Goal: Task Accomplishment & Management: Use online tool/utility

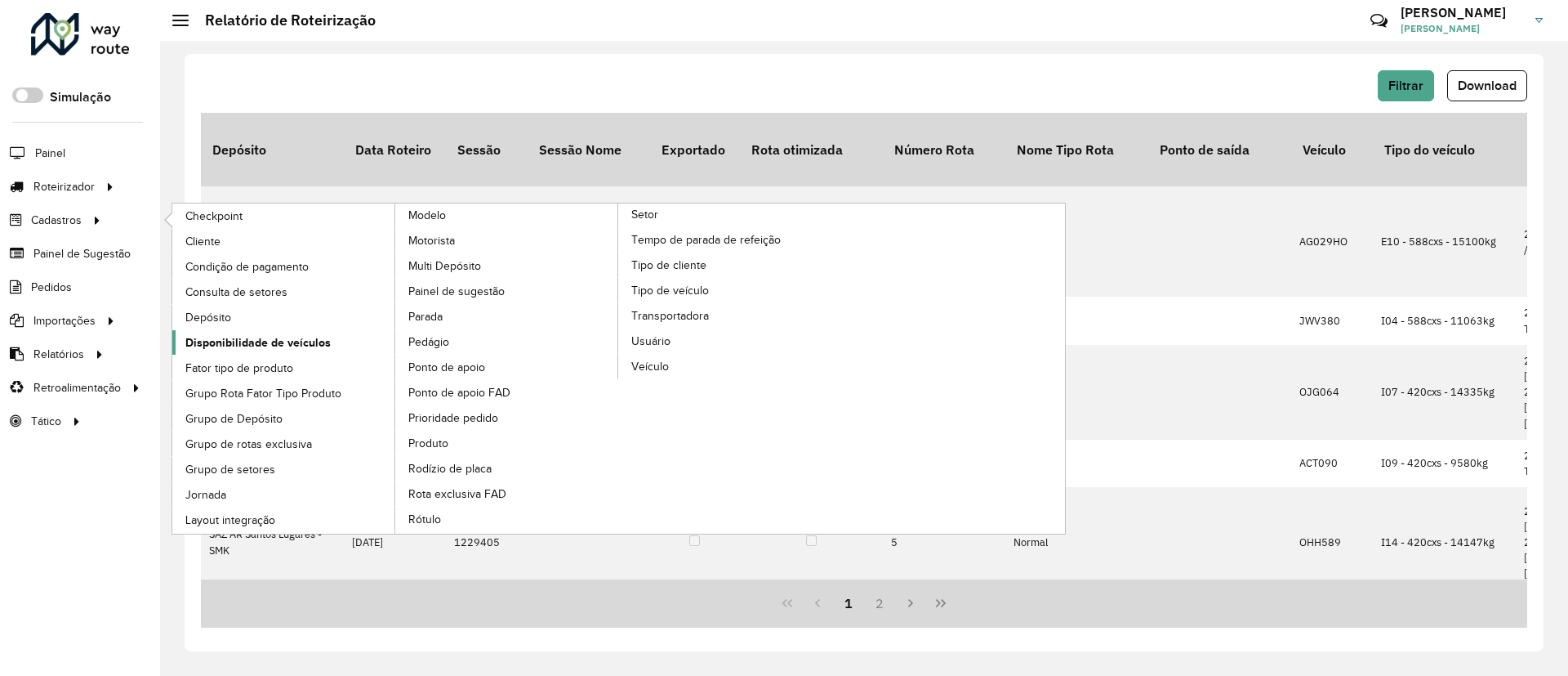
click at [240, 340] on span "Disponibilidade de veículos" at bounding box center [258, 343] width 145 height 17
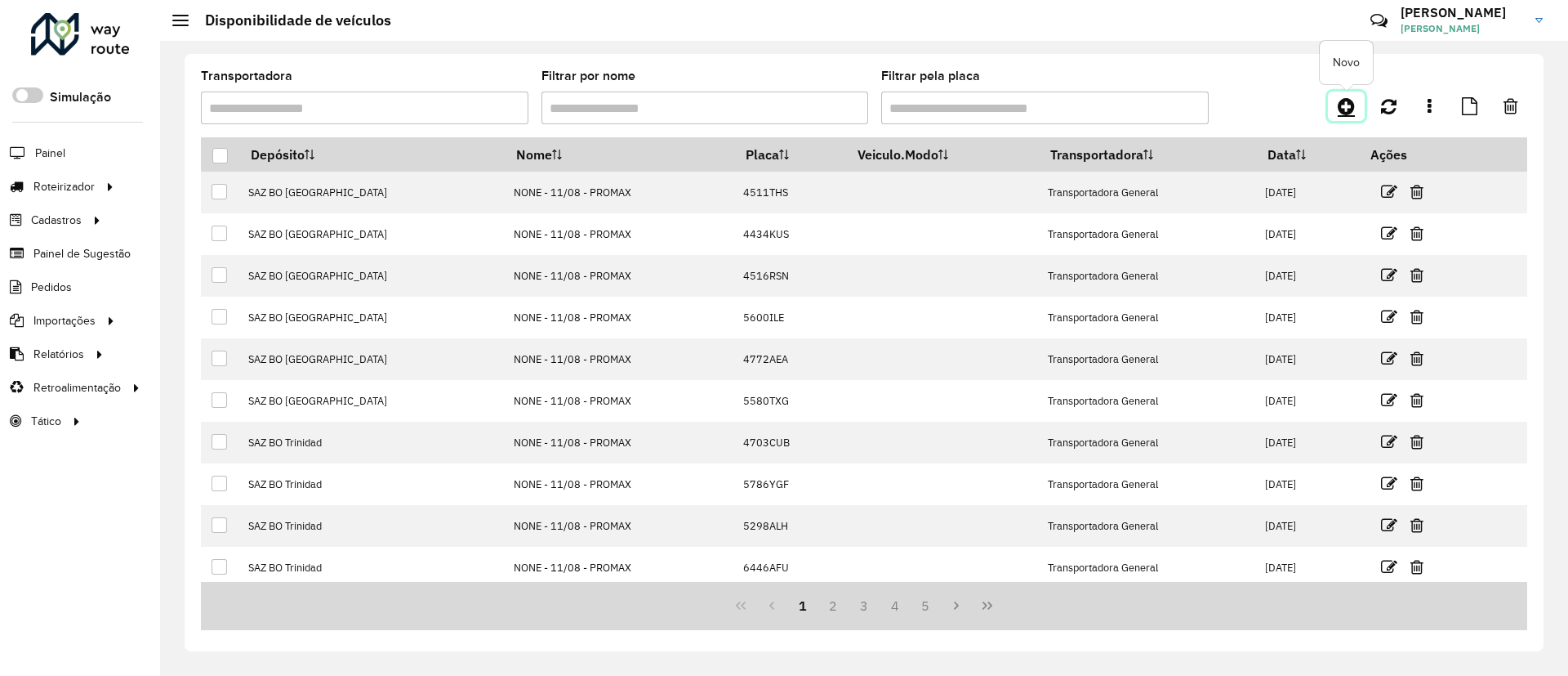
click at [1345, 93] on link at bounding box center [1346, 106] width 36 height 30
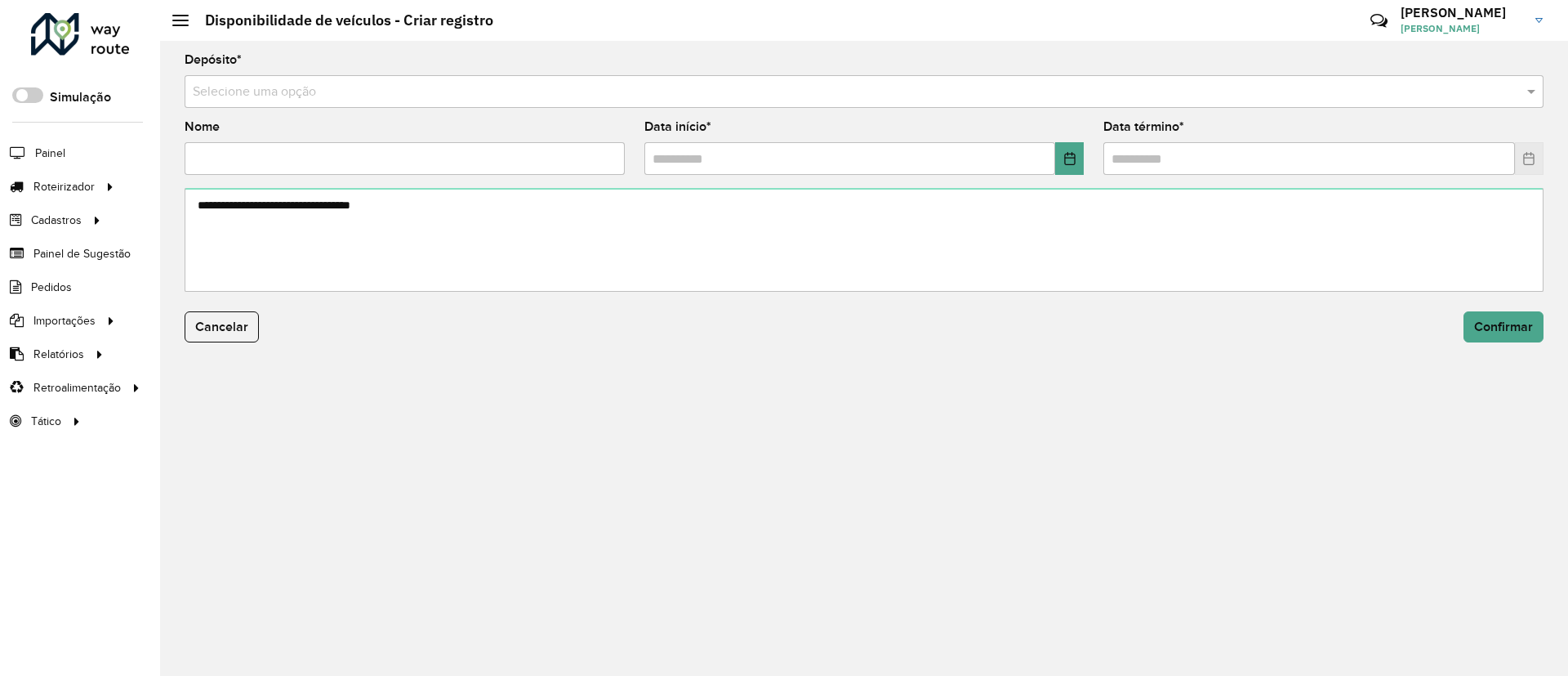
click at [928, 98] on input "text" at bounding box center [848, 92] width 1310 height 20
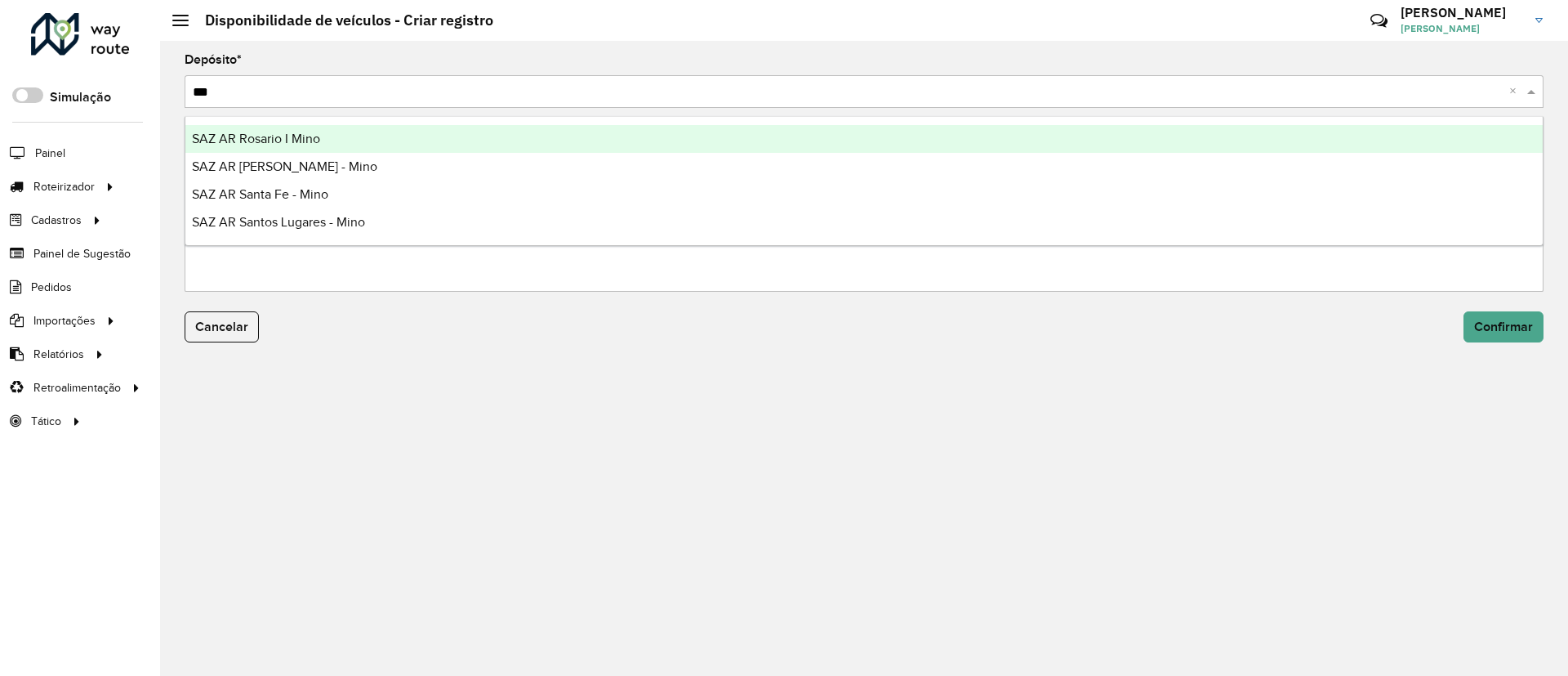
type input "****"
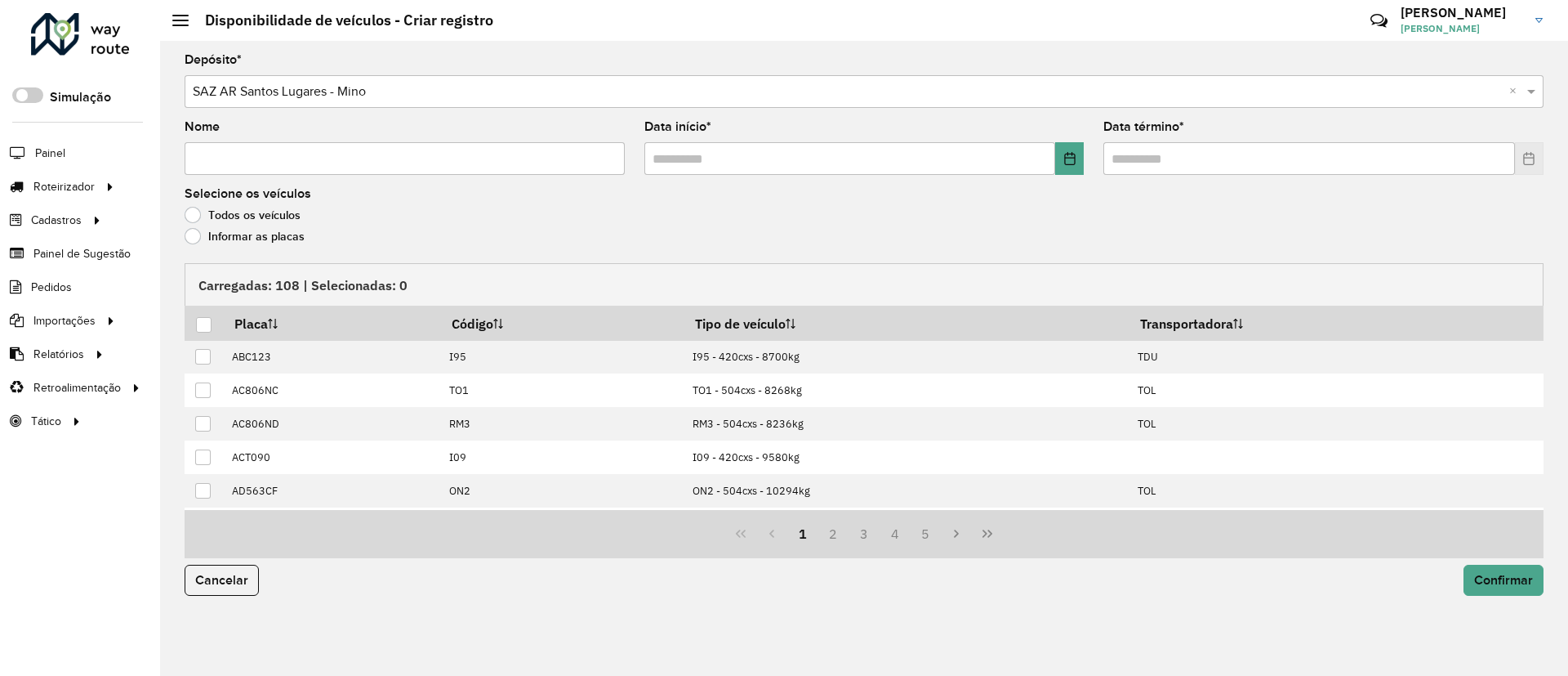
click at [431, 146] on input "Nome" at bounding box center [404, 159] width 440 height 33
type input "**********"
click at [1063, 149] on span at bounding box center [864, 159] width 440 height 33
click at [1063, 149] on button "Choose Date" at bounding box center [1069, 159] width 29 height 33
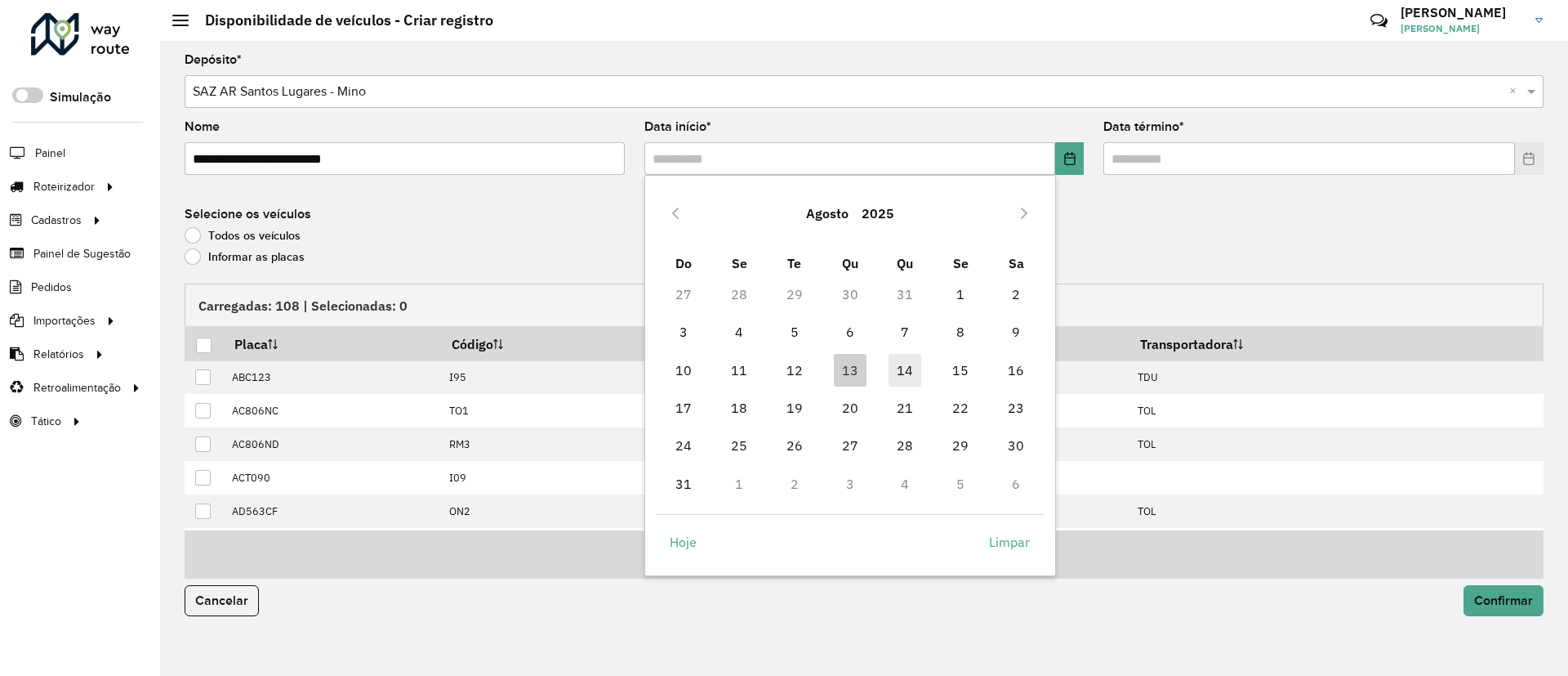
click at [905, 379] on span "14" at bounding box center [905, 370] width 32 height 33
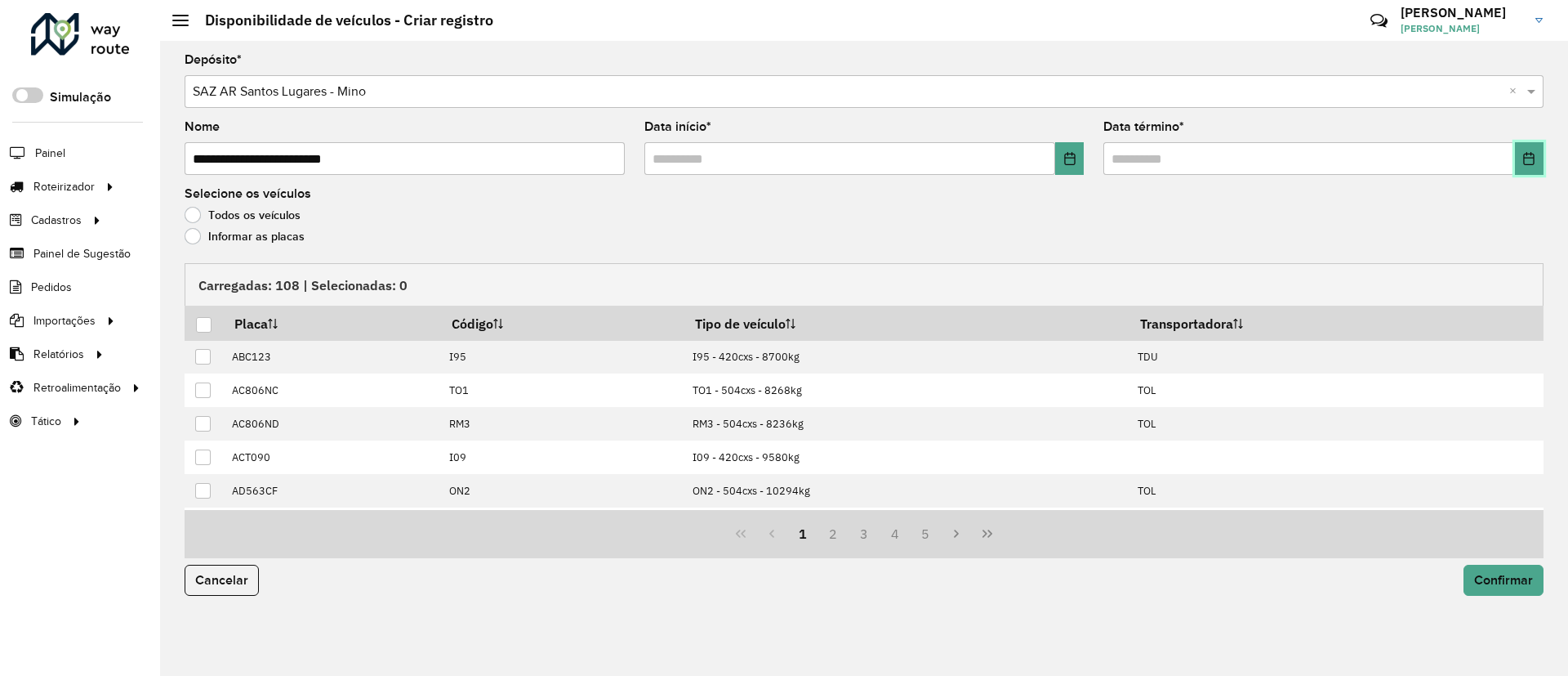
click at [1529, 157] on icon "Choose Date" at bounding box center [1529, 159] width 11 height 13
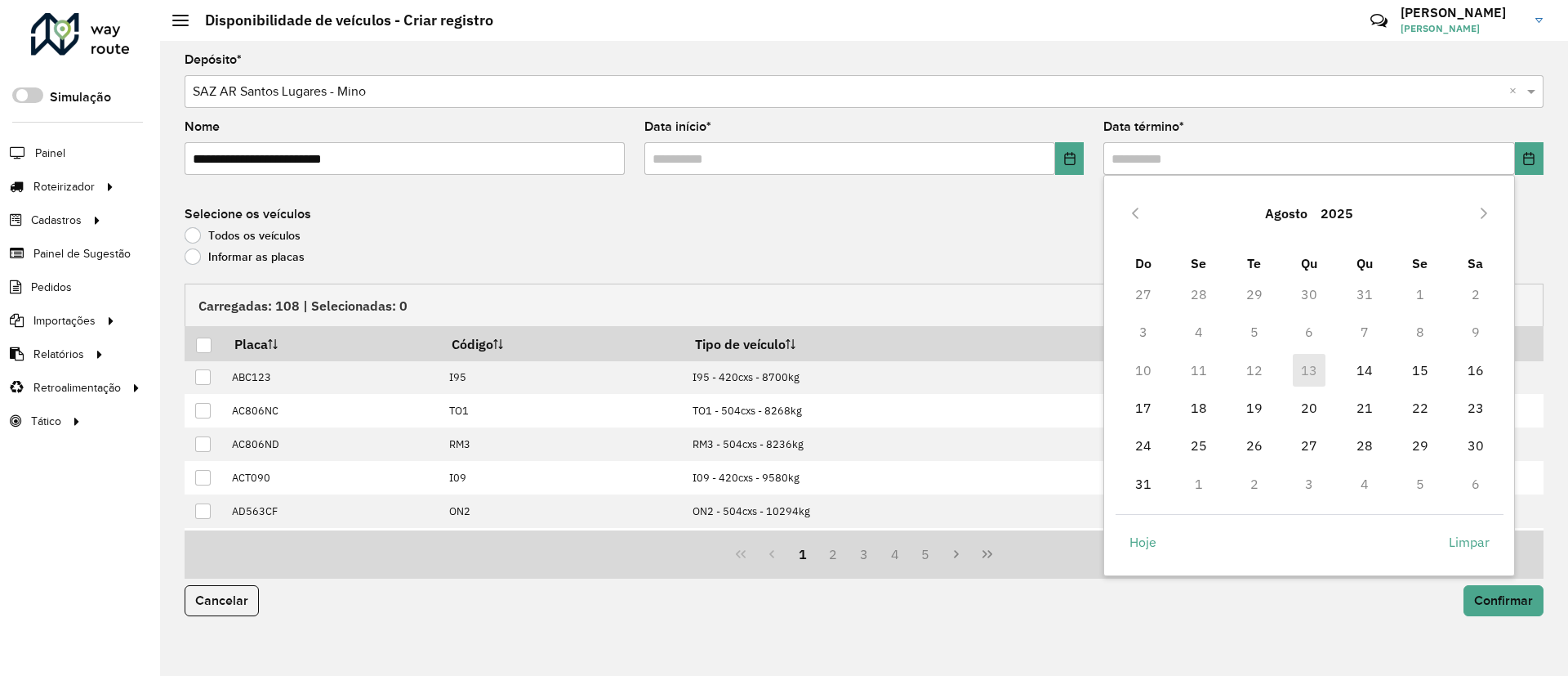
click at [1347, 366] on td "14" at bounding box center [1364, 370] width 55 height 37
click at [1351, 358] on span "14" at bounding box center [1364, 370] width 32 height 33
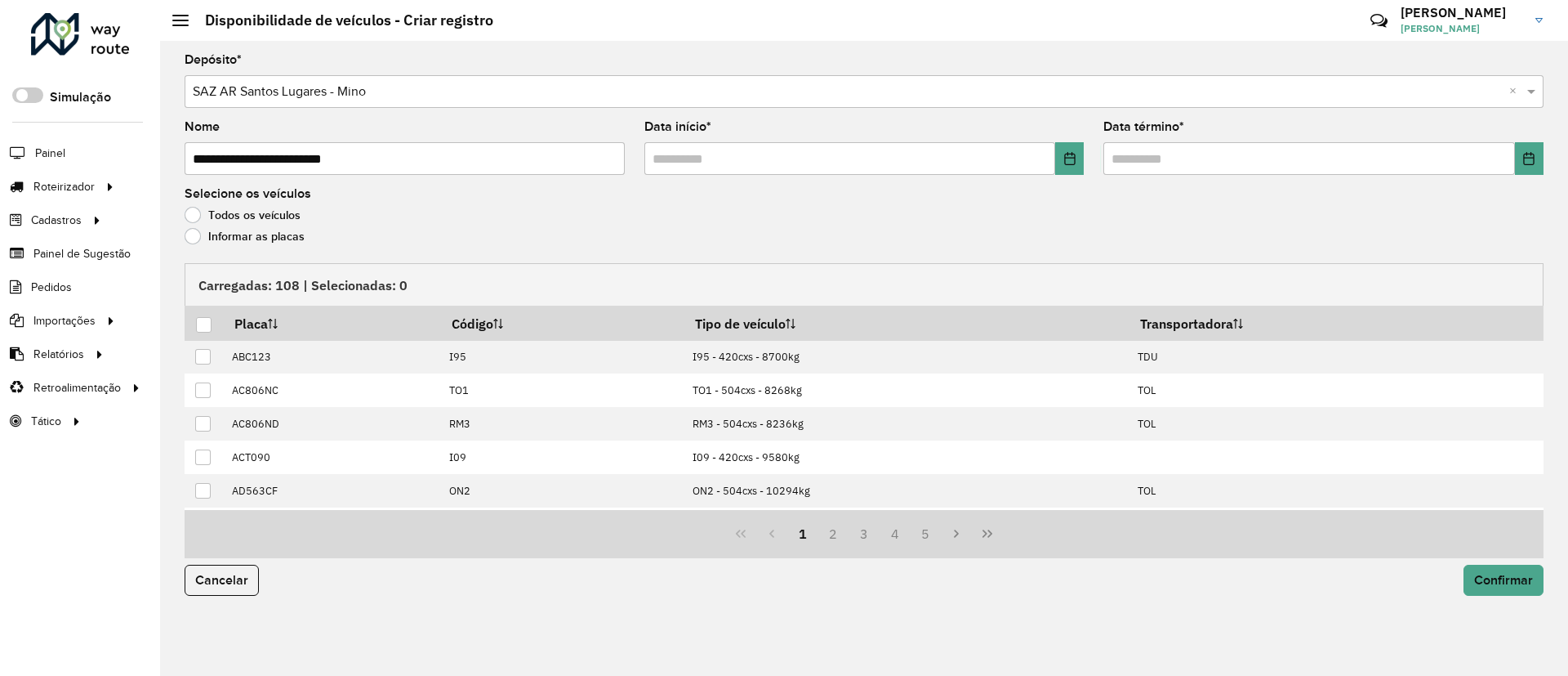
click at [251, 236] on label "Informar as placas" at bounding box center [245, 235] width 120 height 16
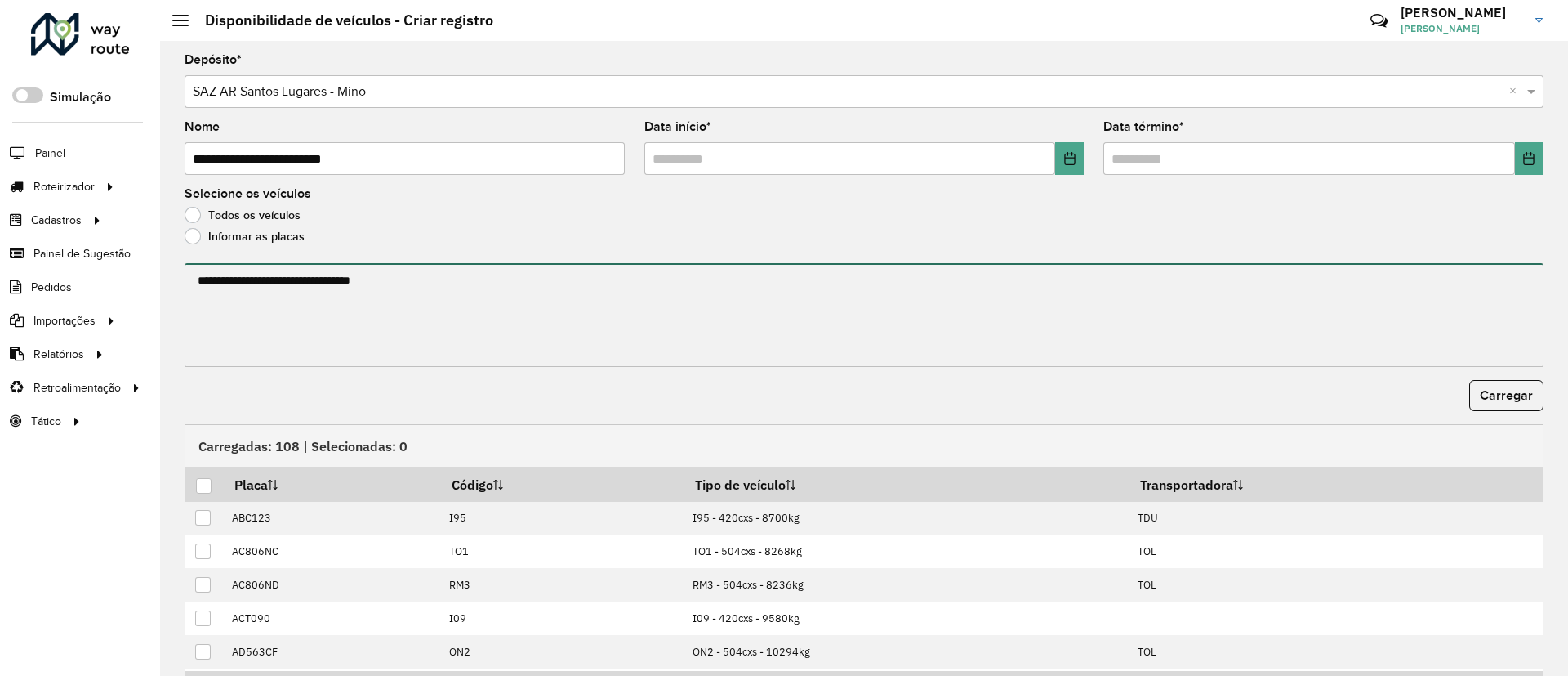
click at [247, 280] on textarea at bounding box center [864, 315] width 1359 height 104
paste textarea "******* ******* ******* ******* ******* *******"
paste textarea "******* ******* ******* ******* ****** ******* ******* ******* ****** ****** **…"
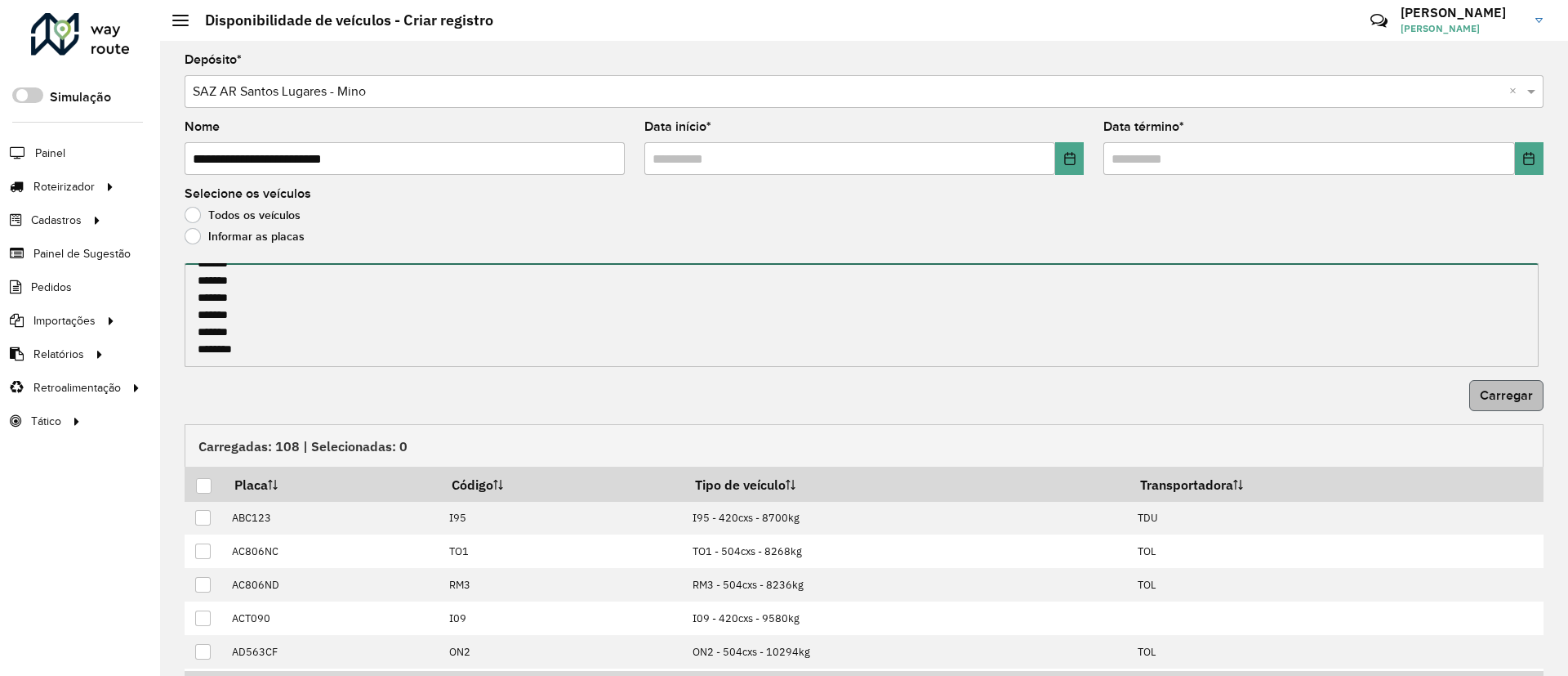
type textarea "******* ******* ******* ******* ******* ******* ******* ******* ******* *******…"
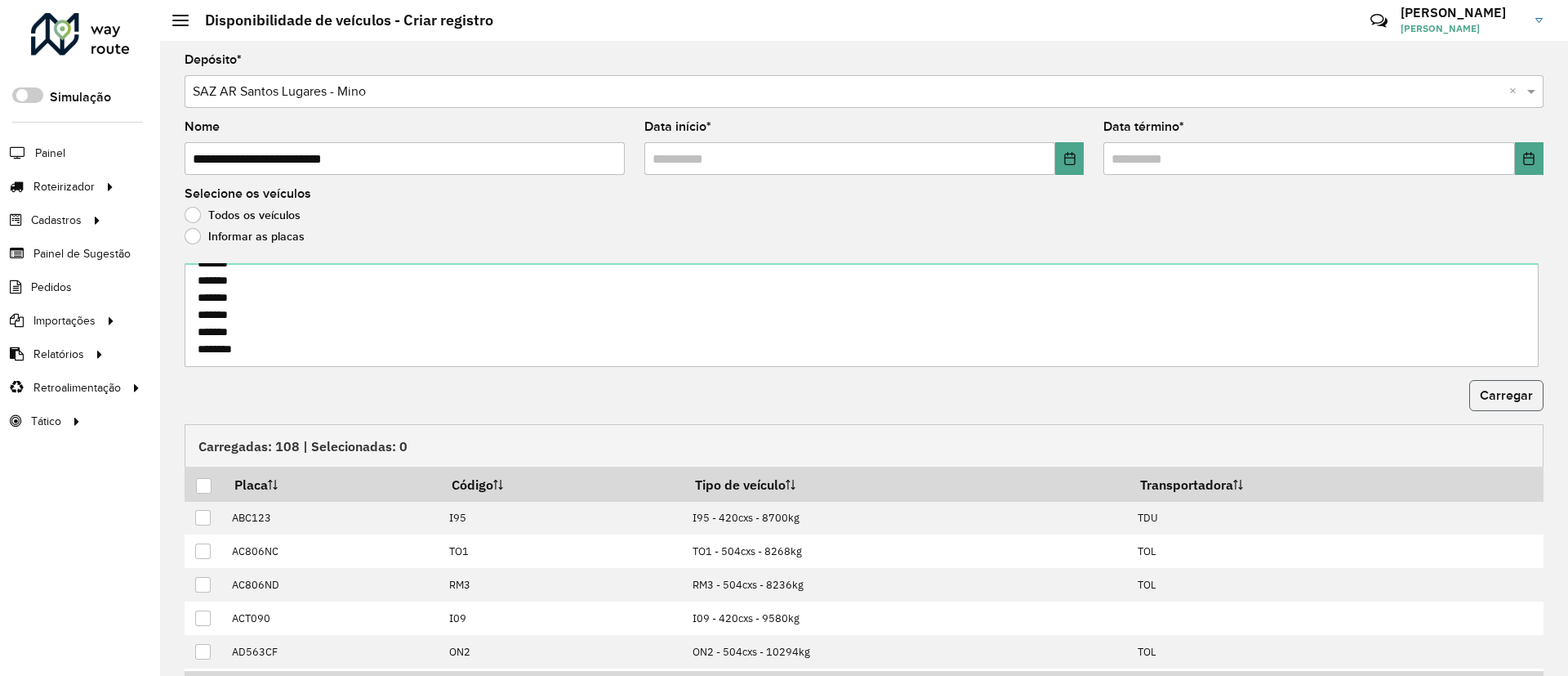
click at [1500, 396] on span "Carregar" at bounding box center [1507, 395] width 54 height 14
click at [197, 488] on div at bounding box center [204, 486] width 15 height 15
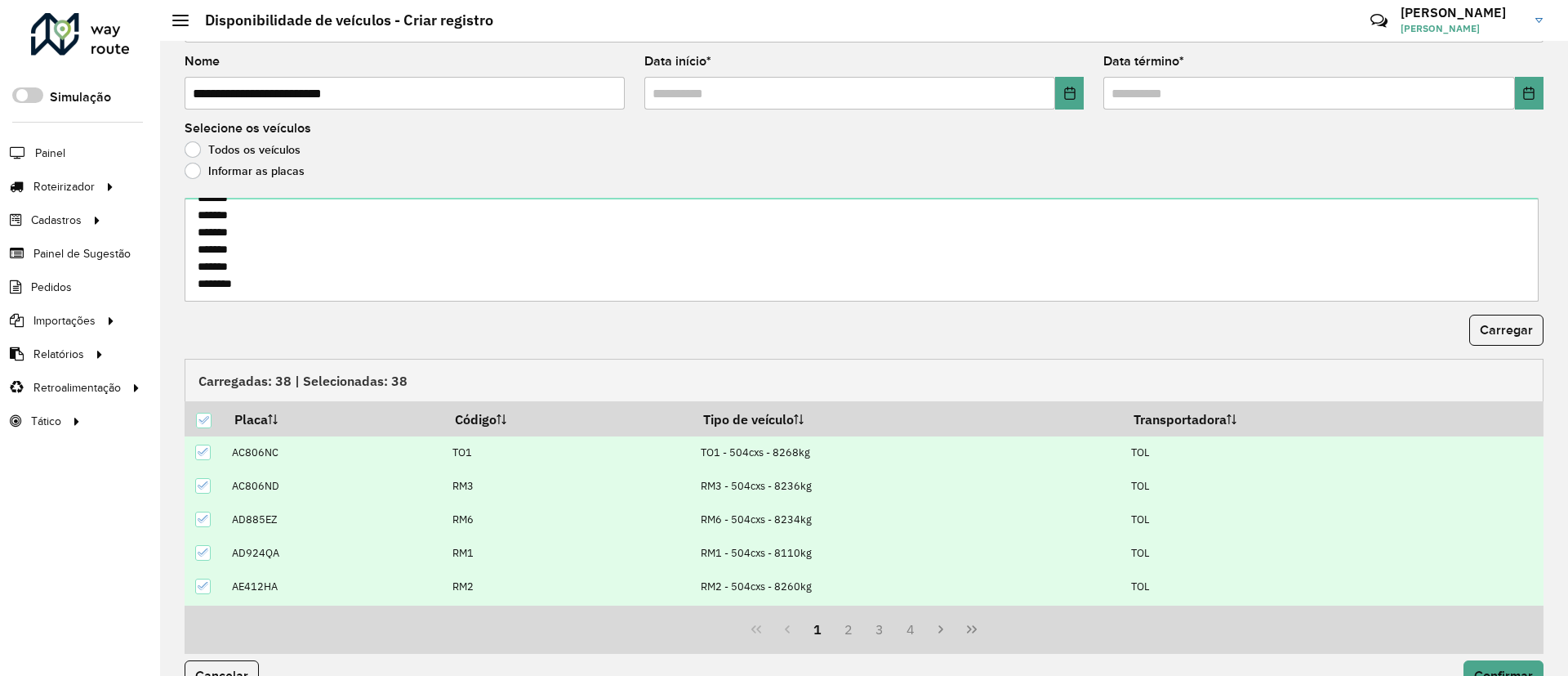
scroll to position [100, 0]
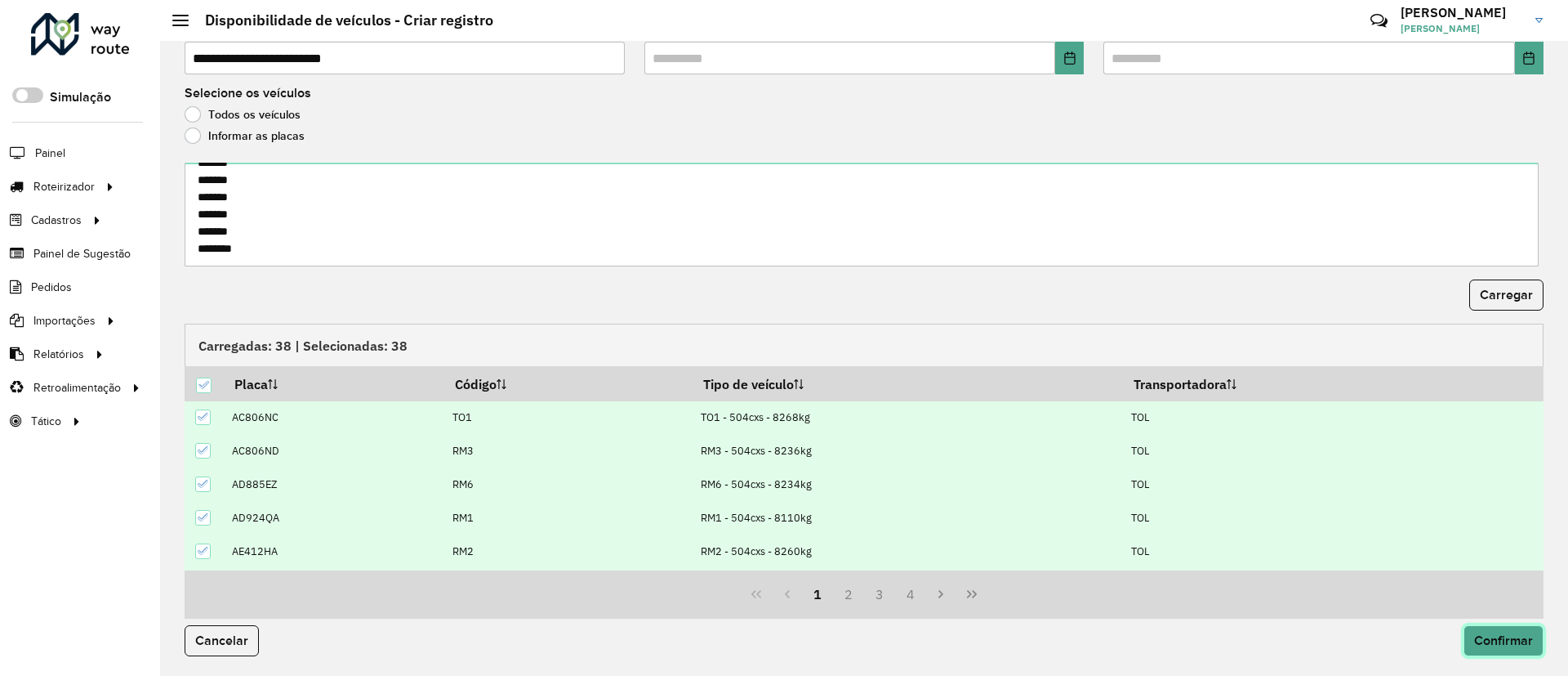
click at [1481, 642] on span "Confirmar" at bounding box center [1504, 640] width 59 height 14
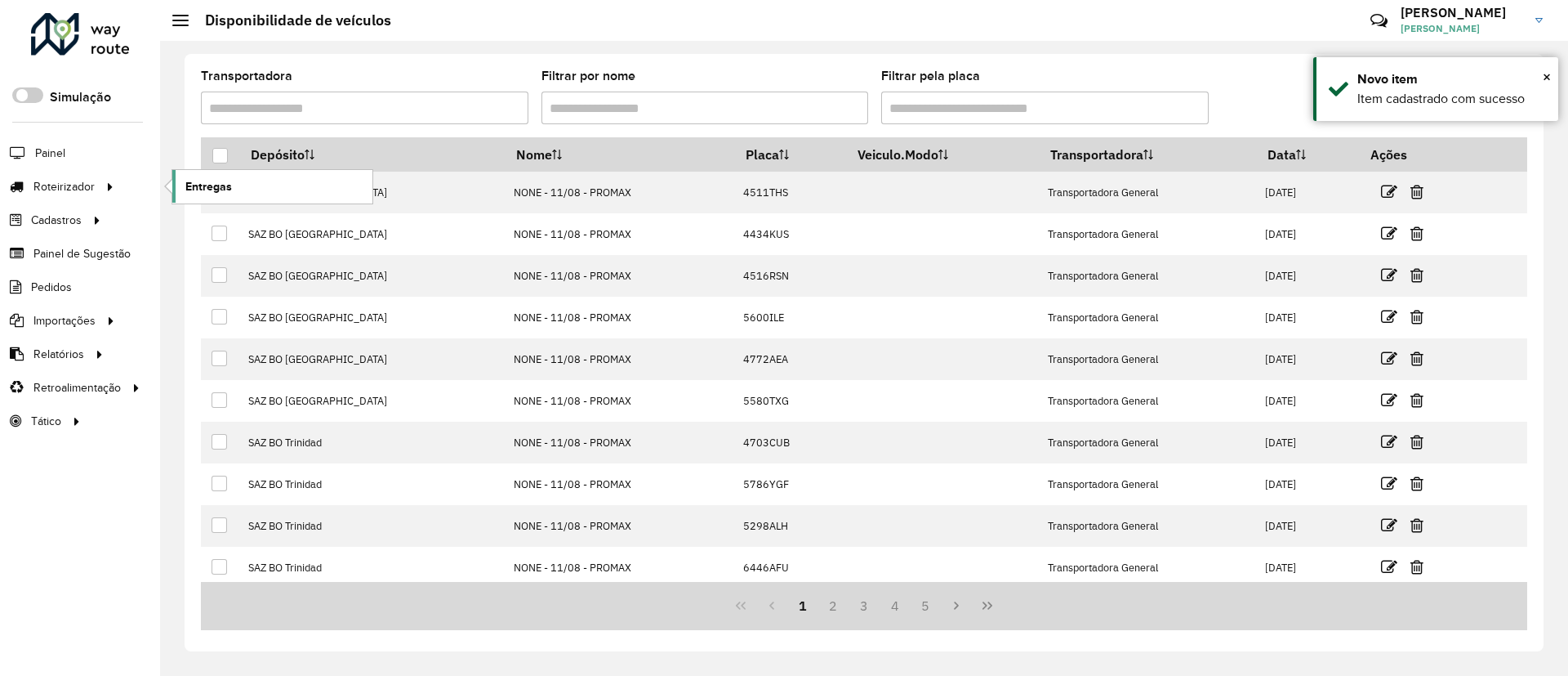
click at [252, 192] on link "Entregas" at bounding box center [271, 186] width 200 height 33
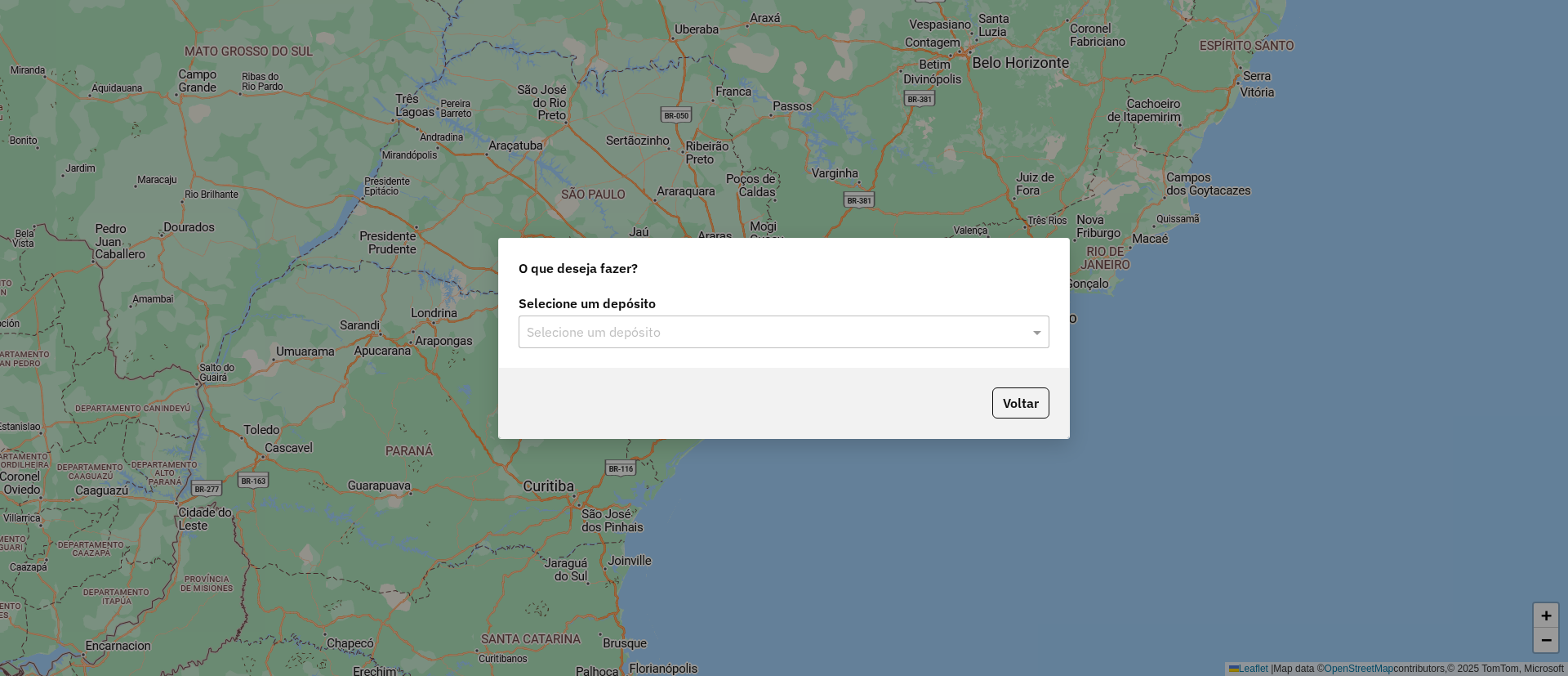
type input "*"
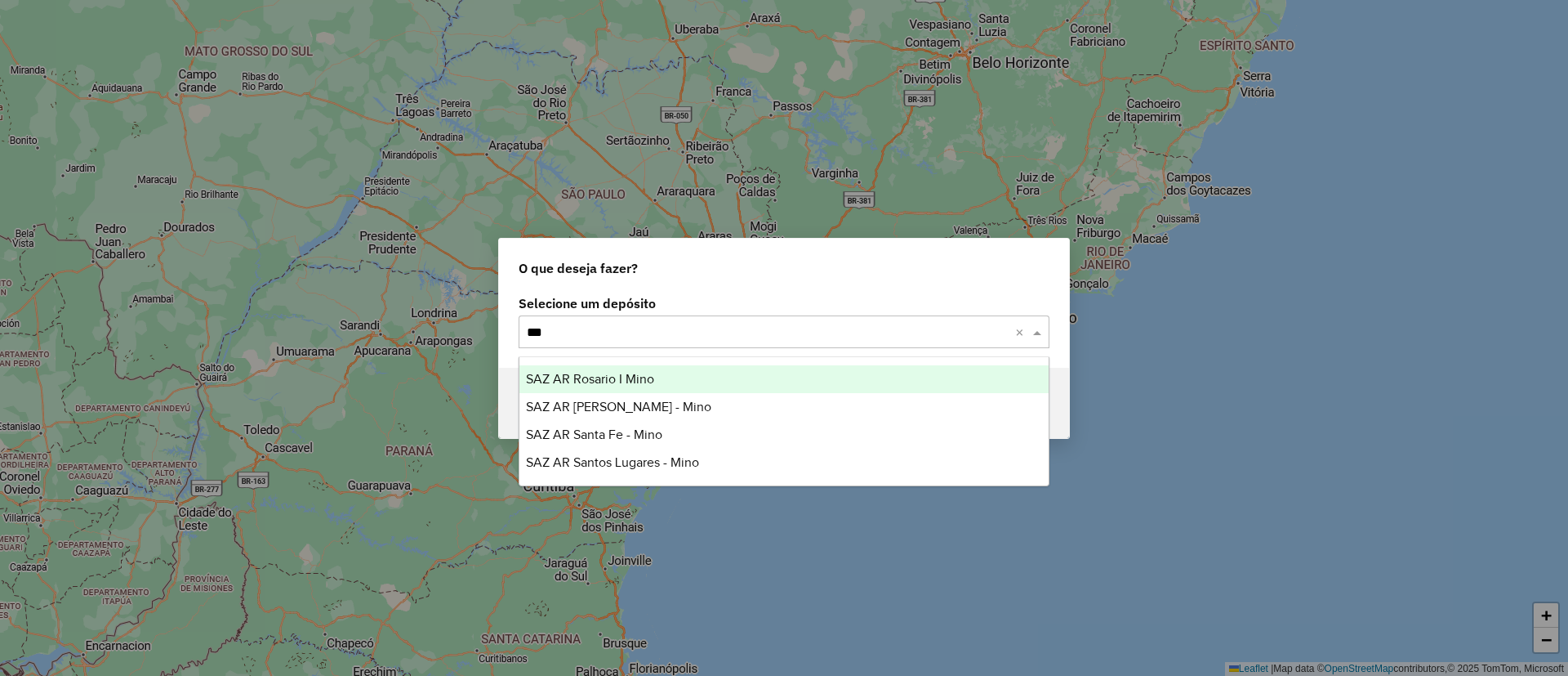
type input "****"
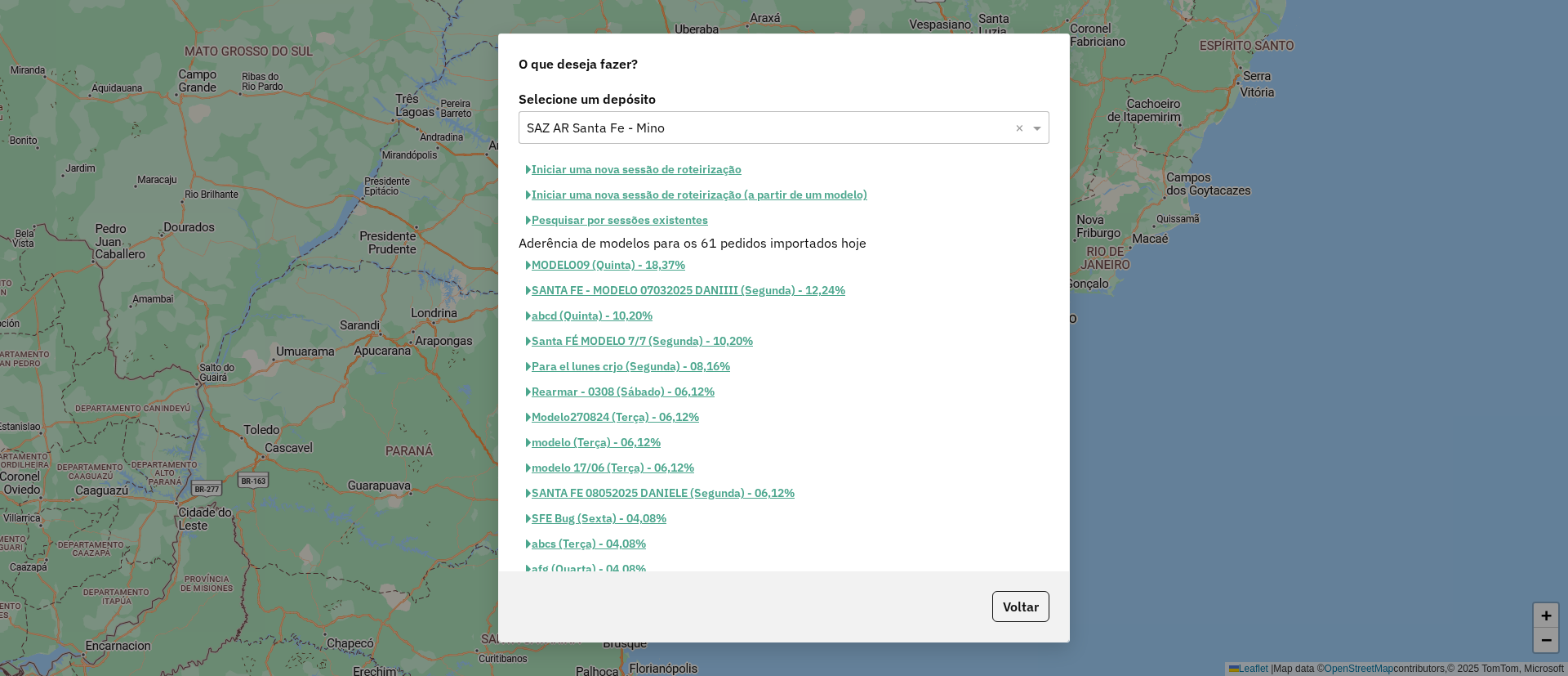
click at [697, 123] on input "text" at bounding box center [767, 128] width 482 height 20
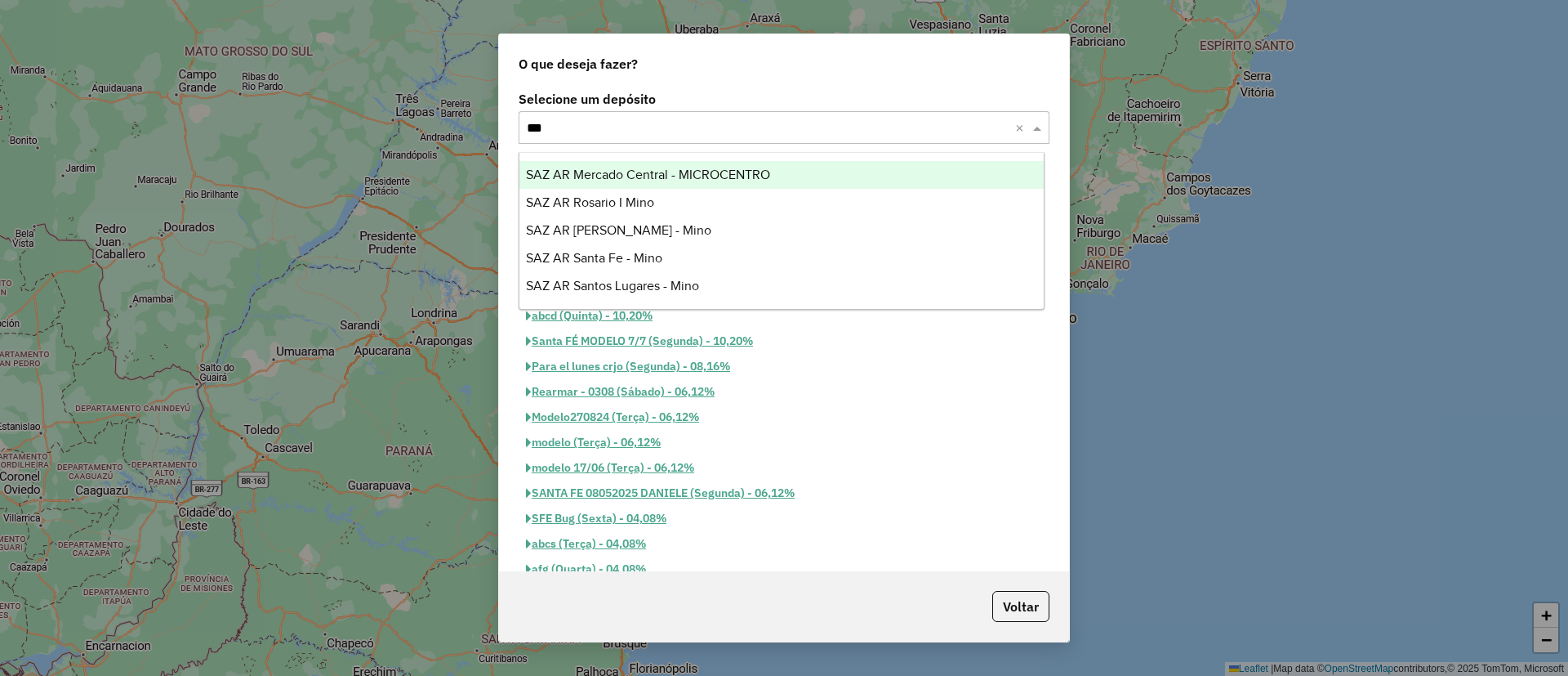
type input "****"
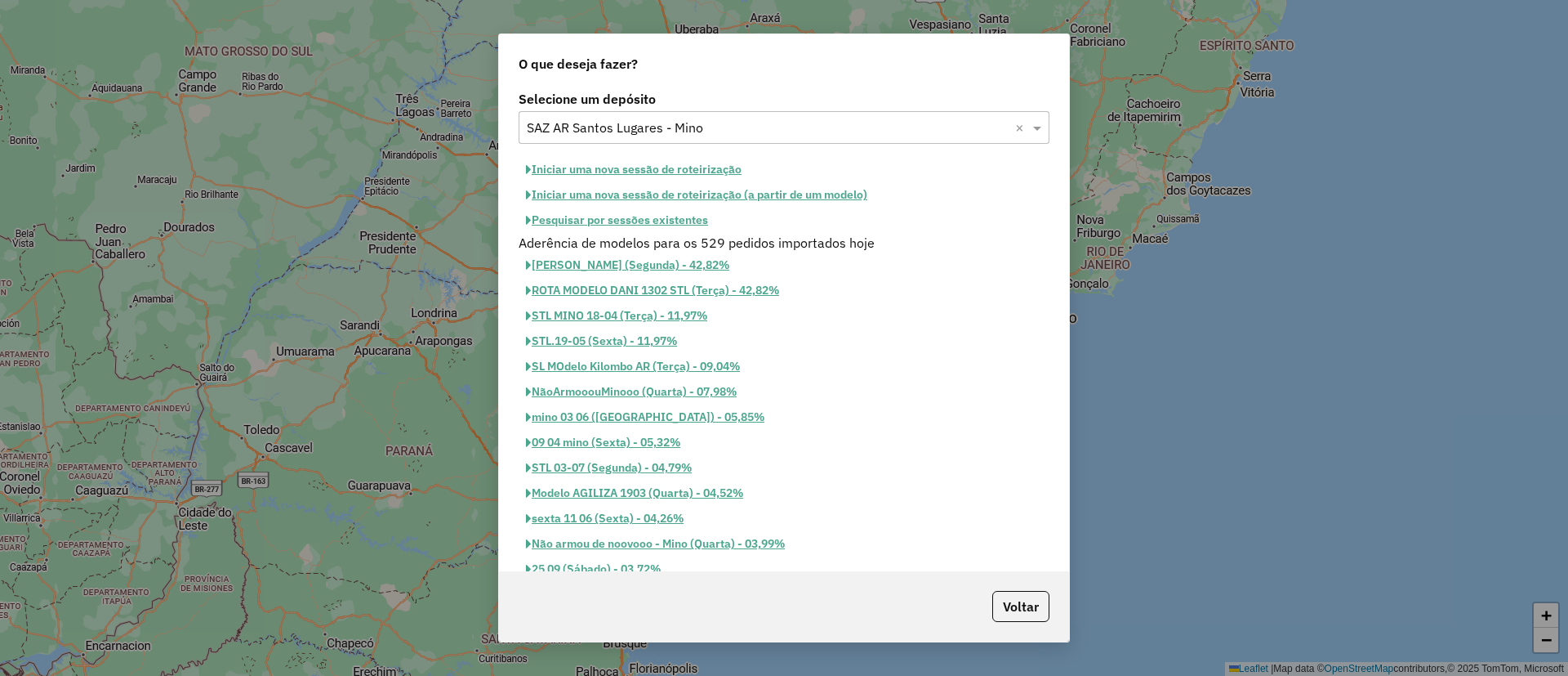
click at [612, 155] on div "Selecione um depósito Selecione um depósito × SAZ AR Santos Lugares - Mino × In…" at bounding box center [784, 329] width 570 height 484
click at [612, 165] on button "Iniciar uma nova sessão de roteirização" at bounding box center [634, 169] width 230 height 25
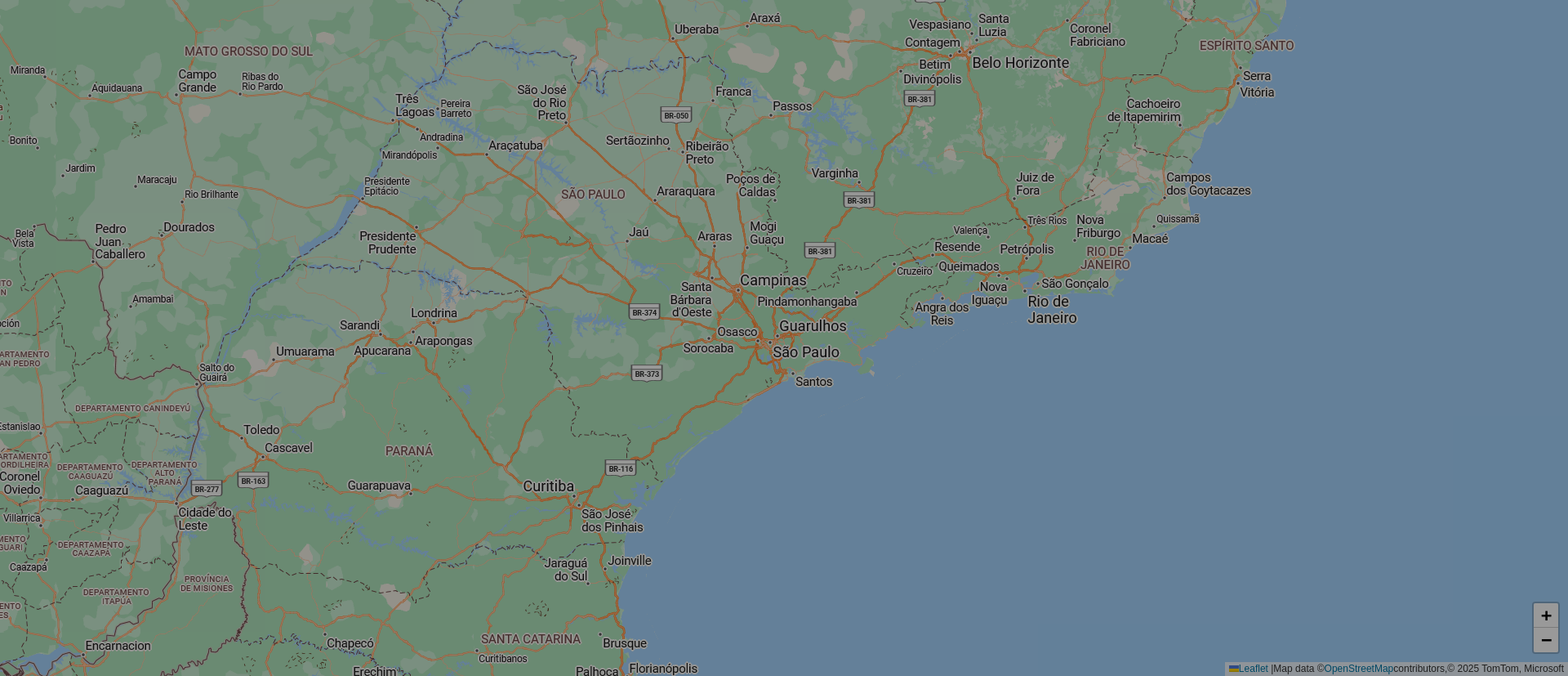
select select "*"
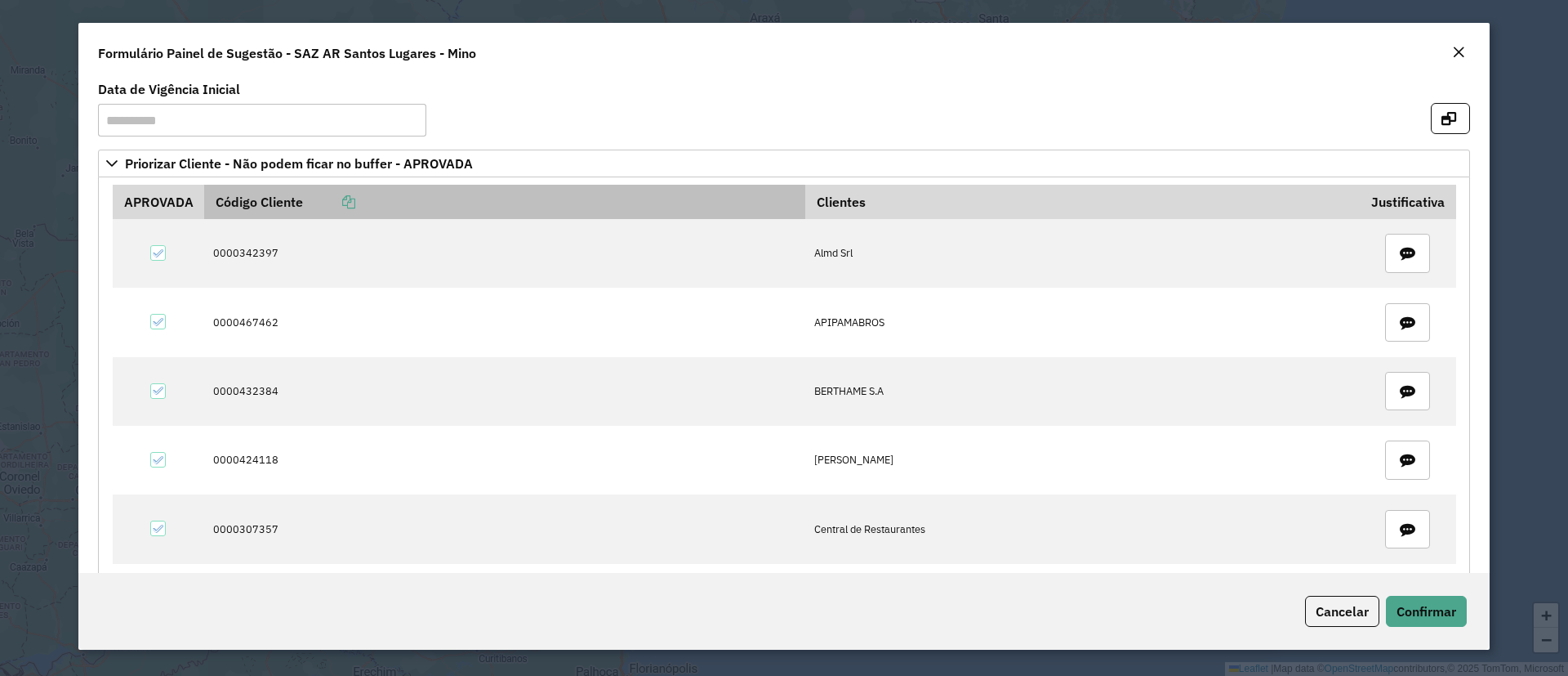
click at [347, 200] on icon at bounding box center [349, 202] width 13 height 13
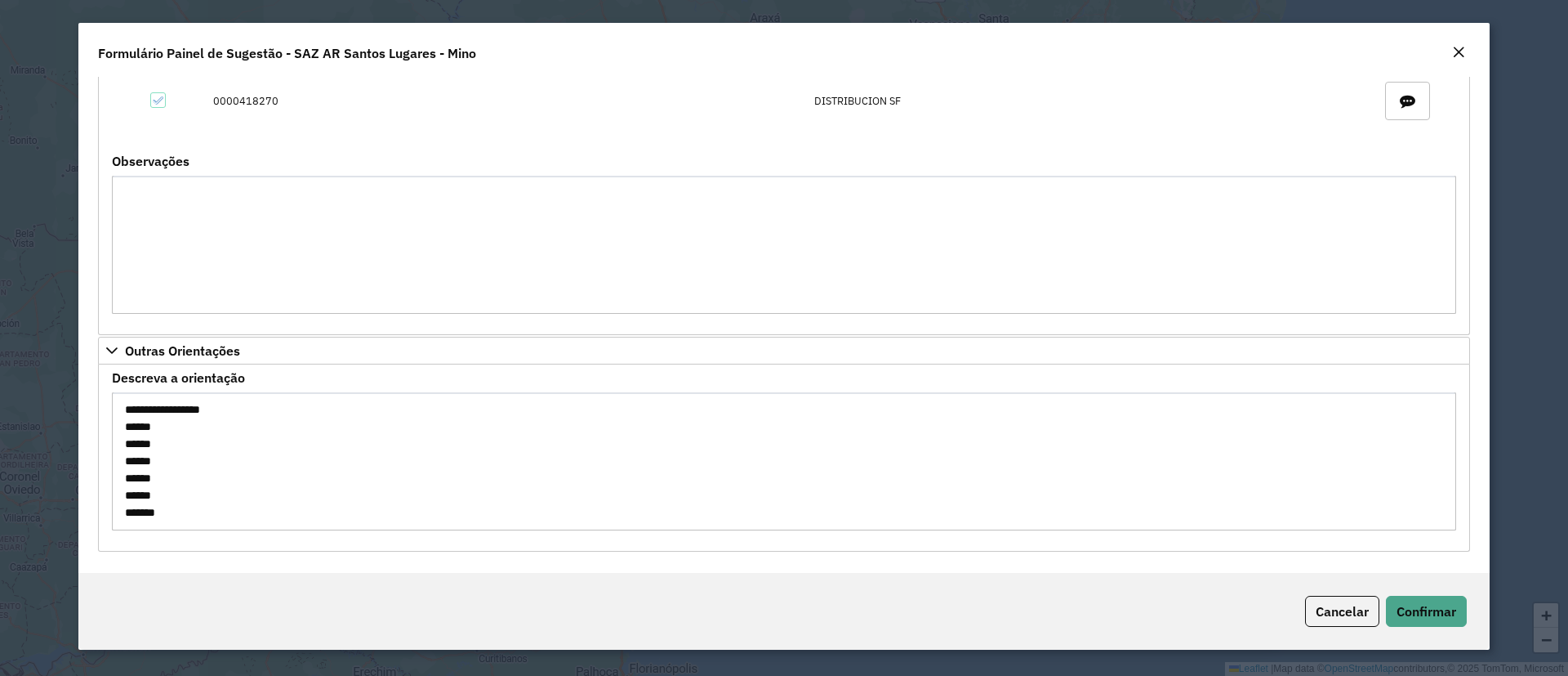
scroll to position [17, 0]
drag, startPoint x: 125, startPoint y: 433, endPoint x: 181, endPoint y: 554, distance: 133.3
click at [181, 554] on div "**********" at bounding box center [784, 324] width 1411 height 496
click at [1413, 620] on button "Confirmar" at bounding box center [1426, 611] width 81 height 31
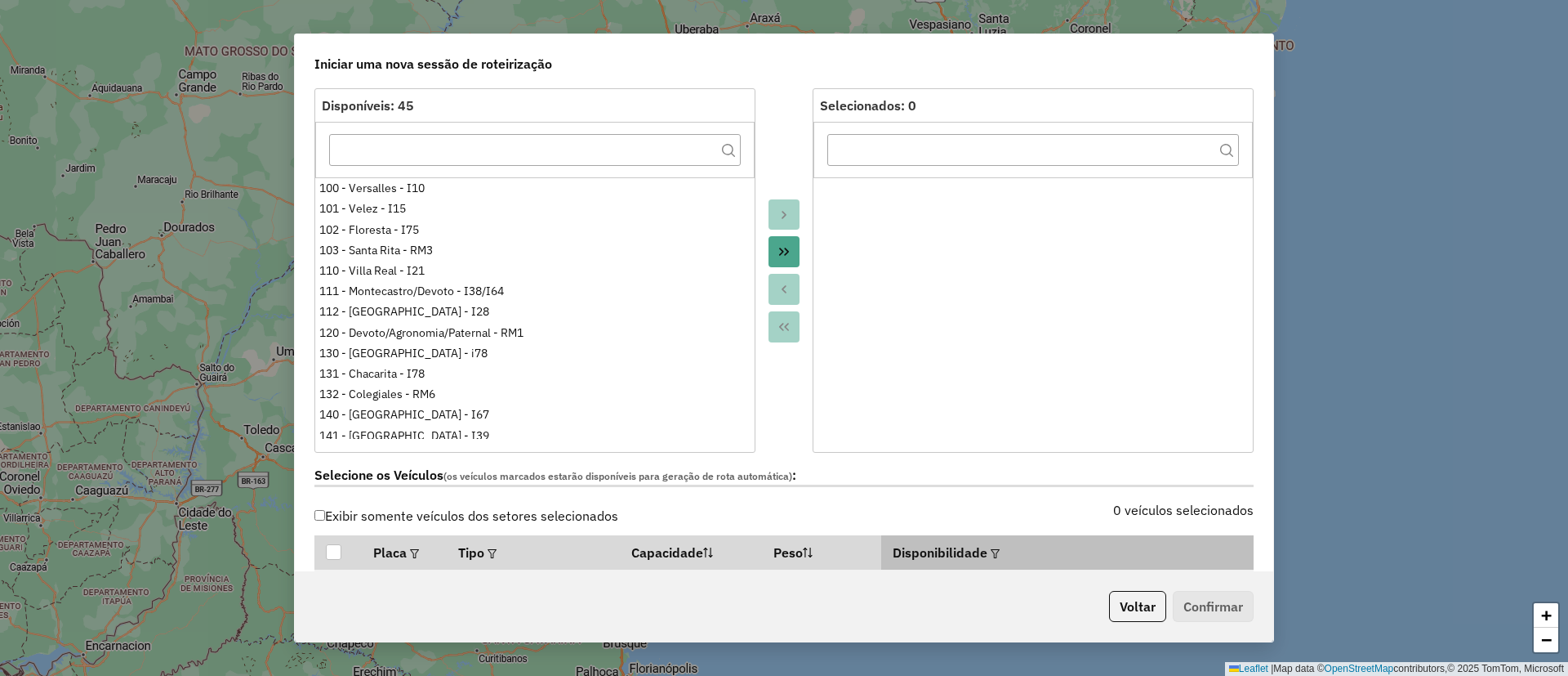
scroll to position [368, 0]
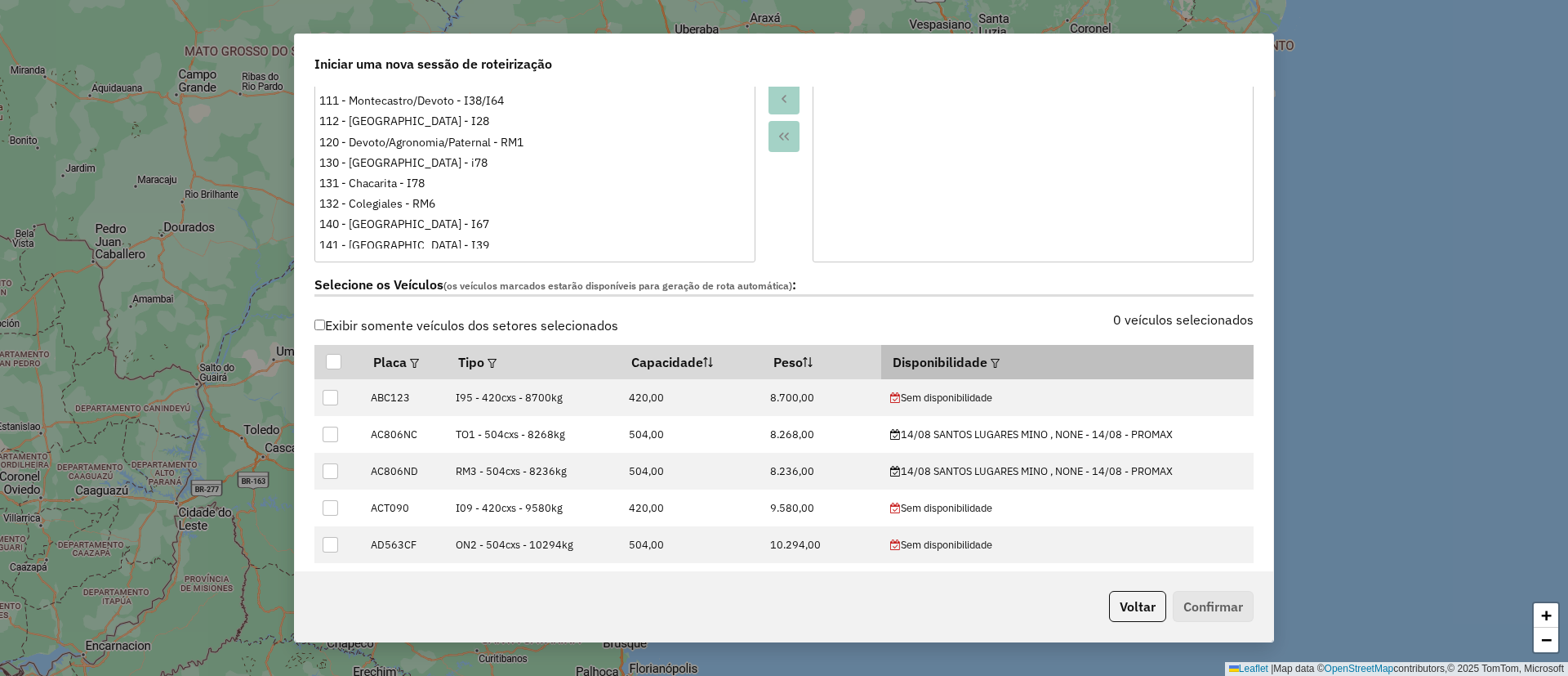
click at [991, 359] on em at bounding box center [995, 362] width 9 height 9
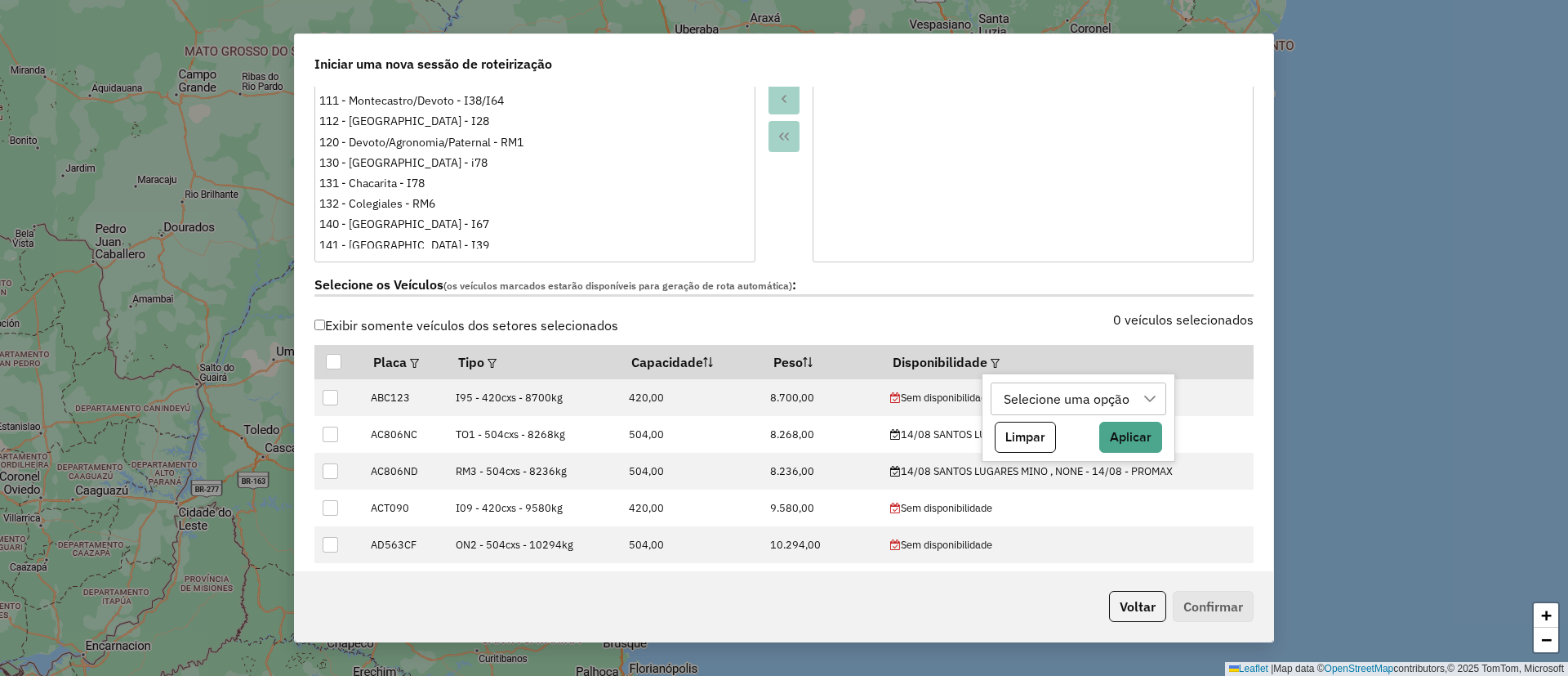
click at [1042, 390] on div "Selecione uma opção" at bounding box center [1066, 399] width 138 height 31
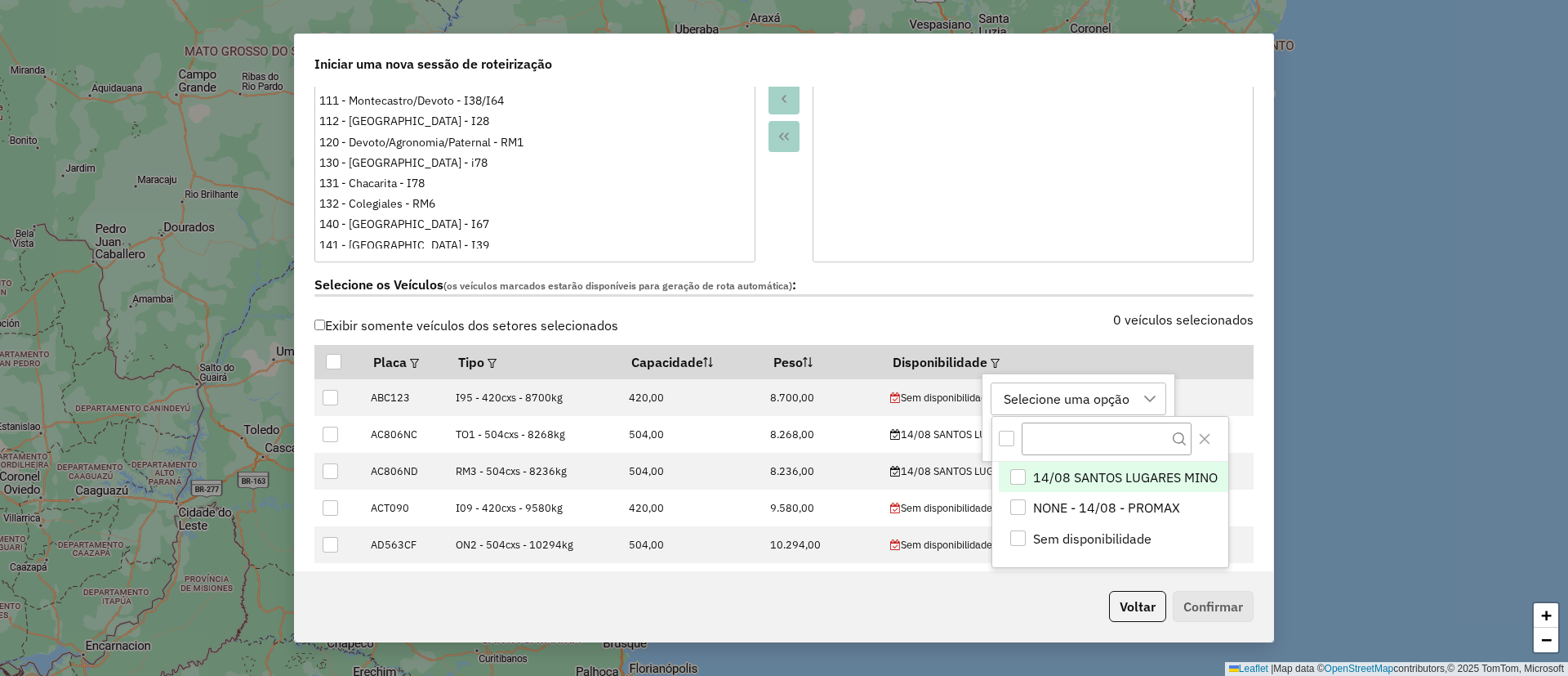
scroll to position [12, 75]
click at [1070, 470] on span "14/08 SANTOS LUGARES MINO" at bounding box center [1125, 477] width 184 height 20
click at [1211, 439] on icon "Close" at bounding box center [1205, 439] width 13 height 13
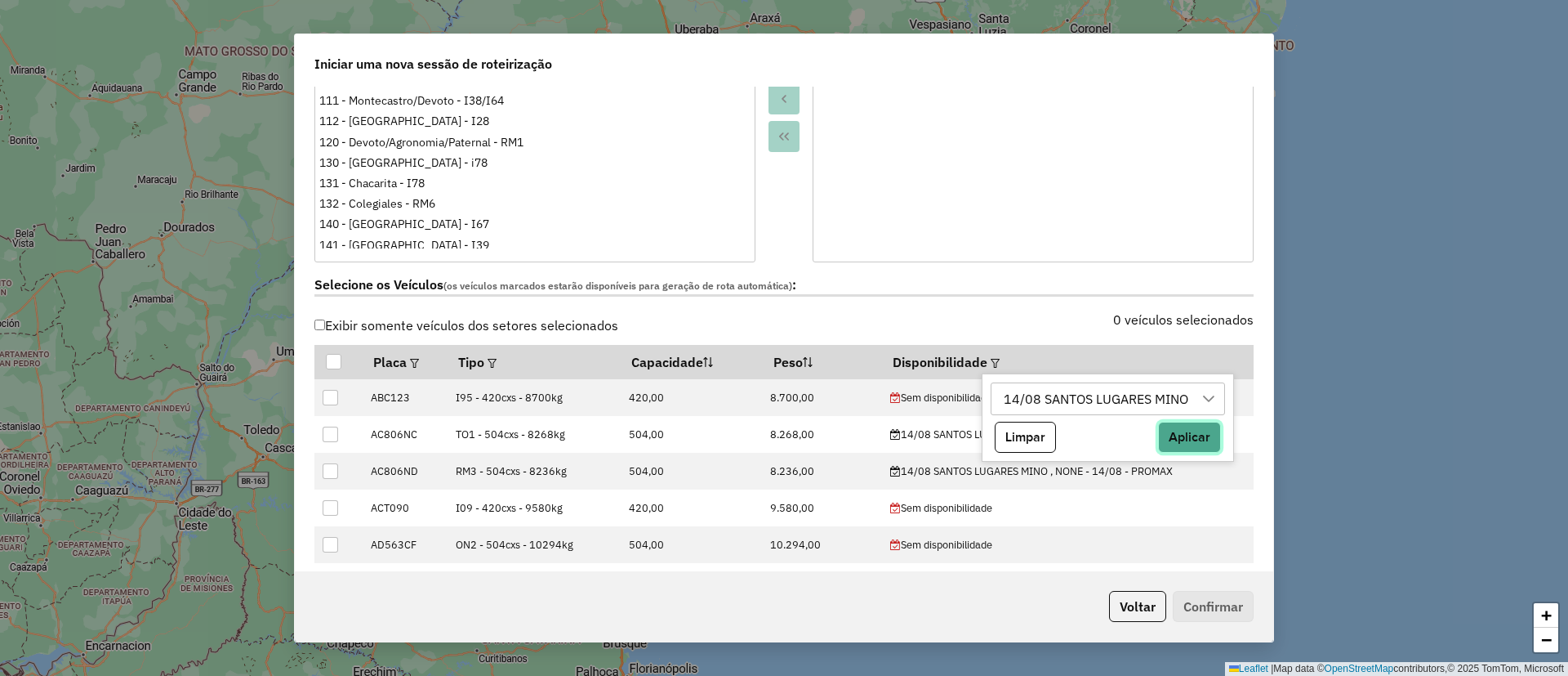
click at [1191, 426] on button "Aplicar" at bounding box center [1190, 437] width 63 height 31
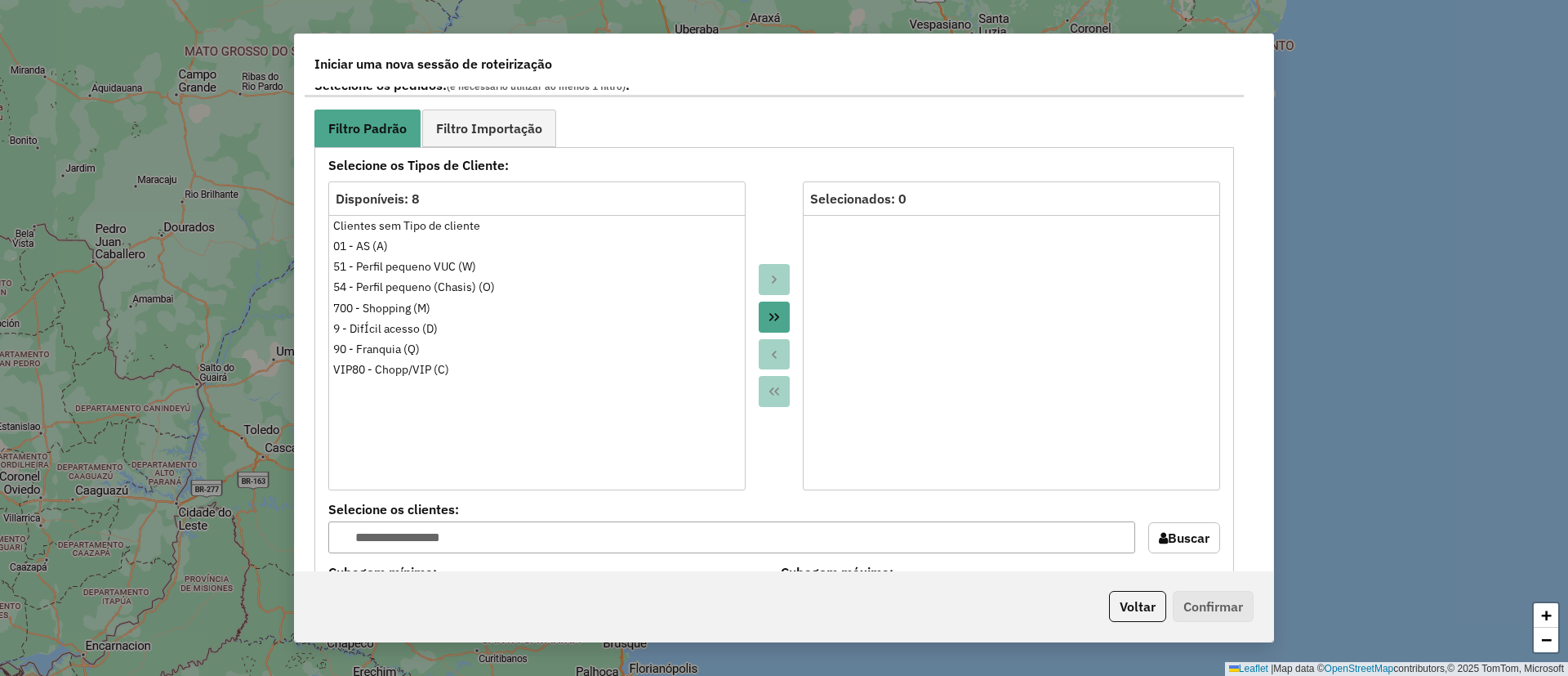
scroll to position [858, 0]
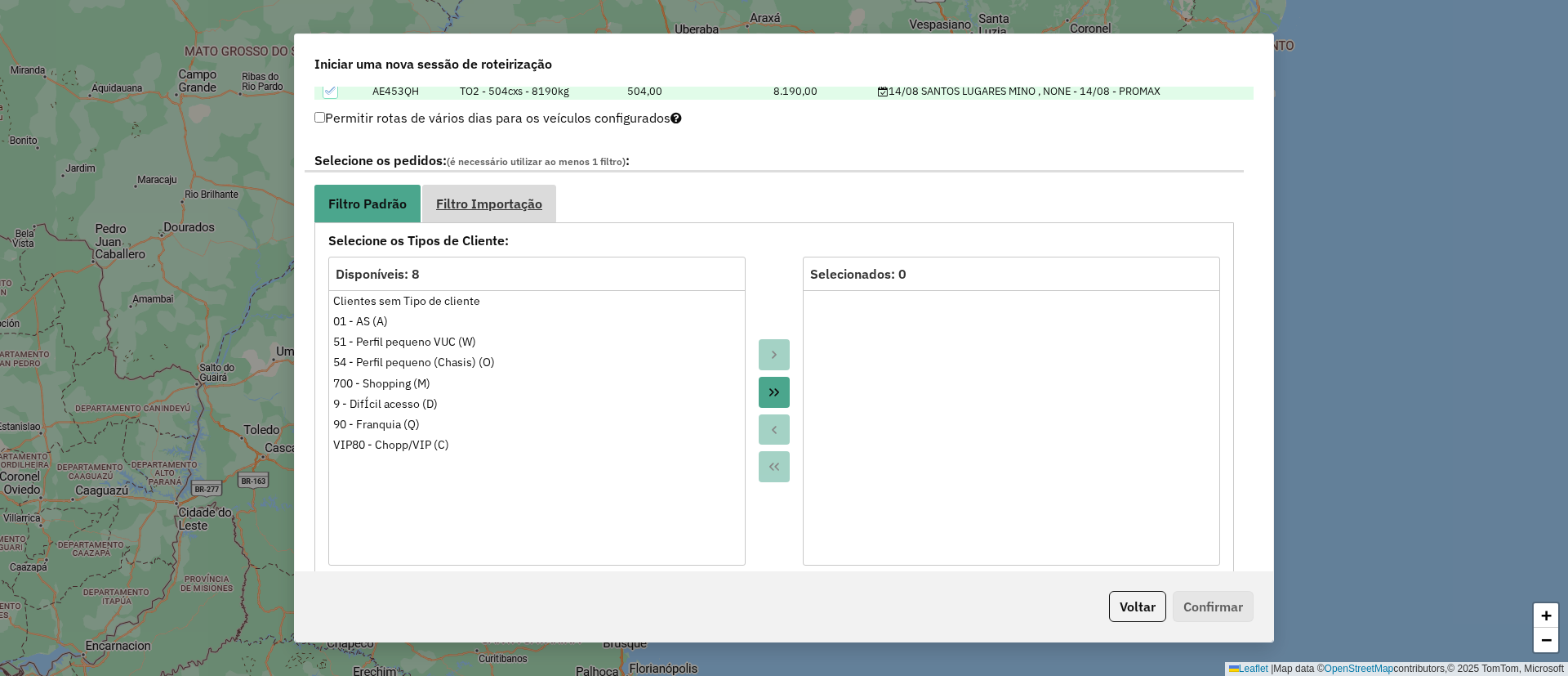
click at [475, 194] on link "Filtro Importação" at bounding box center [489, 203] width 134 height 36
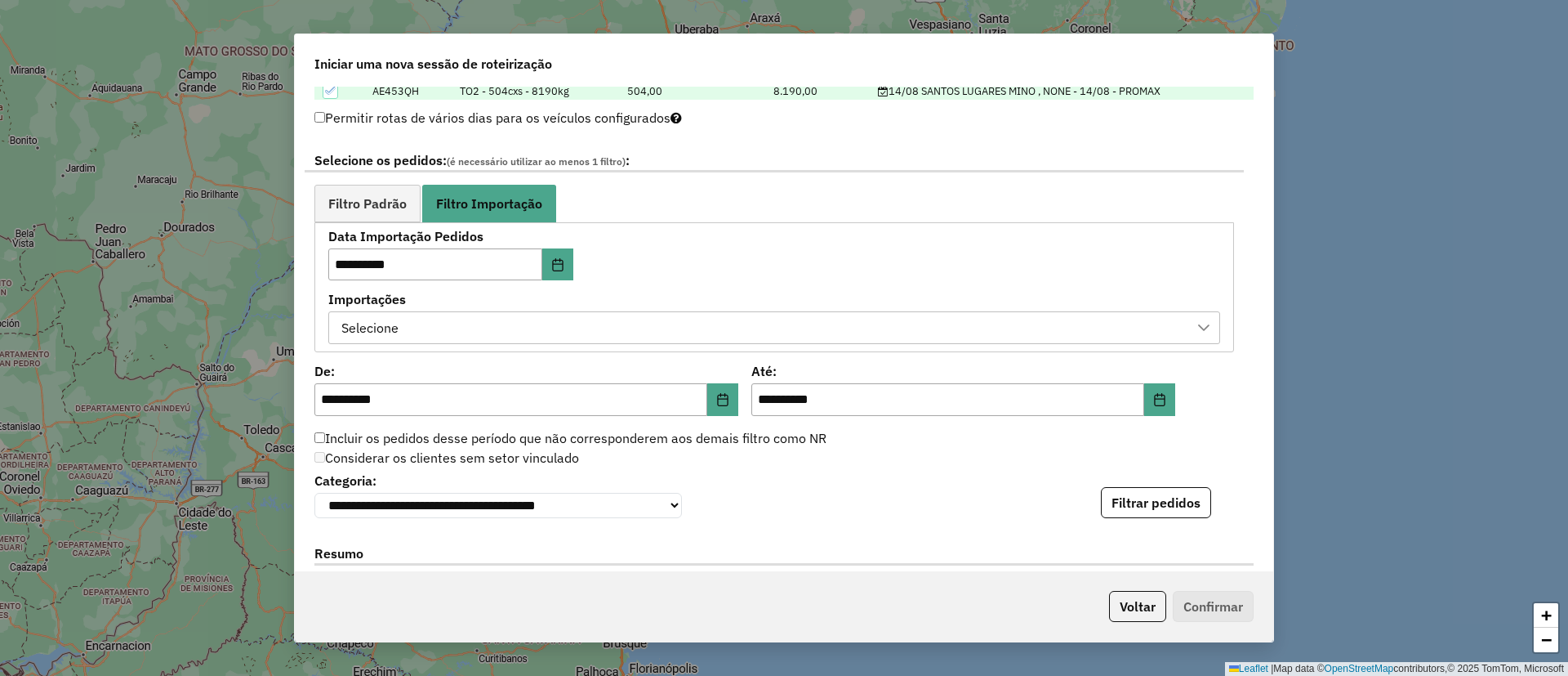
click at [392, 323] on div "Selecione" at bounding box center [370, 327] width 69 height 31
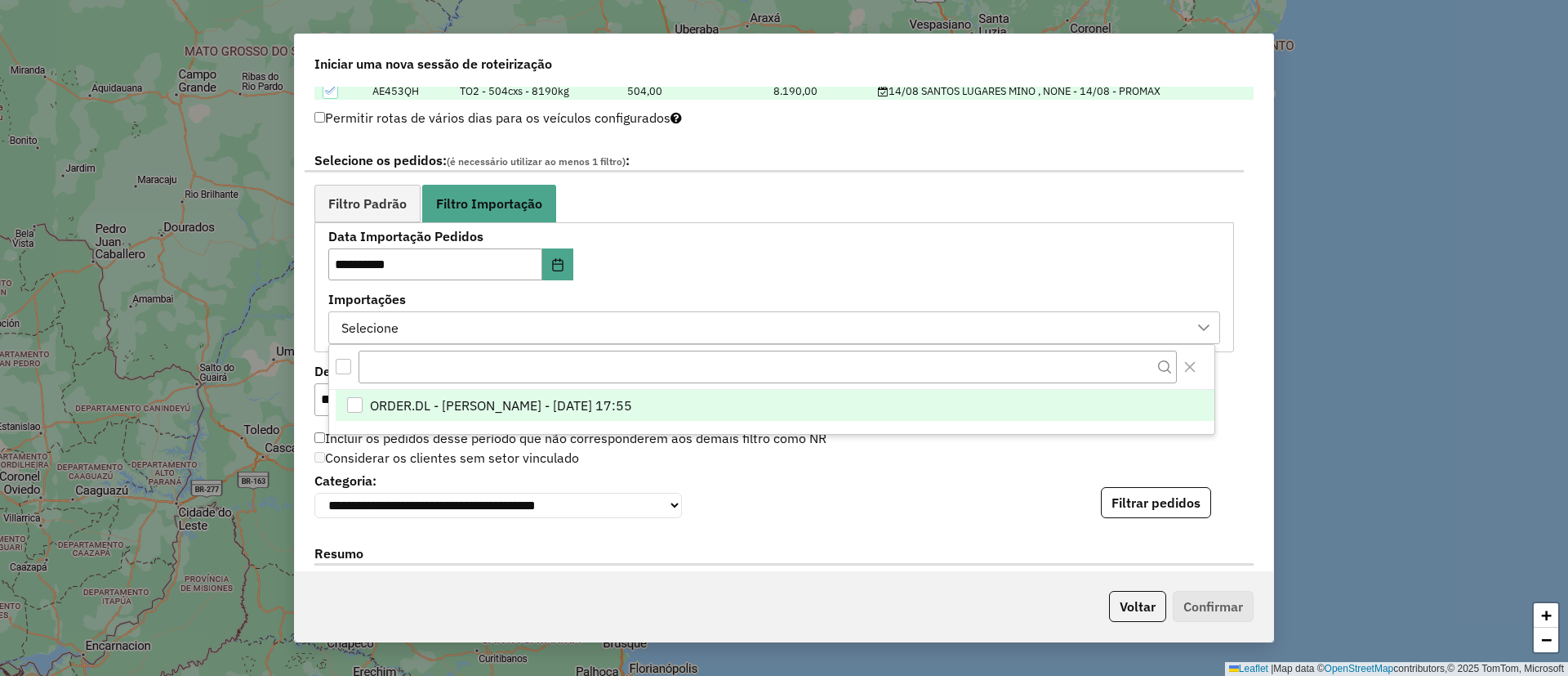
click at [440, 411] on span "ORDER.DL - BARBARA PAULOSSI BERTO - 13/08/2025 17:55" at bounding box center [501, 405] width 262 height 20
click at [902, 522] on div "**********" at bounding box center [784, 329] width 978 height 484
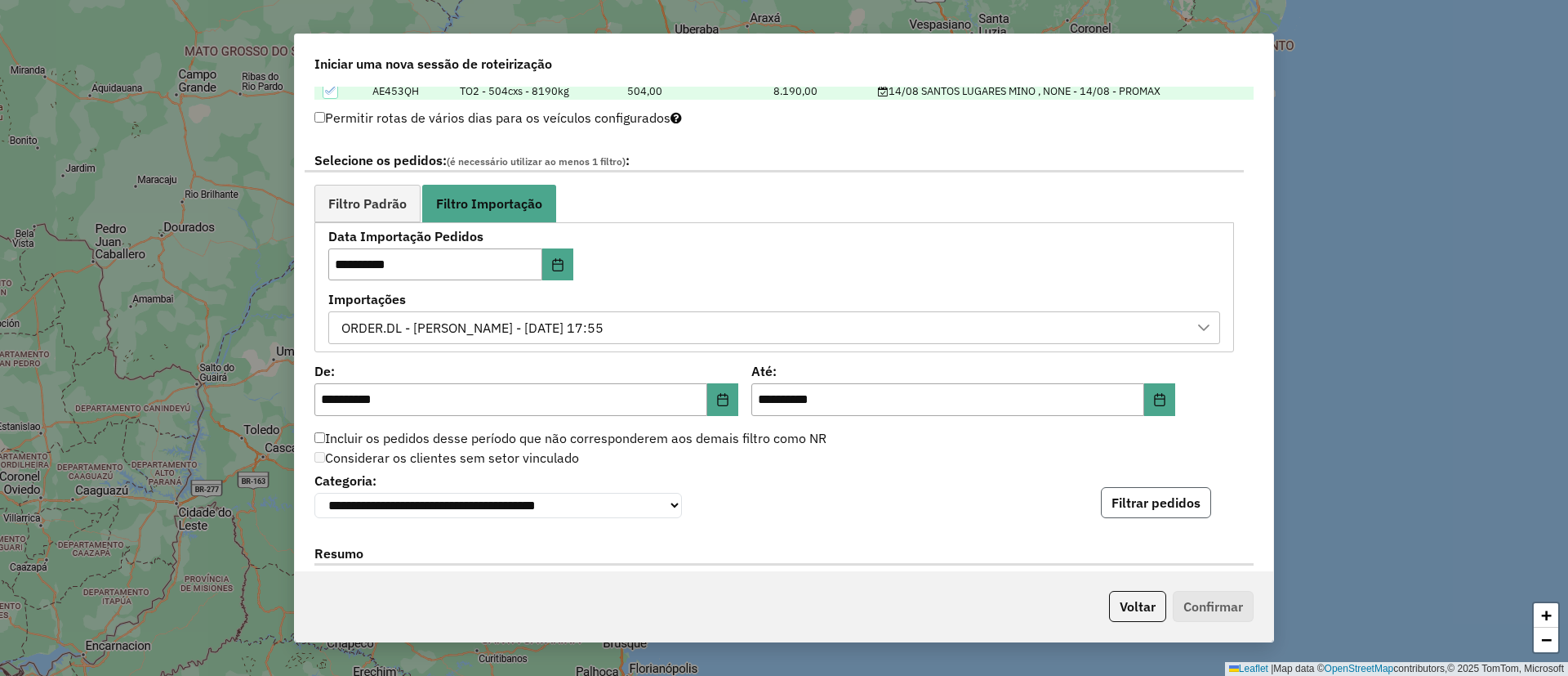
click at [1134, 504] on button "Filtrar pedidos" at bounding box center [1155, 502] width 110 height 31
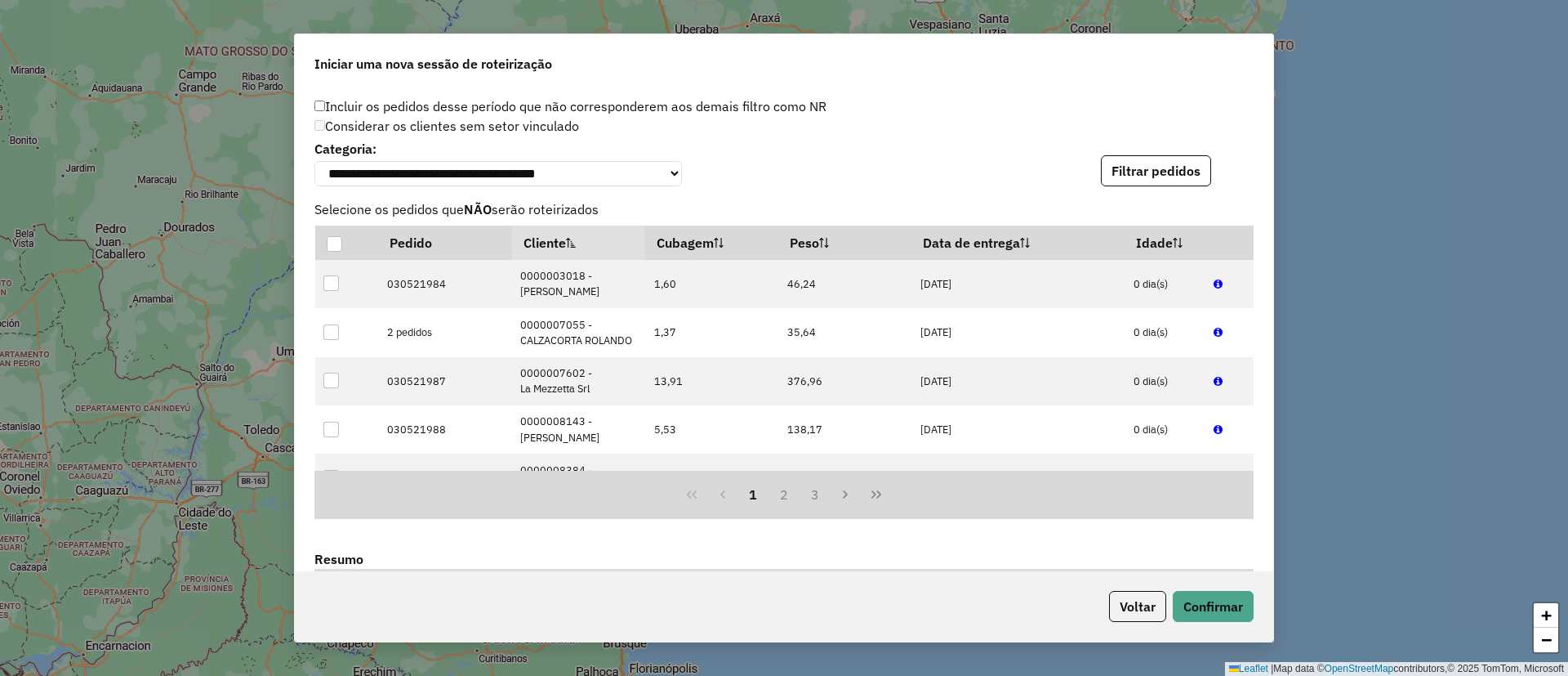
scroll to position [1516, 0]
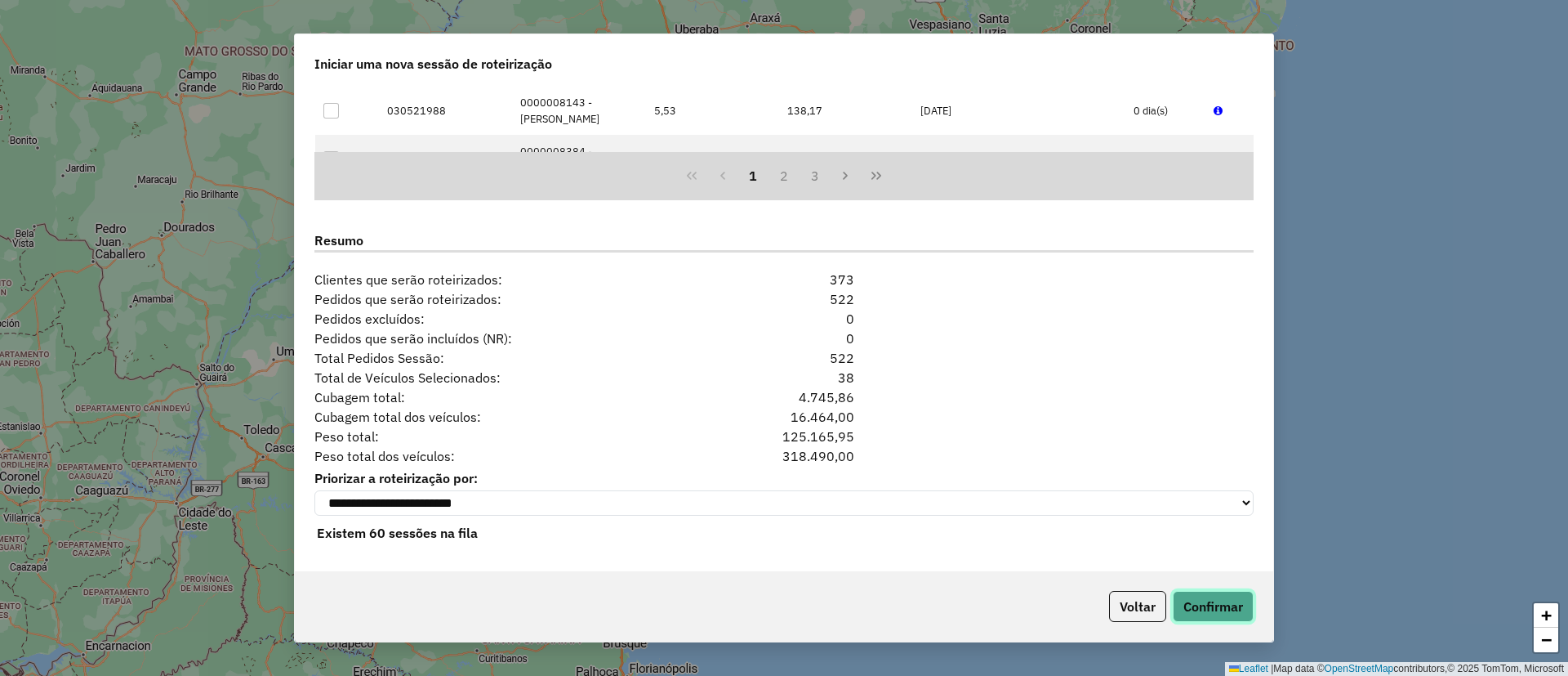
click at [1220, 612] on button "Confirmar" at bounding box center [1213, 606] width 81 height 31
click at [1221, 601] on button "Confirmar" at bounding box center [1213, 606] width 81 height 31
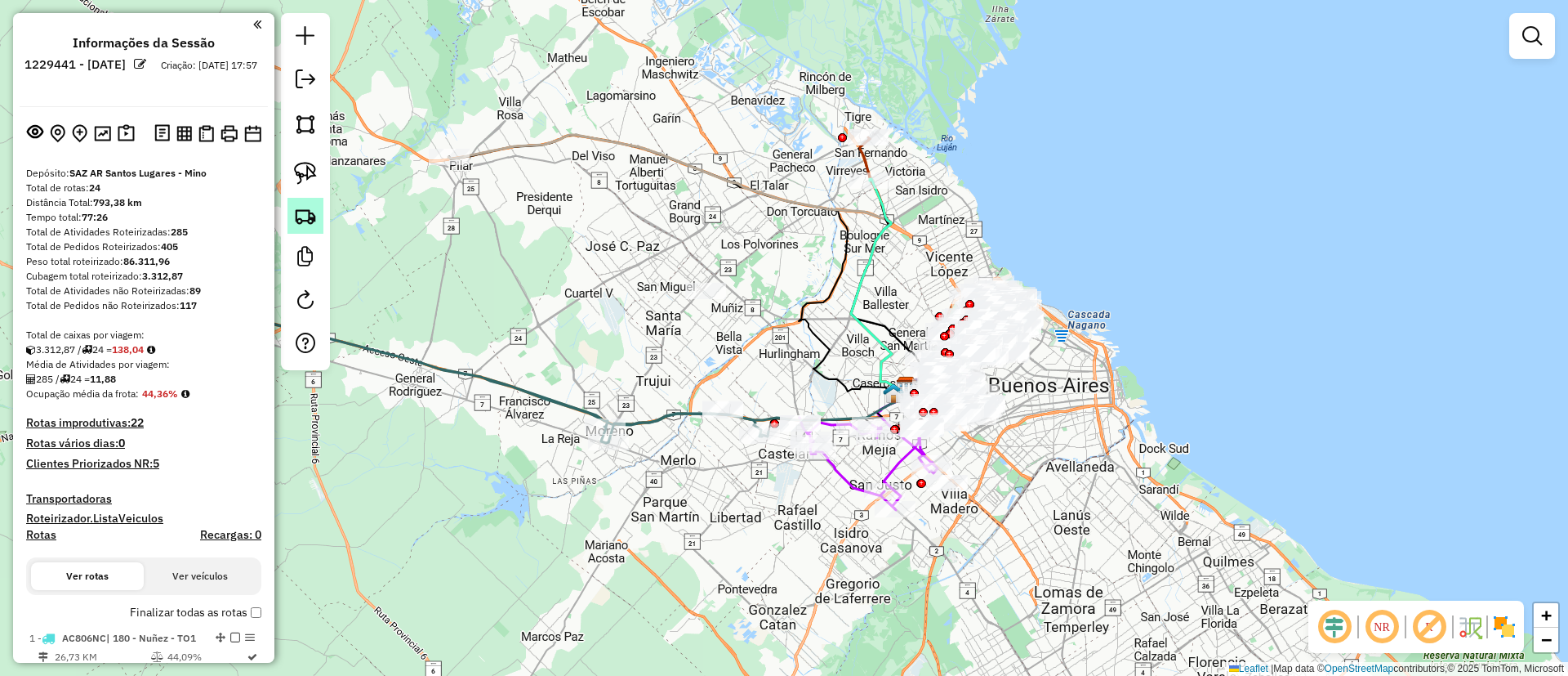
click at [323, 207] on link at bounding box center [306, 216] width 36 height 36
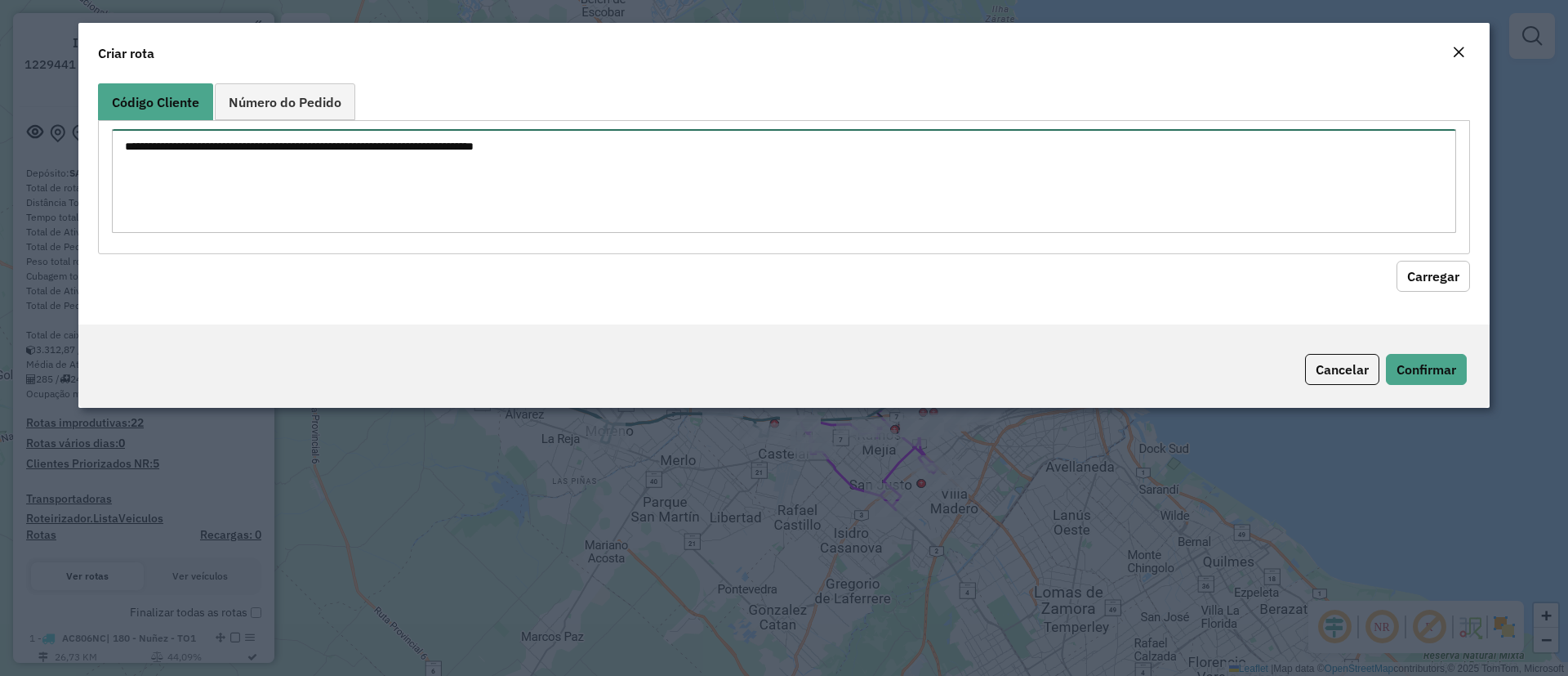
click at [321, 192] on textarea at bounding box center [784, 181] width 1344 height 104
paste textarea "****** ****** ****** ****** ****** ******"
click at [122, 142] on textarea "****** ****** ****** ****** ****** ******" at bounding box center [784, 181] width 1344 height 104
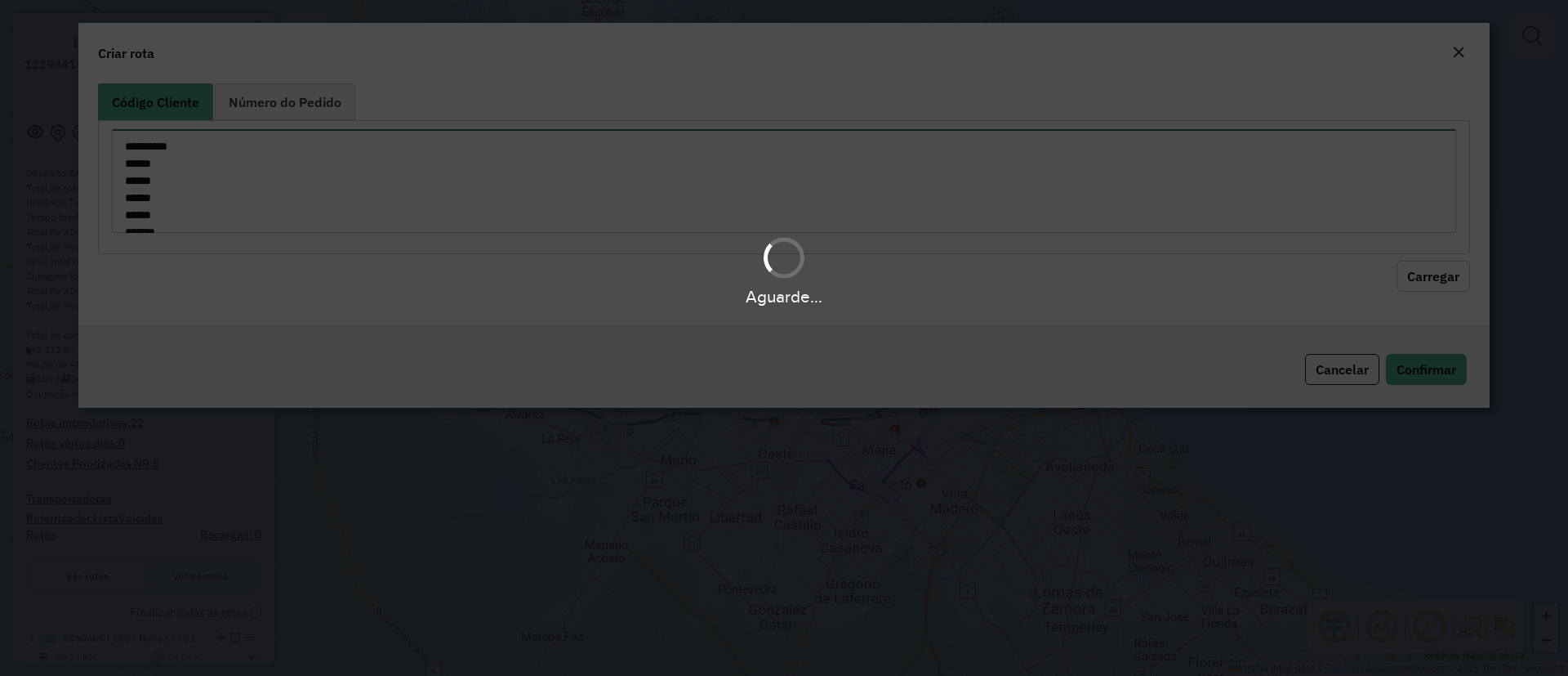
drag, startPoint x: 123, startPoint y: 149, endPoint x: 149, endPoint y: 146, distance: 26.2
click at [149, 146] on body "Aguarde... Pop-up bloqueado! Seu navegador bloqueou automáticamente a abertura …" at bounding box center [784, 338] width 1568 height 676
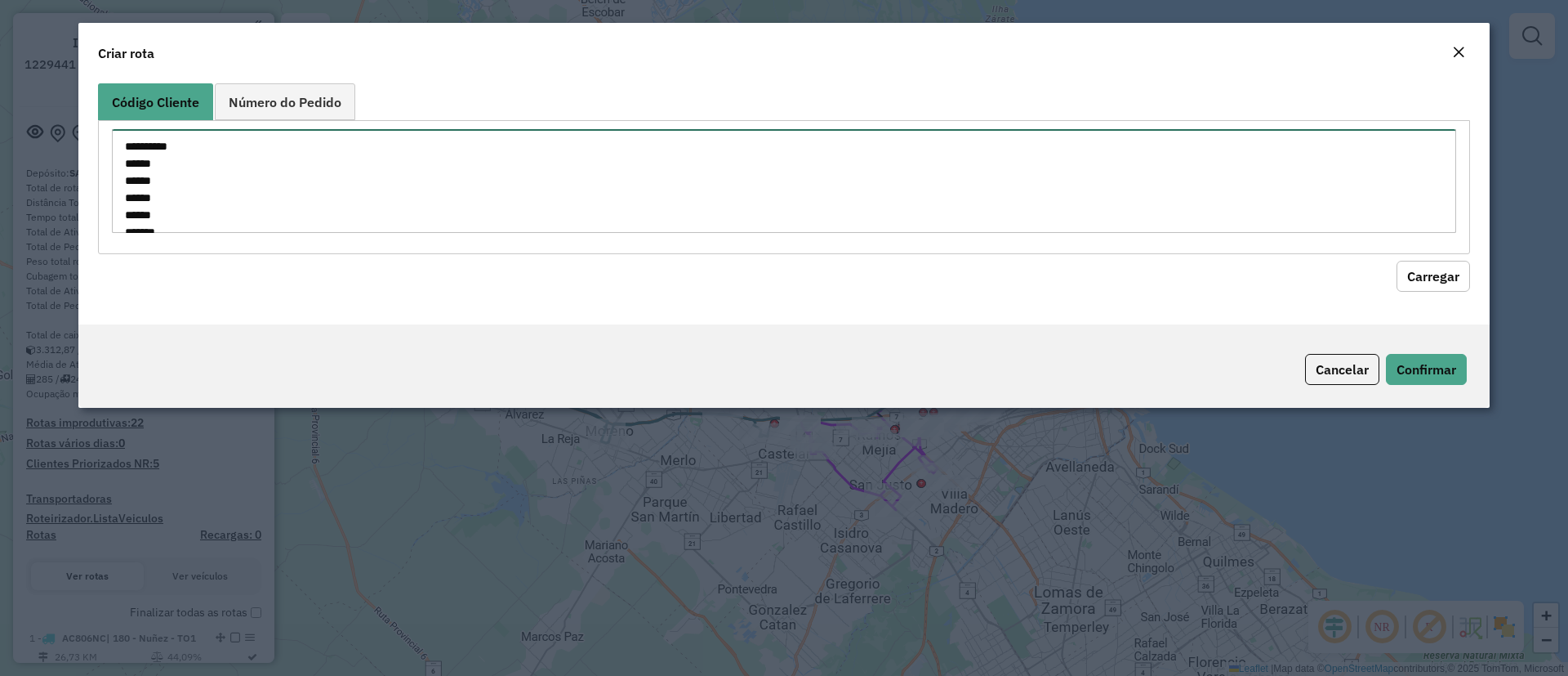
click at [124, 163] on textarea "**********" at bounding box center [784, 181] width 1344 height 104
paste textarea "****"
click at [122, 177] on textarea "**********" at bounding box center [784, 181] width 1344 height 104
paste textarea "****"
click at [129, 195] on textarea "**********" at bounding box center [784, 181] width 1344 height 104
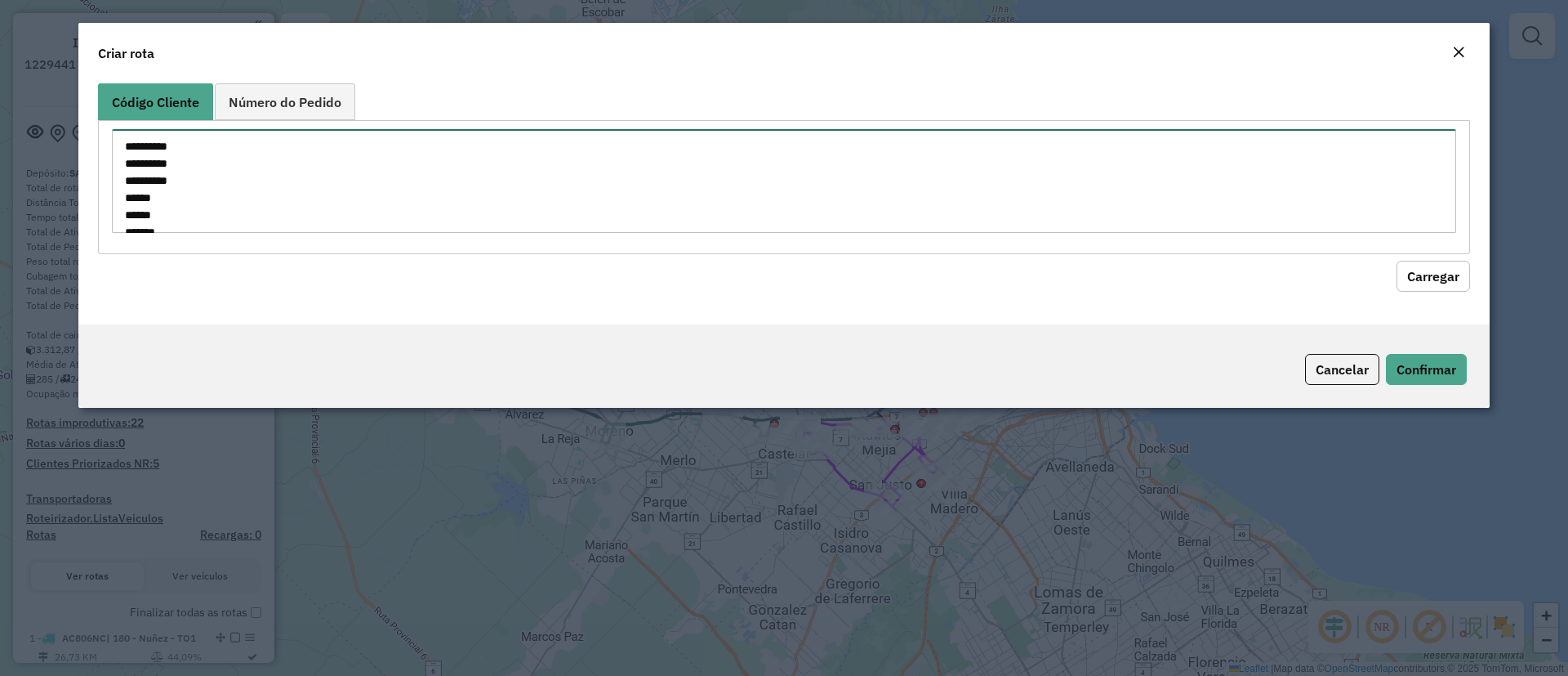
click at [126, 195] on textarea "**********" at bounding box center [784, 181] width 1344 height 104
paste textarea "****"
click at [125, 212] on textarea "**********" at bounding box center [784, 181] width 1344 height 104
paste textarea "****"
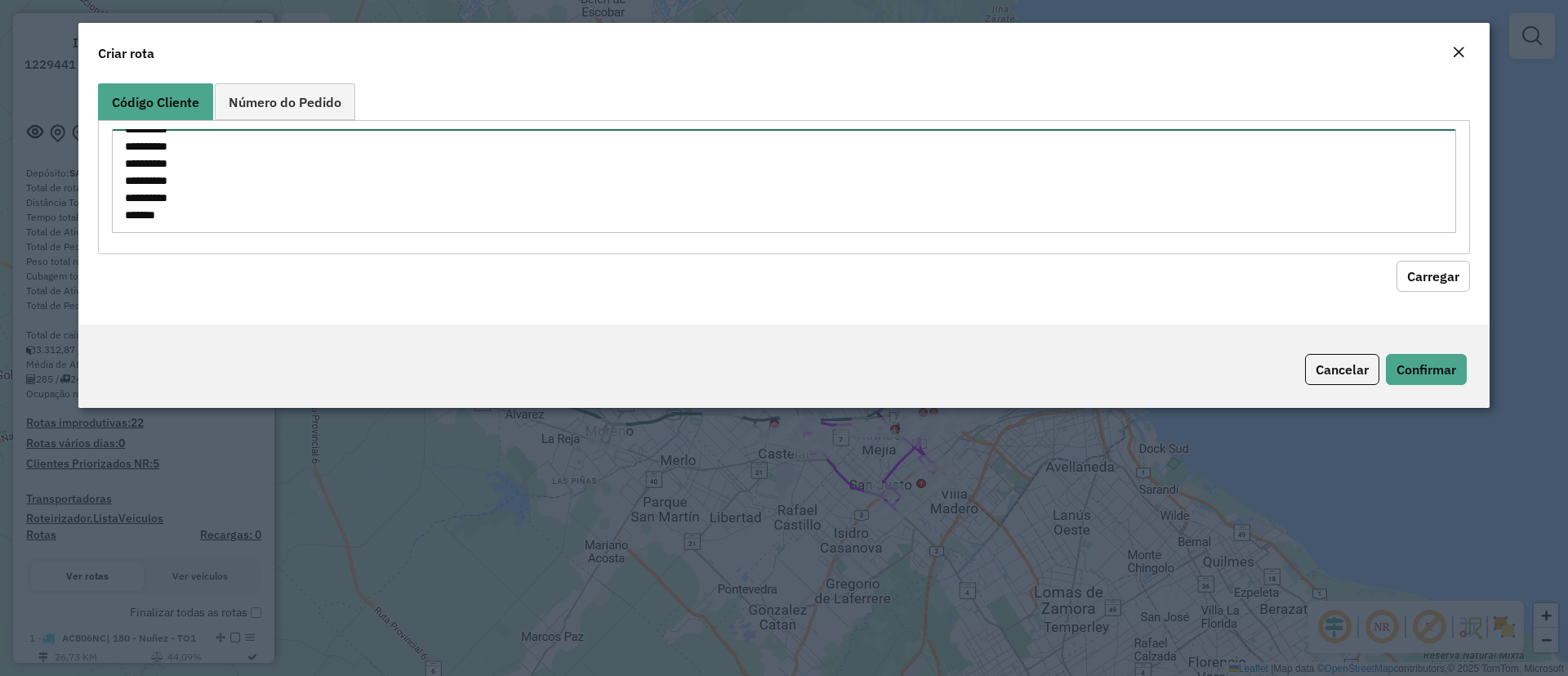
click at [126, 191] on textarea "**********" at bounding box center [784, 181] width 1344 height 104
paste textarea "****"
type textarea "**********"
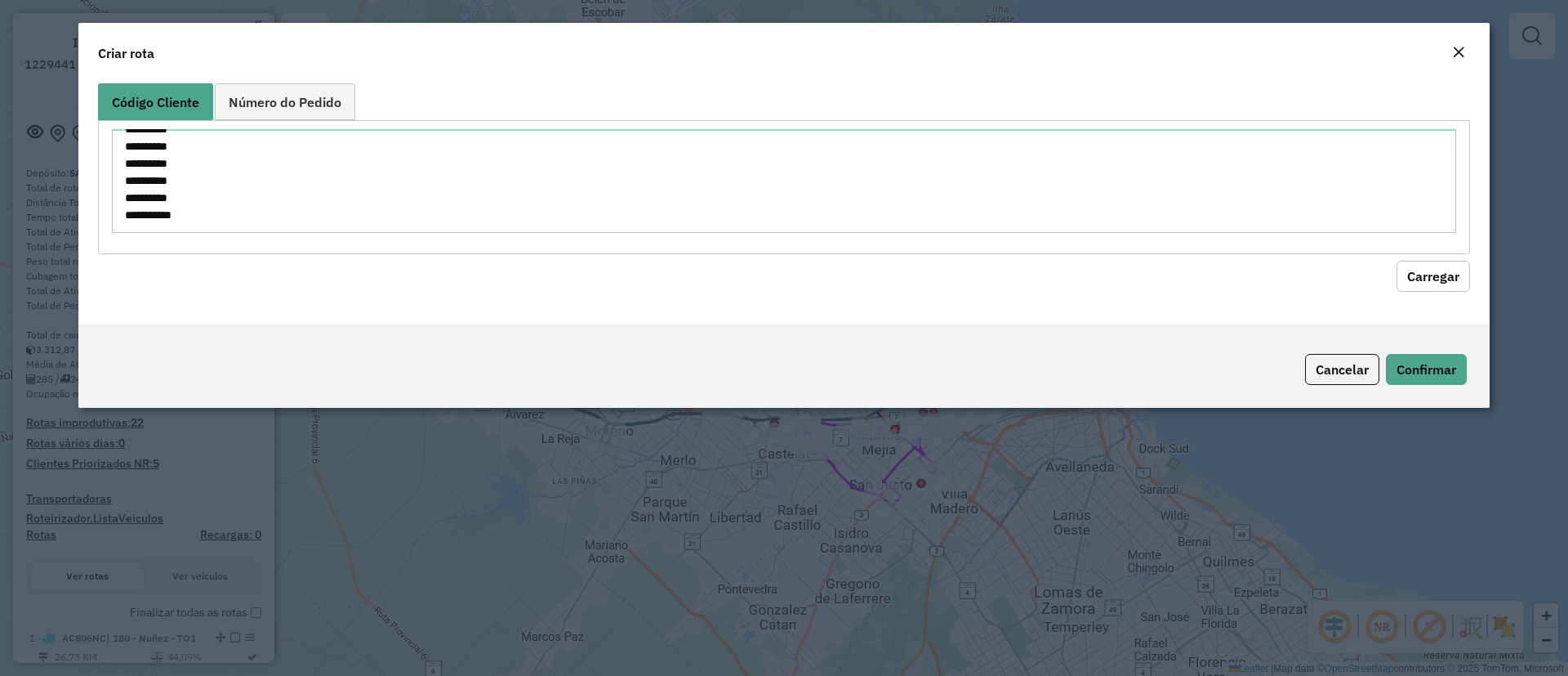
click at [1439, 272] on body "Aguarde... Pop-up bloqueado! Seu navegador bloqueou automáticamente a abertura …" at bounding box center [784, 338] width 1568 height 676
click at [1449, 274] on button "Carregar" at bounding box center [1432, 276] width 74 height 31
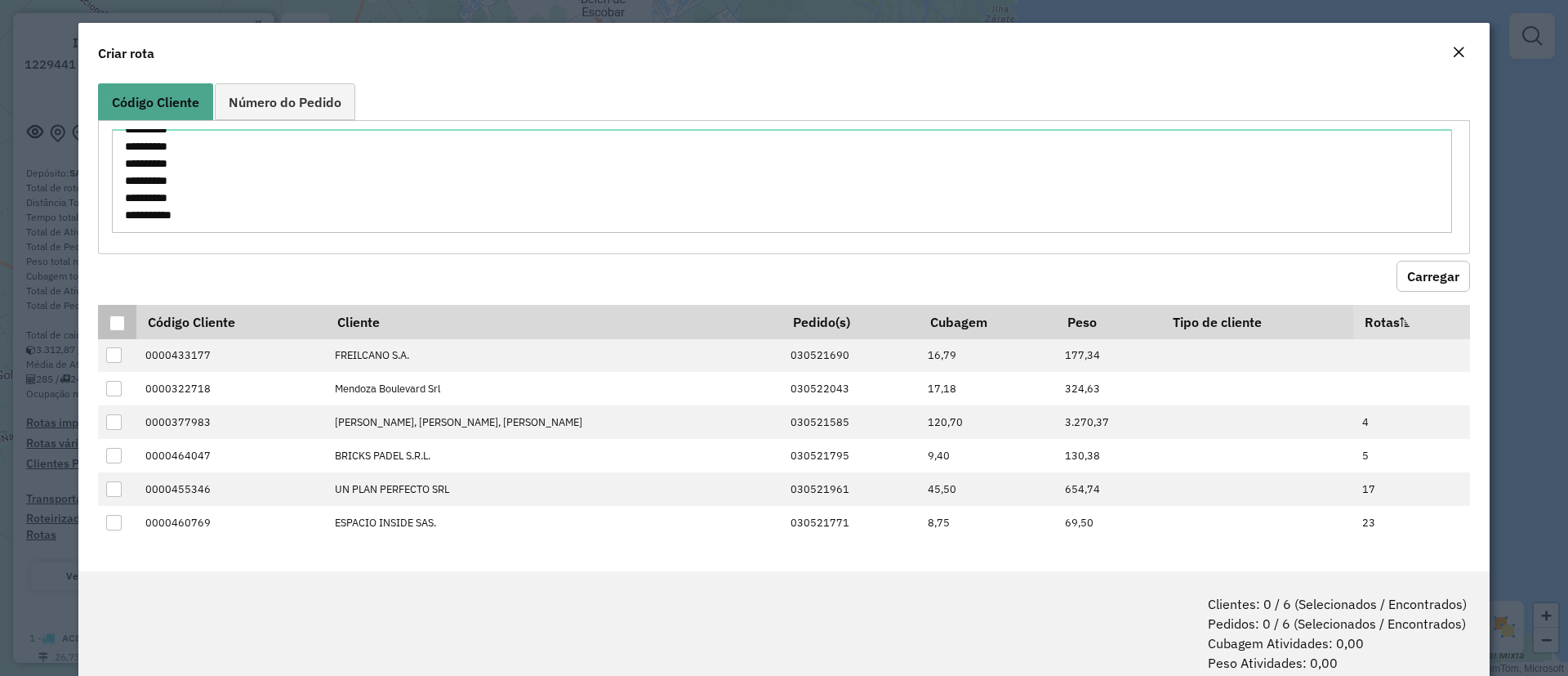
click at [118, 320] on div at bounding box center [118, 323] width 15 height 15
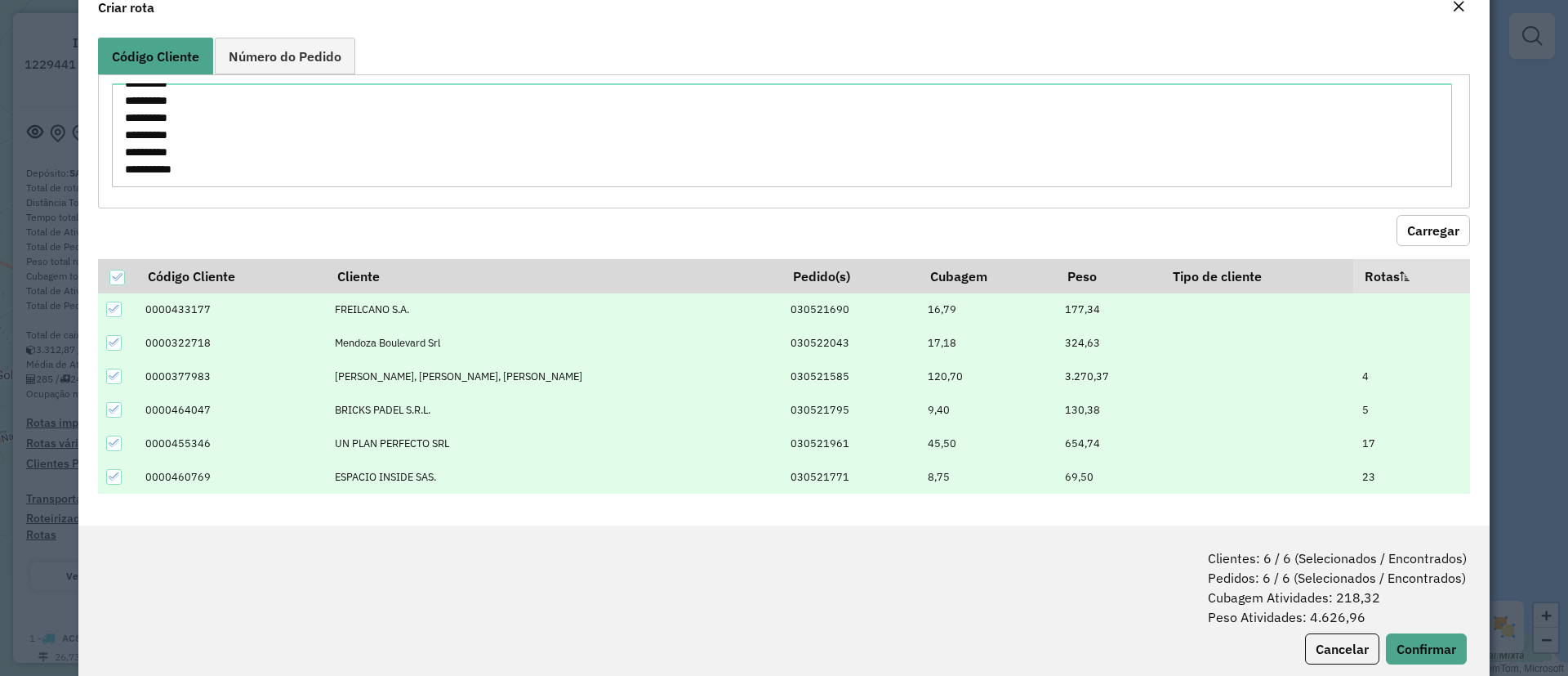
scroll to position [80, 0]
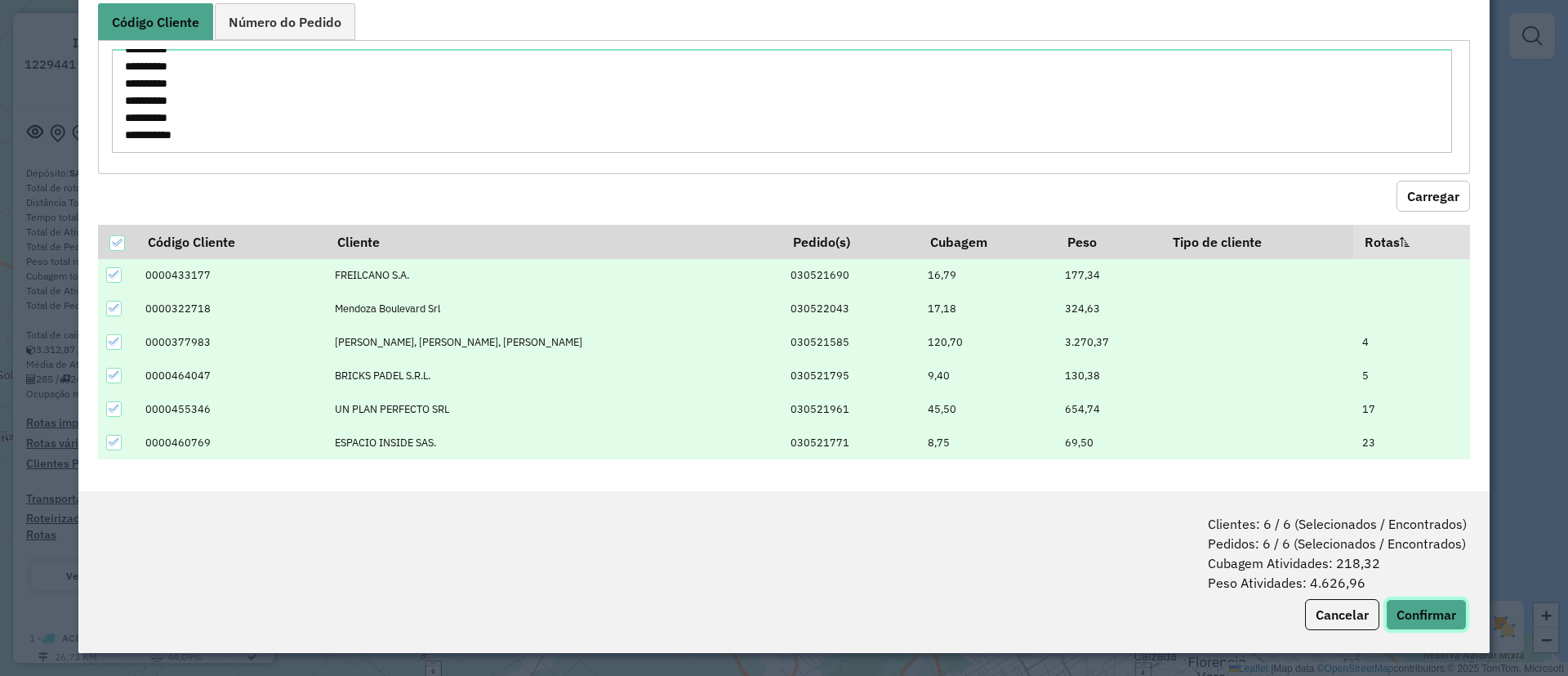
click at [1430, 606] on button "Confirmar" at bounding box center [1426, 614] width 81 height 31
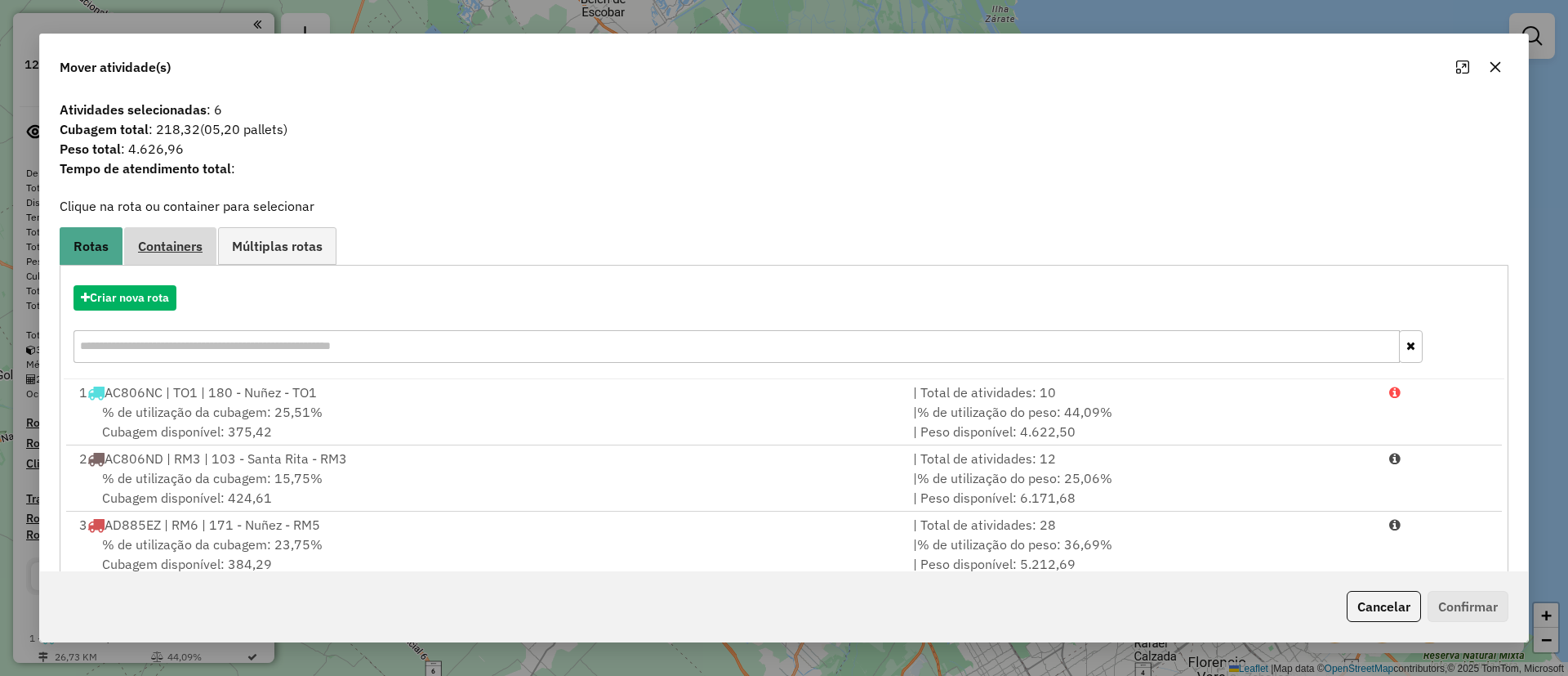
click at [142, 251] on span "Containers" at bounding box center [170, 246] width 65 height 13
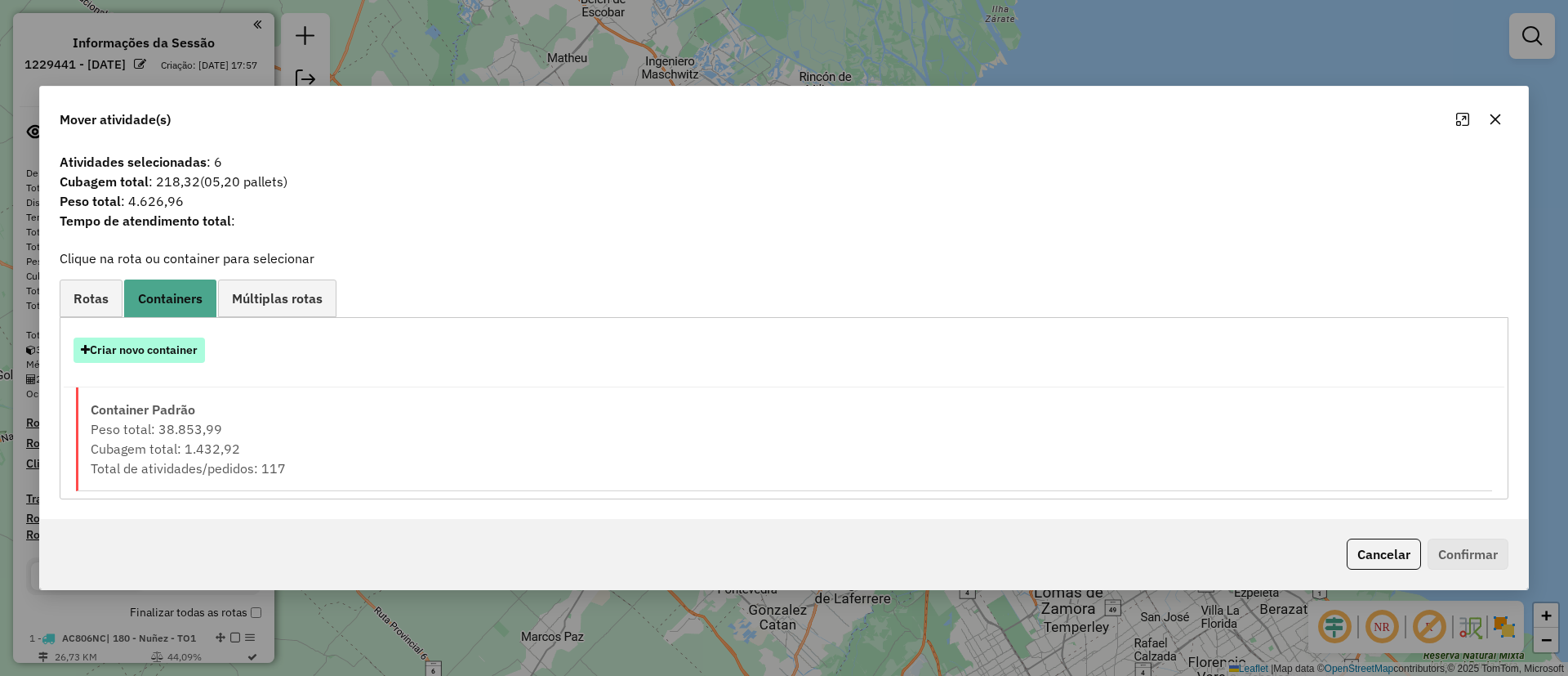
click at [141, 347] on button "Criar novo container" at bounding box center [140, 350] width 132 height 25
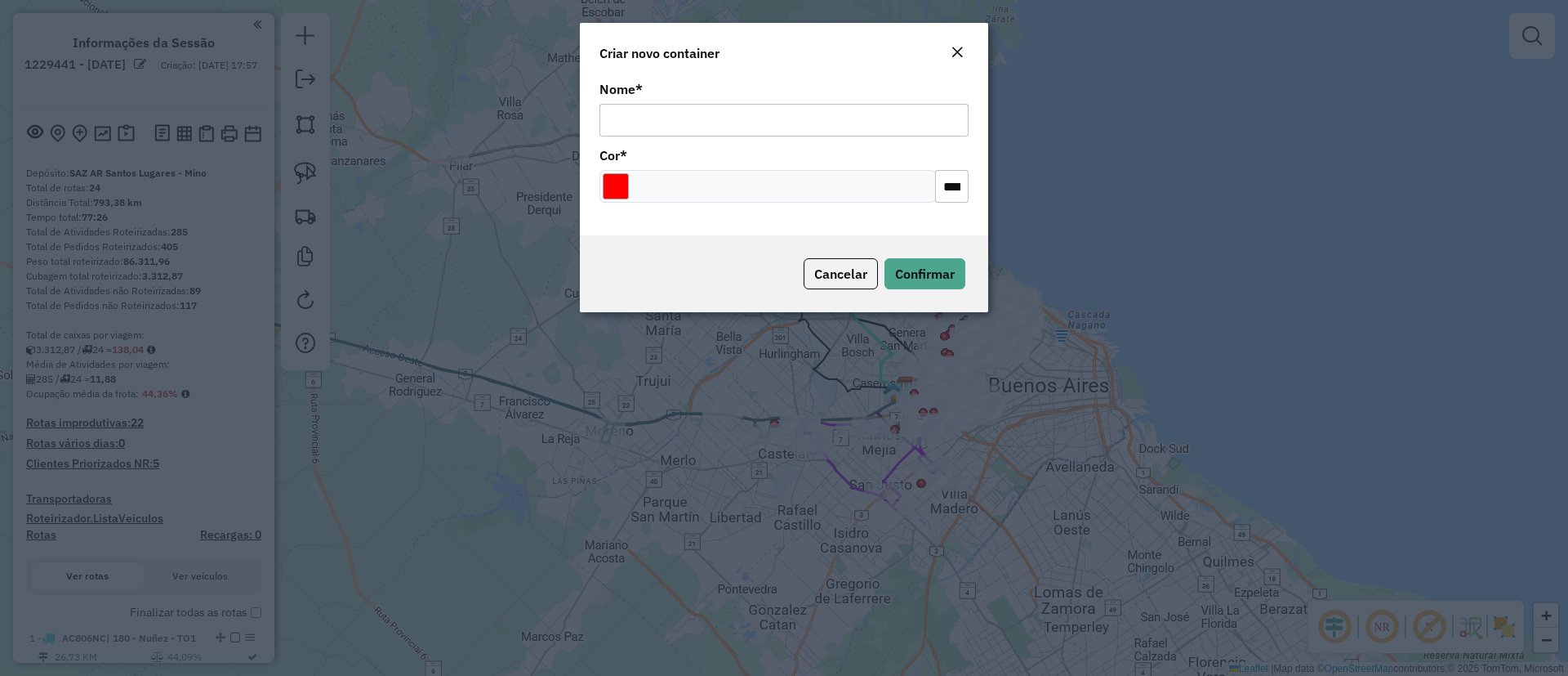
click at [663, 98] on div "Nome *" at bounding box center [784, 110] width 369 height 54
click at [661, 116] on input "Nome *" at bounding box center [784, 120] width 369 height 33
type input "******"
click at [916, 252] on div "Cancelar Confirmar" at bounding box center [784, 273] width 408 height 76
click at [919, 263] on button "Confirmar" at bounding box center [925, 273] width 81 height 31
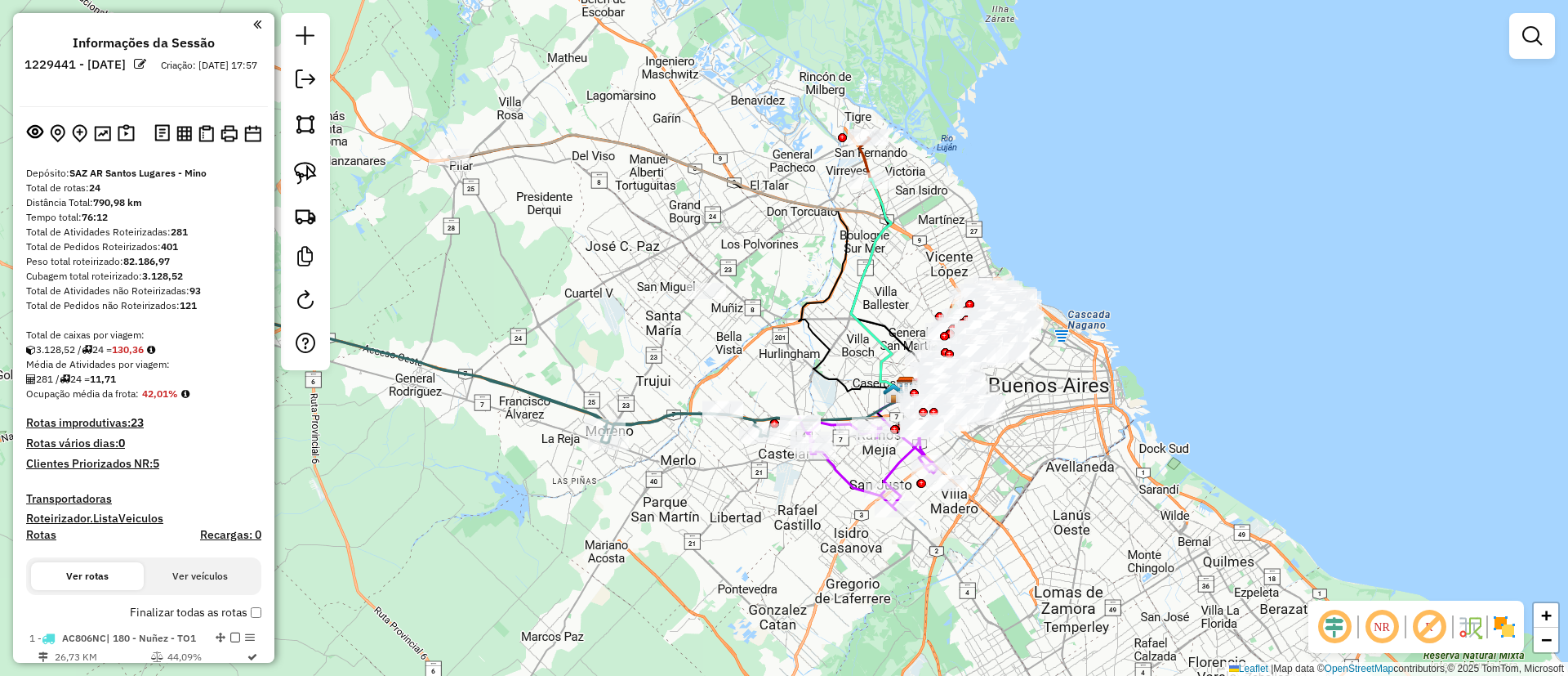
click at [1507, 628] on img at bounding box center [1504, 626] width 26 height 26
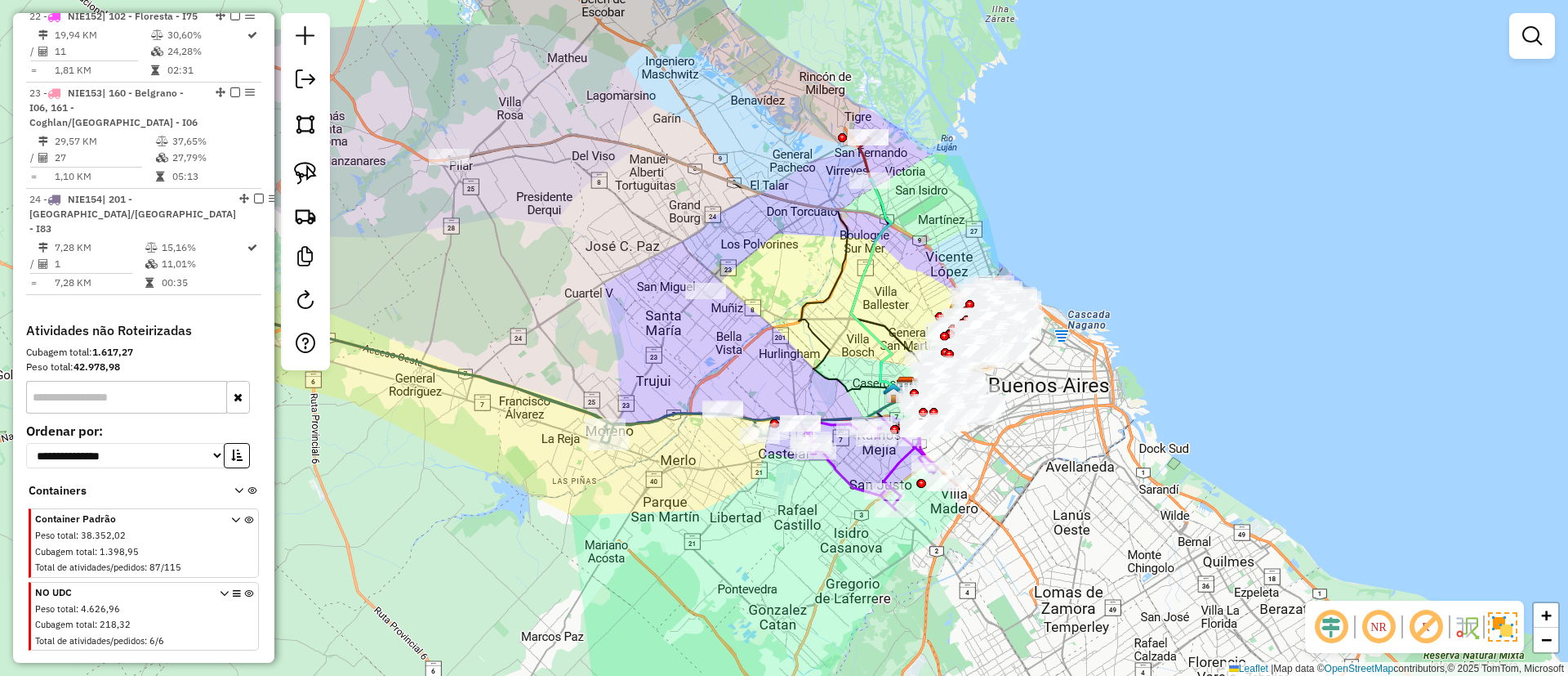
scroll to position [2615, 0]
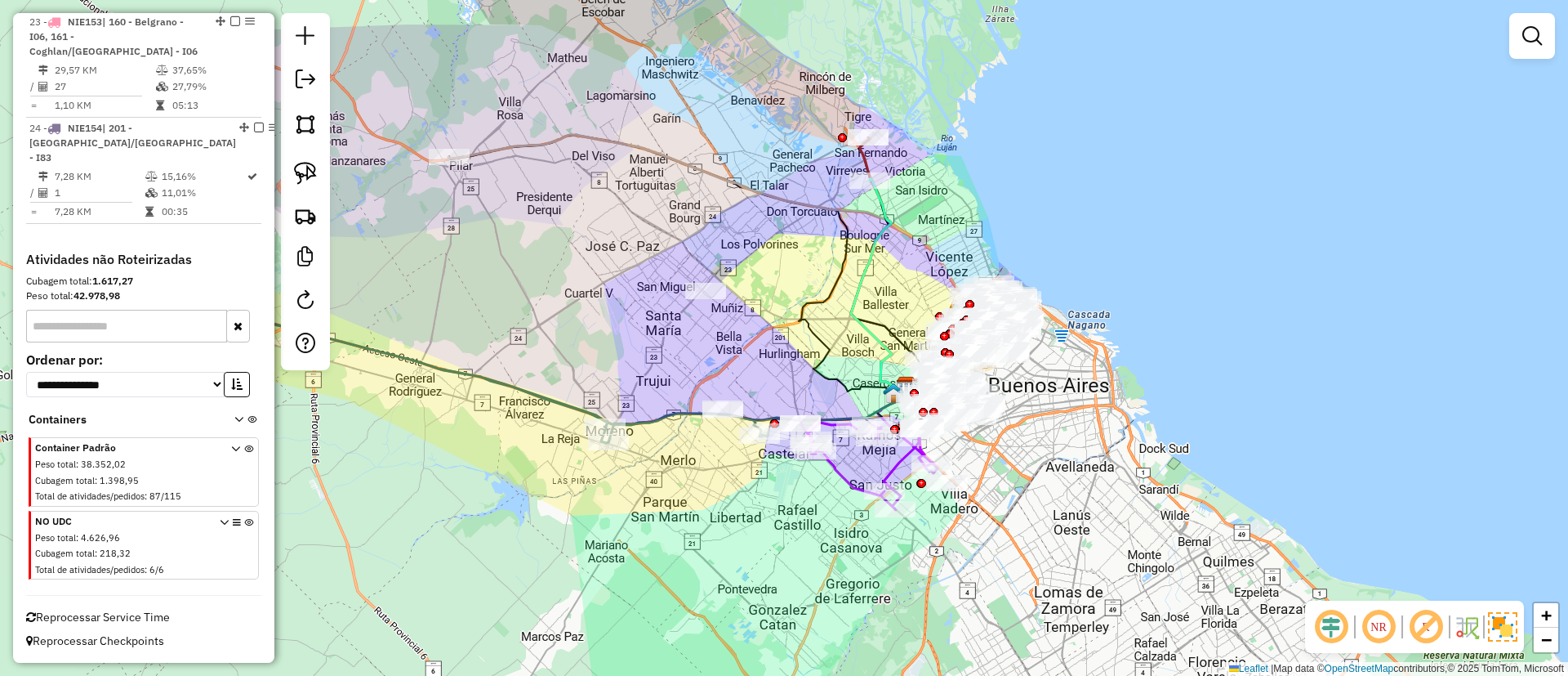
click at [245, 526] on icon at bounding box center [248, 549] width 9 height 61
click at [1518, 42] on link at bounding box center [1532, 36] width 32 height 33
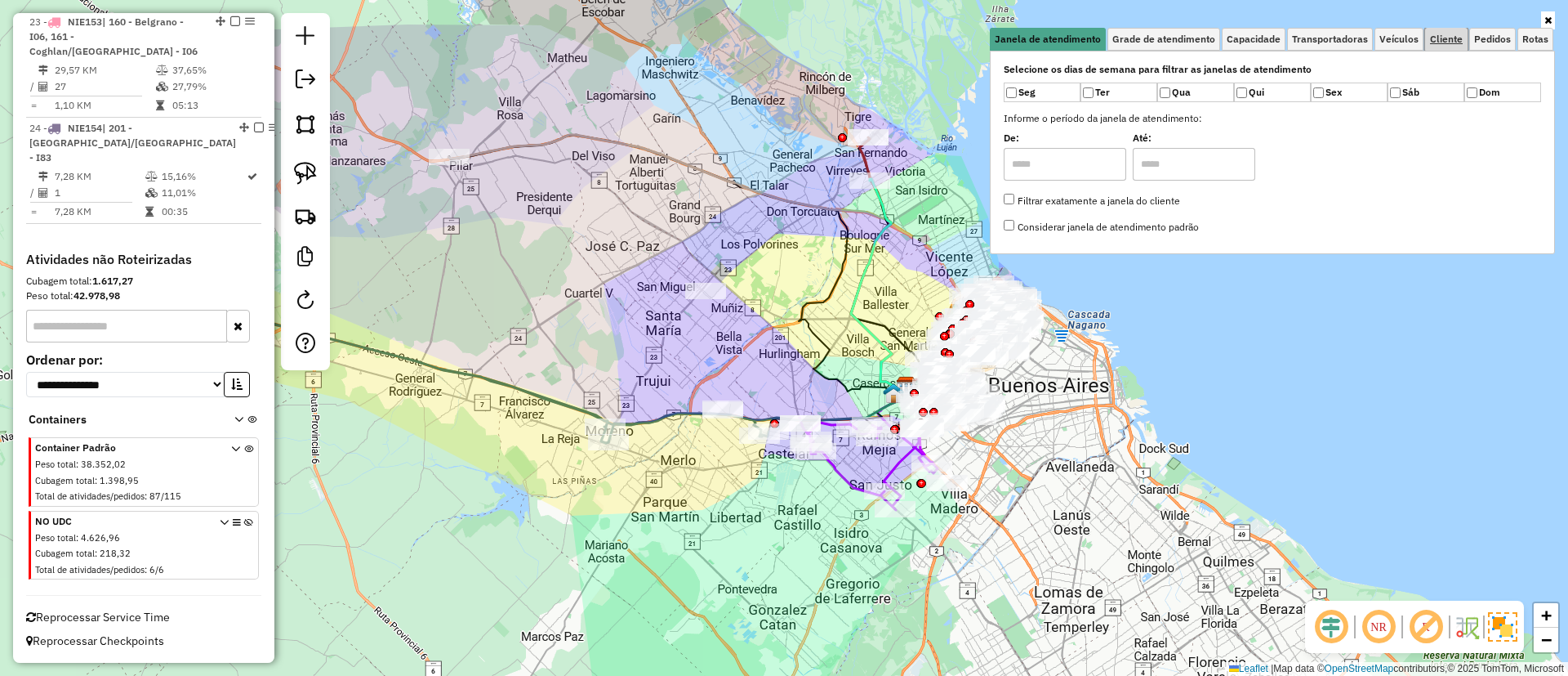
click at [1449, 31] on link "Cliente" at bounding box center [1446, 39] width 42 height 23
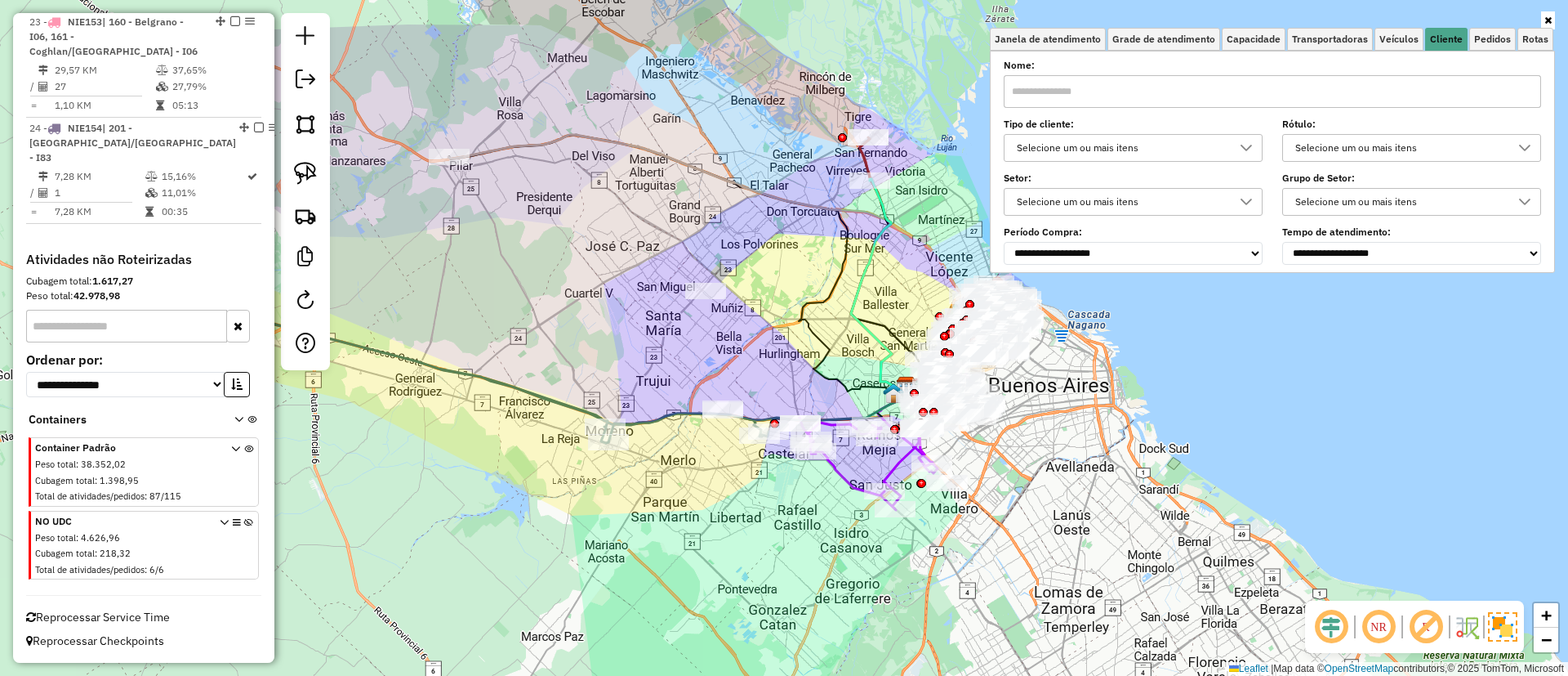
click at [1166, 138] on div "Selecione um ou mais itens" at bounding box center [1121, 147] width 220 height 26
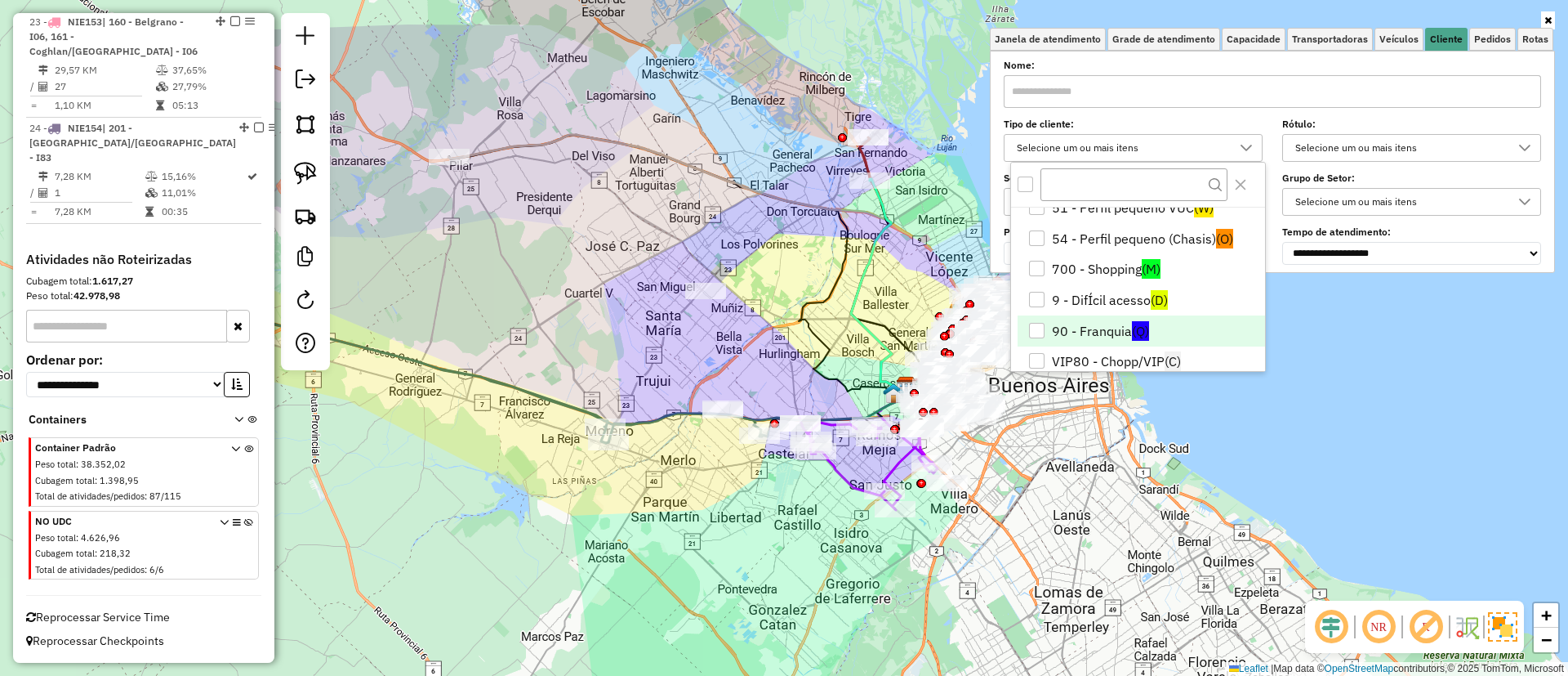
scroll to position [96, 0]
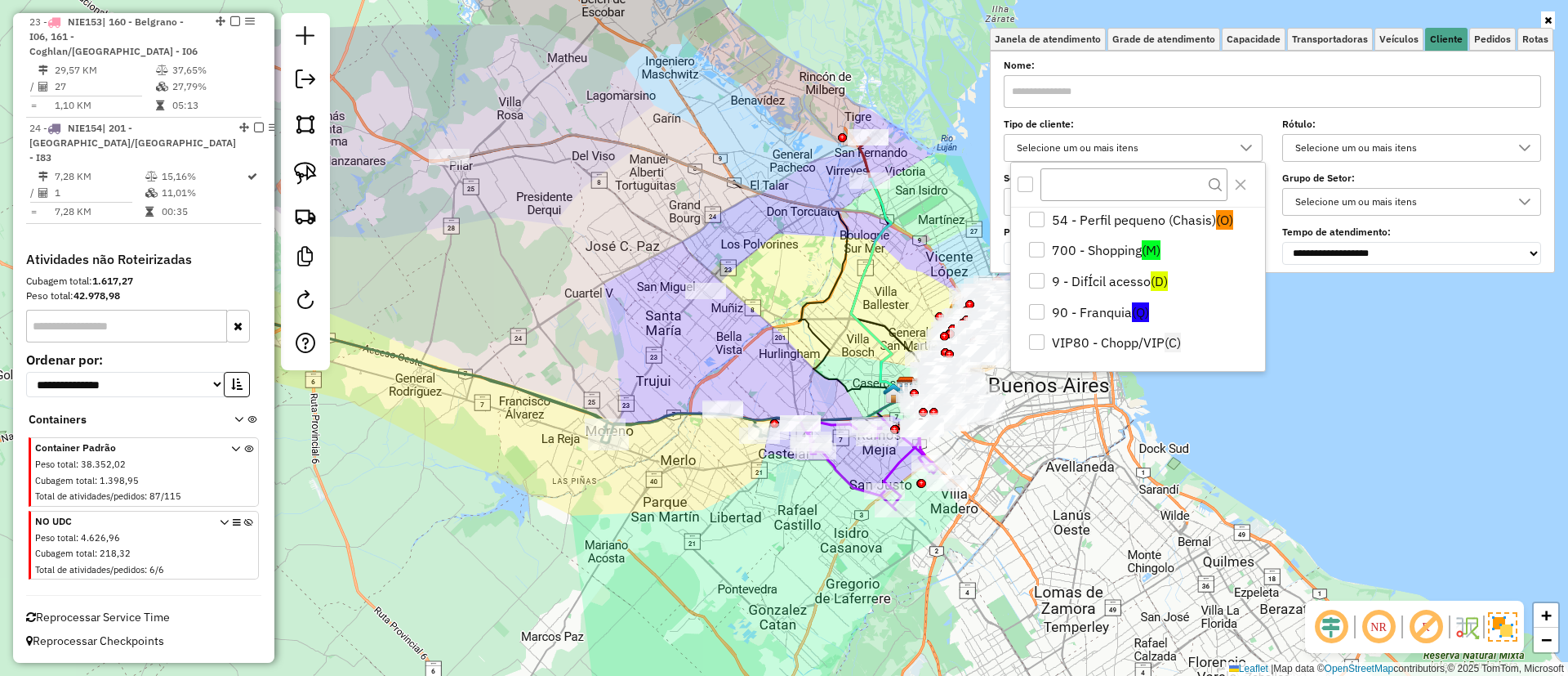
click at [1084, 343] on li "VIP80 - Chopp/VIP (C)" at bounding box center [1141, 343] width 247 height 31
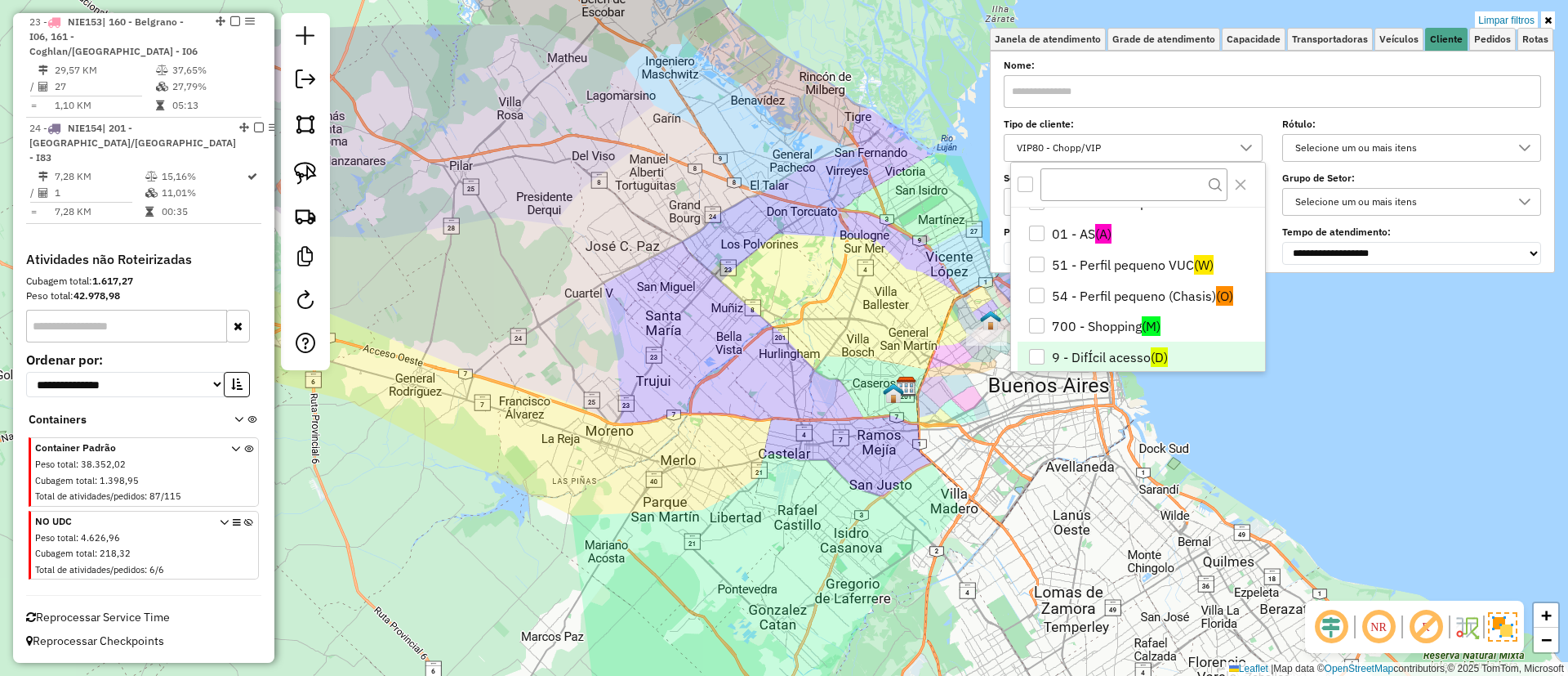
scroll to position [0, 0]
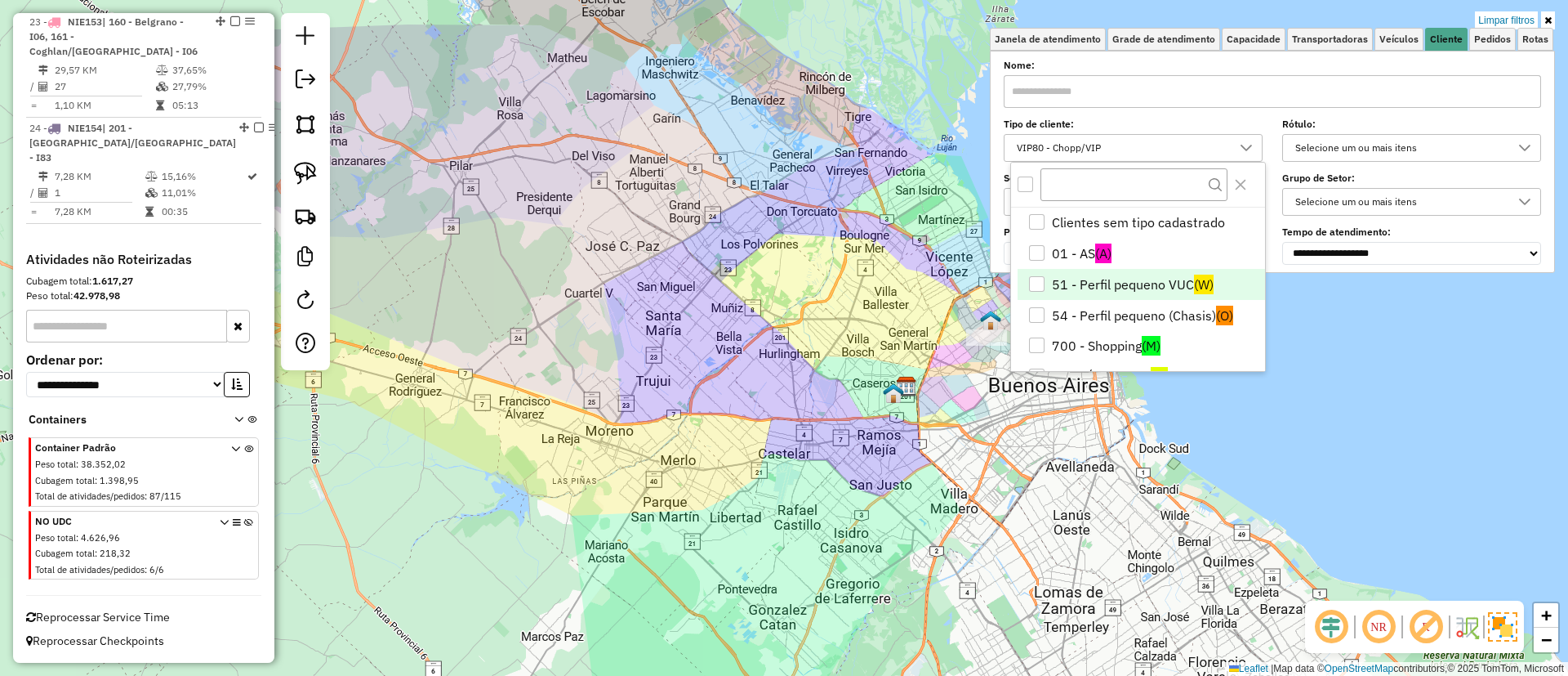
click at [1118, 278] on li "51 - Perfil pequeno VUC (W)" at bounding box center [1141, 284] width 247 height 31
click at [1255, 39] on span "Capacidade" at bounding box center [1254, 39] width 54 height 10
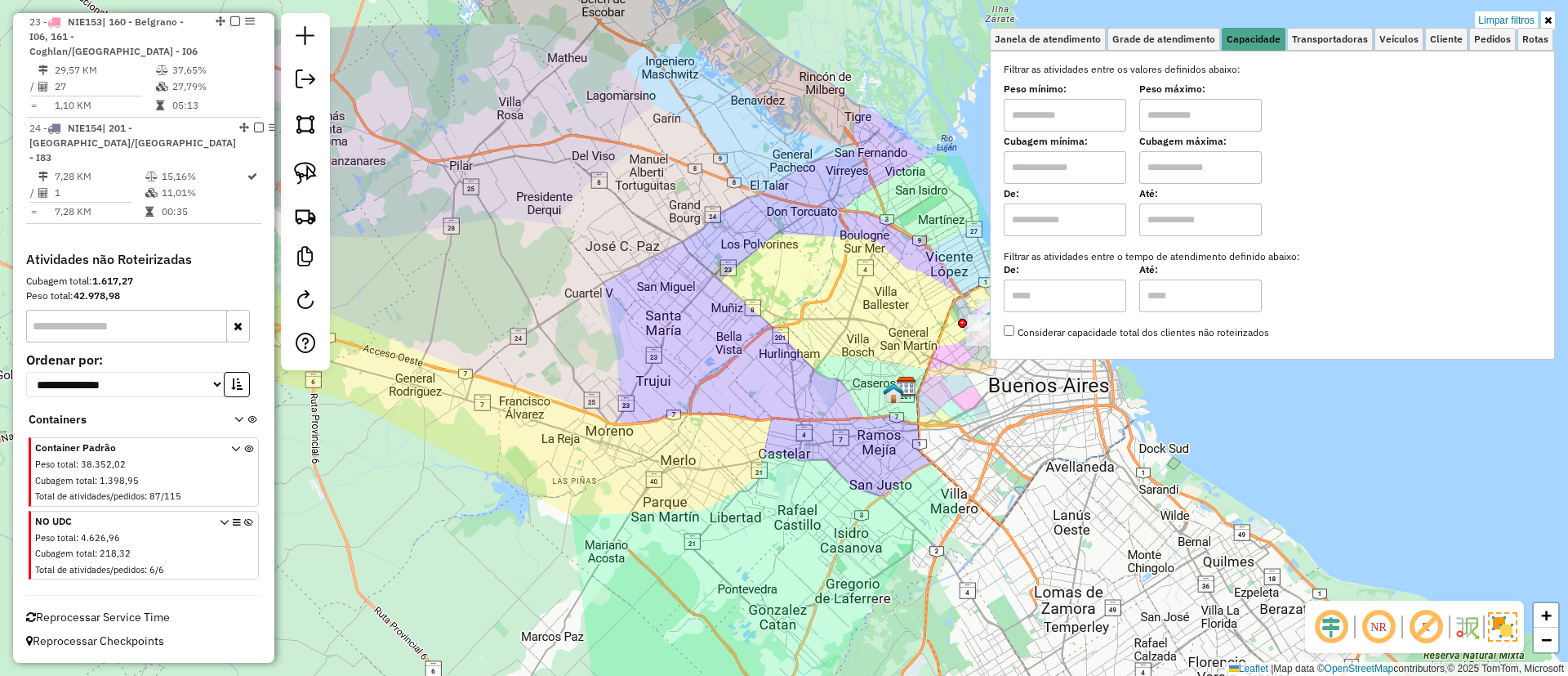
click at [1073, 202] on div "De:" at bounding box center [1064, 213] width 122 height 46
click at [1083, 213] on input "text" at bounding box center [1064, 220] width 122 height 33
type input "****"
click at [1179, 223] on input "text" at bounding box center [1200, 220] width 122 height 33
type input "*****"
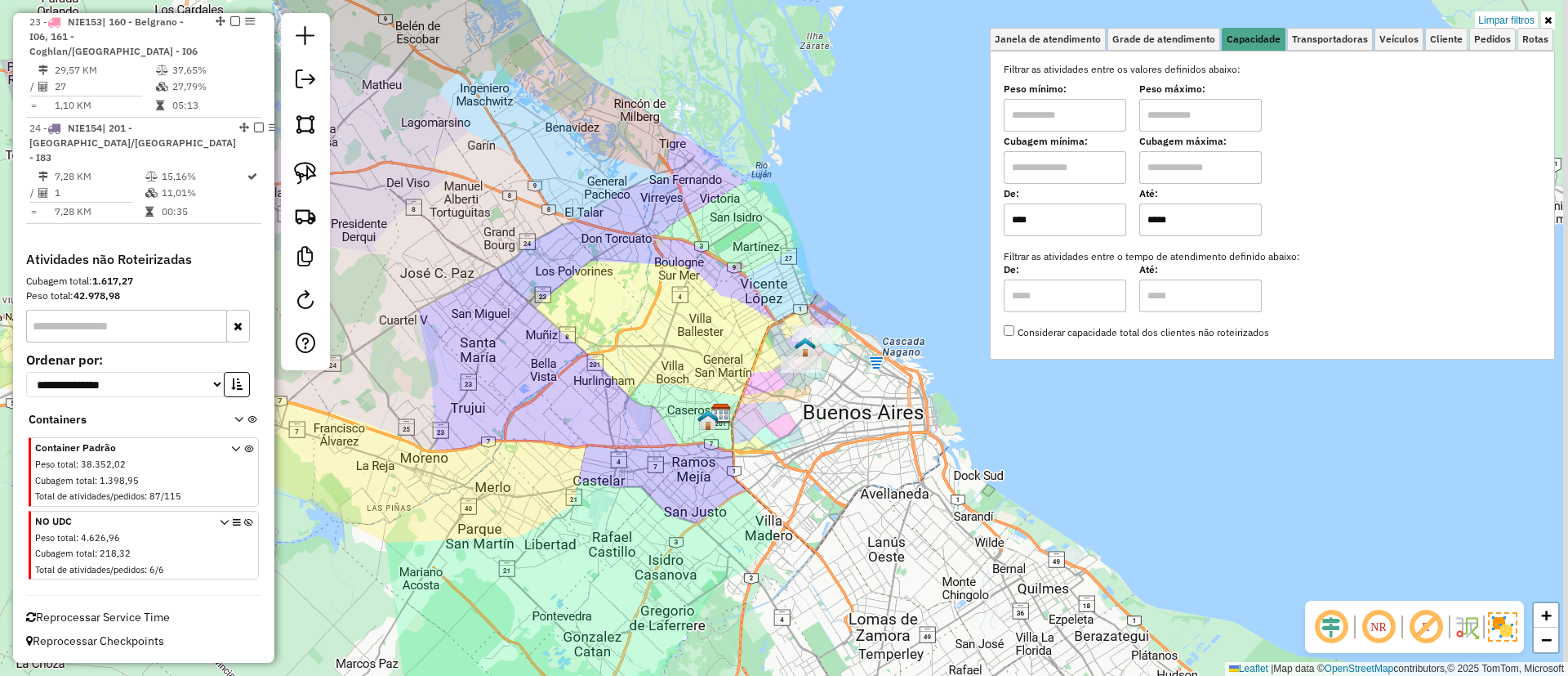
drag, startPoint x: 907, startPoint y: 317, endPoint x: 717, endPoint y: 345, distance: 192.1
click at [717, 345] on div "Limpar filtros Janela de atendimento Grade de atendimento Capacidade Transporta…" at bounding box center [784, 338] width 1568 height 676
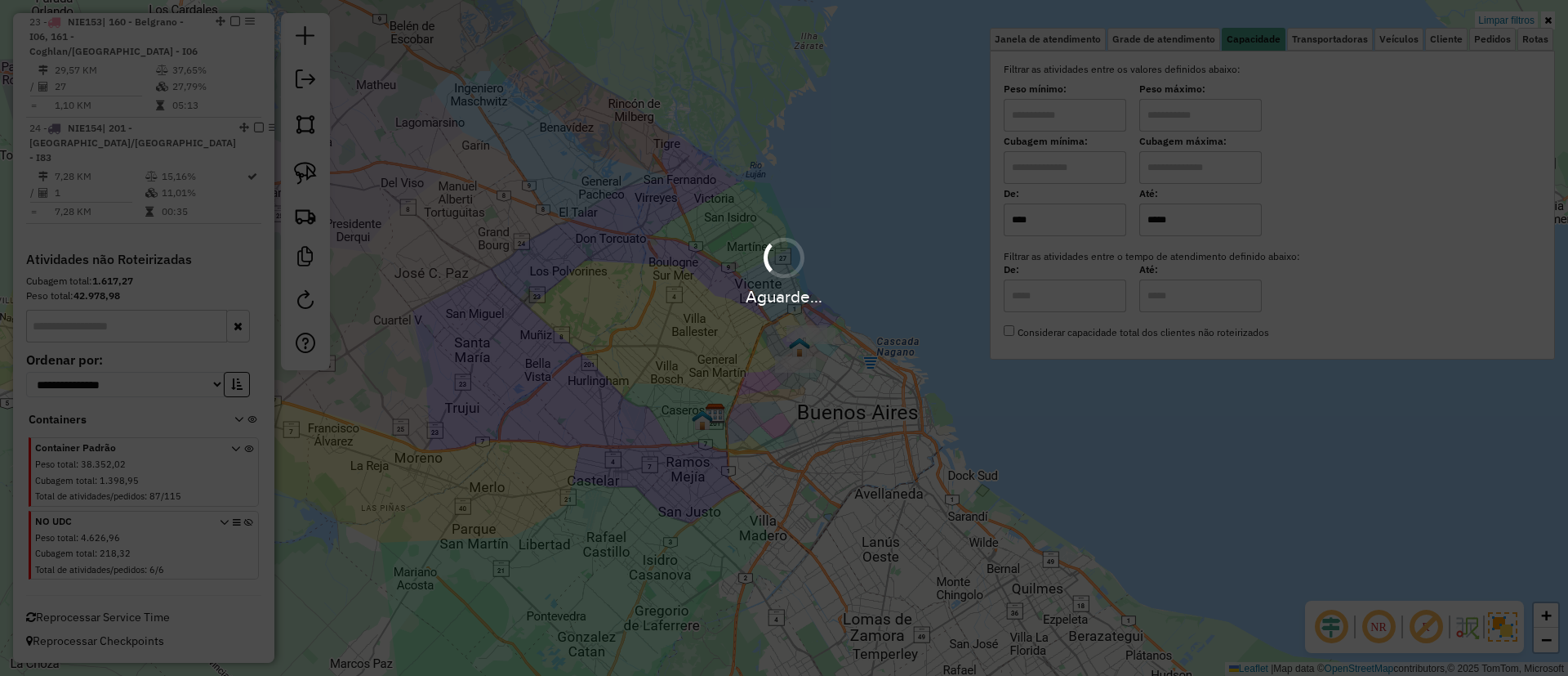
click at [1497, 620] on div "Aguarde..." at bounding box center [784, 338] width 1568 height 676
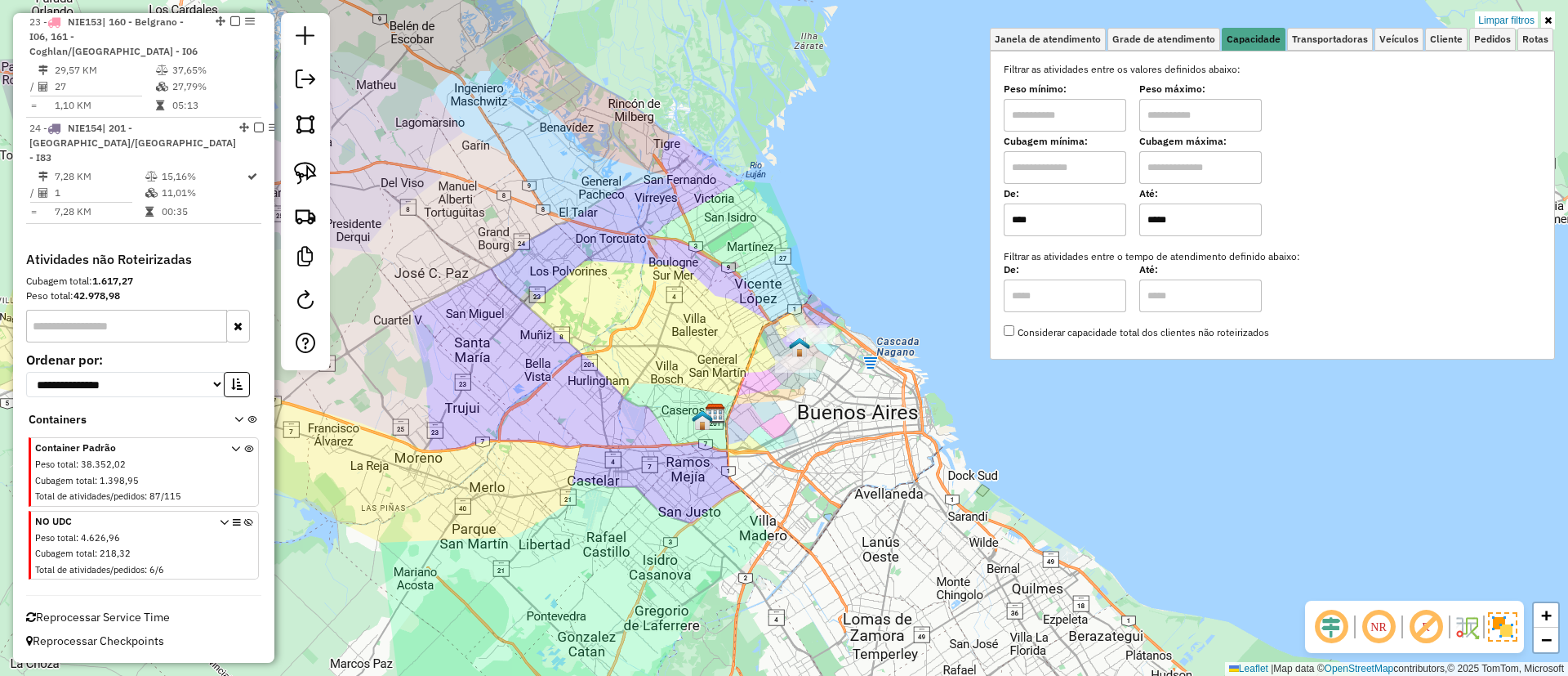
click at [1502, 621] on img at bounding box center [1502, 626] width 30 height 30
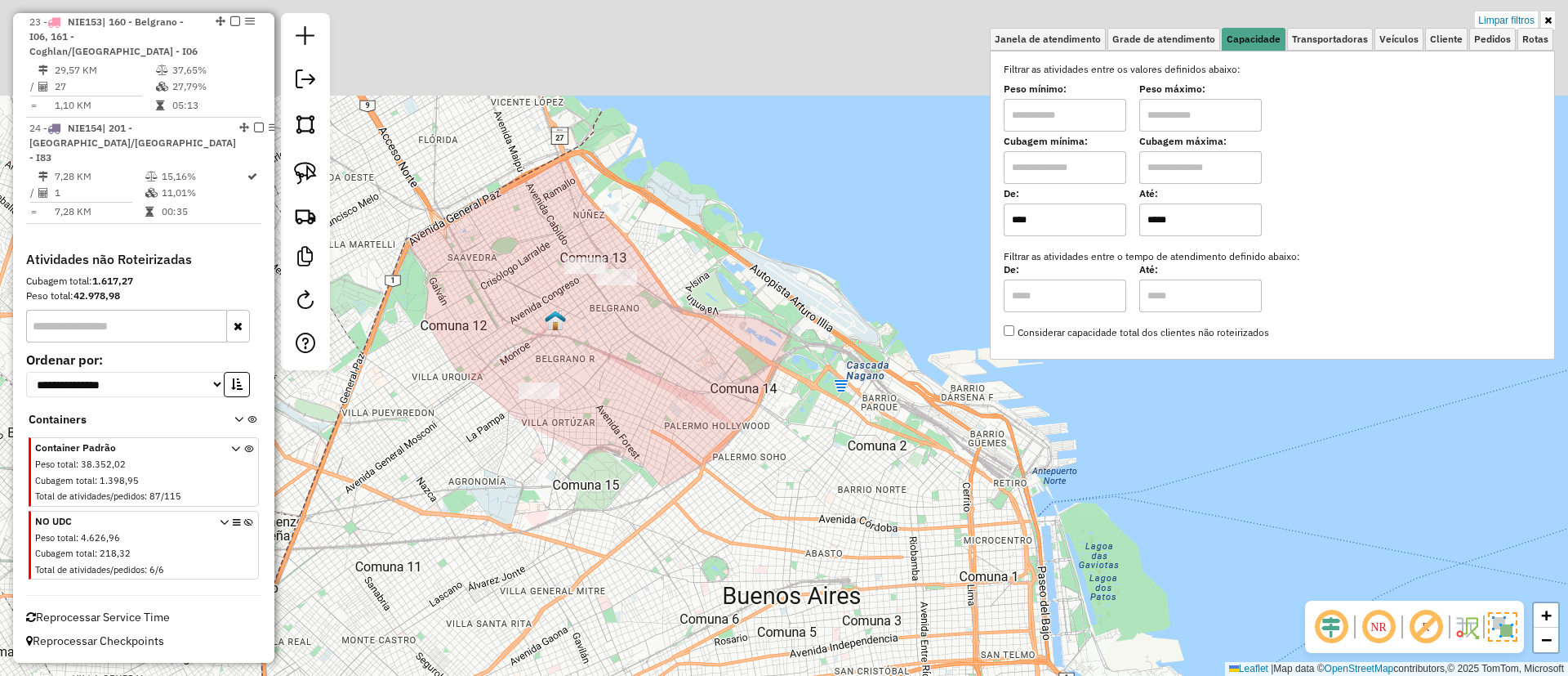
click at [680, 356] on div "Limpar filtros Janela de atendimento Grade de atendimento Capacidade Transporta…" at bounding box center [784, 338] width 1568 height 676
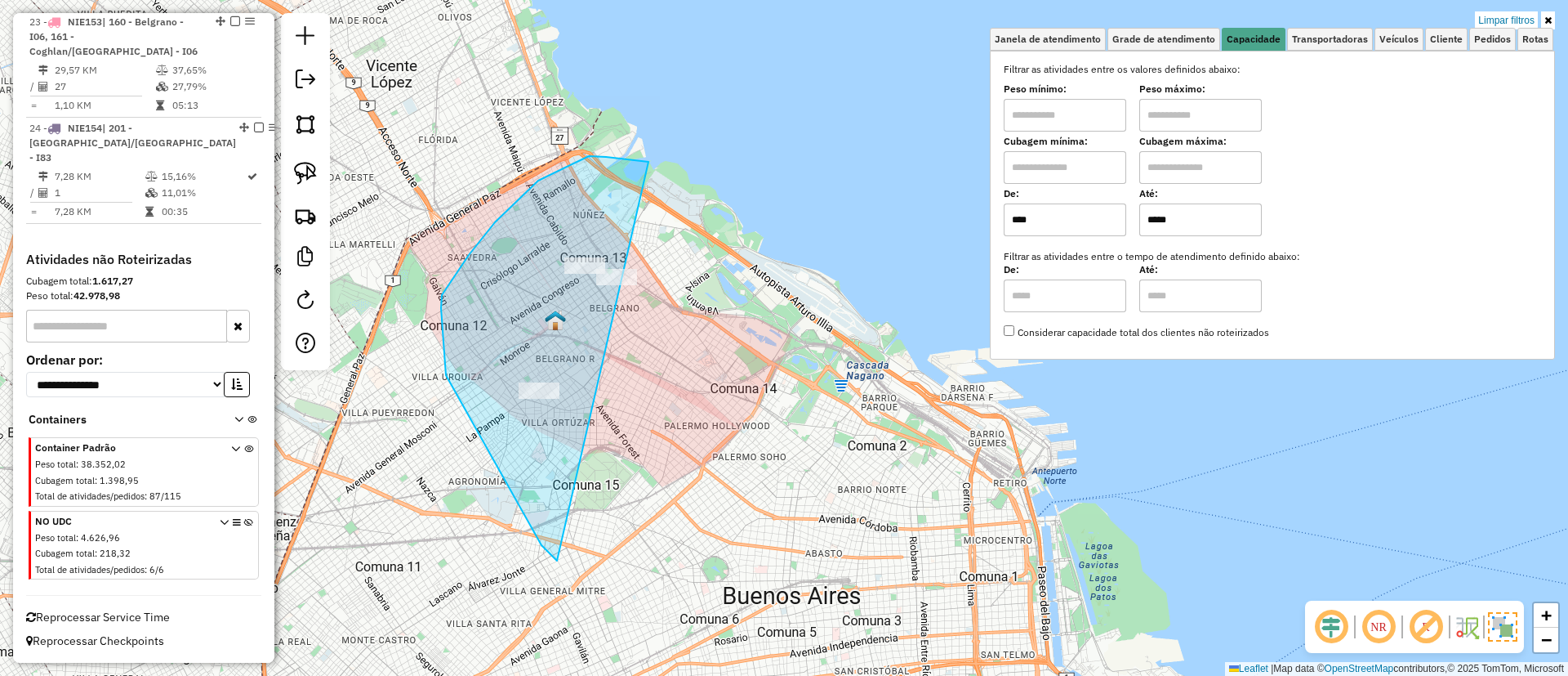
drag, startPoint x: 649, startPoint y: 162, endPoint x: 843, endPoint y: 344, distance: 266.0
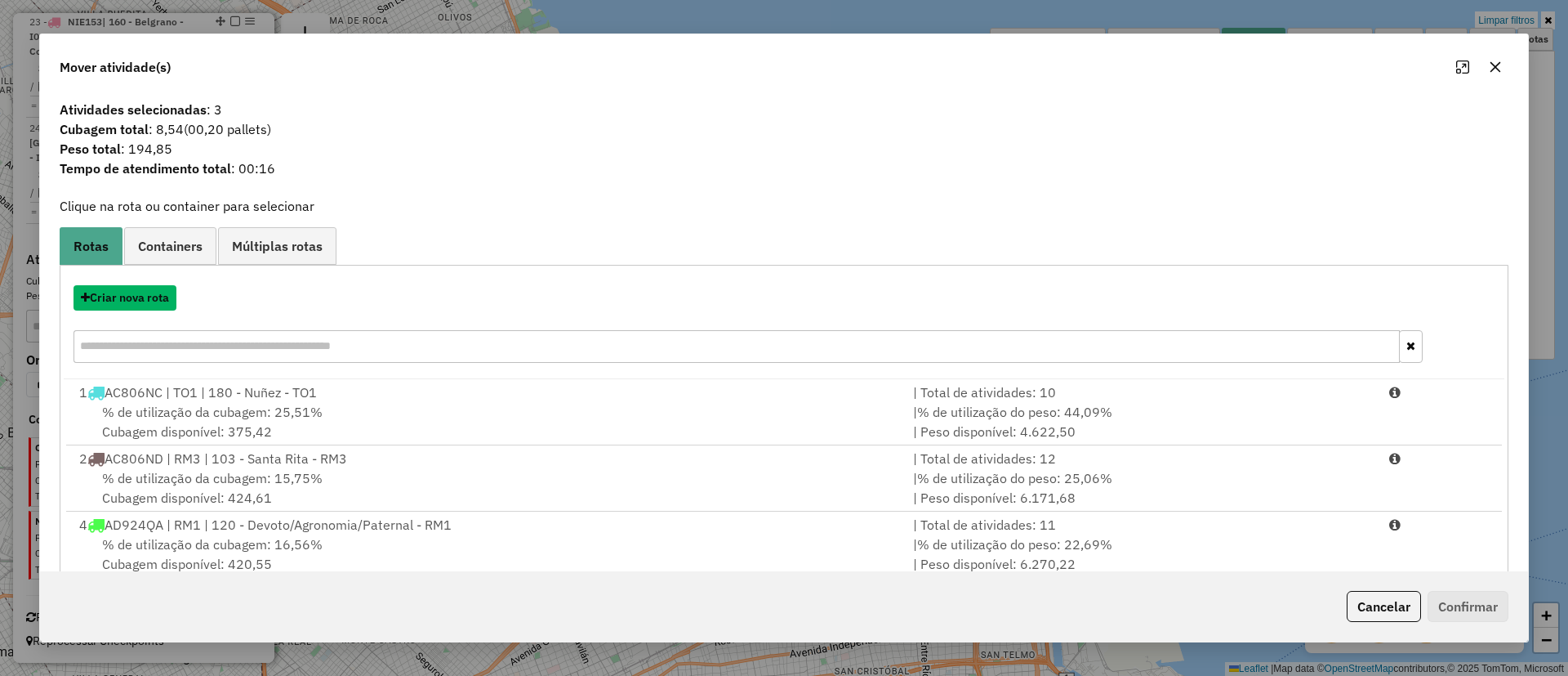
click at [138, 297] on button "Criar nova rota" at bounding box center [125, 297] width 103 height 25
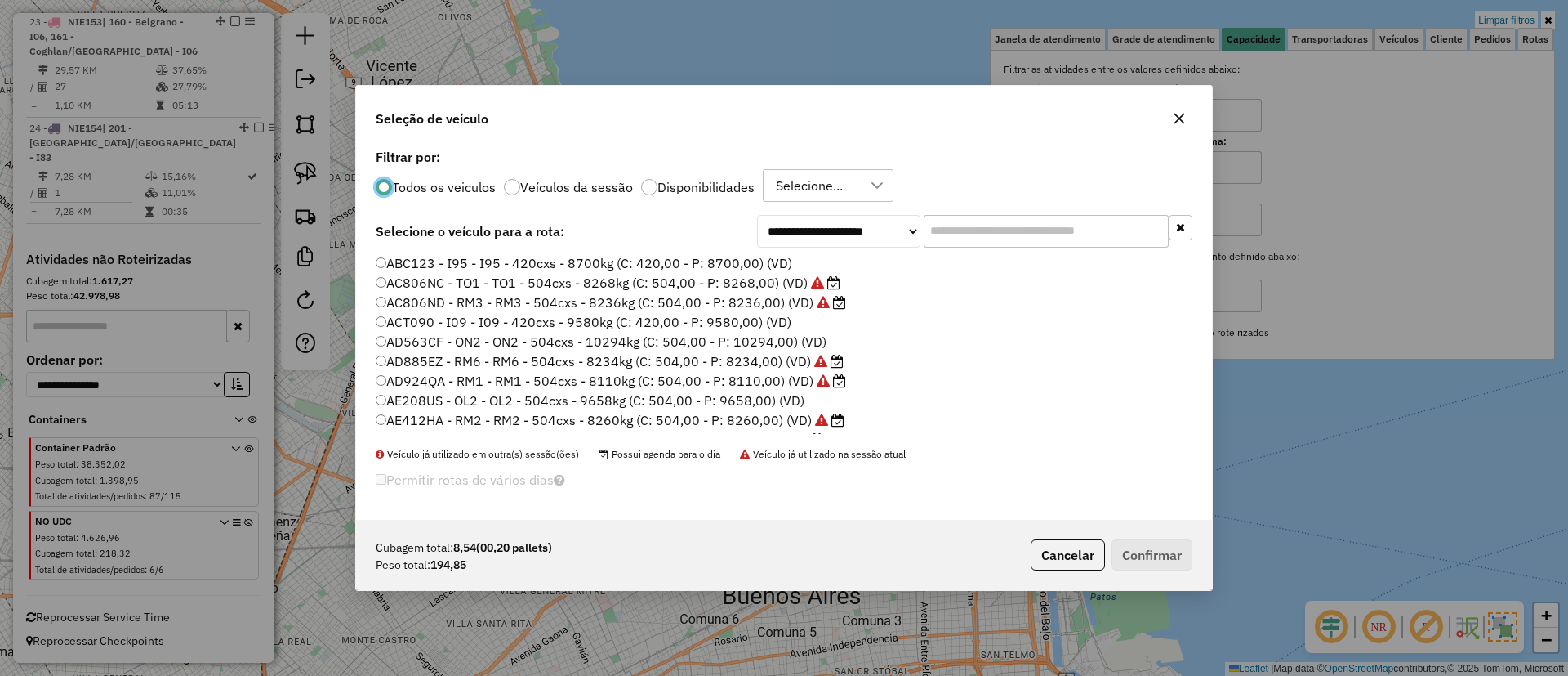
scroll to position [9, 5]
click at [983, 232] on input "text" at bounding box center [1046, 231] width 245 height 33
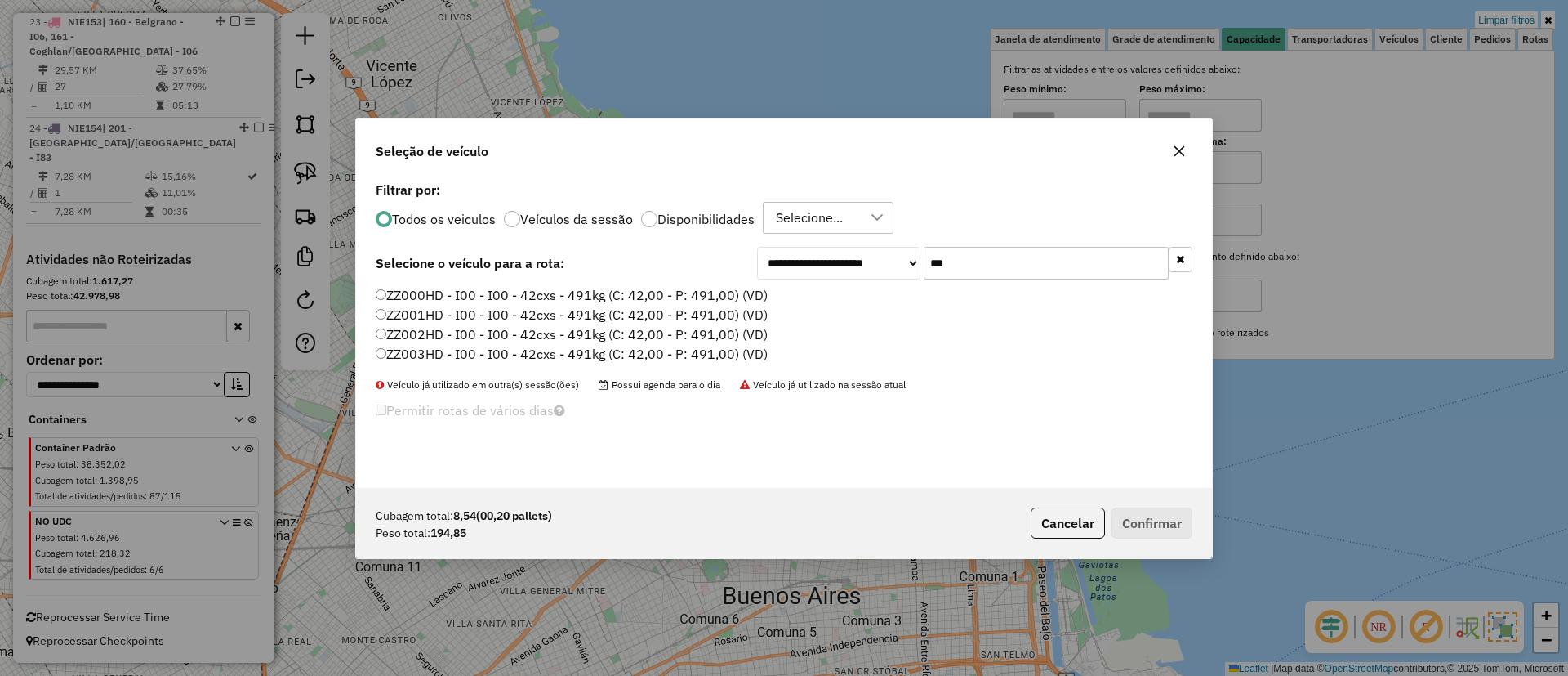
type input "***"
drag, startPoint x: 686, startPoint y: 286, endPoint x: 711, endPoint y: 298, distance: 27.7
click at [687, 286] on label "ZZ000HD - I00 - I00 - 42cxs - 491kg (C: 42,00 - P: 491,00) (VD)" at bounding box center [571, 294] width 392 height 20
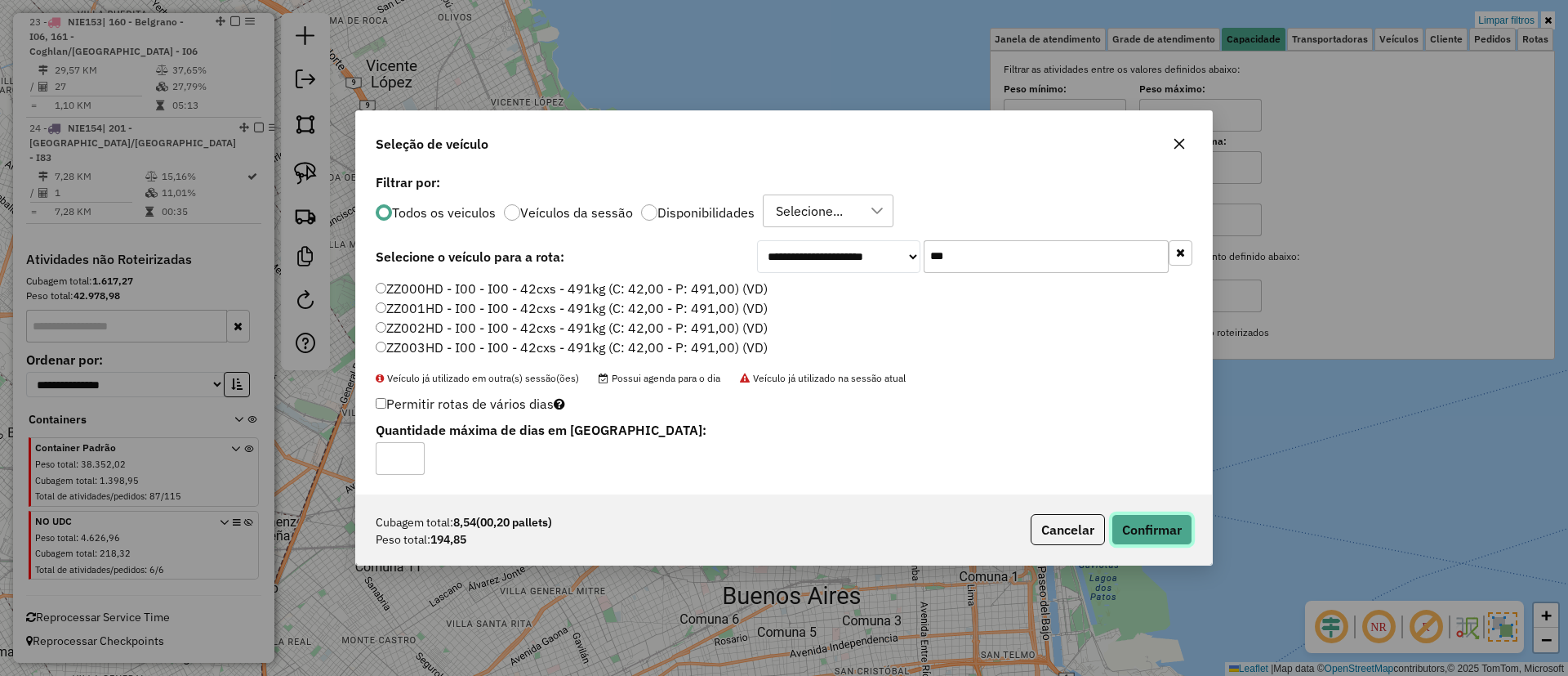
click at [1136, 526] on button "Confirmar" at bounding box center [1151, 530] width 81 height 31
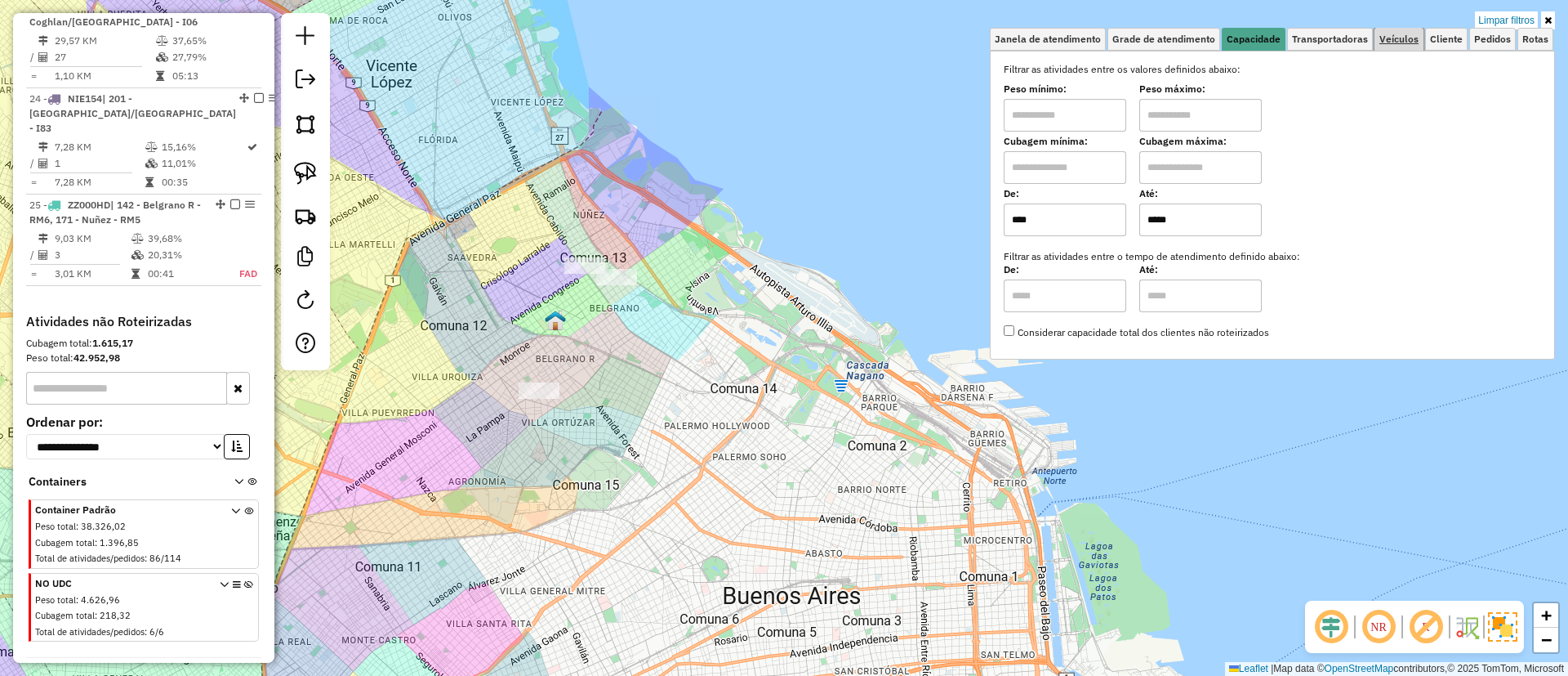
click at [1390, 45] on link "Veículos" at bounding box center [1398, 39] width 49 height 23
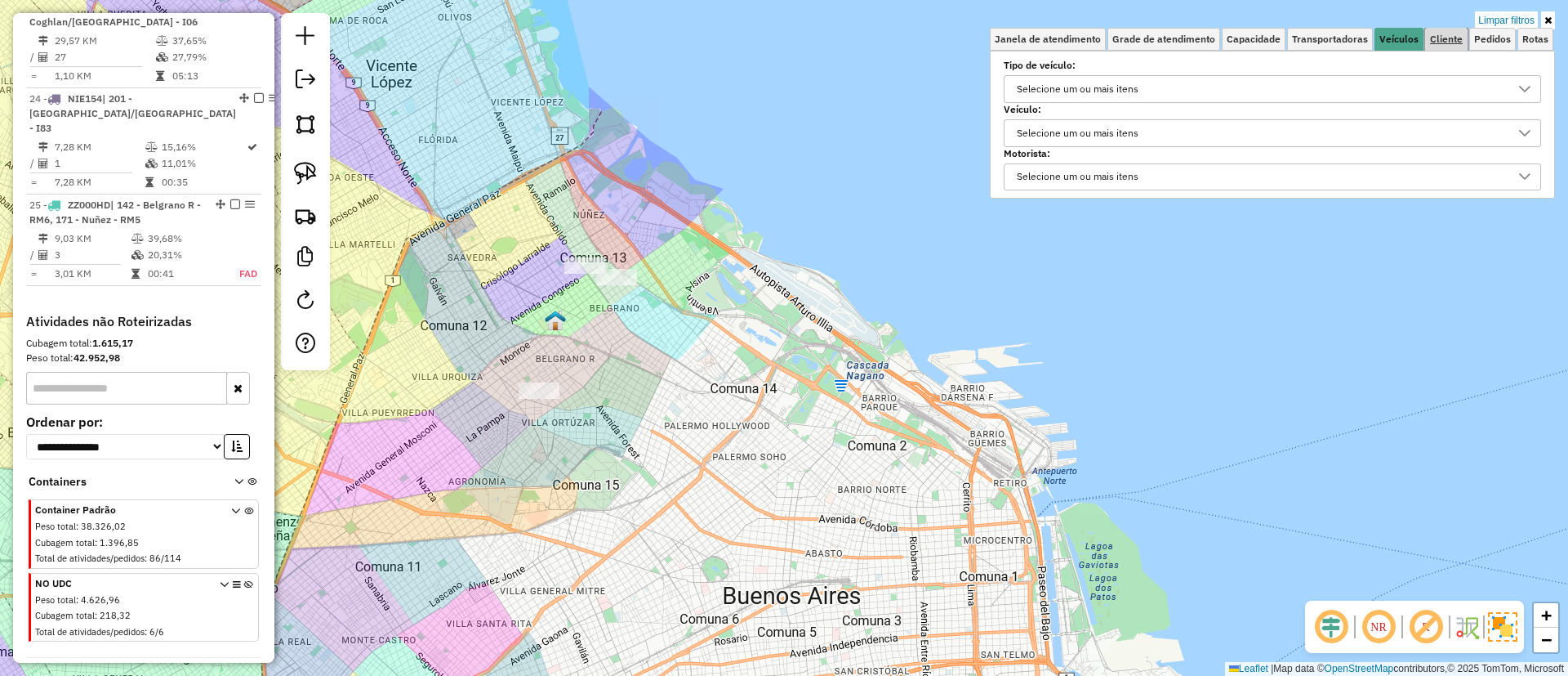
click at [1428, 36] on link "Cliente" at bounding box center [1446, 39] width 42 height 23
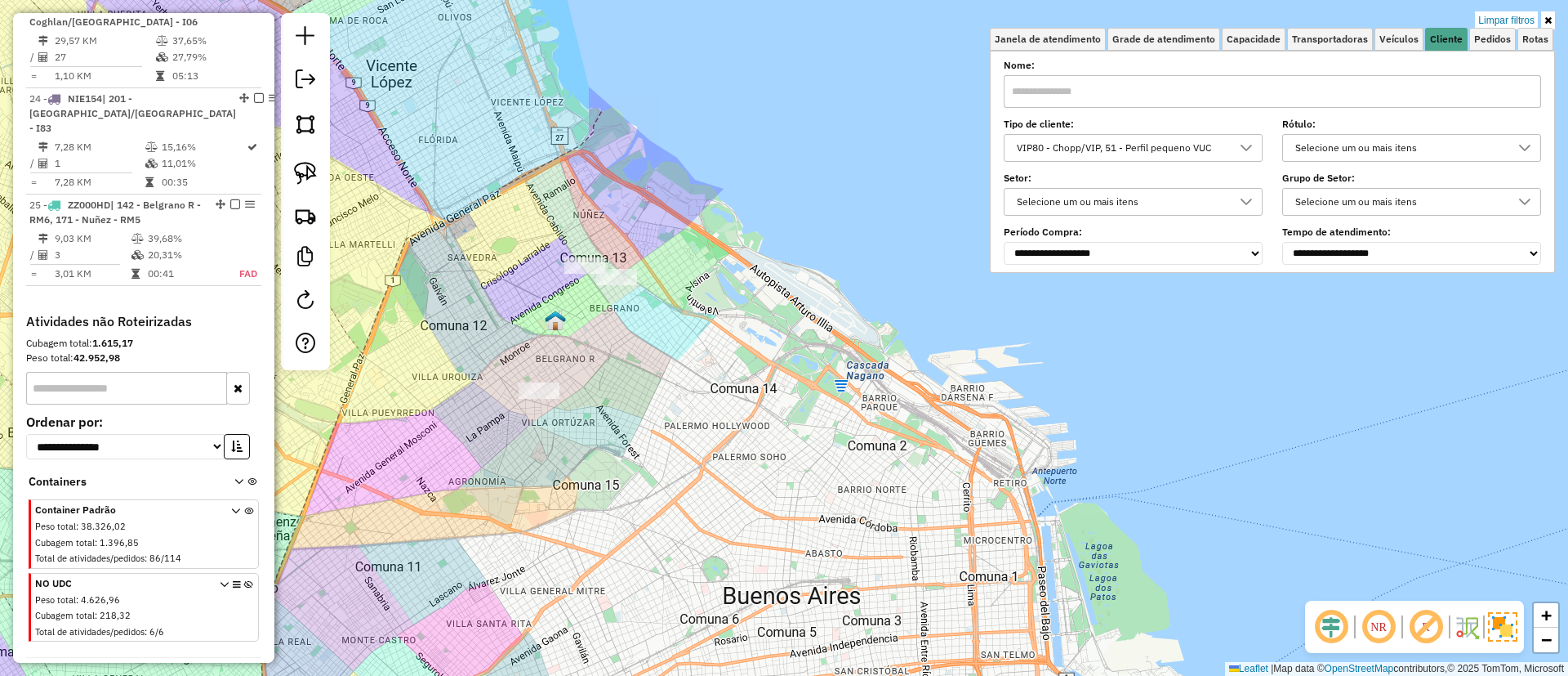
click at [1075, 142] on div "VIP80 - Chopp/VIP, 51 - Perfil pequeno VUC" at bounding box center [1121, 147] width 220 height 26
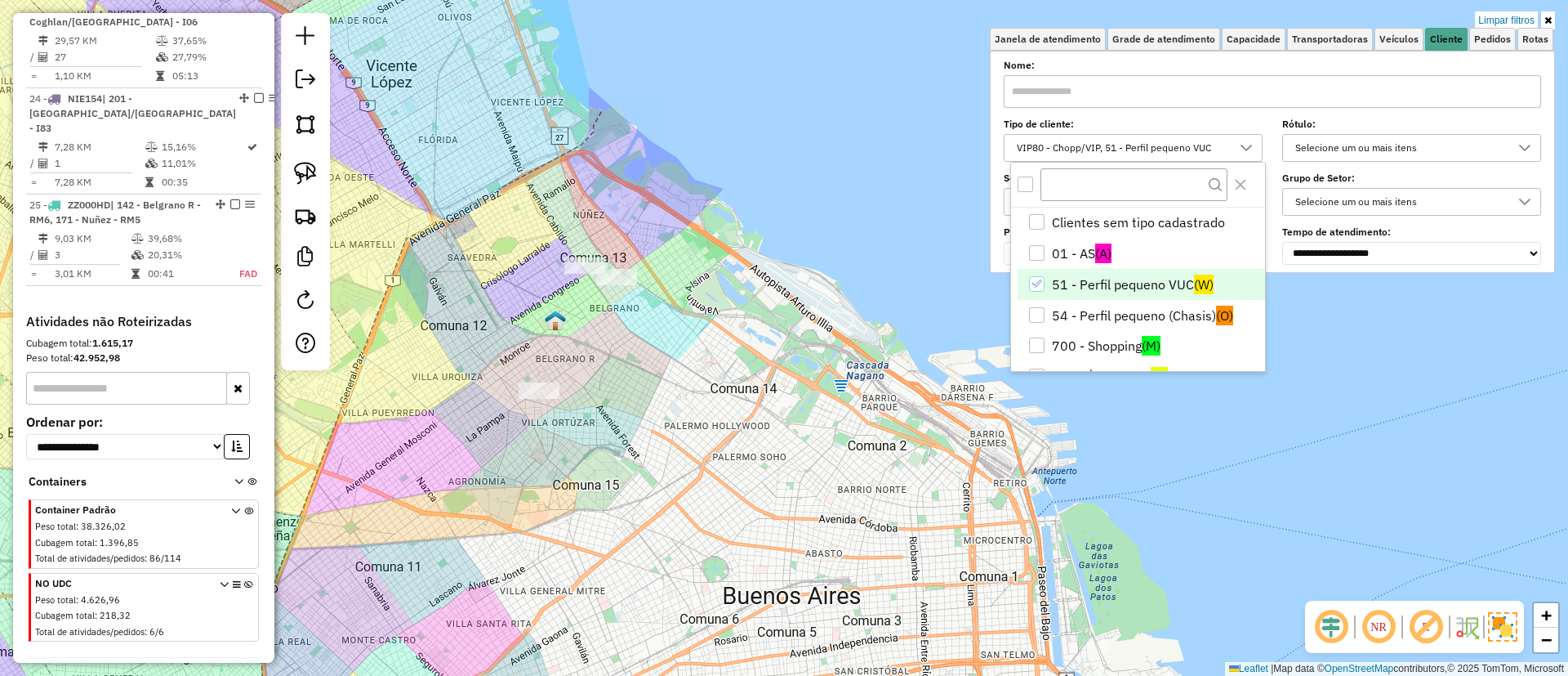
scroll to position [10, 56]
click at [1071, 275] on li "51 - Perfil pequeno VUC (W)" at bounding box center [1141, 284] width 247 height 31
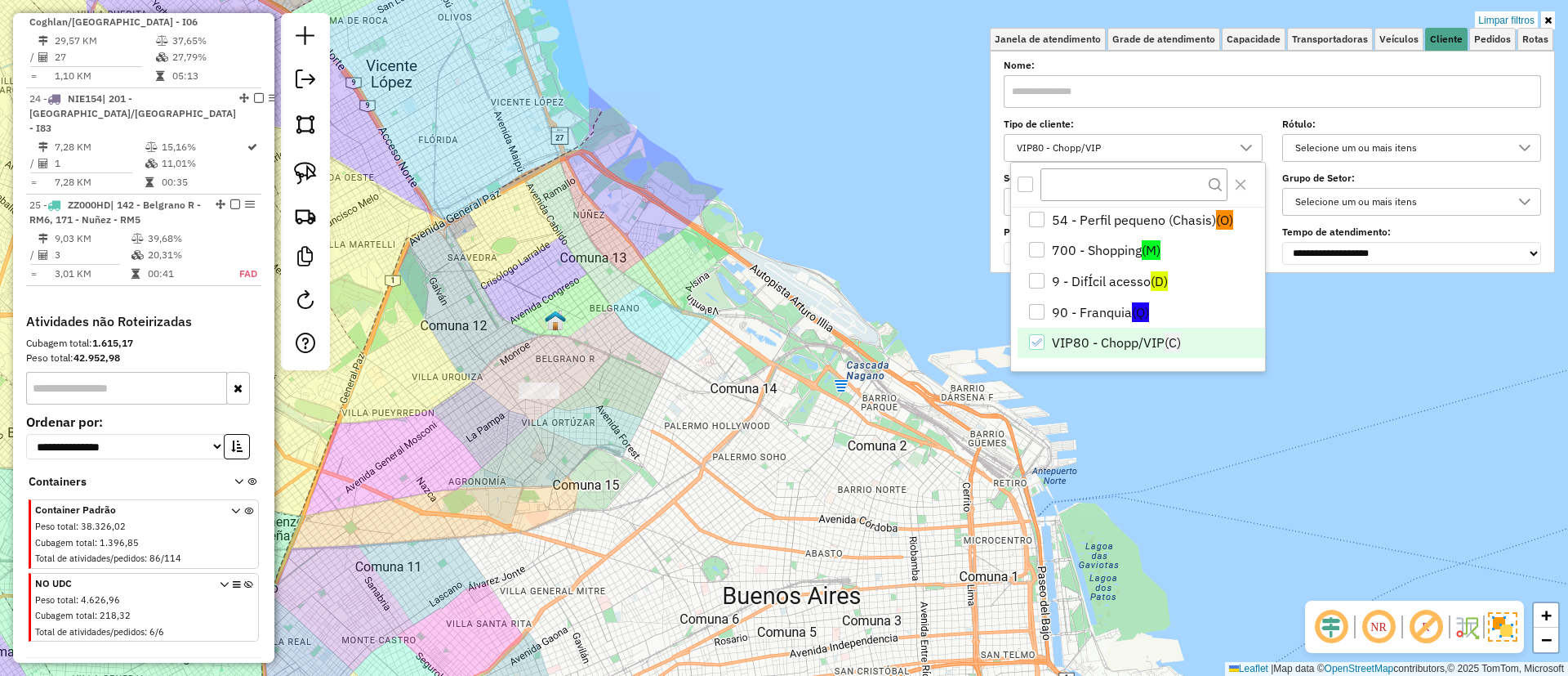
click at [1103, 331] on li "VIP80 - Chopp/VIP (C)" at bounding box center [1141, 343] width 247 height 31
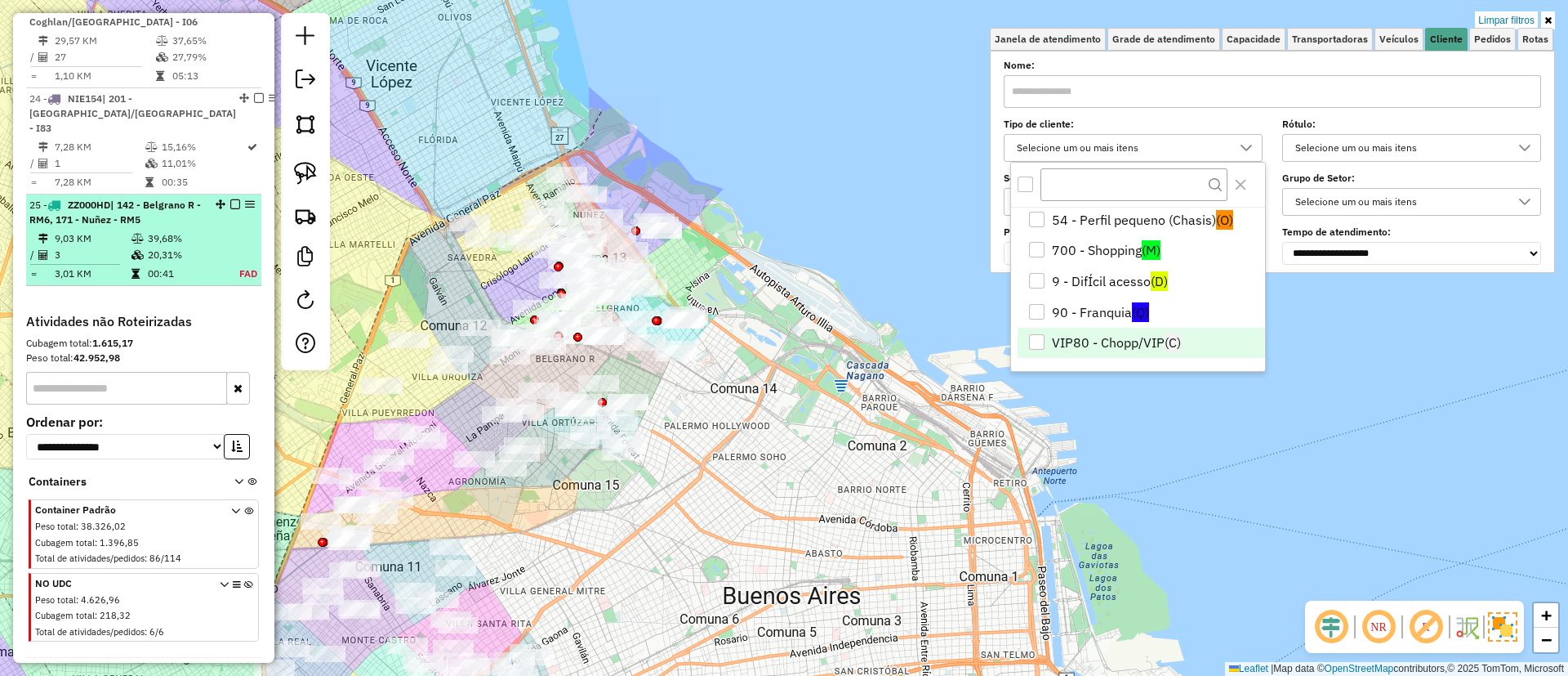
click at [132, 260] on icon at bounding box center [138, 255] width 12 height 10
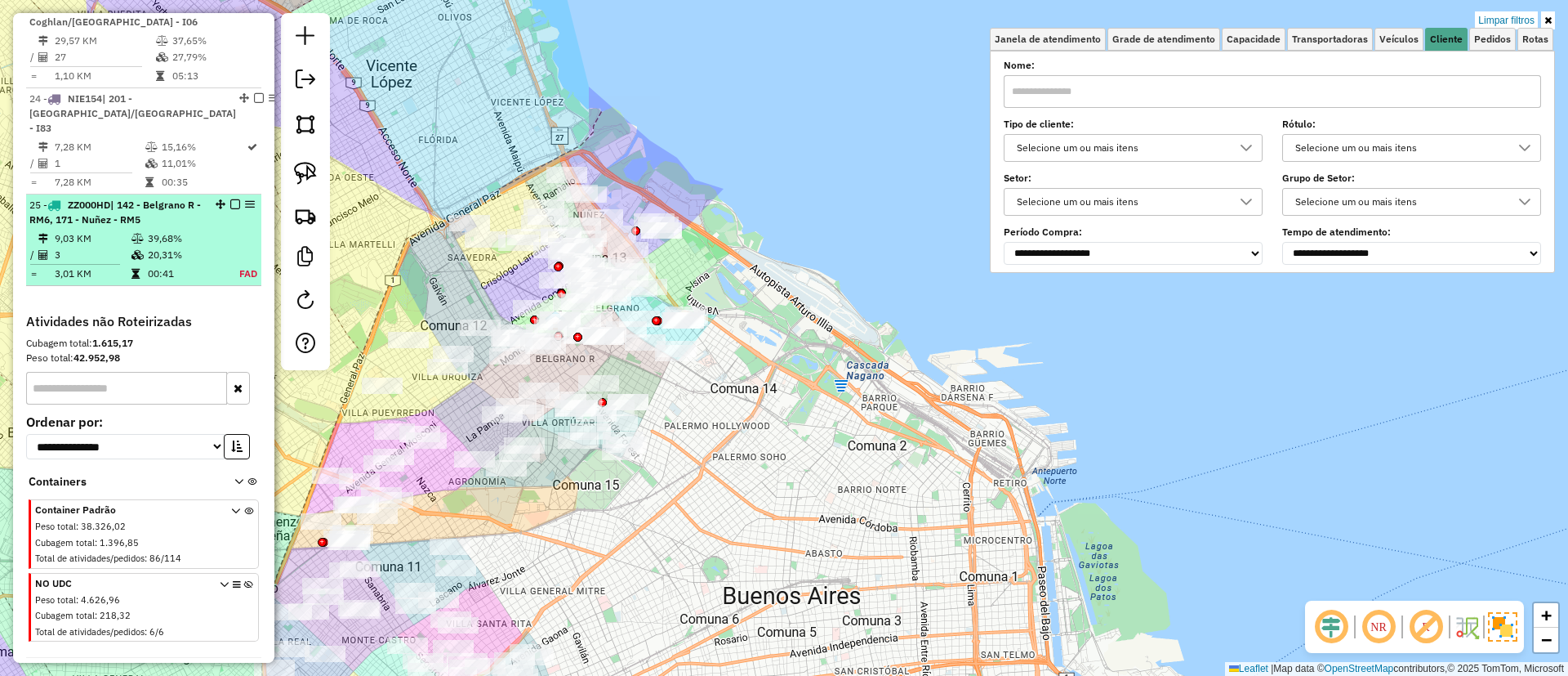
select select "**********"
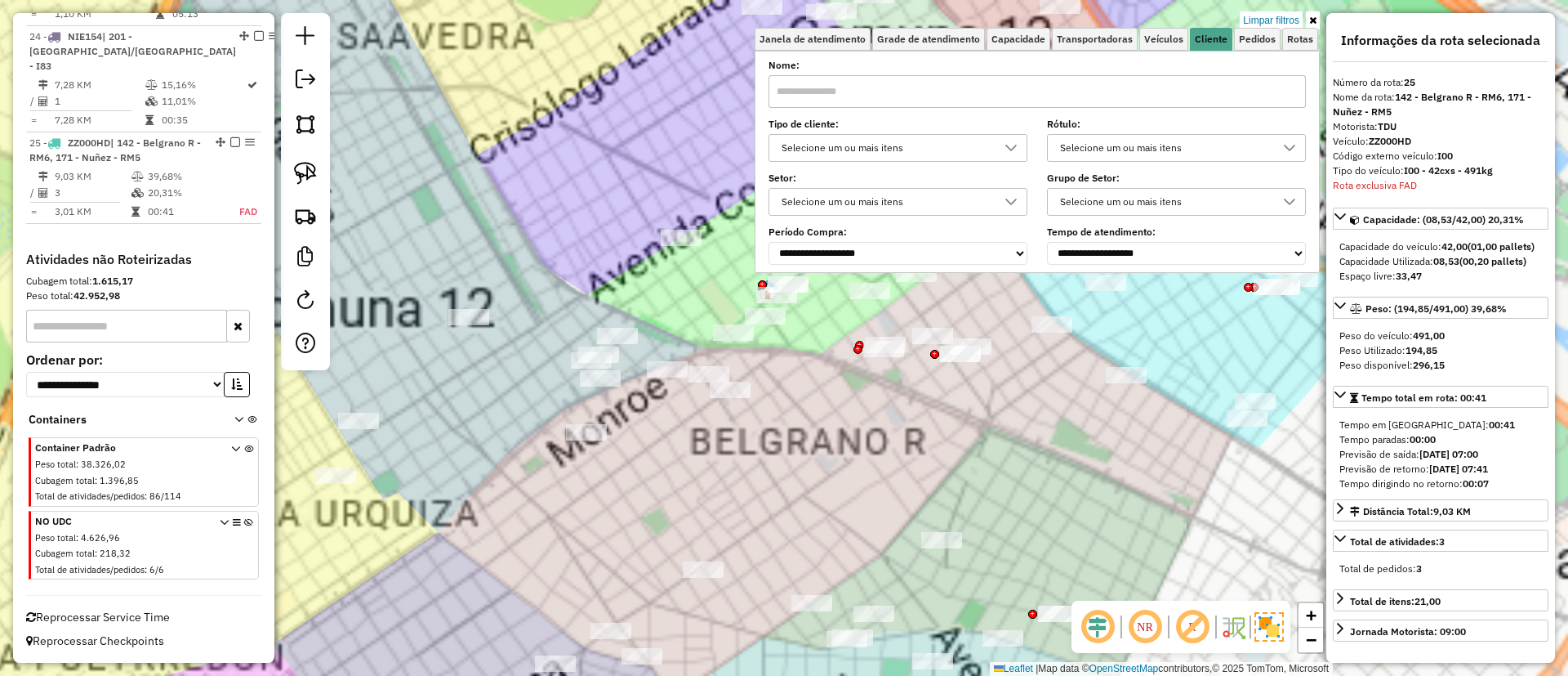
scroll to position [2707, 0]
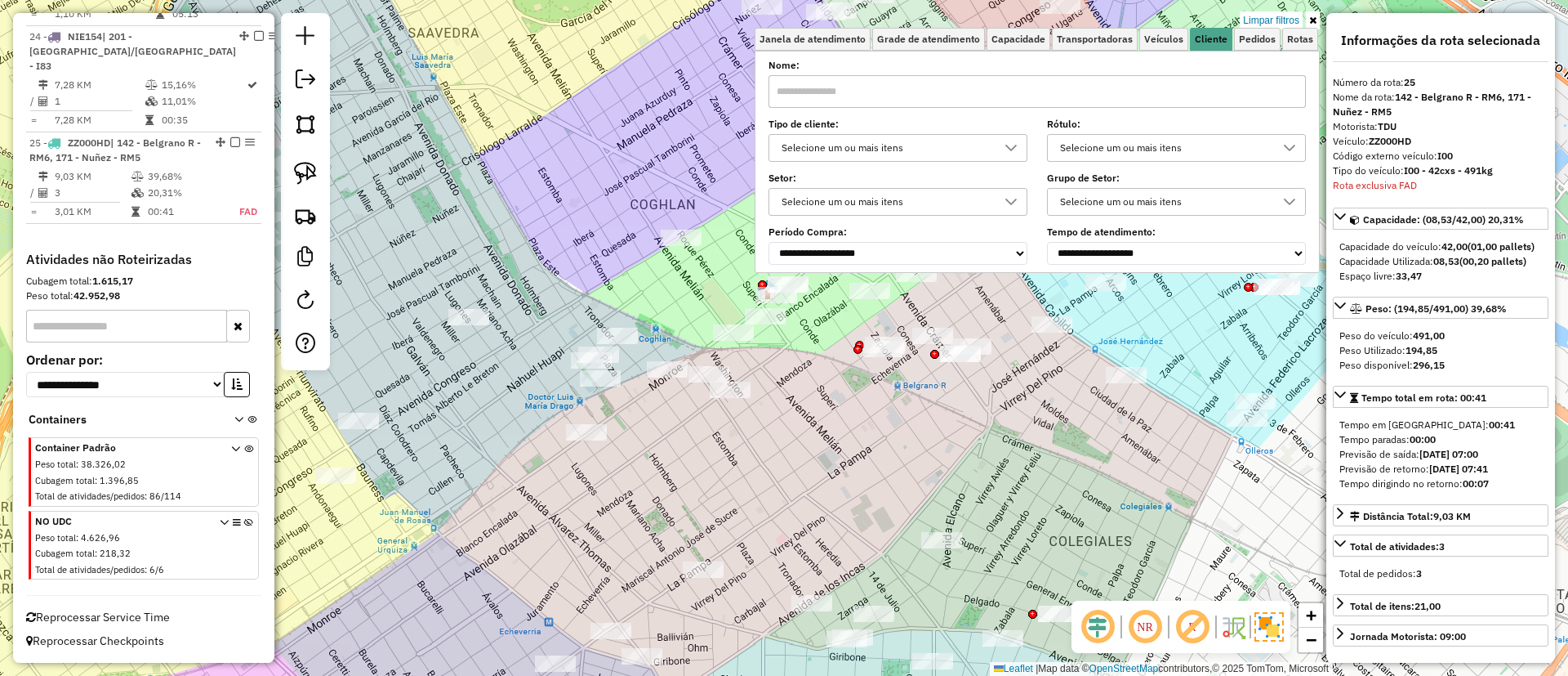
click at [1264, 632] on img at bounding box center [1269, 626] width 30 height 30
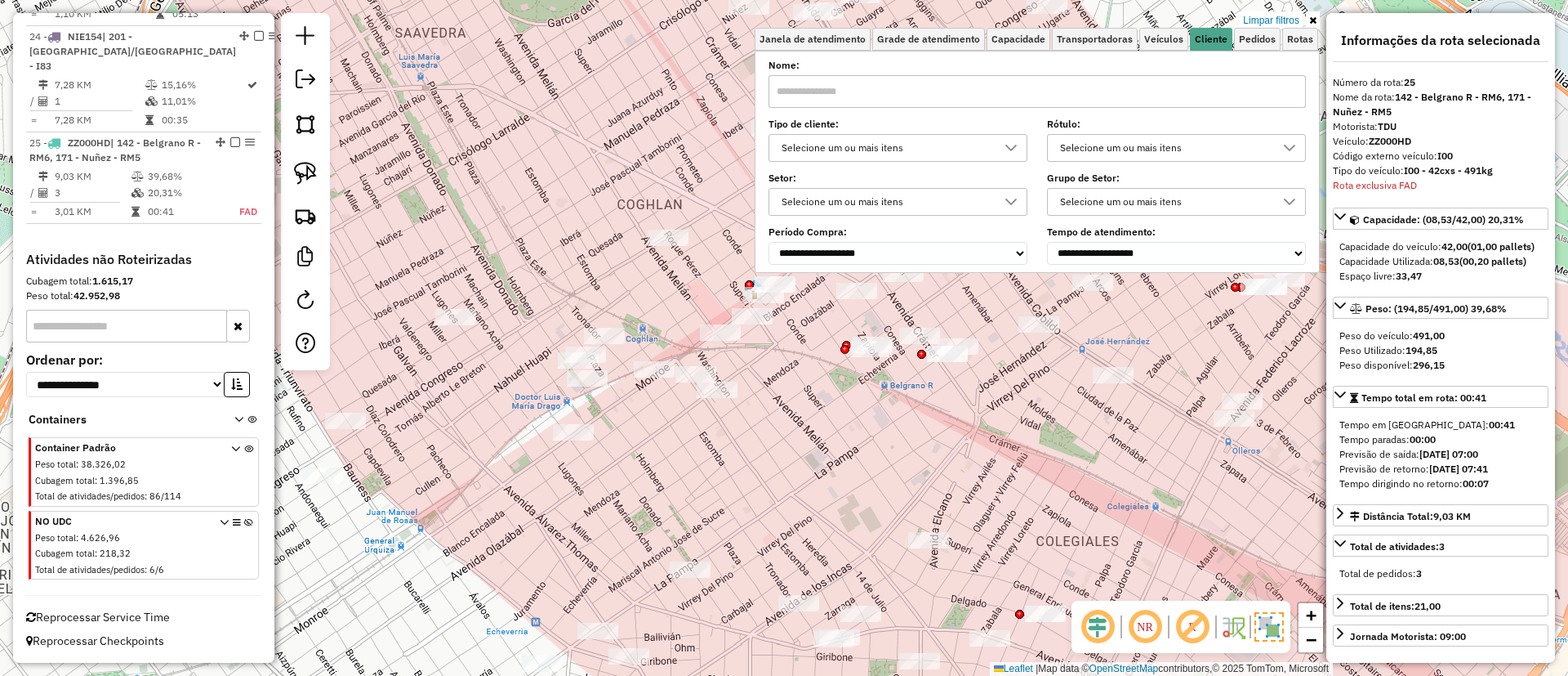
drag, startPoint x: 964, startPoint y: 431, endPoint x: 577, endPoint y: 557, distance: 407.0
click at [585, 557] on div "Limpar filtros Janela de atendimento Grade de atendimento Capacidade Transporta…" at bounding box center [784, 338] width 1568 height 676
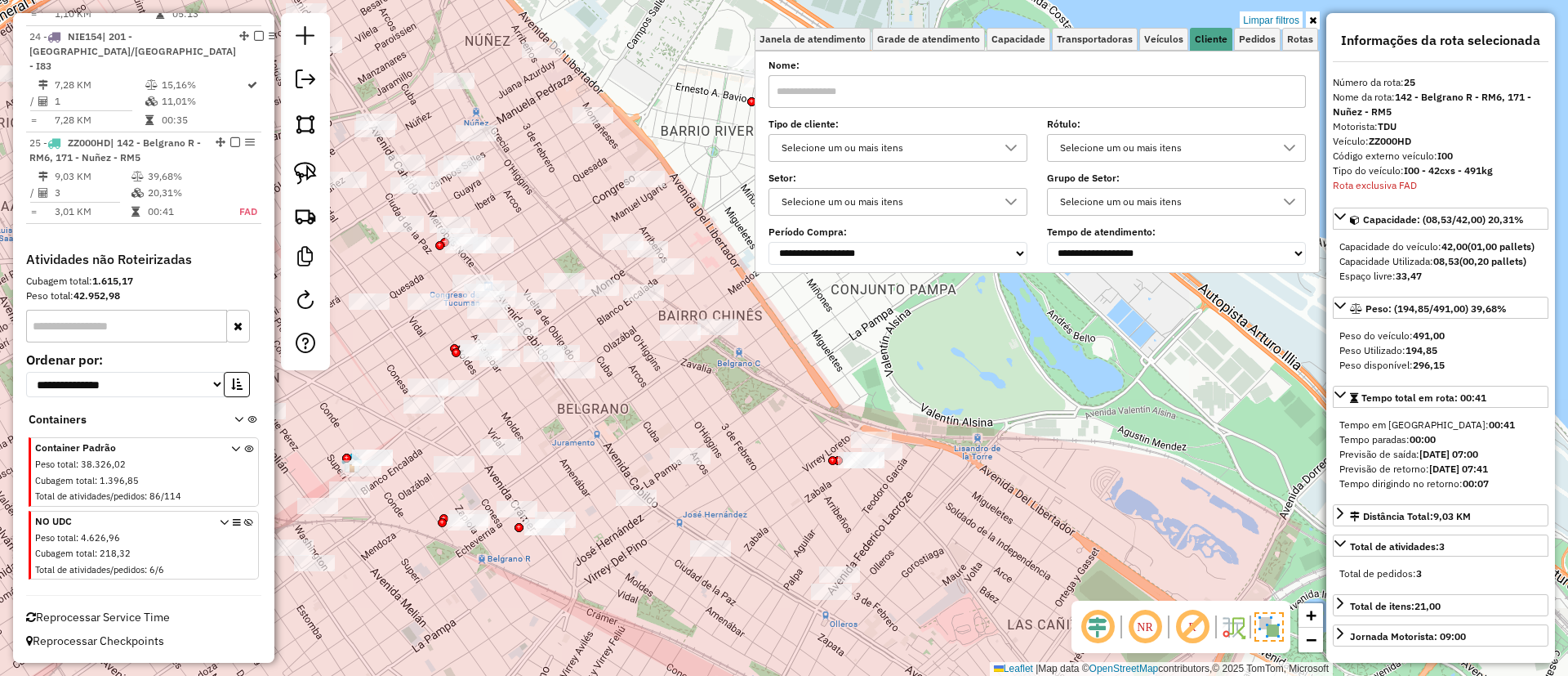
drag, startPoint x: 644, startPoint y: 359, endPoint x: 556, endPoint y: 437, distance: 117.6
click at [556, 437] on div "Limpar filtros Janela de atendimento Grade de atendimento Capacidade Transporta…" at bounding box center [784, 338] width 1568 height 676
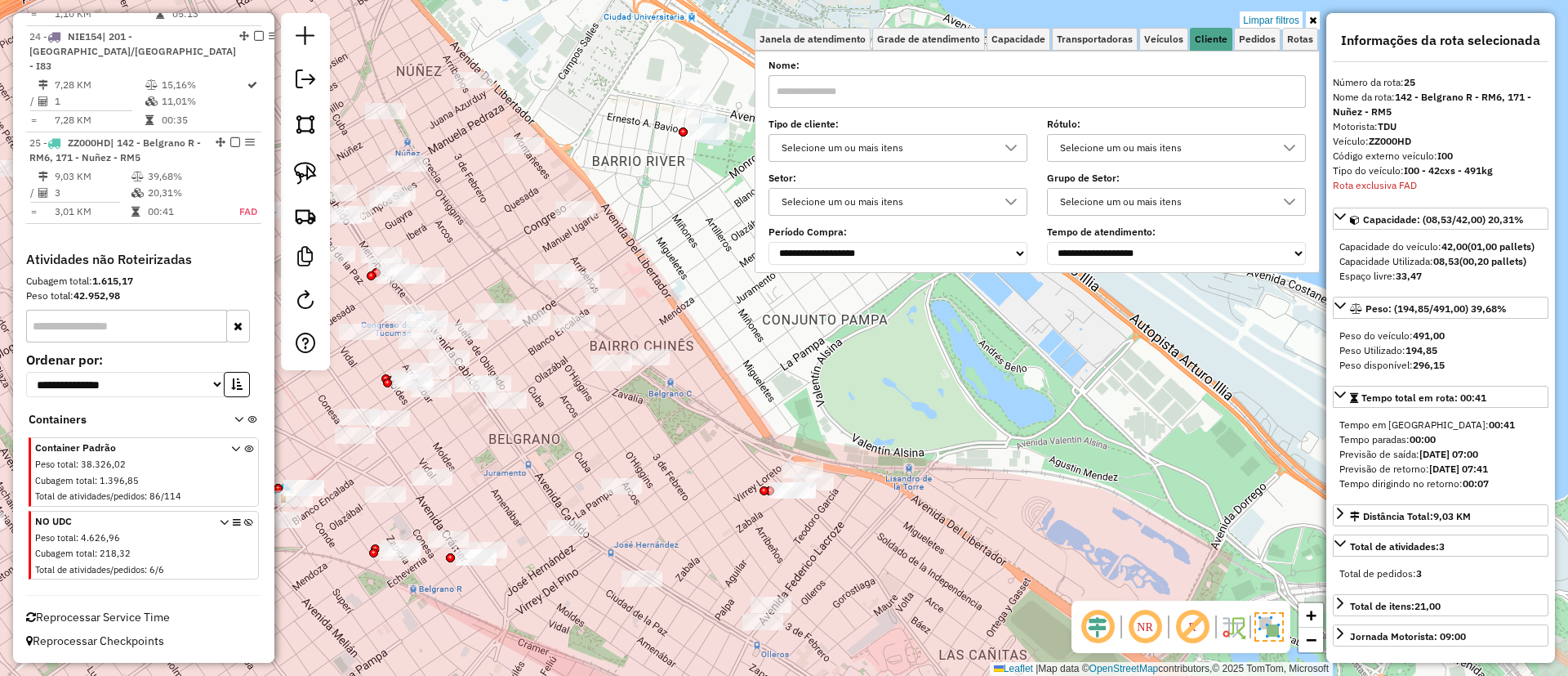
click at [559, 392] on div "Limpar filtros Janela de atendimento Grade de atendimento Capacidade Transporta…" at bounding box center [784, 338] width 1568 height 676
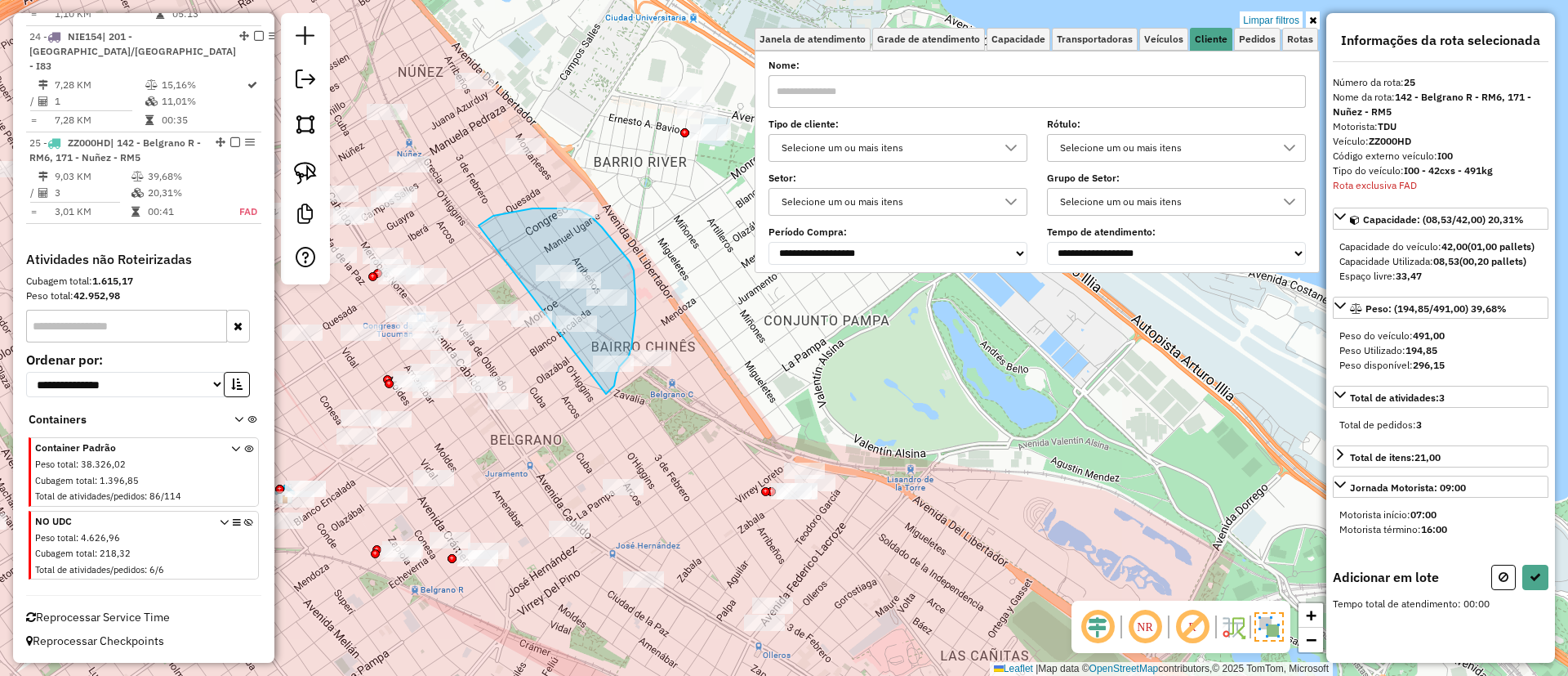
drag, startPoint x: 479, startPoint y: 226, endPoint x: 602, endPoint y: 399, distance: 212.3
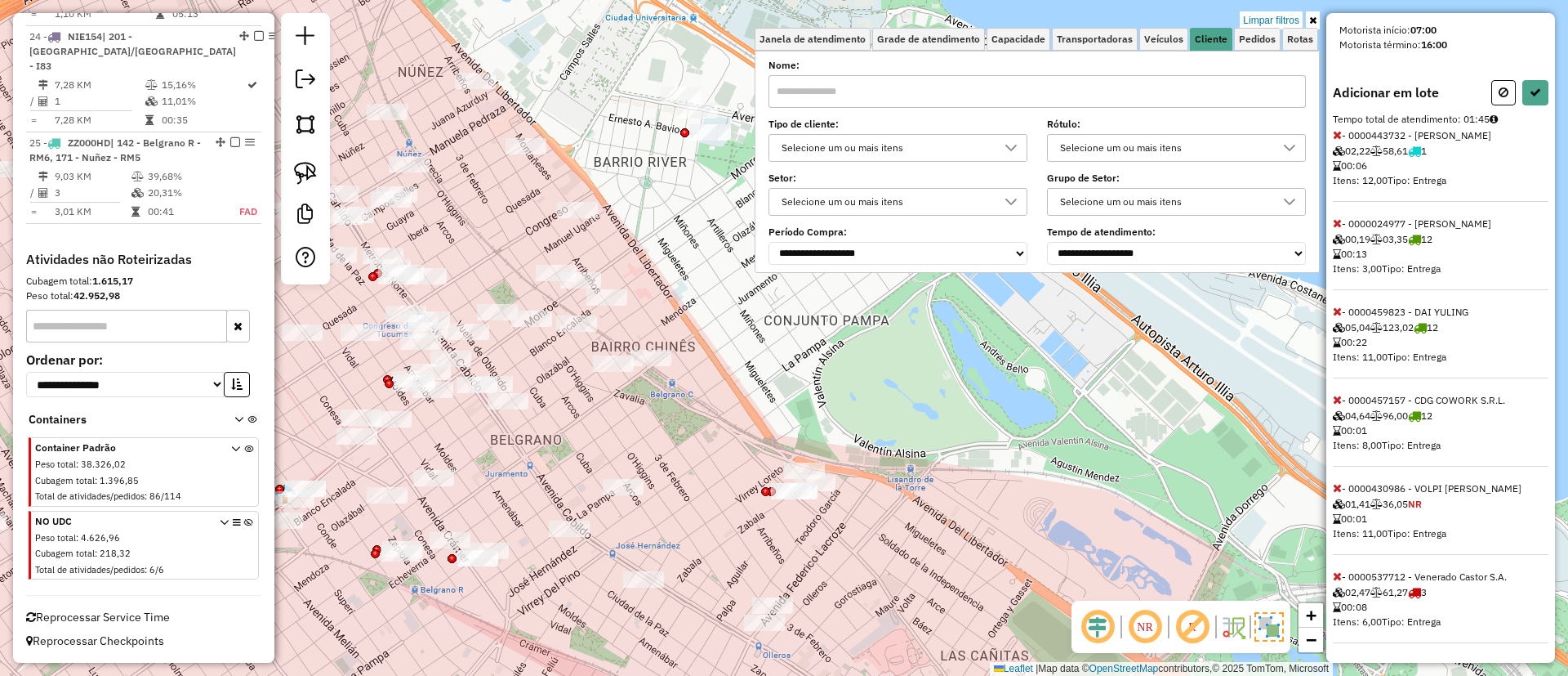
scroll to position [499, 0]
click at [1335, 401] on hb-app "Aguarde... Pop-up bloqueado! Seu navegador bloqueou automáticamente a abertura …" at bounding box center [784, 338] width 1568 height 676
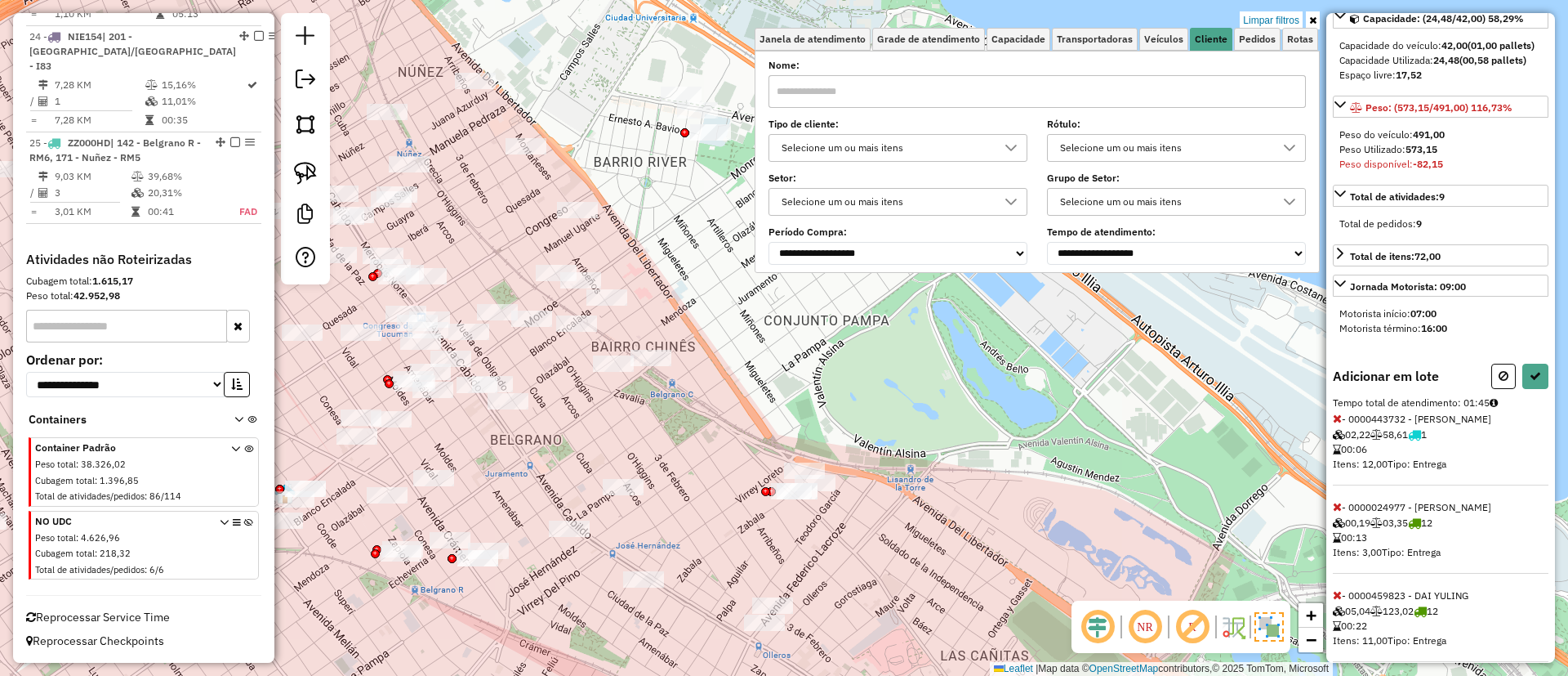
scroll to position [491, 0]
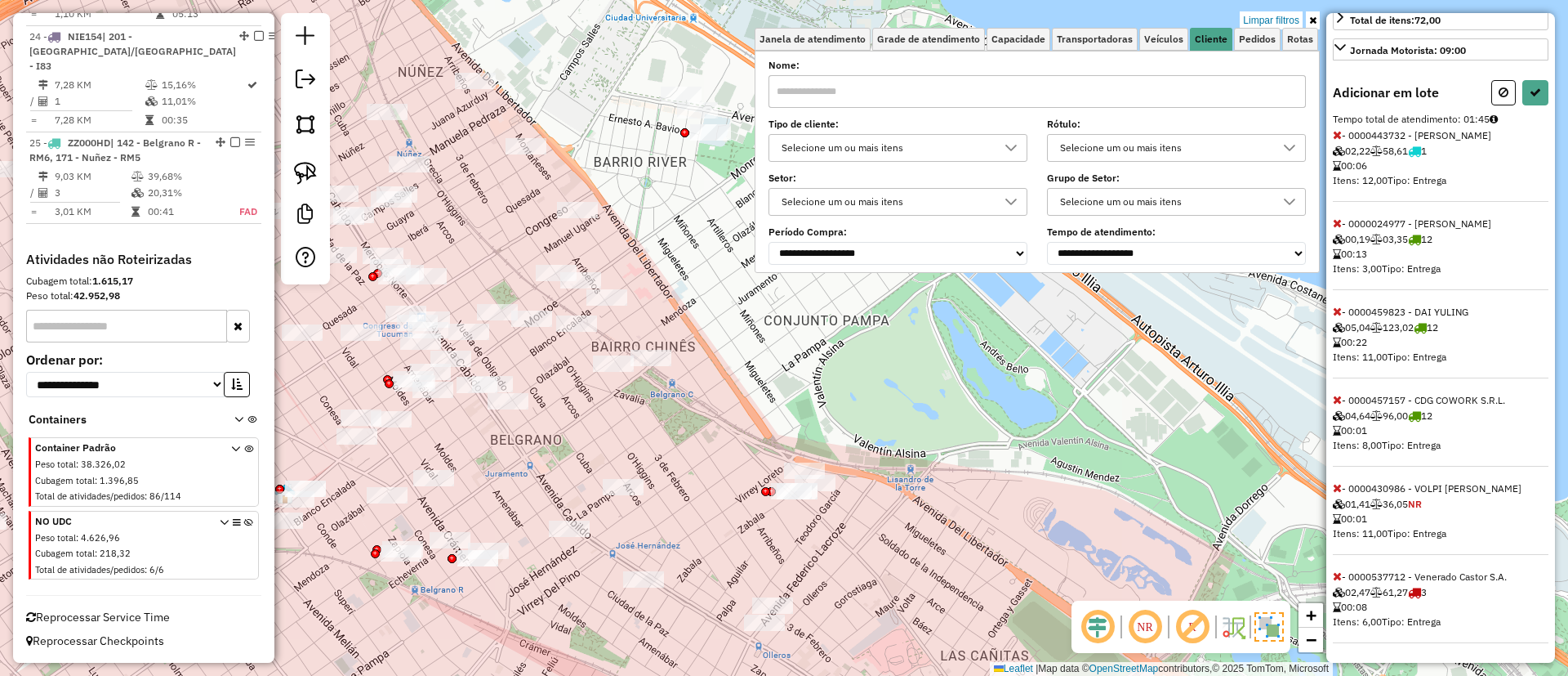
select select "**********"
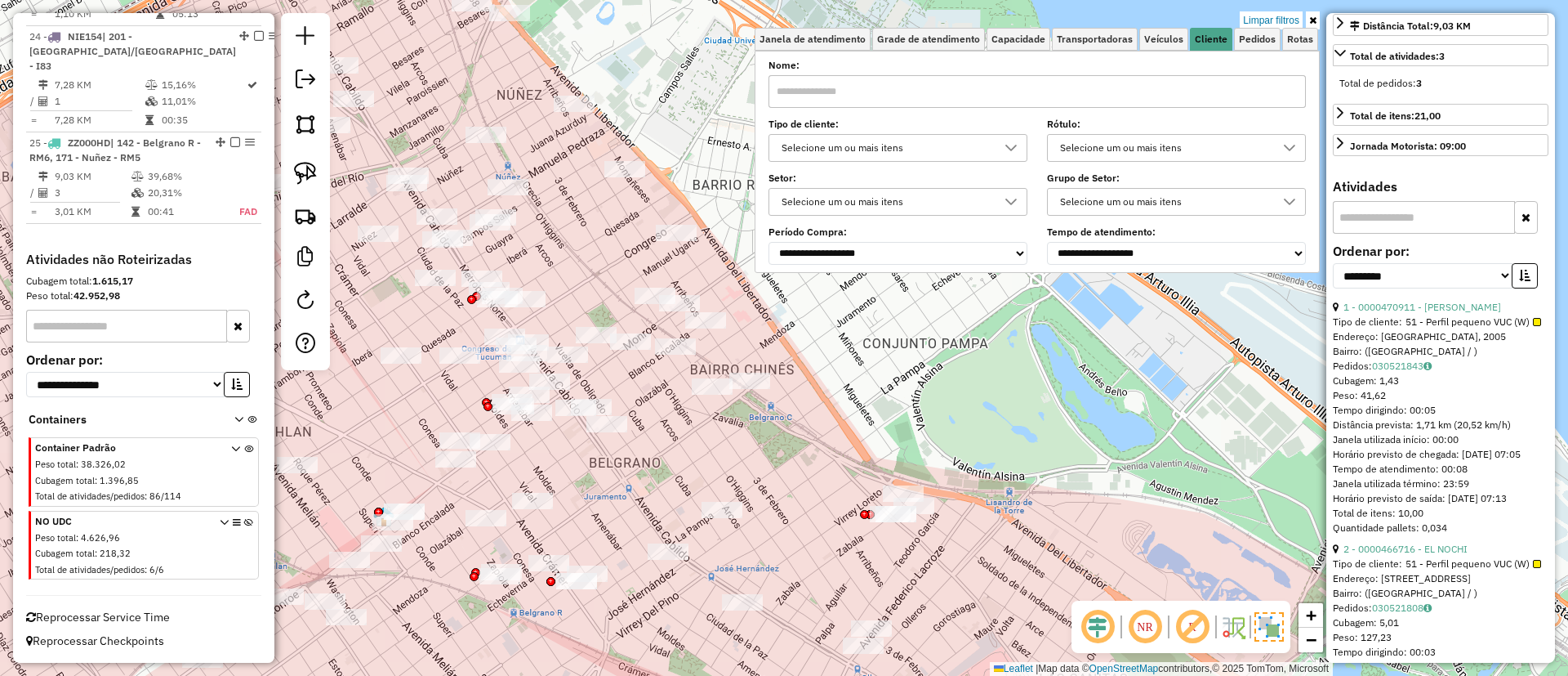
drag, startPoint x: 649, startPoint y: 286, endPoint x: 748, endPoint y: 308, distance: 101.4
click at [748, 308] on div "Limpar filtros Janela de atendimento Grade de atendimento Capacidade Transporta…" at bounding box center [784, 338] width 1568 height 676
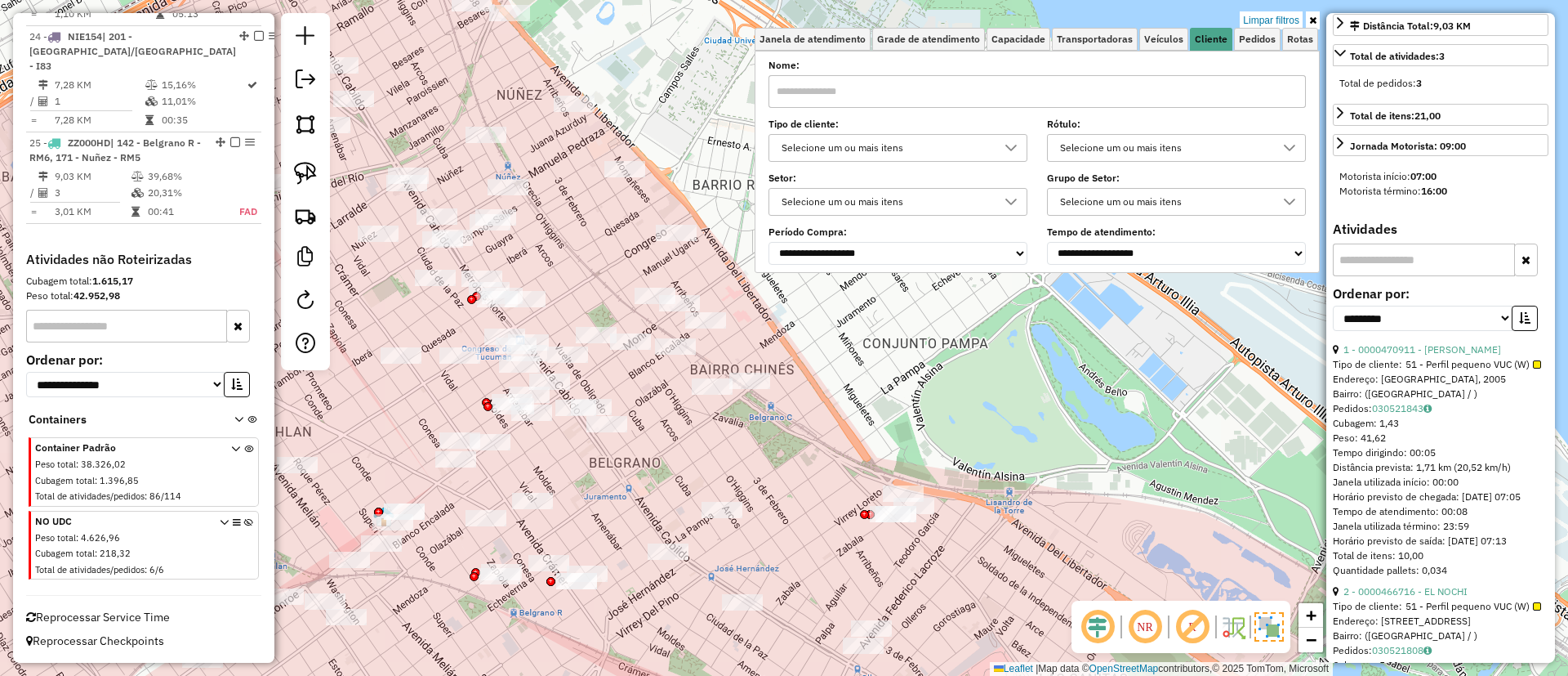
scroll to position [0, 0]
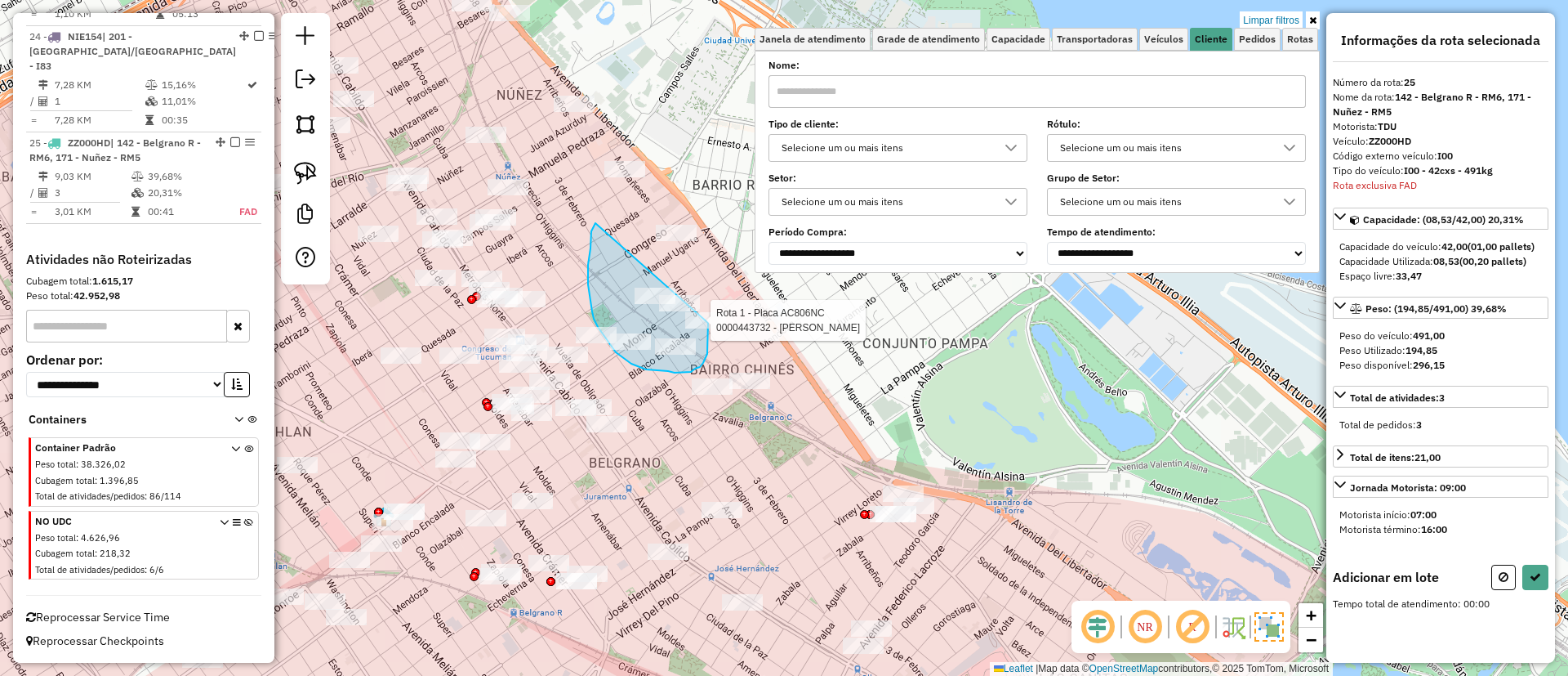
click at [708, 319] on div "Rota 1 - Placa AC806NC 0000443732 - OTAMENDI VALERIA PAOLA Limpar filtros Janel…" at bounding box center [784, 338] width 1568 height 676
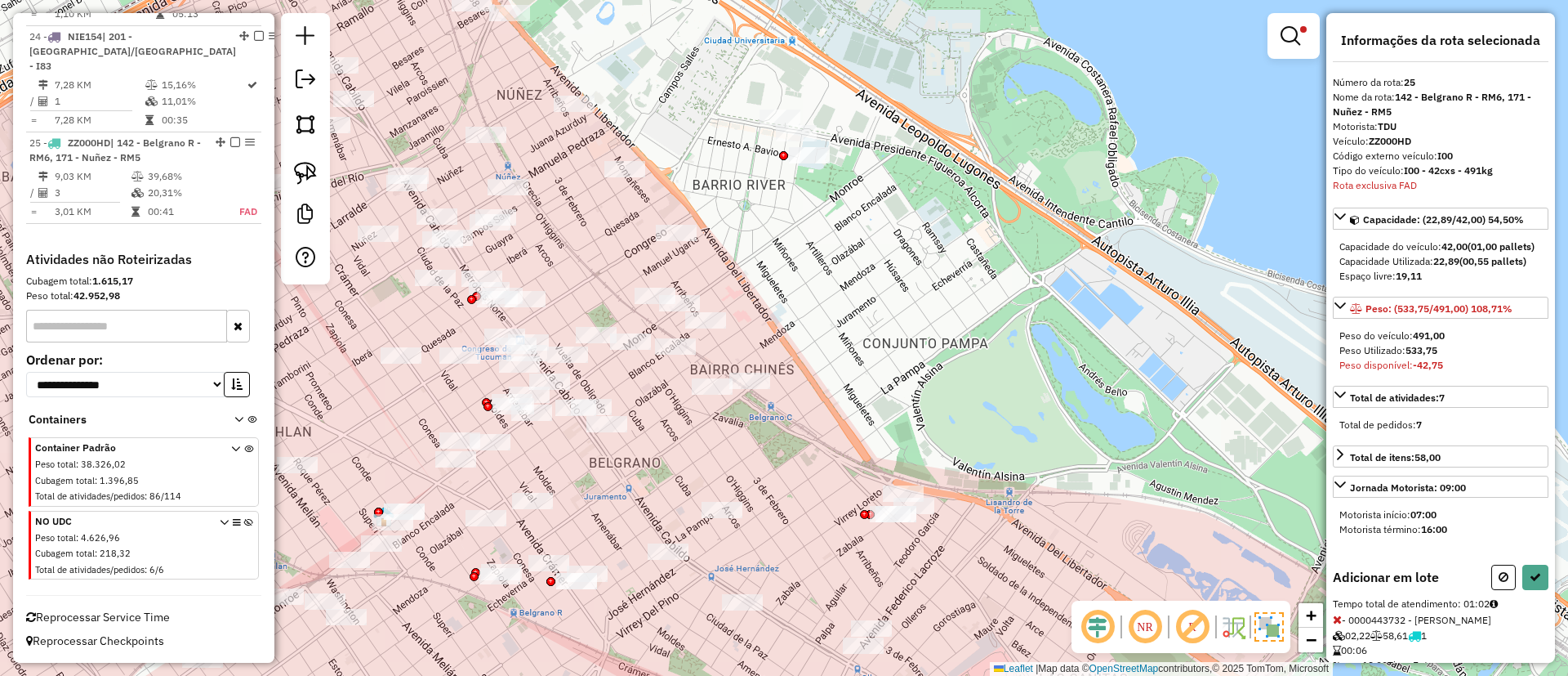
scroll to position [323, 0]
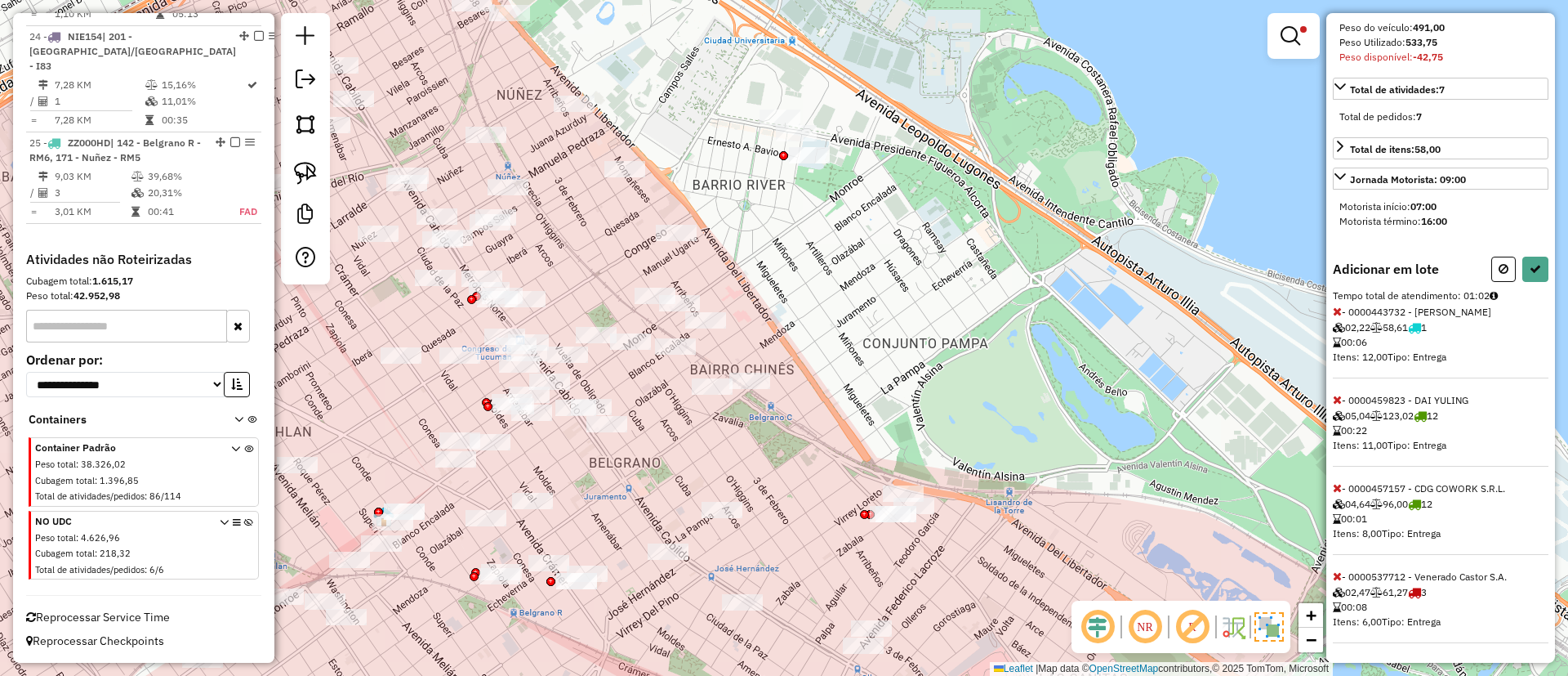
click at [1333, 310] on icon at bounding box center [1337, 312] width 9 height 11
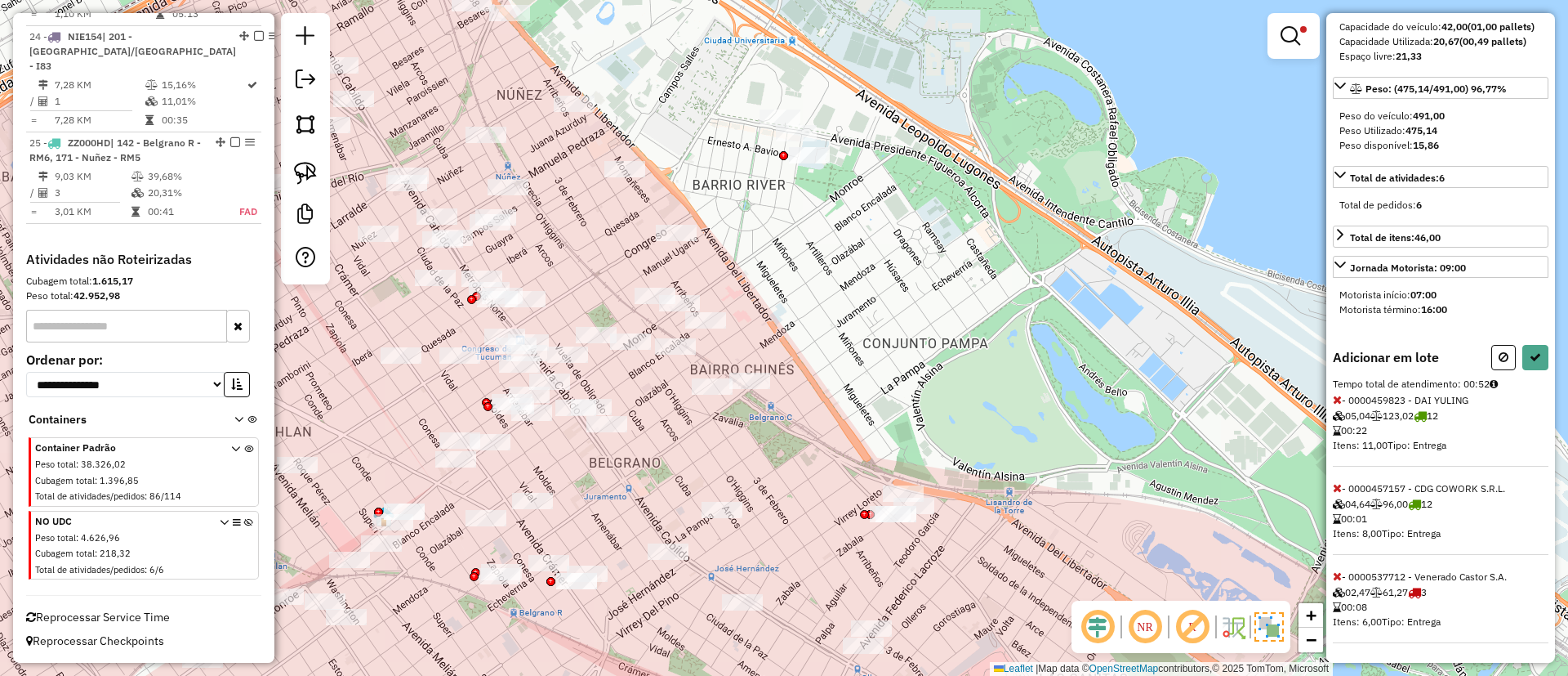
scroll to position [0, 0]
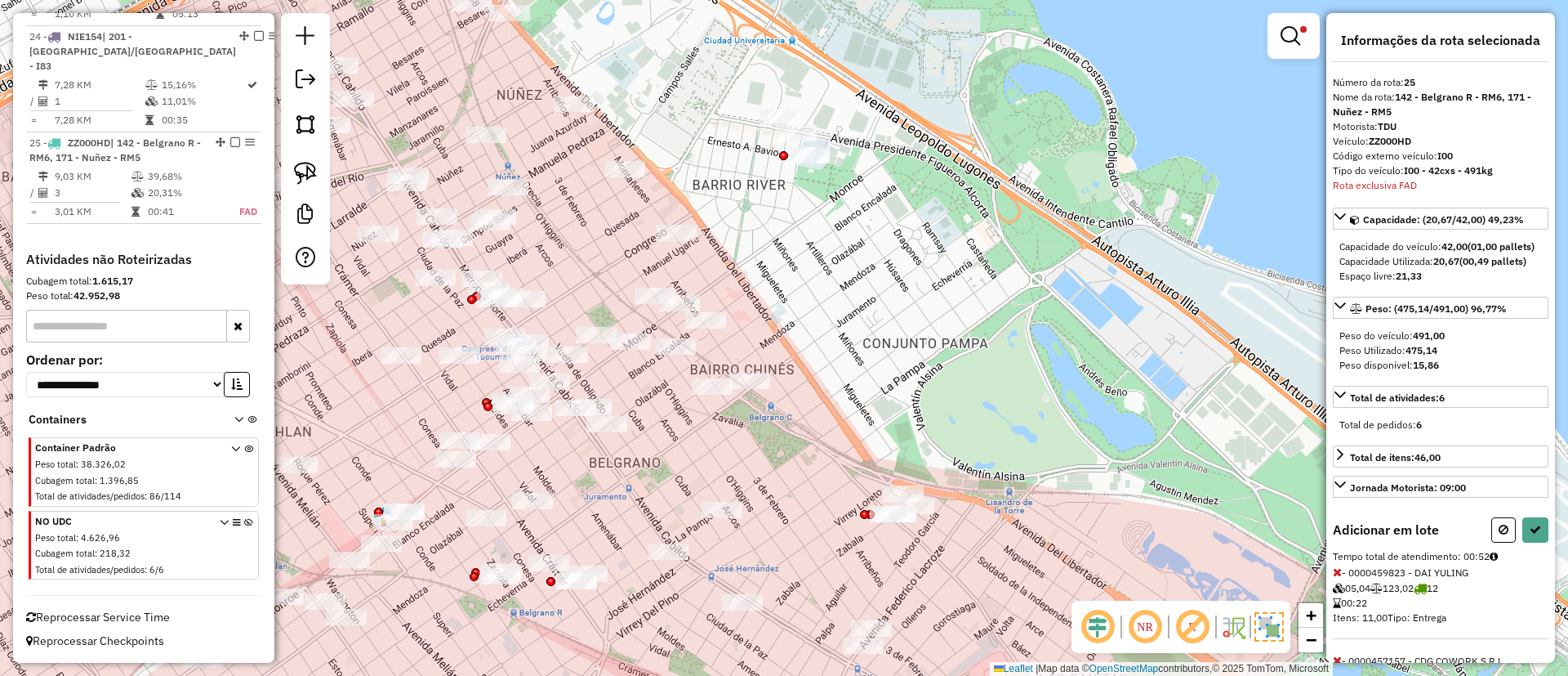
select select "**********"
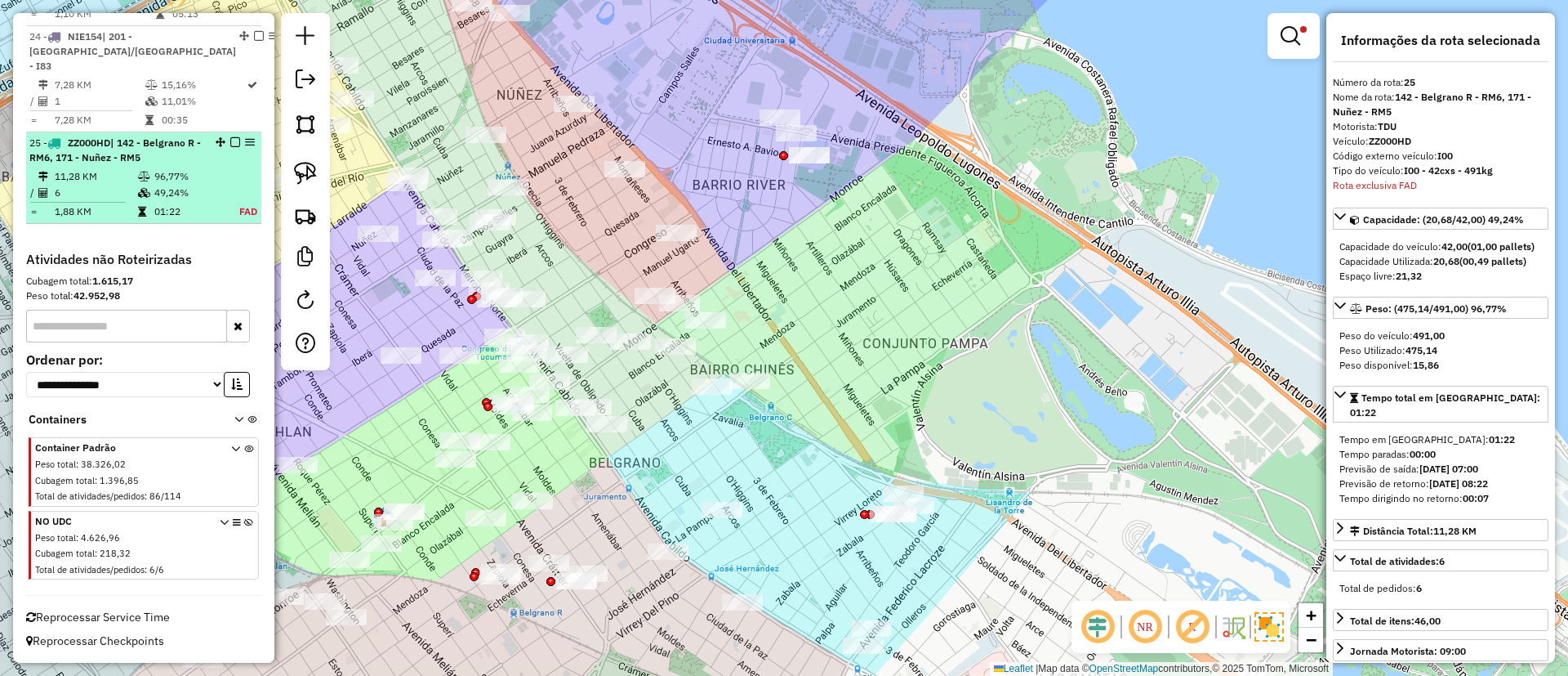
click at [230, 143] on em at bounding box center [235, 142] width 10 height 10
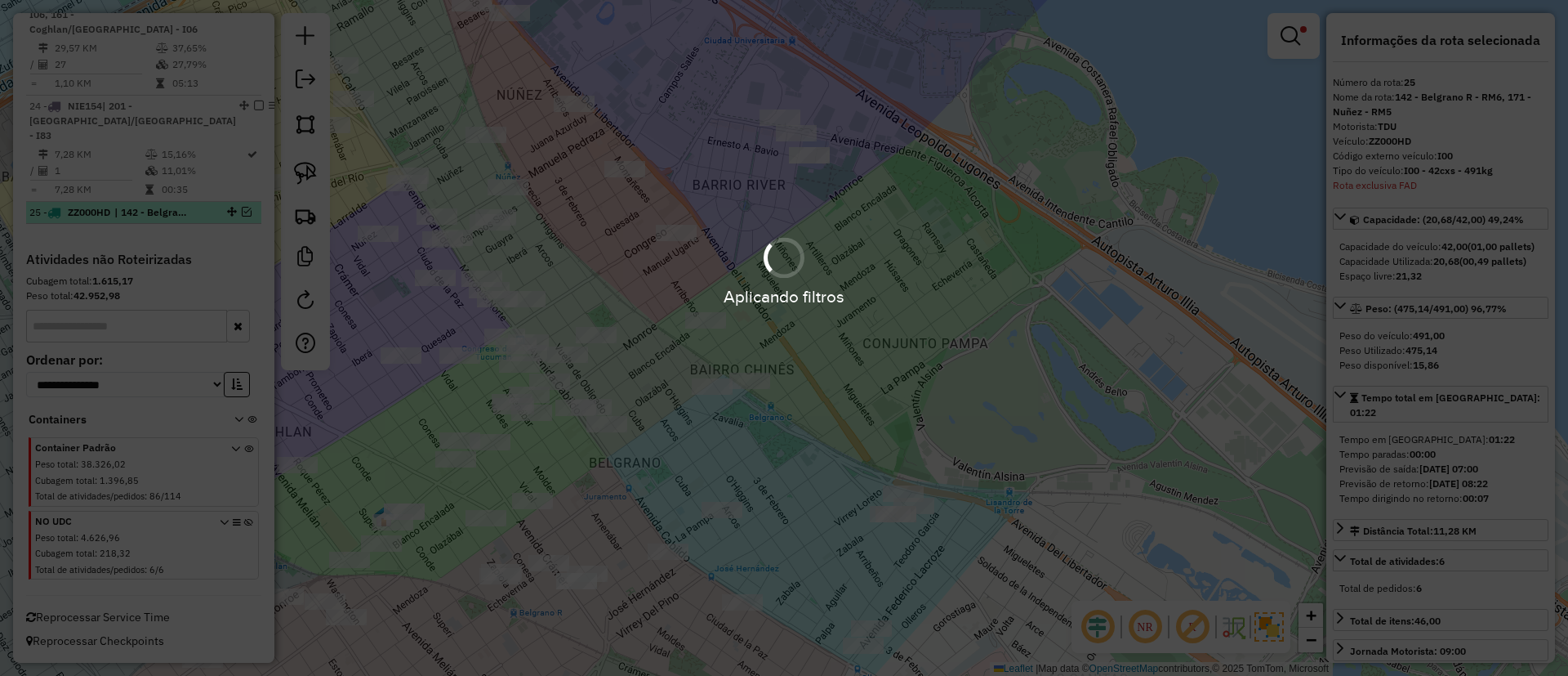
scroll to position [2637, 0]
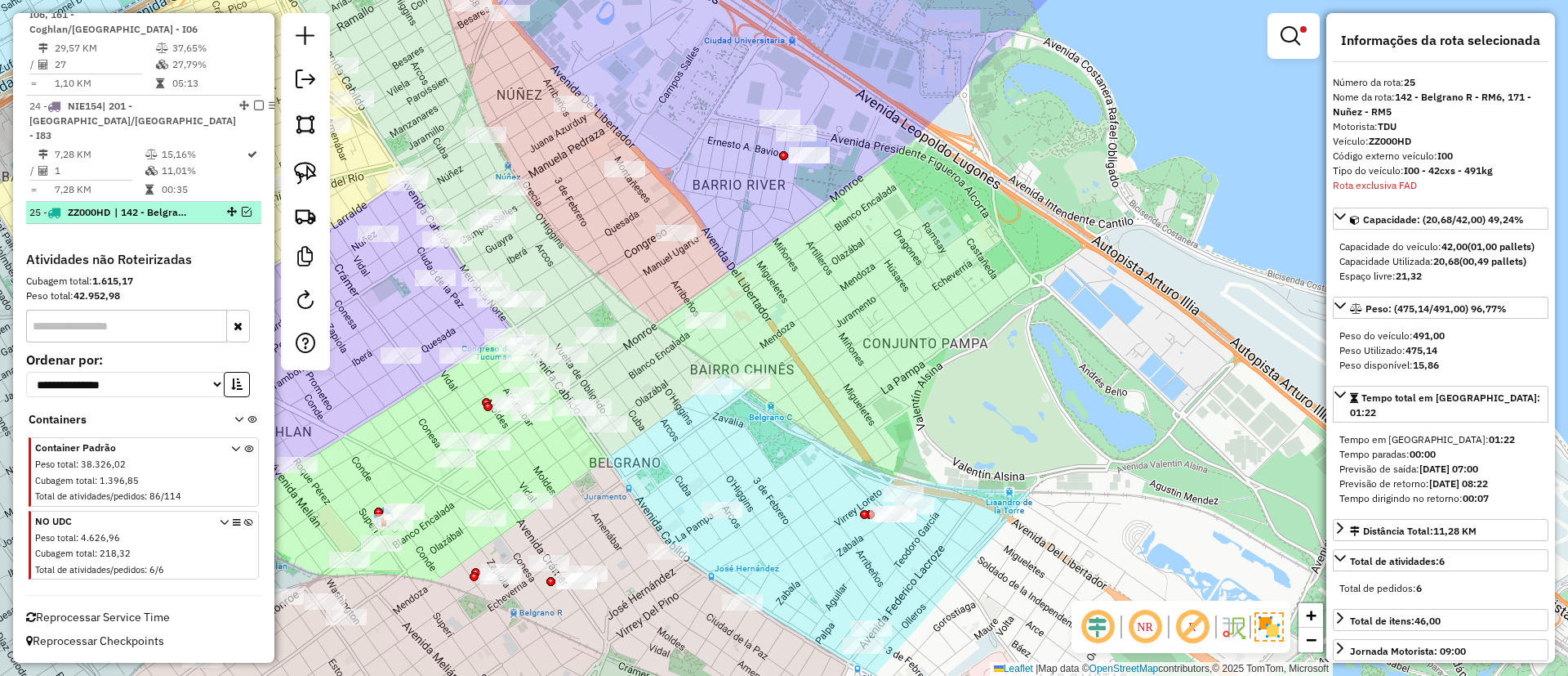
click at [183, 214] on span "| 142 - Belgrano R - RM6, 171 - Nuñez - RM5" at bounding box center [152, 212] width 75 height 14
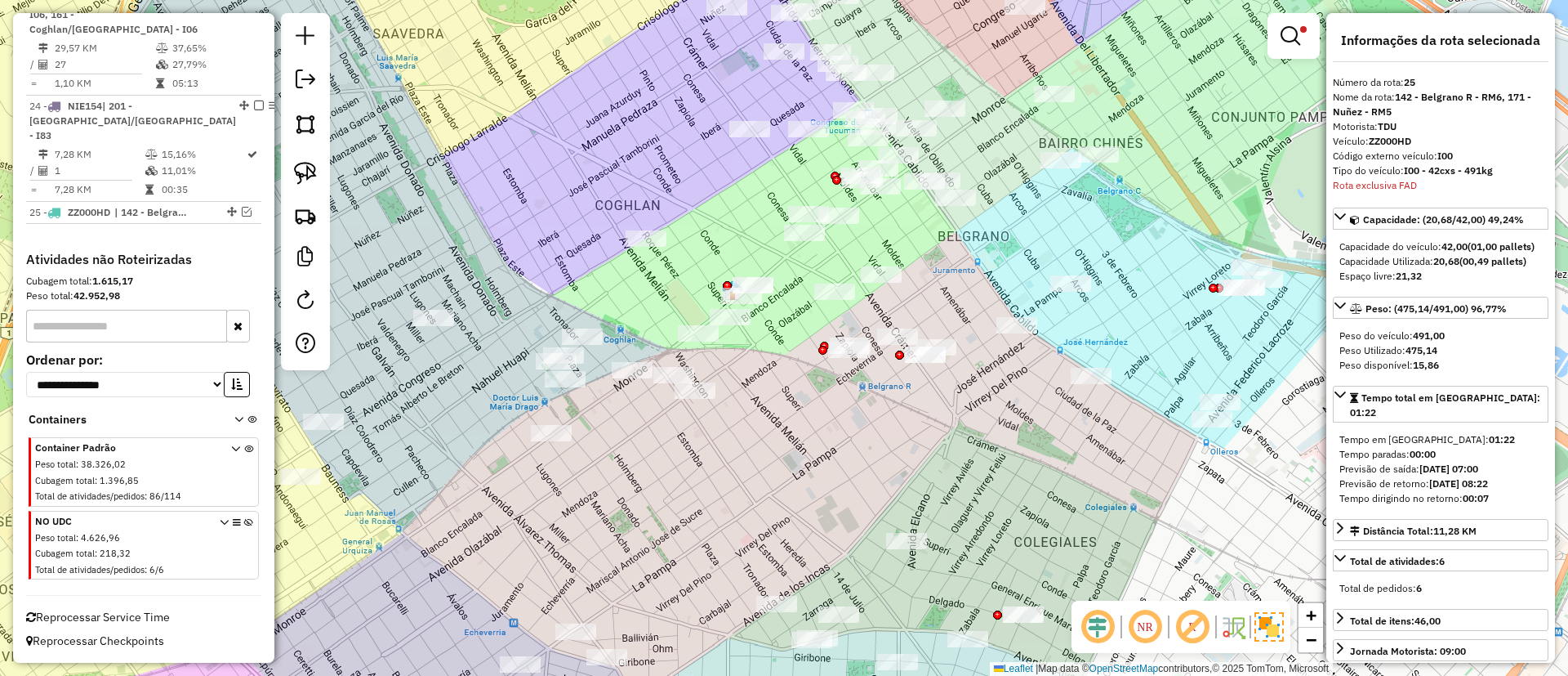
drag, startPoint x: 1052, startPoint y: 492, endPoint x: 1022, endPoint y: 535, distance: 52.4
click at [1022, 534] on div "Limpar filtros Janela de atendimento Grade de atendimento Capacidade Transporta…" at bounding box center [784, 338] width 1568 height 676
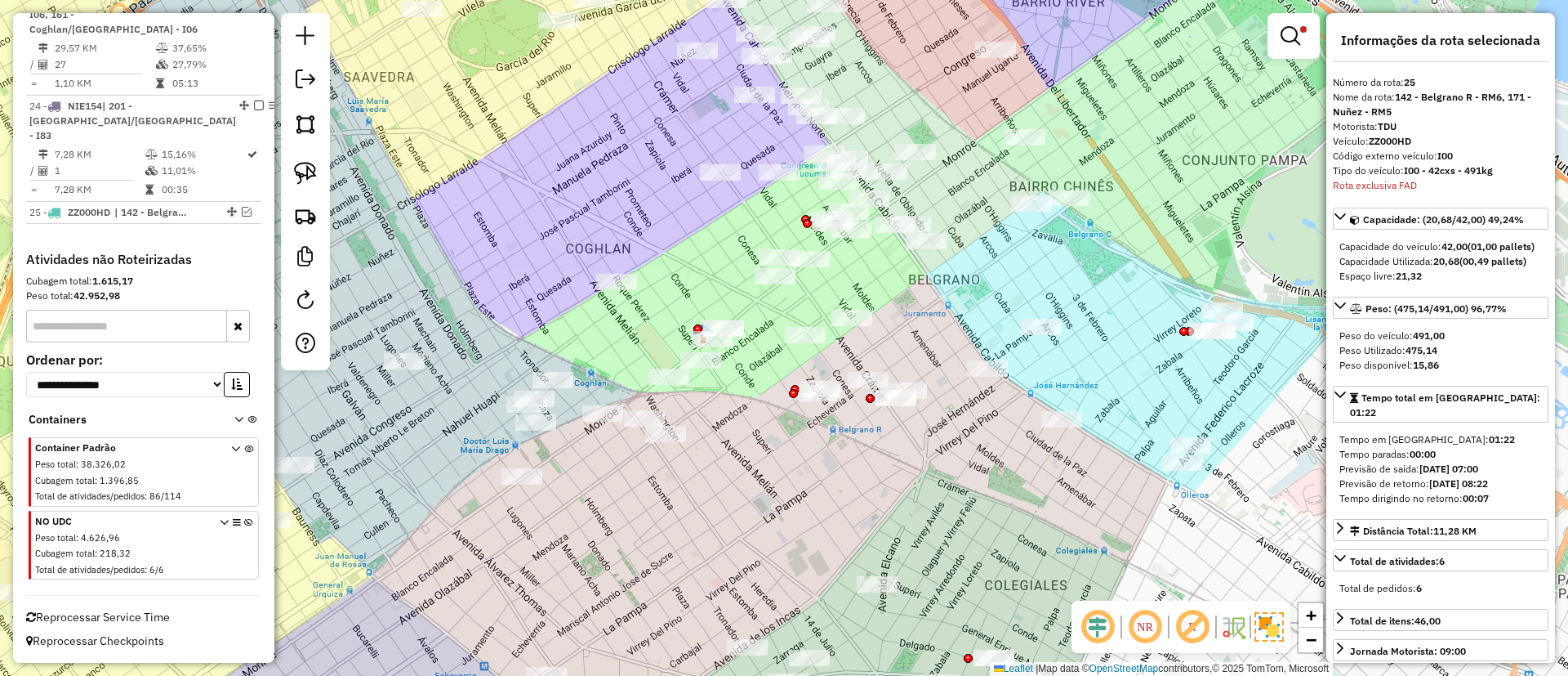
click at [1267, 617] on img at bounding box center [1269, 626] width 30 height 30
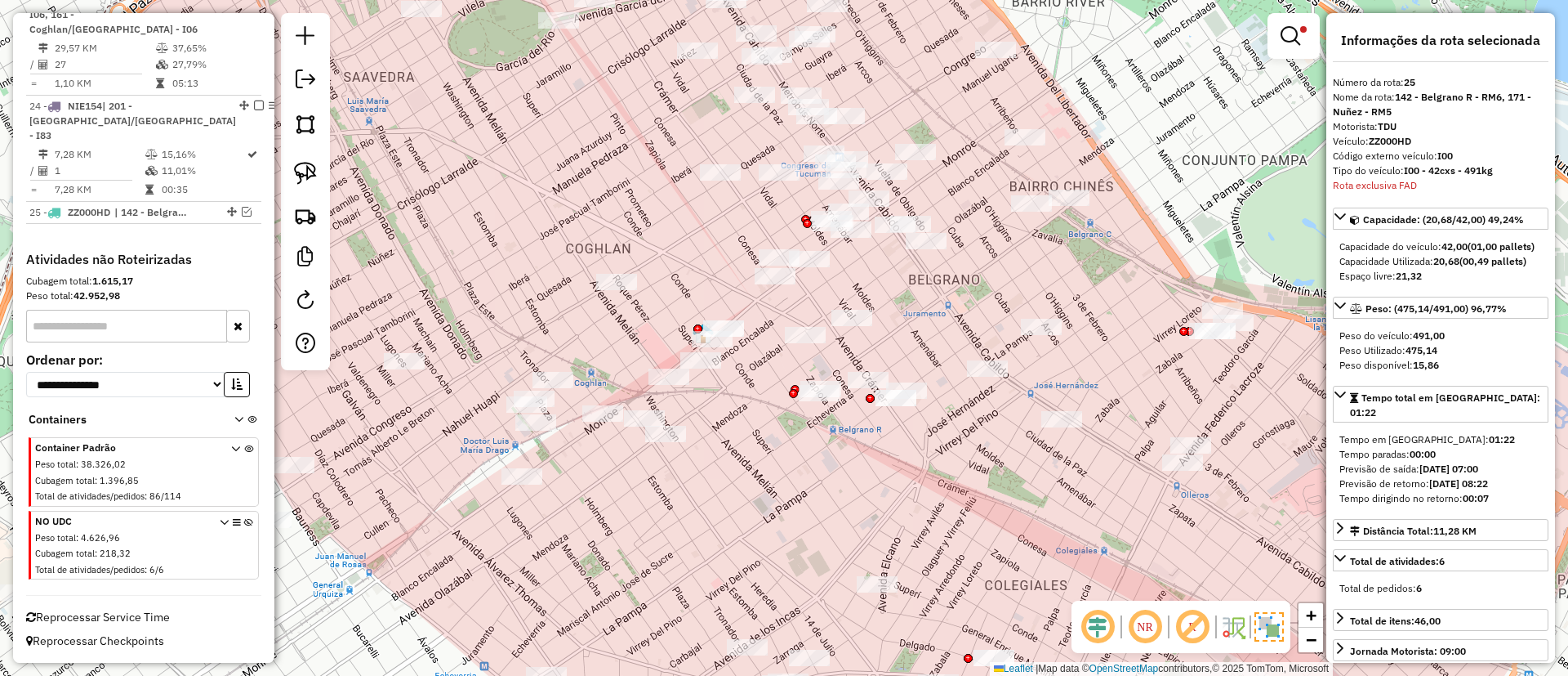
drag, startPoint x: 966, startPoint y: 503, endPoint x: 958, endPoint y: 513, distance: 12.8
click at [958, 513] on div "Limpar filtros Janela de atendimento Grade de atendimento Capacidade Transporta…" at bounding box center [784, 338] width 1568 height 676
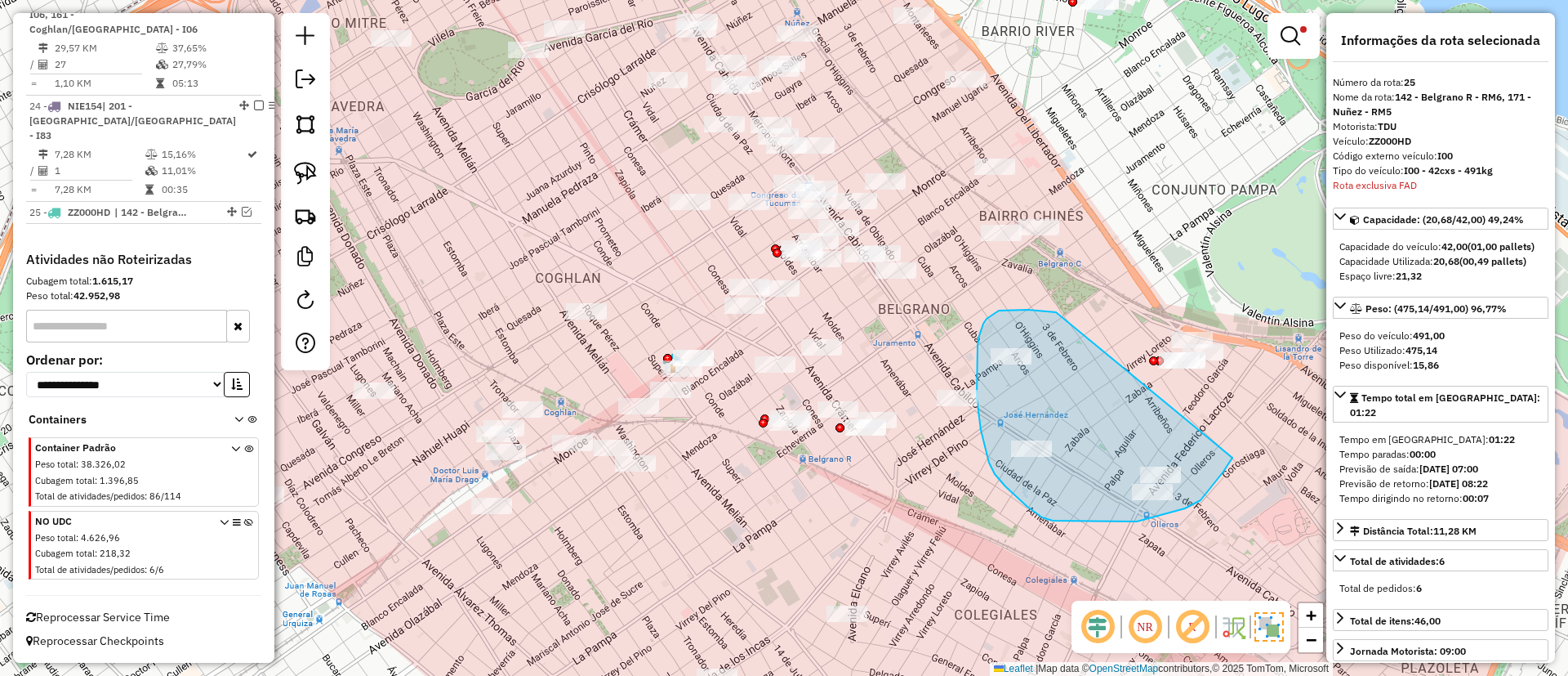
drag, startPoint x: 1056, startPoint y: 312, endPoint x: 1234, endPoint y: 454, distance: 227.7
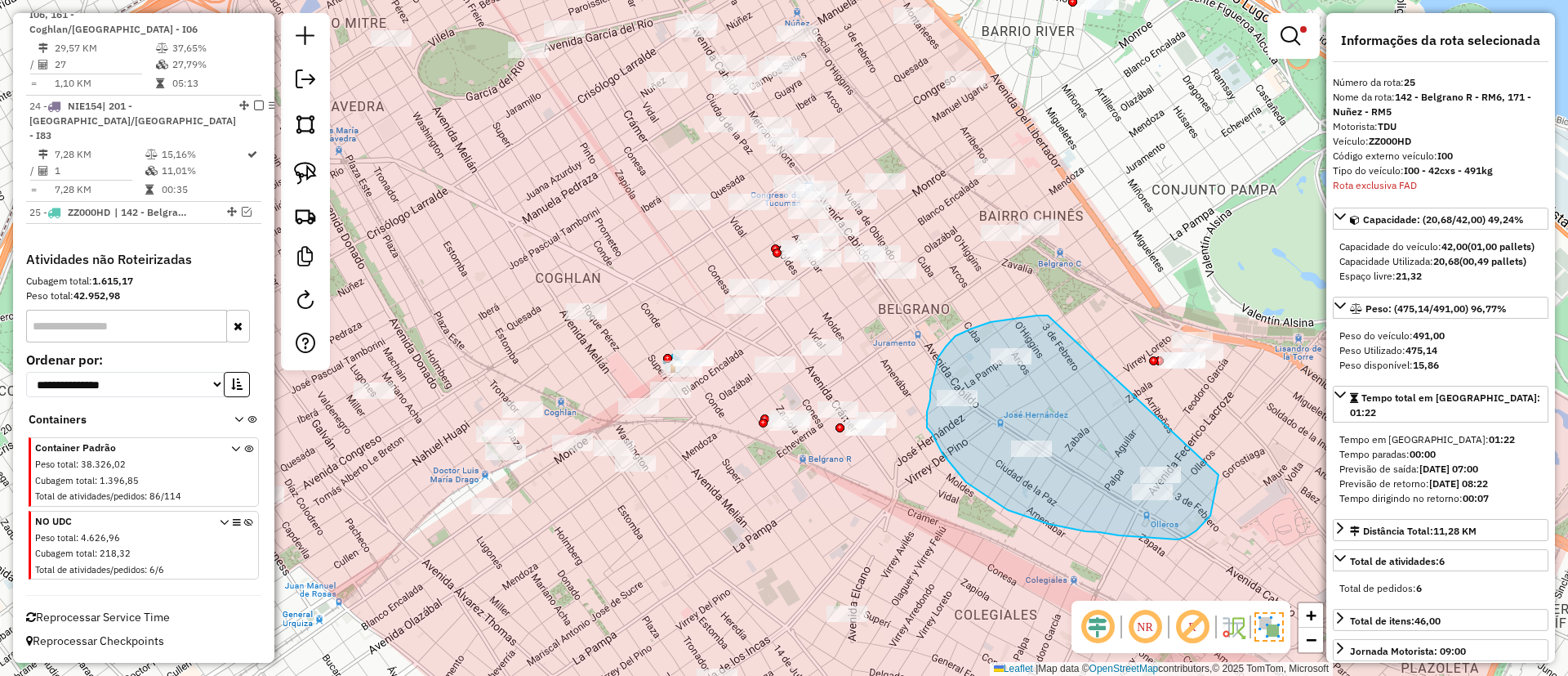
drag, startPoint x: 1048, startPoint y: 316, endPoint x: 1218, endPoint y: 462, distance: 224.1
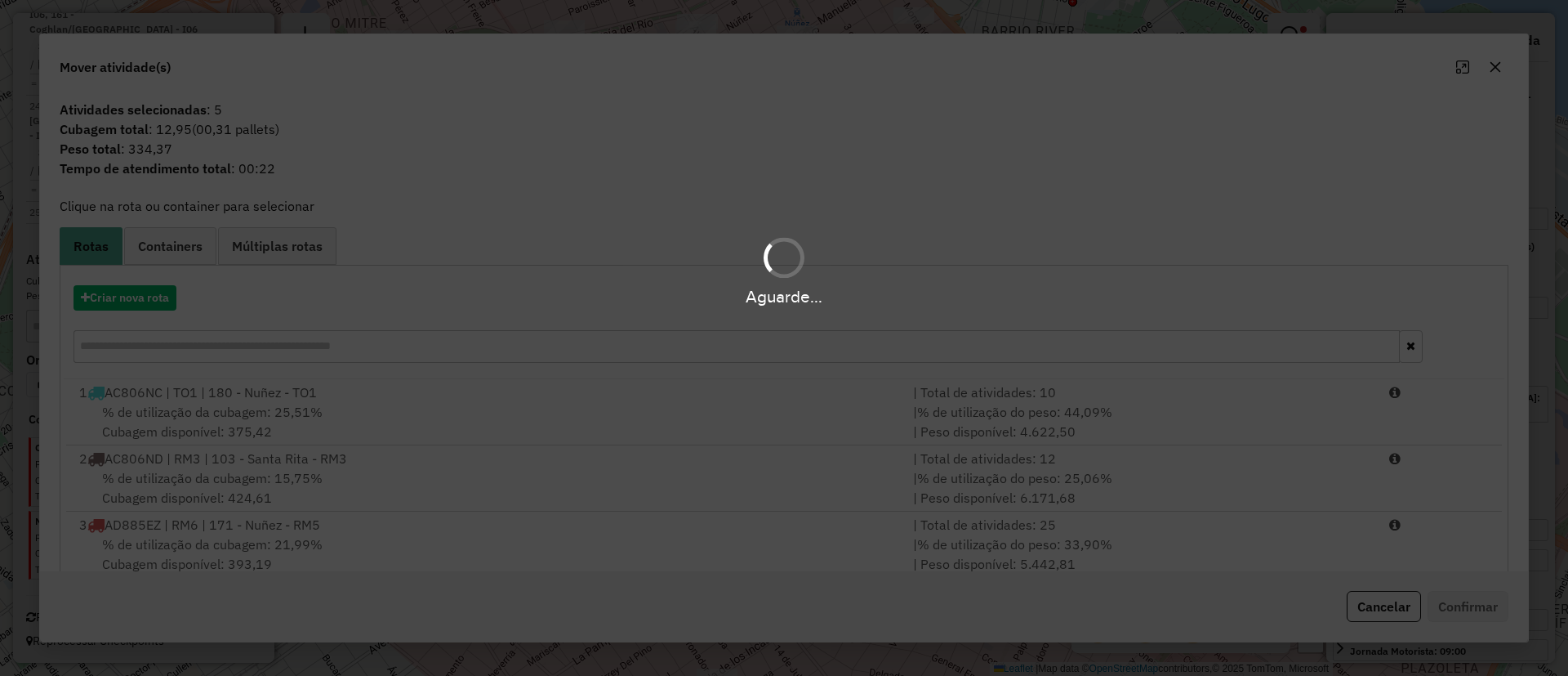
click at [142, 301] on div "Aguarde..." at bounding box center [784, 296] width 1568 height 25
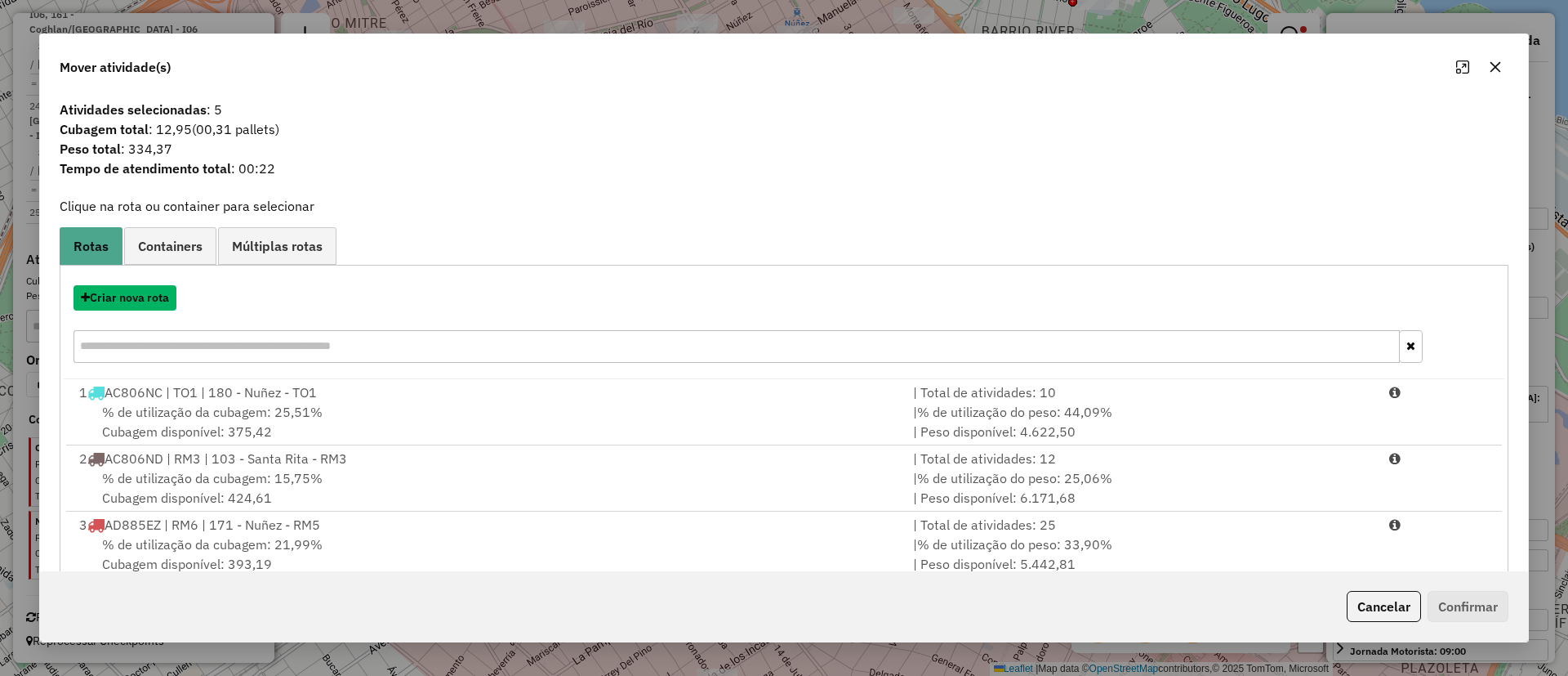
click at [142, 301] on hb-app "Aguarde... Pop-up bloqueado! Seu navegador bloqueou automáticamente a abertura …" at bounding box center [784, 338] width 1568 height 676
click at [117, 304] on button "Criar nova rota" at bounding box center [125, 297] width 103 height 25
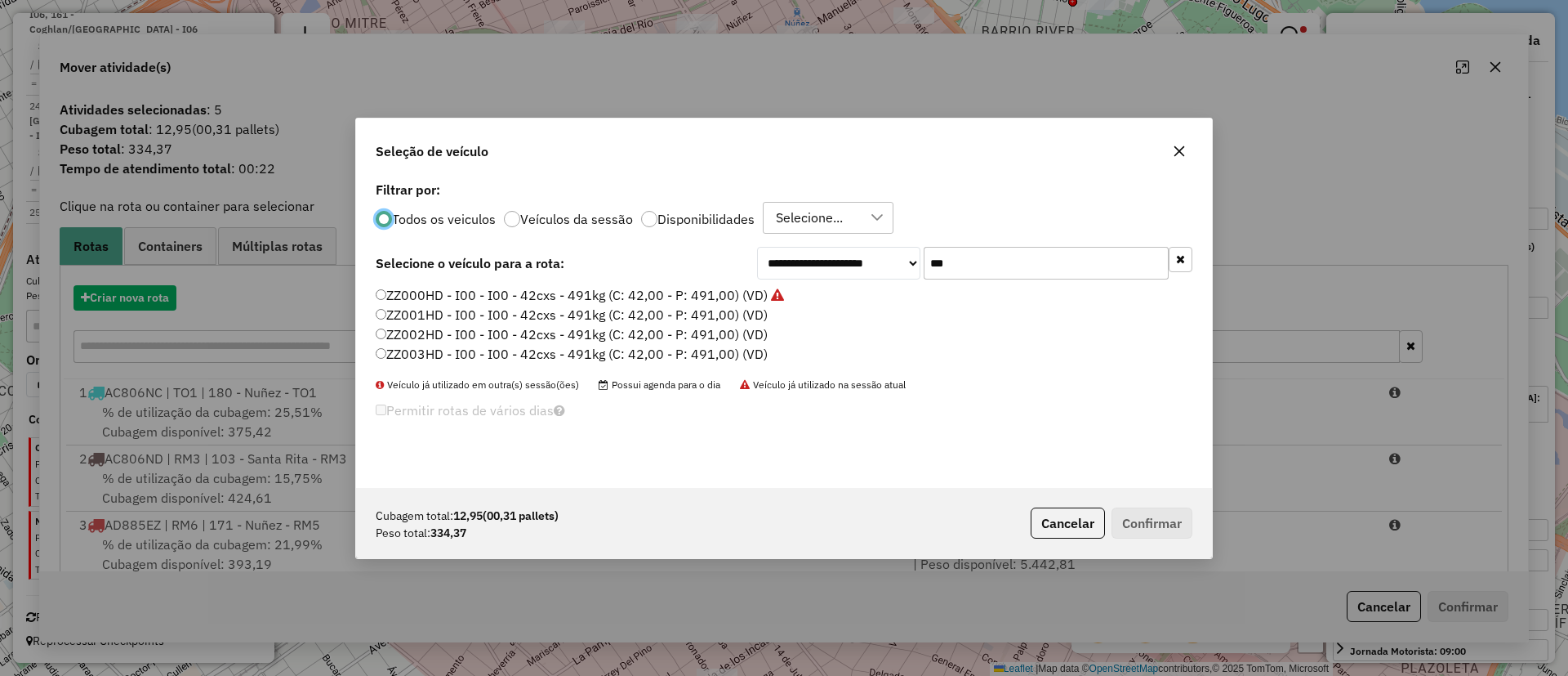
scroll to position [9, 5]
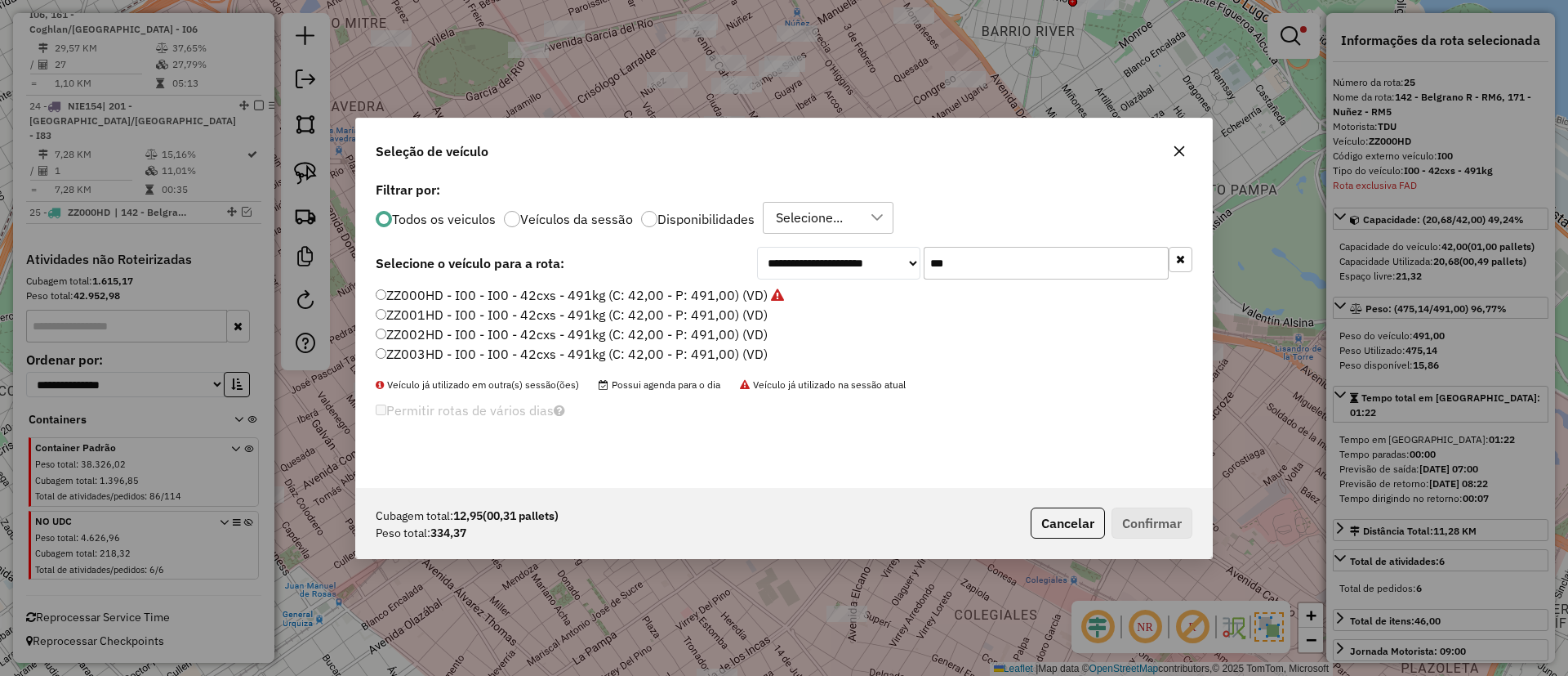
click at [725, 312] on label "ZZ001HD - I00 - I00 - 42cxs - 491kg (C: 42,00 - P: 491,00) (VD)" at bounding box center [571, 315] width 392 height 20
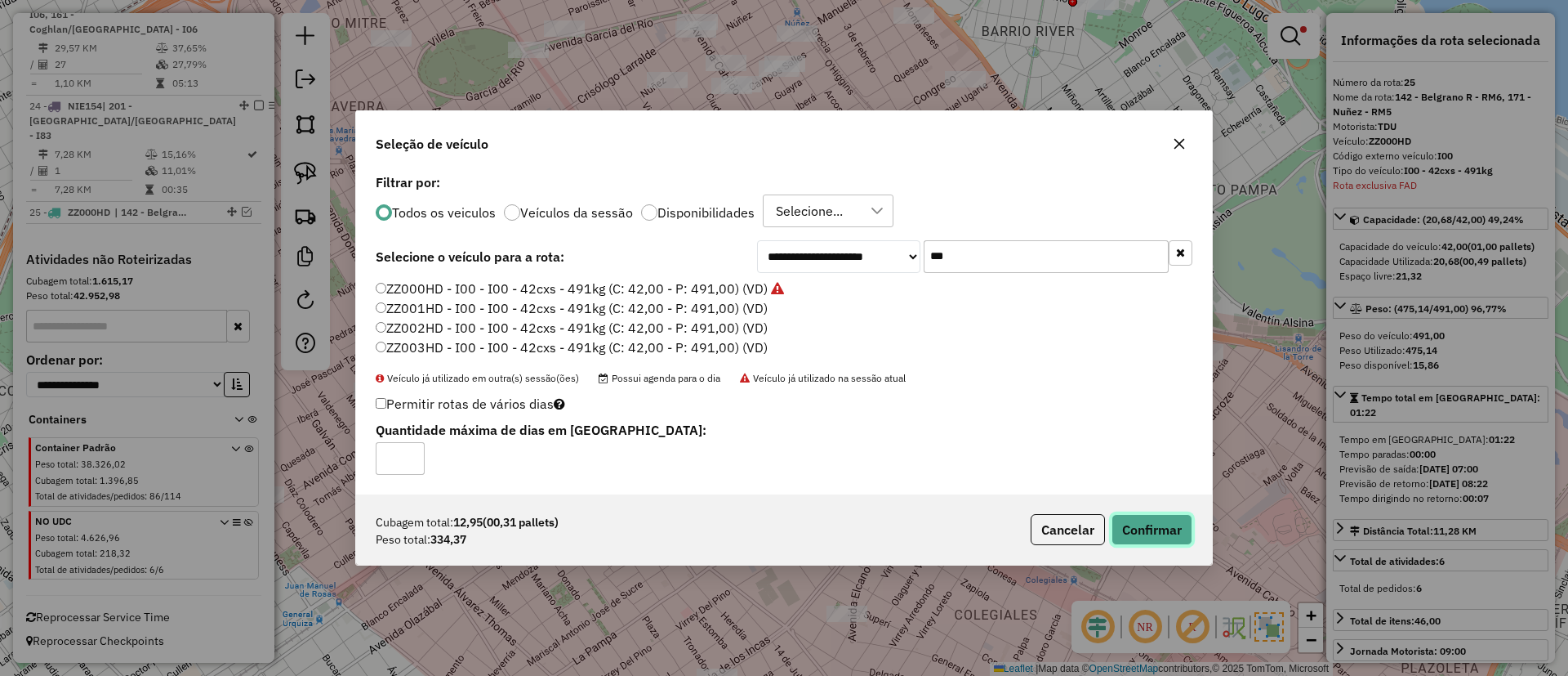
click at [1179, 540] on button "Confirmar" at bounding box center [1151, 530] width 81 height 31
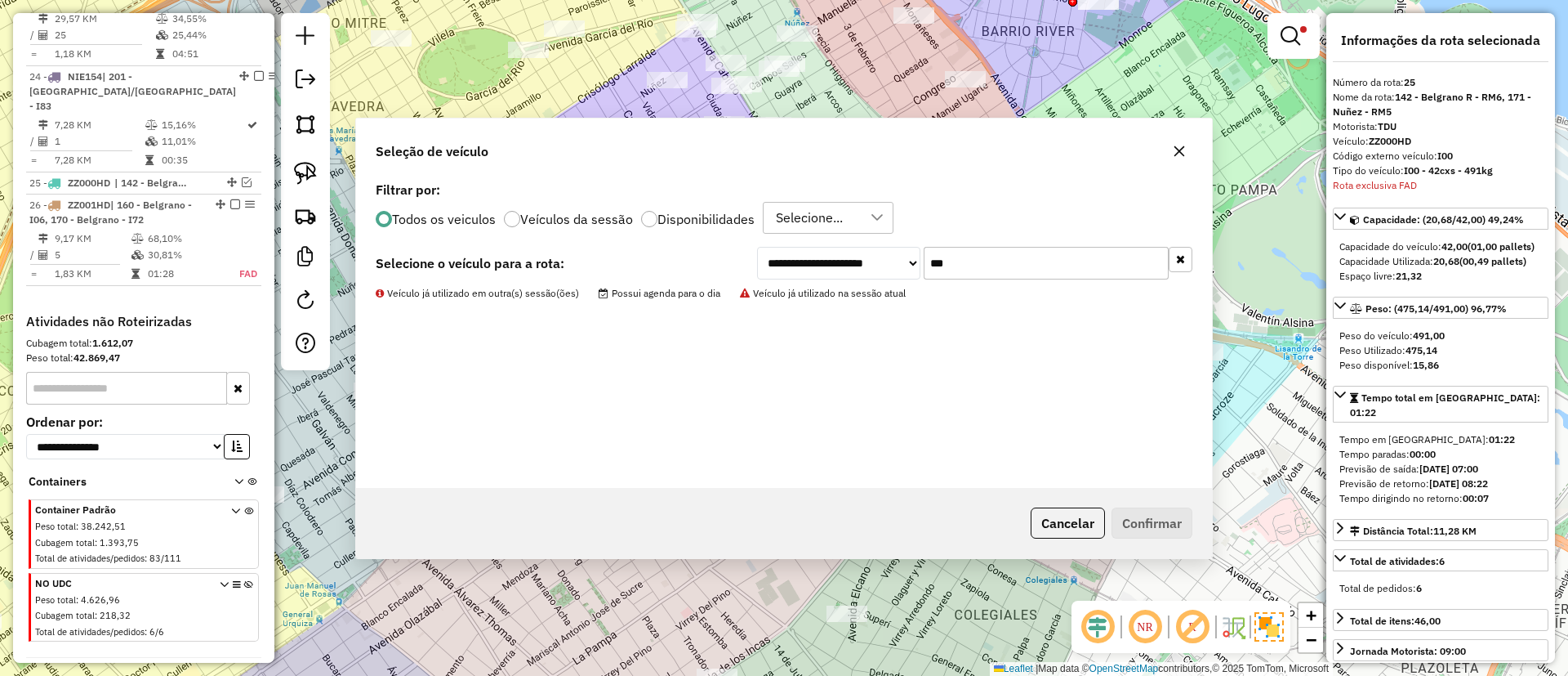
scroll to position [2729, 0]
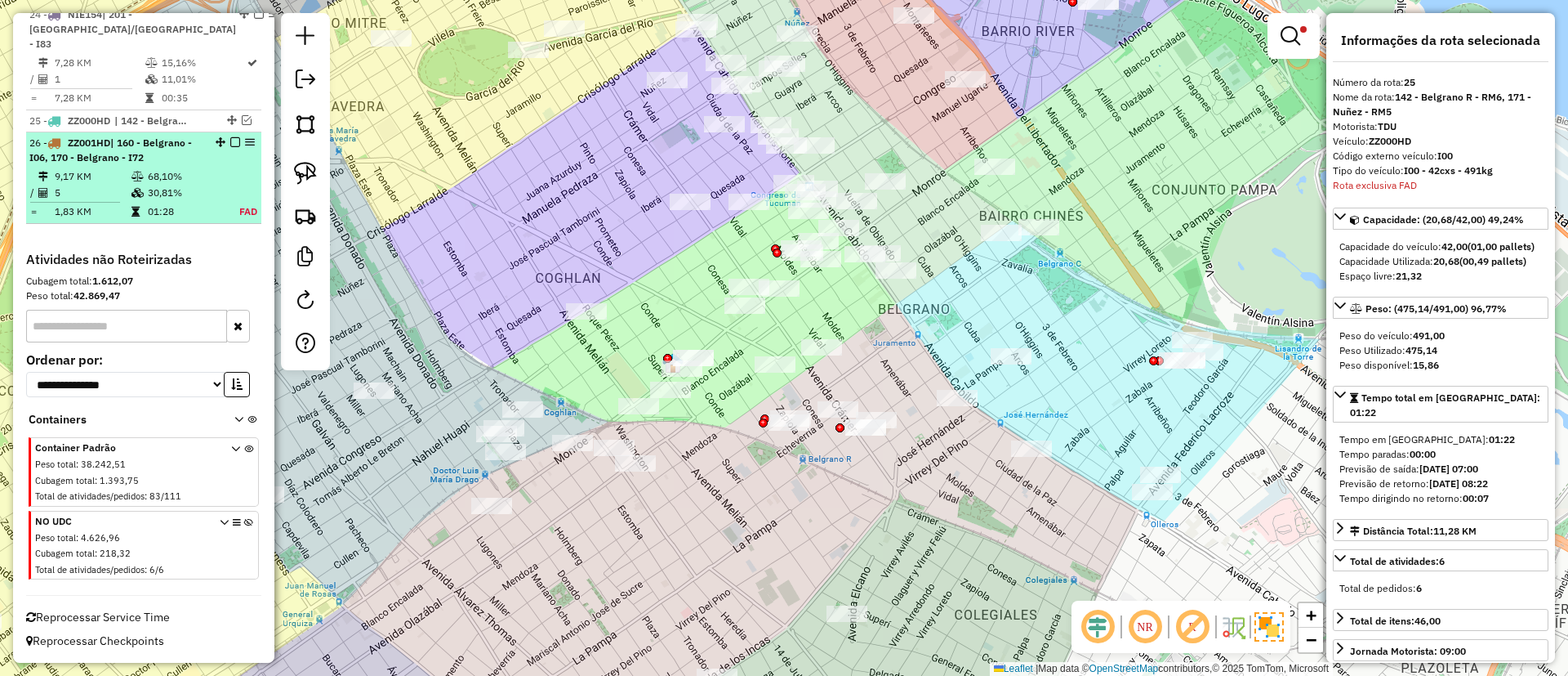
click at [175, 195] on td "30,81%" at bounding box center [183, 192] width 72 height 16
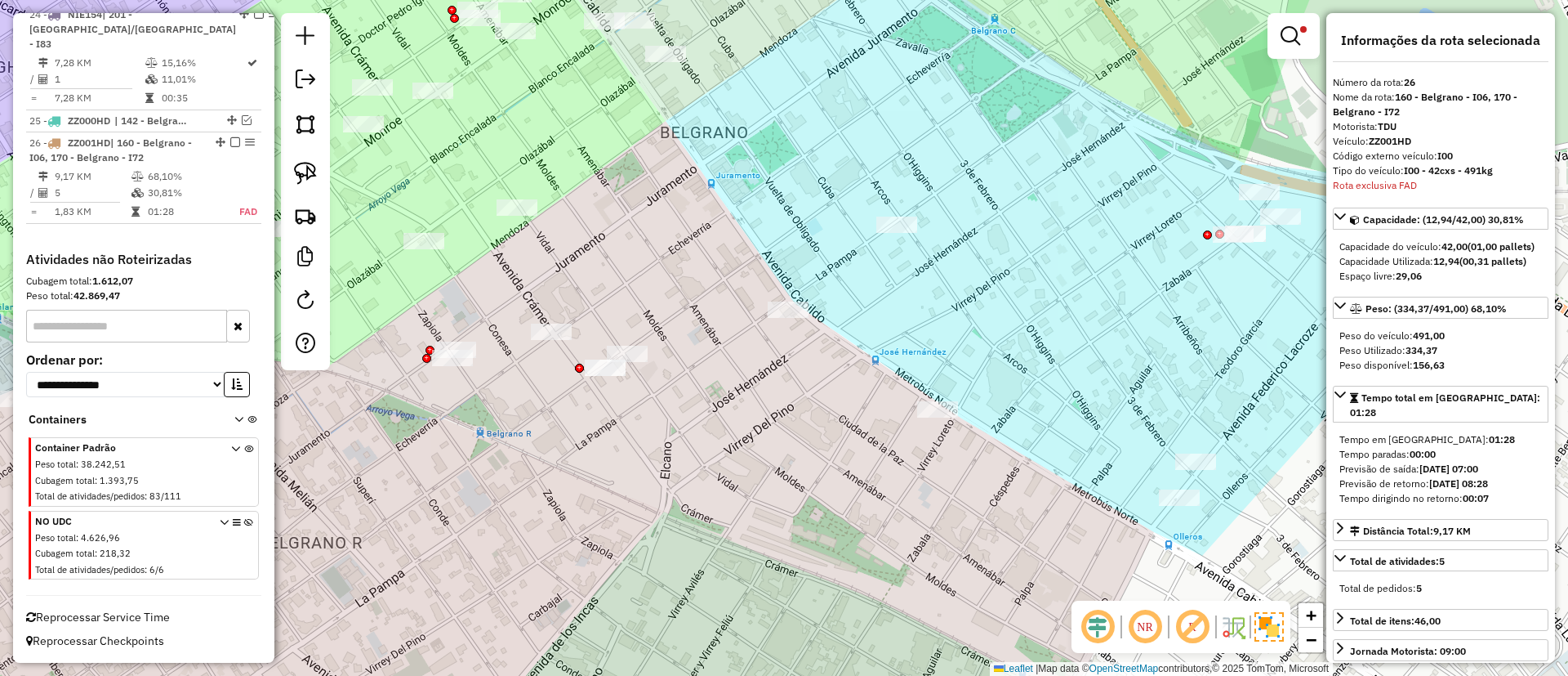
drag, startPoint x: 853, startPoint y: 498, endPoint x: 810, endPoint y: 477, distance: 47.9
click at [810, 477] on div "Limpar filtros Janela de atendimento Grade de atendimento Capacidade Transporta…" at bounding box center [784, 338] width 1568 height 676
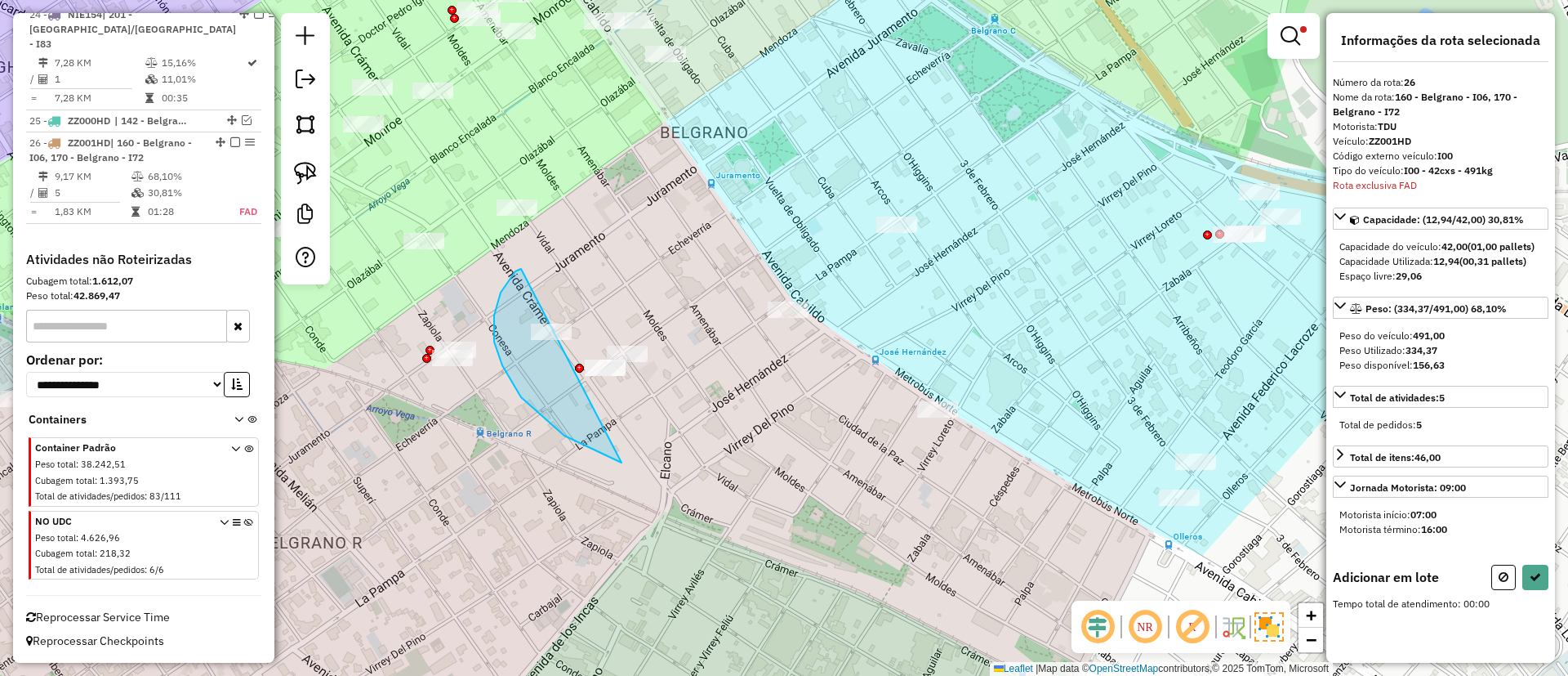
click at [805, 307] on div "Limpar filtros Janela de atendimento Grade de atendimento Capacidade Transporta…" at bounding box center [784, 338] width 1568 height 676
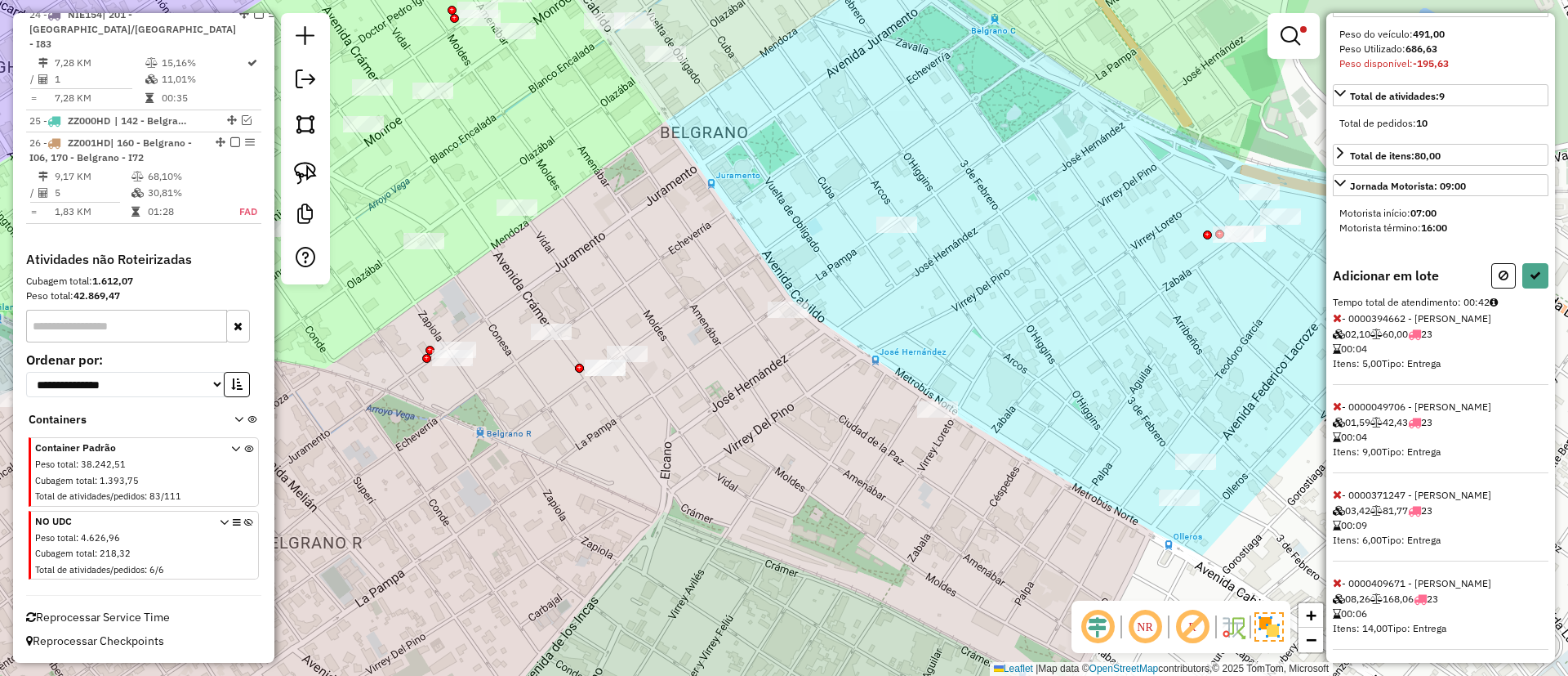
scroll to position [323, 0]
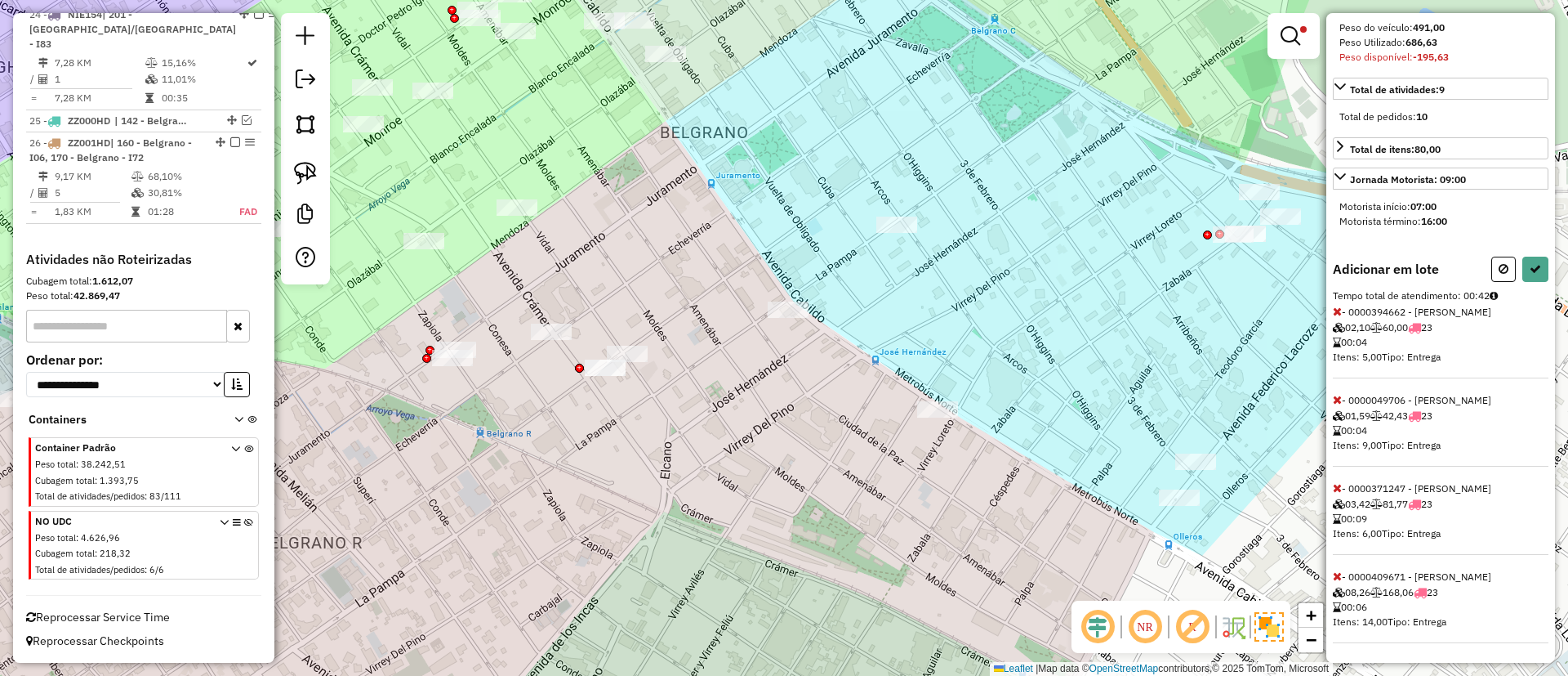
click at [1339, 574] on icon at bounding box center [1337, 577] width 9 height 11
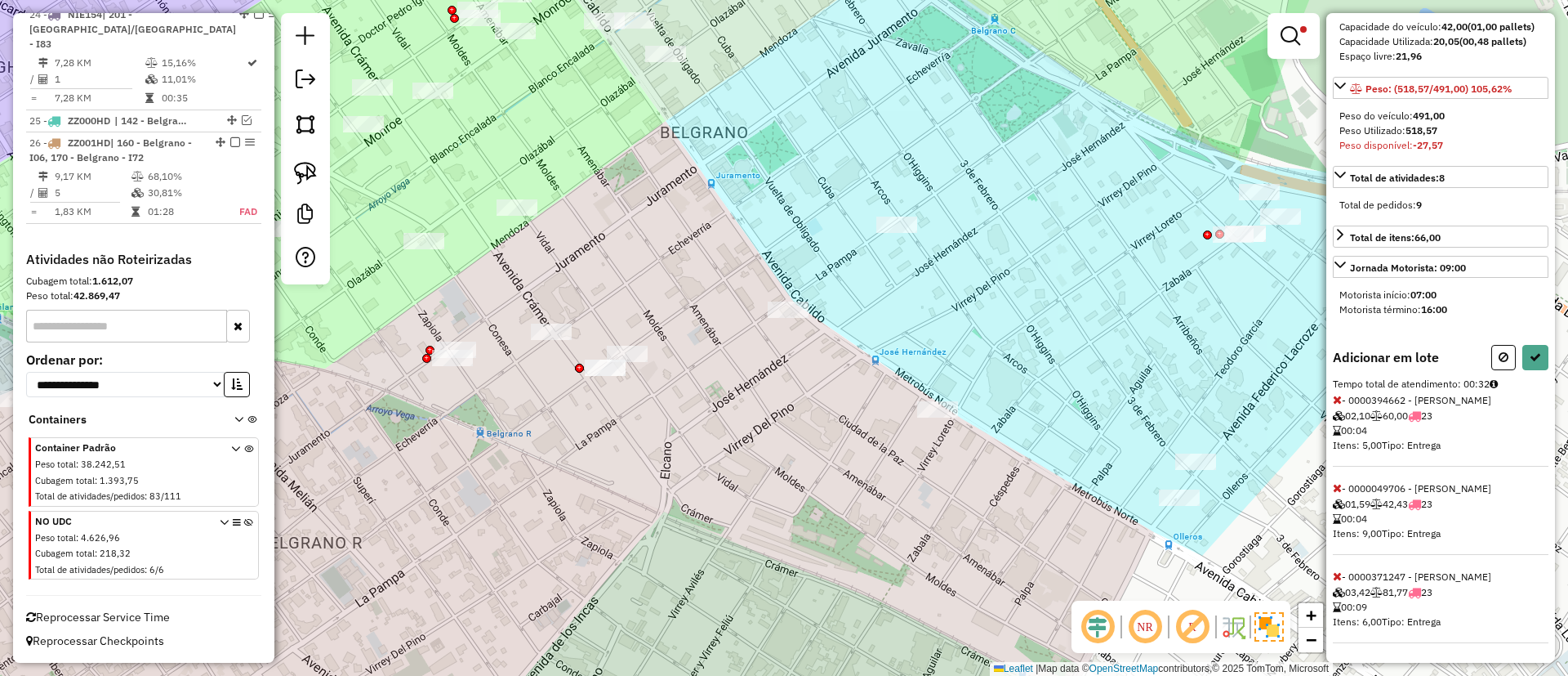
click at [1339, 489] on icon at bounding box center [1337, 488] width 9 height 11
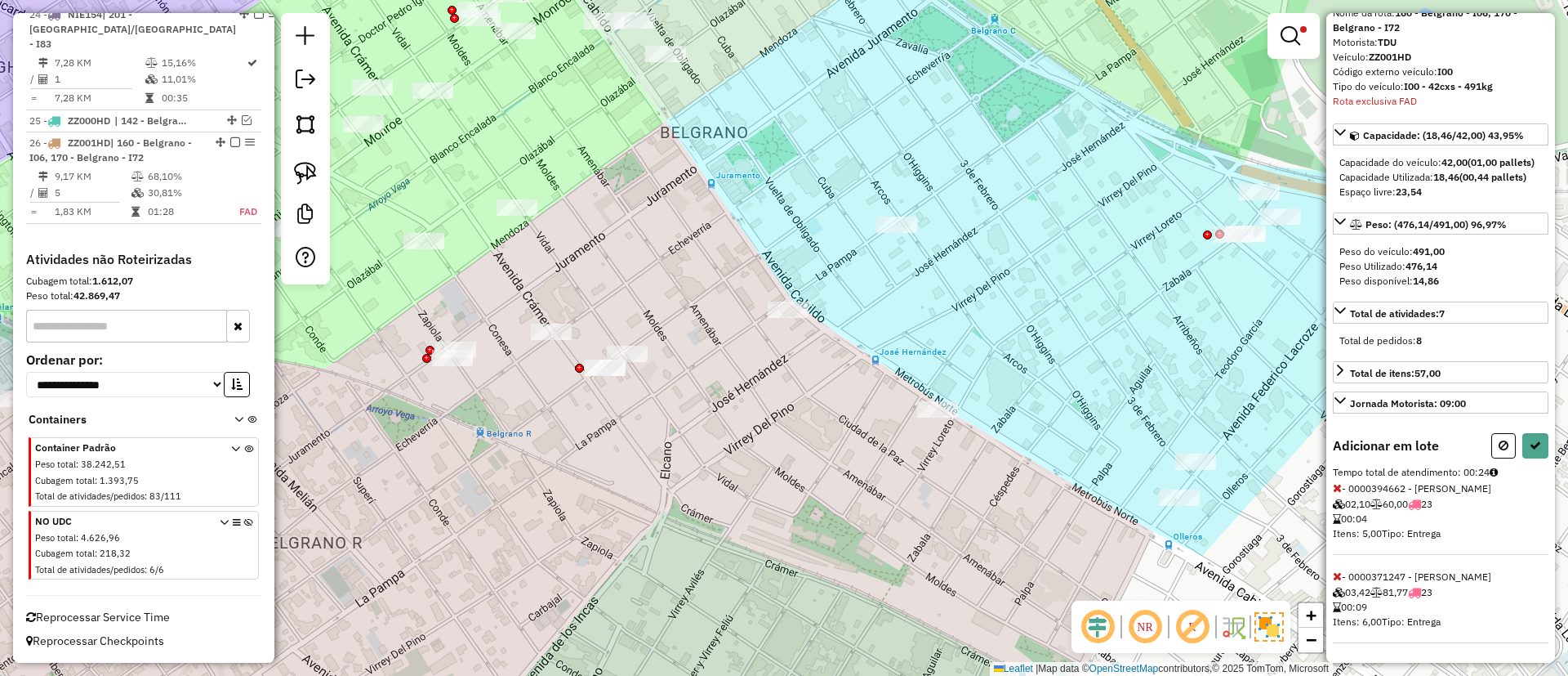
scroll to position [323, 0]
select select "**********"
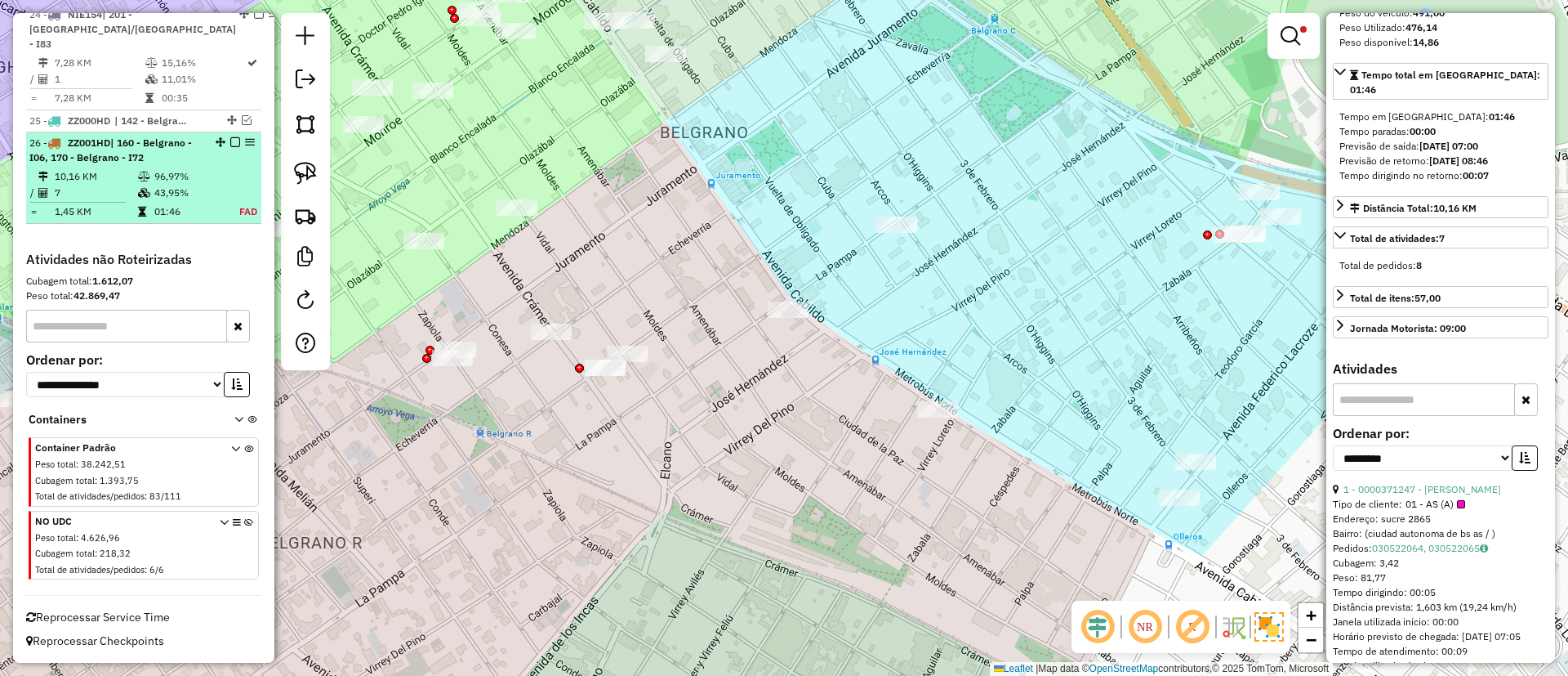
click at [230, 144] on em at bounding box center [235, 142] width 10 height 10
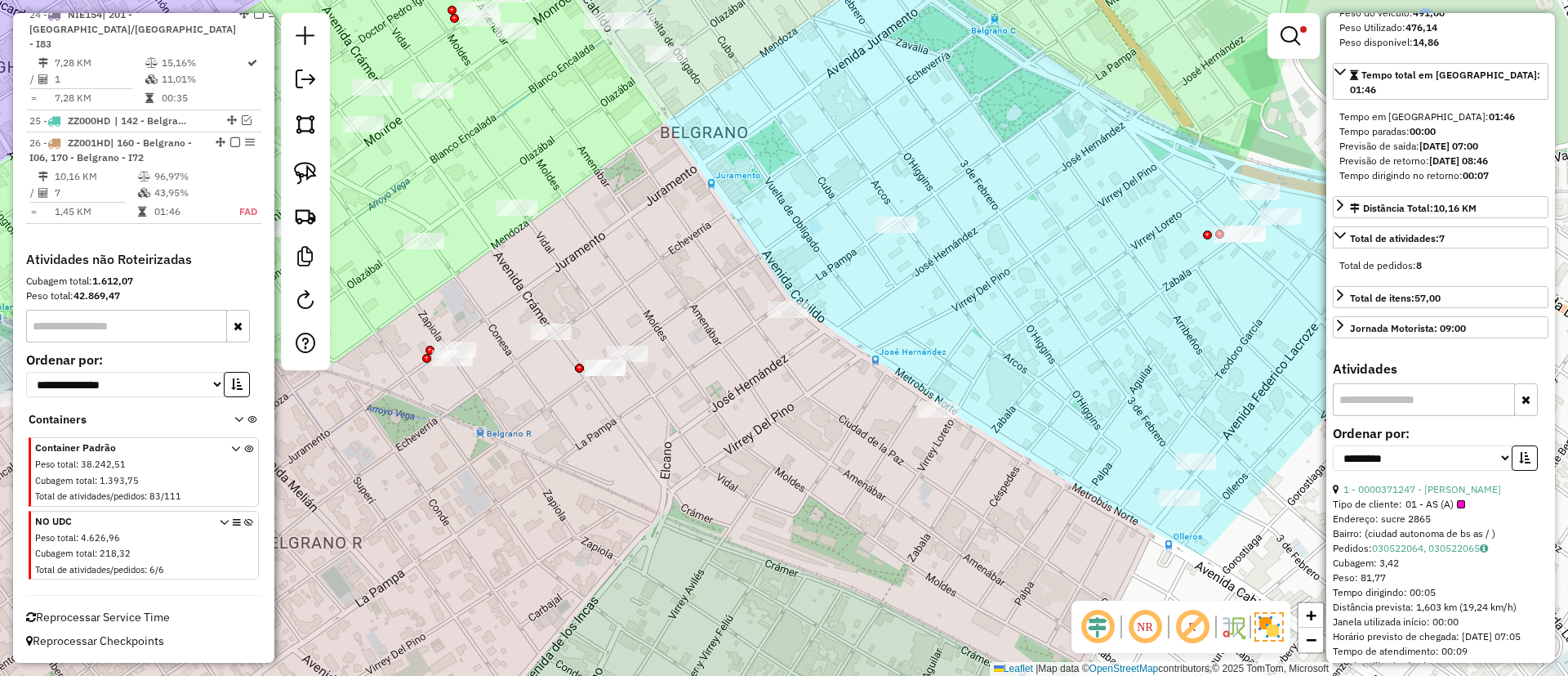
scroll to position [2659, 0]
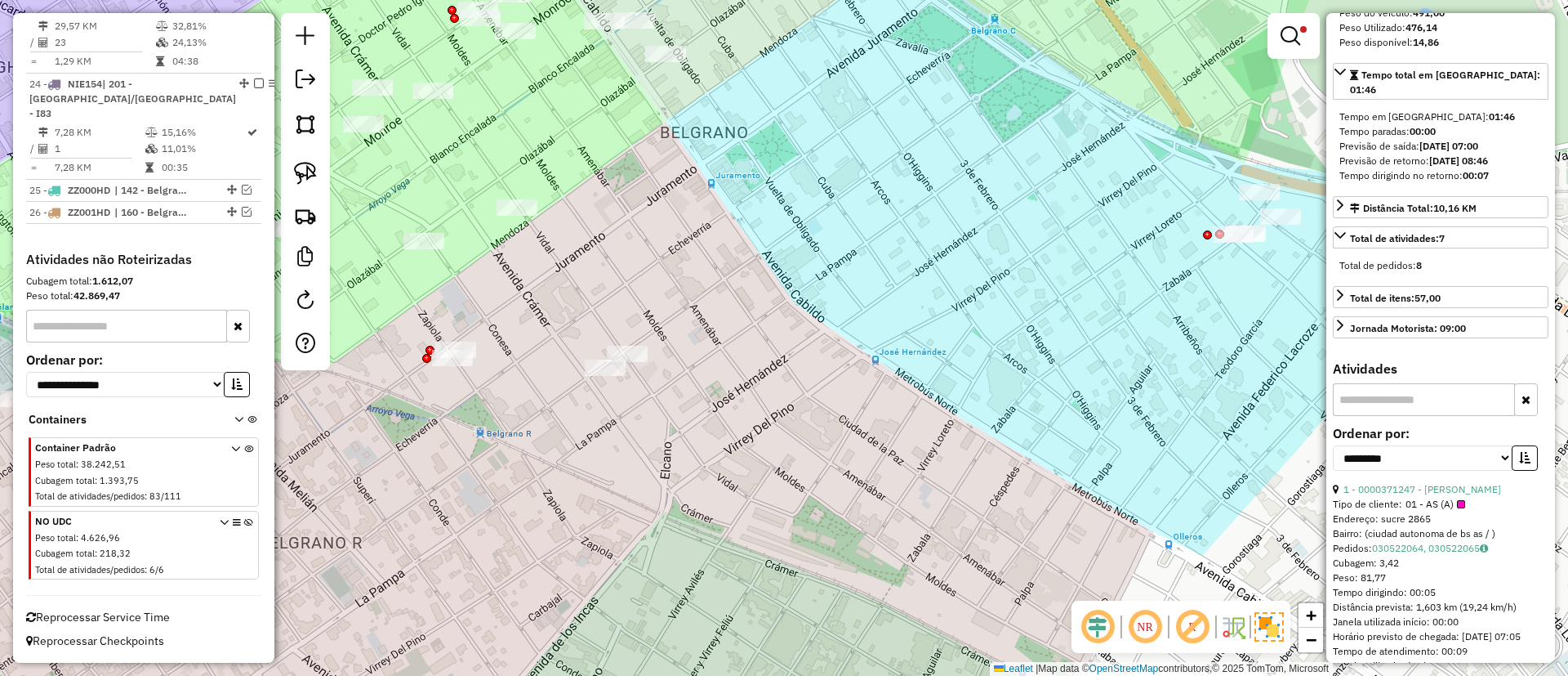
click at [1266, 621] on img at bounding box center [1269, 626] width 30 height 30
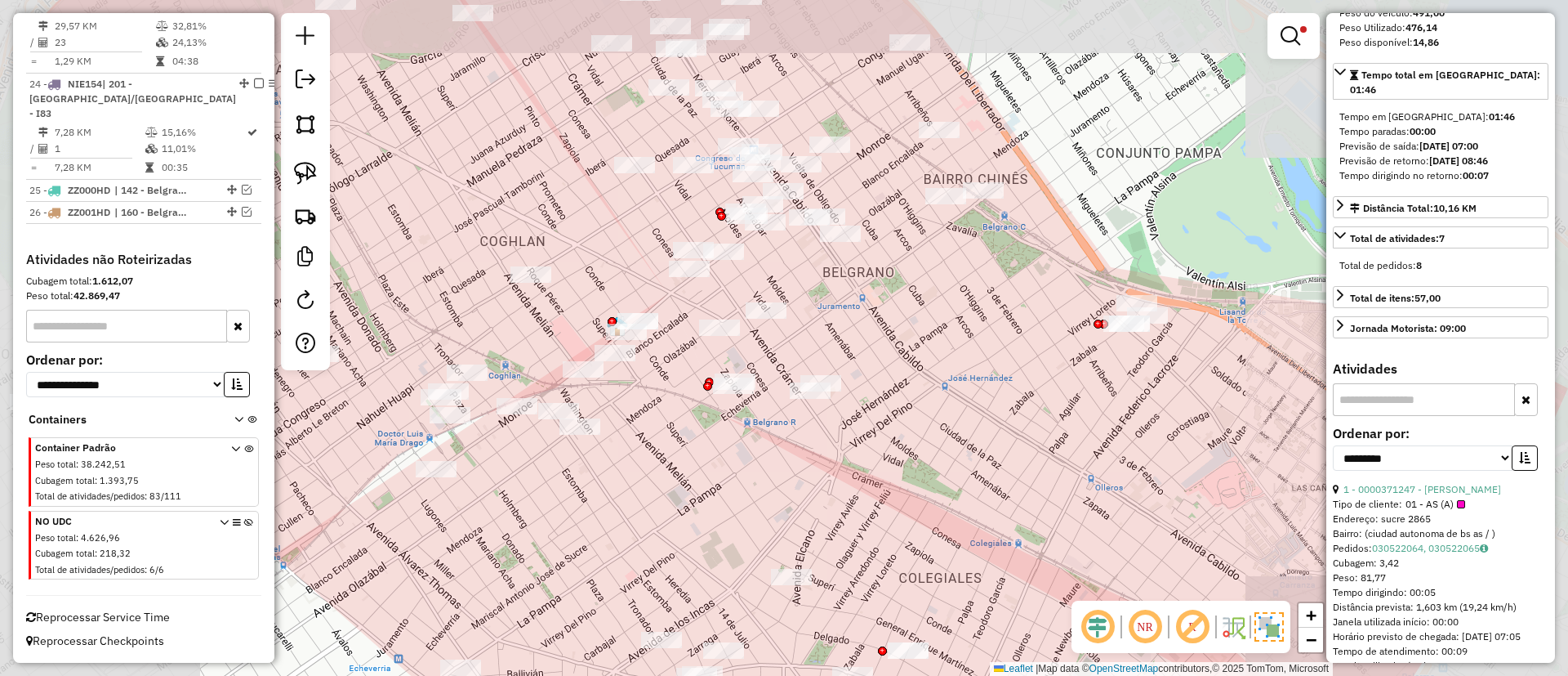
click at [979, 453] on div "Limpar filtros Janela de atendimento Grade de atendimento Capacidade Transporta…" at bounding box center [784, 338] width 1568 height 676
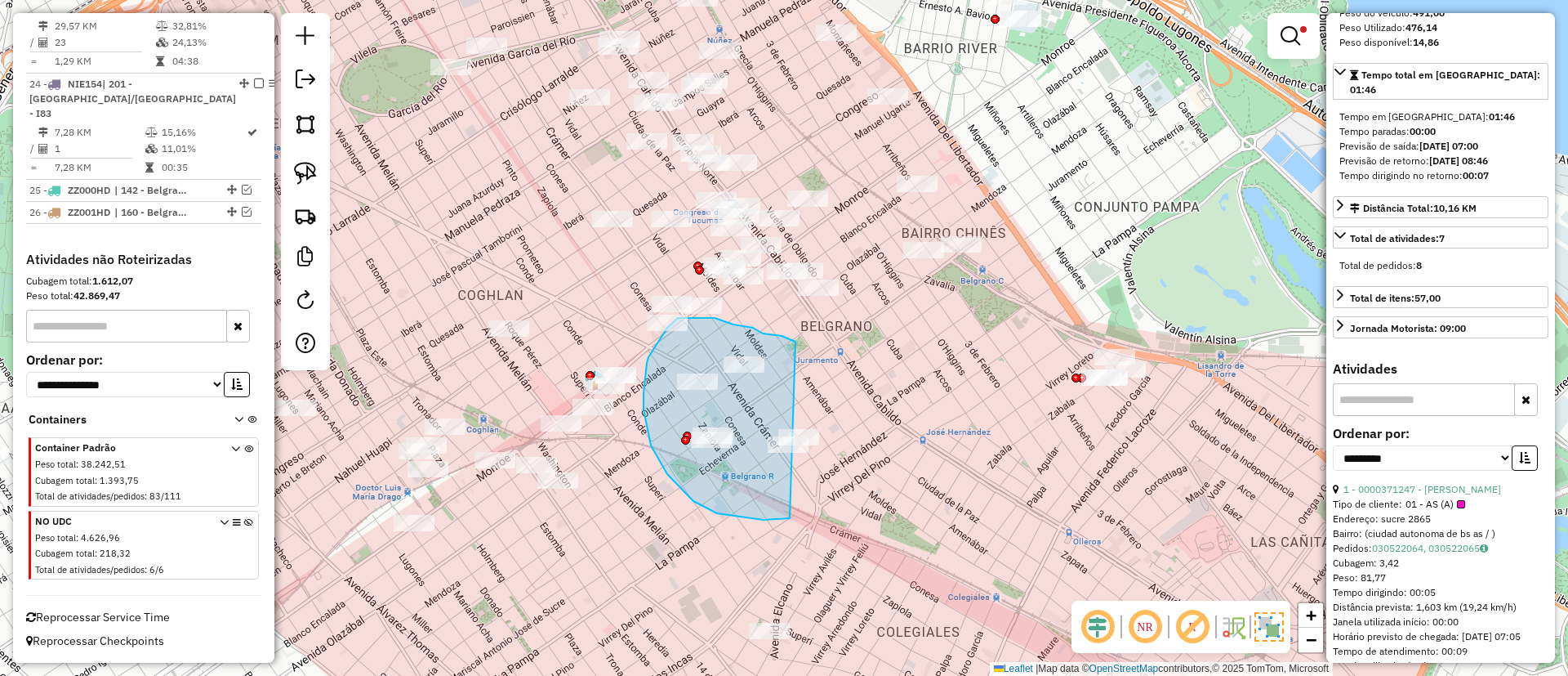
drag, startPoint x: 795, startPoint y: 341, endPoint x: 890, endPoint y: 431, distance: 130.9
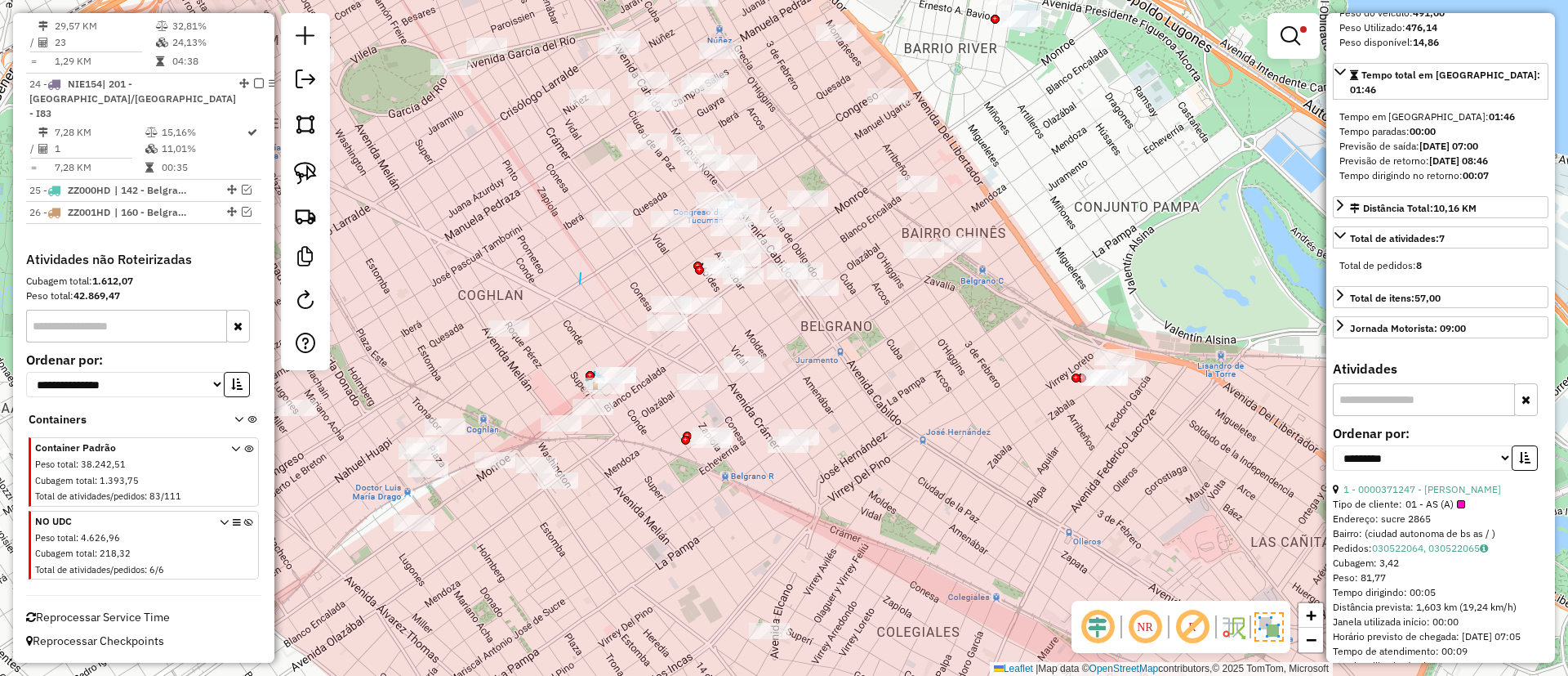
drag, startPoint x: 582, startPoint y: 273, endPoint x: 607, endPoint y: 450, distance: 178.8
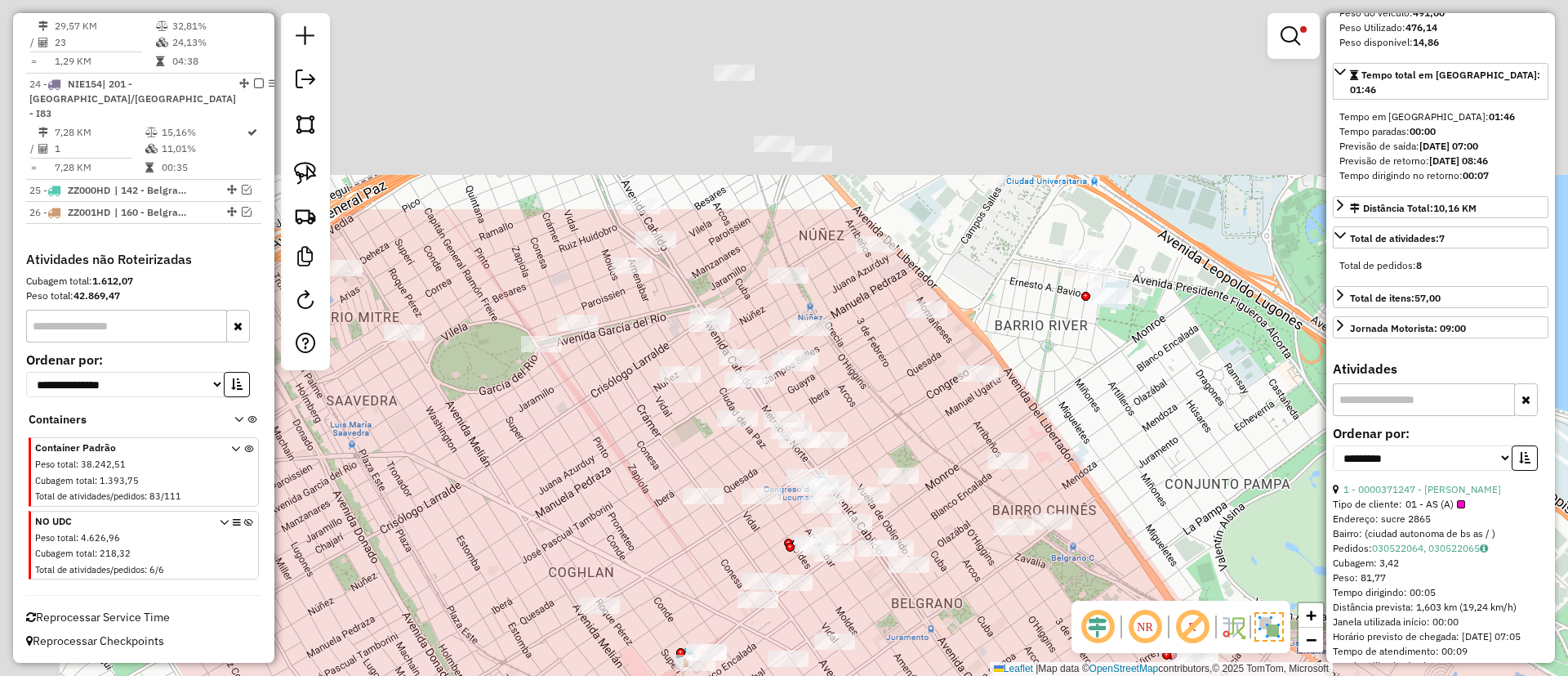
drag, startPoint x: 530, startPoint y: 302, endPoint x: 594, endPoint y: 480, distance: 189.2
click at [594, 480] on div "Limpar filtros Janela de atendimento Grade de atendimento Capacidade Transporta…" at bounding box center [784, 338] width 1568 height 676
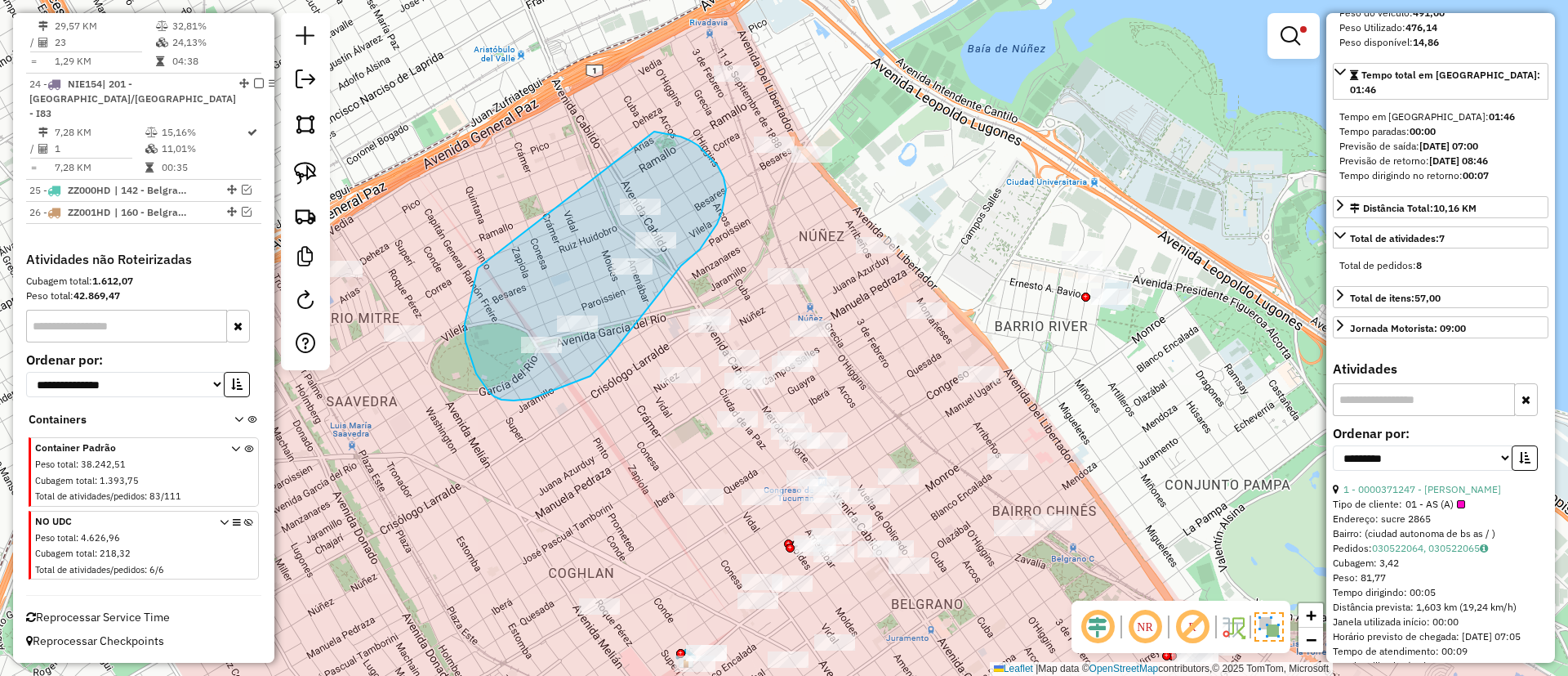
drag, startPoint x: 475, startPoint y: 279, endPoint x: 654, endPoint y: 132, distance: 231.6
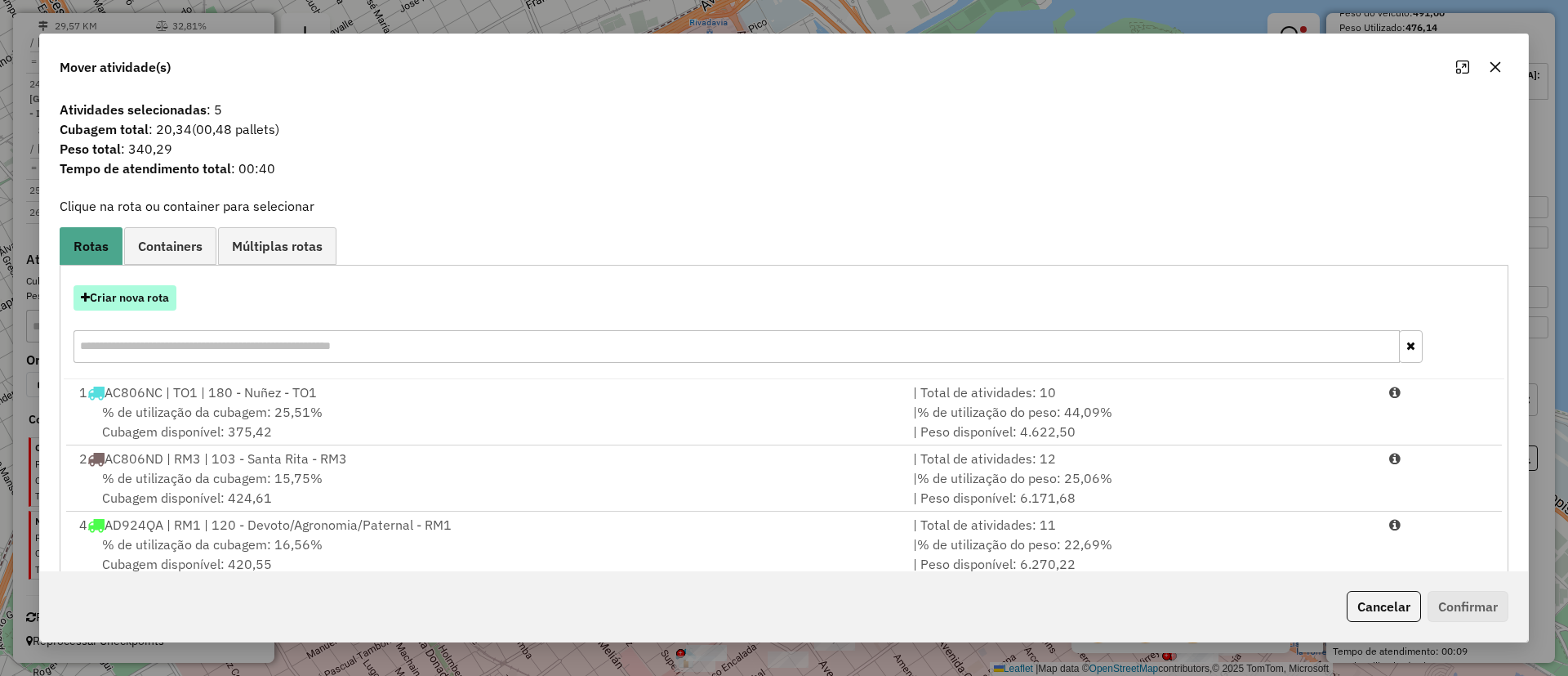
click at [145, 305] on button "Criar nova rota" at bounding box center [125, 297] width 103 height 25
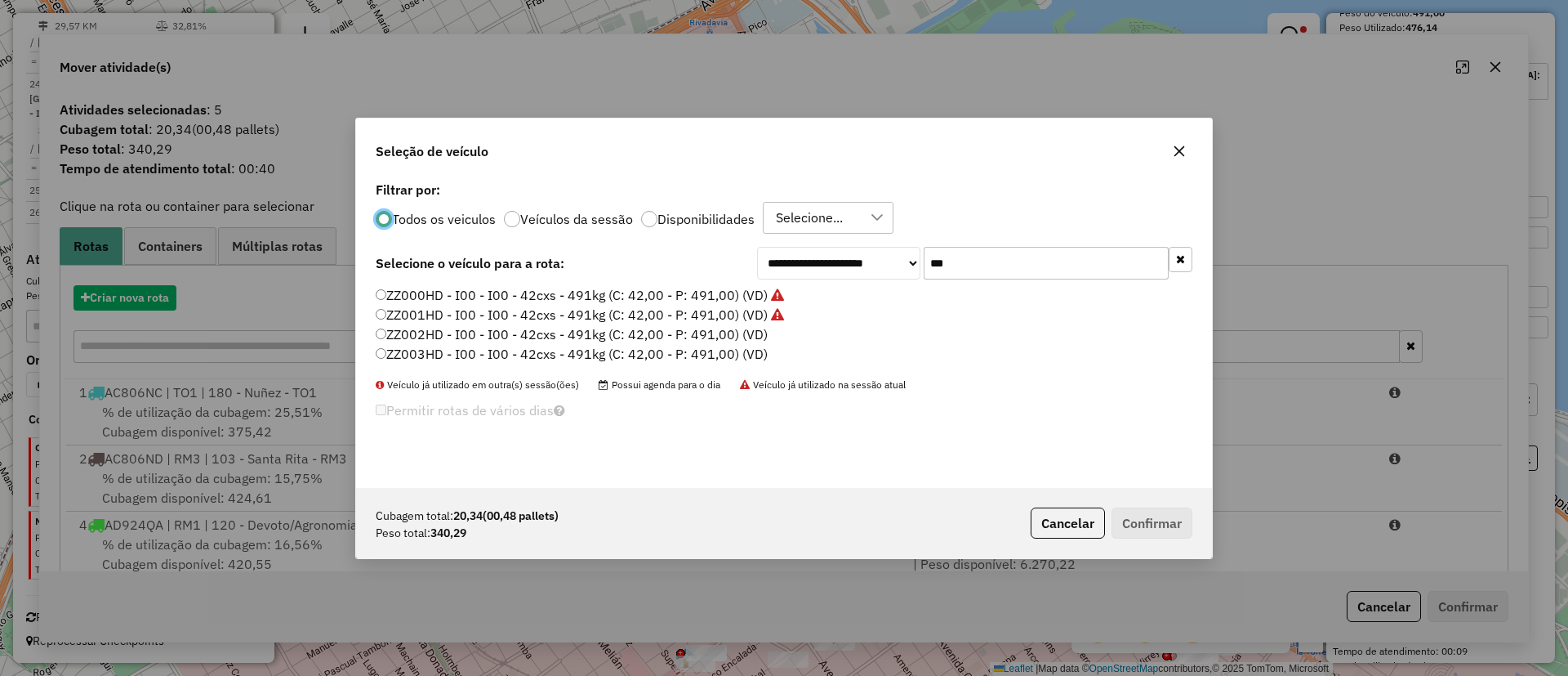
scroll to position [9, 5]
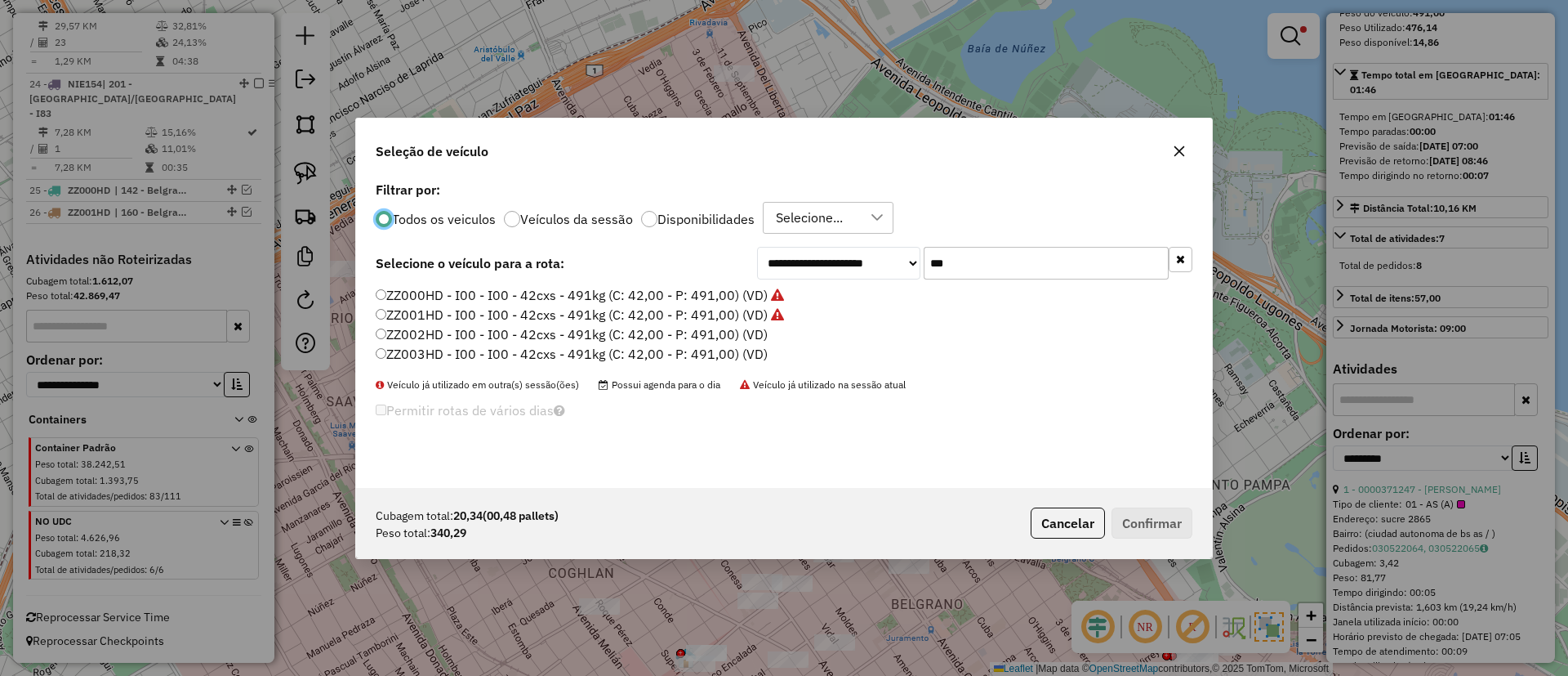
click at [723, 329] on label "ZZ002HD - I00 - I00 - 42cxs - 491kg (C: 42,00 - P: 491,00) (VD)" at bounding box center [571, 334] width 392 height 20
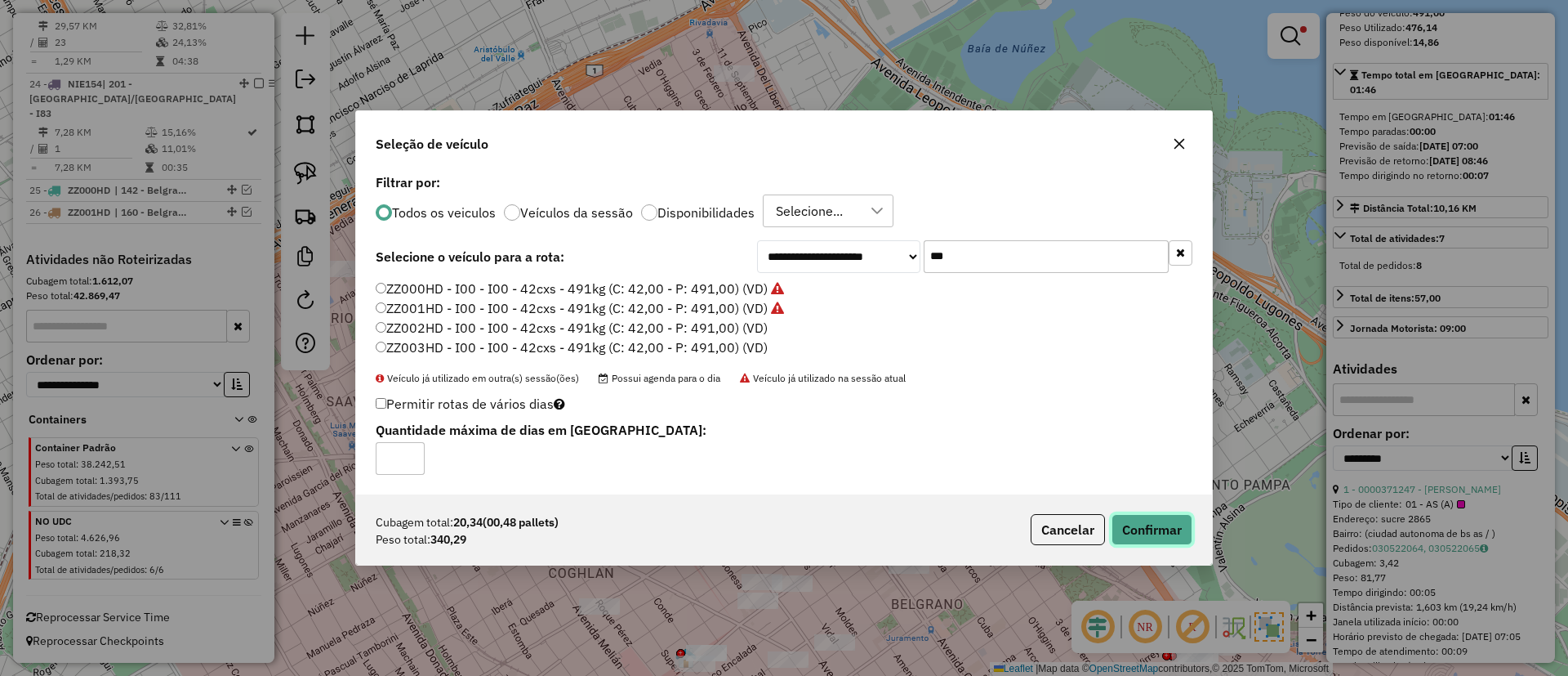
click at [1145, 514] on button "Confirmar" at bounding box center [1151, 530] width 81 height 31
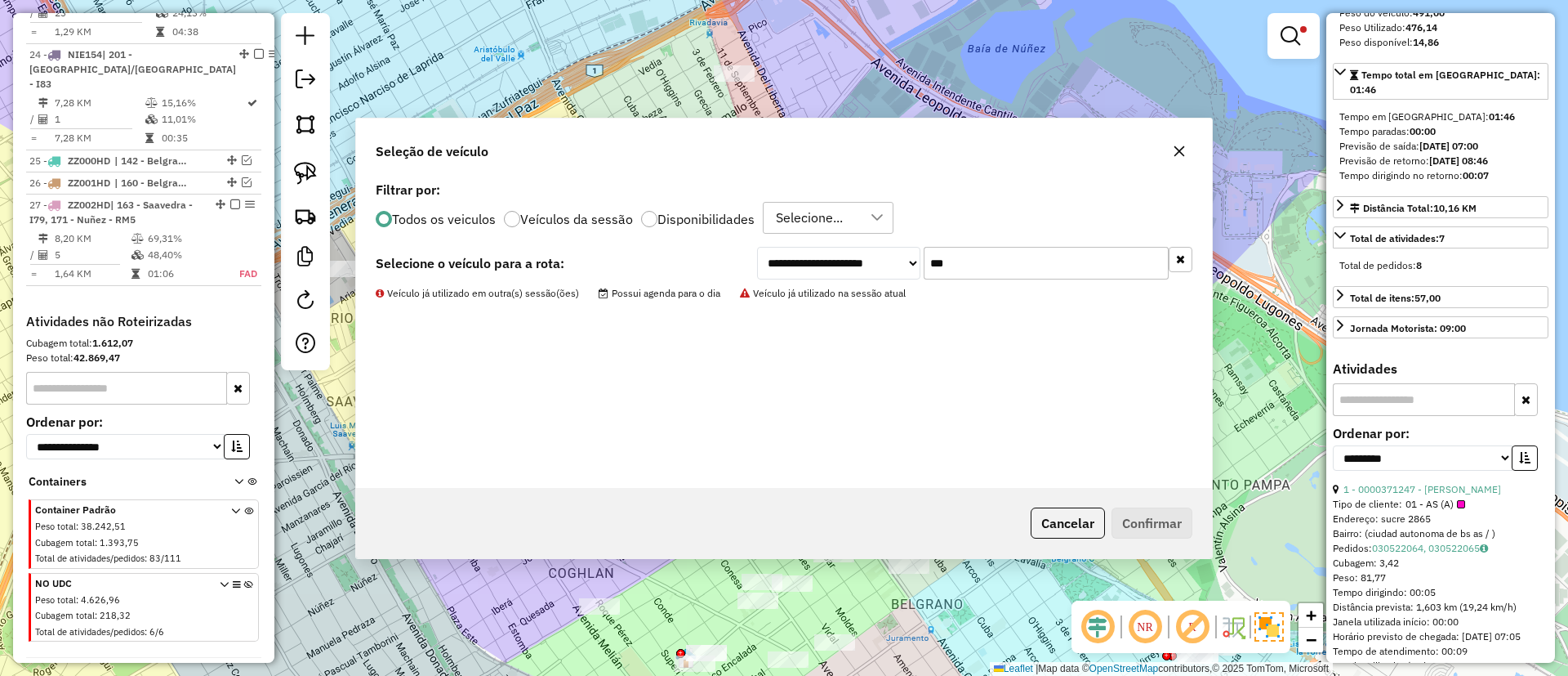
scroll to position [2751, 0]
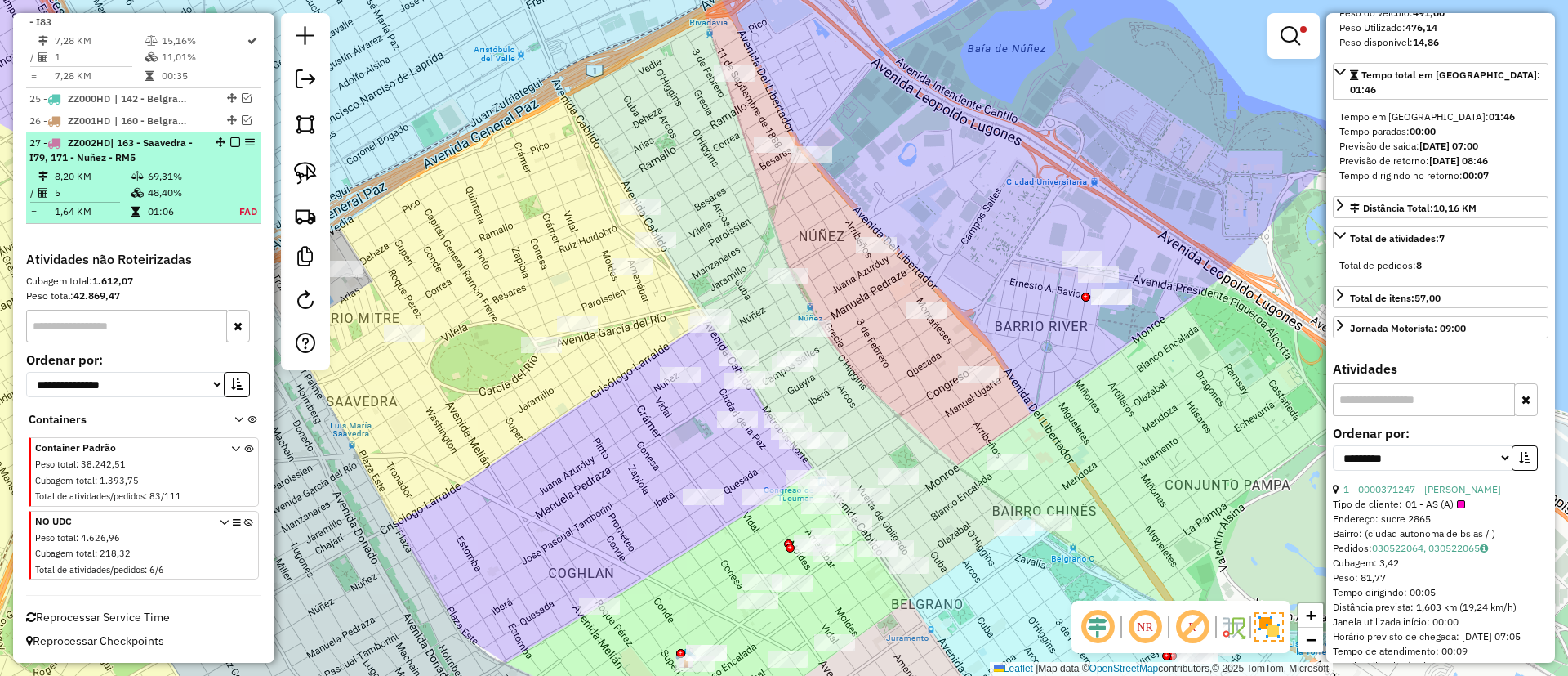
click at [172, 200] on td "48,40%" at bounding box center [183, 192] width 72 height 16
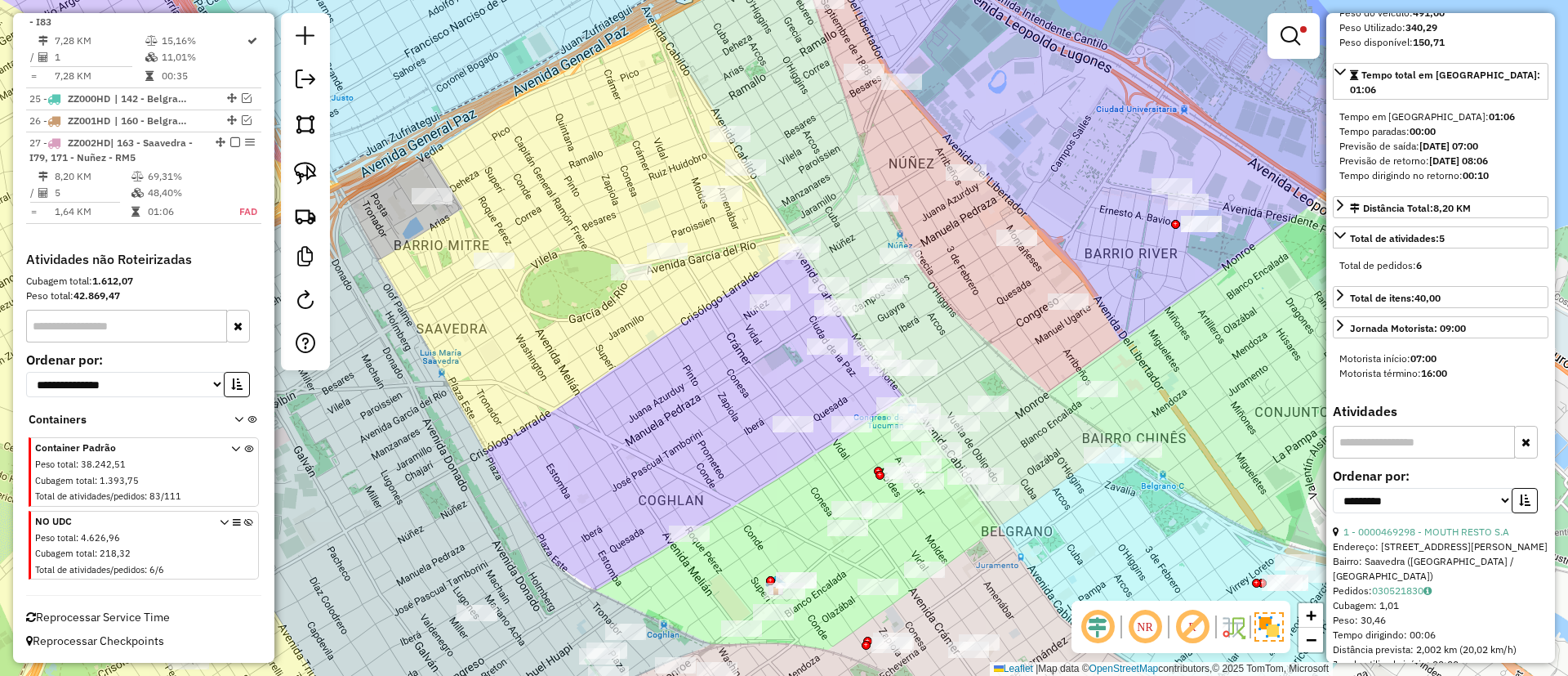
scroll to position [0, 0]
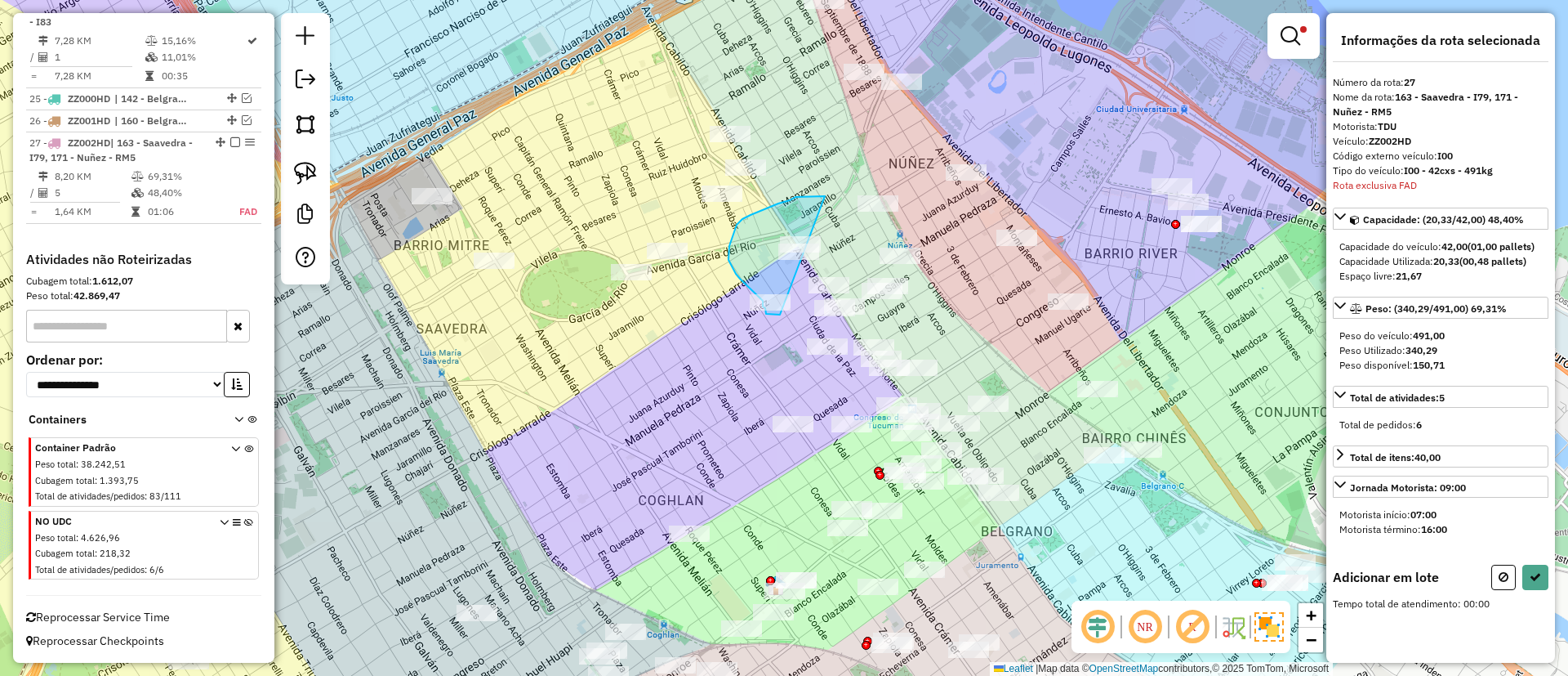
click at [814, 282] on div "Rota 18 - Placa GFV163 0000548862 - Gavilan Natalia Judith Limpar filtros Janel…" at bounding box center [784, 338] width 1568 height 676
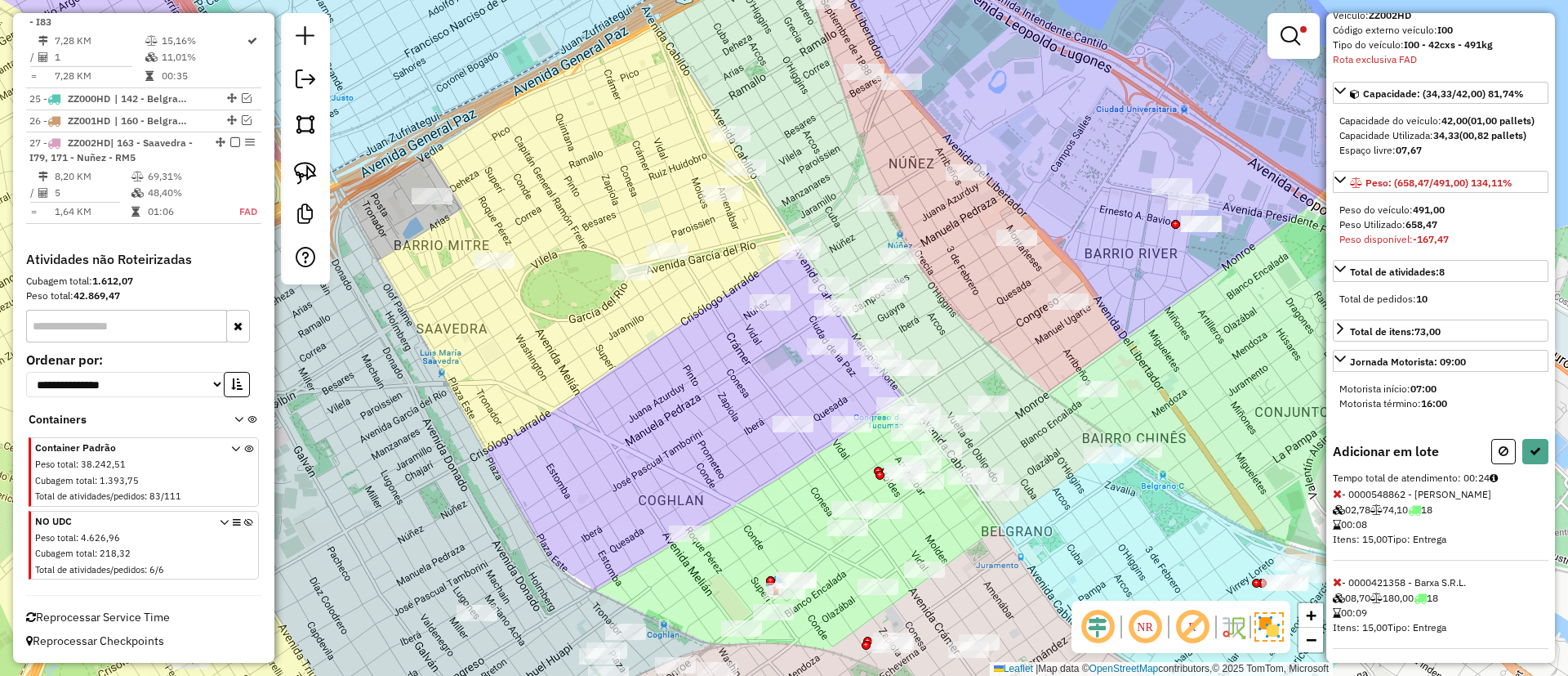
scroll to position [234, 0]
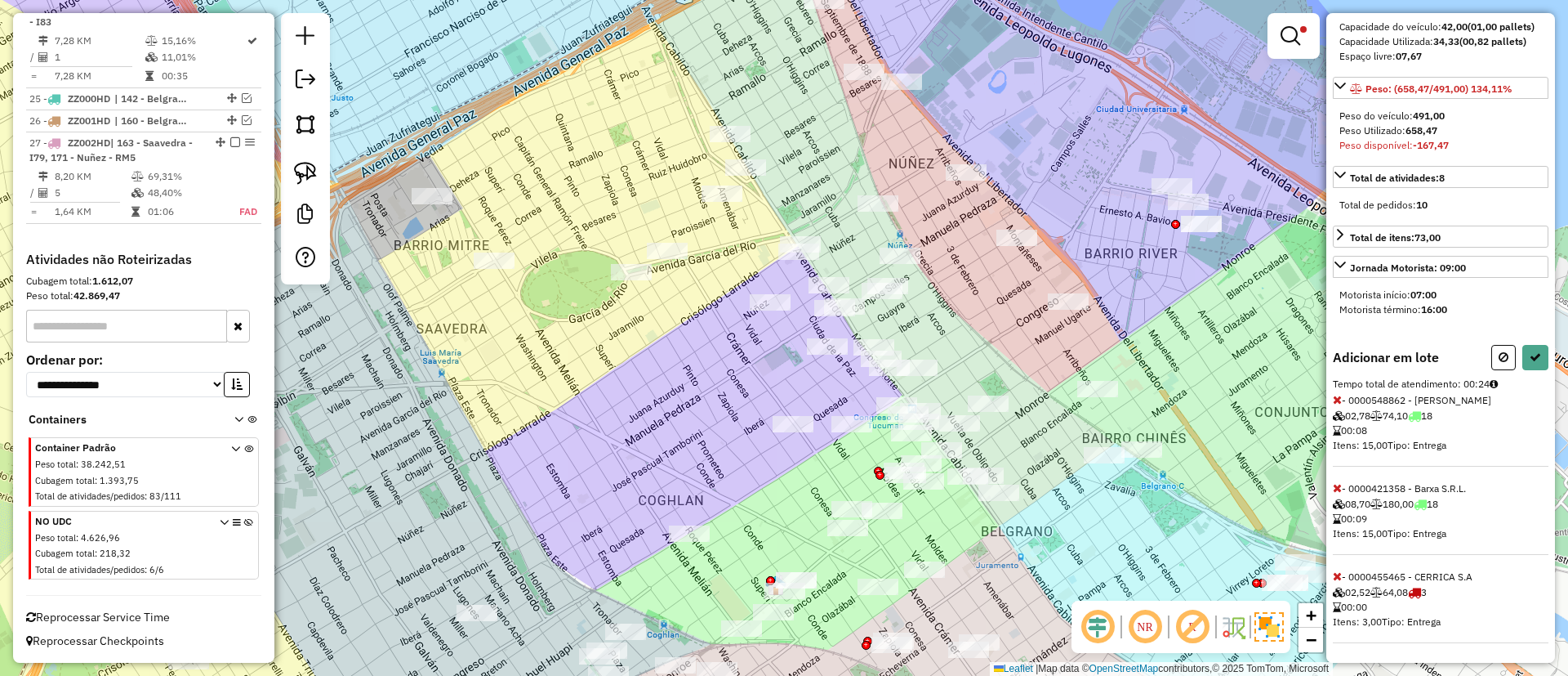
click at [1335, 486] on icon at bounding box center [1337, 488] width 9 height 11
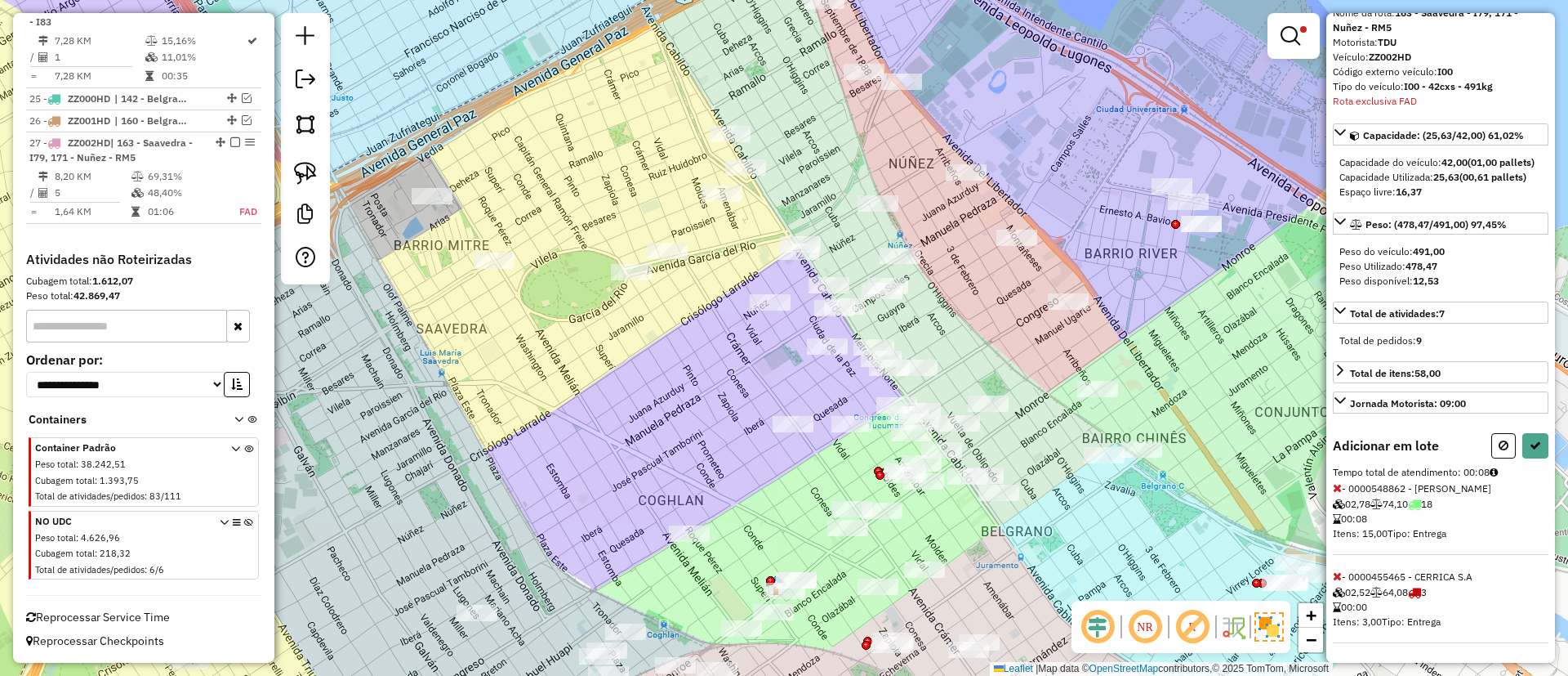
select select "**********"
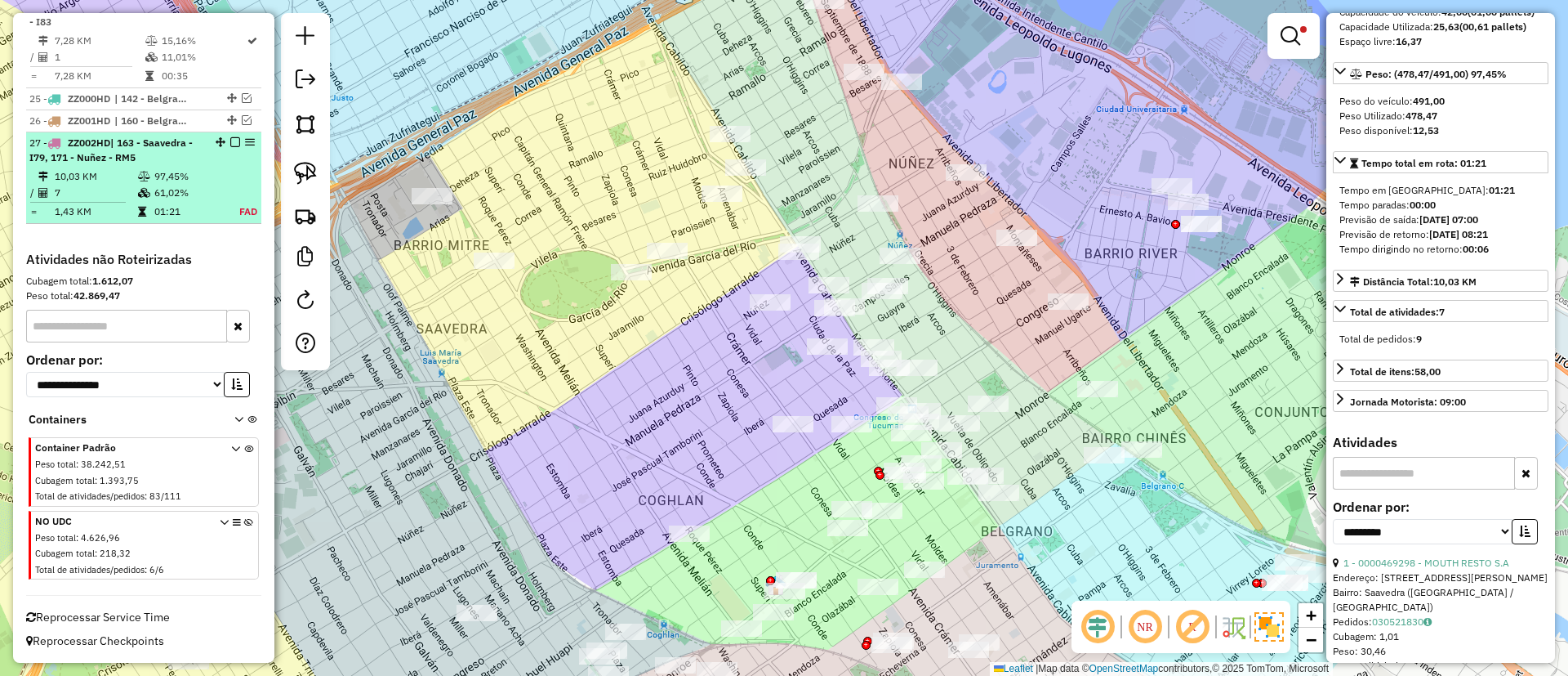
click at [230, 142] on em at bounding box center [235, 142] width 10 height 10
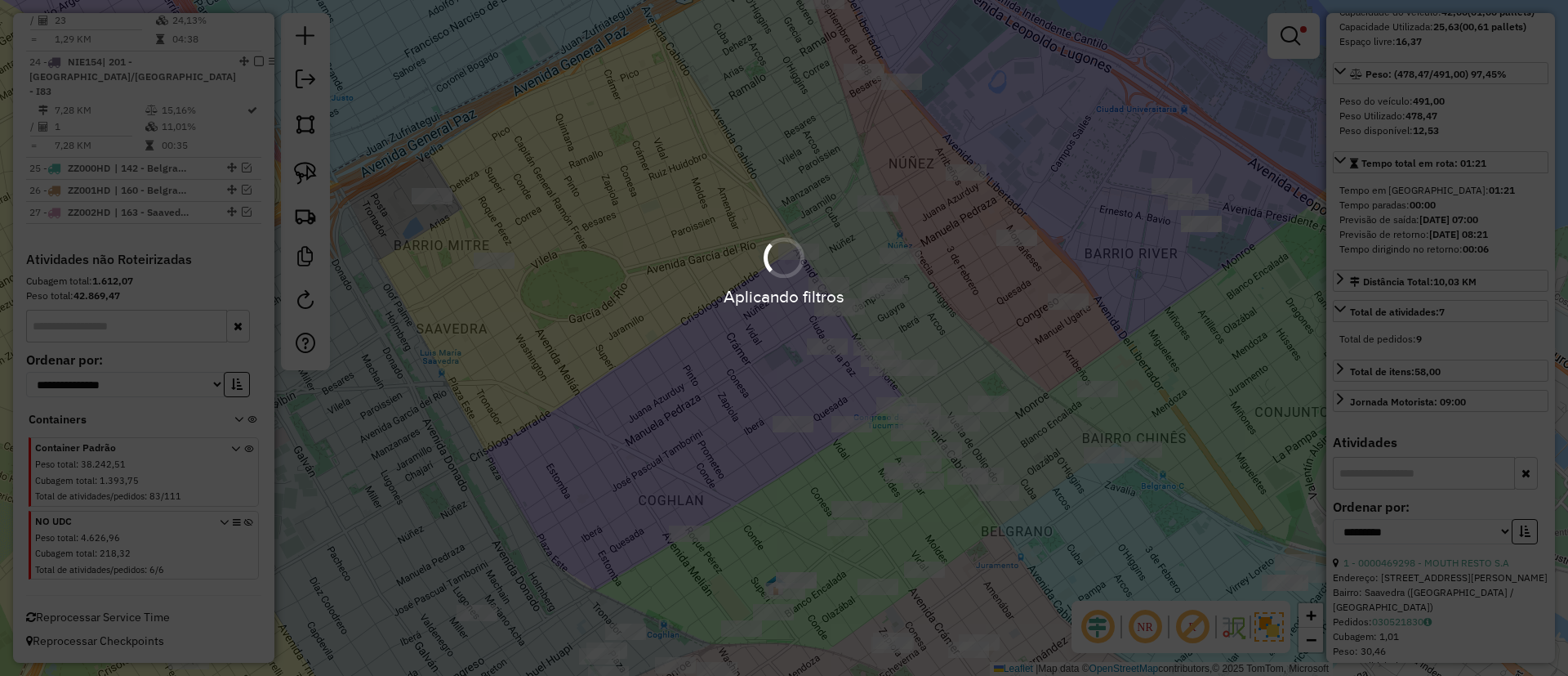
scroll to position [2681, 0]
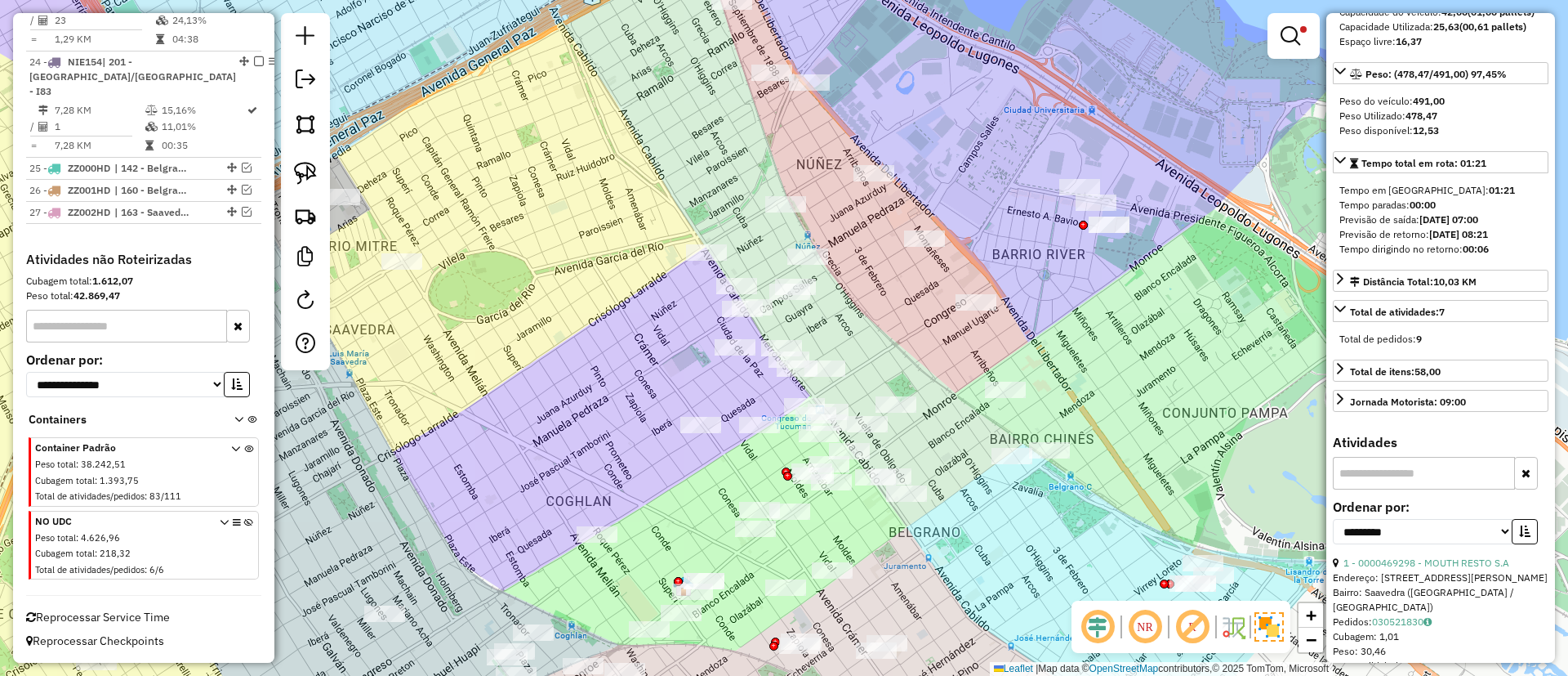
drag, startPoint x: 706, startPoint y: 301, endPoint x: 613, endPoint y: 302, distance: 93.0
click at [613, 302] on div "Limpar filtros Janela de atendimento Grade de atendimento Capacidade Transporta…" at bounding box center [784, 338] width 1568 height 676
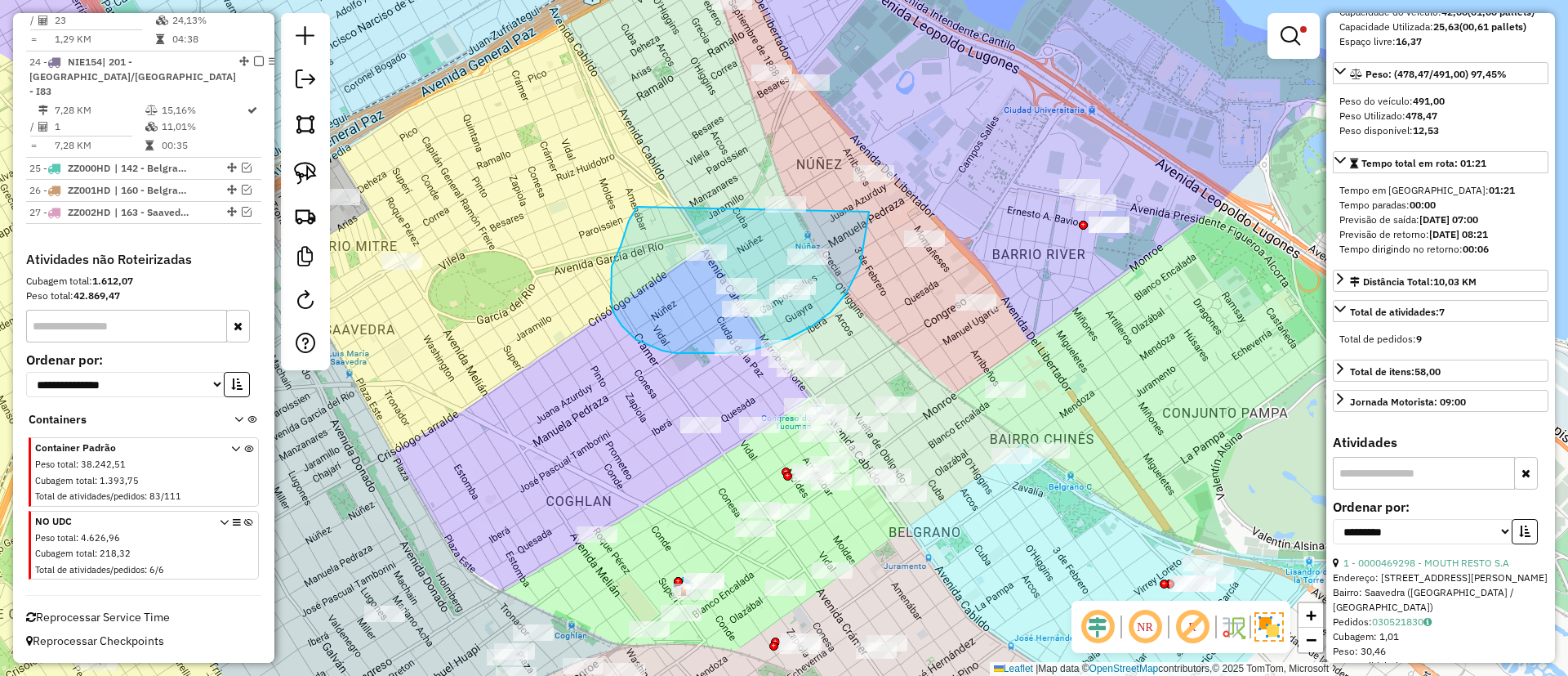
click at [857, 174] on div "Rota 18 - Placa GFV163 0000373294 - CATERING DE MARIA BIANCHI Y PAB BIANCHI Rot…" at bounding box center [784, 338] width 1568 height 676
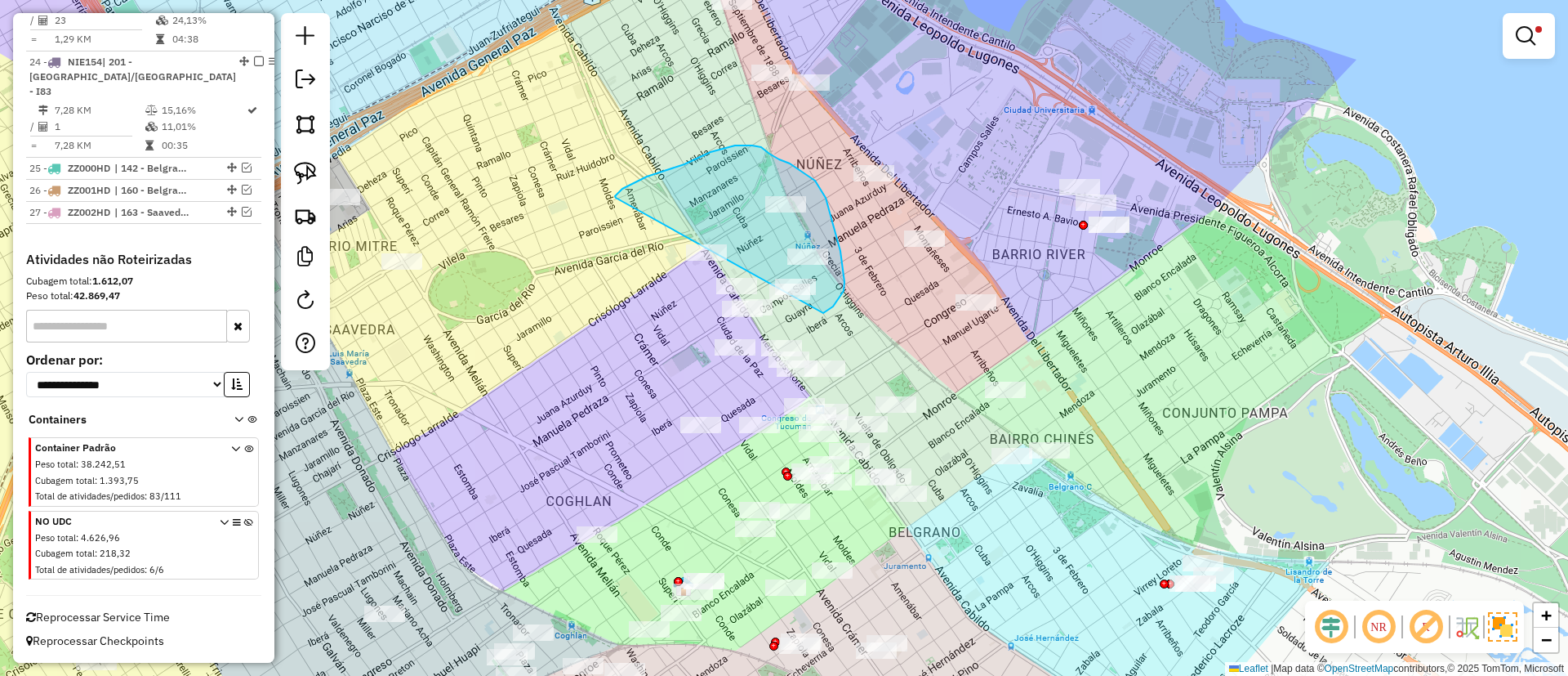
drag, startPoint x: 615, startPoint y: 198, endPoint x: 718, endPoint y: 317, distance: 157.4
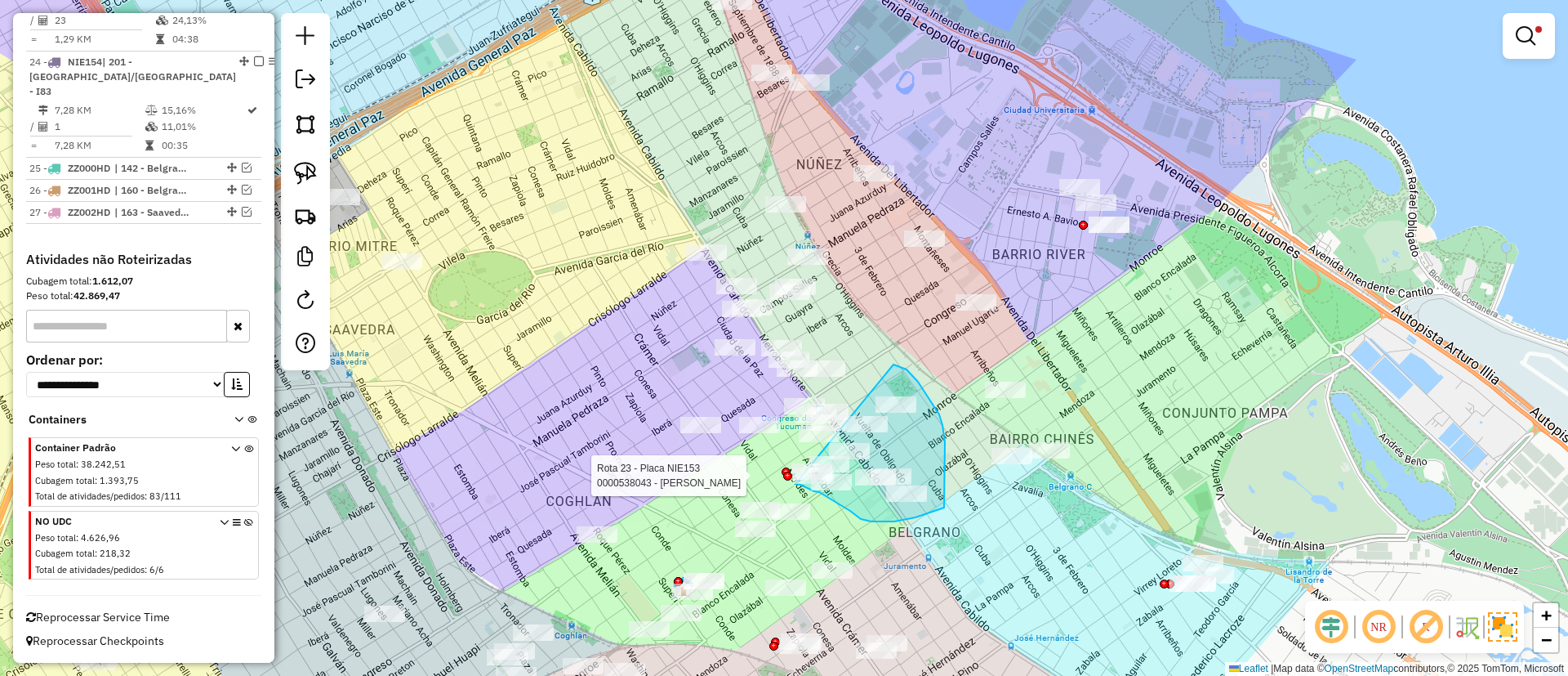
click at [795, 483] on div "Rota 23 - Placa NIE153 0000453386 - IOPPOLO MARIEL ALEJANDRA Rota 23 - Placa NI…" at bounding box center [784, 338] width 1568 height 676
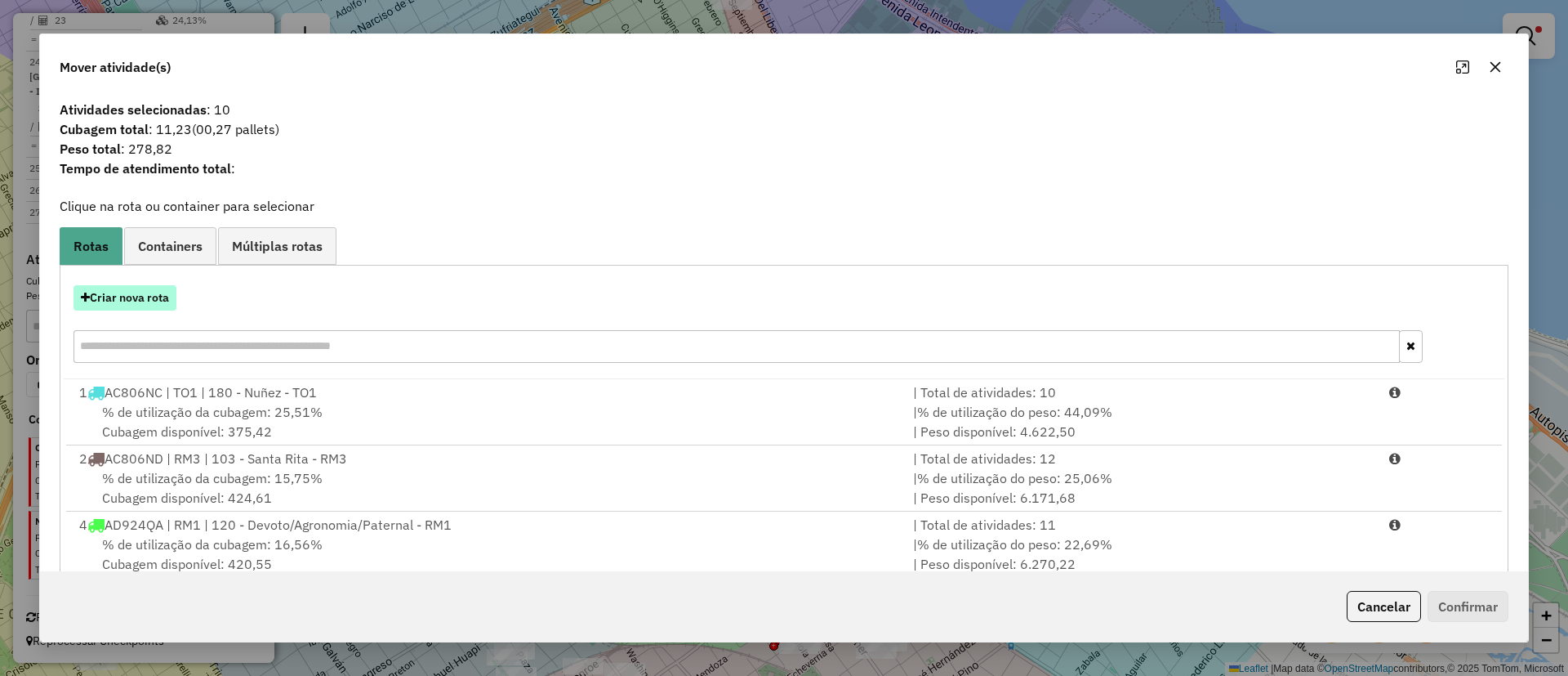
click at [131, 288] on button "Criar nova rota" at bounding box center [125, 297] width 103 height 25
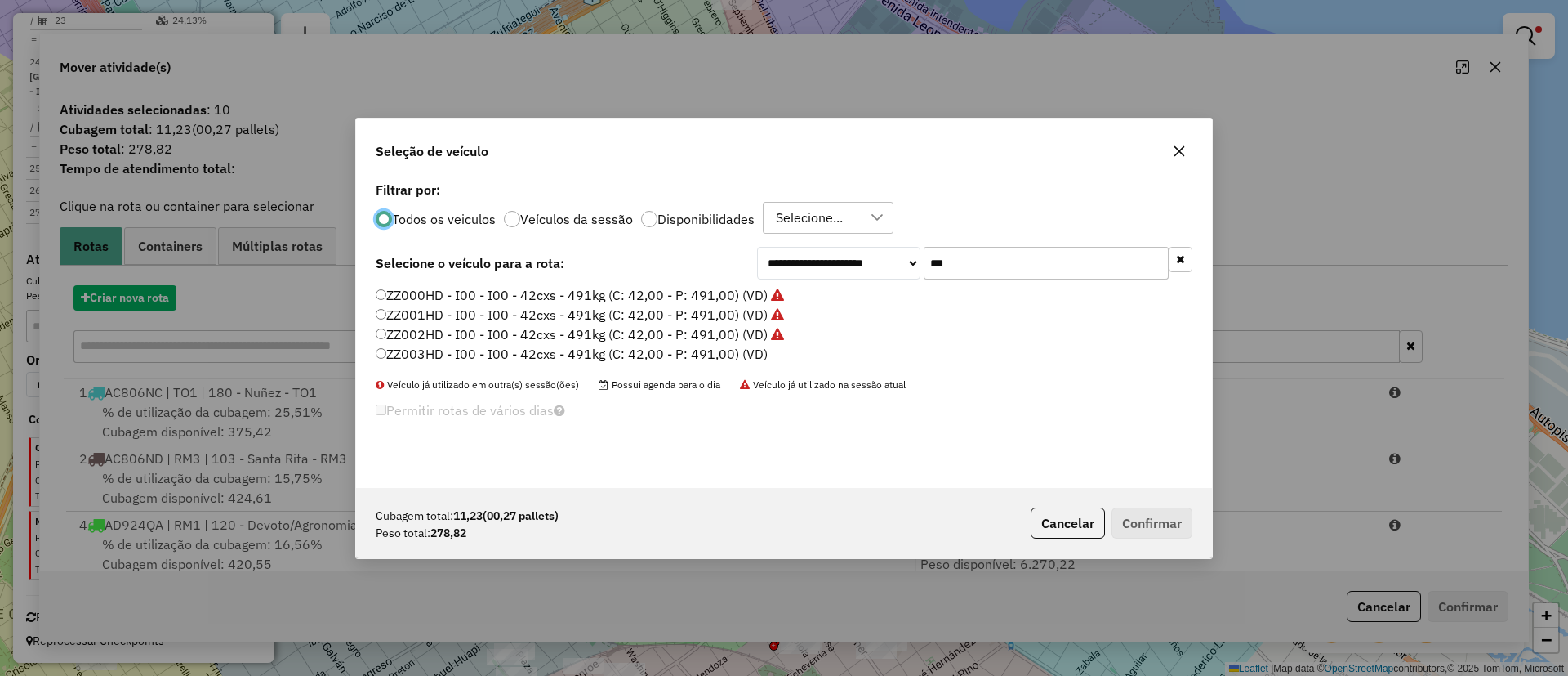
scroll to position [9, 5]
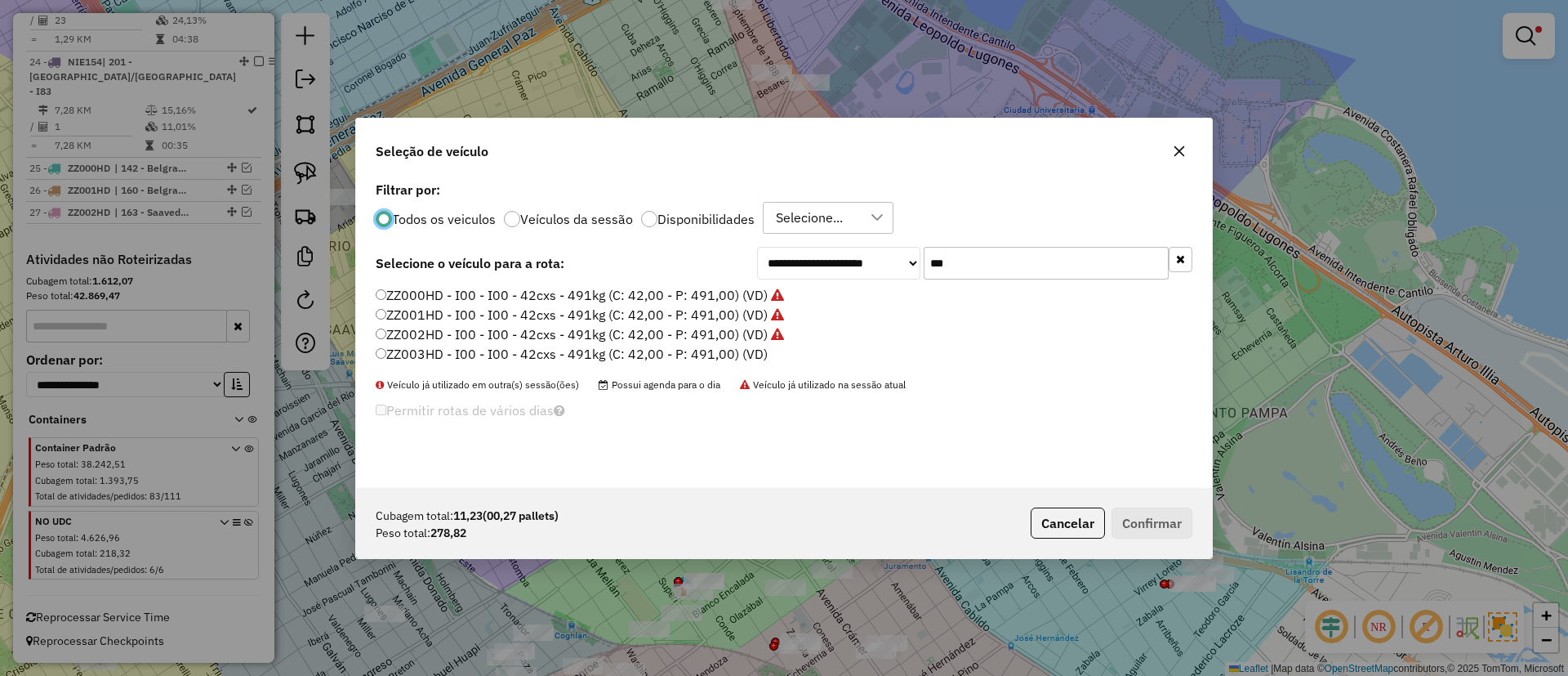
click at [747, 347] on label "ZZ003HD - I00 - I00 - 42cxs - 491kg (C: 42,00 - P: 491,00) (VD)" at bounding box center [571, 354] width 392 height 20
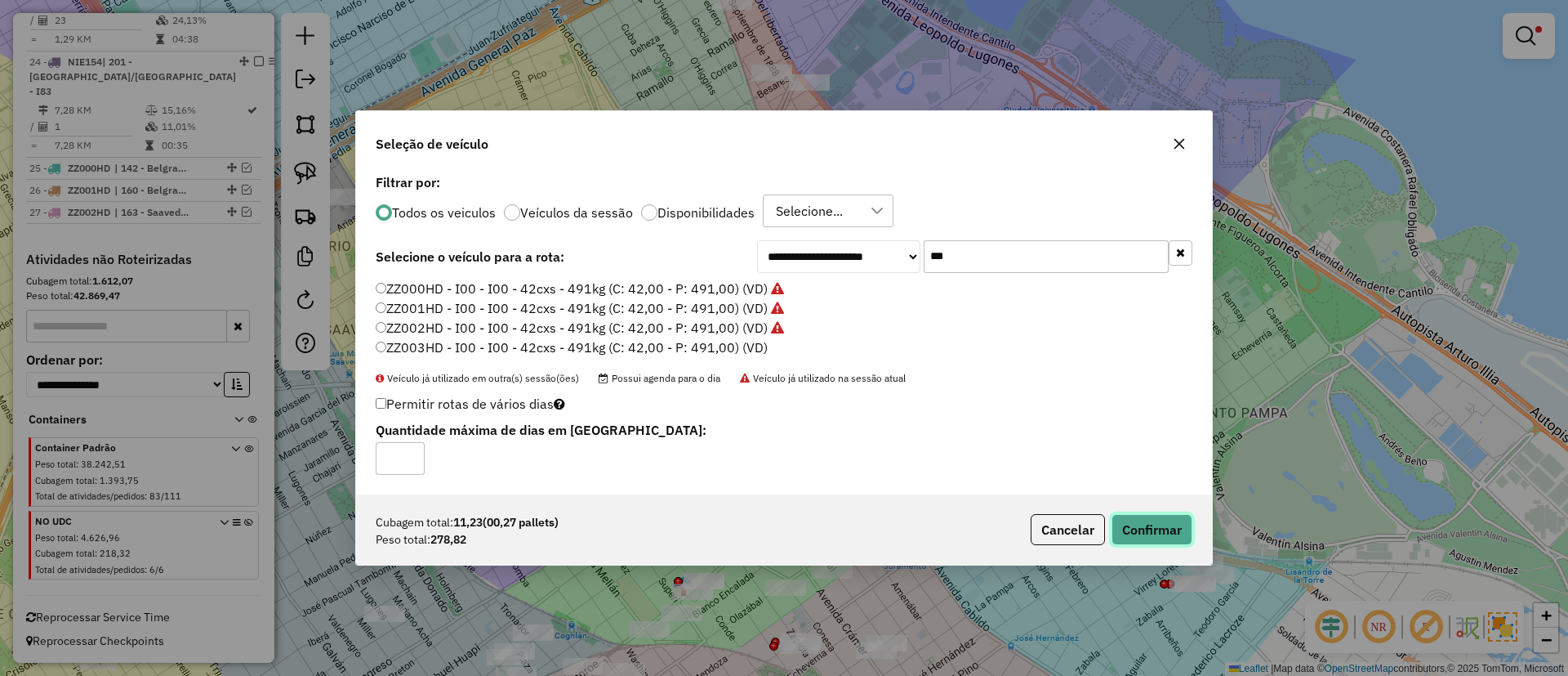
click at [1172, 523] on button "Confirmar" at bounding box center [1151, 530] width 81 height 31
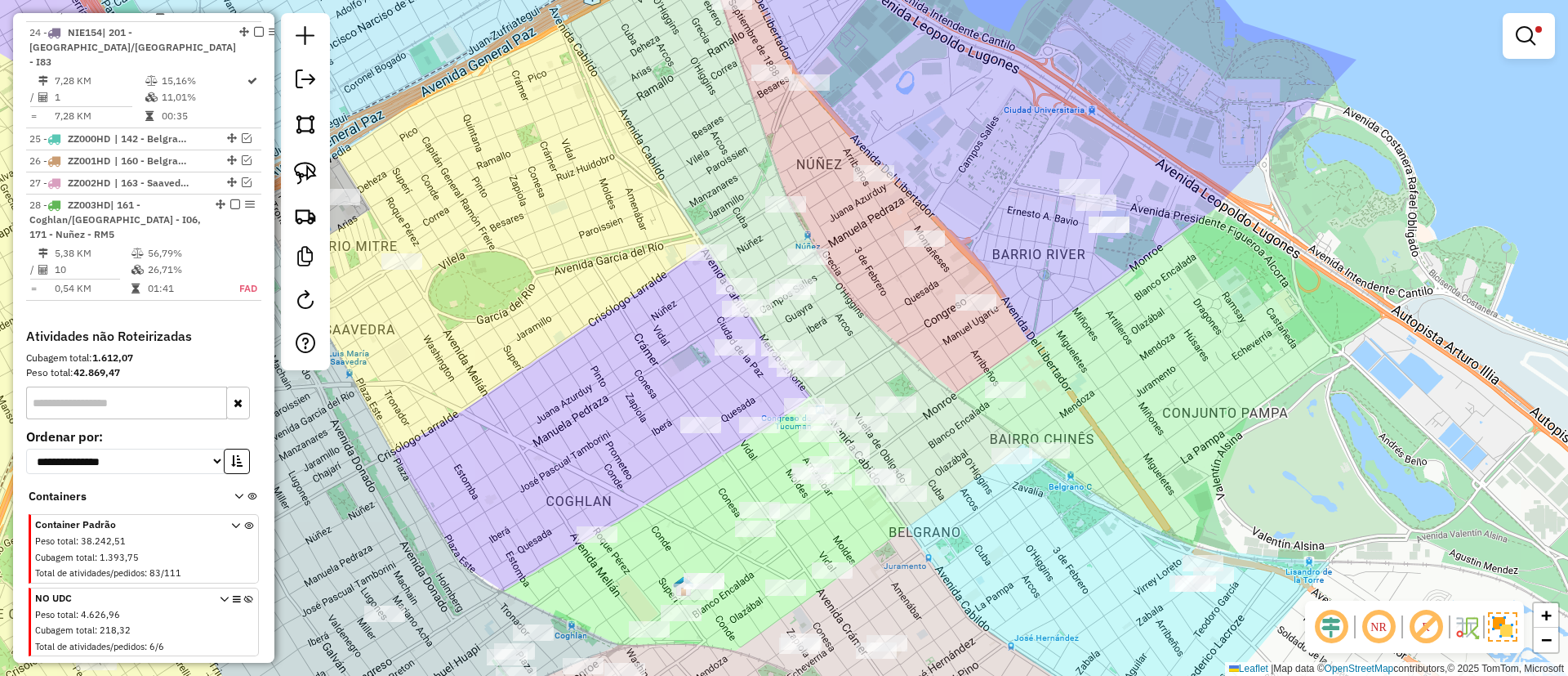
scroll to position [2751, 0]
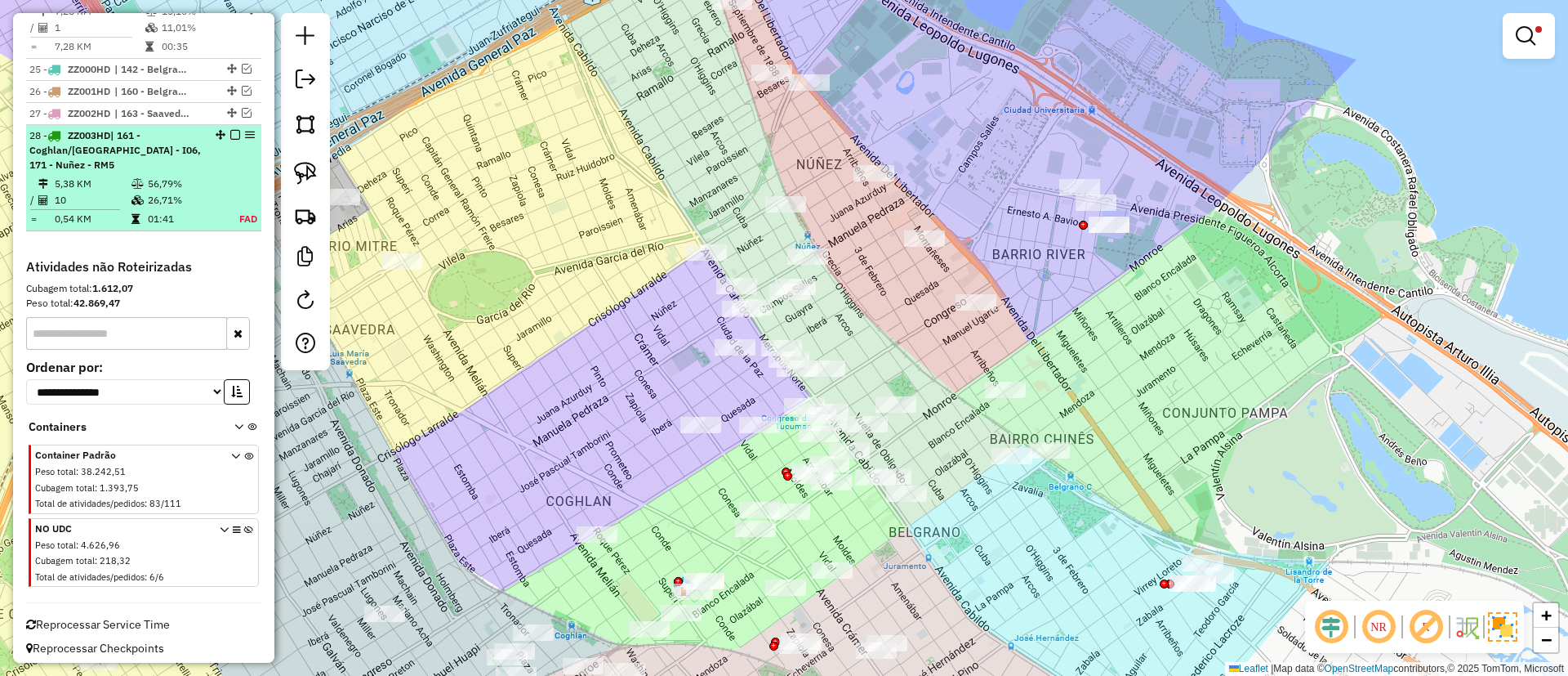
click at [207, 172] on div "28 - ZZ003HD | 161 - Coghlan/Belgrano - I06, 171 - Nuñez - RM5" at bounding box center [143, 150] width 228 height 44
select select "**********"
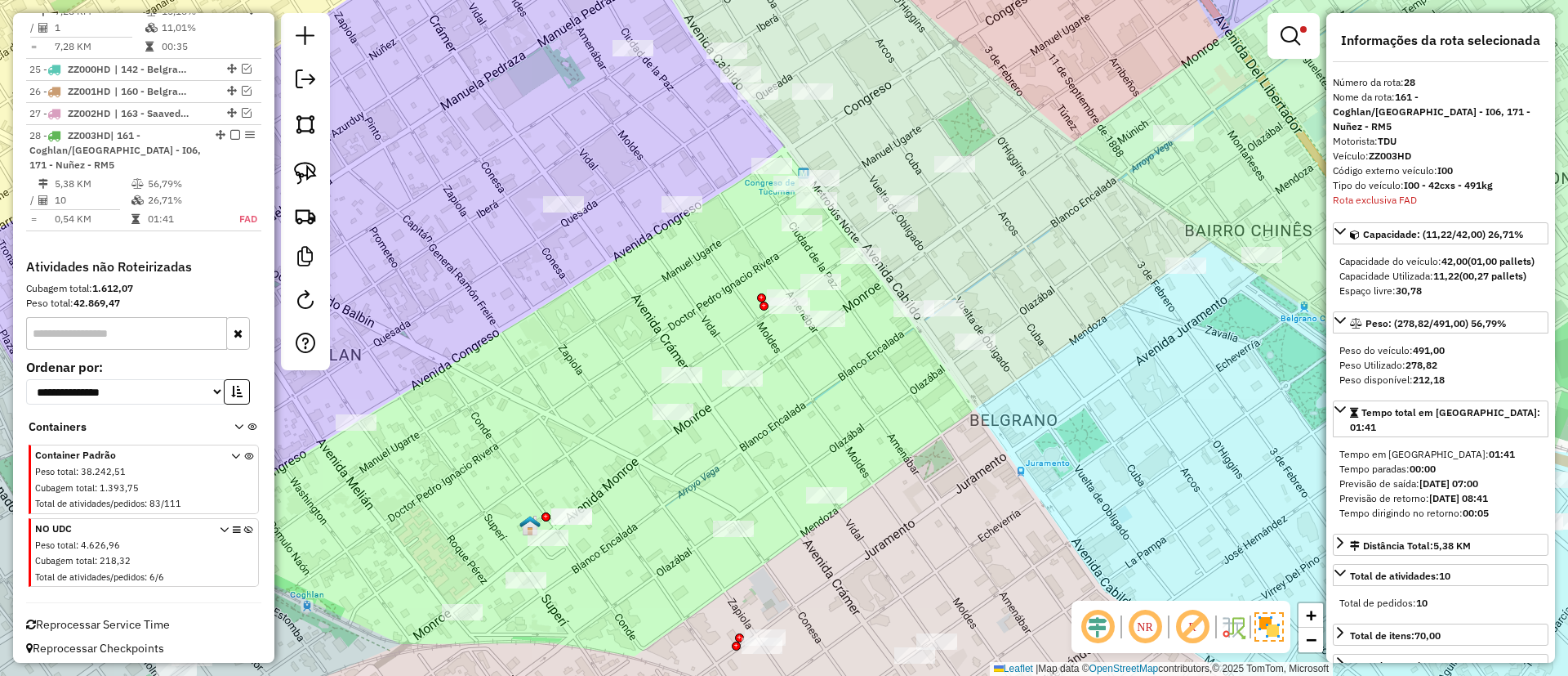
scroll to position [2787, 0]
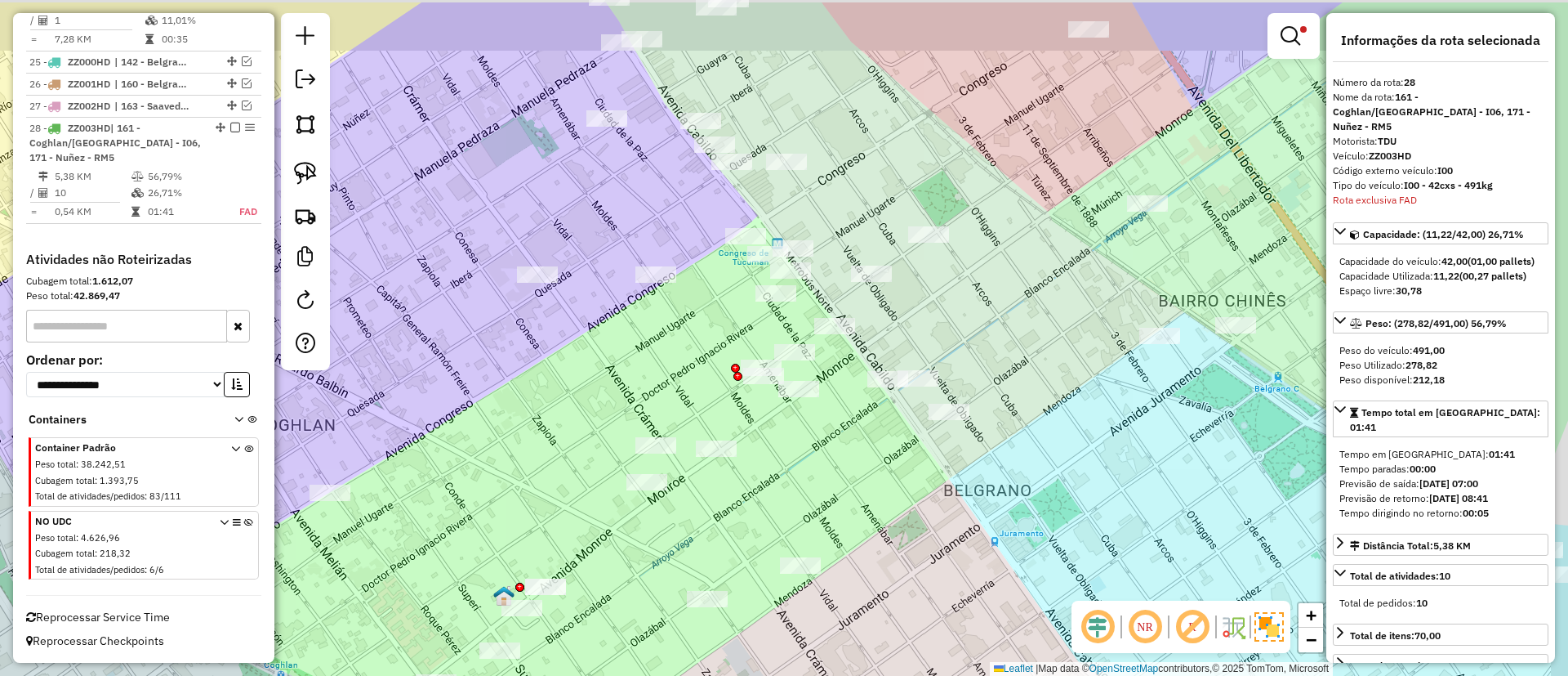
drag, startPoint x: 977, startPoint y: 447, endPoint x: 954, endPoint y: 503, distance: 60.5
click at [954, 503] on div "Limpar filtros Janela de atendimento Grade de atendimento Capacidade Transporta…" at bounding box center [784, 338] width 1568 height 676
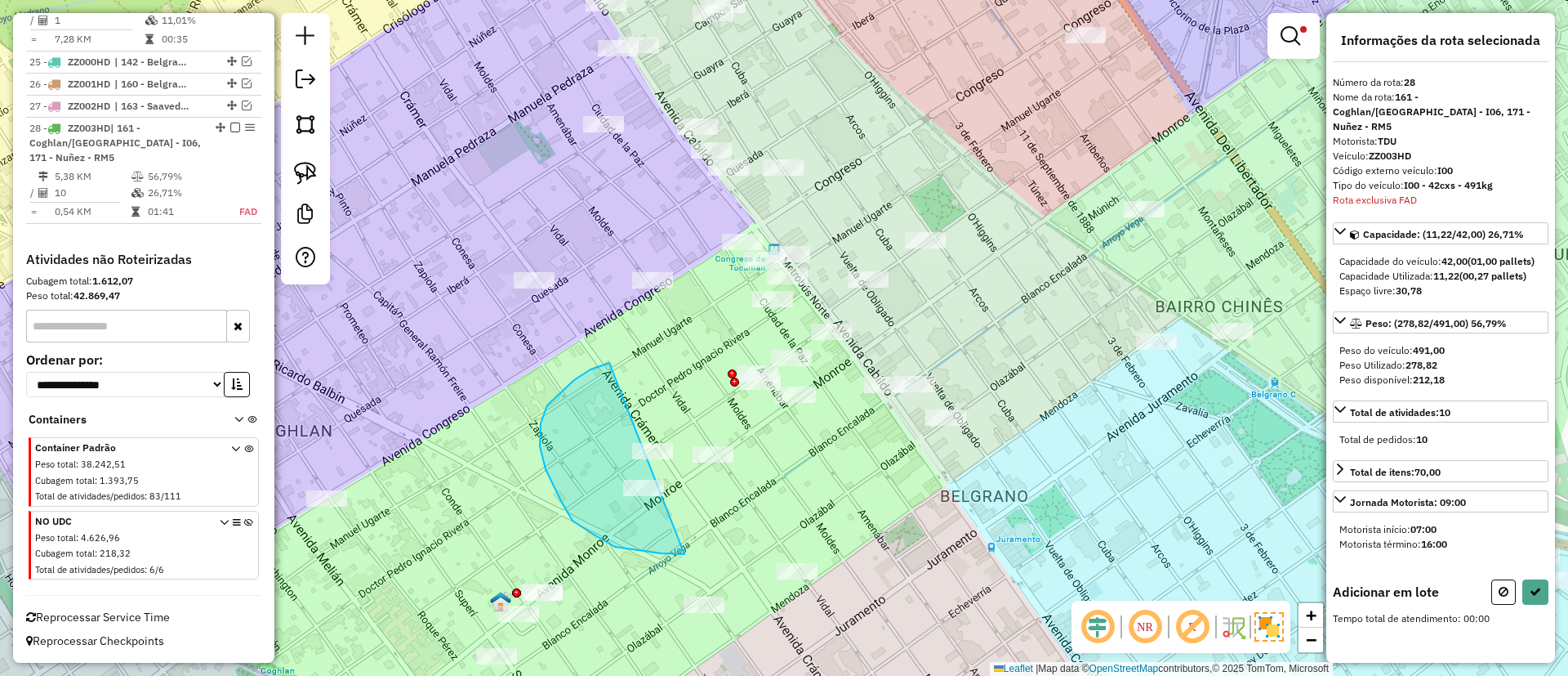
drag, startPoint x: 540, startPoint y: 447, endPoint x: 834, endPoint y: 438, distance: 294.1
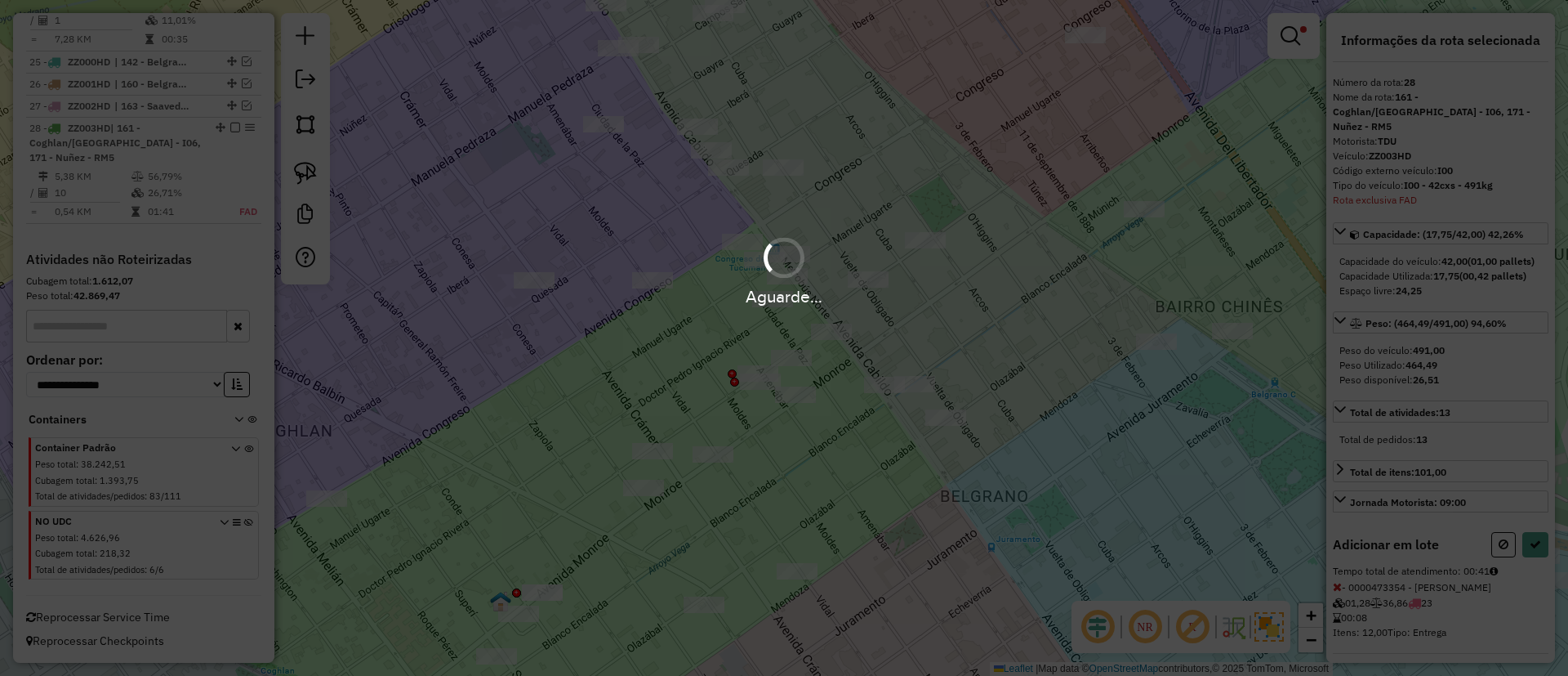
select select "**********"
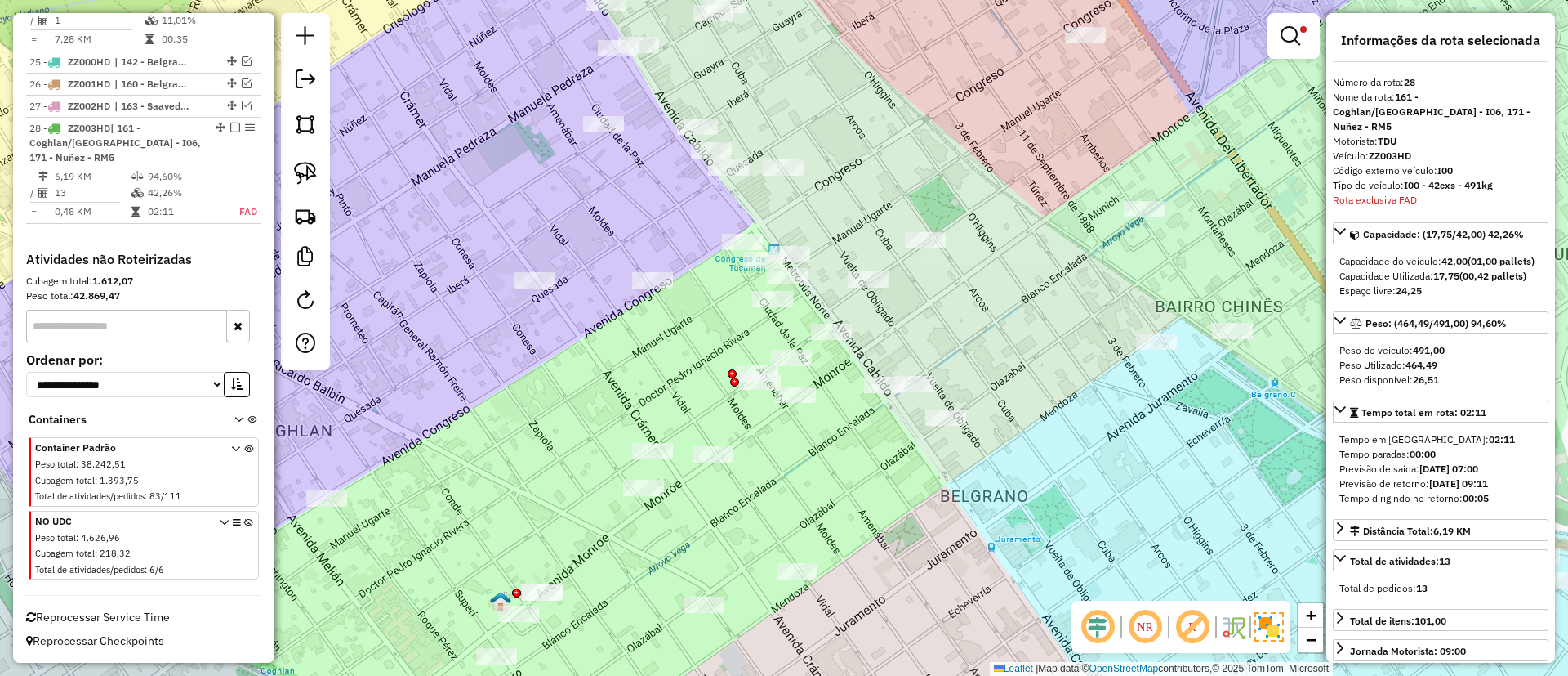
drag, startPoint x: 837, startPoint y: 525, endPoint x: 795, endPoint y: 422, distance: 111.2
click at [795, 422] on div "Limpar filtros Janela de atendimento Grade de atendimento Capacidade Transporta…" at bounding box center [784, 338] width 1568 height 676
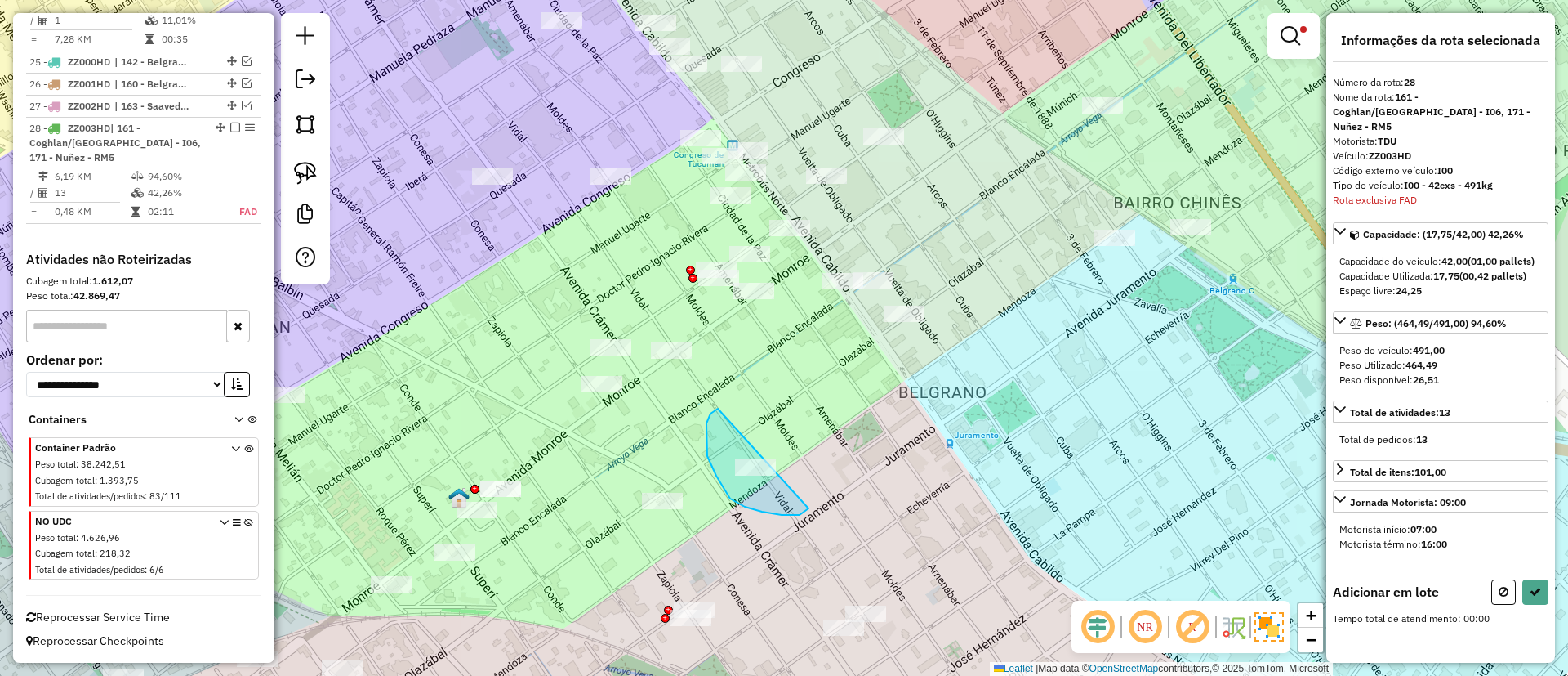
drag, startPoint x: 717, startPoint y: 475, endPoint x: 850, endPoint y: 437, distance: 138.3
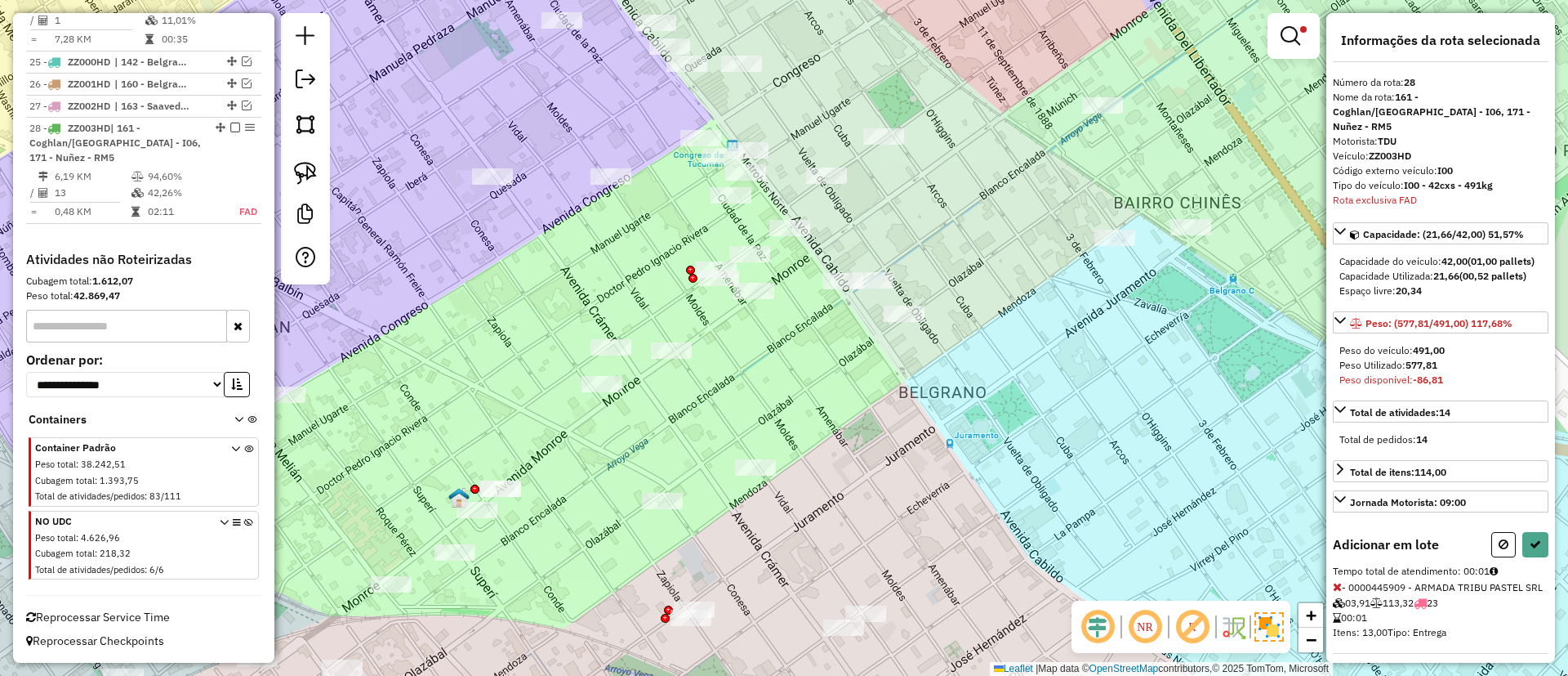
select select "**********"
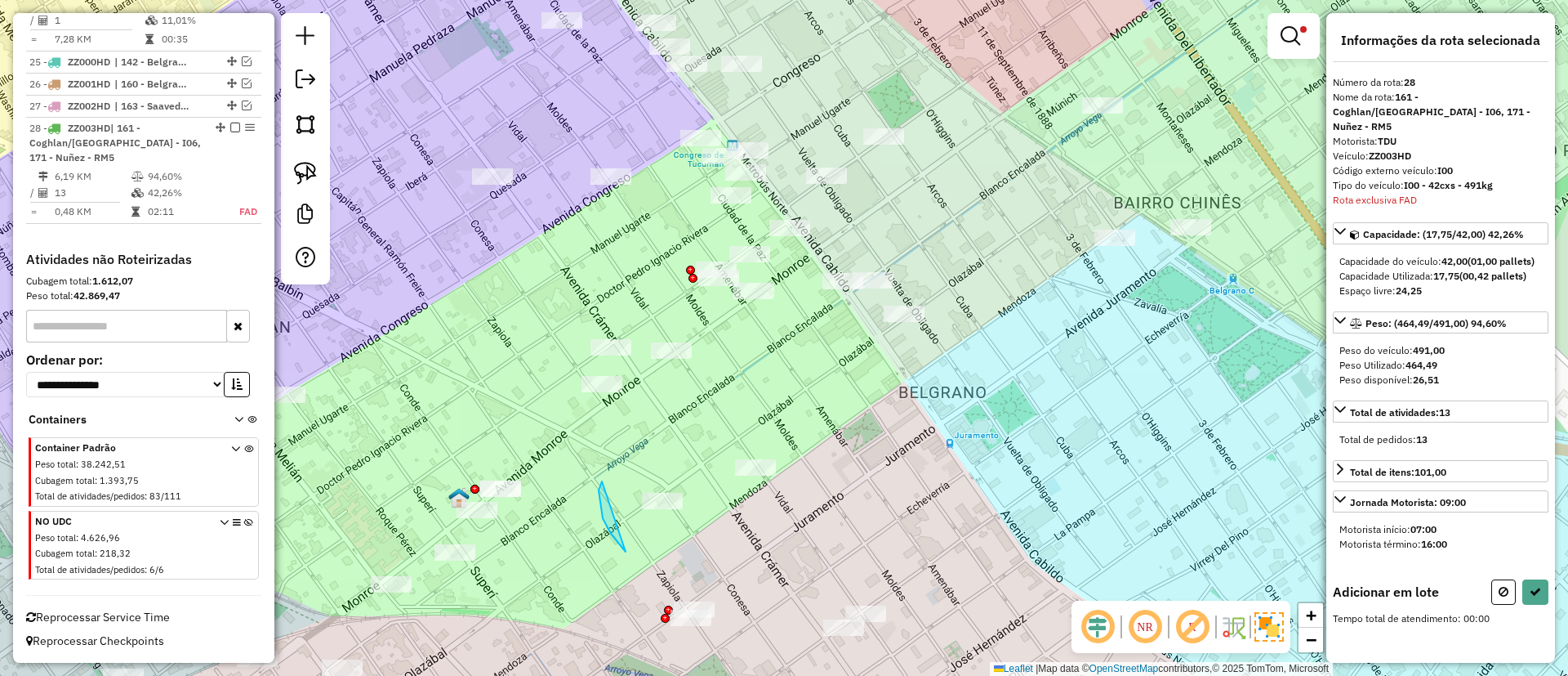
drag, startPoint x: 626, startPoint y: 552, endPoint x: 754, endPoint y: 507, distance: 135.7
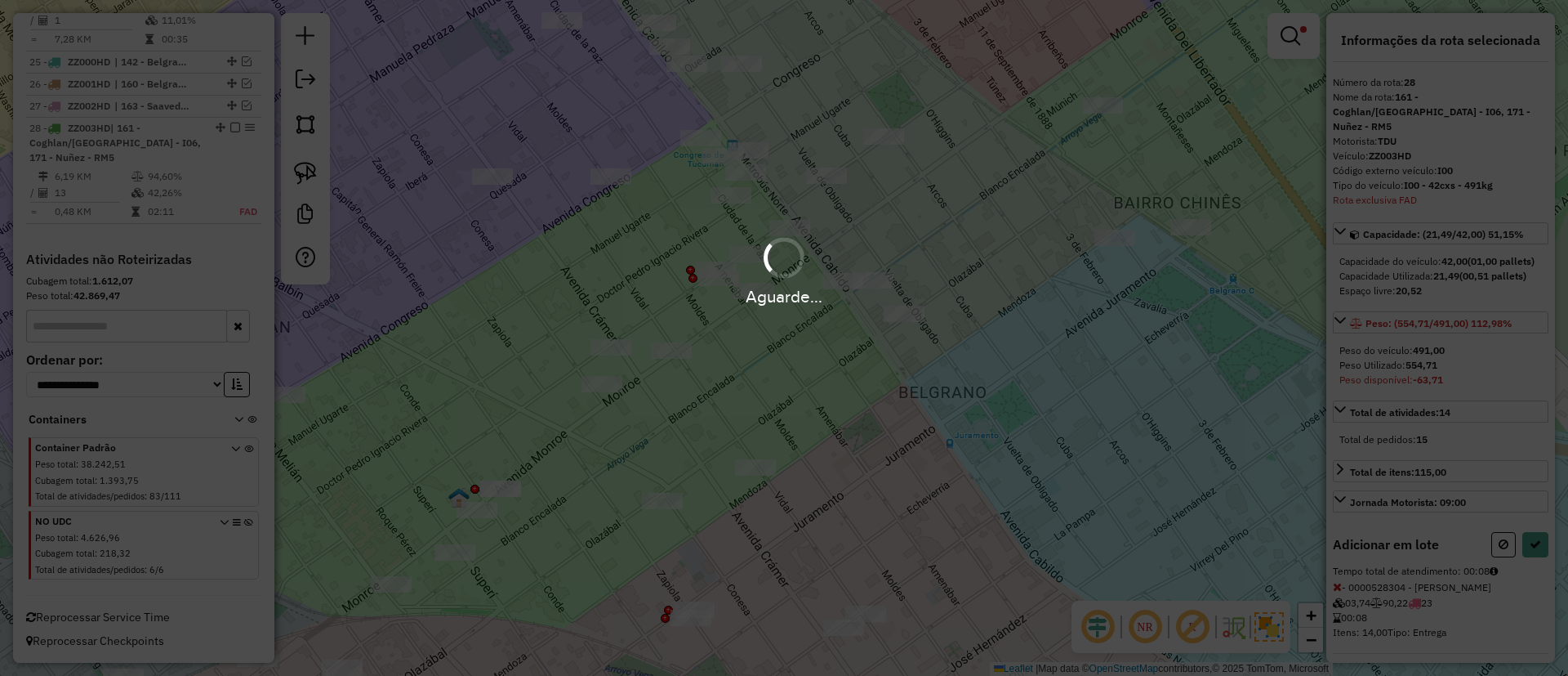
select select "**********"
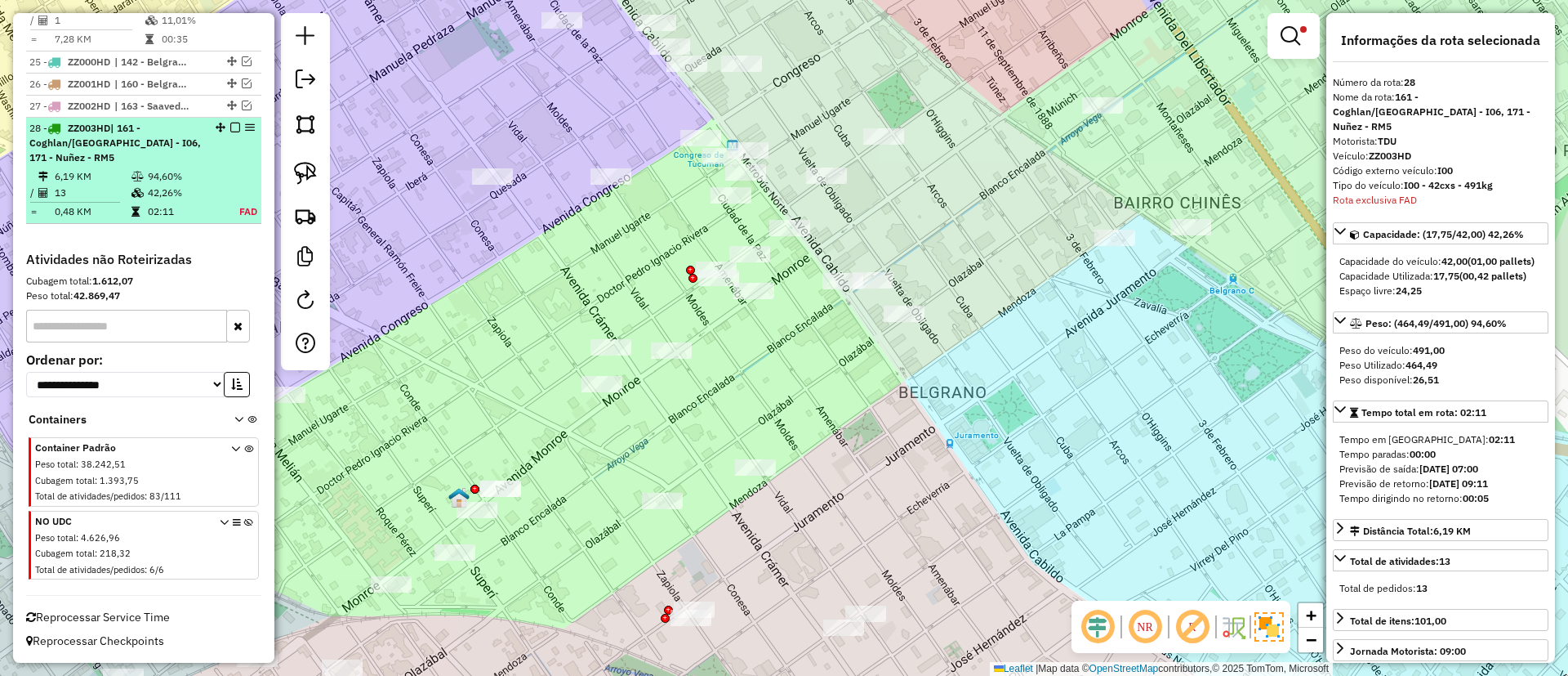
click at [234, 129] on em at bounding box center [235, 127] width 10 height 10
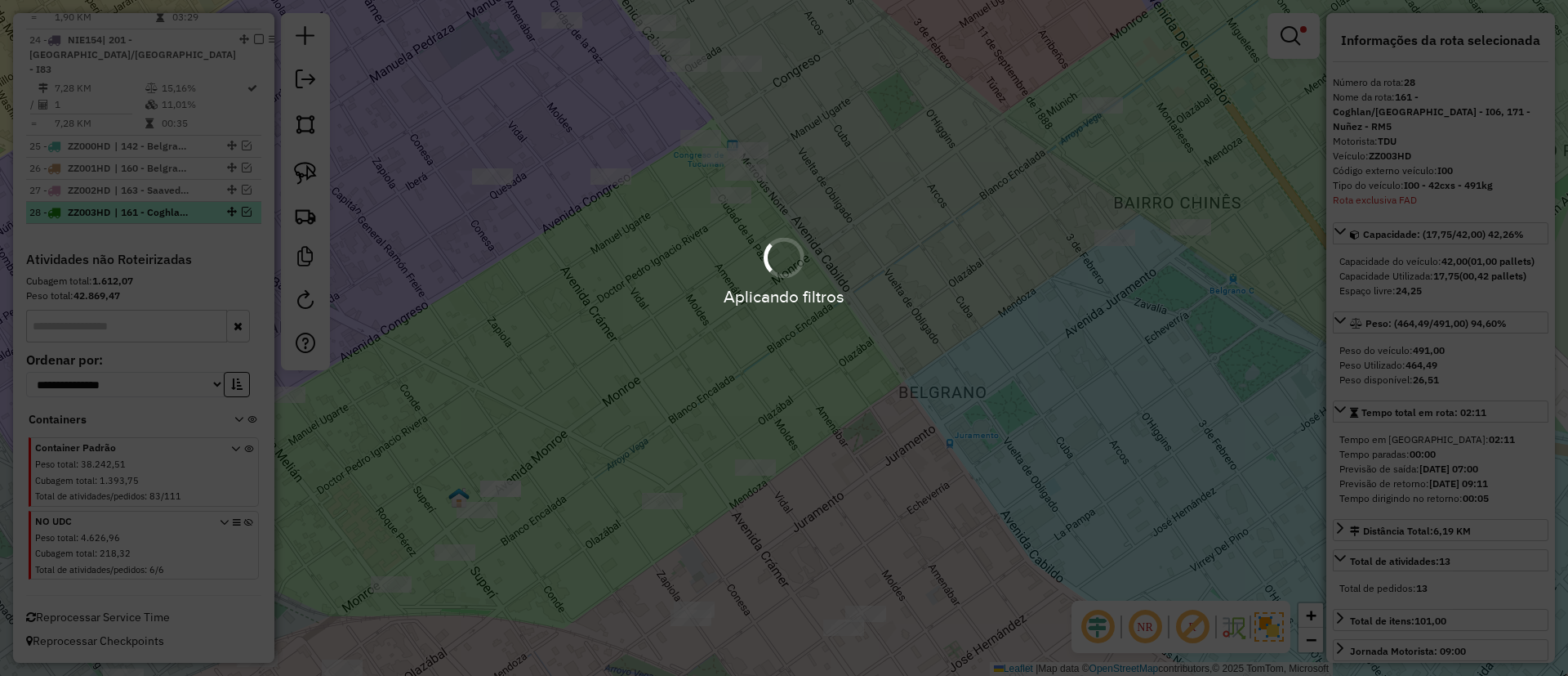
scroll to position [2703, 0]
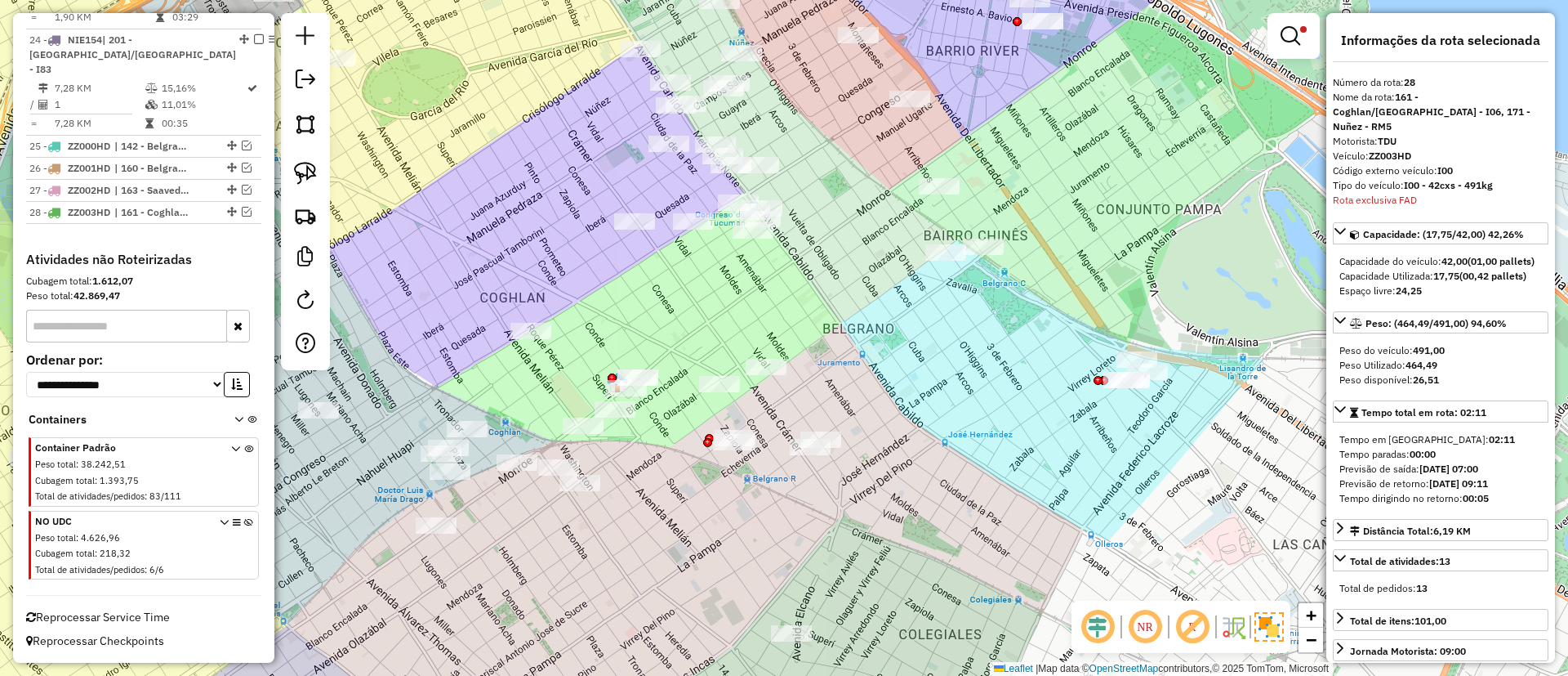
click at [1270, 630] on img at bounding box center [1269, 626] width 30 height 30
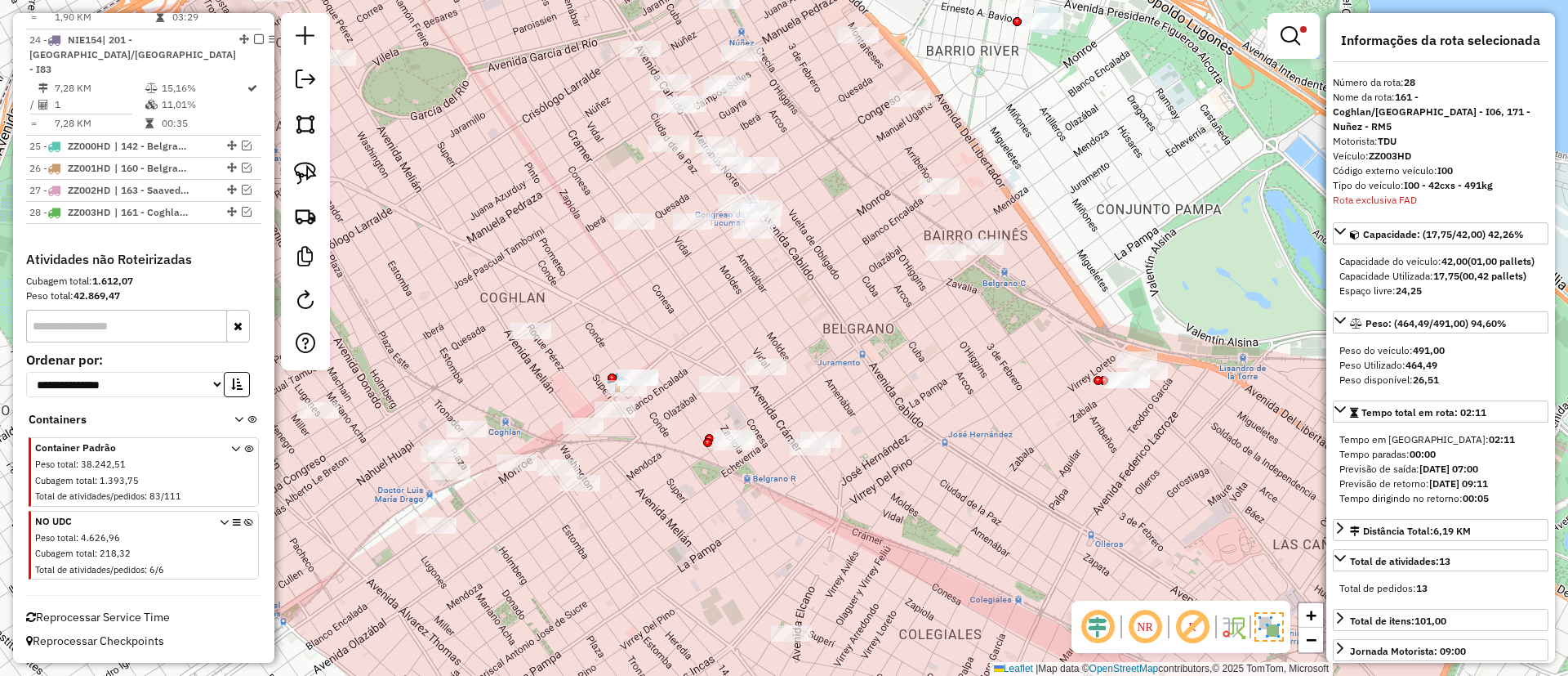
drag, startPoint x: 947, startPoint y: 543, endPoint x: 952, endPoint y: 516, distance: 27.5
click at [952, 516] on div "Limpar filtros Janela de atendimento Grade de atendimento Capacidade Transporta…" at bounding box center [784, 338] width 1568 height 676
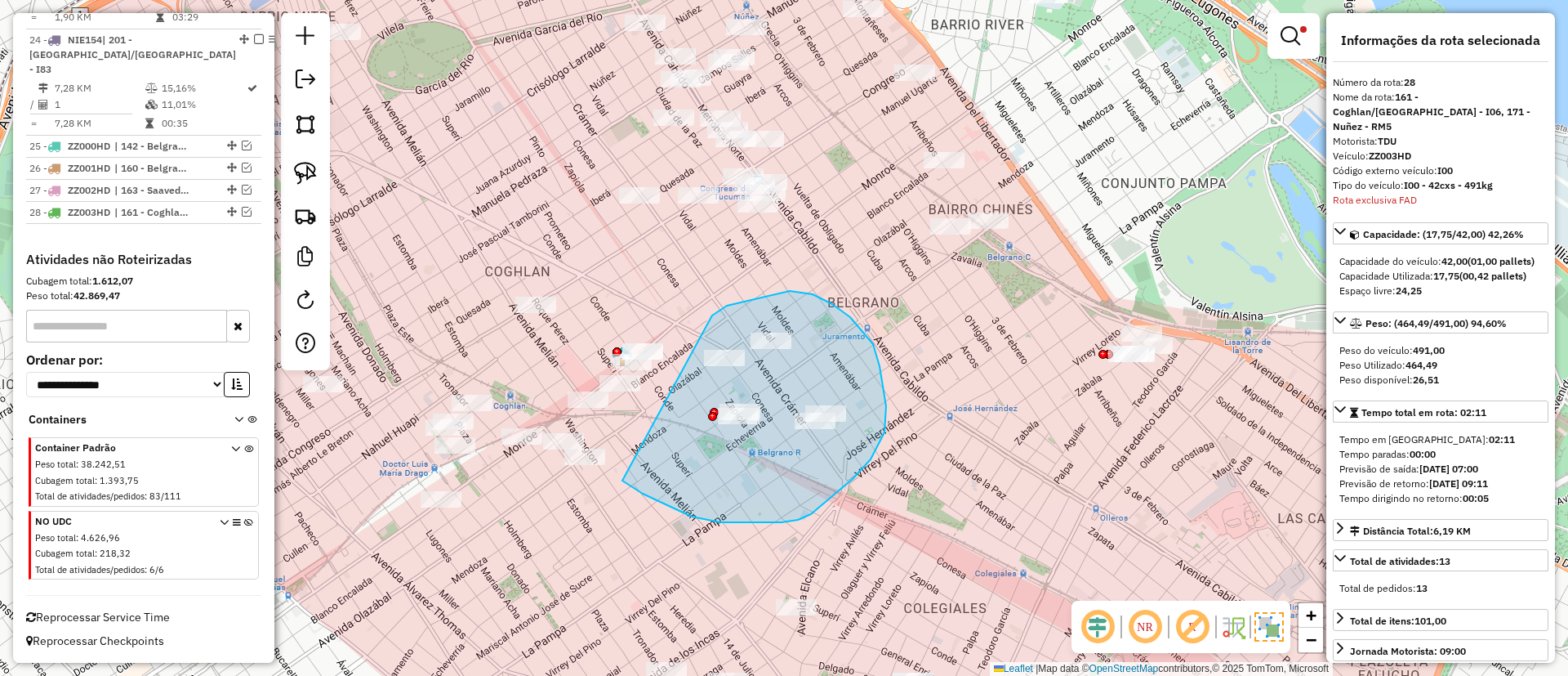
drag, startPoint x: 727, startPoint y: 306, endPoint x: 622, endPoint y: 481, distance: 204.1
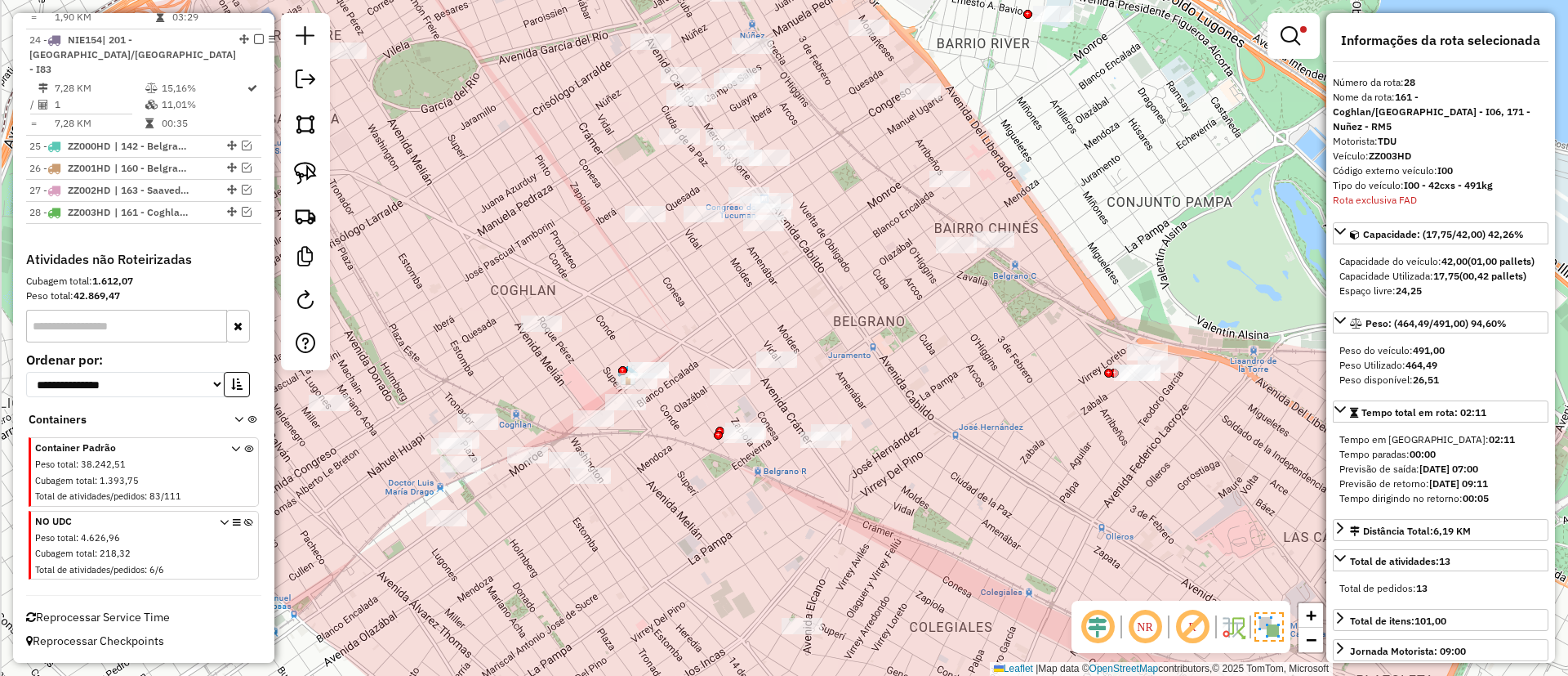
drag, startPoint x: 841, startPoint y: 227, endPoint x: 857, endPoint y: 450, distance: 223.6
click at [858, 448] on div "Limpar filtros Janela de atendimento Grade de atendimento Capacidade Transporta…" at bounding box center [784, 338] width 1568 height 676
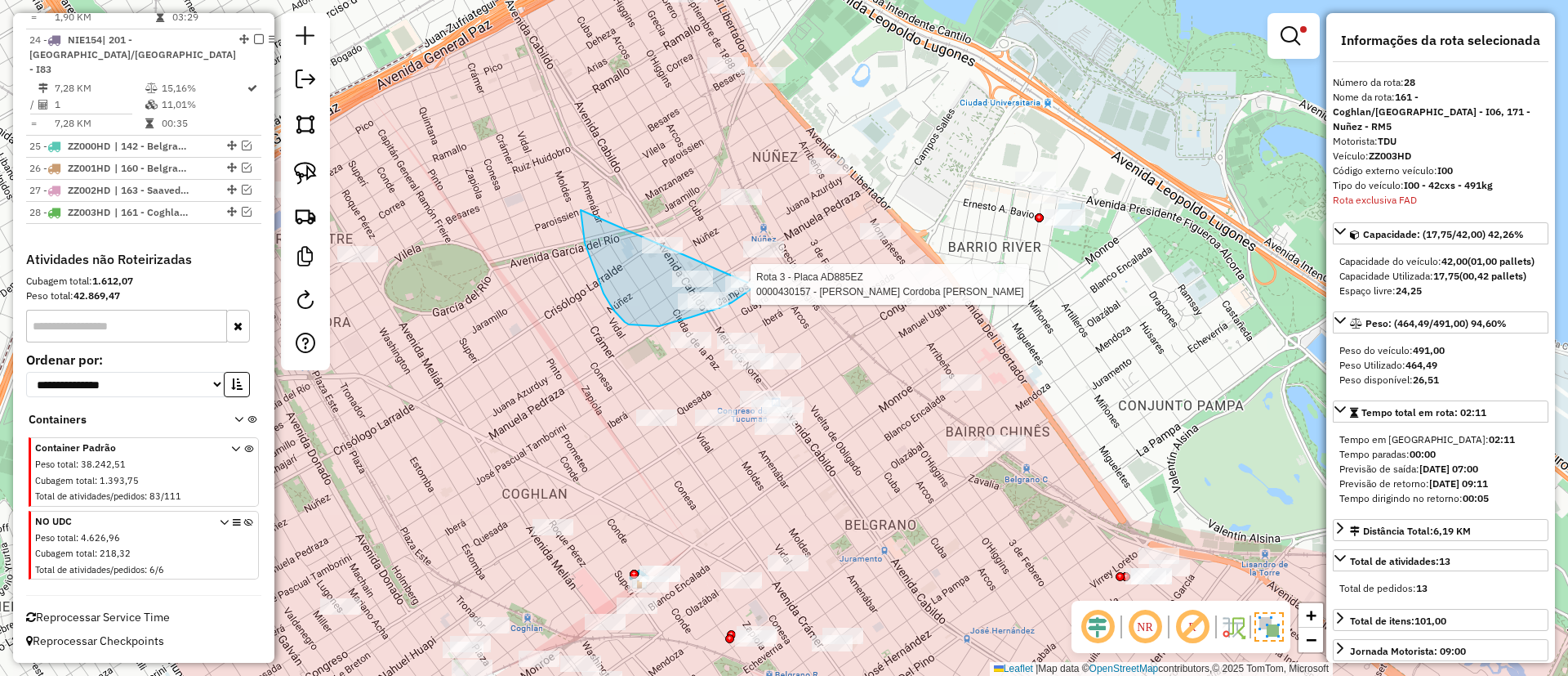
click at [755, 281] on div "Rota 3 - Placa AD885EZ 0000476941 - CANDY KING S.R. Rota 3 - Placa AD885EZ 0000…" at bounding box center [784, 338] width 1568 height 676
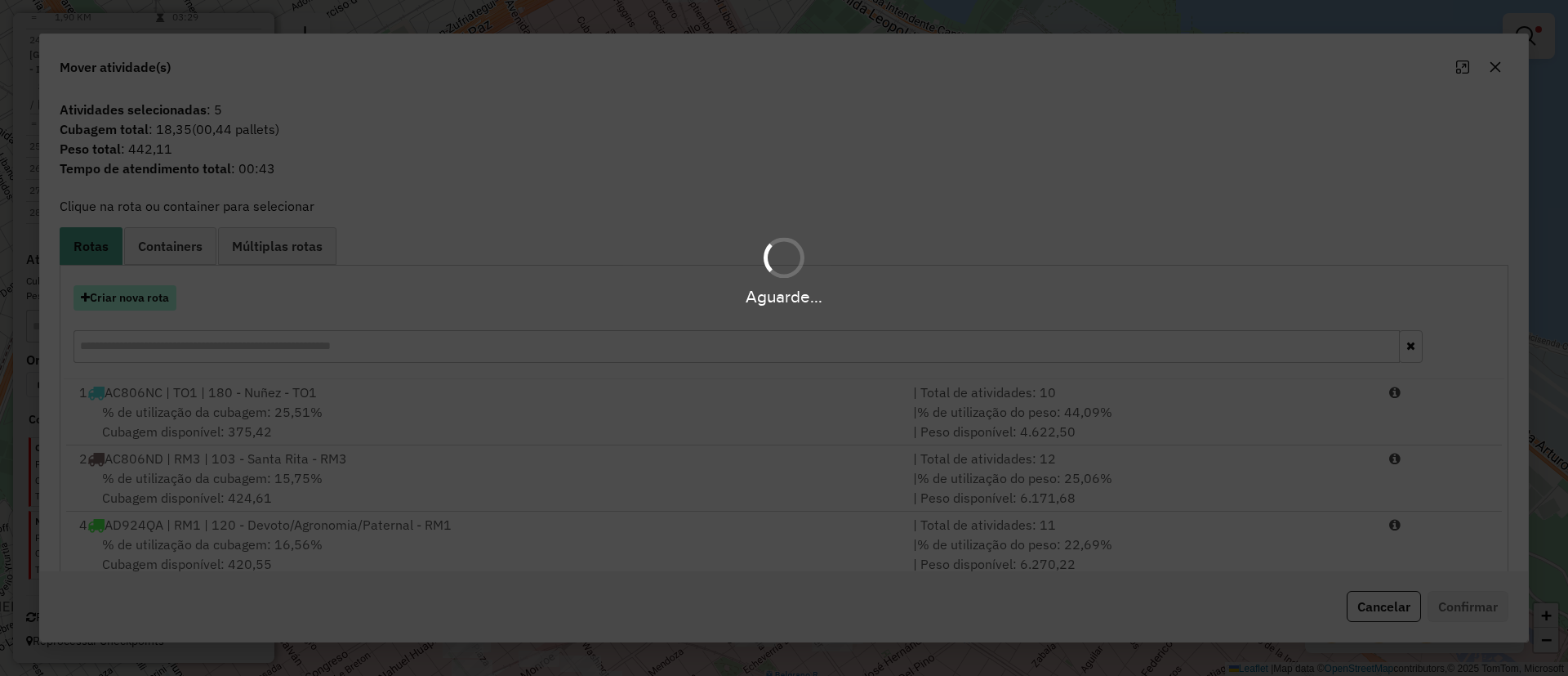
click at [177, 294] on div "Aguarde..." at bounding box center [784, 296] width 1568 height 25
click at [152, 305] on div "Aguarde..." at bounding box center [784, 296] width 1568 height 25
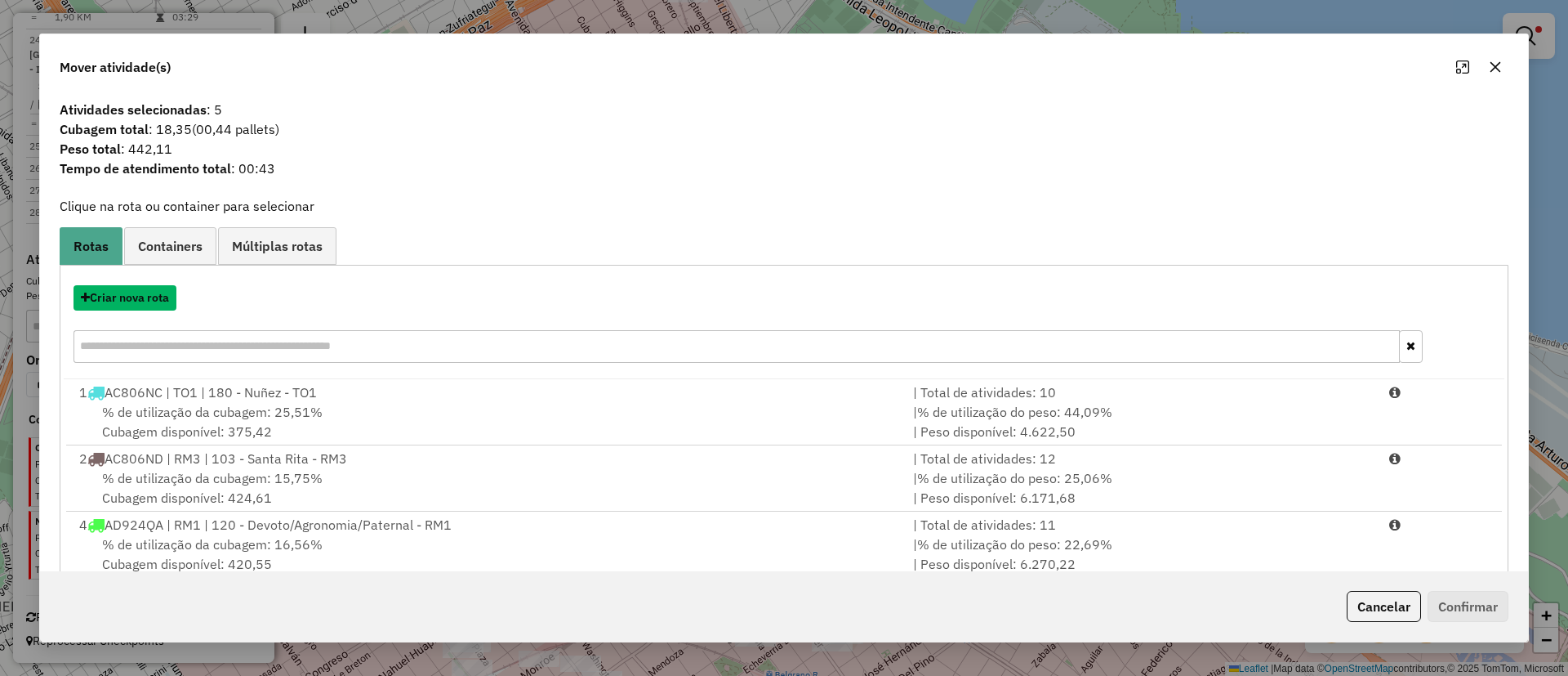
click at [152, 305] on button "Criar nova rota" at bounding box center [125, 297] width 103 height 25
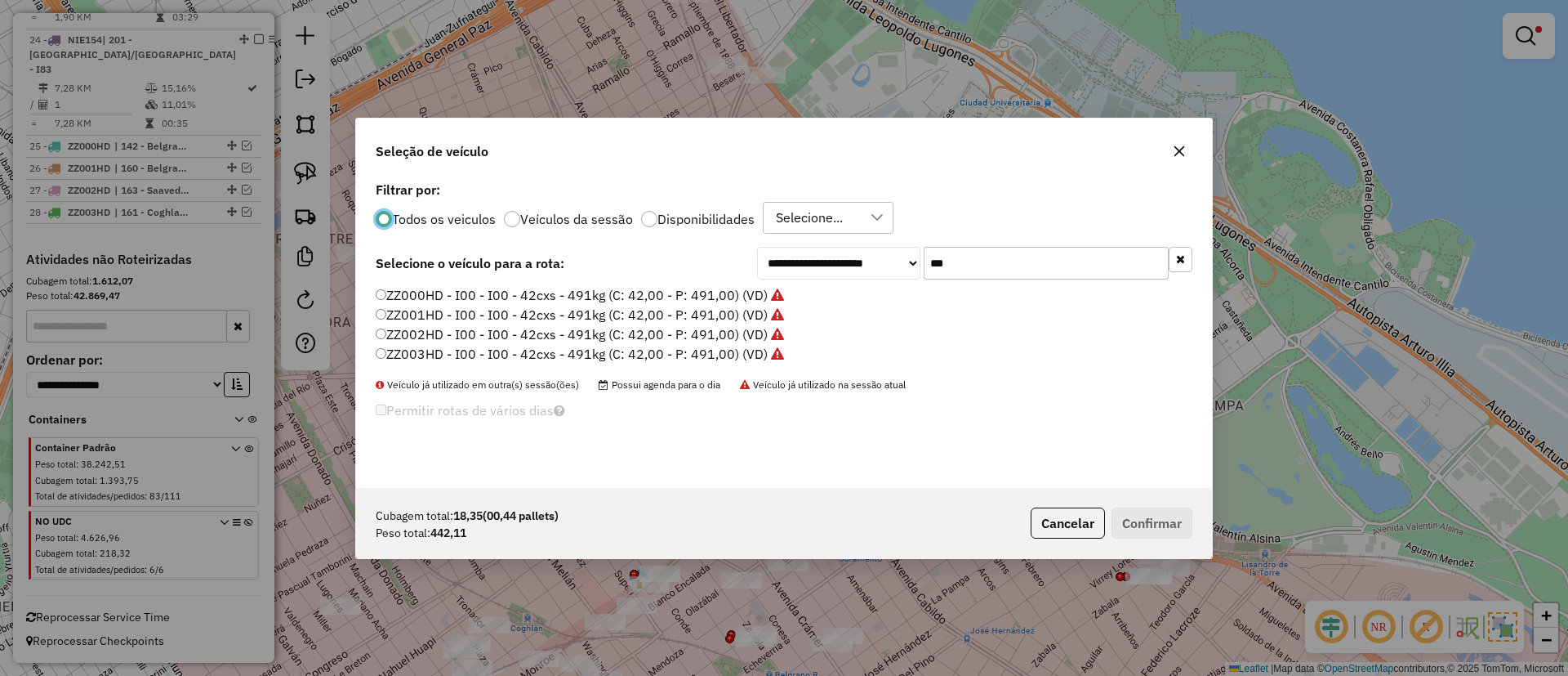
scroll to position [9, 5]
click at [775, 298] on icon at bounding box center [778, 295] width 13 height 13
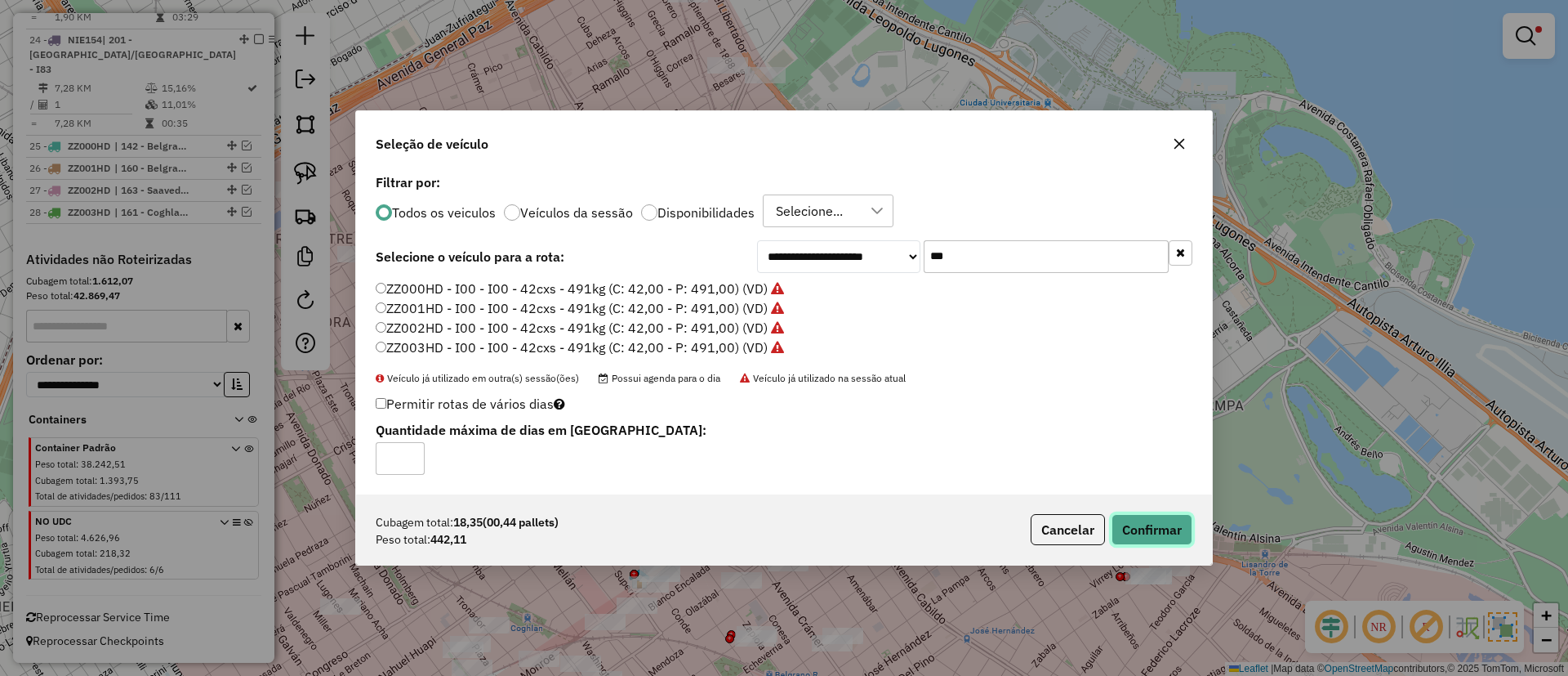
click at [1168, 527] on button "Confirmar" at bounding box center [1151, 530] width 81 height 31
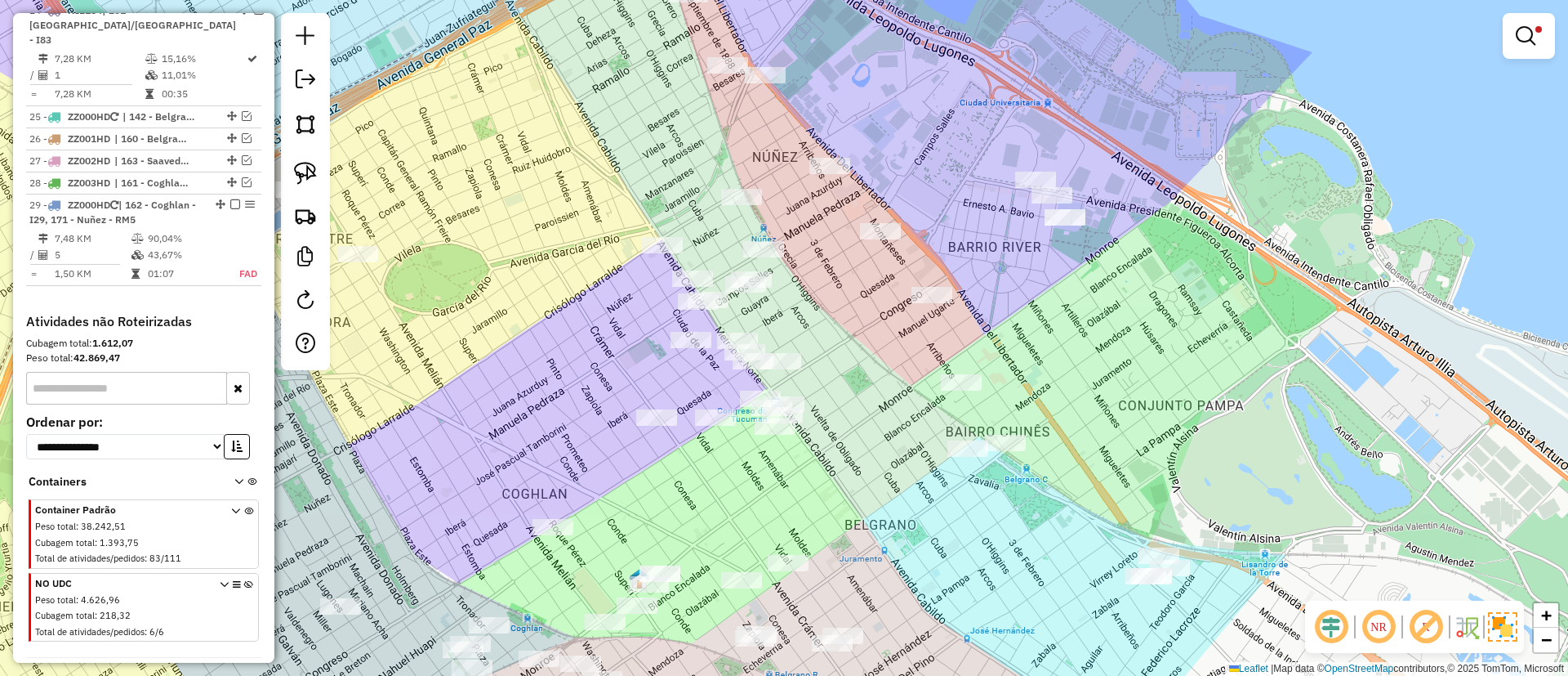
scroll to position [2787, 0]
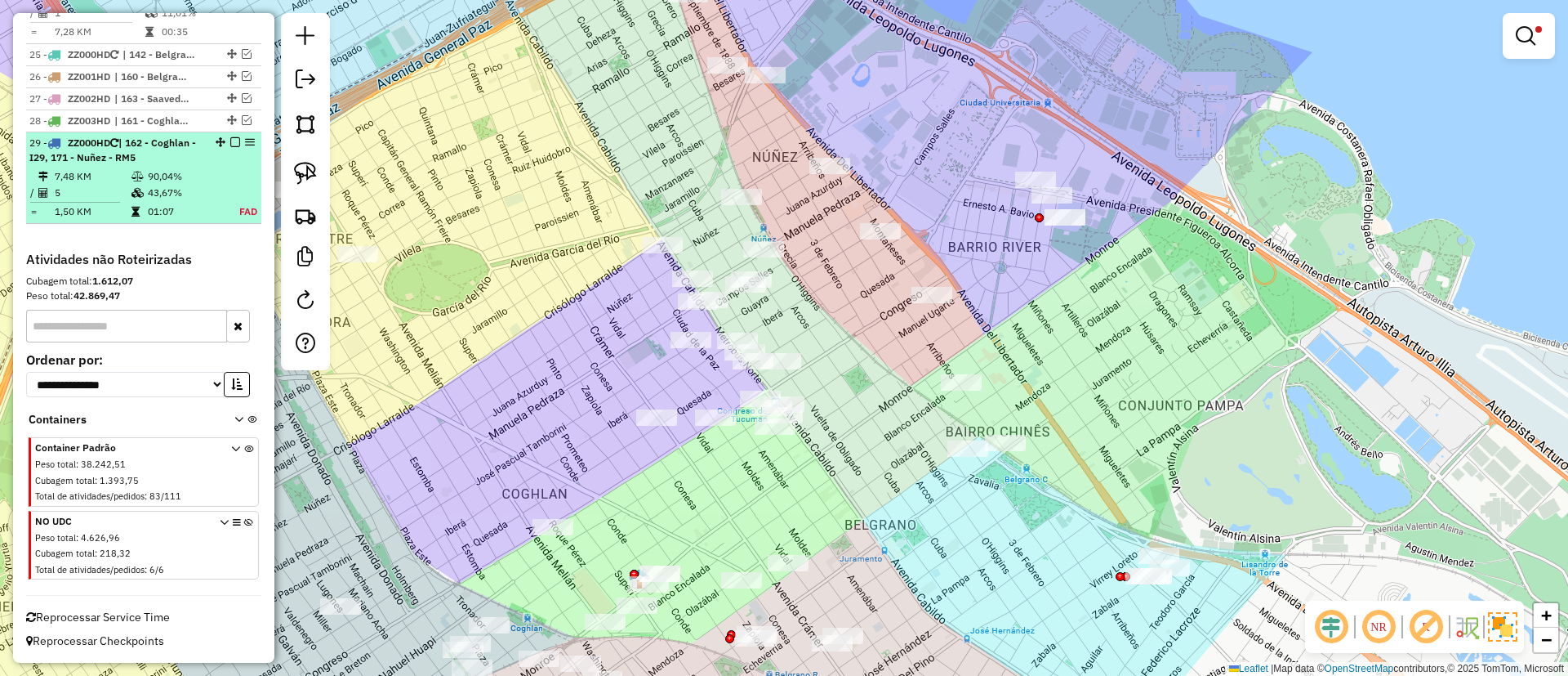
click at [195, 185] on td "90,04%" at bounding box center [183, 176] width 72 height 16
select select "**********"
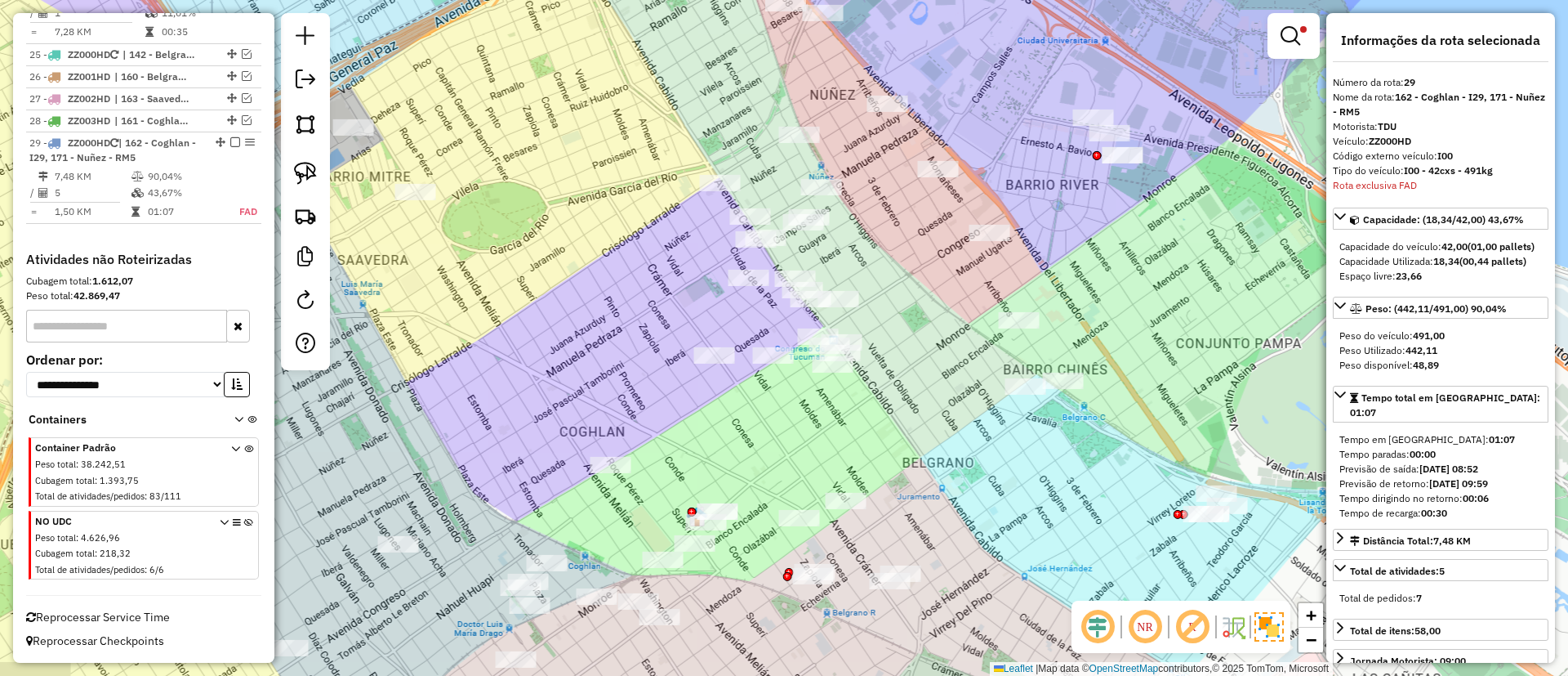
scroll to position [2795, 0]
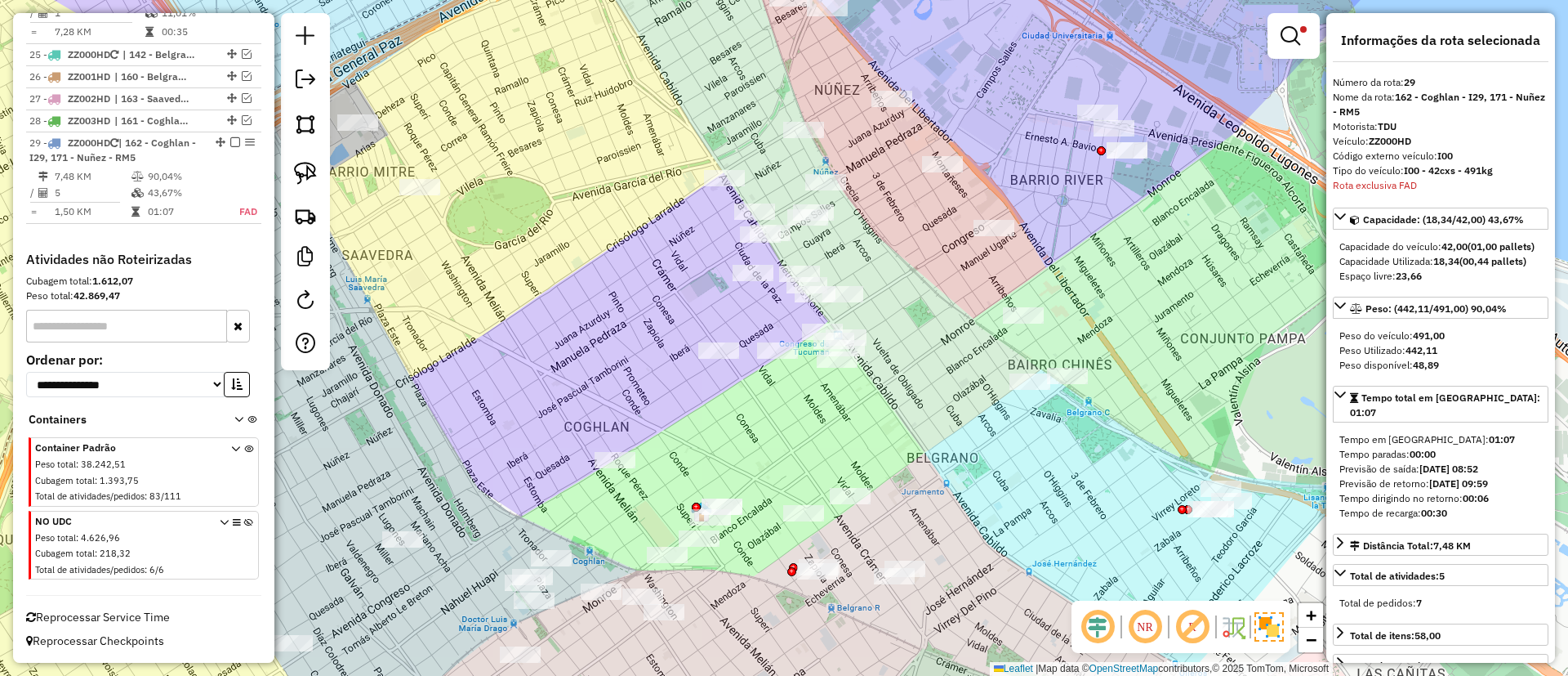
click at [1296, 41] on em at bounding box center [1290, 35] width 20 height 20
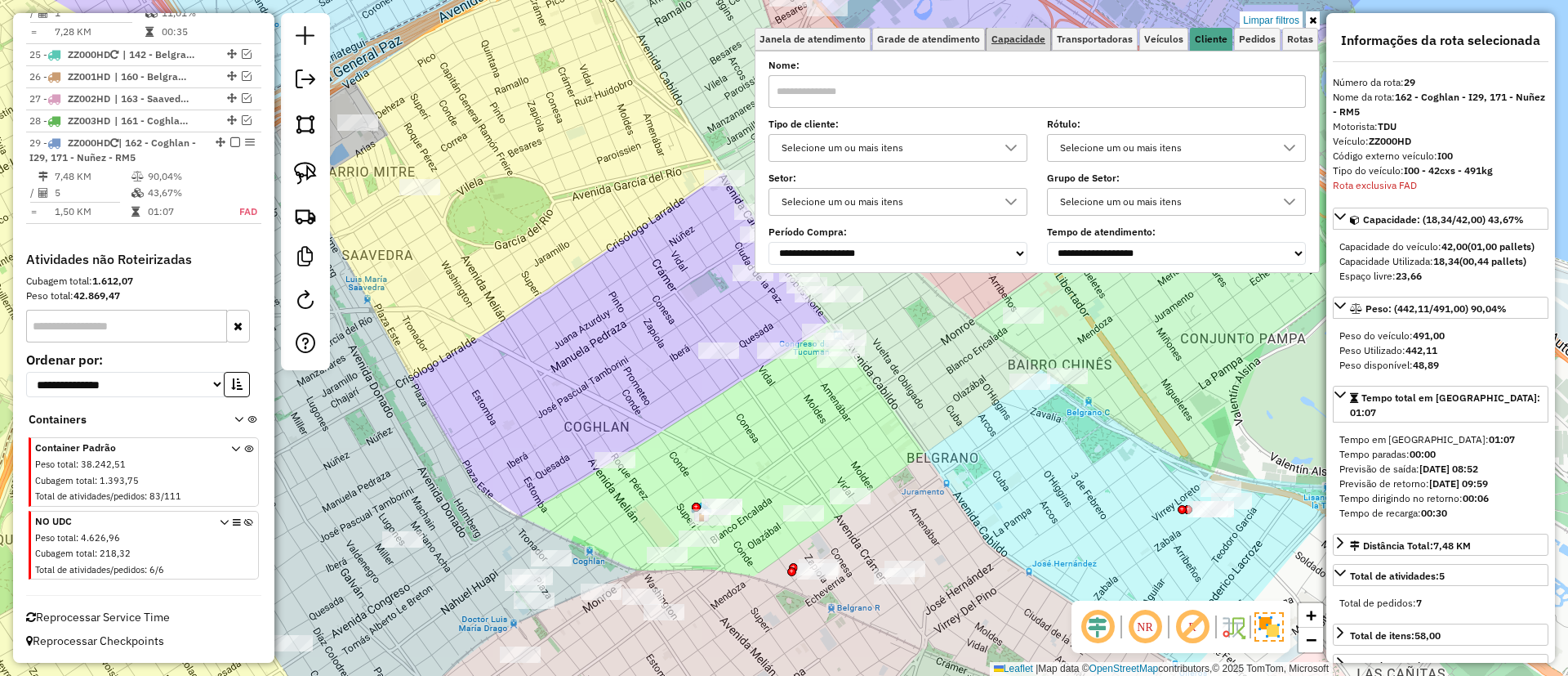
click at [1045, 50] on link "Capacidade" at bounding box center [1018, 39] width 64 height 23
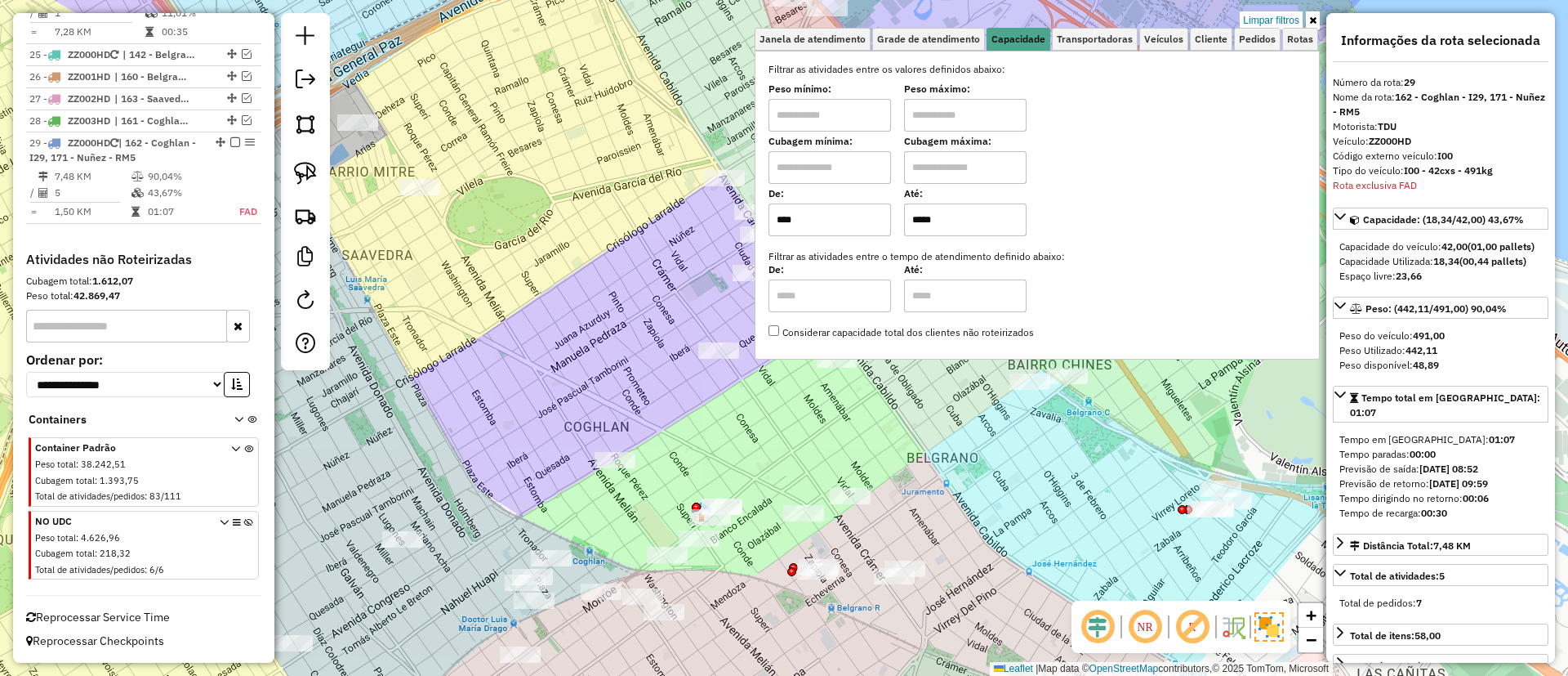
drag, startPoint x: 873, startPoint y: 227, endPoint x: 864, endPoint y: 227, distance: 9.0
click at [865, 227] on div "De: **** Até: *****" at bounding box center [1037, 213] width 537 height 46
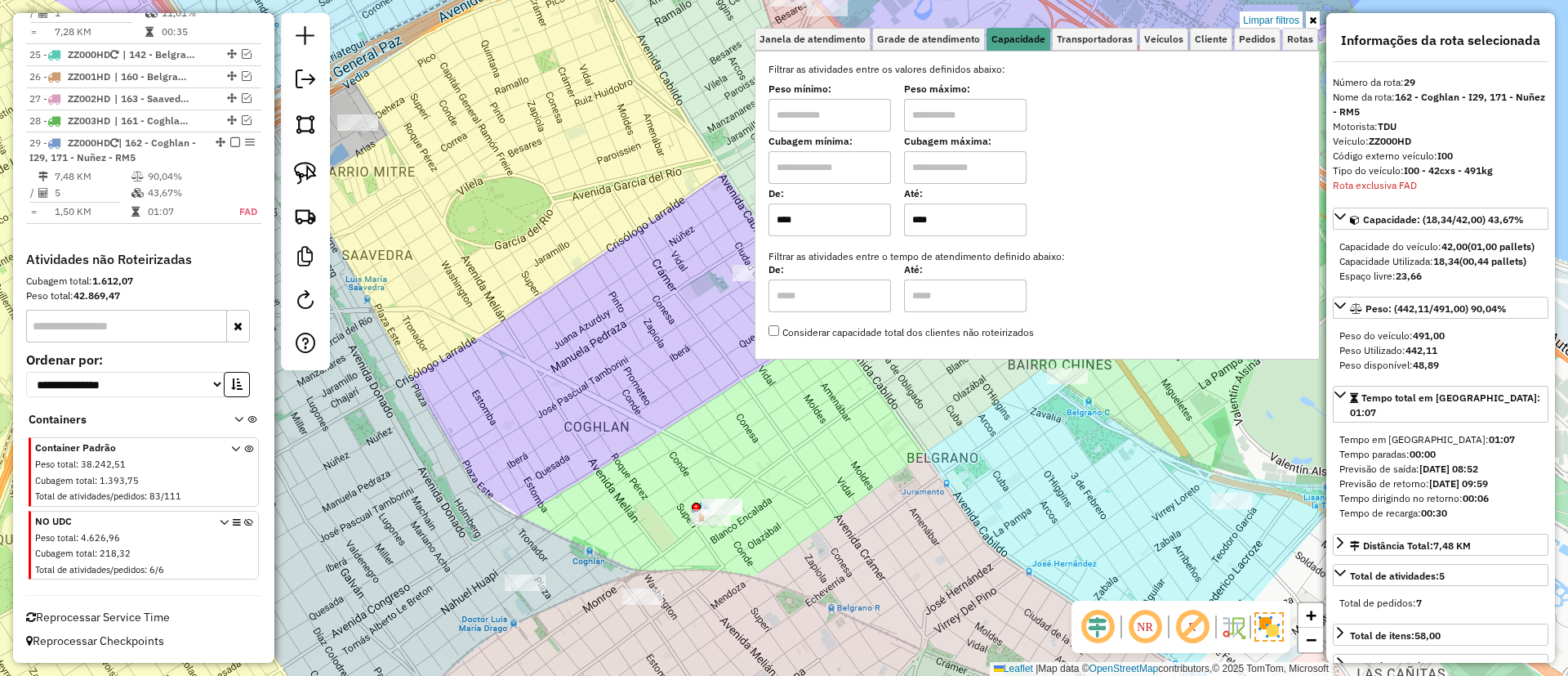
type input "****"
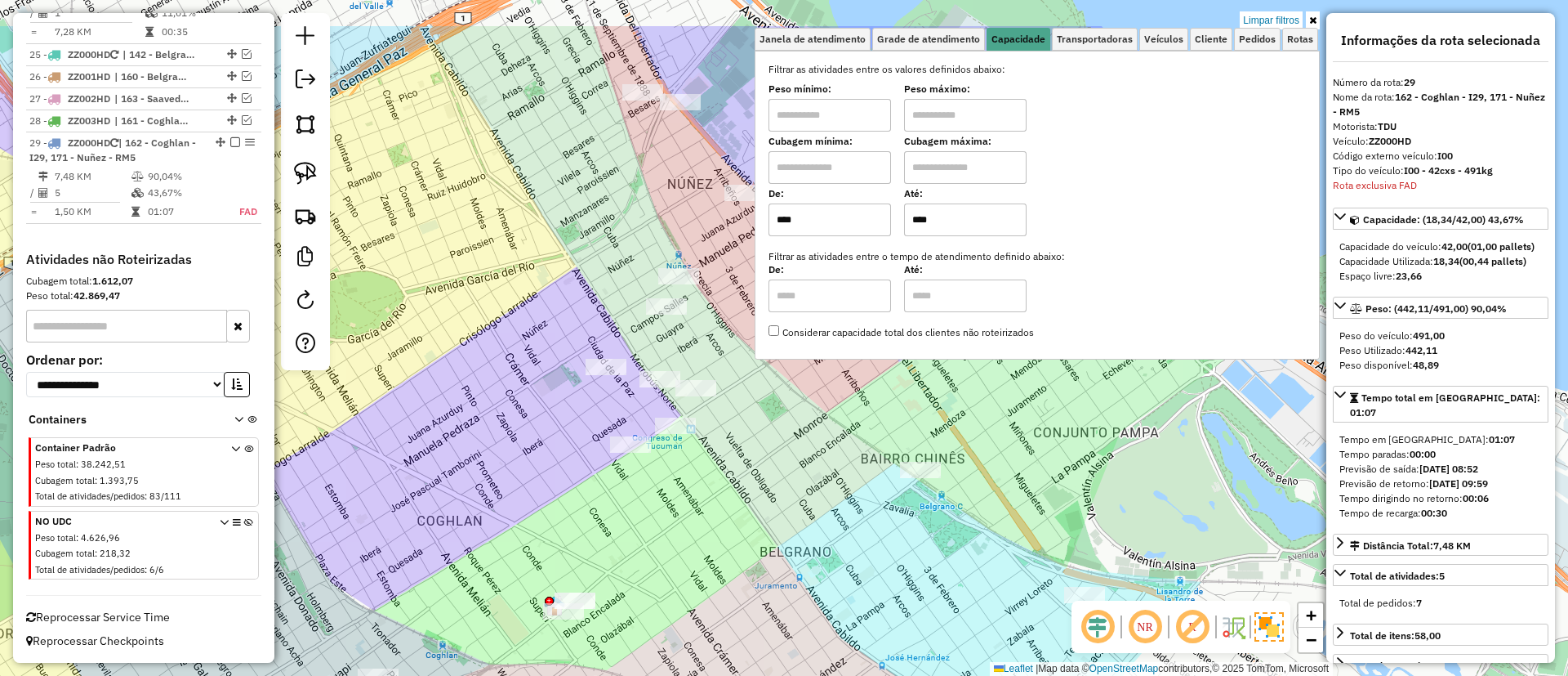
drag, startPoint x: 567, startPoint y: 388, endPoint x: 475, endPoint y: 443, distance: 107.2
click at [475, 443] on div "Limpar filtros Janela de atendimento Grade de atendimento Capacidade Transporta…" at bounding box center [784, 338] width 1568 height 676
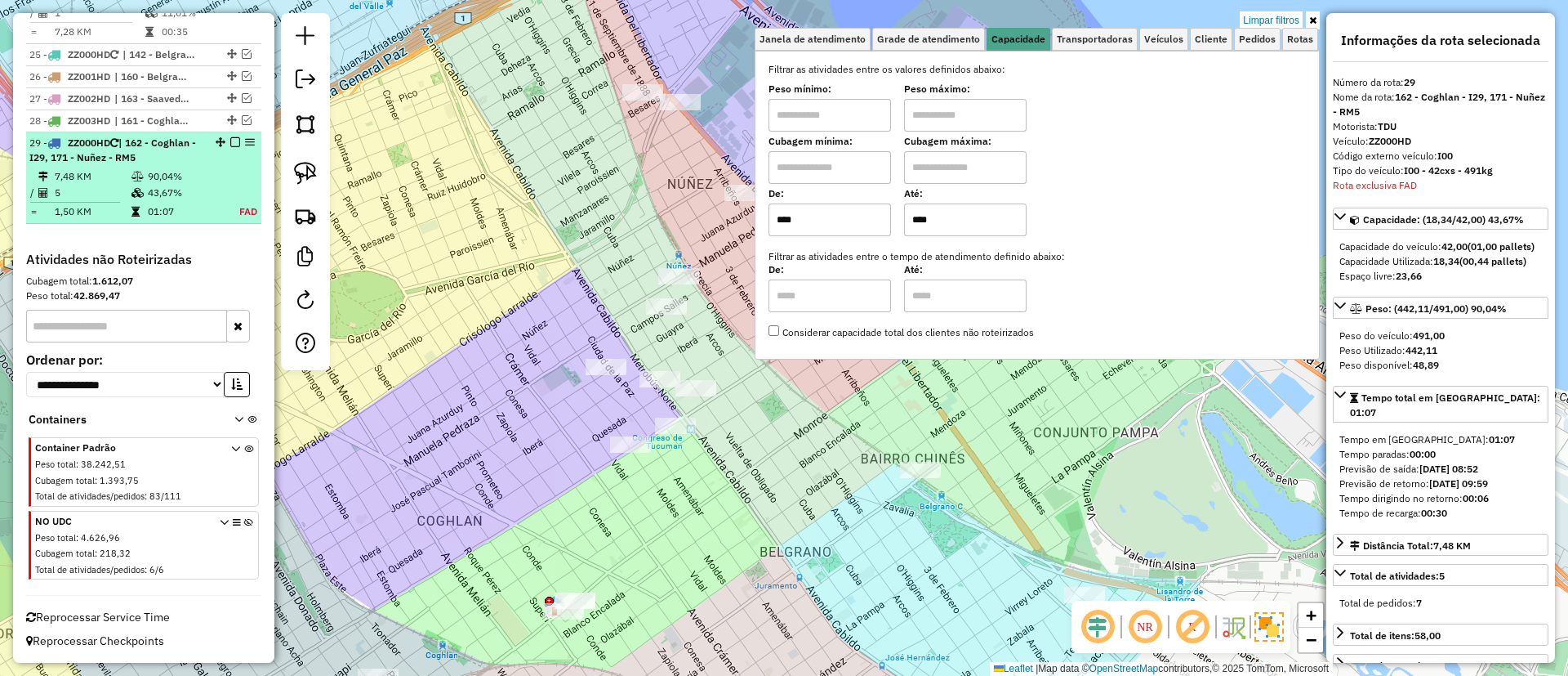
click at [204, 200] on td "43,67%" at bounding box center [183, 192] width 72 height 16
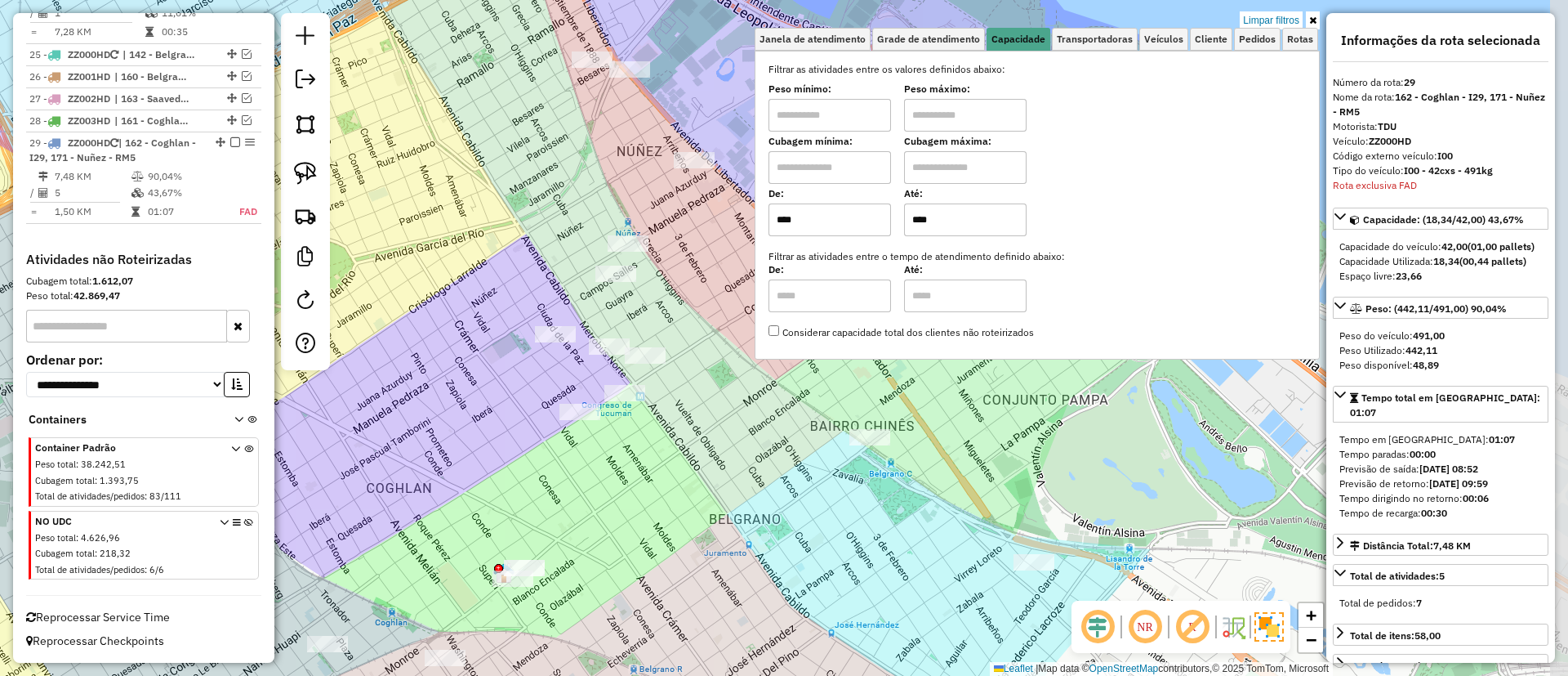
drag, startPoint x: 484, startPoint y: 406, endPoint x: 322, endPoint y: 431, distance: 163.9
click at [322, 431] on div "Limpar filtros Janela de atendimento Grade de atendimento Capacidade Transporta…" at bounding box center [784, 338] width 1568 height 676
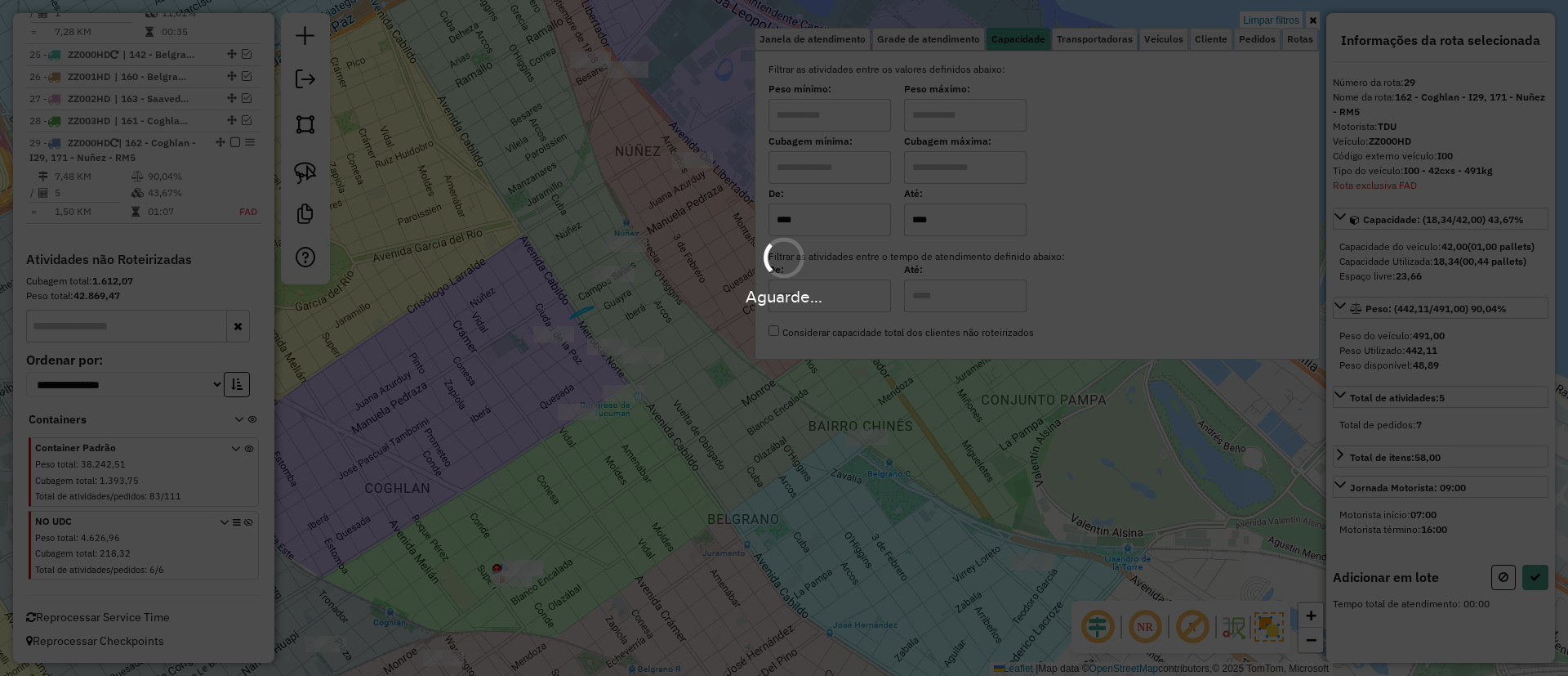
drag, startPoint x: 593, startPoint y: 307, endPoint x: 641, endPoint y: 370, distance: 79.2
click at [641, 370] on hb-app "Aguarde... Pop-up bloqueado! Seu navegador bloqueou automáticamente a abertura …" at bounding box center [784, 338] width 1568 height 676
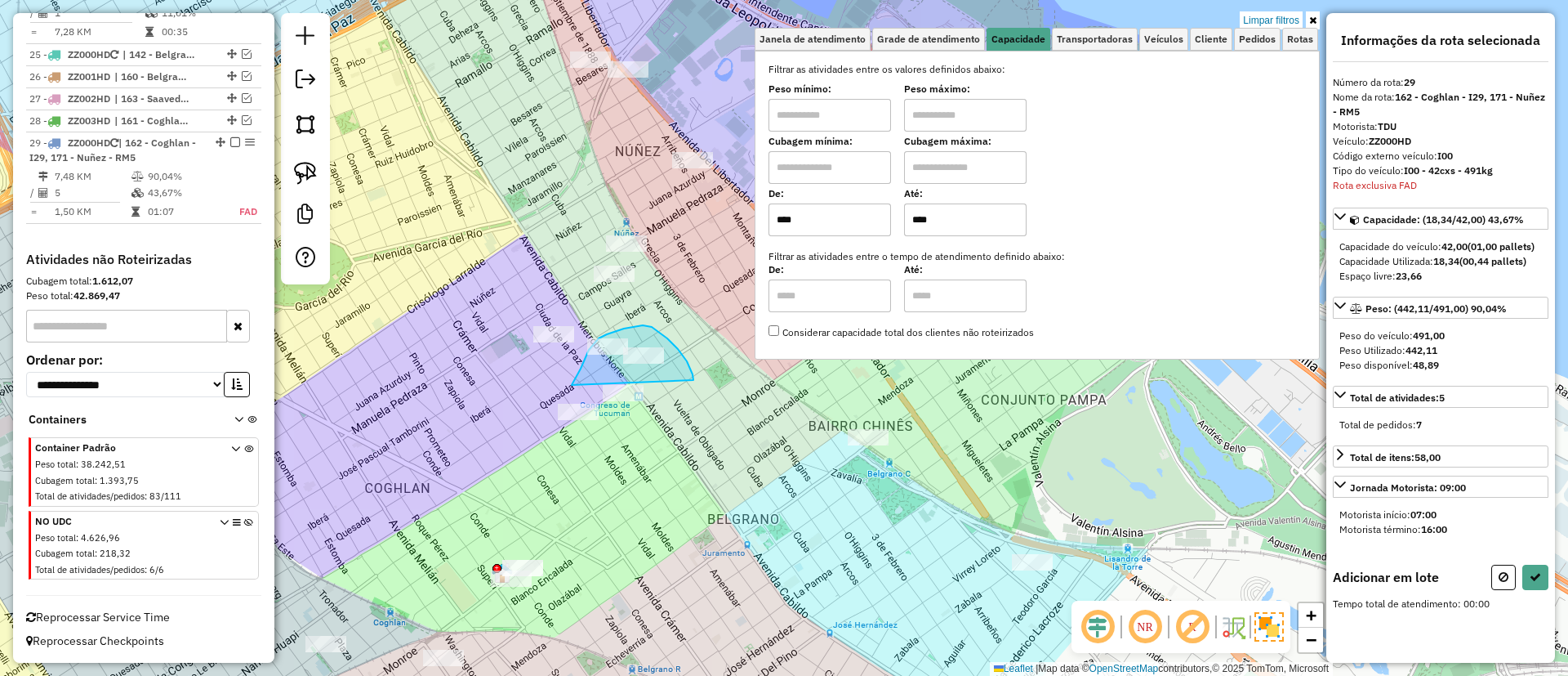
drag, startPoint x: 586, startPoint y: 358, endPoint x: 694, endPoint y: 382, distance: 110.6
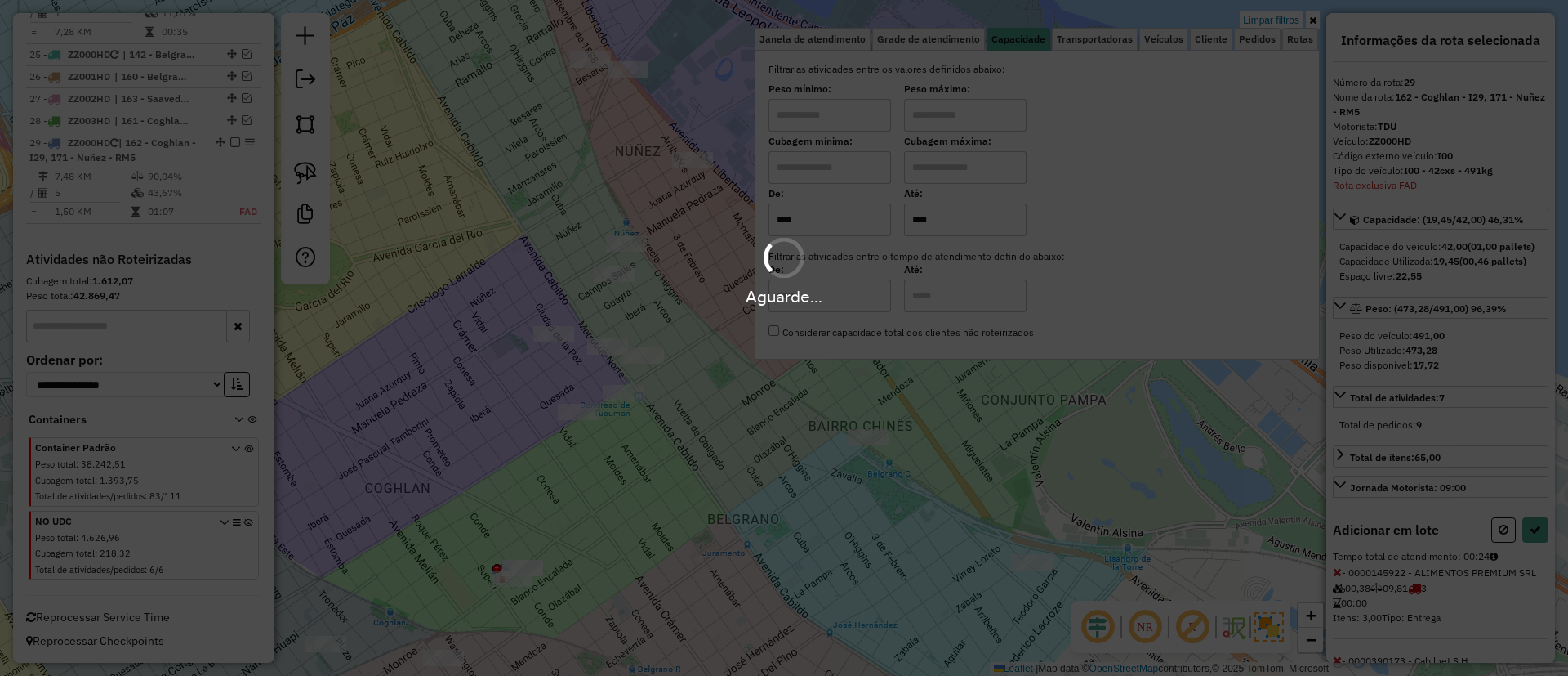
select select "**********"
click at [227, 138] on div "Aguarde..." at bounding box center [784, 338] width 1568 height 676
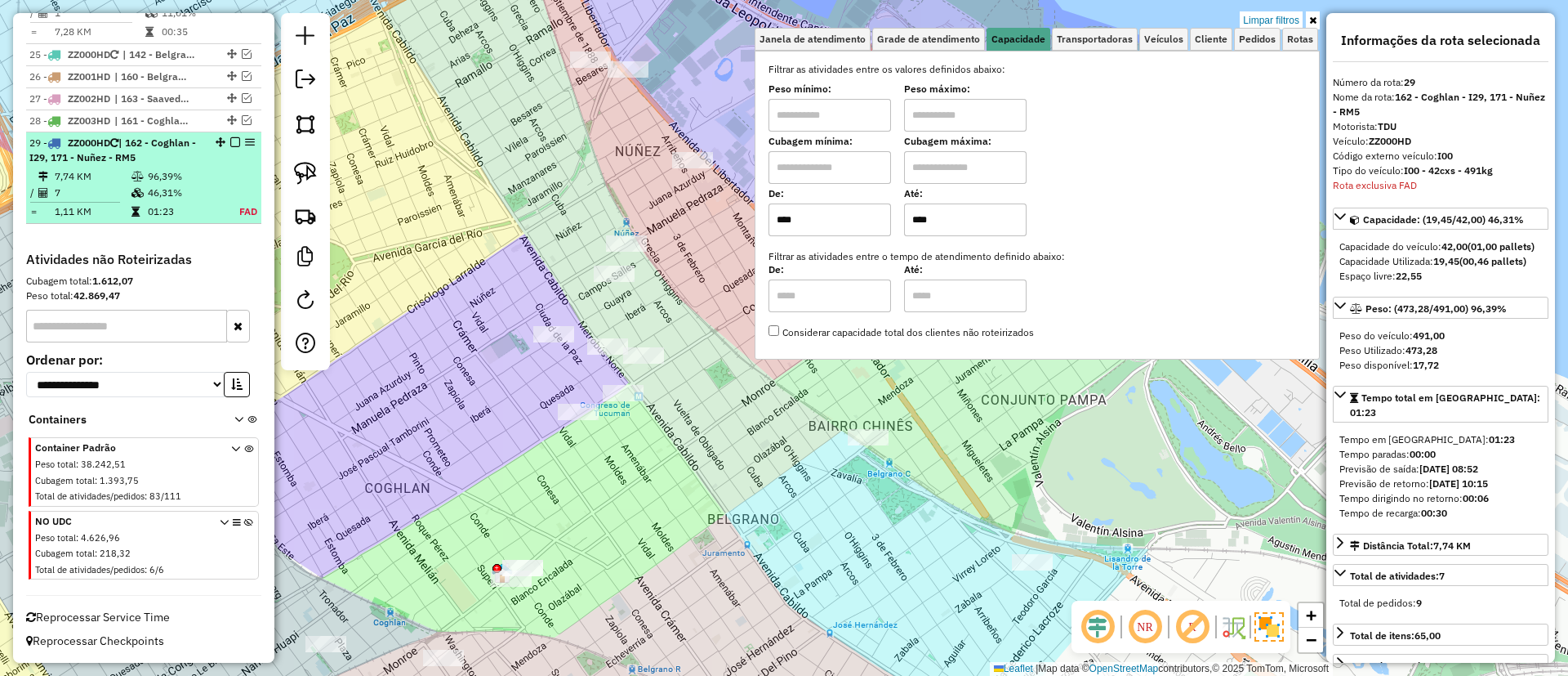
click at [230, 138] on em at bounding box center [235, 142] width 10 height 10
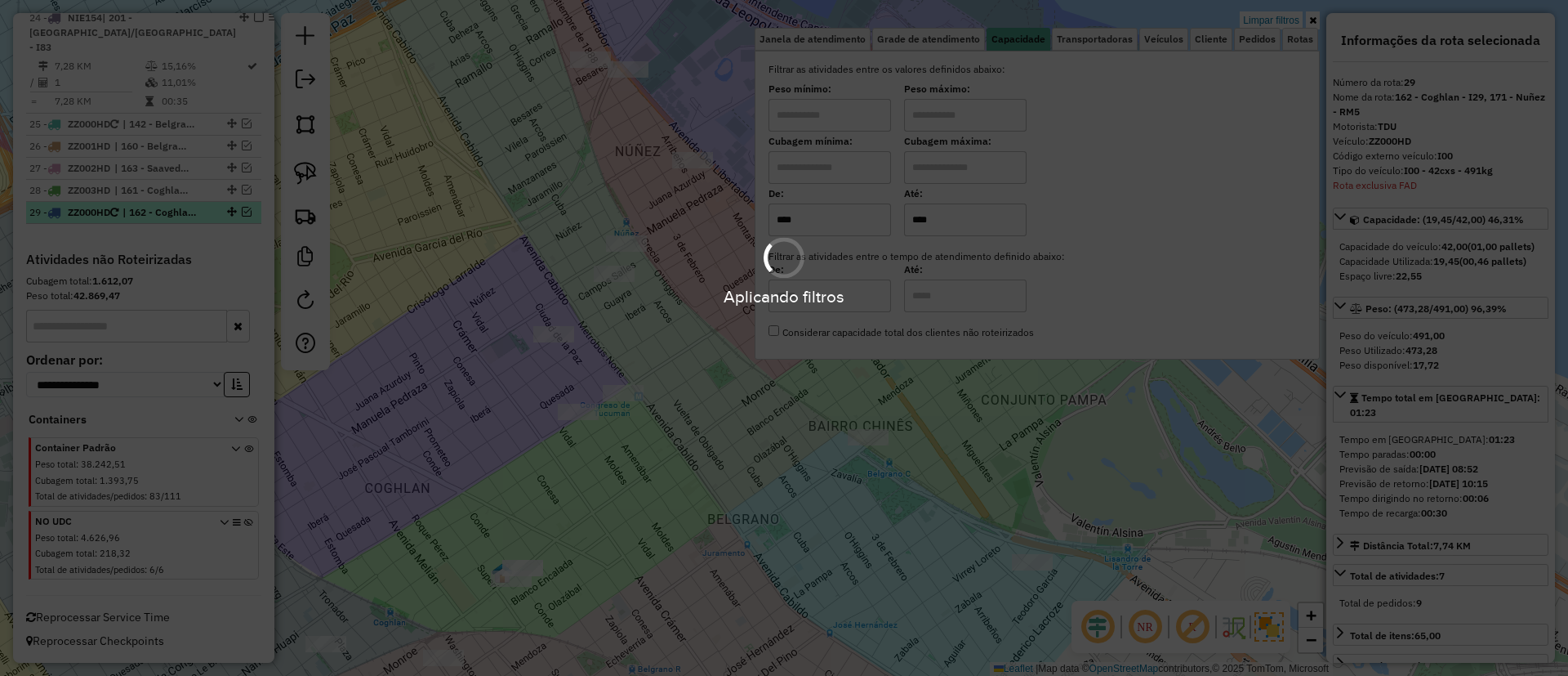
scroll to position [2725, 0]
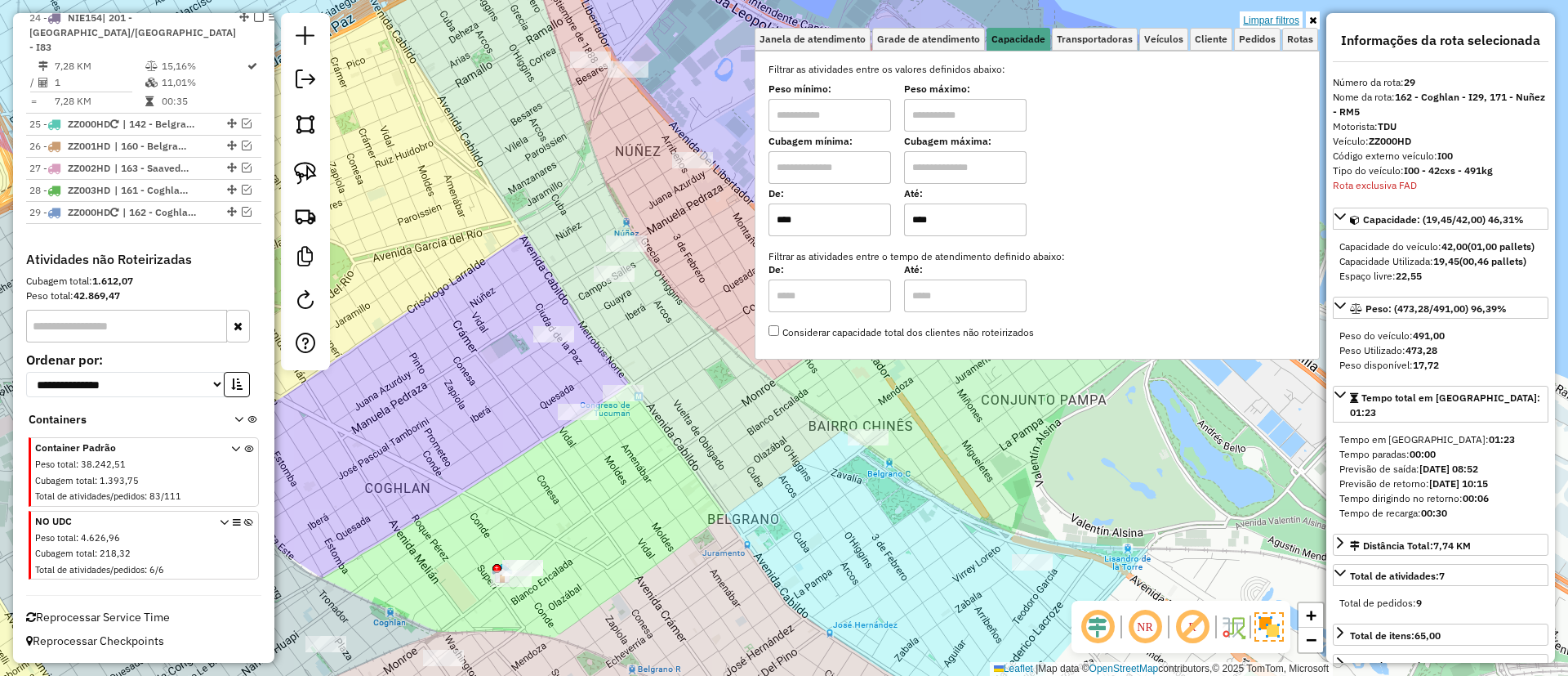
click at [1268, 21] on link "Limpar filtros" at bounding box center [1271, 20] width 63 height 18
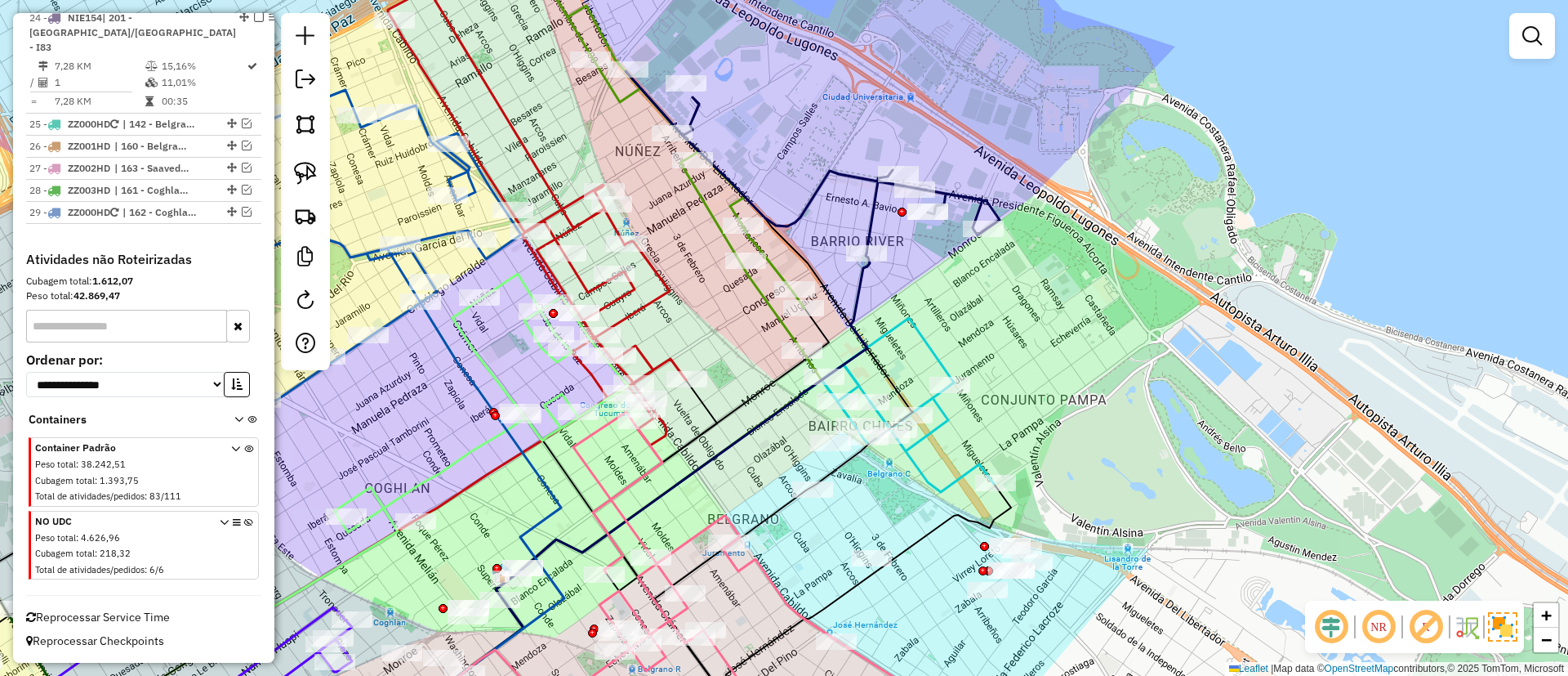
click at [1562, 41] on div "Janela de atendimento Grade de atendimento Capacidade Transportadoras Veículos …" at bounding box center [784, 338] width 1568 height 676
click at [1546, 37] on link at bounding box center [1532, 36] width 32 height 33
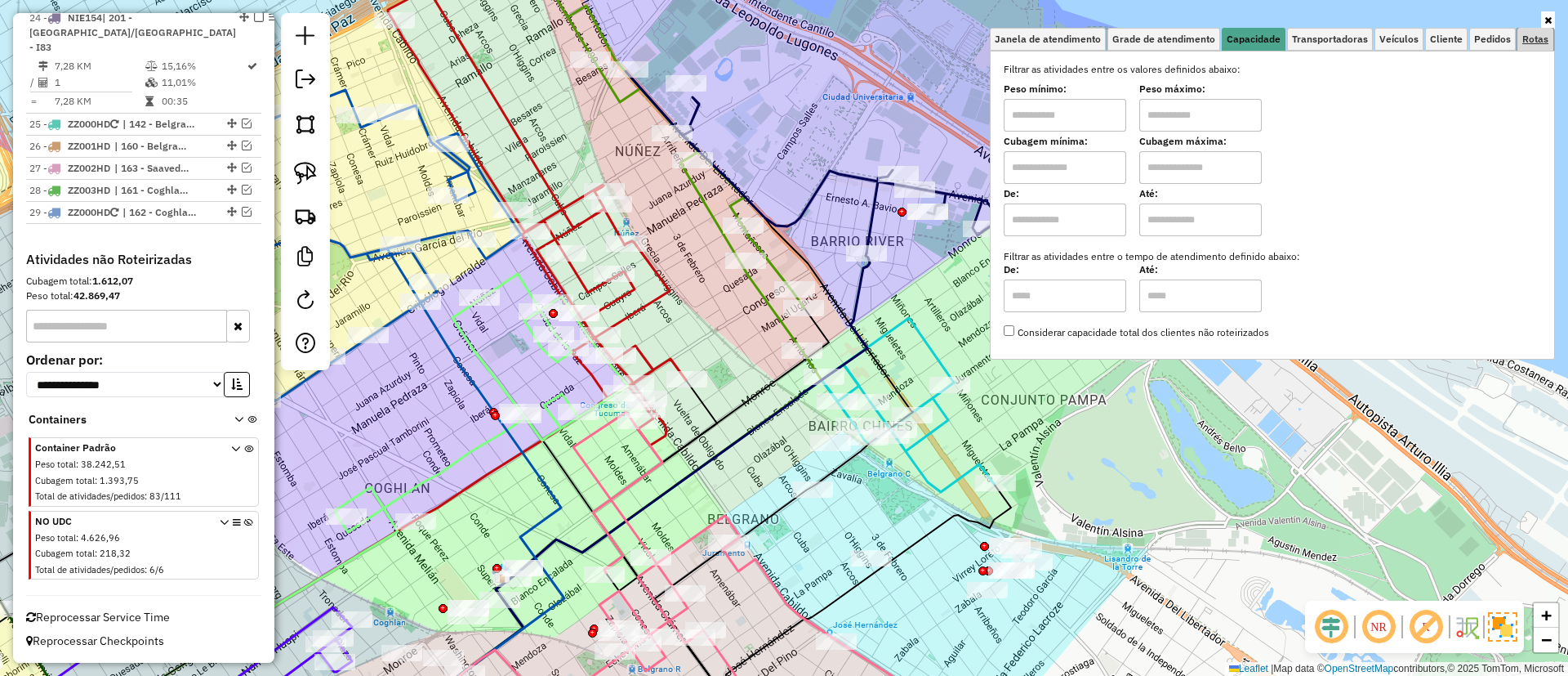
drag, startPoint x: 1531, startPoint y: 37, endPoint x: 1521, endPoint y: 41, distance: 10.8
click at [1532, 37] on span "Rotas" at bounding box center [1535, 39] width 26 height 10
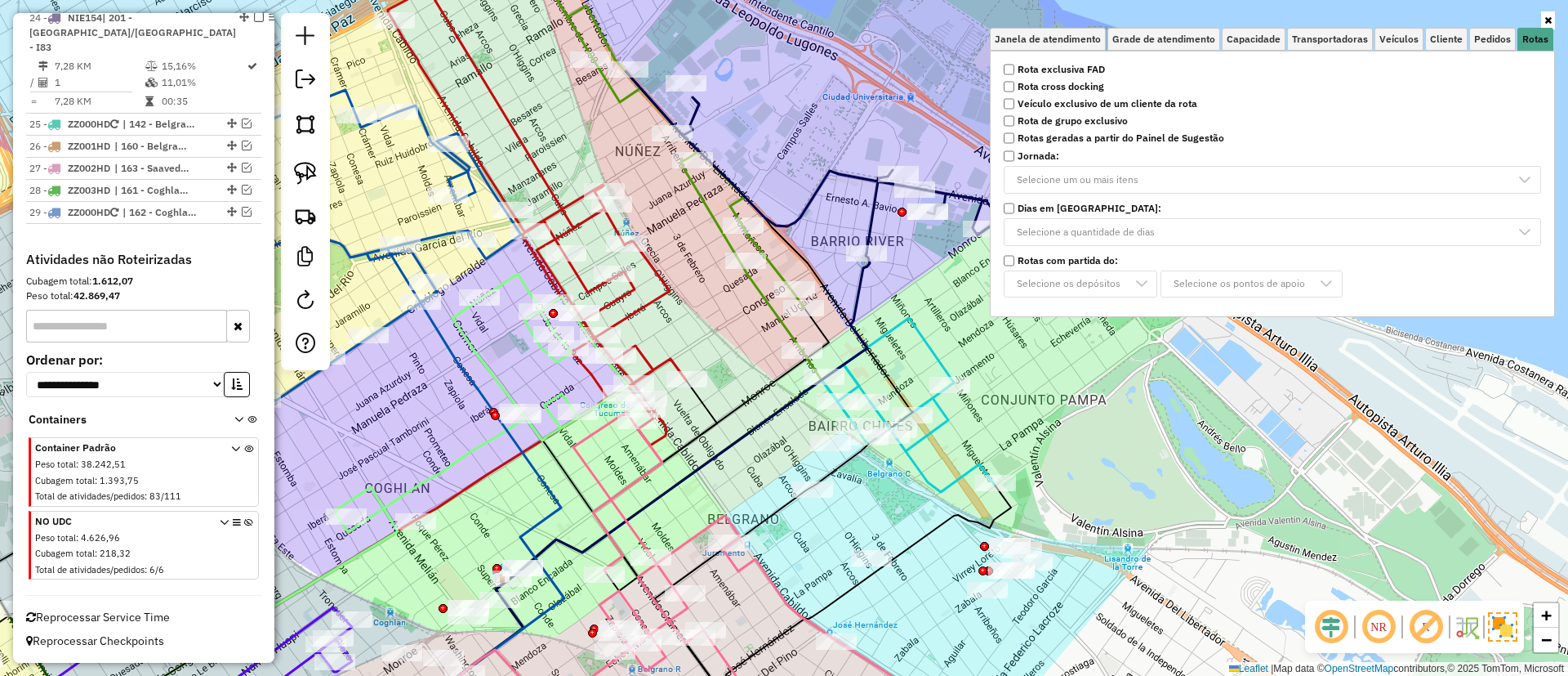
click at [1056, 64] on strong "Rota exclusiva FAD" at bounding box center [1061, 69] width 87 height 14
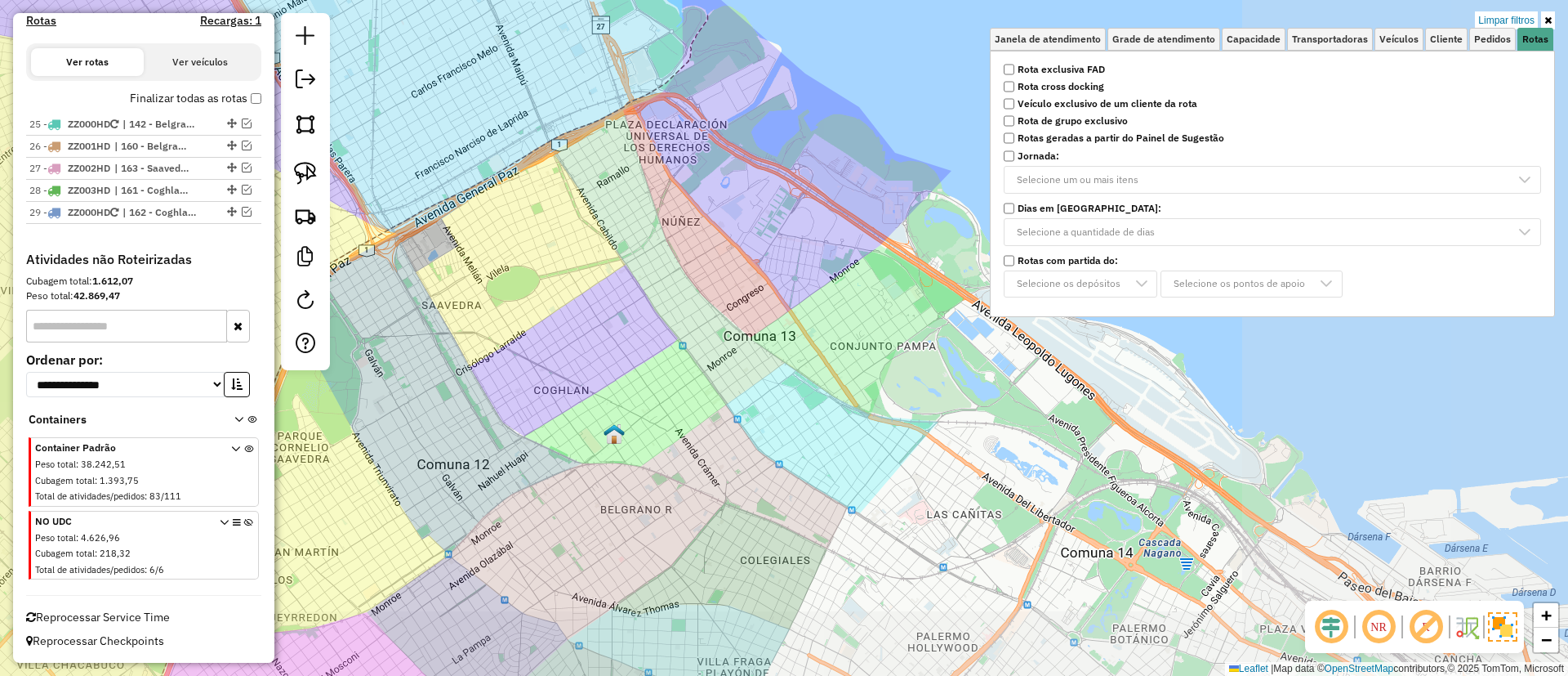
click at [130, 90] on label "Finalizar todas as rotas" at bounding box center [196, 98] width 132 height 17
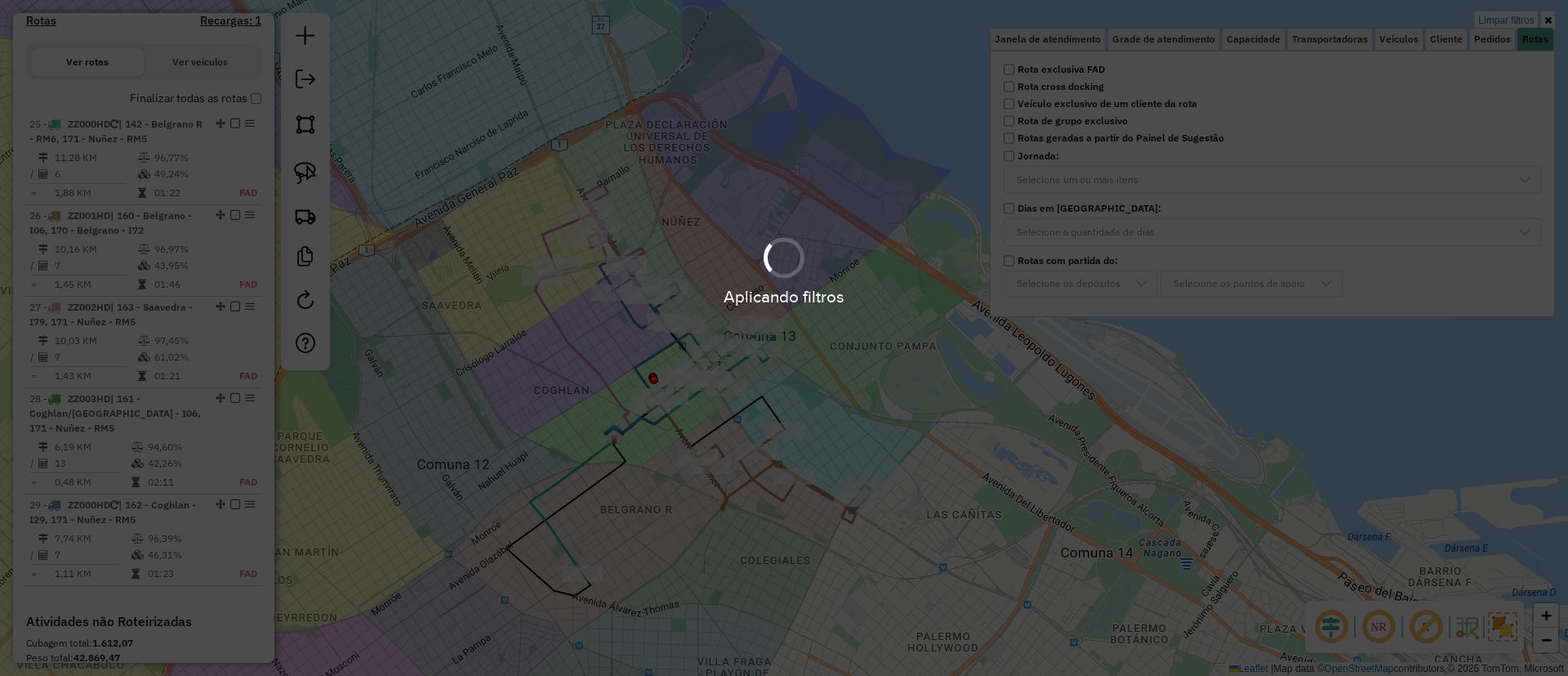
click at [143, 96] on div "Aplicando filtros" at bounding box center [784, 338] width 1568 height 676
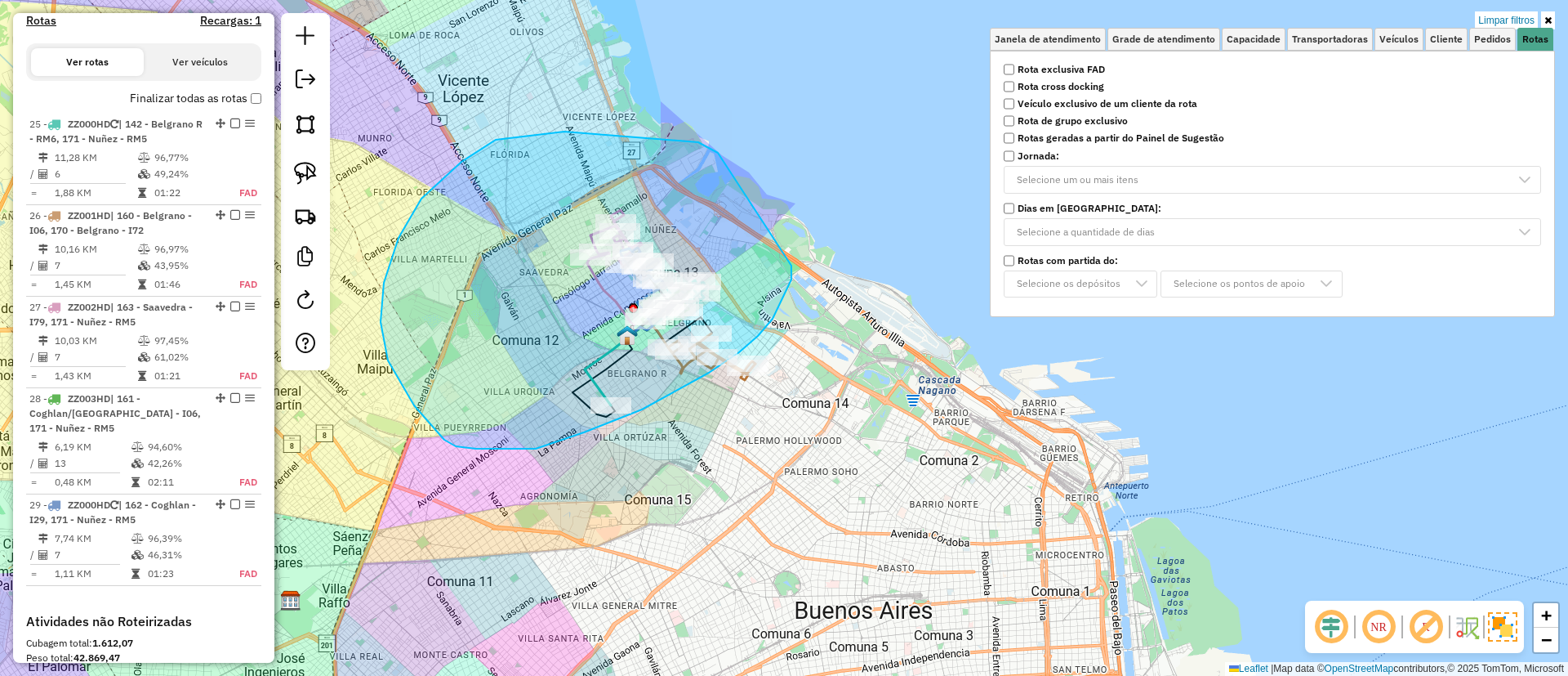
drag, startPoint x: 698, startPoint y: 142, endPoint x: 791, endPoint y: 266, distance: 155.0
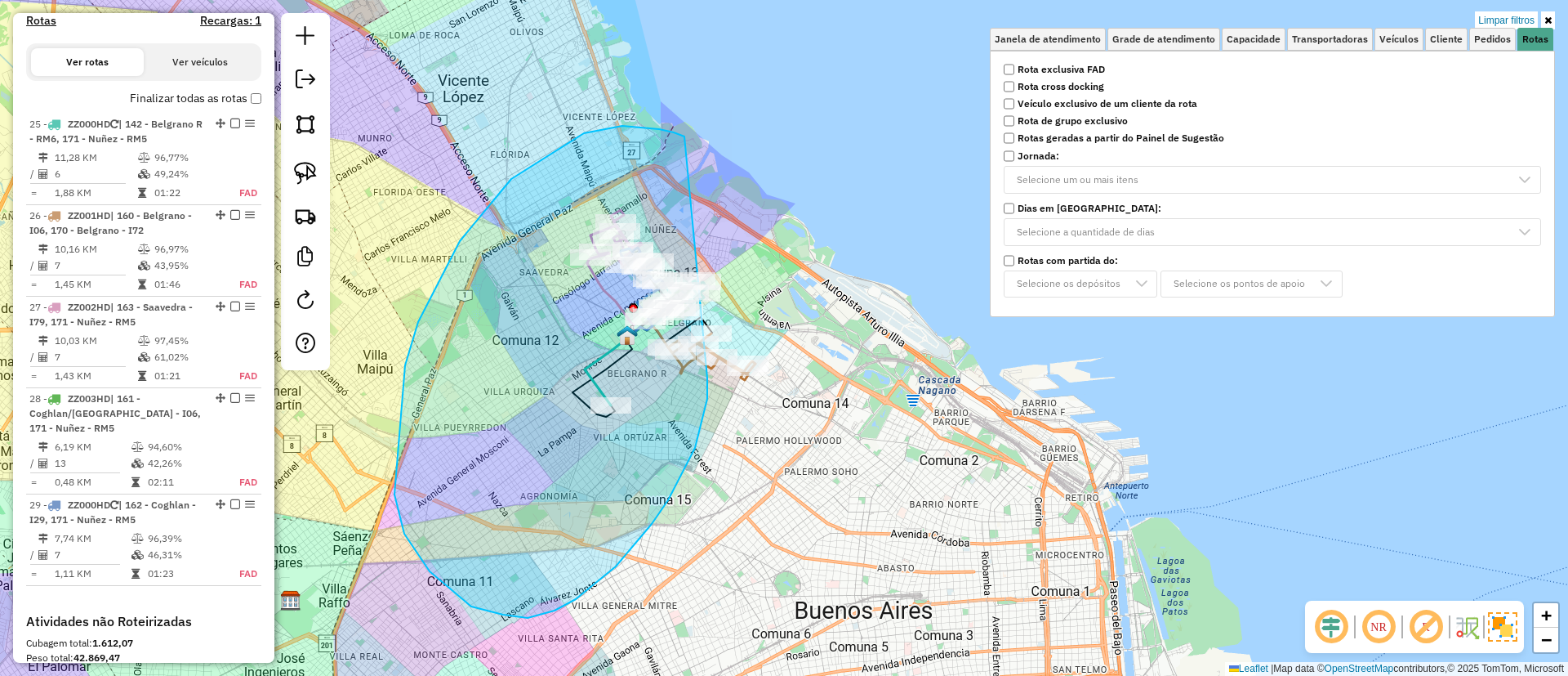
drag, startPoint x: 584, startPoint y: 133, endPoint x: 707, endPoint y: 373, distance: 269.7
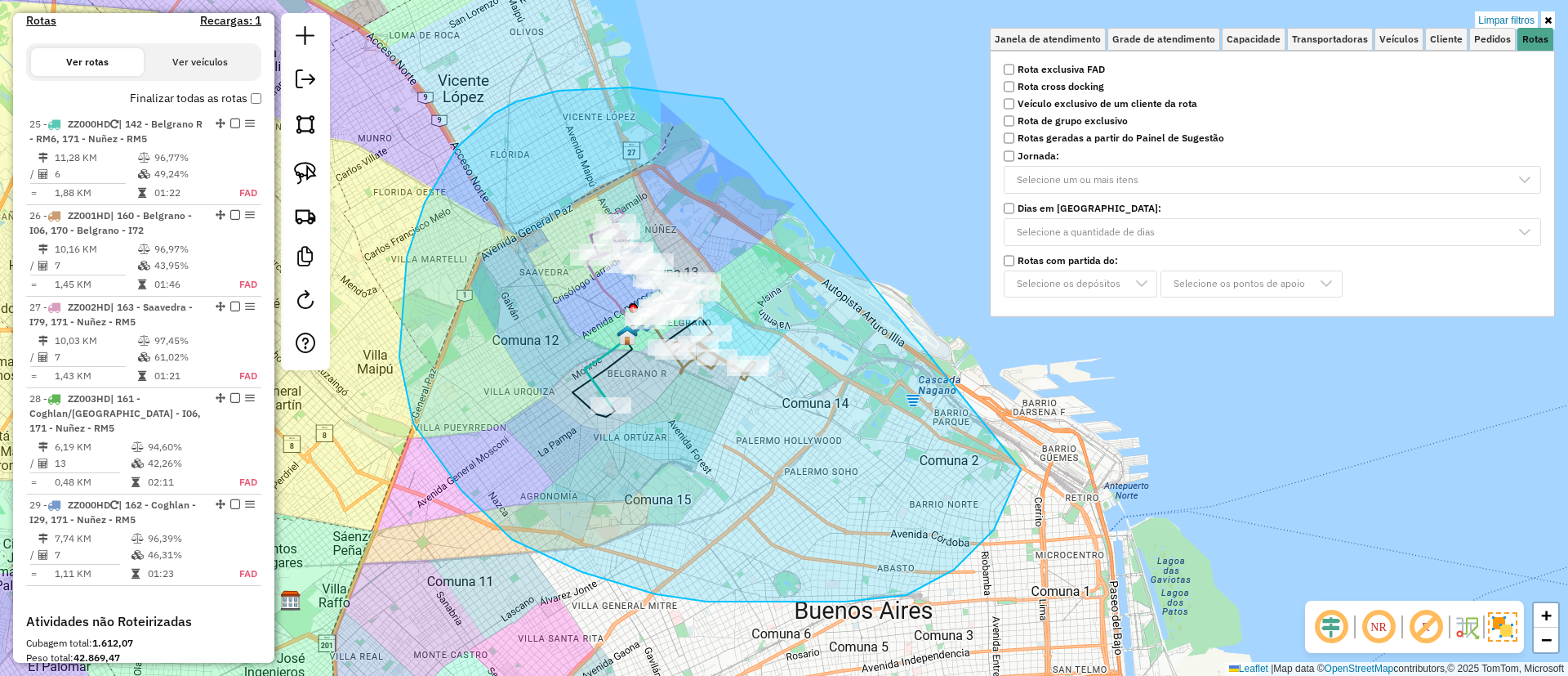
drag, startPoint x: 407, startPoint y: 257, endPoint x: 1025, endPoint y: 418, distance: 638.6
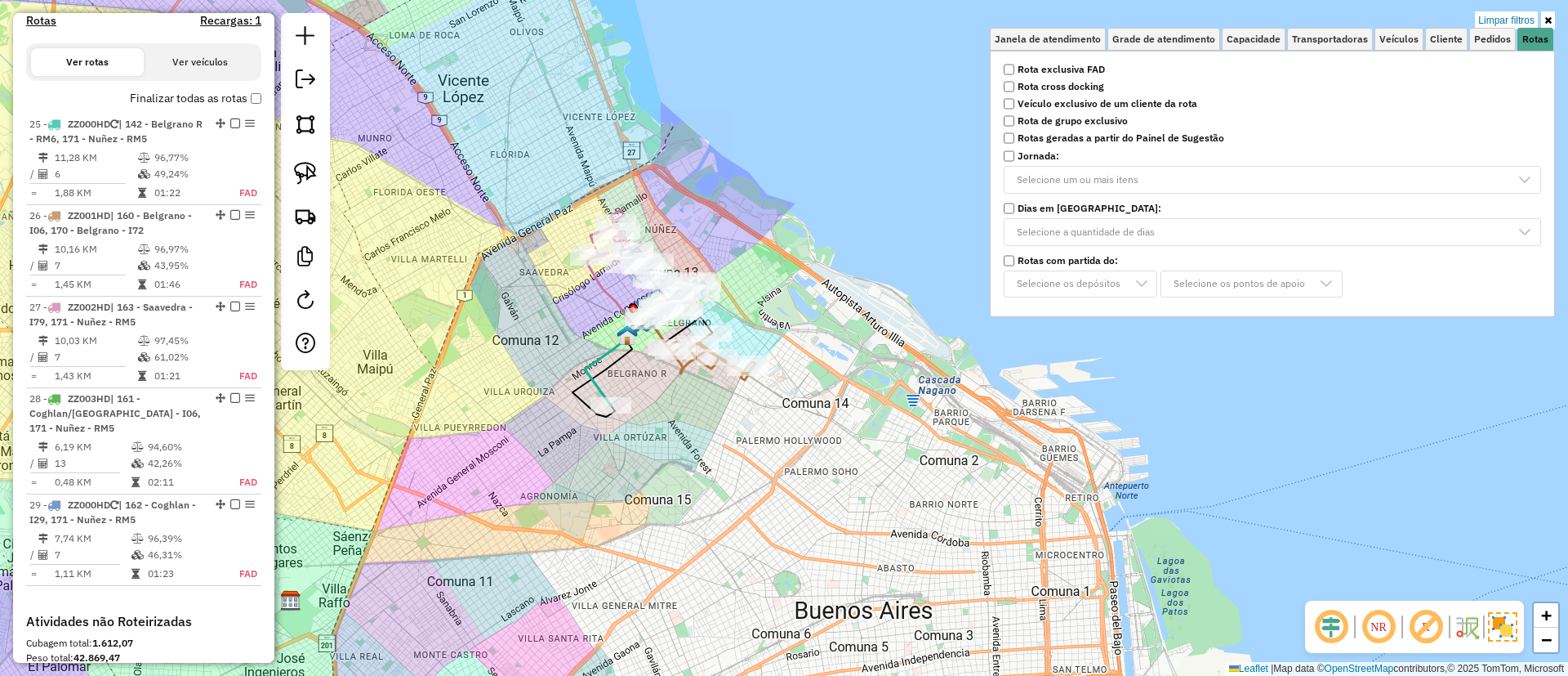
click at [199, 97] on label "Finalizar todas as rotas" at bounding box center [196, 98] width 132 height 17
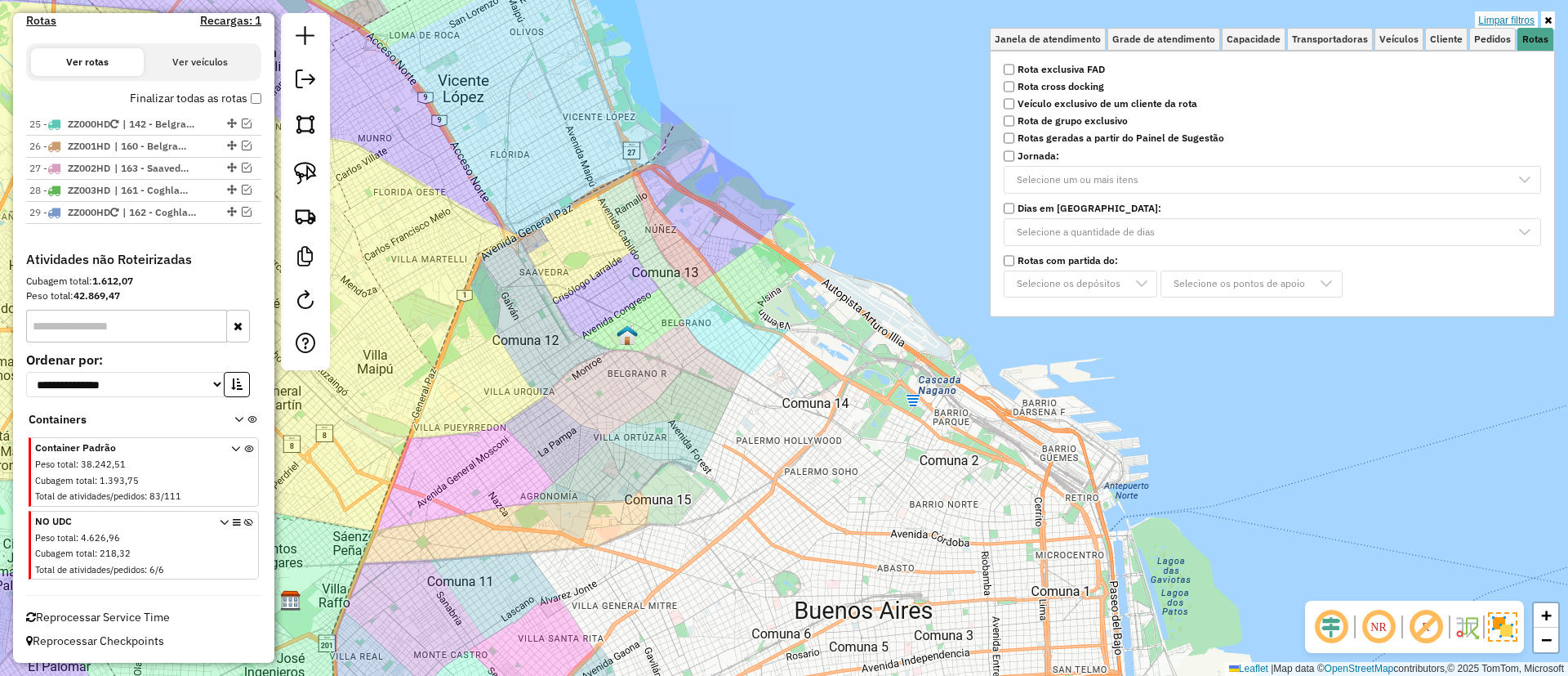
click at [1497, 14] on link "Limpar filtros" at bounding box center [1507, 20] width 63 height 18
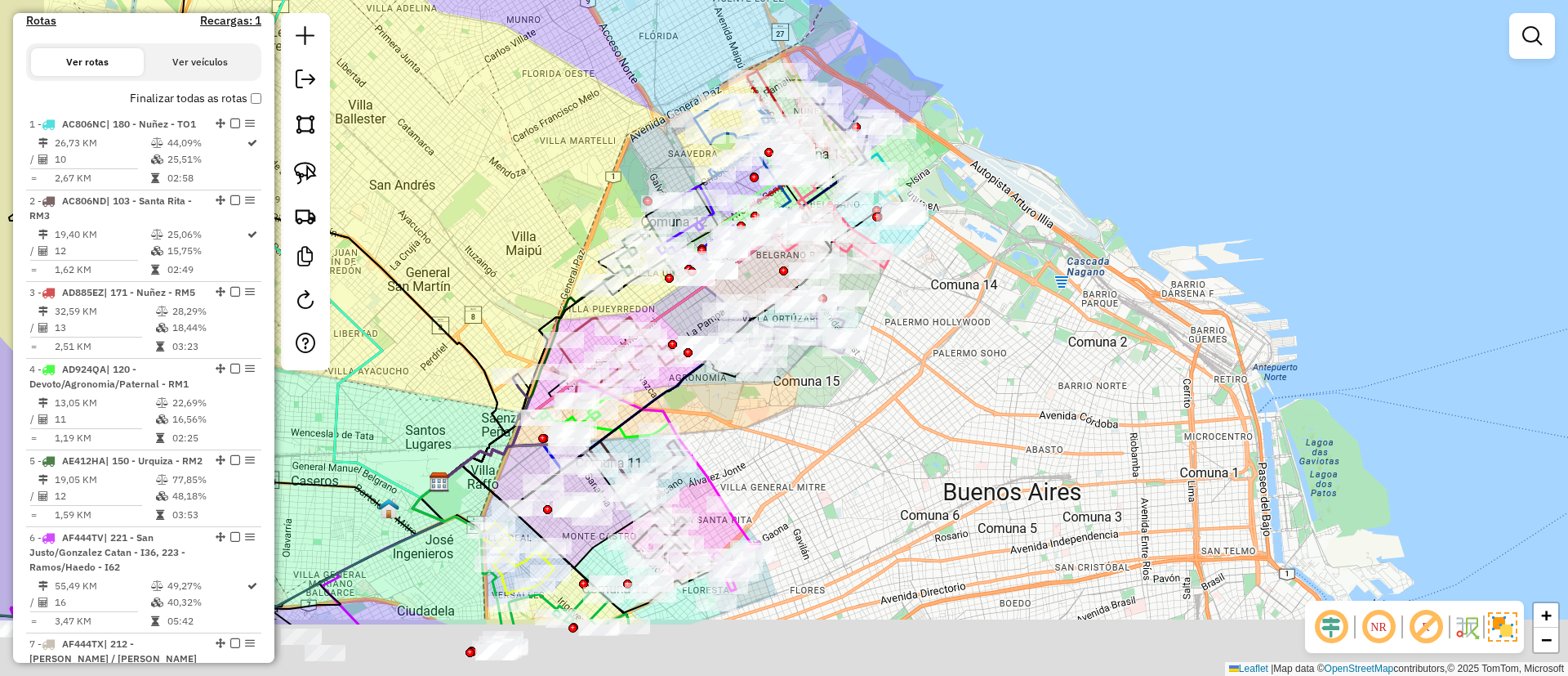
drag, startPoint x: 1062, startPoint y: 403, endPoint x: 1327, endPoint y: 200, distance: 333.8
click at [1326, 201] on div "Janela de atendimento Grade de atendimento Capacidade Transportadoras Veículos …" at bounding box center [784, 338] width 1568 height 676
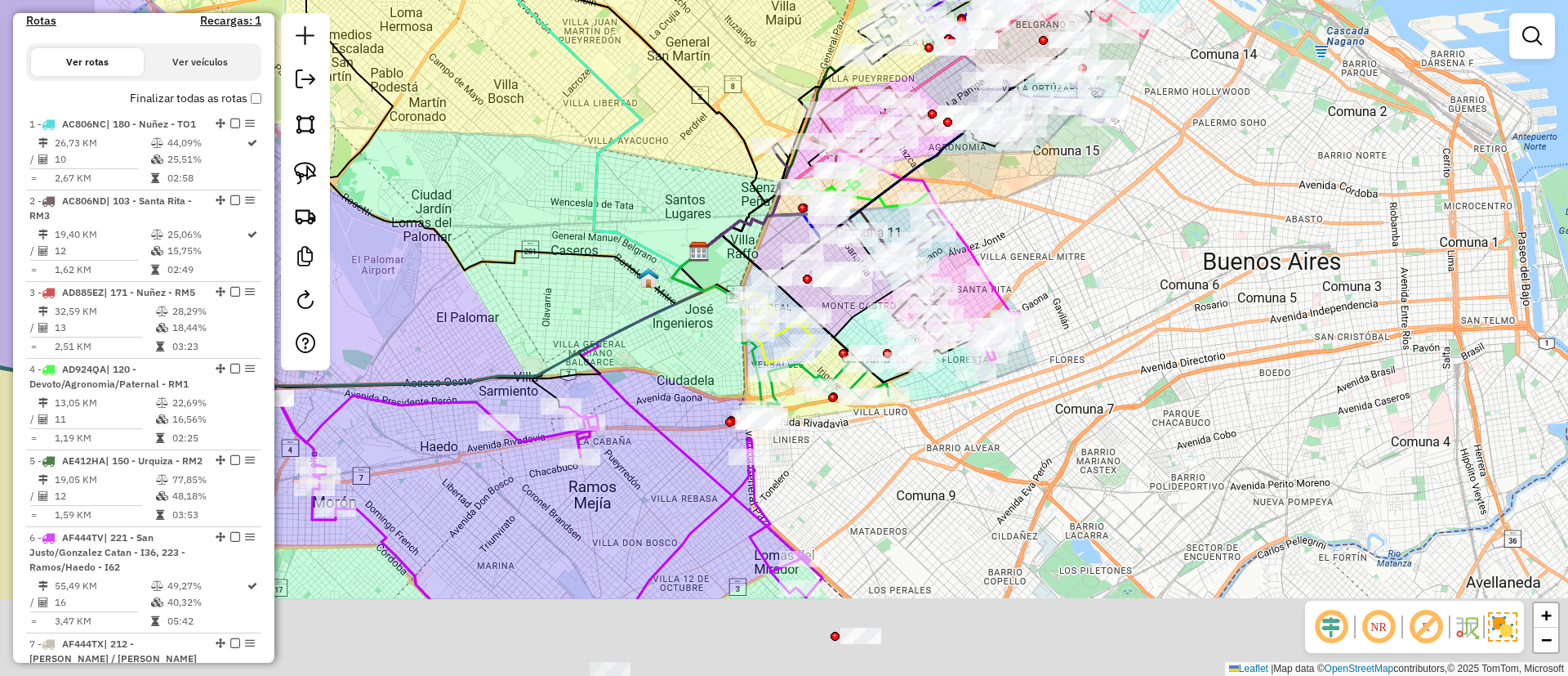
drag, startPoint x: 1025, startPoint y: 492, endPoint x: 1166, endPoint y: 348, distance: 201.5
click at [1166, 348] on div "Janela de atendimento Grade de atendimento Capacidade Transportadoras Veículos …" at bounding box center [784, 338] width 1568 height 676
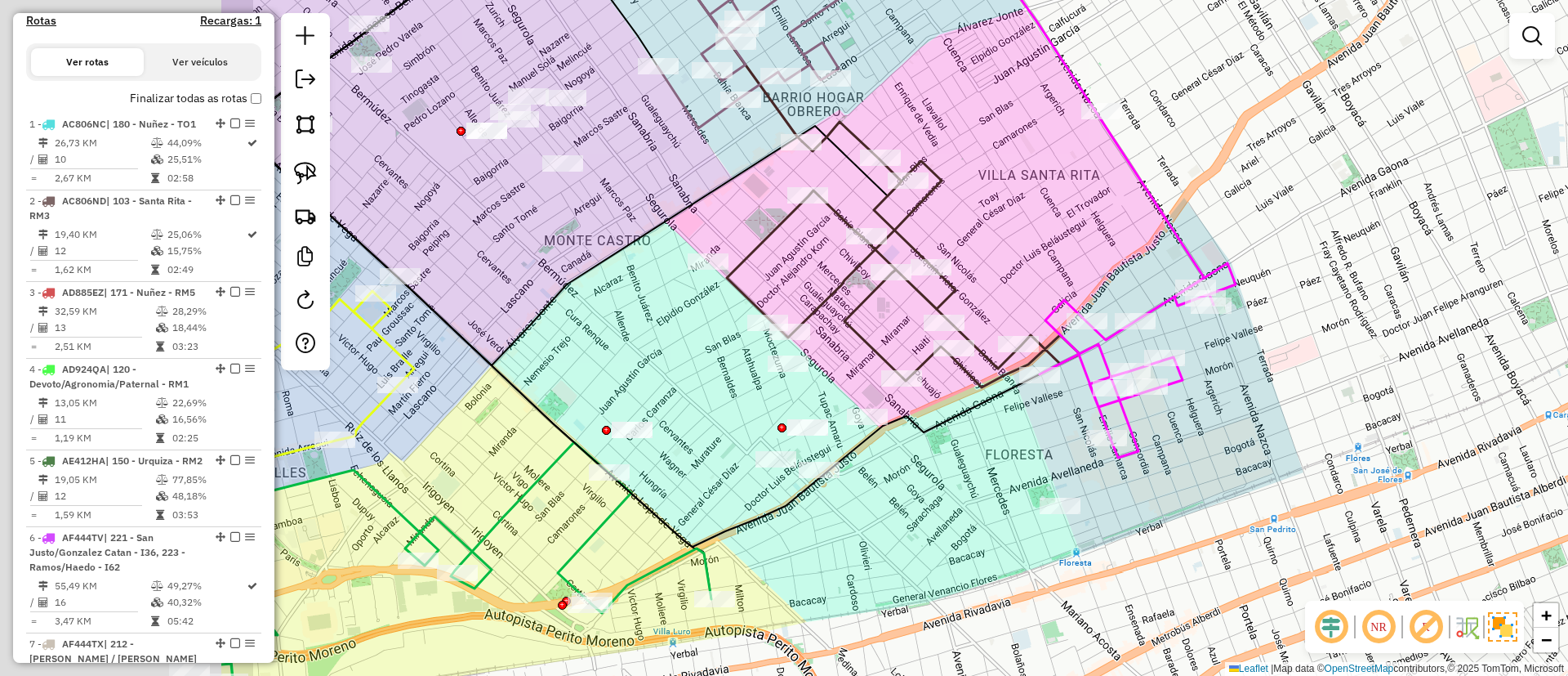
drag, startPoint x: 1217, startPoint y: 341, endPoint x: 1354, endPoint y: 346, distance: 137.1
click at [1412, 340] on div "Janela de atendimento Grade de atendimento Capacidade Transportadoras Veículos …" at bounding box center [784, 338] width 1568 height 676
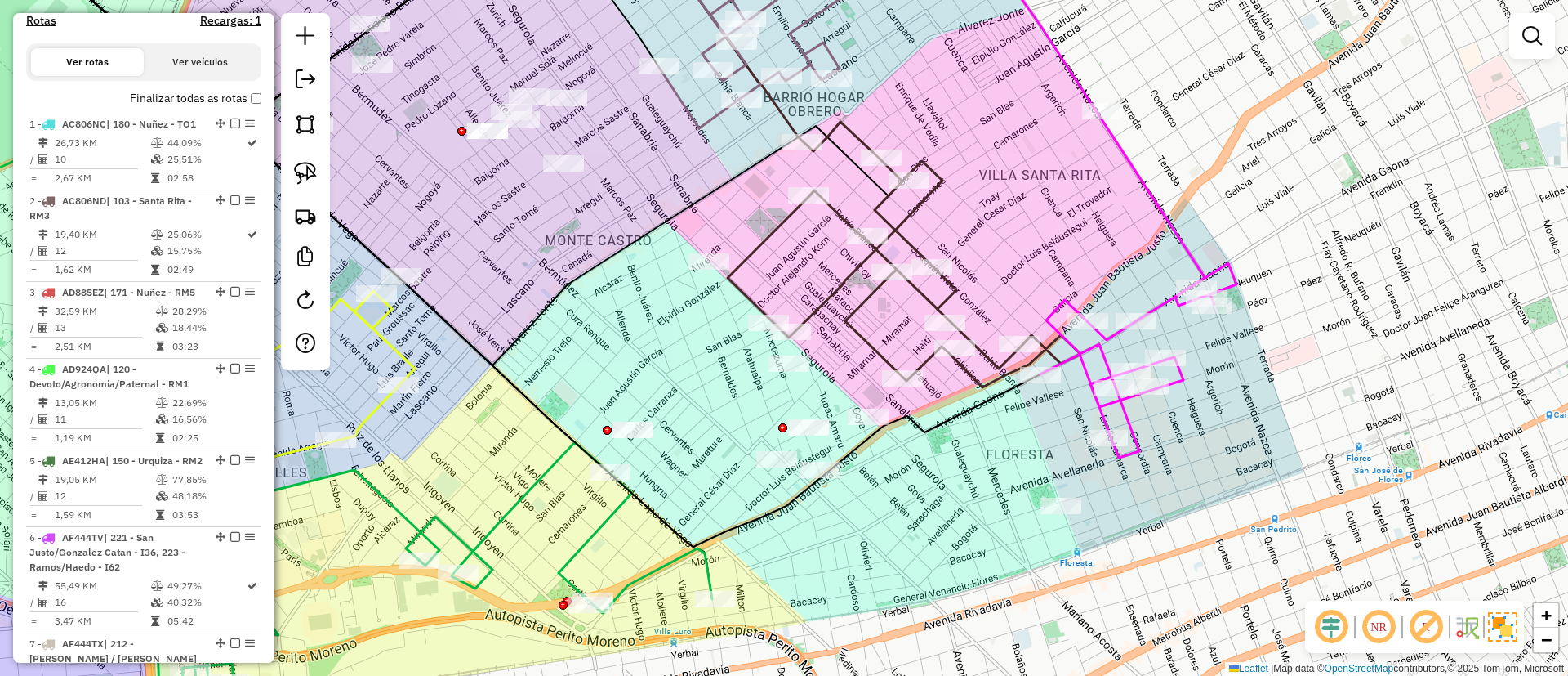
click at [1428, 627] on em at bounding box center [1426, 626] width 39 height 39
click at [1094, 397] on div at bounding box center [1113, 387] width 41 height 16
select select "**********"
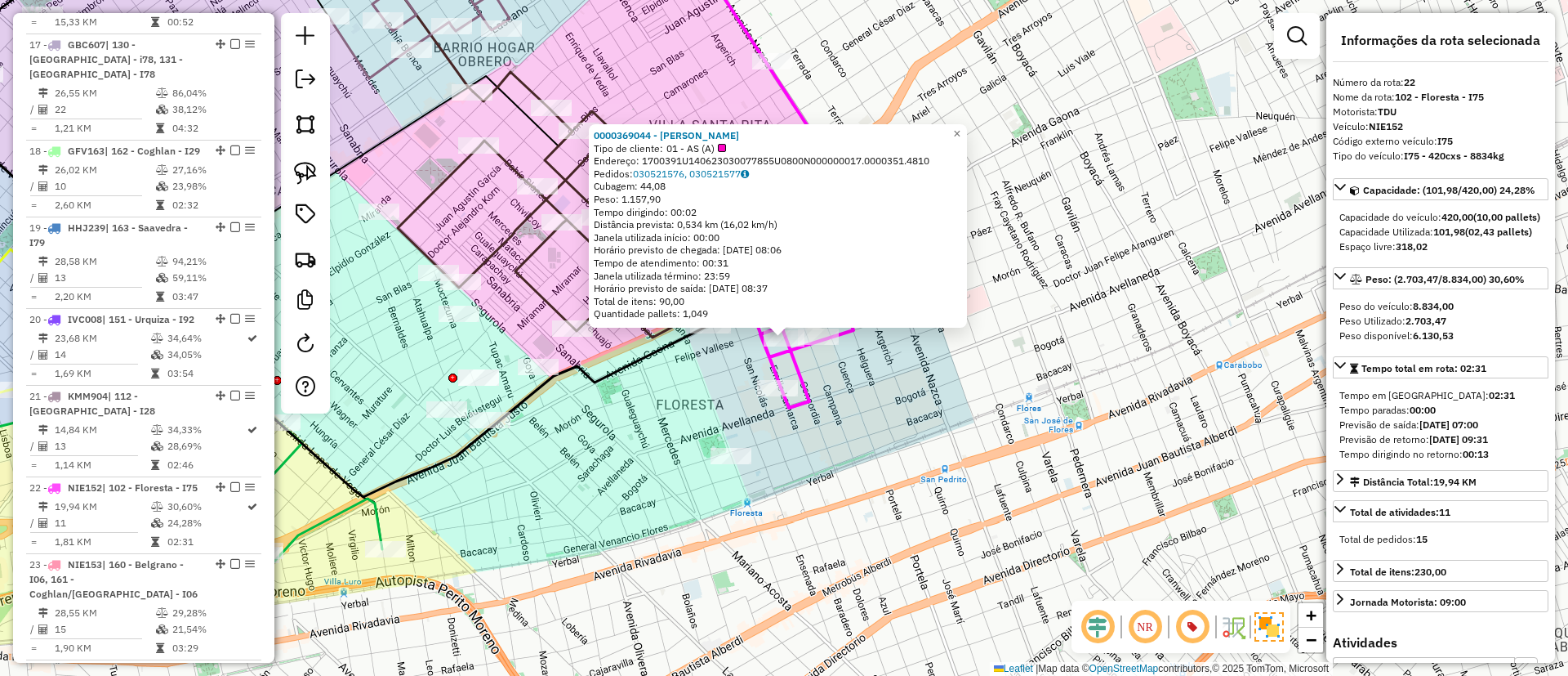
scroll to position [2551, 0]
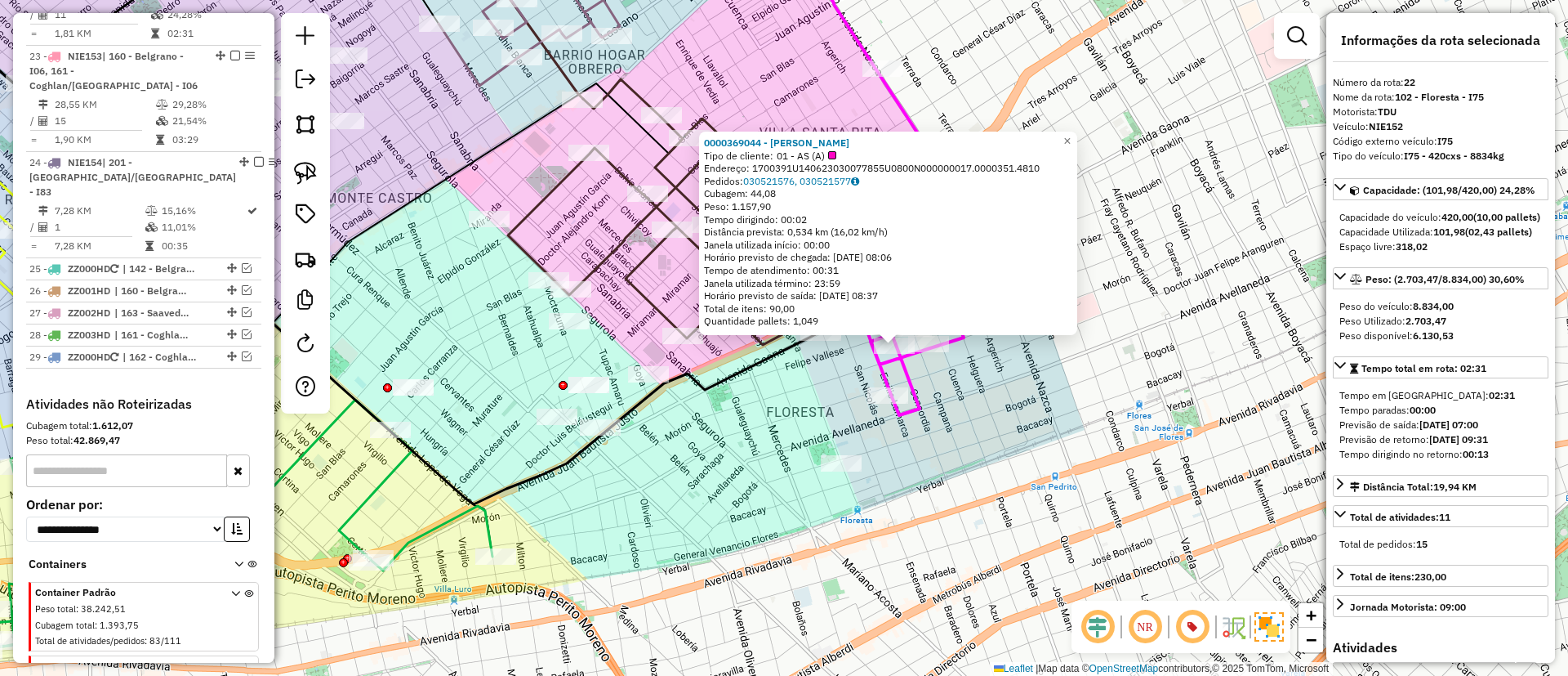
drag, startPoint x: 957, startPoint y: 481, endPoint x: 1067, endPoint y: 489, distance: 110.3
click at [1067, 489] on div "0000369044 - Chen Wang Tipo de cliente: 01 - AS (A) Endereço: 1700391U140623030…" at bounding box center [784, 338] width 1568 height 676
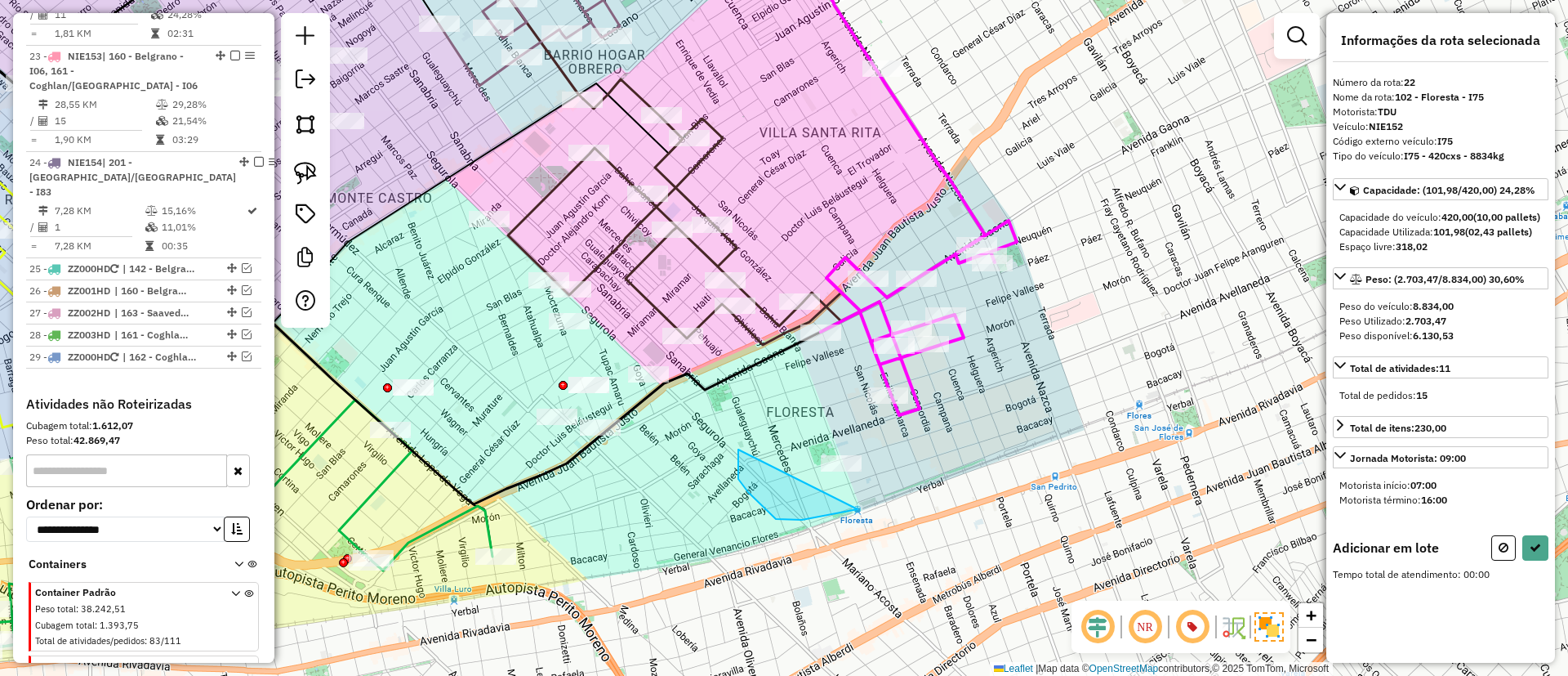
drag, startPoint x: 802, startPoint y: 520, endPoint x: 982, endPoint y: 398, distance: 217.4
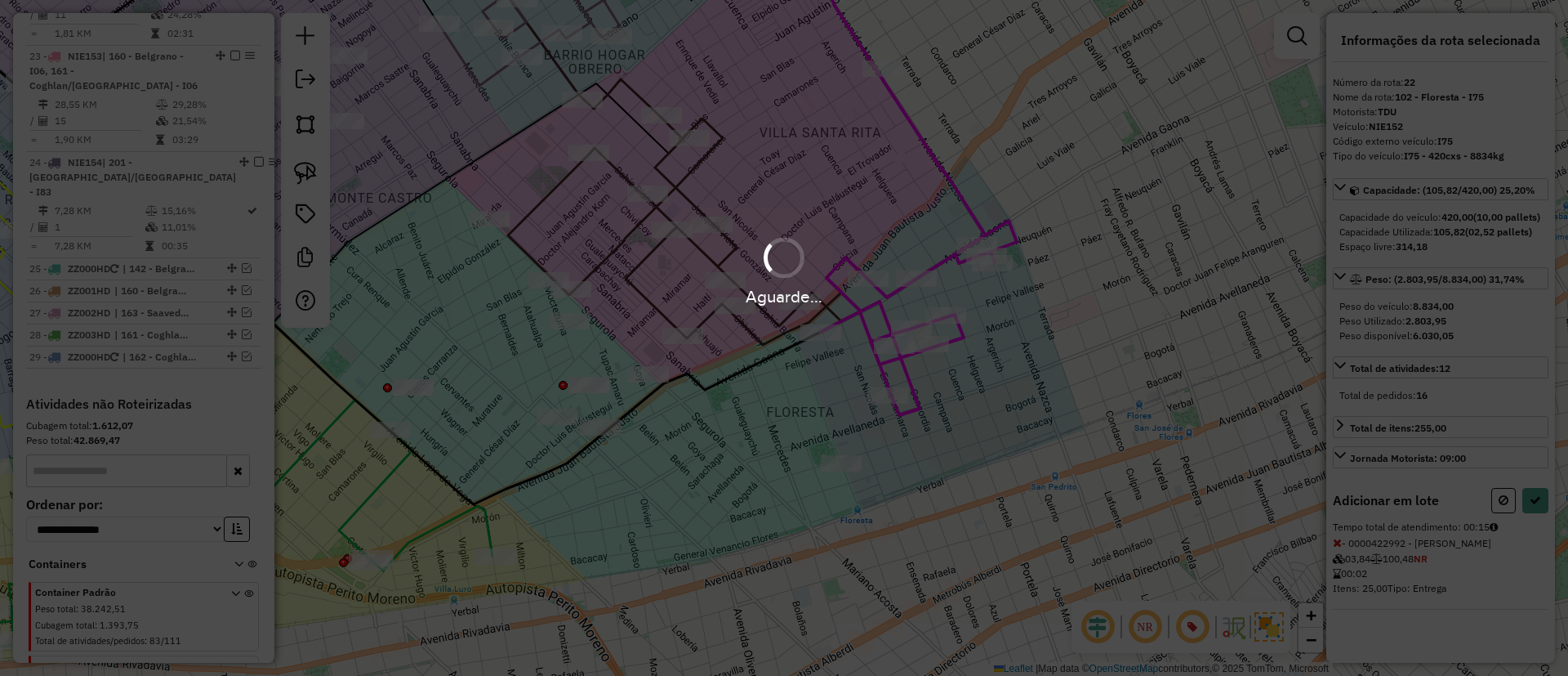
select select "**********"
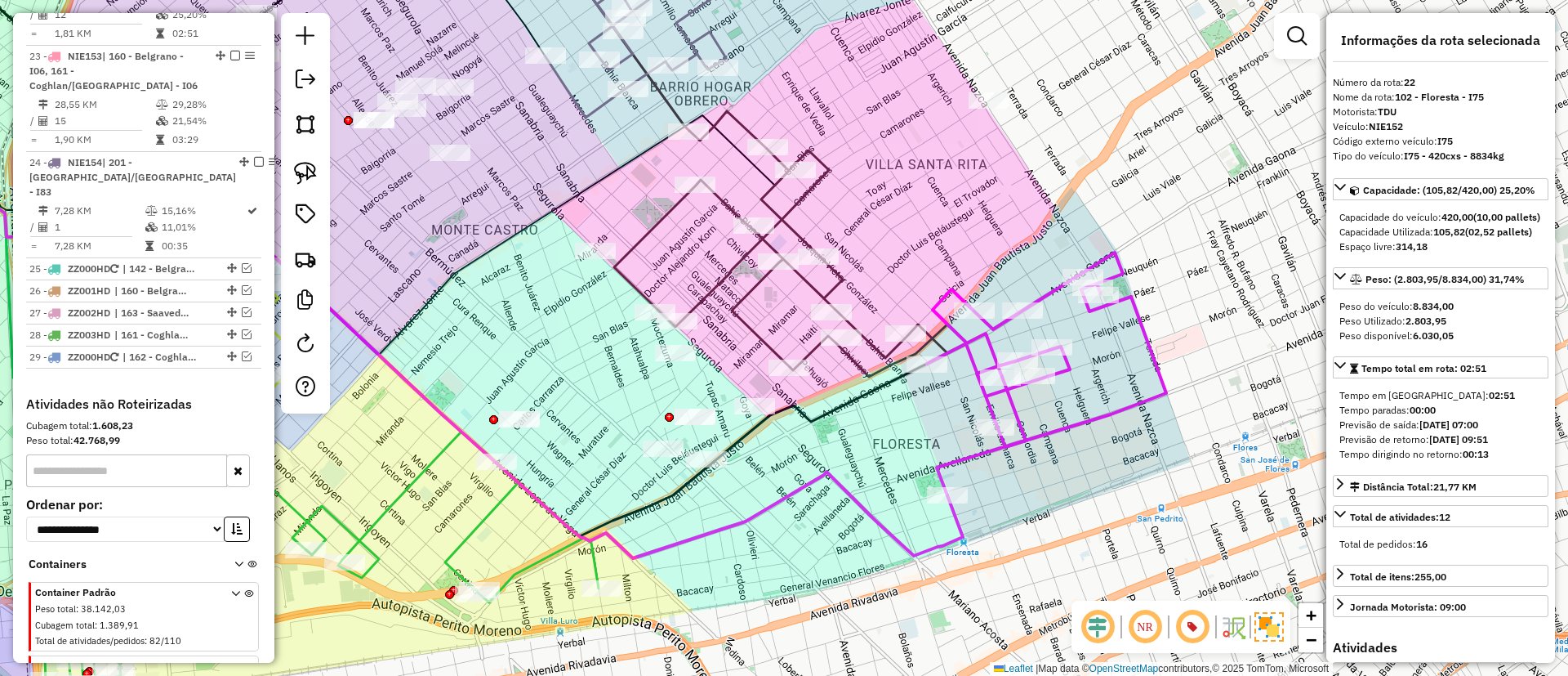
drag, startPoint x: 785, startPoint y: 385, endPoint x: 891, endPoint y: 403, distance: 107.5
click at [891, 403] on div "Janela de atendimento Grade de atendimento Capacidade Transportadoras Veículos …" at bounding box center [784, 338] width 1568 height 676
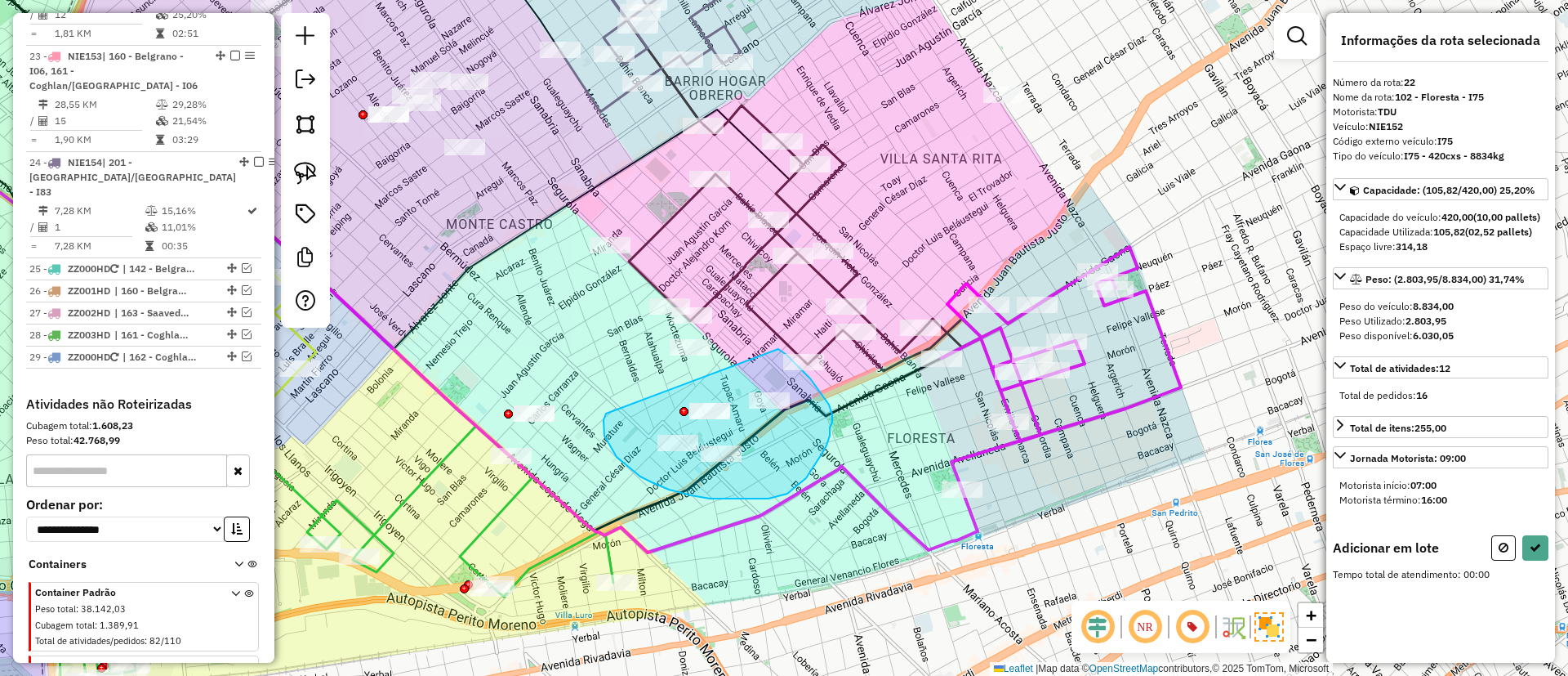
drag, startPoint x: 604, startPoint y: 430, endPoint x: 763, endPoint y: 340, distance: 182.7
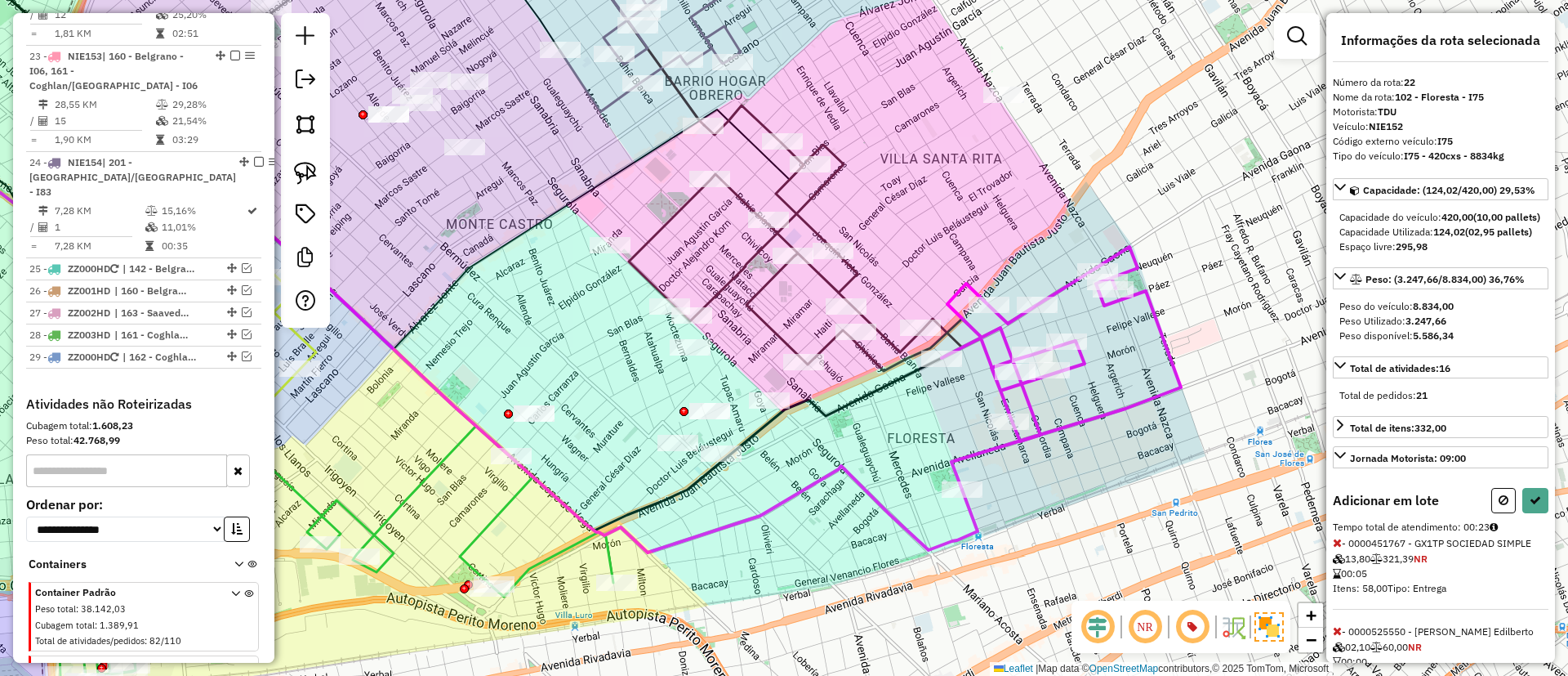
select select "**********"
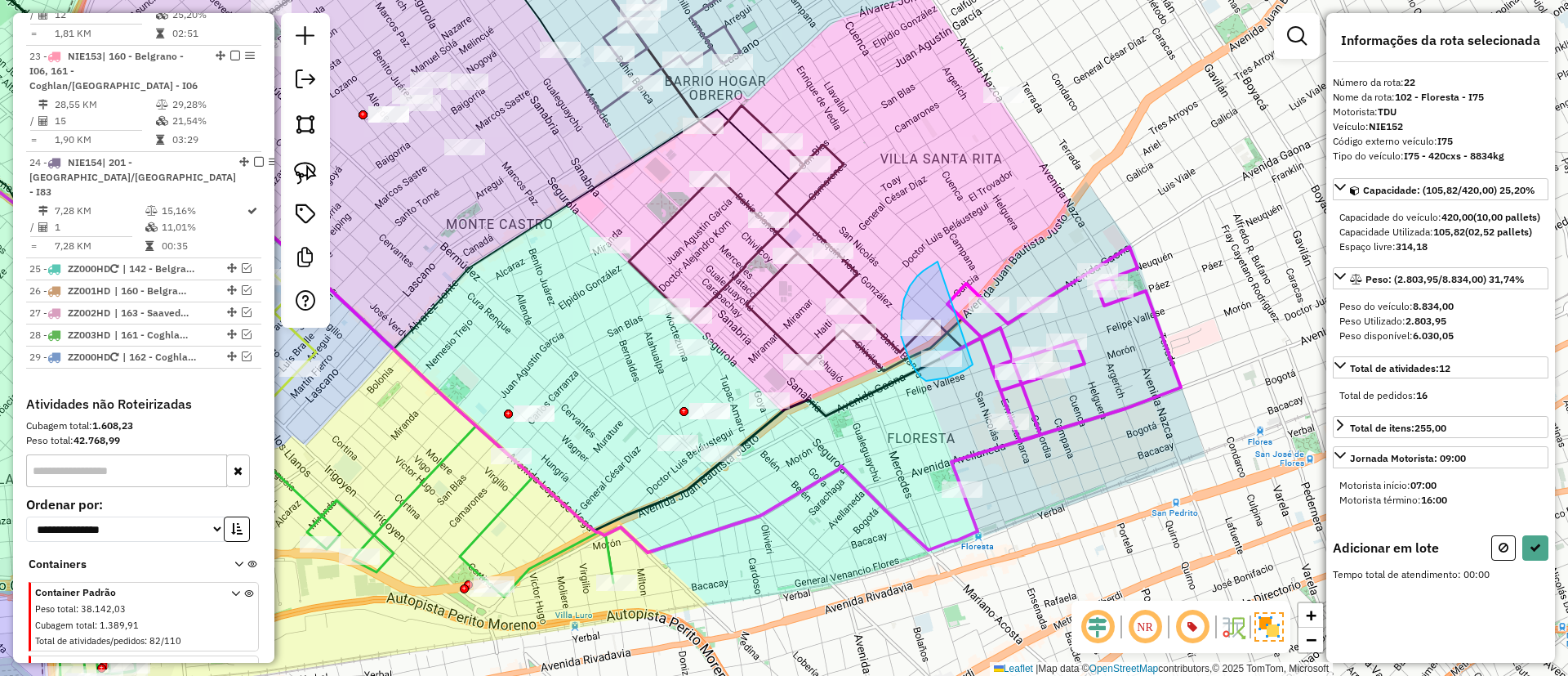
drag, startPoint x: 902, startPoint y: 315, endPoint x: 973, endPoint y: 364, distance: 86.3
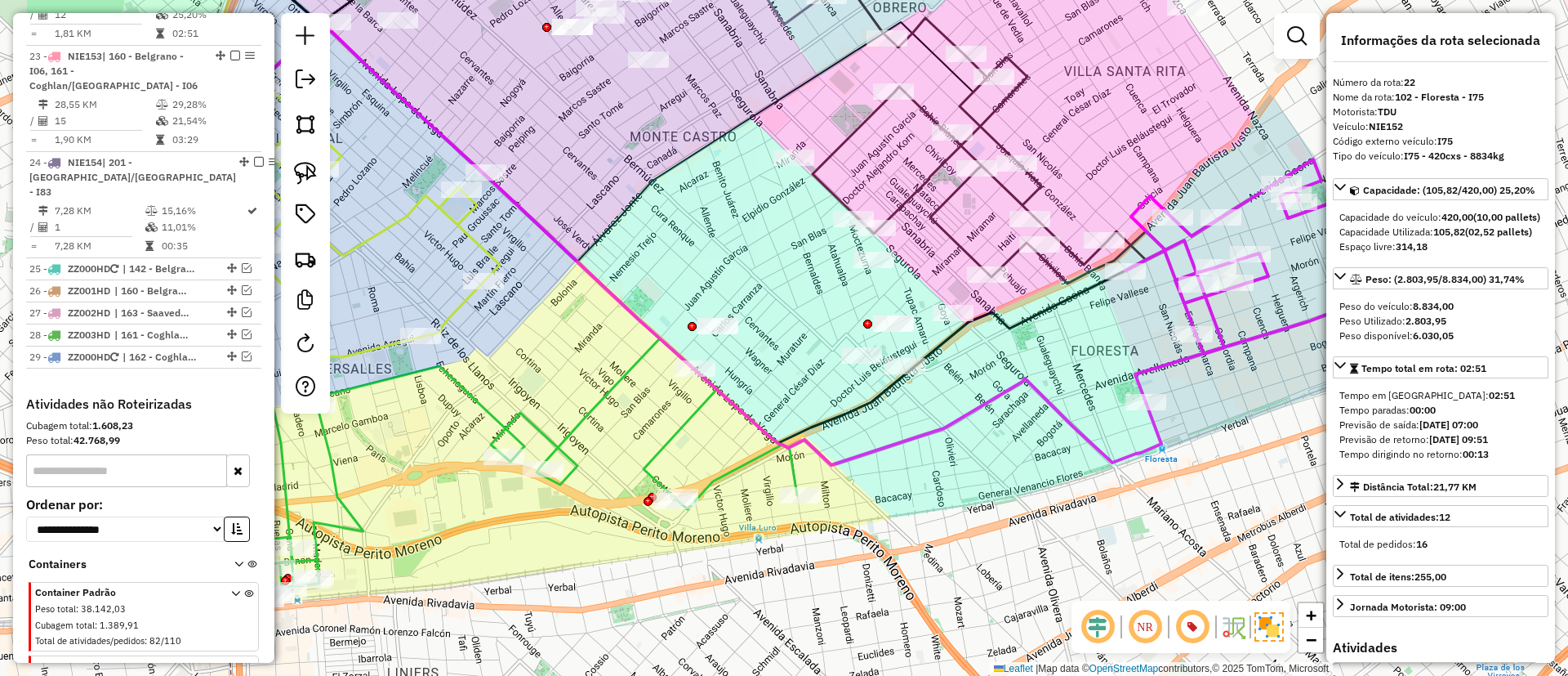
drag, startPoint x: 769, startPoint y: 486, endPoint x: 929, endPoint y: 413, distance: 175.9
click at [962, 402] on div "Janela de atendimento Grade de atendimento Capacidade Transportadoras Veículos …" at bounding box center [784, 338] width 1568 height 676
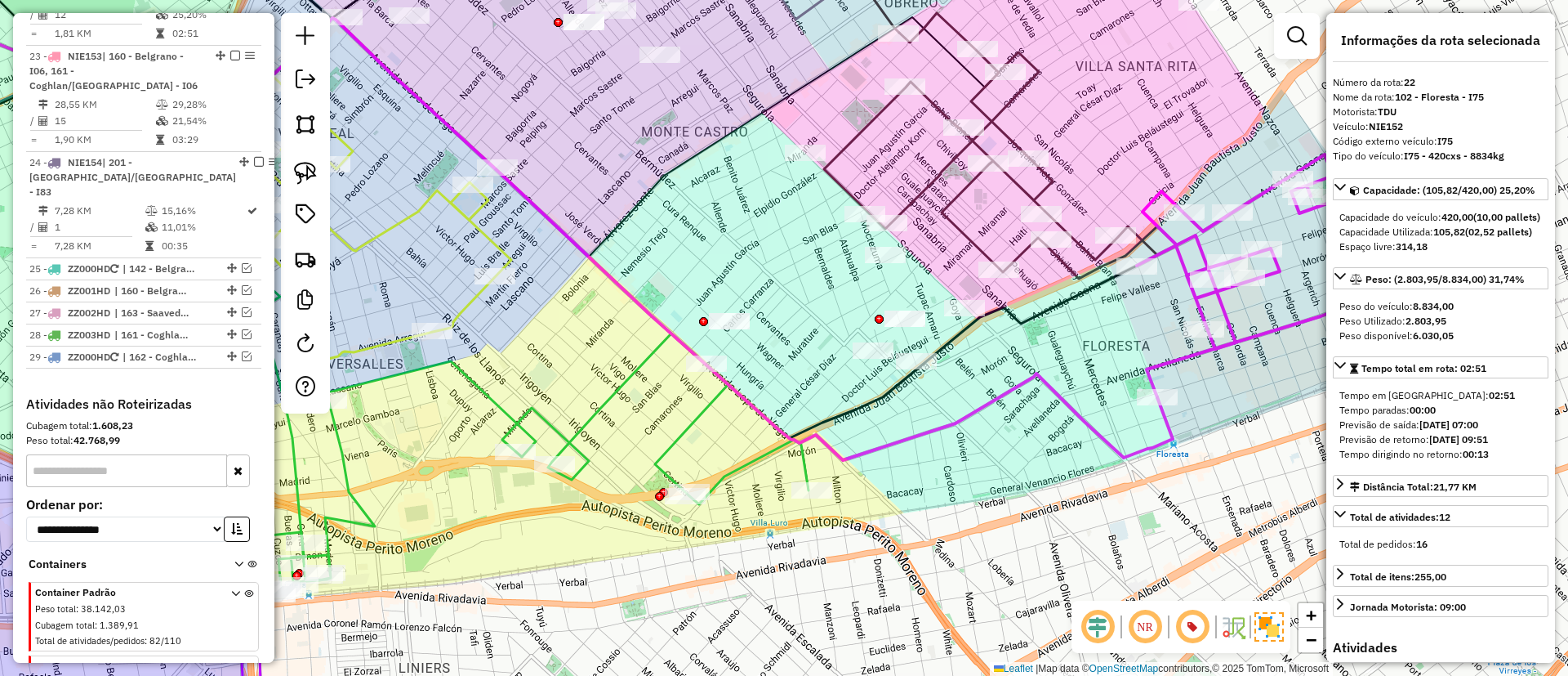
click at [702, 414] on icon at bounding box center [531, 464] width 554 height 261
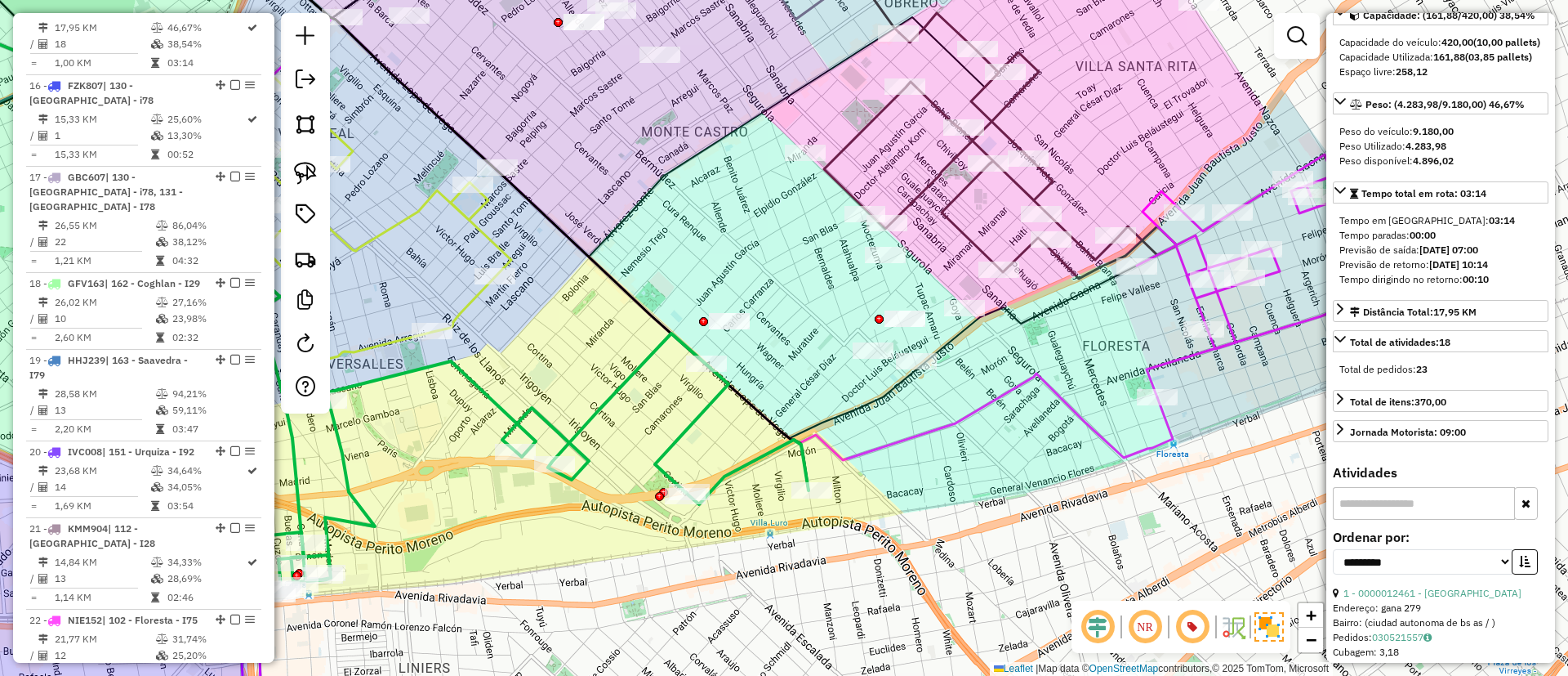
scroll to position [245, 0]
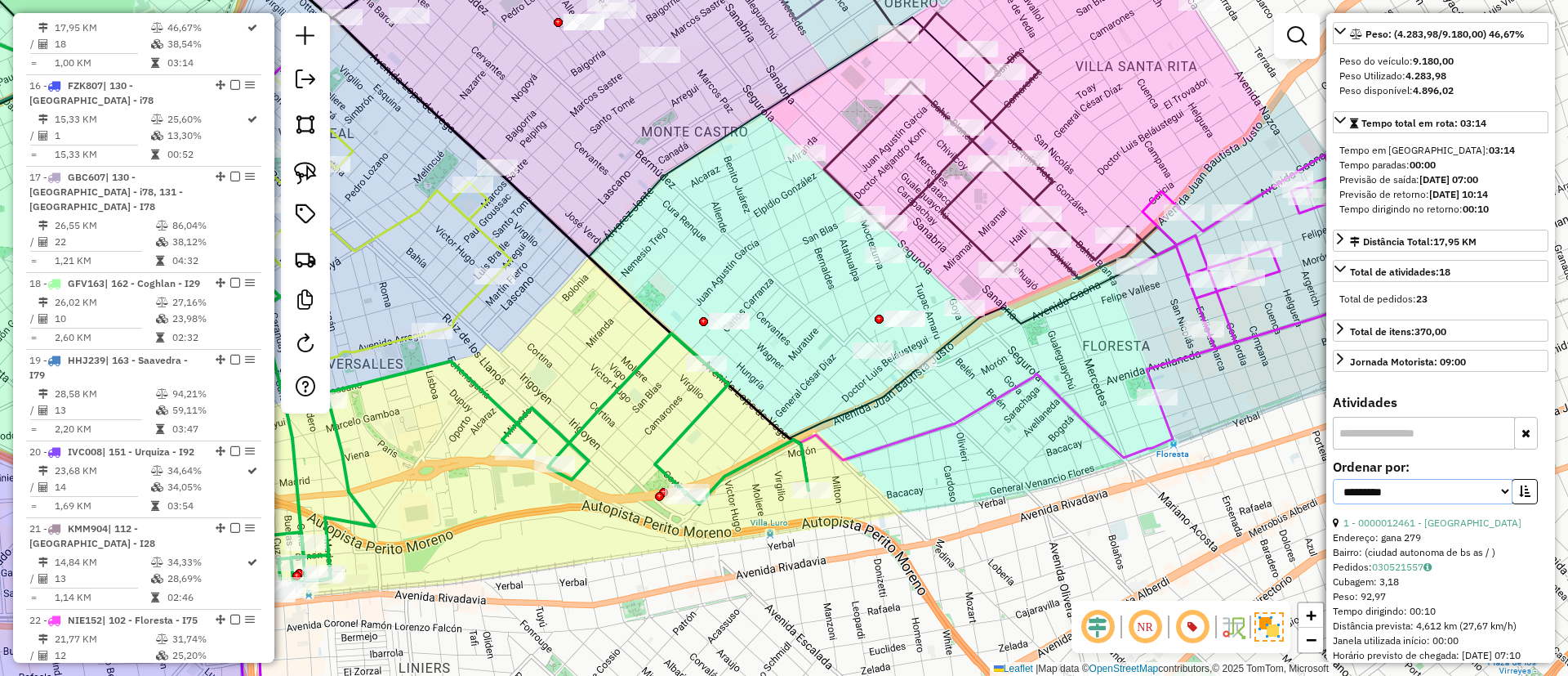
click at [1425, 504] on select "**********" at bounding box center [1423, 491] width 180 height 25
select select "*********"
click at [1333, 504] on select "**********" at bounding box center [1423, 491] width 180 height 25
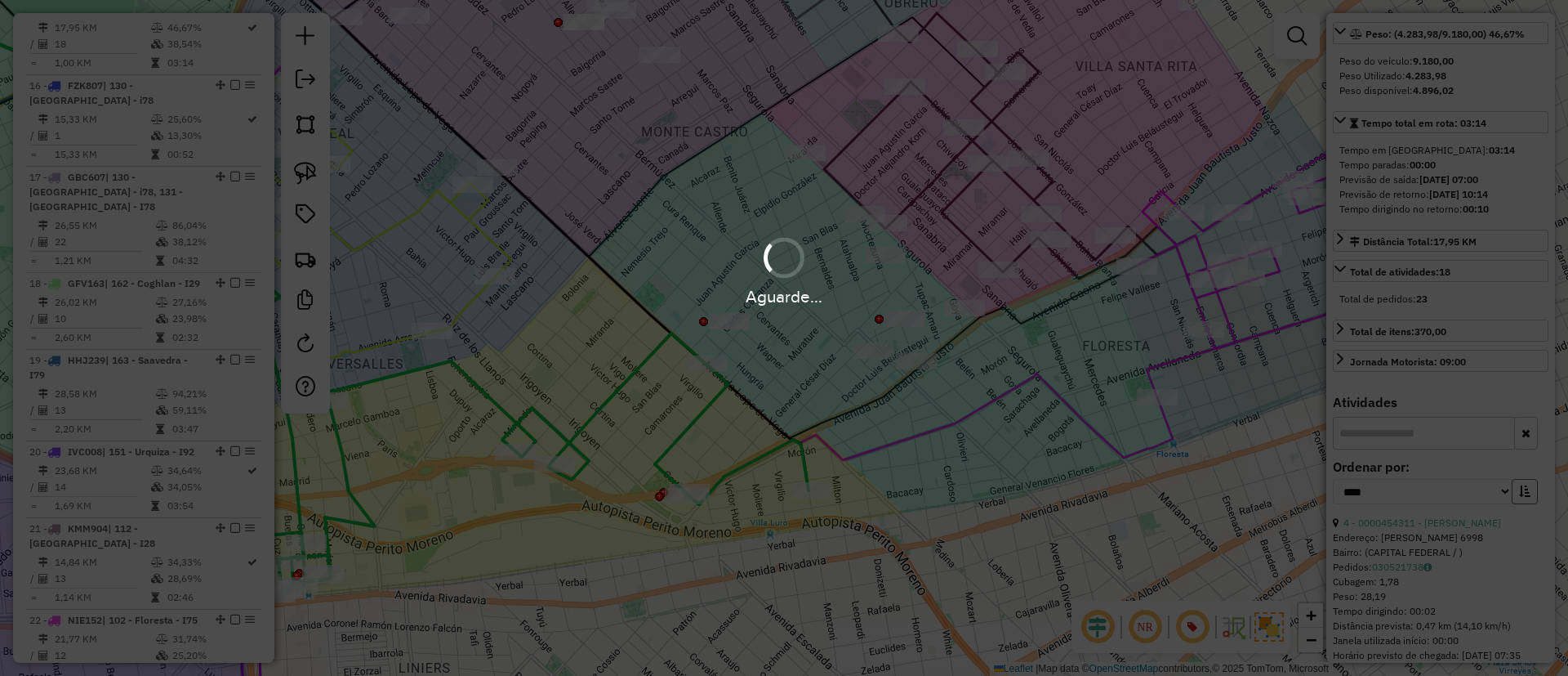
click at [1529, 517] on hb-app "Aguarde... Pop-up bloqueado! Seu navegador bloqueou automáticamente a abertura …" at bounding box center [784, 338] width 1568 height 676
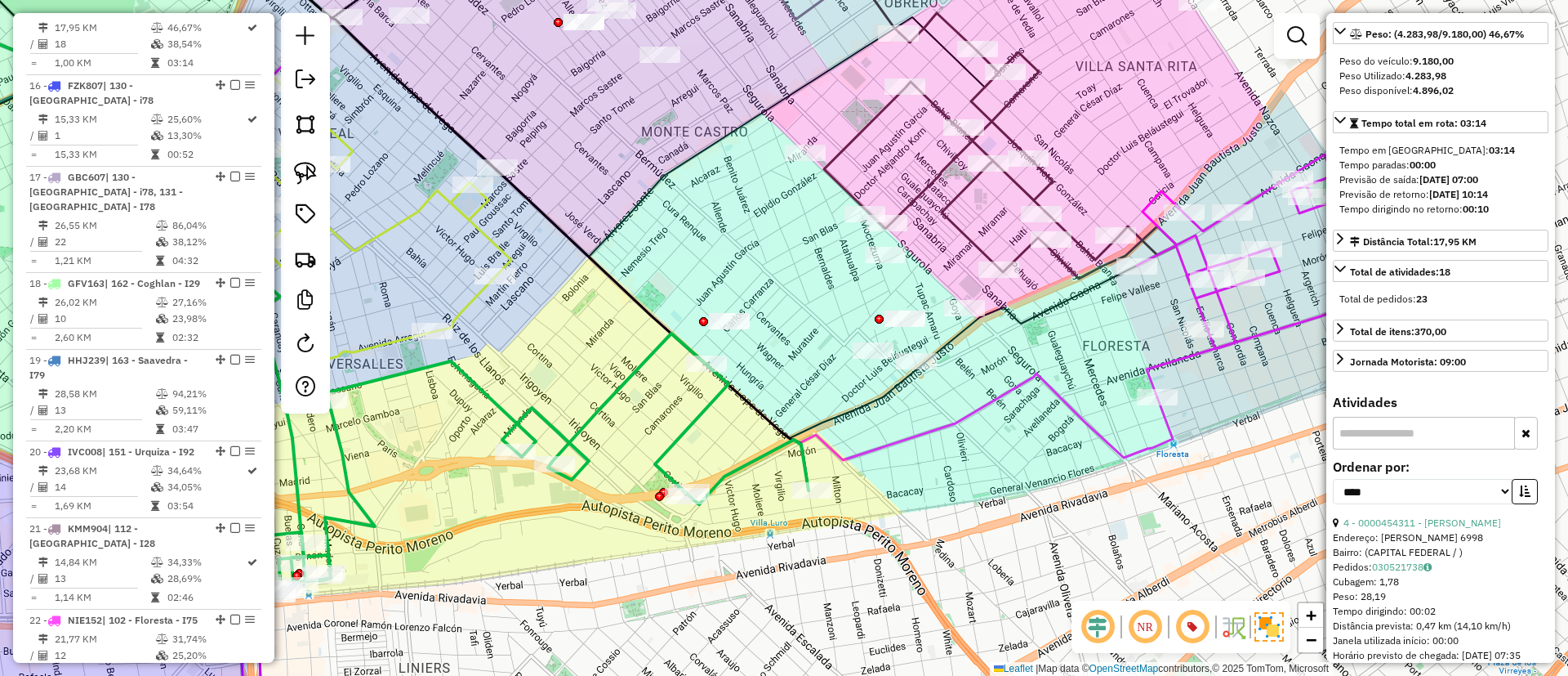
click at [1521, 497] on icon "button" at bounding box center [1525, 491] width 11 height 11
click at [1416, 529] on link "5 - 0000473664 - AQUINO BARRETO" at bounding box center [1422, 522] width 158 height 12
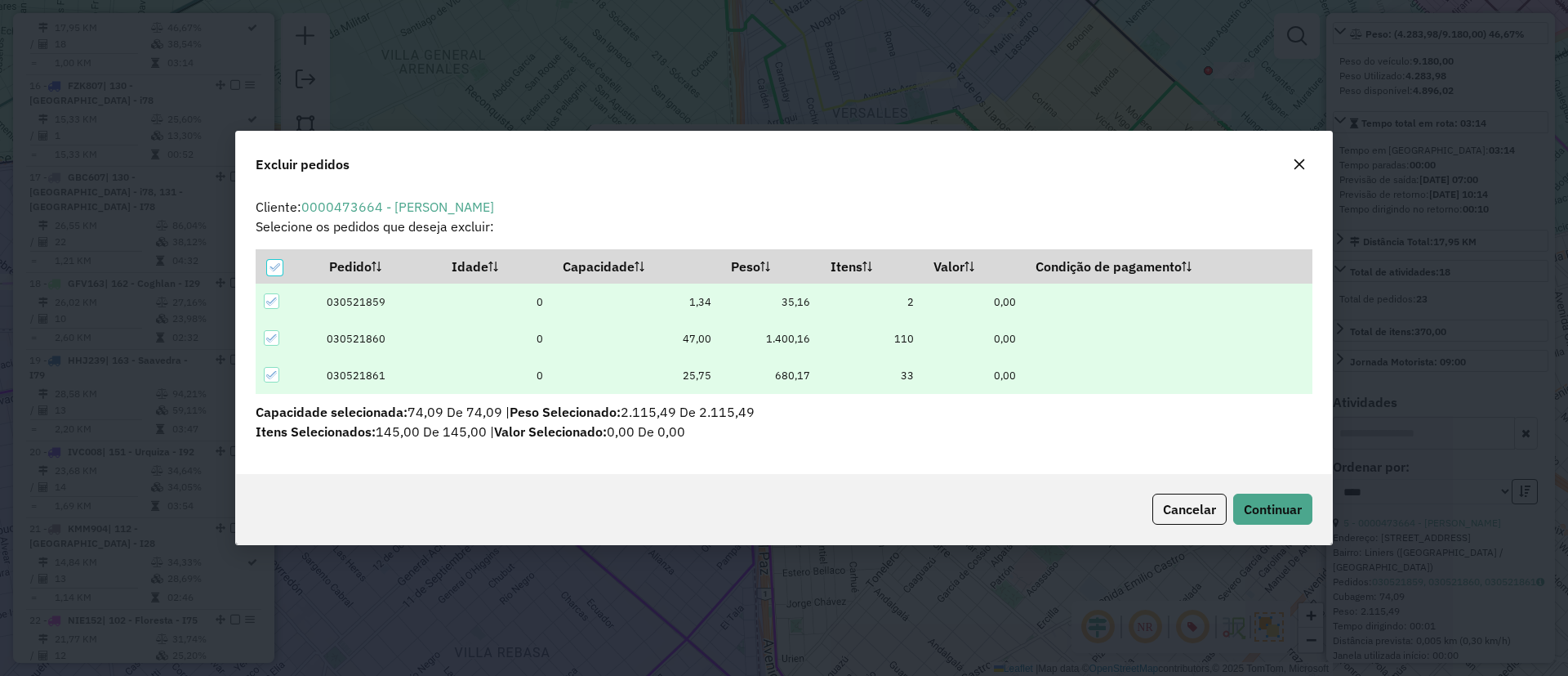
scroll to position [0, 0]
click at [1310, 506] on button "Continuar" at bounding box center [1273, 509] width 79 height 31
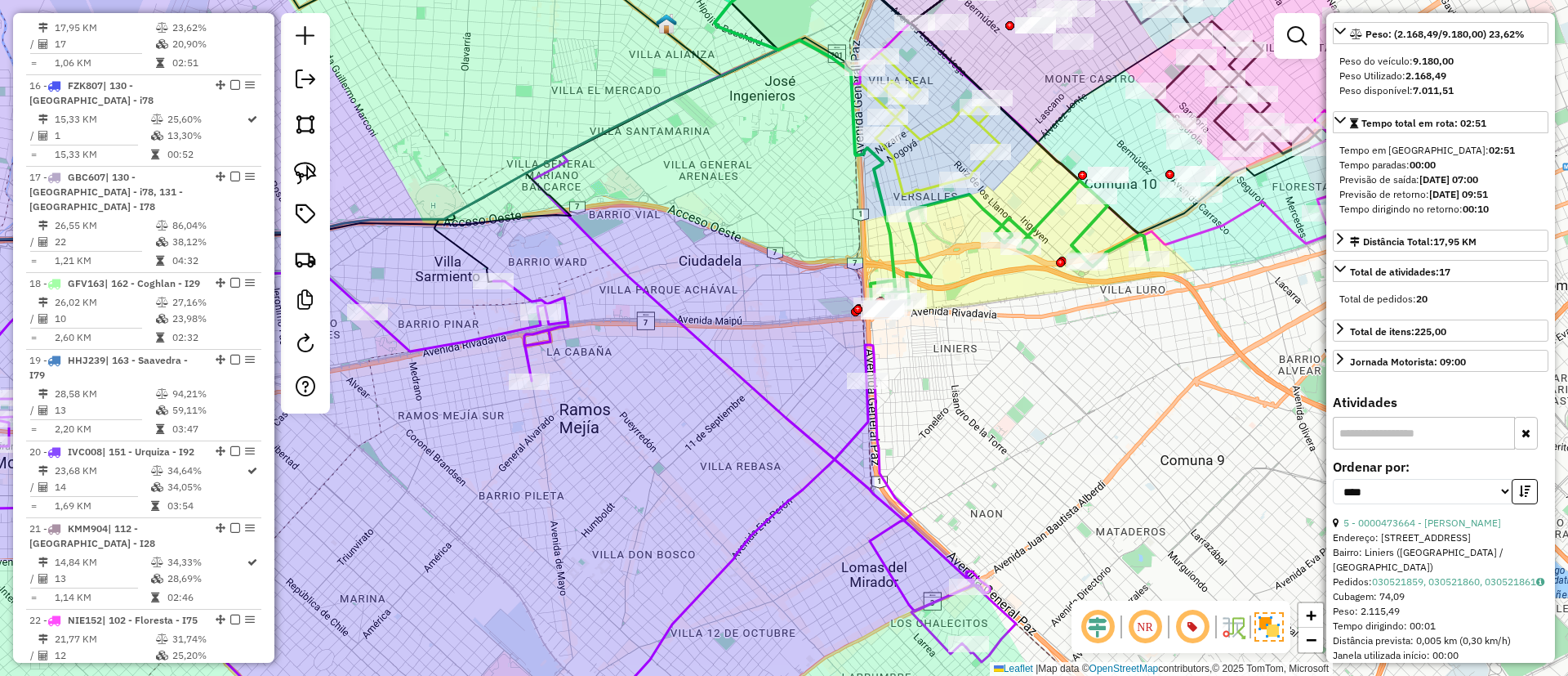
drag, startPoint x: 1004, startPoint y: 339, endPoint x: 977, endPoint y: 335, distance: 27.3
click at [977, 335] on hb-app "Aguarde... Pop-up bloqueado! Seu navegador bloqueou automáticamente a abertura …" at bounding box center [784, 338] width 1568 height 676
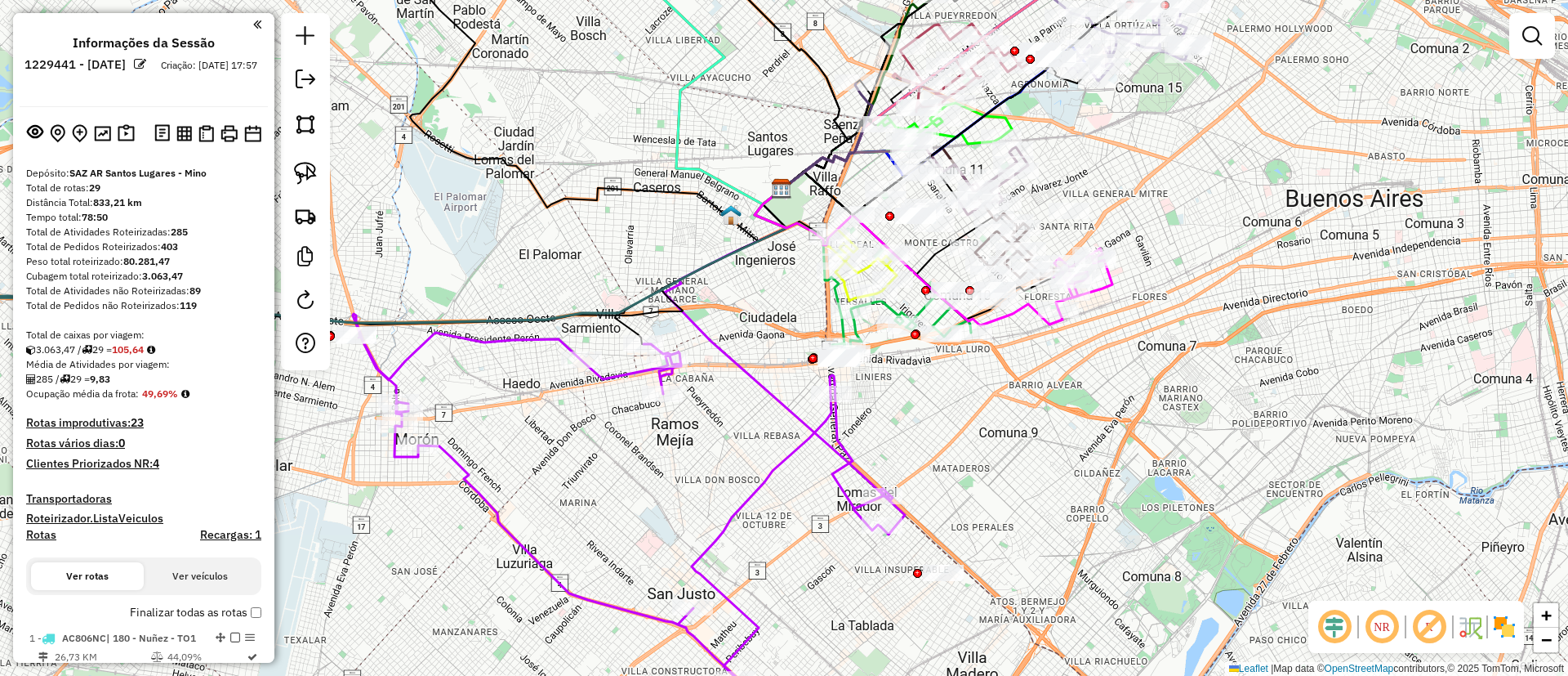
click at [1498, 621] on img at bounding box center [1504, 626] width 26 height 26
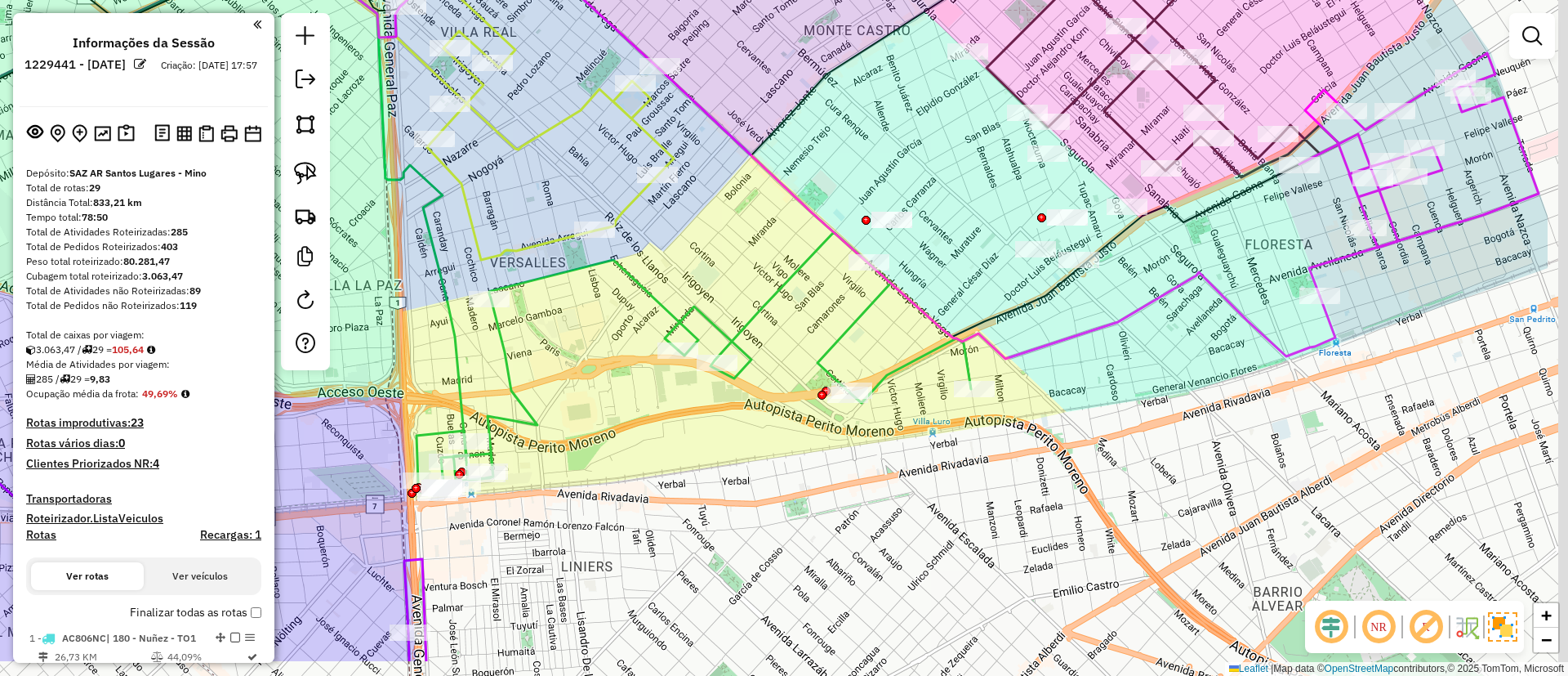
drag, startPoint x: 868, startPoint y: 295, endPoint x: 805, endPoint y: 244, distance: 81.1
click at [752, 235] on div "Janela de atendimento Grade de atendimento Capacidade Transportadoras Veículos …" at bounding box center [784, 338] width 1568 height 676
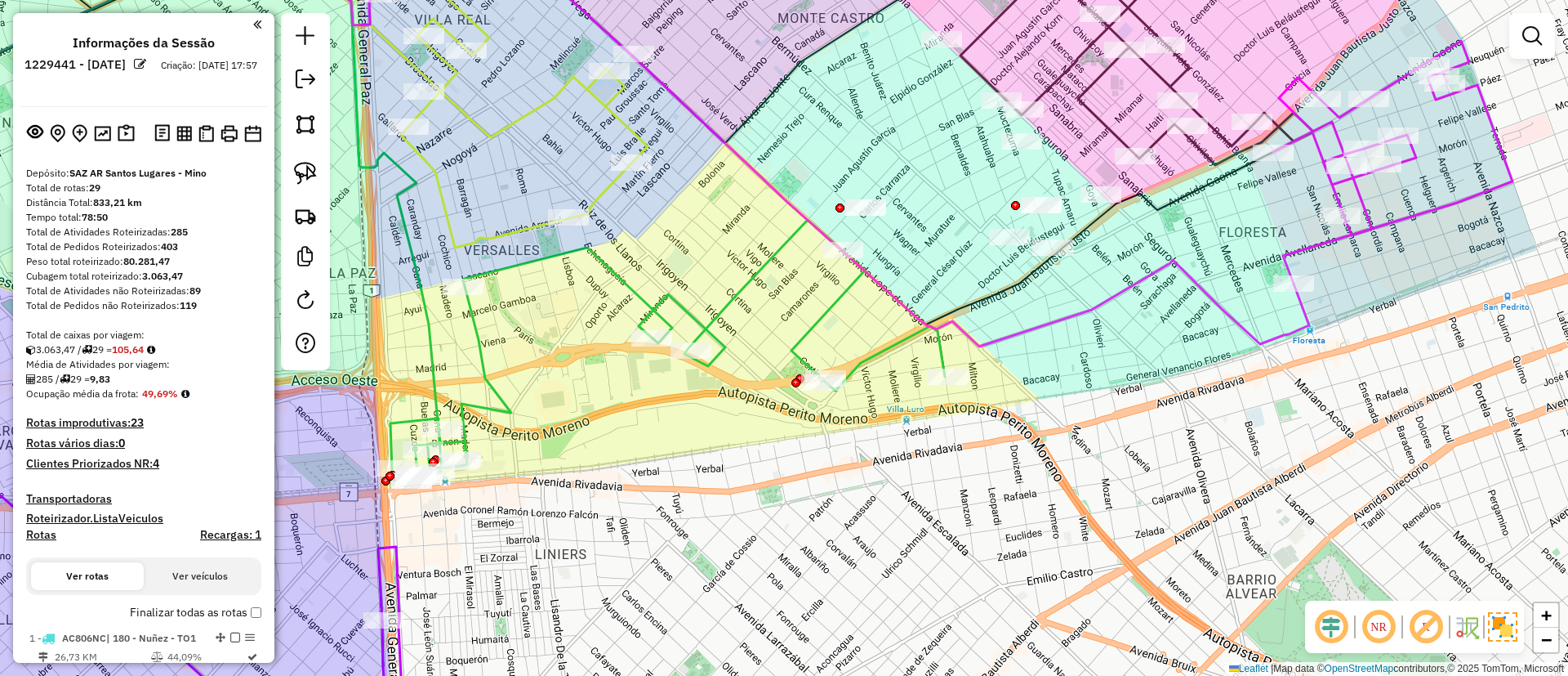
click at [1094, 305] on icon at bounding box center [724, 139] width 1170 height 414
select select "**********"
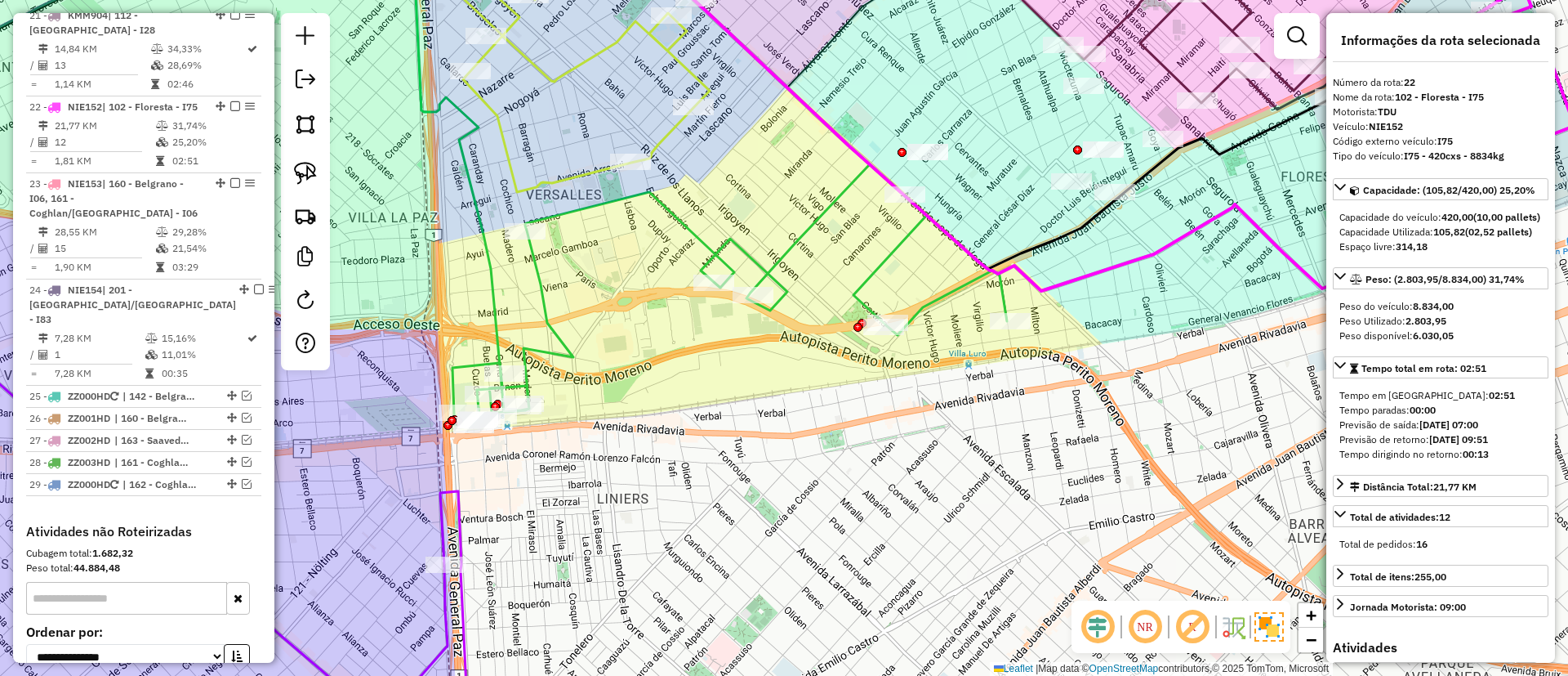
scroll to position [2551, 0]
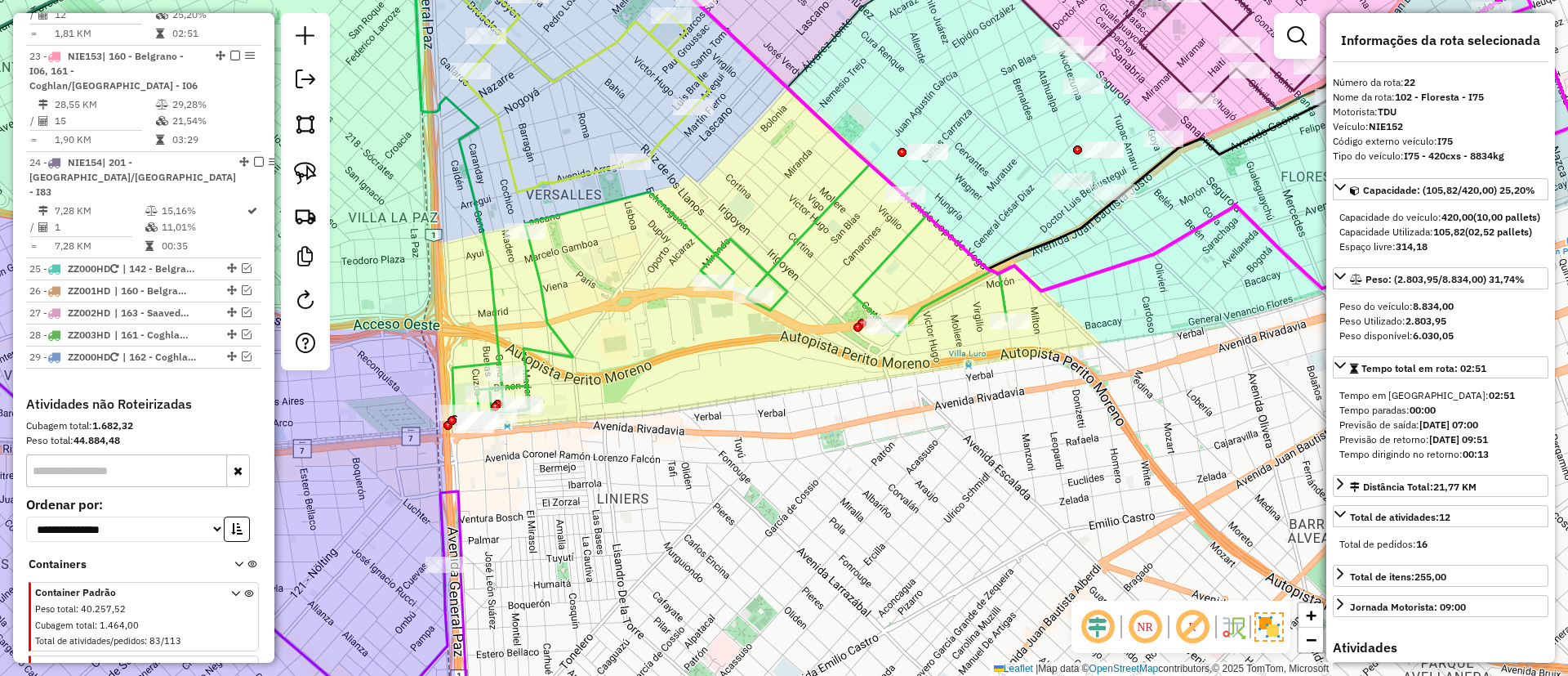
drag, startPoint x: 1149, startPoint y: 358, endPoint x: 1249, endPoint y: 253, distance: 145.0
click at [1267, 254] on div "Janela de atendimento Grade de atendimento Capacidade Transportadoras Veículos …" at bounding box center [784, 338] width 1568 height 676
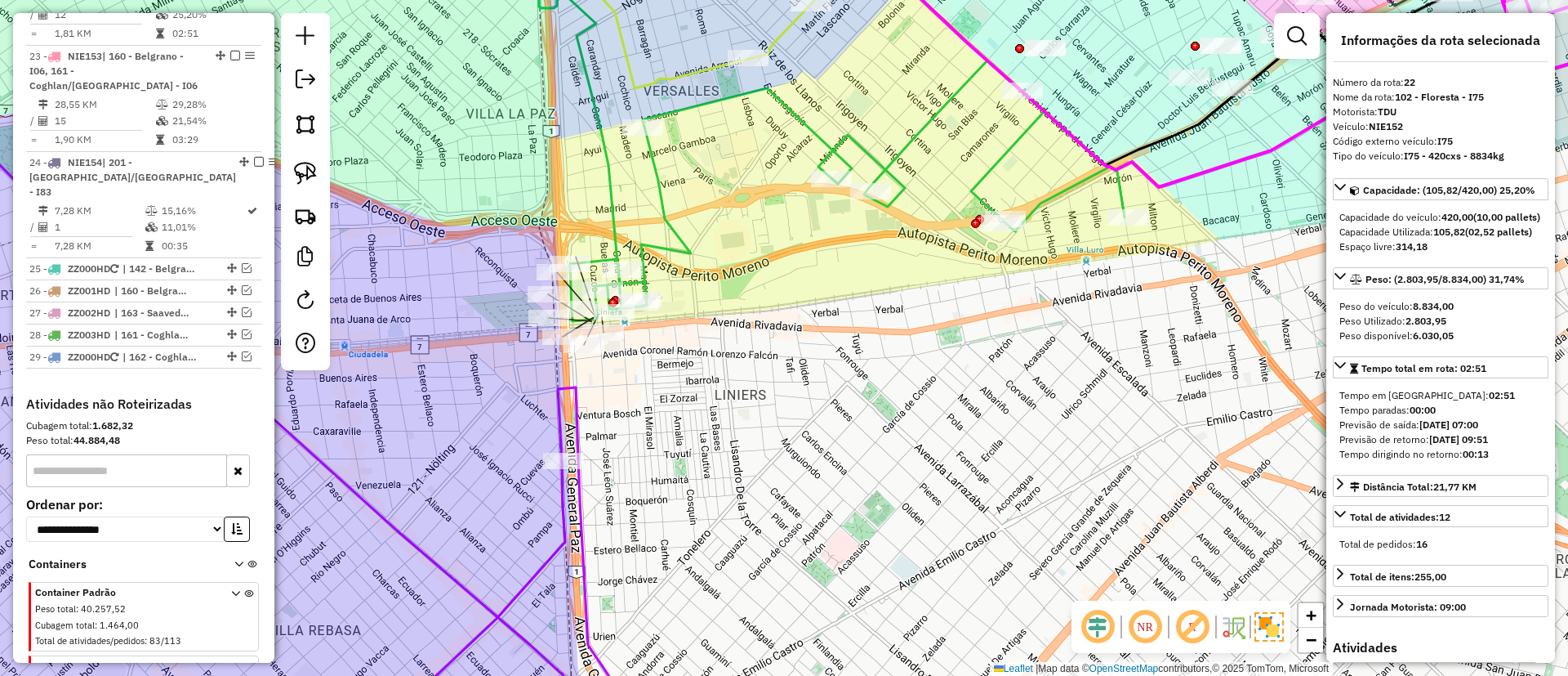
click at [672, 244] on icon at bounding box center [848, 190] width 554 height 261
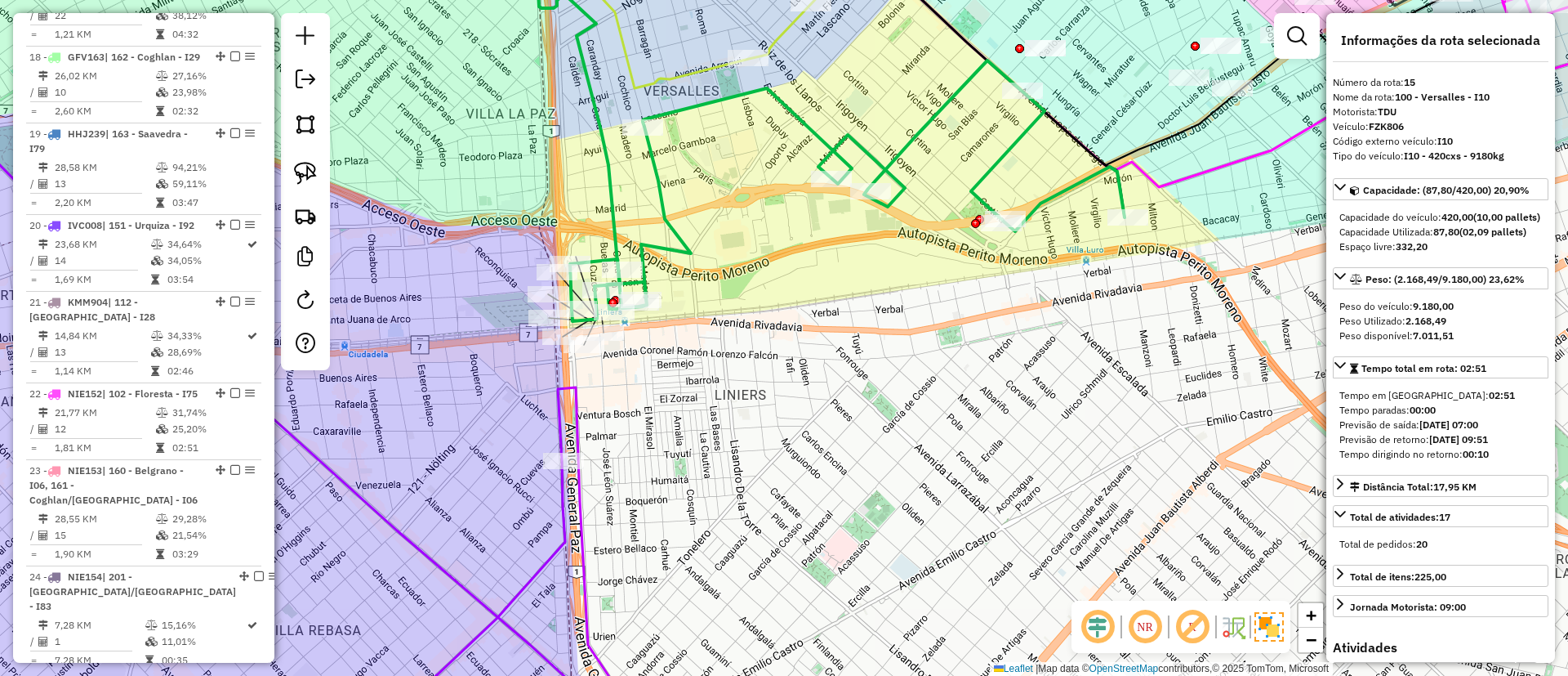
scroll to position [1910, 0]
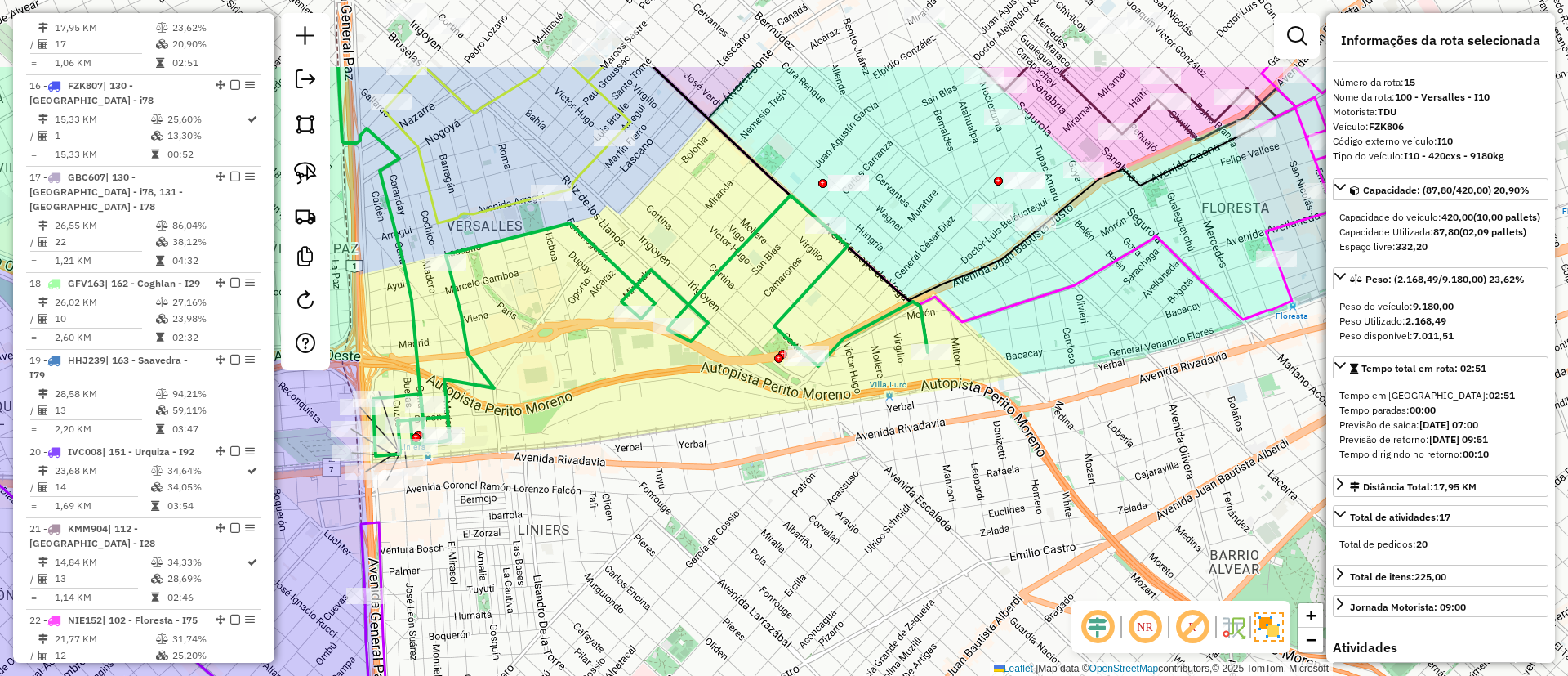
drag, startPoint x: 831, startPoint y: 310, endPoint x: 636, endPoint y: 441, distance: 234.9
click at [636, 441] on div "Janela de atendimento Grade de atendimento Capacidade Transportadoras Veículos …" at bounding box center [784, 338] width 1568 height 676
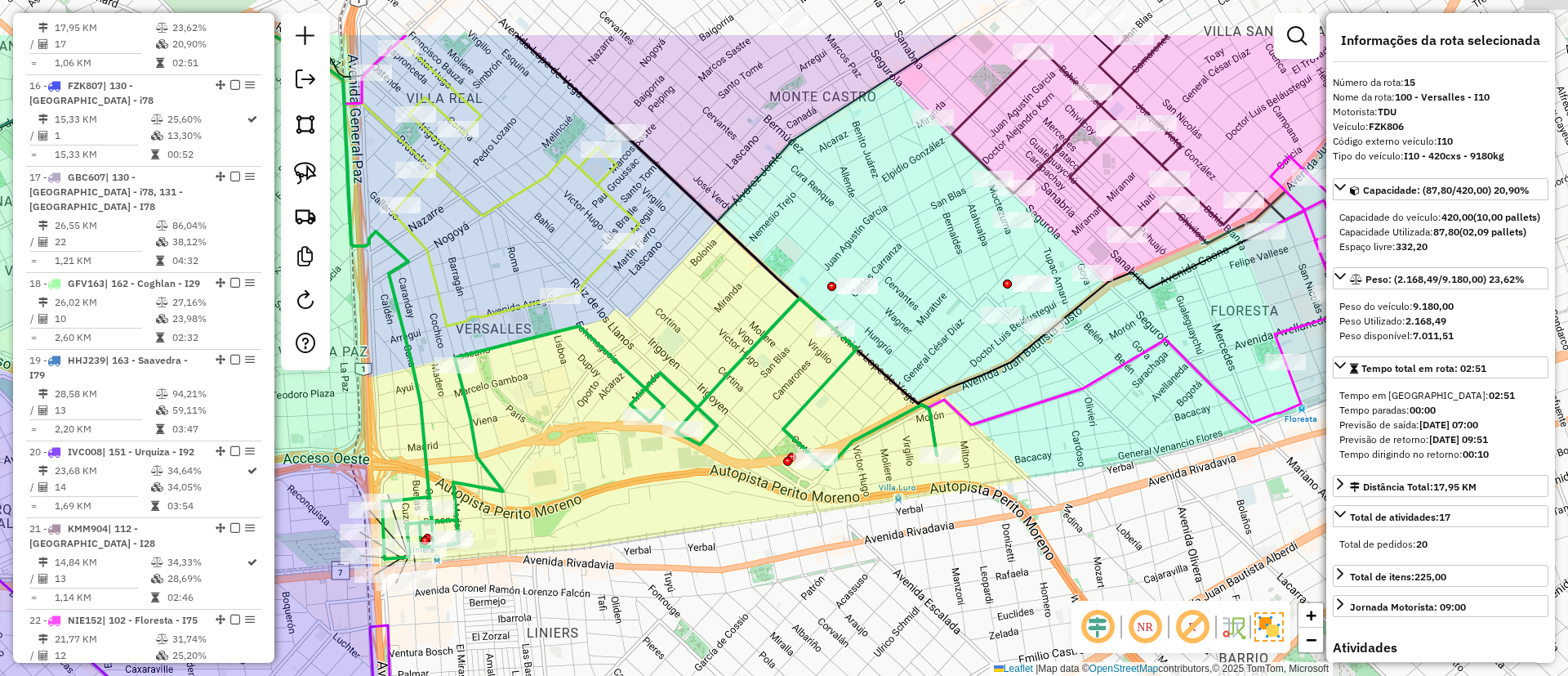
drag, startPoint x: 857, startPoint y: 289, endPoint x: 866, endPoint y: 391, distance: 102.4
click at [866, 391] on div "Janela de atendimento Grade de atendimento Capacidade Transportadoras Veículos …" at bounding box center [784, 338] width 1568 height 676
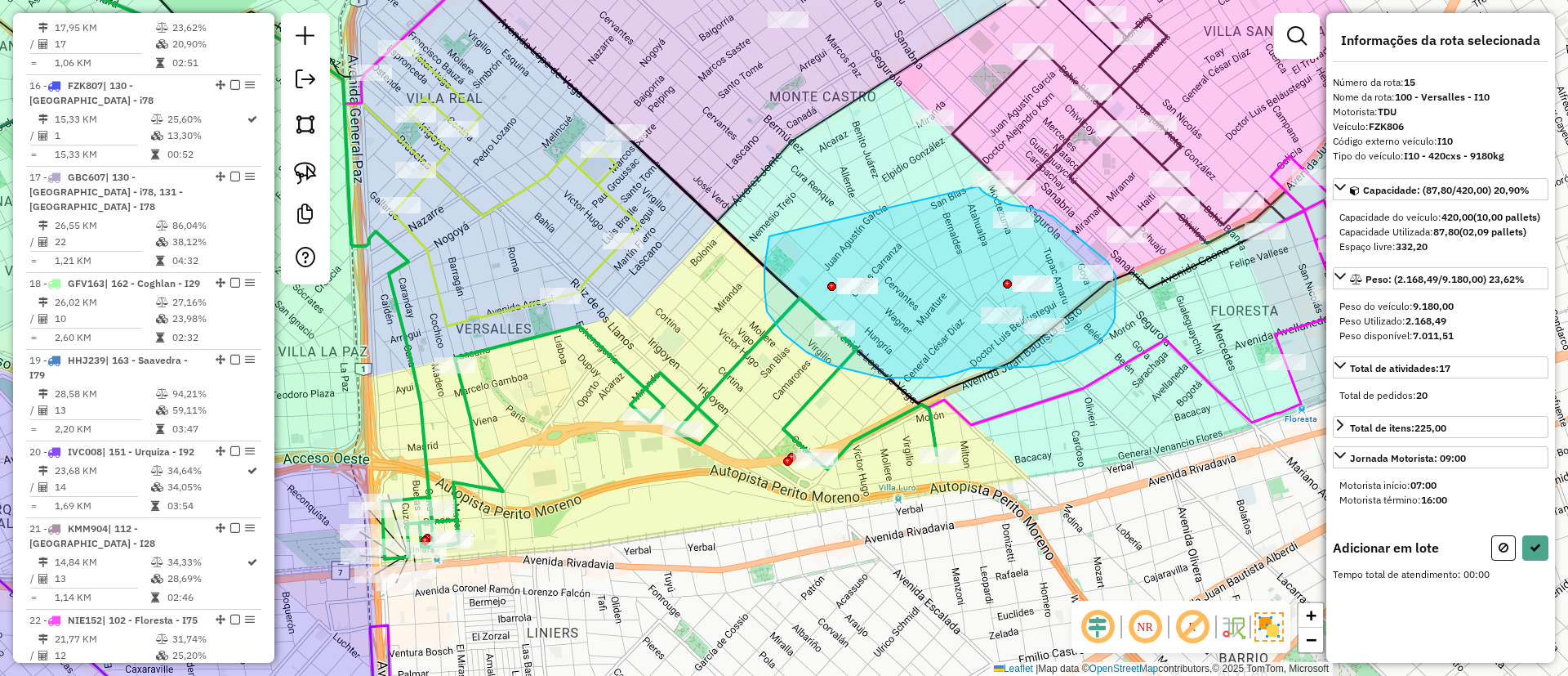
click at [978, 186] on div "Janela de atendimento Grade de atendimento Capacidade Transportadoras Veículos …" at bounding box center [784, 338] width 1568 height 676
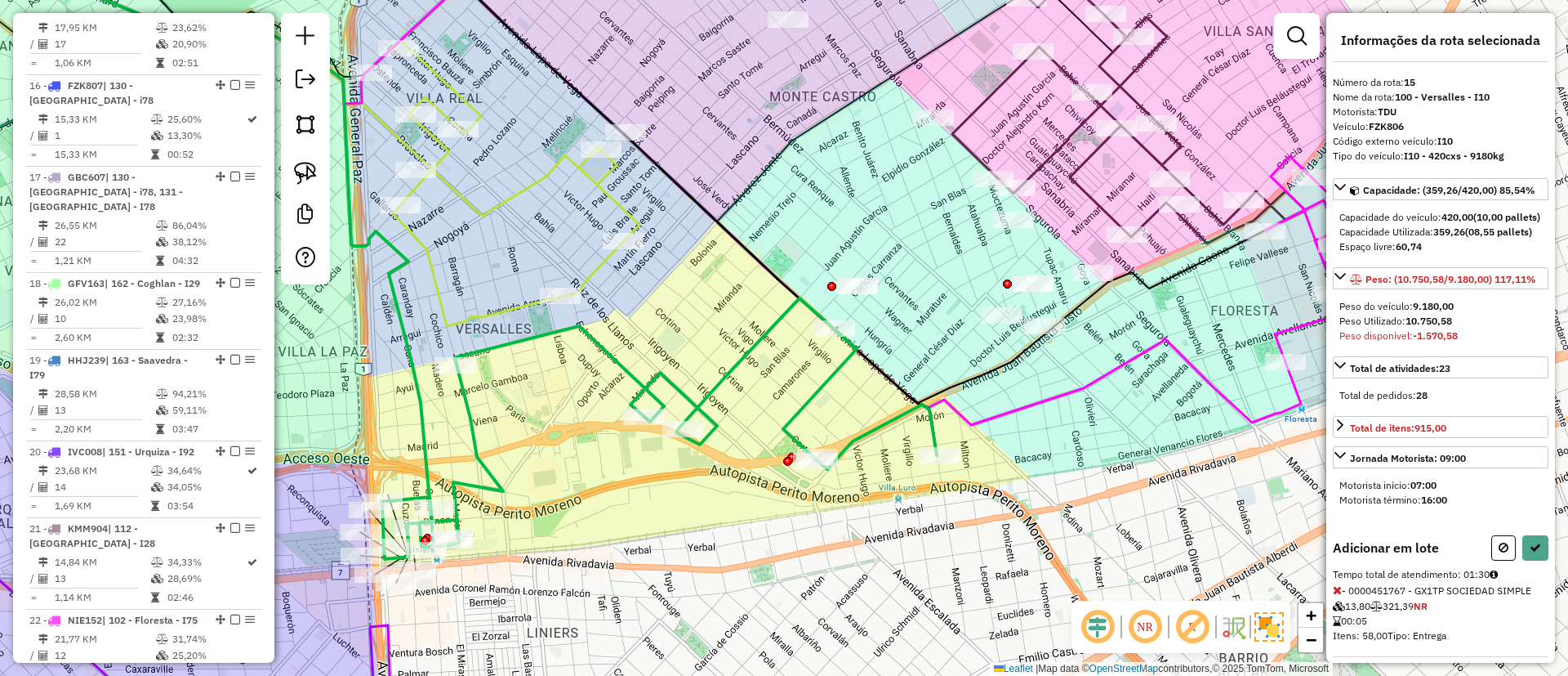
scroll to position [245, 0]
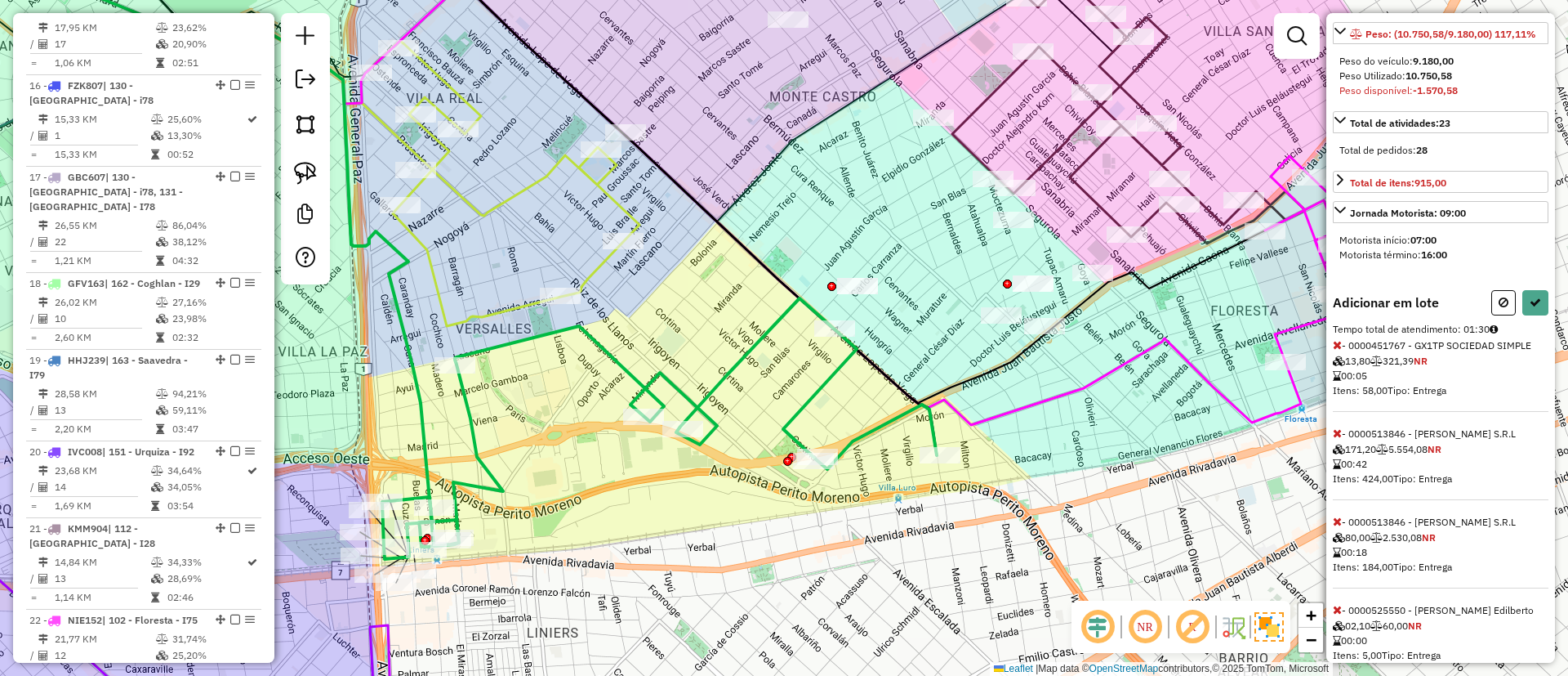
click at [1327, 459] on div "Informações da rota selecionada Número da rota: 15 Nome da rota: 100 - Versalle…" at bounding box center [1440, 338] width 228 height 649
click at [1334, 439] on icon at bounding box center [1337, 433] width 9 height 11
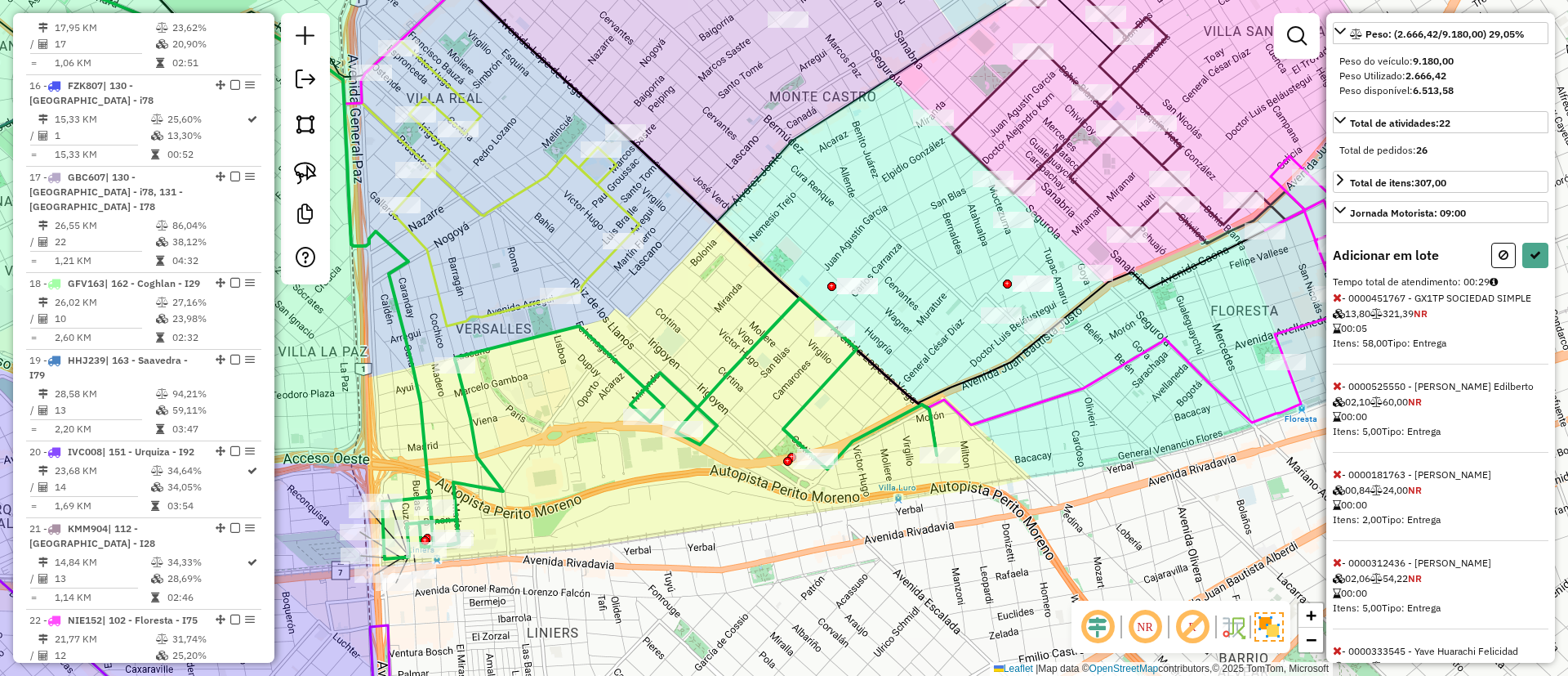
select select "**********"
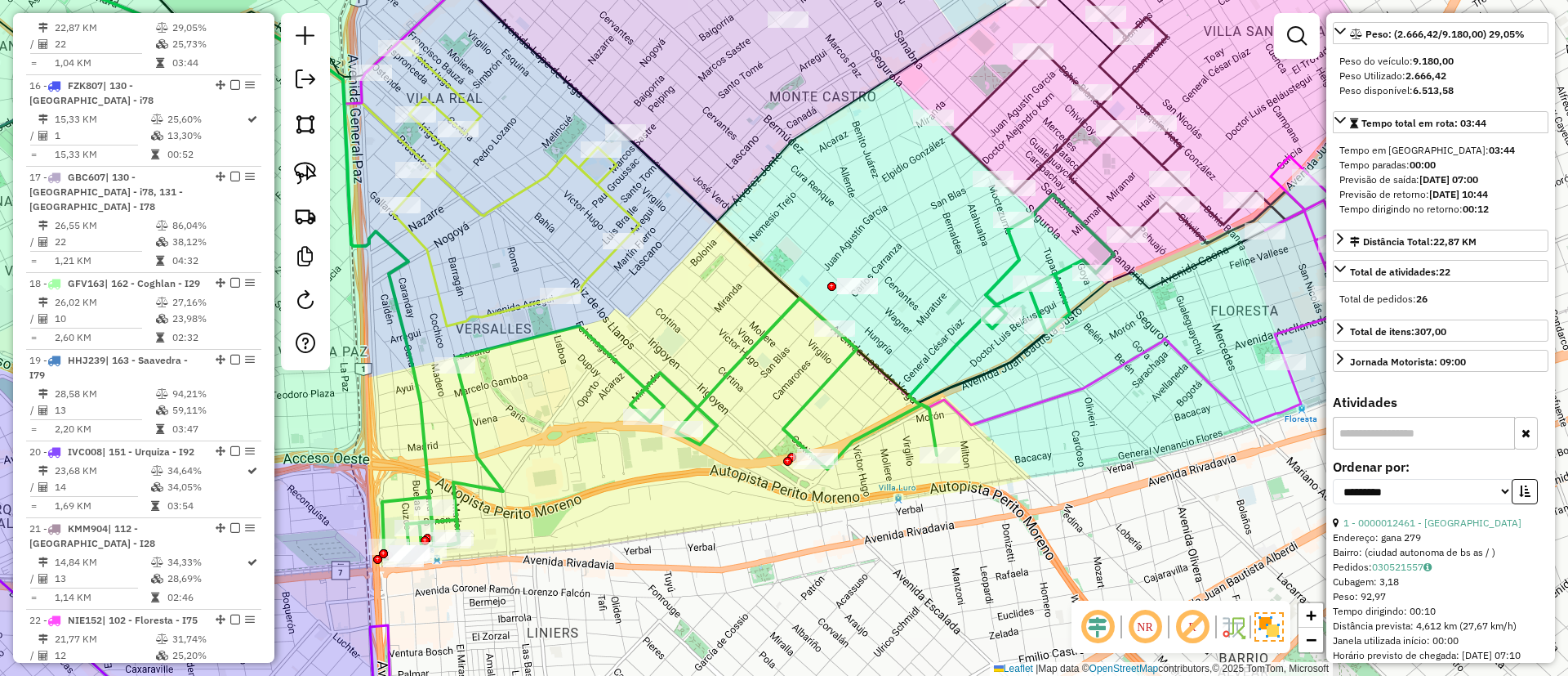
click at [1190, 362] on icon at bounding box center [686, 178] width 1231 height 492
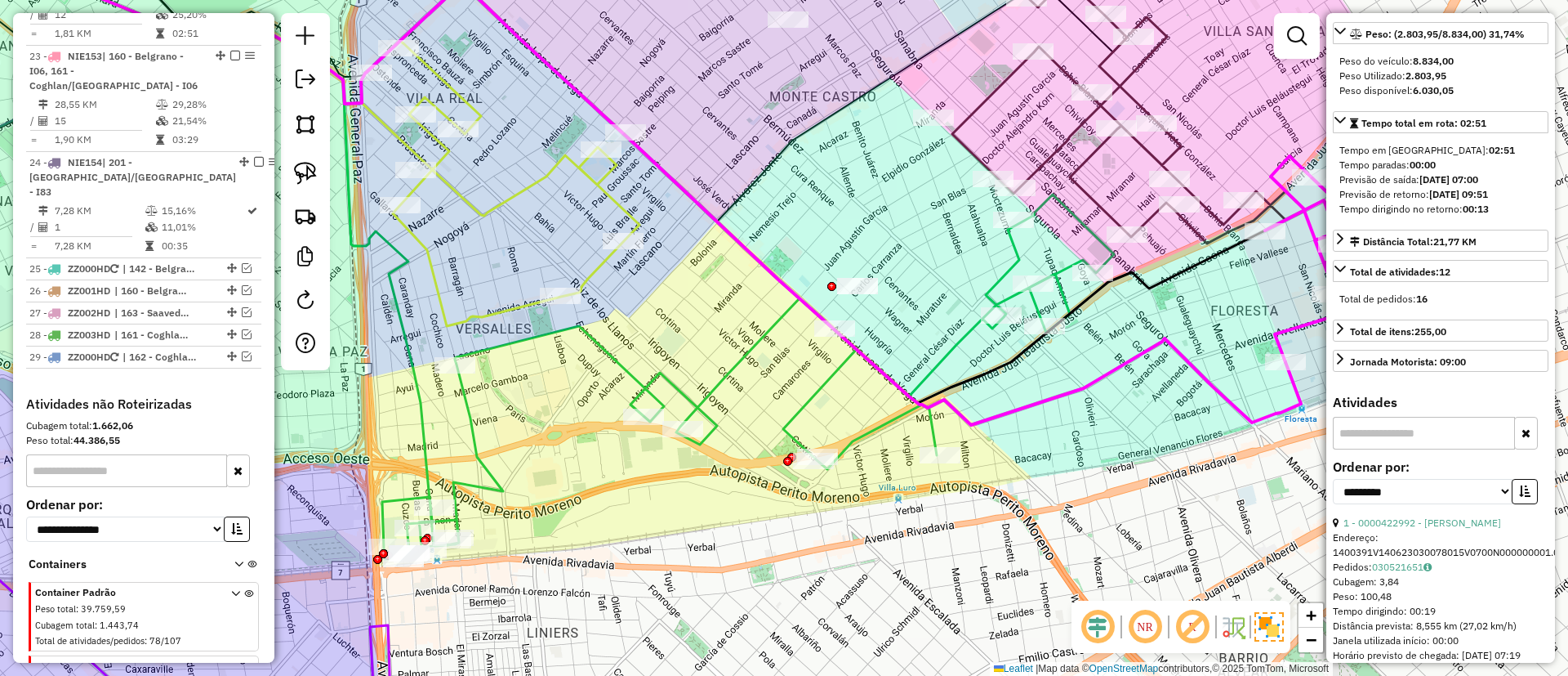
scroll to position [0, 0]
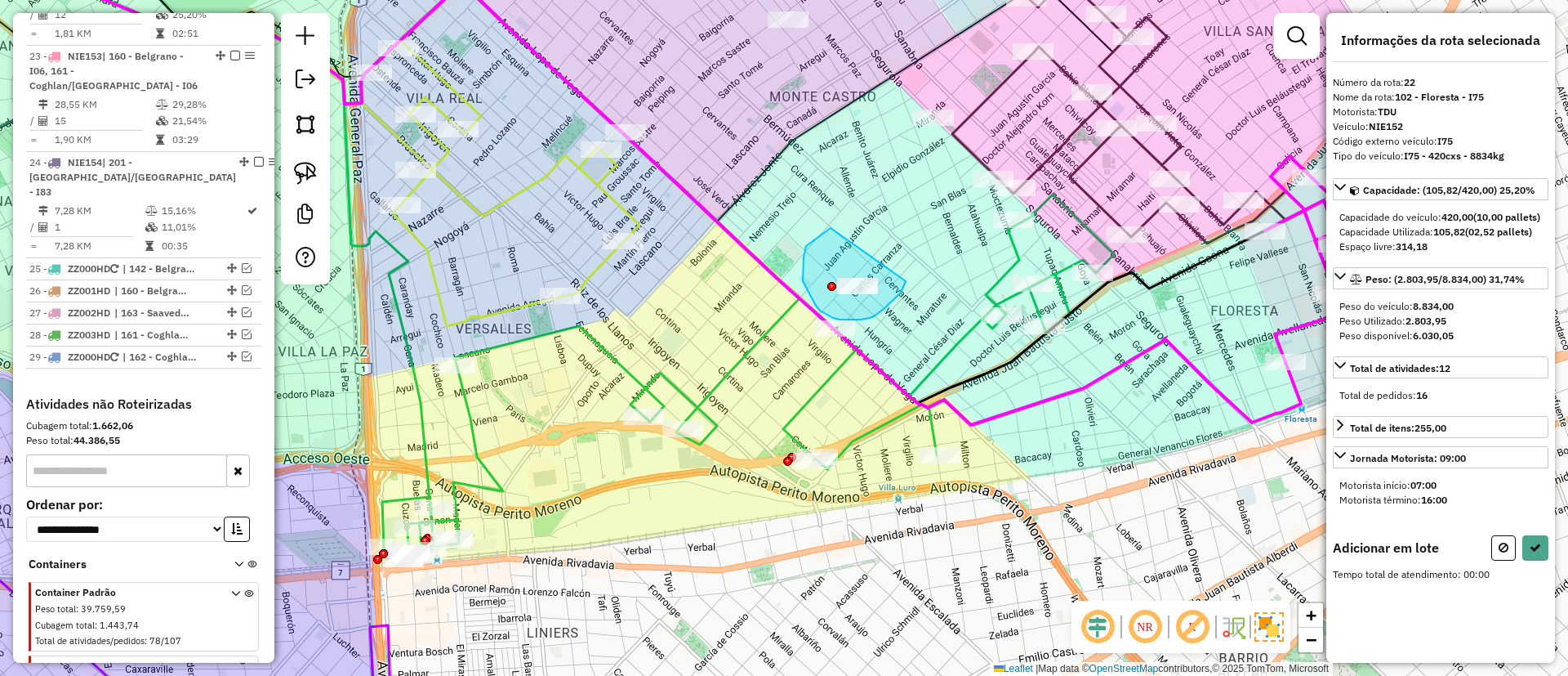
drag, startPoint x: 825, startPoint y: 232, endPoint x: 906, endPoint y: 279, distance: 93.6
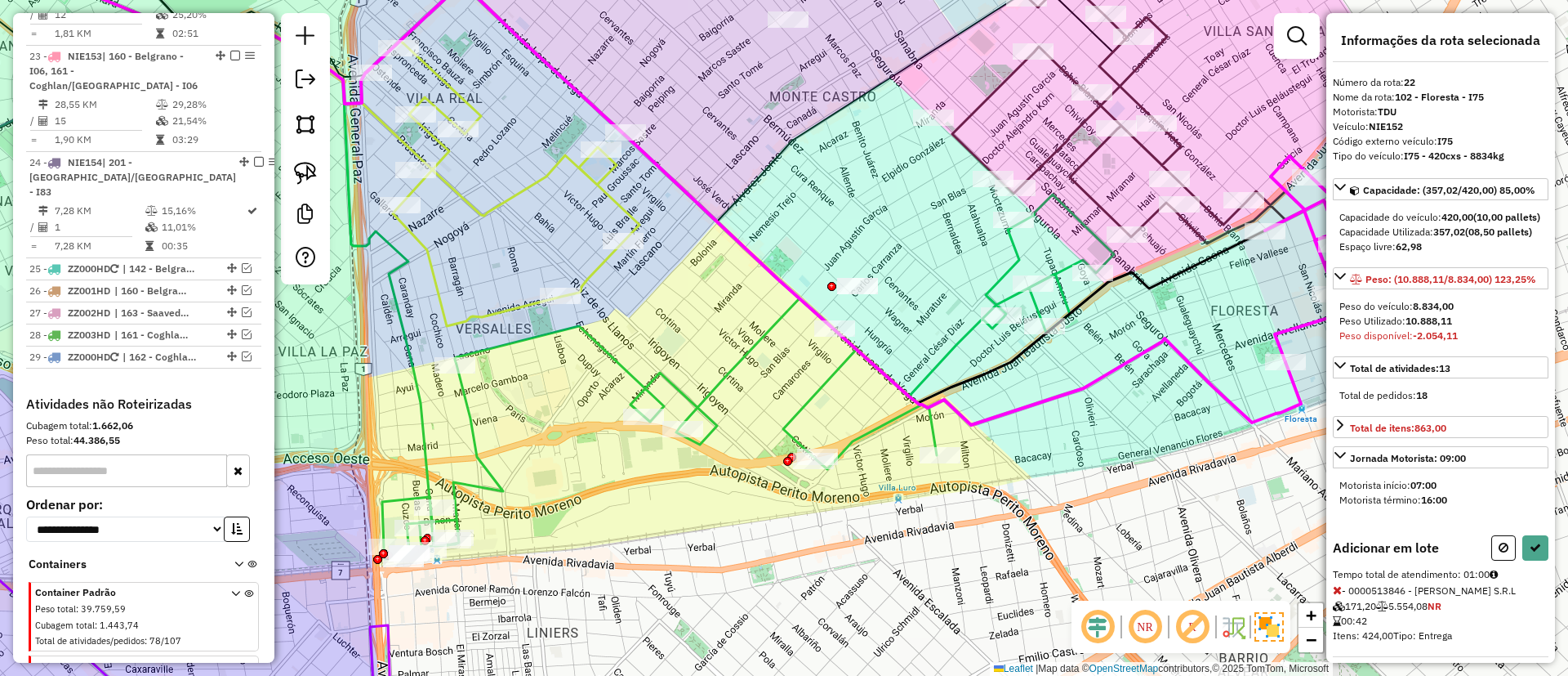
scroll to position [132, 0]
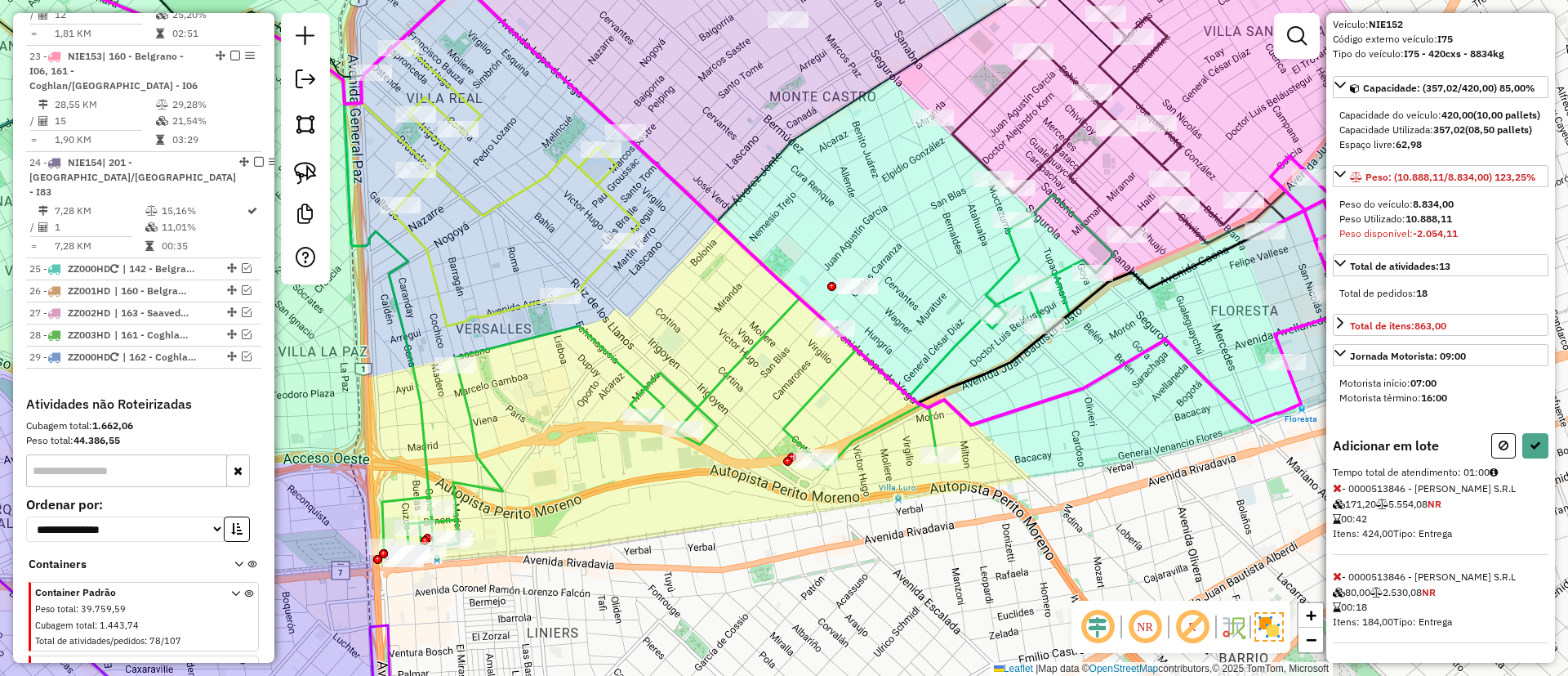
click at [1330, 583] on div "Informações da rota selecionada Número da rota: 22 Nome da rota: 102 - Floresta…" at bounding box center [1440, 338] width 228 height 649
click at [1336, 576] on icon at bounding box center [1337, 577] width 9 height 11
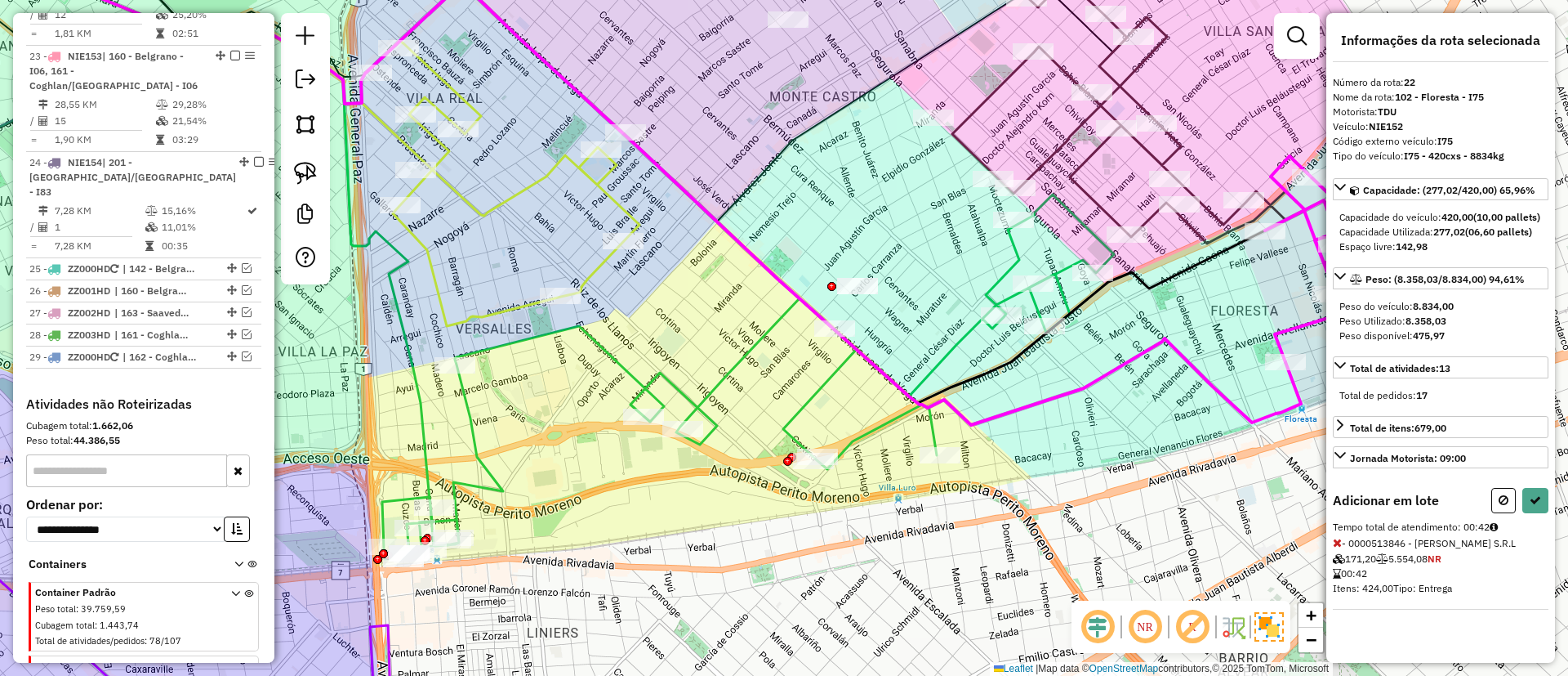
select select "**********"
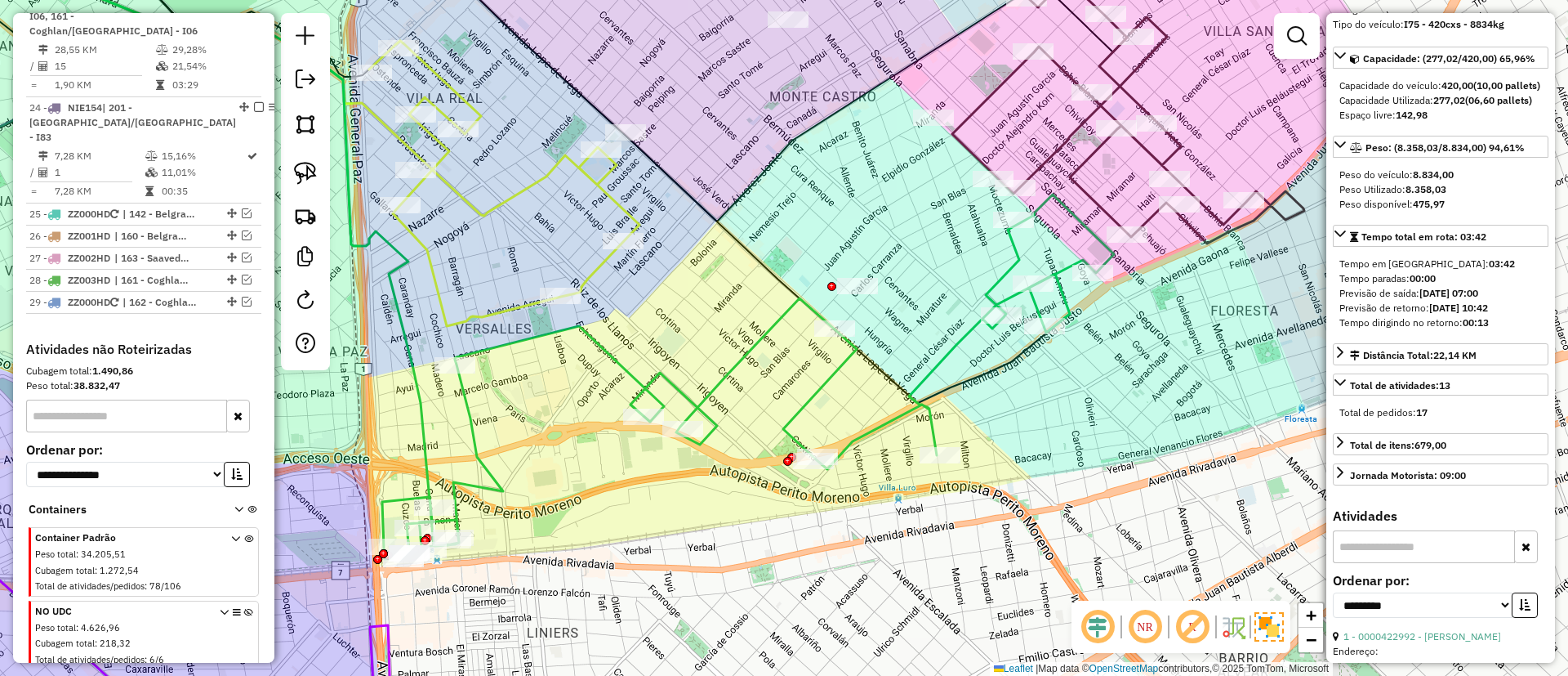
scroll to position [2482, 0]
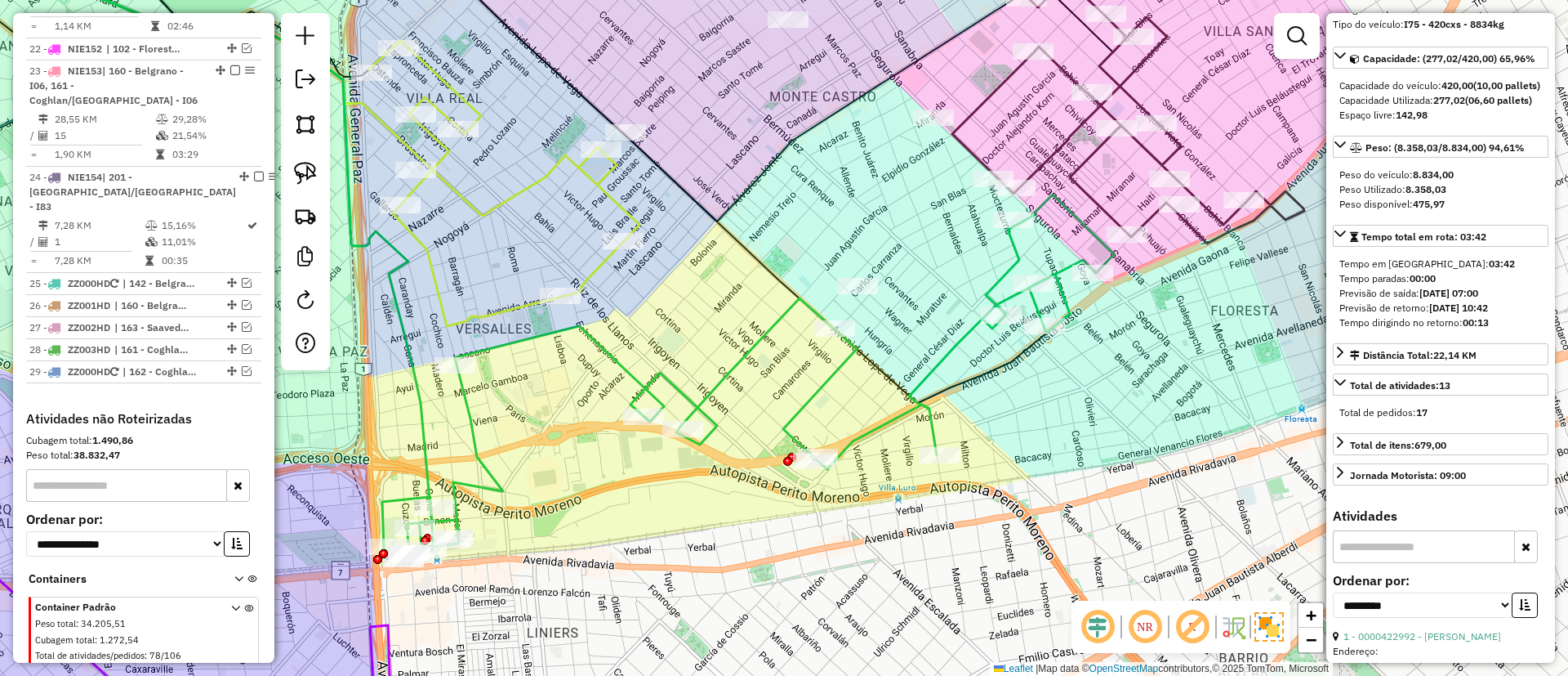
click at [694, 394] on icon at bounding box center [748, 376] width 732 height 364
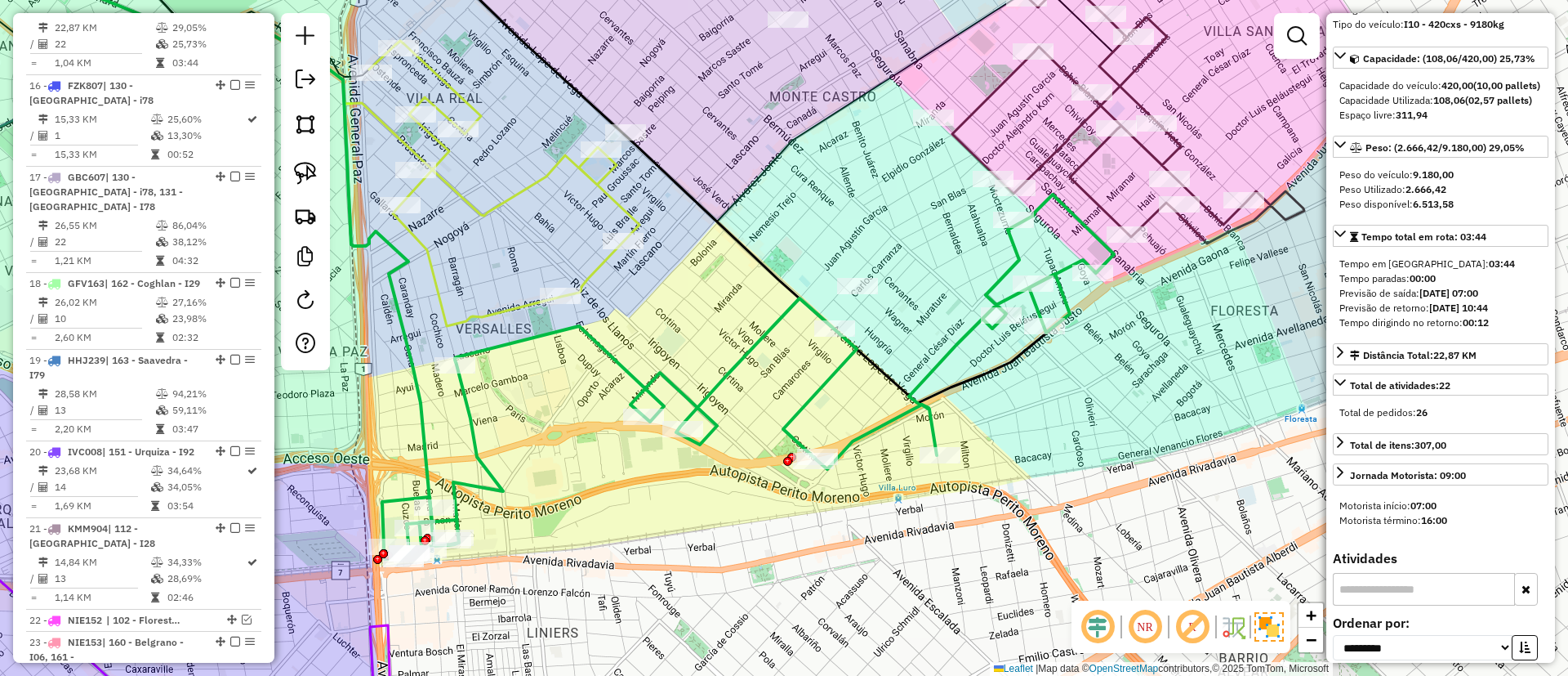
scroll to position [0, 0]
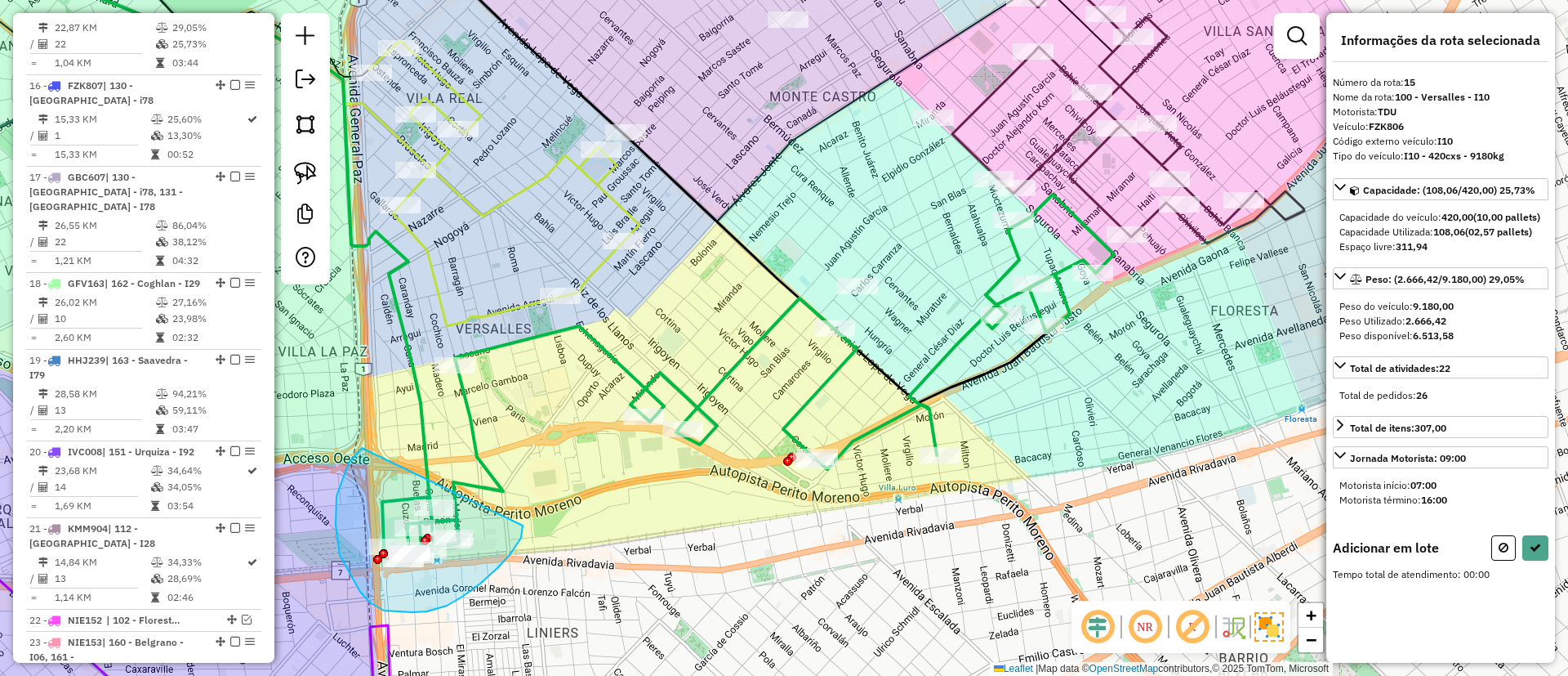
drag, startPoint x: 340, startPoint y: 555, endPoint x: 524, endPoint y: 521, distance: 187.1
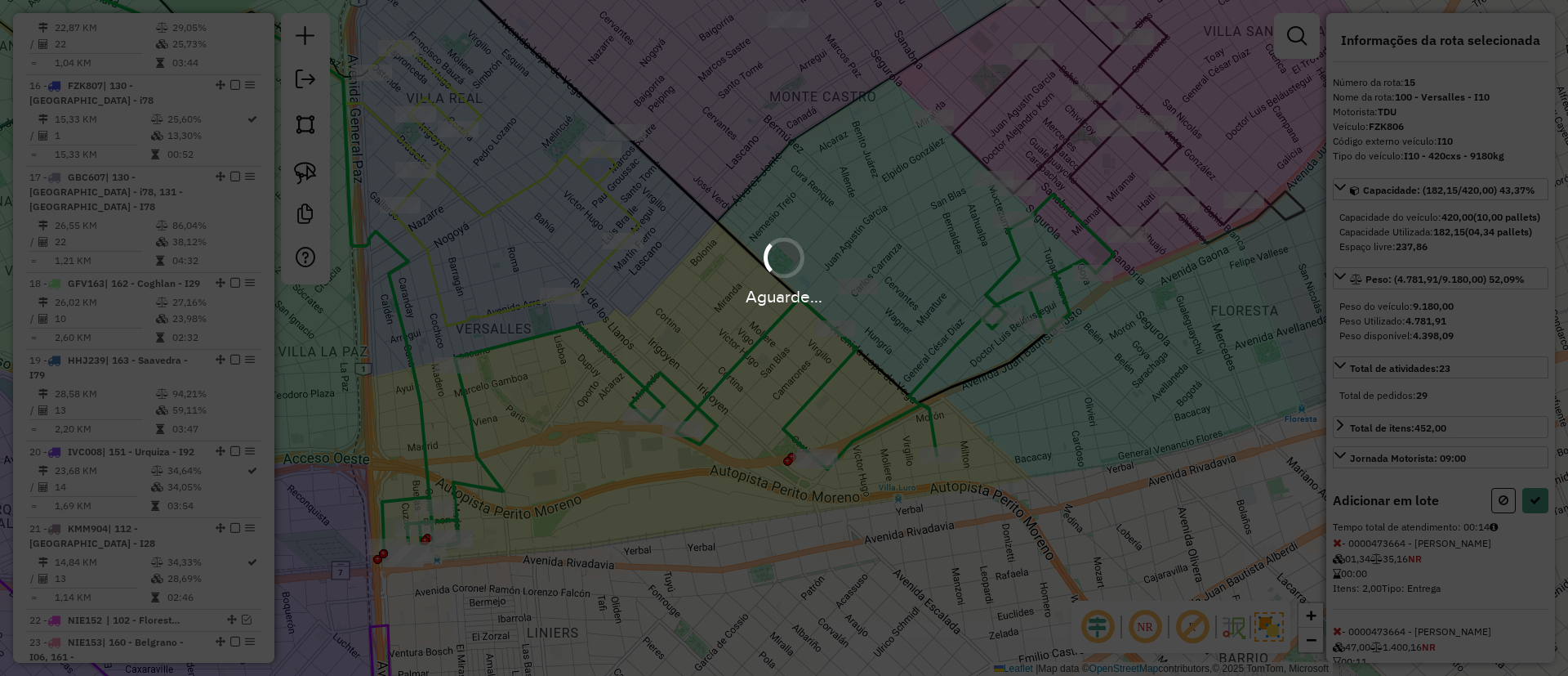
select select "**********"
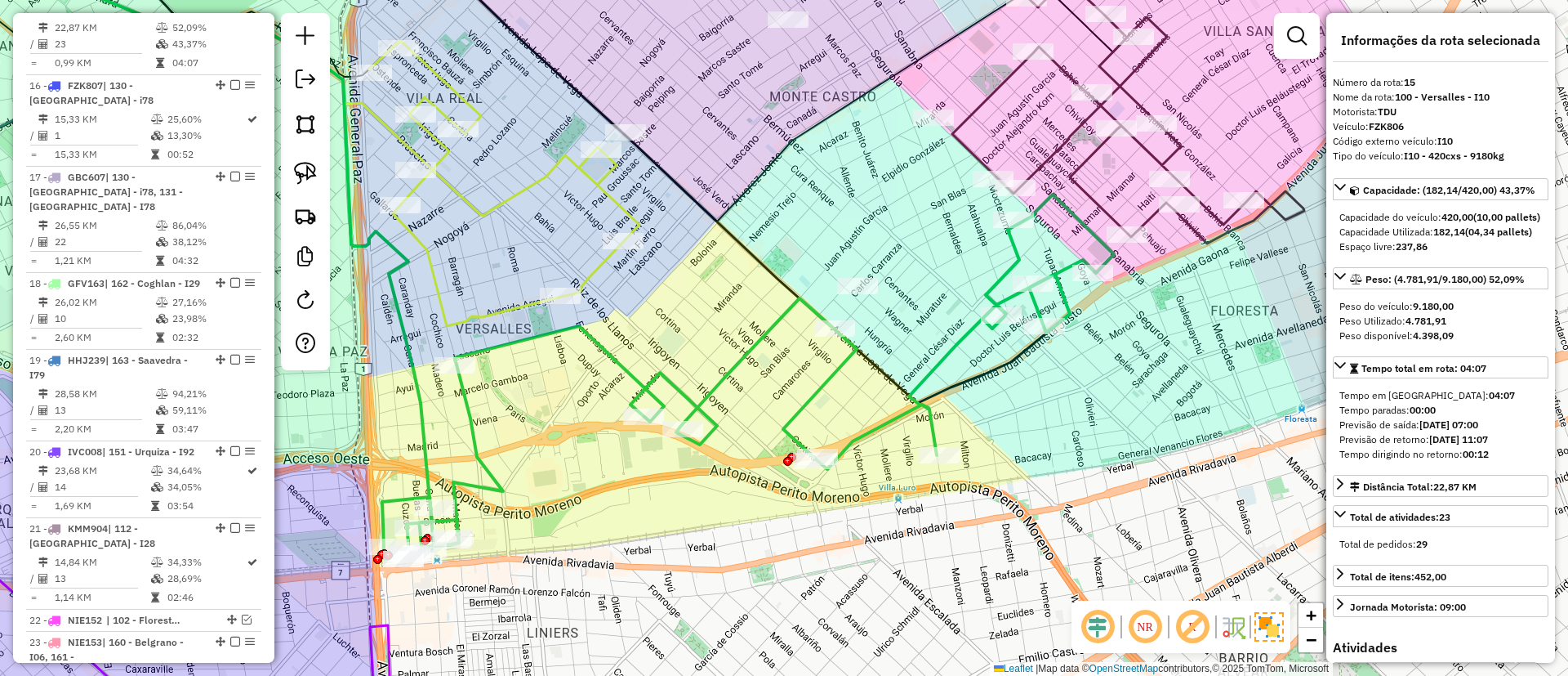
drag, startPoint x: 891, startPoint y: 233, endPoint x: 895, endPoint y: 292, distance: 59.1
click at [881, 269] on div "Janela de atendimento Grade de atendimento Capacidade Transportadoras Veículos …" at bounding box center [784, 338] width 1568 height 676
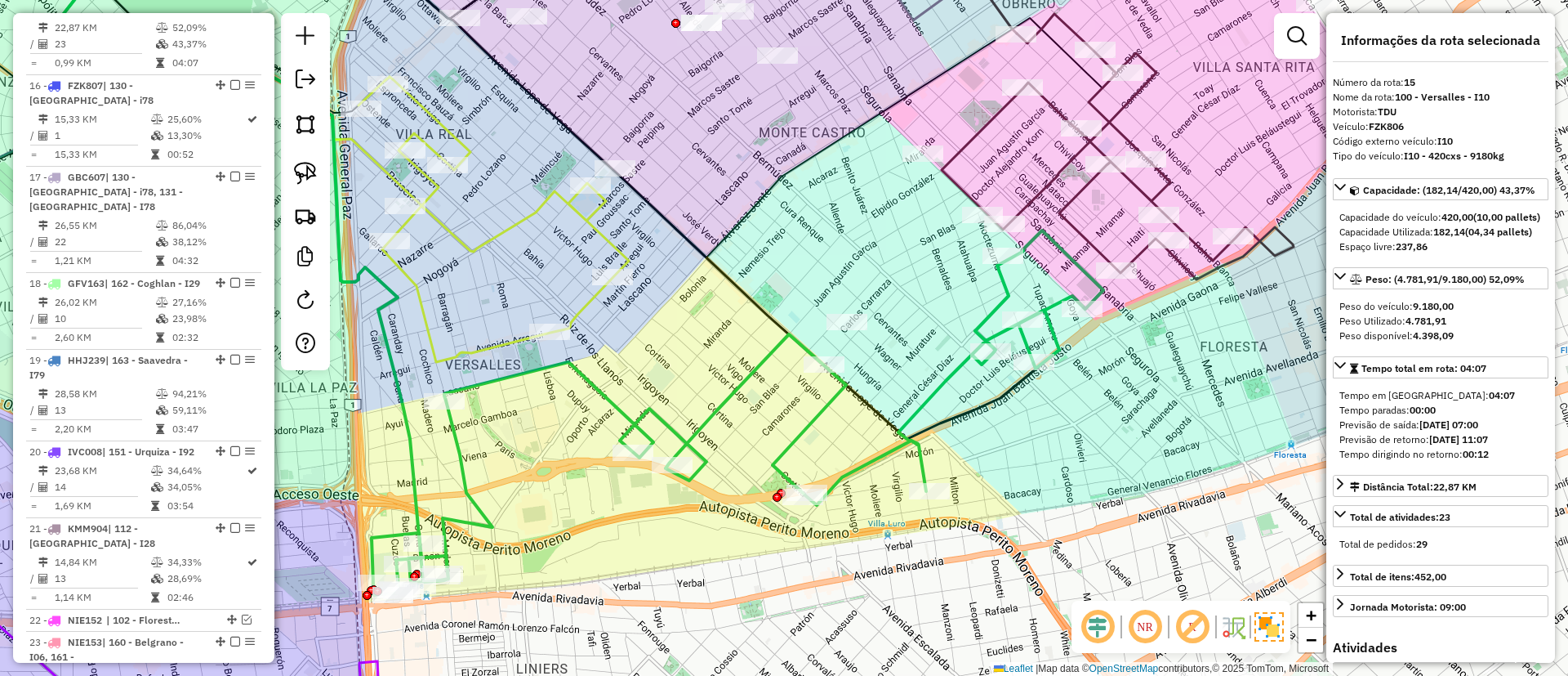
drag, startPoint x: 909, startPoint y: 313, endPoint x: 923, endPoint y: 370, distance: 58.7
click at [923, 370] on div "Janela de atendimento Grade de atendimento Capacidade Transportadoras Veículos …" at bounding box center [784, 338] width 1568 height 676
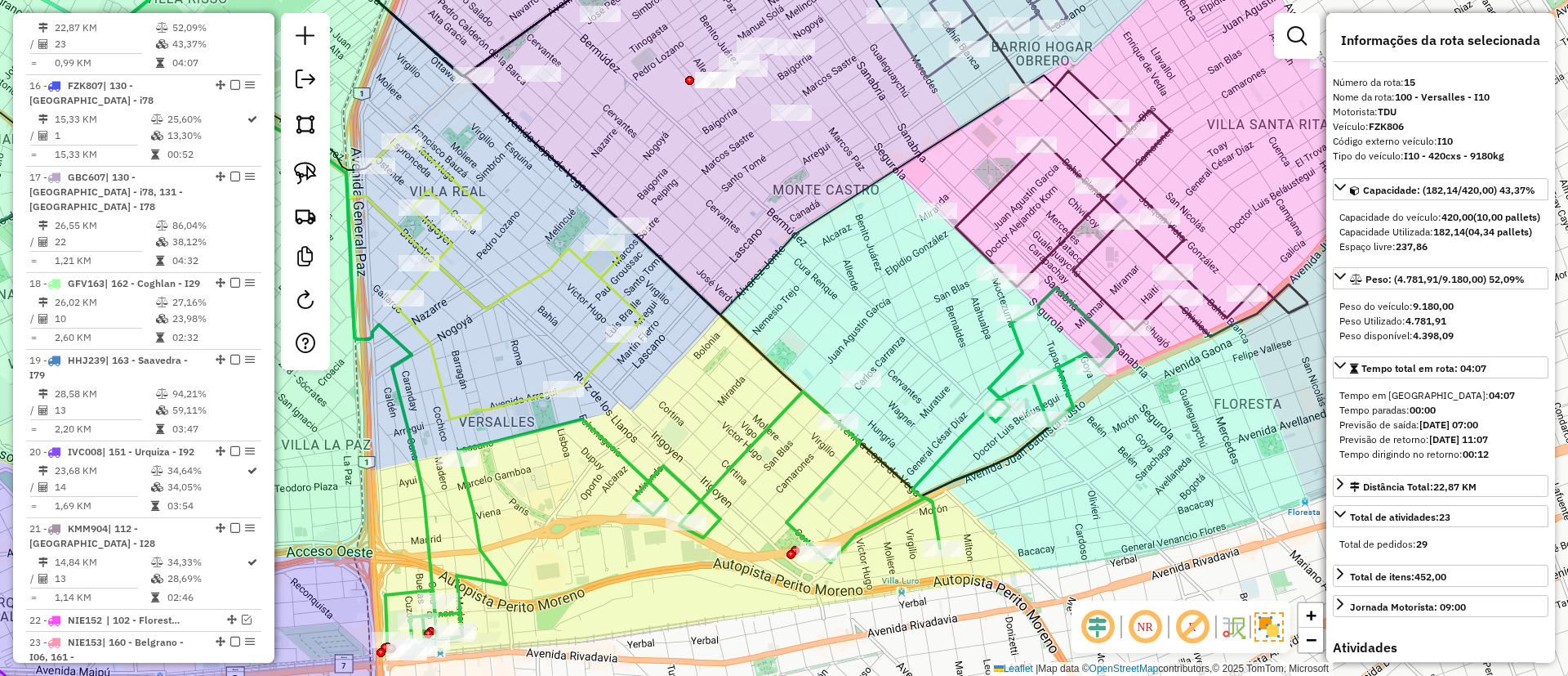
click at [1190, 622] on em at bounding box center [1192, 626] width 39 height 39
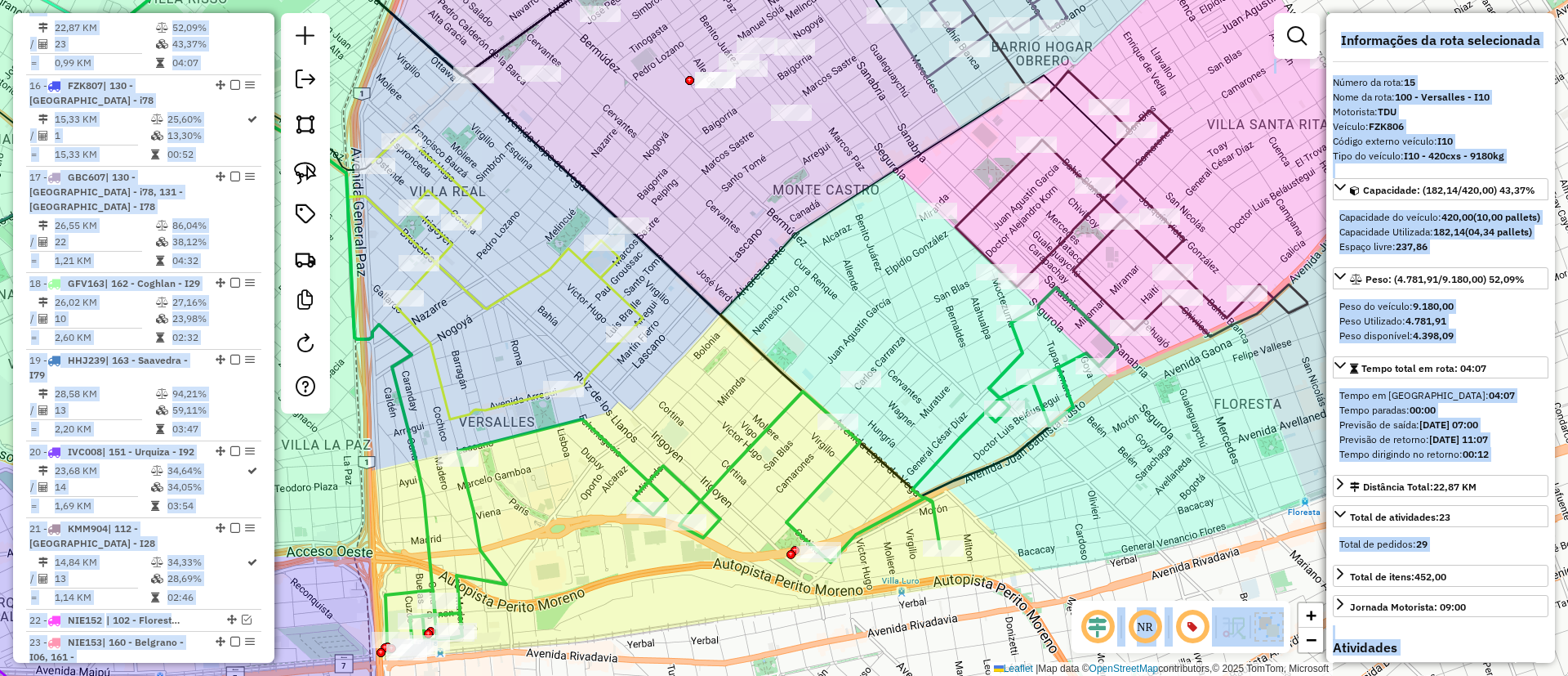
drag, startPoint x: 809, startPoint y: 262, endPoint x: 829, endPoint y: 379, distance: 118.7
click at [829, 379] on hb-app "Aguarde... Pop-up bloqueado! Seu navegador bloqueou automáticamente a abertura …" at bounding box center [784, 338] width 1568 height 676
click at [775, 311] on icon at bounding box center [657, 123] width 953 height 382
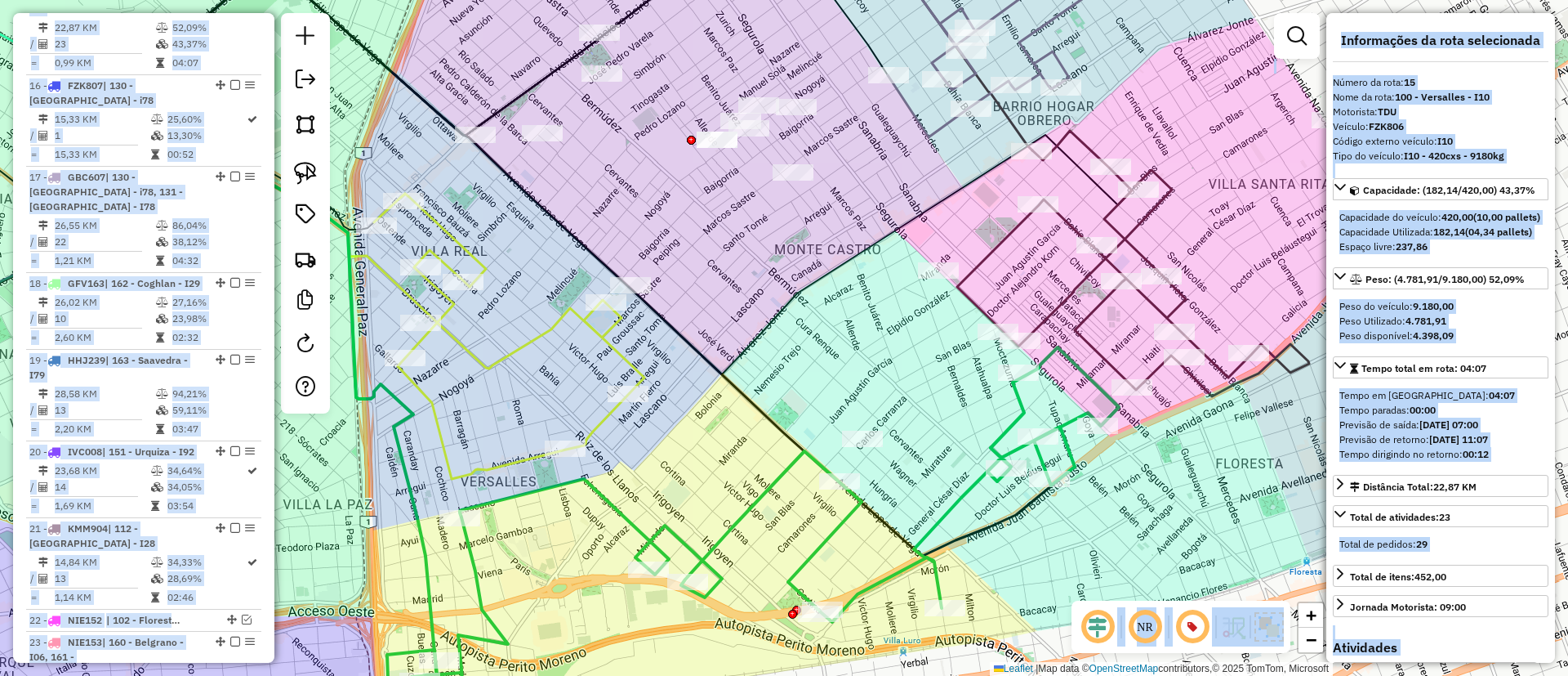
click at [364, 99] on div "Janela de atendimento Grade de atendimento Capacidade Transportadoras Veículos …" at bounding box center [784, 338] width 1568 height 676
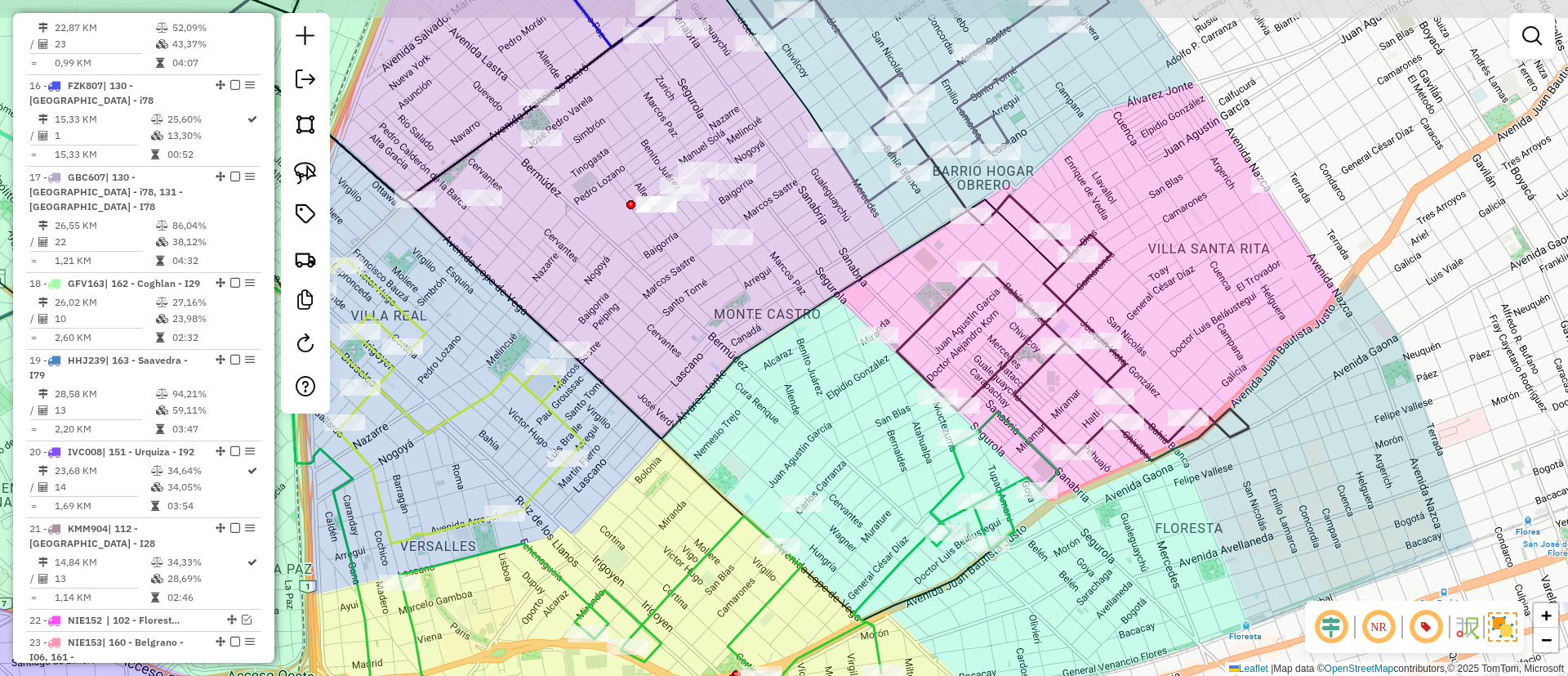
drag, startPoint x: 813, startPoint y: 257, endPoint x: 753, endPoint y: 322, distance: 88.5
click at [753, 322] on div "Janela de atendimento Grade de atendimento Capacidade Transportadoras Veículos …" at bounding box center [784, 338] width 1568 height 676
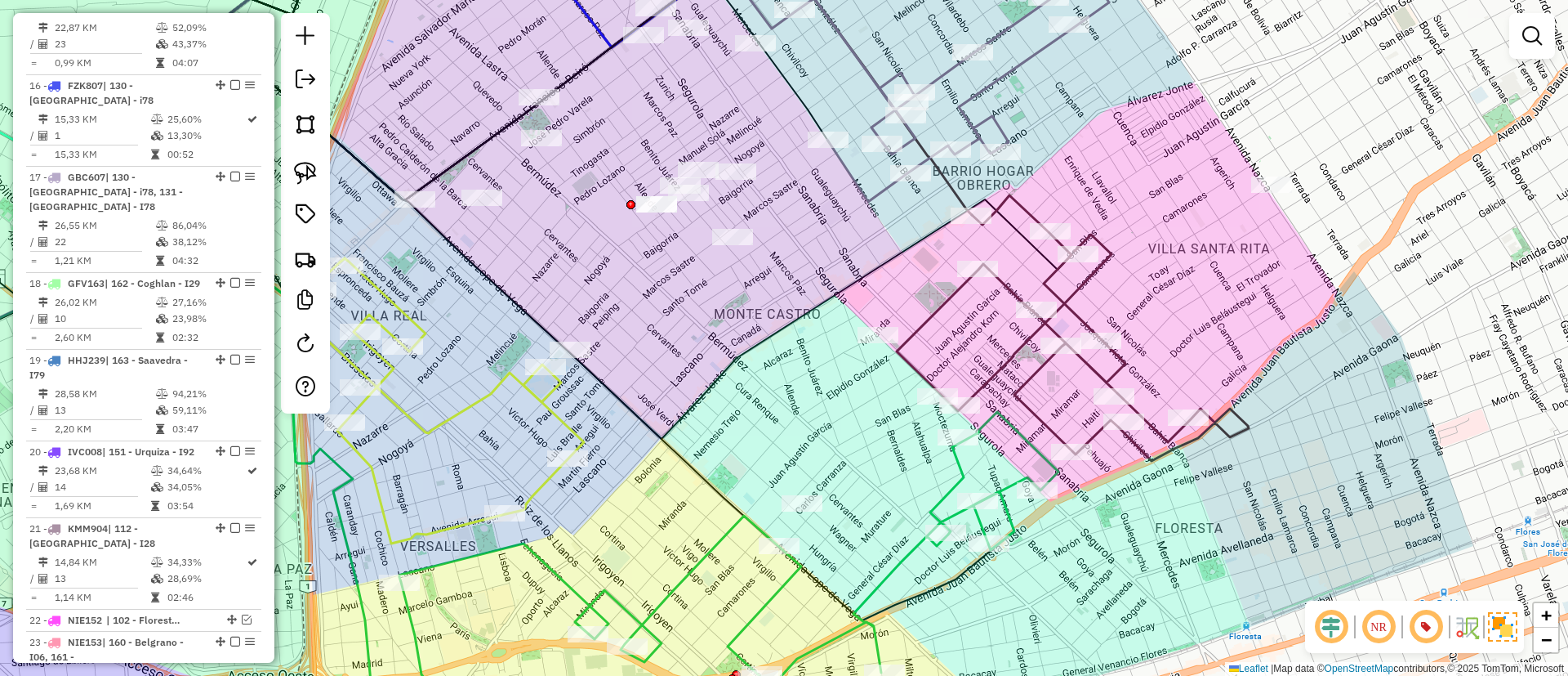
click at [1025, 397] on icon at bounding box center [1072, 328] width 352 height 266
select select "**********"
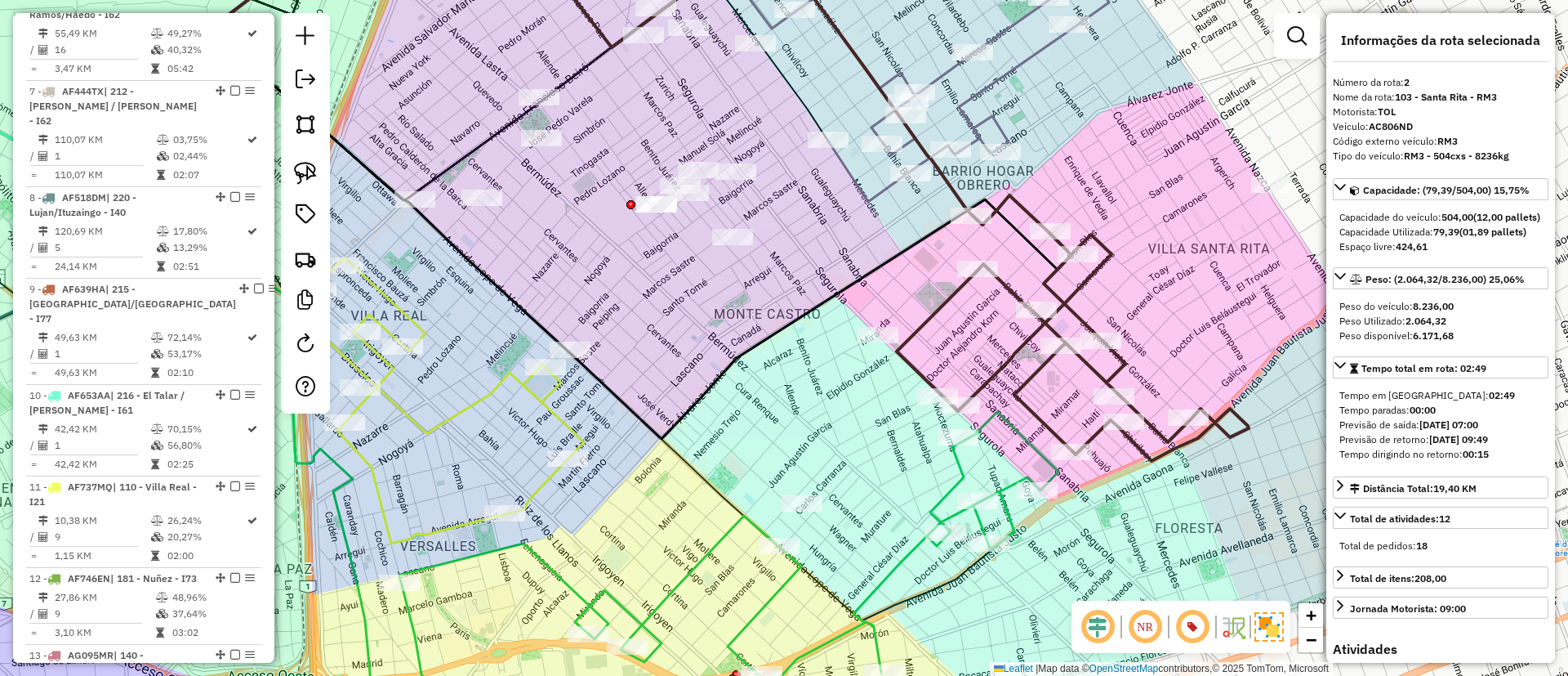
scroll to position [706, 0]
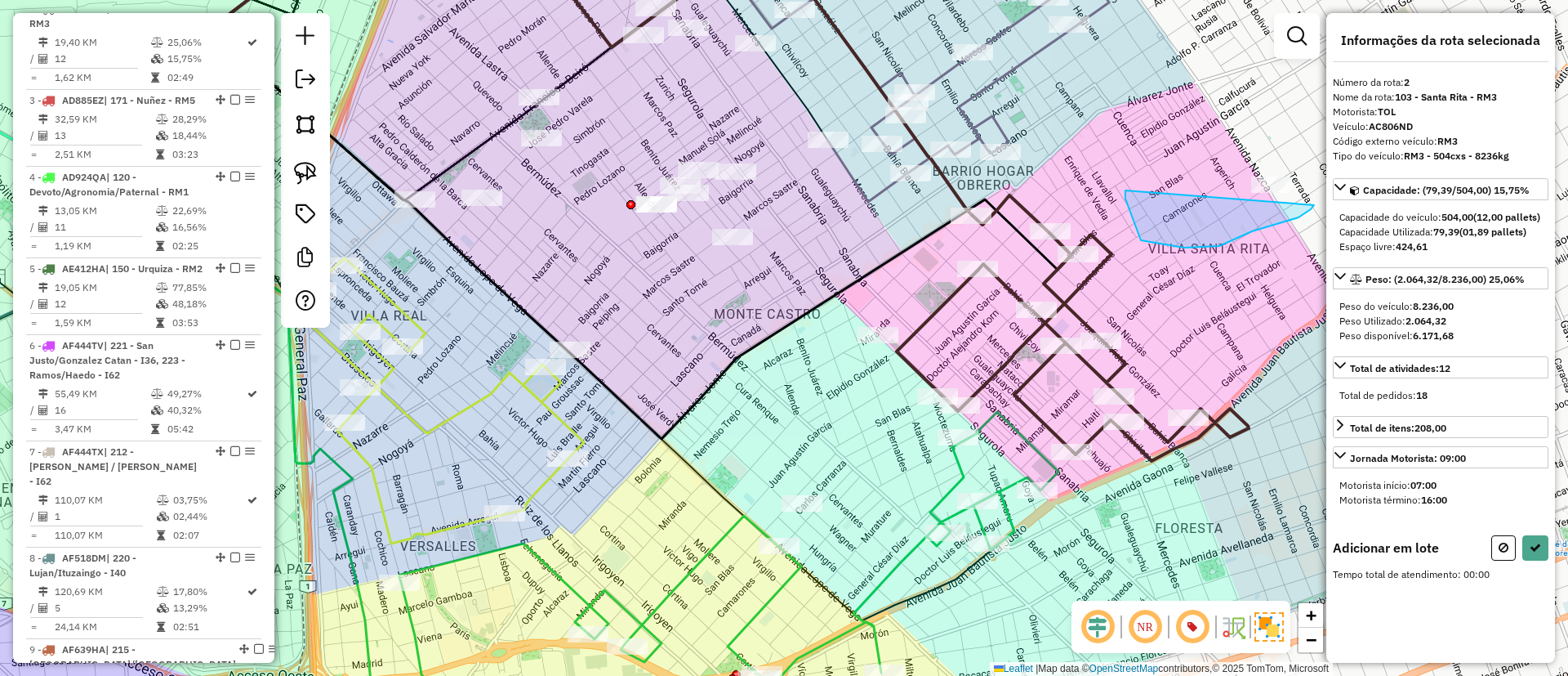
drag, startPoint x: 1299, startPoint y: 217, endPoint x: 1311, endPoint y: 121, distance: 96.7
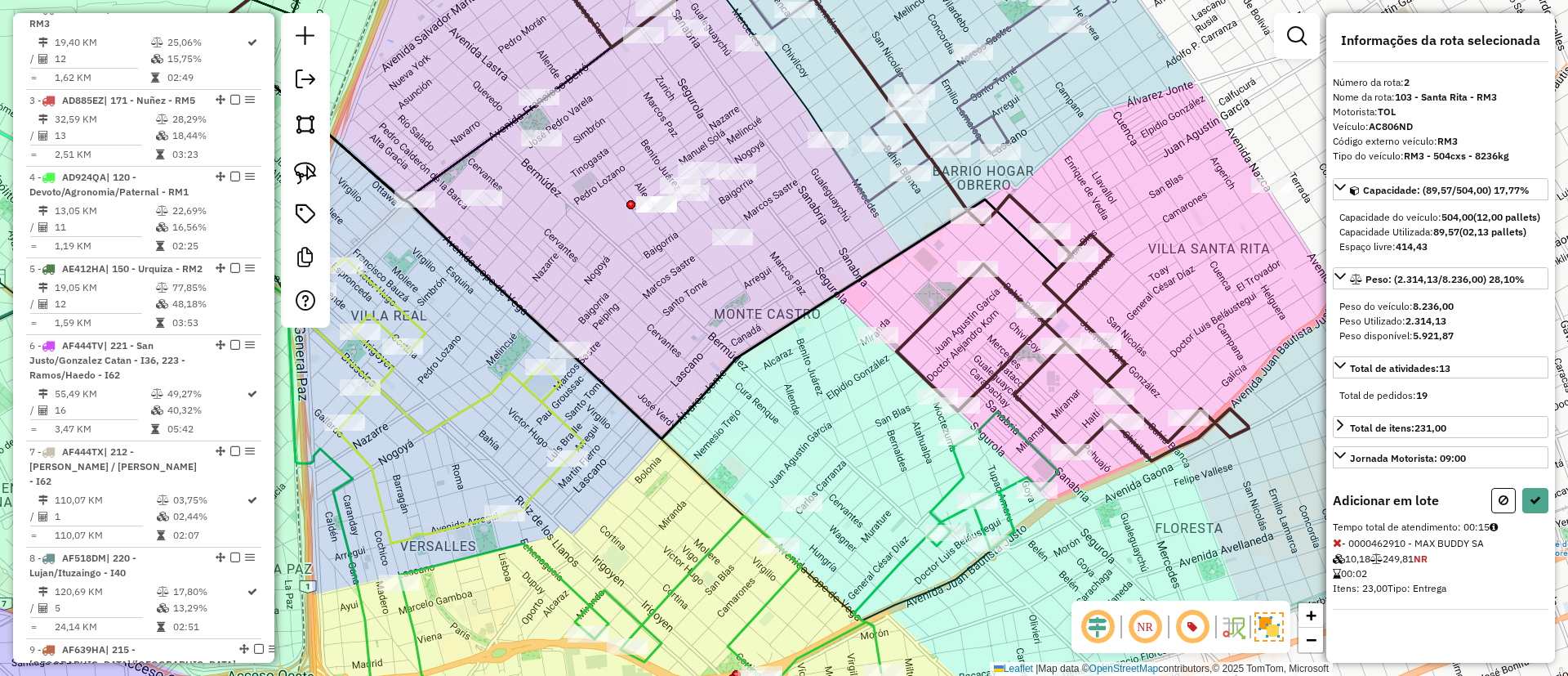
select select "**********"
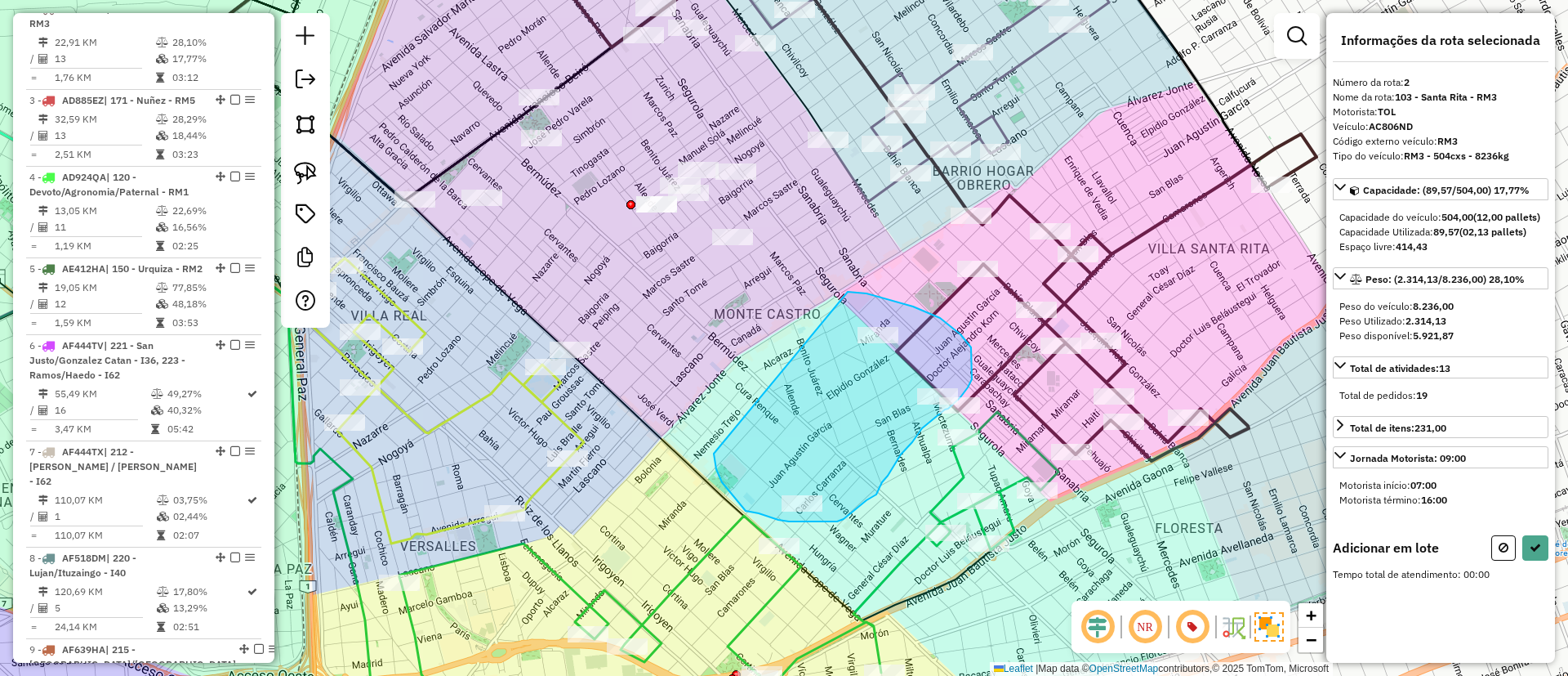
drag, startPoint x: 722, startPoint y: 482, endPoint x: 848, endPoint y: 292, distance: 228.0
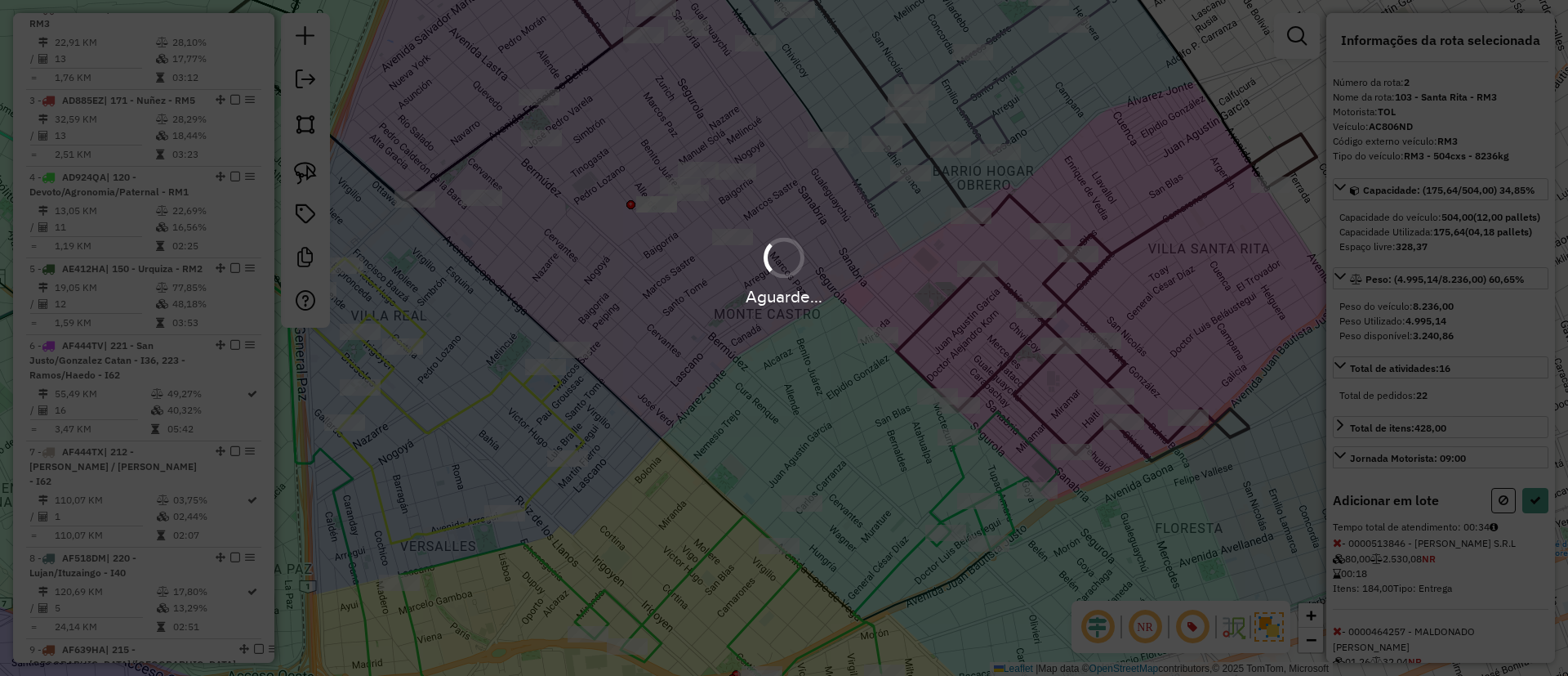
select select "**********"
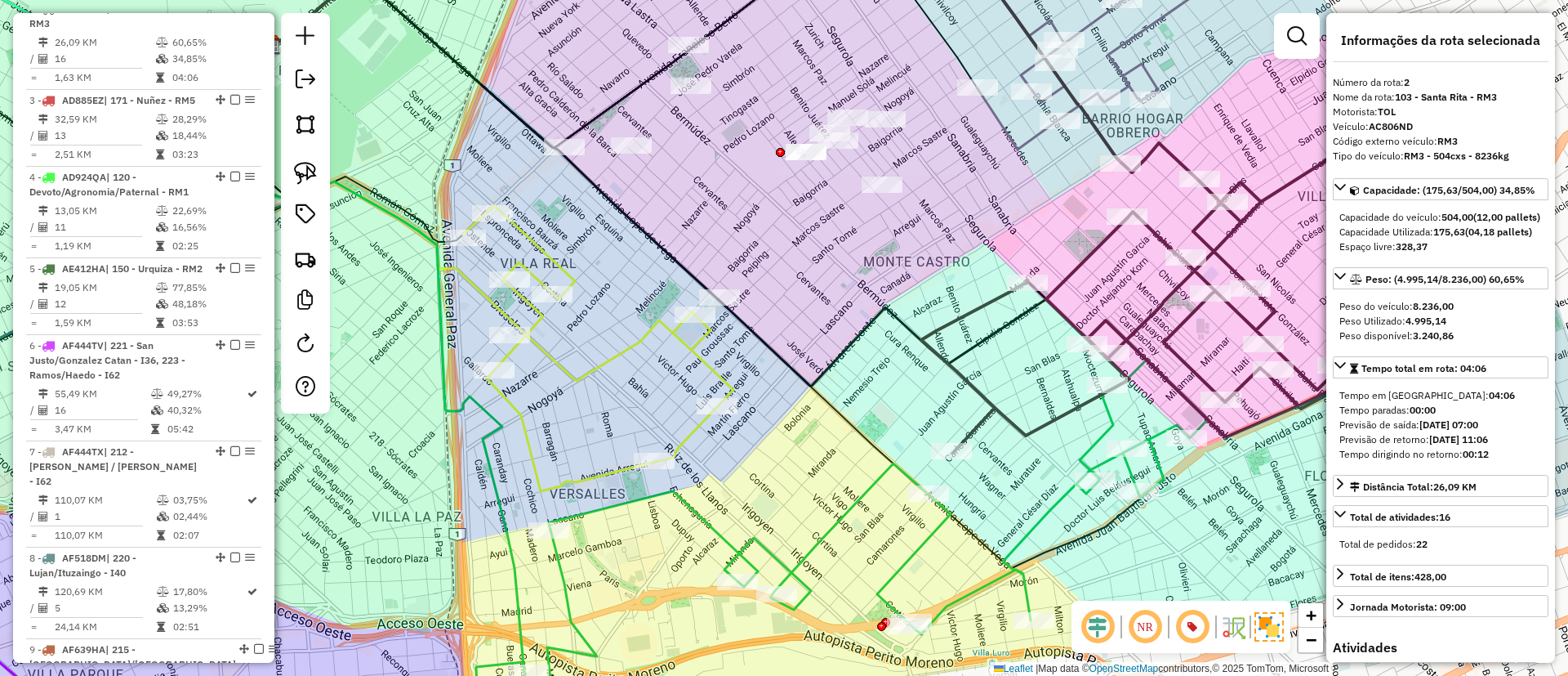
drag, startPoint x: 784, startPoint y: 339, endPoint x: 936, endPoint y: 238, distance: 182.5
click at [936, 240] on div "Janela de atendimento Grade de atendimento Capacidade Transportadoras Veículos …" at bounding box center [784, 338] width 1568 height 676
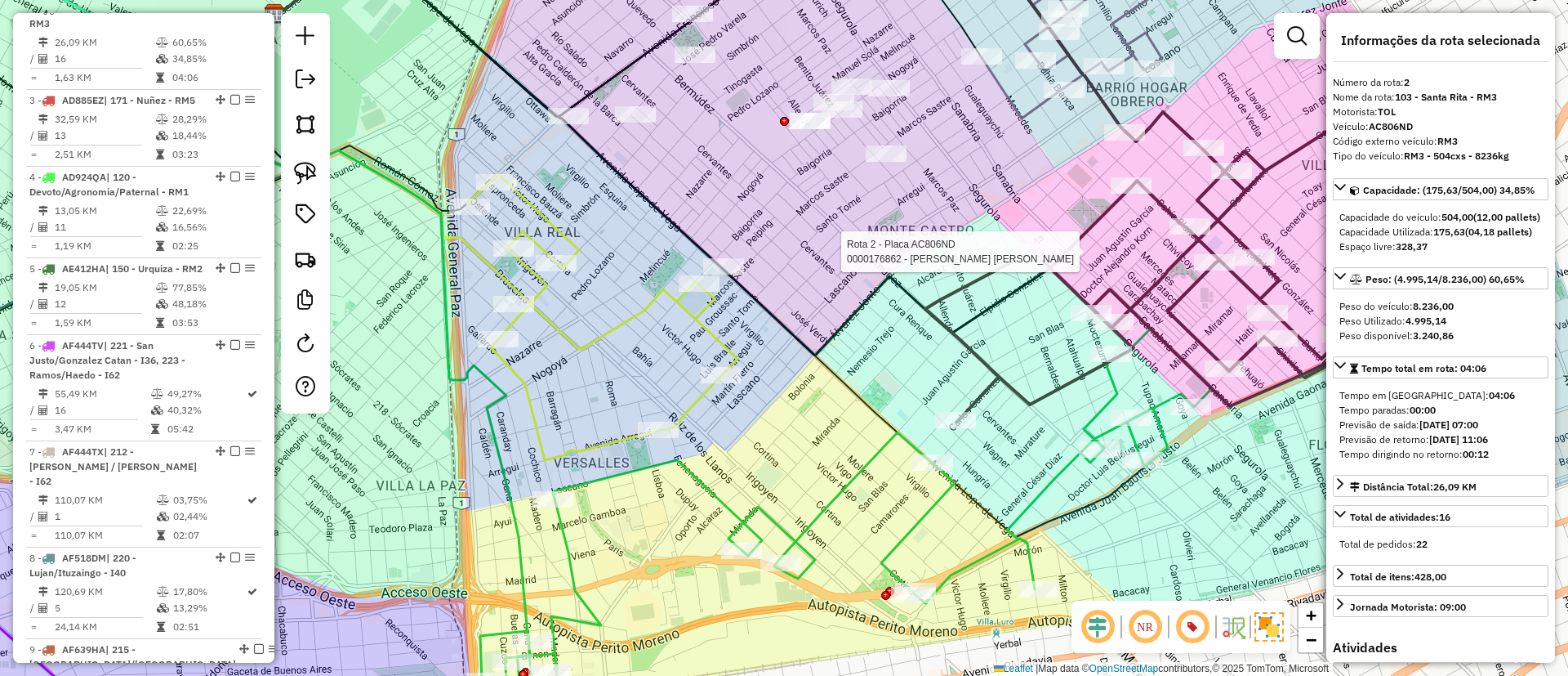
drag, startPoint x: 919, startPoint y: 261, endPoint x: 966, endPoint y: 427, distance: 172.5
click at [966, 426] on div "Rota 2 - Placa AC806ND 0000176862 - Malcervelli Ricardo David Janela de atendim…" at bounding box center [784, 338] width 1568 height 676
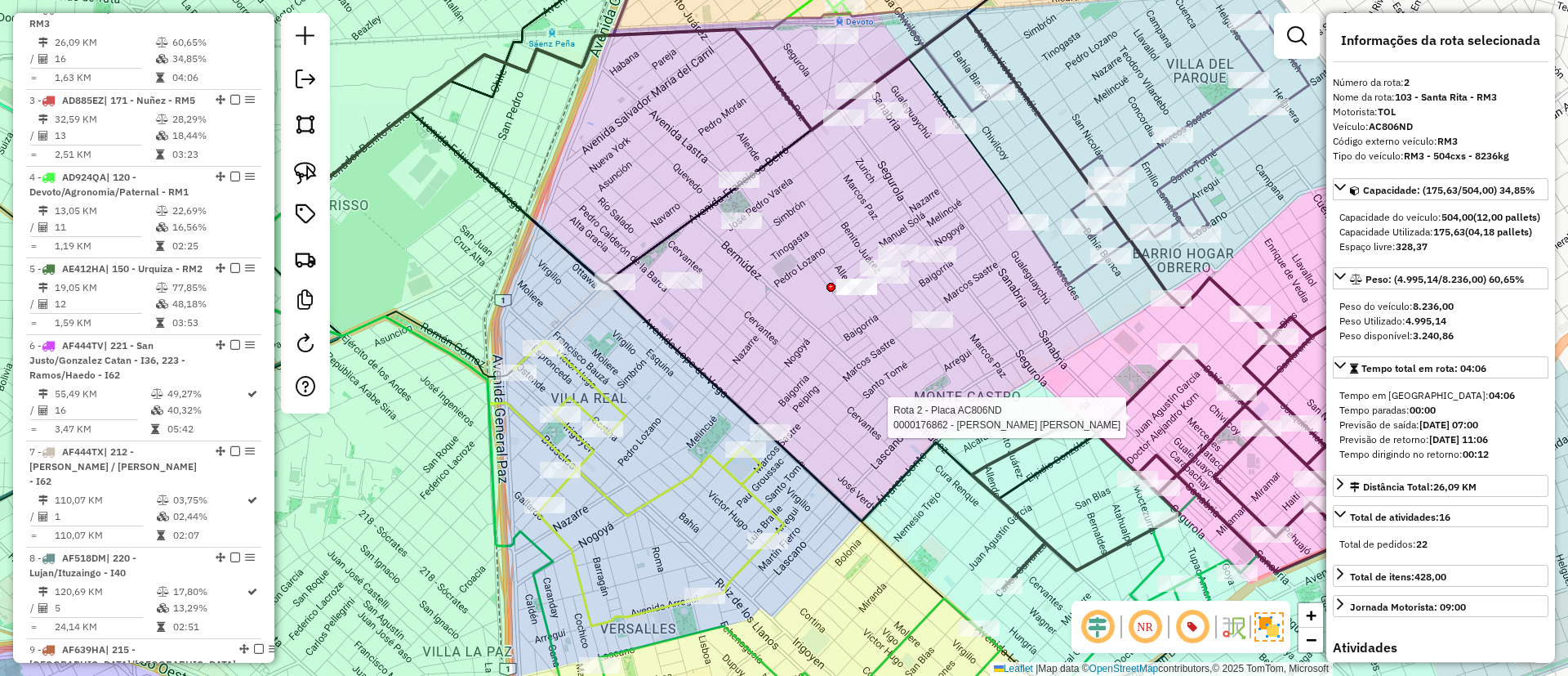
click at [761, 507] on icon at bounding box center [649, 483] width 270 height 285
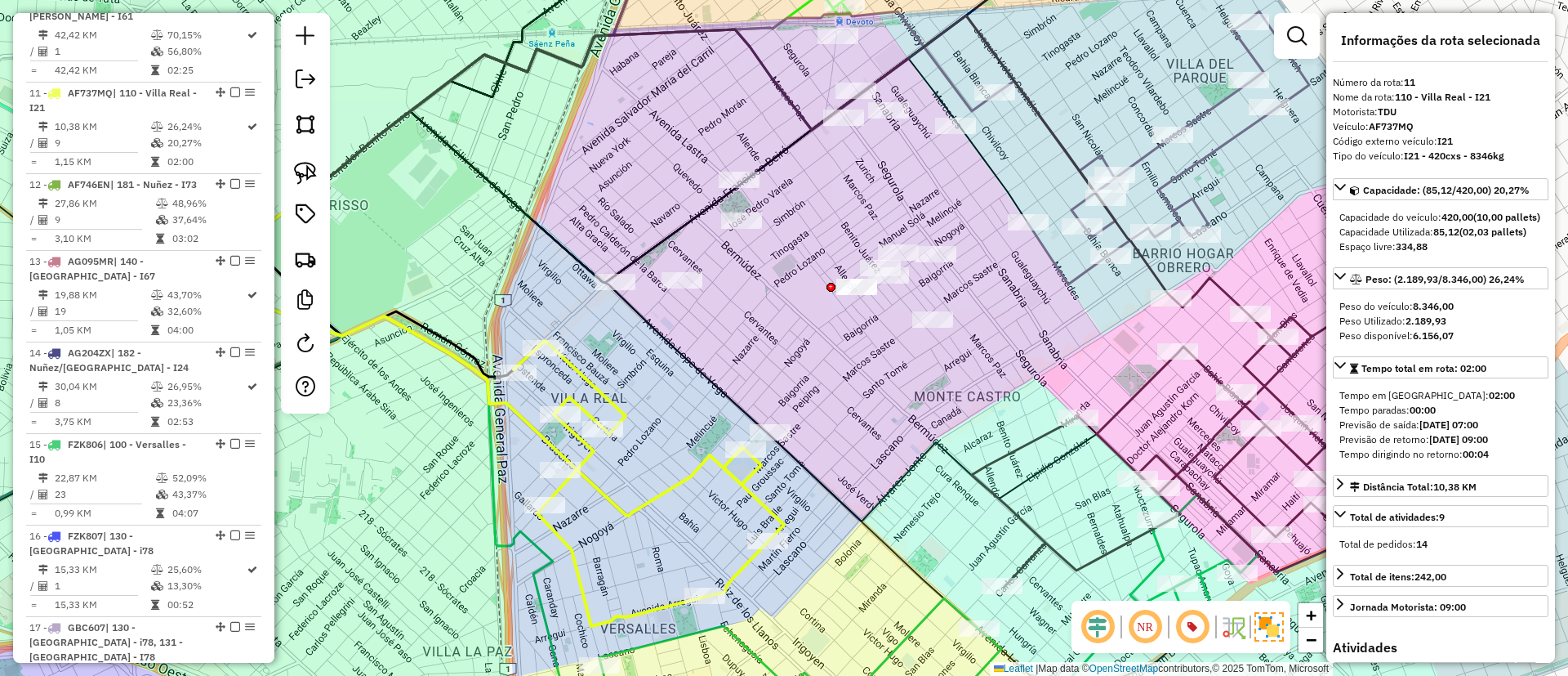
scroll to position [1544, 0]
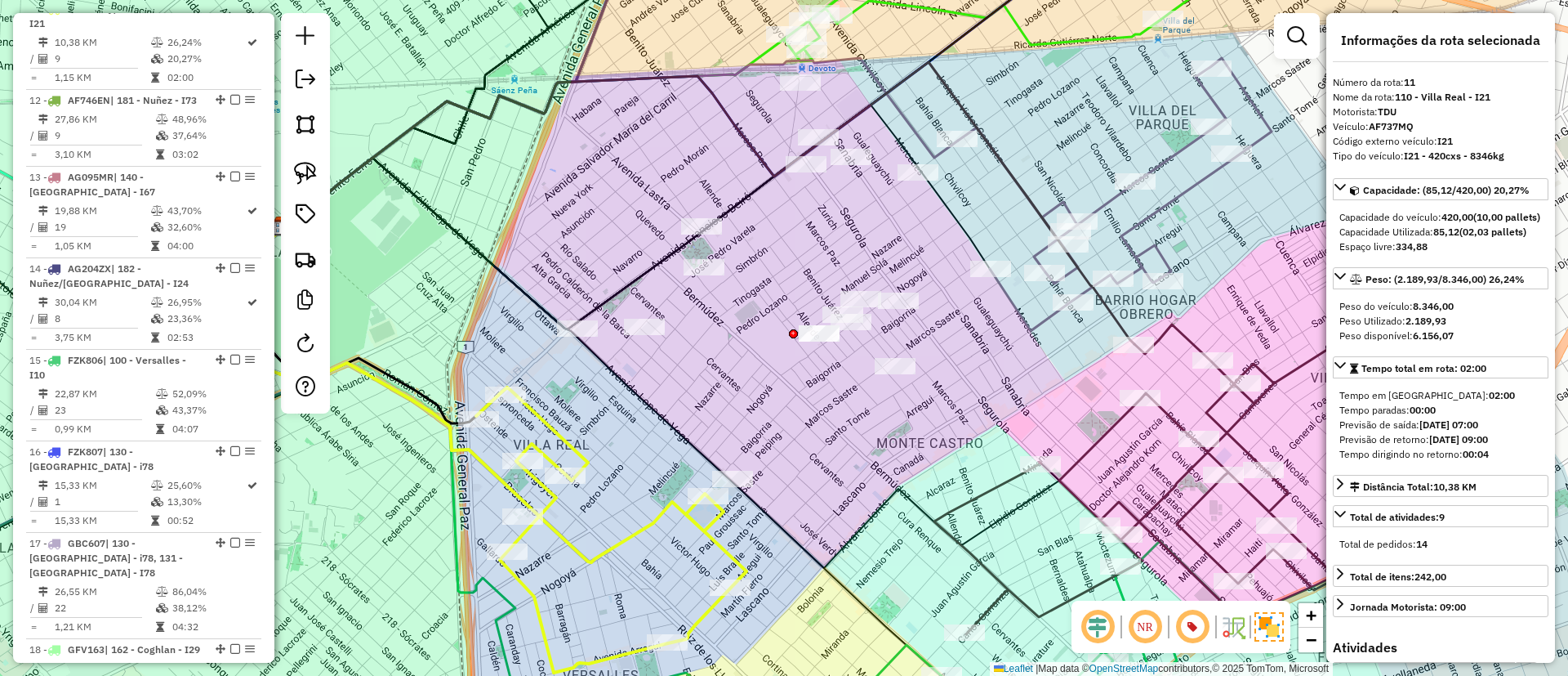
drag, startPoint x: 808, startPoint y: 461, endPoint x: 771, endPoint y: 508, distance: 59.8
click at [771, 508] on icon at bounding box center [672, 362] width 774 height 410
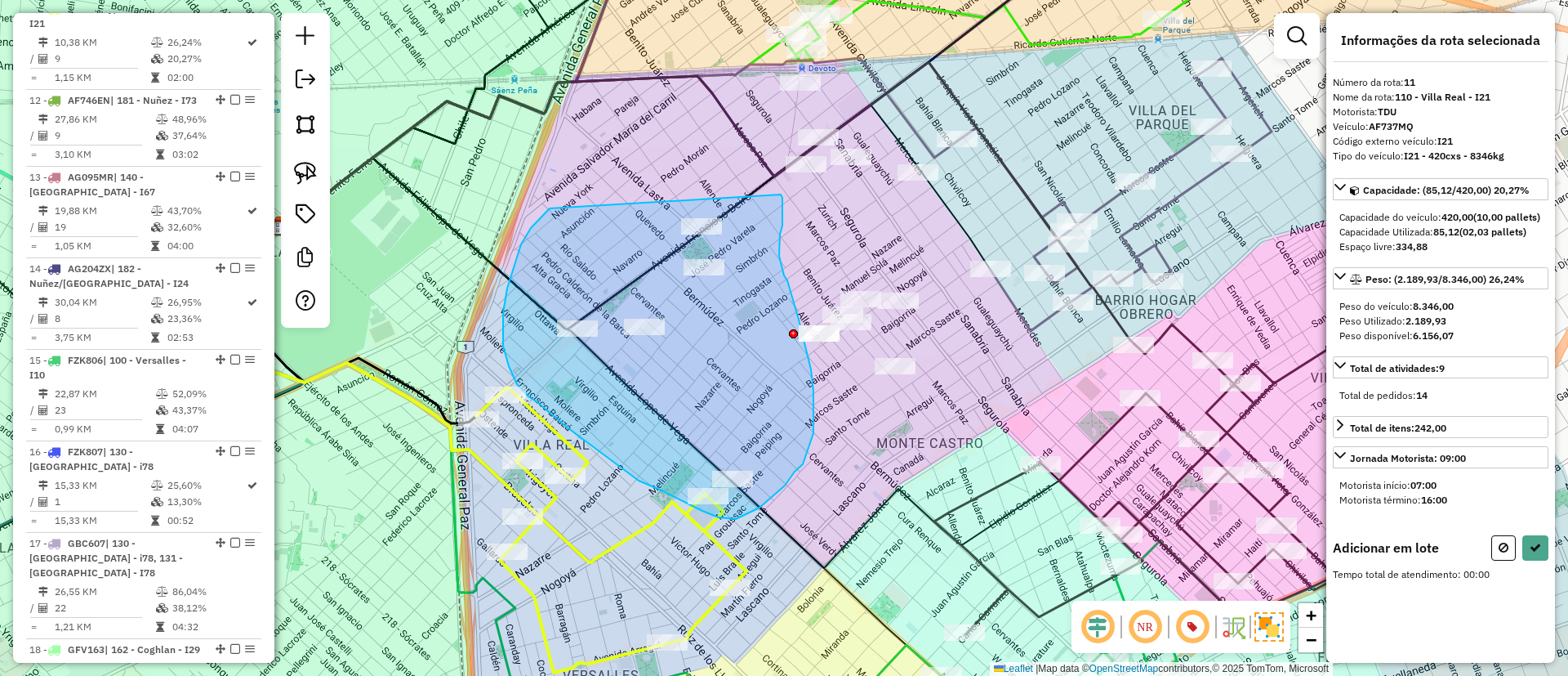
drag, startPoint x: 517, startPoint y: 384, endPoint x: 778, endPoint y: 189, distance: 325.8
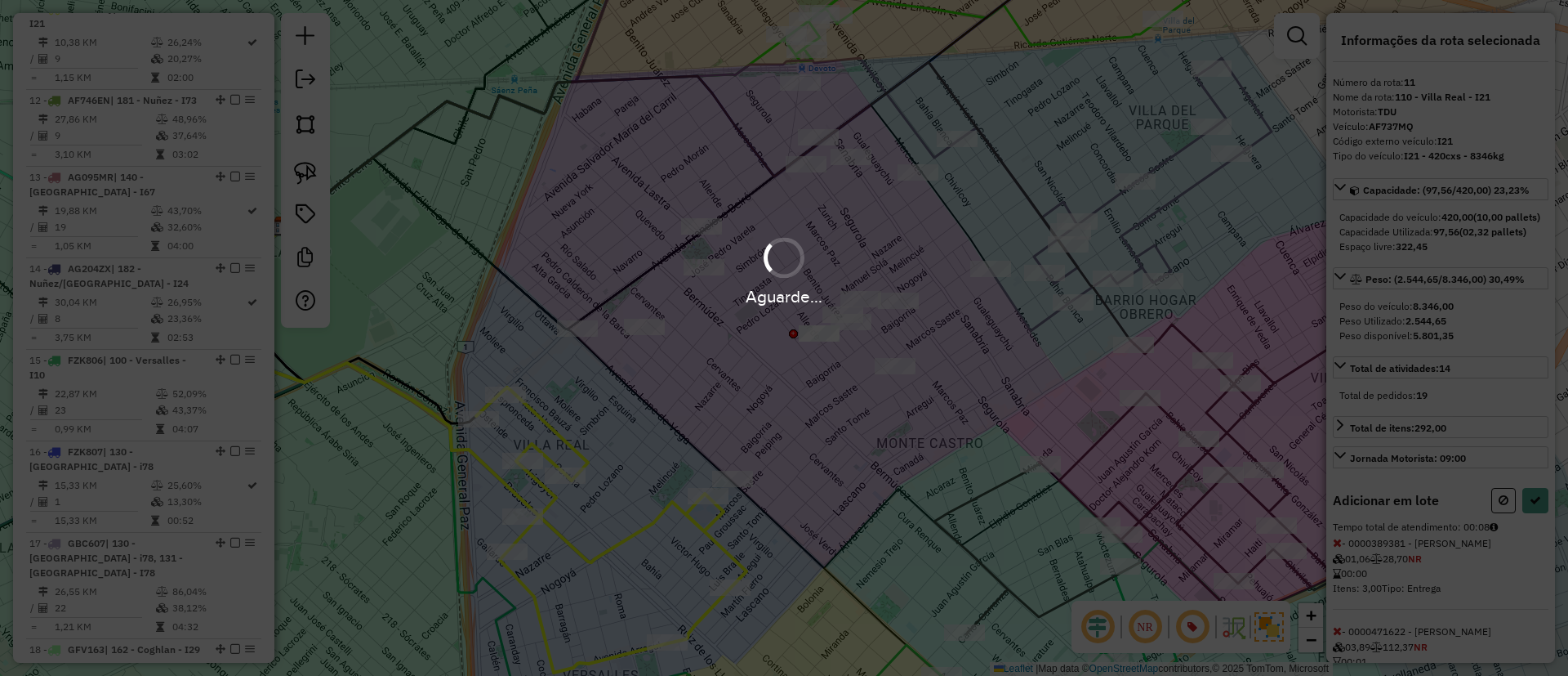
select select "**********"
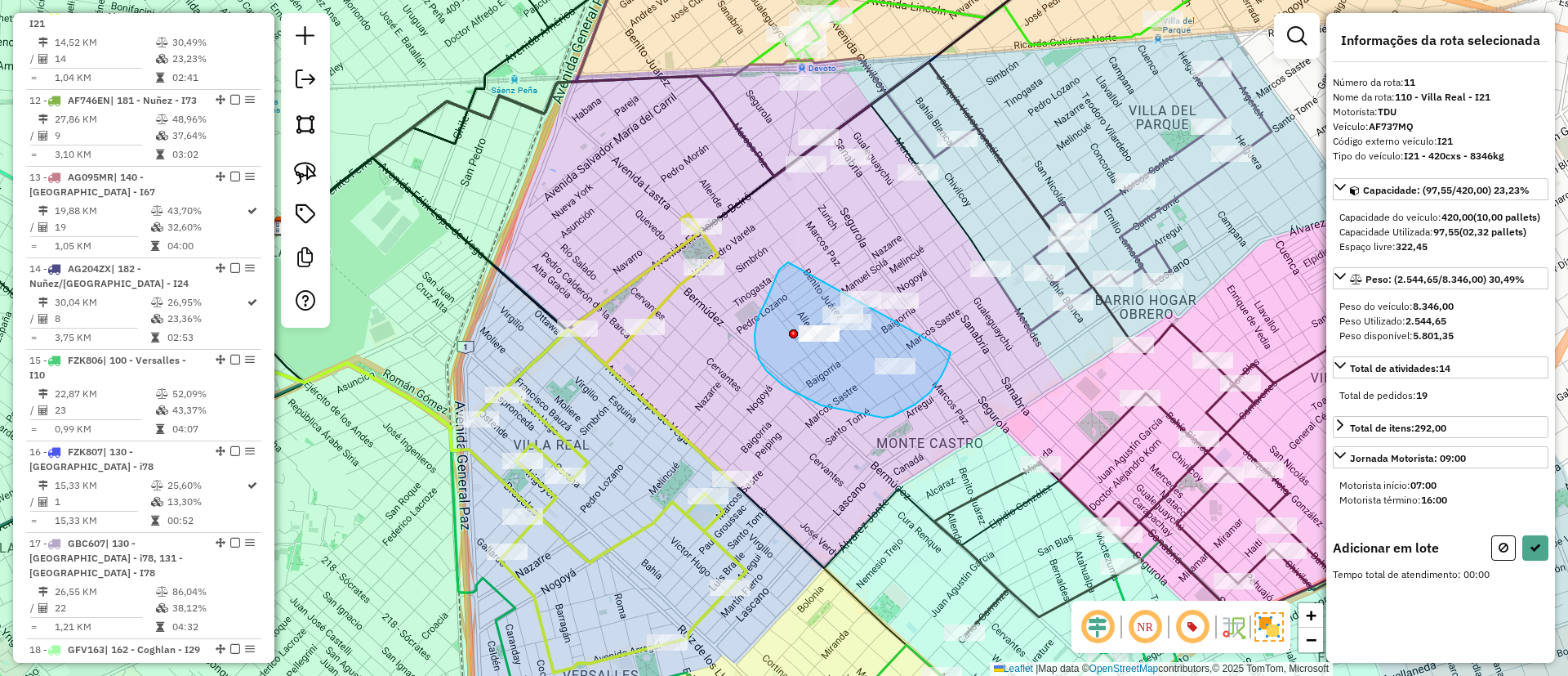
drag, startPoint x: 788, startPoint y: 262, endPoint x: 946, endPoint y: 261, distance: 158.0
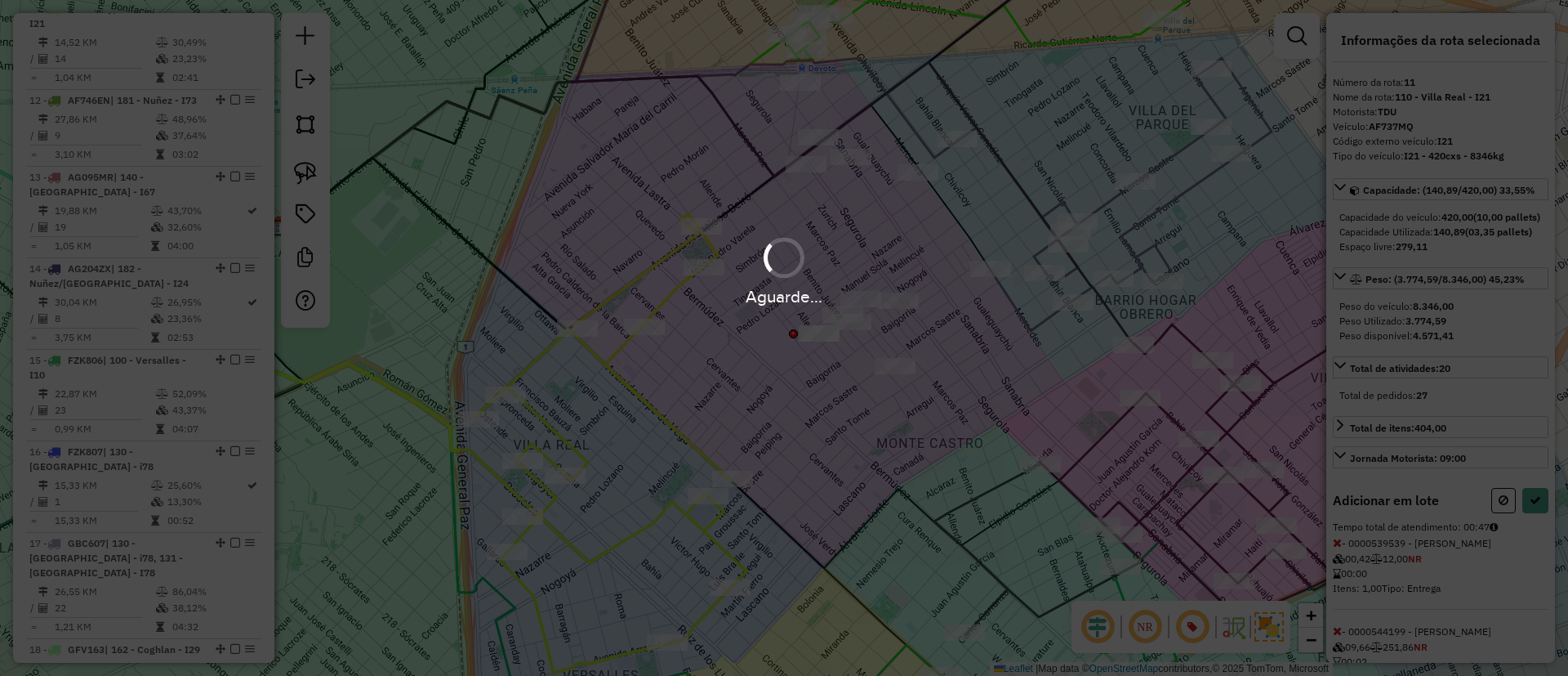
select select "**********"
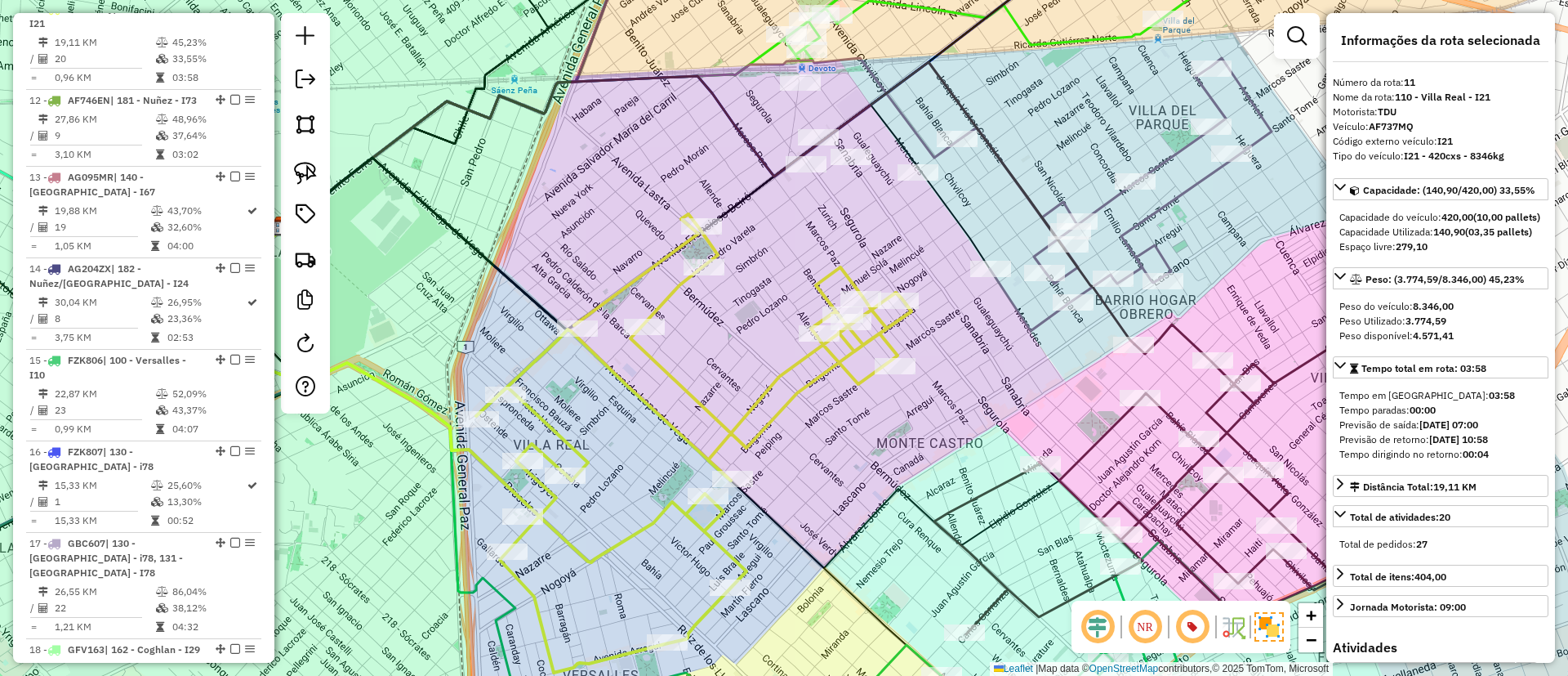
click at [1166, 165] on icon at bounding box center [1115, 194] width 313 height 273
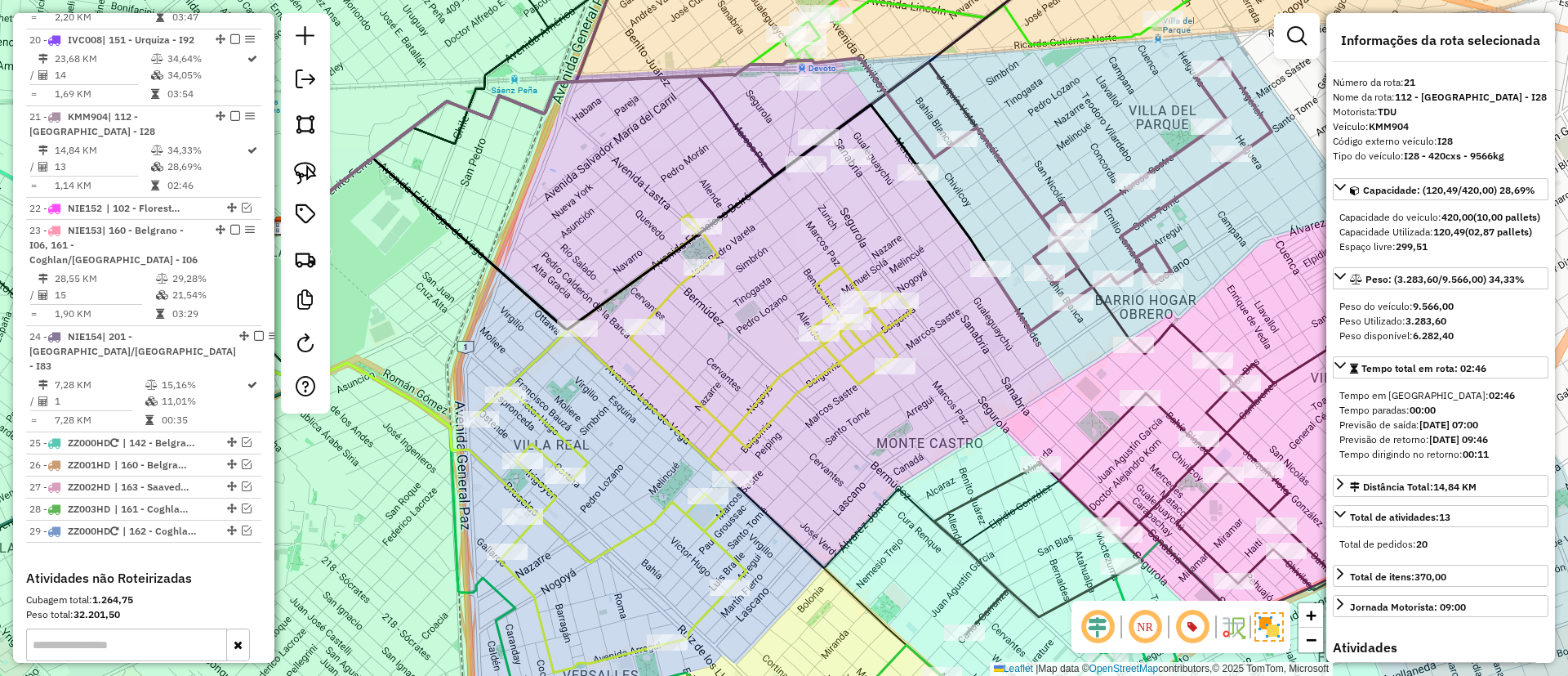
scroll to position [2460, 0]
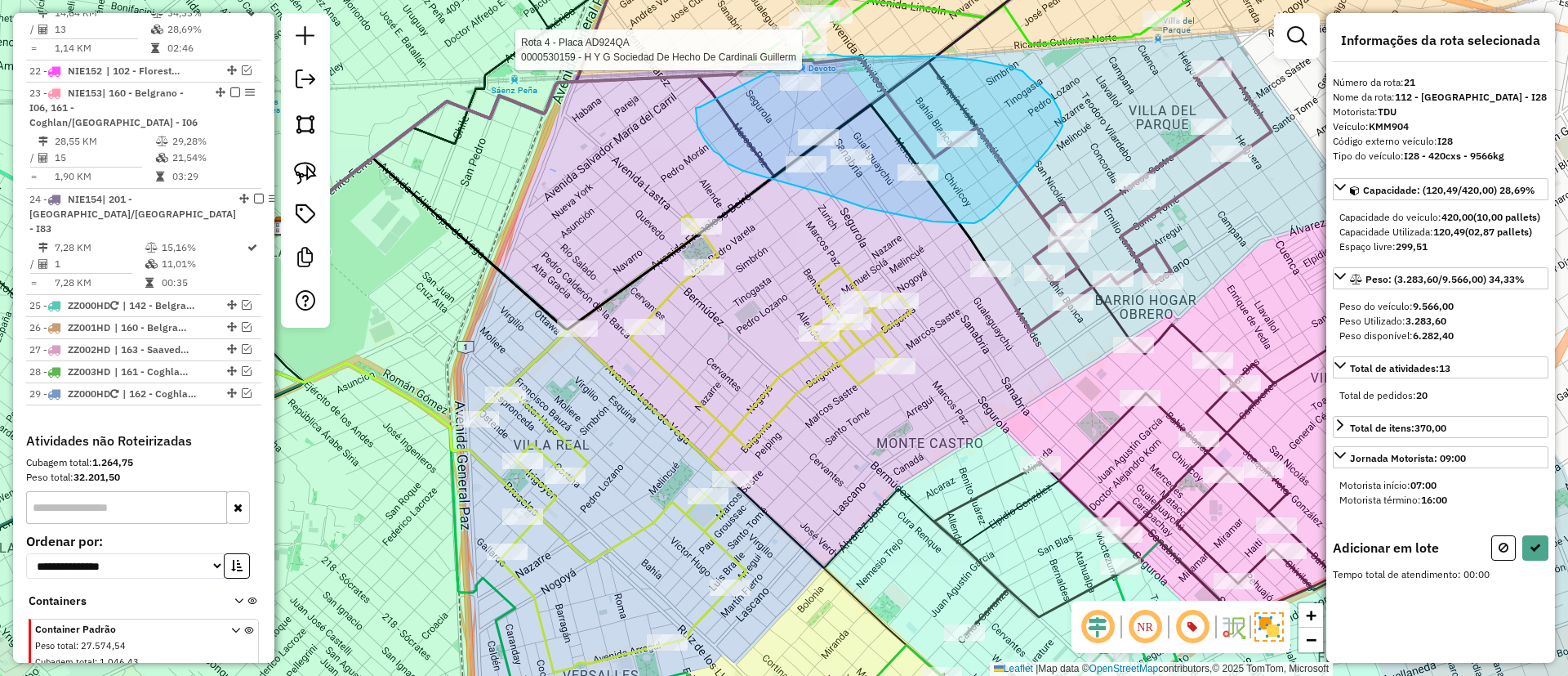
drag, startPoint x: 696, startPoint y: 108, endPoint x: 795, endPoint y: 58, distance: 110.9
click at [795, 58] on div "Rota 4 - Placa AD924QA 0000530159 - H Y G Sociedad De Hecho De Cardinali Guille…" at bounding box center [784, 338] width 1568 height 676
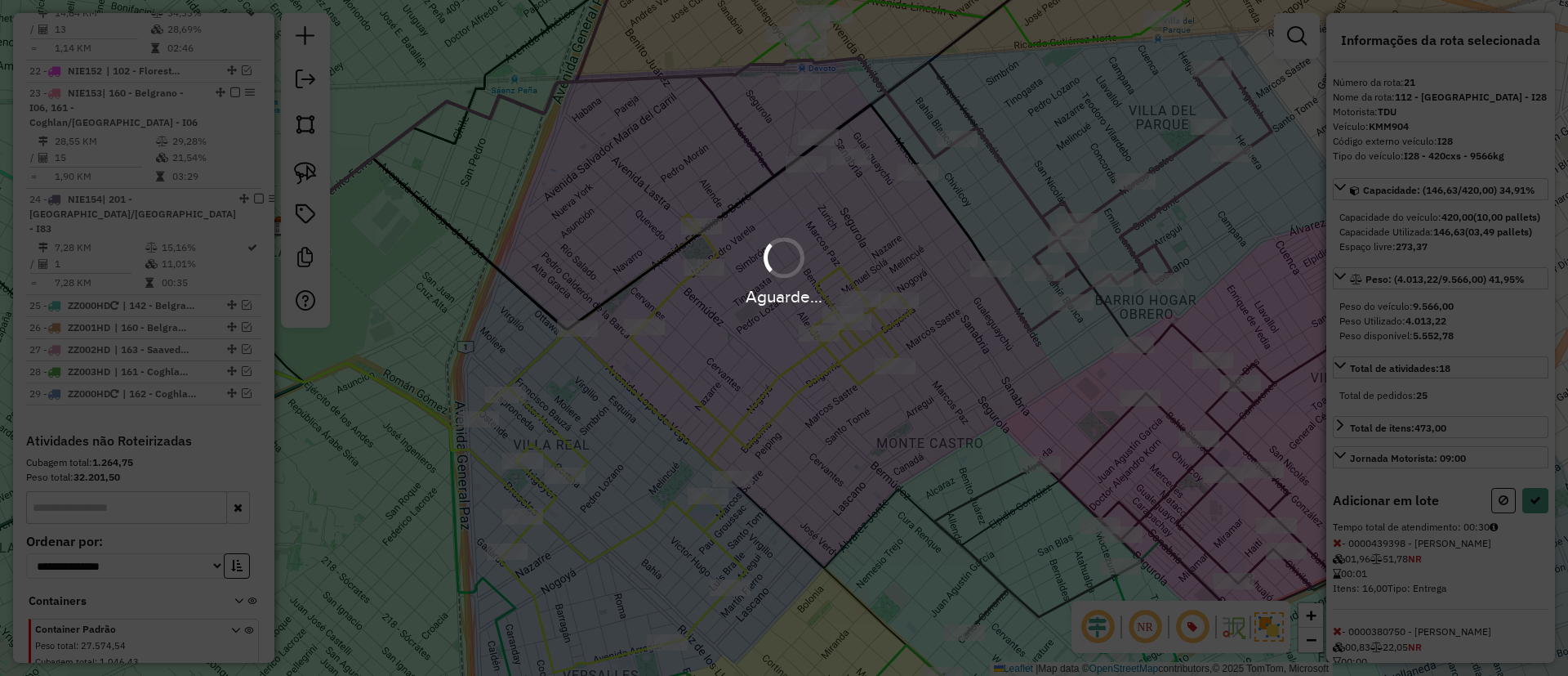
select select "**********"
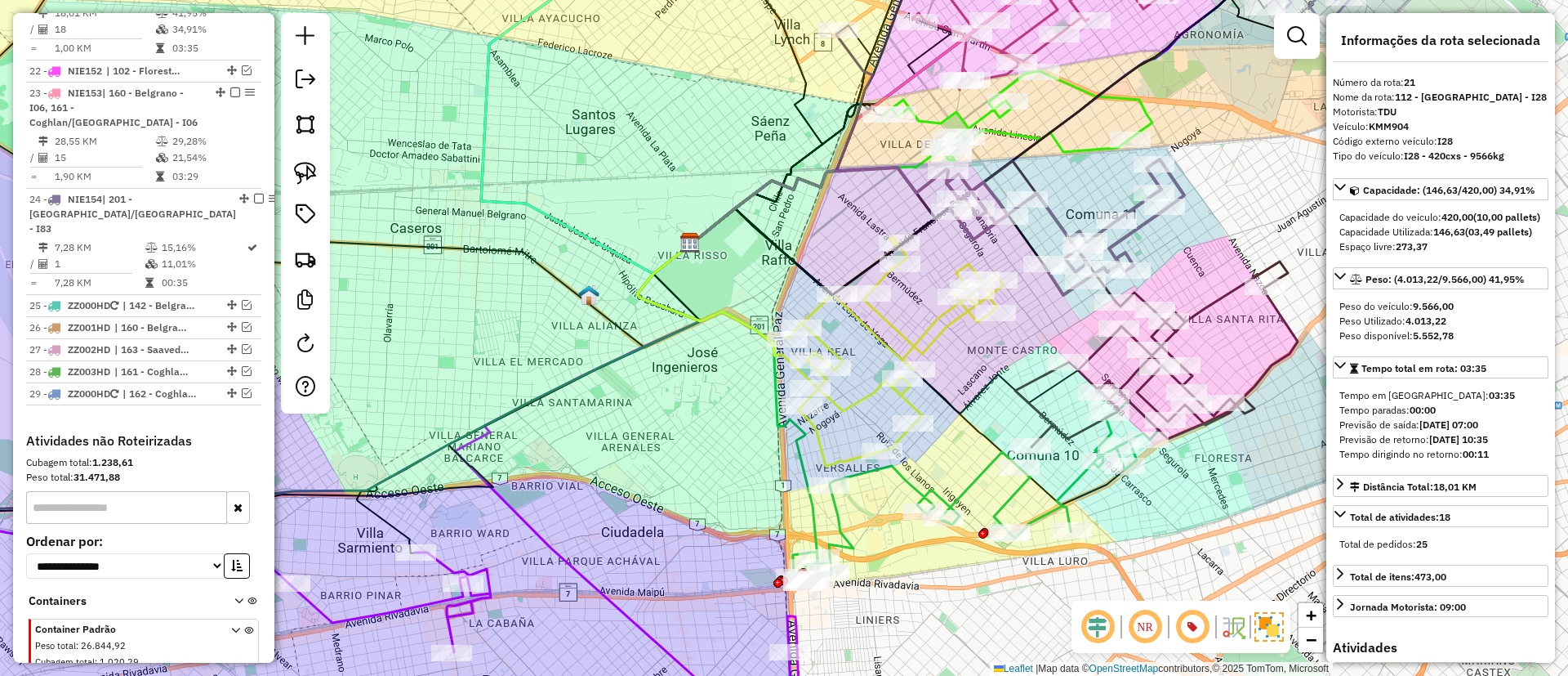
drag, startPoint x: 984, startPoint y: 337, endPoint x: 838, endPoint y: 292, distance: 152.8
click at [846, 291] on div "Janela de atendimento Grade de atendimento Capacidade Transportadoras Veículos …" at bounding box center [784, 338] width 1568 height 676
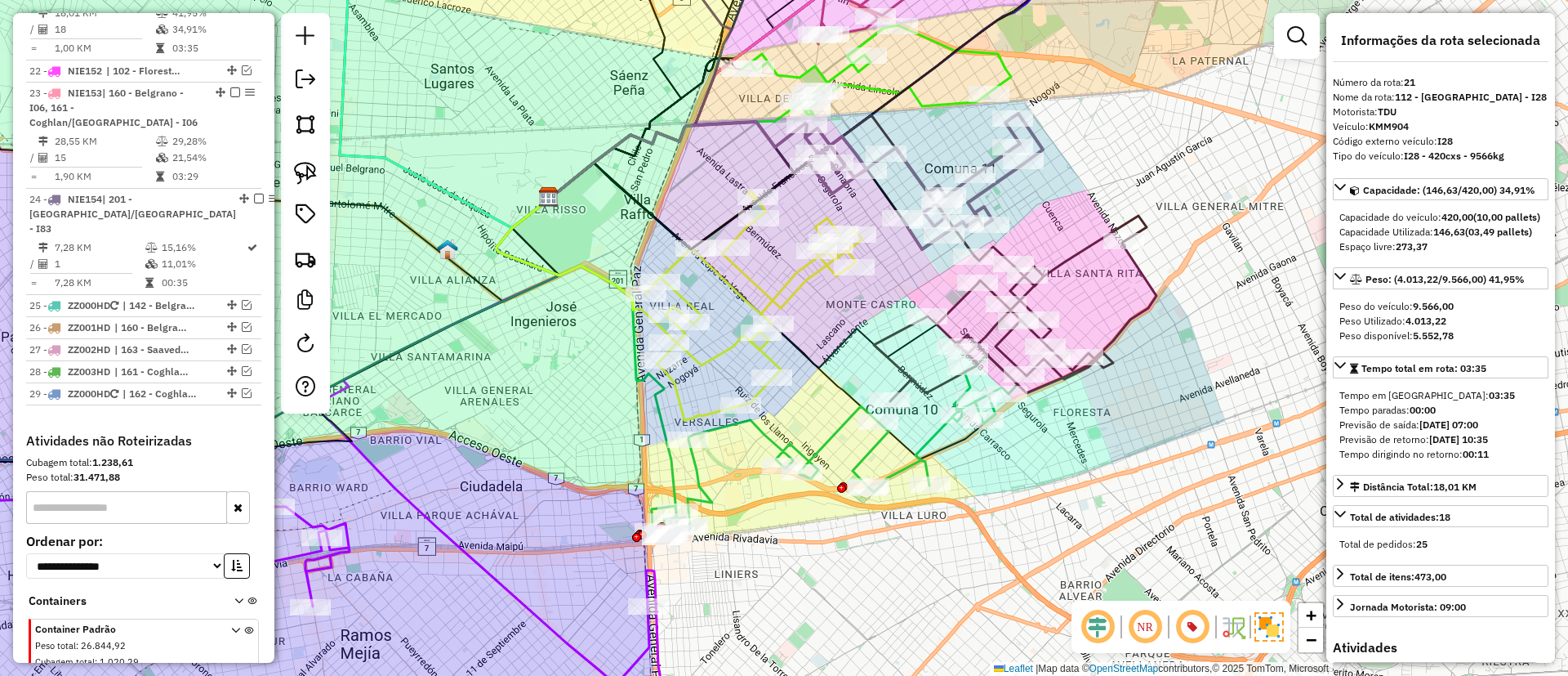
click at [1077, 263] on icon at bounding box center [1015, 309] width 283 height 185
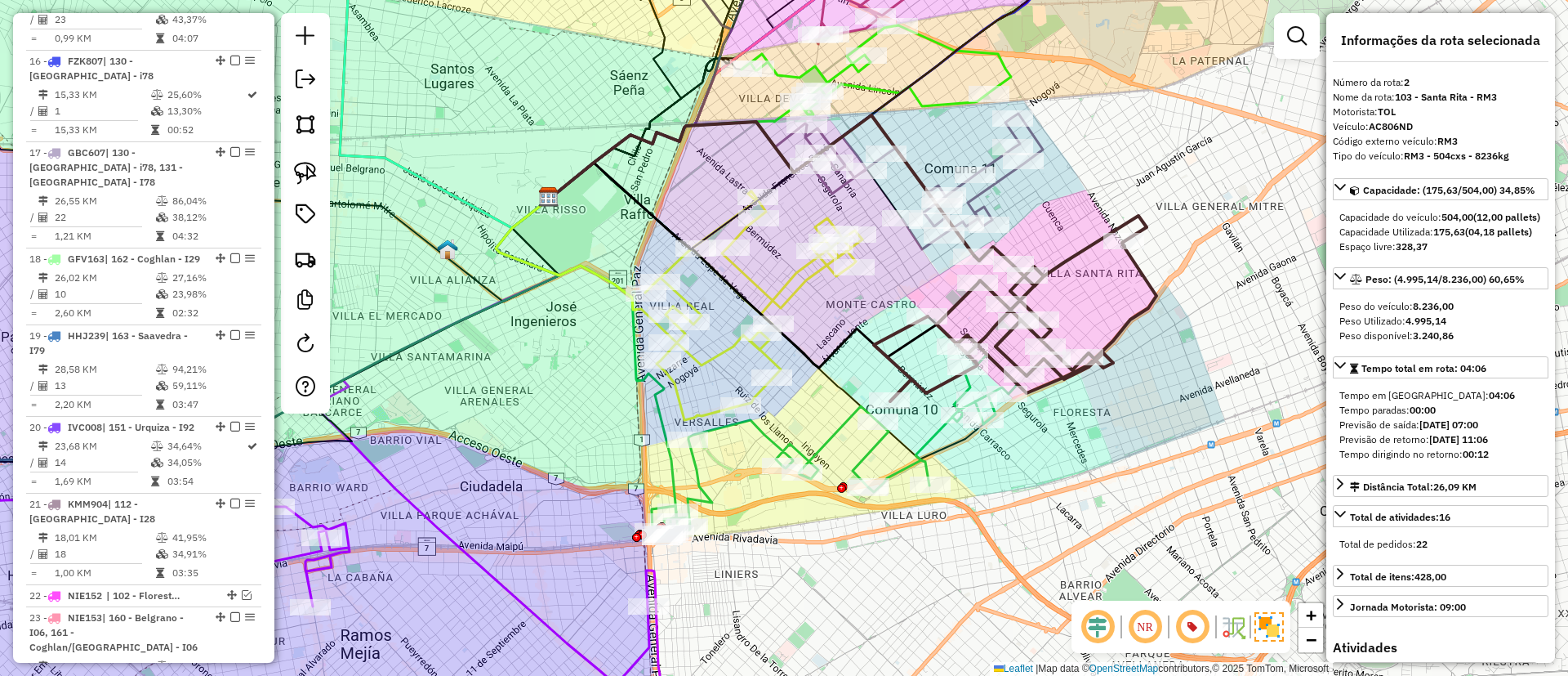
scroll to position [706, 0]
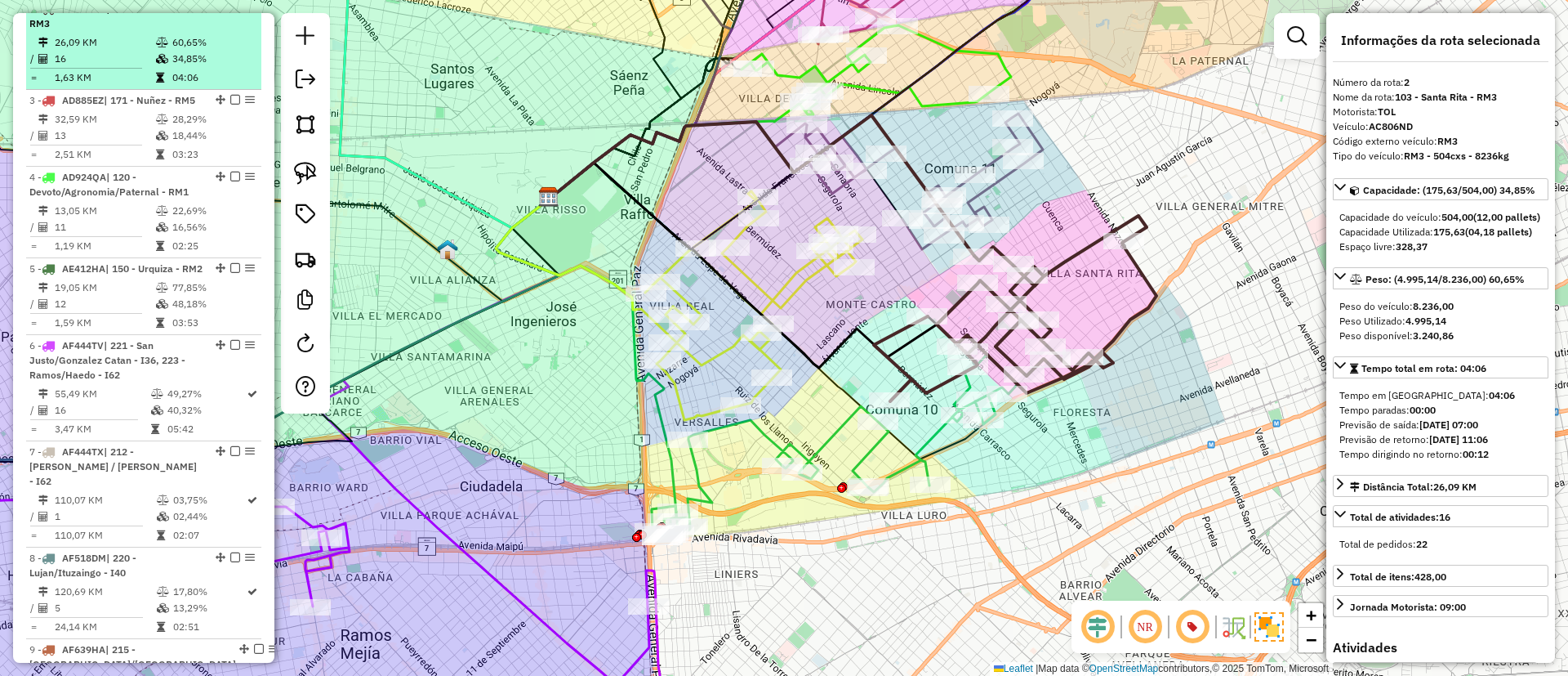
click at [230, 13] on em at bounding box center [235, 8] width 10 height 10
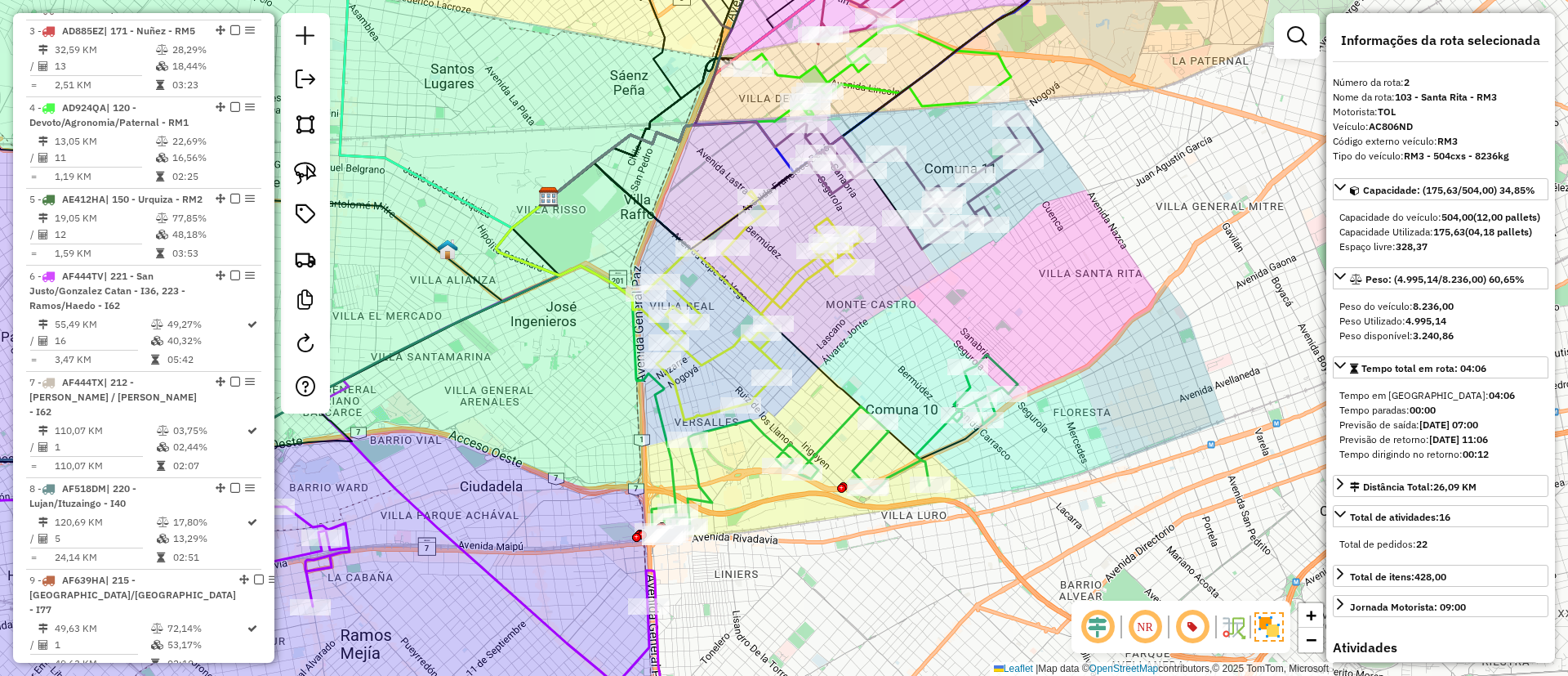
click at [790, 286] on icon at bounding box center [753, 305] width 217 height 229
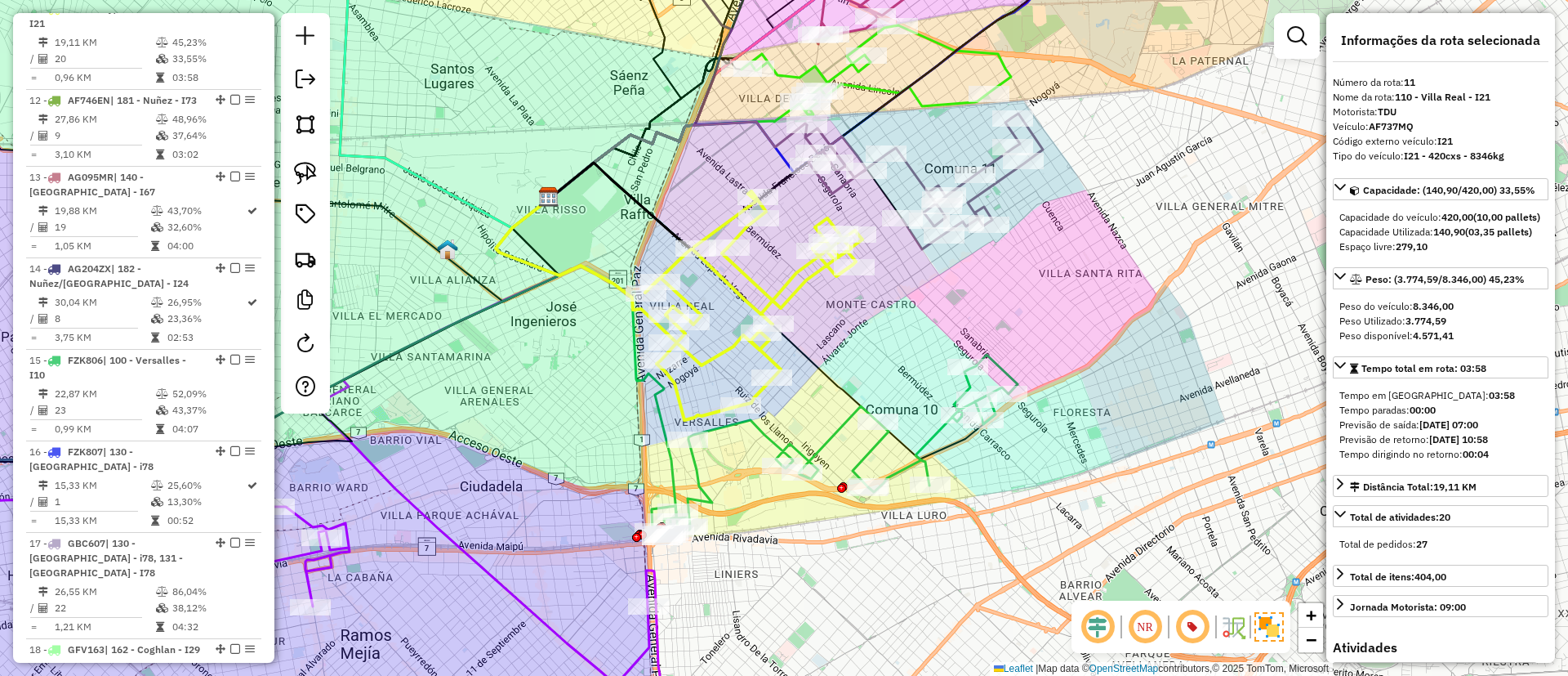
scroll to position [1475, 0]
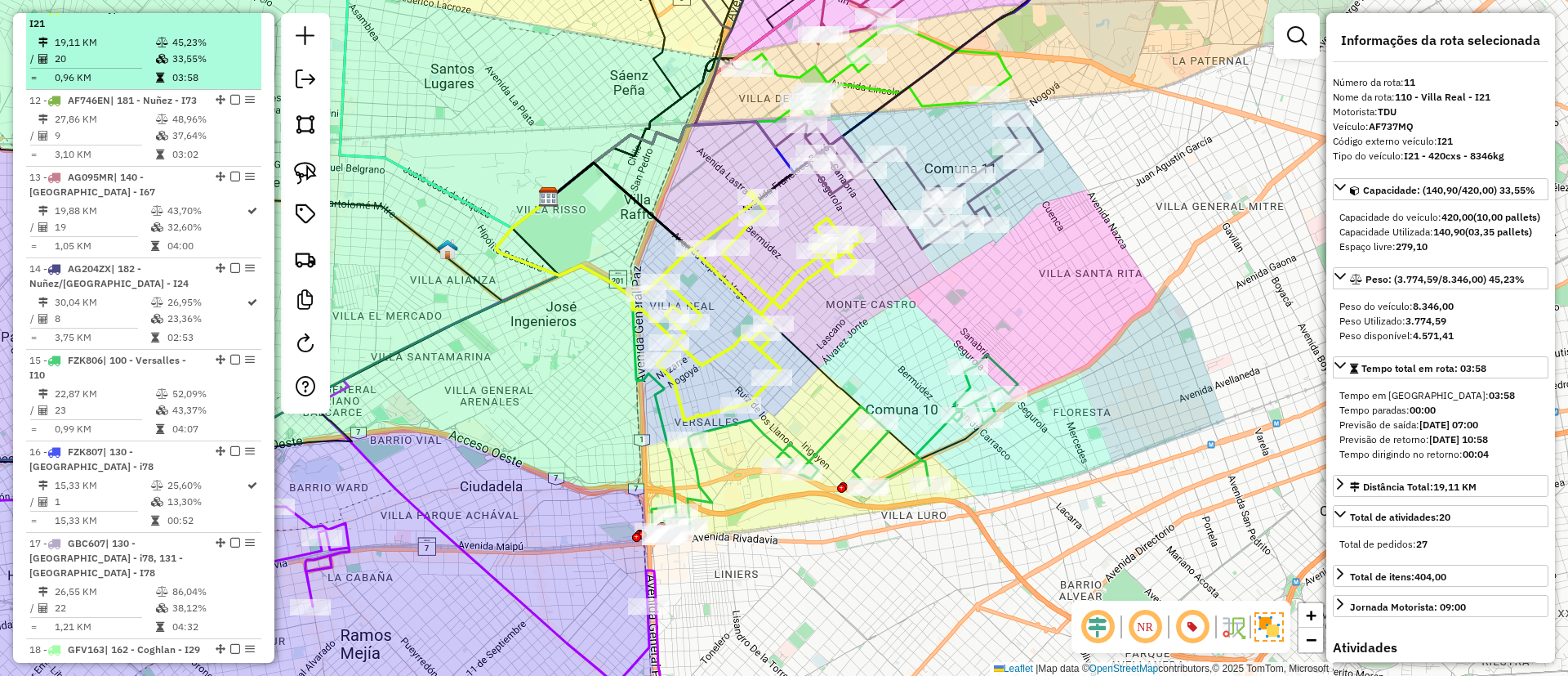
click at [233, 13] on em at bounding box center [235, 8] width 10 height 10
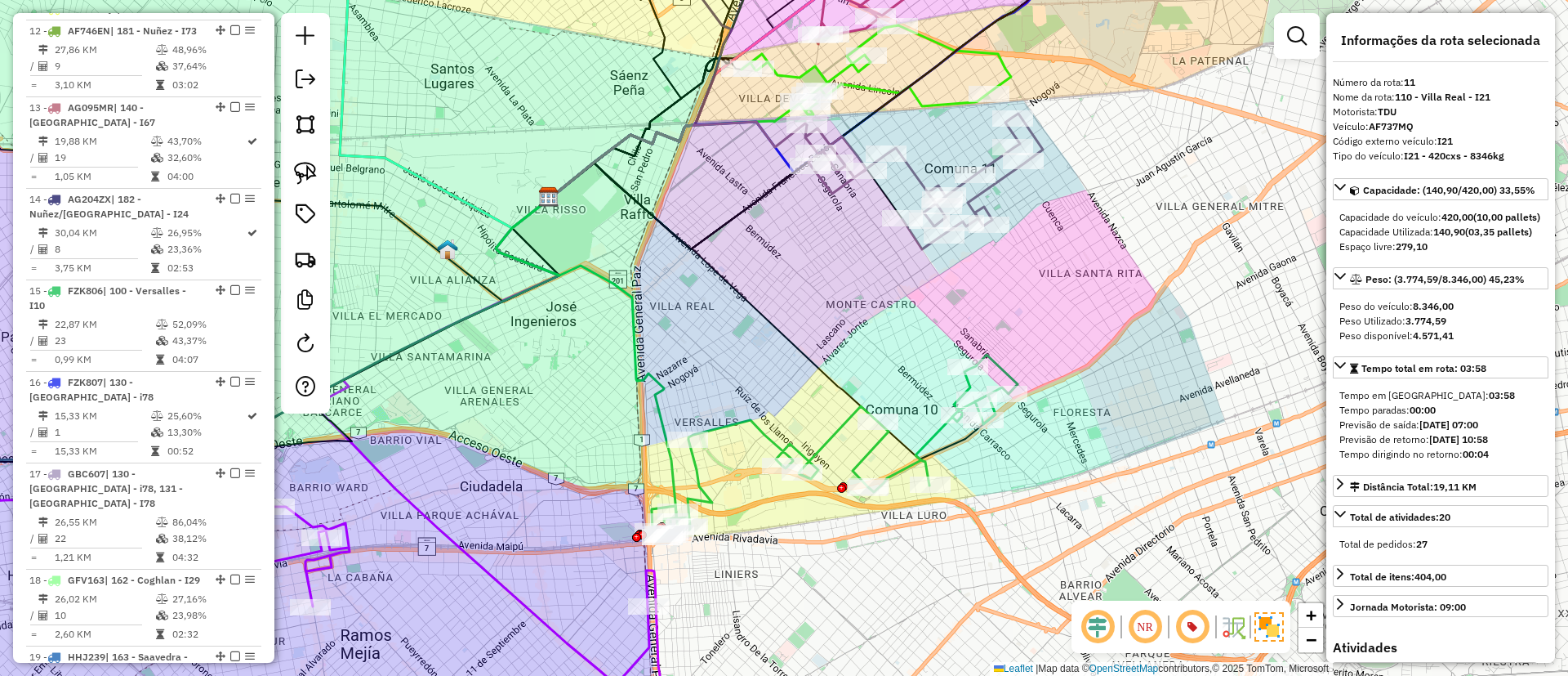
click at [913, 164] on icon at bounding box center [924, 182] width 238 height 136
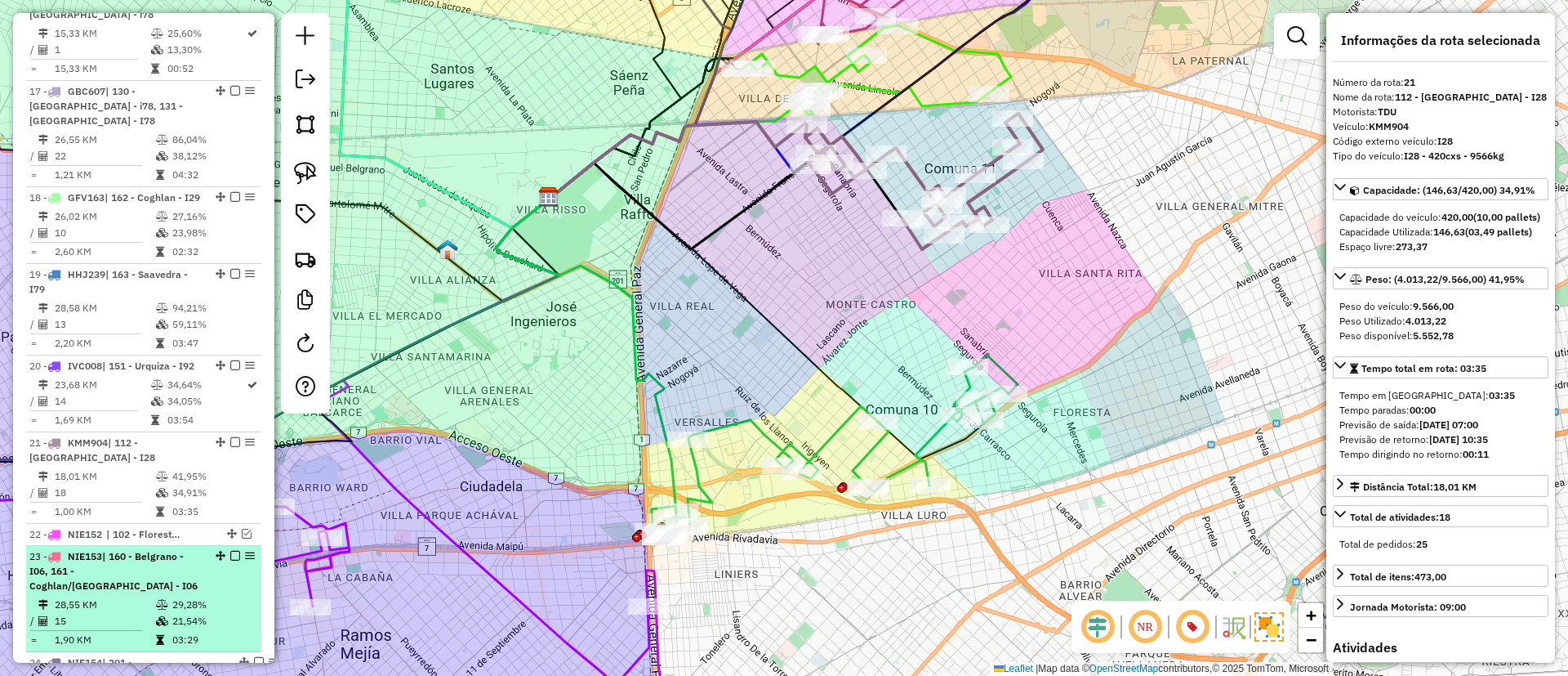
scroll to position [2321, 0]
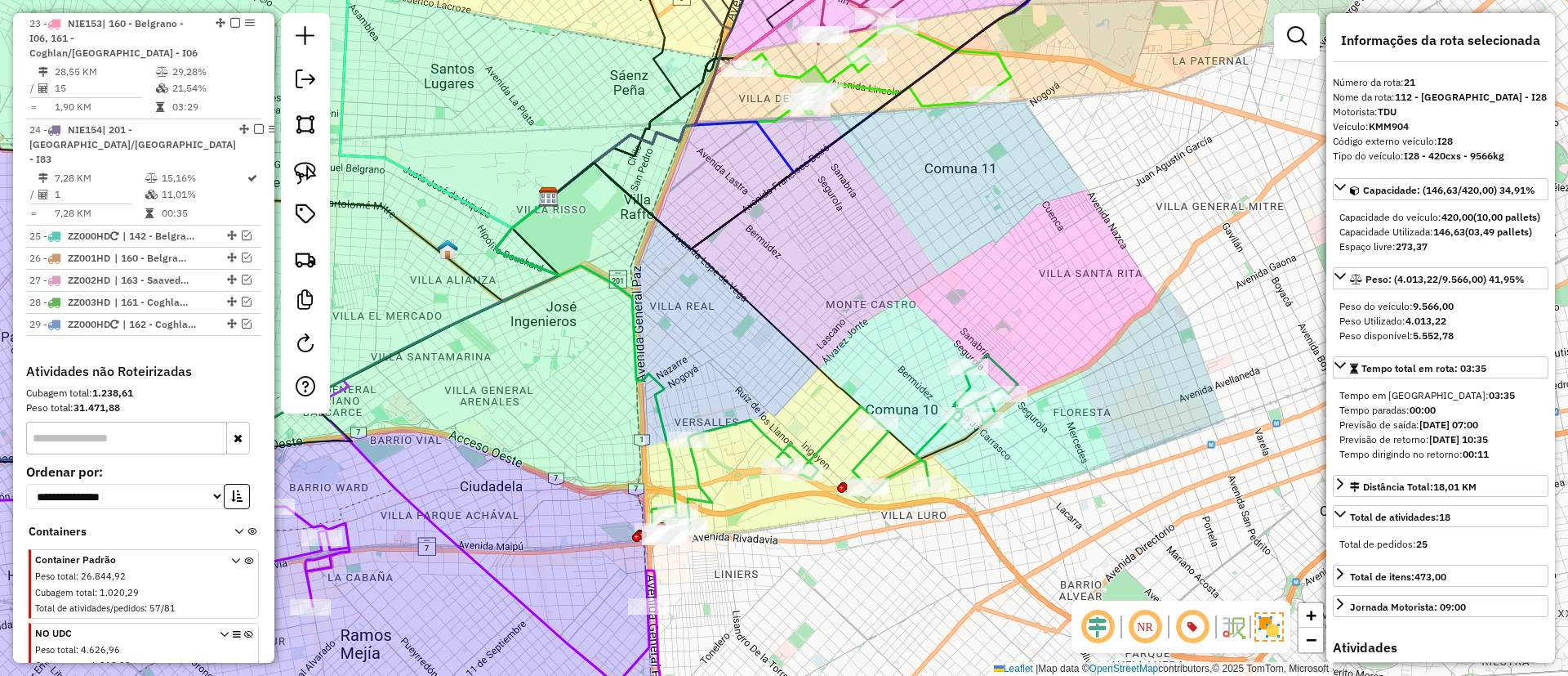
click at [824, 439] on icon at bounding box center [834, 446] width 366 height 183
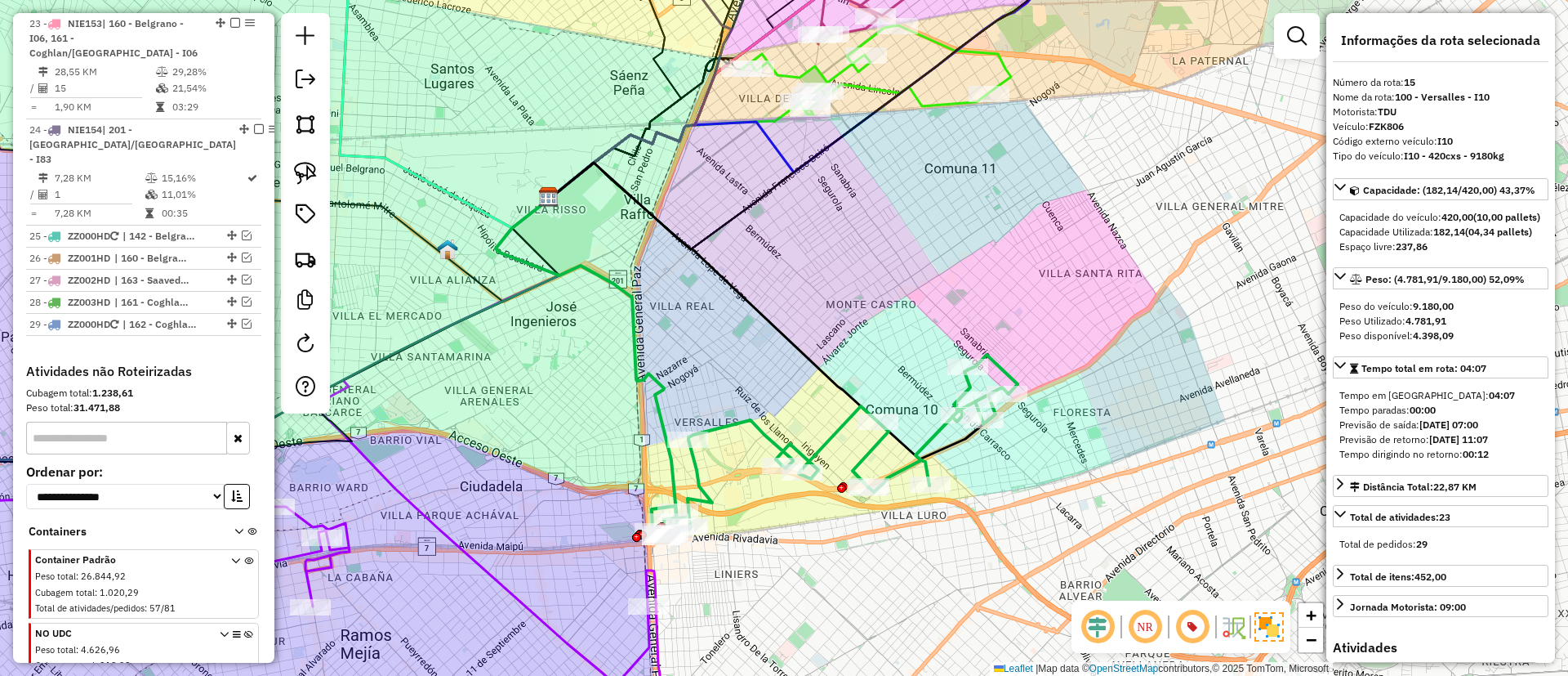
scroll to position [1772, 0]
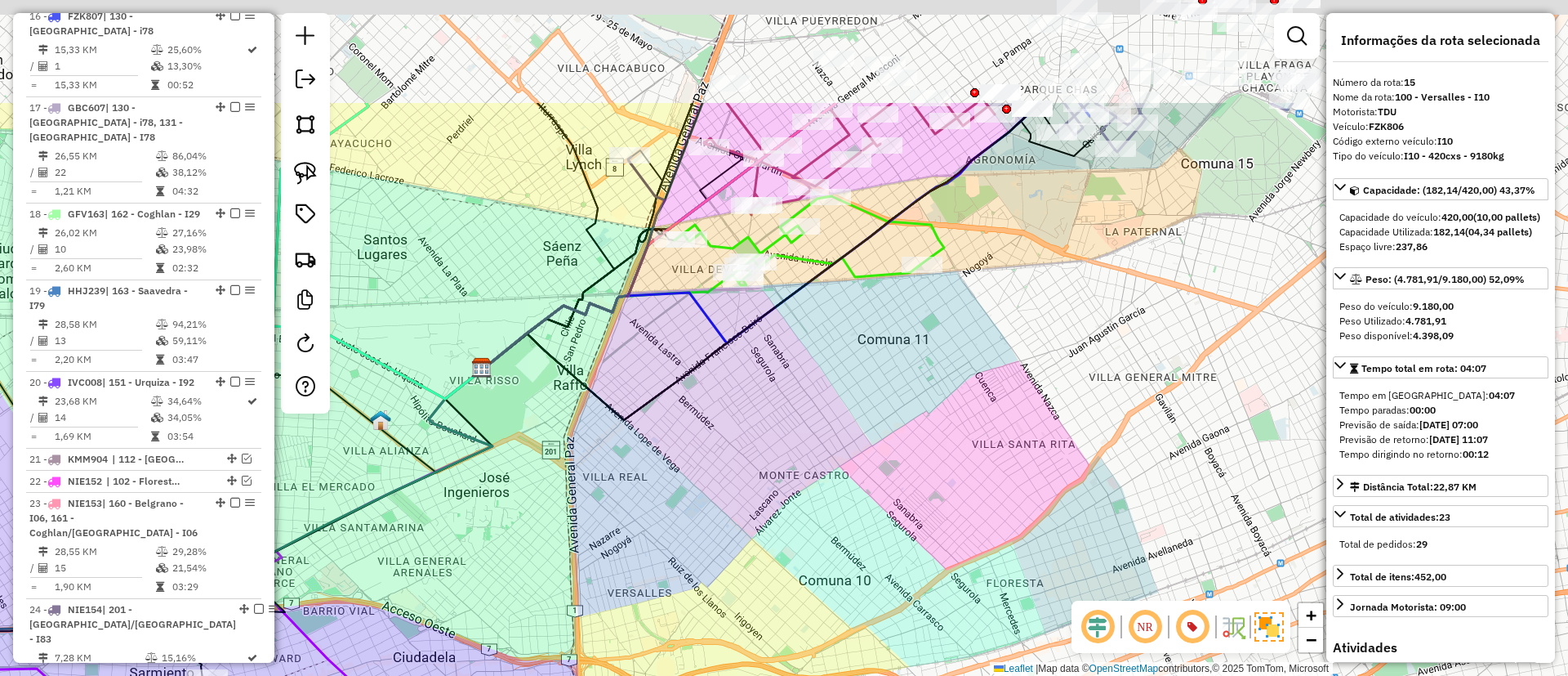
drag, startPoint x: 843, startPoint y: 235, endPoint x: 758, endPoint y: 431, distance: 213.6
click at [757, 447] on div "Janela de atendimento Grade de atendimento Capacidade Transportadoras Veículos …" at bounding box center [784, 338] width 1568 height 676
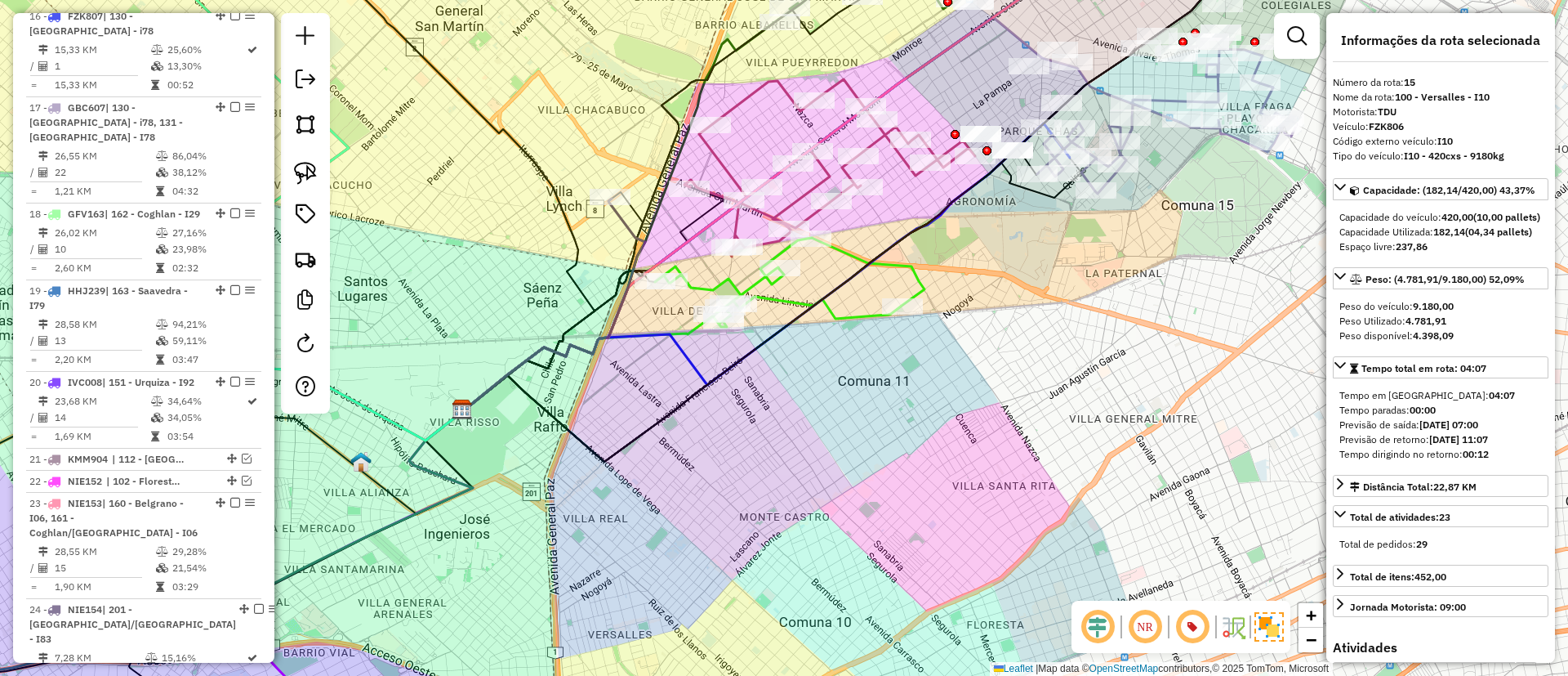
click at [801, 295] on icon at bounding box center [789, 282] width 269 height 89
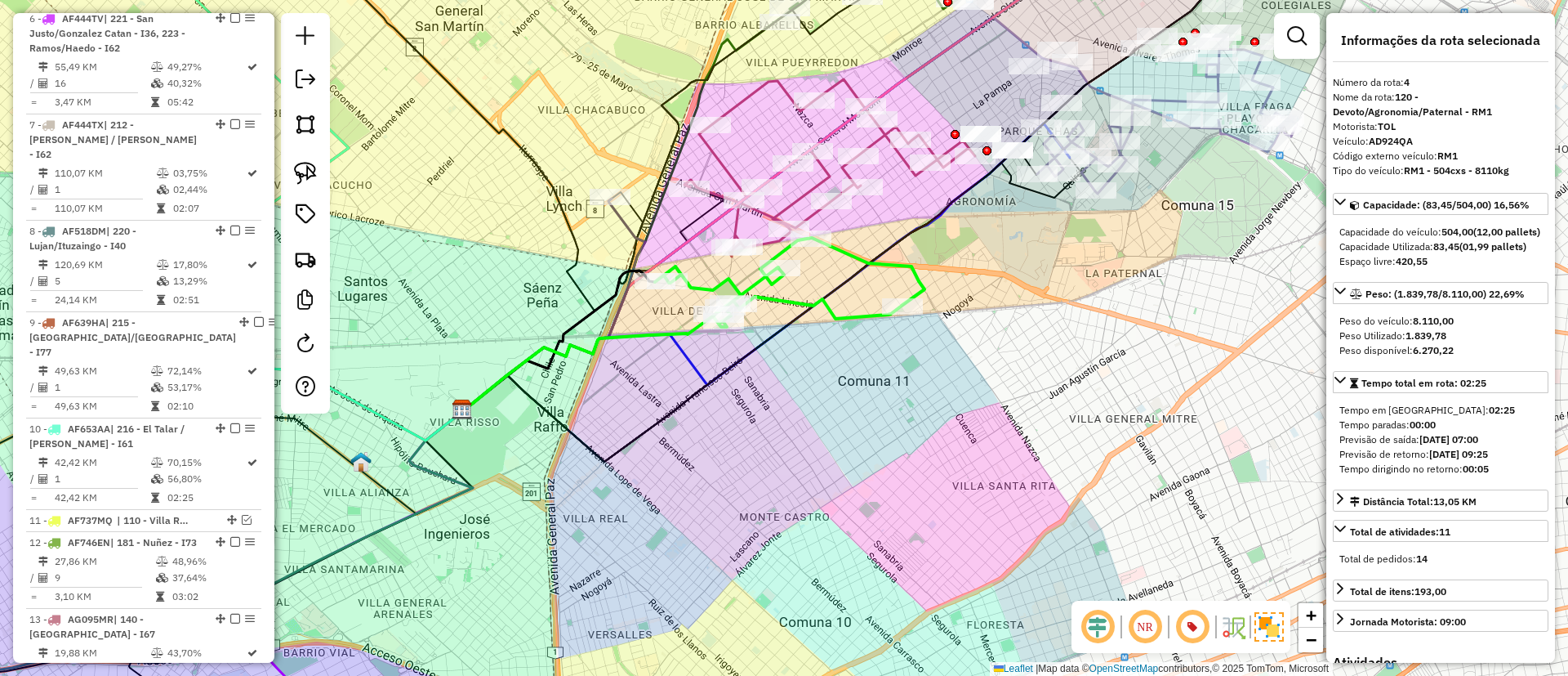
scroll to position [819, 0]
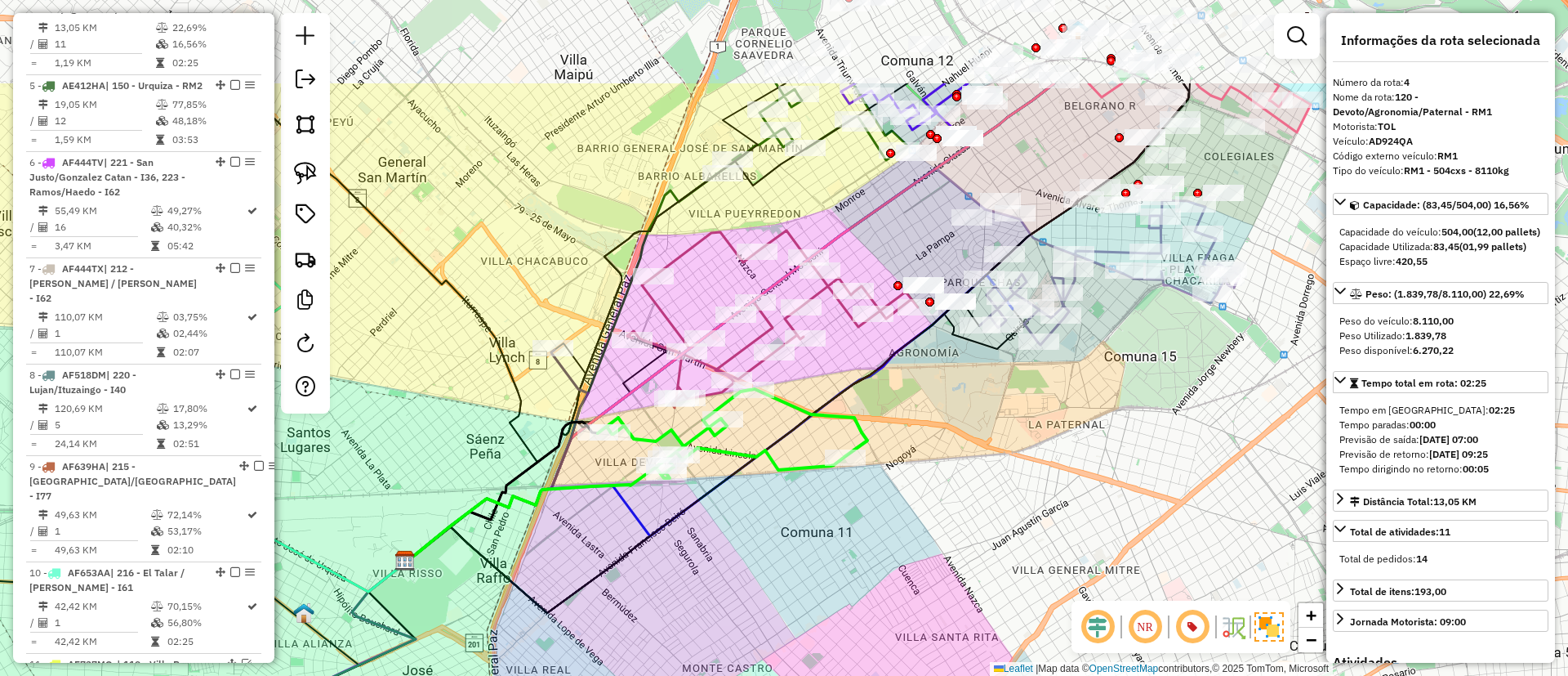
drag, startPoint x: 841, startPoint y: 372, endPoint x: 787, endPoint y: 435, distance: 83.0
click at [793, 448] on icon at bounding box center [798, 348] width 784 height 530
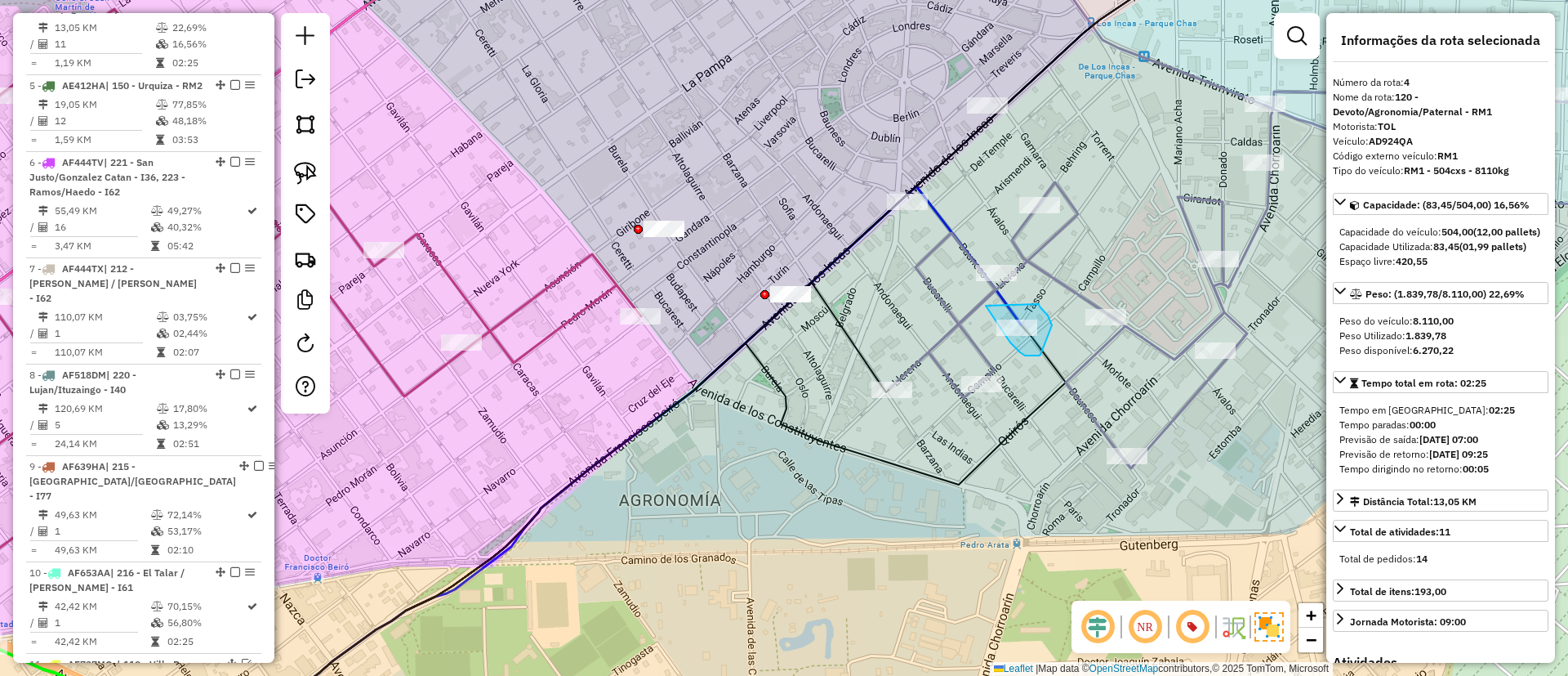
drag, startPoint x: 1039, startPoint y: 356, endPoint x: 1038, endPoint y: 303, distance: 53.0
drag, startPoint x: 794, startPoint y: 552, endPoint x: 998, endPoint y: 290, distance: 332.1
click at [998, 290] on div "Janela de atendimento Grade de atendimento Capacidade Transportadoras Veículos …" at bounding box center [784, 338] width 1568 height 676
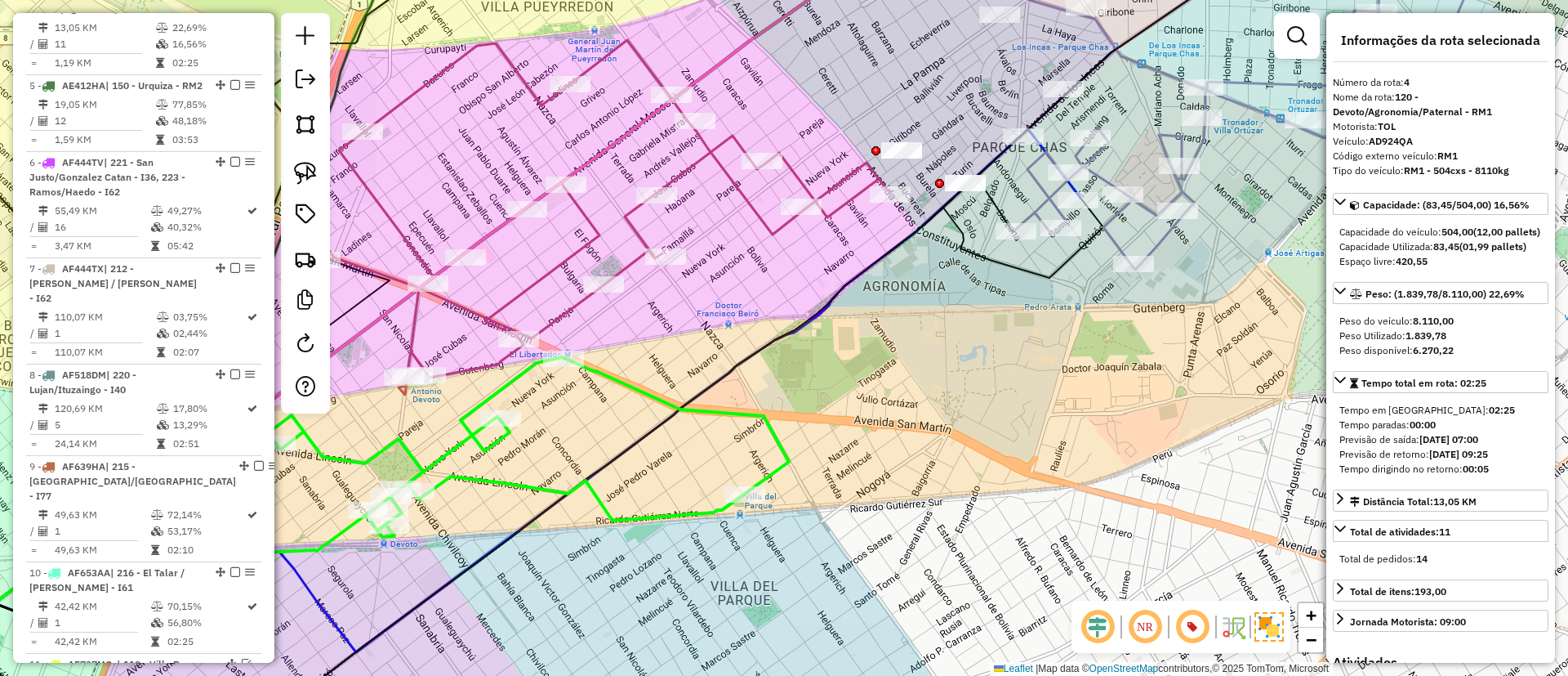
click at [784, 442] on icon at bounding box center [520, 447] width 537 height 180
click at [787, 445] on icon at bounding box center [520, 447] width 537 height 180
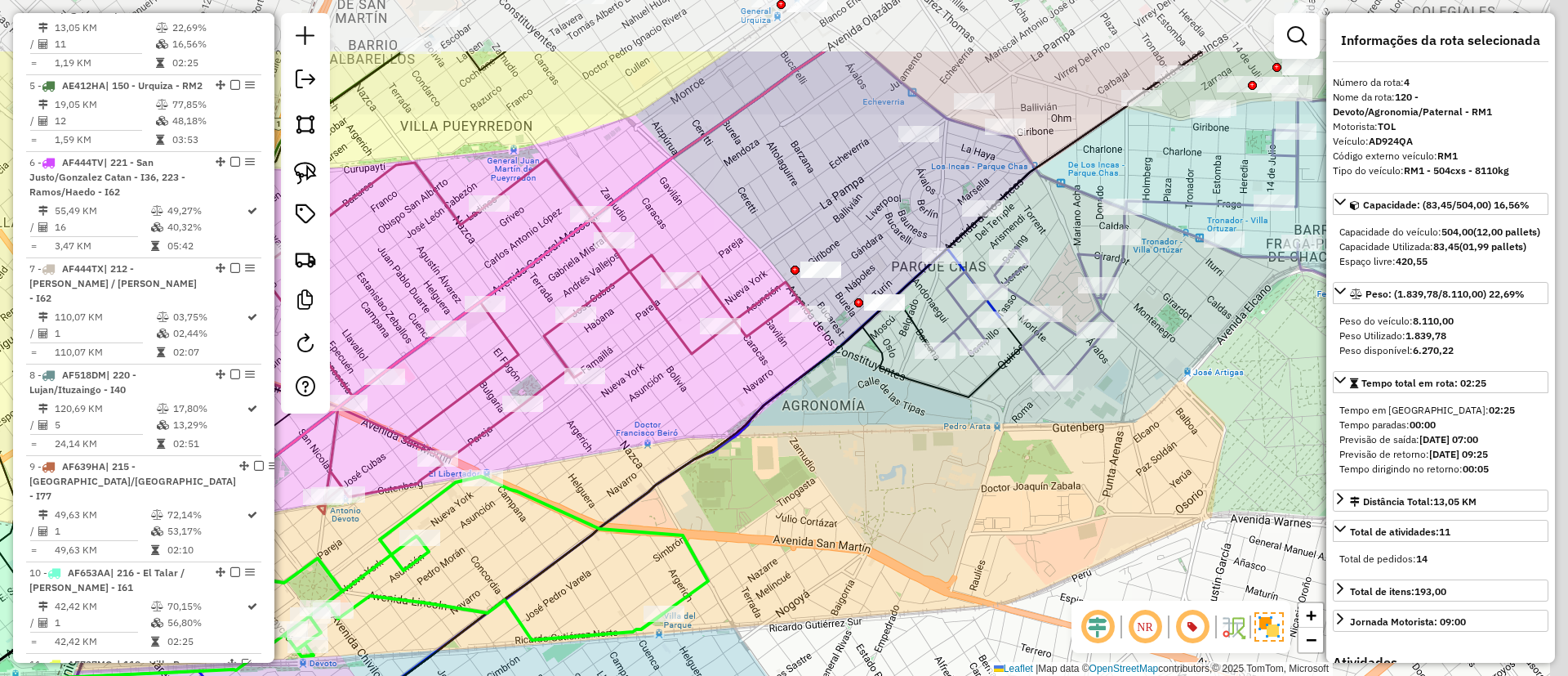
drag, startPoint x: 934, startPoint y: 367, endPoint x: 853, endPoint y: 486, distance: 144.0
click at [853, 486] on div "Janela de atendimento Grade de atendimento Capacidade Transportadoras Veículos …" at bounding box center [784, 338] width 1568 height 676
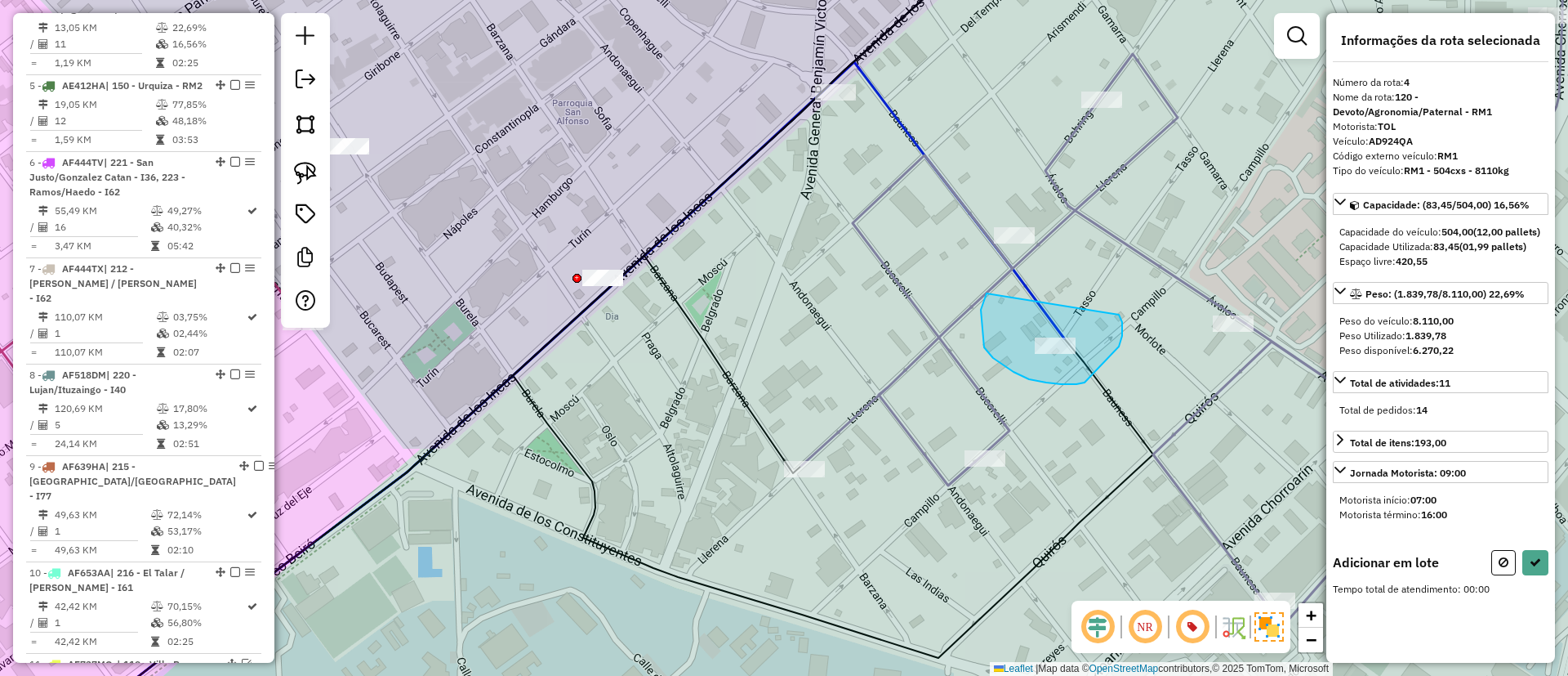
drag, startPoint x: 1046, startPoint y: 382, endPoint x: 1119, endPoint y: 315, distance: 99.1
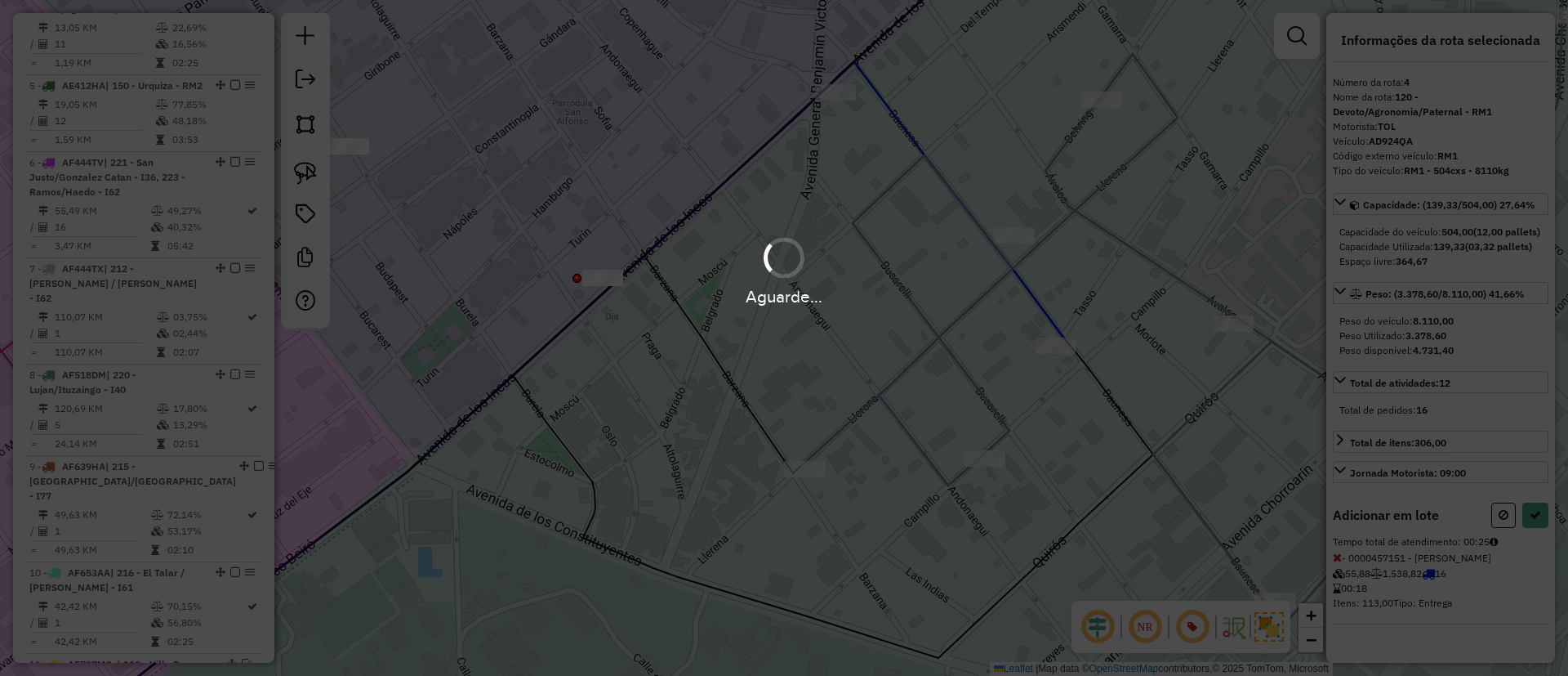
select select "**********"
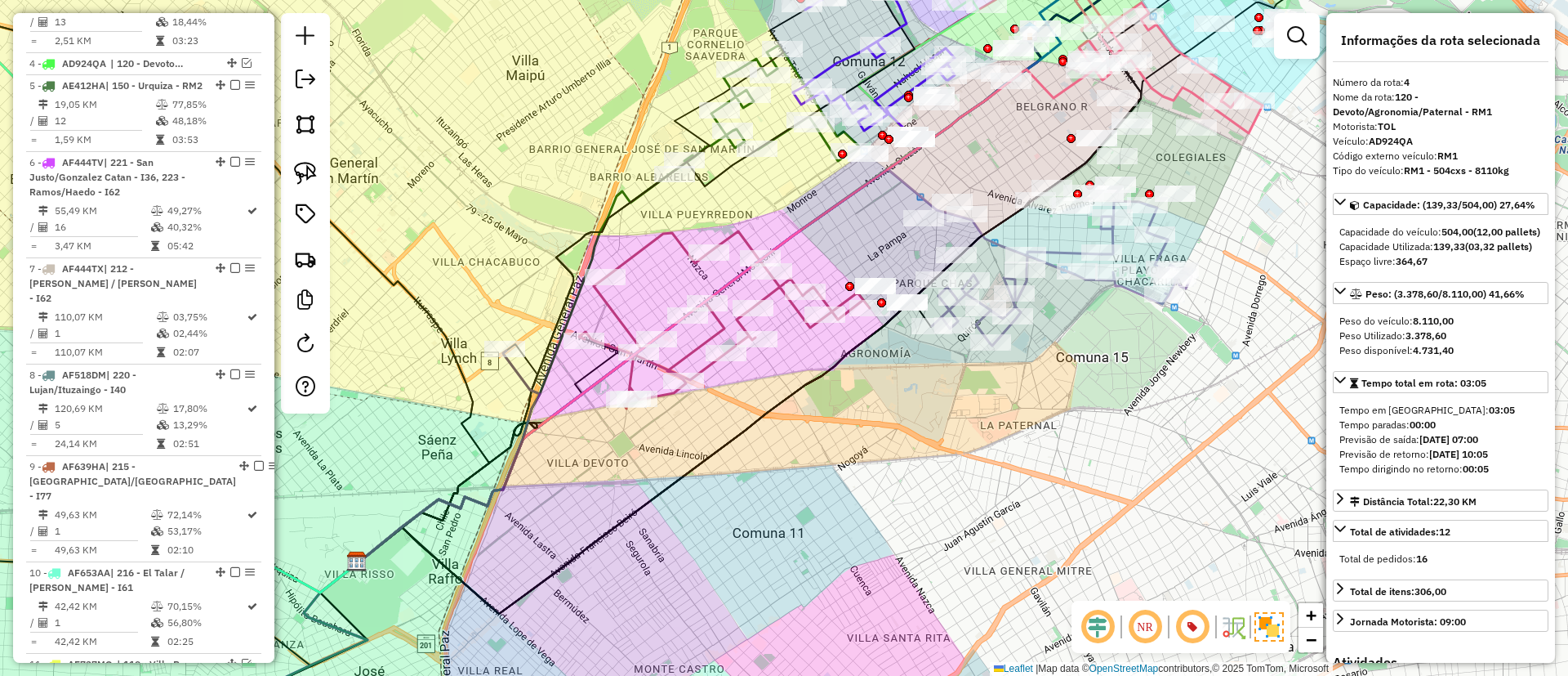
drag, startPoint x: 880, startPoint y: 359, endPoint x: 919, endPoint y: 422, distance: 74.1
click at [919, 422] on div "Janela de atendimento Grade de atendimento Capacidade Transportadoras Veículos …" at bounding box center [784, 338] width 1568 height 676
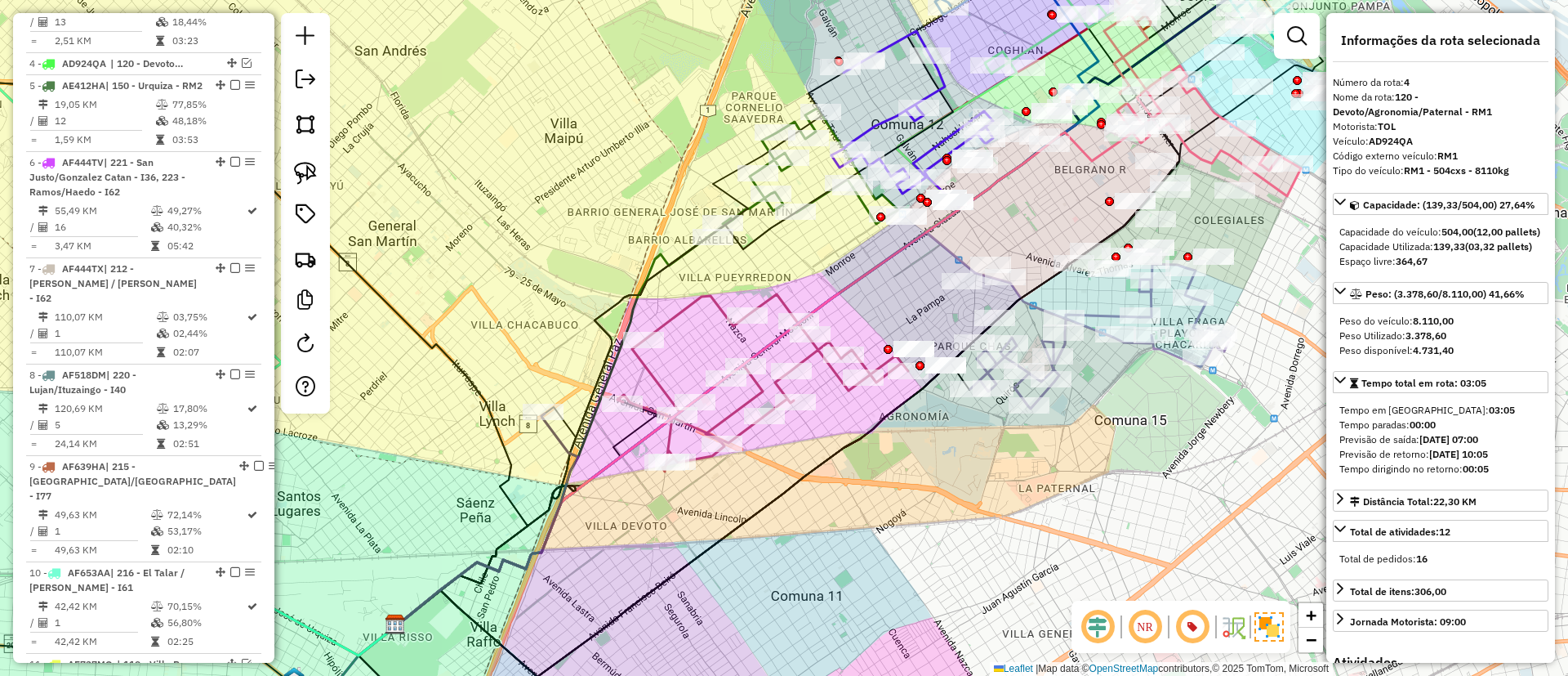
click at [687, 304] on icon at bounding box center [763, 382] width 290 height 177
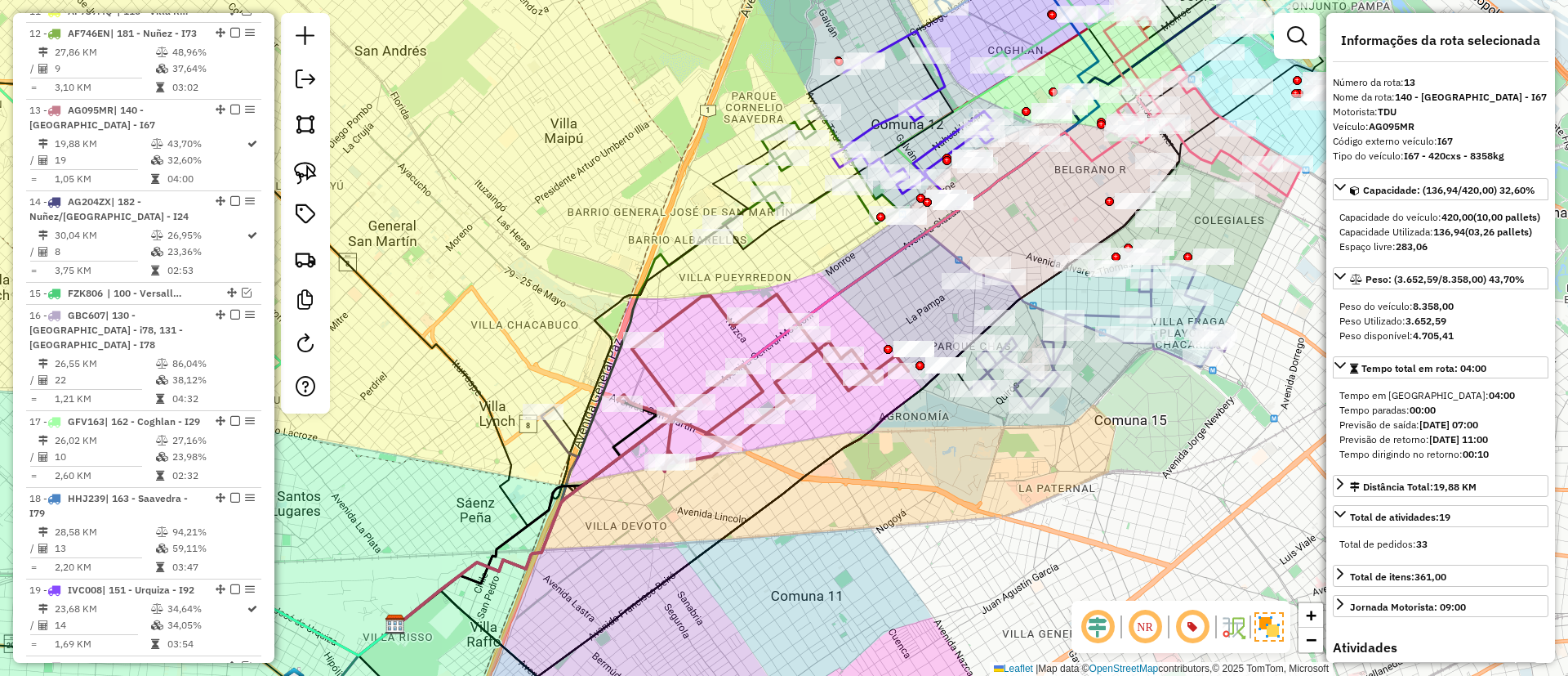
scroll to position [1519, 0]
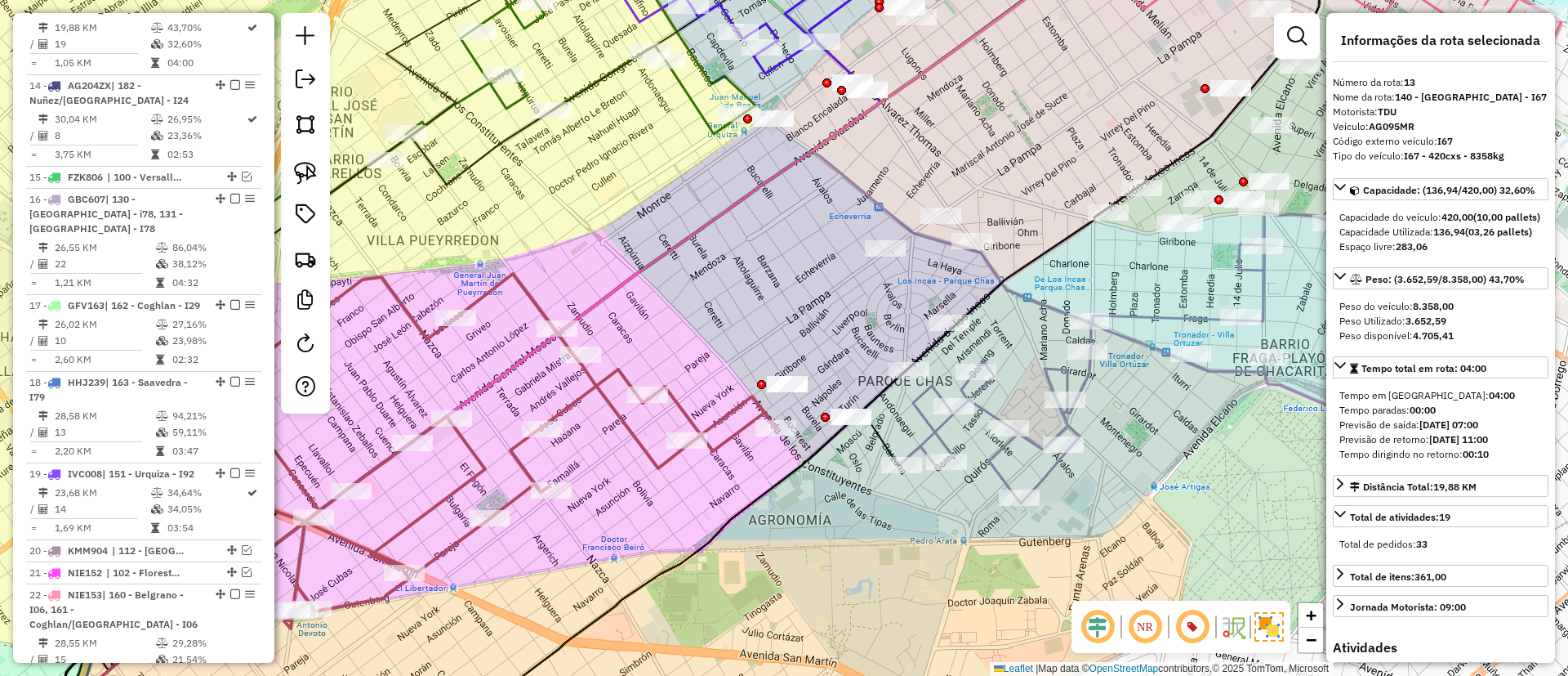
click at [1166, 306] on div "Janela de atendimento Grade de atendimento Capacidade Transportadoras Veículos …" at bounding box center [784, 338] width 1568 height 676
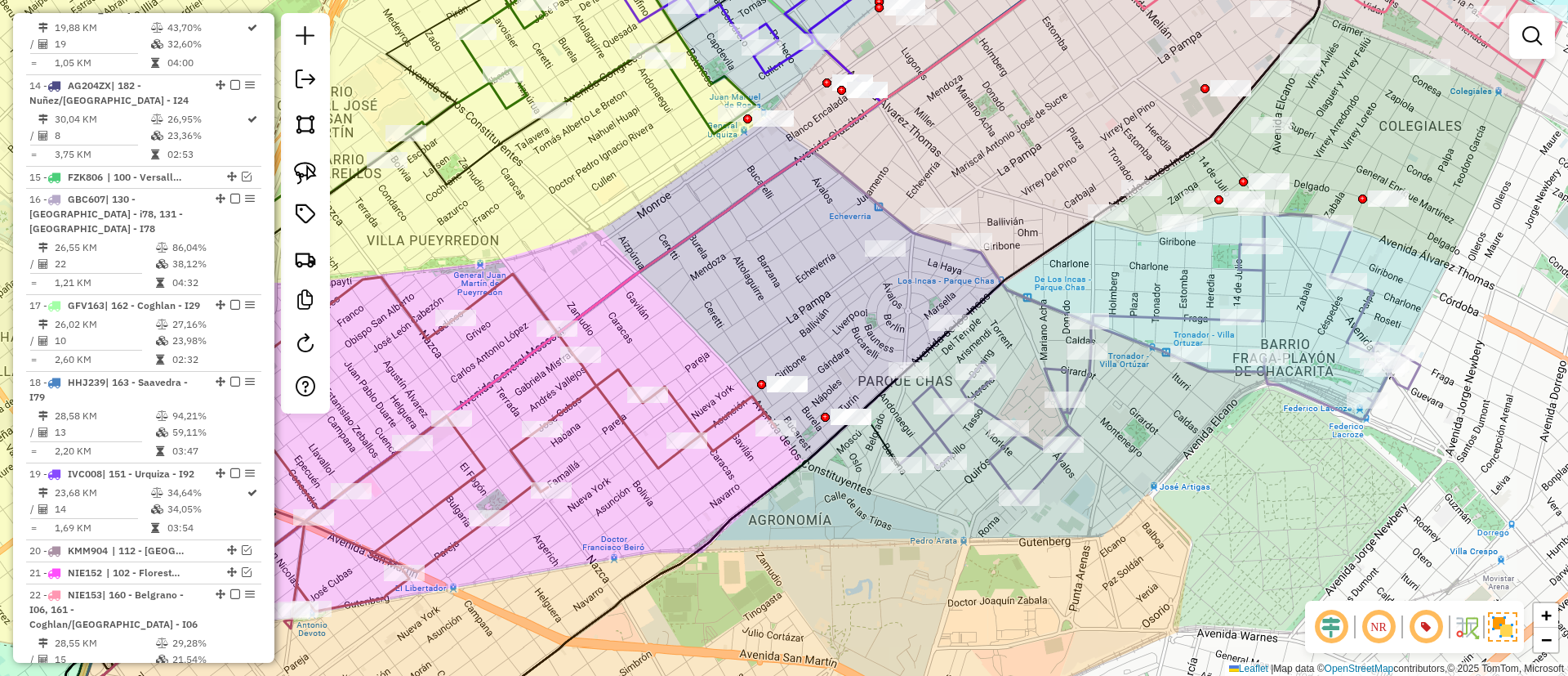
click at [1162, 314] on icon at bounding box center [651, 447] width 1178 height 592
select select "**********"
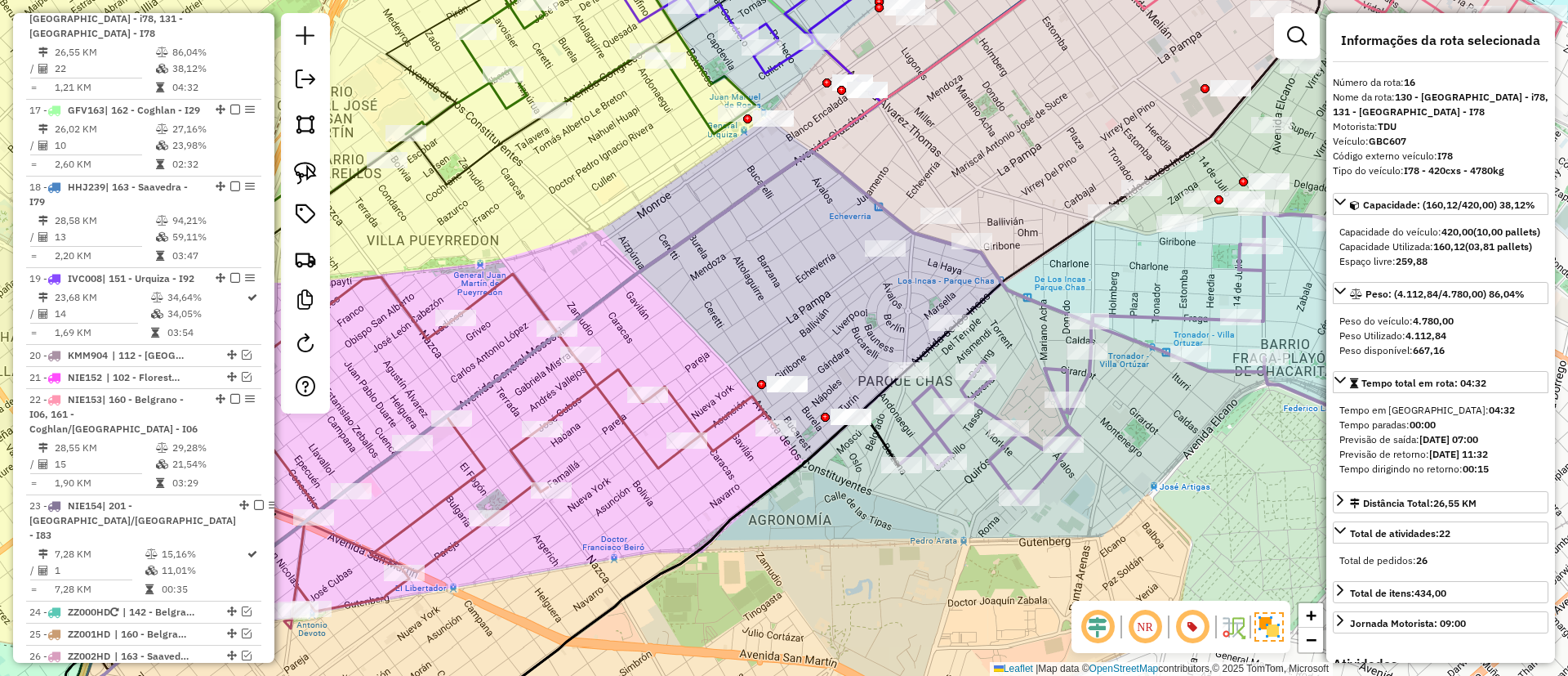
scroll to position [1724, 0]
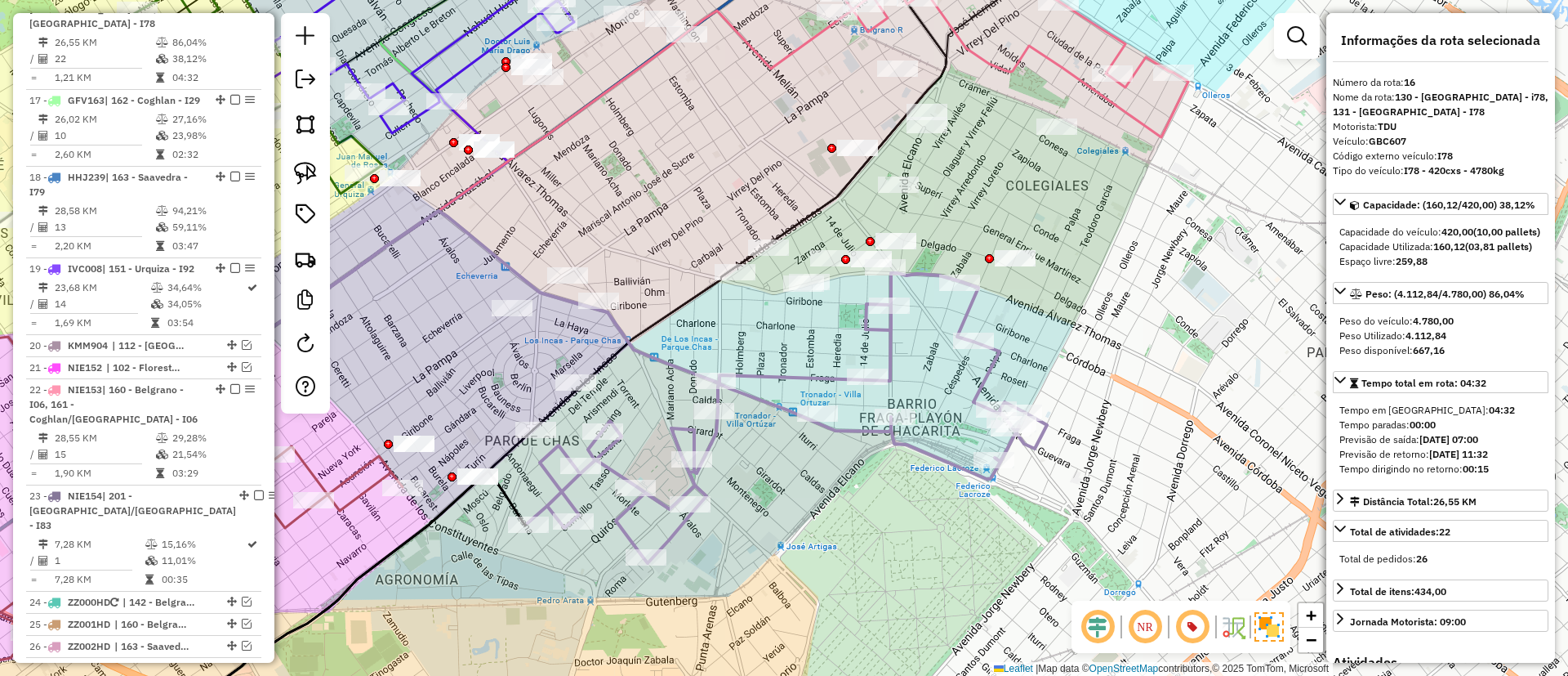
drag, startPoint x: 1125, startPoint y: 397, endPoint x: 779, endPoint y: 451, distance: 350.2
click at [779, 451] on div "Janela de atendimento Grade de atendimento Capacidade Transportadoras Veículos …" at bounding box center [784, 338] width 1568 height 676
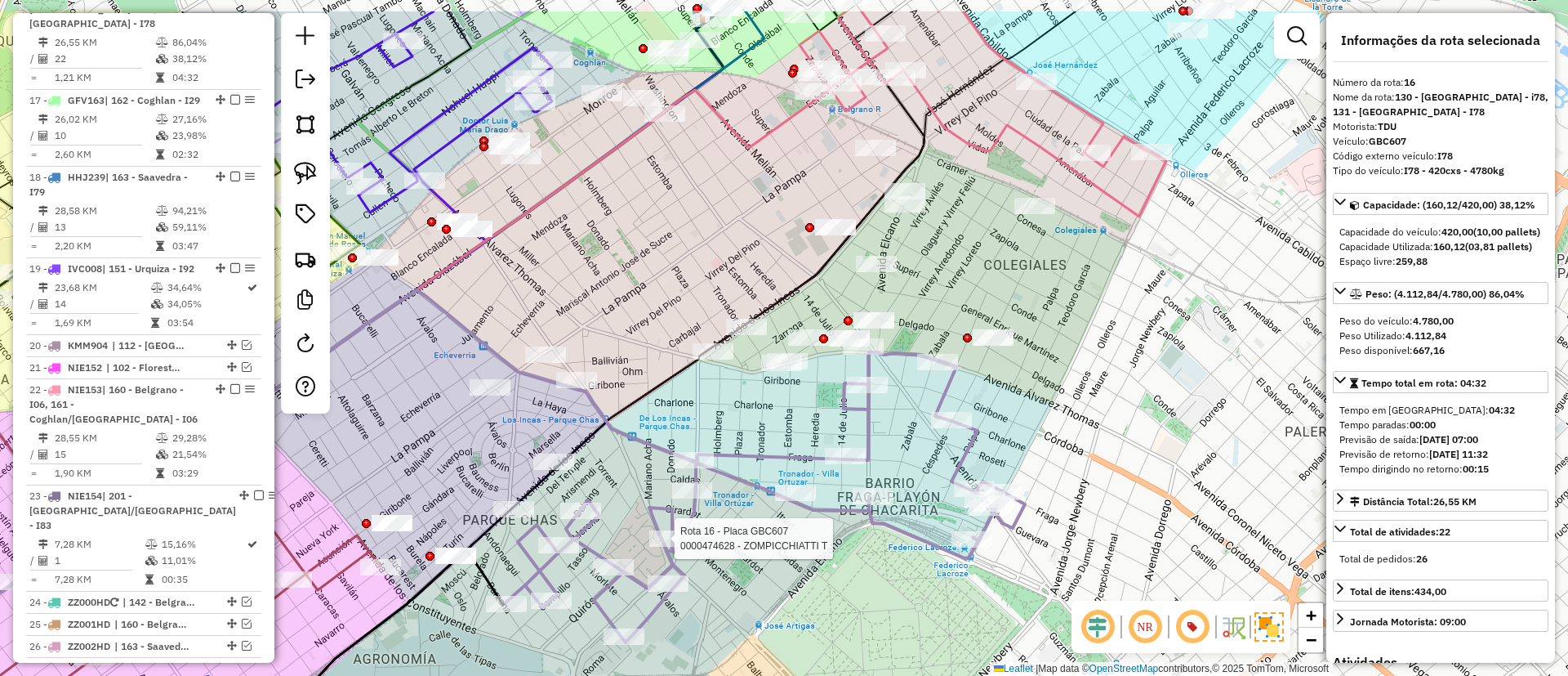
drag, startPoint x: 1045, startPoint y: 321, endPoint x: 1024, endPoint y: 401, distance: 82.7
click at [1024, 401] on div "Rota 16 - Placa GBC607 0000474628 - ZOMPICCHIATTI T Janela de atendimento Grade…" at bounding box center [784, 338] width 1568 height 676
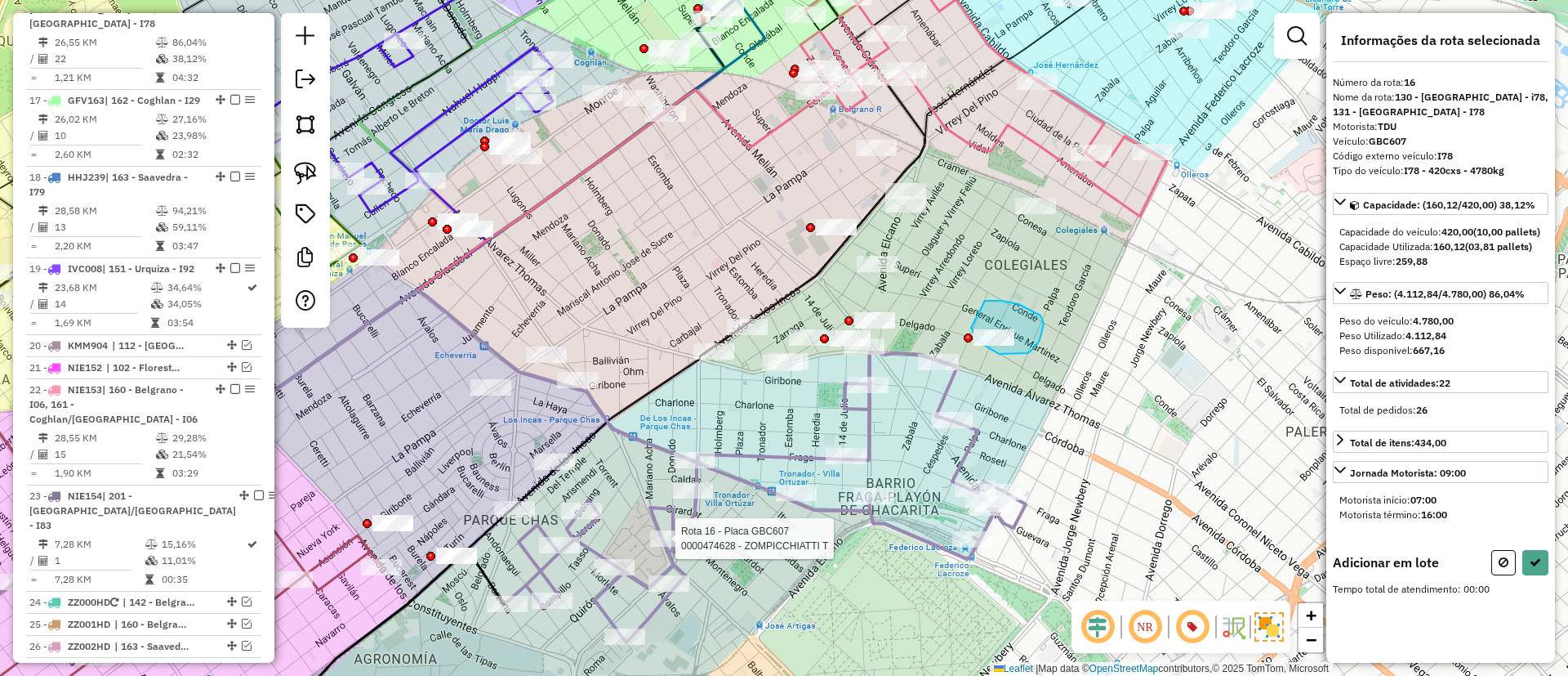
drag, startPoint x: 1041, startPoint y: 316, endPoint x: 969, endPoint y: 325, distance: 72.6
click at [969, 325] on div "Rota 16 - Placa GBC607 0000474628 - ZOMPICCHIATTI T Janela de atendimento Grade…" at bounding box center [784, 338] width 1568 height 676
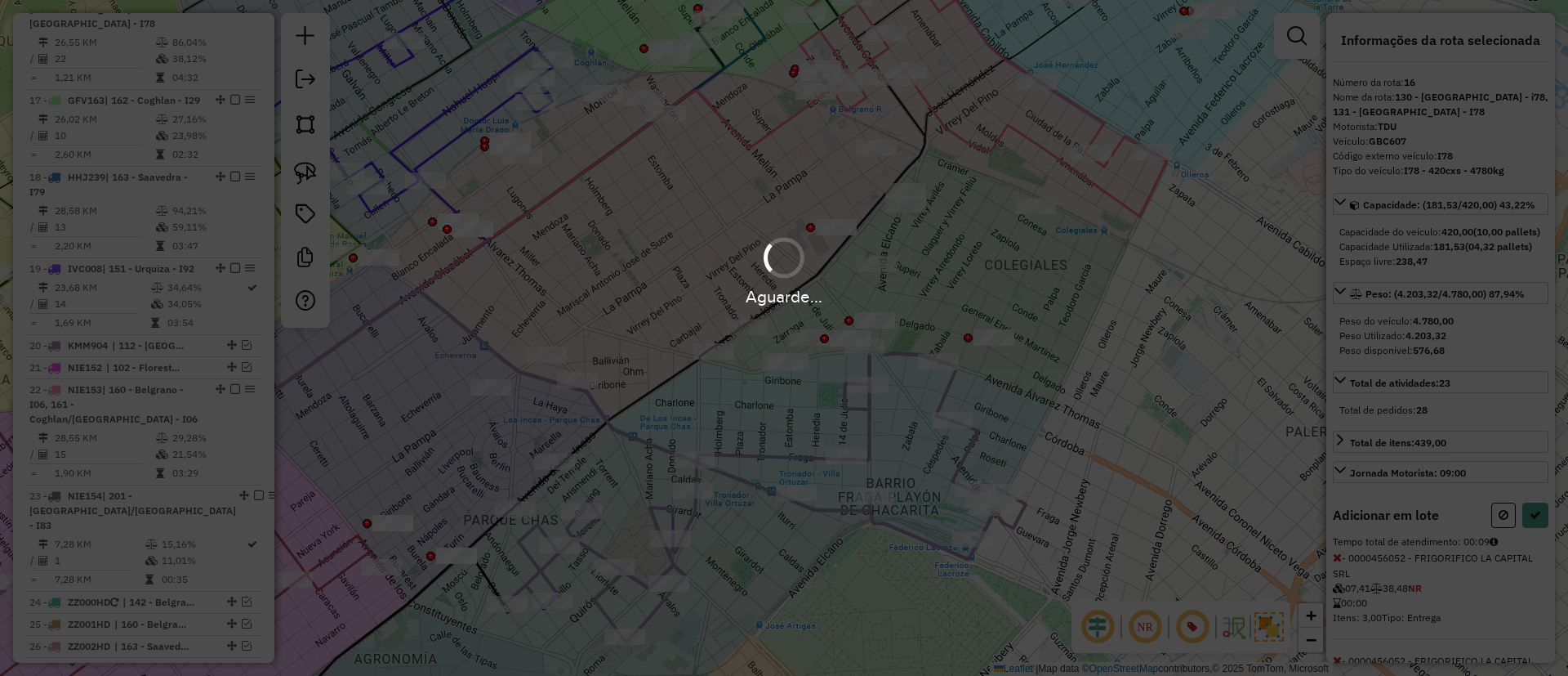
select select "**********"
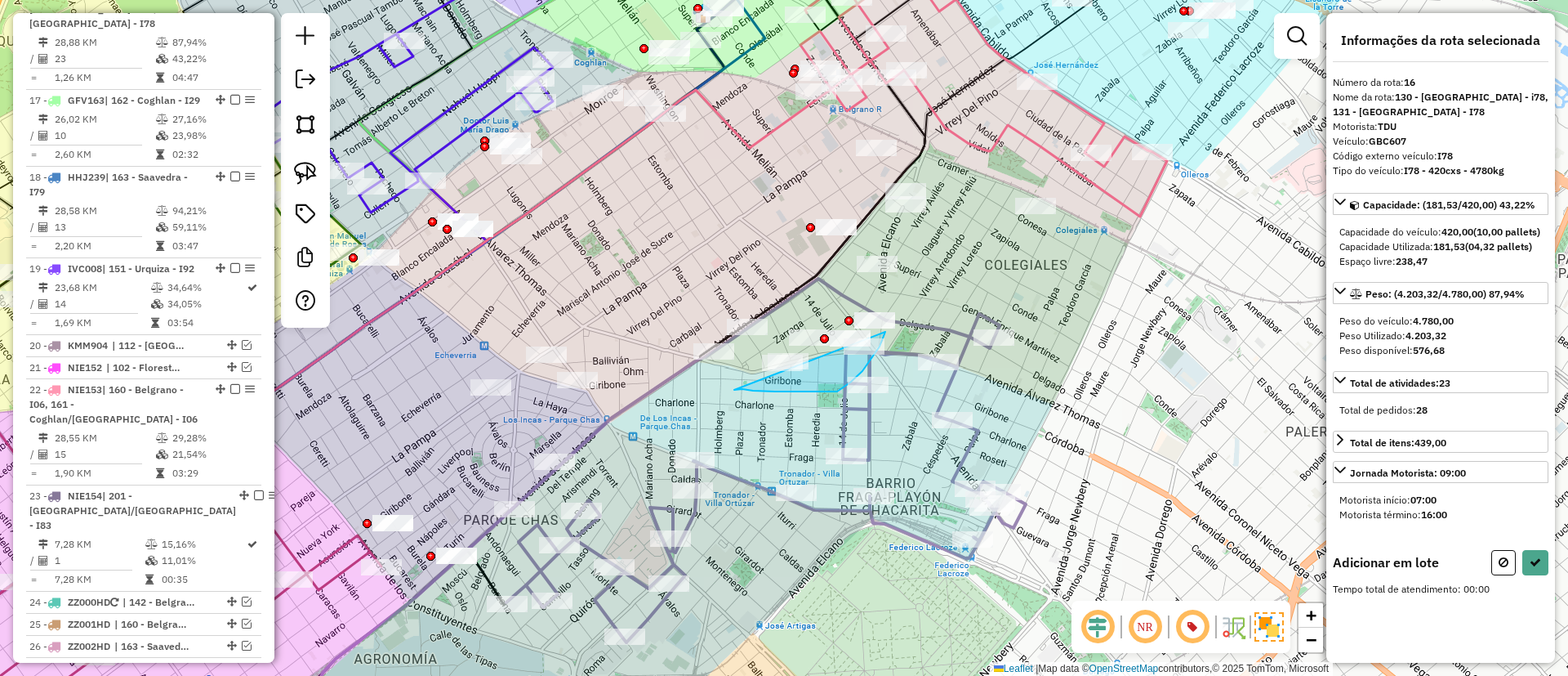
click at [885, 328] on div "Janela de atendimento Grade de atendimento Capacidade Transportadoras Veículos …" at bounding box center [784, 338] width 1568 height 676
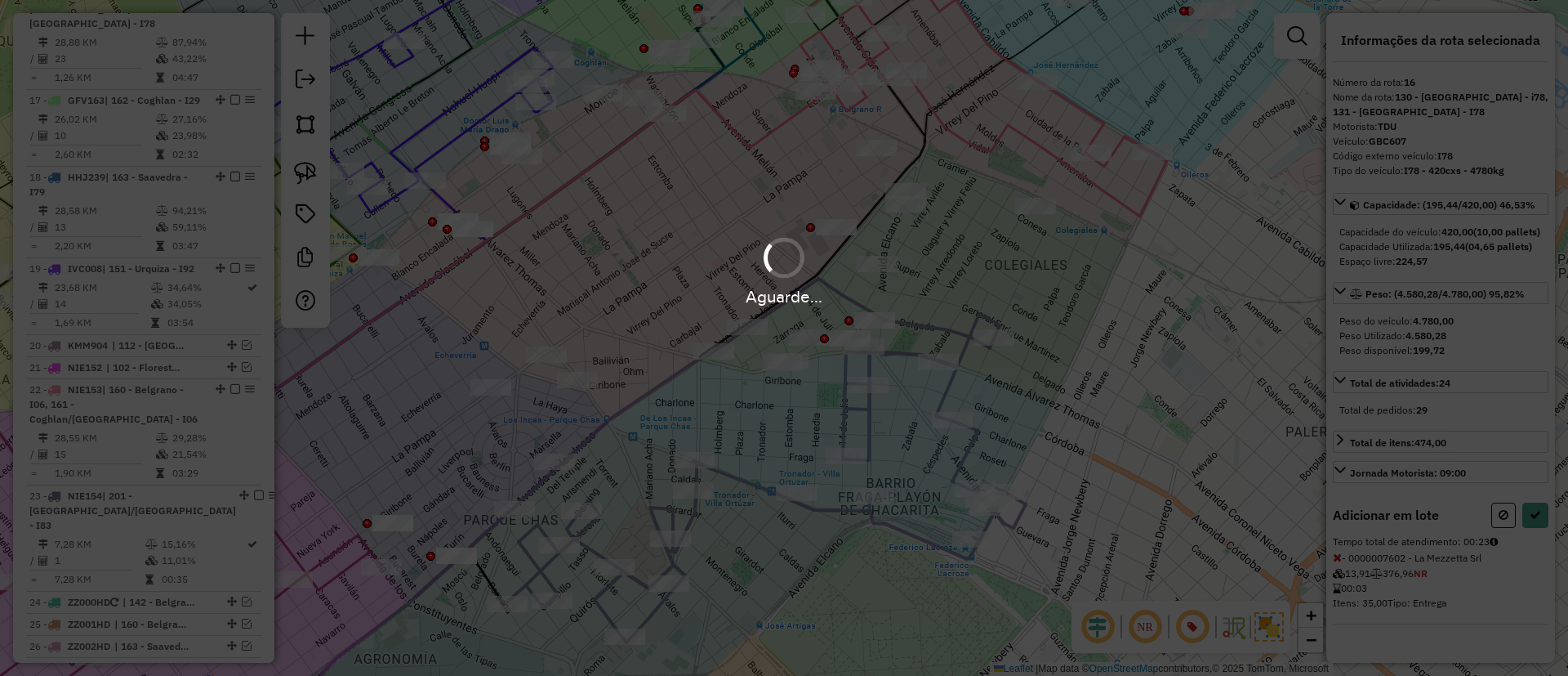
select select "**********"
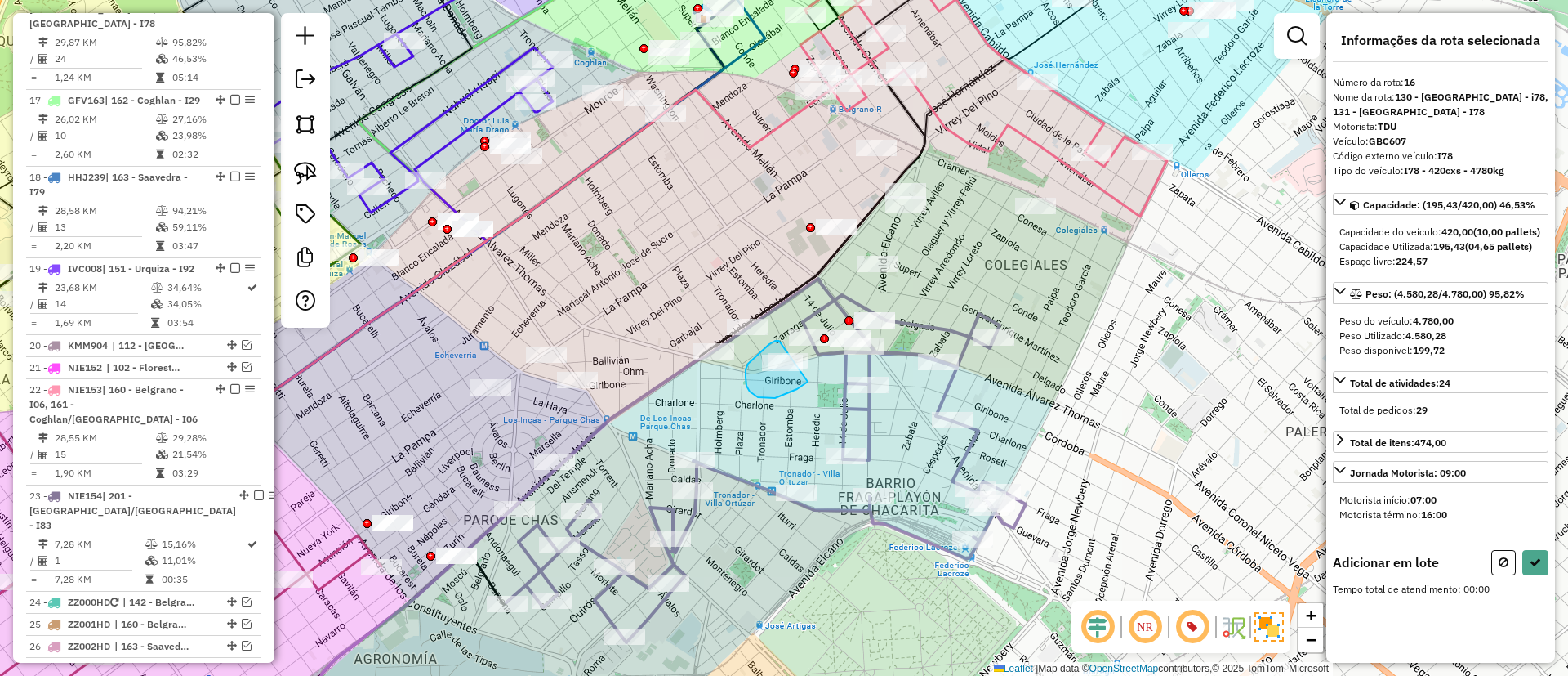
drag, startPoint x: 762, startPoint y: 351, endPoint x: 819, endPoint y: 360, distance: 57.7
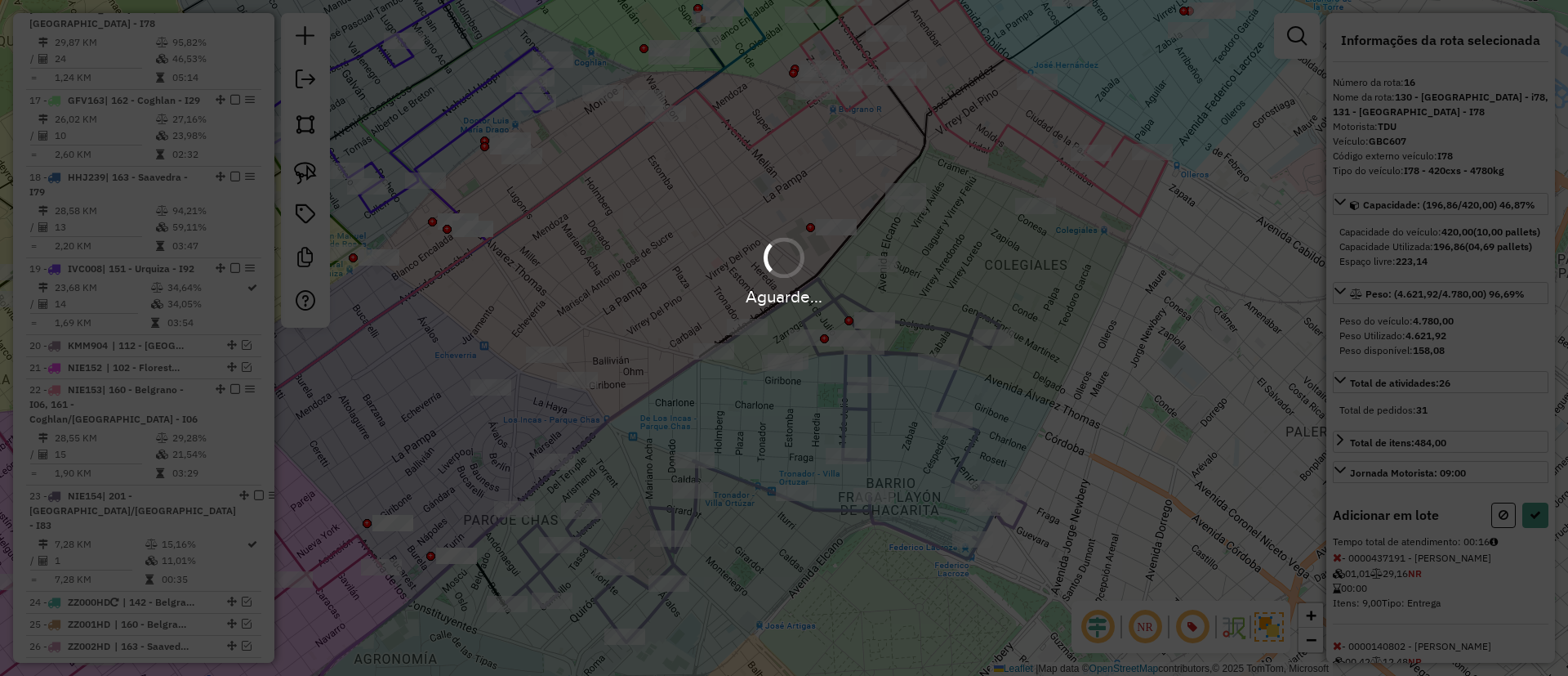
select select "**********"
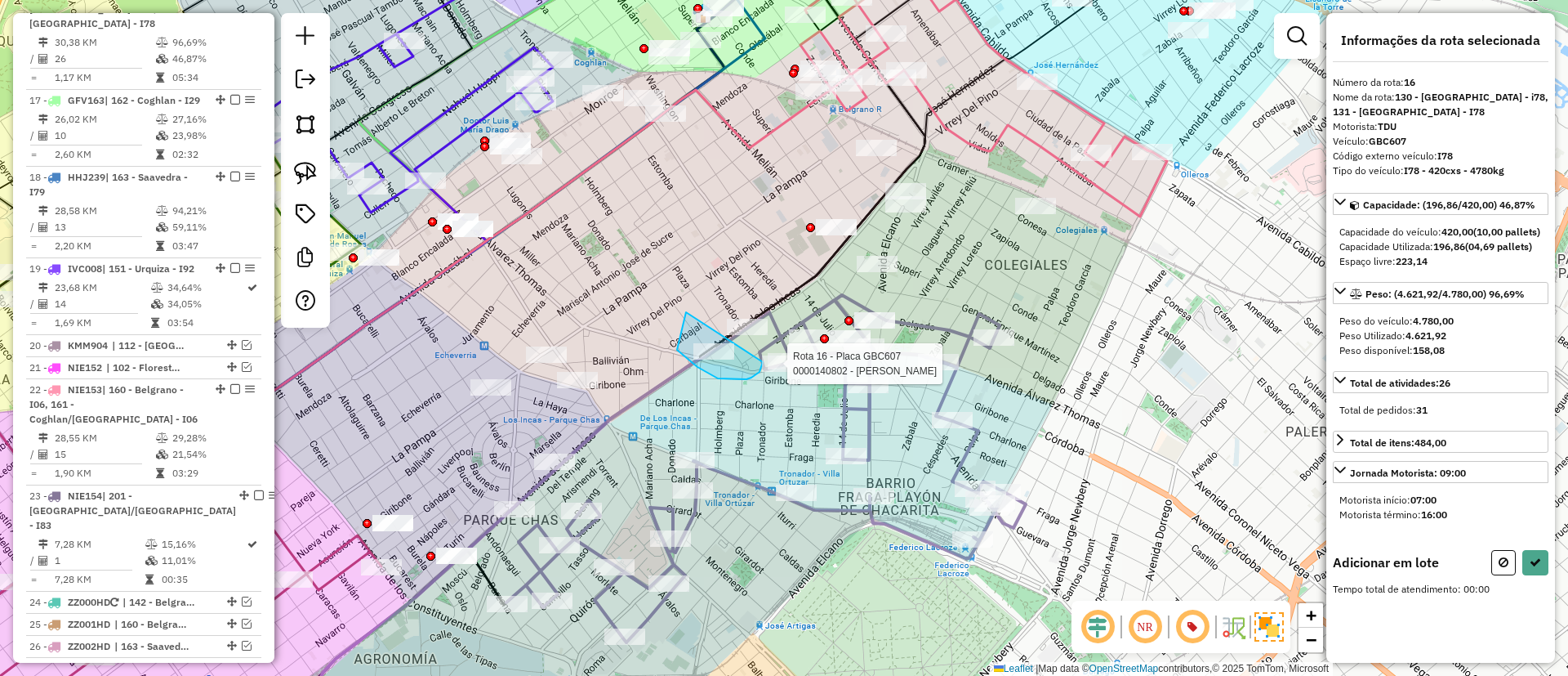
click at [763, 360] on div "Rota 16 - Placa GBC607 0000140802 - Querido Alejandra Fabiana Janela de atendim…" at bounding box center [784, 338] width 1568 height 676
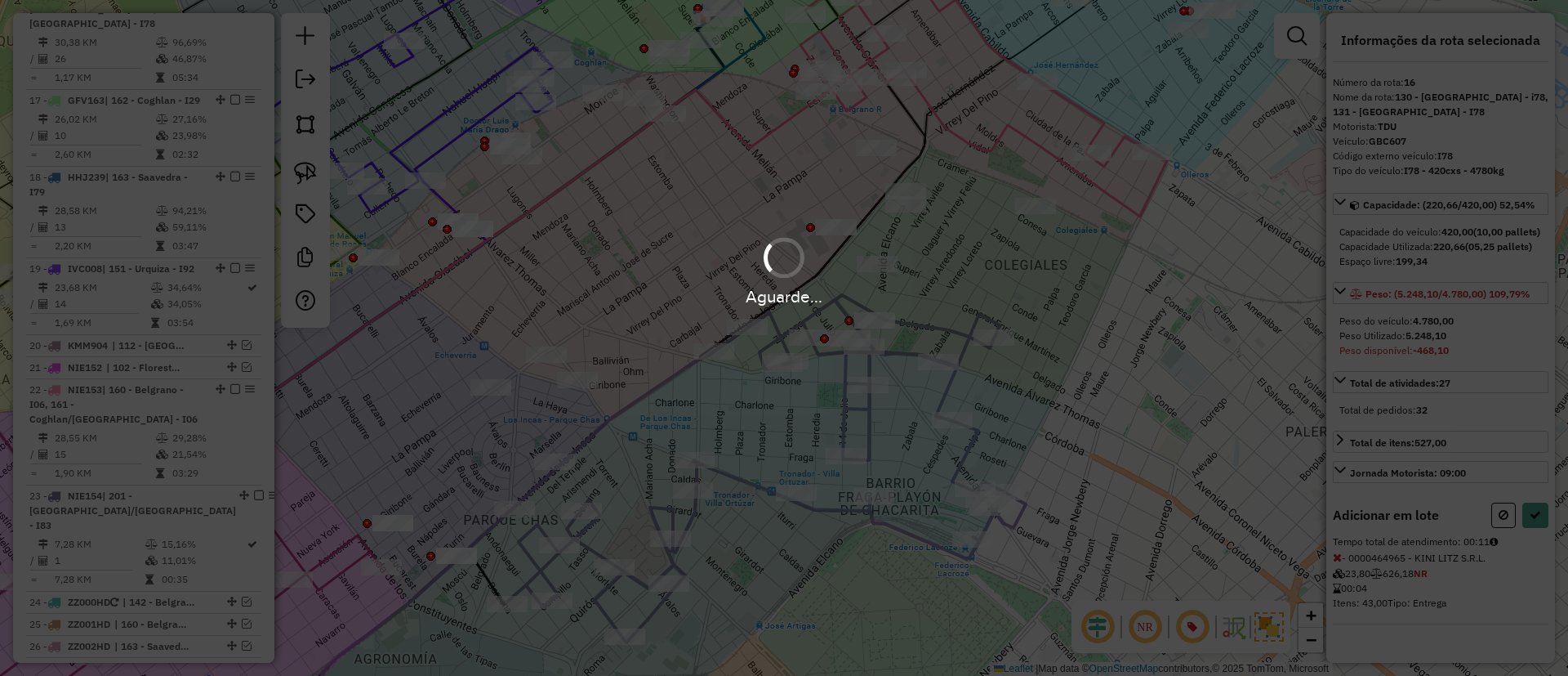
select select "**********"
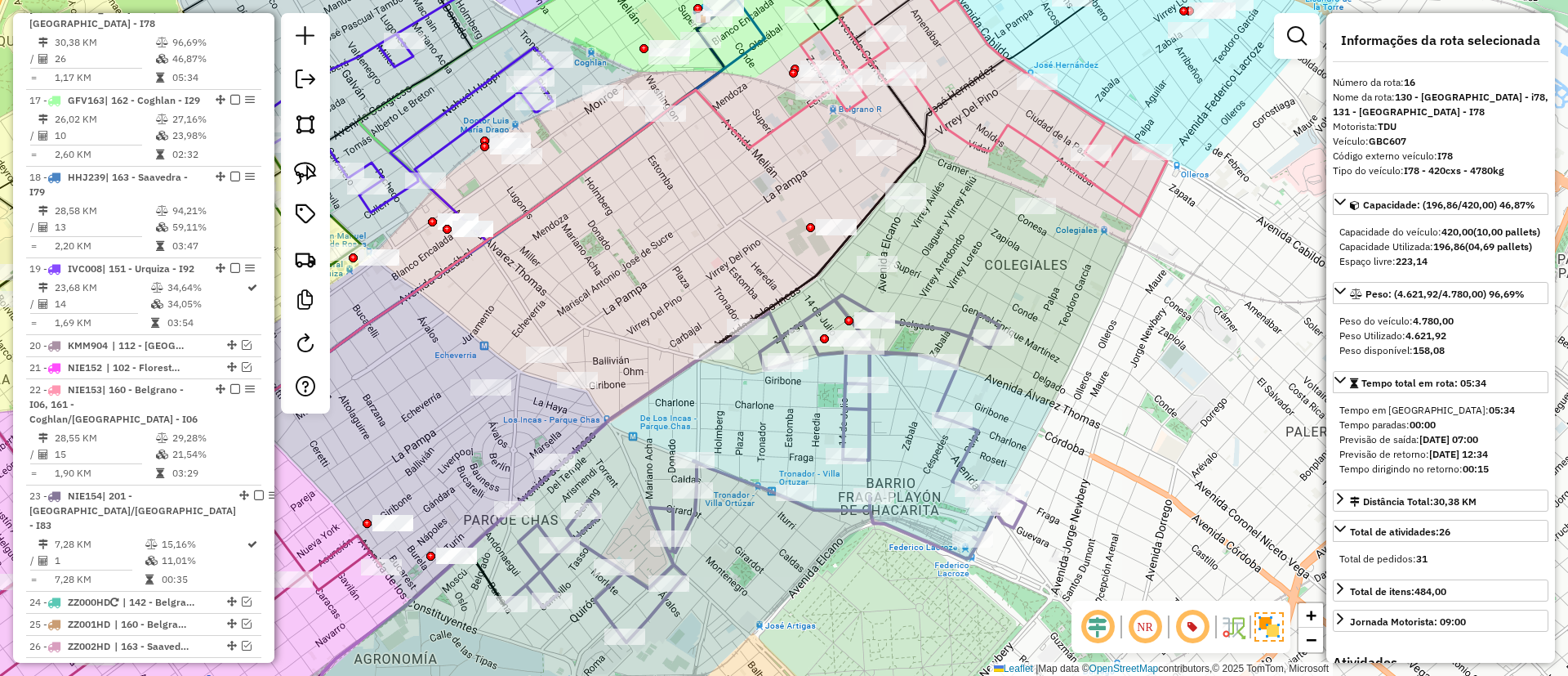
scroll to position [1655, 0]
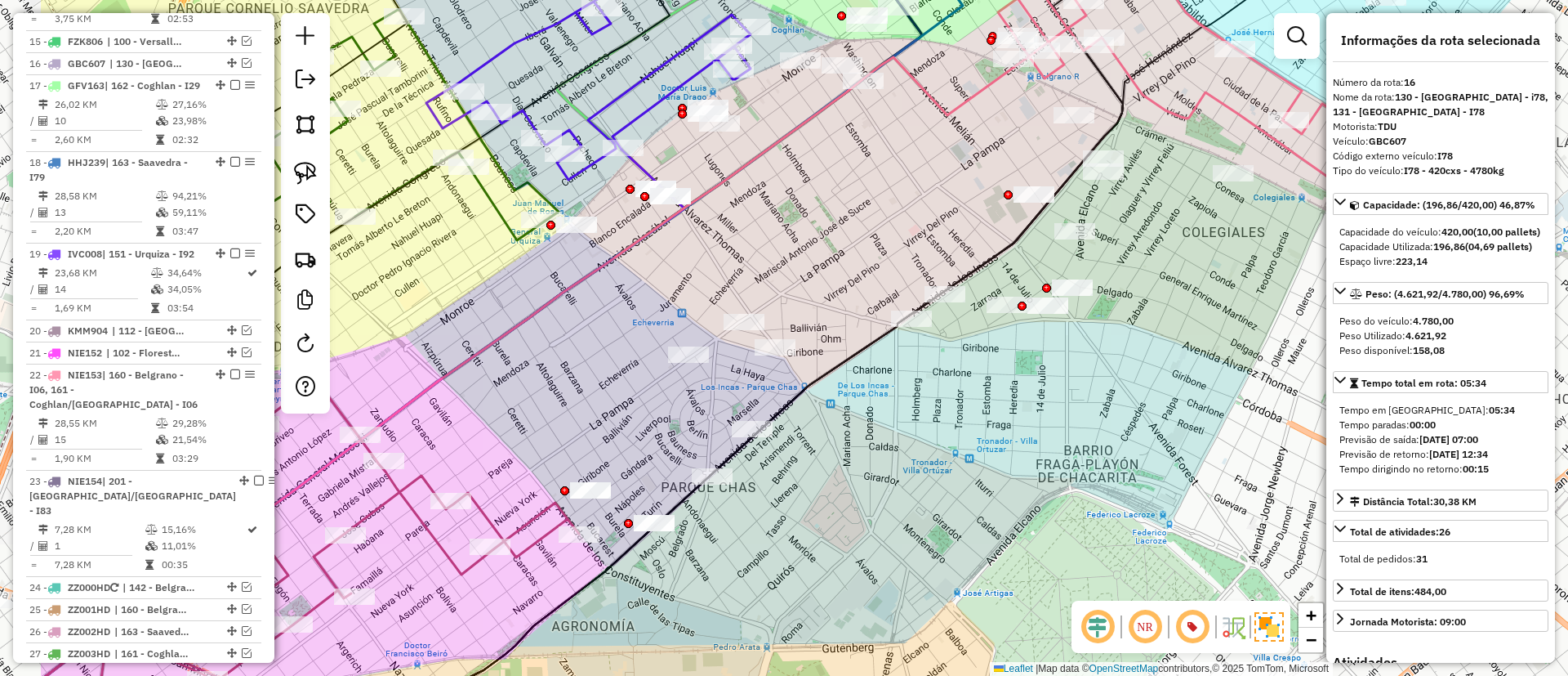
drag, startPoint x: 742, startPoint y: 434, endPoint x: 928, endPoint y: 393, distance: 190.5
click at [914, 416] on div "Janela de atendimento Grade de atendimento Capacidade Transportadoras Veículos …" at bounding box center [784, 338] width 1568 height 676
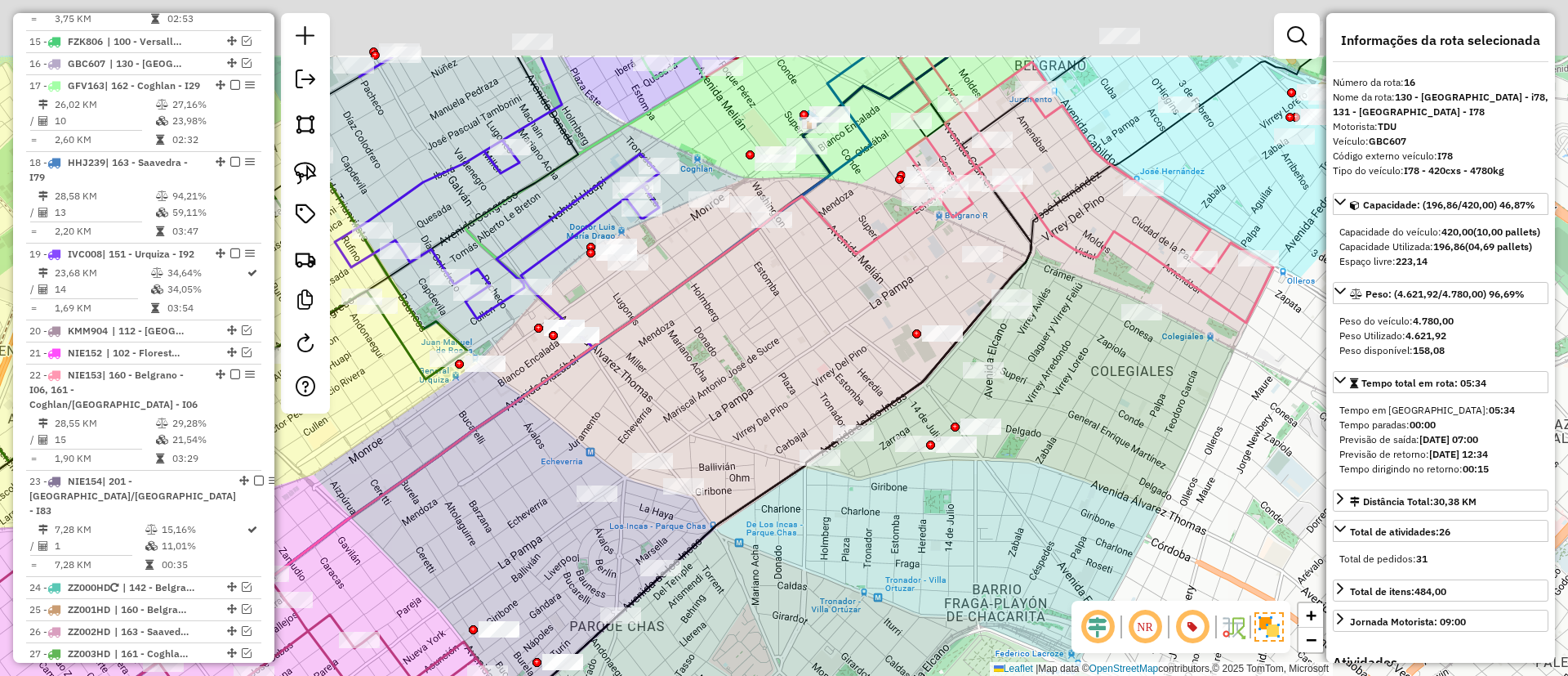
drag, startPoint x: 934, startPoint y: 312, endPoint x: 742, endPoint y: 509, distance: 275.1
click at [742, 509] on icon at bounding box center [668, 493] width 728 height 749
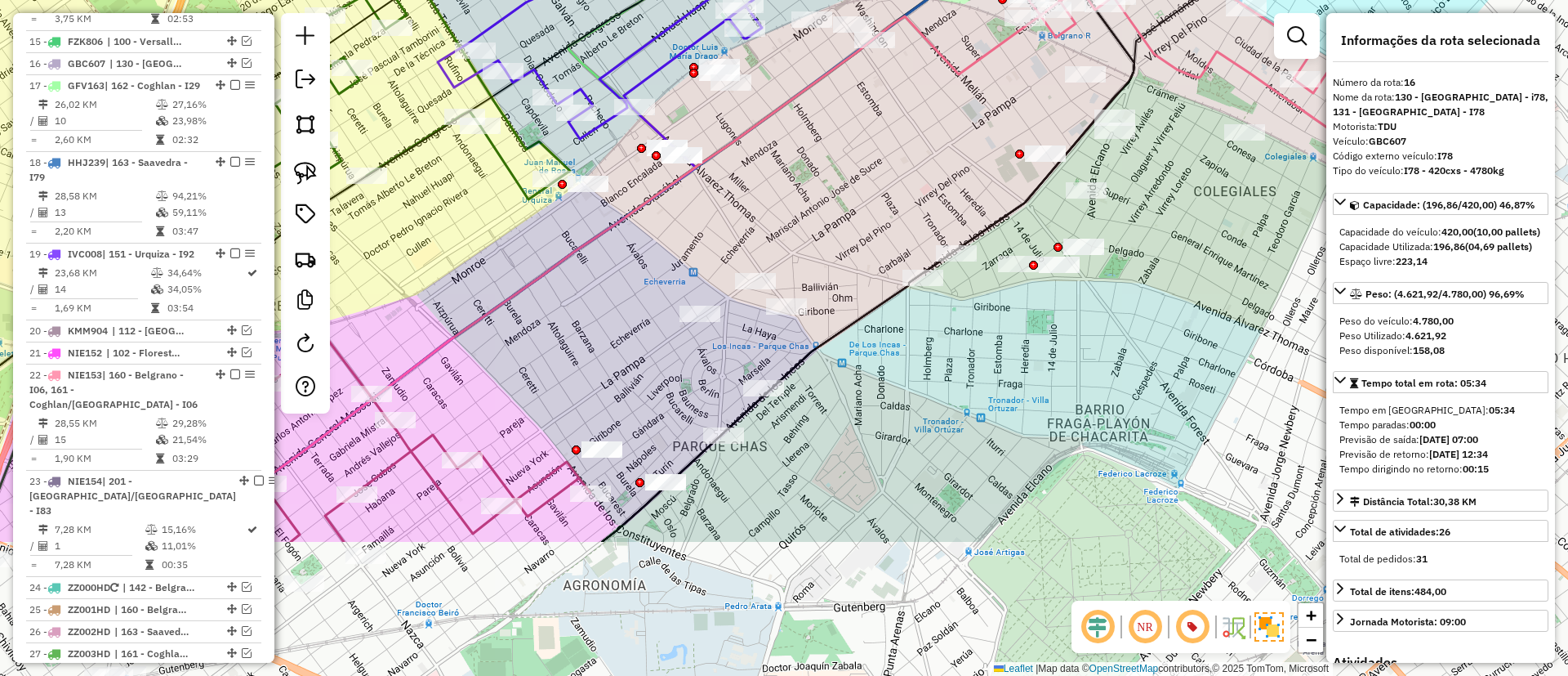
drag, startPoint x: 840, startPoint y: 283, endPoint x: 961, endPoint y: 149, distance: 180.5
click at [961, 149] on div "Janela de atendimento Grade de atendimento Capacidade Transportadoras Veículos …" at bounding box center [784, 338] width 1568 height 676
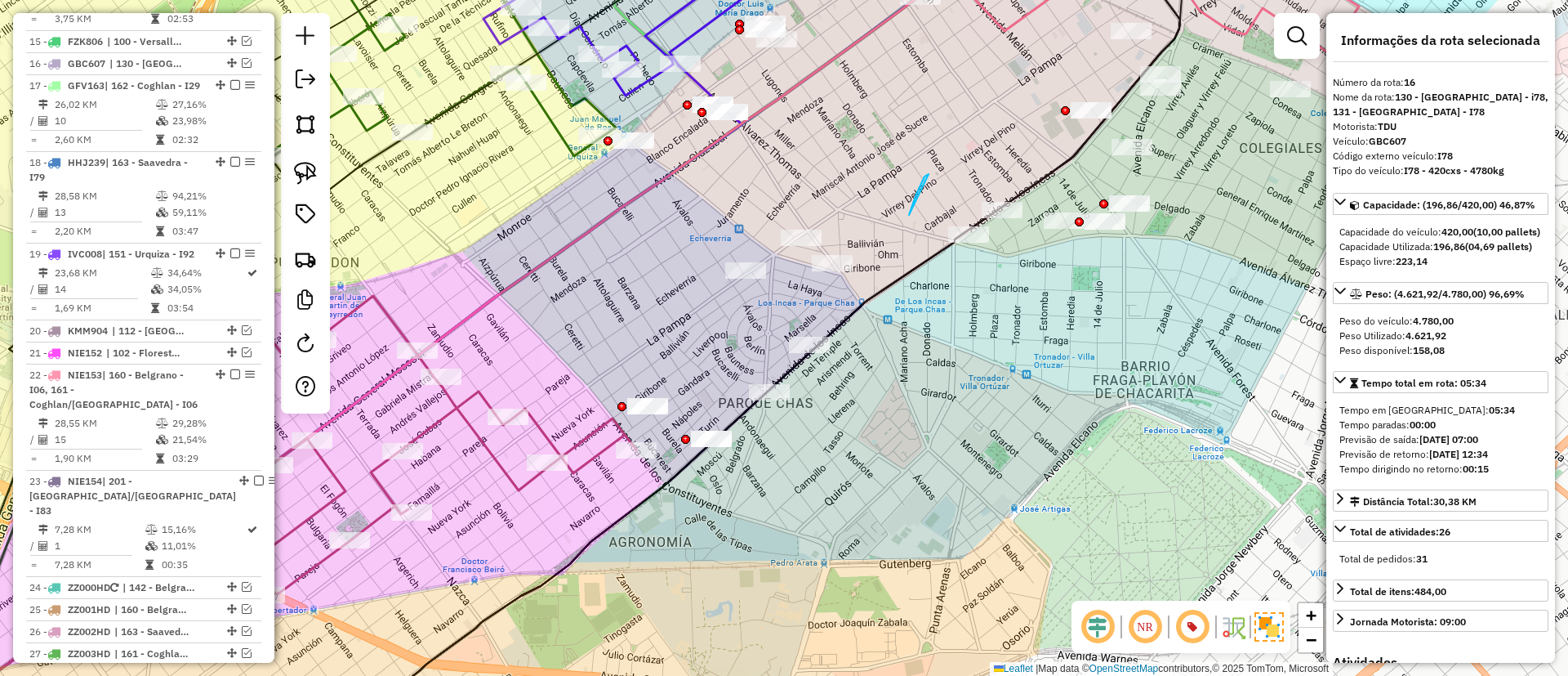
drag, startPoint x: 909, startPoint y: 215, endPoint x: 849, endPoint y: 358, distance: 155.1
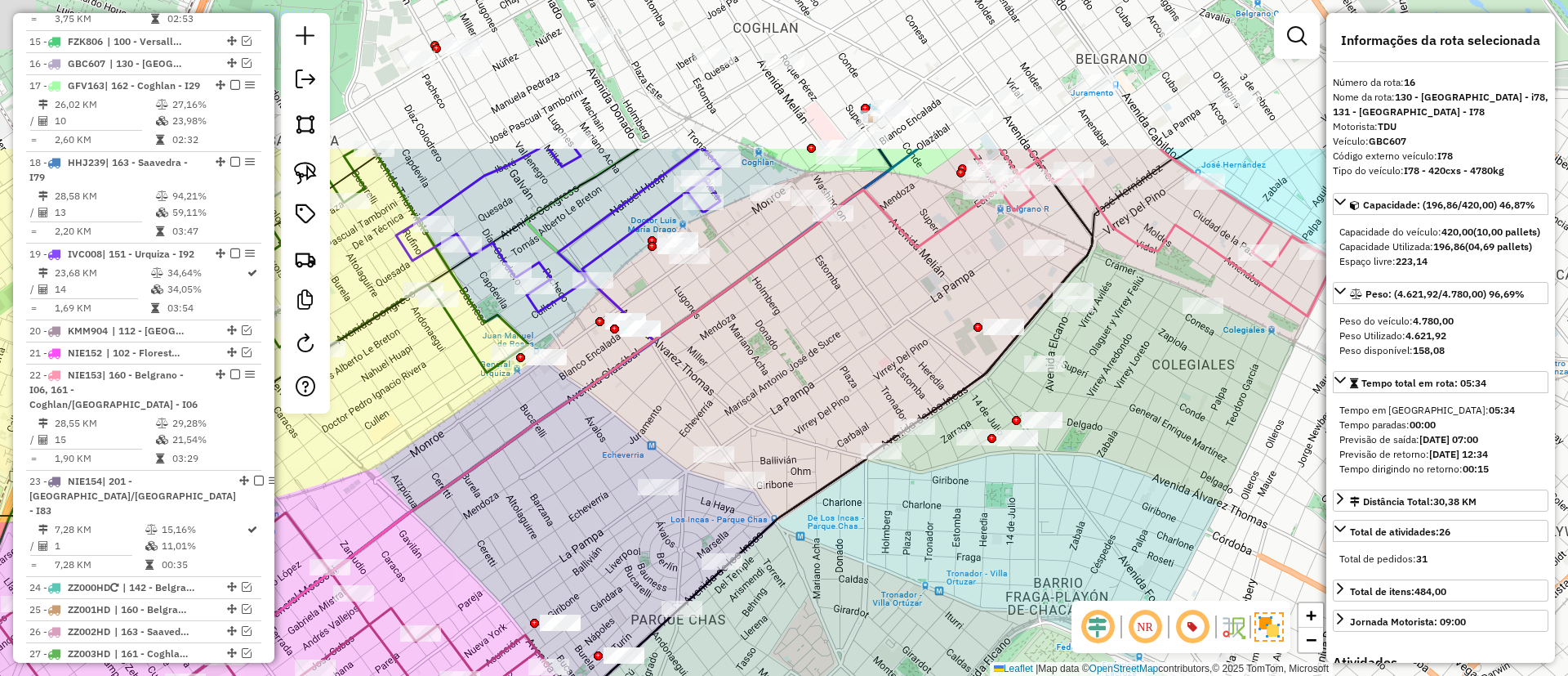
drag, startPoint x: 897, startPoint y: 213, endPoint x: 810, endPoint y: 430, distance: 233.8
click at [810, 430] on div "Janela de atendimento Grade de atendimento Capacidade Transportadoras Veículos …" at bounding box center [784, 338] width 1568 height 676
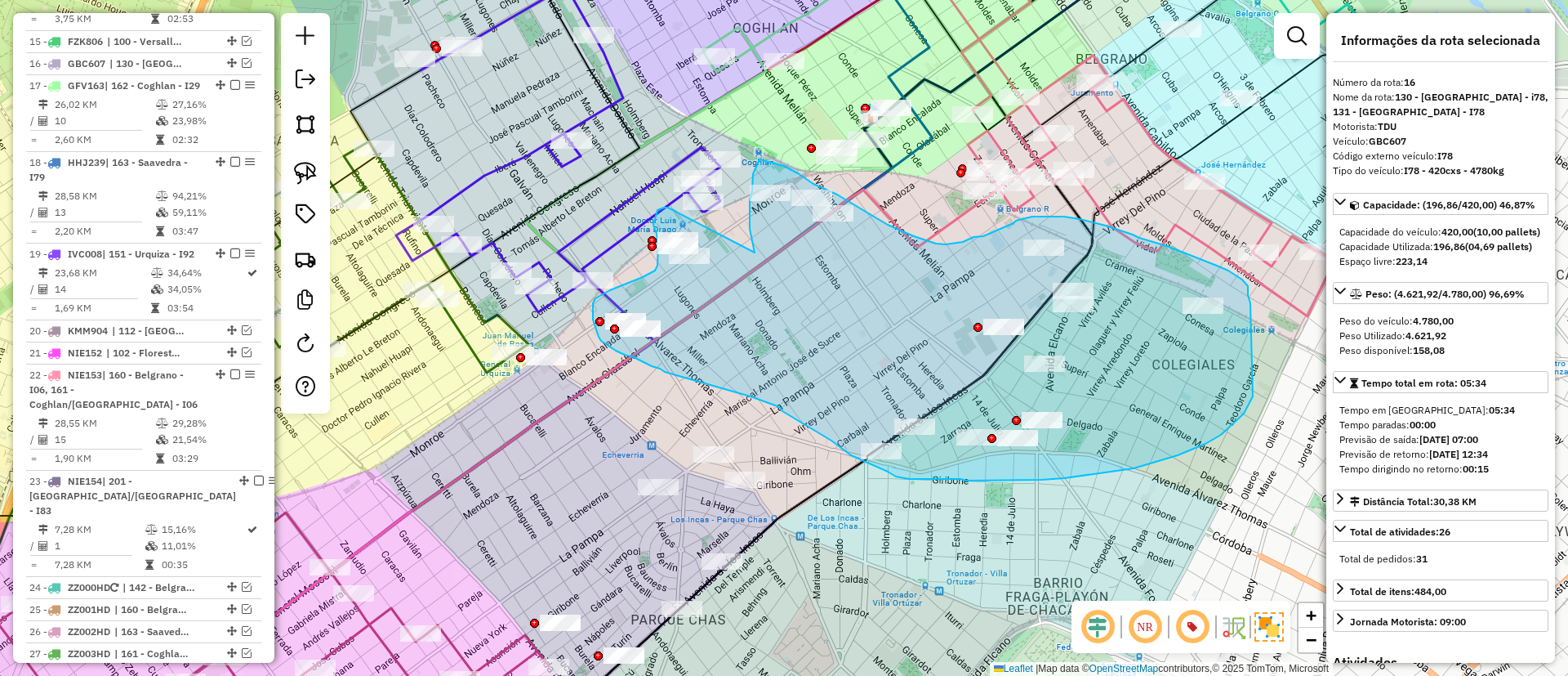
drag, startPoint x: 755, startPoint y: 252, endPoint x: 668, endPoint y: 207, distance: 97.9
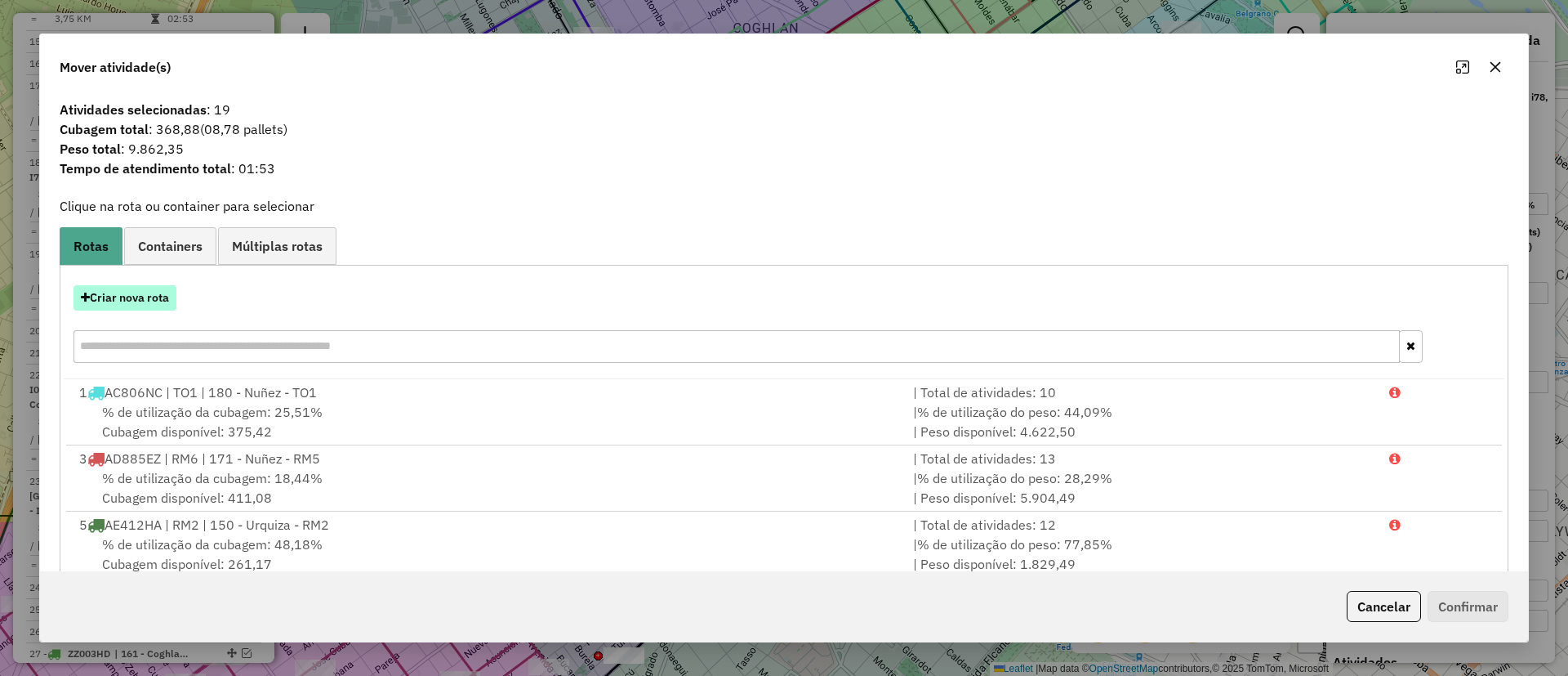
click at [123, 300] on button "Criar nova rota" at bounding box center [125, 297] width 103 height 25
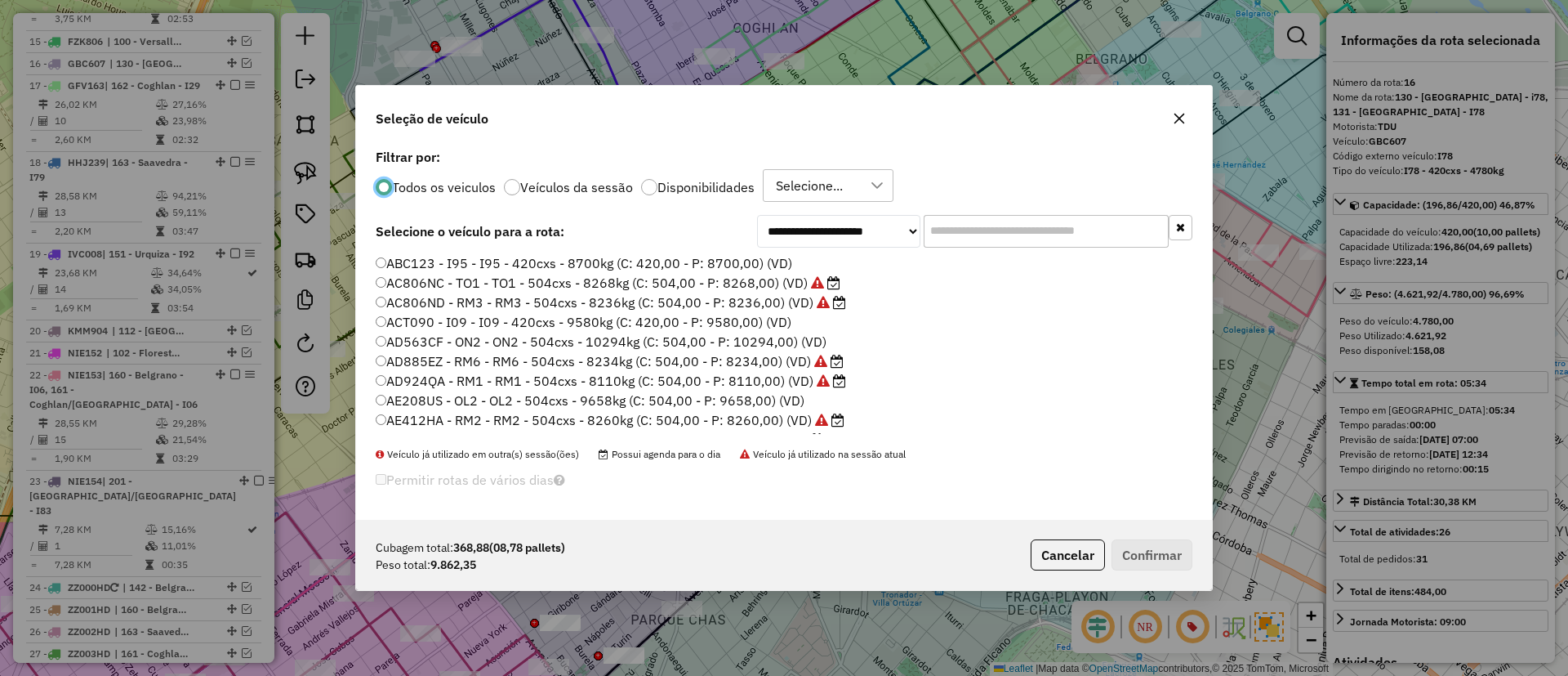
scroll to position [9, 5]
click at [1005, 228] on input "text" at bounding box center [1046, 231] width 245 height 33
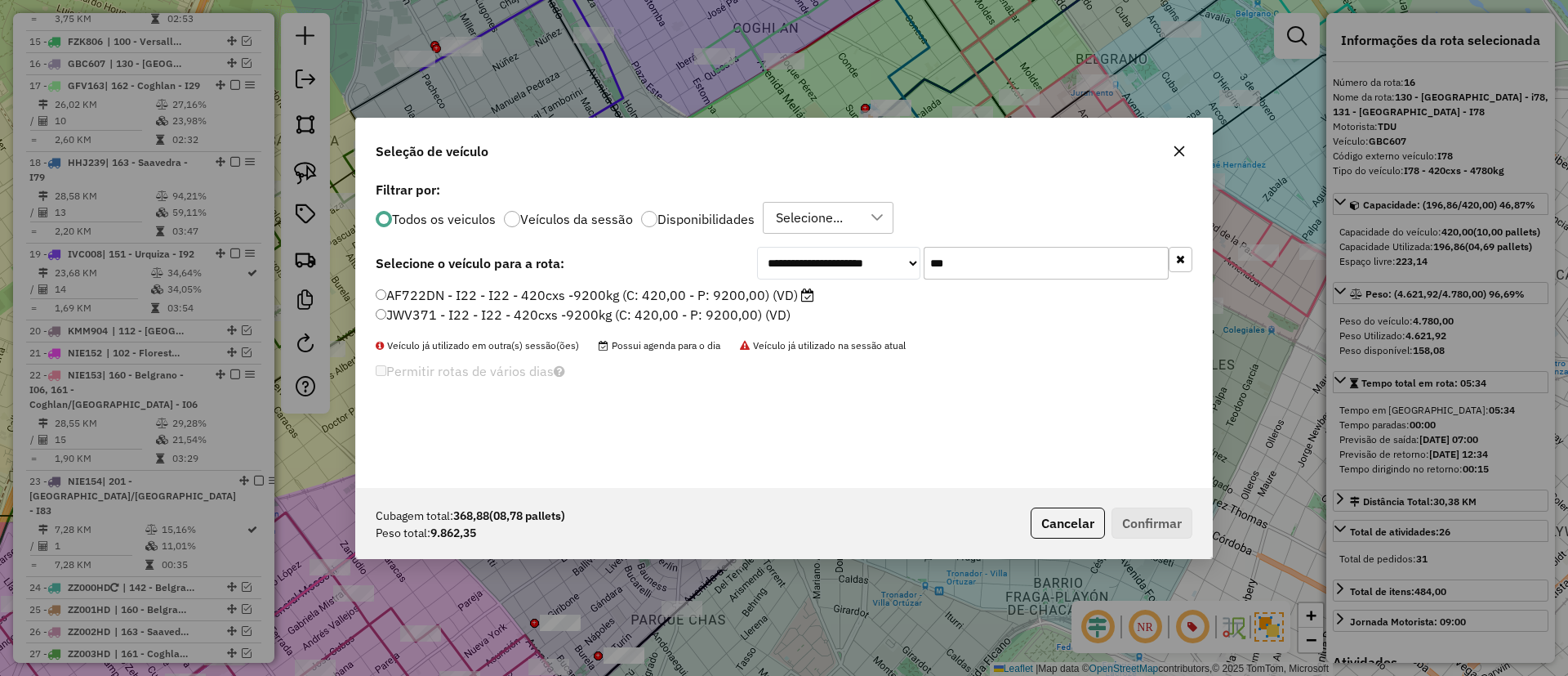
type input "***"
click at [794, 293] on label "AF722DN - I22 - I22 - 420cxs -9200kg (C: 420,00 - P: 9200,00) (VD)" at bounding box center [594, 294] width 439 height 20
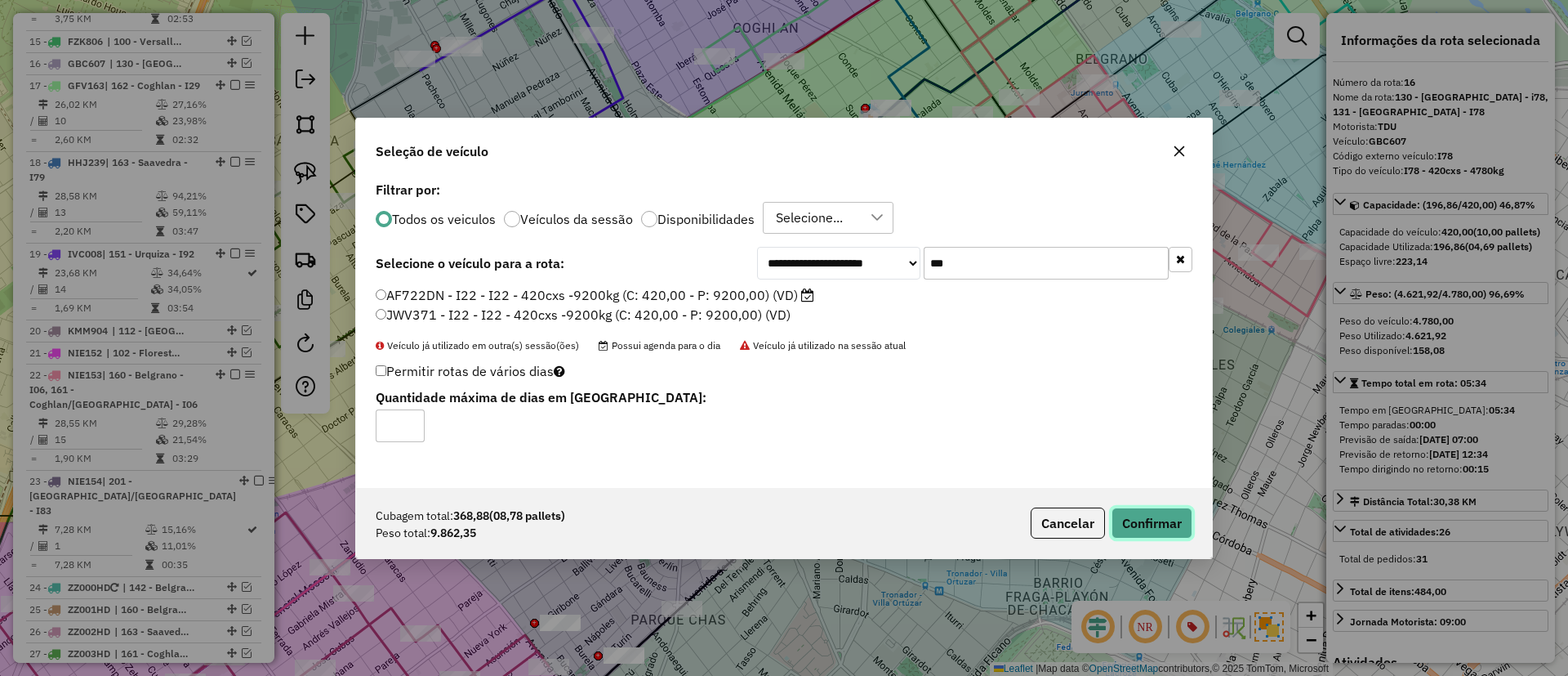
click at [1145, 517] on button "Confirmar" at bounding box center [1151, 523] width 81 height 31
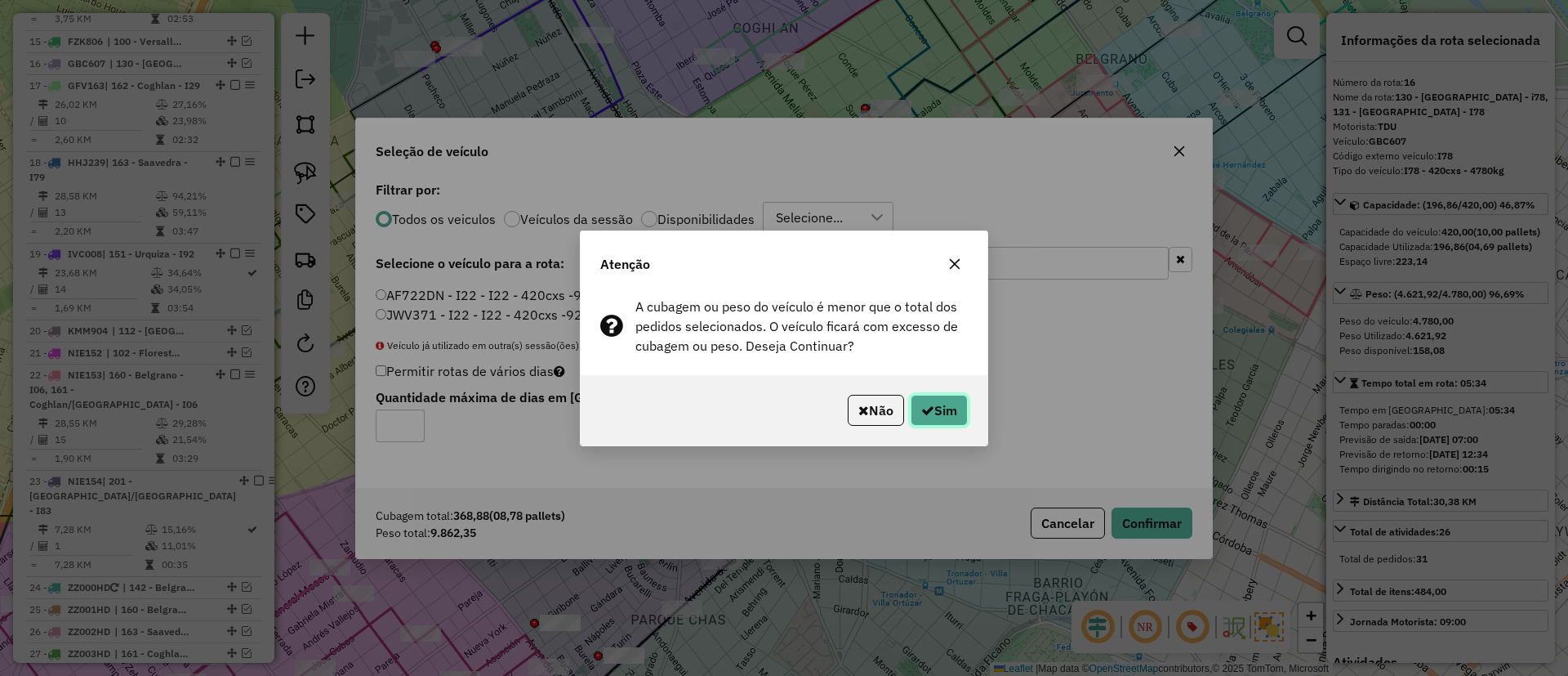
click at [941, 407] on button "Sim" at bounding box center [939, 410] width 57 height 31
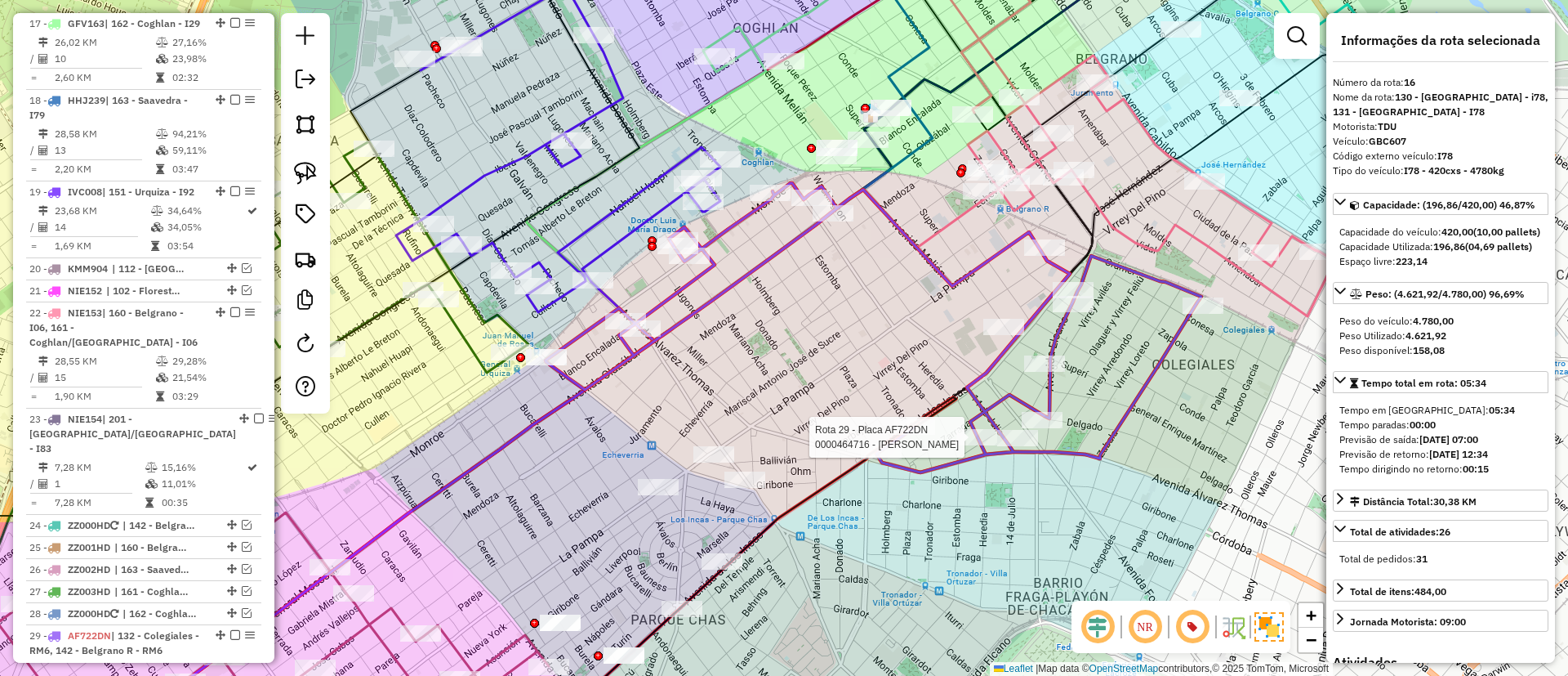
scroll to position [1724, 0]
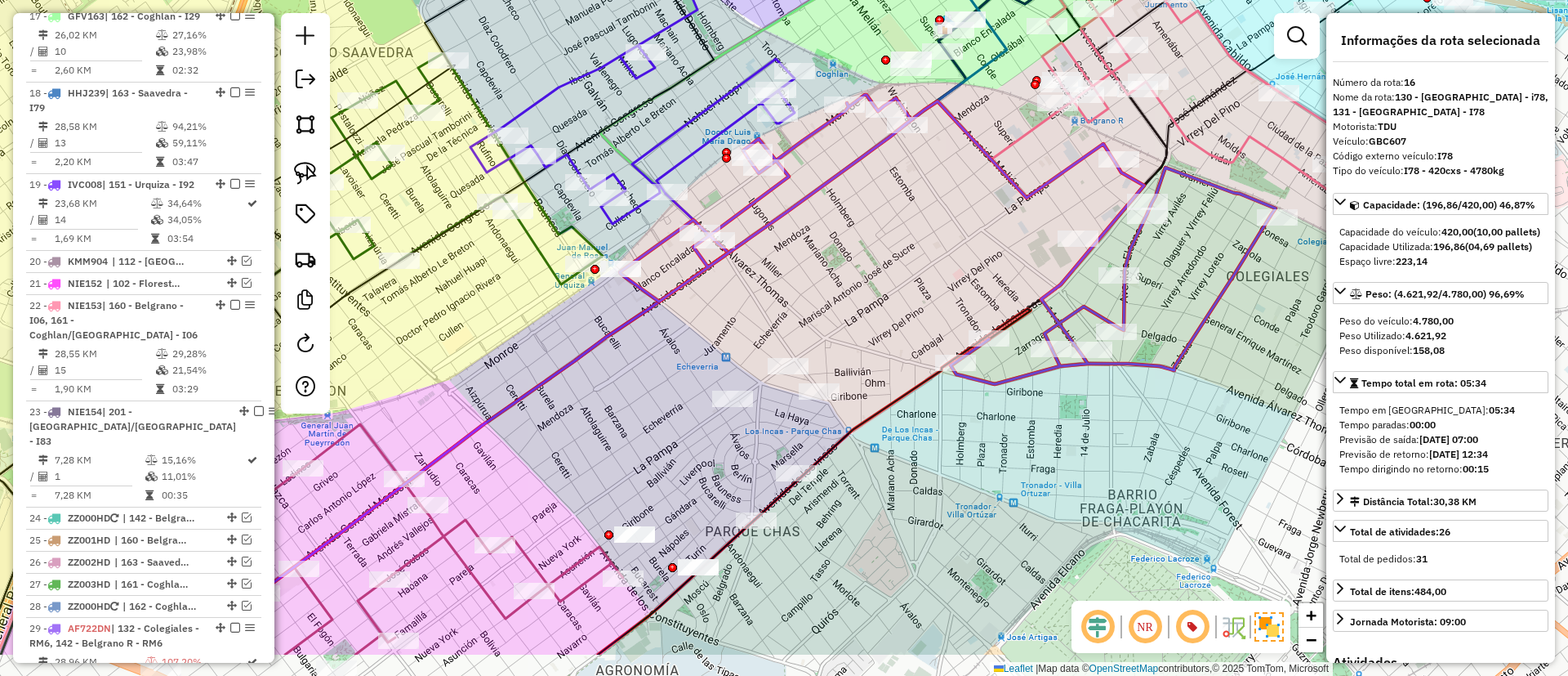
drag, startPoint x: 923, startPoint y: 455, endPoint x: 985, endPoint y: 394, distance: 87.0
click at [985, 394] on div "Janela de atendimento Grade de atendimento Capacidade Transportadoras Veículos …" at bounding box center [784, 338] width 1568 height 676
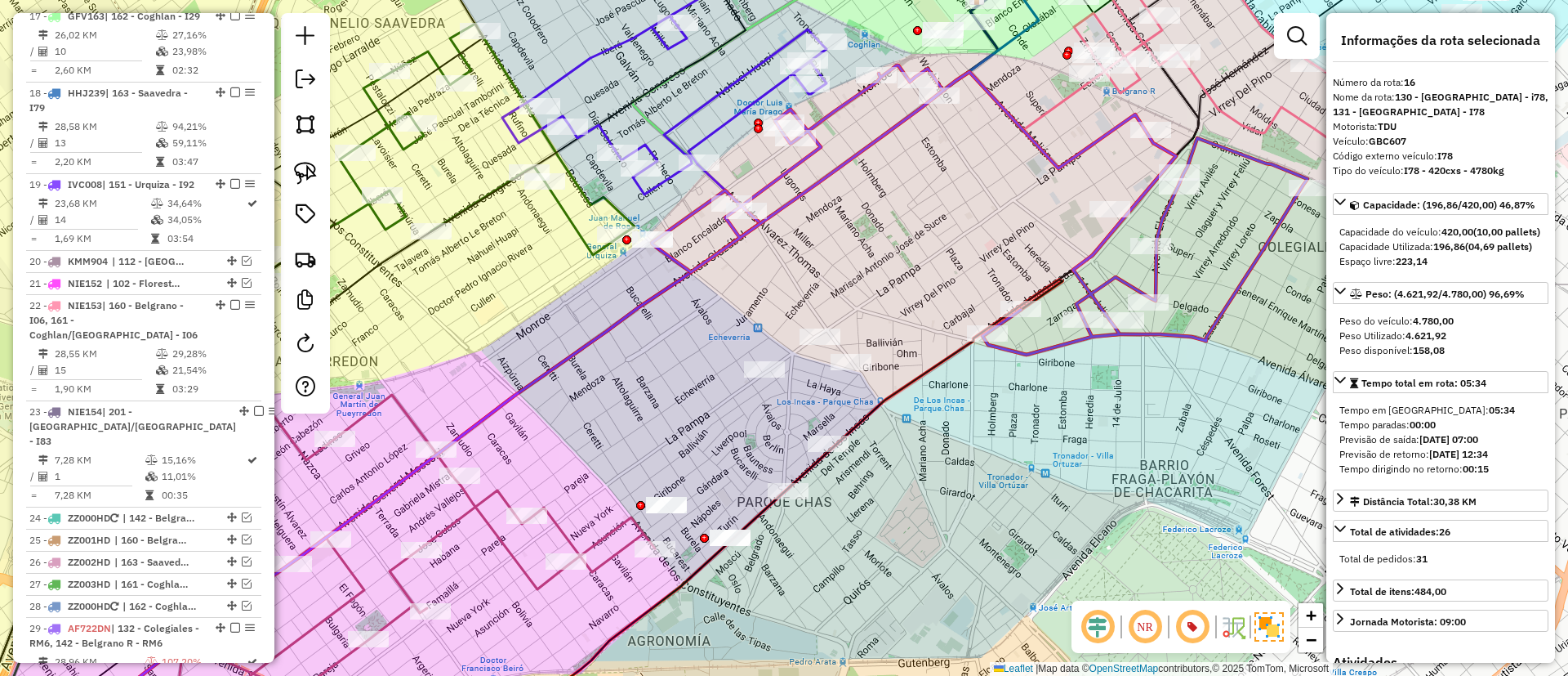
click at [505, 545] on icon at bounding box center [365, 569] width 581 height 348
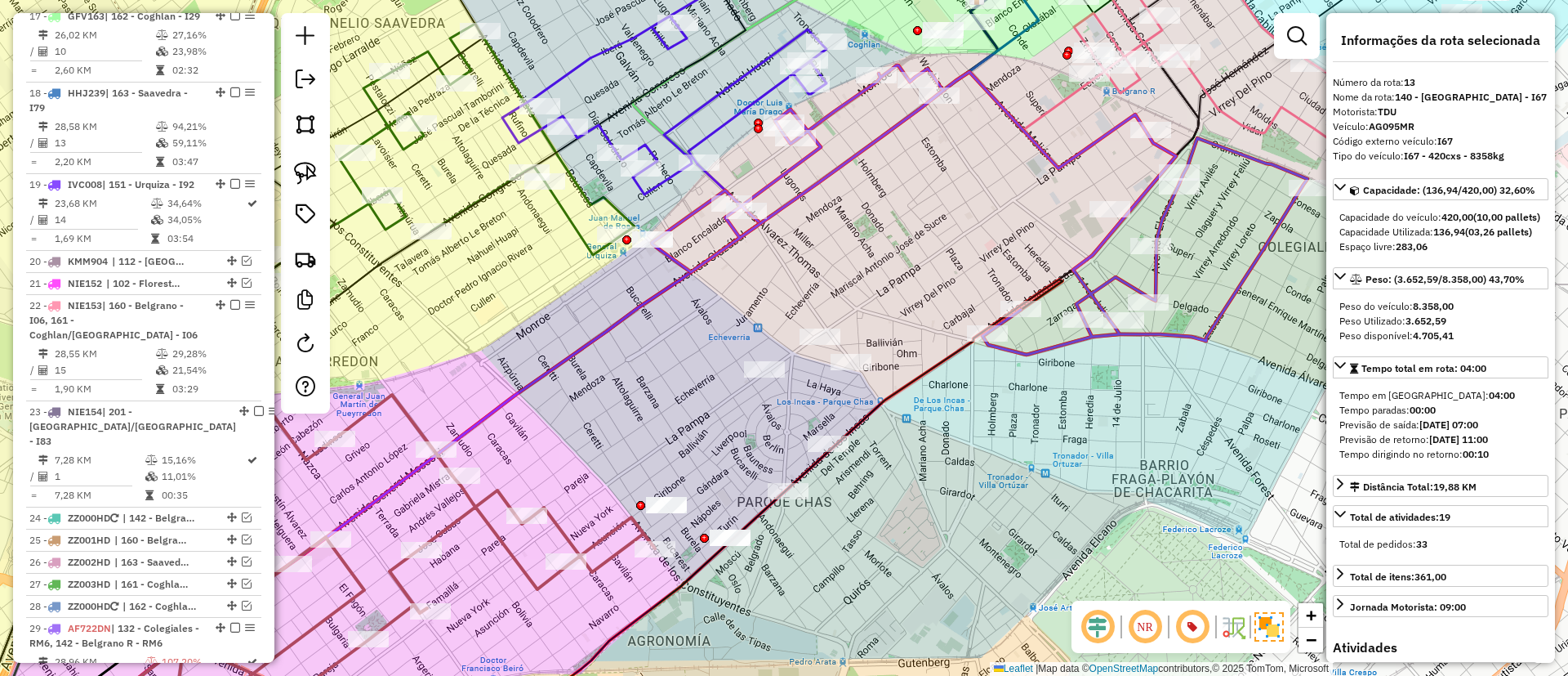
scroll to position [1519, 0]
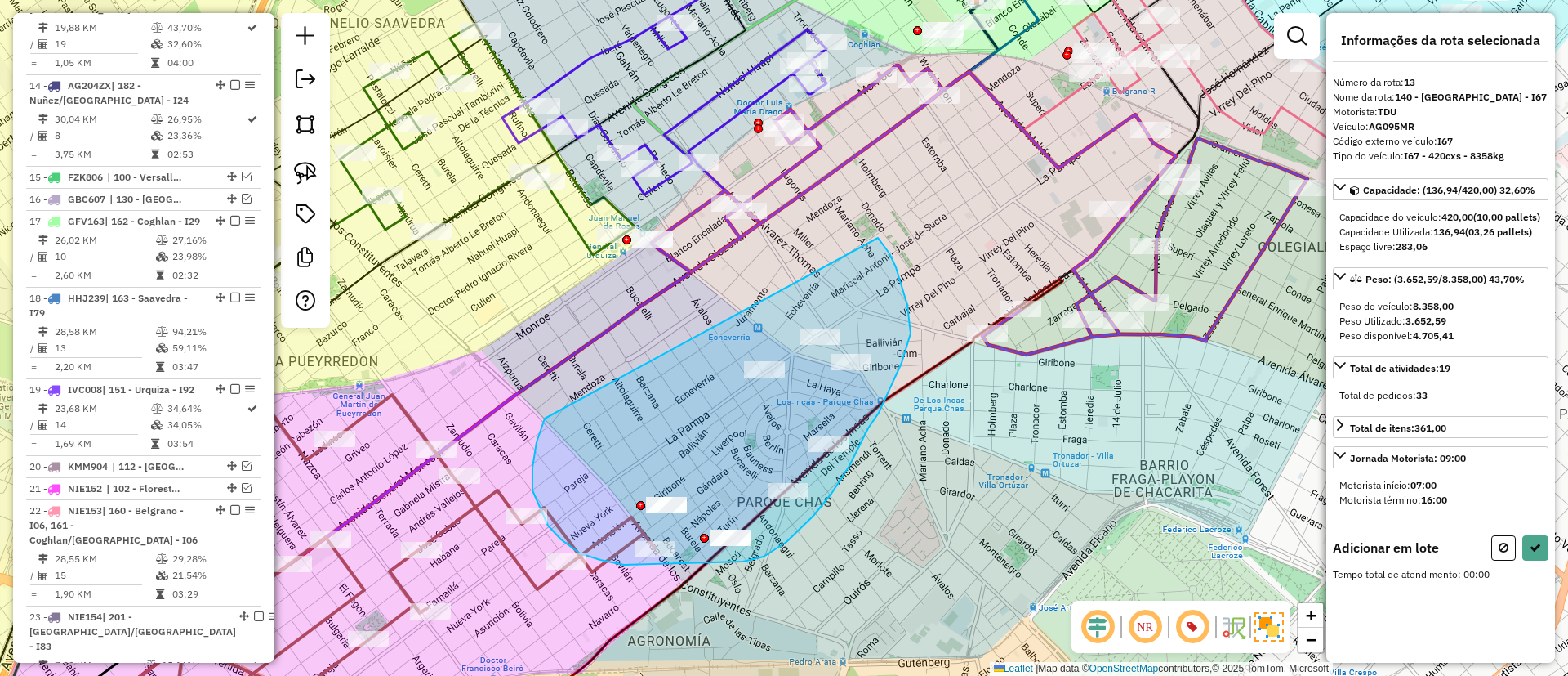
drag, startPoint x: 545, startPoint y: 419, endPoint x: 861, endPoint y: 224, distance: 371.3
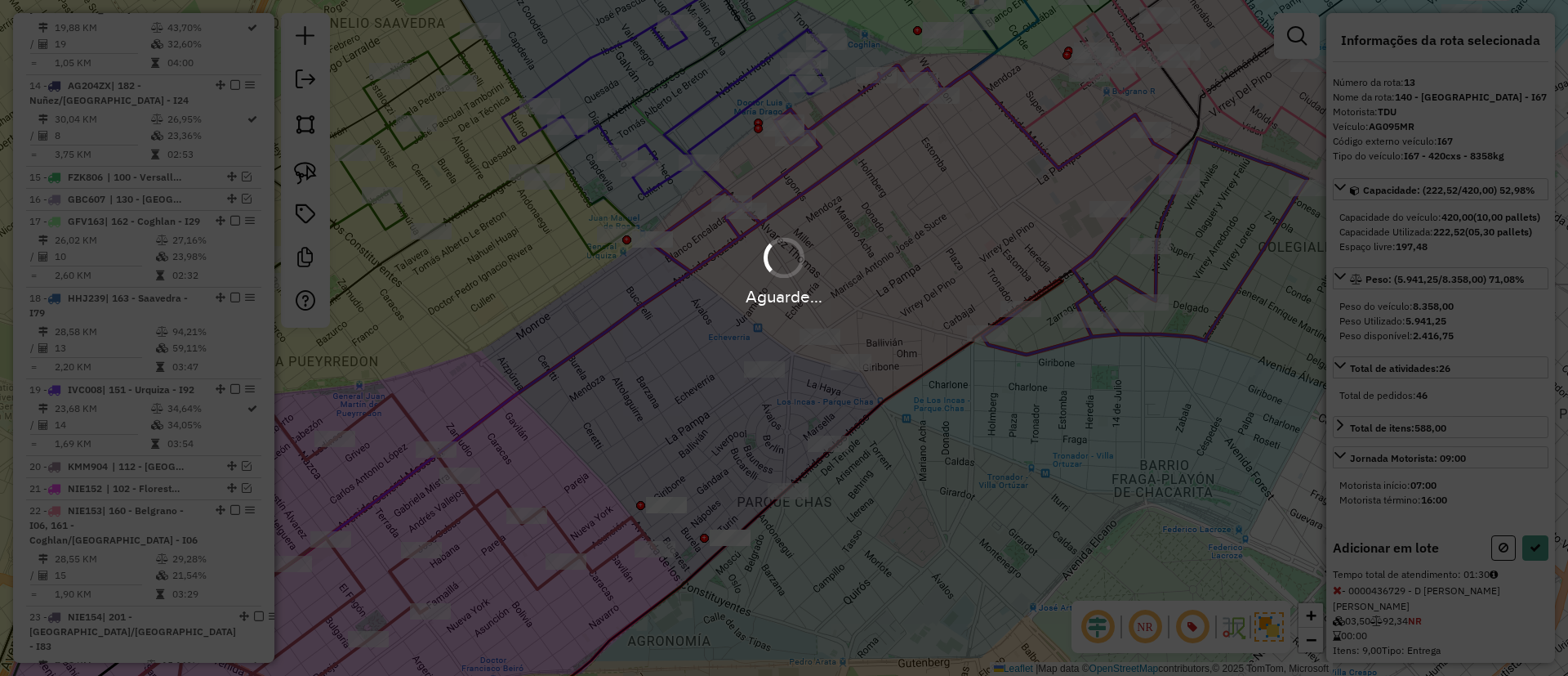
select select "**********"
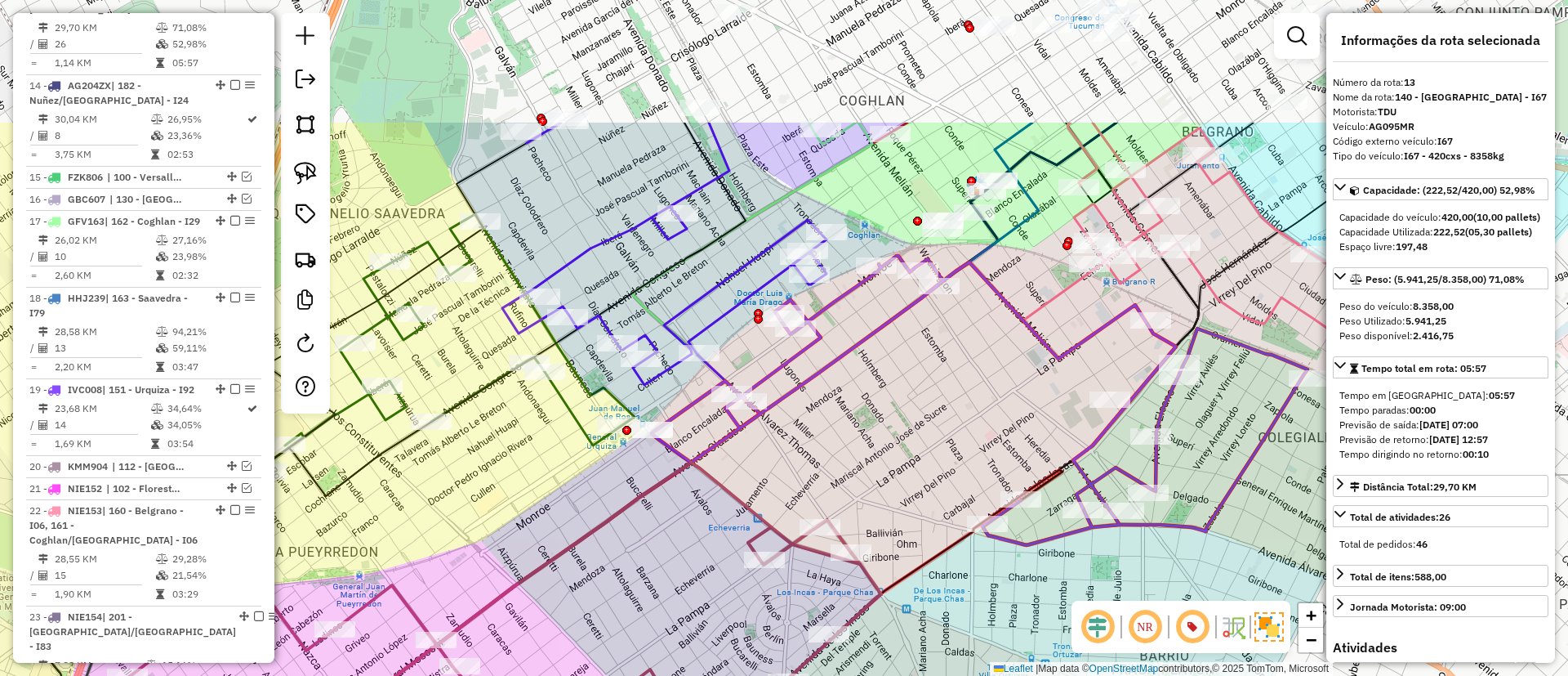
drag, startPoint x: 859, startPoint y: 224, endPoint x: 859, endPoint y: 414, distance: 190.0
click at [859, 414] on div "Janela de atendimento Grade de atendimento Capacidade Transportadoras Veículos …" at bounding box center [784, 338] width 1568 height 676
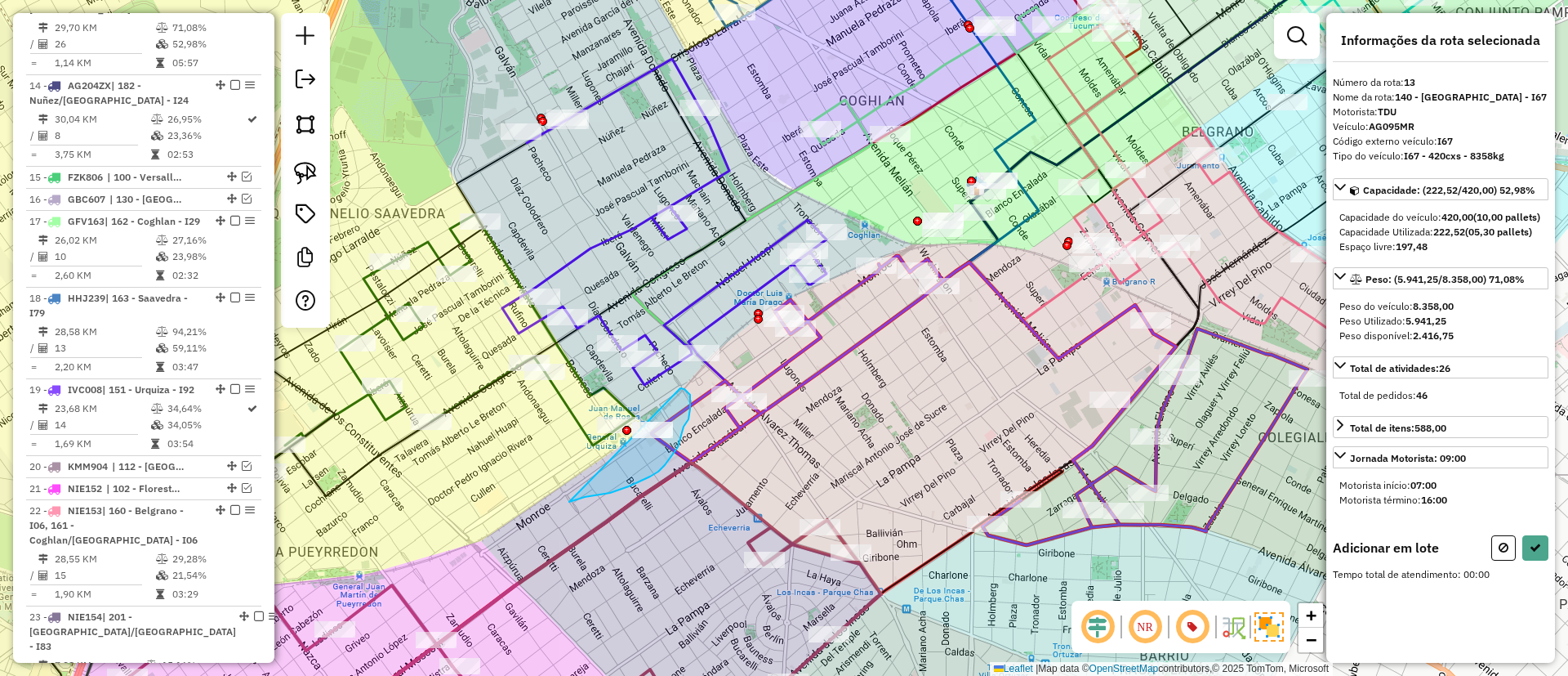
drag, startPoint x: 569, startPoint y: 502, endPoint x: 675, endPoint y: 386, distance: 157.1
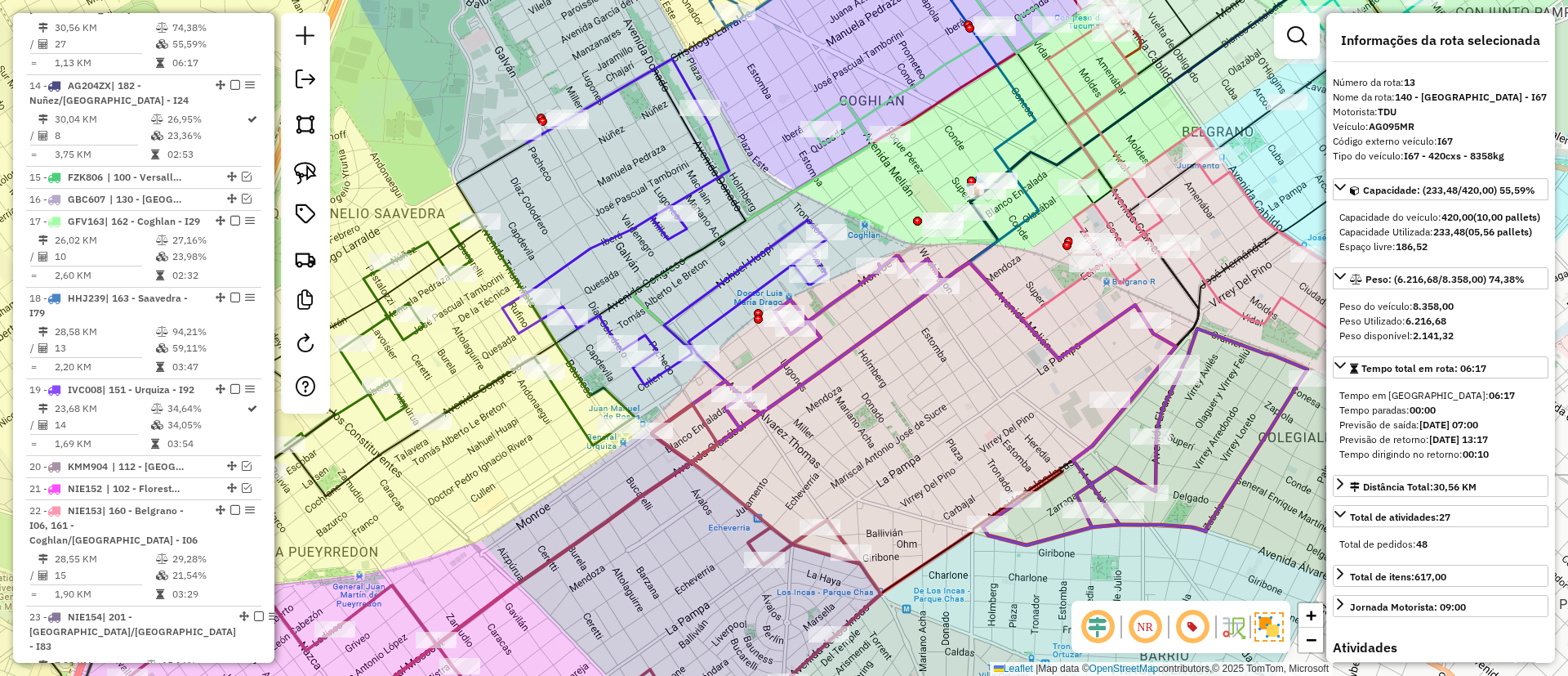
click at [1067, 352] on icon at bounding box center [979, 401] width 655 height 290
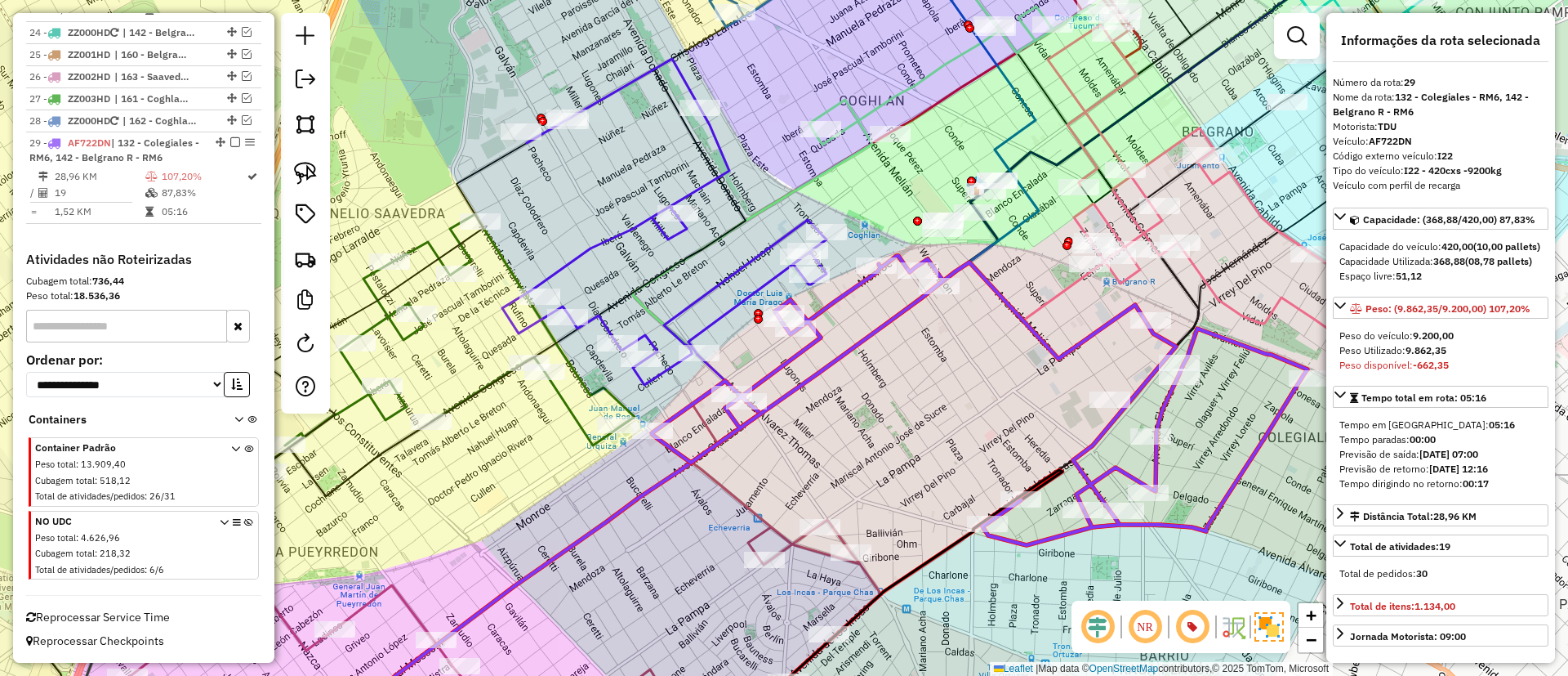
scroll to position [245, 0]
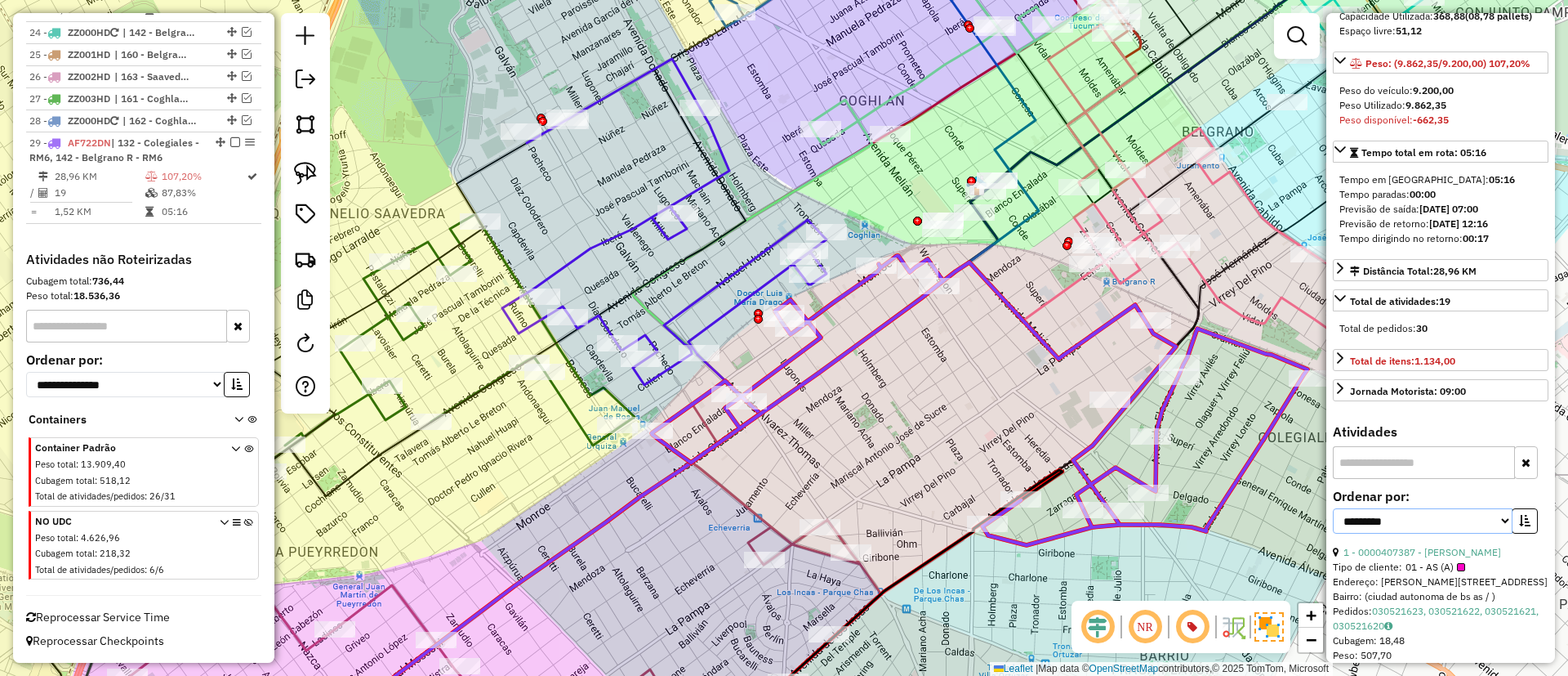
click at [1400, 534] on select "**********" at bounding box center [1423, 521] width 180 height 25
select select "*********"
click at [1333, 534] on select "**********" at bounding box center [1423, 521] width 180 height 25
click at [1521, 526] on icon "button" at bounding box center [1525, 520] width 11 height 11
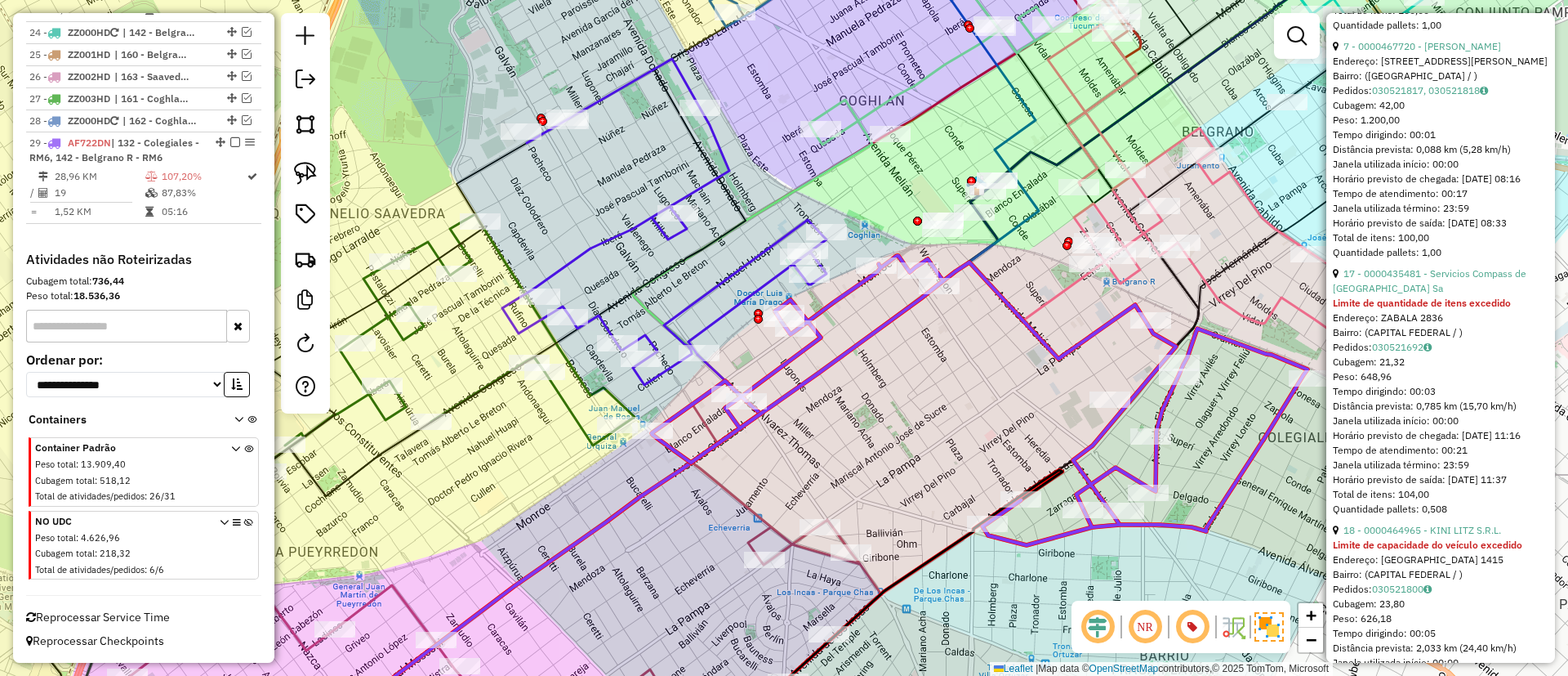
scroll to position [1226, 0]
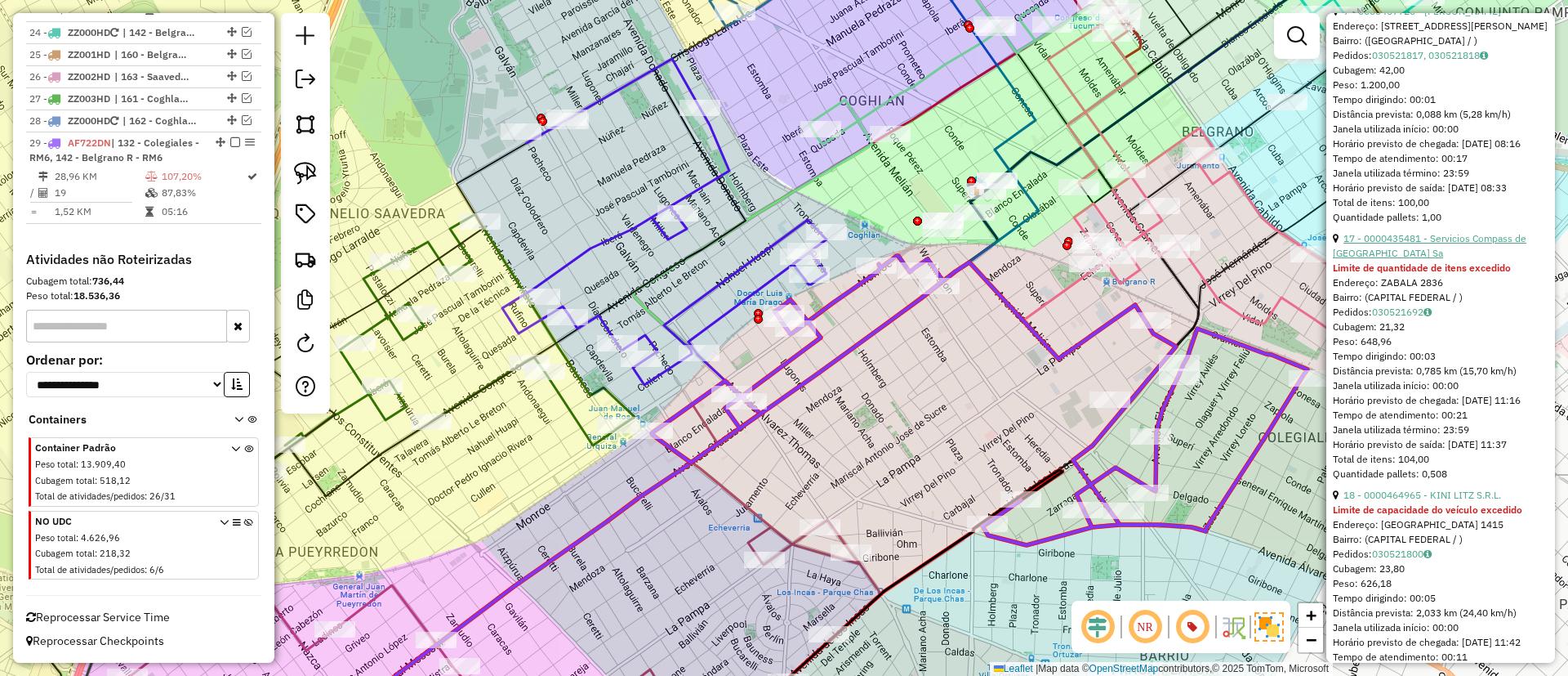
click at [1389, 259] on link "17 - 0000435481 - Servicios Compass de Argentina Sa" at bounding box center [1429, 246] width 194 height 27
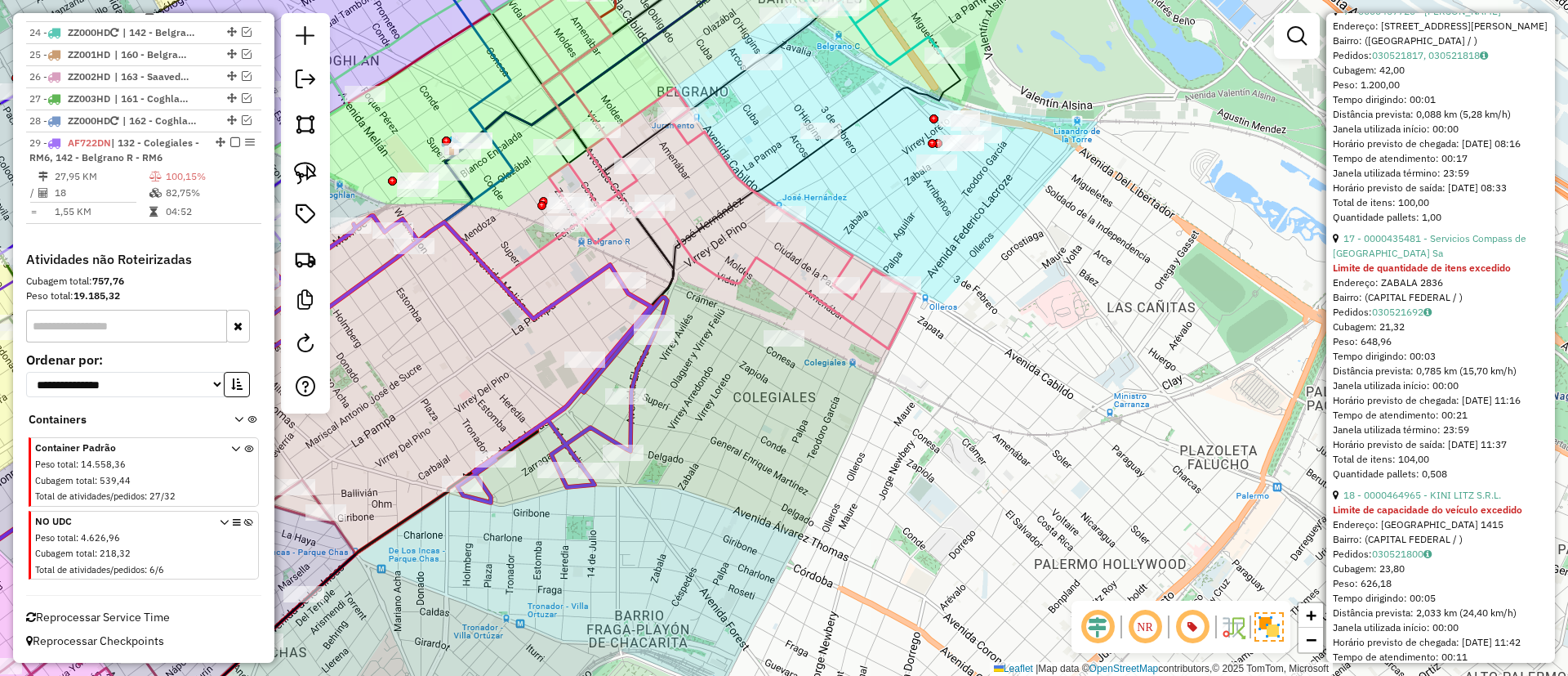
scroll to position [500, 0]
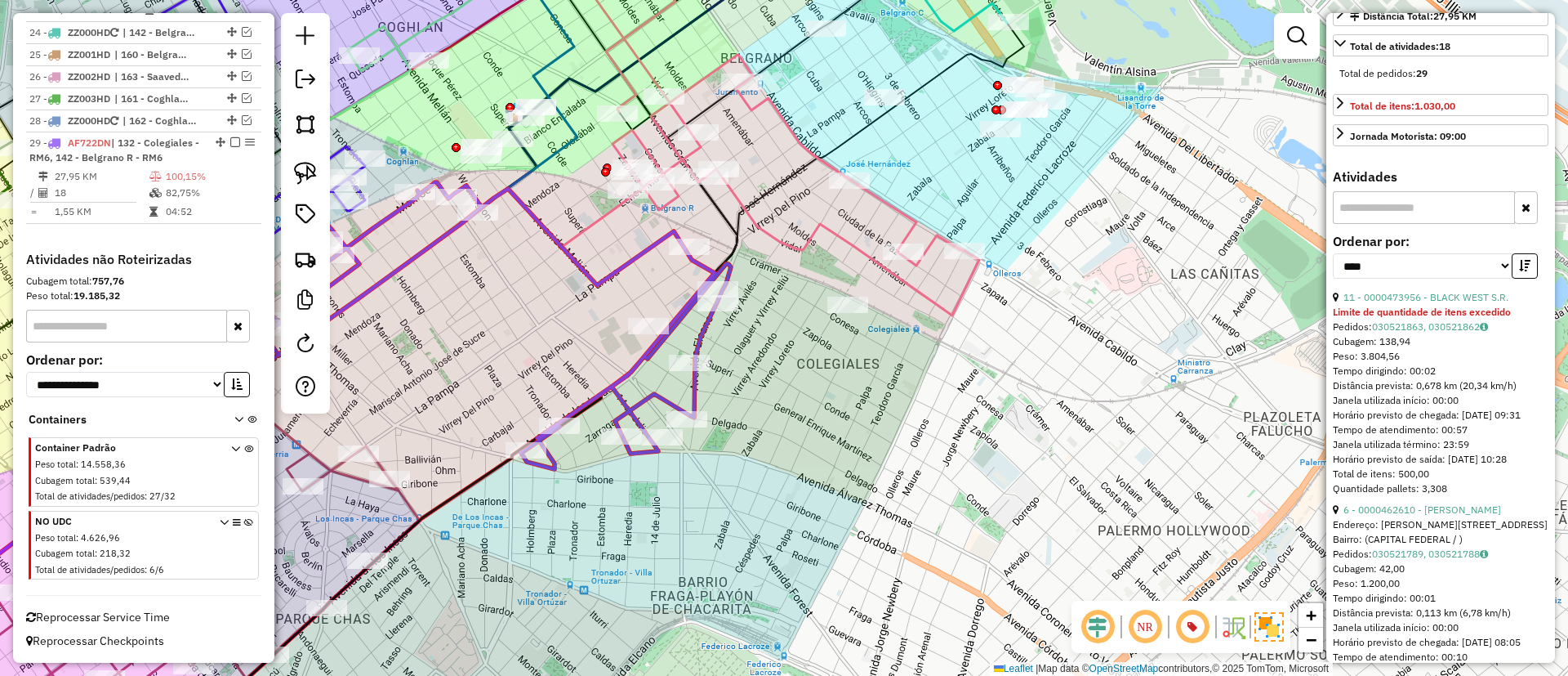
drag, startPoint x: 760, startPoint y: 446, endPoint x: 936, endPoint y: 377, distance: 189.0
click at [940, 377] on div "Janela de atendimento Grade de atendimento Capacidade Transportadoras Veículos …" at bounding box center [784, 338] width 1568 height 676
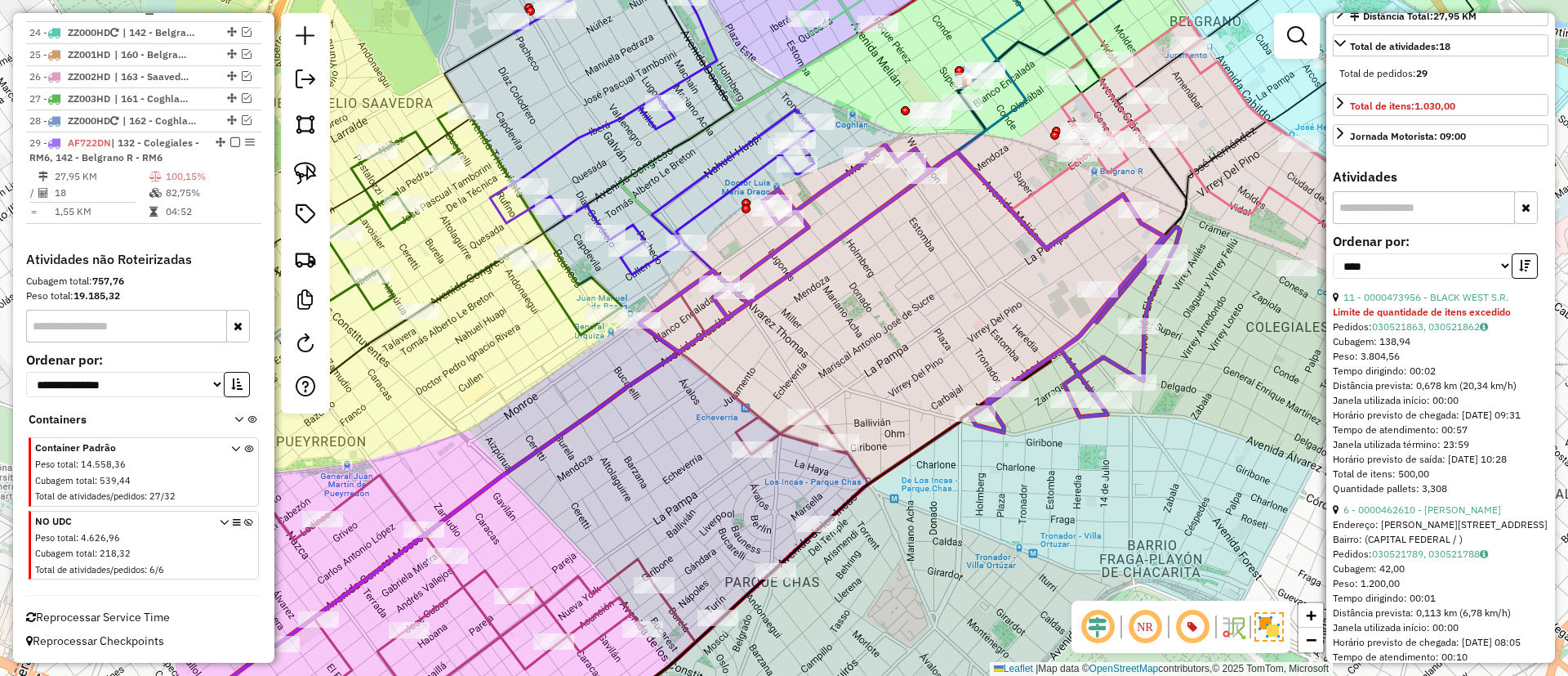
drag, startPoint x: 467, startPoint y: 312, endPoint x: 779, endPoint y: 284, distance: 313.3
click at [779, 284] on div "Janela de atendimento Grade de atendimento Capacidade Transportadoras Veículos …" at bounding box center [784, 338] width 1568 height 676
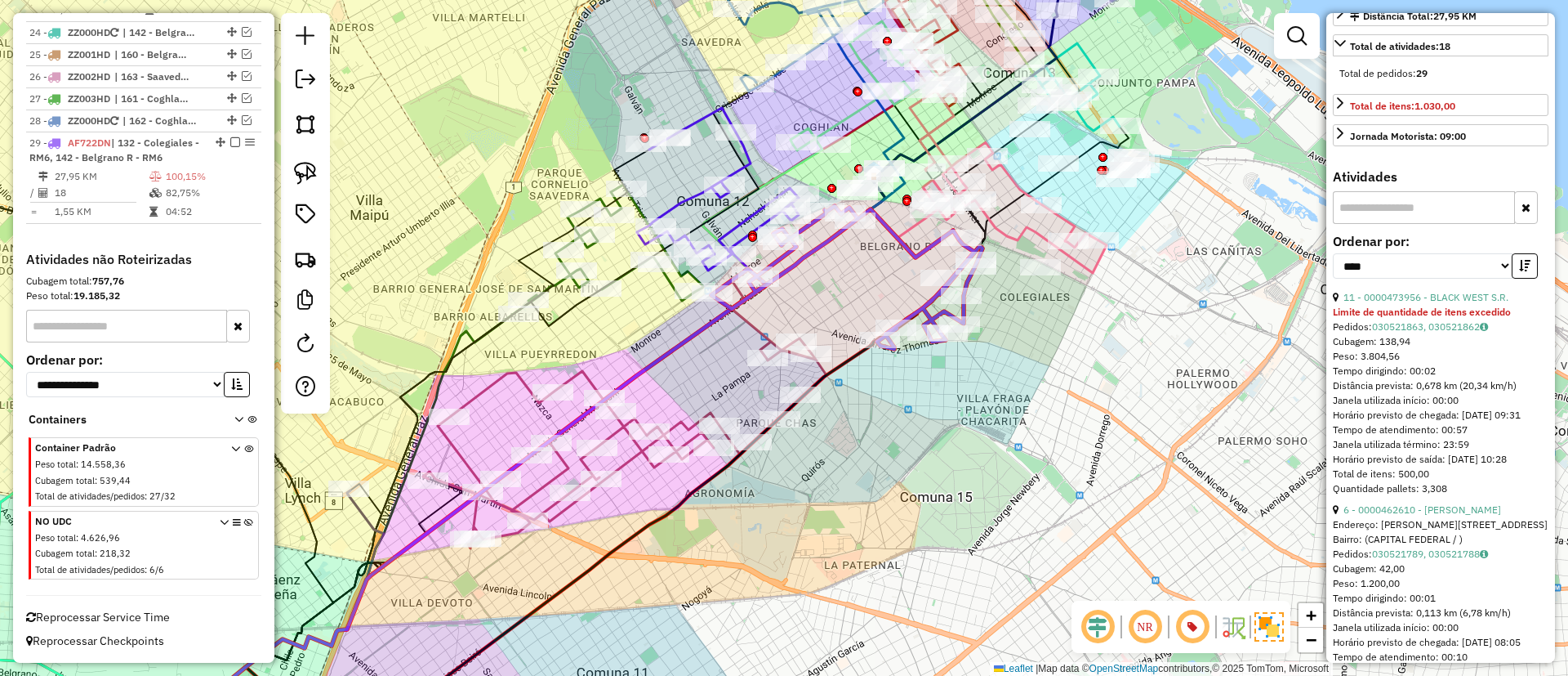
click at [896, 248] on icon at bounding box center [847, 277] width 271 height 143
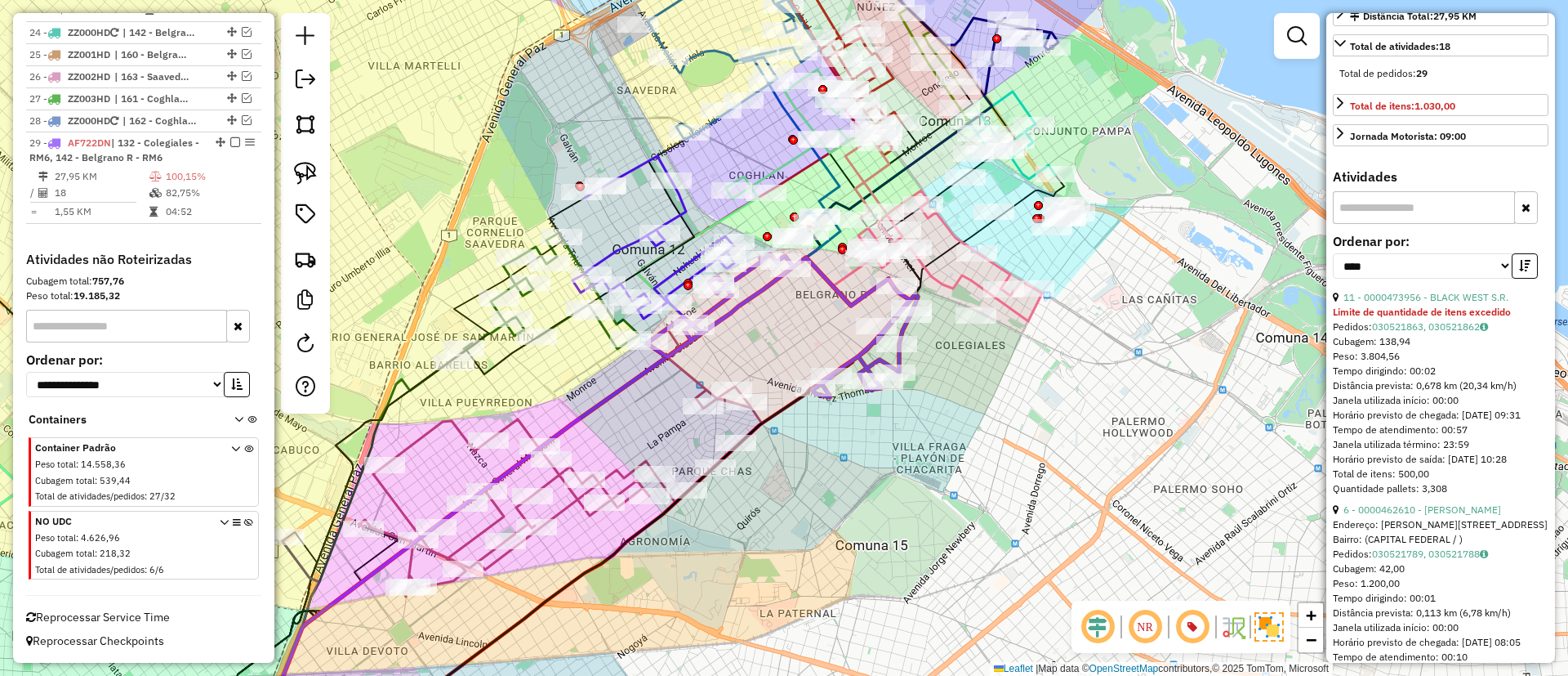
drag, startPoint x: 872, startPoint y: 267, endPoint x: 799, endPoint y: 319, distance: 89.6
click at [799, 319] on div "Janela de atendimento Grade de atendimento Capacidade Transportadoras Veículos …" at bounding box center [784, 338] width 1568 height 676
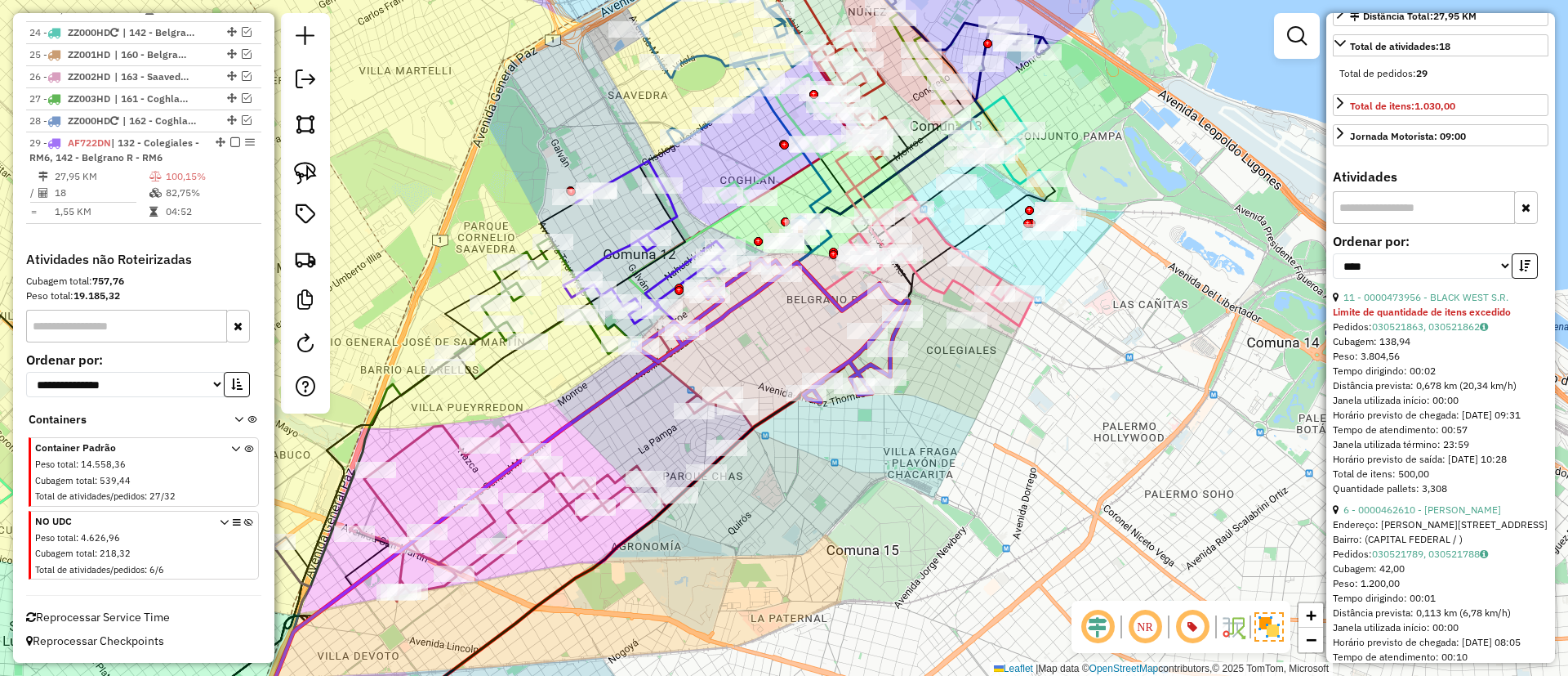
click at [822, 296] on icon at bounding box center [773, 331] width 271 height 143
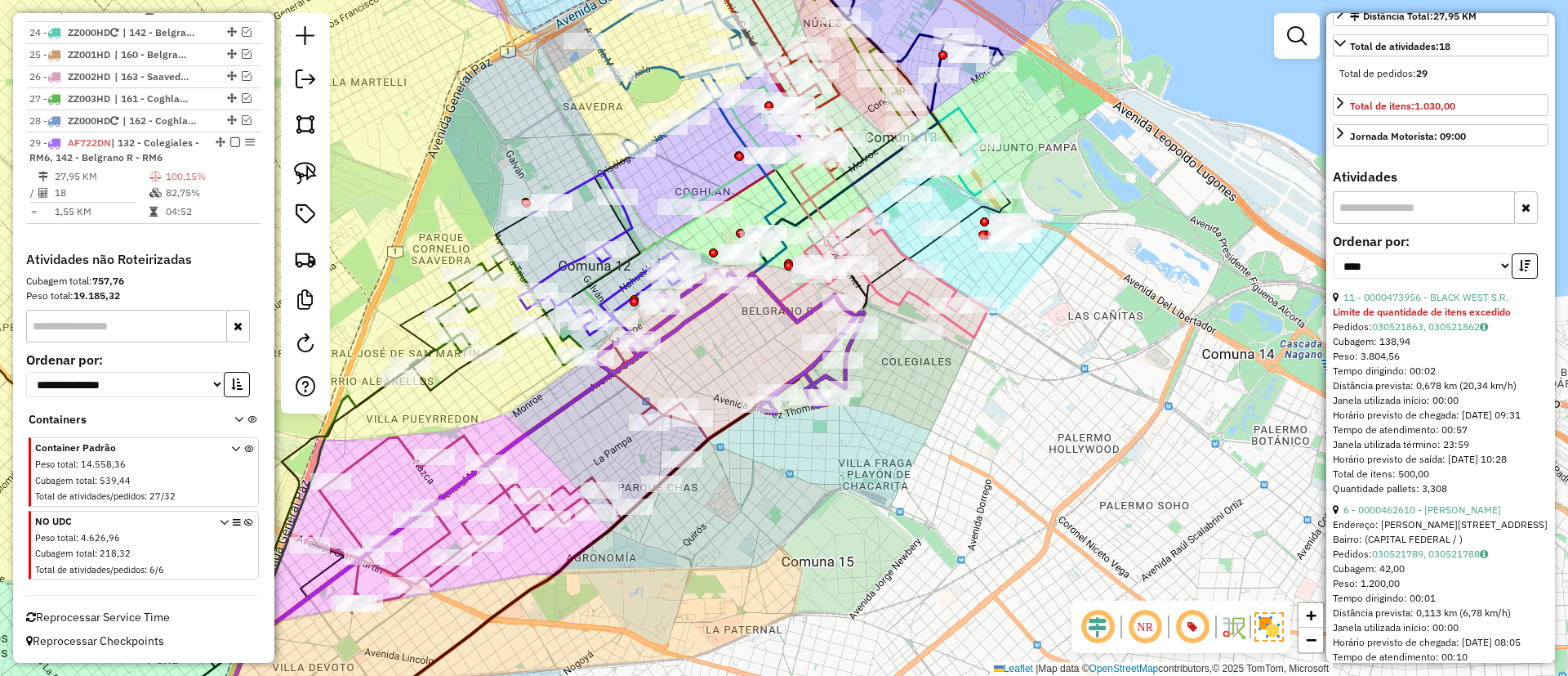
drag, startPoint x: 616, startPoint y: 446, endPoint x: 567, endPoint y: 458, distance: 50.4
click at [567, 458] on div "Janela de atendimento Grade de atendimento Capacidade Transportadoras Veículos …" at bounding box center [784, 338] width 1568 height 676
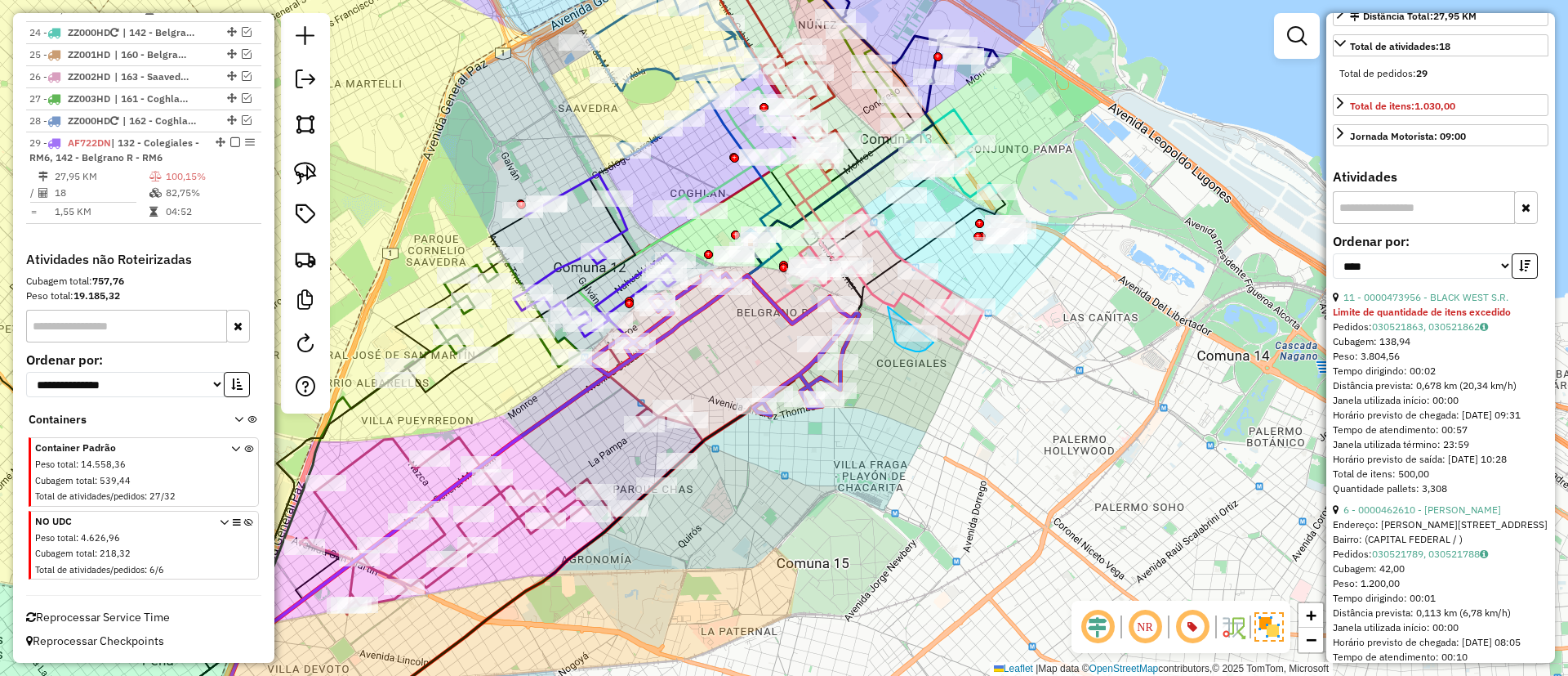
drag, startPoint x: 889, startPoint y: 309, endPoint x: 940, endPoint y: 322, distance: 52.6
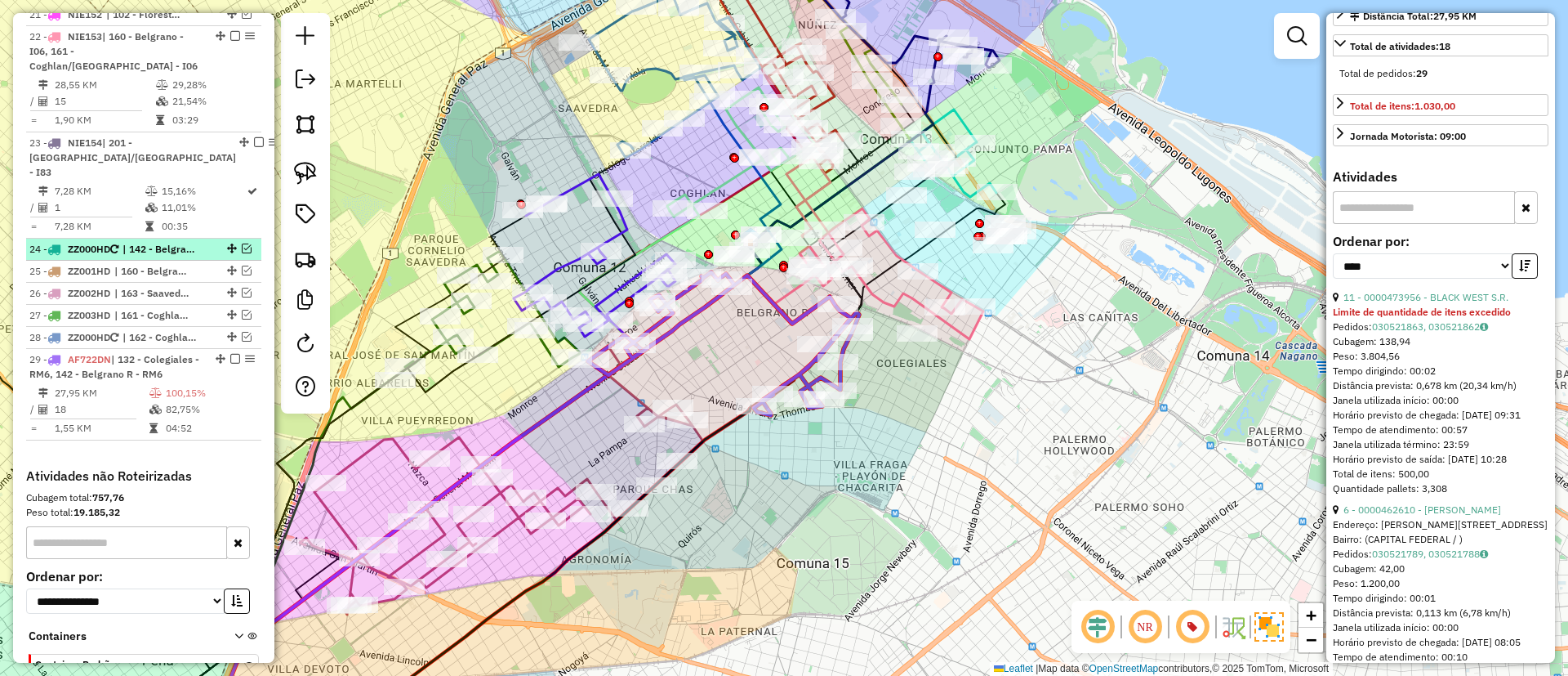
scroll to position [1871, 0]
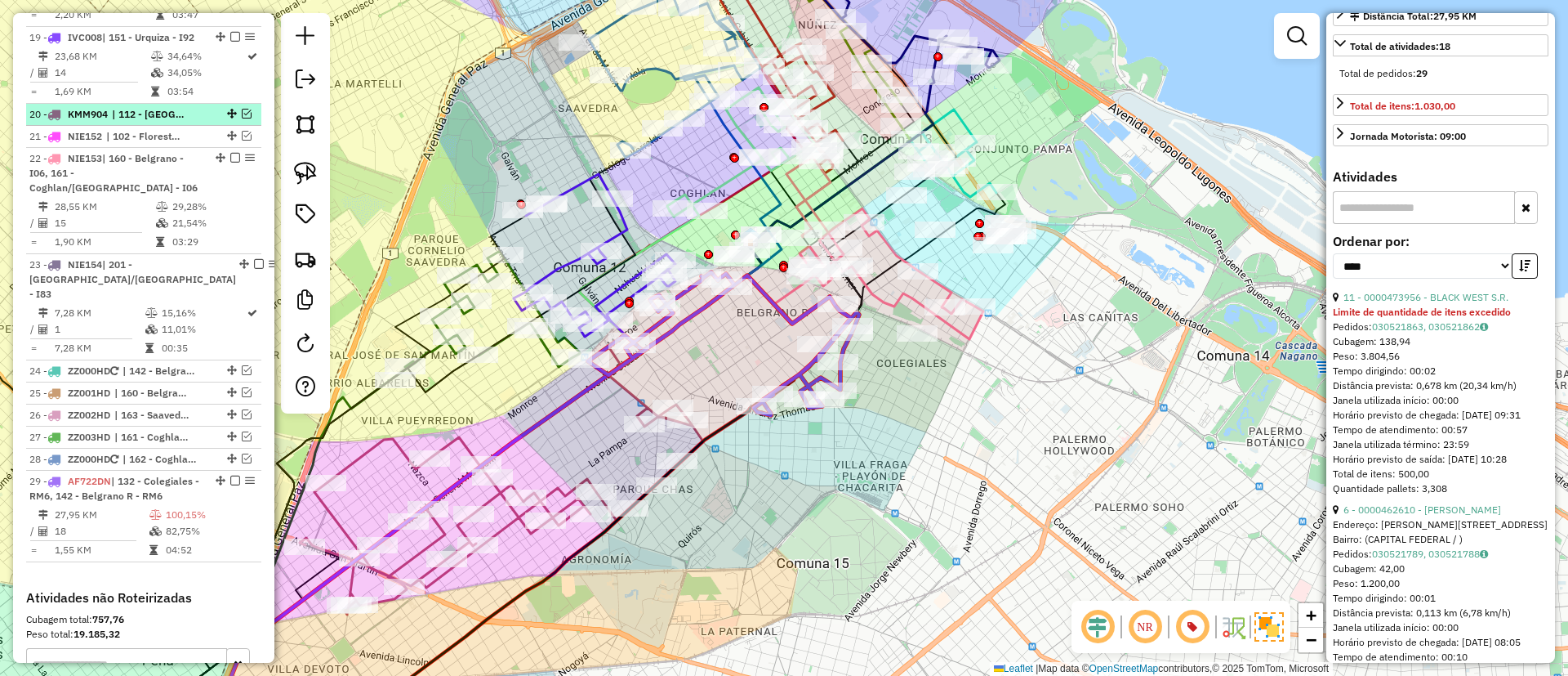
click at [206, 119] on div at bounding box center [229, 114] width 49 height 10
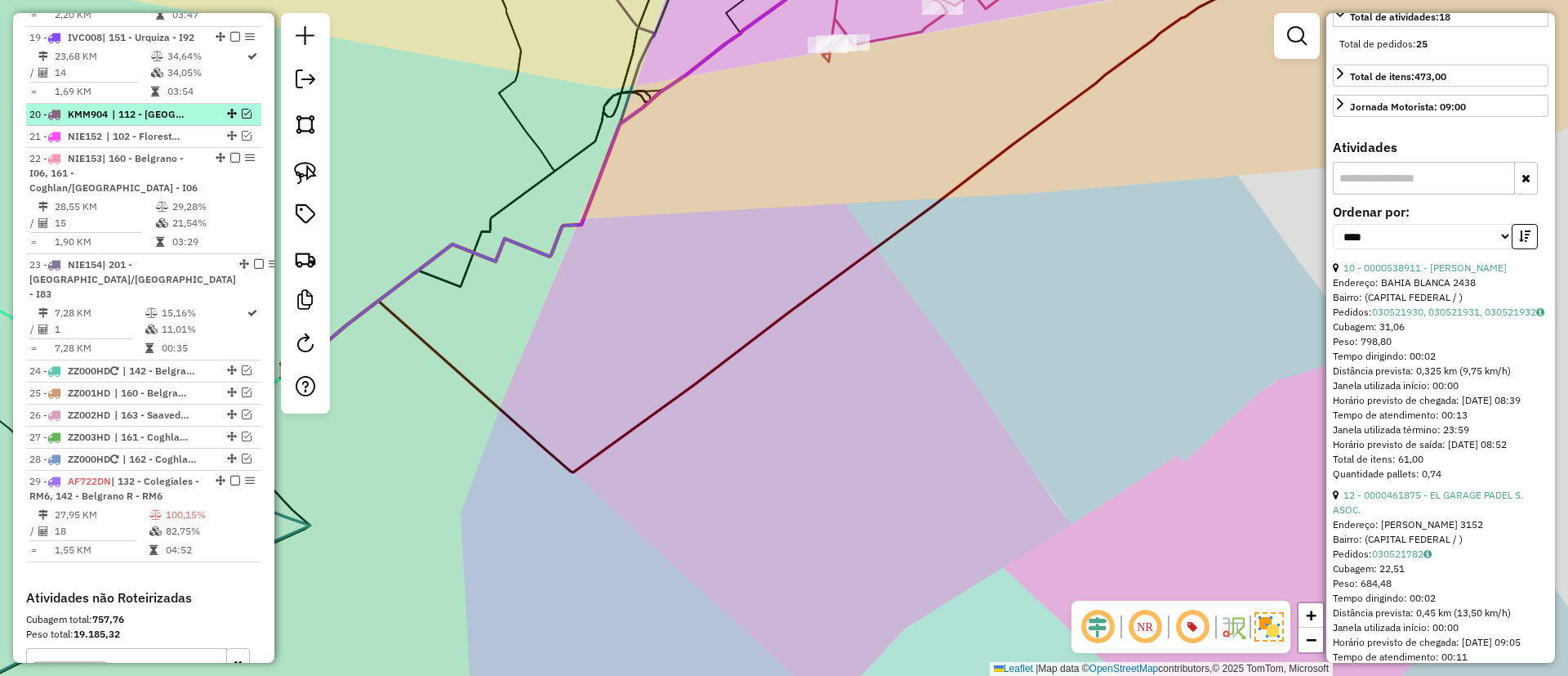
scroll to position [470, 0]
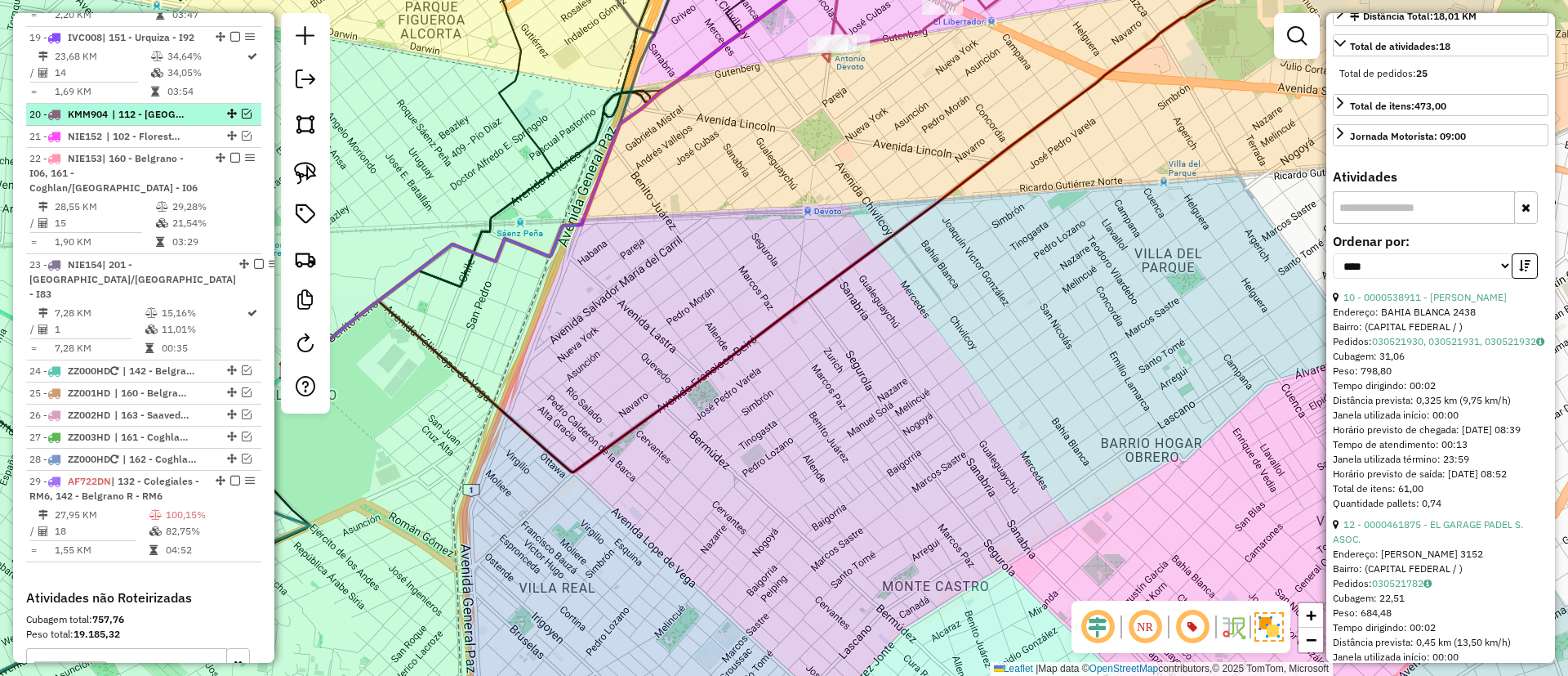
click at [245, 119] on em at bounding box center [247, 114] width 10 height 10
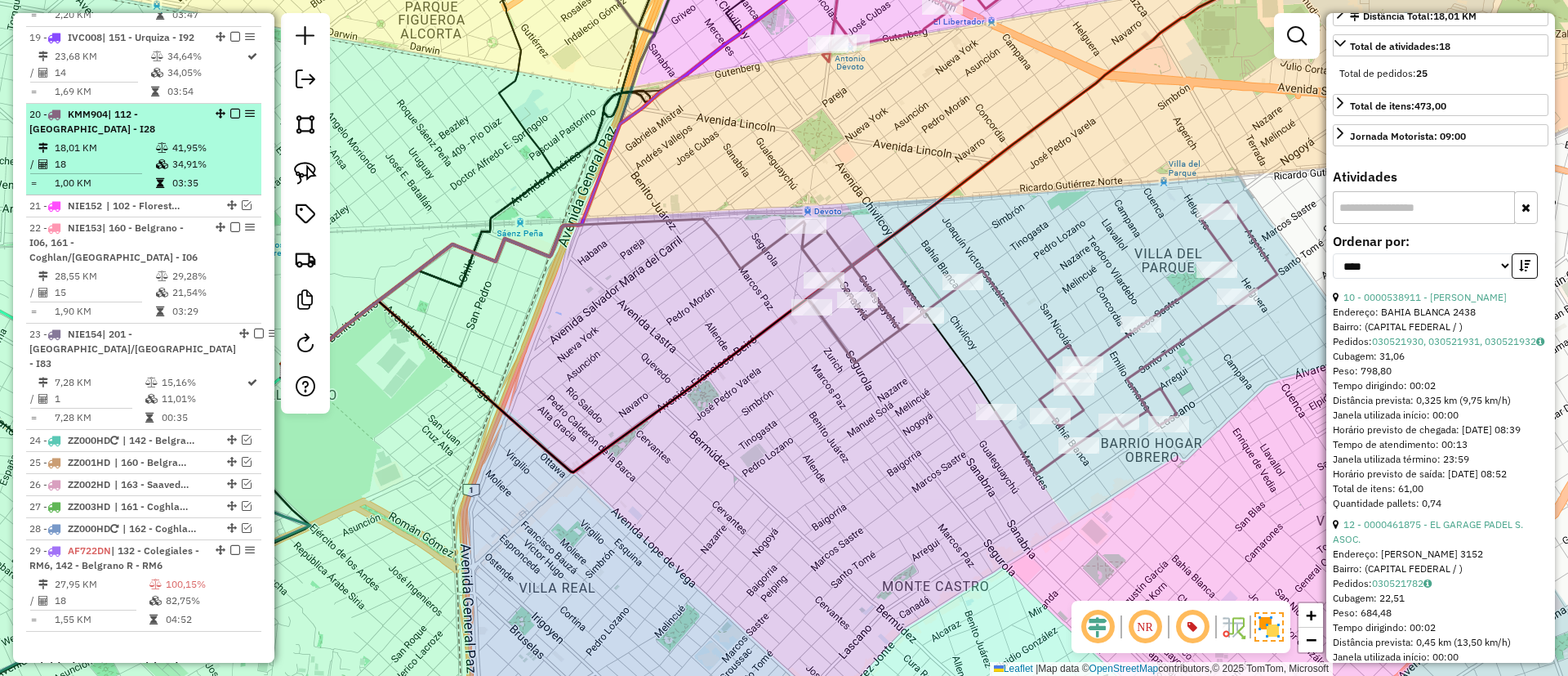
click at [225, 119] on div at bounding box center [229, 114] width 49 height 10
click at [232, 119] on em at bounding box center [235, 114] width 10 height 10
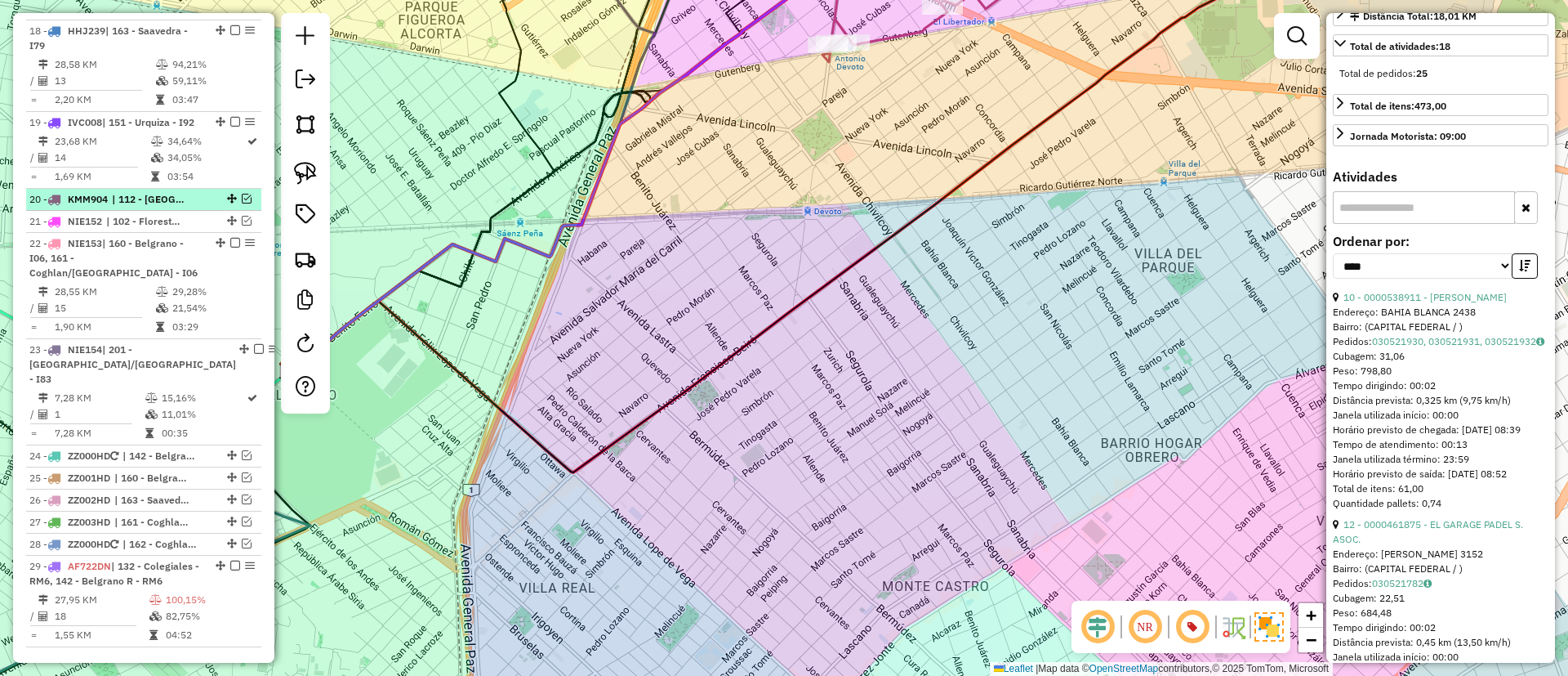
scroll to position [1504, 0]
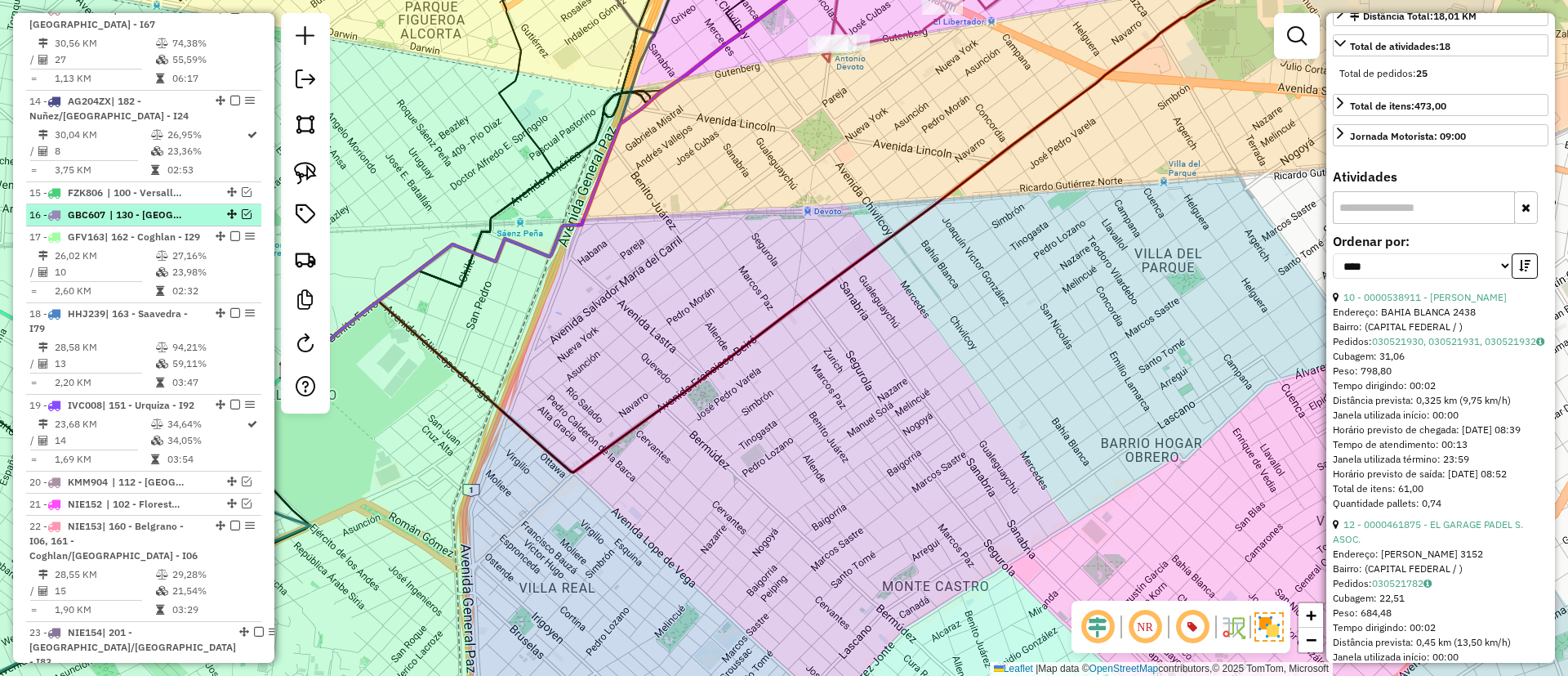
click at [242, 219] on em at bounding box center [247, 214] width 10 height 10
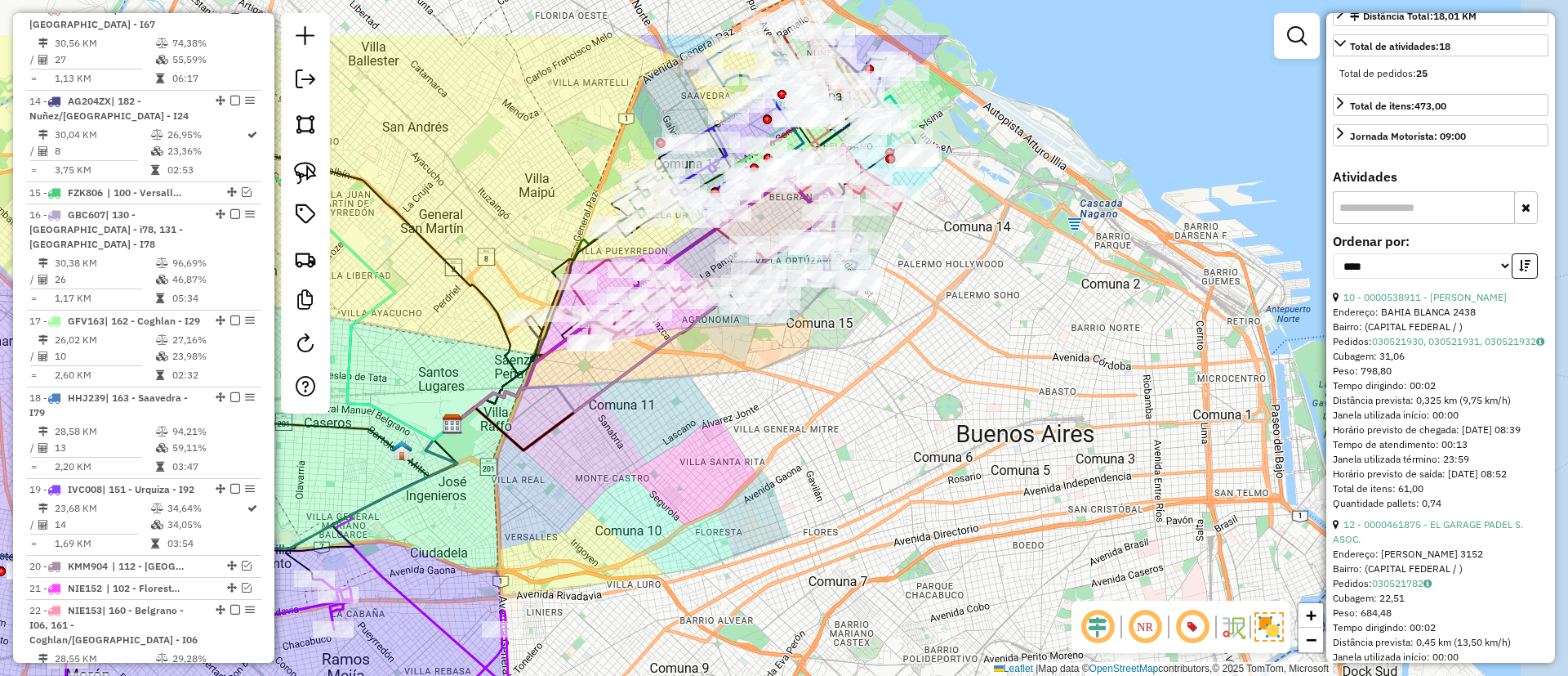
drag, startPoint x: 795, startPoint y: 332, endPoint x: 655, endPoint y: 420, distance: 165.4
click at [655, 420] on div "Janela de atendimento Grade de atendimento Capacidade Transportadoras Veículos …" at bounding box center [784, 338] width 1568 height 676
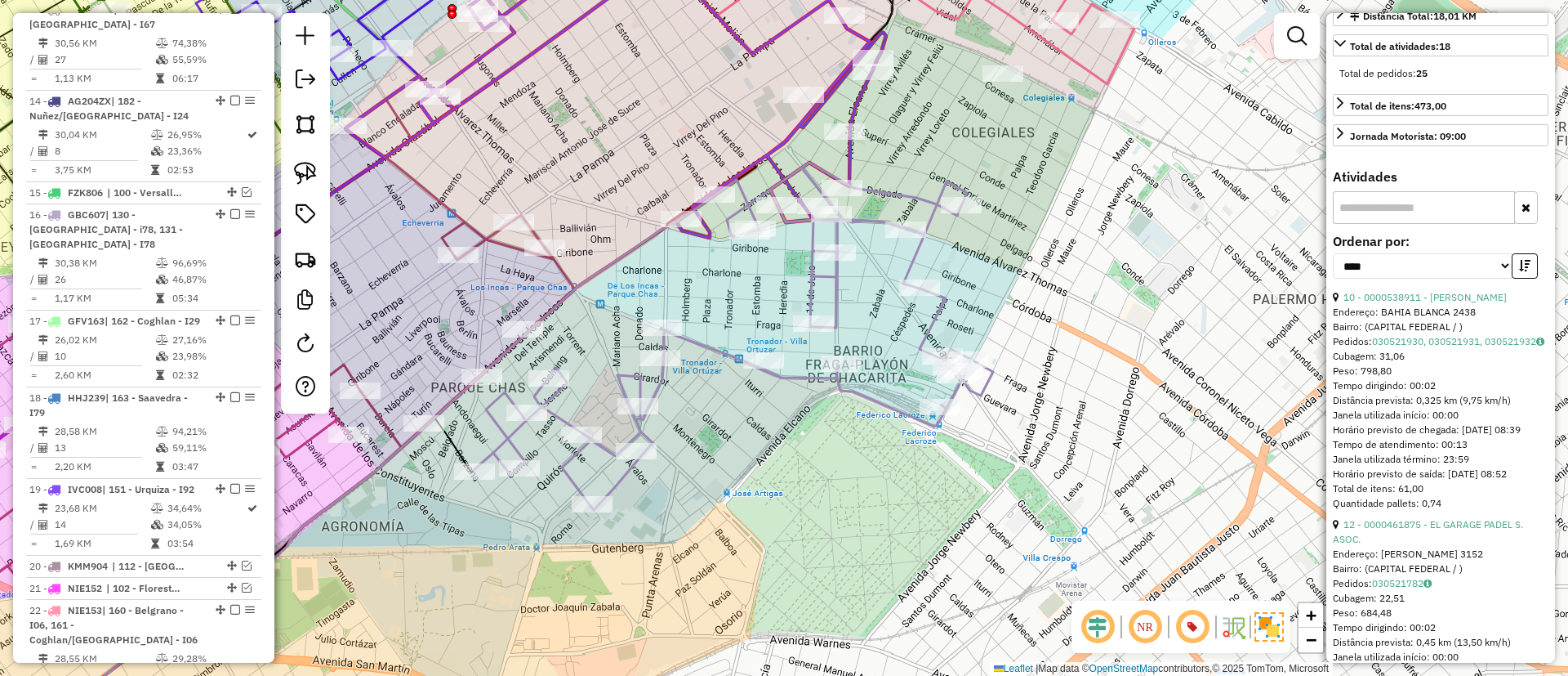
click at [913, 196] on icon at bounding box center [734, 336] width 520 height 347
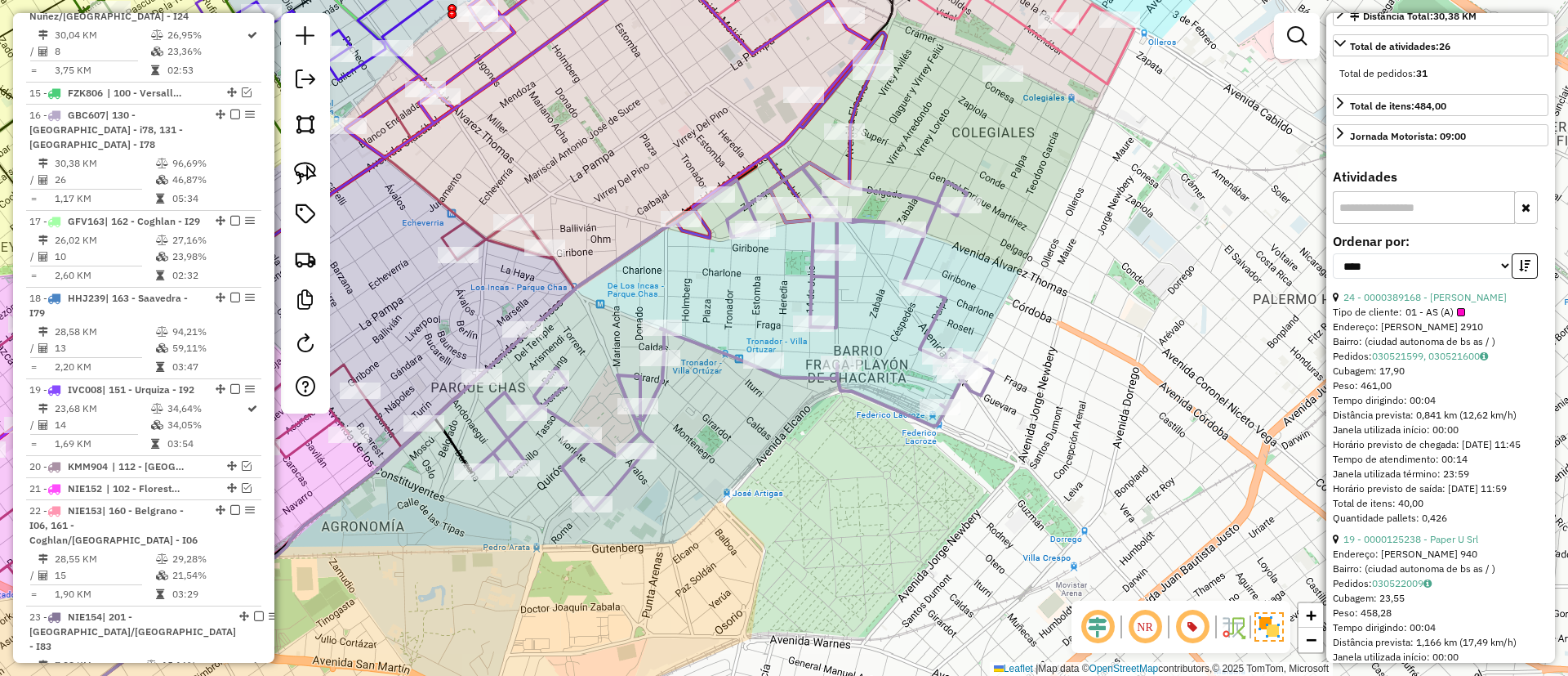
scroll to position [1724, 0]
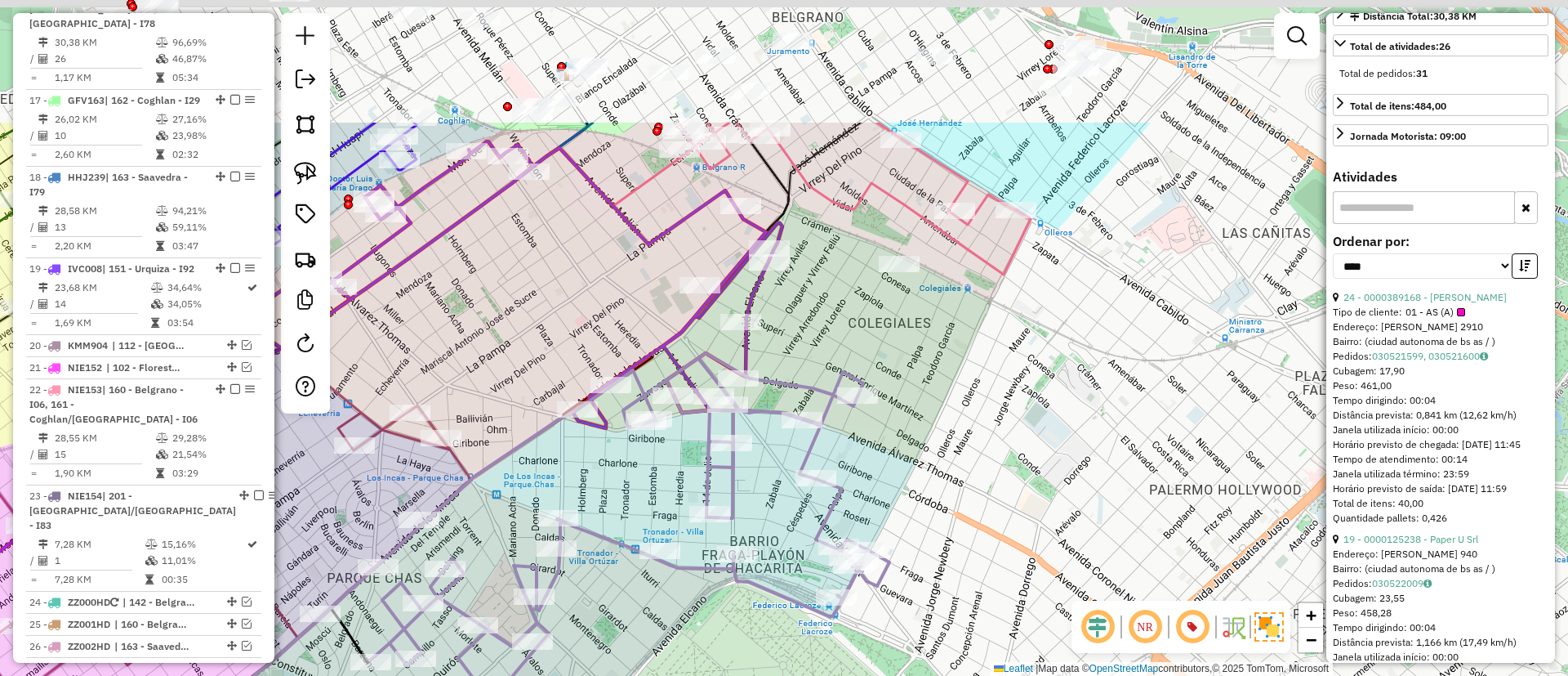
drag, startPoint x: 902, startPoint y: 175, endPoint x: 769, endPoint y: 380, distance: 244.4
click at [769, 380] on div "Janela de atendimento Grade de atendimento Capacidade Transportadoras Veículos …" at bounding box center [784, 338] width 1568 height 676
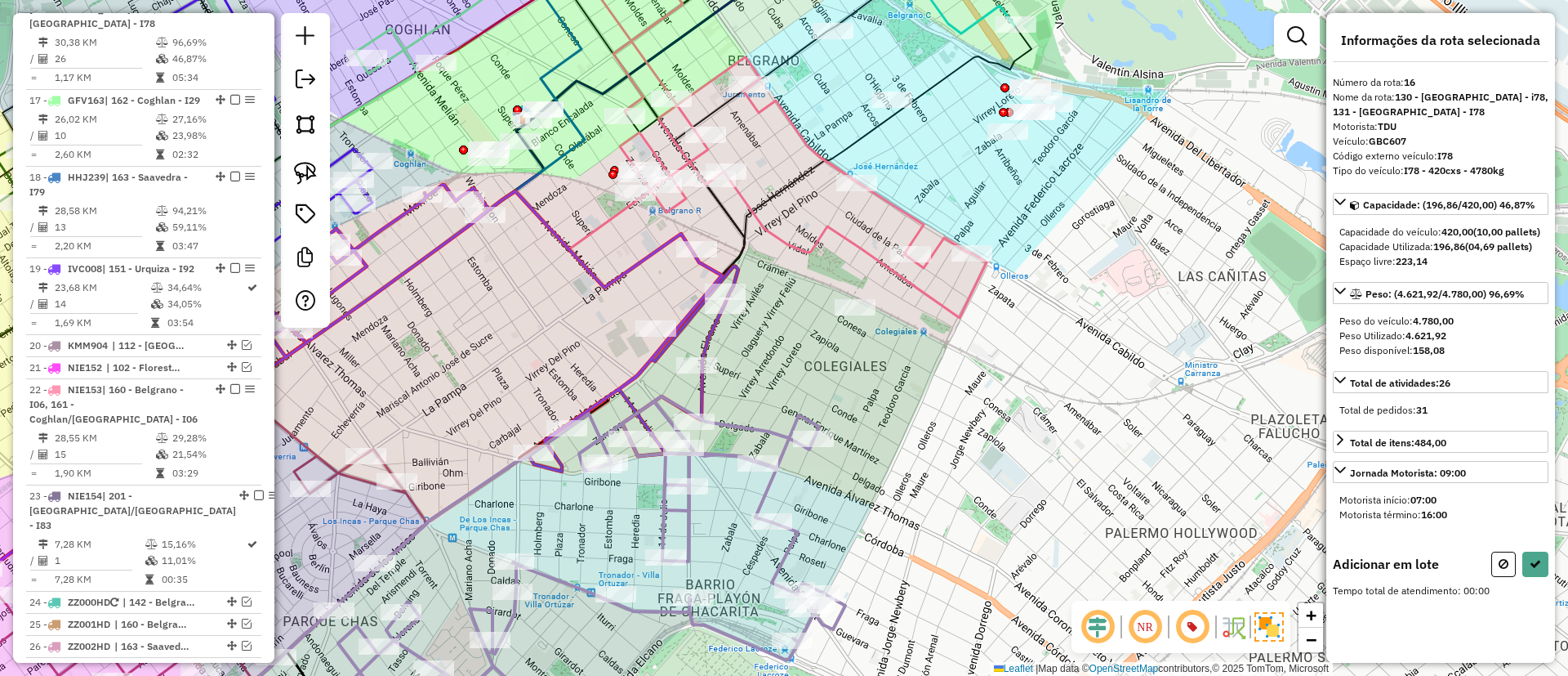
scroll to position [0, 0]
drag, startPoint x: 799, startPoint y: 310, endPoint x: 901, endPoint y: 272, distance: 108.8
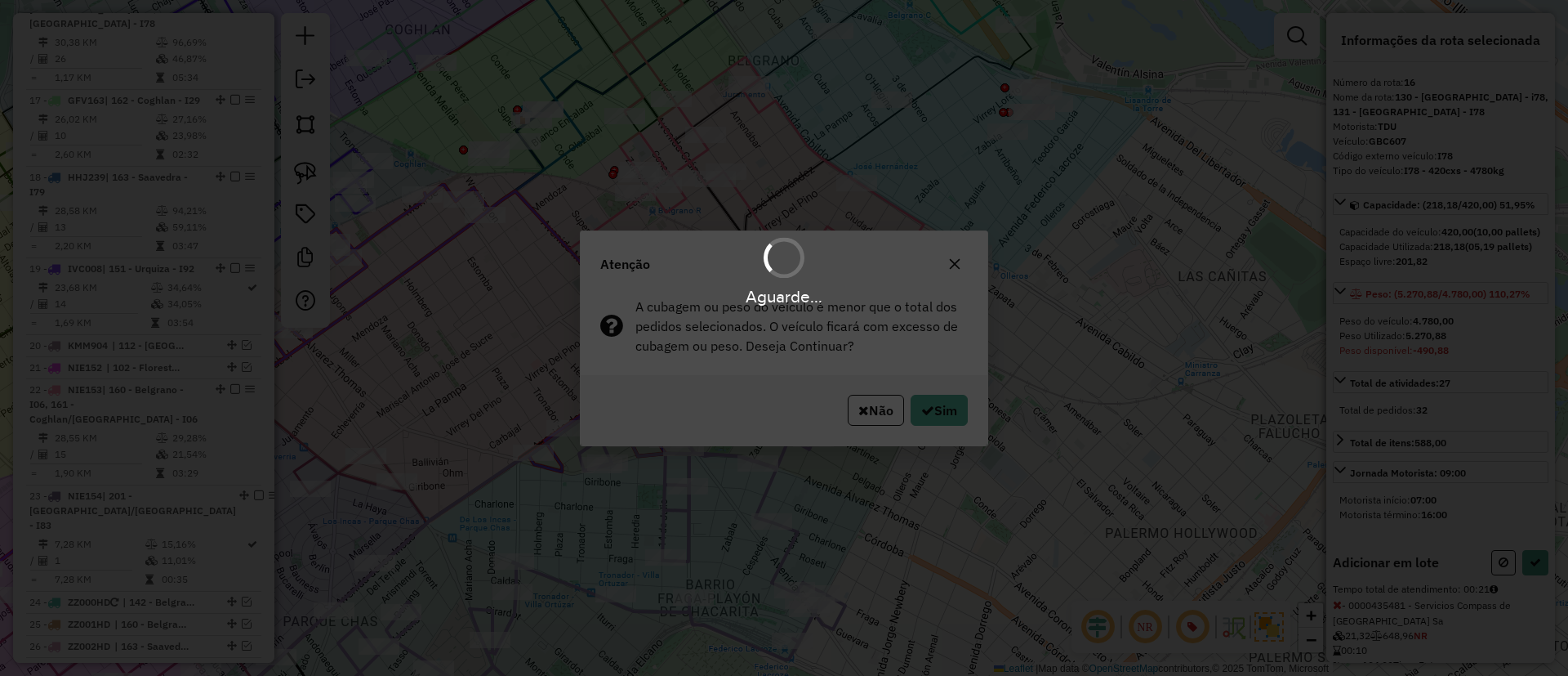
click at [933, 402] on div "Aguarde..." at bounding box center [784, 338] width 1568 height 676
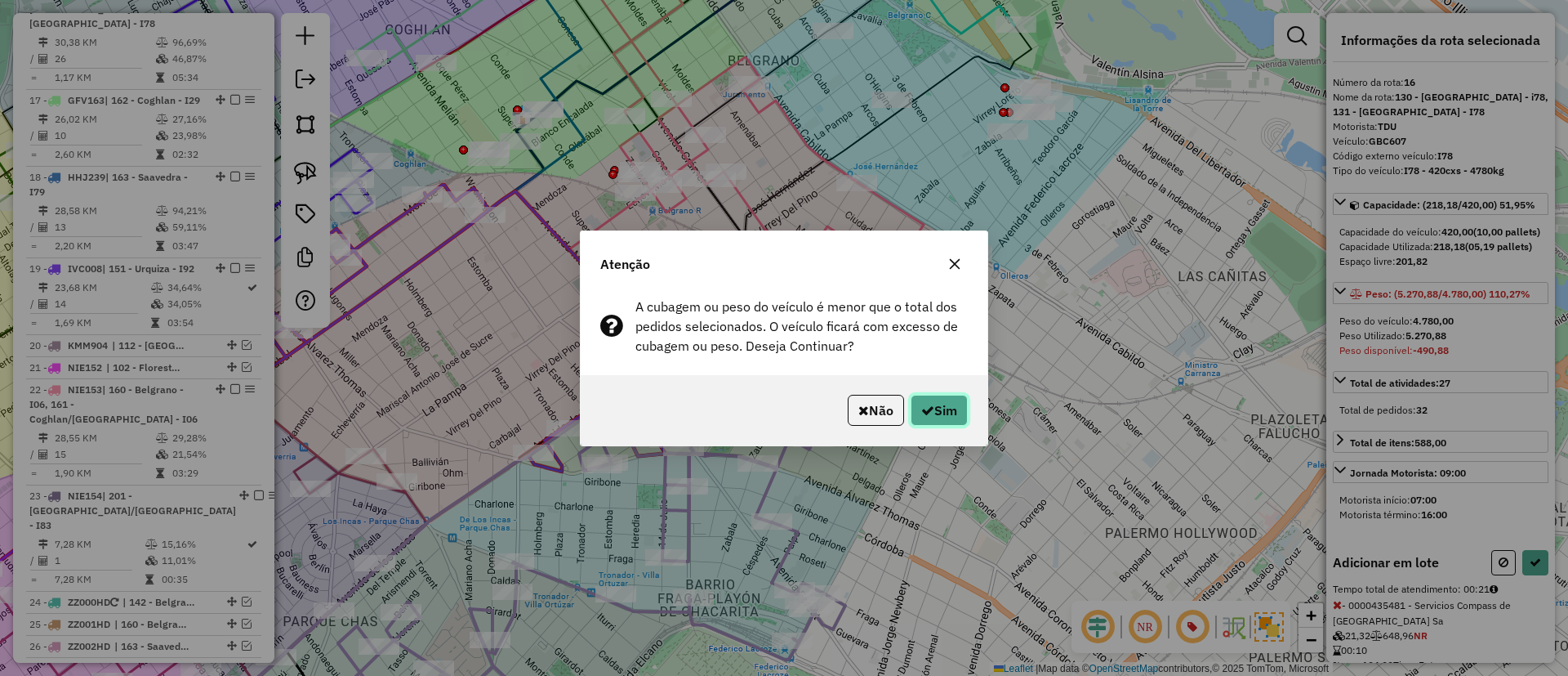
click at [938, 408] on button "Sim" at bounding box center [939, 410] width 57 height 31
select select "*********"
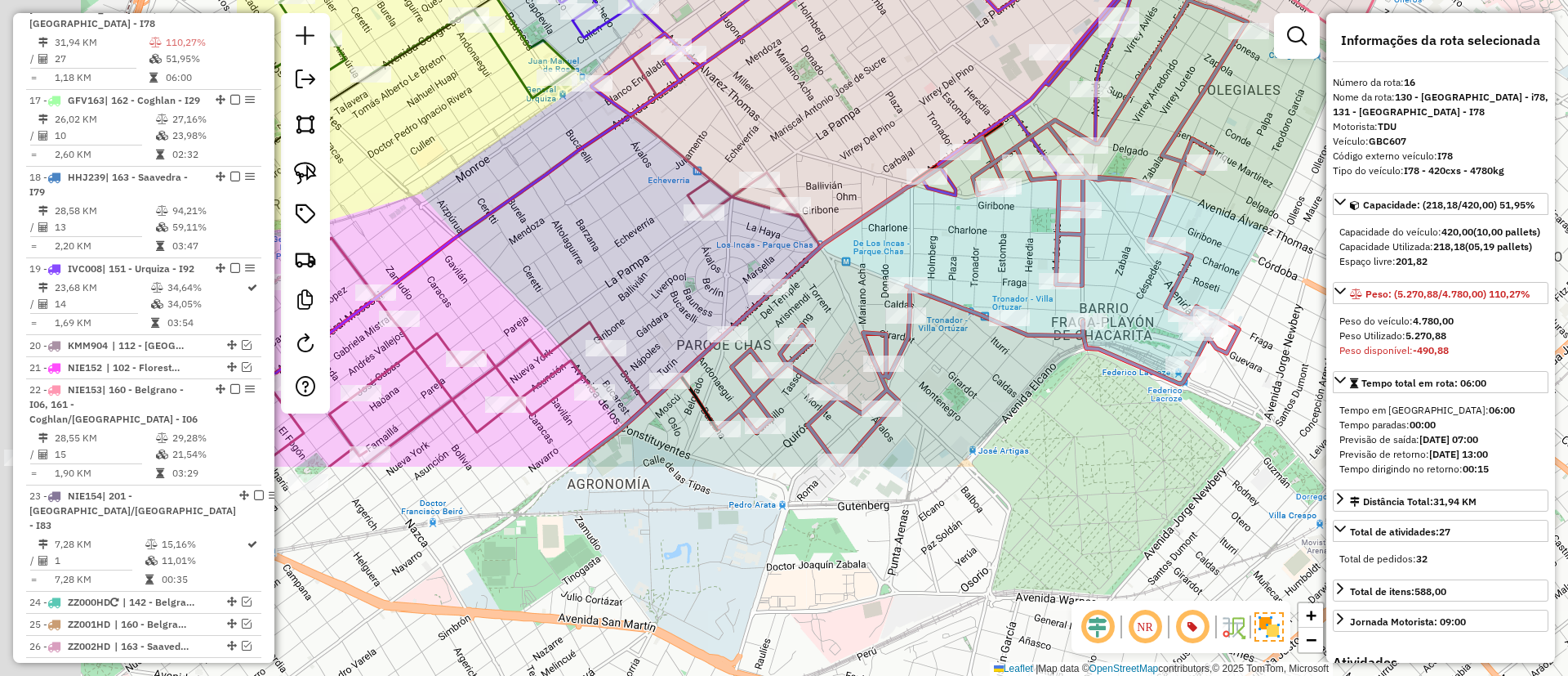
drag, startPoint x: 460, startPoint y: 413, endPoint x: 831, endPoint y: 153, distance: 453.0
click at [831, 153] on div "Janela de atendimento Grade de atendimento Capacidade Transportadoras Veículos …" at bounding box center [784, 338] width 1568 height 676
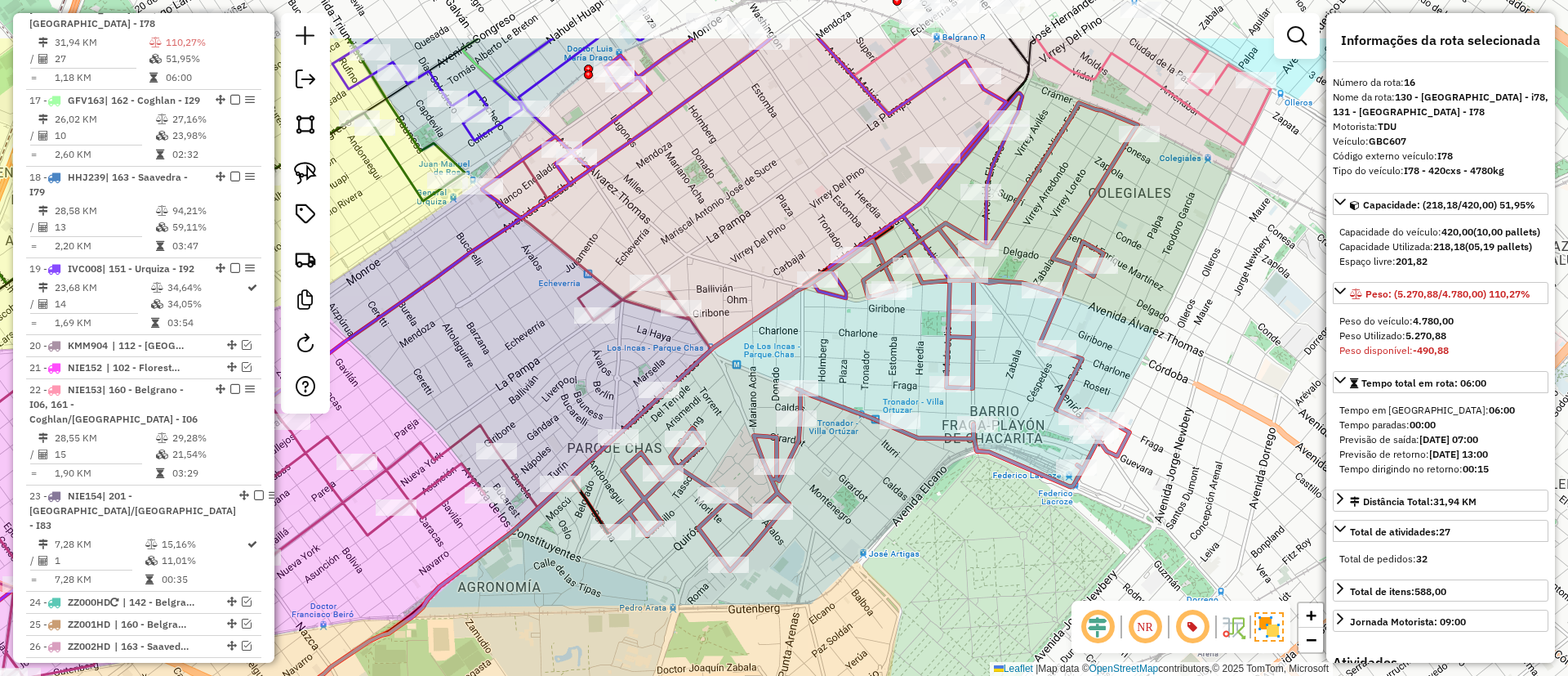
drag, startPoint x: 759, startPoint y: 126, endPoint x: 655, endPoint y: 222, distance: 141.5
click at [655, 222] on div "Janela de atendimento Grade de atendimento Capacidade Transportadoras Veículos …" at bounding box center [784, 338] width 1568 height 676
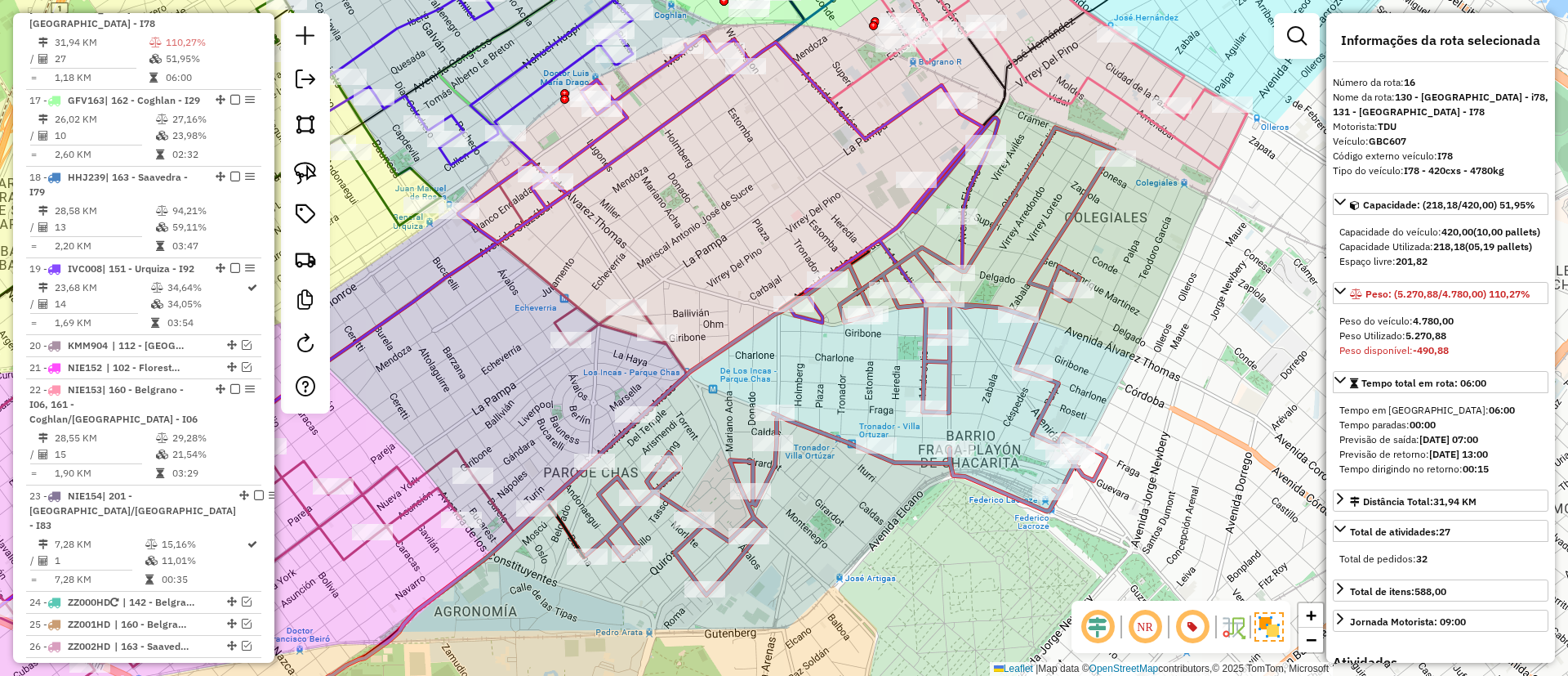
click at [958, 245] on icon at bounding box center [728, 180] width 541 height 287
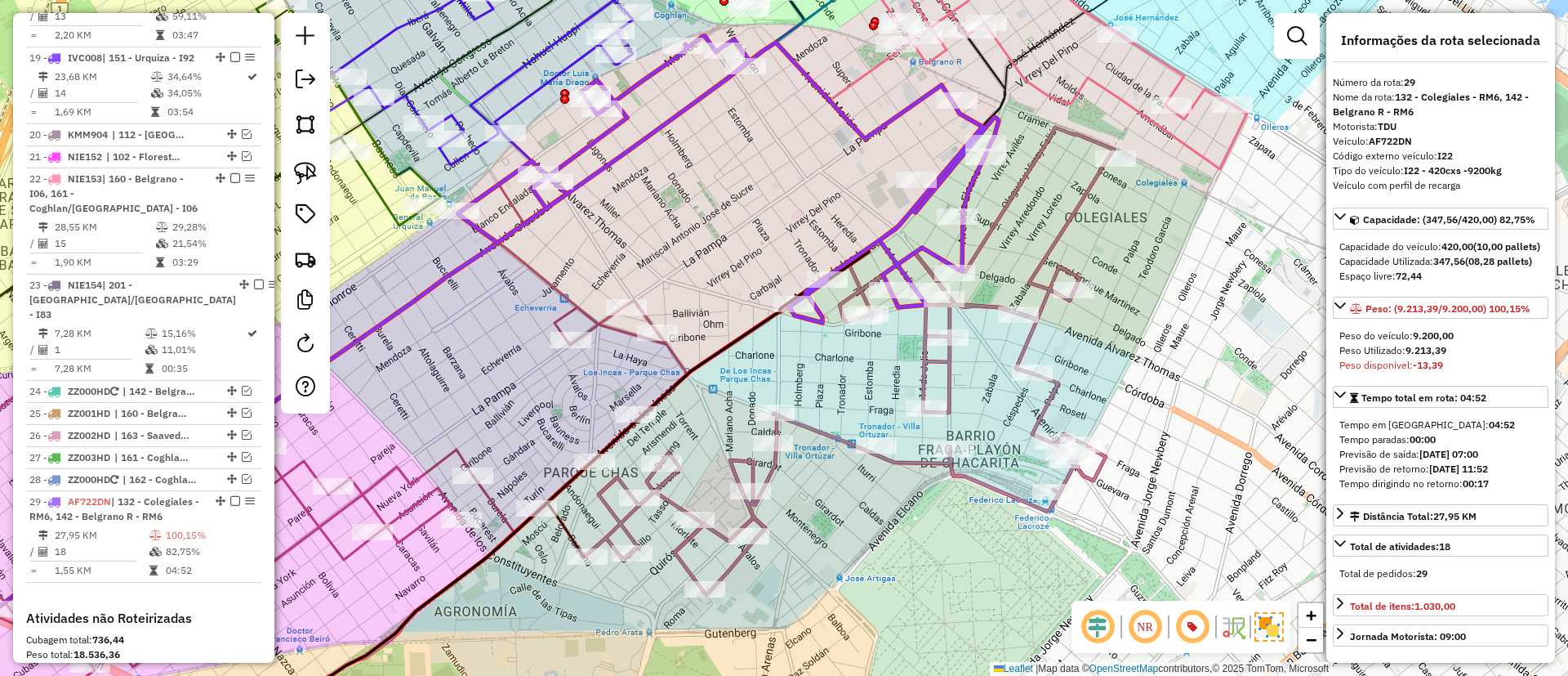
scroll to position [2308, 0]
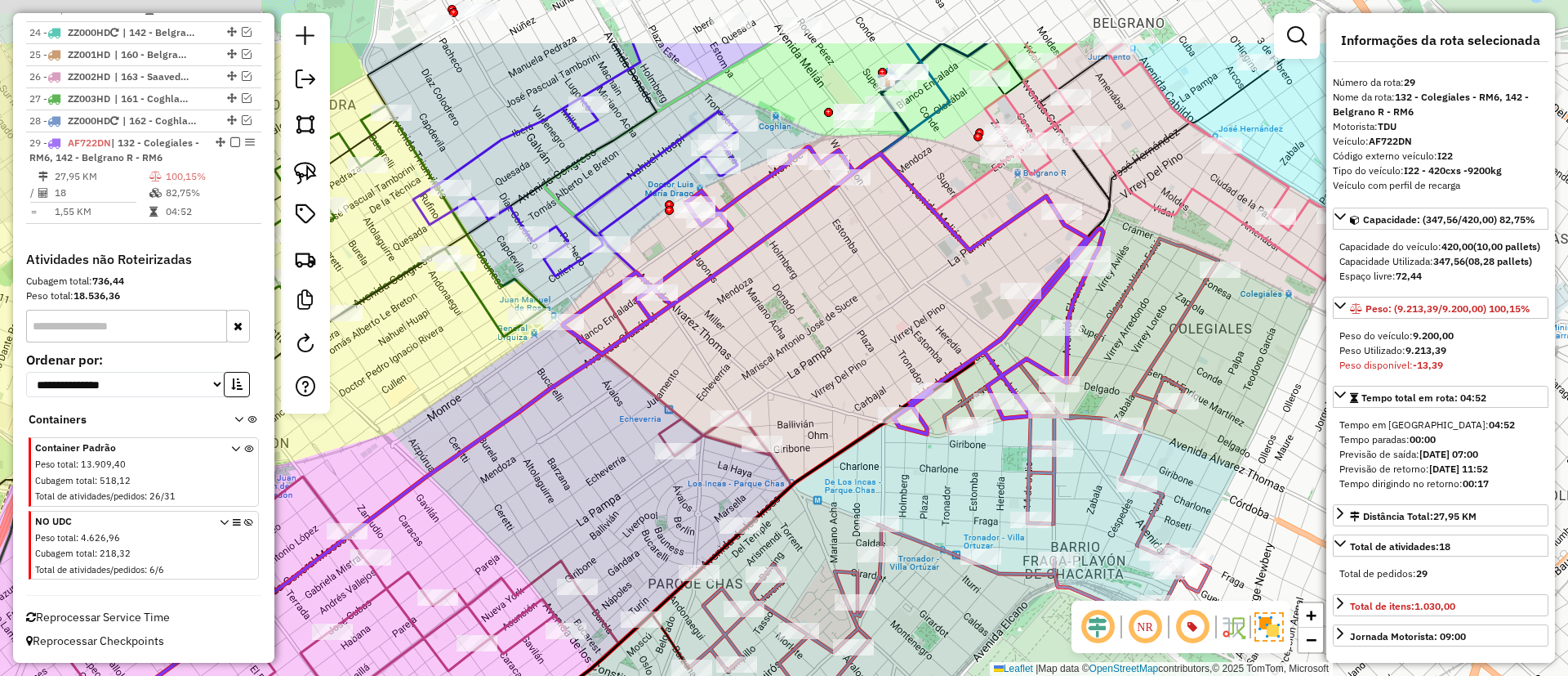
drag, startPoint x: 800, startPoint y: 206, endPoint x: 904, endPoint y: 316, distance: 151.4
click at [904, 316] on div "Janela de atendimento Grade de atendimento Capacidade Transportadoras Veículos …" at bounding box center [784, 338] width 1568 height 676
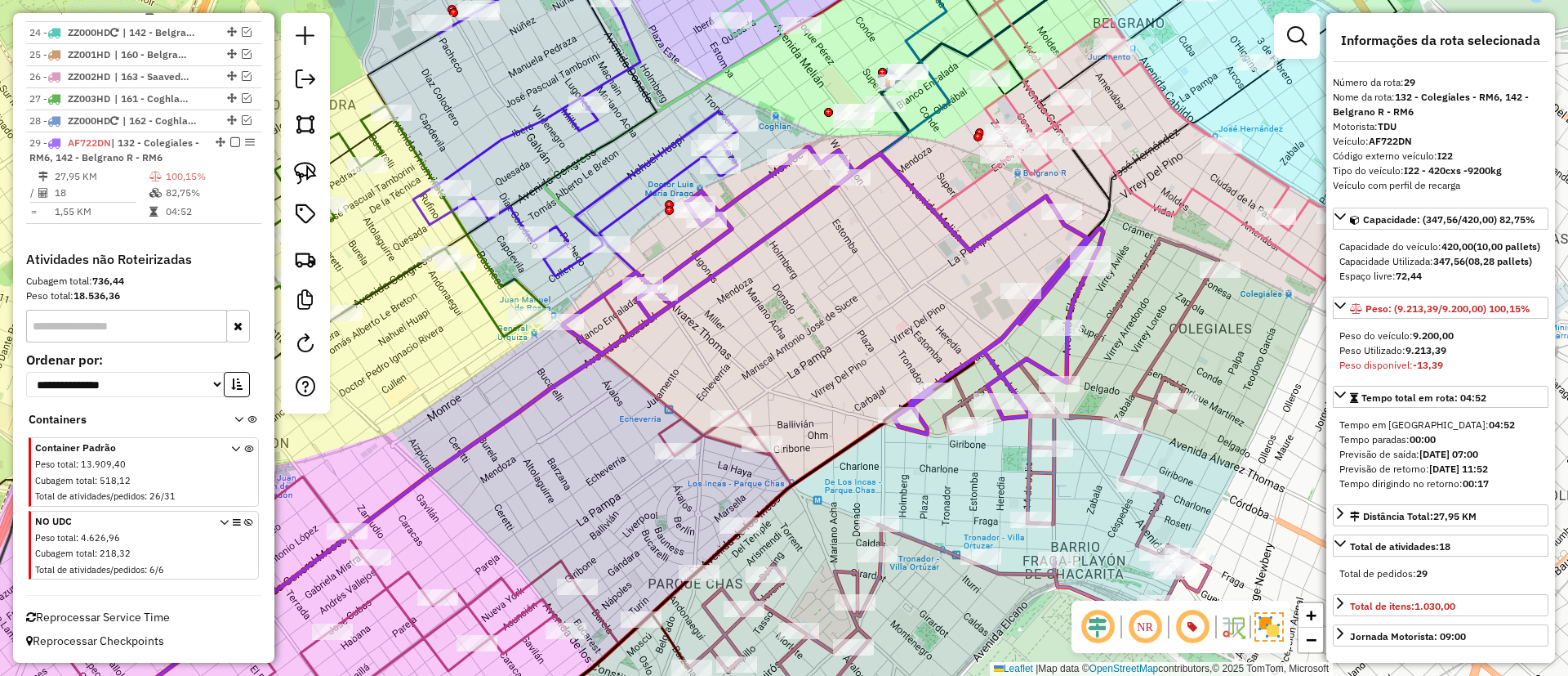
click at [992, 232] on icon at bounding box center [833, 291] width 541 height 287
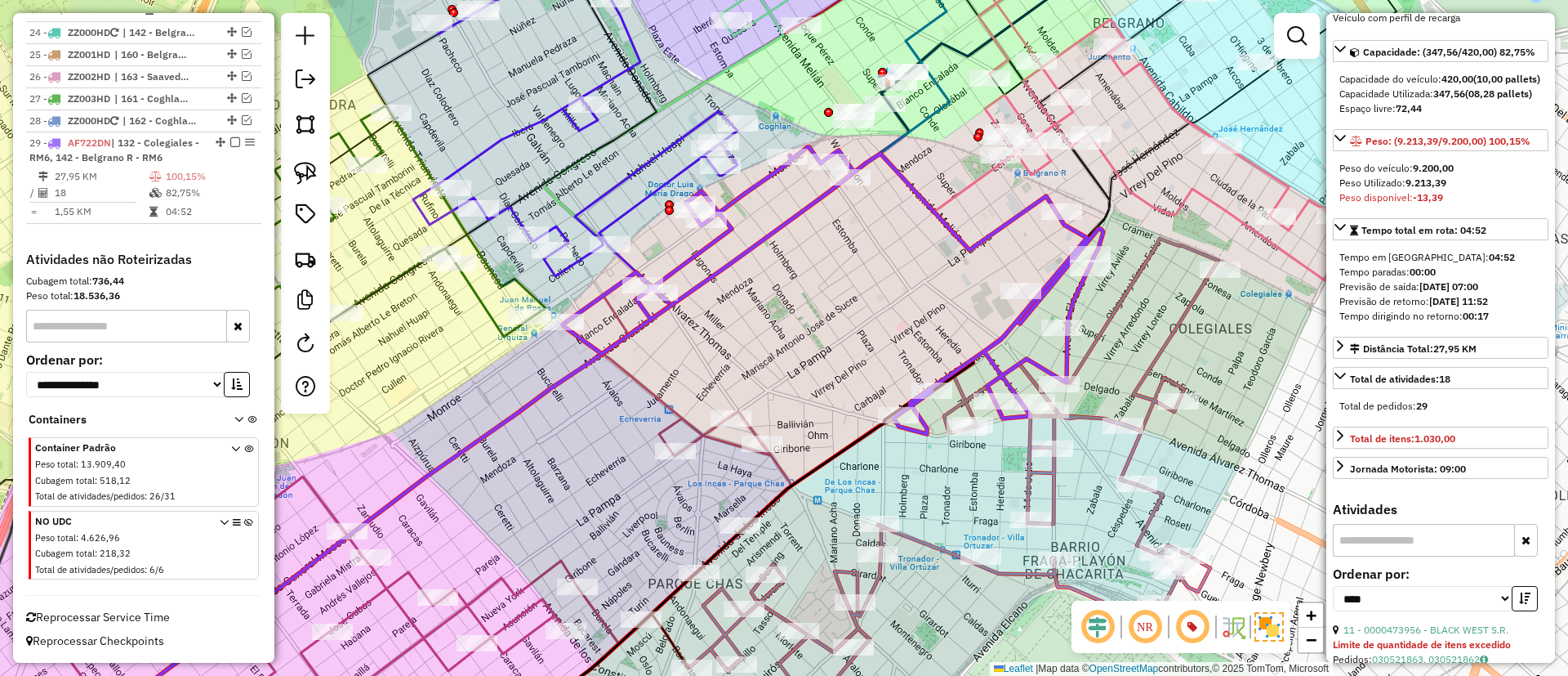
scroll to position [245, 0]
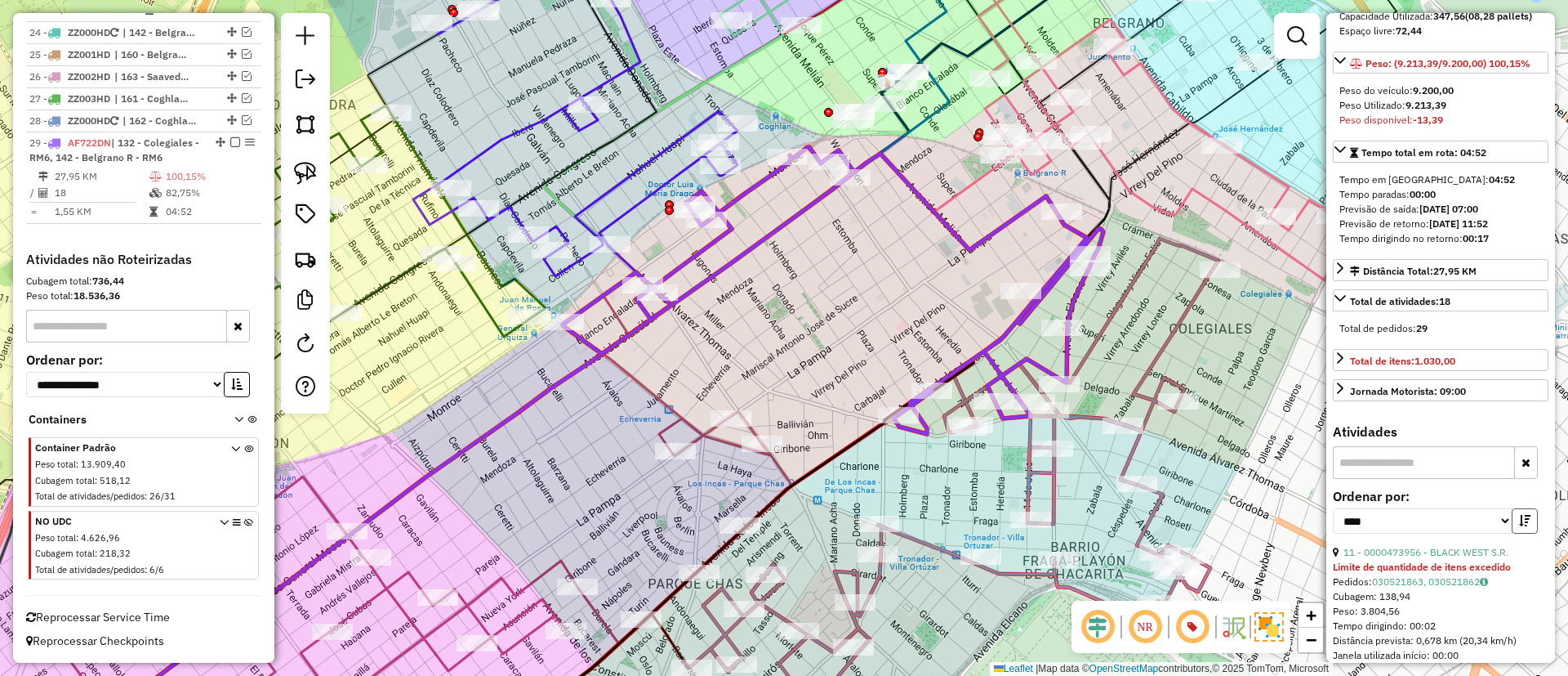
click at [1514, 534] on button "button" at bounding box center [1524, 521] width 26 height 25
click at [1441, 558] on link "14 - 0000512985 - ADER ARIEL HERN" at bounding box center [1439, 552] width 191 height 12
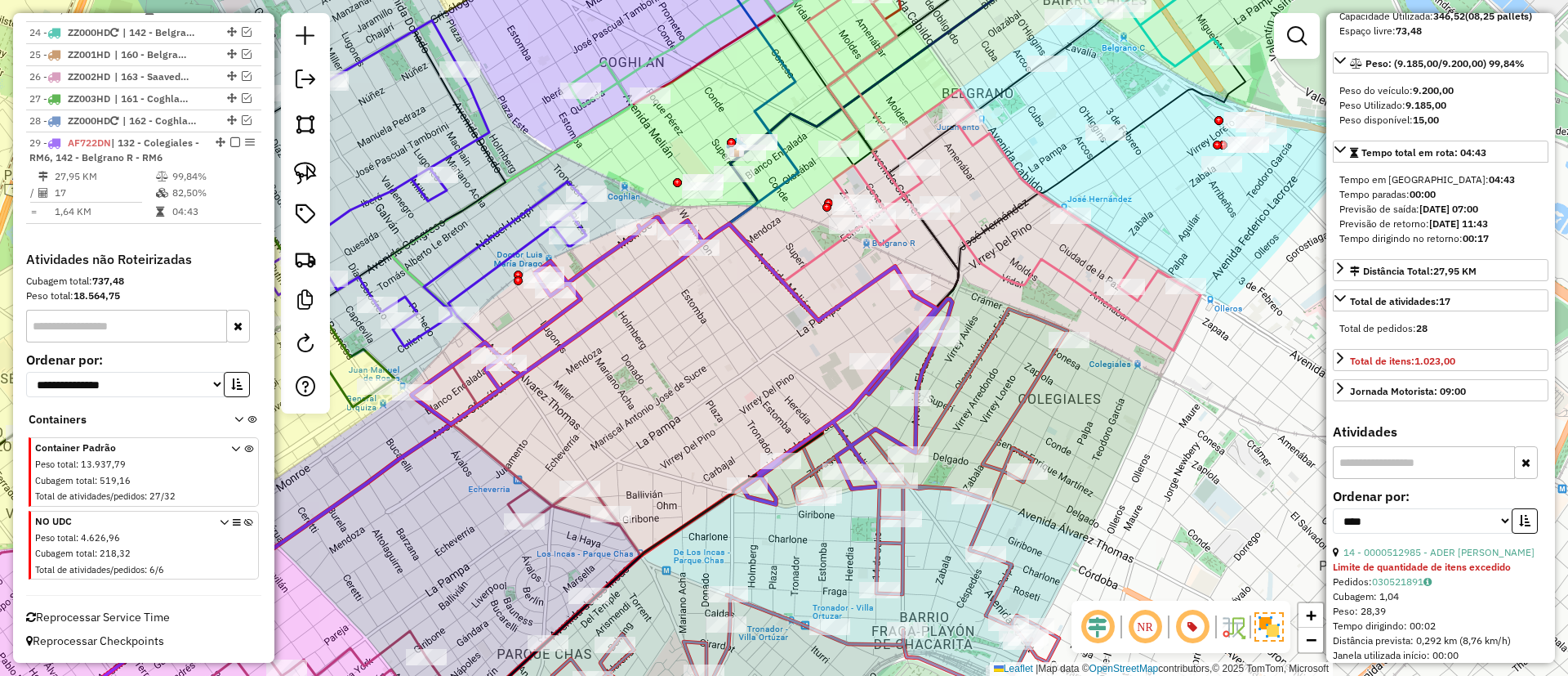
drag, startPoint x: 537, startPoint y: 379, endPoint x: 664, endPoint y: 439, distance: 140.5
click at [664, 439] on div "Janela de atendimento Grade de atendimento Capacidade Transportadoras Veículos …" at bounding box center [784, 338] width 1568 height 676
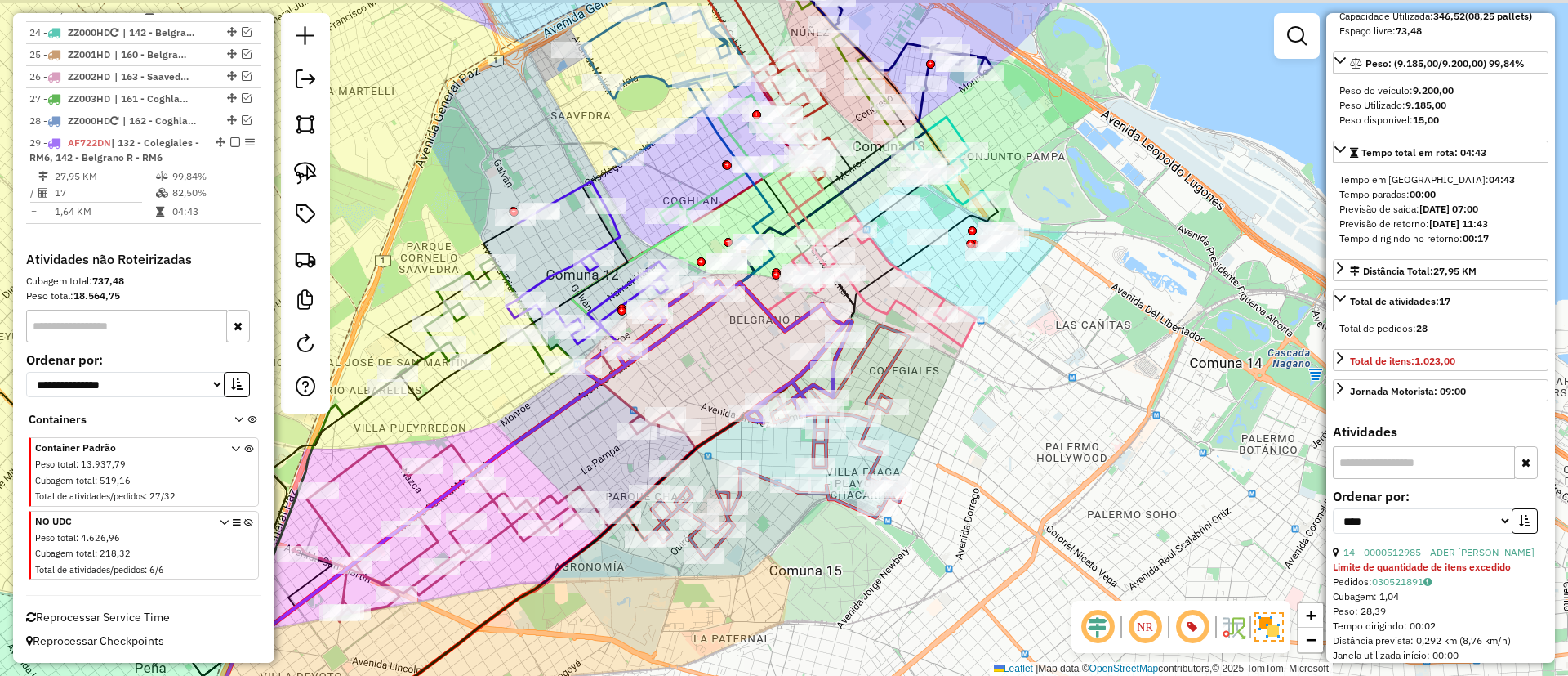
drag, startPoint x: 674, startPoint y: 345, endPoint x: 703, endPoint y: 357, distance: 31.4
click at [703, 357] on div "Janela de atendimento Grade de atendimento Capacidade Transportadoras Veículos …" at bounding box center [784, 338] width 1568 height 676
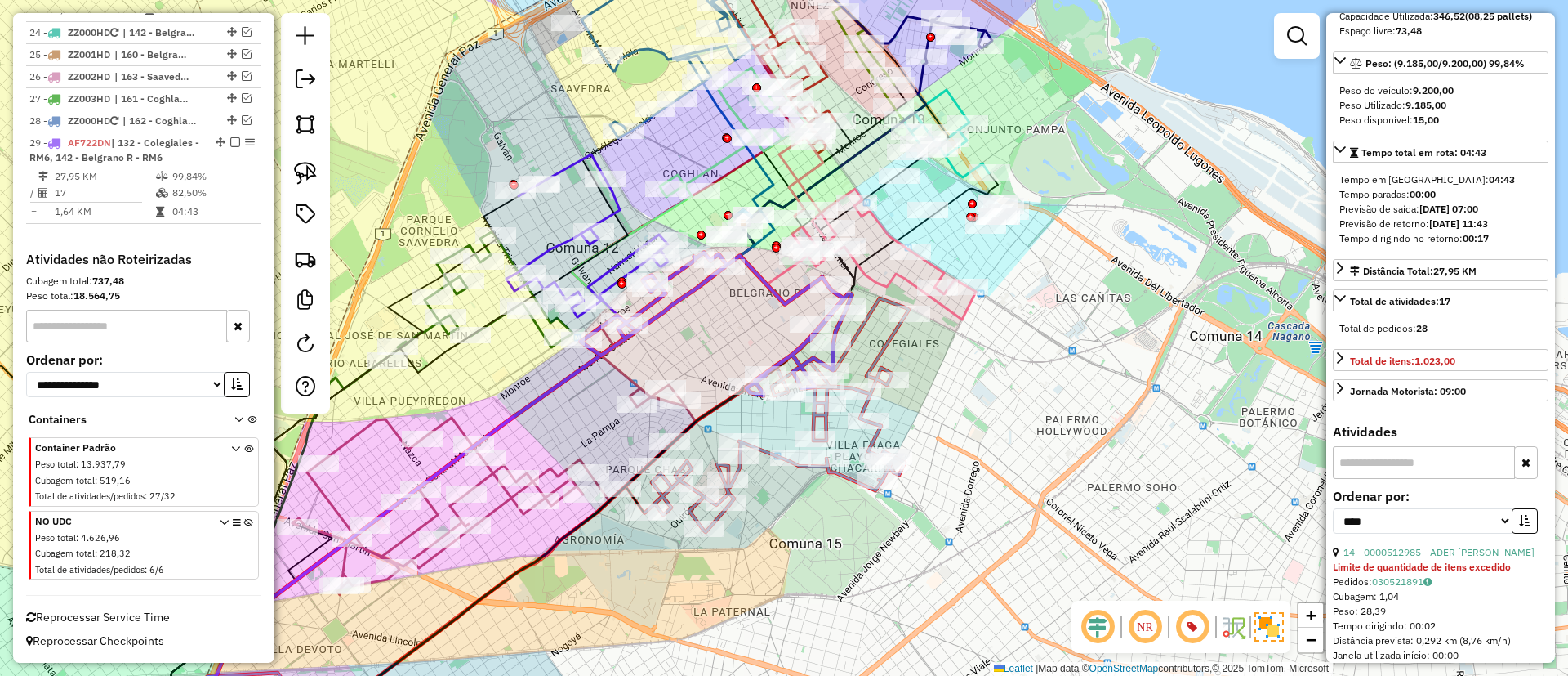
drag, startPoint x: 701, startPoint y: 359, endPoint x: 700, endPoint y: 317, distance: 42.0
click at [700, 317] on div "Janela de atendimento Grade de atendimento Capacidade Transportadoras Veículos …" at bounding box center [784, 338] width 1568 height 676
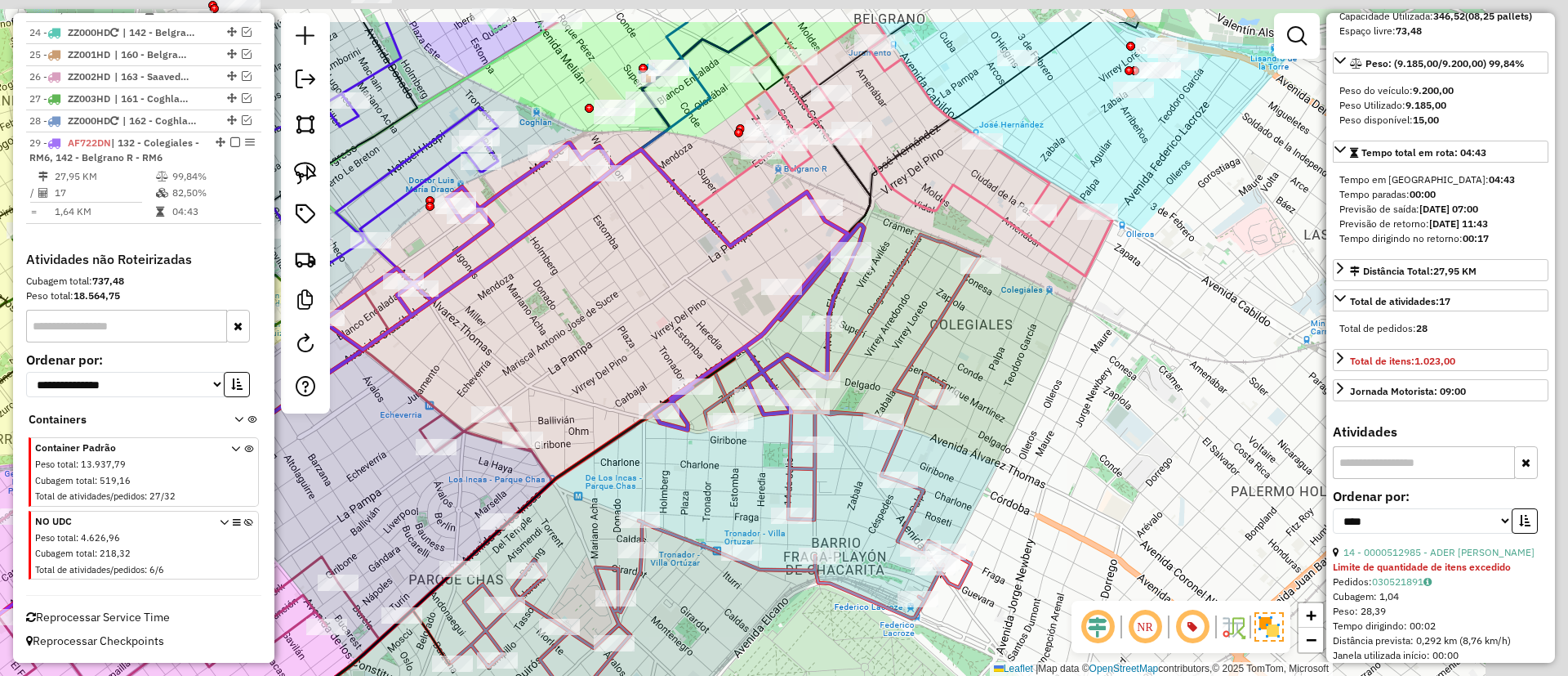
drag, startPoint x: 779, startPoint y: 367, endPoint x: 655, endPoint y: 471, distance: 161.8
click at [651, 475] on div "Janela de atendimento Grade de atendimento Capacidade Transportadoras Veículos …" at bounding box center [784, 338] width 1568 height 676
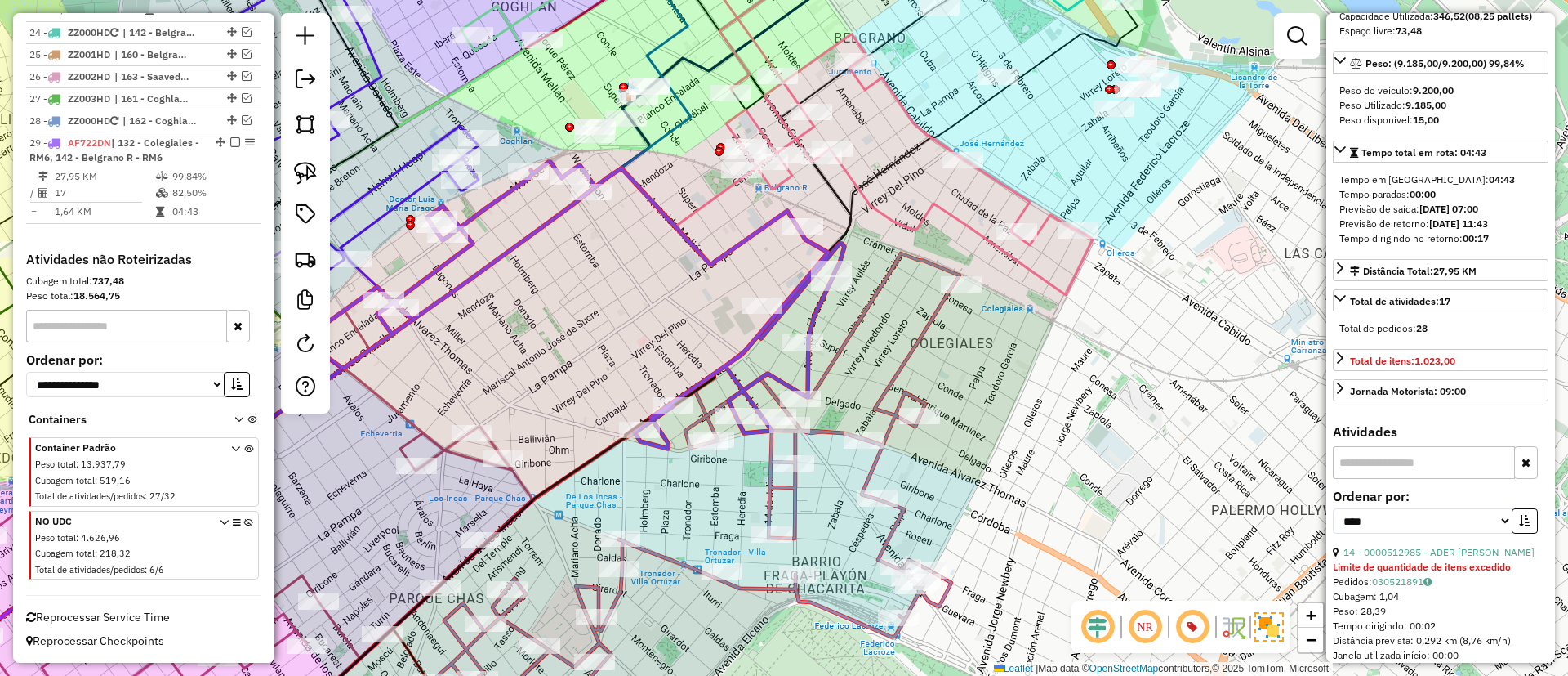
click at [911, 349] on icon at bounding box center [696, 487] width 527 height 468
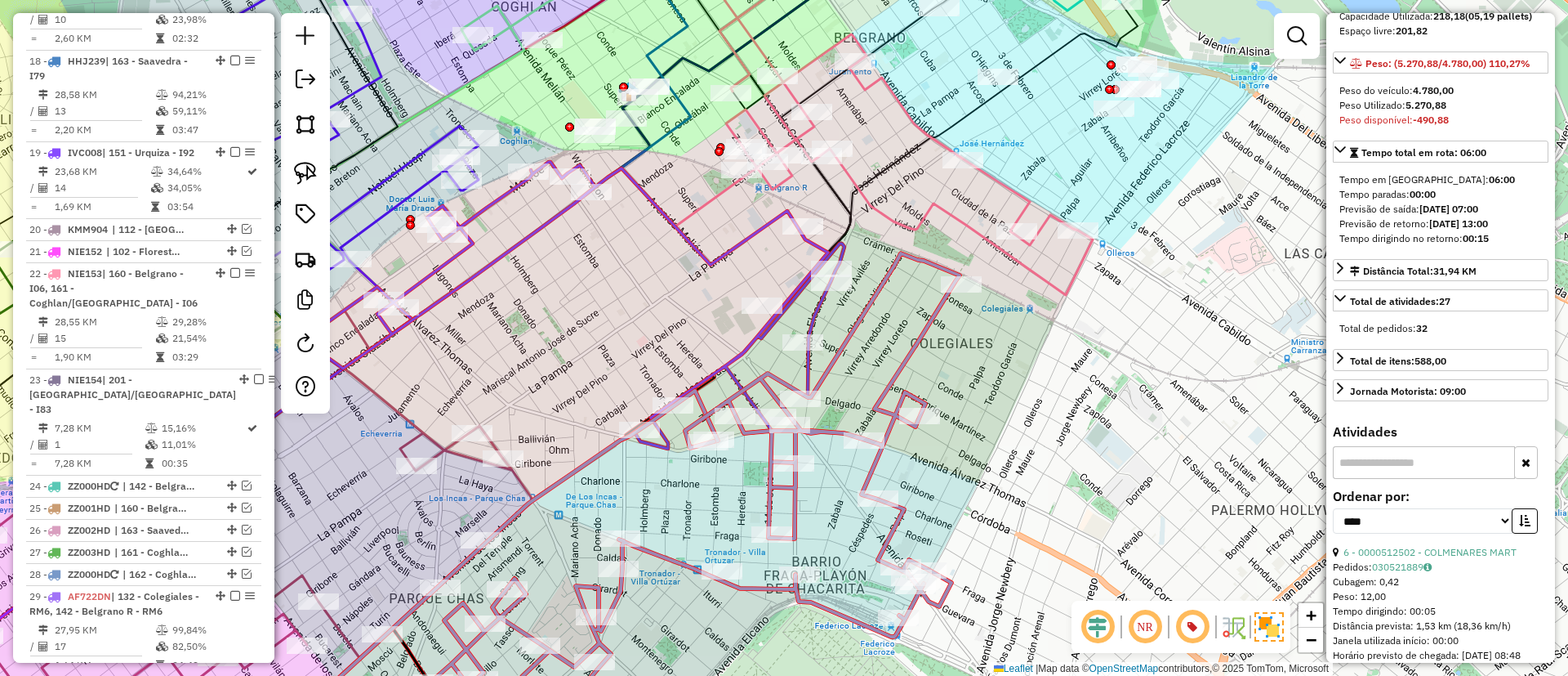
scroll to position [1724, 0]
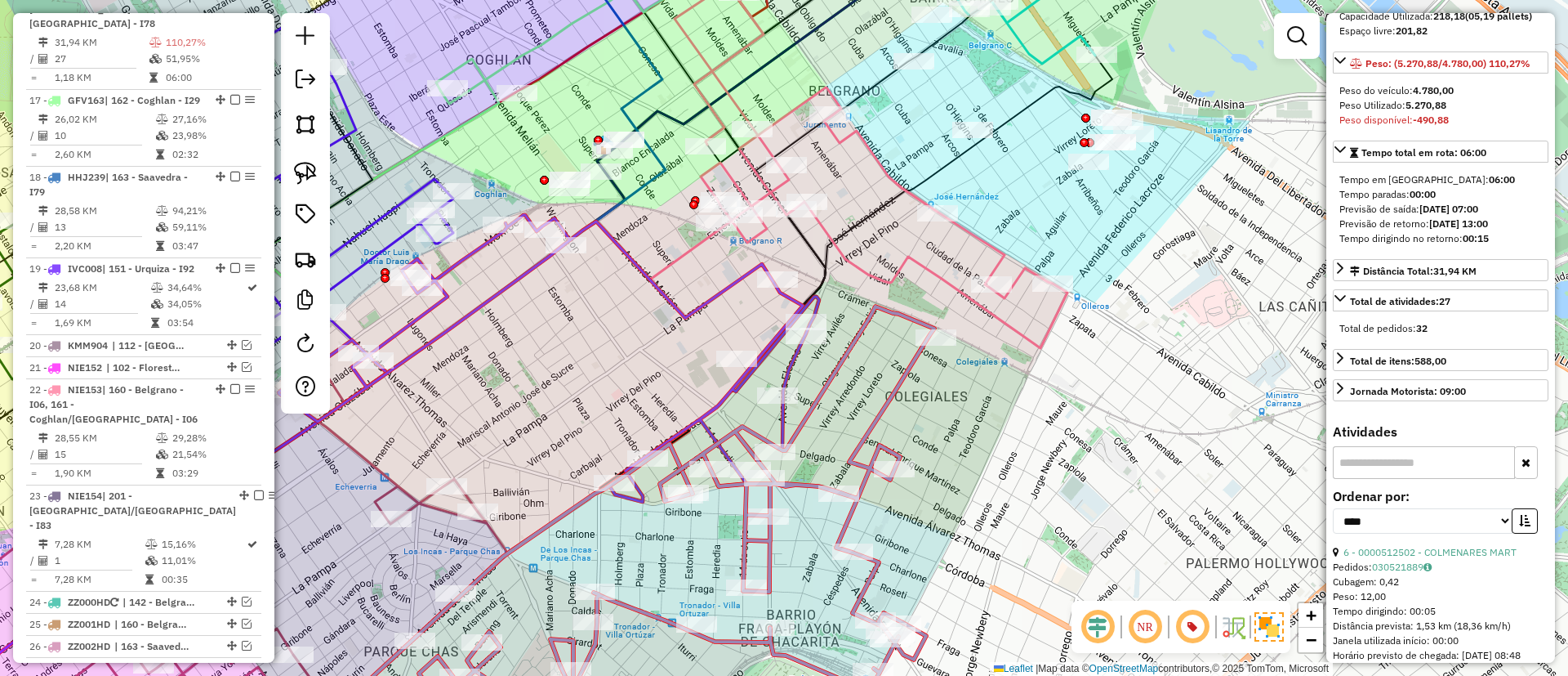
click at [885, 385] on div "Janela de atendimento Grade de atendimento Capacidade Transportadoras Veículos …" at bounding box center [784, 338] width 1568 height 676
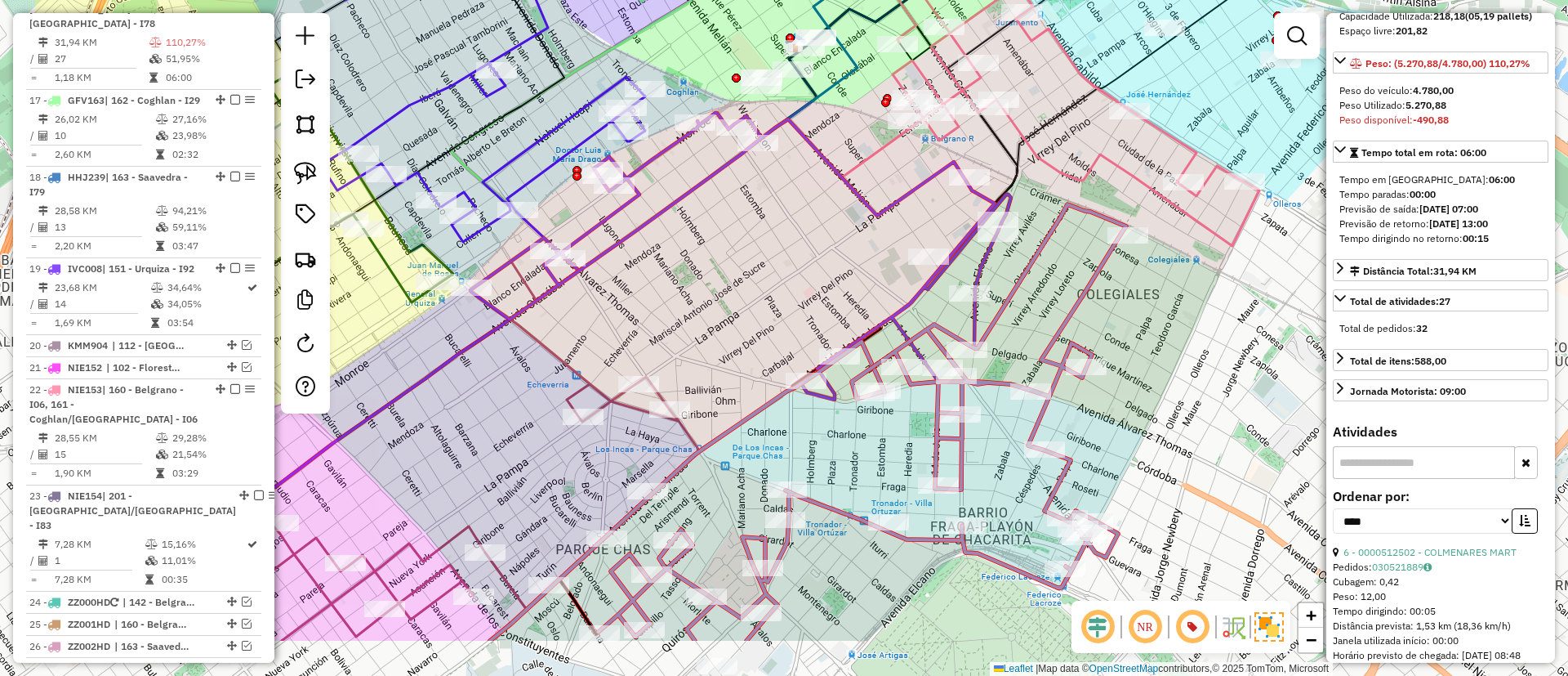
drag, startPoint x: 850, startPoint y: 405, endPoint x: 1047, endPoint y: 302, distance: 222.3
click at [1047, 302] on div "Janela de atendimento Grade de atendimento Capacidade Transportadoras Veículos …" at bounding box center [784, 338] width 1568 height 676
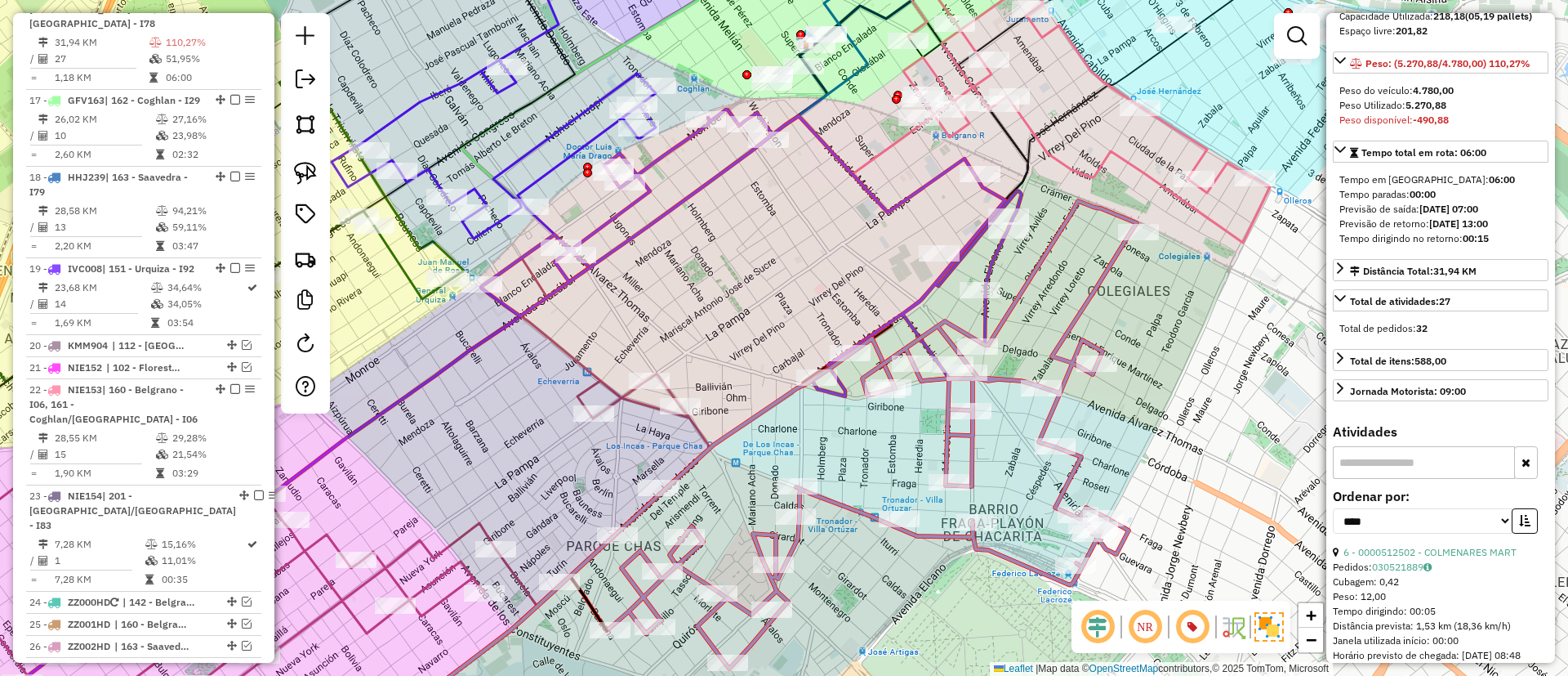
drag, startPoint x: 736, startPoint y: 344, endPoint x: 838, endPoint y: 322, distance: 104.3
click at [838, 322] on div "Janela de atendimento Grade de atendimento Capacidade Transportadoras Veículos …" at bounding box center [784, 338] width 1568 height 676
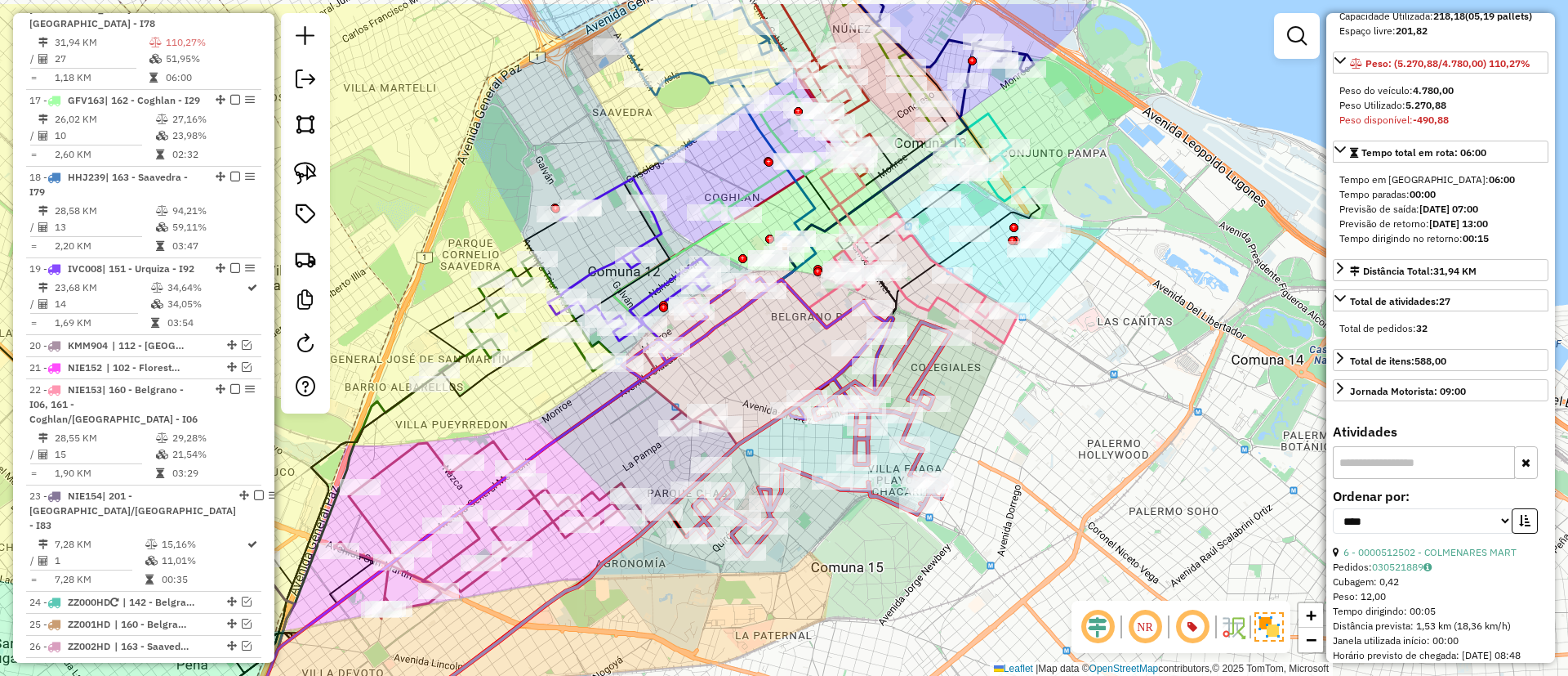
drag, startPoint x: 846, startPoint y: 306, endPoint x: 747, endPoint y: 386, distance: 127.3
click at [747, 386] on div "Janela de atendimento Grade de atendimento Capacidade Transportadoras Veículos …" at bounding box center [784, 338] width 1568 height 676
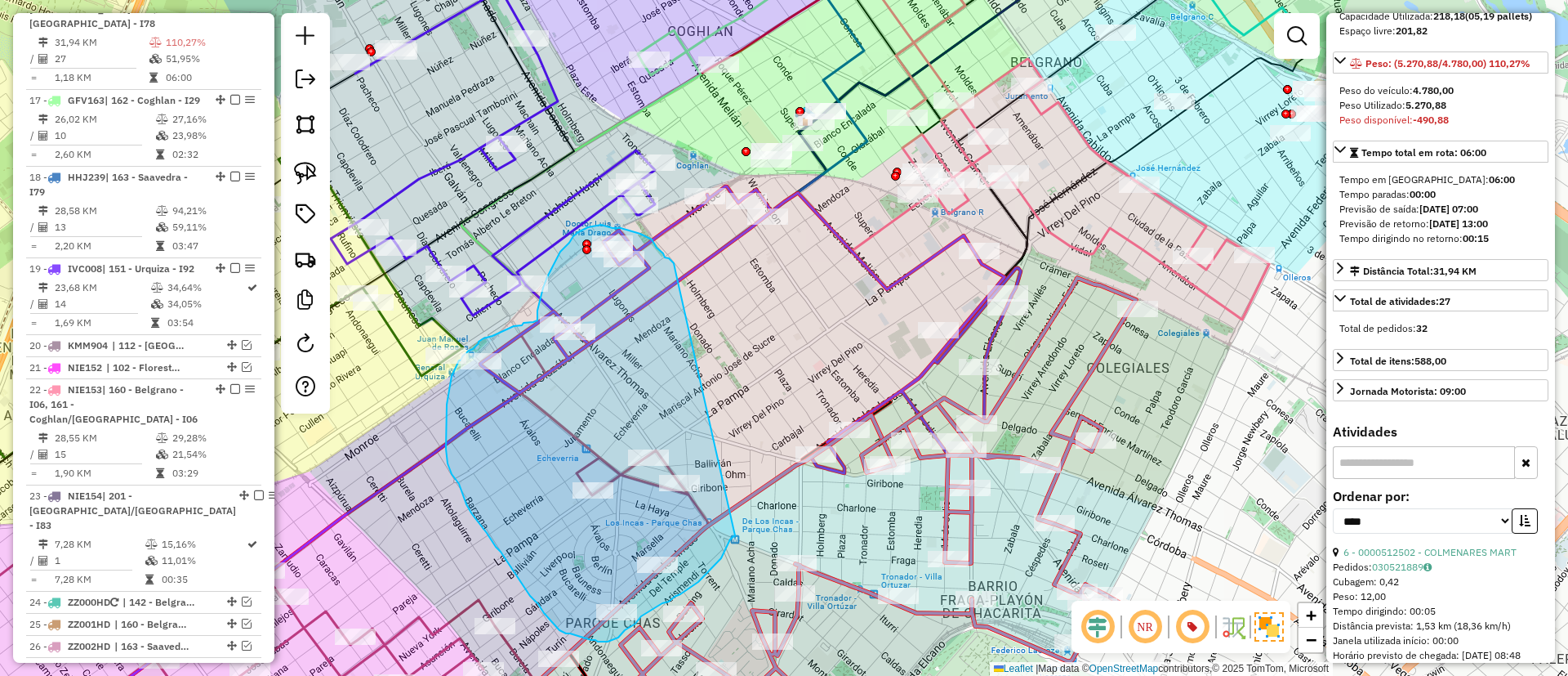
drag, startPoint x: 676, startPoint y: 270, endPoint x: 735, endPoint y: 534, distance: 270.5
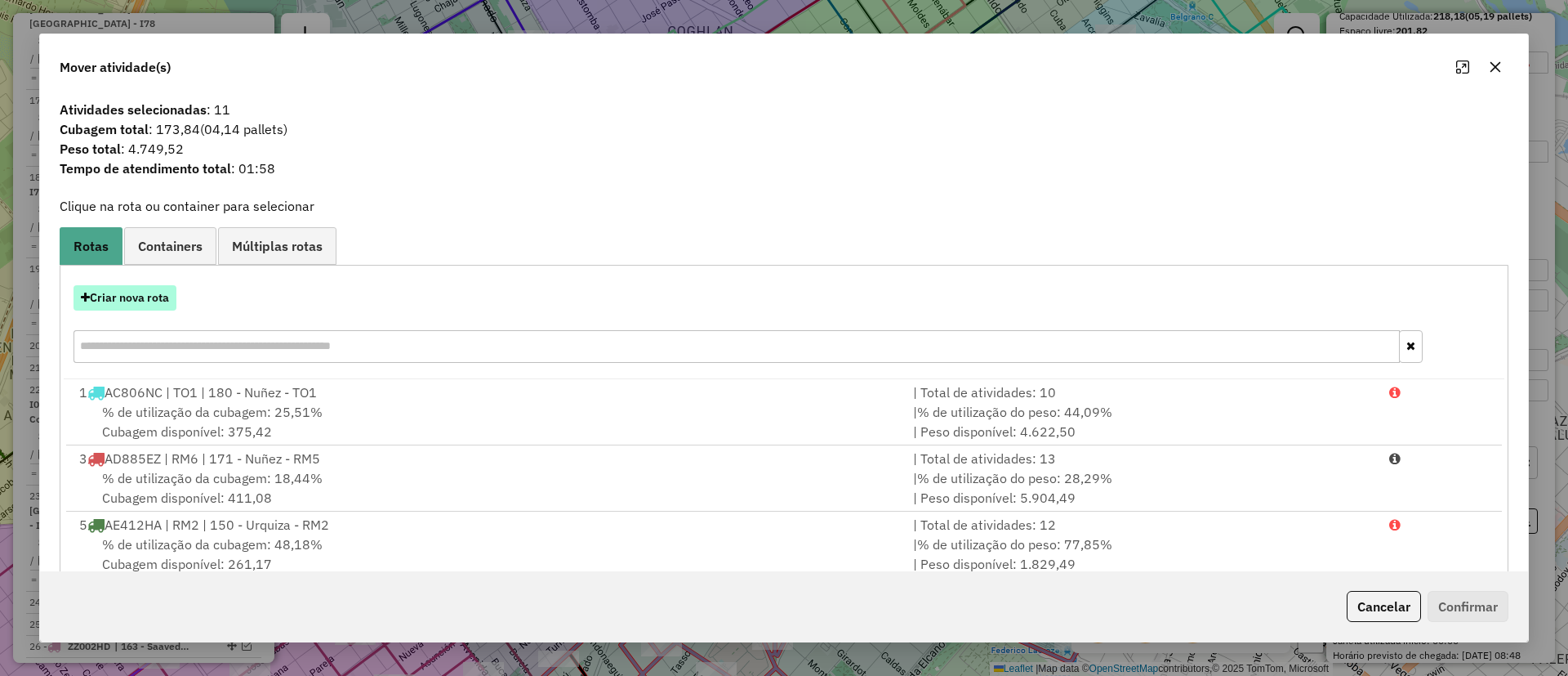
click at [155, 305] on button "Criar nova rota" at bounding box center [125, 297] width 103 height 25
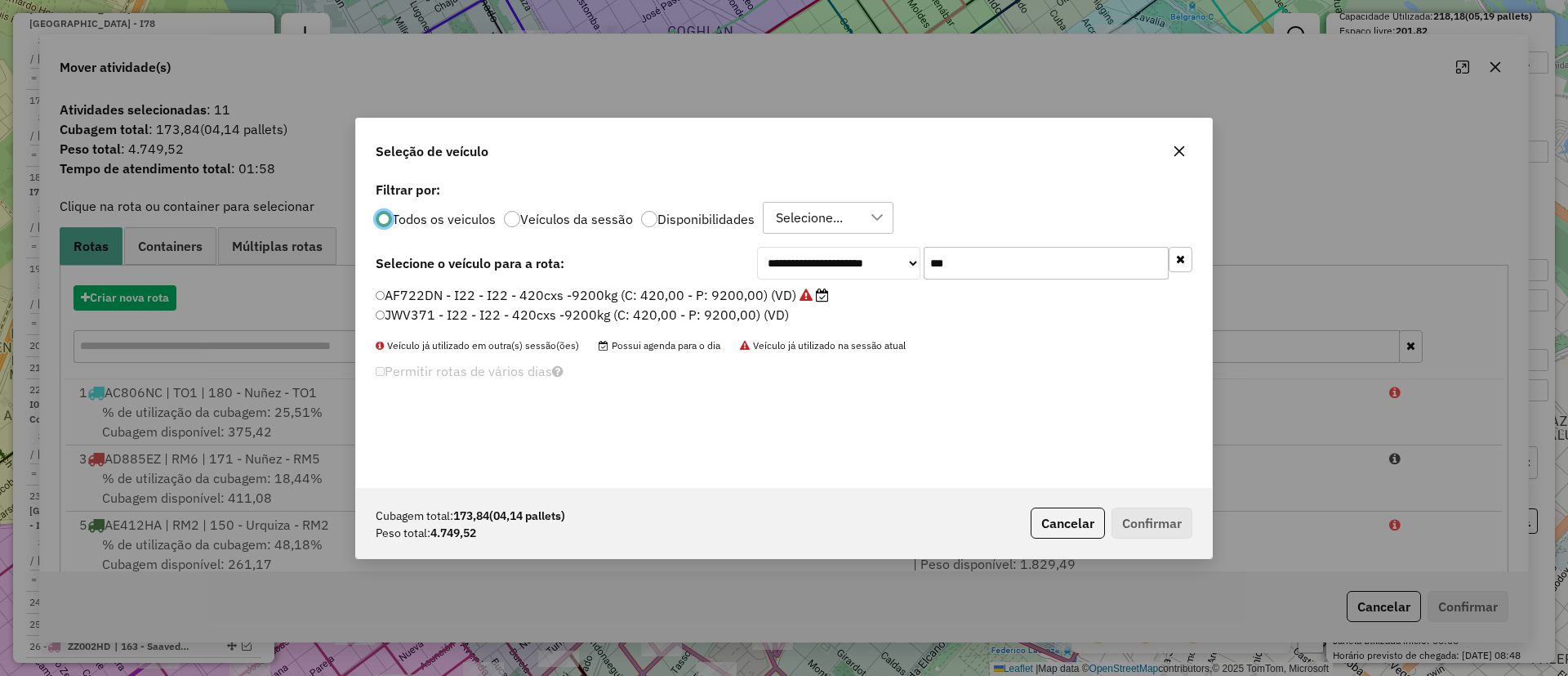
scroll to position [9, 5]
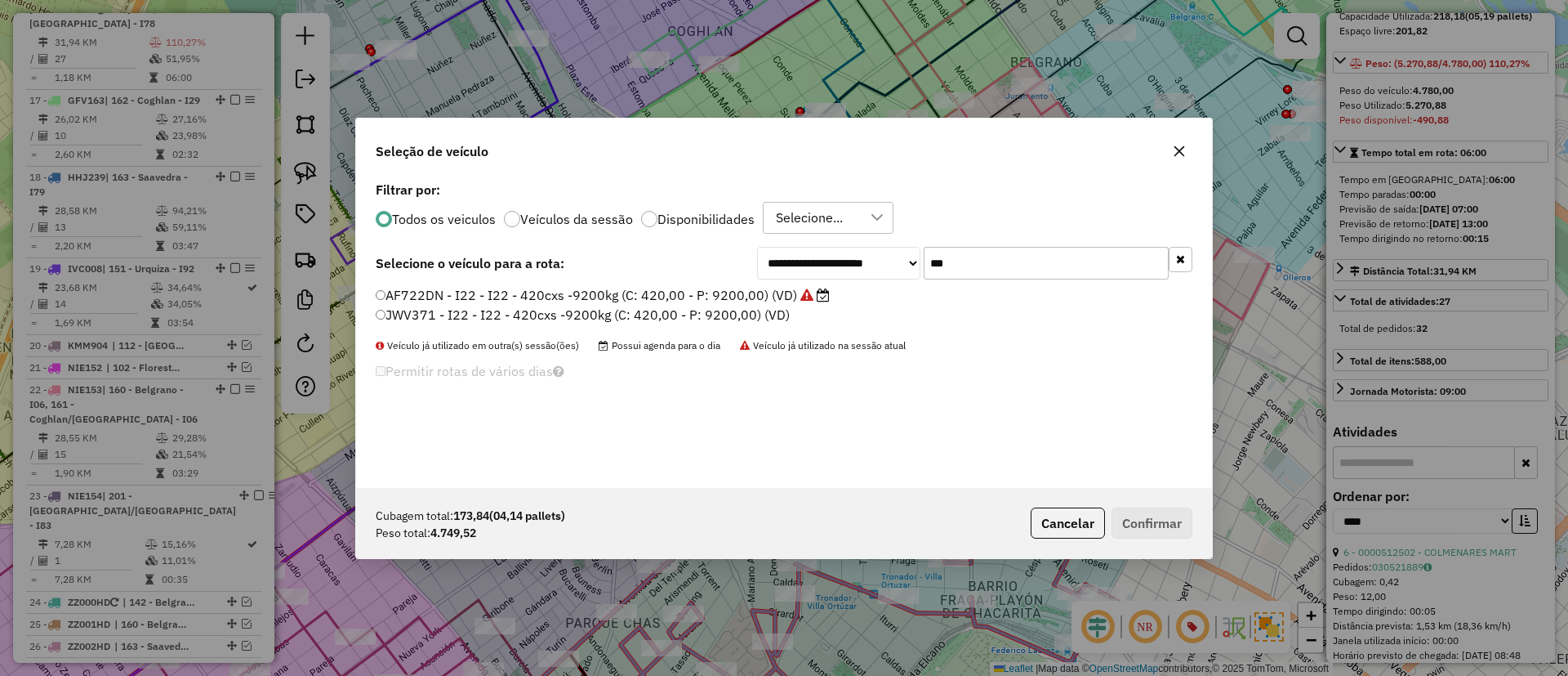
drag, startPoint x: 958, startPoint y: 265, endPoint x: 894, endPoint y: 264, distance: 64.0
click at [894, 264] on div "**********" at bounding box center [975, 263] width 436 height 33
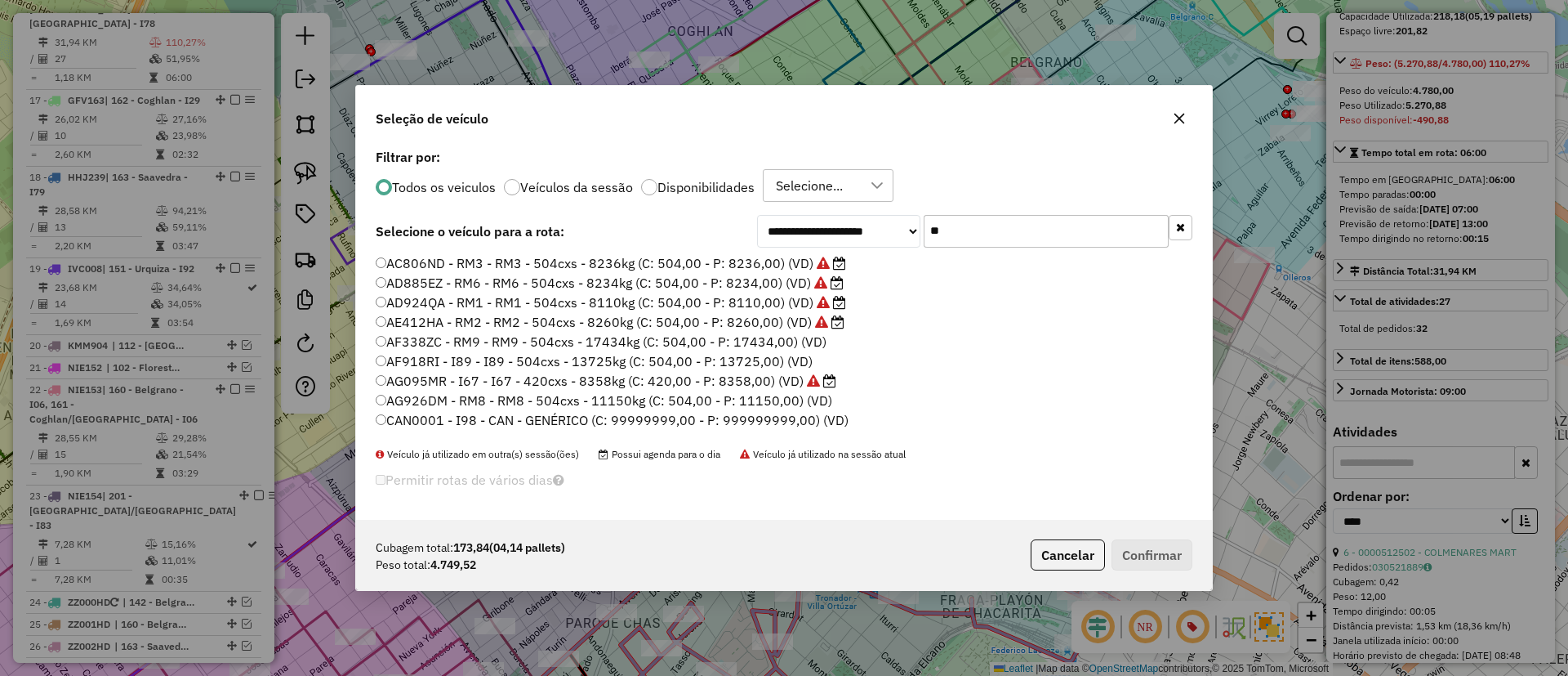
type input "*"
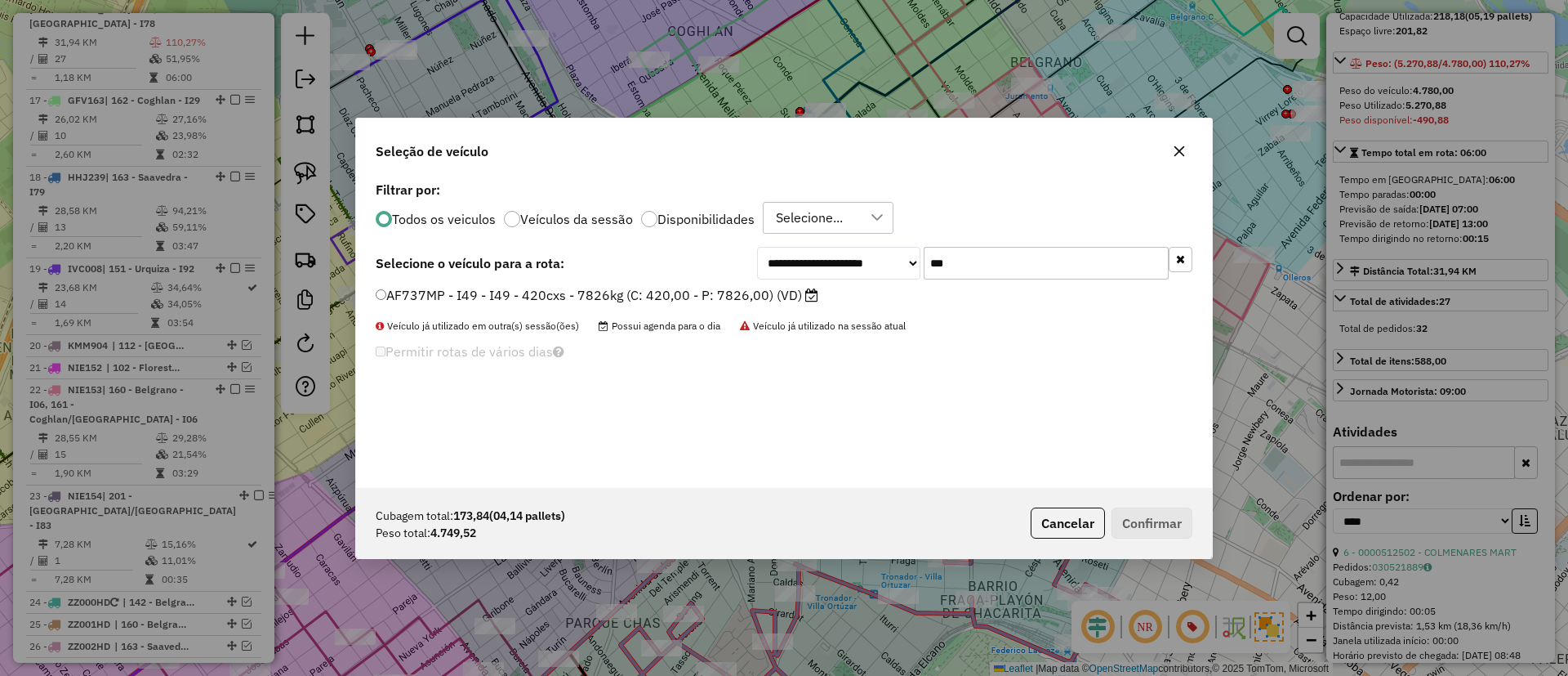
type input "***"
click at [773, 288] on label "AF737MP - I49 - I49 - 420cxs - 7826kg (C: 420,00 - P: 7826,00) (VD)" at bounding box center [596, 294] width 442 height 20
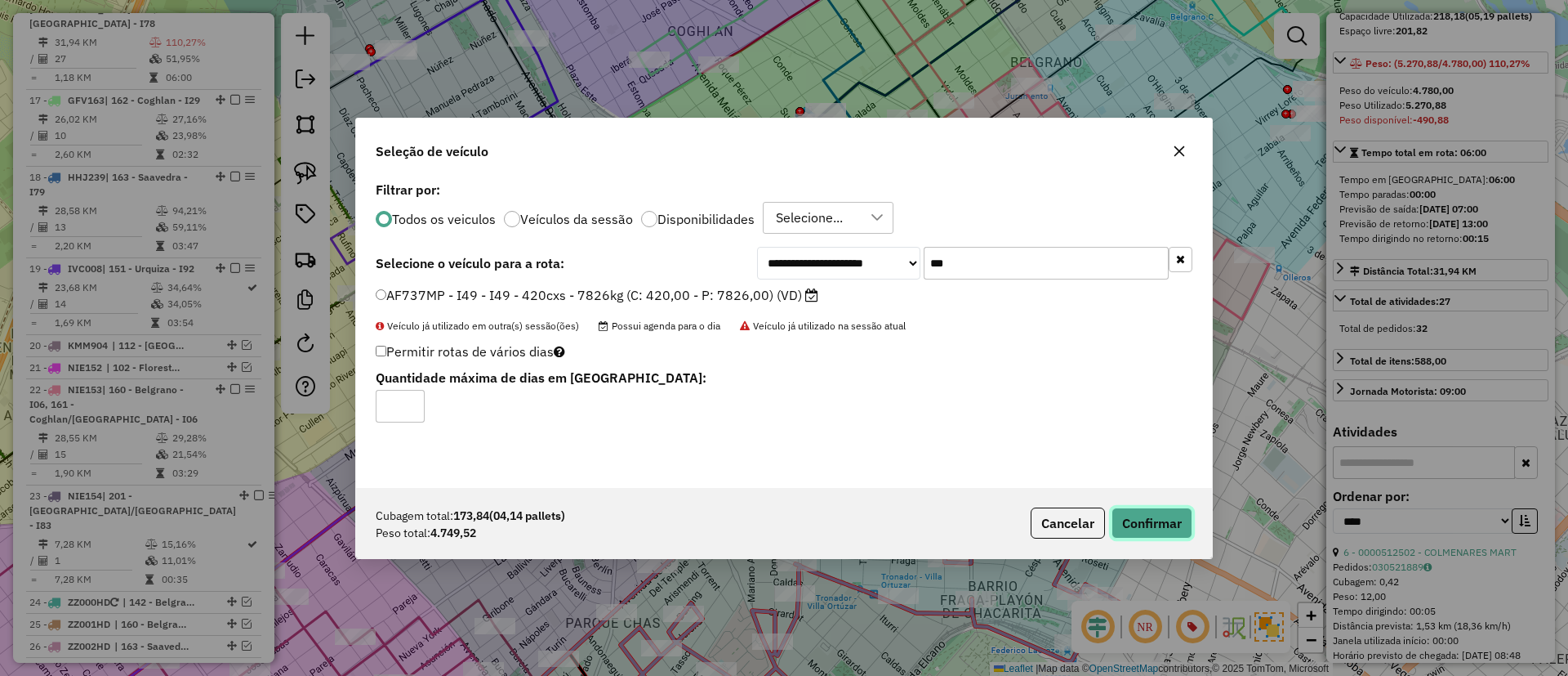
click at [1146, 519] on button "Confirmar" at bounding box center [1151, 523] width 81 height 31
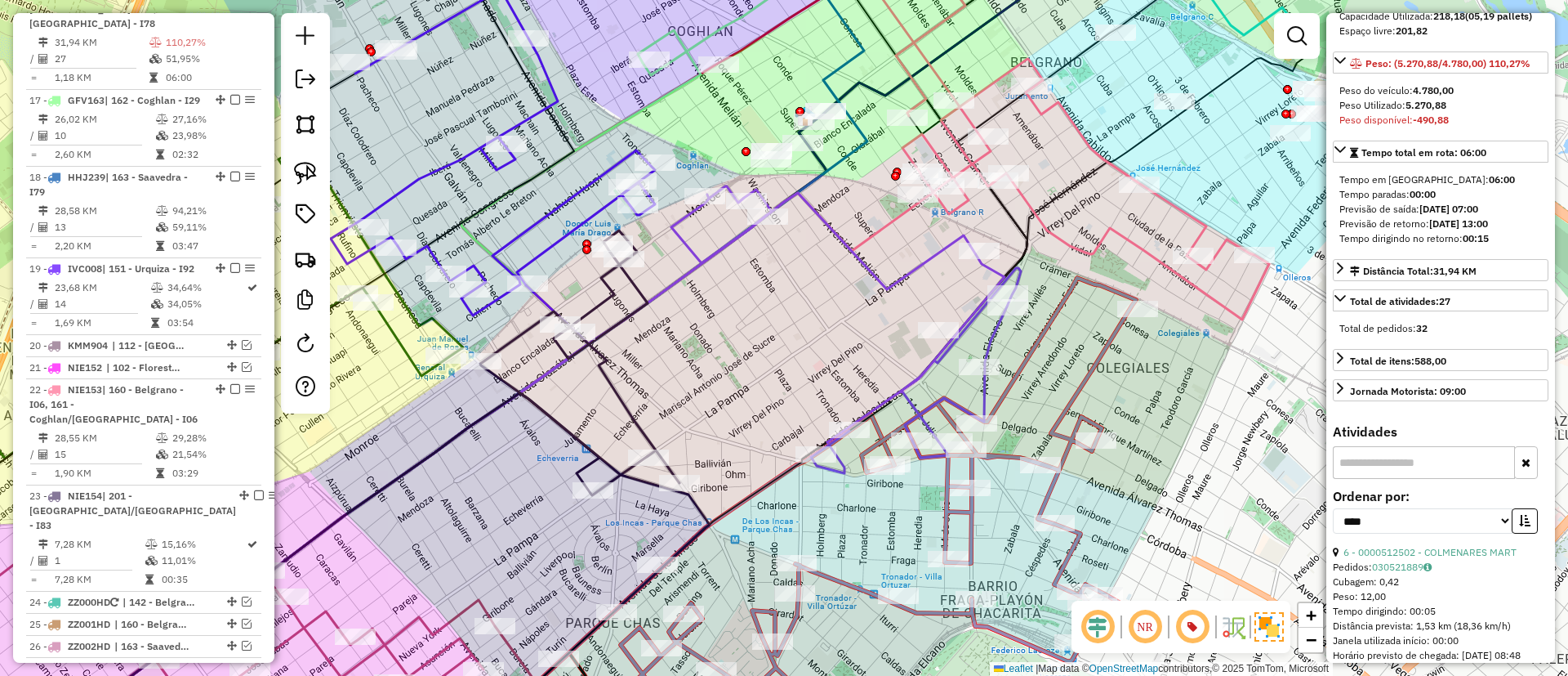
click at [880, 280] on icon at bounding box center [847, 330] width 350 height 287
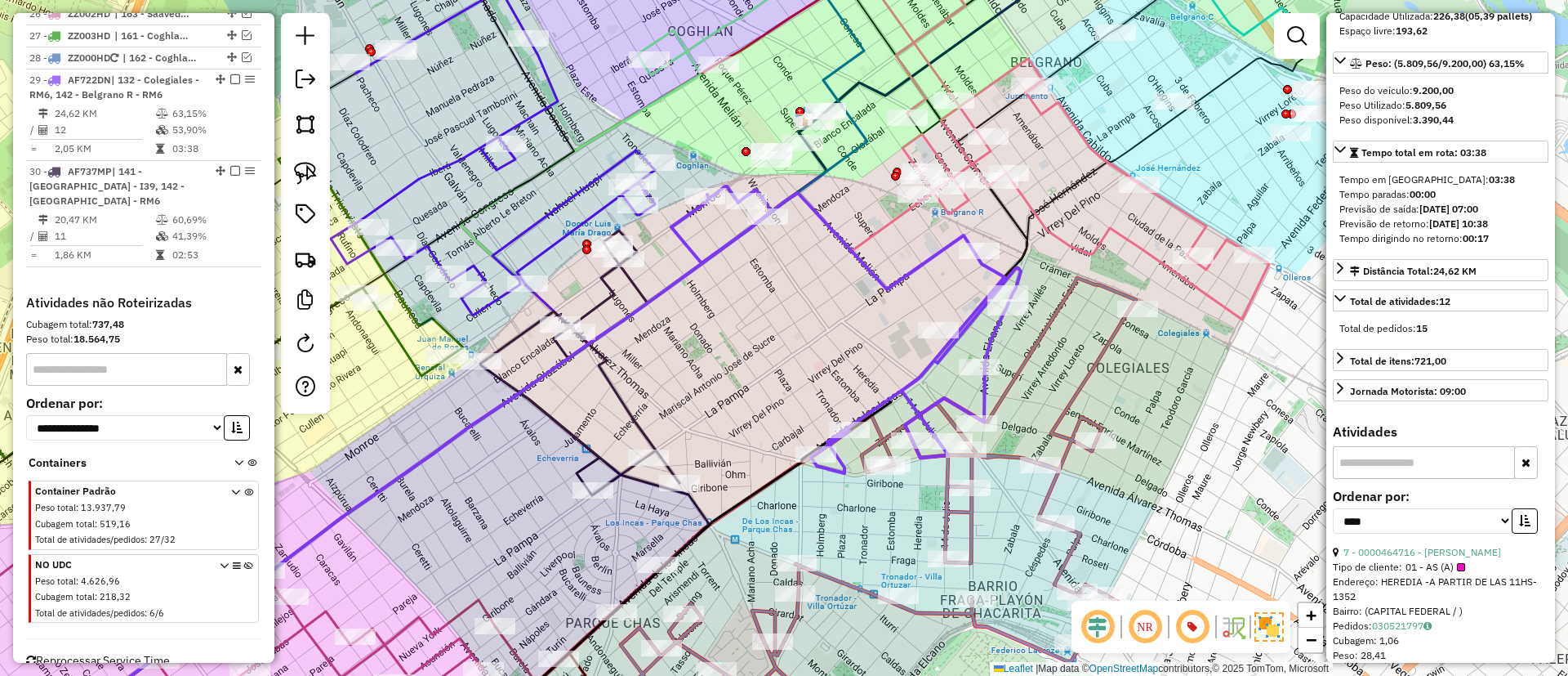
scroll to position [2400, 0]
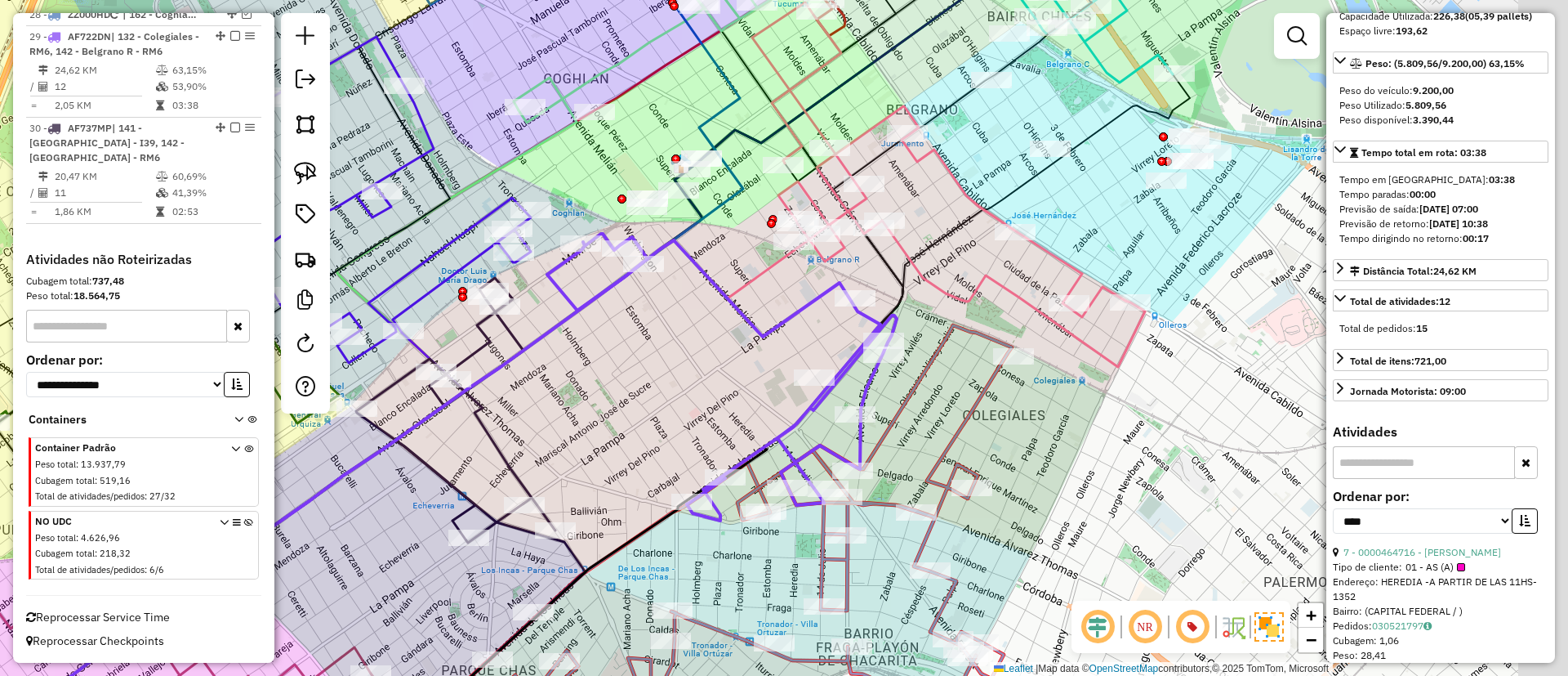
drag, startPoint x: 848, startPoint y: 297, endPoint x: 737, endPoint y: 338, distance: 118.3
click at [737, 338] on icon at bounding box center [722, 377] width 350 height 287
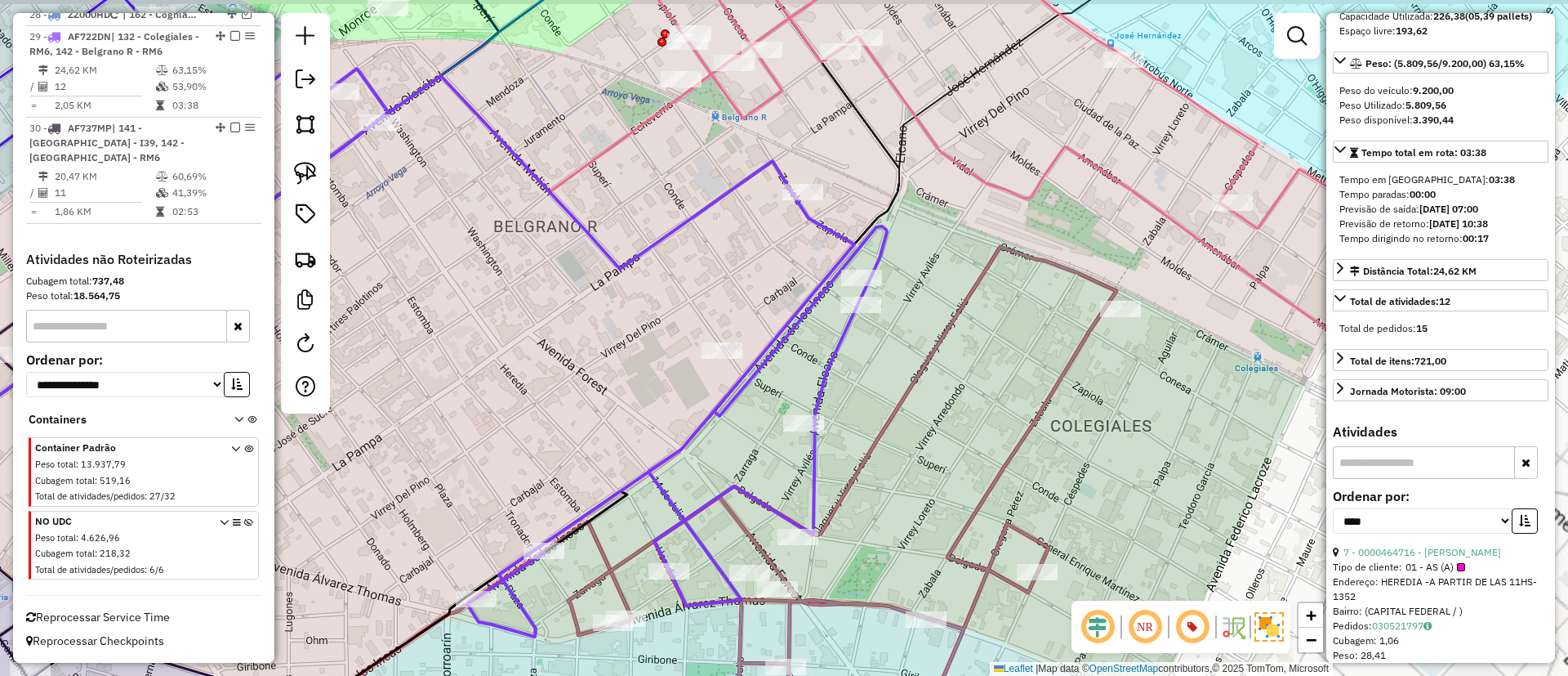
drag, startPoint x: 970, startPoint y: 399, endPoint x: 934, endPoint y: 435, distance: 50.9
click at [934, 435] on div "Janela de atendimento Grade de atendimento Capacidade Transportadoras Veículos …" at bounding box center [784, 338] width 1568 height 676
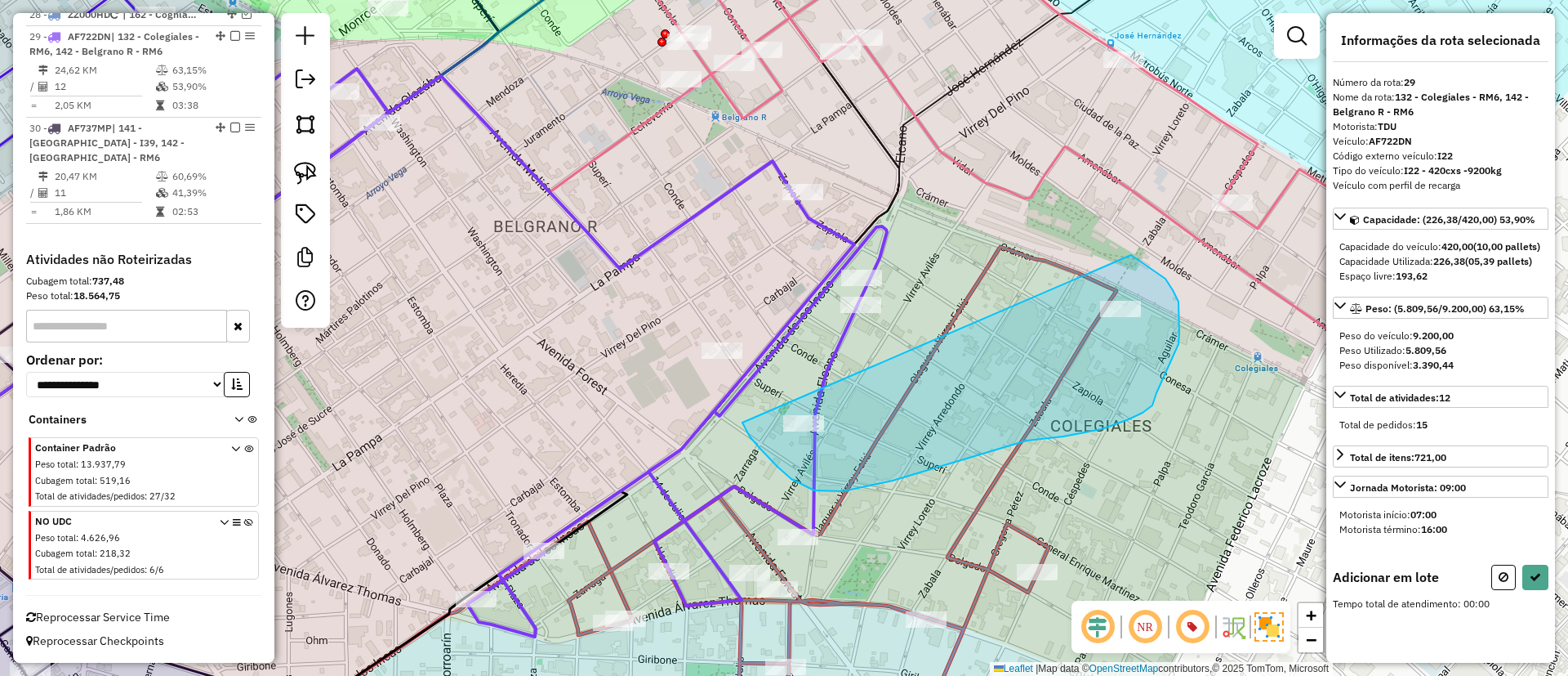
drag, startPoint x: 778, startPoint y: 467, endPoint x: 1113, endPoint y: 251, distance: 398.6
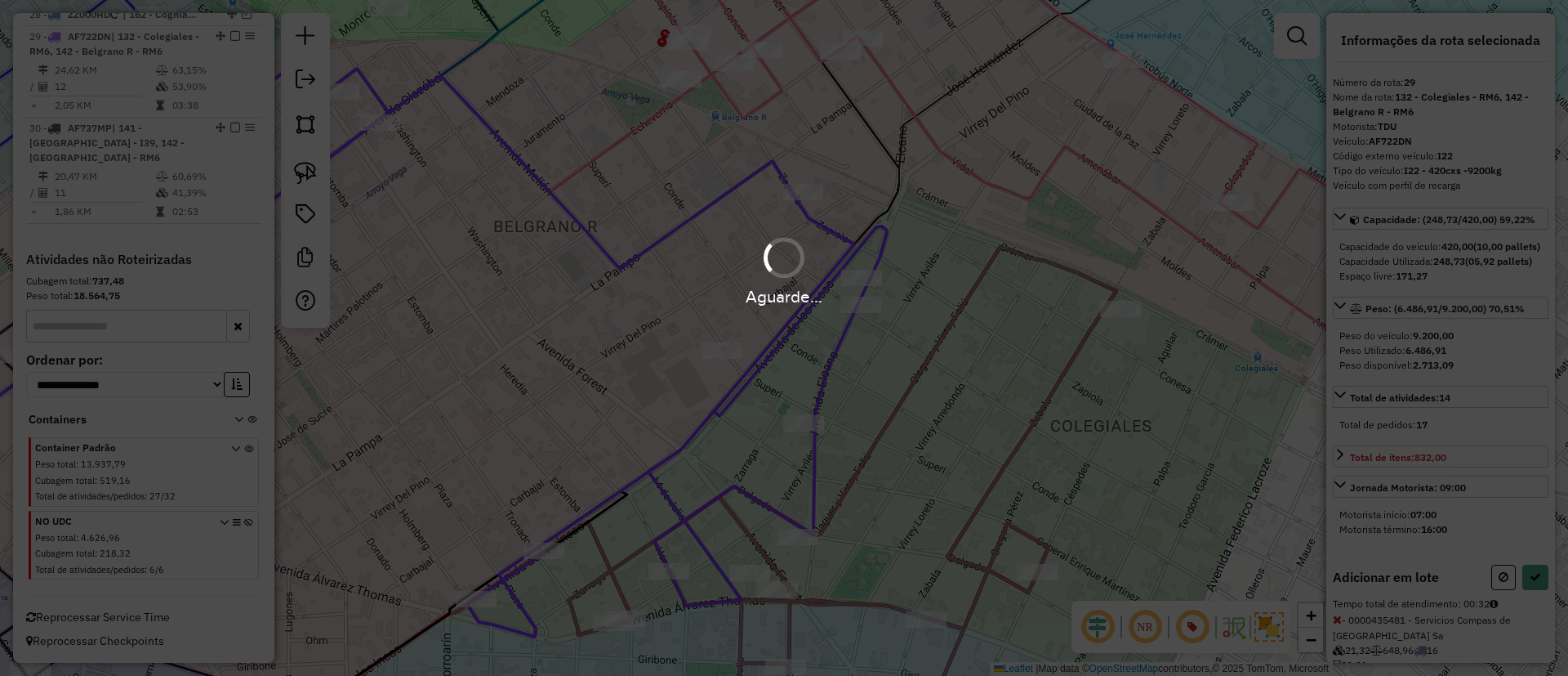
select select "*********"
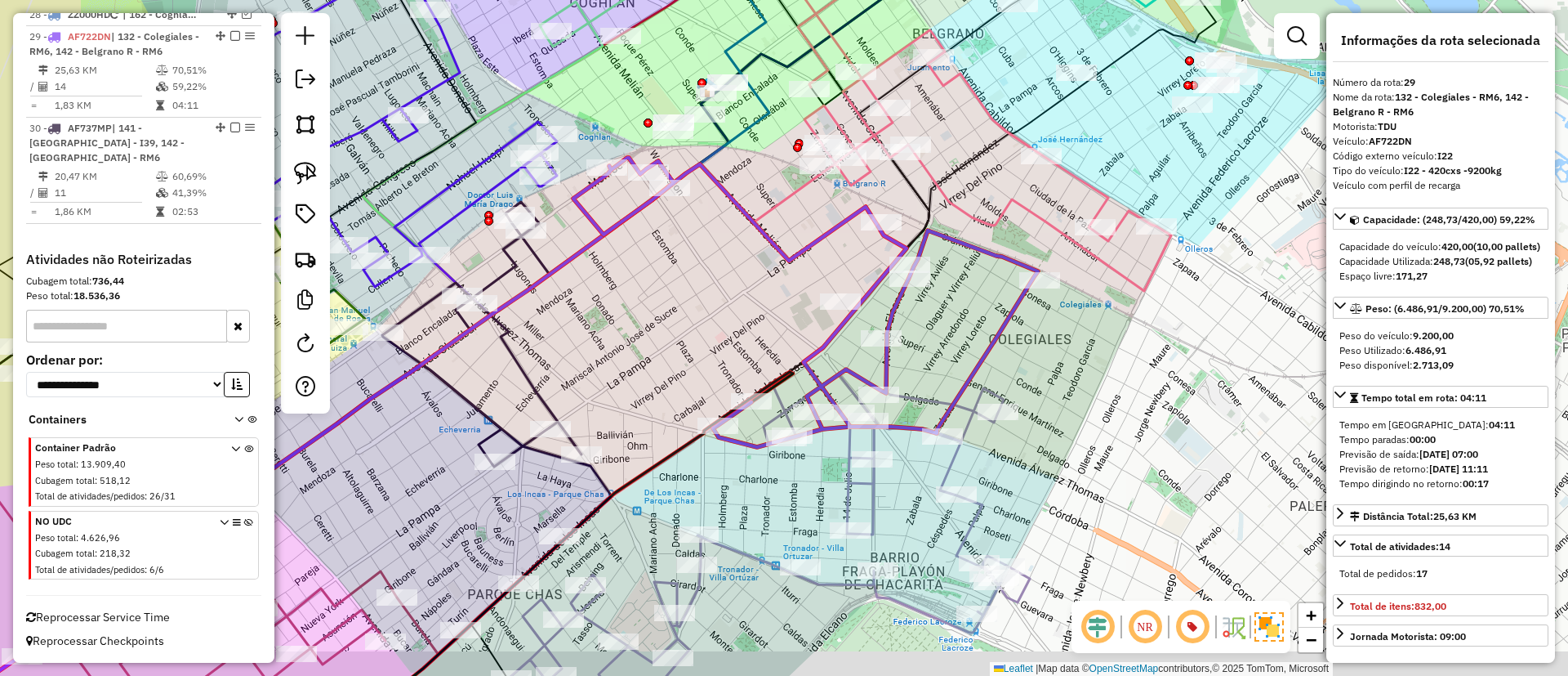
drag, startPoint x: 635, startPoint y: 338, endPoint x: 891, endPoint y: 256, distance: 268.8
click at [919, 247] on div "Janela de atendimento Grade de atendimento Capacidade Transportadoras Veículos …" at bounding box center [784, 338] width 1568 height 676
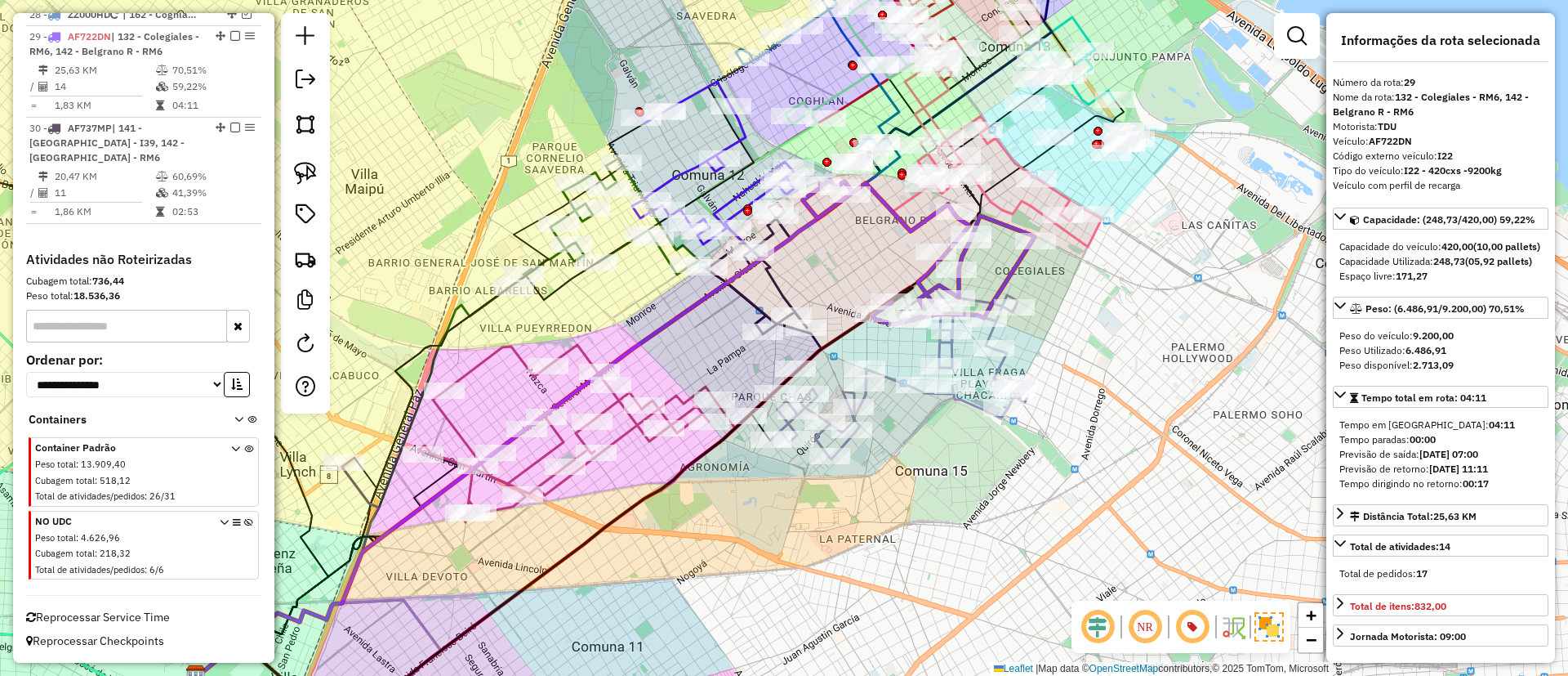
click at [492, 363] on icon at bounding box center [583, 433] width 329 height 177
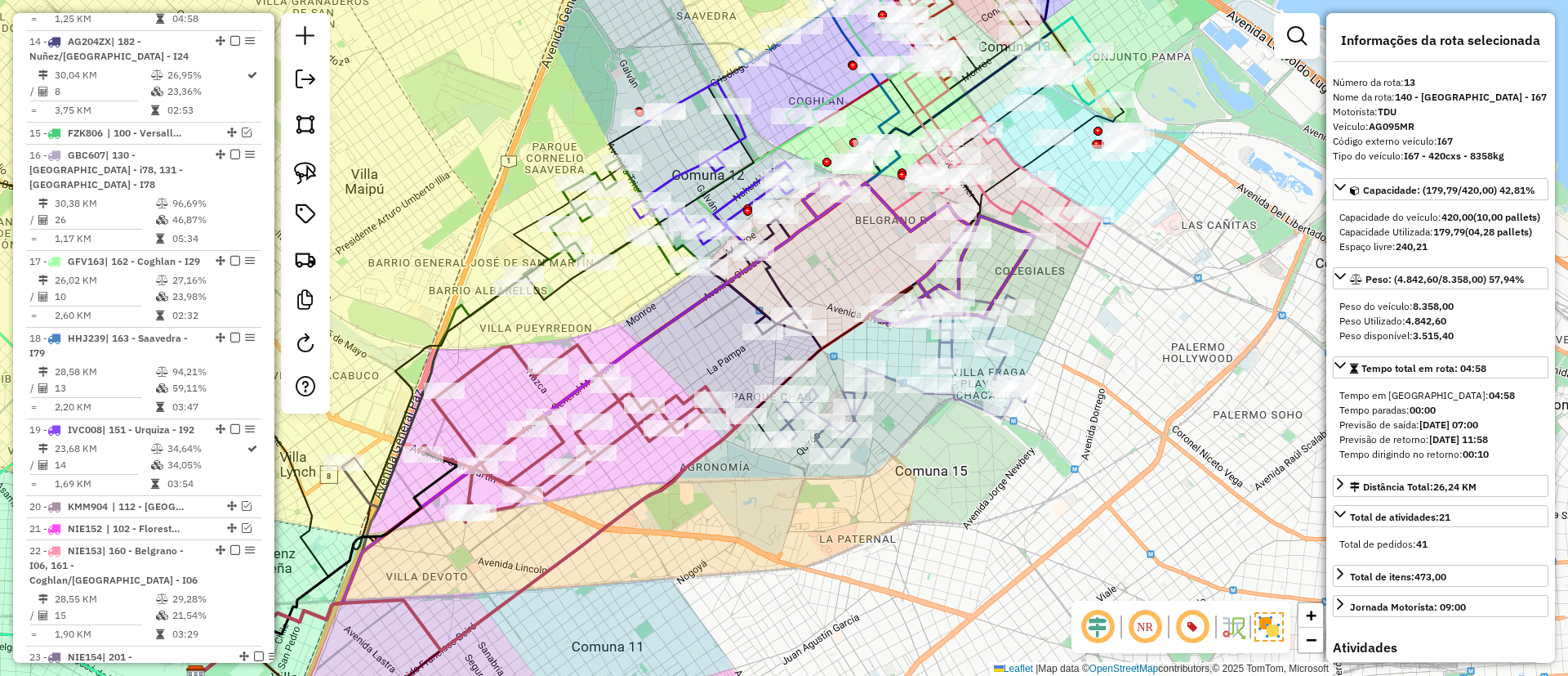
scroll to position [1519, 0]
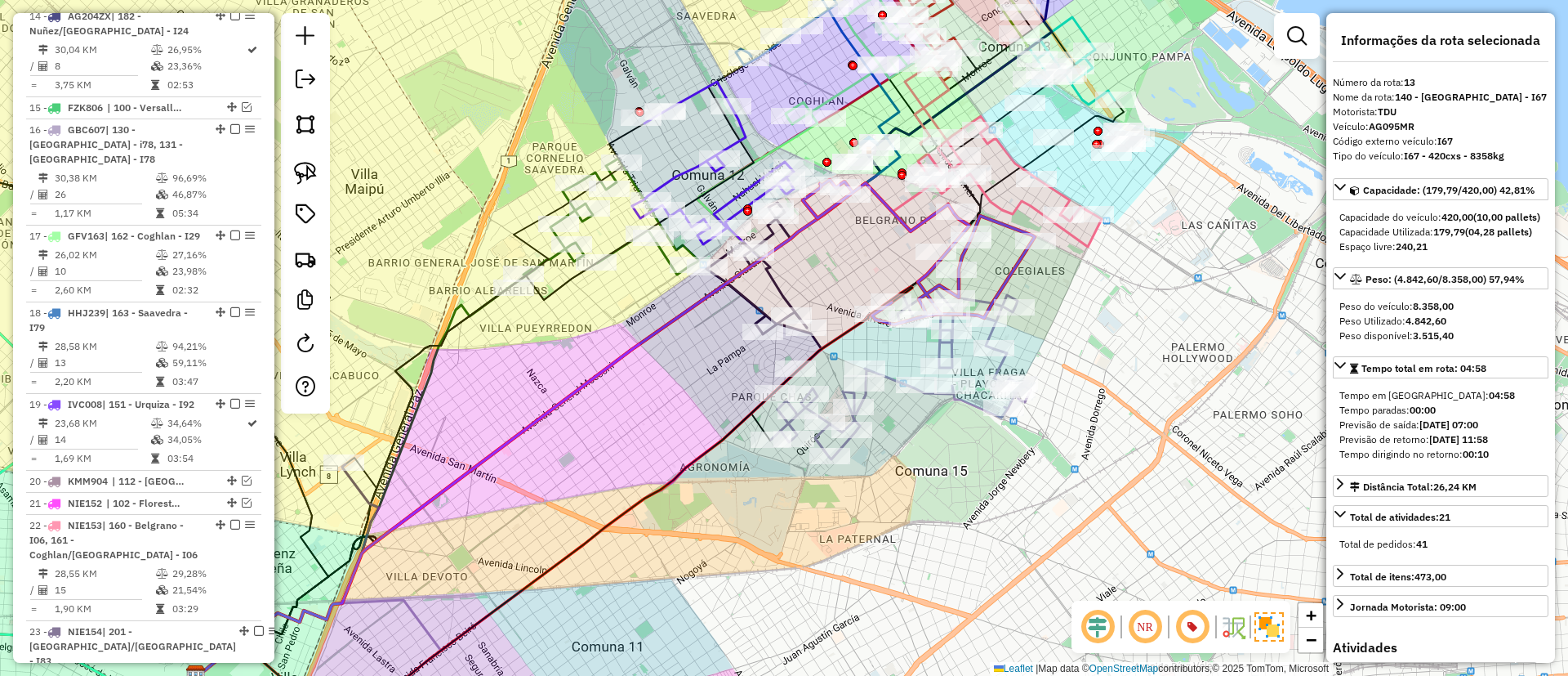
click at [755, 294] on icon at bounding box center [763, 297] width 116 height 189
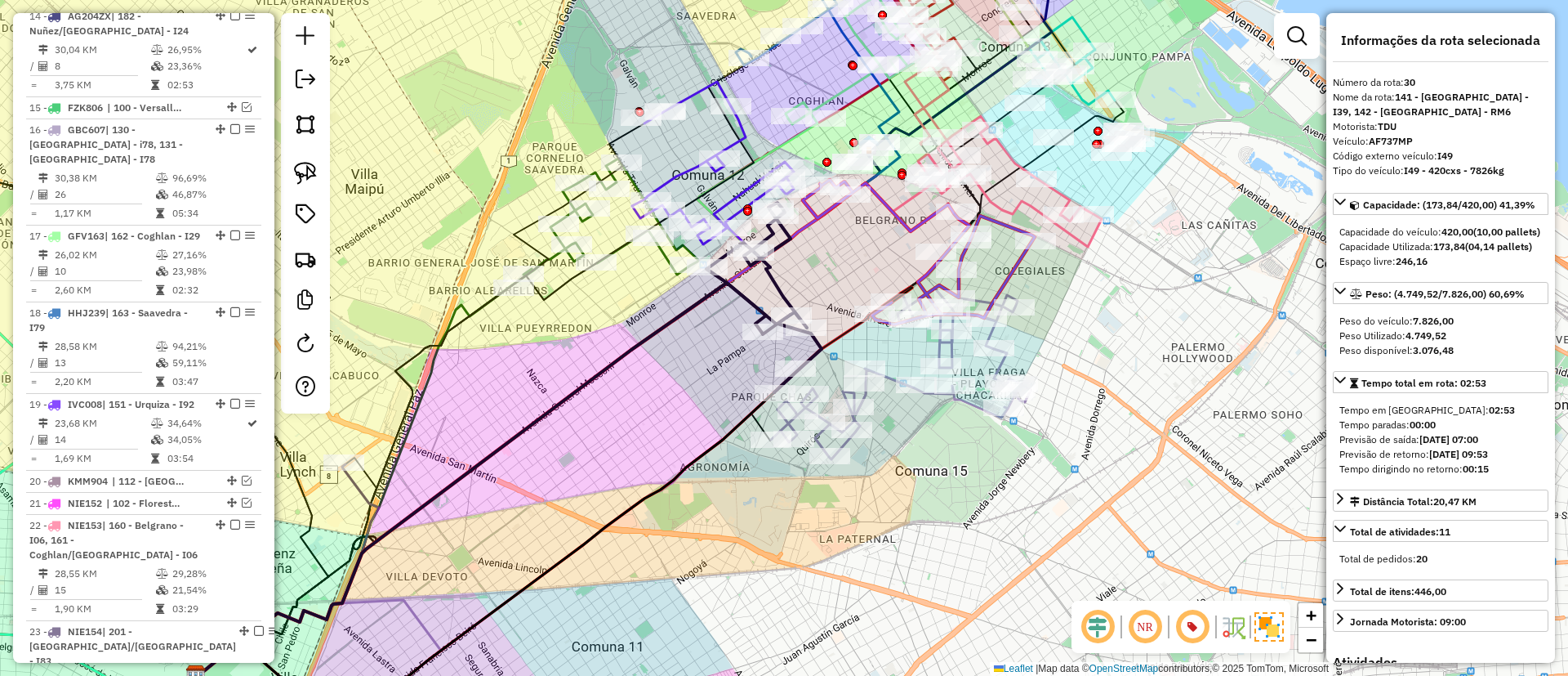
scroll to position [2331, 0]
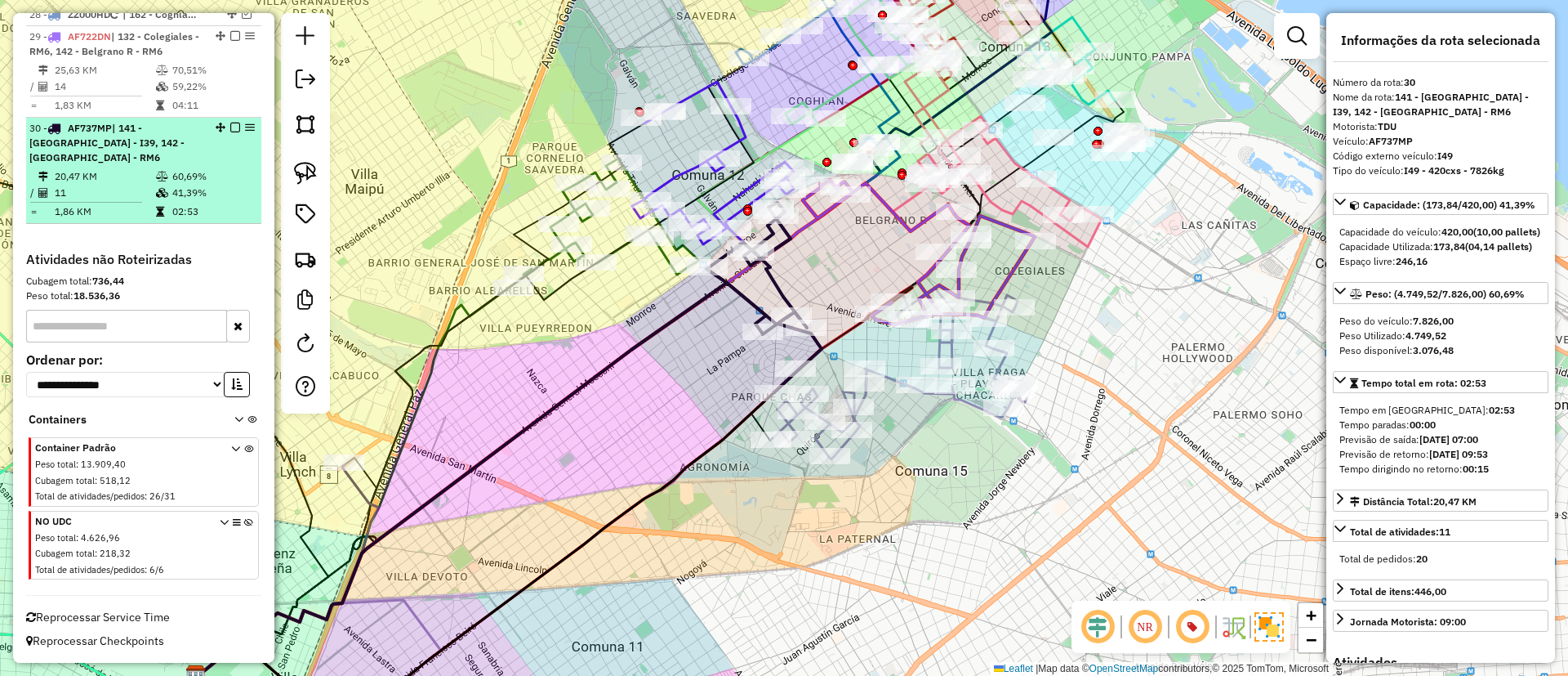
click at [233, 132] on em at bounding box center [235, 127] width 10 height 10
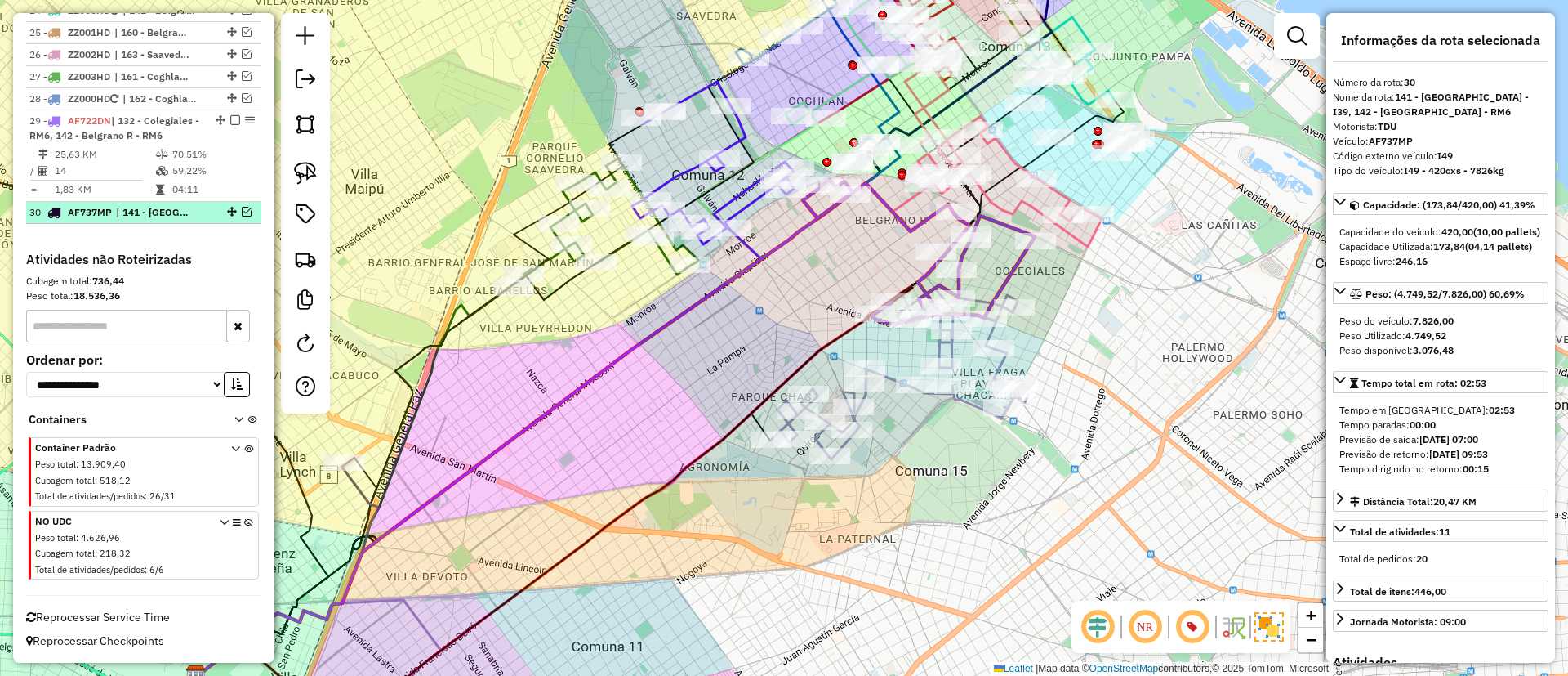
scroll to position [2261, 0]
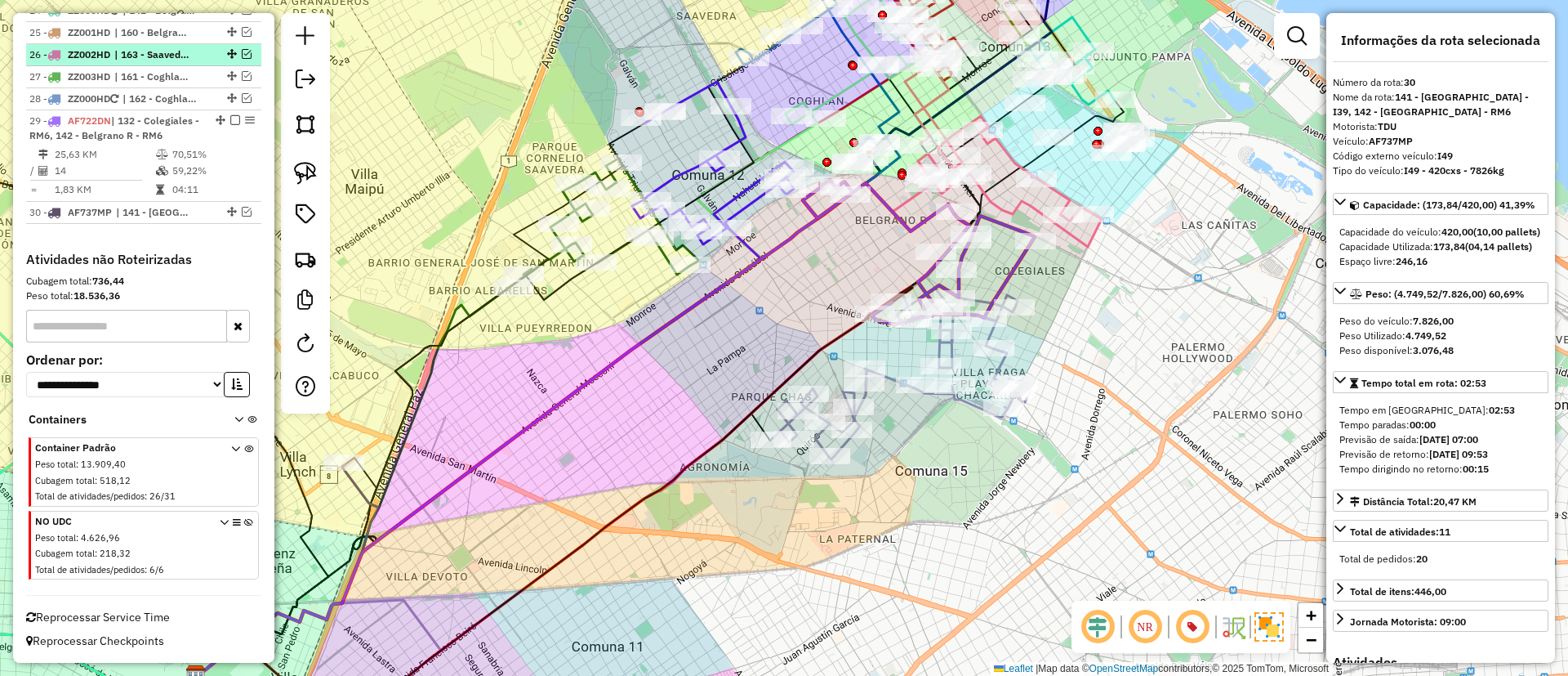
click at [230, 119] on em at bounding box center [235, 120] width 10 height 10
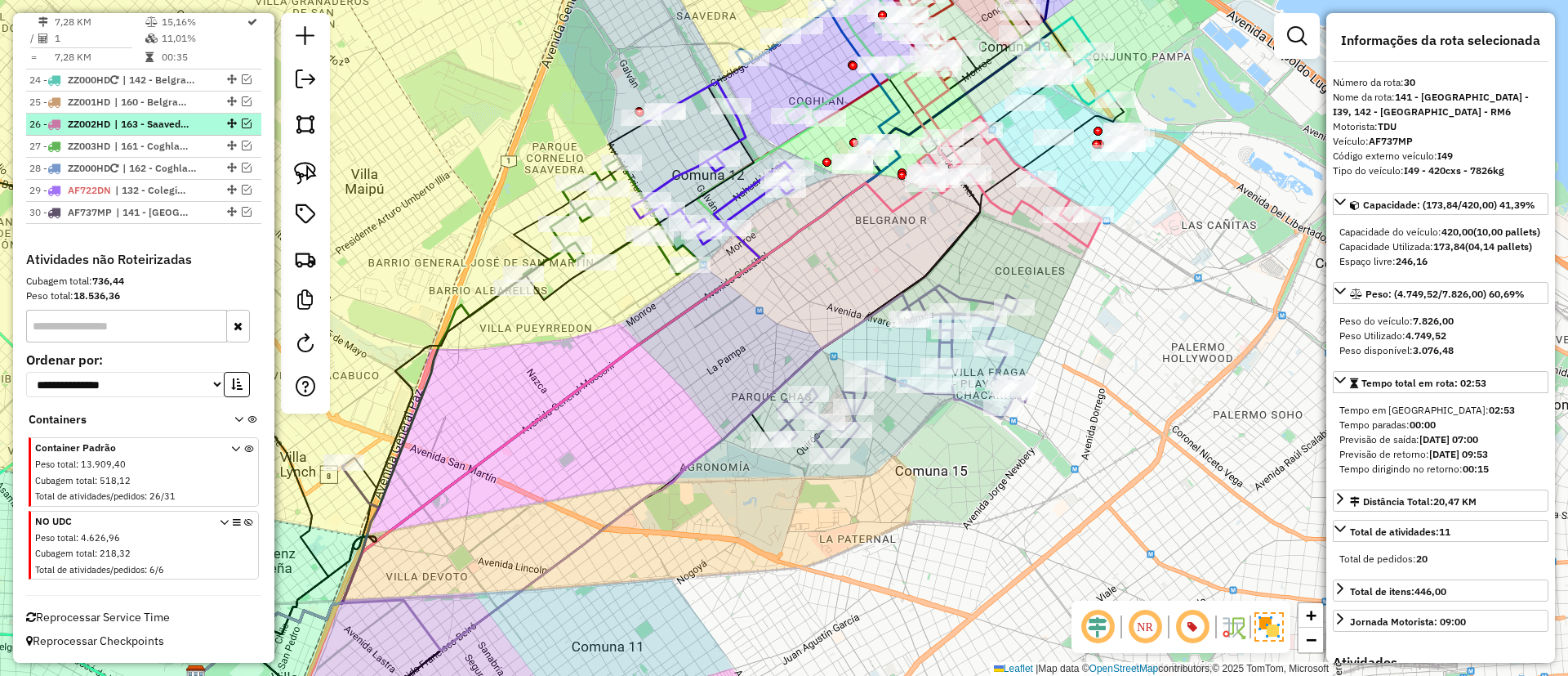
scroll to position [2192, 0]
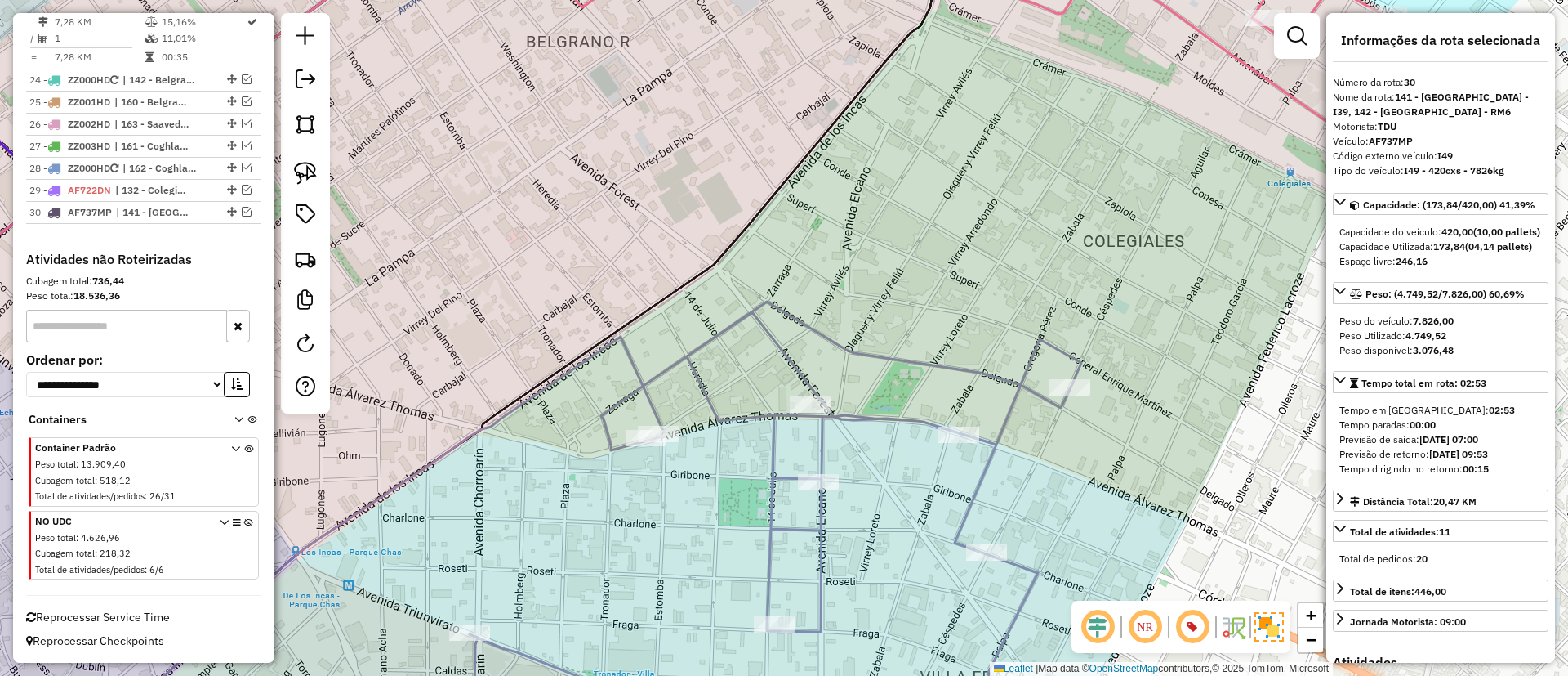
click at [872, 360] on icon at bounding box center [684, 522] width 896 height 442
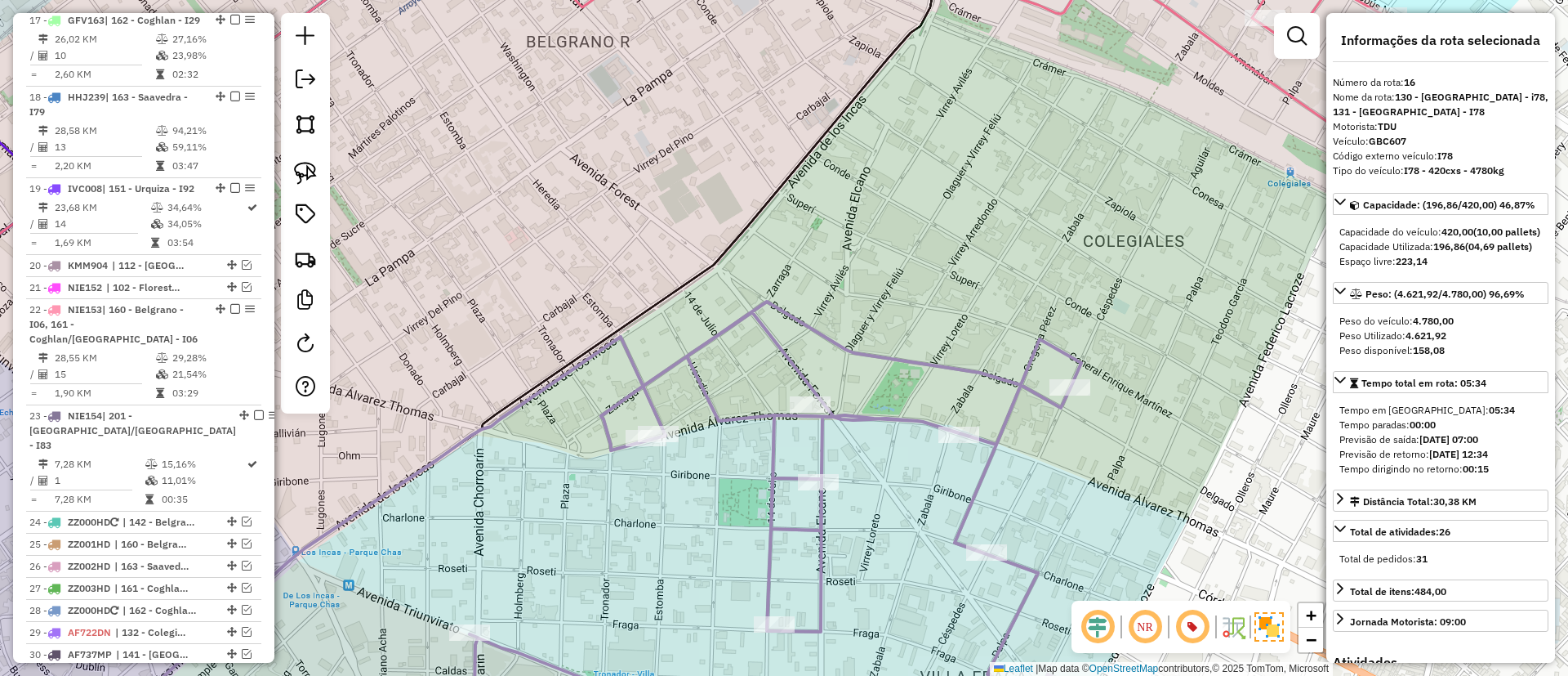
scroll to position [1655, 0]
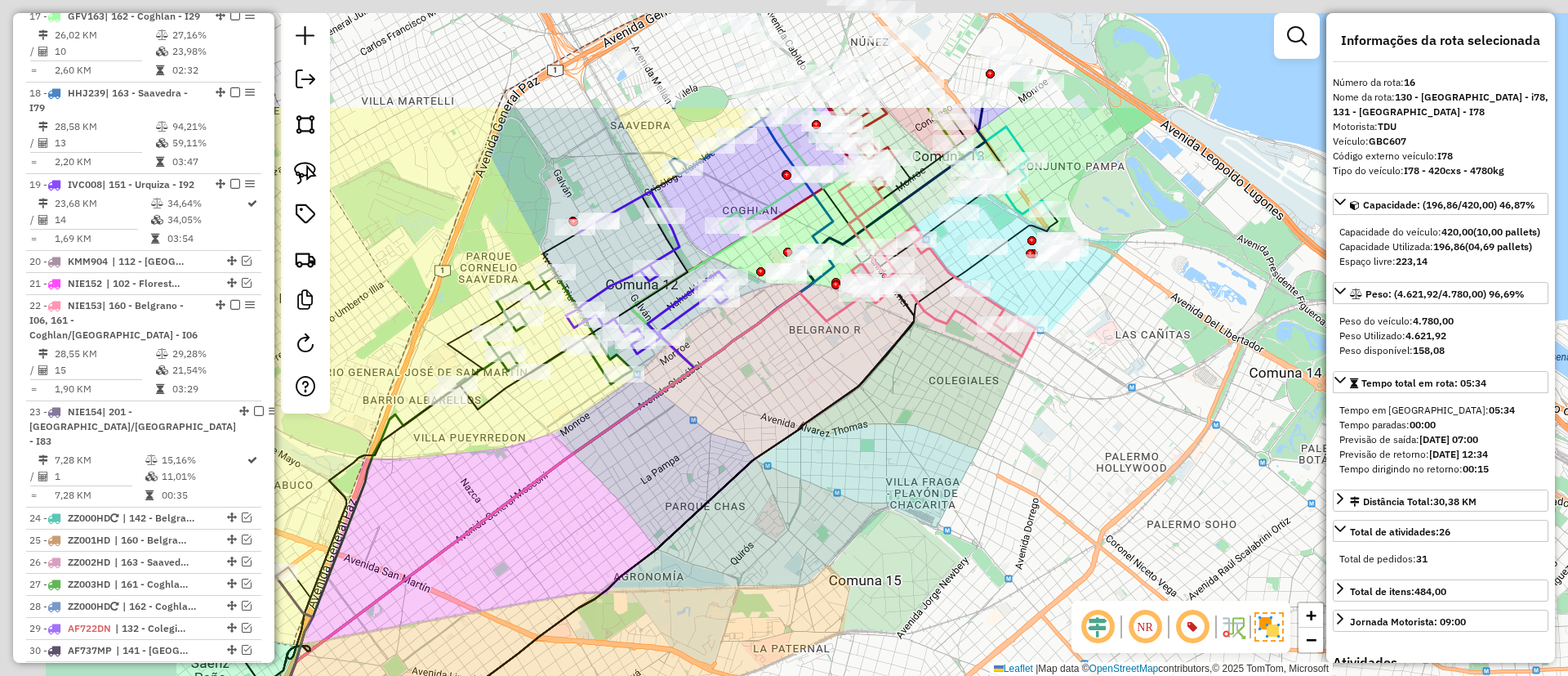
drag, startPoint x: 643, startPoint y: 201, endPoint x: 840, endPoint y: 365, distance: 256.3
click at [849, 373] on div "Janela de atendimento Grade de atendimento Capacidade Transportadoras Veículos …" at bounding box center [784, 338] width 1568 height 676
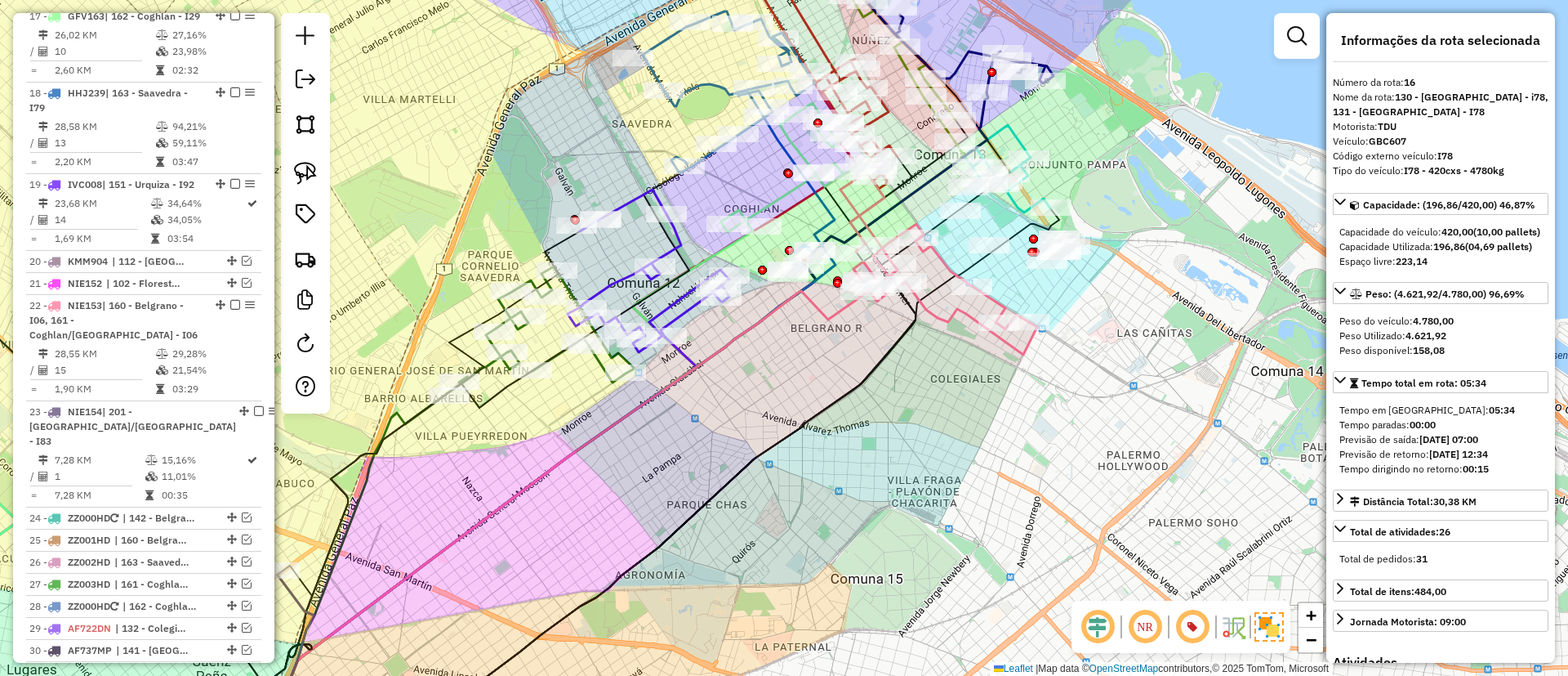
drag, startPoint x: 672, startPoint y: 443, endPoint x: 646, endPoint y: 516, distance: 77.5
click at [646, 516] on div "Janela de atendimento Grade de atendimento Capacidade Transportadoras Veículos …" at bounding box center [784, 338] width 1568 height 676
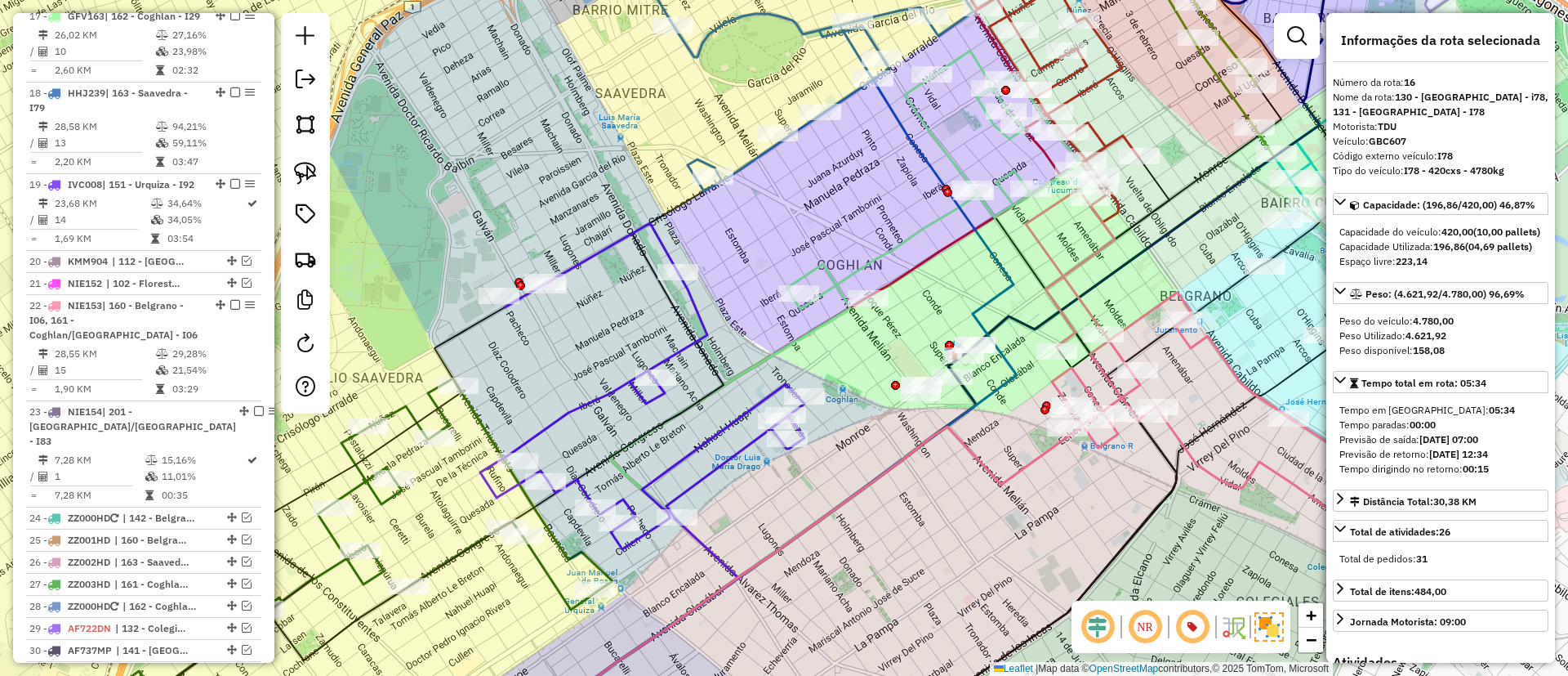
click at [688, 349] on icon at bounding box center [642, 385] width 324 height 326
click at [683, 359] on icon at bounding box center [644, 385] width 324 height 326
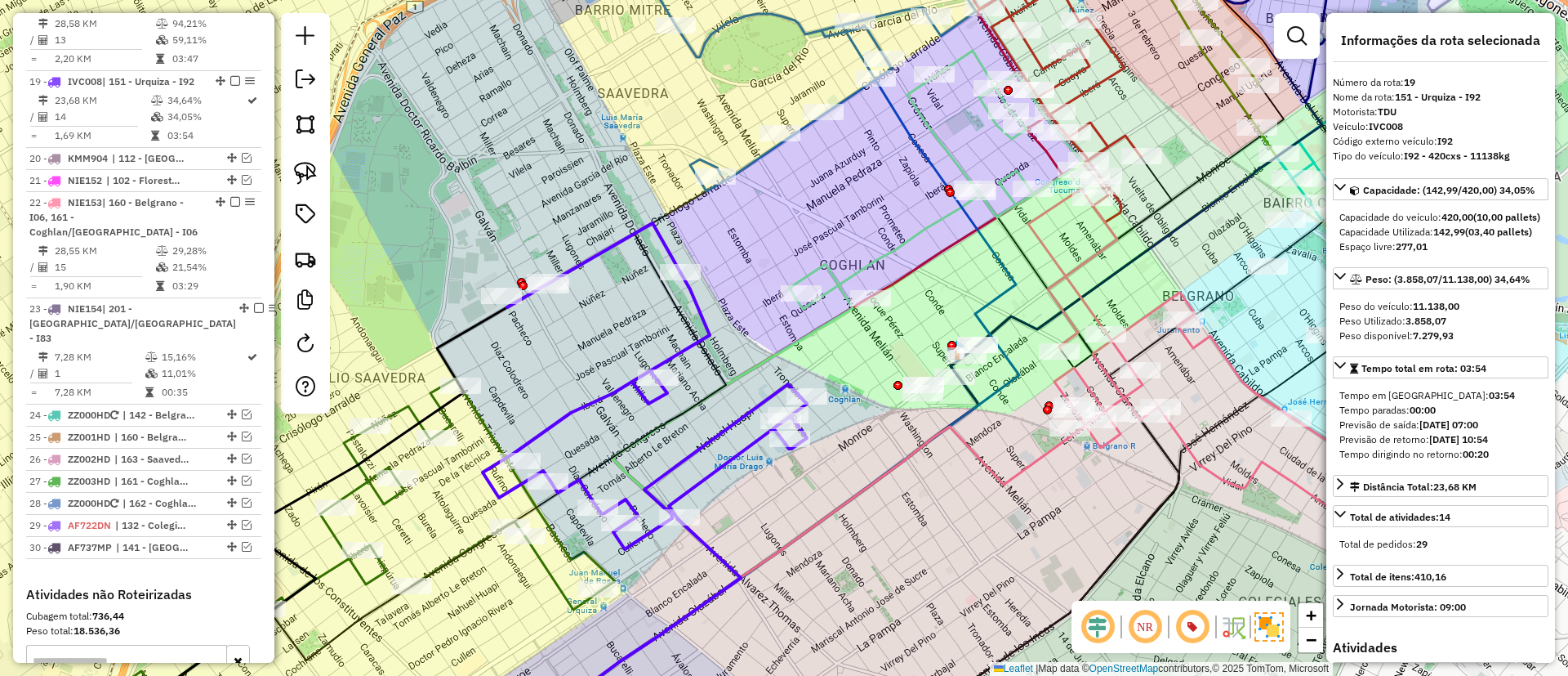
scroll to position [1860, 0]
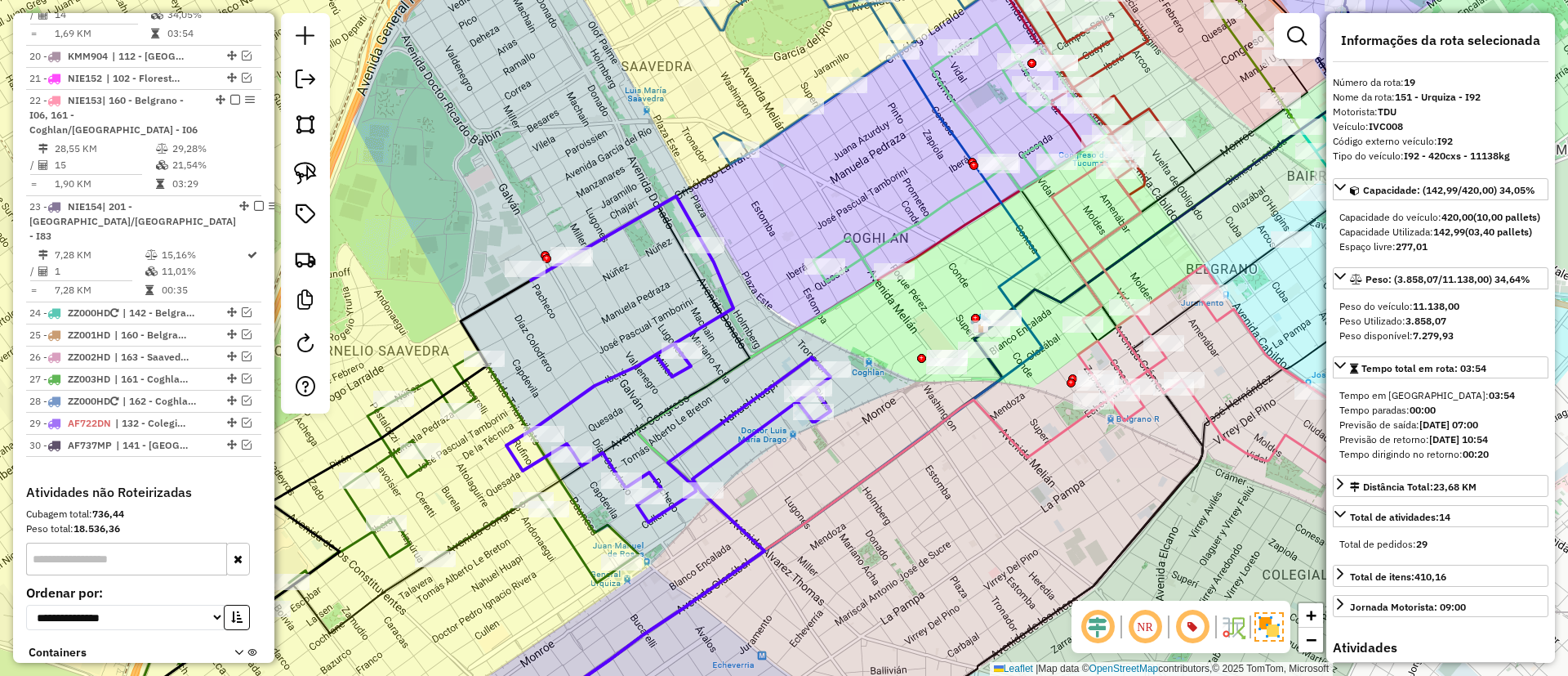
drag, startPoint x: 674, startPoint y: 310, endPoint x: 725, endPoint y: 234, distance: 91.5
click at [725, 236] on div "Janela de atendimento Grade de atendimento Capacidade Transportadoras Veículos …" at bounding box center [784, 338] width 1568 height 676
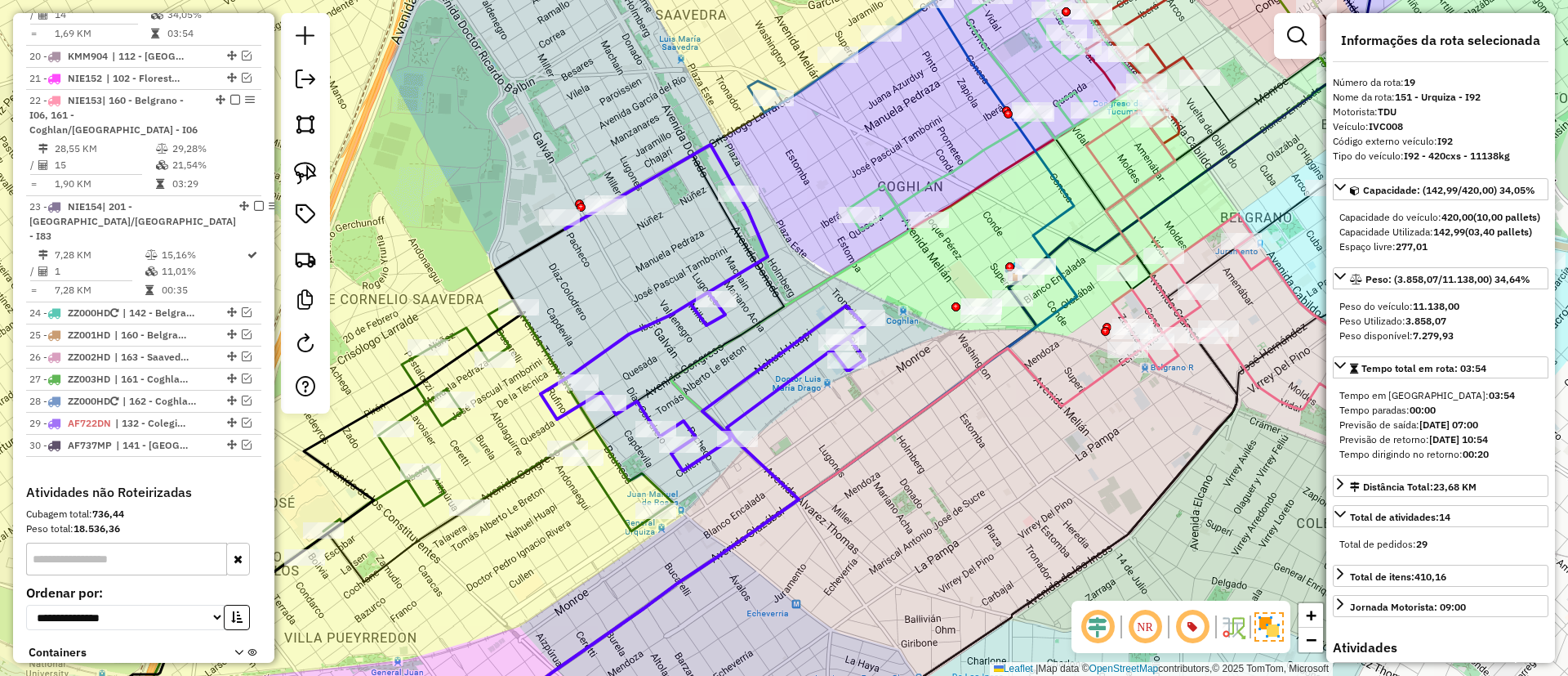
click at [405, 360] on icon at bounding box center [487, 426] width 373 height 252
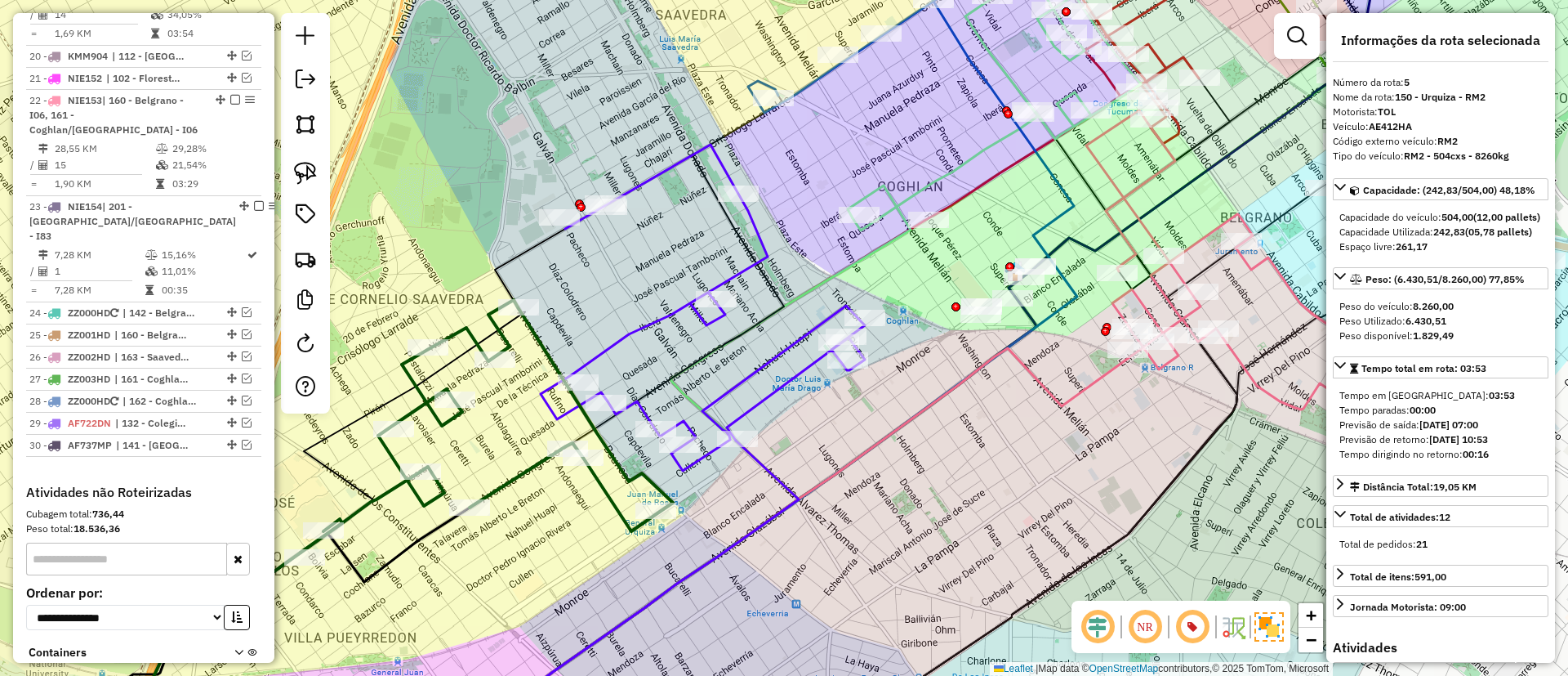
scroll to position [841, 0]
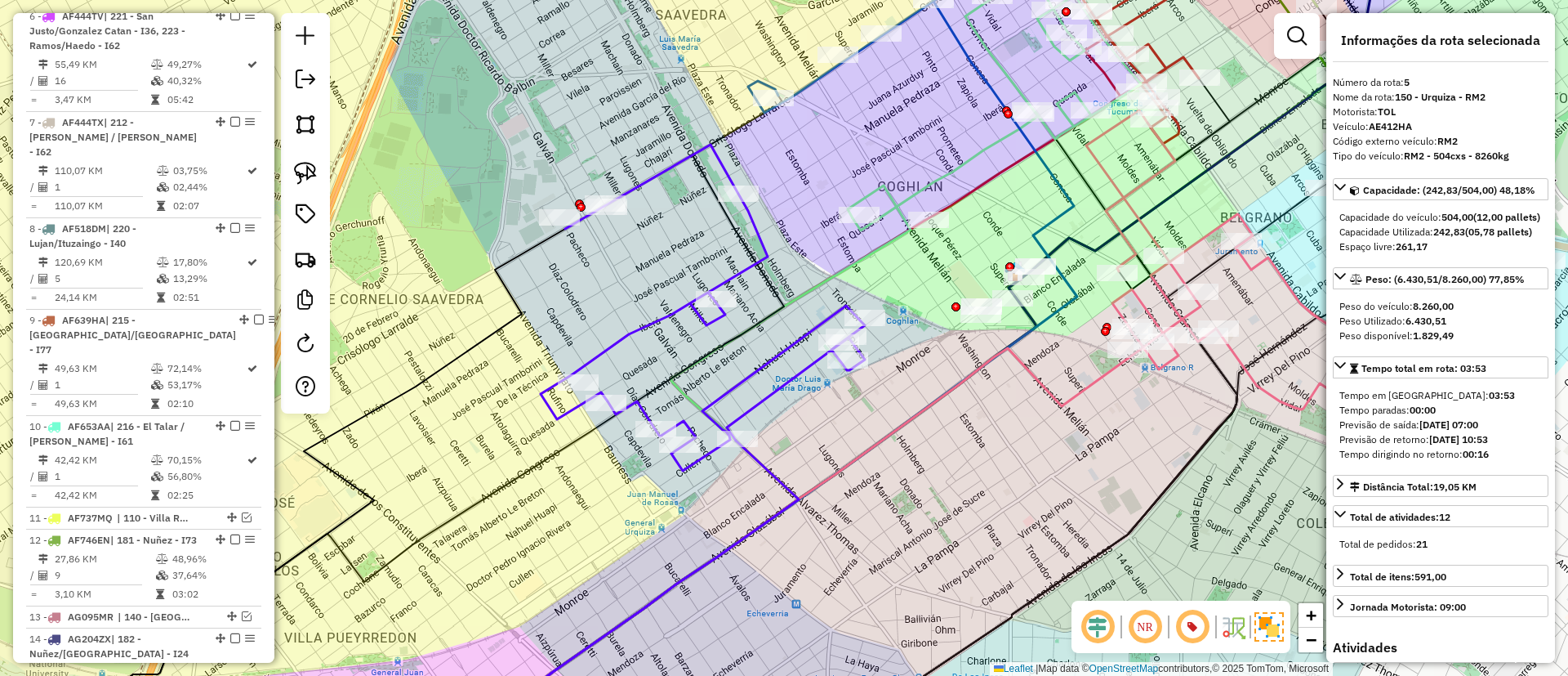
click at [728, 150] on div "Janela de atendimento Grade de atendimento Capacidade Transportadoras Veículos …" at bounding box center [784, 338] width 1568 height 676
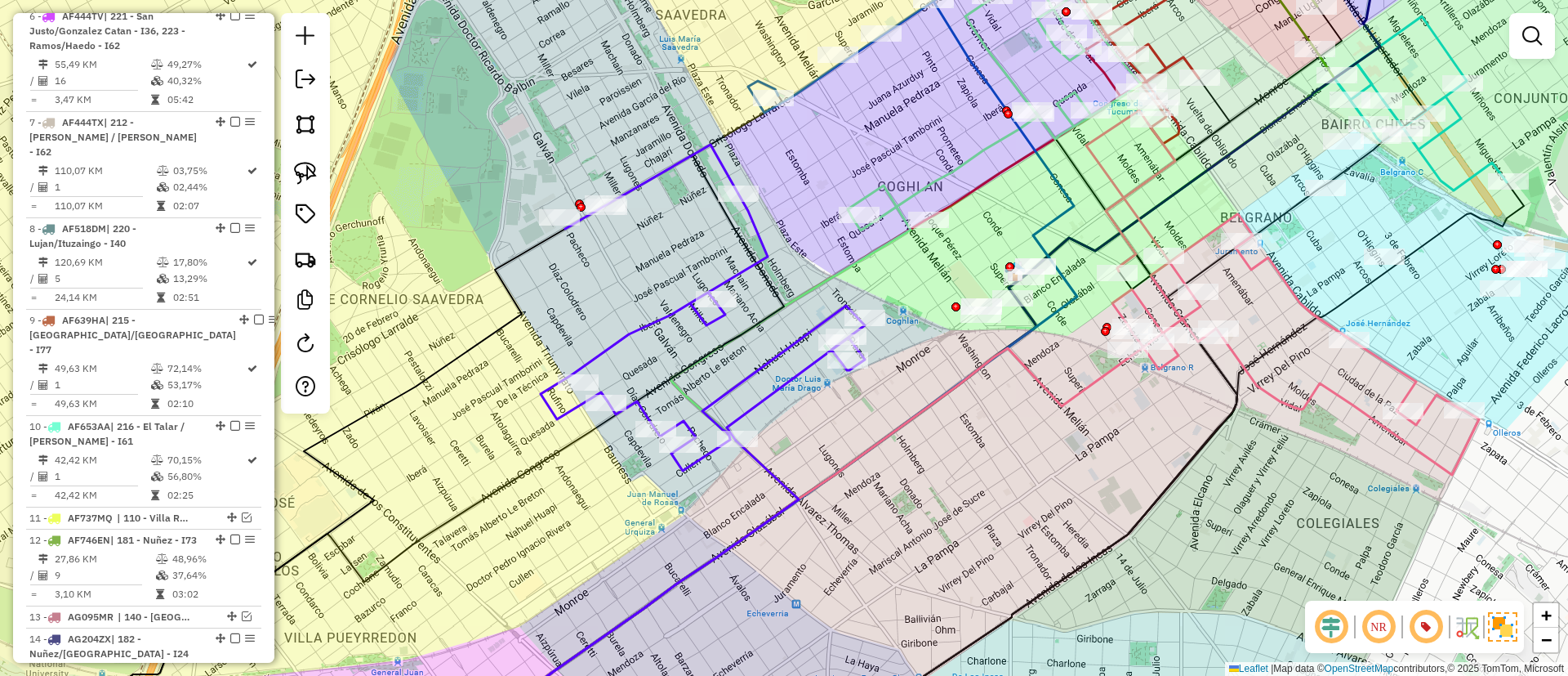
click at [719, 160] on icon at bounding box center [702, 307] width 324 height 326
click at [612, 338] on icon at bounding box center [701, 309] width 324 height 326
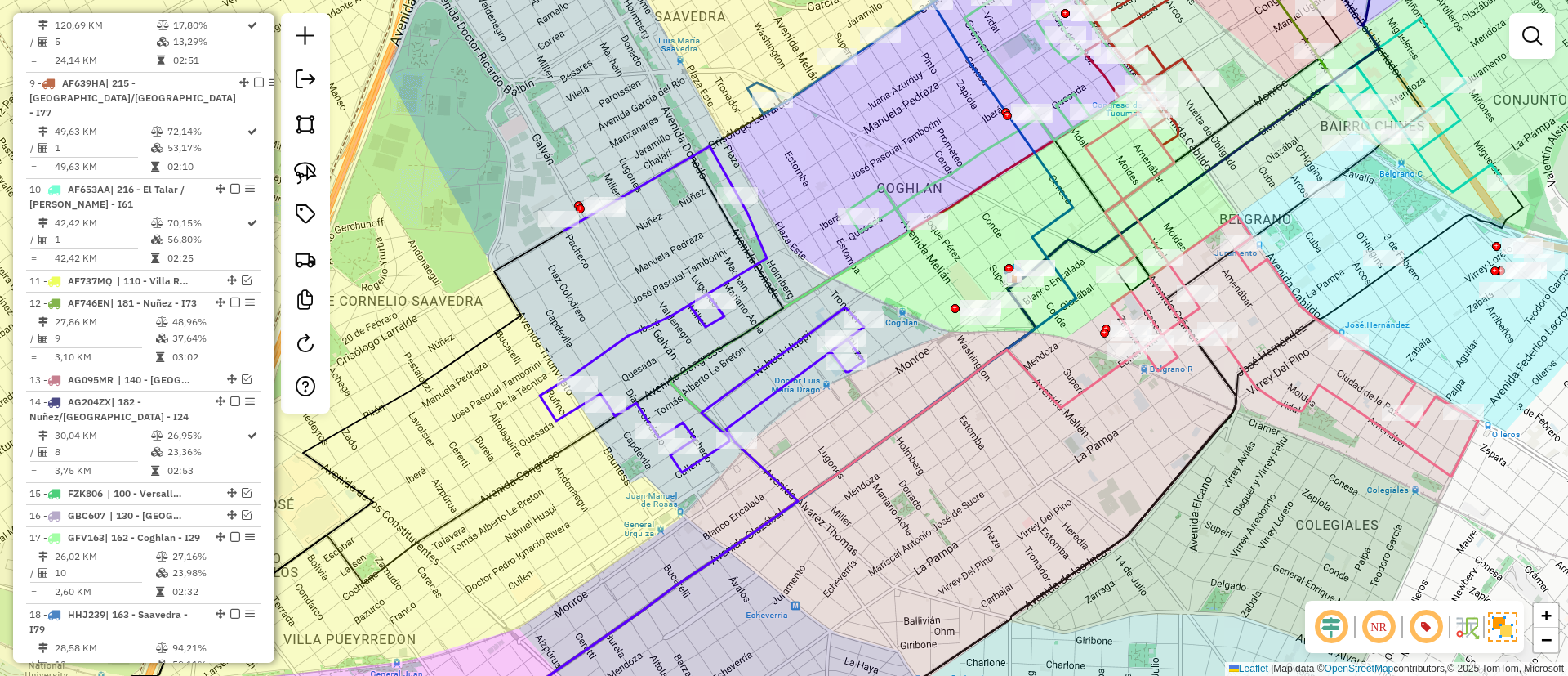
select select "*********"
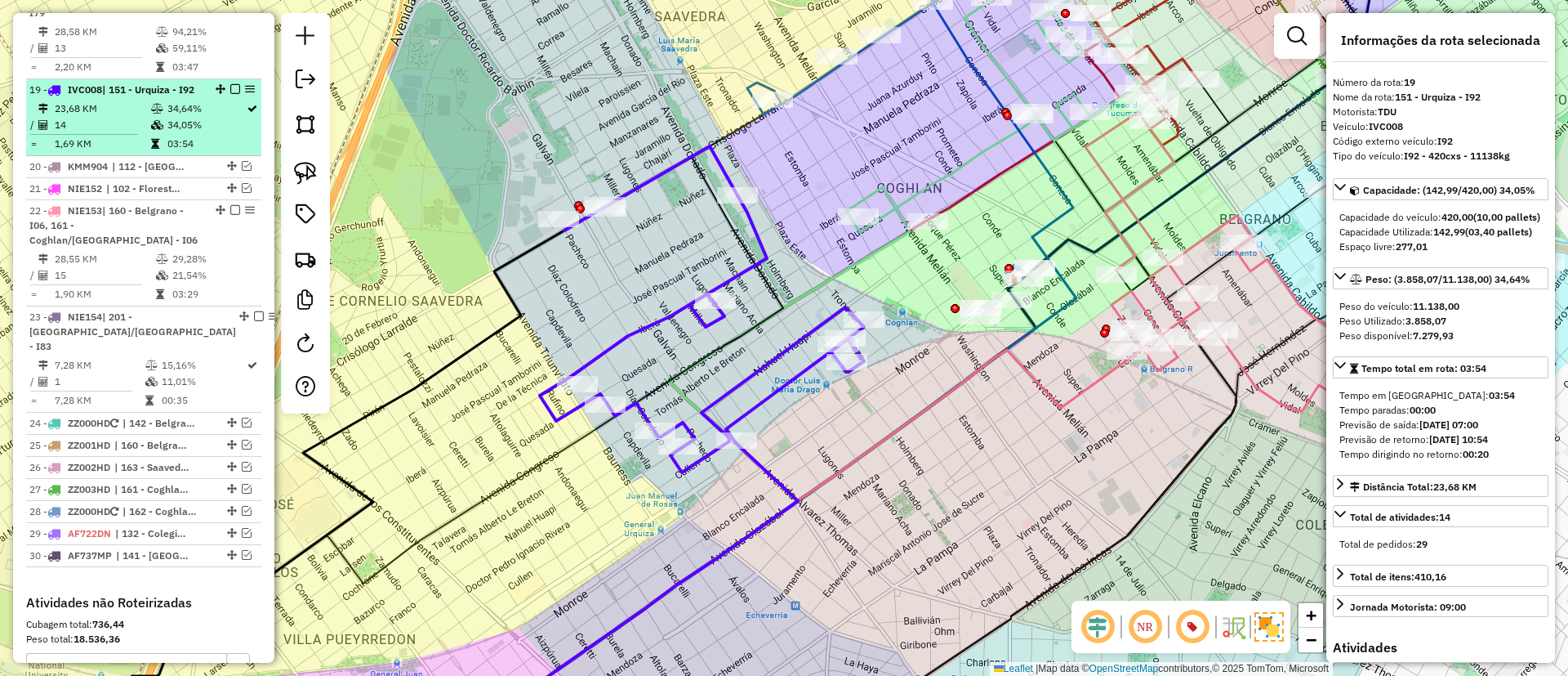
scroll to position [1791, 0]
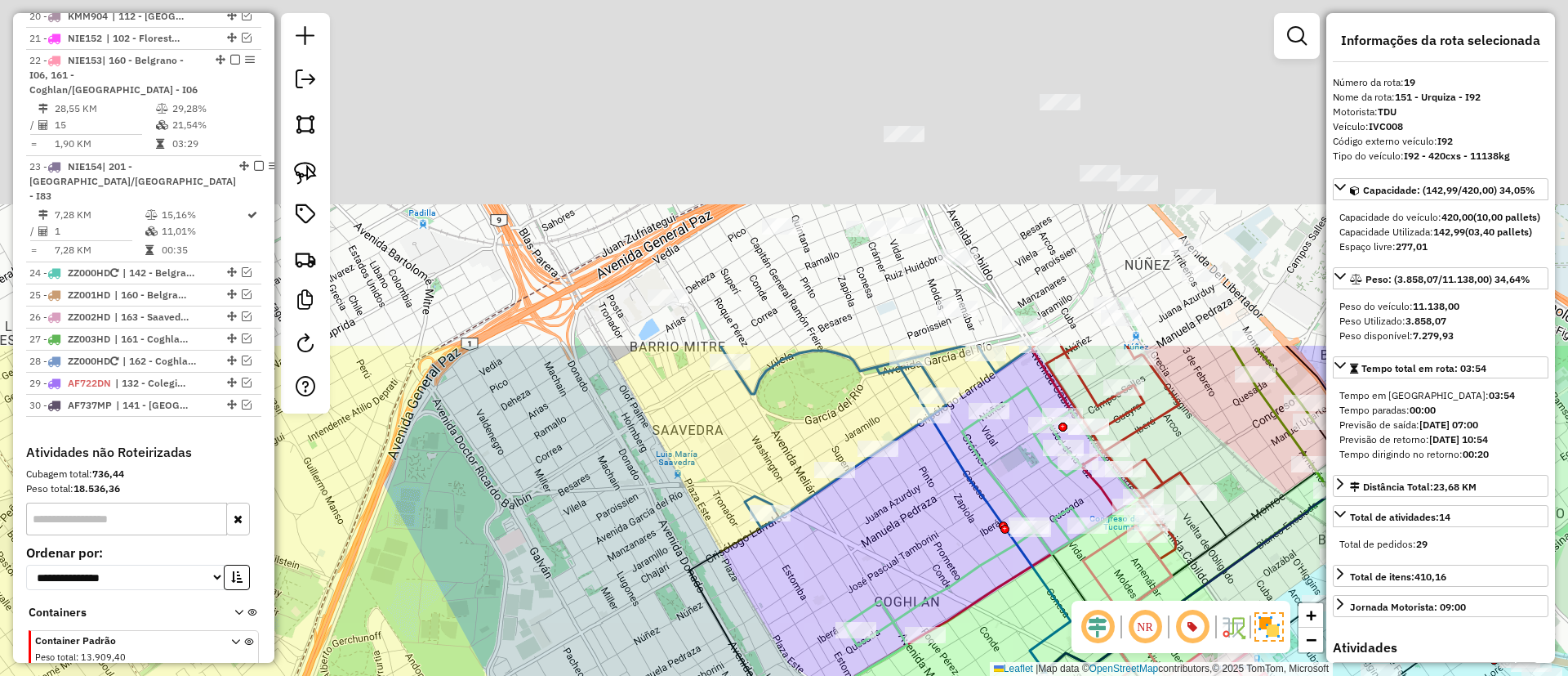
drag, startPoint x: 503, startPoint y: 177, endPoint x: 485, endPoint y: 544, distance: 367.4
click at [485, 544] on div "Janela de atendimento Grade de atendimento Capacidade Transportadoras Veículos …" at bounding box center [784, 338] width 1568 height 676
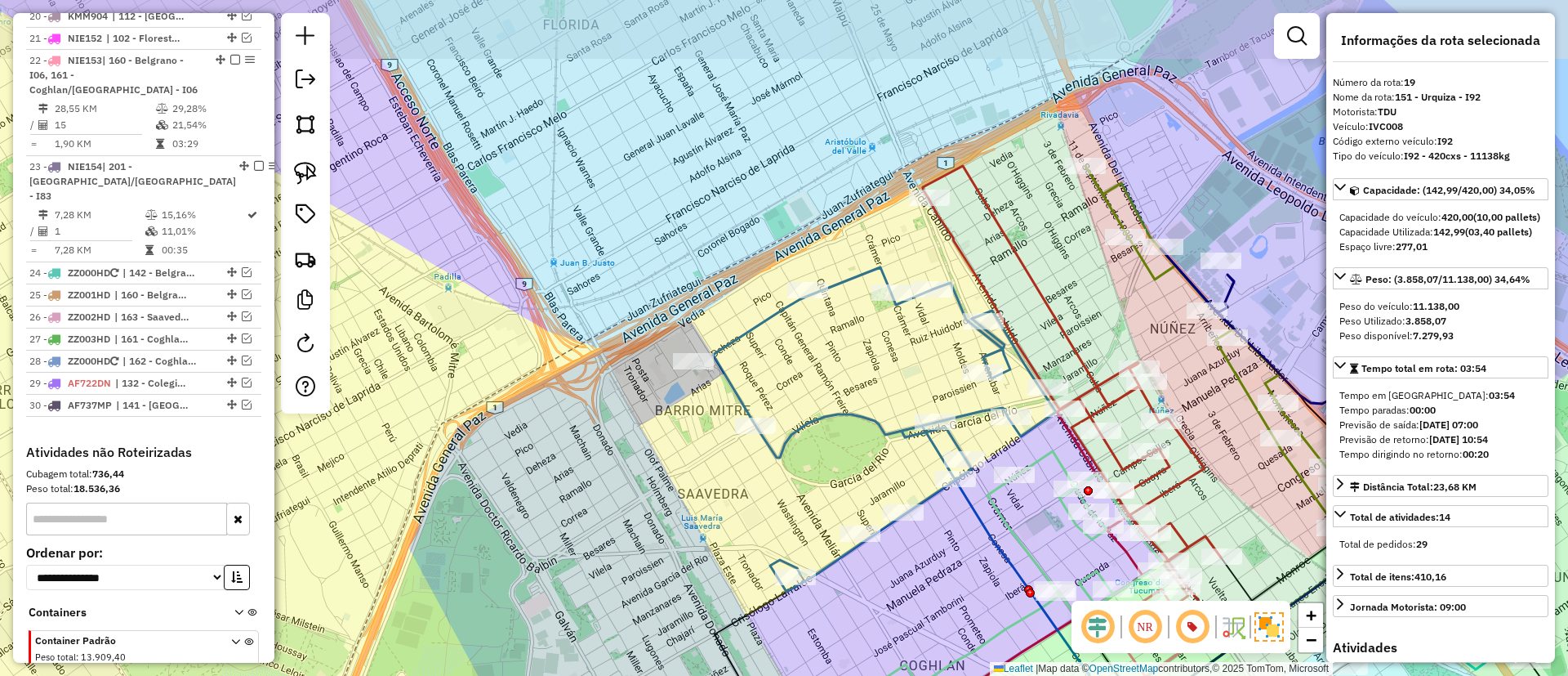
drag, startPoint x: 588, startPoint y: 292, endPoint x: 624, endPoint y: 286, distance: 36.5
click at [629, 294] on div "Janela de atendimento Grade de atendimento Capacidade Transportadoras Veículos …" at bounding box center [784, 338] width 1568 height 676
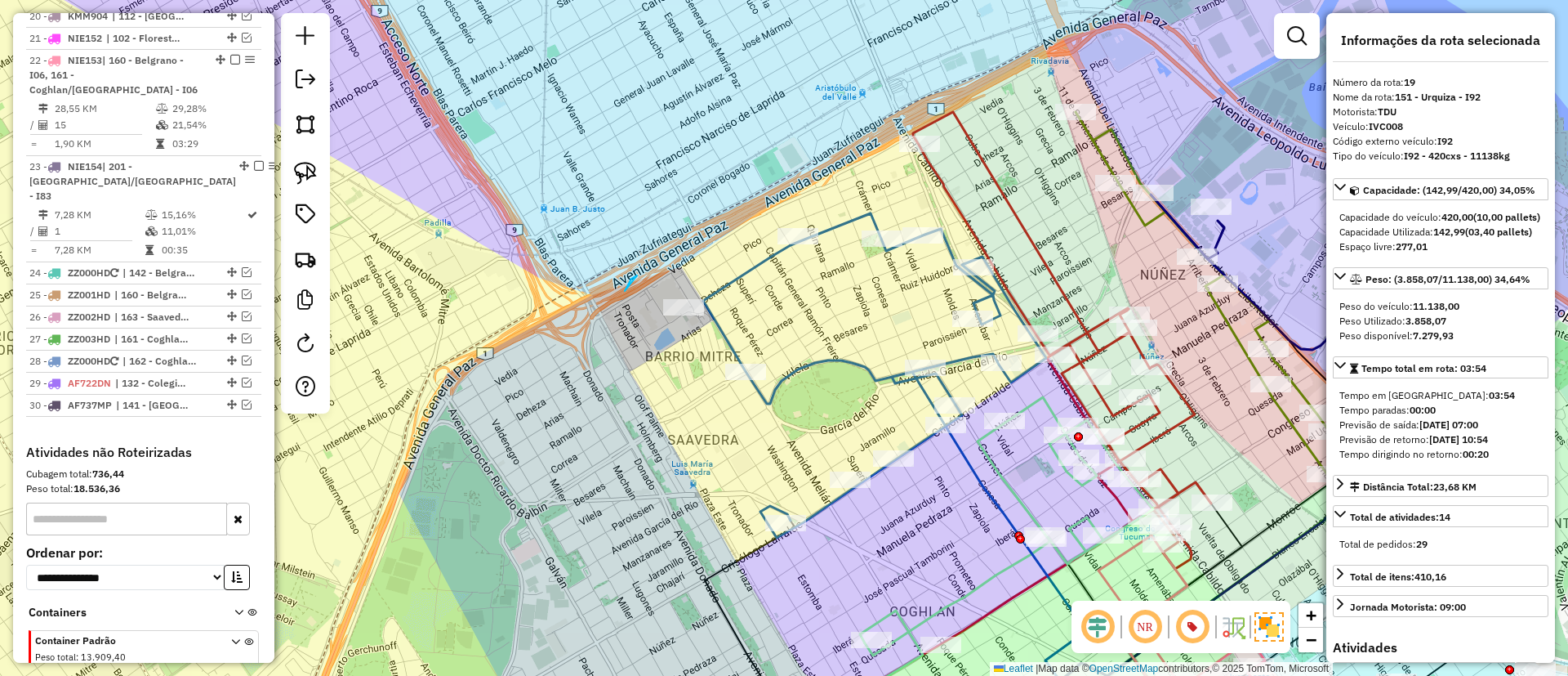
drag, startPoint x: 632, startPoint y: 278, endPoint x: 784, endPoint y: 274, distance: 152.1
click at [750, 268] on icon at bounding box center [874, 375] width 343 height 324
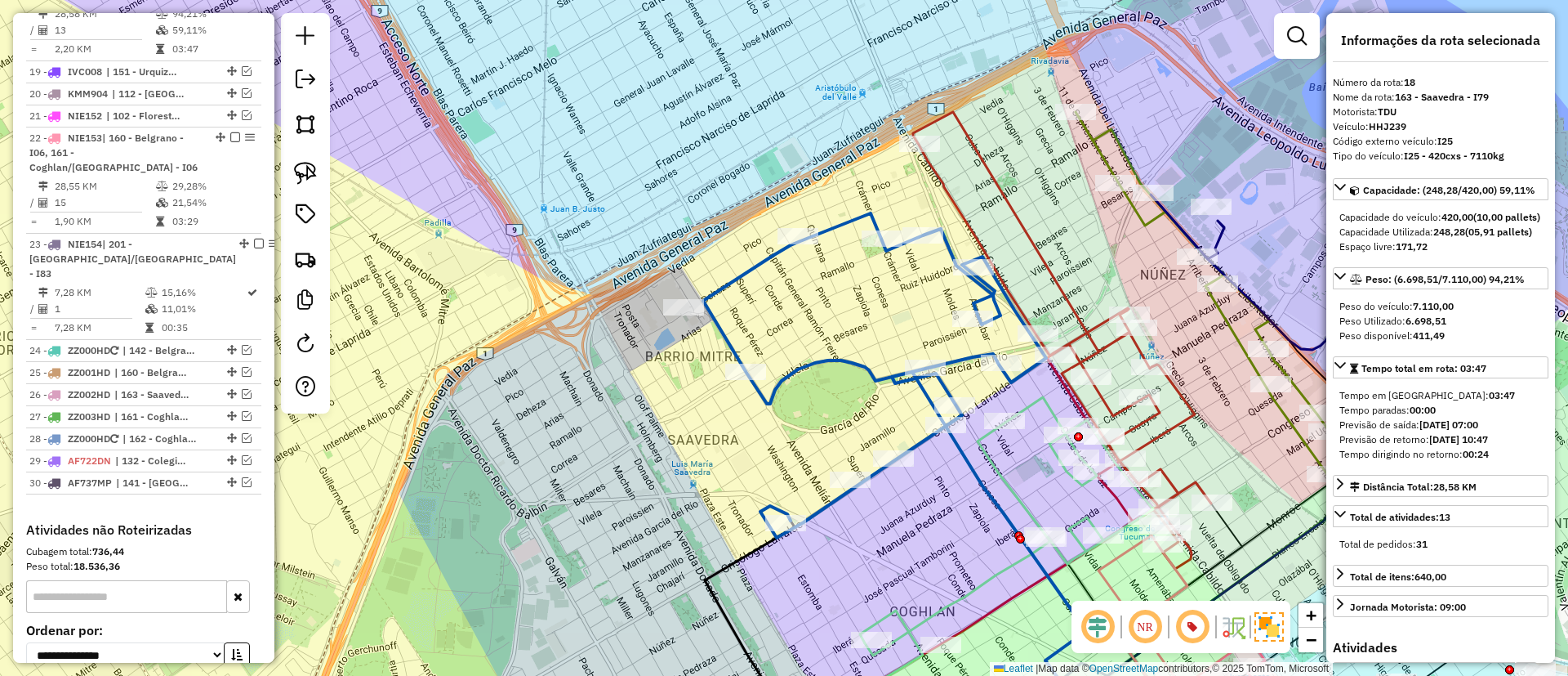
scroll to position [1699, 0]
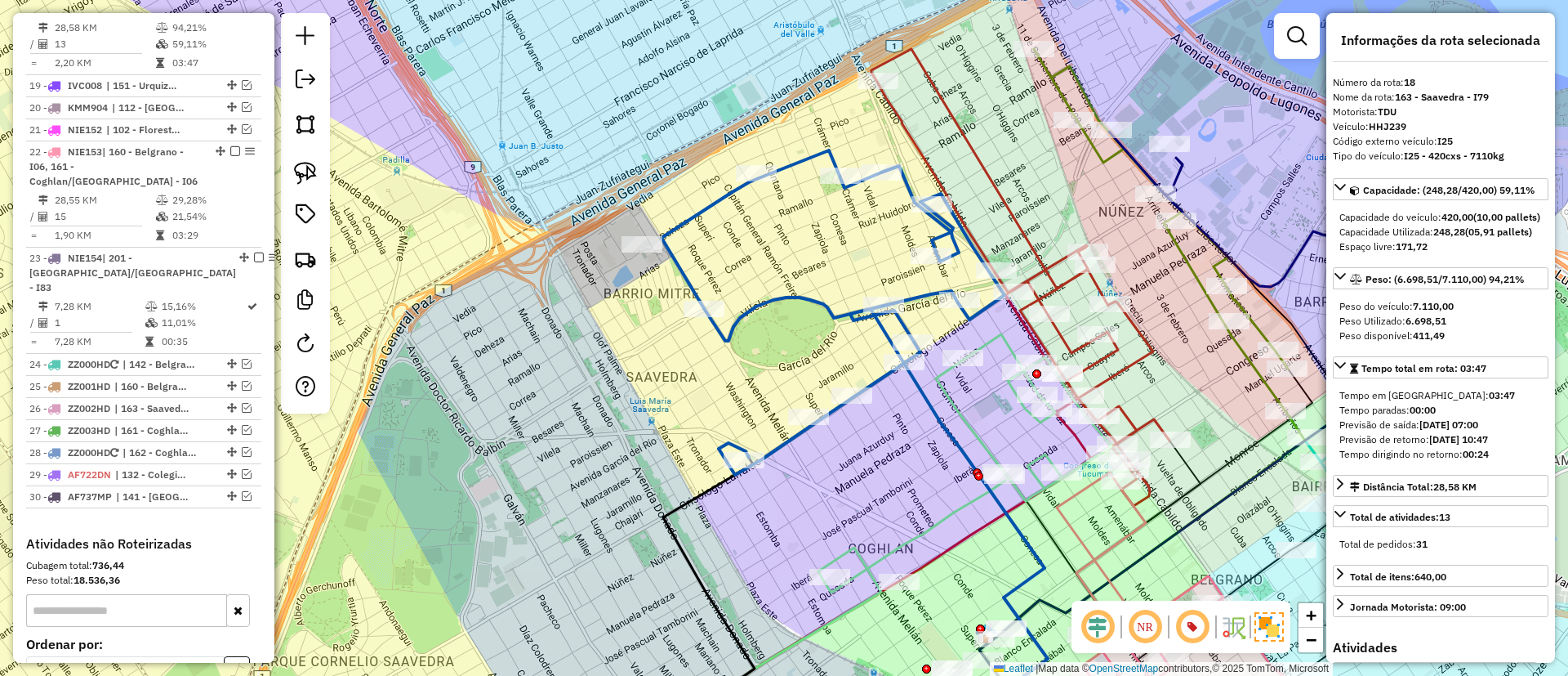
drag, startPoint x: 754, startPoint y: 301, endPoint x: 708, endPoint y: 231, distance: 83.8
click at [708, 231] on div "Janela de atendimento Grade de atendimento Capacidade Transportadoras Veículos …" at bounding box center [784, 338] width 1568 height 676
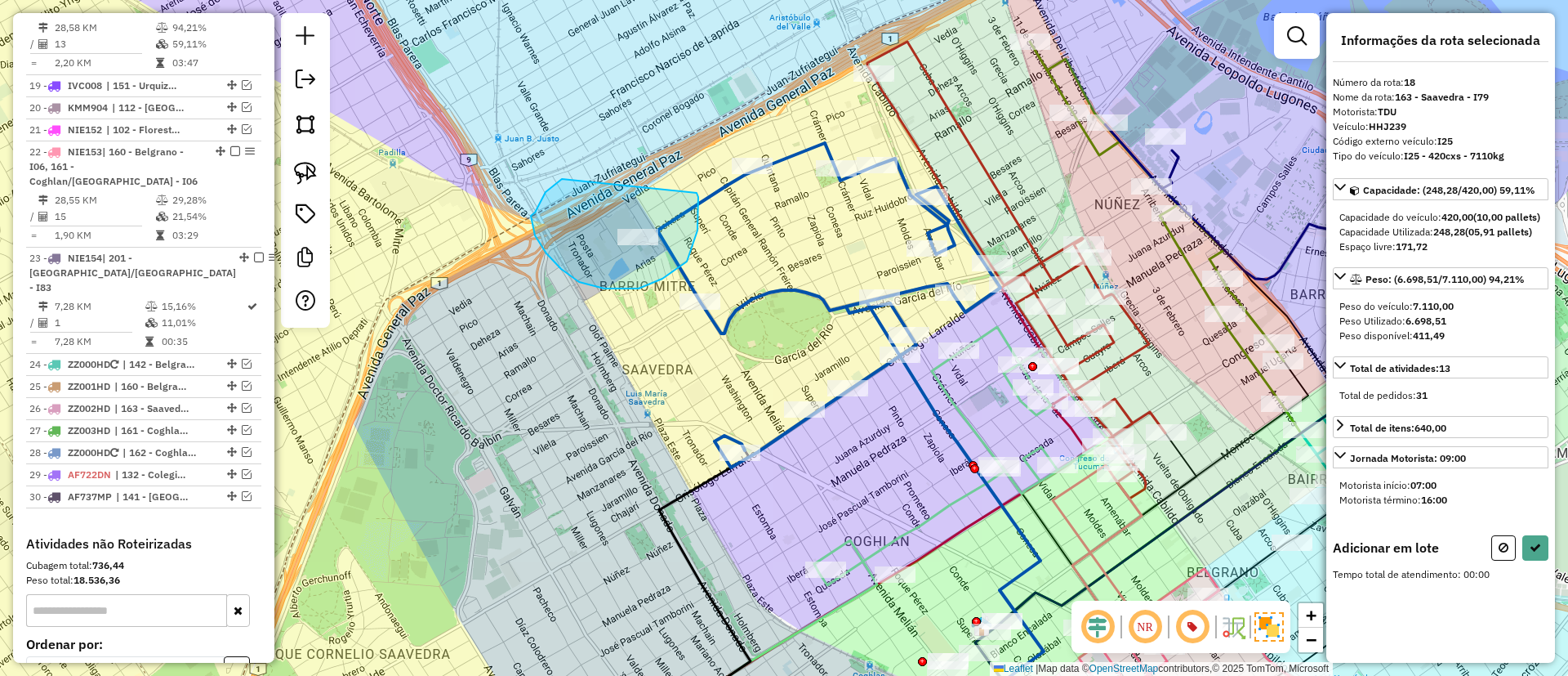
drag, startPoint x: 535, startPoint y: 212, endPoint x: 697, endPoint y: 191, distance: 163.4
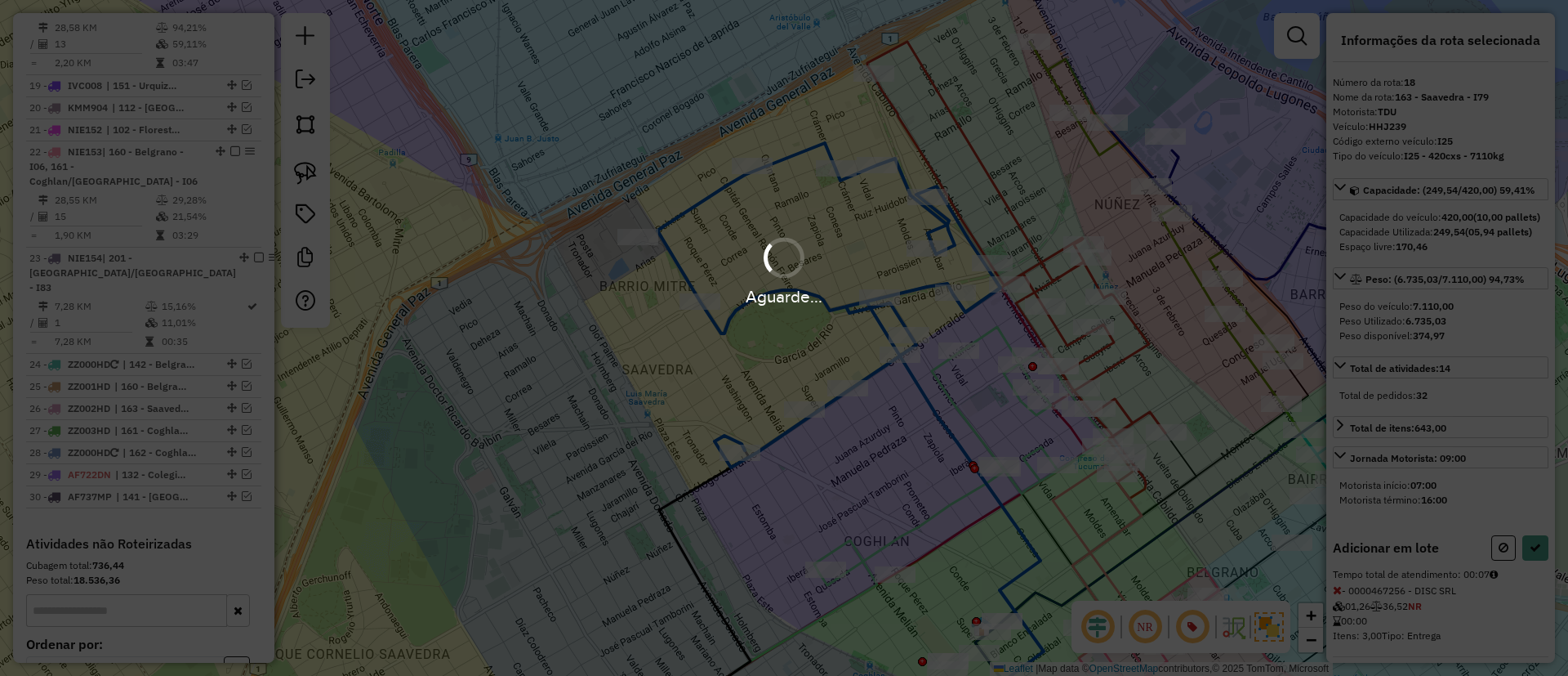
select select "*********"
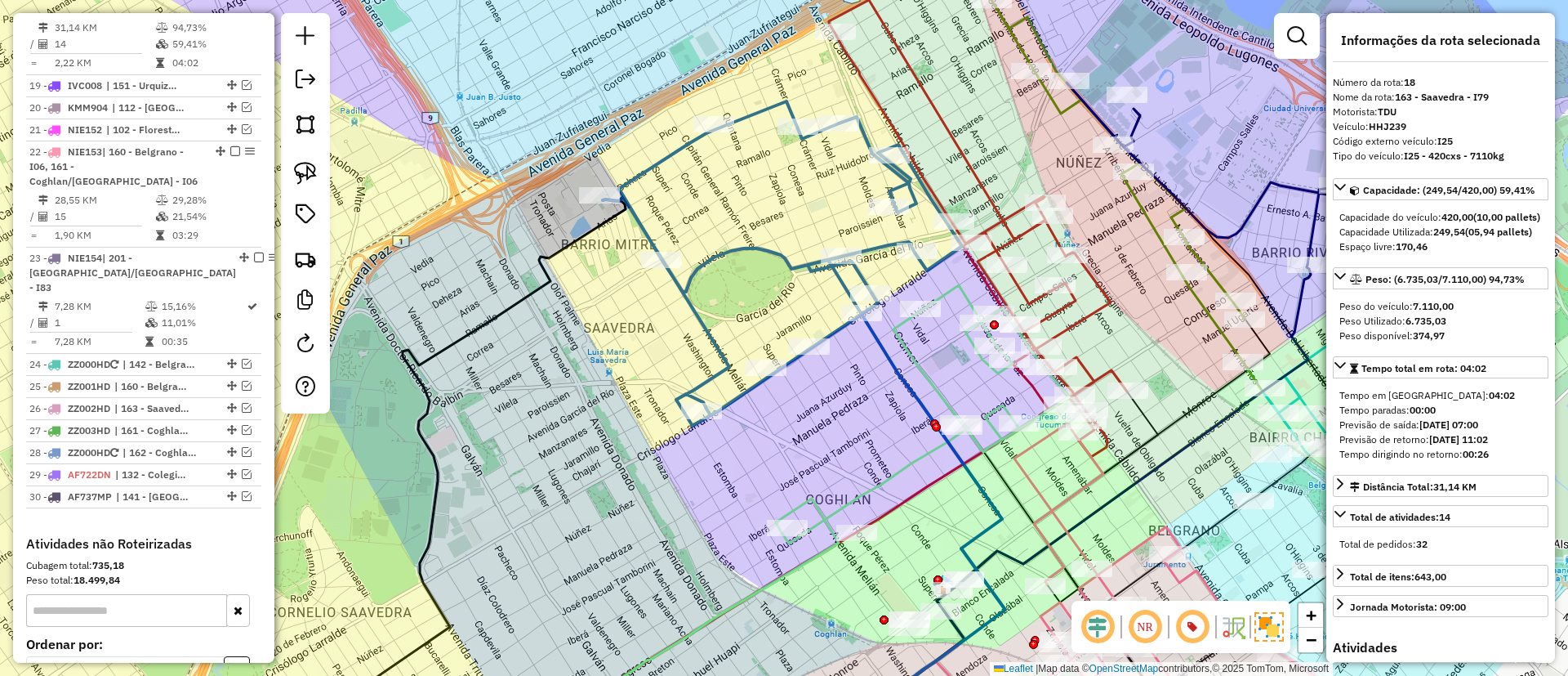
drag, startPoint x: 761, startPoint y: 346, endPoint x: 551, endPoint y: 172, distance: 272.7
click at [551, 172] on div "Rota 18 - Placa HHJ239 0000447364 - OLIVEIRA CAMILO LUIS Rota 18 - Placa HHJ239…" at bounding box center [784, 338] width 1568 height 676
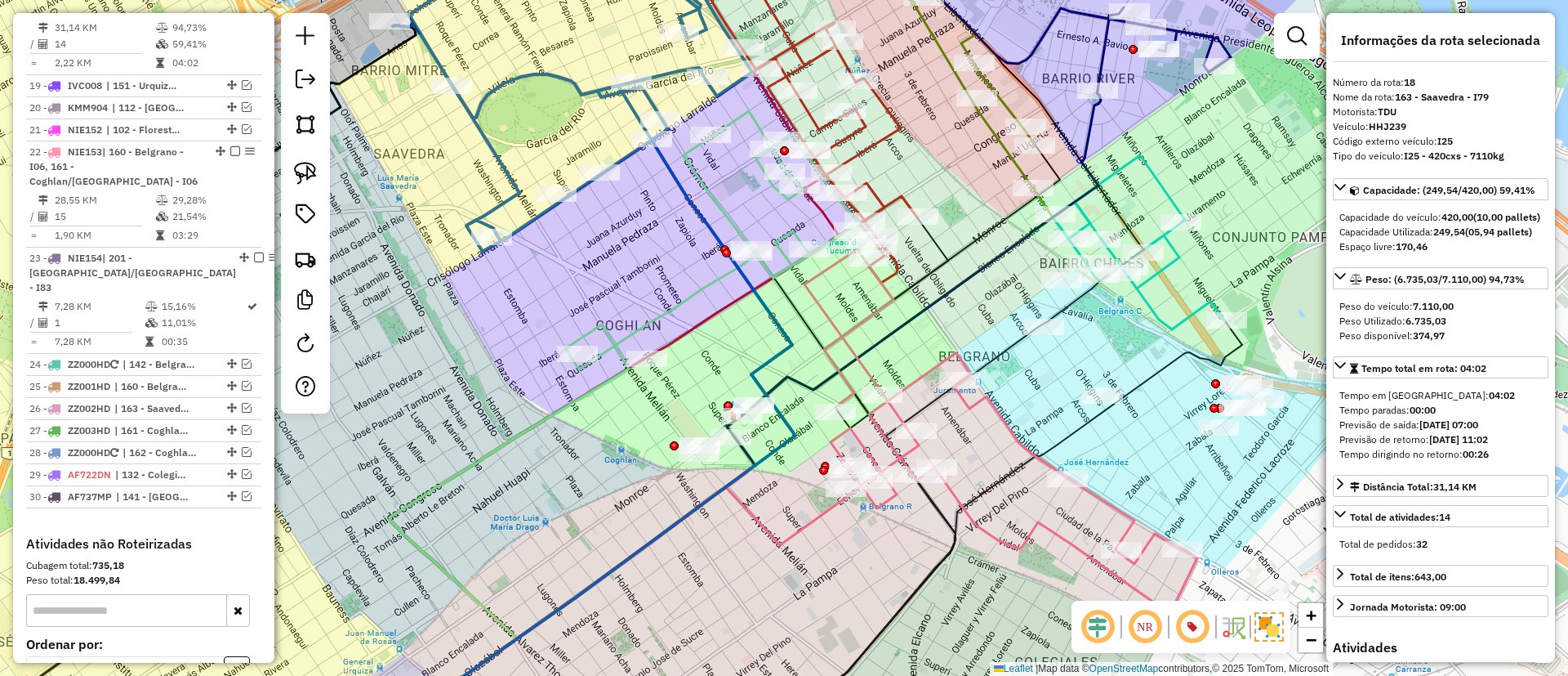
click at [1027, 534] on icon at bounding box center [1000, 431] width 393 height 364
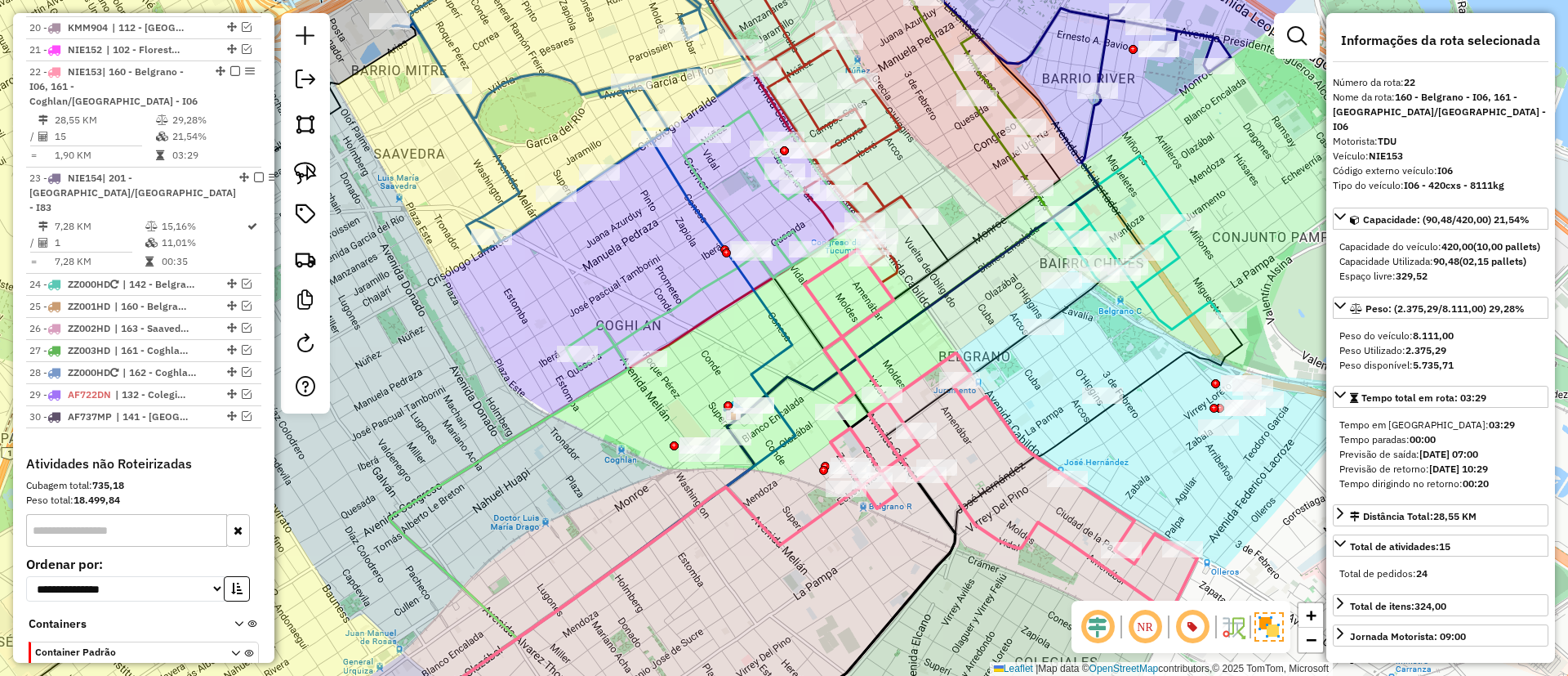
scroll to position [1857, 0]
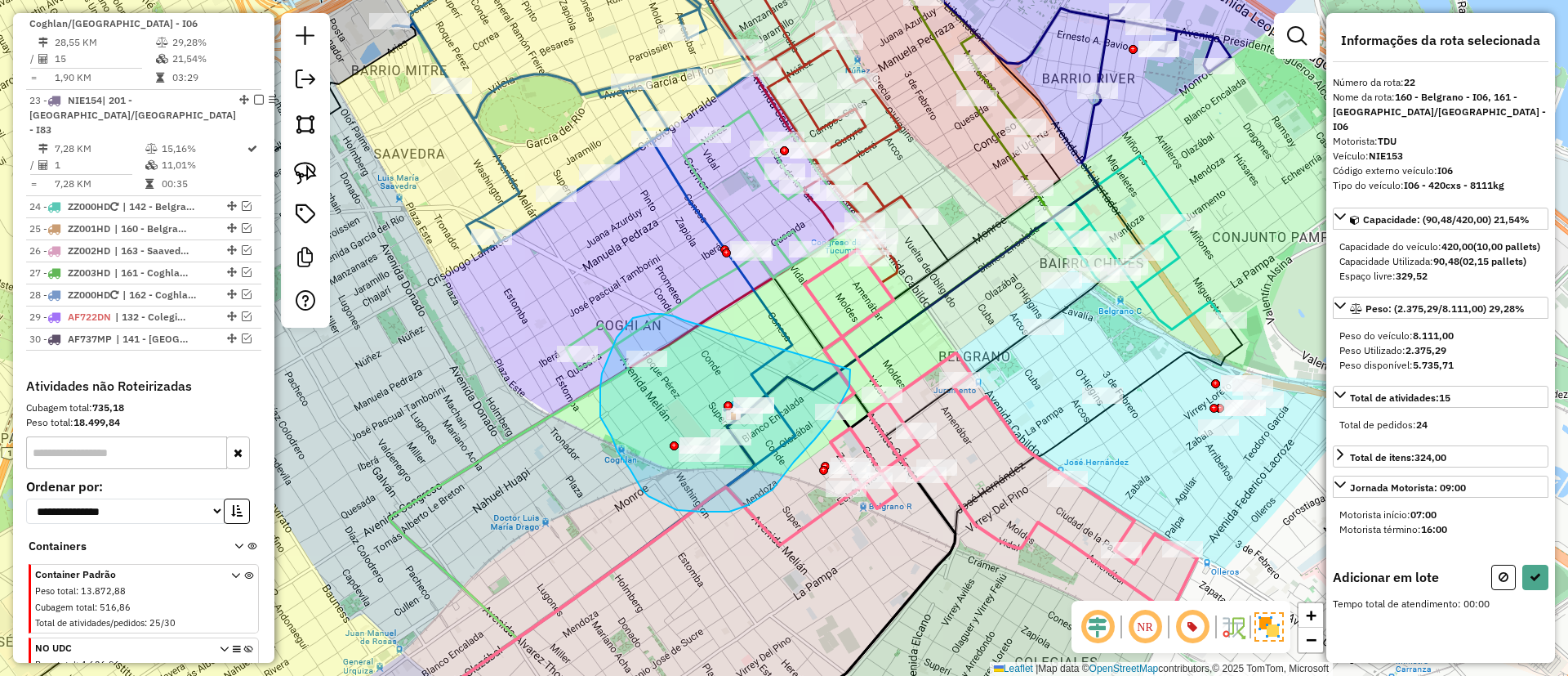
drag, startPoint x: 661, startPoint y: 314, endPoint x: 849, endPoint y: 367, distance: 195.3
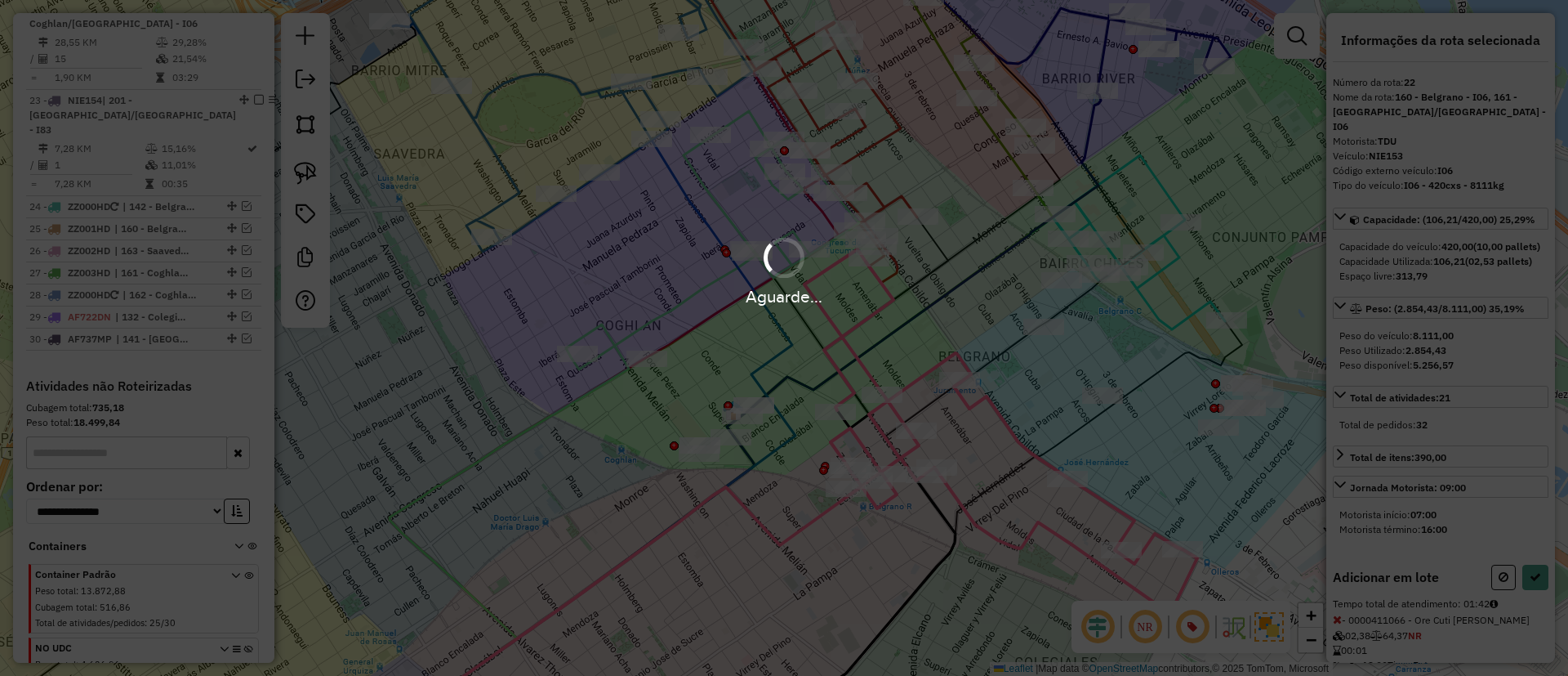
select select "*********"
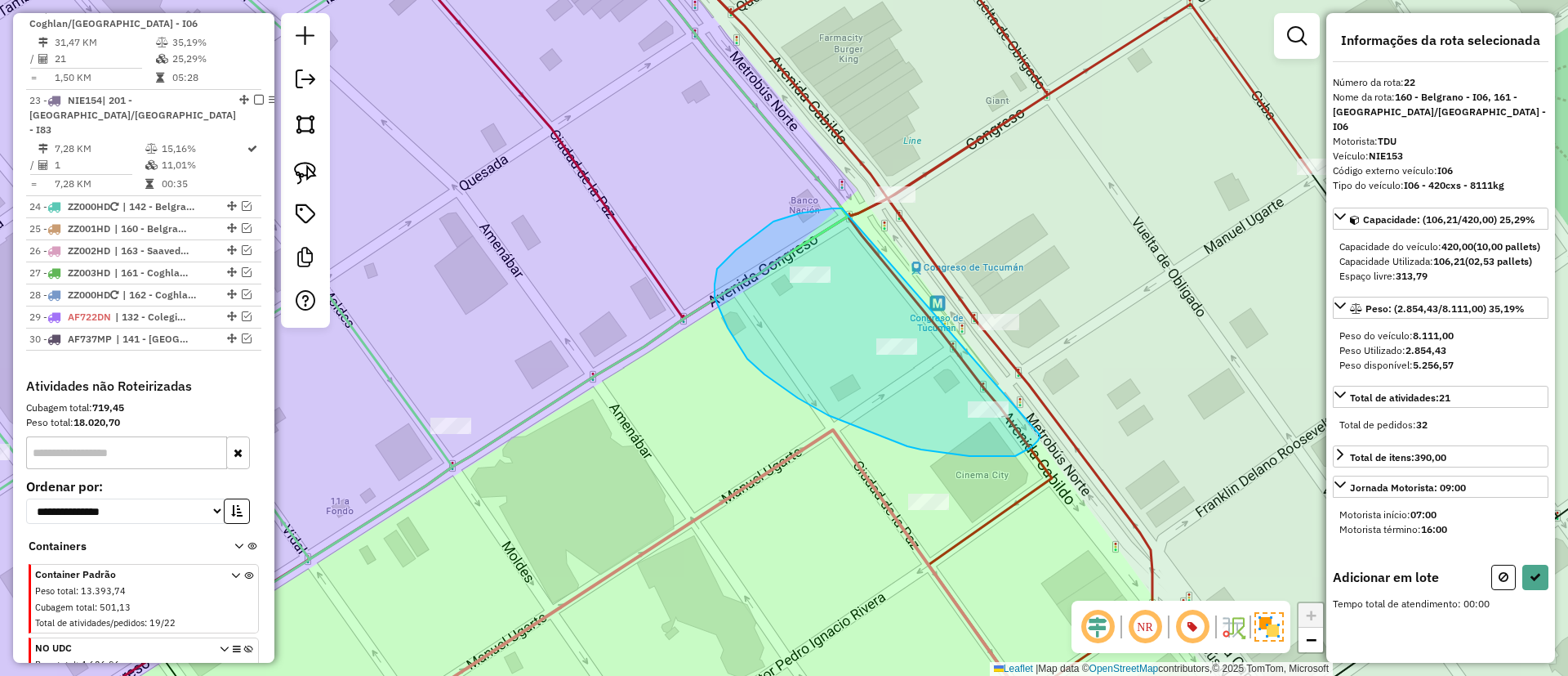
drag, startPoint x: 839, startPoint y: 208, endPoint x: 1042, endPoint y: 422, distance: 295.0
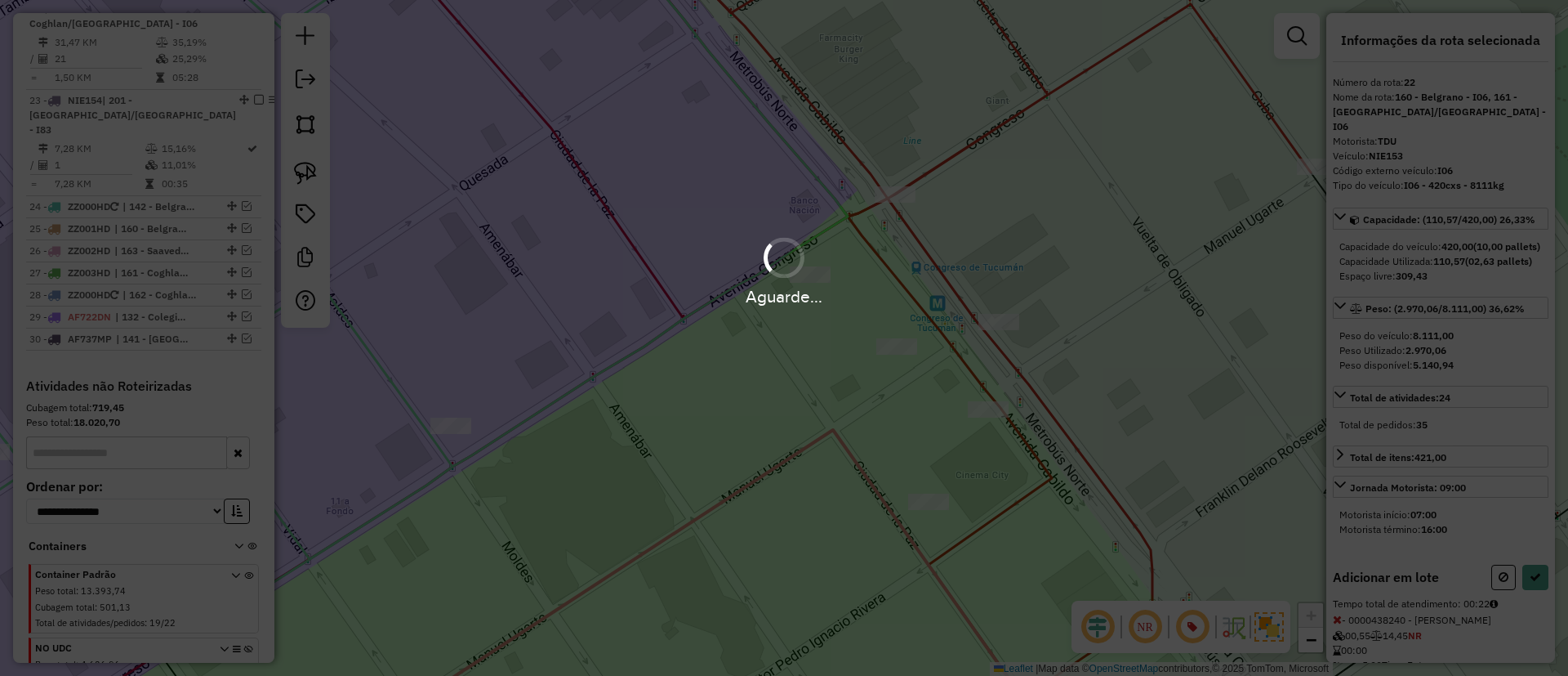
select select "*********"
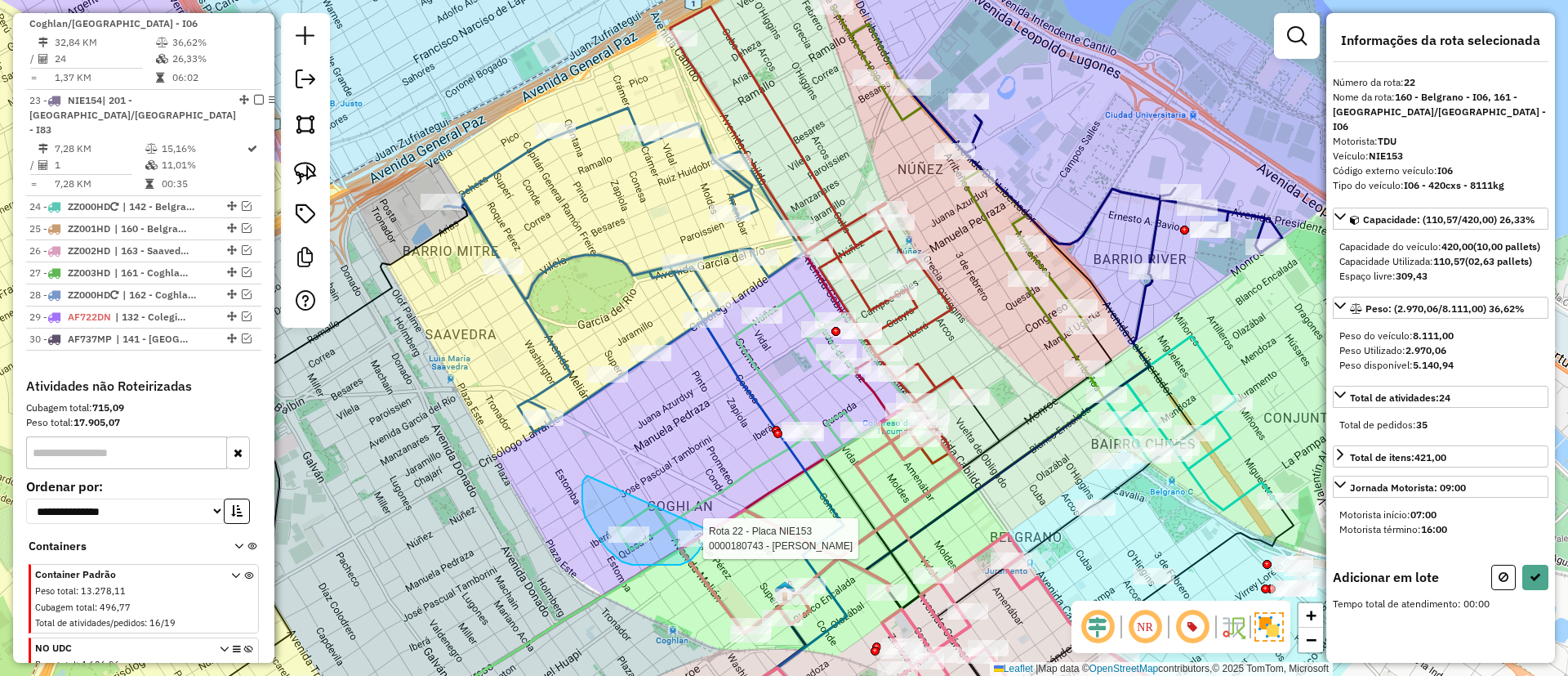
drag, startPoint x: 582, startPoint y: 486, endPoint x: 708, endPoint y: 526, distance: 132.2
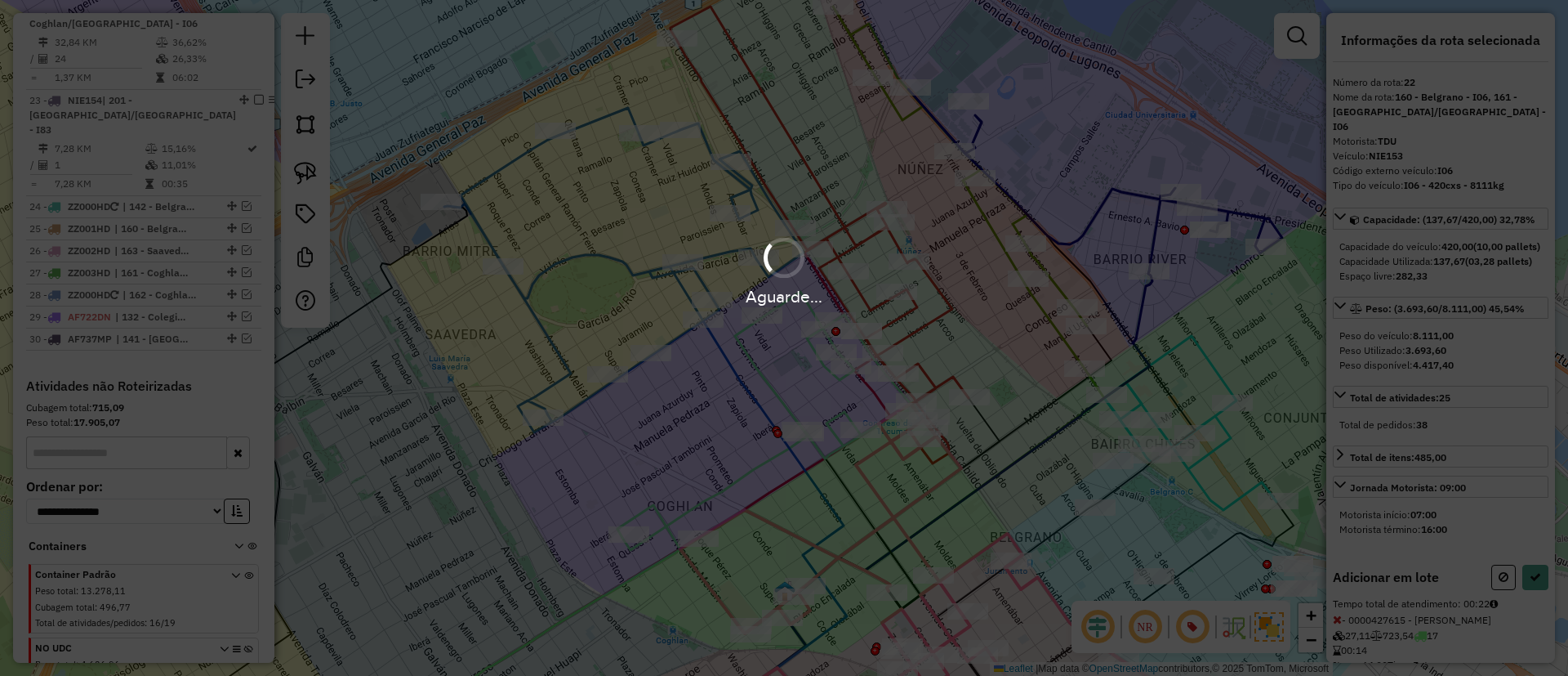
select select "*********"
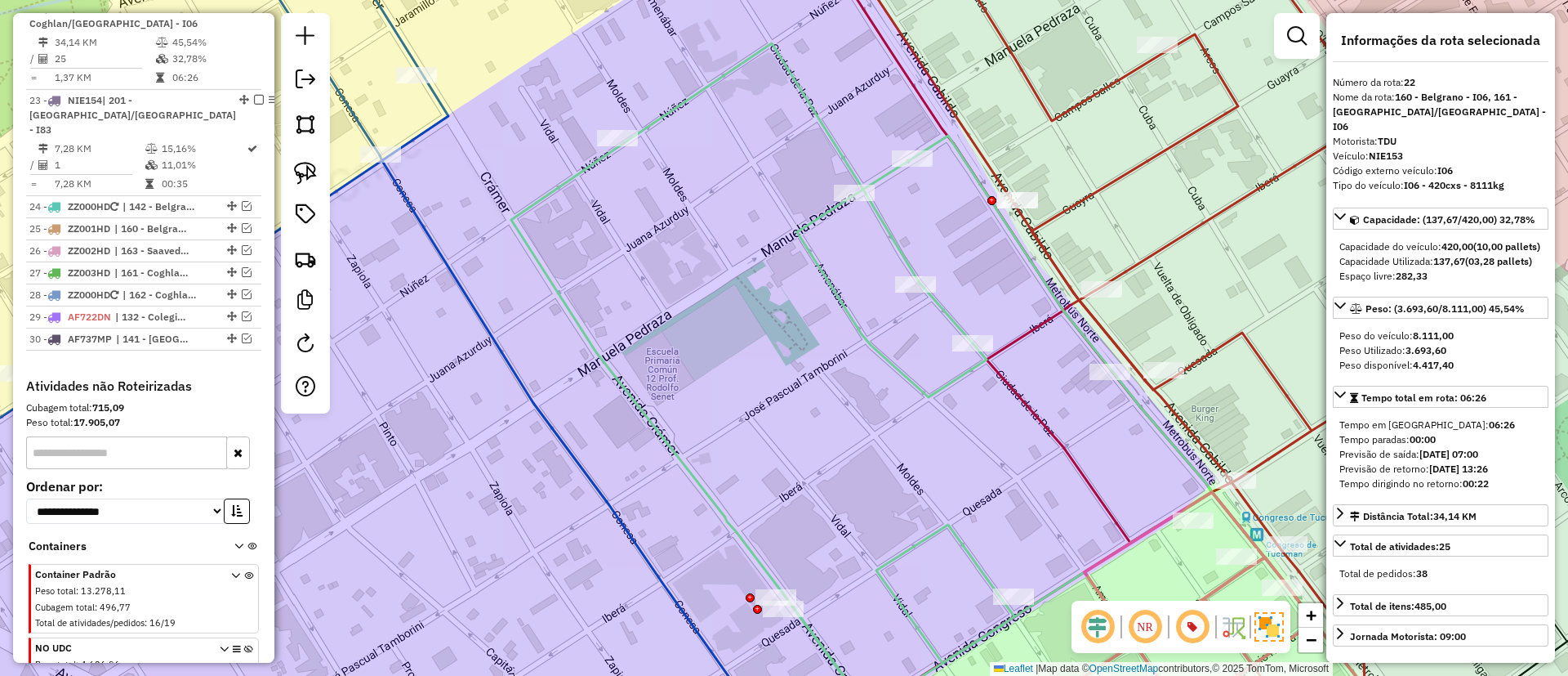
click at [827, 283] on icon at bounding box center [861, 376] width 700 height 666
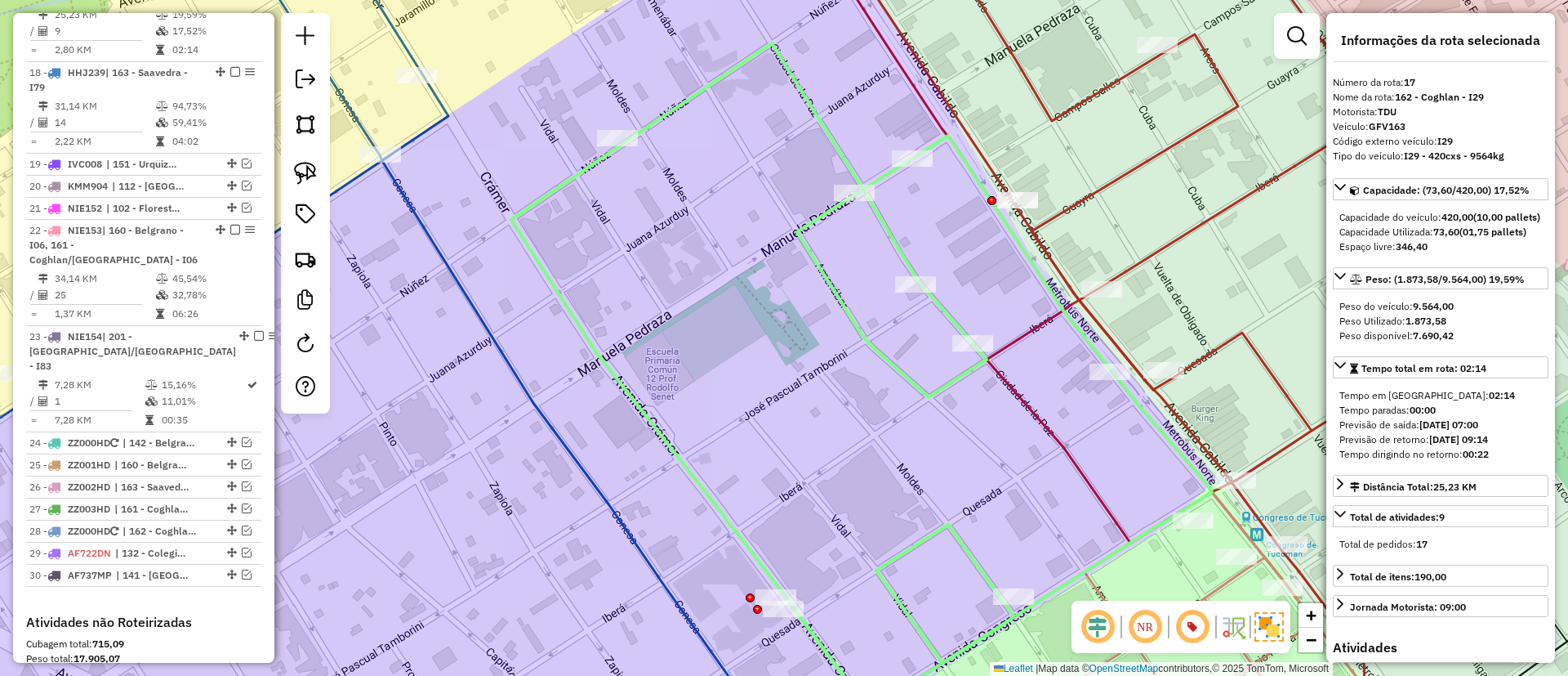
scroll to position [1607, 0]
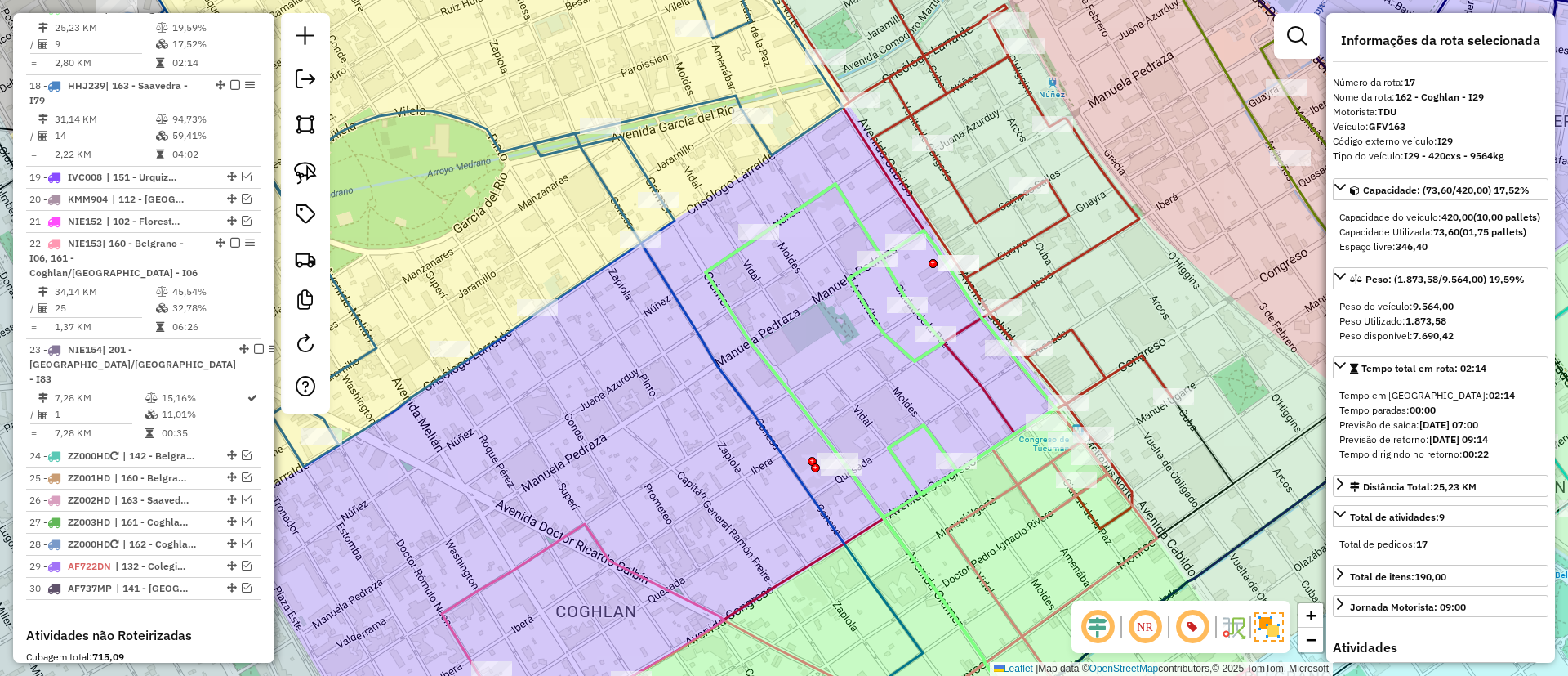
drag, startPoint x: 804, startPoint y: 317, endPoint x: 846, endPoint y: 344, distance: 49.9
click at [846, 344] on div "Janela de atendimento Grade de atendimento Capacidade Transportadoras Veículos …" at bounding box center [784, 338] width 1568 height 676
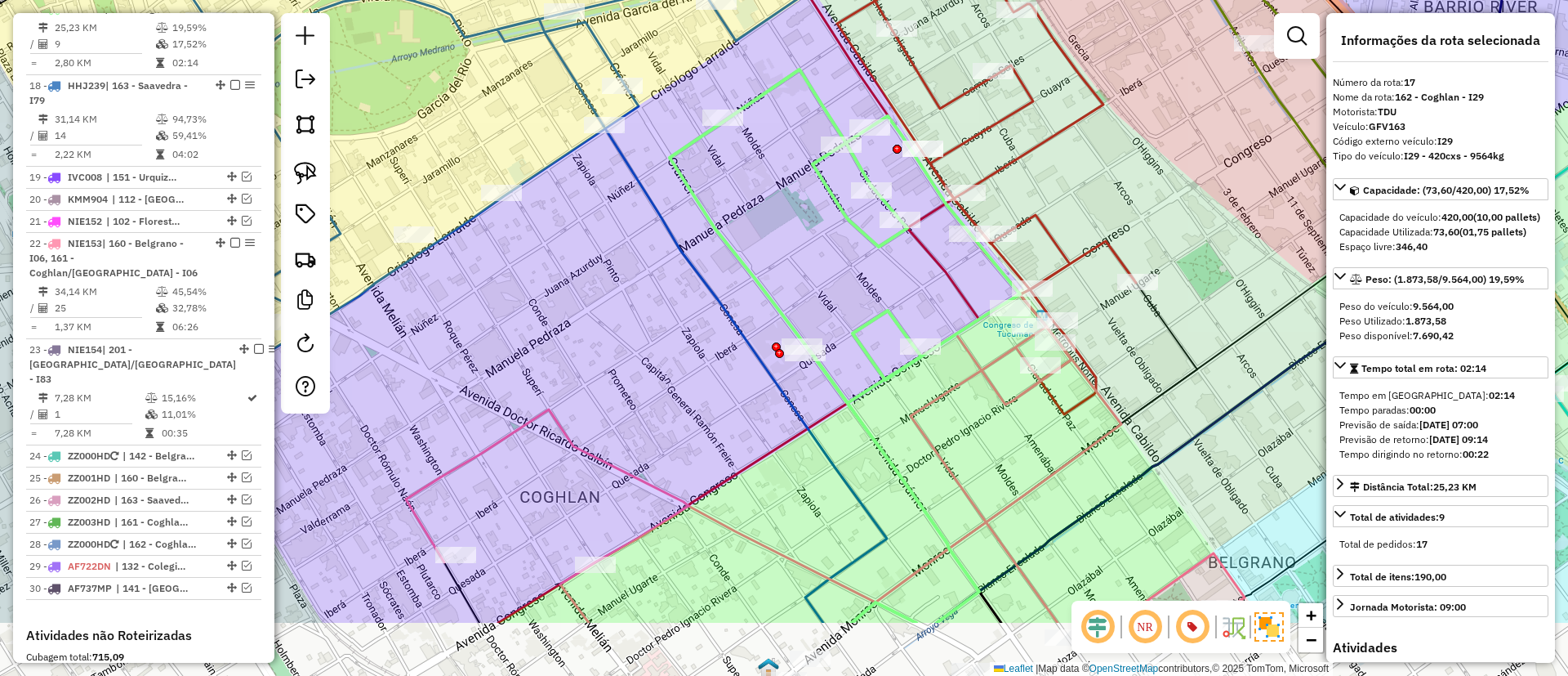
drag, startPoint x: 786, startPoint y: 333, endPoint x: 755, endPoint y: 233, distance: 104.7
click at [755, 233] on div "Janela de atendimento Grade de atendimento Capacidade Transportadoras Veículos …" at bounding box center [784, 338] width 1568 height 676
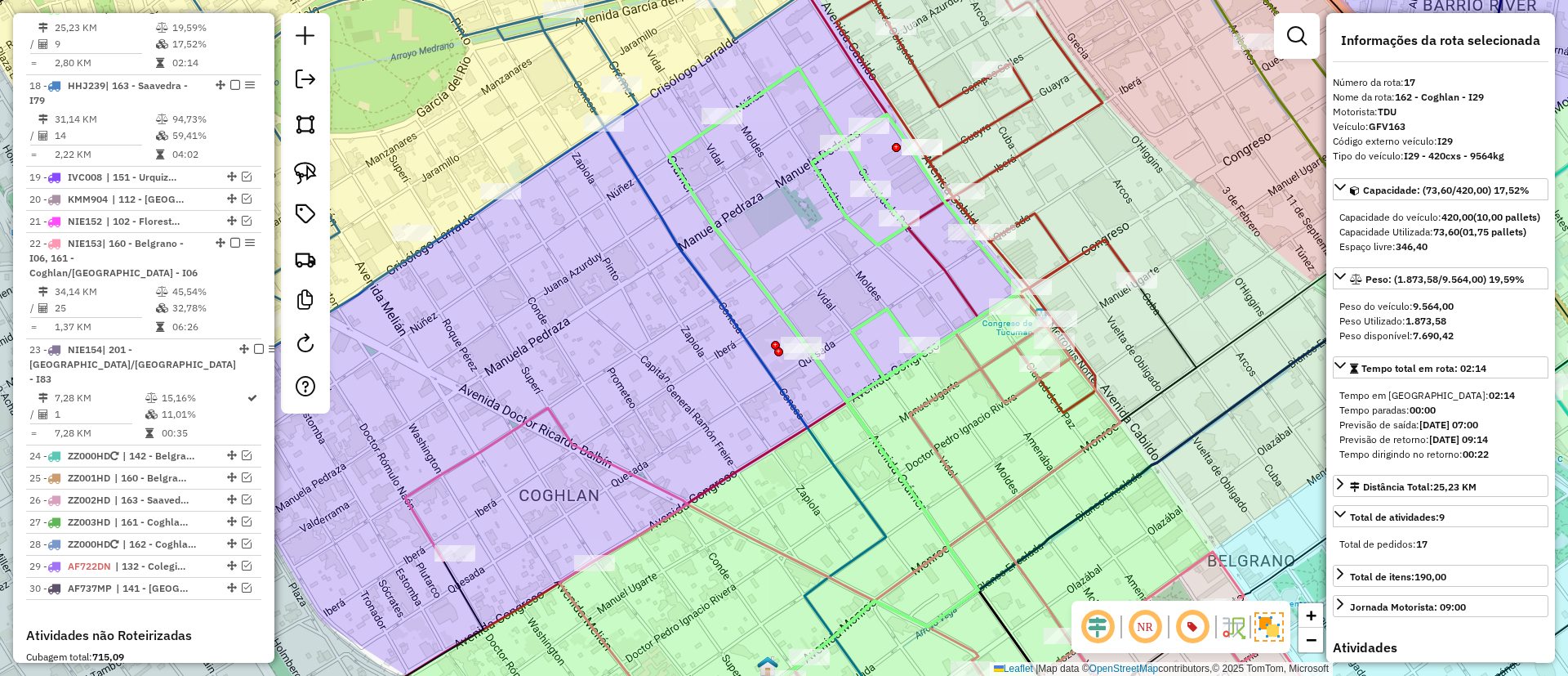
click at [580, 436] on div "Janela de atendimento Grade de atendimento Capacidade Transportadoras Veículos …" at bounding box center [784, 338] width 1568 height 676
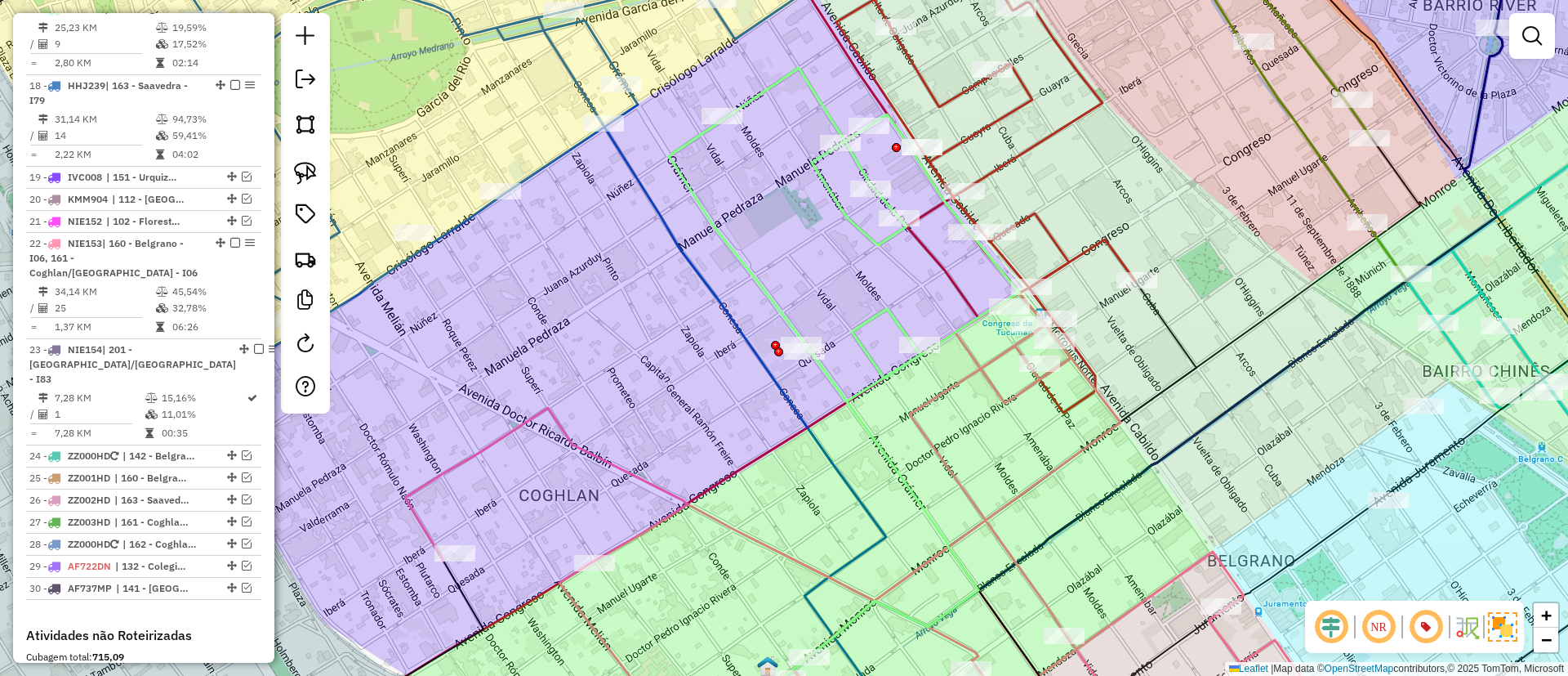
click at [576, 441] on icon at bounding box center [878, 517] width 947 height 450
select select "*********"
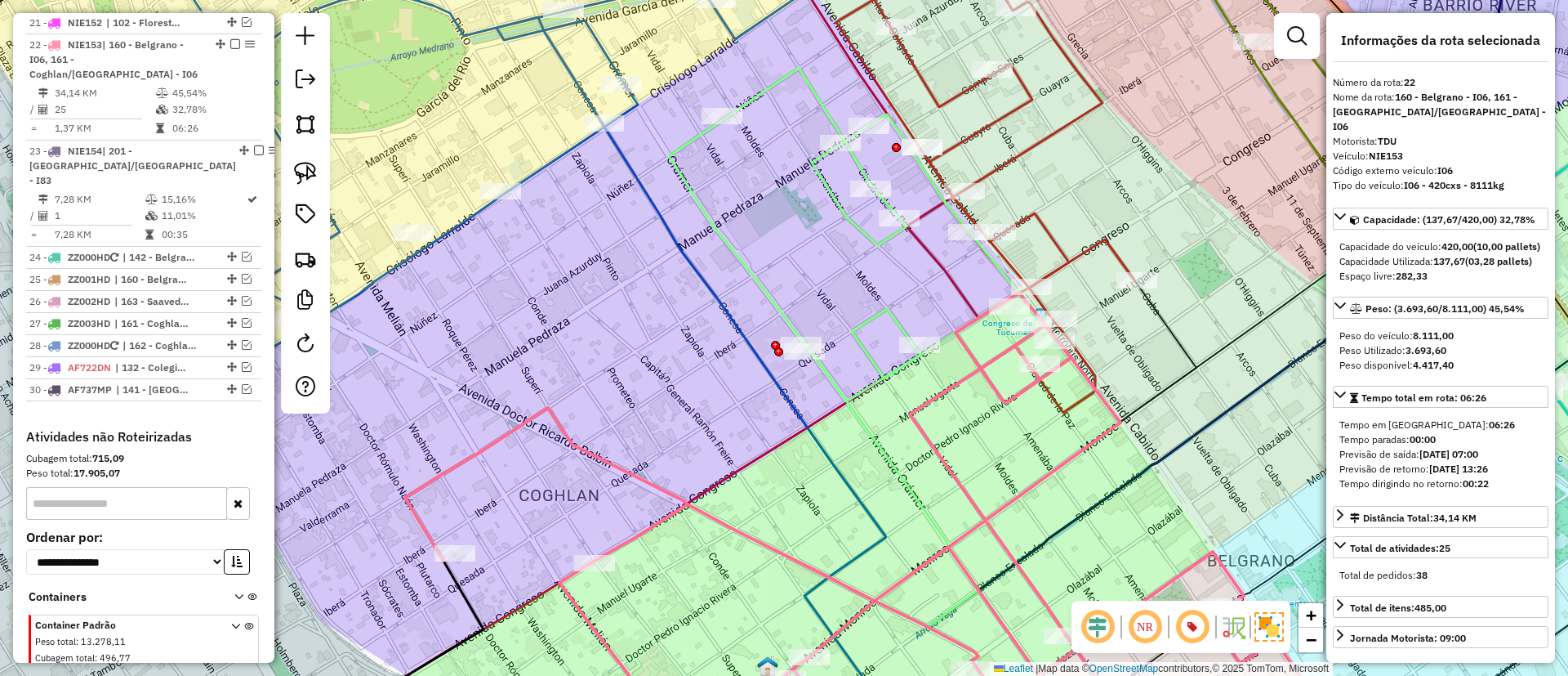
scroll to position [1857, 0]
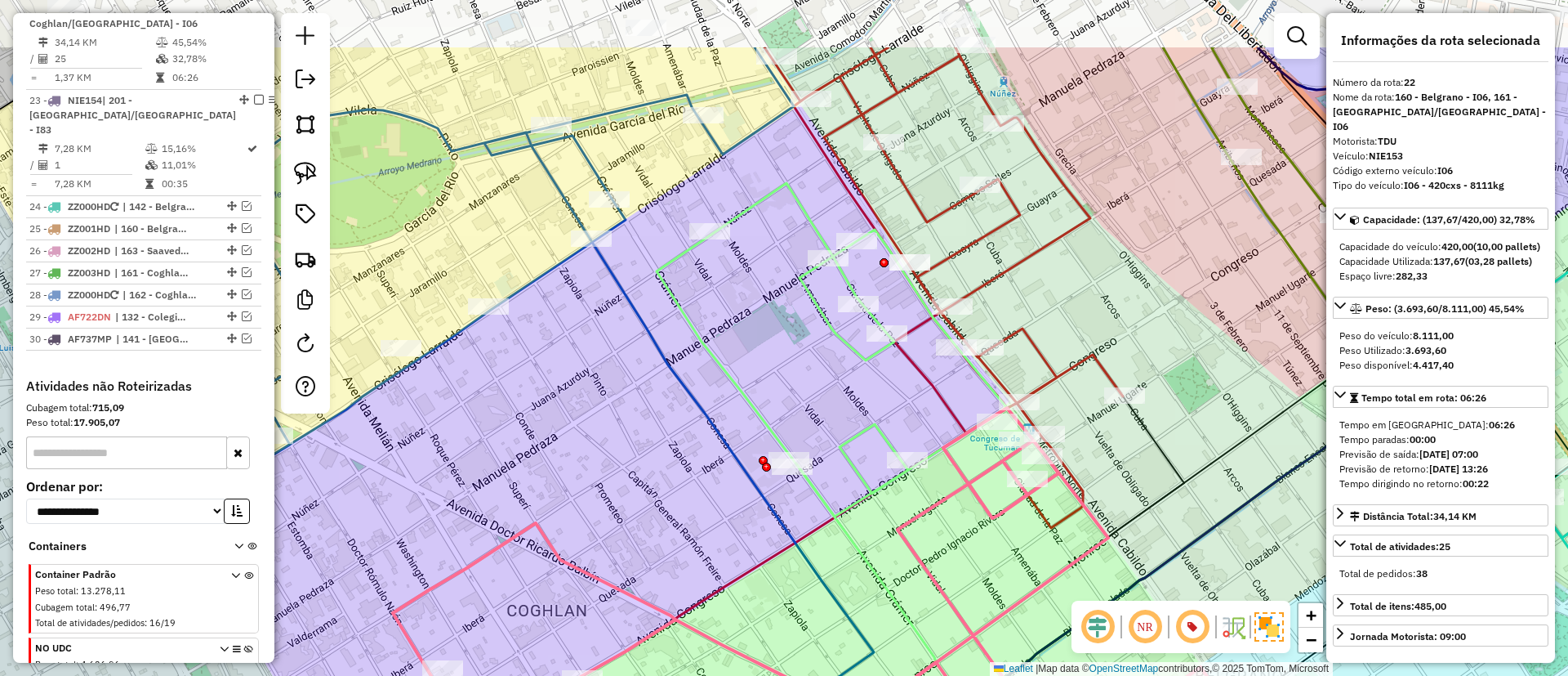
drag, startPoint x: 621, startPoint y: 419, endPoint x: 610, endPoint y: 534, distance: 115.5
click at [610, 534] on div "Janela de atendimento Grade de atendimento Capacidade Transportadoras Veículos …" at bounding box center [784, 338] width 1568 height 676
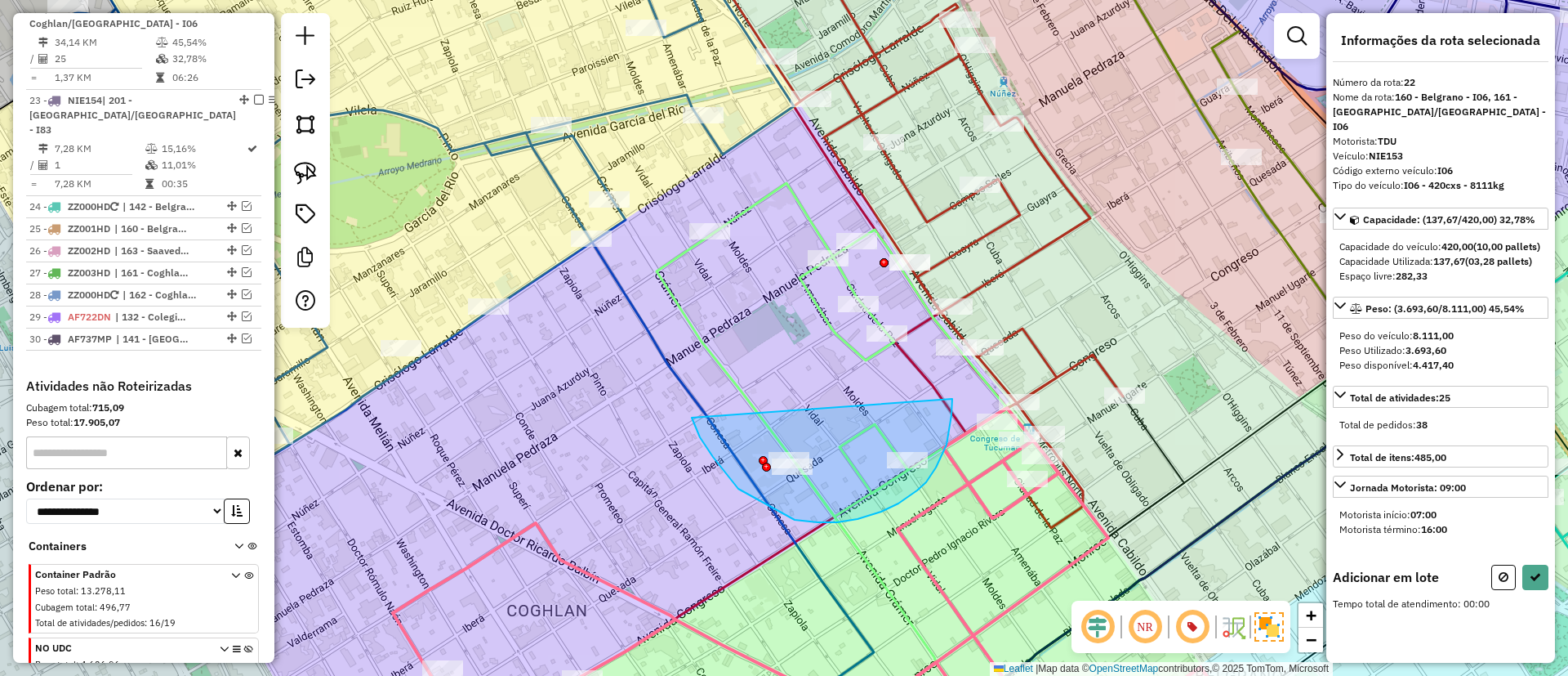
drag, startPoint x: 762, startPoint y: 502, endPoint x: 953, endPoint y: 399, distance: 217.0
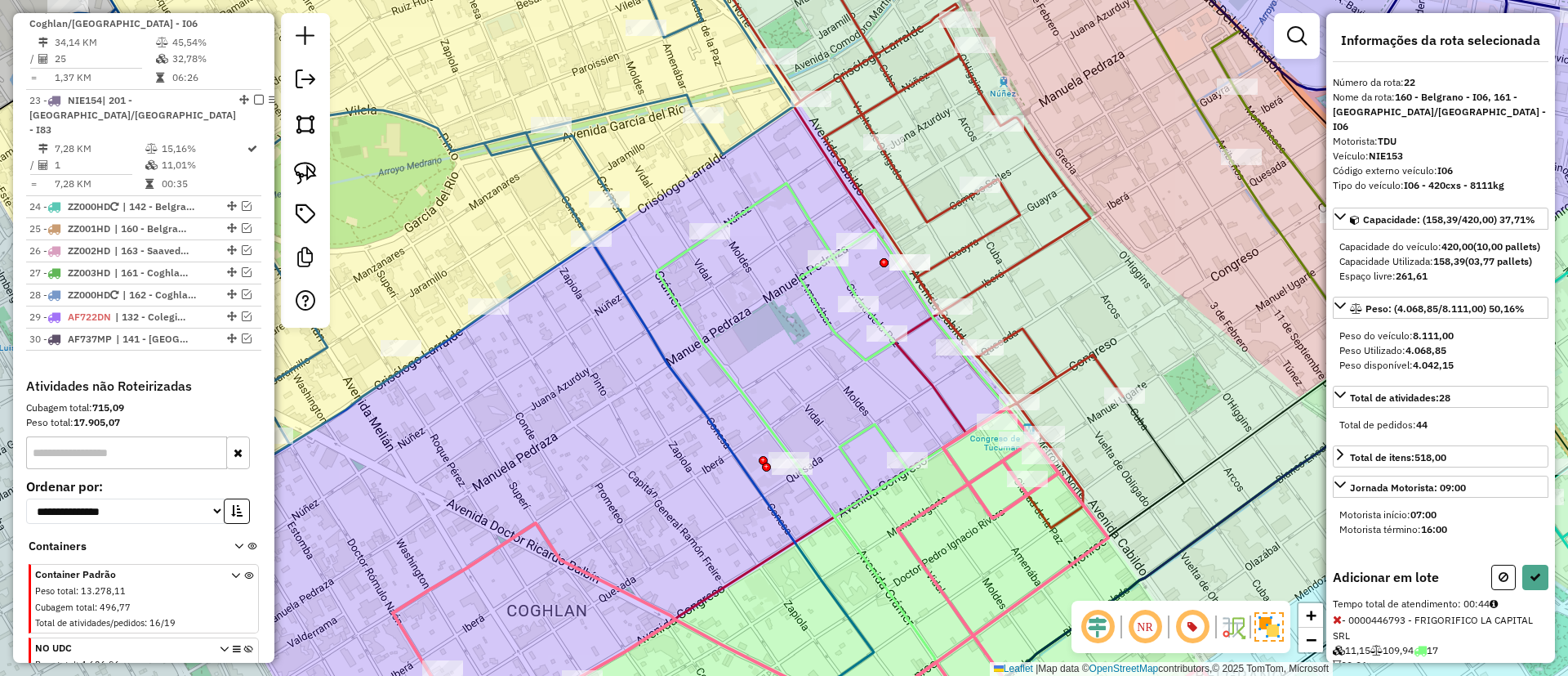
select select "*********"
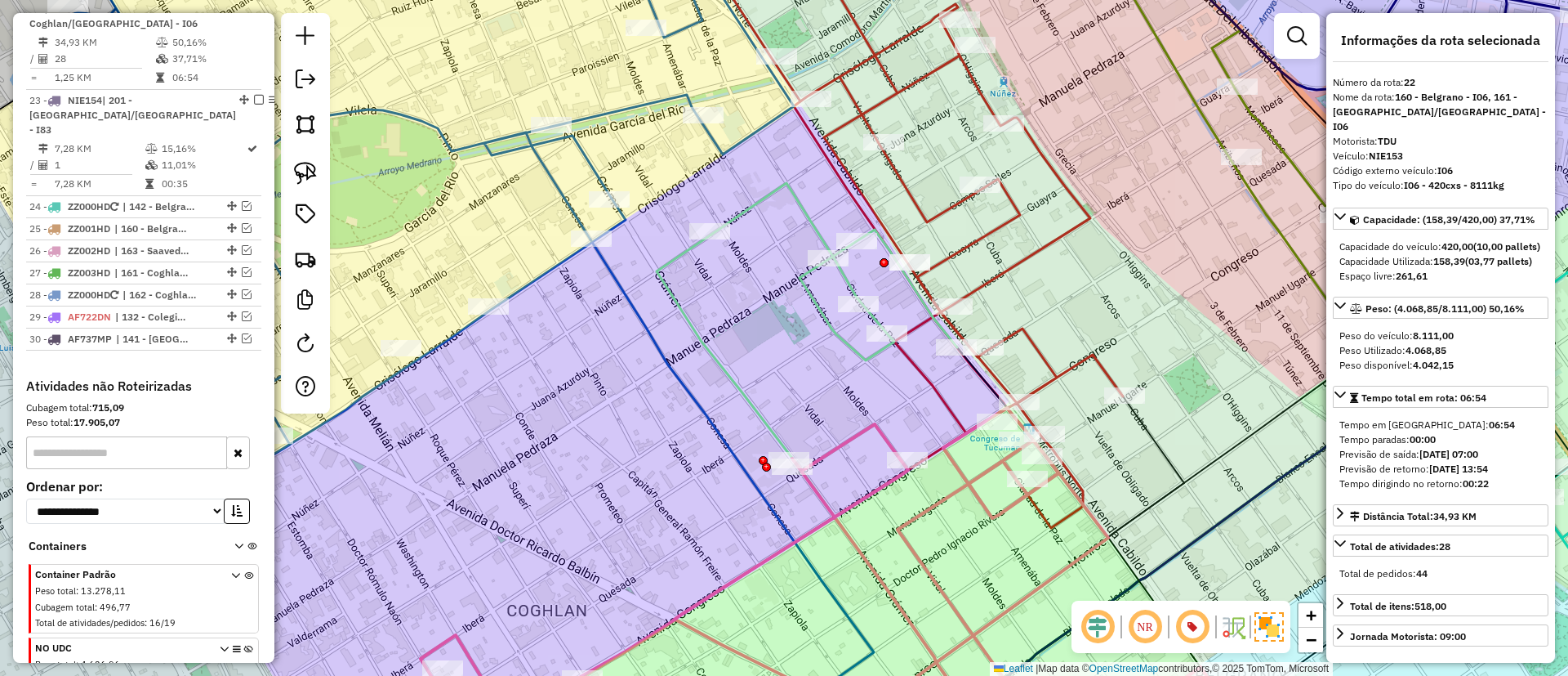
click at [590, 161] on icon at bounding box center [434, 199] width 720 height 534
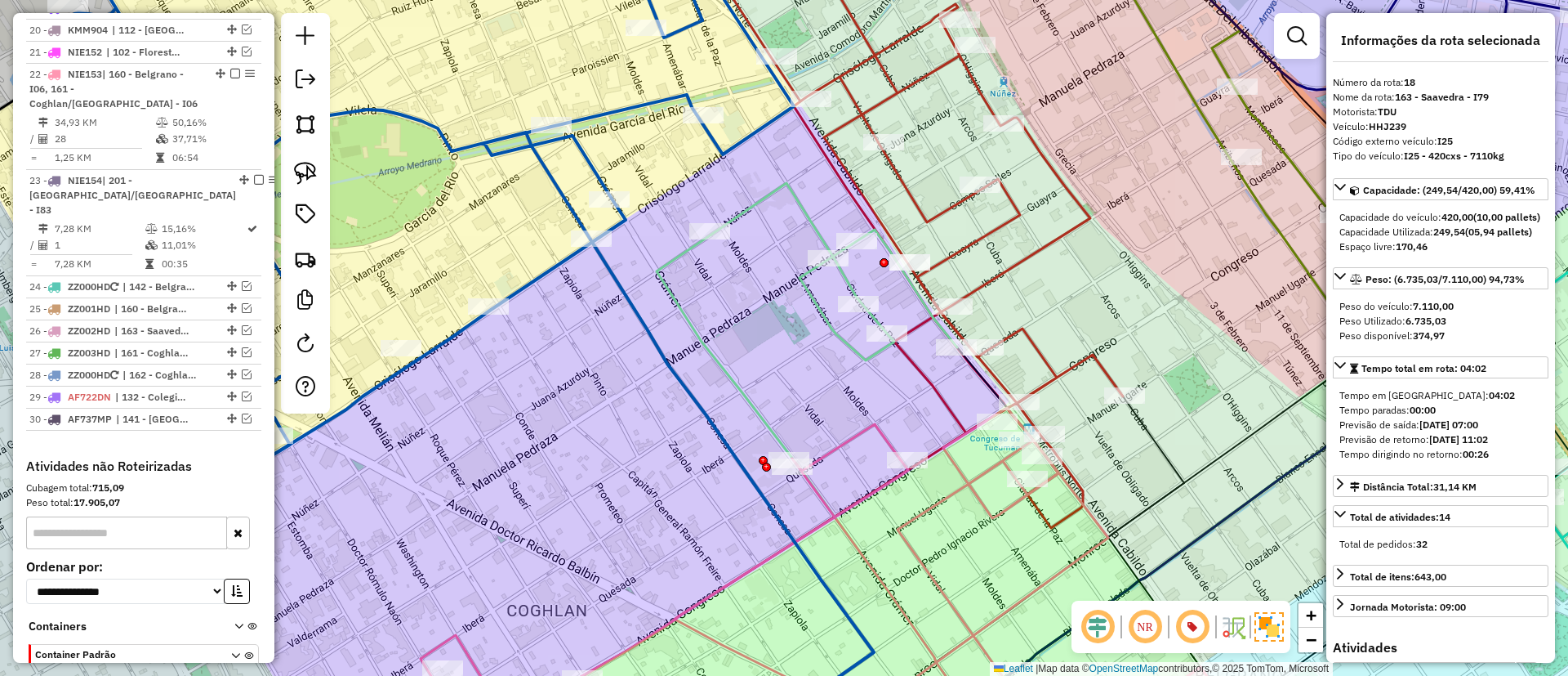
scroll to position [1699, 0]
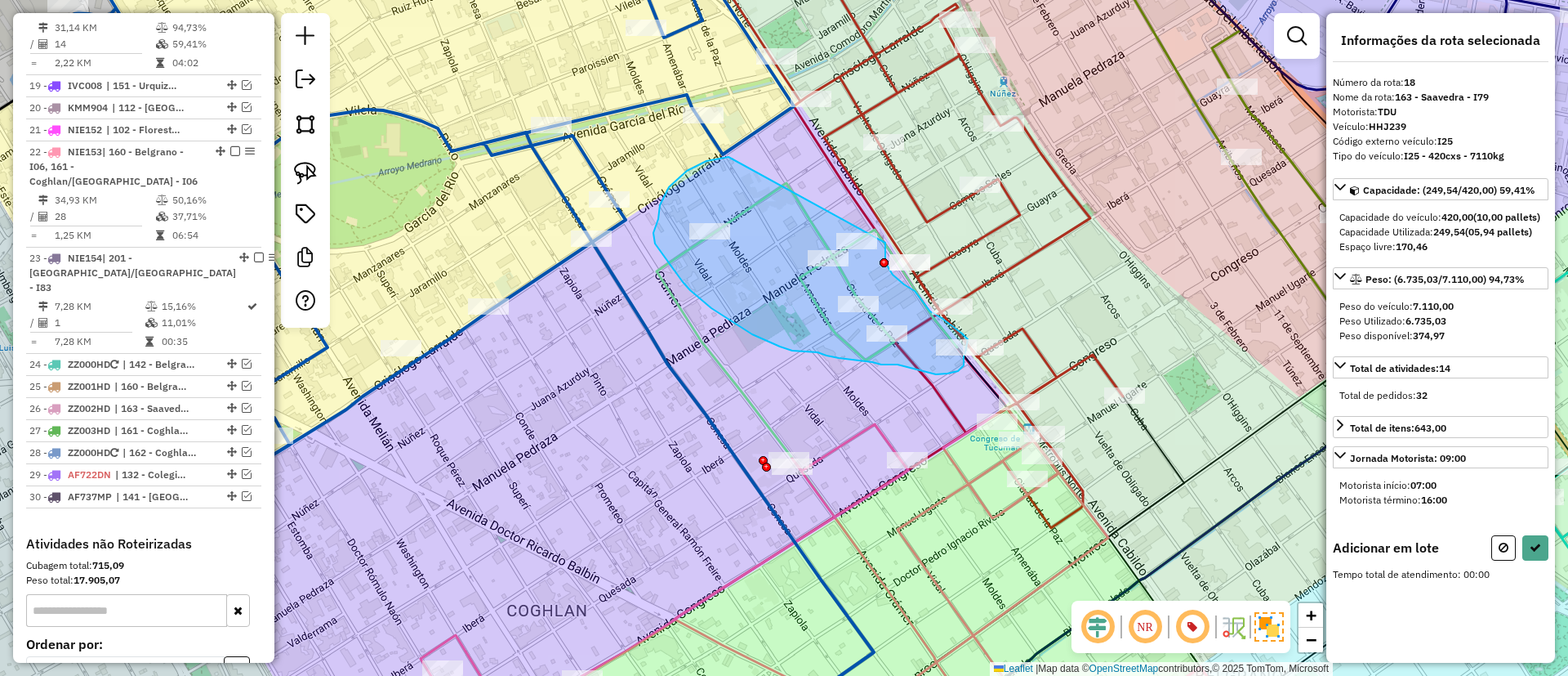
drag, startPoint x: 728, startPoint y: 157, endPoint x: 883, endPoint y: 234, distance: 173.1
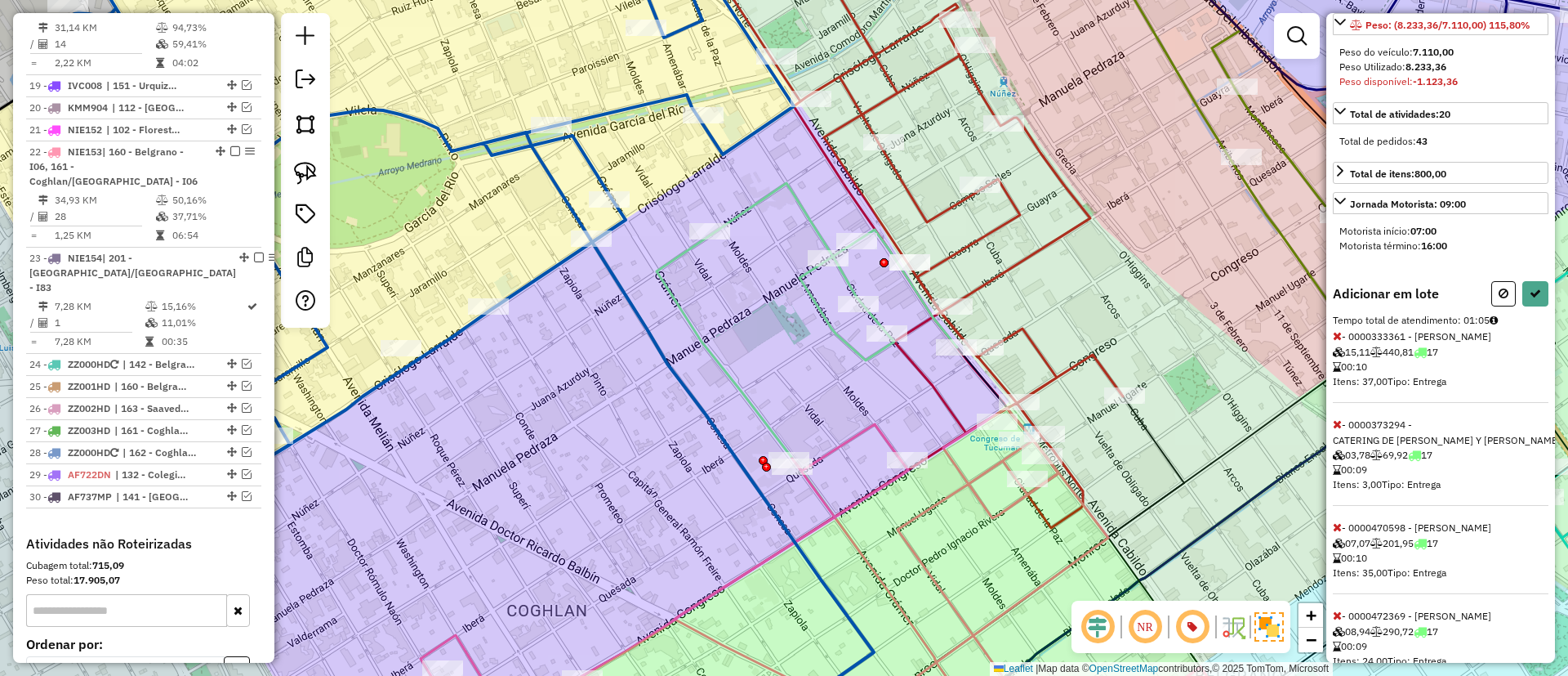
scroll to position [132, 0]
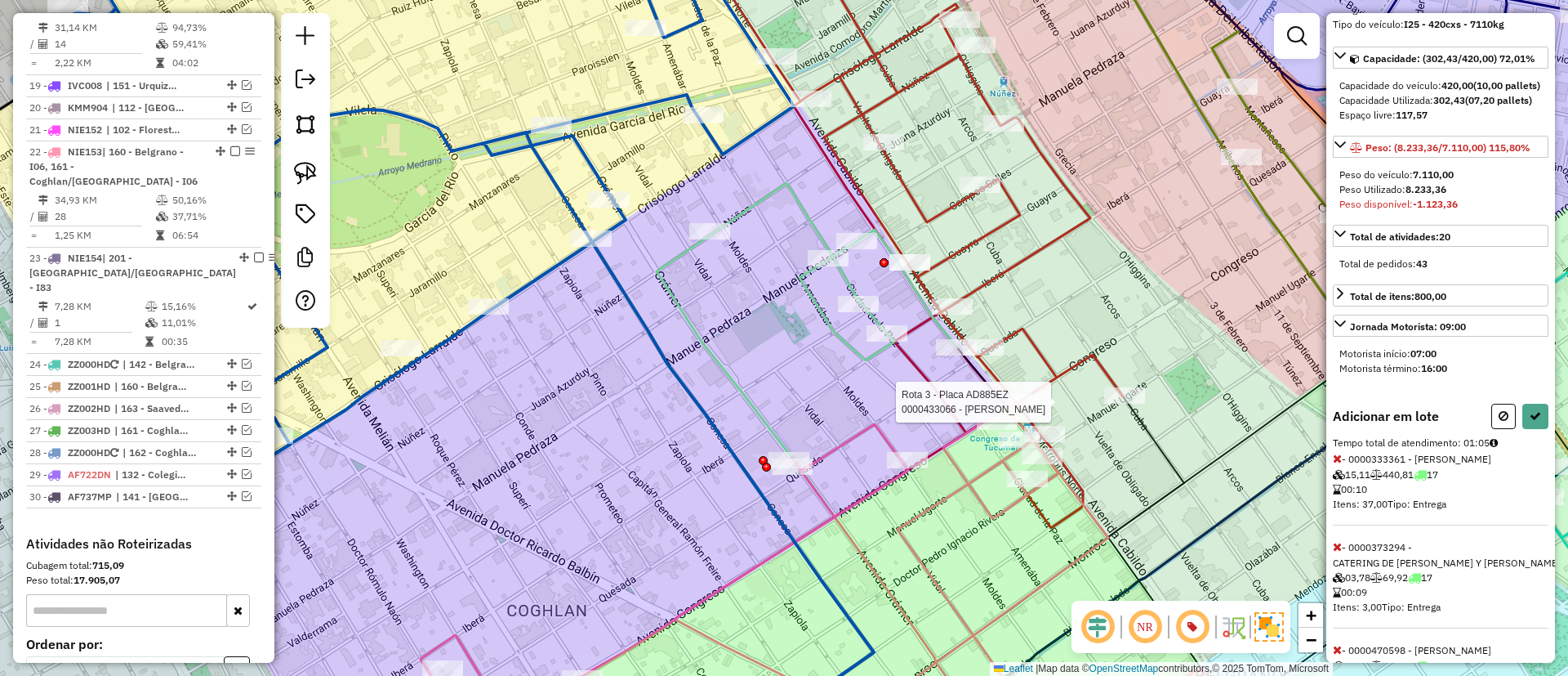
select select "*********"
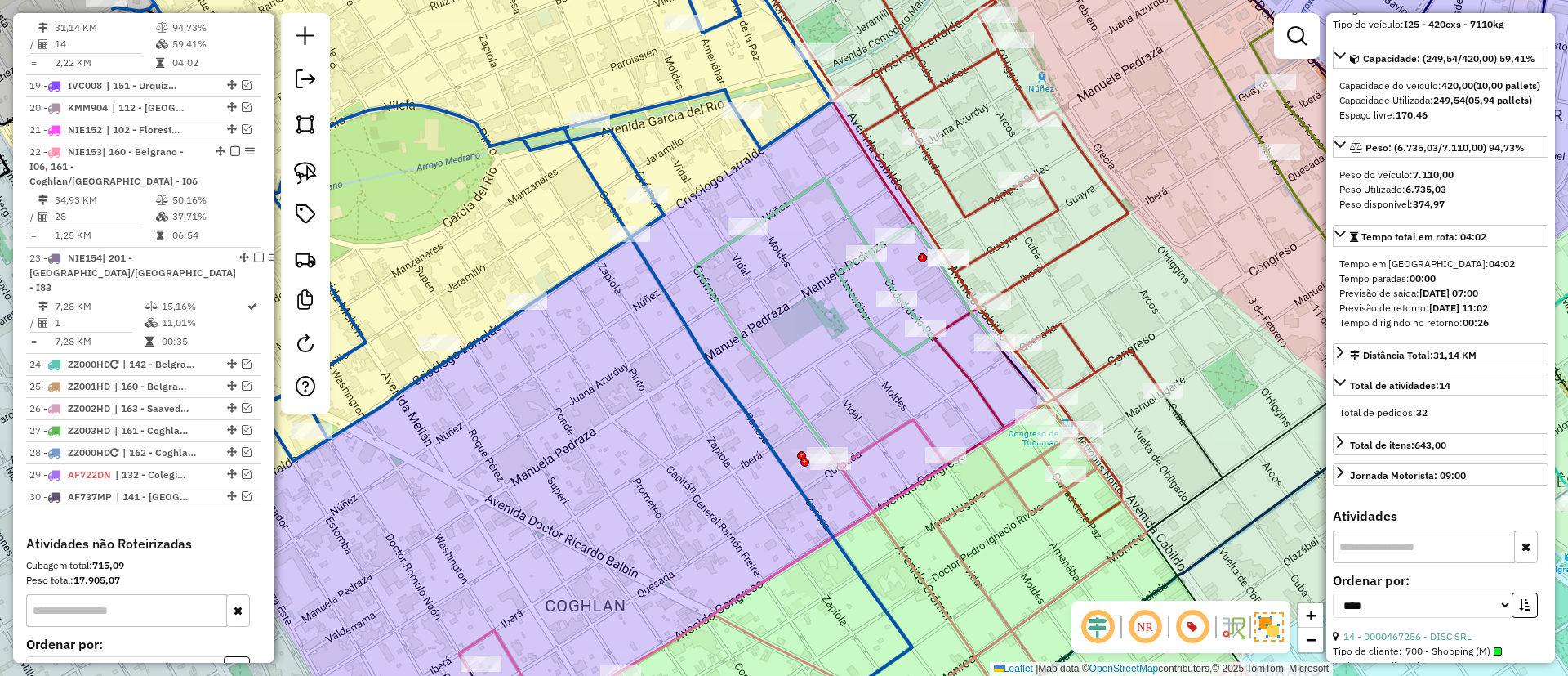
drag, startPoint x: 678, startPoint y: 380, endPoint x: 718, endPoint y: 375, distance: 40.3
click at [718, 375] on icon at bounding box center [770, 486] width 284 height 503
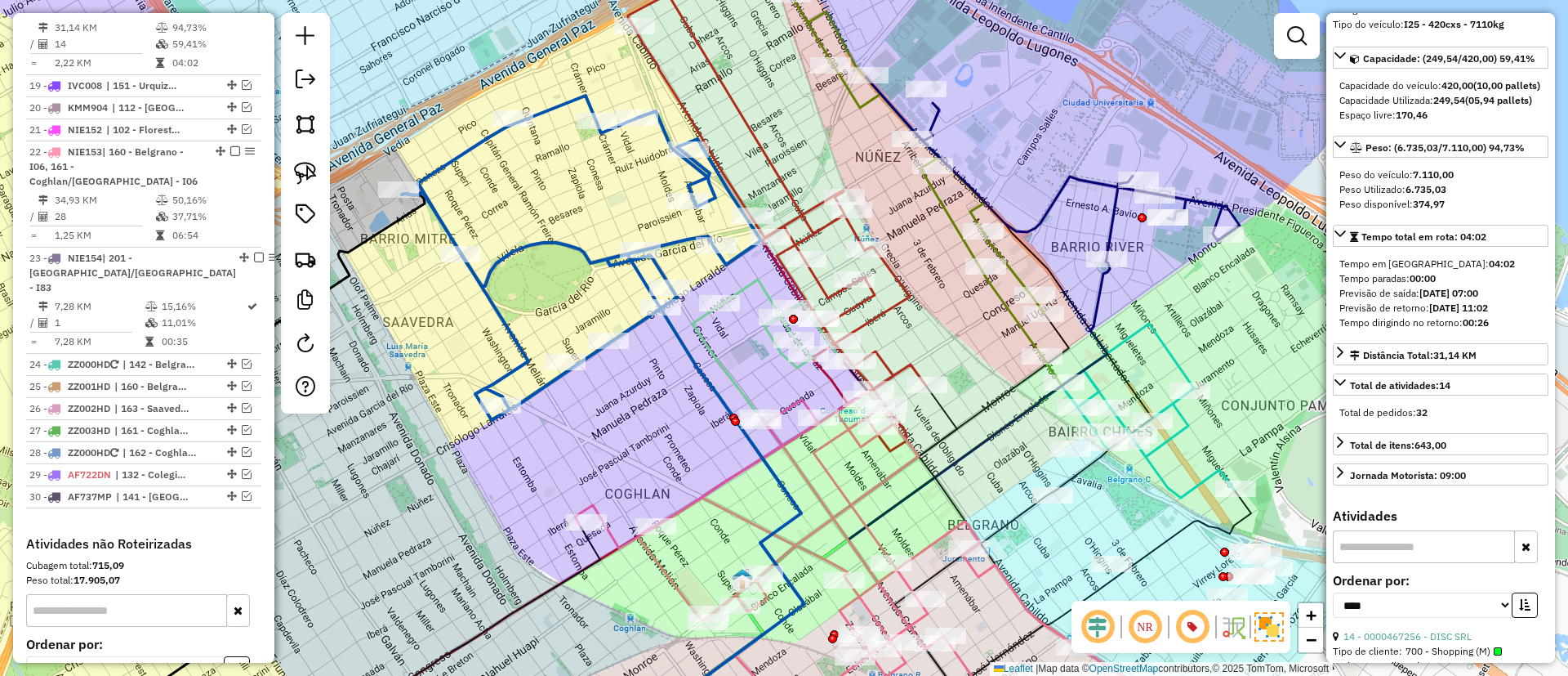
drag, startPoint x: 711, startPoint y: 373, endPoint x: 699, endPoint y: 345, distance: 30.5
click at [705, 368] on icon at bounding box center [701, 531] width 206 height 448
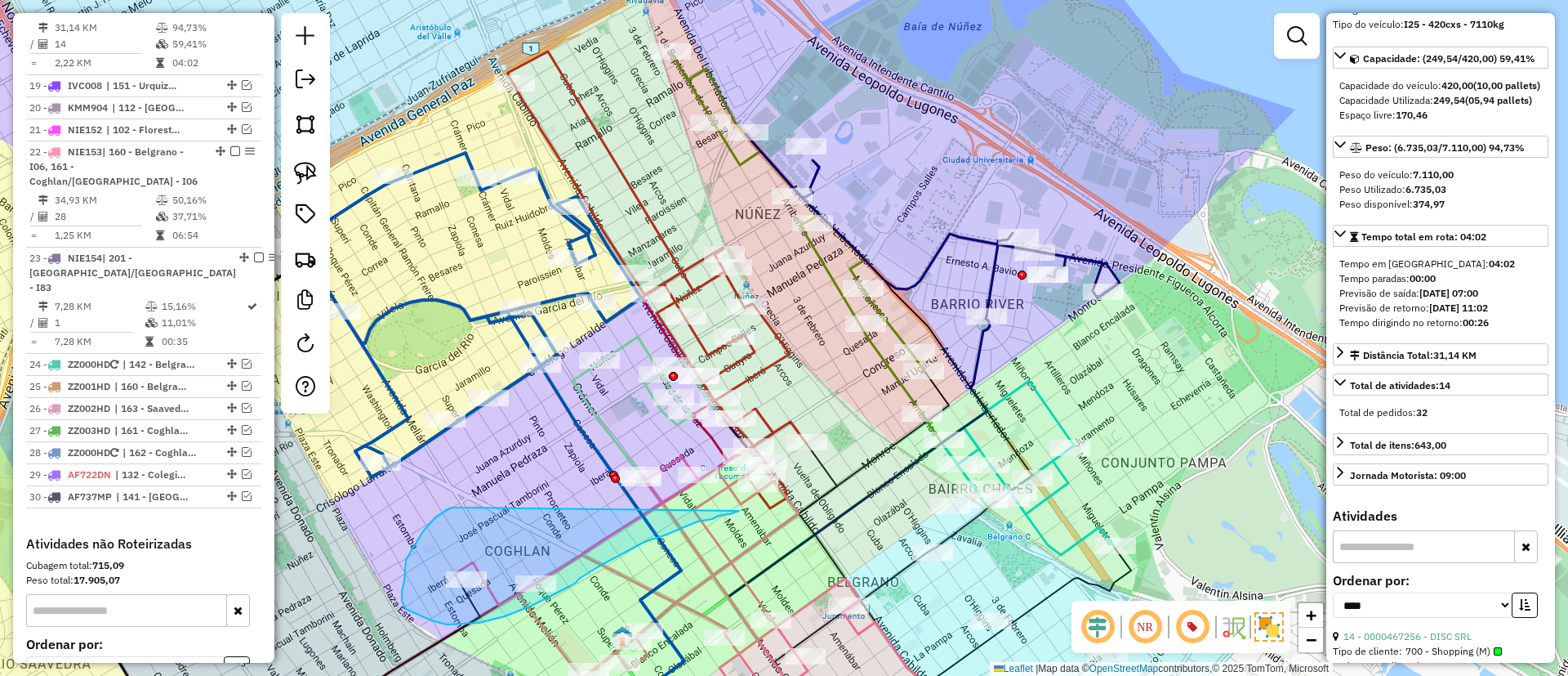
drag, startPoint x: 436, startPoint y: 516, endPoint x: 739, endPoint y: 511, distance: 303.0
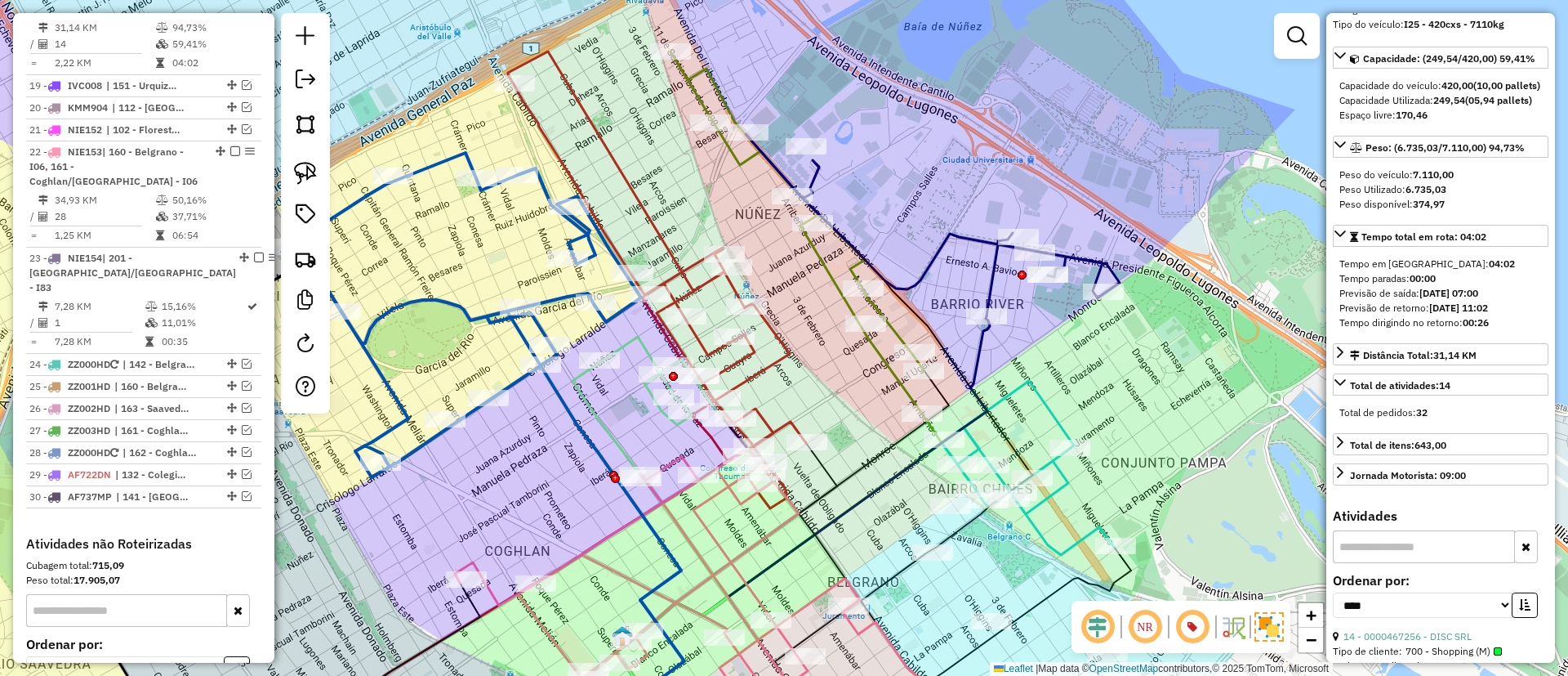
click at [604, 411] on icon at bounding box center [650, 553] width 155 height 381
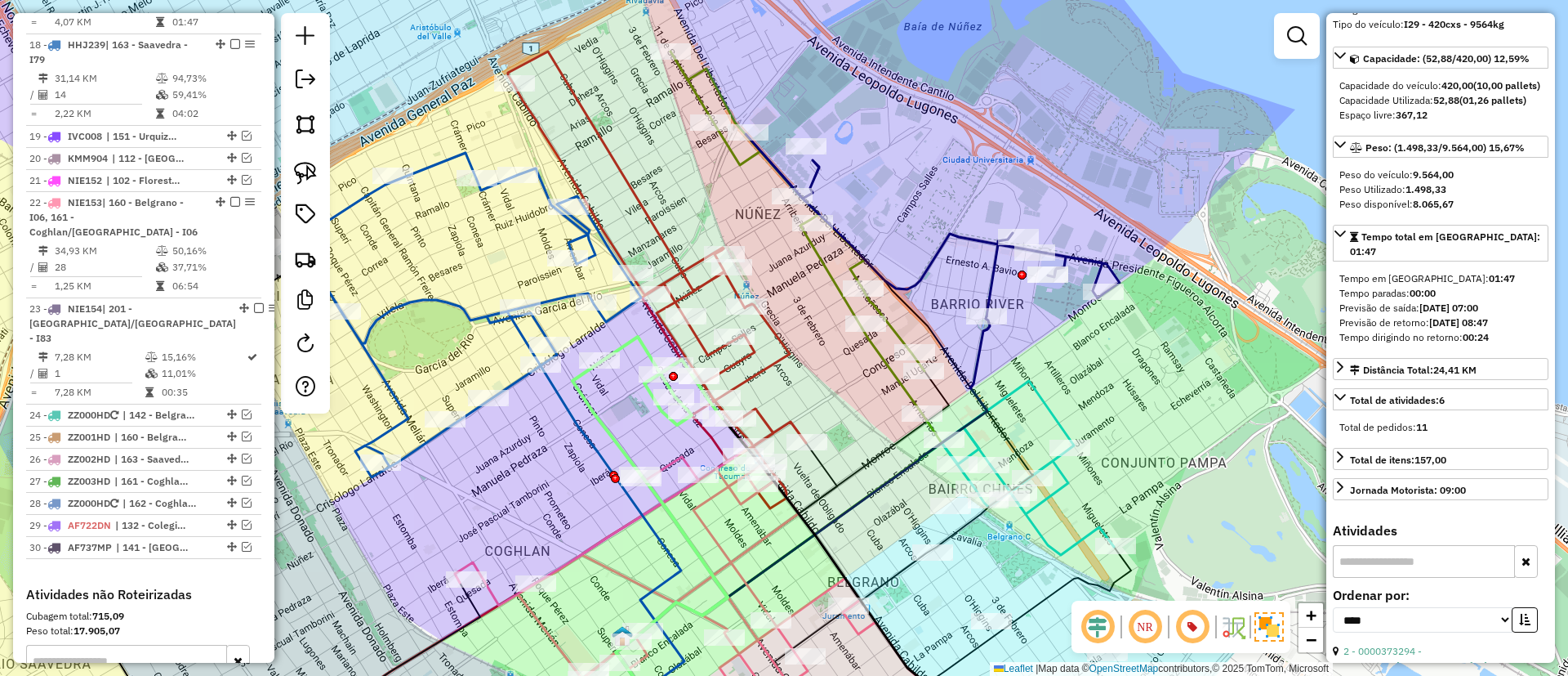
scroll to position [1607, 0]
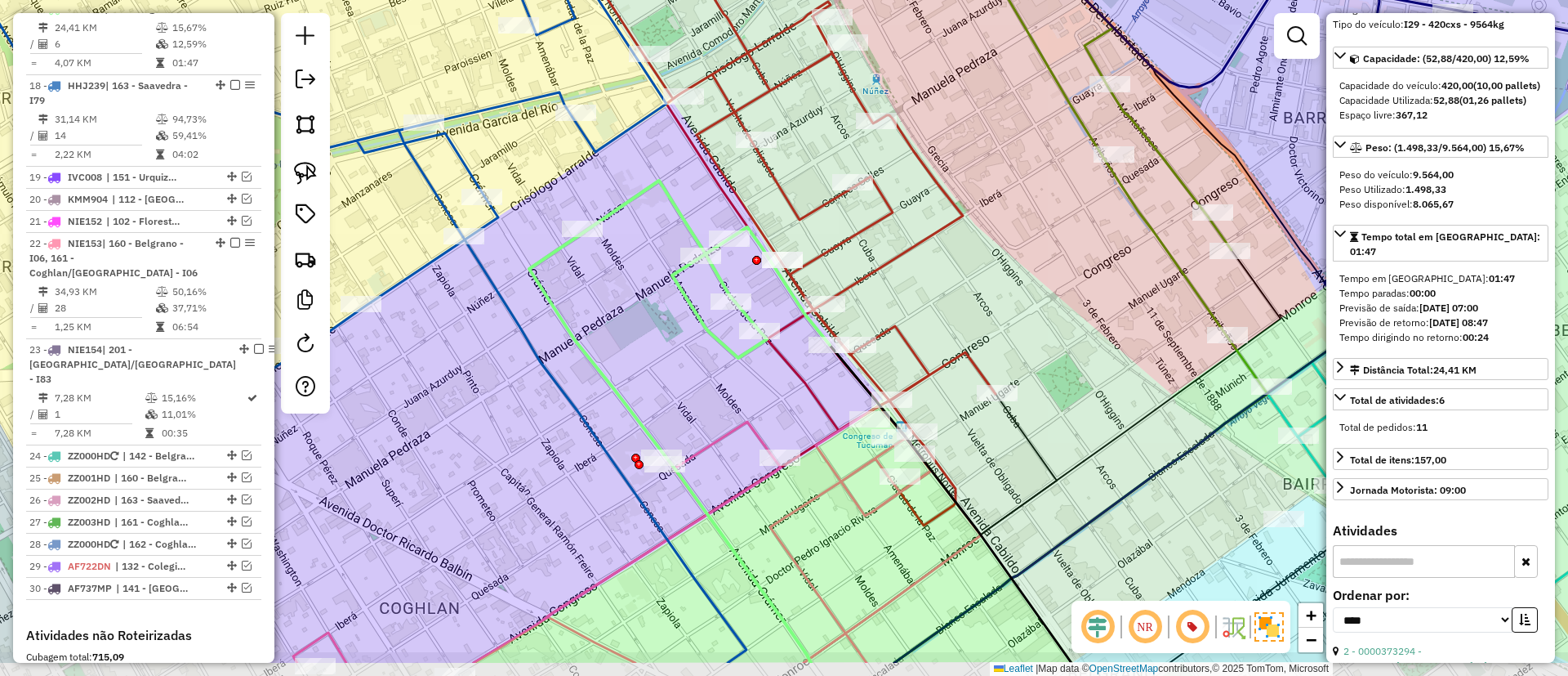
drag, startPoint x: 609, startPoint y: 417, endPoint x: 594, endPoint y: 337, distance: 81.4
click at [594, 337] on div "Janela de atendimento Grade de atendimento Capacidade Transportadoras Veículos …" at bounding box center [784, 338] width 1568 height 676
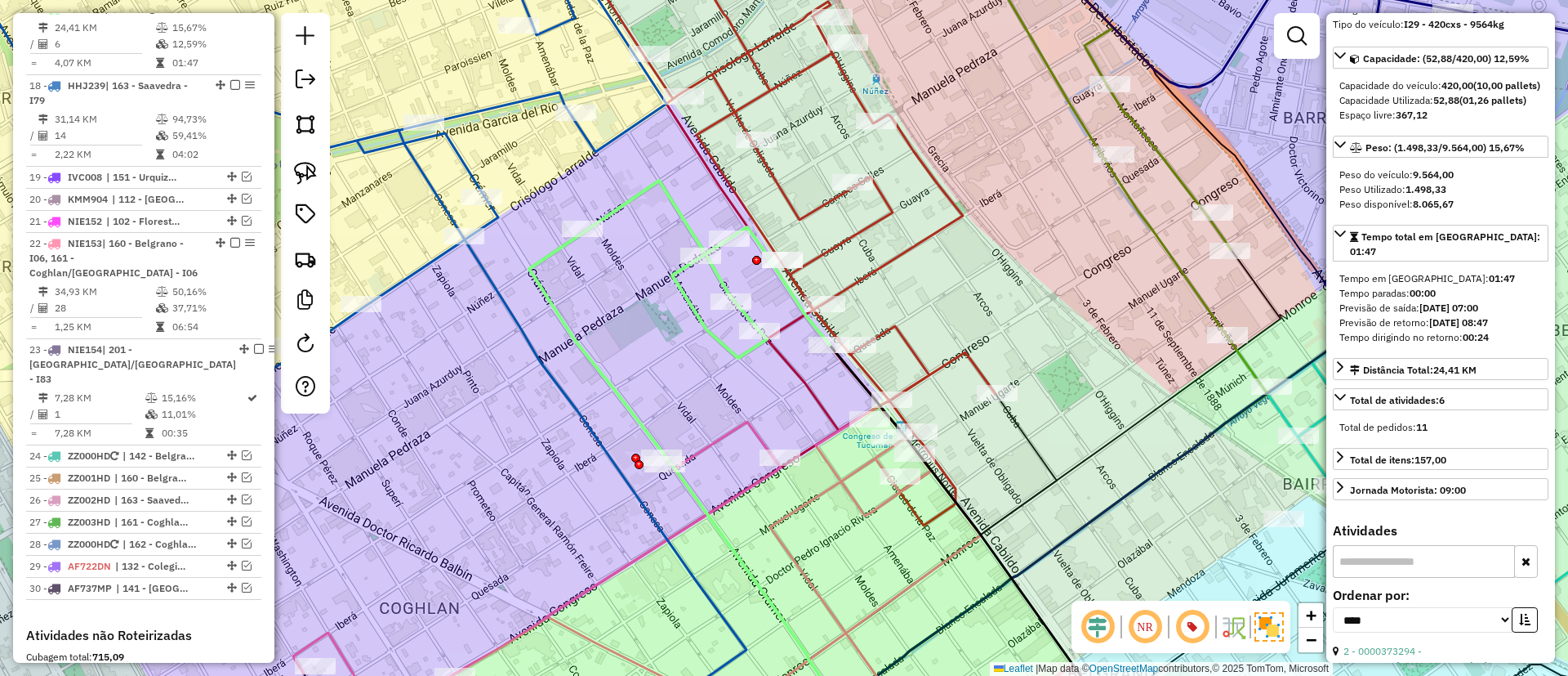
scroll to position [0, 0]
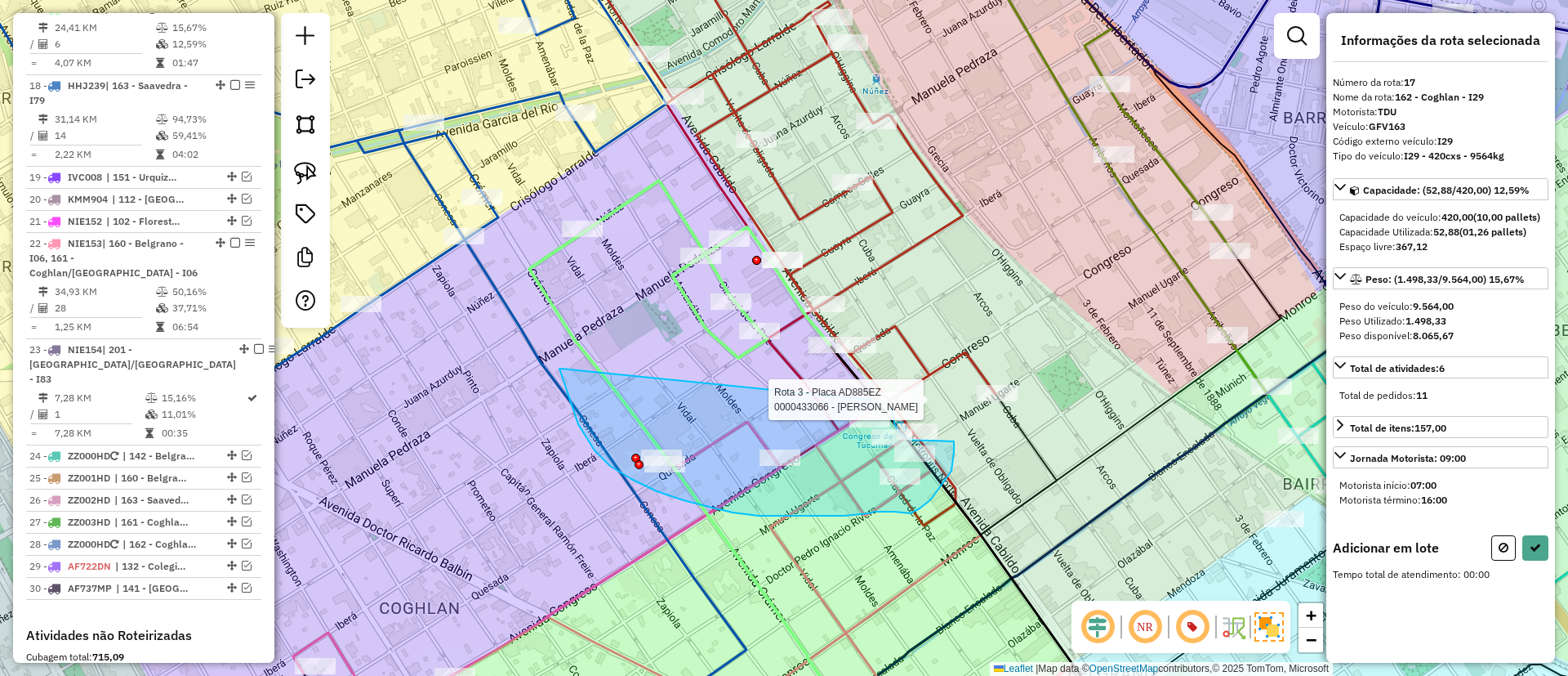
click at [874, 401] on div "Rota 3 - Placa AD885EZ 0000433066 - MAYRON Janela de atendimento Grade de atend…" at bounding box center [784, 338] width 1568 height 676
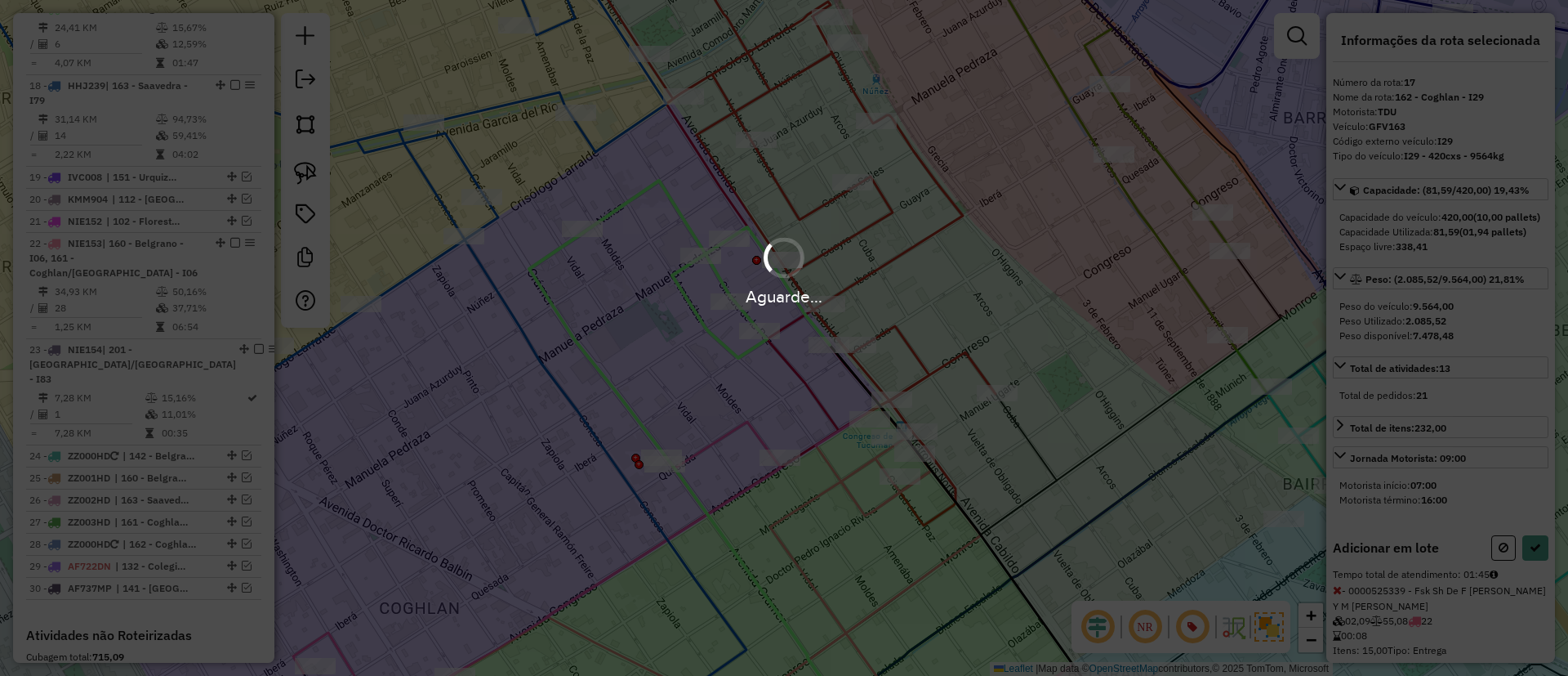
select select "*********"
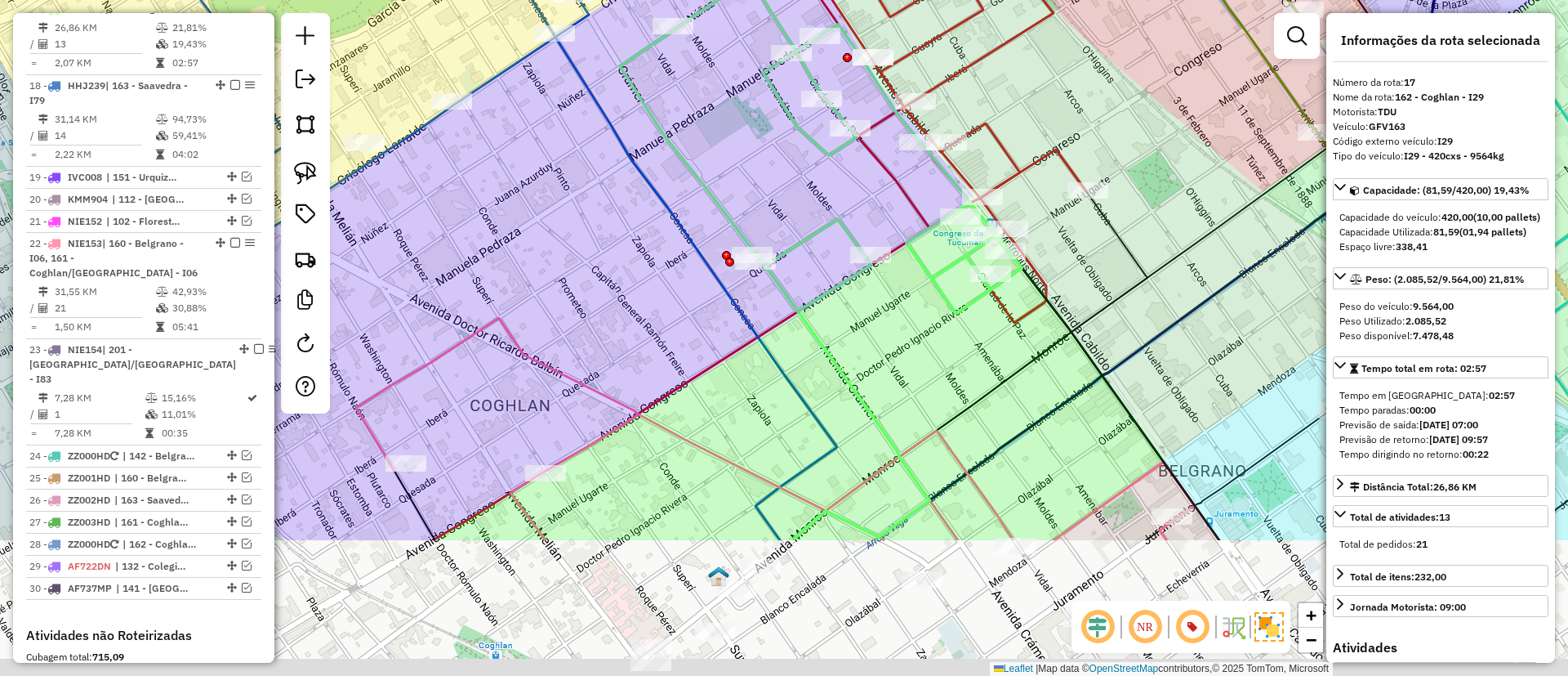
drag, startPoint x: 671, startPoint y: 530, endPoint x: 814, endPoint y: 294, distance: 275.9
click at [794, 310] on icon at bounding box center [695, 287] width 284 height 506
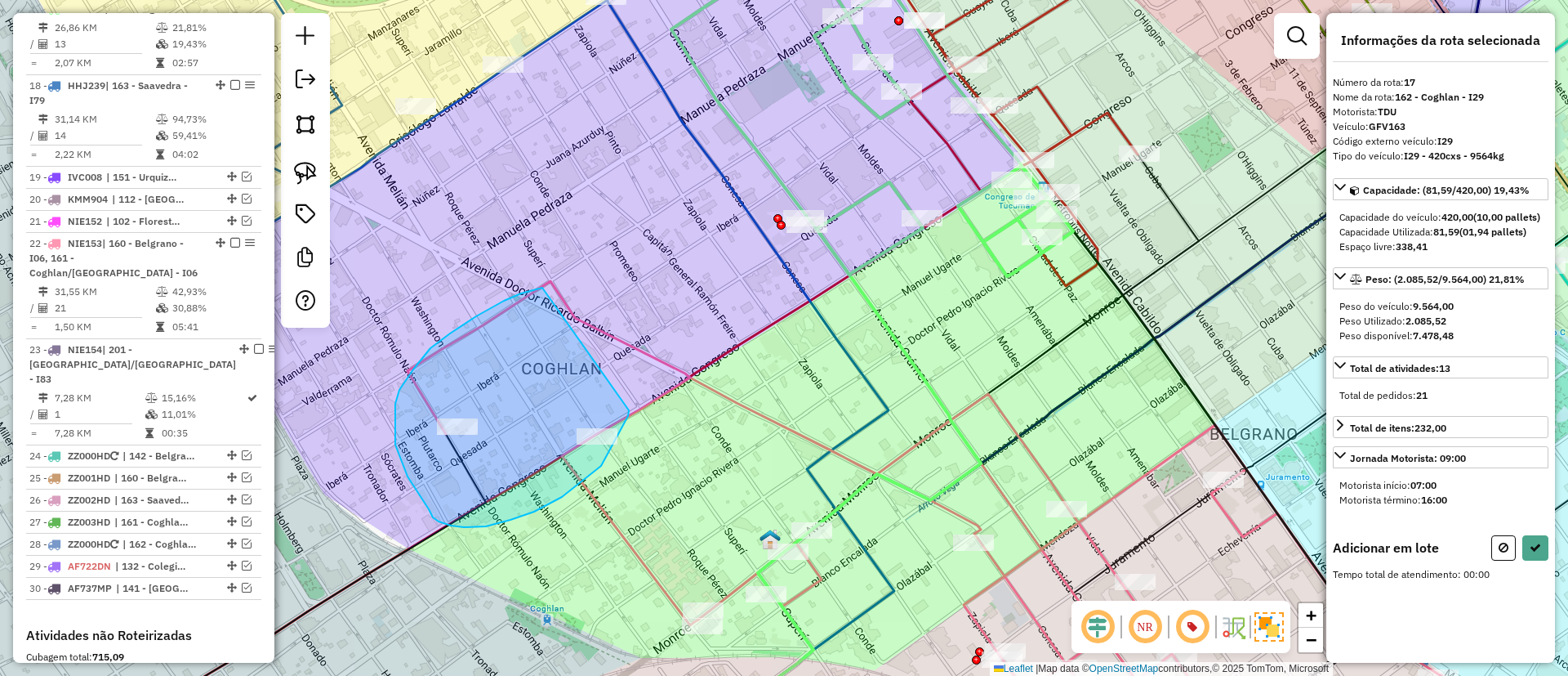
drag, startPoint x: 526, startPoint y: 293, endPoint x: 632, endPoint y: 406, distance: 154.9
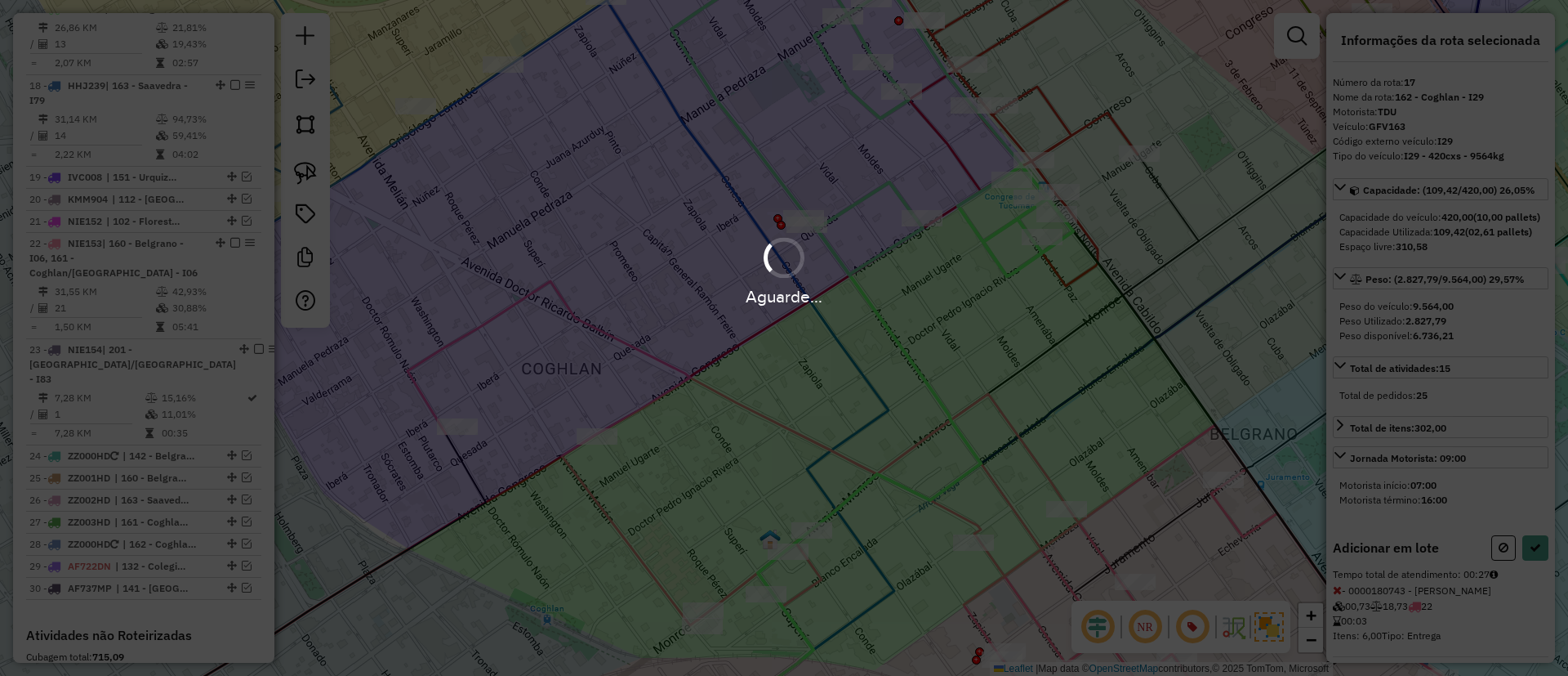
select select "*********"
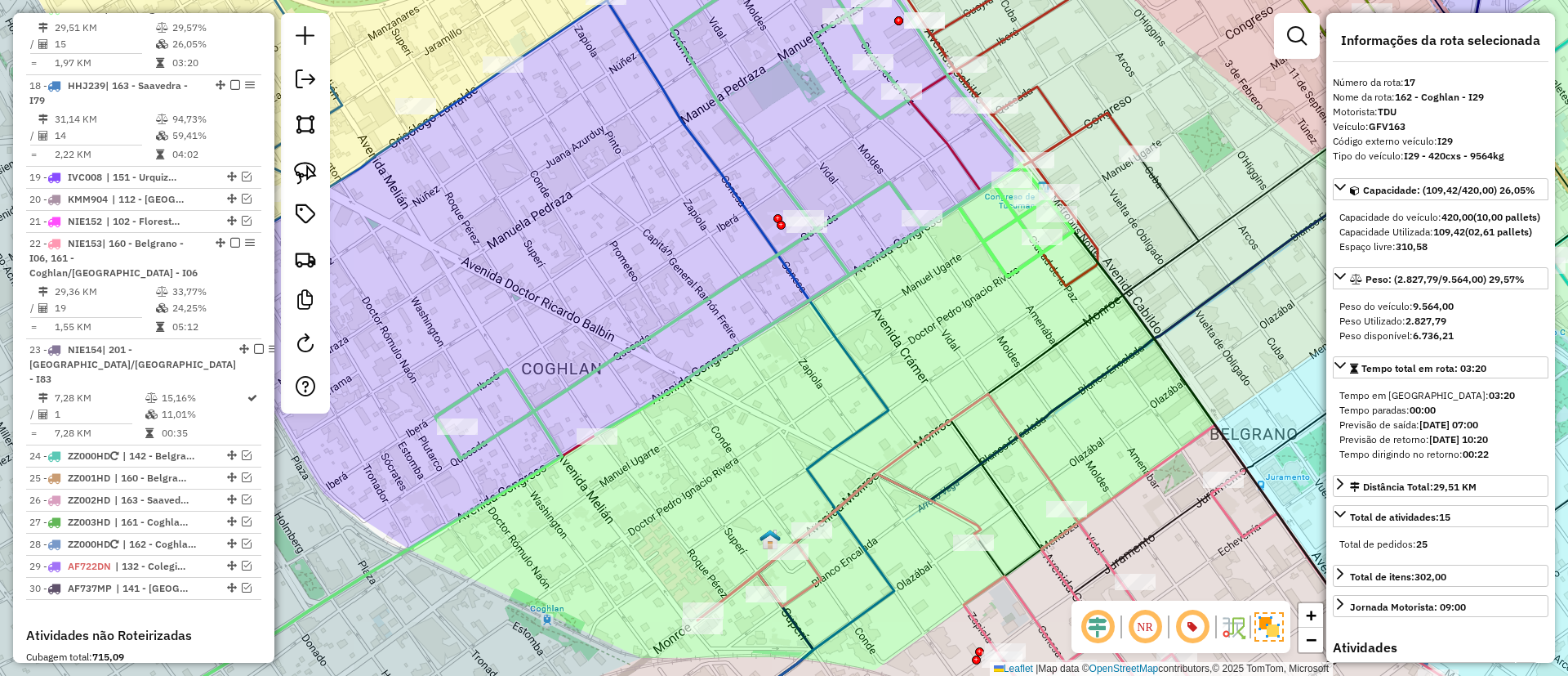
click at [840, 206] on icon at bounding box center [760, 199] width 627 height 517
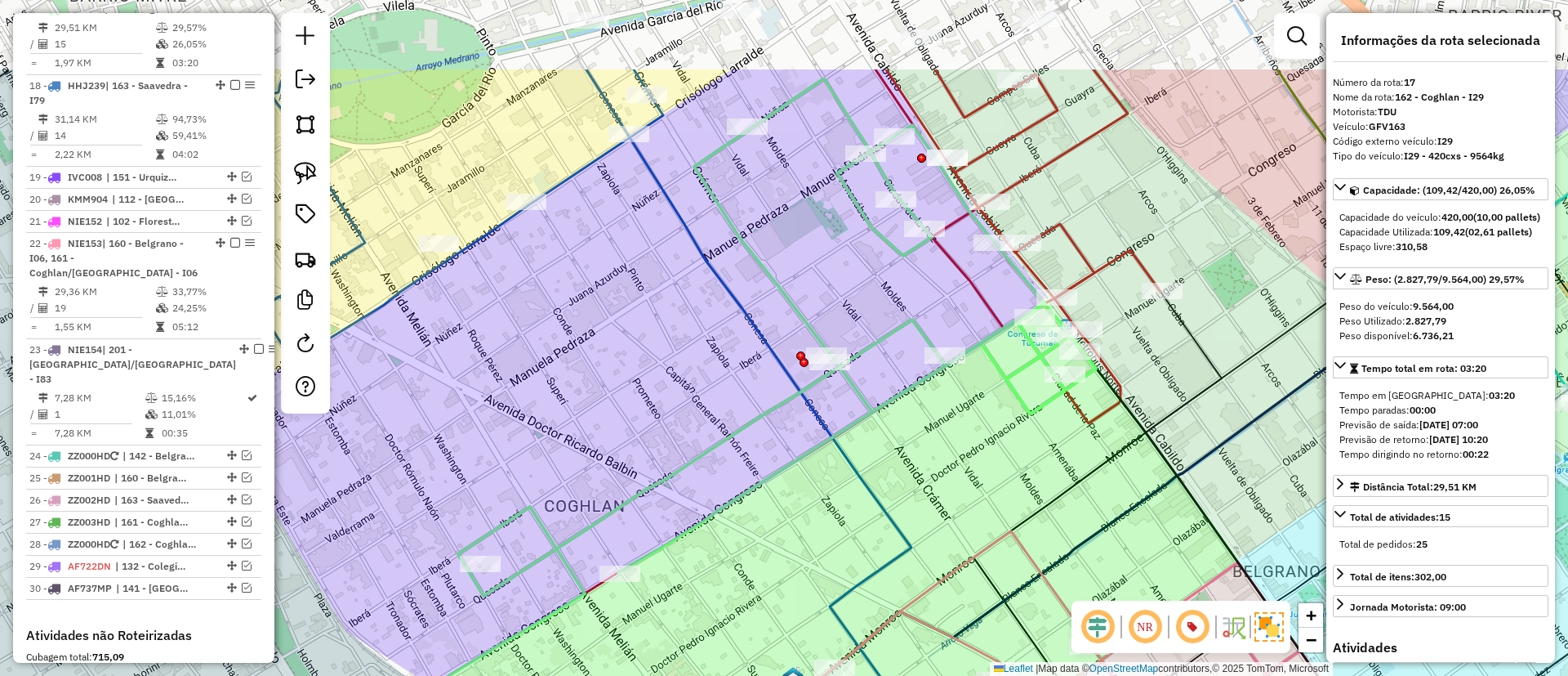
drag, startPoint x: 834, startPoint y: 210, endPoint x: 859, endPoint y: 261, distance: 56.8
click at [859, 259] on div "Janela de atendimento Grade de atendimento Capacidade Transportadoras Veículos …" at bounding box center [784, 338] width 1568 height 676
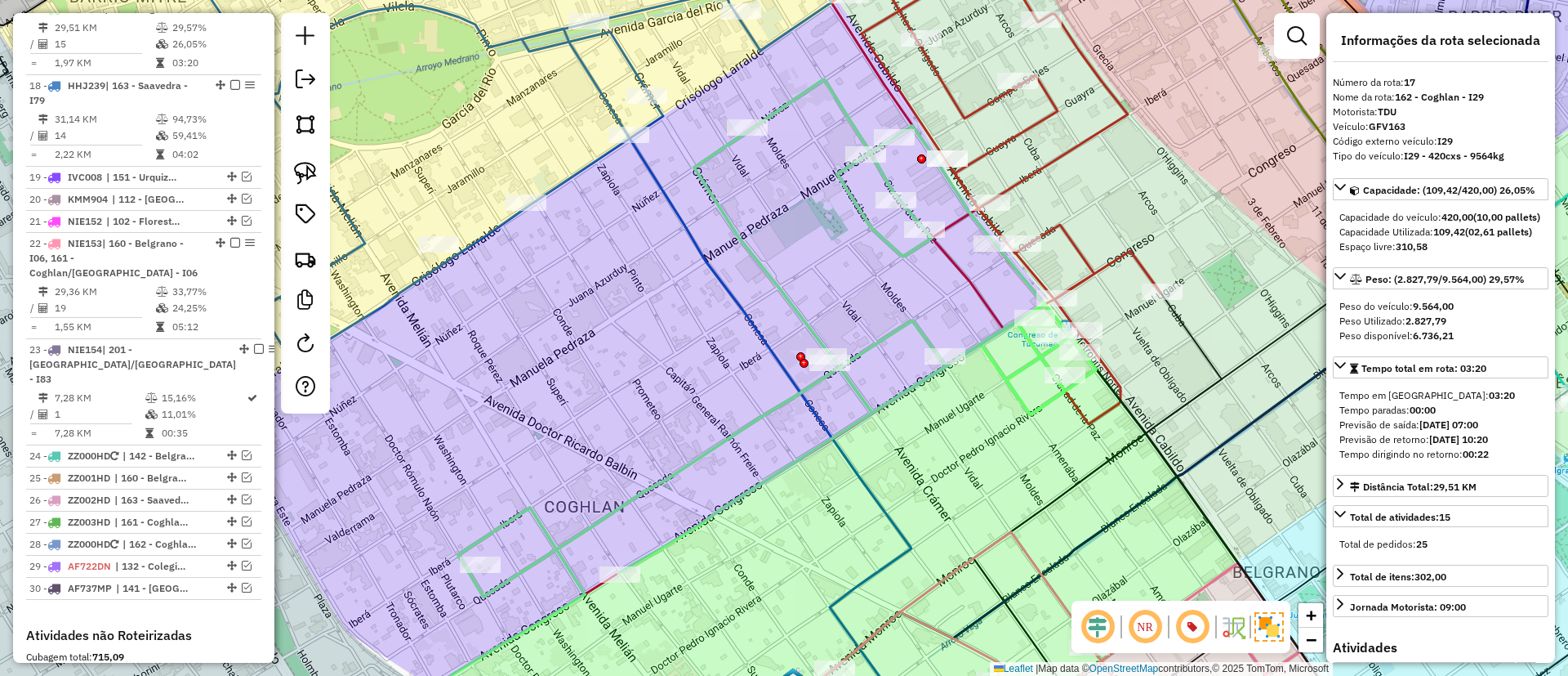
click at [622, 51] on icon at bounding box center [501, 147] width 660 height 430
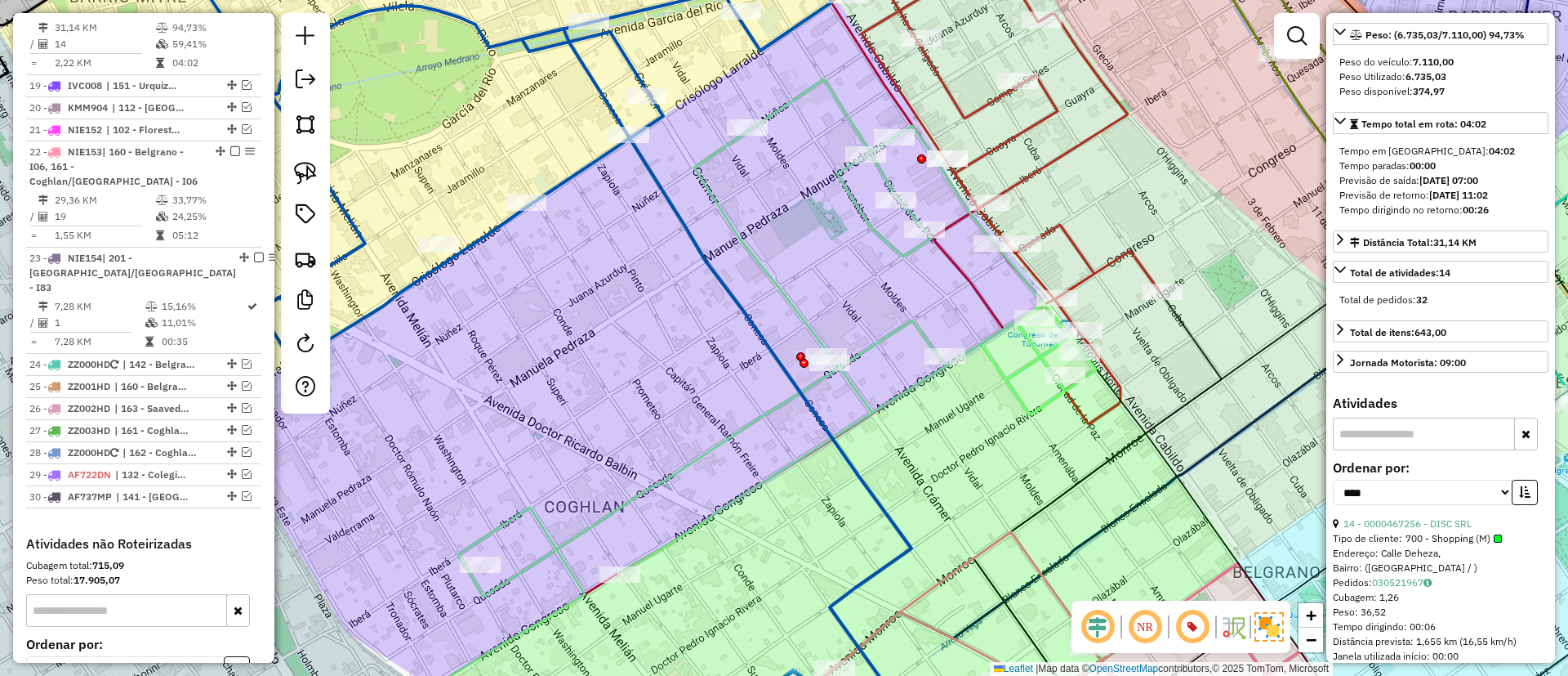
scroll to position [368, 0]
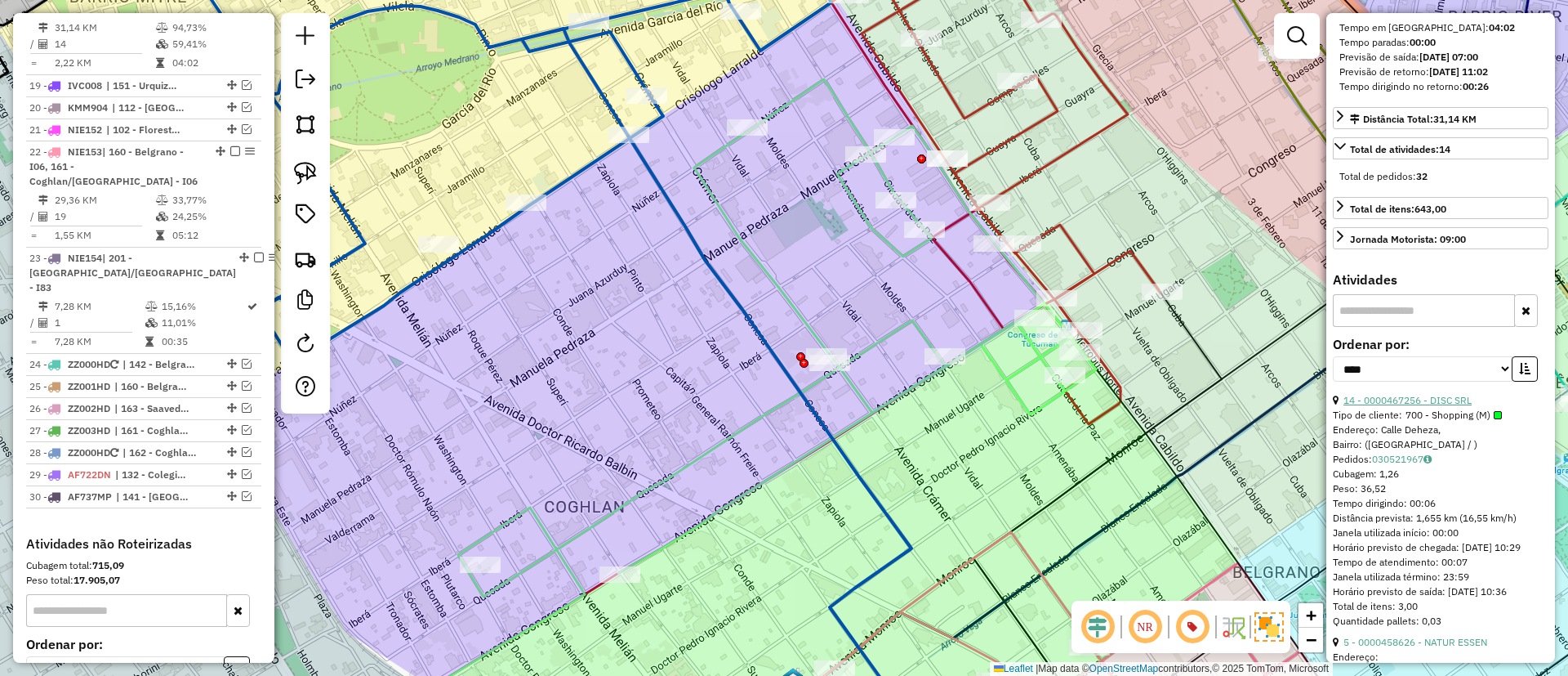
click at [1458, 406] on link "14 - 0000467256 - DISC SRL" at bounding box center [1407, 400] width 128 height 12
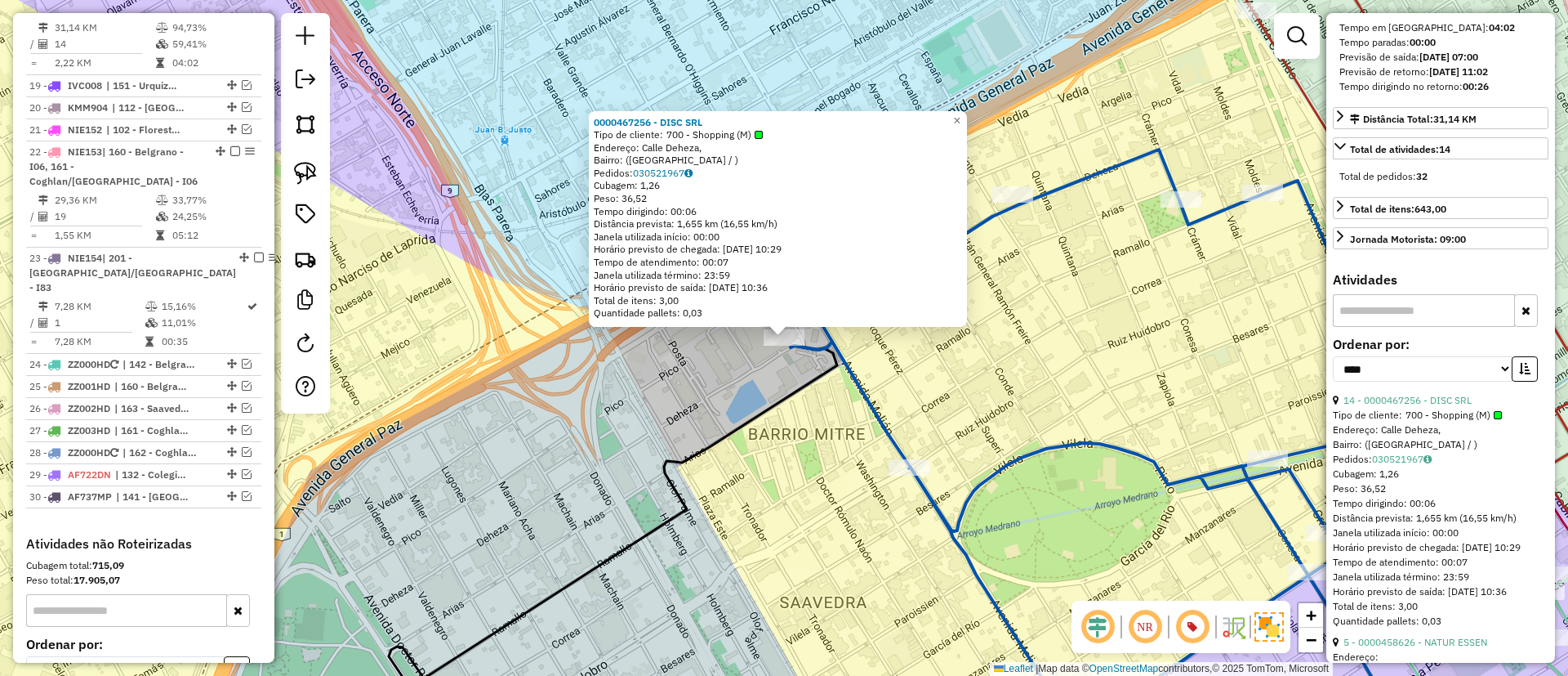
click at [1536, 391] on div "**********" at bounding box center [1441, 365] width 216 height 55
click at [1521, 374] on icon "button" at bounding box center [1525, 368] width 11 height 11
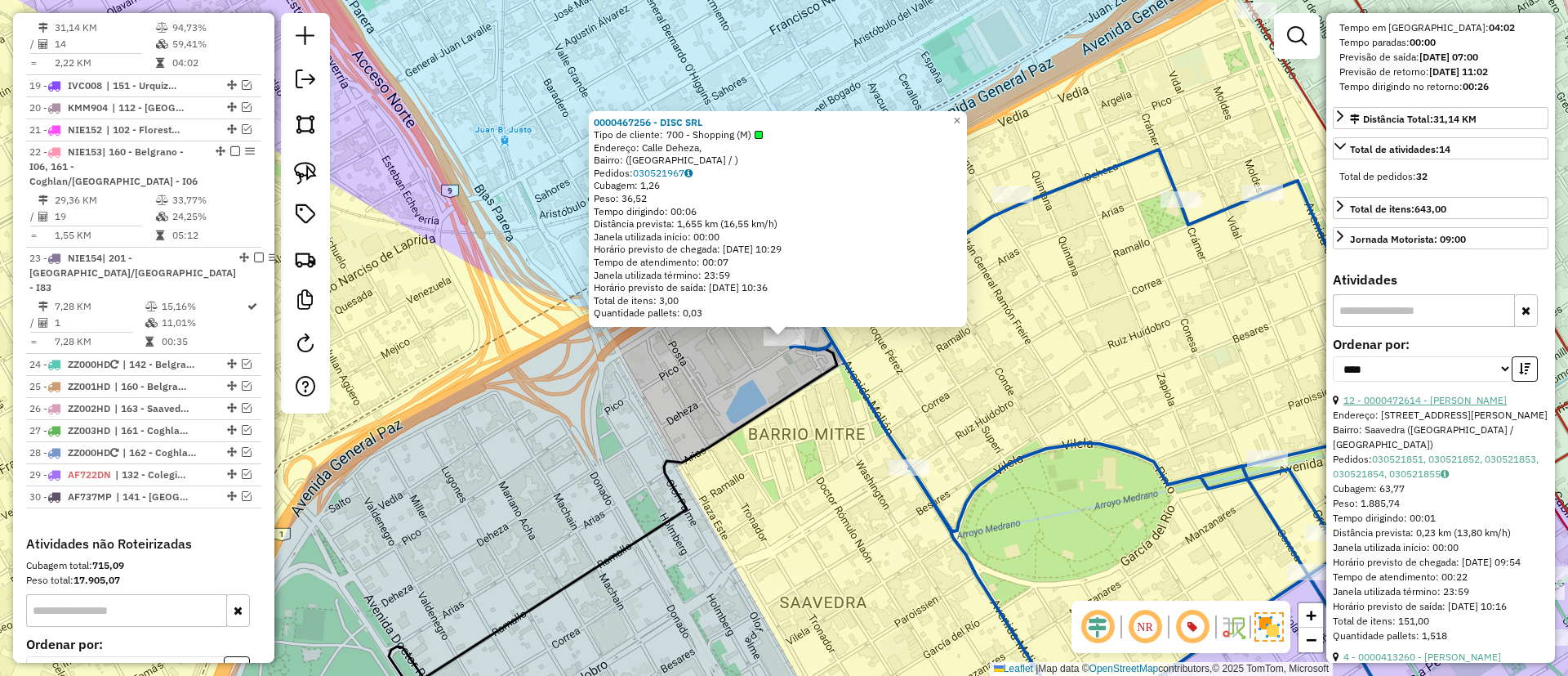
click at [1446, 406] on link "12 - 0000472614 - WENG XIUQING" at bounding box center [1425, 400] width 163 height 12
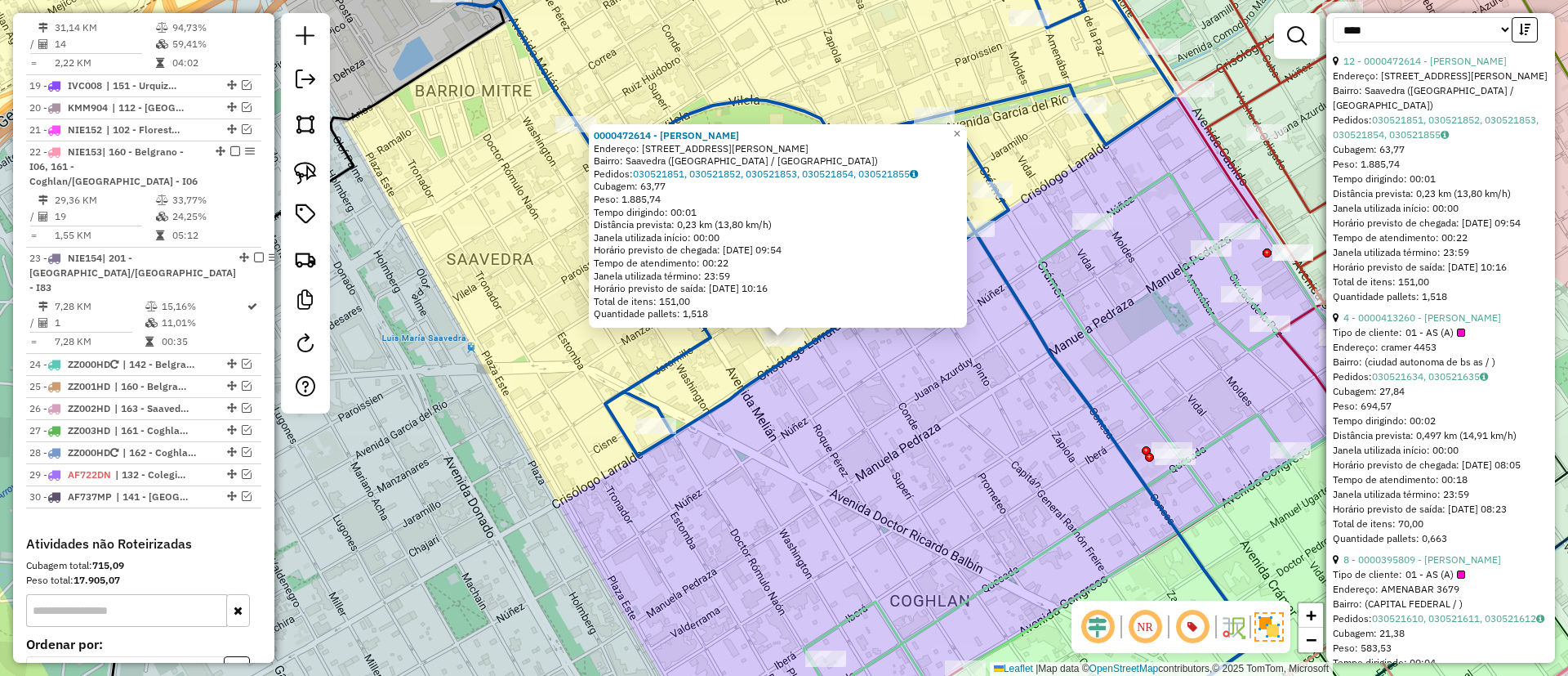
scroll to position [735, 0]
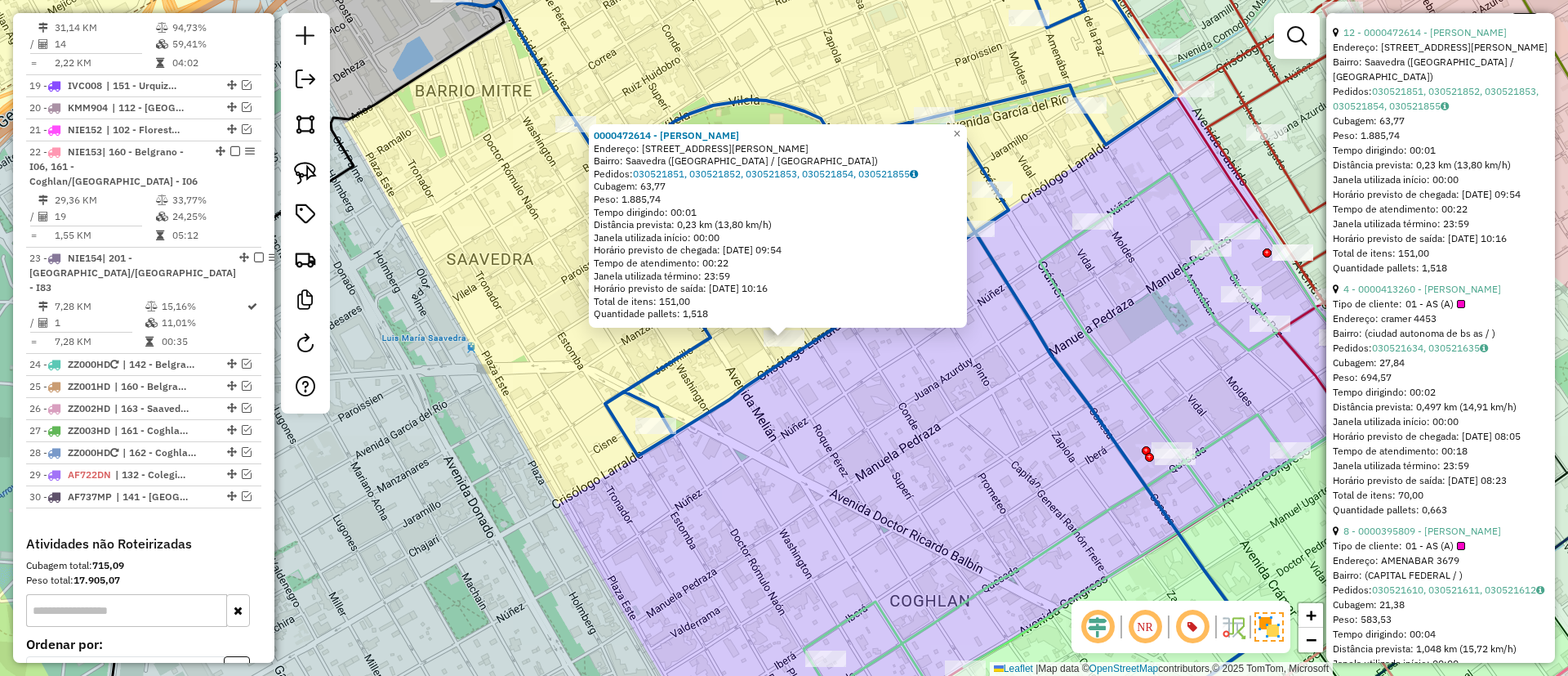
drag, startPoint x: 826, startPoint y: 331, endPoint x: 762, endPoint y: 264, distance: 92.7
click at [770, 272] on div "0000472614 - WENG XIUQING Endereço: Avenida Crisólogo Larralde, 3549 Bairro: Sa…" at bounding box center [784, 338] width 1568 height 676
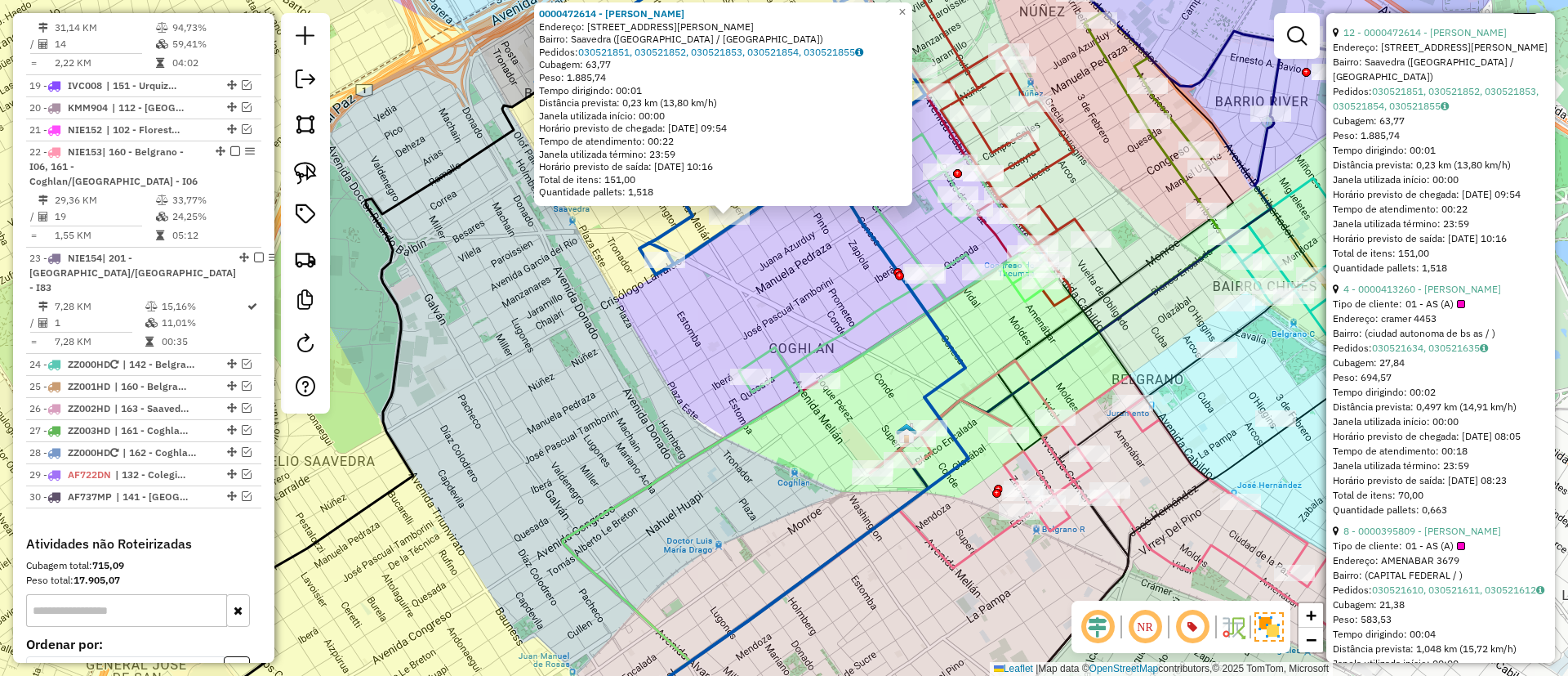
click at [870, 312] on icon at bounding box center [901, 263] width 313 height 258
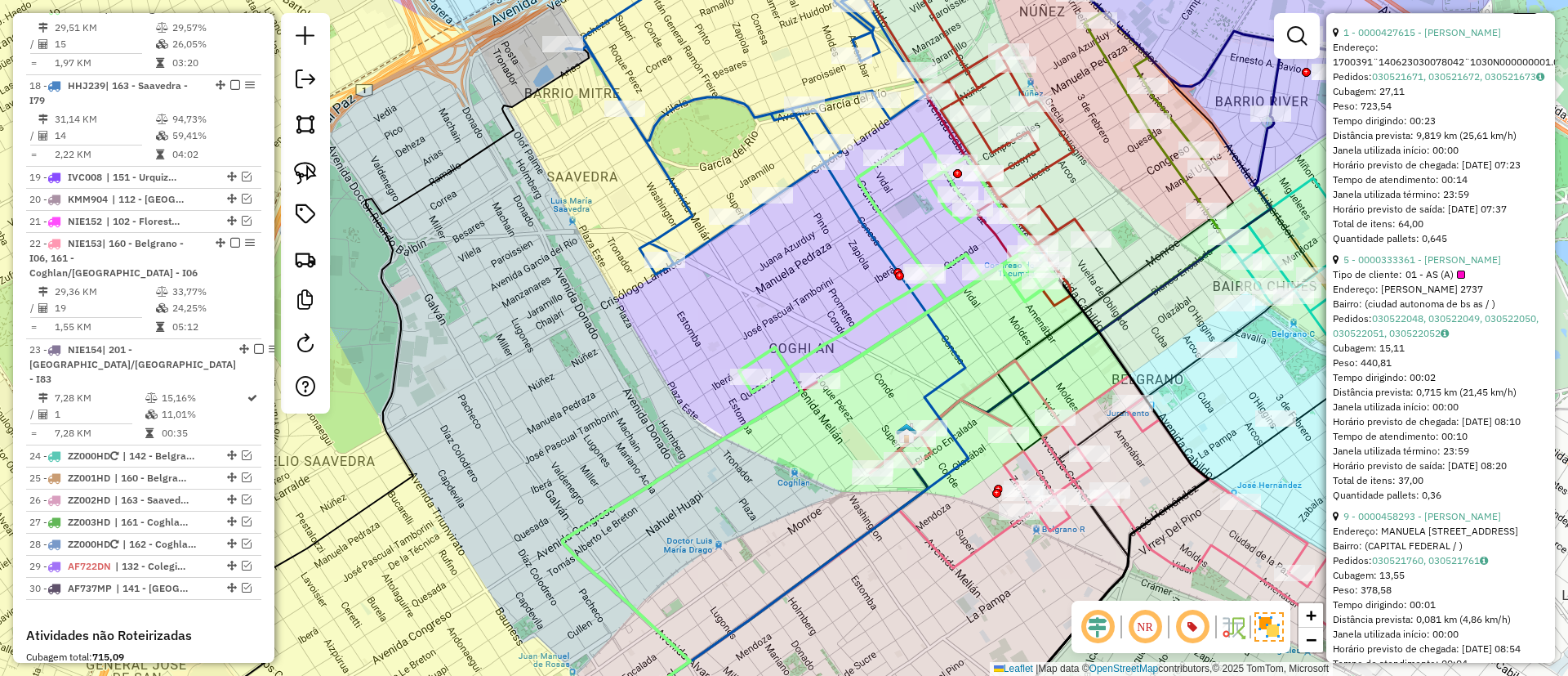
scroll to position [0, 0]
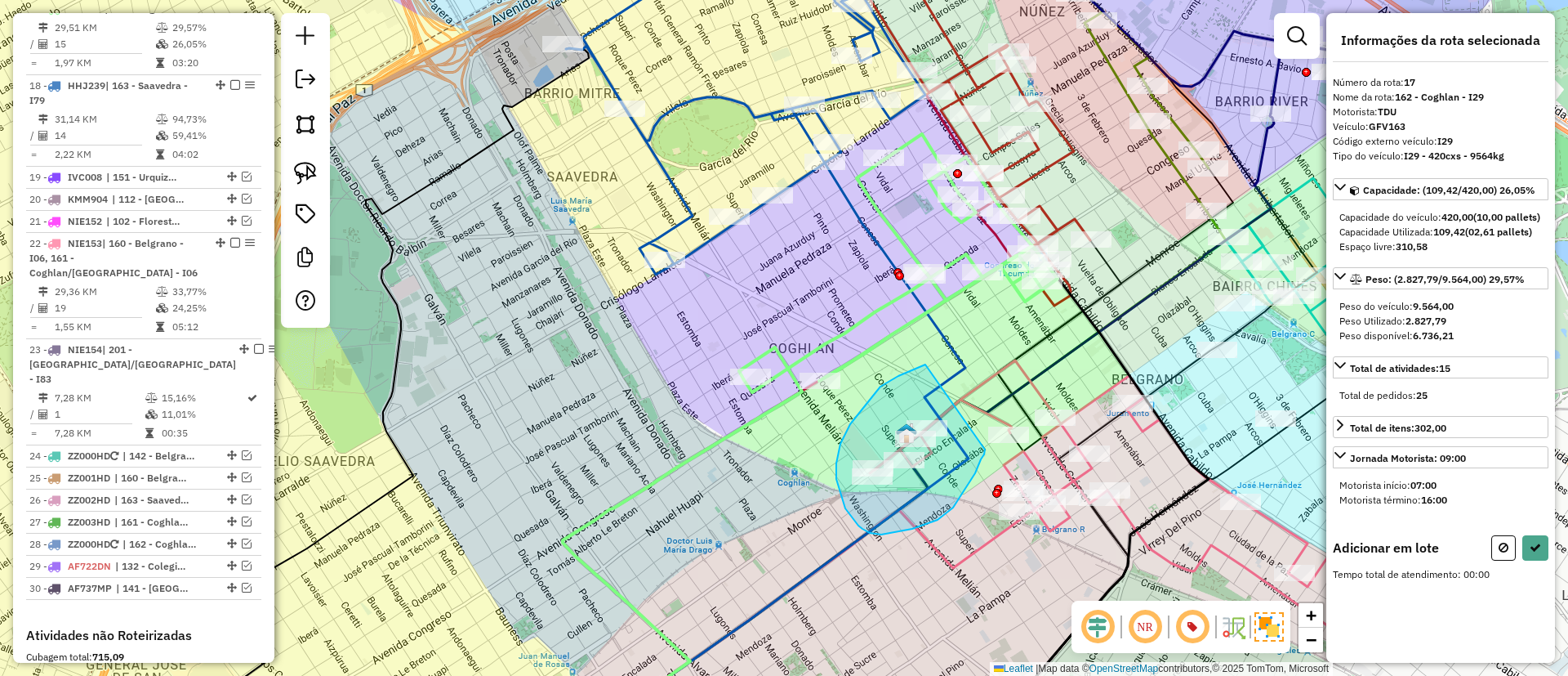
drag, startPoint x: 925, startPoint y: 363, endPoint x: 985, endPoint y: 447, distance: 103.2
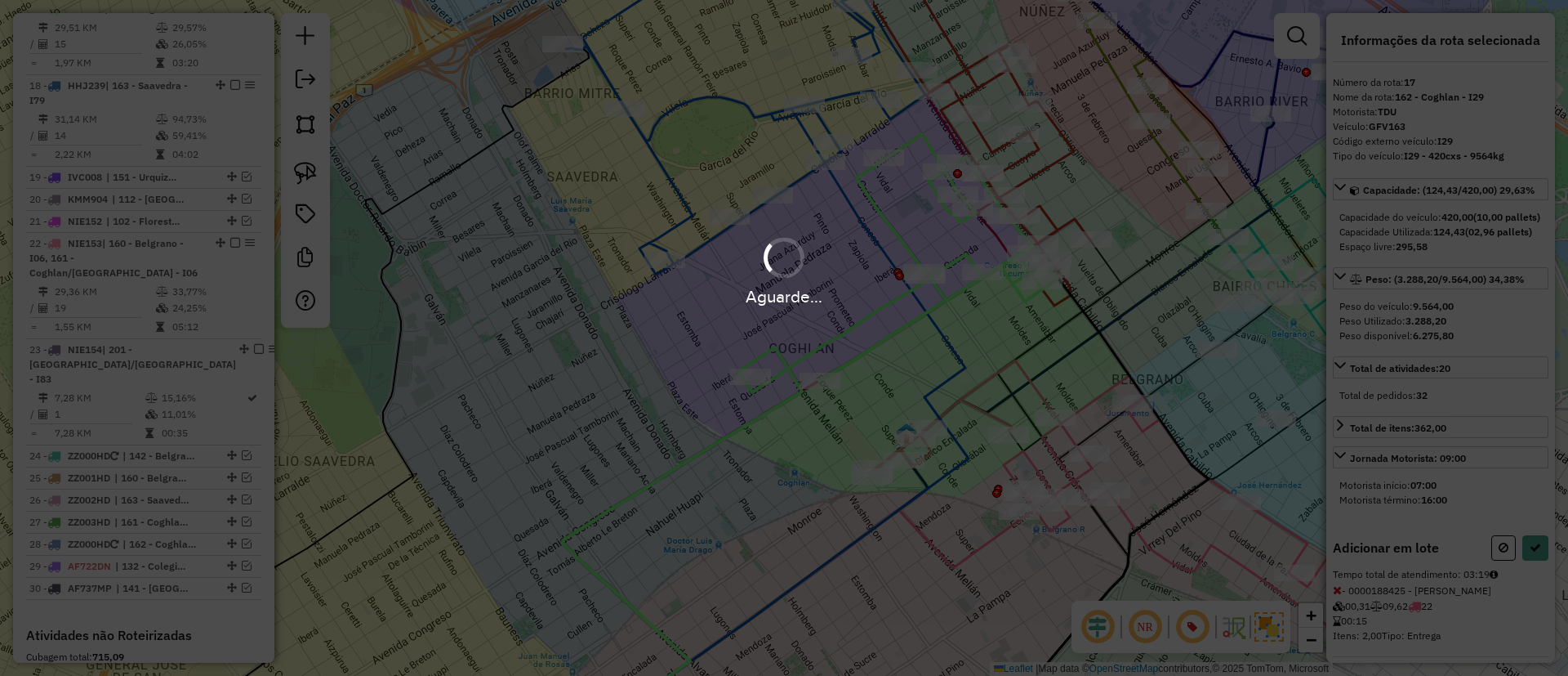
select select "*********"
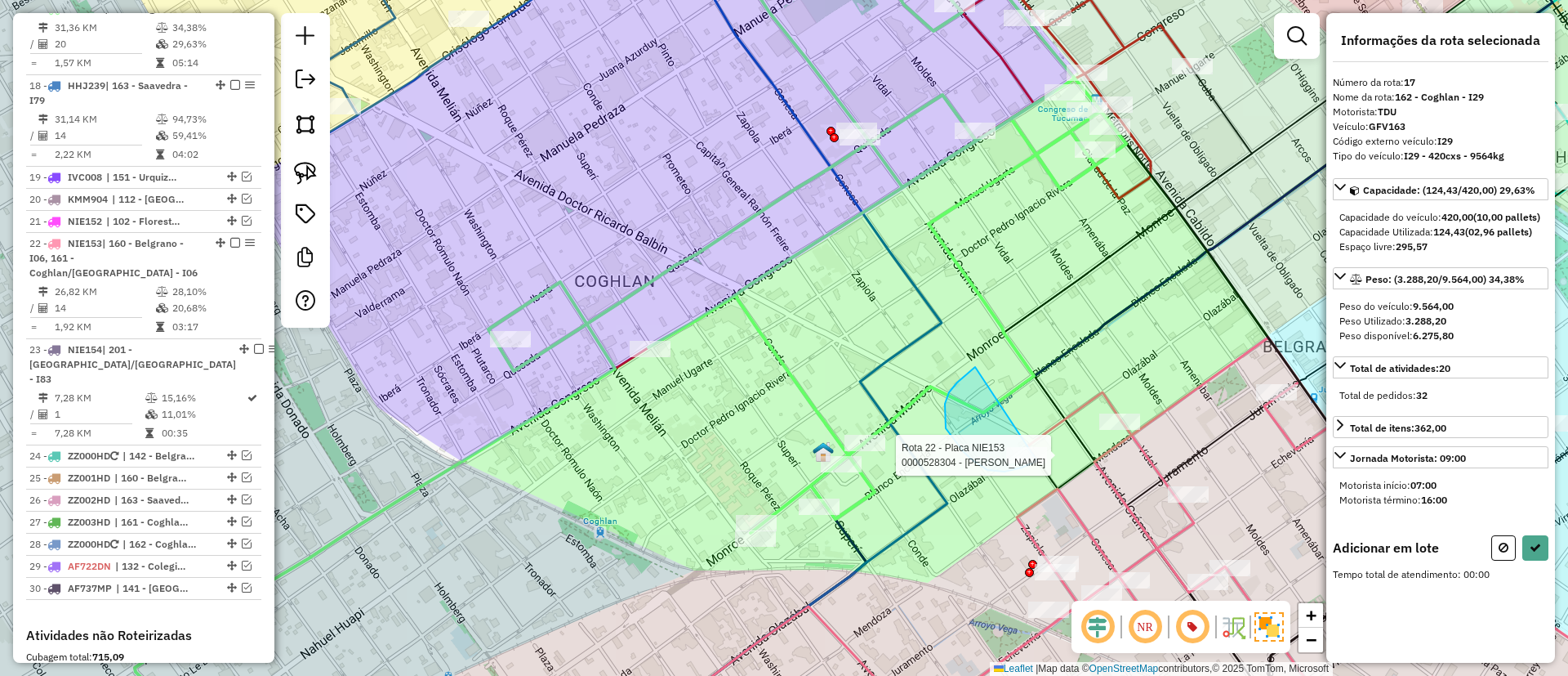
drag, startPoint x: 975, startPoint y: 367, endPoint x: 1060, endPoint y: 434, distance: 108.2
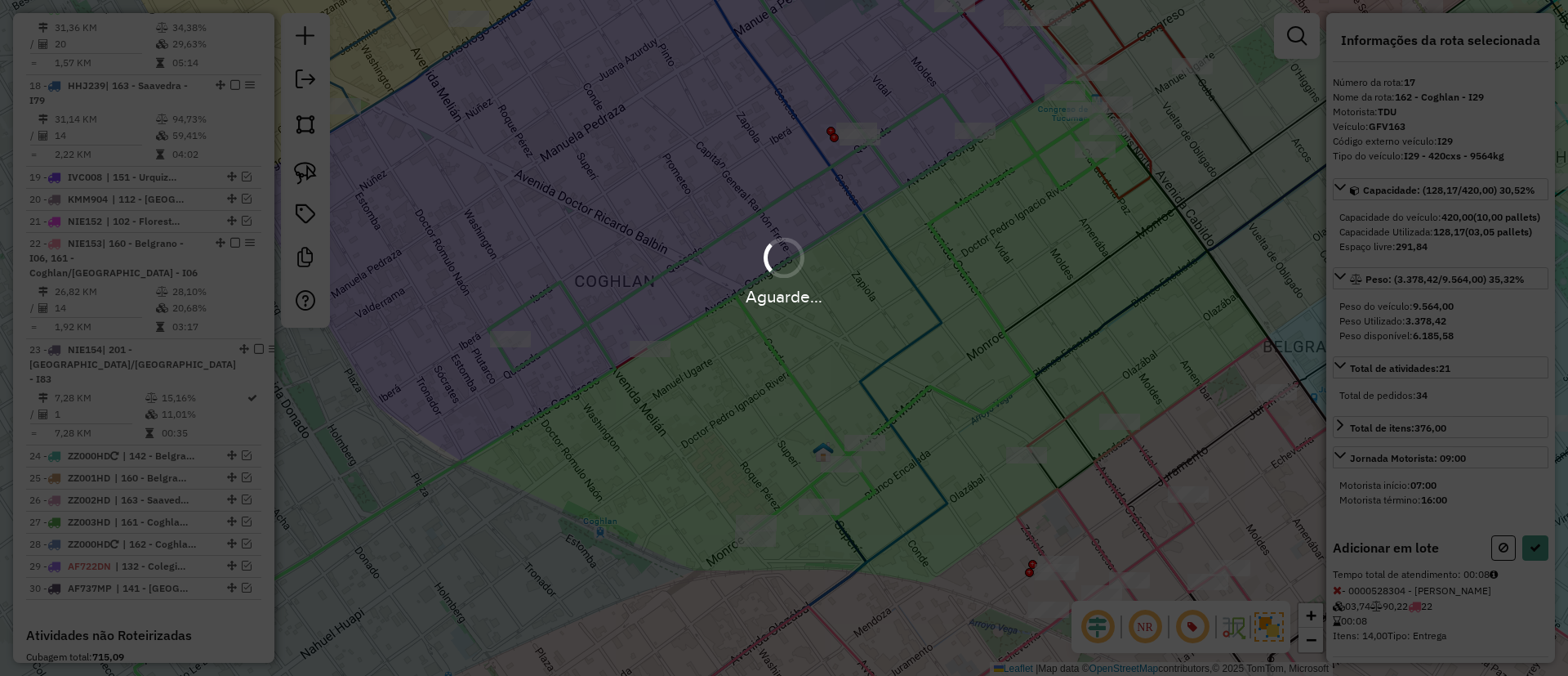
select select "*********"
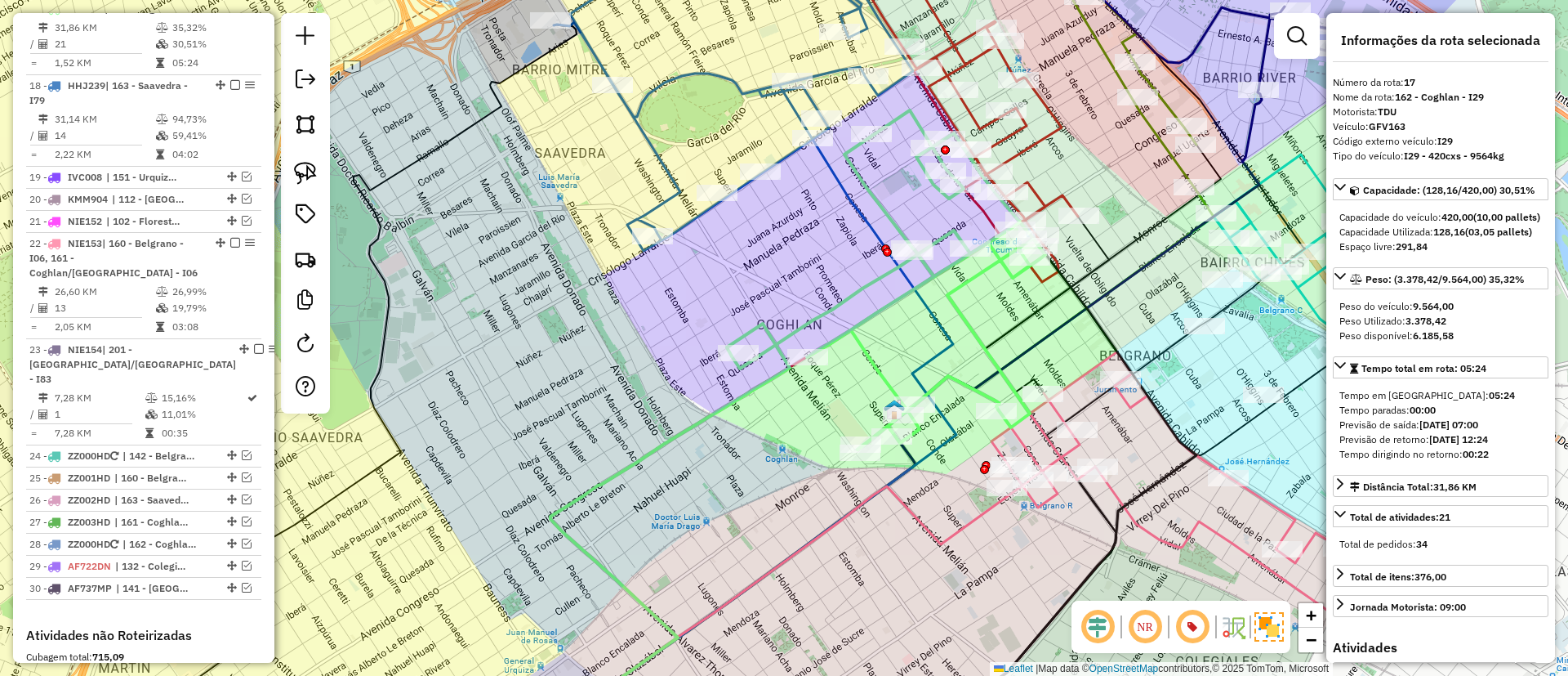
drag, startPoint x: 1138, startPoint y: 419, endPoint x: 879, endPoint y: 338, distance: 271.4
click at [879, 338] on div "Janela de atendimento Grade de atendimento Capacidade Transportadoras Veículos …" at bounding box center [784, 338] width 1568 height 676
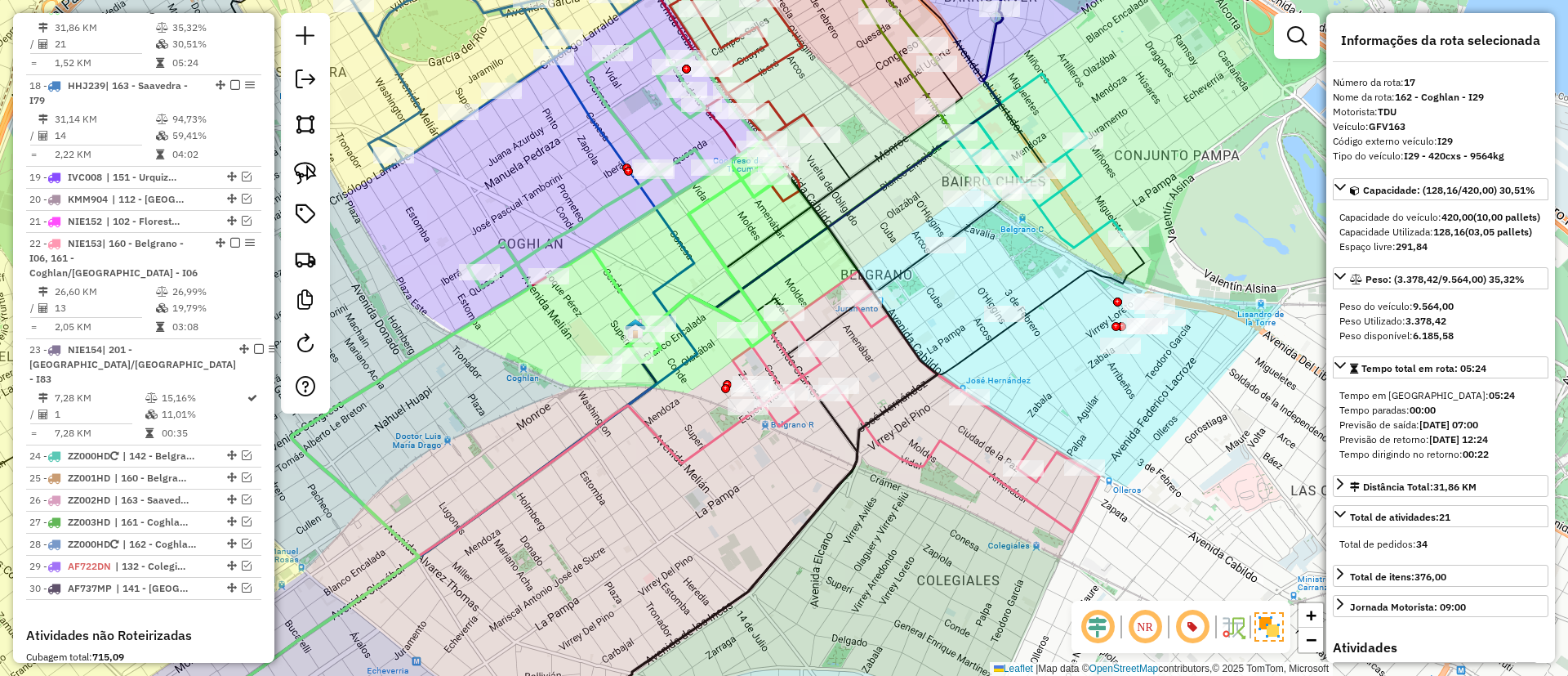
click at [957, 447] on icon at bounding box center [916, 402] width 367 height 261
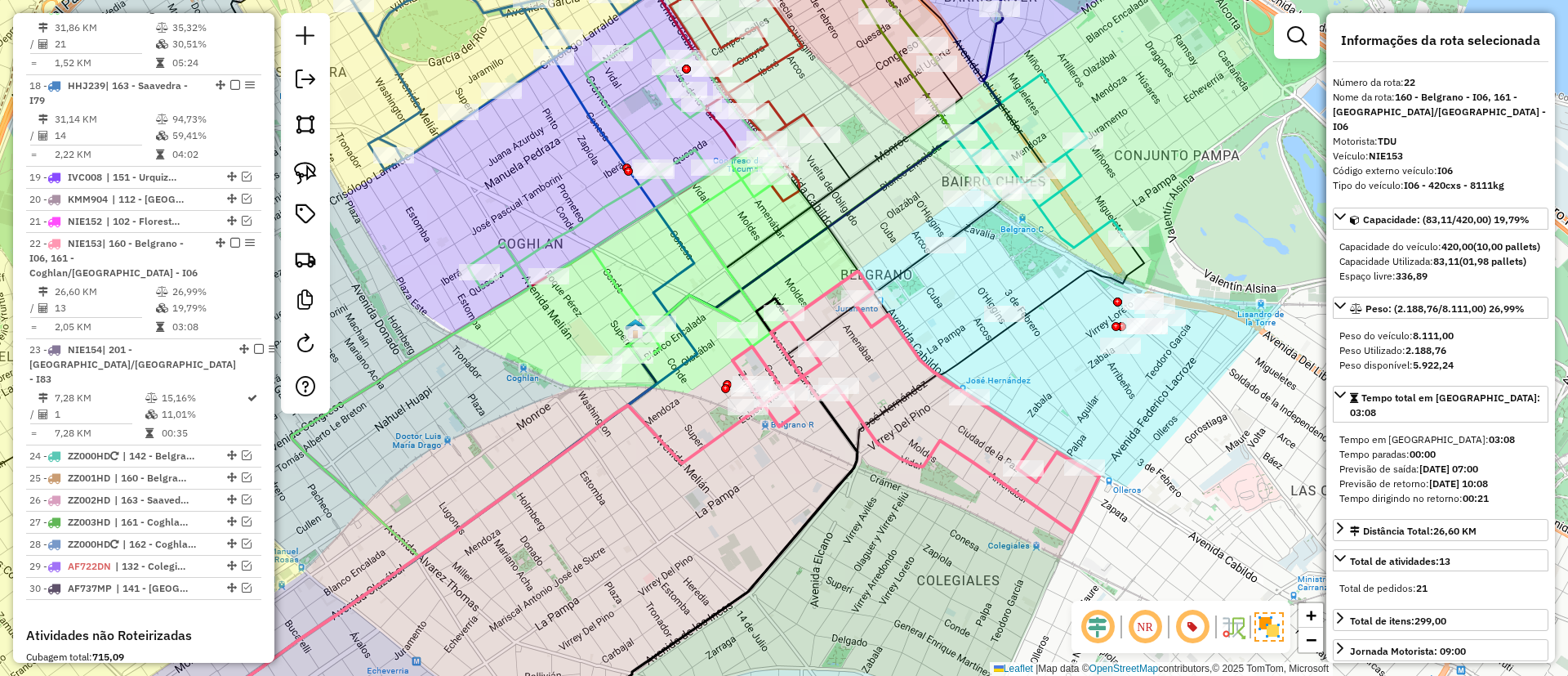
scroll to position [1857, 0]
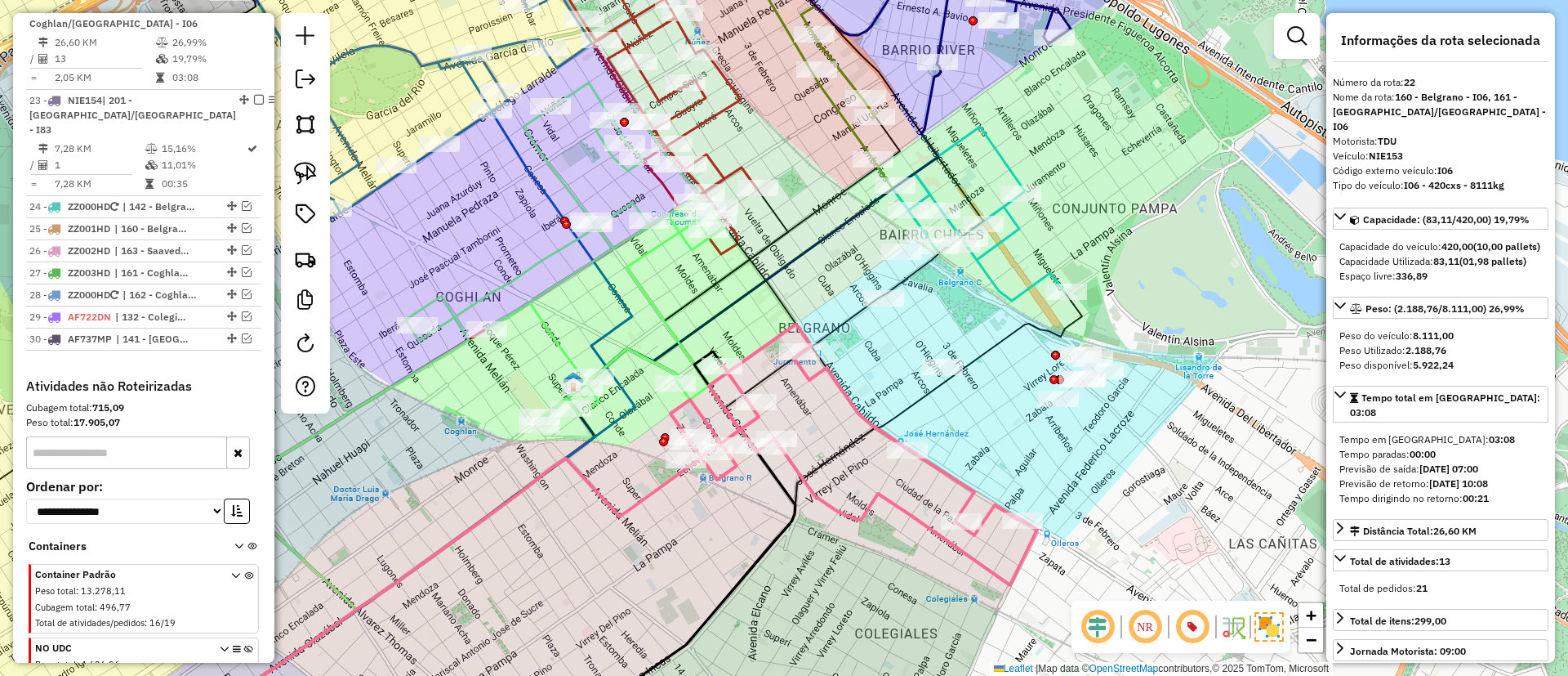
drag, startPoint x: 957, startPoint y: 447, endPoint x: 892, endPoint y: 504, distance: 86.5
click at [892, 504] on icon at bounding box center [854, 454] width 367 height 261
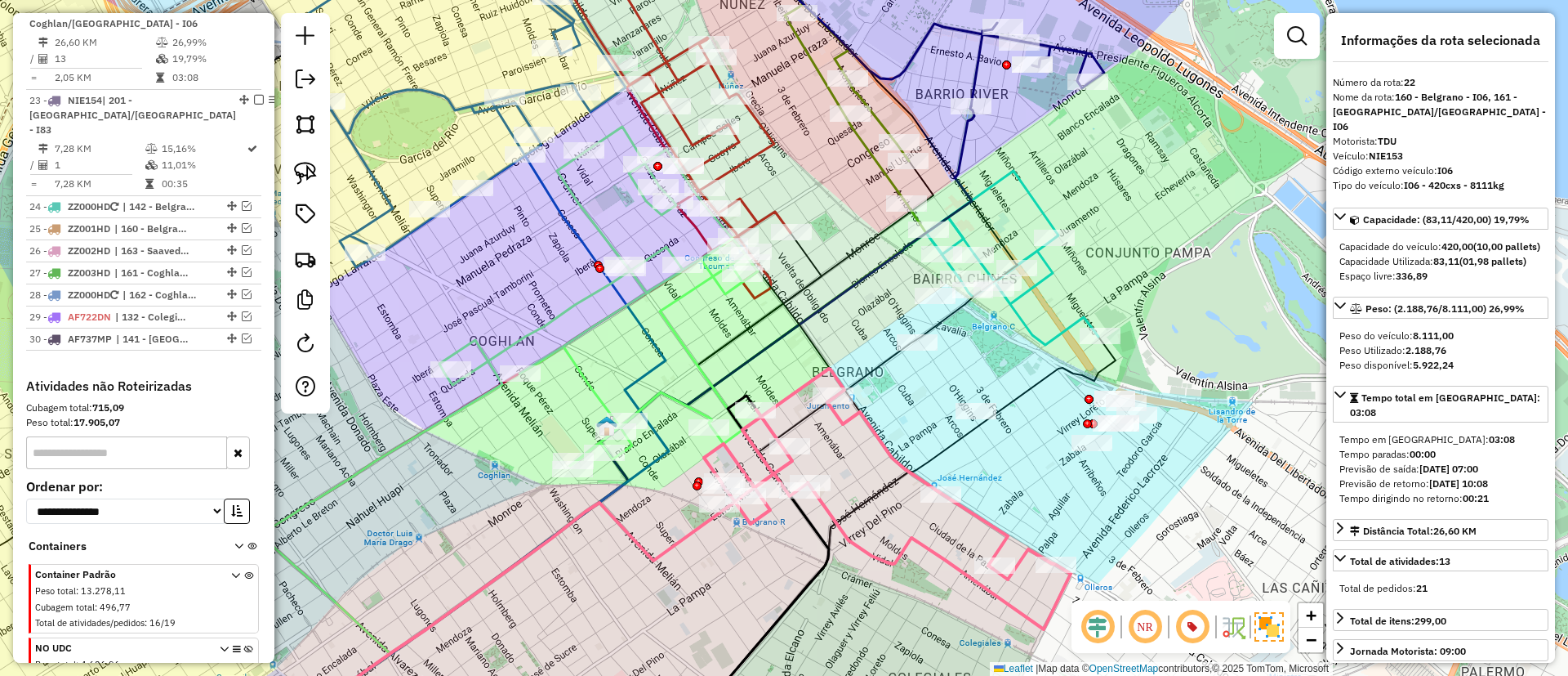
drag, startPoint x: 841, startPoint y: 374, endPoint x: 985, endPoint y: 486, distance: 182.4
click at [991, 505] on div "Janela de atendimento Grade de atendimento Capacidade Transportadoras Veículos …" at bounding box center [784, 338] width 1568 height 676
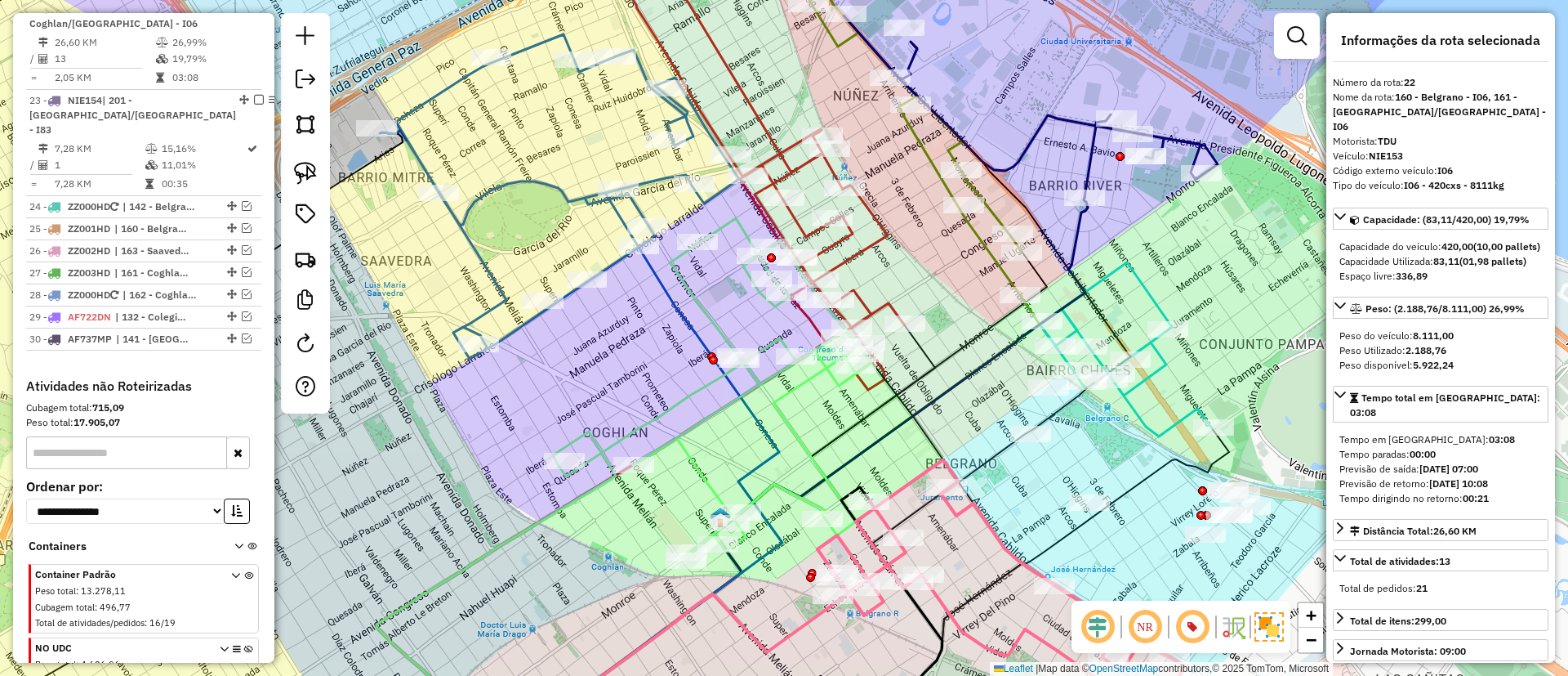
click at [868, 239] on icon at bounding box center [755, 162] width 298 height 457
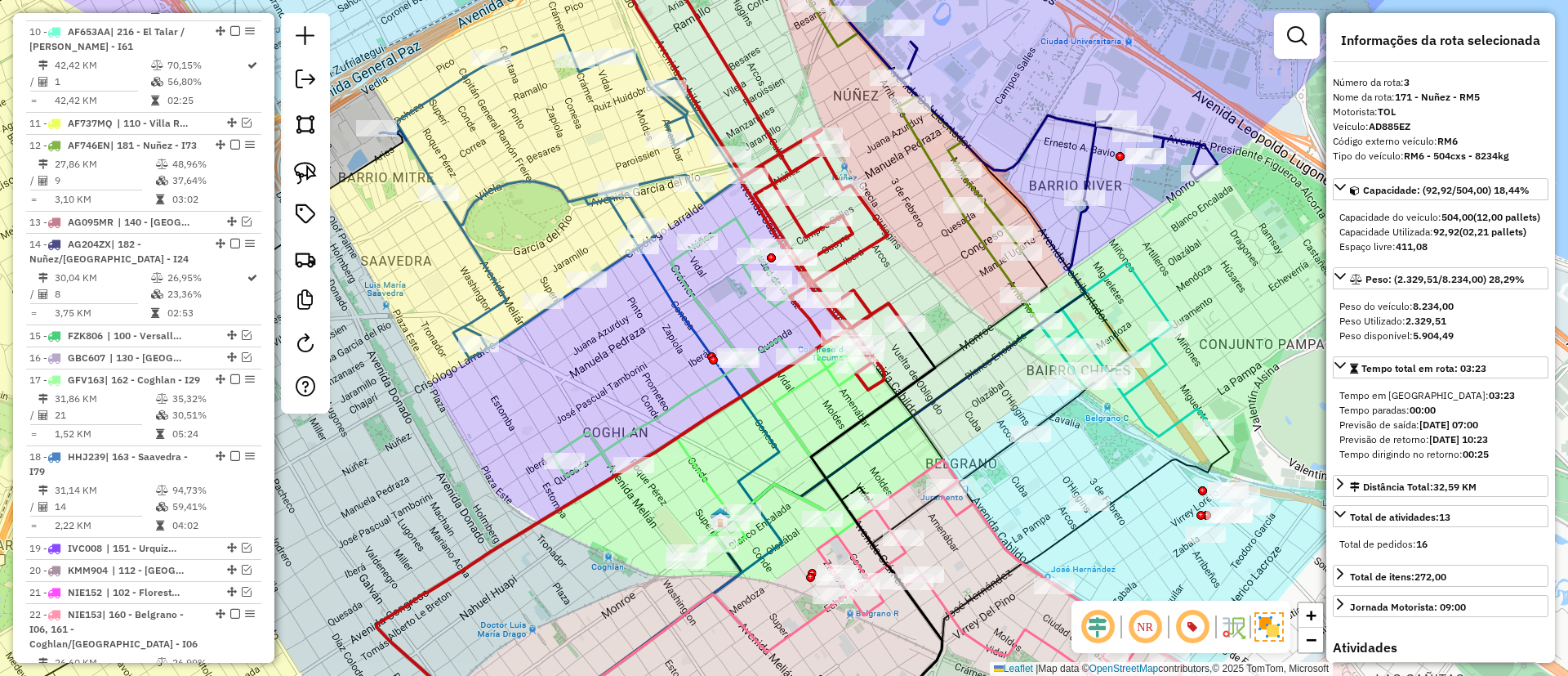
scroll to position [729, 0]
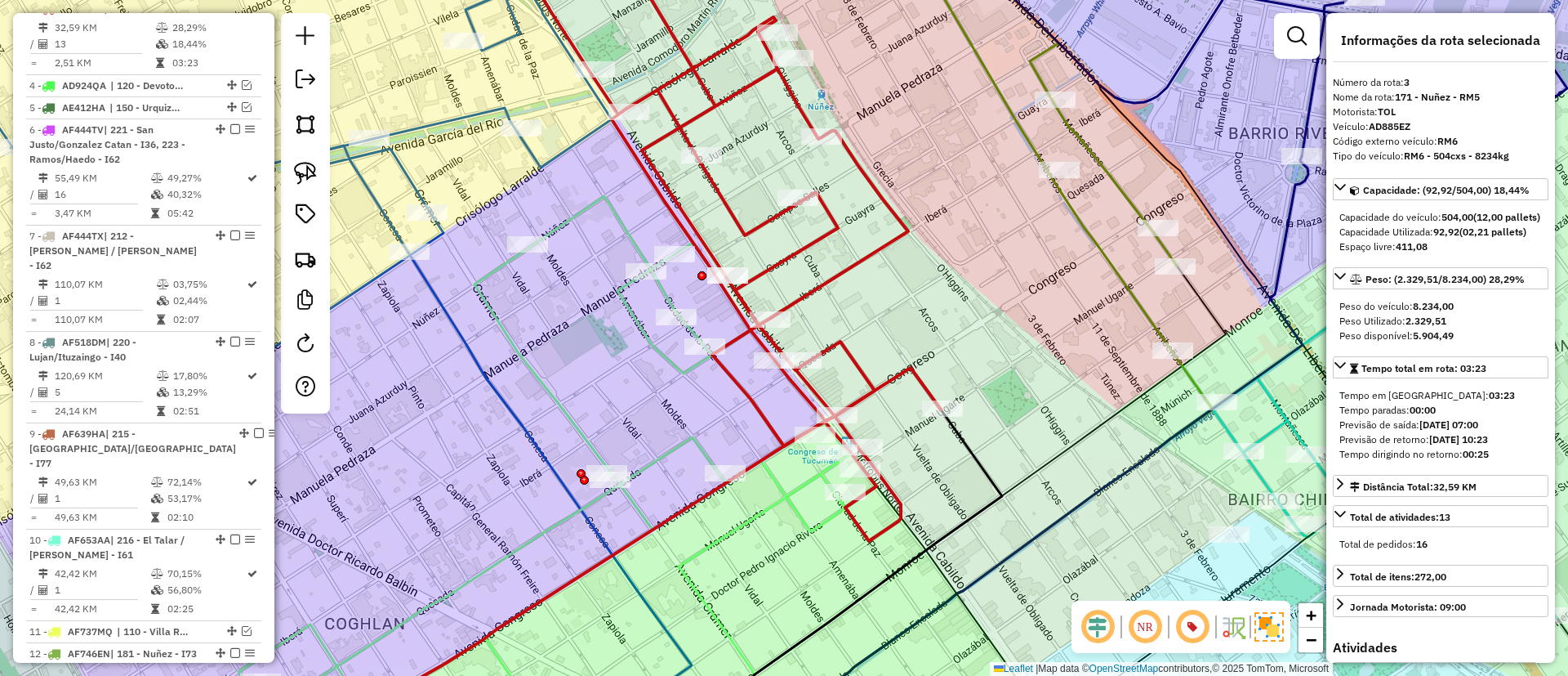
drag, startPoint x: 823, startPoint y: 239, endPoint x: 918, endPoint y: 280, distance: 103.5
click at [838, 280] on icon at bounding box center [575, 468] width 525 height 551
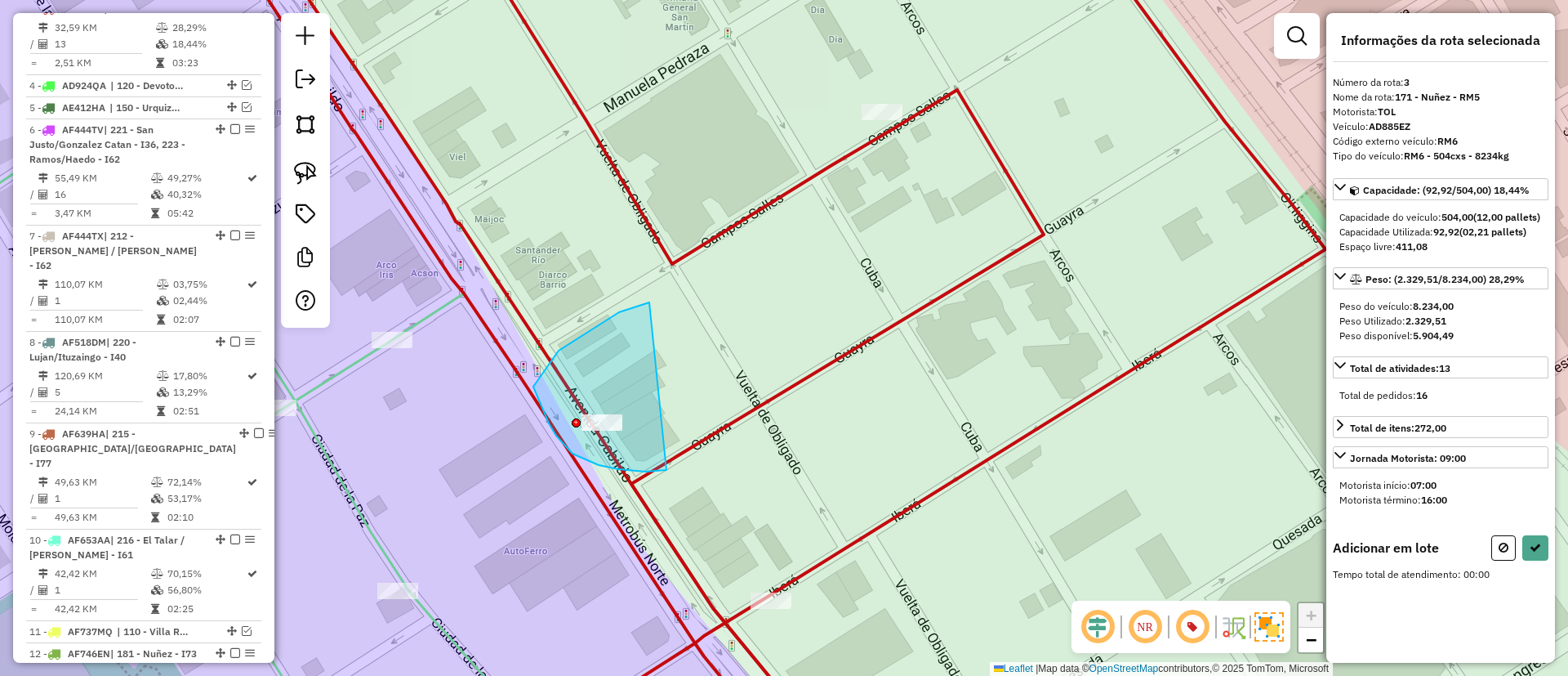
drag, startPoint x: 533, startPoint y: 386, endPoint x: 684, endPoint y: 397, distance: 151.4
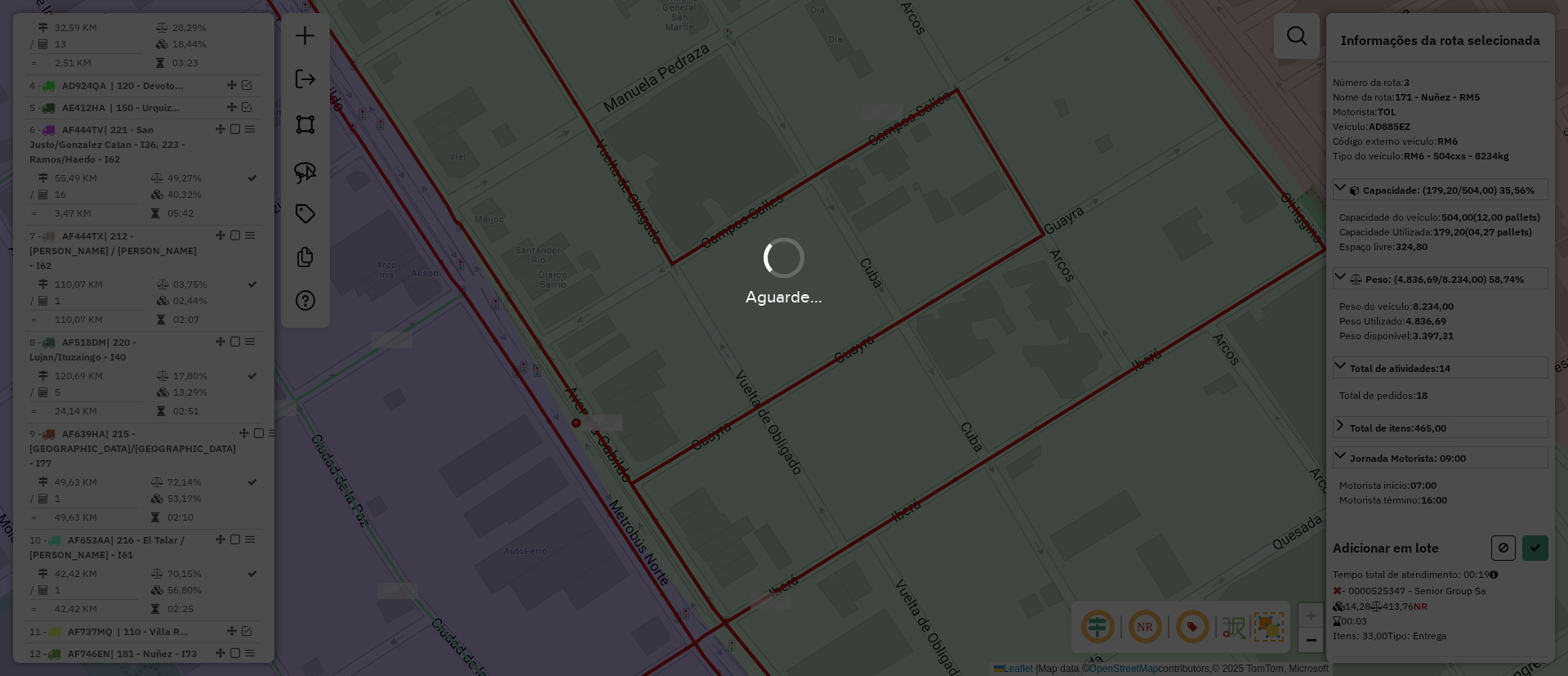
select select "*********"
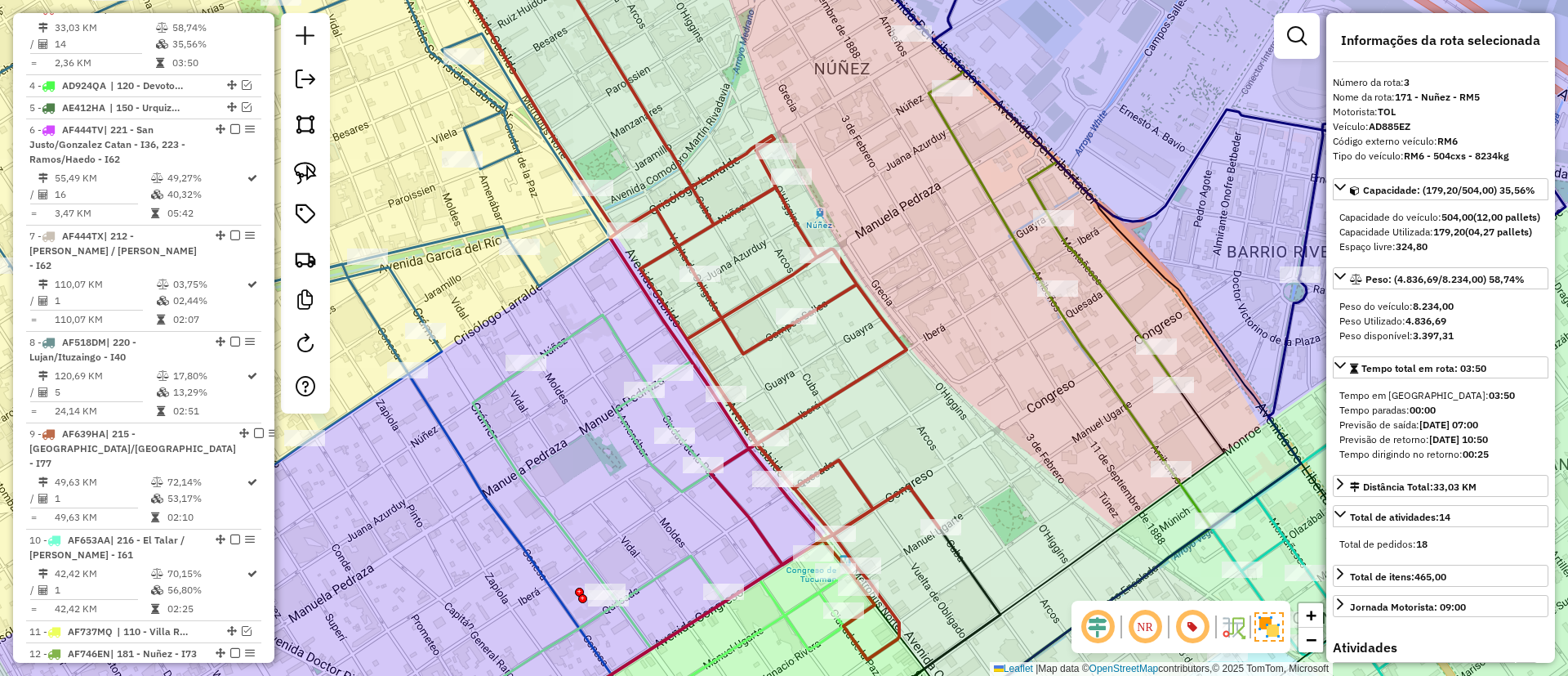
drag, startPoint x: 852, startPoint y: 403, endPoint x: 683, endPoint y: 186, distance: 275.0
click at [691, 204] on div "Janela de atendimento Grade de atendimento Capacidade Transportadoras Veículos …" at bounding box center [784, 338] width 1568 height 676
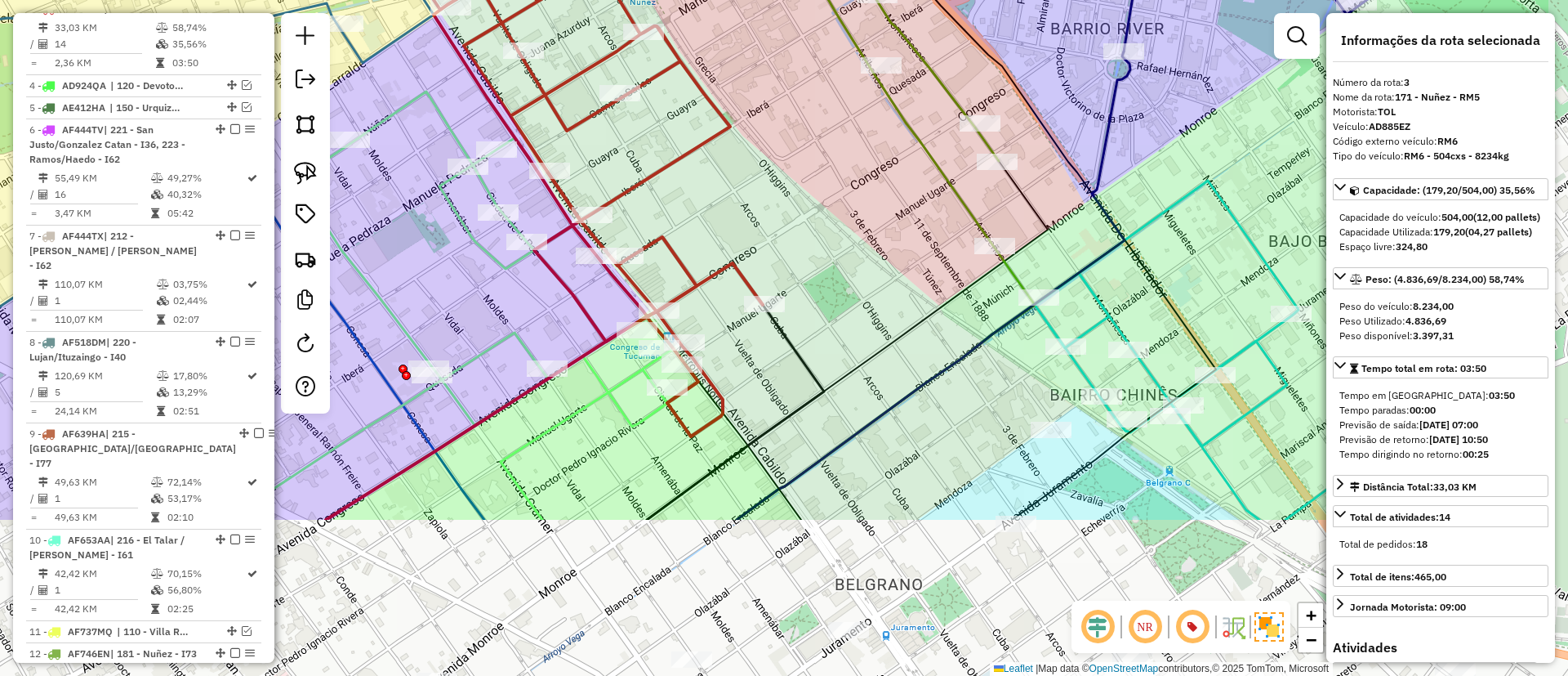
drag, startPoint x: 825, startPoint y: 366, endPoint x: 627, endPoint y: 161, distance: 285.0
click at [631, 165] on div "Rota 3 - Placa AD885EZ 0000462426 - CENTRAL PAN S.A. Janela de atendimento Grad…" at bounding box center [784, 338] width 1568 height 676
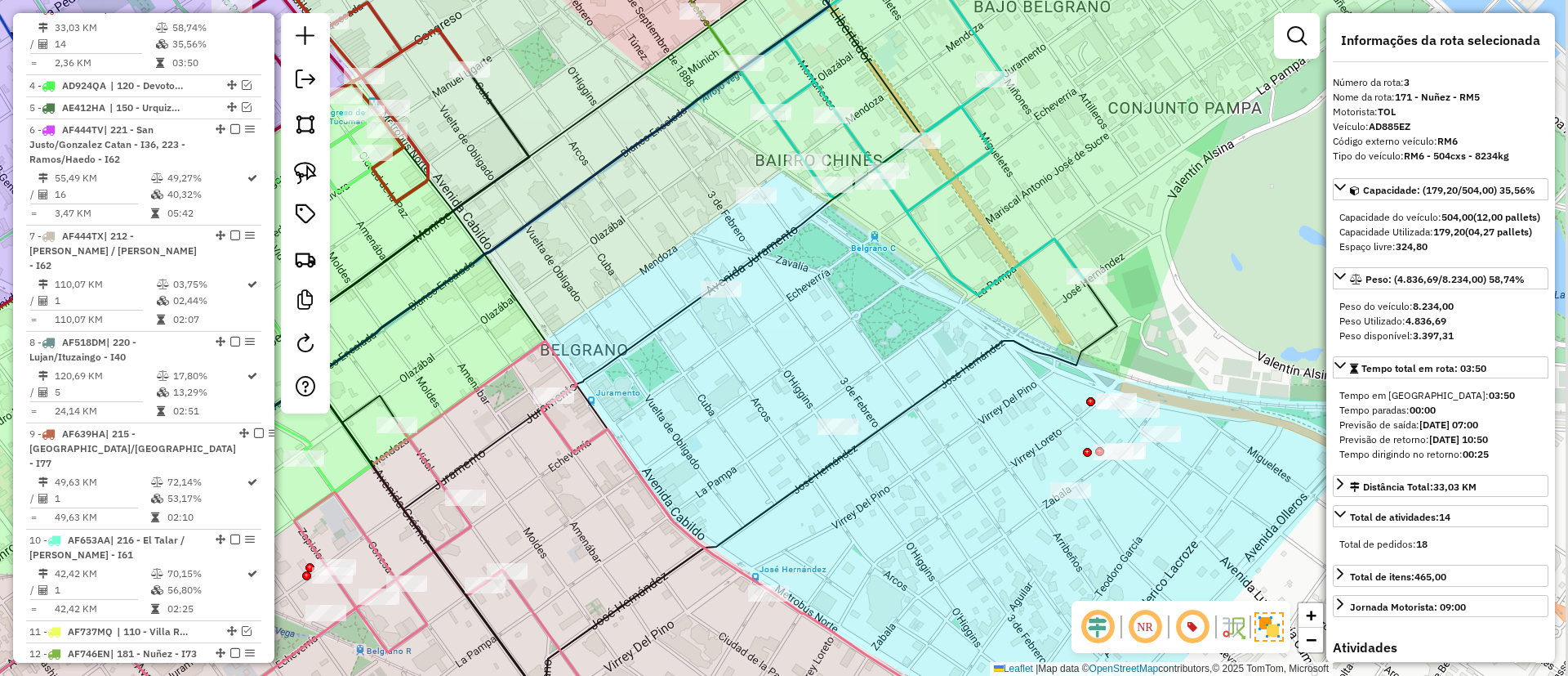
drag, startPoint x: 1010, startPoint y: 489, endPoint x: 851, endPoint y: 412, distance: 176.7
click at [914, 461] on div "Janela de atendimento Grade de atendimento Capacidade Transportadoras Veículos …" at bounding box center [784, 338] width 1568 height 676
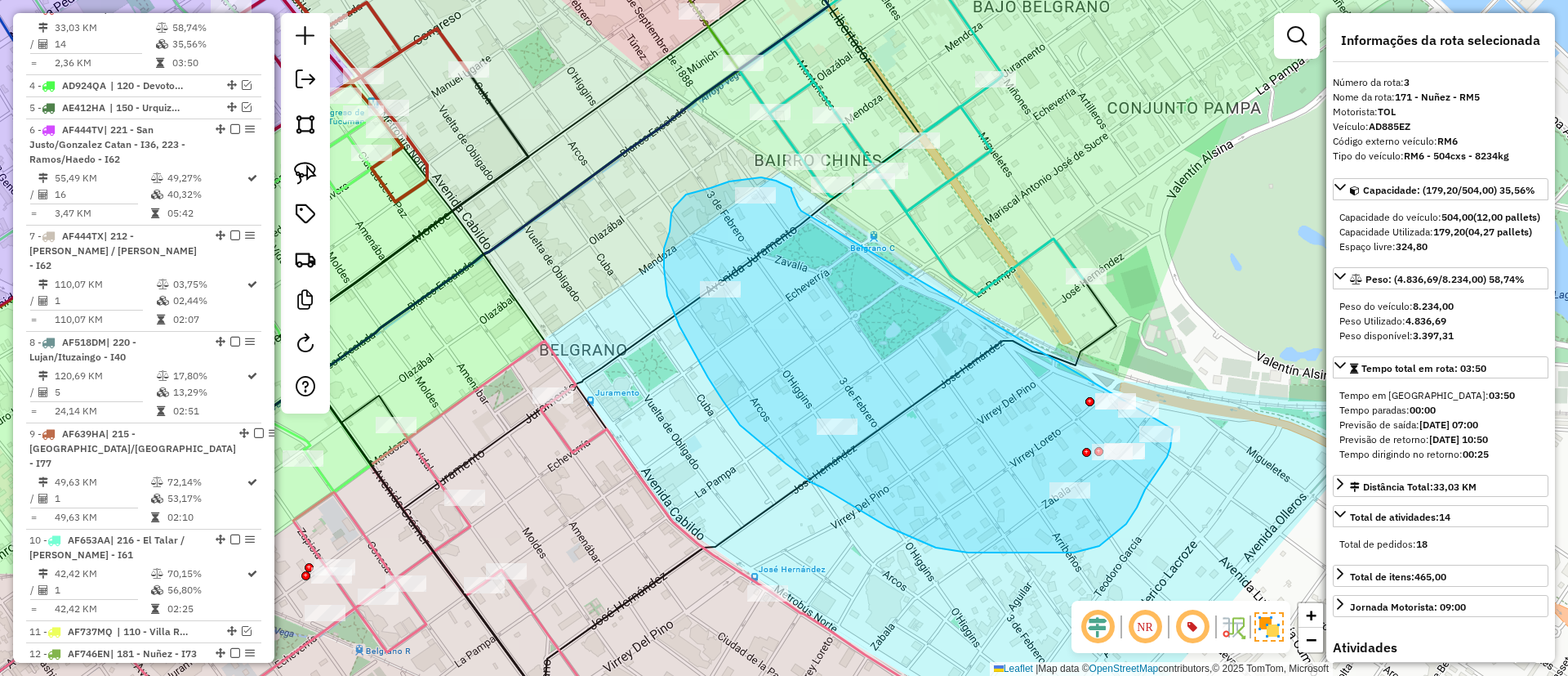
drag, startPoint x: 791, startPoint y: 190, endPoint x: 1168, endPoint y: 396, distance: 429.6
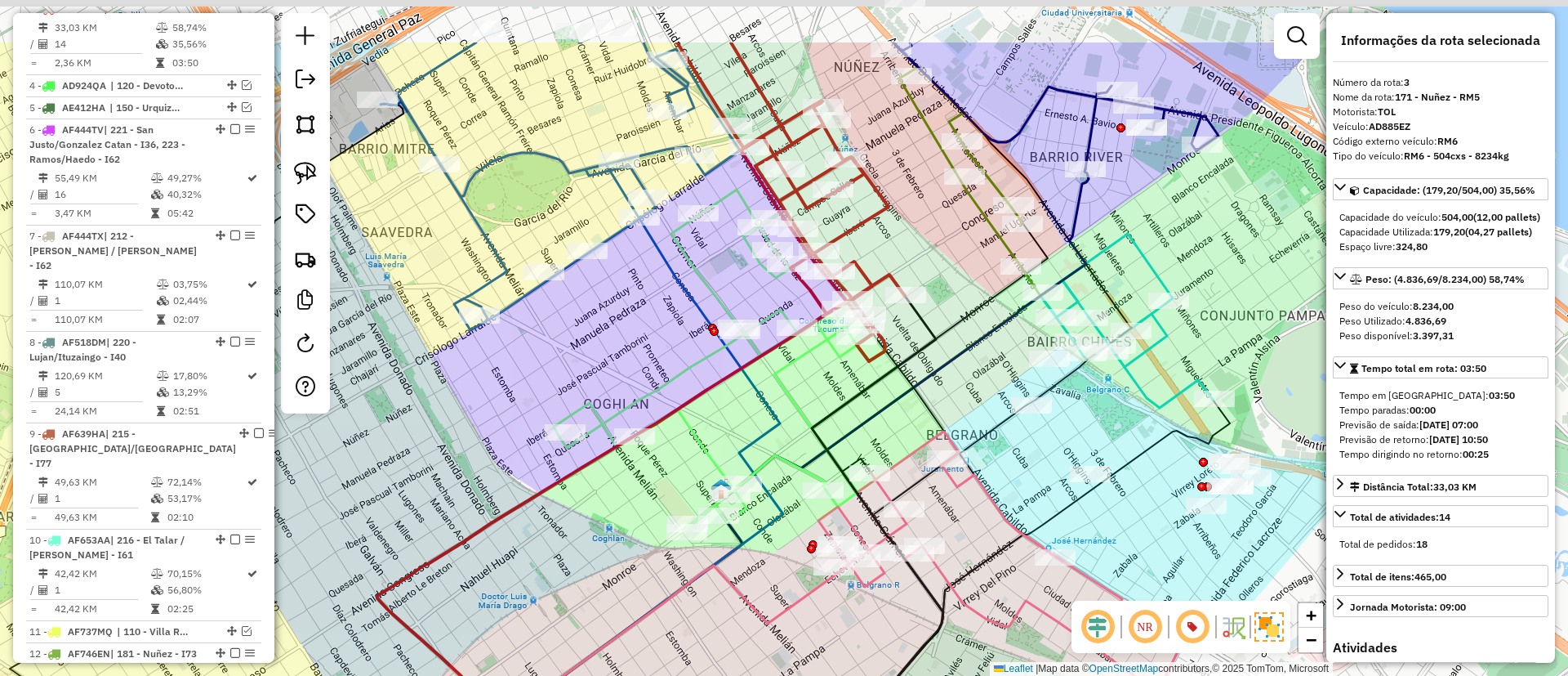
drag, startPoint x: 886, startPoint y: 432, endPoint x: 927, endPoint y: 565, distance: 139.2
click at [930, 570] on div "Rota 22 - Placa NIE153 0000049706 - Macrino Angel Gustavo Janela de atendimento…" at bounding box center [784, 338] width 1568 height 676
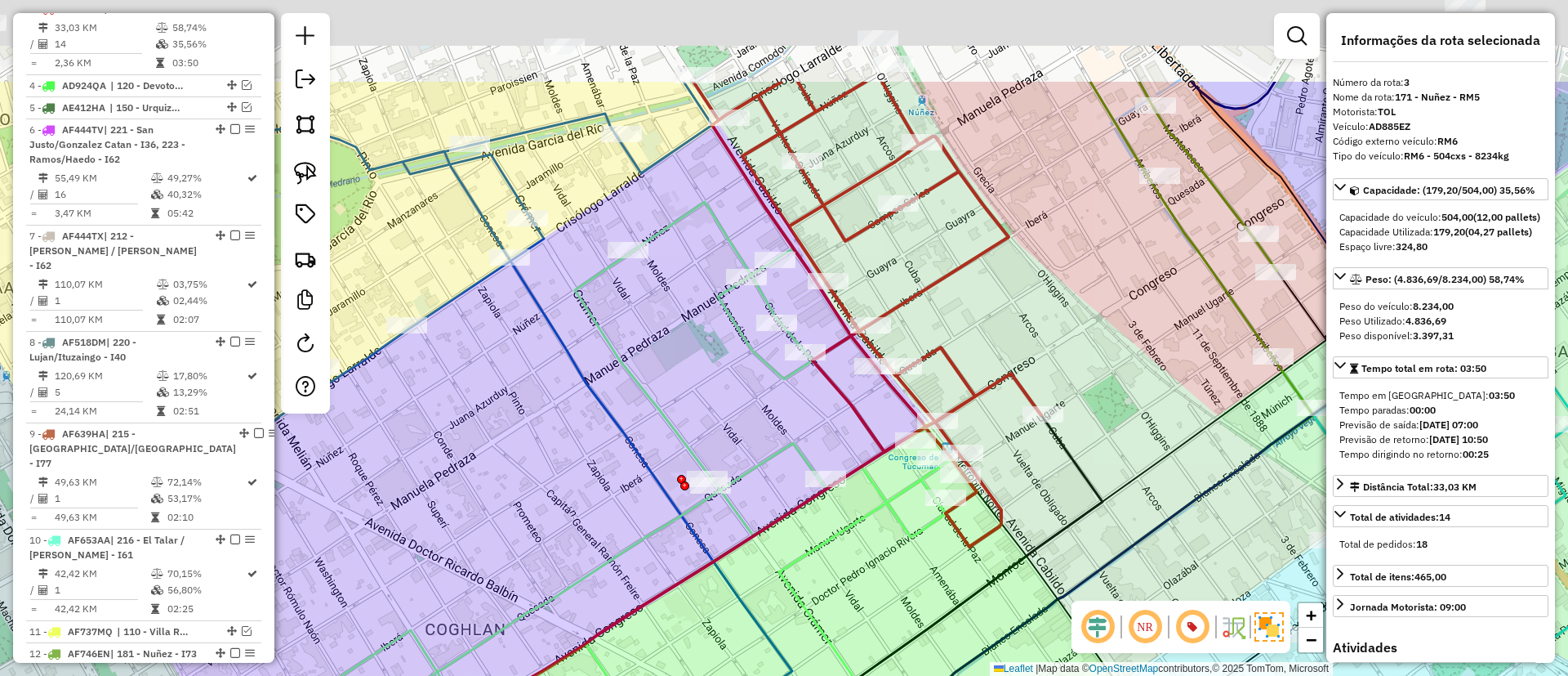
drag, startPoint x: 806, startPoint y: 374, endPoint x: 802, endPoint y: 536, distance: 162.0
click at [803, 543] on div "Rota 22 - Placa NIE153 0000049706 - Macrino Angel Gustavo Rota 22 - Placa NIE15…" at bounding box center [784, 338] width 1568 height 676
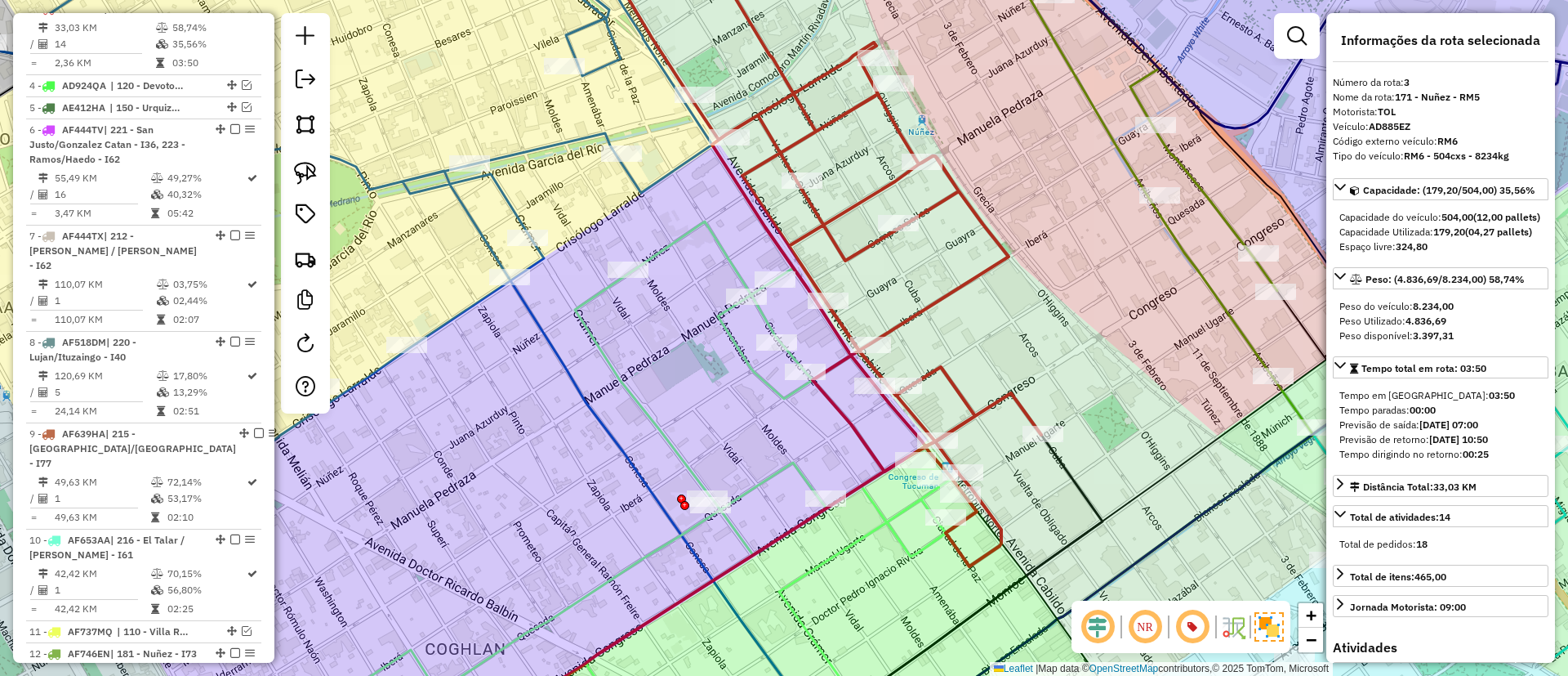
drag, startPoint x: 784, startPoint y: 469, endPoint x: 783, endPoint y: 478, distance: 9.1
click at [783, 478] on icon at bounding box center [663, 482] width 627 height 521
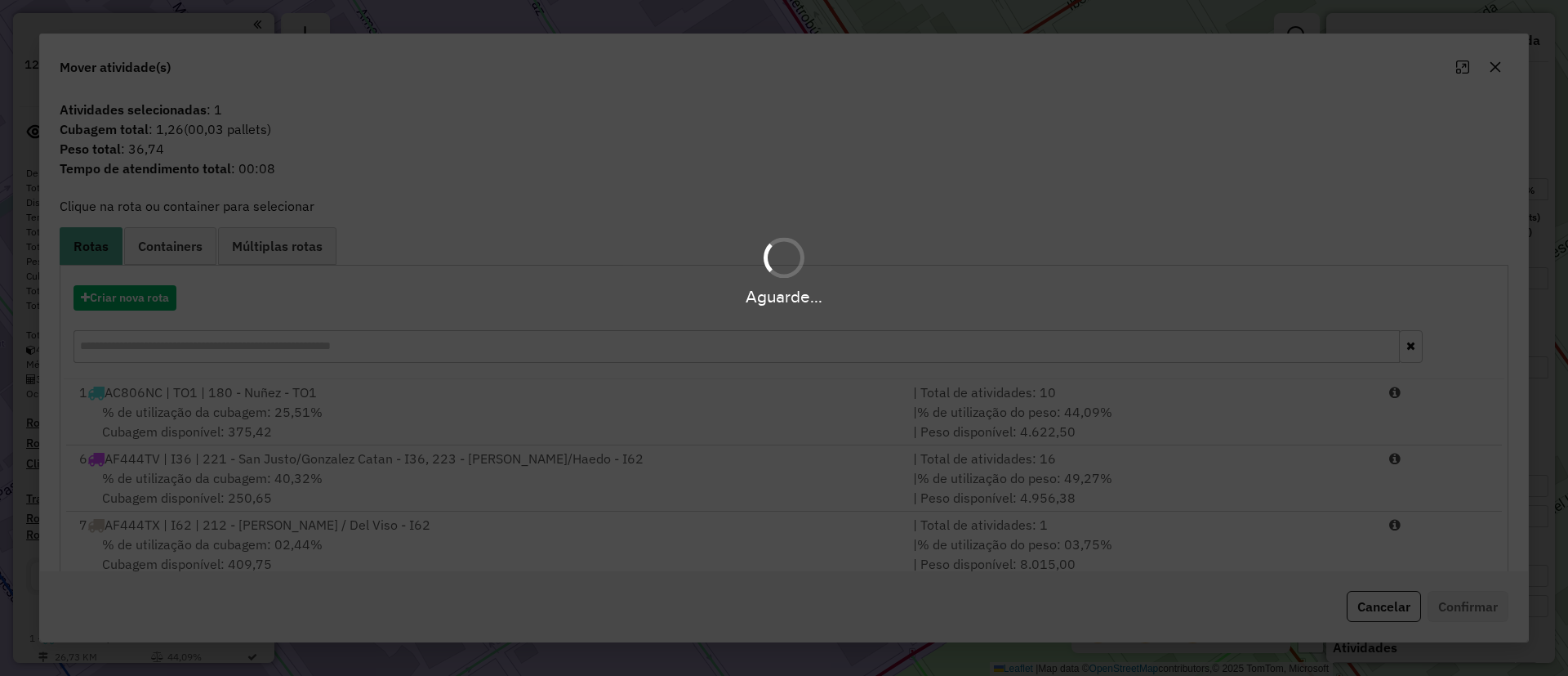
select select "*********"
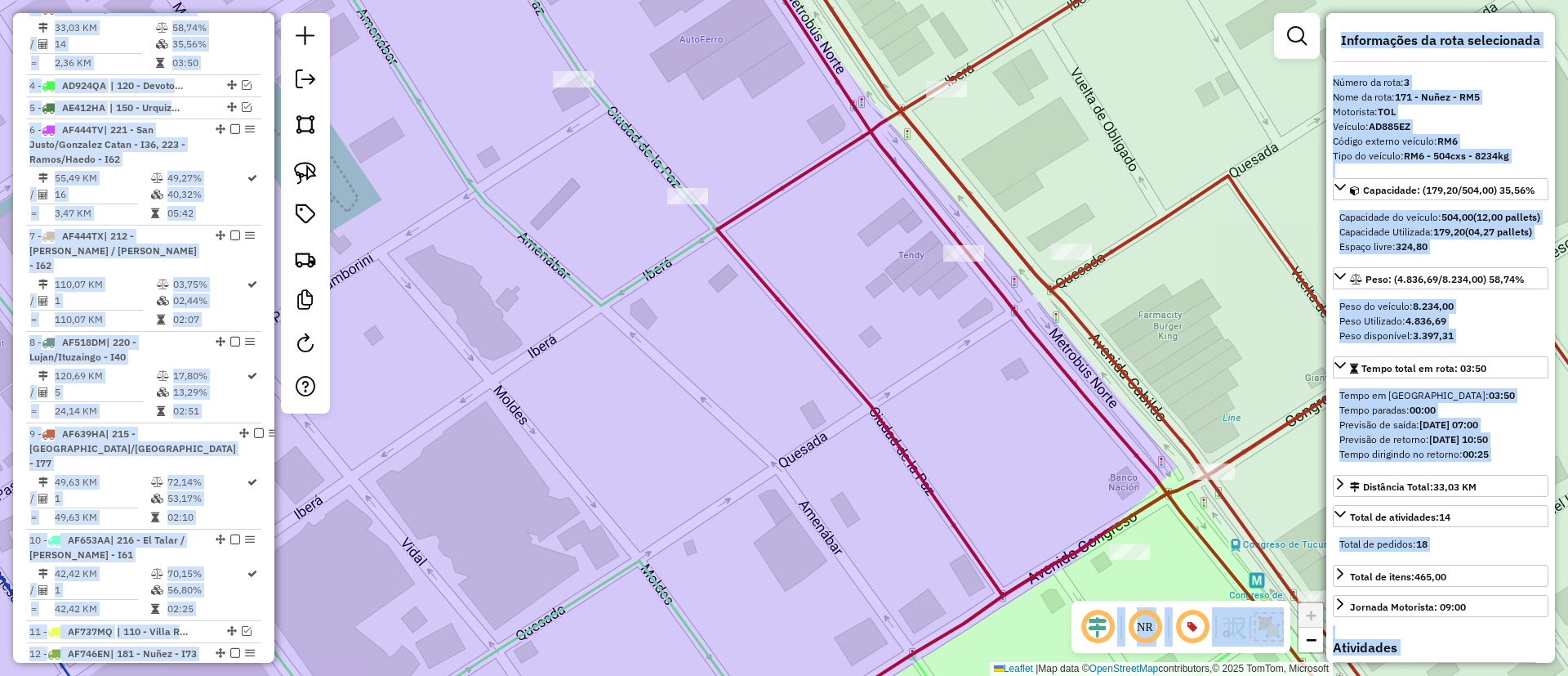
drag, startPoint x: 1073, startPoint y: 155, endPoint x: 1081, endPoint y: 327, distance: 172.2
click at [1081, 333] on hb-app "Aguarde... Pop-up bloqueado! Seu navegador bloqueou automáticamente a abertura …" at bounding box center [784, 338] width 1568 height 676
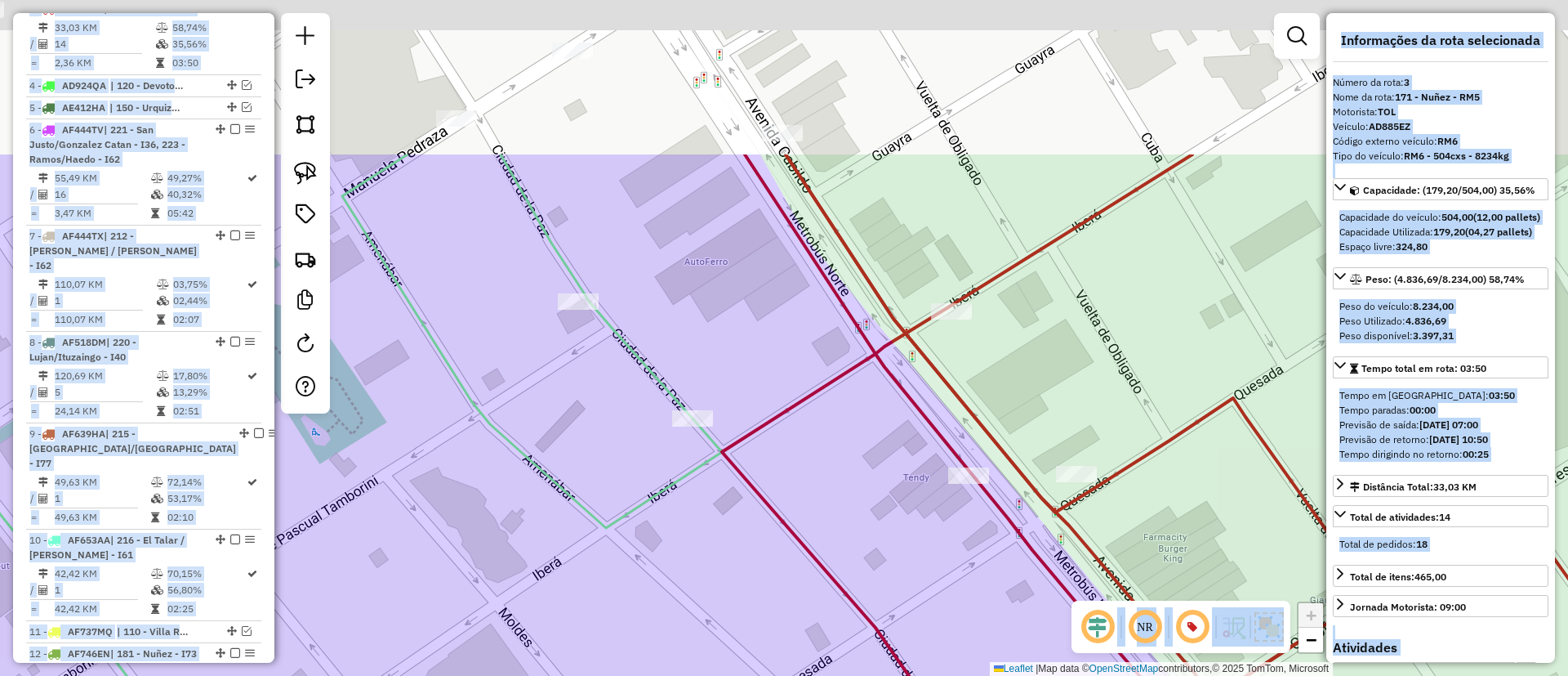
drag, startPoint x: 1017, startPoint y: 177, endPoint x: 1053, endPoint y: 464, distance: 289.2
click at [1053, 464] on div "Rota 22 - Placa NIE153 0000049706 - [PERSON_NAME] 22 - Placa NIE153 0000409671 …" at bounding box center [784, 338] width 1568 height 676
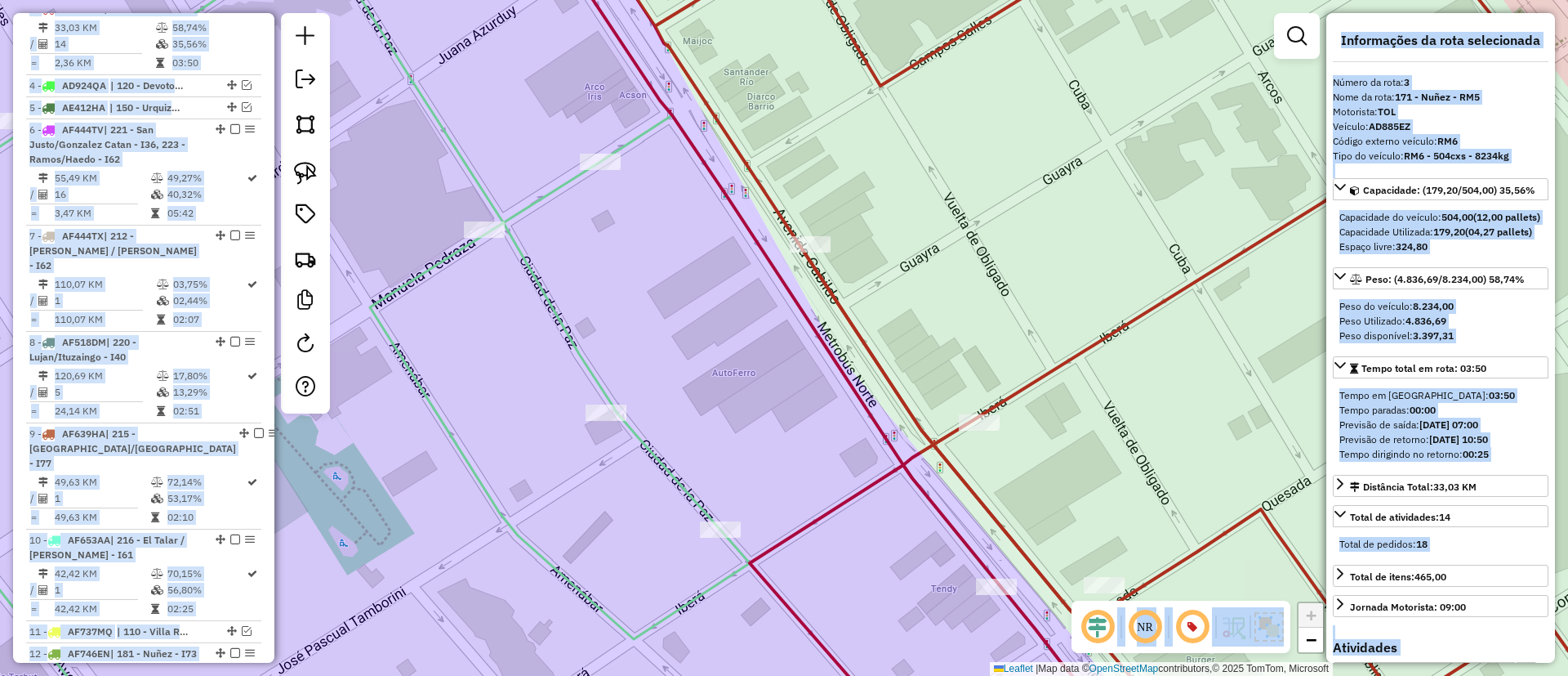
click at [640, 452] on icon at bounding box center [485, 338] width 1285 height 811
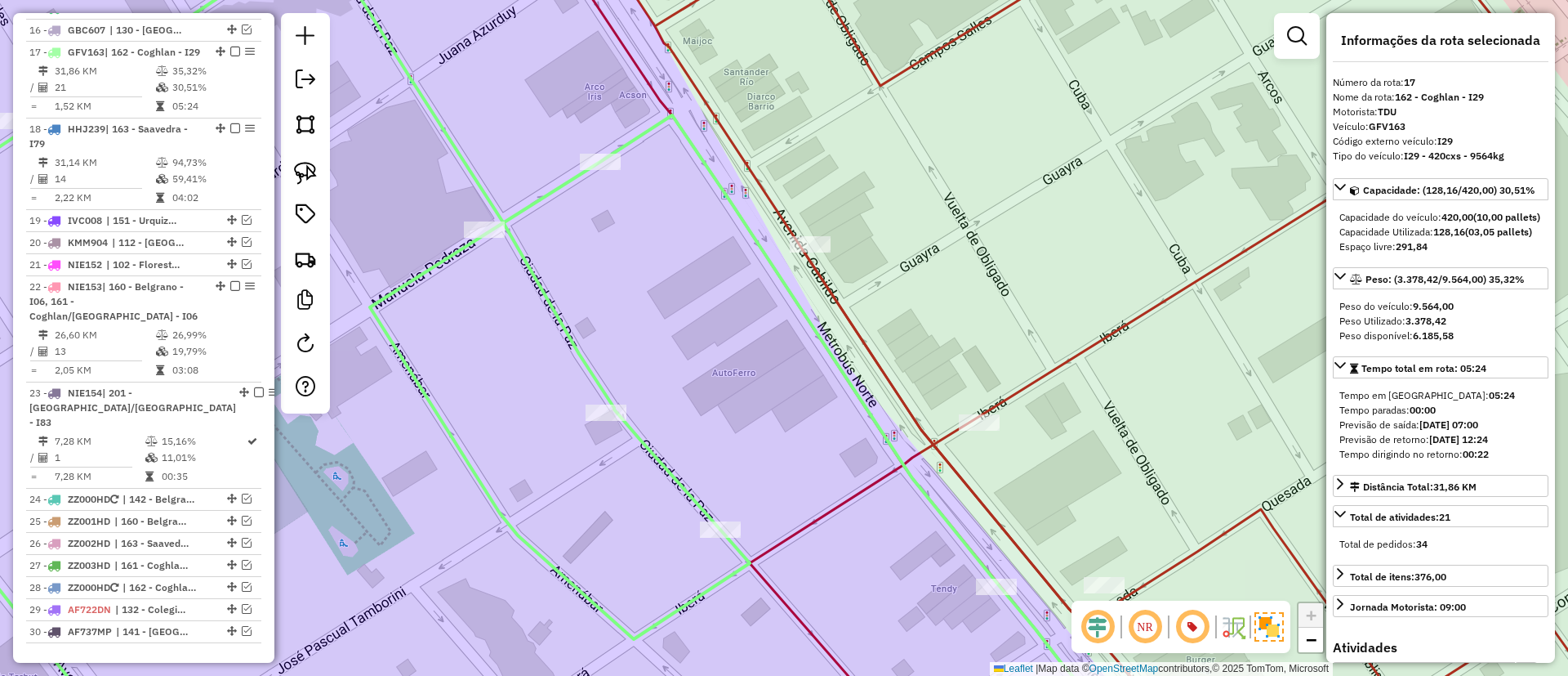
scroll to position [1607, 0]
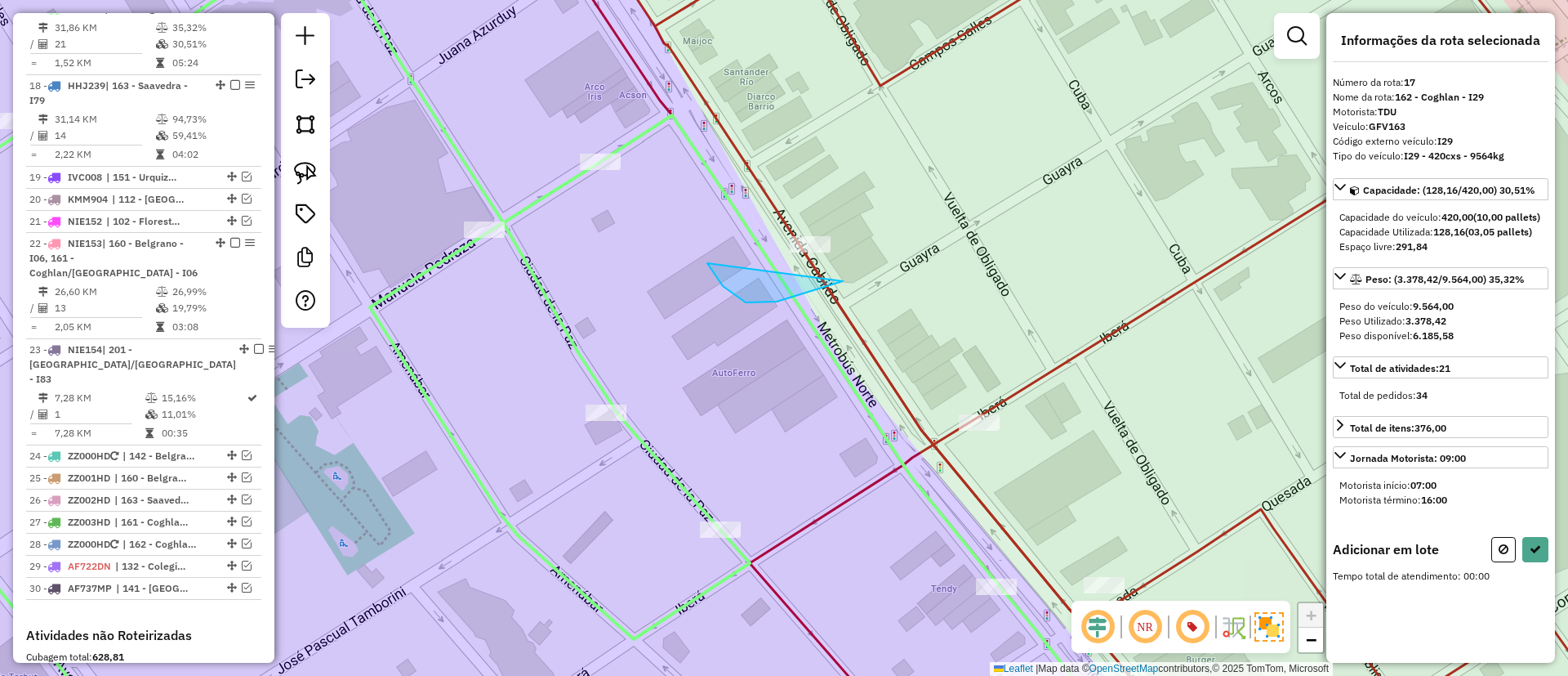
drag, startPoint x: 843, startPoint y: 281, endPoint x: 853, endPoint y: 187, distance: 94.5
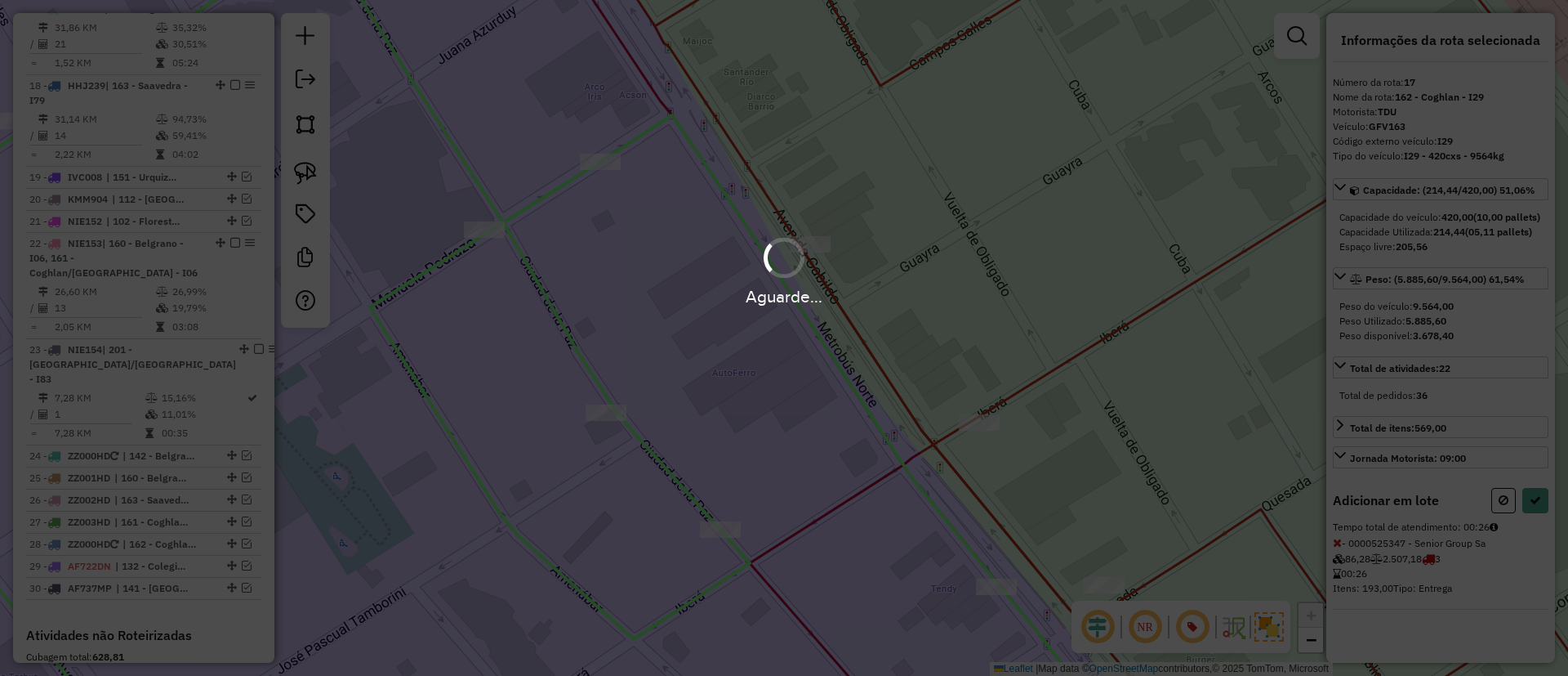
select select "*********"
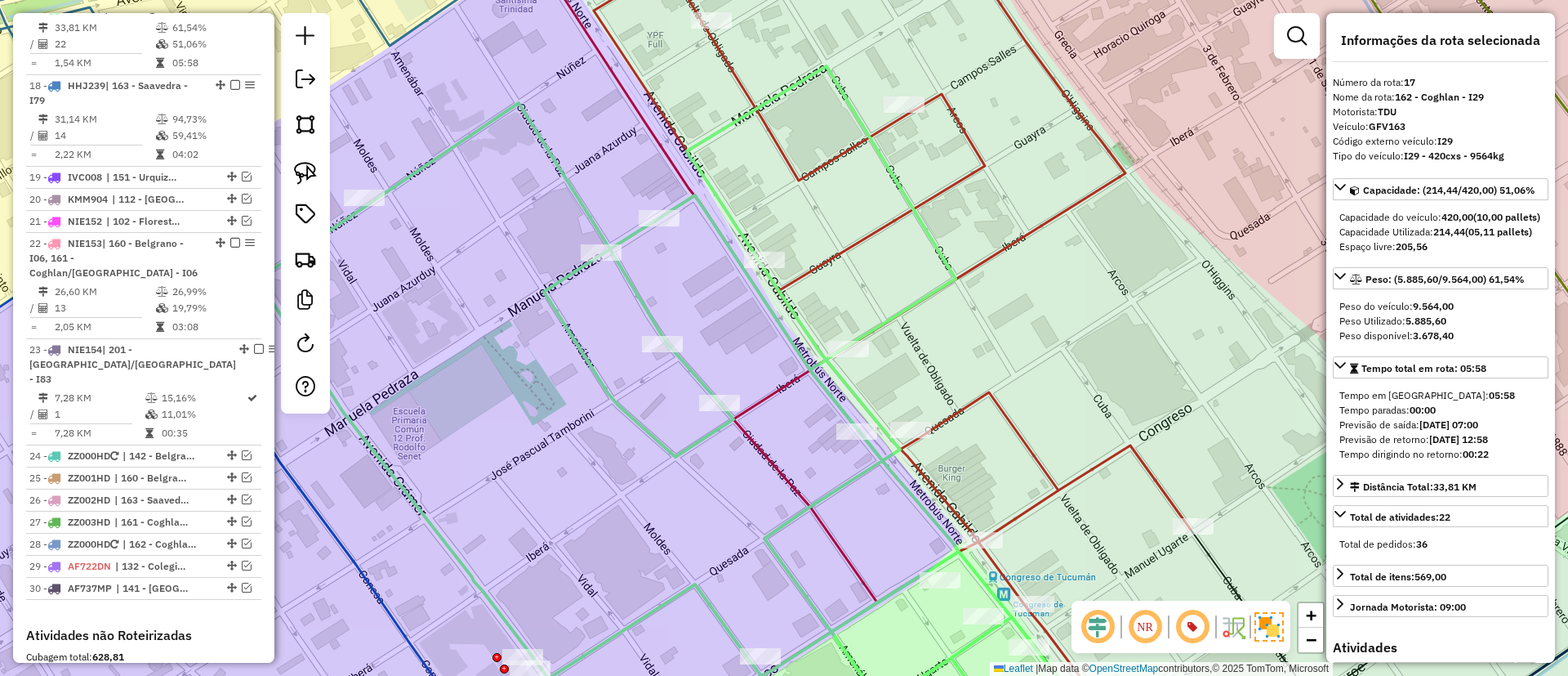
drag, startPoint x: 710, startPoint y: 329, endPoint x: 722, endPoint y: 224, distance: 105.7
click at [721, 225] on div "Janela de atendimento Grade de atendimento Capacidade Transportadoras Veículos …" at bounding box center [784, 338] width 1568 height 676
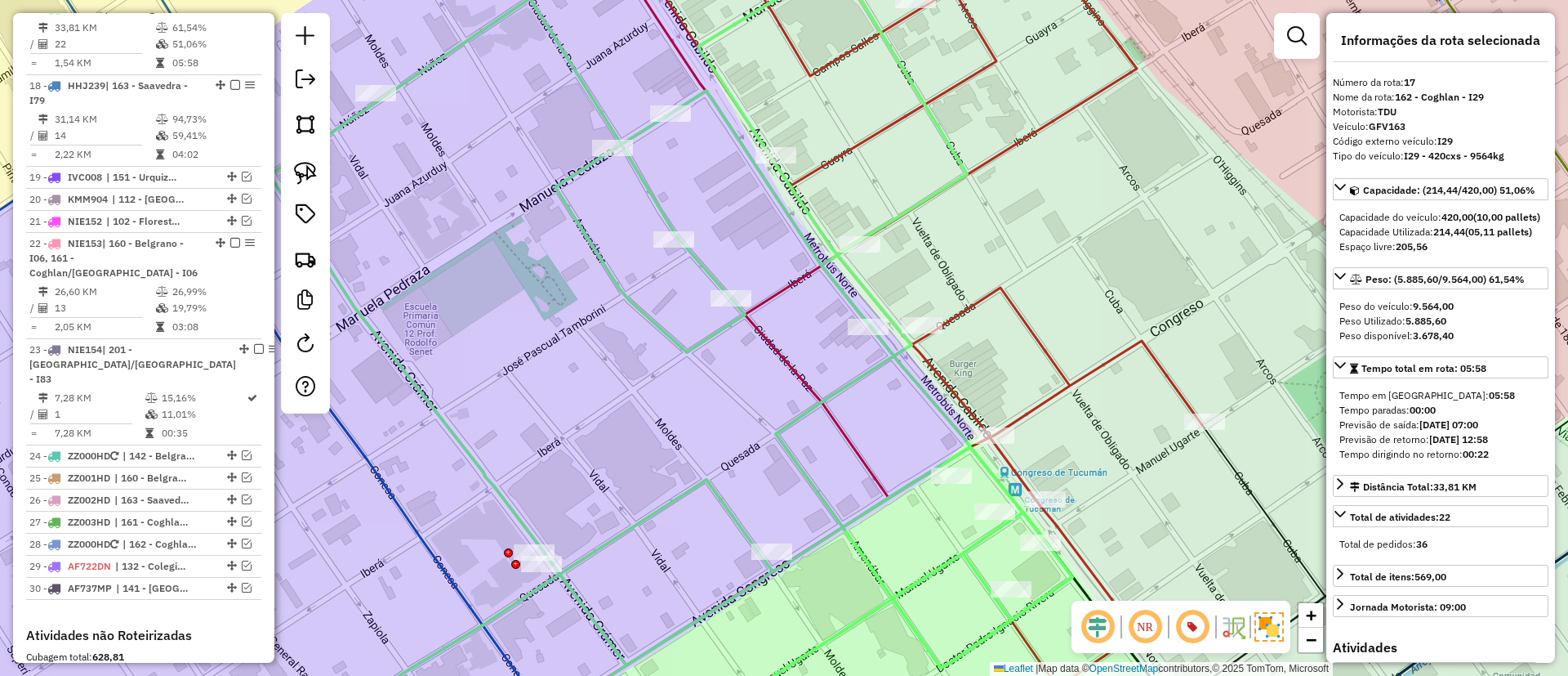
drag, startPoint x: 805, startPoint y: 357, endPoint x: 726, endPoint y: 48, distance: 318.9
click at [728, 55] on div "Janela de atendimento Grade de atendimento Capacidade Transportadoras Veículos …" at bounding box center [784, 338] width 1568 height 676
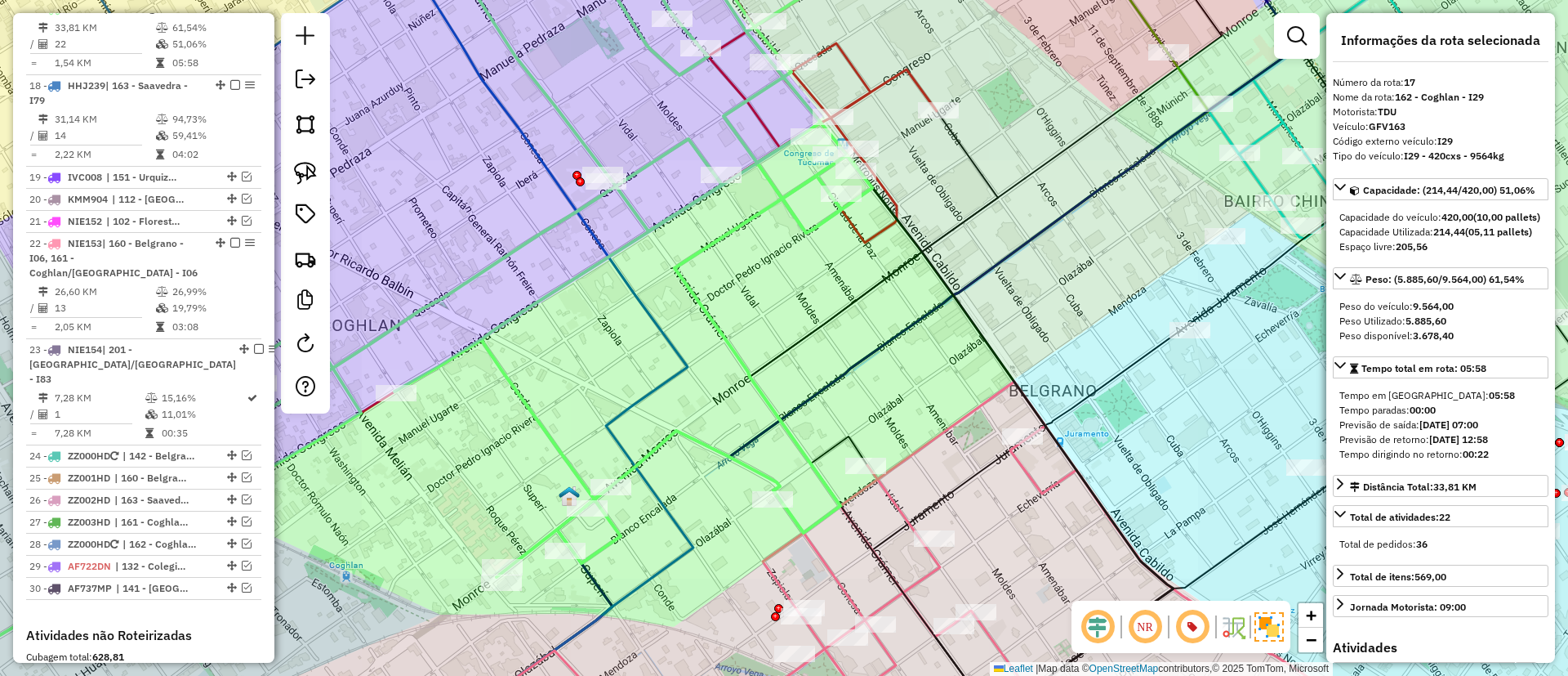
click at [819, 309] on div "Janela de atendimento Grade de atendimento Capacidade Transportadoras Veículos …" at bounding box center [784, 338] width 1568 height 676
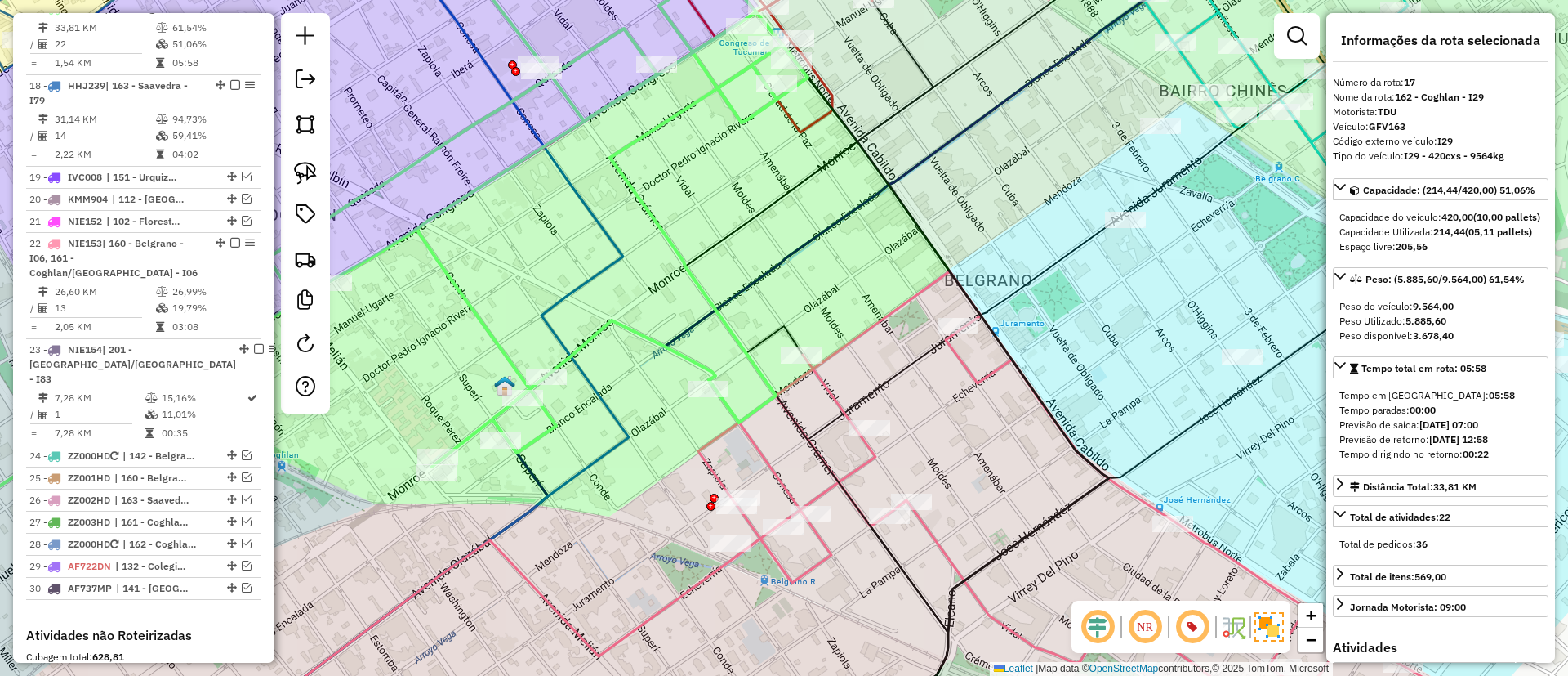
click at [962, 368] on icon at bounding box center [1065, 507] width 735 height 471
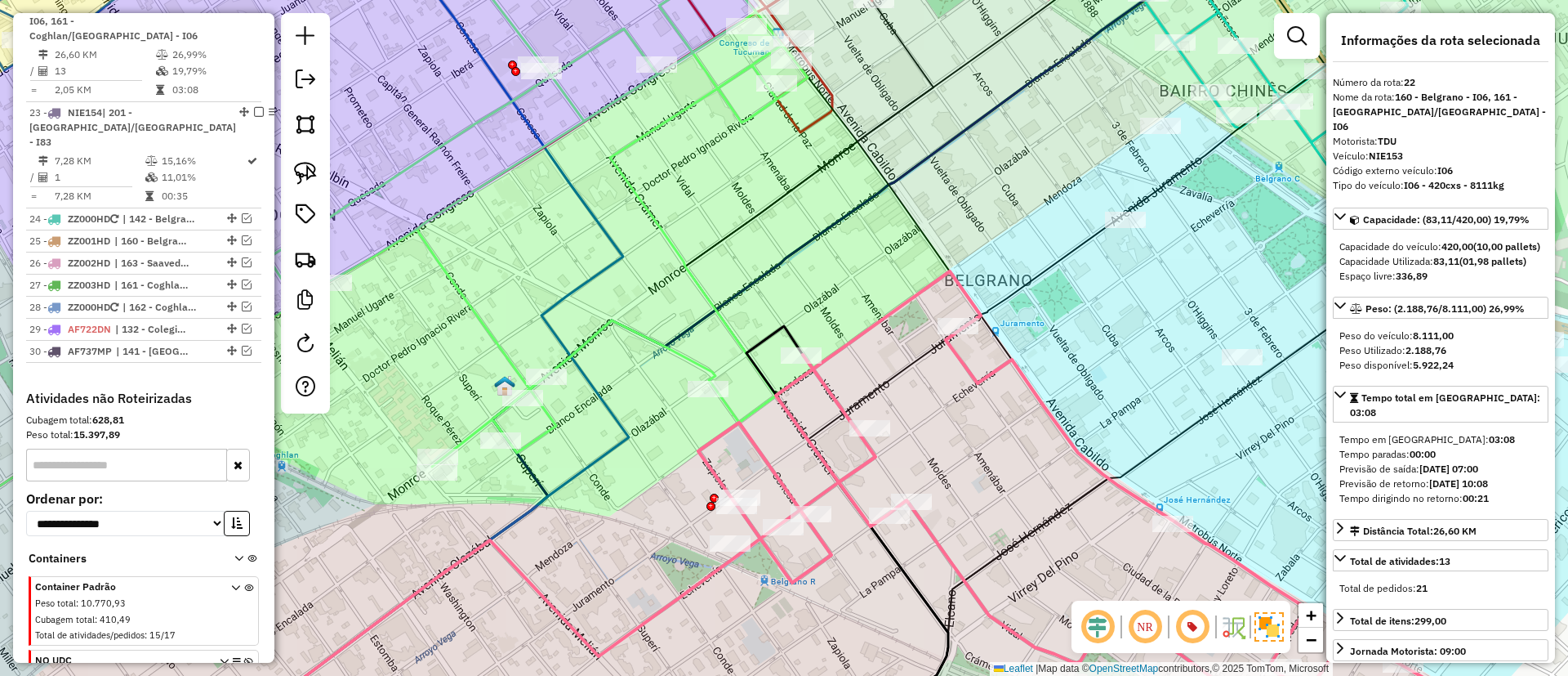
scroll to position [1857, 0]
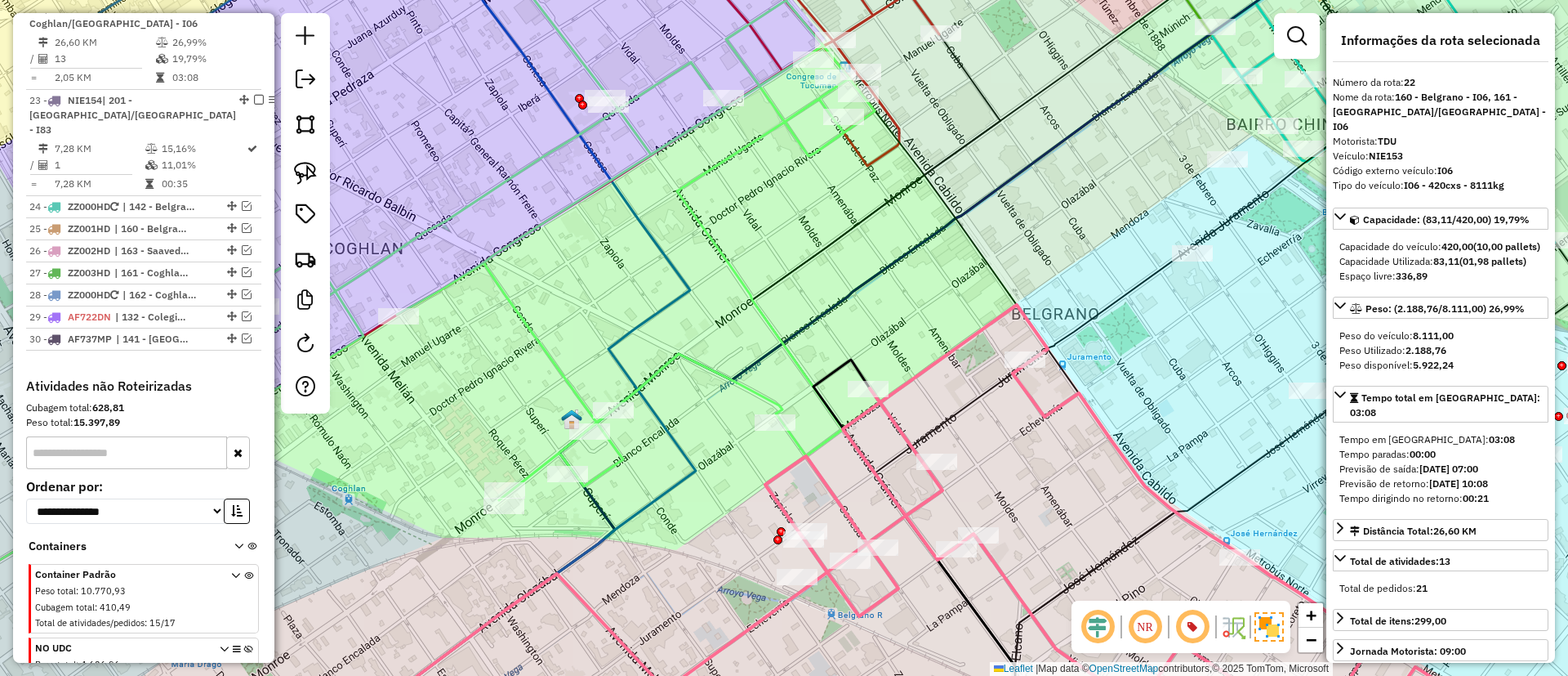
drag, startPoint x: 861, startPoint y: 295, endPoint x: 1017, endPoint y: 342, distance: 162.9
click at [1017, 342] on div "Janela de atendimento Grade de atendimento Capacidade Transportadoras Veículos …" at bounding box center [784, 338] width 1568 height 676
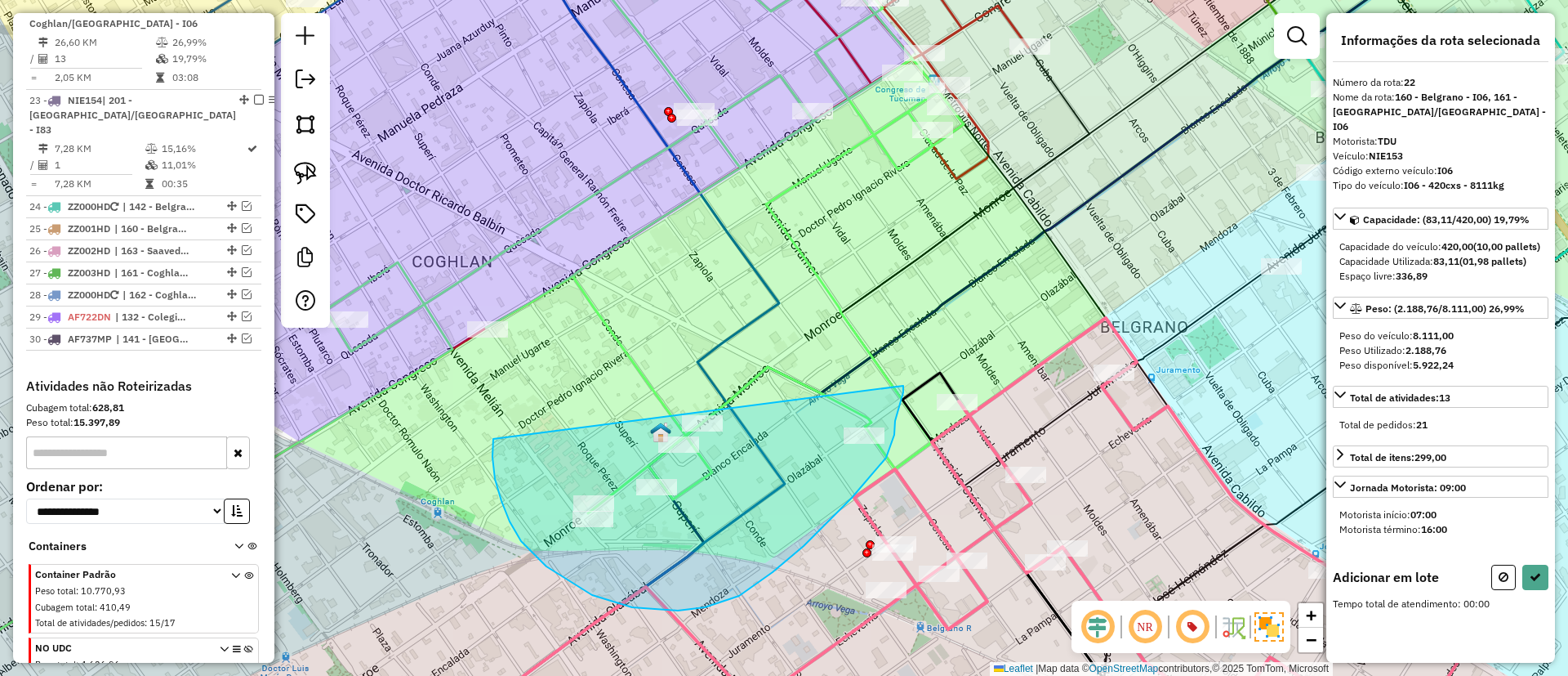
drag, startPoint x: 495, startPoint y: 479, endPoint x: 859, endPoint y: 312, distance: 400.5
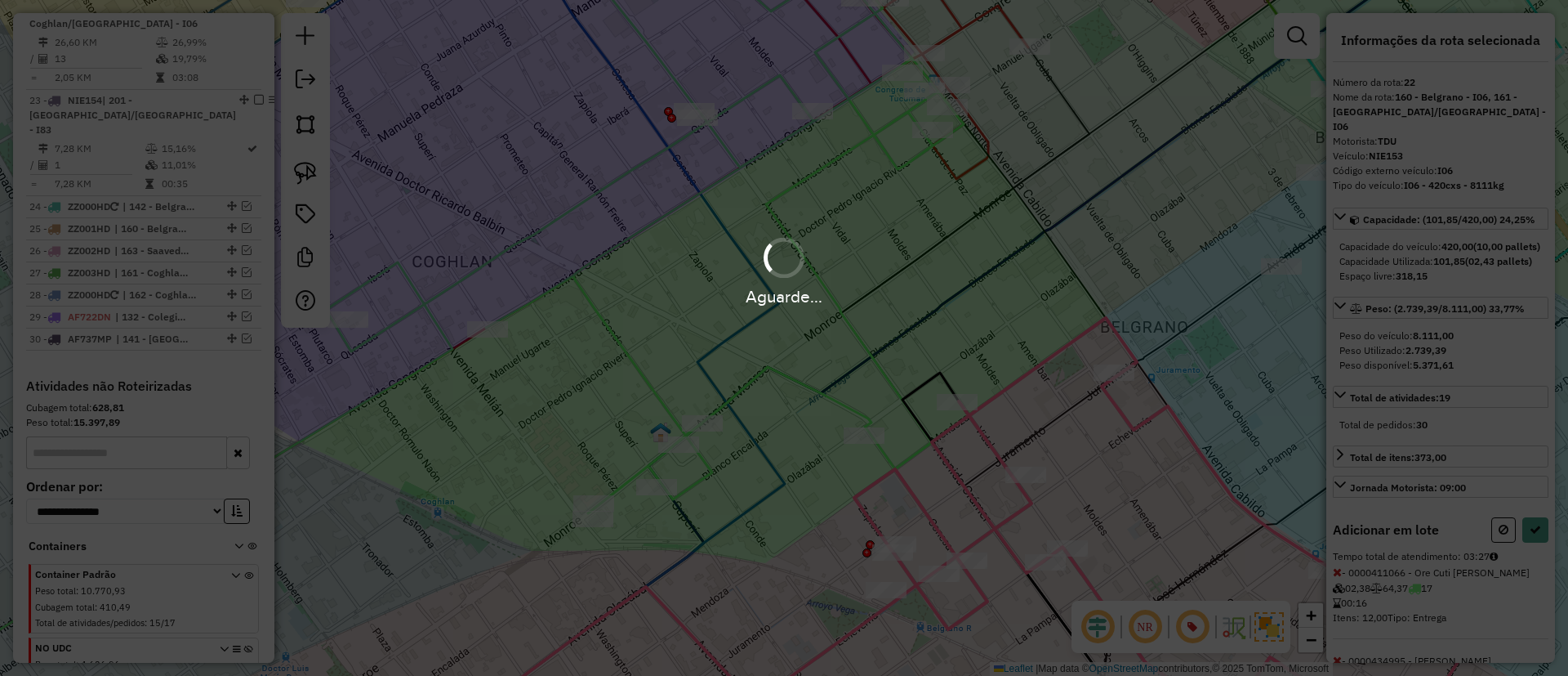
select select "*********"
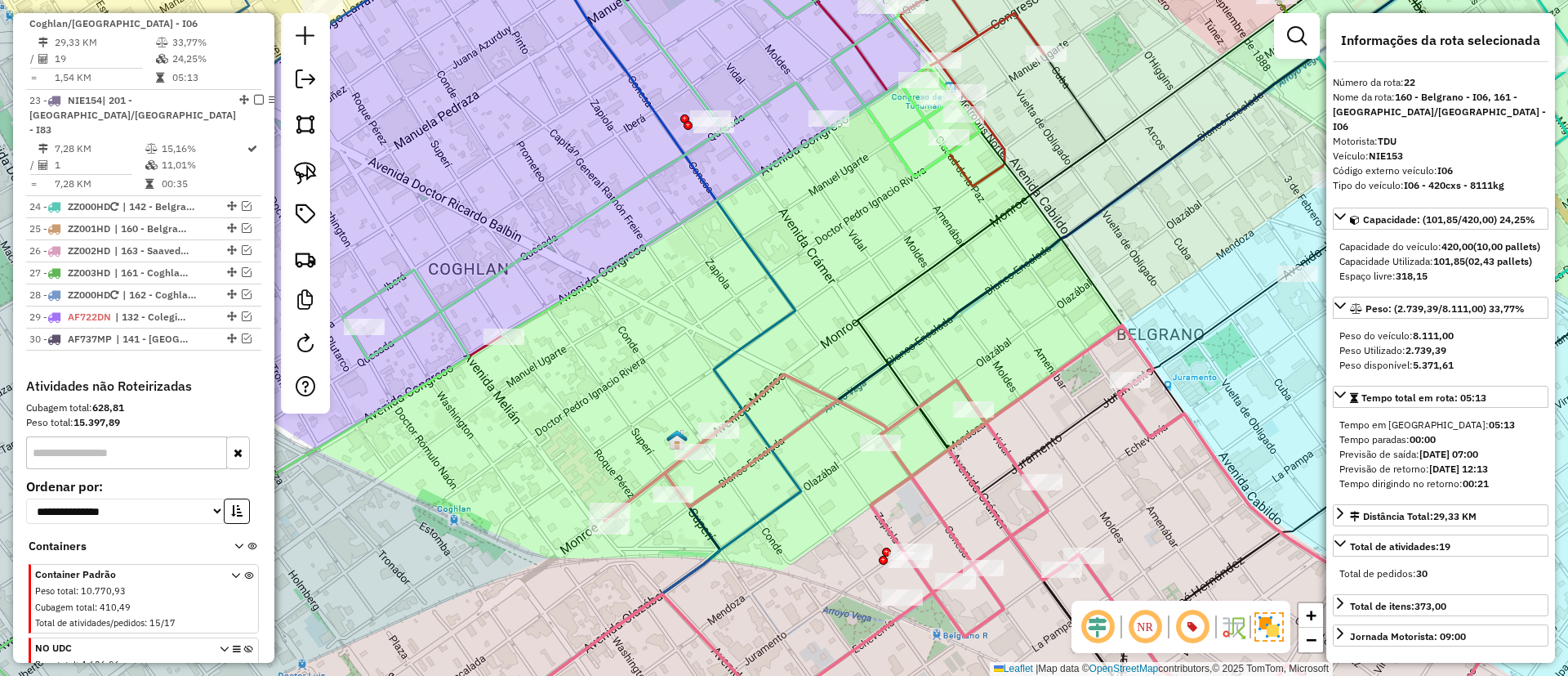
drag, startPoint x: 673, startPoint y: 256, endPoint x: 809, endPoint y: 323, distance: 151.6
click at [818, 325] on div "Janela de atendimento Grade de atendimento Capacidade Transportadoras Veículos …" at bounding box center [784, 338] width 1568 height 676
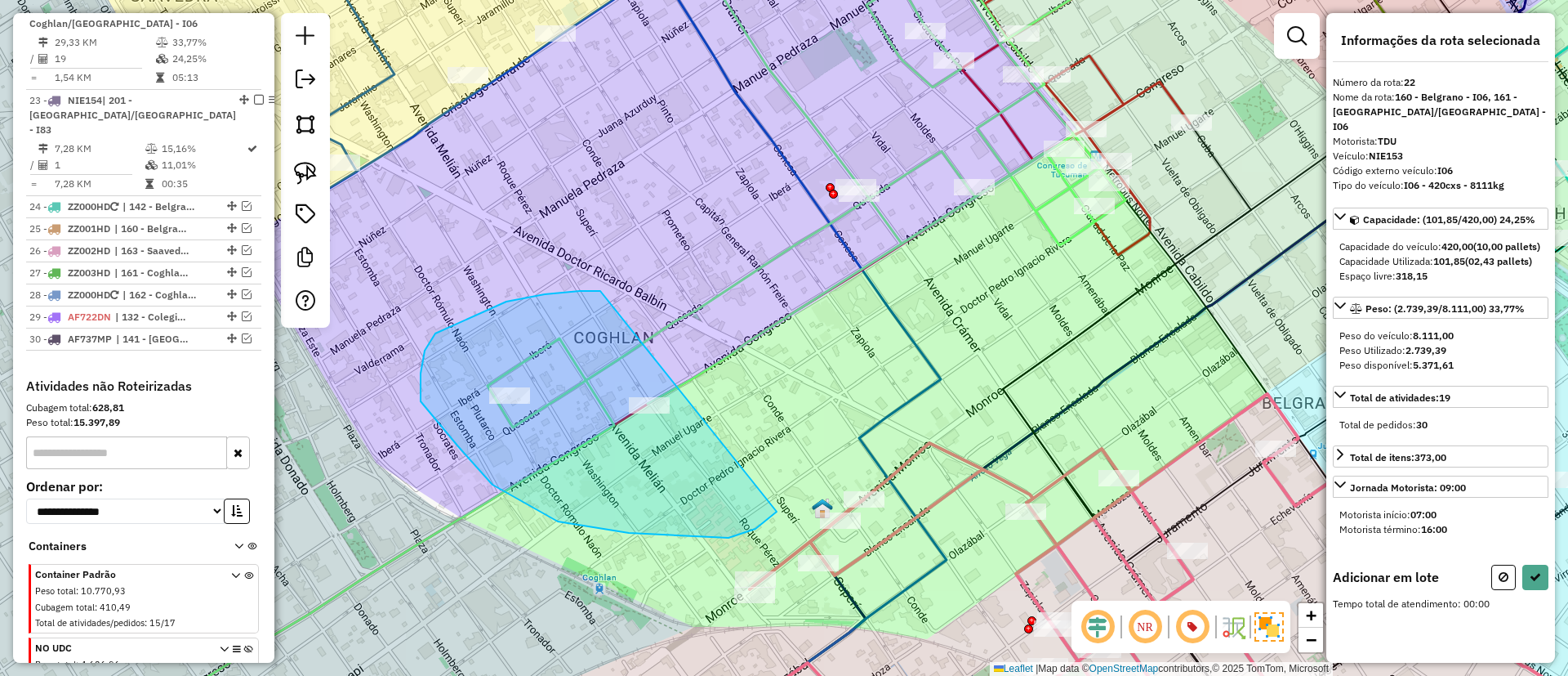
drag, startPoint x: 600, startPoint y: 291, endPoint x: 798, endPoint y: 431, distance: 242.5
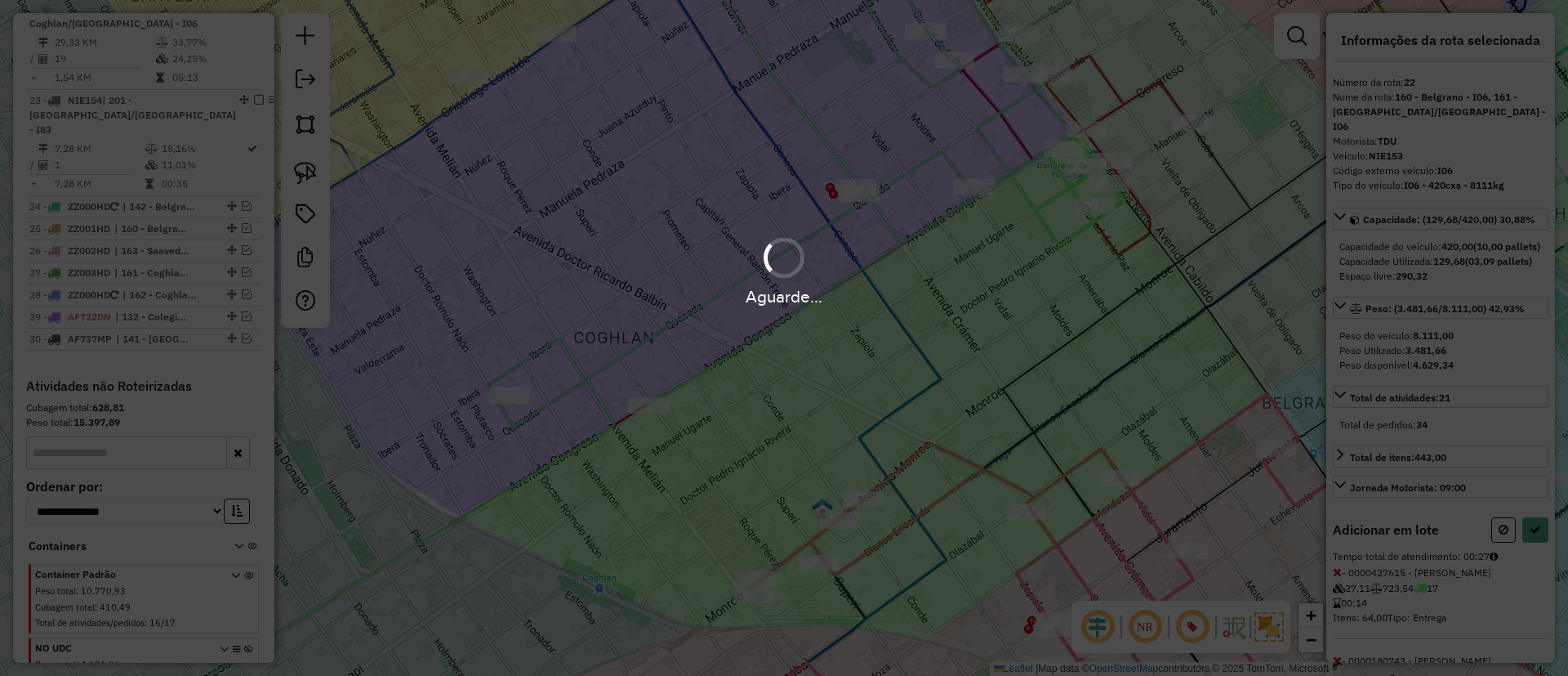
select select "*********"
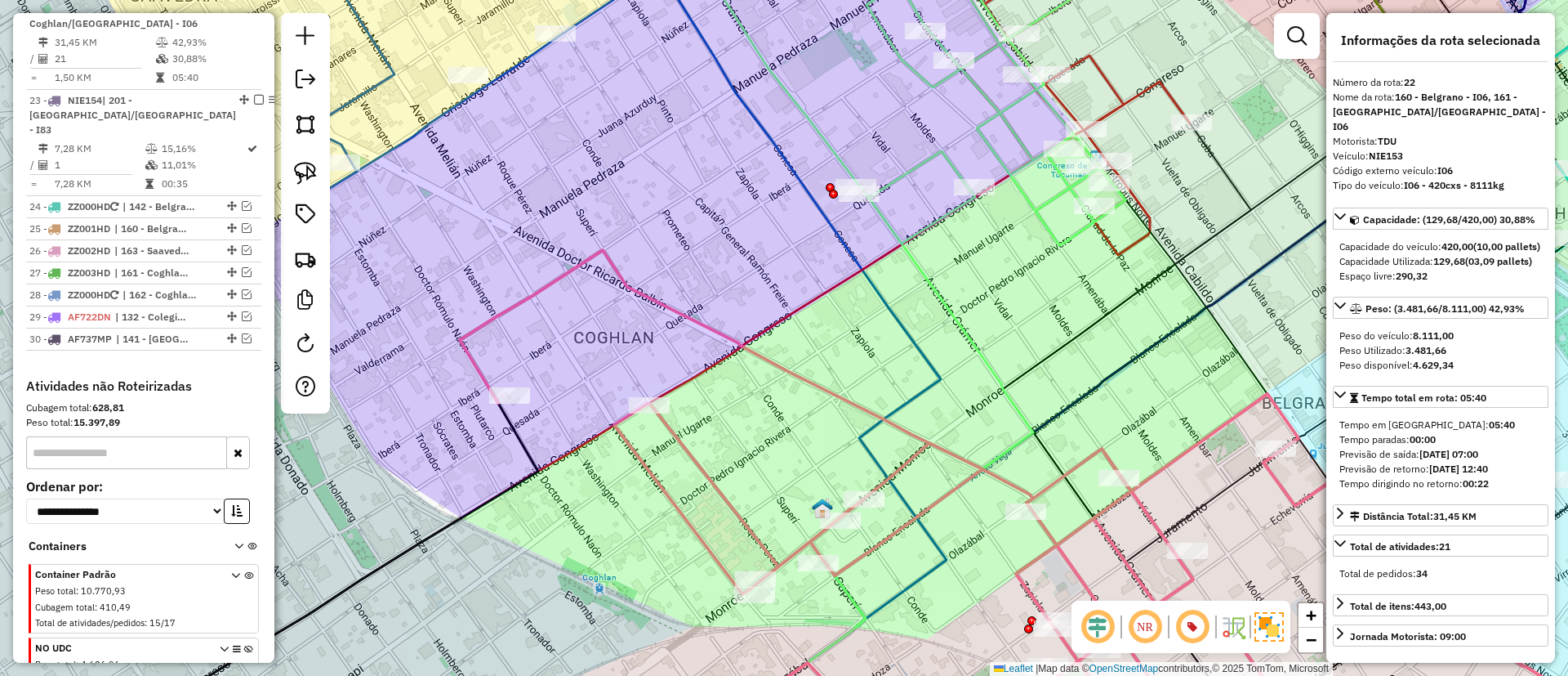
click at [939, 154] on icon at bounding box center [866, 447] width 334 height 592
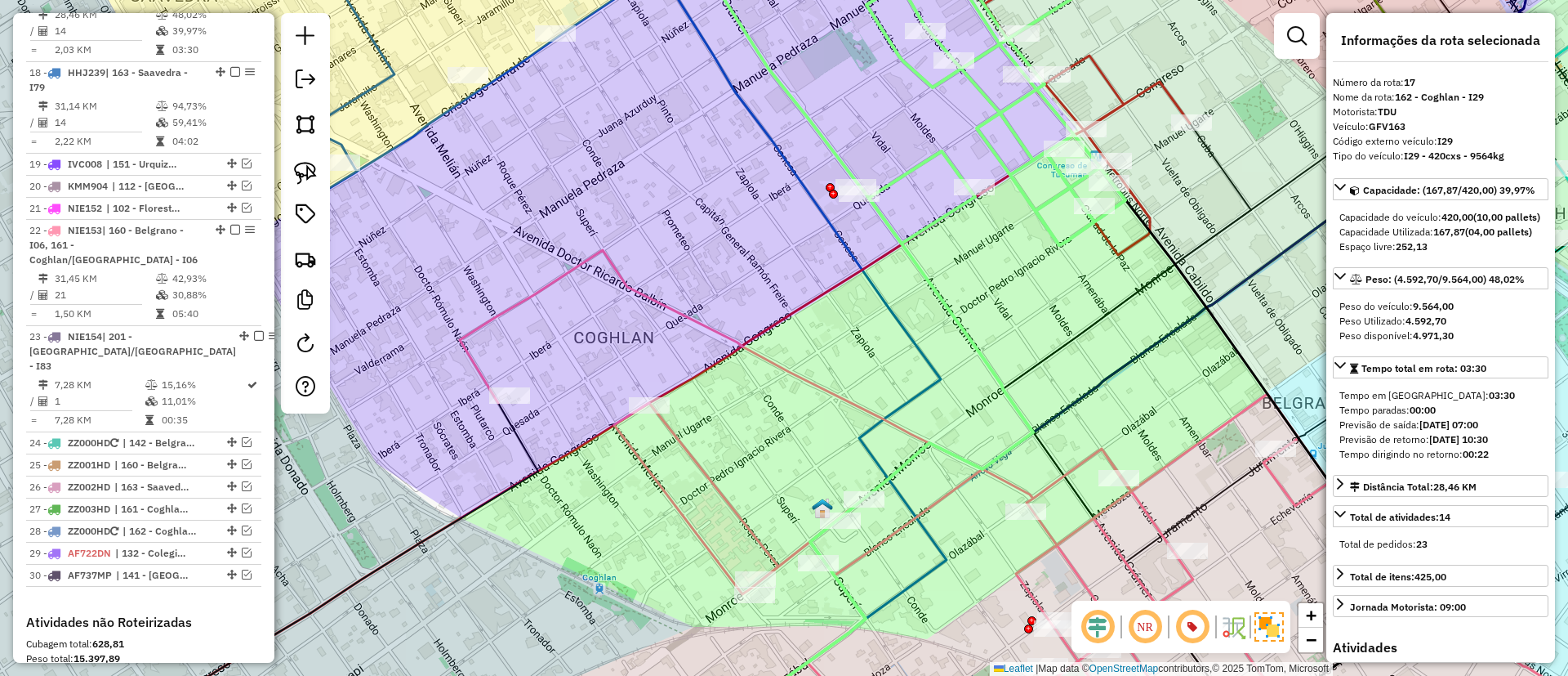
scroll to position [1607, 0]
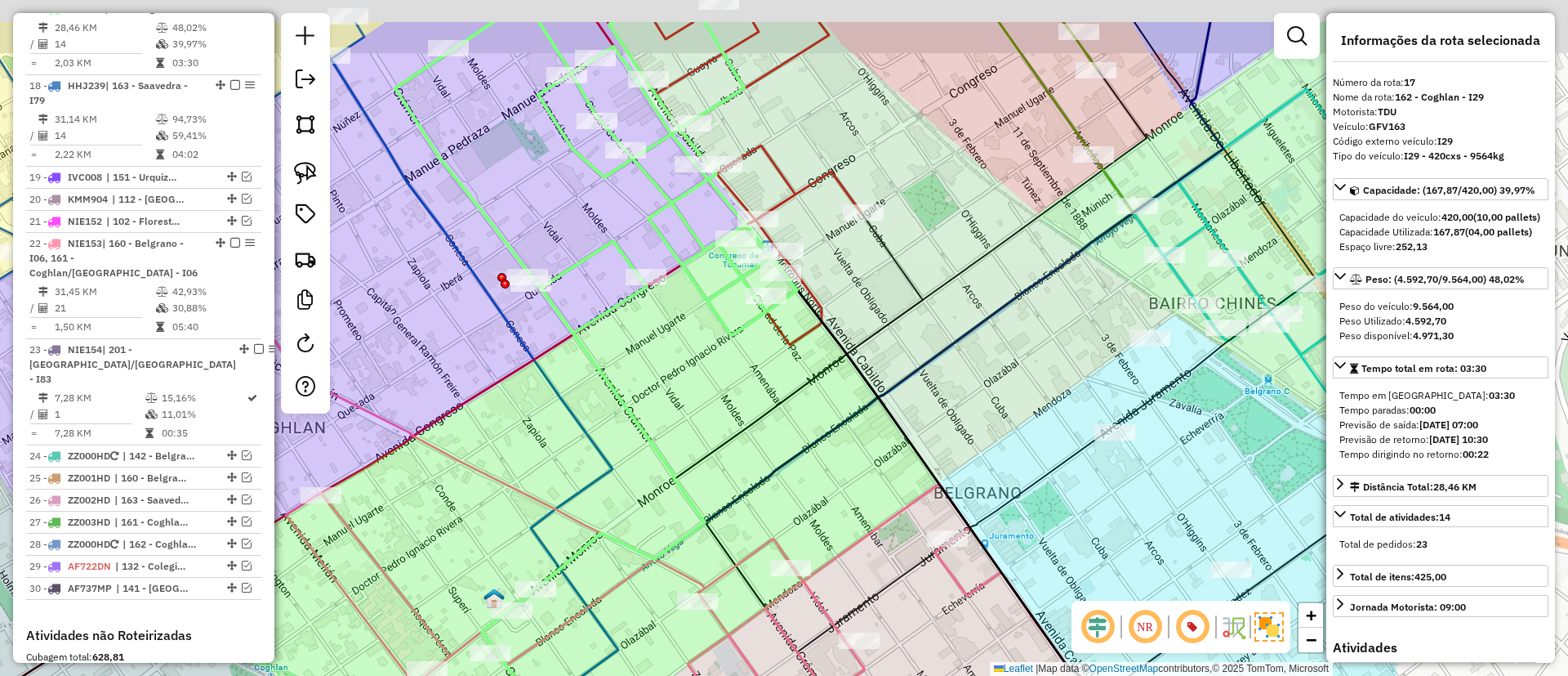
drag, startPoint x: 885, startPoint y: 234, endPoint x: 561, endPoint y: 320, distance: 335.2
click at [561, 320] on icon at bounding box center [596, 178] width 401 height 313
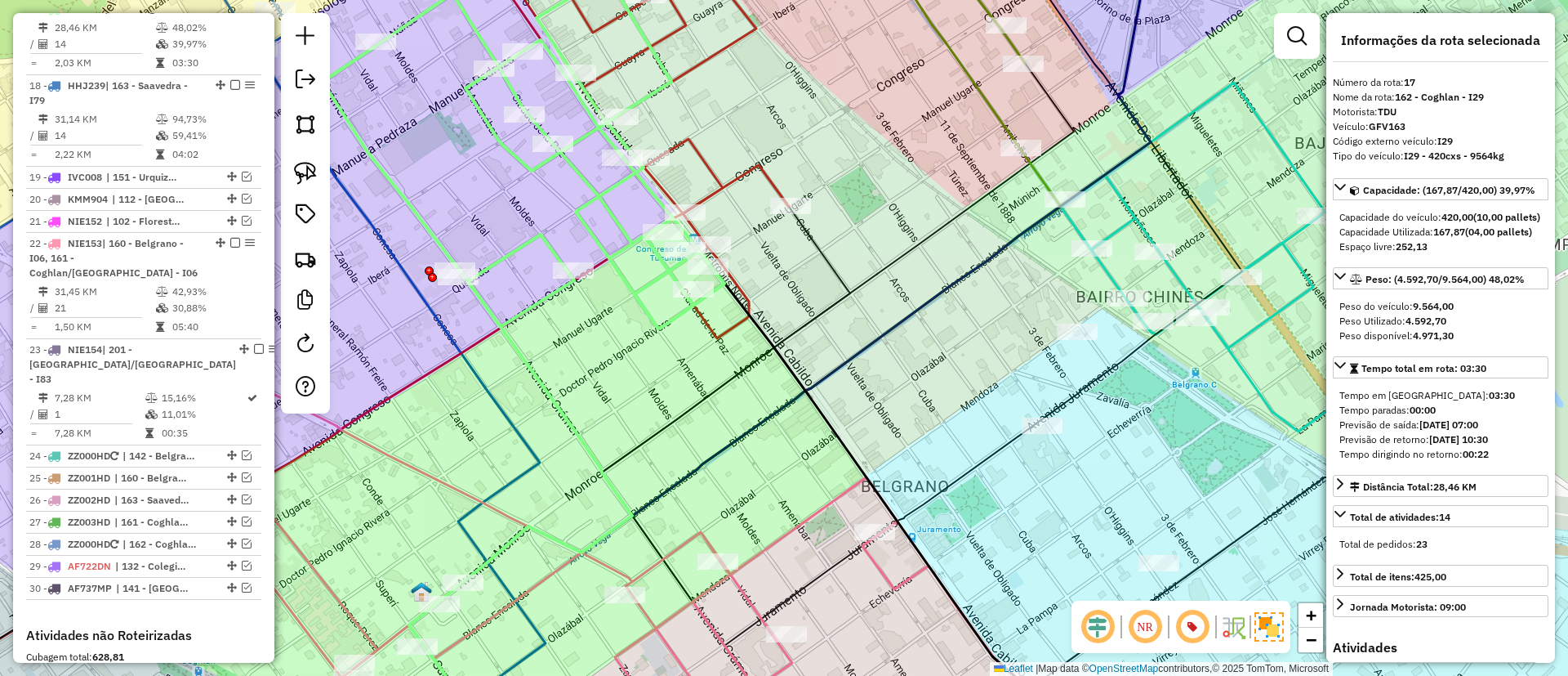
drag, startPoint x: 733, startPoint y: 408, endPoint x: 612, endPoint y: 402, distance: 121.1
click at [612, 402] on div "Janela de atendimento Grade de atendimento Capacidade Transportadoras Veículos …" at bounding box center [784, 338] width 1568 height 676
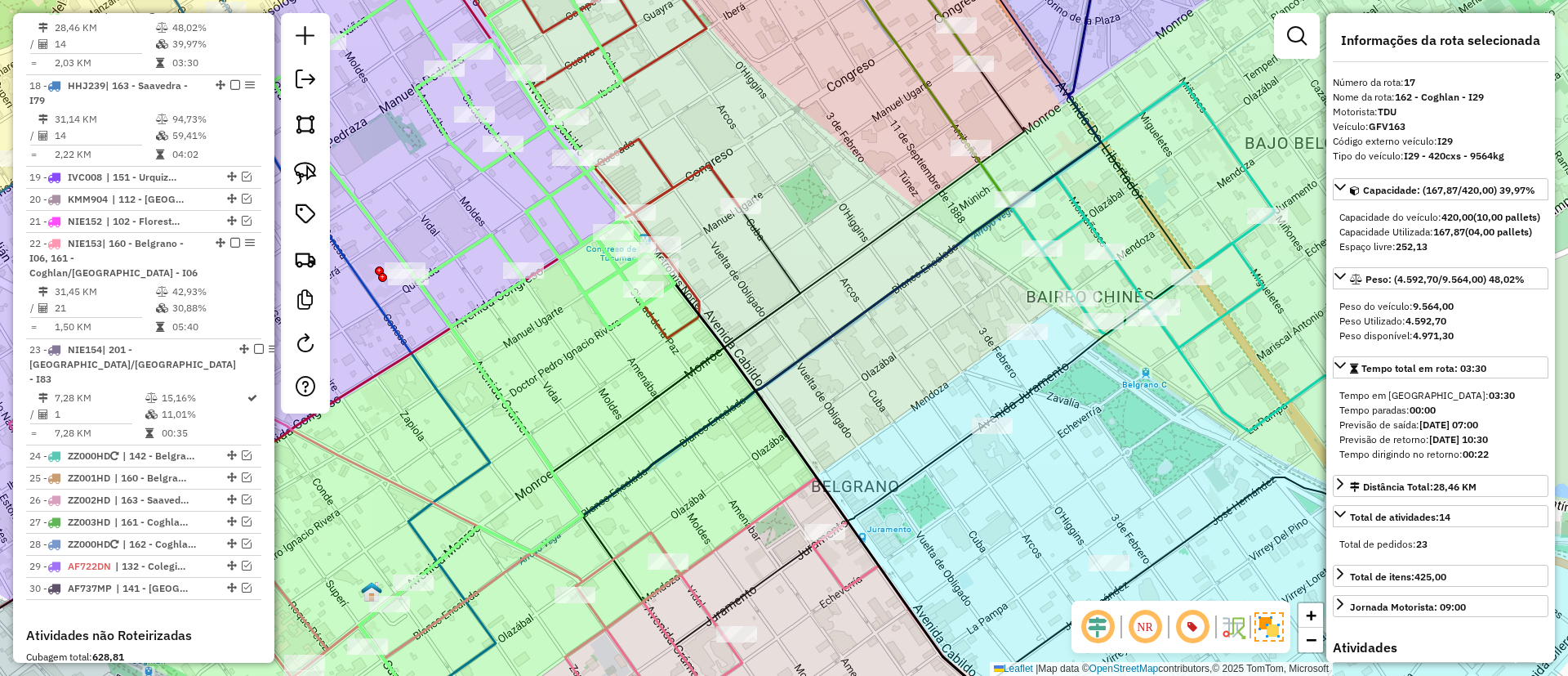
click at [708, 174] on icon at bounding box center [579, 135] width 319 height 406
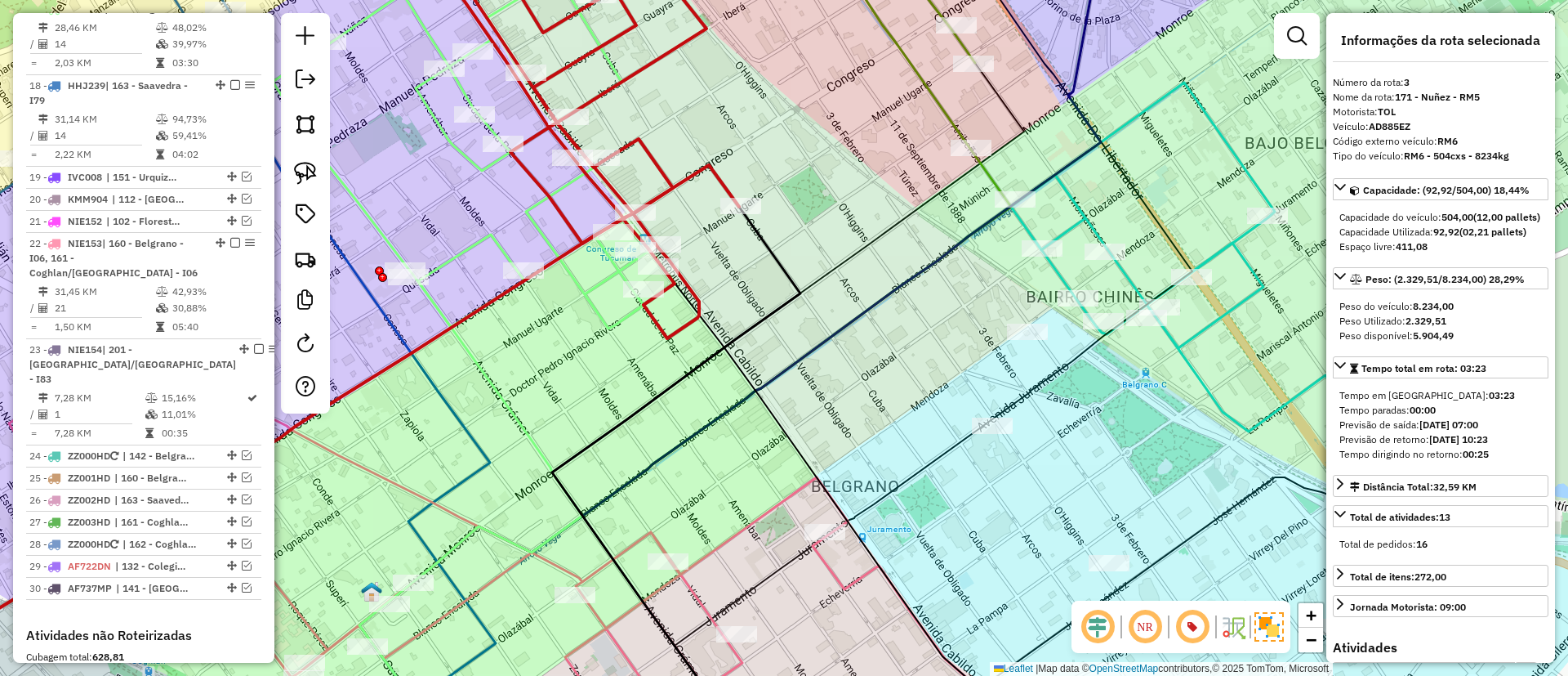
scroll to position [729, 0]
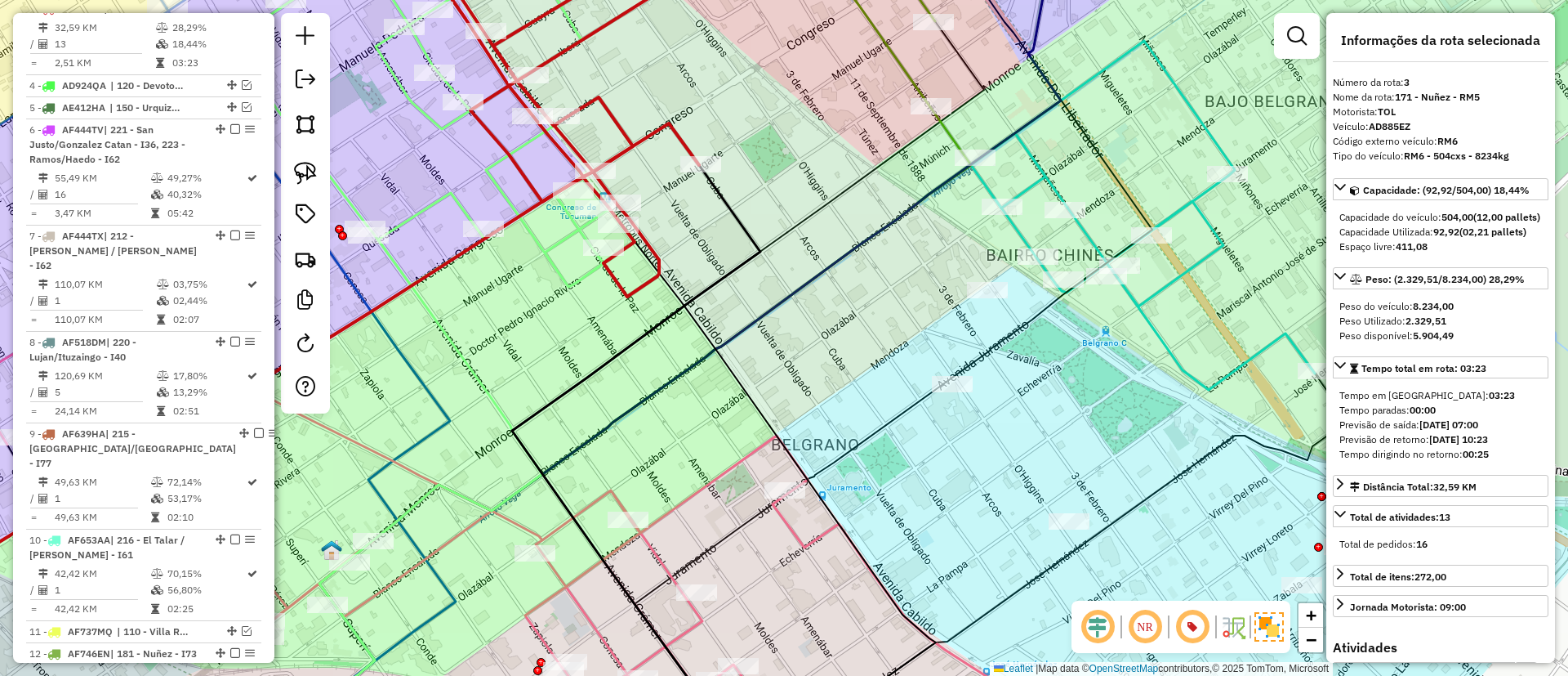
drag, startPoint x: 818, startPoint y: 291, endPoint x: 655, endPoint y: 141, distance: 221.5
click at [655, 141] on icon at bounding box center [748, 360] width 472 height 680
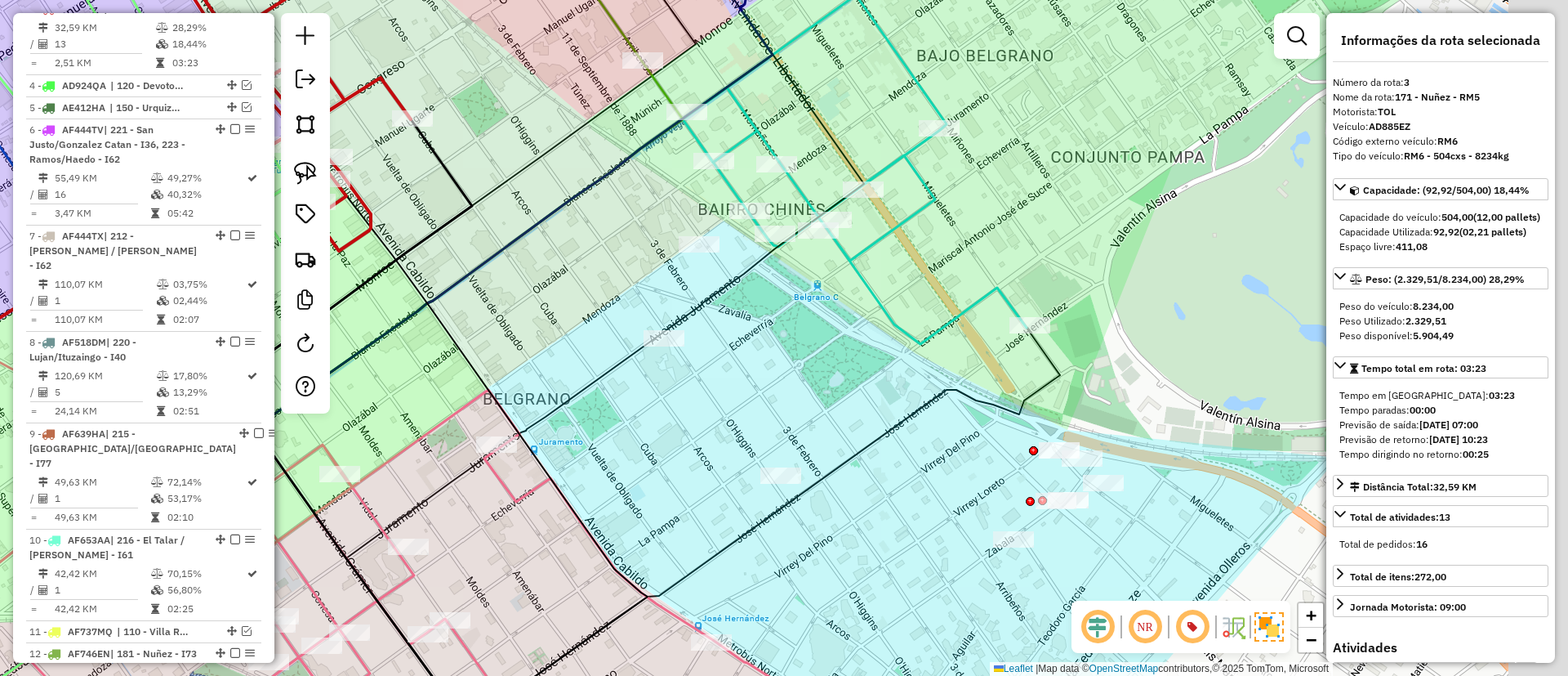
drag, startPoint x: 720, startPoint y: 318, endPoint x: 602, endPoint y: 350, distance: 122.3
click at [602, 350] on icon at bounding box center [605, 401] width 518 height 811
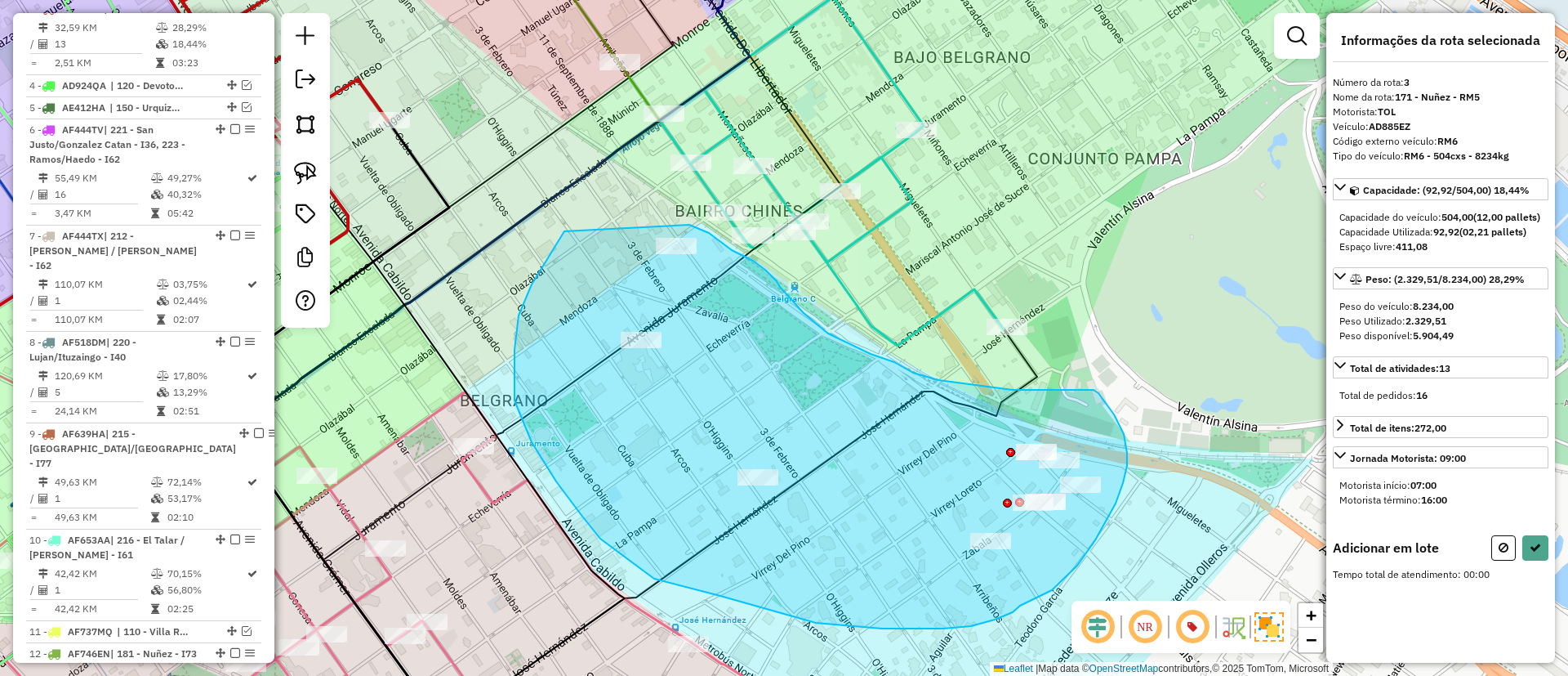
drag, startPoint x: 519, startPoint y: 316, endPoint x: 688, endPoint y: 225, distance: 191.9
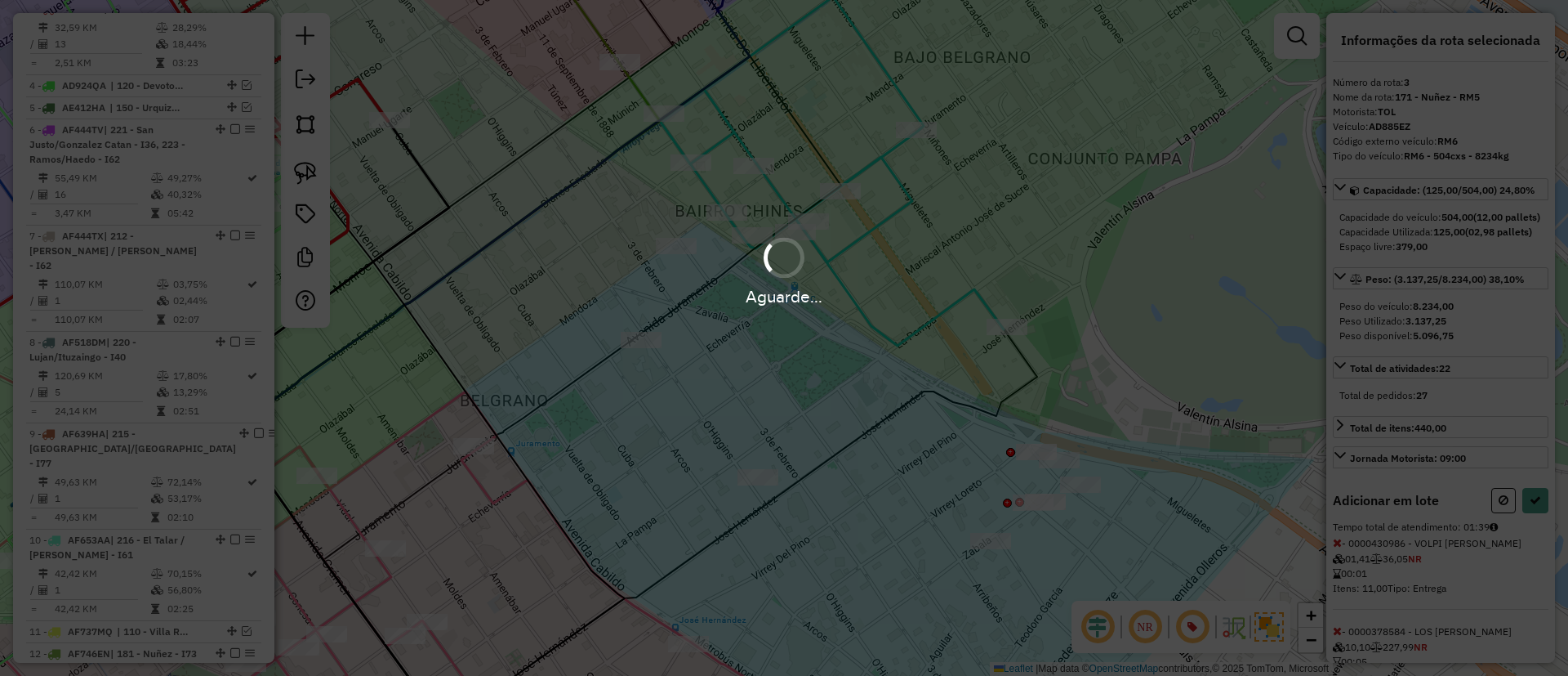
select select "*********"
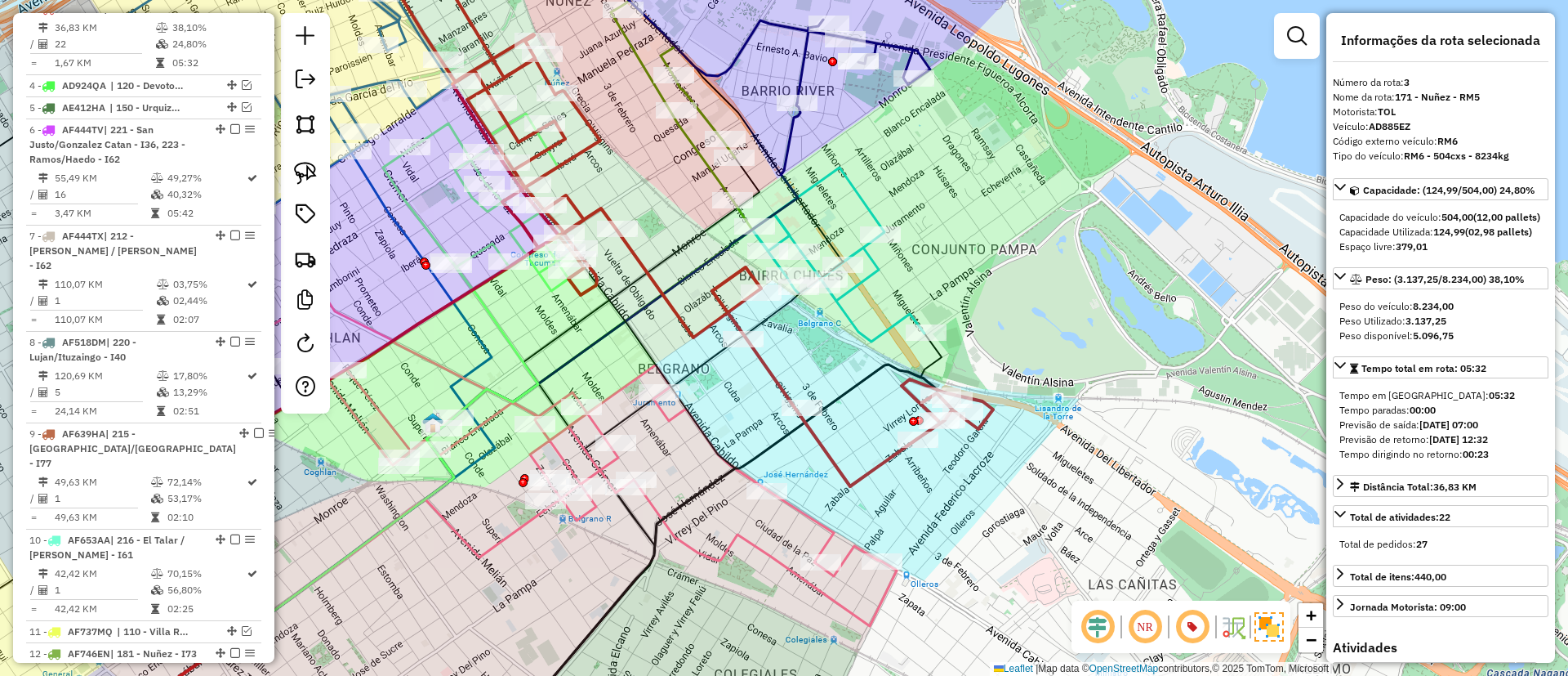
drag, startPoint x: 614, startPoint y: 280, endPoint x: 642, endPoint y: 430, distance: 152.6
click at [642, 430] on div "Janela de atendimento Grade de atendimento Capacidade Transportadoras Veículos …" at bounding box center [784, 338] width 1568 height 676
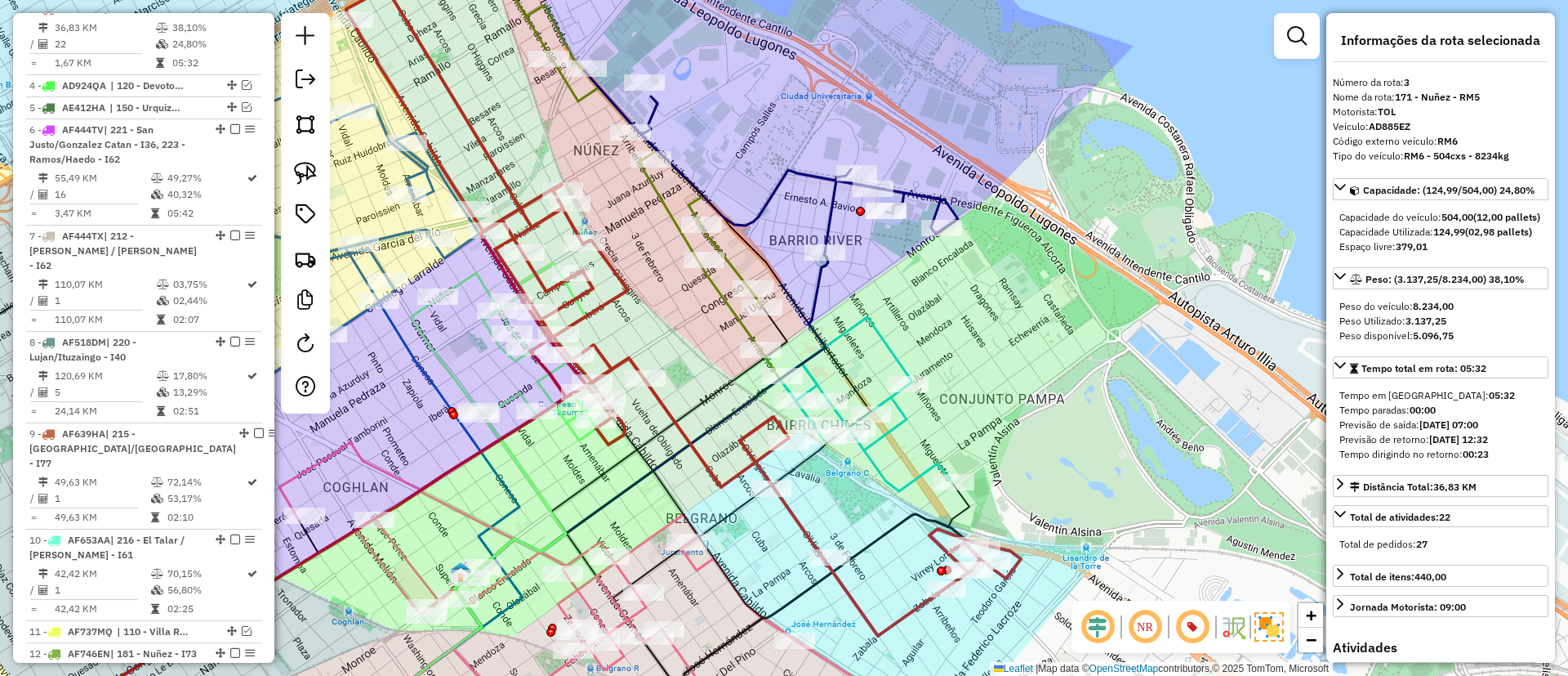
drag, startPoint x: 885, startPoint y: 346, endPoint x: 846, endPoint y: 363, distance: 42.5
click at [846, 363] on icon at bounding box center [866, 404] width 172 height 174
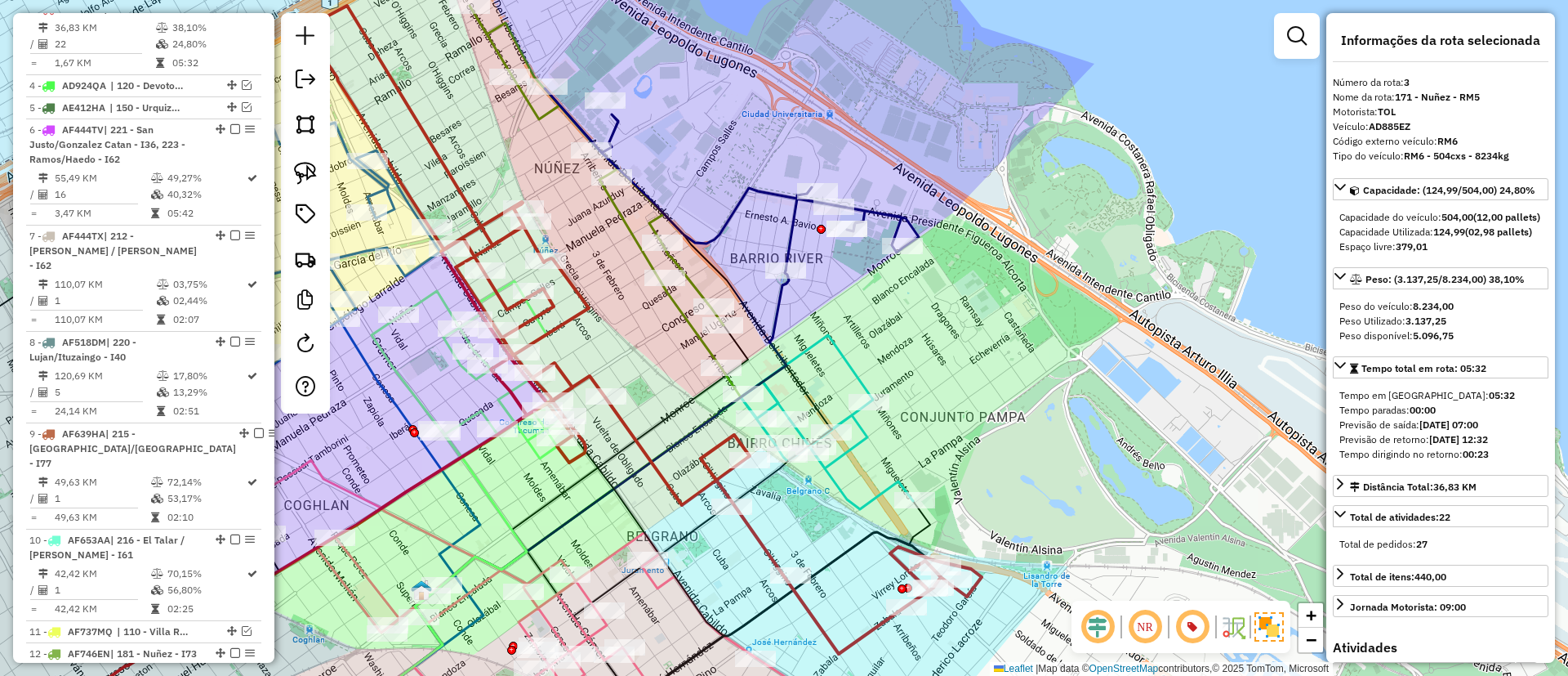
click at [732, 211] on icon at bounding box center [731, 179] width 374 height 183
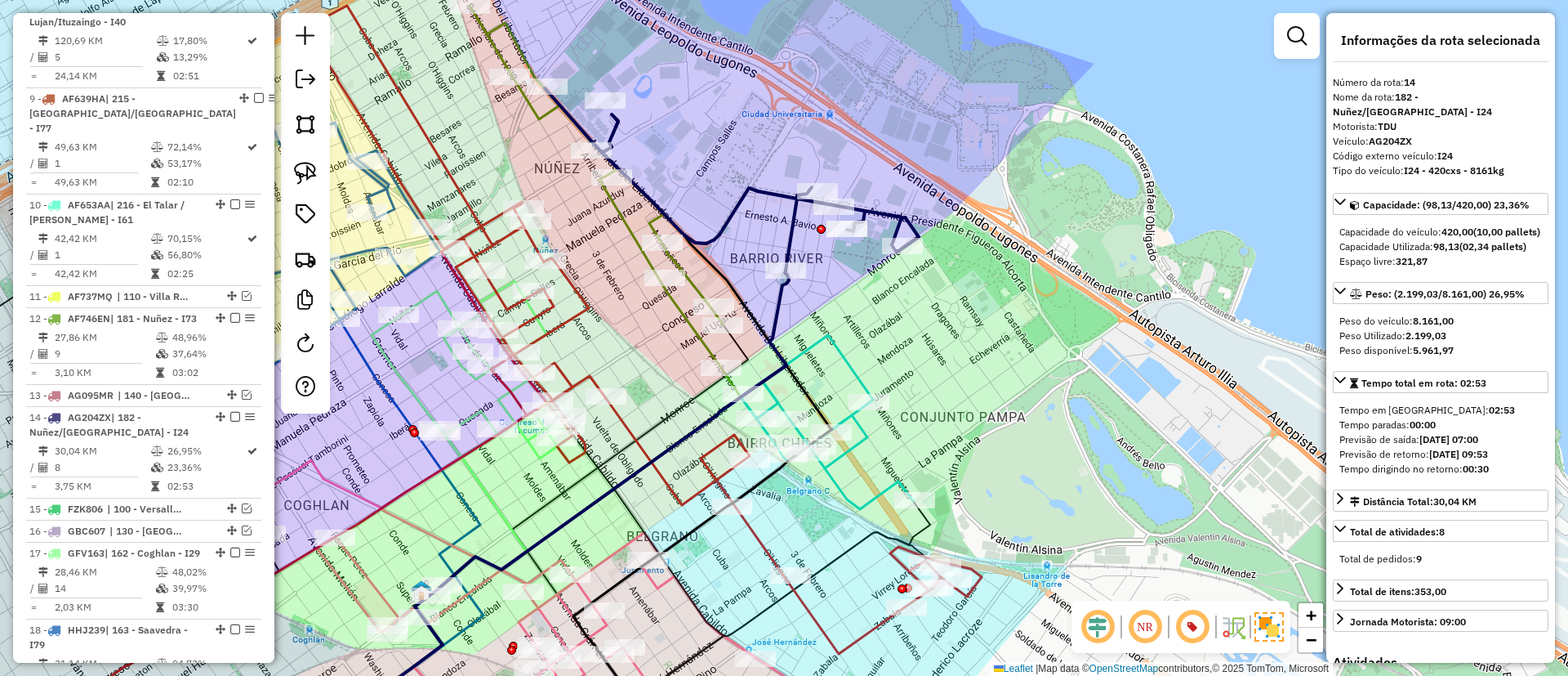
scroll to position [1472, 0]
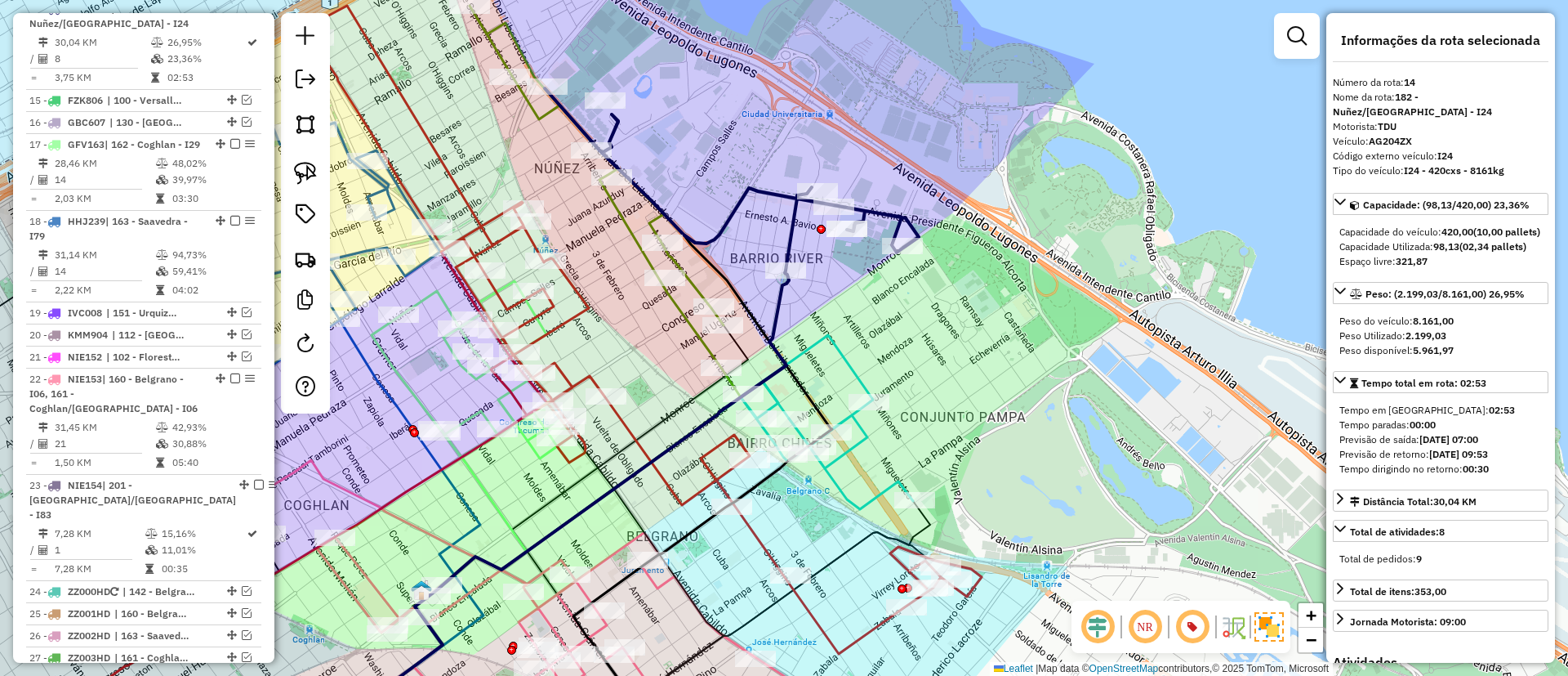
click at [683, 322] on icon at bounding box center [596, 186] width 254 height 362
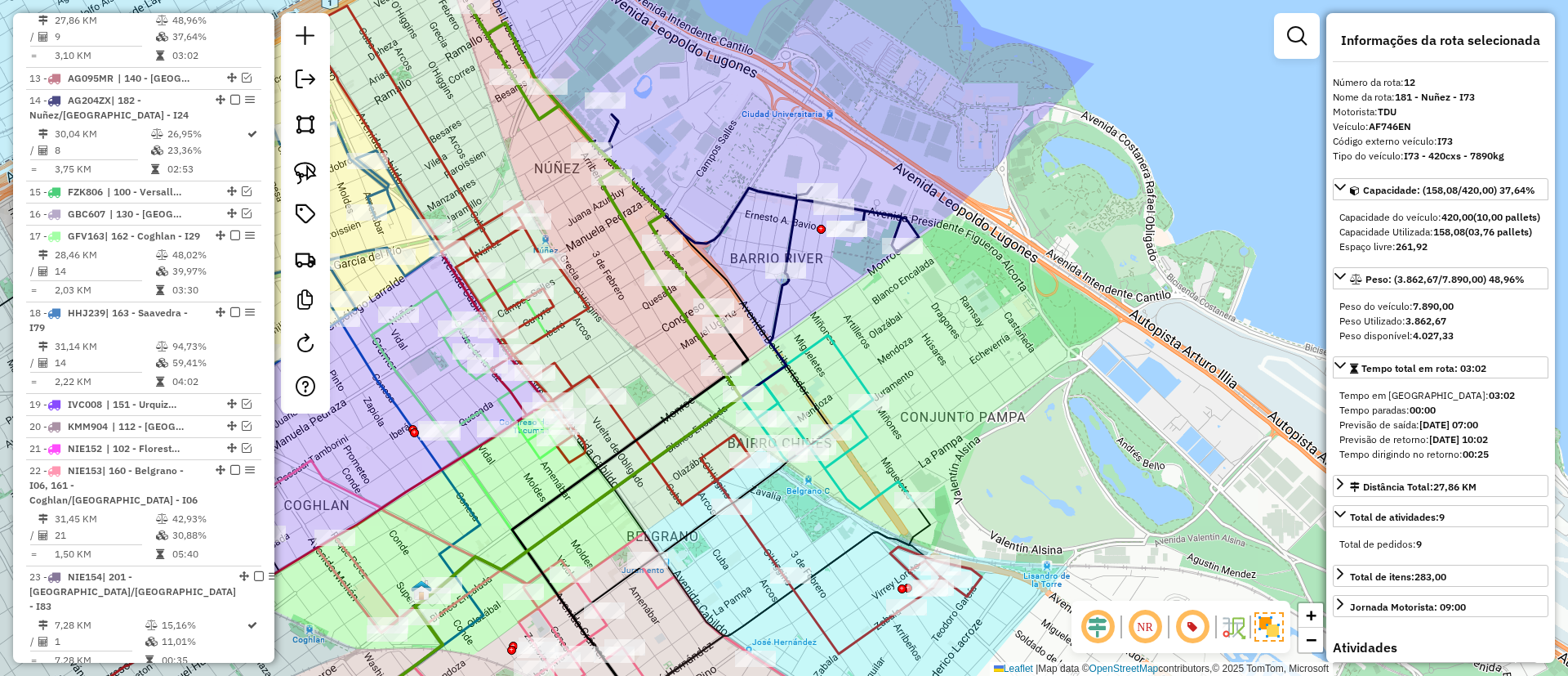
scroll to position [1358, 0]
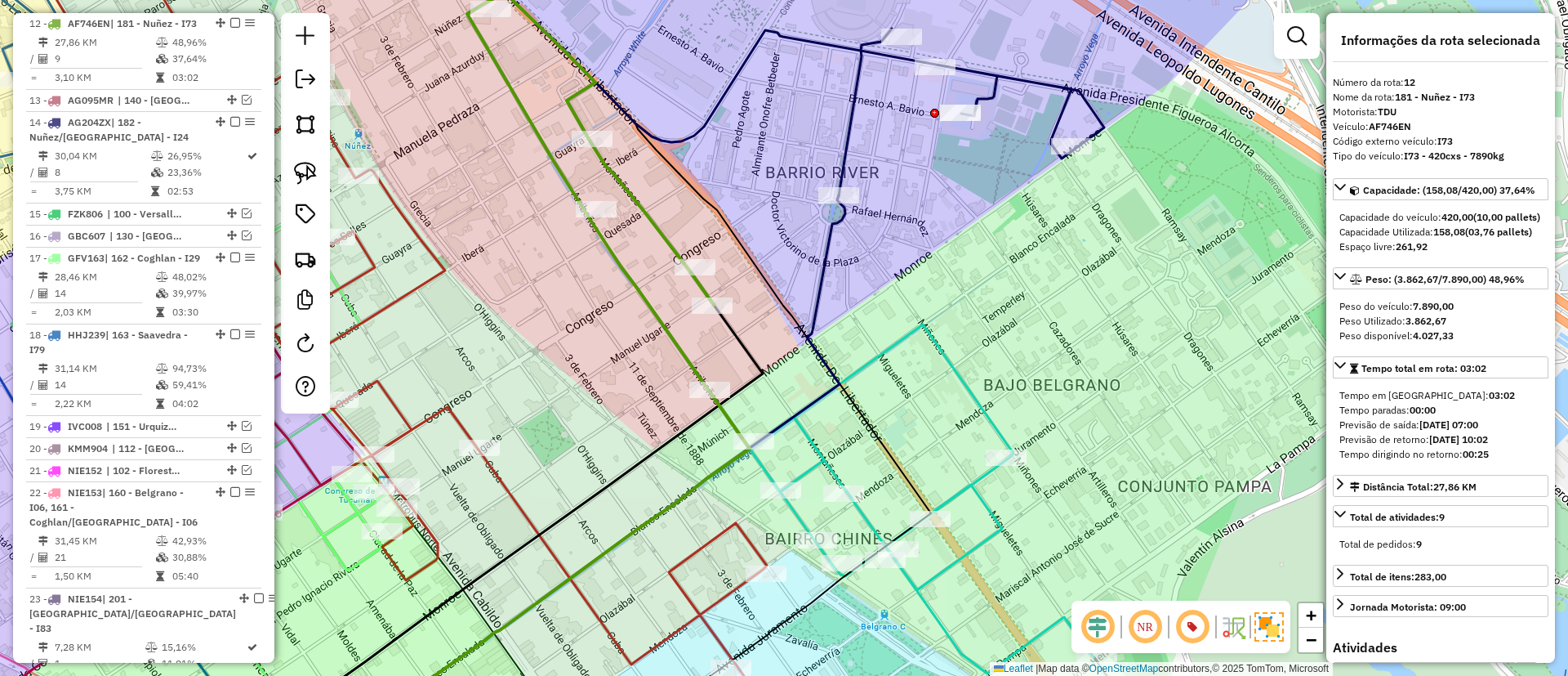
click at [974, 476] on icon at bounding box center [922, 498] width 344 height 349
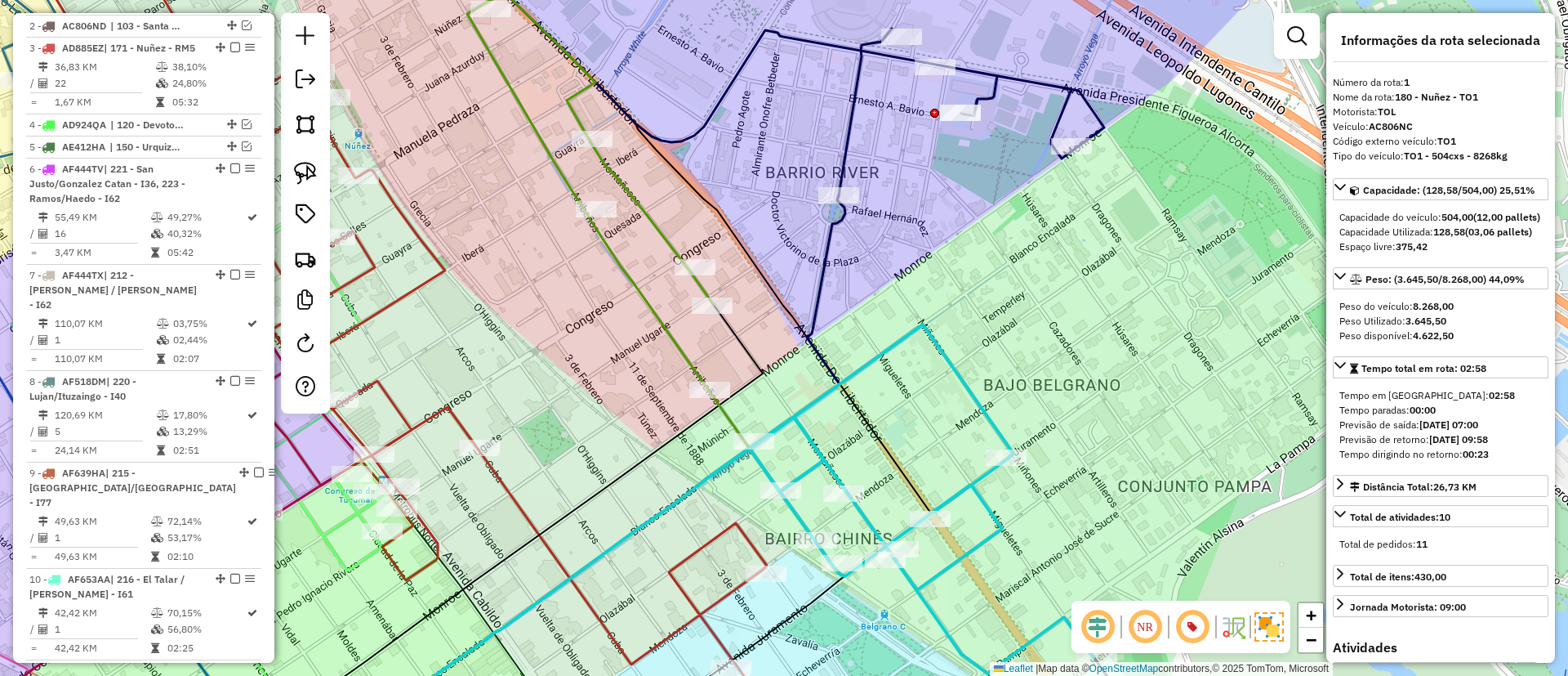
scroll to position [615, 0]
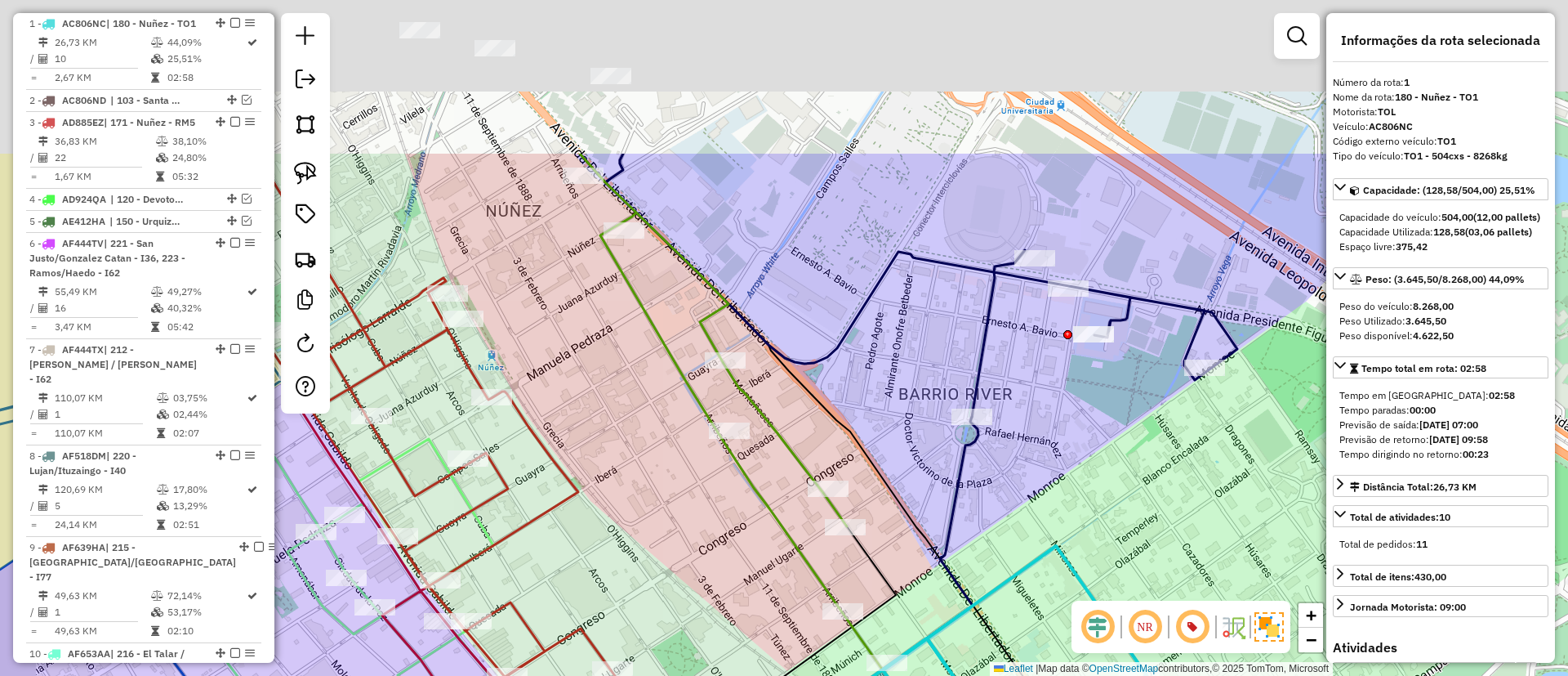
drag, startPoint x: 1064, startPoint y: 649, endPoint x: 931, endPoint y: 374, distance: 305.5
click at [1076, 661] on div "Janela de atendimento Grade de atendimento Capacidade Transportadoras Veículos …" at bounding box center [784, 338] width 1568 height 676
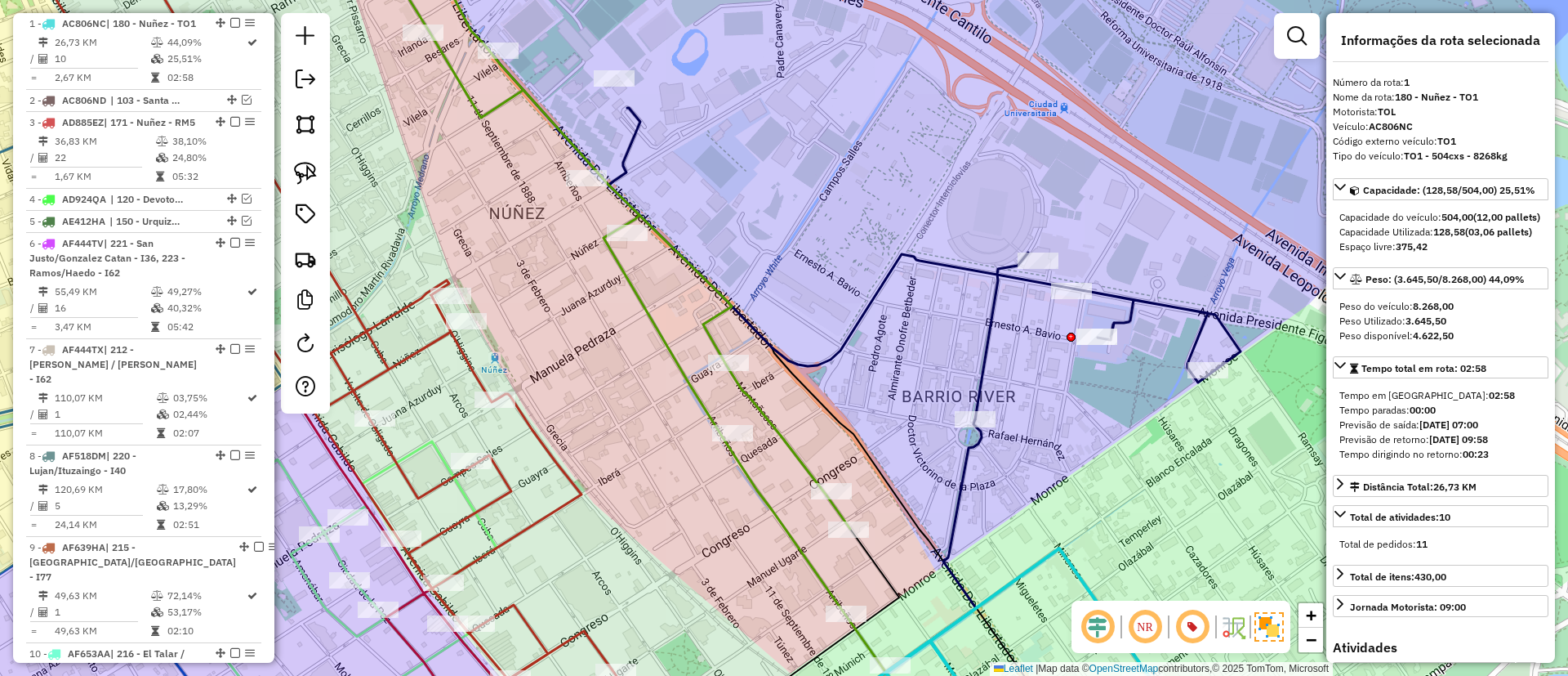
click at [886, 273] on icon at bounding box center [867, 236] width 747 height 364
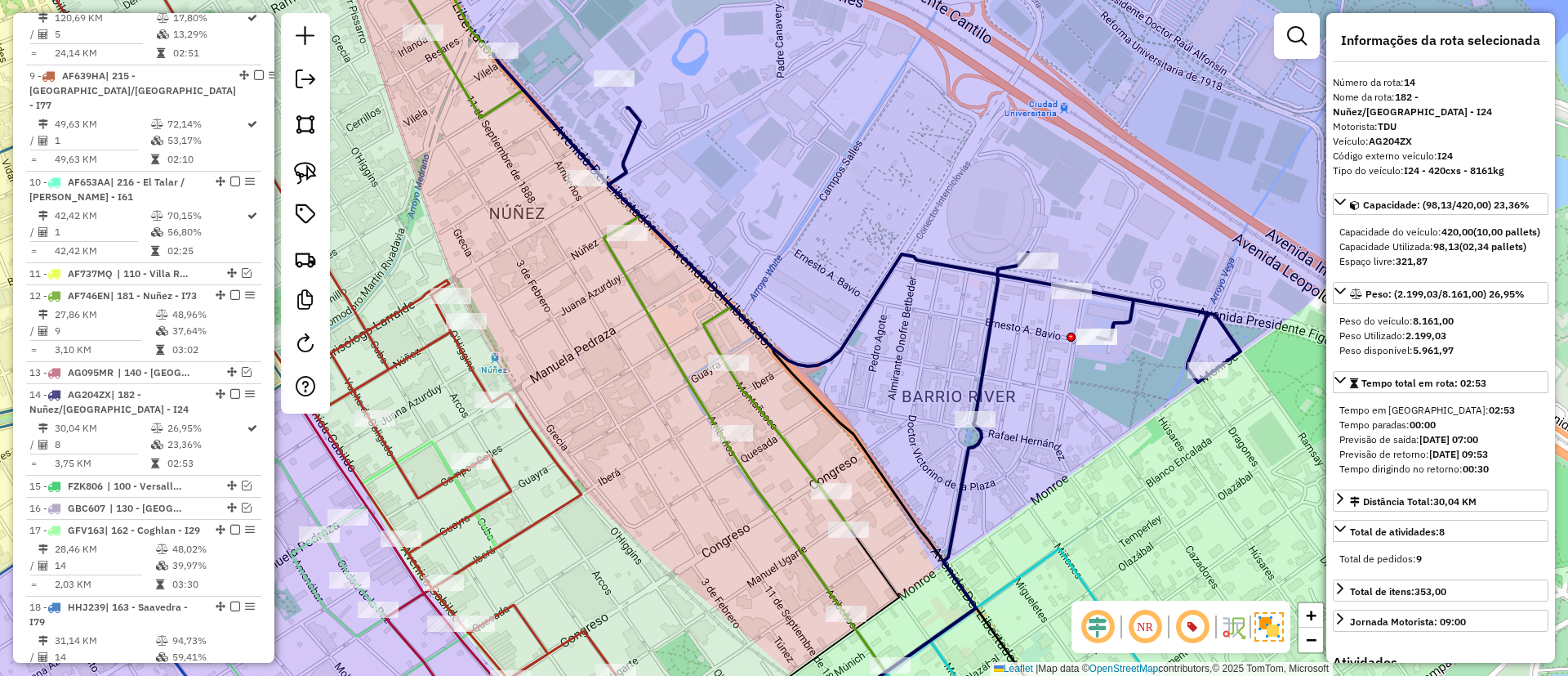
scroll to position [1472, 0]
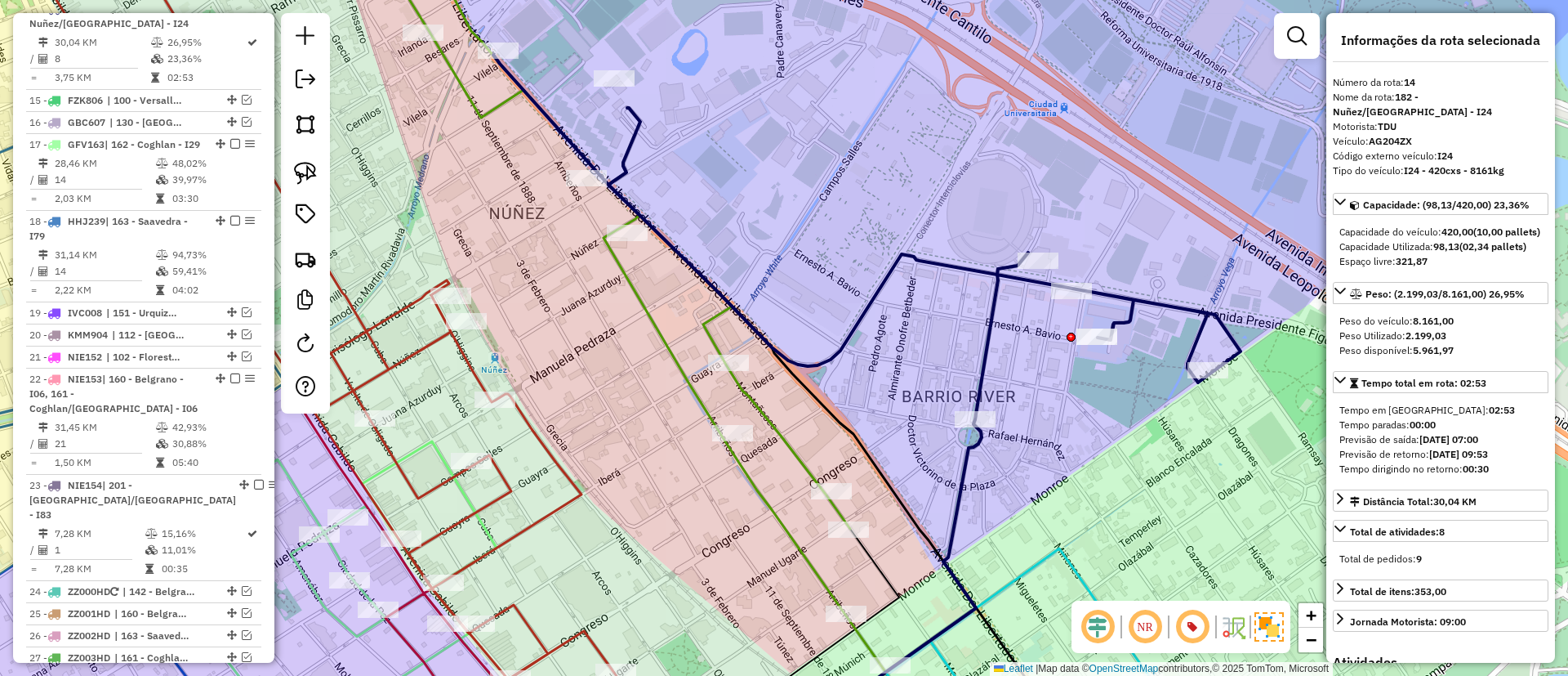
drag, startPoint x: 885, startPoint y: 268, endPoint x: 918, endPoint y: 315, distance: 57.4
click at [915, 315] on div "Janela de atendimento Grade de atendimento Capacidade Transportadoras Veículos …" at bounding box center [784, 338] width 1568 height 676
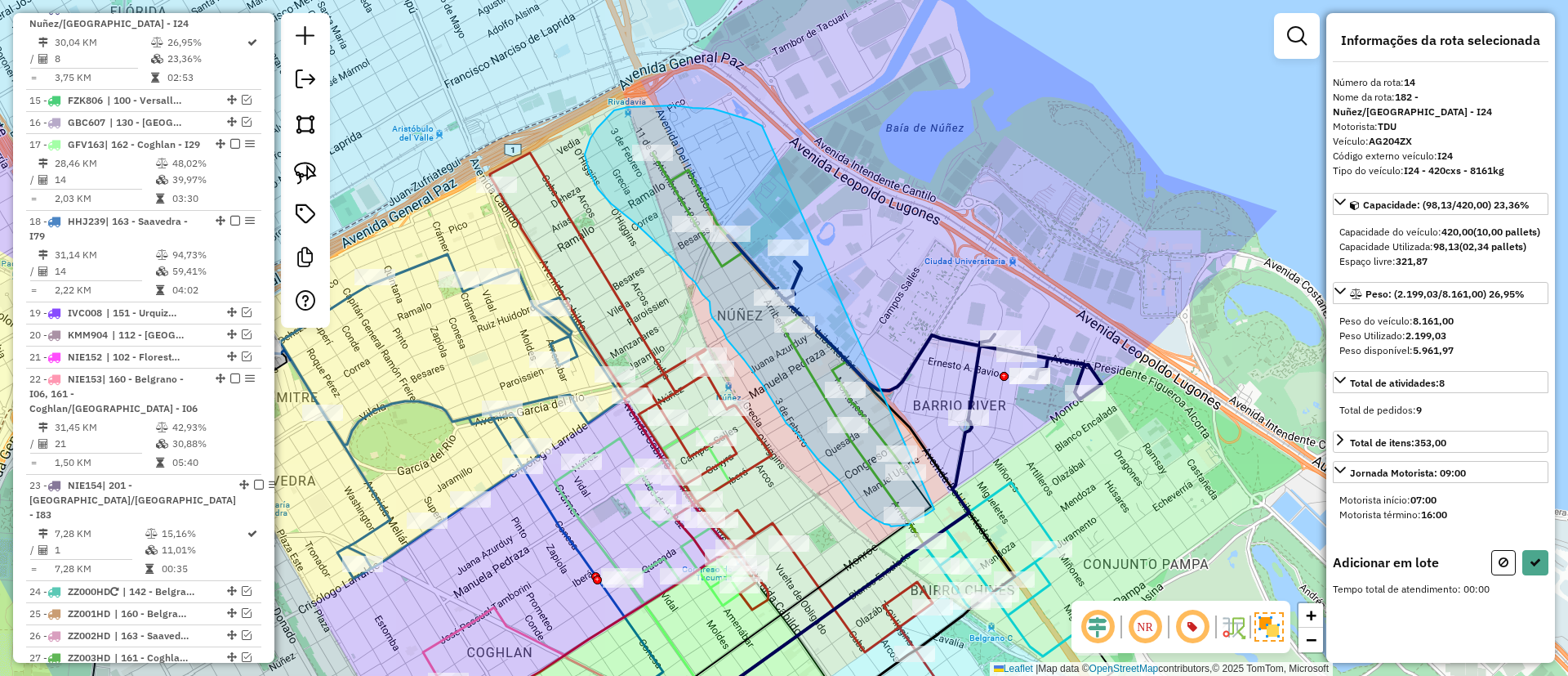
drag, startPoint x: 732, startPoint y: 116, endPoint x: 969, endPoint y: 470, distance: 426.0
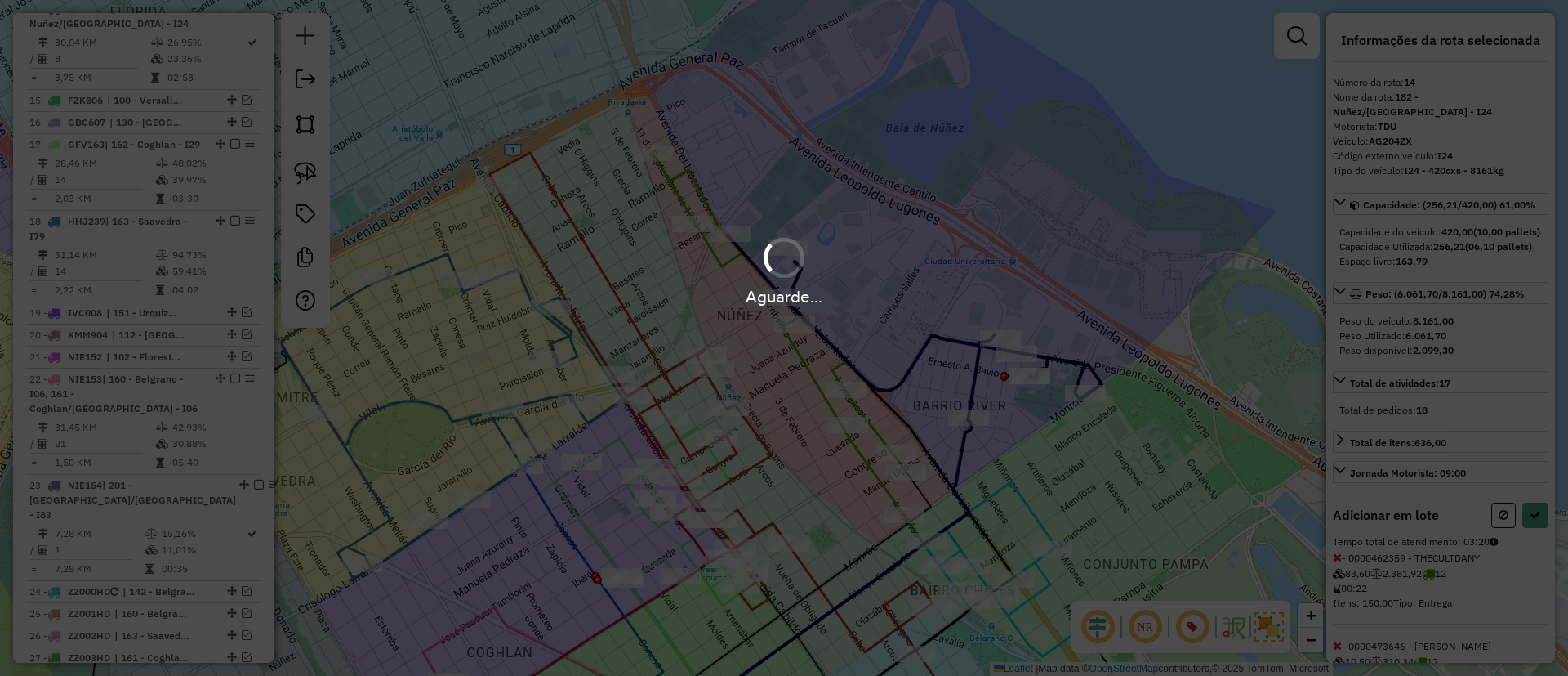
select select "*********"
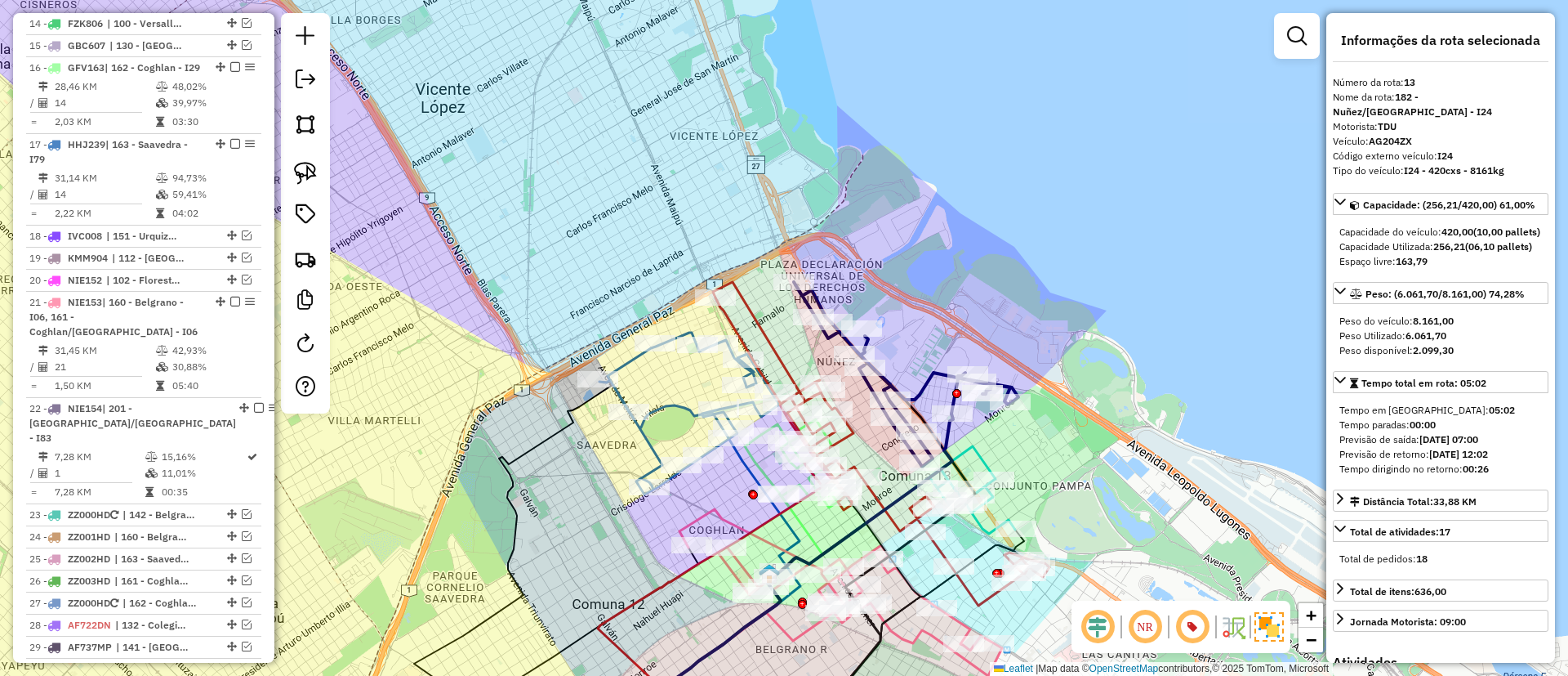
drag, startPoint x: 1054, startPoint y: 580, endPoint x: 1060, endPoint y: 417, distance: 163.1
click at [1060, 417] on div "Rota 3 - Placa AD885EZ 0000465407 - GONZALEZ LUIS ALBERTO Rota 3 - Placa AD885E…" at bounding box center [784, 338] width 1568 height 676
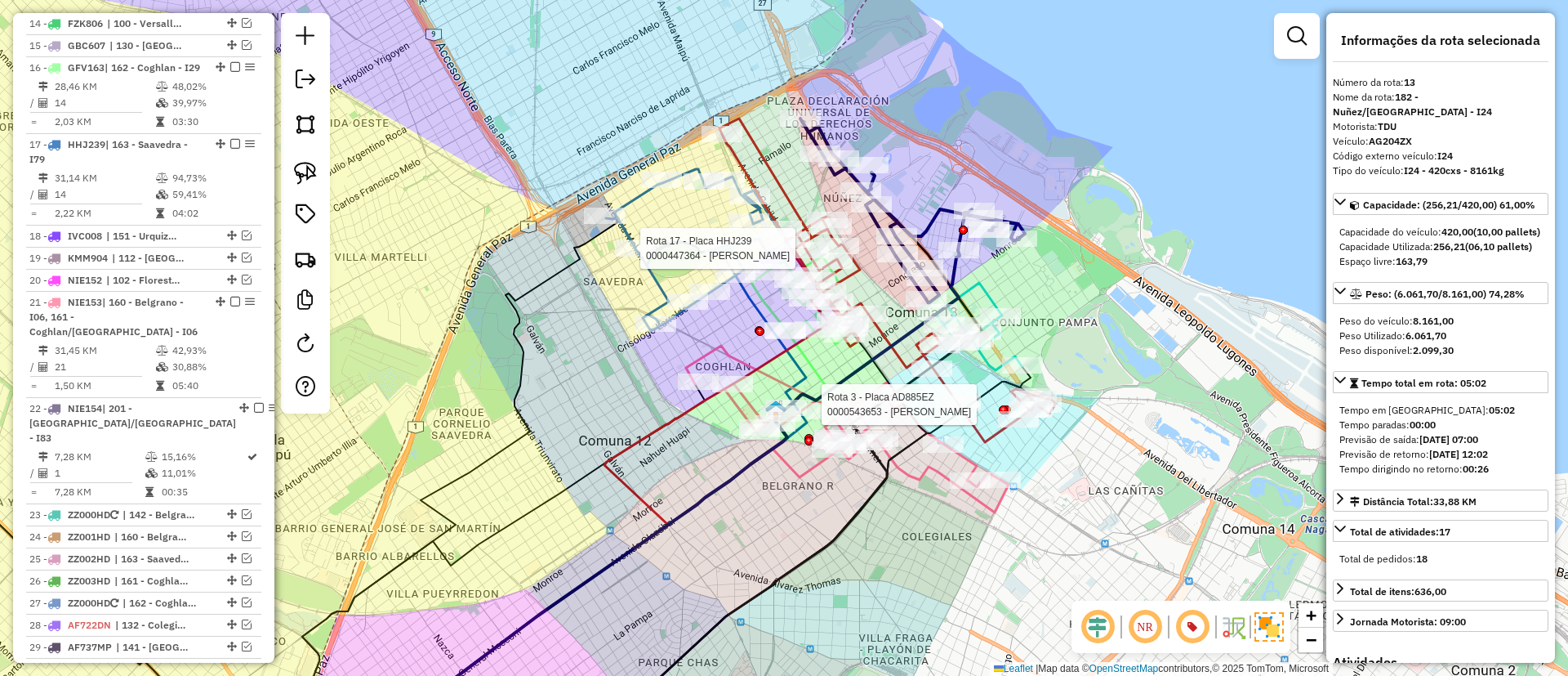
click at [651, 256] on div at bounding box center [635, 248] width 41 height 16
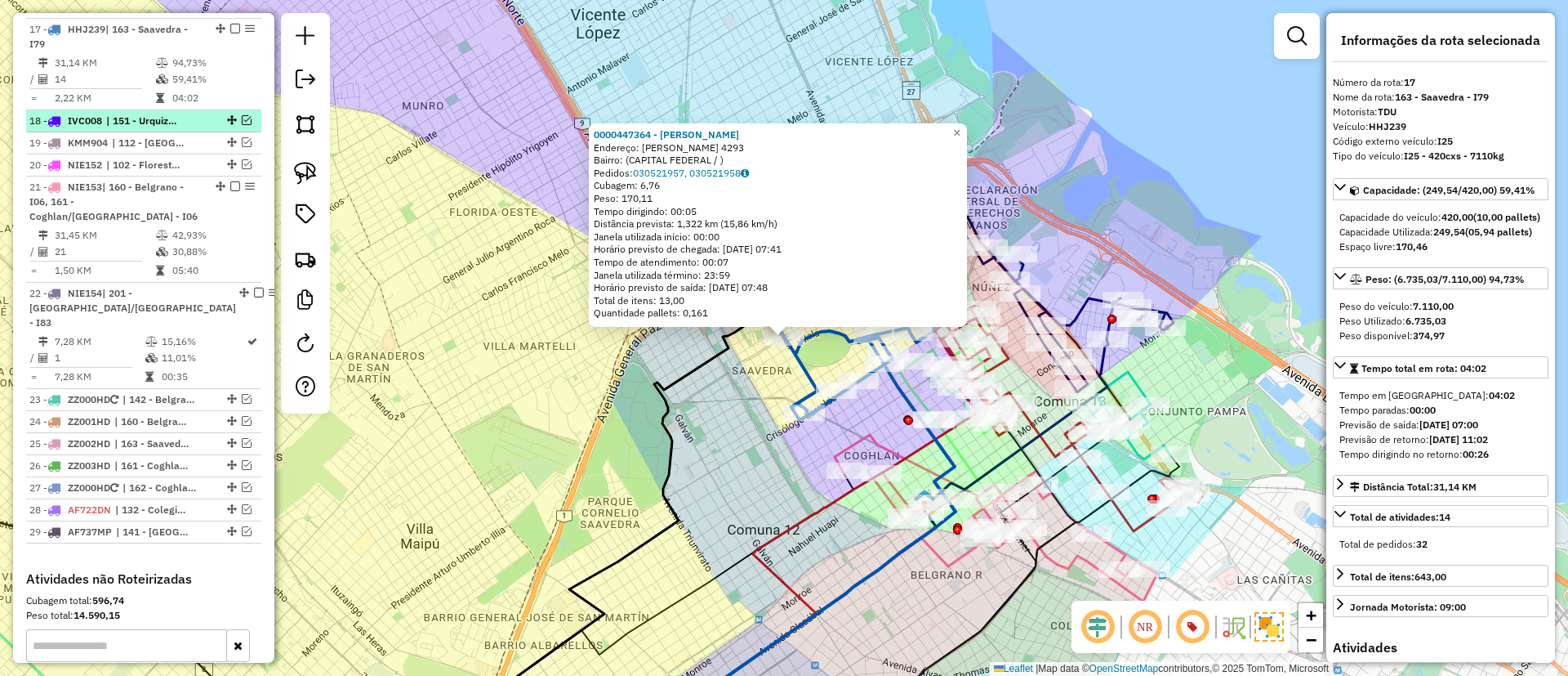
scroll to position [1607, 0]
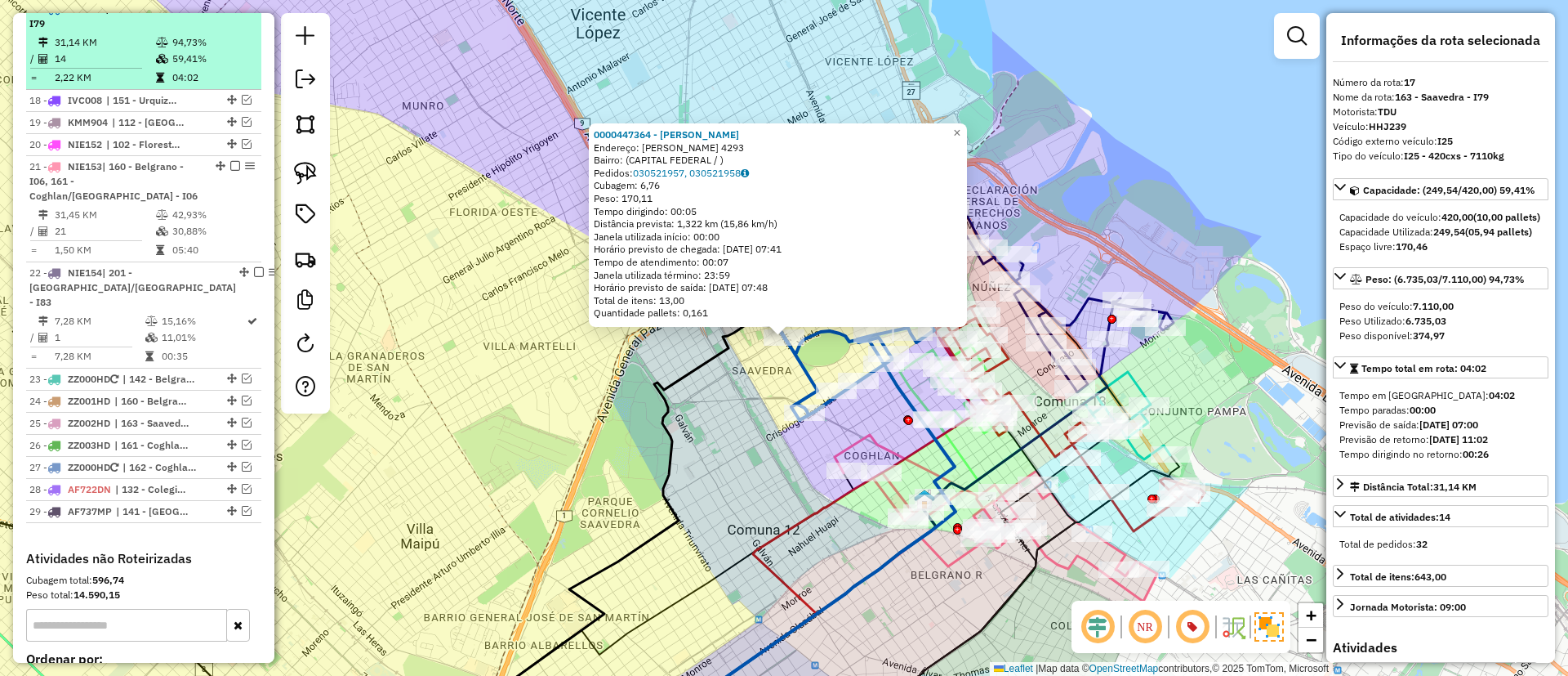
click at [231, 13] on em at bounding box center [235, 8] width 10 height 10
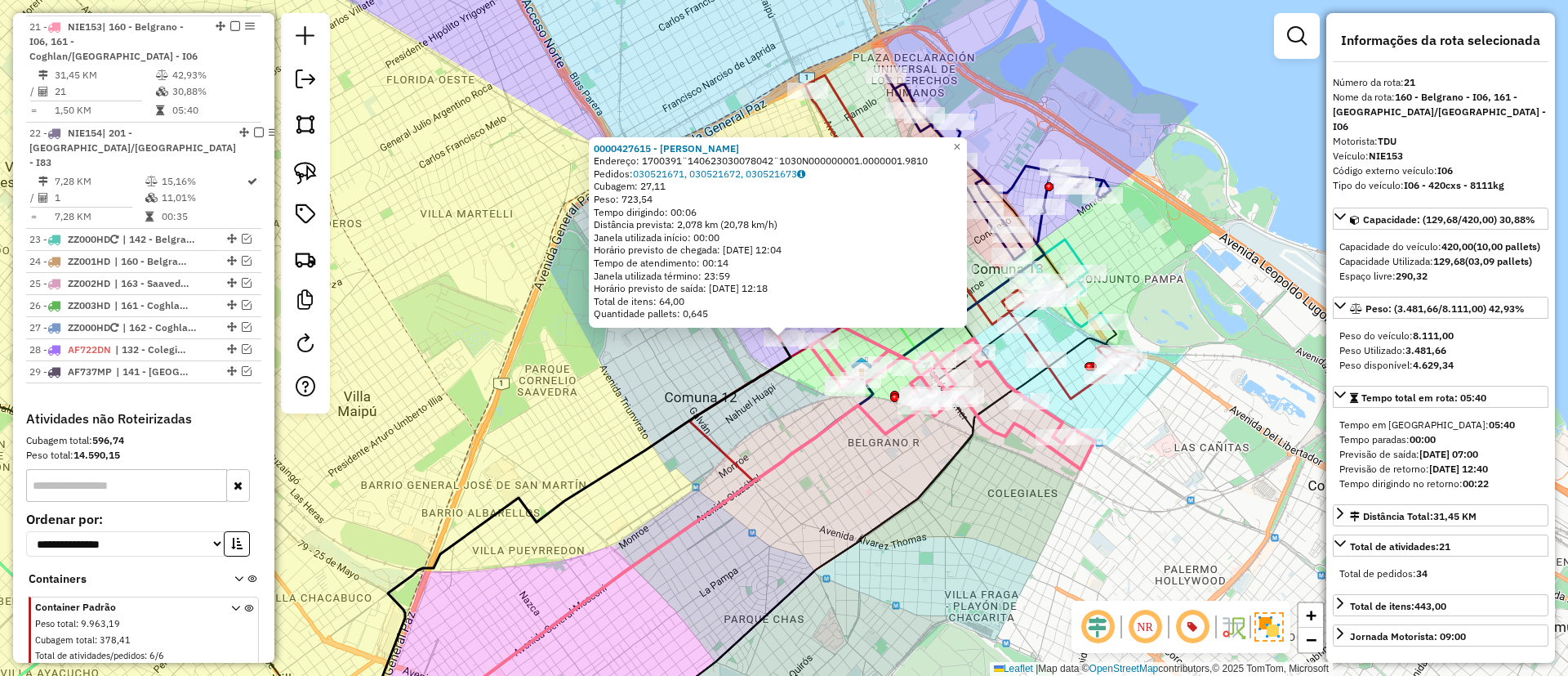
scroll to position [1695, 0]
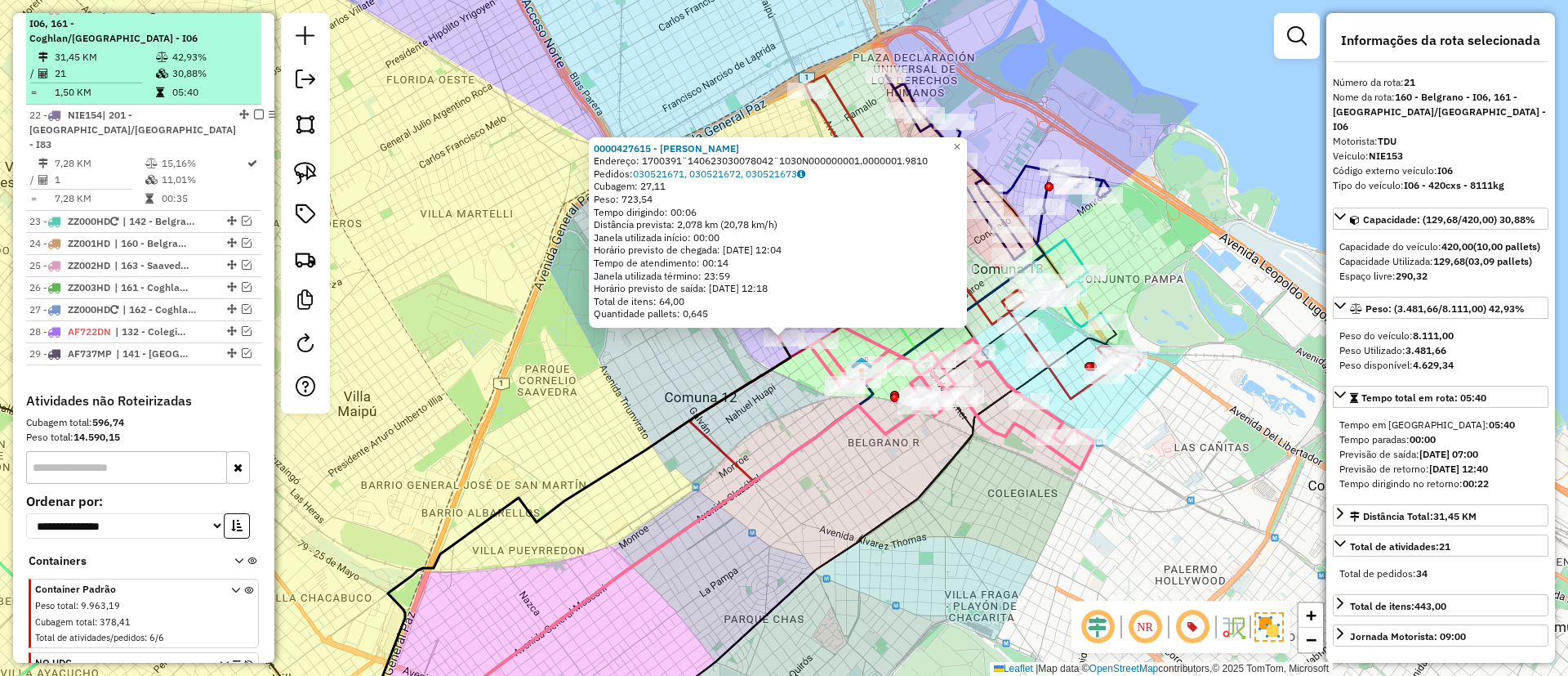
click at [226, 14] on li "21 - NIE153 | 160 - Belgrano - I06, 161 - Coghlan/Belgrano - I06 31,45 KM 42,93…" at bounding box center [143, 51] width 235 height 106
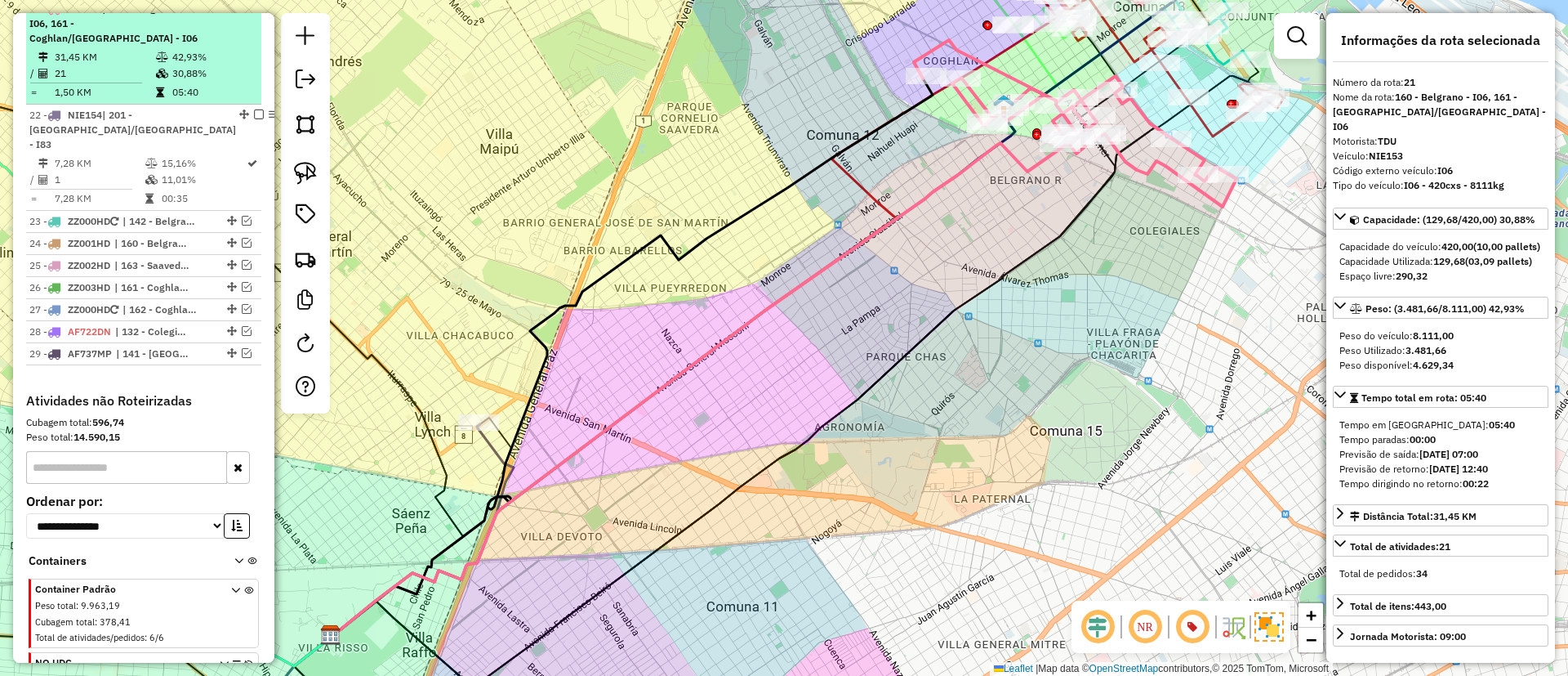
click at [231, 13] on em at bounding box center [235, 8] width 10 height 10
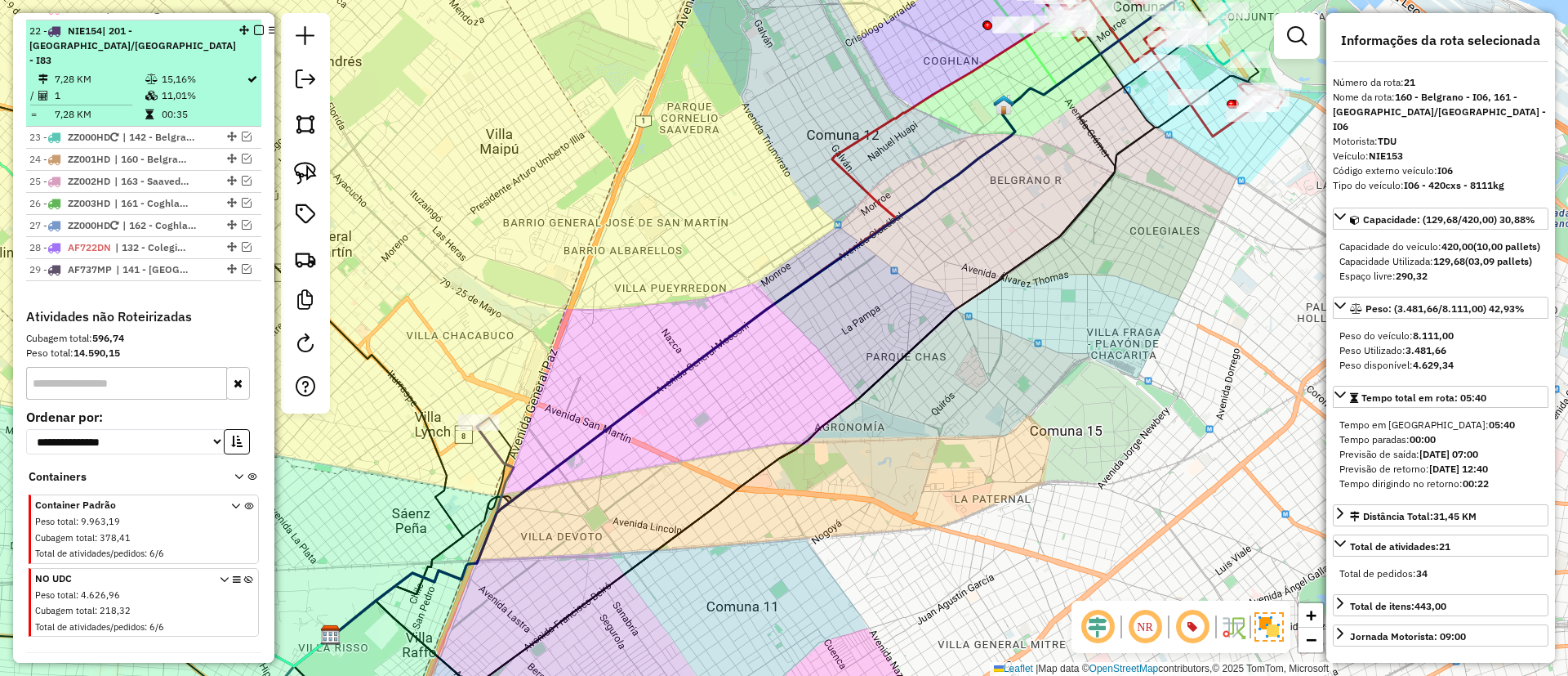
click at [212, 76] on td "15,16%" at bounding box center [203, 78] width 85 height 16
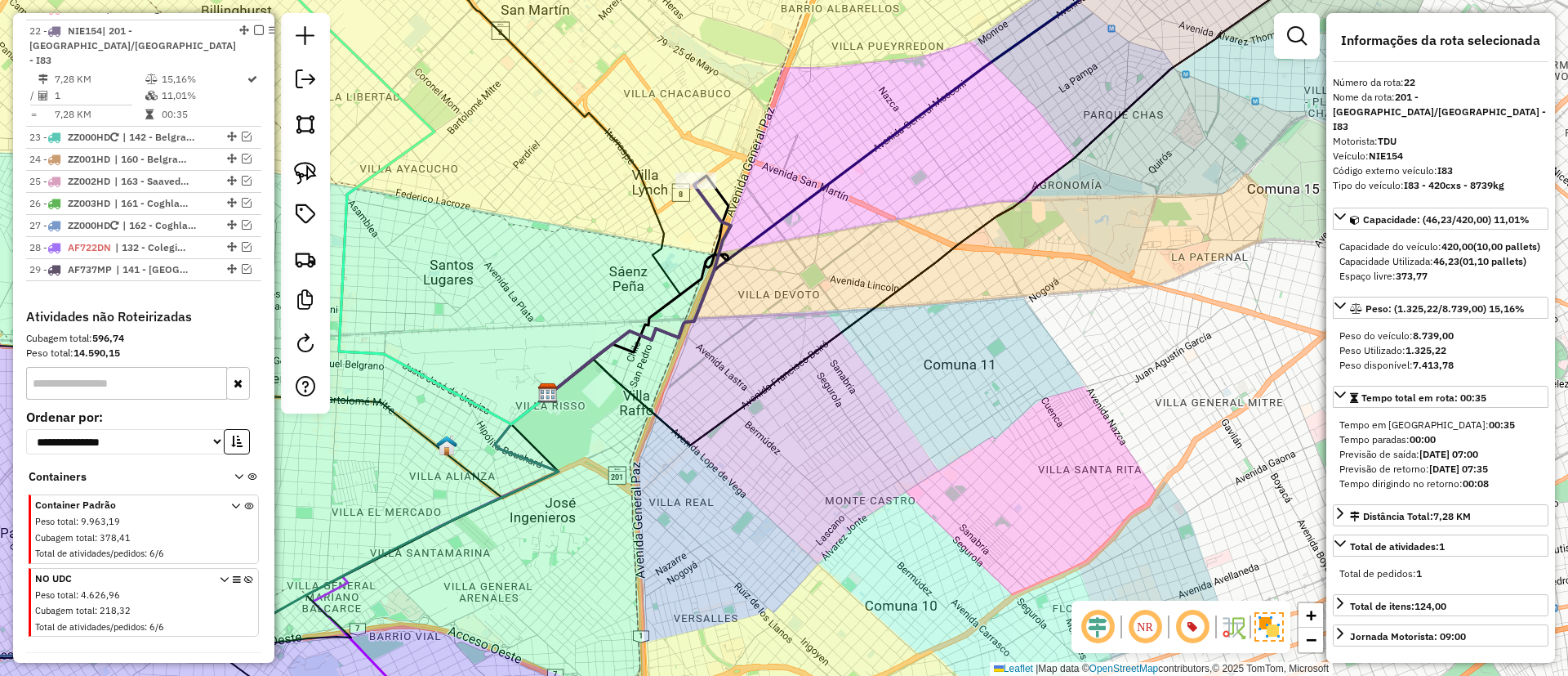
drag, startPoint x: 758, startPoint y: 185, endPoint x: 376, endPoint y: 733, distance: 668.0
click at [376, 675] on html "Aguarde... Pop-up bloqueado! Seu navegador bloqueou automáticamente a abertura …" at bounding box center [784, 338] width 1568 height 676
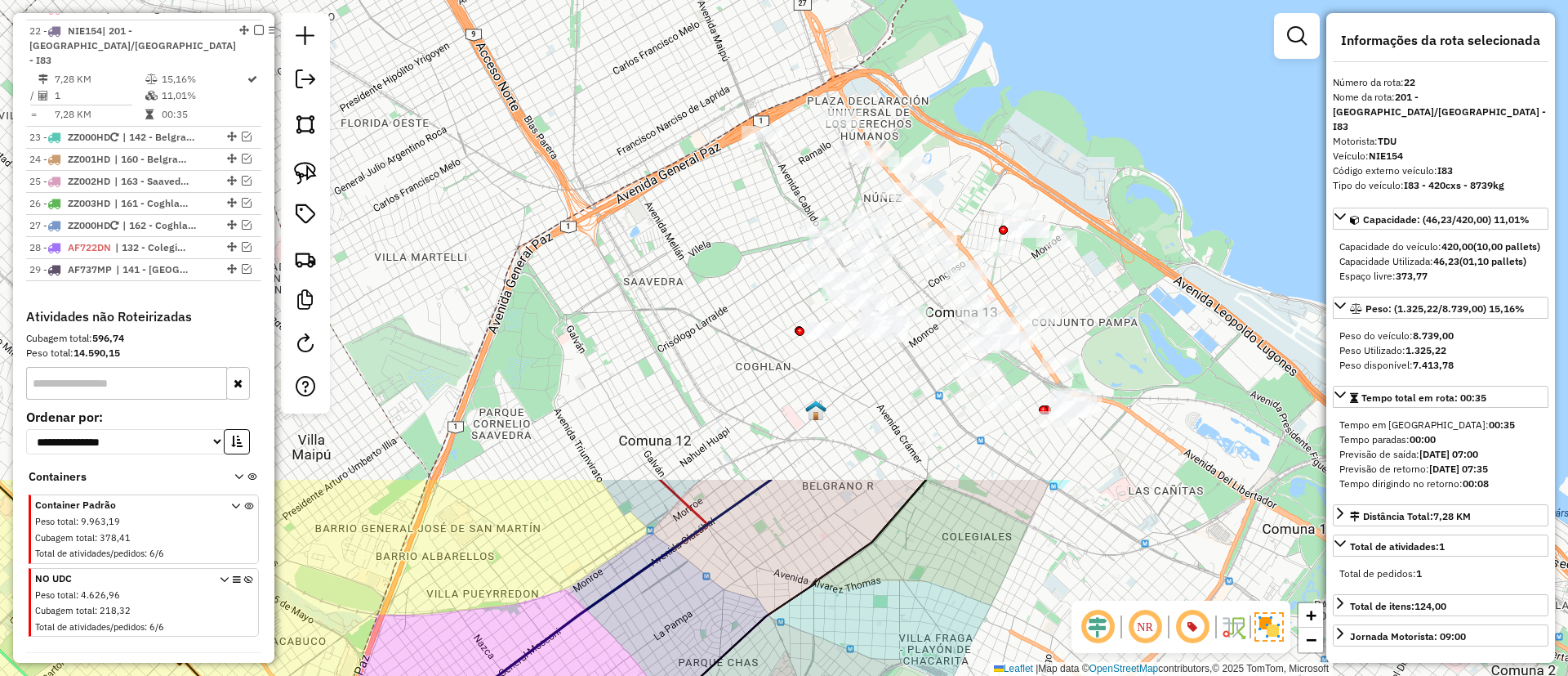
drag, startPoint x: 595, startPoint y: 557, endPoint x: 505, endPoint y: 629, distance: 115.3
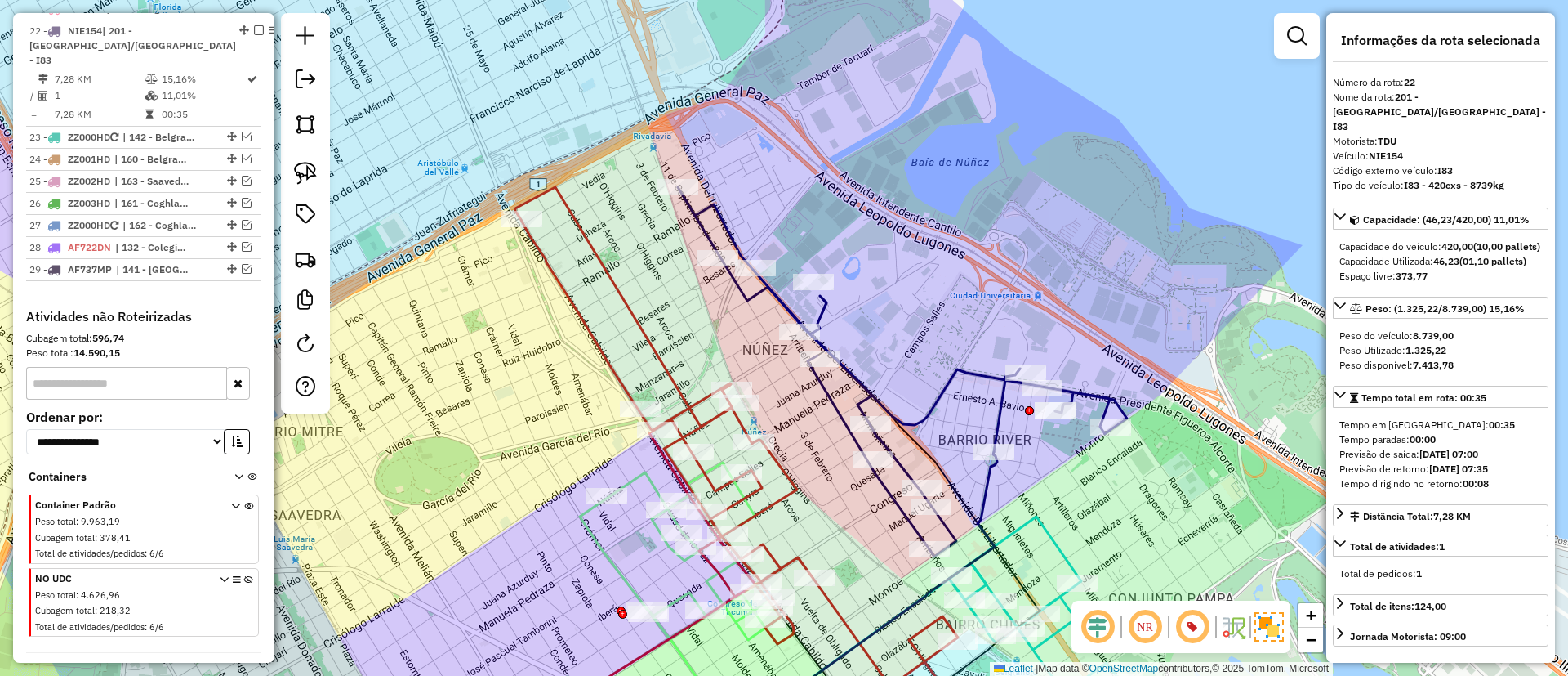
click at [936, 394] on icon at bounding box center [902, 372] width 449 height 369
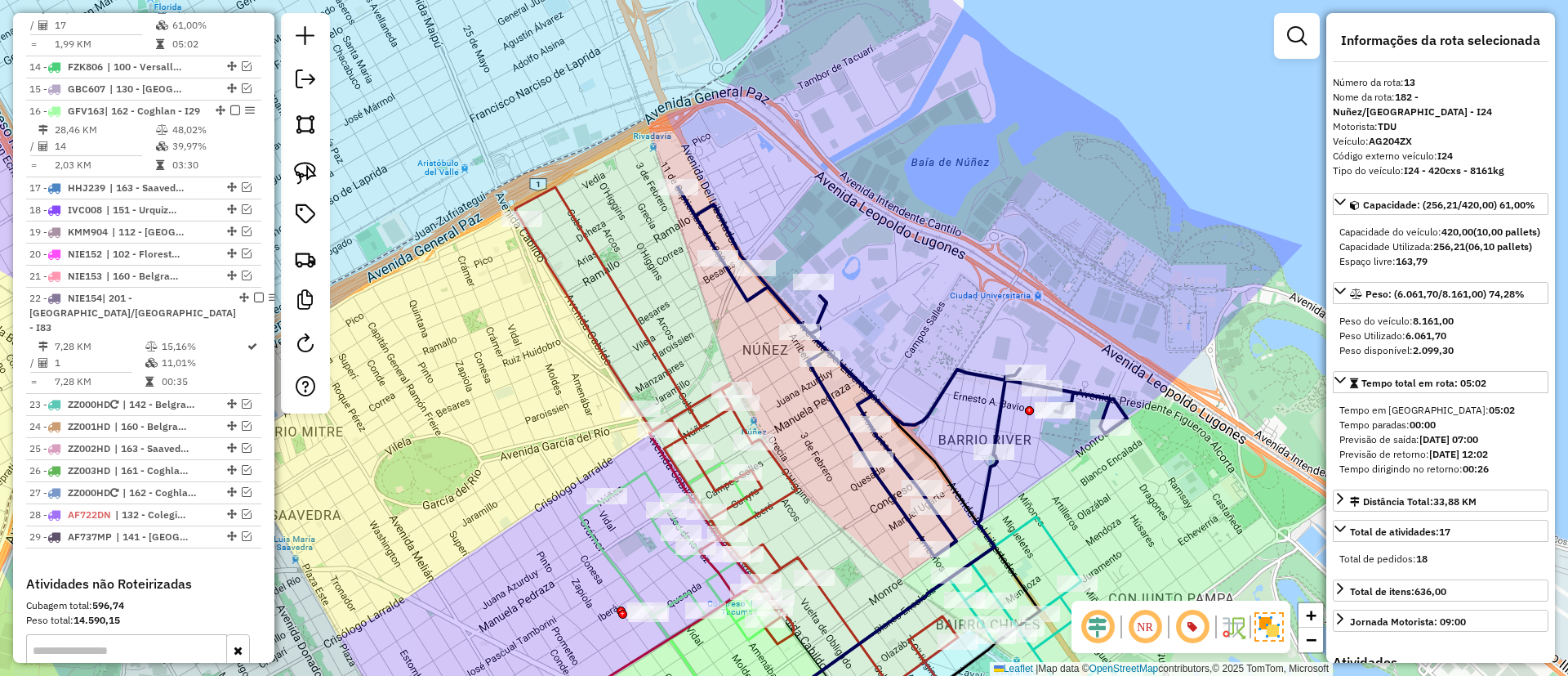
scroll to position [1381, 0]
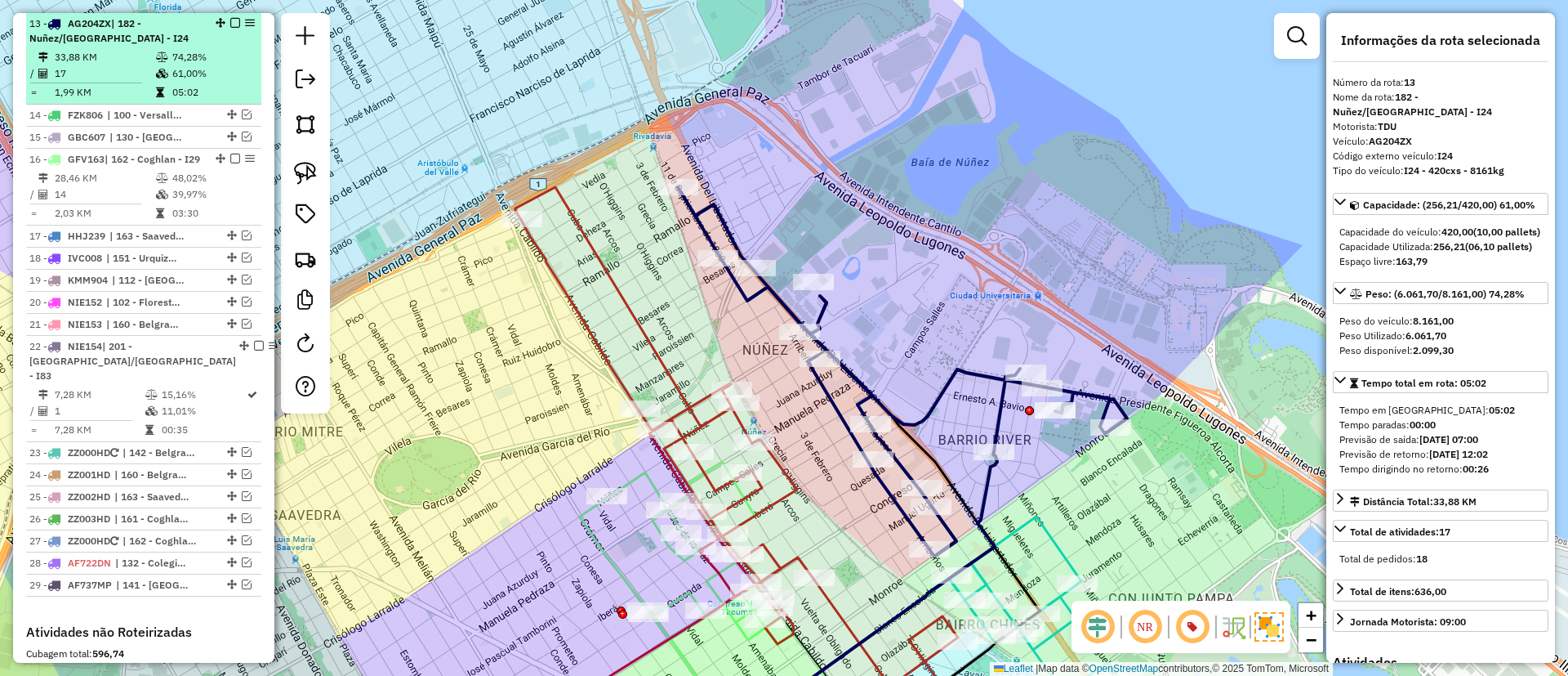
click at [230, 23] on em at bounding box center [235, 23] width 10 height 10
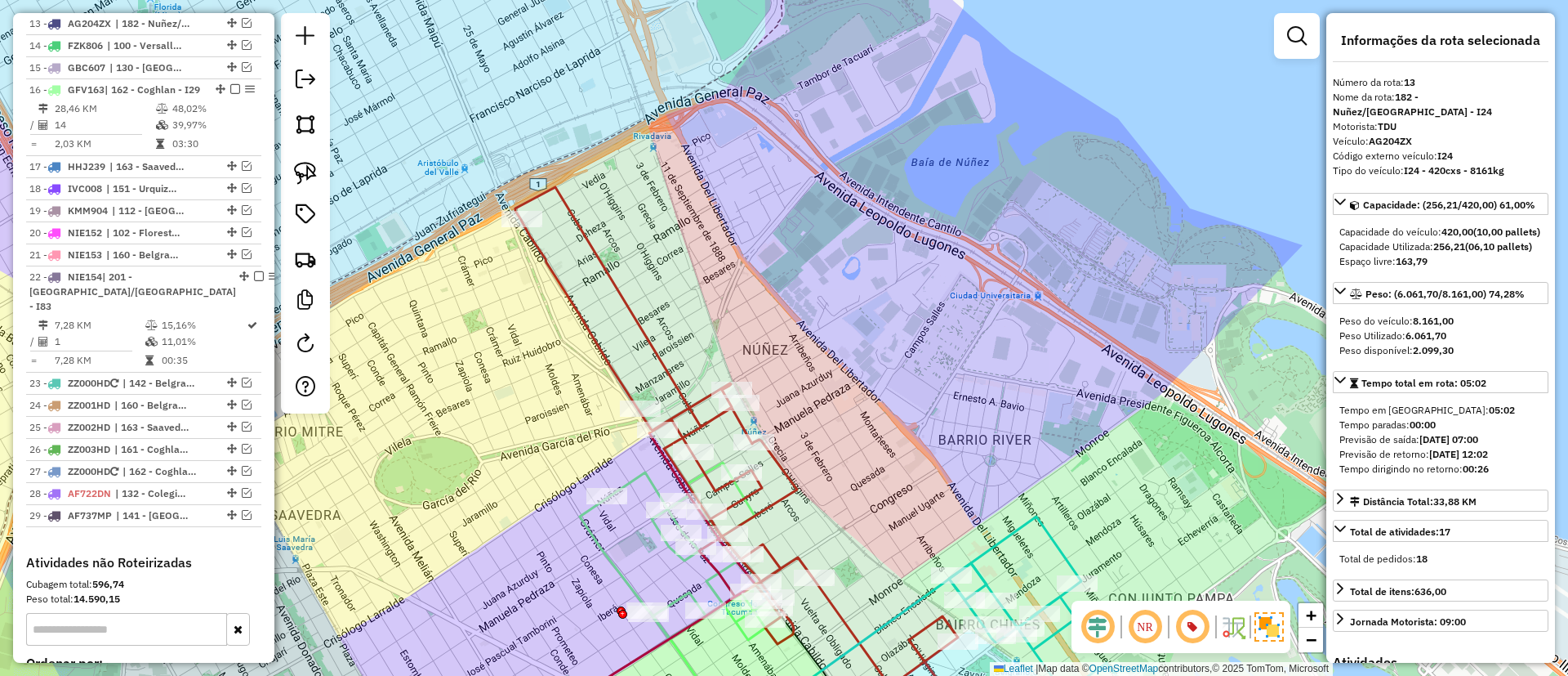
click at [572, 301] on icon at bounding box center [831, 465] width 633 height 556
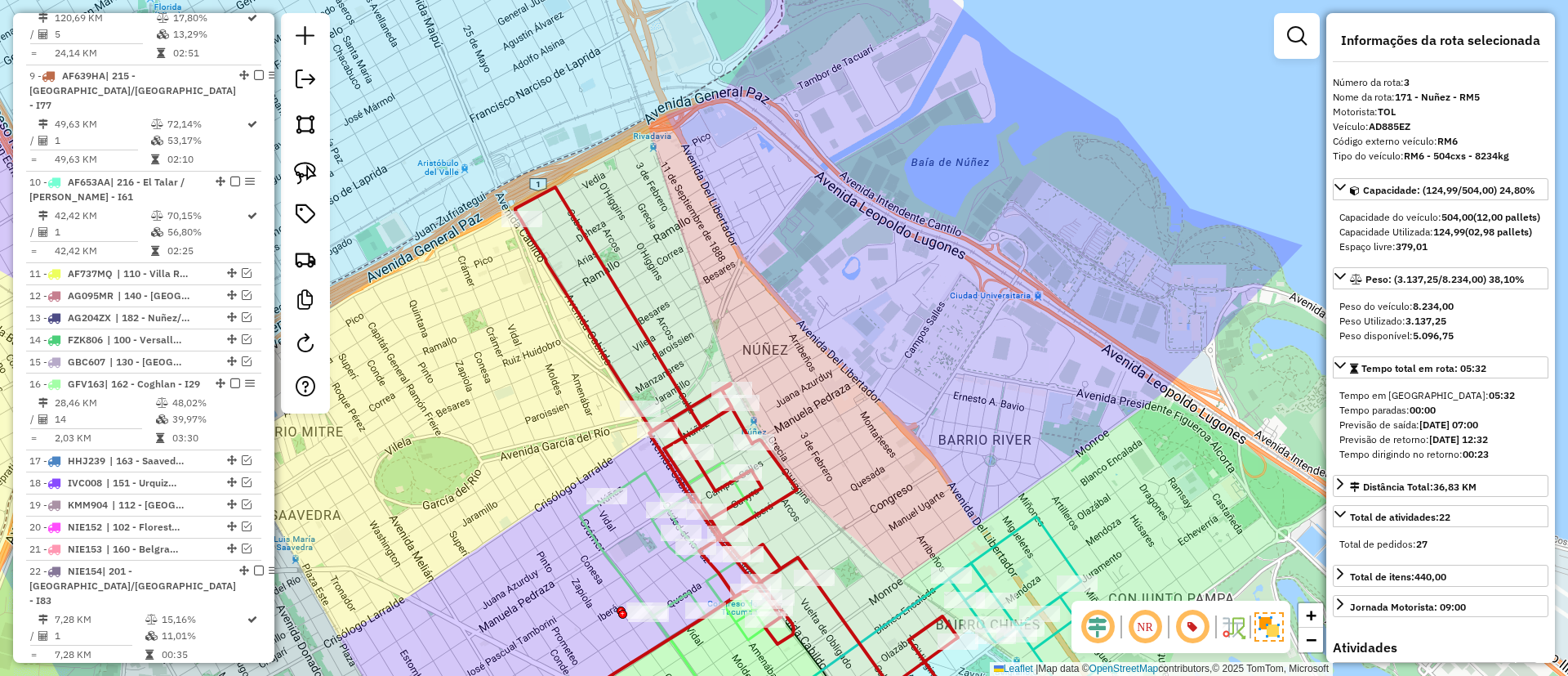
scroll to position [729, 0]
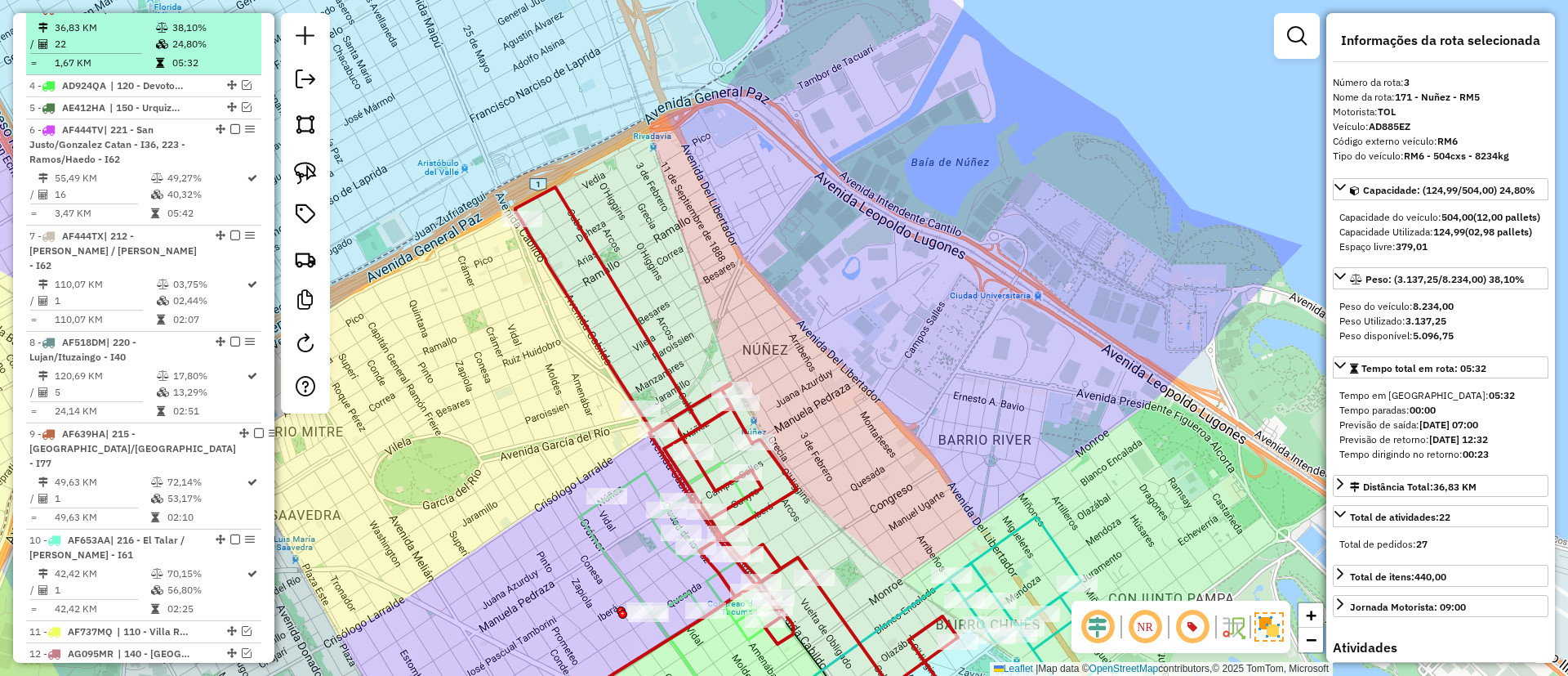
click at [230, 13] on em at bounding box center [235, 8] width 10 height 10
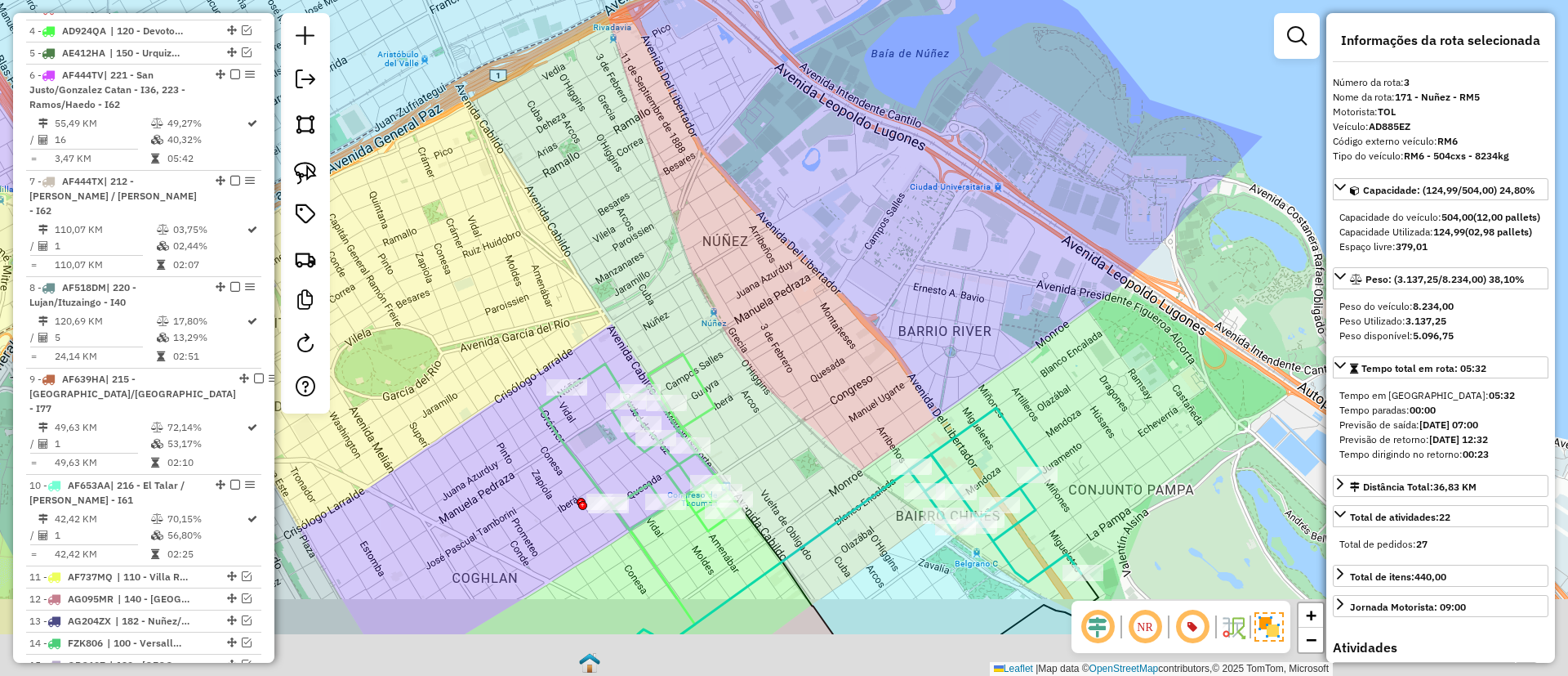
drag, startPoint x: 478, startPoint y: 200, endPoint x: 430, endPoint y: 98, distance: 112.7
click at [431, 98] on div "Janela de atendimento Grade de atendimento Capacidade Transportadoras Veículos …" at bounding box center [784, 338] width 1568 height 676
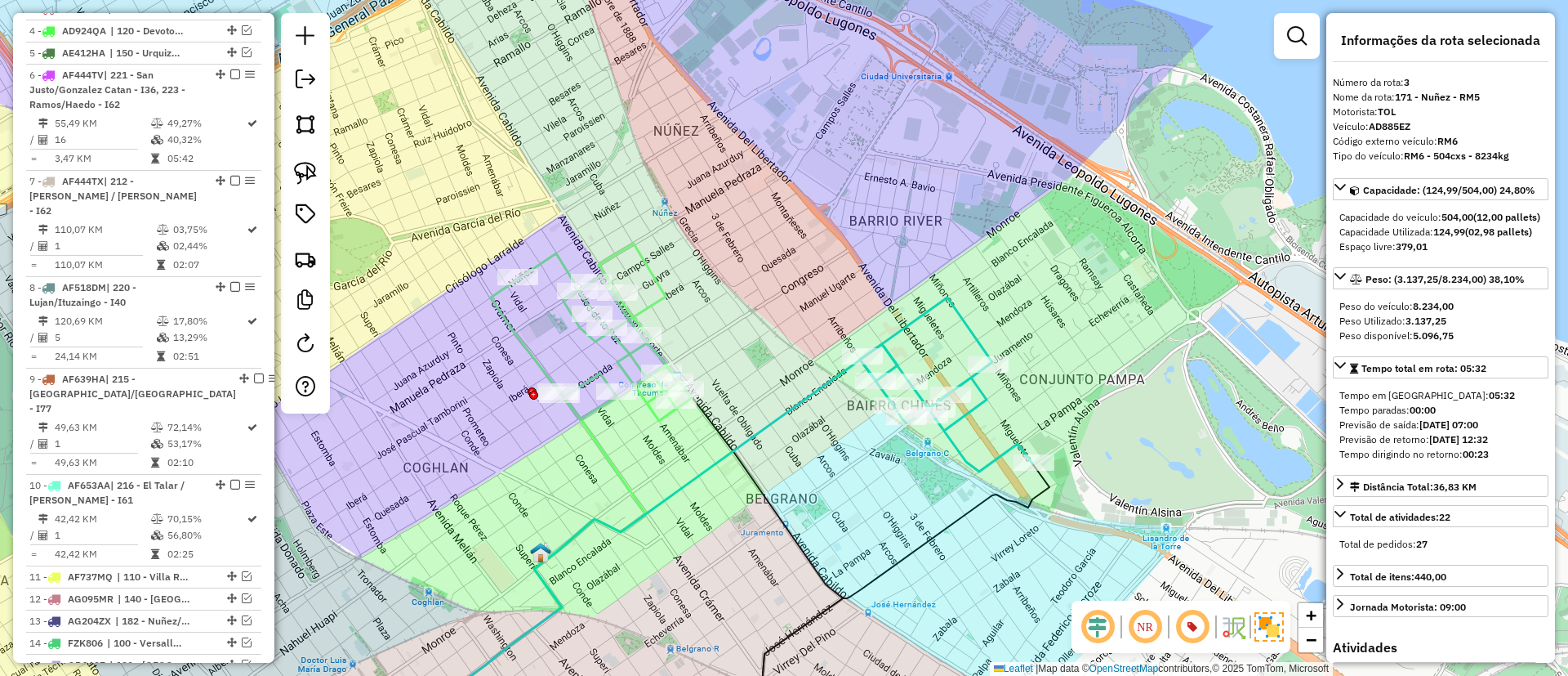
click at [594, 447] on icon at bounding box center [512, 558] width 268 height 369
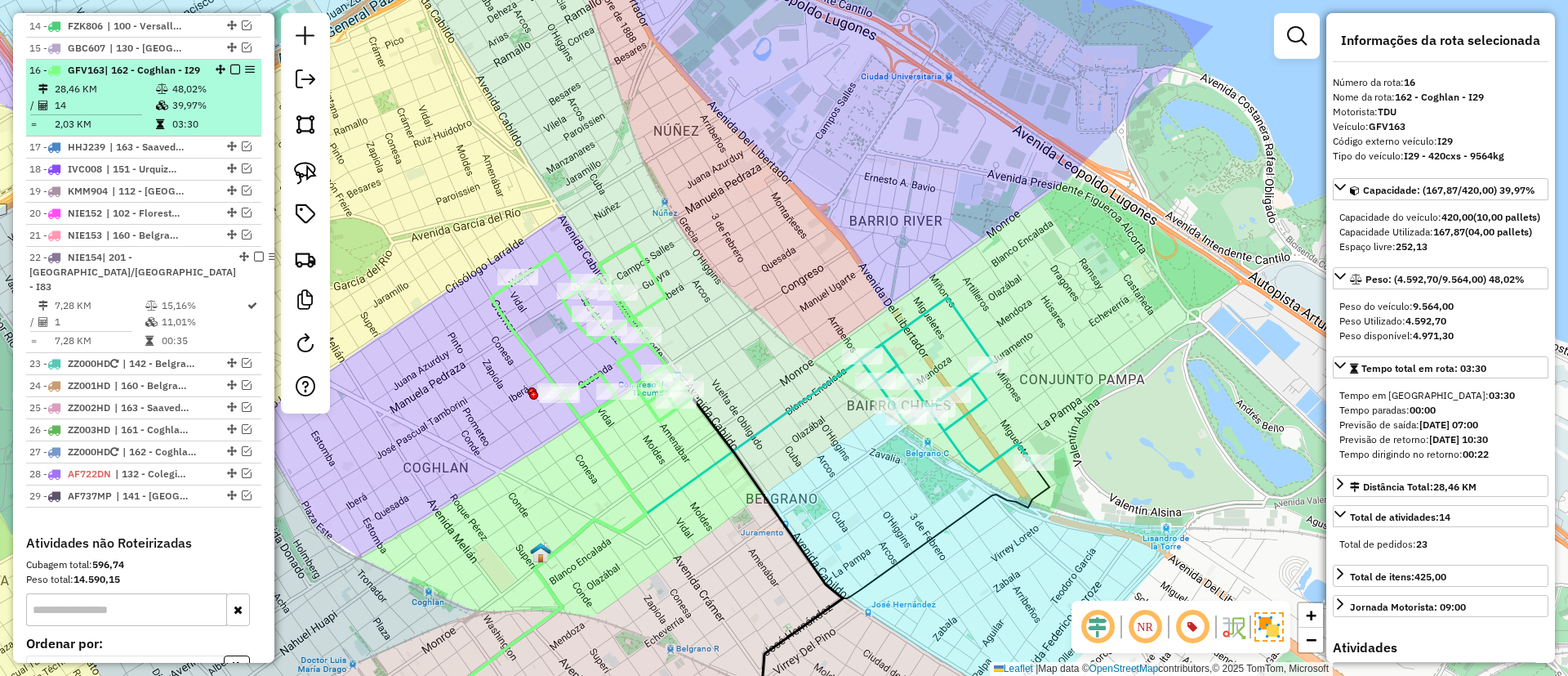
scroll to position [1377, 0]
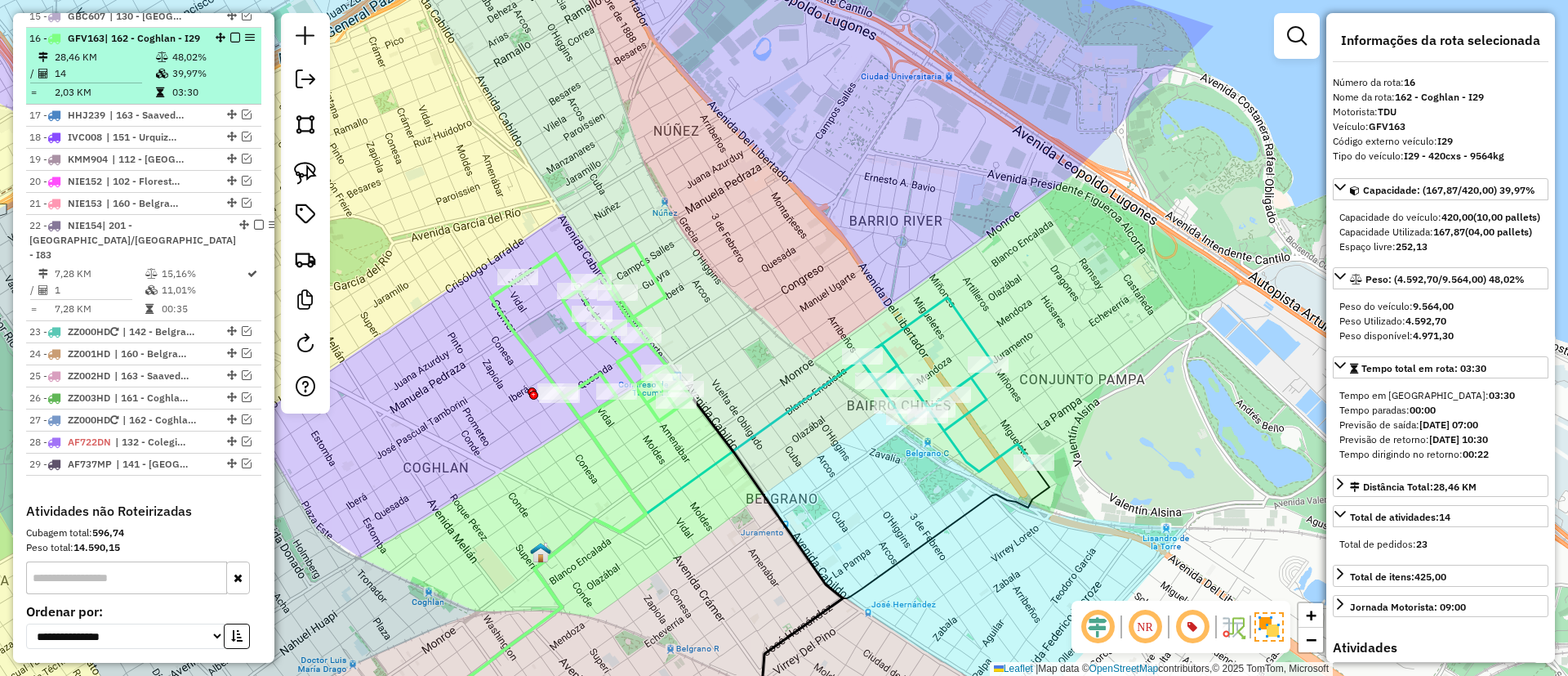
click at [233, 33] on em at bounding box center [235, 37] width 10 height 10
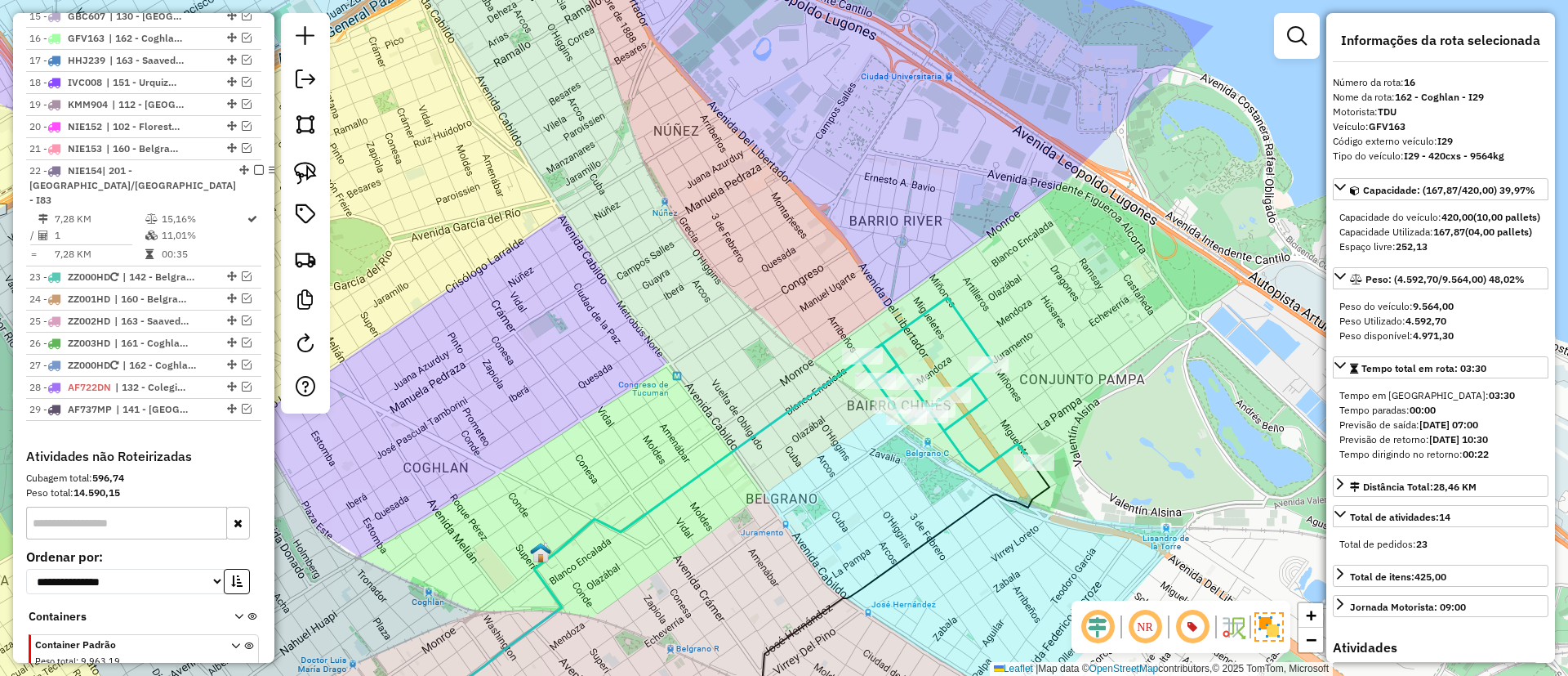
click at [894, 328] on icon at bounding box center [946, 384] width 172 height 174
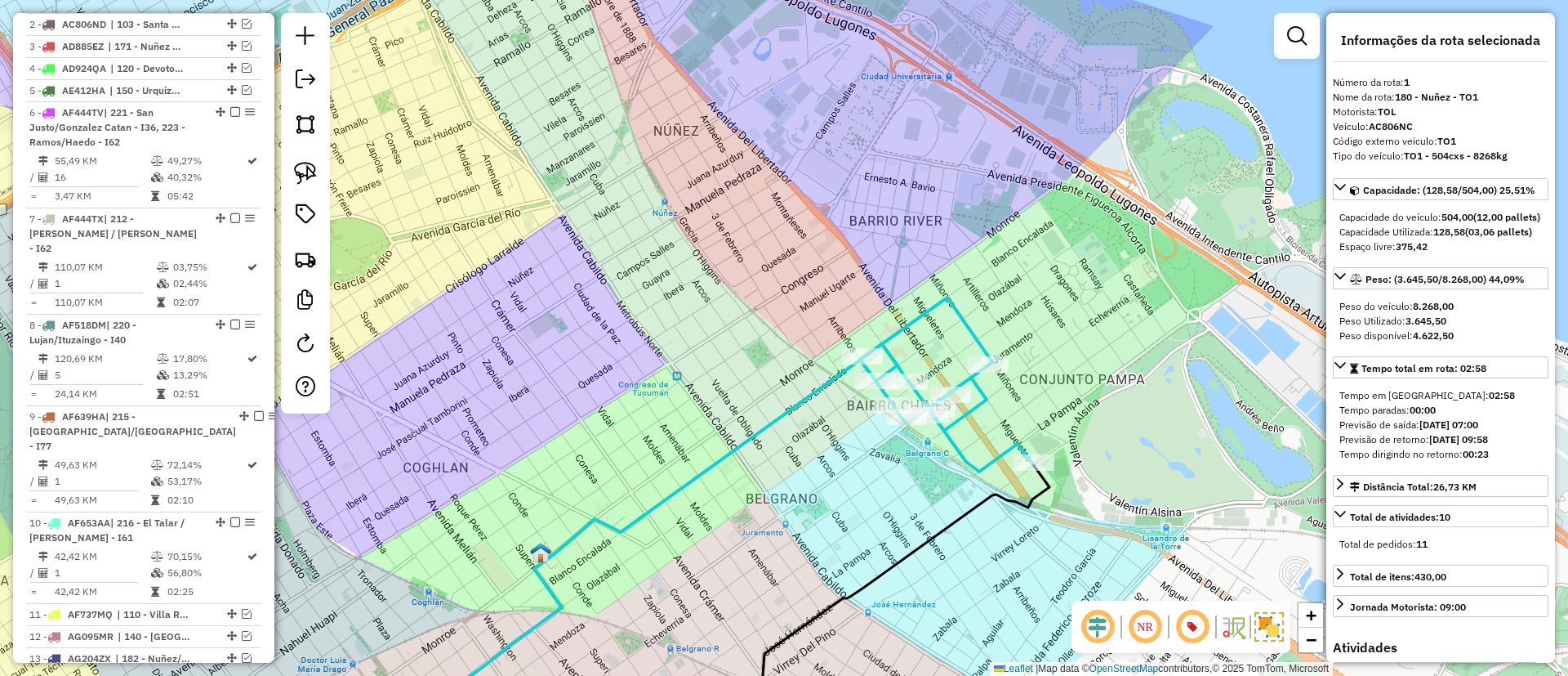
scroll to position [615, 0]
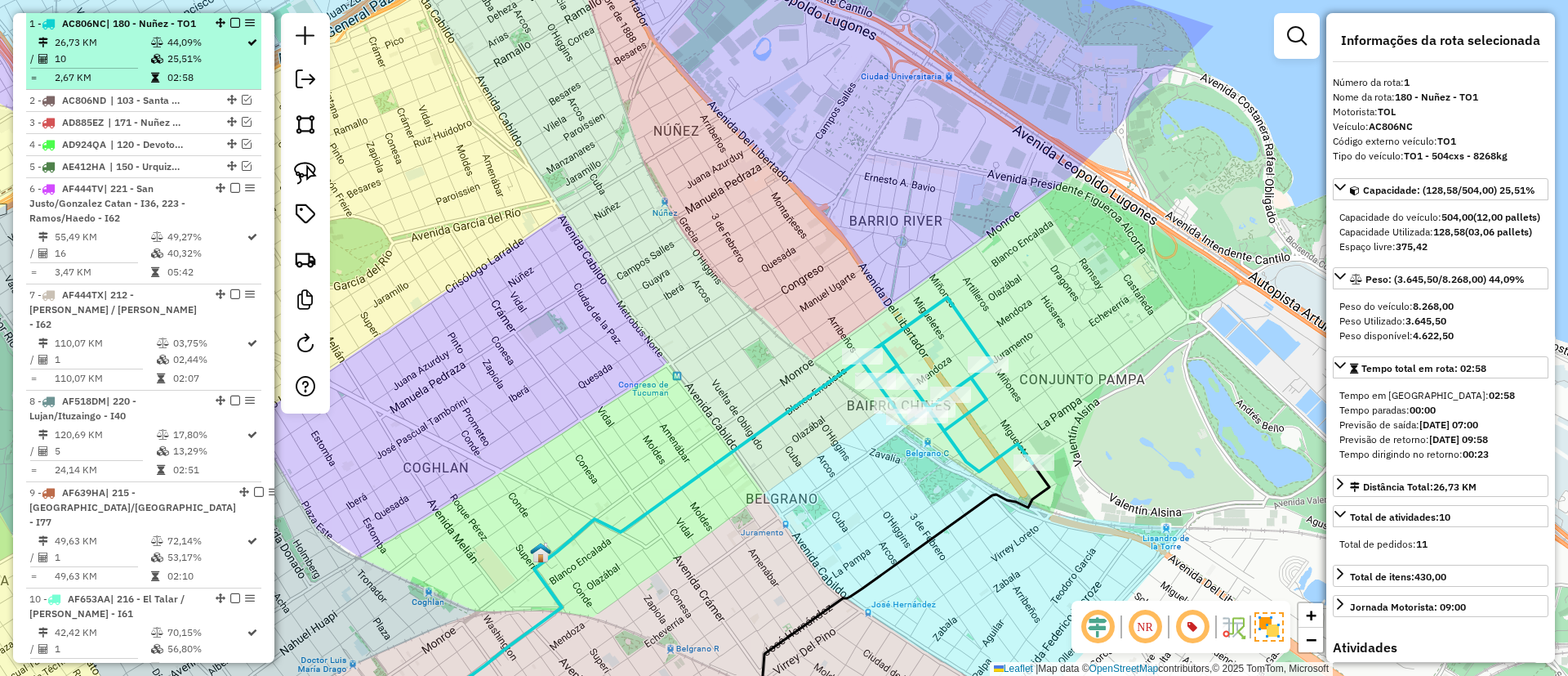
click at [233, 21] on em at bounding box center [235, 23] width 10 height 10
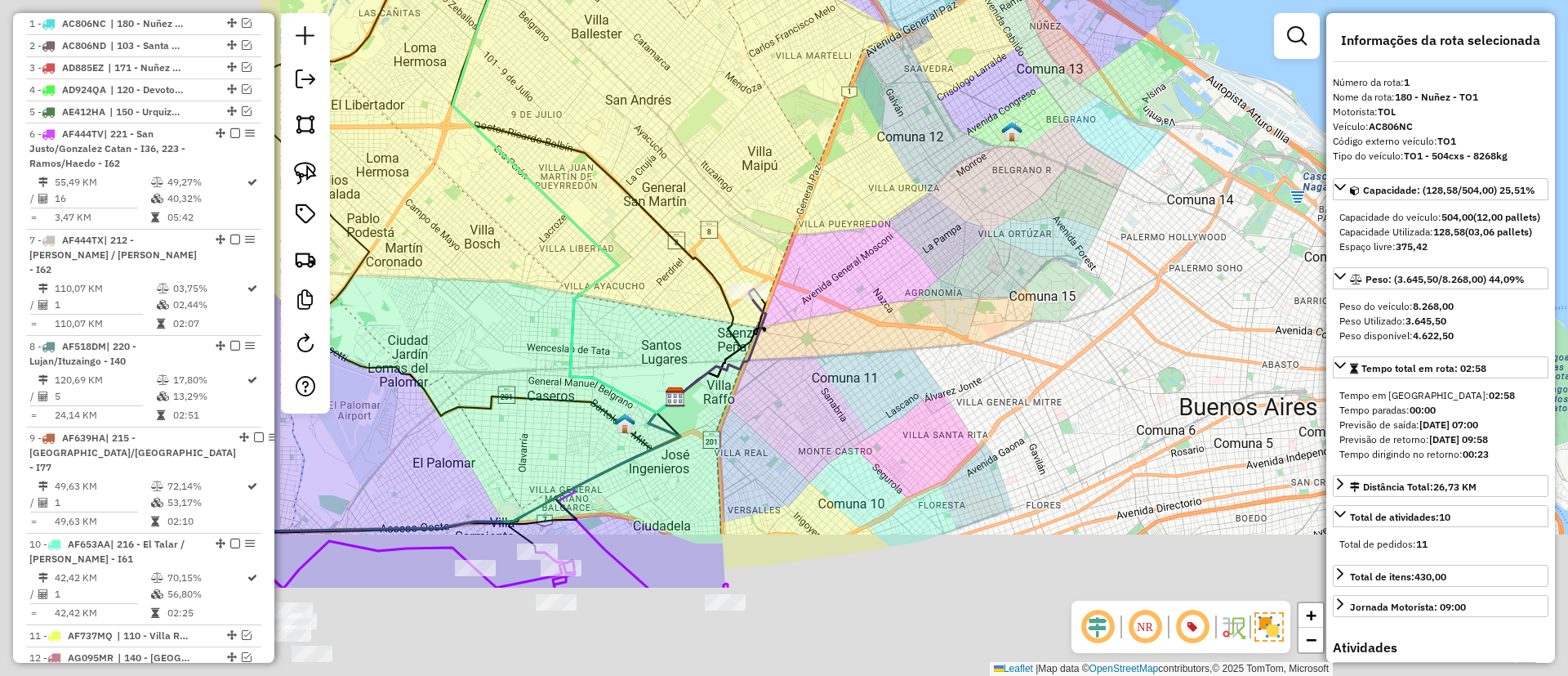
drag, startPoint x: 1070, startPoint y: 289, endPoint x: 980, endPoint y: 278, distance: 90.7
click at [1092, 277] on div "Janela de atendimento Grade de atendimento Capacidade Transportadoras Veículos …" at bounding box center [784, 338] width 1568 height 676
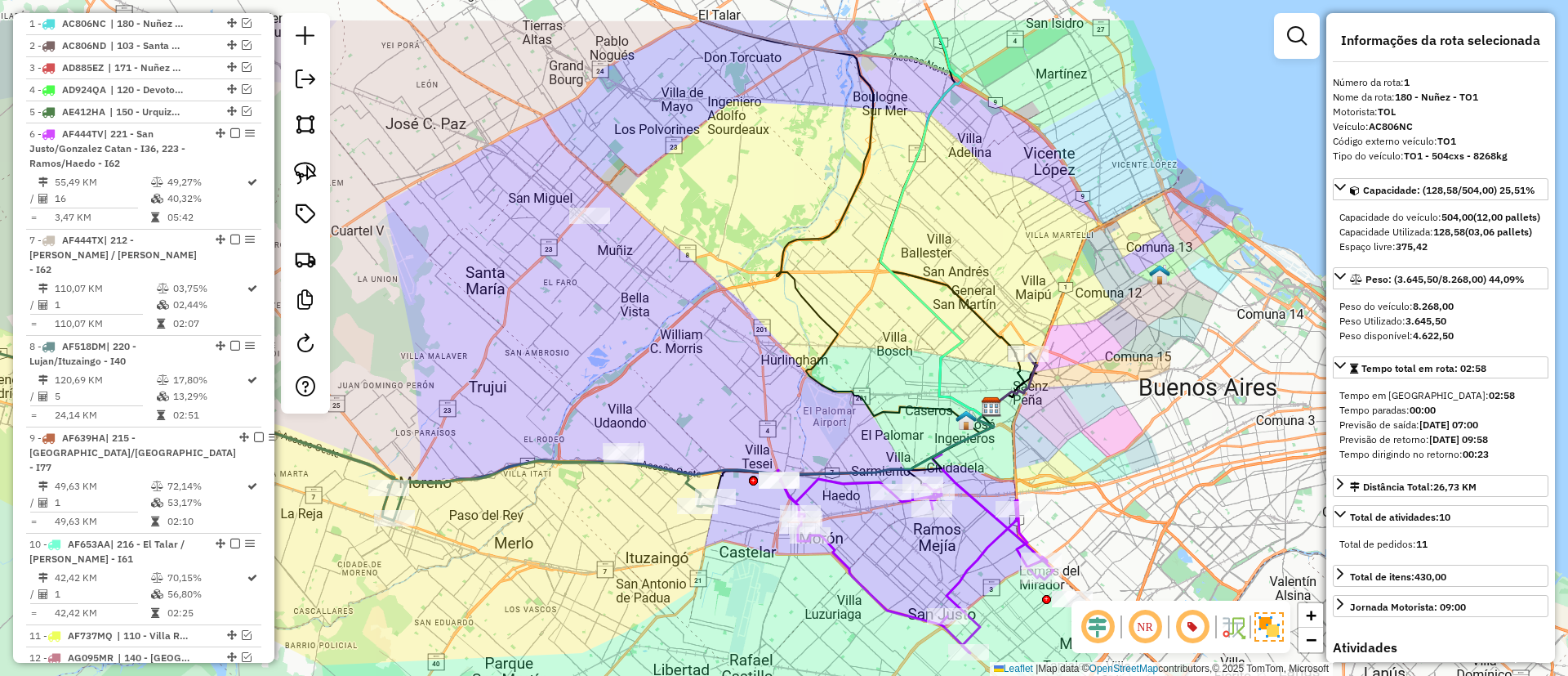
drag, startPoint x: 763, startPoint y: 329, endPoint x: 899, endPoint y: 417, distance: 162.0
click at [899, 417] on icon at bounding box center [846, 227] width 293 height 413
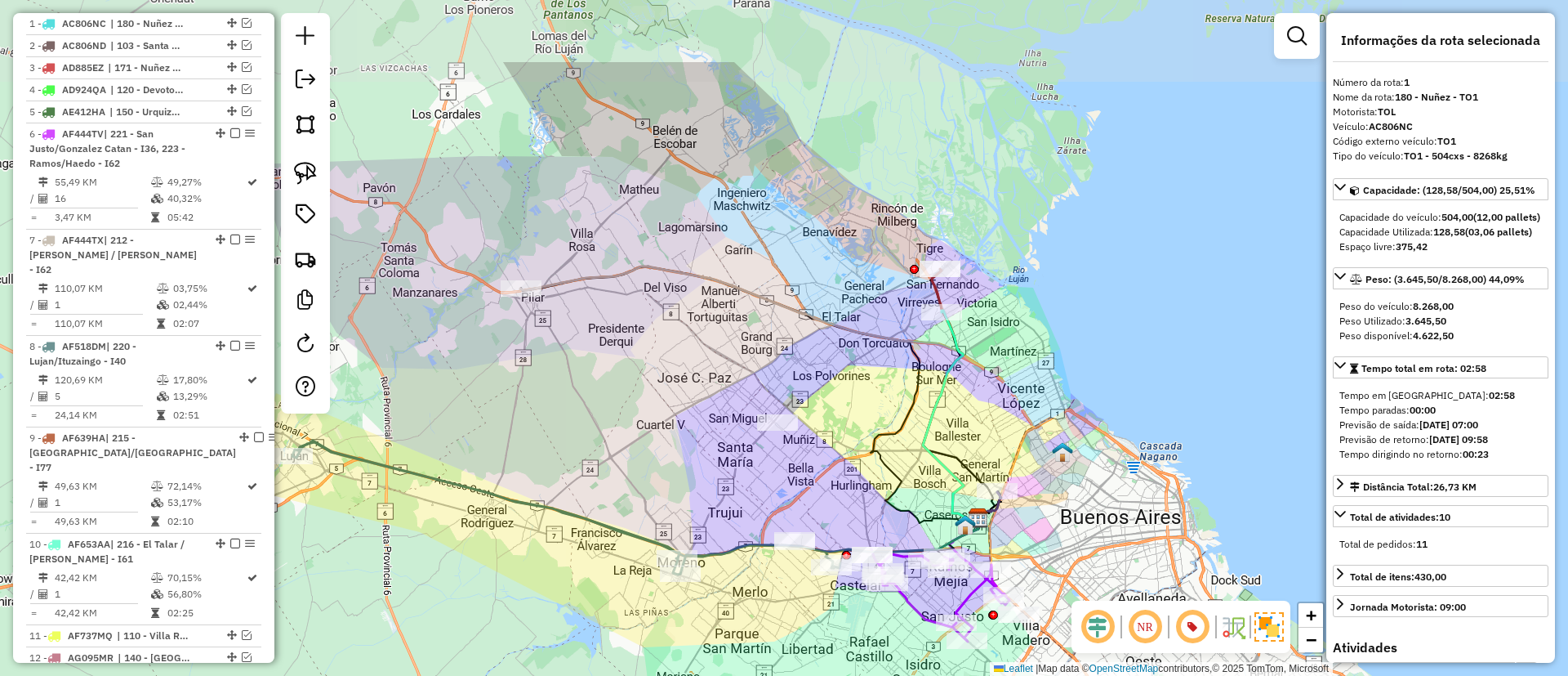
drag, startPoint x: 806, startPoint y: 299, endPoint x: 784, endPoint y: 350, distance: 55.5
click at [874, 397] on div "Janela de atendimento Grade de atendimento Capacidade Transportadoras Veículos …" at bounding box center [784, 338] width 1568 height 676
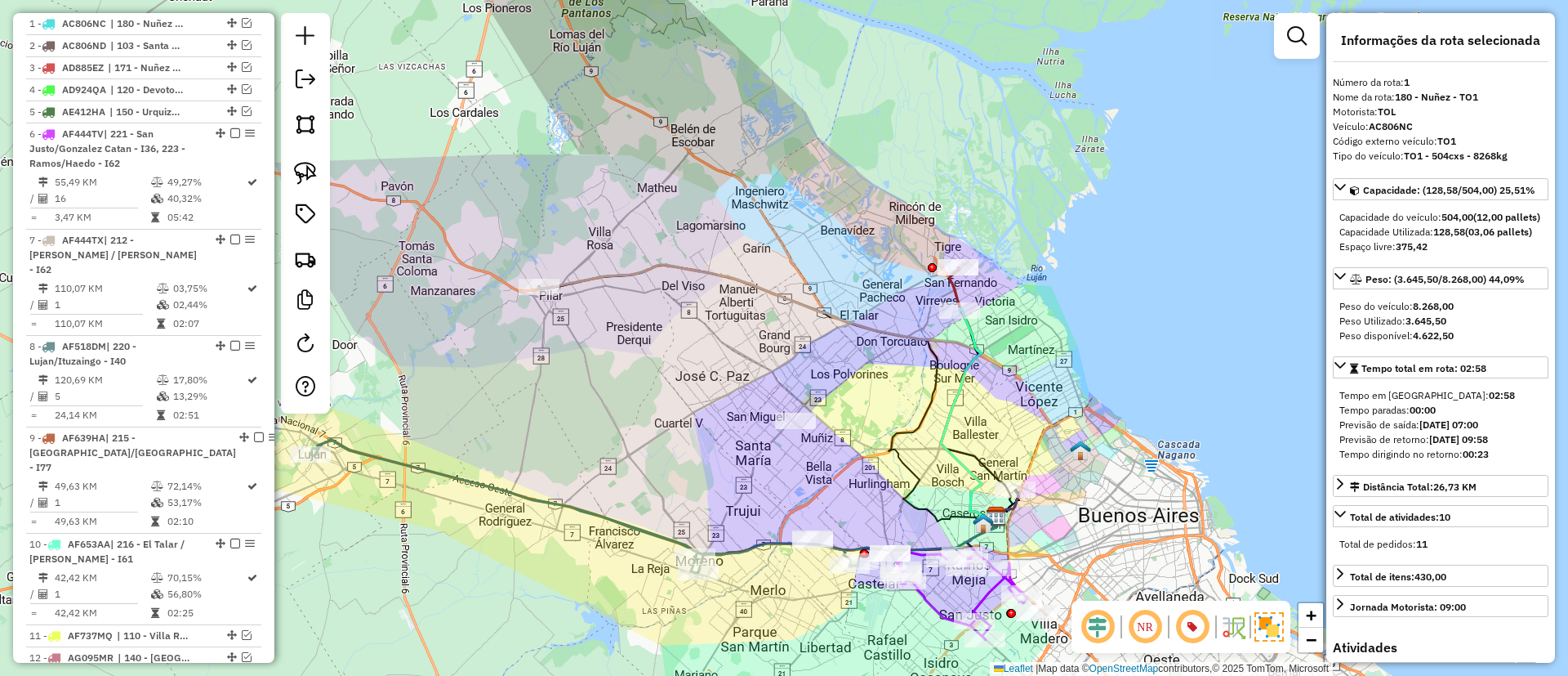
drag, startPoint x: 640, startPoint y: 359, endPoint x: 934, endPoint y: 266, distance: 308.4
click at [934, 266] on div "Janela de atendimento Grade de atendimento Capacidade Transportadoras Veículos …" at bounding box center [784, 338] width 1568 height 676
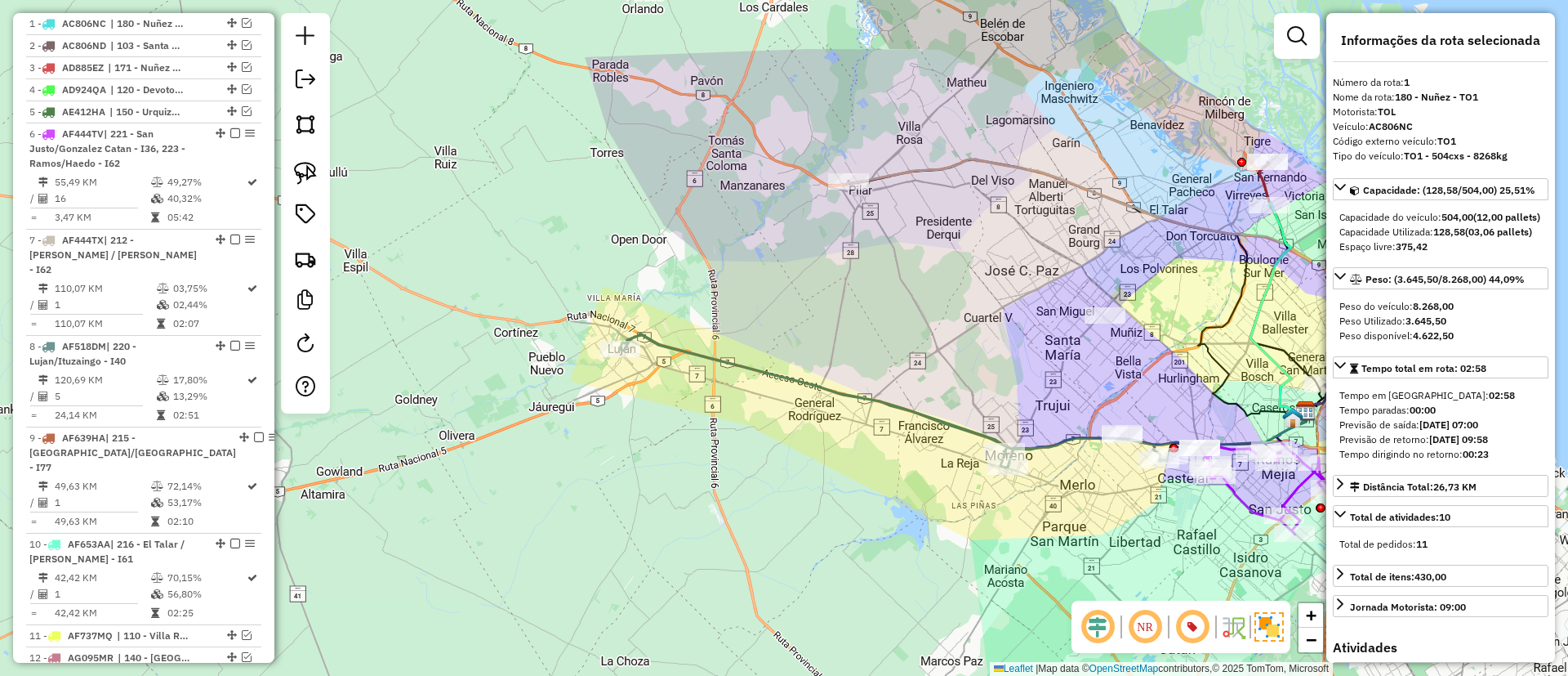
drag, startPoint x: 857, startPoint y: 402, endPoint x: 634, endPoint y: 294, distance: 247.8
click at [634, 334] on icon at bounding box center [893, 401] width 548 height 134
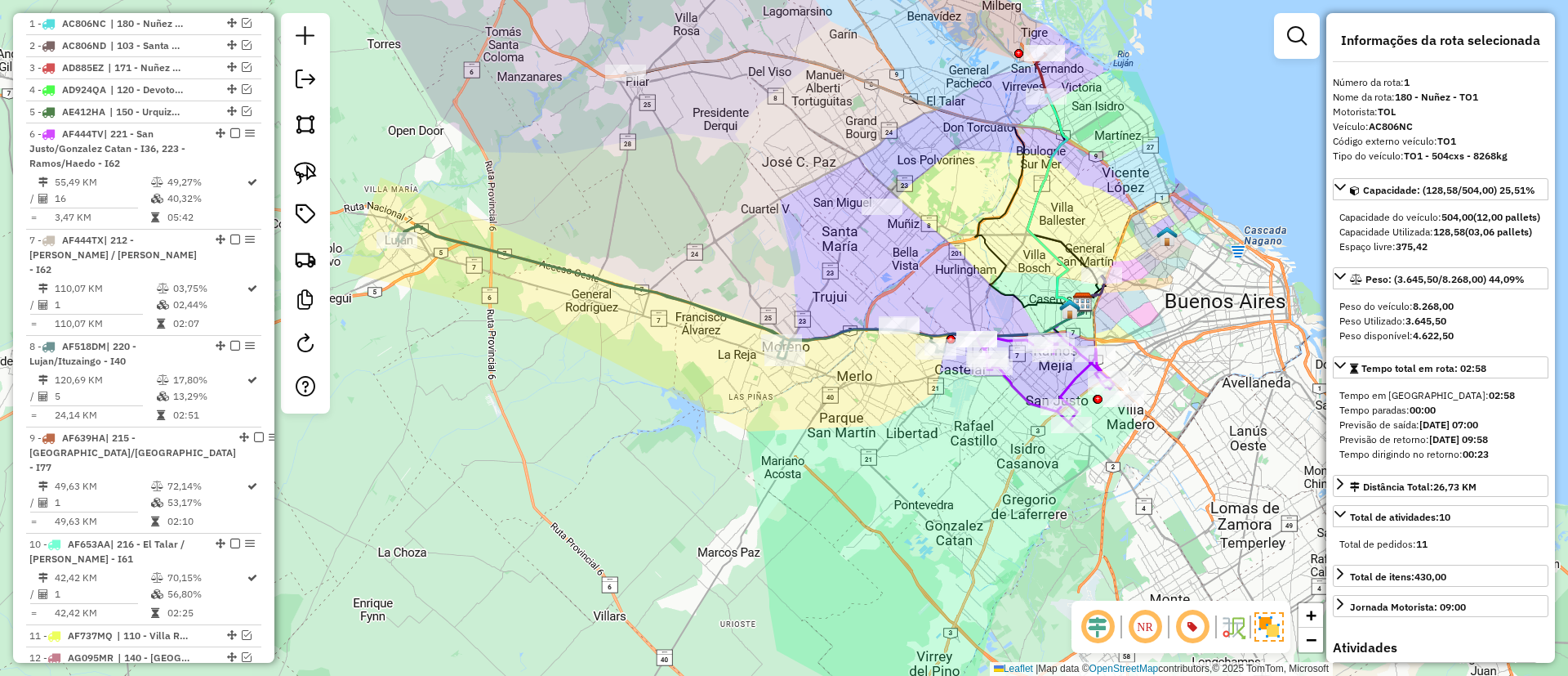
click at [694, 307] on icon at bounding box center [670, 292] width 548 height 134
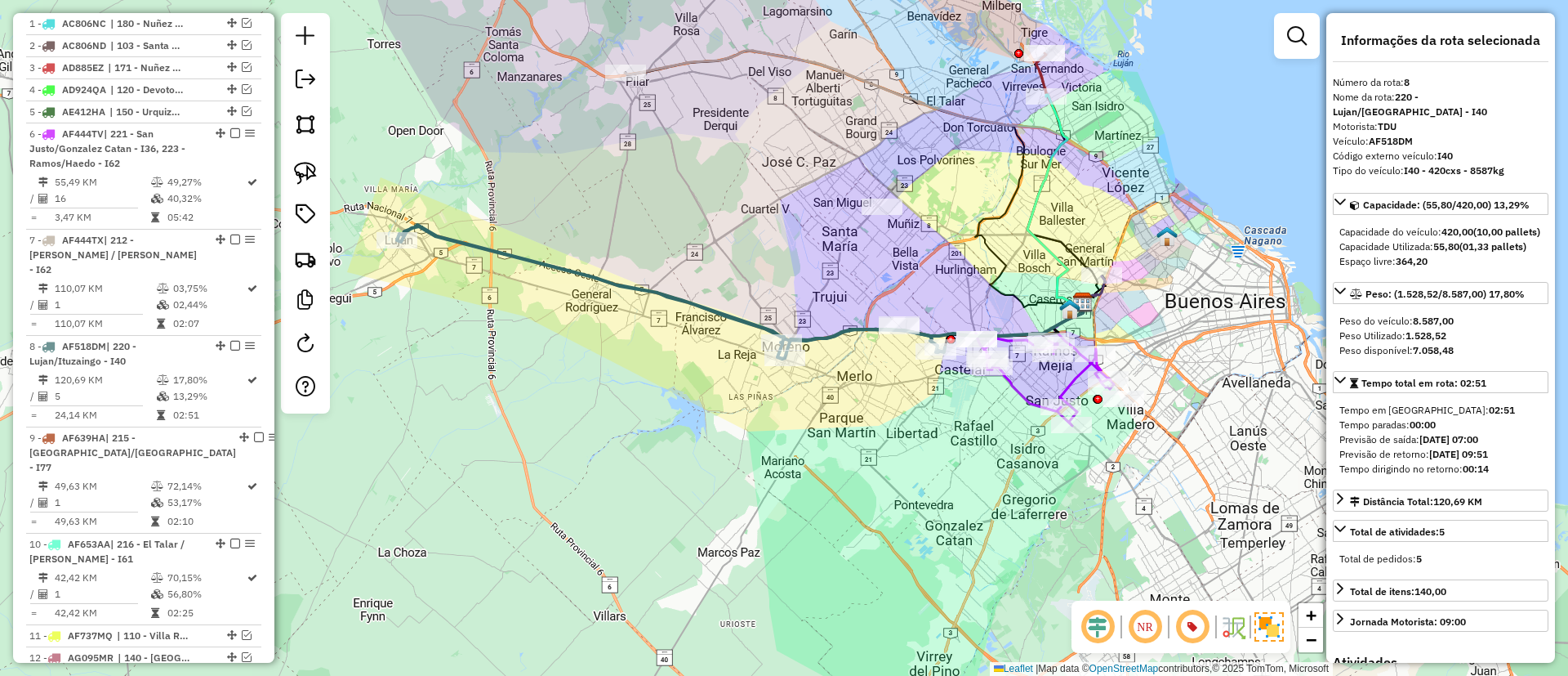
scroll to position [923, 0]
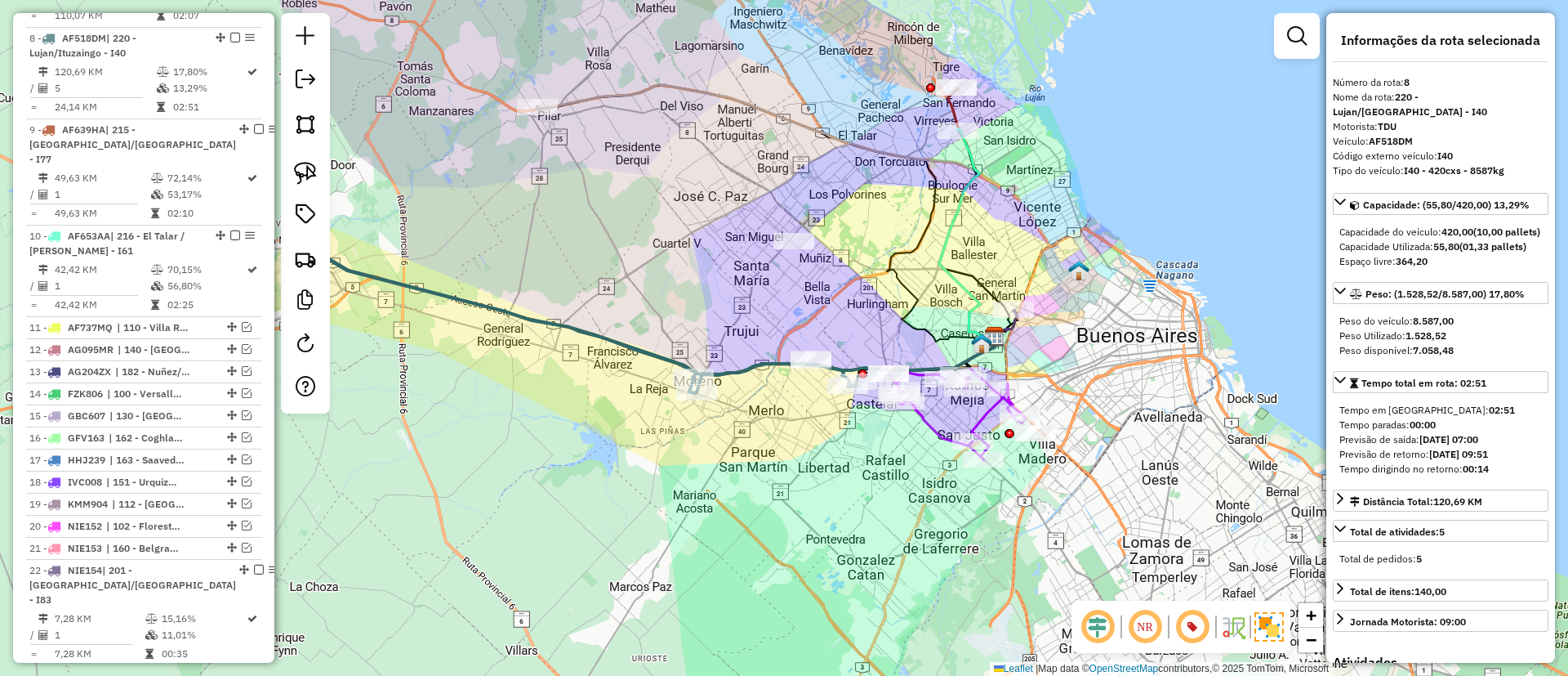
drag, startPoint x: 660, startPoint y: 327, endPoint x: 471, endPoint y: 340, distance: 189.4
click at [471, 340] on icon at bounding box center [582, 326] width 548 height 134
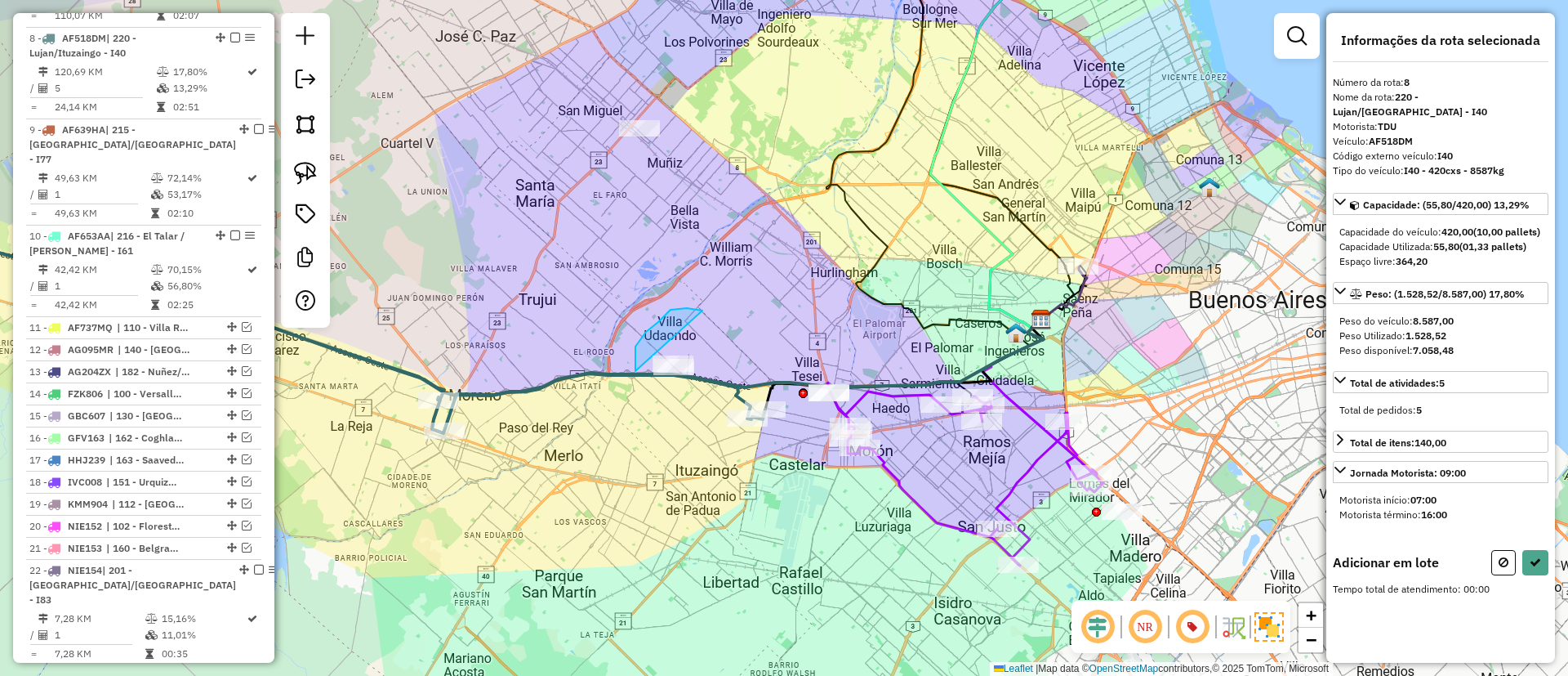
drag, startPoint x: 635, startPoint y: 357, endPoint x: 724, endPoint y: 357, distance: 89.0
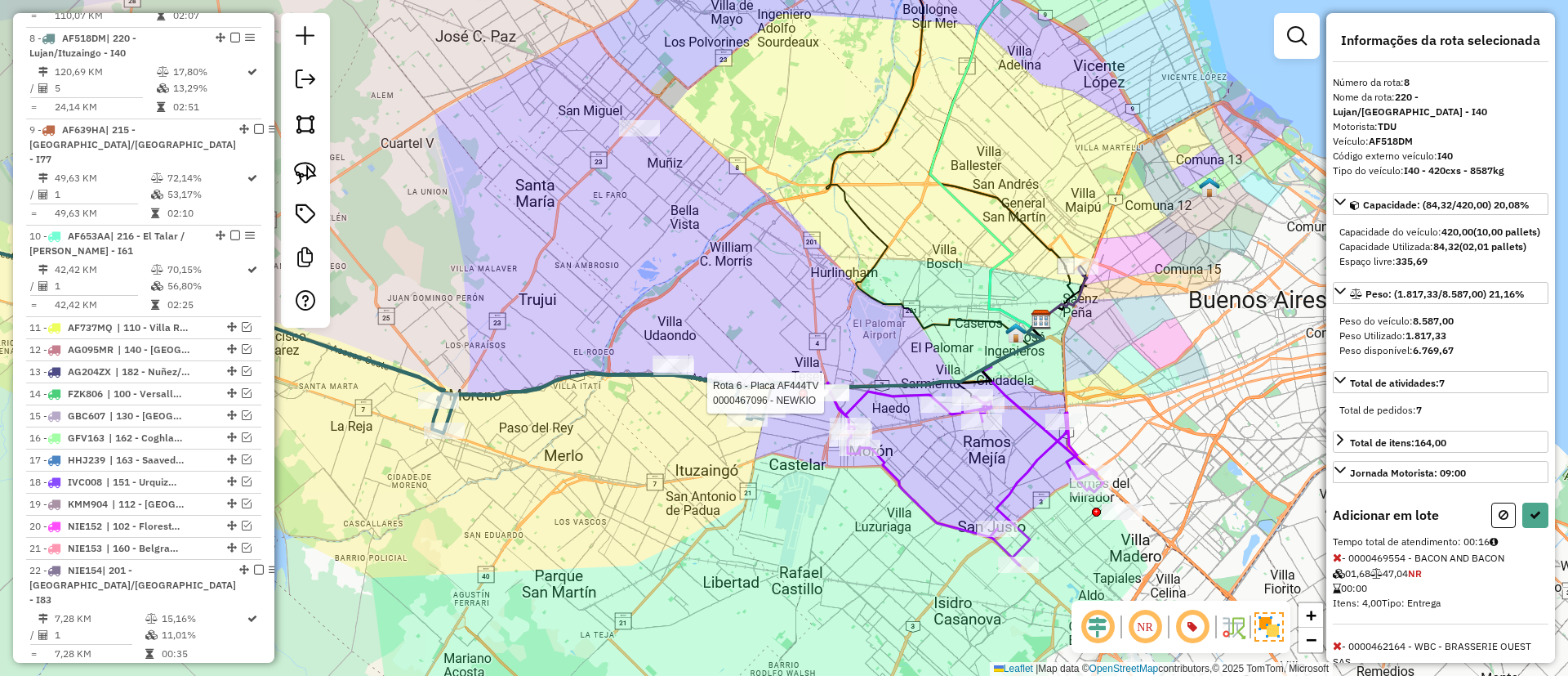
select select "*********"
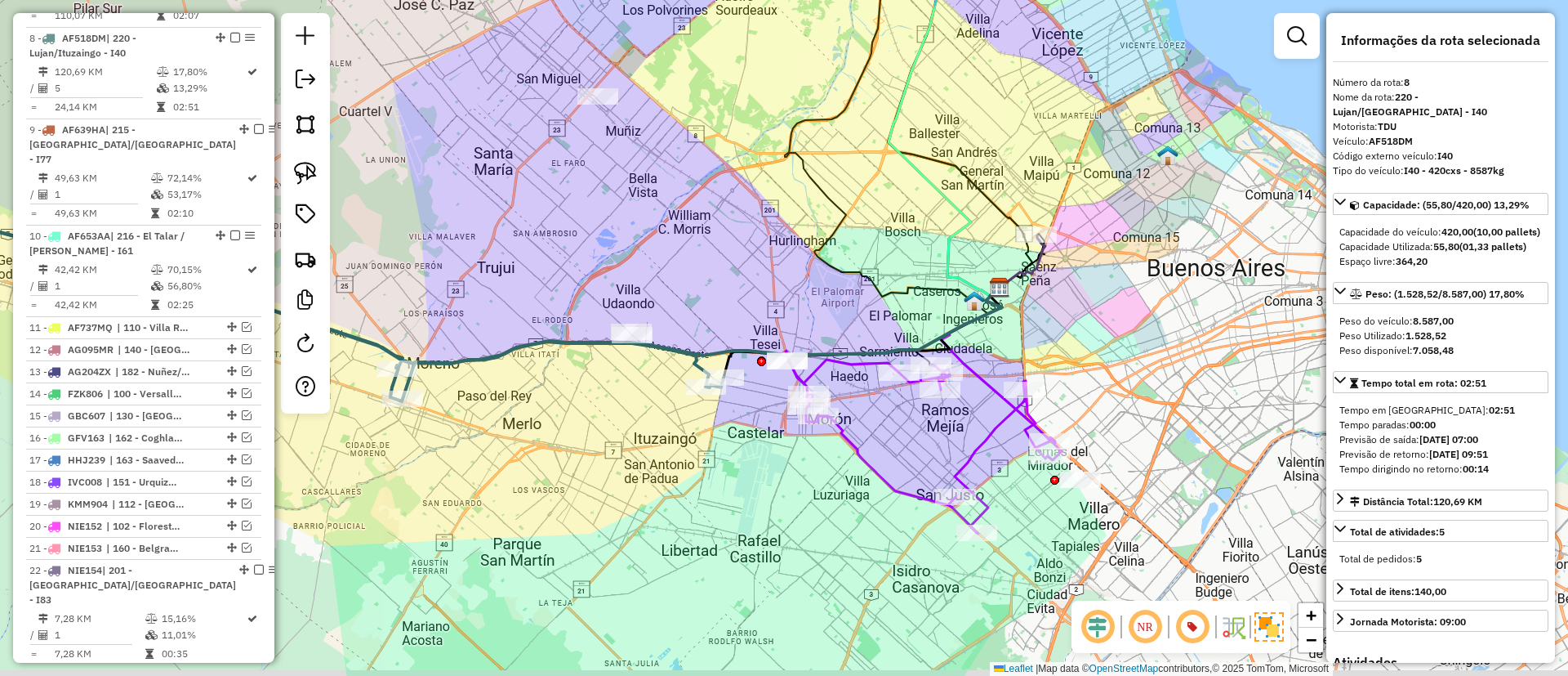
drag, startPoint x: 671, startPoint y: 440, endPoint x: 636, endPoint y: 406, distance: 48.8
click at [636, 407] on div "Janela de atendimento Grade de atendimento Capacidade Transportadoras Veículos …" at bounding box center [784, 338] width 1568 height 676
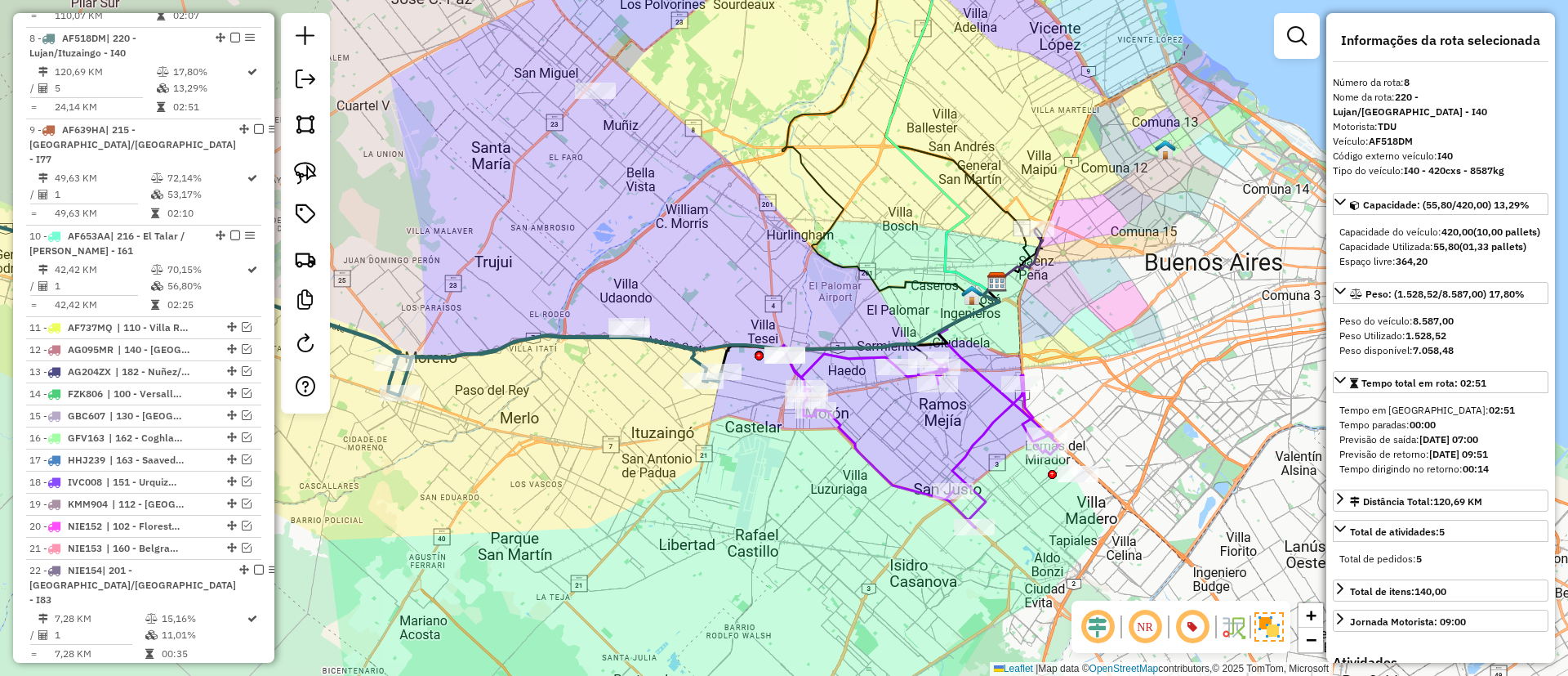
click at [981, 442] on icon at bounding box center [918, 436] width 269 height 183
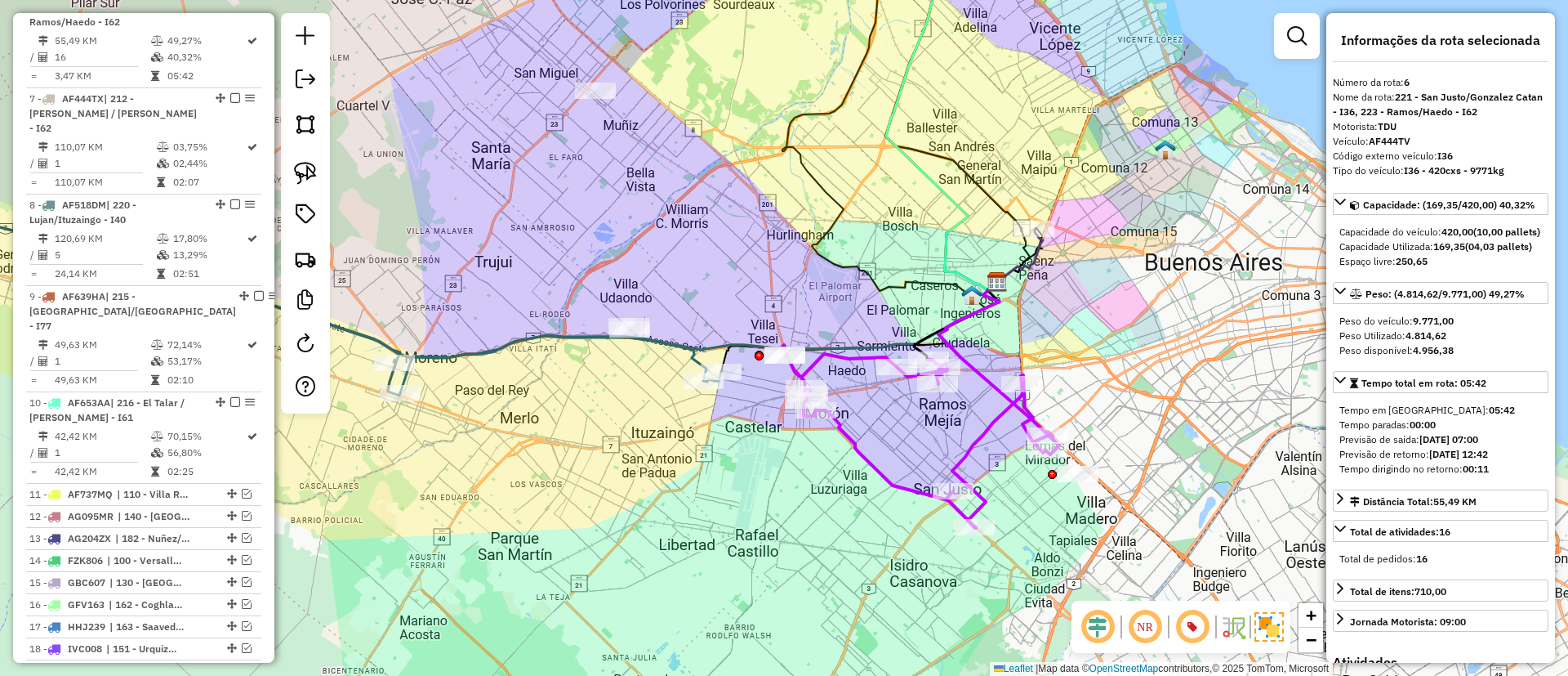
scroll to position [725, 0]
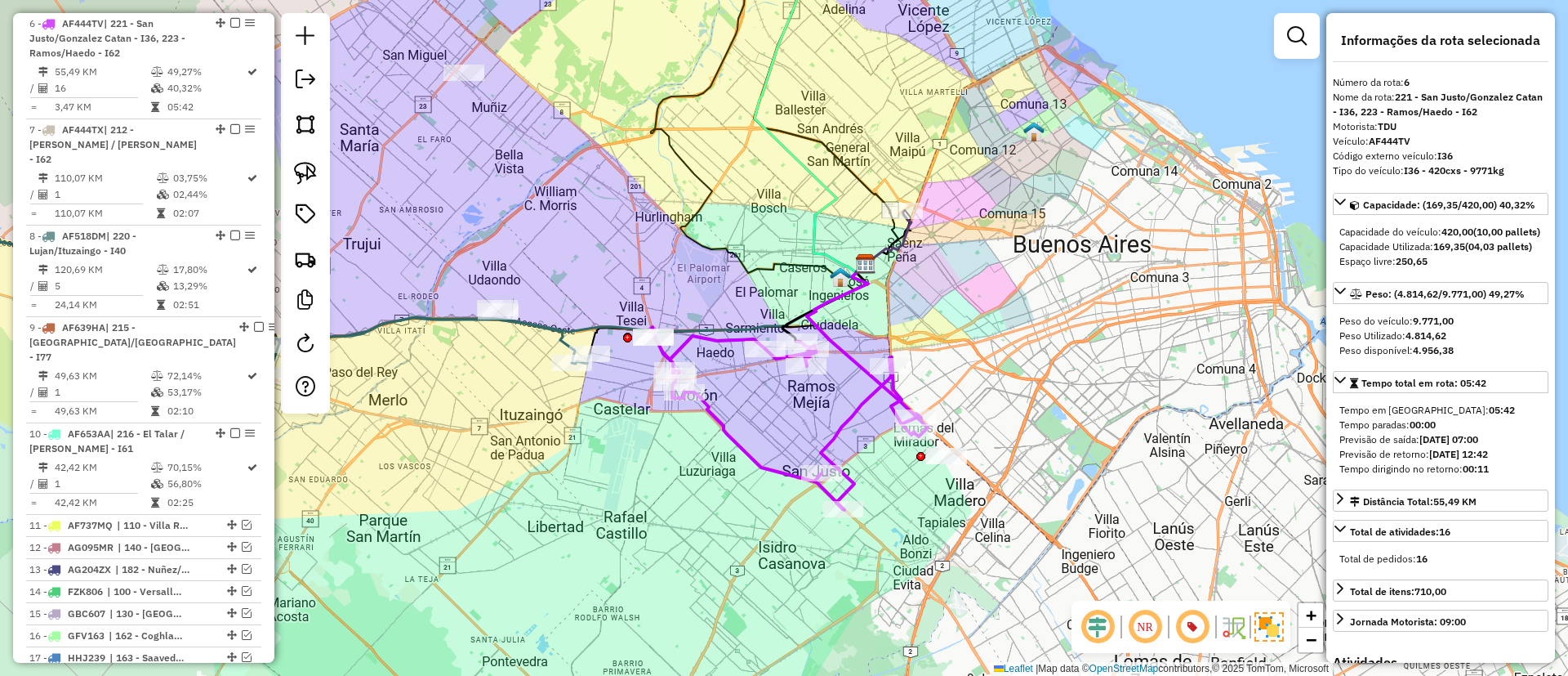
click at [886, 498] on div "Janela de atendimento Grade de atendimento Capacidade Transportadoras Veículos …" at bounding box center [784, 338] width 1568 height 676
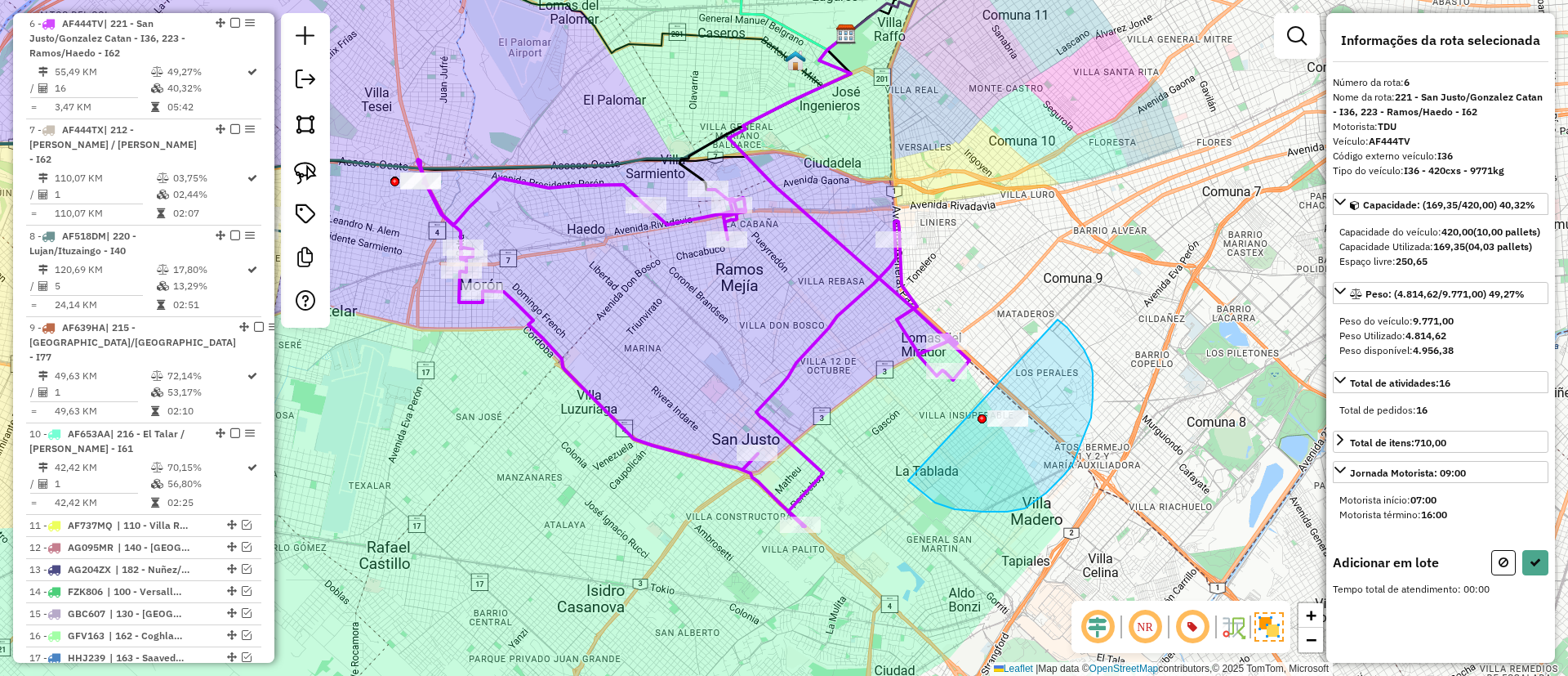
drag, startPoint x: 919, startPoint y: 489, endPoint x: 1043, endPoint y: 310, distance: 217.8
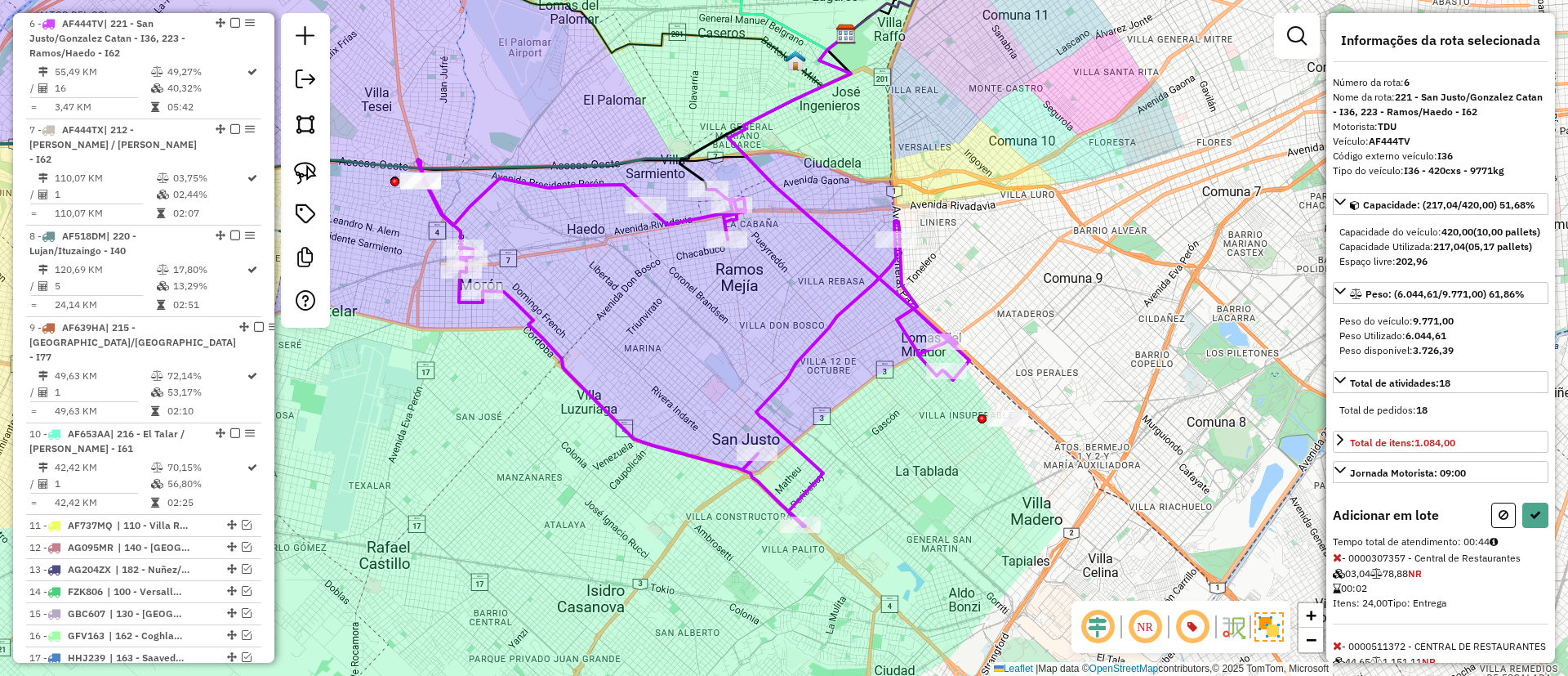
select select "*********"
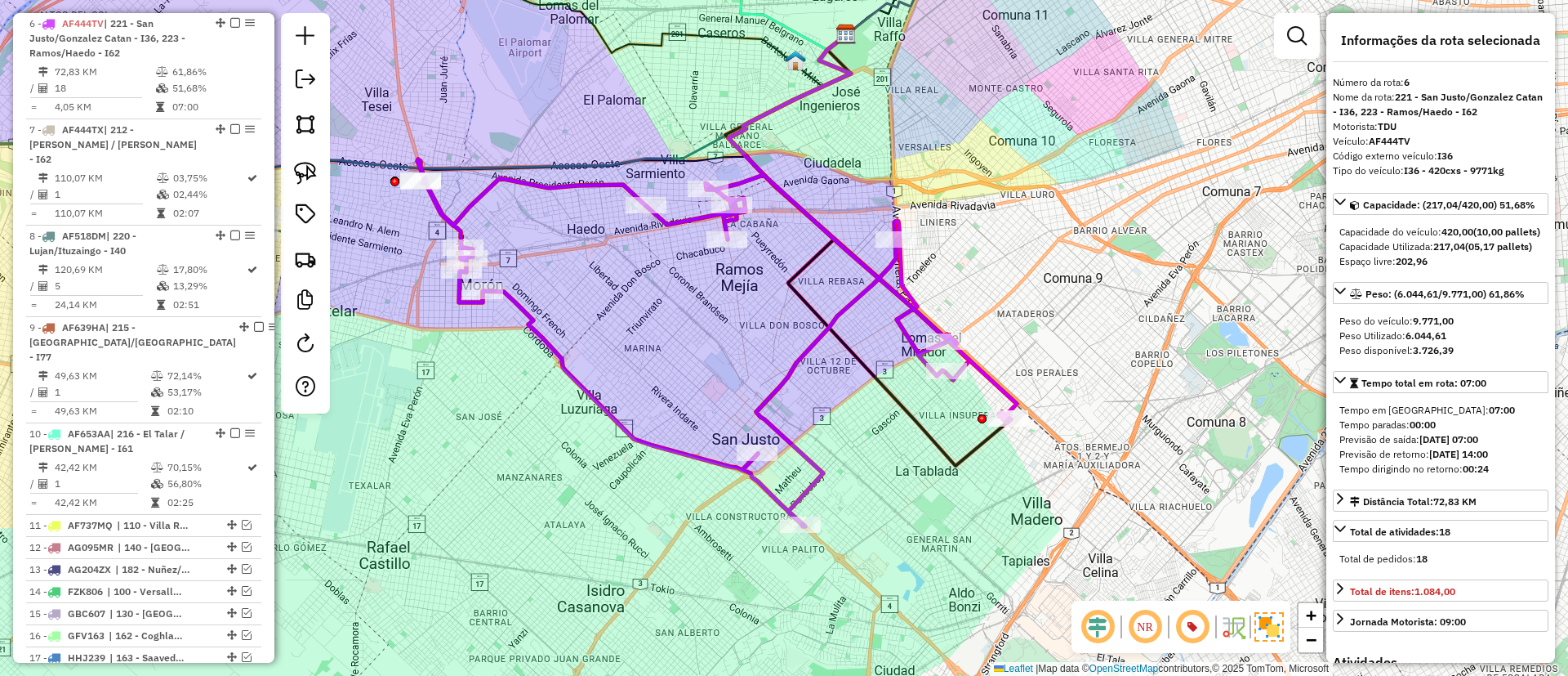
drag, startPoint x: 1240, startPoint y: 542, endPoint x: 1256, endPoint y: 548, distance: 17.1
click at [1256, 548] on div "Janela de atendimento Grade de atendimento Capacidade Transportadoras Veículos …" at bounding box center [784, 338] width 1568 height 676
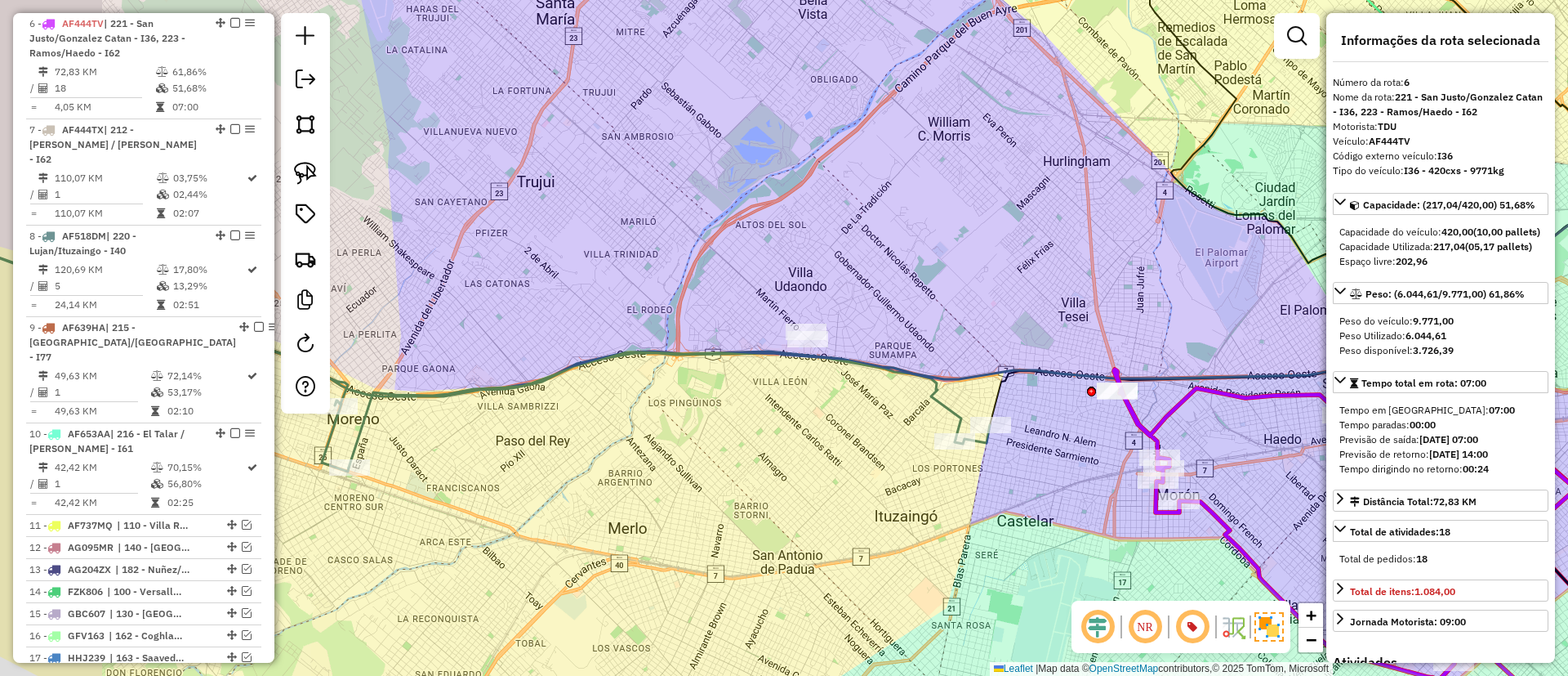
drag, startPoint x: 760, startPoint y: 431, endPoint x: 873, endPoint y: 431, distance: 113.0
click at [873, 431] on div "Janela de atendimento Grade de atendimento Capacidade Transportadoras Veículos …" at bounding box center [784, 338] width 1568 height 676
click at [947, 403] on icon at bounding box center [418, 338] width 1149 height 265
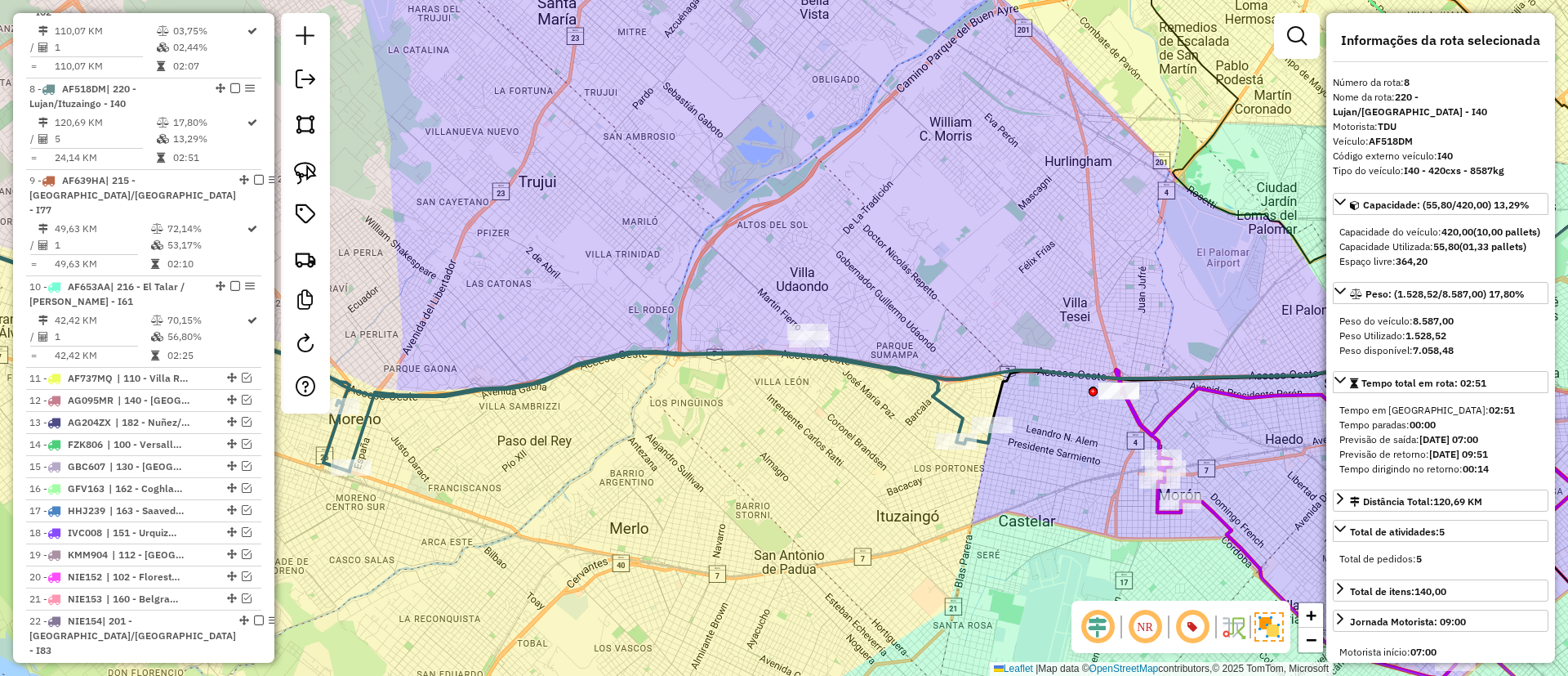
scroll to position [923, 0]
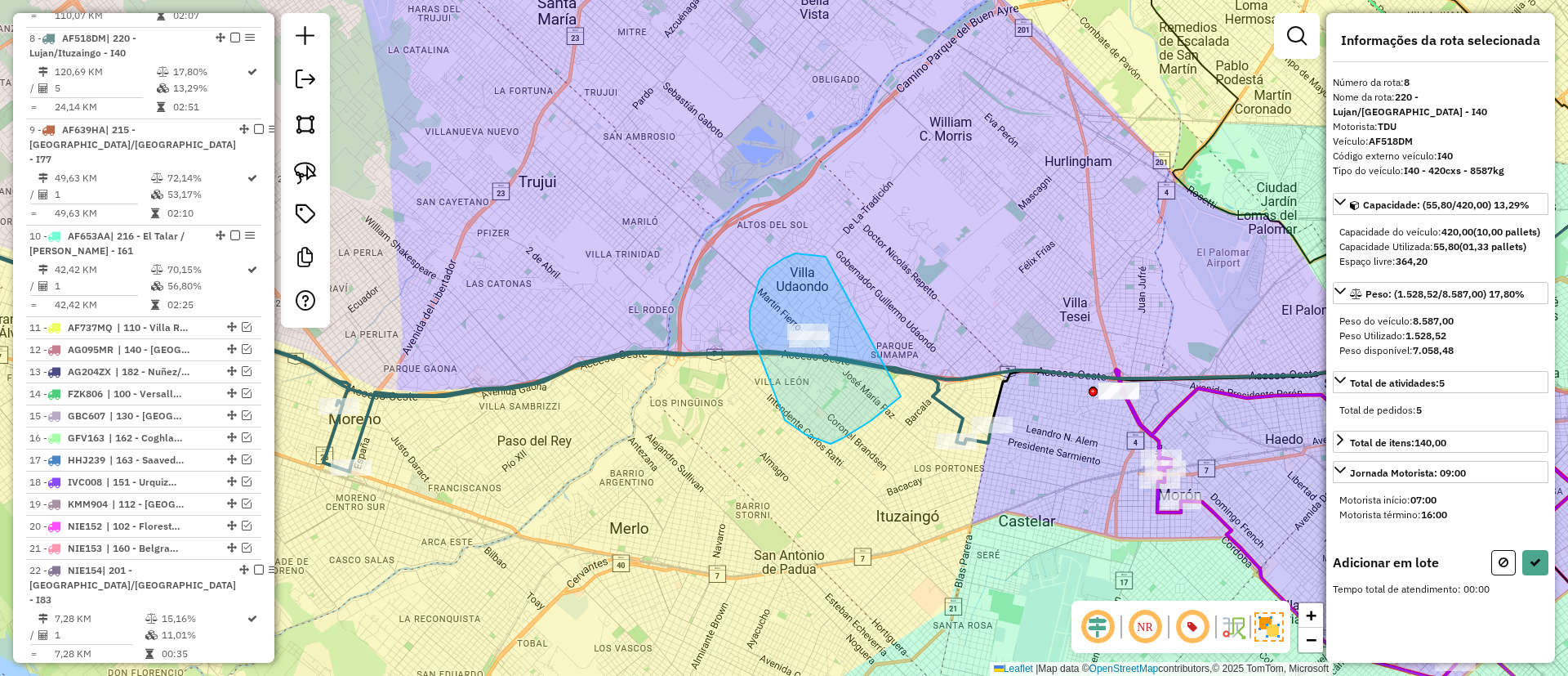
drag, startPoint x: 767, startPoint y: 269, endPoint x: 920, endPoint y: 357, distance: 176.5
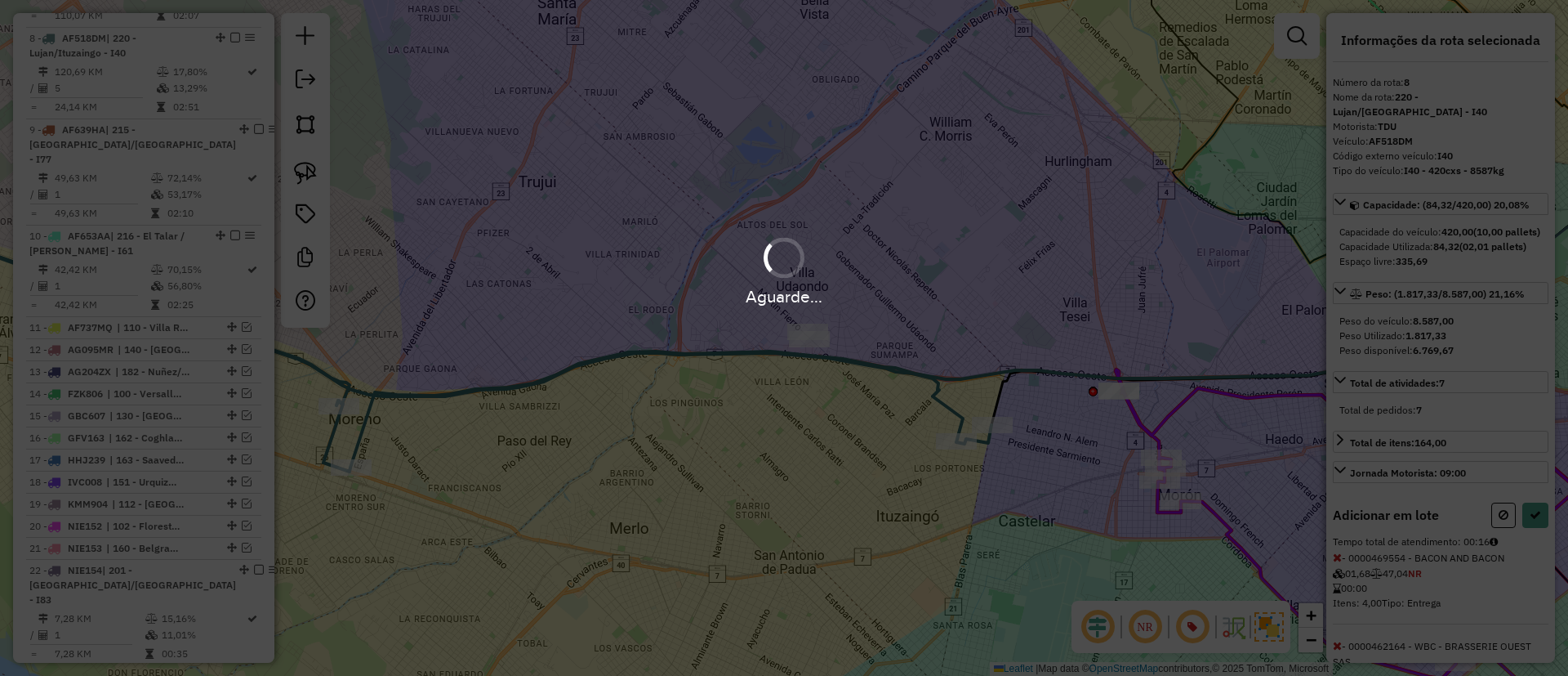
select select "*********"
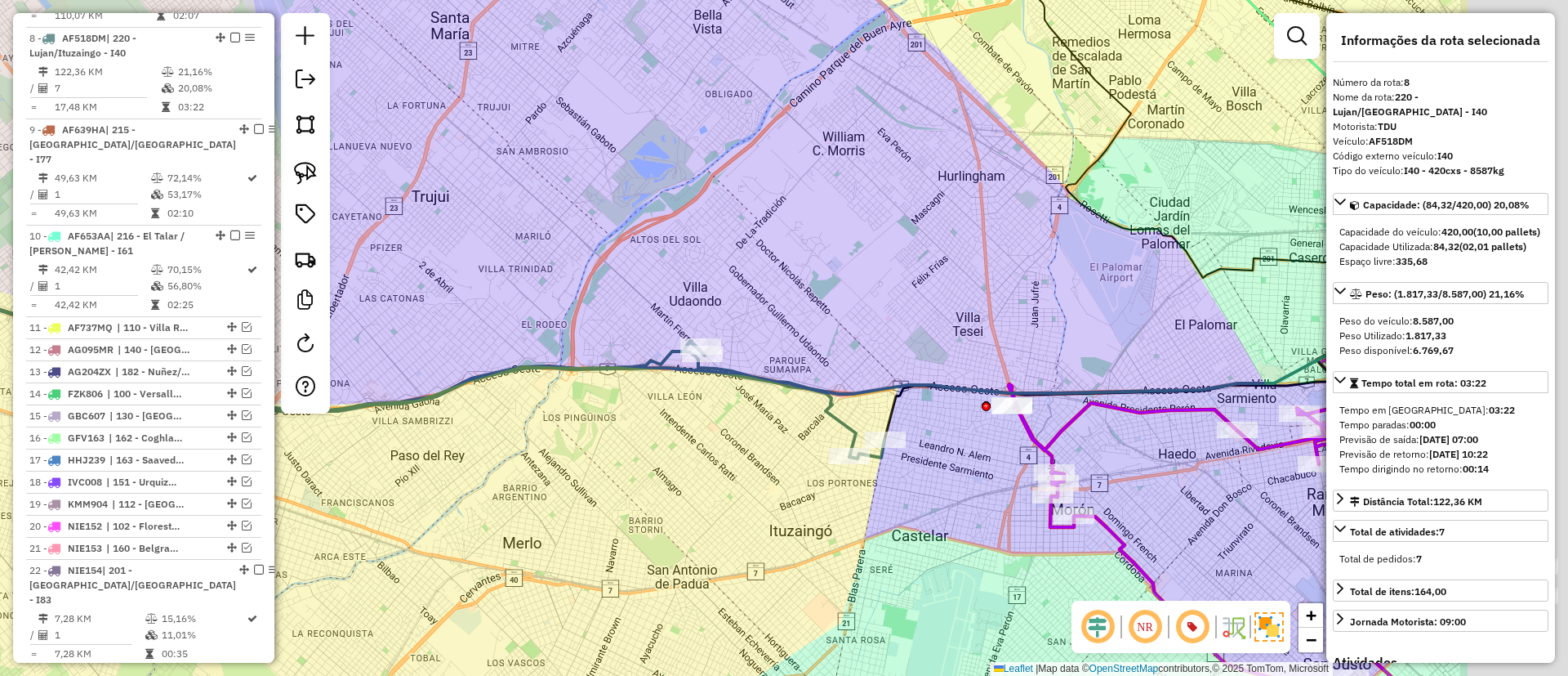
drag, startPoint x: 1093, startPoint y: 321, endPoint x: 660, endPoint y: 273, distance: 435.7
click at [660, 273] on div "Janela de atendimento Grade de atendimento Capacidade Transportadoras Veículos …" at bounding box center [784, 338] width 1568 height 676
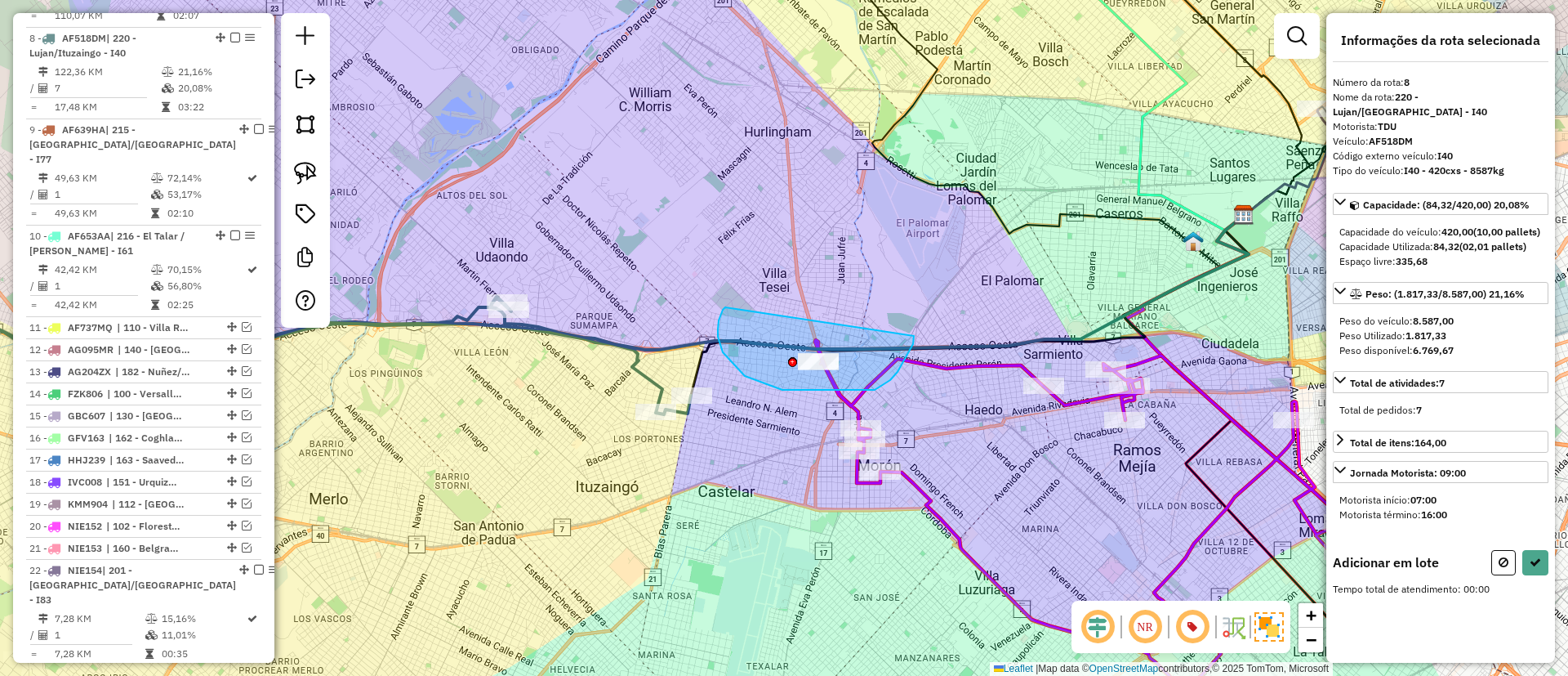
drag, startPoint x: 722, startPoint y: 352, endPoint x: 915, endPoint y: 320, distance: 195.6
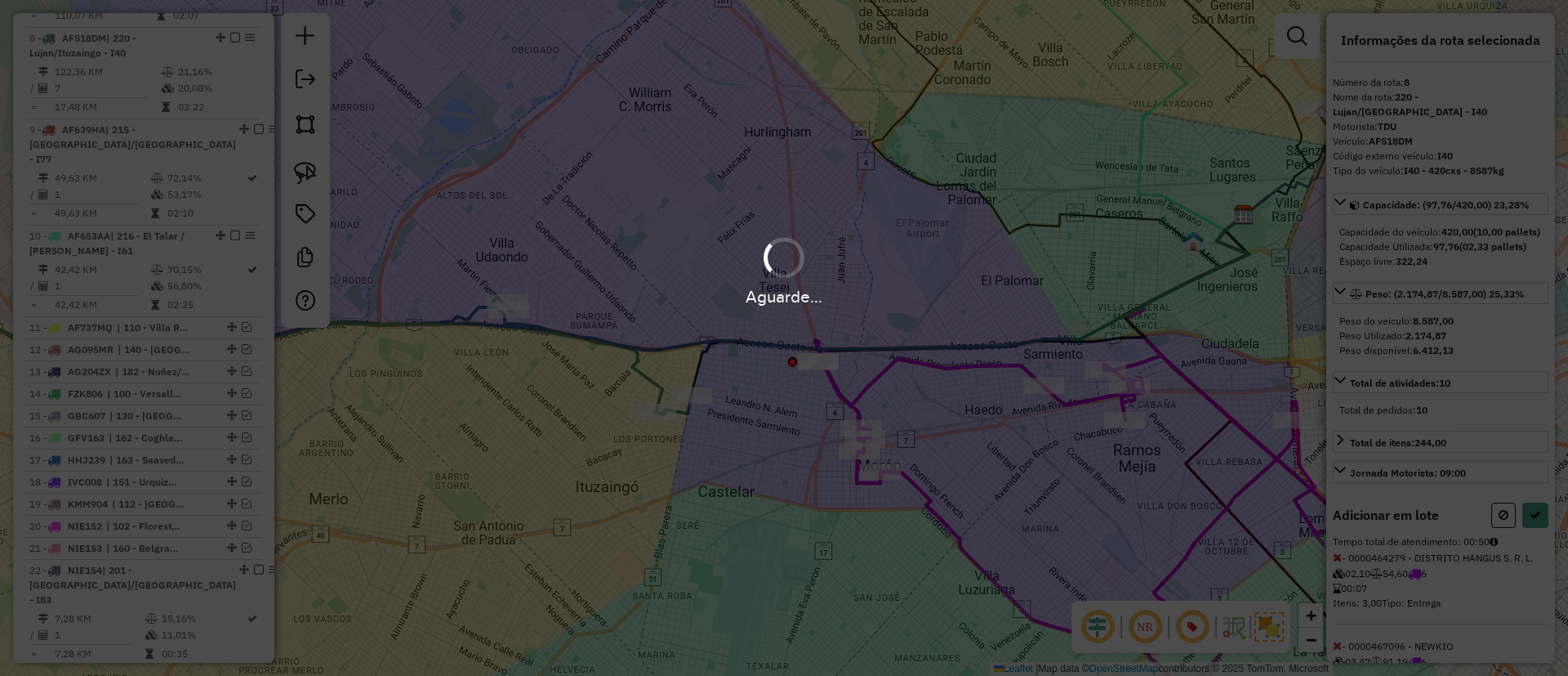
select select "*********"
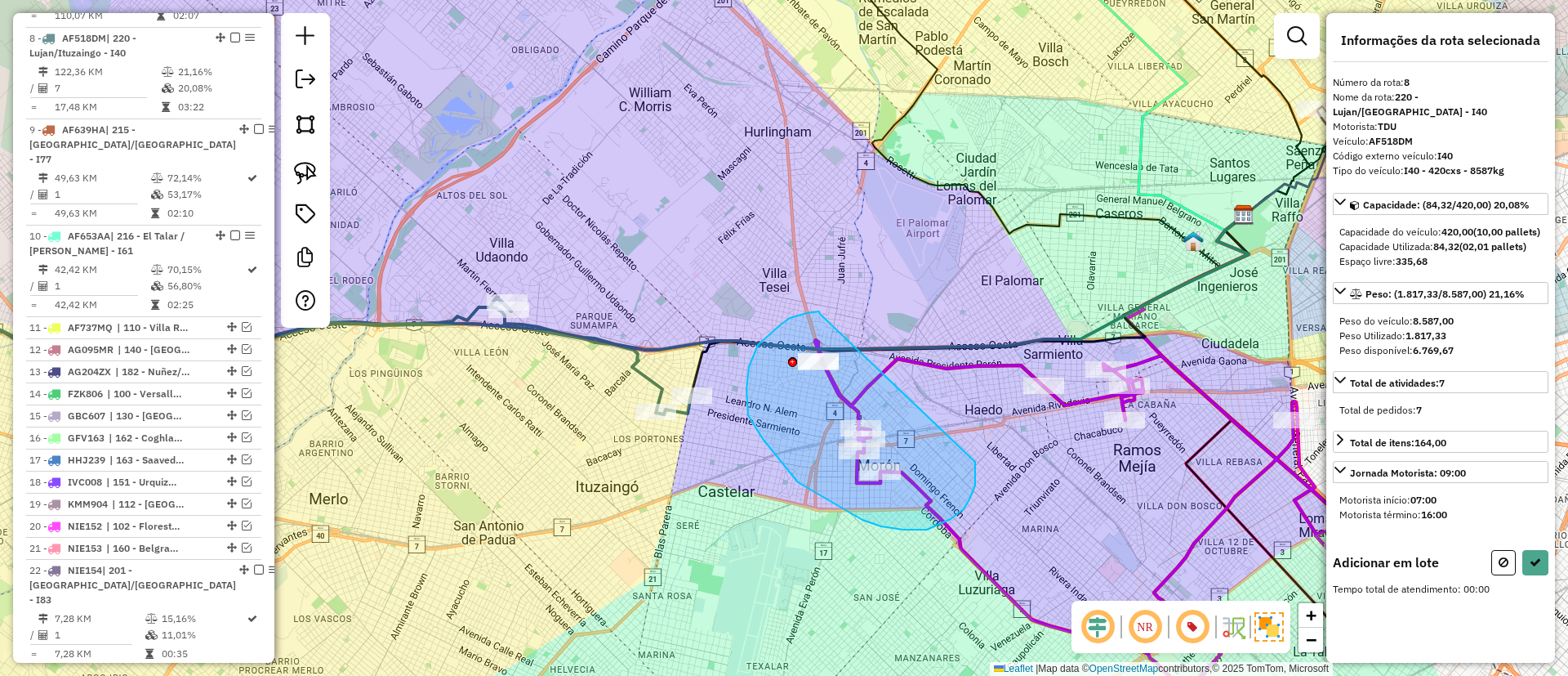
drag, startPoint x: 820, startPoint y: 314, endPoint x: 975, endPoint y: 462, distance: 214.3
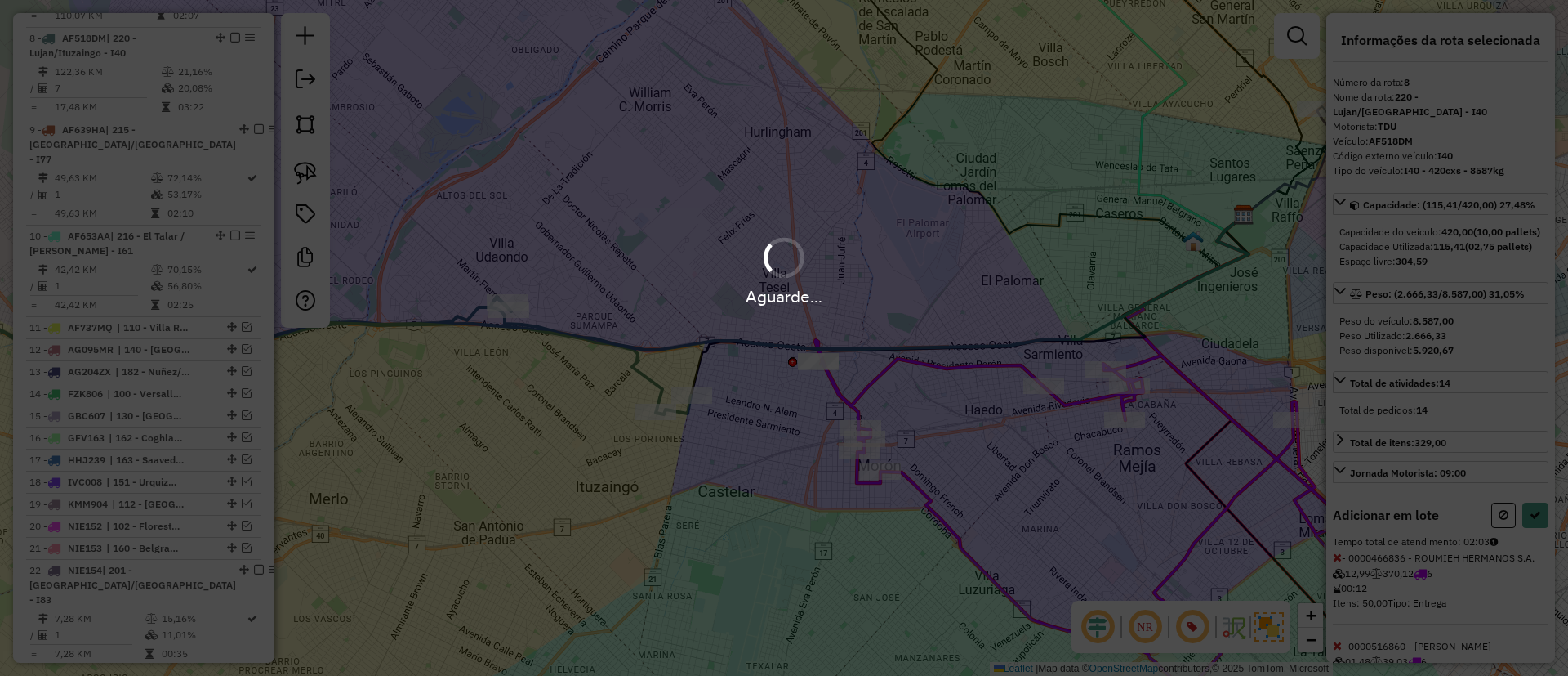
select select "*********"
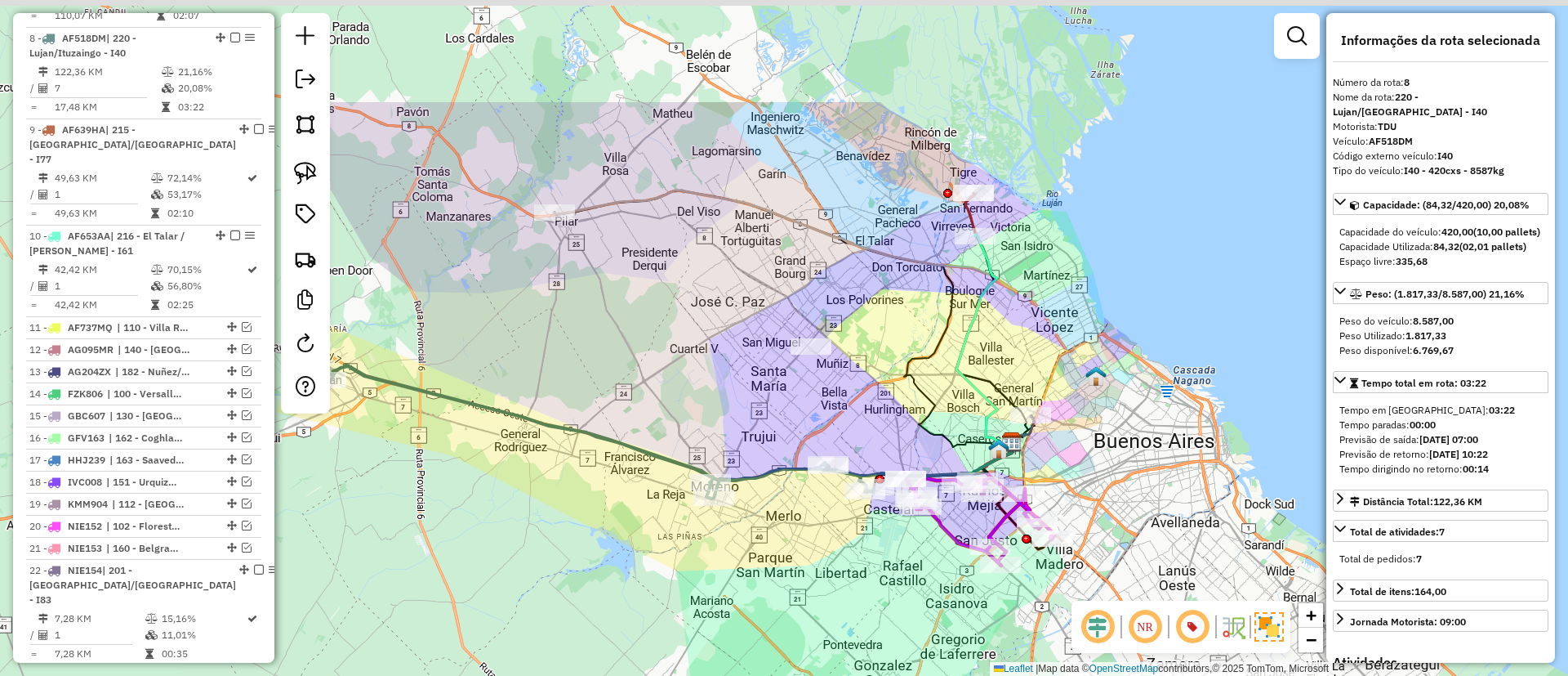
drag, startPoint x: 915, startPoint y: 213, endPoint x: 928, endPoint y: 383, distance: 170.5
click at [928, 383] on icon at bounding box center [783, 322] width 459 height 265
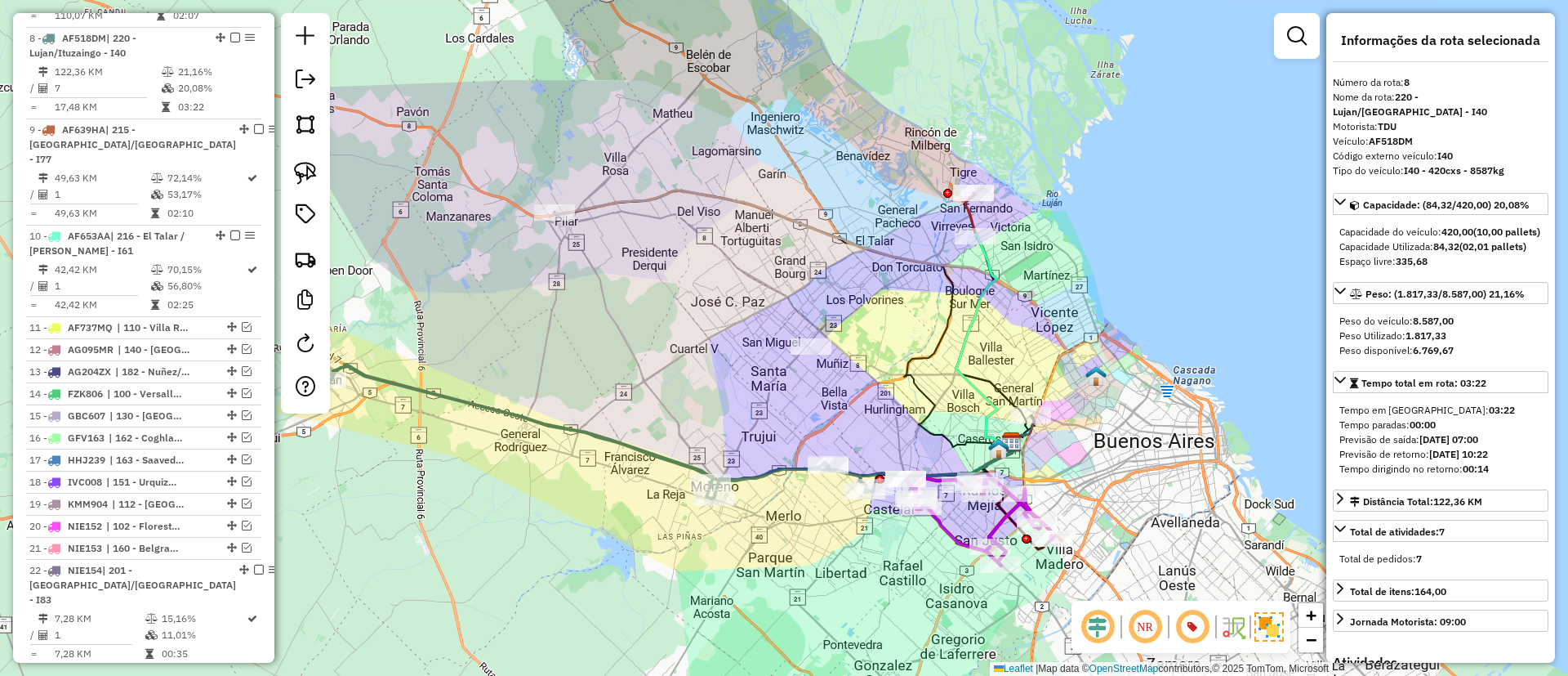
drag, startPoint x: 817, startPoint y: 246, endPoint x: 826, endPoint y: 292, distance: 46.9
click at [826, 292] on div "Janela de atendimento Grade de atendimento Capacidade Transportadoras Veículos …" at bounding box center [784, 338] width 1568 height 676
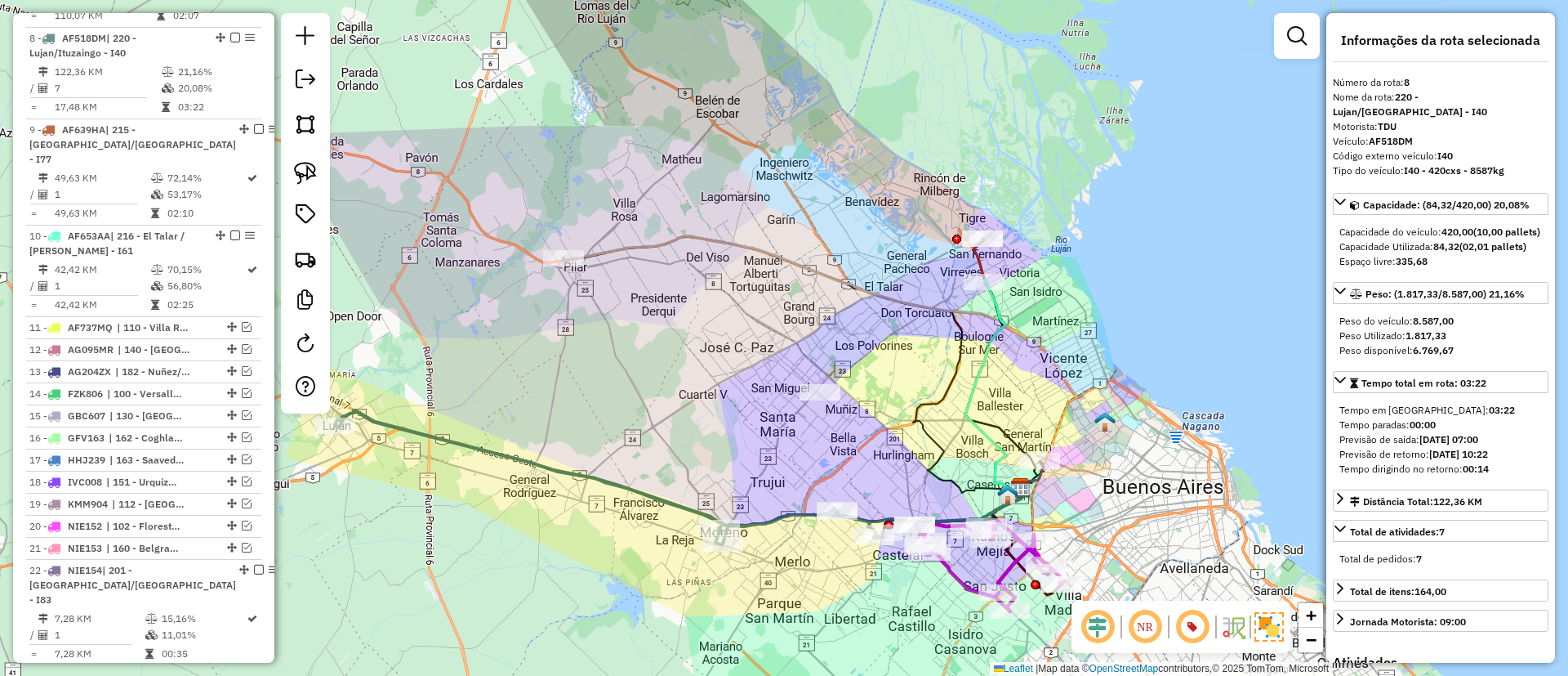
click at [806, 273] on icon at bounding box center [791, 364] width 458 height 256
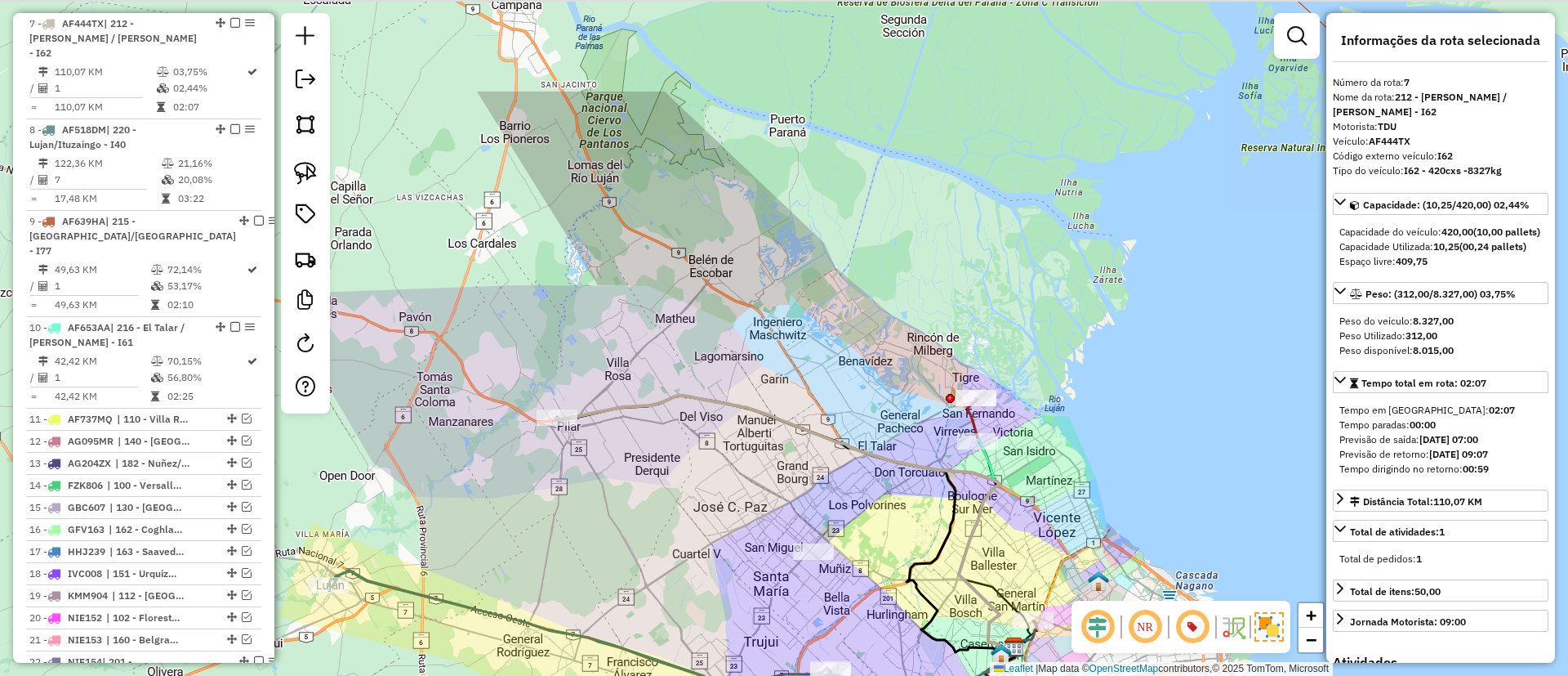
drag, startPoint x: 796, startPoint y: 284, endPoint x: 792, endPoint y: 420, distance: 136.1
click at [792, 420] on icon at bounding box center [784, 524] width 458 height 256
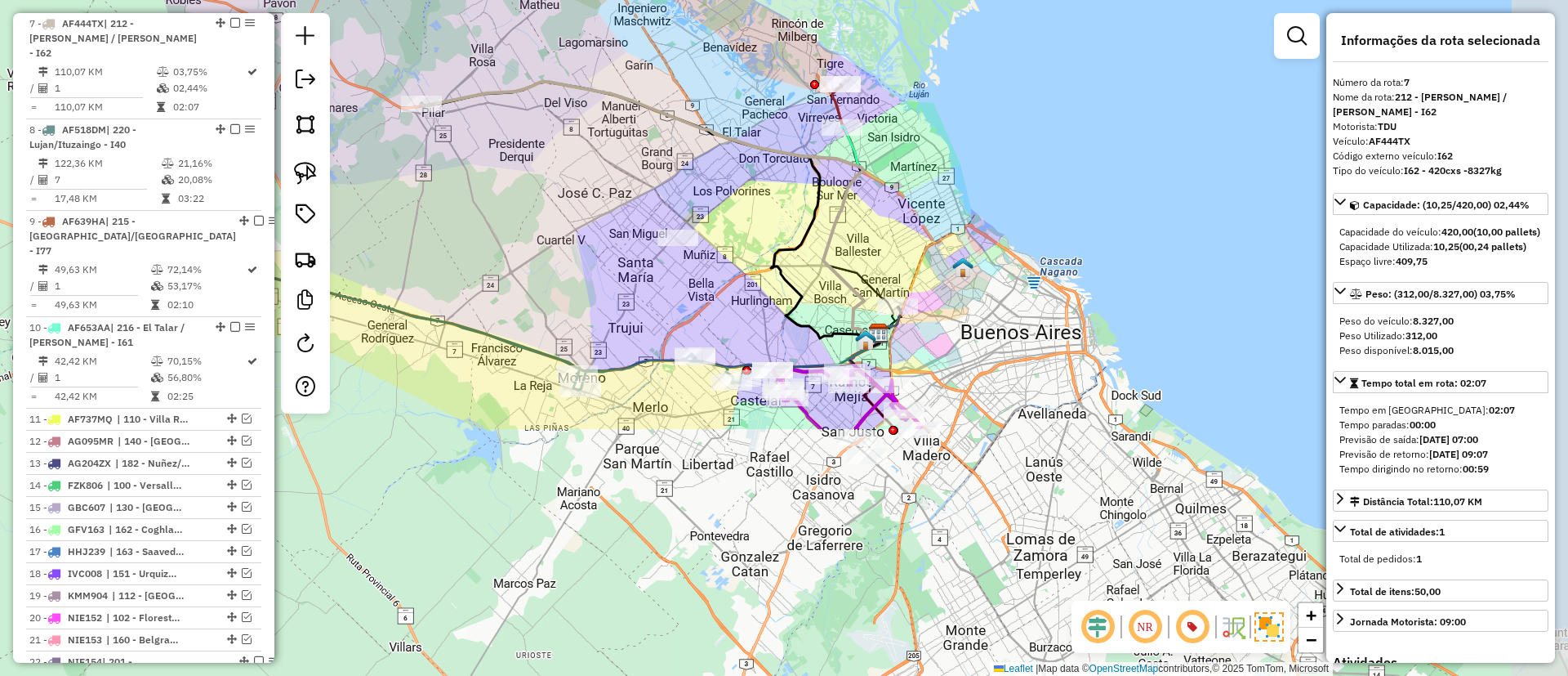
drag, startPoint x: 784, startPoint y: 371, endPoint x: 649, endPoint y: 57, distance: 341.8
click at [649, 57] on div "Janela de atendimento Grade de atendimento Capacidade Transportadoras Veículos …" at bounding box center [784, 338] width 1568 height 676
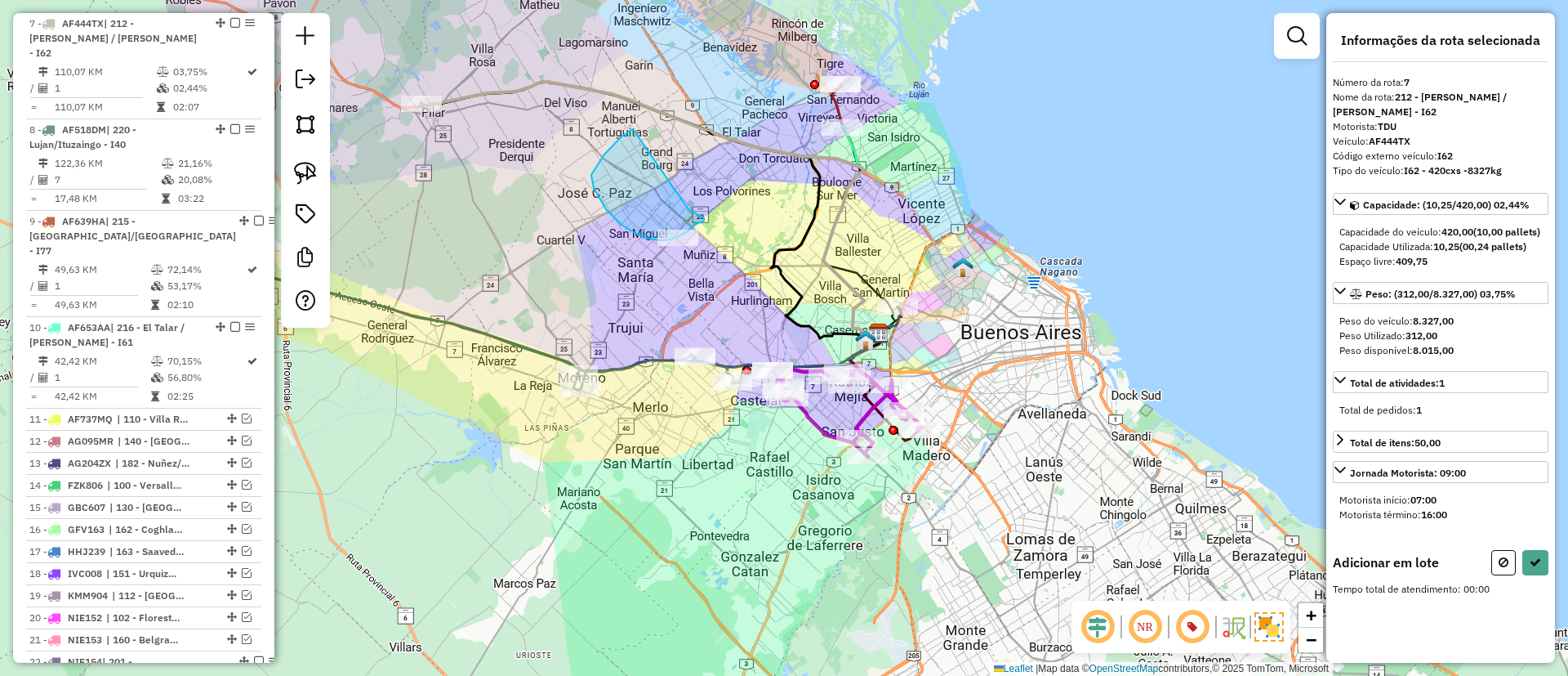
drag, startPoint x: 593, startPoint y: 188, endPoint x: 690, endPoint y: 211, distance: 99.7
drag, startPoint x: 606, startPoint y: 269, endPoint x: 708, endPoint y: 221, distance: 112.7
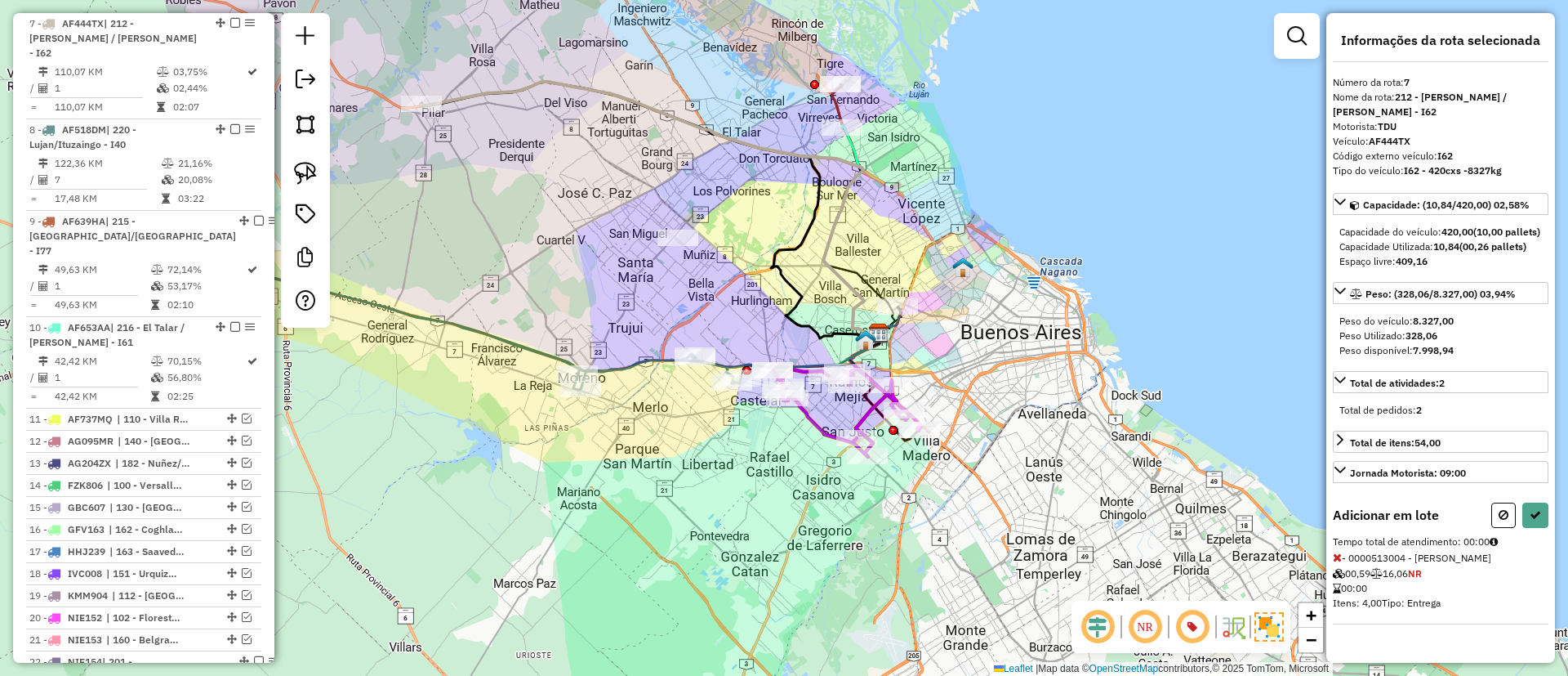
select select "*********"
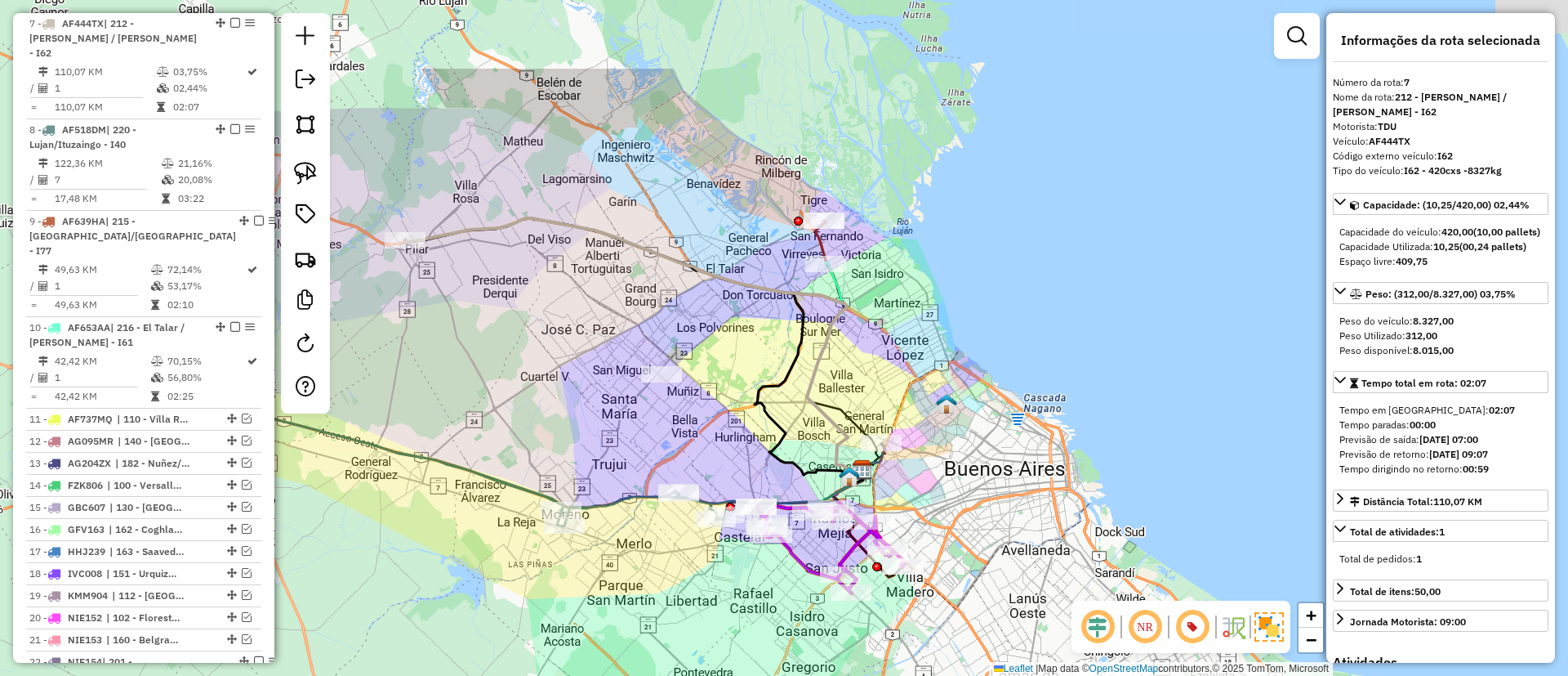
drag, startPoint x: 729, startPoint y: 298, endPoint x: 744, endPoint y: 295, distance: 15.3
click at [727, 309] on div "Janela de atendimento Grade de atendimento Capacidade Transportadoras Veículos …" at bounding box center [784, 338] width 1568 height 676
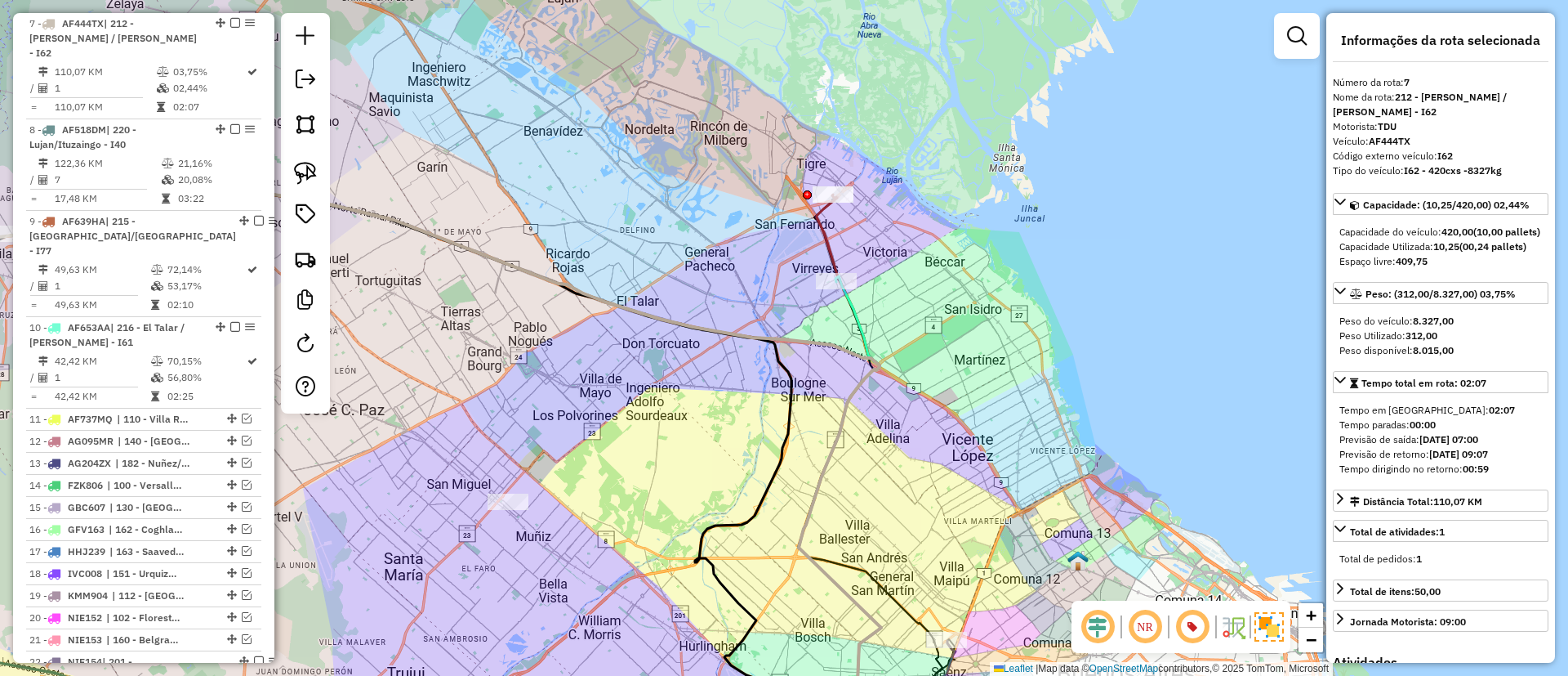
click at [827, 222] on icon at bounding box center [854, 447] width 111 height 507
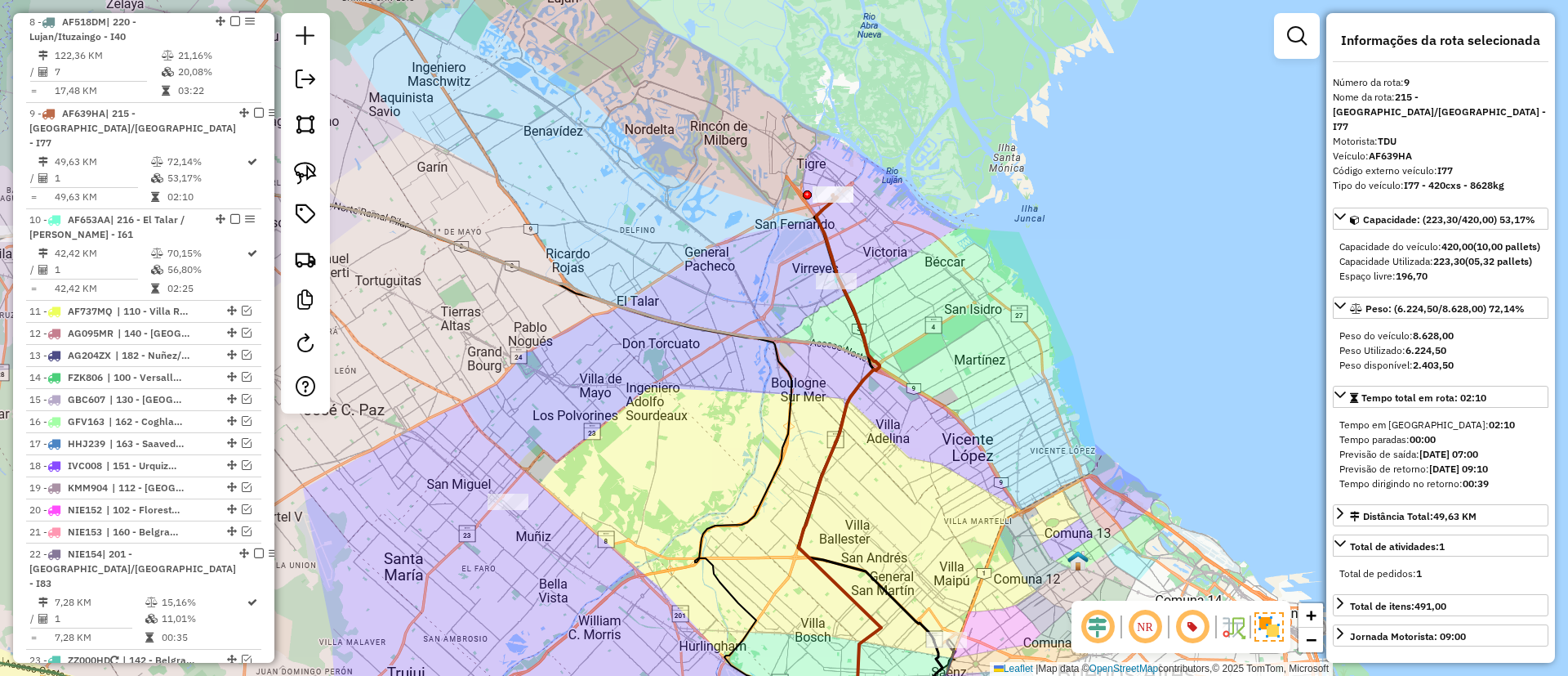
scroll to position [1014, 0]
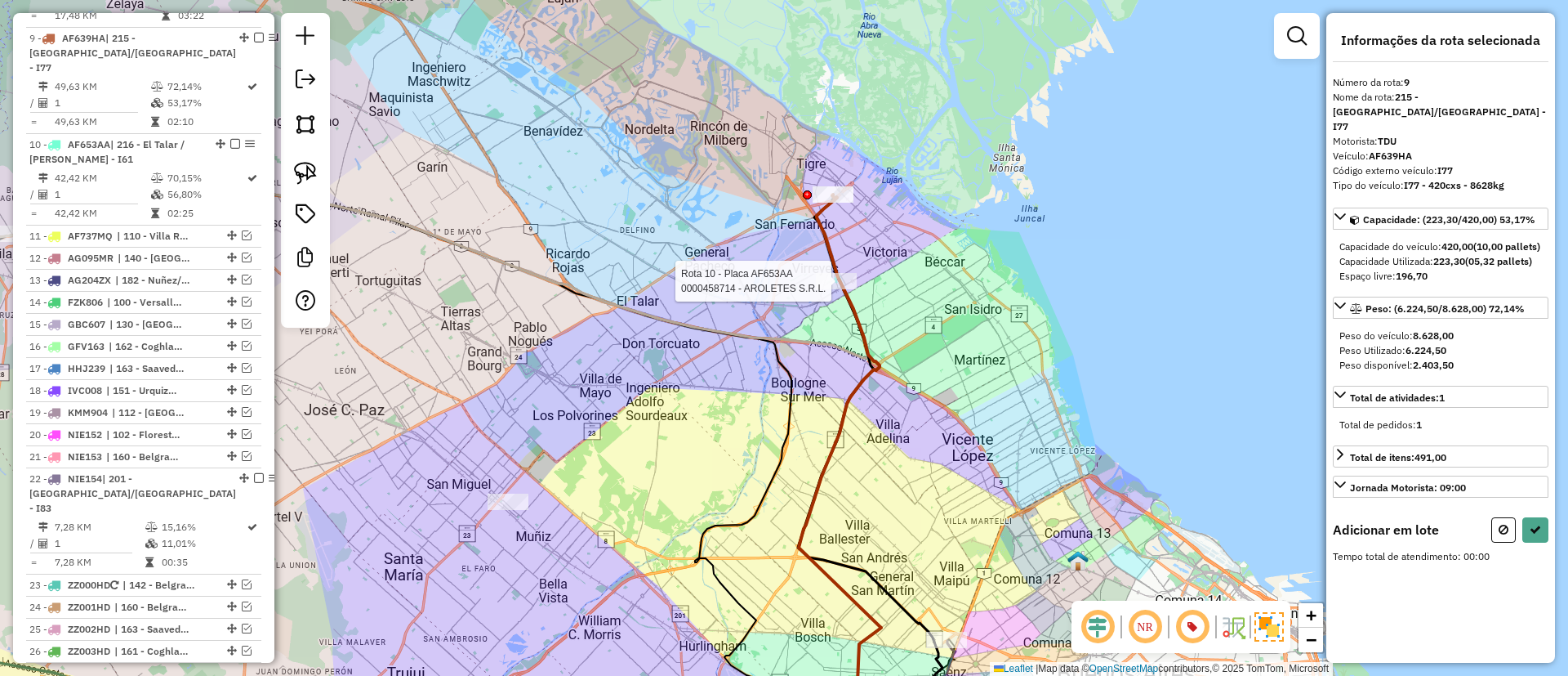
select select "*********"
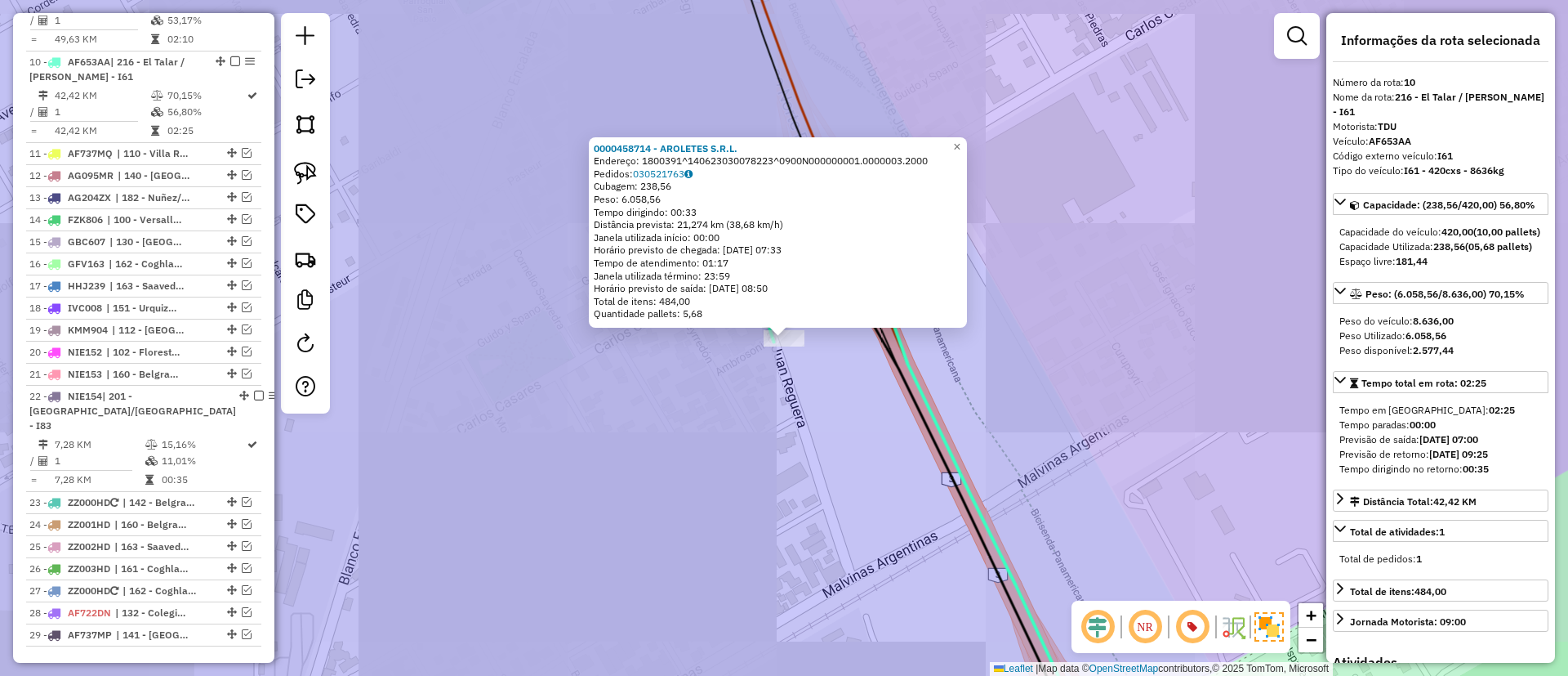
scroll to position [1105, 0]
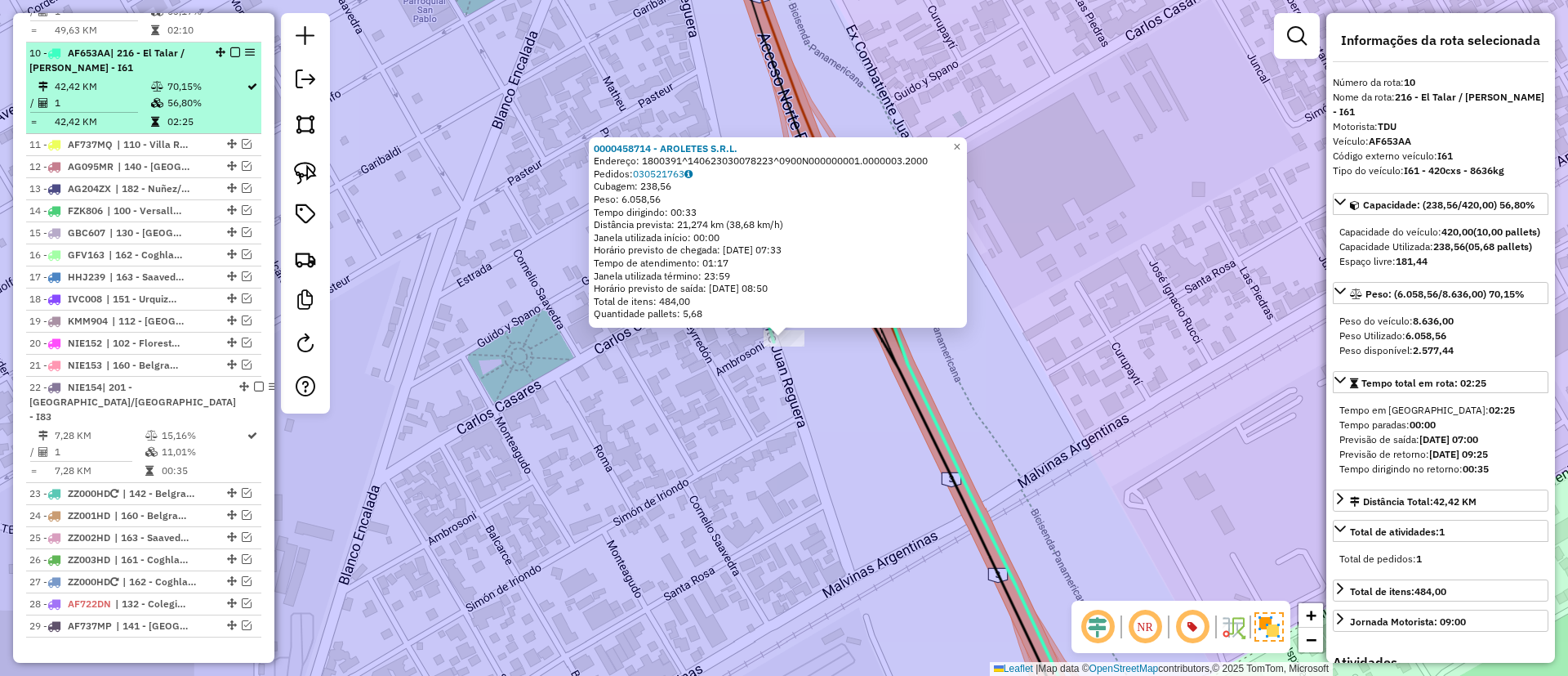
click at [230, 48] on em at bounding box center [235, 53] width 10 height 10
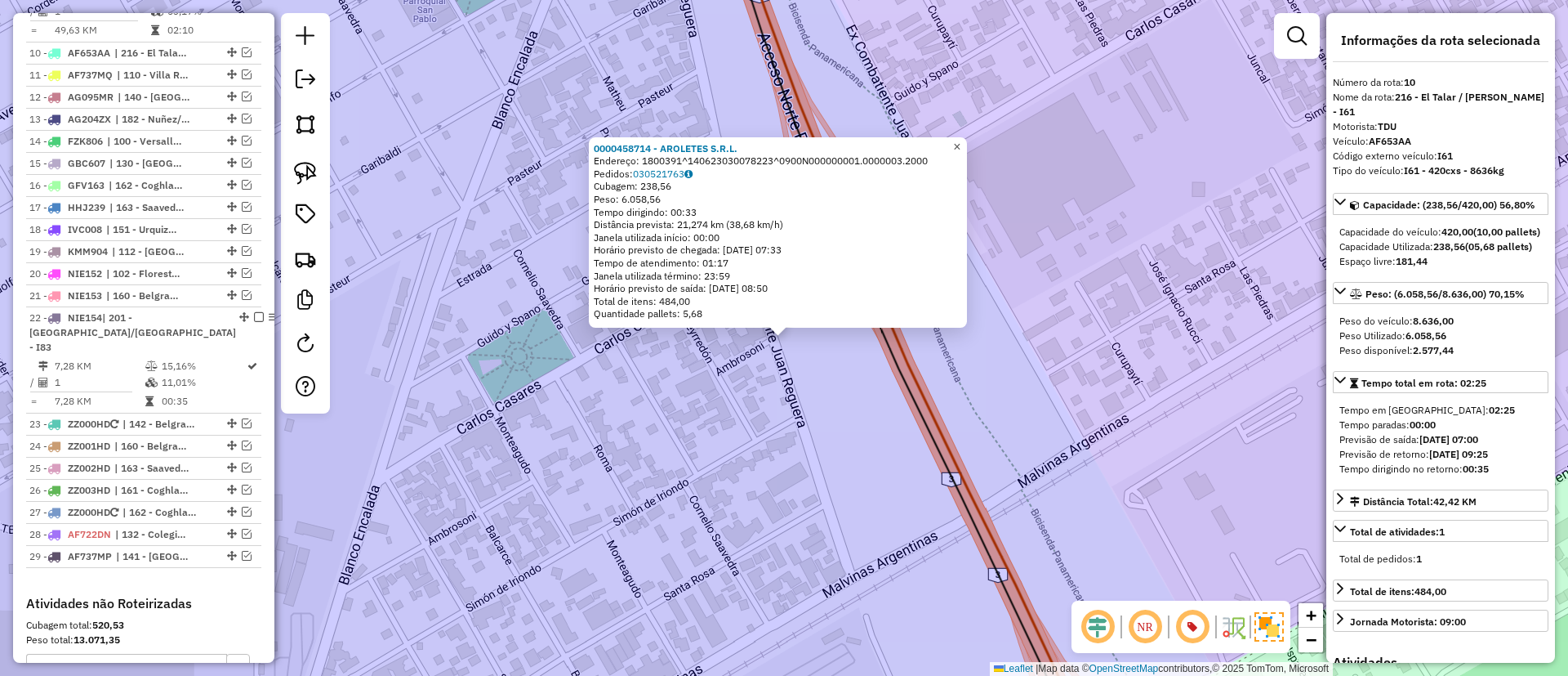
click at [960, 140] on span "×" at bounding box center [956, 146] width 8 height 14
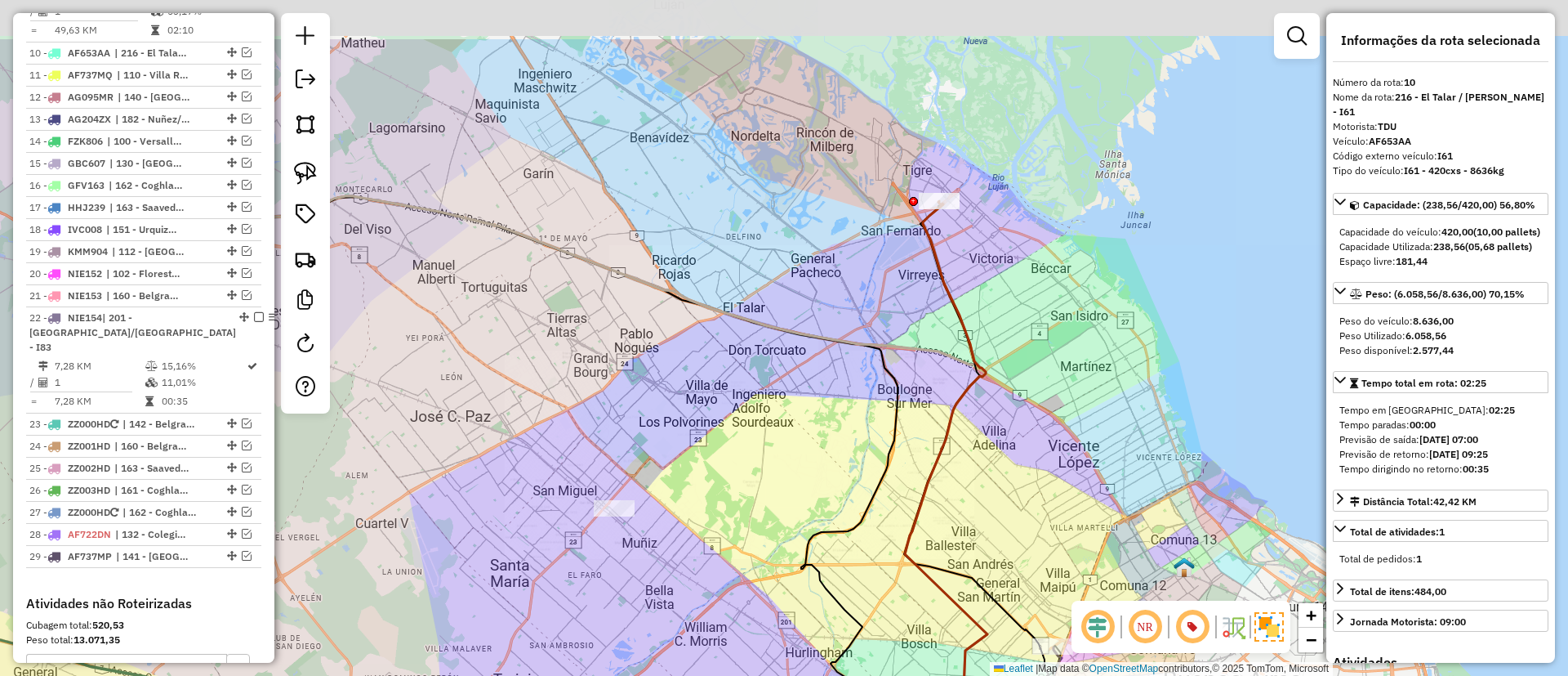
drag, startPoint x: 950, startPoint y: 227, endPoint x: 924, endPoint y: 340, distance: 116.0
click at [924, 340] on icon at bounding box center [960, 454] width 111 height 507
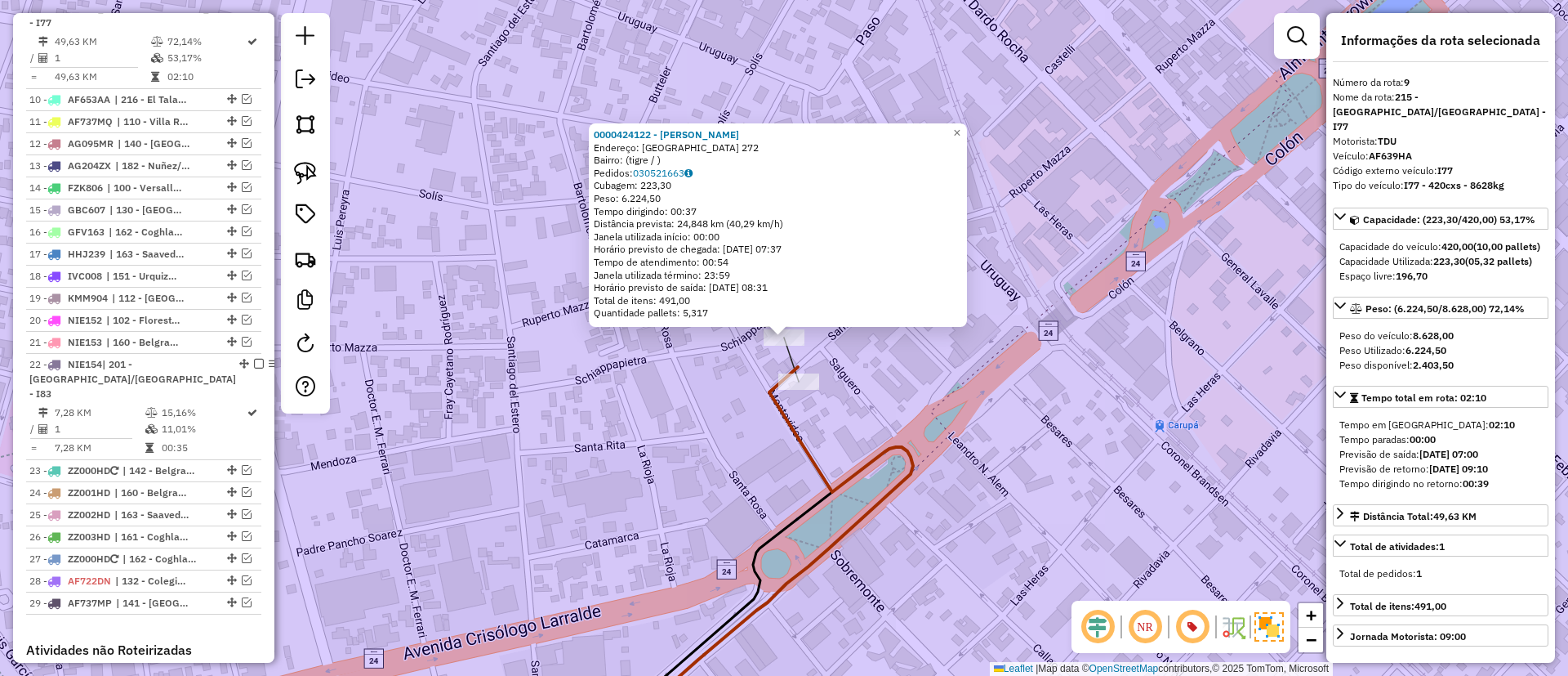
scroll to position [1014, 0]
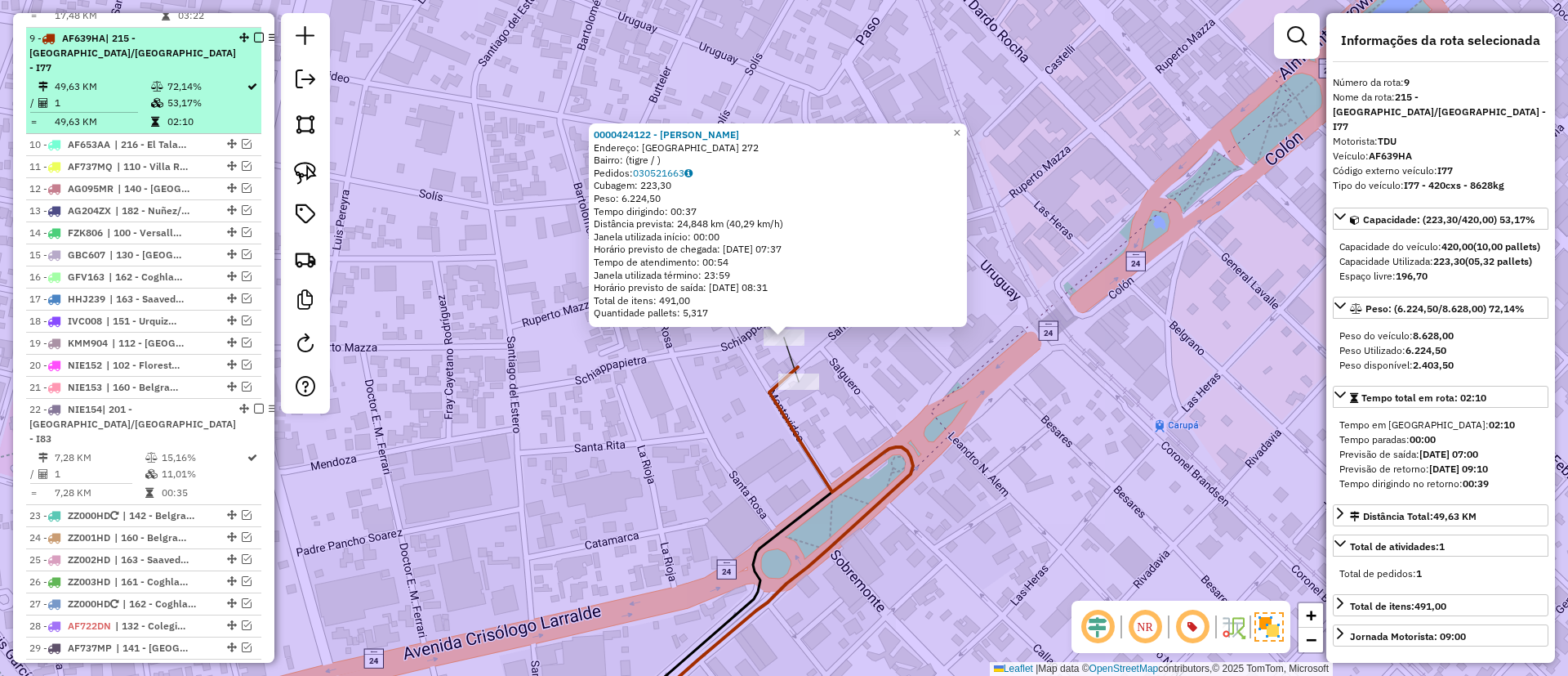
click at [239, 33] on div at bounding box center [258, 37] width 39 height 10
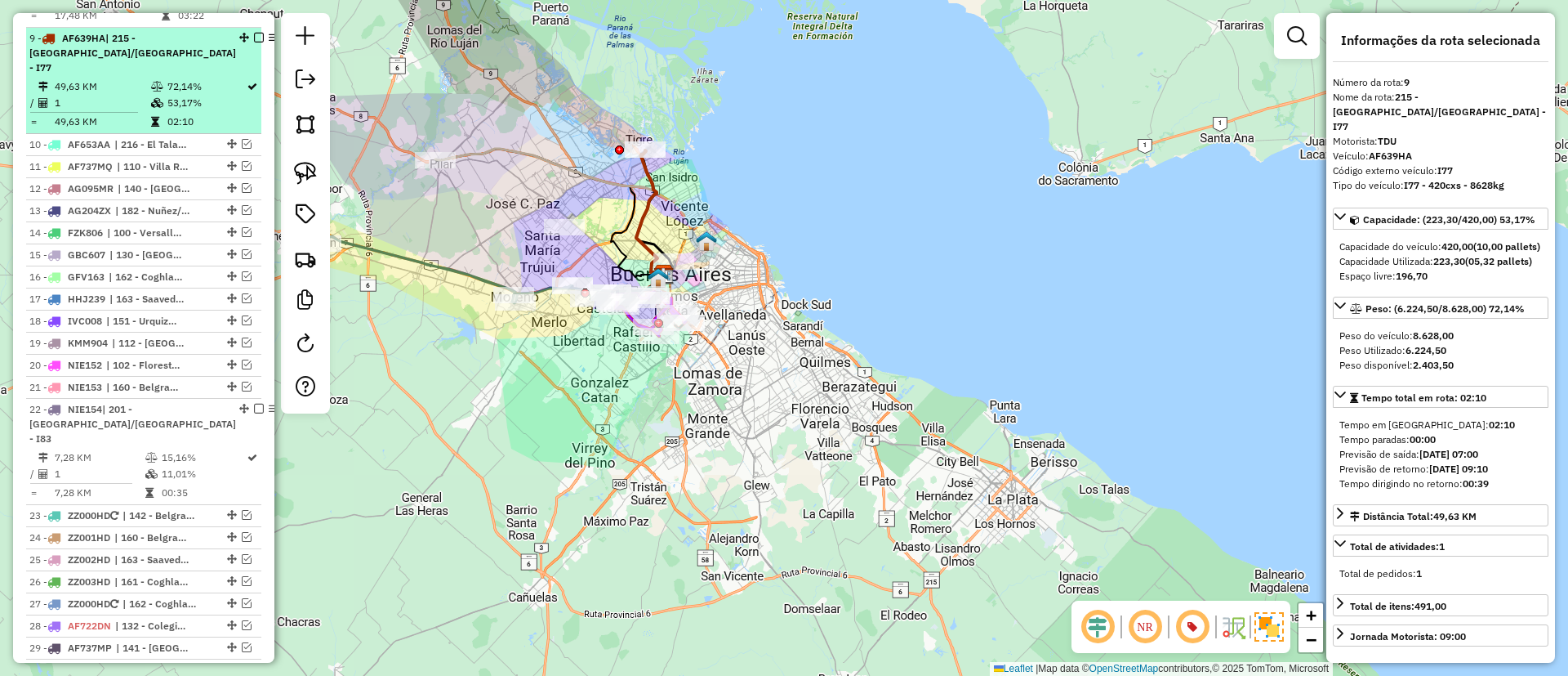
click at [254, 33] on em at bounding box center [259, 37] width 10 height 10
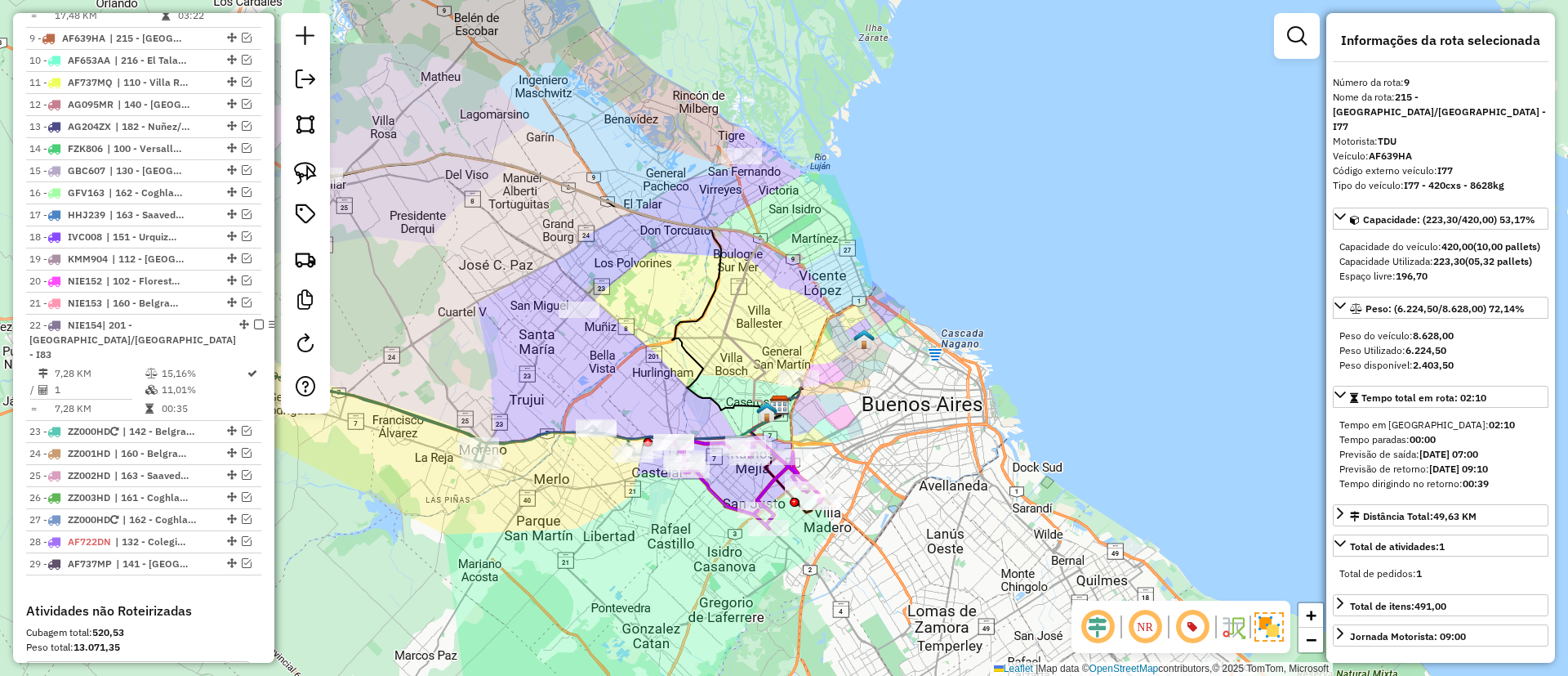
click at [655, 228] on div "Janela de atendimento Grade de atendimento Capacidade Transportadoras Veículos …" at bounding box center [784, 338] width 1568 height 676
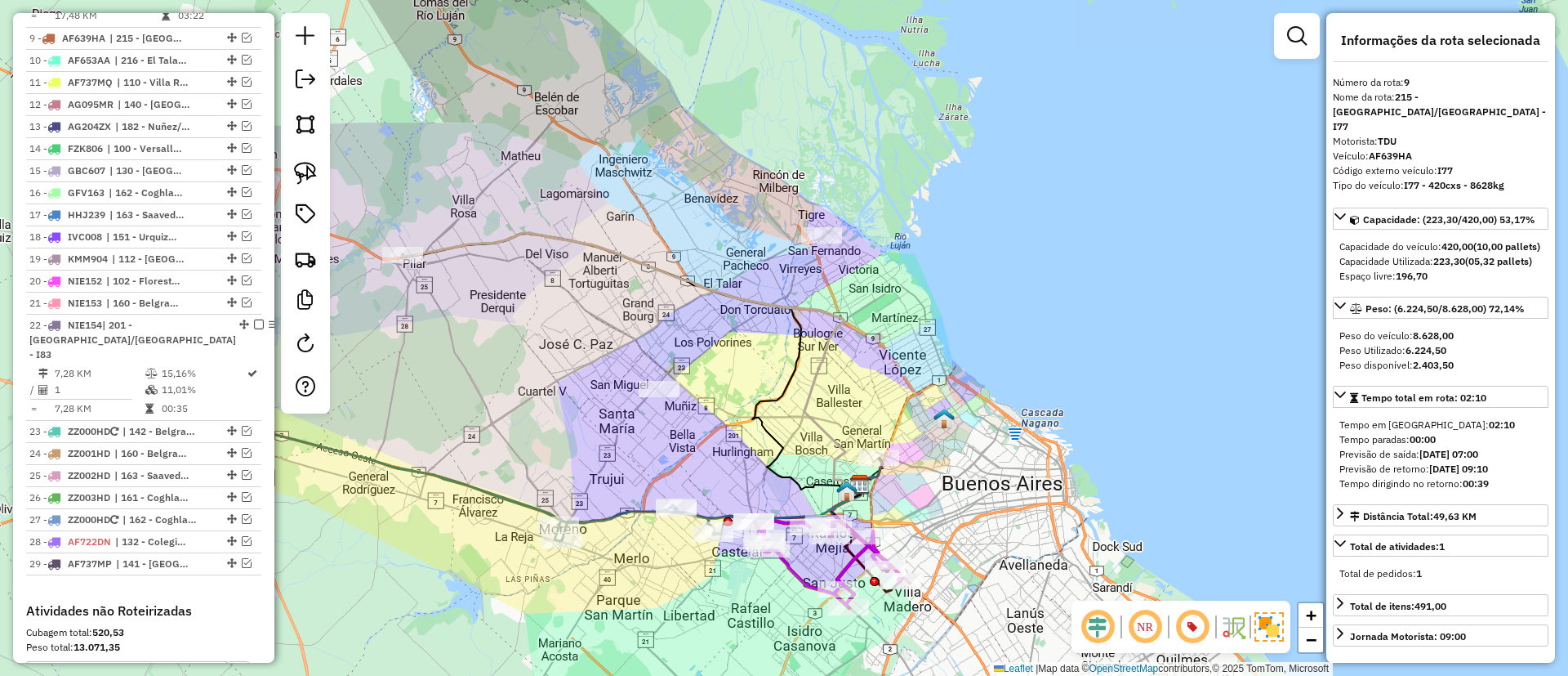
click at [671, 267] on icon at bounding box center [630, 361] width 458 height 256
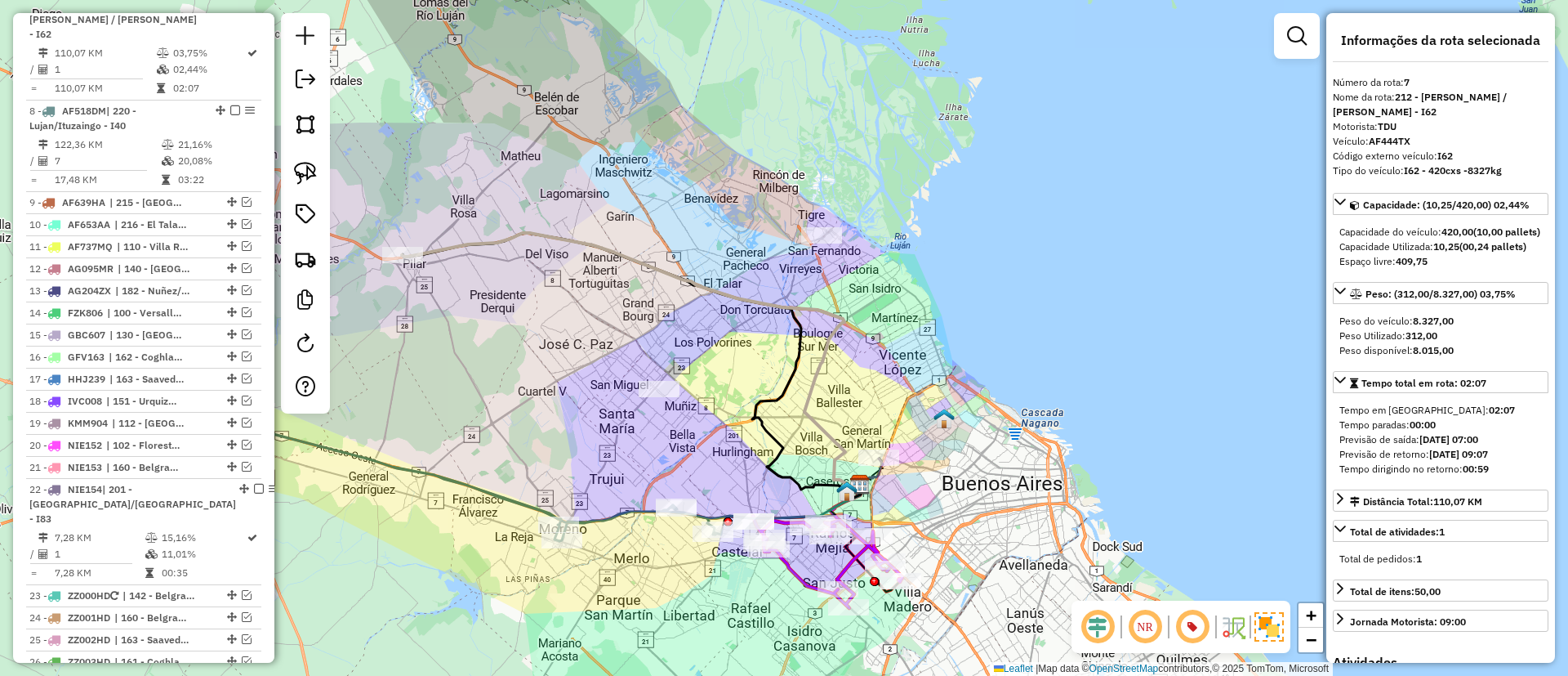
scroll to position [831, 0]
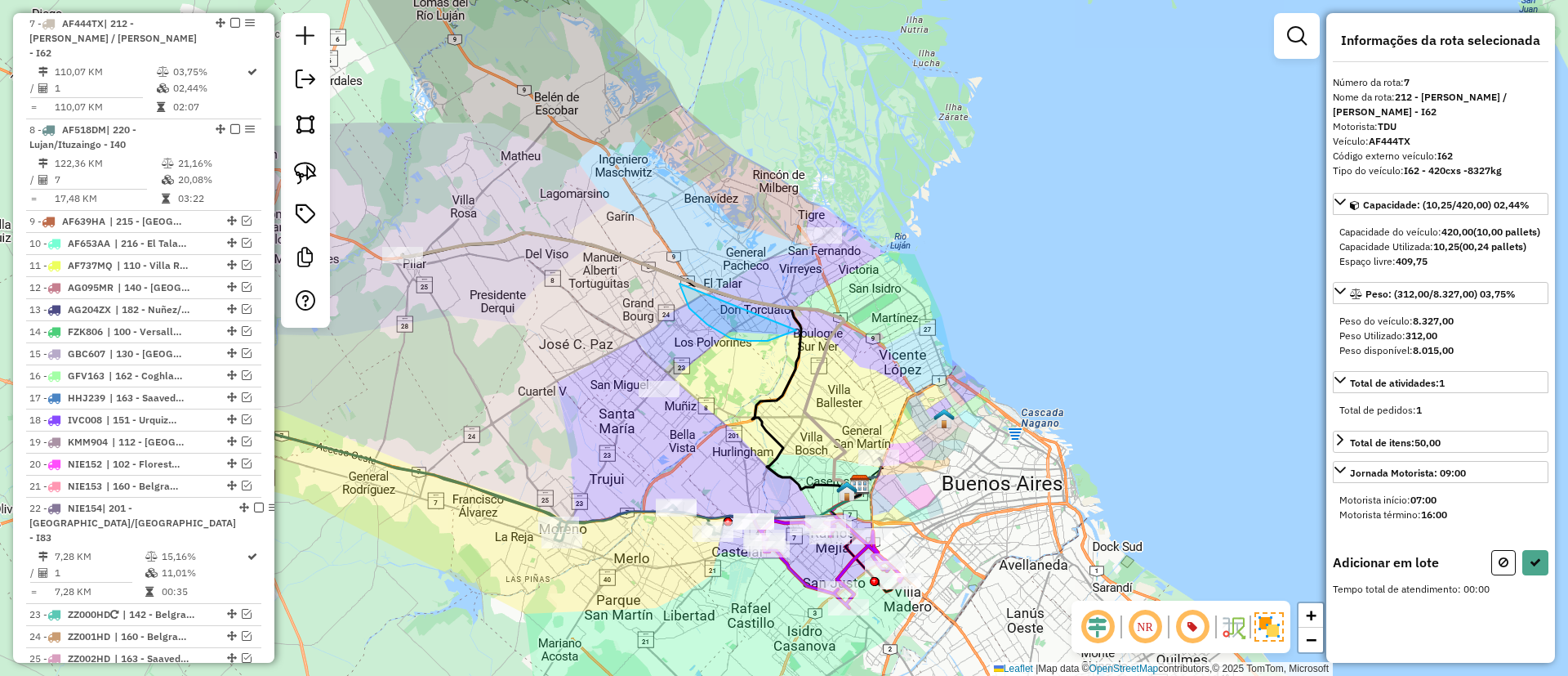
drag, startPoint x: 796, startPoint y: 330, endPoint x: 840, endPoint y: 148, distance: 187.2
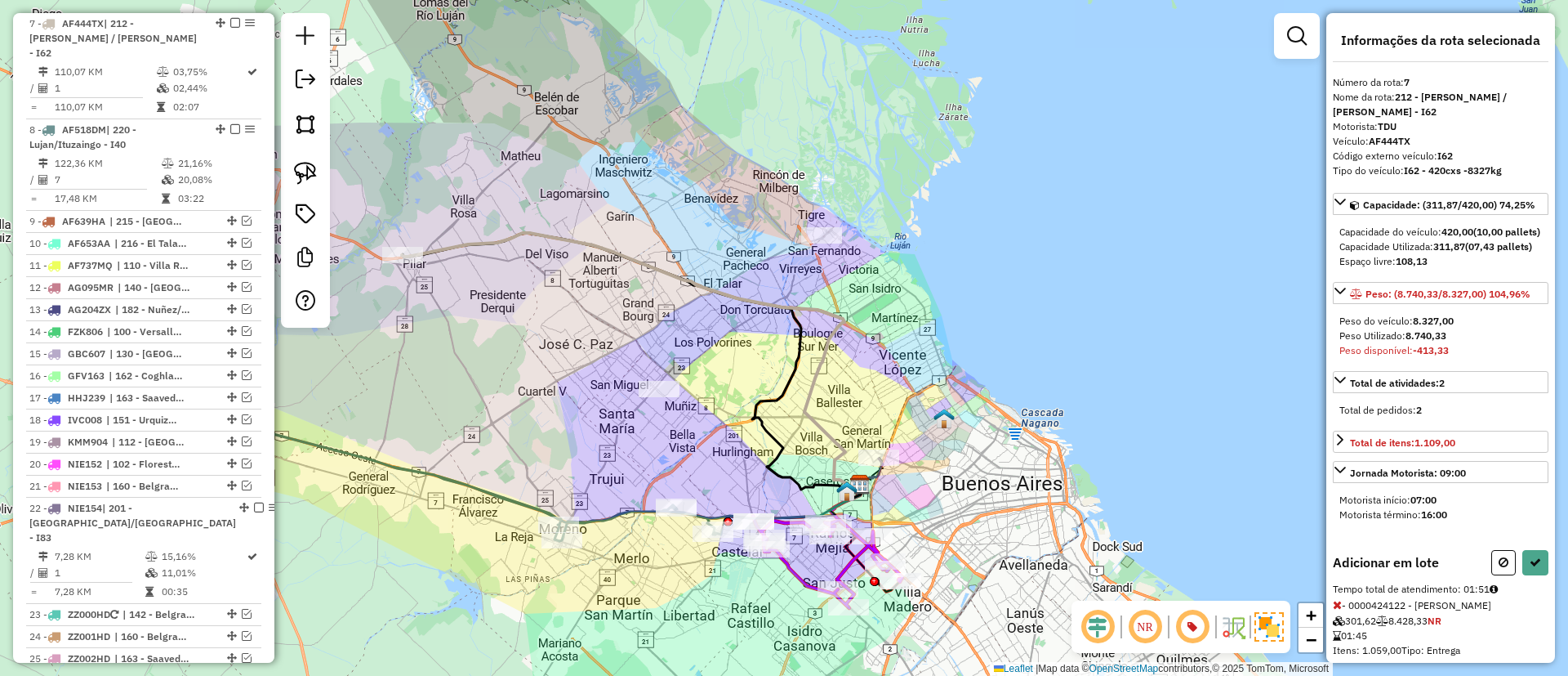
scroll to position [43, 0]
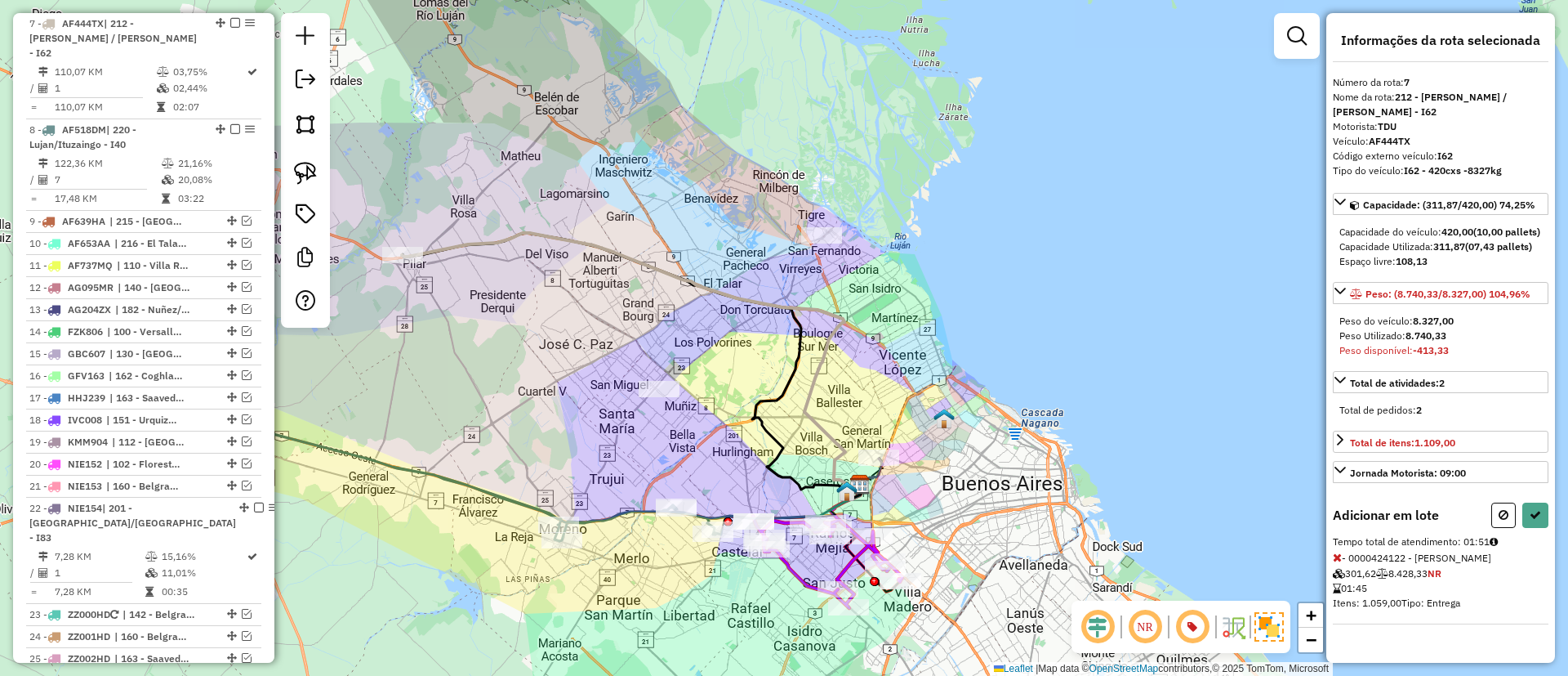
select select "*********"
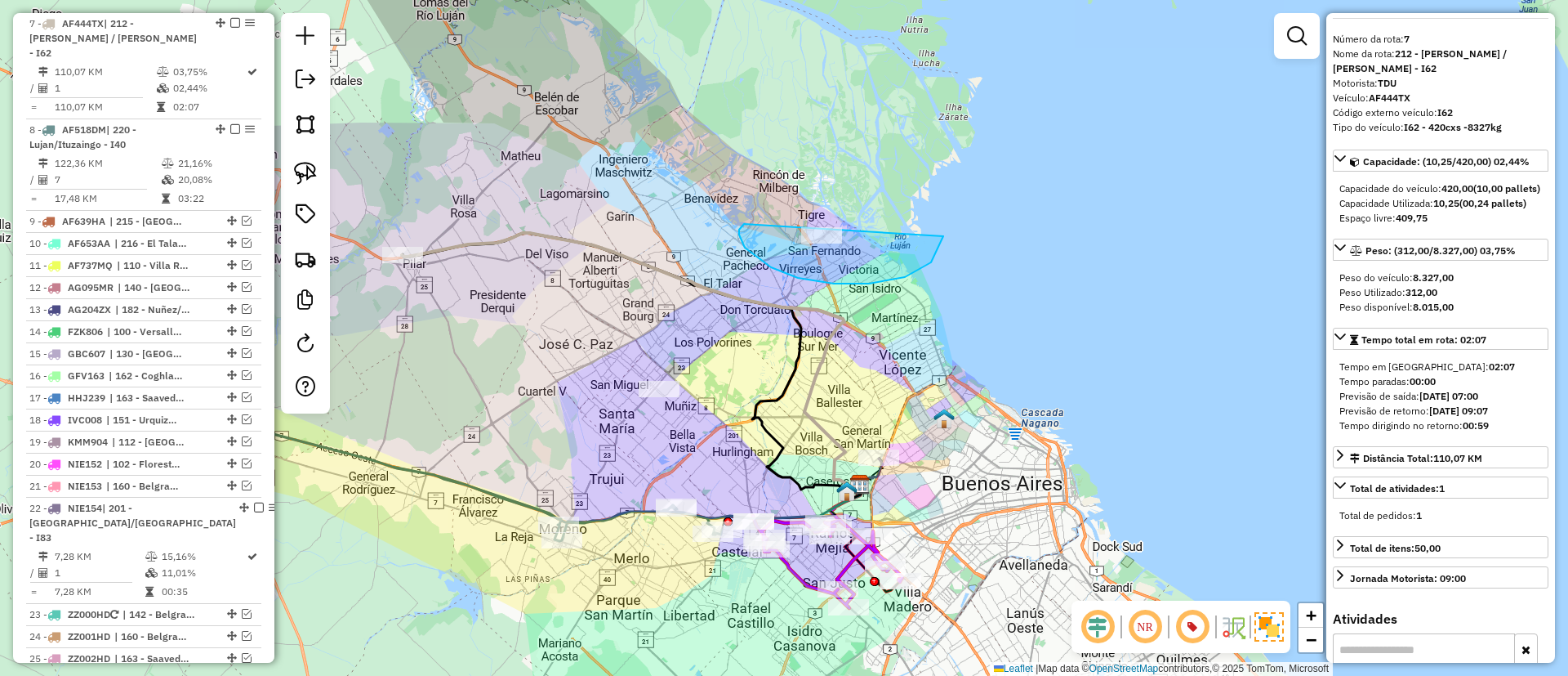
drag, startPoint x: 869, startPoint y: 284, endPoint x: 930, endPoint y: 185, distance: 116.3
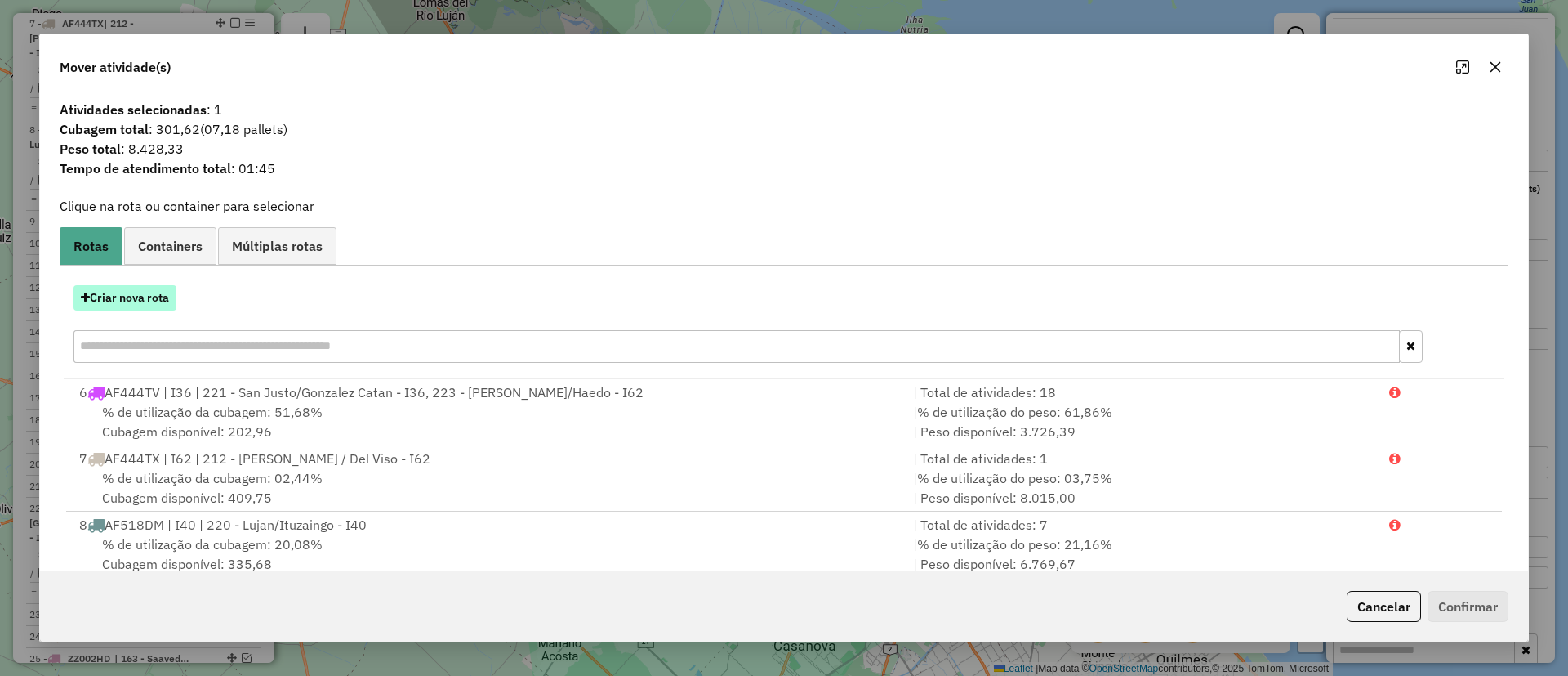
click at [112, 296] on button "Criar nova rota" at bounding box center [125, 297] width 103 height 25
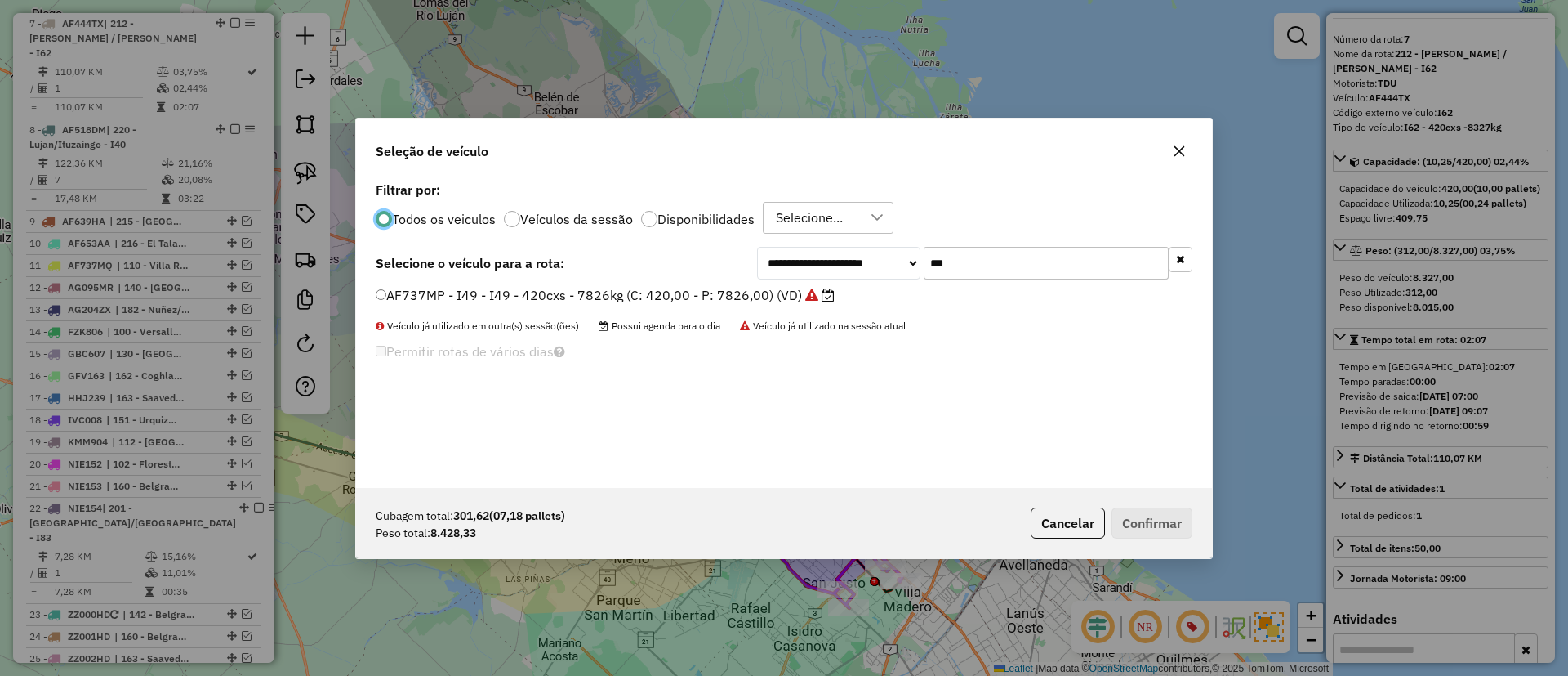
scroll to position [9, 5]
drag, startPoint x: 982, startPoint y: 263, endPoint x: 951, endPoint y: 259, distance: 31.3
click at [951, 259] on input "***" at bounding box center [1046, 263] width 245 height 33
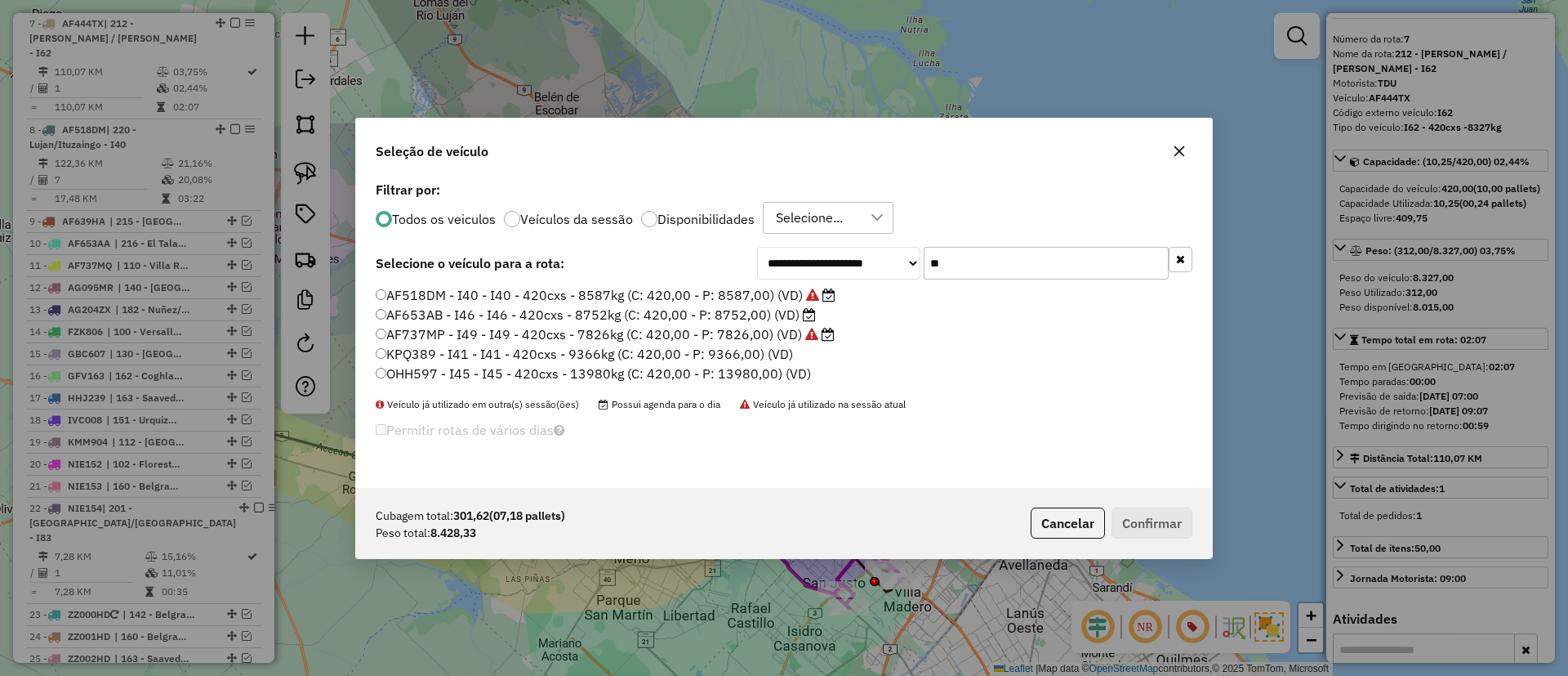
type input "*"
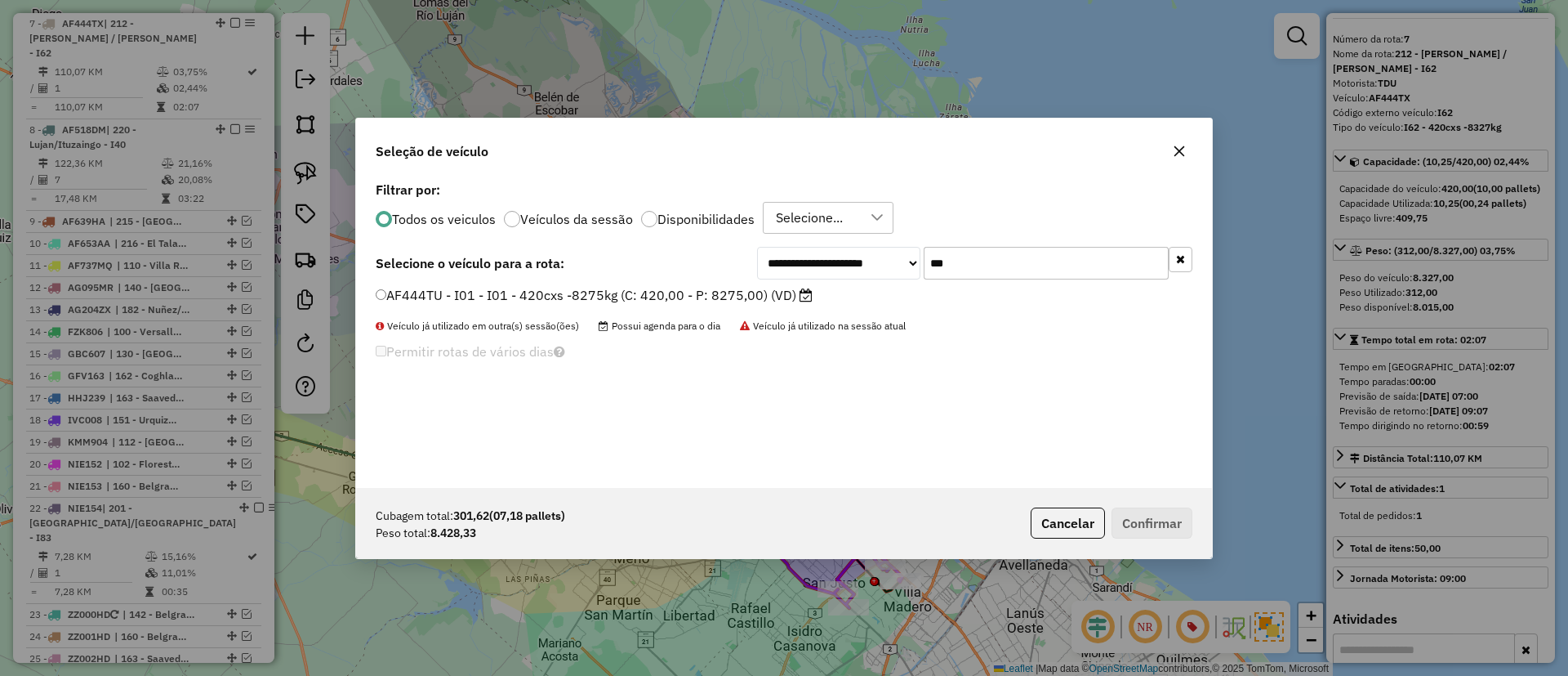
type input "***"
click at [760, 295] on label "AF444TU - I01 - I01 - 420cxs -8275kg (C: 420,00 - P: 8275,00) (VD)" at bounding box center [593, 294] width 437 height 20
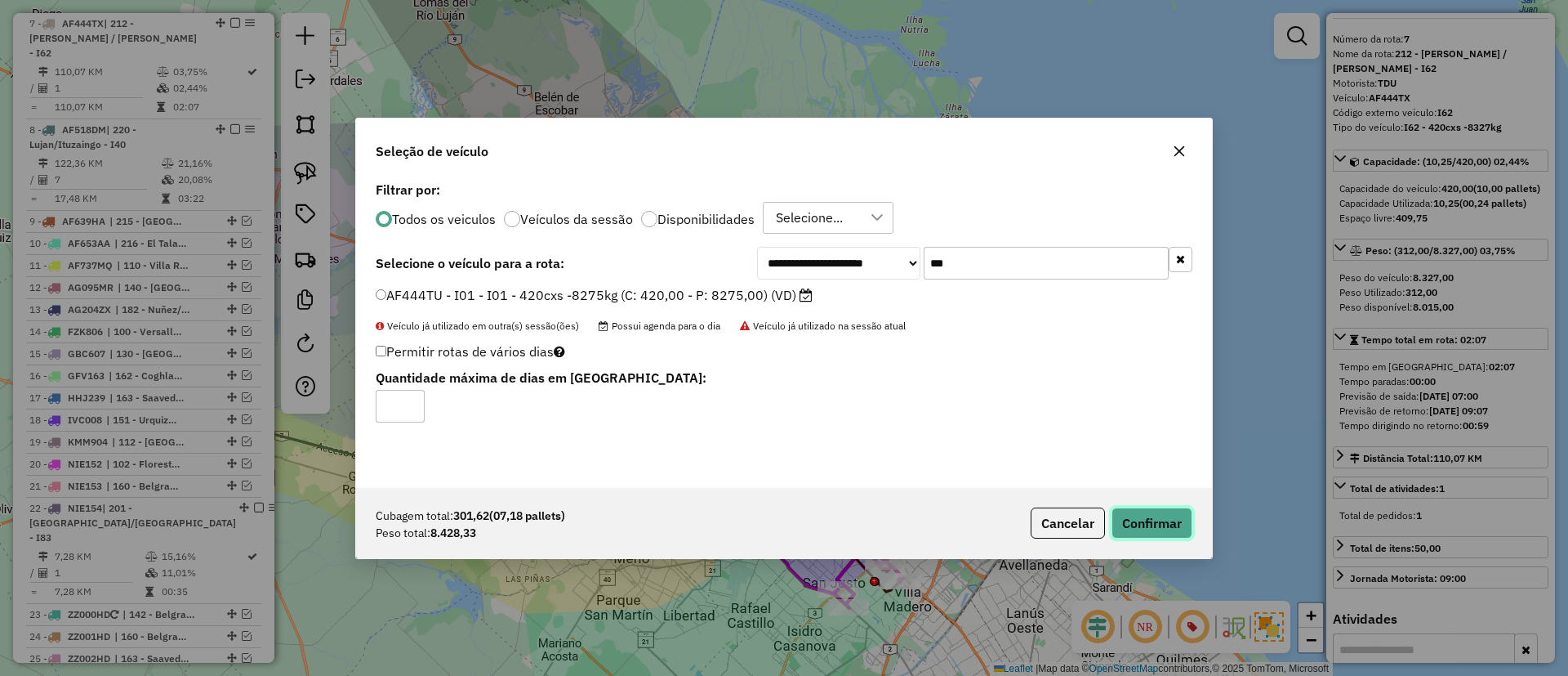
click at [1171, 534] on button "Confirmar" at bounding box center [1151, 523] width 81 height 31
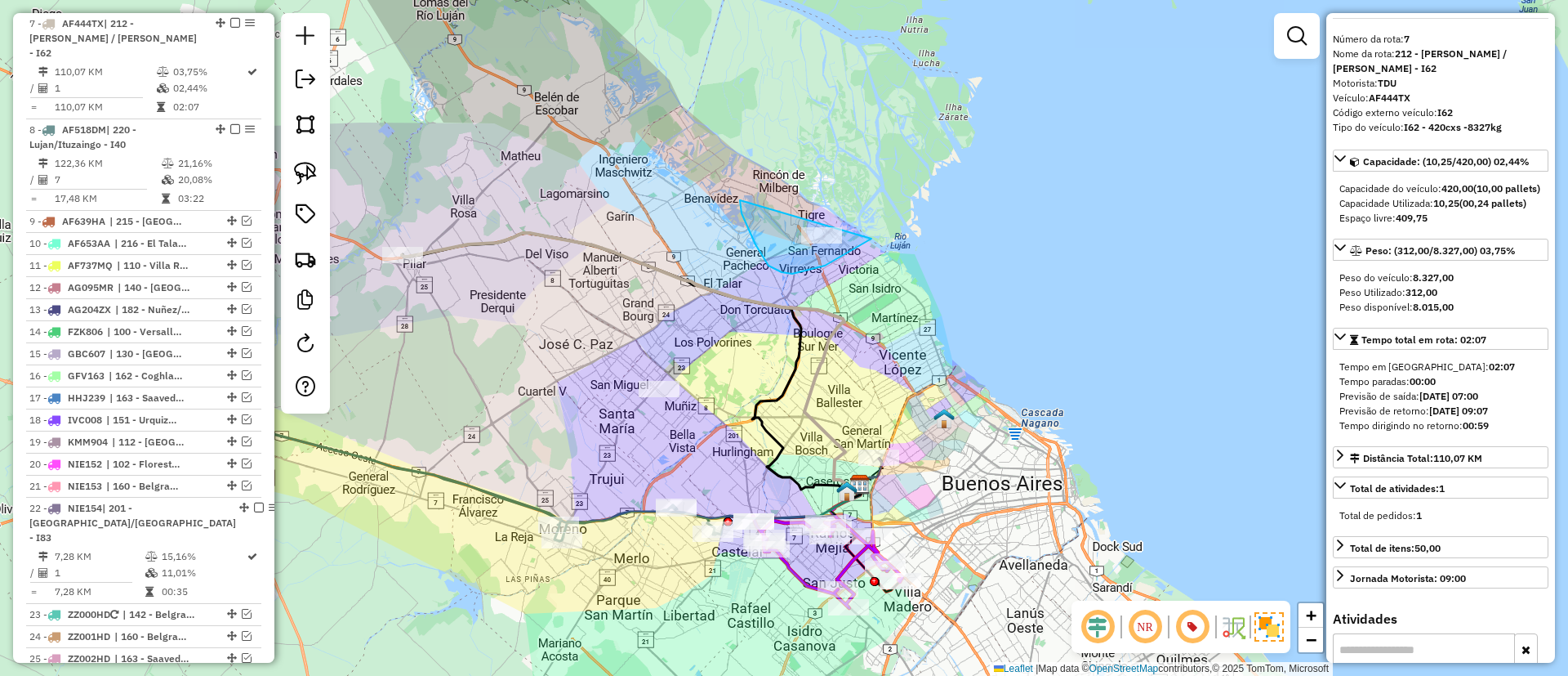
drag, startPoint x: 741, startPoint y: 213, endPoint x: 889, endPoint y: 180, distance: 151.6
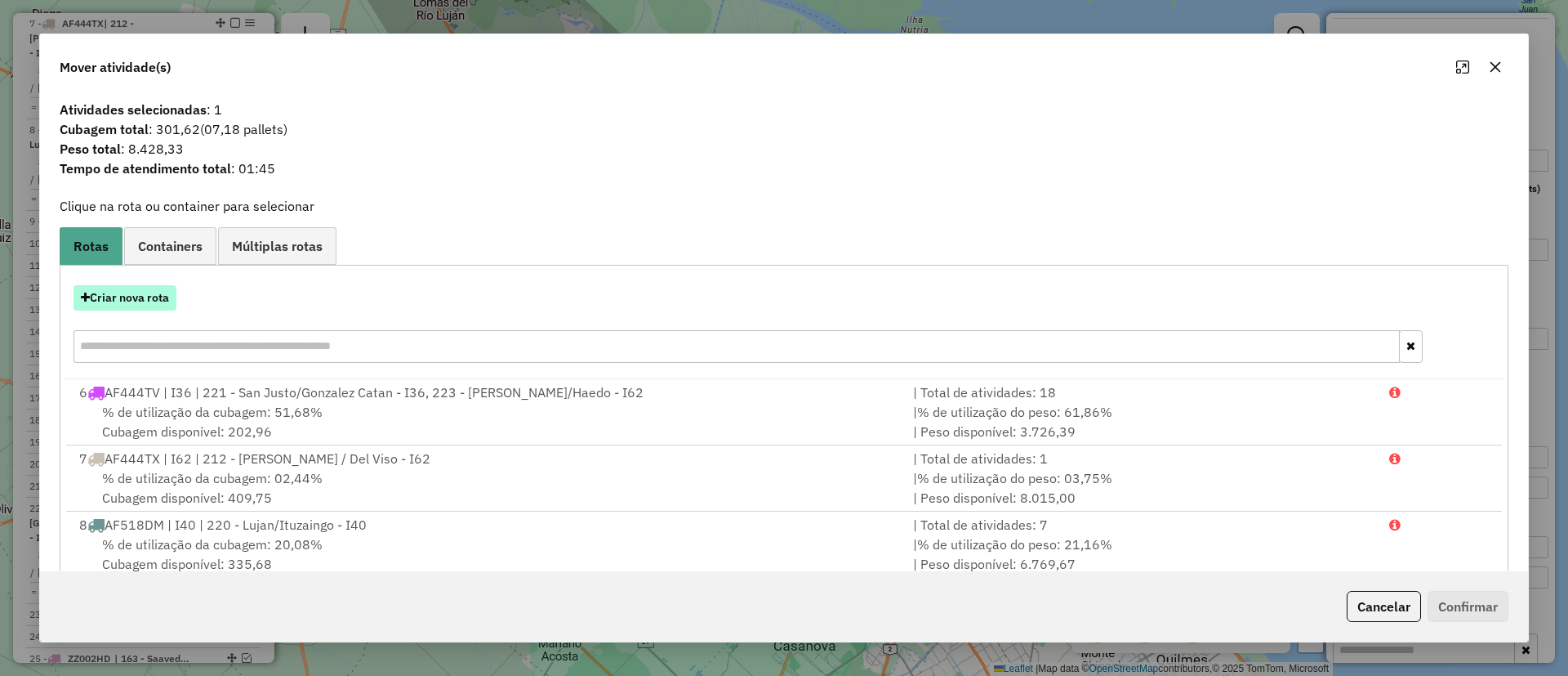
click at [162, 304] on button "Criar nova rota" at bounding box center [125, 297] width 103 height 25
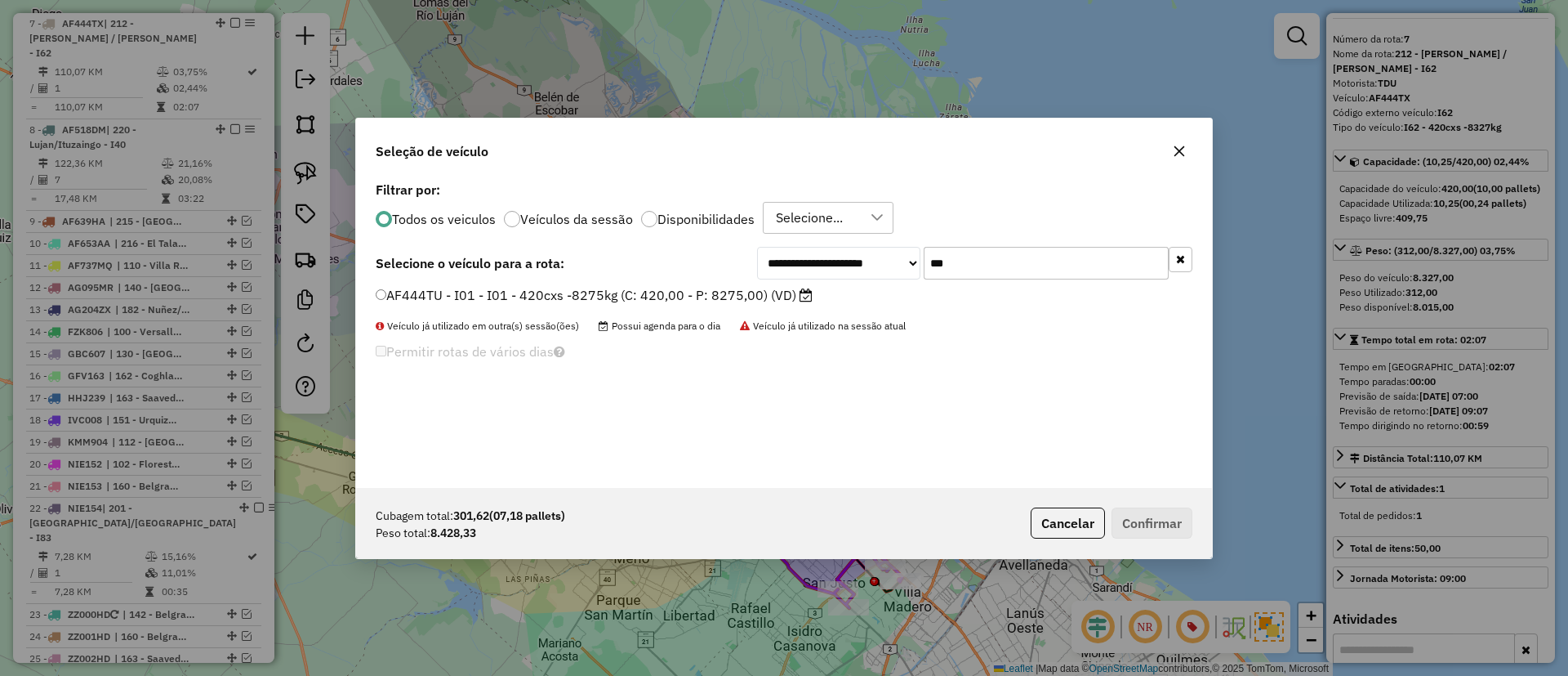
drag, startPoint x: 947, startPoint y: 265, endPoint x: 875, endPoint y: 251, distance: 73.3
click at [875, 251] on div "**********" at bounding box center [975, 263] width 436 height 33
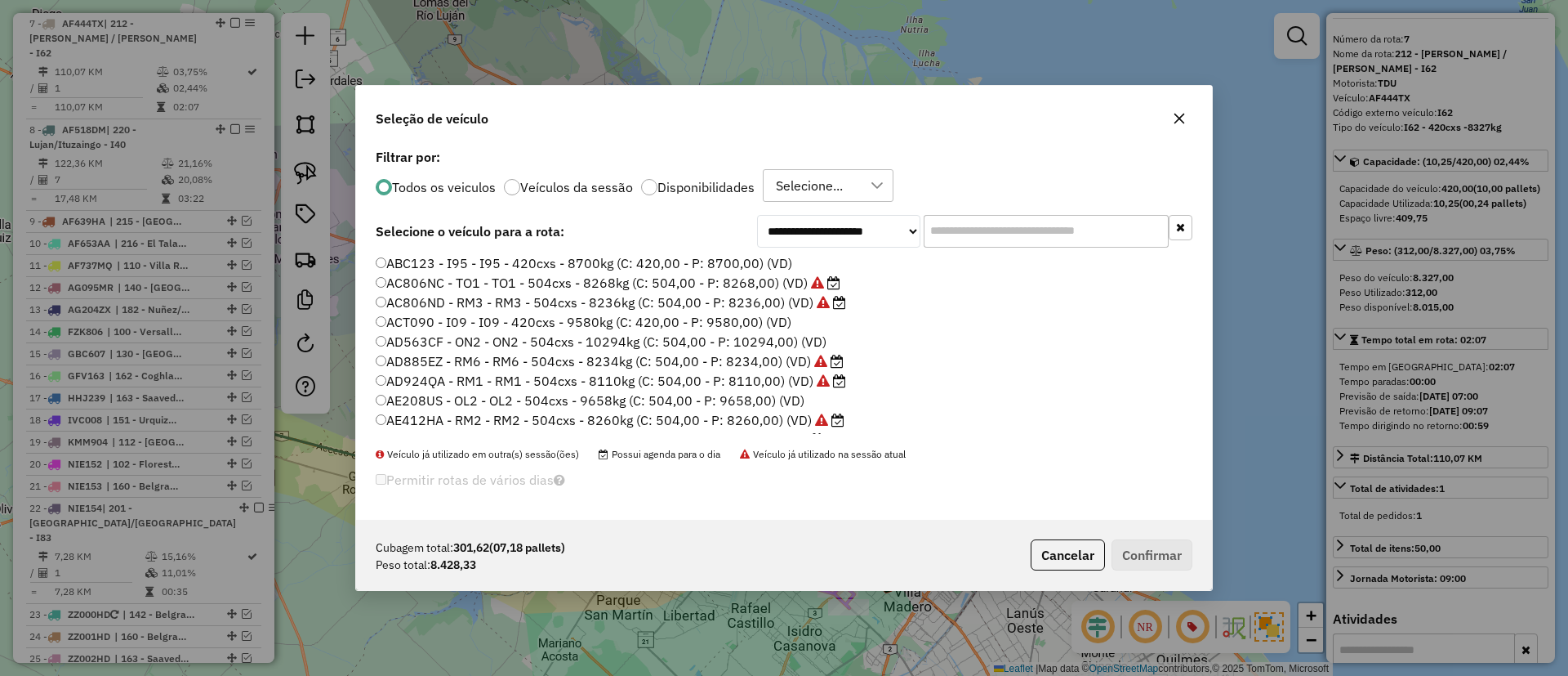
click at [572, 183] on label "Veículos da sessão" at bounding box center [576, 187] width 113 height 13
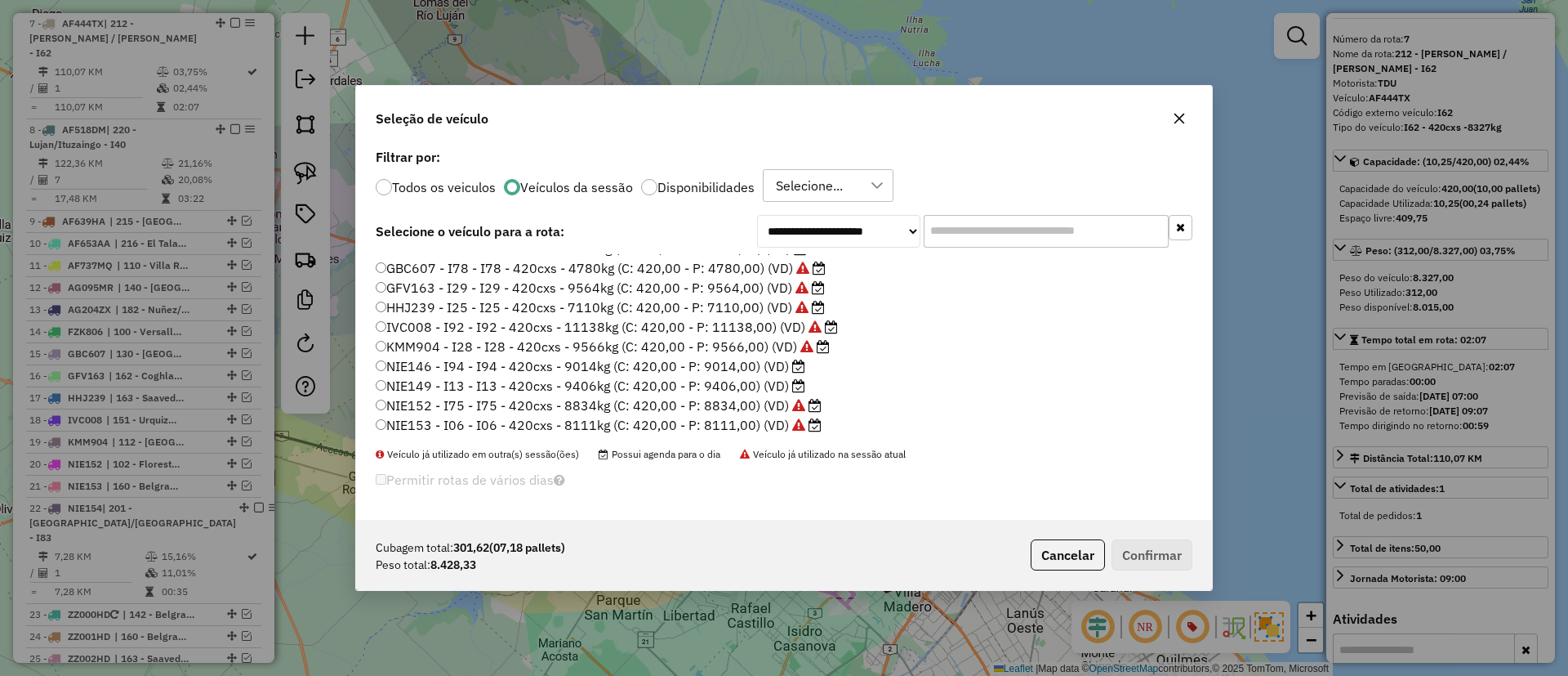
scroll to position [565, 0]
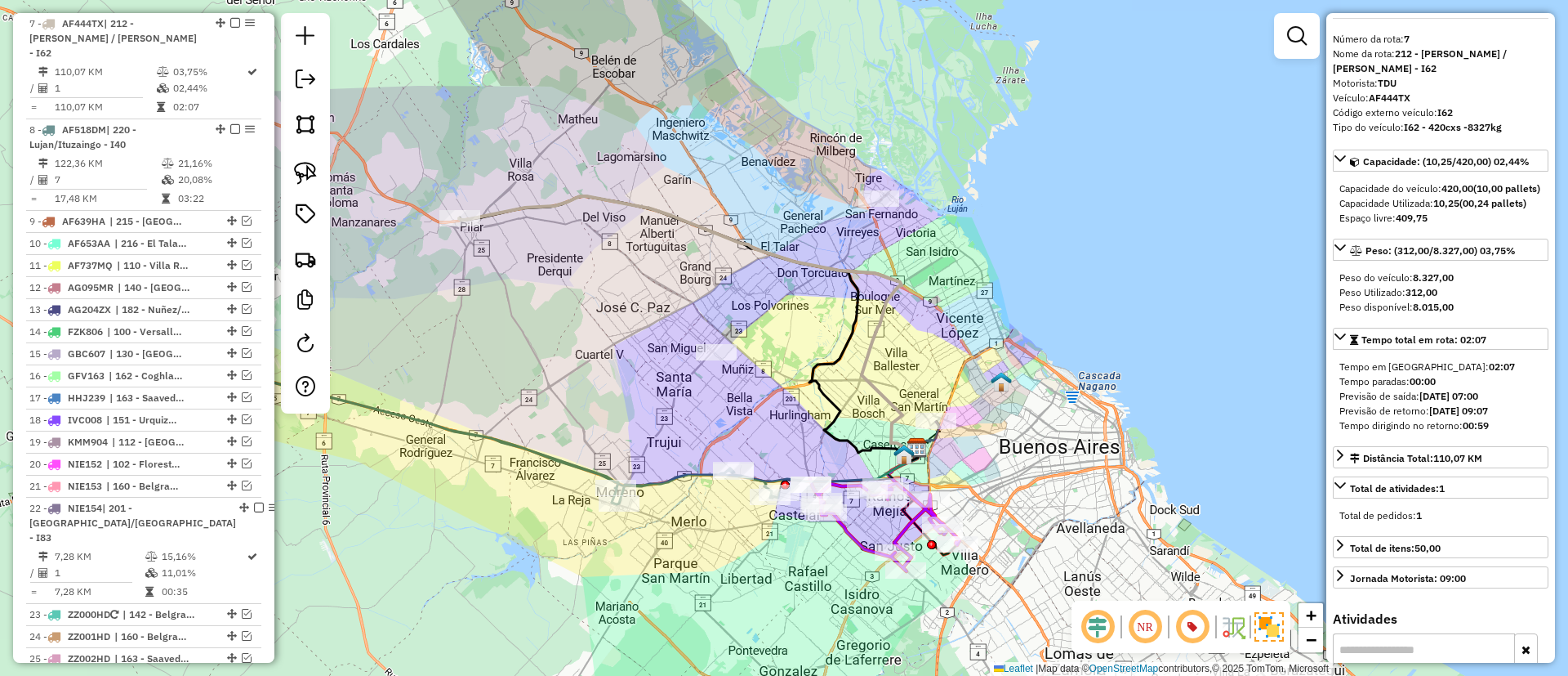
drag, startPoint x: 709, startPoint y: 397, endPoint x: 766, endPoint y: 360, distance: 68.0
click at [766, 360] on div "Janela de atendimento Grade de atendimento Capacidade Transportadoras Veículos …" at bounding box center [784, 338] width 1568 height 676
drag, startPoint x: 618, startPoint y: 293, endPoint x: 726, endPoint y: 327, distance: 113.2
click at [553, 200] on icon at bounding box center [687, 324] width 458 height 256
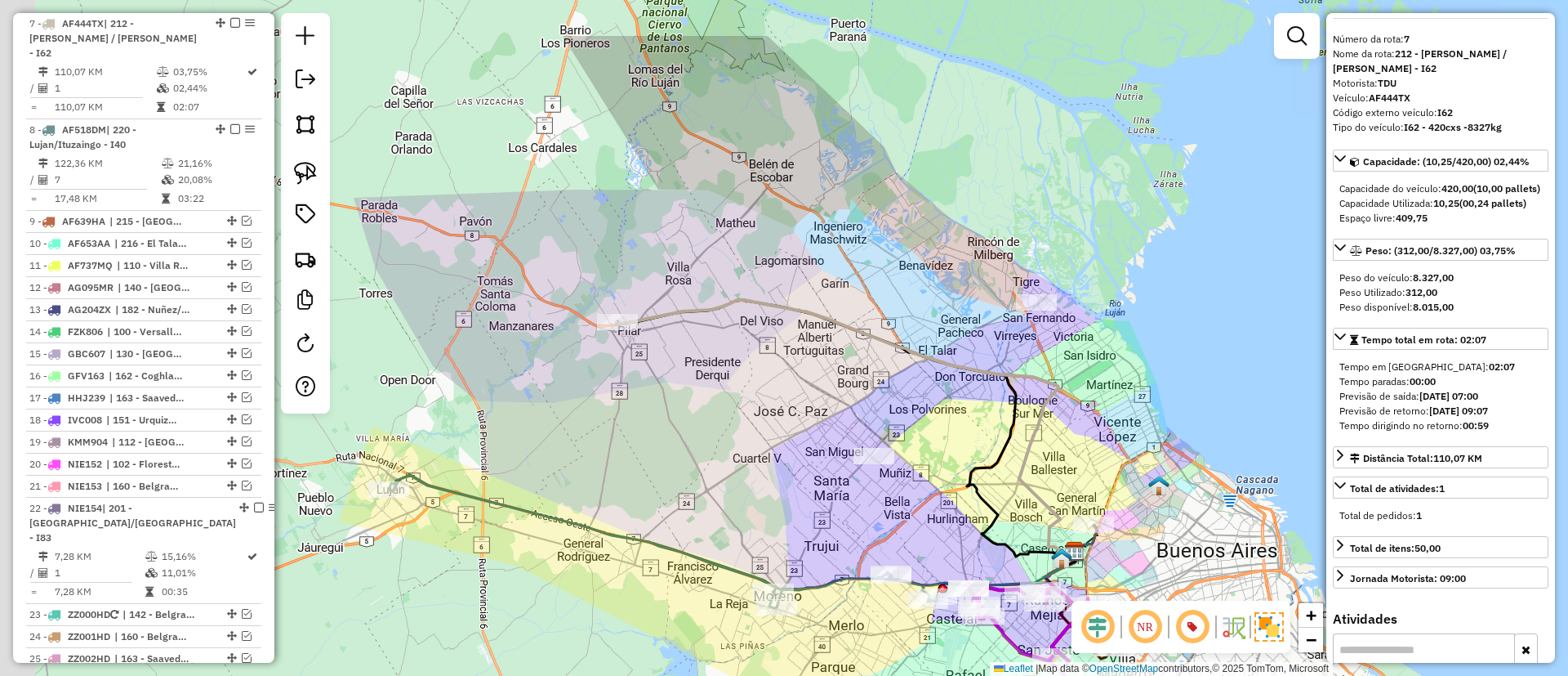
drag, startPoint x: 682, startPoint y: 193, endPoint x: 840, endPoint y: 296, distance: 188.6
click at [840, 296] on div "Janela de atendimento Grade de atendimento Capacidade Transportadoras Veículos …" at bounding box center [784, 338] width 1568 height 676
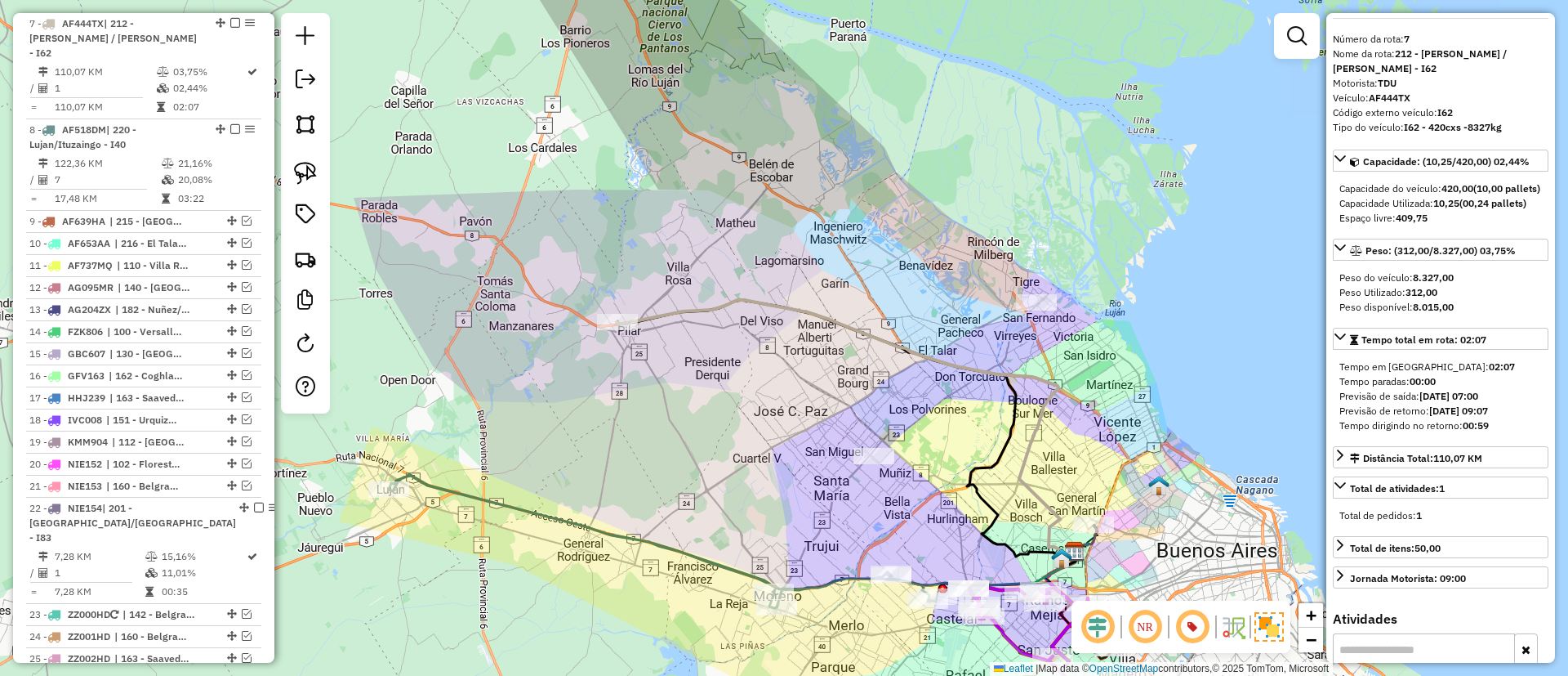
drag, startPoint x: 832, startPoint y: 145, endPoint x: 828, endPoint y: 134, distance: 11.7
click at [829, 135] on div "Janela de atendimento Grade de atendimento Capacidade Transportadoras Veículos …" at bounding box center [784, 338] width 1568 height 676
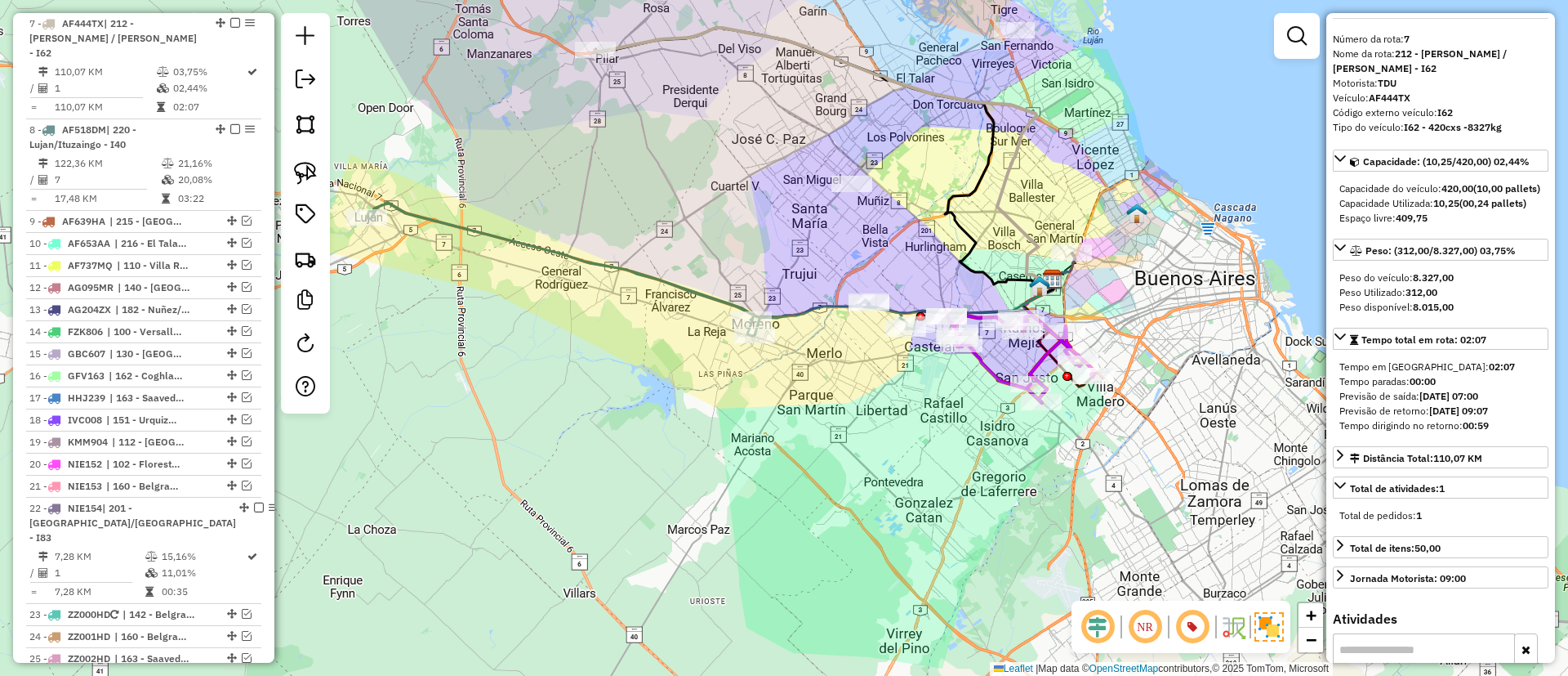
click at [811, 313] on icon at bounding box center [640, 269] width 548 height 134
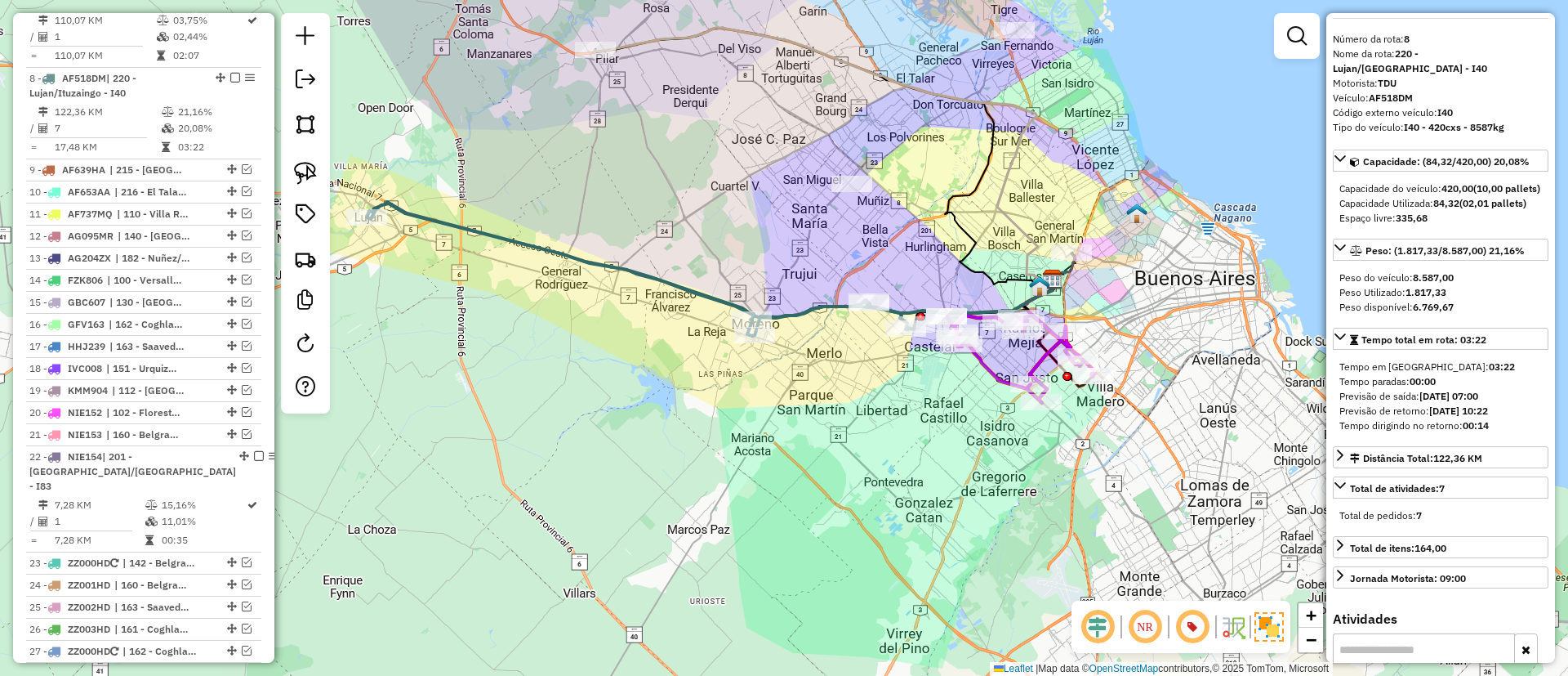
scroll to position [923, 0]
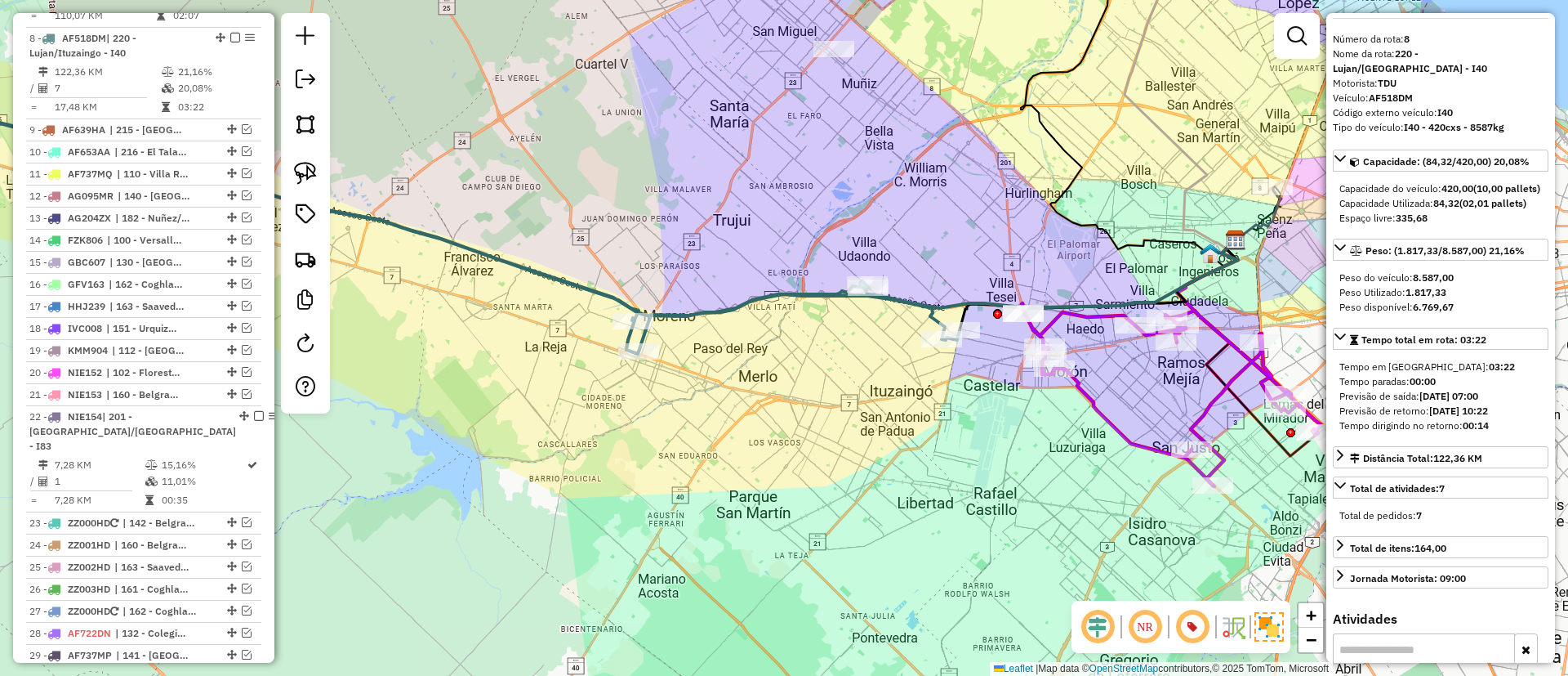
drag, startPoint x: 804, startPoint y: 402, endPoint x: 676, endPoint y: 440, distance: 133.5
click at [676, 440] on div "Janela de atendimento Grade de atendimento Capacidade Transportadoras Veículos …" at bounding box center [784, 338] width 1568 height 676
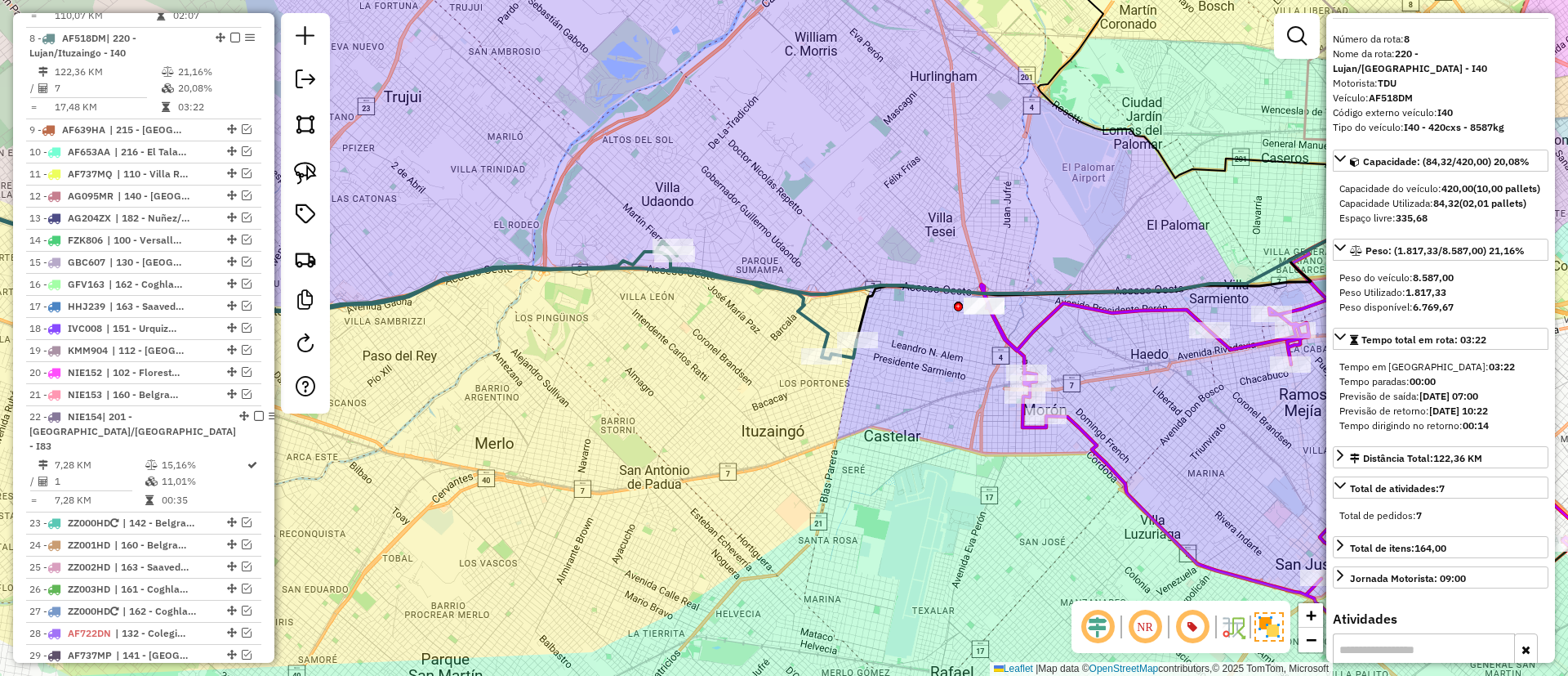
scroll to position [0, 0]
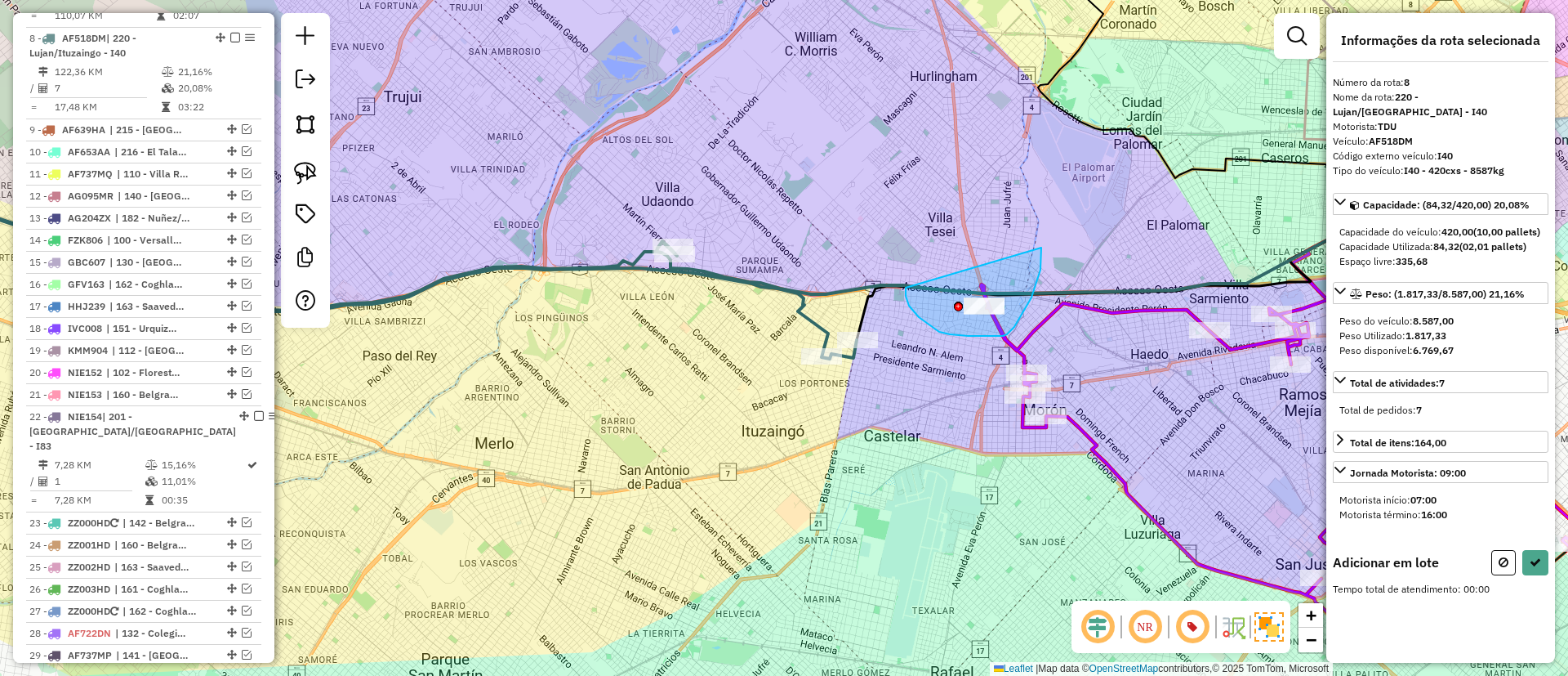
drag, startPoint x: 906, startPoint y: 295, endPoint x: 1041, endPoint y: 247, distance: 143.3
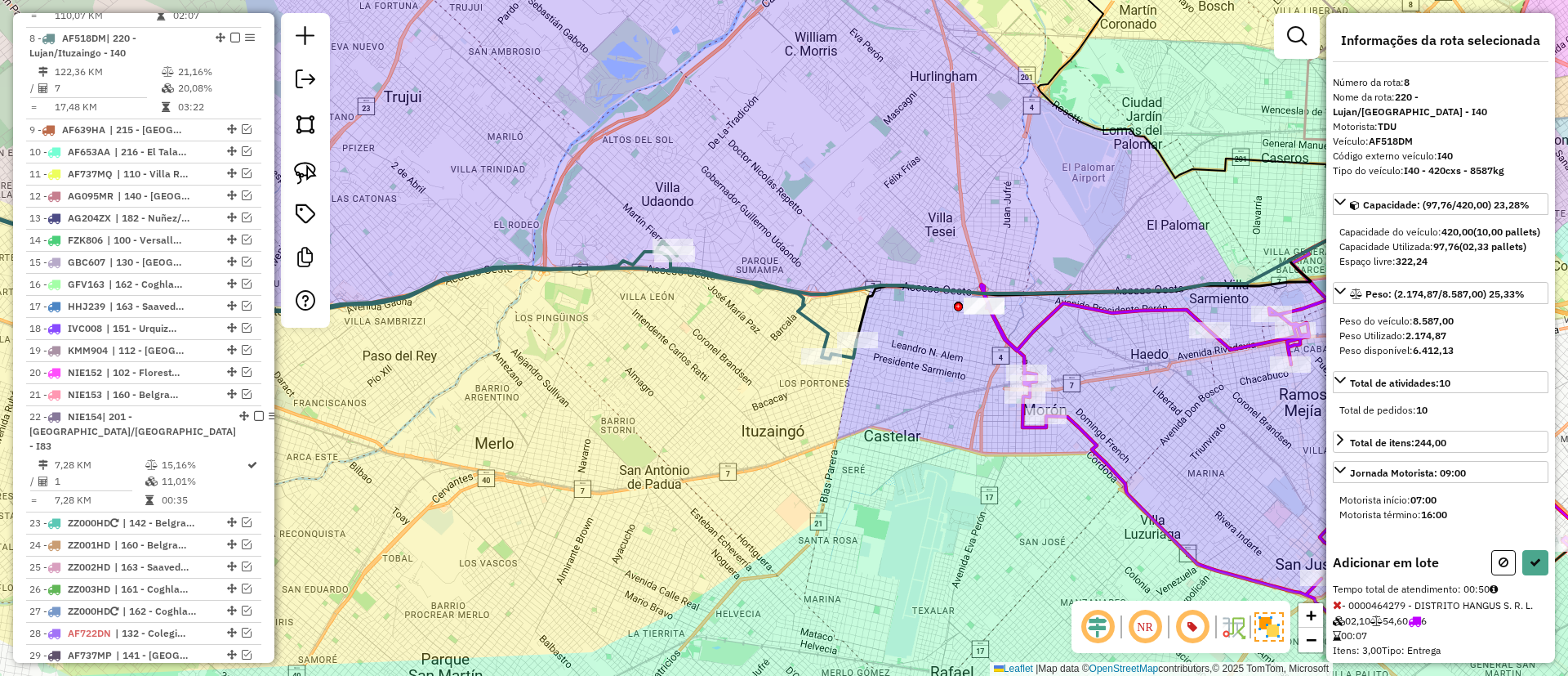
select select "*********"
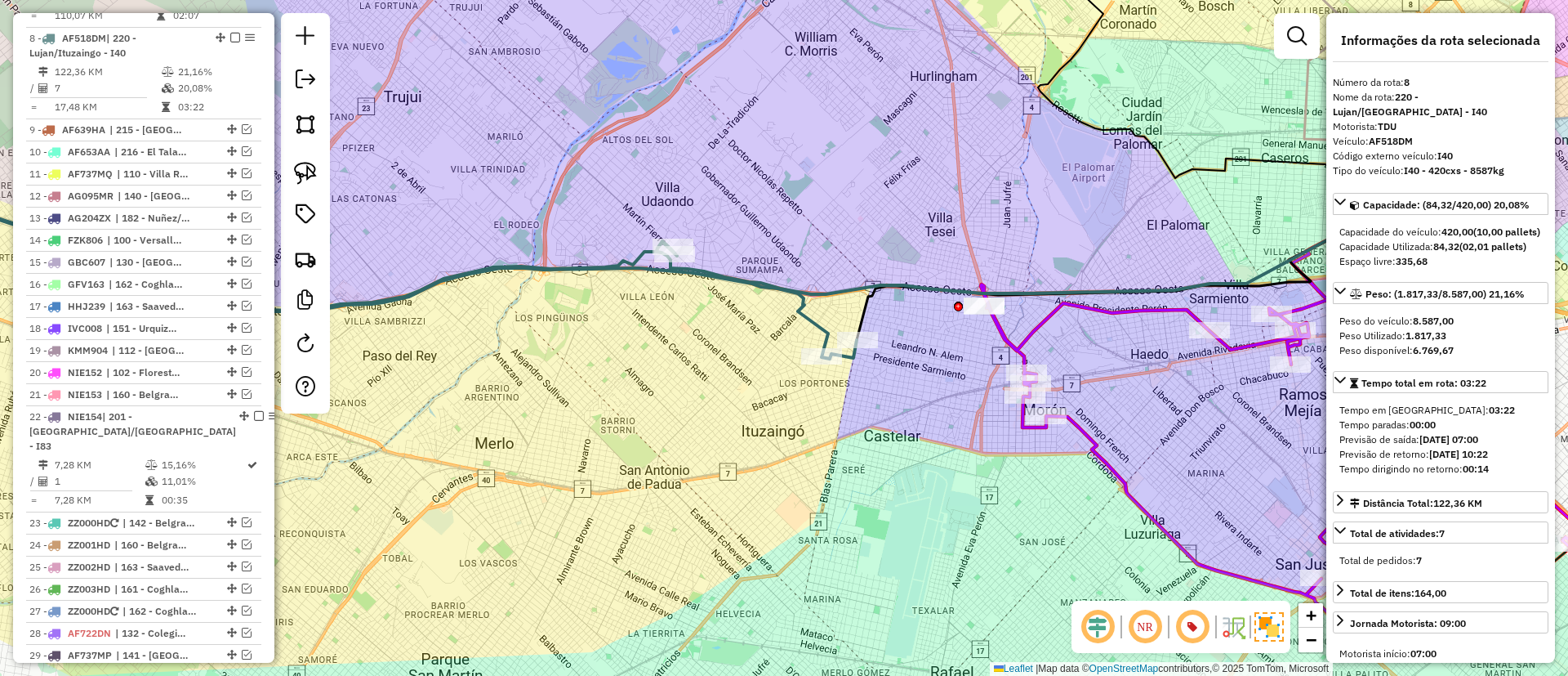
drag, startPoint x: 1059, startPoint y: 273, endPoint x: 801, endPoint y: 251, distance: 258.9
click at [805, 252] on div "Janela de atendimento Grade de atendimento Capacidade Transportadoras Veículos …" at bounding box center [784, 338] width 1568 height 676
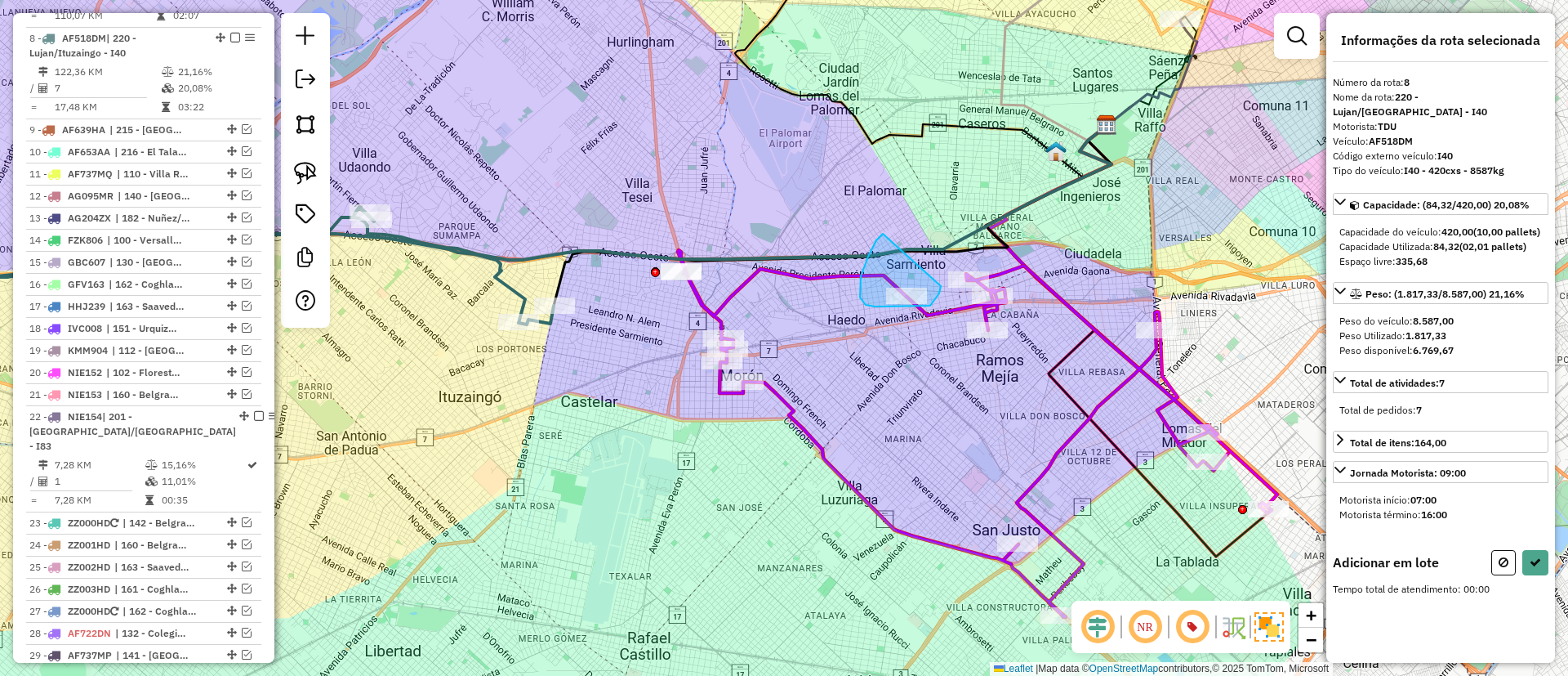
drag, startPoint x: 869, startPoint y: 256, endPoint x: 941, endPoint y: 286, distance: 78.0
select select "*********"
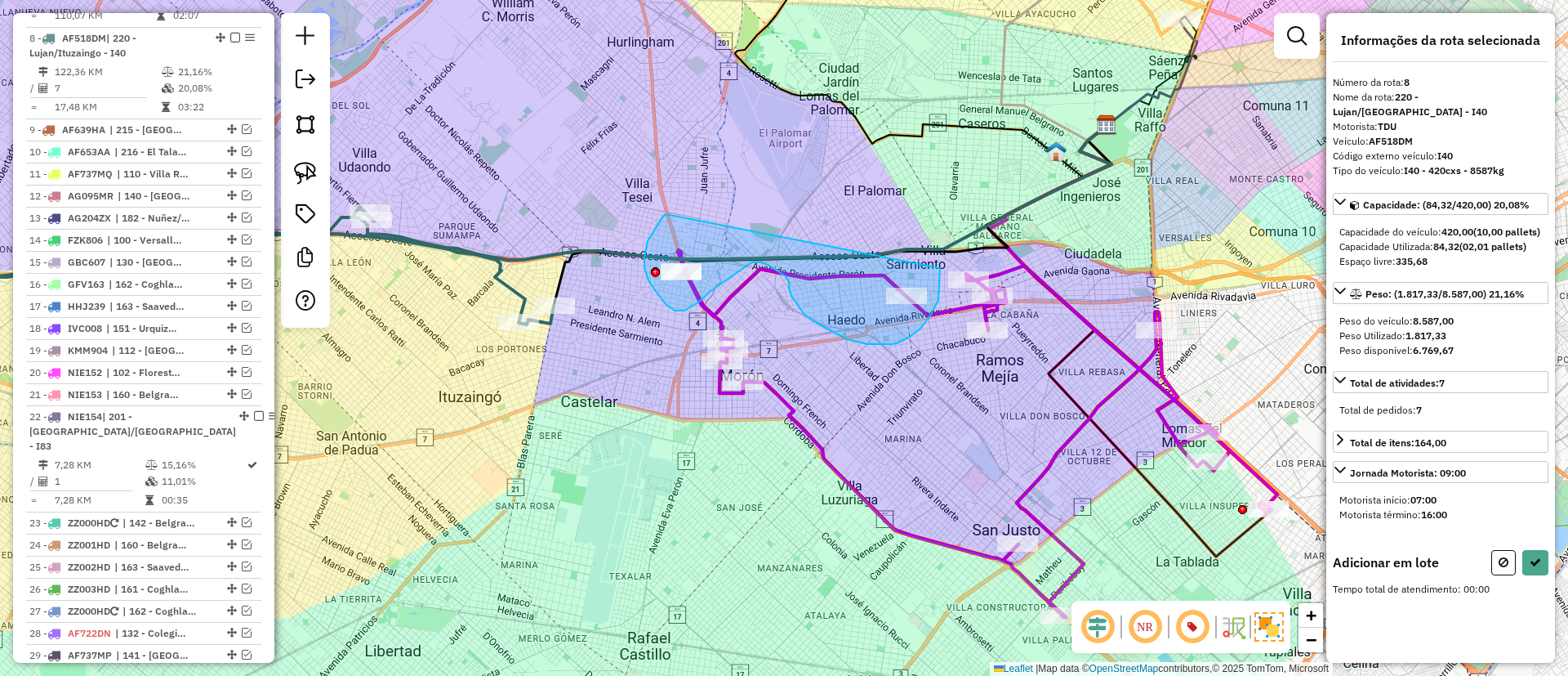
drag, startPoint x: 661, startPoint y: 218, endPoint x: 940, endPoint y: 268, distance: 283.4
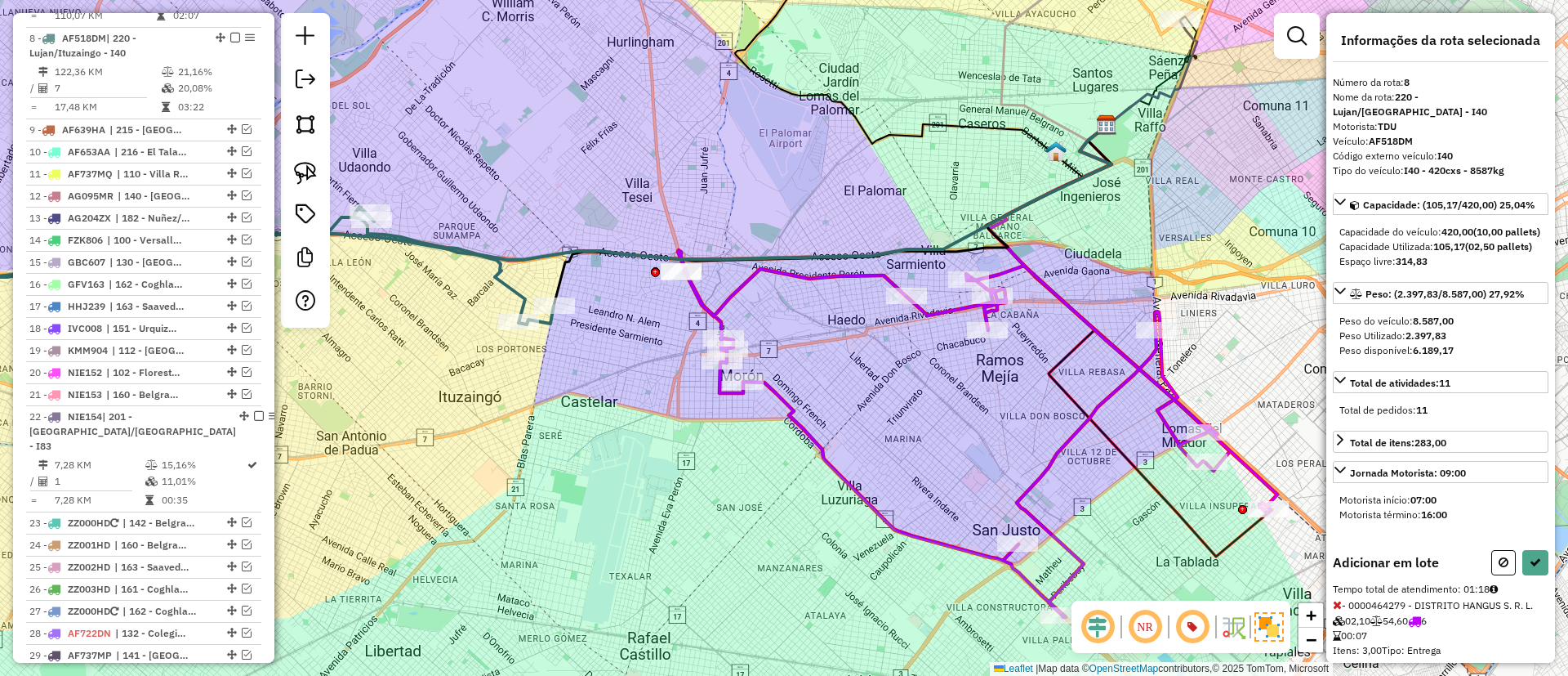
select select "*********"
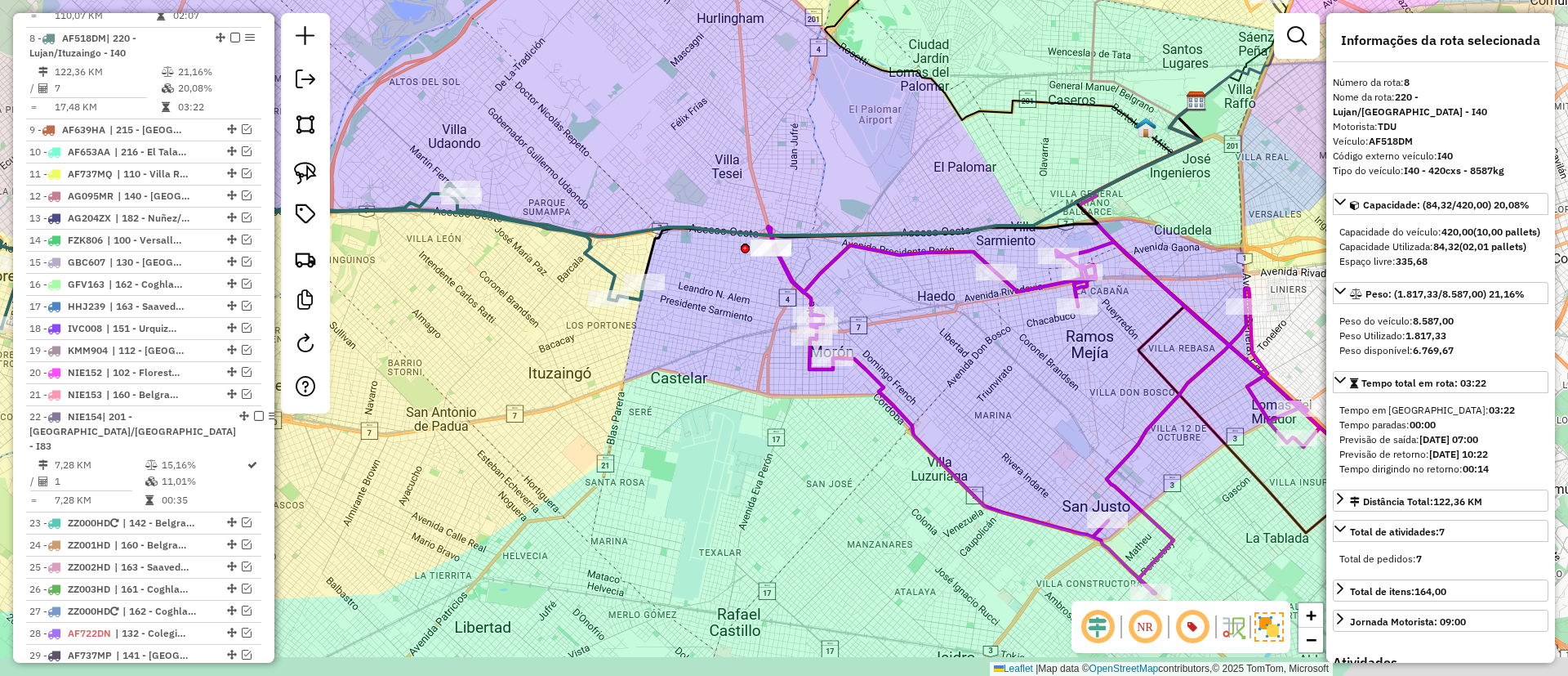
drag, startPoint x: 543, startPoint y: 278, endPoint x: 694, endPoint y: 248, distance: 154.0
click at [694, 248] on div "Janela de atendimento Grade de atendimento Capacidade Transportadoras Veículos …" at bounding box center [784, 338] width 1568 height 676
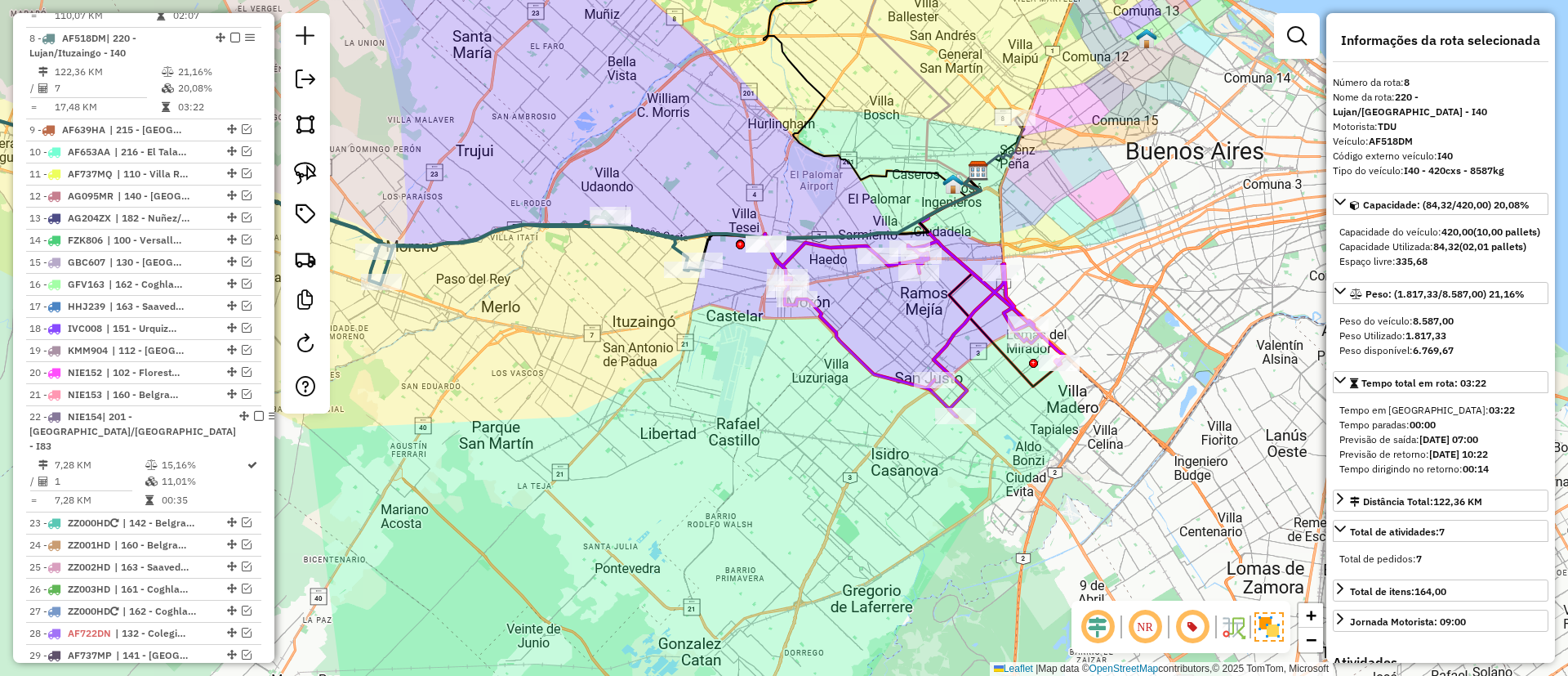
click at [526, 231] on icon at bounding box center [272, 182] width 859 height 206
click at [525, 226] on icon at bounding box center [272, 182] width 859 height 206
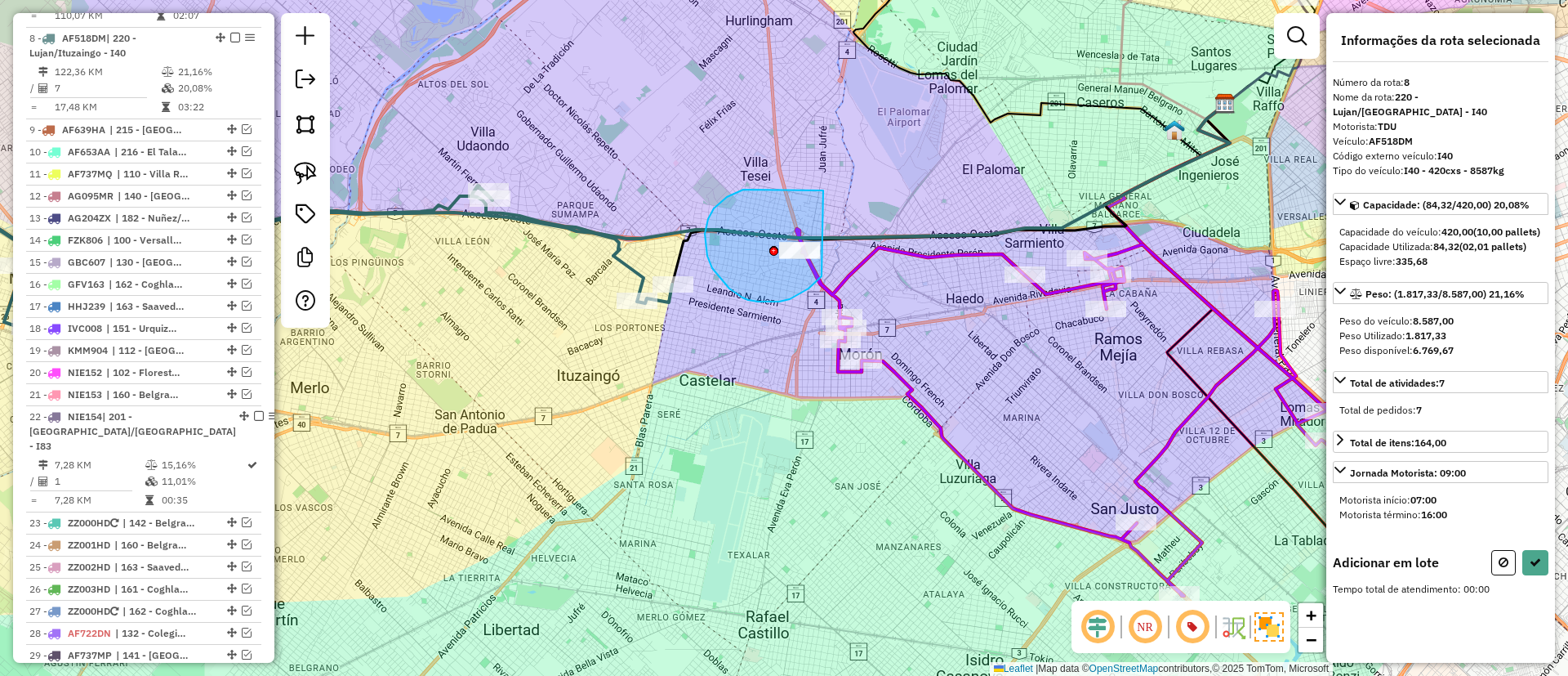
drag, startPoint x: 708, startPoint y: 219, endPoint x: 822, endPoint y: 276, distance: 127.5
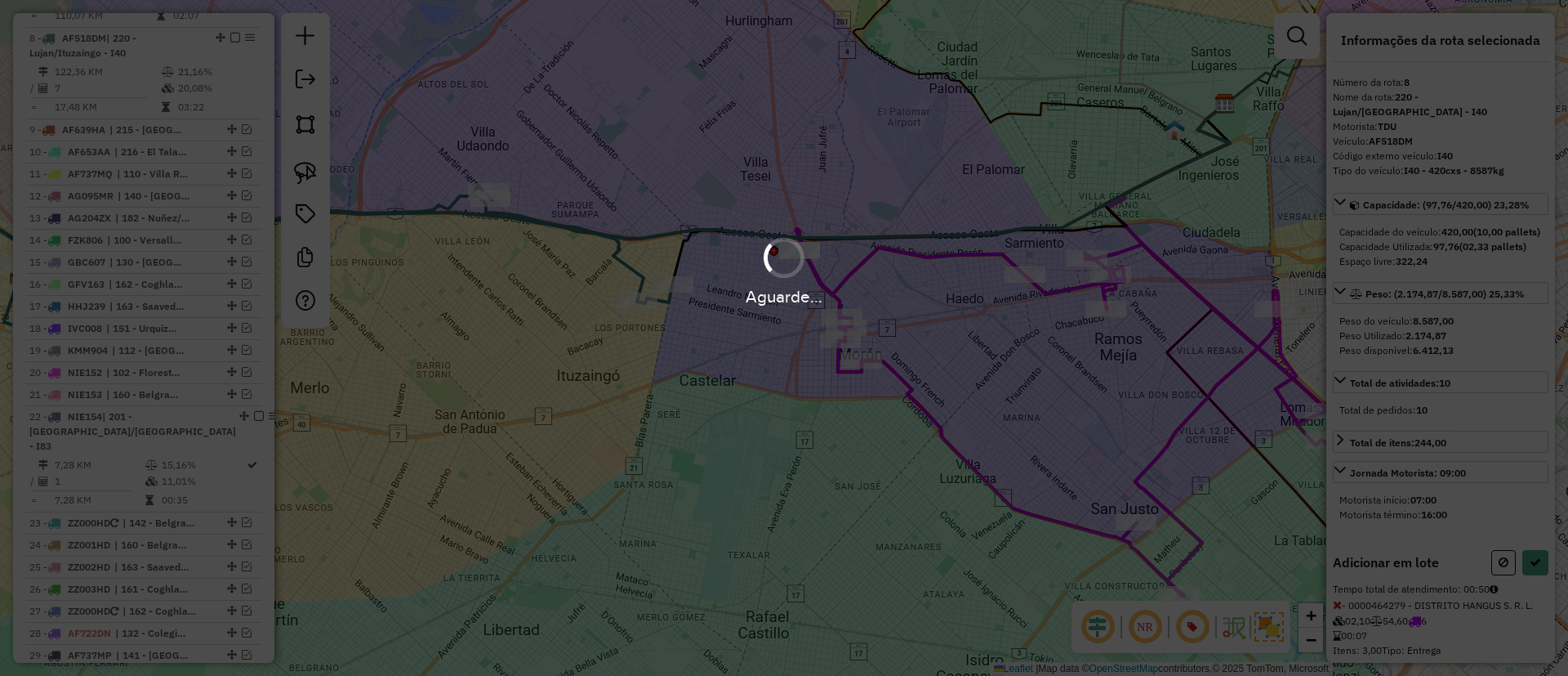
select select "*********"
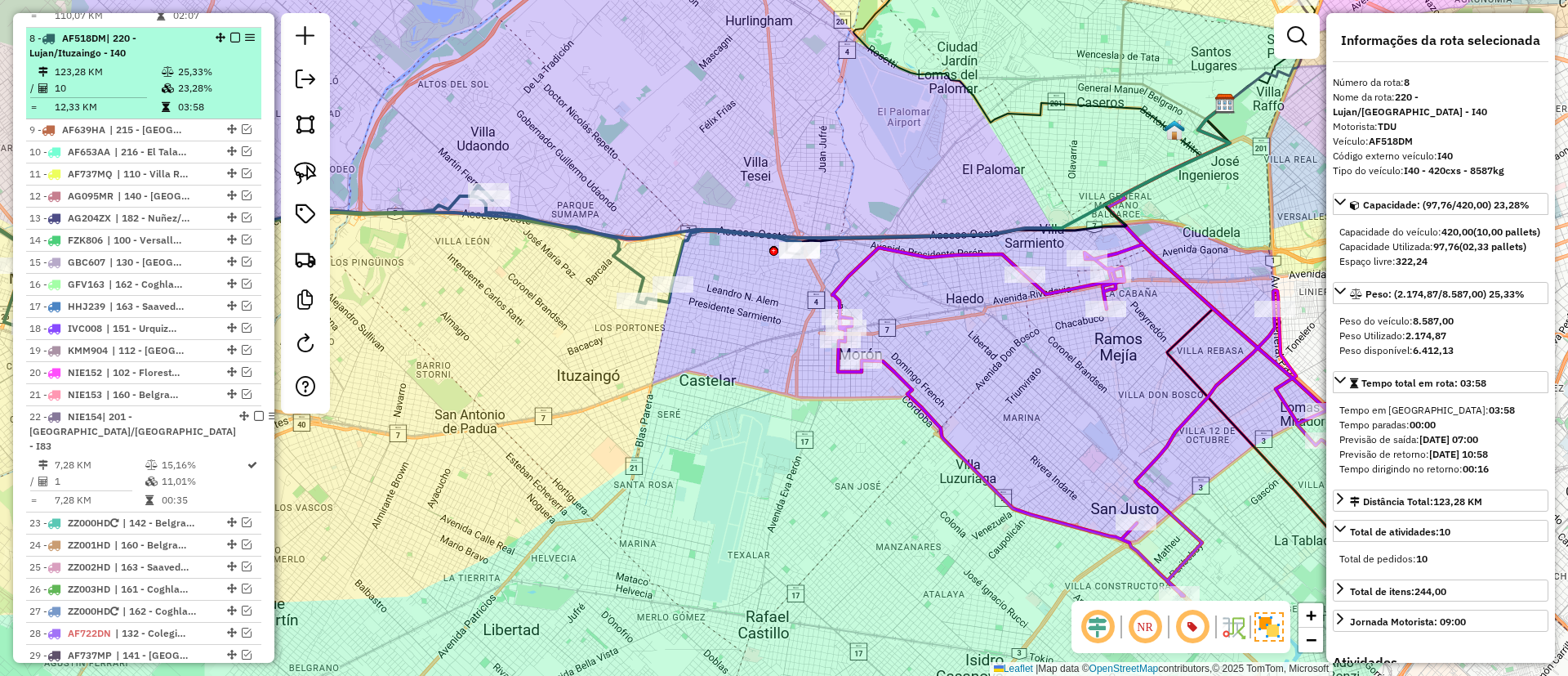
click at [230, 33] on em at bounding box center [235, 37] width 10 height 10
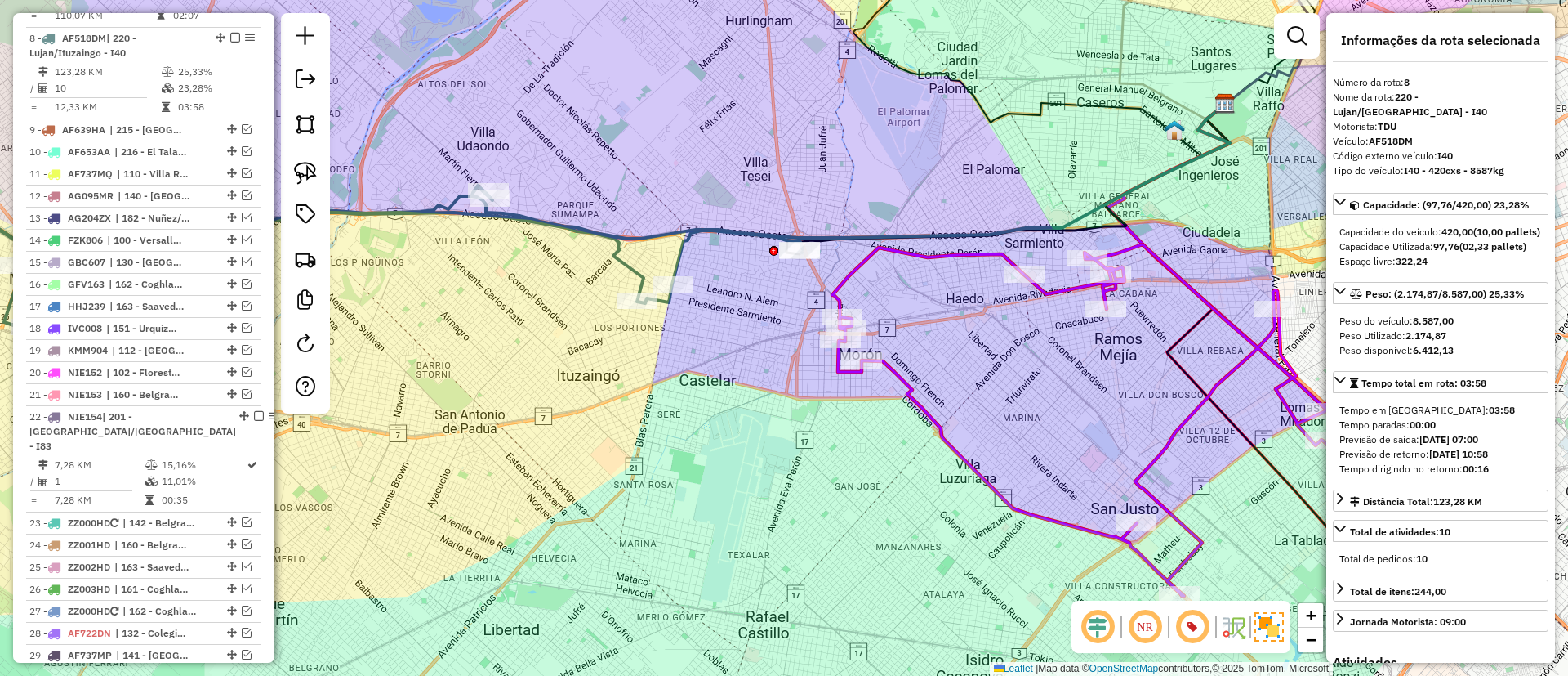
scroll to position [853, 0]
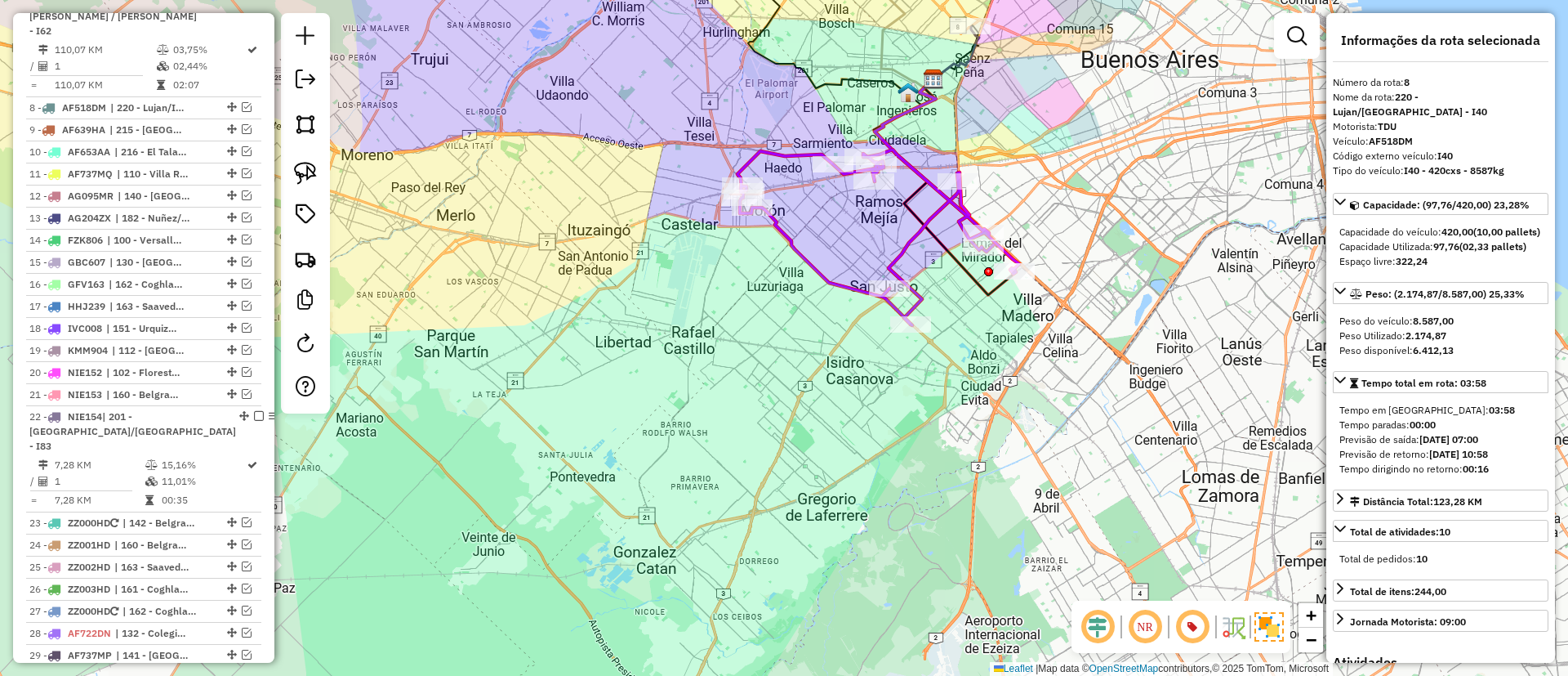
click at [843, 266] on div "Janela de atendimento Grade de atendimento Capacidade Transportadoras Veículos …" at bounding box center [784, 338] width 1568 height 676
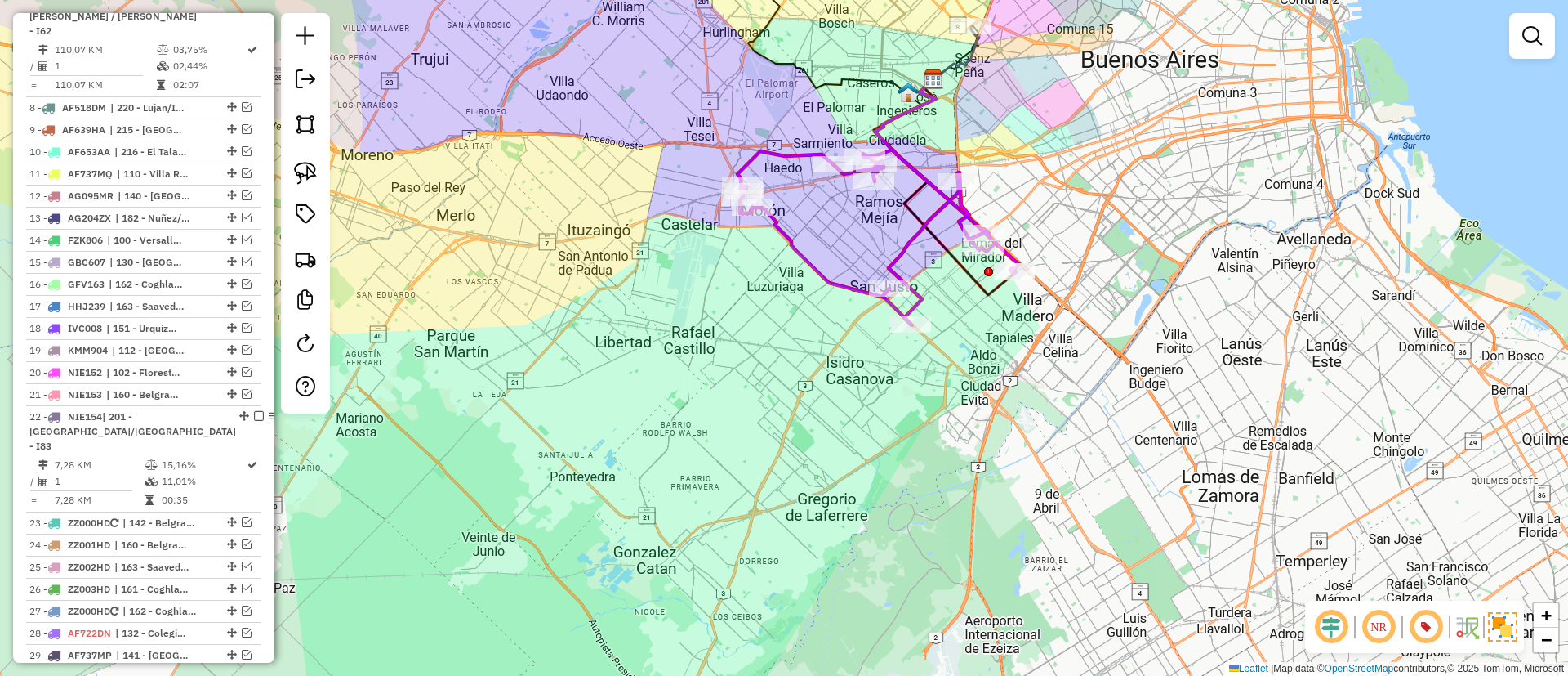
click at [831, 279] on icon at bounding box center [878, 237] width 282 height 176
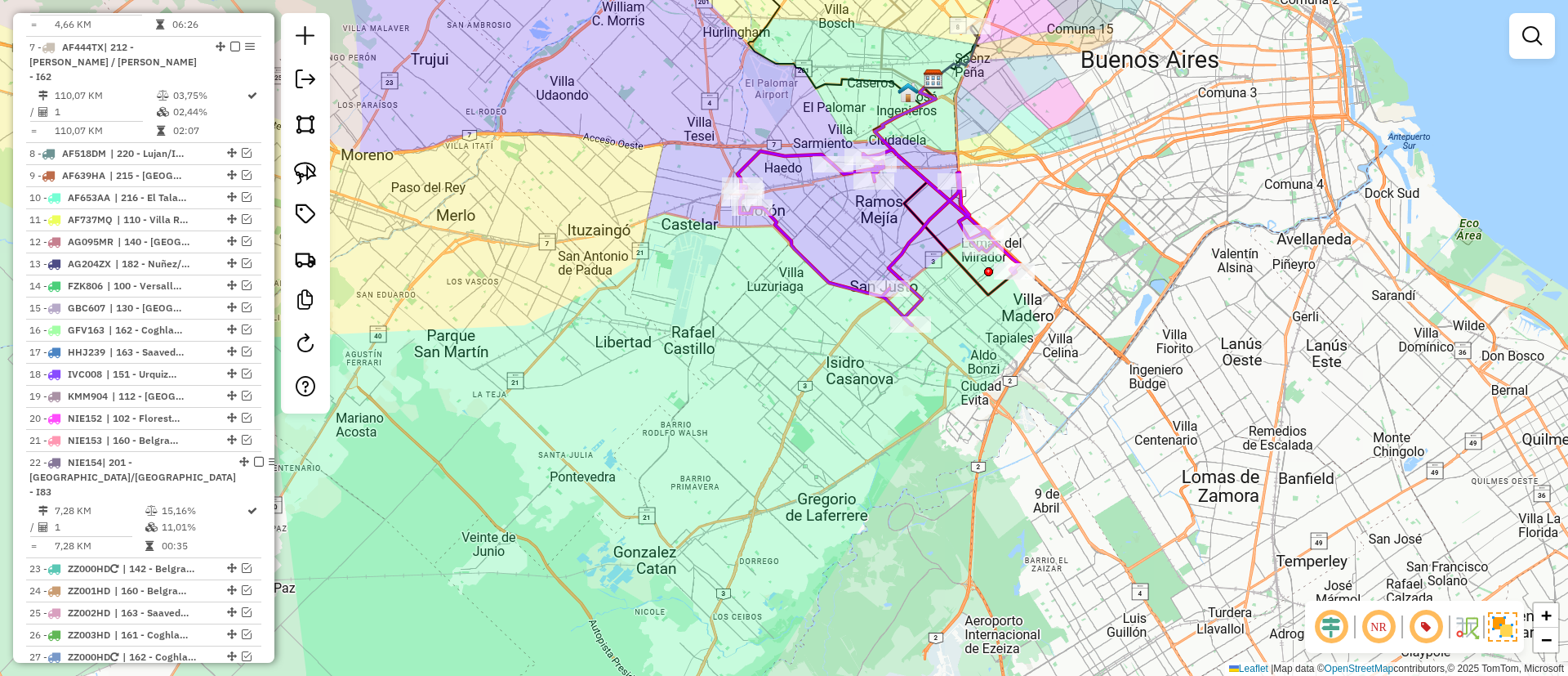
select select "*********"
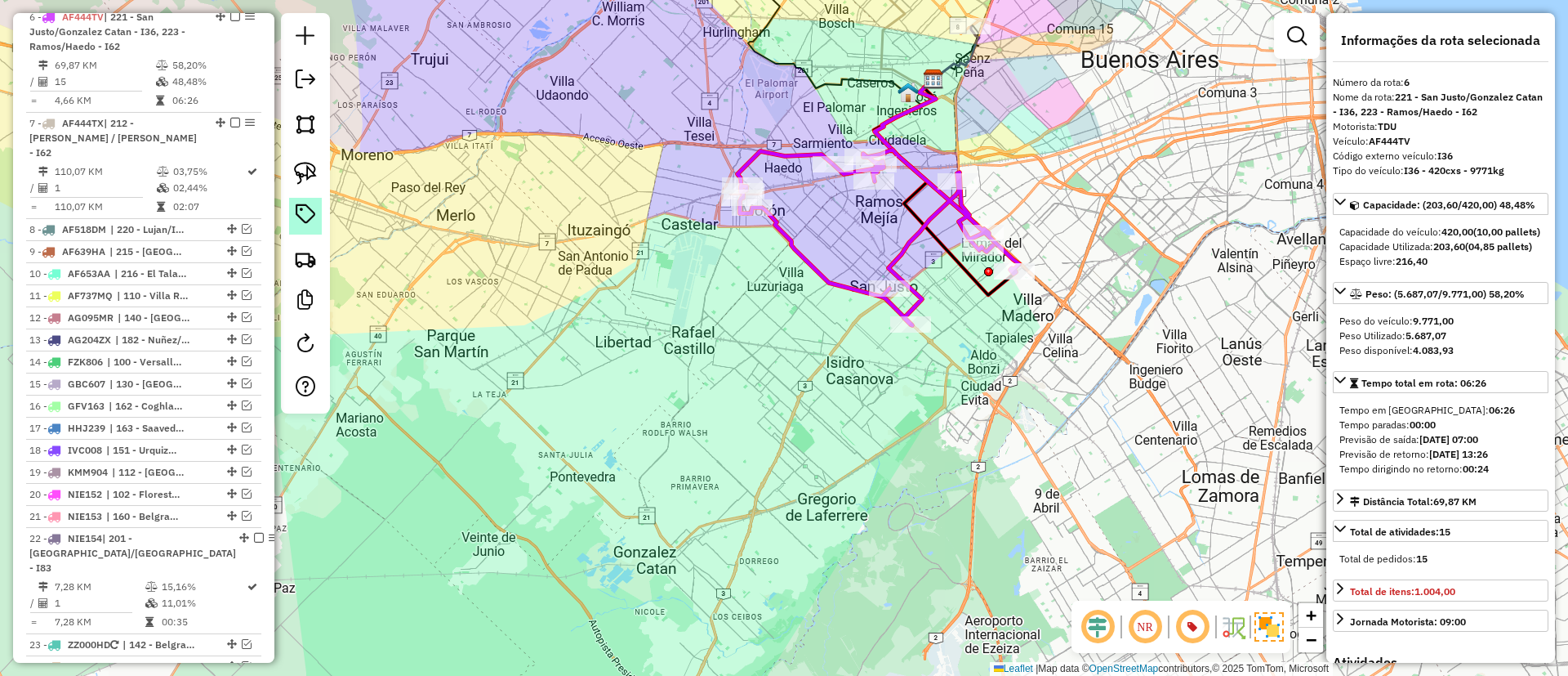
scroll to position [725, 0]
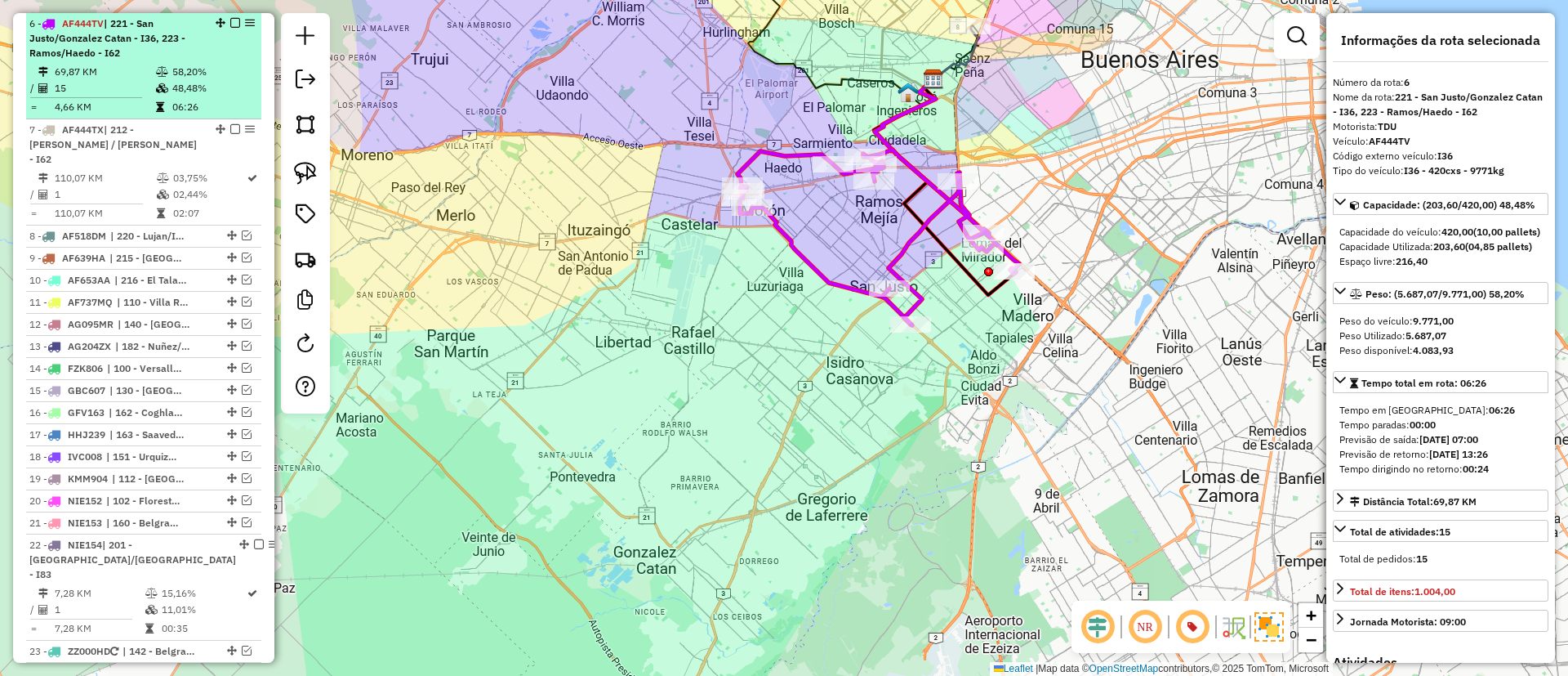
click at [232, 25] on em at bounding box center [235, 23] width 10 height 10
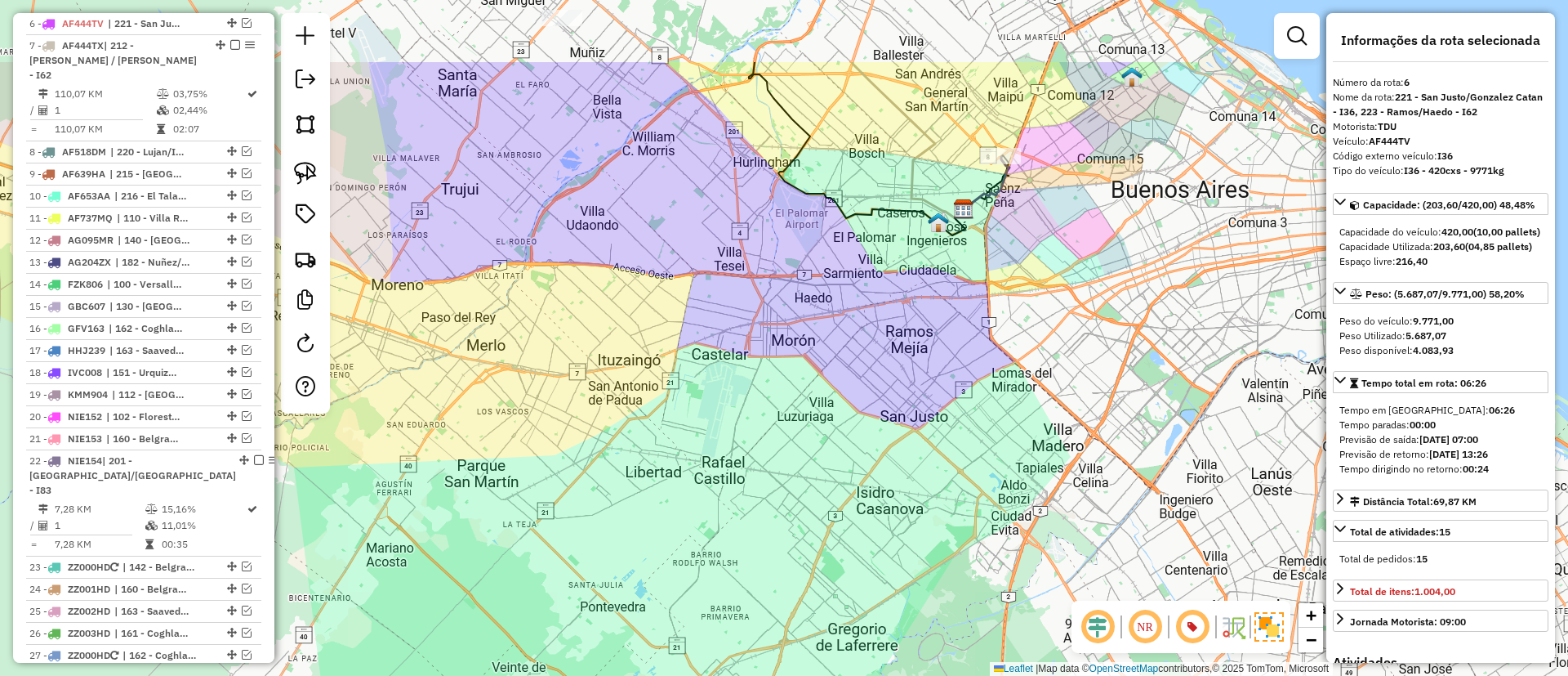
drag, startPoint x: 720, startPoint y: 218, endPoint x: 745, endPoint y: 425, distance: 208.5
click at [745, 425] on div "Janela de atendimento Grade de atendimento Capacidade Transportadoras Veículos …" at bounding box center [784, 338] width 1568 height 676
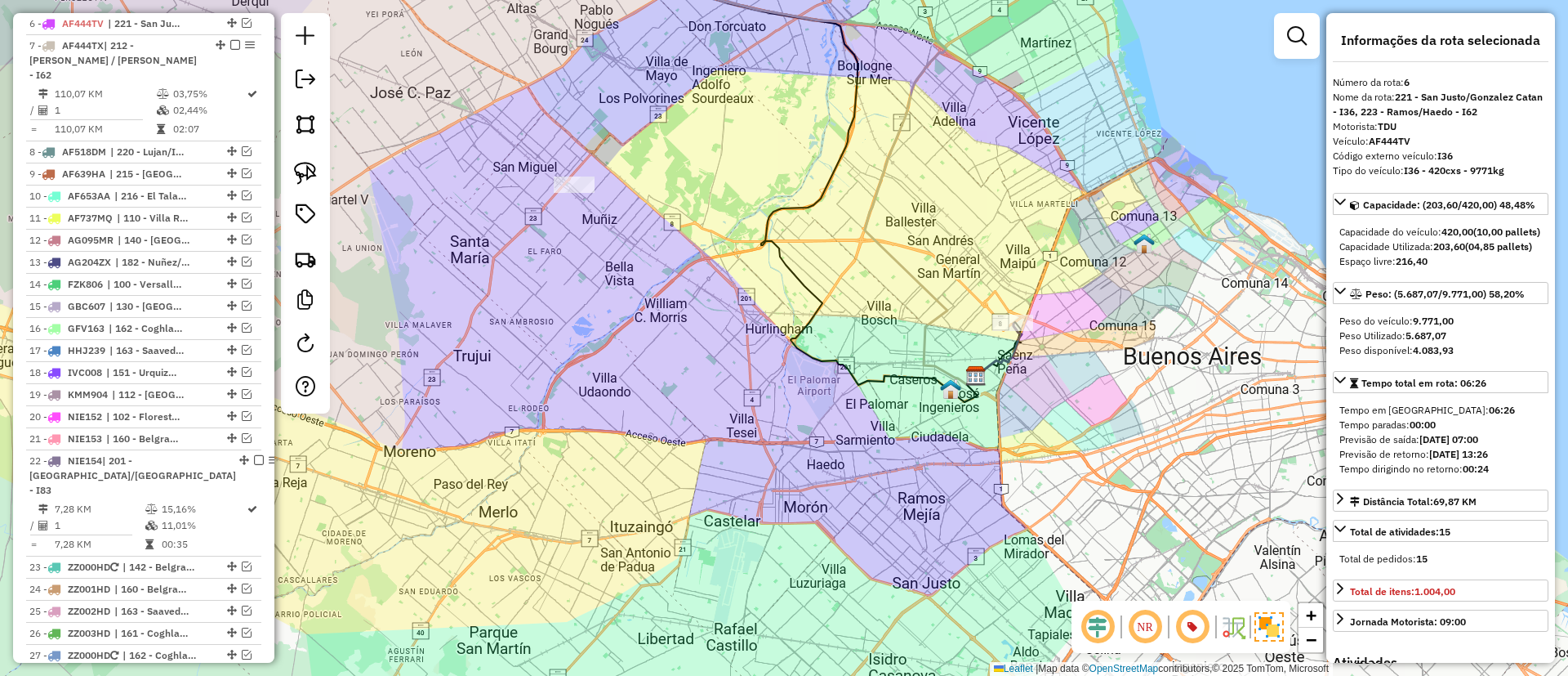
drag, startPoint x: 902, startPoint y: 273, endPoint x: 902, endPoint y: 417, distance: 144.0
click at [897, 384] on icon at bounding box center [787, 170] width 376 height 427
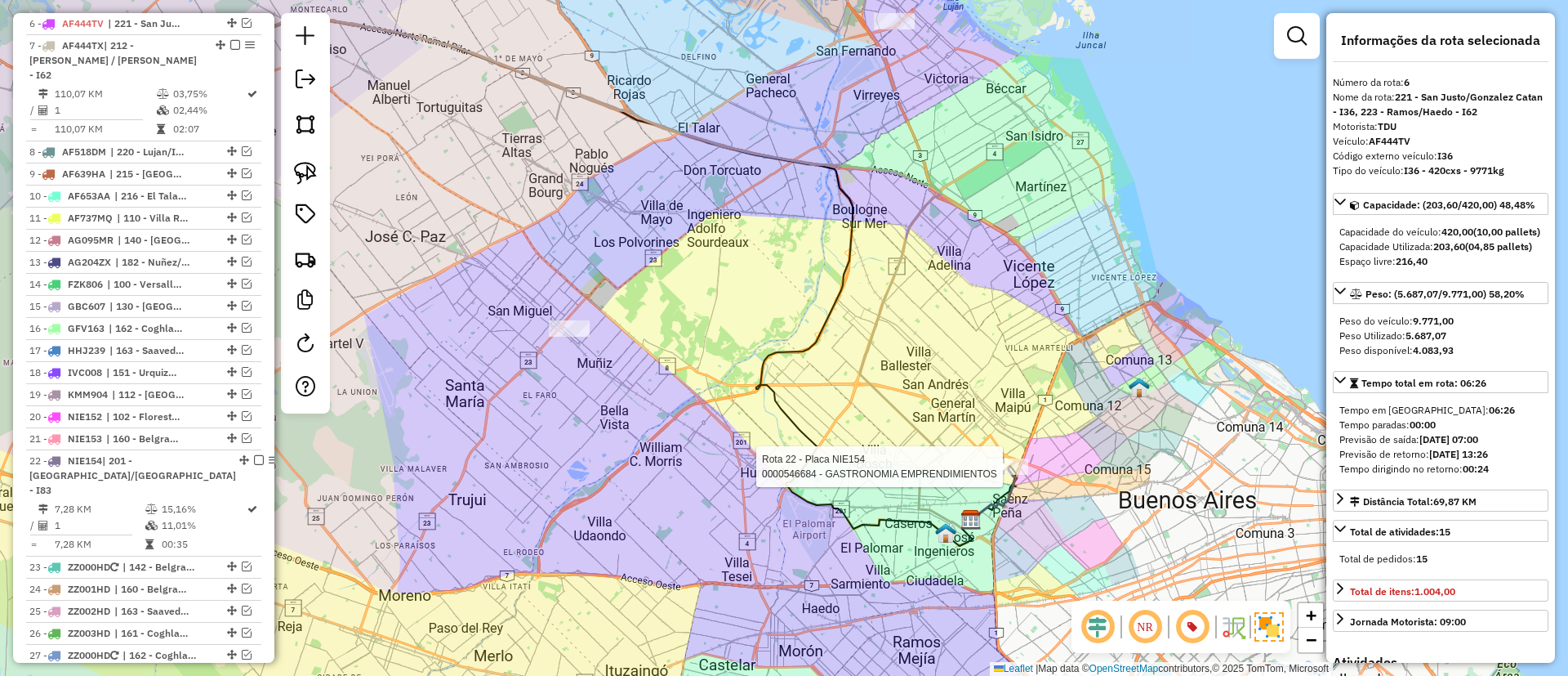
click at [1014, 475] on div at bounding box center [1007, 466] width 41 height 16
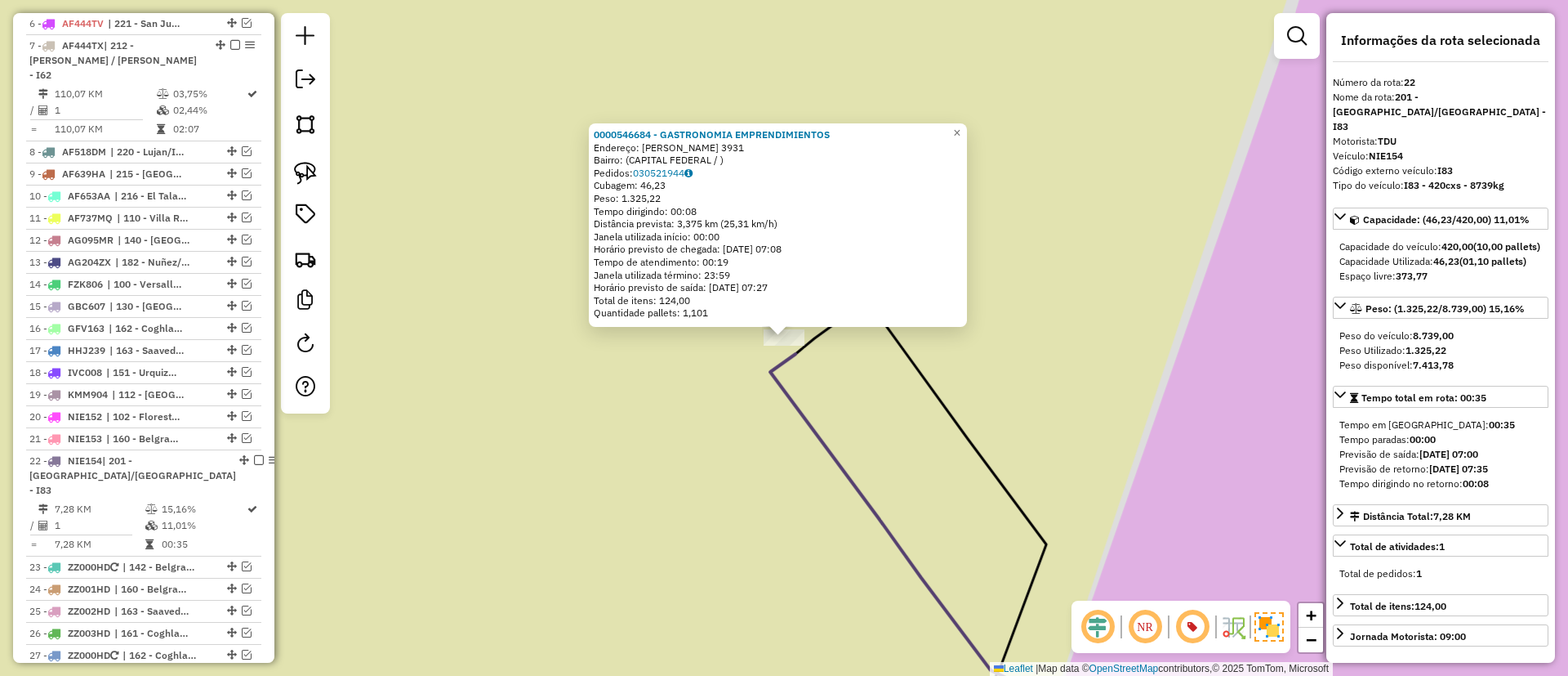
scroll to position [1147, 0]
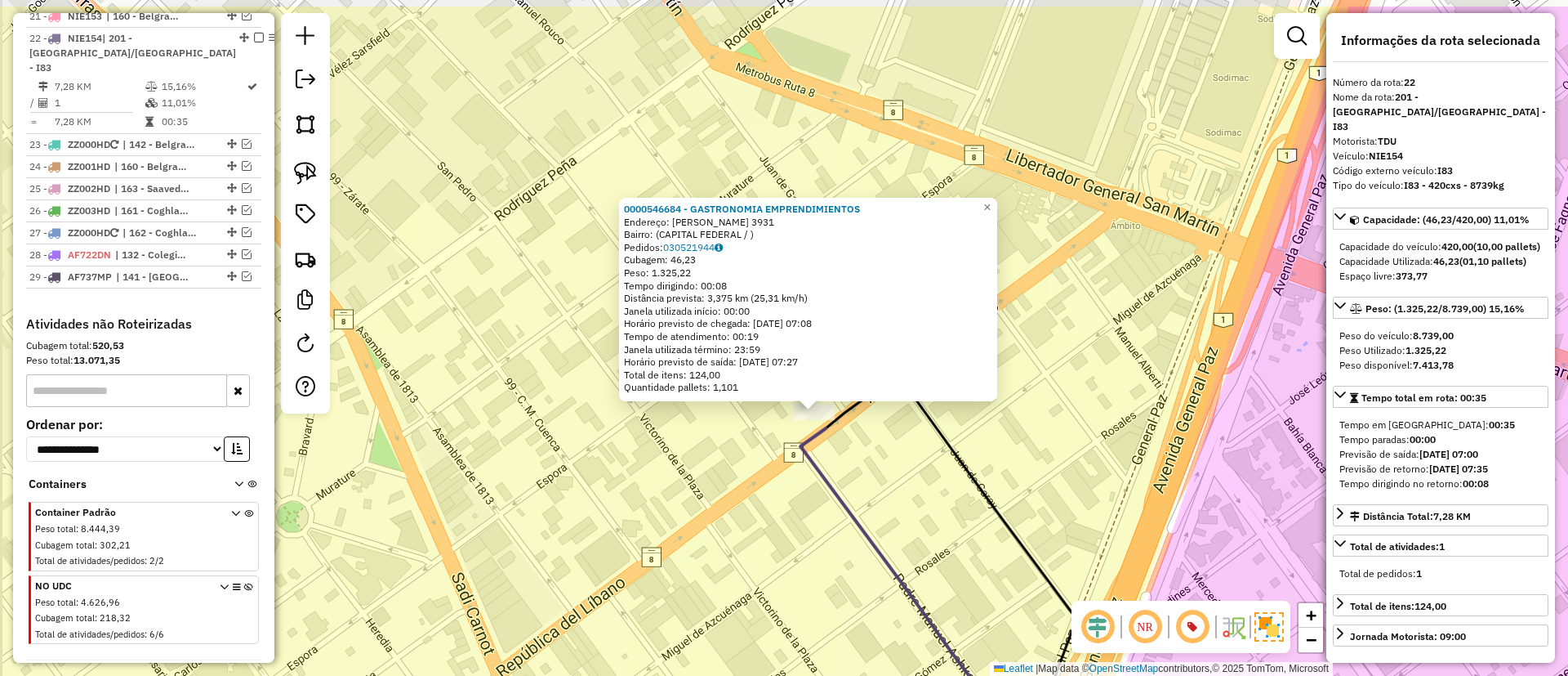
drag, startPoint x: 677, startPoint y: 465, endPoint x: 703, endPoint y: 488, distance: 34.7
click at [693, 492] on div "0000546684 - GASTRONOMIA EMPRENDIMIENTOS Endereço: GUIDO SPANO 3931 Bairro: (CA…" at bounding box center [784, 338] width 1568 height 676
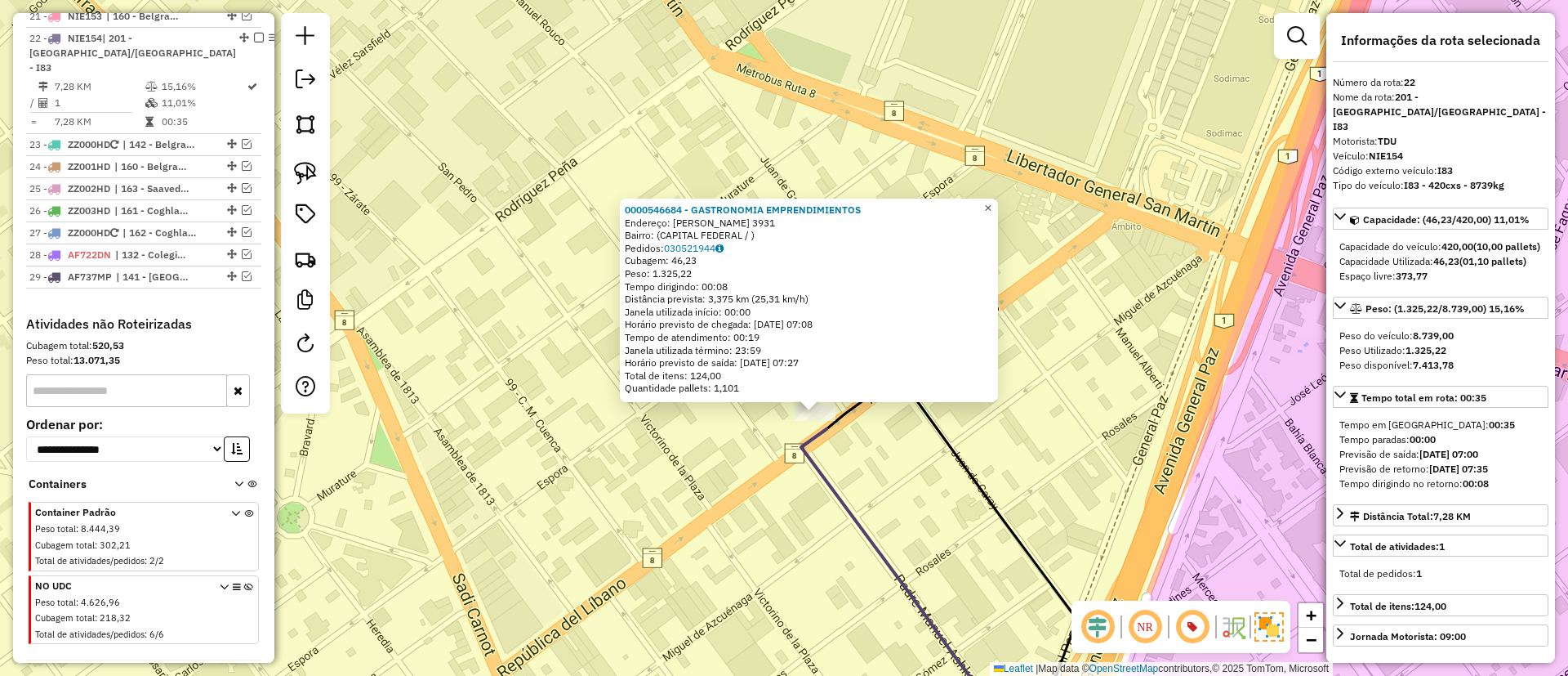
click at [998, 203] on link "×" at bounding box center [988, 208] width 20 height 20
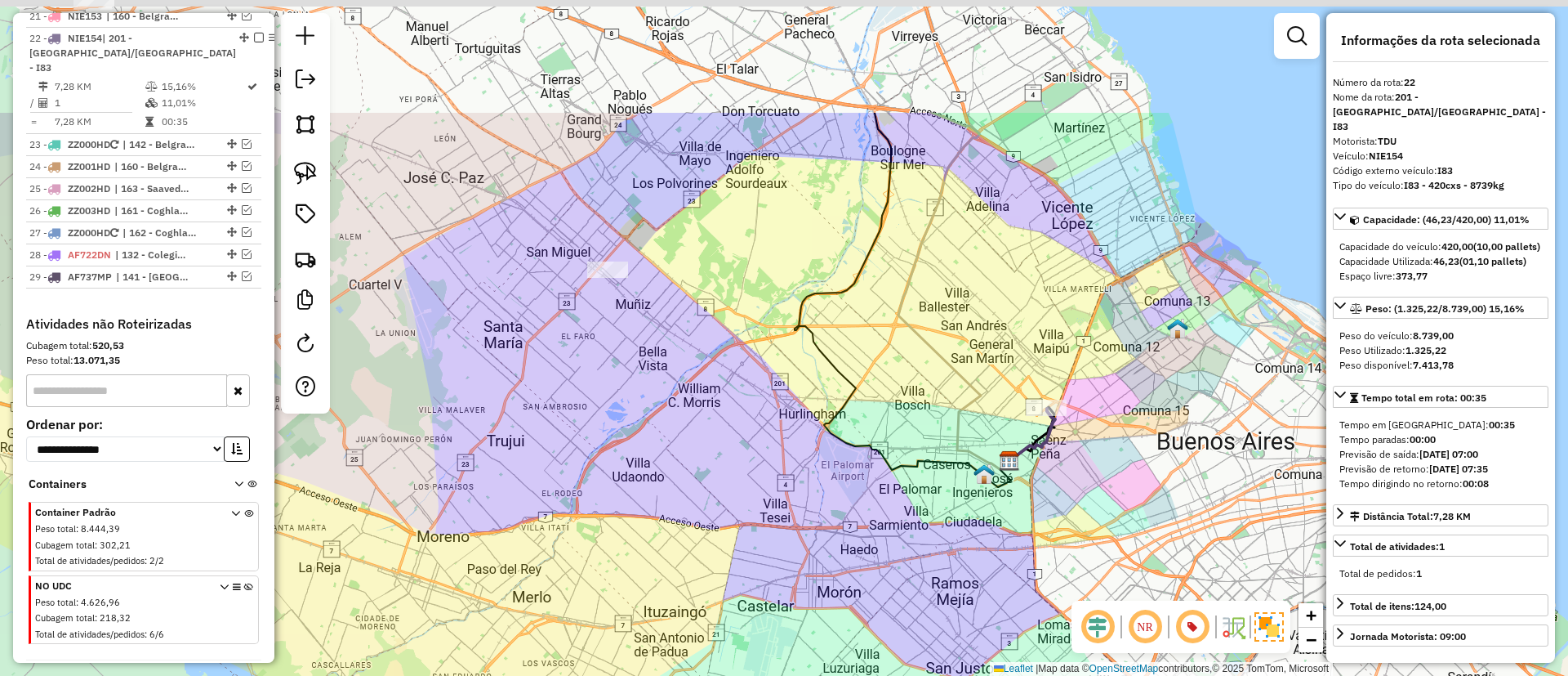
drag, startPoint x: 784, startPoint y: 290, endPoint x: 868, endPoint y: 408, distance: 144.8
click at [868, 408] on div "Janela de atendimento Grade de atendimento Capacidade Transportadoras Veículos …" at bounding box center [784, 338] width 1568 height 676
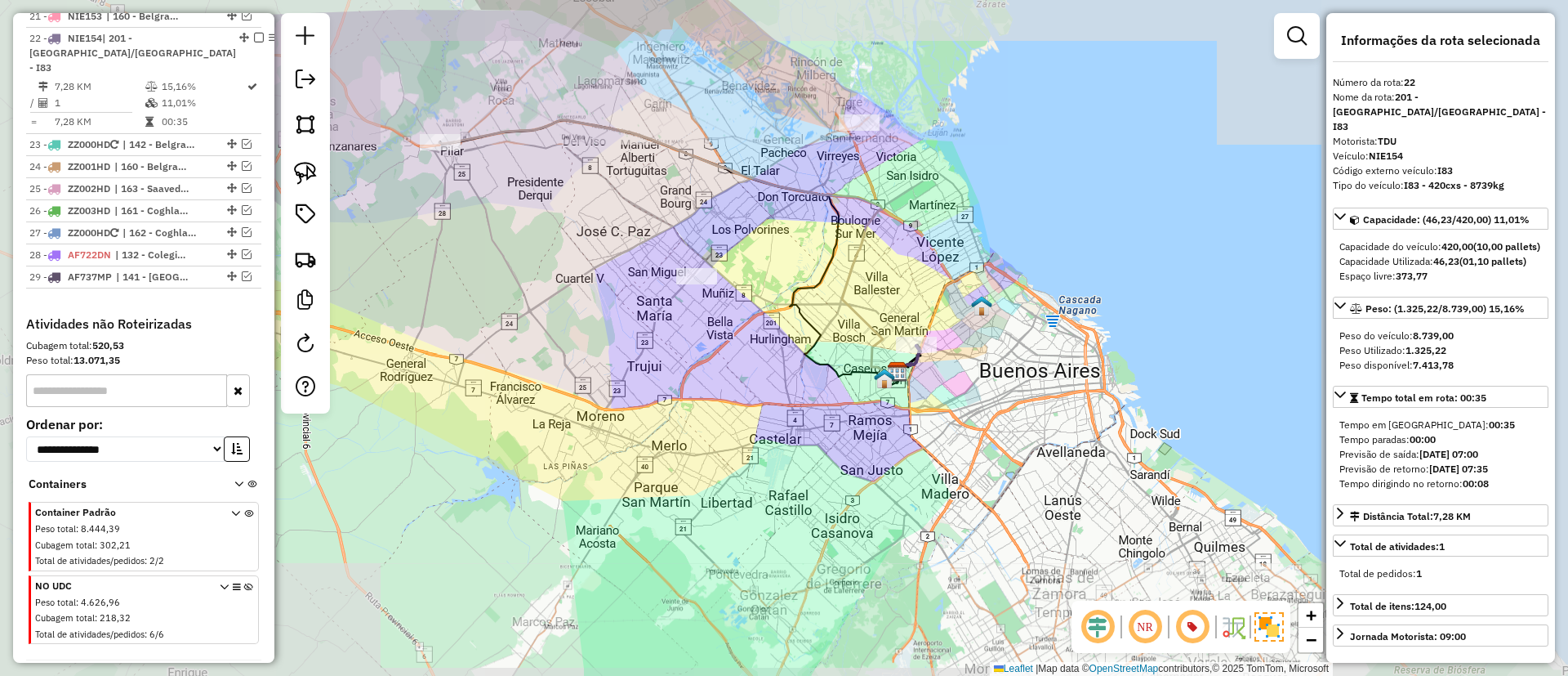
drag, startPoint x: 751, startPoint y: 230, endPoint x: 798, endPoint y: 307, distance: 90.2
click at [798, 307] on div "Janela de atendimento Grade de atendimento Capacidade Transportadoras Veículos …" at bounding box center [784, 338] width 1568 height 676
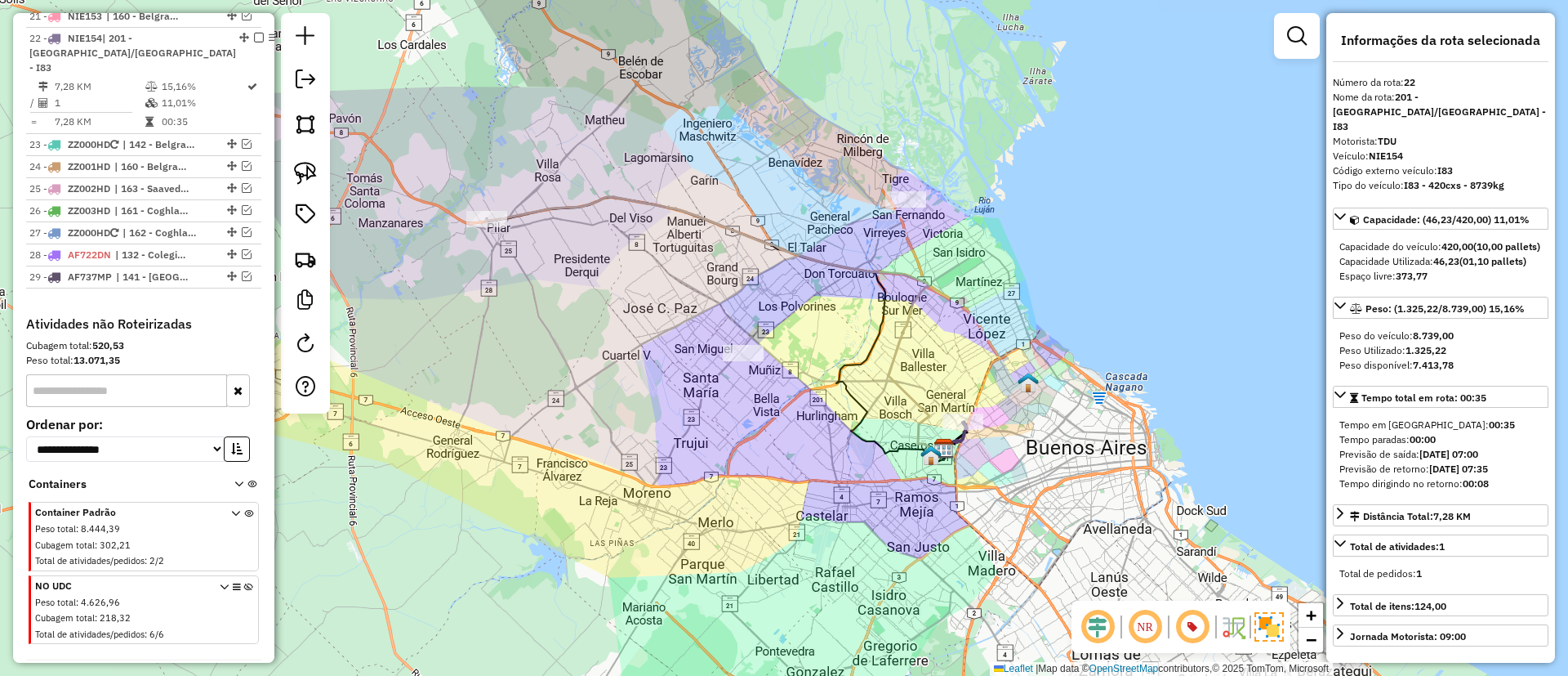
click at [777, 233] on div "Janela de atendimento Grade de atendimento Capacidade Transportadoras Veículos …" at bounding box center [784, 338] width 1568 height 676
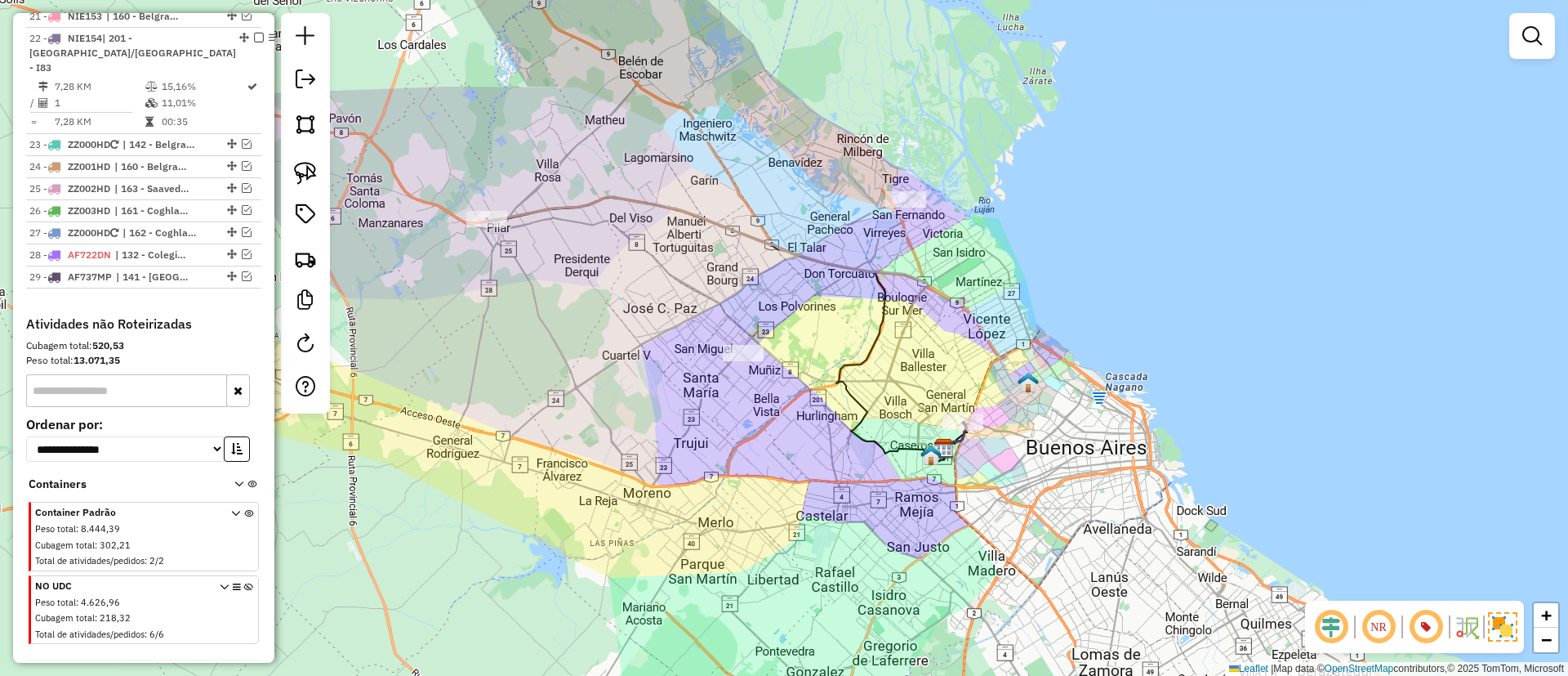
click at [784, 245] on icon at bounding box center [715, 325] width 458 height 256
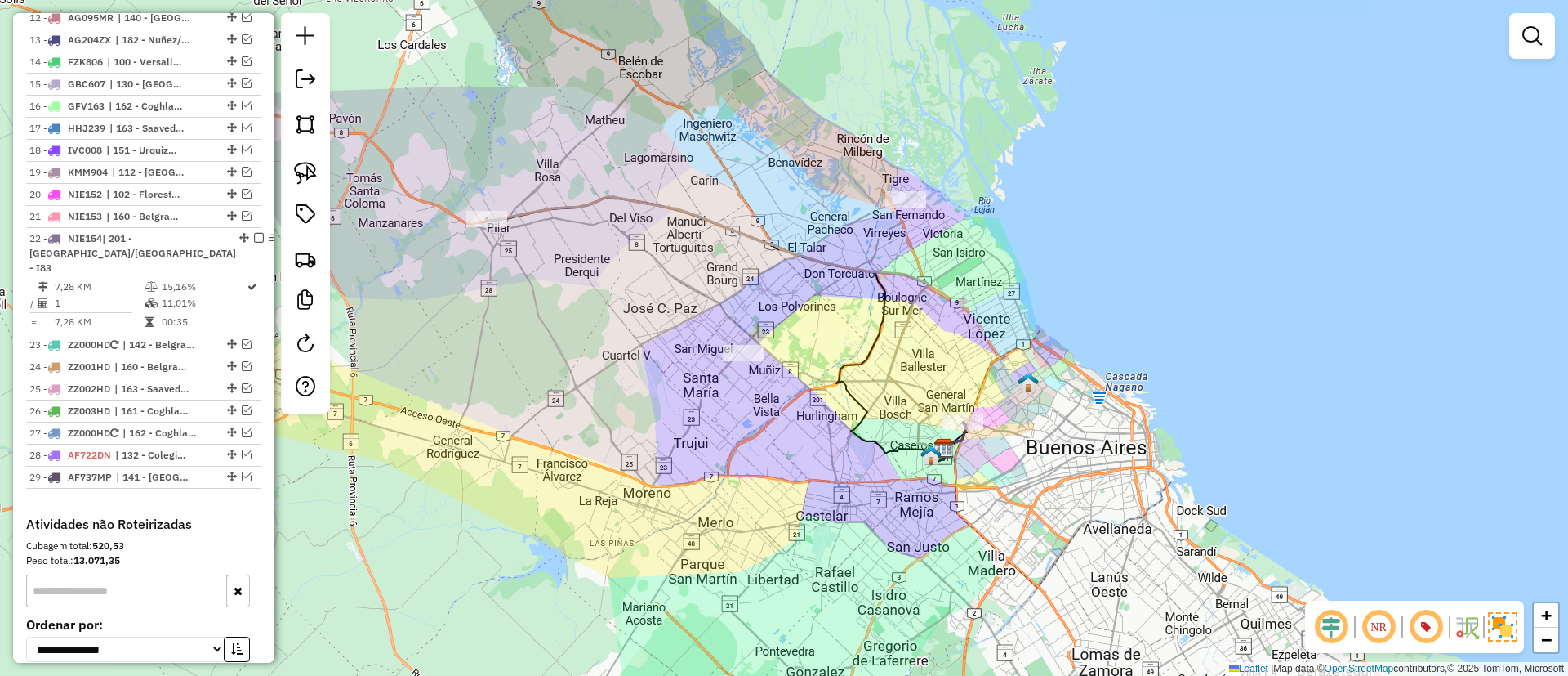
select select "*********"
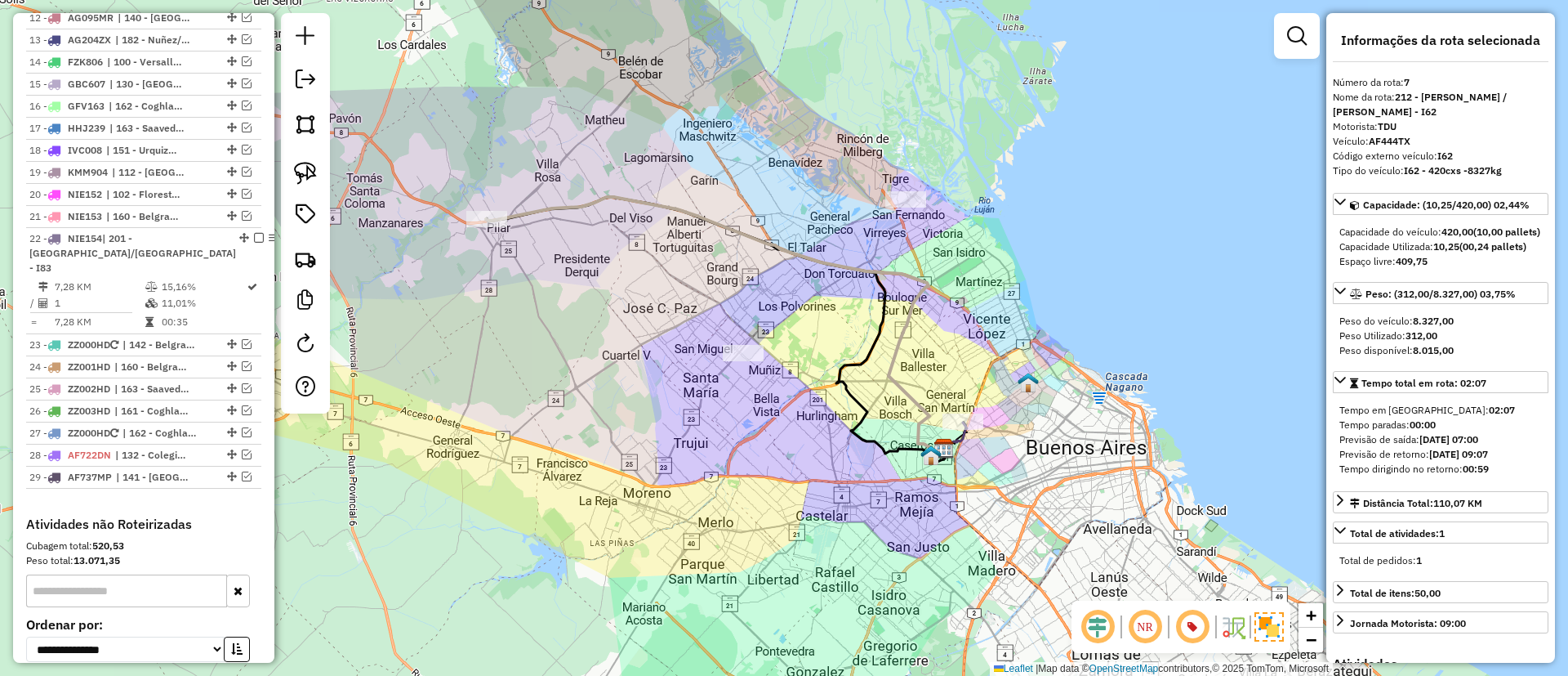
scroll to position [747, 0]
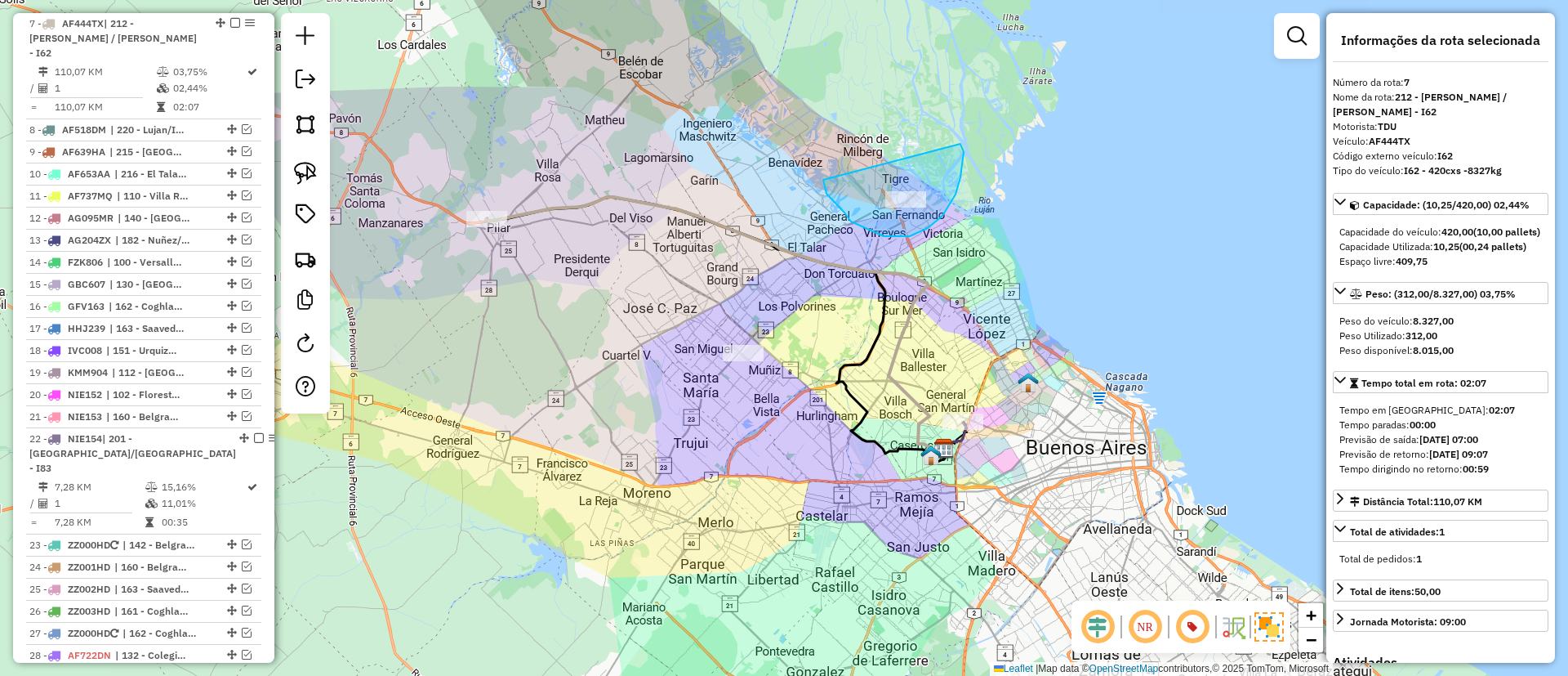
drag, startPoint x: 928, startPoint y: 228, endPoint x: 961, endPoint y: 144, distance: 90.2
click at [655, 198] on icon at bounding box center [715, 325] width 458 height 256
click at [708, 228] on icon at bounding box center [715, 325] width 458 height 256
click at [718, 225] on icon at bounding box center [715, 325] width 458 height 256
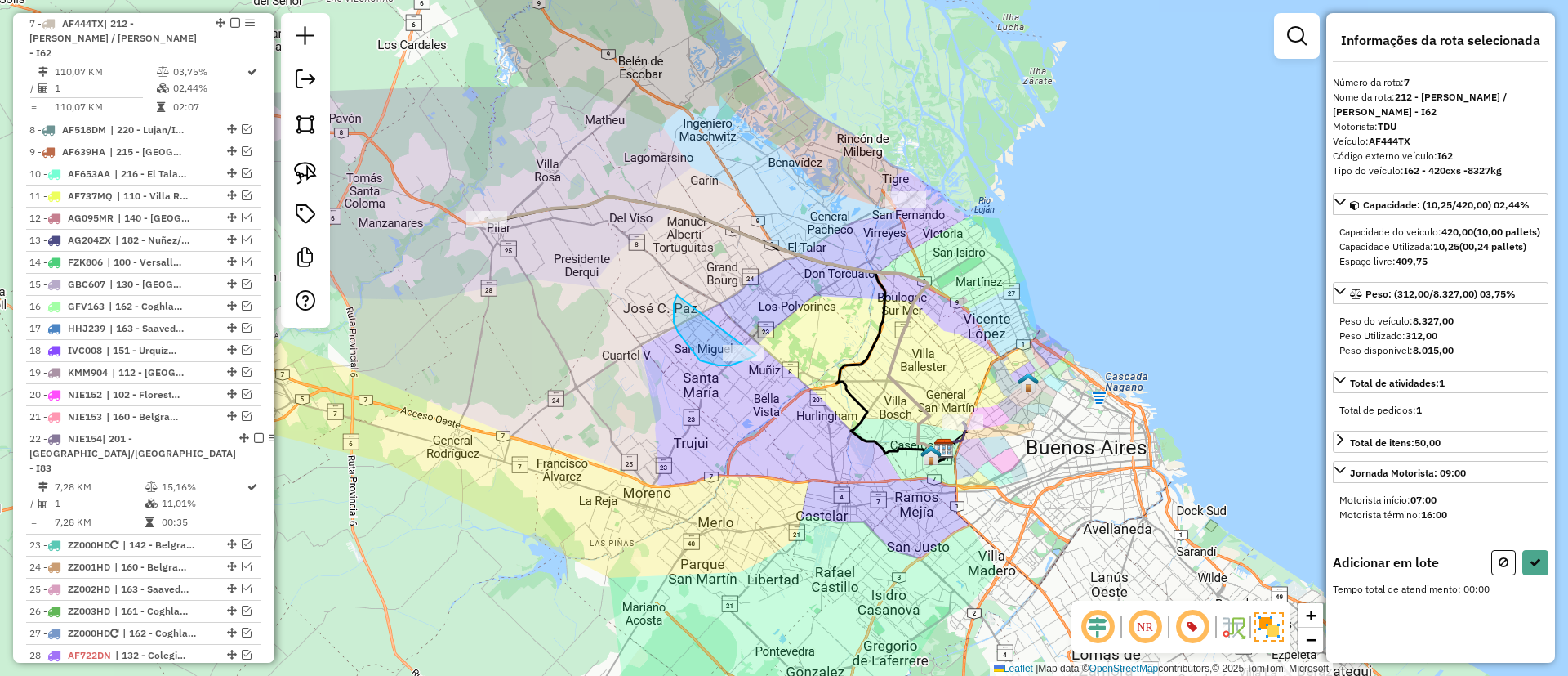
drag, startPoint x: 718, startPoint y: 365, endPoint x: 785, endPoint y: 317, distance: 82.4
select select "*********"
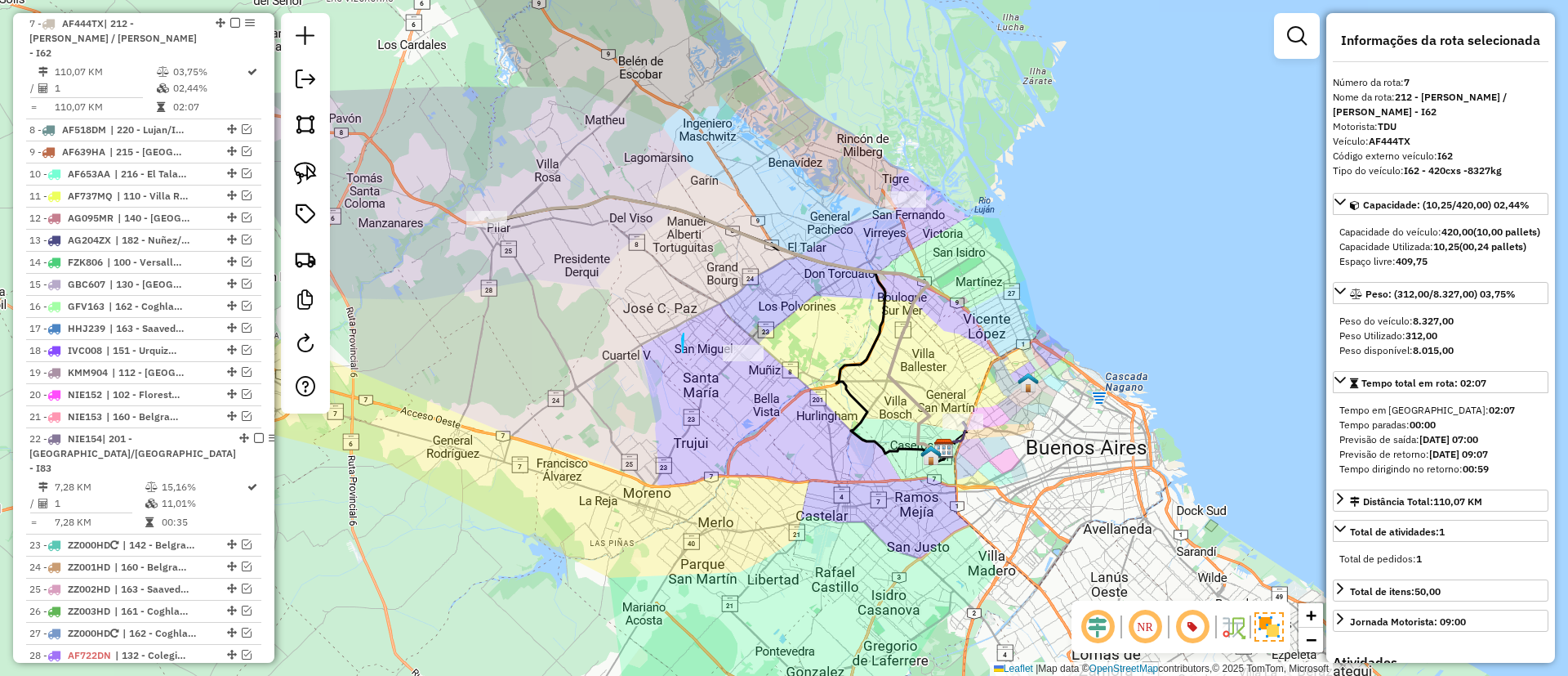
drag, startPoint x: 683, startPoint y: 352, endPoint x: 768, endPoint y: 336, distance: 86.5
click at [739, 239] on icon at bounding box center [715, 325] width 458 height 256
click at [743, 231] on icon at bounding box center [715, 325] width 458 height 256
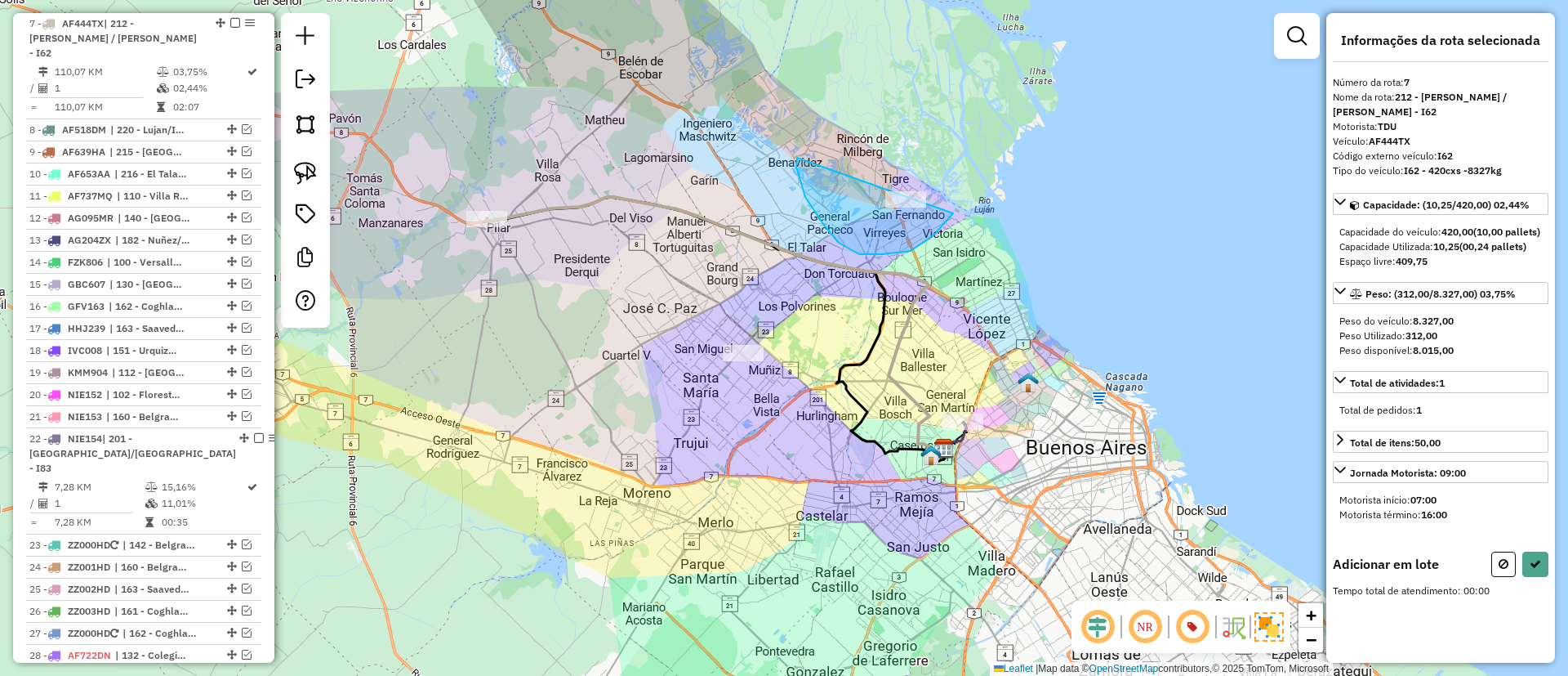
drag, startPoint x: 805, startPoint y: 197, endPoint x: 947, endPoint y: 102, distance: 170.8
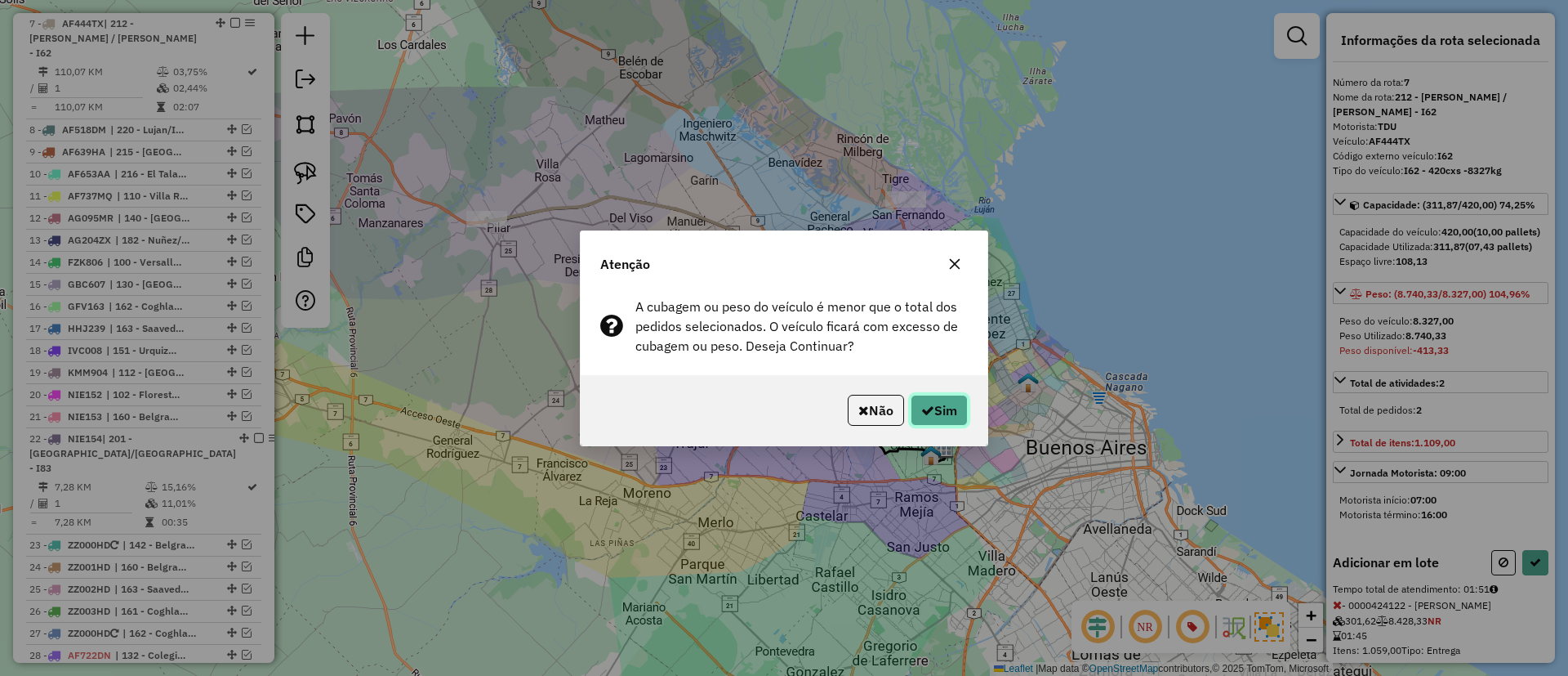
click at [941, 412] on button "Sim" at bounding box center [939, 410] width 57 height 31
select select "*********"
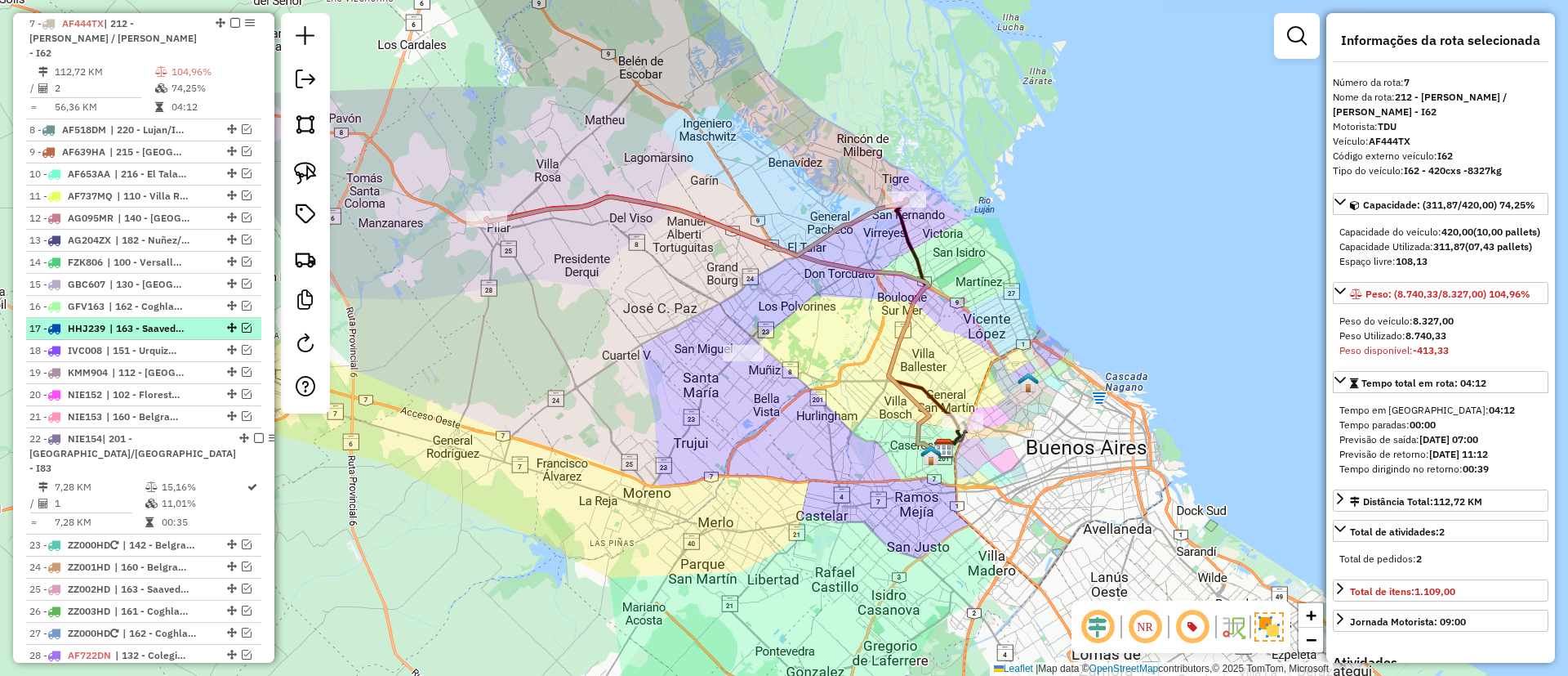
scroll to position [624, 0]
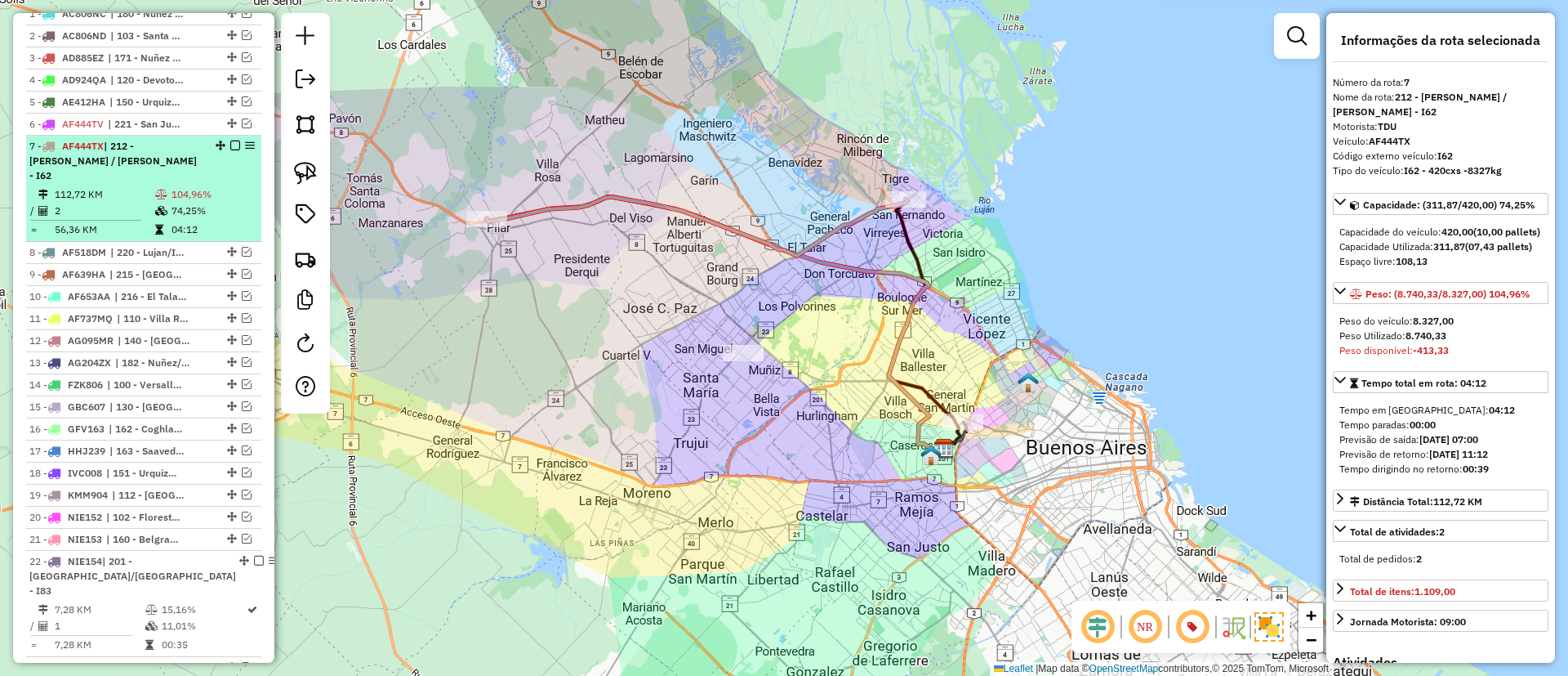
click at [230, 143] on em at bounding box center [235, 145] width 10 height 10
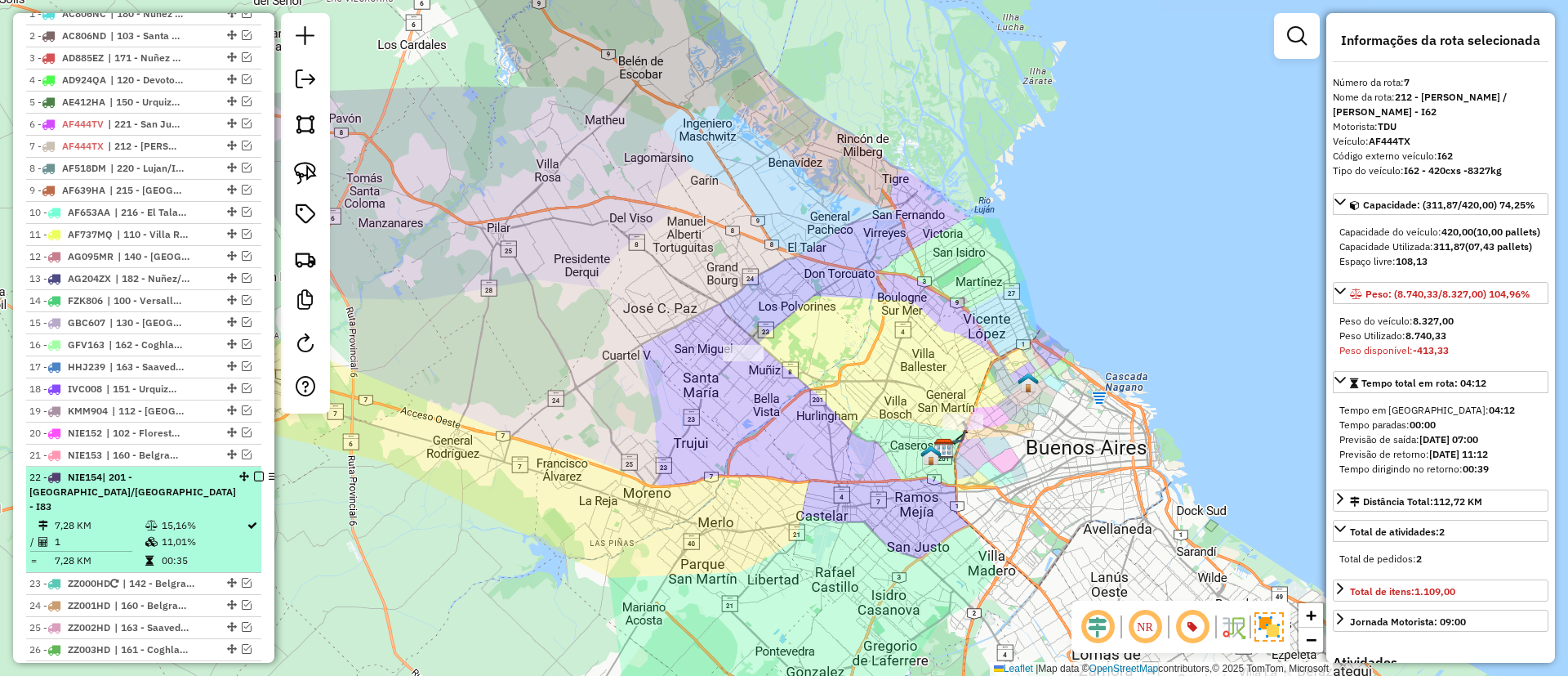
click at [254, 480] on em at bounding box center [259, 476] width 10 height 10
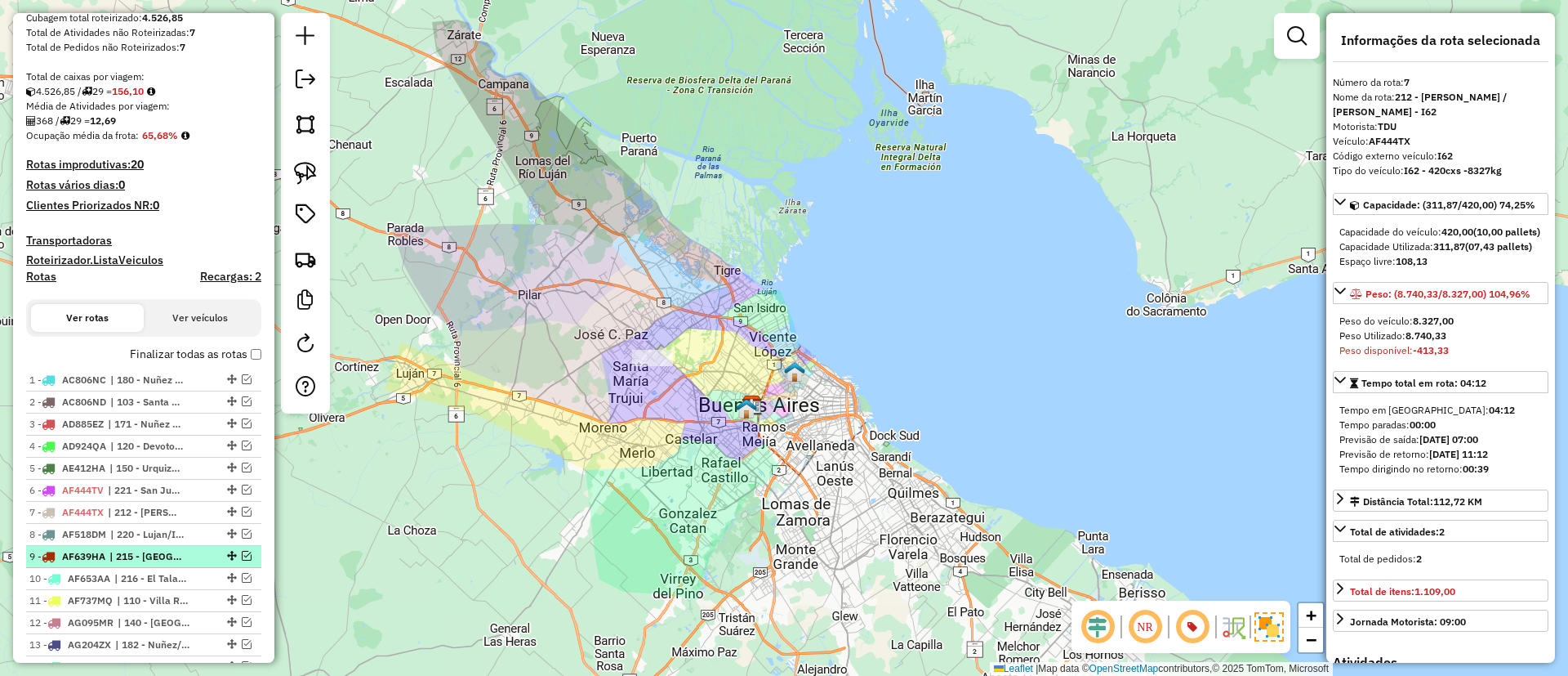
scroll to position [0, 0]
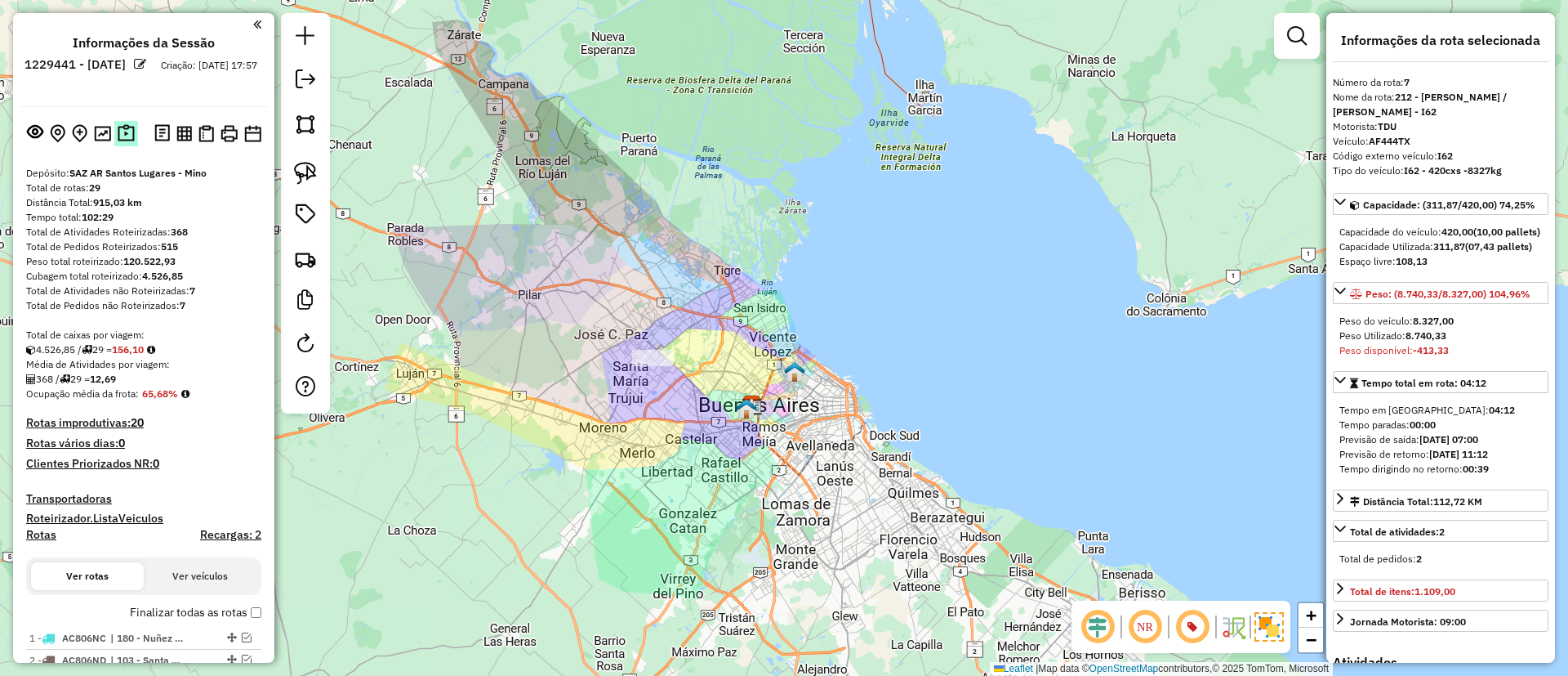
click at [128, 139] on img at bounding box center [126, 134] width 17 height 19
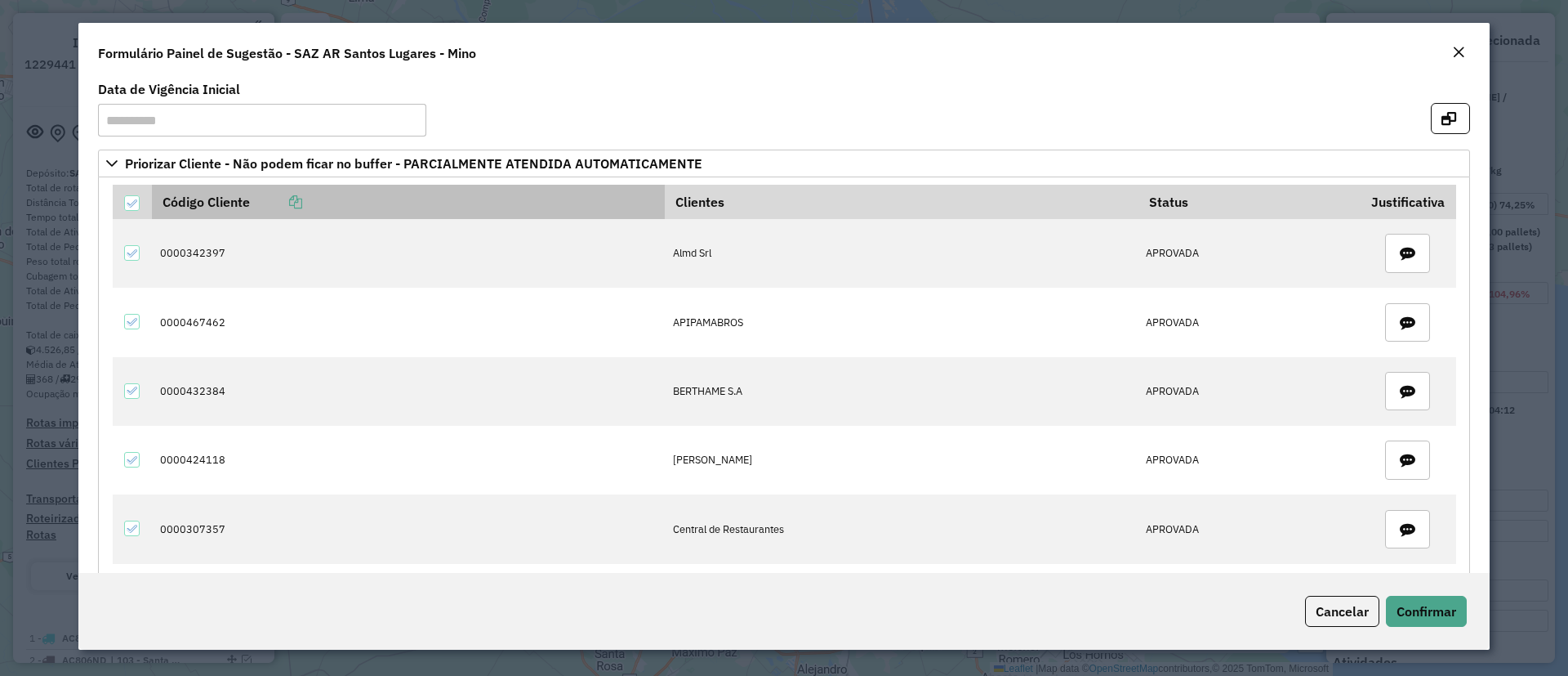
click at [302, 204] on icon at bounding box center [296, 202] width 13 height 13
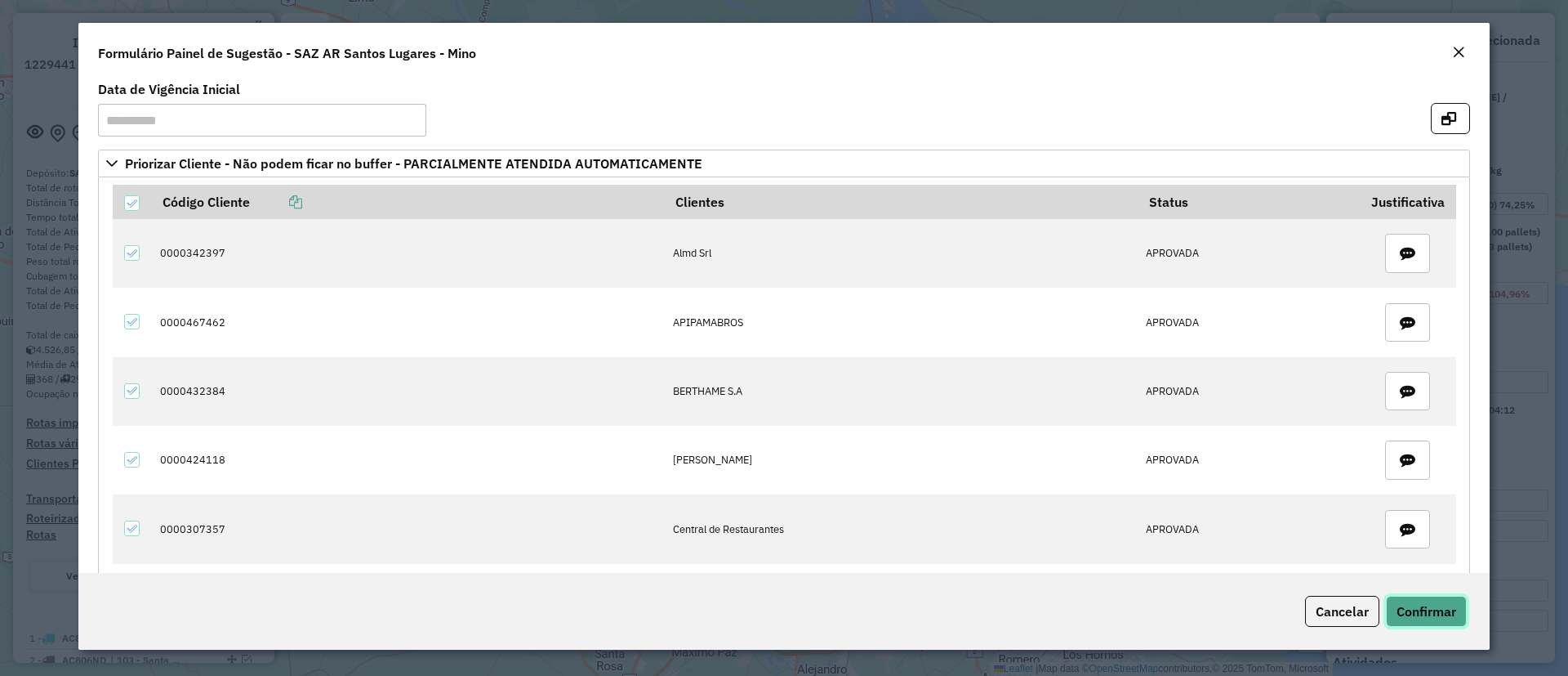
click at [1438, 611] on span "Confirmar" at bounding box center [1426, 611] width 59 height 16
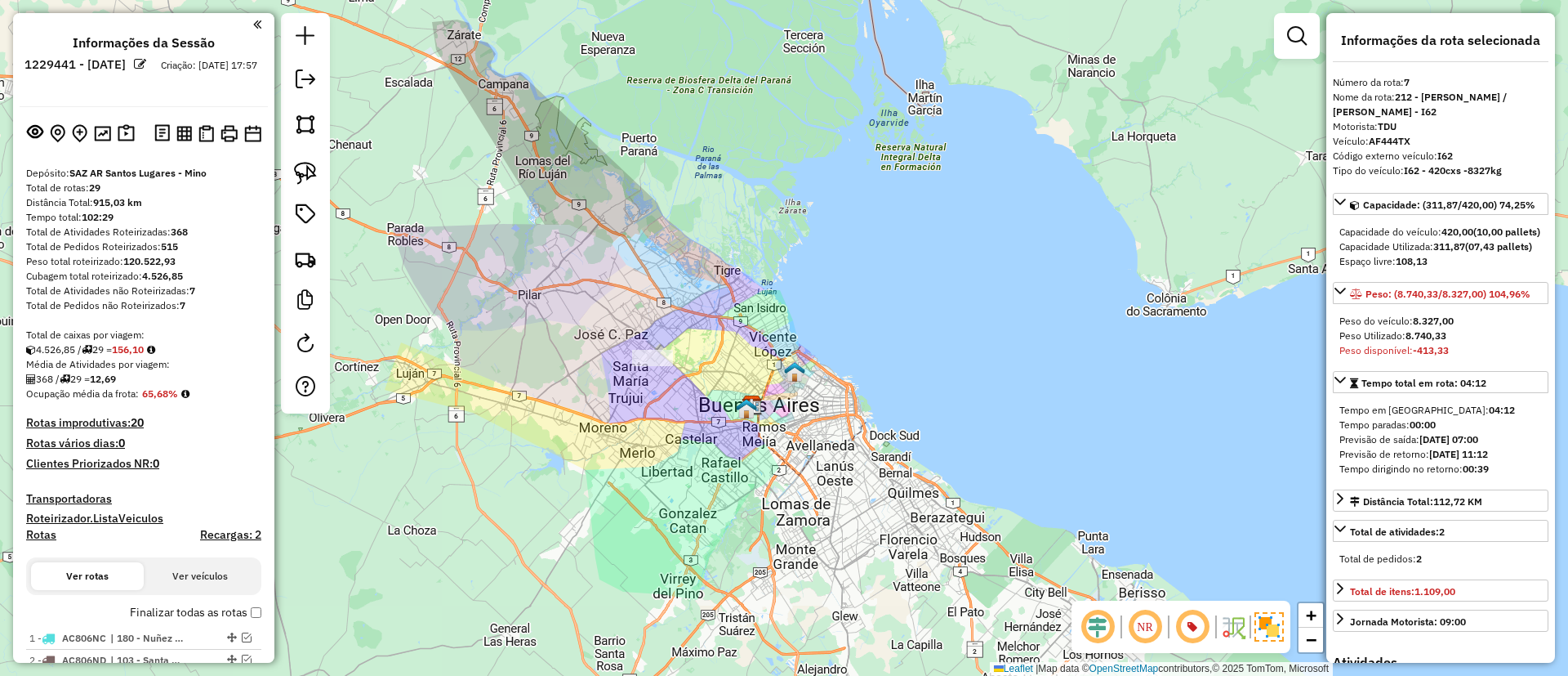
click at [832, 266] on div "Janela de atendimento Grade de atendimento Capacidade Transportadoras Veículos …" at bounding box center [784, 338] width 1568 height 676
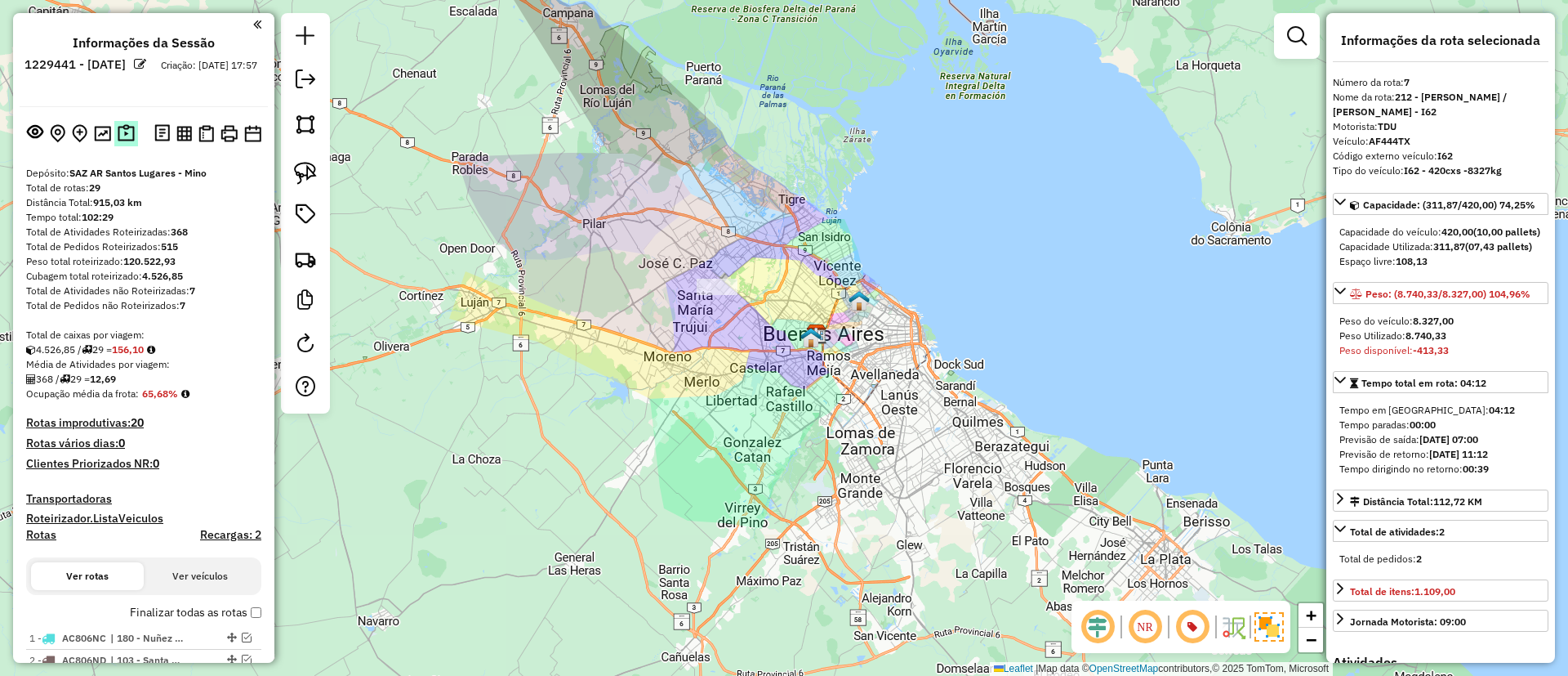
click at [120, 124] on img at bounding box center [126, 134] width 17 height 19
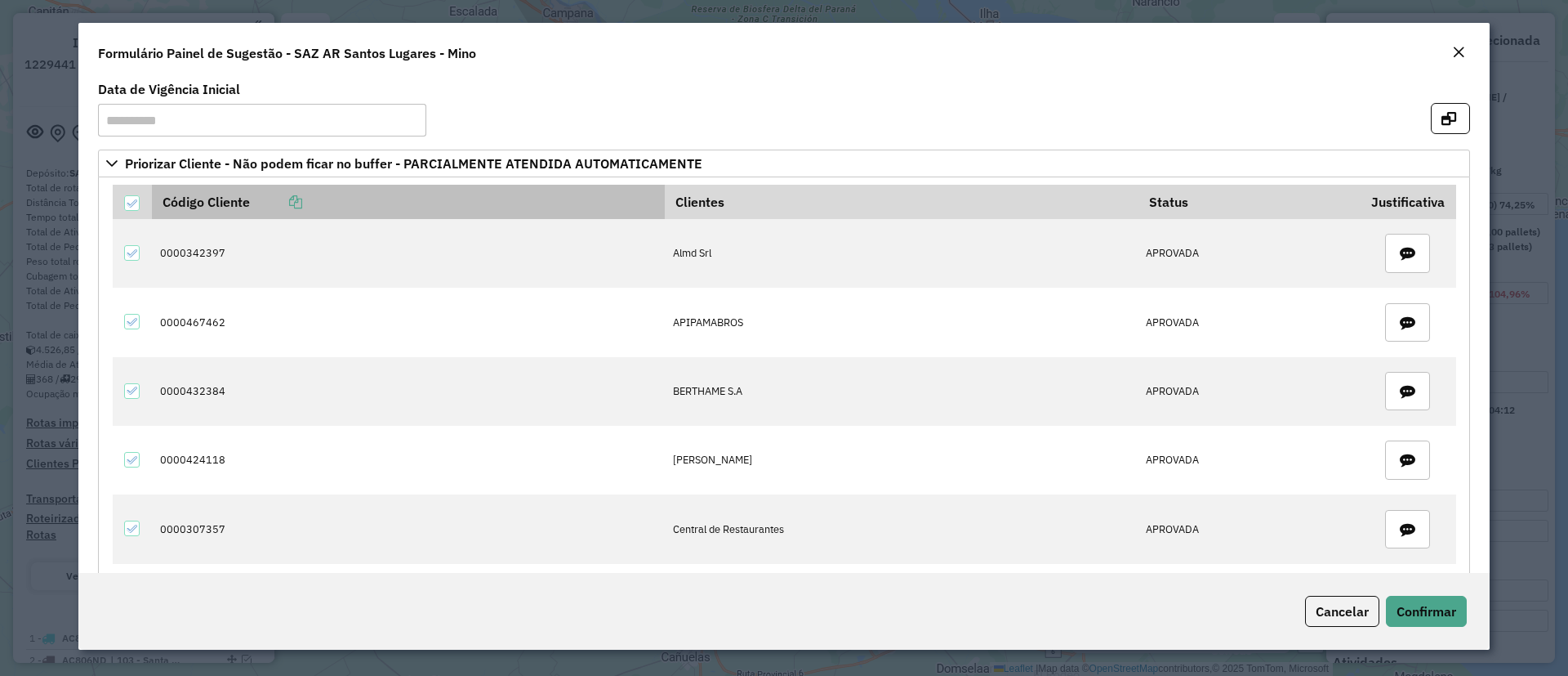
click at [296, 199] on icon at bounding box center [296, 202] width 13 height 13
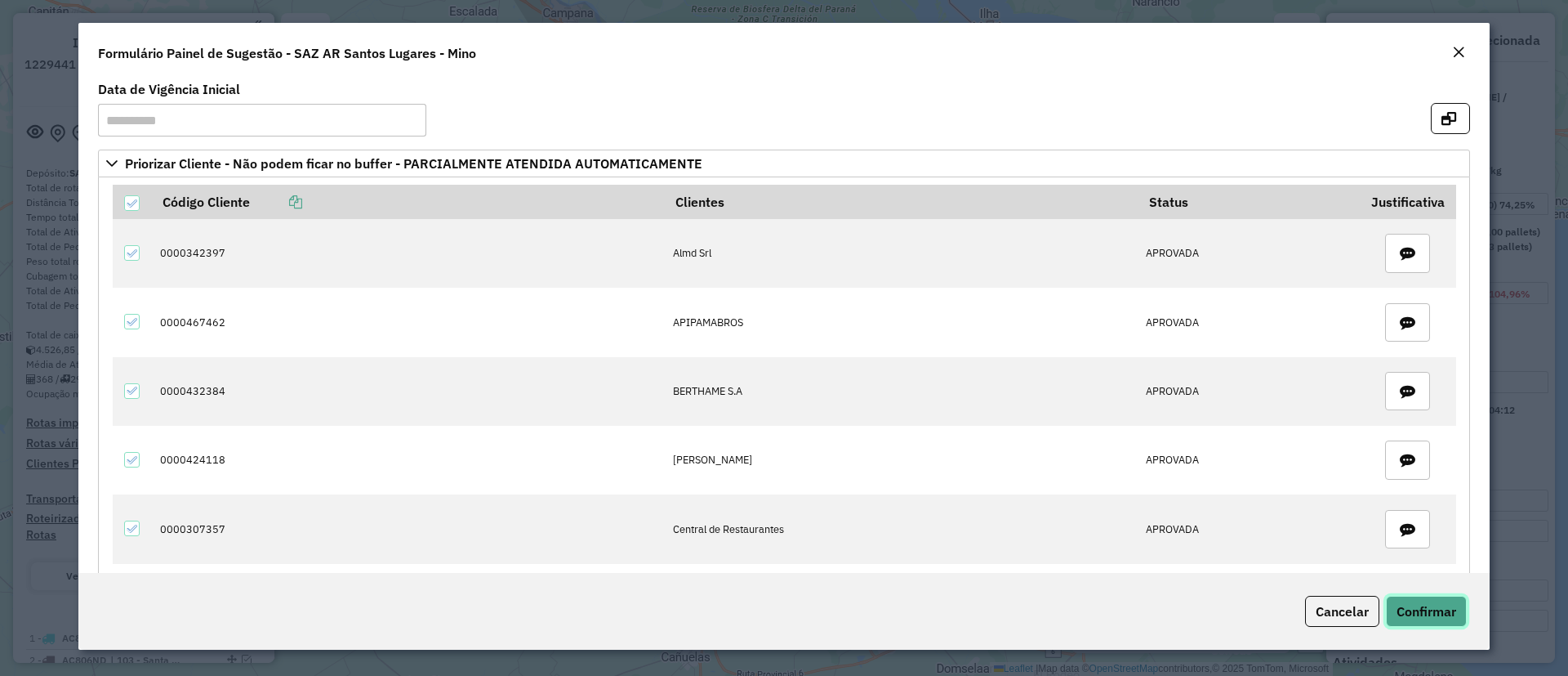
click at [1409, 604] on span "Confirmar" at bounding box center [1426, 611] width 59 height 16
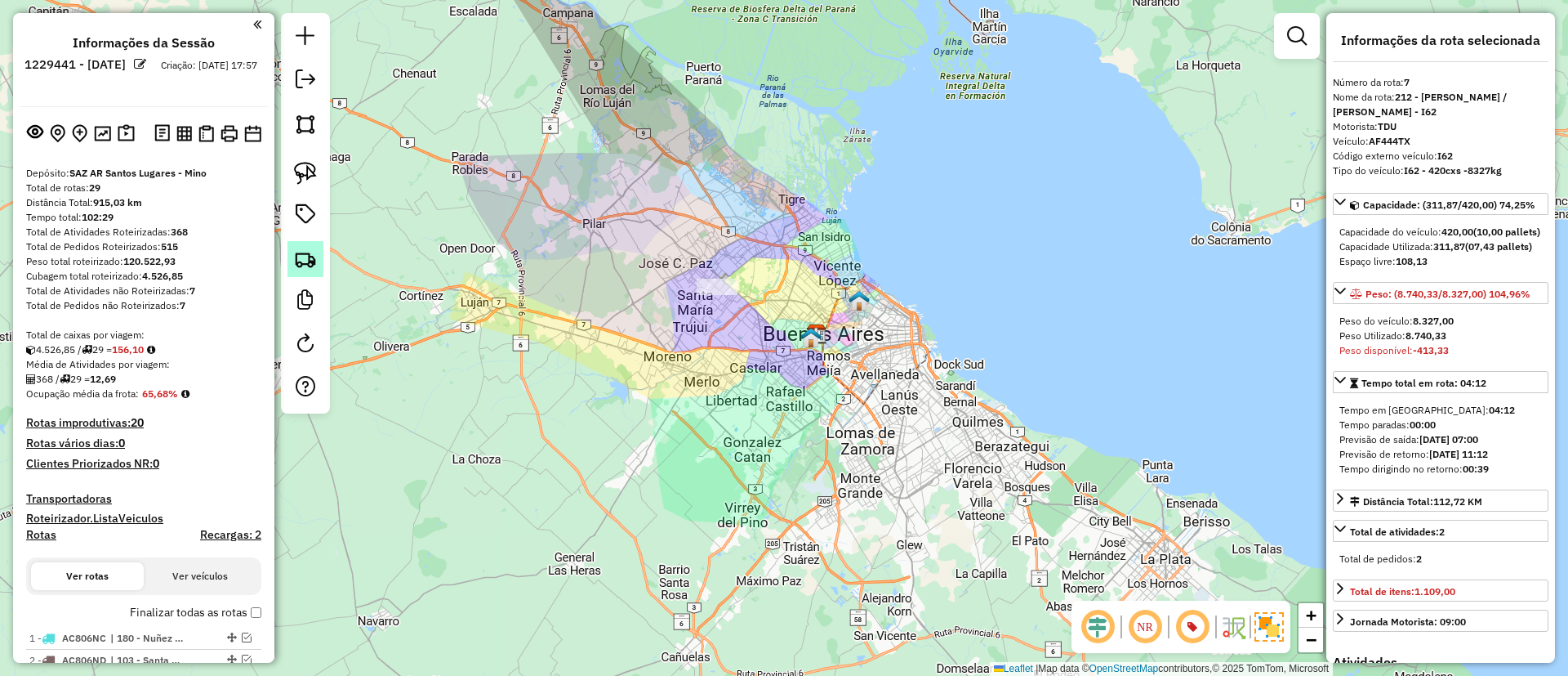
click at [295, 243] on link at bounding box center [306, 259] width 36 height 36
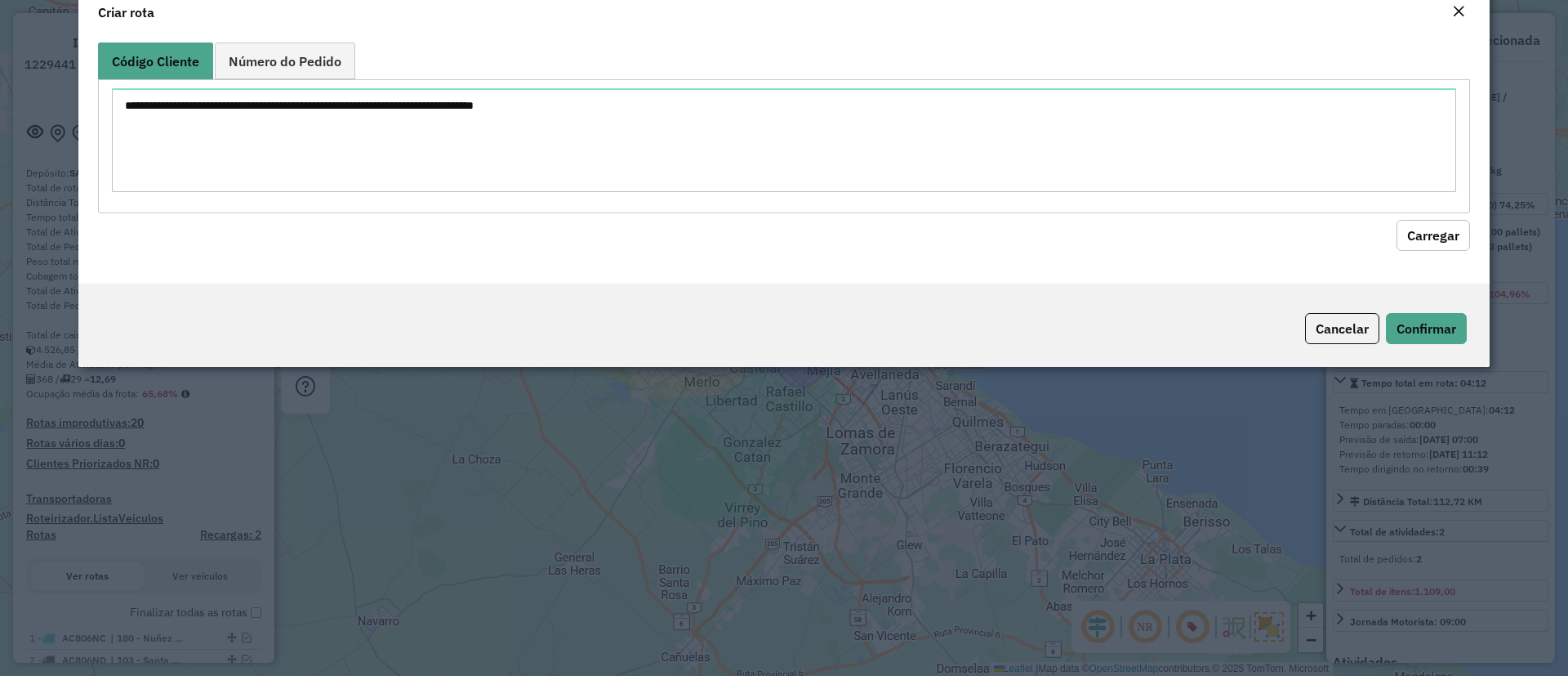
click at [345, 204] on div at bounding box center [784, 145] width 1372 height 133
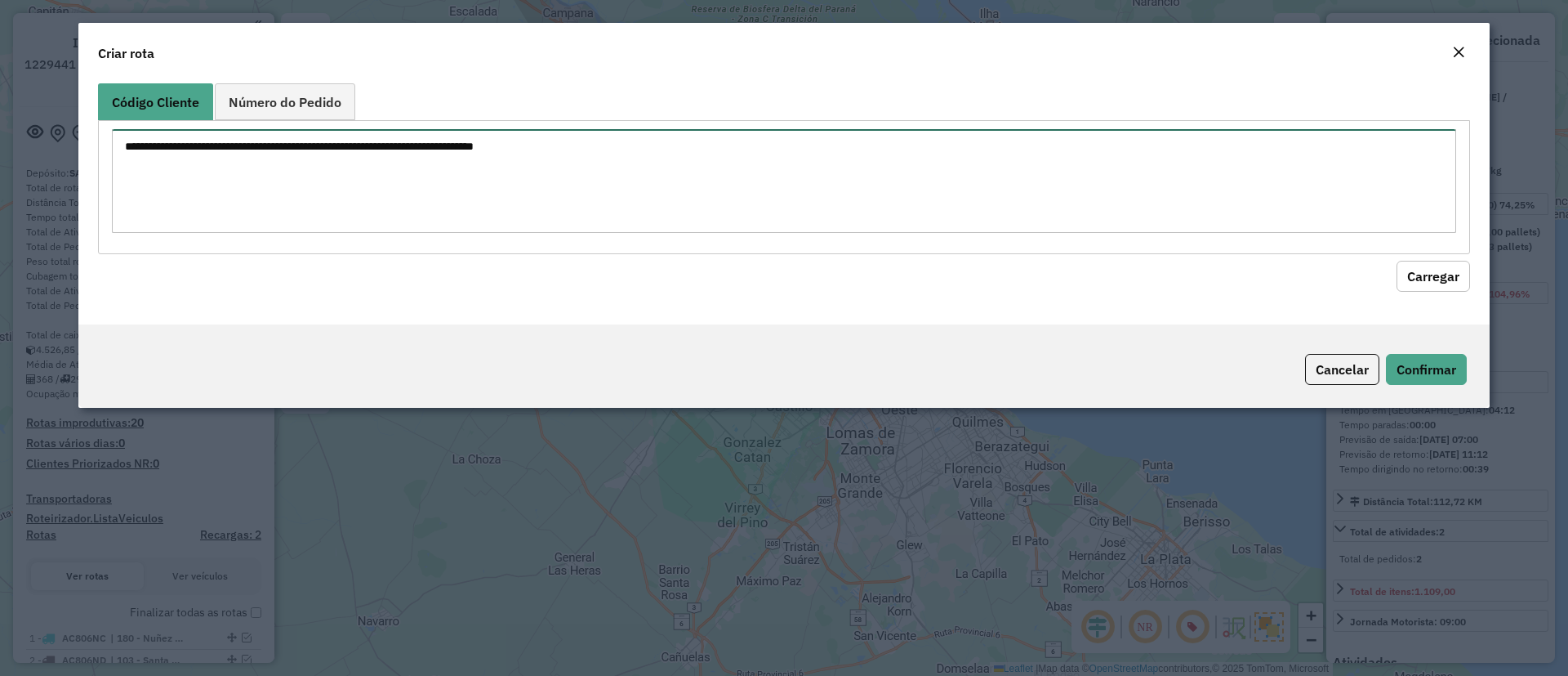
click at [579, 169] on textarea at bounding box center [784, 181] width 1344 height 104
paste textarea "**********"
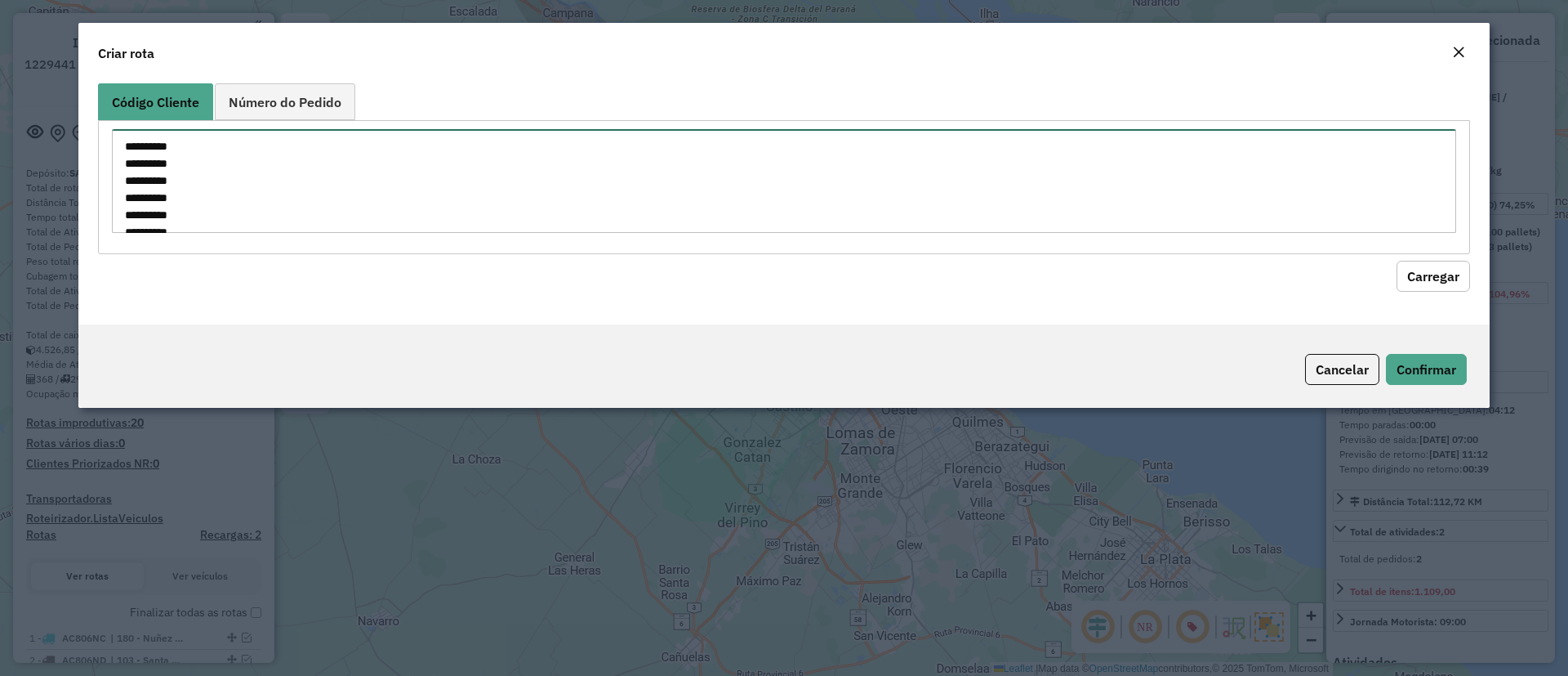
scroll to position [367, 0]
type textarea "**********"
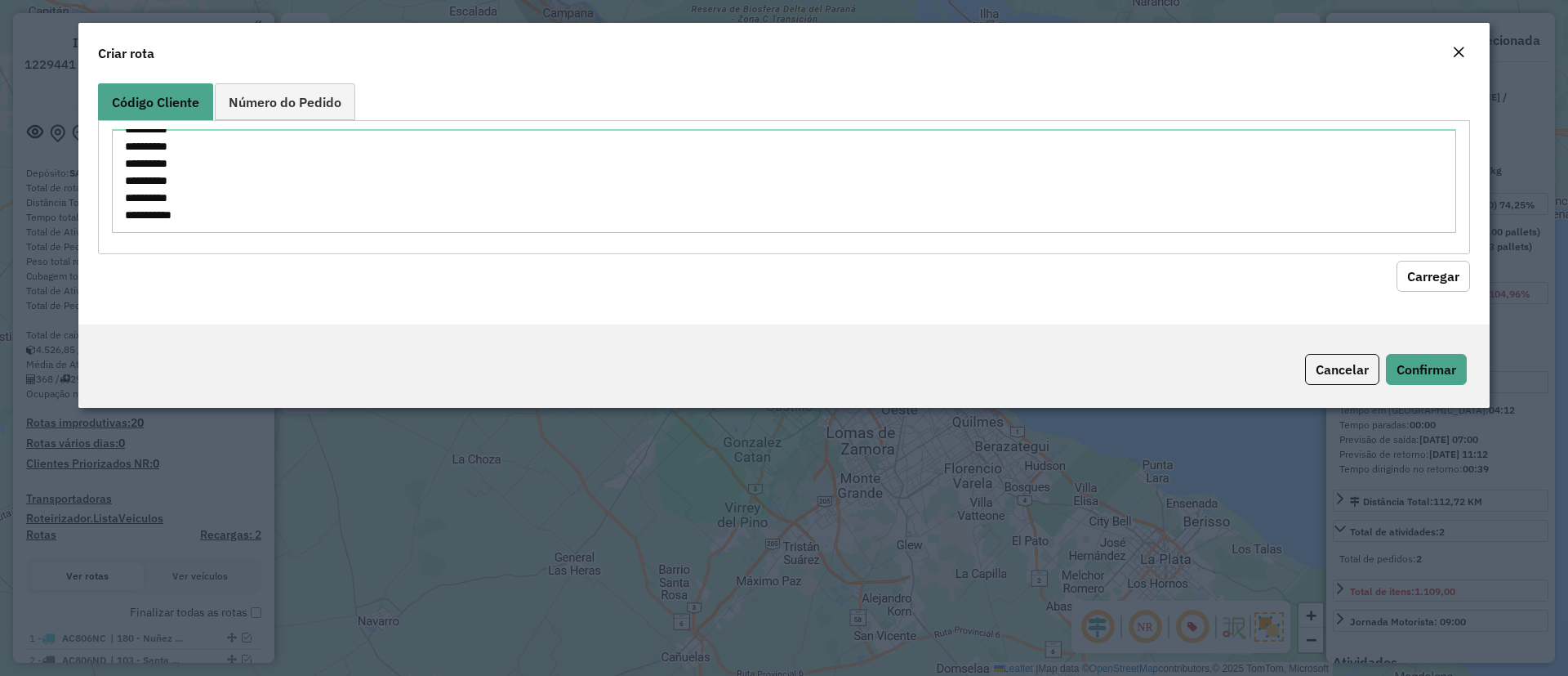
click at [1425, 274] on button "Carregar" at bounding box center [1432, 276] width 74 height 31
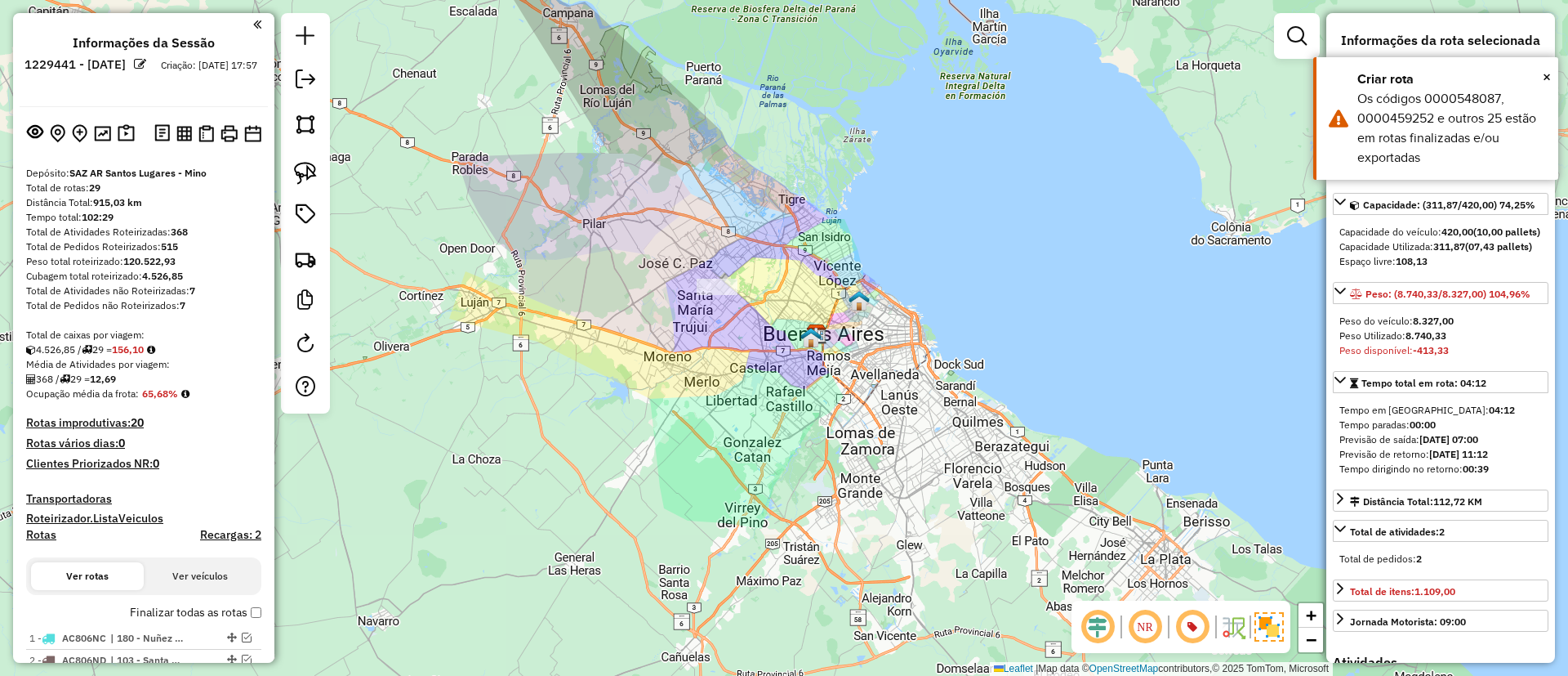
click at [902, 164] on div "Janela de atendimento Grade de atendimento Capacidade Transportadoras Veículos …" at bounding box center [784, 338] width 1568 height 676
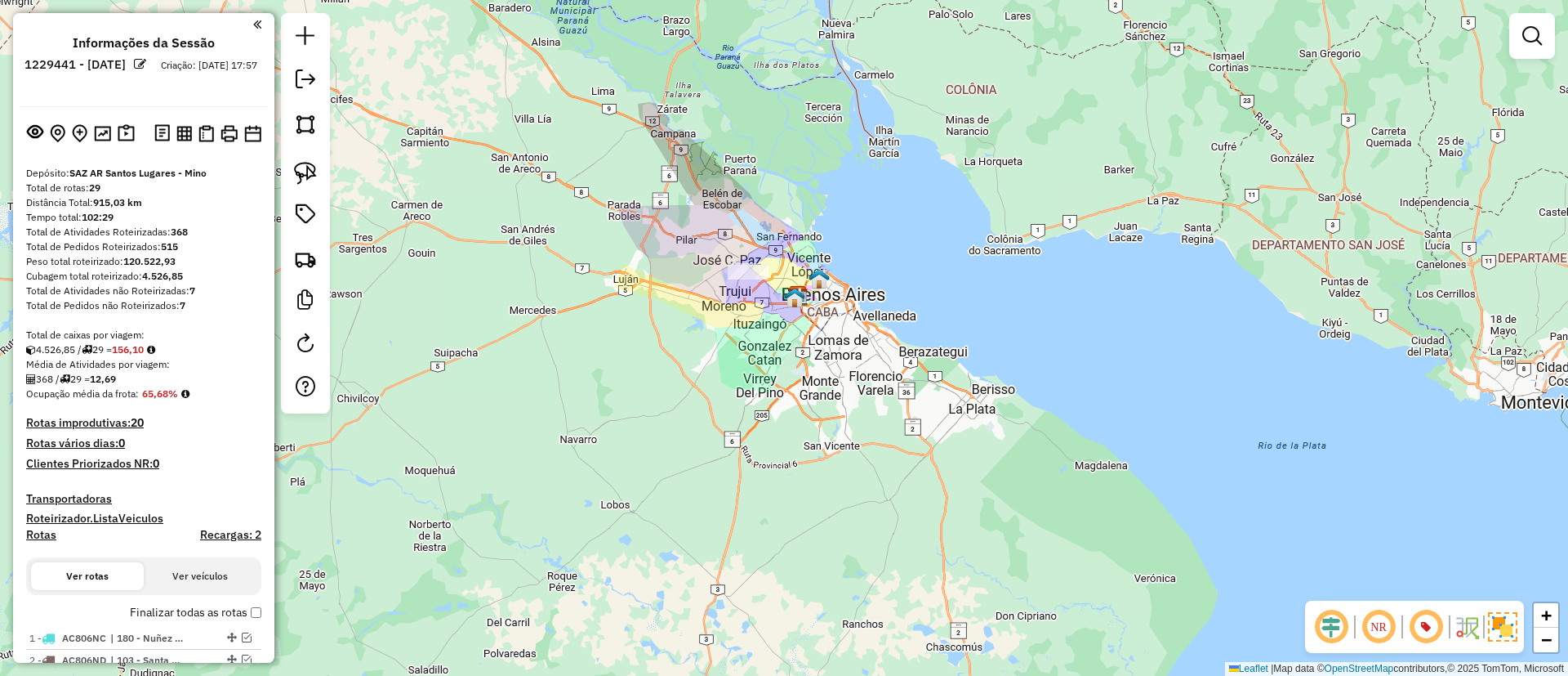
click at [230, 540] on h4 "Recargas: 2" at bounding box center [230, 534] width 61 height 14
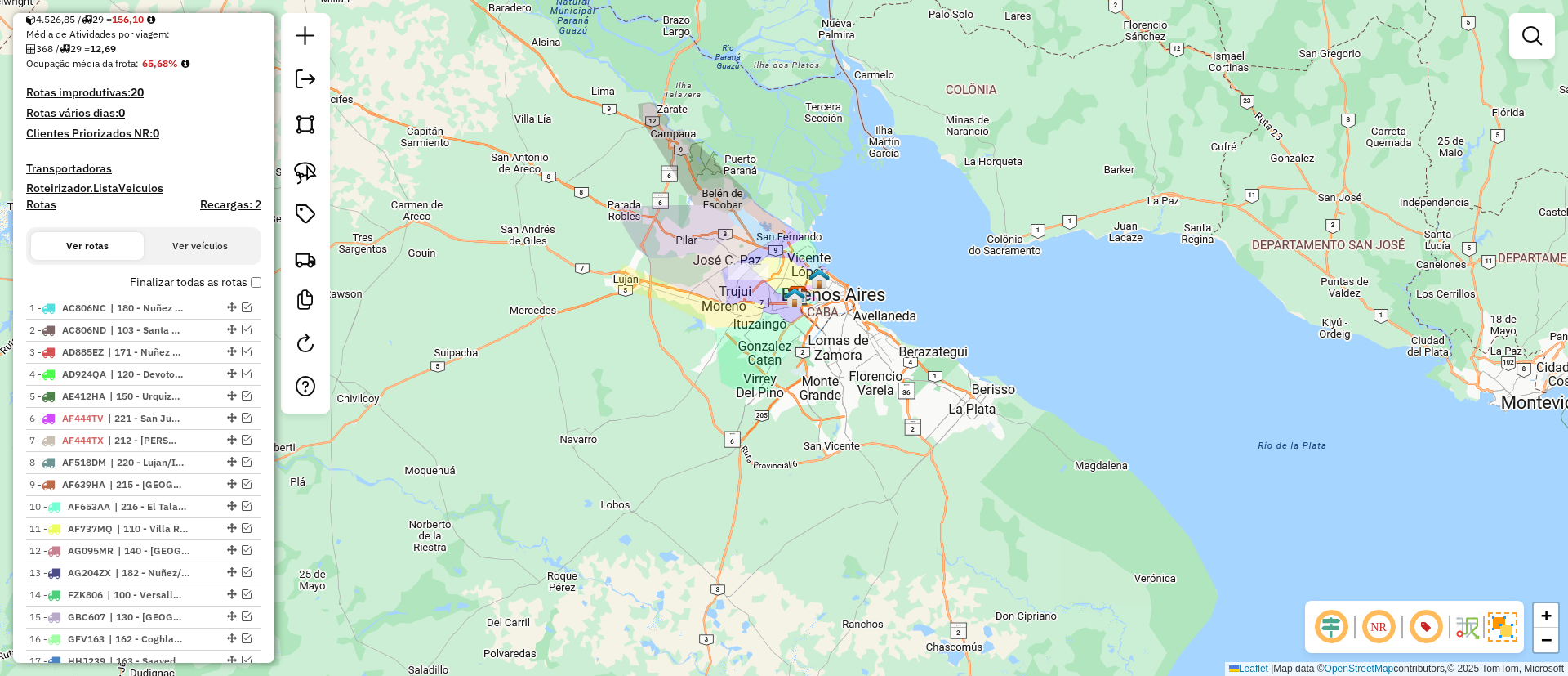
scroll to position [368, 0]
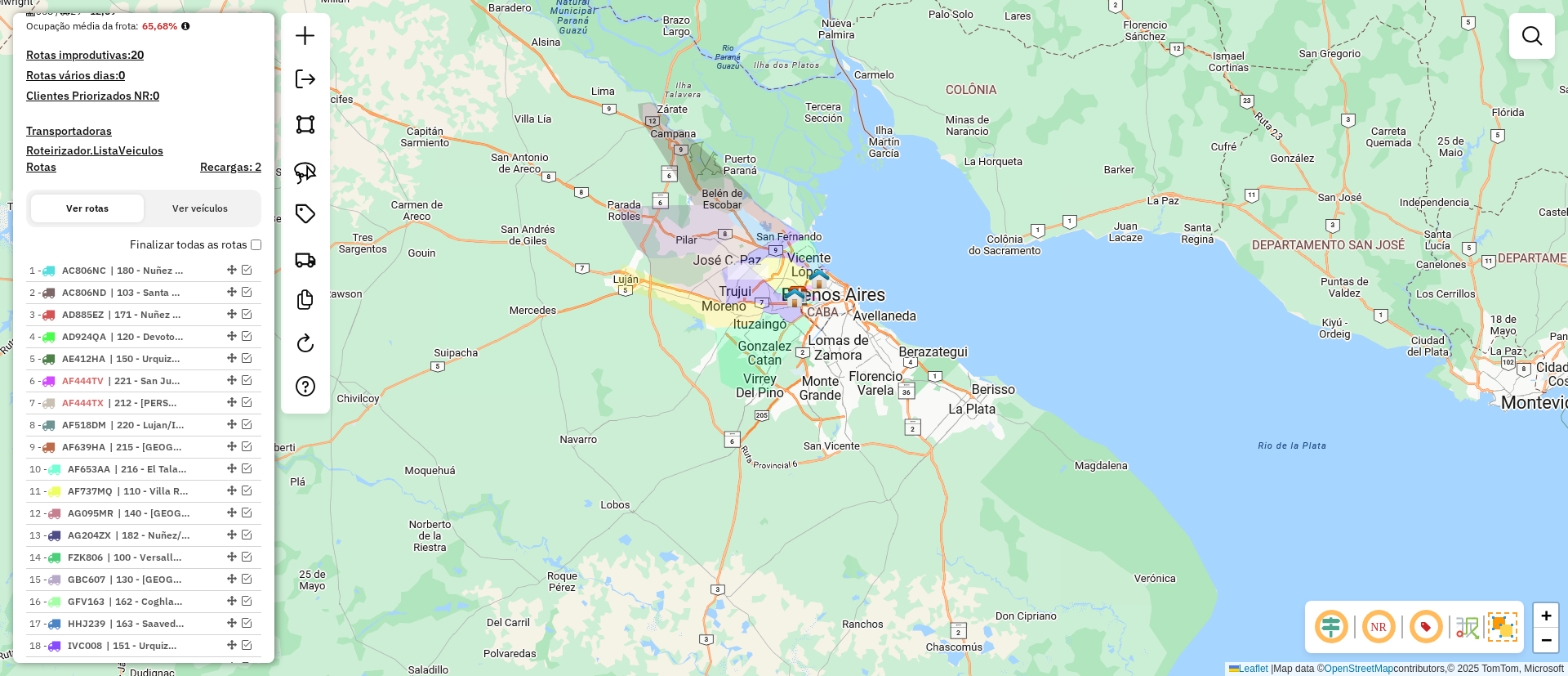
click at [183, 251] on label "Finalizar todas as rotas" at bounding box center [196, 245] width 132 height 17
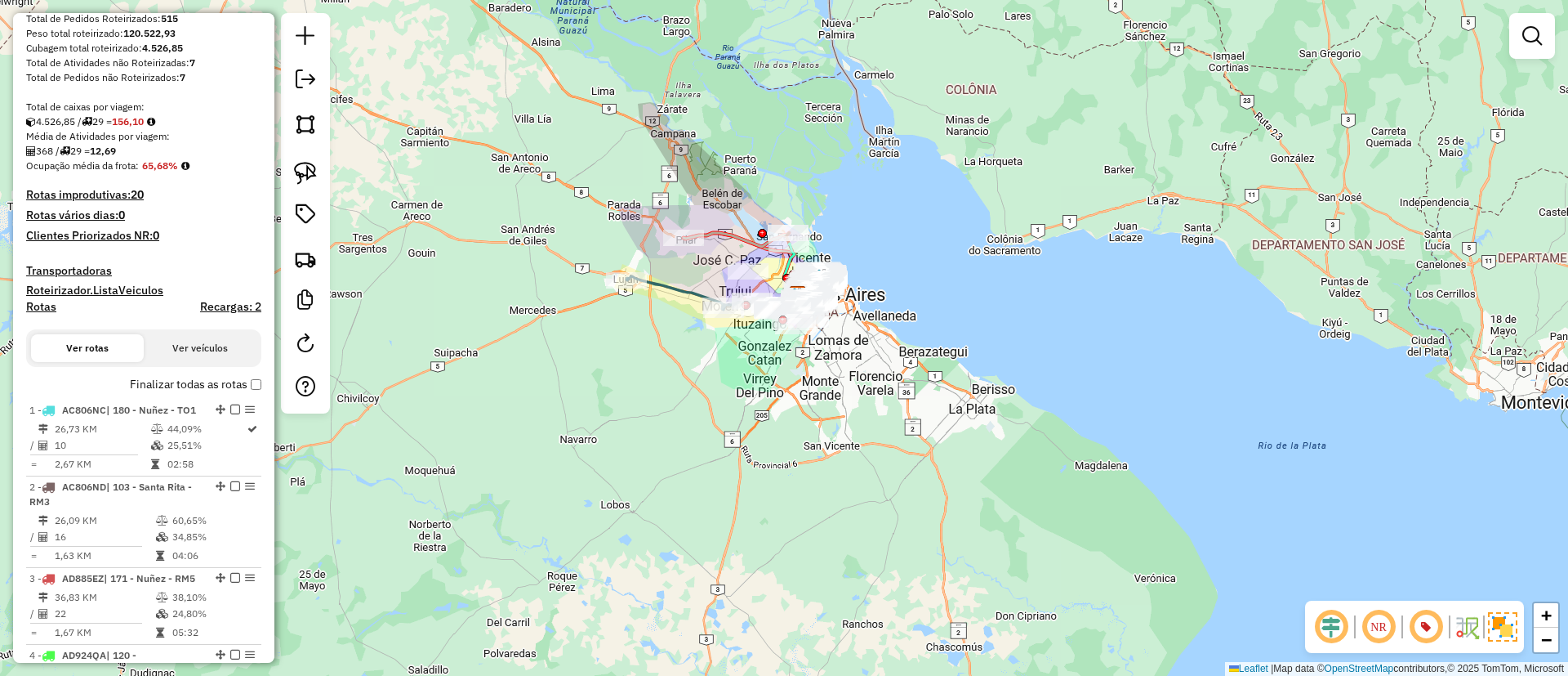
scroll to position [0, 0]
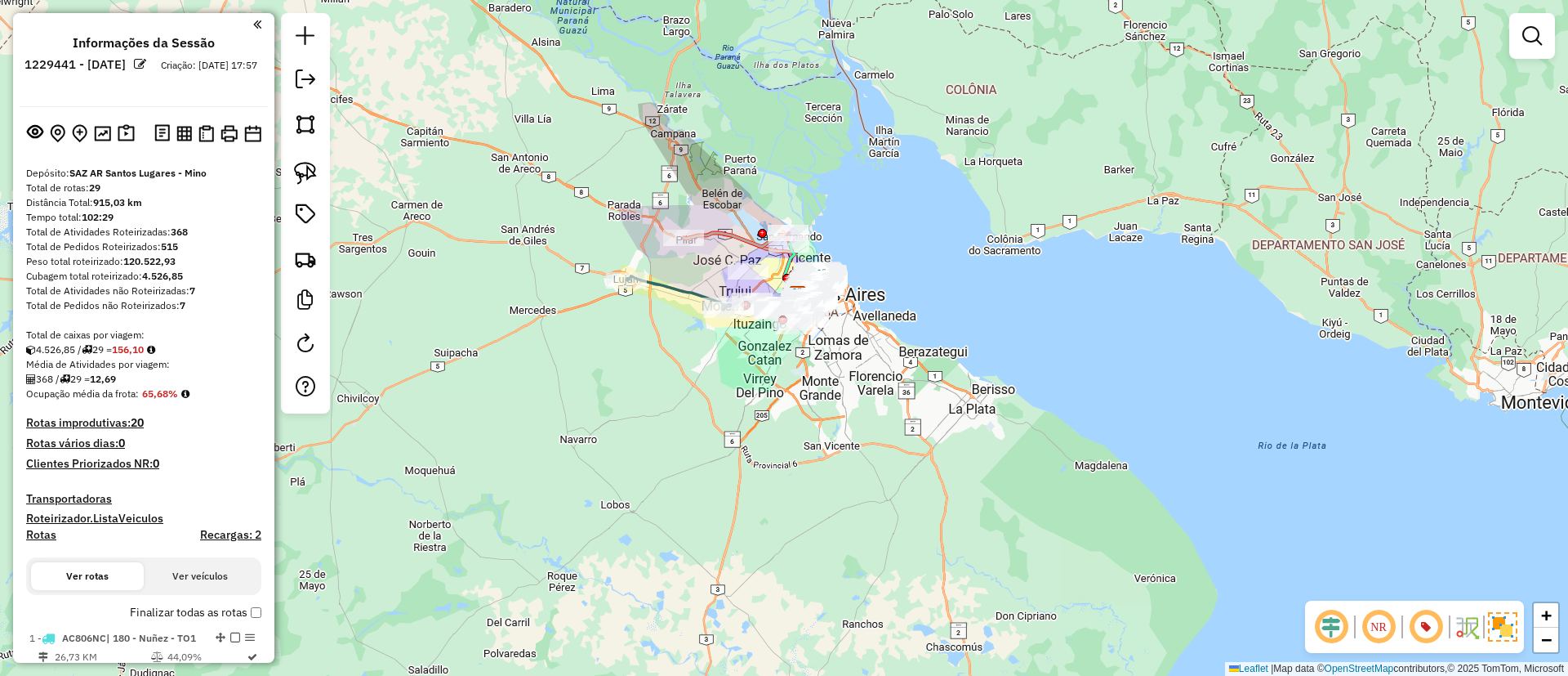
click at [44, 534] on h4 "Rotas" at bounding box center [41, 534] width 31 height 14
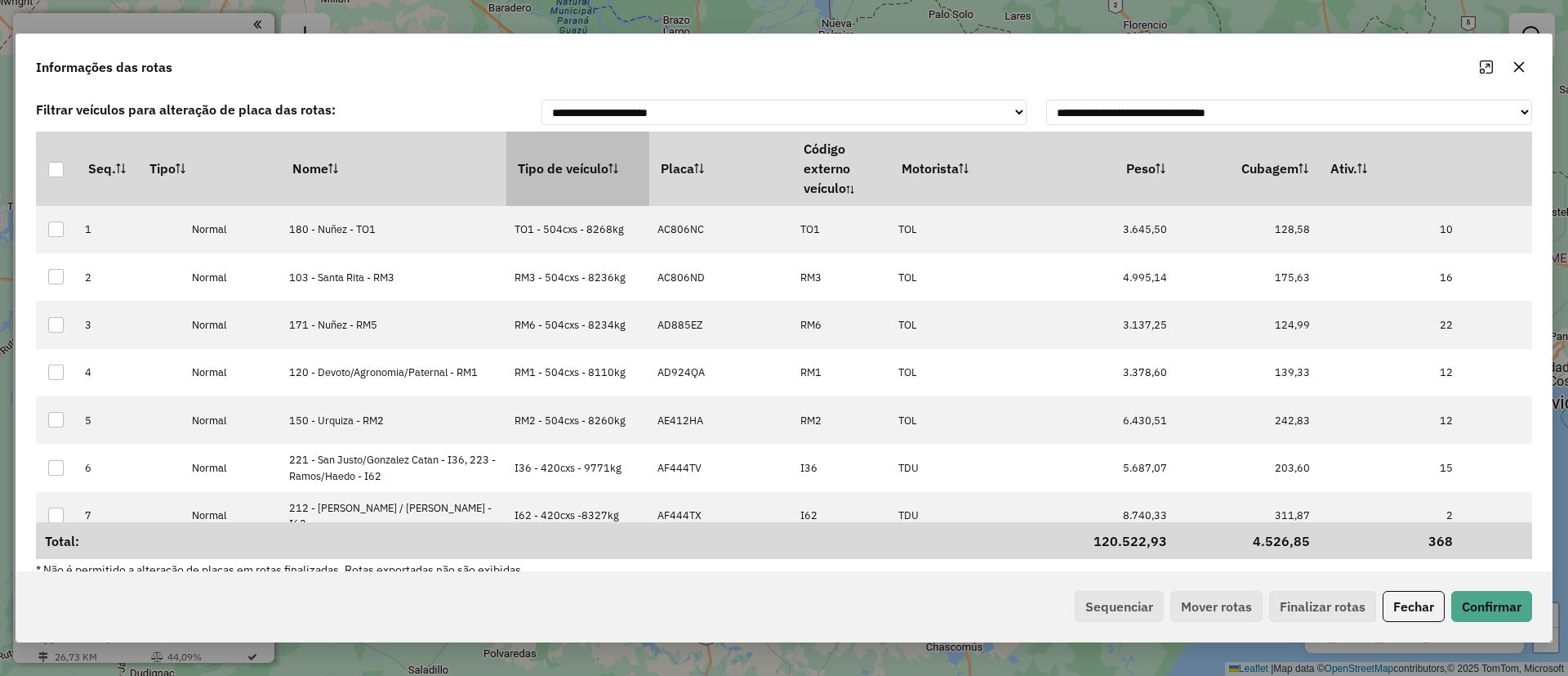
click at [506, 172] on th "Tipo de veículo" at bounding box center [578, 168] width 143 height 74
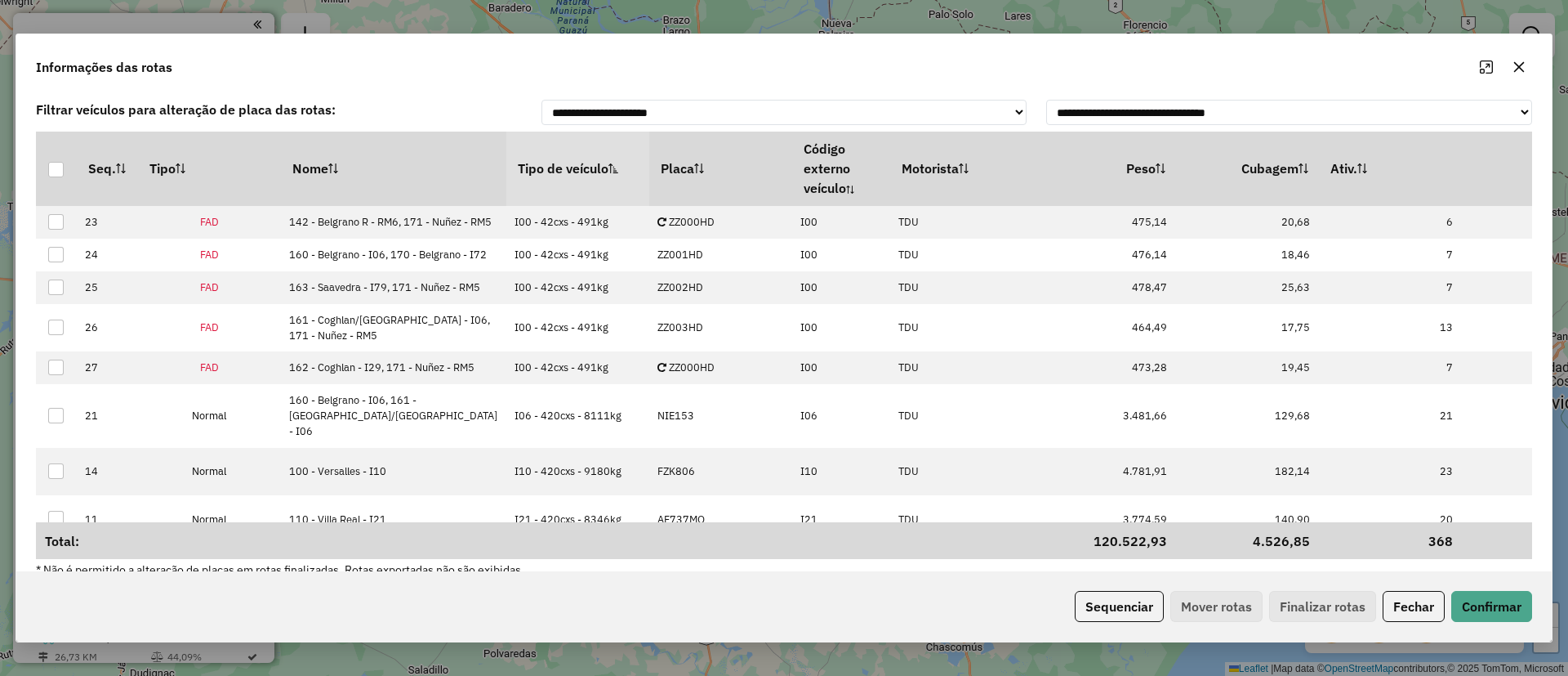
click at [1118, 583] on div "Sequenciar Mover rotas Finalizar rotas Fechar Confirmar" at bounding box center [784, 606] width 1536 height 71
click at [1118, 603] on button "Sequenciar" at bounding box center [1119, 606] width 89 height 31
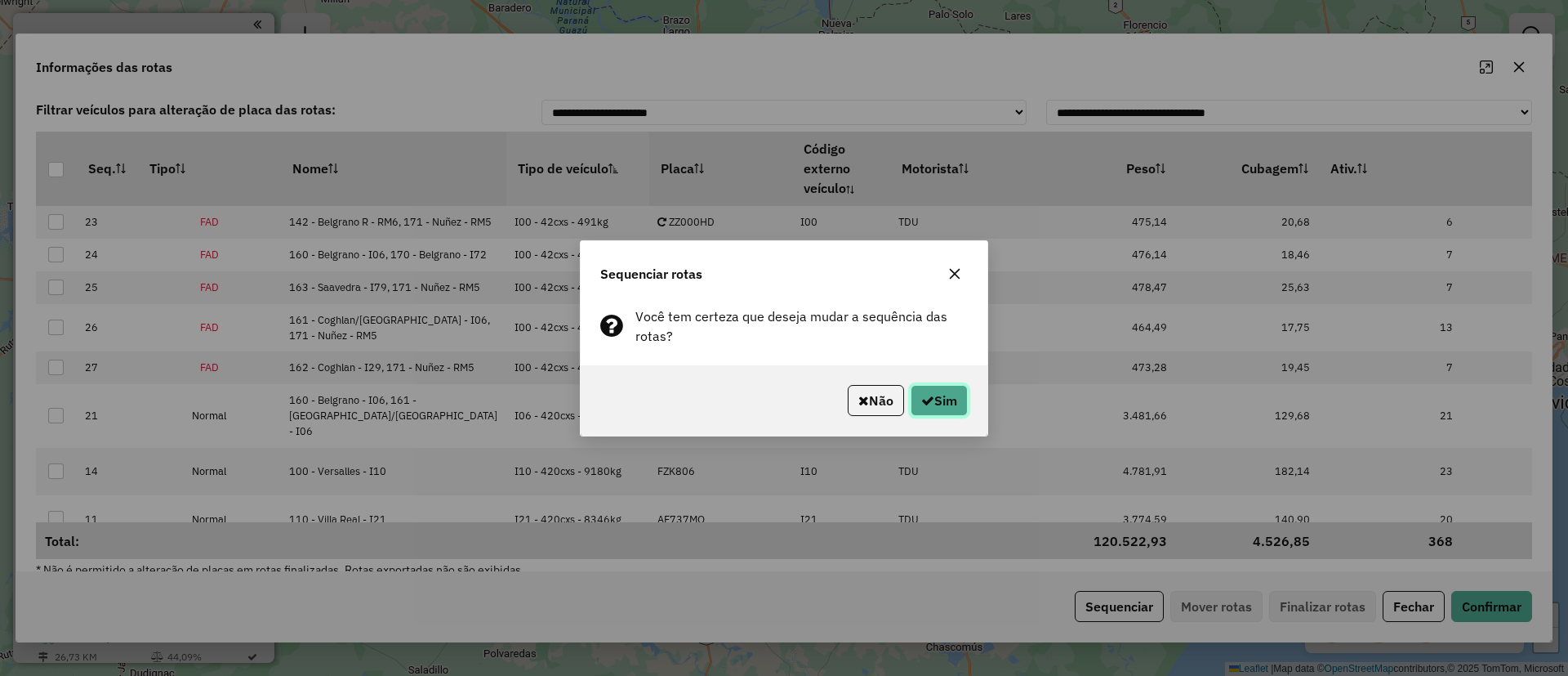
click at [941, 396] on button "Sim" at bounding box center [939, 401] width 57 height 31
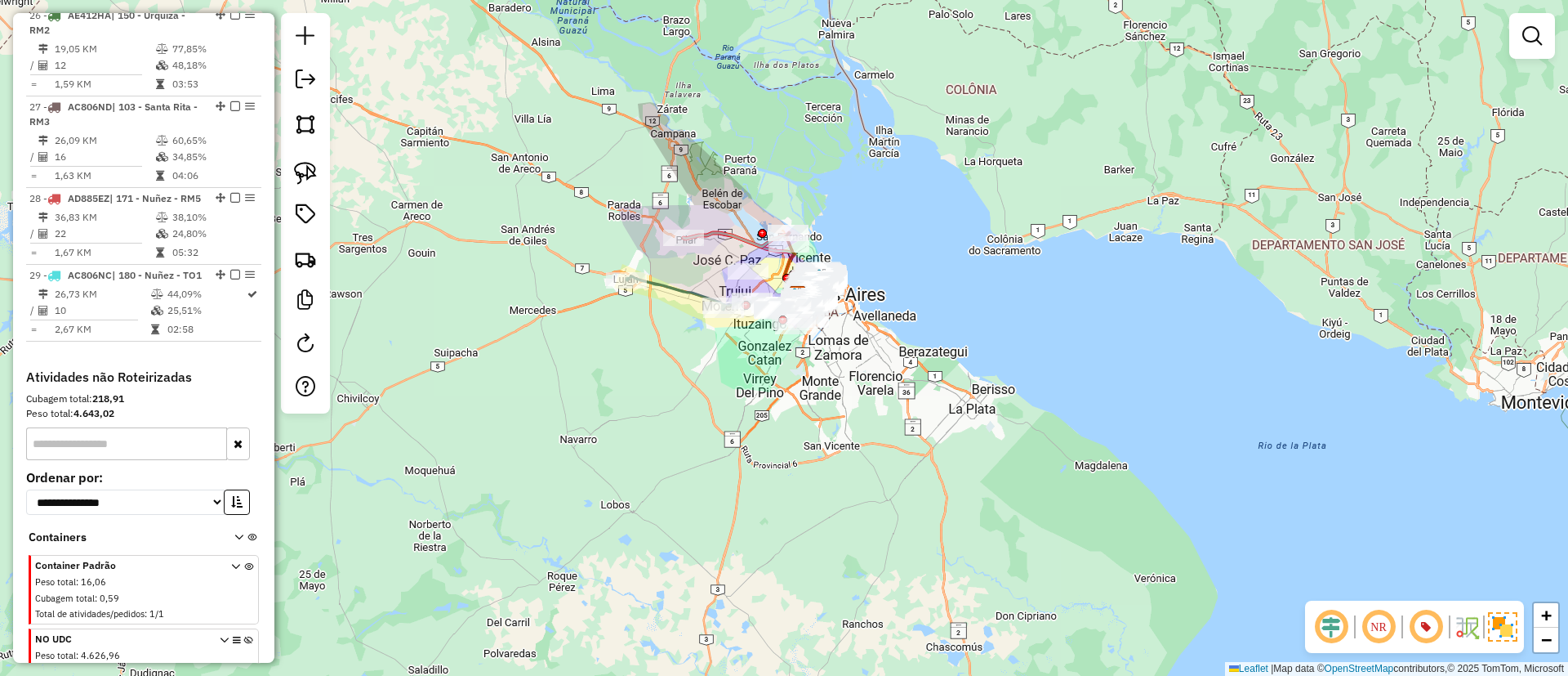
scroll to position [3087, 0]
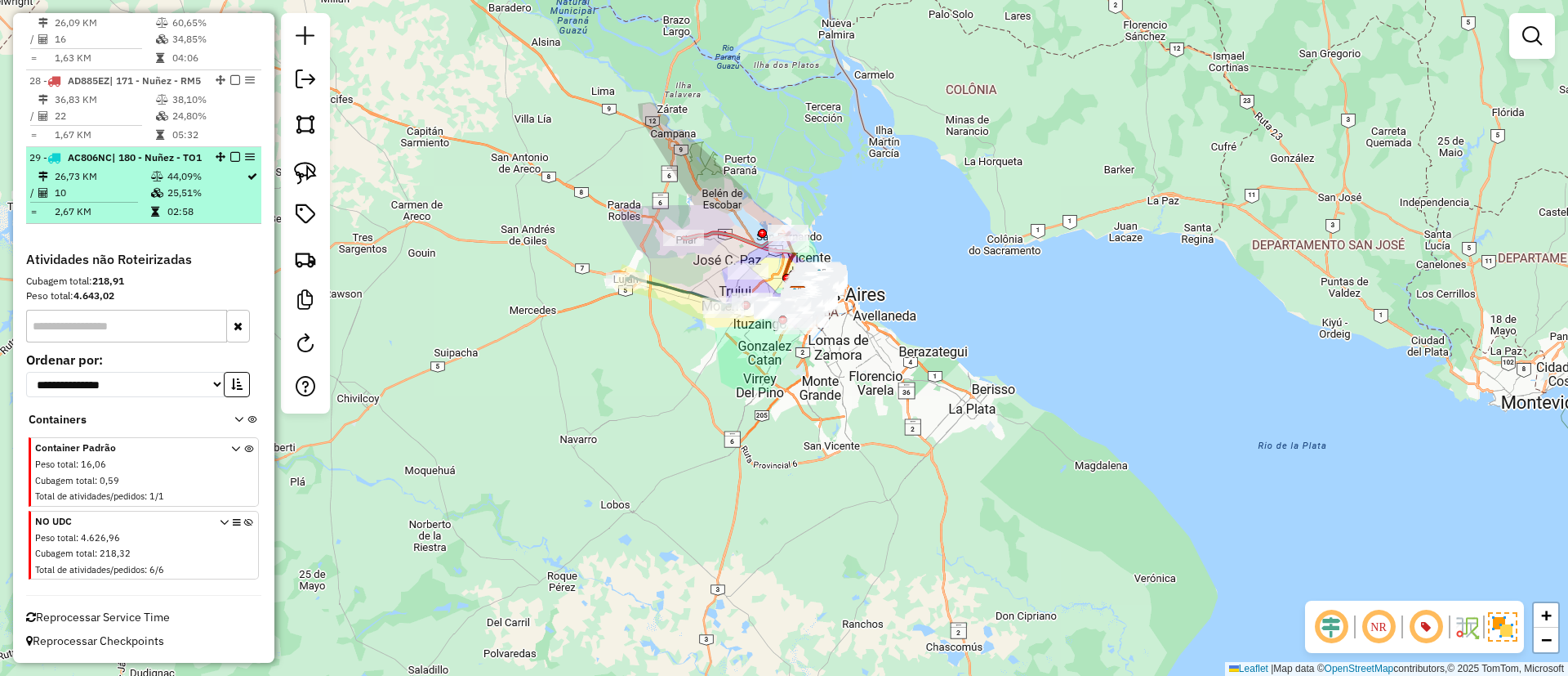
click at [166, 193] on td "25,51%" at bounding box center [205, 192] width 79 height 16
select select "*********"
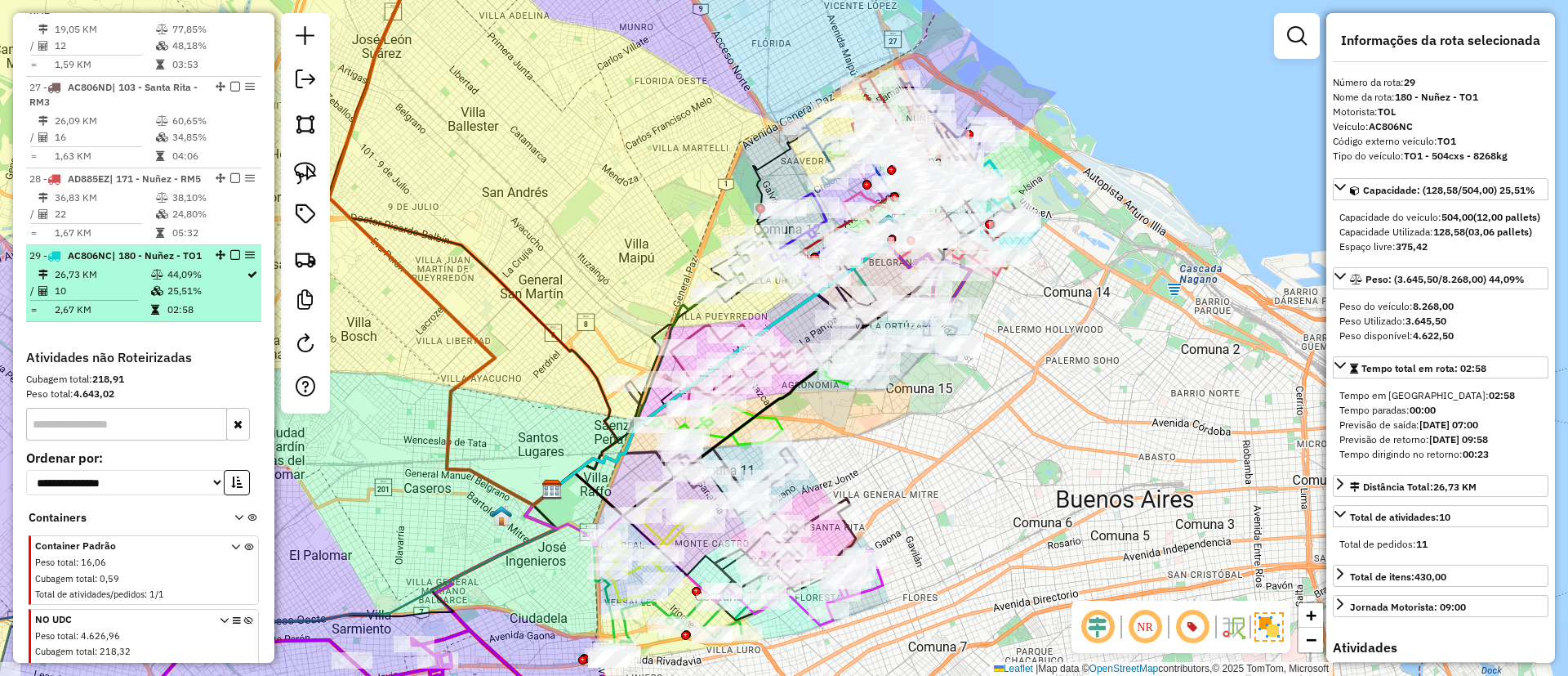
scroll to position [2843, 0]
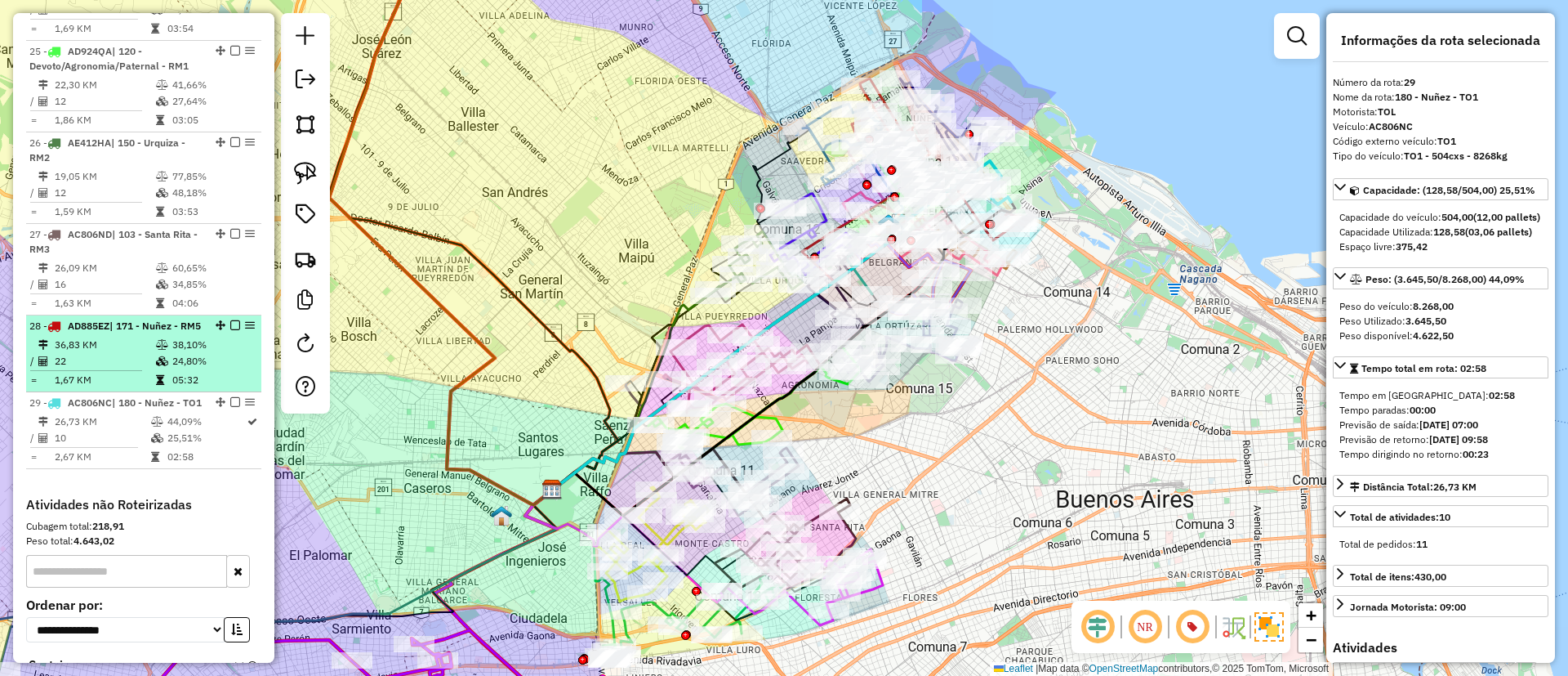
click at [145, 318] on div "28 - AD885EZ | 171 - Nuñez - RM5" at bounding box center [116, 325] width 173 height 14
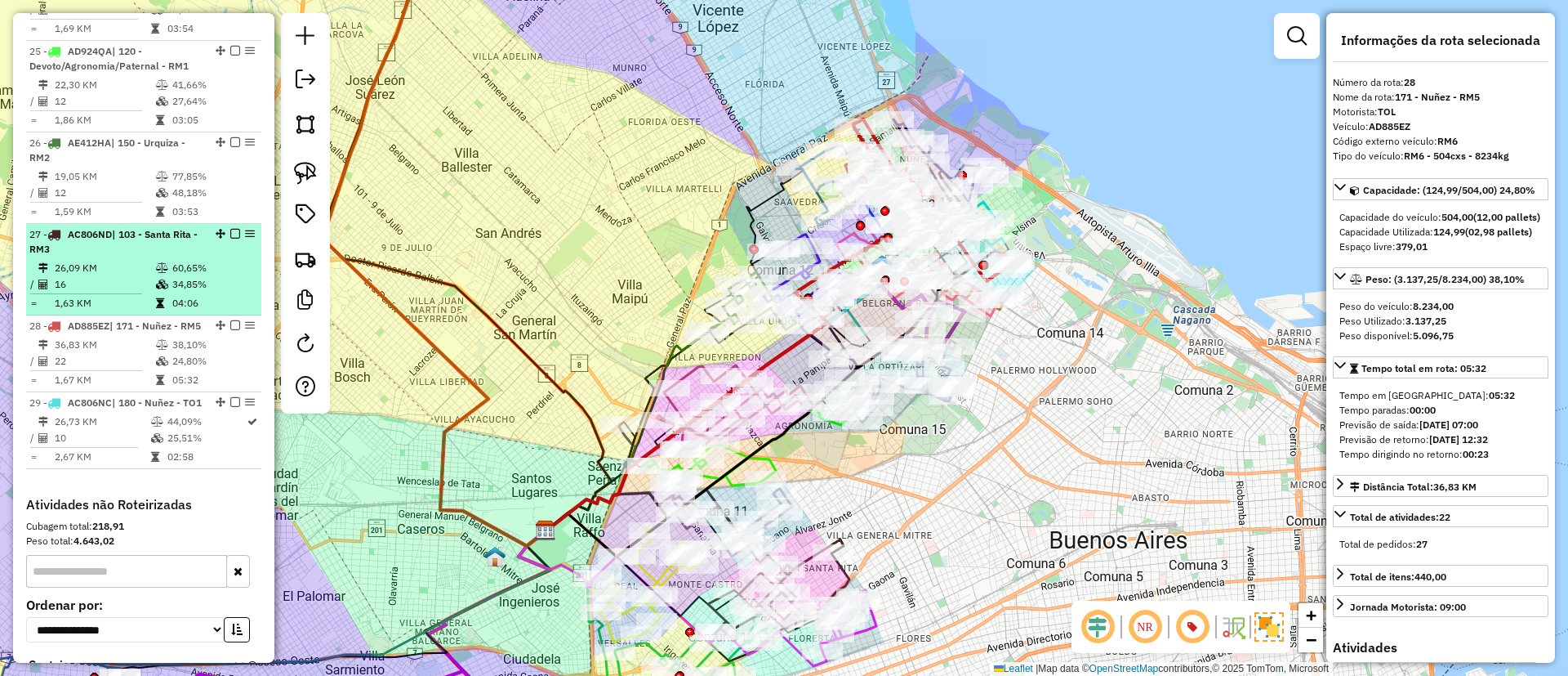
click at [142, 260] on td "26,09 KM" at bounding box center [104, 268] width 101 height 16
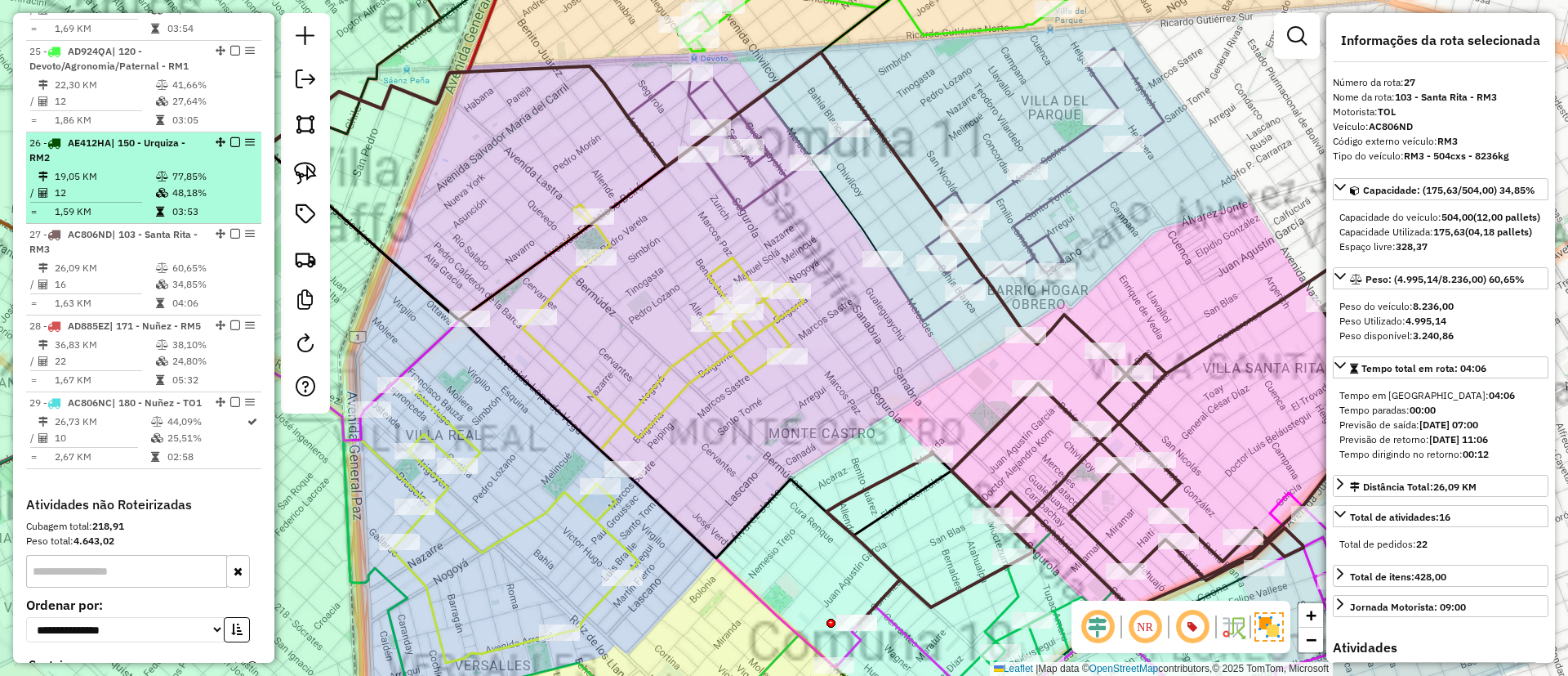
click at [128, 204] on td "1,59 KM" at bounding box center [104, 211] width 101 height 16
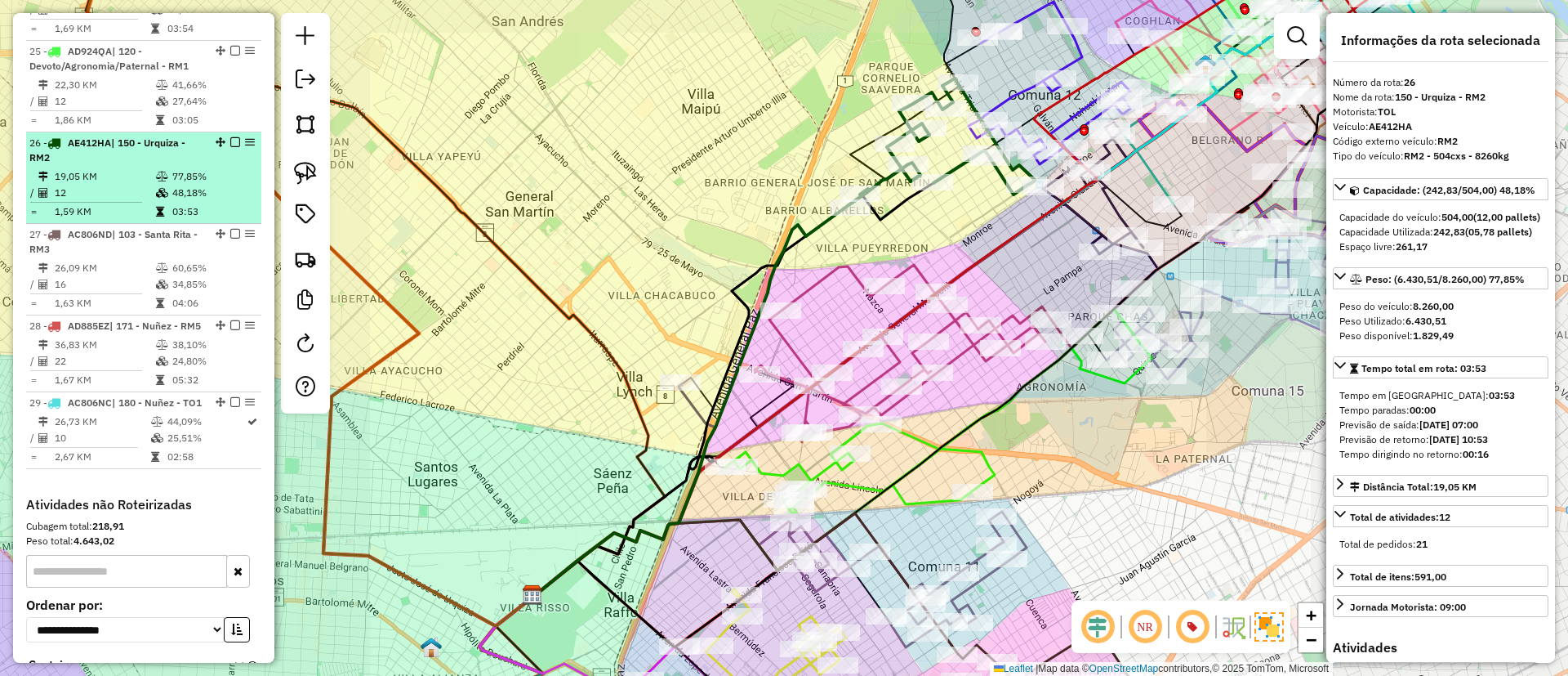
scroll to position [2719, 0]
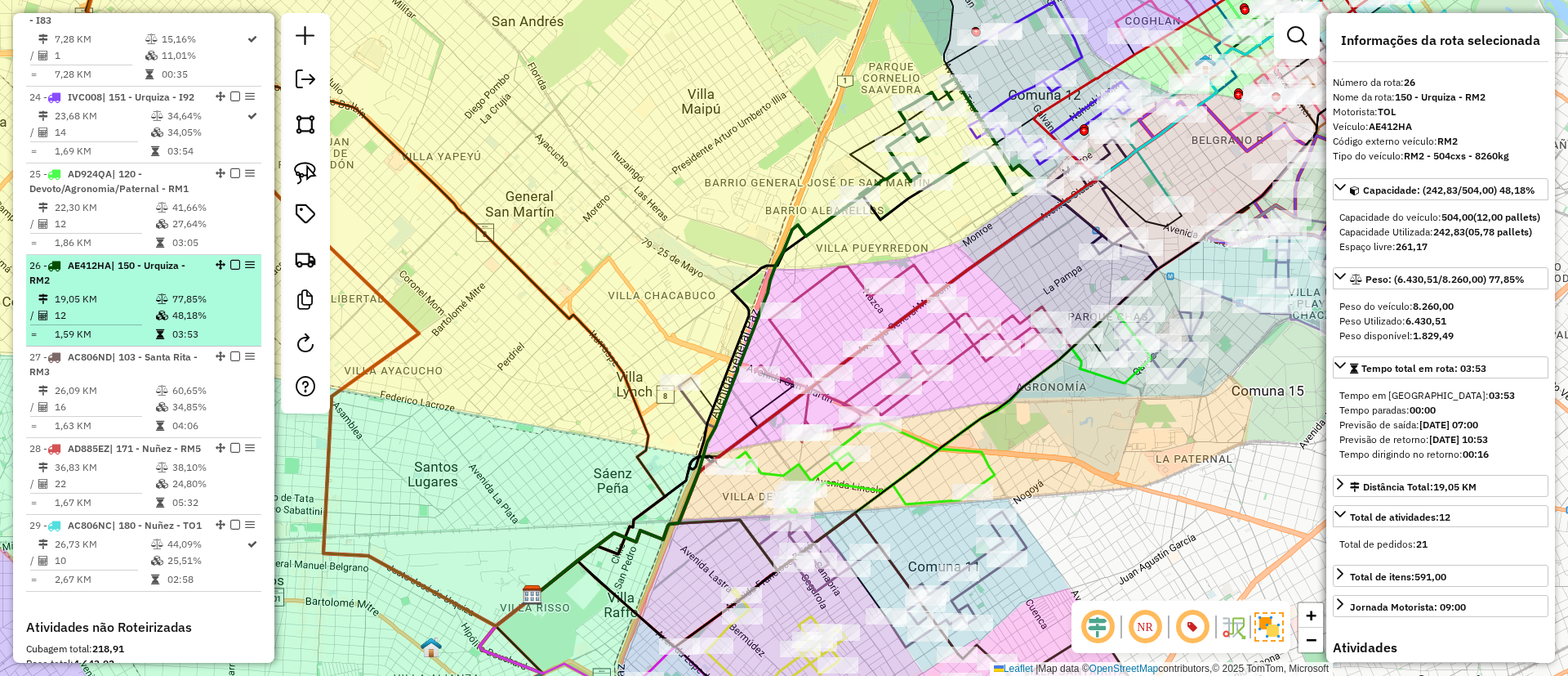
click at [128, 200] on td "22,30 KM" at bounding box center [104, 207] width 101 height 16
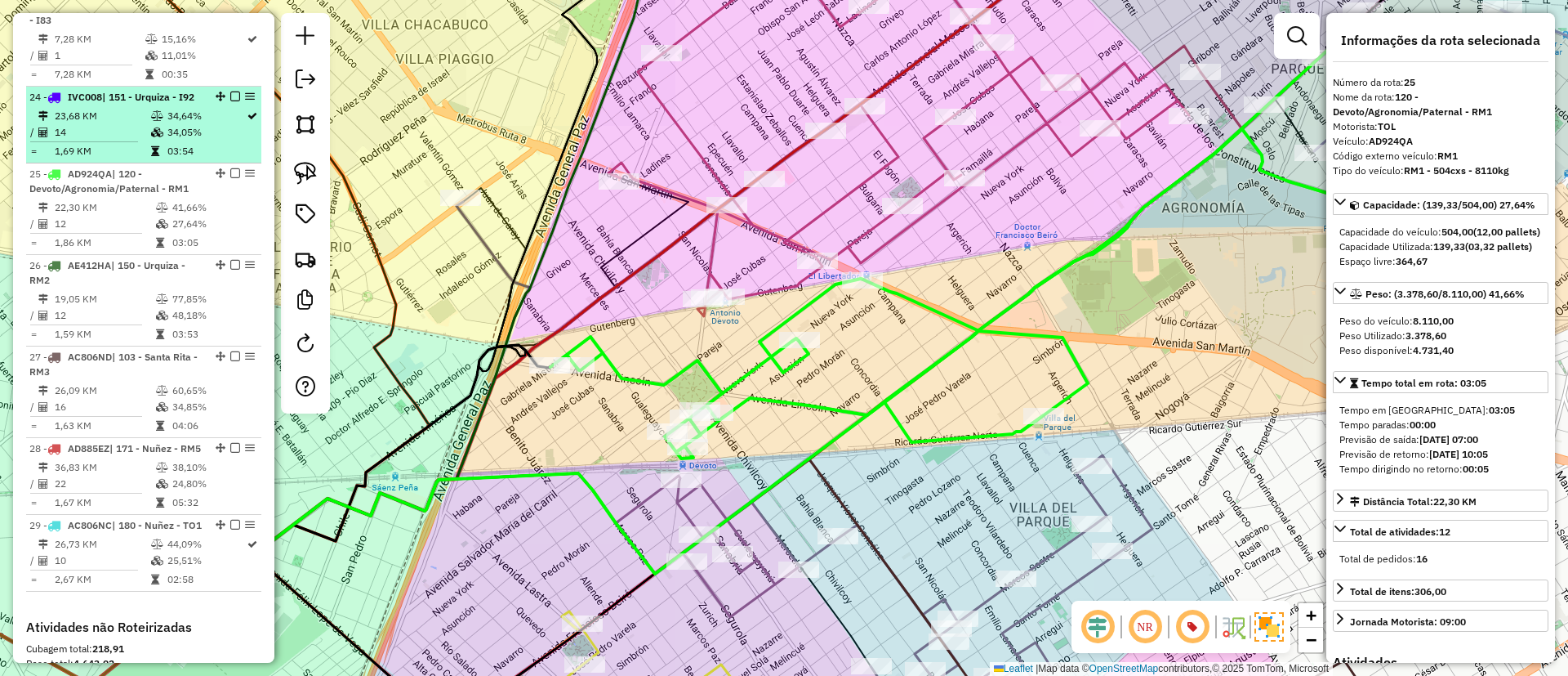
click at [126, 108] on td "23,68 KM" at bounding box center [101, 116] width 97 height 16
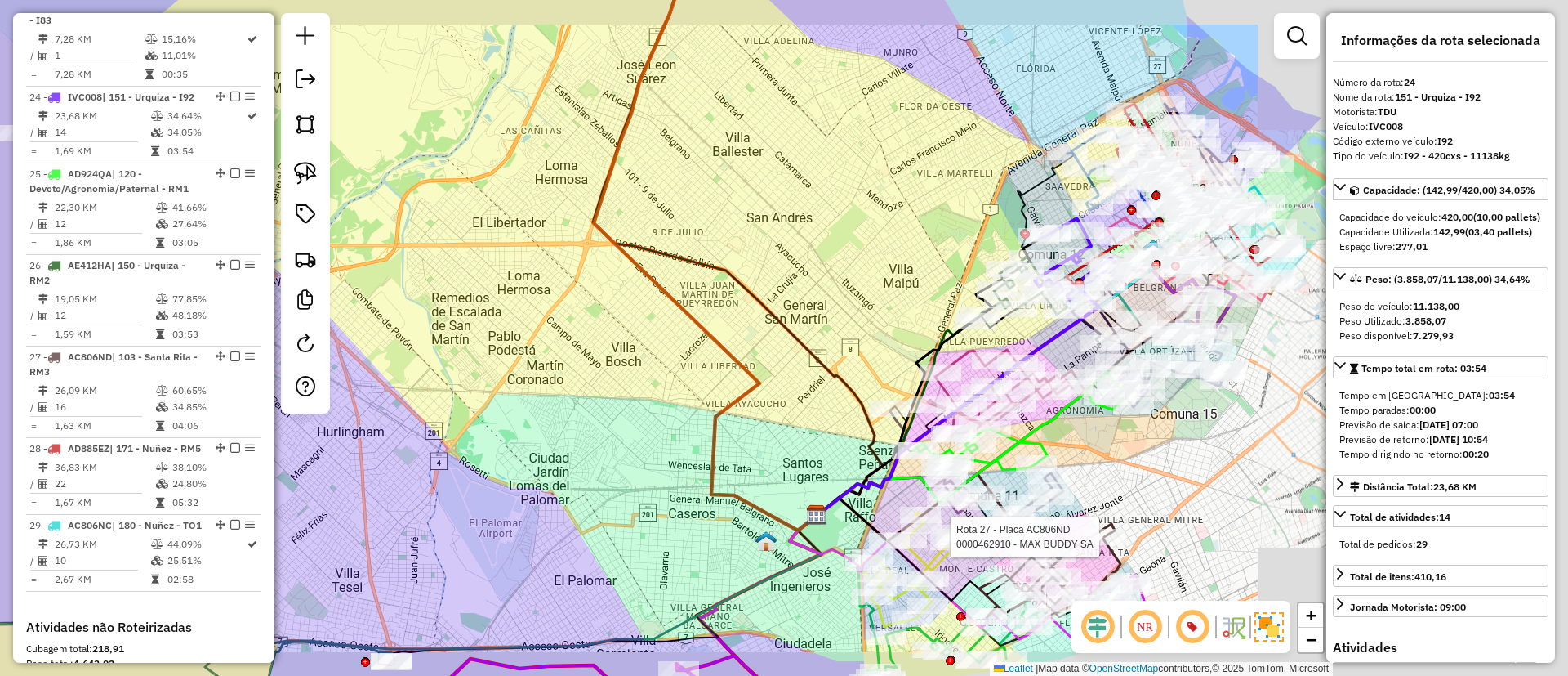
click at [249, 312] on div at bounding box center [249, 312] width 0 height 0
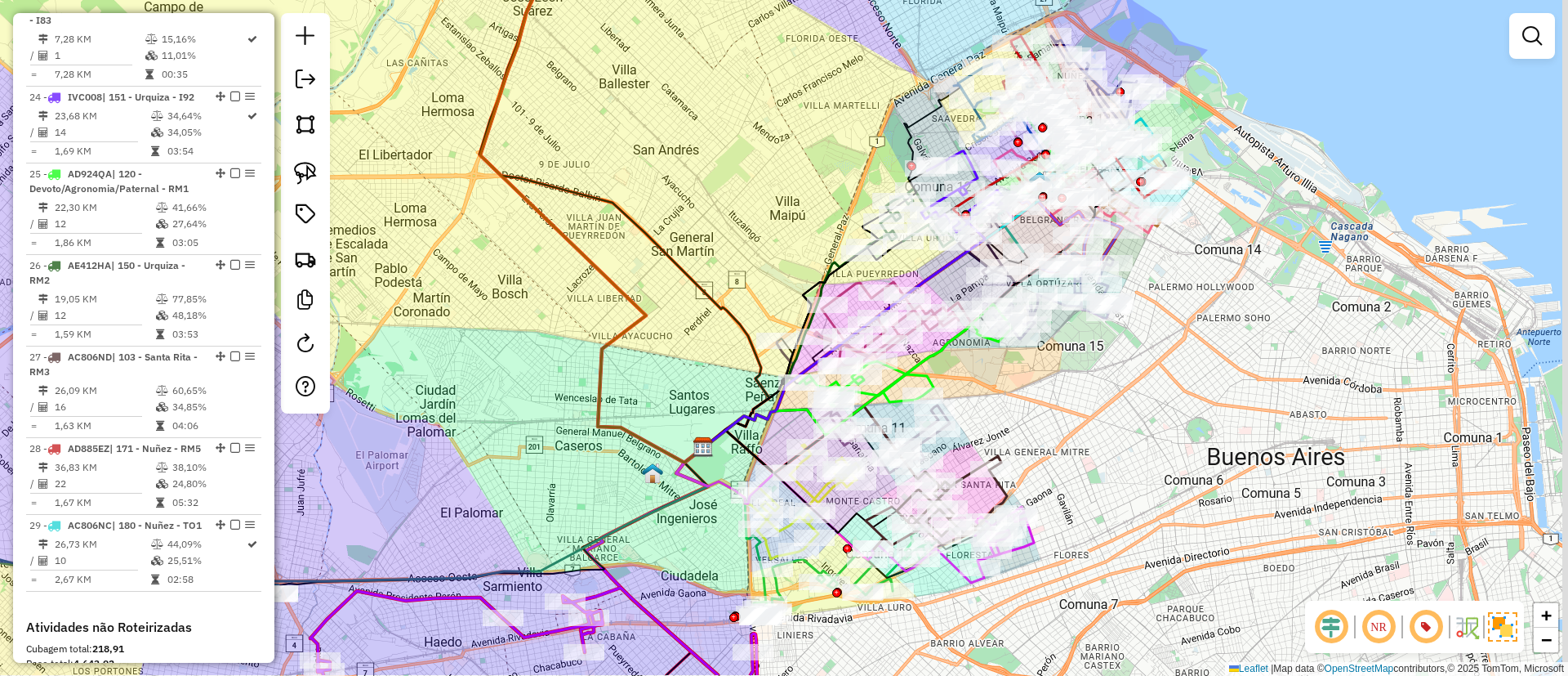
drag, startPoint x: 1214, startPoint y: 527, endPoint x: 1013, endPoint y: 419, distance: 228.2
click at [1013, 419] on div "Janela de atendimento Grade de atendimento Capacidade Transportadoras Veículos …" at bounding box center [784, 338] width 1568 height 676
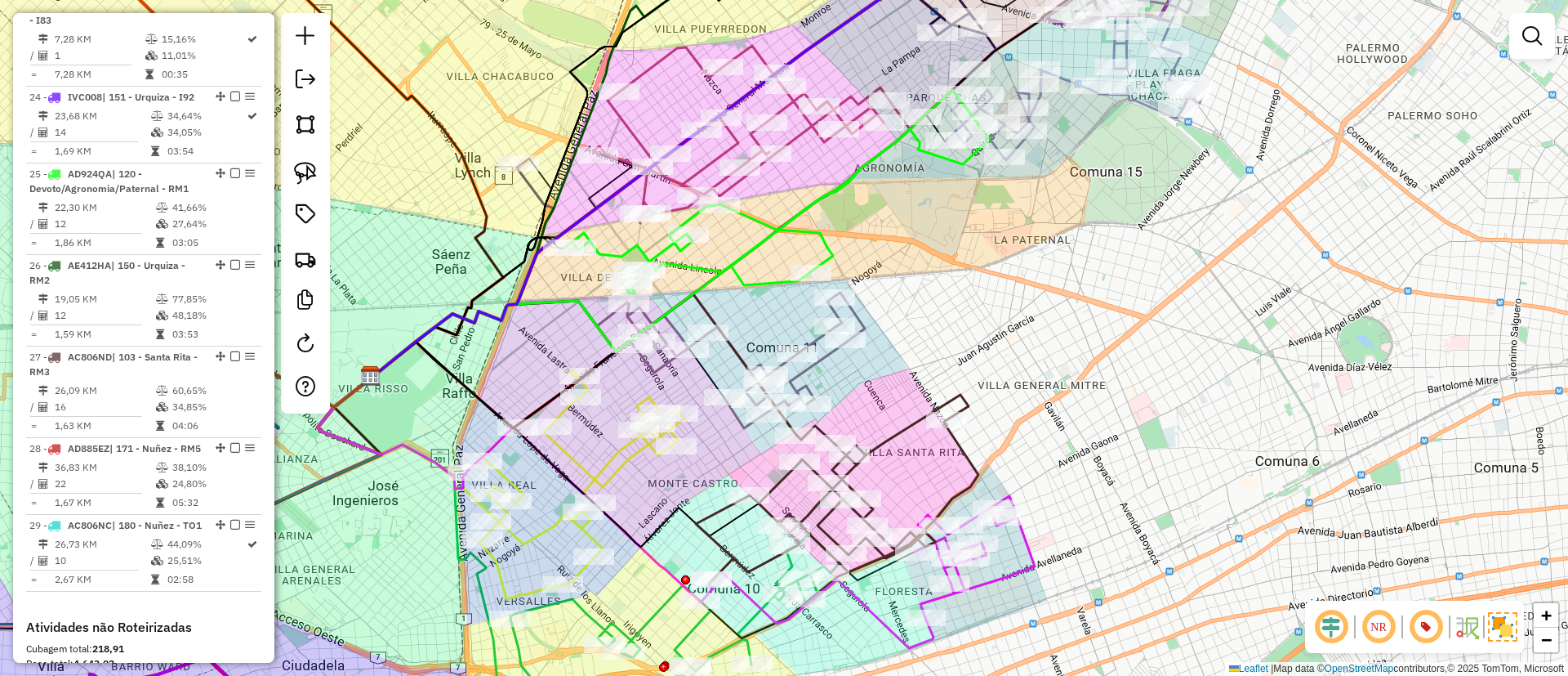
click at [886, 443] on icon at bounding box center [837, 488] width 283 height 185
select select "*********"
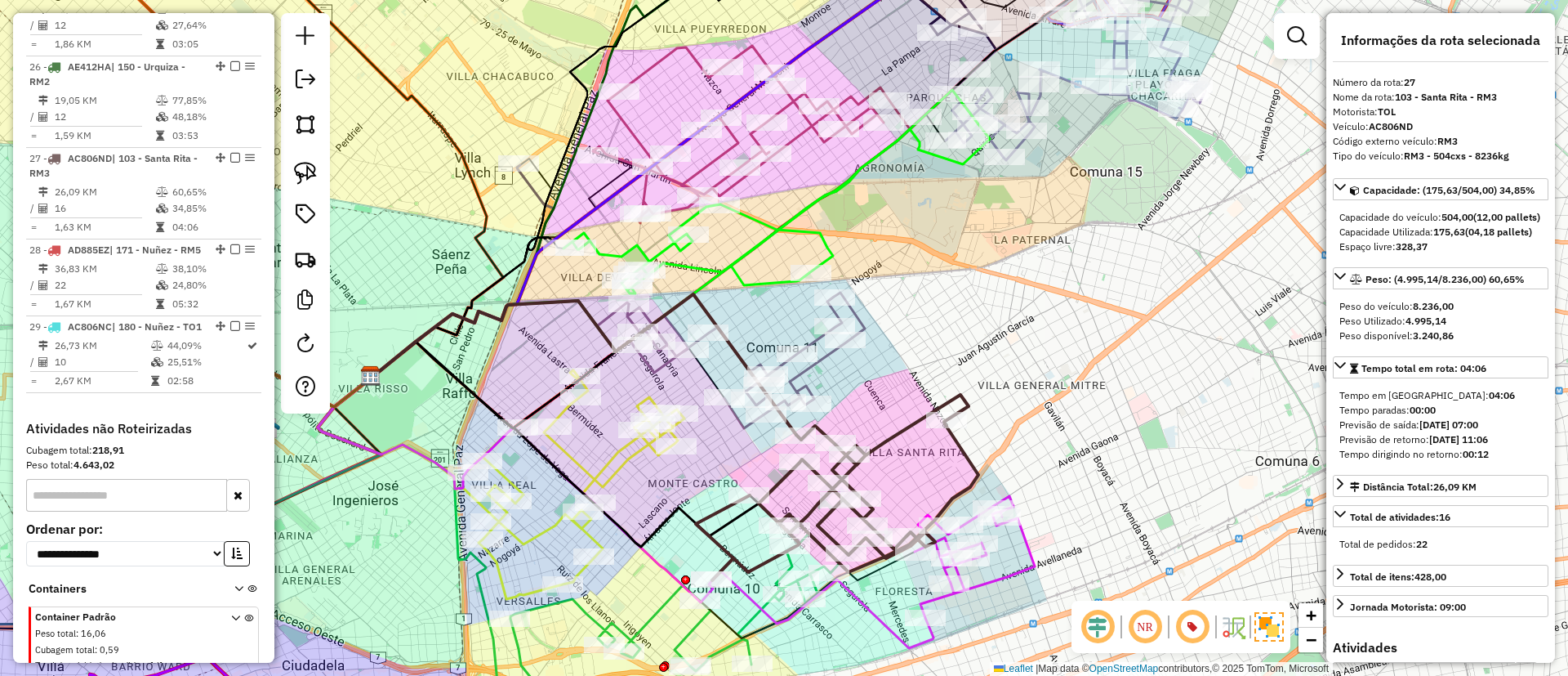
scroll to position [3023, 0]
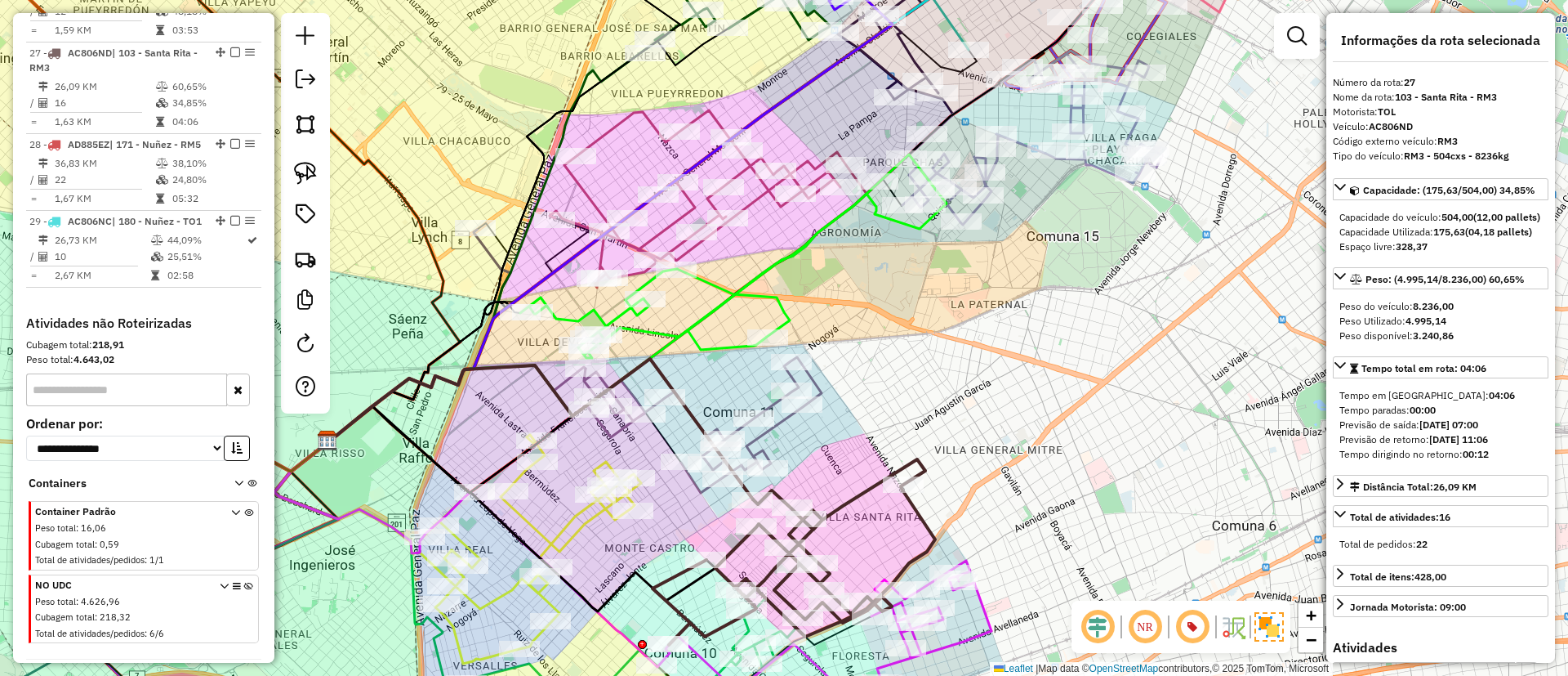
drag, startPoint x: 890, startPoint y: 411, endPoint x: 846, endPoint y: 476, distance: 78.5
click at [846, 476] on div "Janela de atendimento Grade de atendimento Capacidade Transportadoras Veículos …" at bounding box center [784, 338] width 1568 height 676
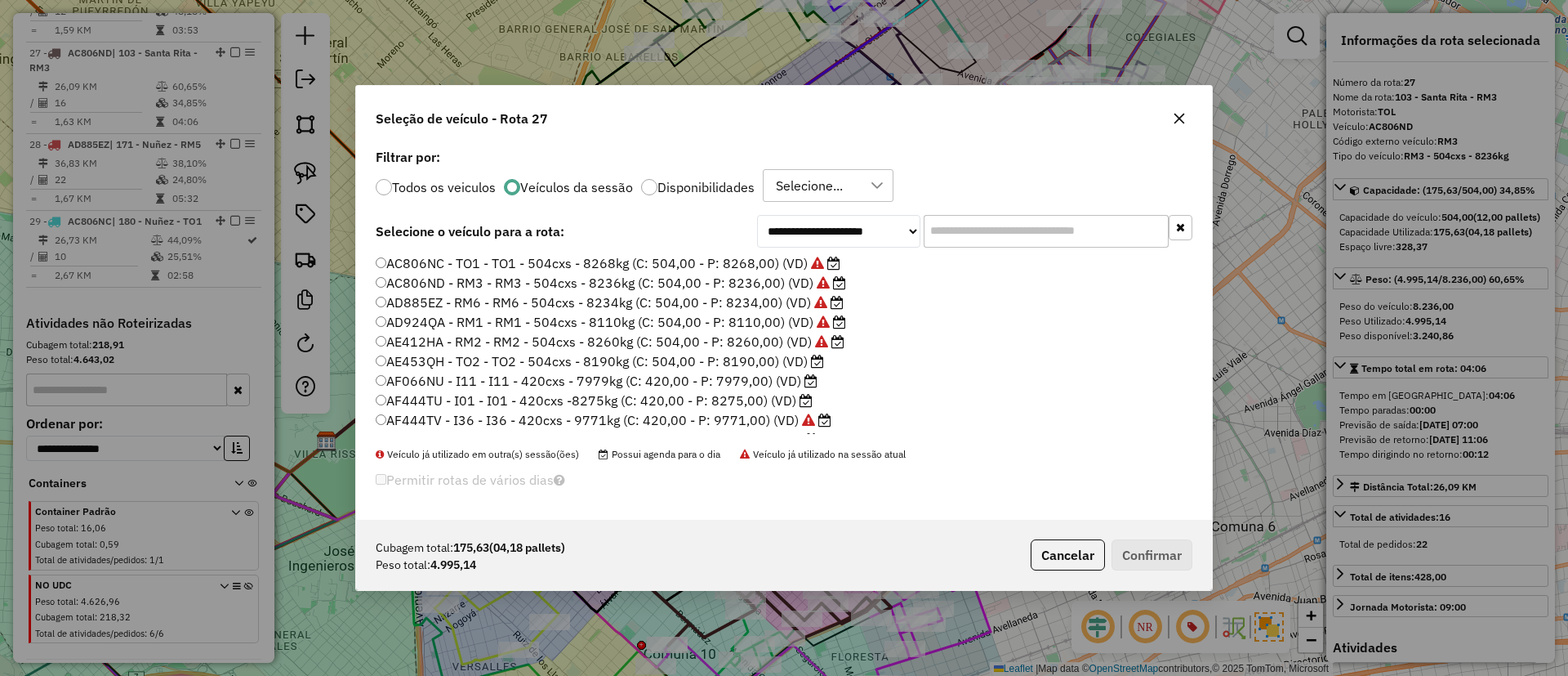
scroll to position [9, 5]
click at [975, 222] on input "text" at bounding box center [1046, 231] width 245 height 33
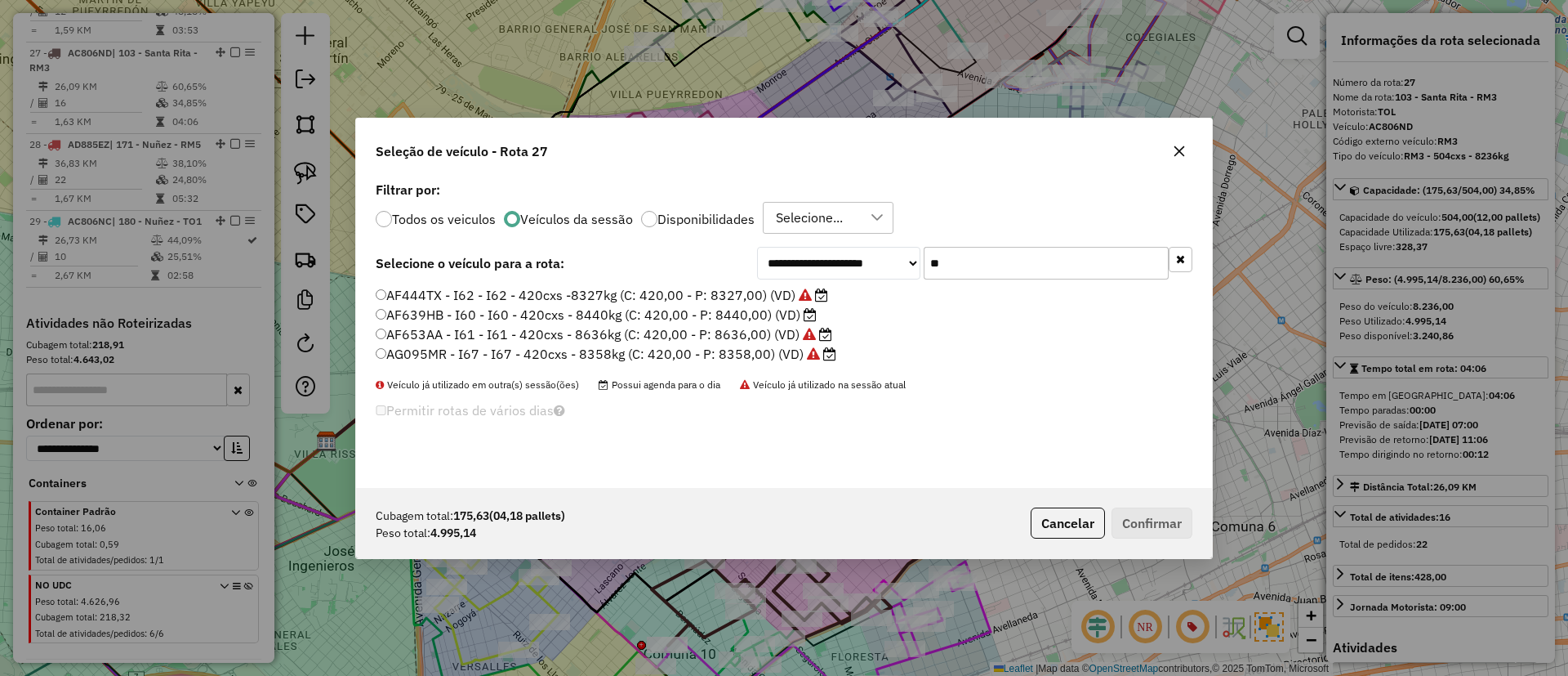
type input "*"
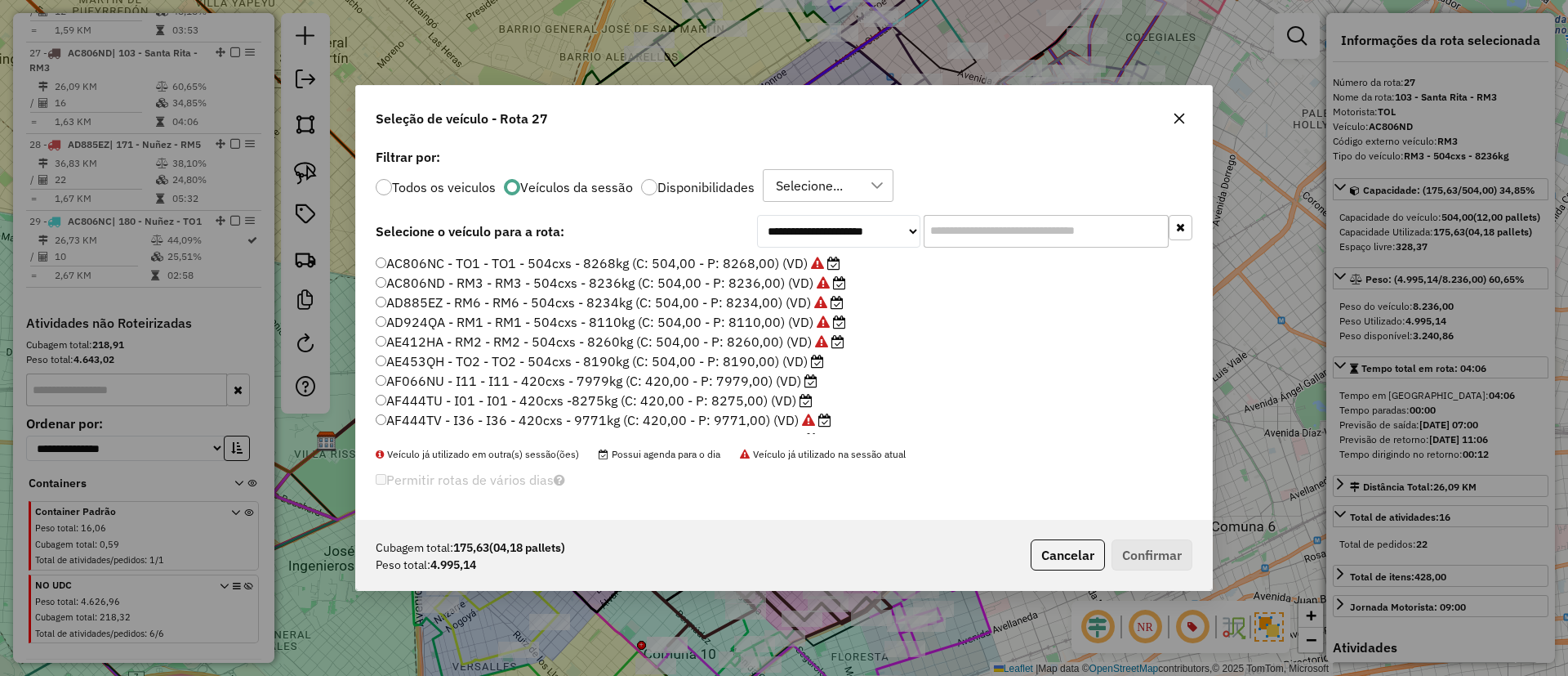
click at [930, 227] on input "text" at bounding box center [1046, 231] width 245 height 33
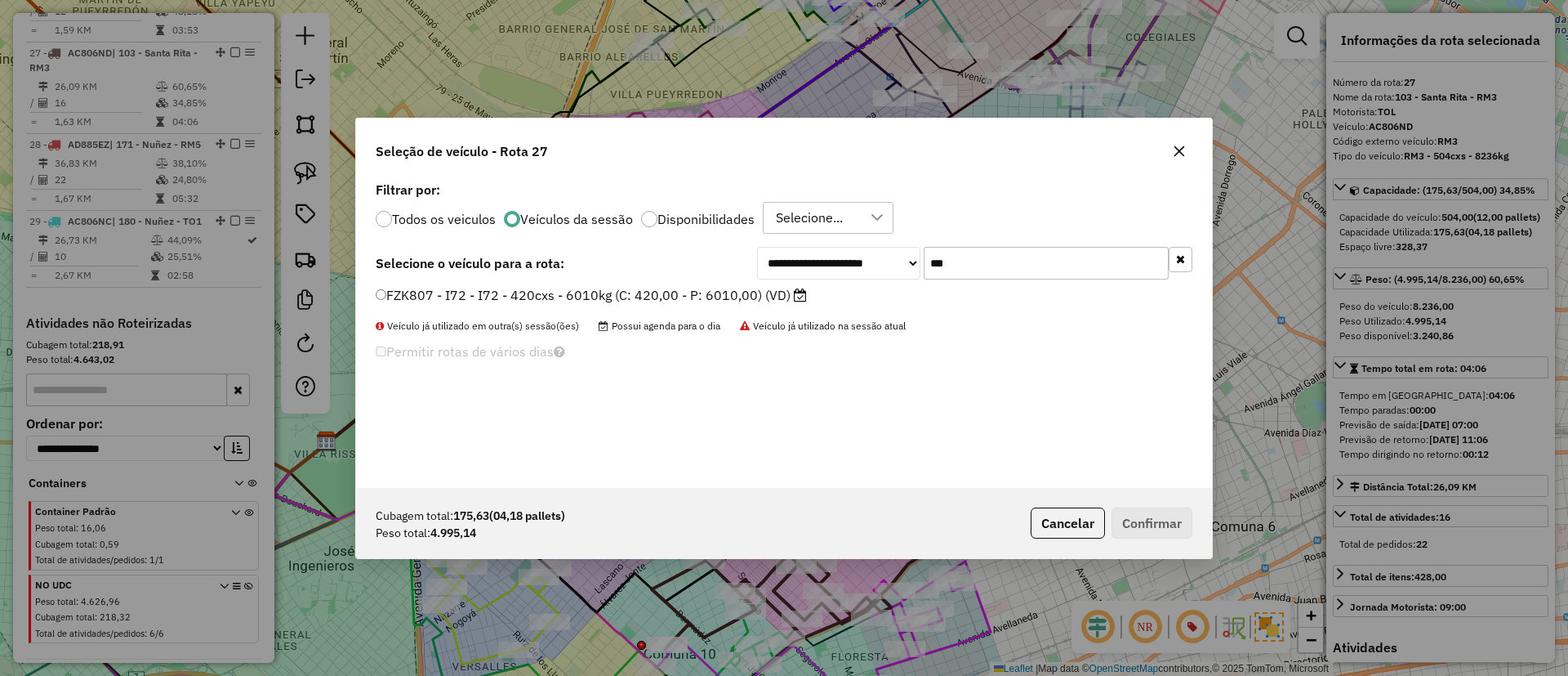
type input "***"
click at [744, 298] on label "FZK807 - I72 - I72 - 420cxs - 6010kg (C: 420,00 - P: 6010,00) (VD)" at bounding box center [591, 294] width 431 height 20
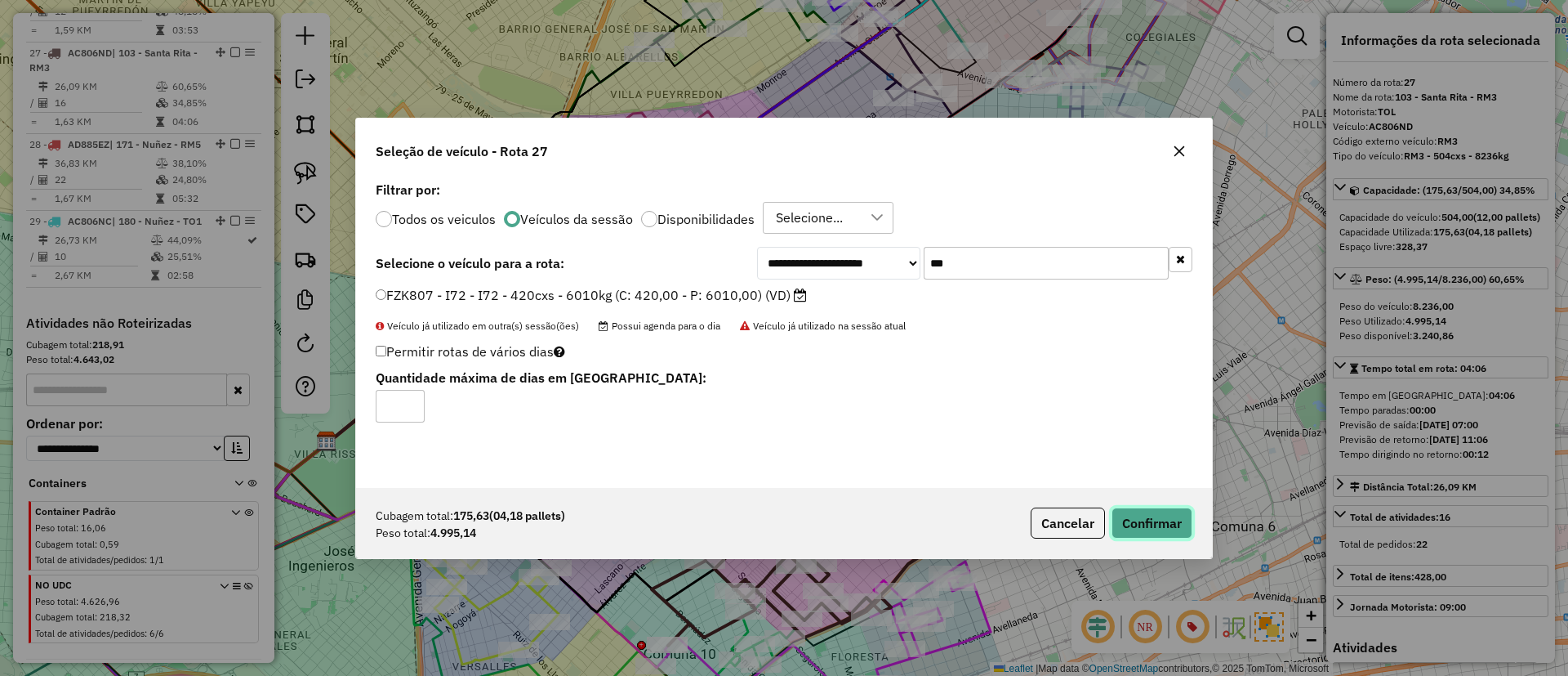
click at [1159, 517] on button "Confirmar" at bounding box center [1151, 523] width 81 height 31
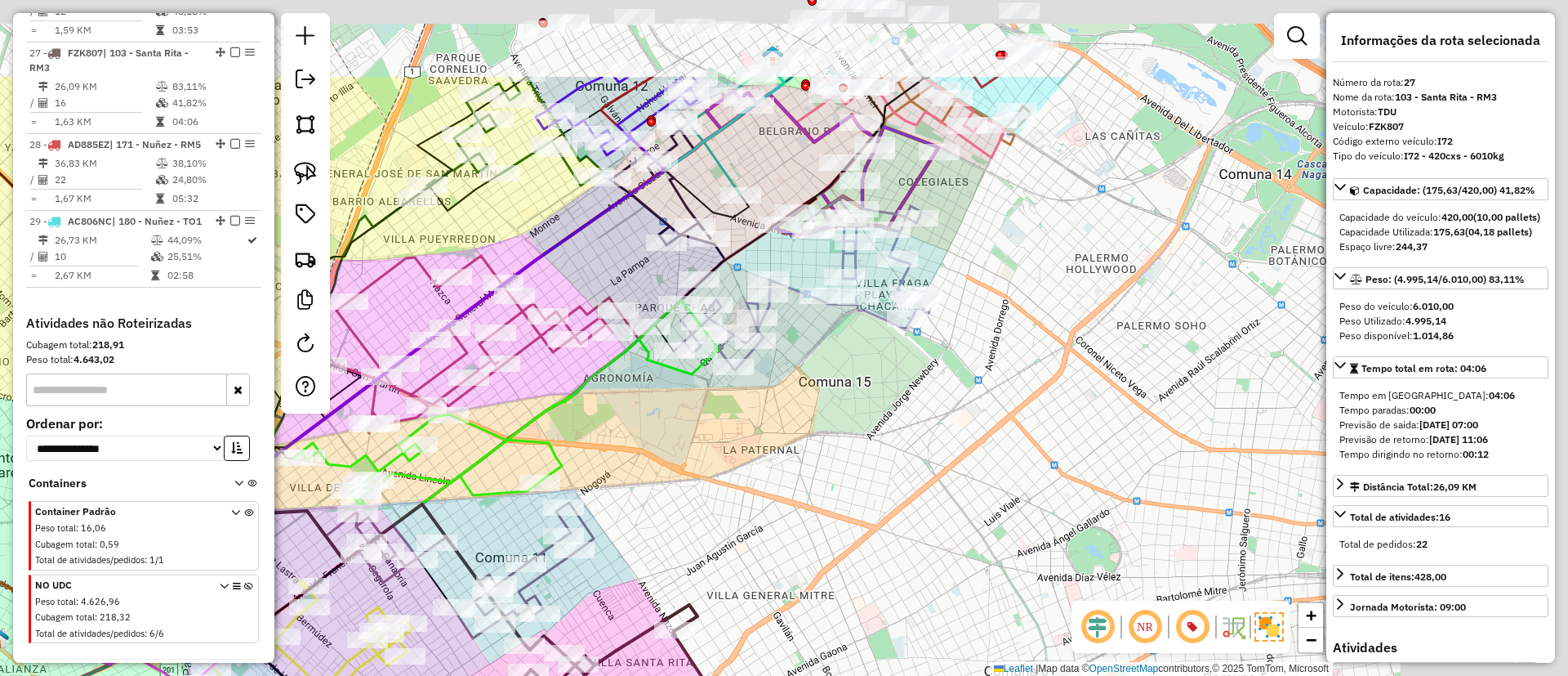
drag, startPoint x: 1105, startPoint y: 417, endPoint x: 856, endPoint y: 559, distance: 286.6
click at [860, 636] on div "Janela de atendimento Grade de atendimento Capacidade Transportadoras Veículos …" at bounding box center [784, 338] width 1568 height 676
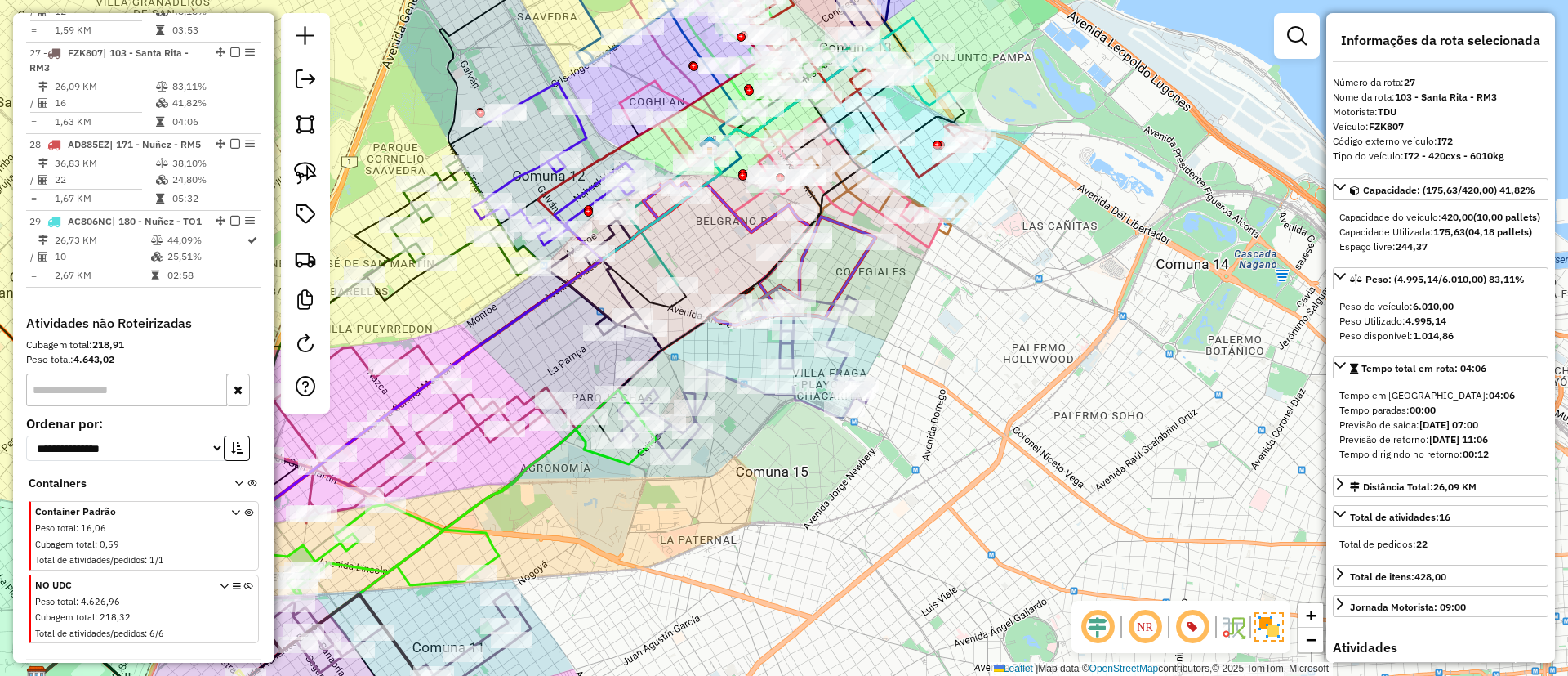
drag, startPoint x: 885, startPoint y: 381, endPoint x: 873, endPoint y: 413, distance: 34.2
click at [874, 413] on div "Rota 22 - Placa GBC607 0000008143 - SIMIK ALEJANDRO Janela de atendimento Grade…" at bounding box center [784, 338] width 1568 height 676
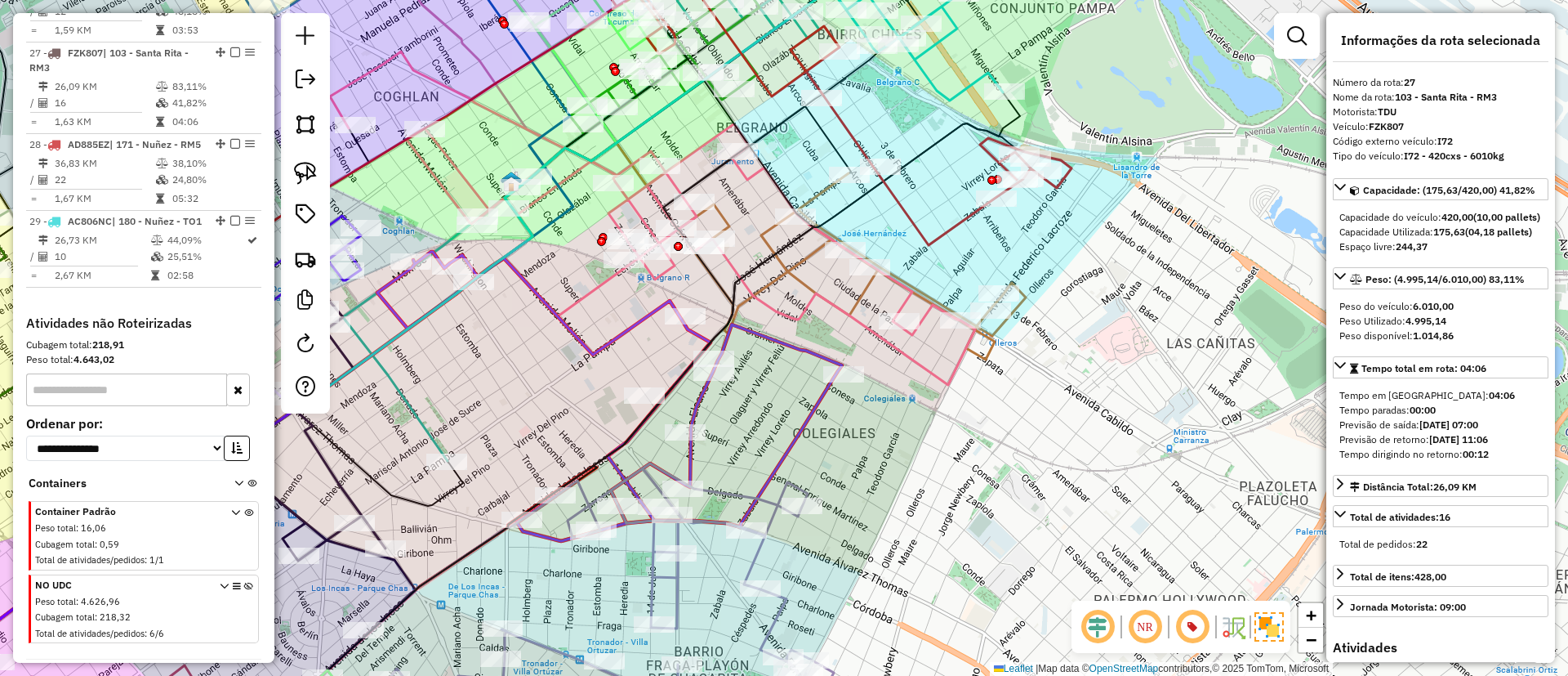
click at [926, 228] on icon at bounding box center [827, 88] width 491 height 313
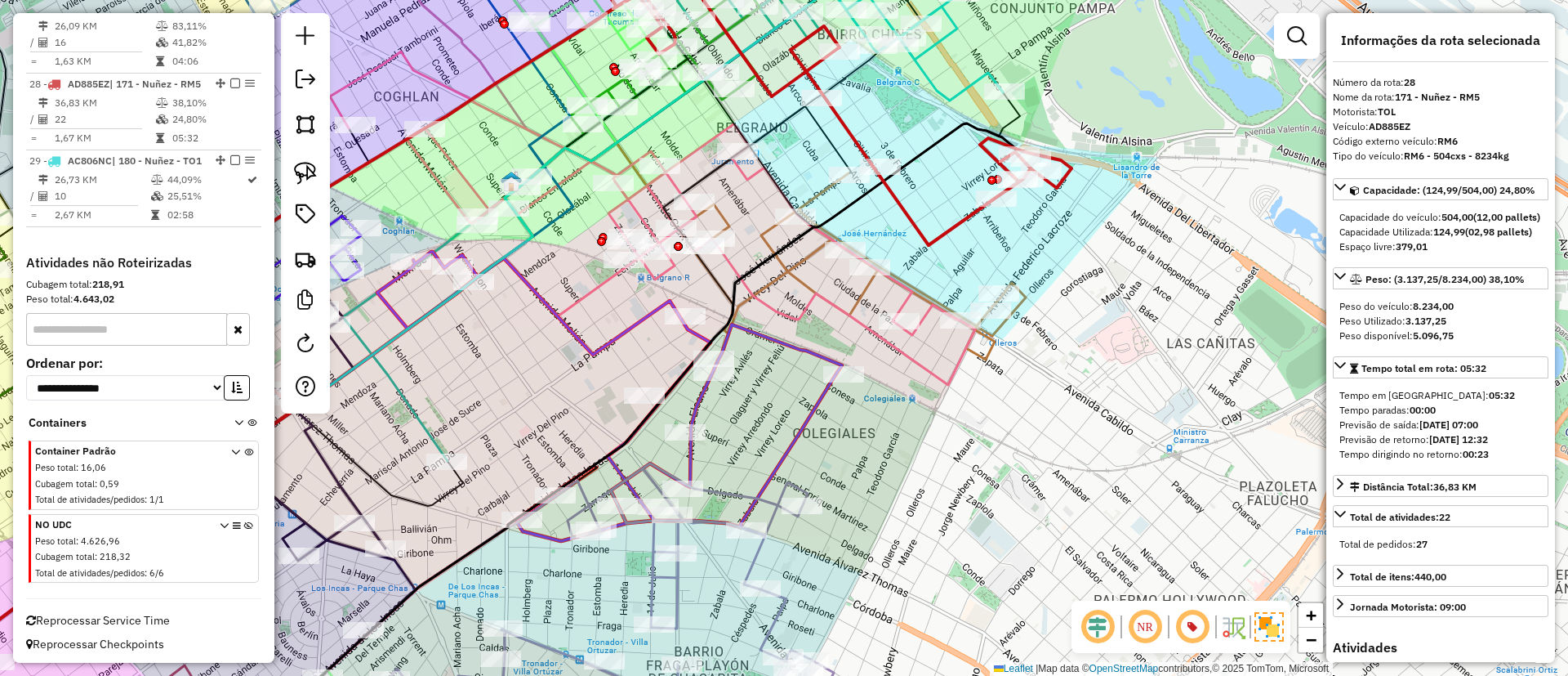
scroll to position [3087, 0]
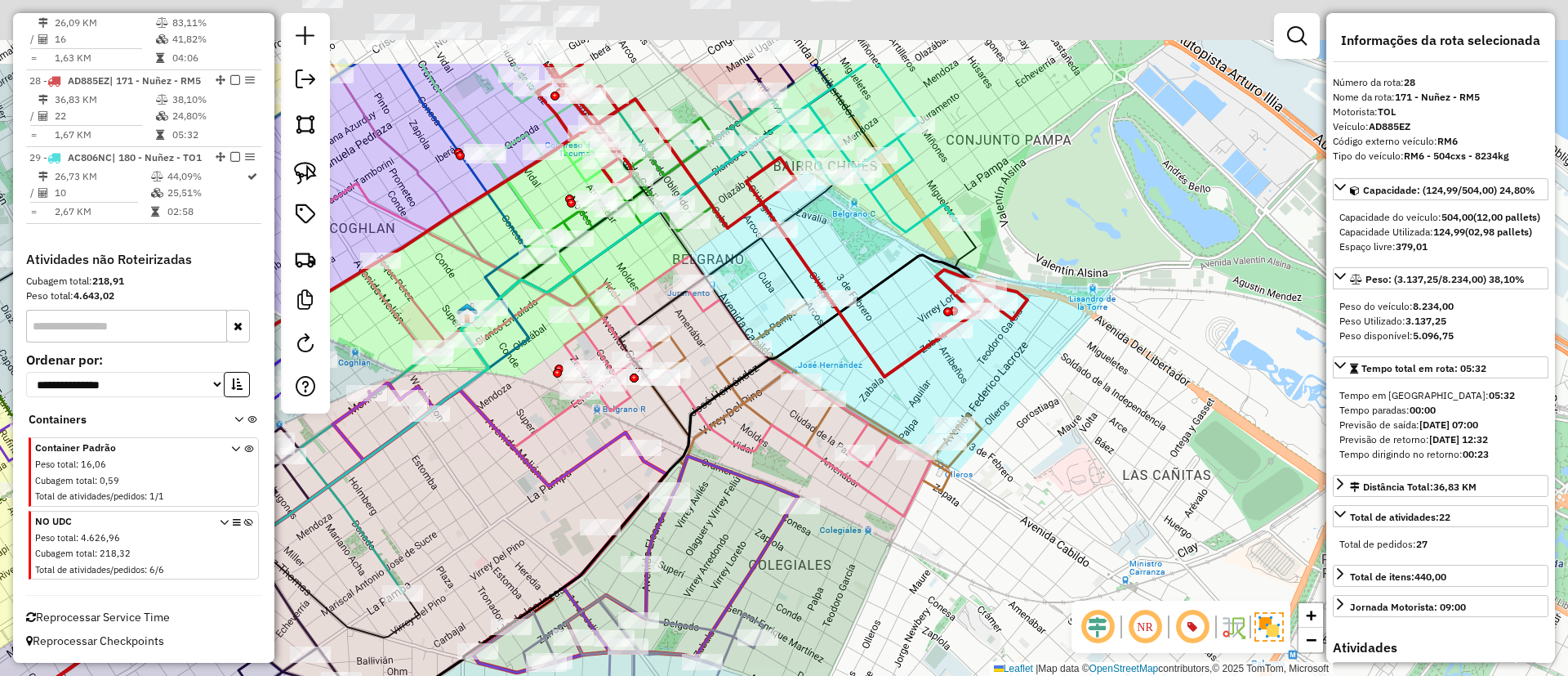
drag, startPoint x: 938, startPoint y: 223, endPoint x: 886, endPoint y: 364, distance: 150.3
click at [886, 364] on div "Janela de atendimento Grade de atendimento Capacidade Transportadoras Veículos …" at bounding box center [784, 338] width 1568 height 676
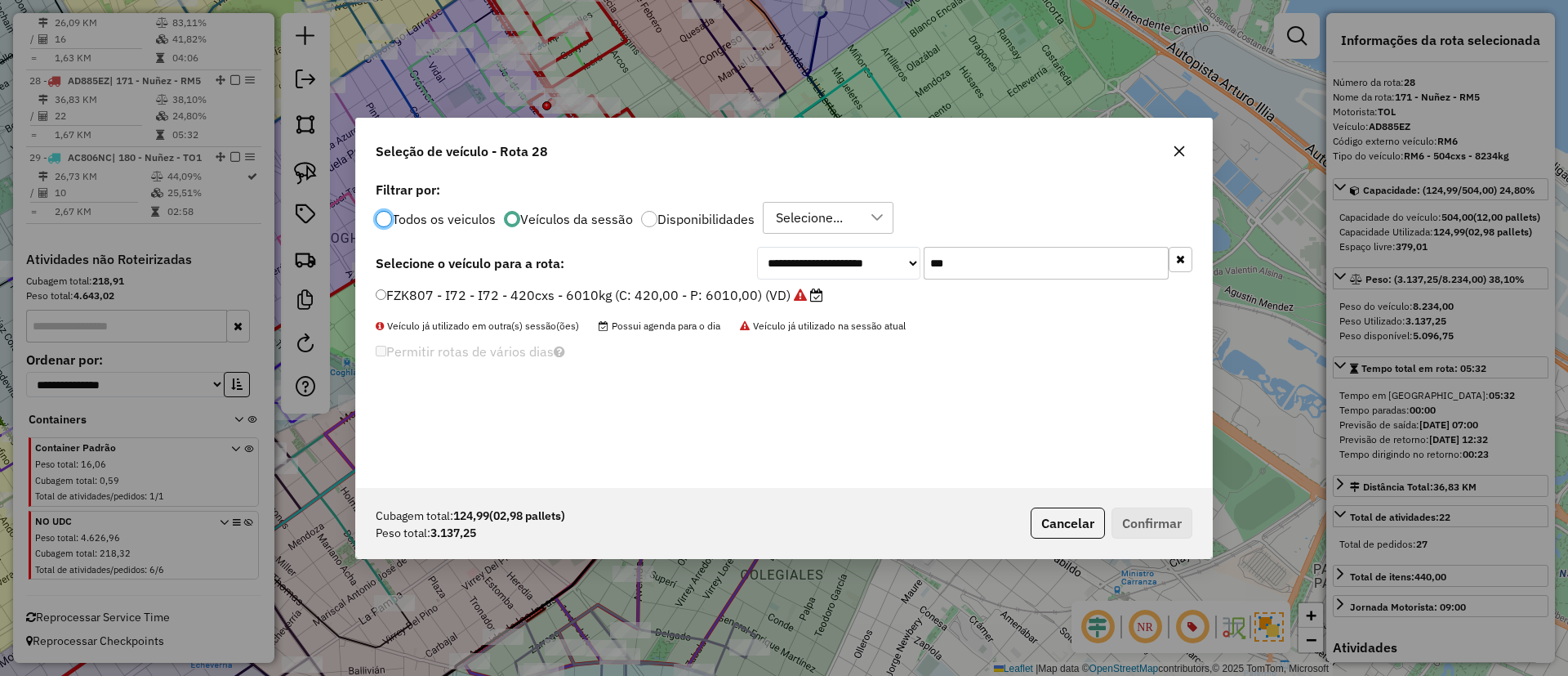
scroll to position [9, 5]
click at [963, 271] on input "***" at bounding box center [1046, 263] width 245 height 33
type input "***"
click at [789, 290] on label "AF746EN - I73 - I73 - 420cxs - 7890kg (C: 420,00 - P: 7890,00) (VD)" at bounding box center [595, 294] width 440 height 20
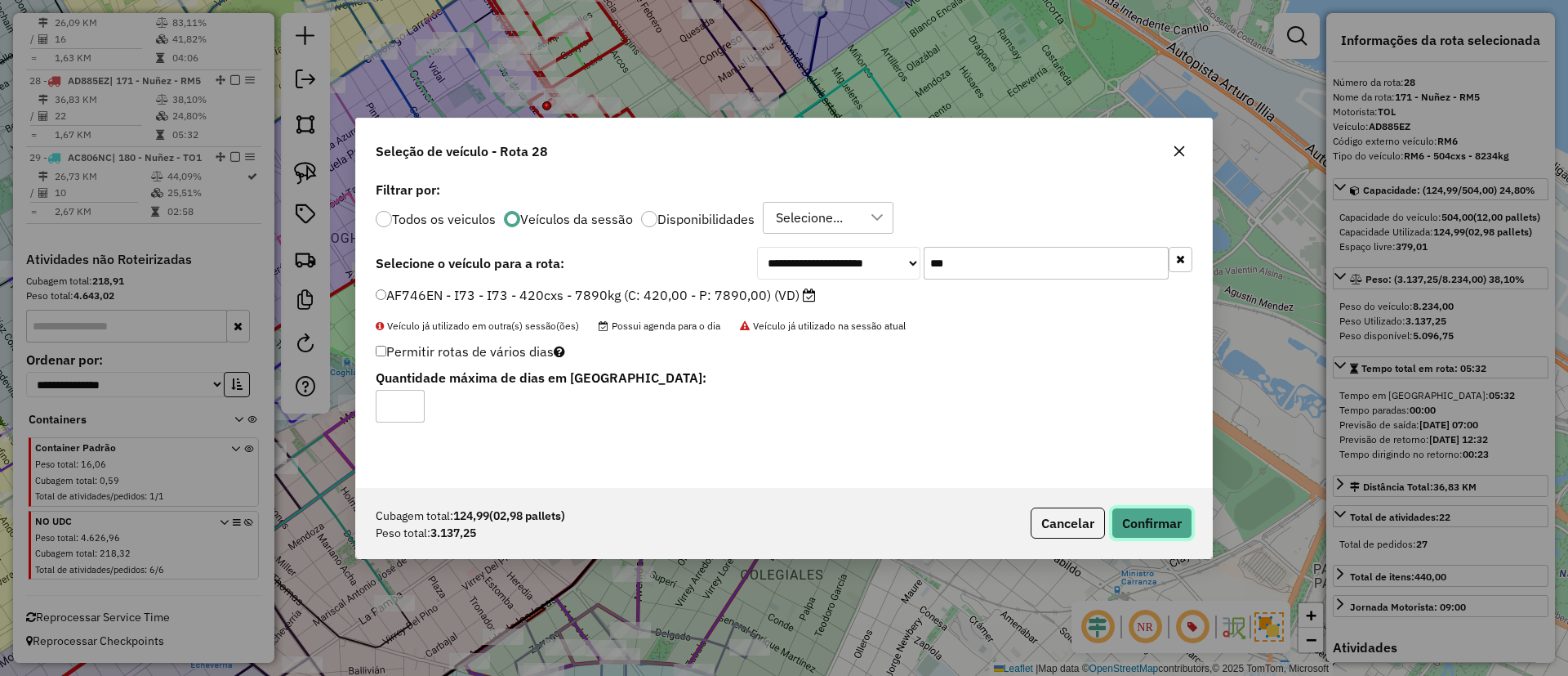
click at [1143, 534] on button "Confirmar" at bounding box center [1151, 523] width 81 height 31
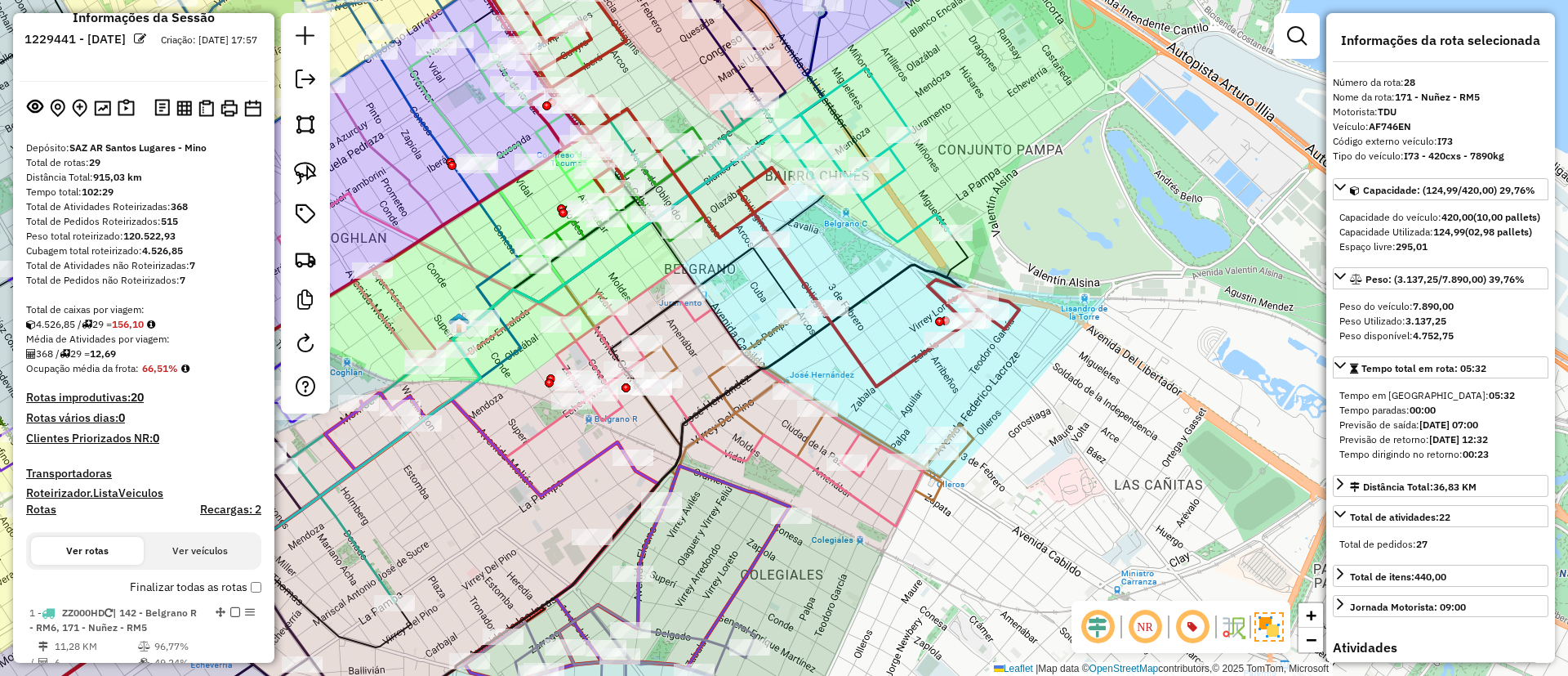
scroll to position [23, 0]
click at [155, 587] on label "Finalizar todas as rotas" at bounding box center [196, 590] width 132 height 17
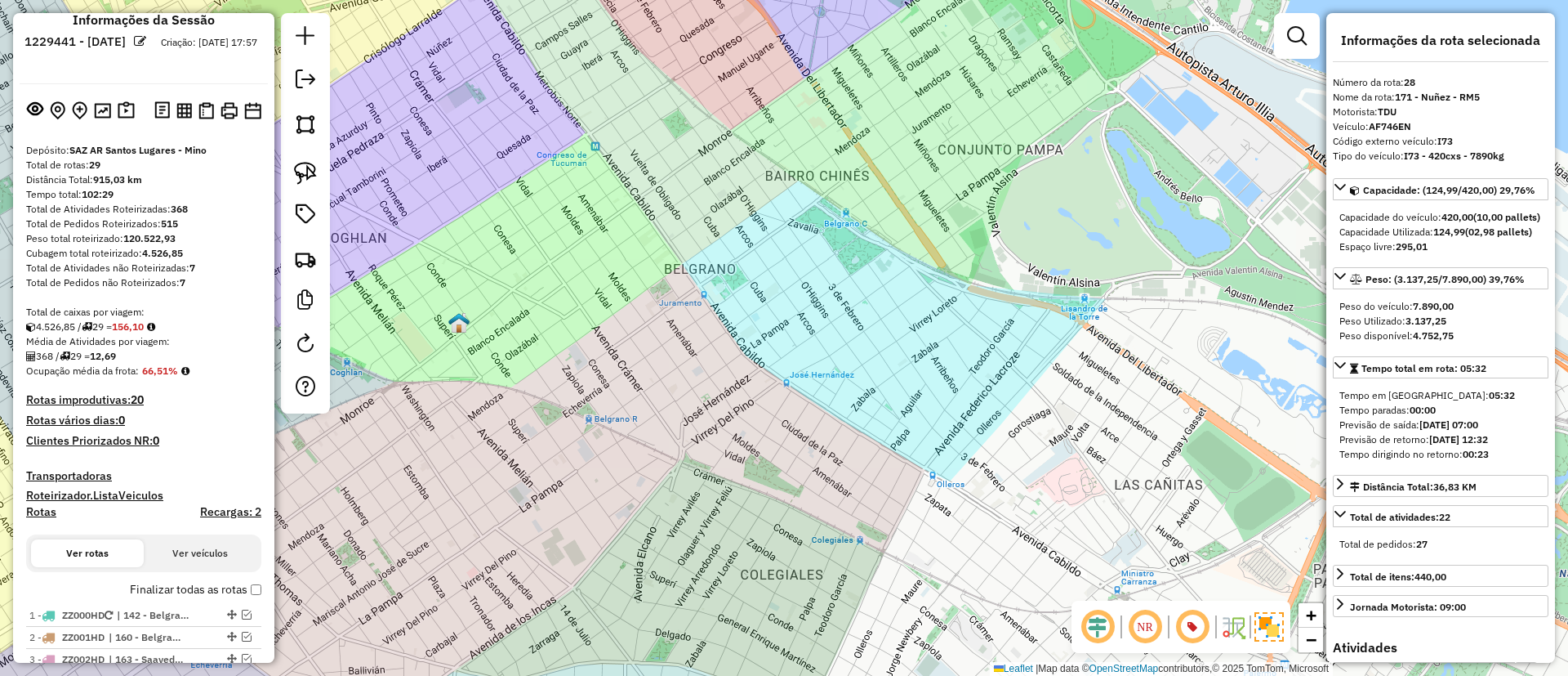
click at [155, 587] on label "Finalizar todas as rotas" at bounding box center [196, 590] width 132 height 17
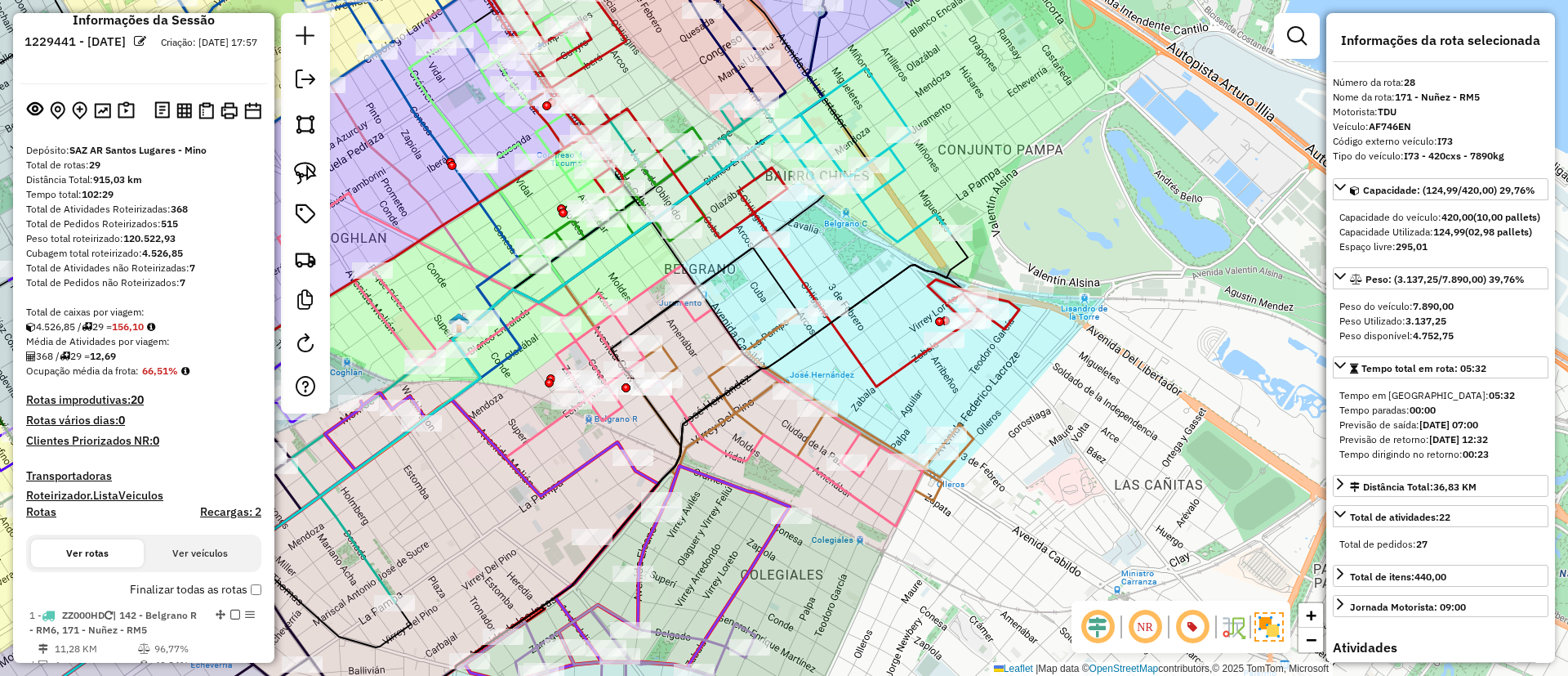
click at [44, 510] on h4 "Rotas" at bounding box center [41, 512] width 31 height 14
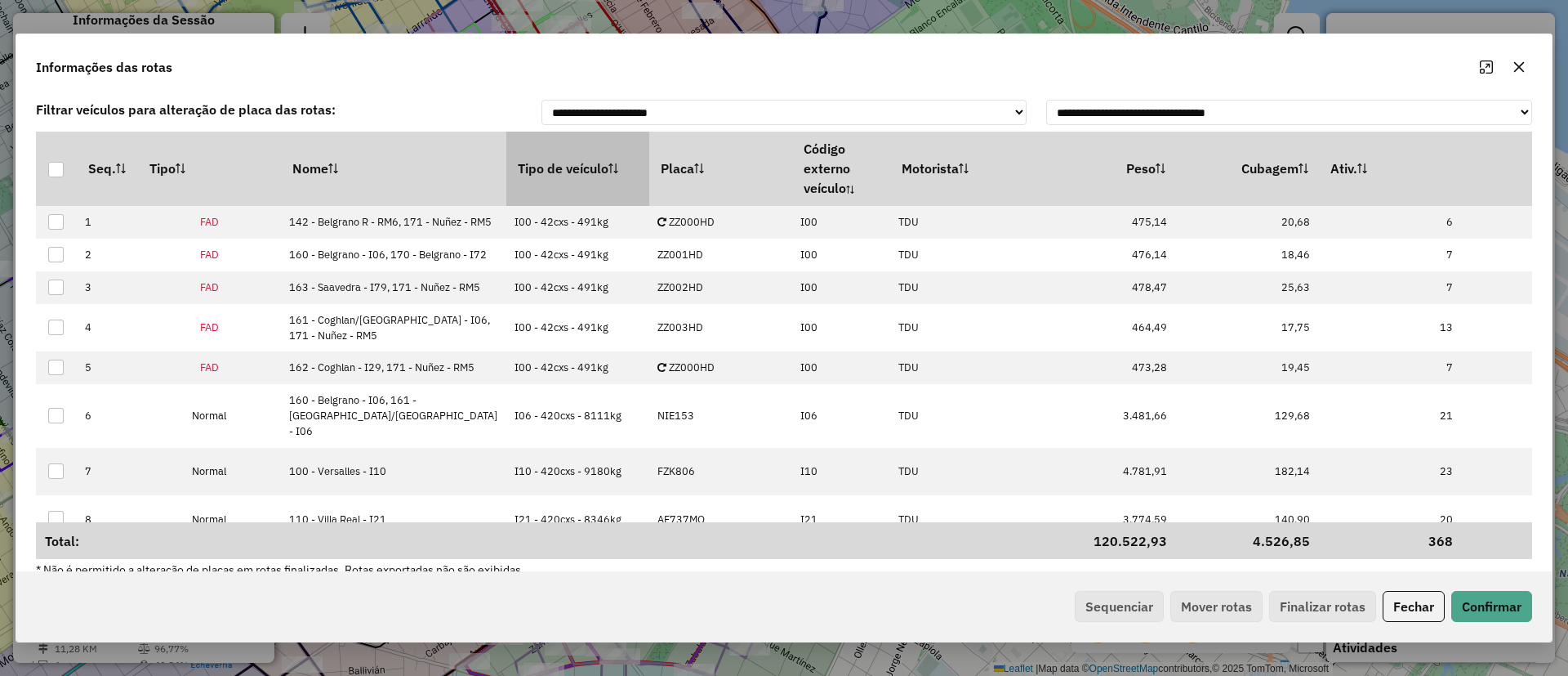
click at [506, 158] on th "Tipo de veículo" at bounding box center [578, 168] width 143 height 74
click at [518, 156] on th "Tipo de veículo" at bounding box center [578, 168] width 143 height 74
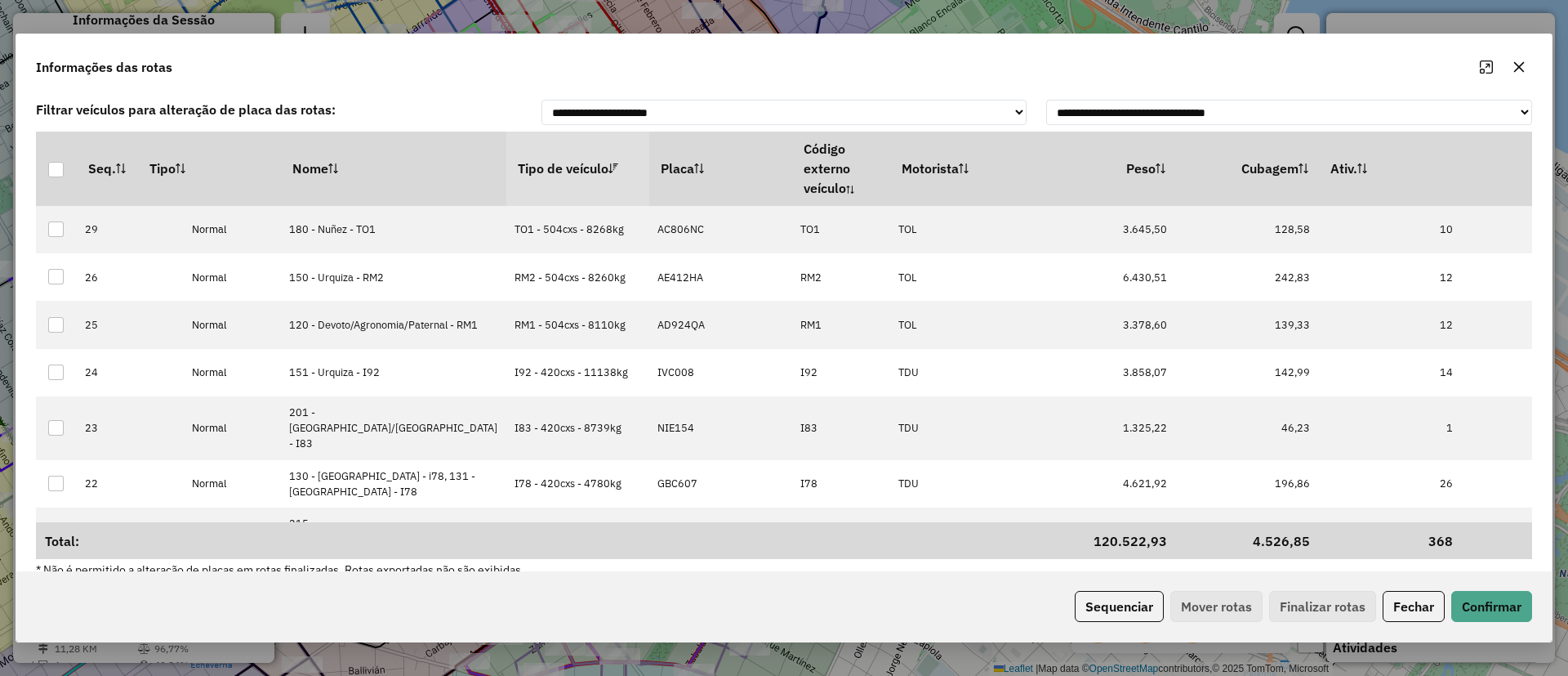
click at [518, 156] on th "Tipo de veículo" at bounding box center [578, 168] width 143 height 74
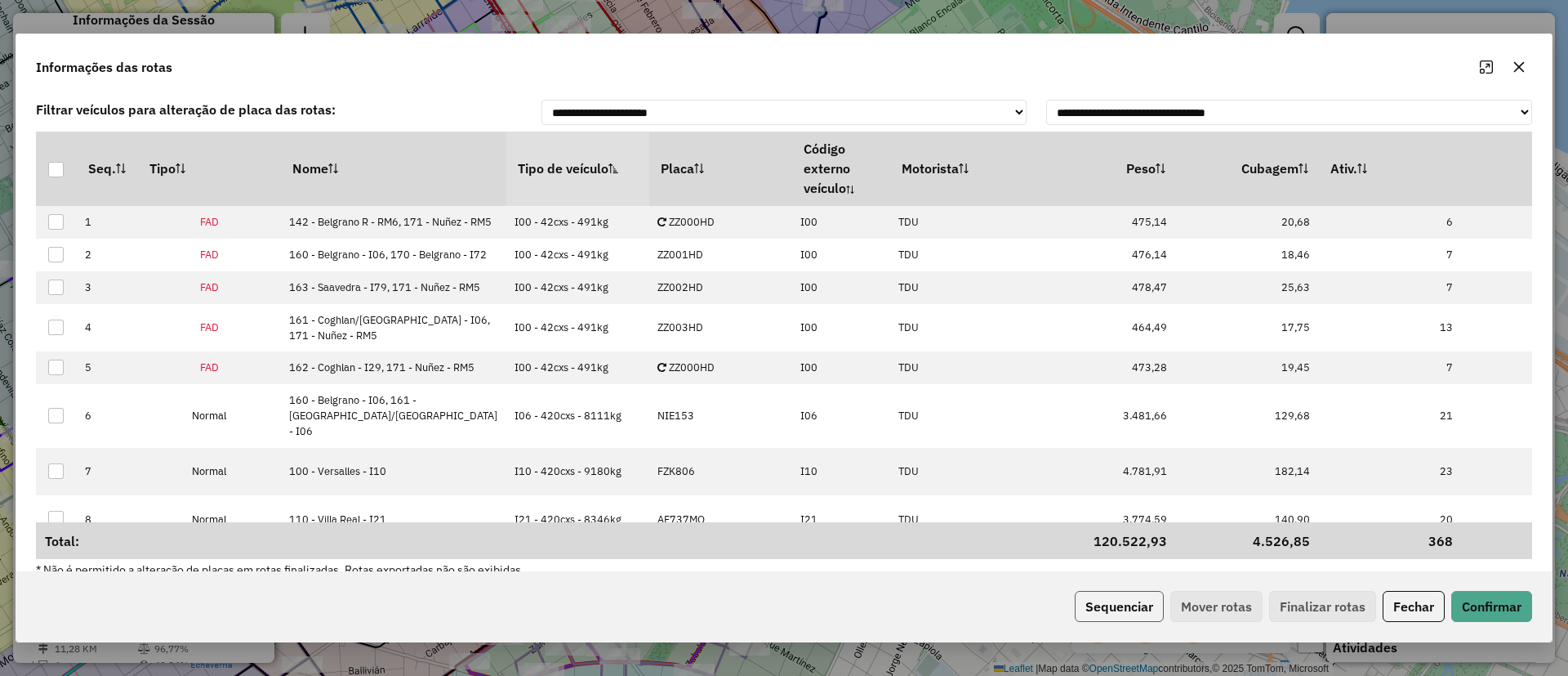
click at [1080, 591] on button "Sequenciar" at bounding box center [1119, 606] width 89 height 31
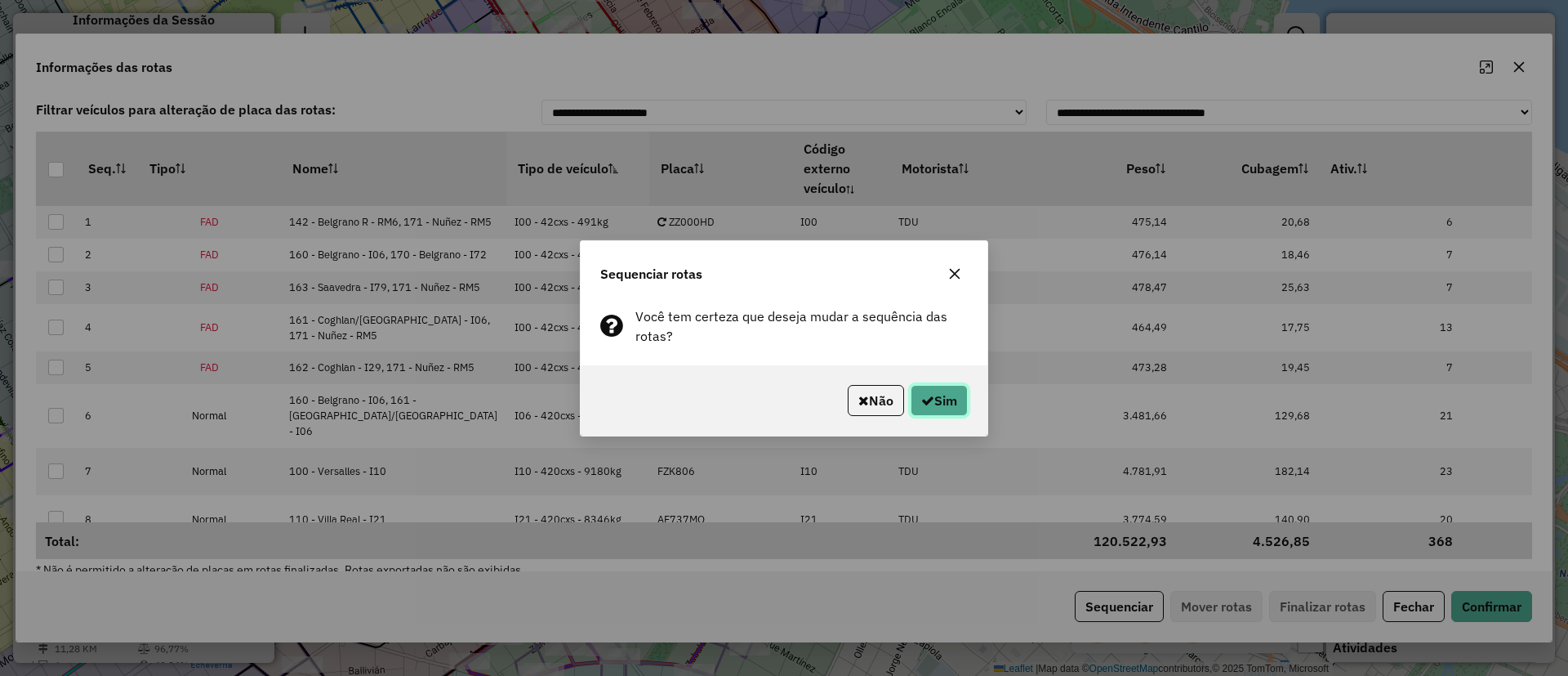
click at [953, 405] on button "Sim" at bounding box center [939, 401] width 57 height 31
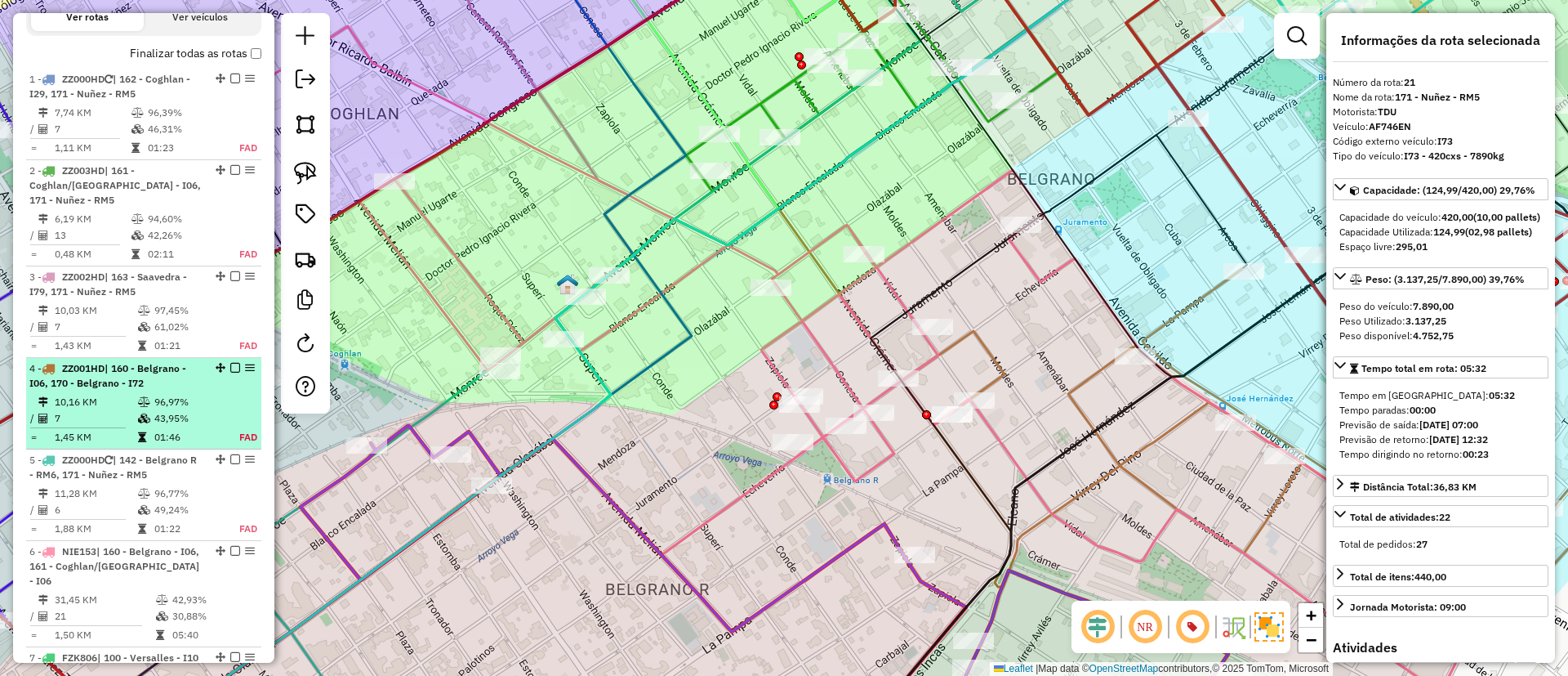
scroll to position [268, 0]
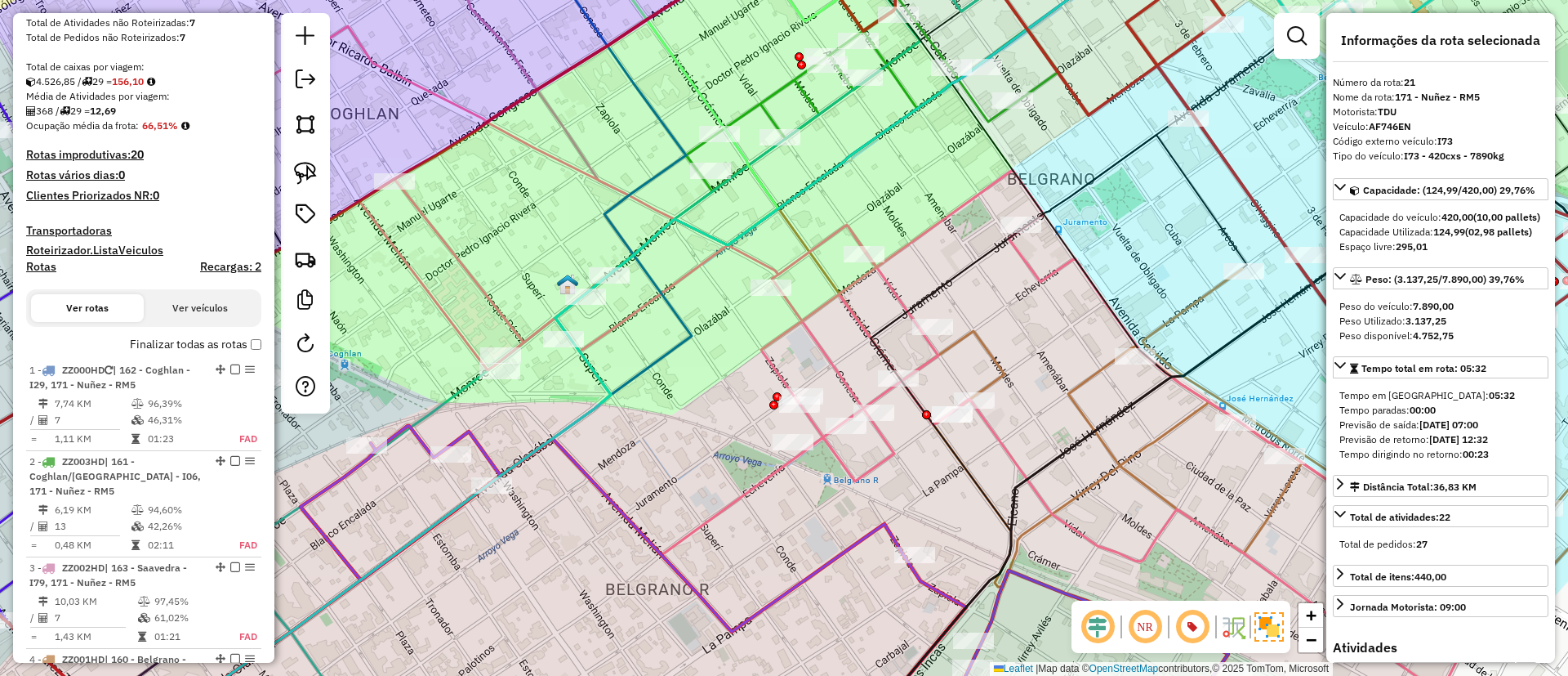
click at [166, 339] on label "Finalizar todas as rotas" at bounding box center [196, 344] width 132 height 17
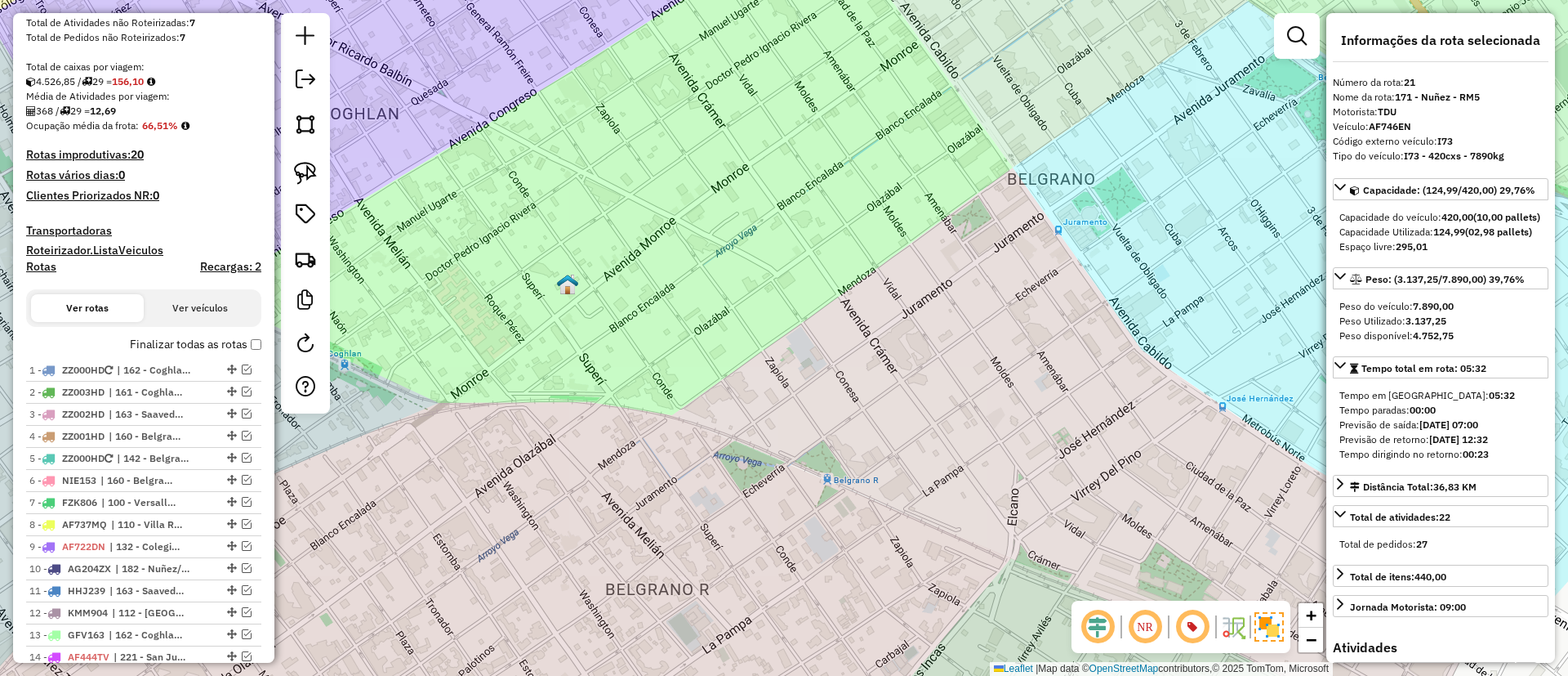
click at [239, 260] on h4 "Recargas: 2" at bounding box center [230, 267] width 61 height 14
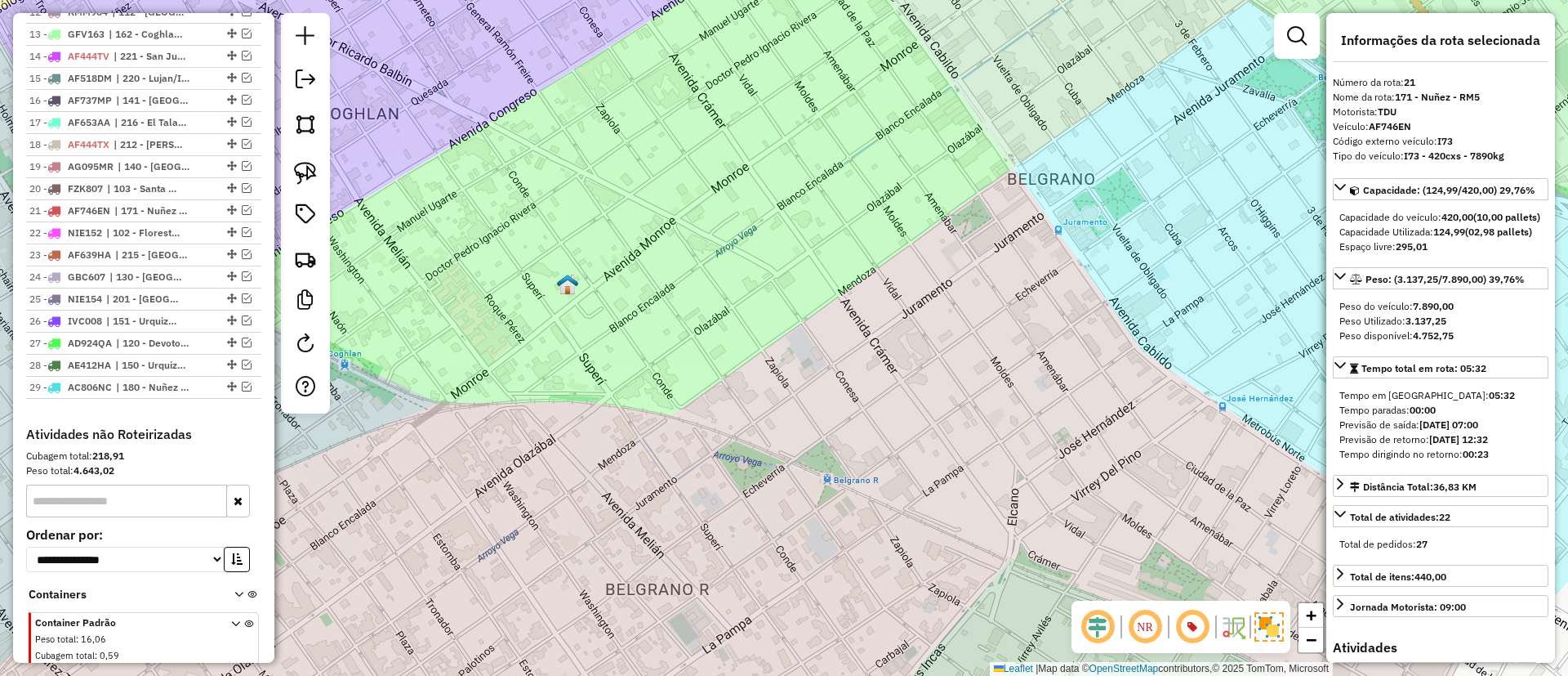
scroll to position [1043, 0]
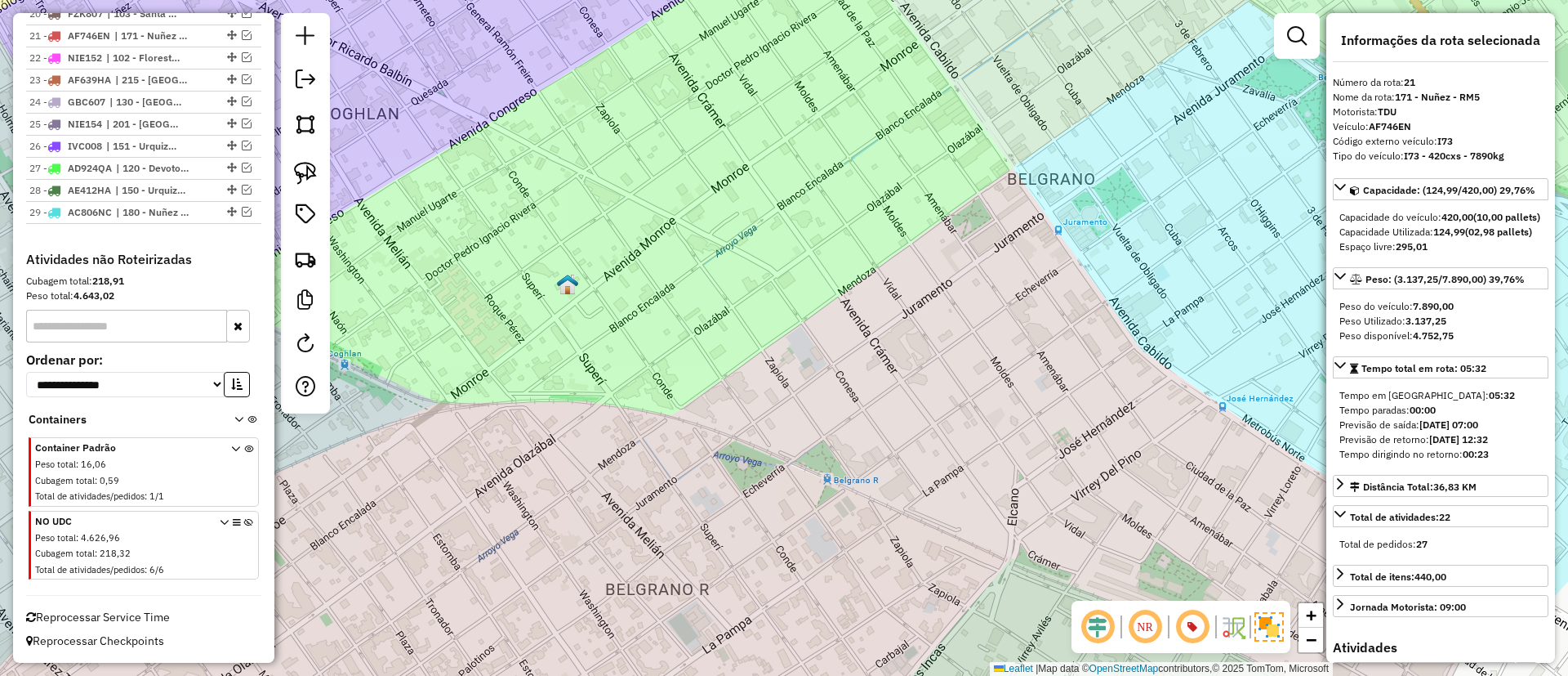
click at [245, 526] on icon at bounding box center [248, 549] width 9 height 61
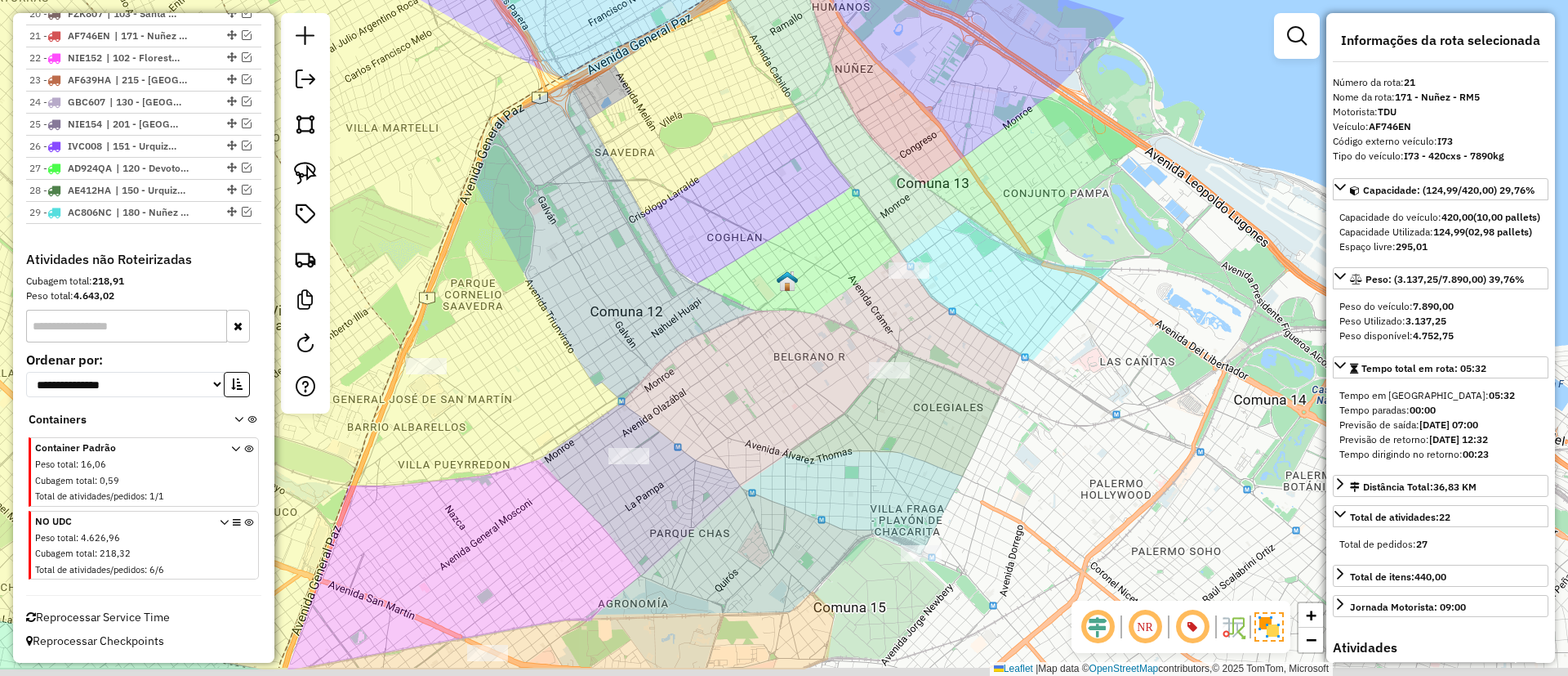
drag, startPoint x: 802, startPoint y: 290, endPoint x: 812, endPoint y: 273, distance: 19.7
click at [812, 273] on div "Janela de atendimento Grade de atendimento Capacidade Transportadoras Veículos …" at bounding box center [784, 338] width 1568 height 676
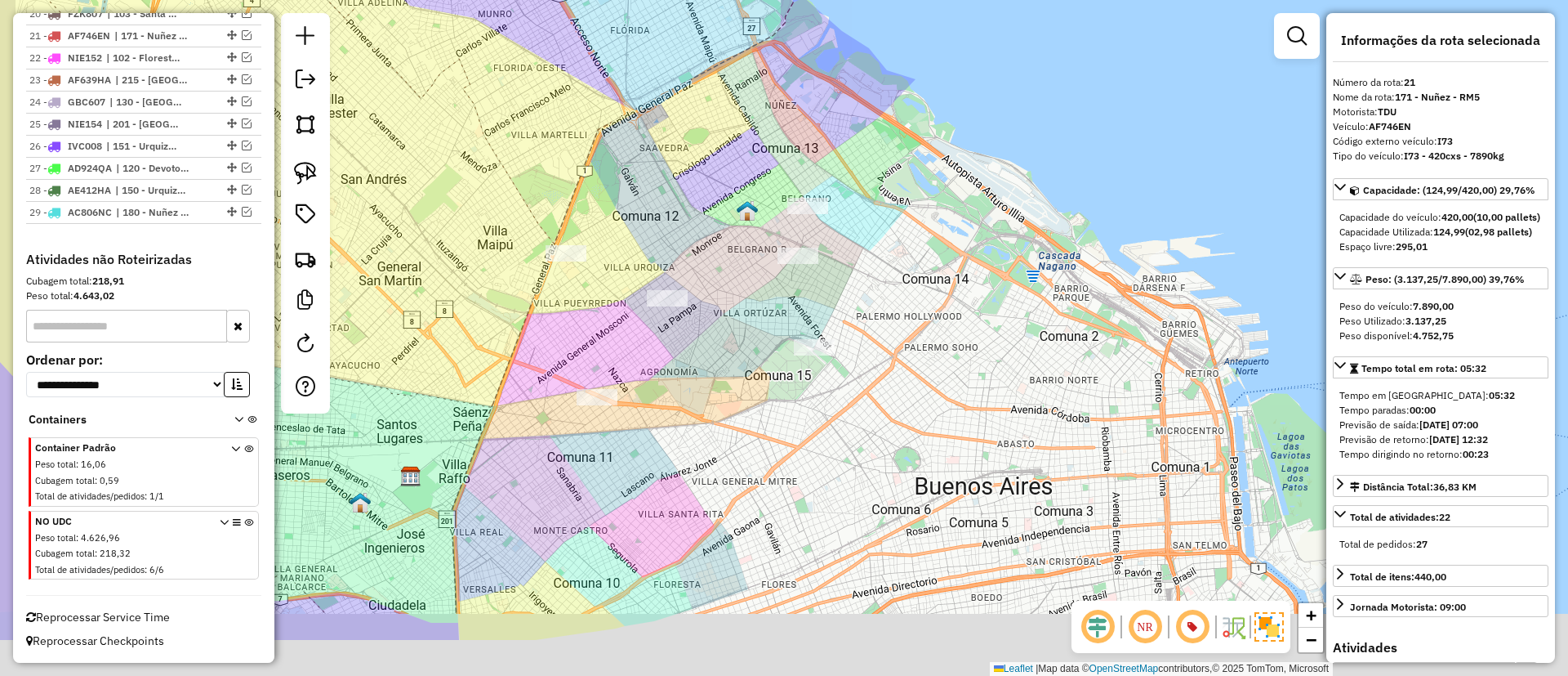
drag, startPoint x: 563, startPoint y: 295, endPoint x: 678, endPoint y: 194, distance: 153.1
click at [678, 194] on div "Janela de atendimento Grade de atendimento Capacidade Transportadoras Veículos …" at bounding box center [784, 338] width 1568 height 676
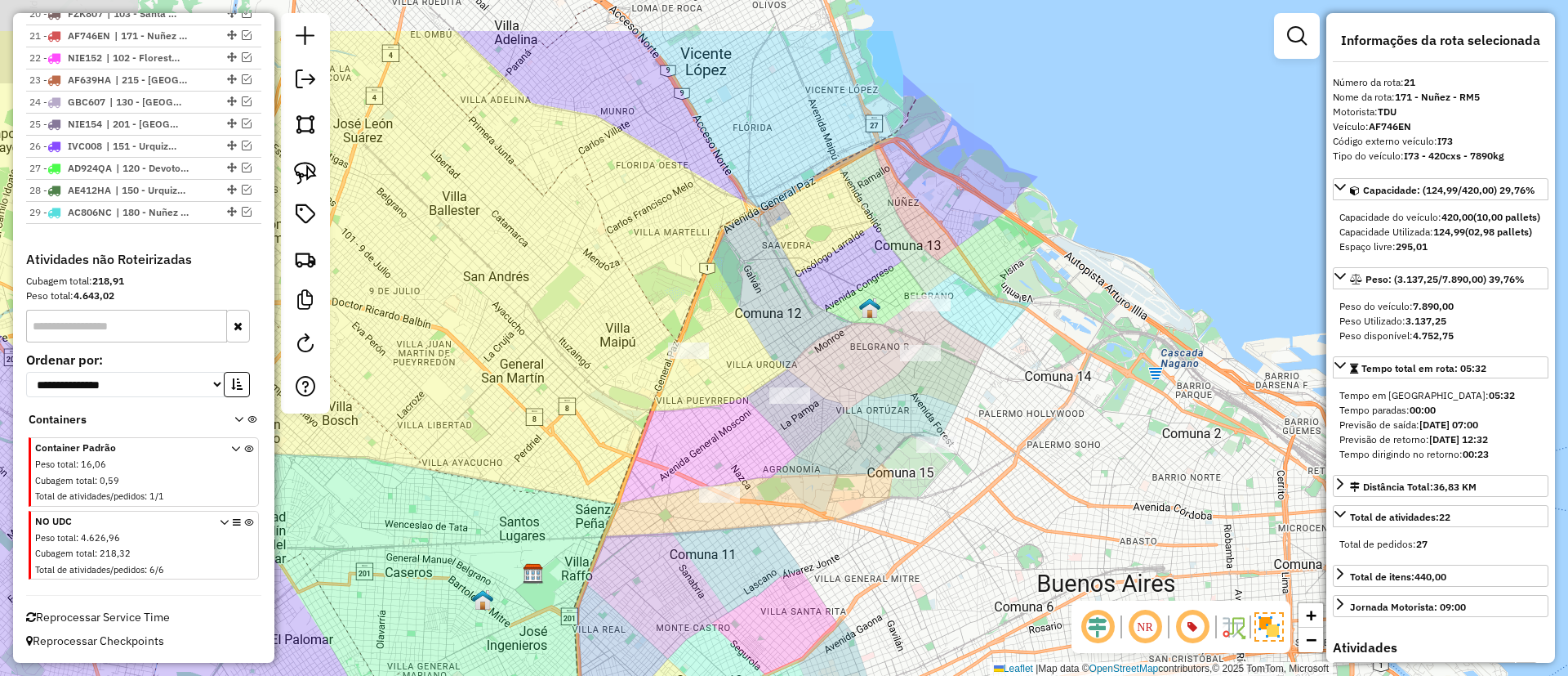
drag, startPoint x: 824, startPoint y: 318, endPoint x: 942, endPoint y: 350, distance: 122.3
click at [945, 366] on div "Janela de atendimento Grade de atendimento Capacidade Transportadoras Veículos …" at bounding box center [784, 338] width 1568 height 676
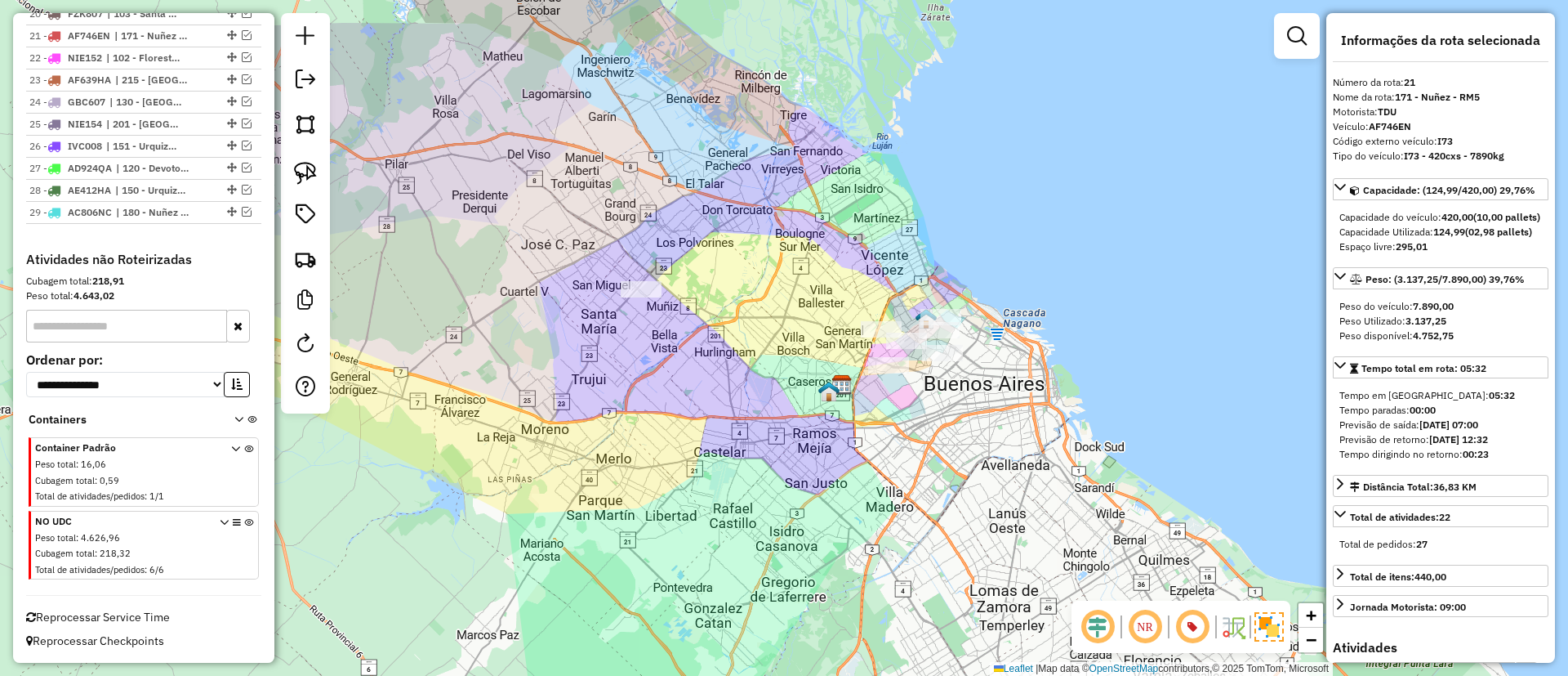
drag, startPoint x: 870, startPoint y: 283, endPoint x: 869, endPoint y: 265, distance: 18.0
click at [848, 273] on div "Janela de atendimento Grade de atendimento Capacidade Transportadoras Veículos …" at bounding box center [784, 338] width 1568 height 676
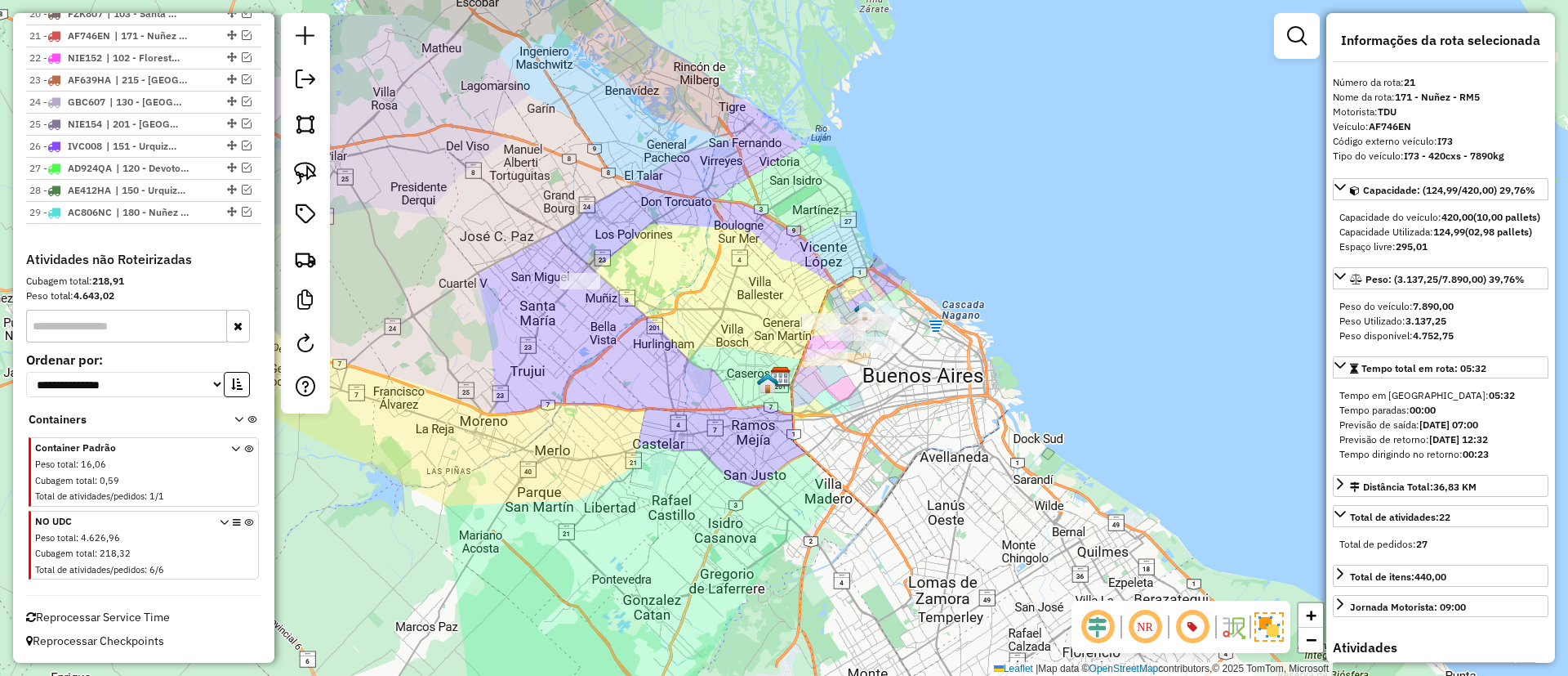
drag, startPoint x: 871, startPoint y: 265, endPoint x: 812, endPoint y: 294, distance: 65.7
click at [806, 256] on div "Janela de atendimento Grade de atendimento Capacidade Transportadoras Veículos …" at bounding box center [784, 338] width 1568 height 676
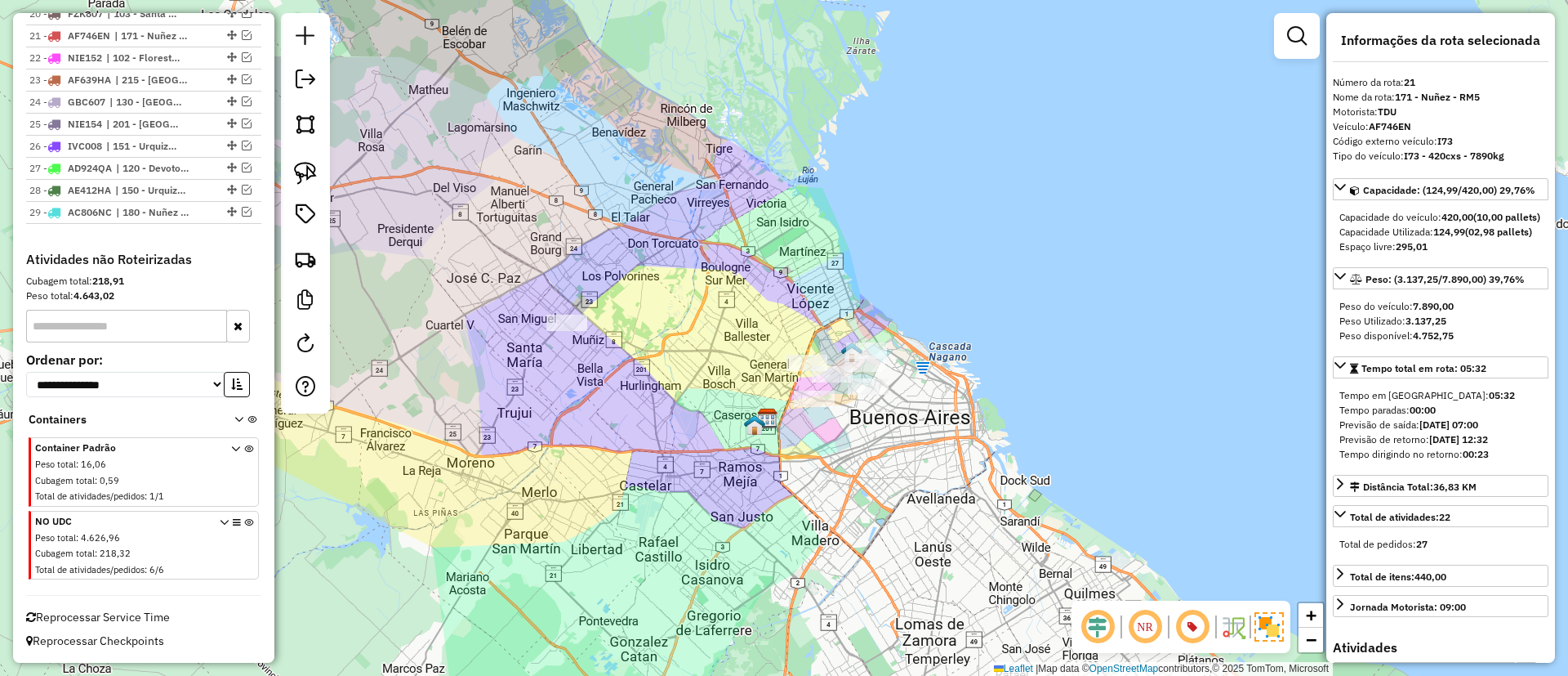
drag, startPoint x: 713, startPoint y: 280, endPoint x: 690, endPoint y: 307, distance: 35.5
click at [690, 307] on div "Janela de atendimento Grade de atendimento Capacidade Transportadoras Veículos …" at bounding box center [784, 338] width 1568 height 676
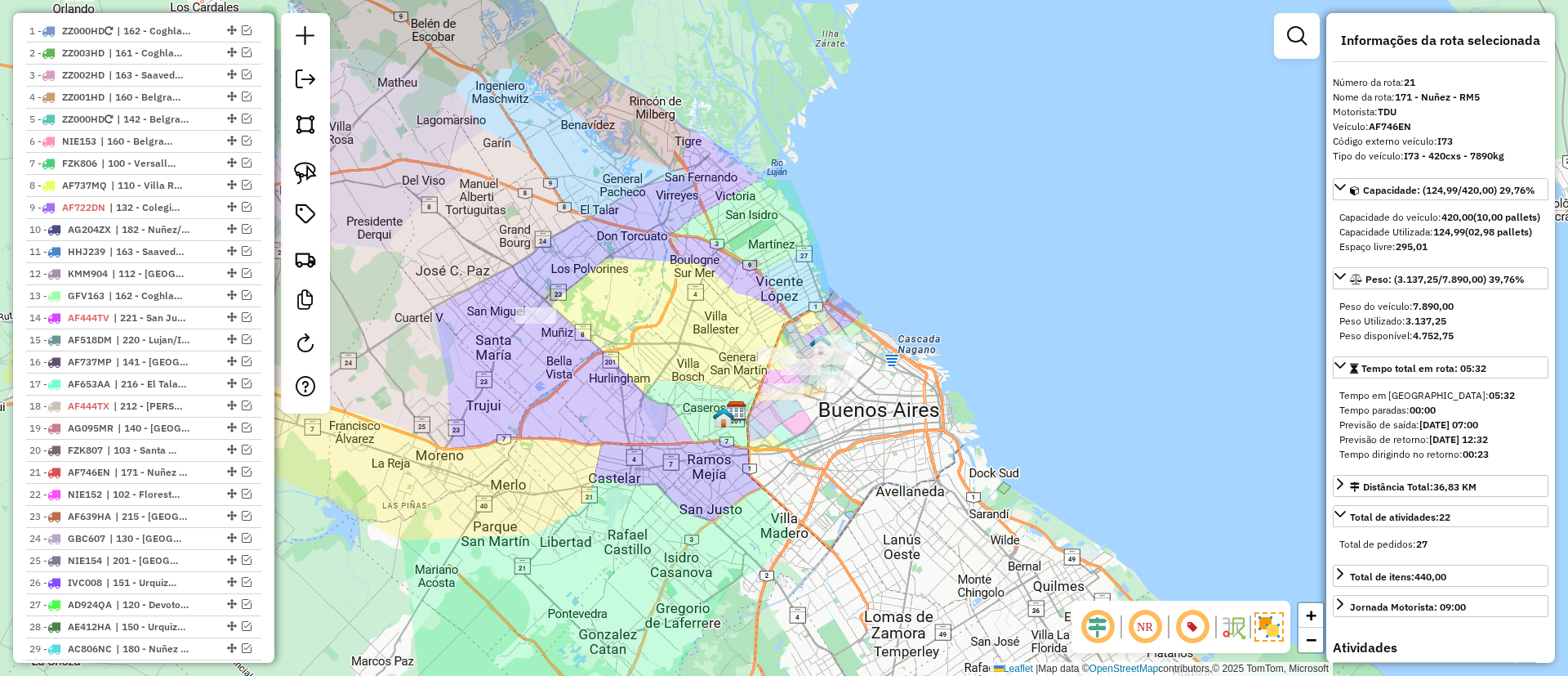
scroll to position [308, 0]
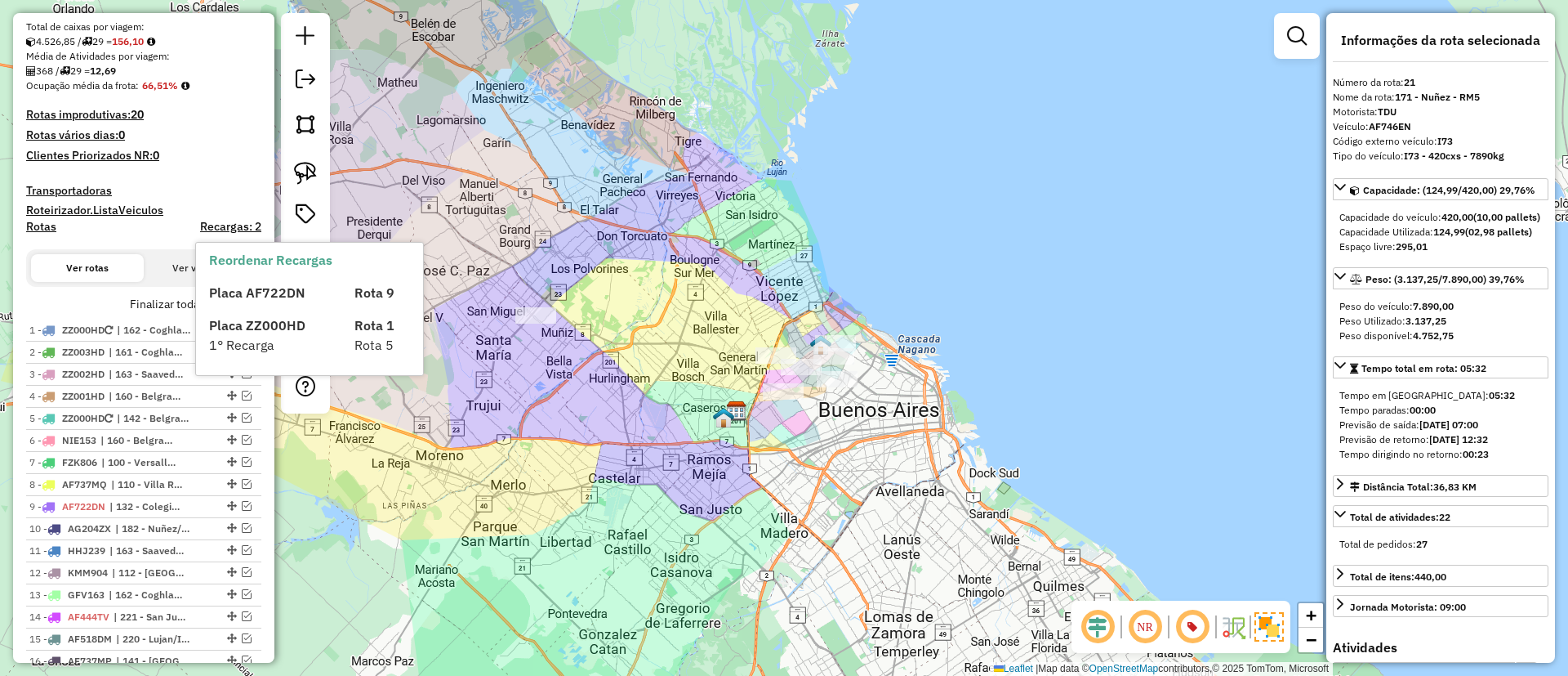
click at [174, 298] on label "Finalizar todas as rotas" at bounding box center [196, 304] width 132 height 17
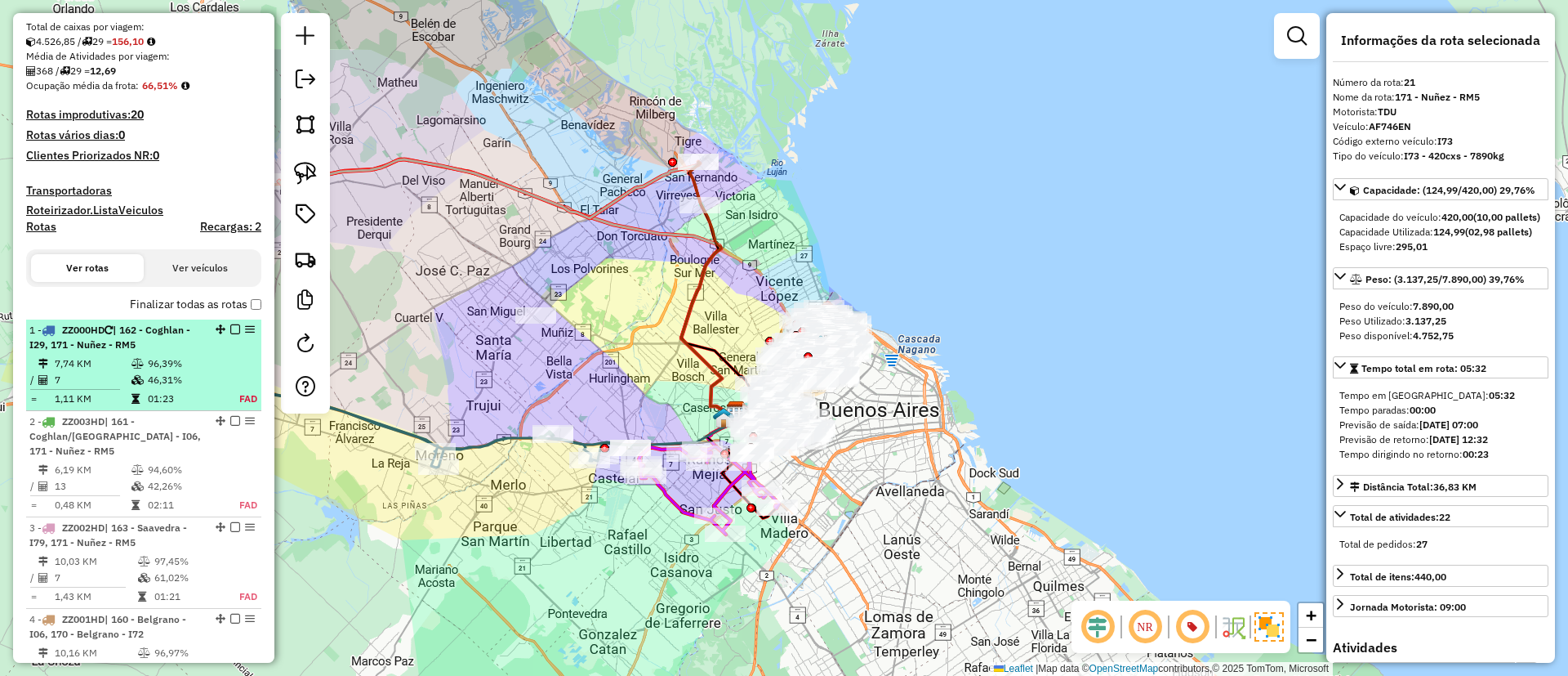
click at [237, 331] on div at bounding box center [229, 329] width 49 height 10
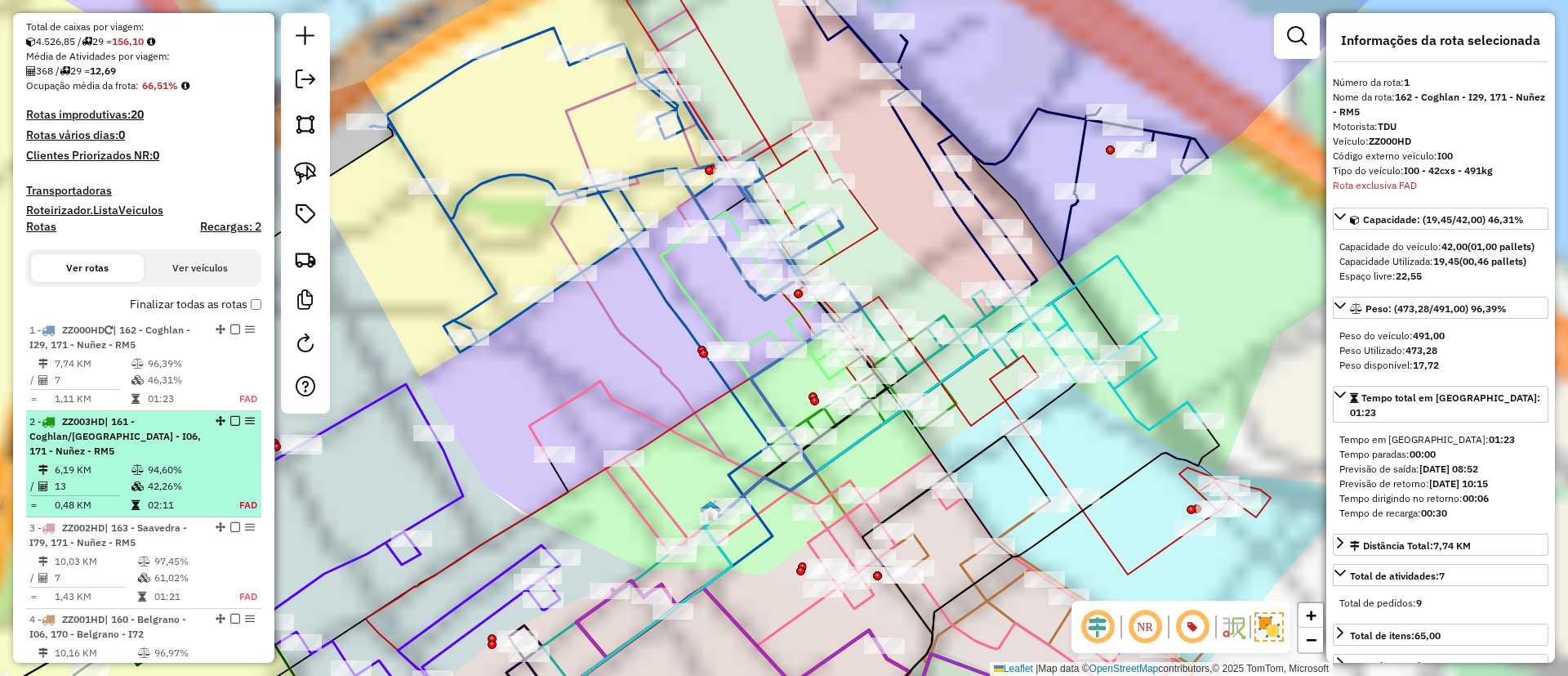
click at [231, 497] on td "FAD" at bounding box center [238, 505] width 39 height 16
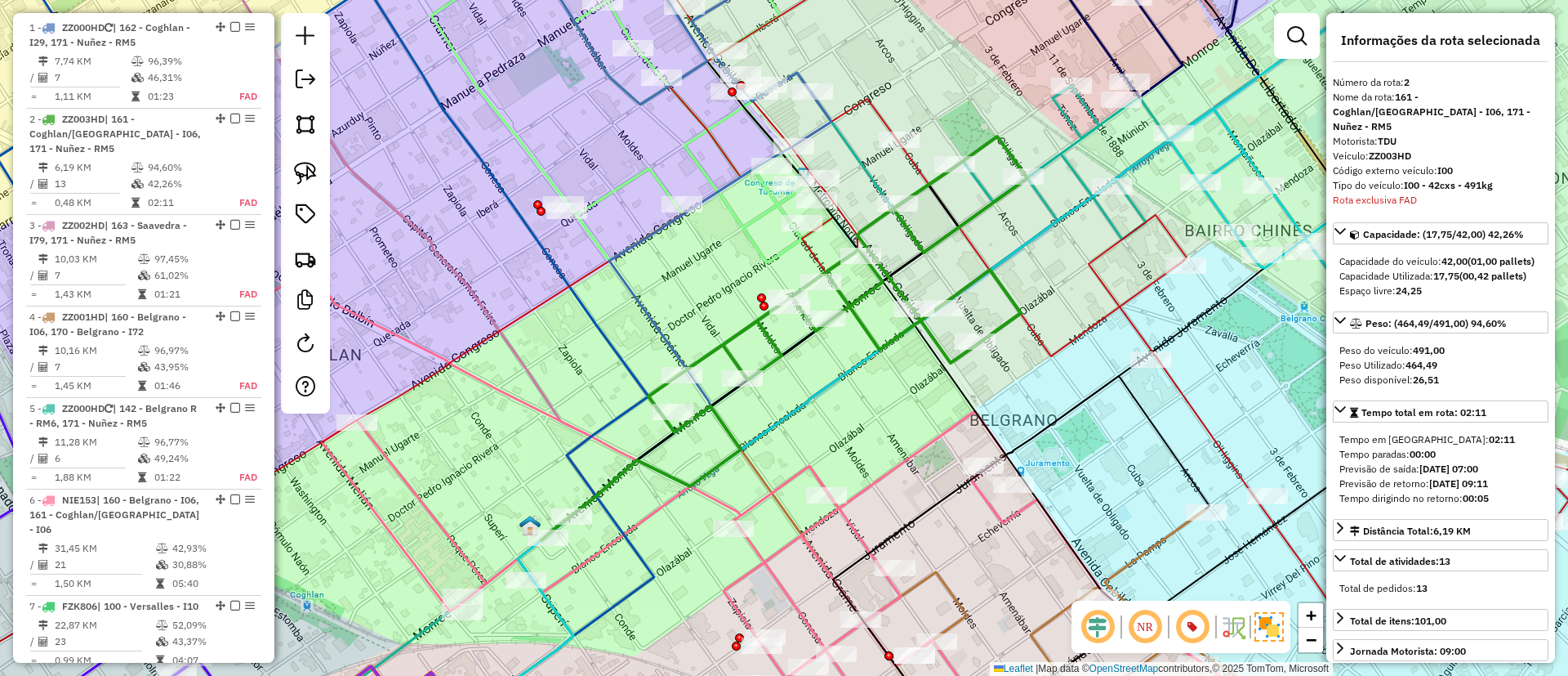
scroll to position [461, 0]
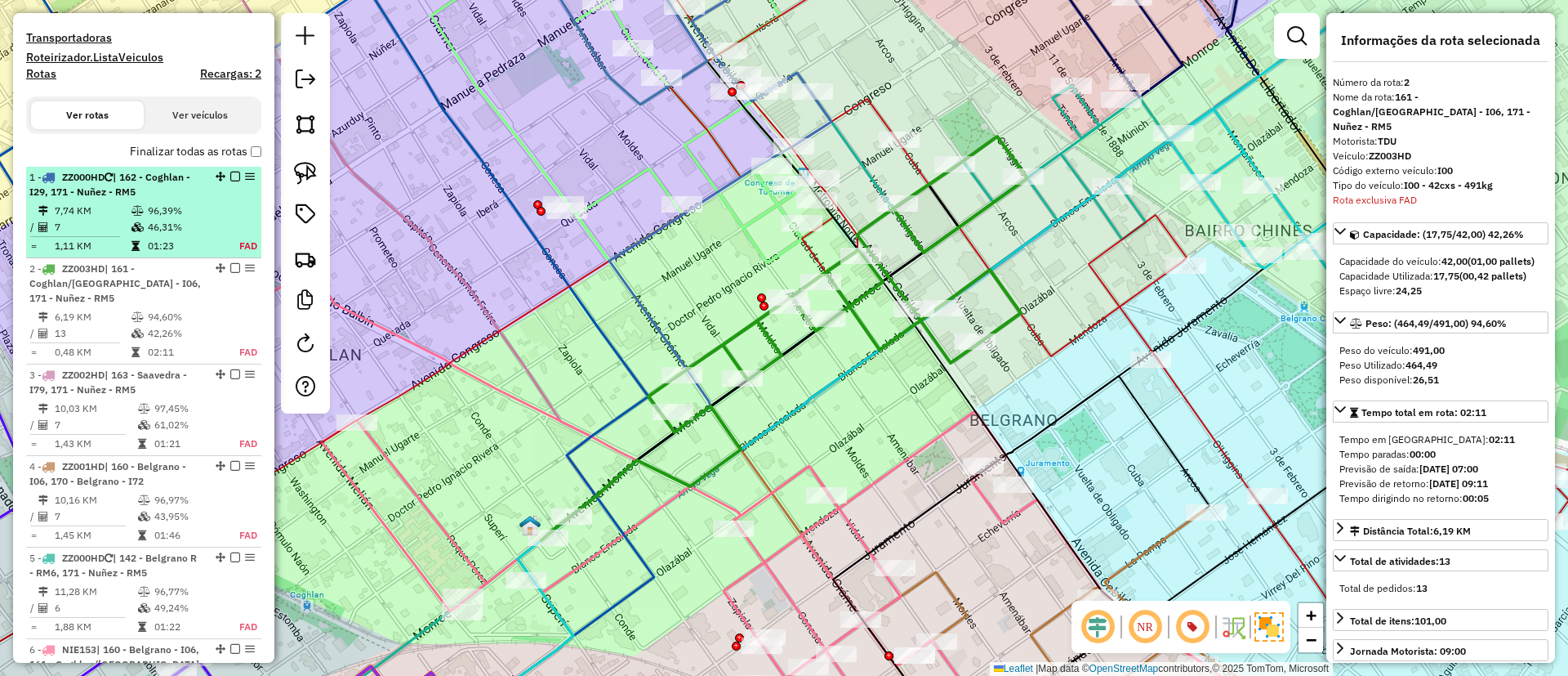
click at [231, 178] on em at bounding box center [235, 176] width 10 height 10
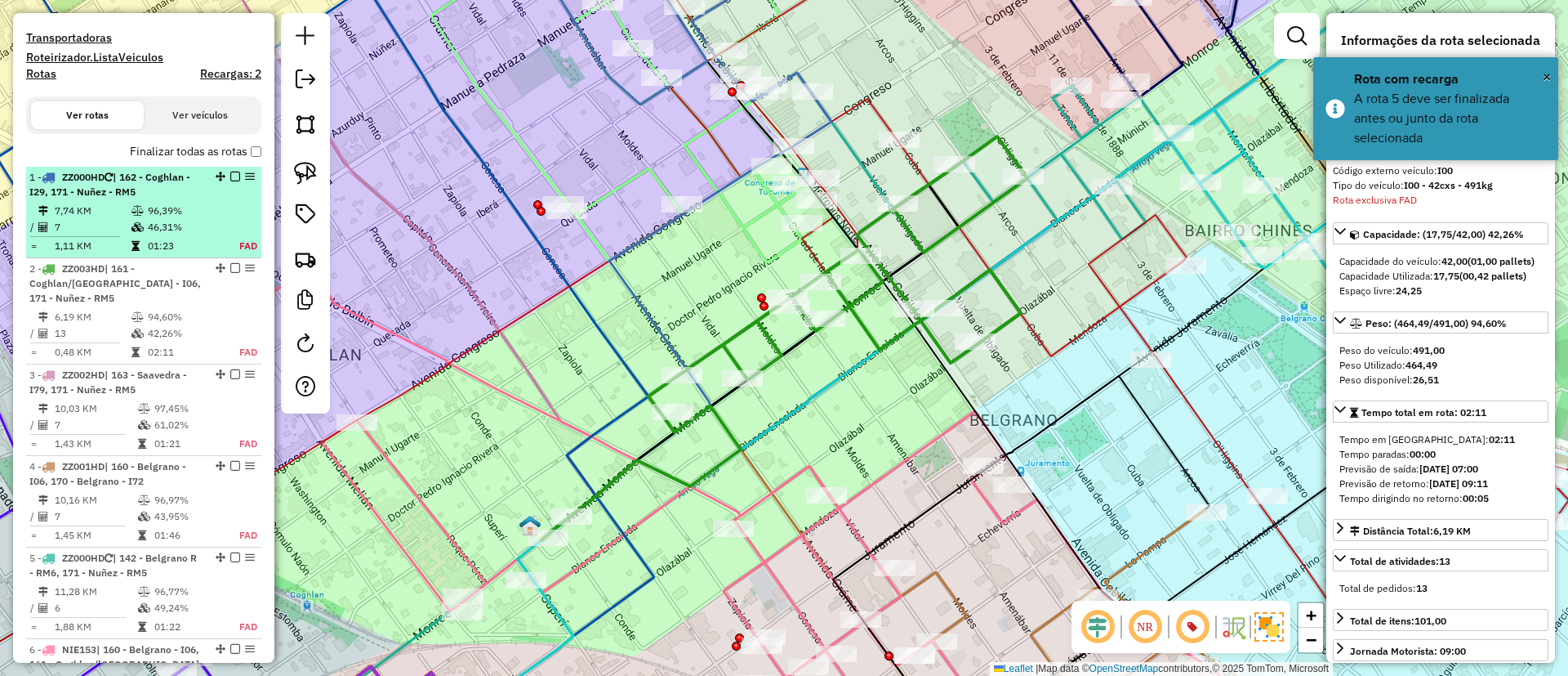
click at [233, 171] on em at bounding box center [235, 176] width 10 height 10
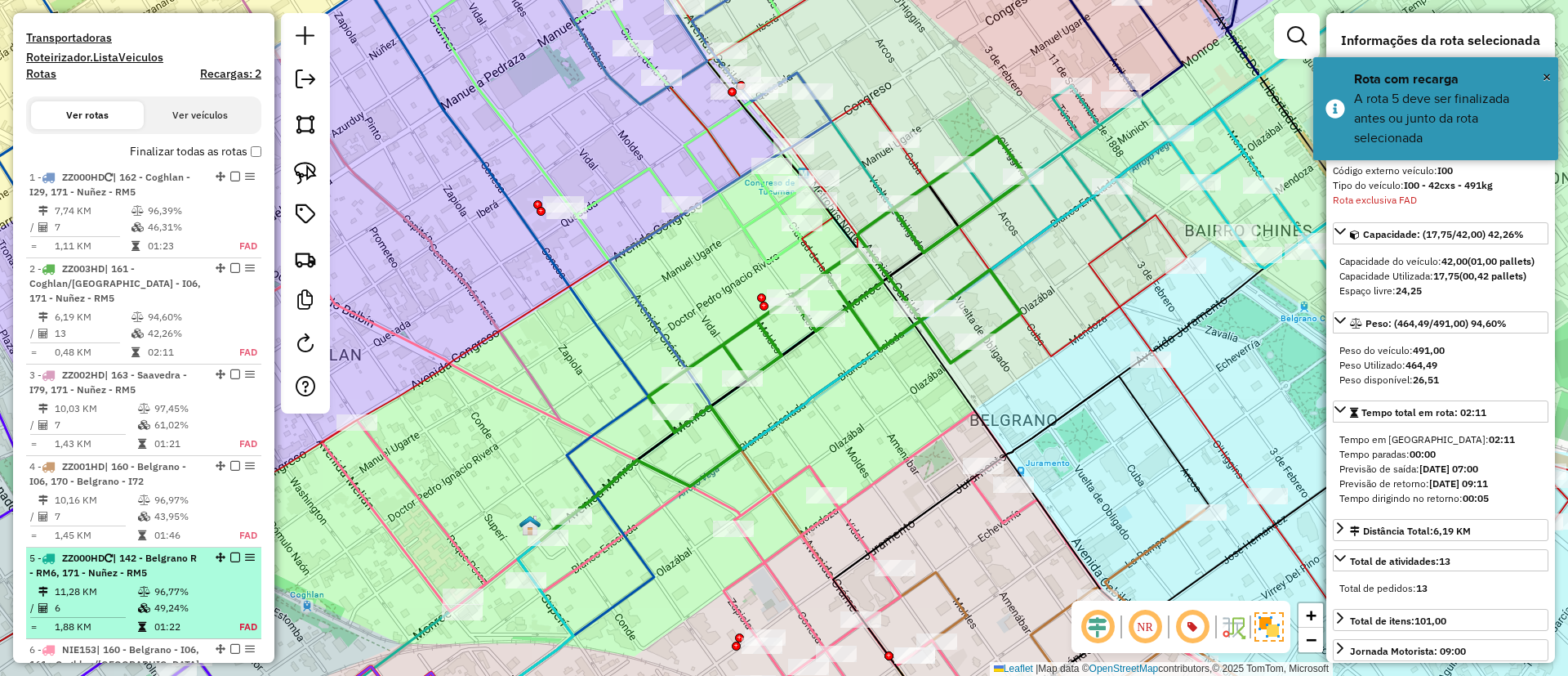
click at [230, 558] on em at bounding box center [235, 557] width 10 height 10
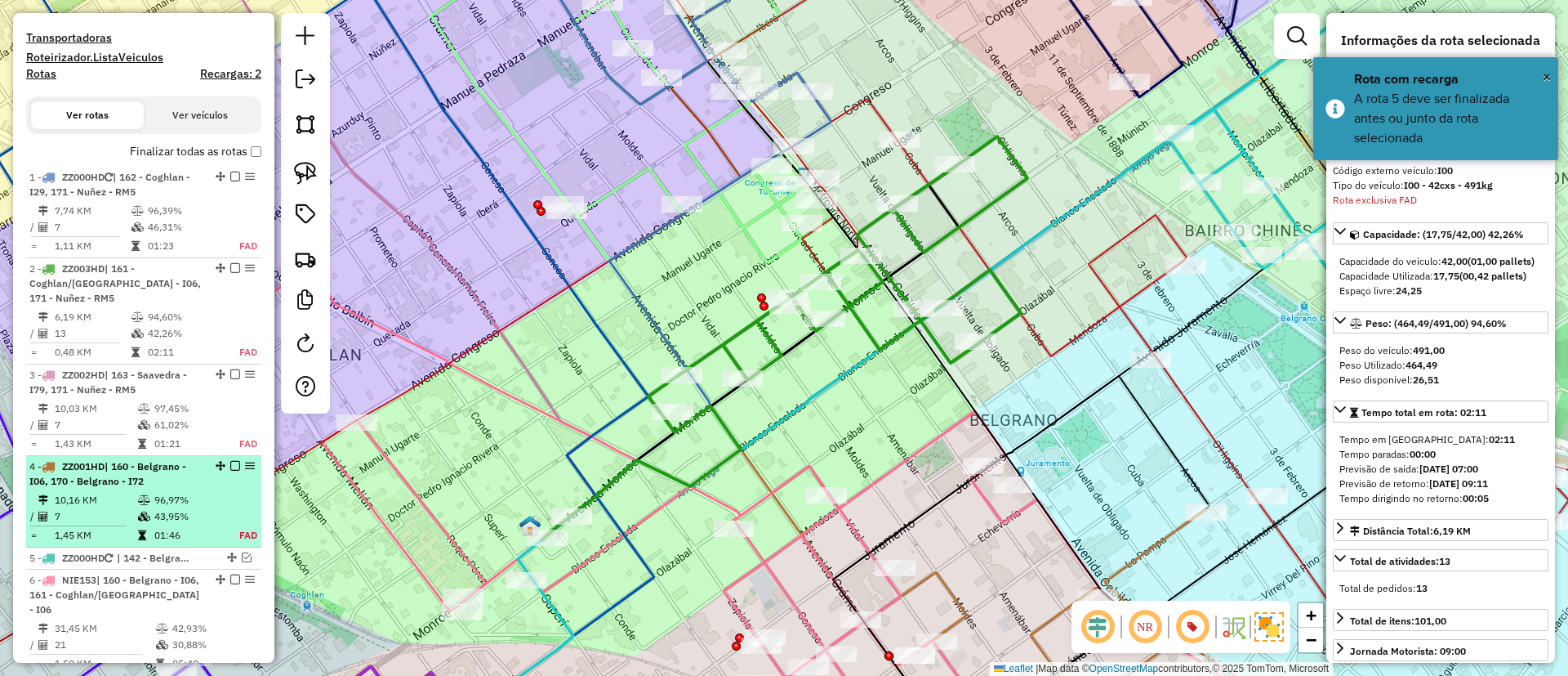
click at [230, 462] on em at bounding box center [235, 466] width 10 height 10
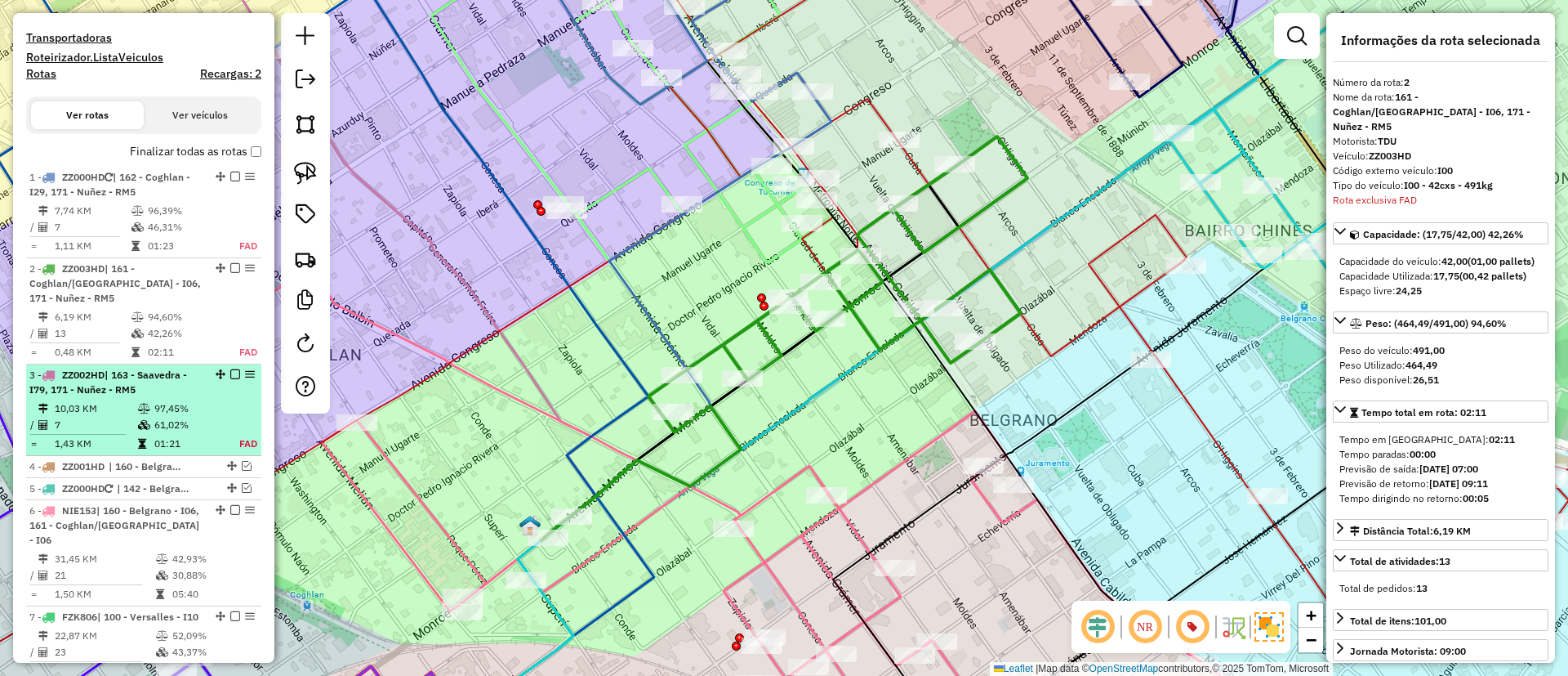
click at [230, 373] on em at bounding box center [235, 374] width 10 height 10
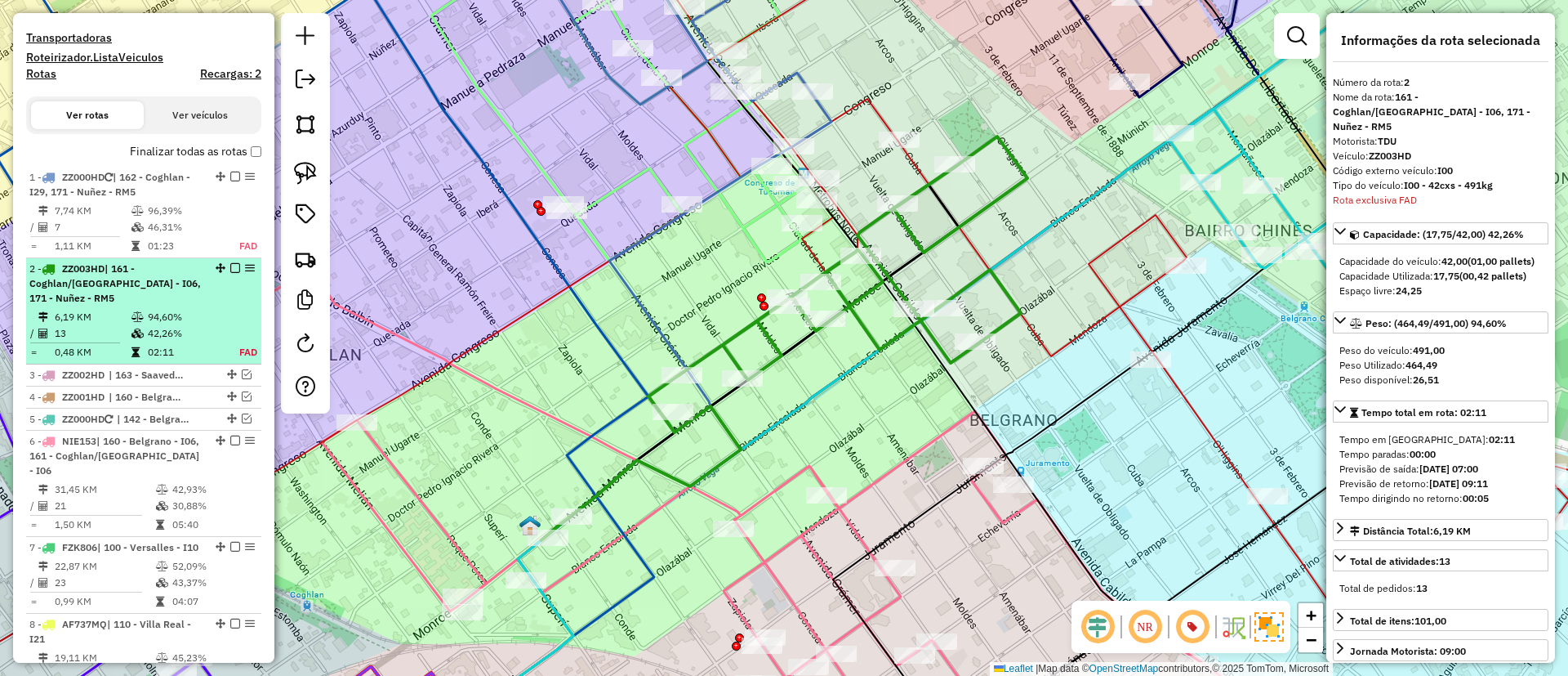
click at [232, 264] on em at bounding box center [235, 268] width 10 height 10
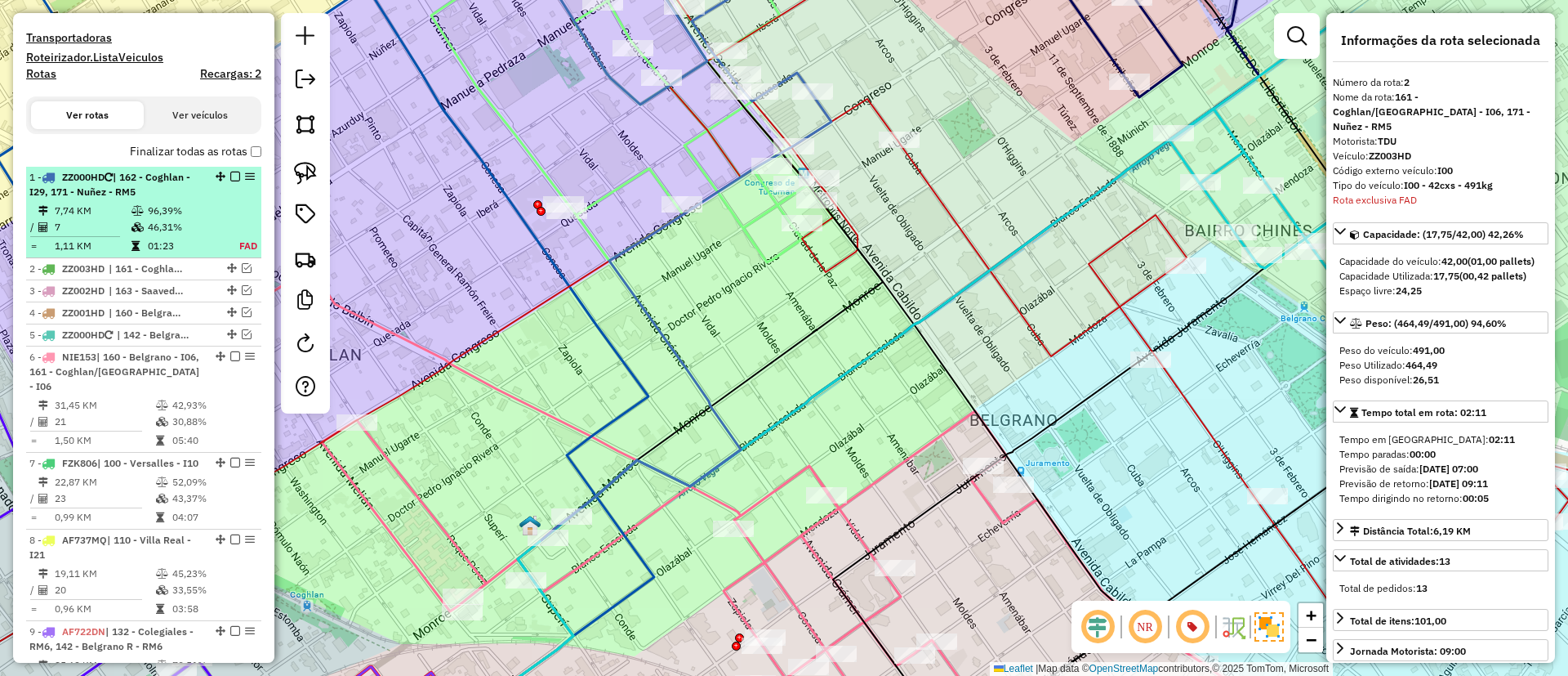
click at [233, 173] on em at bounding box center [235, 176] width 10 height 10
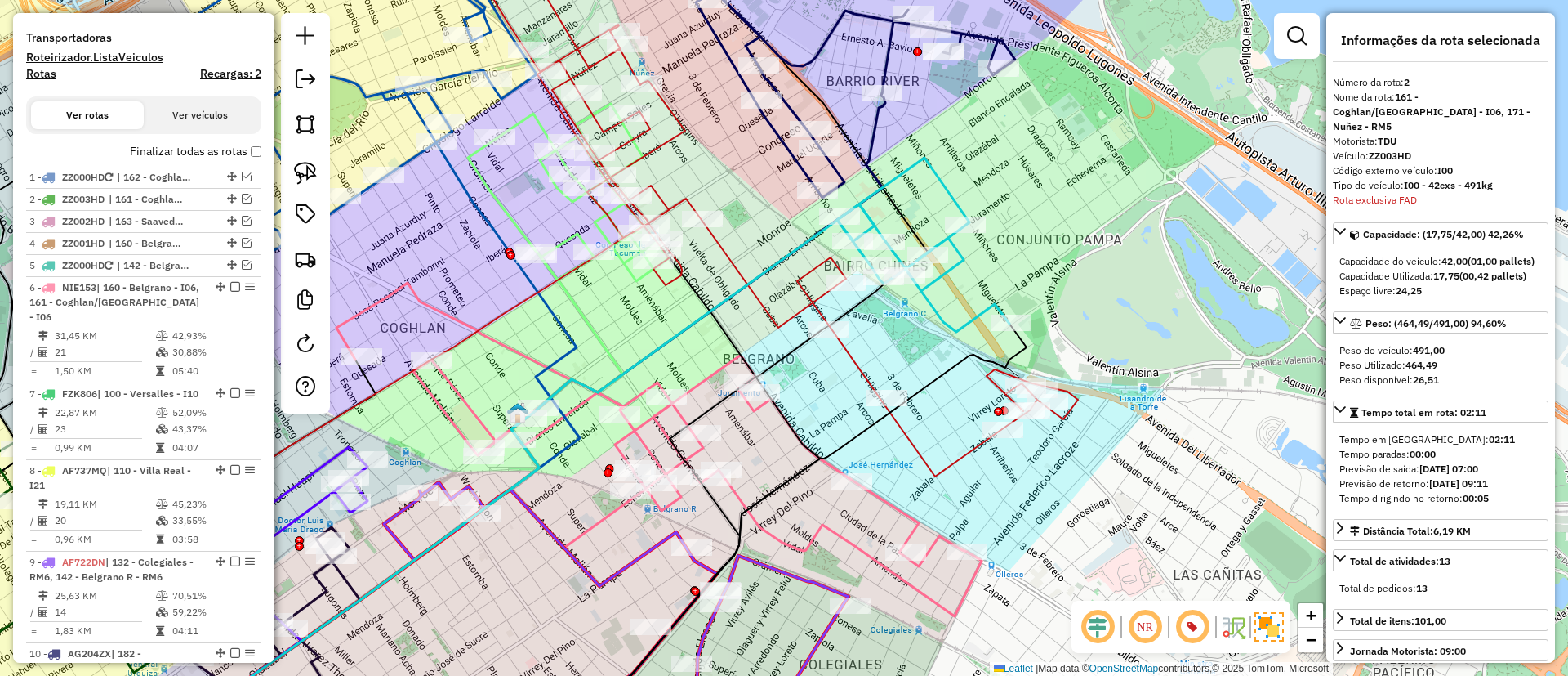
drag, startPoint x: 801, startPoint y: 430, endPoint x: 815, endPoint y: 311, distance: 119.8
click at [811, 312] on div "Janela de atendimento Grade de atendimento Capacidade Transportadoras Veículos …" at bounding box center [784, 338] width 1568 height 676
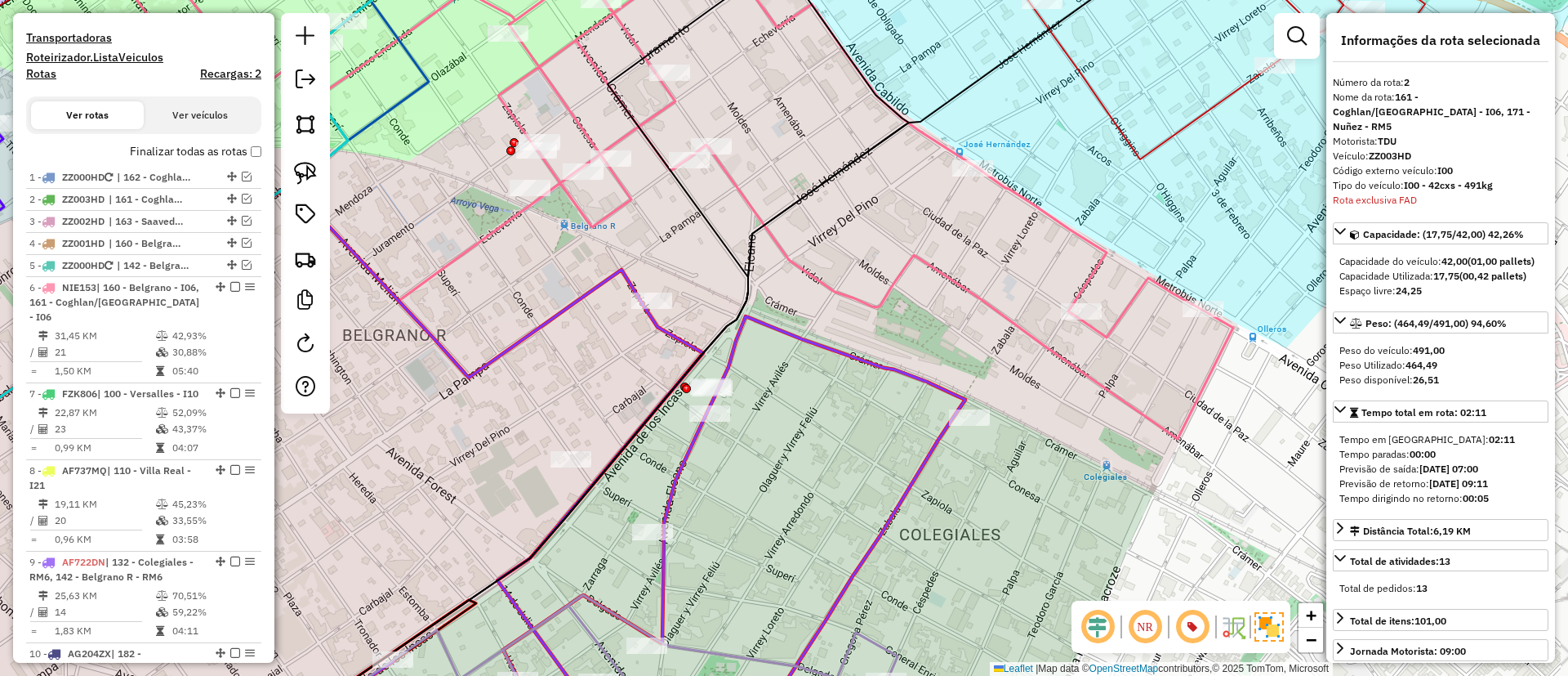
click at [677, 480] on icon at bounding box center [501, 456] width 928 height 571
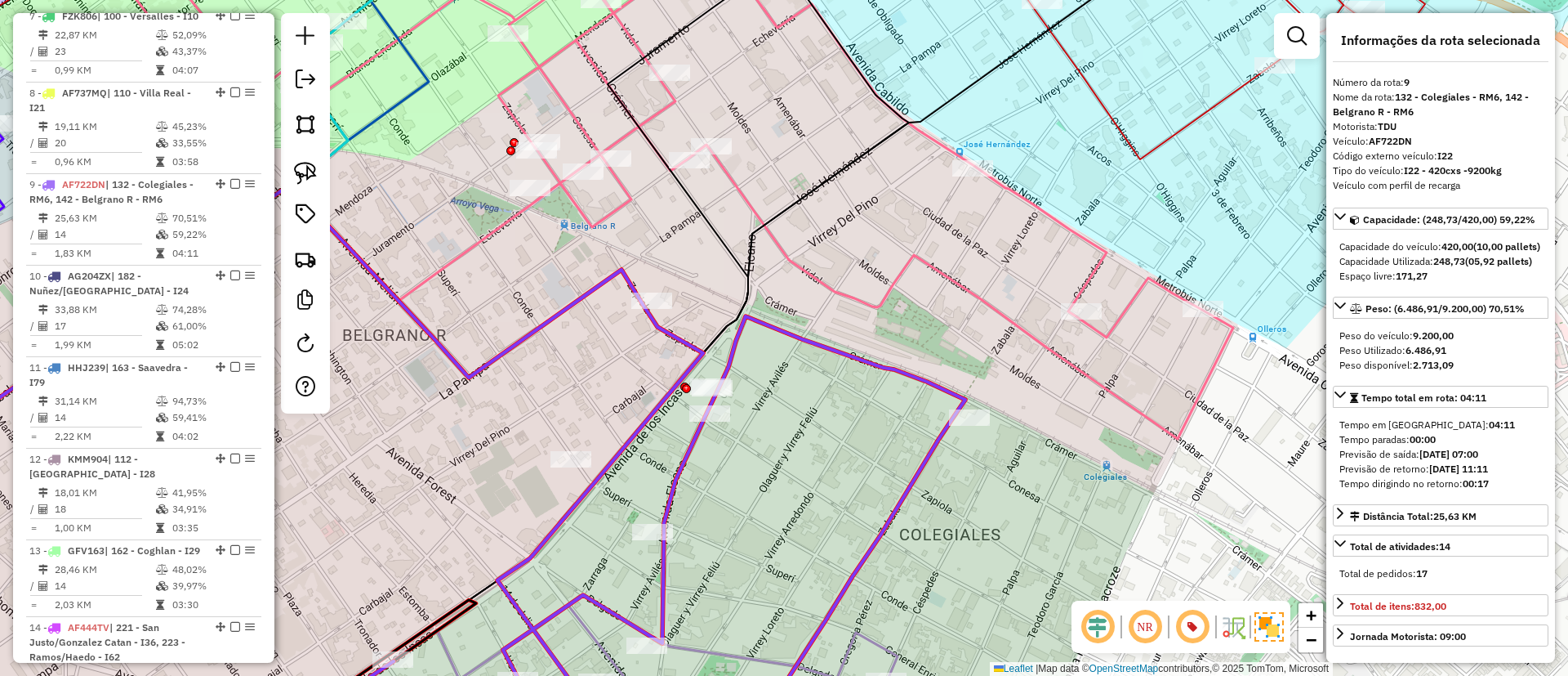
scroll to position [999, 0]
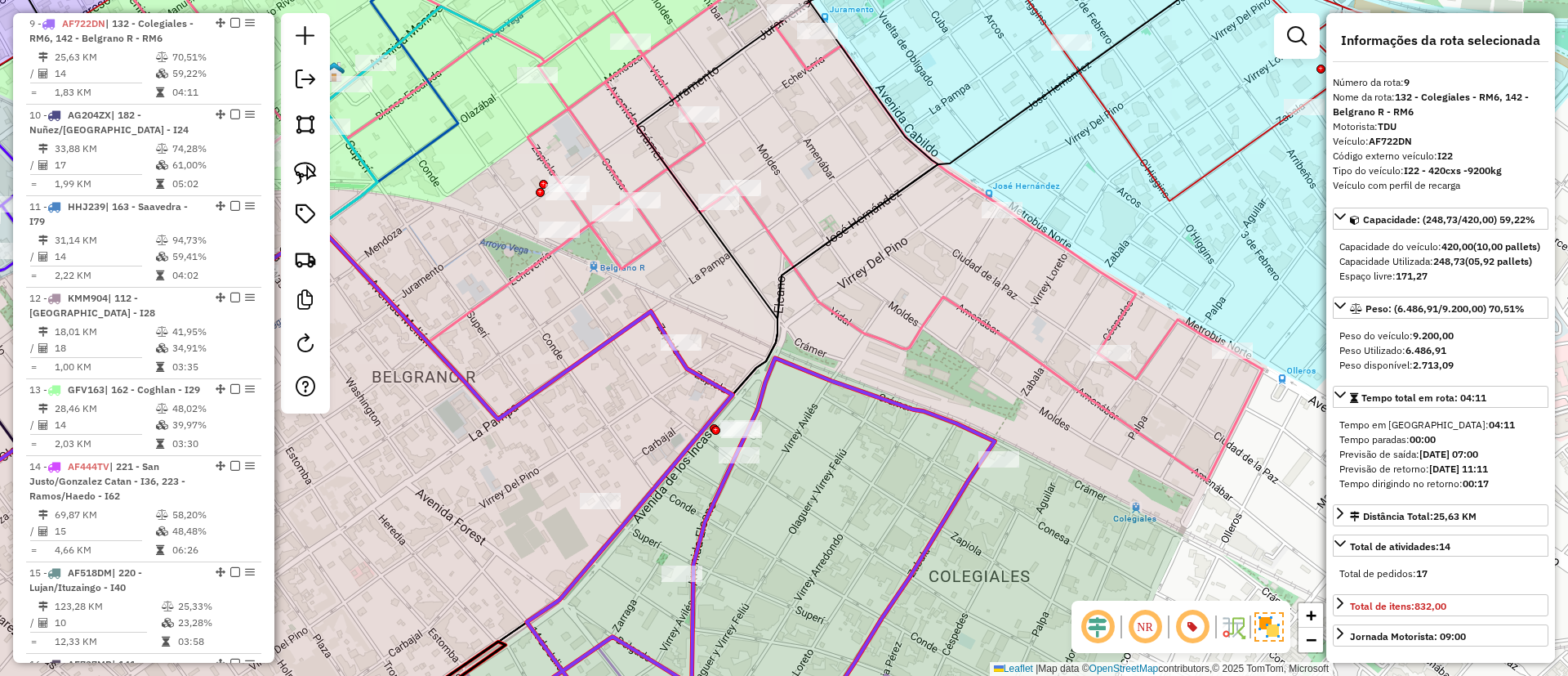
drag, startPoint x: 765, startPoint y: 484, endPoint x: 801, endPoint y: 514, distance: 46.9
click at [801, 514] on div "Janela de atendimento Grade de atendimento Capacidade Transportadoras Veículos …" at bounding box center [784, 338] width 1568 height 676
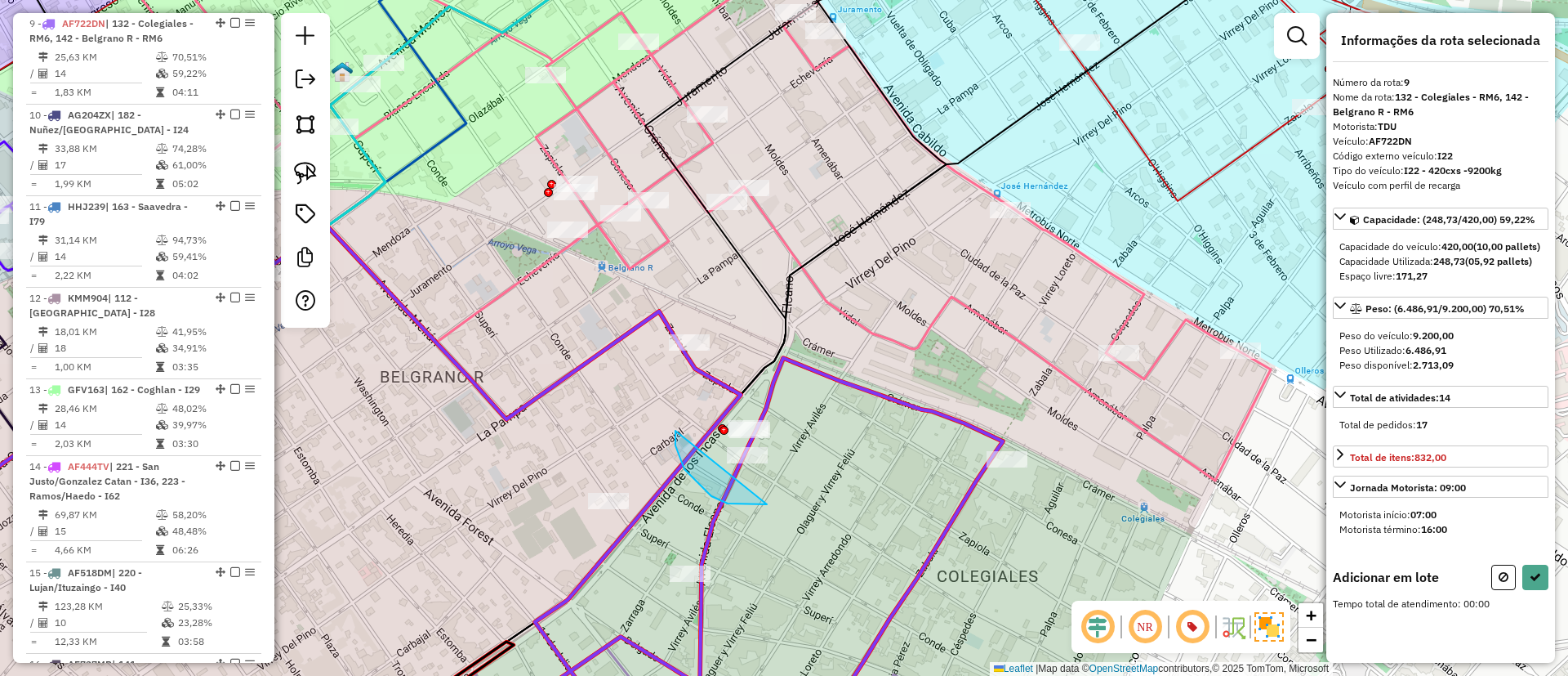
drag, startPoint x: 767, startPoint y: 504, endPoint x: 832, endPoint y: 366, distance: 152.5
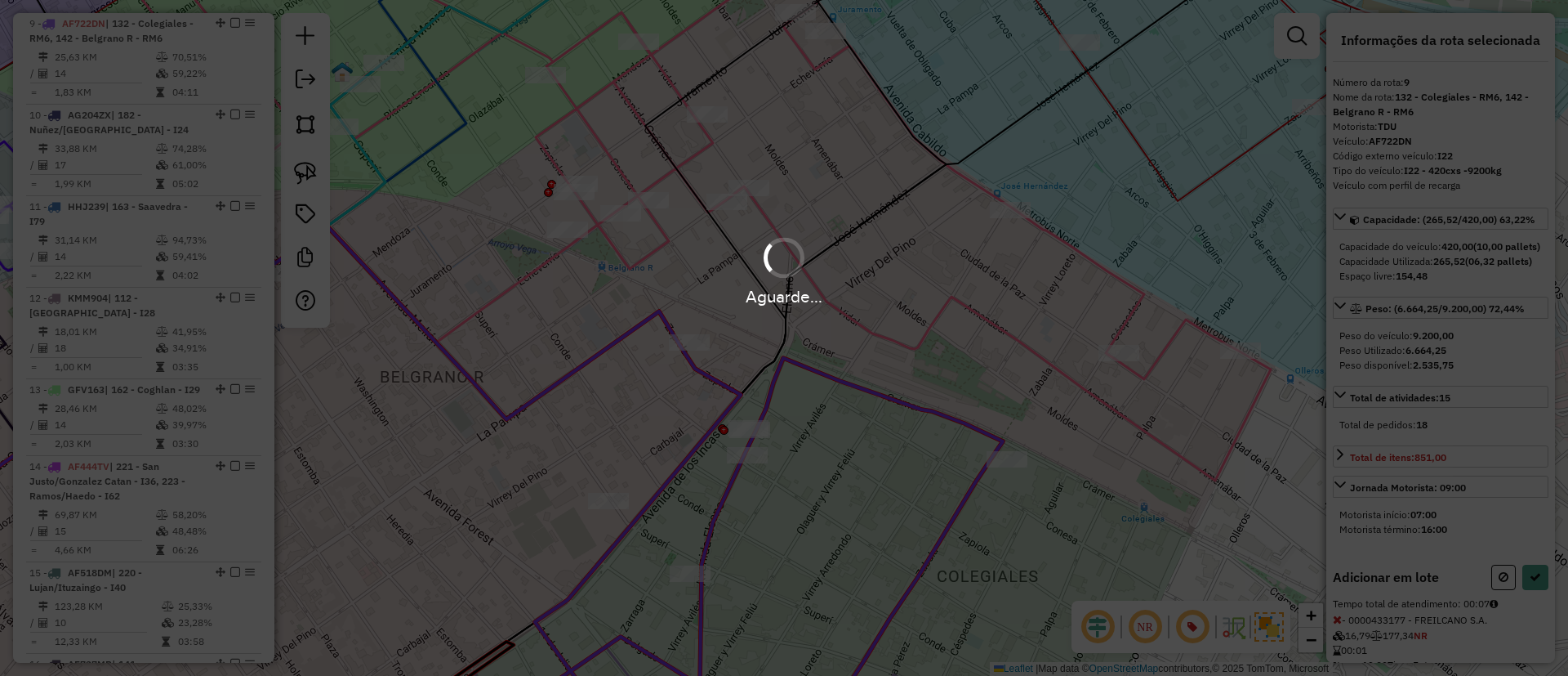
select select "*********"
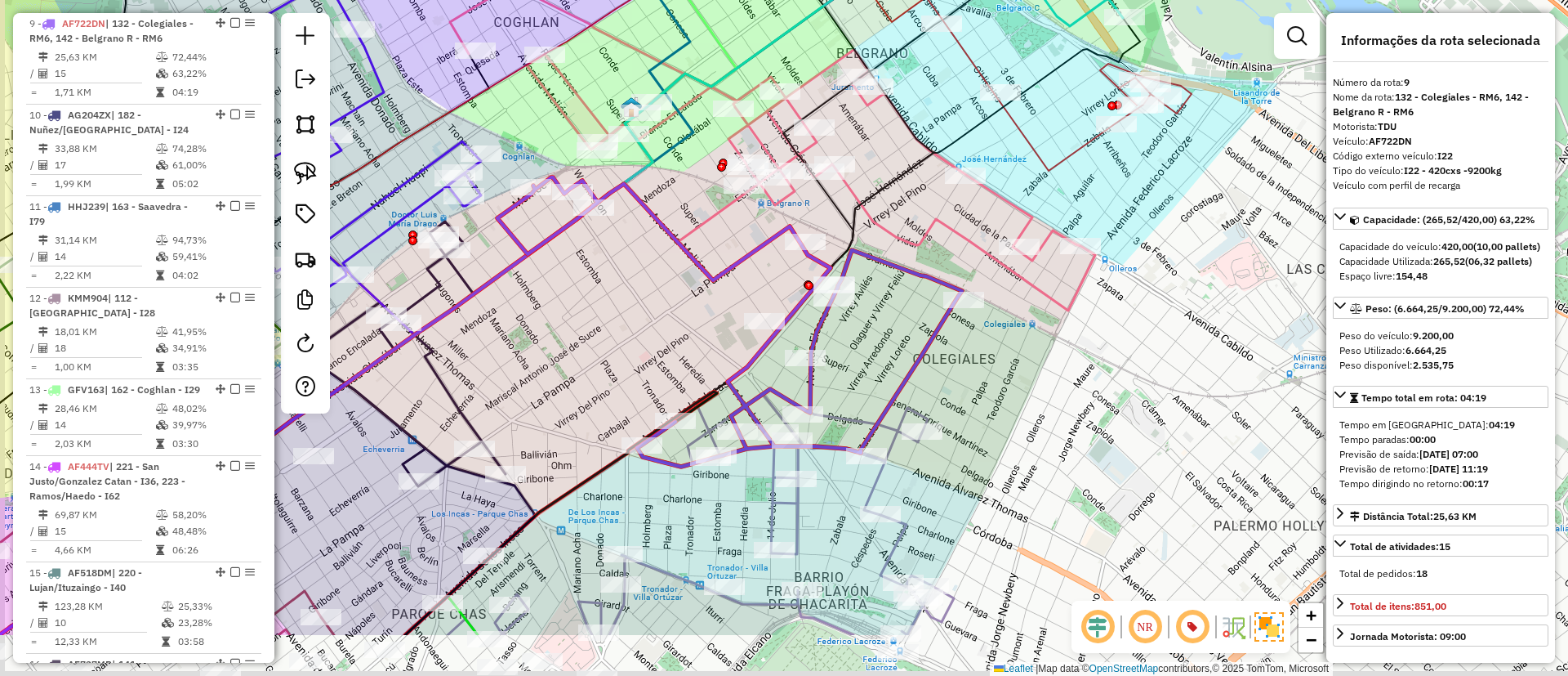
drag, startPoint x: 855, startPoint y: 355, endPoint x: 895, endPoint y: 239, distance: 122.7
click at [893, 241] on div "Janela de atendimento Grade de atendimento Capacidade Transportadoras Veículos …" at bounding box center [784, 338] width 1568 height 676
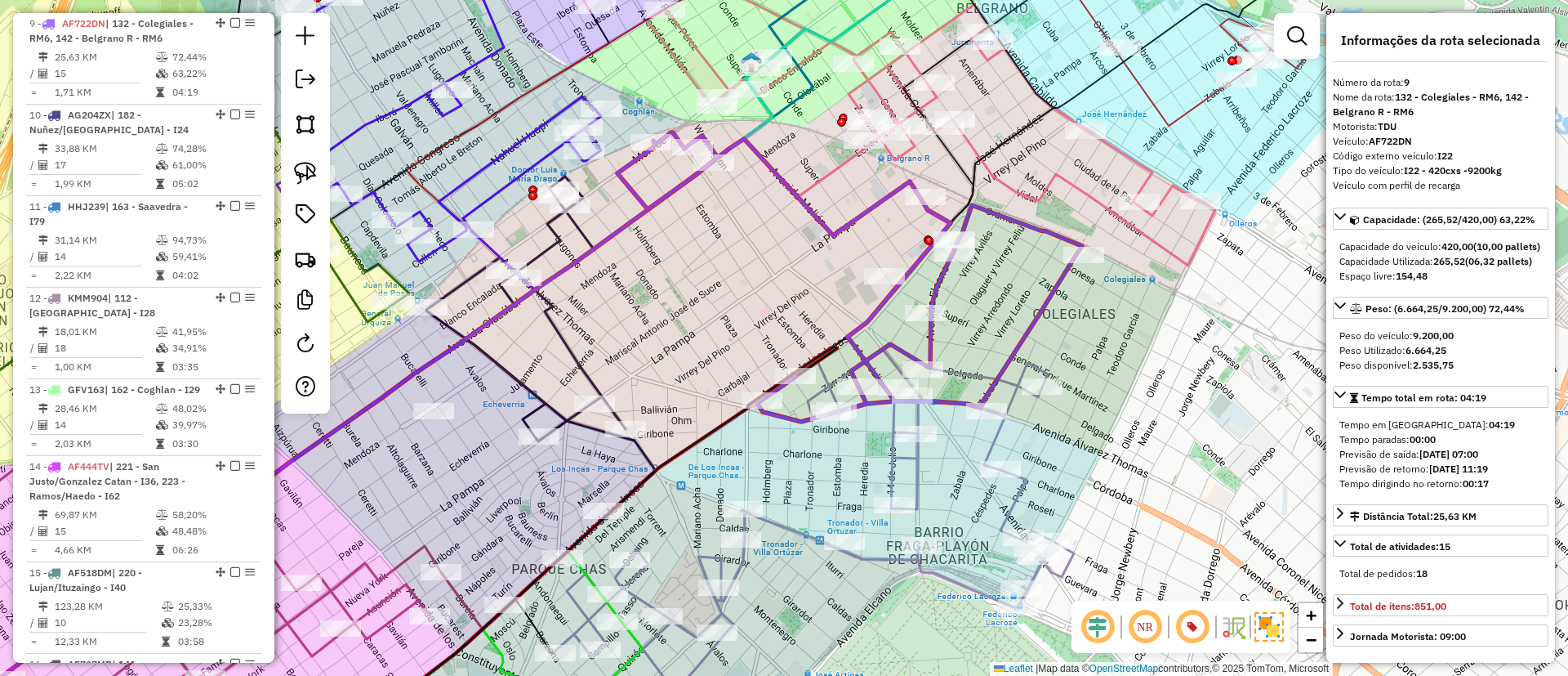
drag, startPoint x: 634, startPoint y: 363, endPoint x: 834, endPoint y: 312, distance: 206.4
click at [896, 276] on div "Janela de atendimento Grade de atendimento Capacidade Transportadoras Veículos …" at bounding box center [784, 338] width 1568 height 676
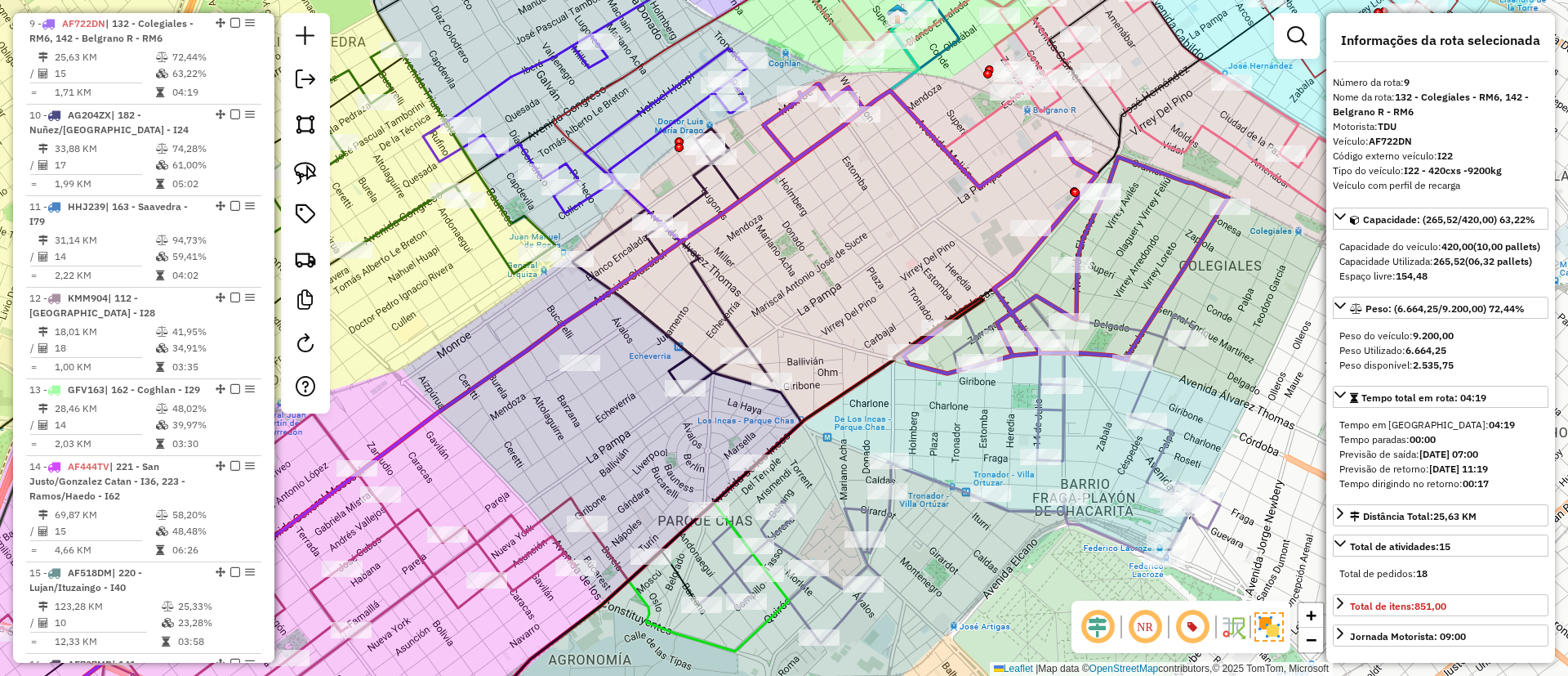
click at [692, 359] on icon at bounding box center [687, 317] width 229 height 380
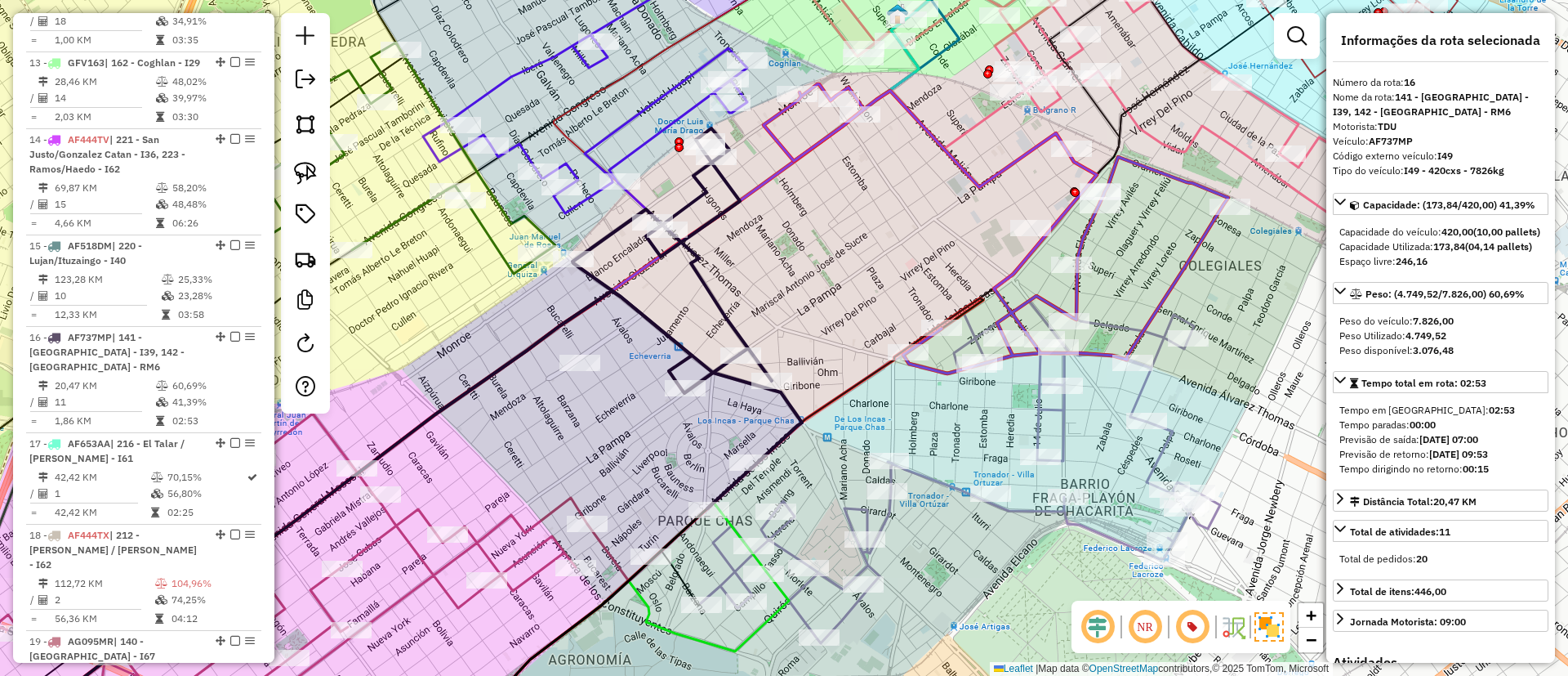
scroll to position [1655, 0]
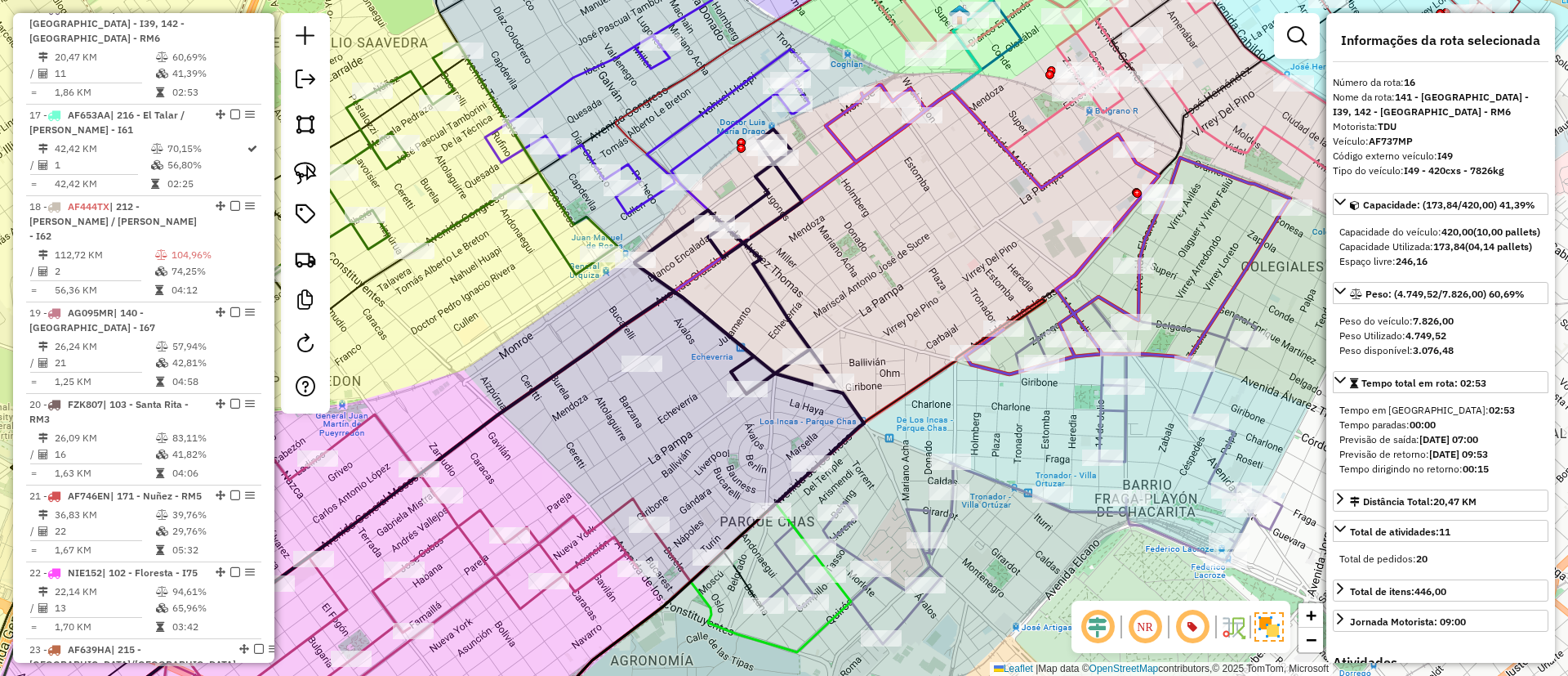
drag, startPoint x: 566, startPoint y: 403, endPoint x: 621, endPoint y: 397, distance: 55.3
click at [629, 403] on div "Janela de atendimento Grade de atendimento Capacidade Transportadoras Veículos …" at bounding box center [784, 338] width 1568 height 676
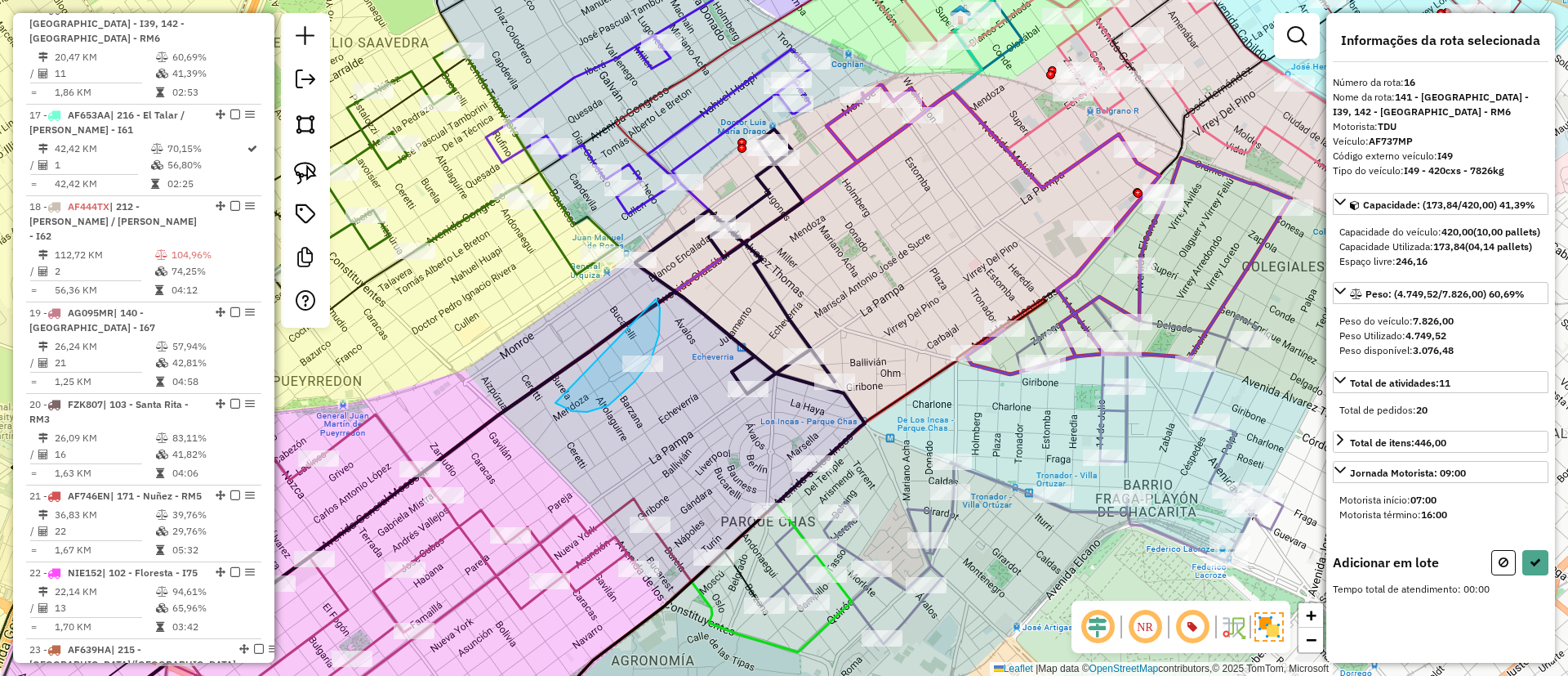
drag, startPoint x: 655, startPoint y: 352, endPoint x: 655, endPoint y: 299, distance: 53.0
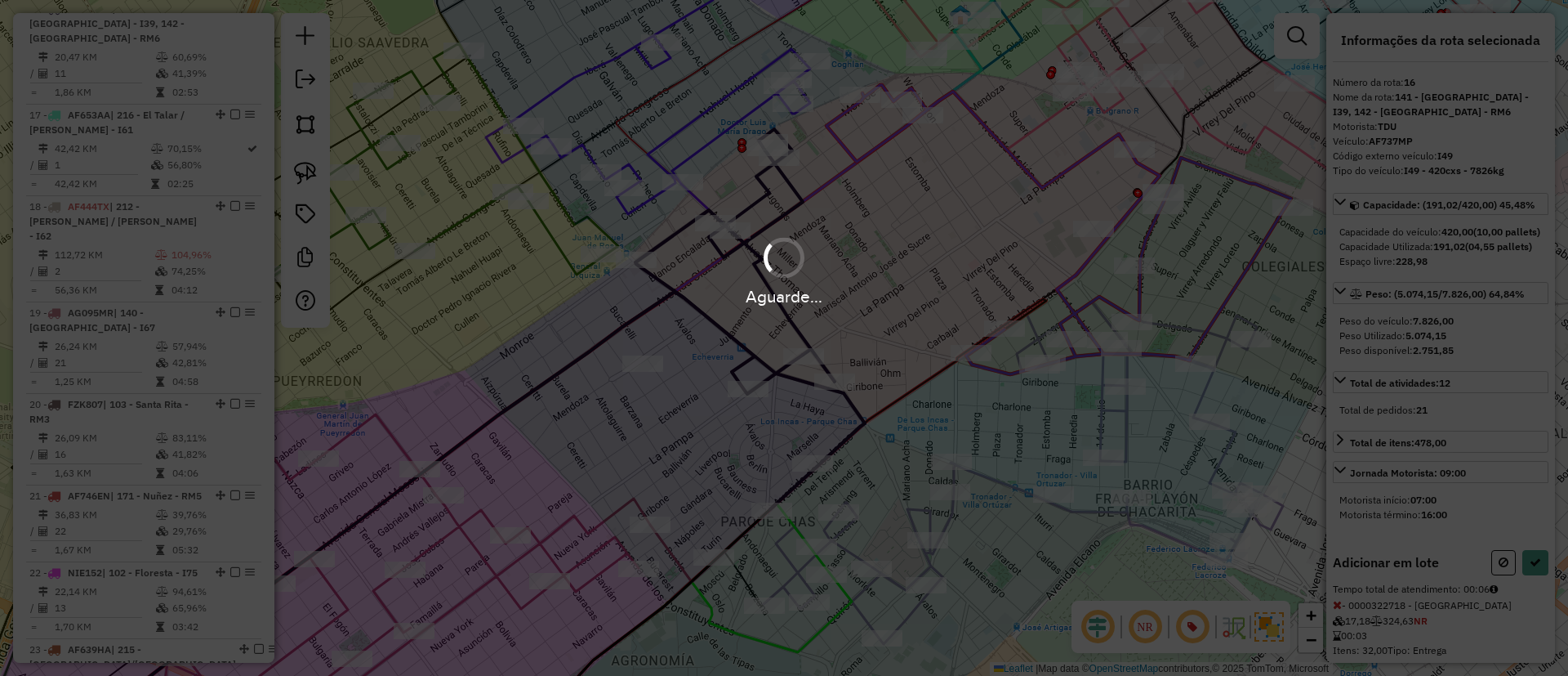
select select "*********"
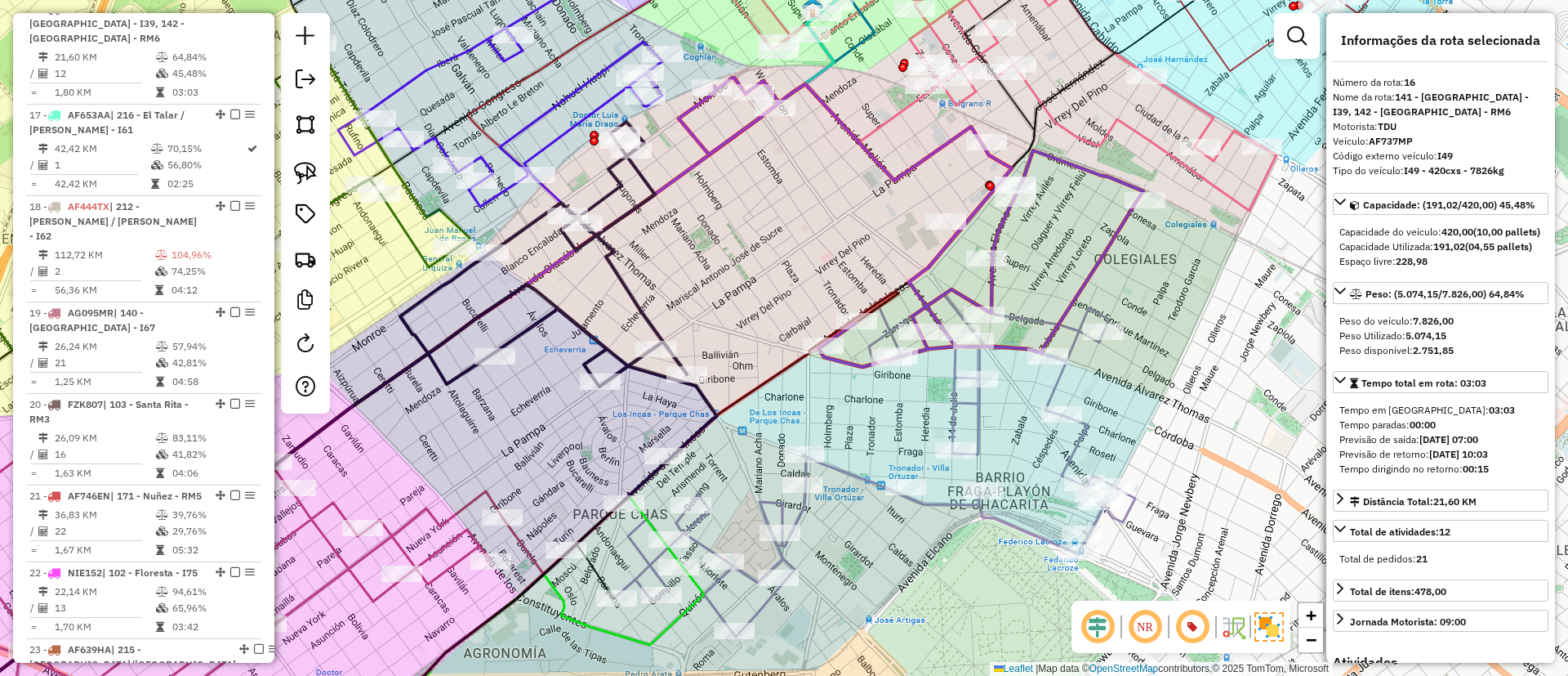
drag, startPoint x: 935, startPoint y: 290, endPoint x: 789, endPoint y: 178, distance: 184.0
click at [789, 180] on div "Janela de atendimento Grade de atendimento Capacidade Transportadoras Veículos …" at bounding box center [784, 338] width 1568 height 676
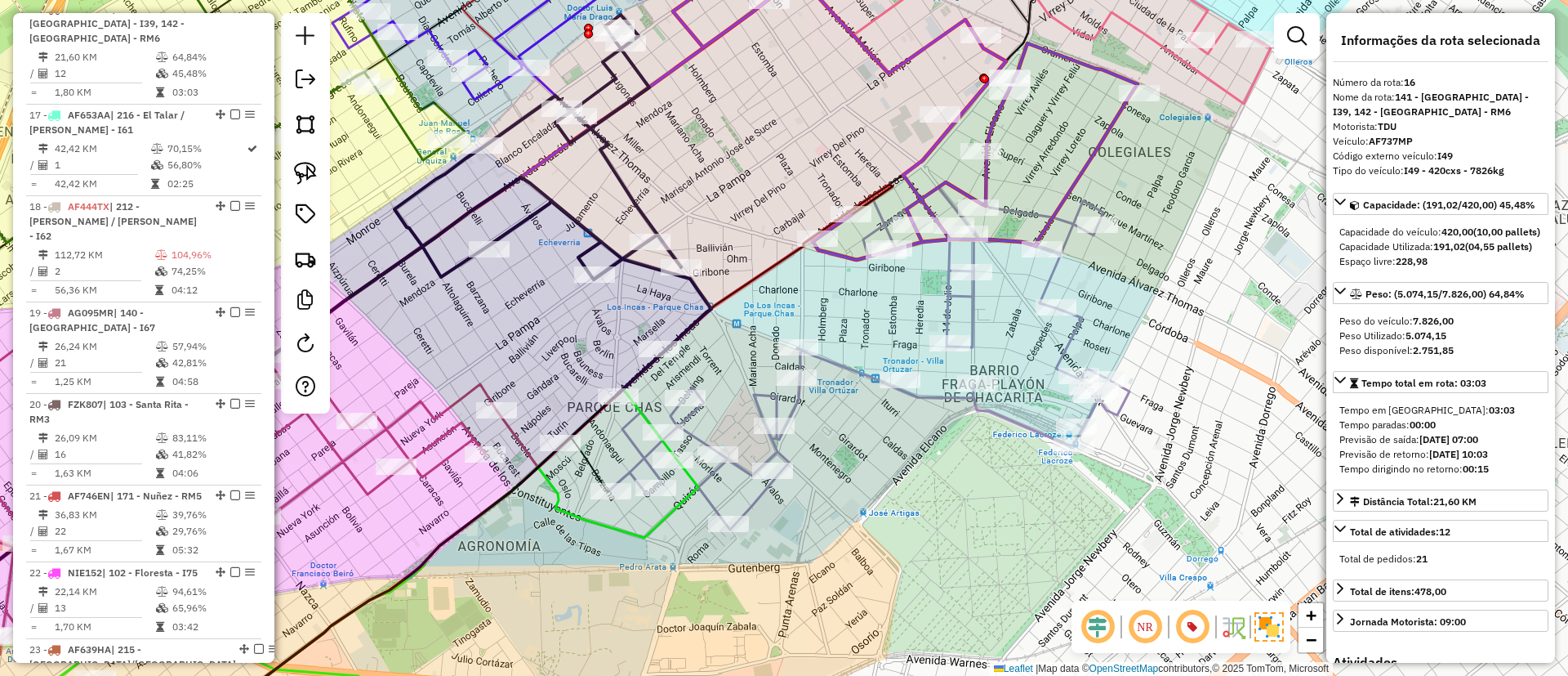
click at [1031, 421] on icon at bounding box center [870, 356] width 520 height 347
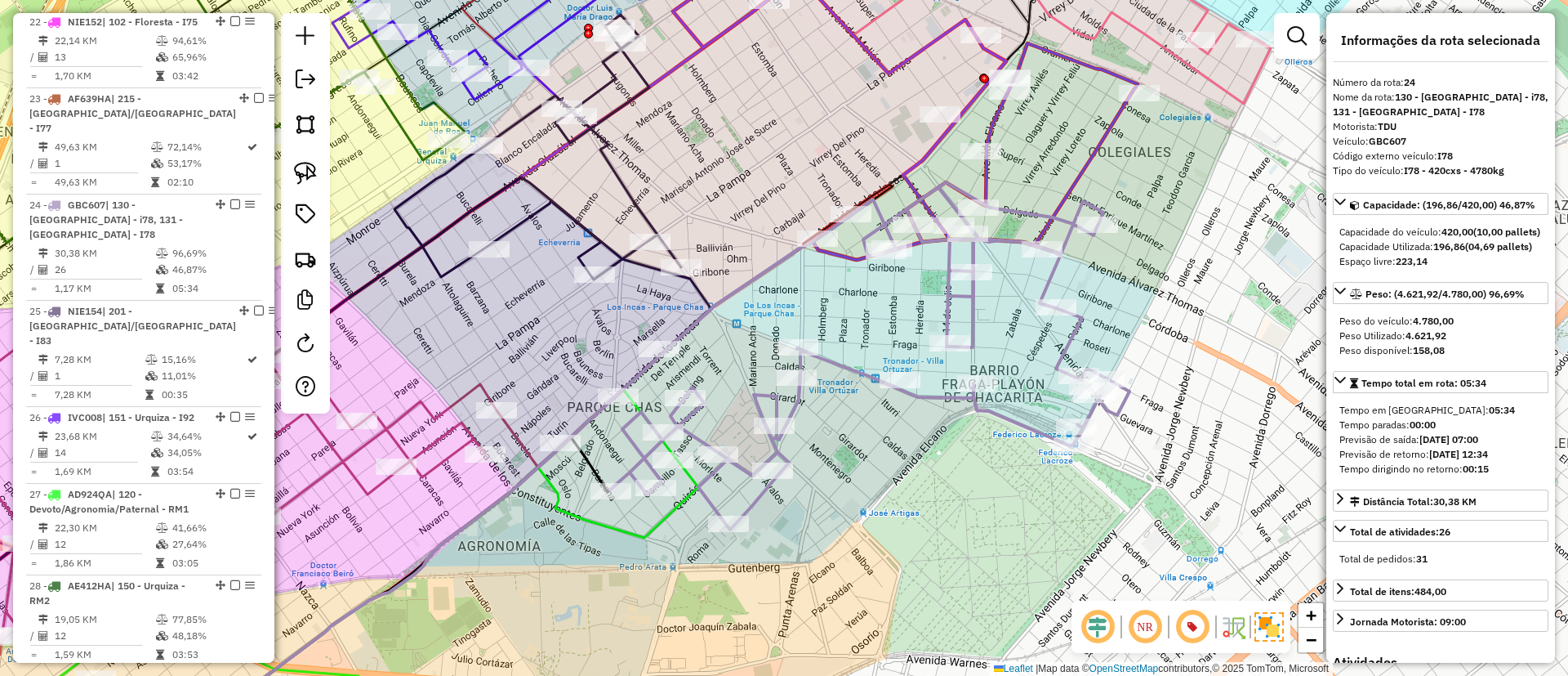
scroll to position [2387, 0]
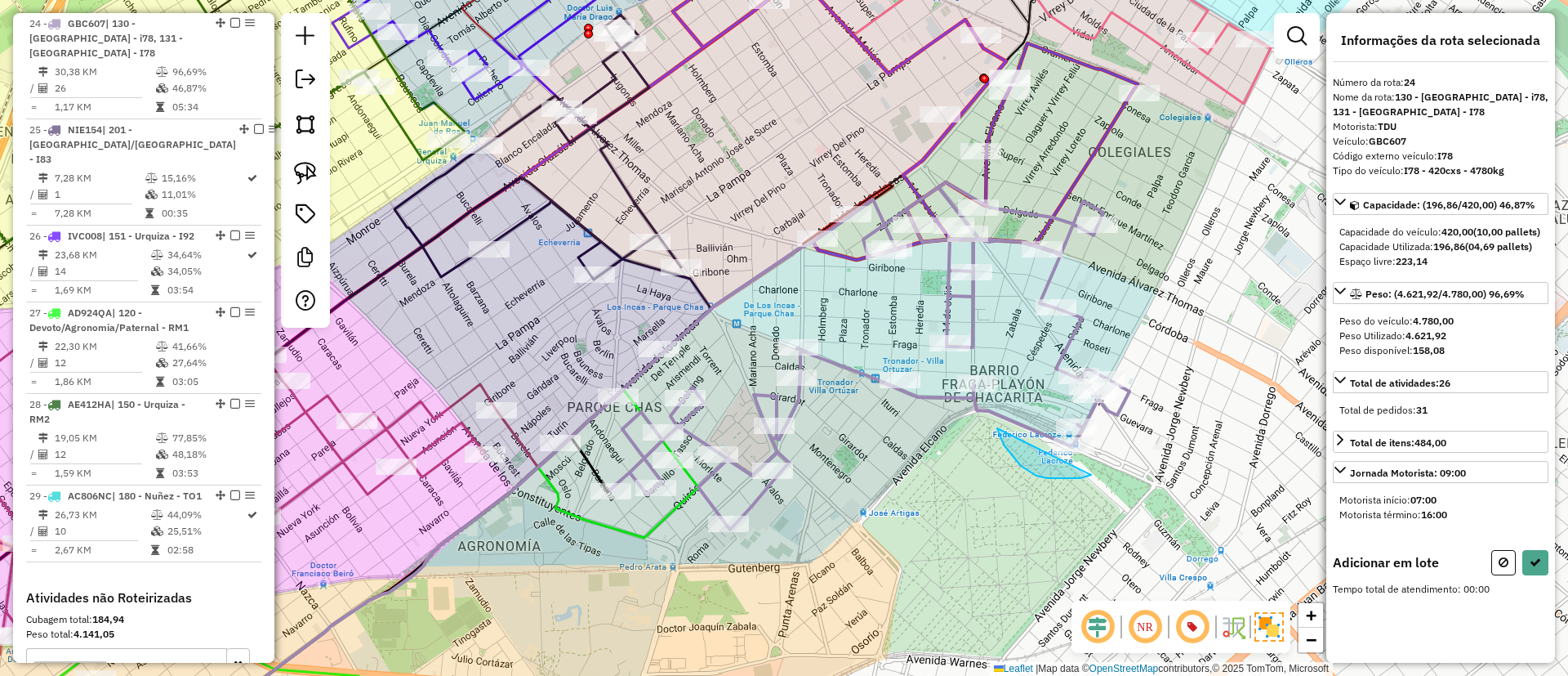
drag, startPoint x: 1072, startPoint y: 478, endPoint x: 1138, endPoint y: 409, distance: 95.5
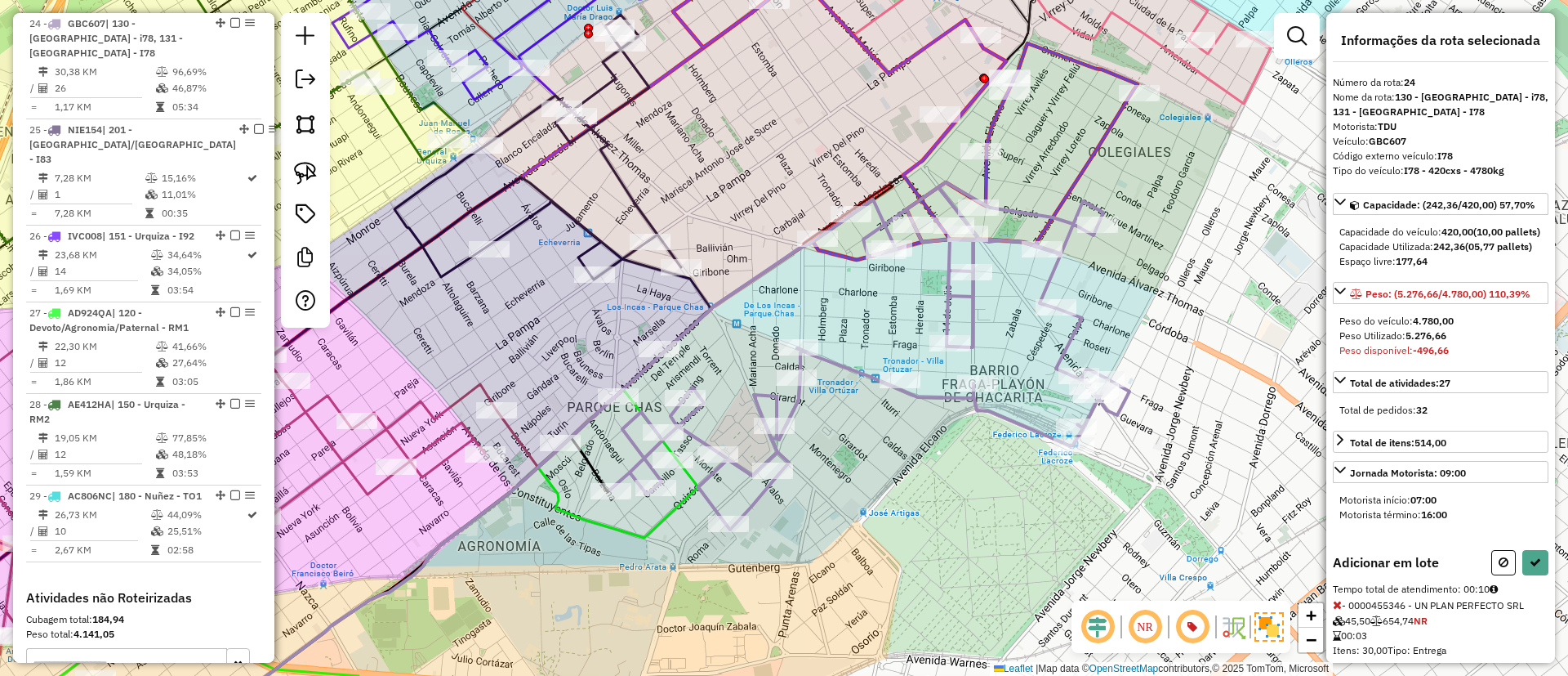
select select "*********"
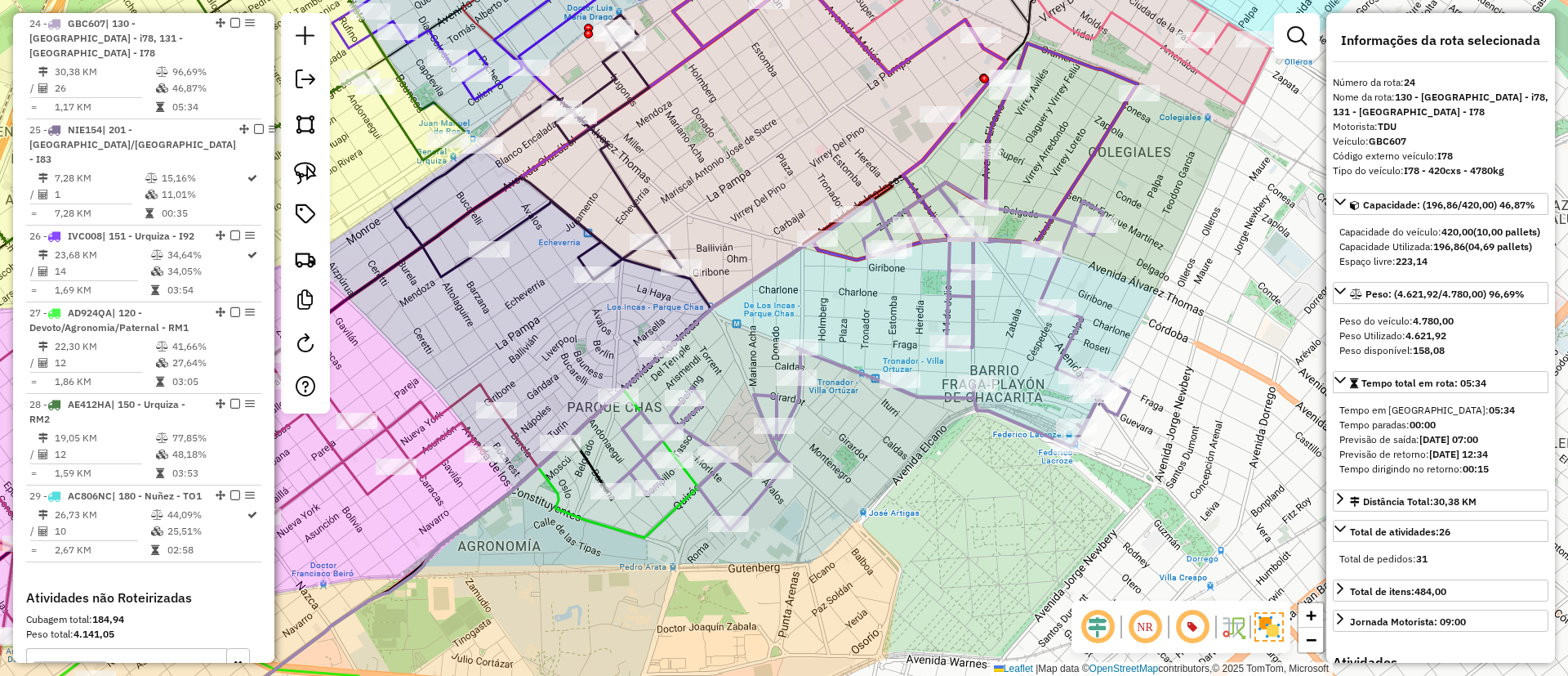
click at [975, 169] on div "Janela de atendimento Grade de atendimento Capacidade Transportadoras Veículos …" at bounding box center [784, 338] width 1568 height 676
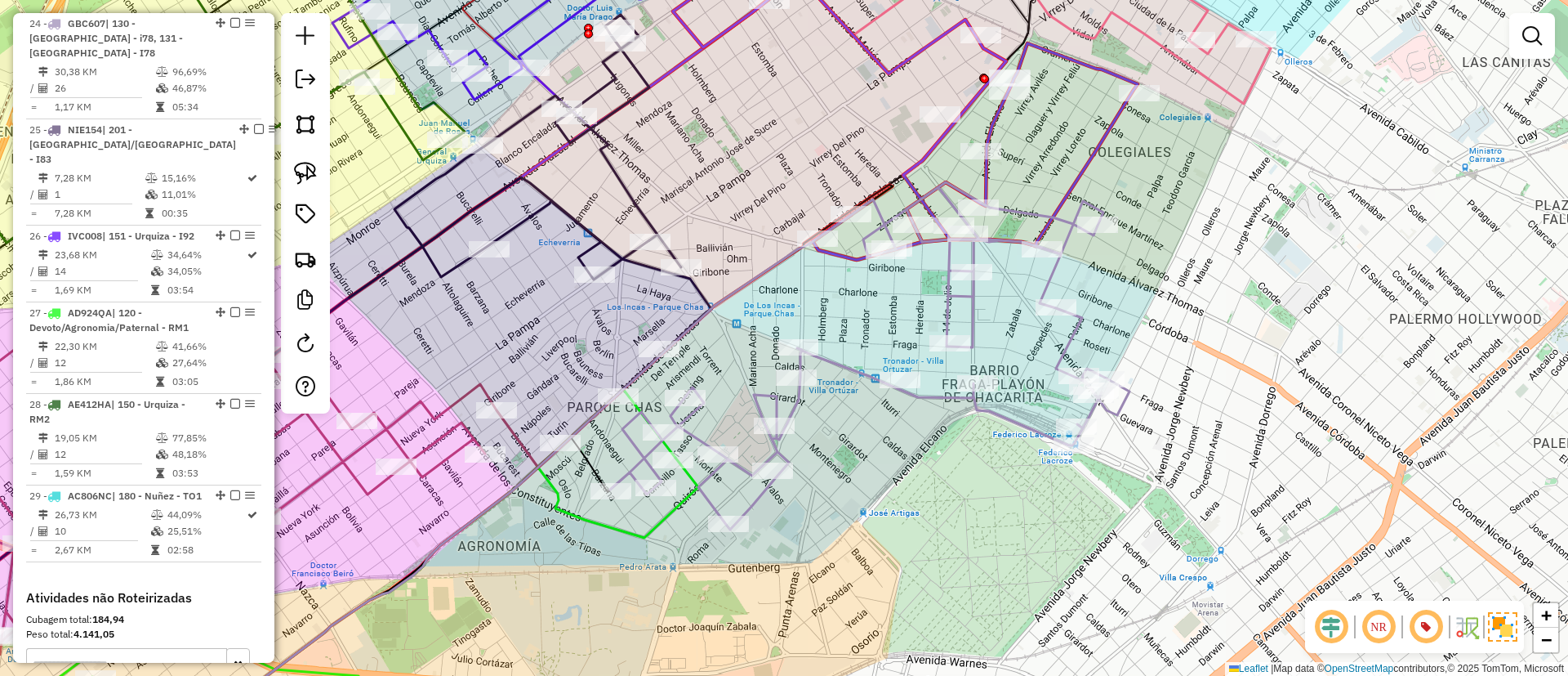
click at [989, 174] on icon at bounding box center [905, 115] width 464 height 290
select select "*********"
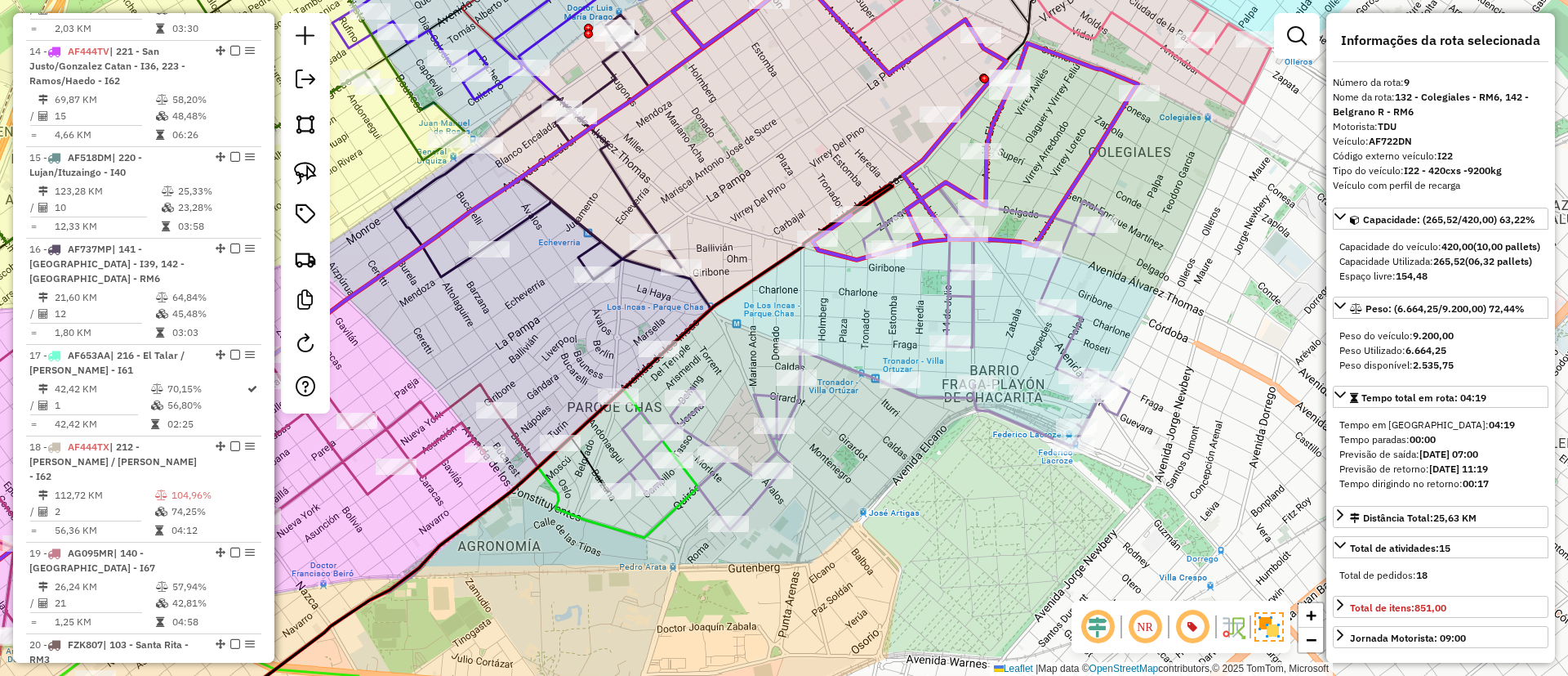
scroll to position [999, 0]
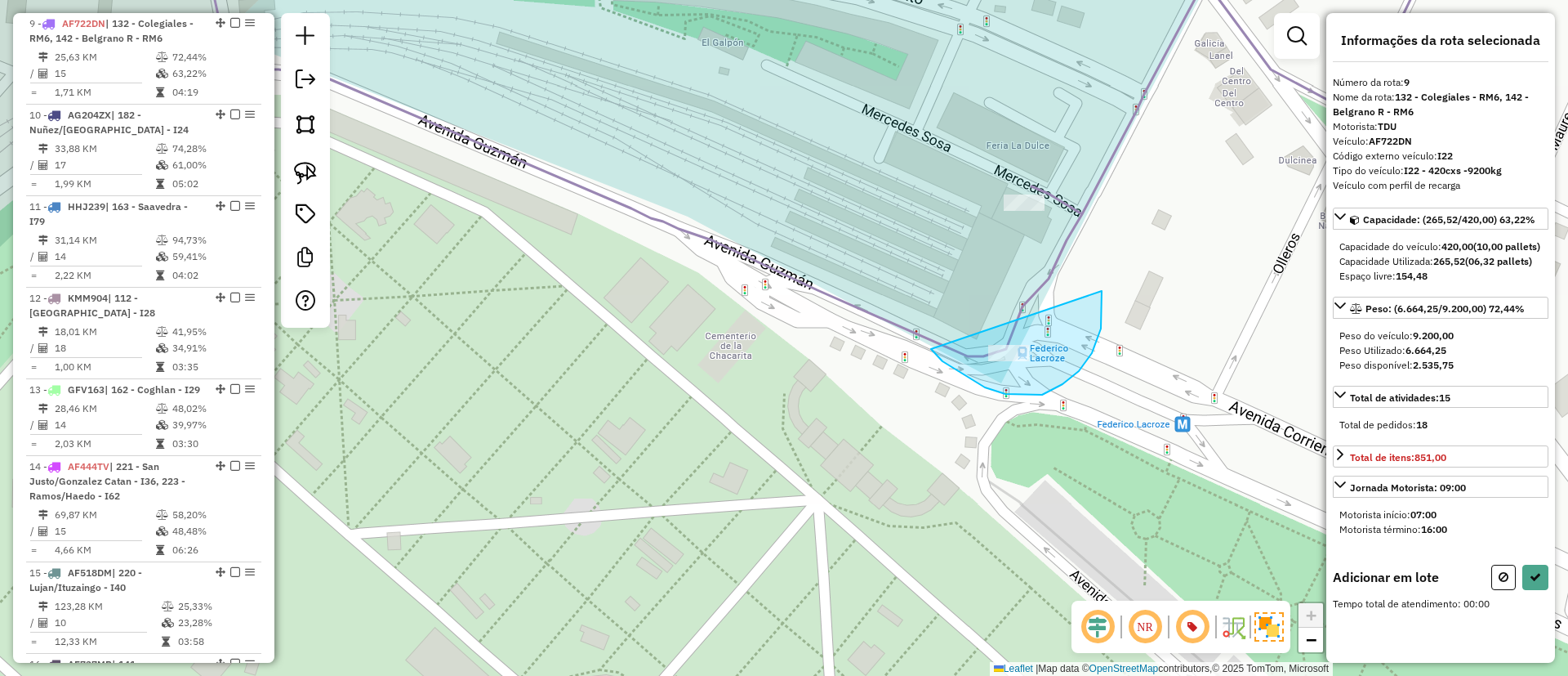
drag, startPoint x: 964, startPoint y: 375, endPoint x: 1102, endPoint y: 291, distance: 161.6
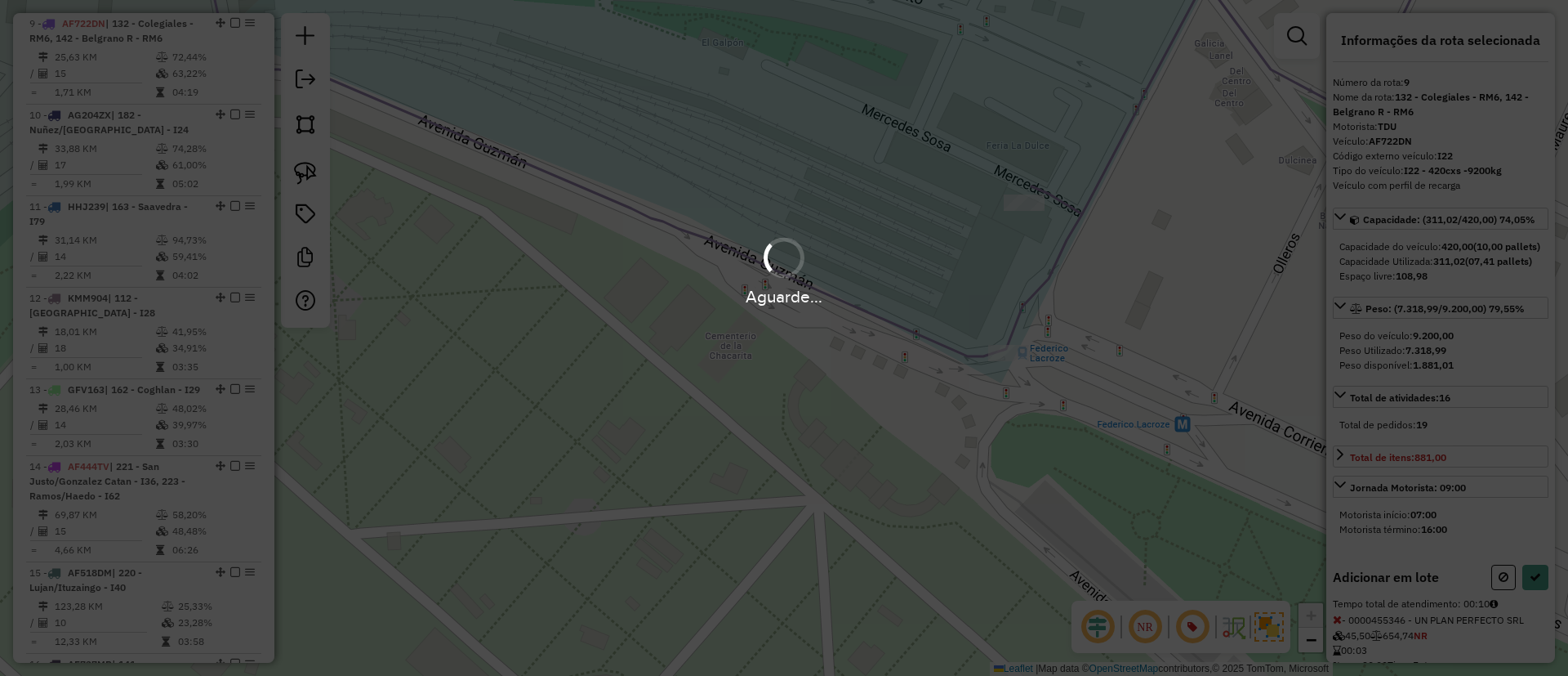
select select "*********"
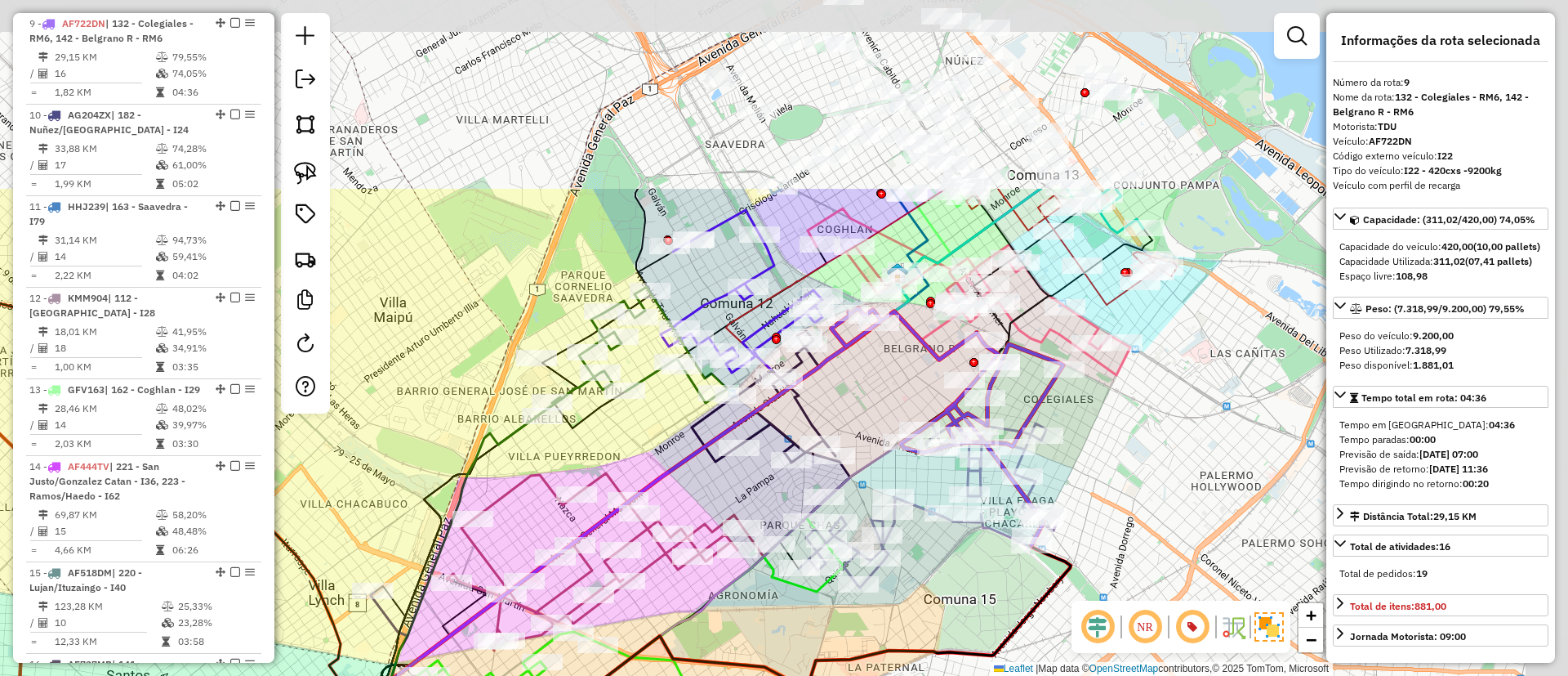
drag, startPoint x: 1020, startPoint y: 294, endPoint x: 714, endPoint y: 436, distance: 337.3
click at [957, 530] on icon at bounding box center [930, 500] width 260 height 174
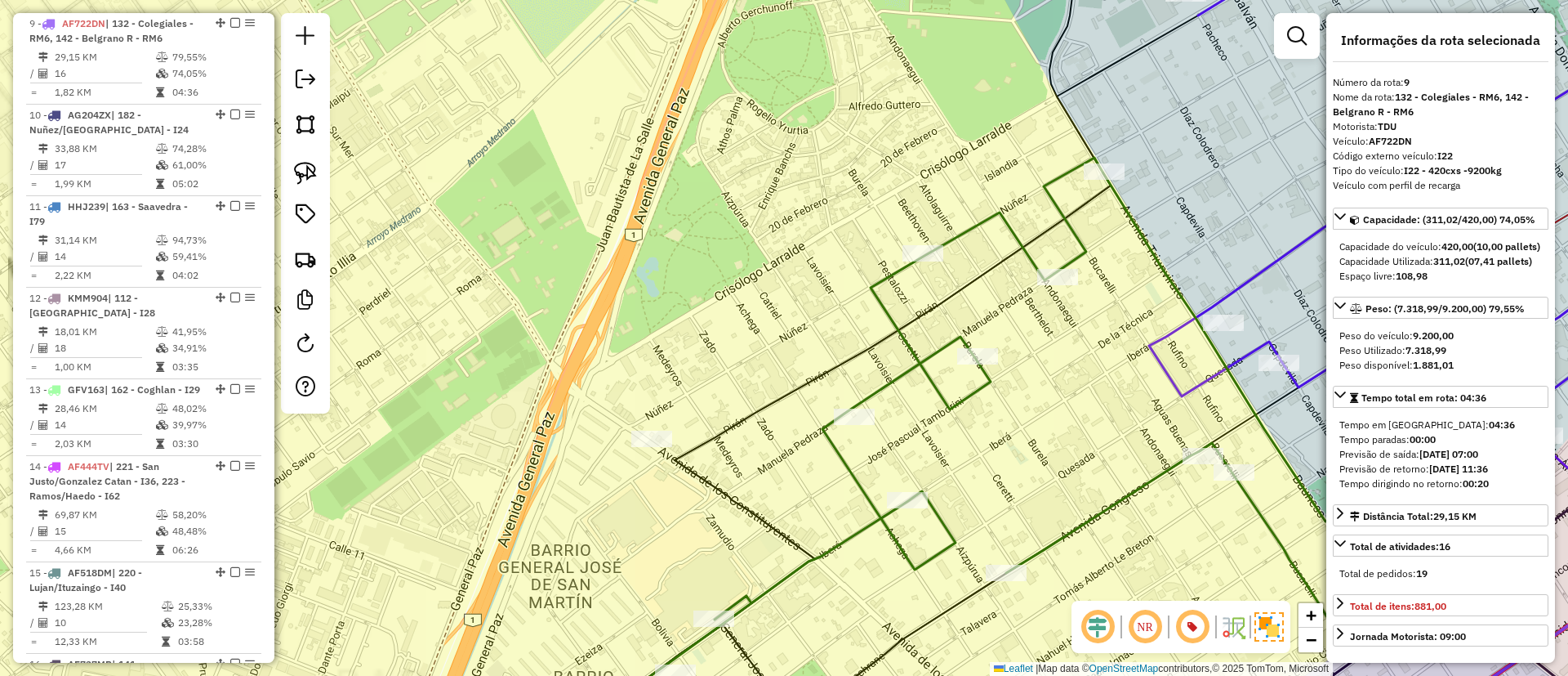
click at [853, 472] on icon at bounding box center [1041, 410] width 744 height 505
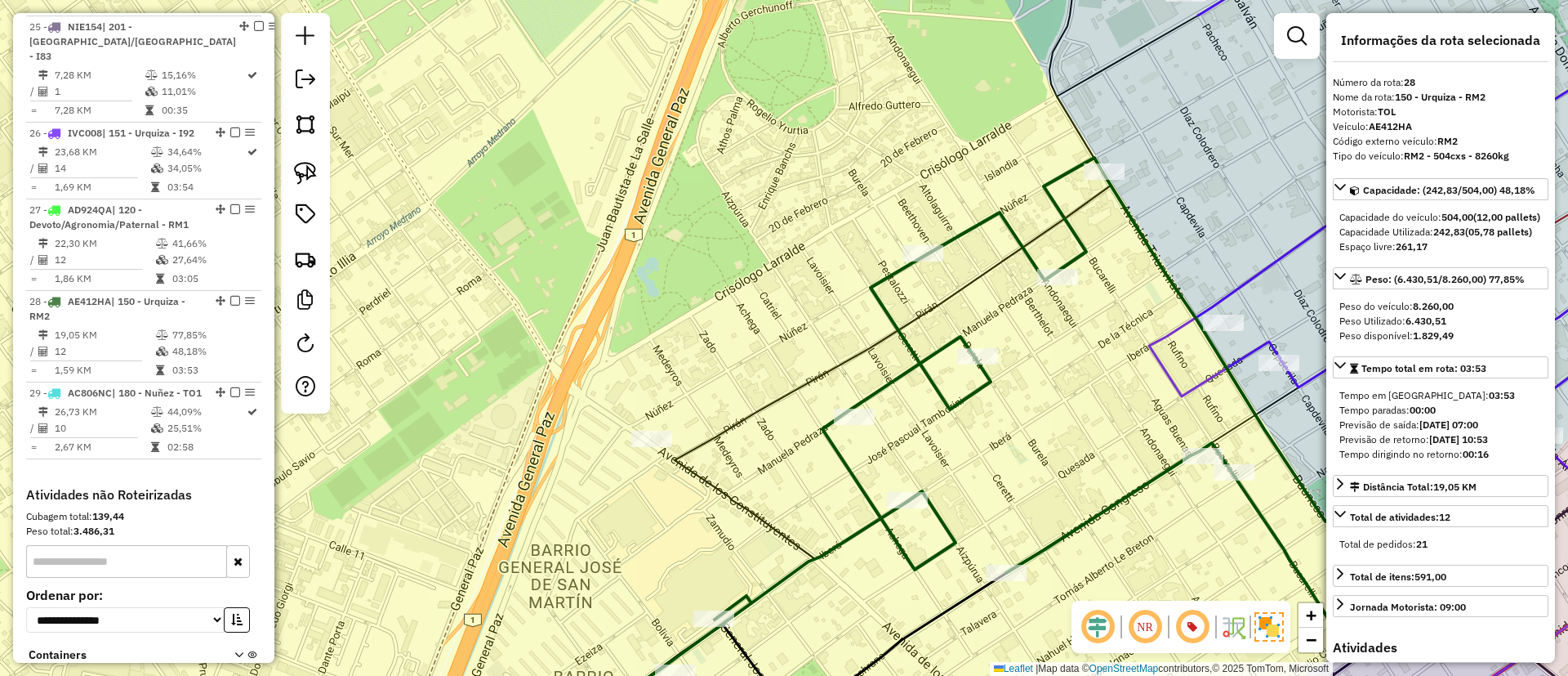
scroll to position [2725, 0]
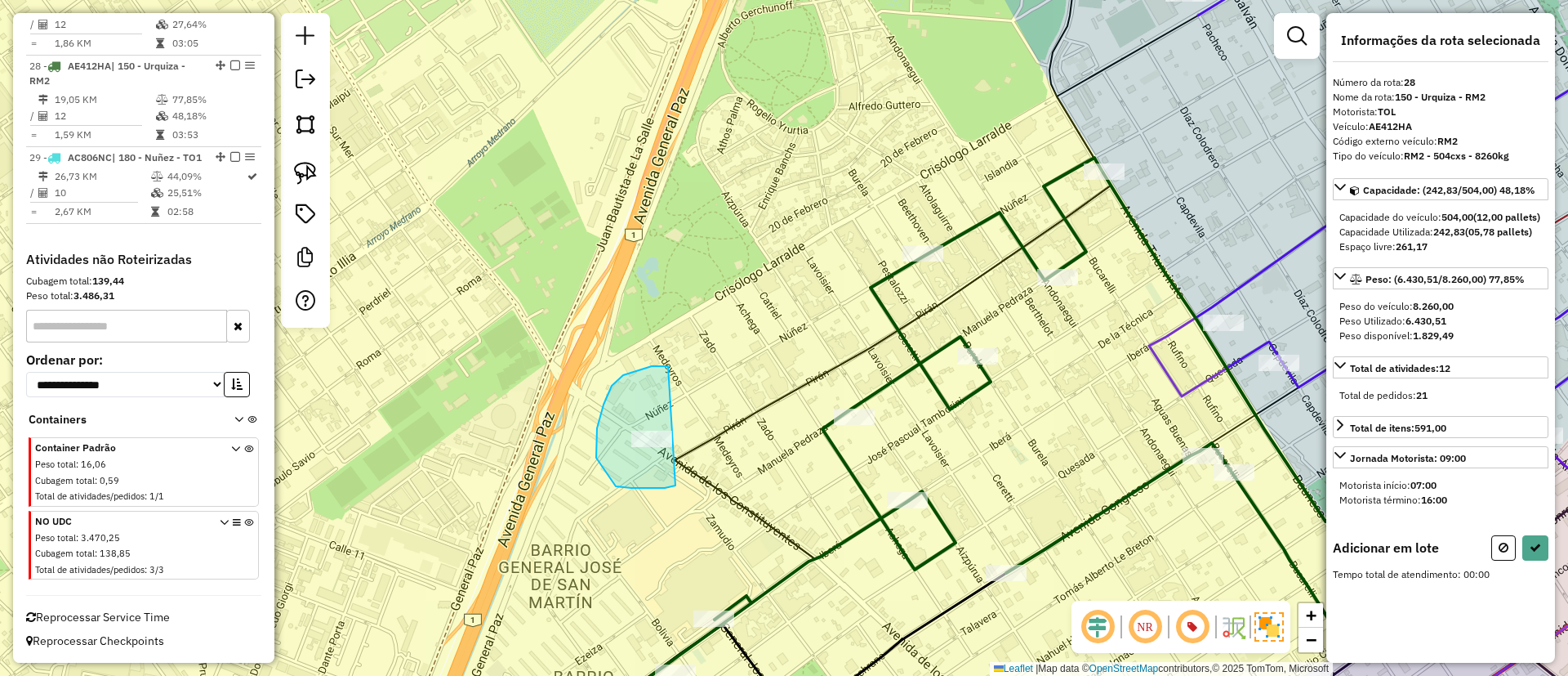
drag, startPoint x: 668, startPoint y: 366, endPoint x: 714, endPoint y: 453, distance: 98.4
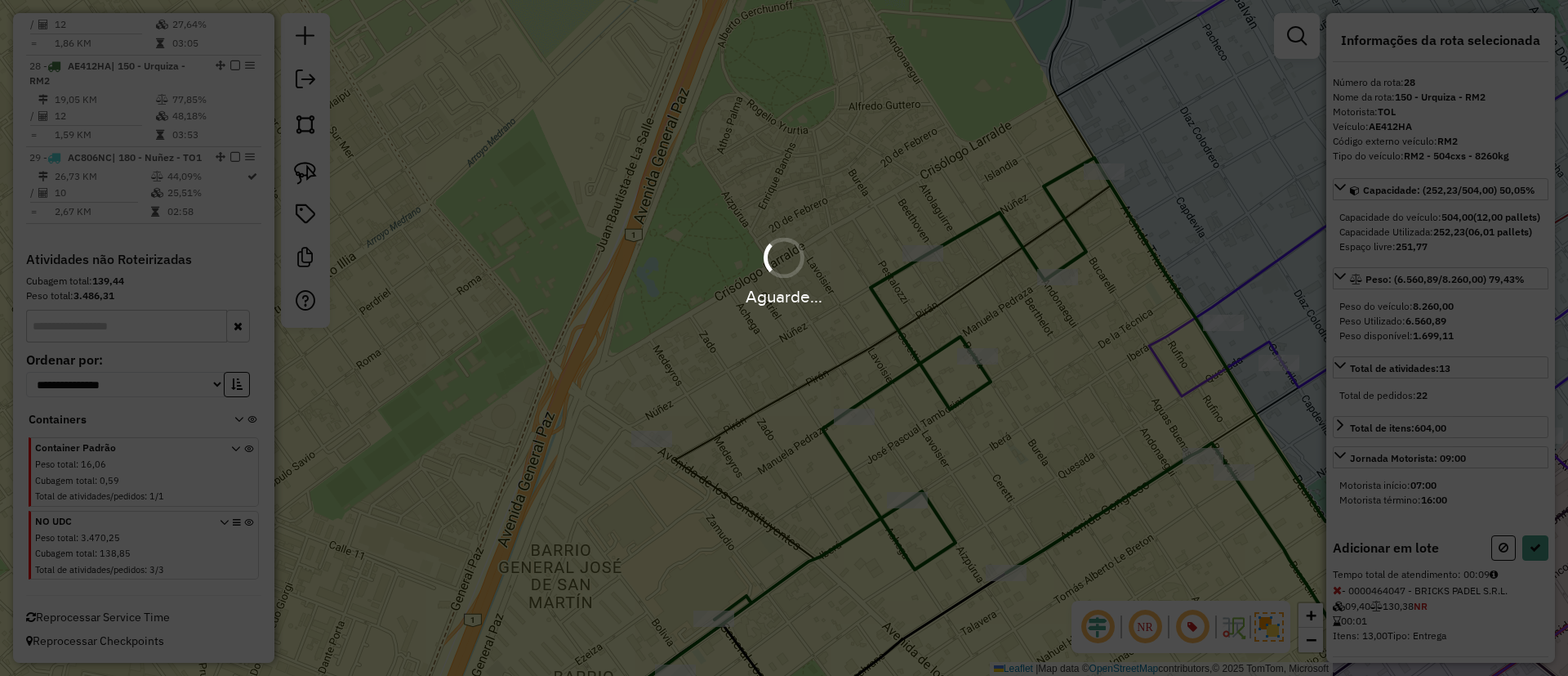
select select "*********"
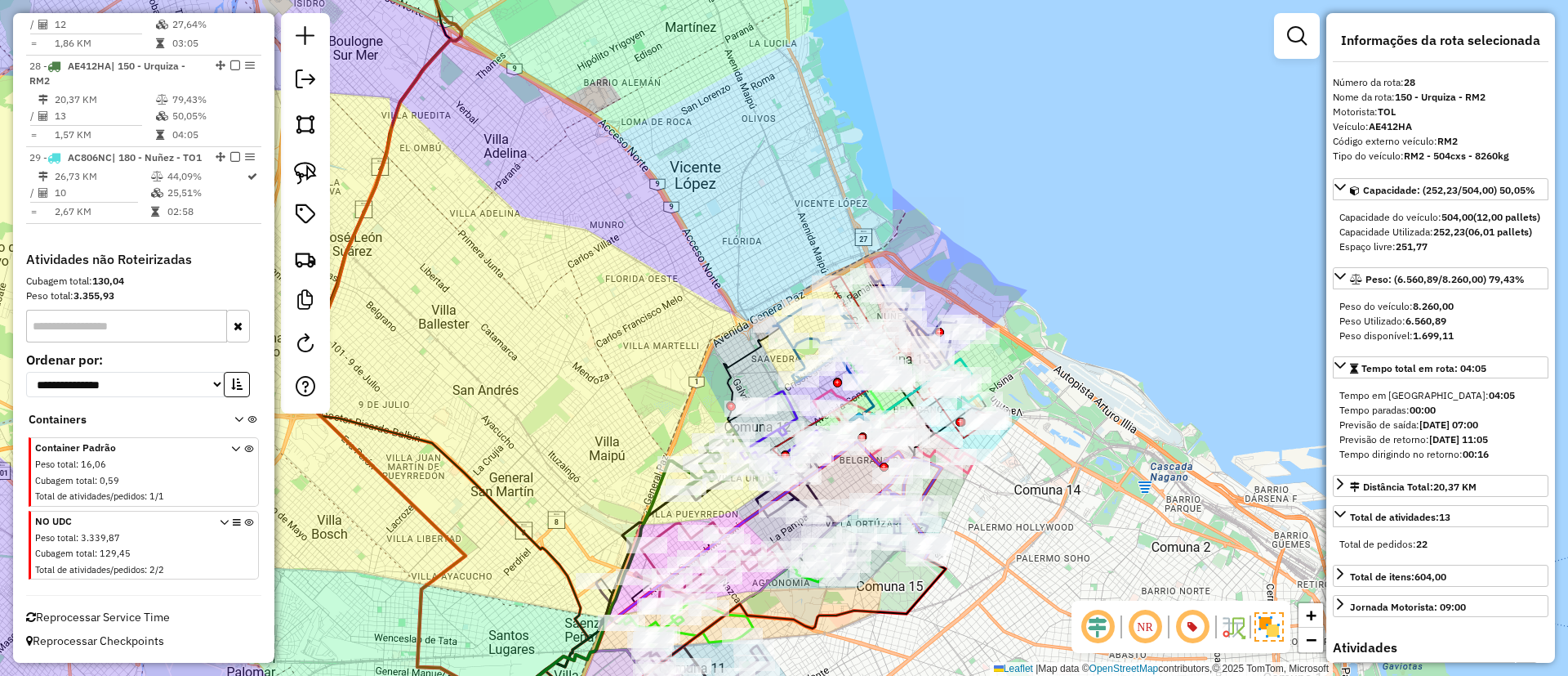
drag, startPoint x: 1021, startPoint y: 509, endPoint x: 935, endPoint y: 537, distance: 90.4
click at [935, 537] on div "Janela de atendimento Grade de atendimento Capacidade Transportadoras Veículos …" at bounding box center [784, 338] width 1568 height 676
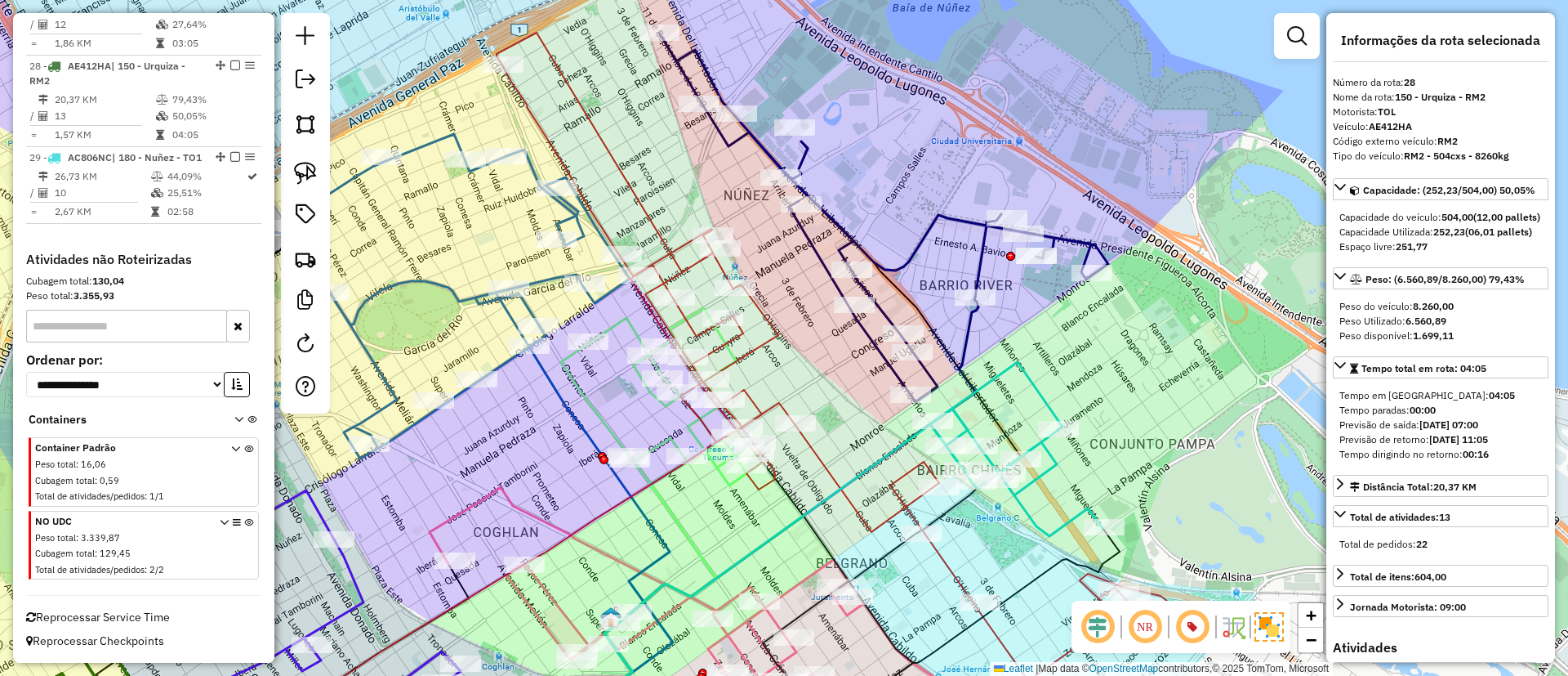
drag, startPoint x: 896, startPoint y: 574, endPoint x: 912, endPoint y: 379, distance: 195.7
click at [912, 379] on div "Rota 24 - Placa GBC607 0000008143 - SIMIK ALEJANDRO Janela de atendimento Grade…" at bounding box center [784, 338] width 1568 height 676
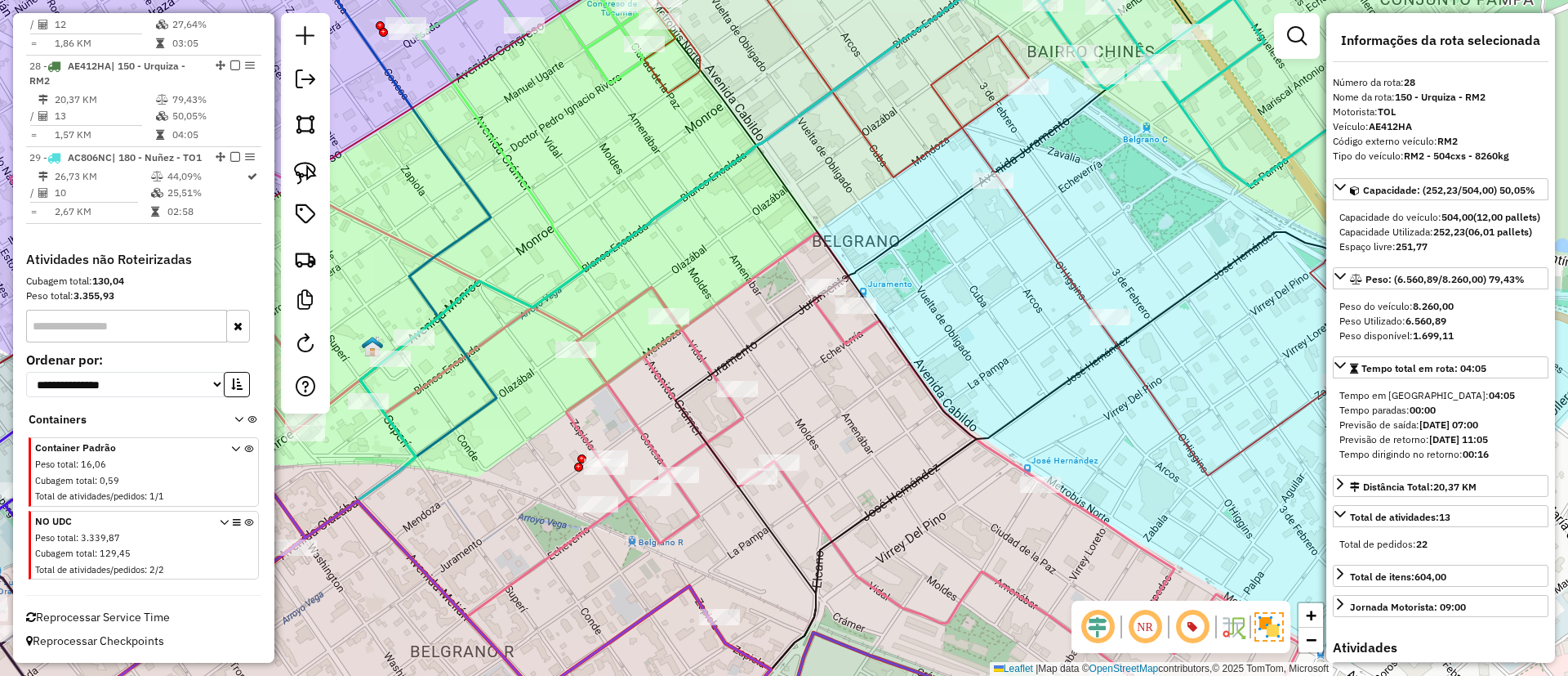
click at [745, 286] on icon at bounding box center [655, 415] width 1291 height 655
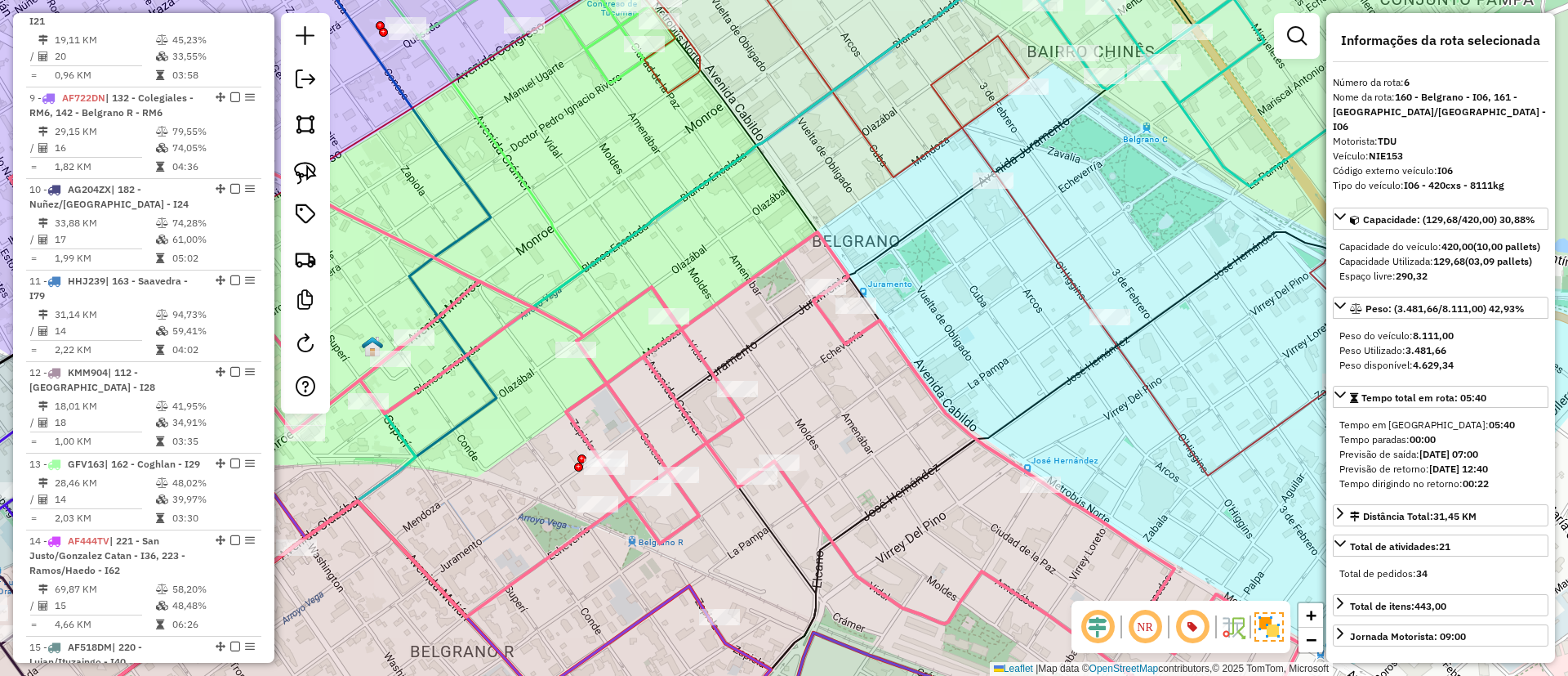
scroll to position [725, 0]
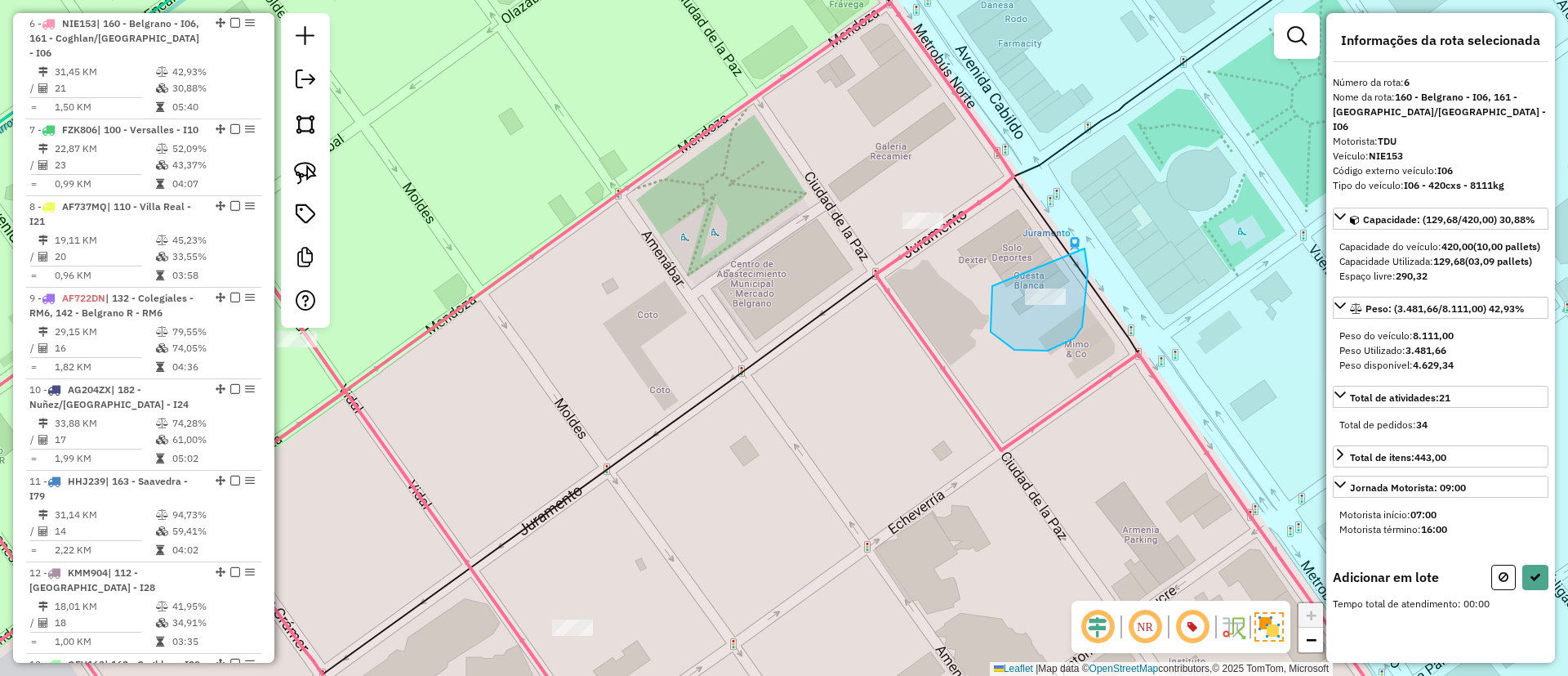
drag, startPoint x: 991, startPoint y: 332, endPoint x: 1082, endPoint y: 245, distance: 125.9
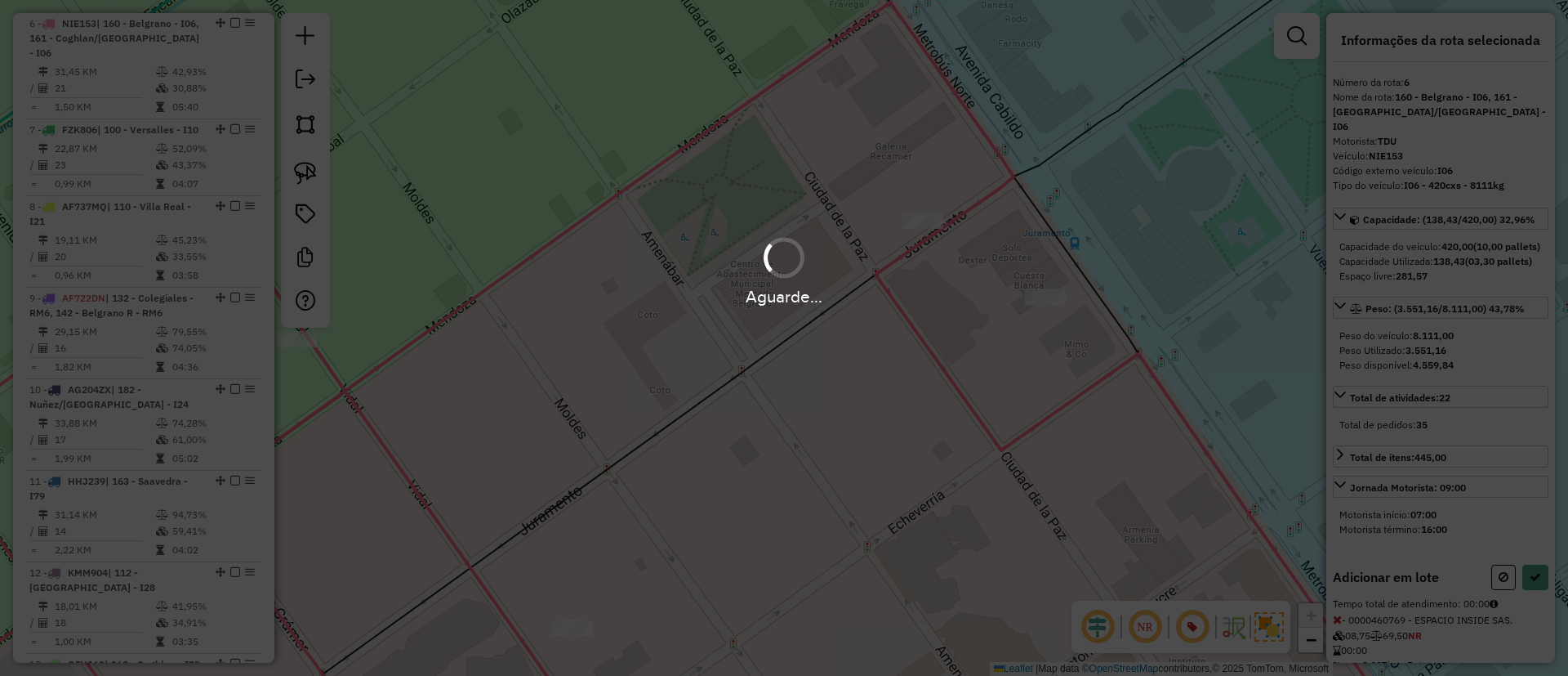
select select "*********"
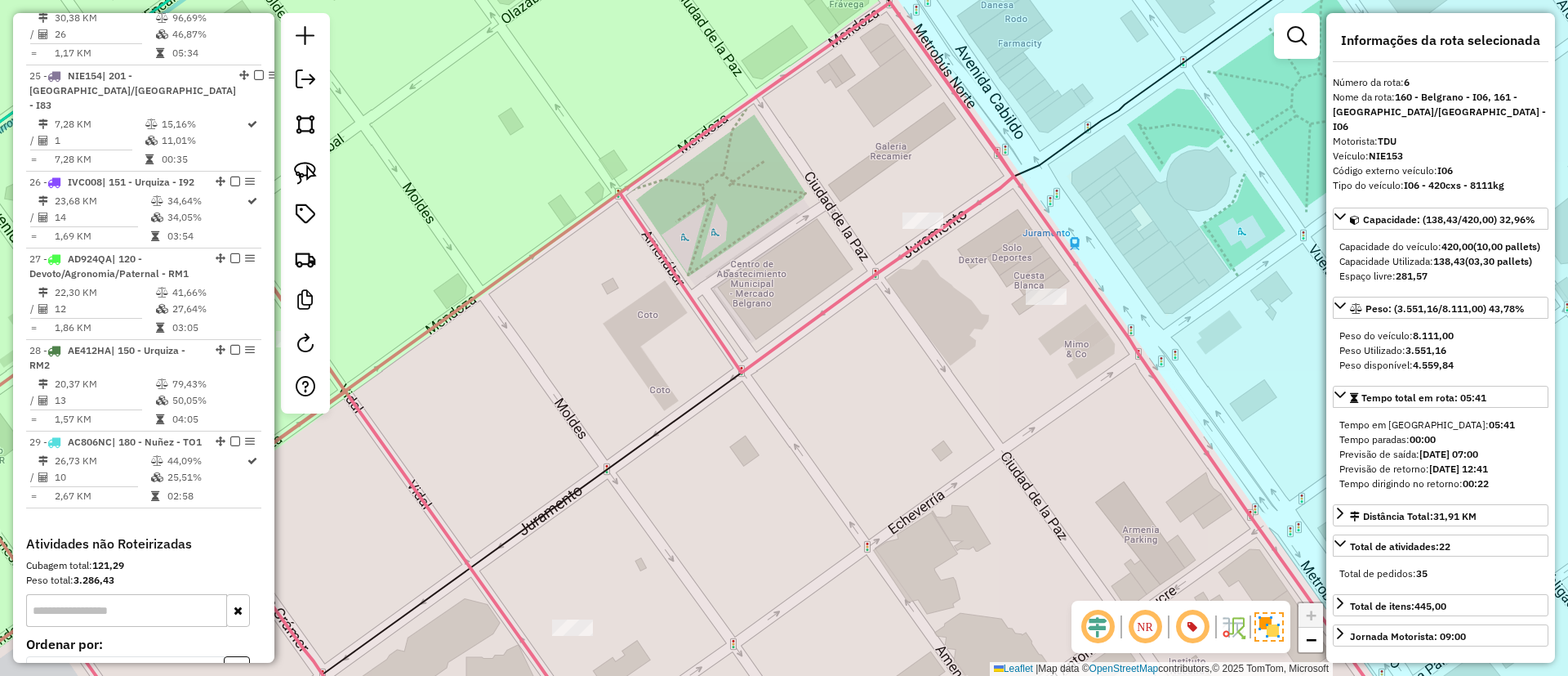
scroll to position [2725, 0]
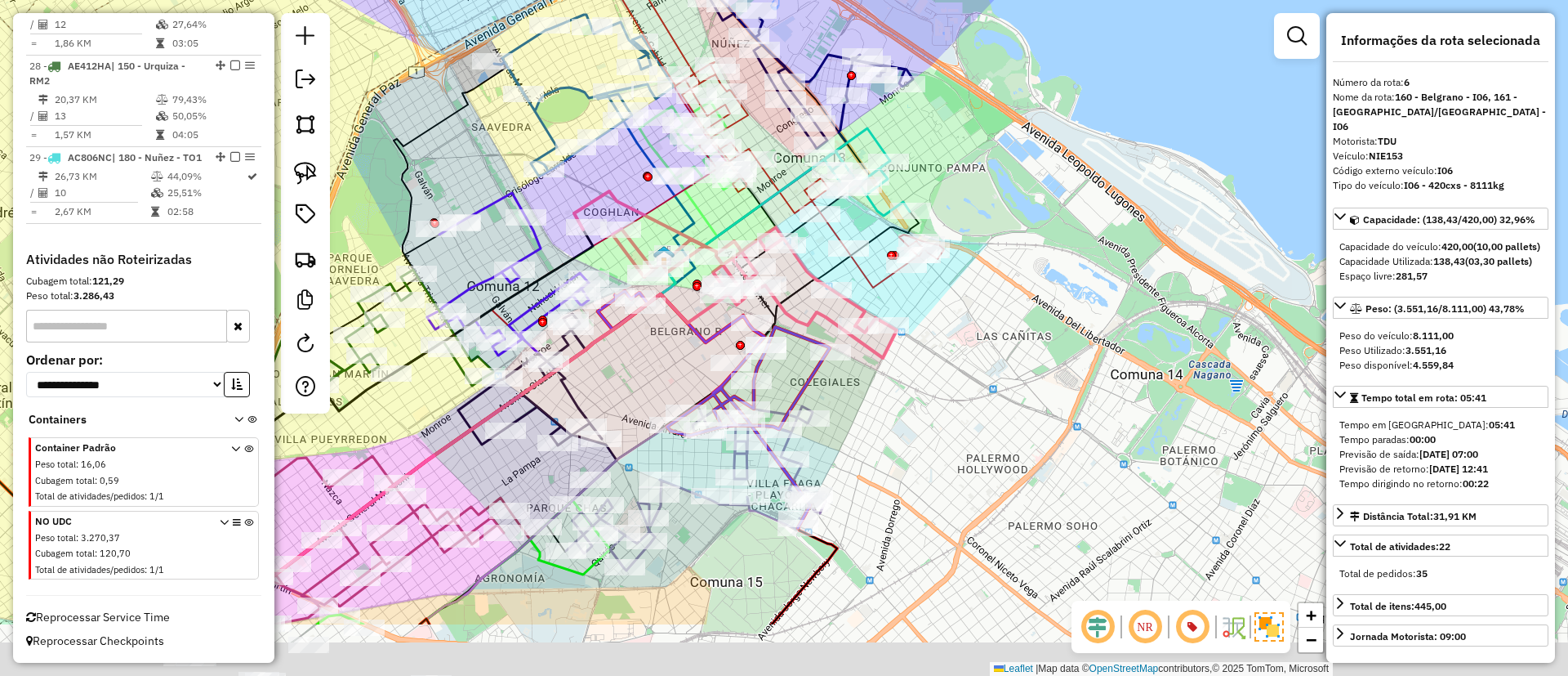
drag, startPoint x: 1031, startPoint y: 381, endPoint x: 1048, endPoint y: 249, distance: 133.1
click at [1048, 249] on div "Janela de atendimento Grade de atendimento Capacidade Transportadoras Veículos …" at bounding box center [784, 338] width 1568 height 676
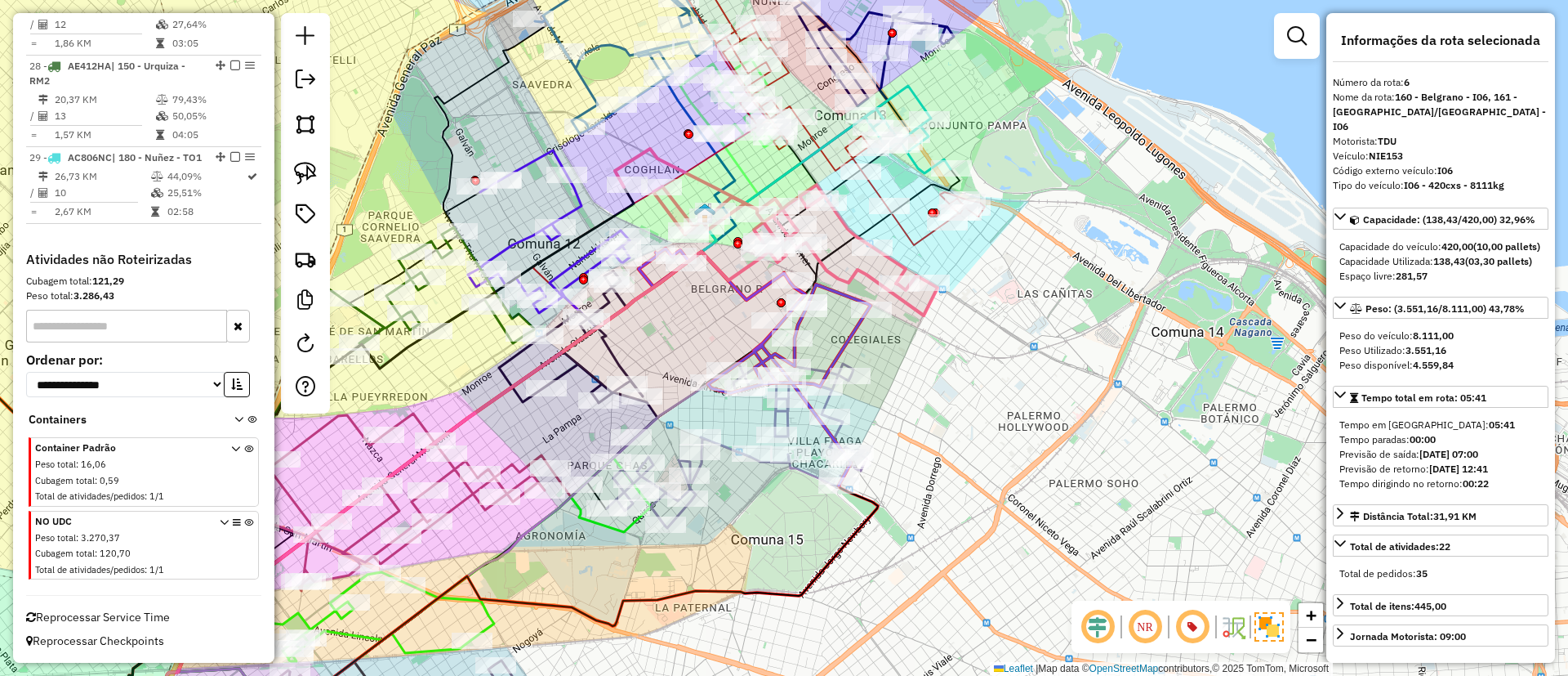
drag, startPoint x: 612, startPoint y: 532, endPoint x: 907, endPoint y: 322, distance: 362.1
click at [651, 492] on icon at bounding box center [438, 577] width 426 height 169
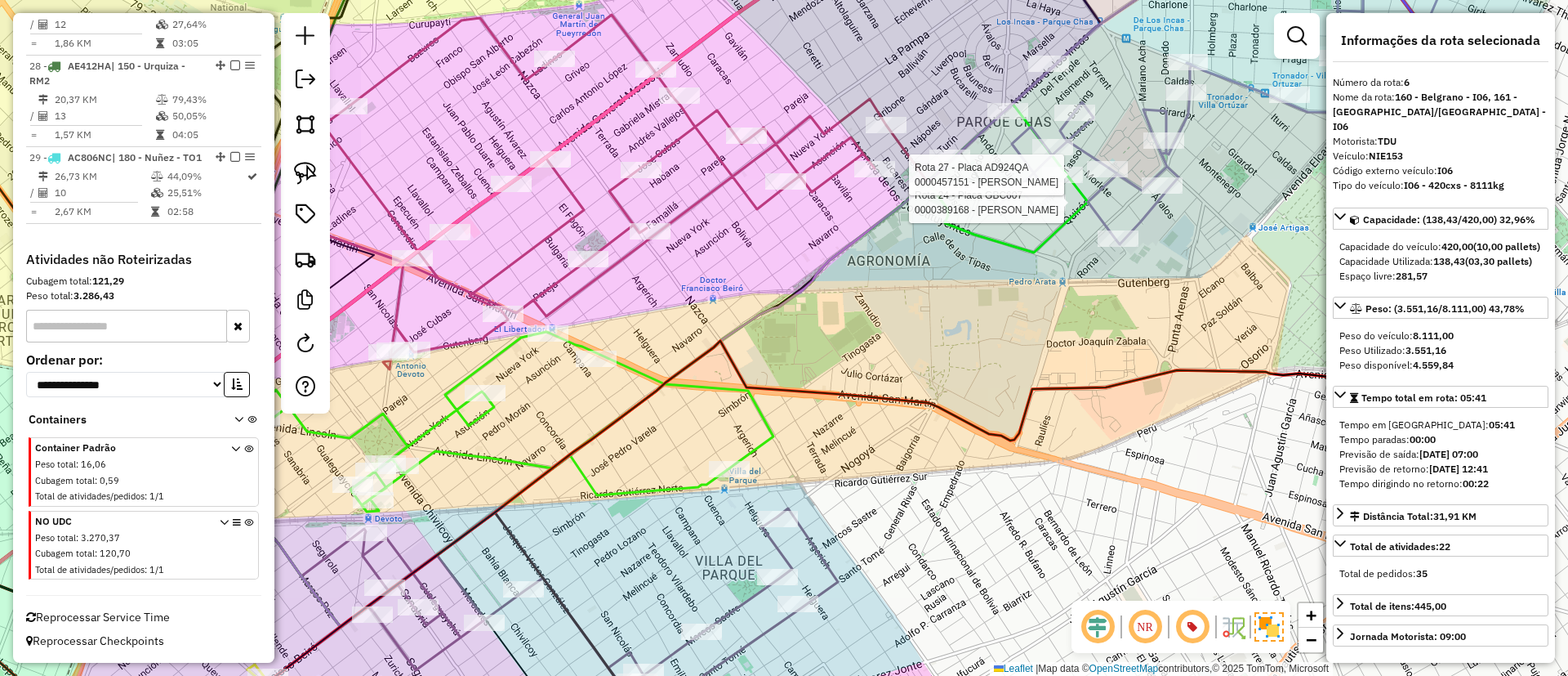
click at [766, 422] on icon at bounding box center [661, 341] width 851 height 339
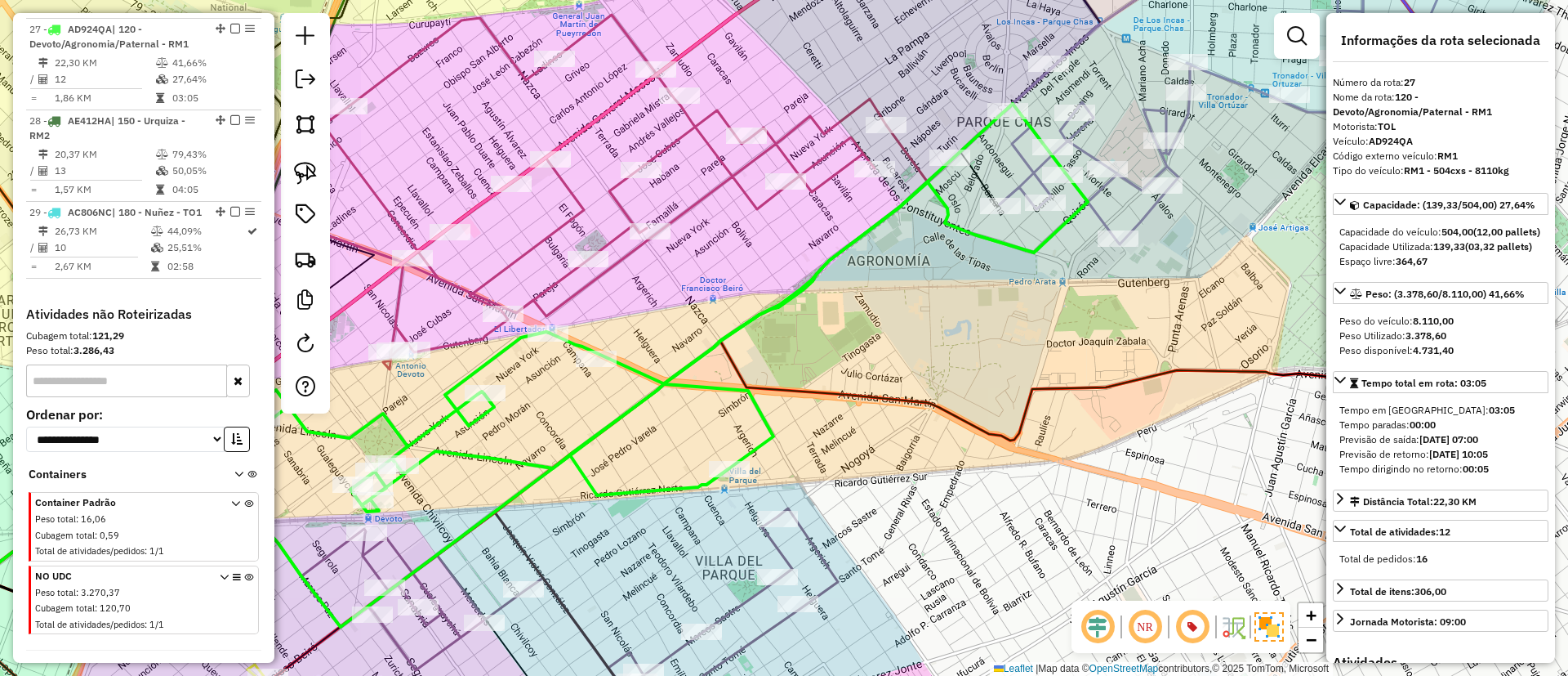
scroll to position [2662, 0]
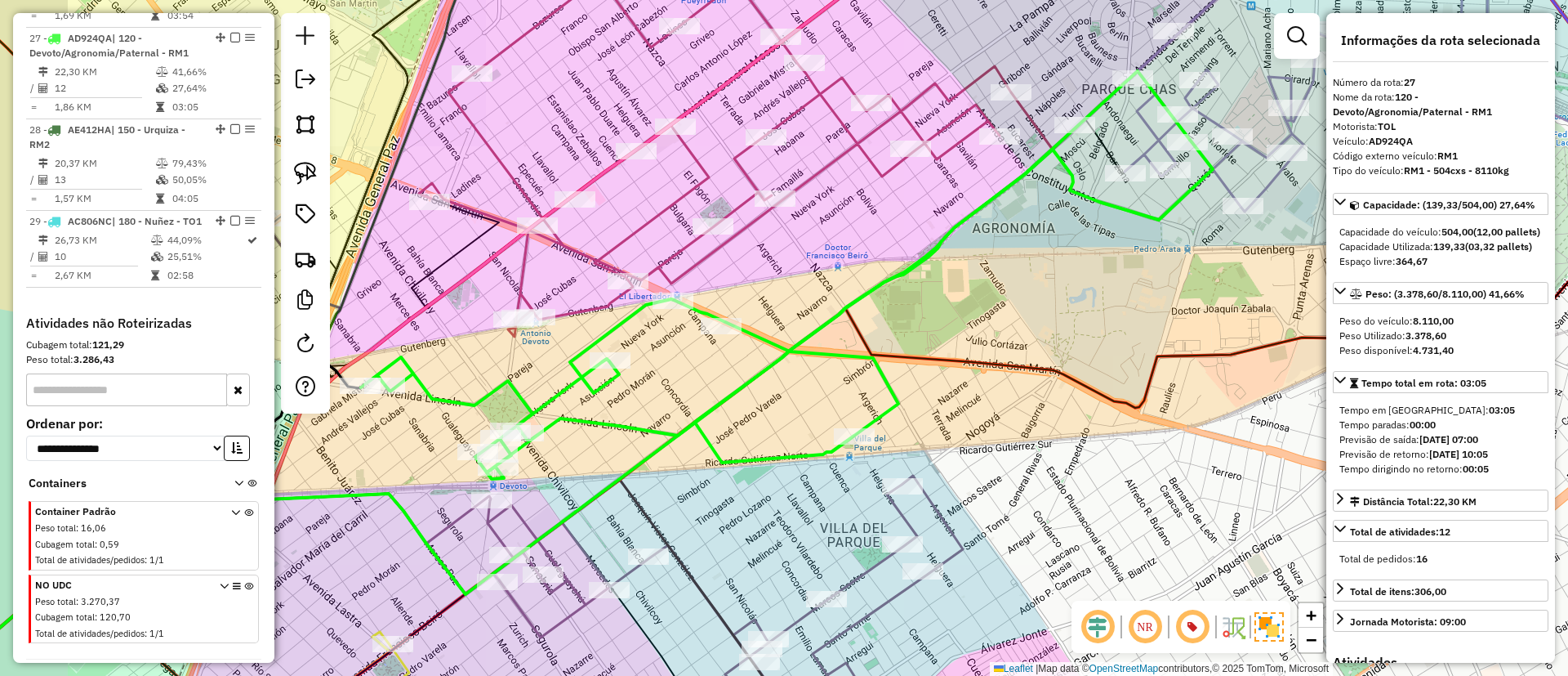
drag, startPoint x: 854, startPoint y: 403, endPoint x: 1033, endPoint y: 369, distance: 182.2
click at [1033, 369] on div "Janela de atendimento Grade de atendimento Capacidade Transportadoras Veículos …" at bounding box center [784, 338] width 1568 height 676
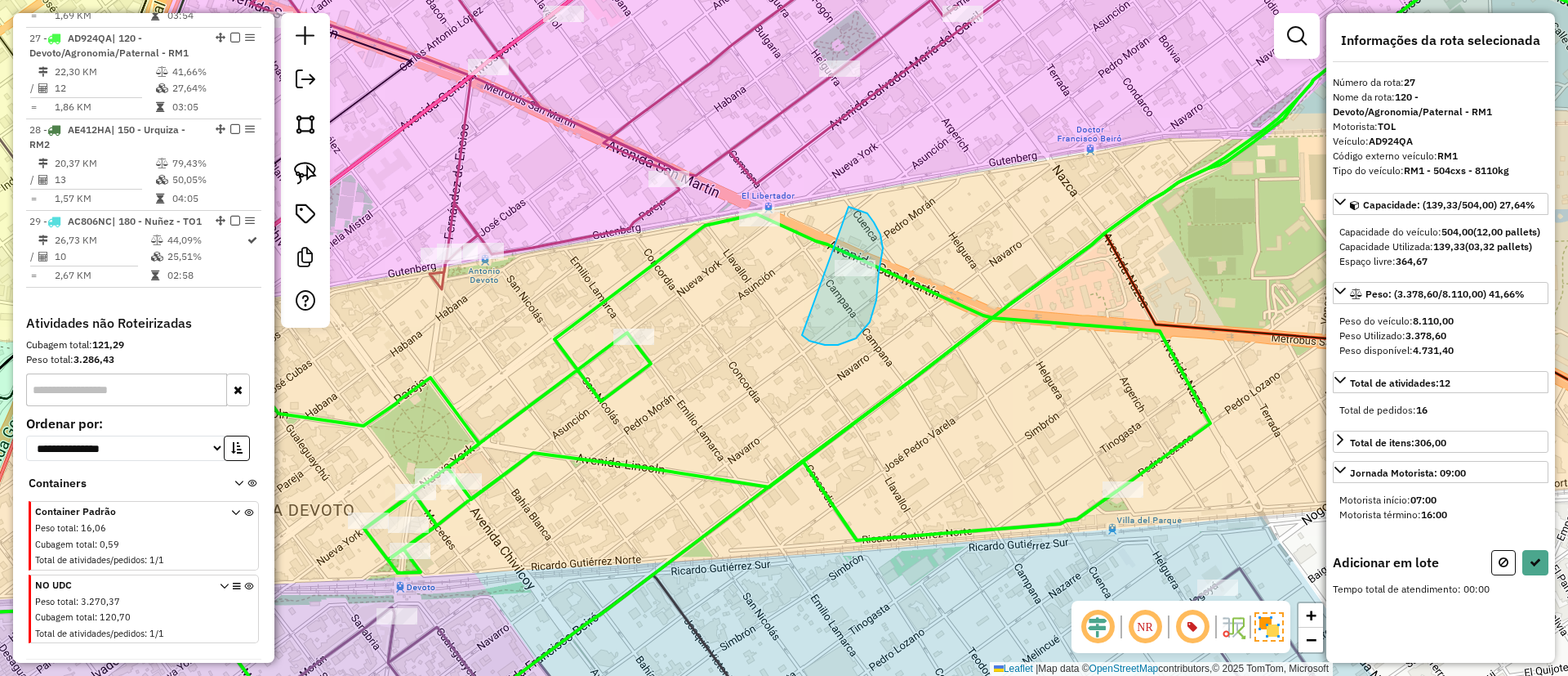
drag, startPoint x: 838, startPoint y: 345, endPoint x: 847, endPoint y: 206, distance: 139.3
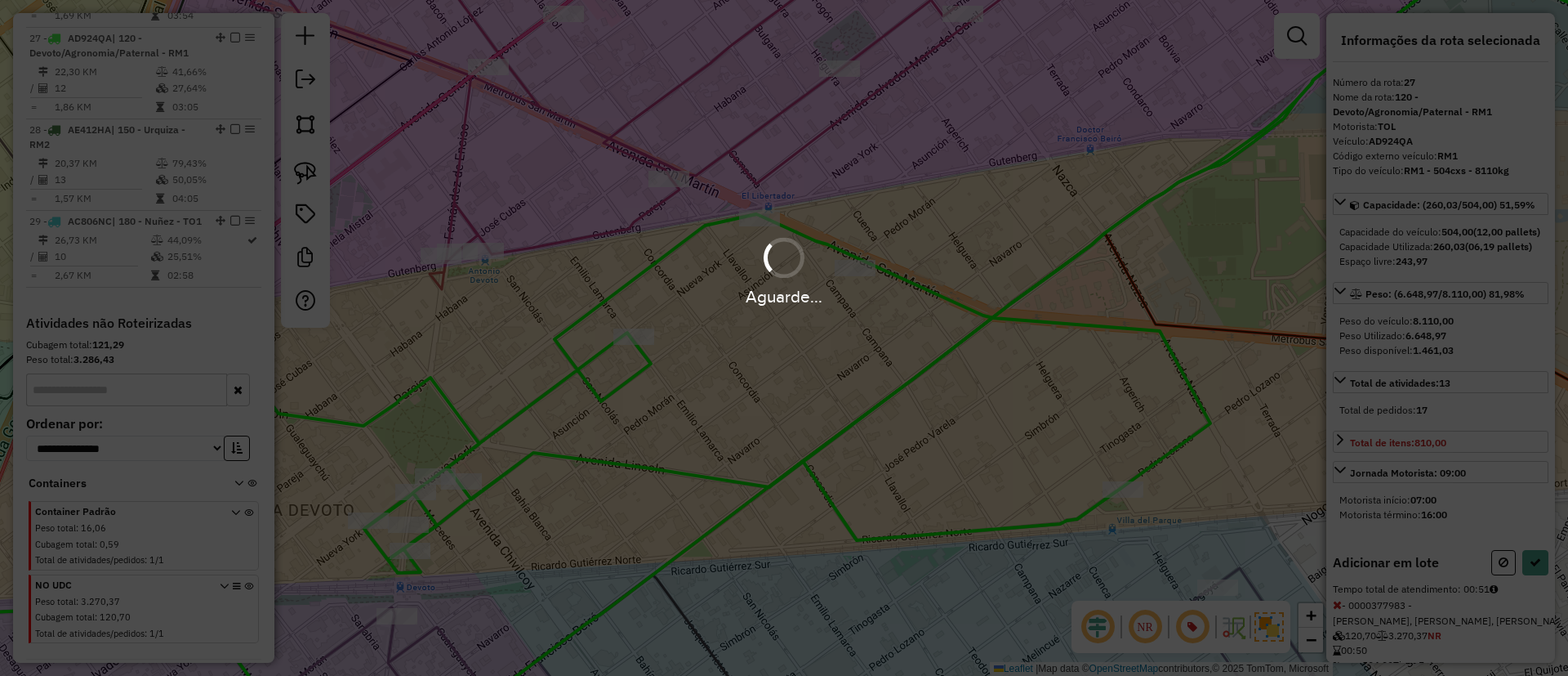
select select "*********"
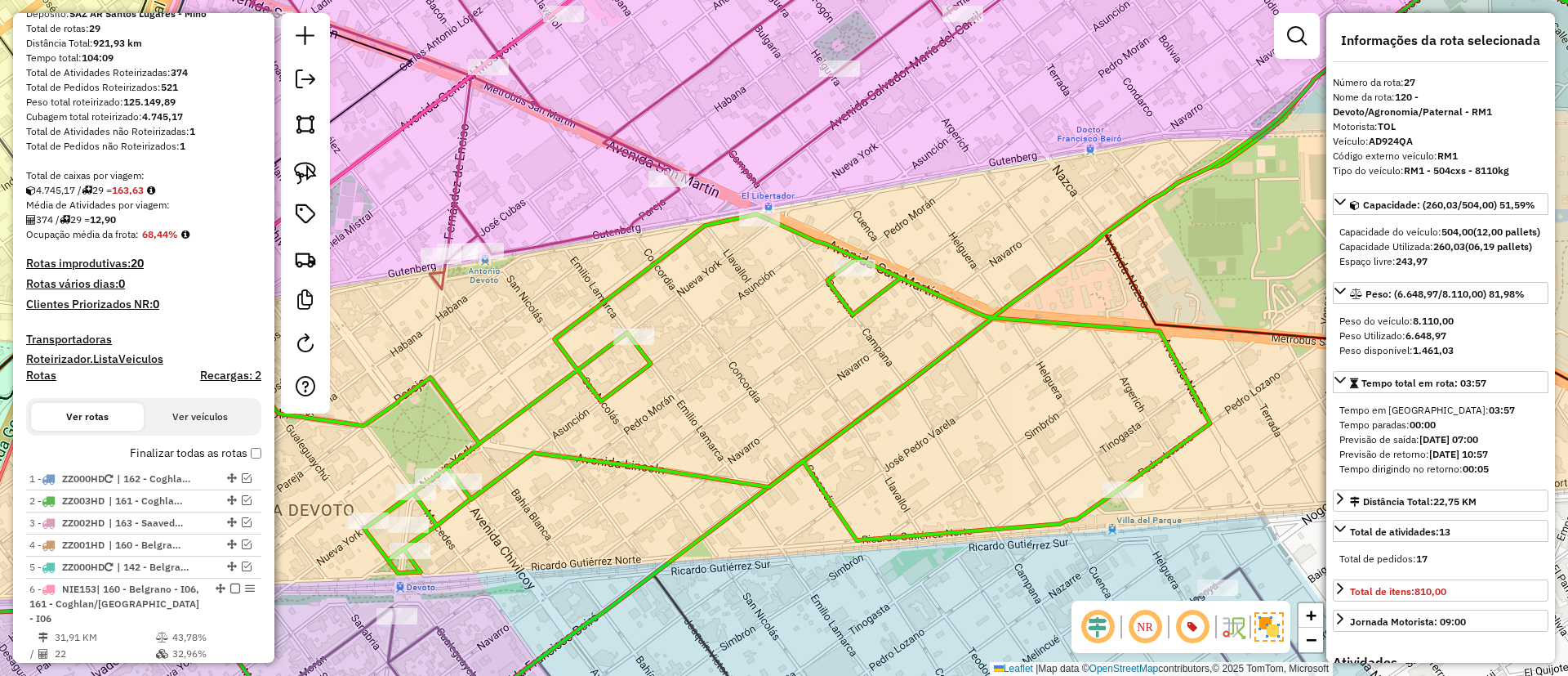
scroll to position [0, 0]
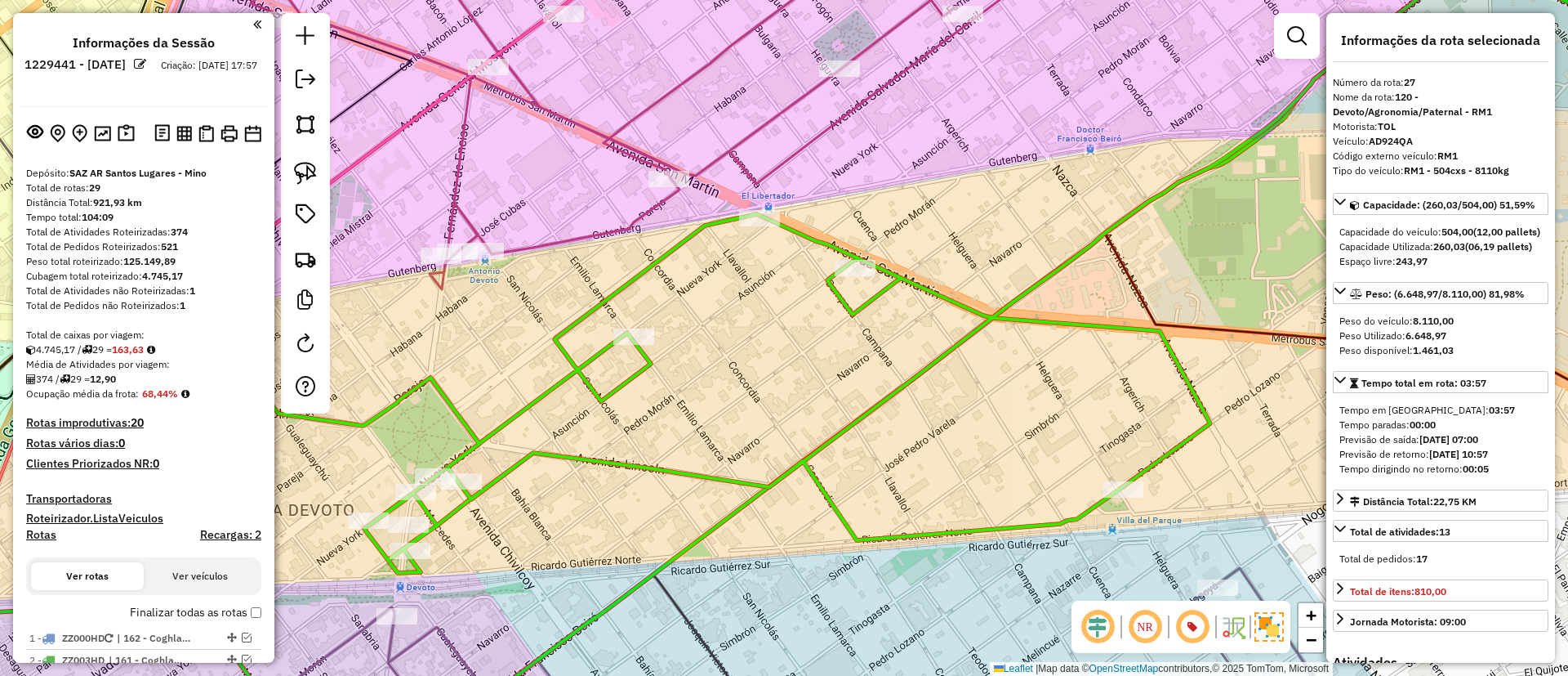
click at [167, 612] on label "Finalizar todas as rotas" at bounding box center [196, 613] width 132 height 17
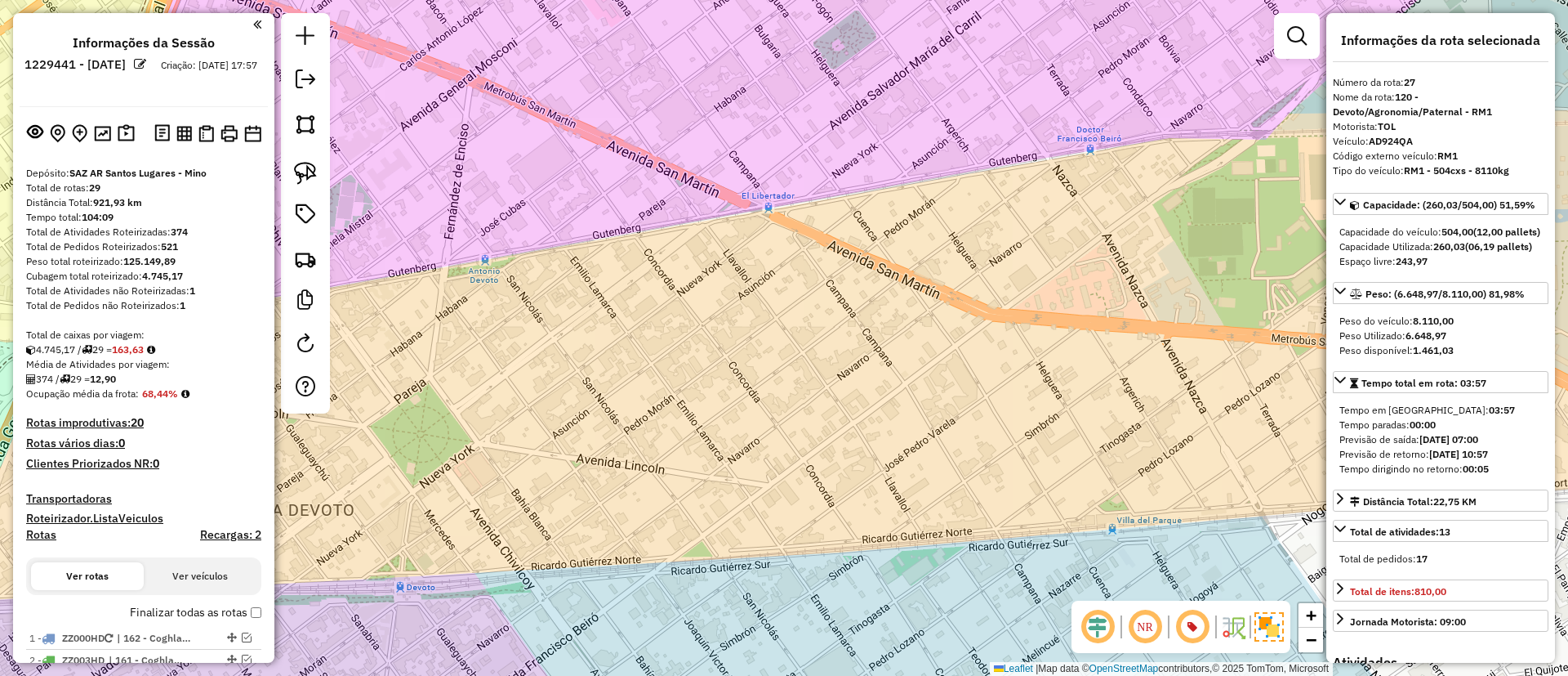
select select "*********"
click at [194, 605] on label "Finalizar todas as rotas" at bounding box center [196, 613] width 132 height 17
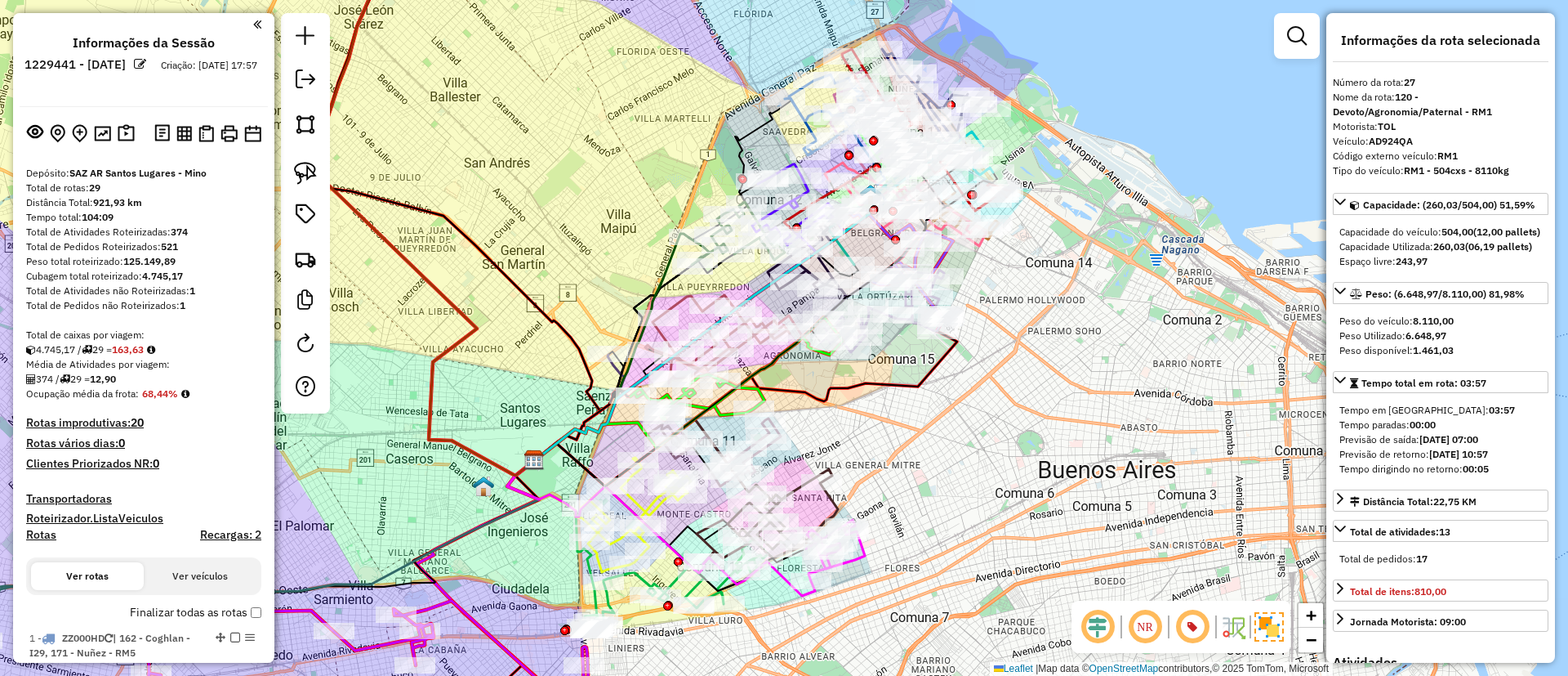
drag, startPoint x: 548, startPoint y: 254, endPoint x: 978, endPoint y: 513, distance: 502.0
click at [978, 513] on div "Janela de atendimento Grade de atendimento Capacidade Transportadoras Veículos …" at bounding box center [784, 338] width 1568 height 676
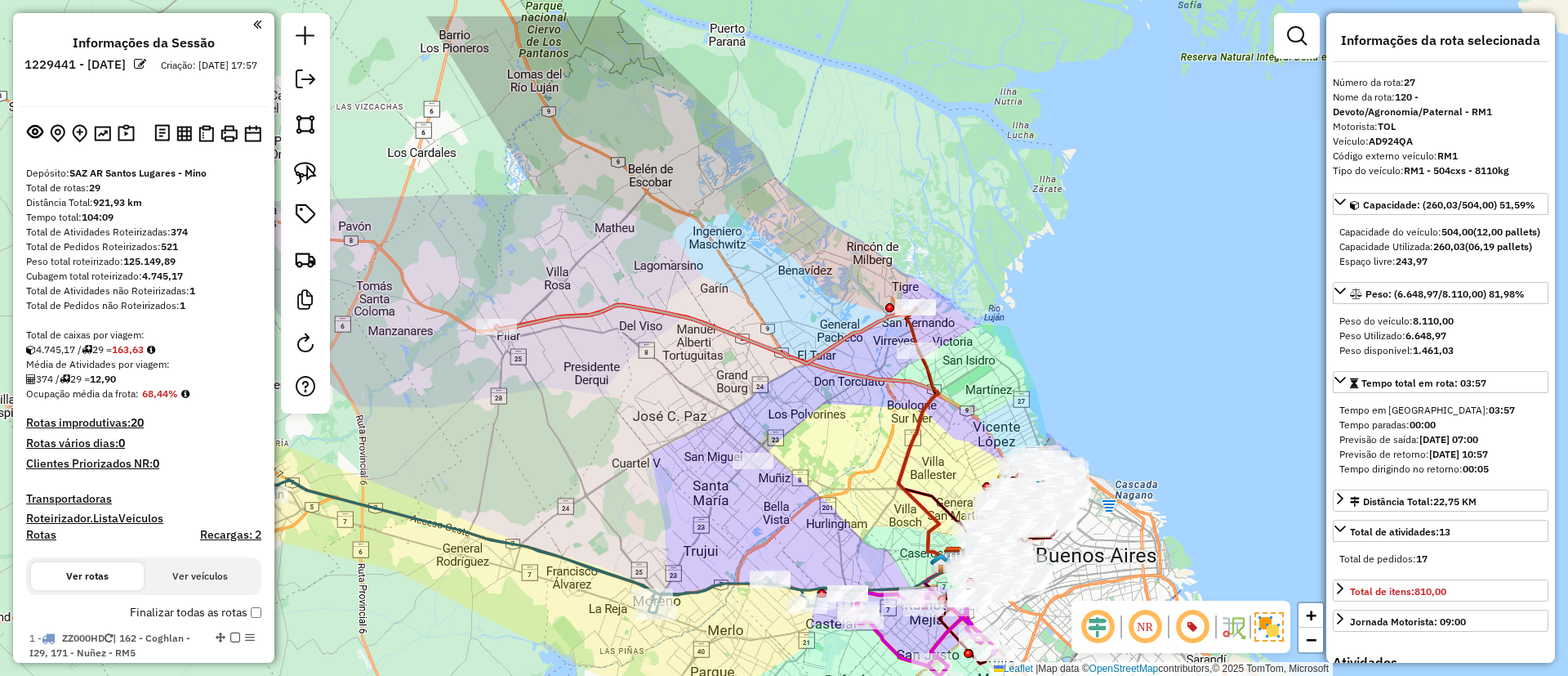
drag, startPoint x: 806, startPoint y: 373, endPoint x: 834, endPoint y: 388, distance: 31.8
click at [840, 440] on div "Janela de atendimento Grade de atendimento Capacidade Transportadoras Veículos …" at bounding box center [784, 338] width 1568 height 676
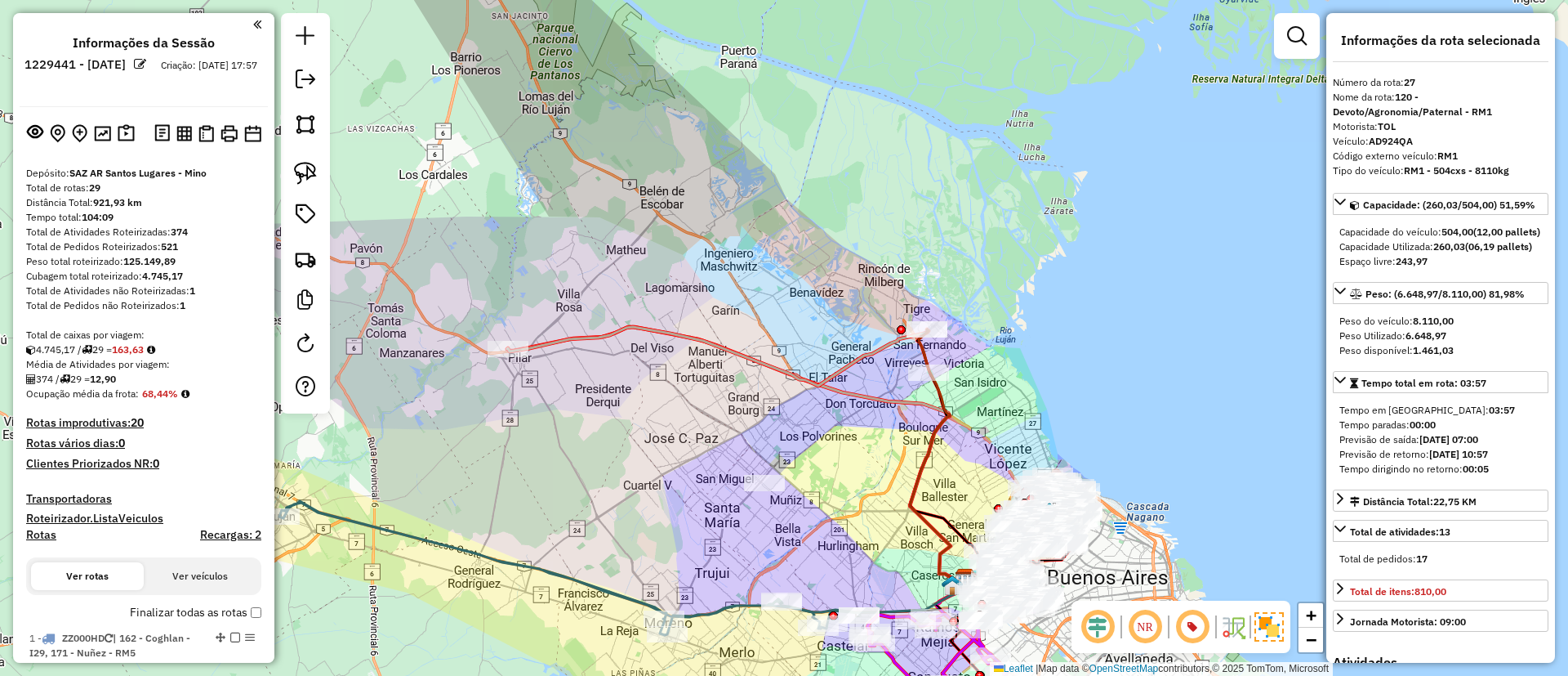
click at [851, 359] on icon at bounding box center [718, 357] width 421 height 59
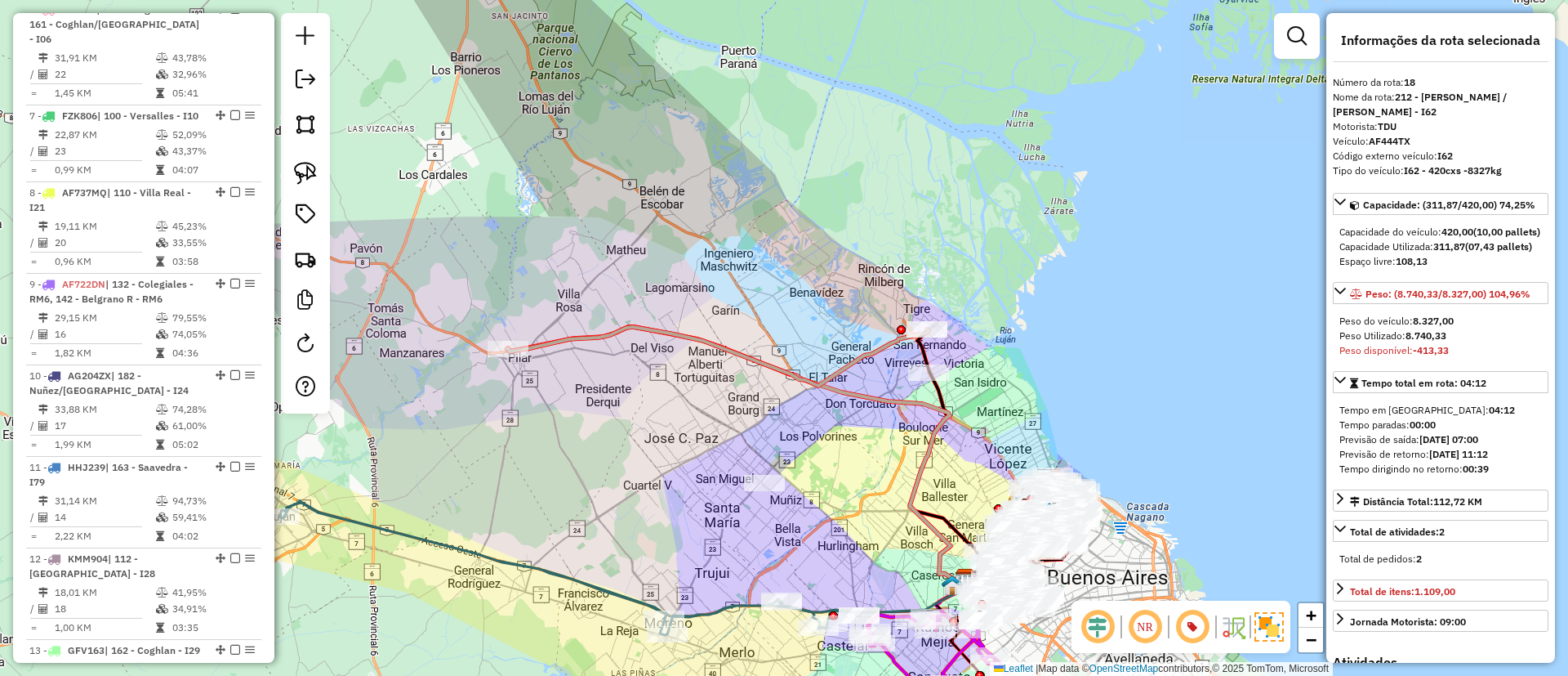
scroll to position [2200, 0]
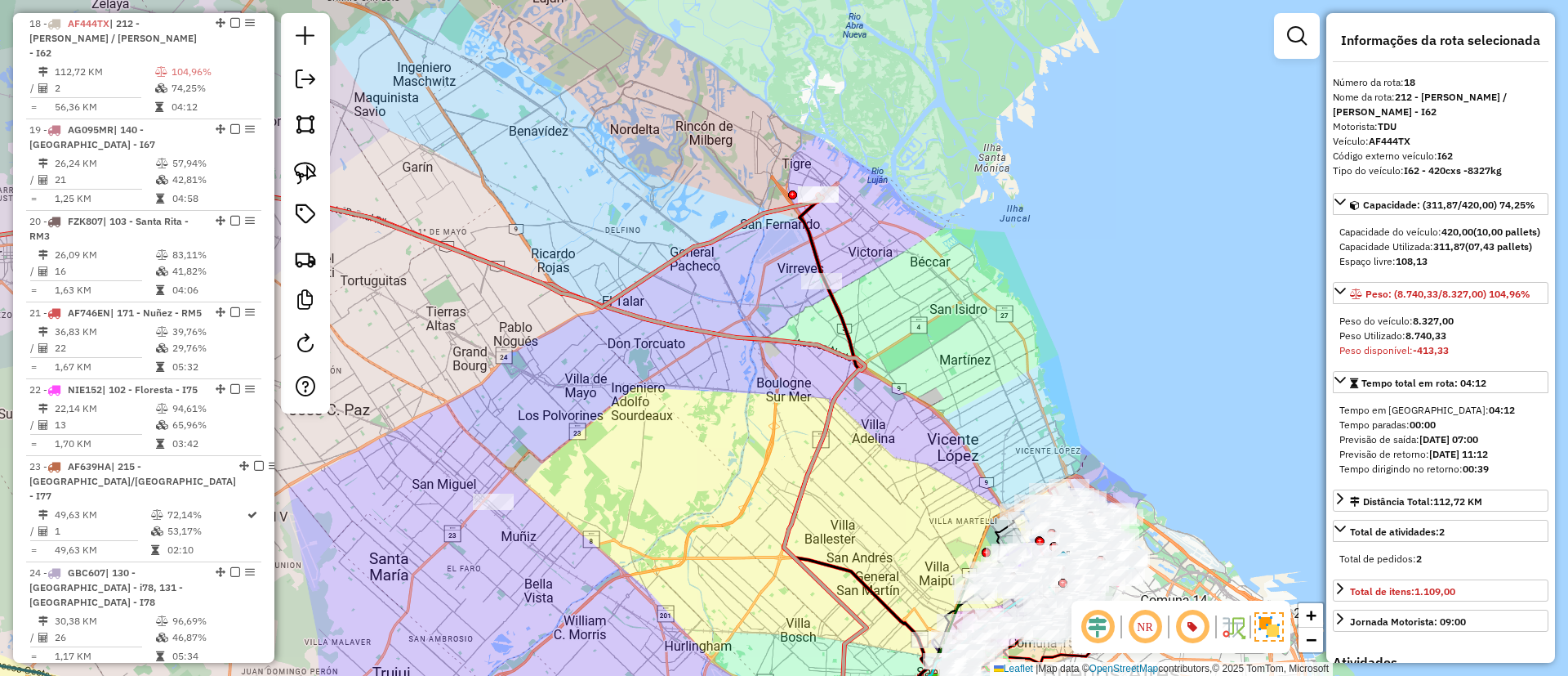
drag, startPoint x: 881, startPoint y: 554, endPoint x: 896, endPoint y: 316, distance: 238.5
click at [895, 318] on div "Janela de atendimento Grade de atendimento Capacidade Transportadoras Veículos …" at bounding box center [784, 338] width 1568 height 676
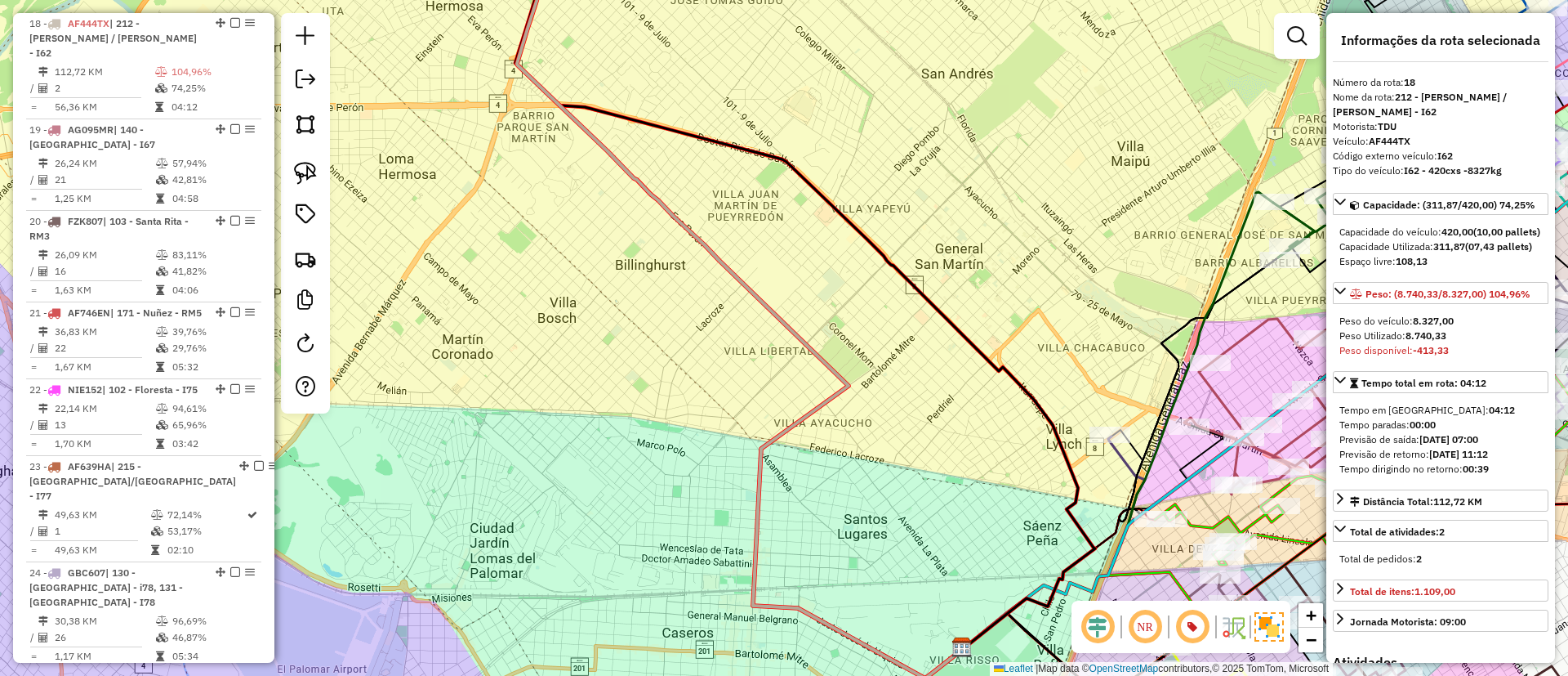
click at [1117, 450] on icon at bounding box center [1054, 542] width 183 height 212
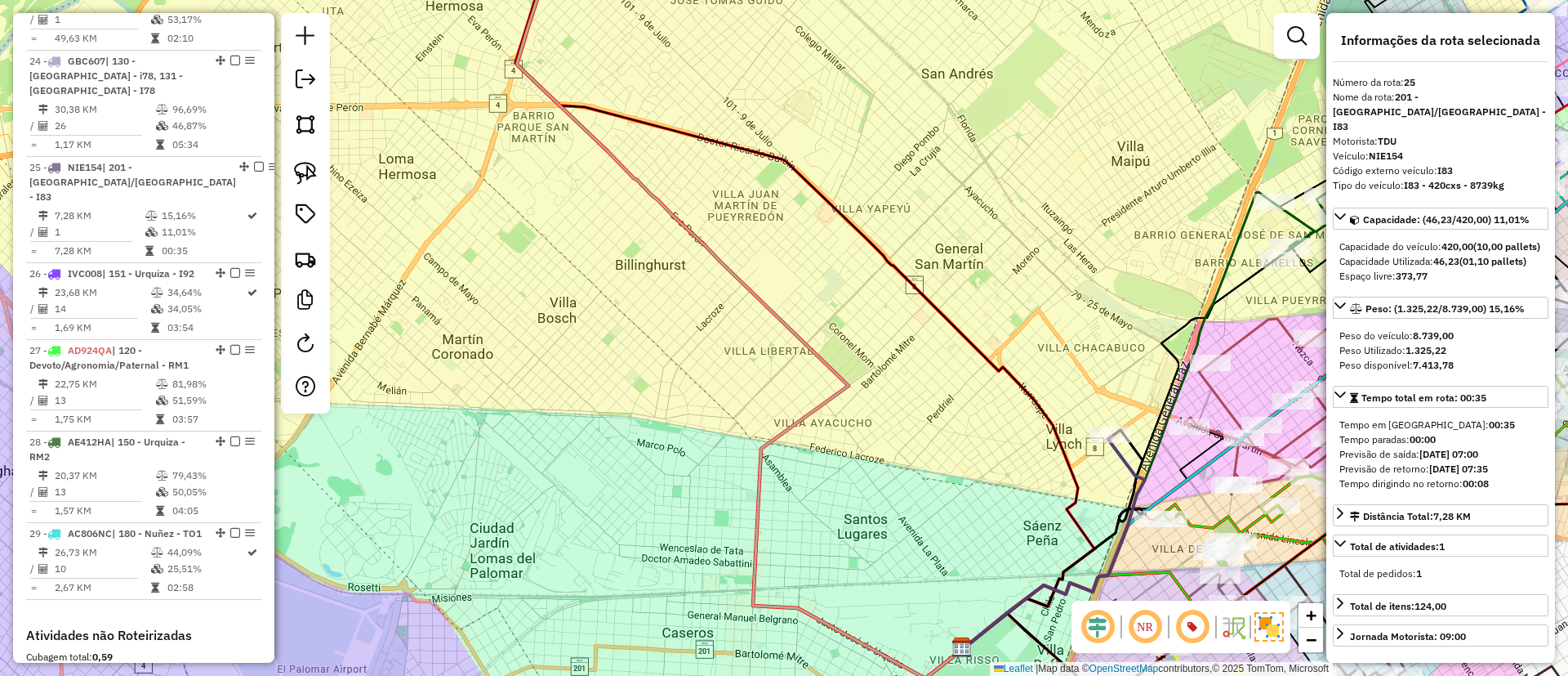
scroll to position [2841, 0]
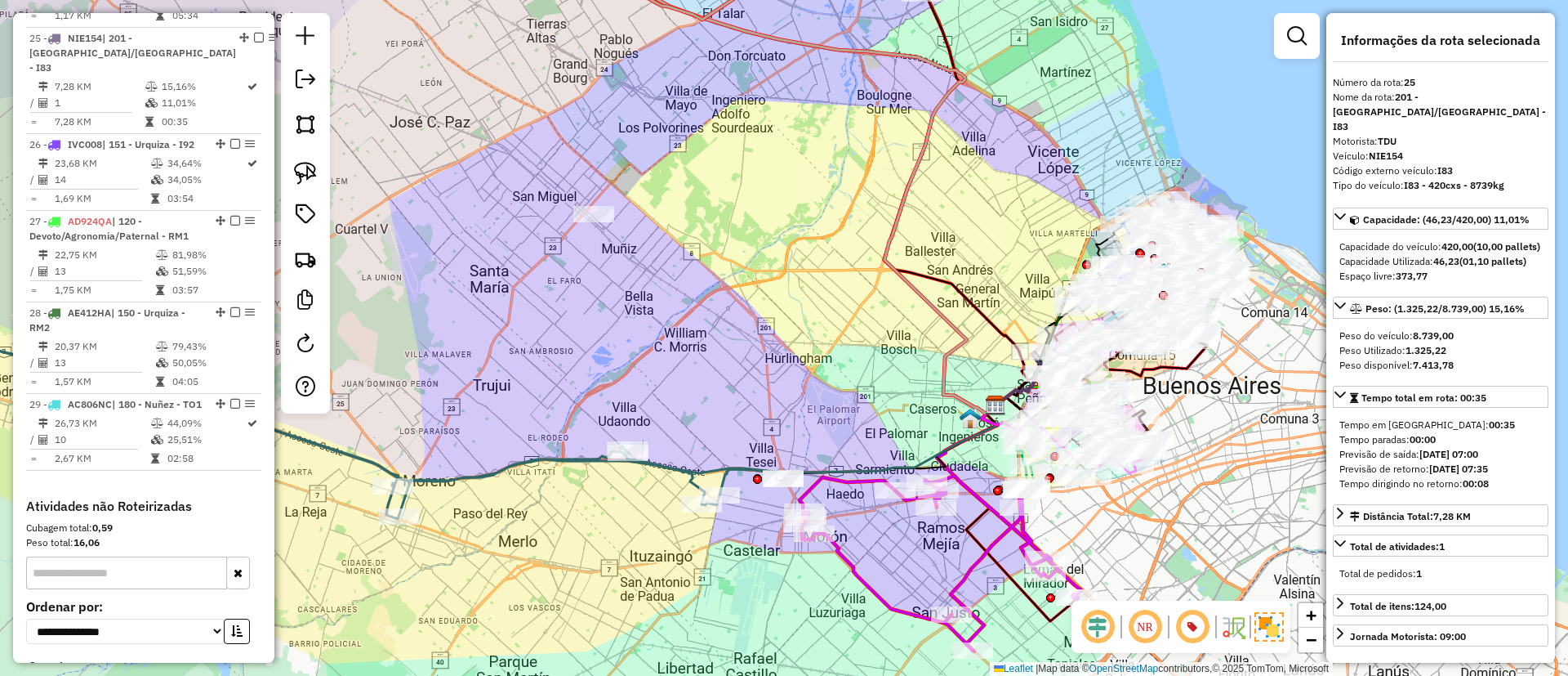
drag, startPoint x: 734, startPoint y: 142, endPoint x: 777, endPoint y: 447, distance: 308.0
click at [757, 475] on div "Janela de atendimento Grade de atendimento Capacidade Transportadoras Veículos …" at bounding box center [784, 338] width 1568 height 676
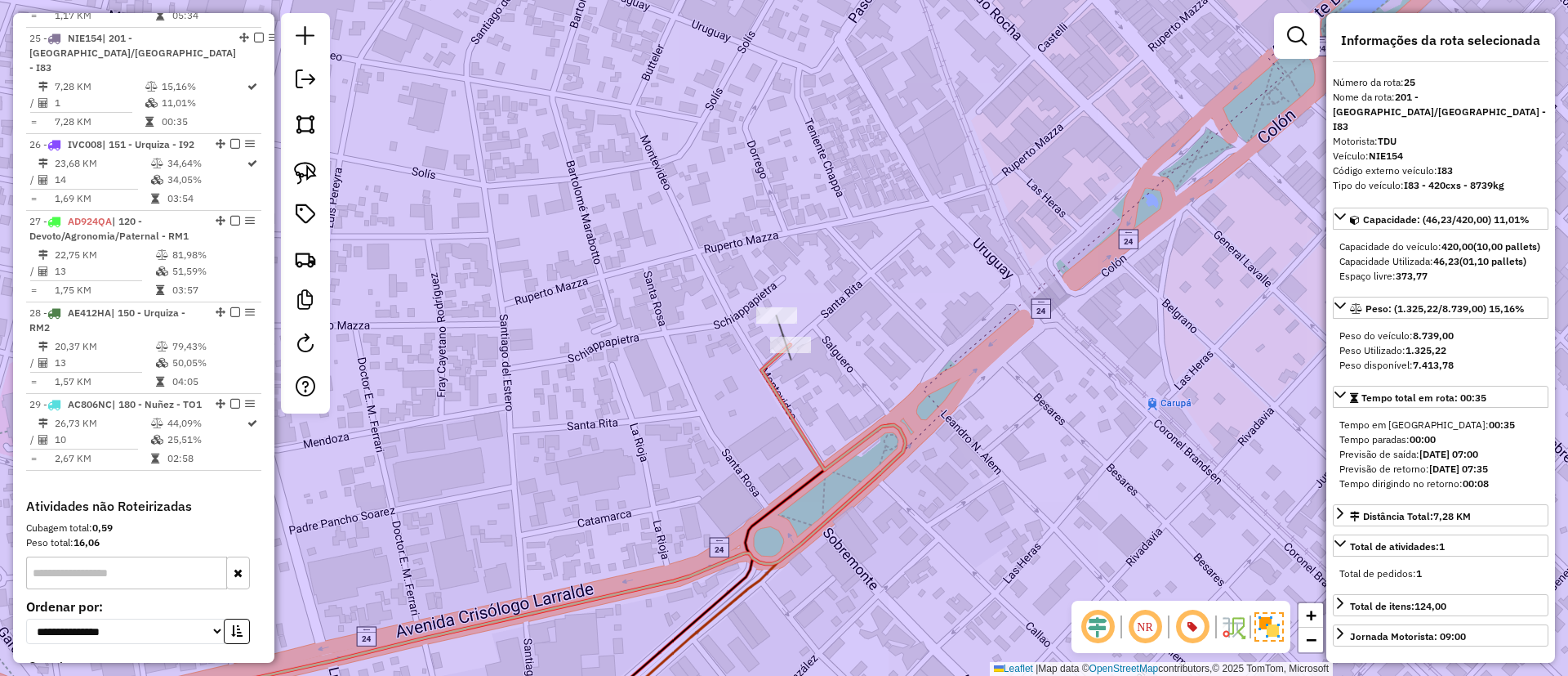
drag, startPoint x: 898, startPoint y: 412, endPoint x: 960, endPoint y: 325, distance: 106.8
click at [960, 325] on div "Janela de atendimento Grade de atendimento Capacidade Transportadoras Veículos …" at bounding box center [784, 338] width 1568 height 676
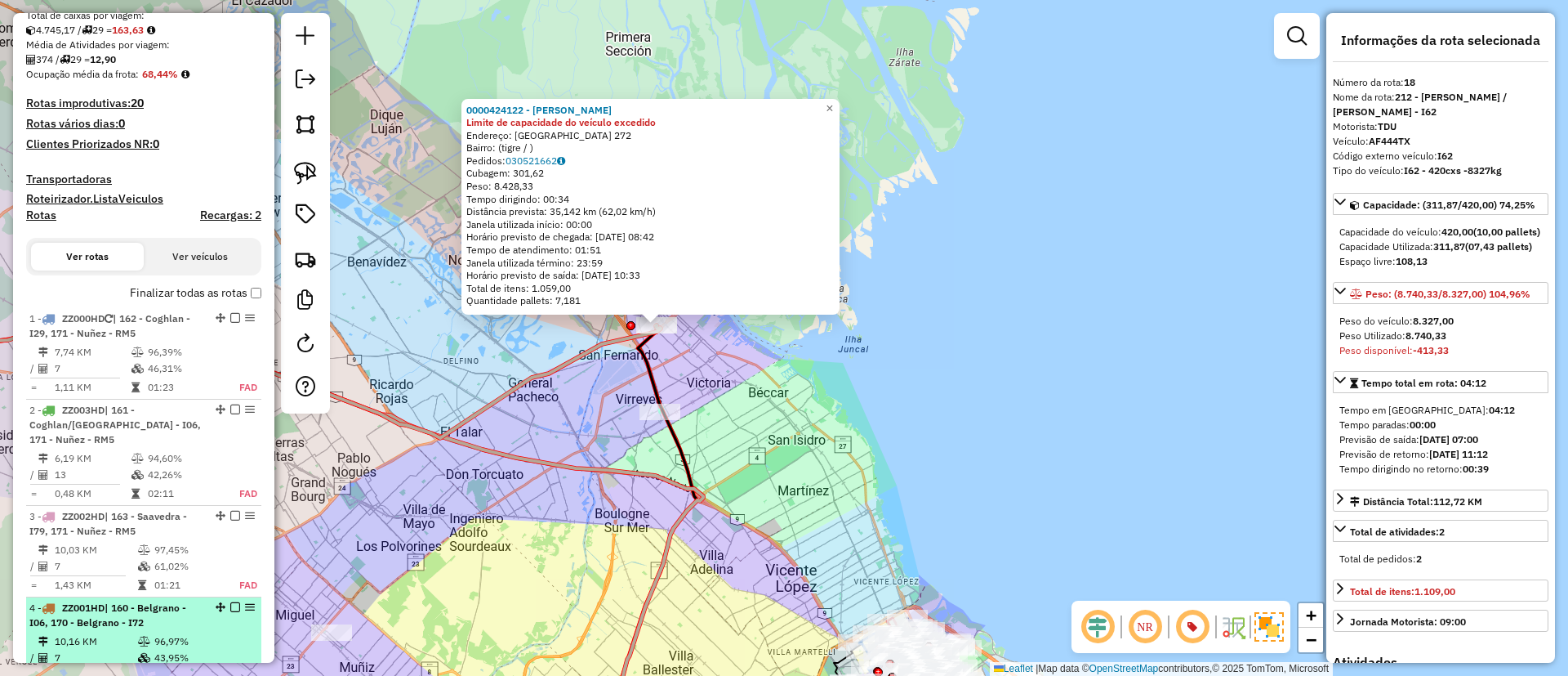
scroll to position [368, 0]
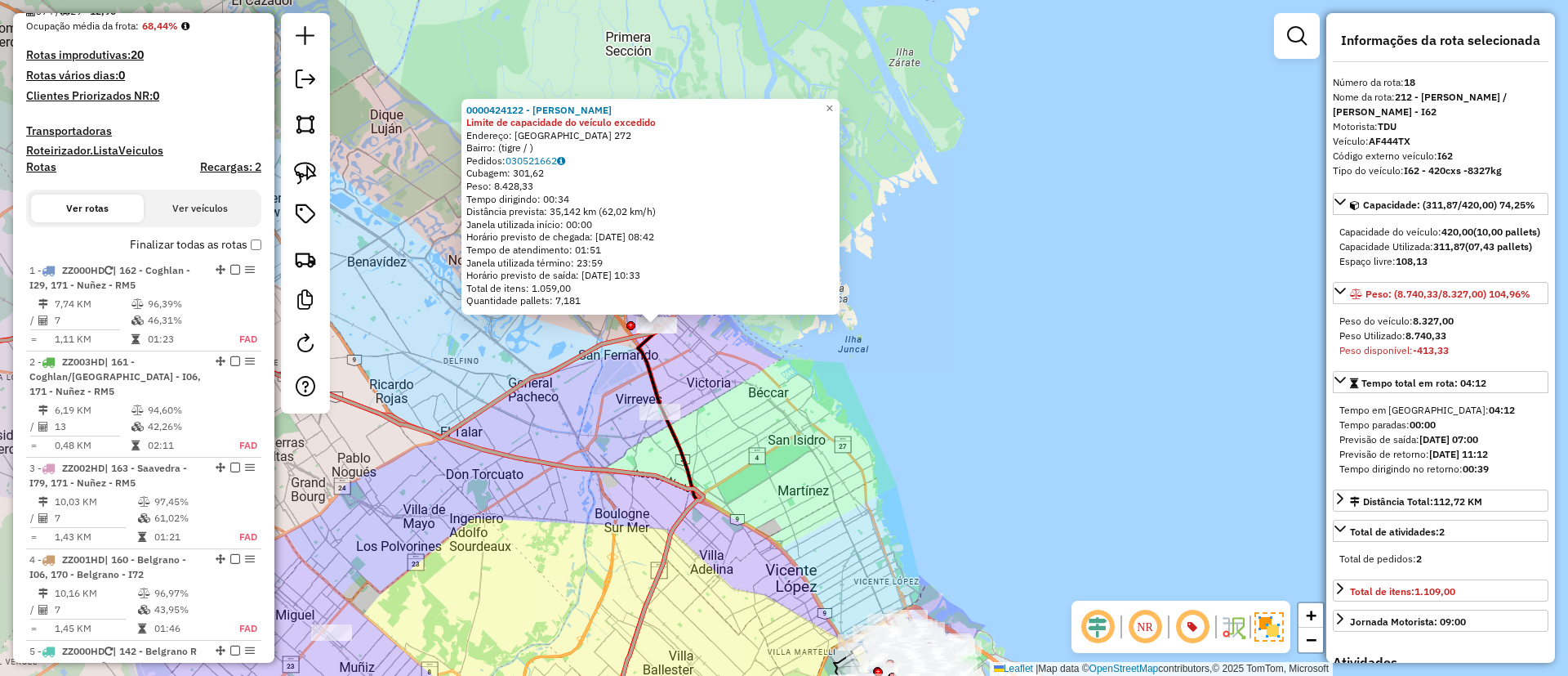
click at [170, 245] on label "Finalizar todas as rotas" at bounding box center [196, 245] width 132 height 17
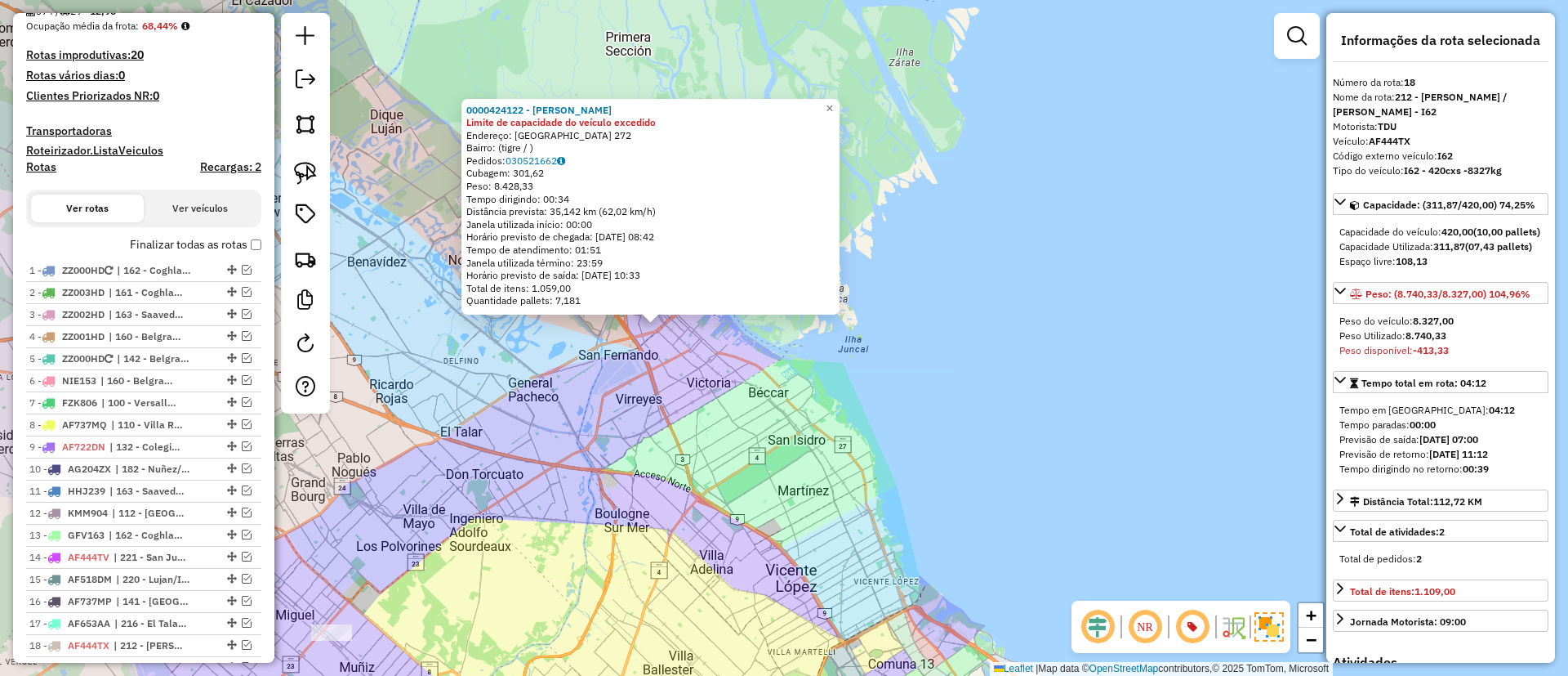
drag, startPoint x: 777, startPoint y: 360, endPoint x: 817, endPoint y: 334, distance: 47.7
click at [796, 349] on div "0000424122 - Cincunegui [PERSON_NAME] Limite de capacidade do veículo excedido …" at bounding box center [784, 338] width 1568 height 676
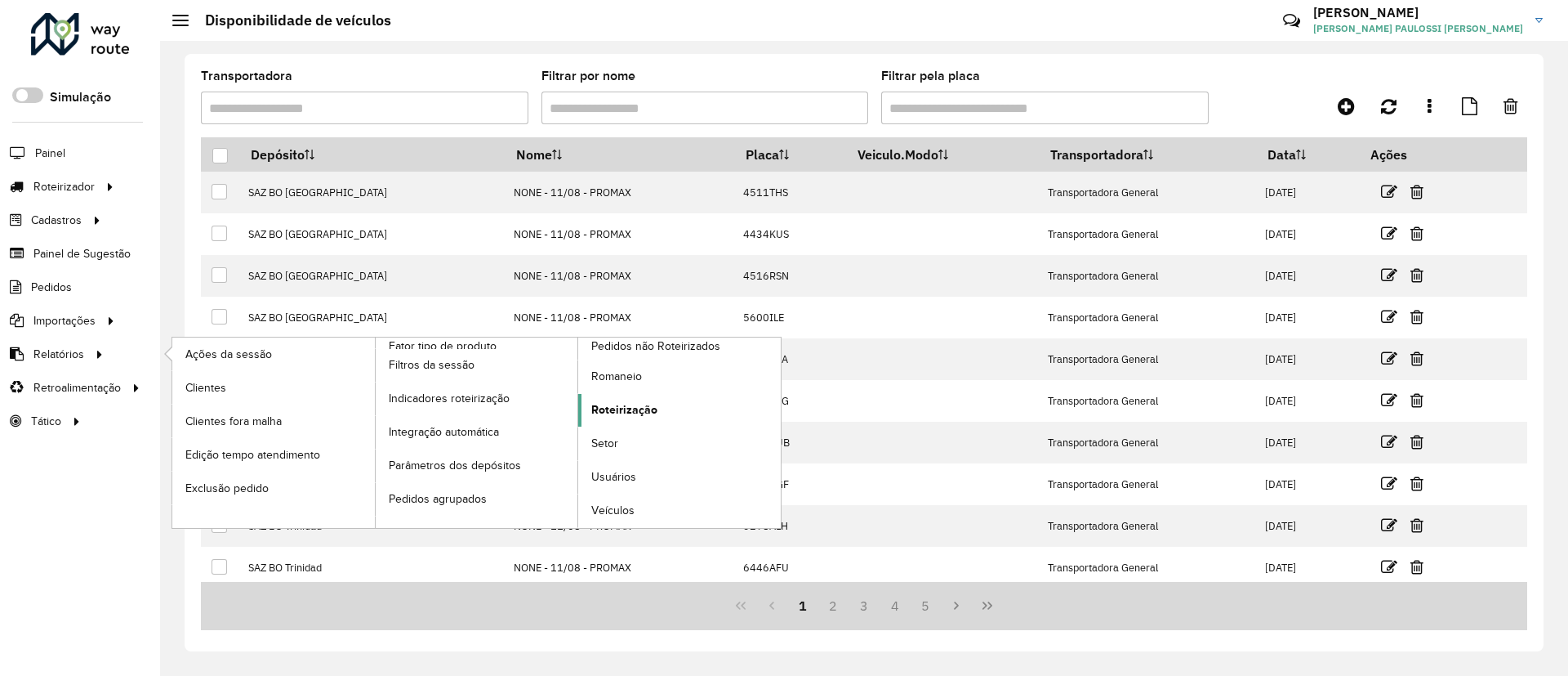
click at [597, 402] on span "Roteirização" at bounding box center [624, 410] width 66 height 17
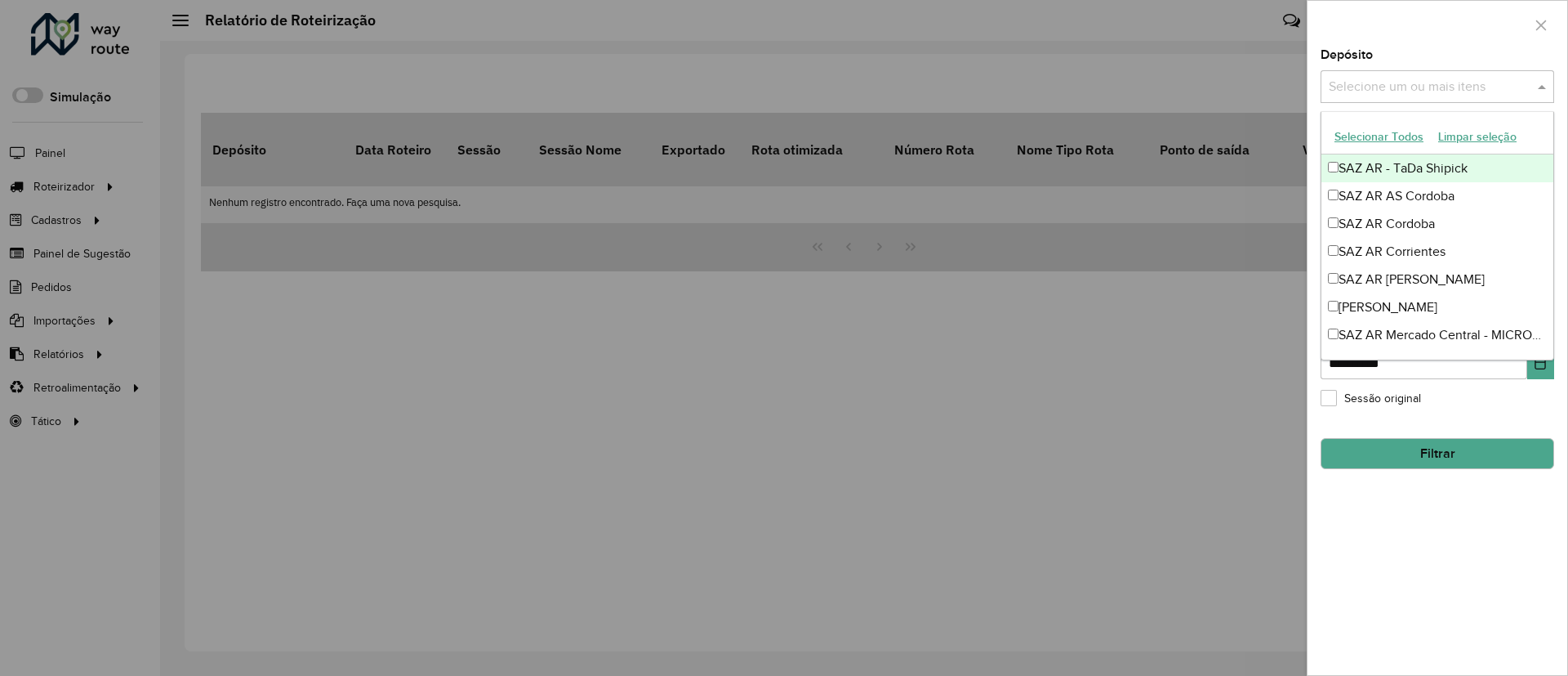
click at [1425, 87] on input "text" at bounding box center [1428, 87] width 209 height 20
type input "****"
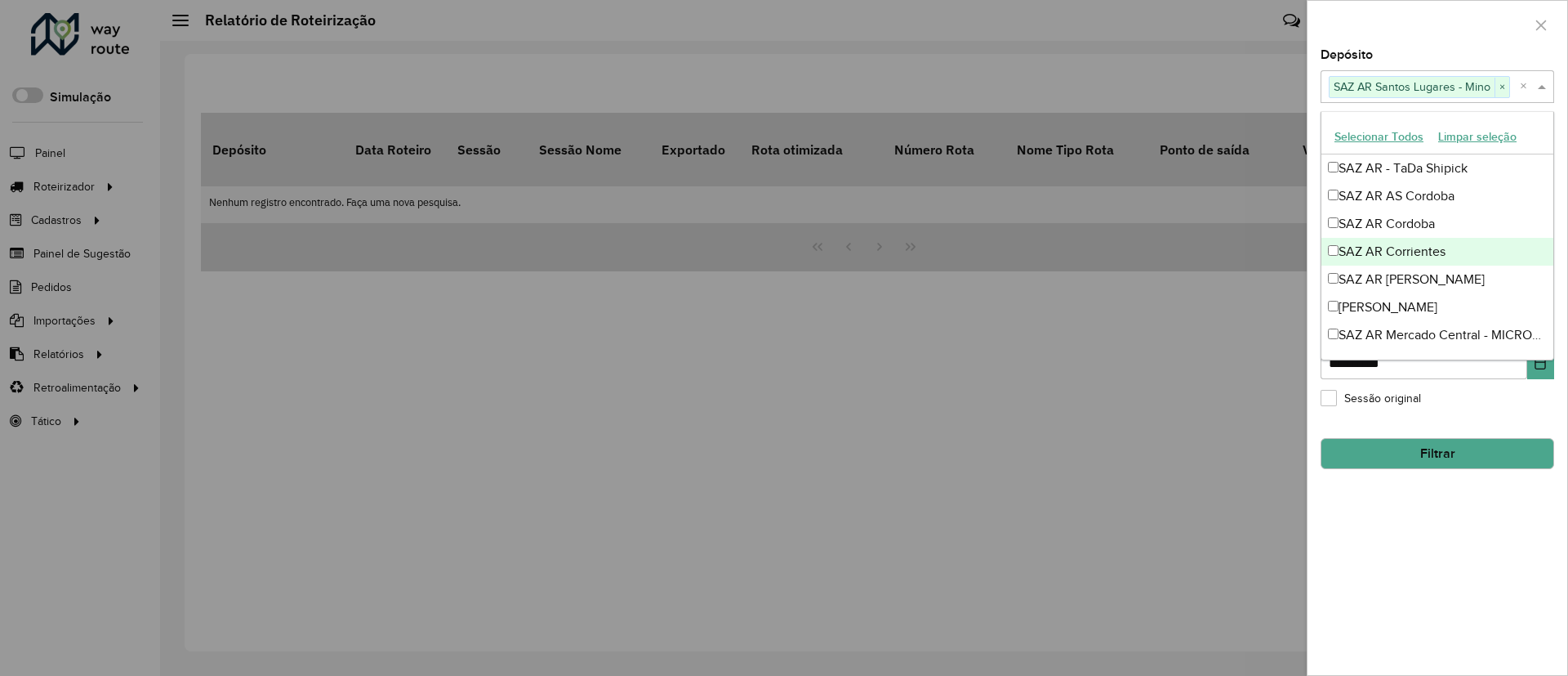
click at [1378, 512] on div "**********" at bounding box center [1437, 361] width 260 height 626
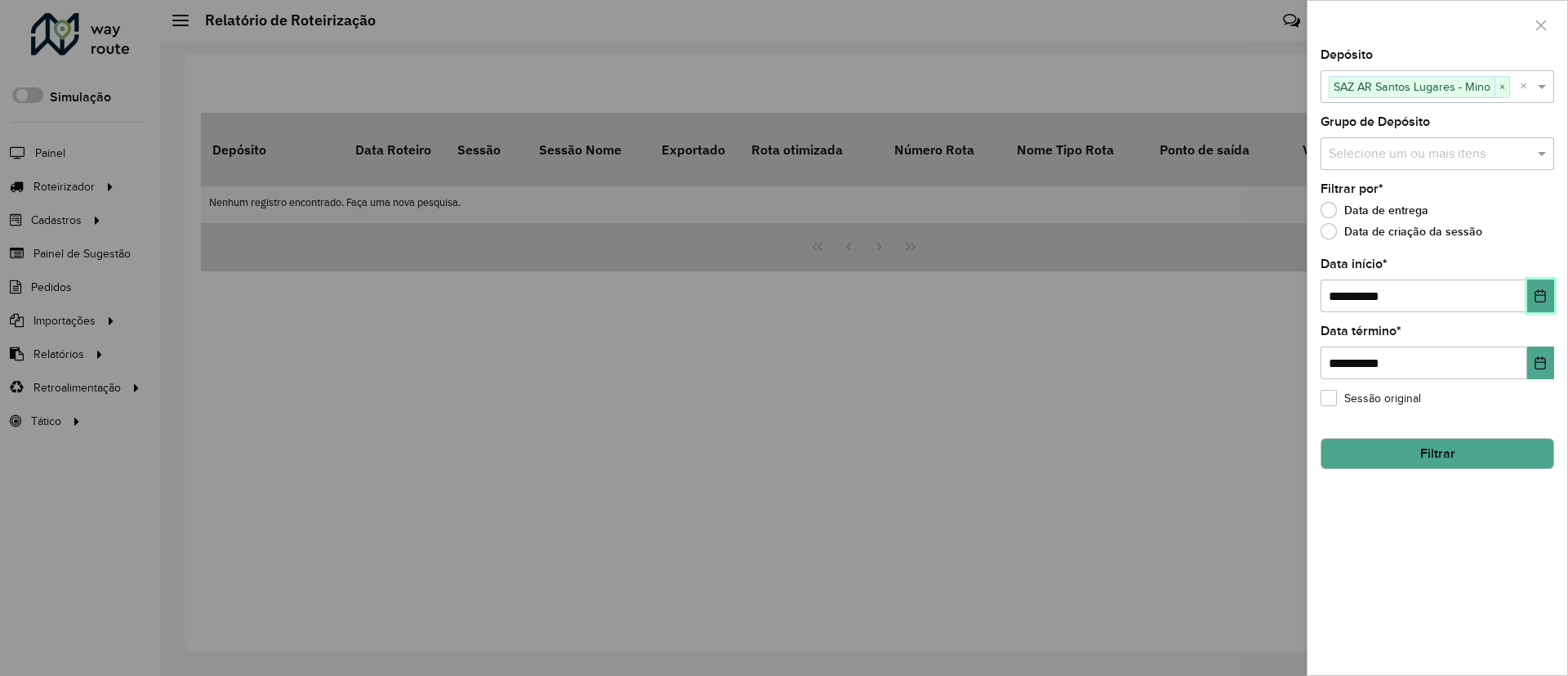
click at [1543, 298] on icon "Choose Date" at bounding box center [1540, 296] width 13 height 13
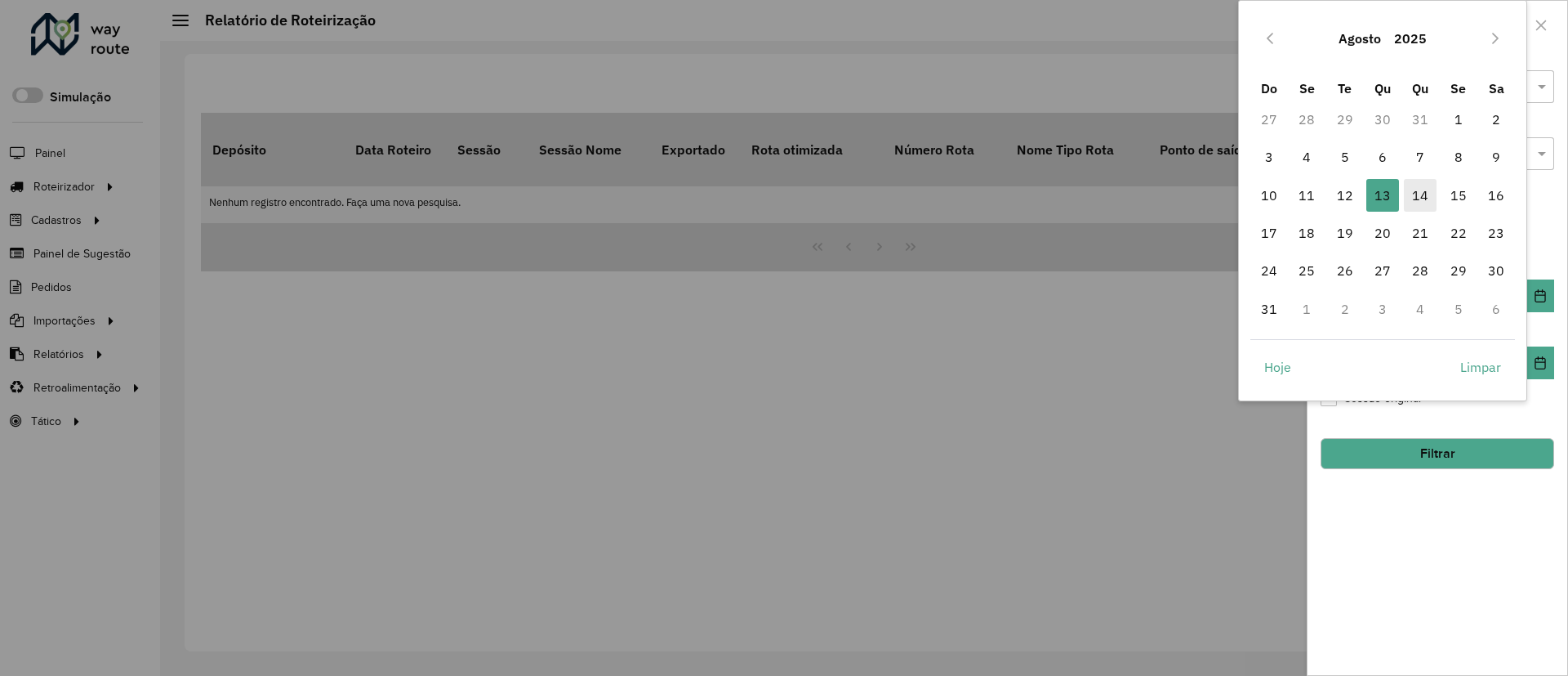
click at [1414, 200] on span "14" at bounding box center [1420, 195] width 32 height 33
type input "**********"
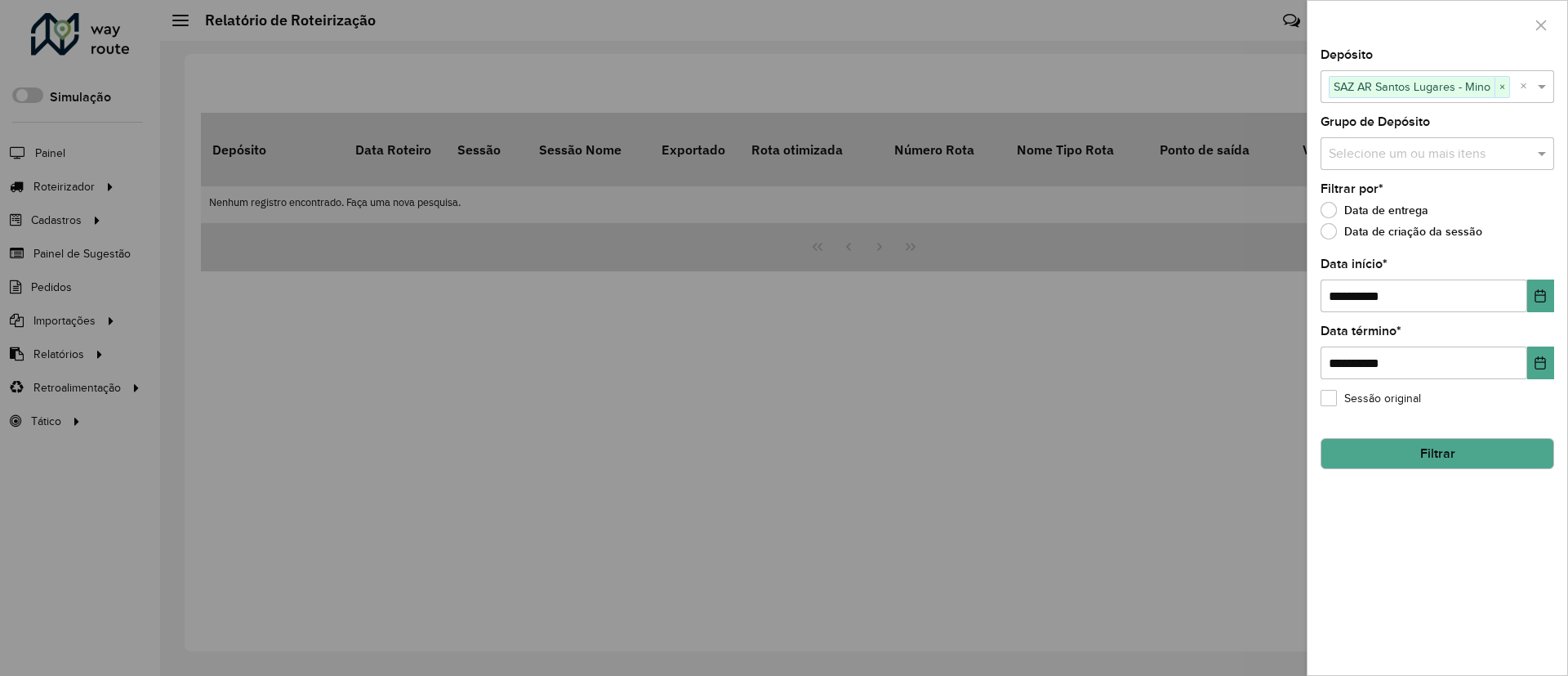
click at [1447, 457] on button "Filtrar" at bounding box center [1437, 453] width 233 height 31
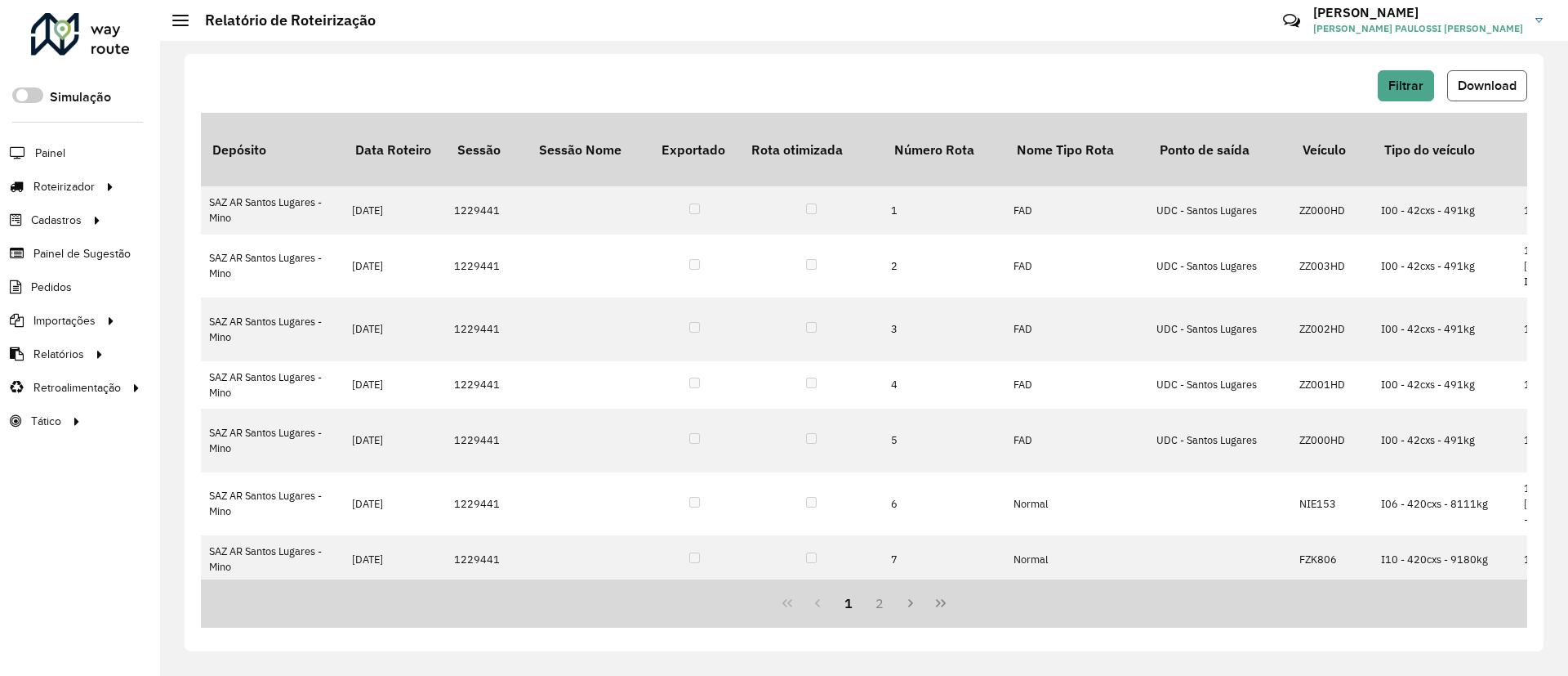
click at [1492, 84] on span "Download" at bounding box center [1488, 85] width 59 height 14
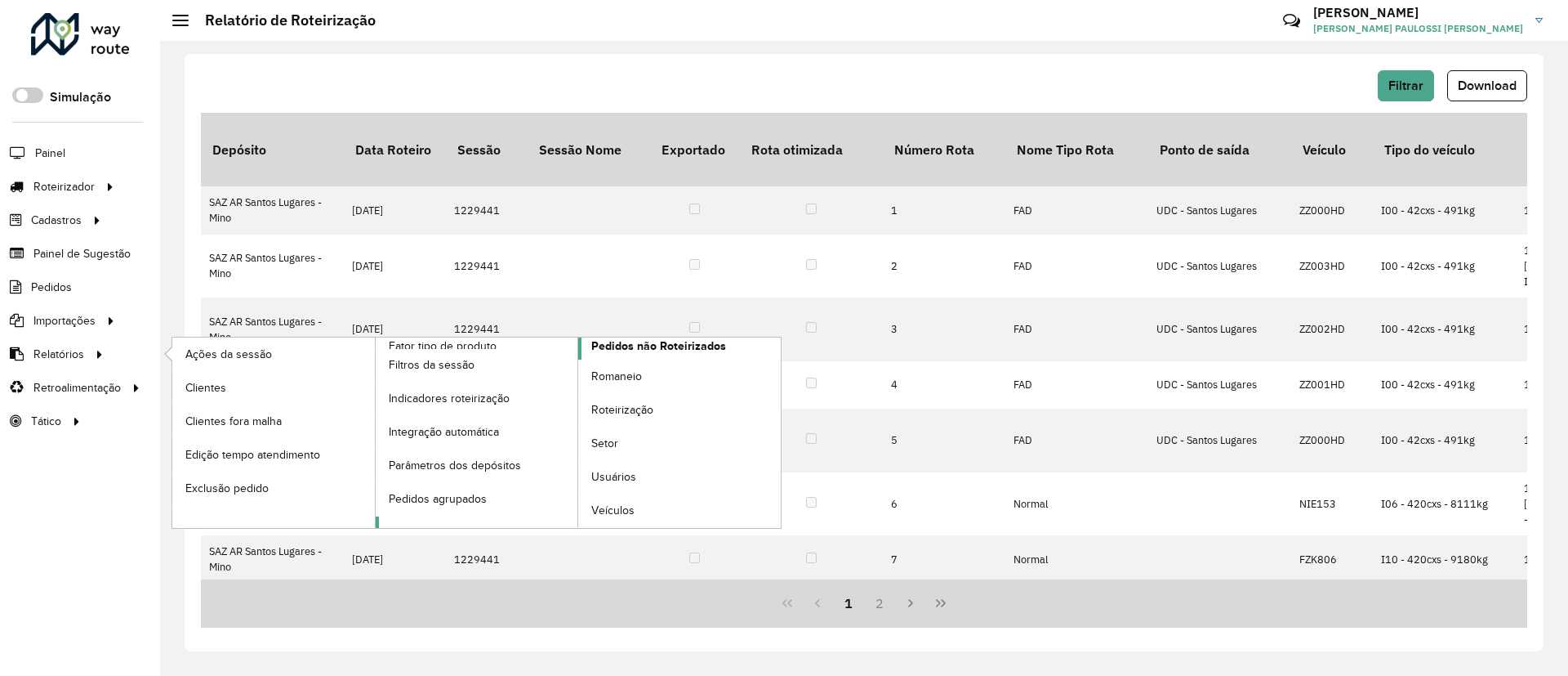
click at [637, 351] on span "Pedidos não Roteirizados" at bounding box center [658, 346] width 135 height 17
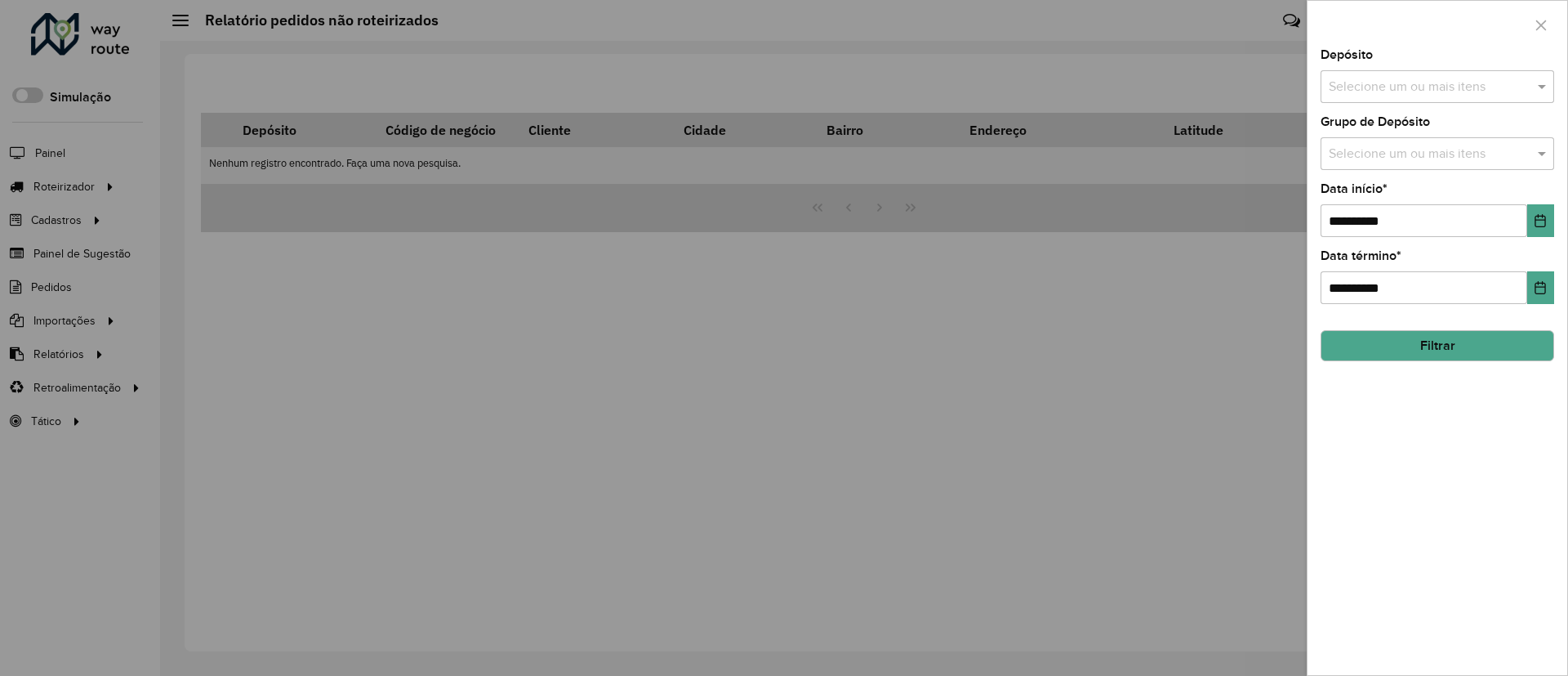
click at [1402, 87] on input "text" at bounding box center [1428, 87] width 209 height 20
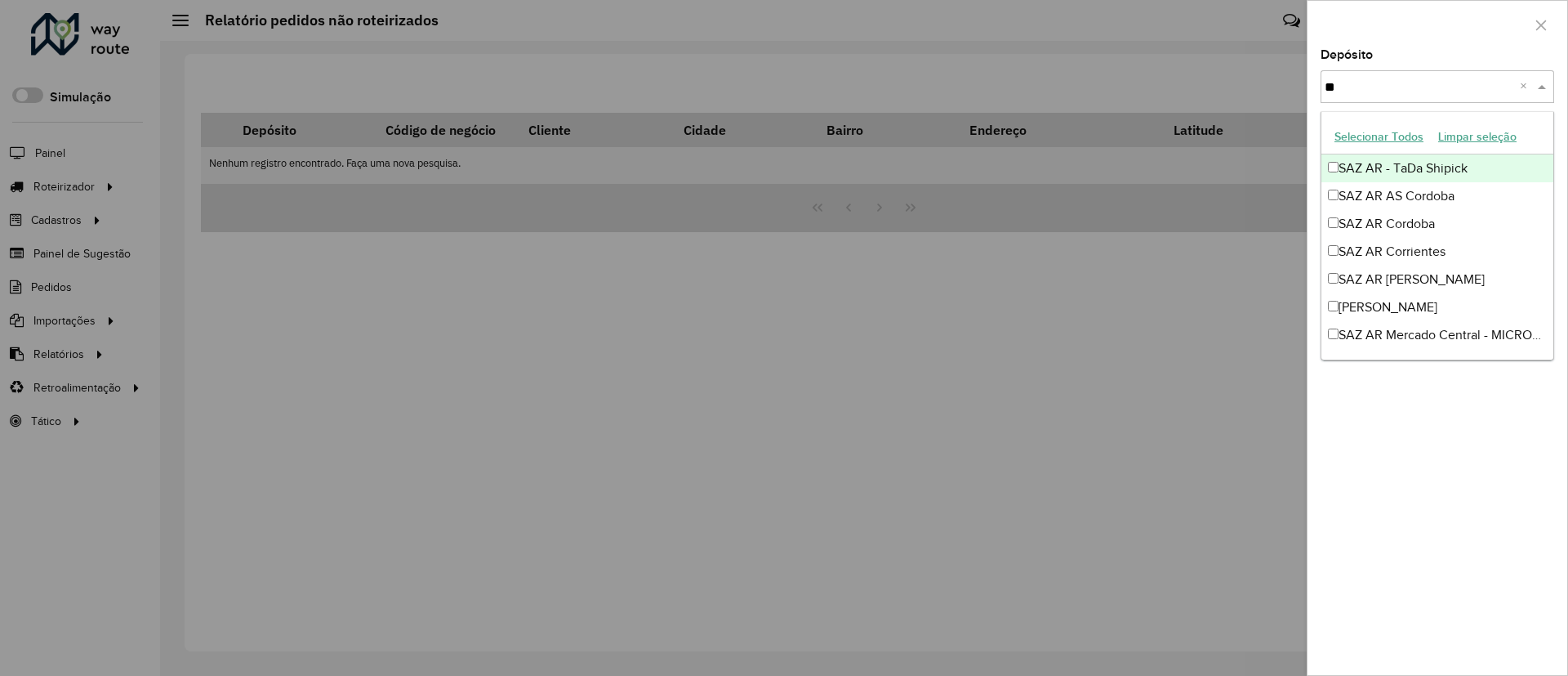
type input "***"
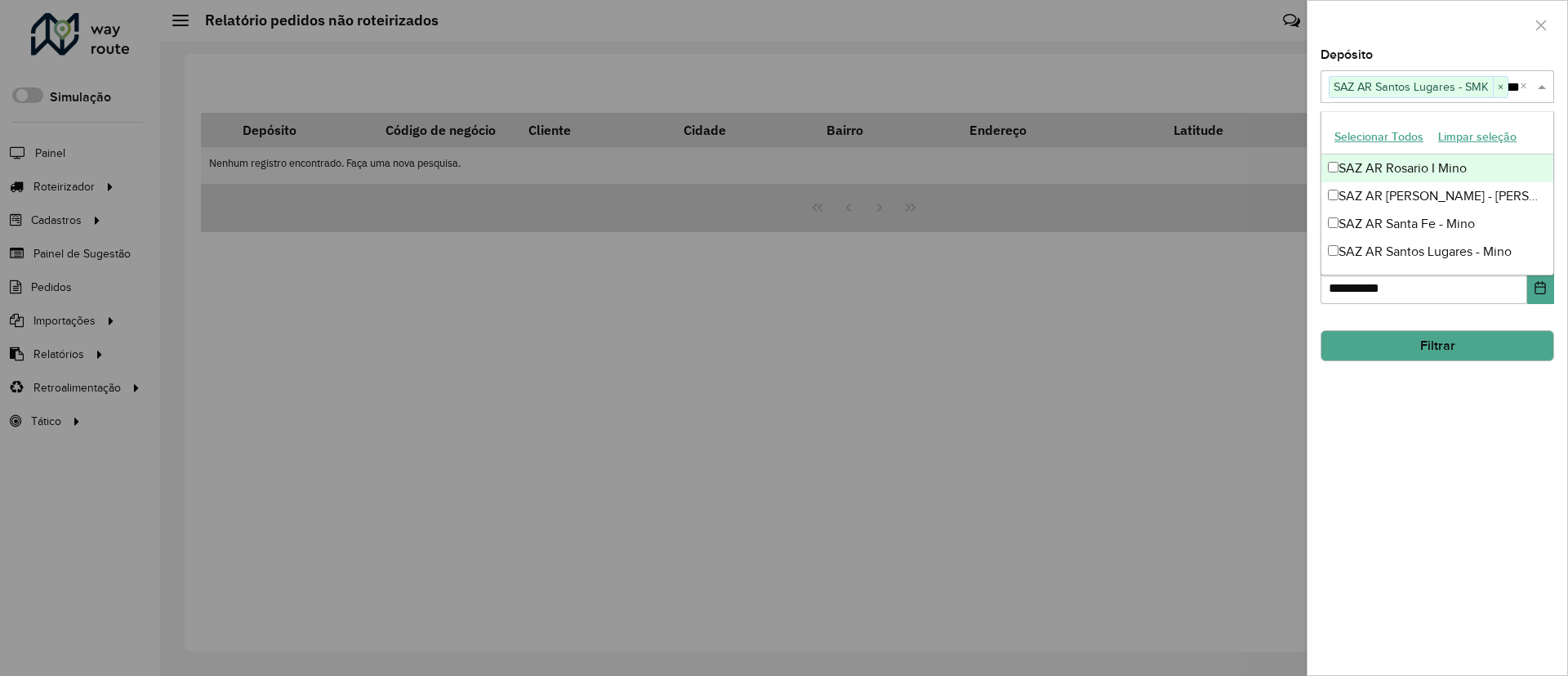
type input "****"
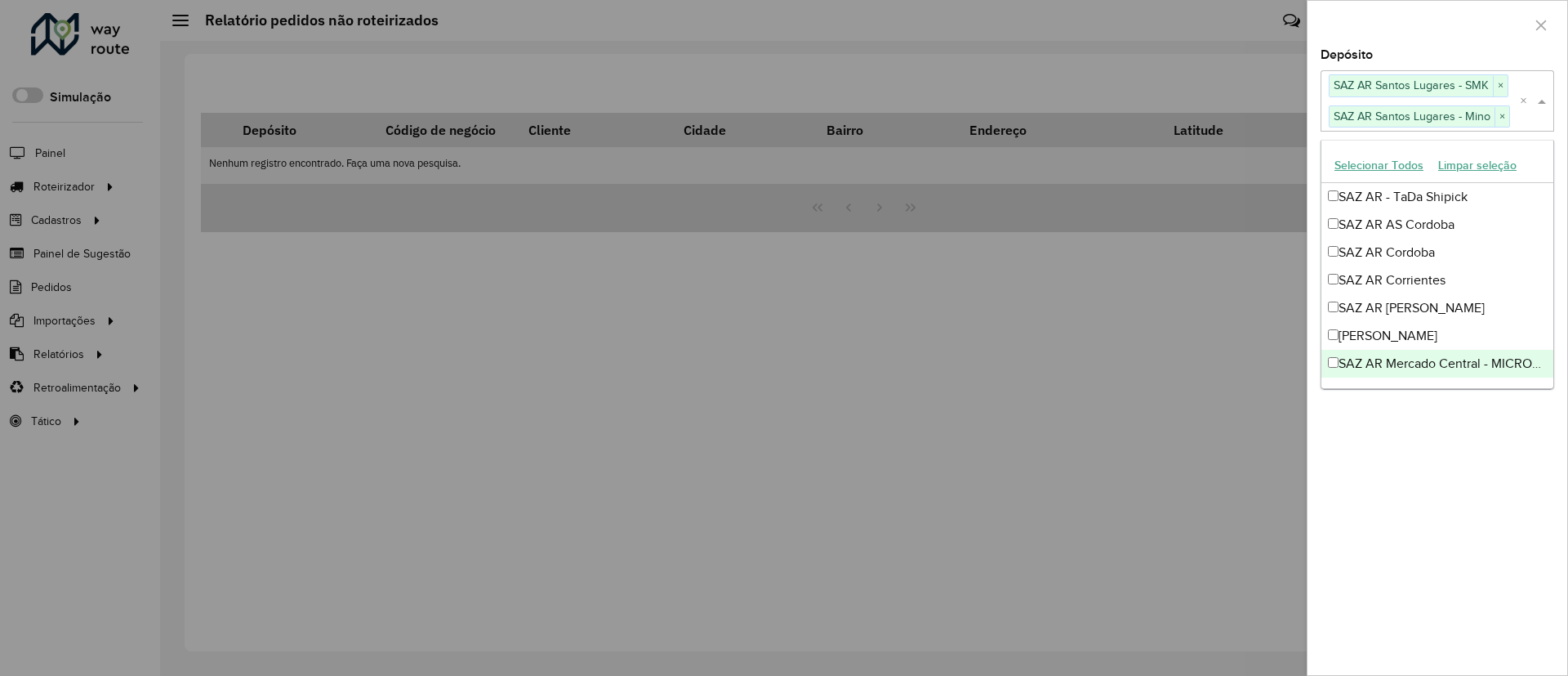
click at [1453, 417] on div "**********" at bounding box center [1437, 361] width 260 height 626
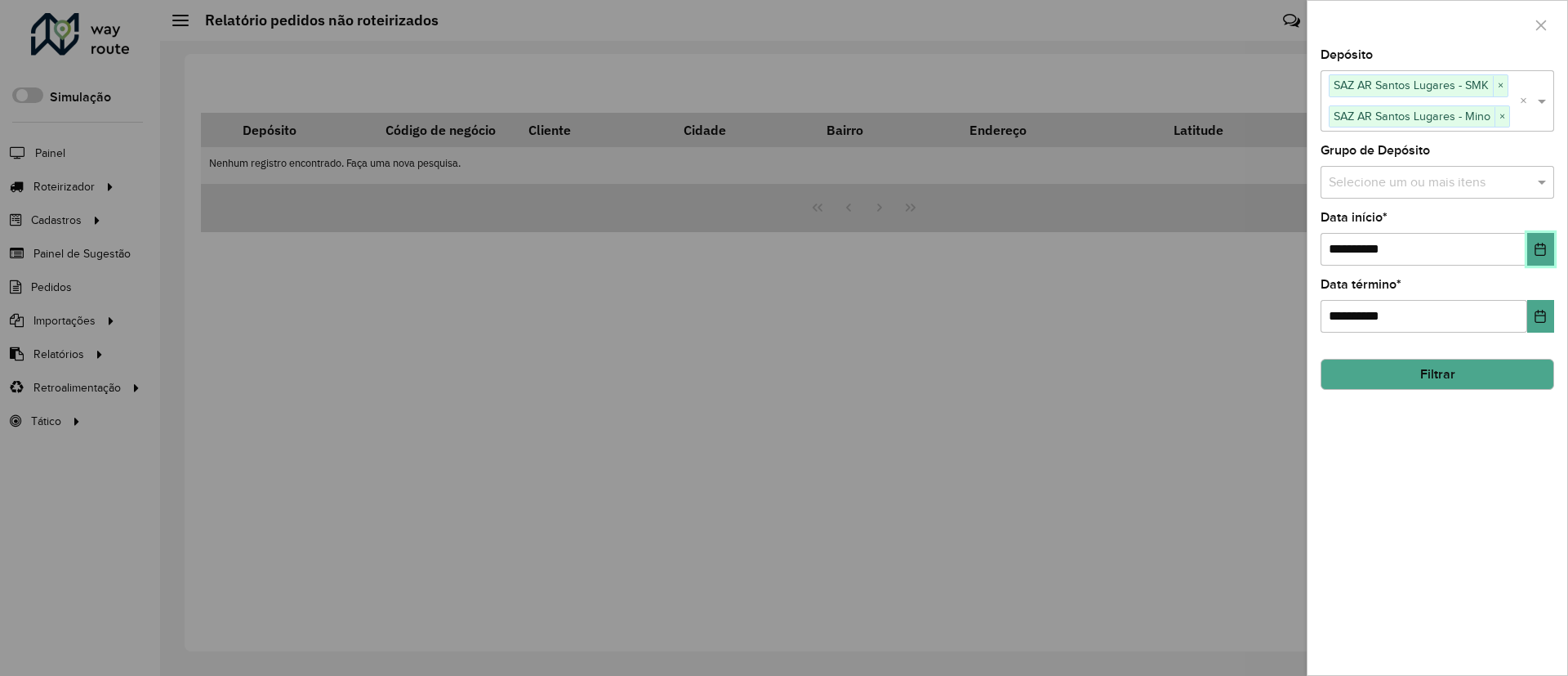
click at [1549, 241] on button "Choose Date" at bounding box center [1540, 250] width 27 height 33
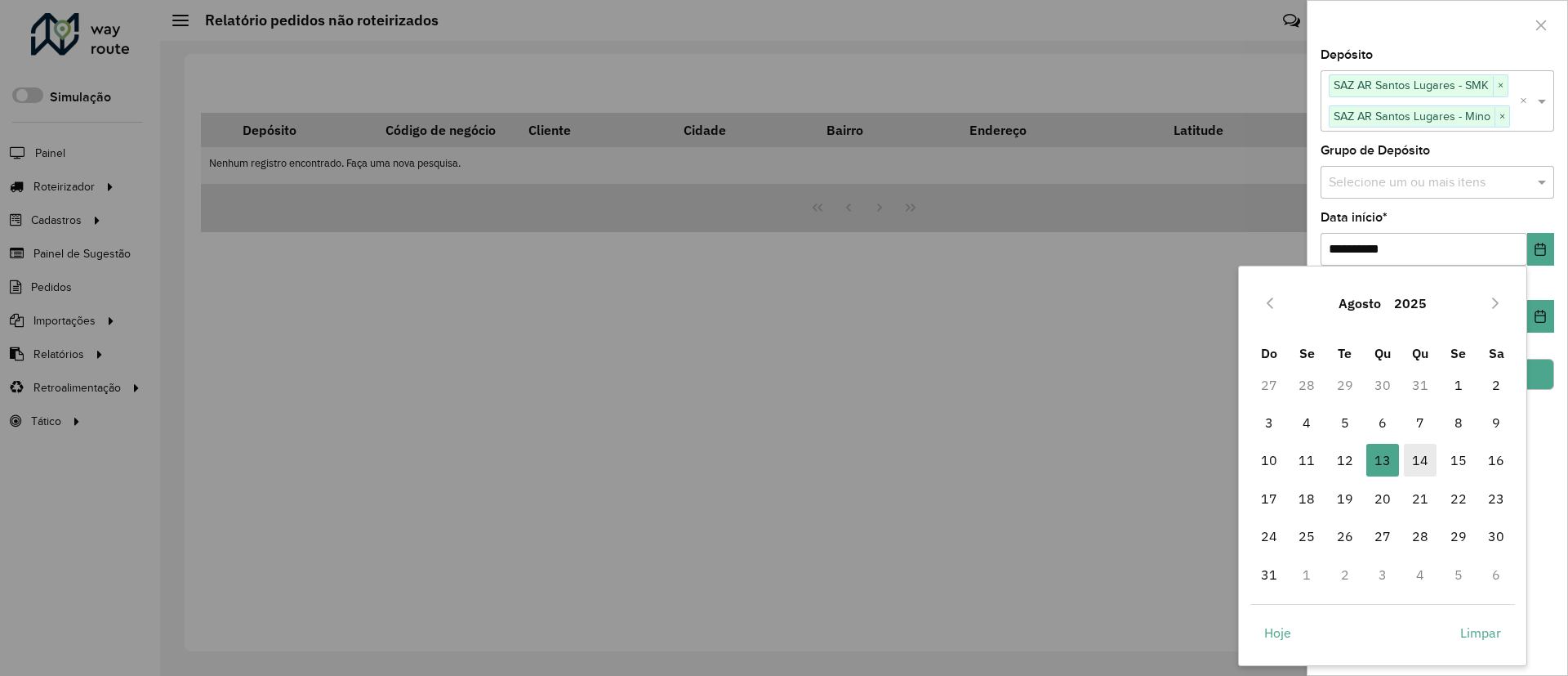
click at [1425, 458] on span "14" at bounding box center [1420, 460] width 32 height 33
type input "**********"
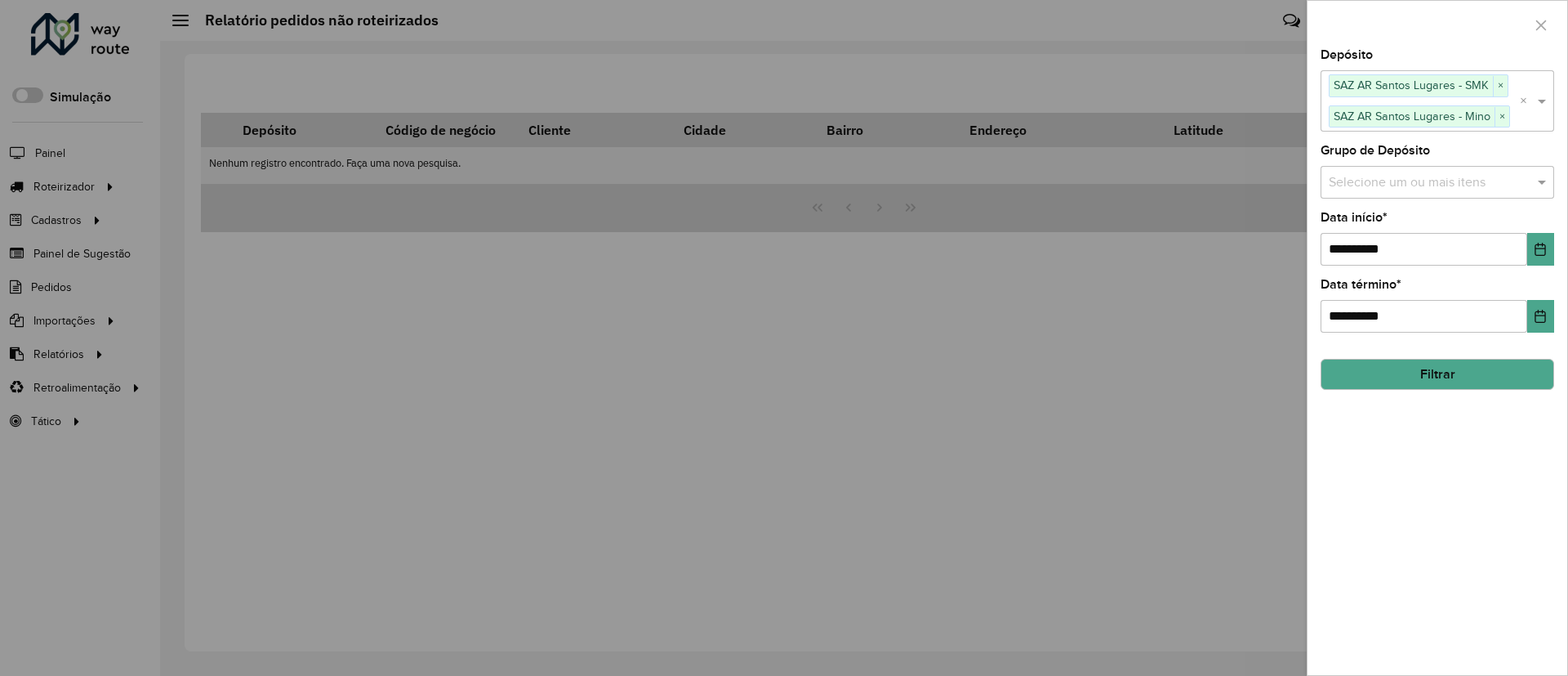
click at [1427, 368] on button "Filtrar" at bounding box center [1437, 374] width 233 height 31
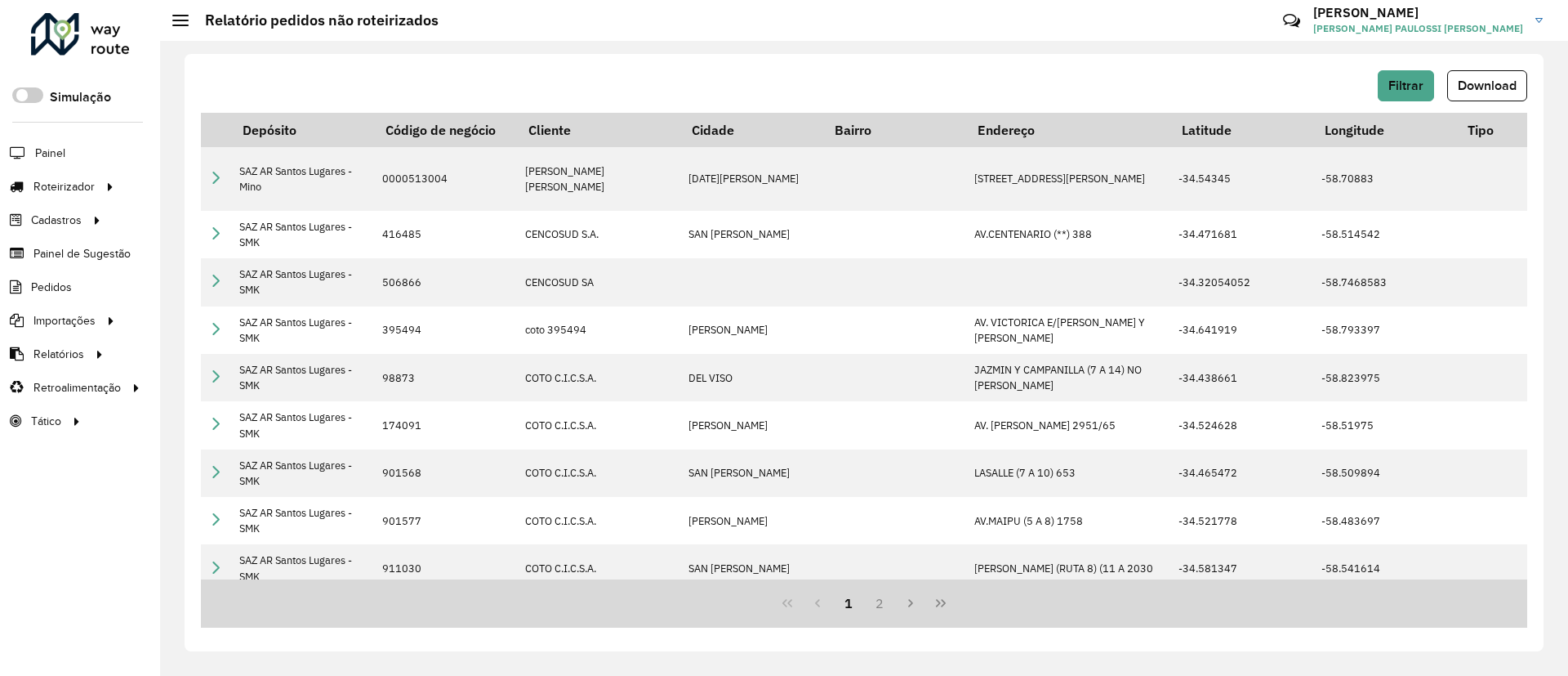
click at [1481, 56] on div "Filtrar Download Depósito Código de negócio Cliente Cidade Bairro Endereço Lati…" at bounding box center [864, 352] width 1359 height 598
click at [1479, 74] on button "Download" at bounding box center [1487, 86] width 80 height 31
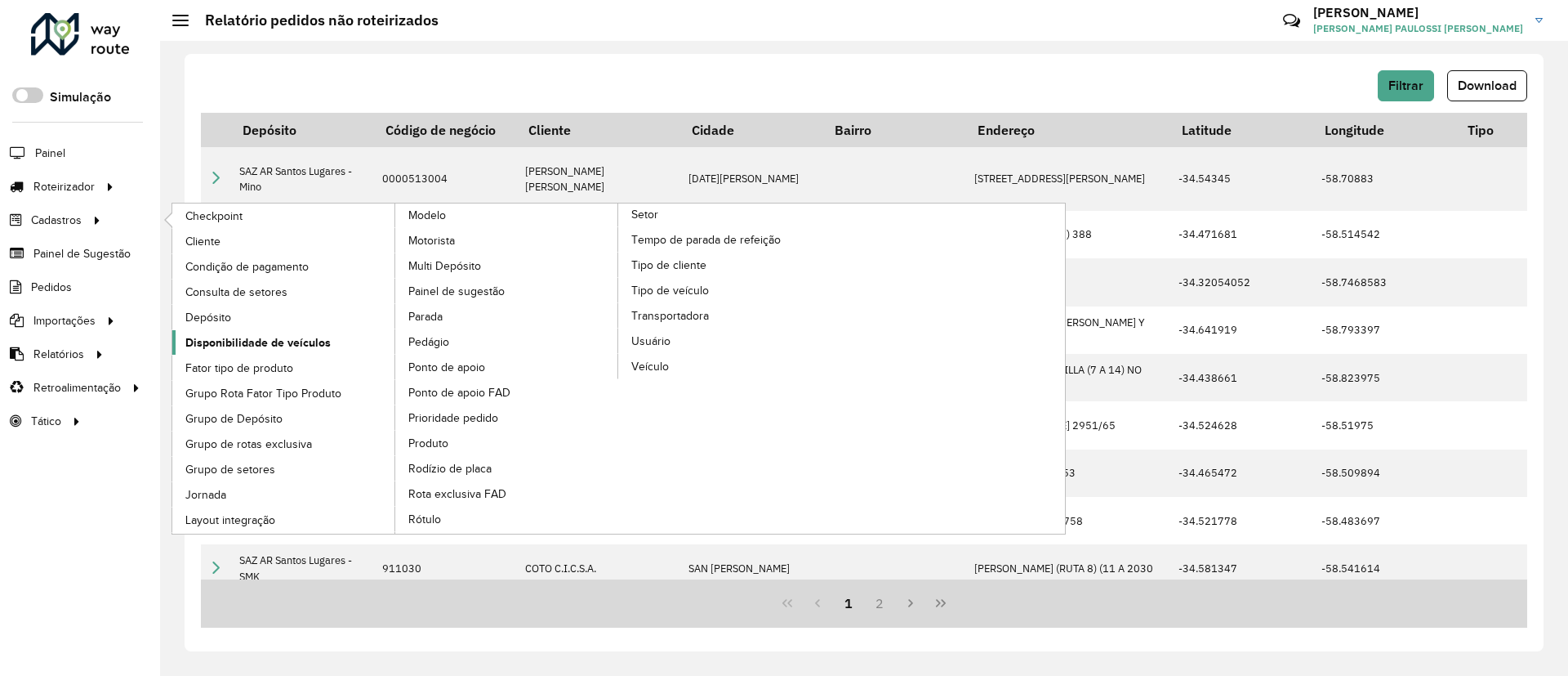
click at [280, 341] on span "Disponibilidade de veículos" at bounding box center [258, 343] width 145 height 17
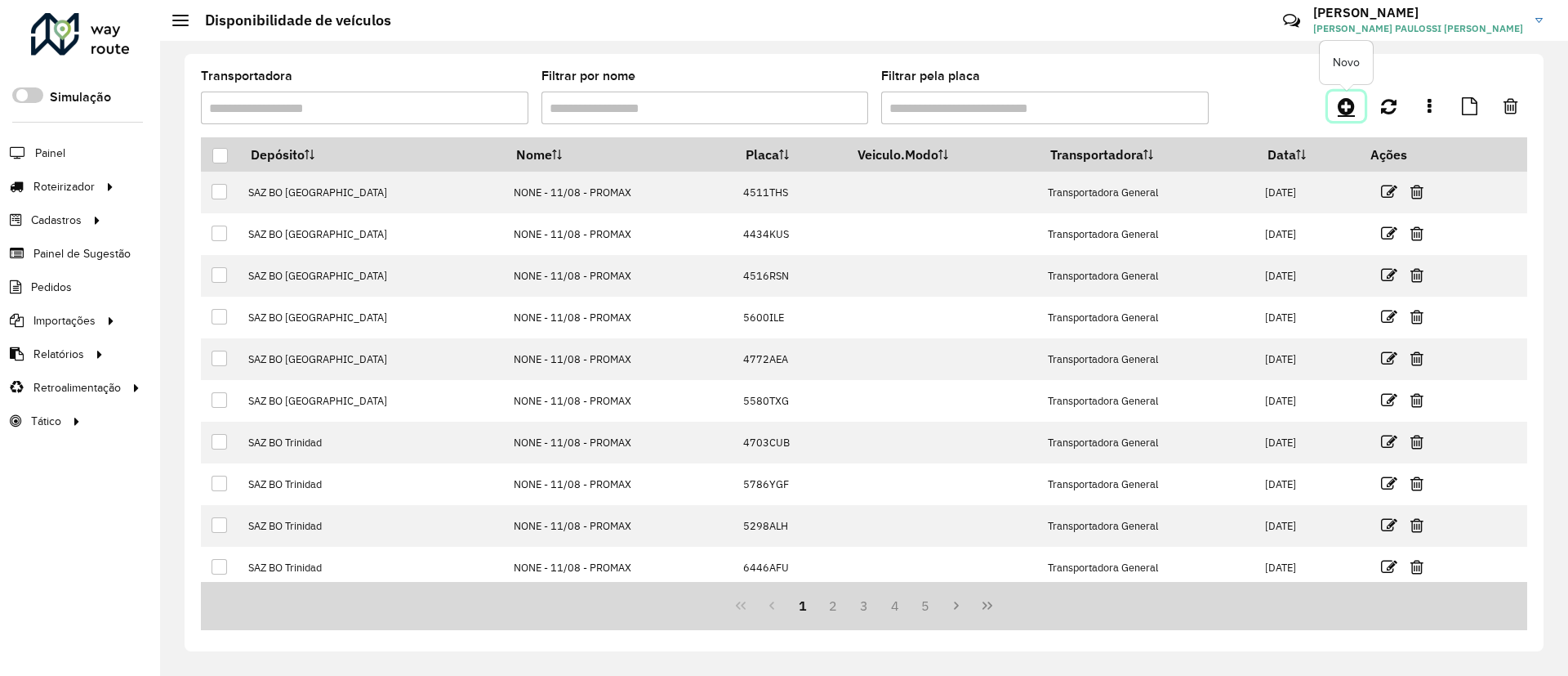
click at [1344, 98] on icon at bounding box center [1346, 106] width 17 height 20
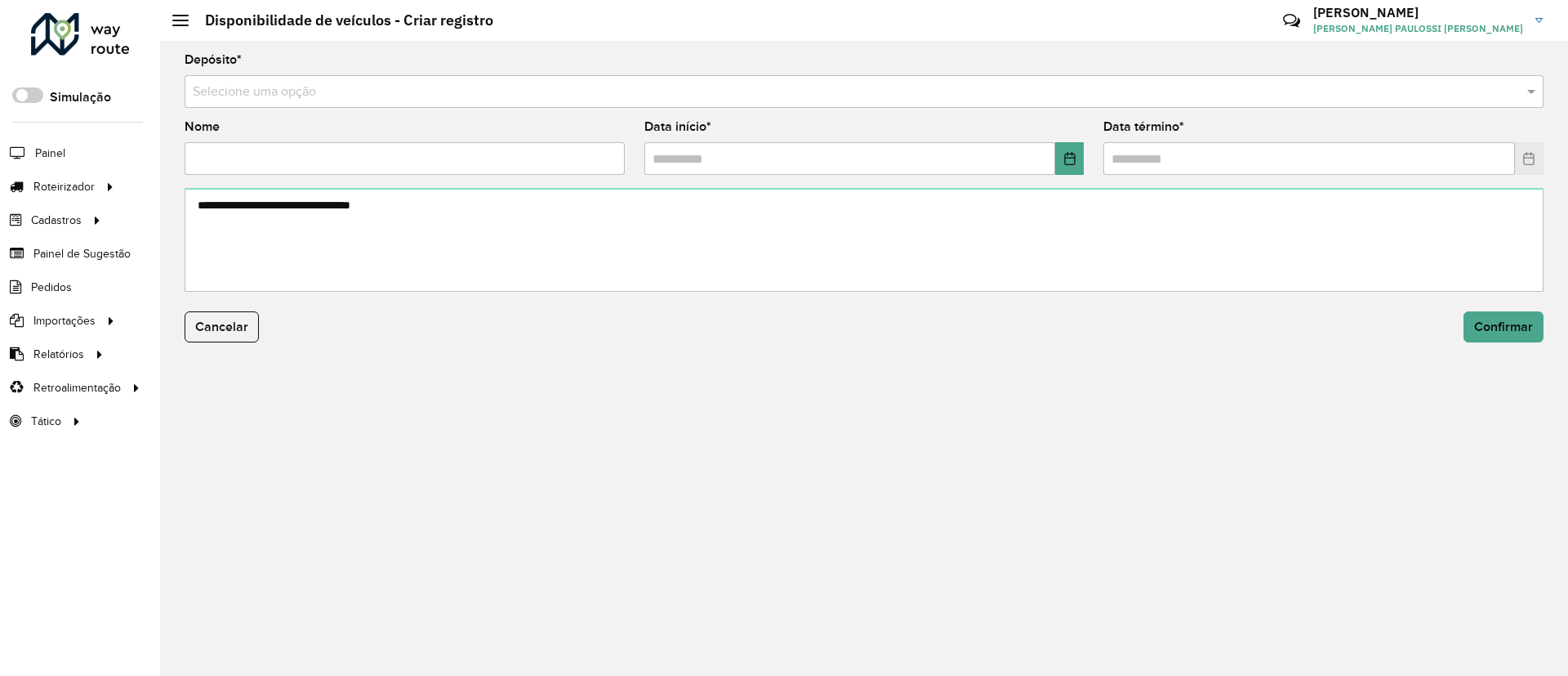
click at [1015, 92] on input "text" at bounding box center [848, 92] width 1310 height 20
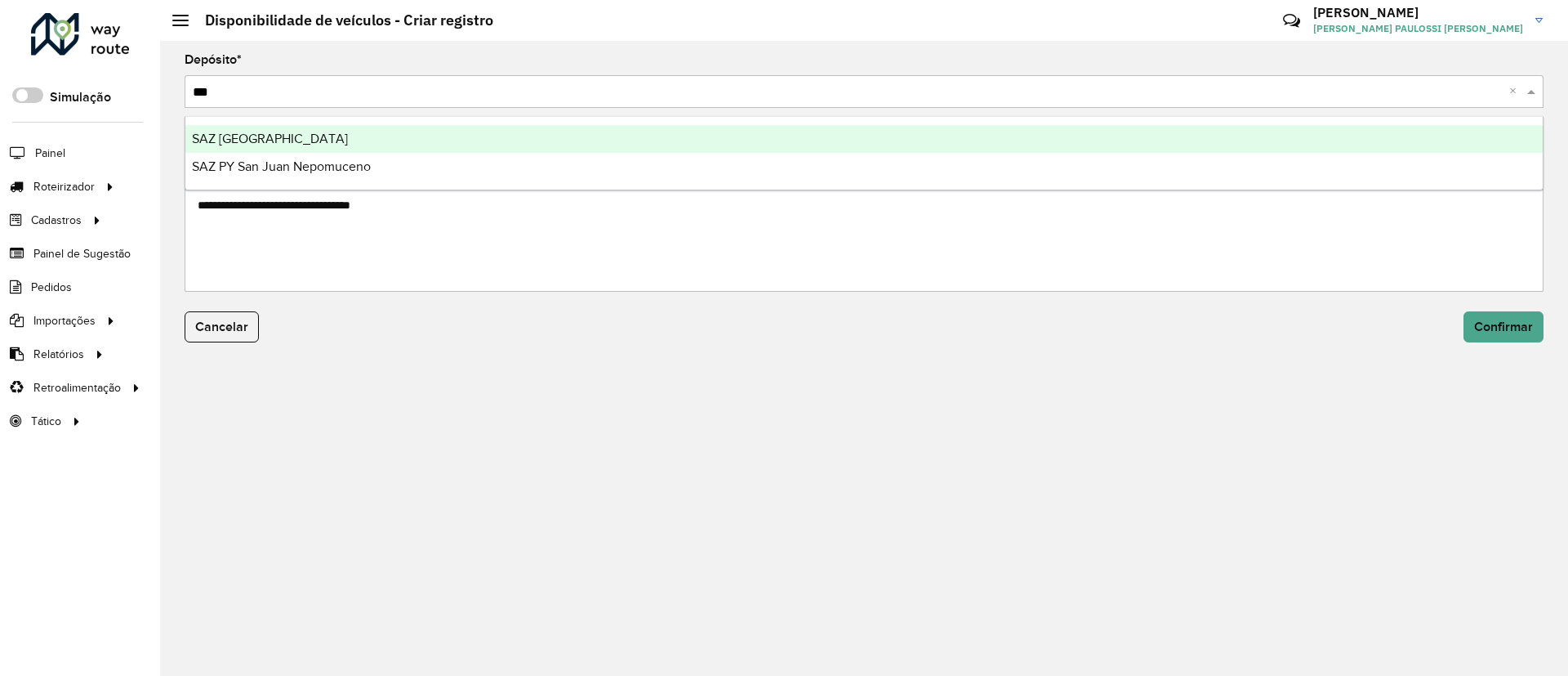
type input "****"
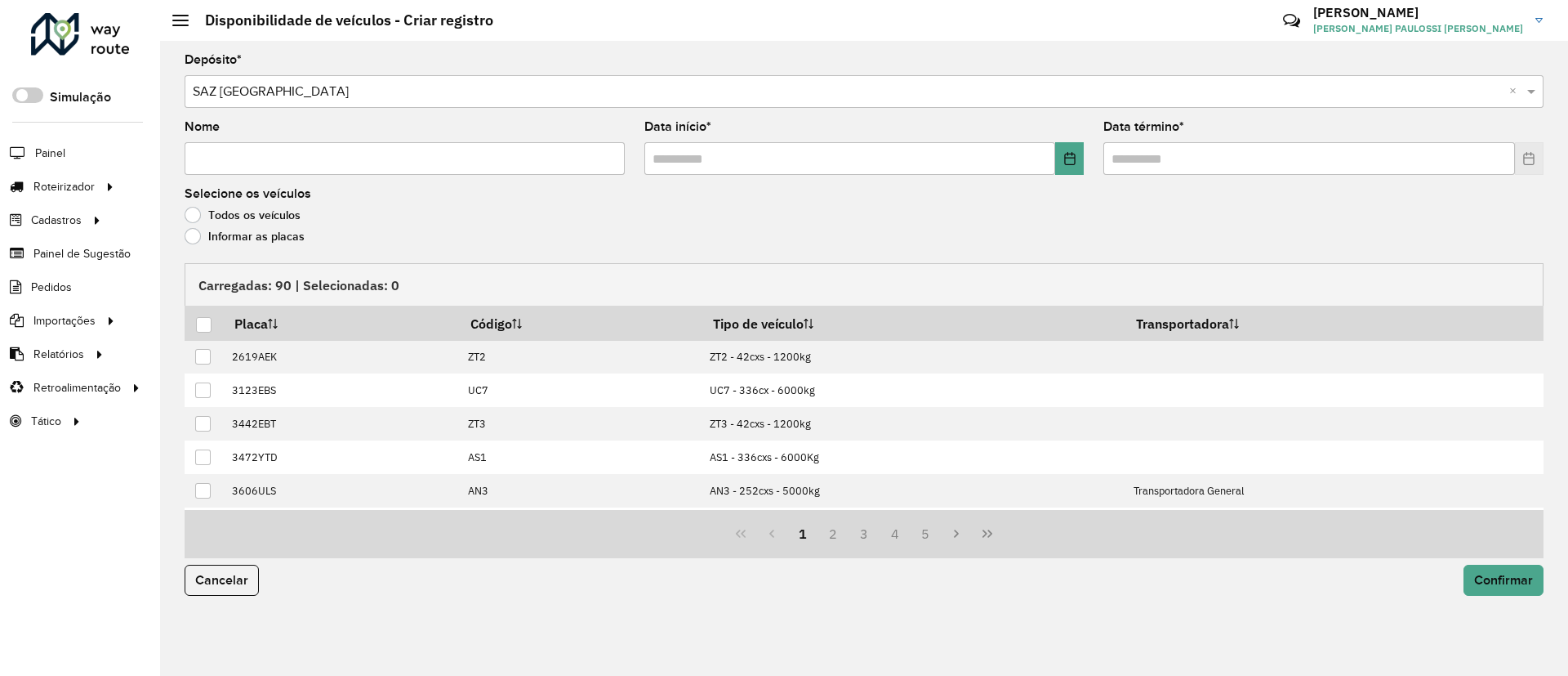
click at [514, 159] on input "Nome" at bounding box center [404, 159] width 440 height 33
type input "**********"
click at [1058, 171] on button "Choose Date" at bounding box center [1069, 159] width 29 height 33
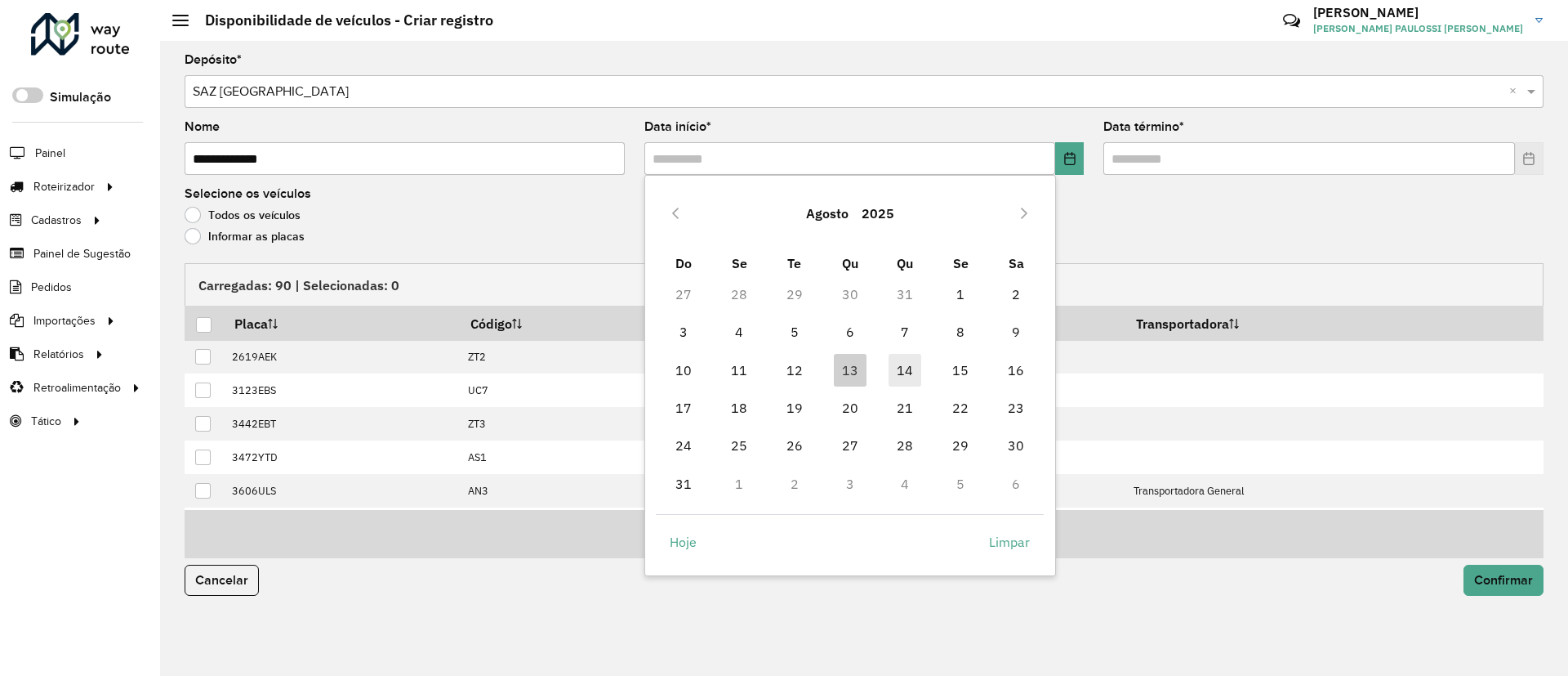
click at [913, 371] on span "14" at bounding box center [905, 370] width 32 height 33
type input "**********"
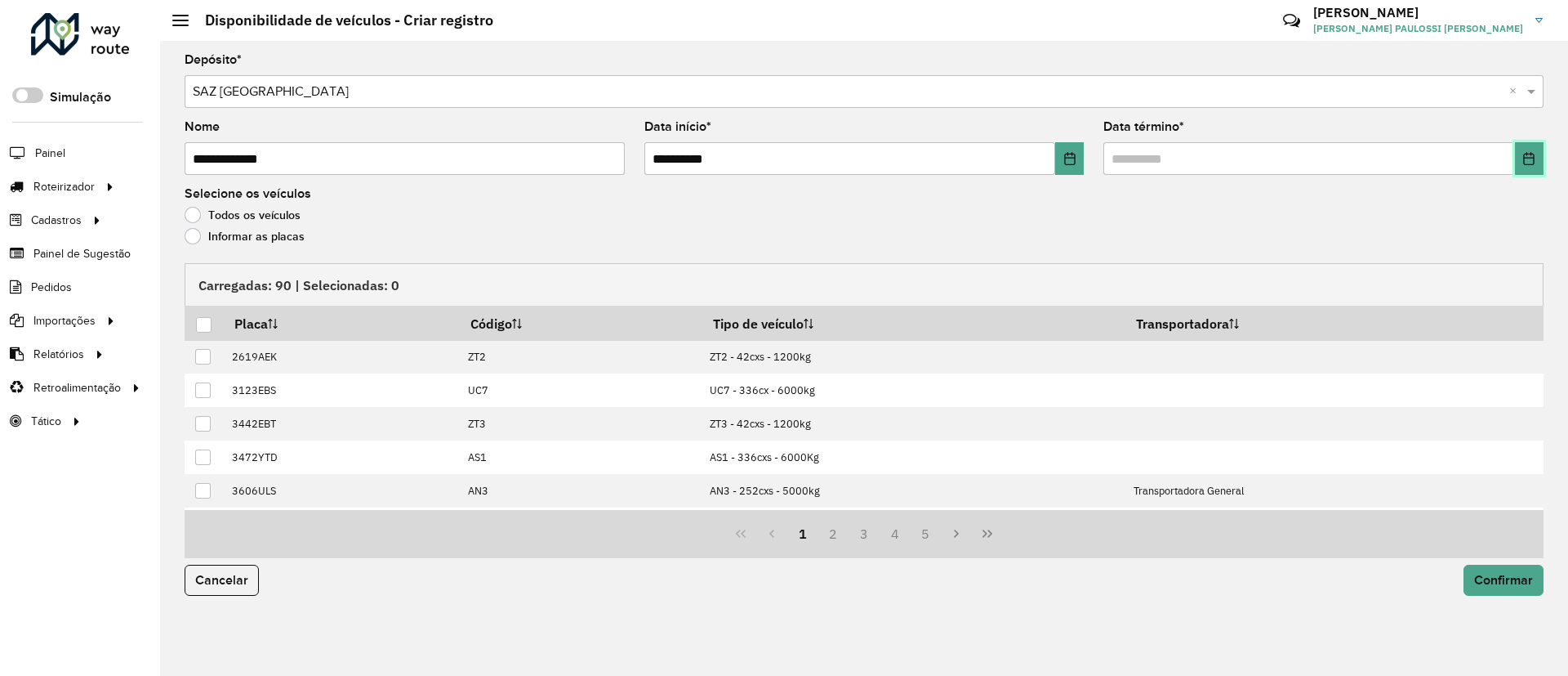
click at [1529, 149] on button "Choose Date" at bounding box center [1529, 159] width 29 height 33
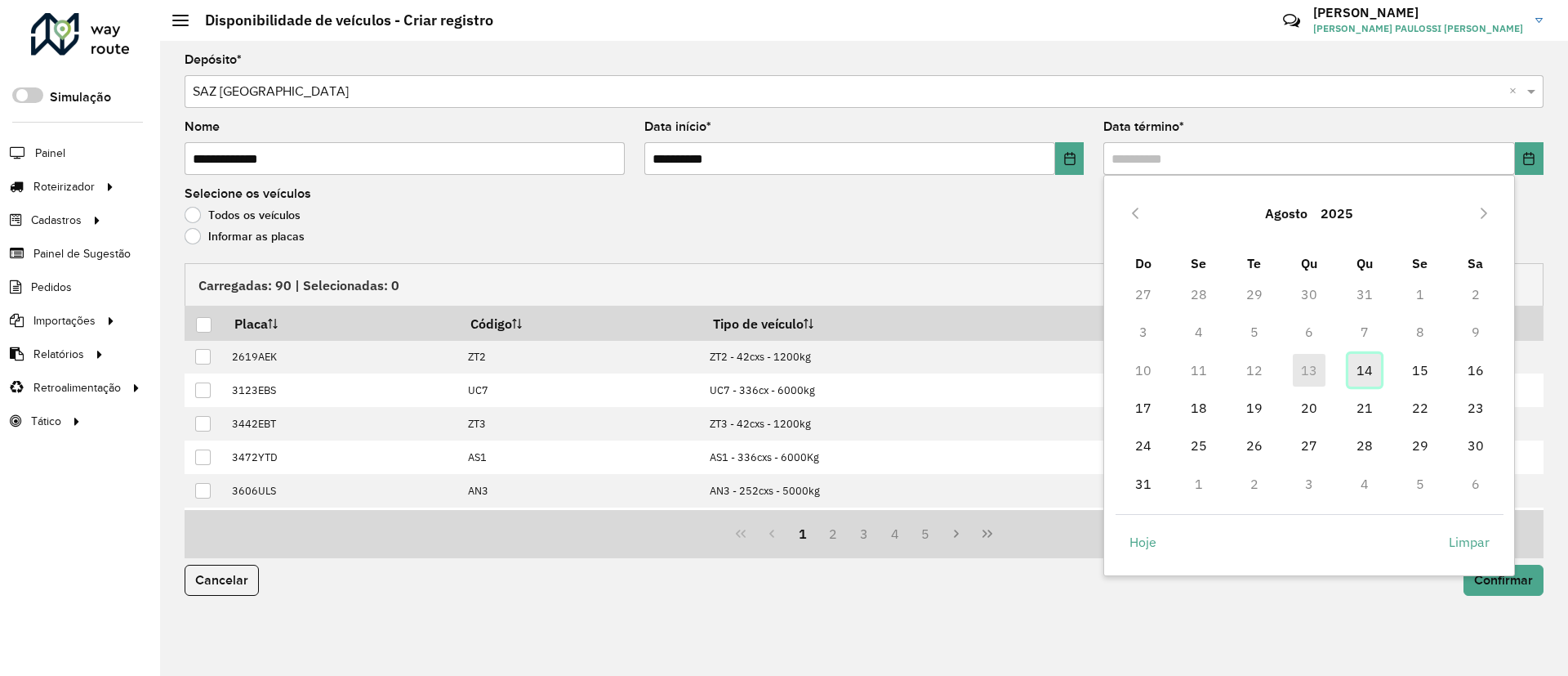
click at [1362, 368] on span "14" at bounding box center [1364, 370] width 32 height 33
type input "**********"
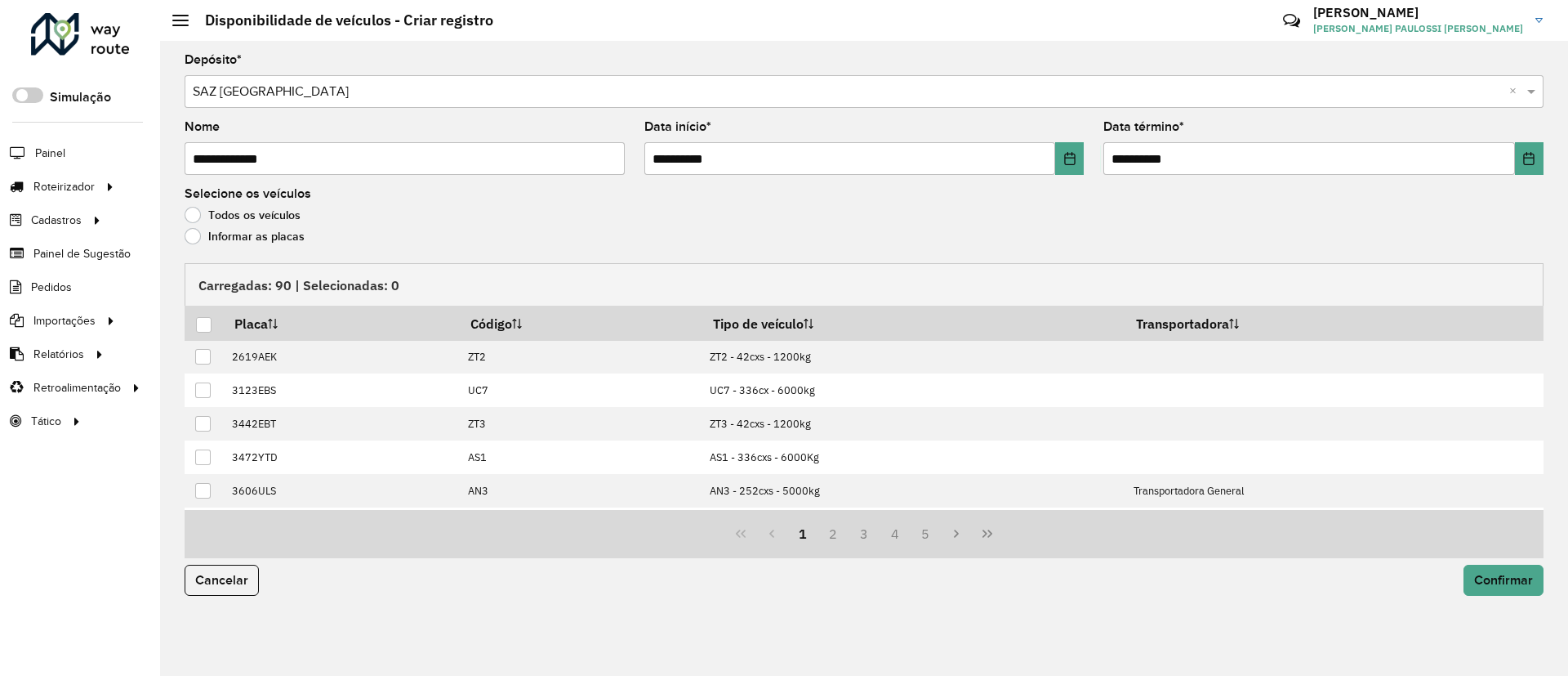
click at [272, 235] on label "Informar as placas" at bounding box center [245, 235] width 120 height 16
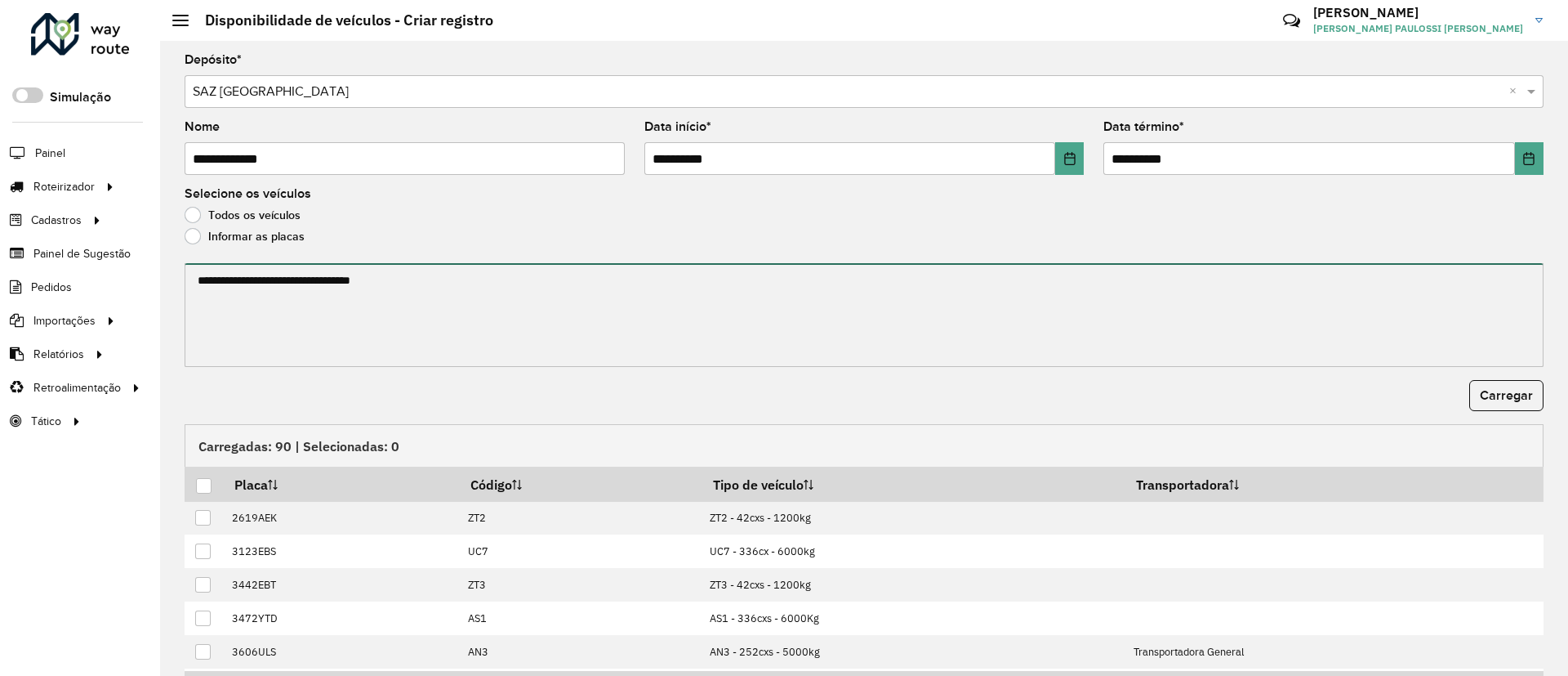
click at [310, 303] on textarea at bounding box center [864, 315] width 1359 height 104
paste textarea "******* ******* ******* ******* ******* ******* ******* ******* ******* *******…"
type textarea "******* ******* ******* ******* ******* ******* ******* ******* ******* *******…"
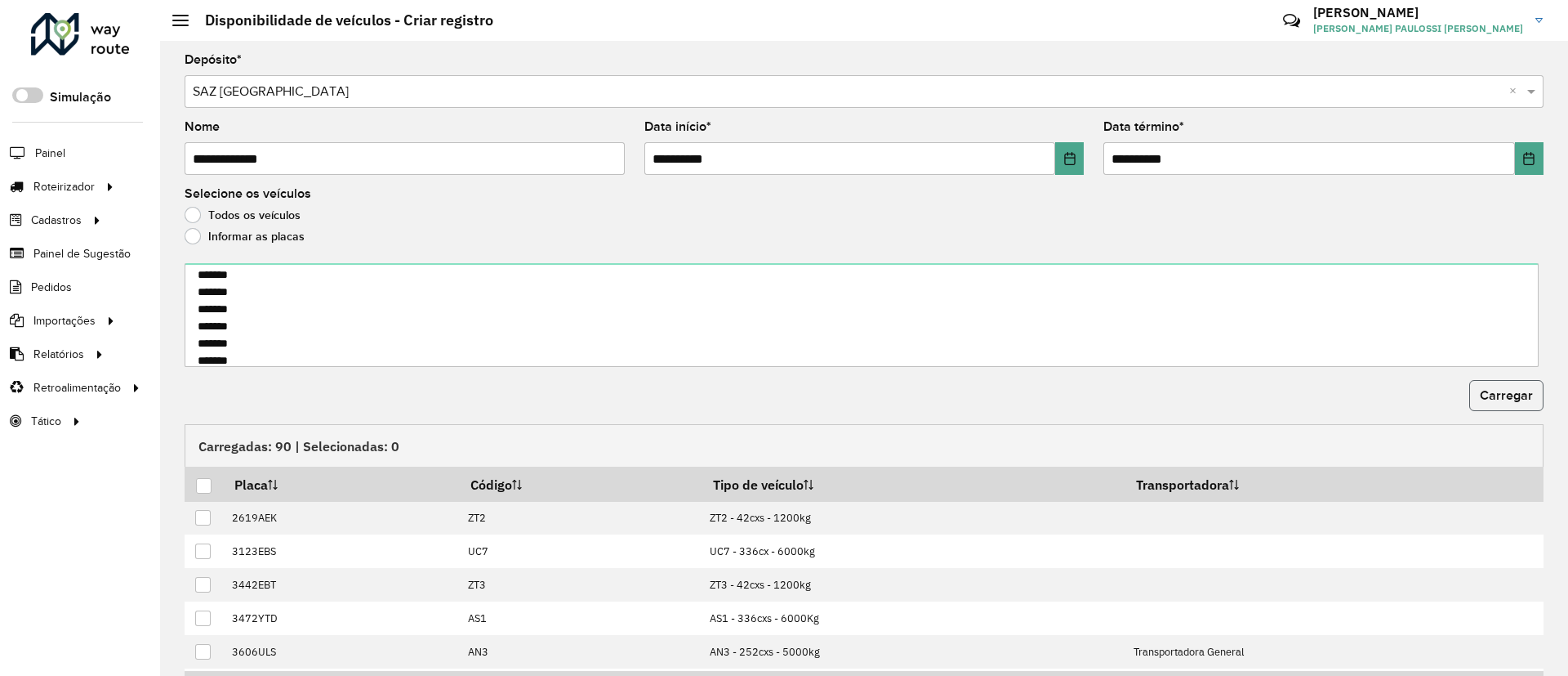
click at [1486, 384] on button "Carregar" at bounding box center [1507, 395] width 75 height 31
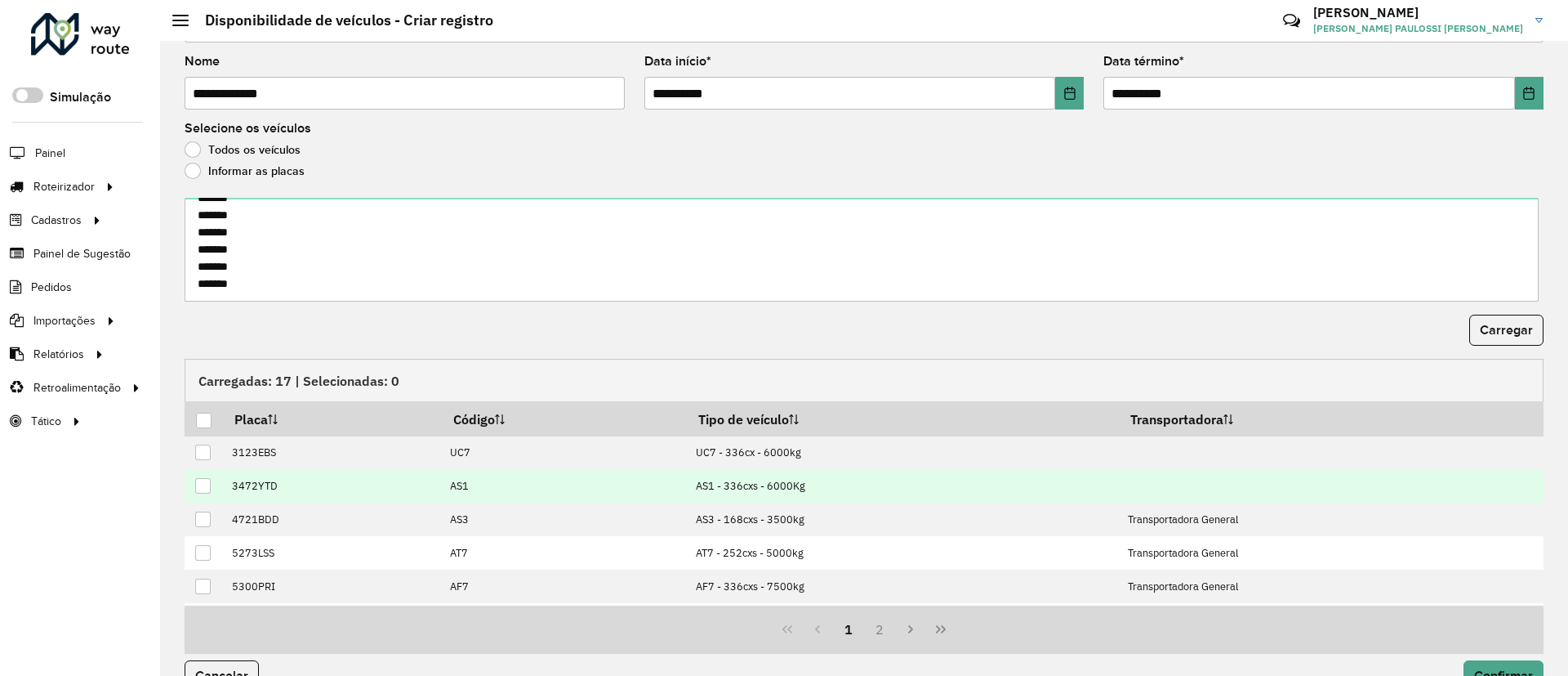
scroll to position [100, 0]
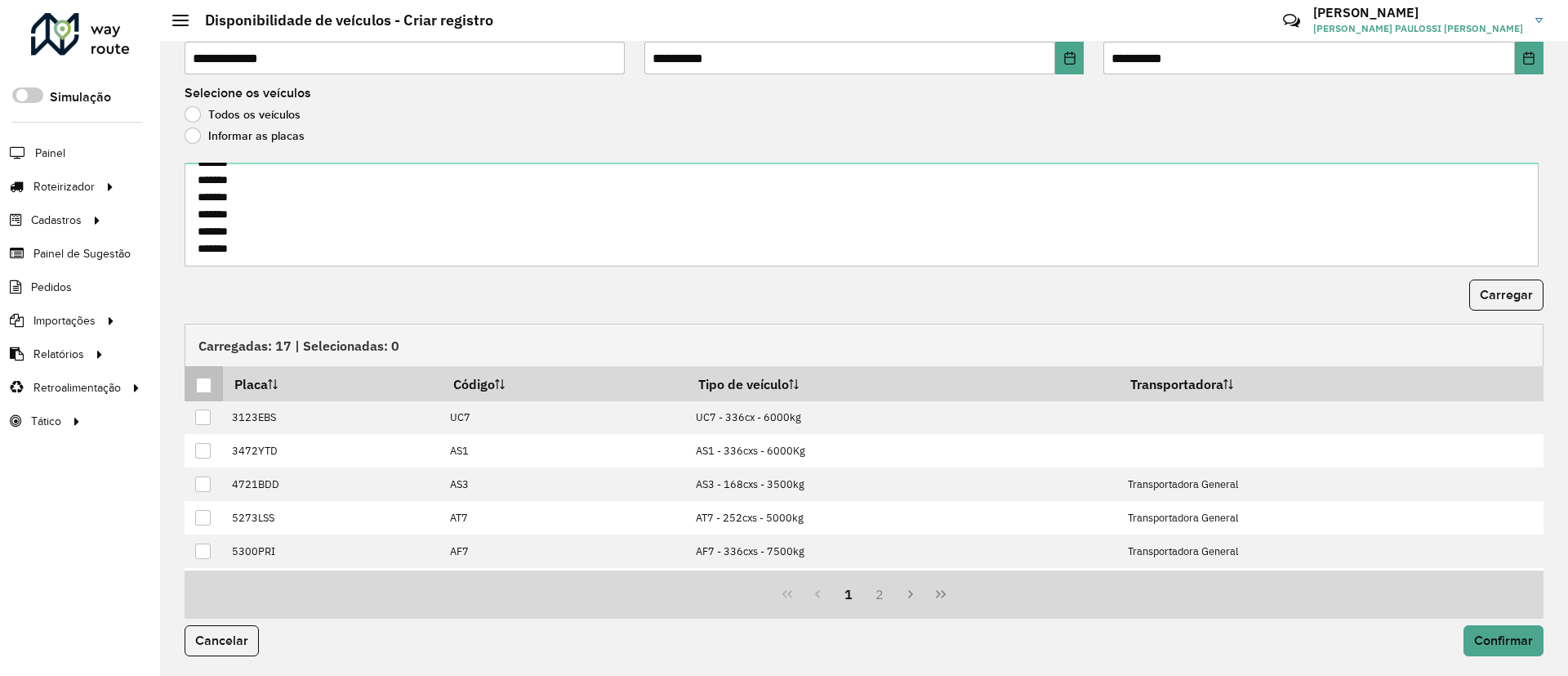
click at [204, 390] on div at bounding box center [204, 385] width 15 height 15
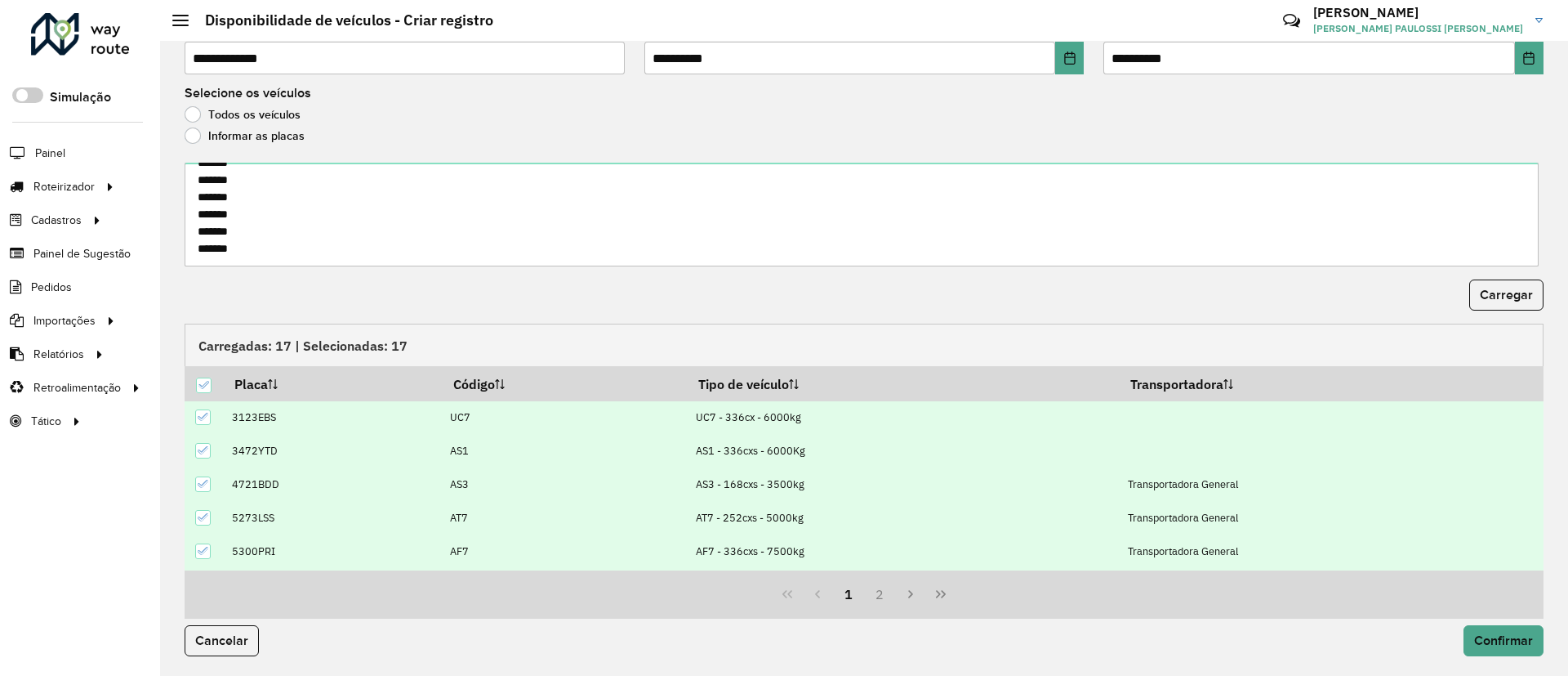
click at [1543, 634] on div "Cancelar Confirmar" at bounding box center [864, 641] width 1379 height 31
click at [1518, 640] on span "Confirmar" at bounding box center [1504, 640] width 59 height 14
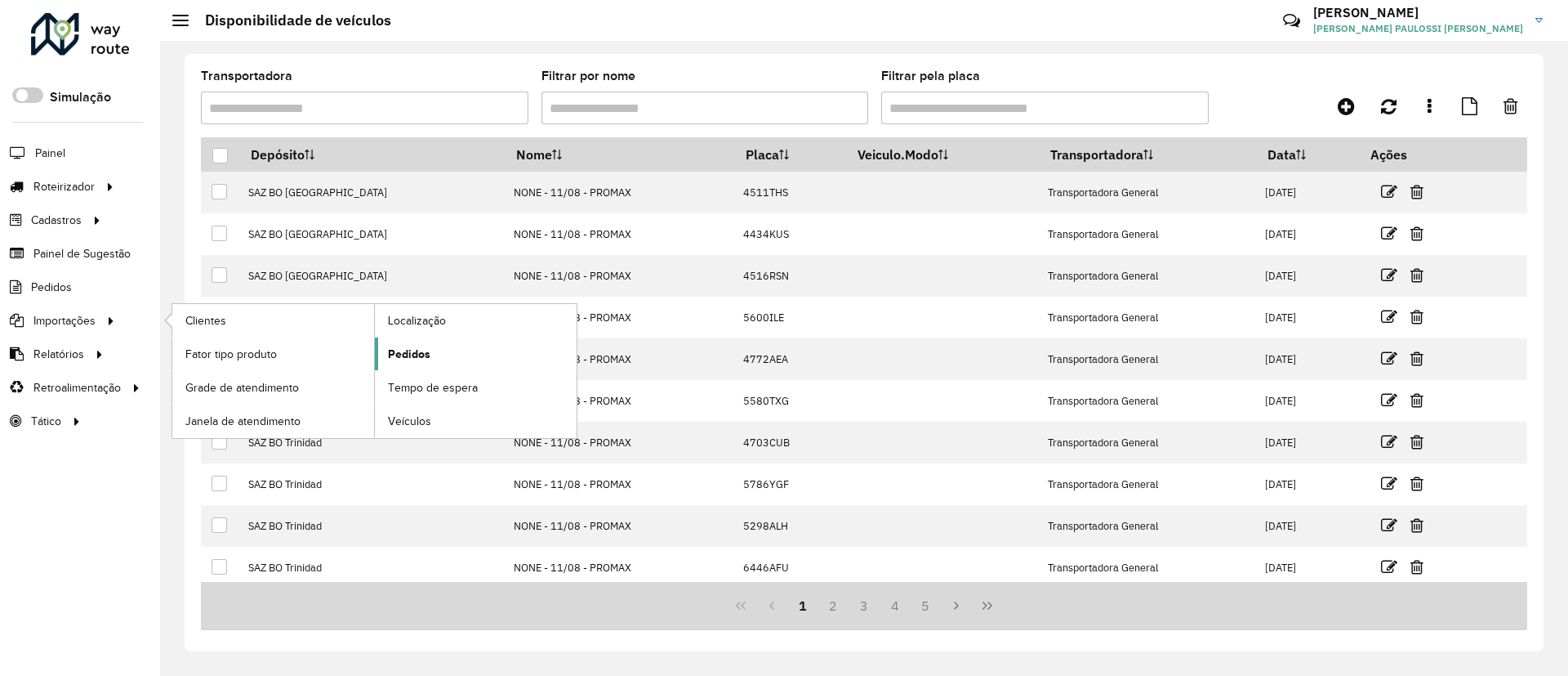
click at [419, 347] on span "Pedidos" at bounding box center [409, 355] width 42 height 17
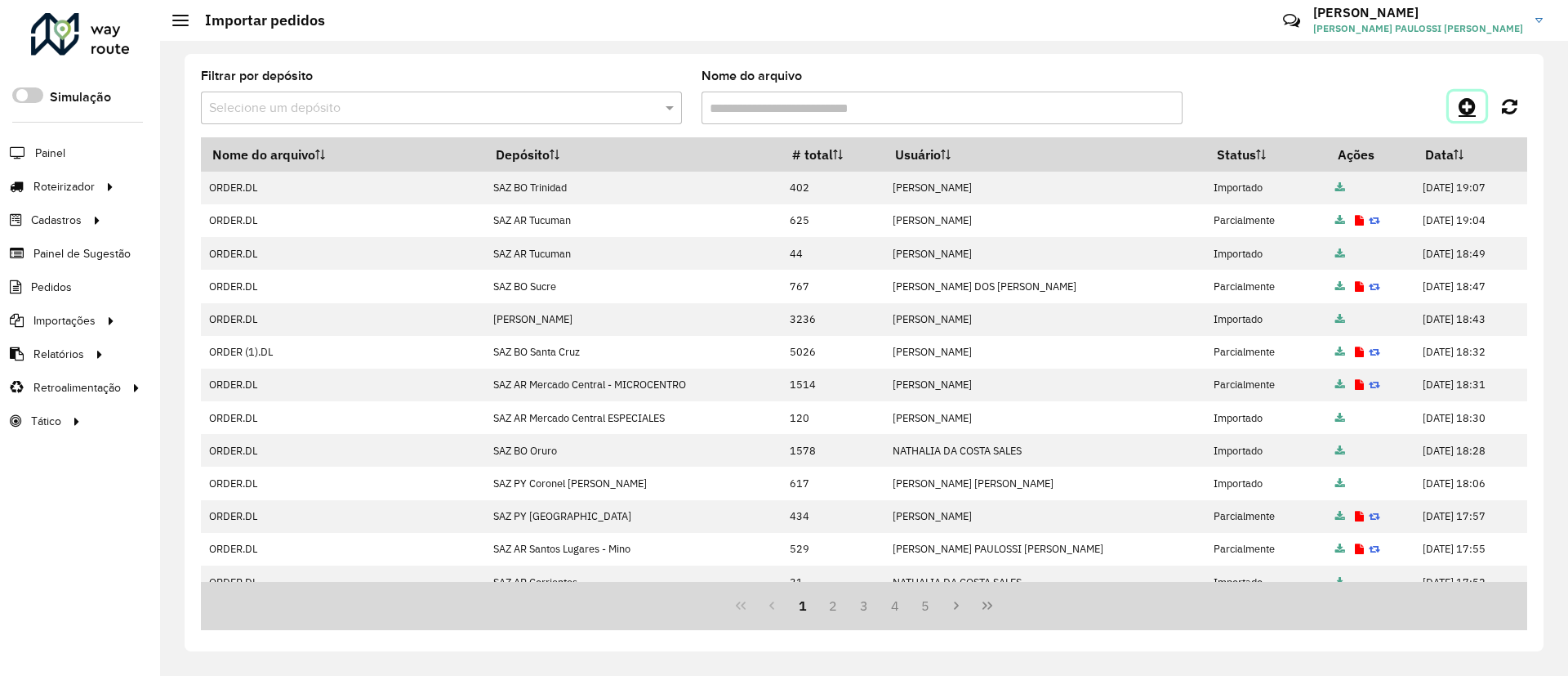
click at [1458, 111] on link at bounding box center [1467, 106] width 36 height 30
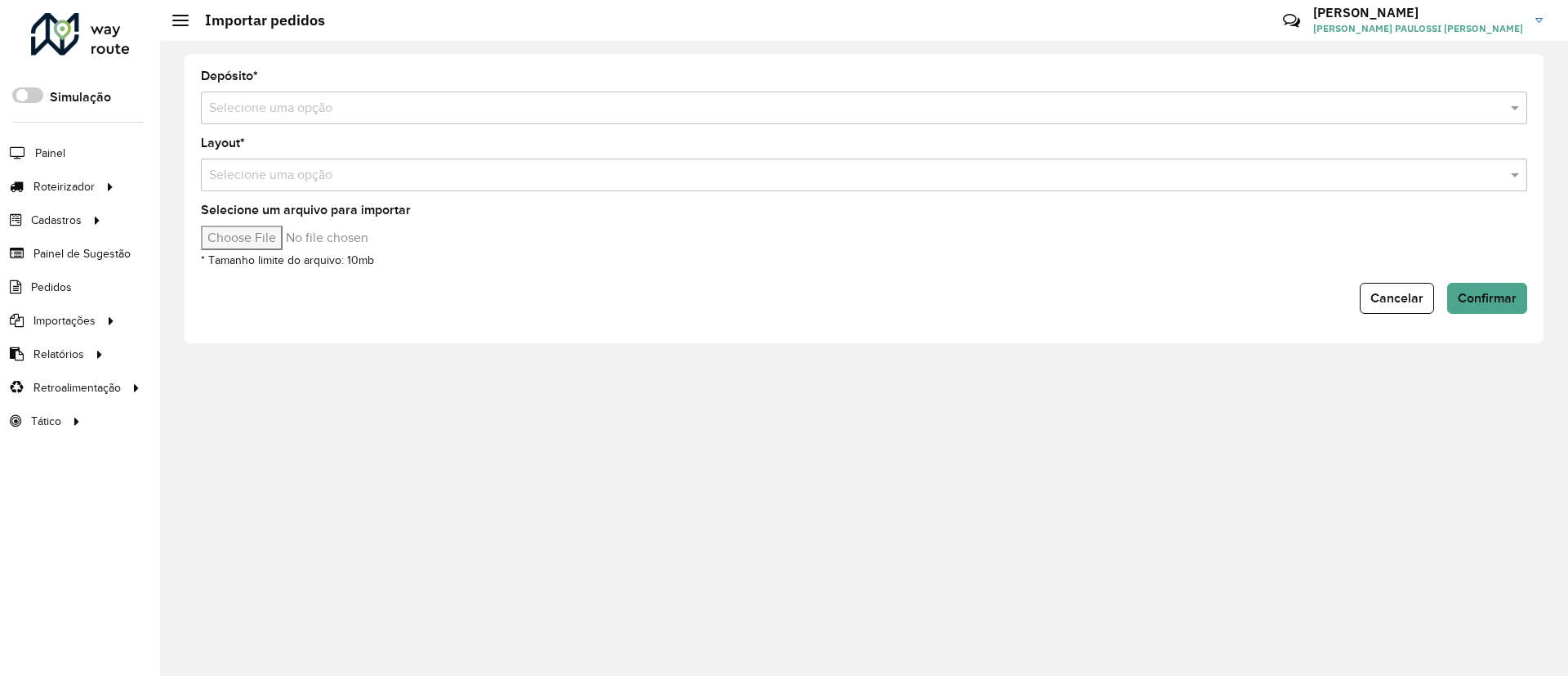
click at [872, 97] on div "Selecione uma opção" at bounding box center [864, 108] width 1326 height 33
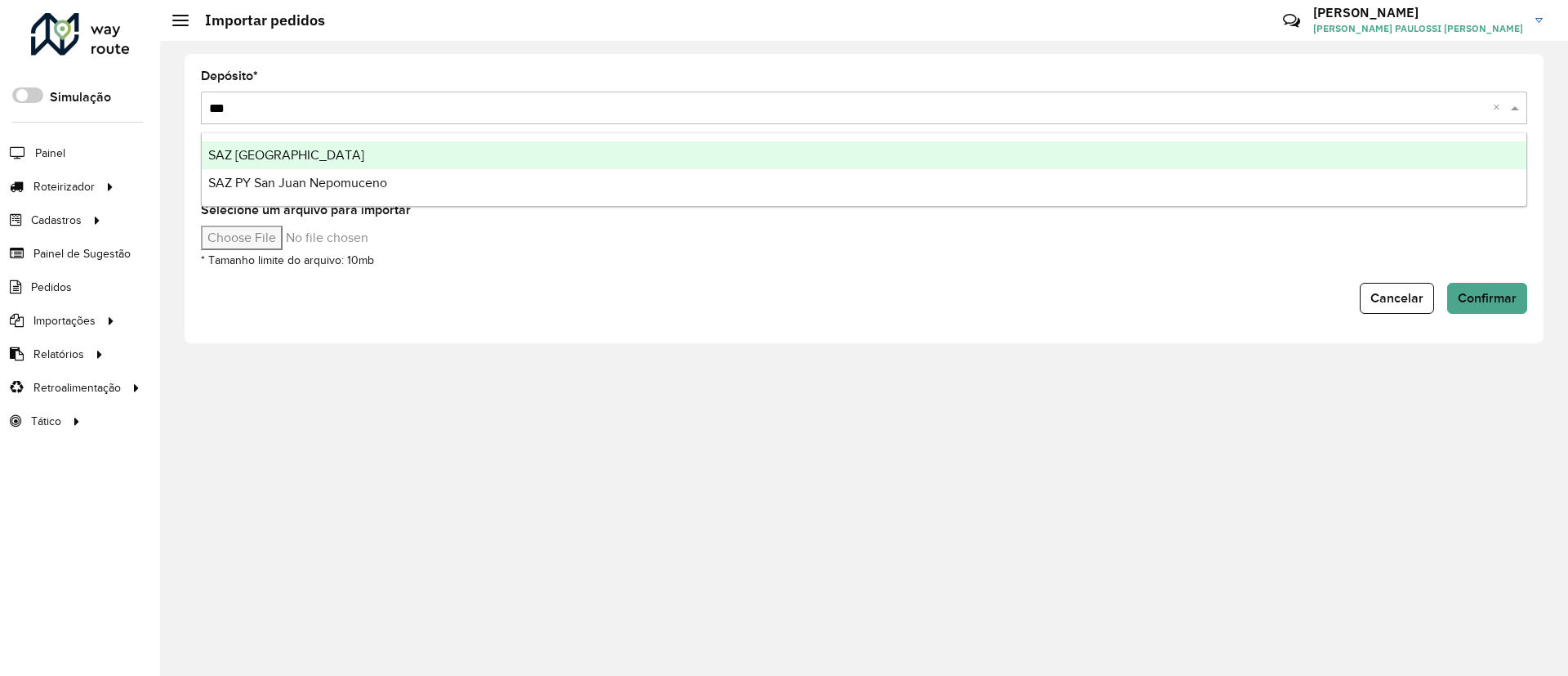
type input "****"
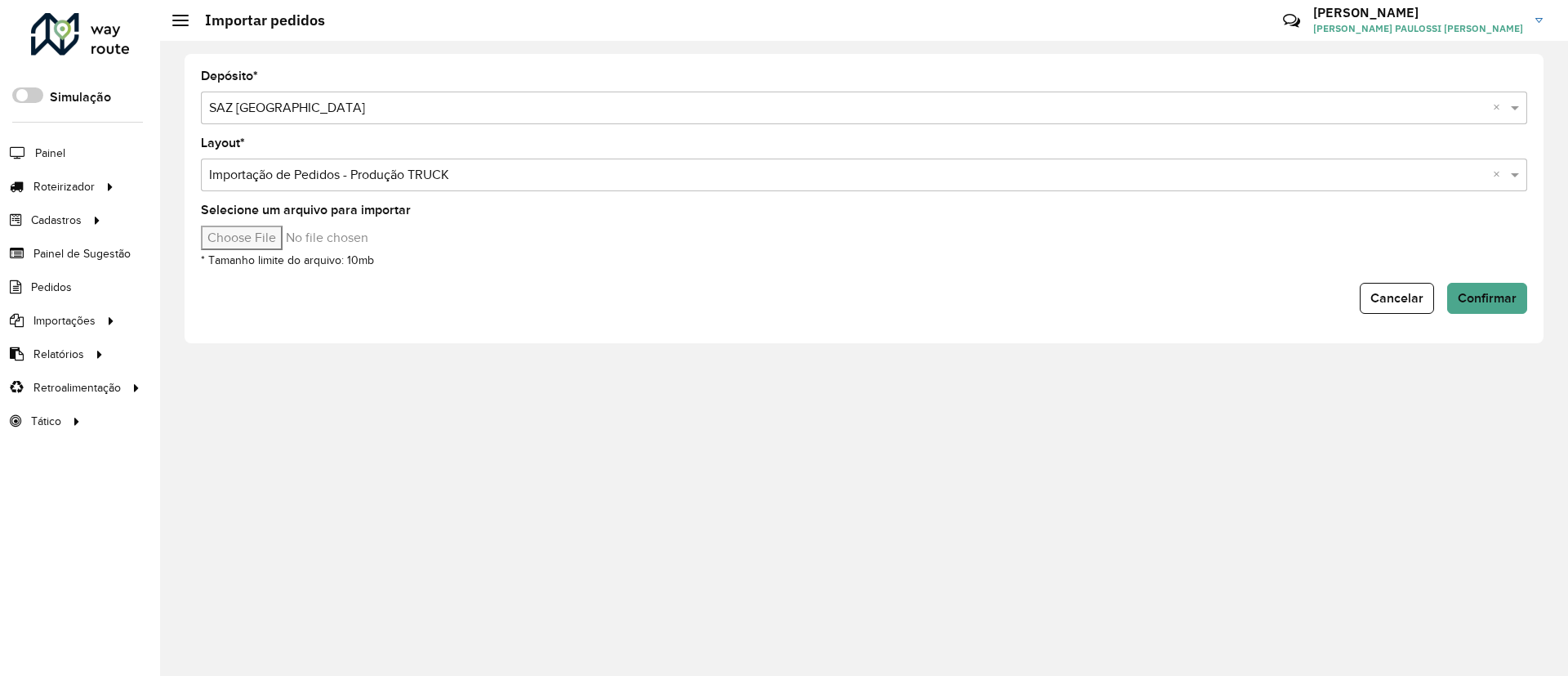
click at [245, 224] on div "Selecione um arquivo para importar * Tamanho limite do arquivo: 10mb" at bounding box center [864, 237] width 1326 height 65
click at [245, 226] on input "Selecione um arquivo para importar" at bounding box center [339, 238] width 278 height 25
type input "**********"
click at [1493, 301] on span "Confirmar" at bounding box center [1488, 297] width 59 height 14
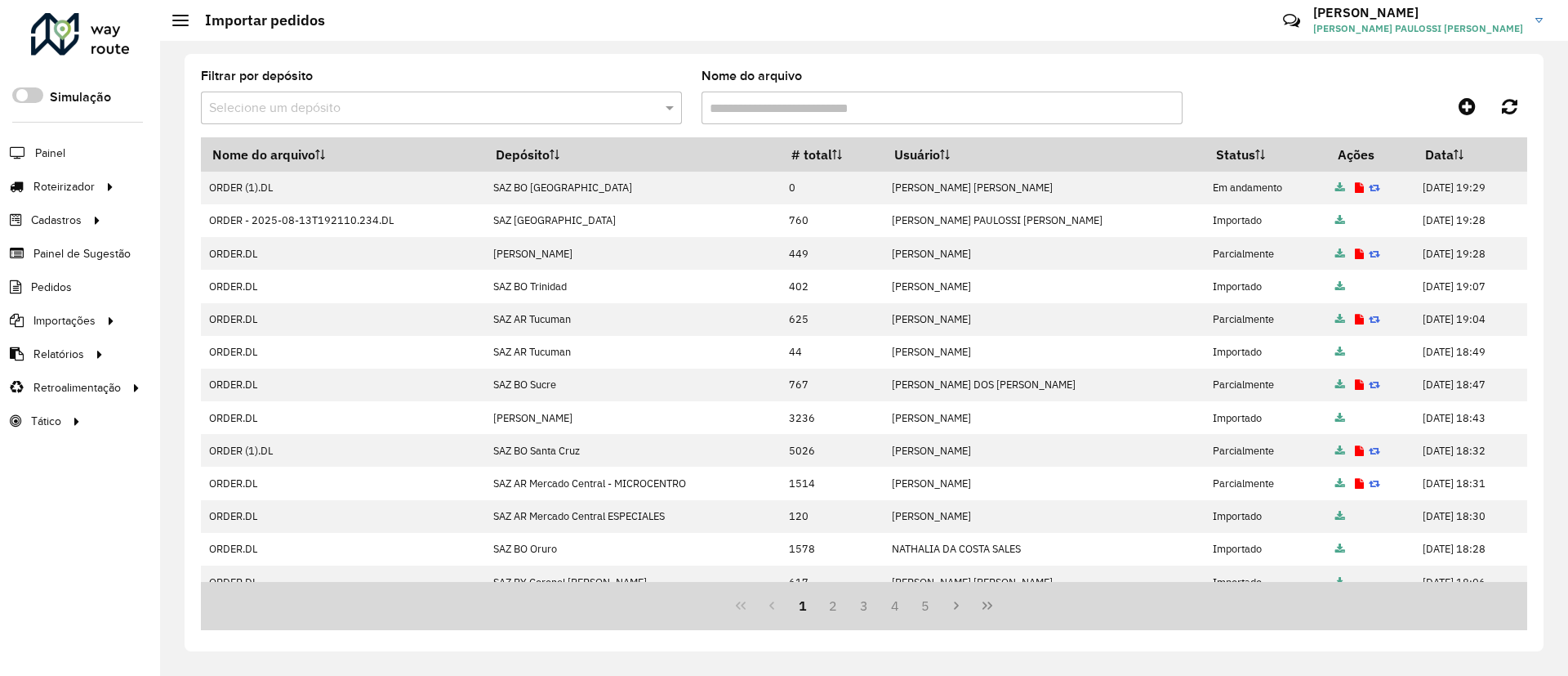
drag, startPoint x: 385, startPoint y: 177, endPoint x: 170, endPoint y: 171, distance: 215.1
click at [346, 177] on td "ORDER (1).DL" at bounding box center [342, 187] width 284 height 33
click at [90, 183] on span "Roteirizador" at bounding box center [66, 186] width 65 height 17
click at [225, 188] on span "Entregas" at bounding box center [208, 186] width 47 height 17
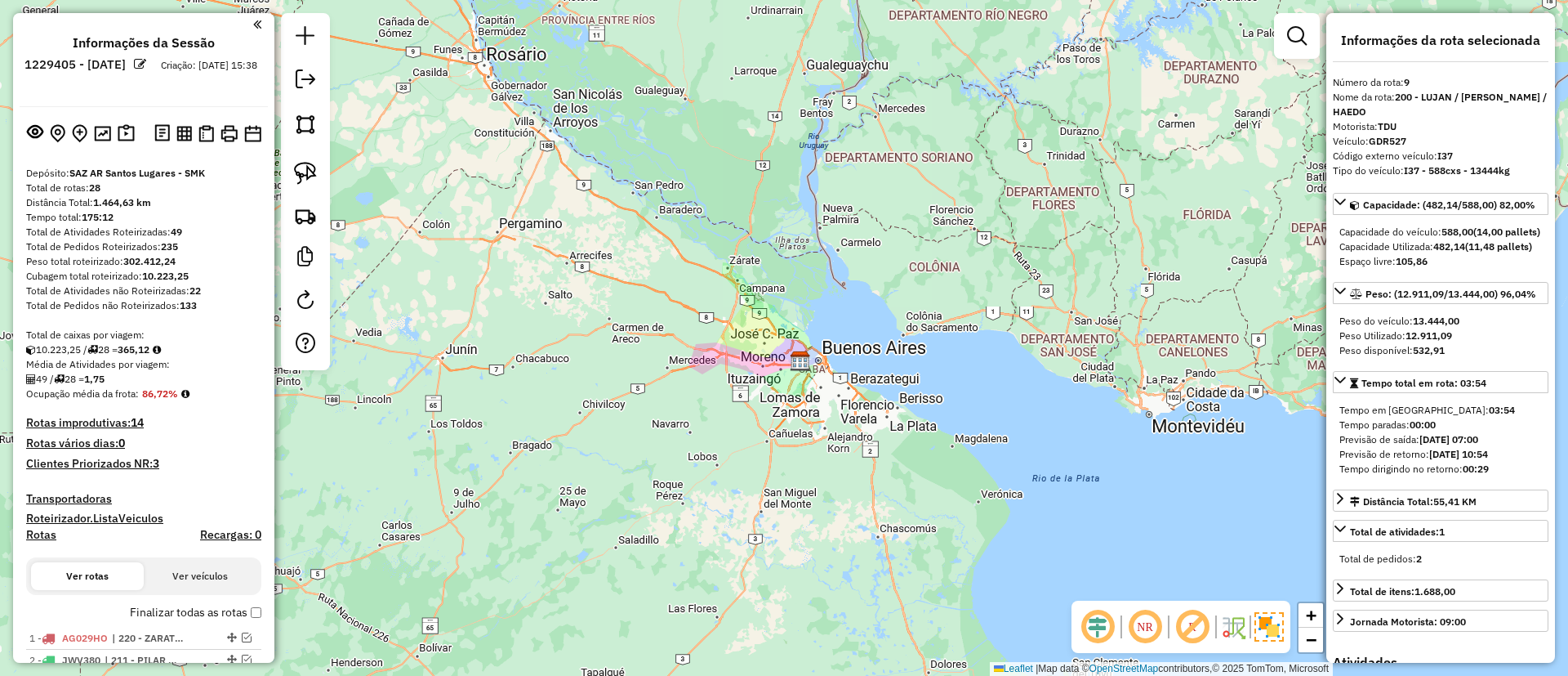
select select "**********"
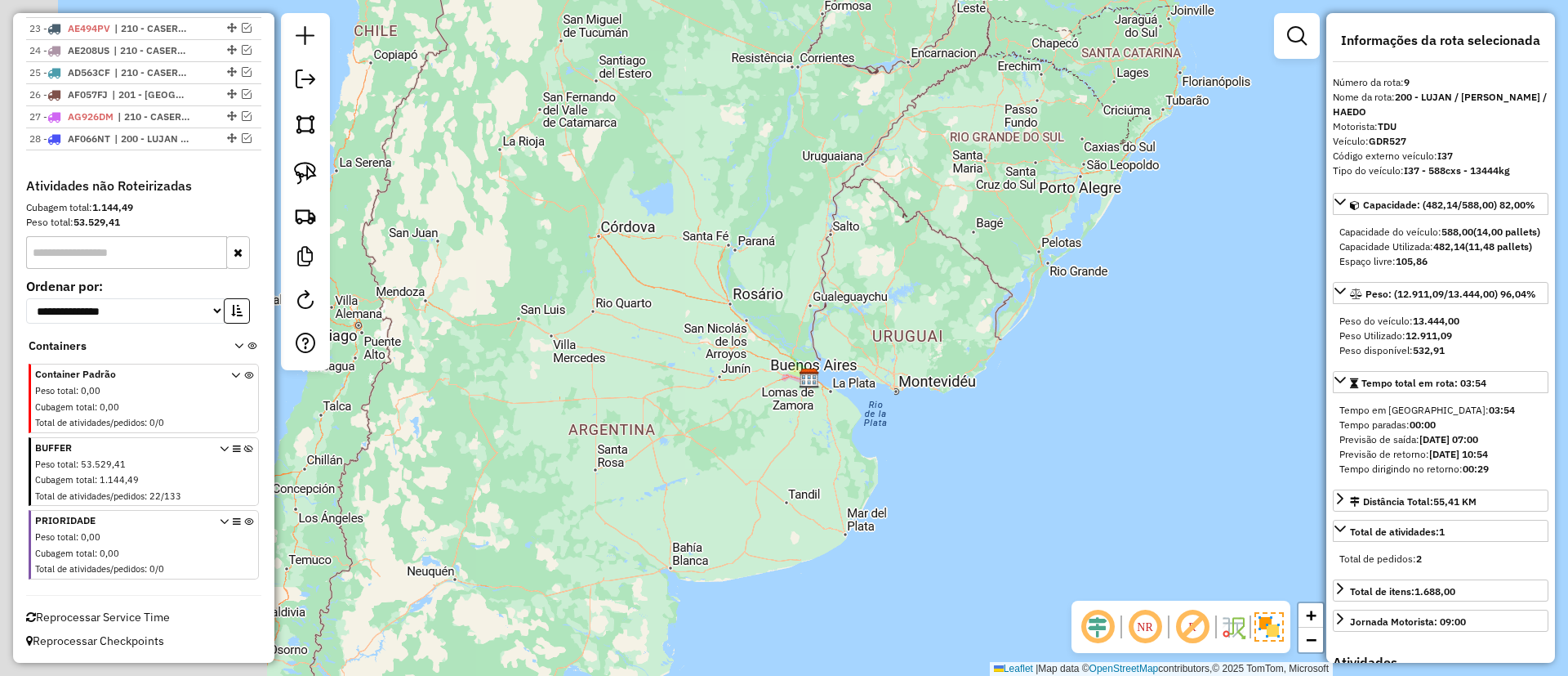
drag, startPoint x: 520, startPoint y: 301, endPoint x: 685, endPoint y: 332, distance: 167.9
click at [685, 332] on div "Janela de atendimento Grade de atendimento Capacidade Transportadoras Veículos …" at bounding box center [784, 338] width 1568 height 676
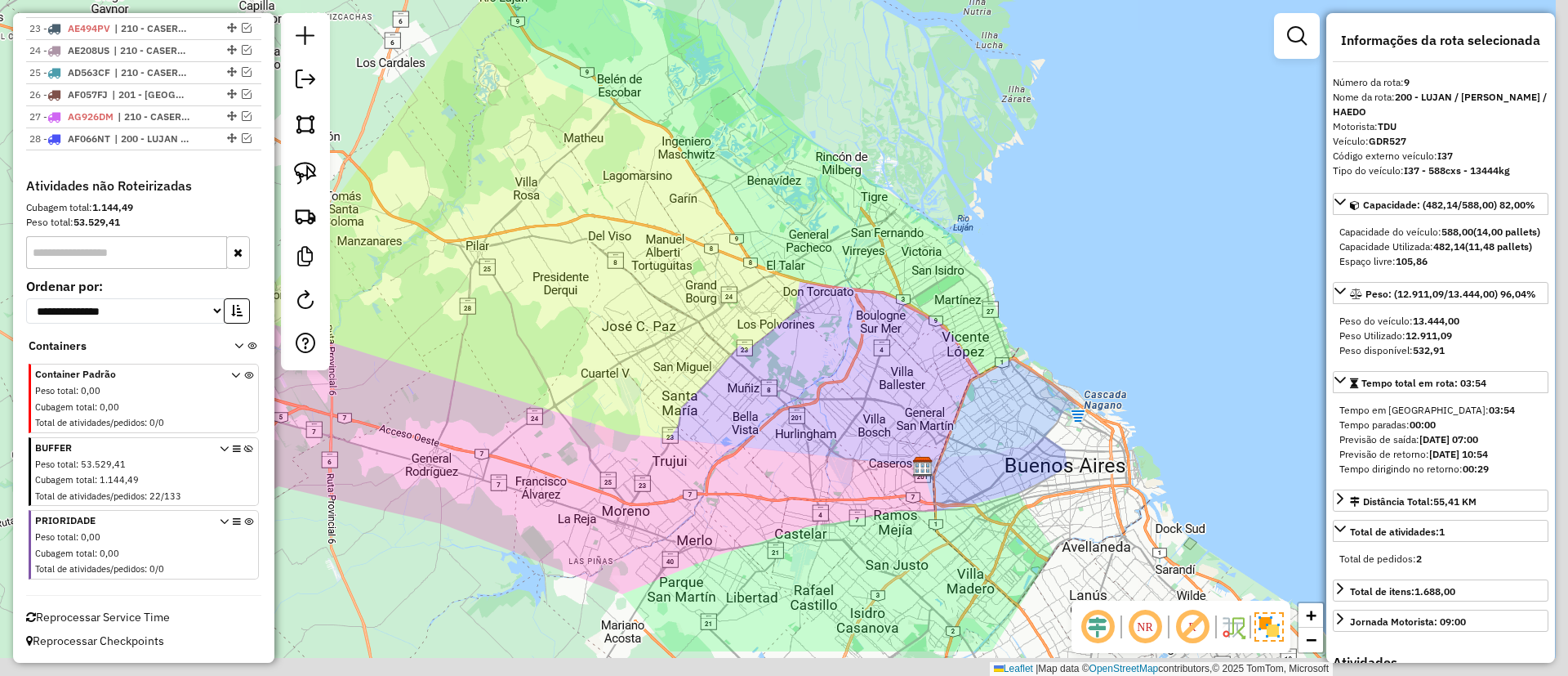
drag, startPoint x: 979, startPoint y: 450, endPoint x: 774, endPoint y: 350, distance: 228.1
click at [774, 350] on div "Janela de atendimento Grade de atendimento Capacidade Transportadoras Veículos …" at bounding box center [784, 338] width 1568 height 676
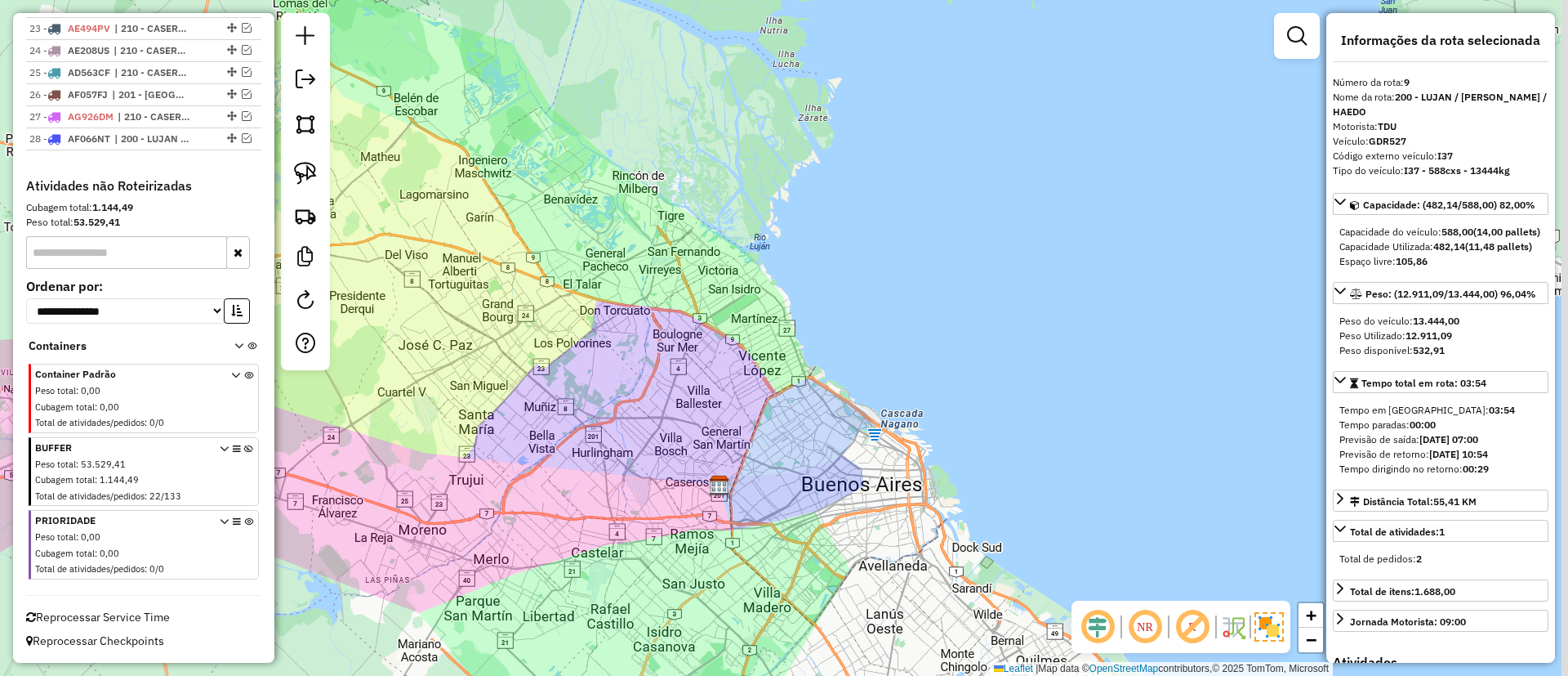
drag, startPoint x: 716, startPoint y: 307, endPoint x: 548, endPoint y: 335, distance: 170.3
click at [548, 335] on div "Janela de atendimento Grade de atendimento Capacidade Transportadoras Veículos …" at bounding box center [784, 338] width 1568 height 676
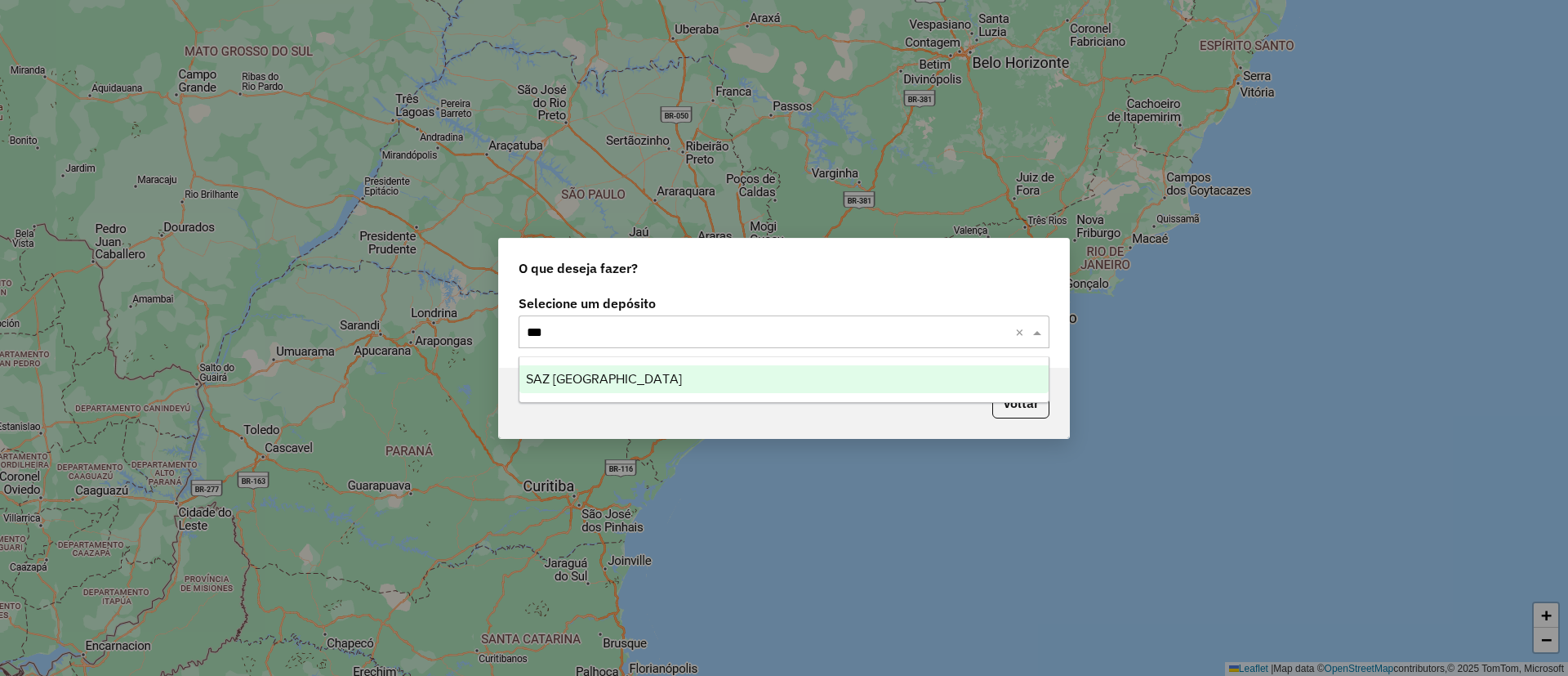
type input "****"
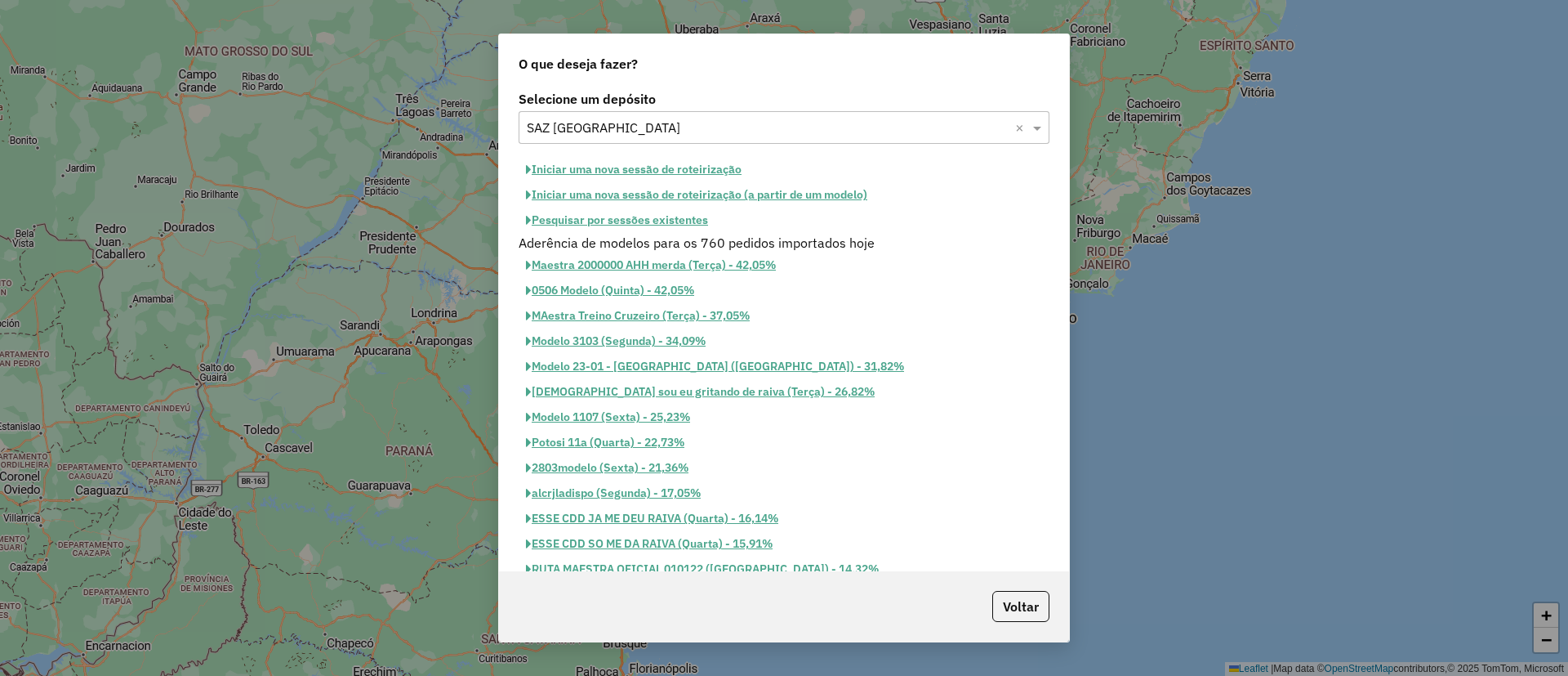
click at [652, 171] on button "Iniciar uma nova sessão de roteirização" at bounding box center [634, 169] width 230 height 25
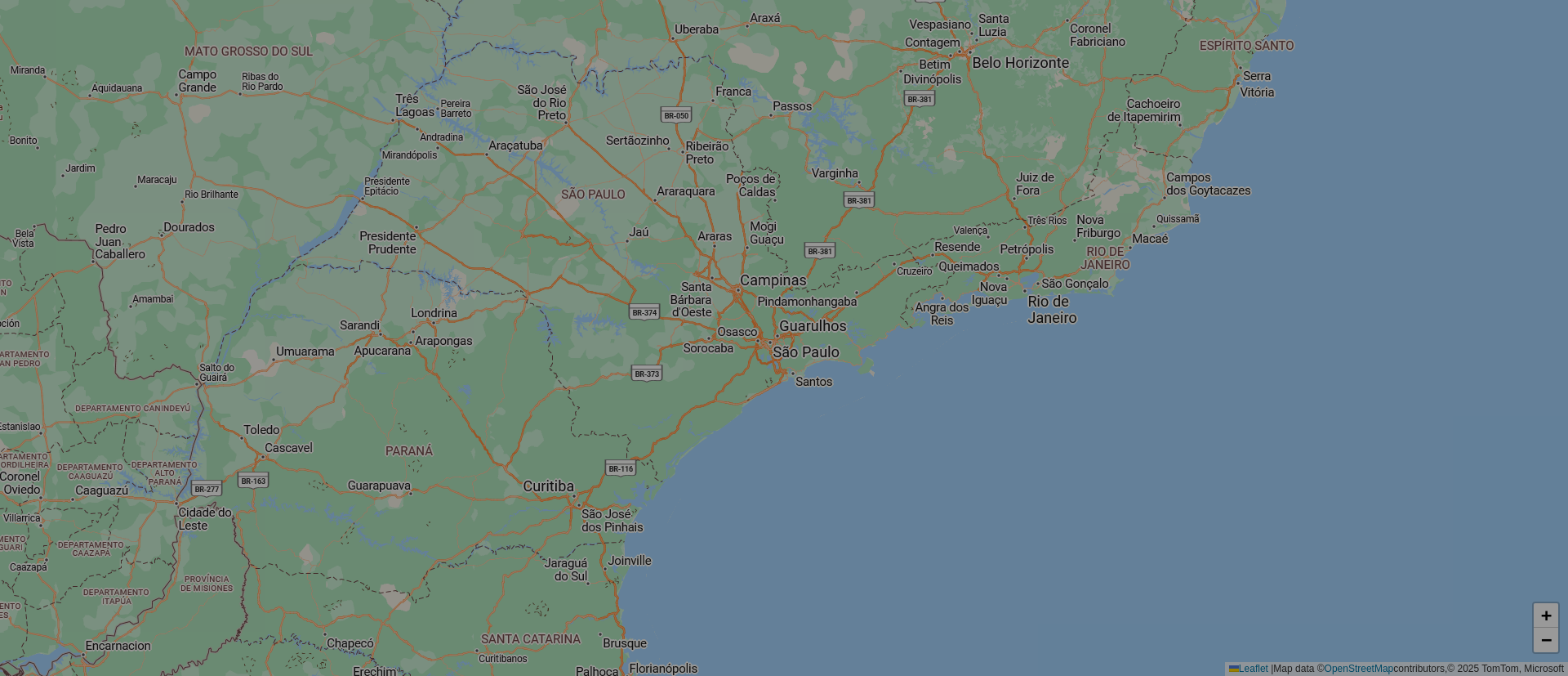
select select "*"
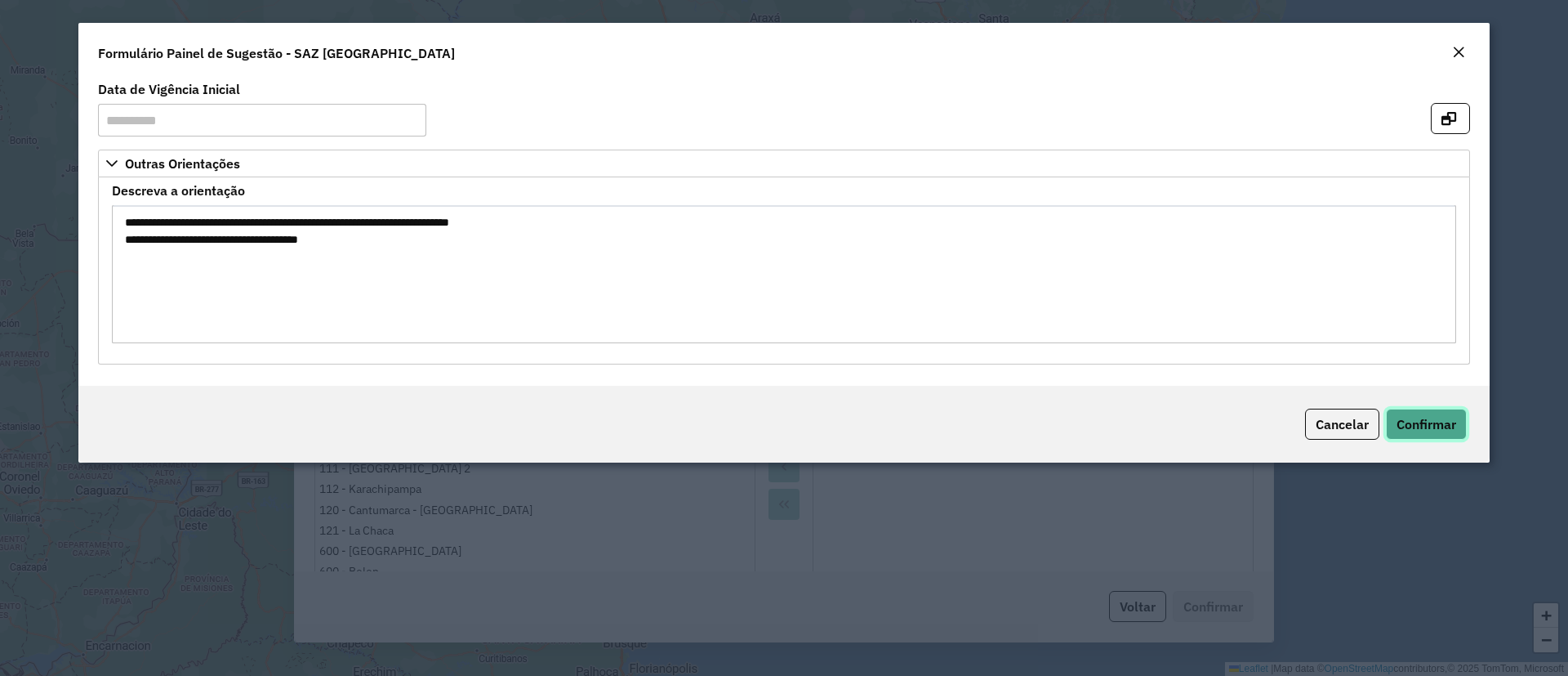
click at [1448, 421] on span "Confirmar" at bounding box center [1426, 424] width 59 height 16
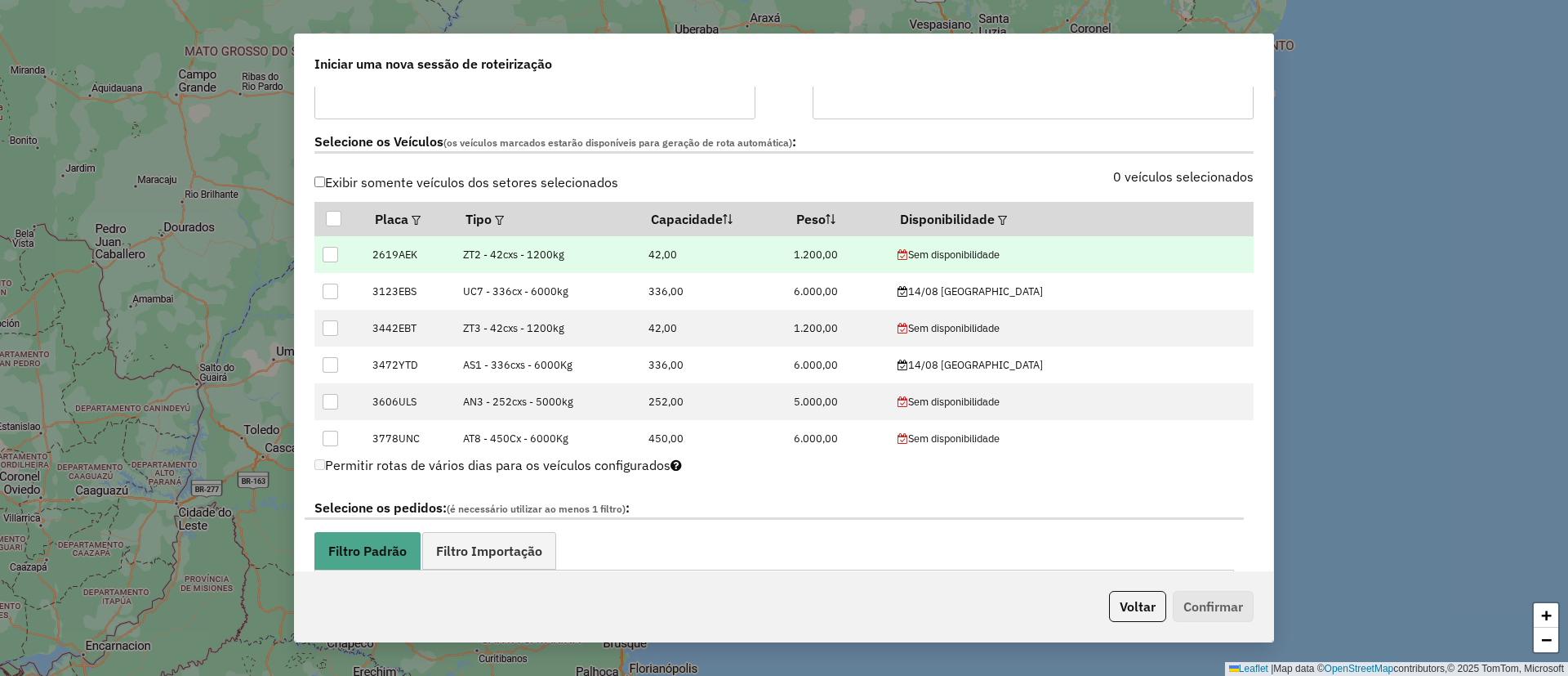
scroll to position [491, 0]
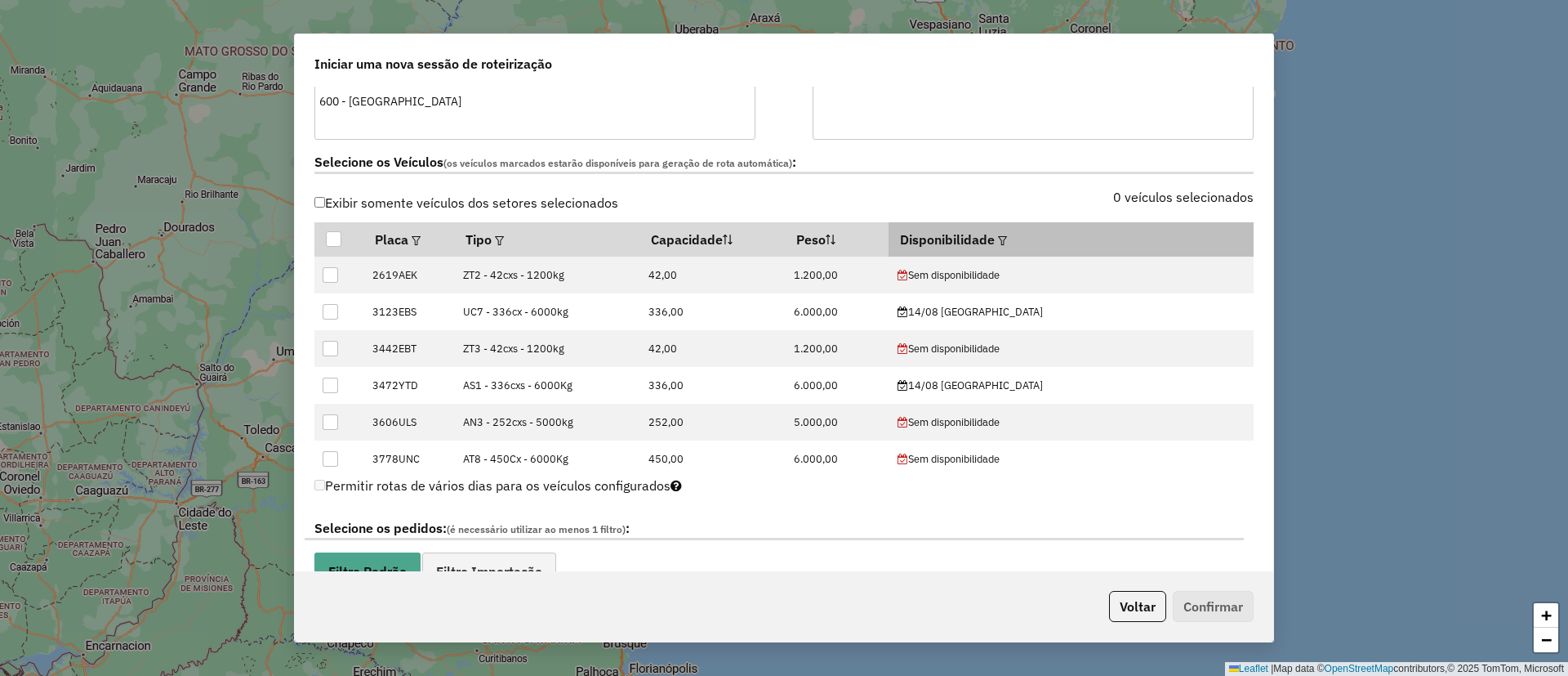
click at [1007, 240] on em at bounding box center [1001, 240] width 9 height 9
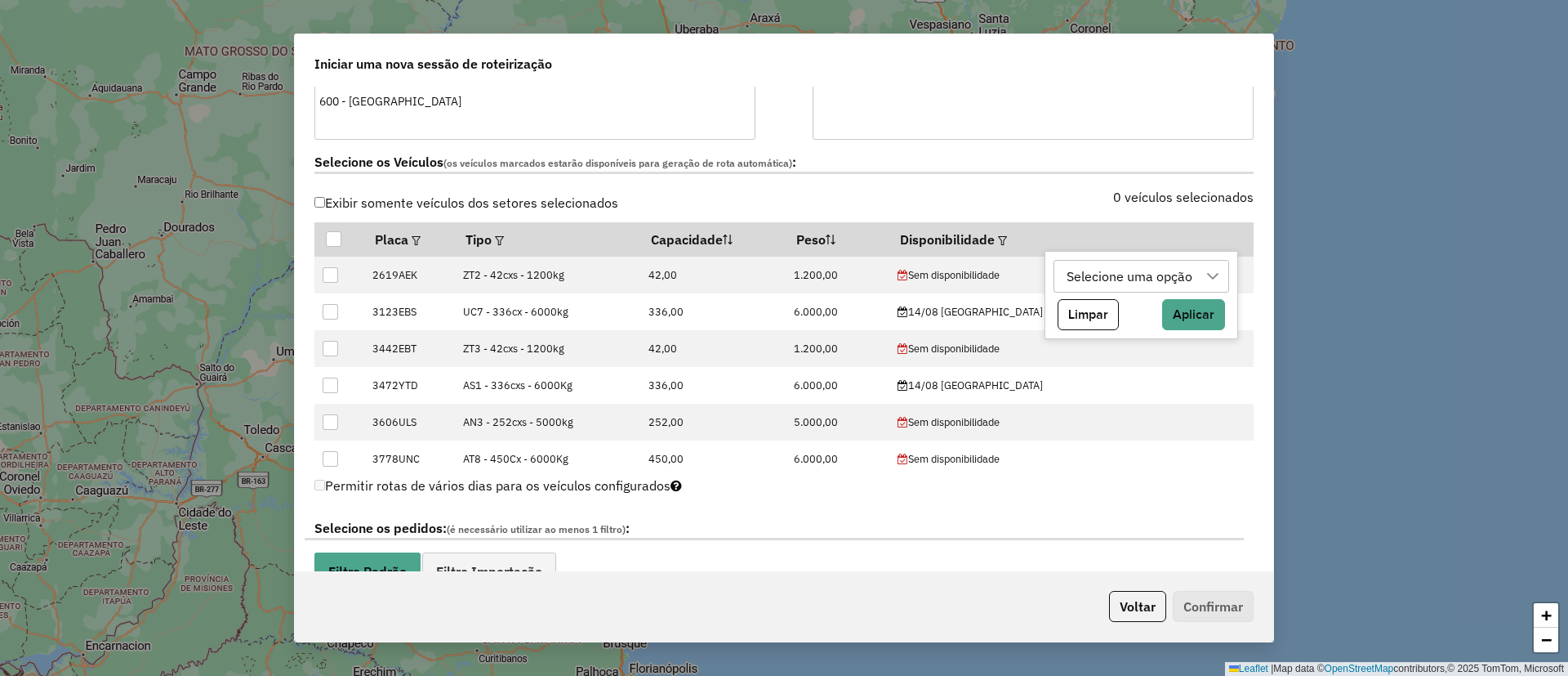
click at [1105, 272] on div "Selecione uma opção" at bounding box center [1129, 276] width 138 height 31
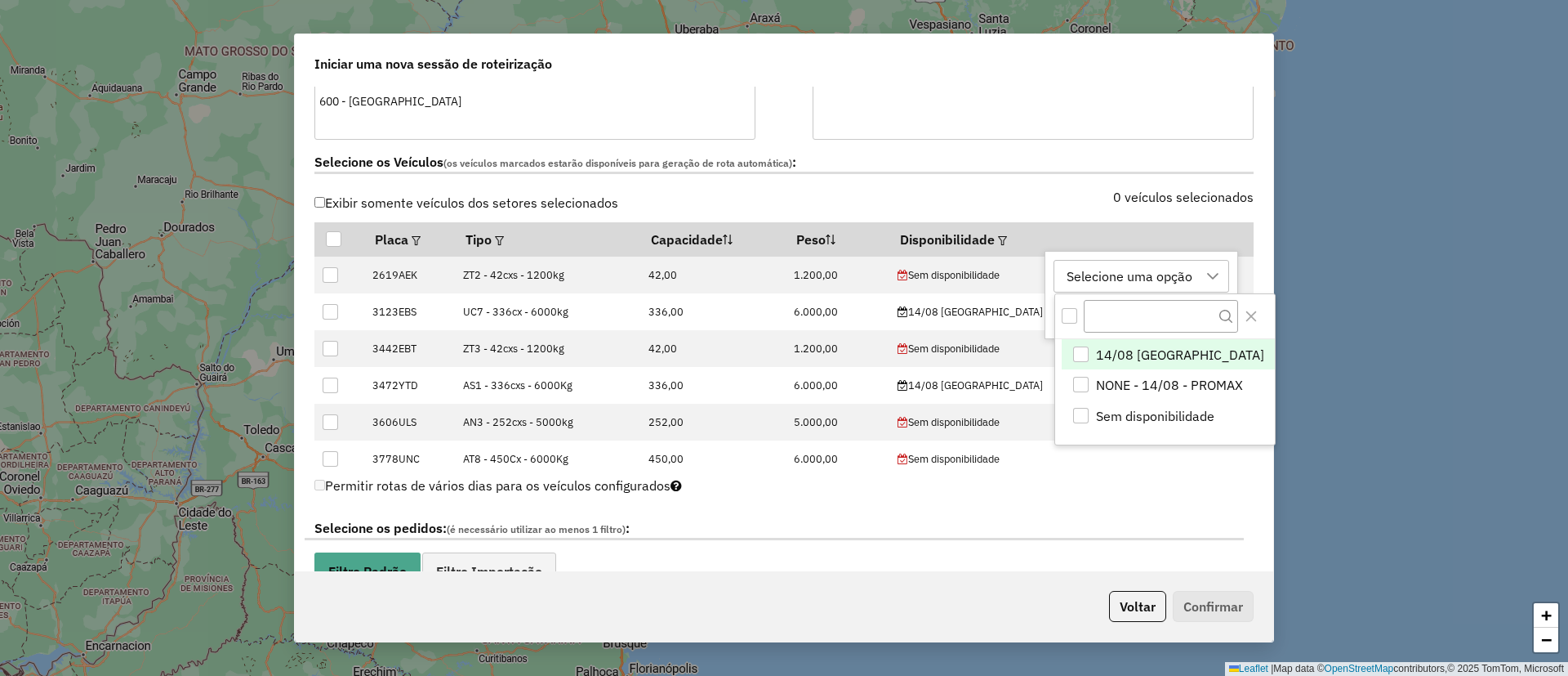
click at [1103, 352] on span "14/08 [GEOGRAPHIC_DATA]" at bounding box center [1180, 355] width 168 height 20
click at [1238, 320] on button "Close" at bounding box center [1251, 316] width 26 height 26
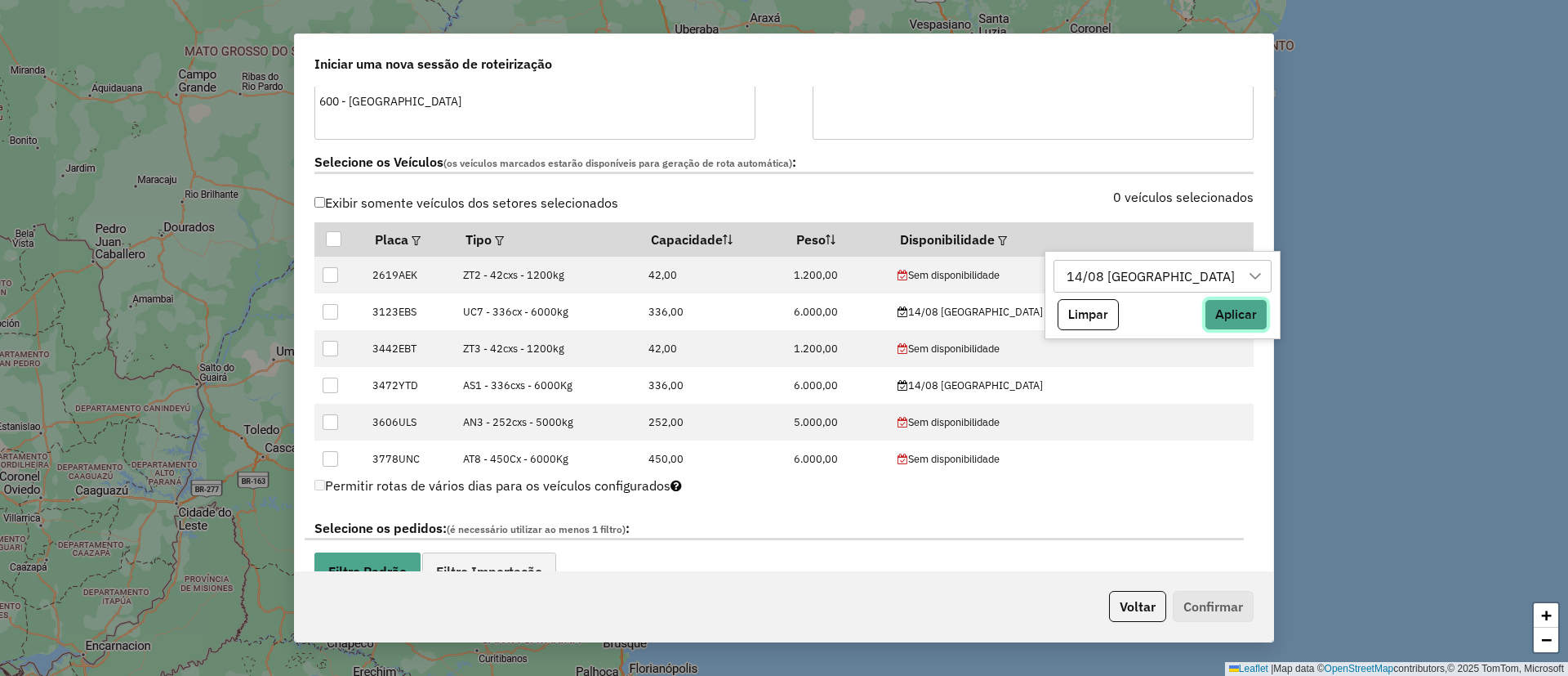
click at [1205, 319] on button "Aplicar" at bounding box center [1236, 315] width 63 height 31
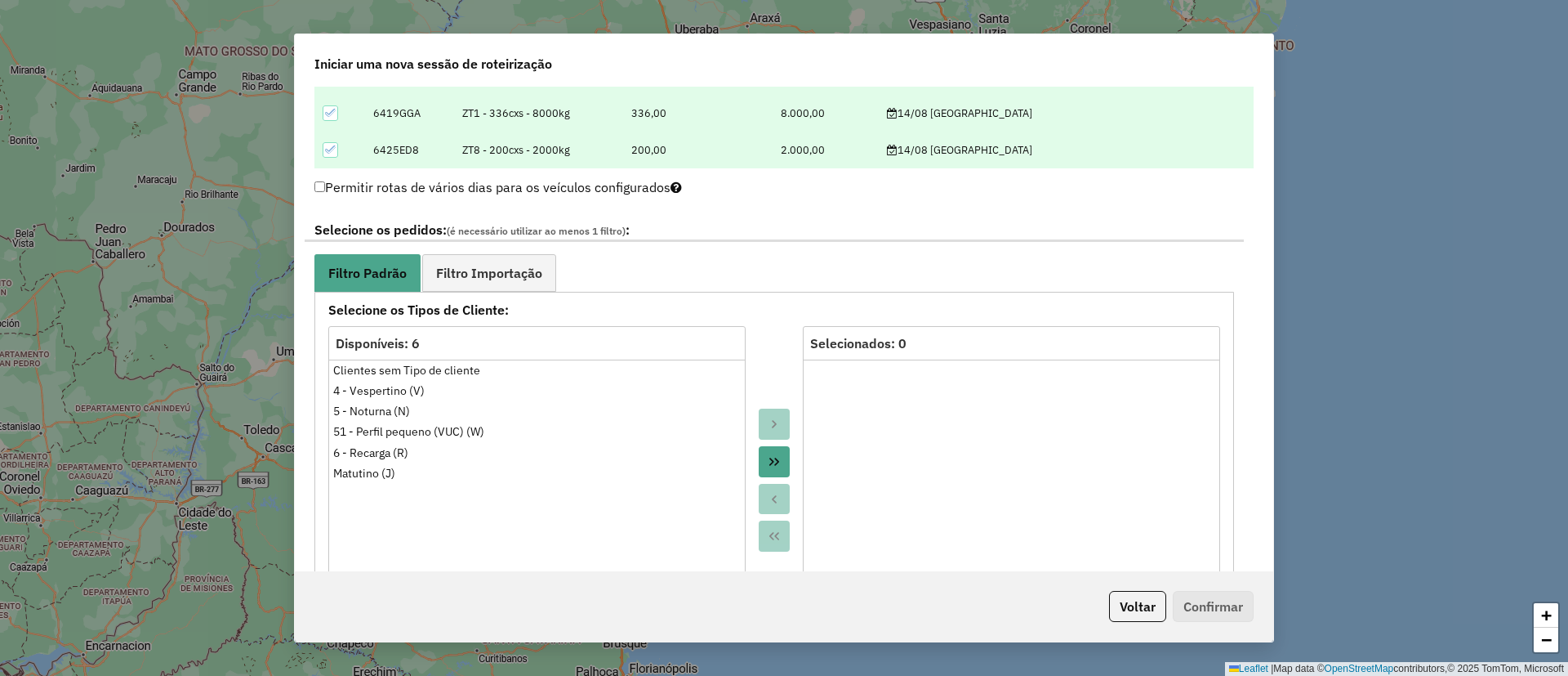
scroll to position [858, 0]
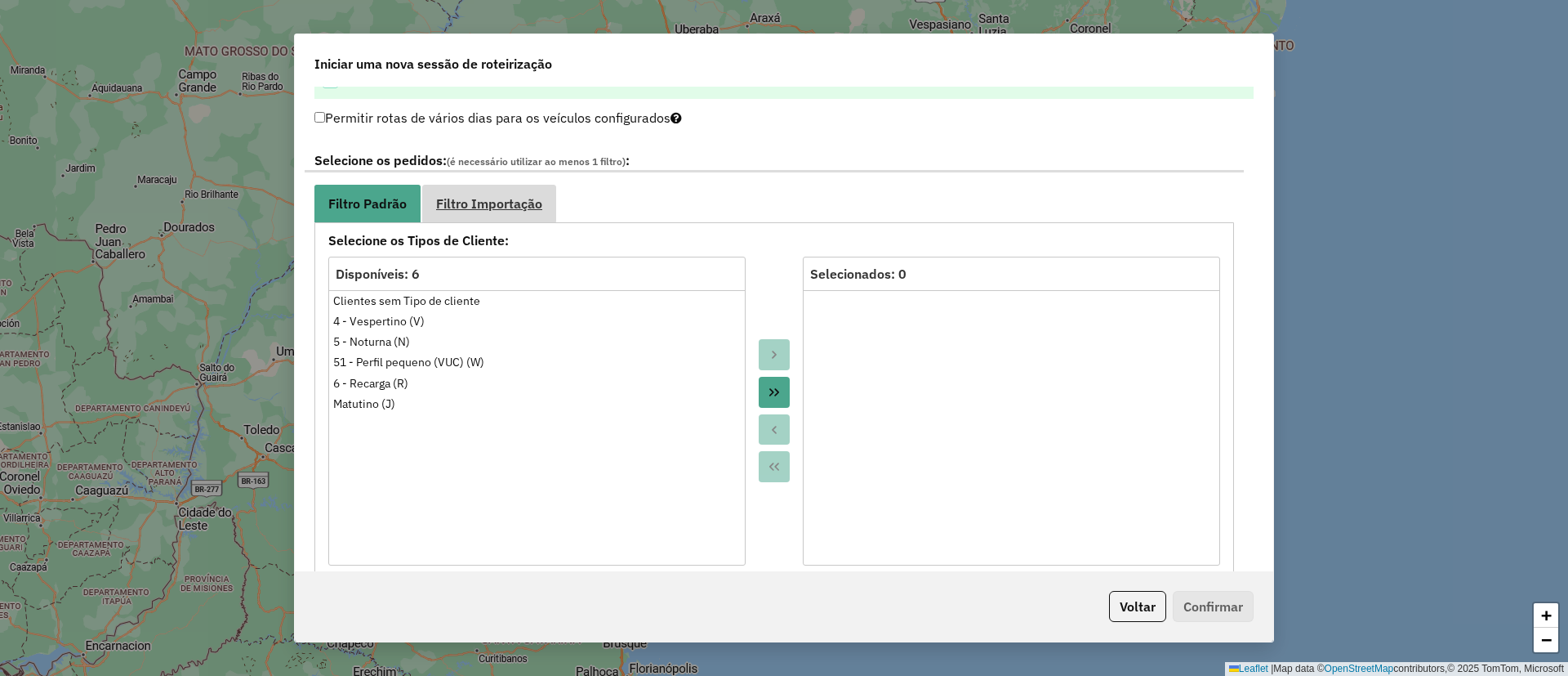
click at [509, 199] on span "Filtro Importação" at bounding box center [488, 204] width 106 height 13
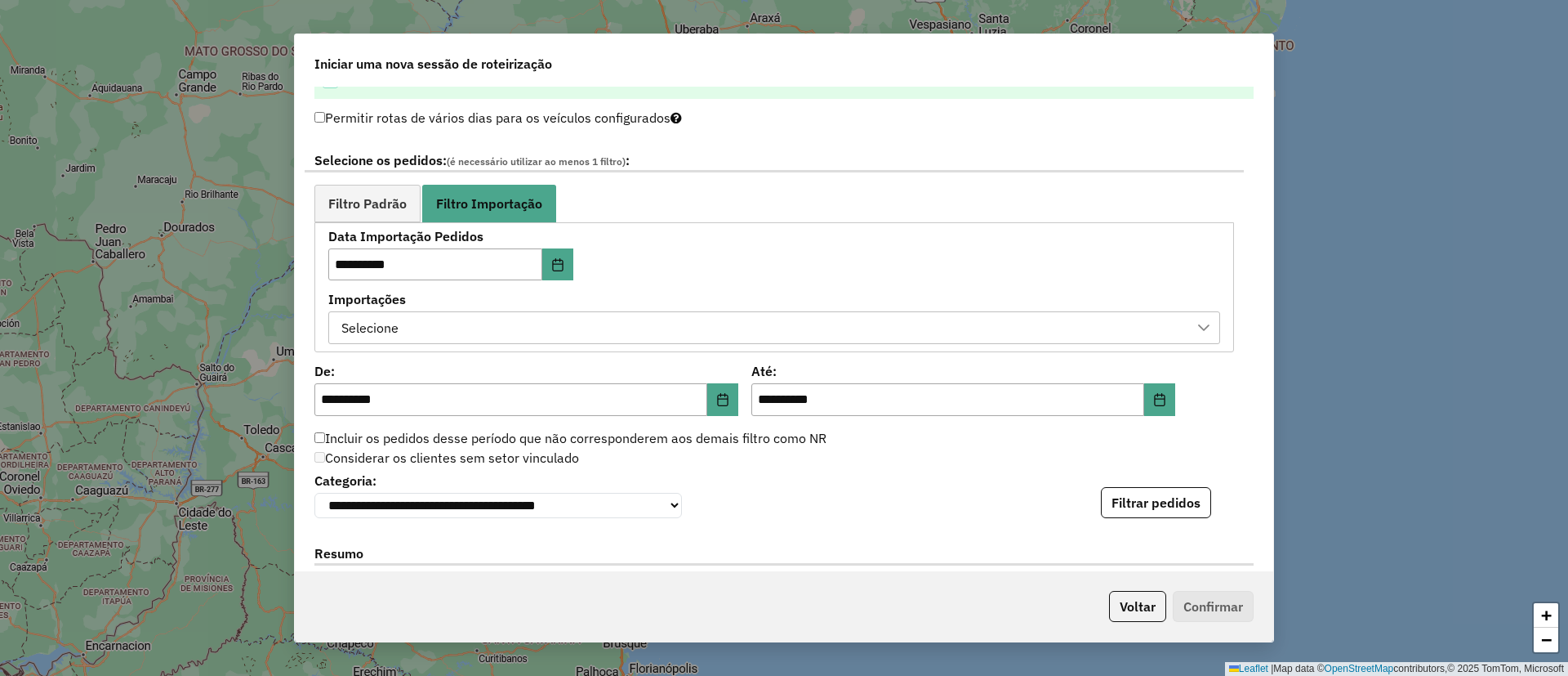
click at [491, 313] on div "Selecione" at bounding box center [762, 327] width 852 height 31
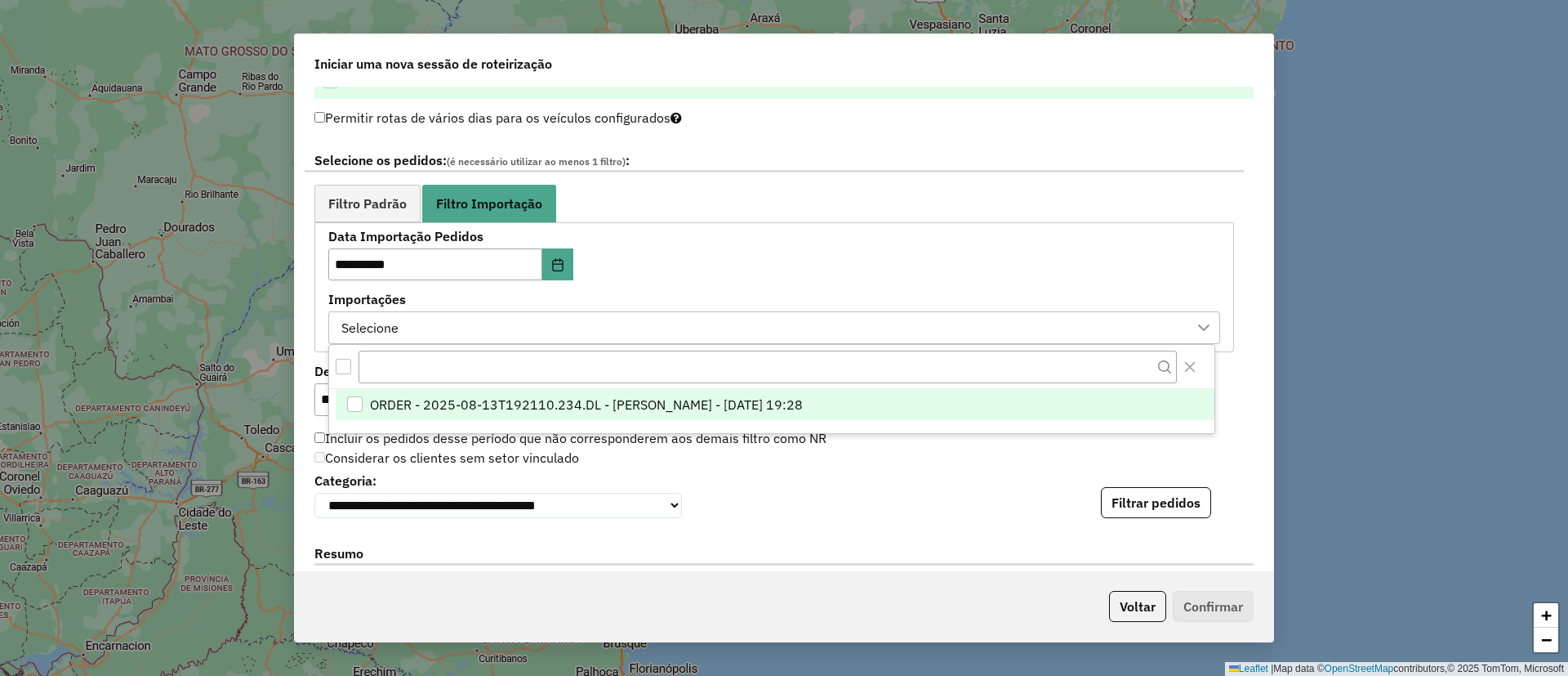
scroll to position [12, 75]
click at [534, 403] on span "ORDER - 2025-08-13T192110.234.DL - [PERSON_NAME] - [DATE] 19:28" at bounding box center [586, 405] width 433 height 20
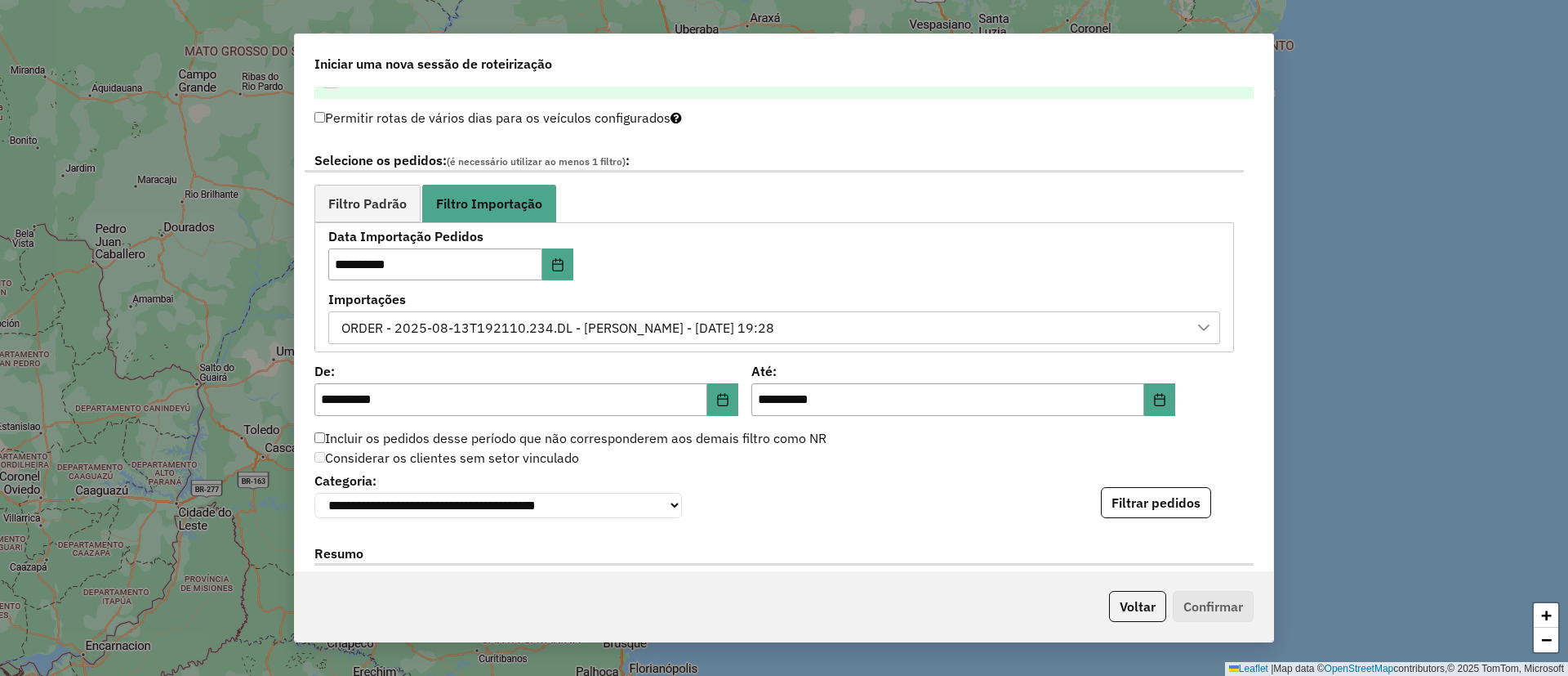
scroll to position [981, 0]
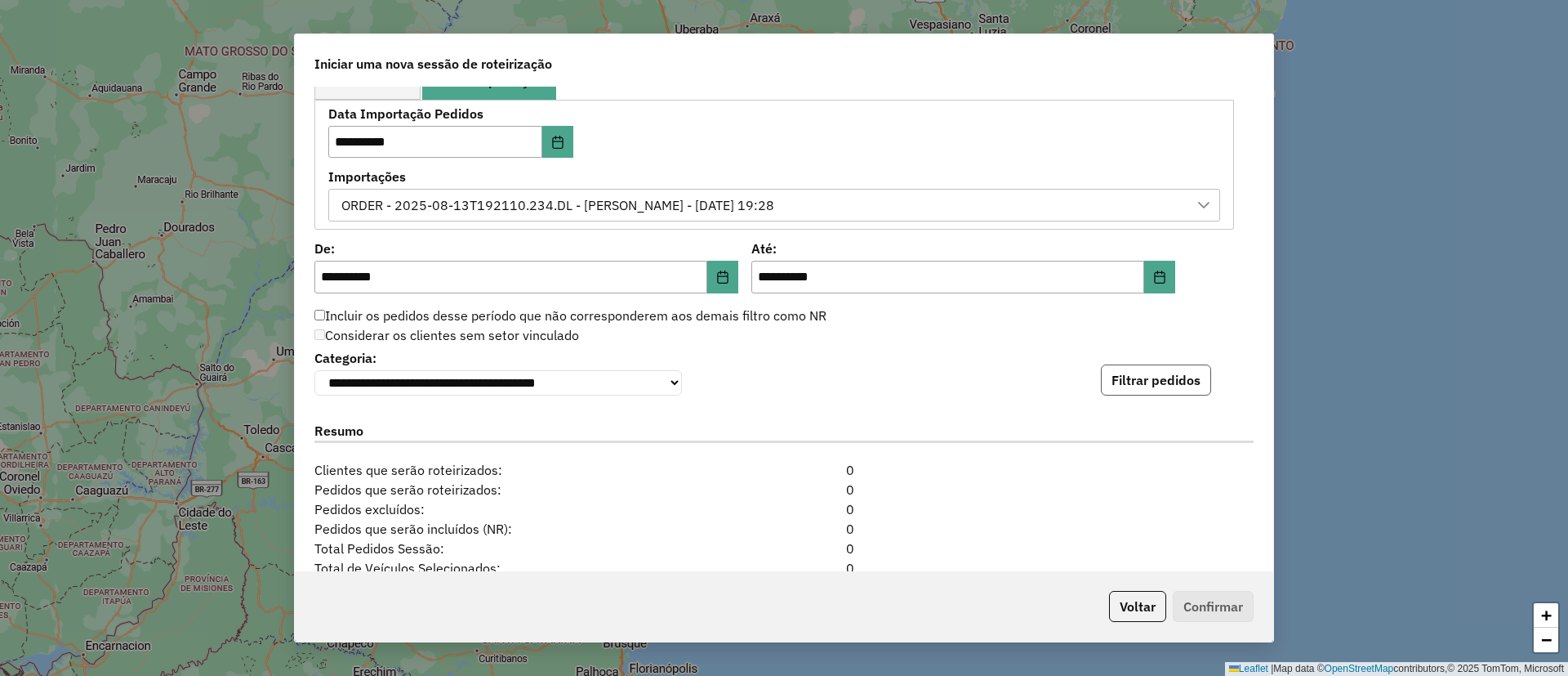
click at [1139, 382] on button "Filtrar pedidos" at bounding box center [1155, 380] width 110 height 31
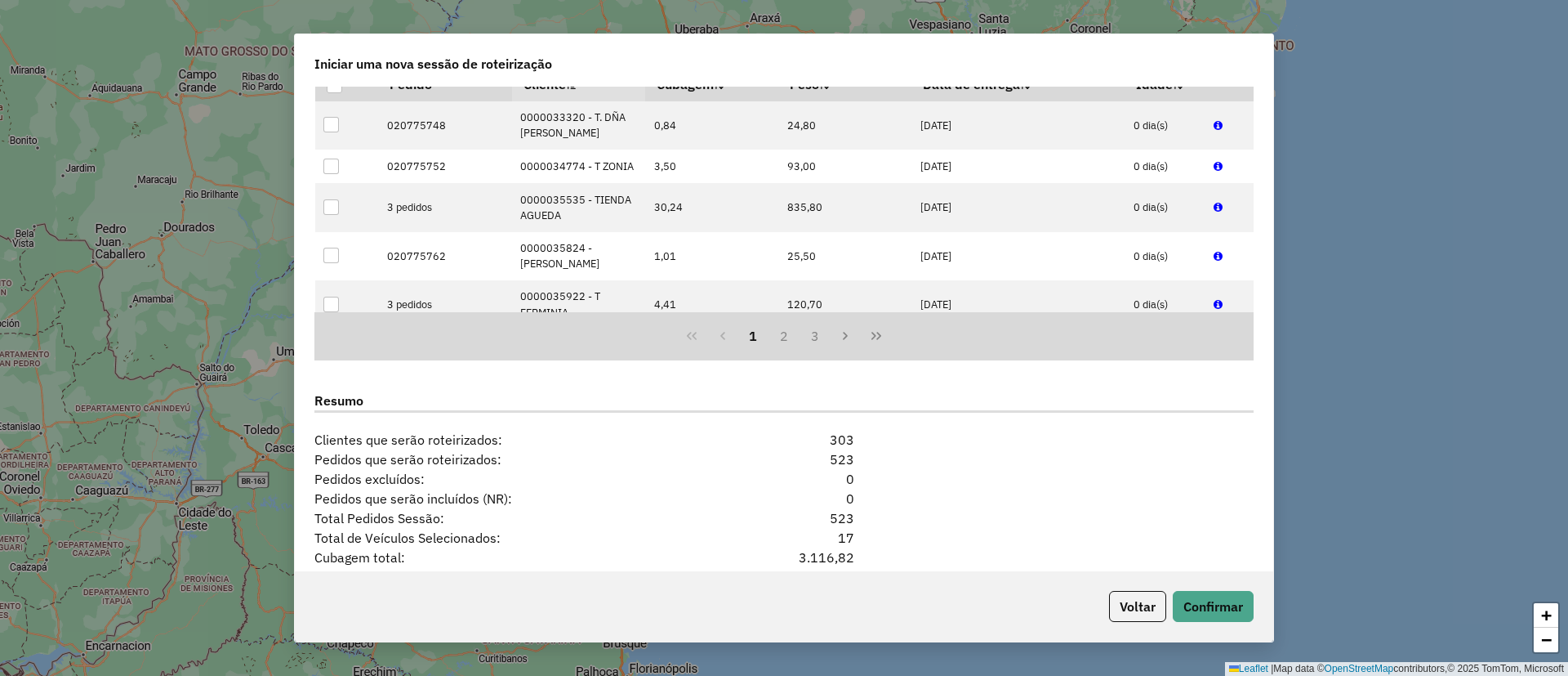
scroll to position [1516, 0]
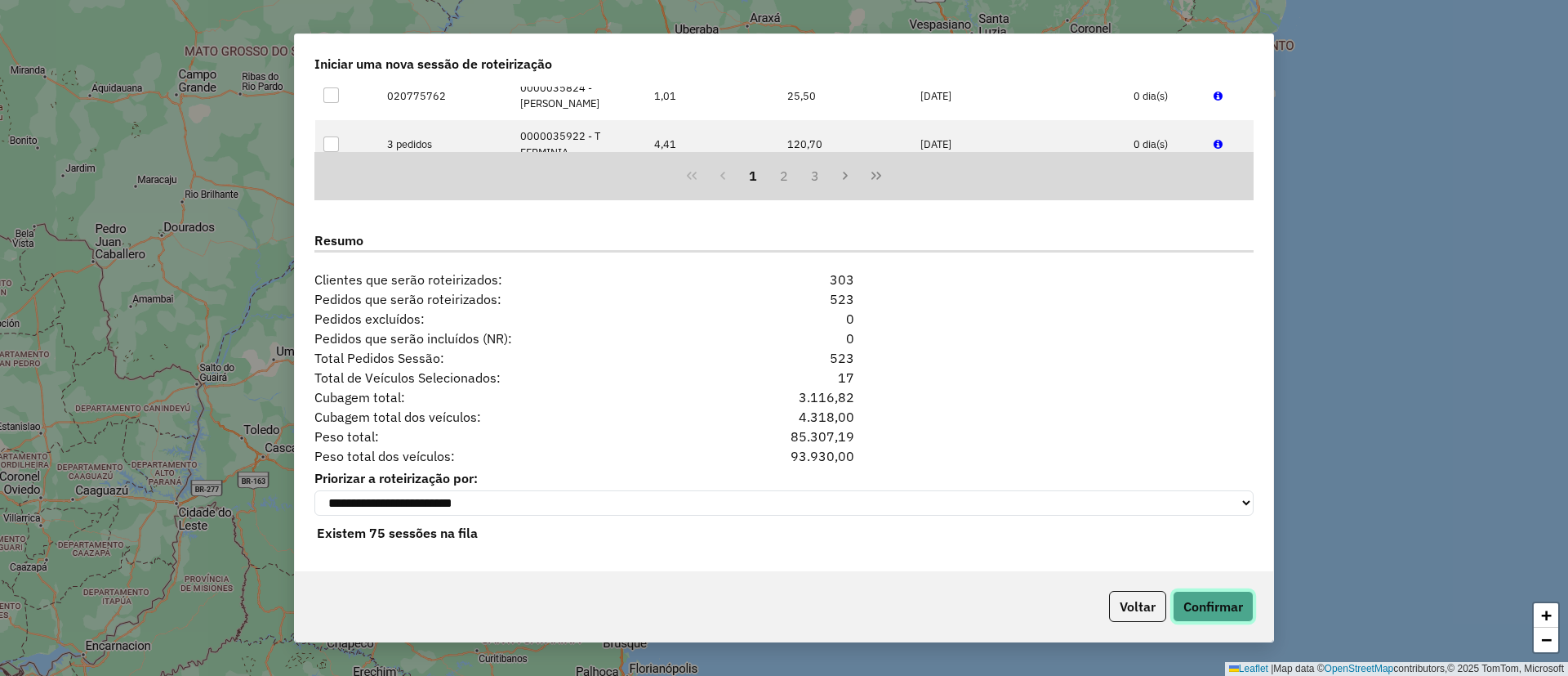
click at [1239, 599] on button "Confirmar" at bounding box center [1213, 606] width 81 height 31
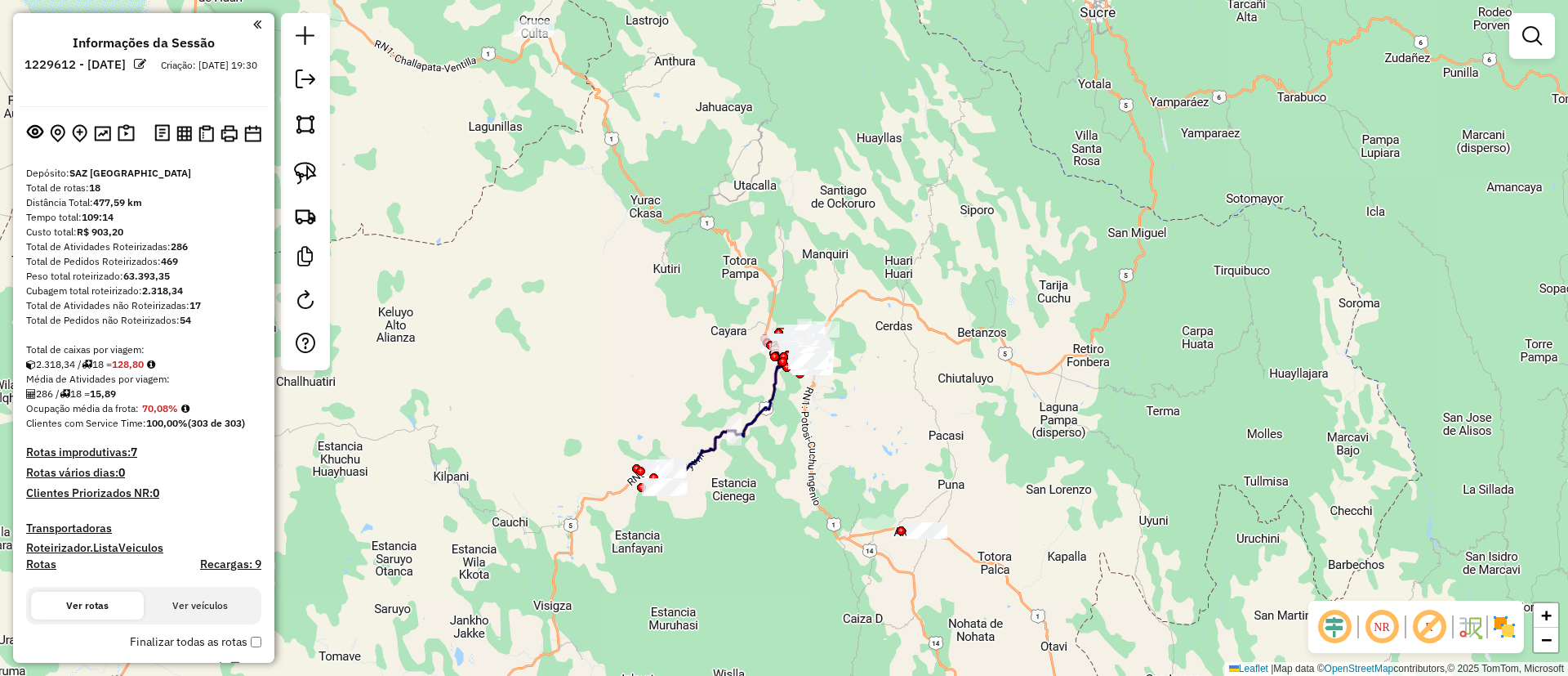
drag, startPoint x: 418, startPoint y: 326, endPoint x: 392, endPoint y: 276, distance: 56.4
click at [392, 276] on div "Janela de atendimento Grade de atendimento Capacidade Transportadoras Veículos …" at bounding box center [784, 338] width 1568 height 676
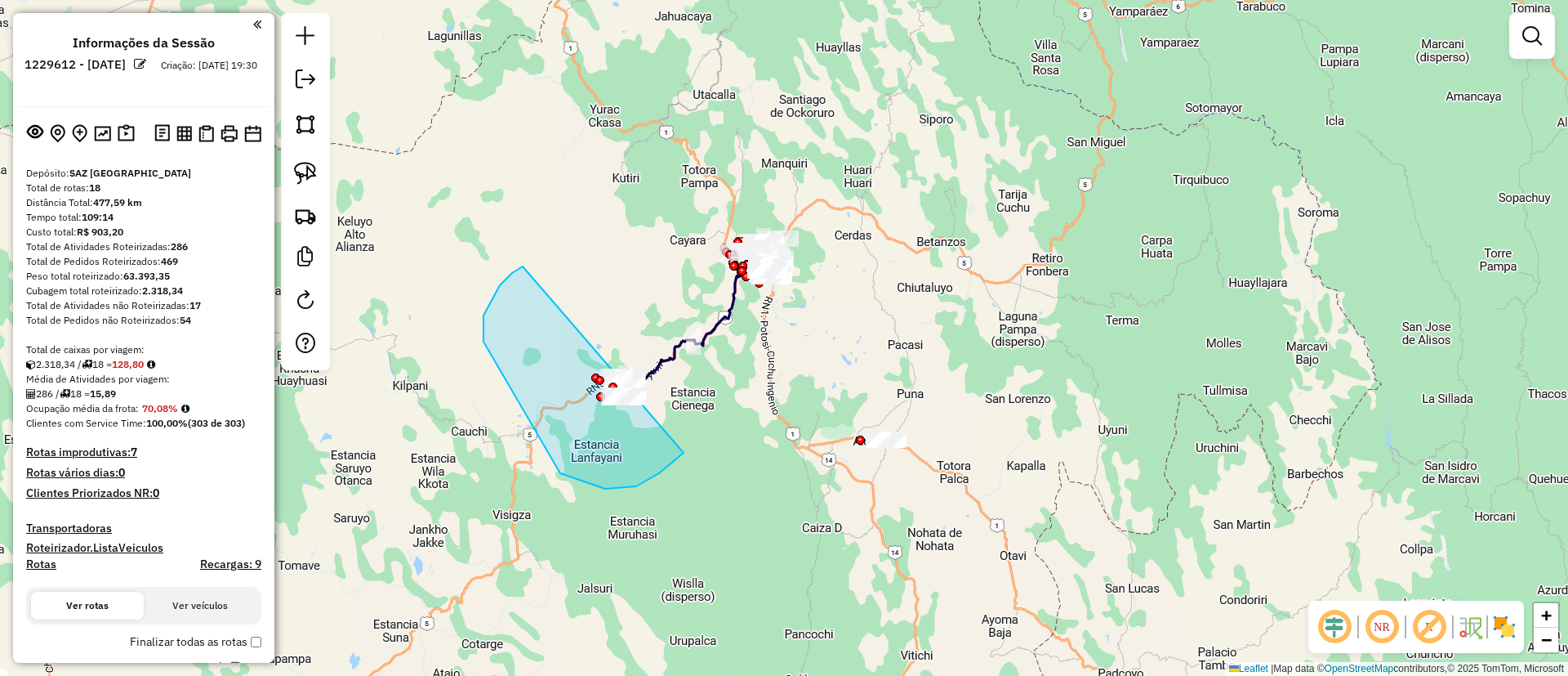
drag, startPoint x: 512, startPoint y: 273, endPoint x: 722, endPoint y: 373, distance: 232.6
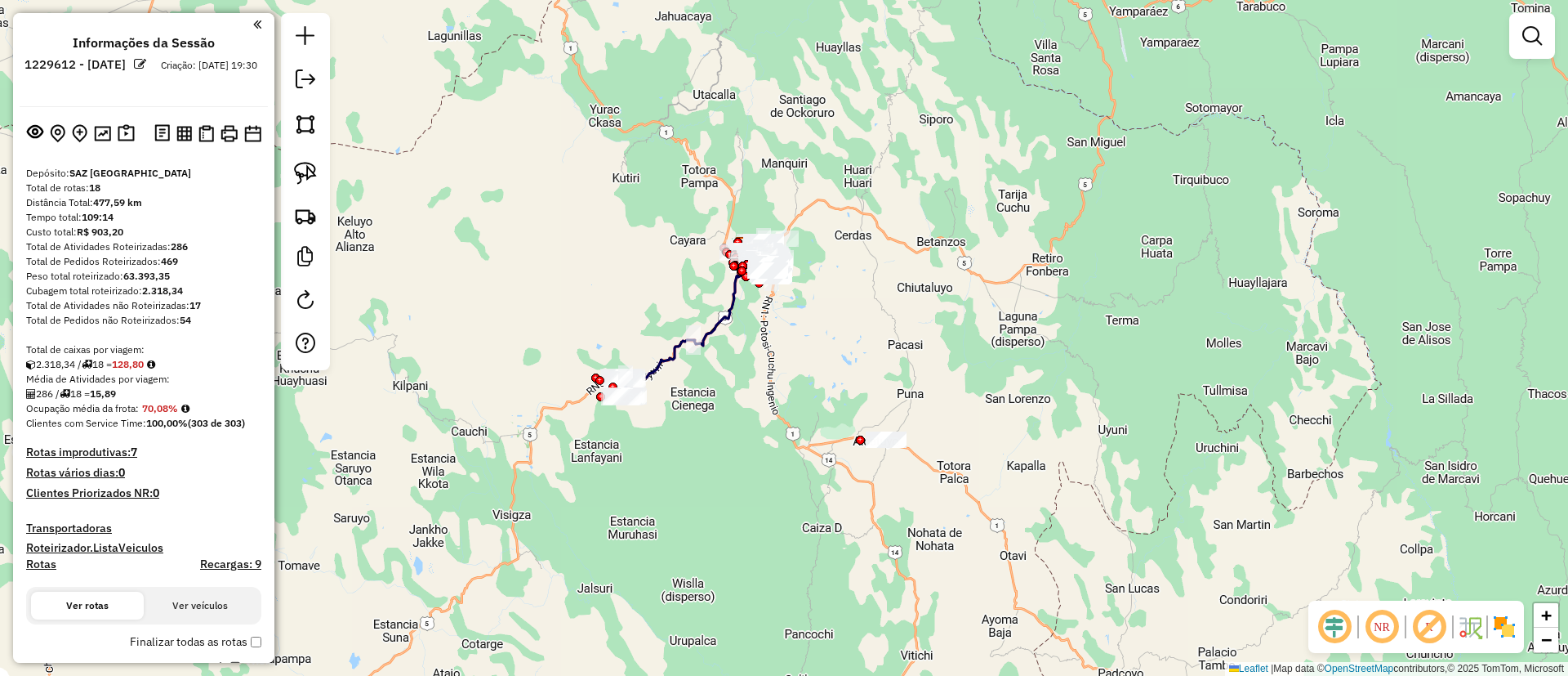
click at [674, 351] on icon at bounding box center [699, 318] width 158 height 159
select select "**********"
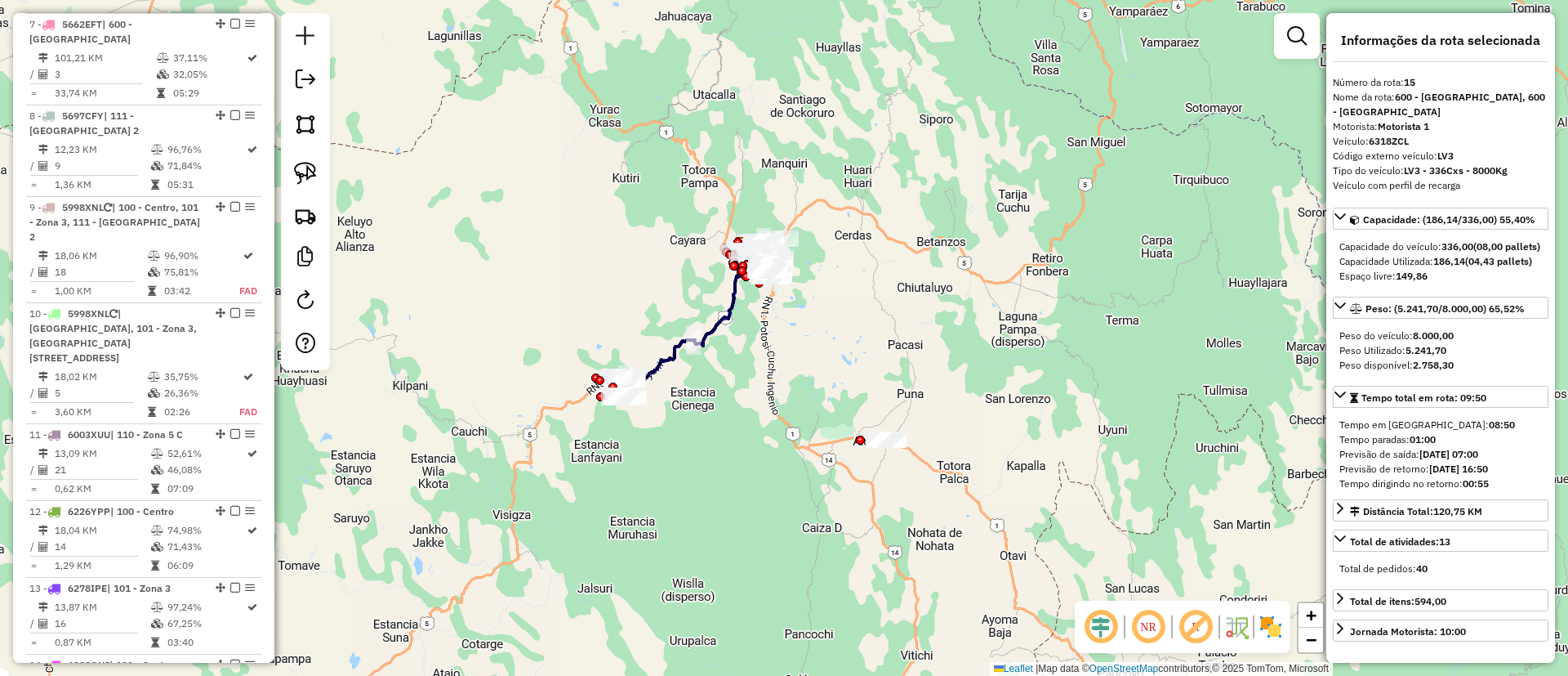
scroll to position [1881, 0]
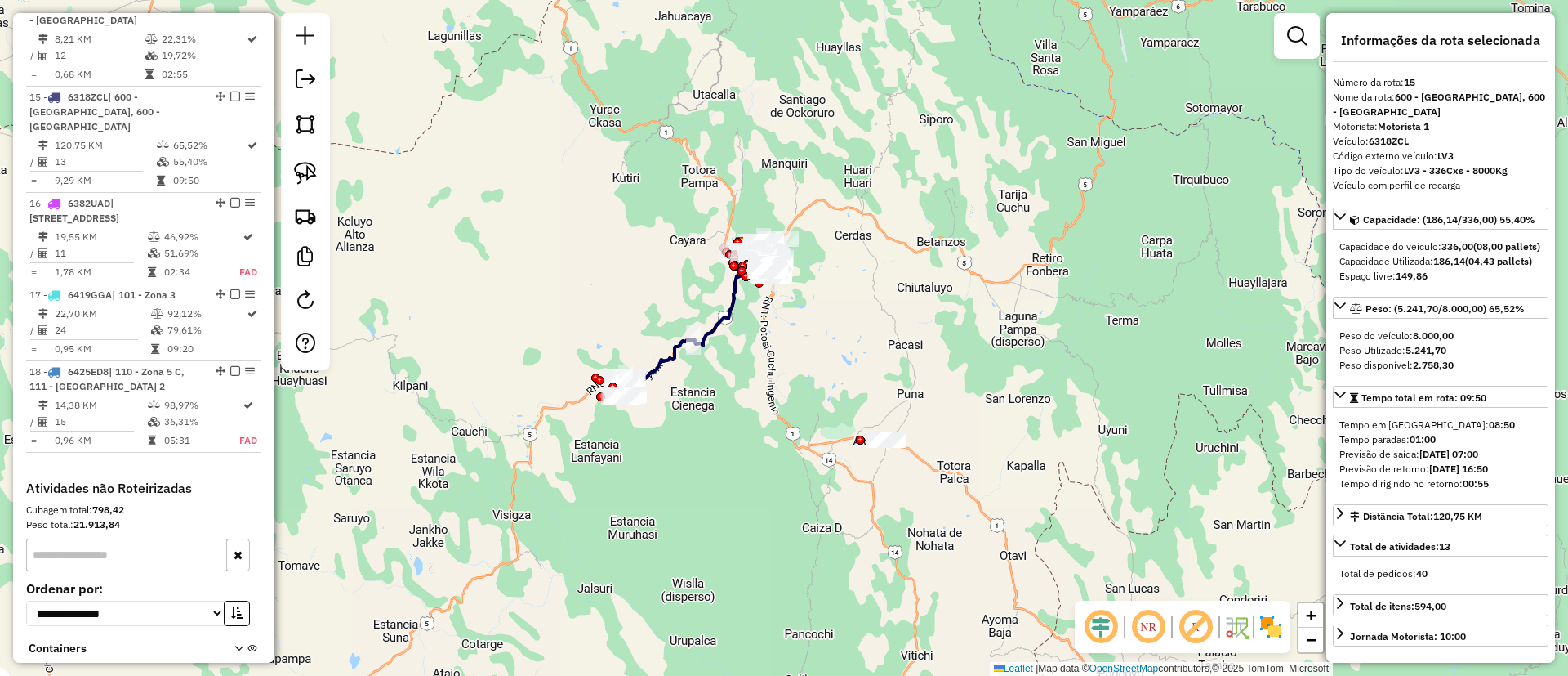
click at [673, 368] on icon at bounding box center [699, 318] width 158 height 159
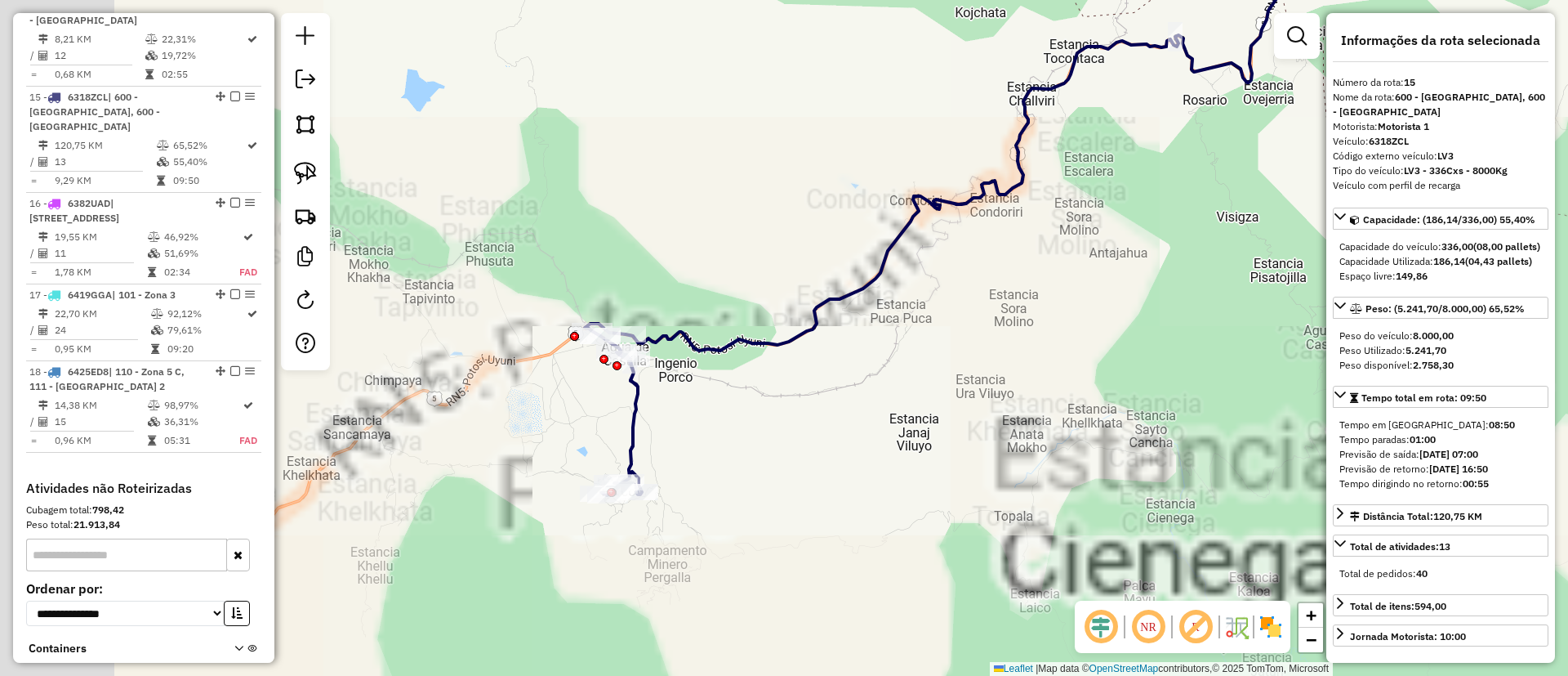
drag, startPoint x: 586, startPoint y: 368, endPoint x: 861, endPoint y: 204, distance: 320.2
click at [861, 204] on div "Janela de atendimento Grade de atendimento Capacidade Transportadoras Veículos …" at bounding box center [784, 338] width 1568 height 676
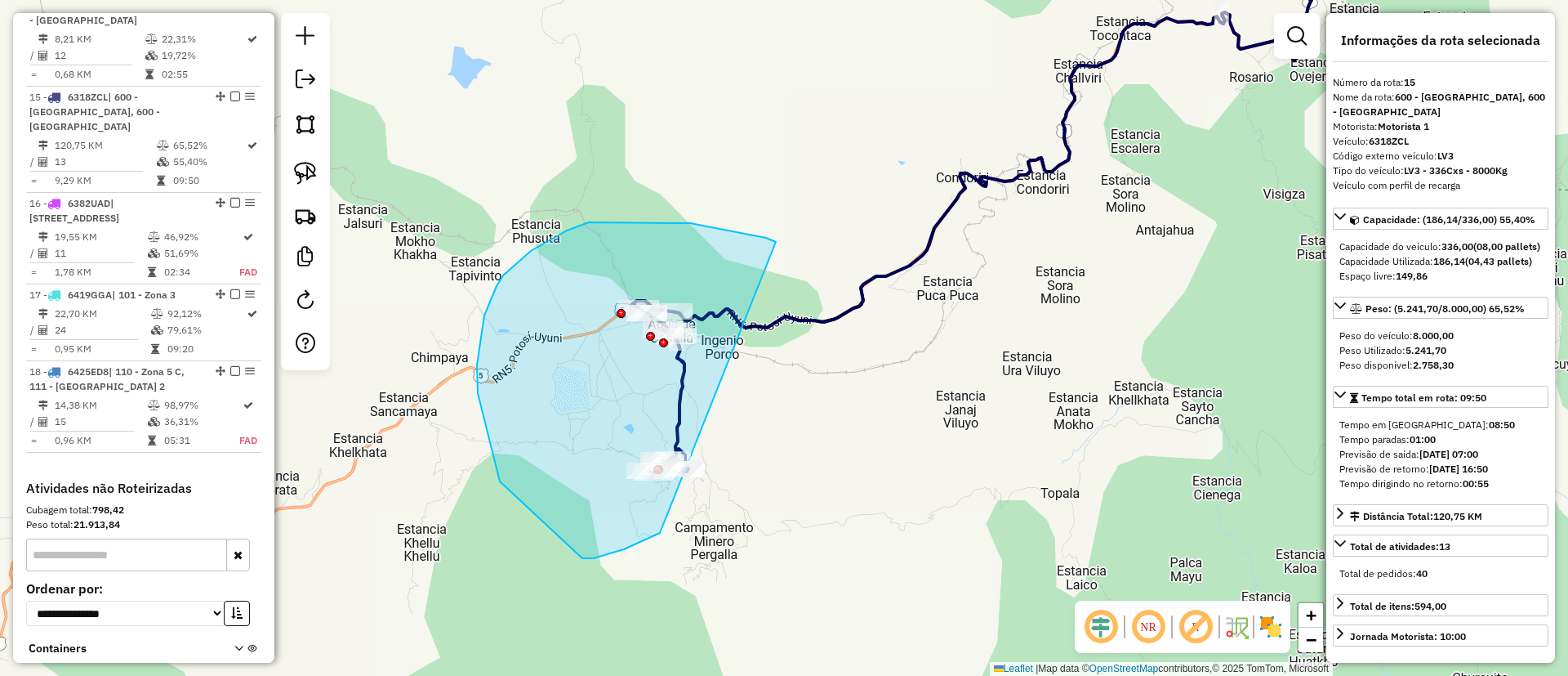
drag, startPoint x: 776, startPoint y: 242, endPoint x: 830, endPoint y: 401, distance: 167.9
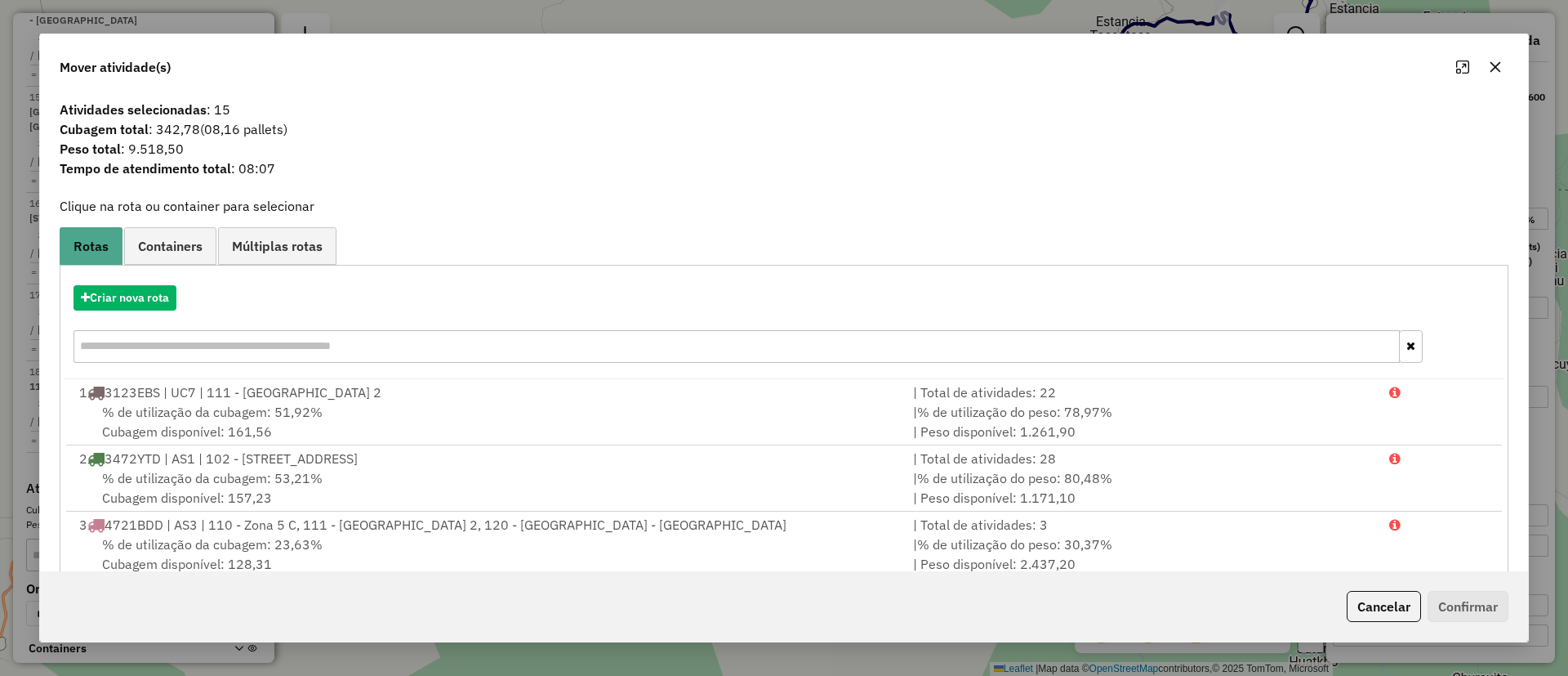
click at [136, 284] on div "Criar nova rota" at bounding box center [784, 325] width 1441 height 106
click at [143, 306] on button "Criar nova rota" at bounding box center [125, 297] width 103 height 25
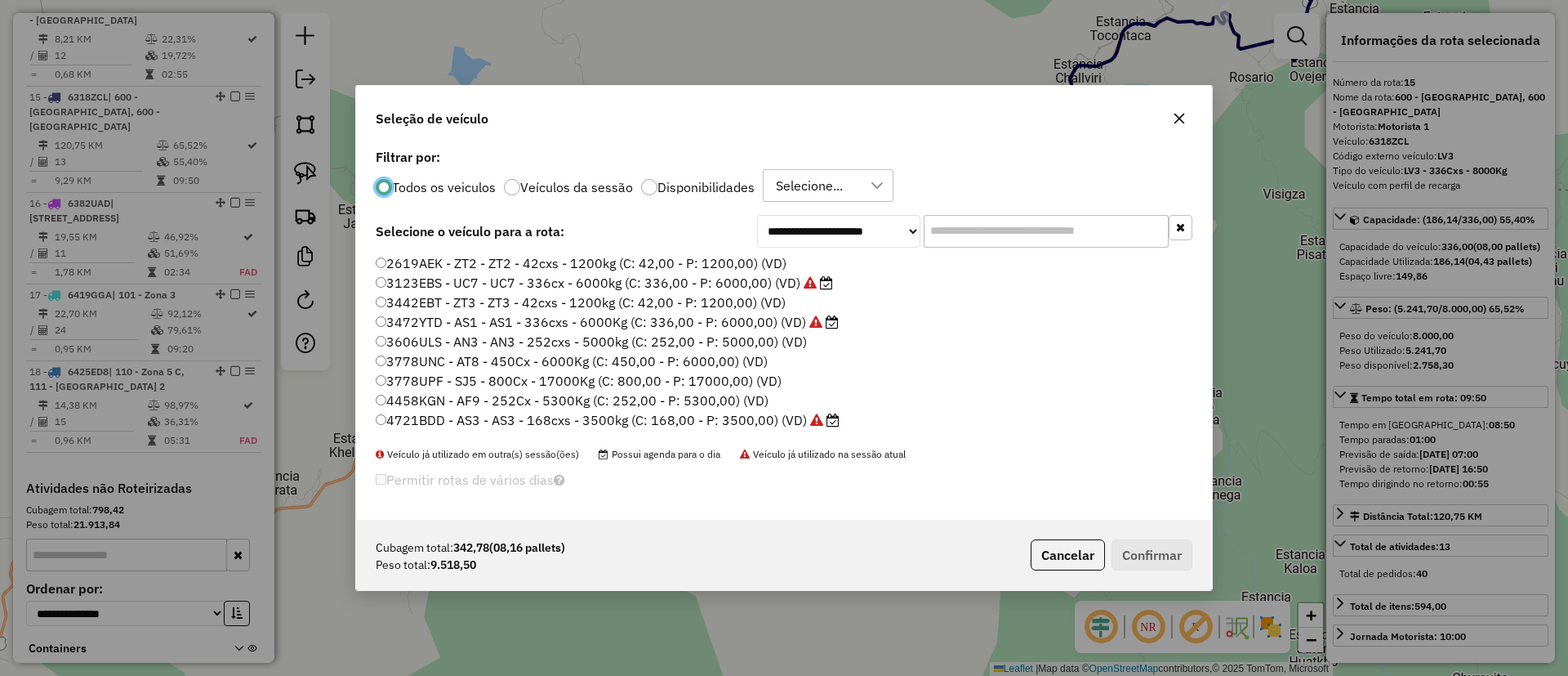
scroll to position [9, 5]
click at [951, 232] on input "text" at bounding box center [1046, 231] width 245 height 33
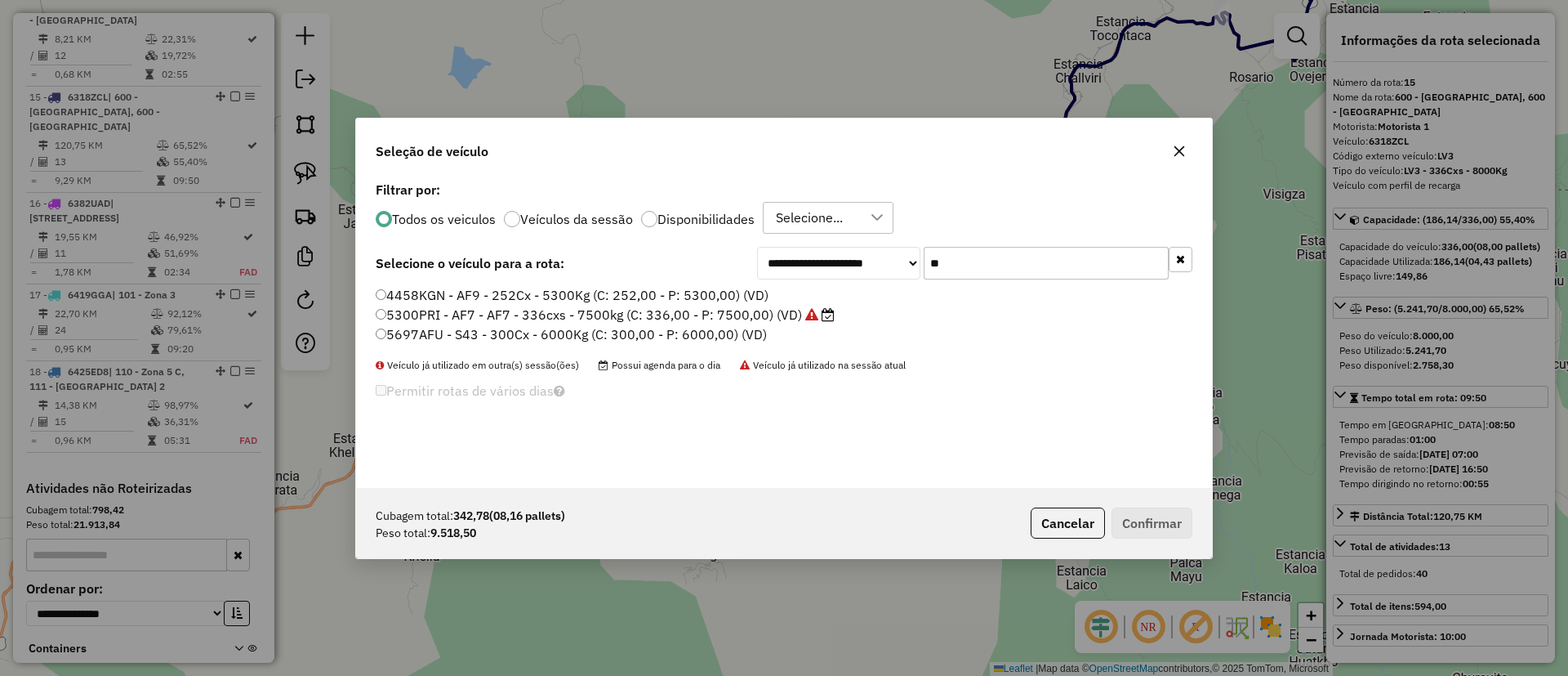
type input "*"
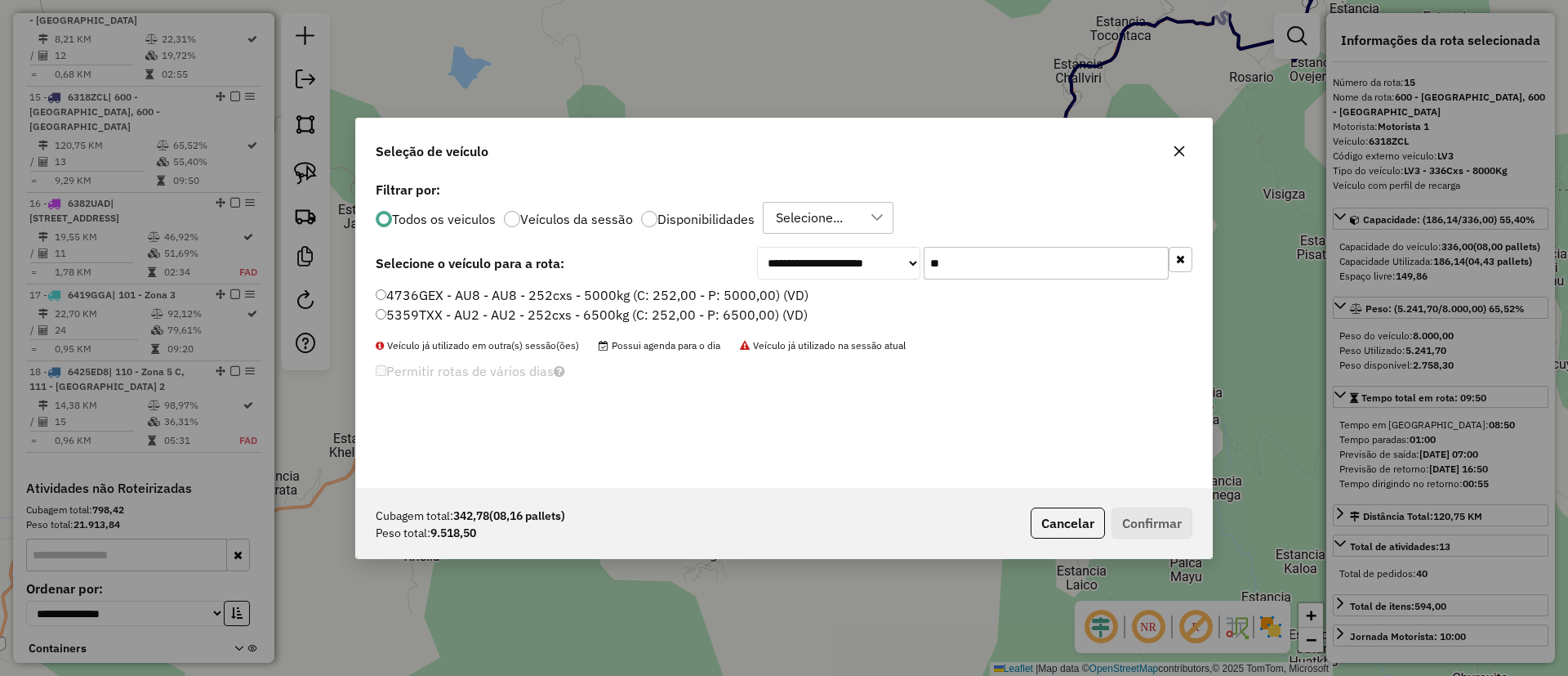
type input "*"
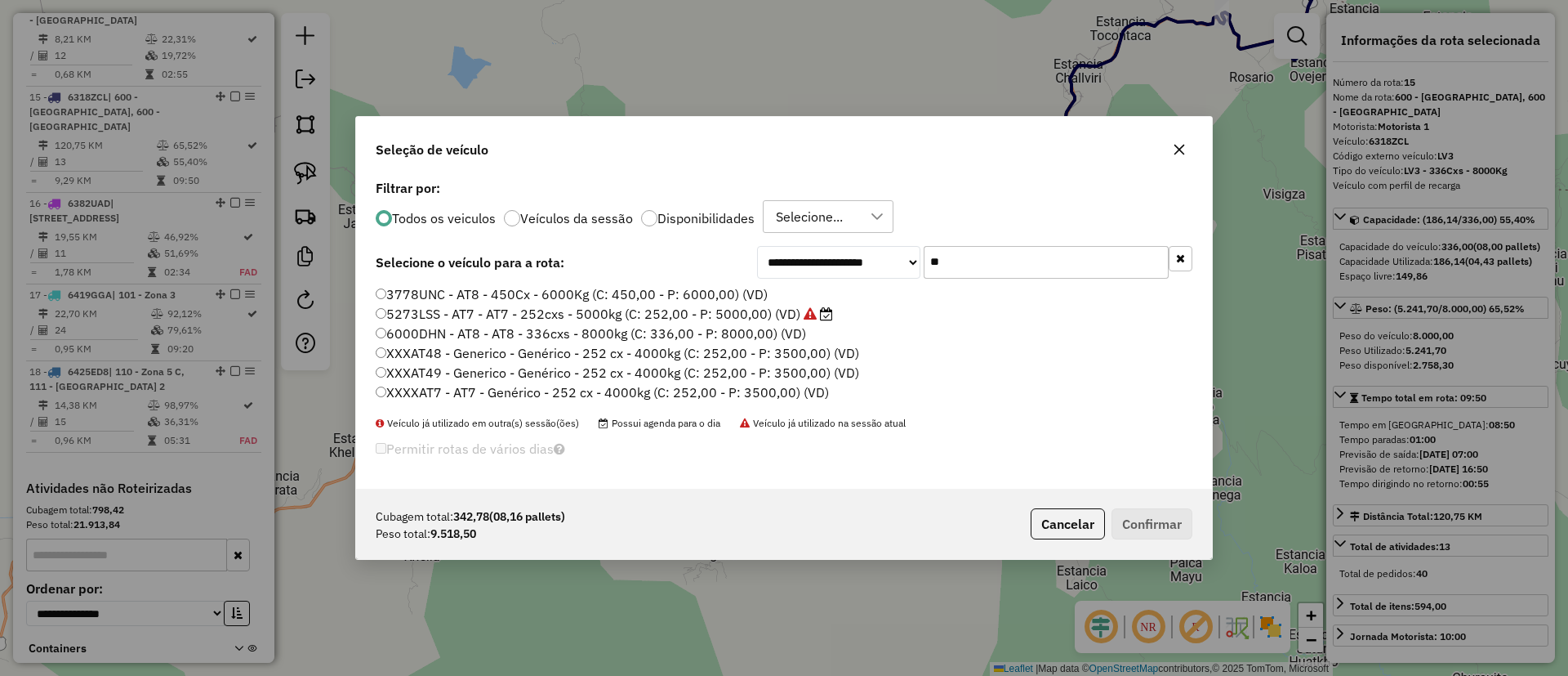
type input "***"
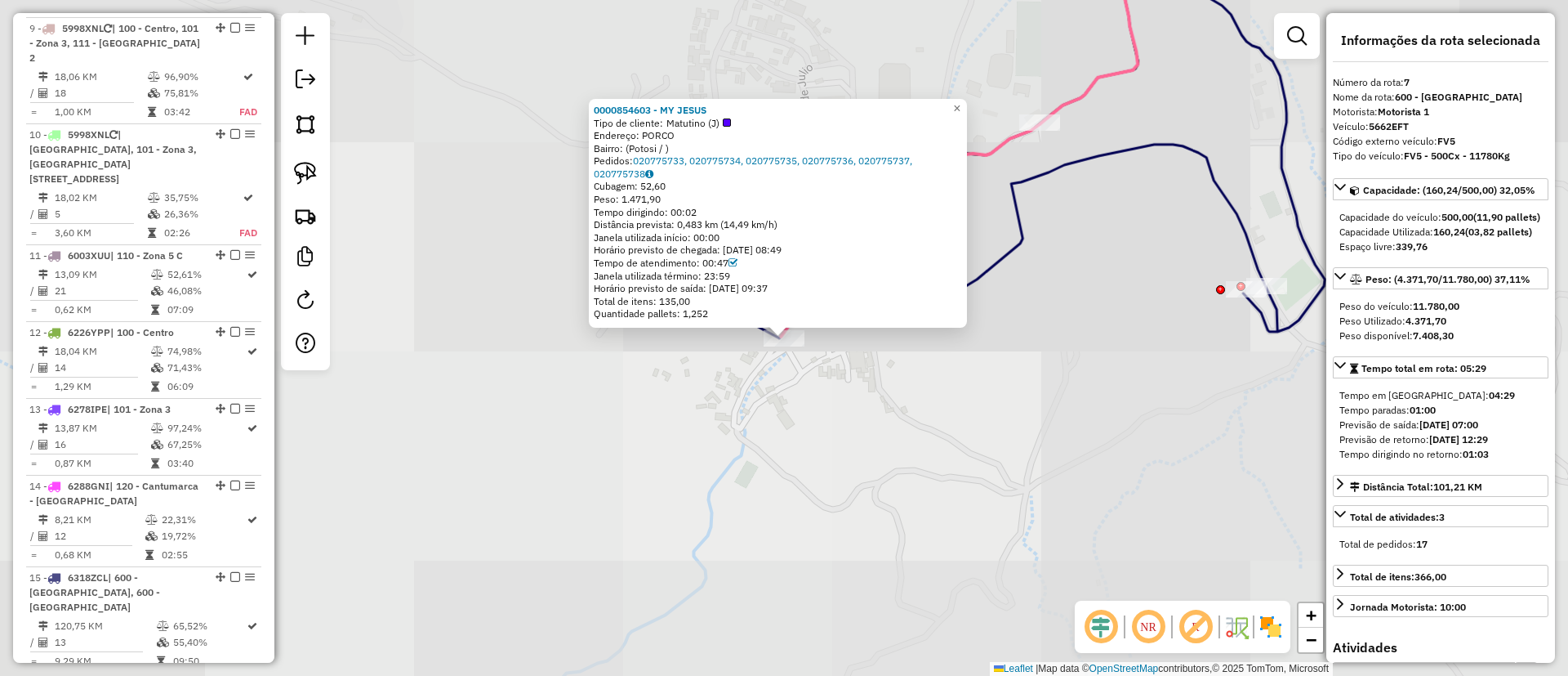
scroll to position [1193, 0]
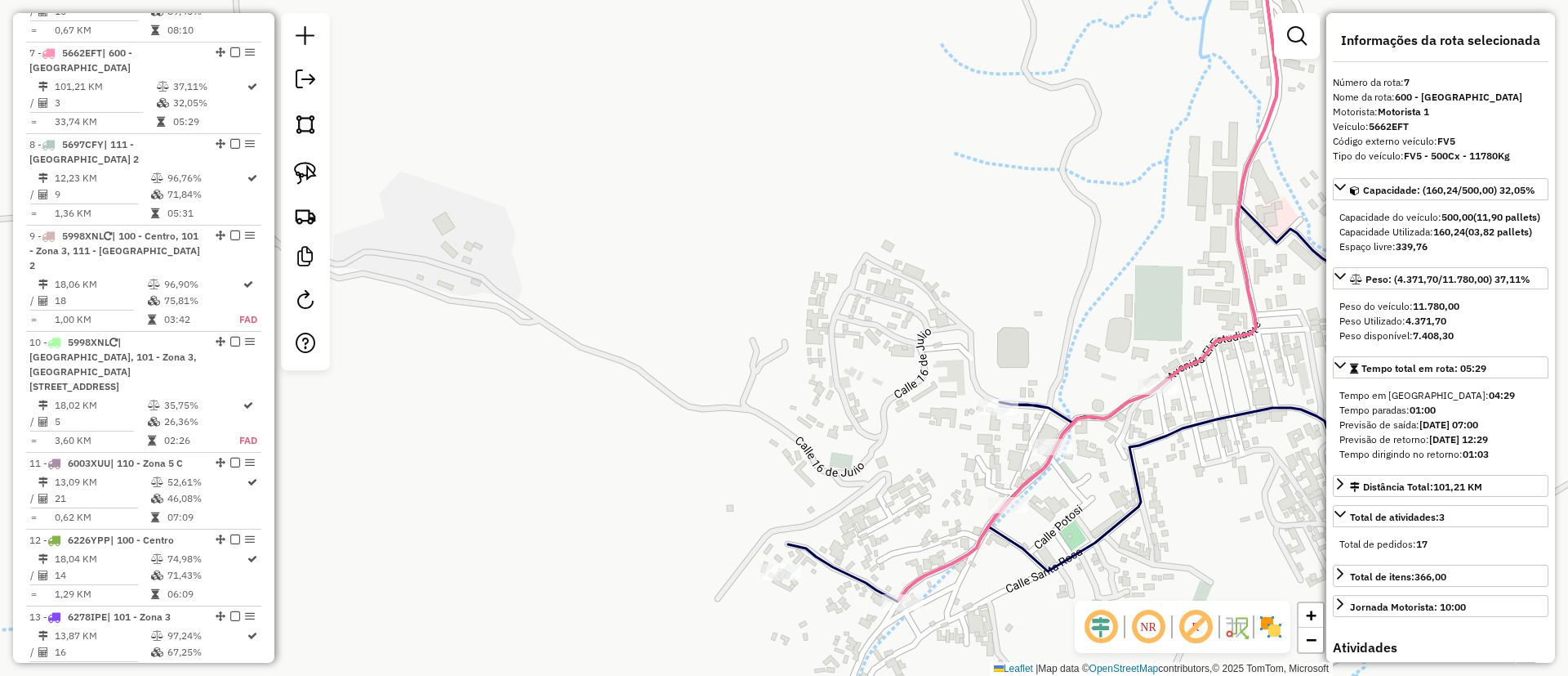
click at [1267, 619] on img at bounding box center [1270, 626] width 26 height 26
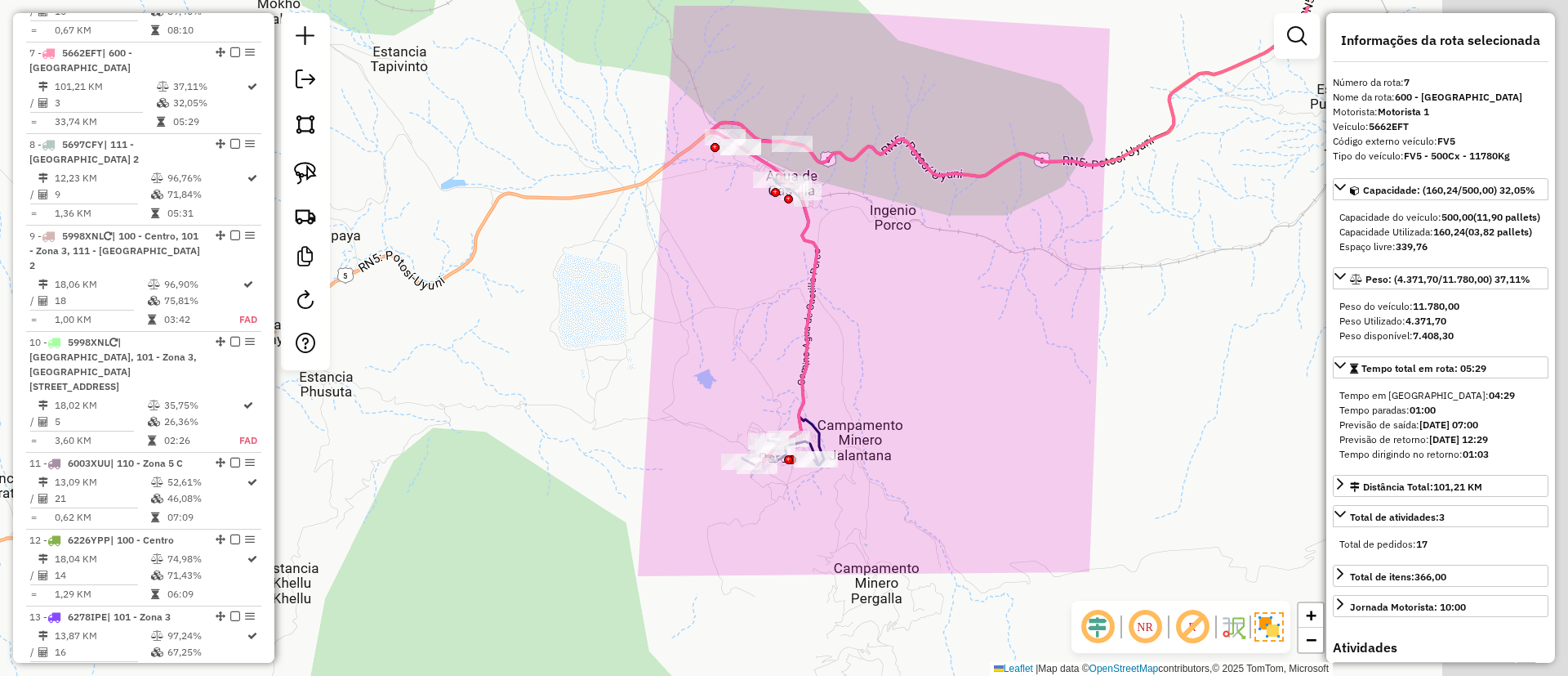
drag, startPoint x: 929, startPoint y: 330, endPoint x: 688, endPoint y: 351, distance: 241.9
click at [713, 403] on div "Janela de atendimento Grade de atendimento Capacidade Transportadoras Veículos …" at bounding box center [784, 338] width 1568 height 676
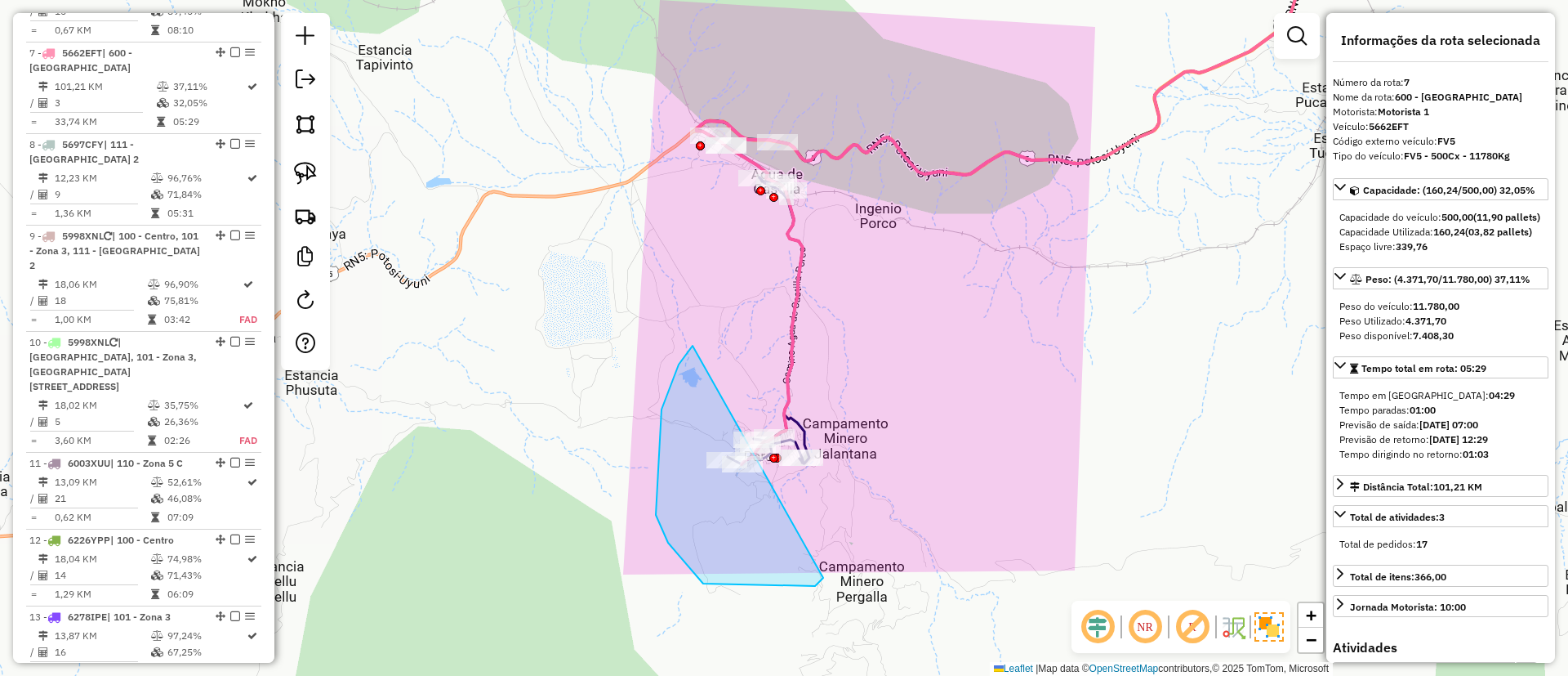
drag, startPoint x: 677, startPoint y: 370, endPoint x: 885, endPoint y: 409, distance: 211.6
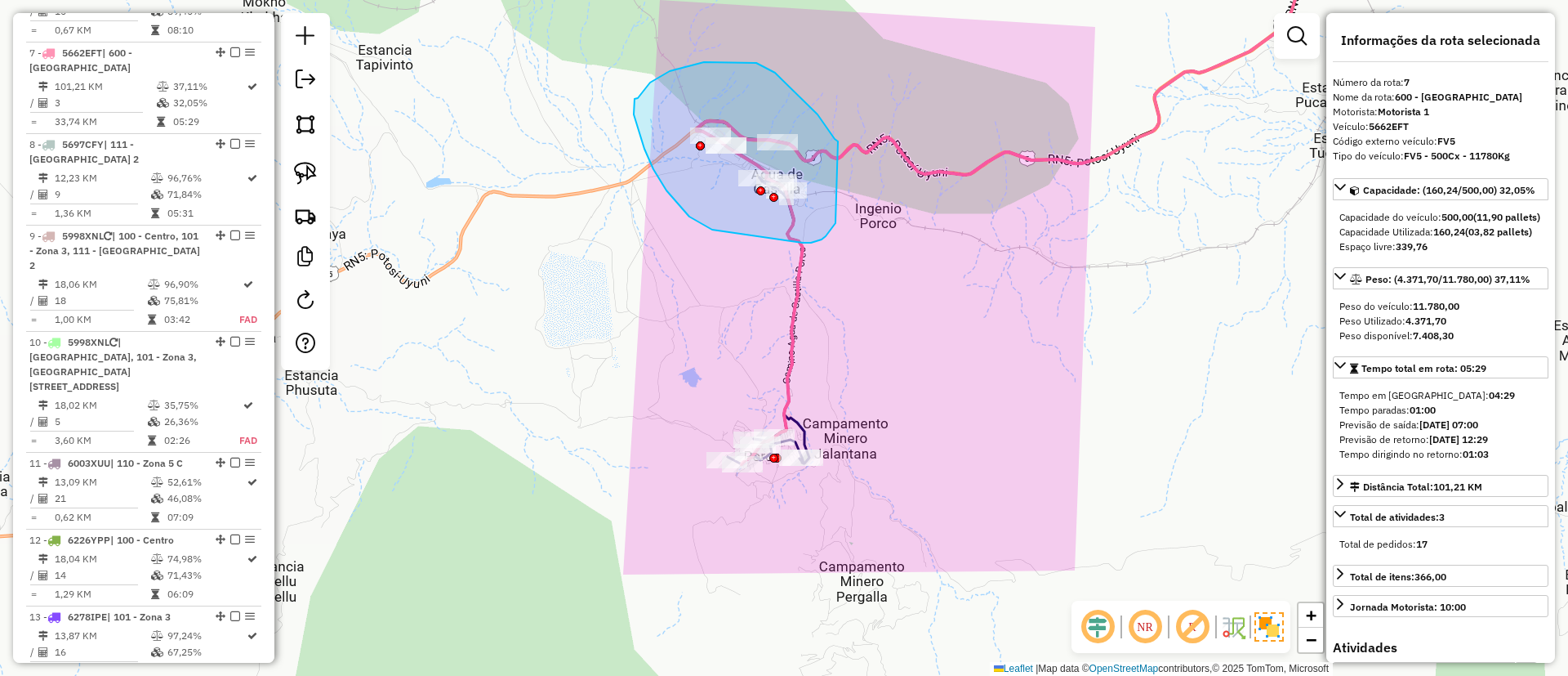
drag, startPoint x: 834, startPoint y: 139, endPoint x: 869, endPoint y: 163, distance: 42.4
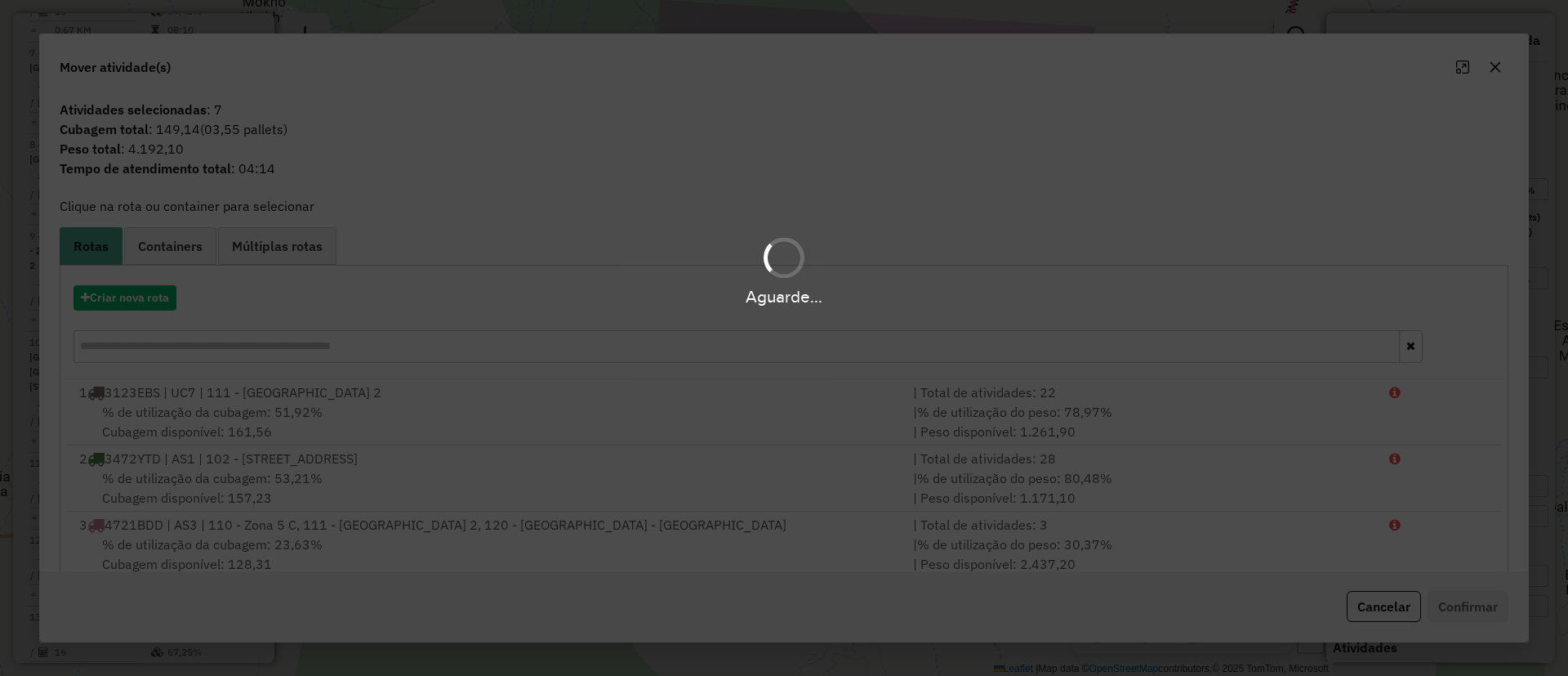
click at [132, 302] on div "Aguarde..." at bounding box center [784, 296] width 1568 height 25
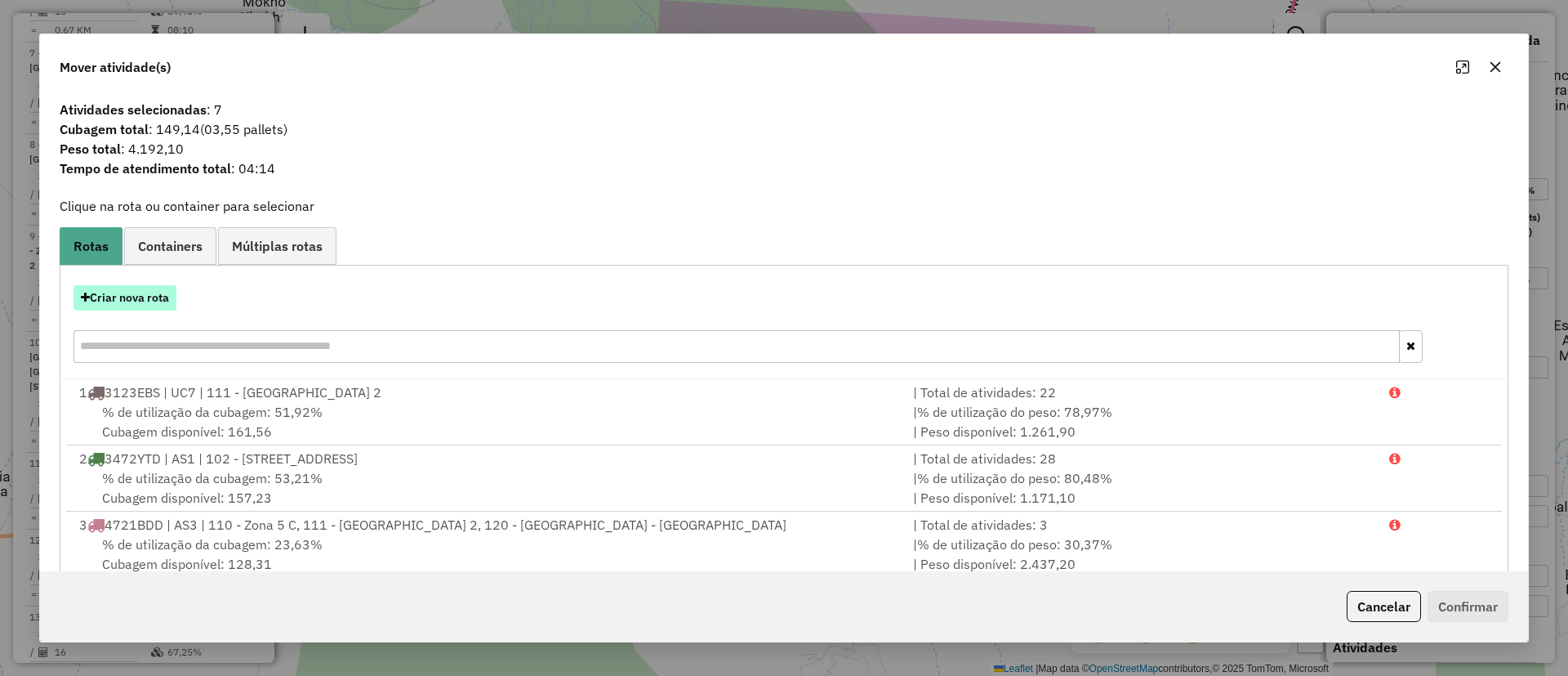
click at [127, 295] on button "Criar nova rota" at bounding box center [125, 297] width 103 height 25
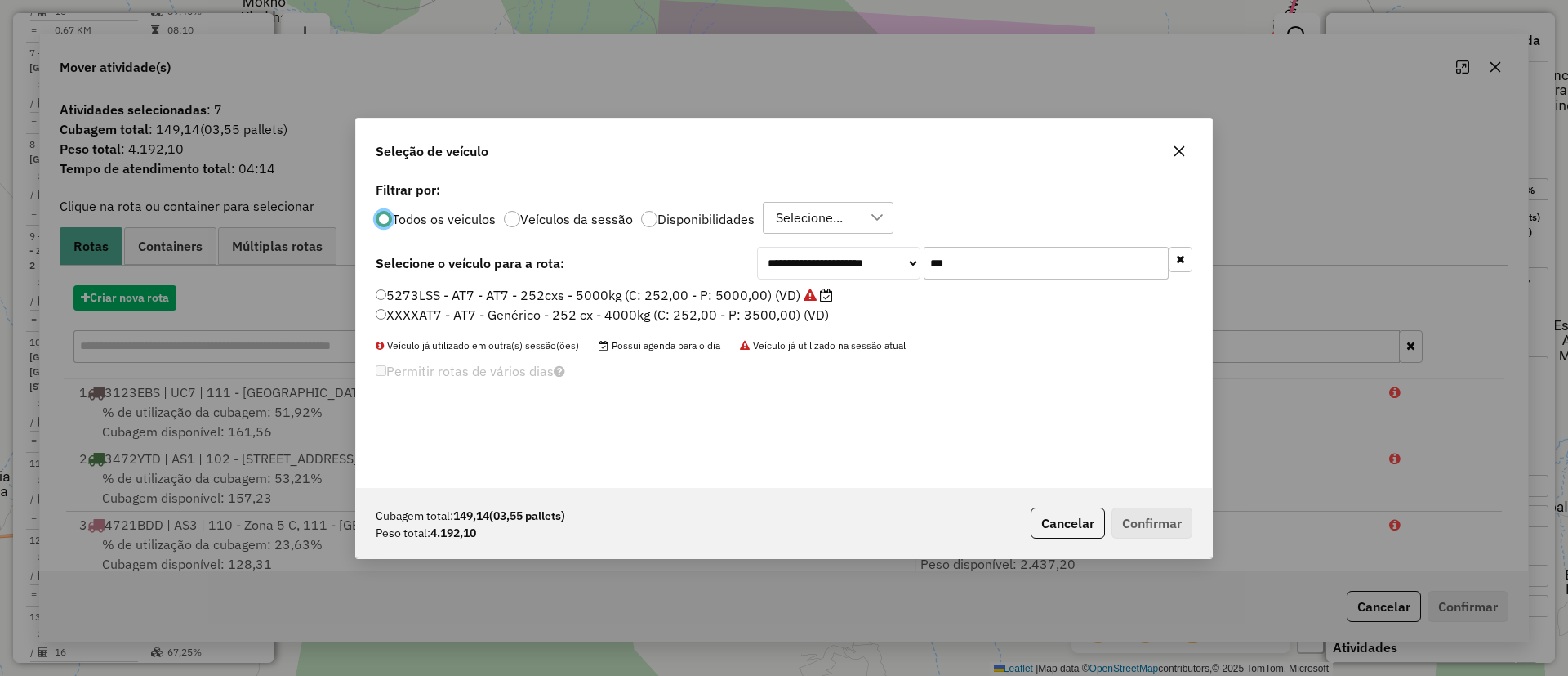
scroll to position [9, 5]
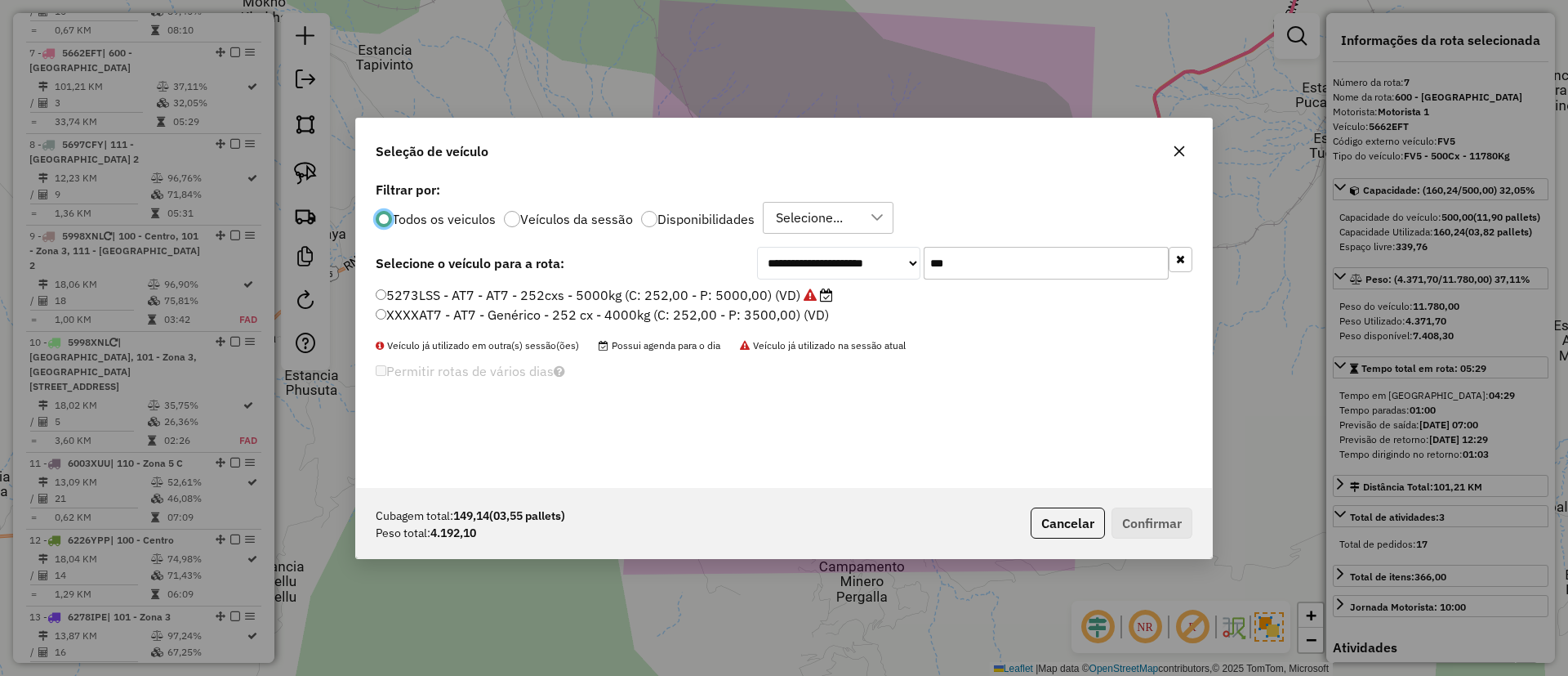
click at [793, 292] on label "5273LSS - AT7 - AT7 - 252cxs - 5000kg (C: 252,00 - P: 5000,00) (VD)" at bounding box center [604, 294] width 458 height 20
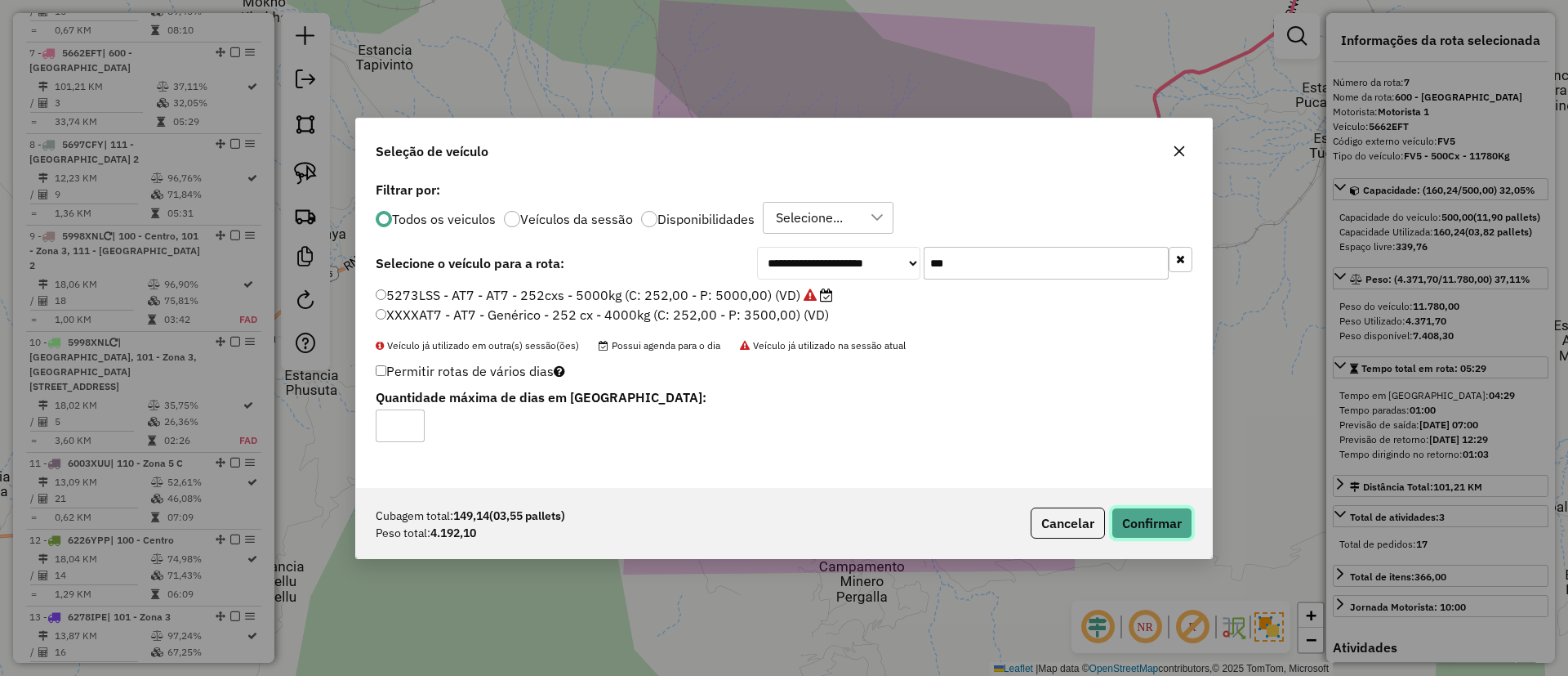
click at [1154, 526] on button "Confirmar" at bounding box center [1151, 523] width 81 height 31
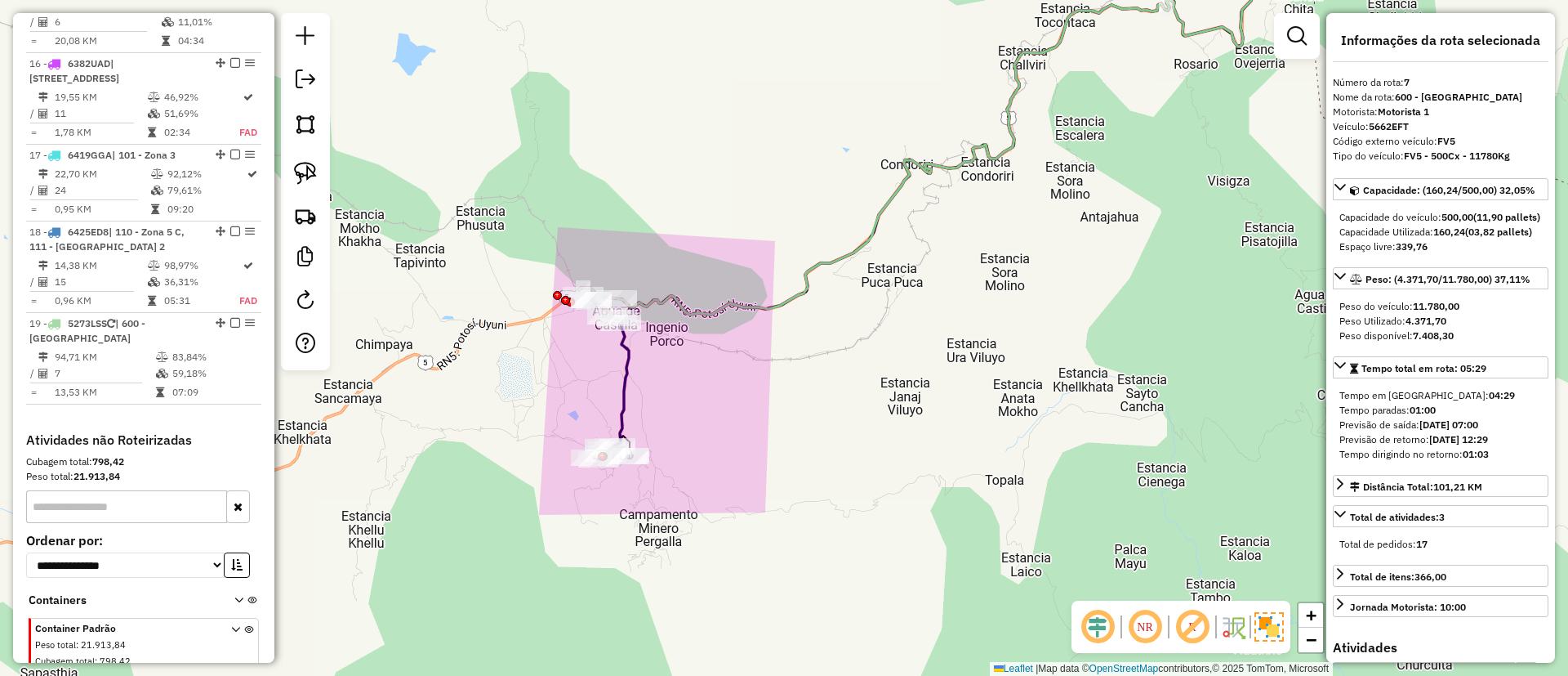
scroll to position [2055, 0]
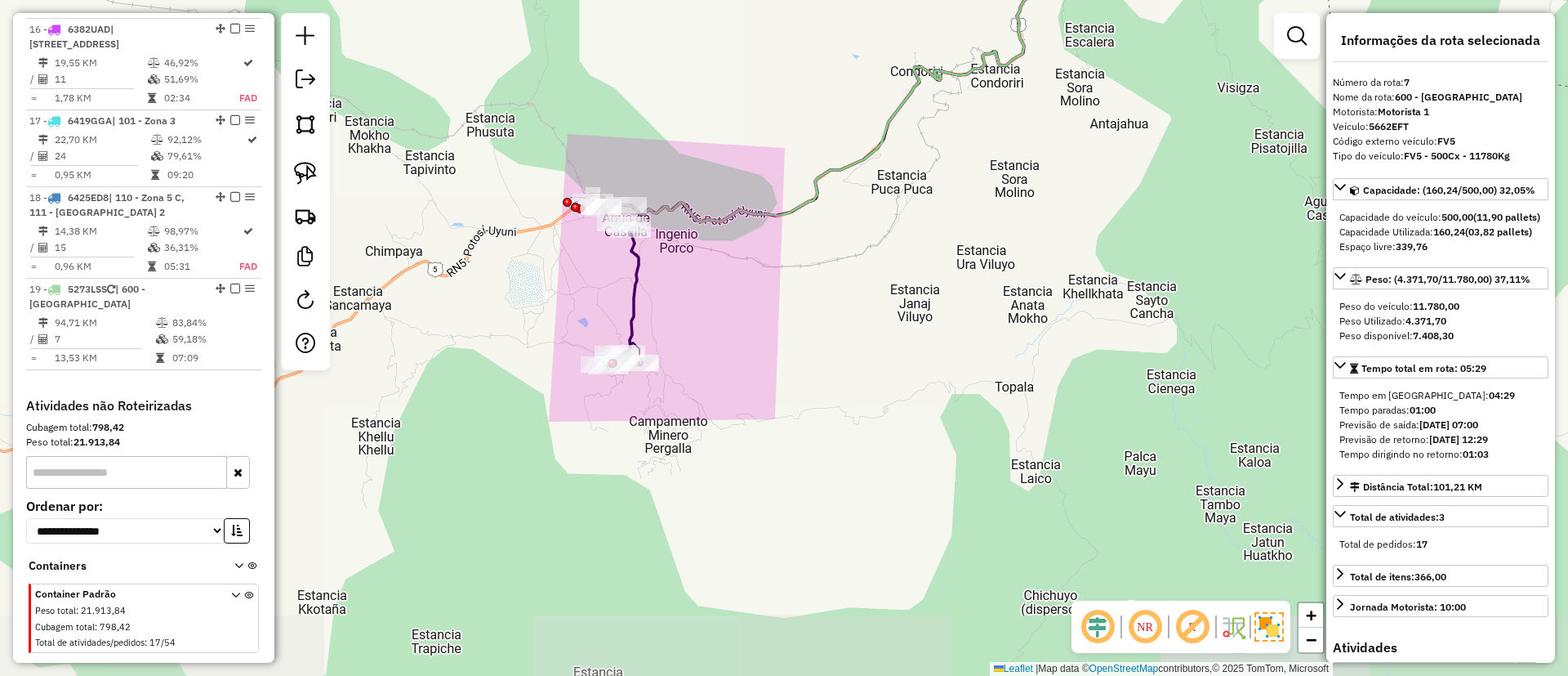
drag, startPoint x: 683, startPoint y: 403, endPoint x: 693, endPoint y: 311, distance: 92.5
click at [693, 311] on div "Janela de atendimento Grade de atendimento Capacidade Transportadoras Veículos …" at bounding box center [784, 338] width 1568 height 676
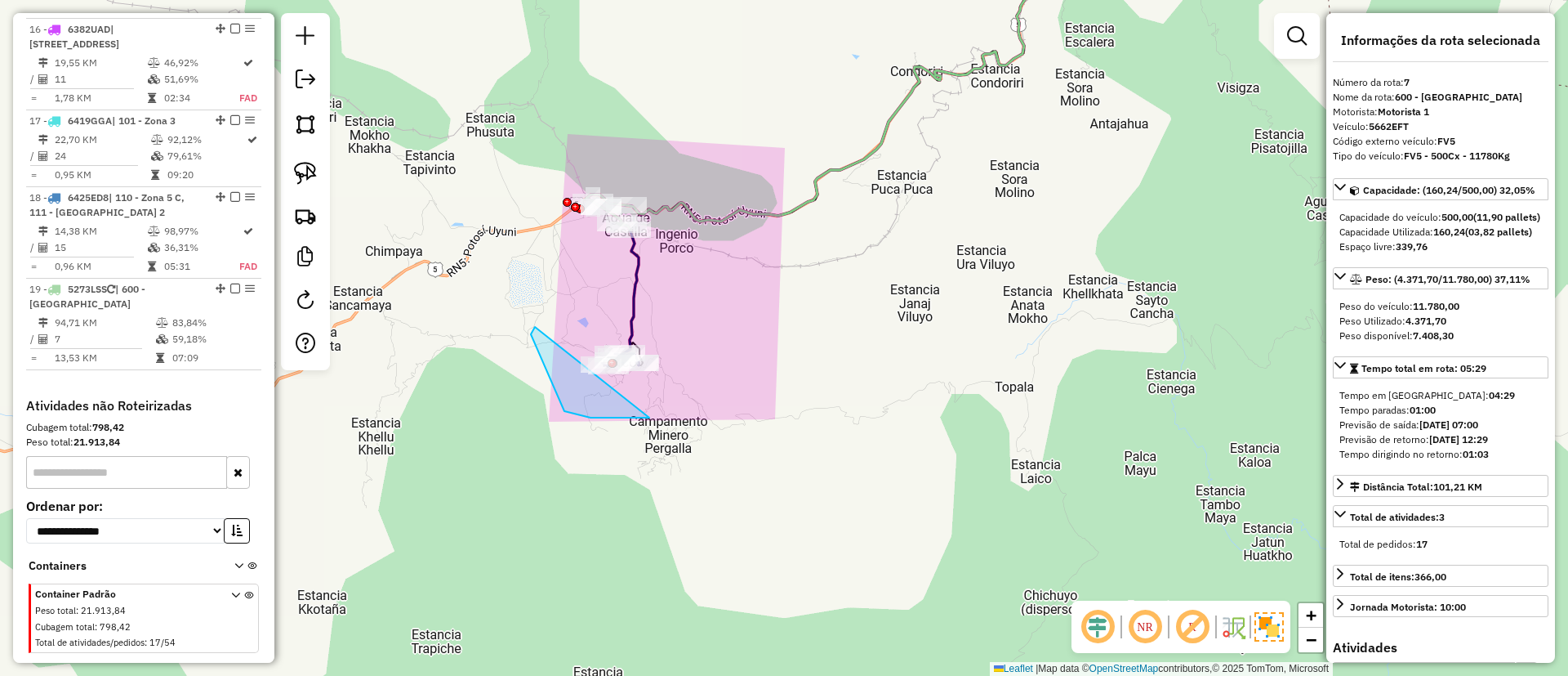
drag, startPoint x: 649, startPoint y: 418, endPoint x: 703, endPoint y: 293, distance: 136.2
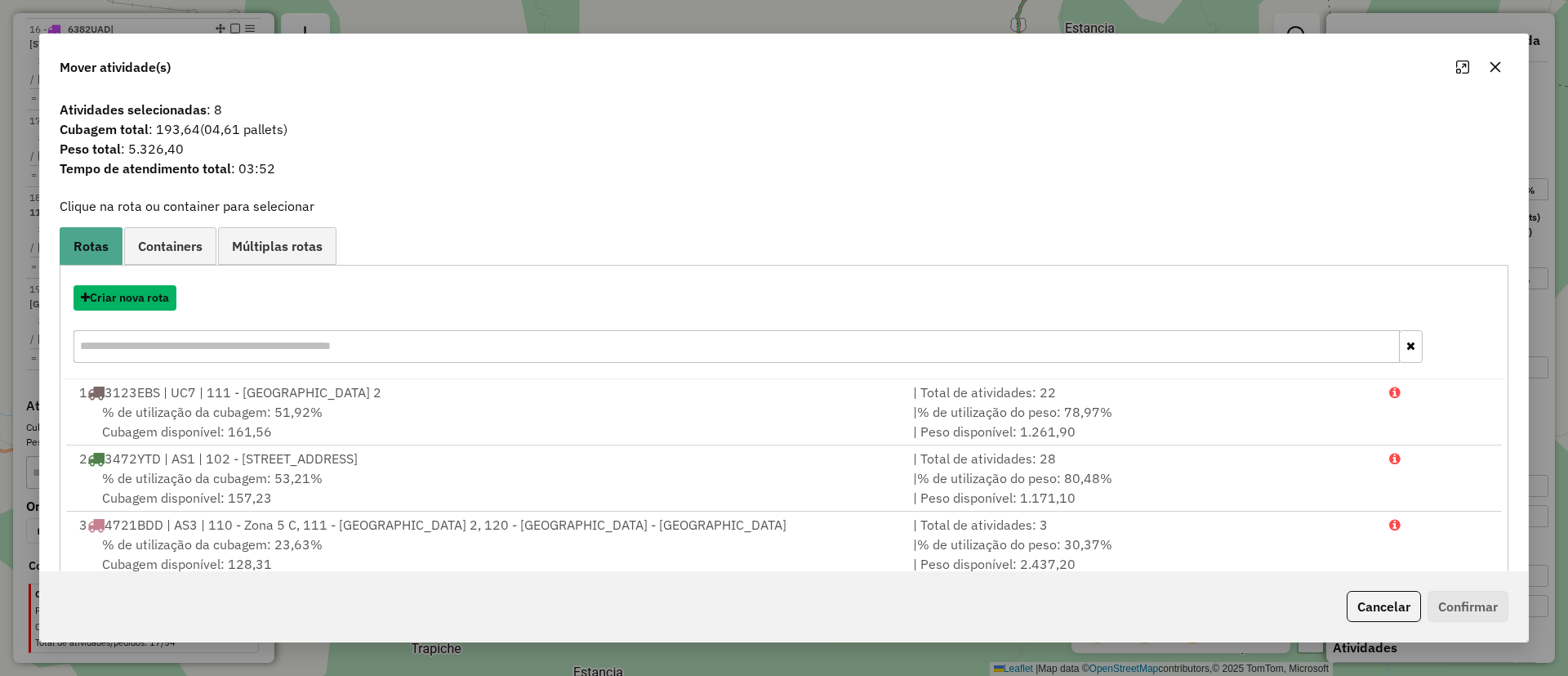
click at [144, 285] on button "Criar nova rota" at bounding box center [125, 297] width 103 height 25
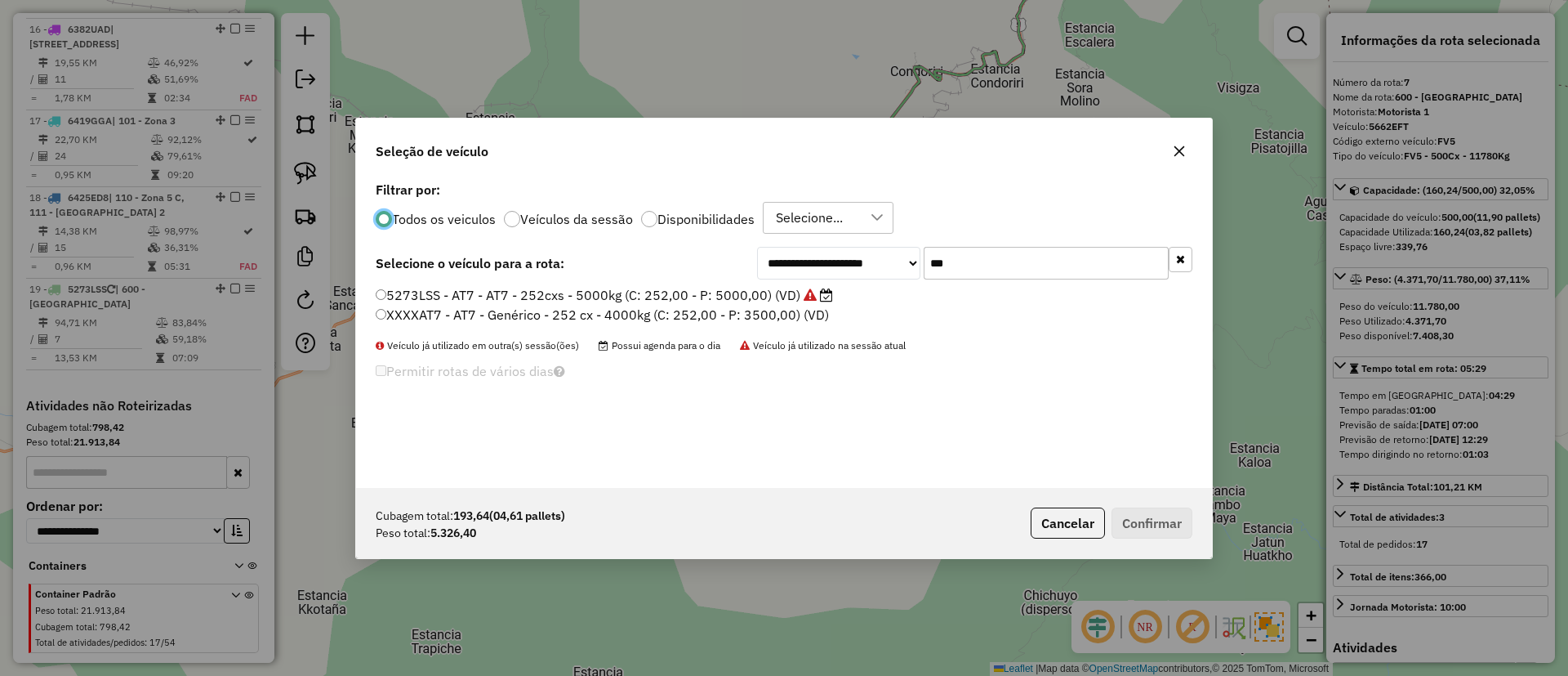
scroll to position [9, 5]
click at [992, 268] on input "***" at bounding box center [1046, 263] width 245 height 33
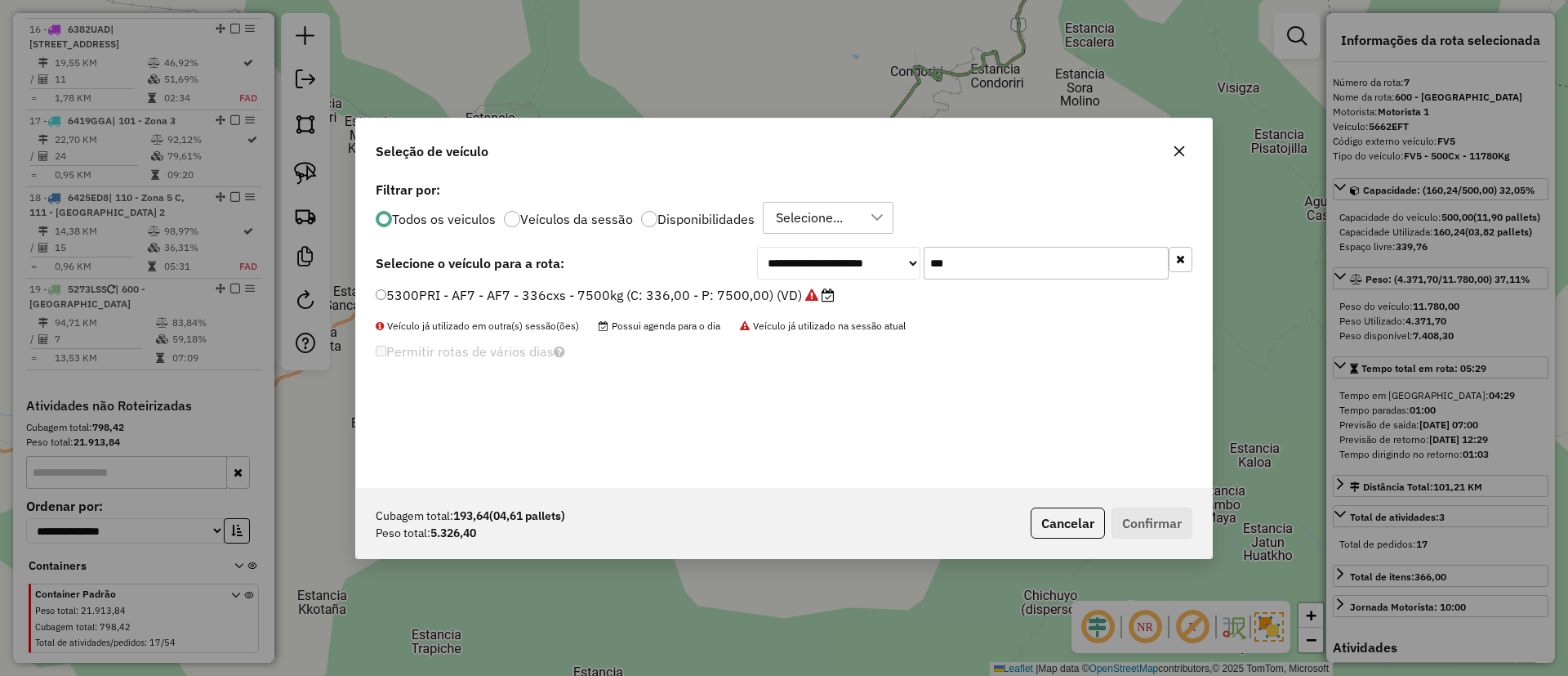
type input "***"
click at [771, 296] on label "5300PRI - AF7 - AF7 - 336cxs - 7500kg (C: 336,00 - P: 7500,00) (VD)" at bounding box center [605, 294] width 459 height 20
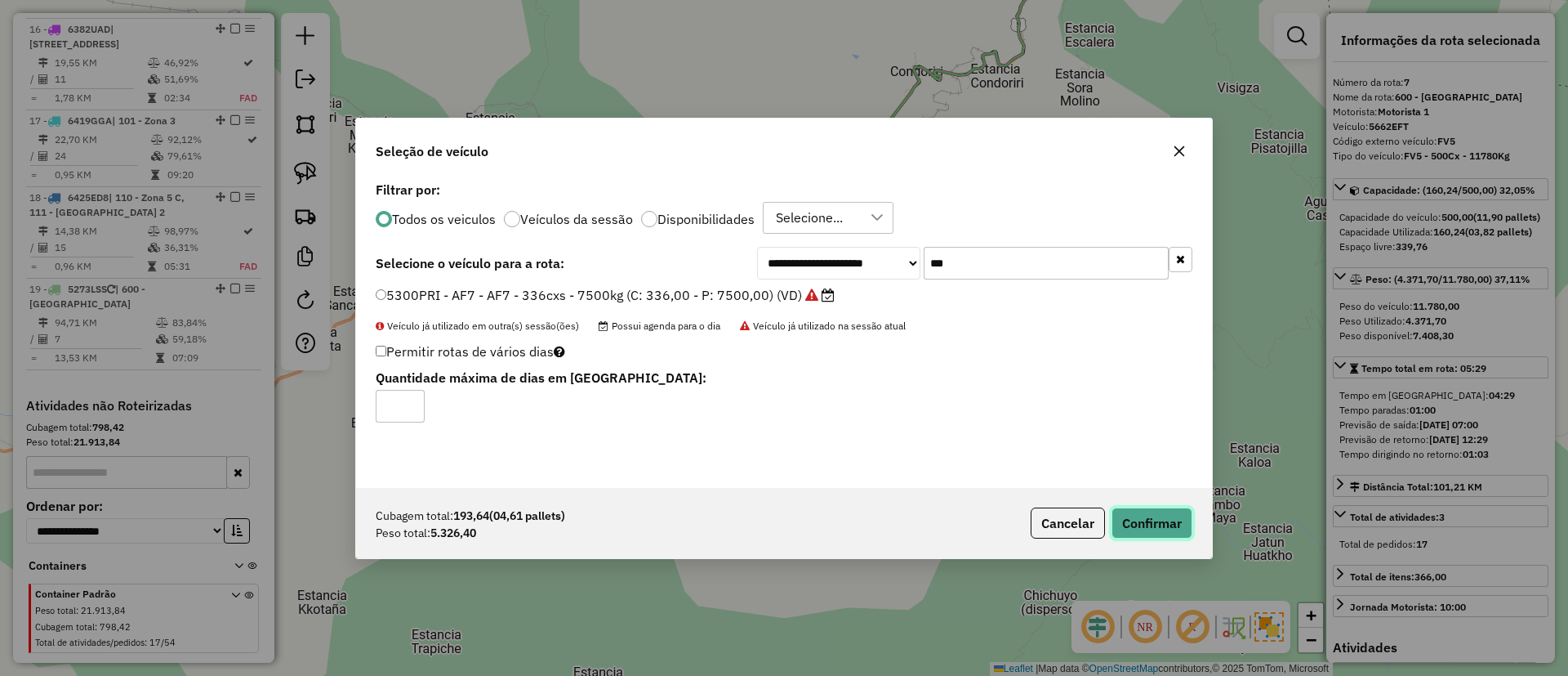
click at [1179, 521] on button "Confirmar" at bounding box center [1151, 523] width 81 height 31
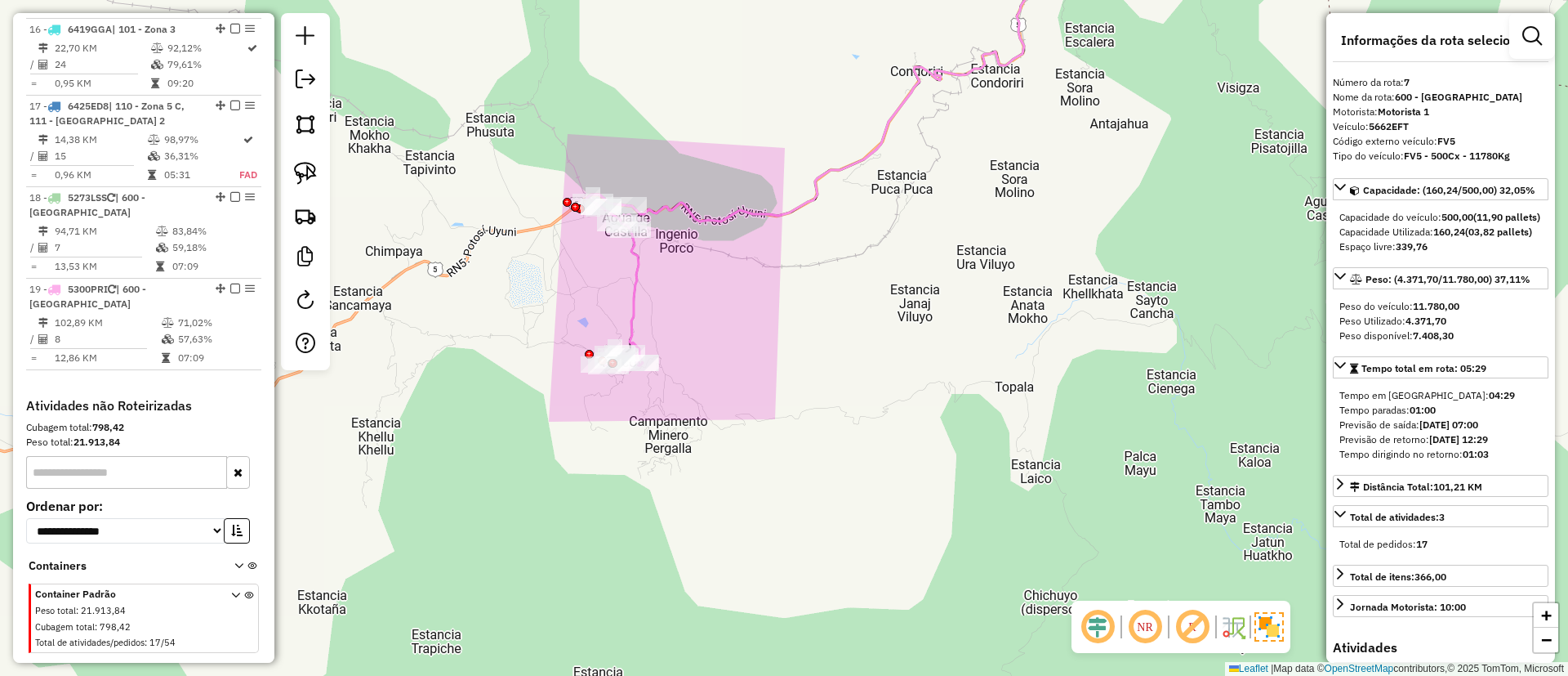
scroll to position [1964, 0]
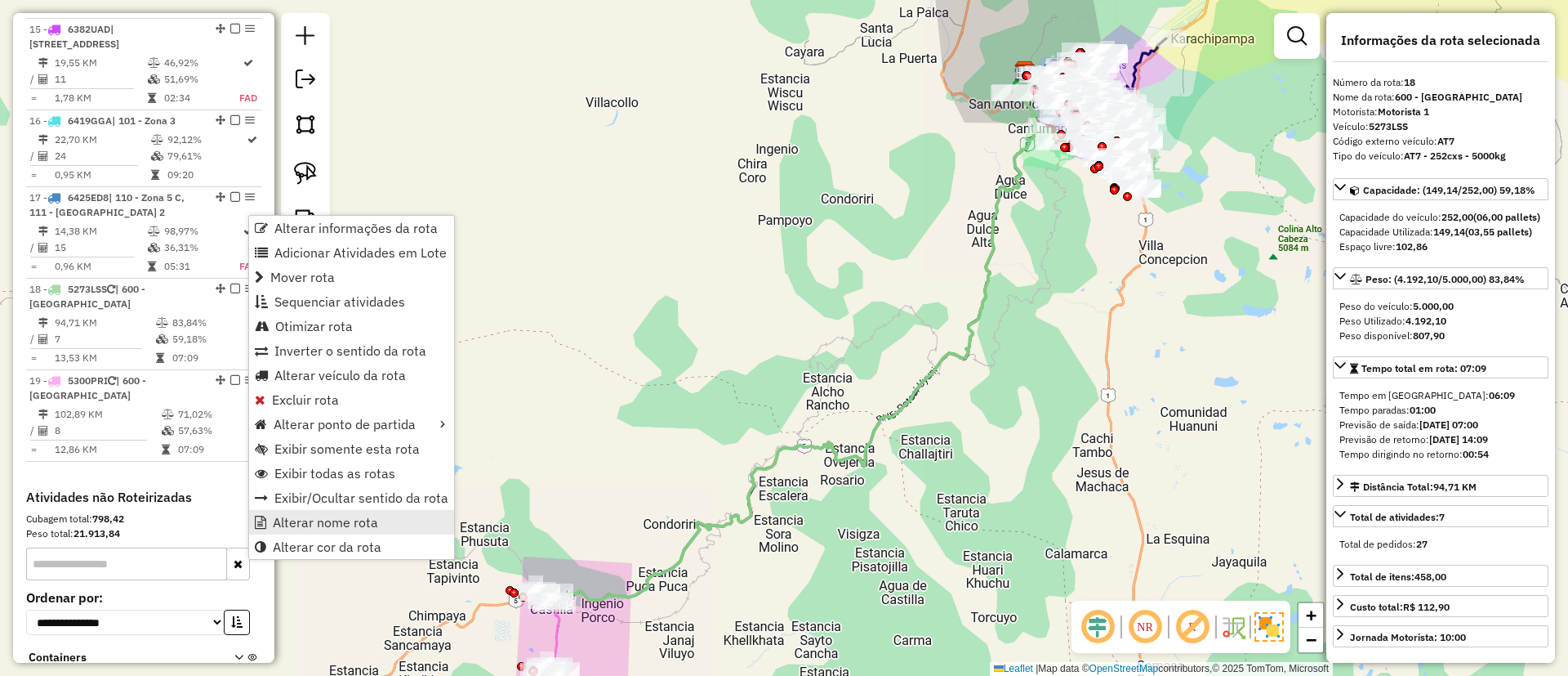
click at [346, 520] on span "Alterar nome rota" at bounding box center [325, 522] width 105 height 13
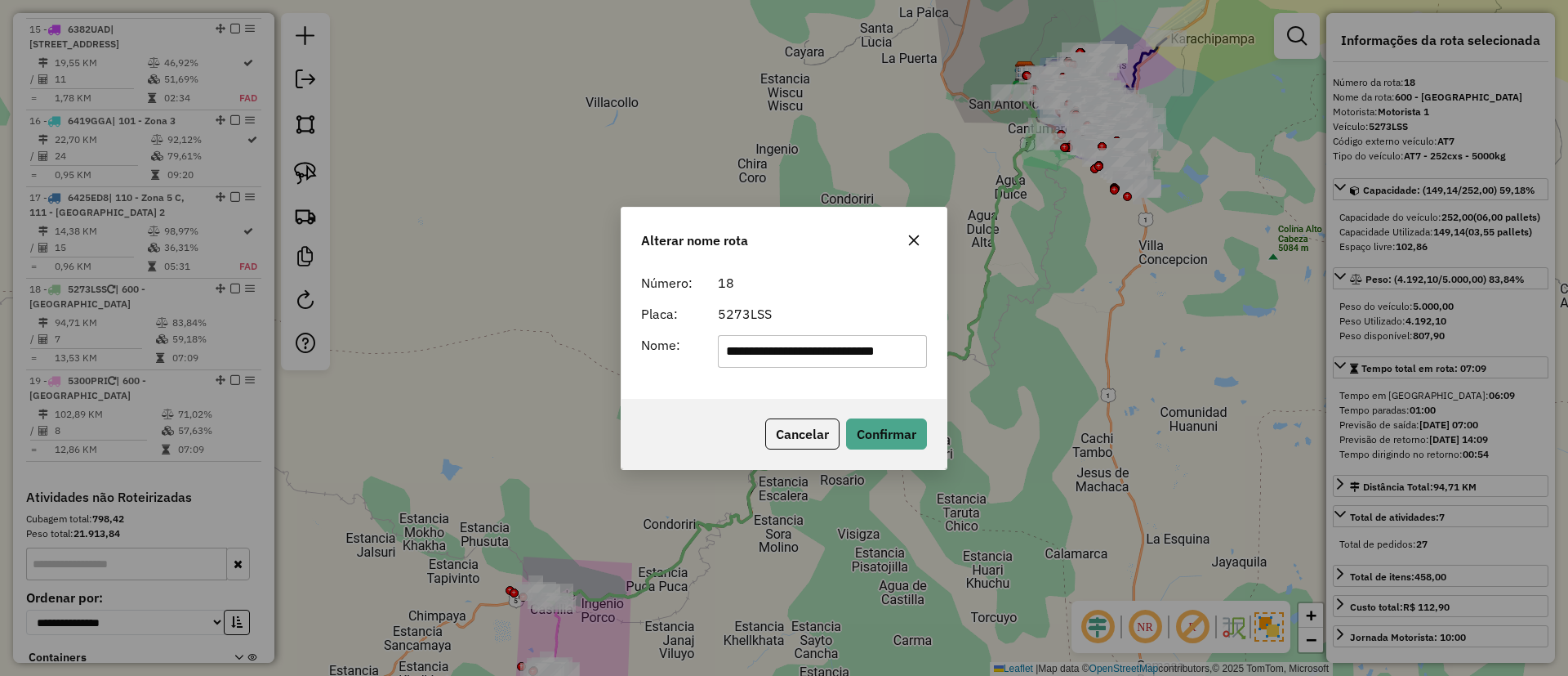
click at [767, 352] on input "**********" at bounding box center [823, 351] width 210 height 33
type input "*****"
click at [863, 426] on button "Confirmar" at bounding box center [886, 434] width 81 height 31
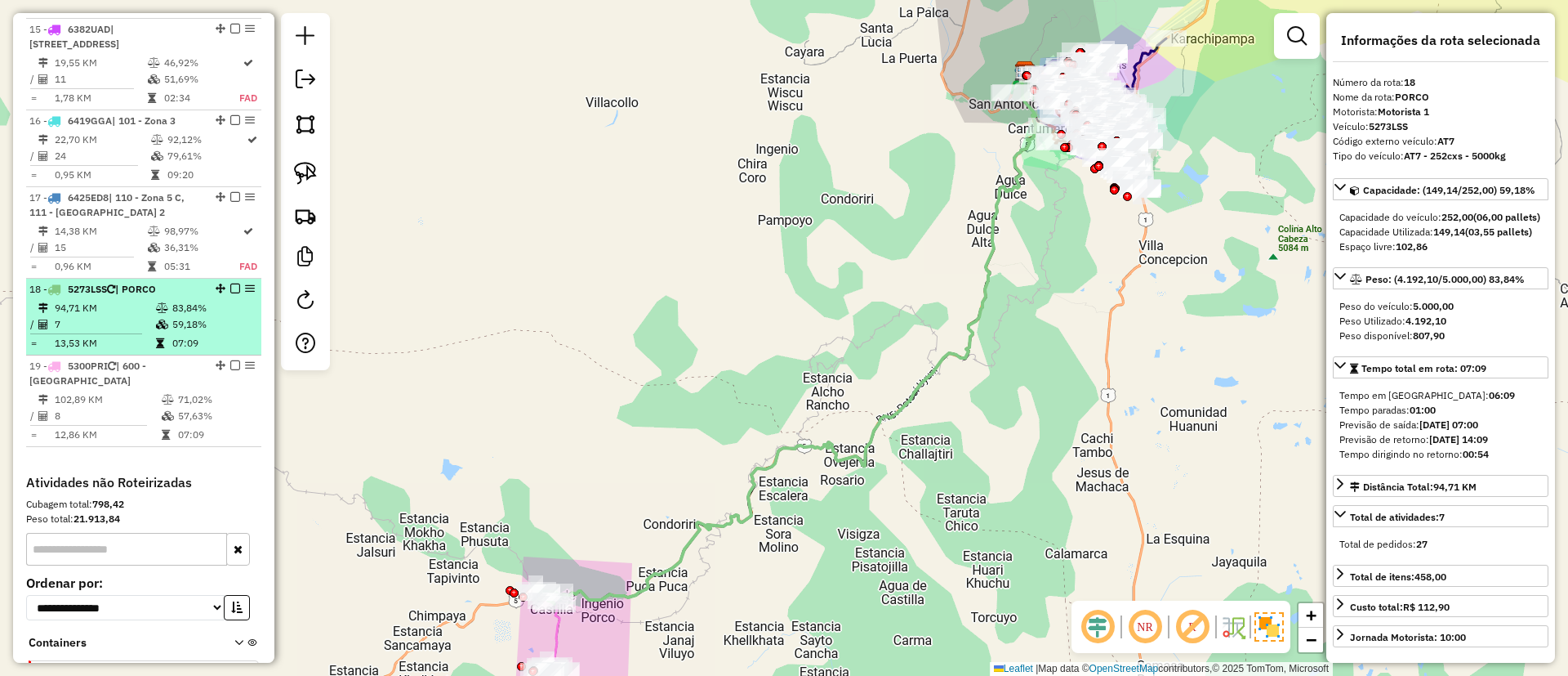
click at [233, 284] on em at bounding box center [235, 289] width 10 height 10
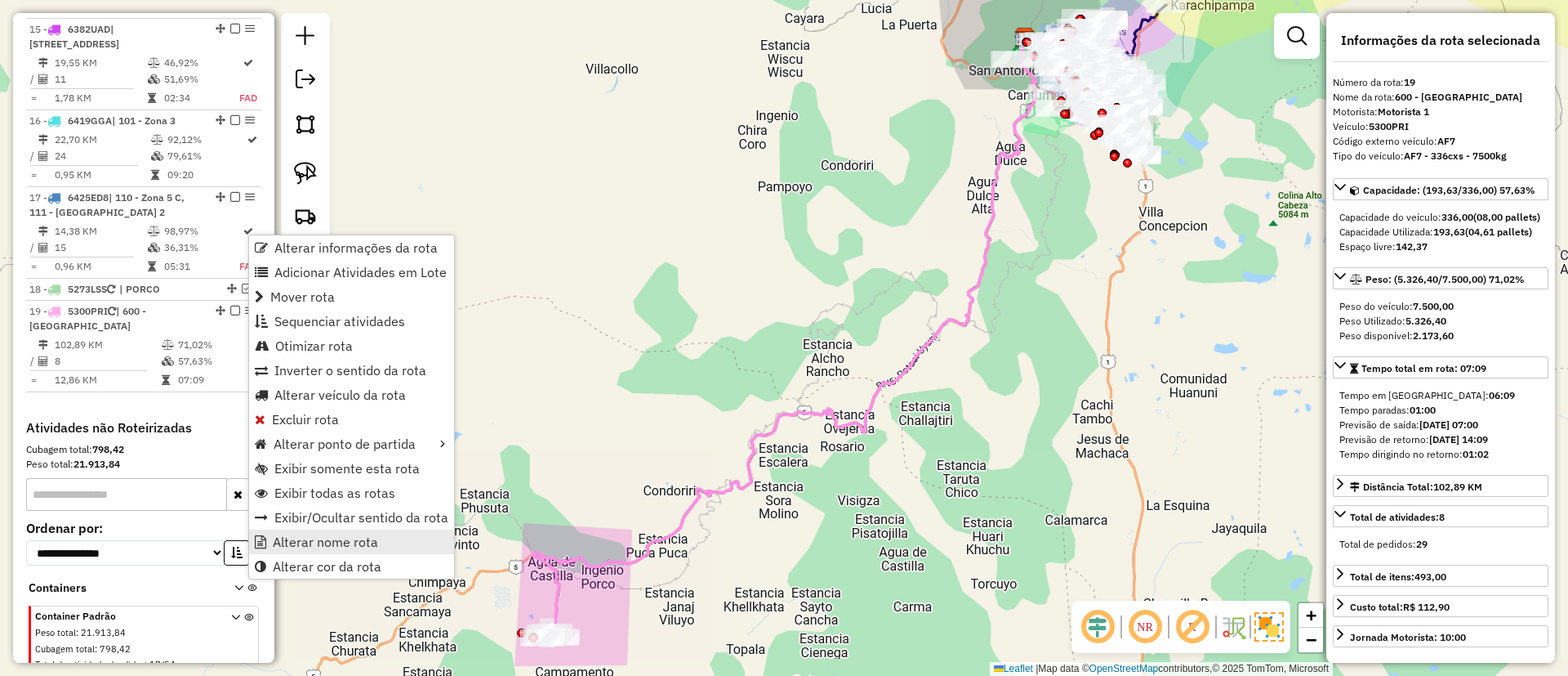
click at [325, 539] on span "Alterar nome rota" at bounding box center [325, 542] width 105 height 13
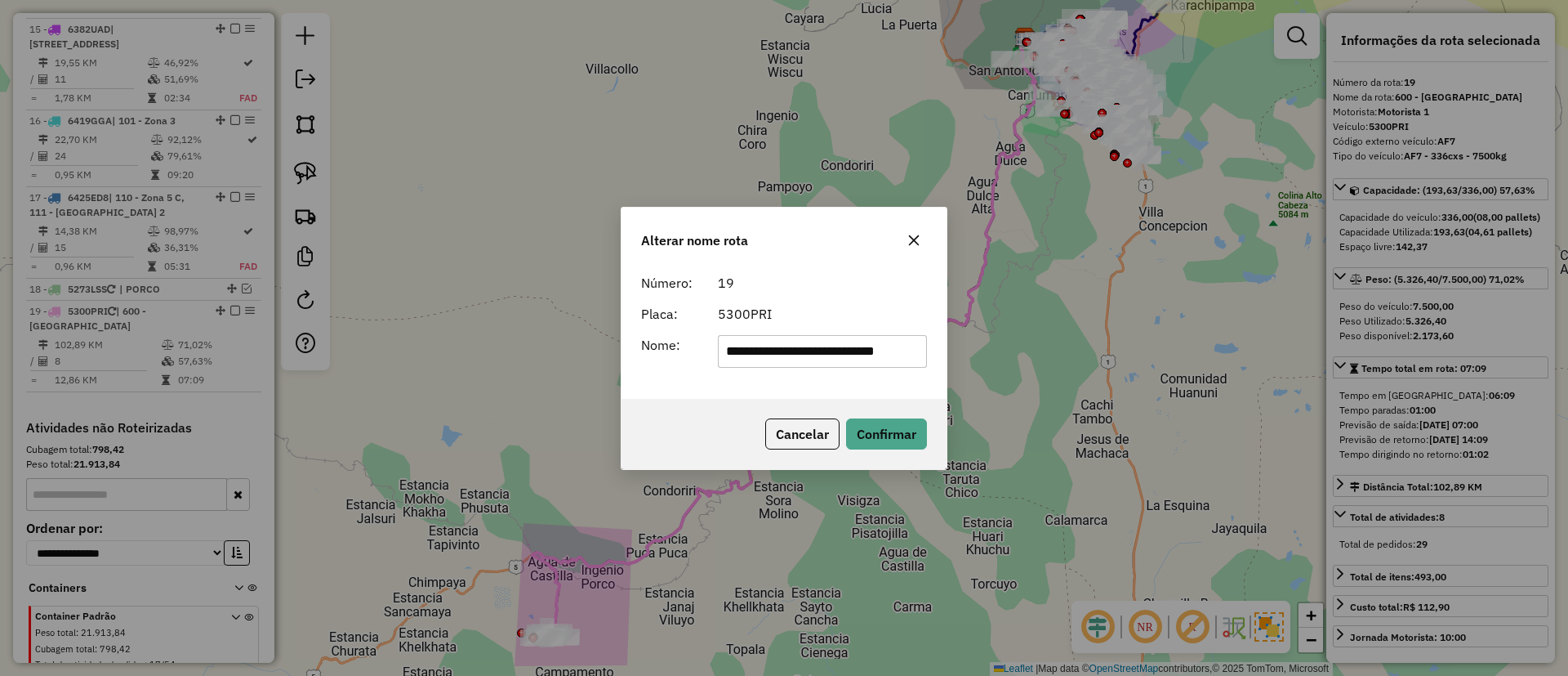
click at [809, 338] on input "**********" at bounding box center [823, 351] width 210 height 33
click at [810, 340] on input "**********" at bounding box center [823, 351] width 210 height 33
type input "*****"
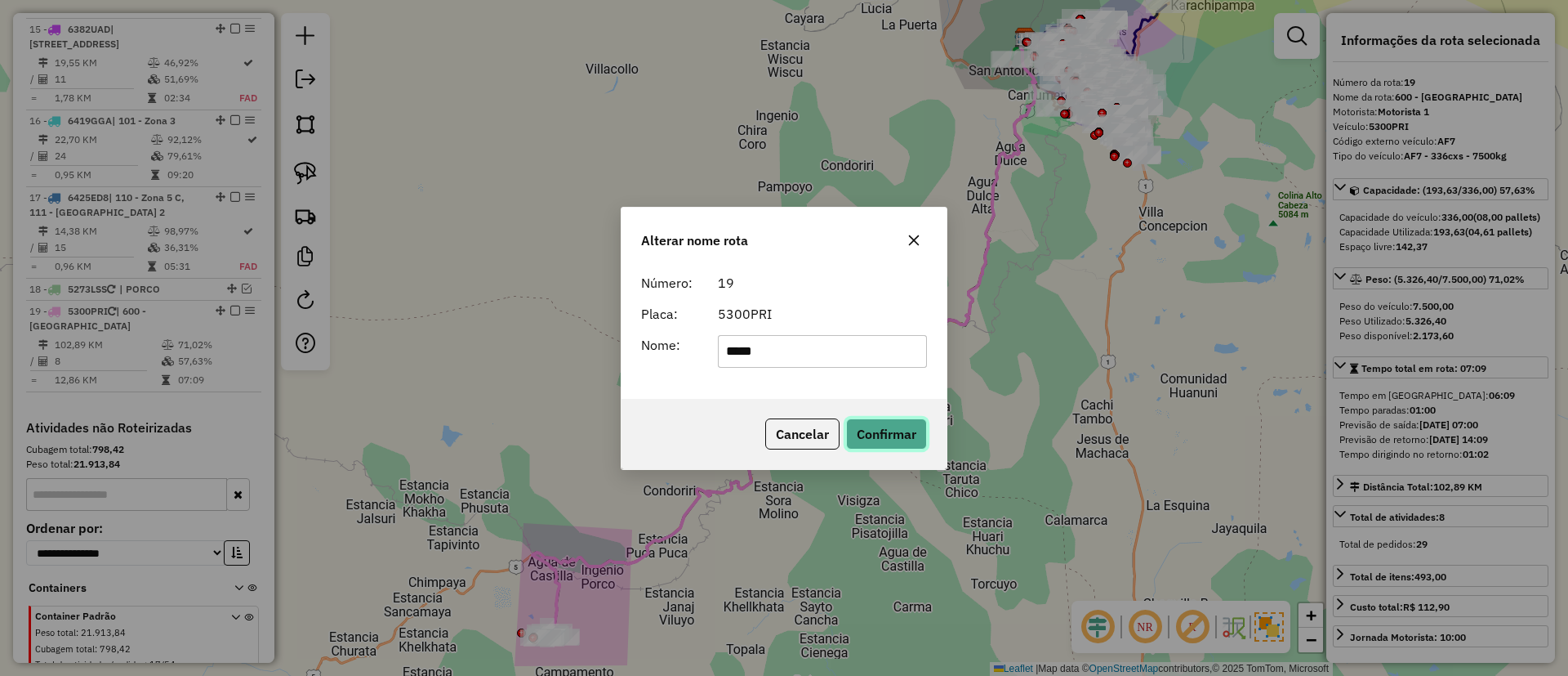
click at [887, 436] on button "Confirmar" at bounding box center [886, 434] width 81 height 31
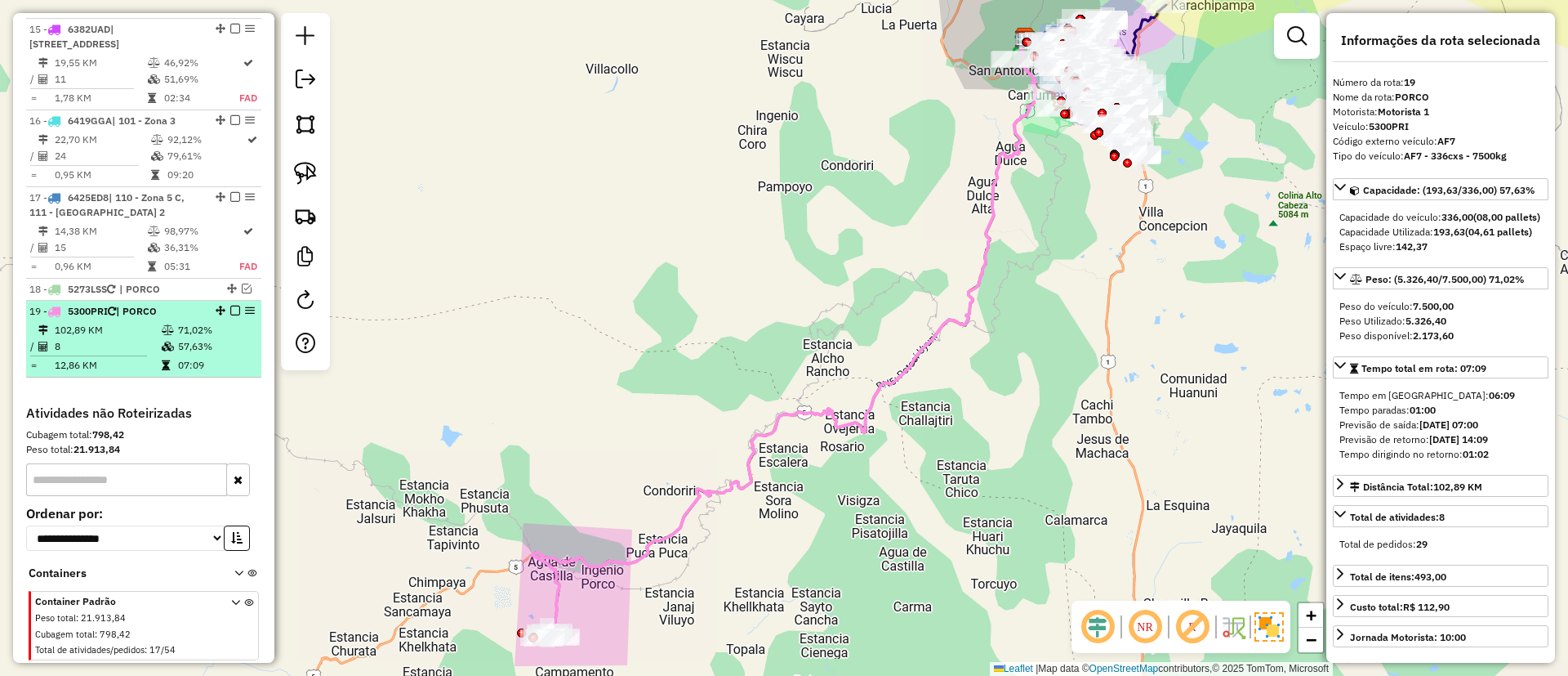
click at [231, 306] on em at bounding box center [235, 311] width 10 height 10
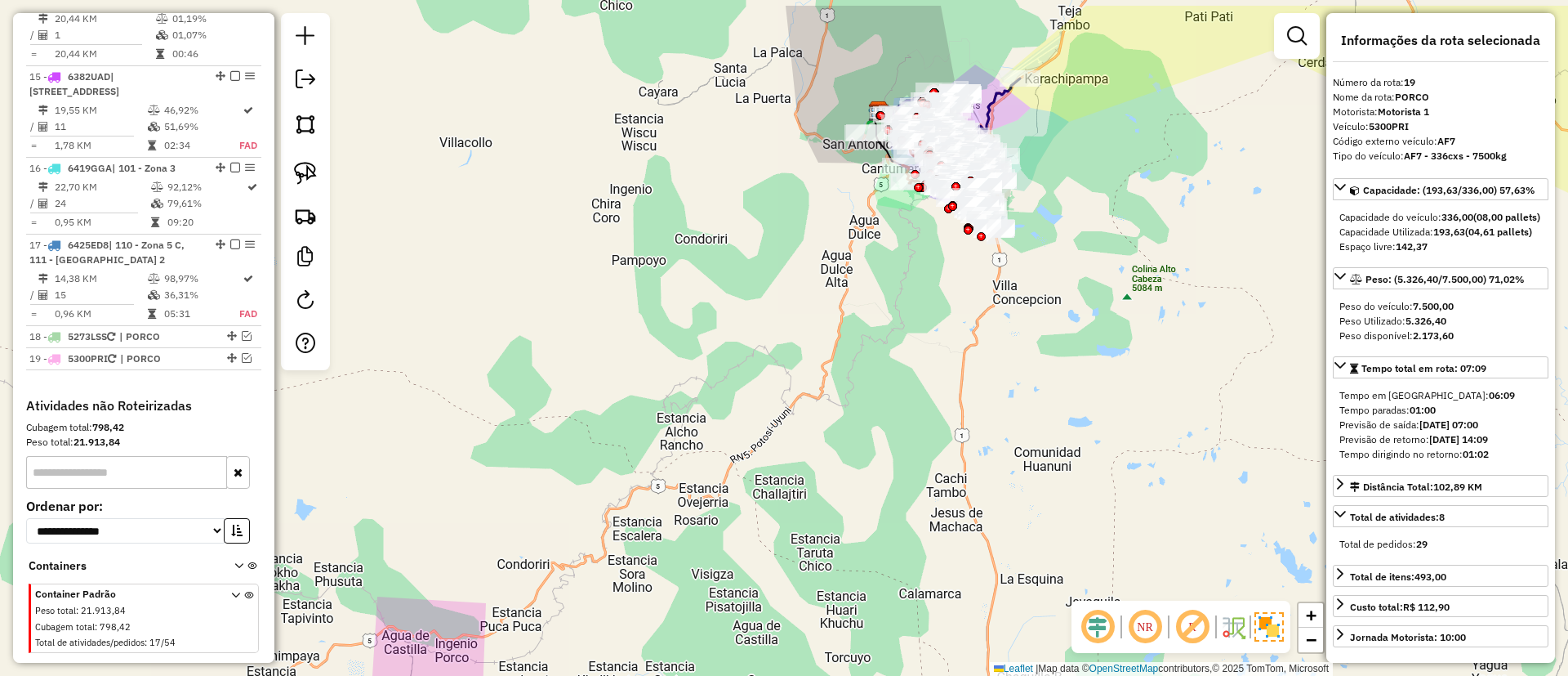
drag, startPoint x: 813, startPoint y: 267, endPoint x: 667, endPoint y: 340, distance: 163.2
click at [667, 340] on div "Janela de atendimento Grade de atendimento Capacidade Transportadoras Veículos …" at bounding box center [784, 338] width 1568 height 676
click at [316, 208] on img at bounding box center [306, 216] width 23 height 23
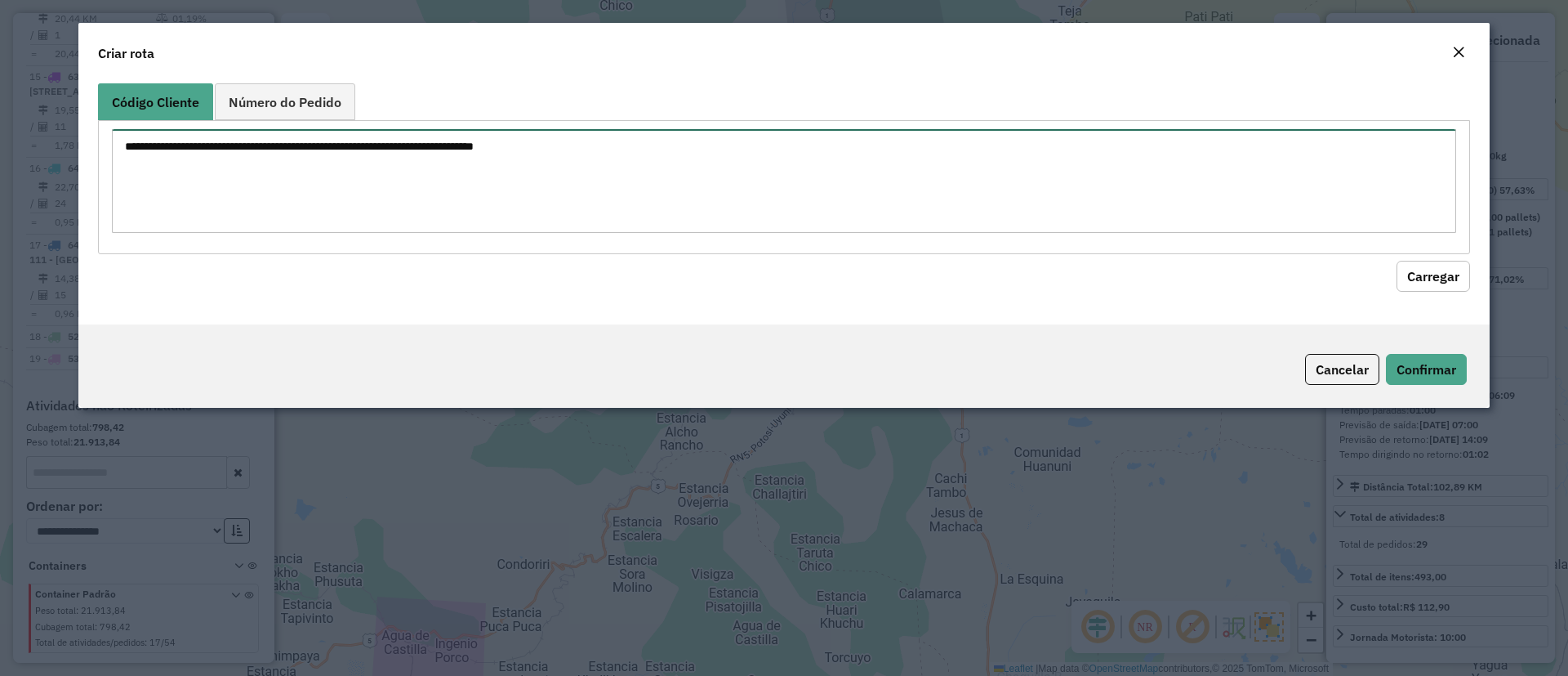
click at [331, 182] on textarea at bounding box center [784, 181] width 1344 height 104
paste textarea "****** * ****** * ****** * ****** * * ****** * * ****** ****** * * ****** ******"
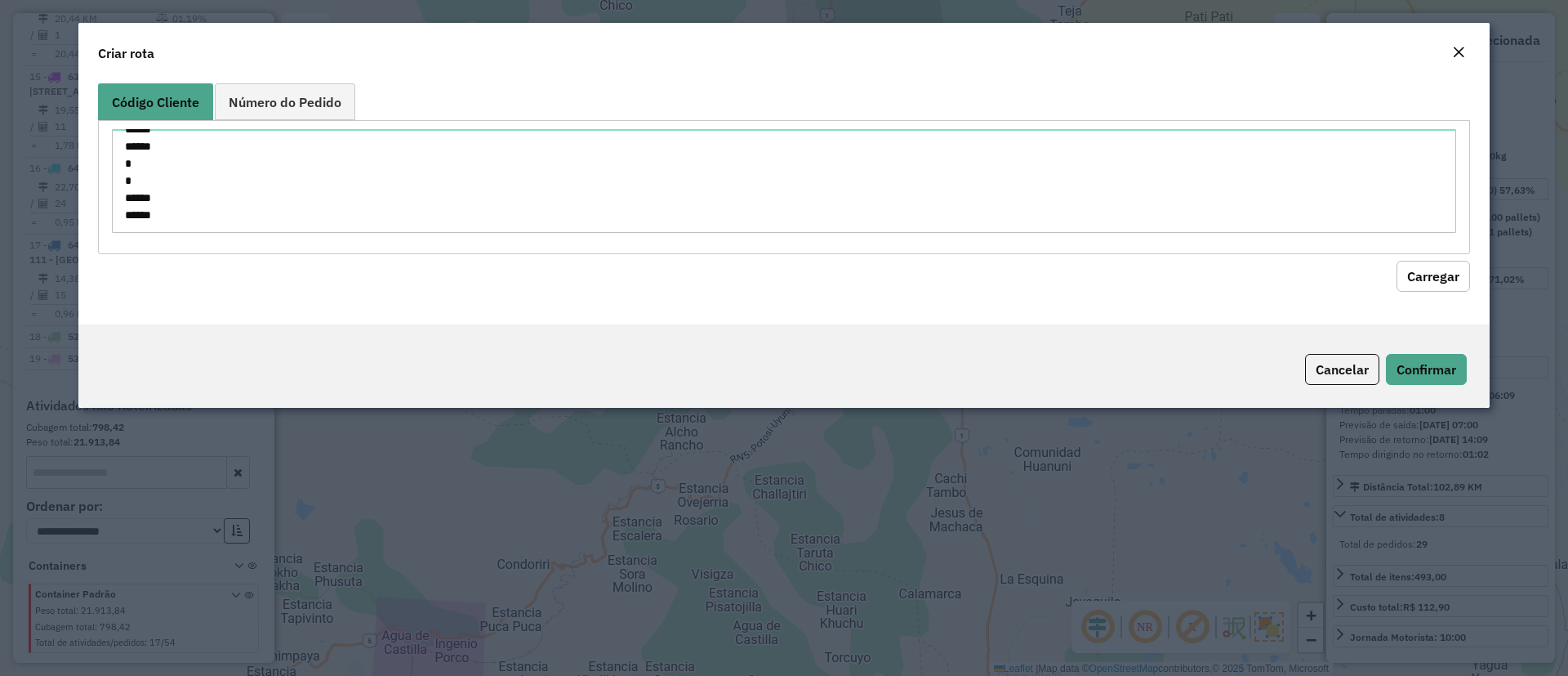
click at [1430, 278] on button "Carregar" at bounding box center [1432, 276] width 74 height 31
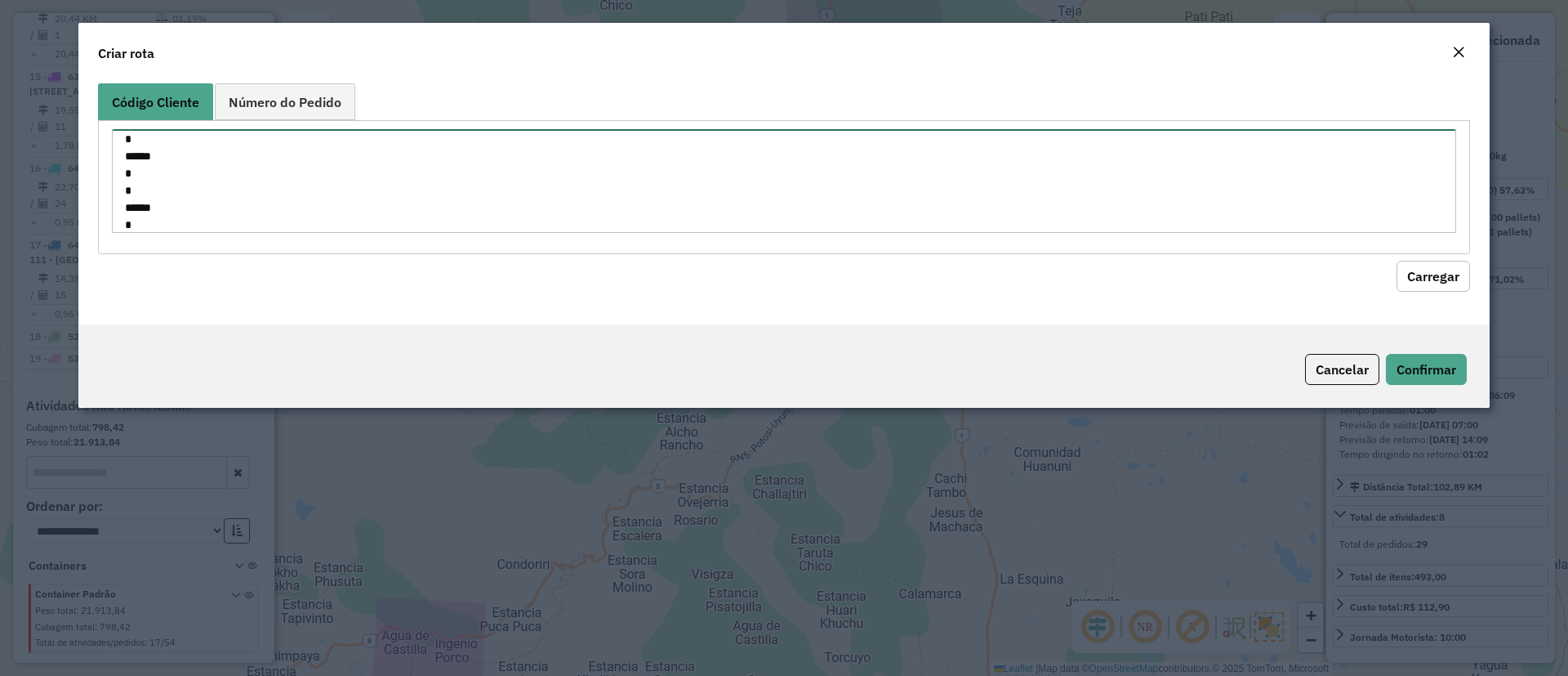
click at [120, 150] on textarea "****** * ****** * ****** * ****** * * ****** * * ****** ****** * * ****** ******" at bounding box center [784, 181] width 1344 height 104
click at [120, 137] on textarea "****** * ****** * ****** * ****** * * ****** * * ****** ****** * * ****** ******" at bounding box center [784, 181] width 1344 height 104
click at [127, 172] on textarea "**********" at bounding box center [784, 181] width 1344 height 104
click at [118, 211] on textarea "**********" at bounding box center [784, 181] width 1344 height 104
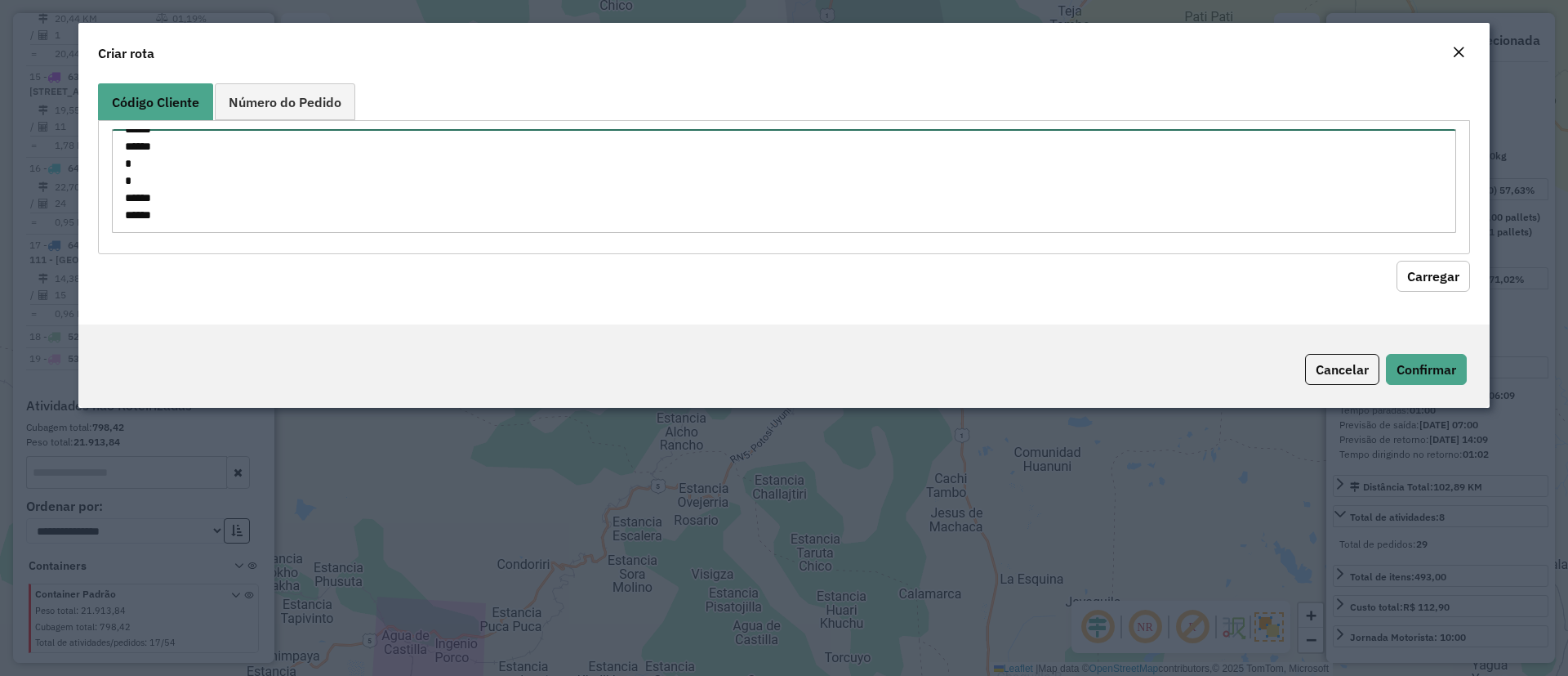
click at [121, 211] on textarea "**********" at bounding box center [784, 181] width 1344 height 104
click at [118, 198] on textarea "**********" at bounding box center [784, 181] width 1344 height 104
click at [117, 168] on textarea "**********" at bounding box center [784, 181] width 1344 height 104
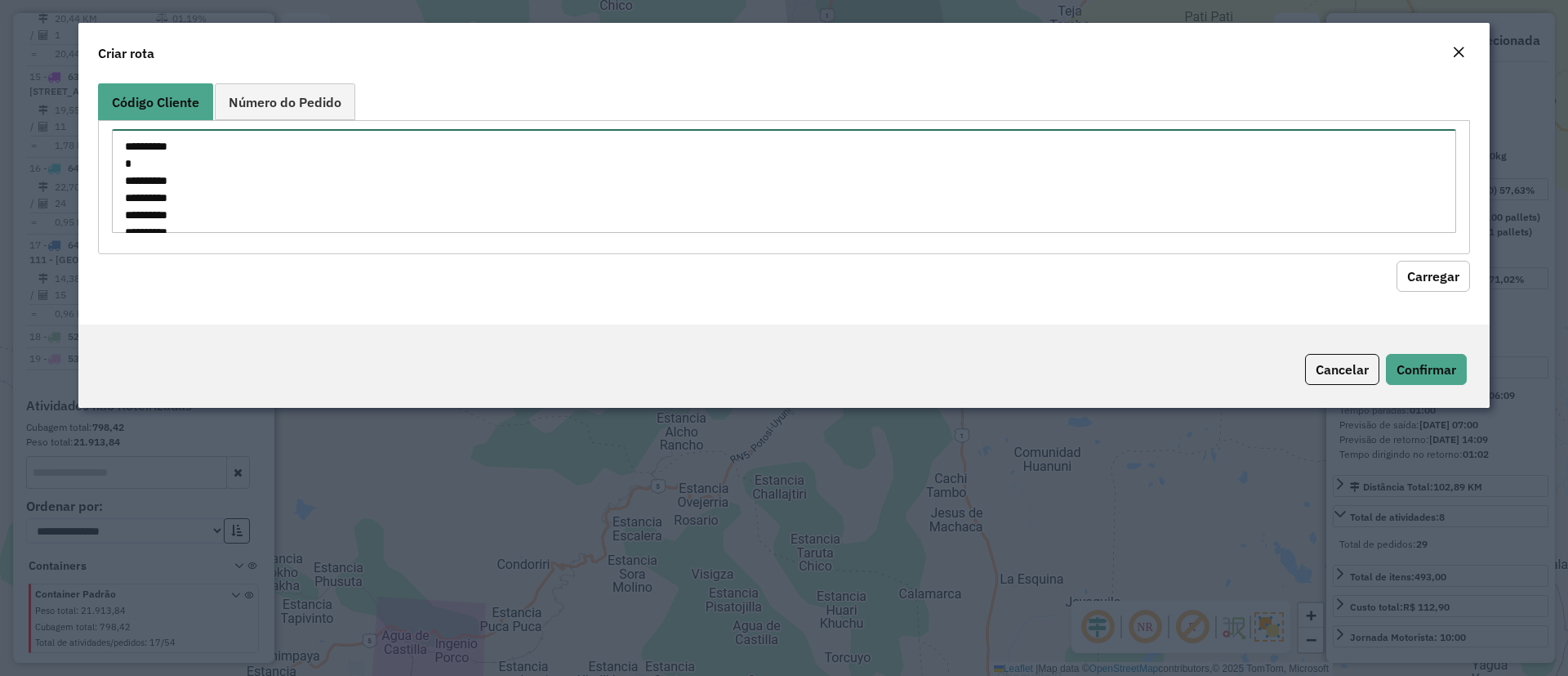
click at [201, 137] on textarea "**********" at bounding box center [784, 181] width 1344 height 104
click at [196, 144] on textarea "**********" at bounding box center [784, 181] width 1344 height 104
type textarea "**********"
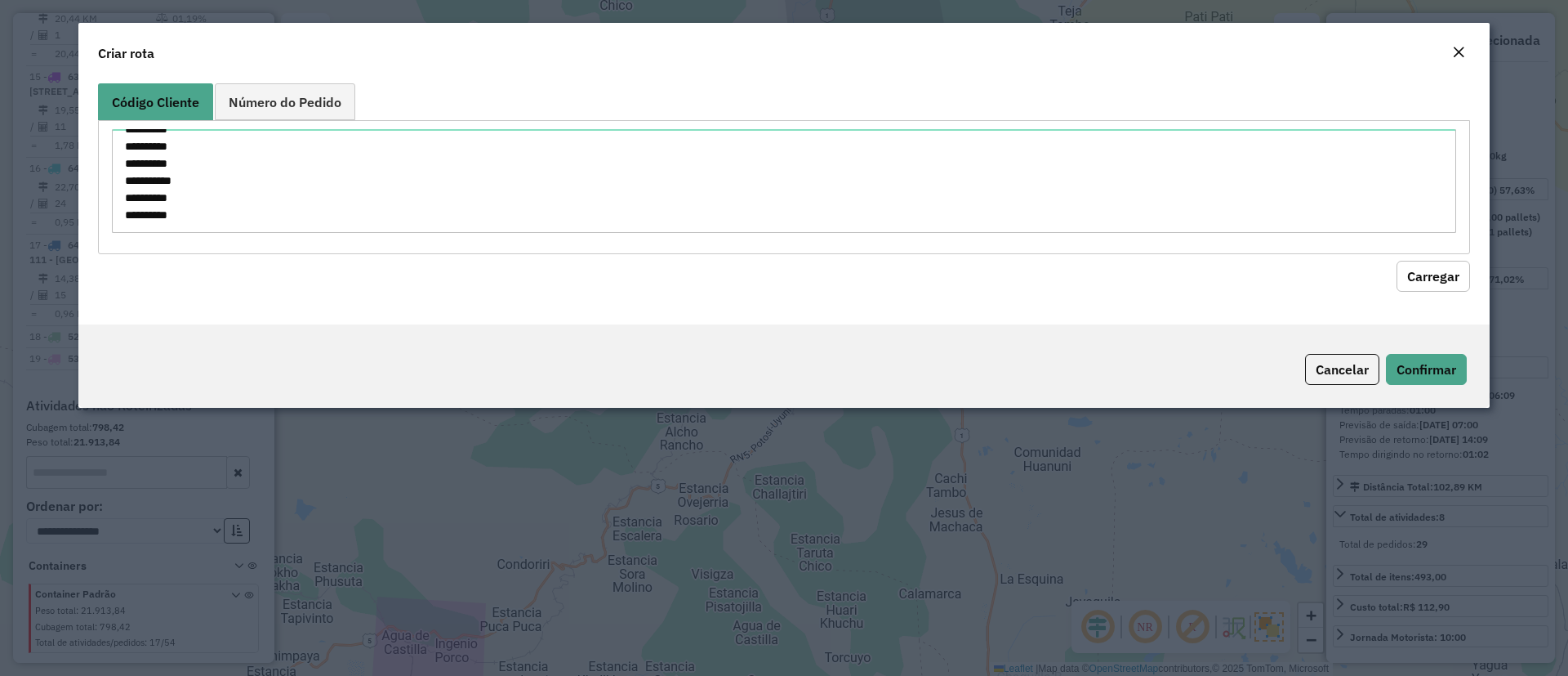
click at [1428, 280] on button "Carregar" at bounding box center [1432, 276] width 74 height 31
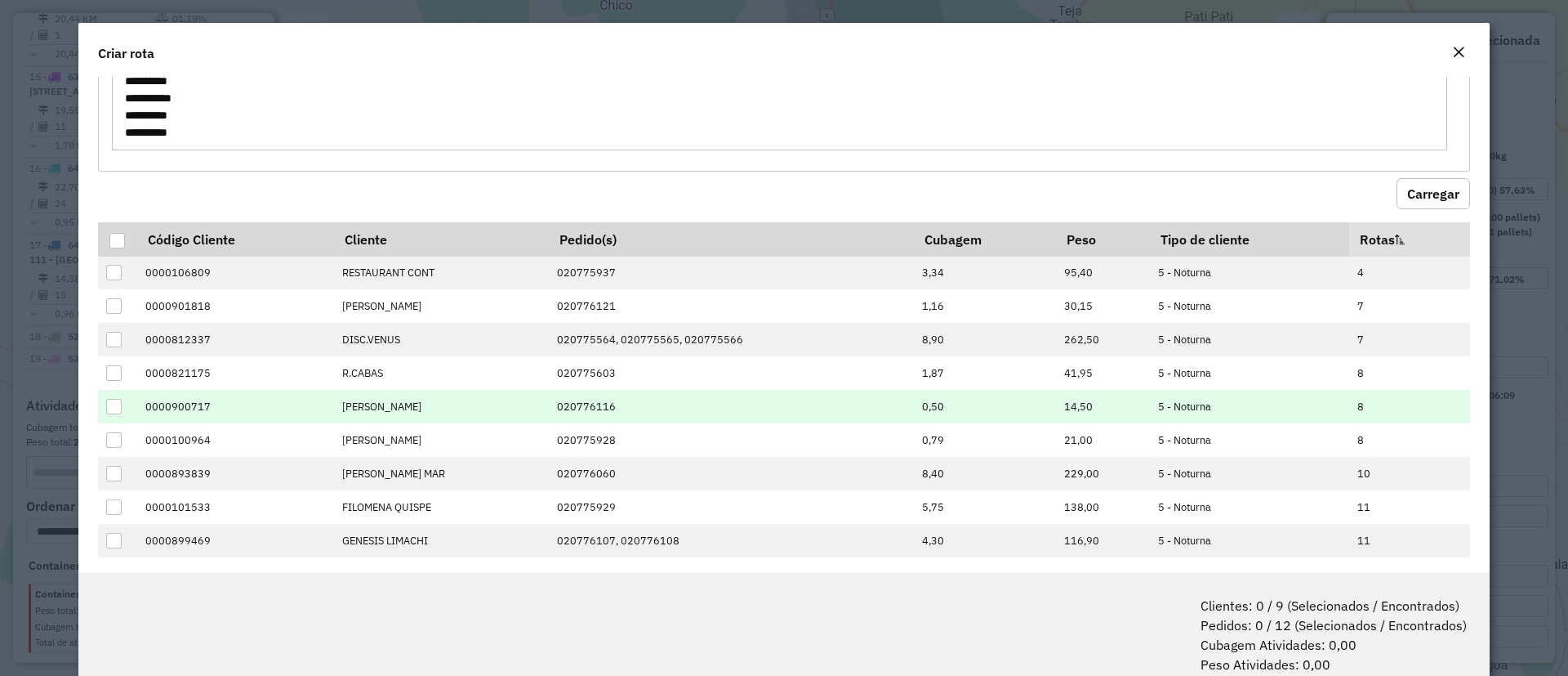
scroll to position [98, 0]
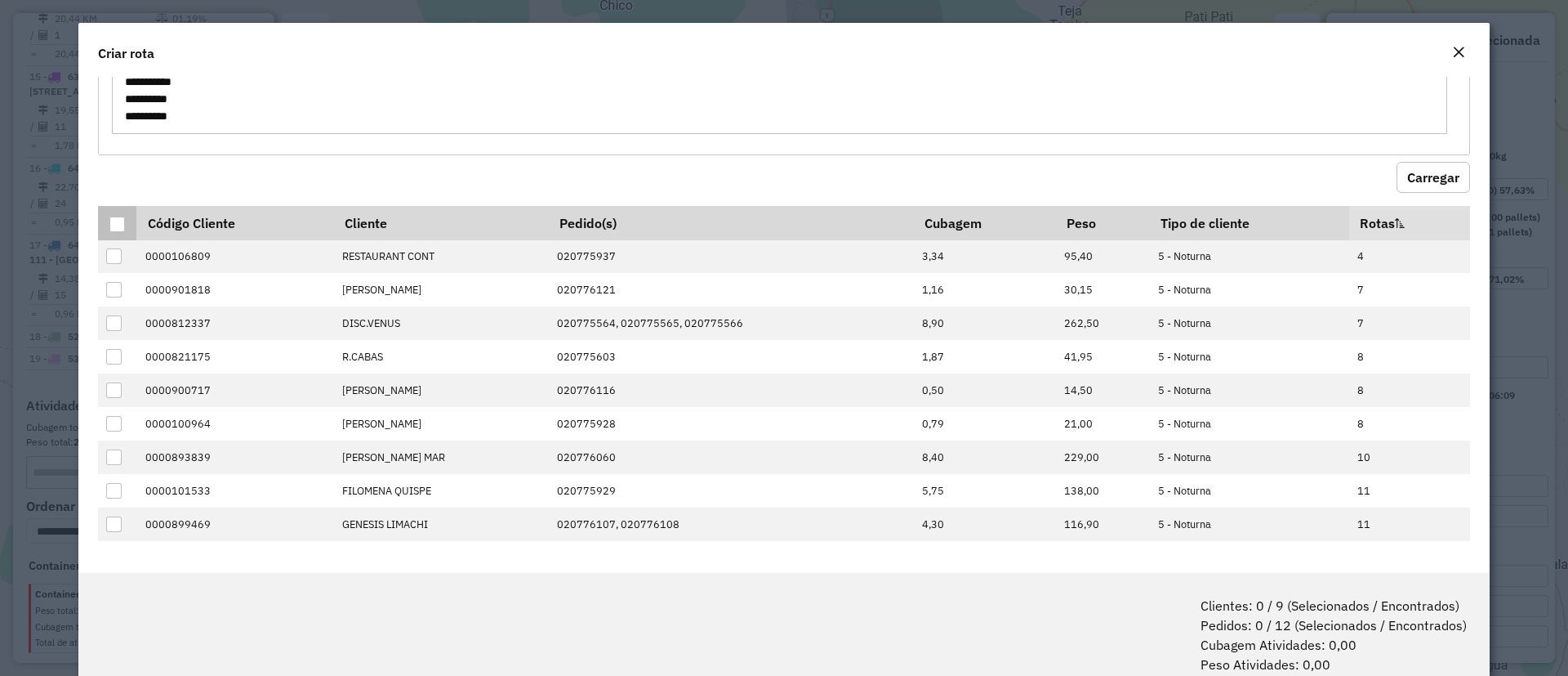
click at [116, 218] on div at bounding box center [118, 224] width 15 height 15
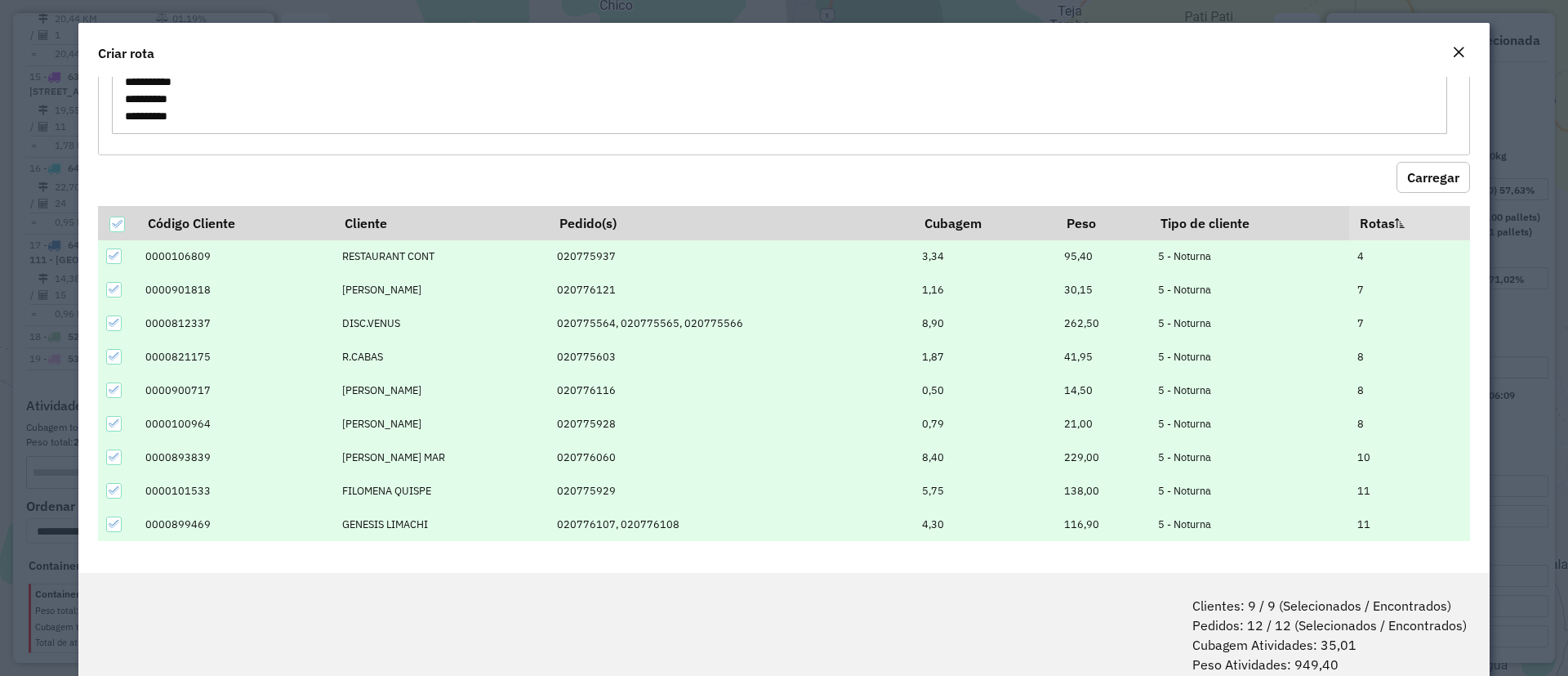
scroll to position [81, 0]
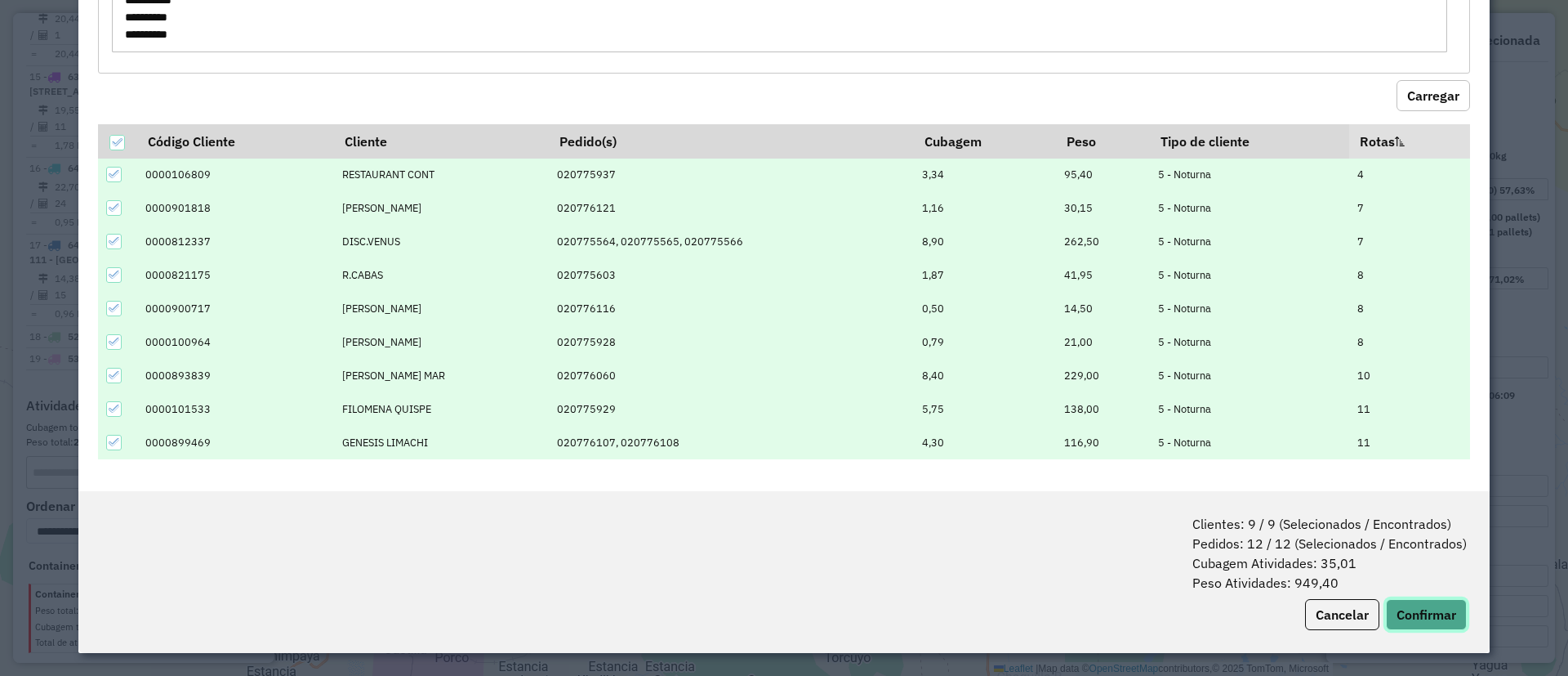
click at [1406, 610] on button "Confirmar" at bounding box center [1426, 614] width 81 height 31
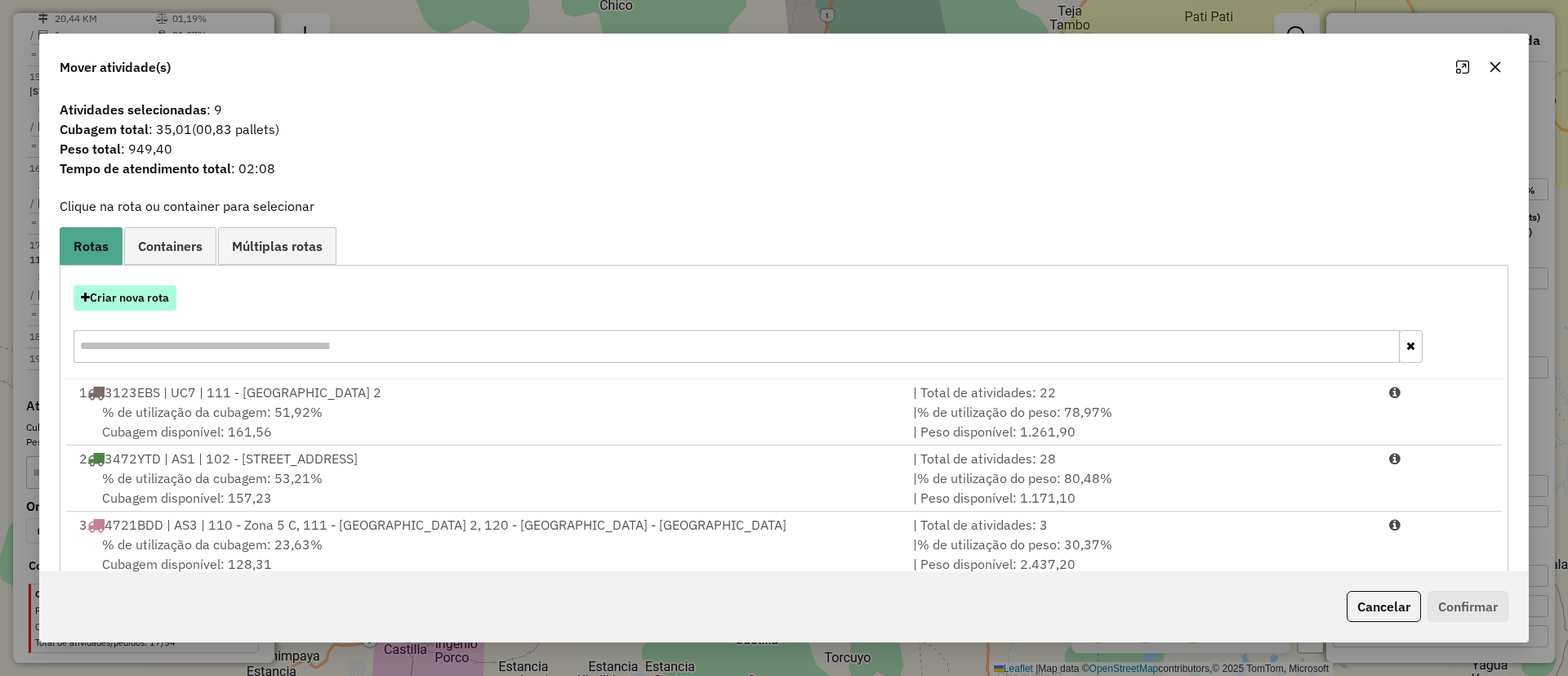
click at [102, 290] on button "Criar nova rota" at bounding box center [125, 297] width 103 height 25
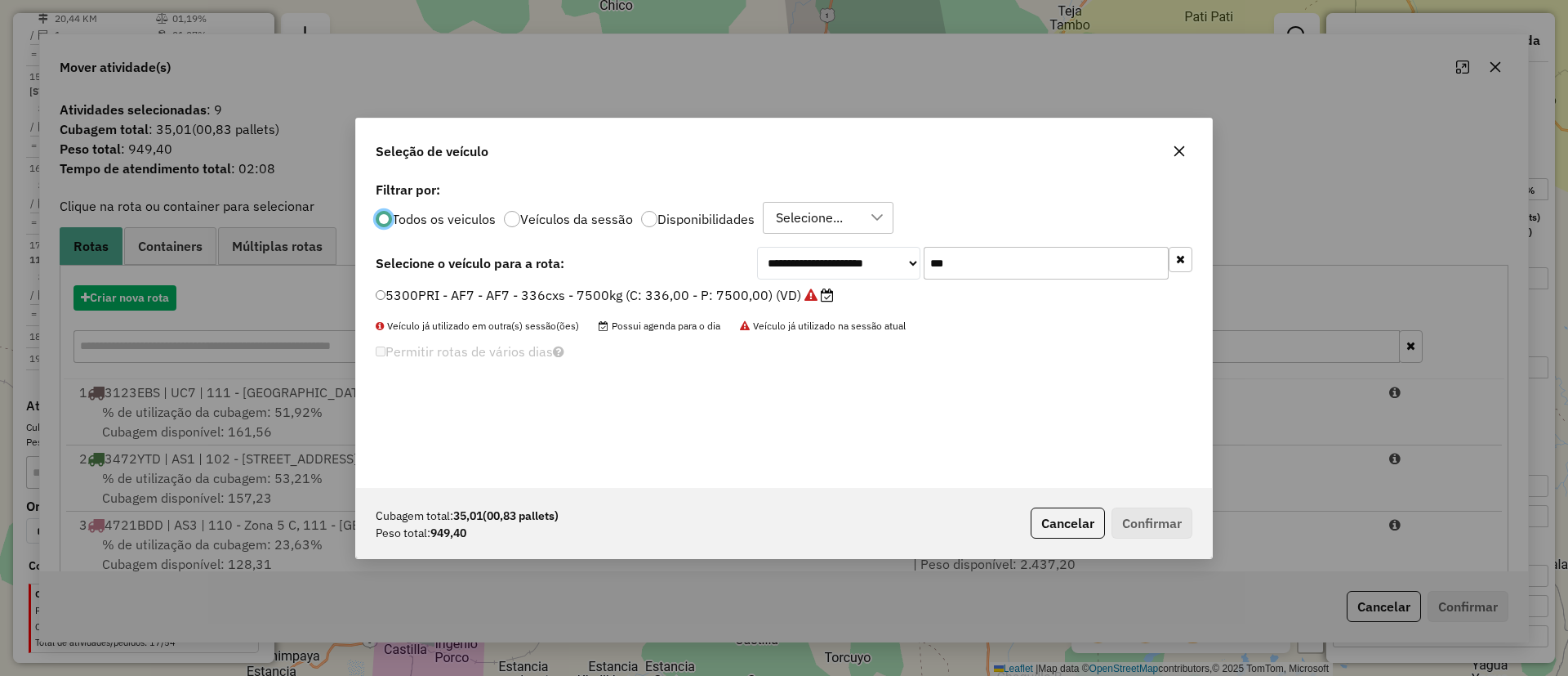
scroll to position [9, 5]
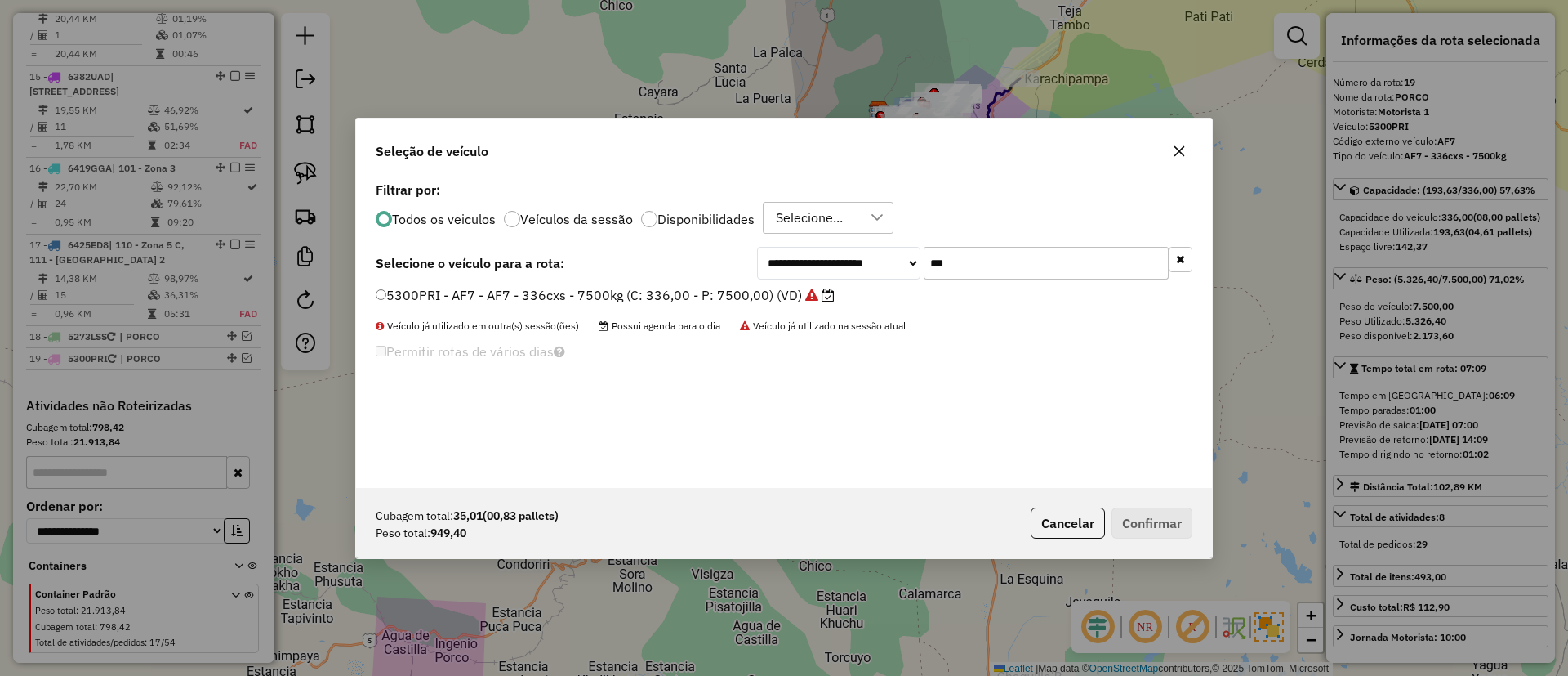
drag, startPoint x: 975, startPoint y: 261, endPoint x: 892, endPoint y: 254, distance: 83.3
click at [899, 255] on div "**********" at bounding box center [975, 263] width 436 height 33
type input "***"
click at [754, 299] on label "4721BDD - AS3 - AS3 - 168cxs - 3500kg (C: 168,00 - P: 3500,00) (VD)" at bounding box center [607, 294] width 463 height 20
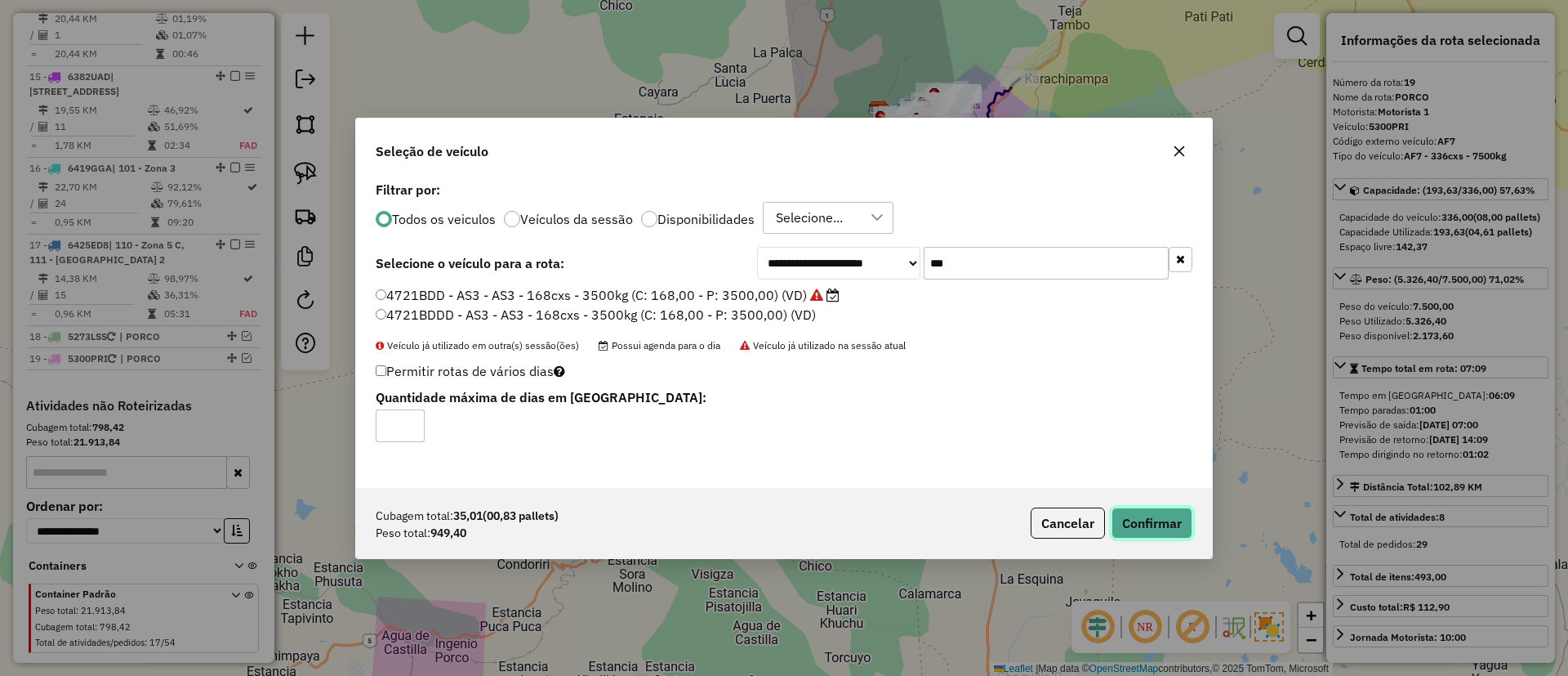
click at [1140, 516] on button "Confirmar" at bounding box center [1151, 523] width 81 height 31
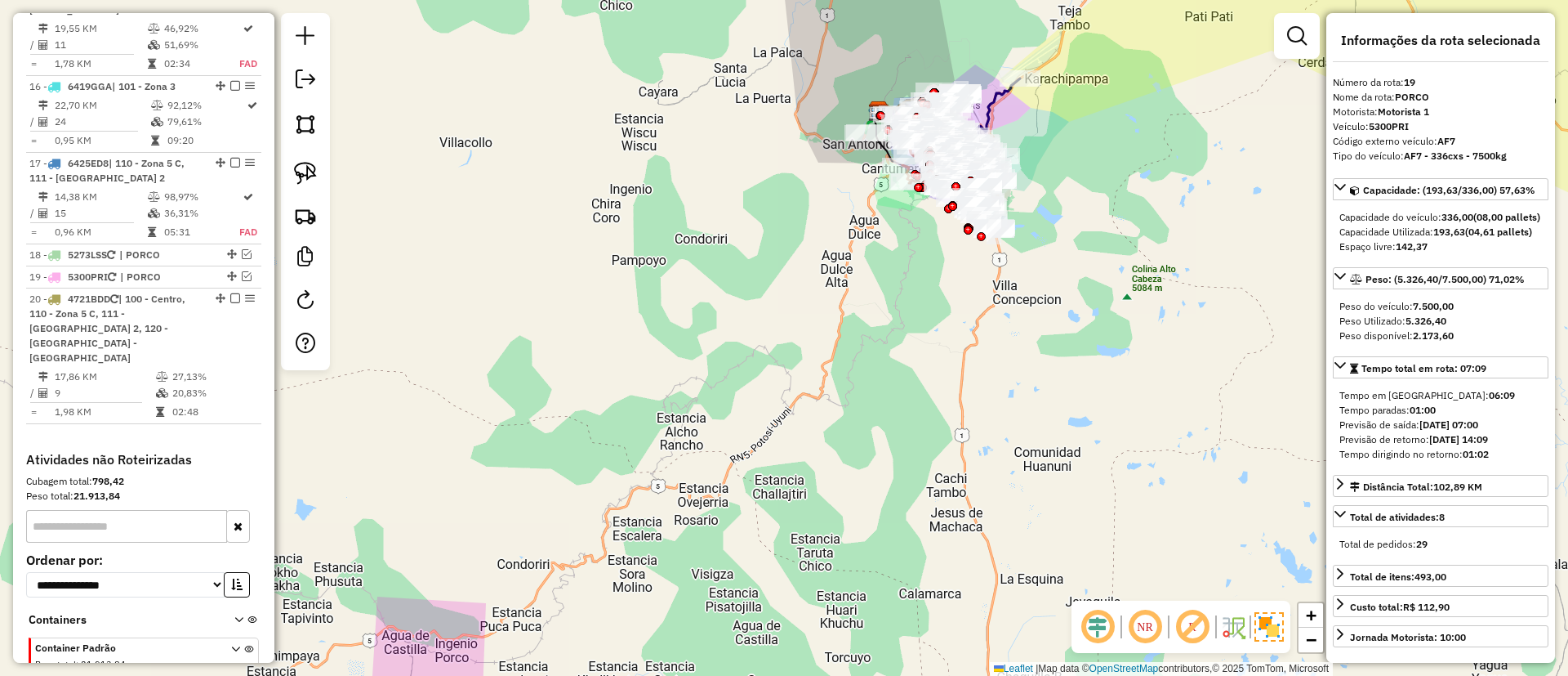
scroll to position [2038, 0]
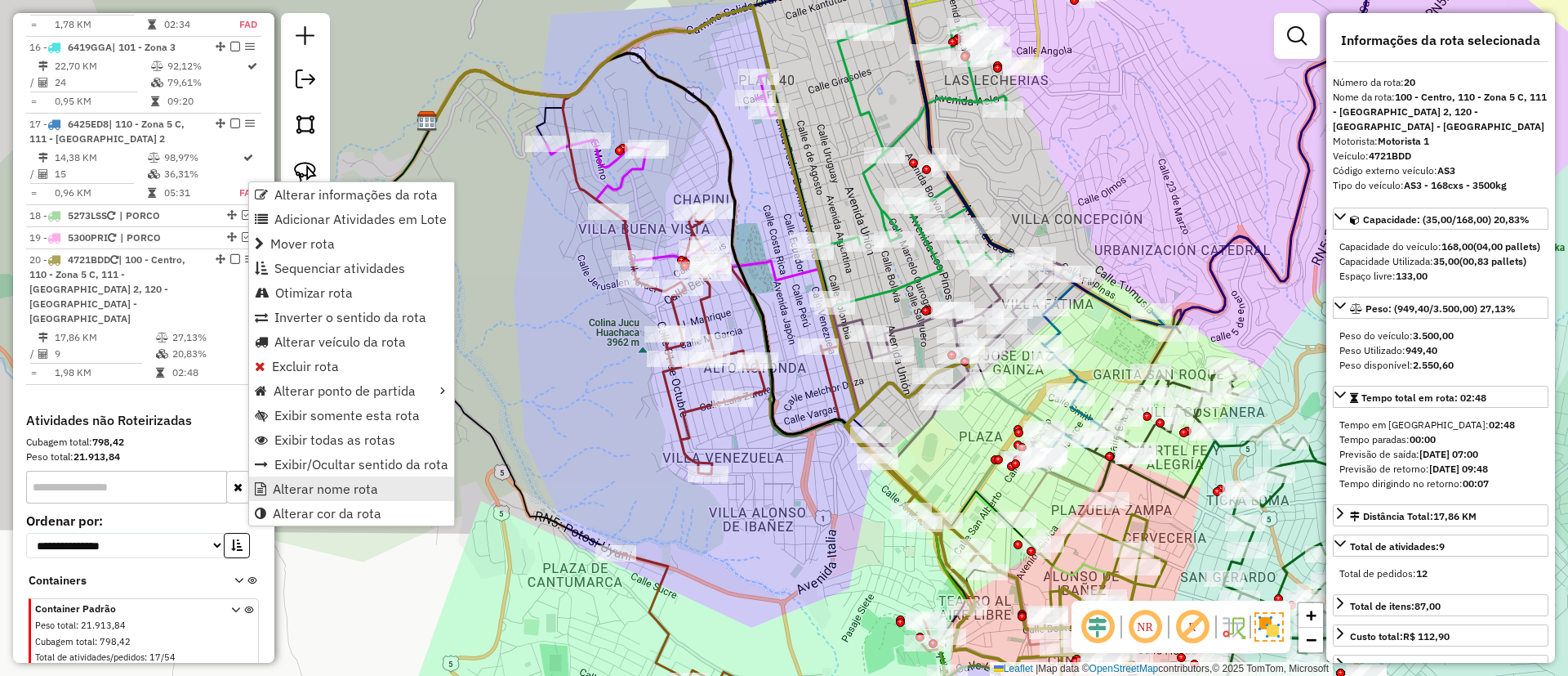
click at [316, 482] on span "Alterar nome rota" at bounding box center [325, 489] width 105 height 13
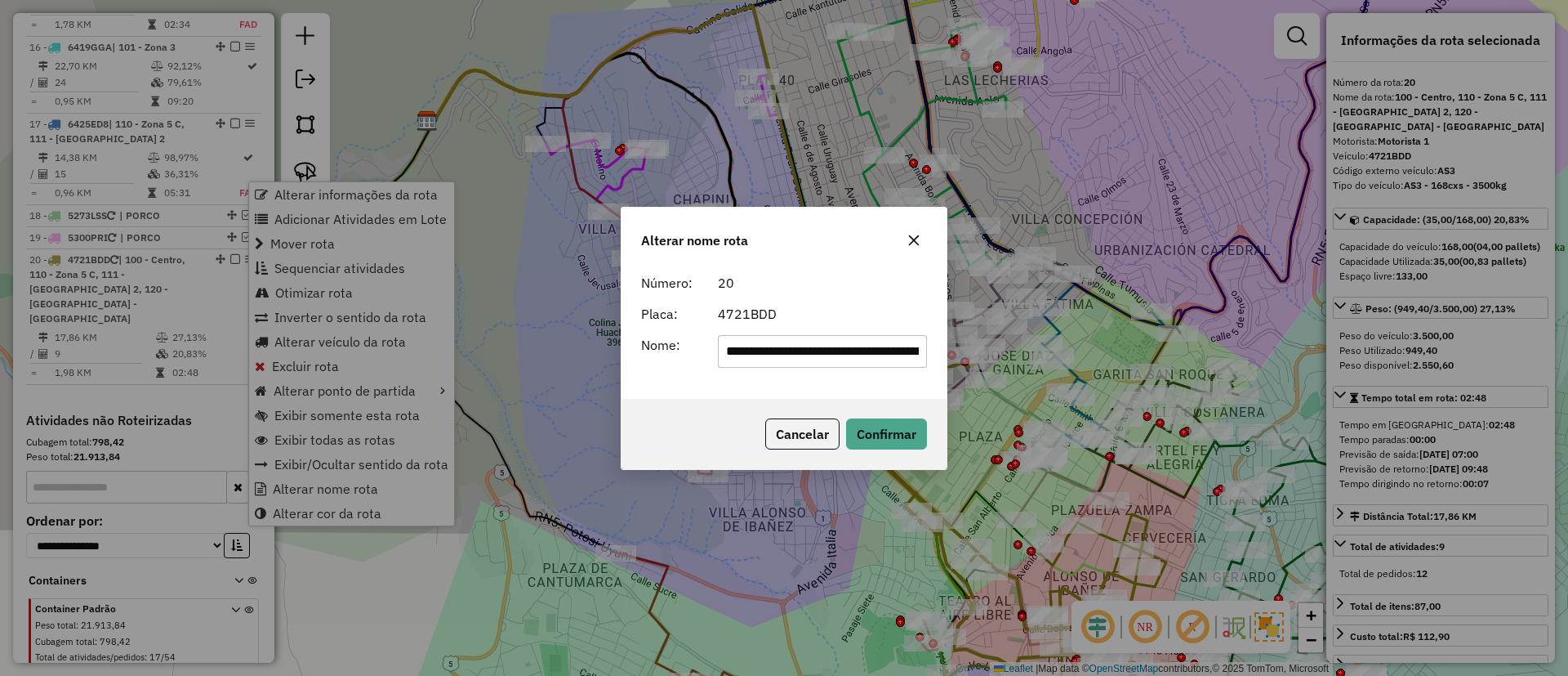
scroll to position [0, 321]
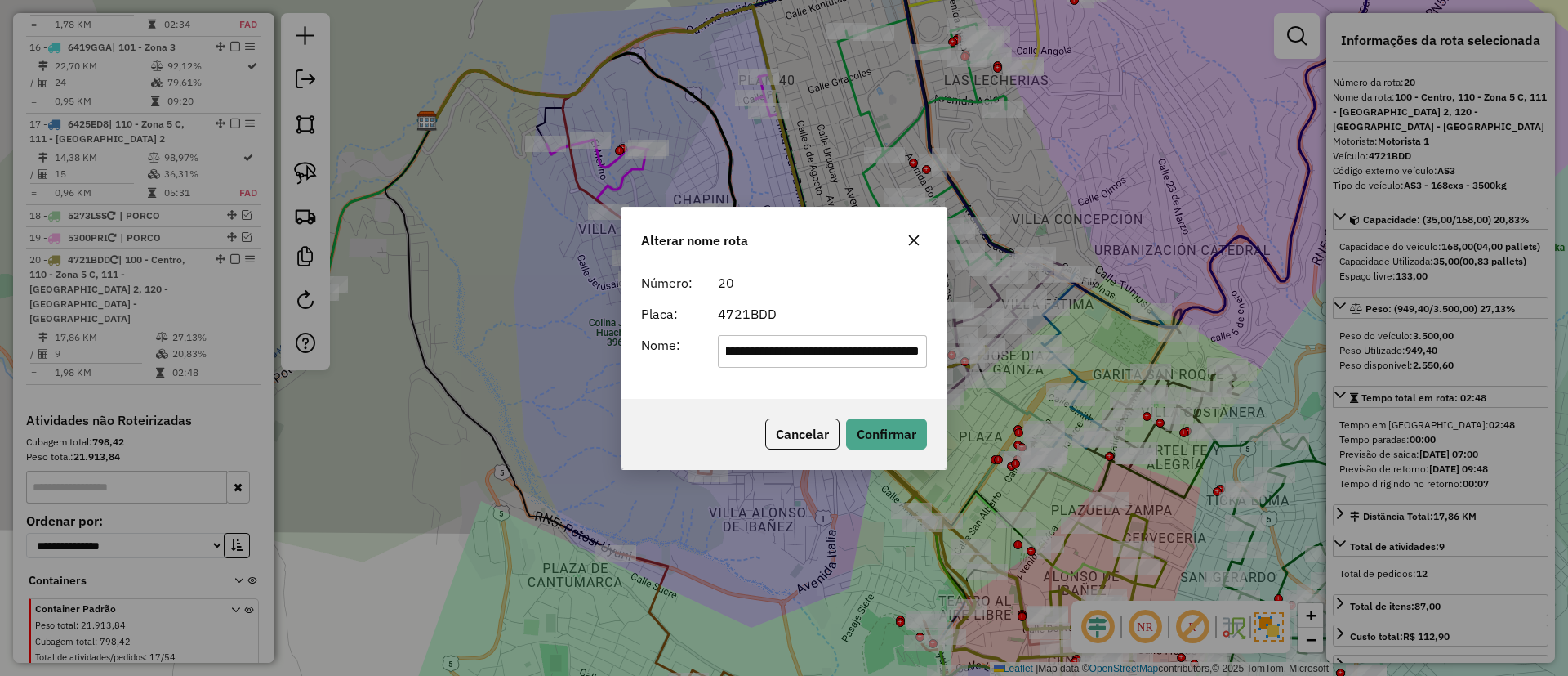
click at [805, 348] on input "**********" at bounding box center [823, 351] width 210 height 33
type input "*******"
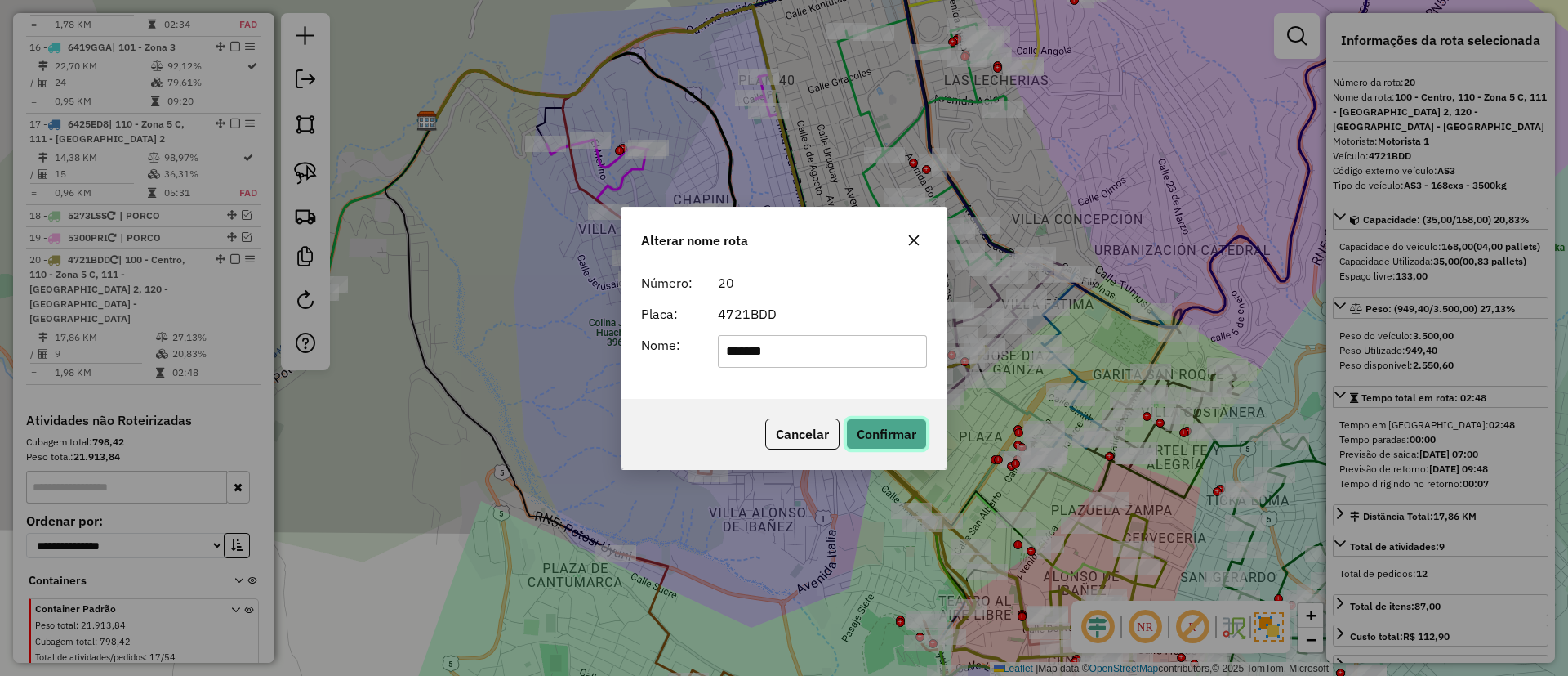
click at [881, 421] on button "Confirmar" at bounding box center [886, 434] width 81 height 31
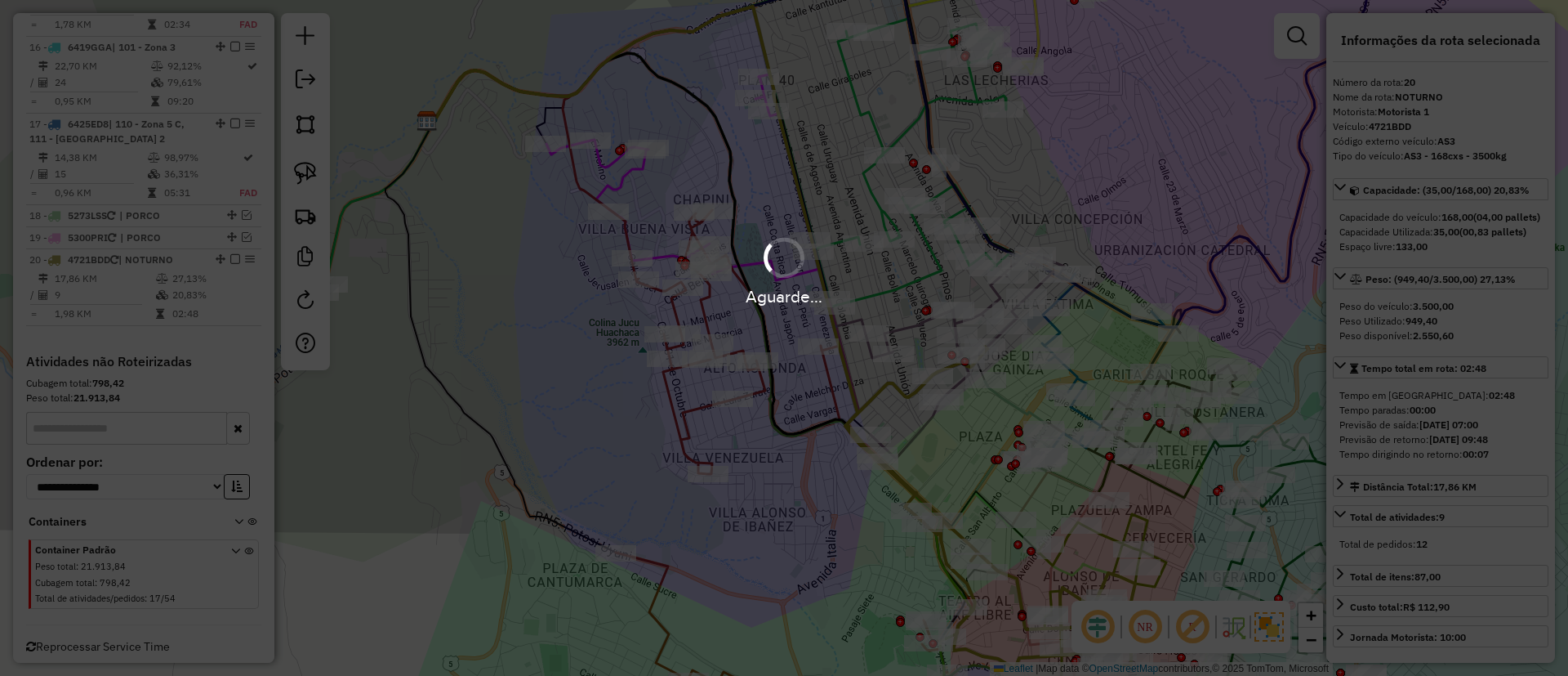
scroll to position [1994, 0]
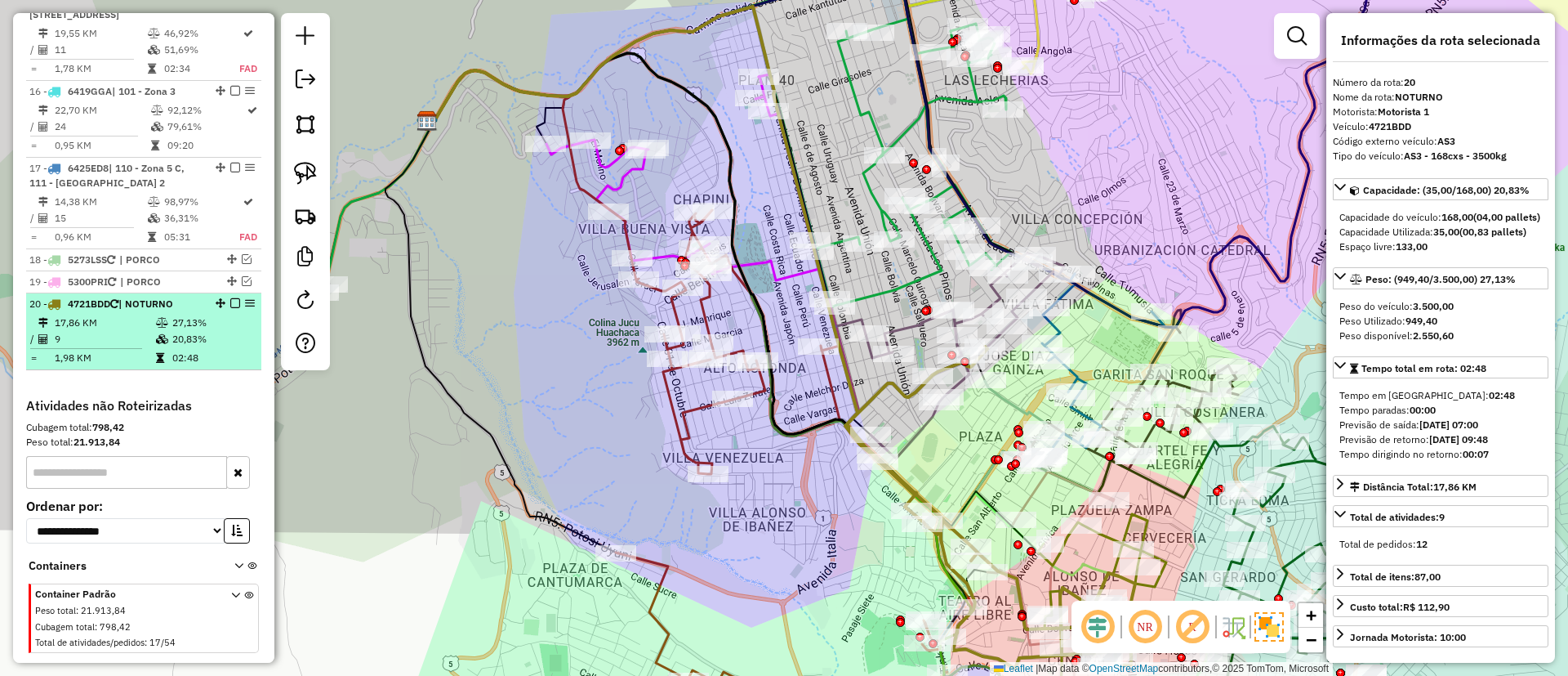
click at [230, 298] on em at bounding box center [235, 303] width 10 height 10
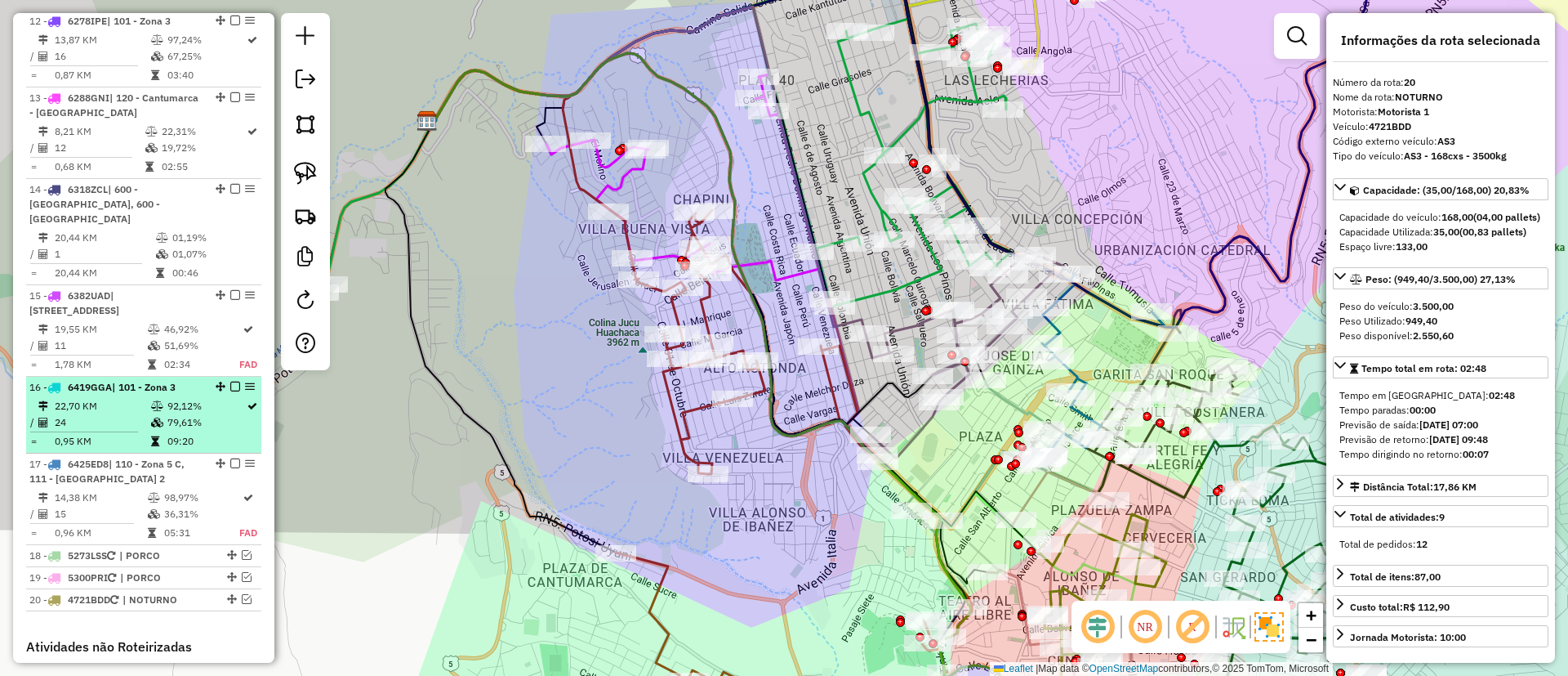
scroll to position [1571, 0]
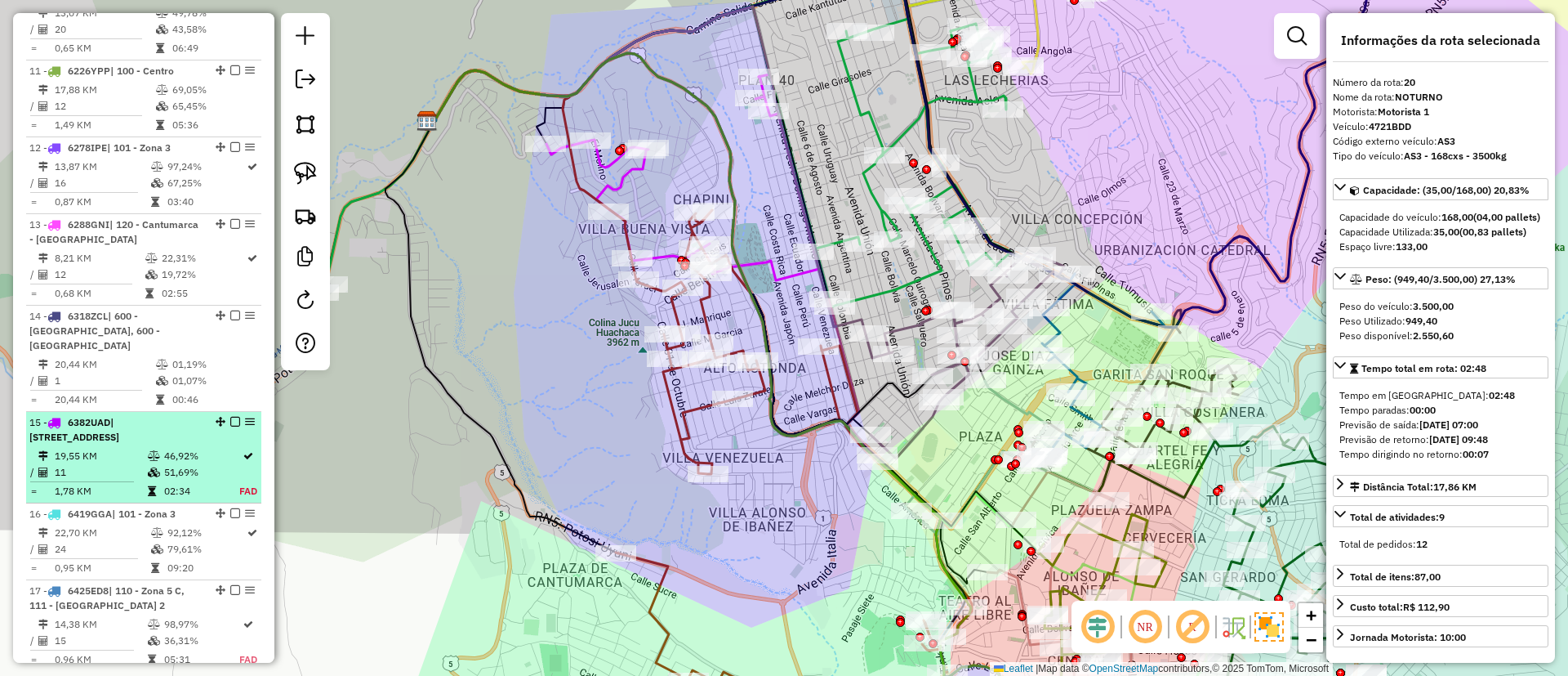
click at [143, 415] on div "15 - 6382UAD | 101 - Zona 3, 102 - Calle Angosta" at bounding box center [116, 429] width 173 height 30
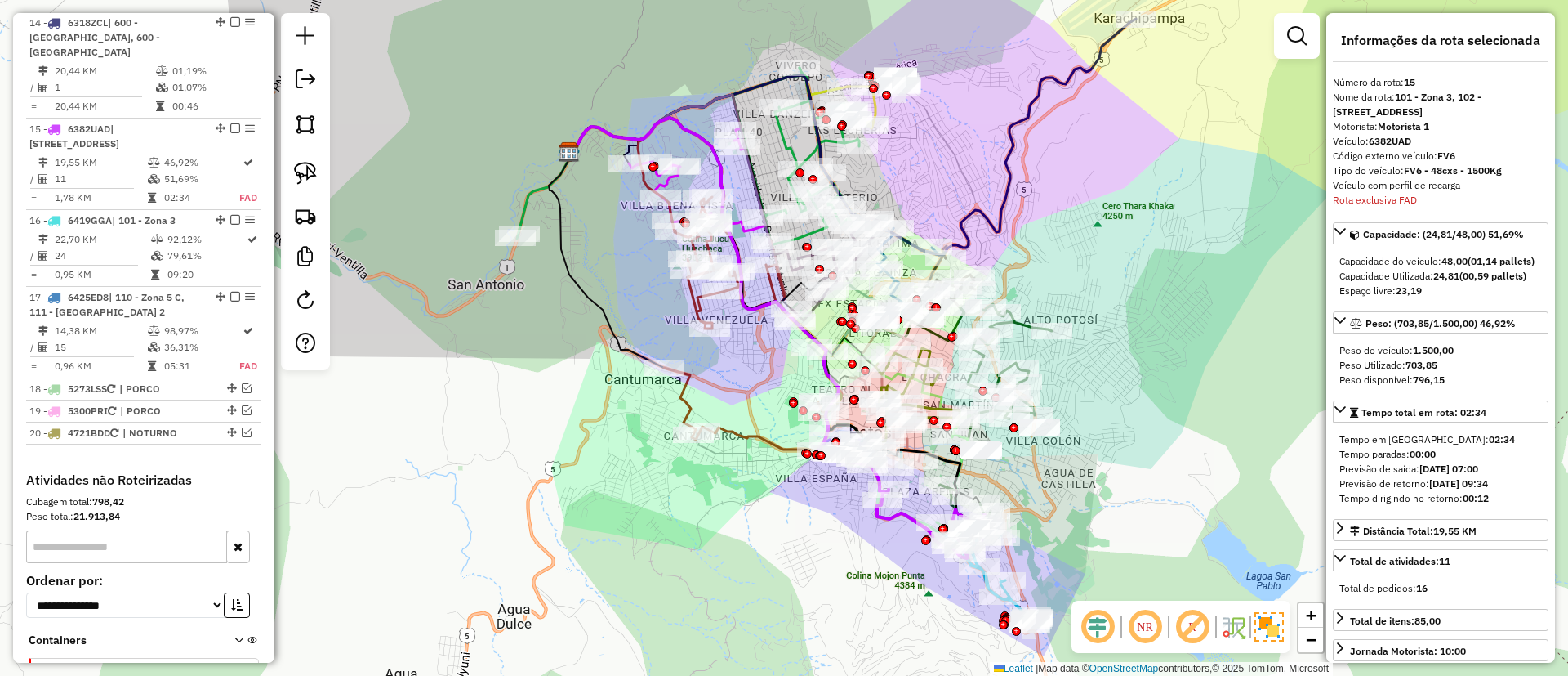
scroll to position [1896, 0]
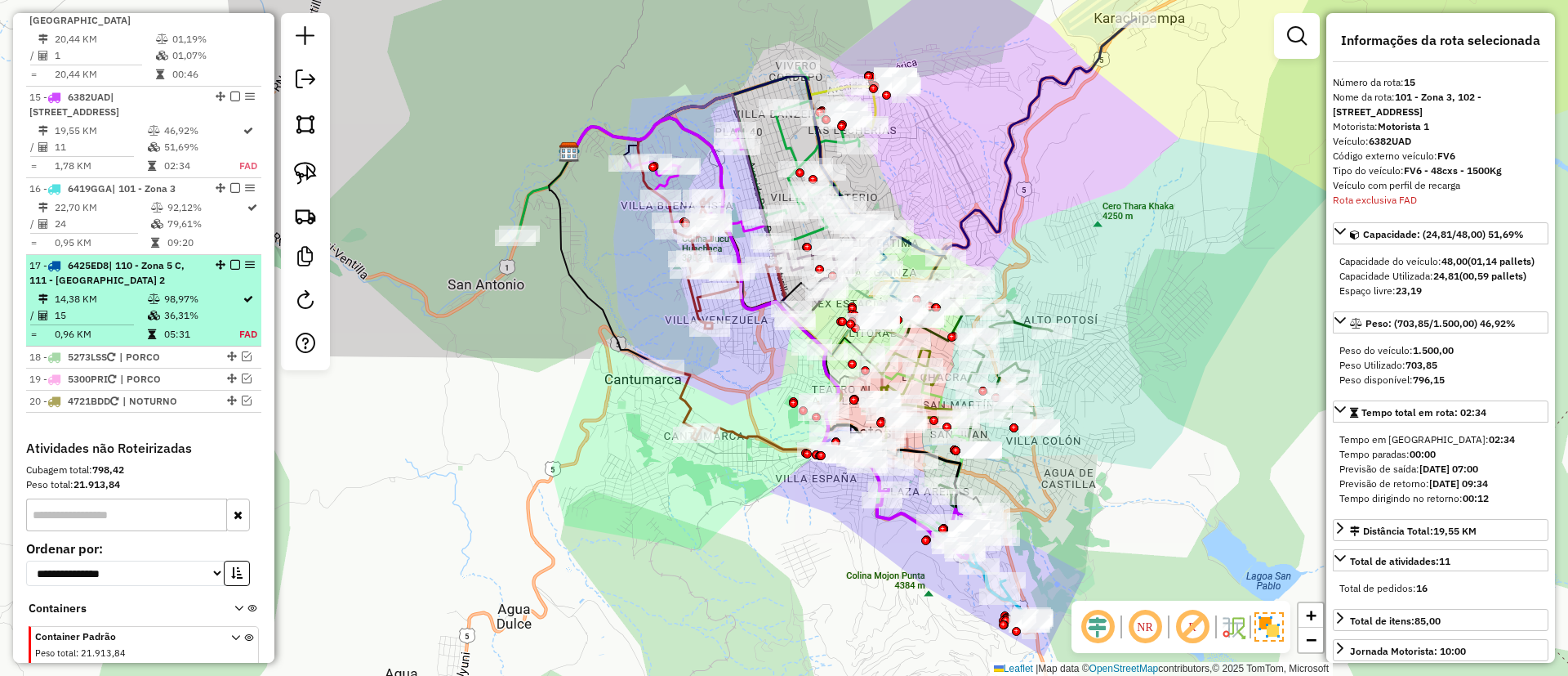
click at [152, 307] on td at bounding box center [155, 315] width 16 height 16
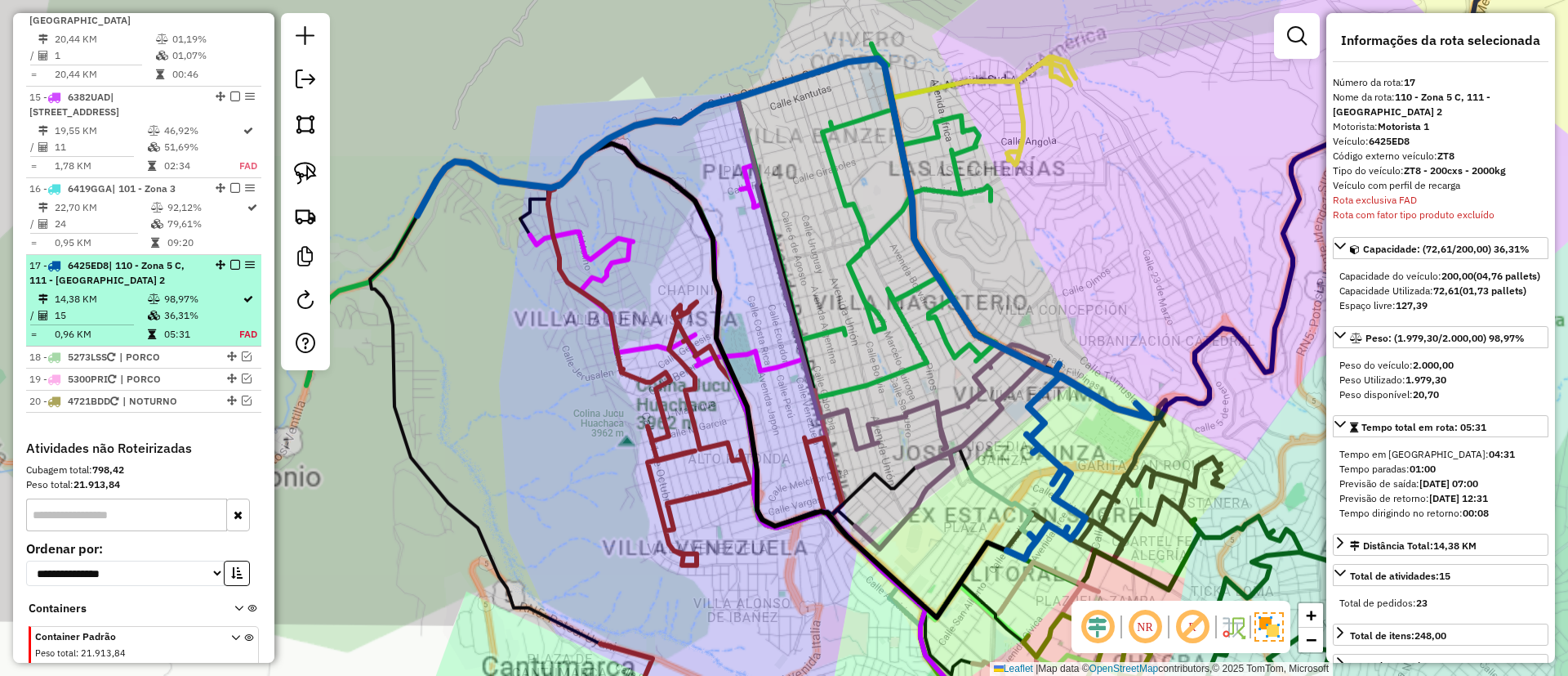
scroll to position [1938, 0]
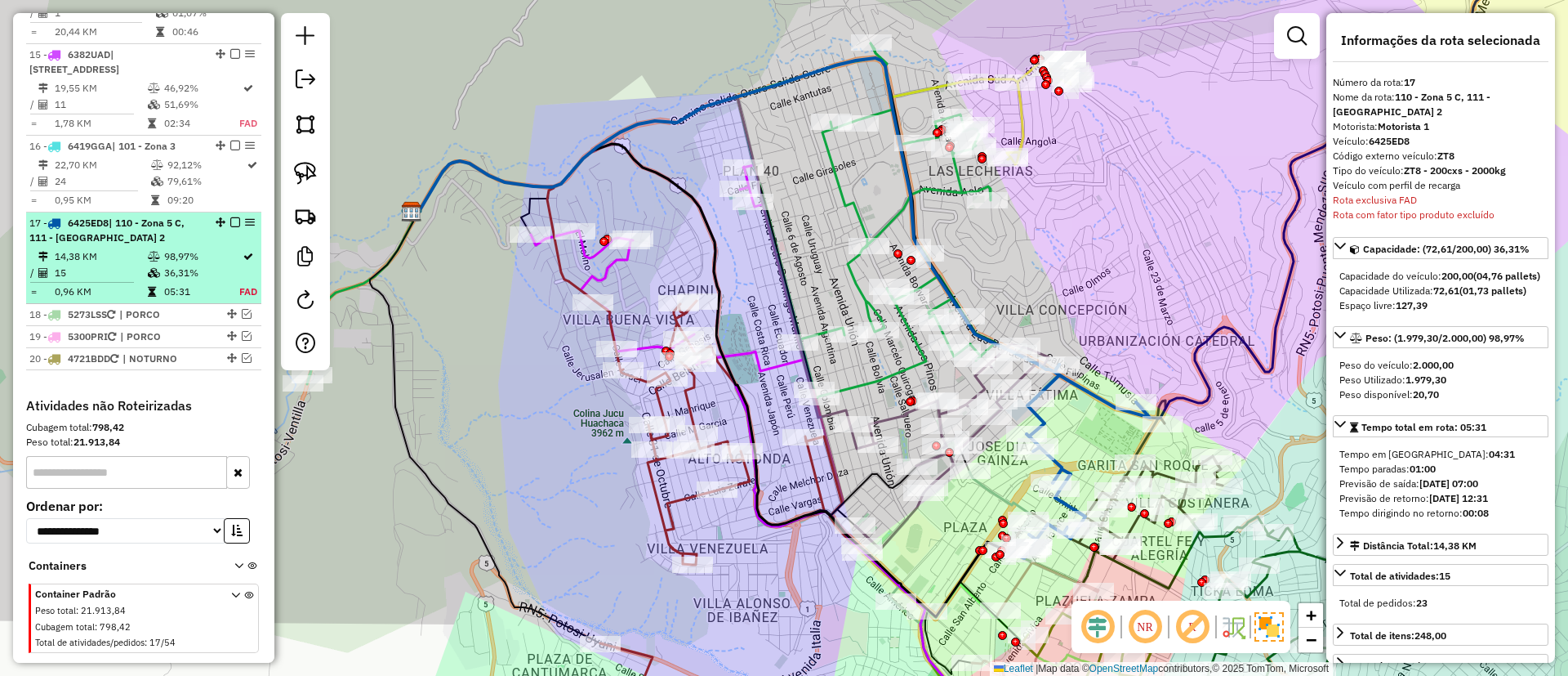
click at [230, 217] on em at bounding box center [235, 222] width 10 height 10
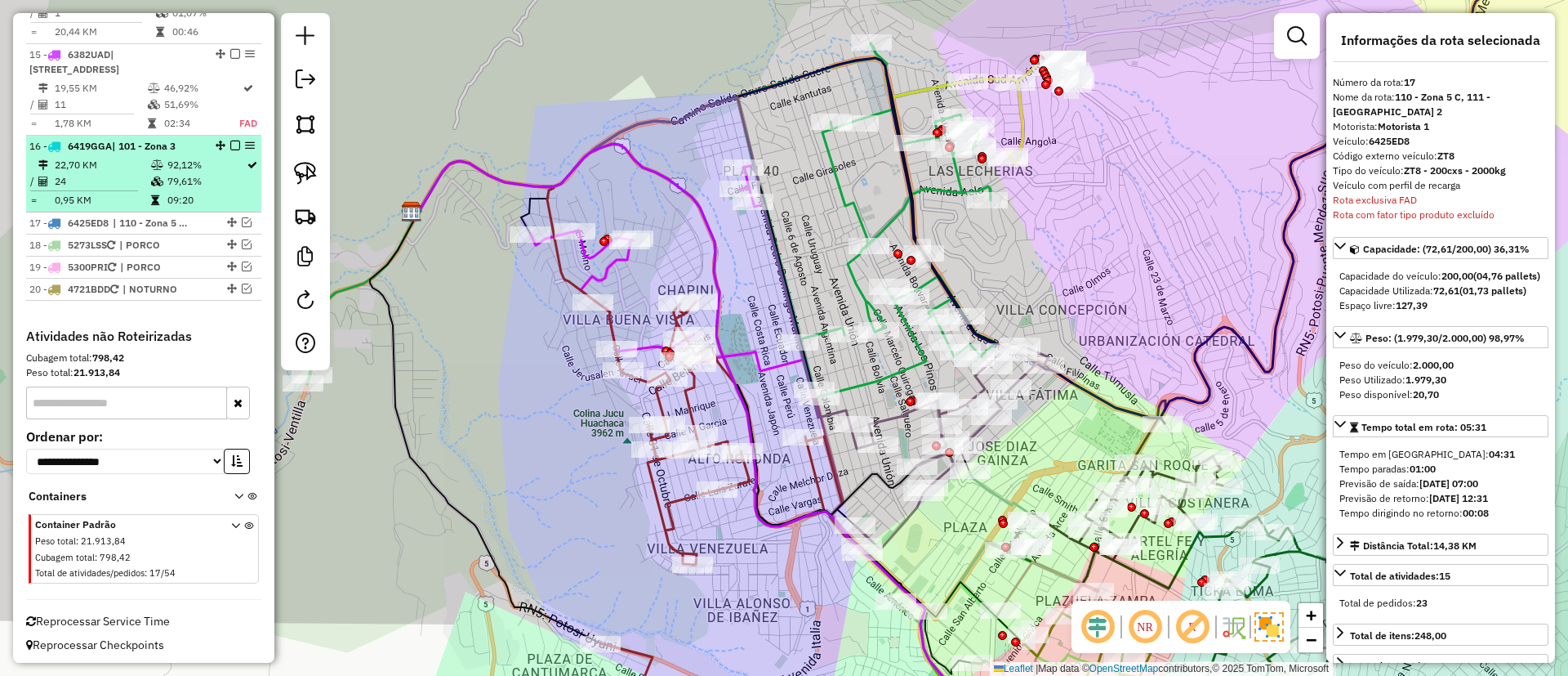
scroll to position [1869, 0]
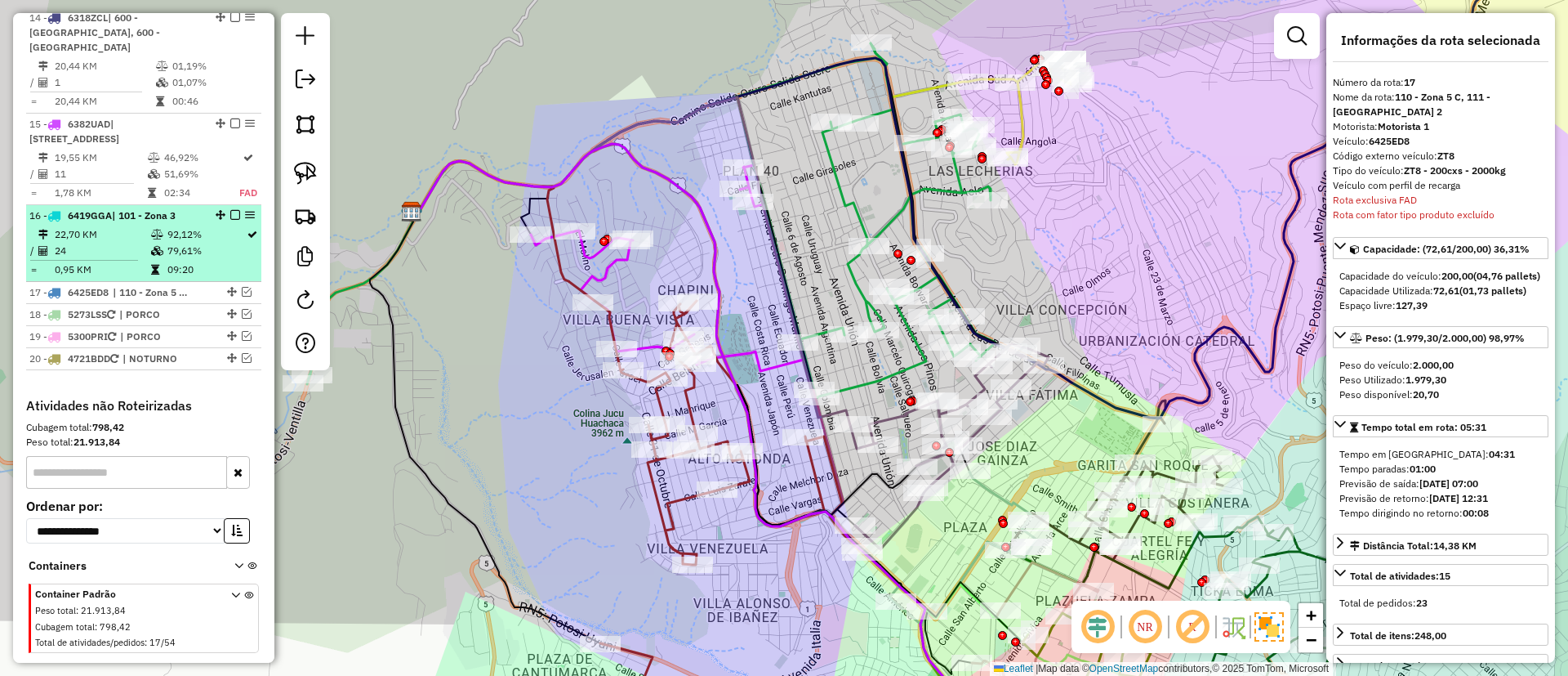
click at [216, 227] on td "92,12%" at bounding box center [205, 234] width 79 height 16
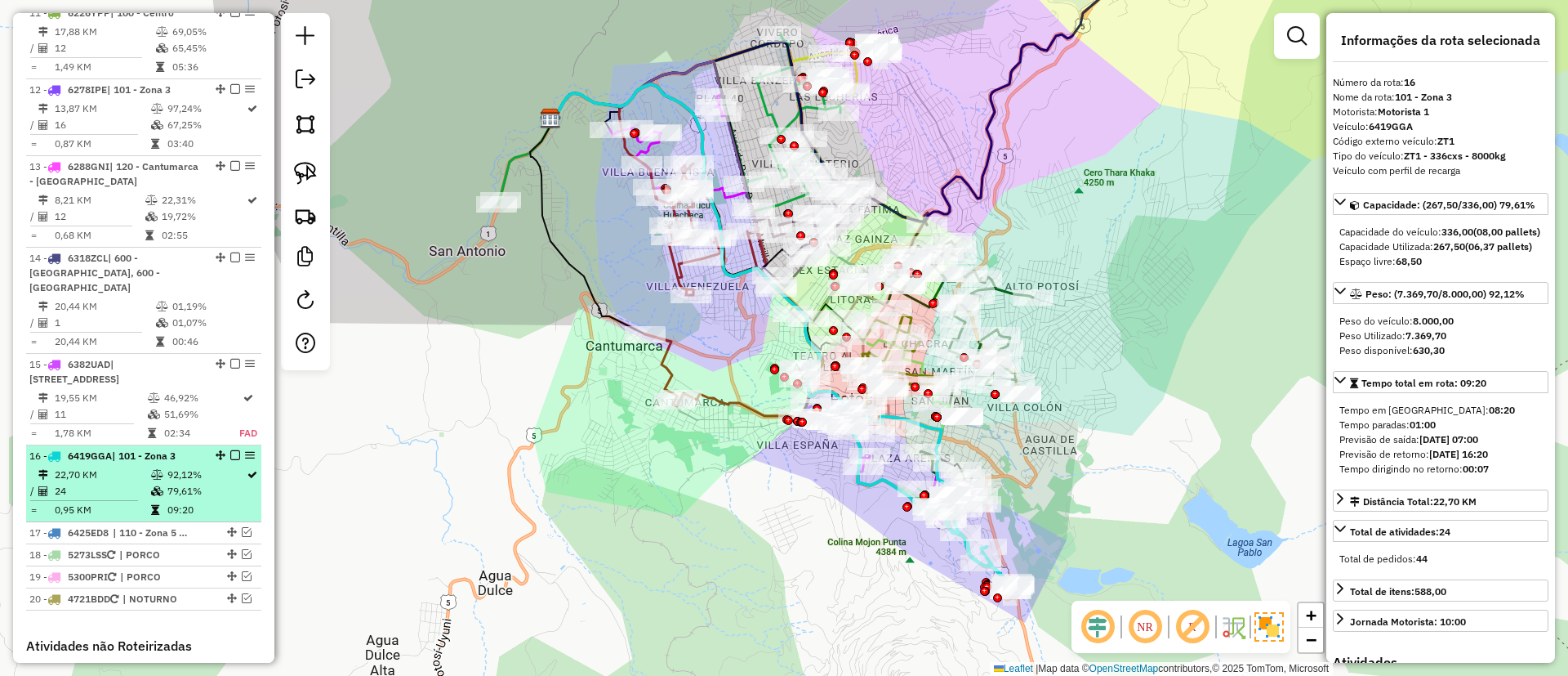
scroll to position [1624, 0]
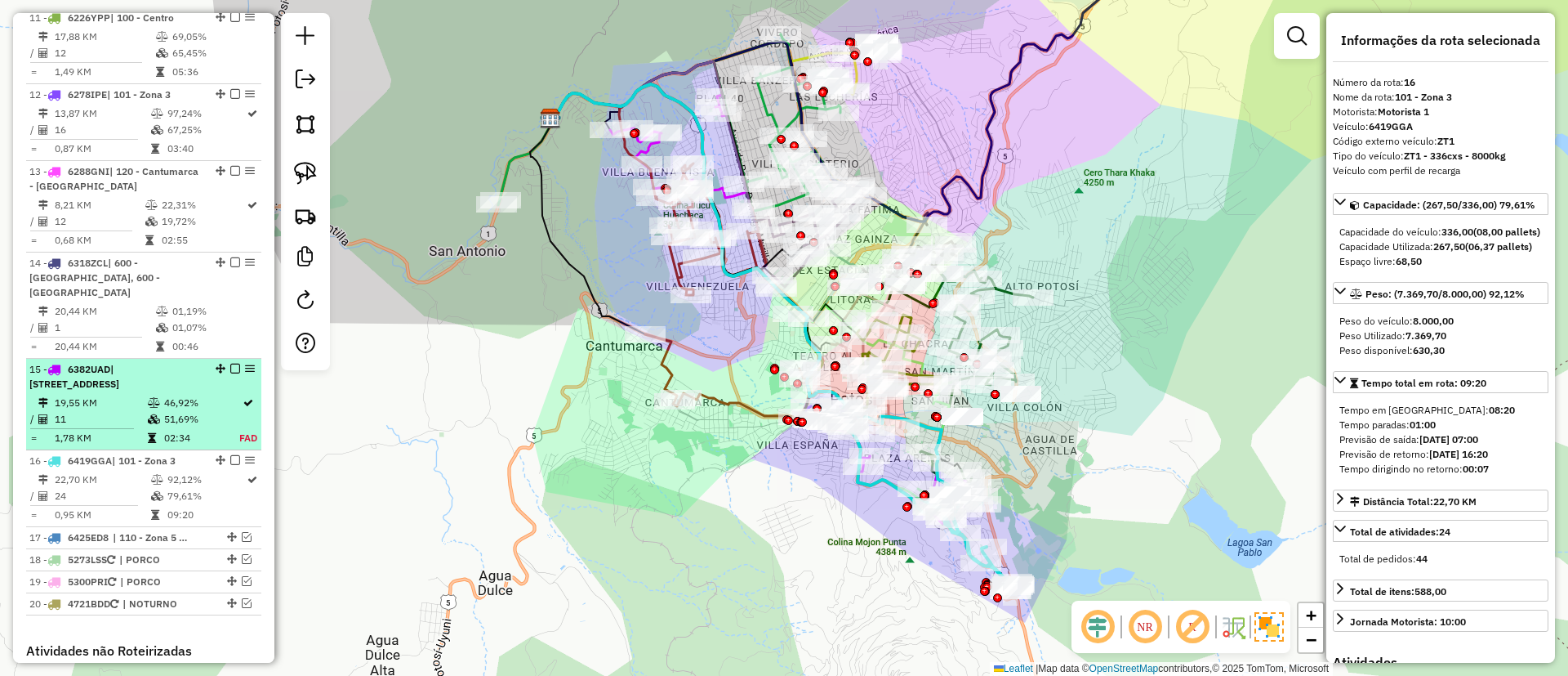
click at [189, 362] on div "15 - 6382UAD | 101 - Zona 3, 102 - Calle Angosta" at bounding box center [116, 377] width 173 height 30
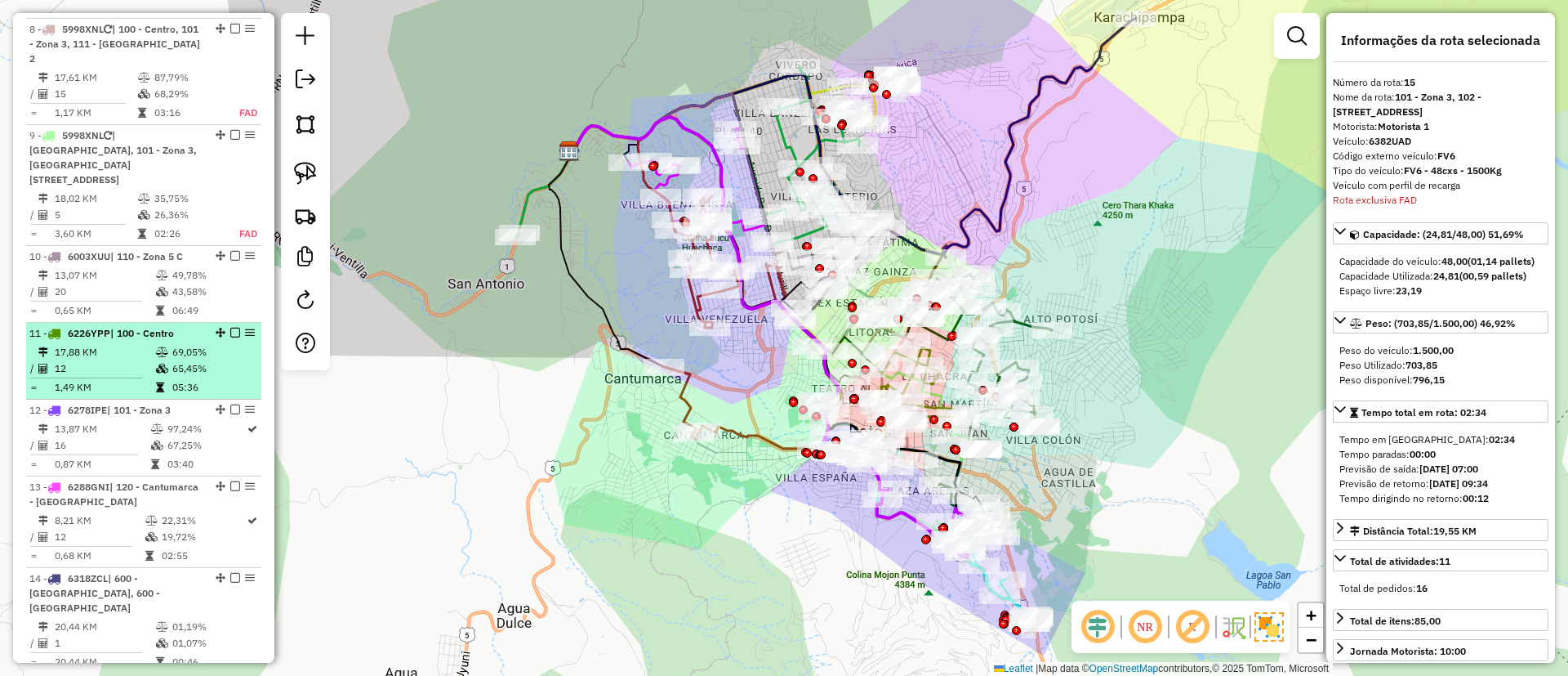
scroll to position [1256, 0]
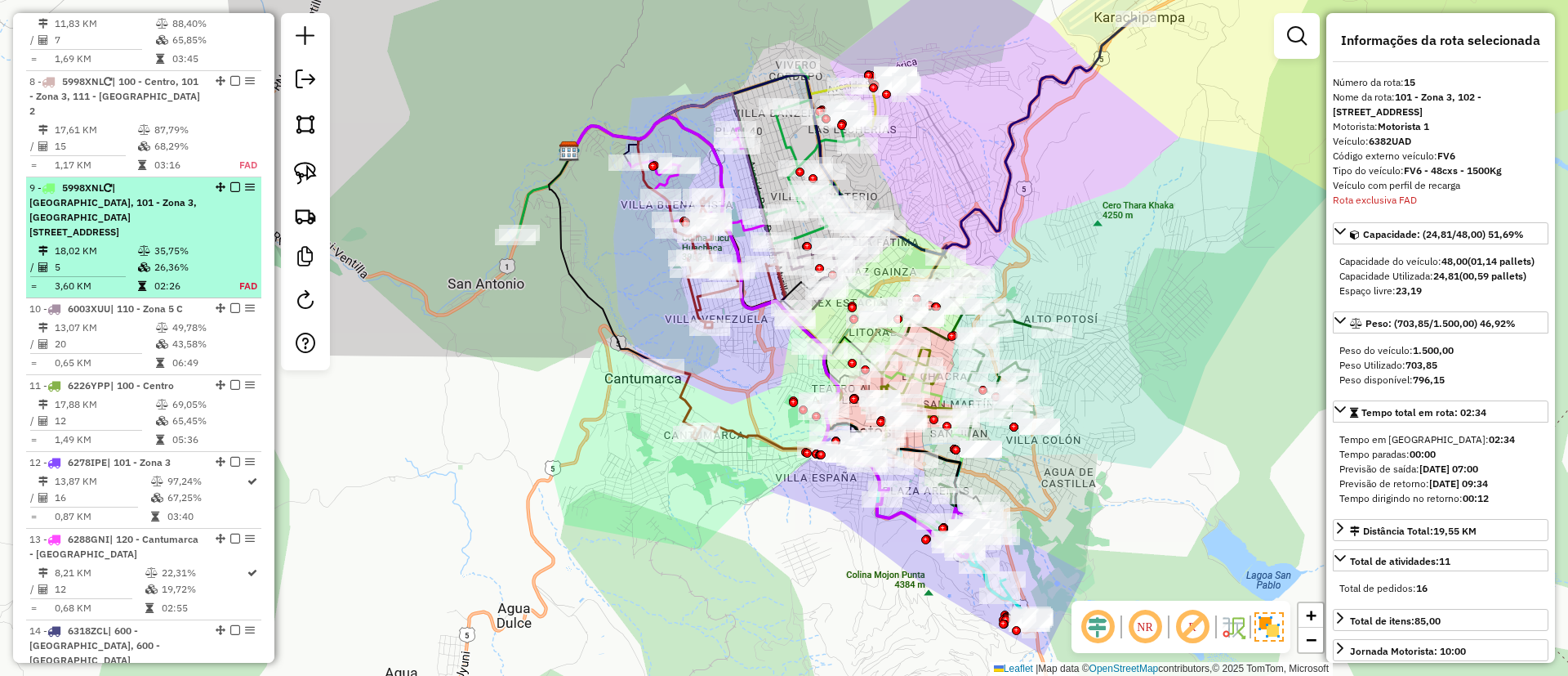
click at [161, 259] on td "26,36%" at bounding box center [187, 267] width 68 height 16
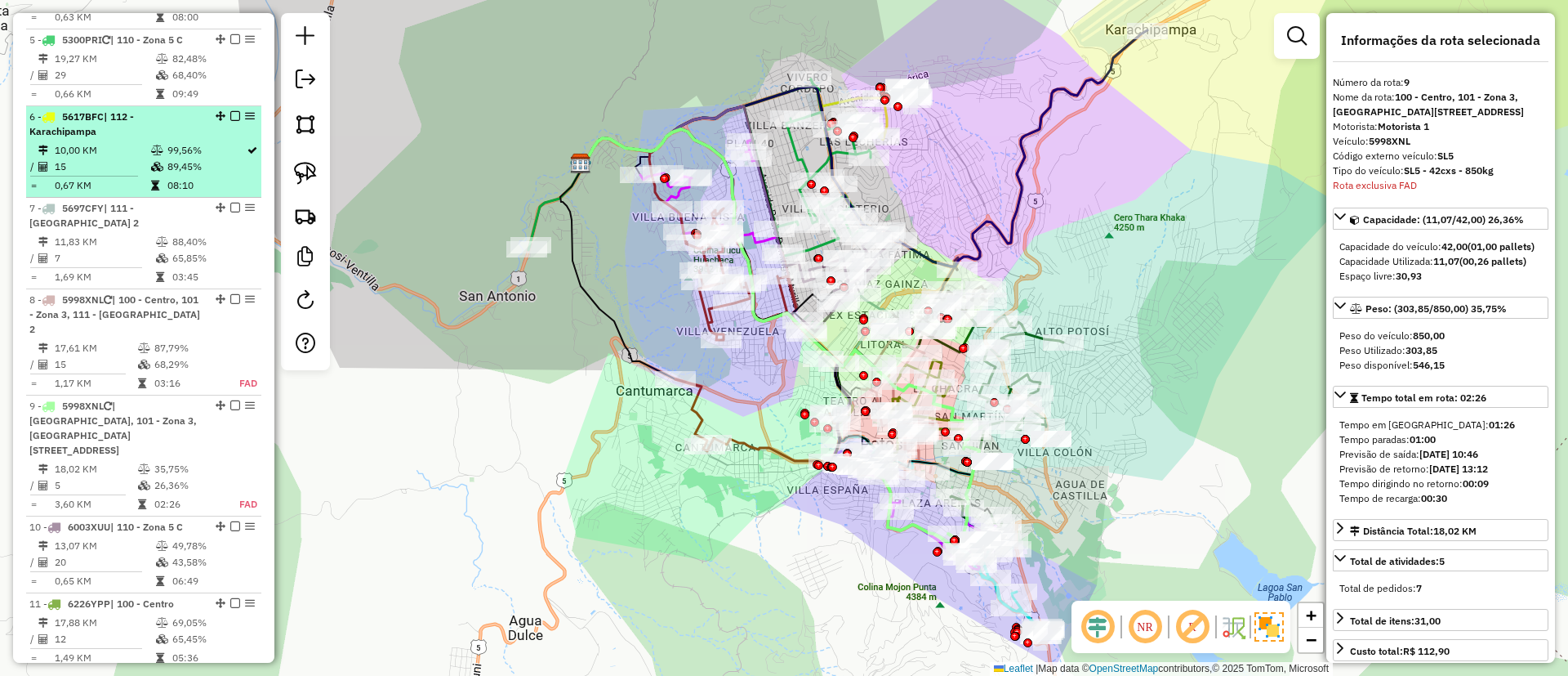
scroll to position [1023, 0]
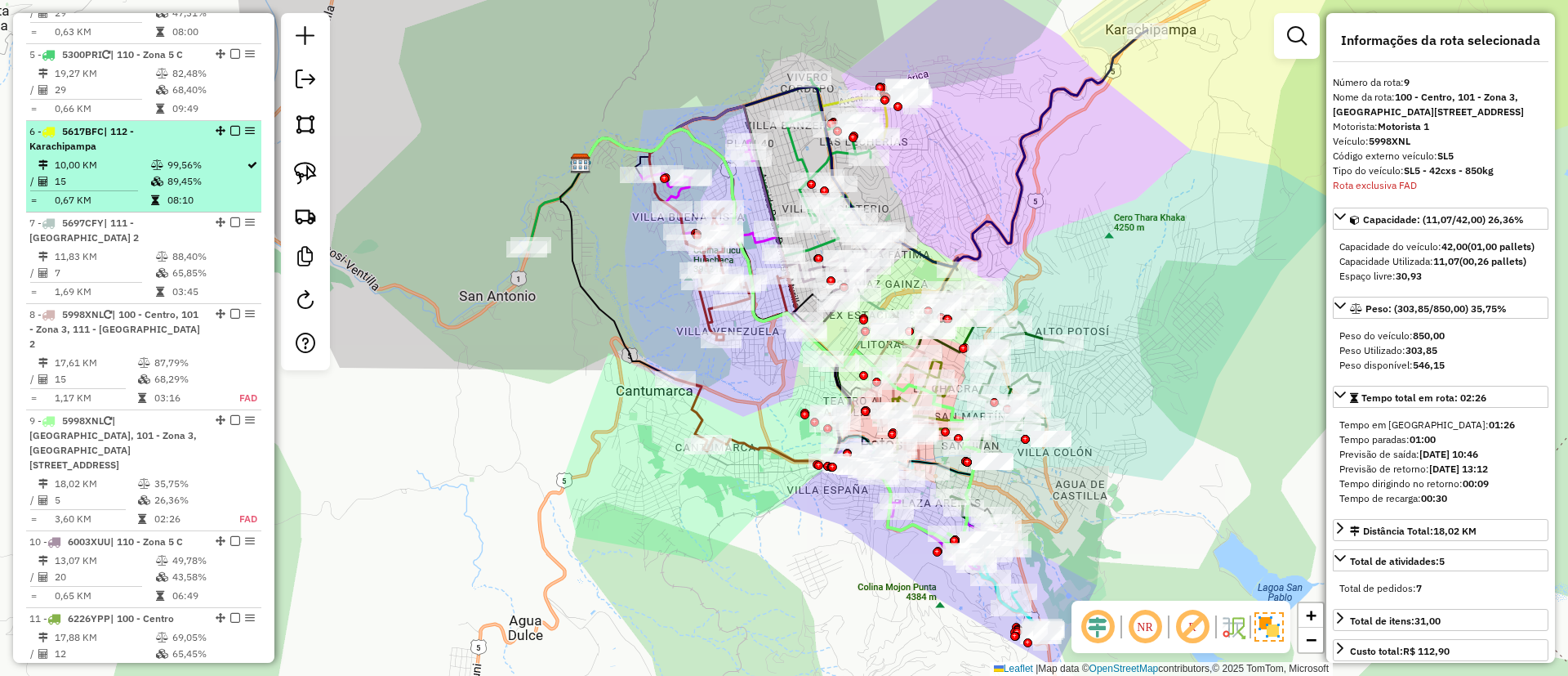
click at [188, 173] on td "89,45%" at bounding box center [205, 181] width 79 height 16
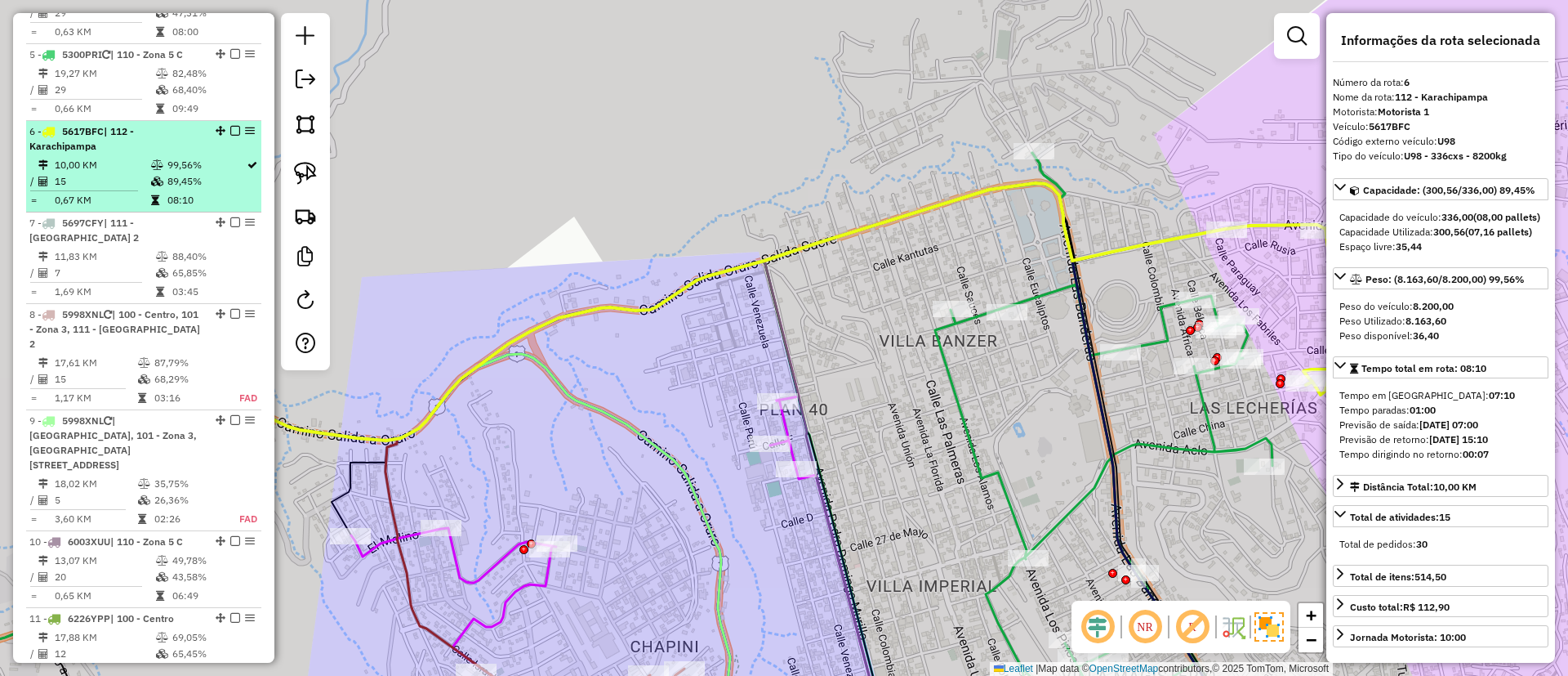
scroll to position [778, 0]
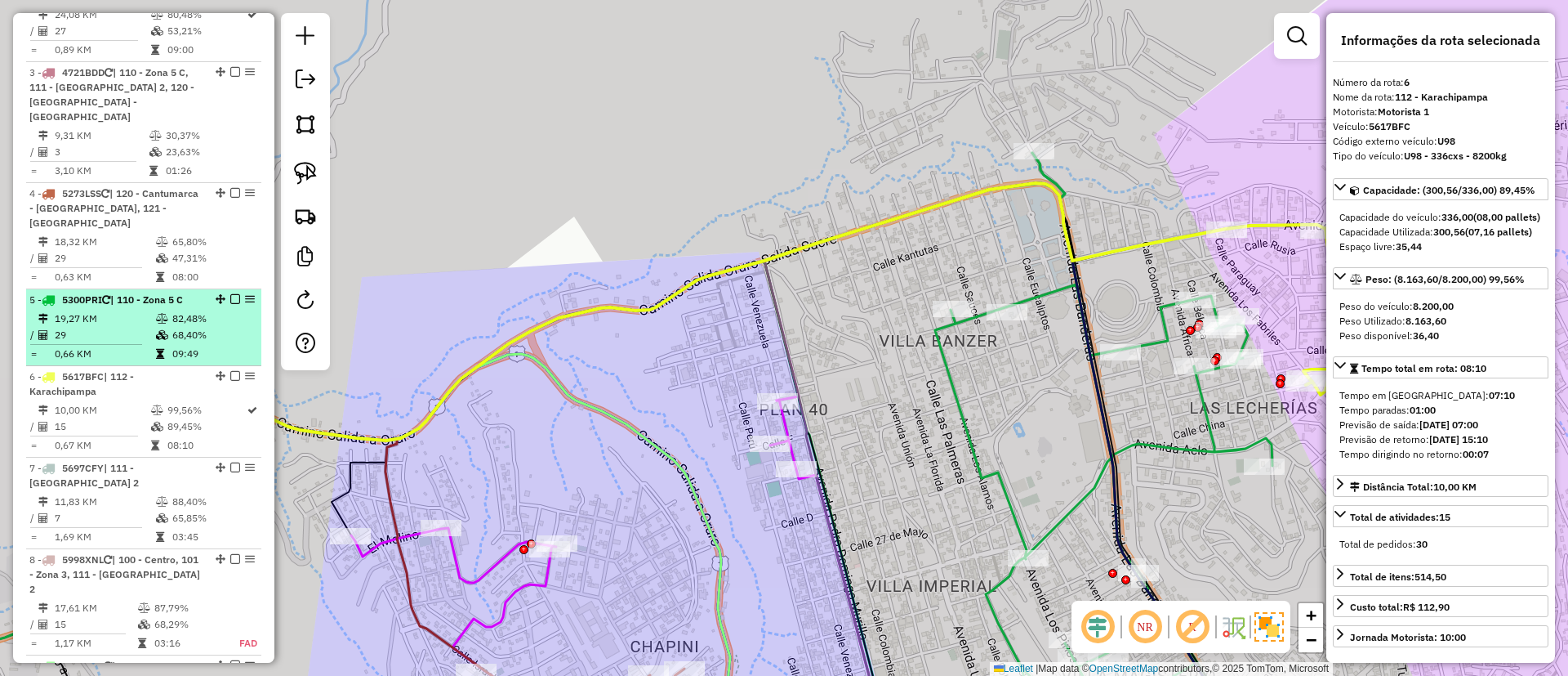
click at [165, 314] on icon at bounding box center [161, 318] width 12 height 10
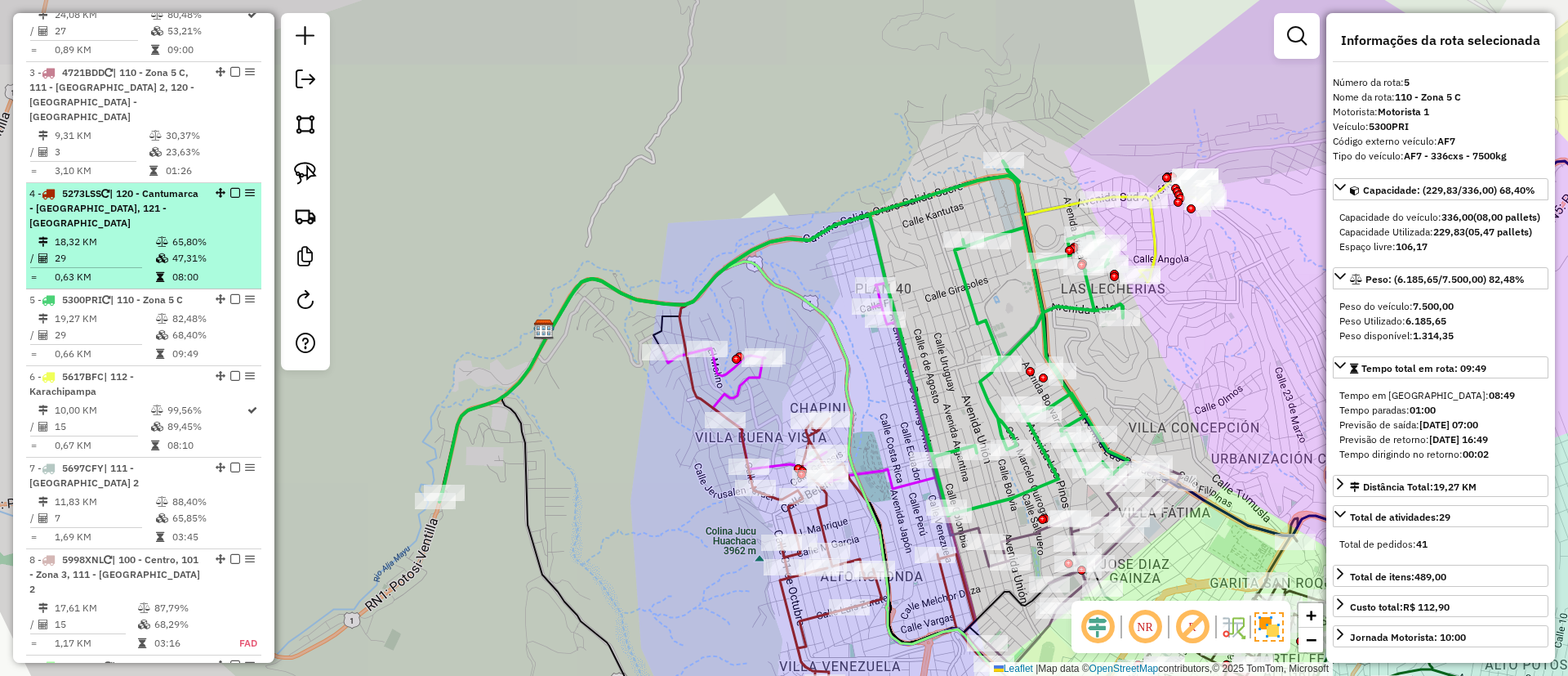
click at [148, 251] on td "29" at bounding box center [104, 258] width 101 height 16
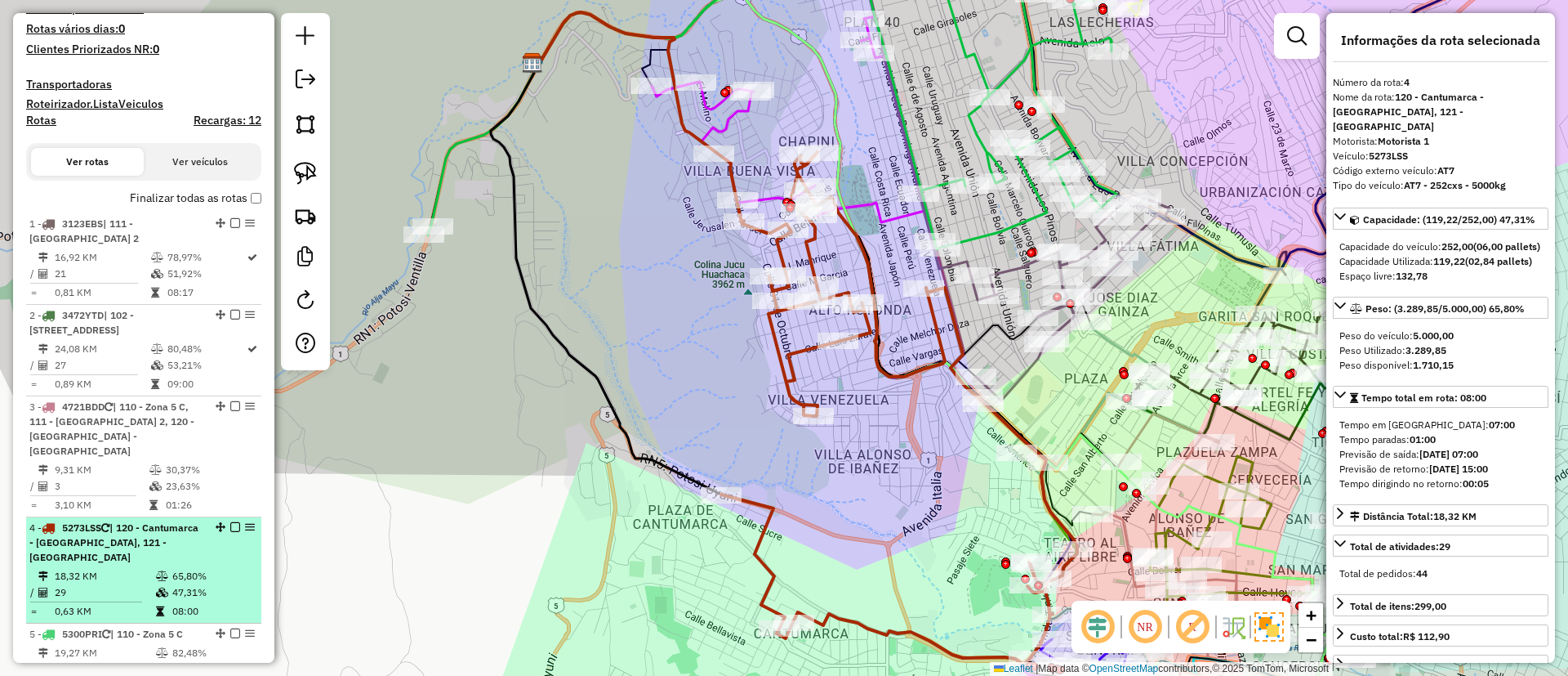
scroll to position [410, 0]
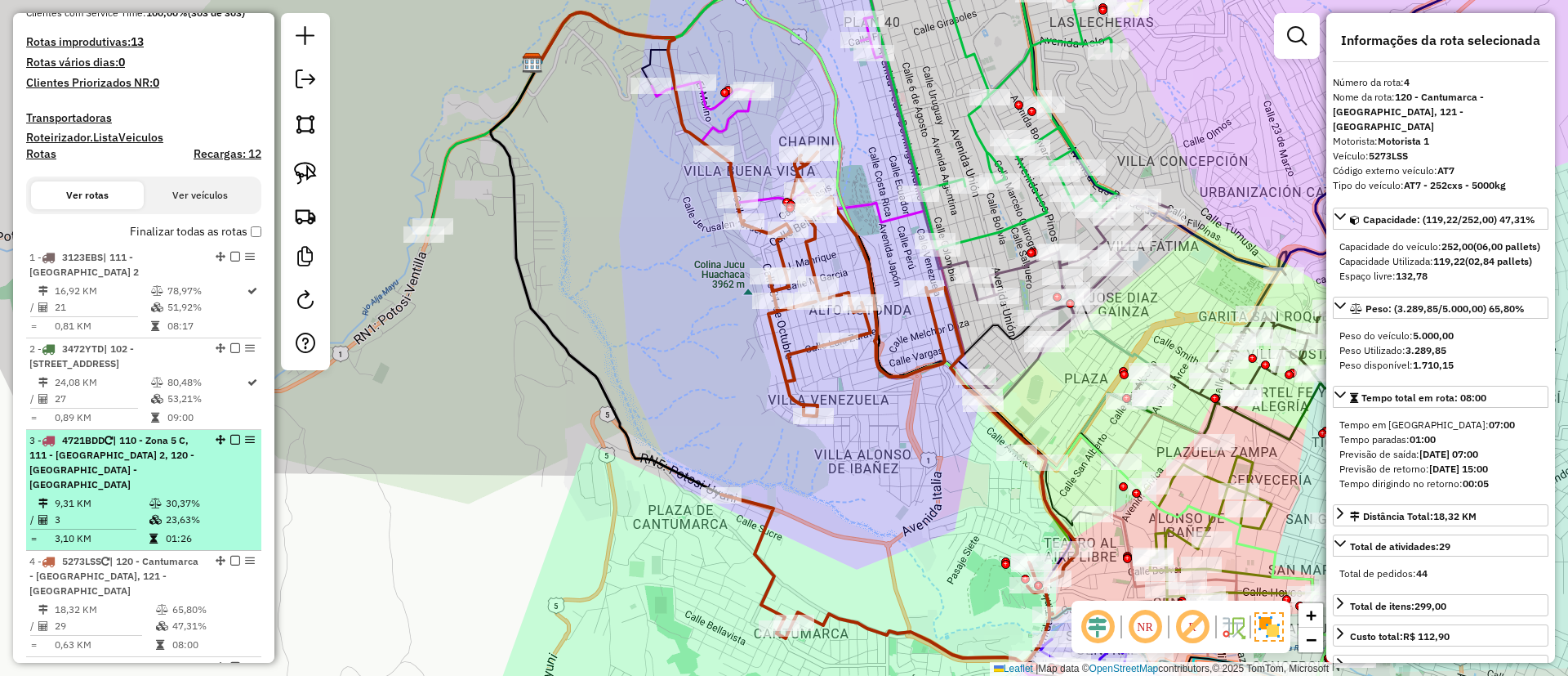
click at [122, 512] on td "3" at bounding box center [100, 519] width 95 height 16
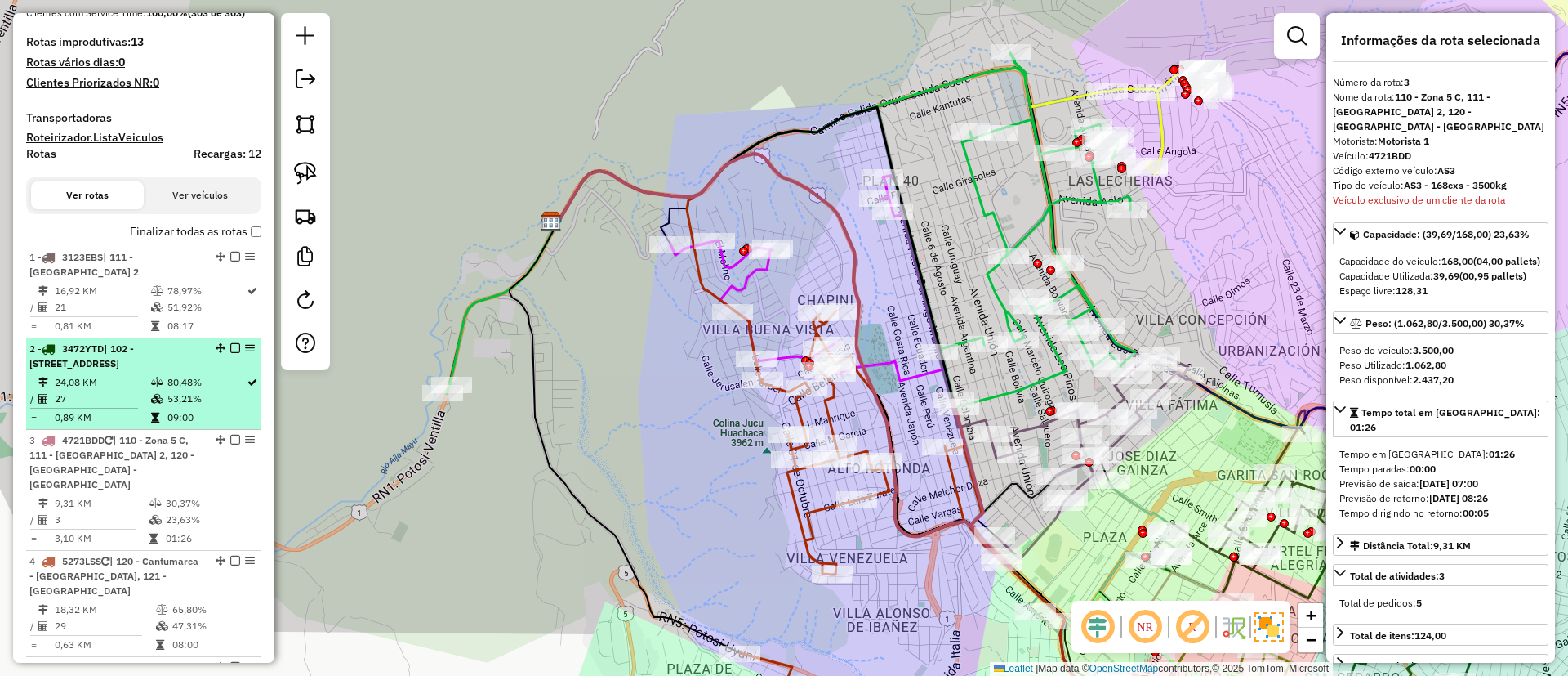
click at [132, 415] on td "0,89 KM" at bounding box center [101, 417] width 97 height 16
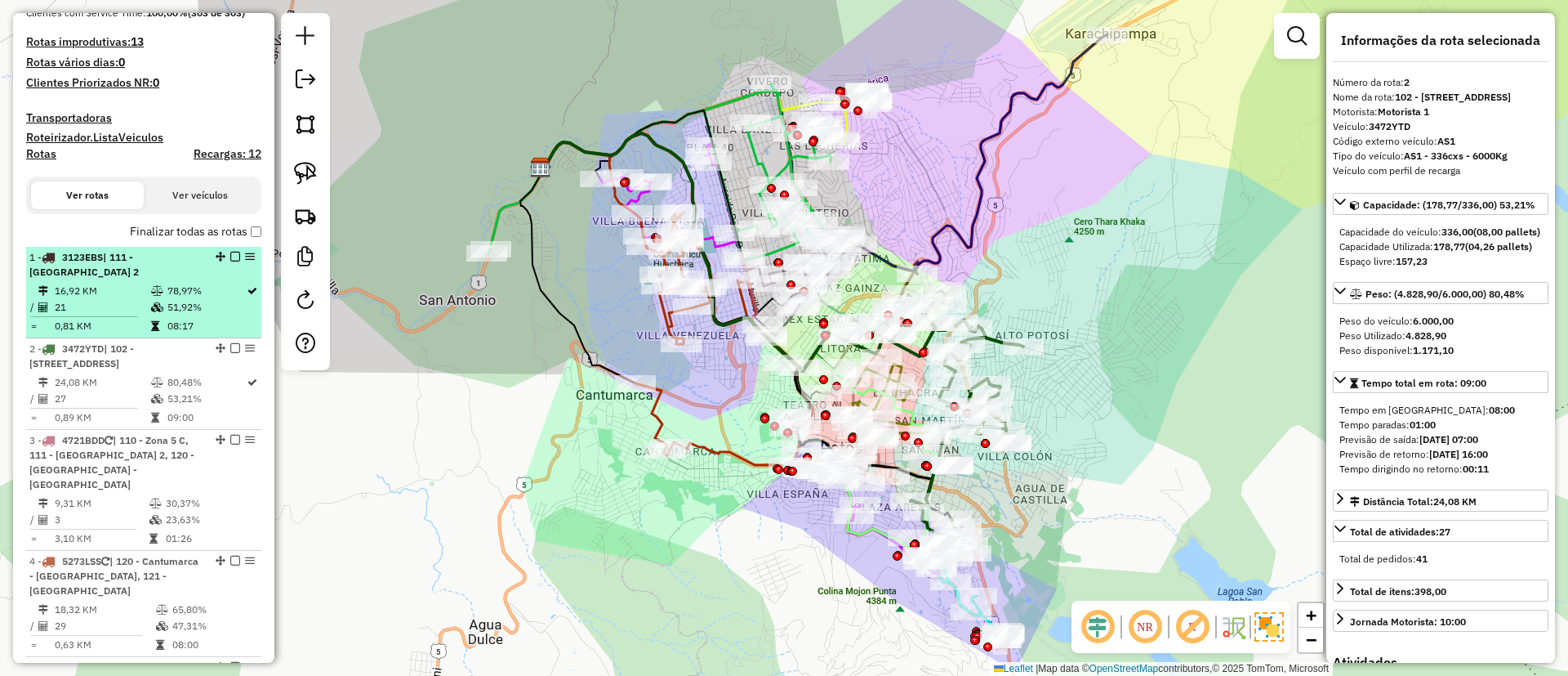
click at [138, 295] on td "16,92 KM" at bounding box center [101, 291] width 97 height 16
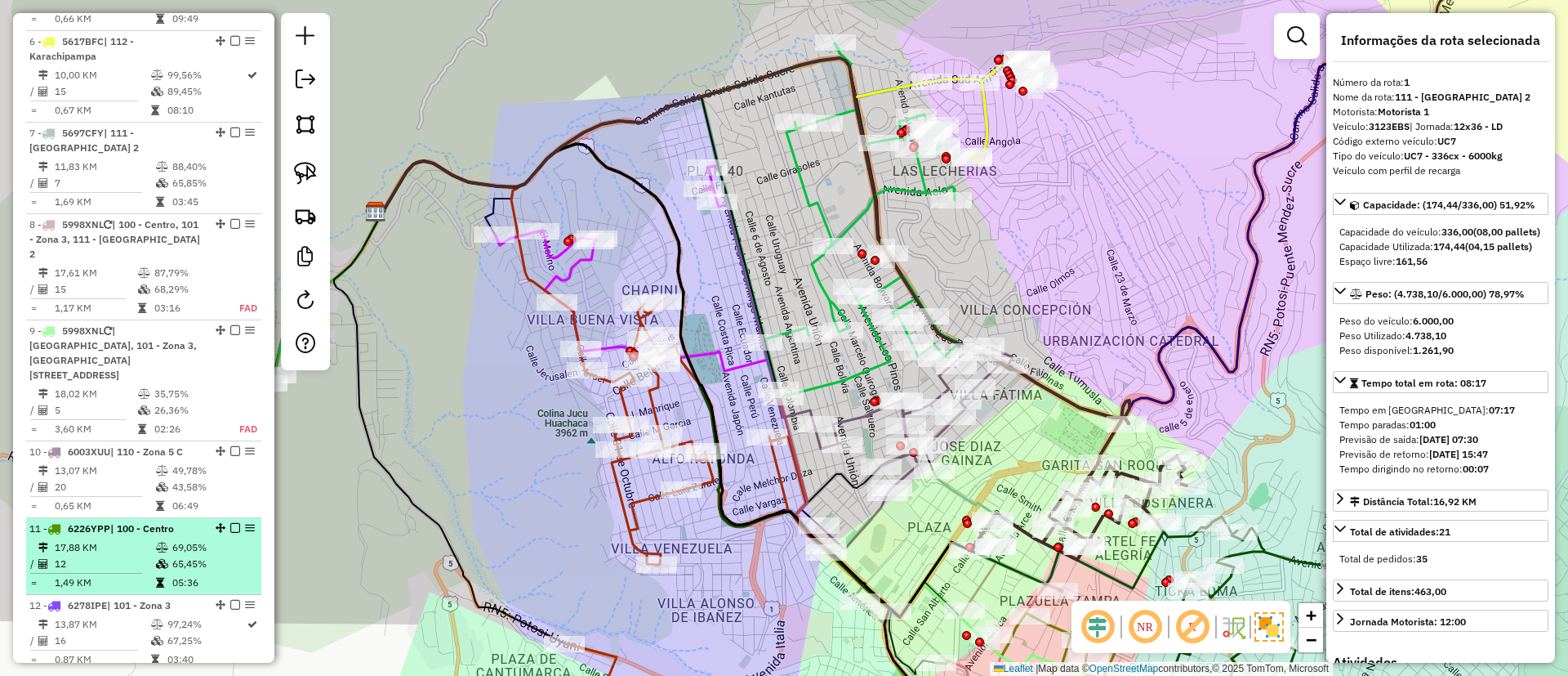
scroll to position [1145, 0]
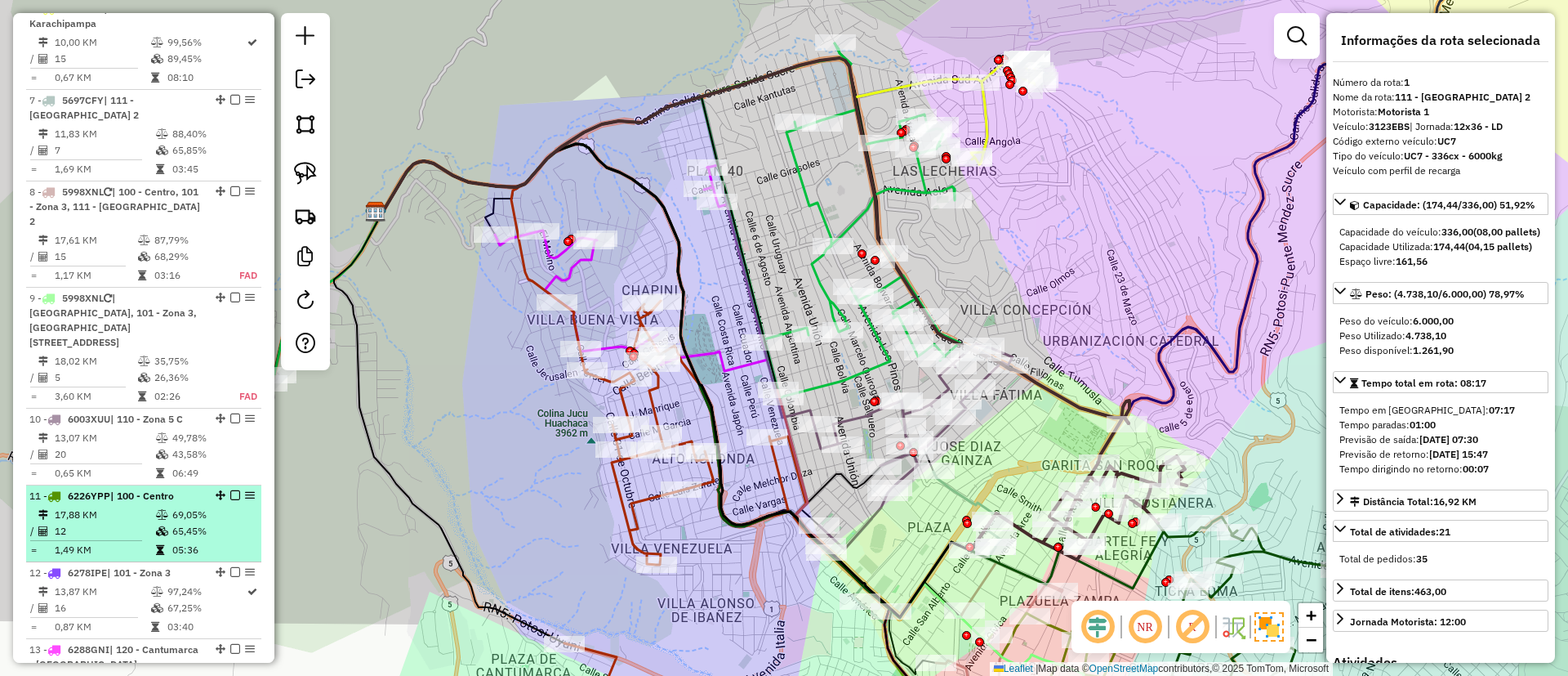
click at [171, 523] on td "65,45%" at bounding box center [212, 531] width 82 height 16
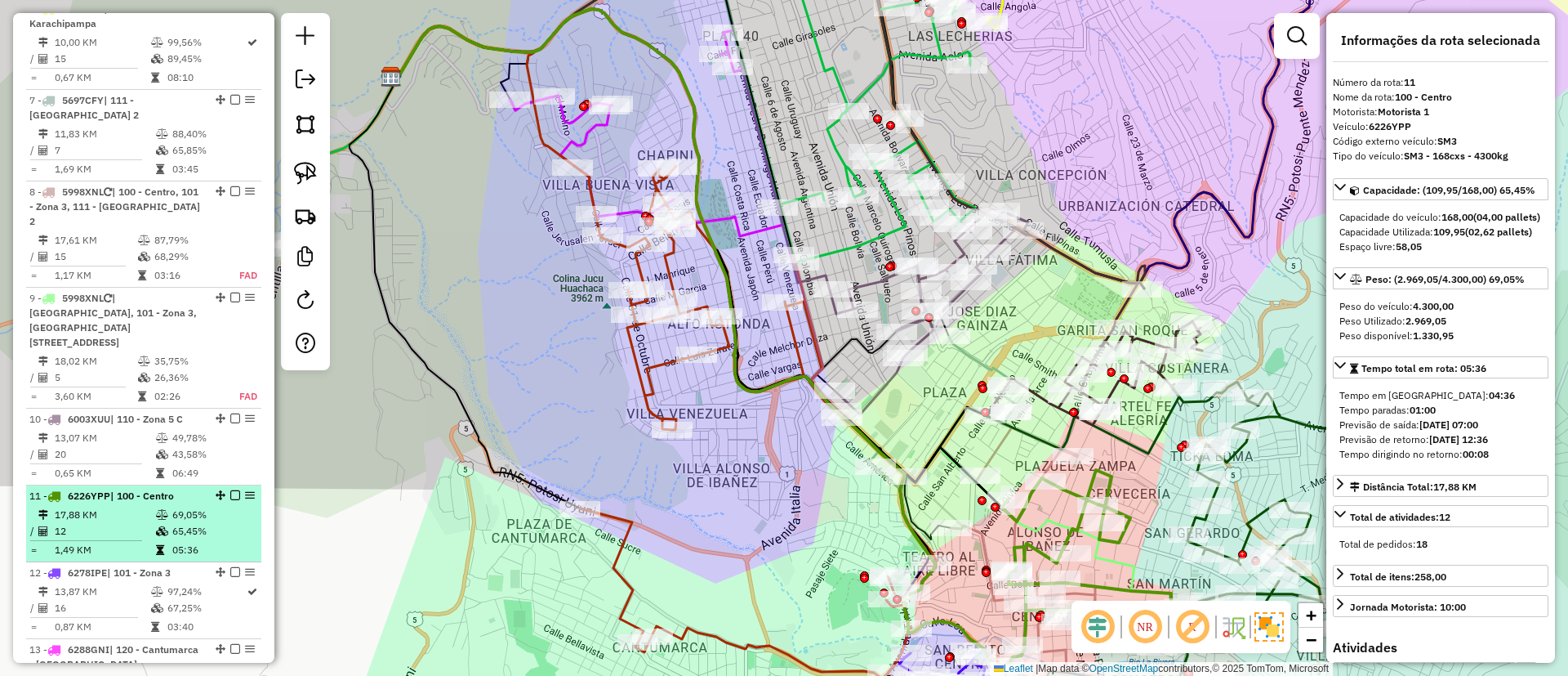
click at [155, 499] on li "11 - 6226YPP | 100 - Centro 17,88 KM 69,05% / 12 65,45% = 1,49 KM 05:36" at bounding box center [143, 524] width 235 height 76
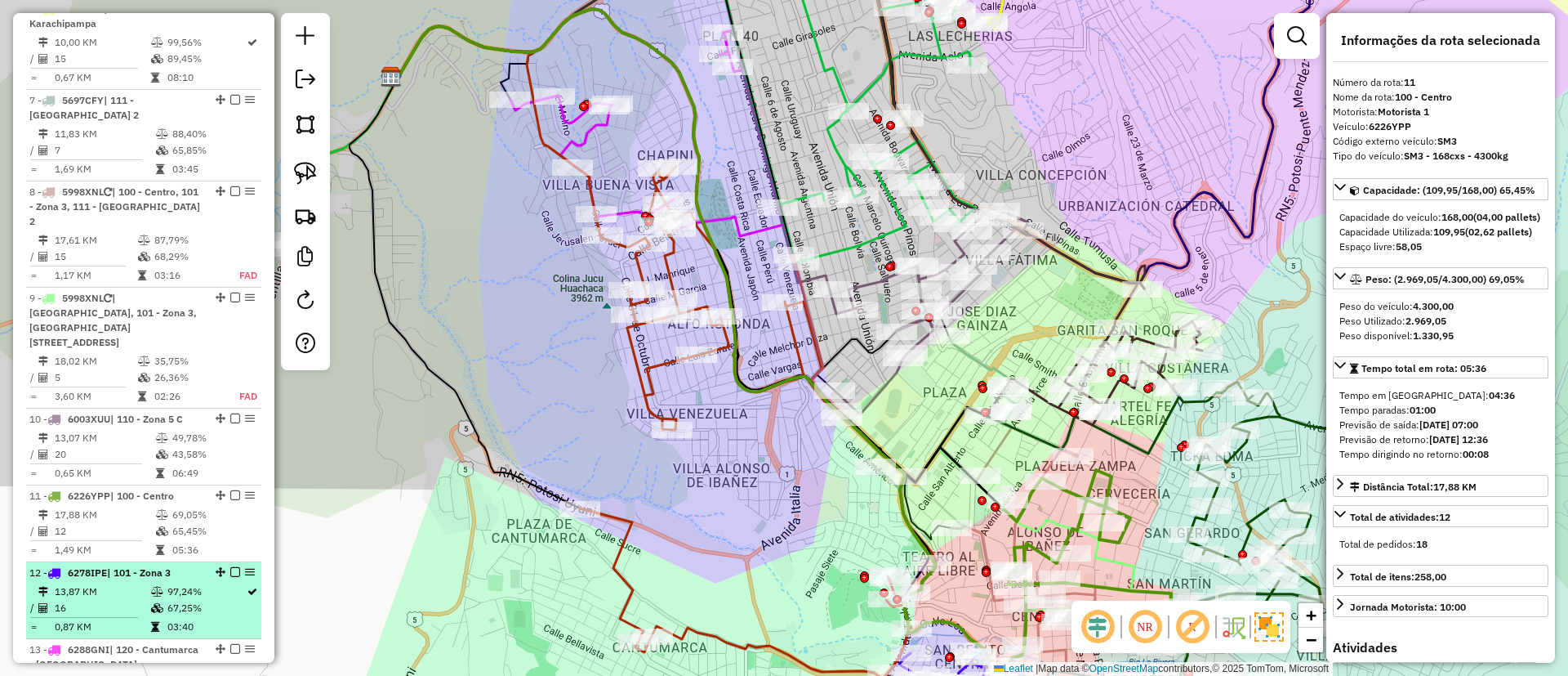
click at [167, 600] on td "67,25%" at bounding box center [205, 607] width 79 height 16
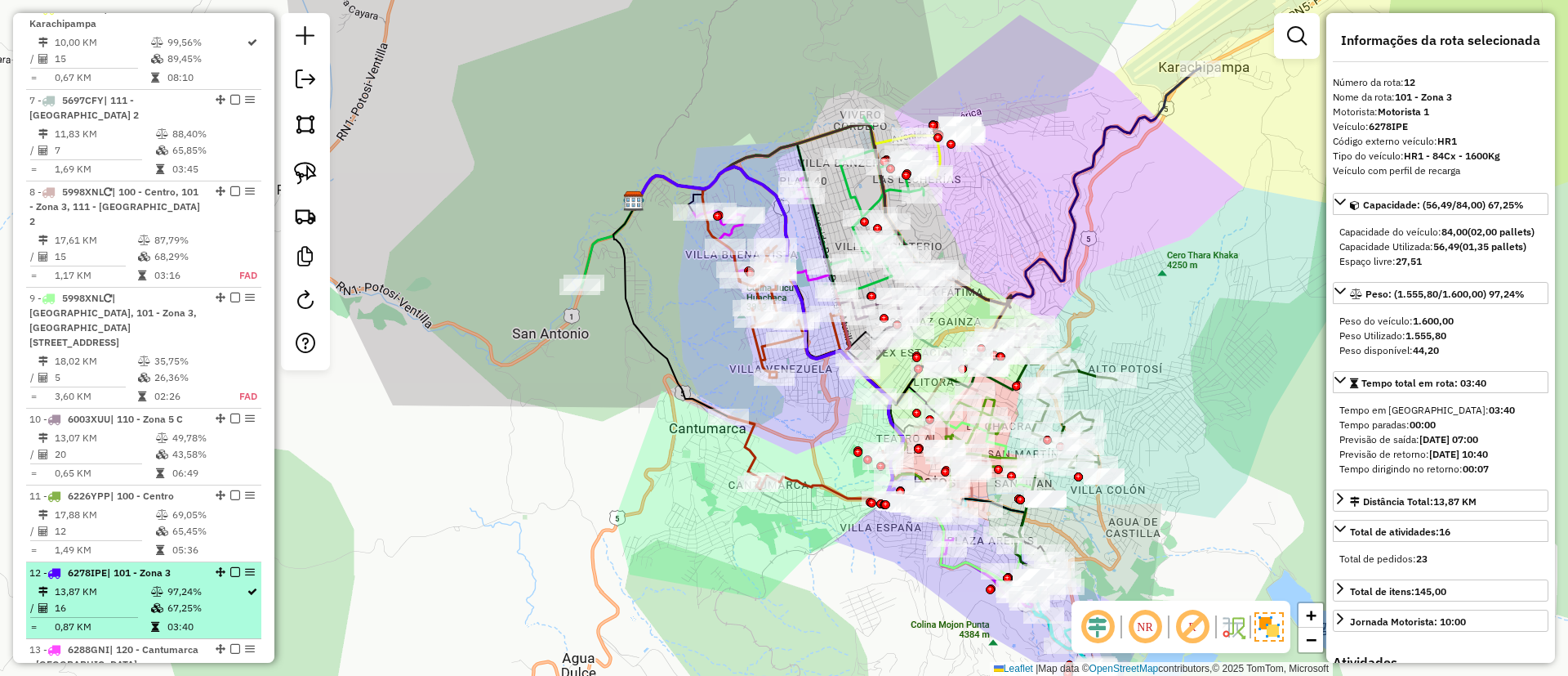
click at [231, 567] on em at bounding box center [235, 572] width 10 height 10
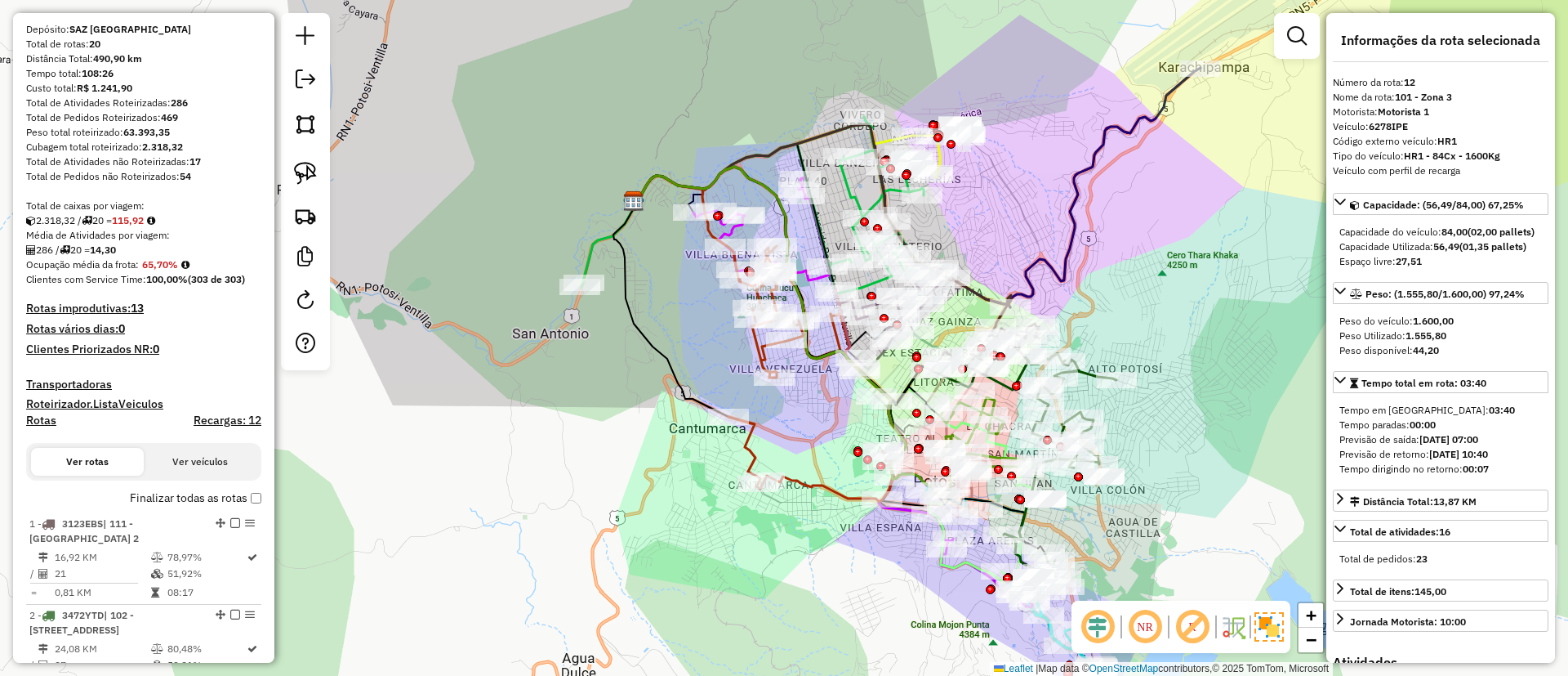
scroll to position [0, 0]
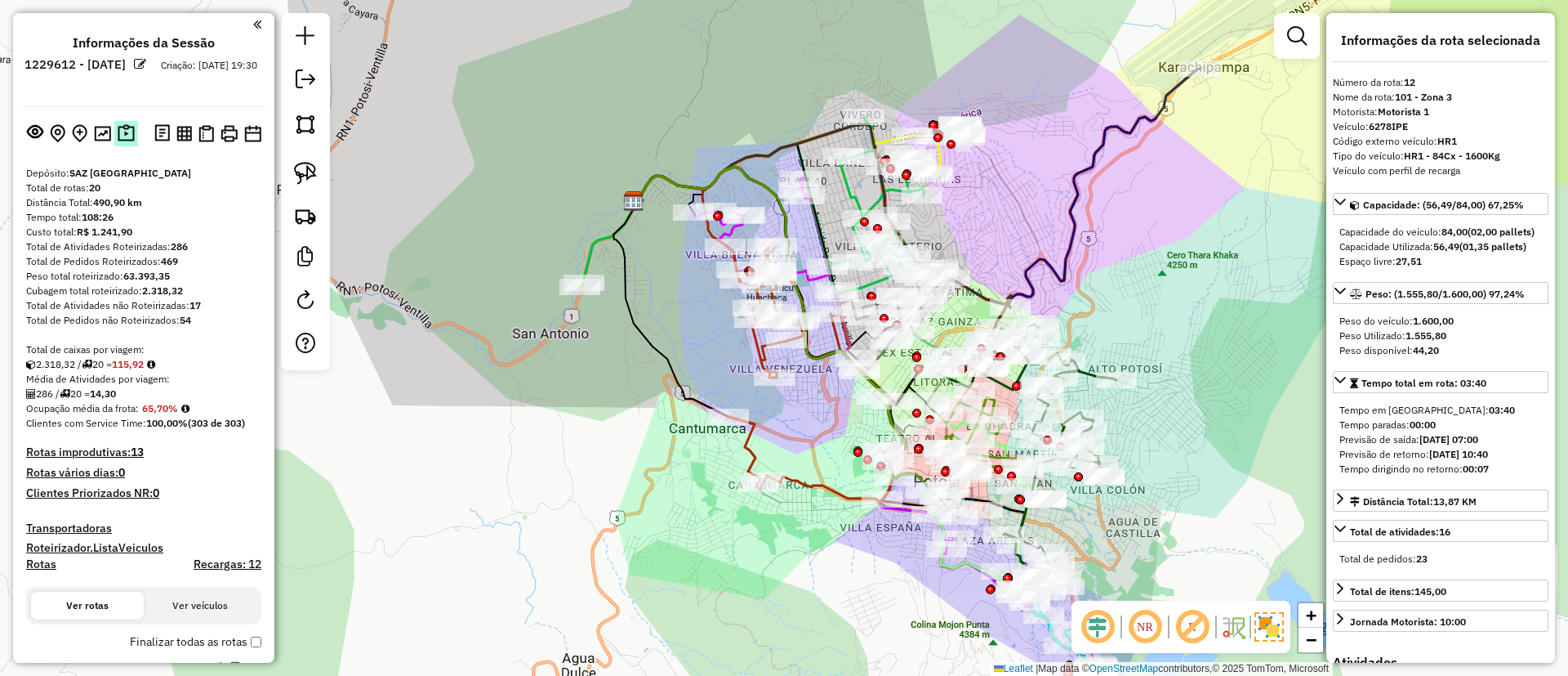
click at [127, 140] on img at bounding box center [126, 134] width 17 height 19
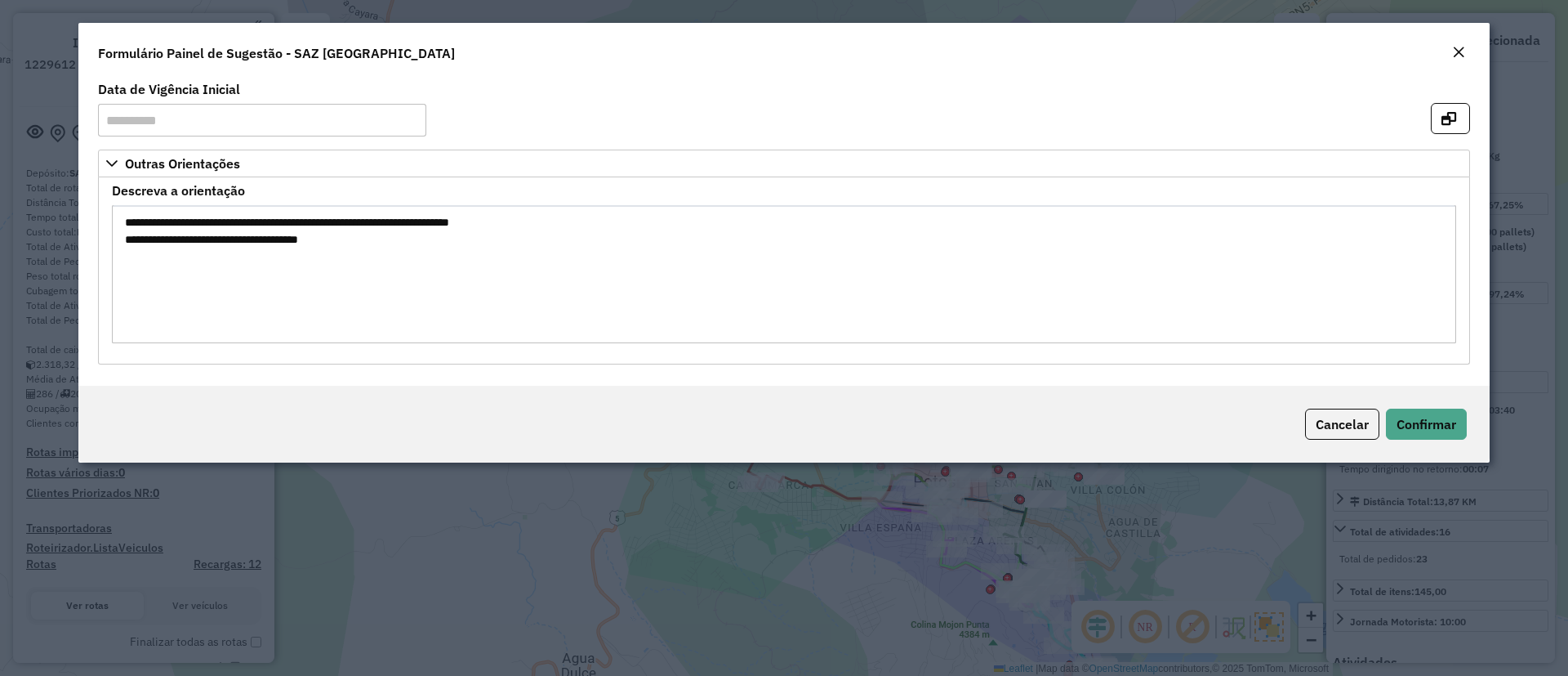
drag, startPoint x: 269, startPoint y: 226, endPoint x: 541, endPoint y: 216, distance: 272.2
click at [541, 216] on textarea "**********" at bounding box center [784, 274] width 1344 height 138
click at [1466, 48] on button "Close" at bounding box center [1458, 53] width 23 height 21
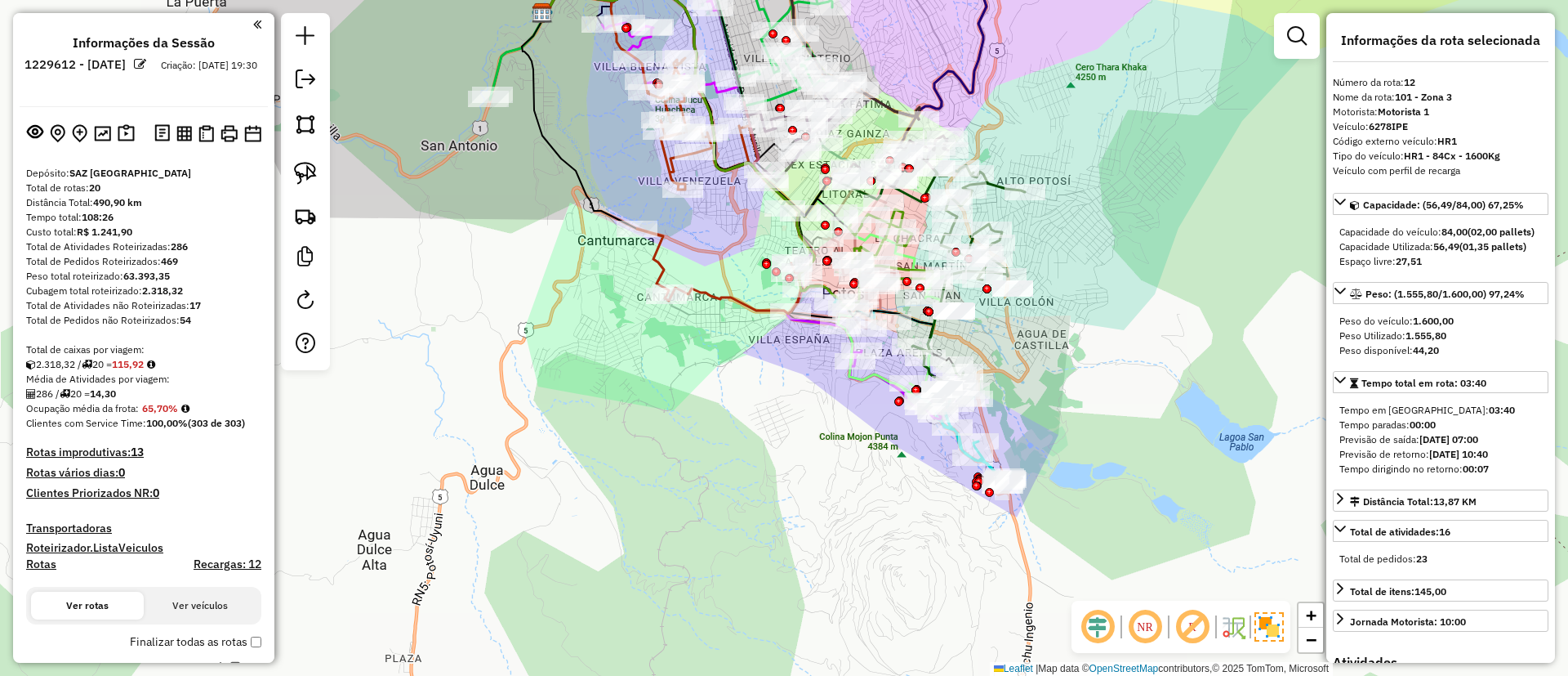
drag, startPoint x: 666, startPoint y: 389, endPoint x: 553, endPoint y: 217, distance: 205.8
click at [582, 211] on div "Janela de atendimento Grade de atendimento Capacidade Transportadoras Veículos …" at bounding box center [784, 338] width 1568 height 676
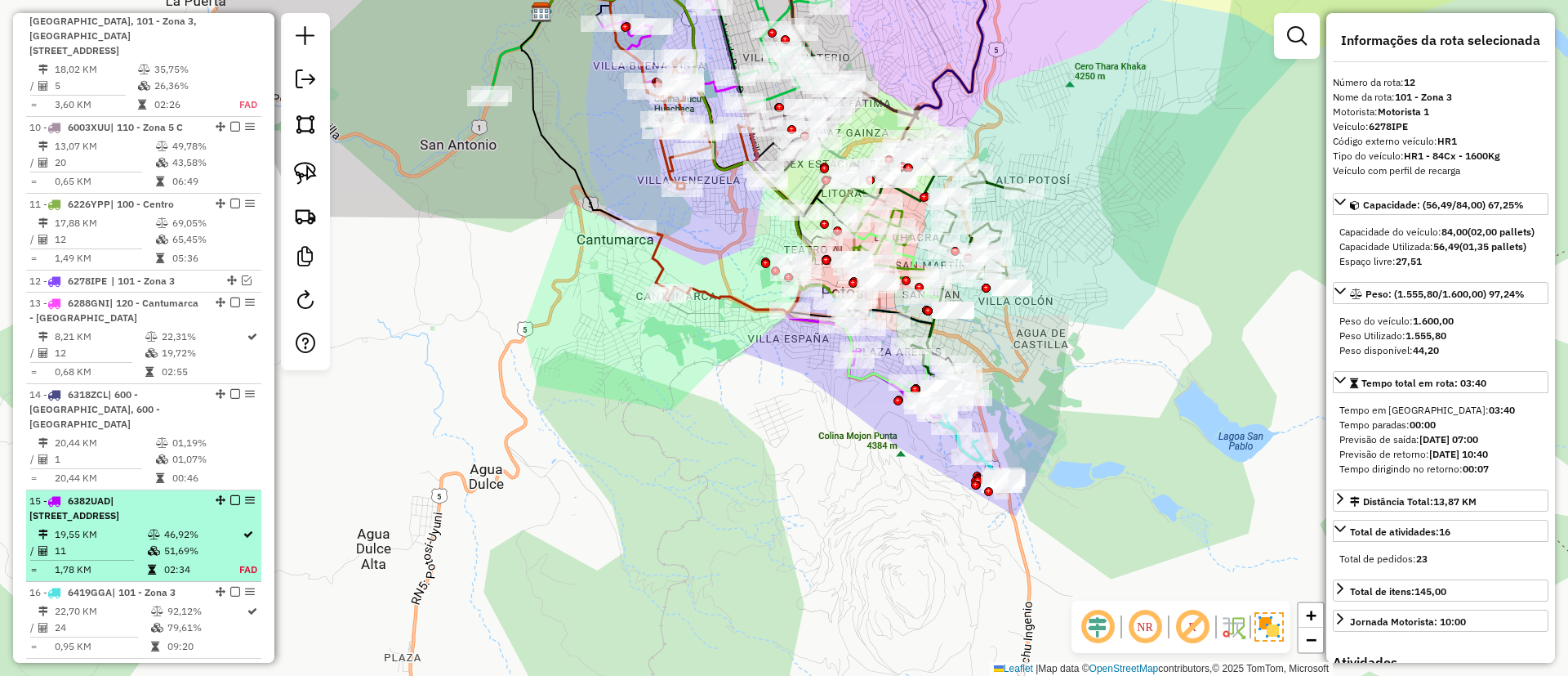
scroll to position [1471, 0]
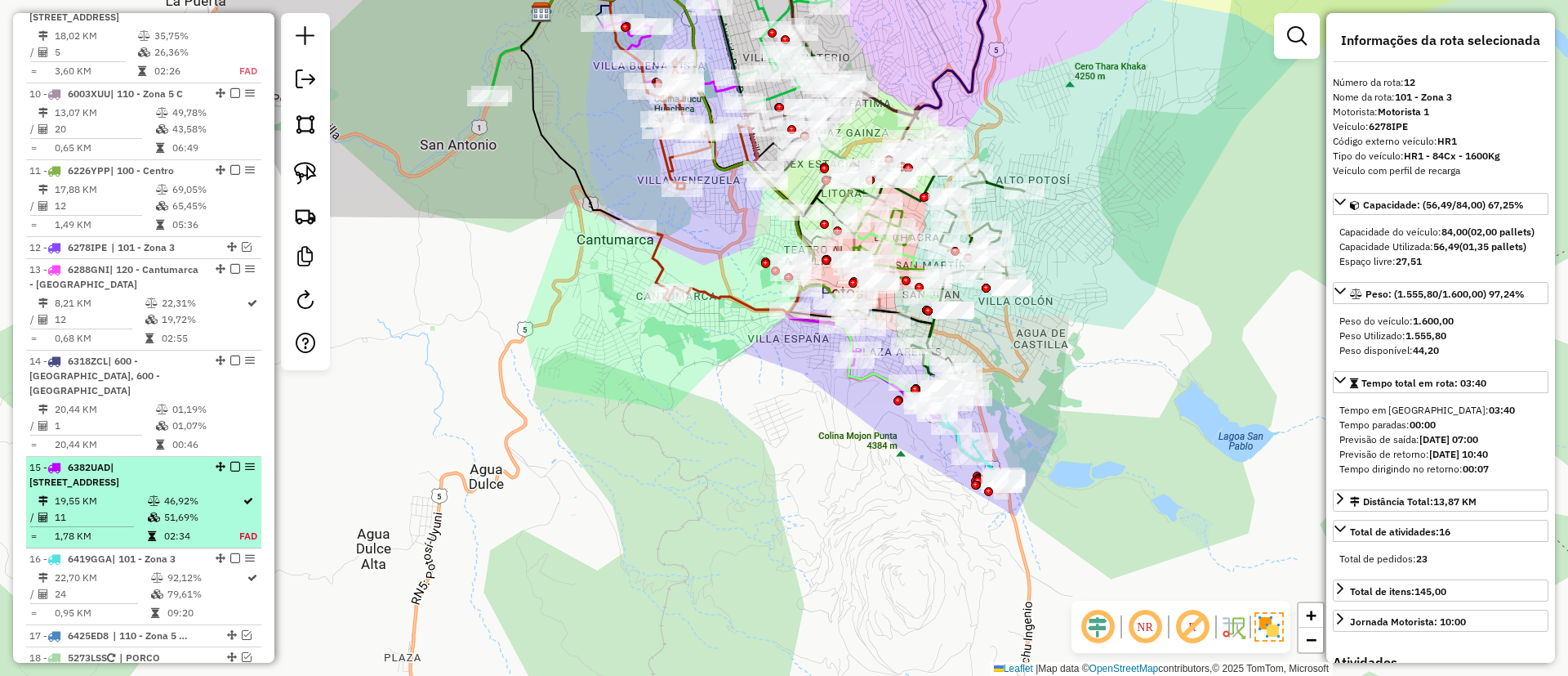
click at [182, 460] on div "15 - 6382UAD | 101 - Zona 3, 102 - Calle Angosta" at bounding box center [116, 474] width 173 height 30
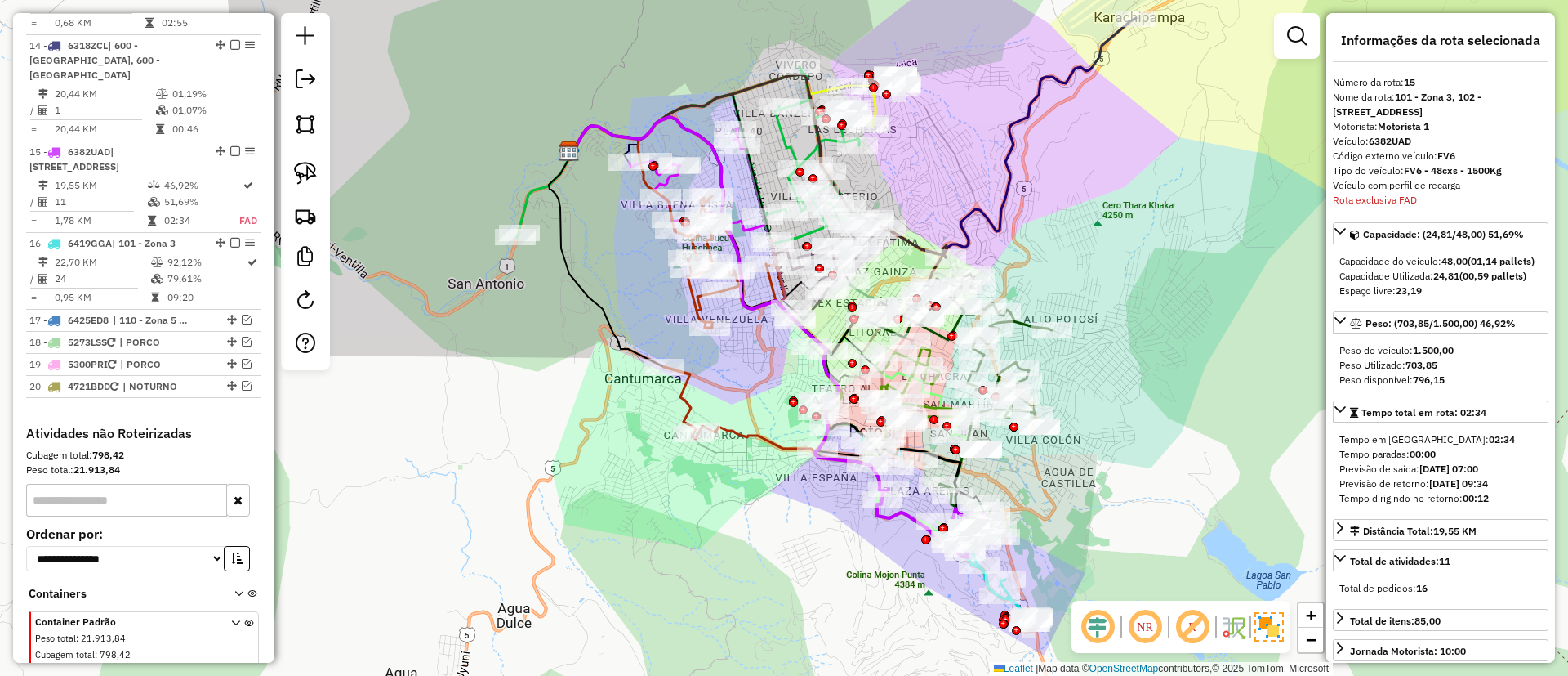
scroll to position [1814, 0]
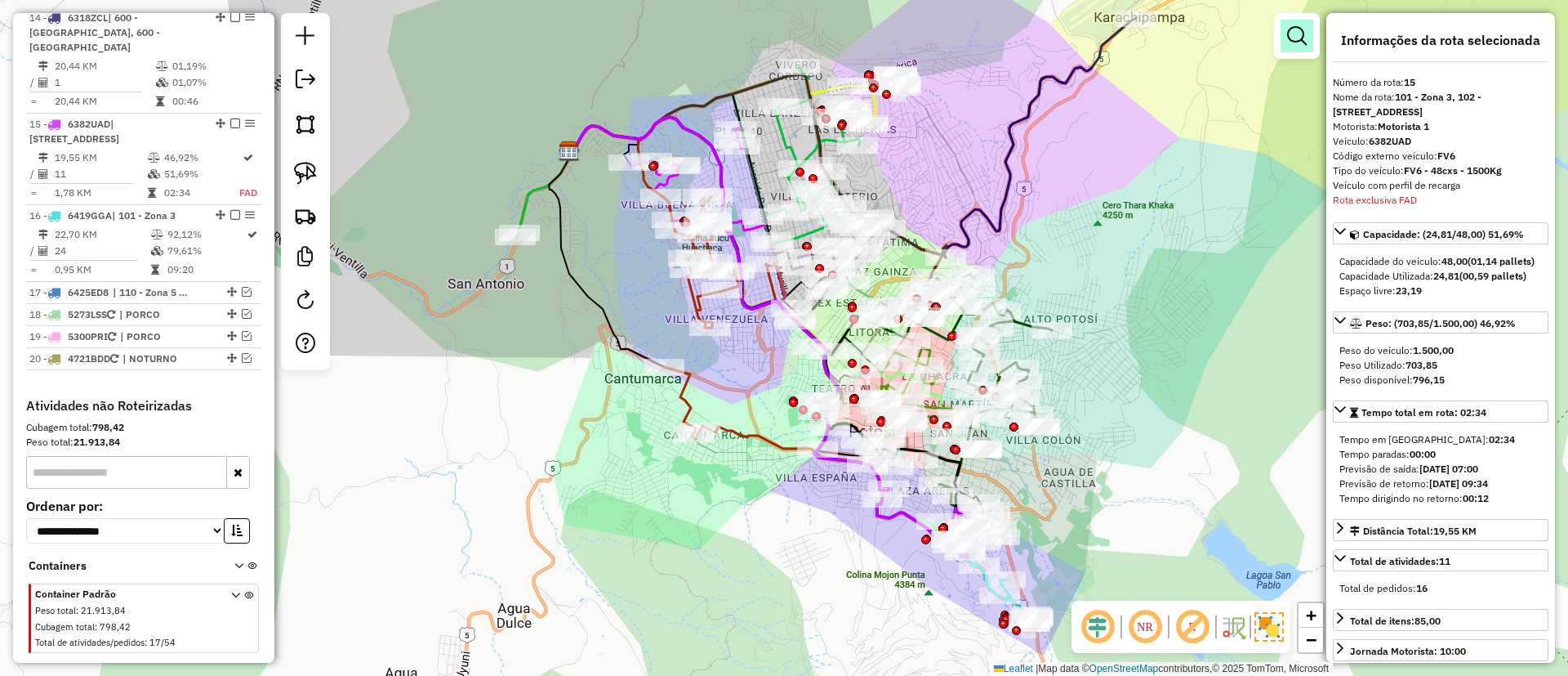
click at [1290, 28] on em at bounding box center [1297, 35] width 20 height 20
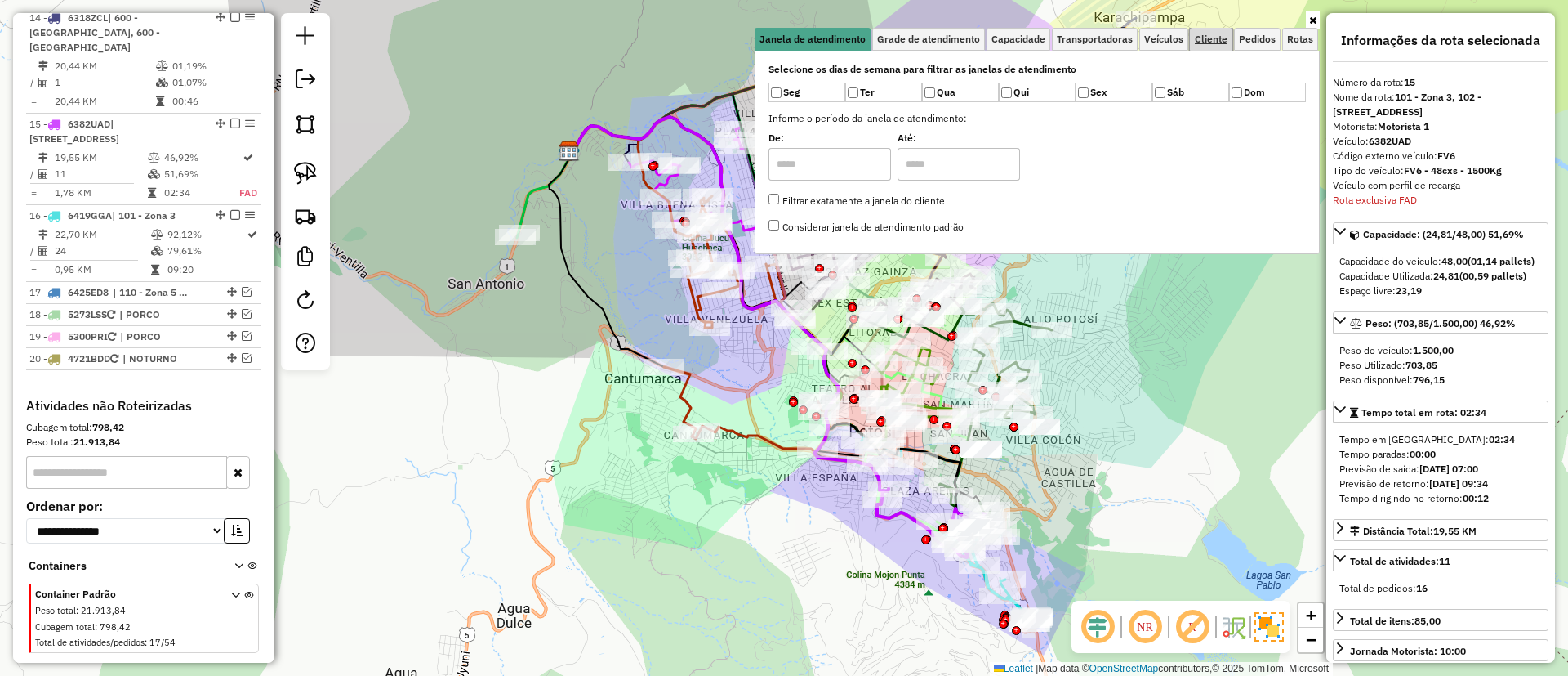
click at [1215, 36] on span "Cliente" at bounding box center [1211, 39] width 32 height 10
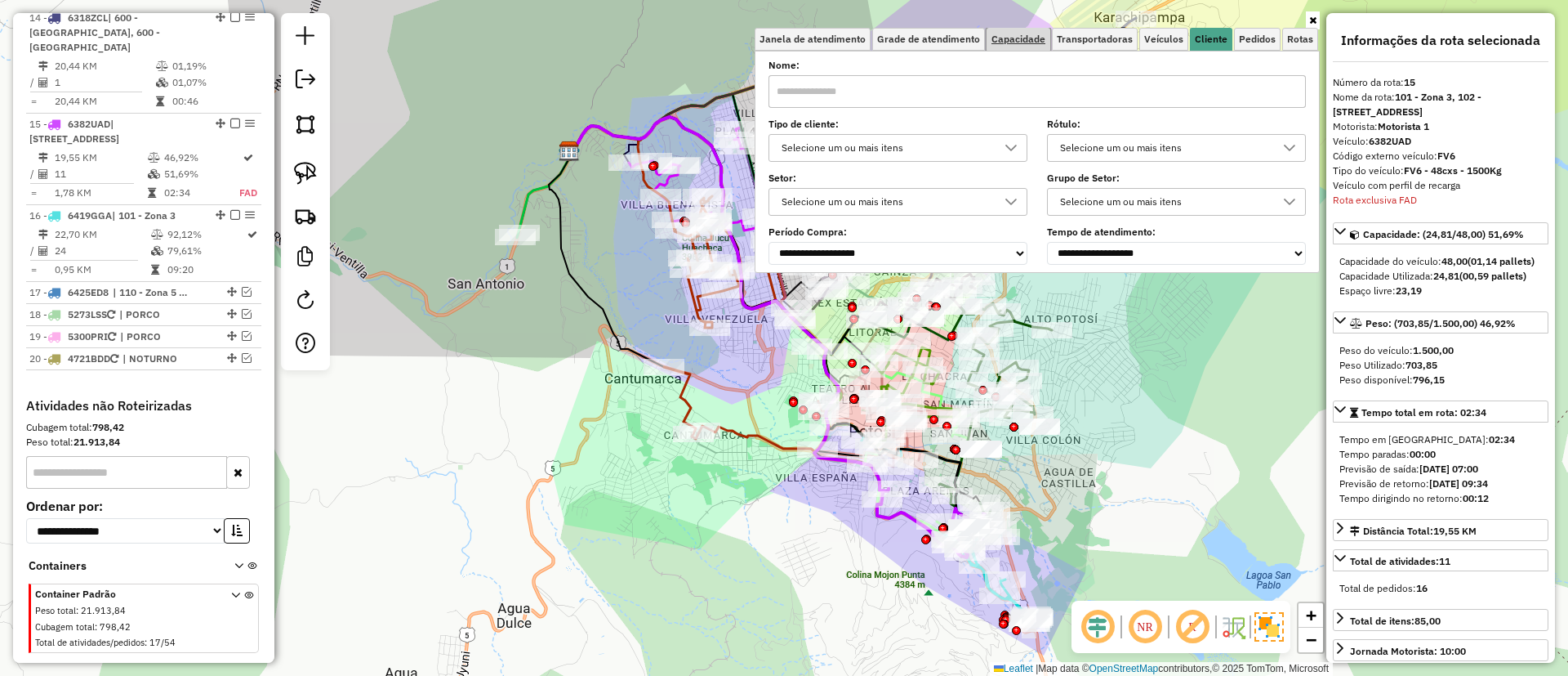
click at [1029, 41] on span "Capacidade" at bounding box center [1019, 39] width 54 height 10
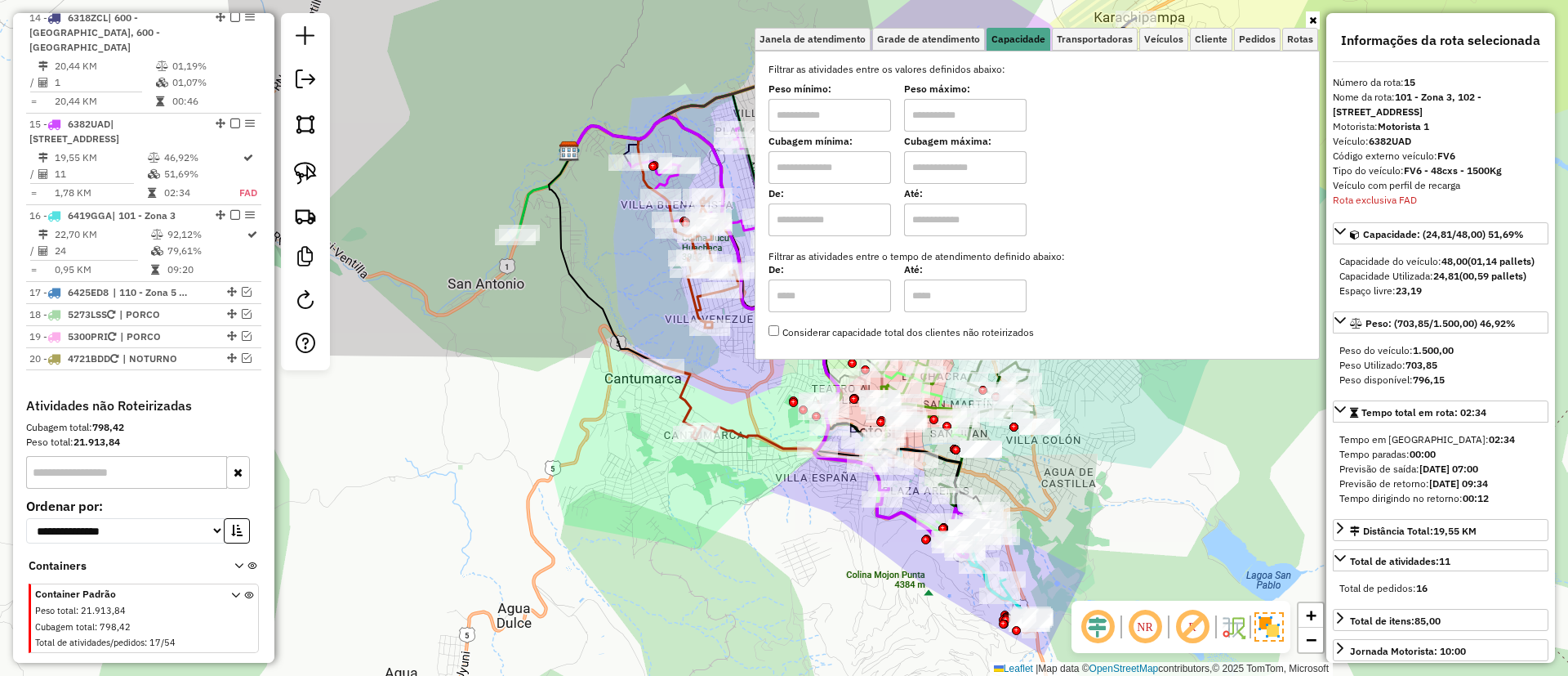
click at [824, 207] on input "text" at bounding box center [829, 220] width 122 height 33
type input "****"
click at [943, 227] on input "text" at bounding box center [965, 220] width 122 height 33
type input "*****"
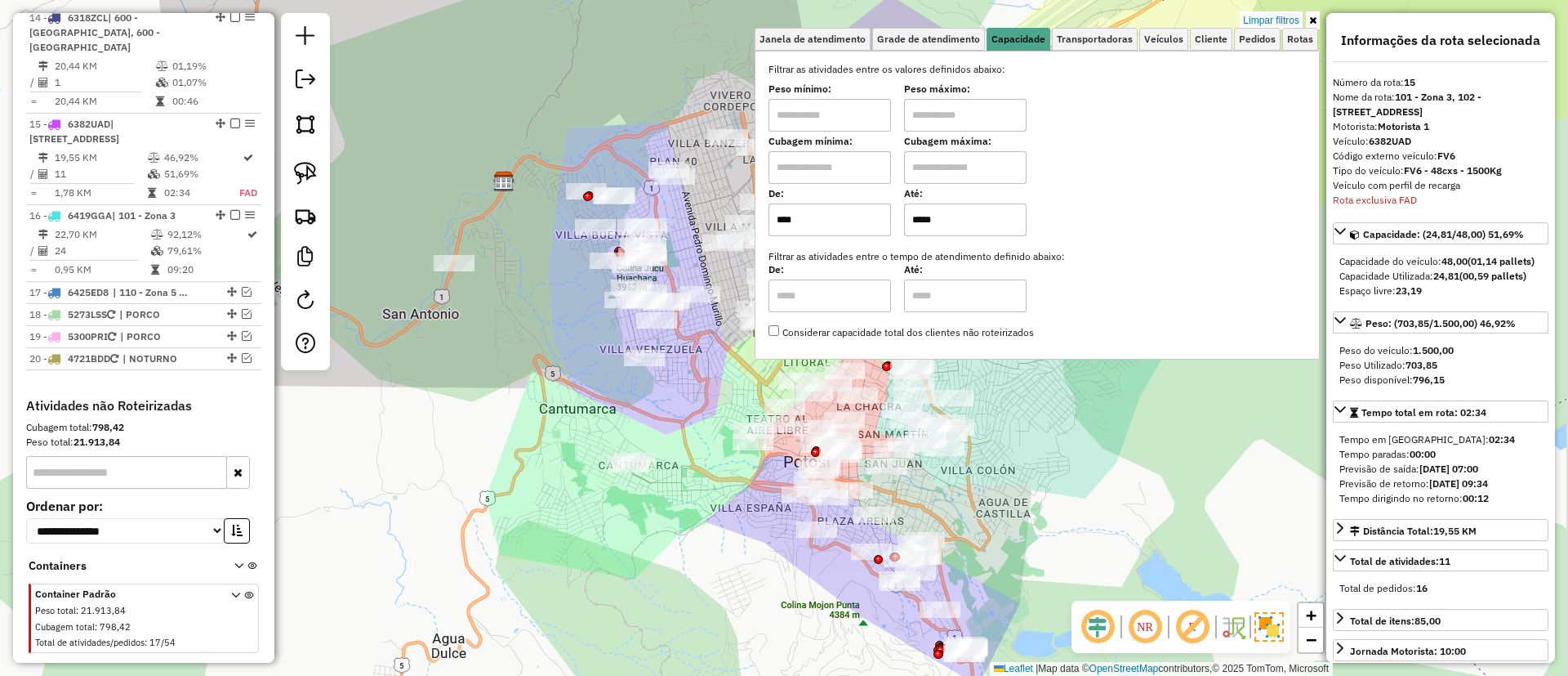
drag, startPoint x: 629, startPoint y: 306, endPoint x: 266, endPoint y: 206, distance: 376.5
click at [563, 336] on div "Limpar filtros Janela de atendimento Grade de atendimento Capacidade Transporta…" at bounding box center [784, 338] width 1568 height 676
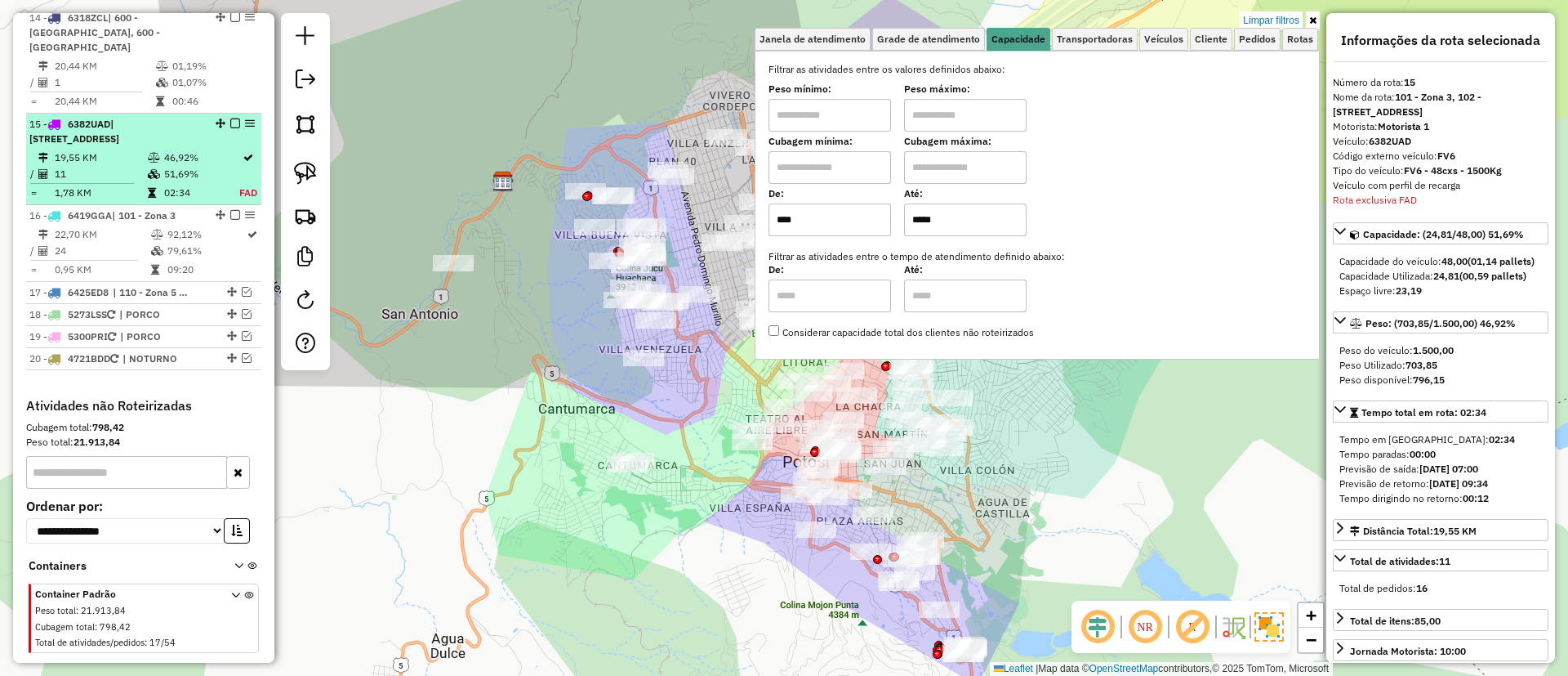
click at [165, 149] on td "46,92%" at bounding box center [201, 157] width 75 height 16
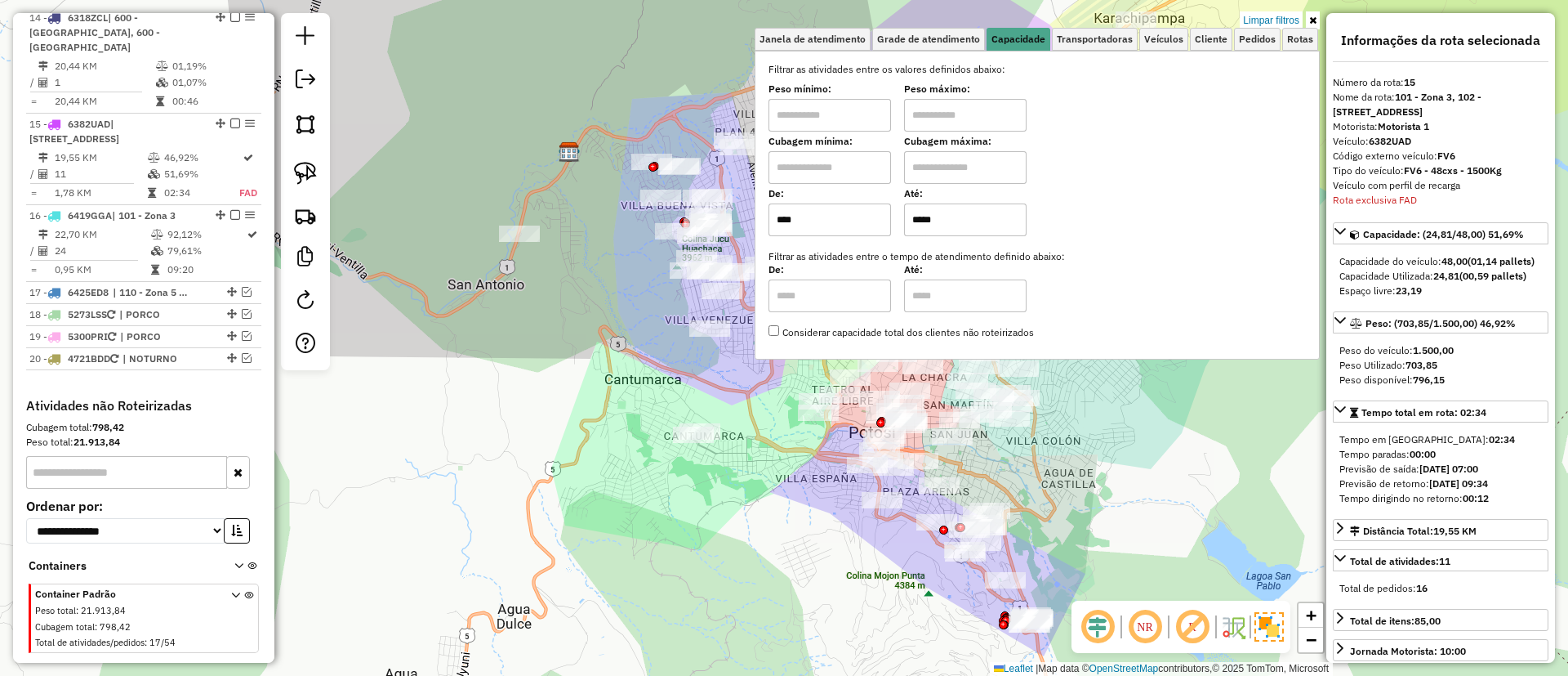
click at [1314, 21] on icon at bounding box center [1313, 20] width 8 height 10
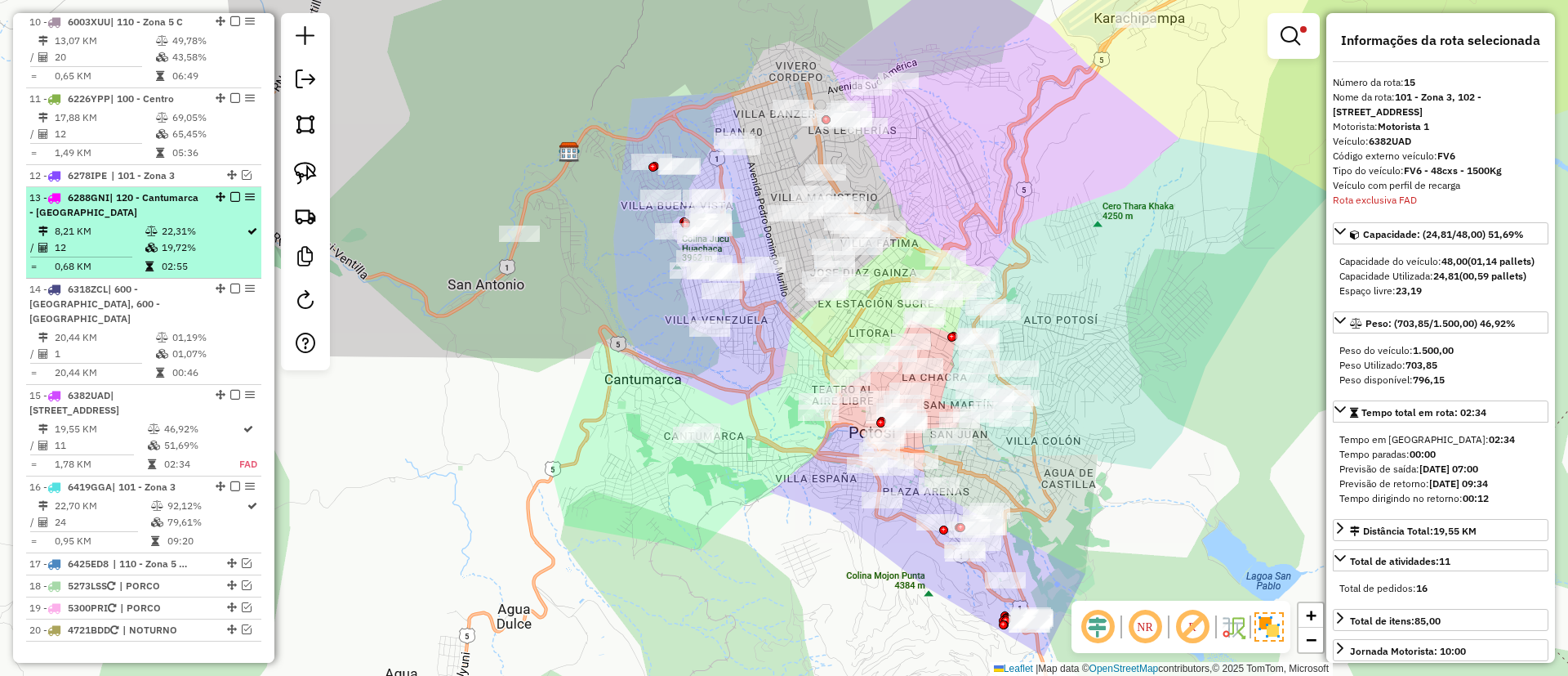
scroll to position [1447, 0]
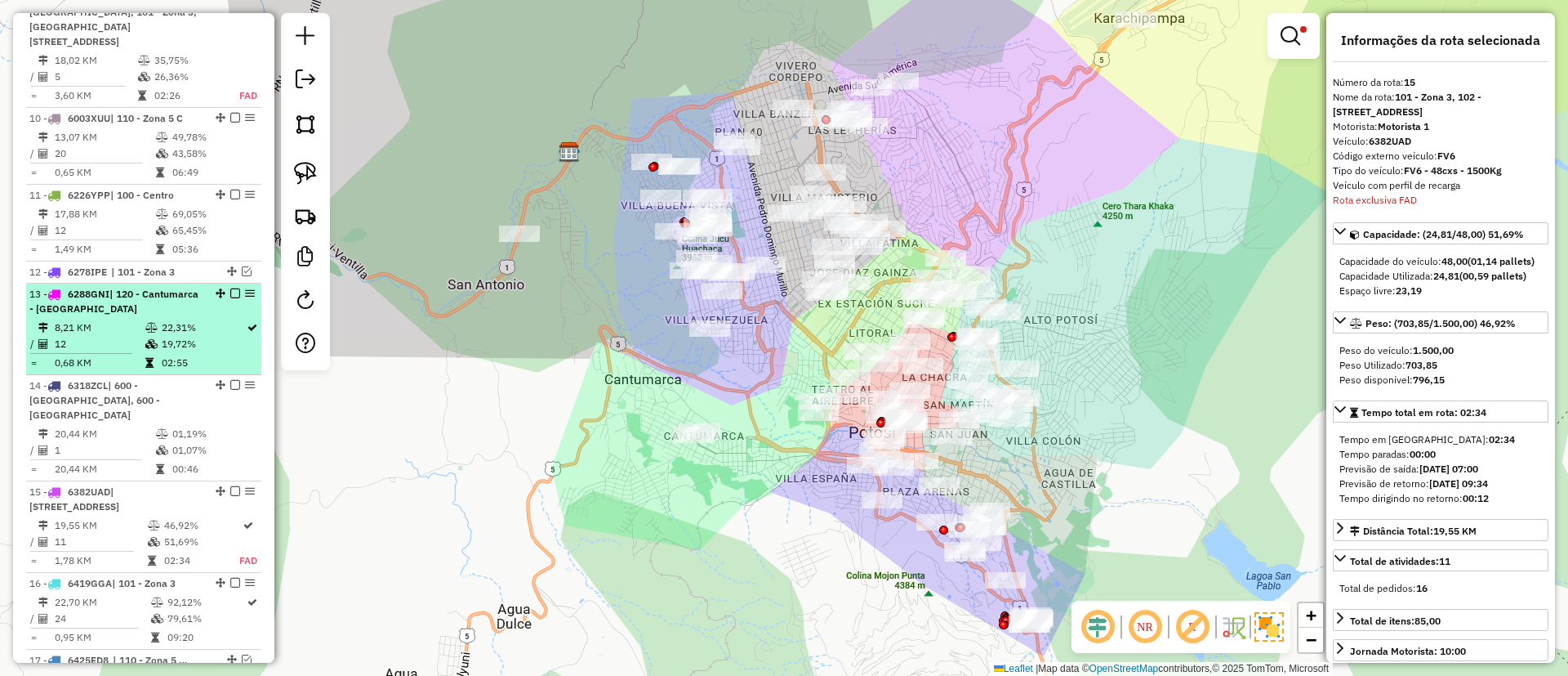
click at [178, 336] on td "19,72%" at bounding box center [203, 343] width 85 height 16
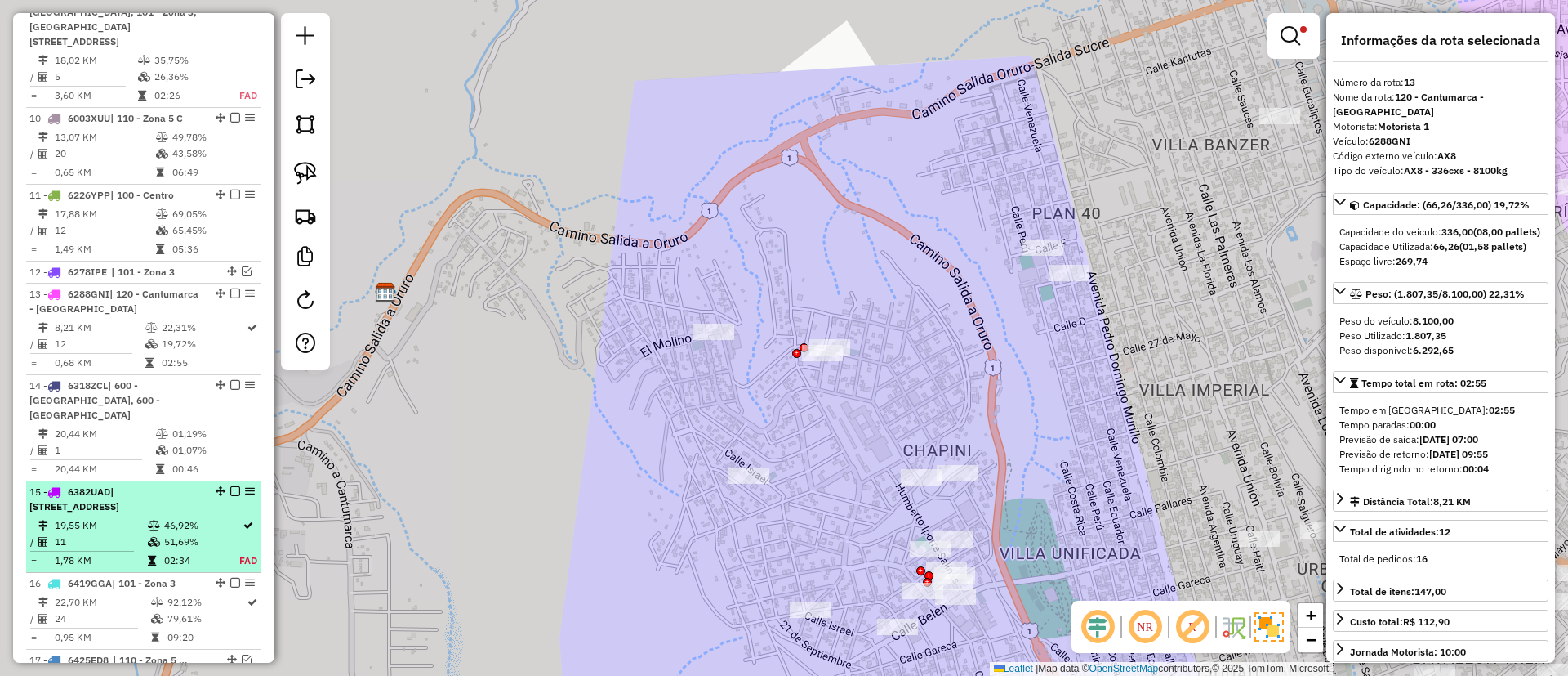
click at [179, 534] on td "51,69%" at bounding box center [201, 541] width 75 height 16
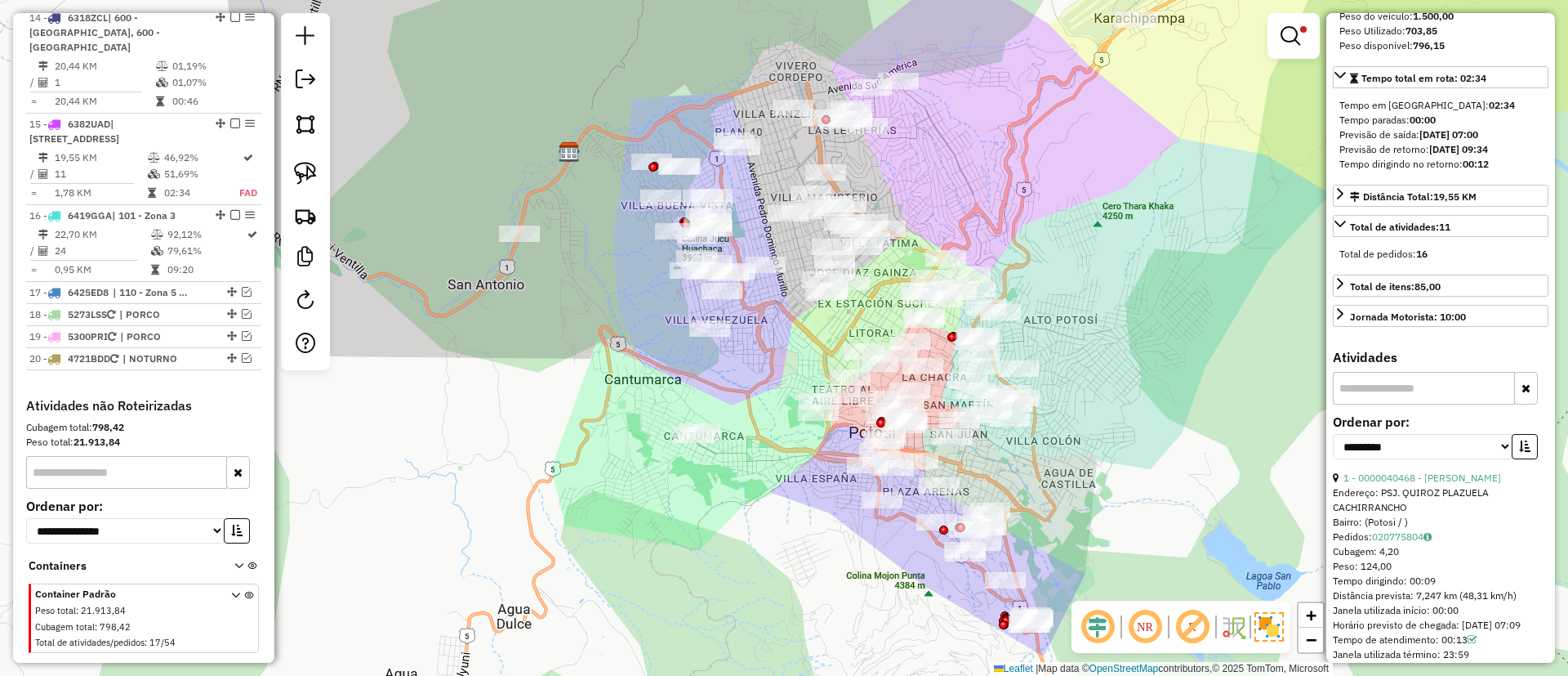
scroll to position [368, 0]
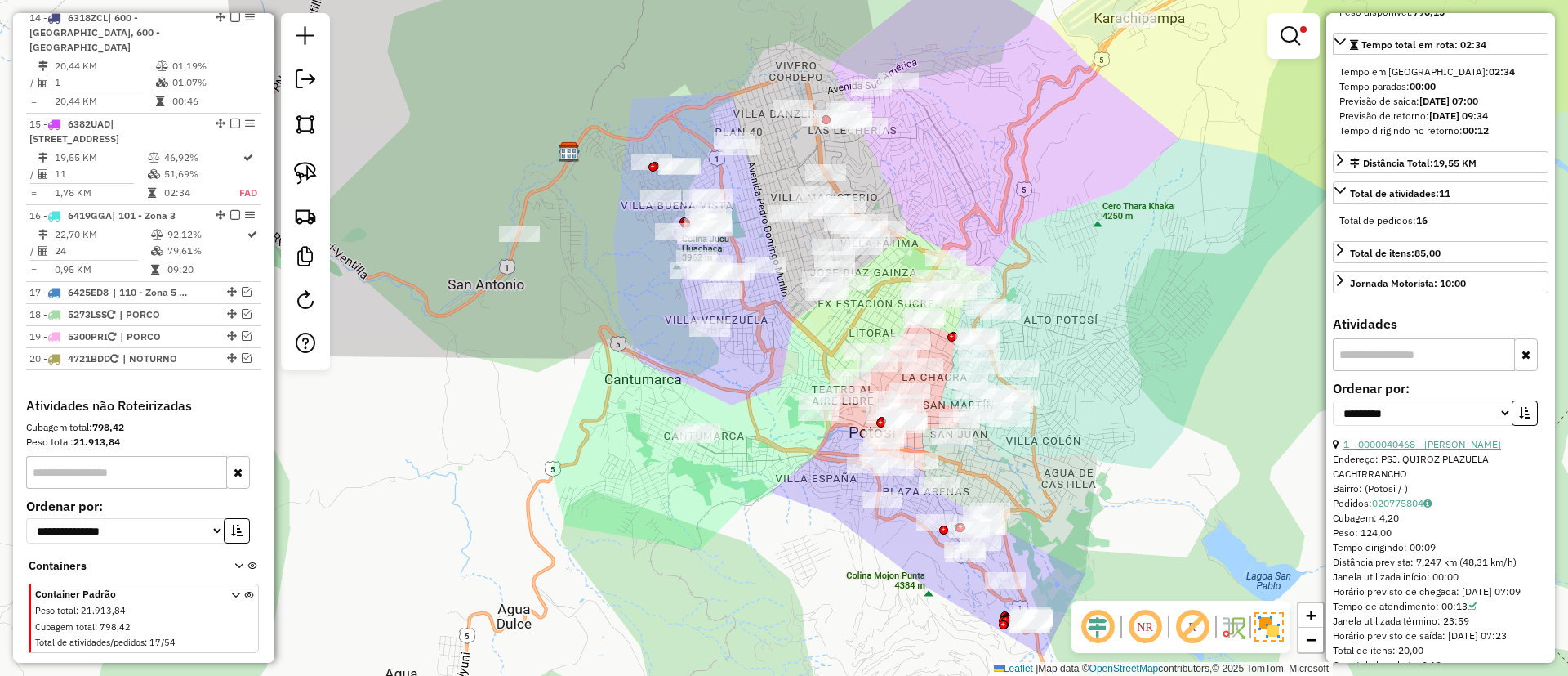
click at [1418, 450] on link "1 - 0000040468 - T TANIA" at bounding box center [1422, 444] width 158 height 12
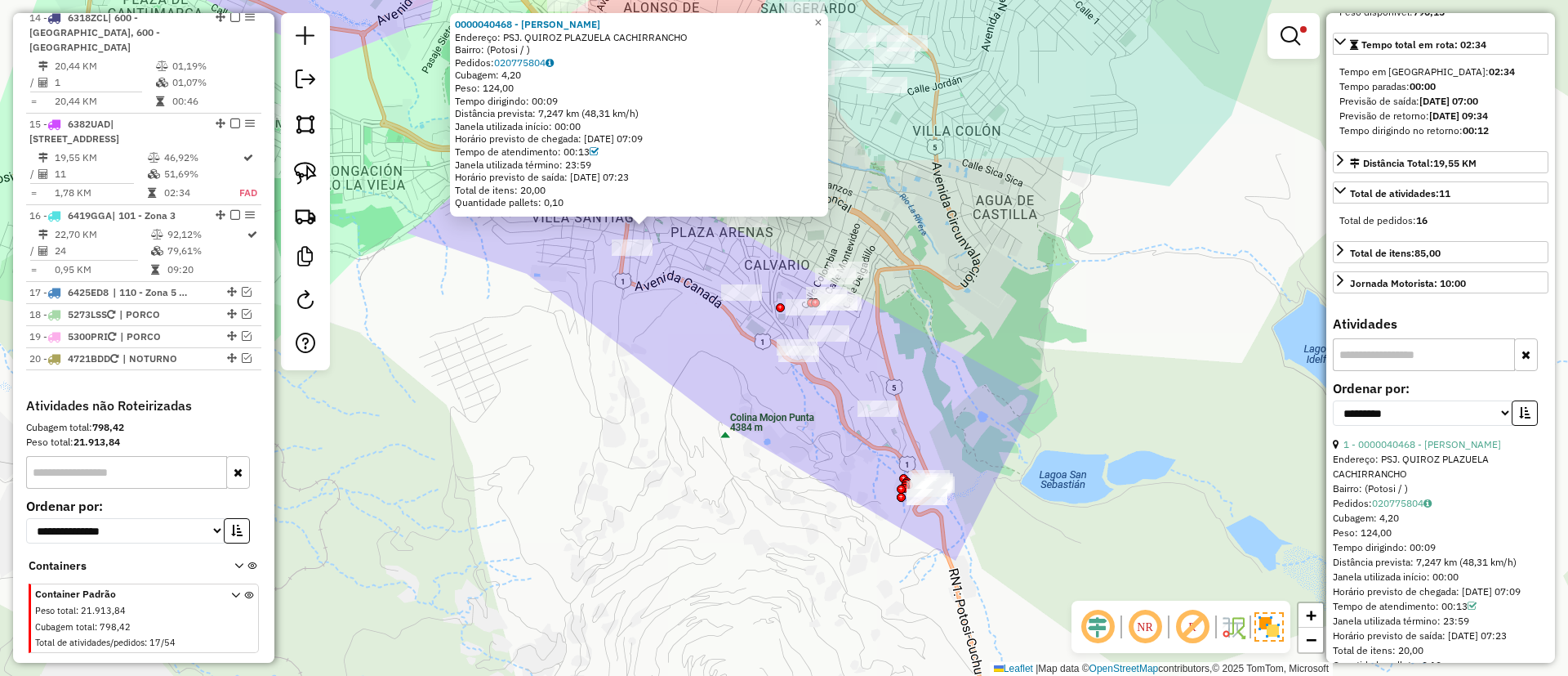
drag, startPoint x: 722, startPoint y: 374, endPoint x: 722, endPoint y: 412, distance: 38.0
click at [722, 412] on div "0000040468 - T TANIA Endereço: PSJ. QUIROZ PLAZUELA CACHIRRANCHO Bairro: (Potos…" at bounding box center [784, 338] width 1568 height 676
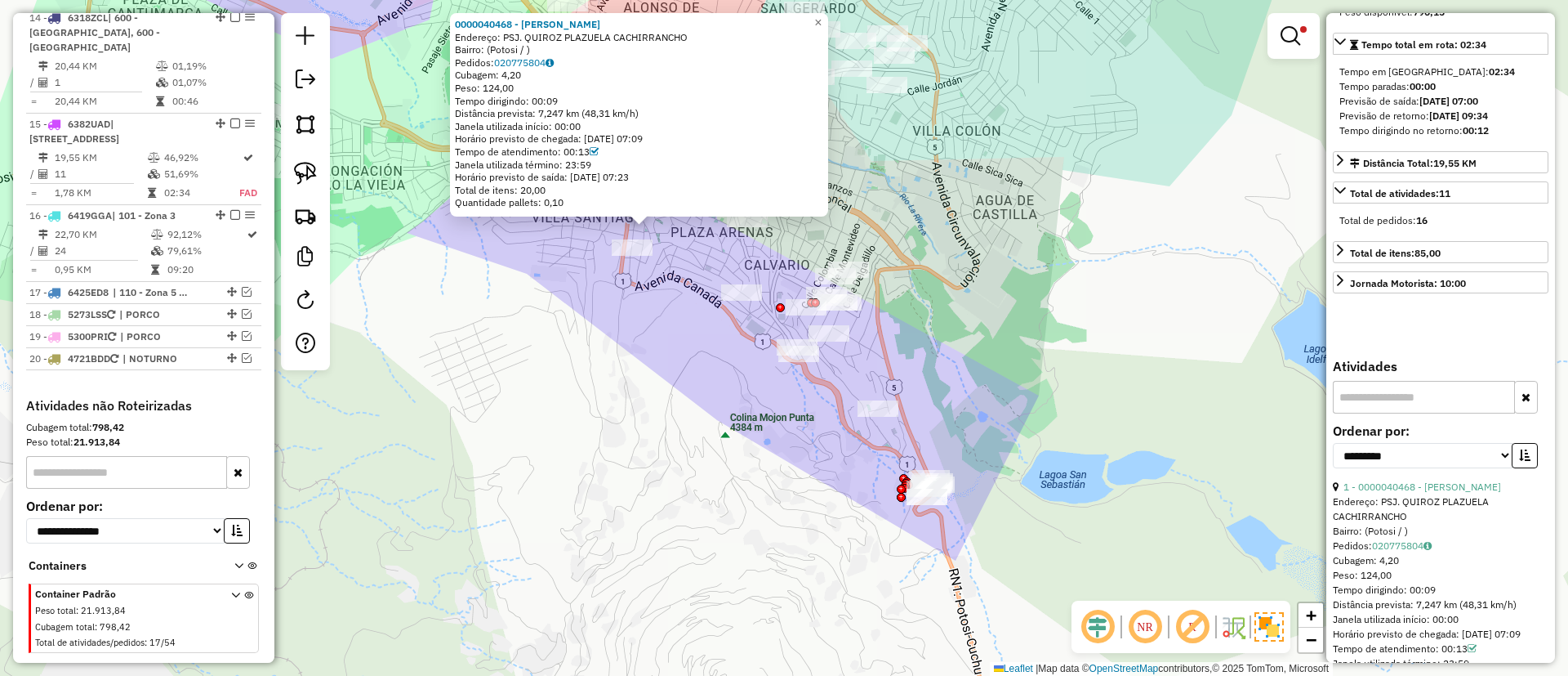
scroll to position [0, 0]
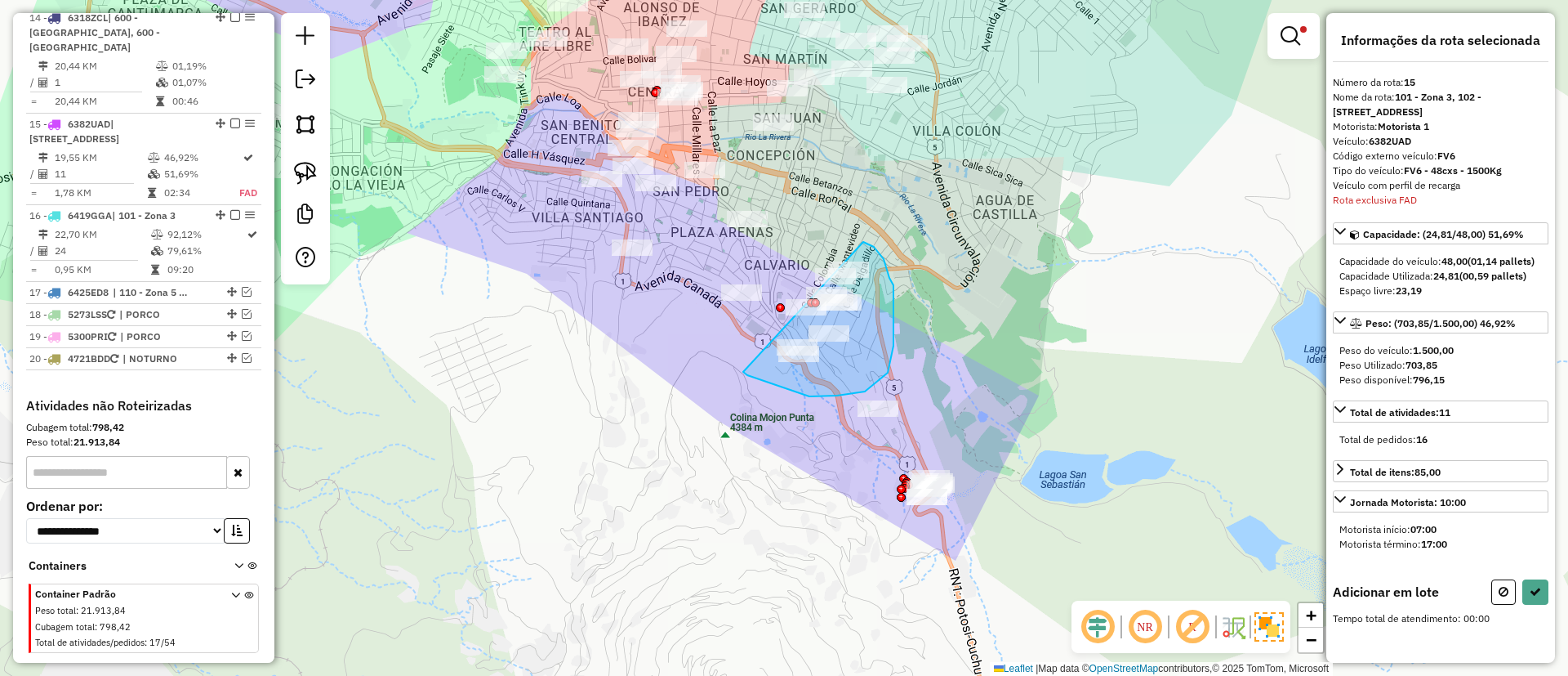
drag, startPoint x: 877, startPoint y: 381, endPoint x: 863, endPoint y: 241, distance: 140.7
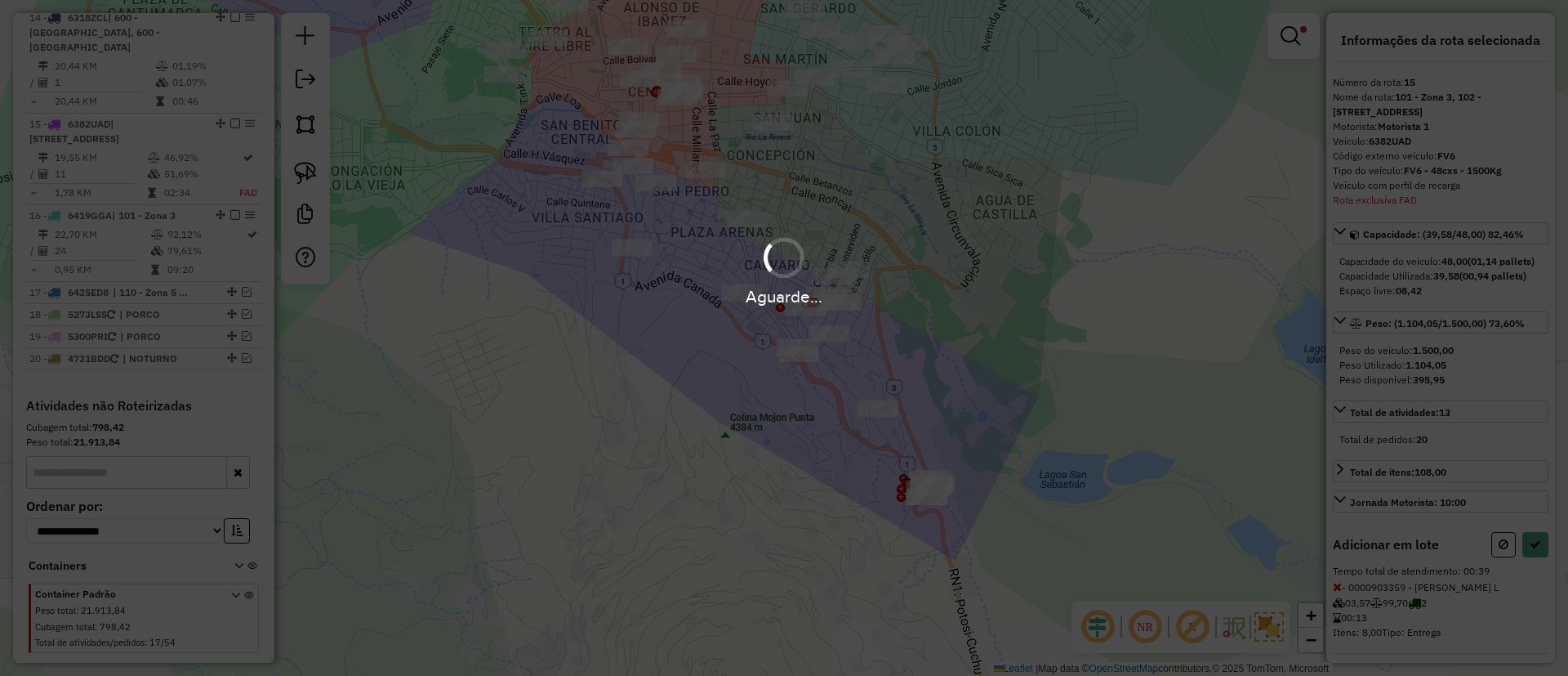
select select "**********"
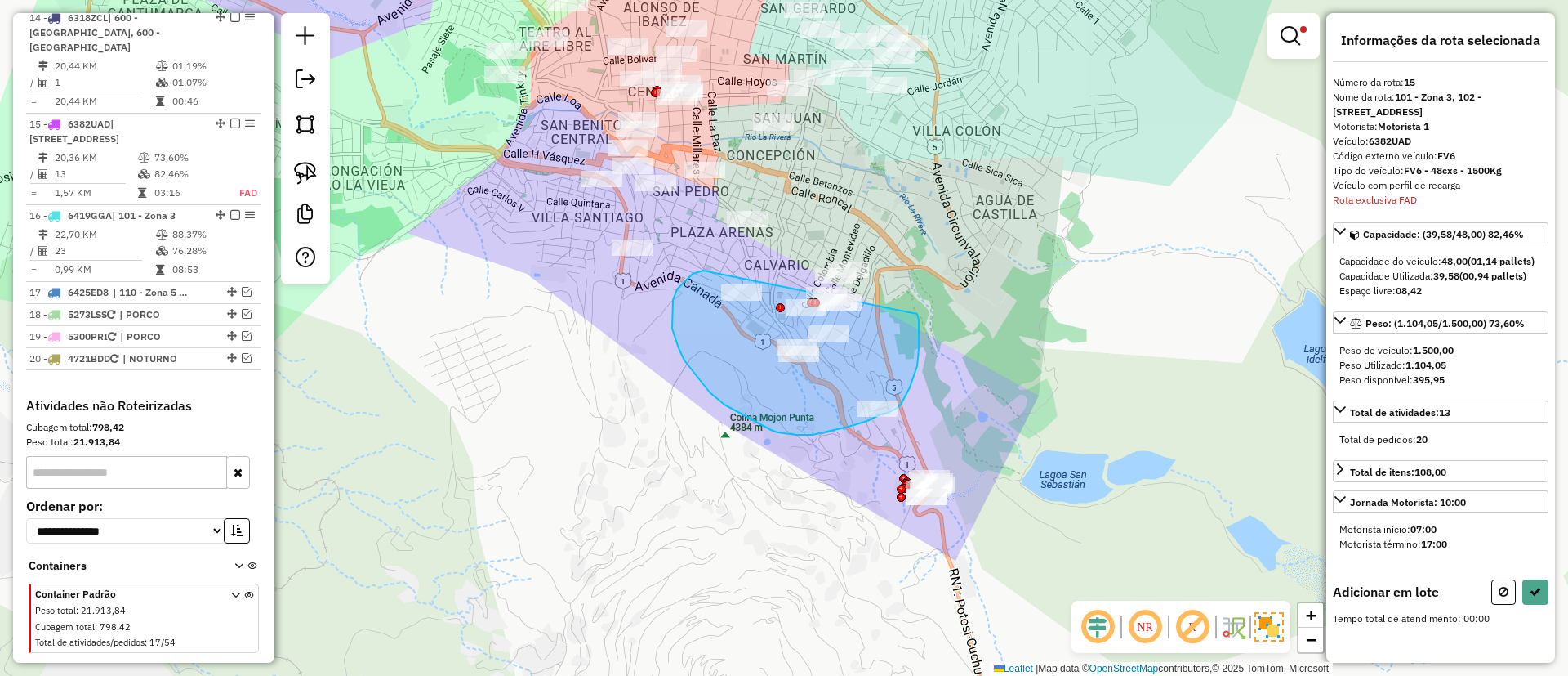
drag, startPoint x: 699, startPoint y: 273, endPoint x: 913, endPoint y: 309, distance: 217.0
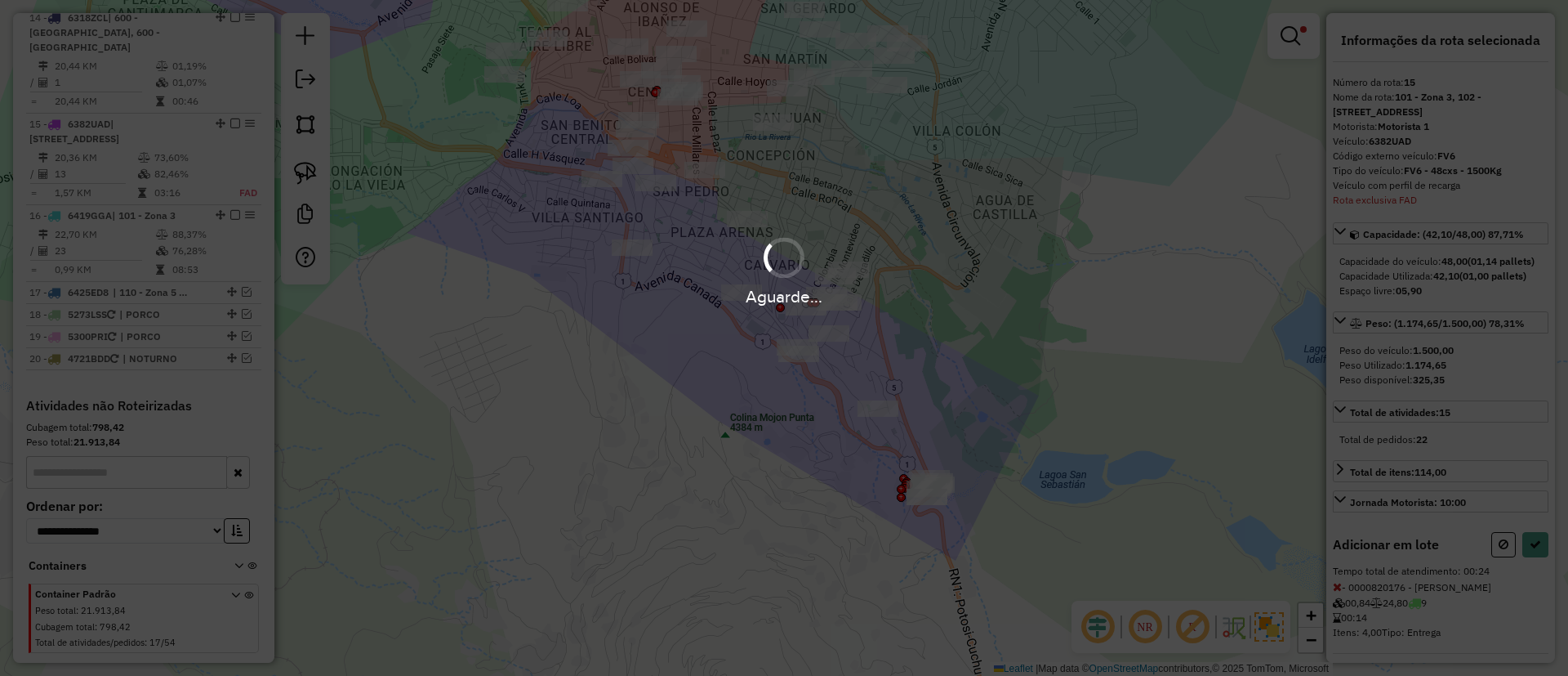
select select "**********"
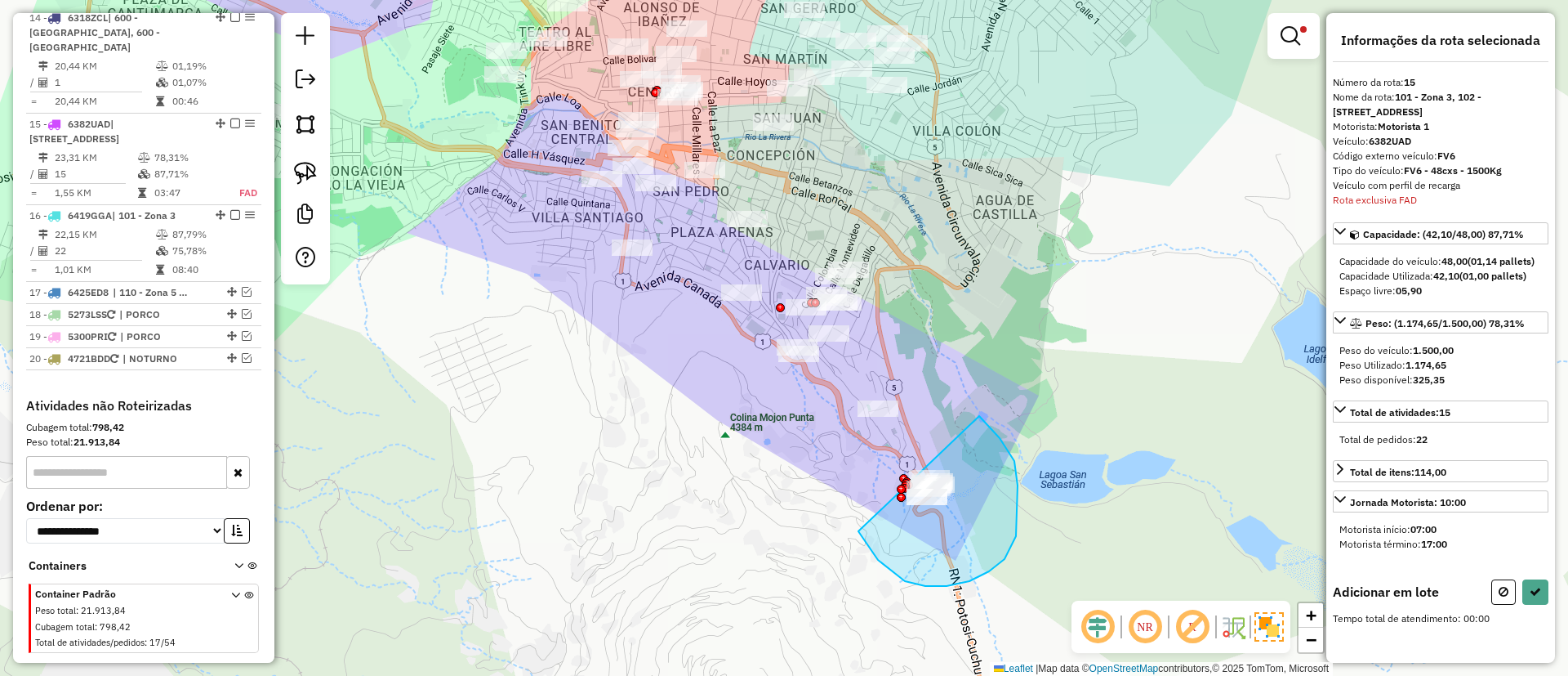
drag, startPoint x: 1004, startPoint y: 559, endPoint x: 924, endPoint y: 388, distance: 188.8
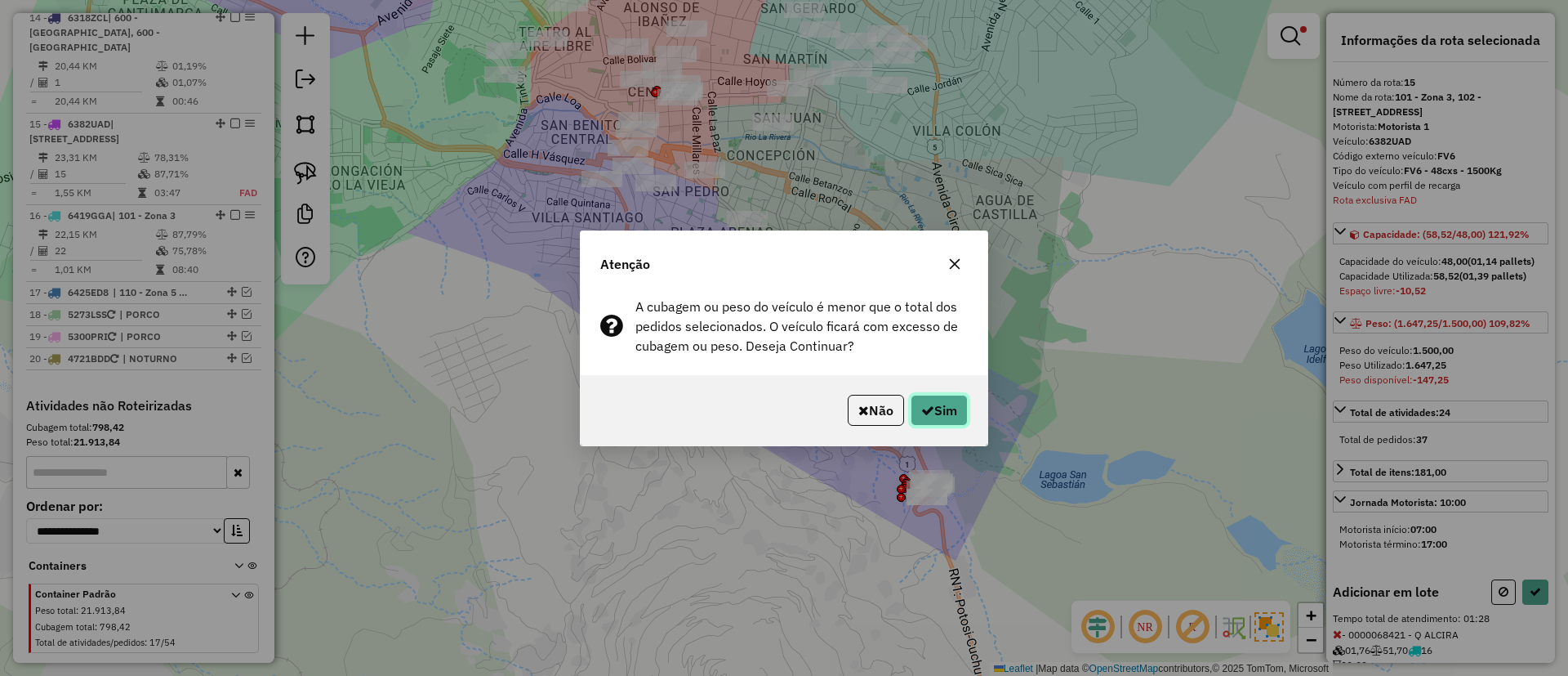
click at [959, 414] on button "Sim" at bounding box center [939, 410] width 57 height 31
select select "**********"
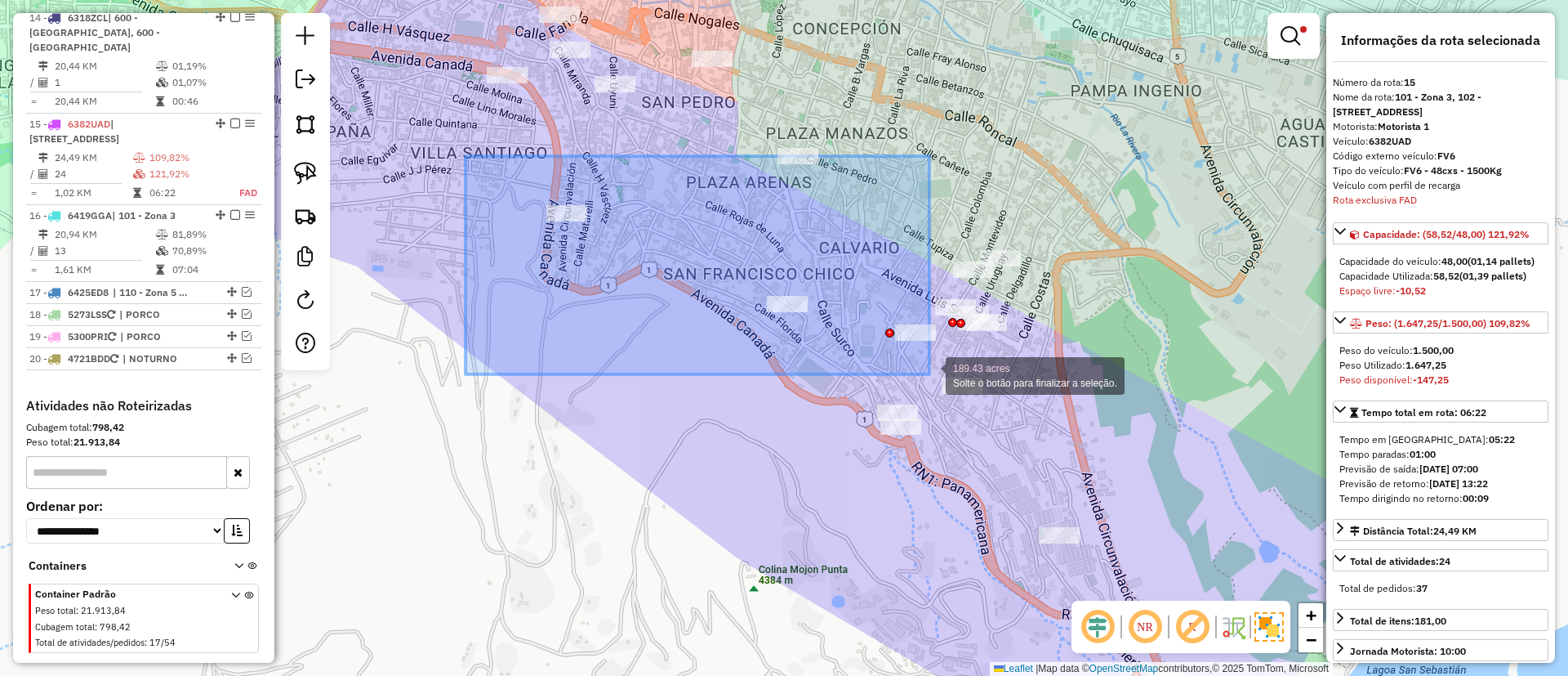
drag, startPoint x: 465, startPoint y: 156, endPoint x: 931, endPoint y: 374, distance: 514.5
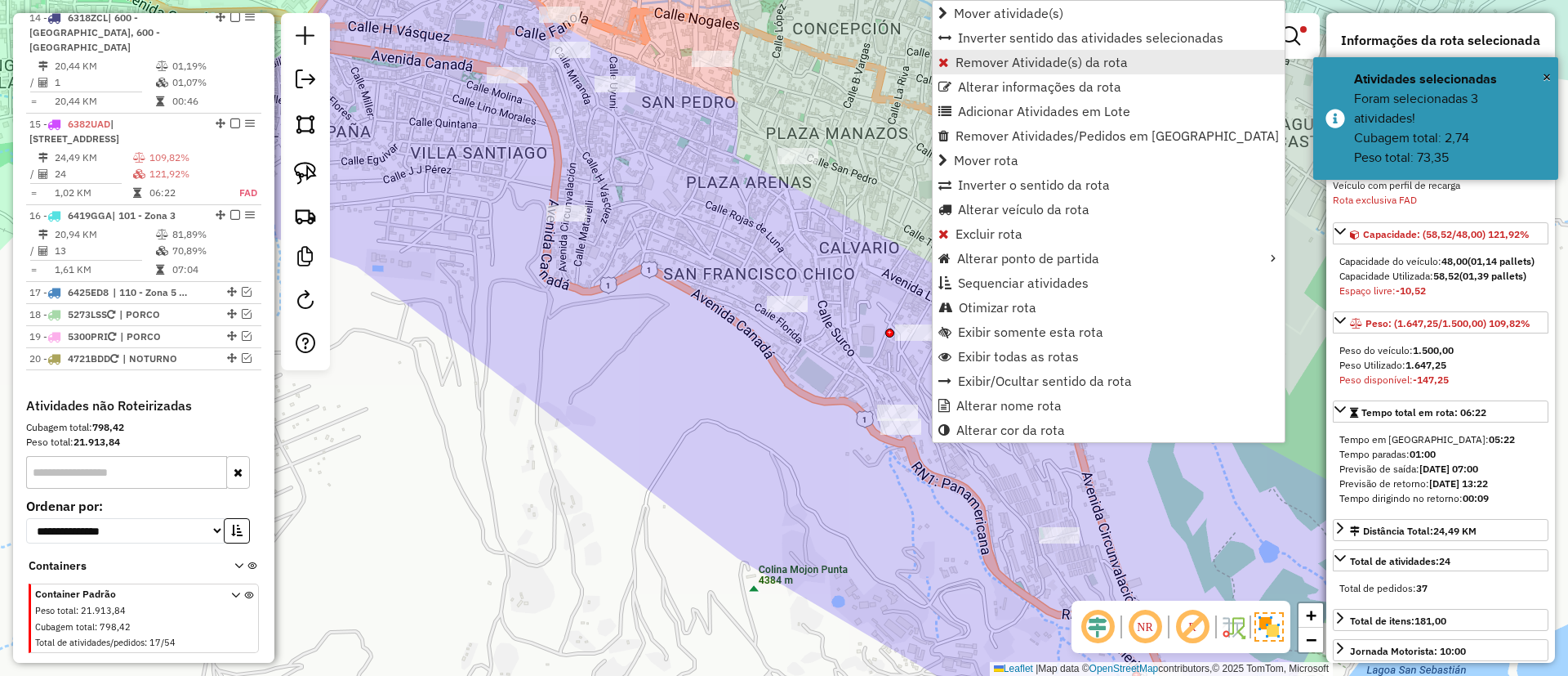
click at [1002, 63] on span "Remover Atividade(s) da rota" at bounding box center [1042, 62] width 172 height 13
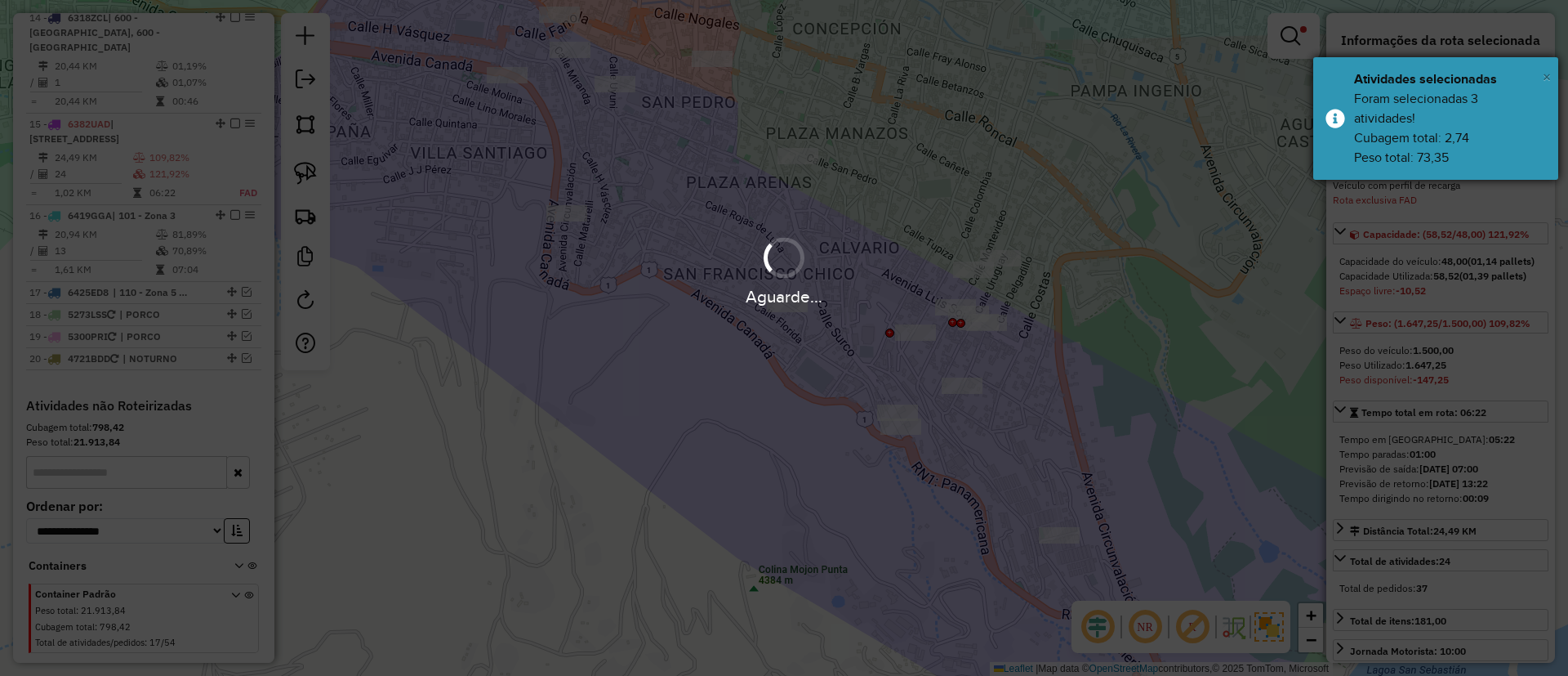
click at [1544, 69] on span "×" at bounding box center [1546, 76] width 9 height 18
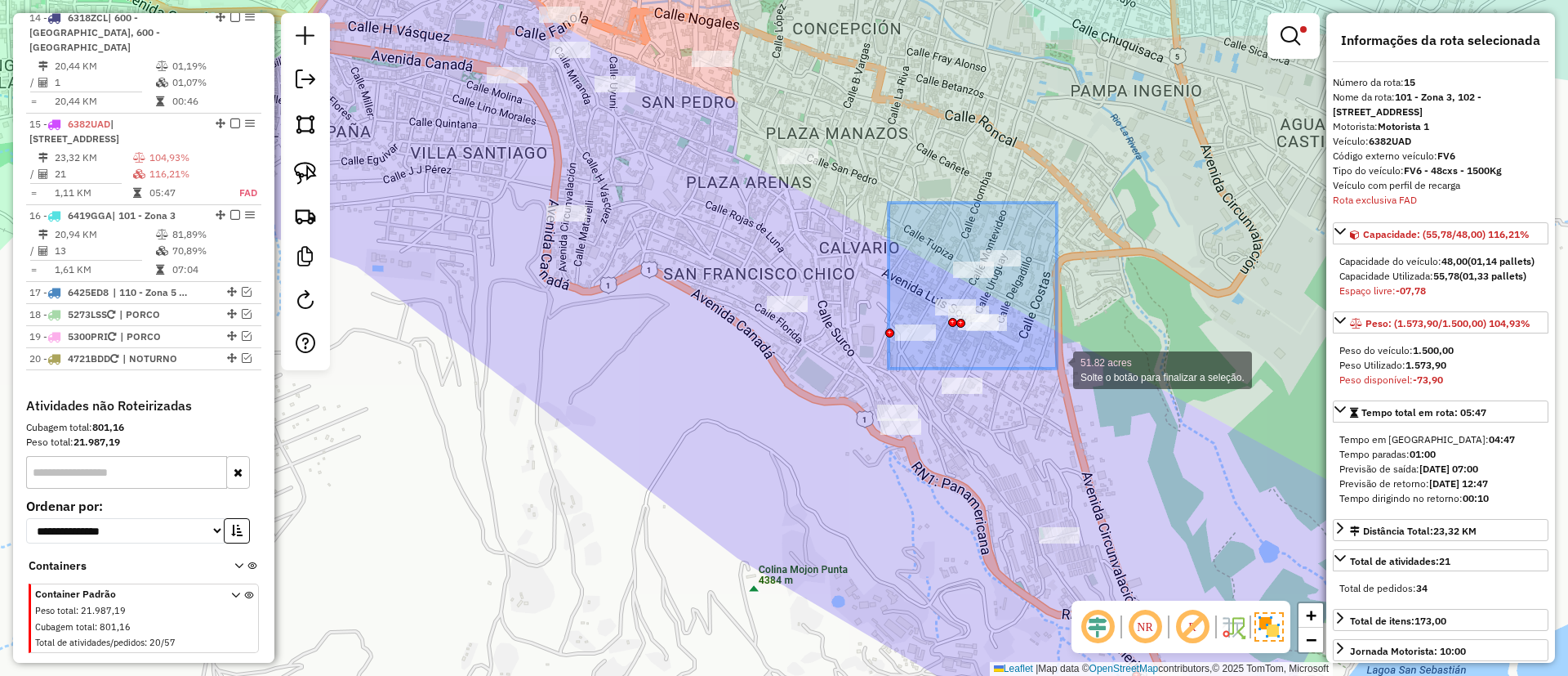
drag, startPoint x: 889, startPoint y: 204, endPoint x: 1057, endPoint y: 368, distance: 234.8
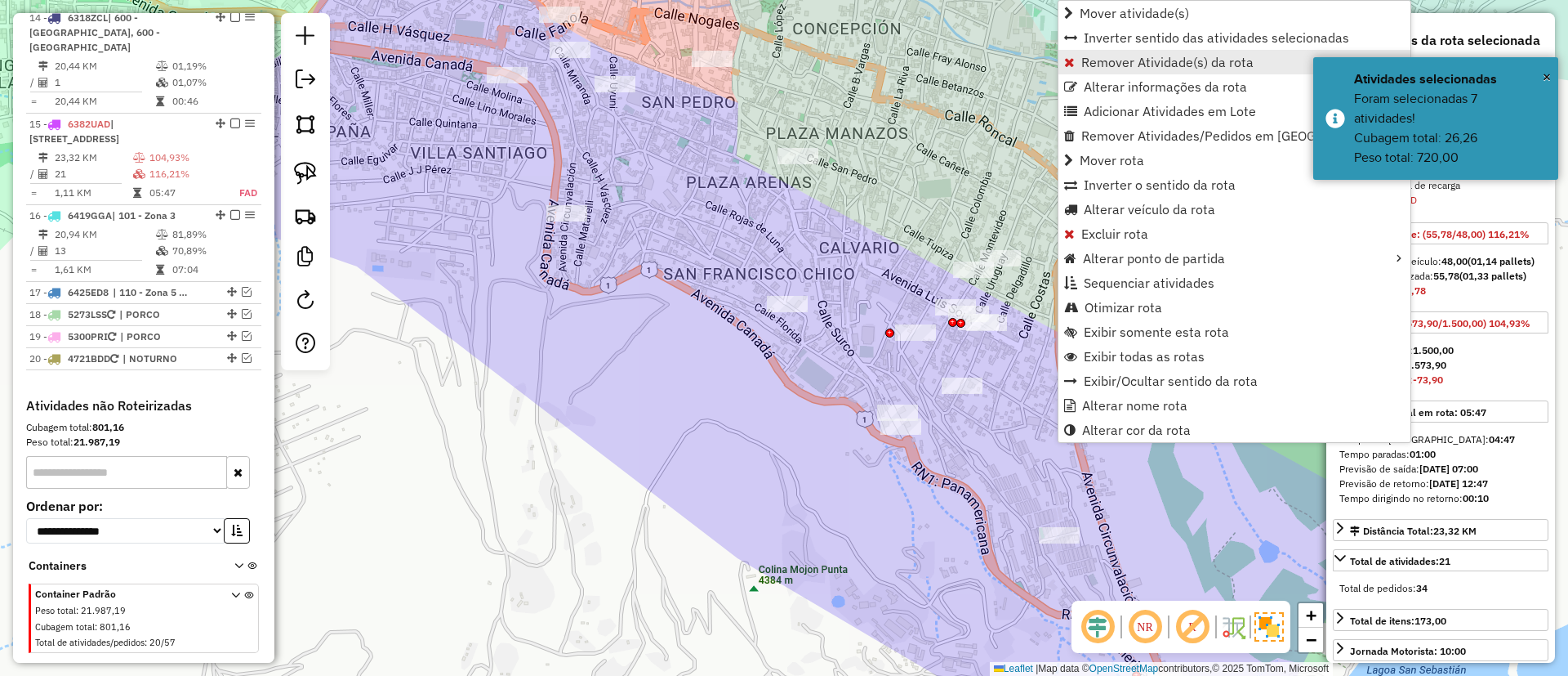
click at [1115, 71] on link "Remover Atividade(s) da rota" at bounding box center [1235, 62] width 352 height 25
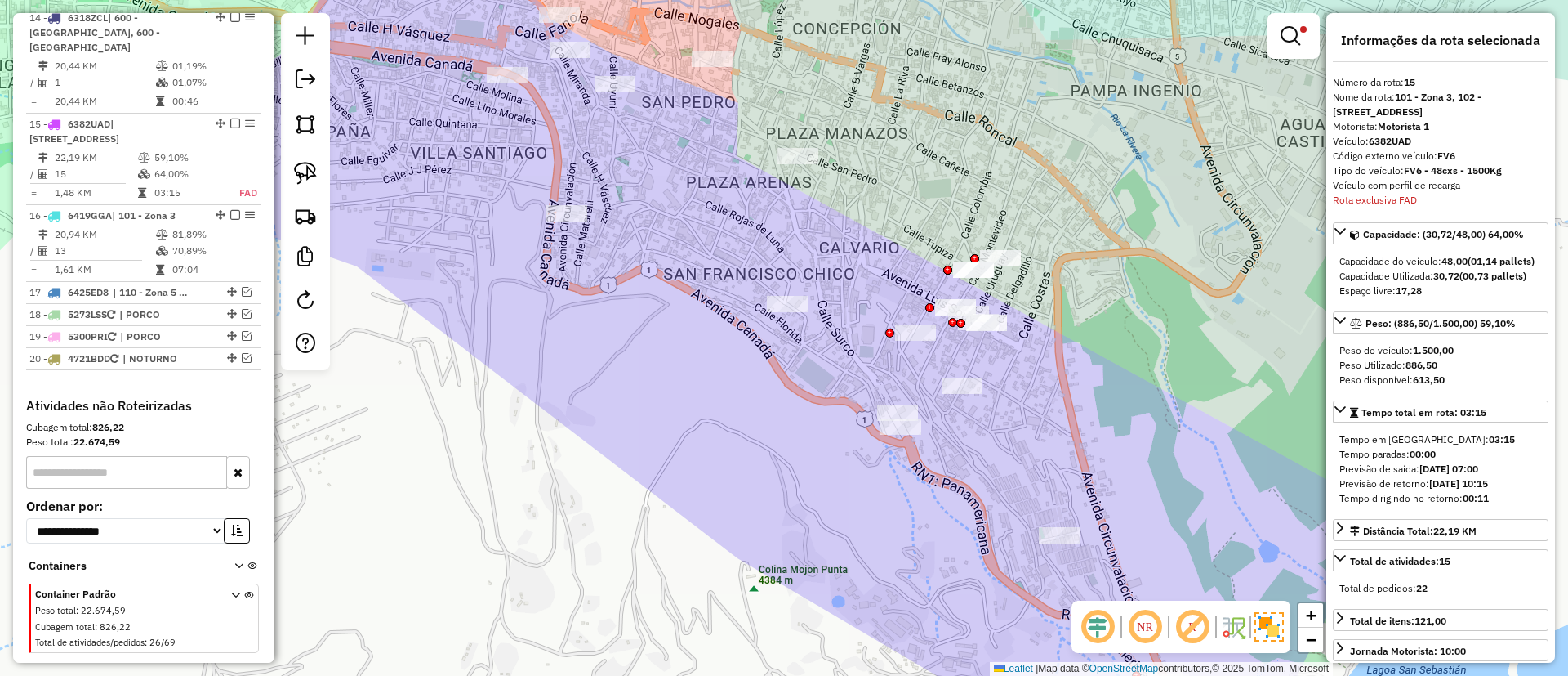
click at [205, 165] on td "64,00%" at bounding box center [187, 173] width 68 height 16
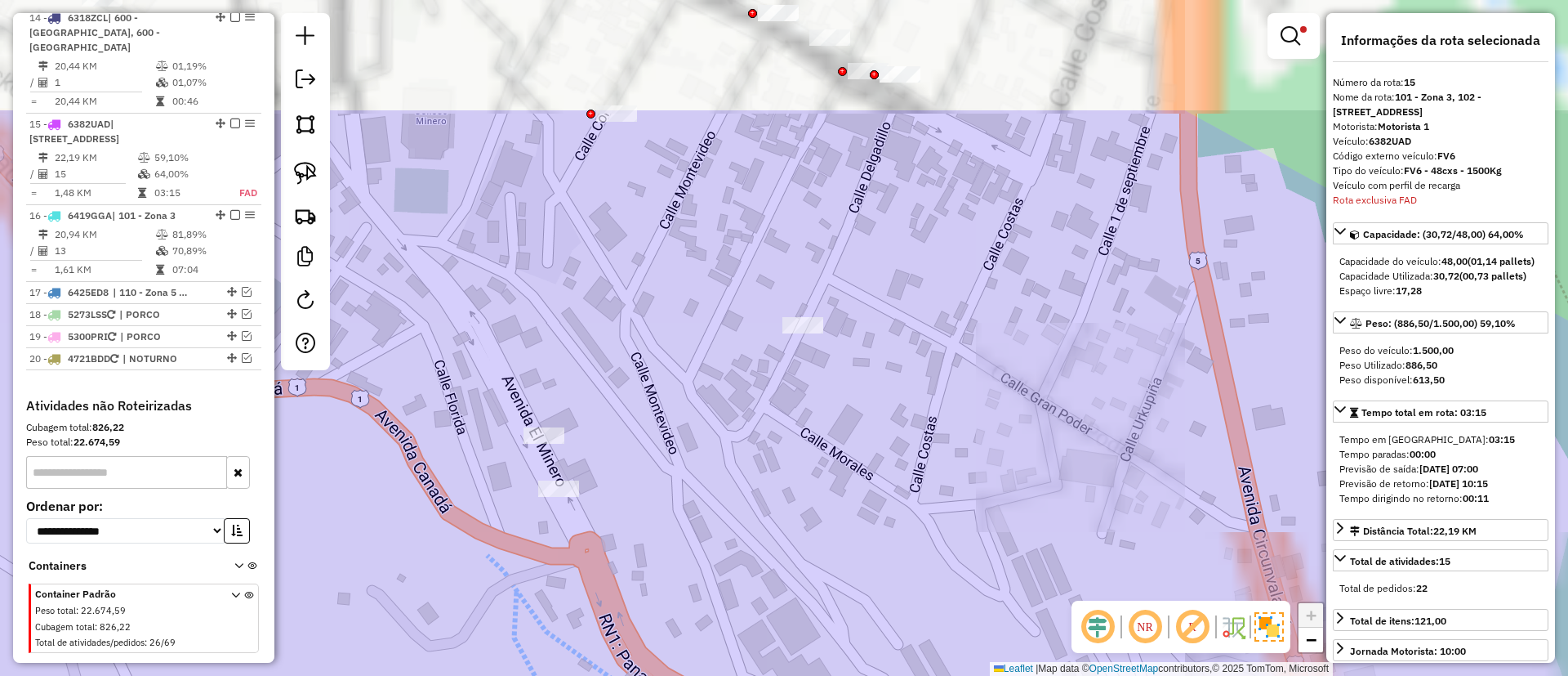
click at [982, 524] on div "Limpar filtros Janela de atendimento Grade de atendimento Capacidade Transporta…" at bounding box center [784, 338] width 1568 height 676
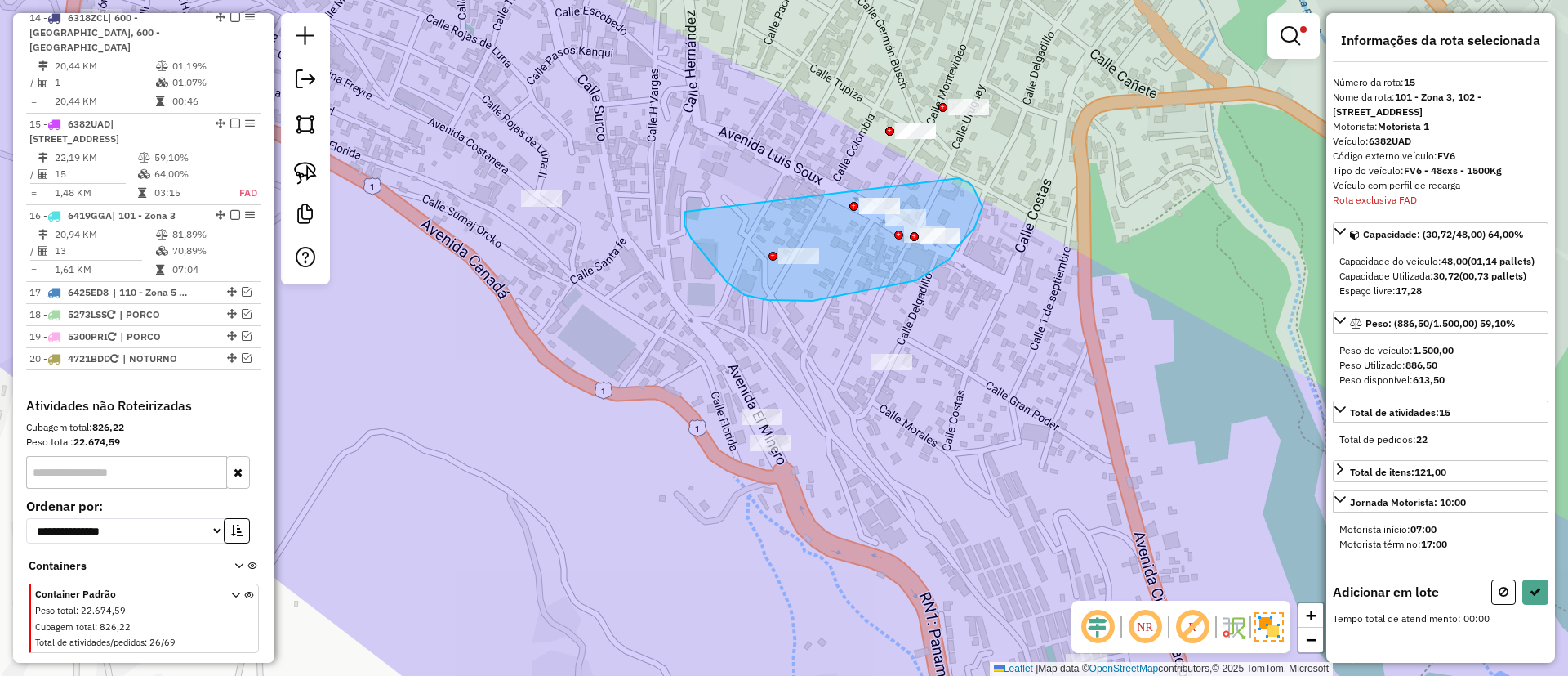
drag, startPoint x: 685, startPoint y: 211, endPoint x: 959, endPoint y: 178, distance: 276.0
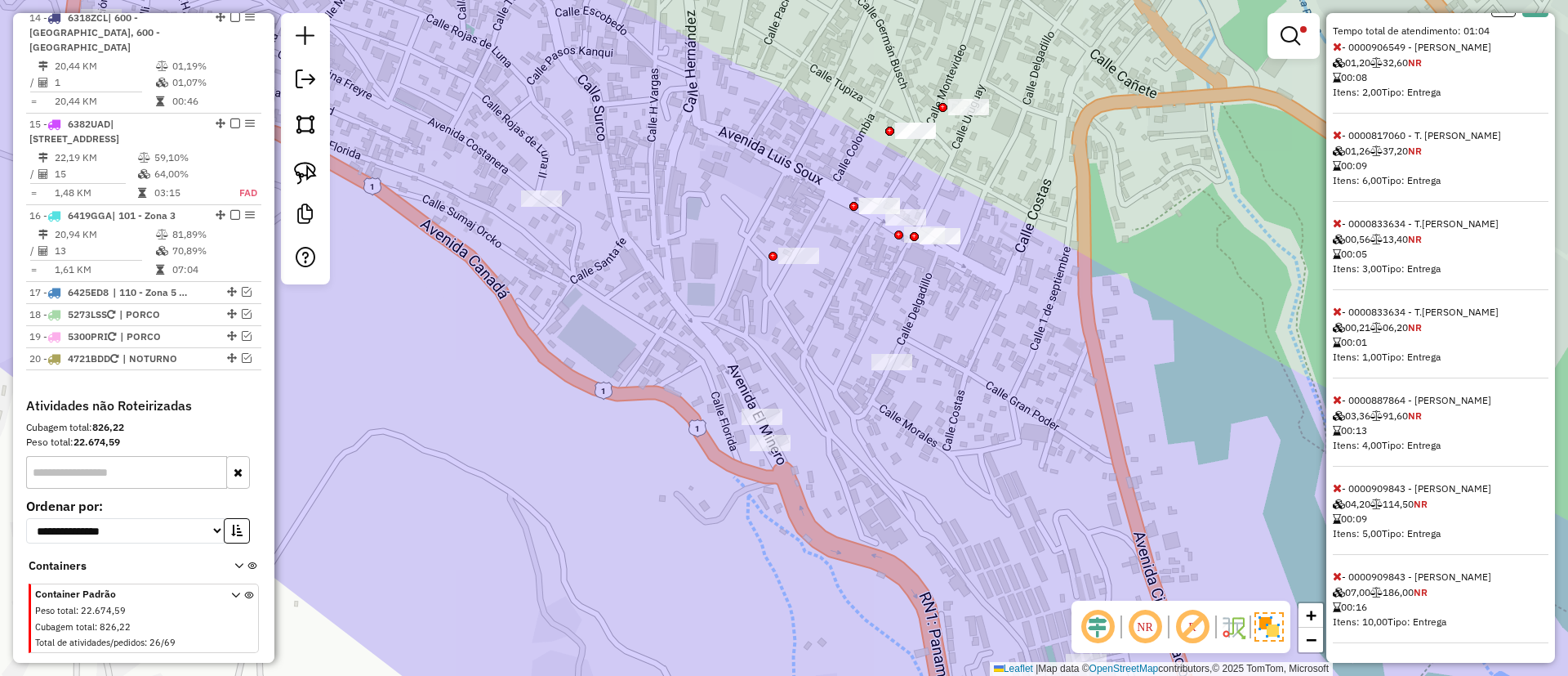
scroll to position [234, 0]
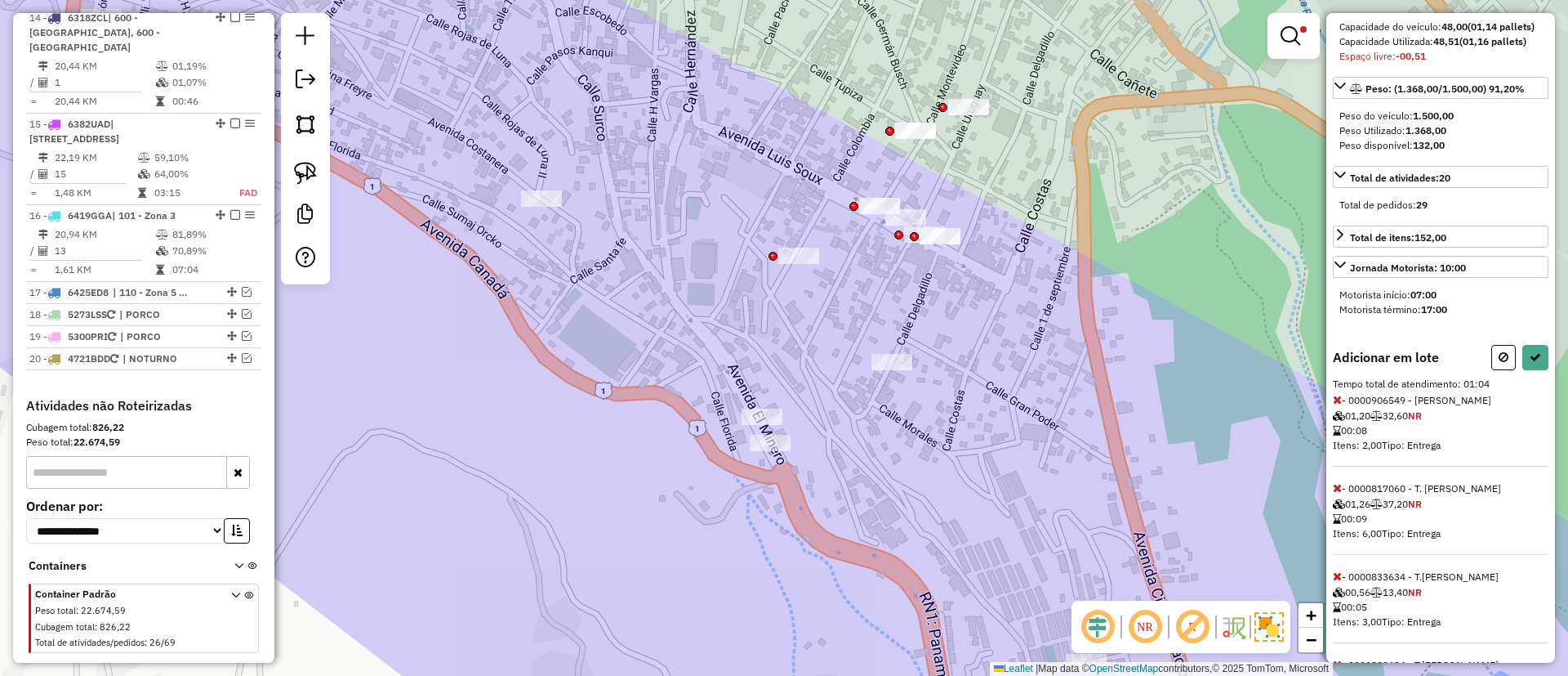
click at [1338, 405] on icon at bounding box center [1337, 400] width 9 height 11
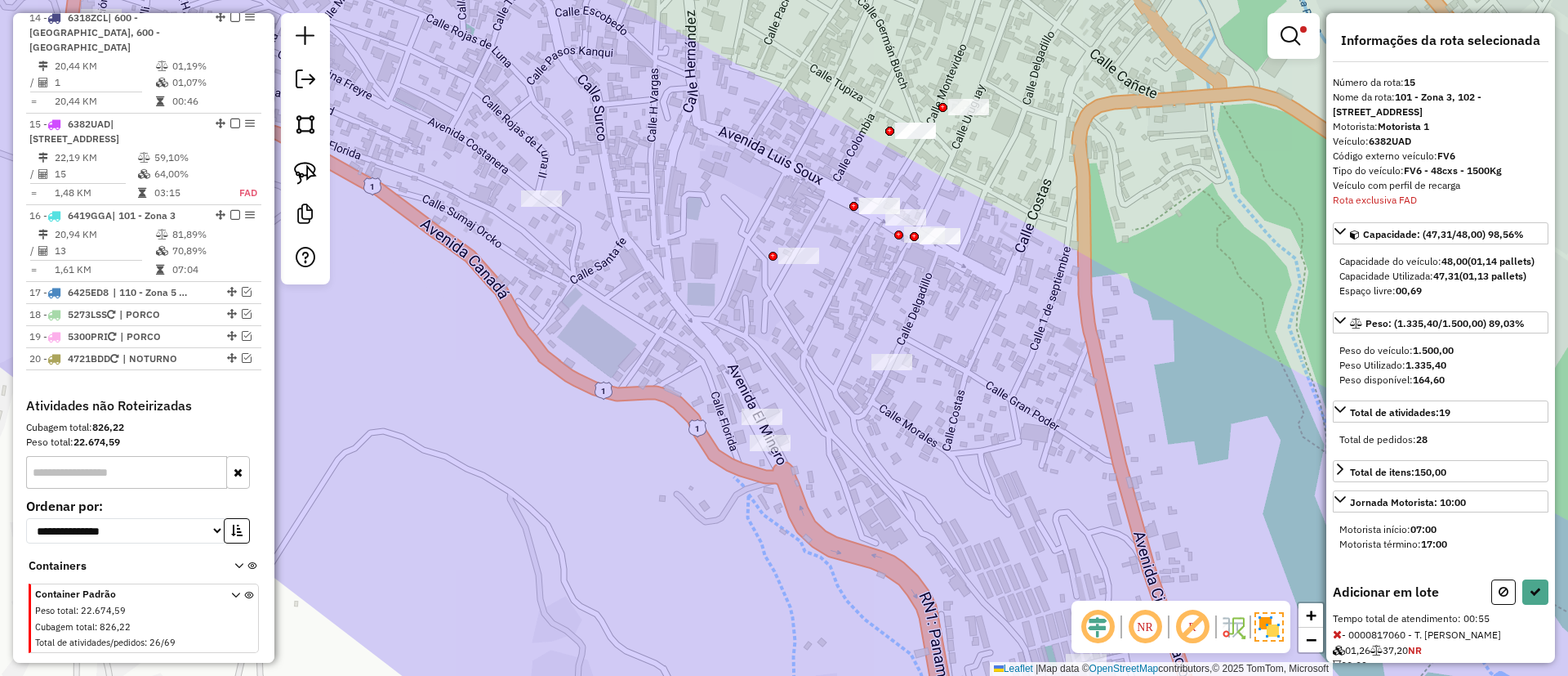
select select "**********"
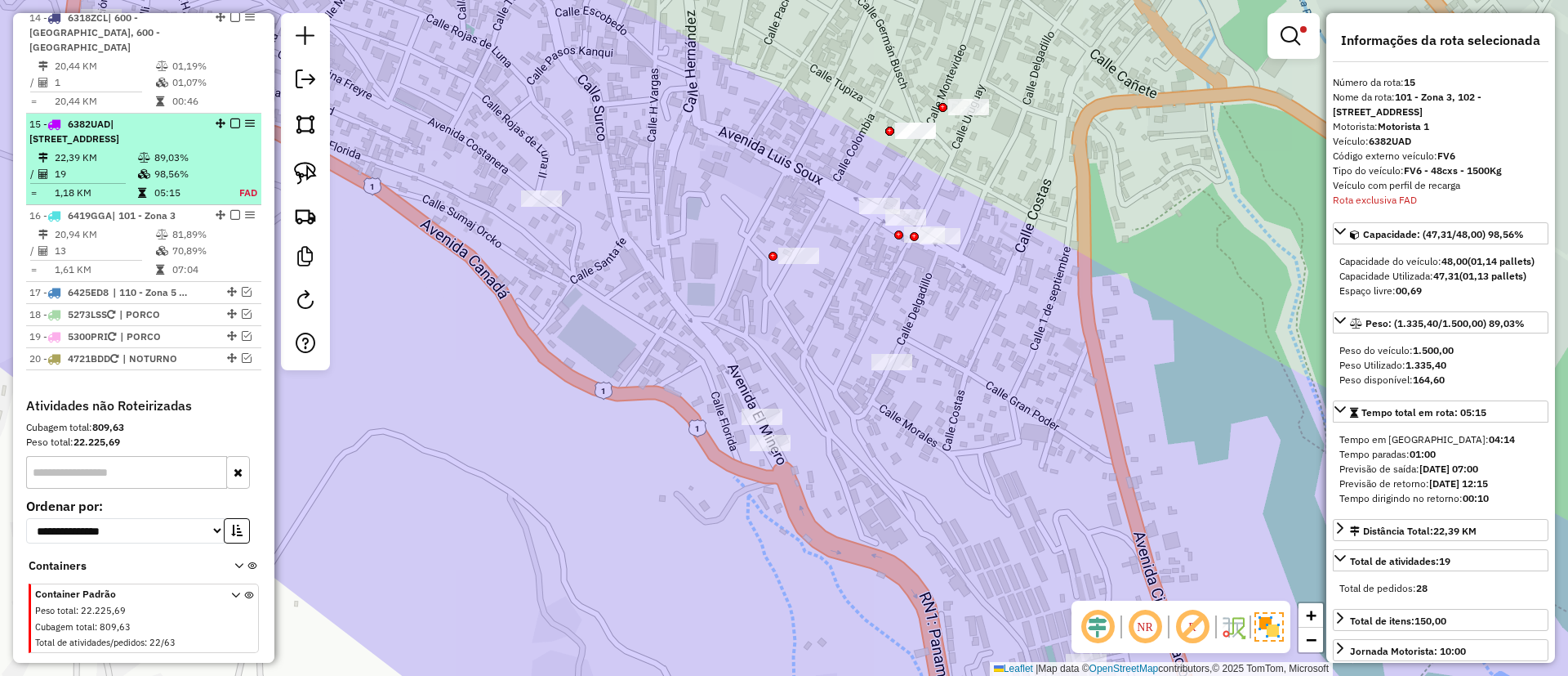
click at [230, 117] on div "15 - 6382UAD | 101 - Zona 3, 102 - Calle Angosta" at bounding box center [143, 131] width 228 height 30
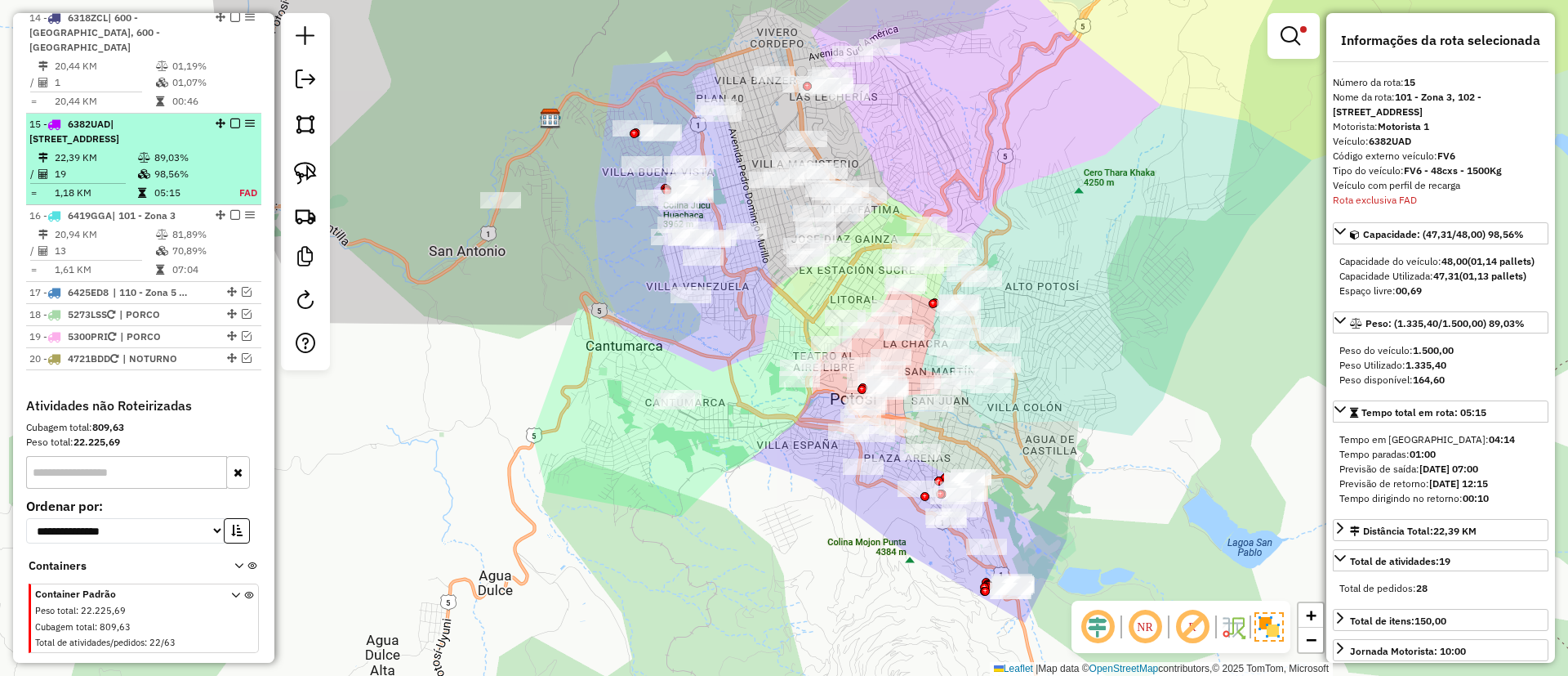
click at [230, 119] on em at bounding box center [235, 123] width 10 height 10
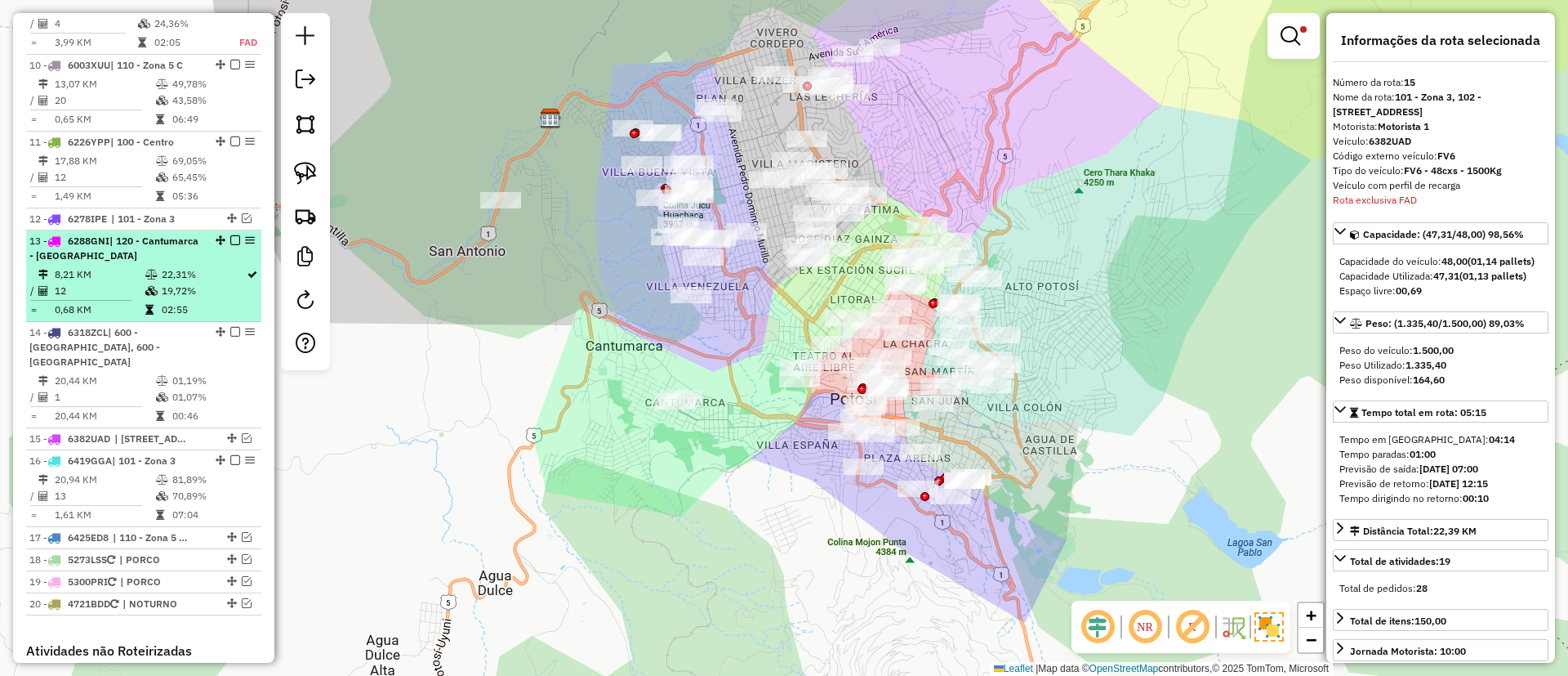
scroll to position [1254, 0]
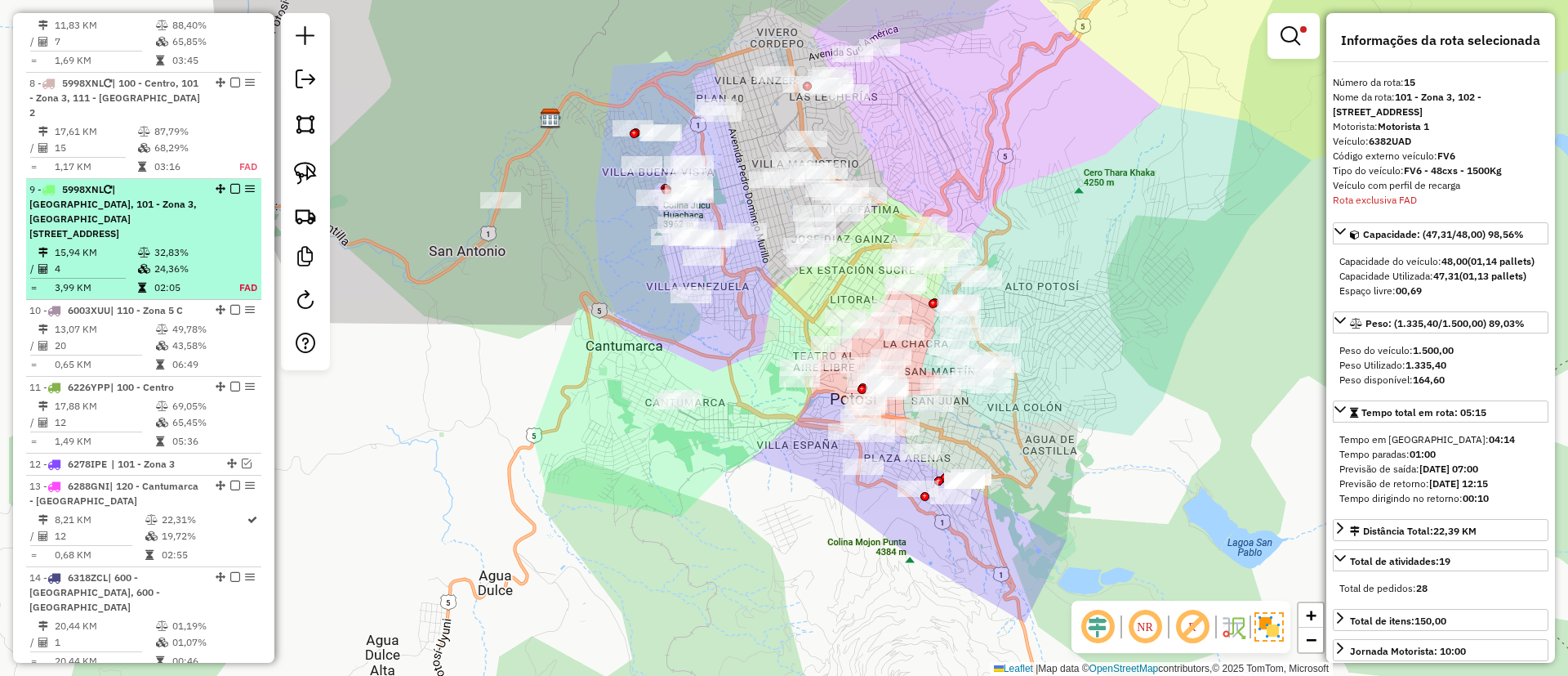
click at [163, 261] on td "24,36%" at bounding box center [187, 269] width 68 height 16
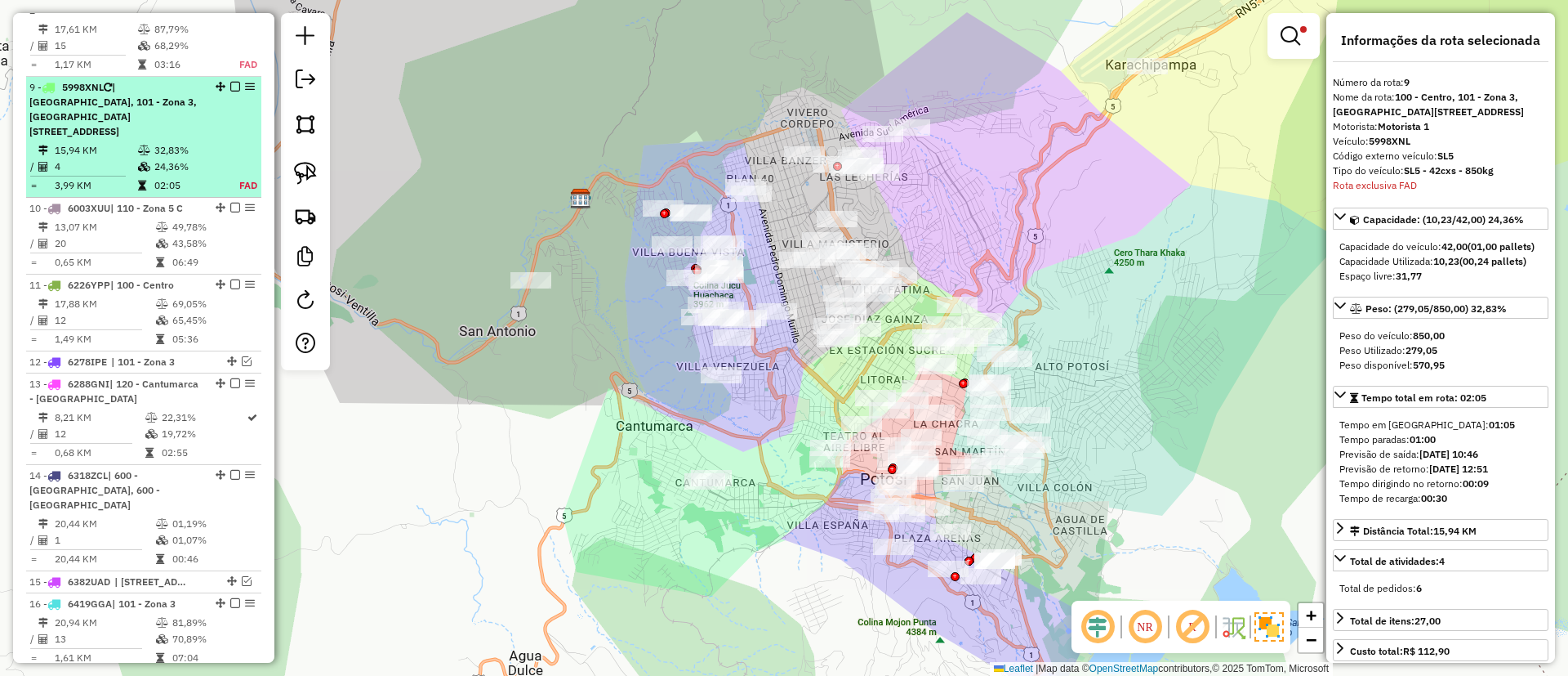
scroll to position [1391, 0]
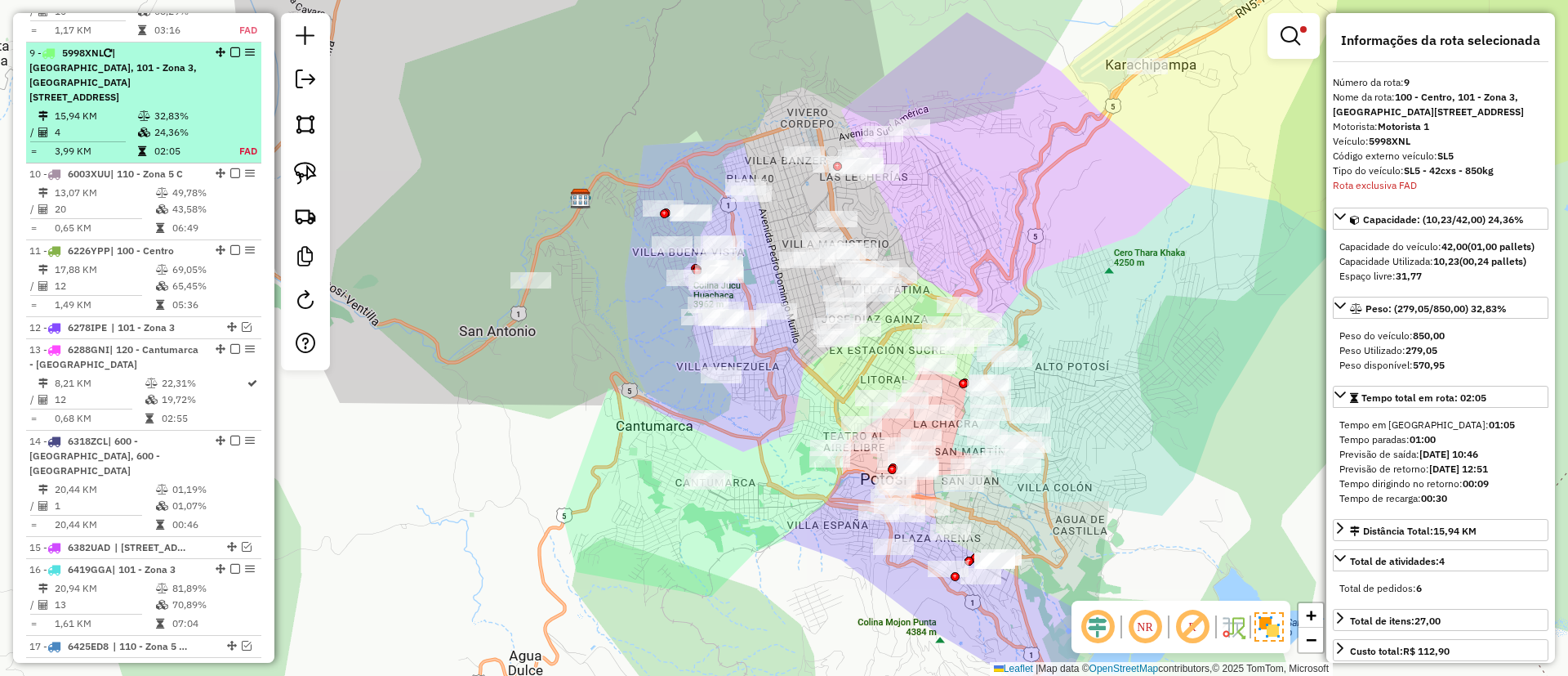
click at [191, 108] on td "32,83%" at bounding box center [187, 116] width 68 height 16
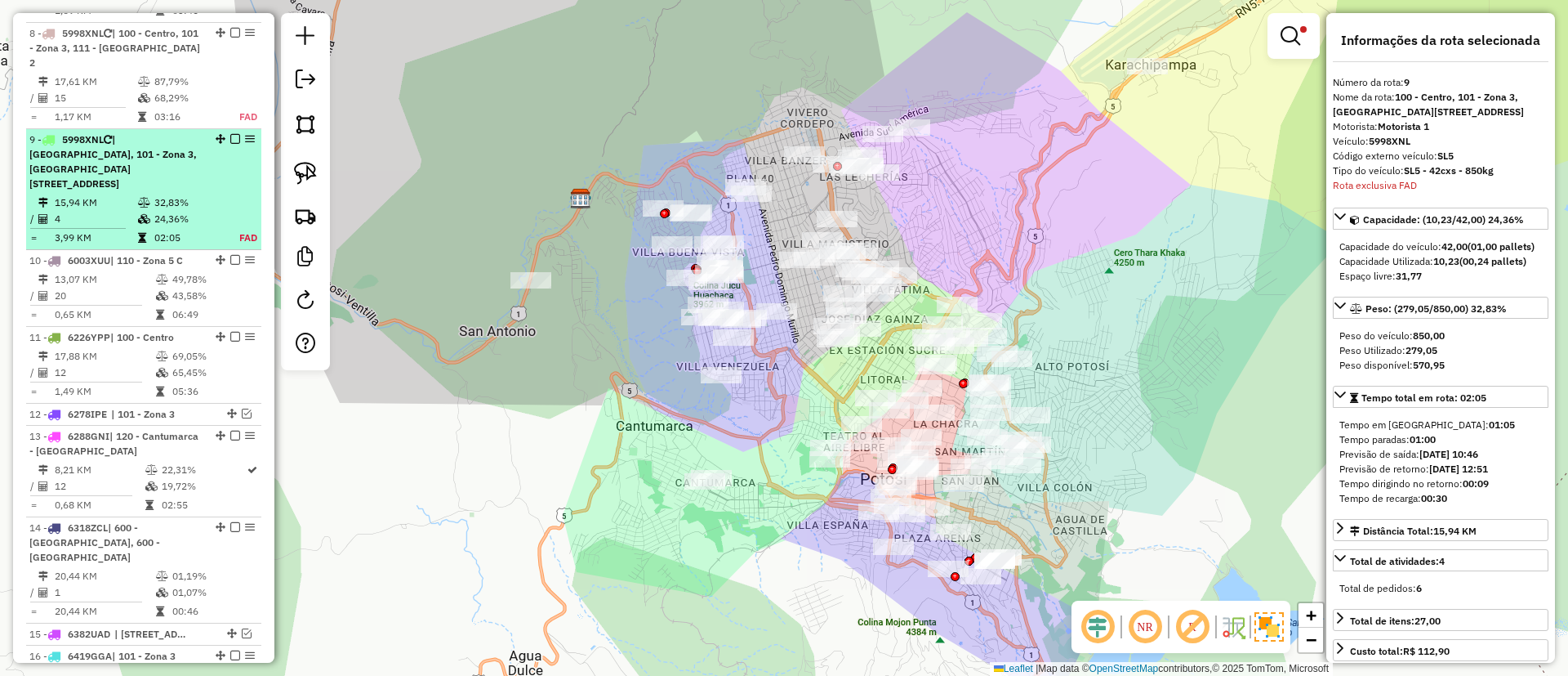
scroll to position [1268, 0]
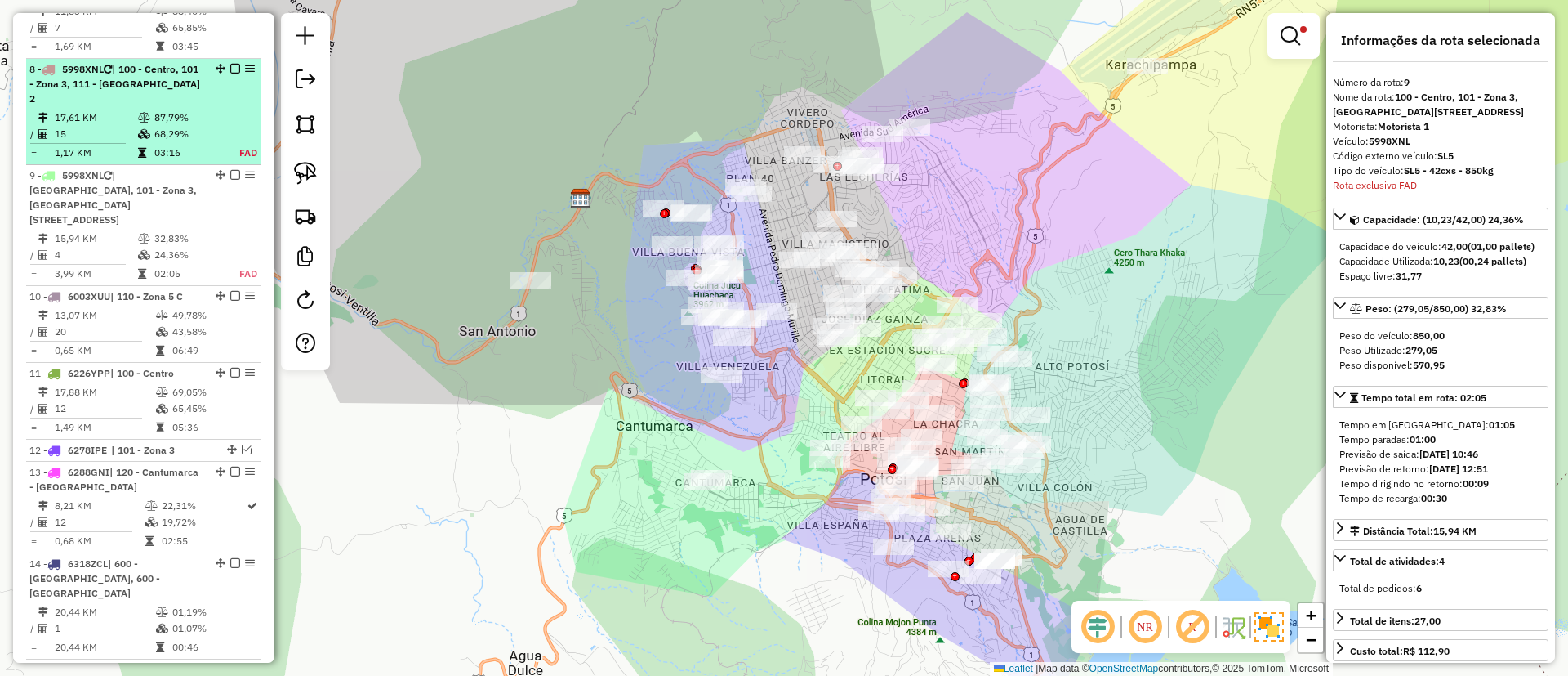
click at [194, 110] on td "87,79%" at bounding box center [187, 118] width 68 height 16
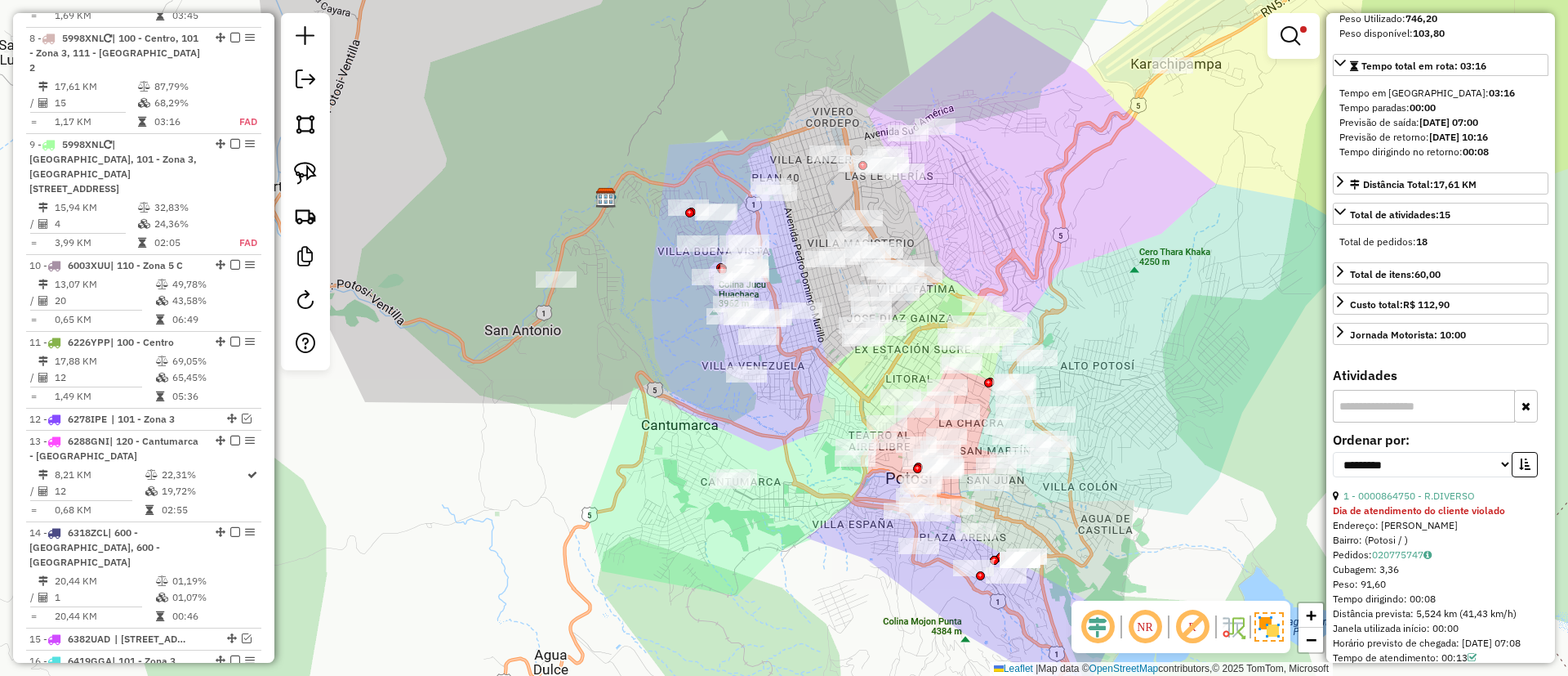
scroll to position [245, 0]
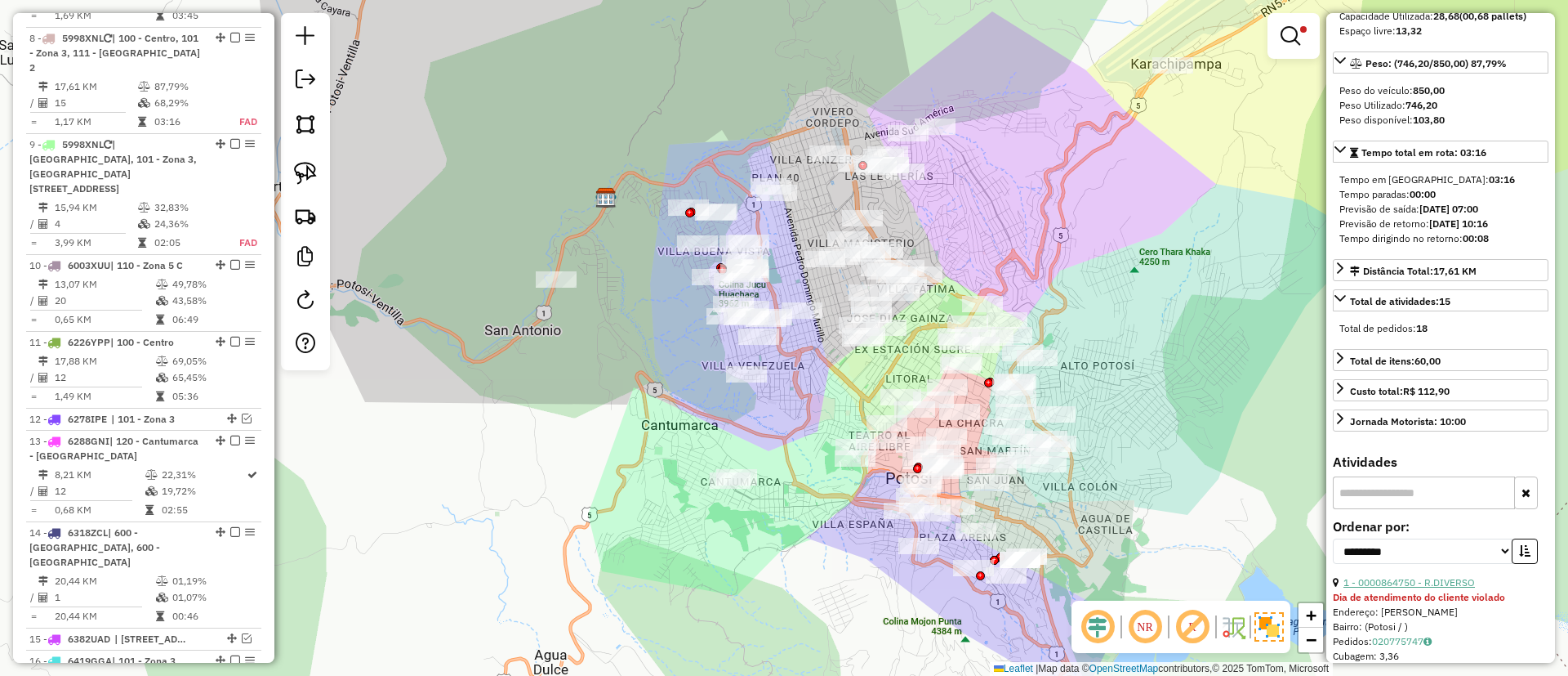
click at [1426, 588] on link "1 - 0000864750 - R.DIVERSO" at bounding box center [1409, 582] width 132 height 12
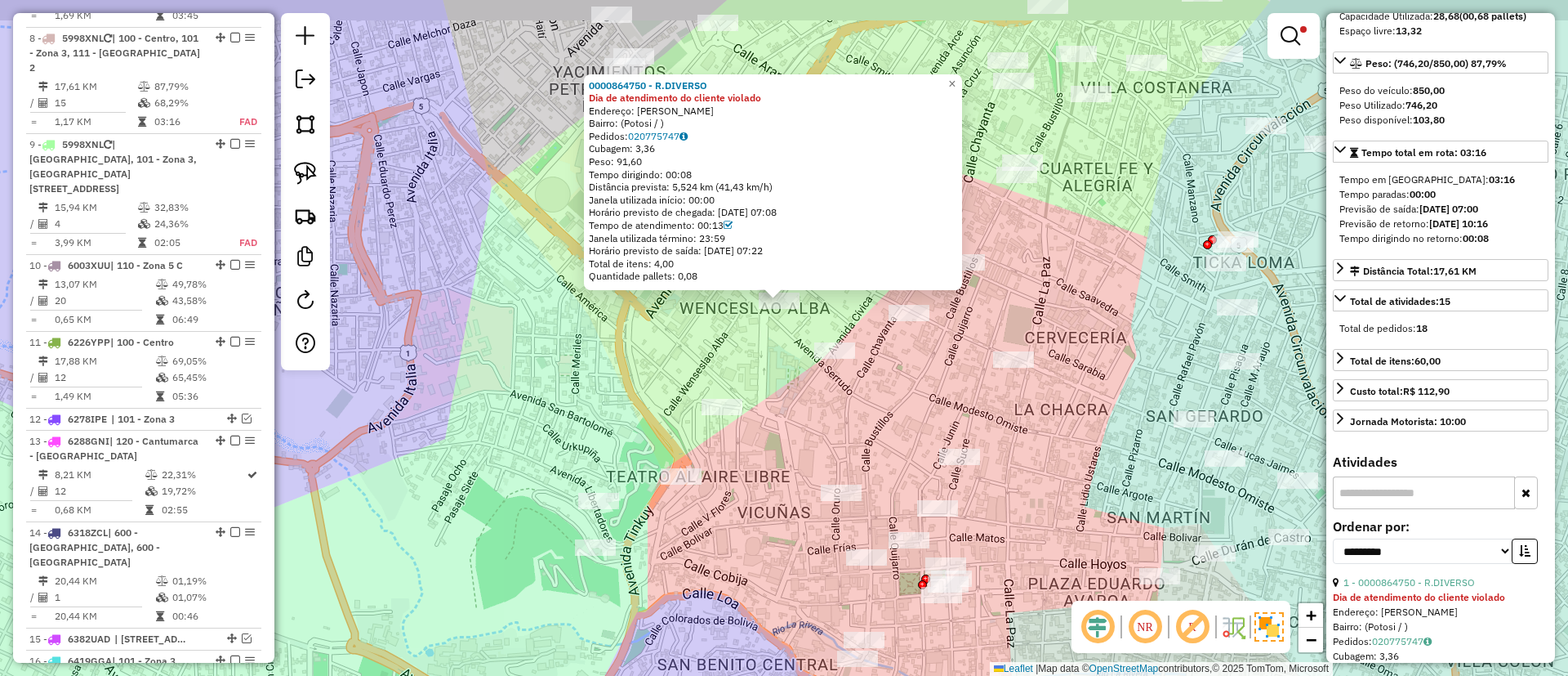
drag, startPoint x: 839, startPoint y: 393, endPoint x: 812, endPoint y: 436, distance: 50.8
click at [812, 436] on div "0000864750 - R.DIVERSO Dia de atendimento do cliente violado Endereço: ARCE SER…" at bounding box center [784, 338] width 1568 height 676
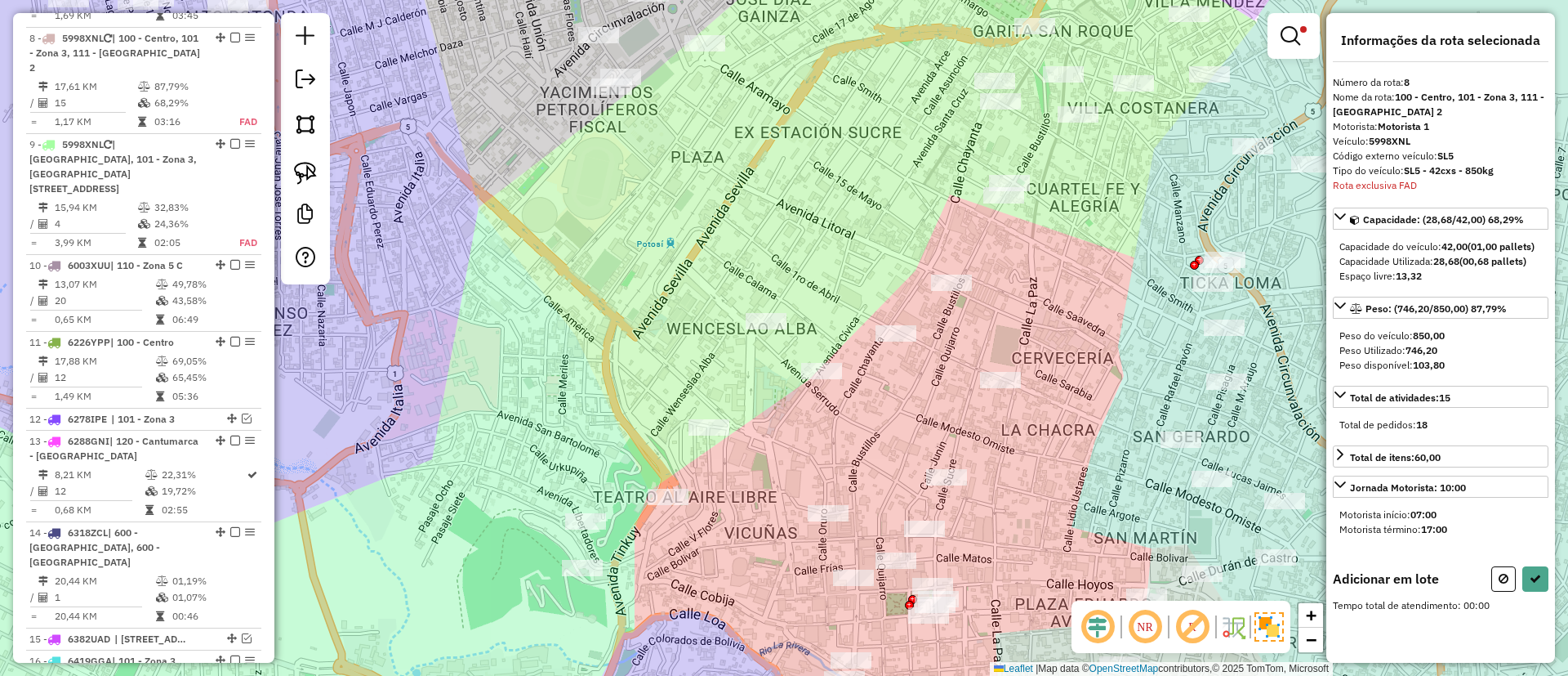
scroll to position [0, 0]
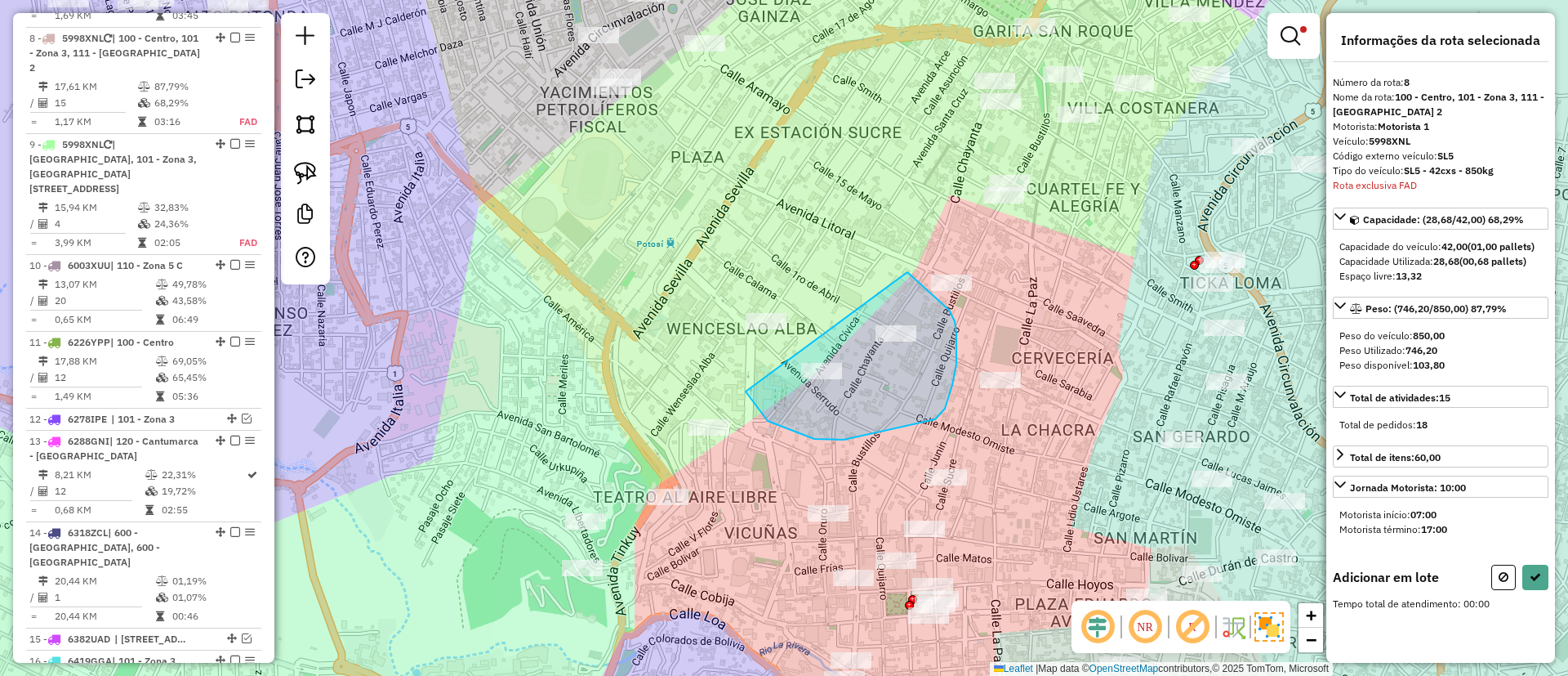
drag, startPoint x: 814, startPoint y: 439, endPoint x: 905, endPoint y: 271, distance: 191.1
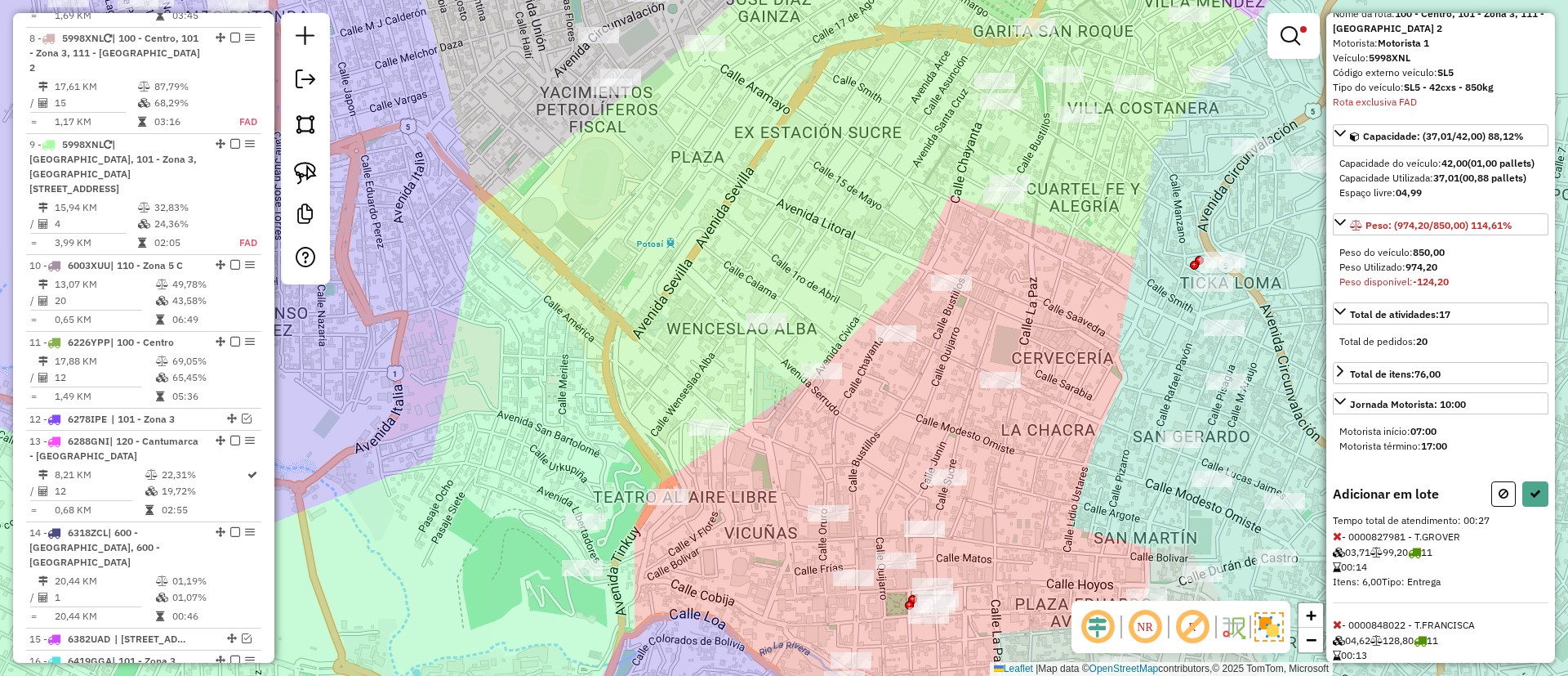
scroll to position [146, 0]
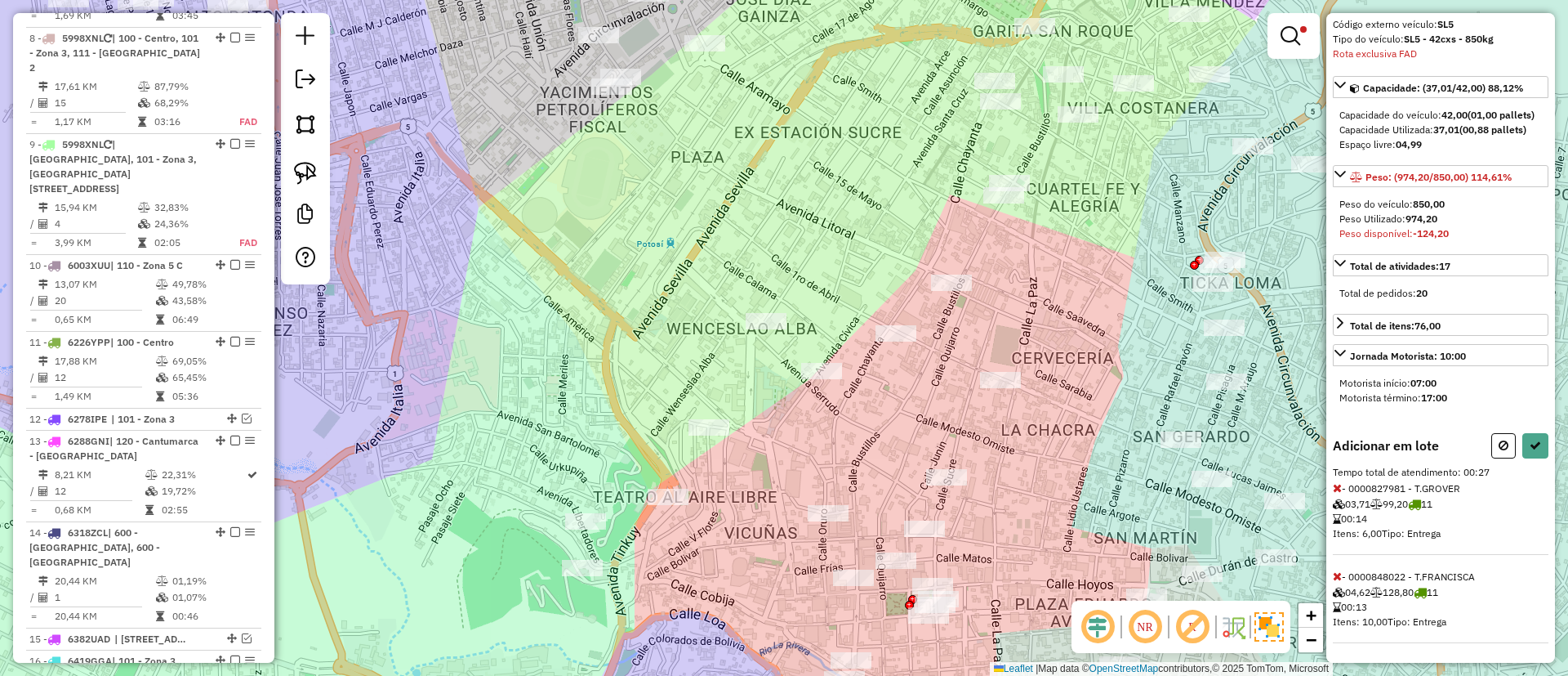
click at [1341, 577] on icon at bounding box center [1337, 577] width 9 height 11
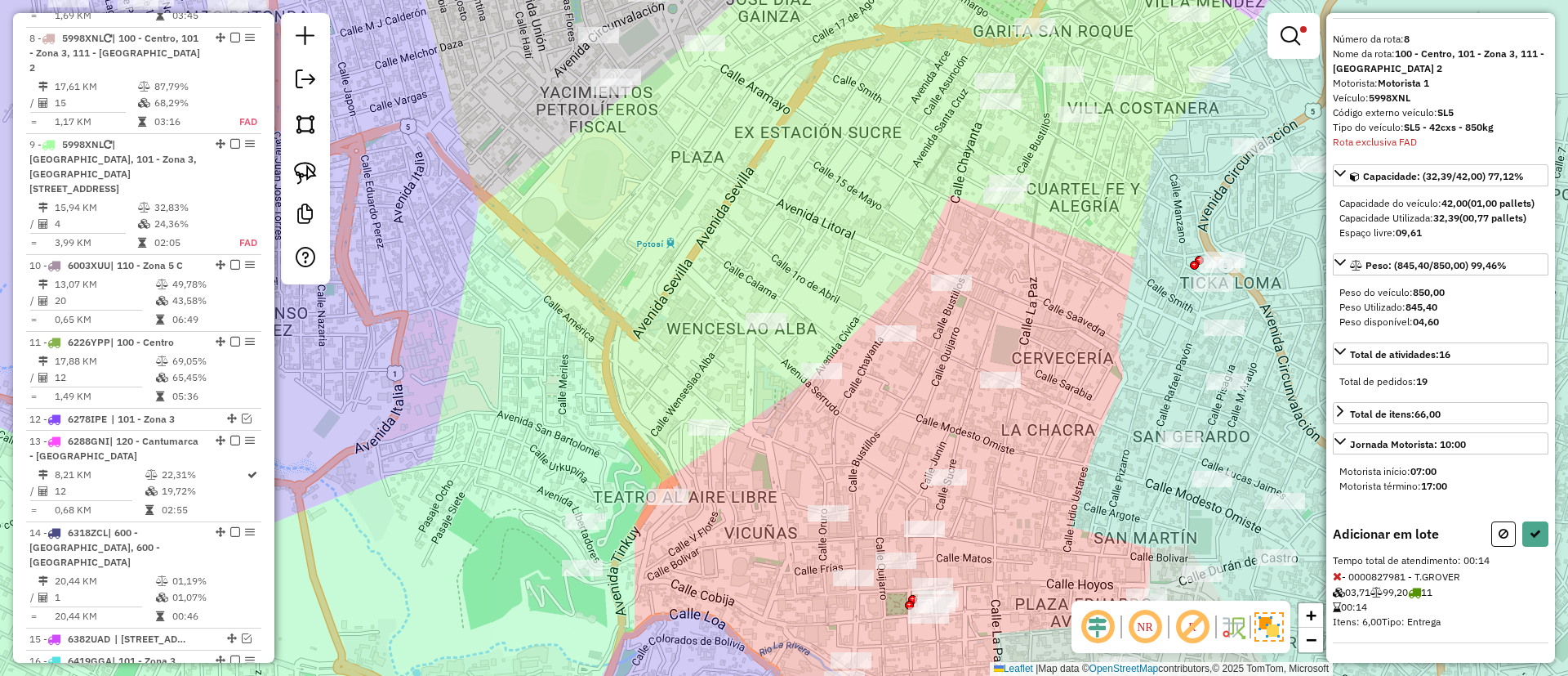
select select "**********"
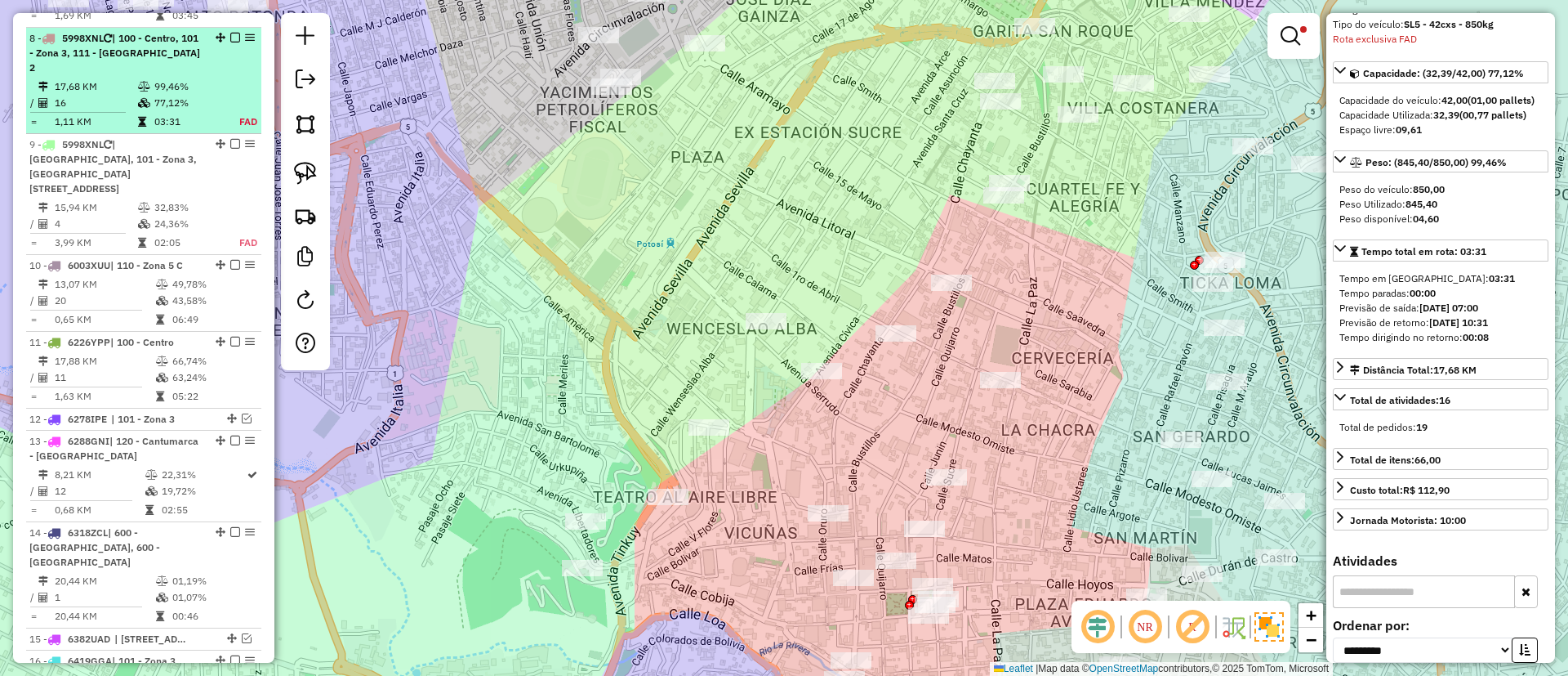
click at [230, 33] on em at bounding box center [235, 37] width 10 height 10
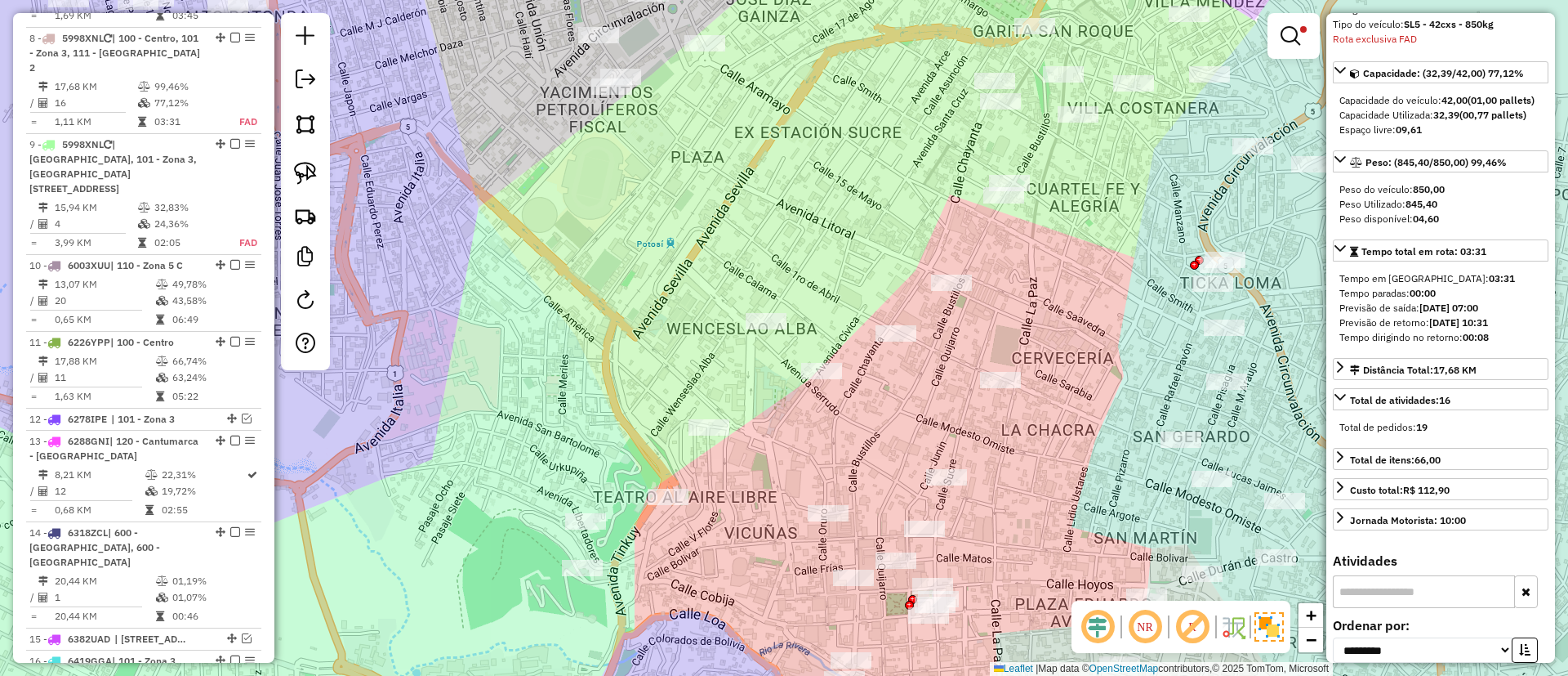
scroll to position [1230, 0]
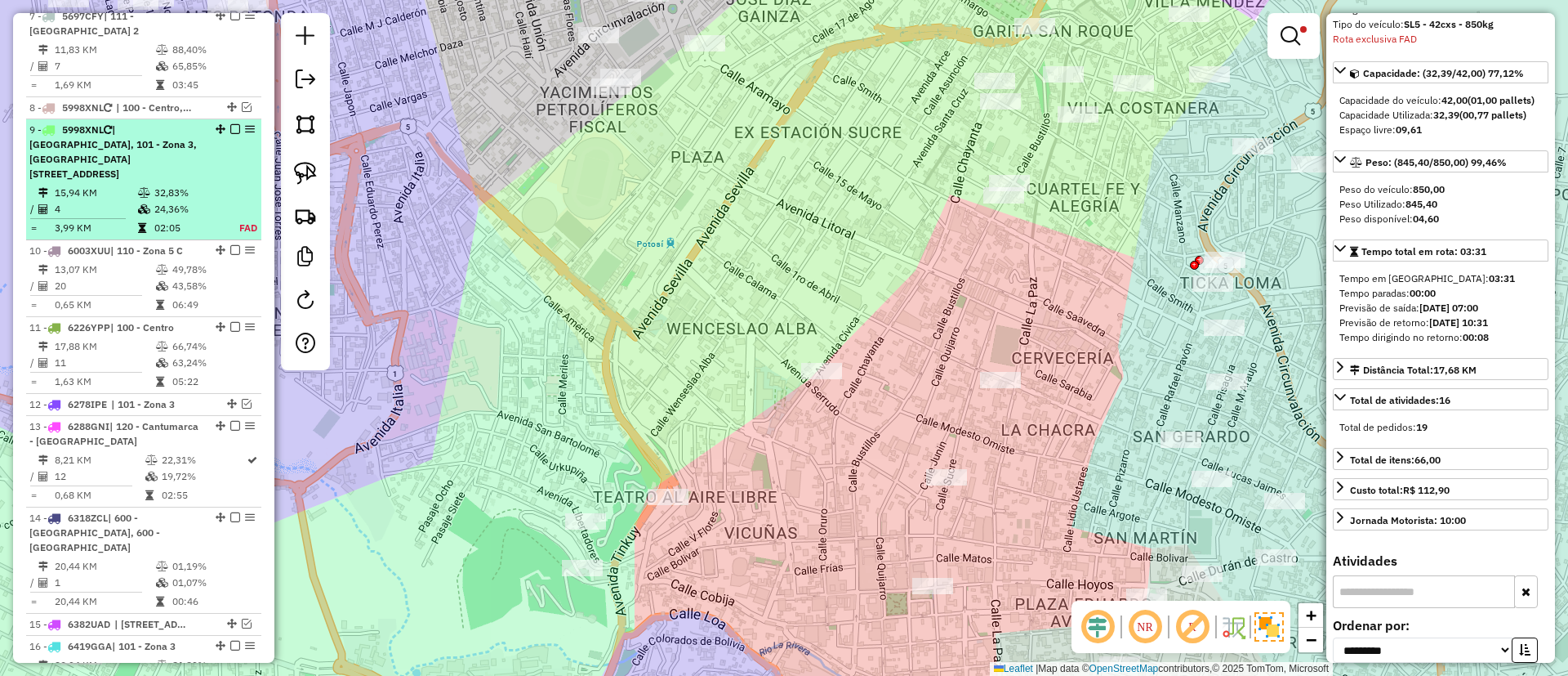
click at [211, 185] on td "32,83%" at bounding box center [187, 192] width 68 height 16
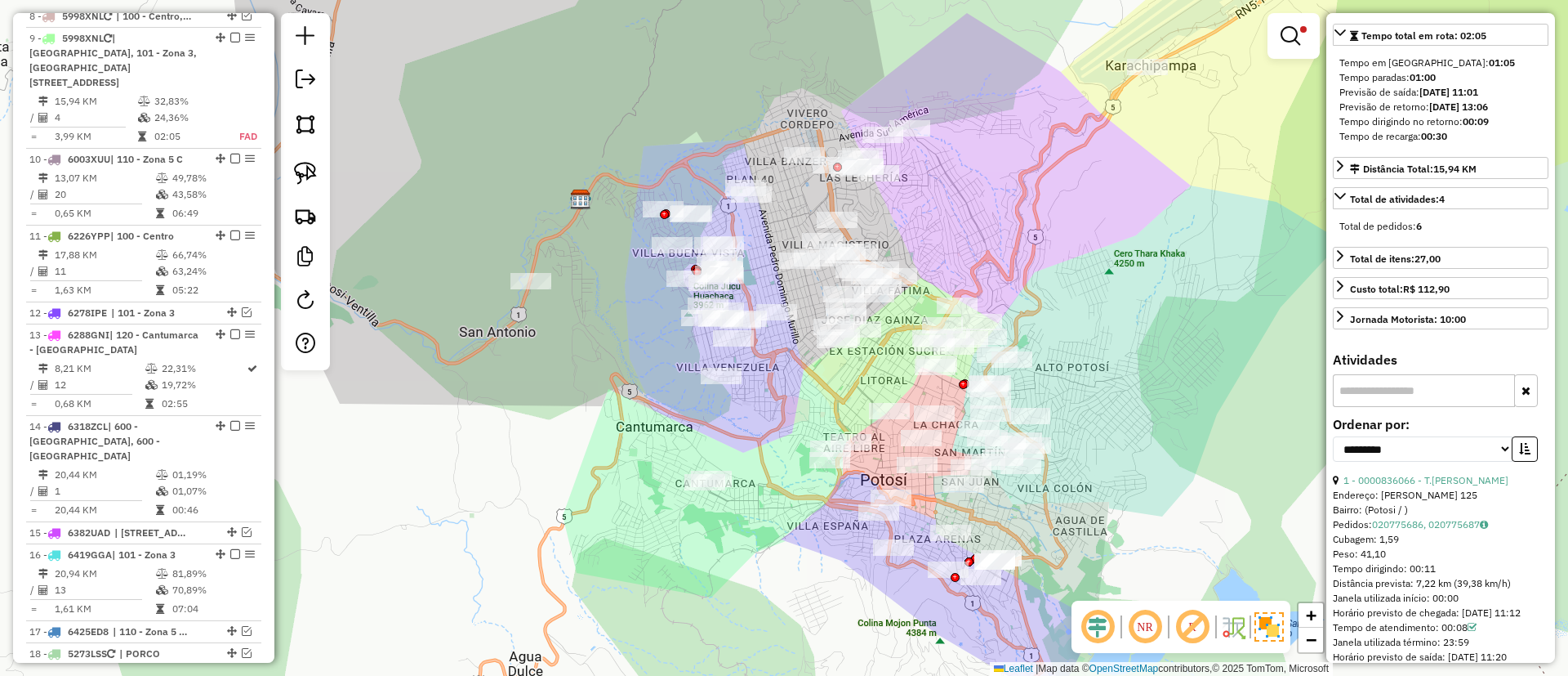
scroll to position [514, 0]
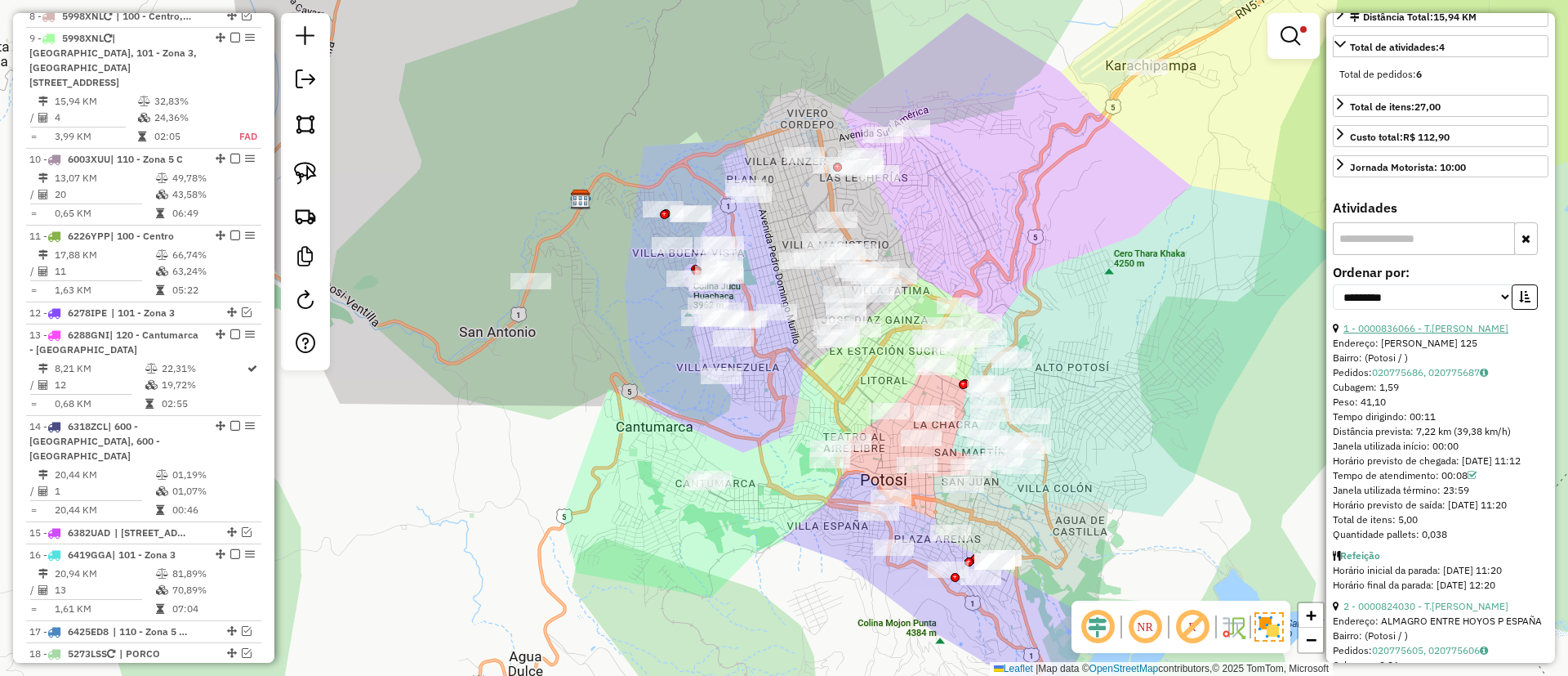
click at [1422, 335] on link "1 - 0000836066 - T.MONICA" at bounding box center [1426, 328] width 165 height 12
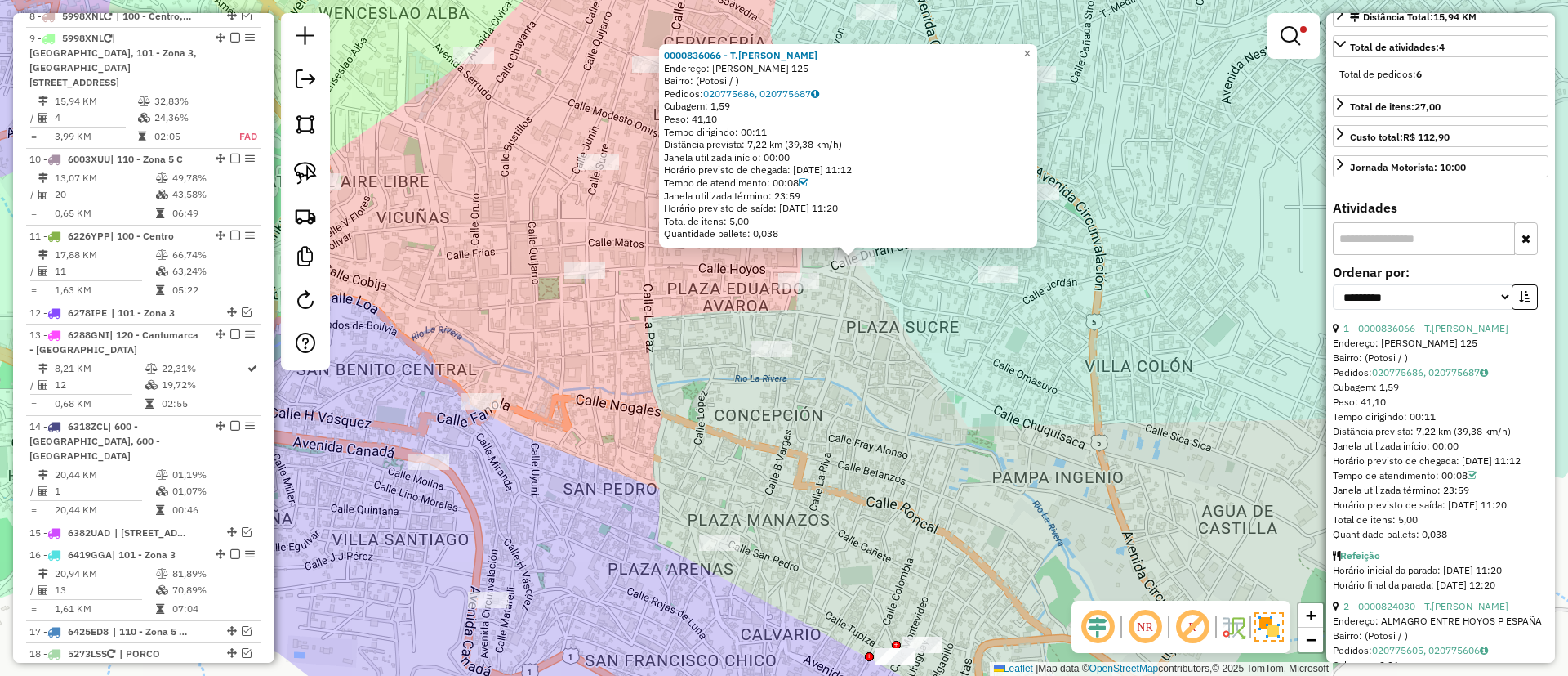
drag, startPoint x: 787, startPoint y: 415, endPoint x: 814, endPoint y: 281, distance: 136.7
click at [815, 282] on div "0000836066 - T.MONICA Endereço: DURAN DE CASTRO 125 Bairro: (Potosi / ) Pedidos…" at bounding box center [784, 338] width 1568 height 676
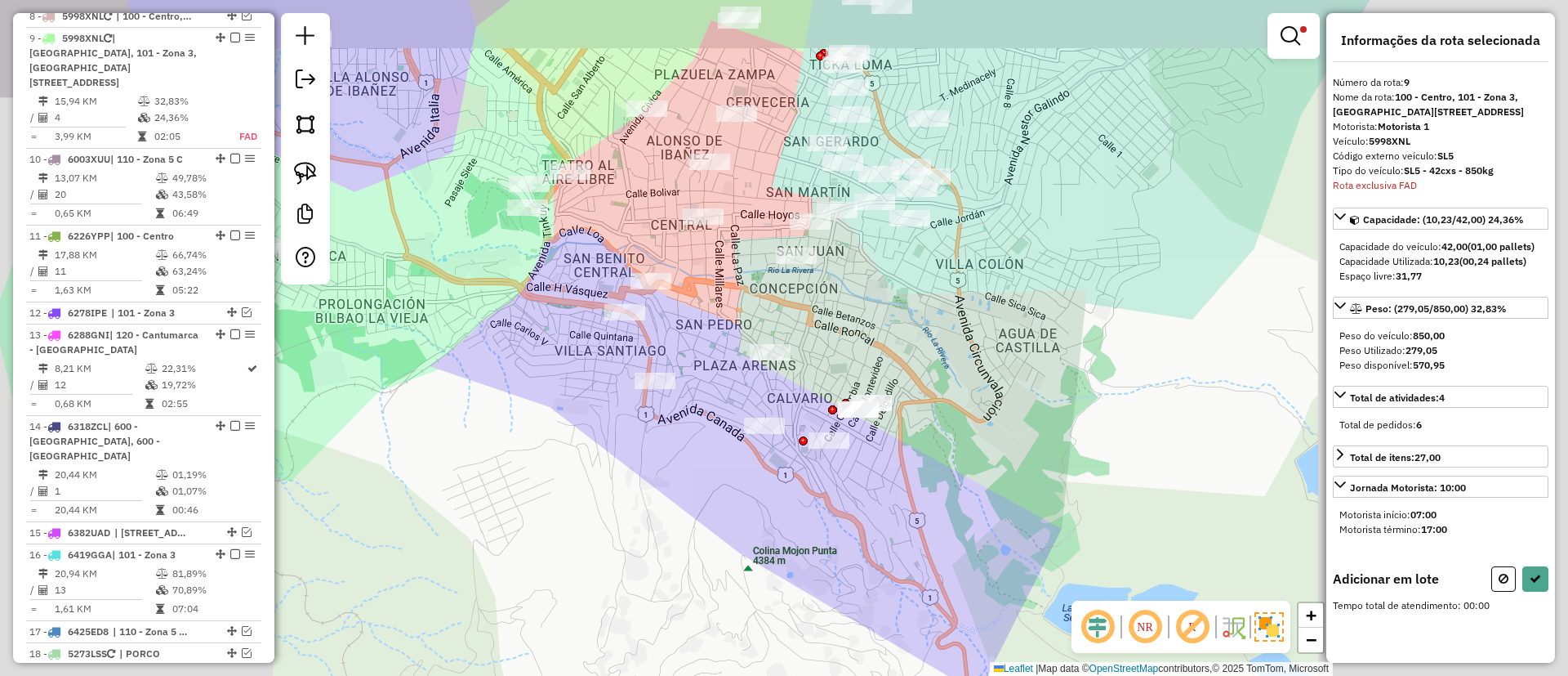
scroll to position [0, 0]
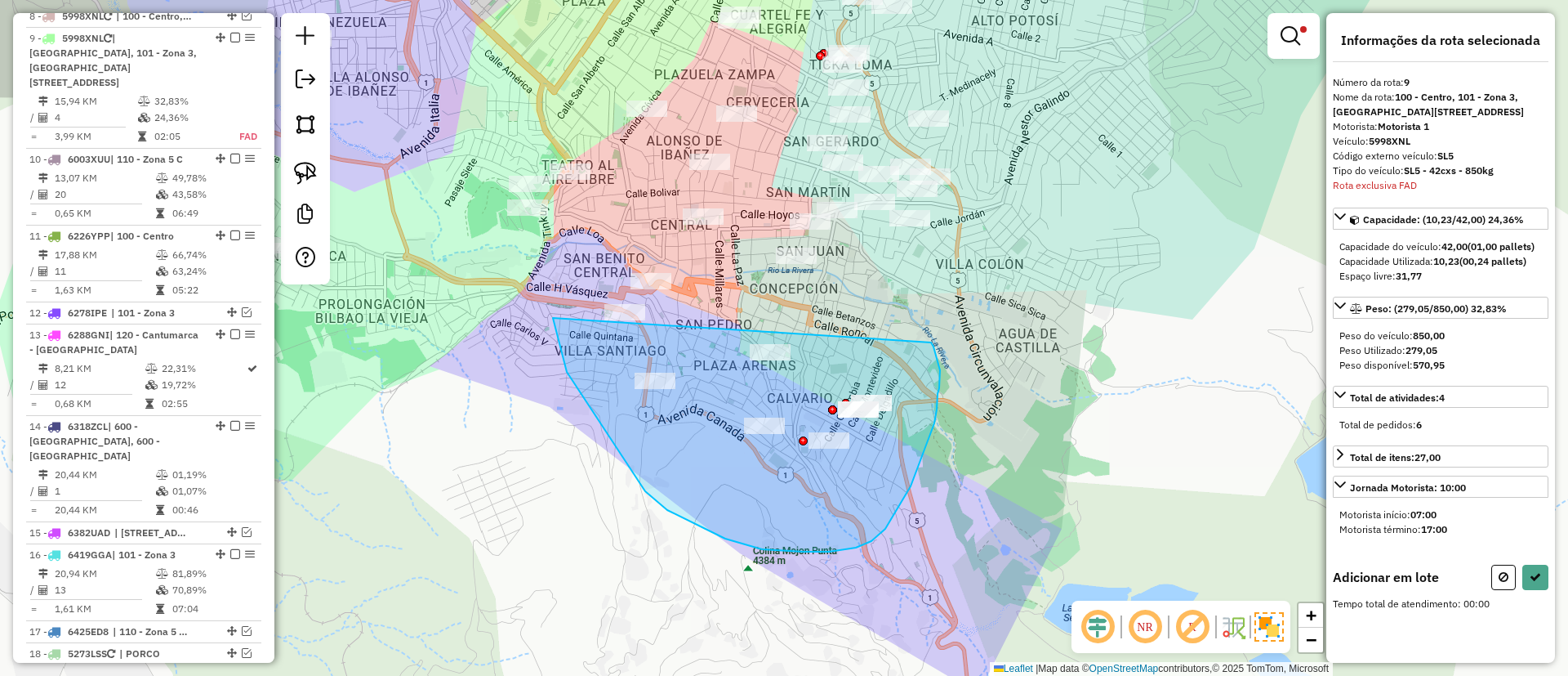
drag, startPoint x: 567, startPoint y: 372, endPoint x: 931, endPoint y: 336, distance: 365.8
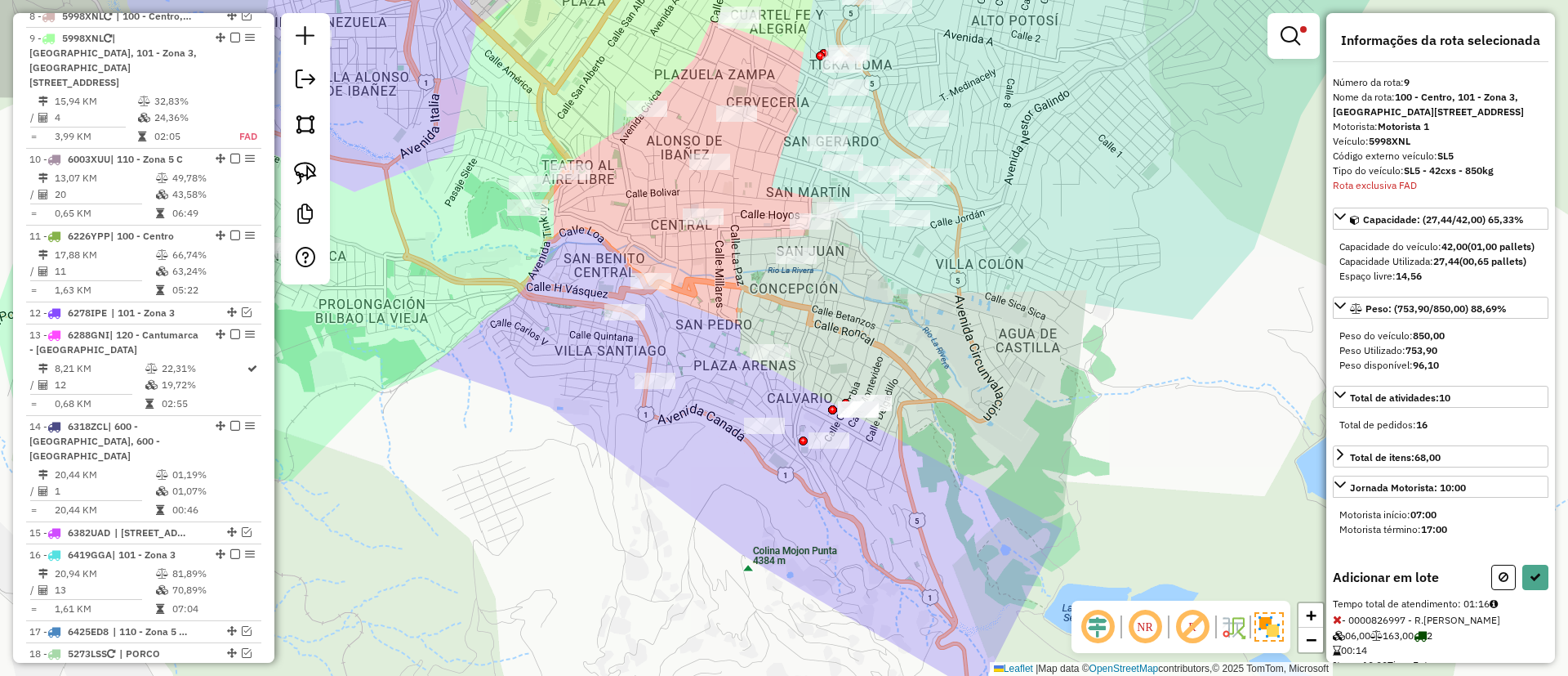
select select "**********"
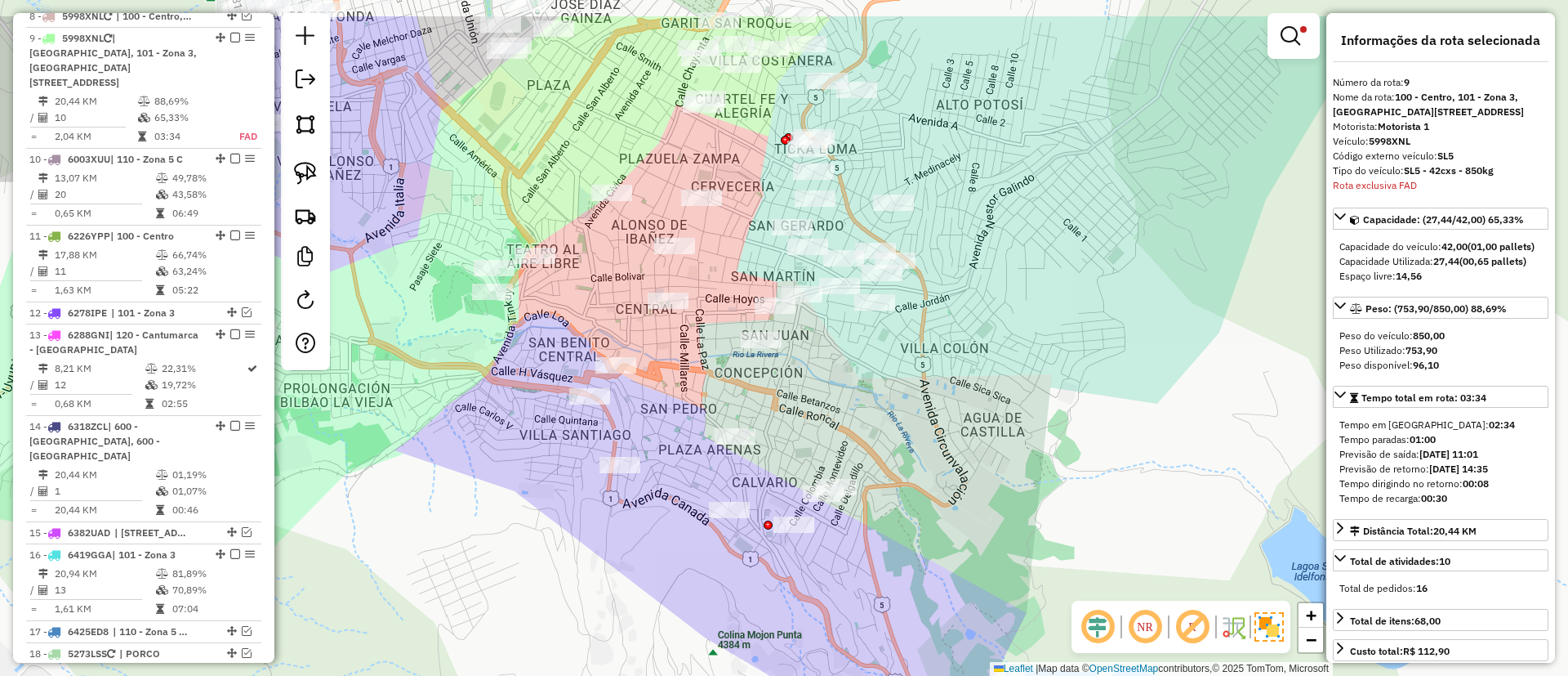
drag, startPoint x: 871, startPoint y: 271, endPoint x: 834, endPoint y: 360, distance: 96.4
click at [834, 360] on div "Limpar filtros Janela de atendimento Grade de atendimento Capacidade Transporta…" at bounding box center [784, 338] width 1568 height 676
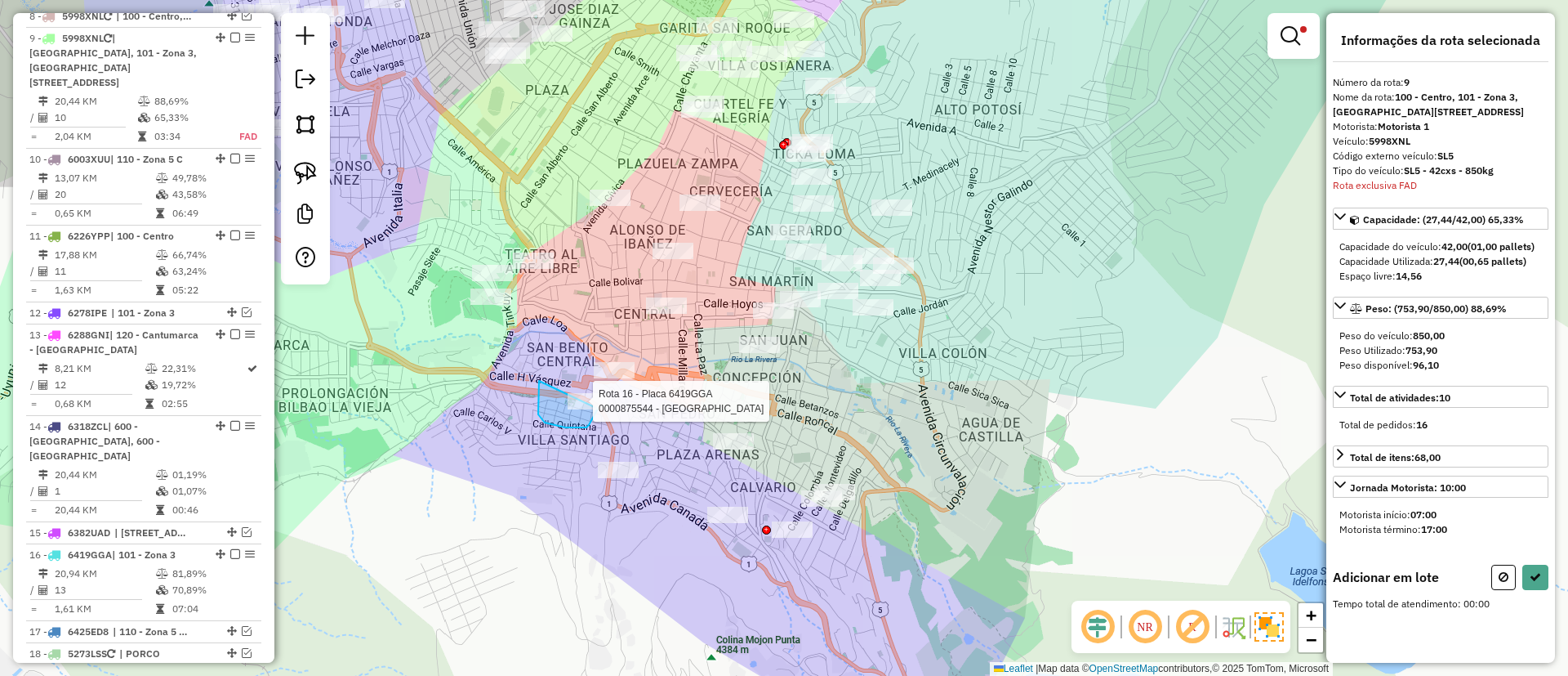
click at [604, 403] on div "Rota 16 - Placa 6419GGA 0000875544 - LOURDES Limpar filtros Janela de atendimen…" at bounding box center [784, 338] width 1568 height 676
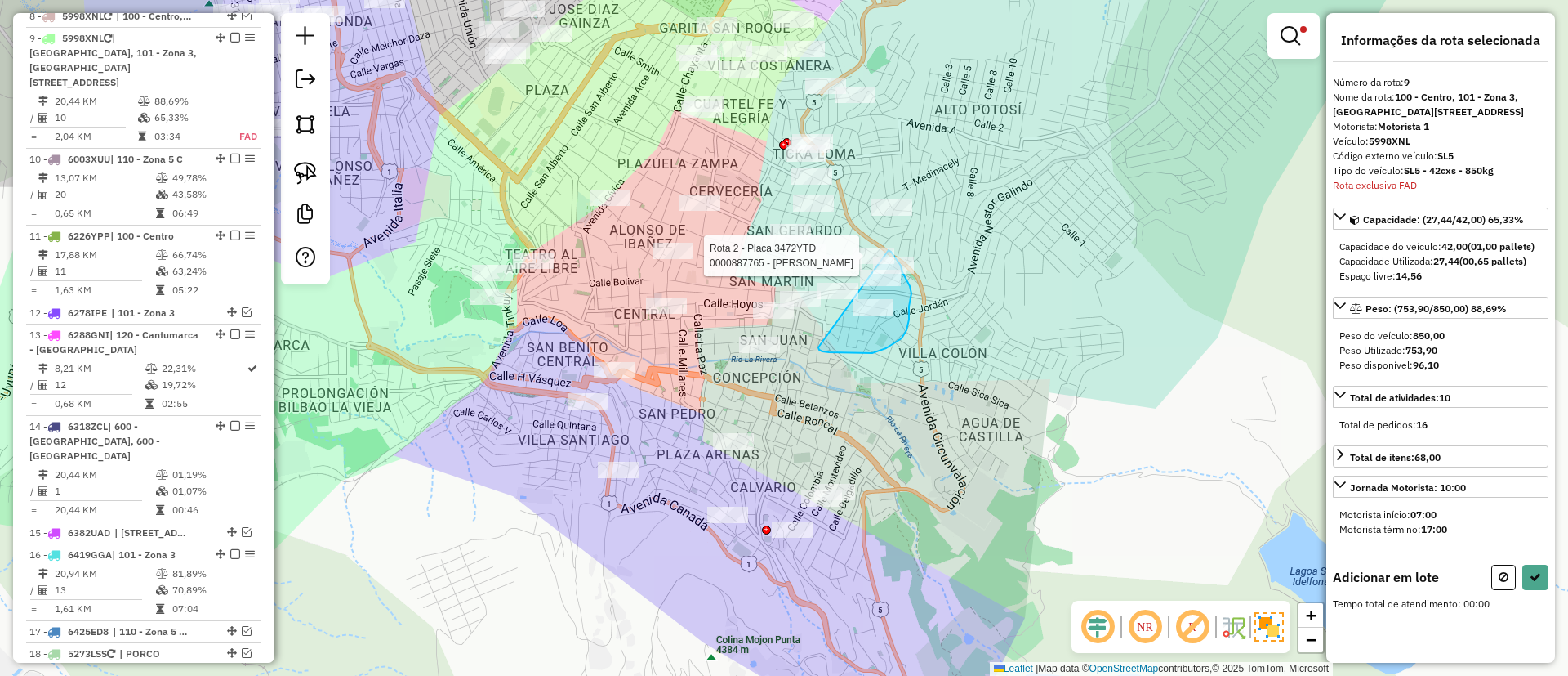
click at [889, 251] on div "Rota 2 - Placa 3472YTD 0000079624 - T. SONIA Rota 2 - Placa 3472YTD 0000887765 …" at bounding box center [784, 338] width 1568 height 676
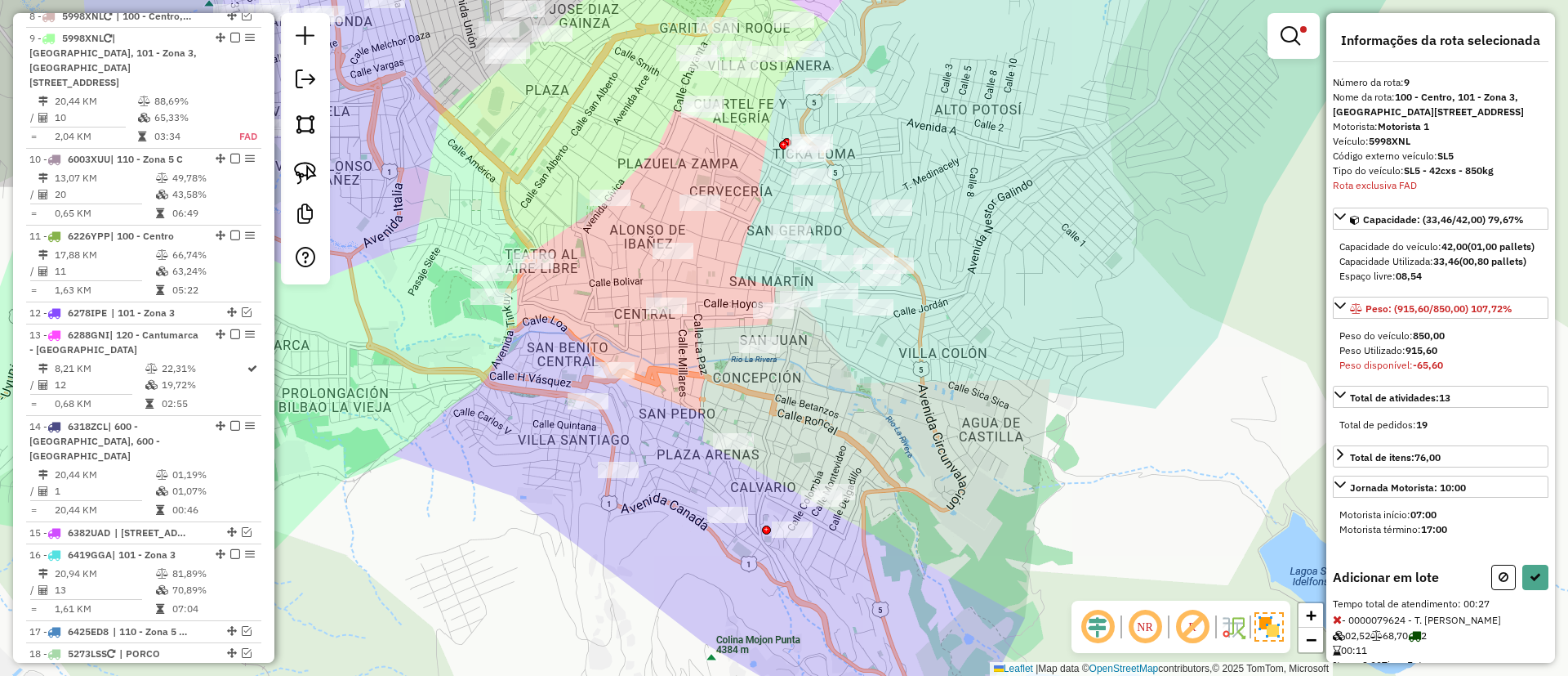
scroll to position [122, 0]
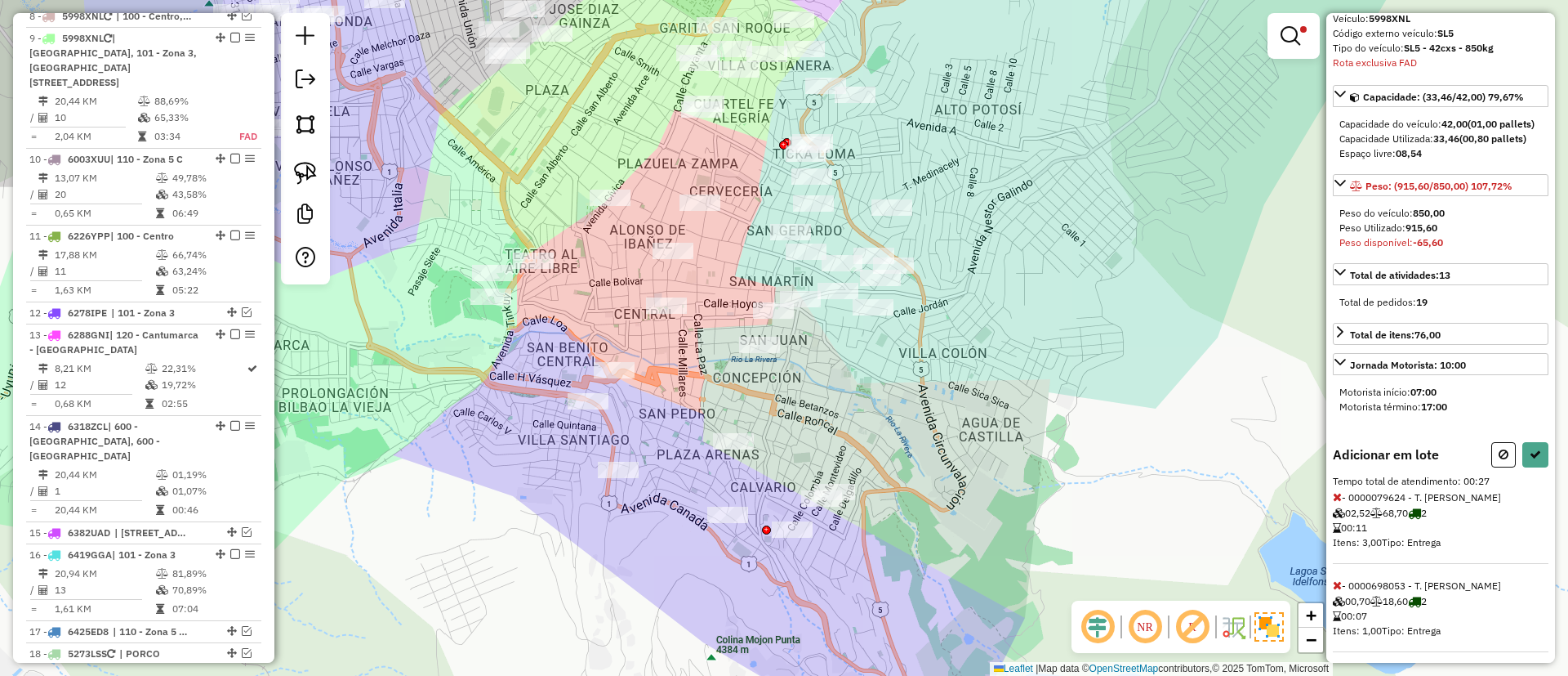
click at [1335, 503] on icon at bounding box center [1337, 497] width 9 height 11
select select "**********"
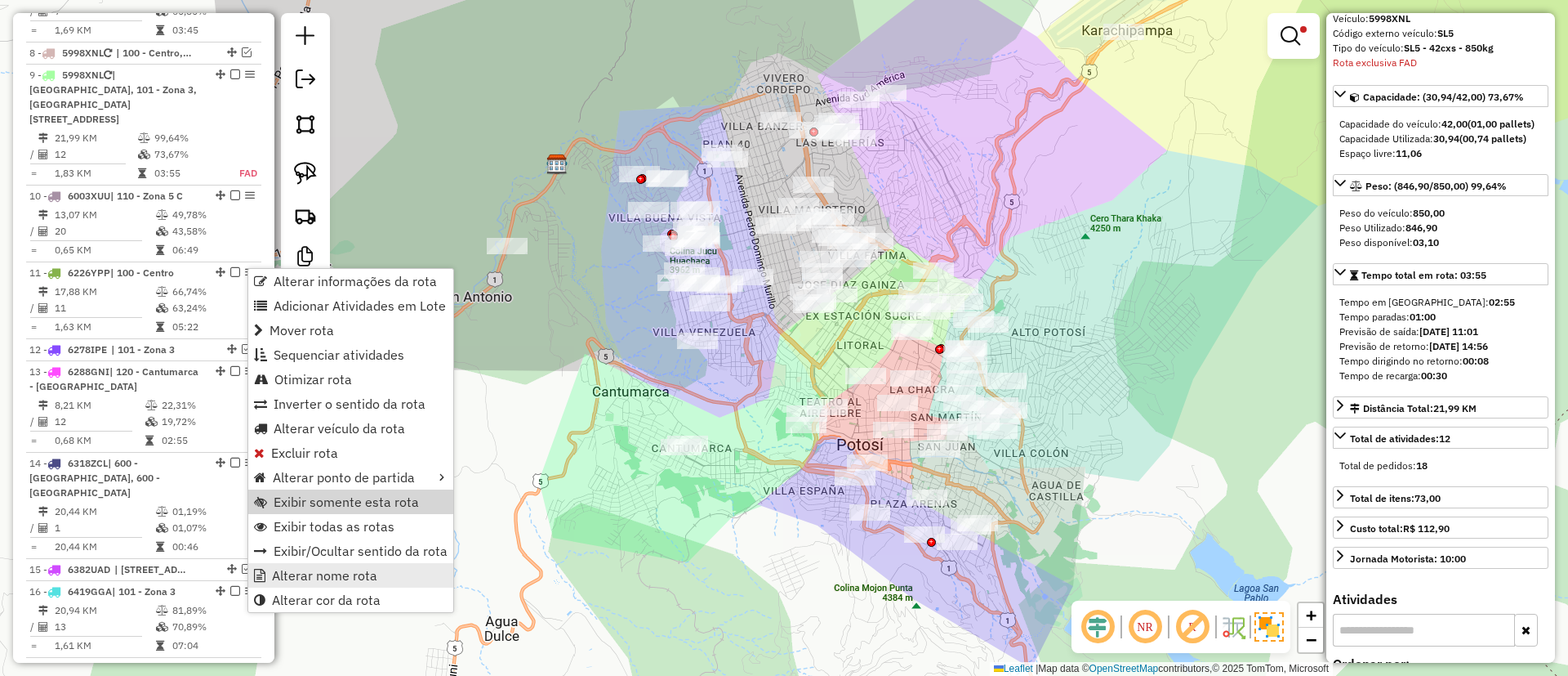
scroll to position [1321, 0]
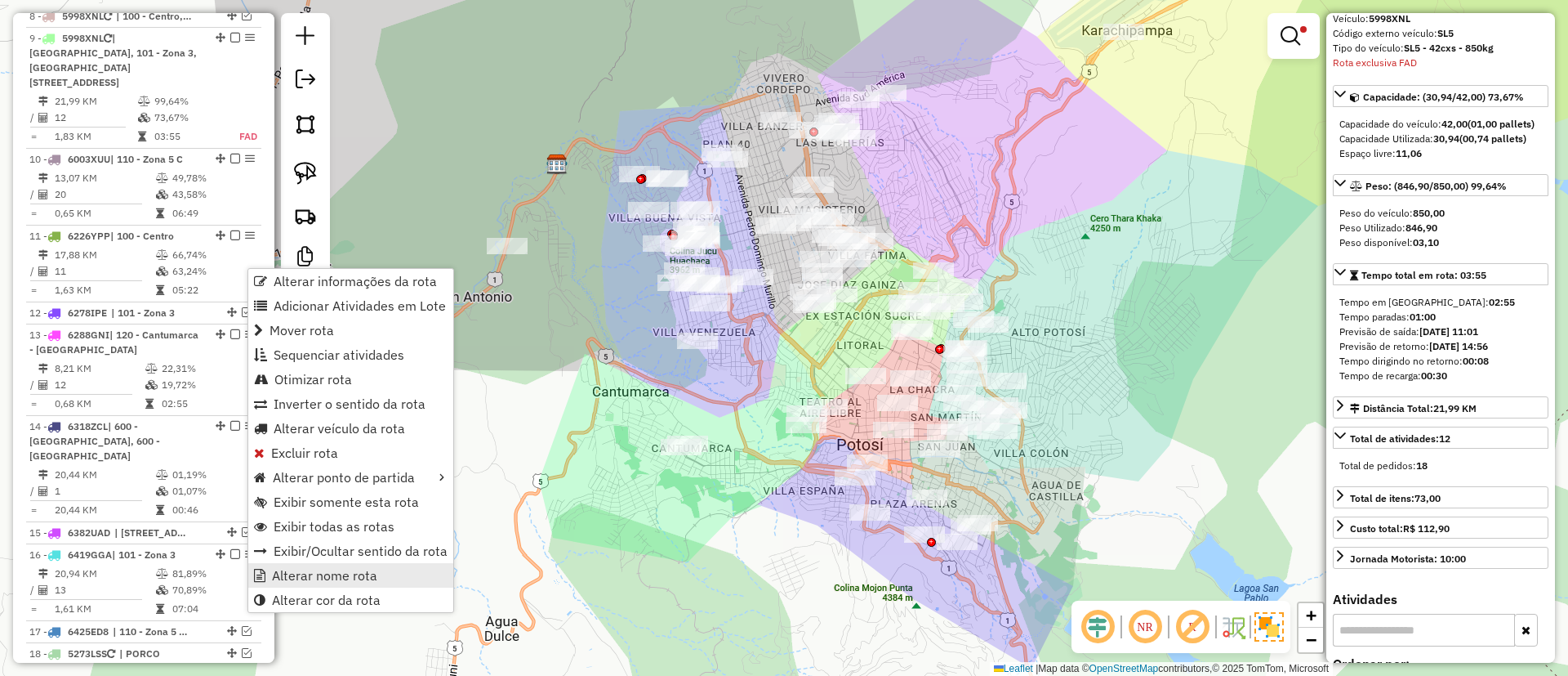
click at [341, 573] on span "Alterar nome rota" at bounding box center [325, 576] width 105 height 13
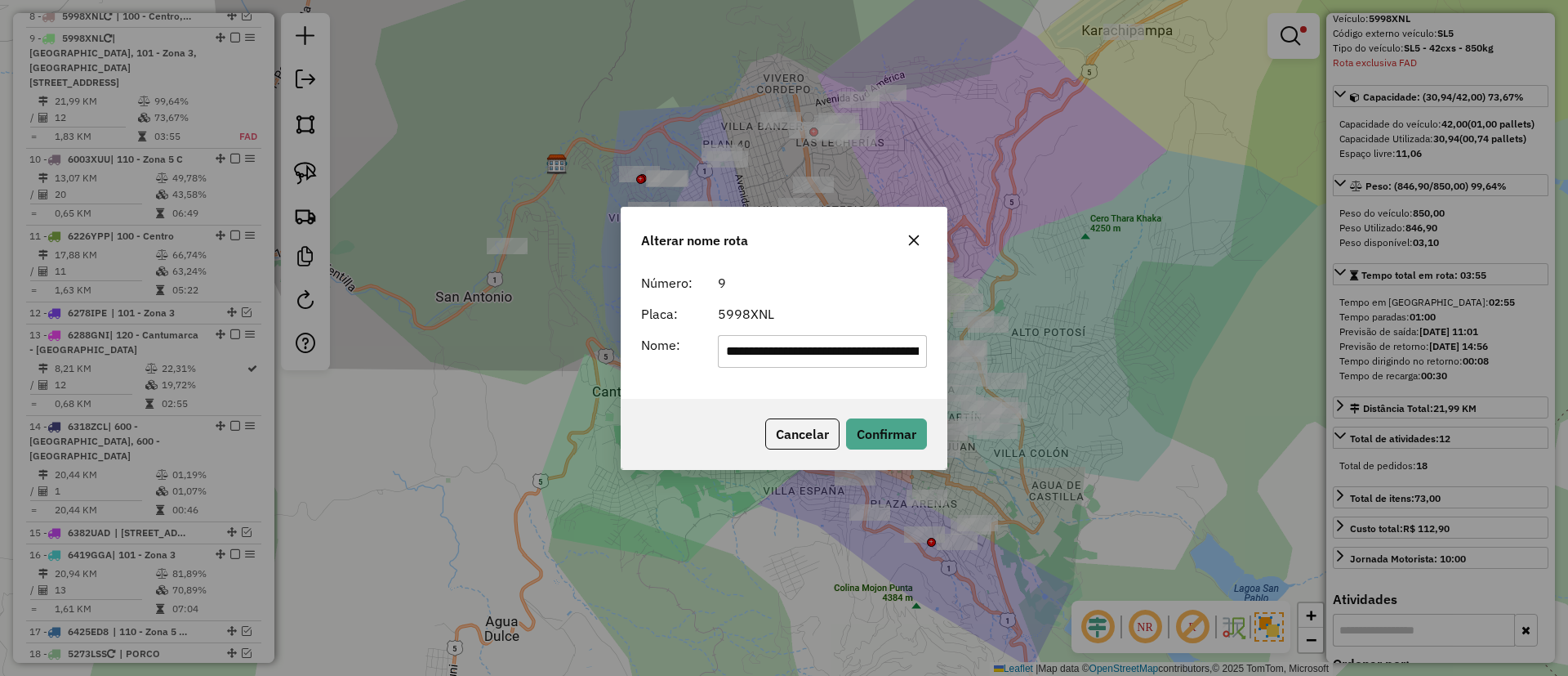
scroll to position [0, 84]
click at [772, 346] on input "**********" at bounding box center [823, 351] width 210 height 33
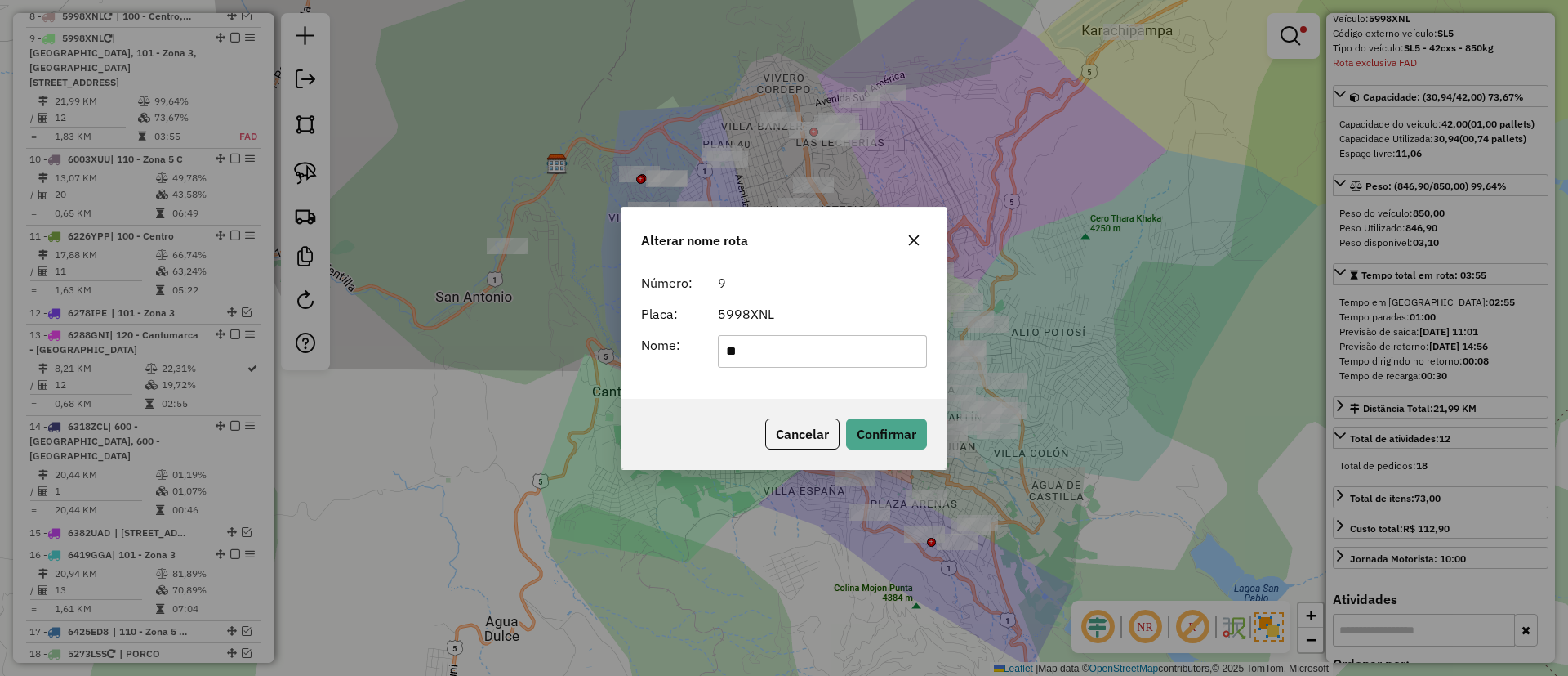
type input "*******"
click at [894, 429] on button "Confirmar" at bounding box center [886, 434] width 81 height 31
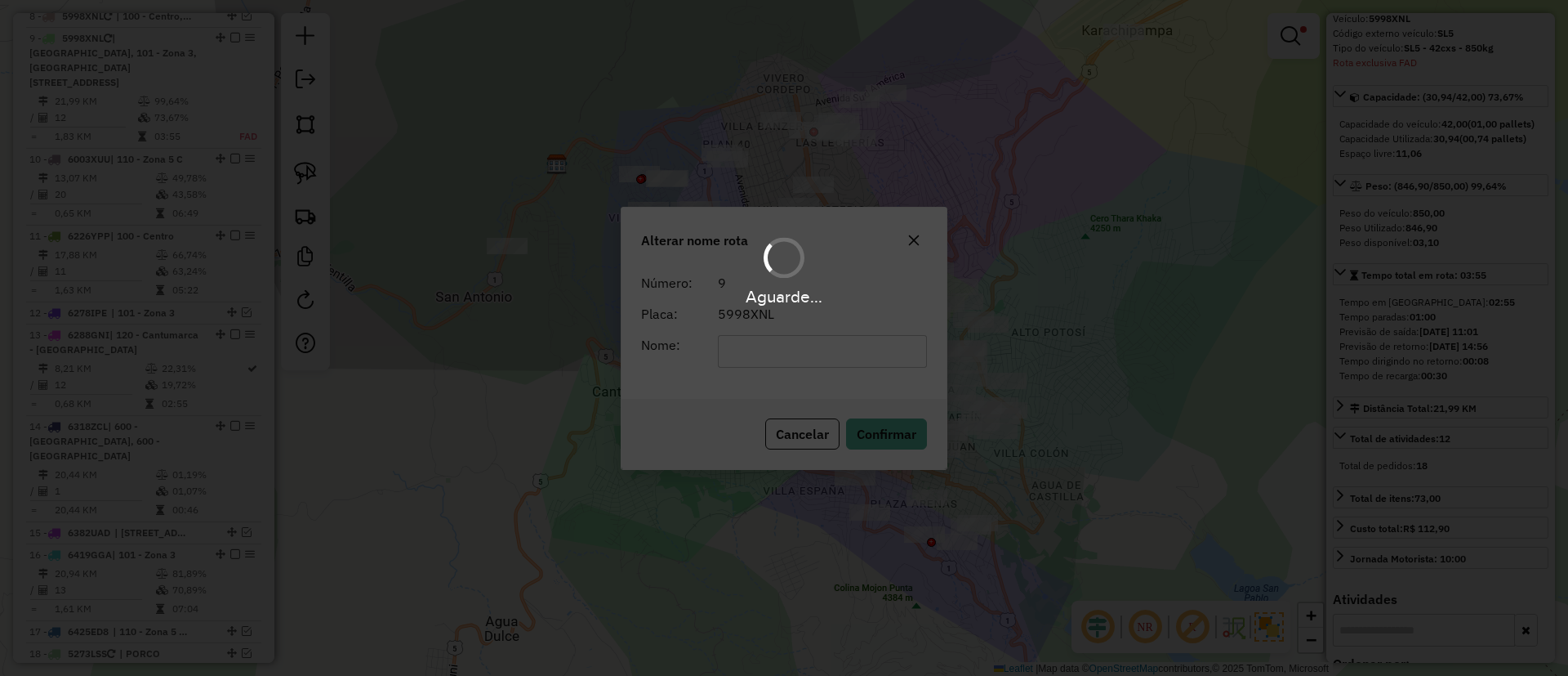
scroll to position [108, 0]
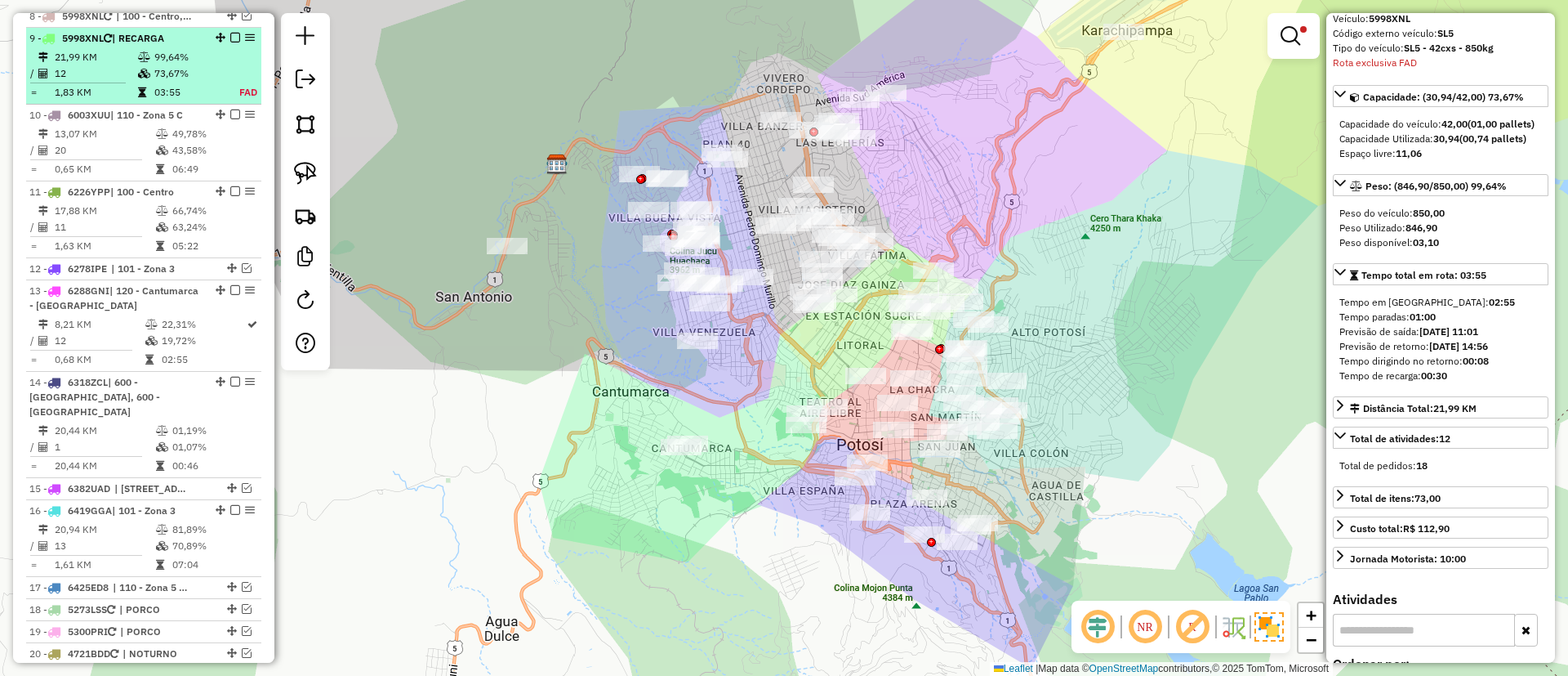
click at [232, 33] on em at bounding box center [235, 37] width 10 height 10
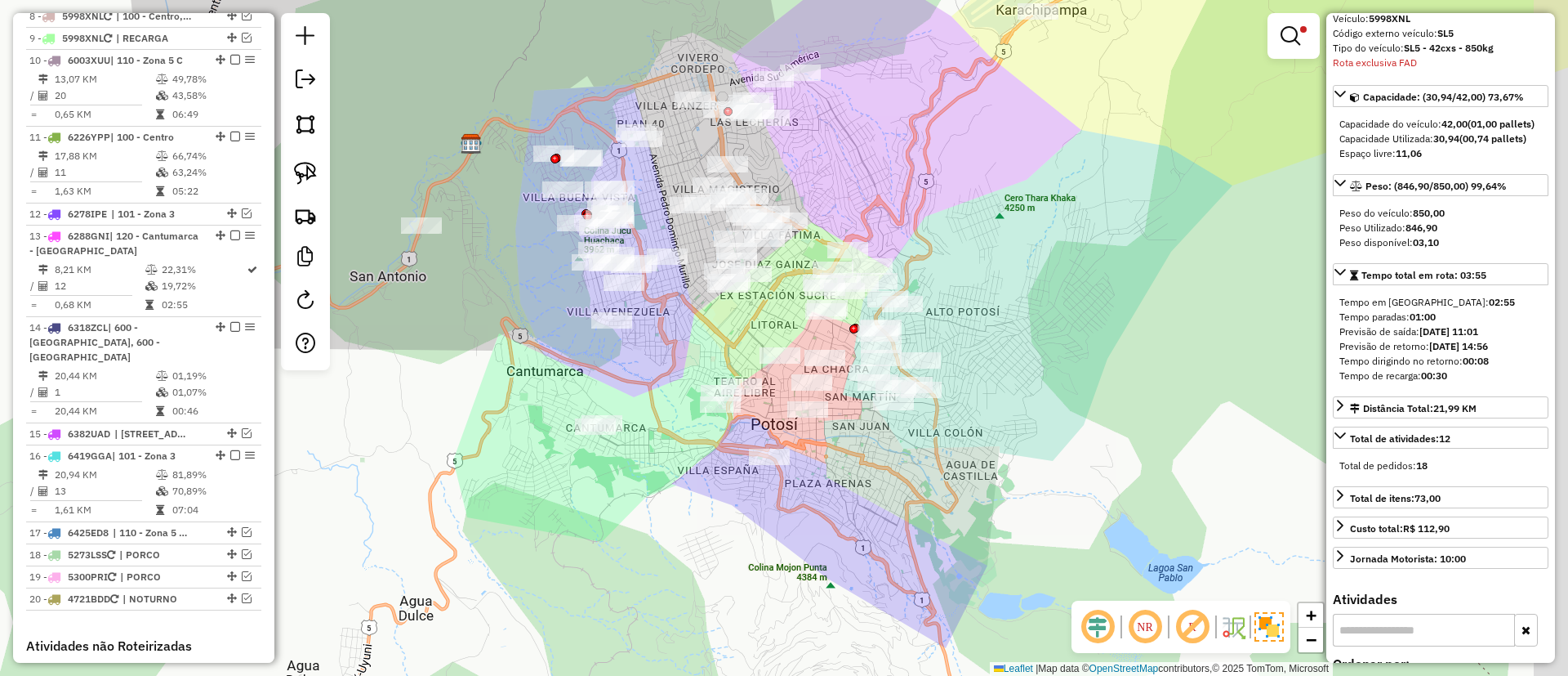
drag, startPoint x: 910, startPoint y: 509, endPoint x: 884, endPoint y: 499, distance: 27.9
click at [888, 502] on div "Limpar filtros Janela de atendimento Grade de atendimento Capacidade Transporta…" at bounding box center [784, 338] width 1568 height 676
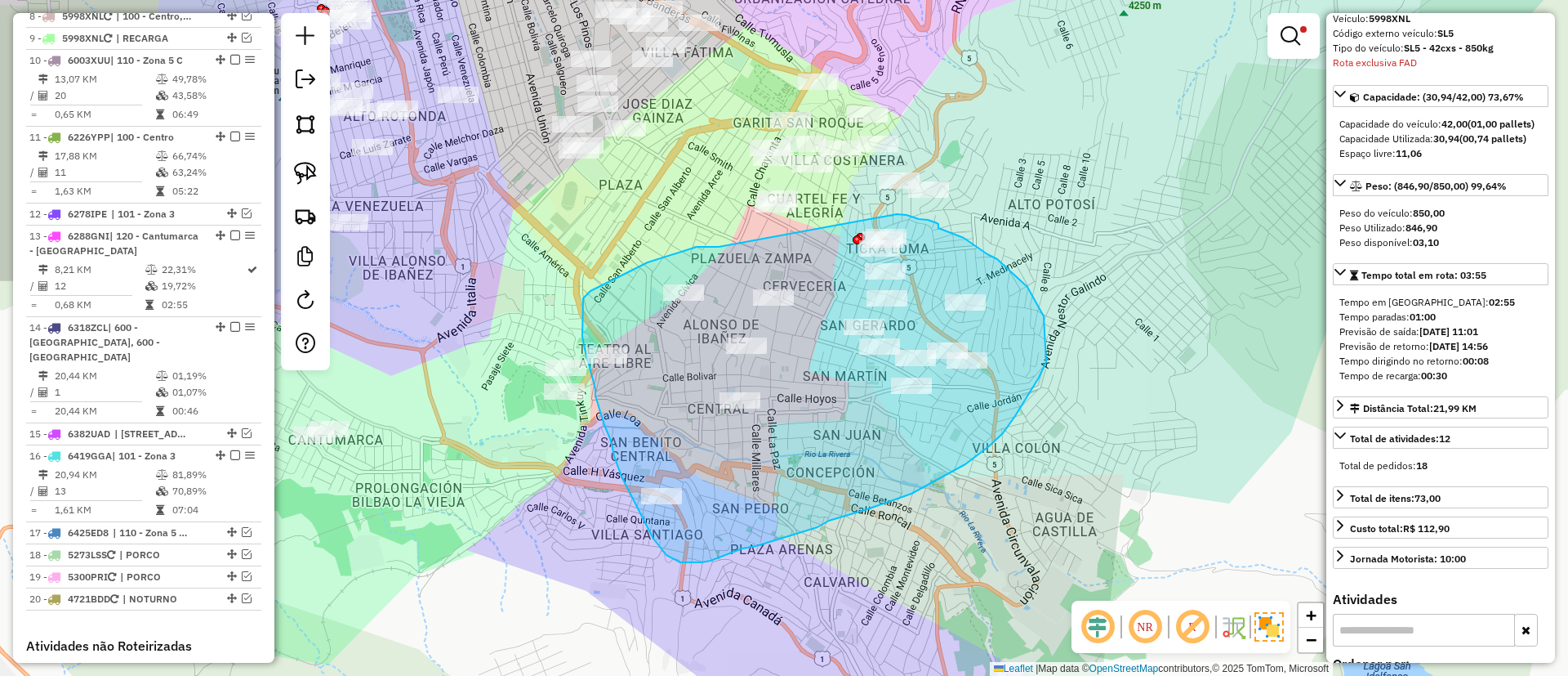
drag, startPoint x: 718, startPoint y: 247, endPoint x: 896, endPoint y: 214, distance: 181.0
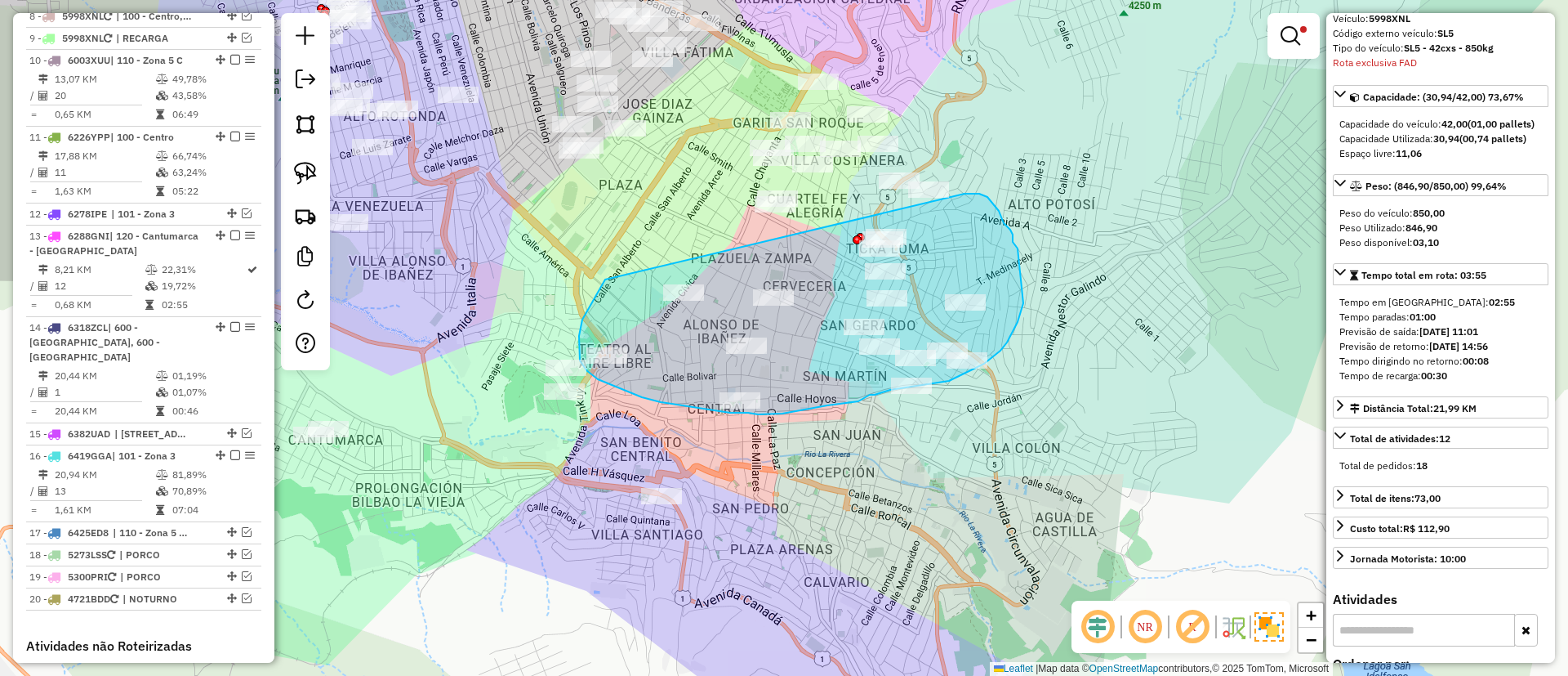
drag, startPoint x: 604, startPoint y: 280, endPoint x: 964, endPoint y: 194, distance: 370.1
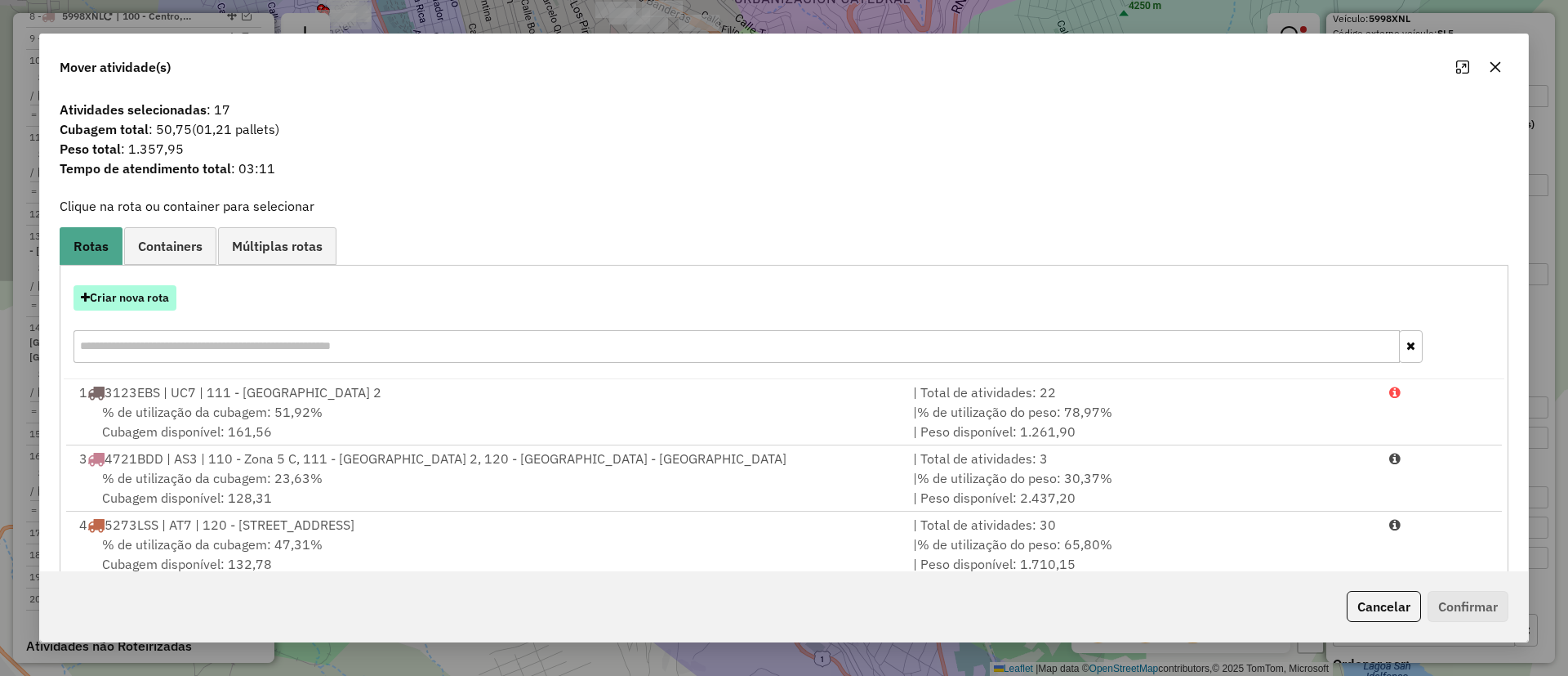
click at [136, 299] on button "Criar nova rota" at bounding box center [125, 297] width 103 height 25
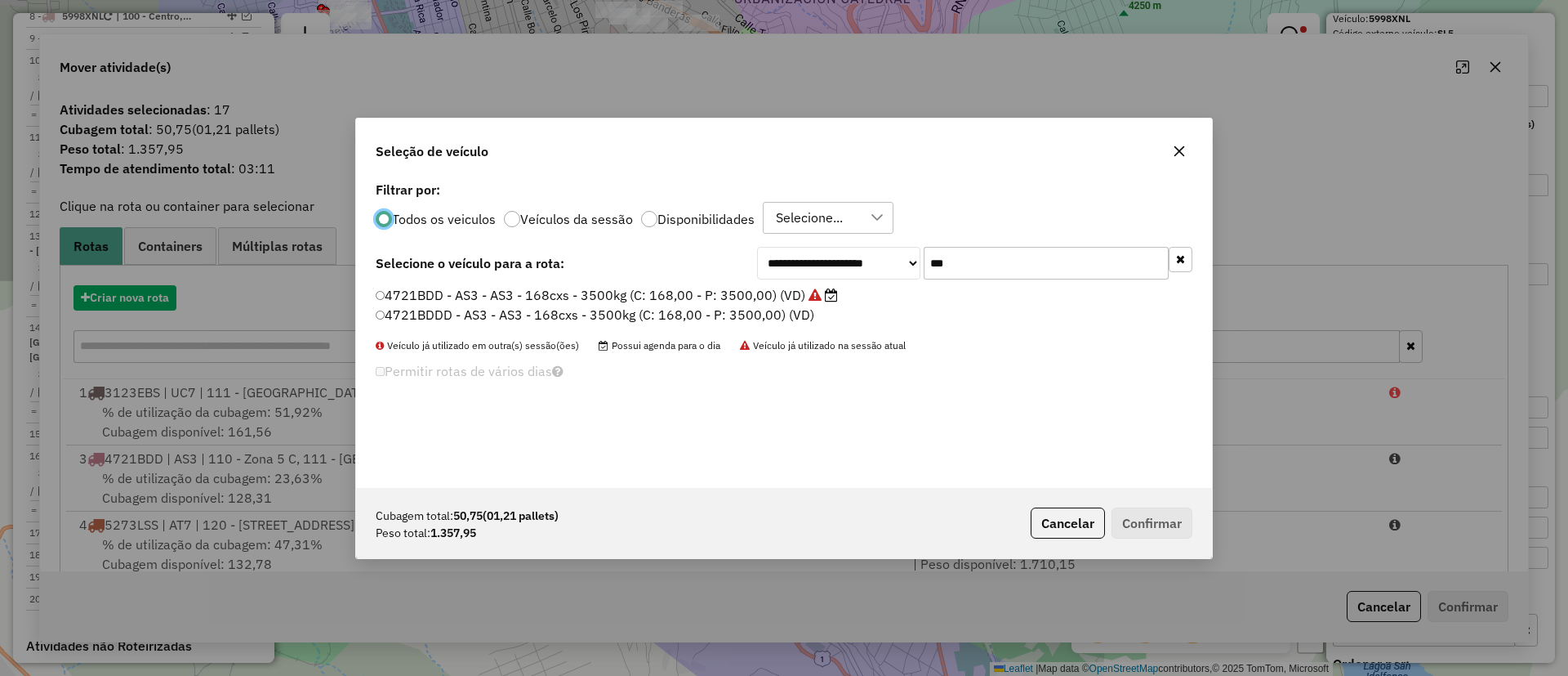
scroll to position [9, 5]
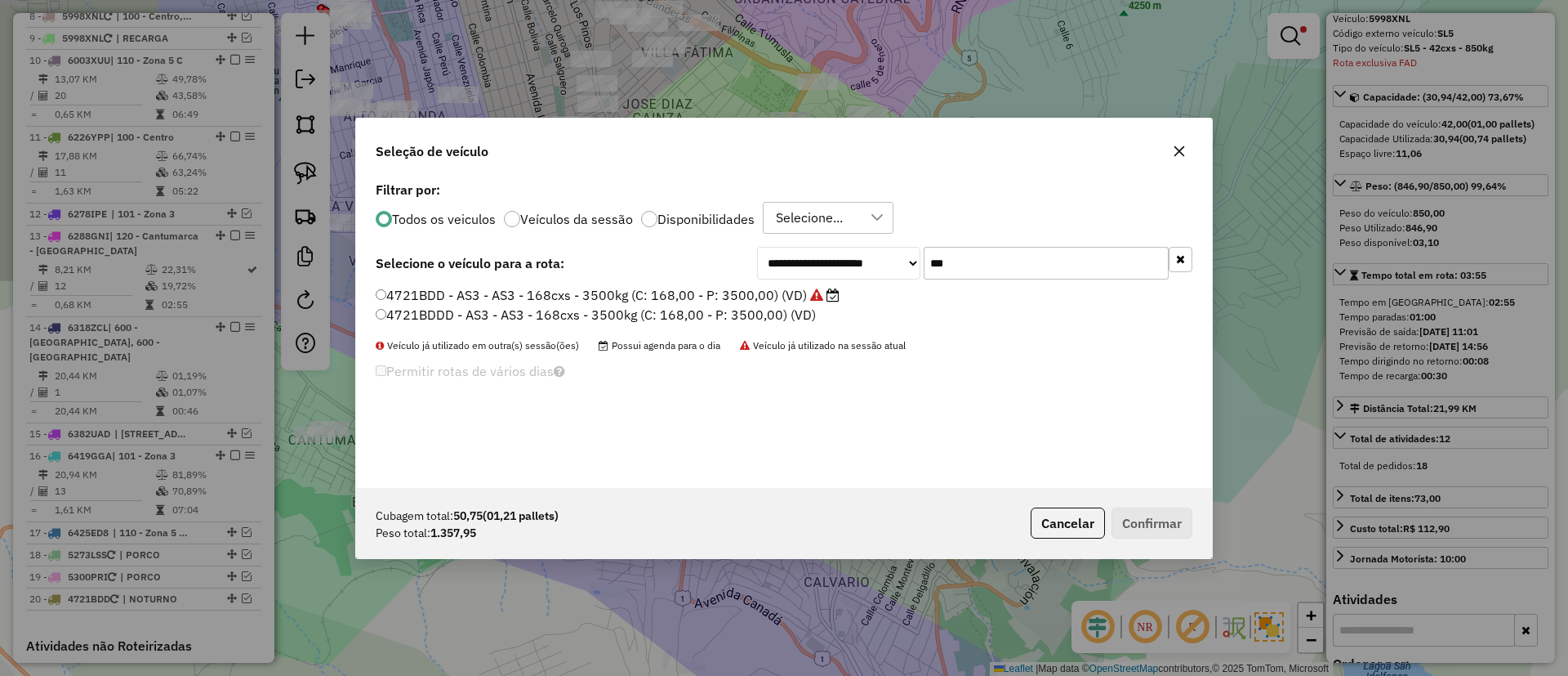
click at [851, 272] on div "**********" at bounding box center [975, 263] width 436 height 33
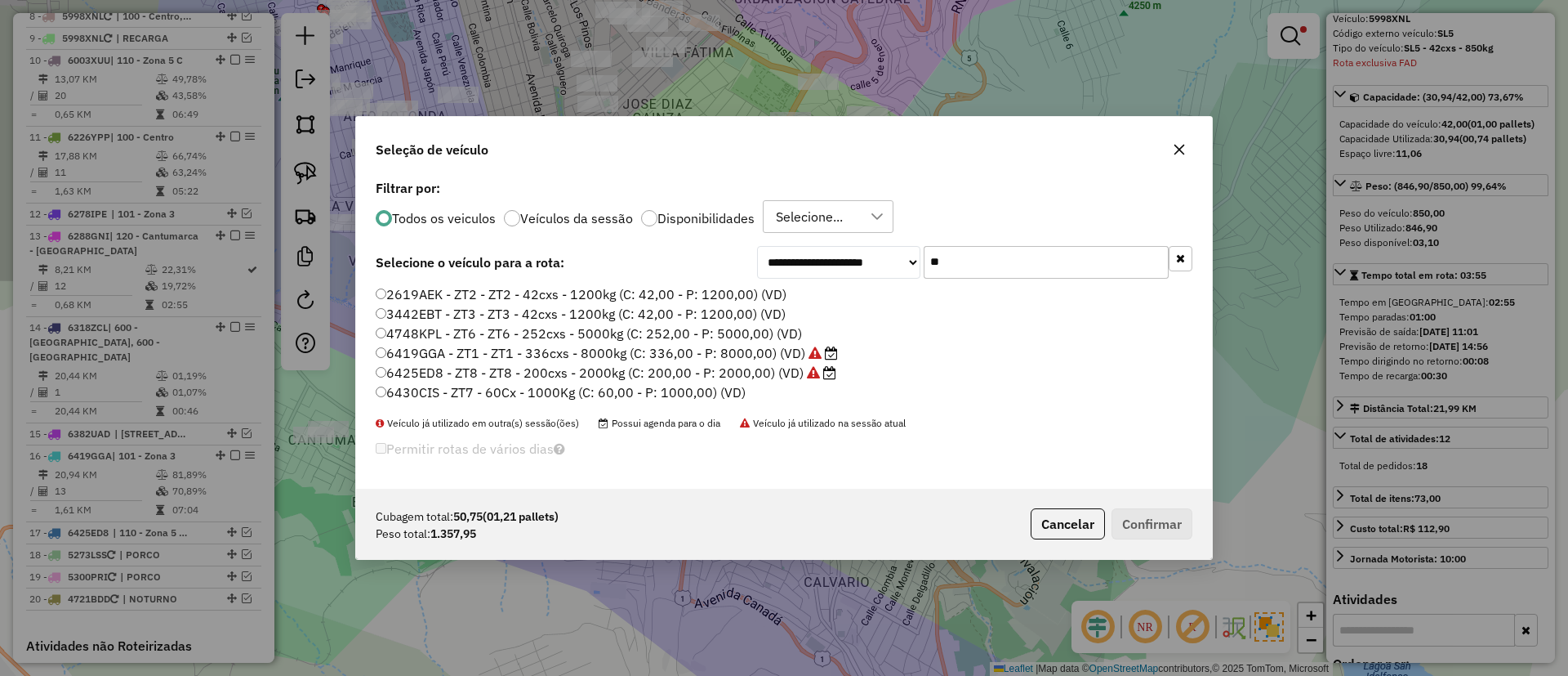
type input "*"
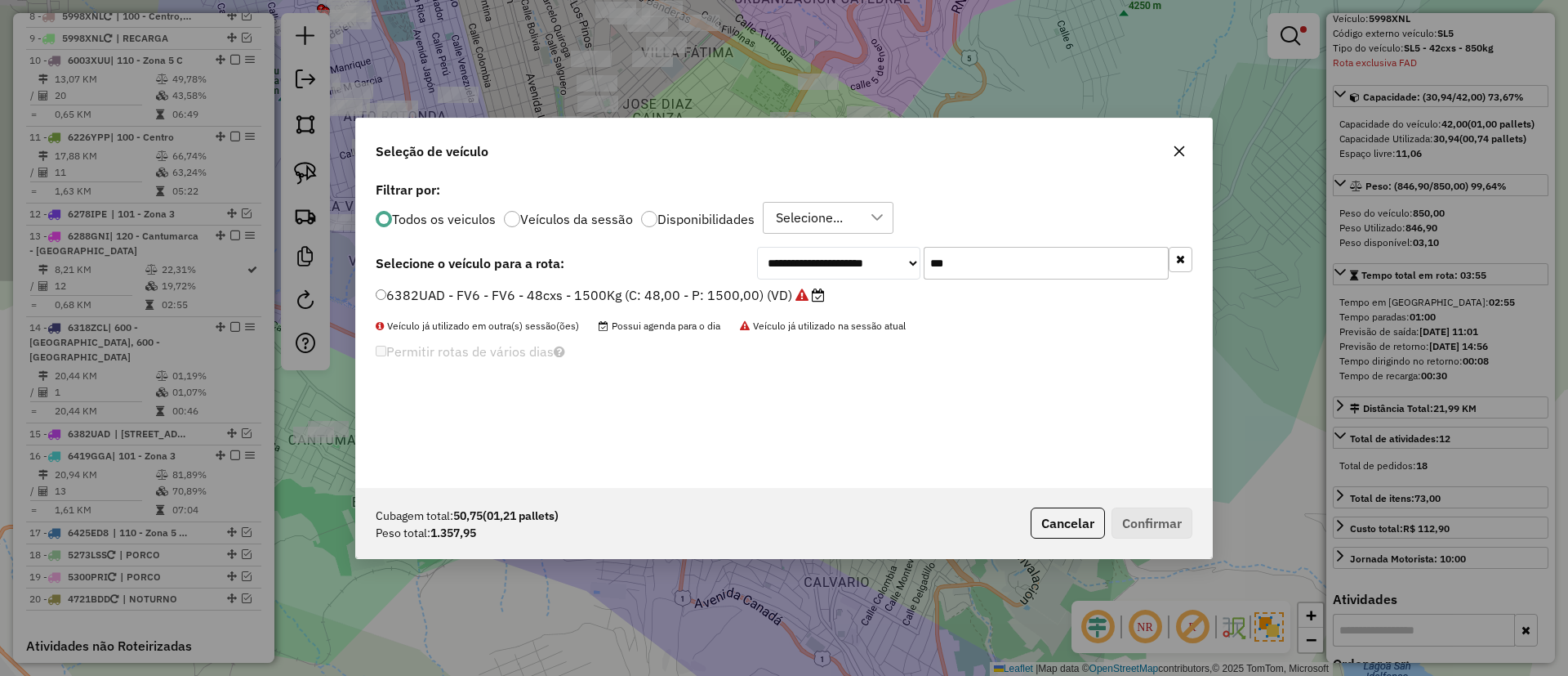
type input "***"
click at [701, 294] on label "6382UAD - FV6 - FV6 - 48cxs - 1500Kg (C: 48,00 - P: 1500,00) (VD)" at bounding box center [600, 294] width 449 height 20
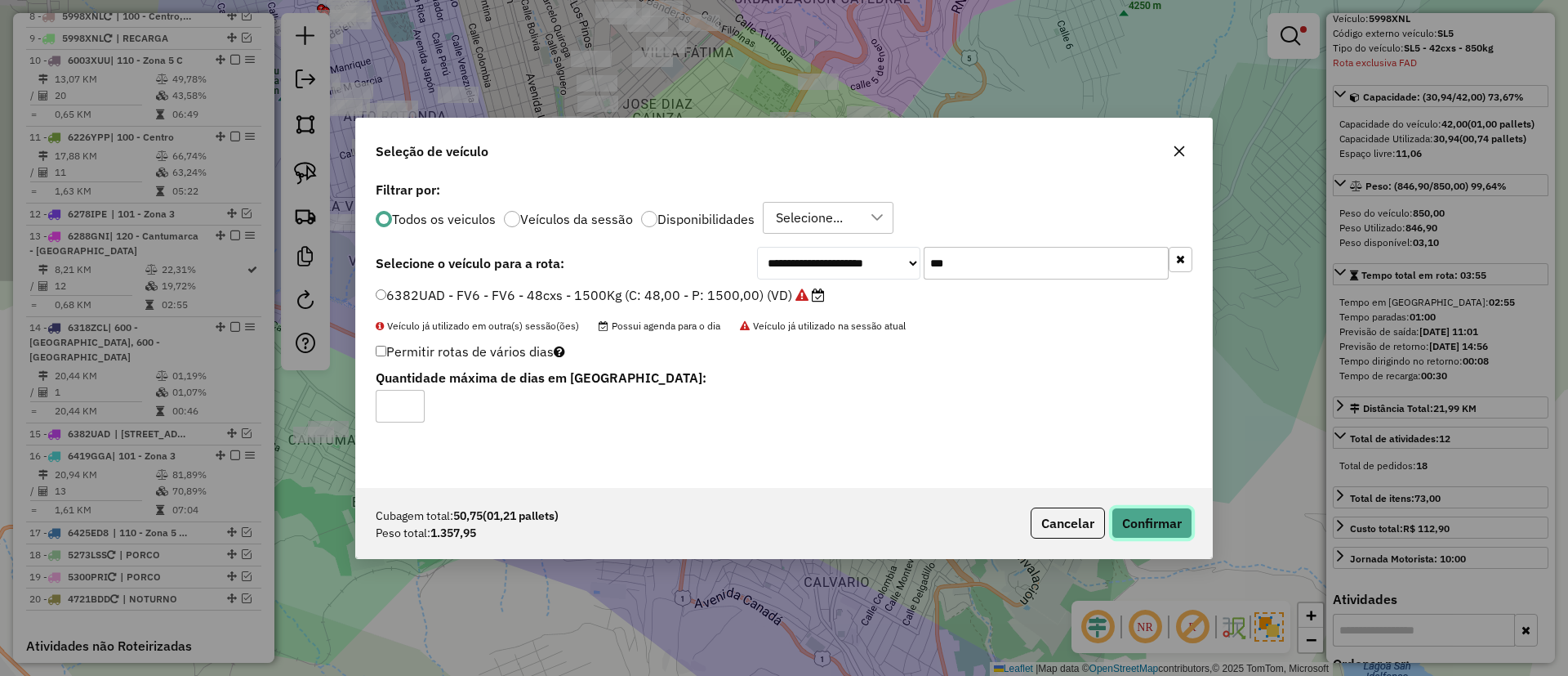
click at [1142, 516] on button "Confirmar" at bounding box center [1151, 523] width 81 height 31
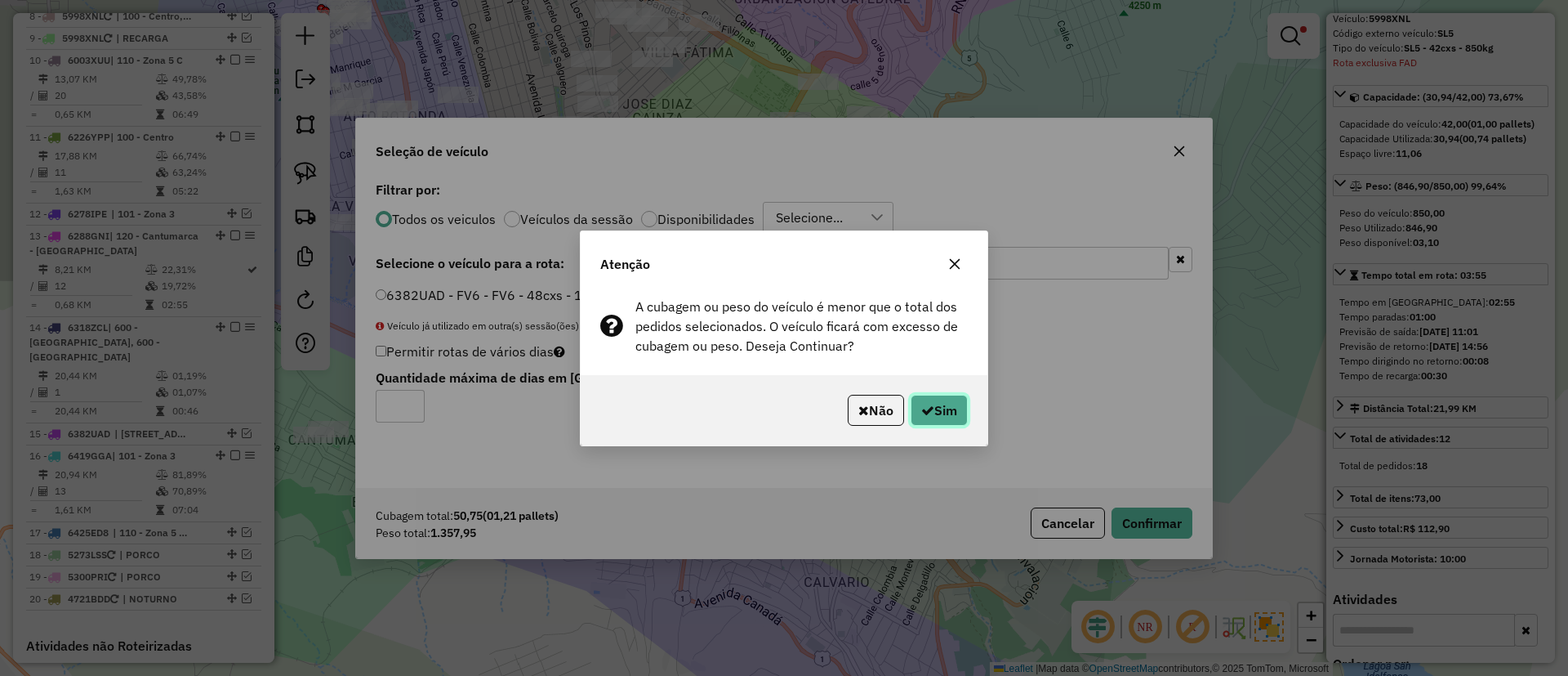
click at [945, 407] on button "Sim" at bounding box center [939, 410] width 57 height 31
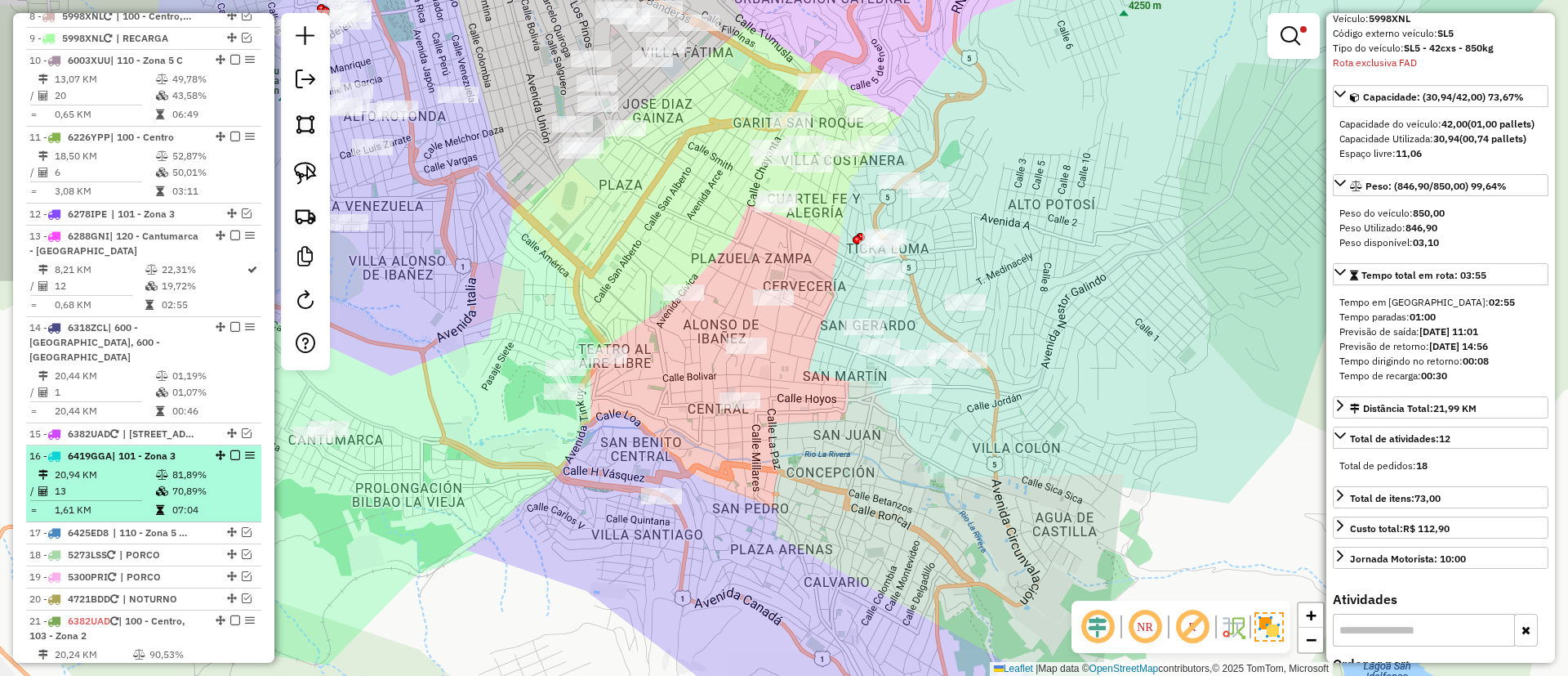
scroll to position [1697, 0]
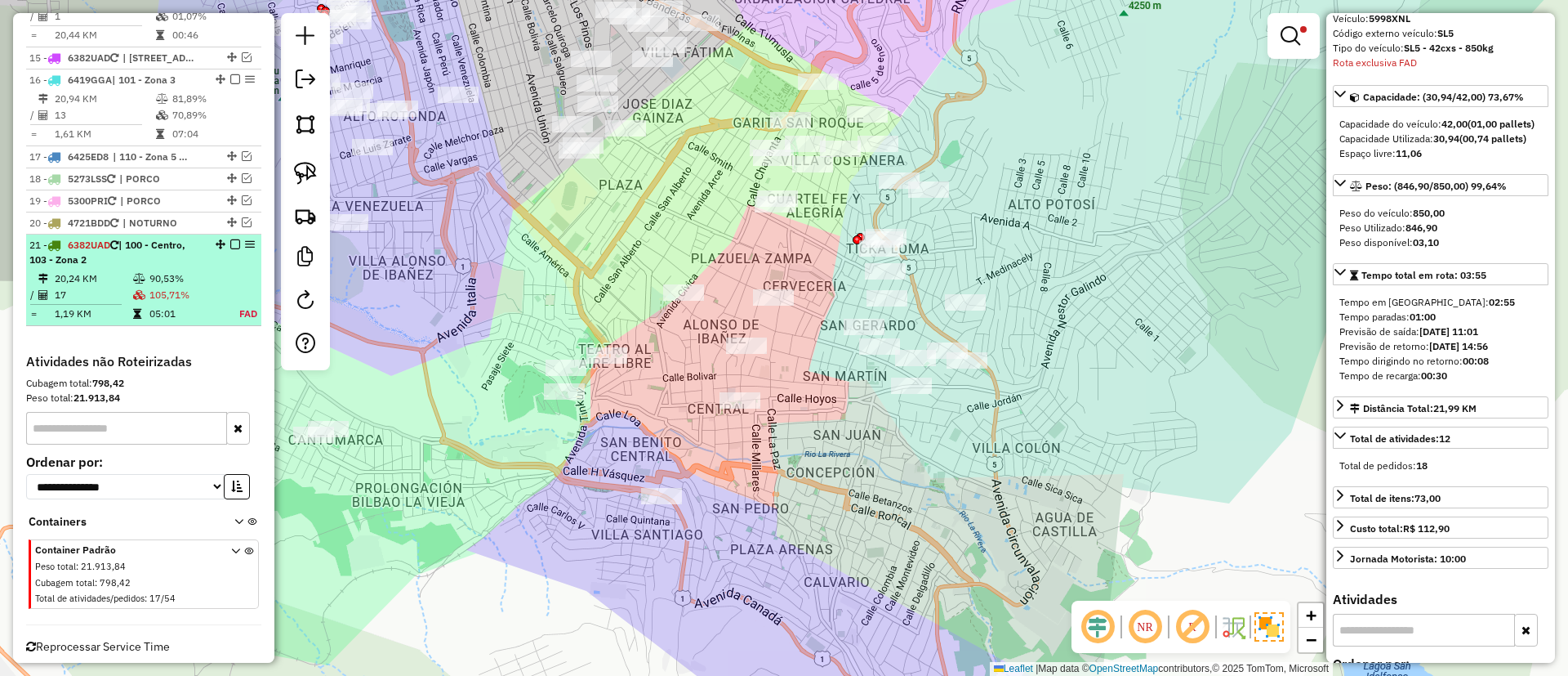
click at [194, 271] on td "90,53%" at bounding box center [186, 278] width 75 height 16
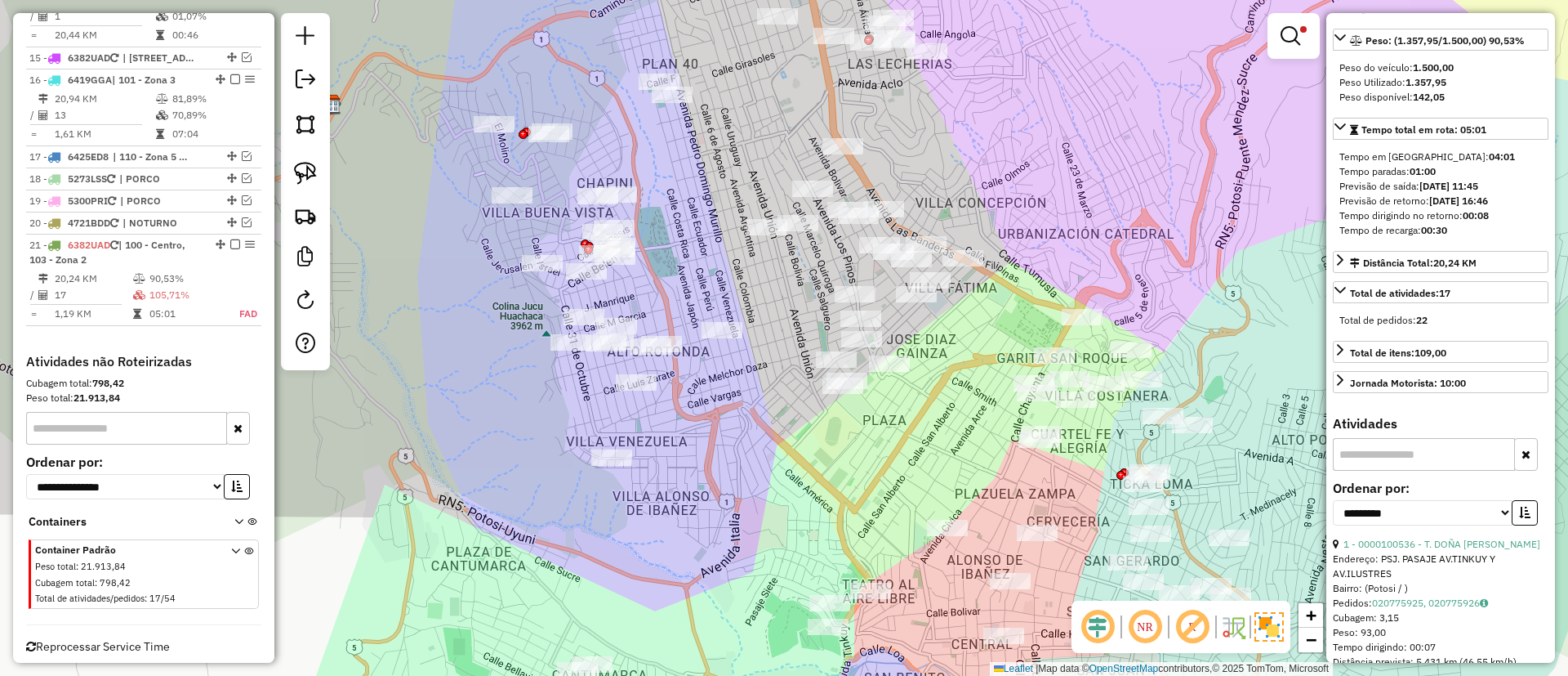
scroll to position [353, 0]
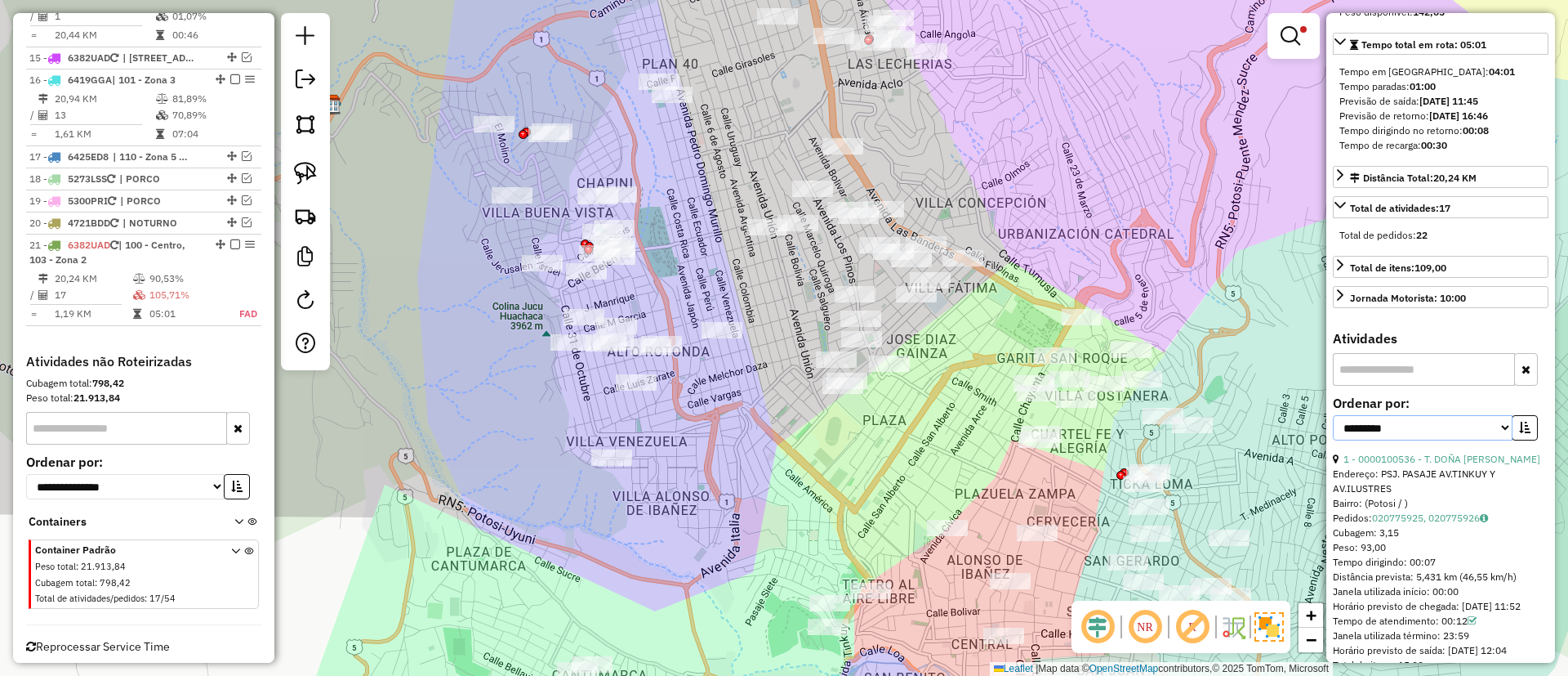
click at [1413, 433] on select "**********" at bounding box center [1423, 427] width 180 height 25
select select "**********"
click at [1333, 430] on select "**********" at bounding box center [1423, 427] width 180 height 25
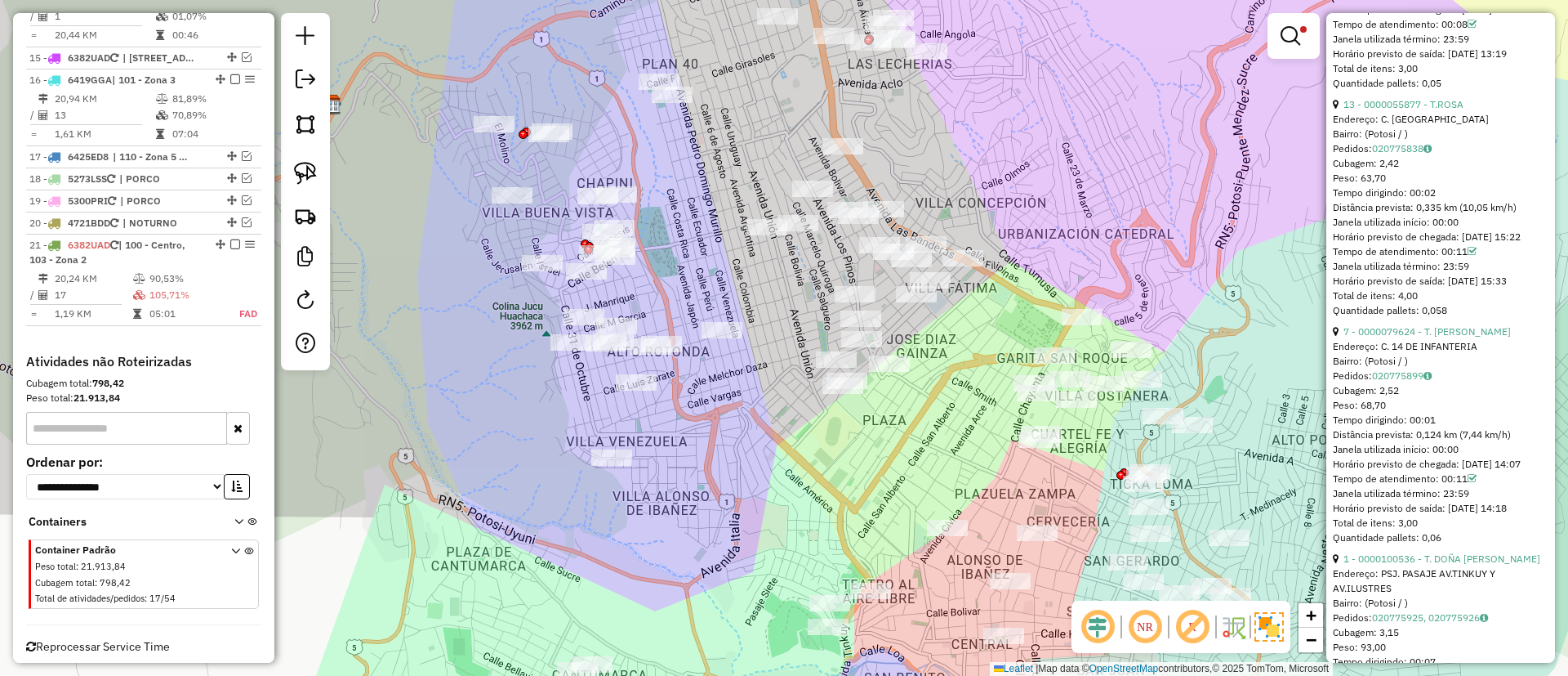
scroll to position [2560, 0]
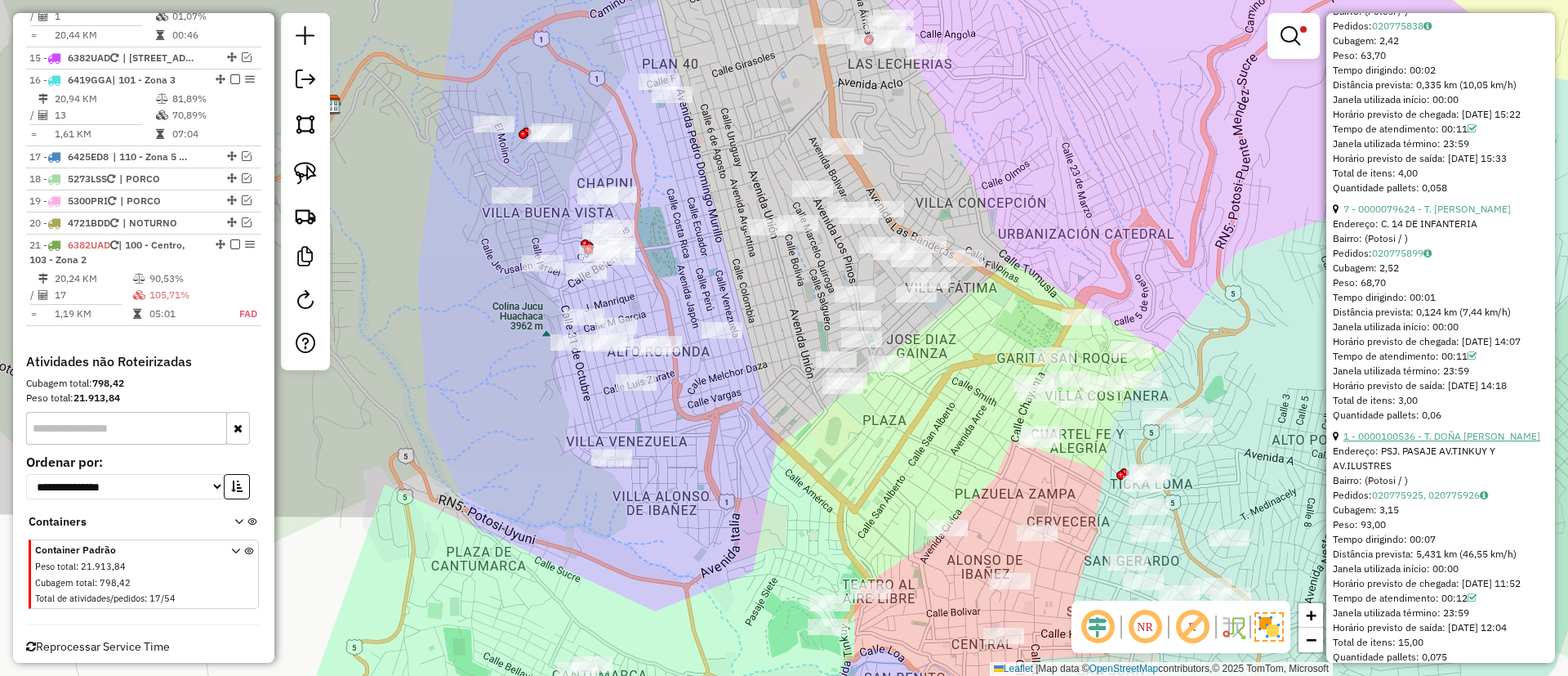
click at [1413, 442] on link "1 - 0000100536 - T. DOÑA LILIAN" at bounding box center [1442, 436] width 197 height 12
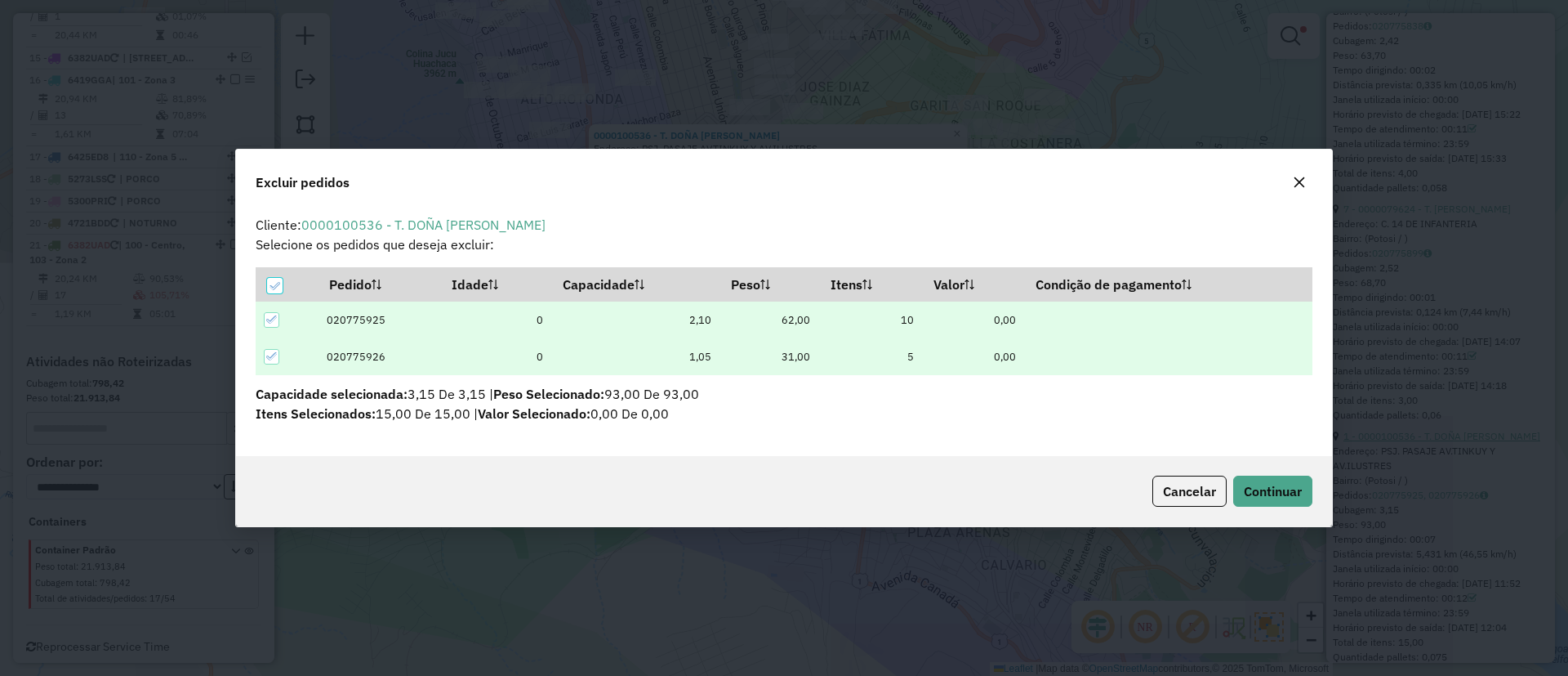
scroll to position [0, 0]
click at [1270, 497] on span "Continuar" at bounding box center [1273, 491] width 58 height 16
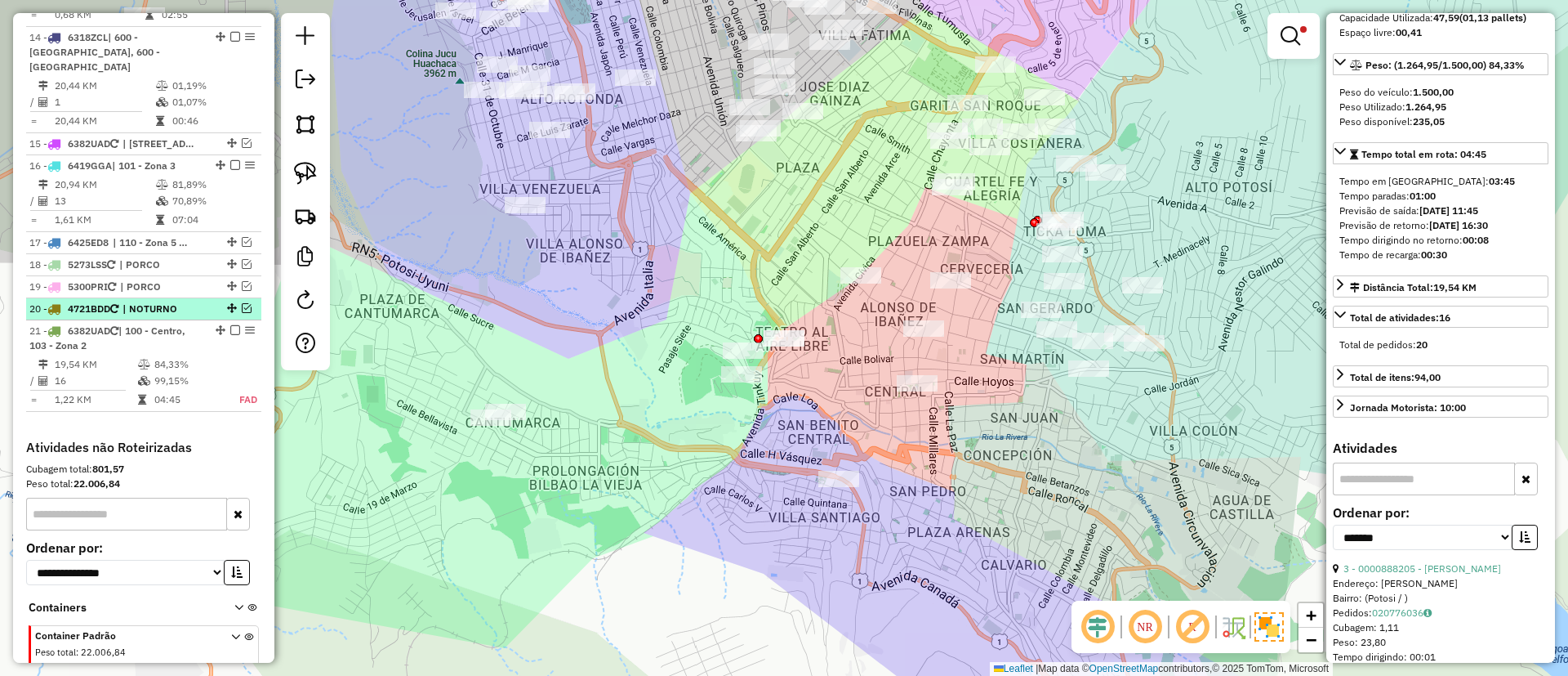
scroll to position [1575, 0]
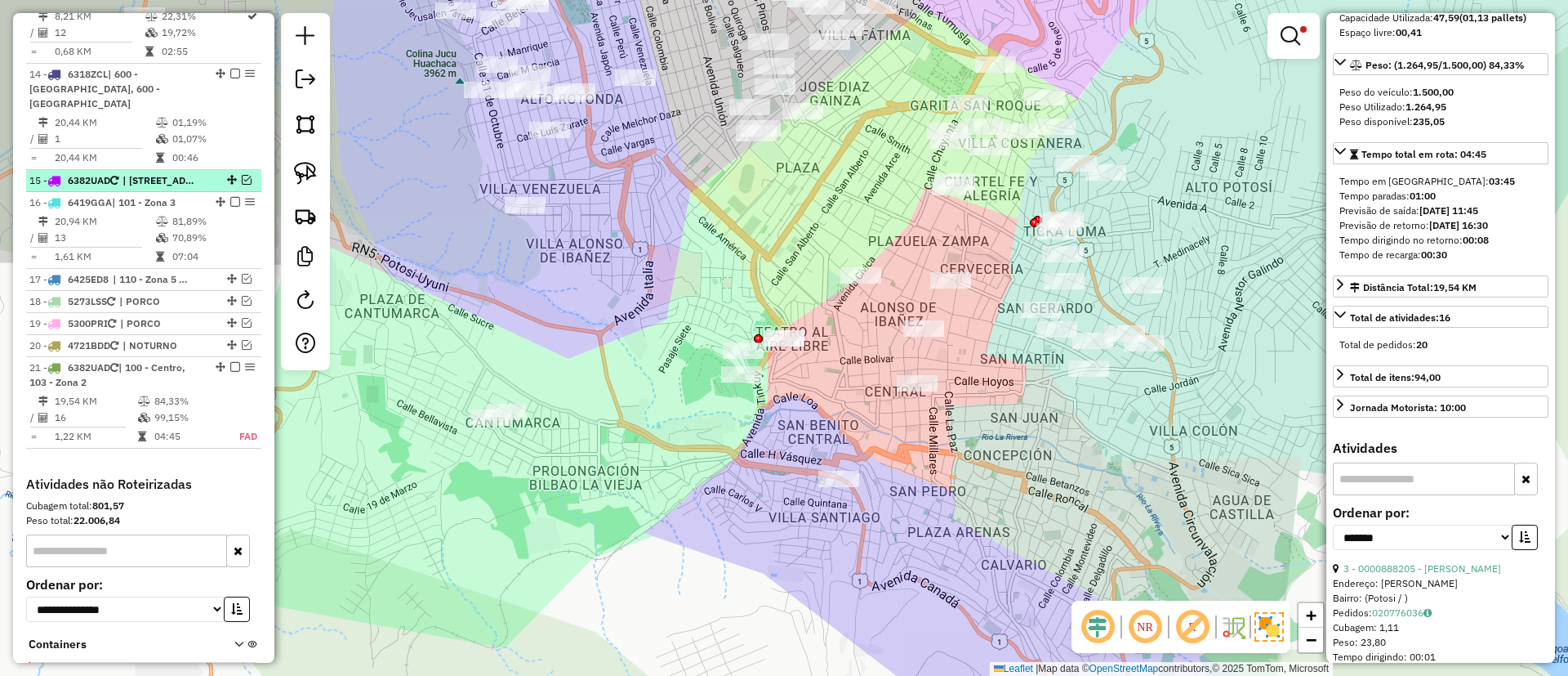
click at [244, 175] on em at bounding box center [247, 180] width 10 height 10
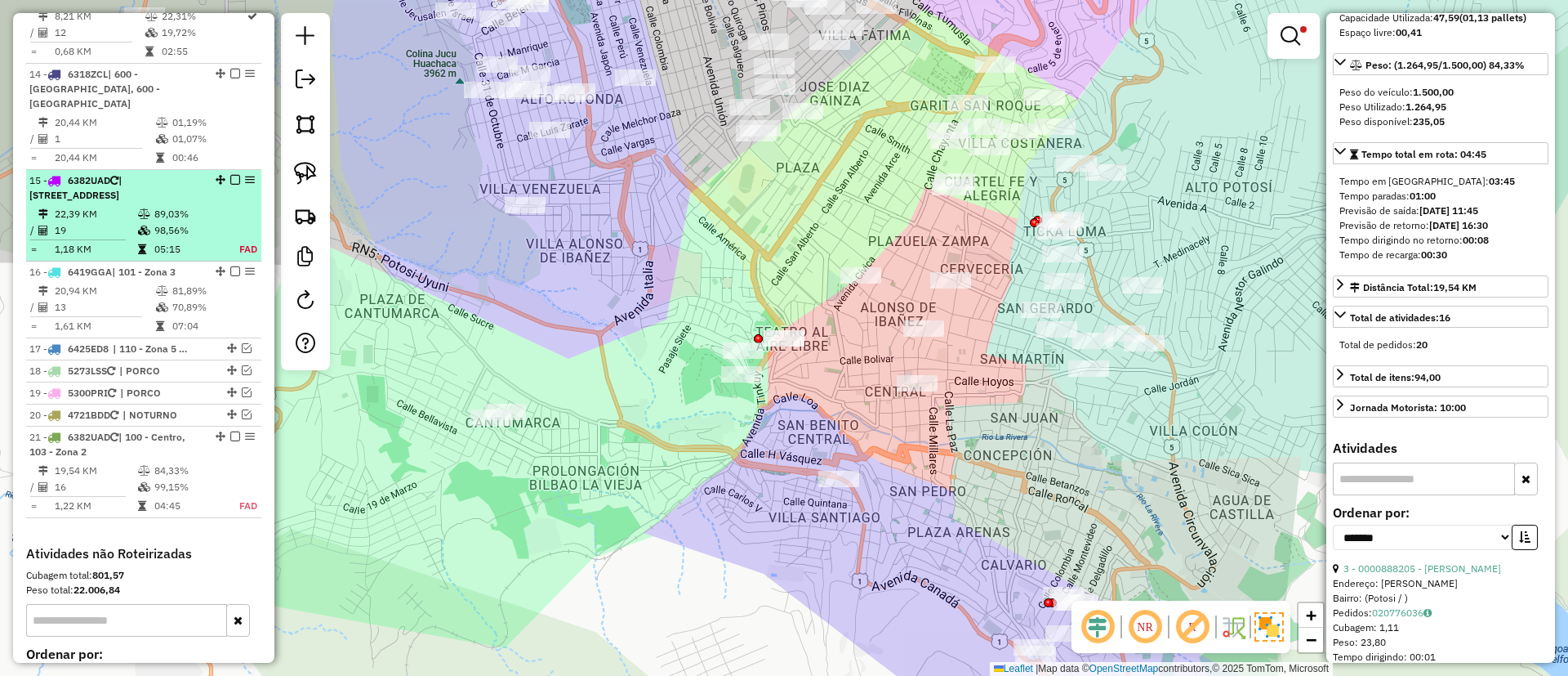
click at [216, 206] on td "89,03%" at bounding box center [187, 213] width 68 height 16
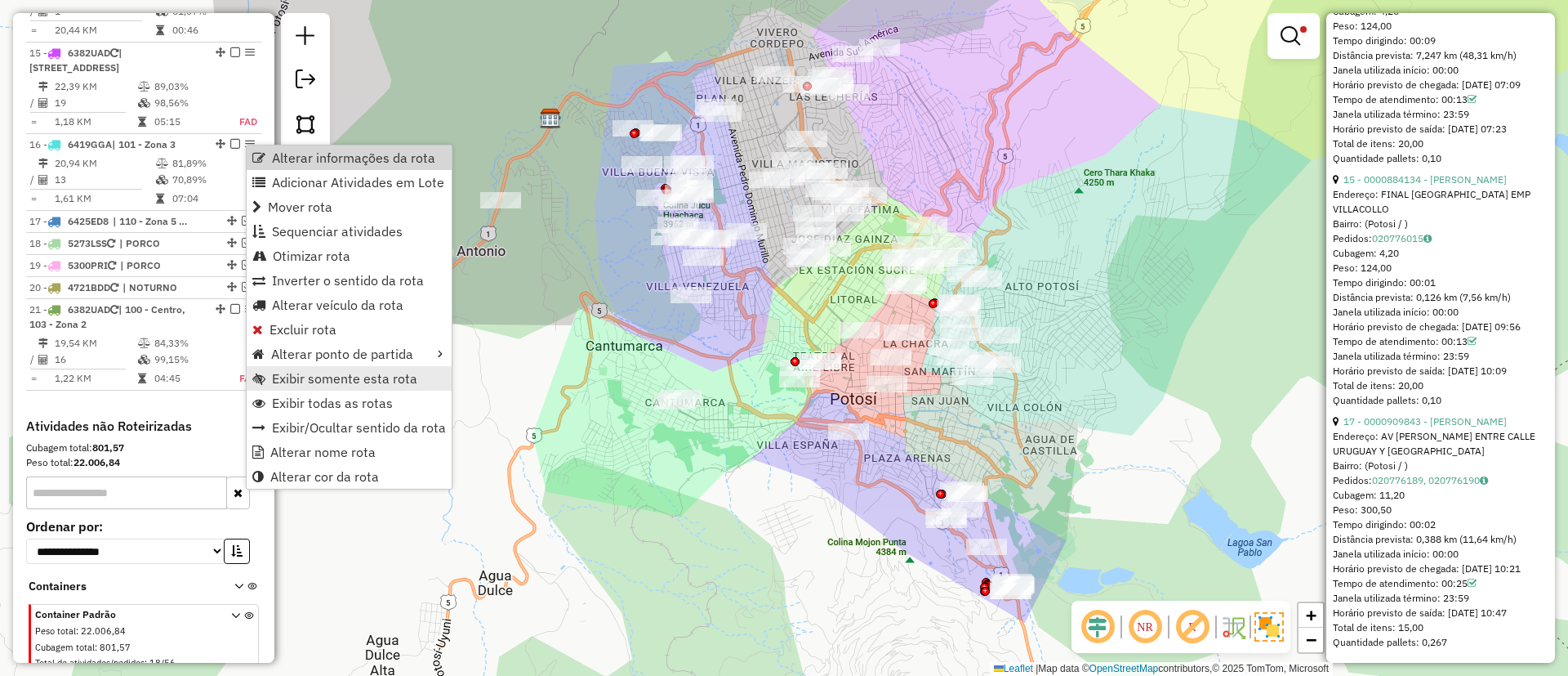
scroll to position [1702, 0]
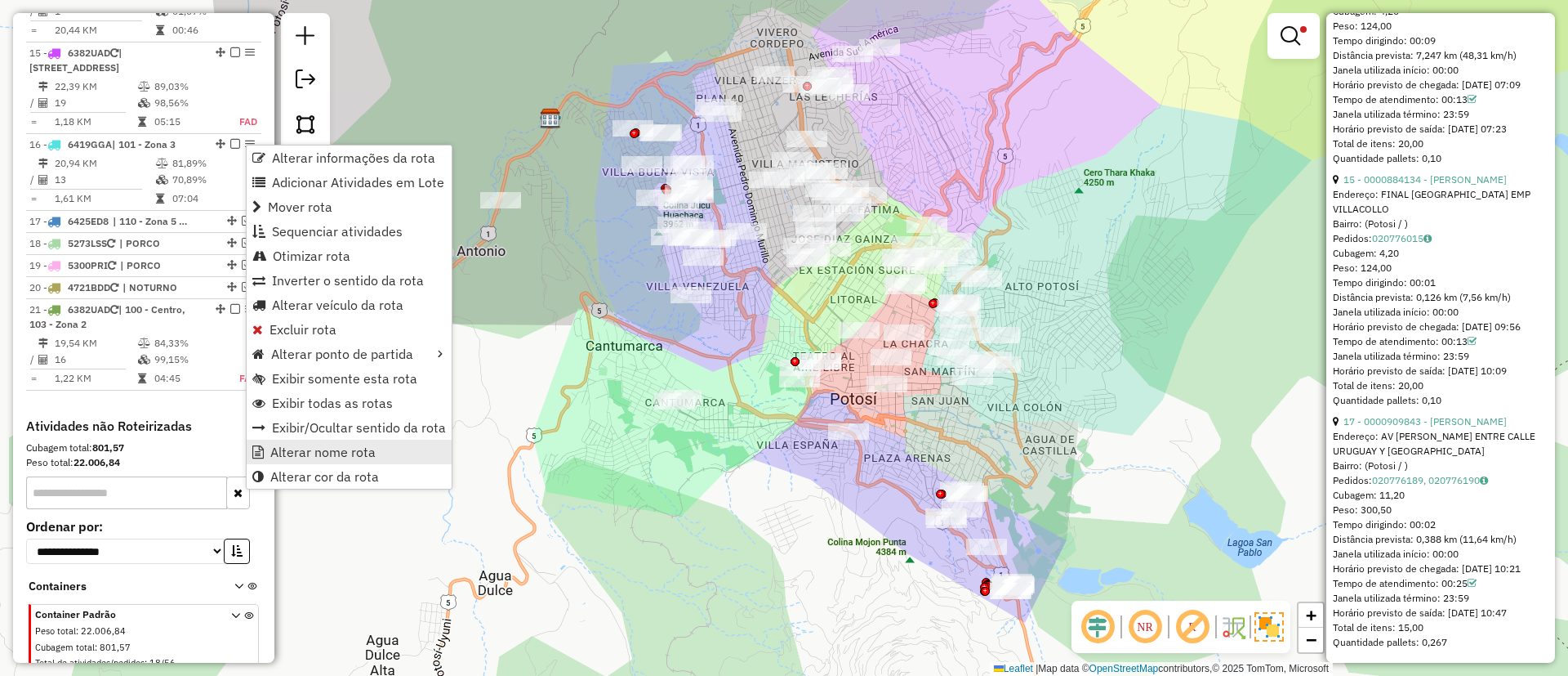
click at [317, 454] on span "Alterar nome rota" at bounding box center [323, 452] width 105 height 13
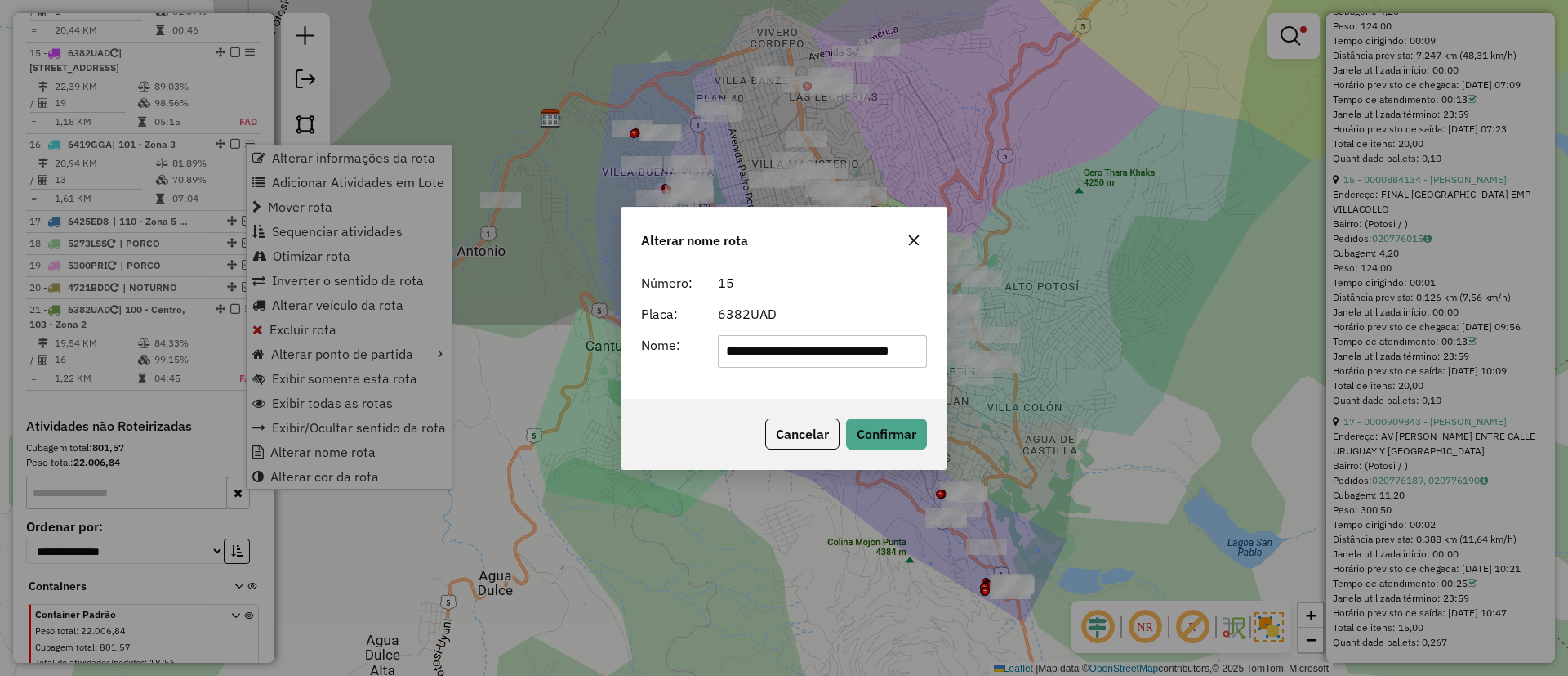
scroll to position [0, 3]
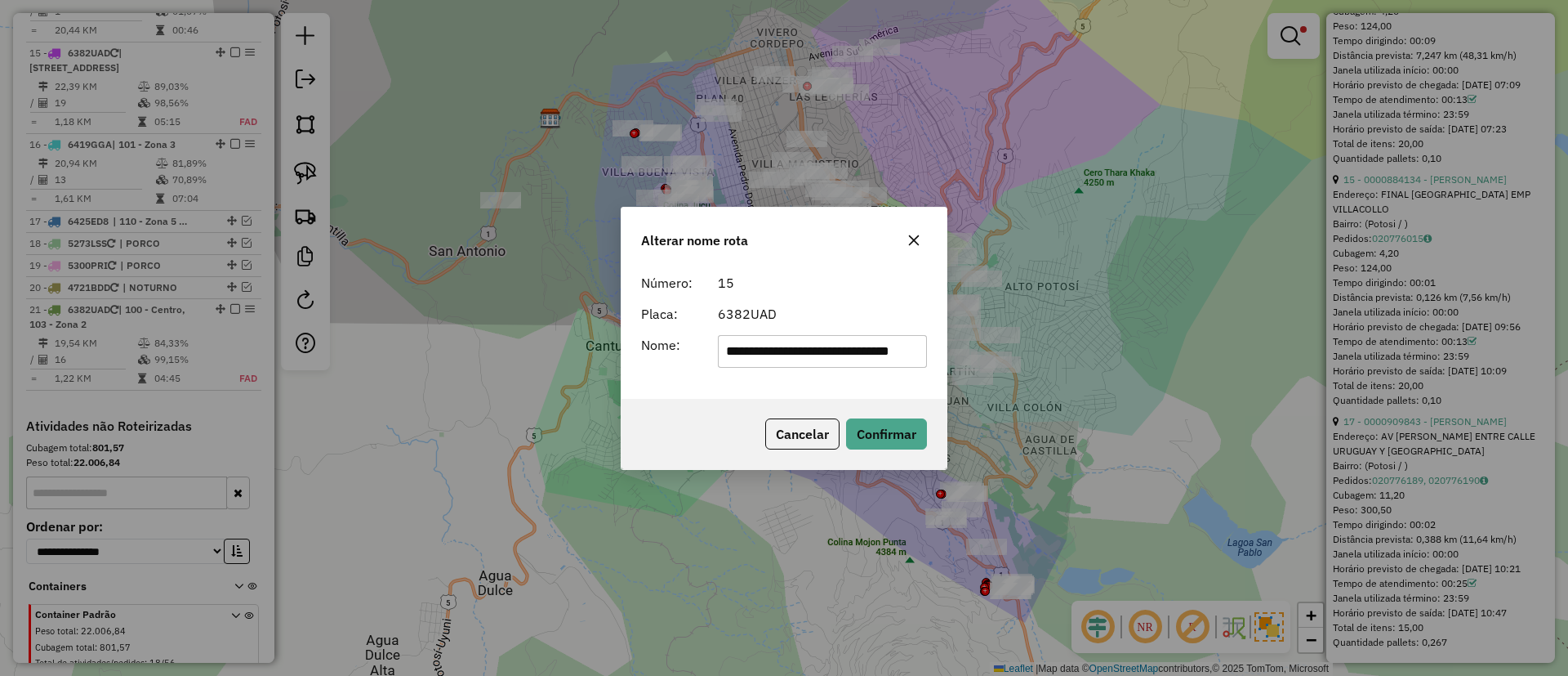
click at [796, 362] on input "**********" at bounding box center [823, 351] width 210 height 33
type input "*******"
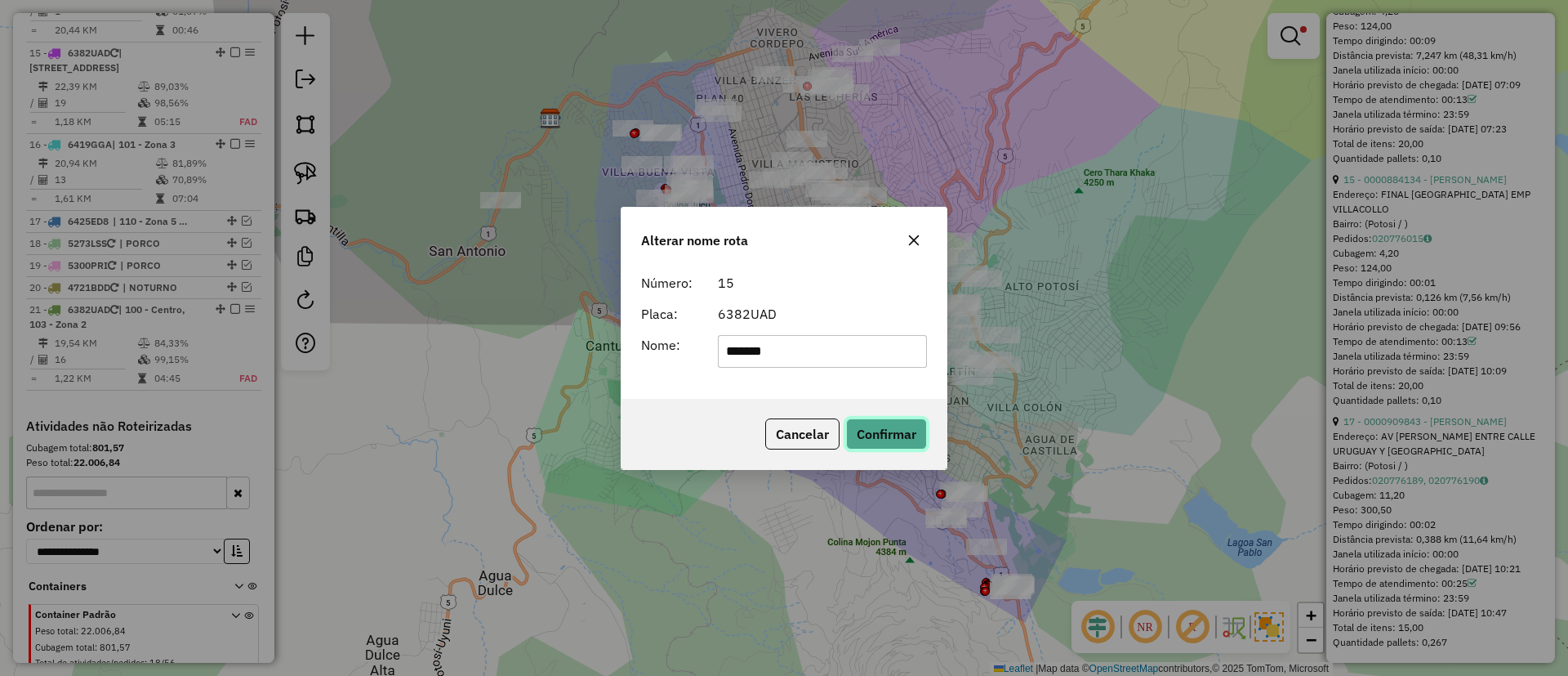
click at [890, 421] on button "Confirmar" at bounding box center [886, 434] width 81 height 31
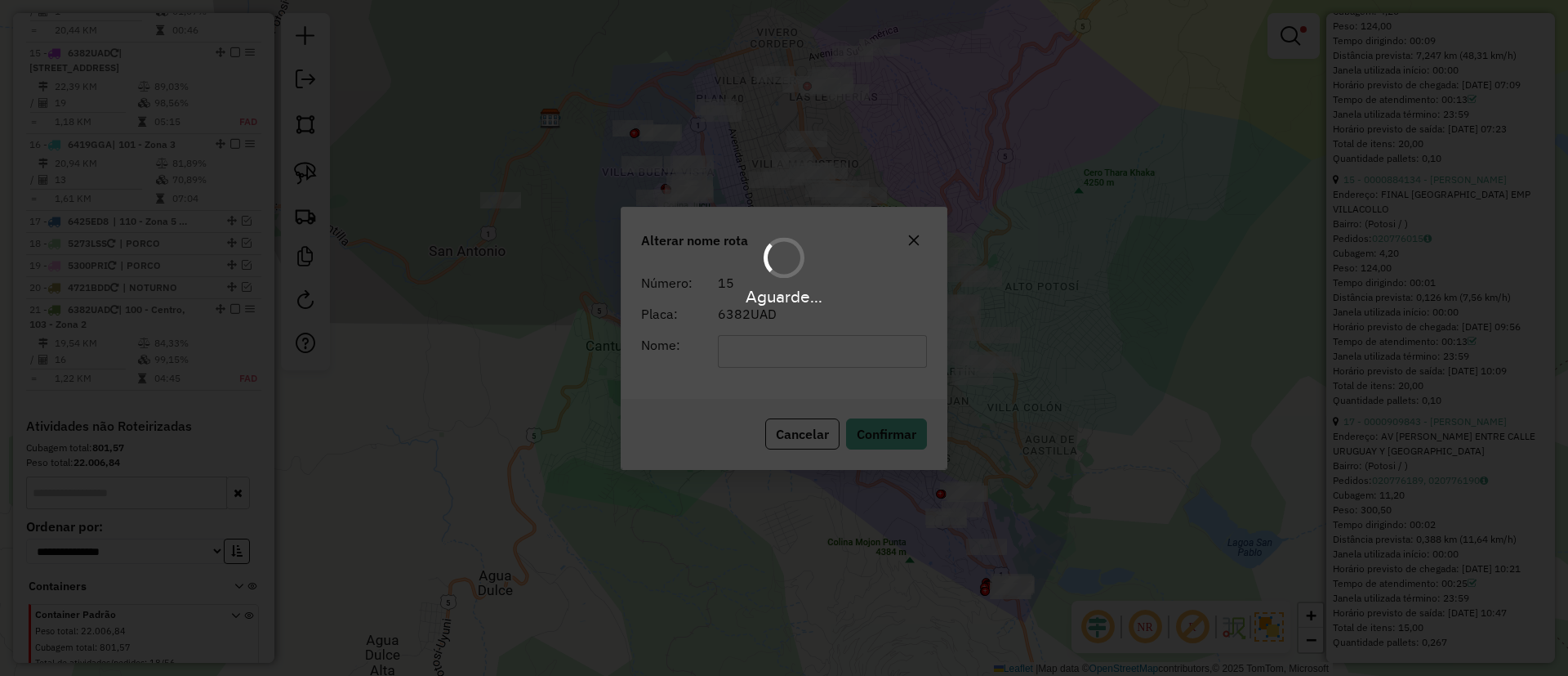
scroll to position [4898, 0]
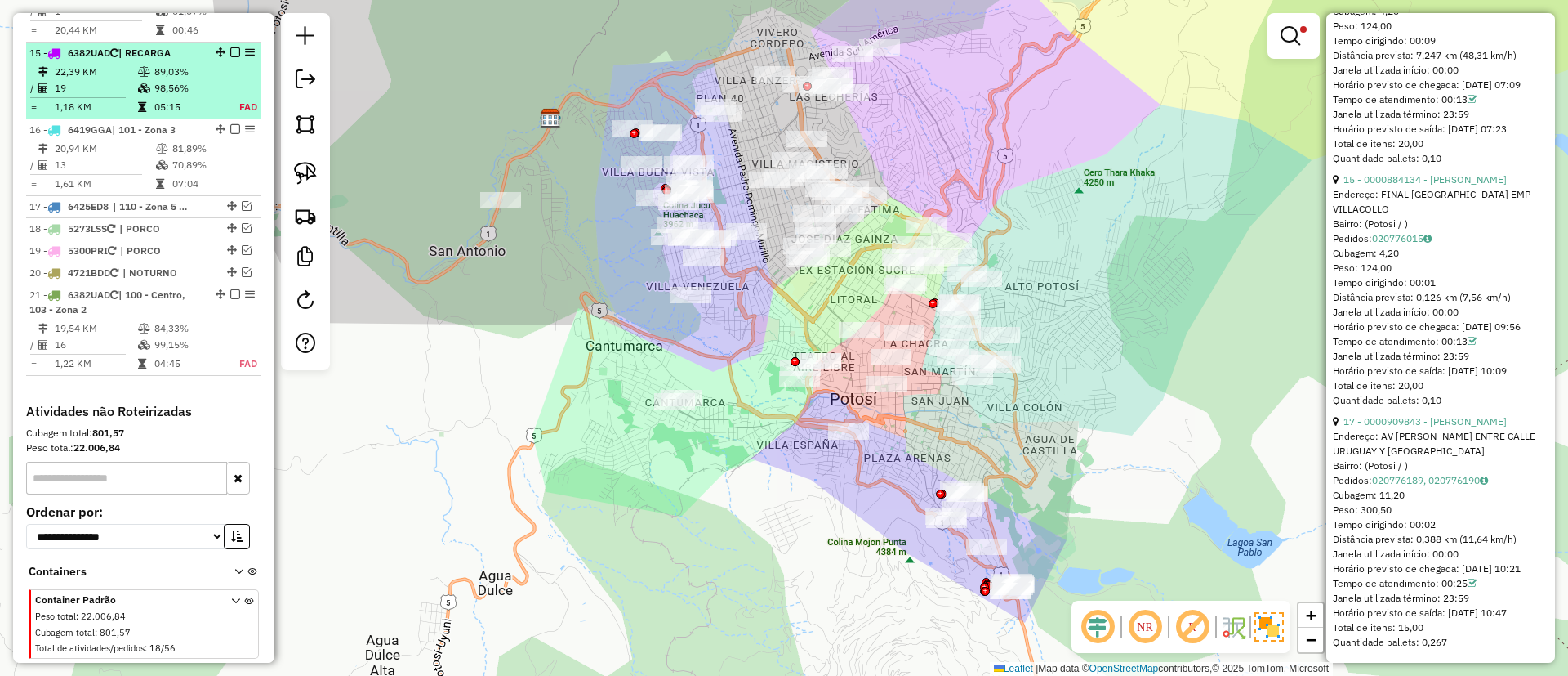
click at [230, 48] on em at bounding box center [235, 53] width 10 height 10
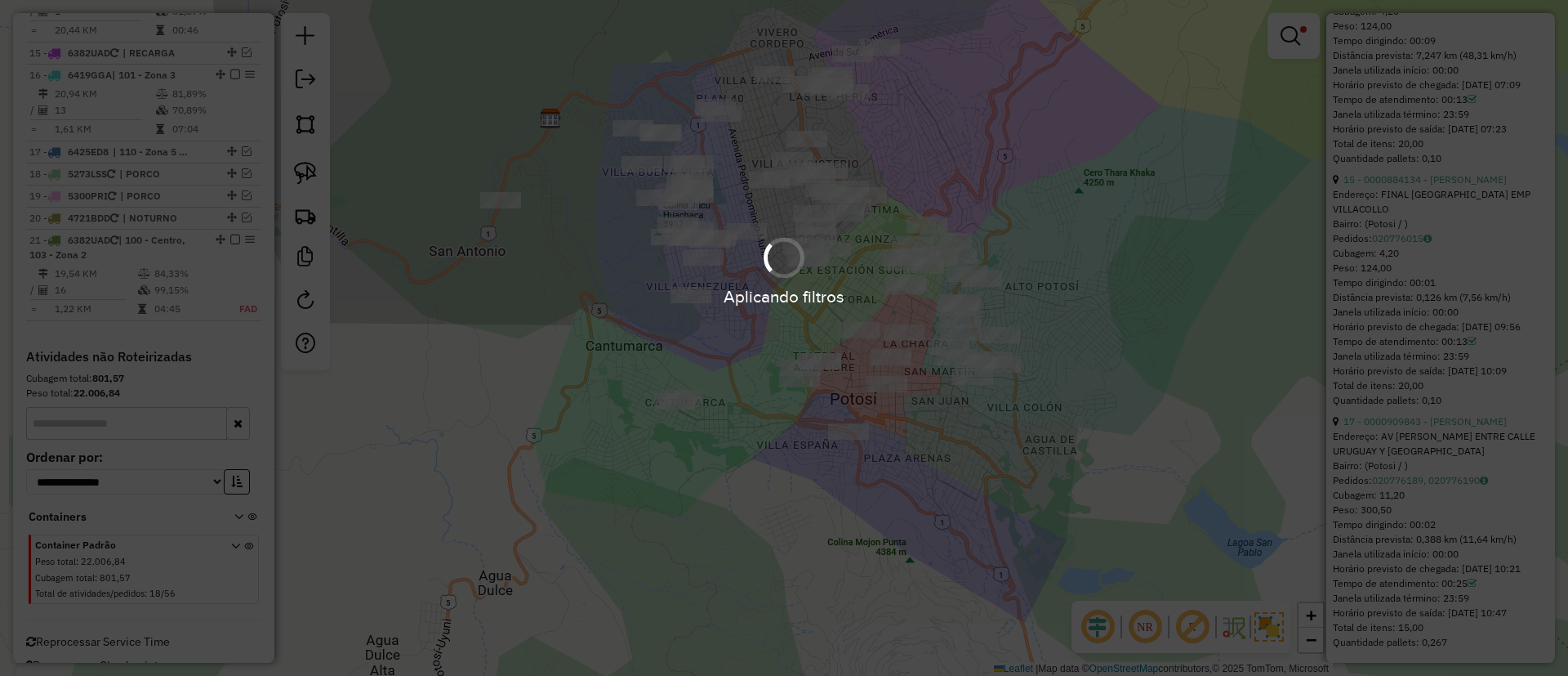
scroll to position [1697, 0]
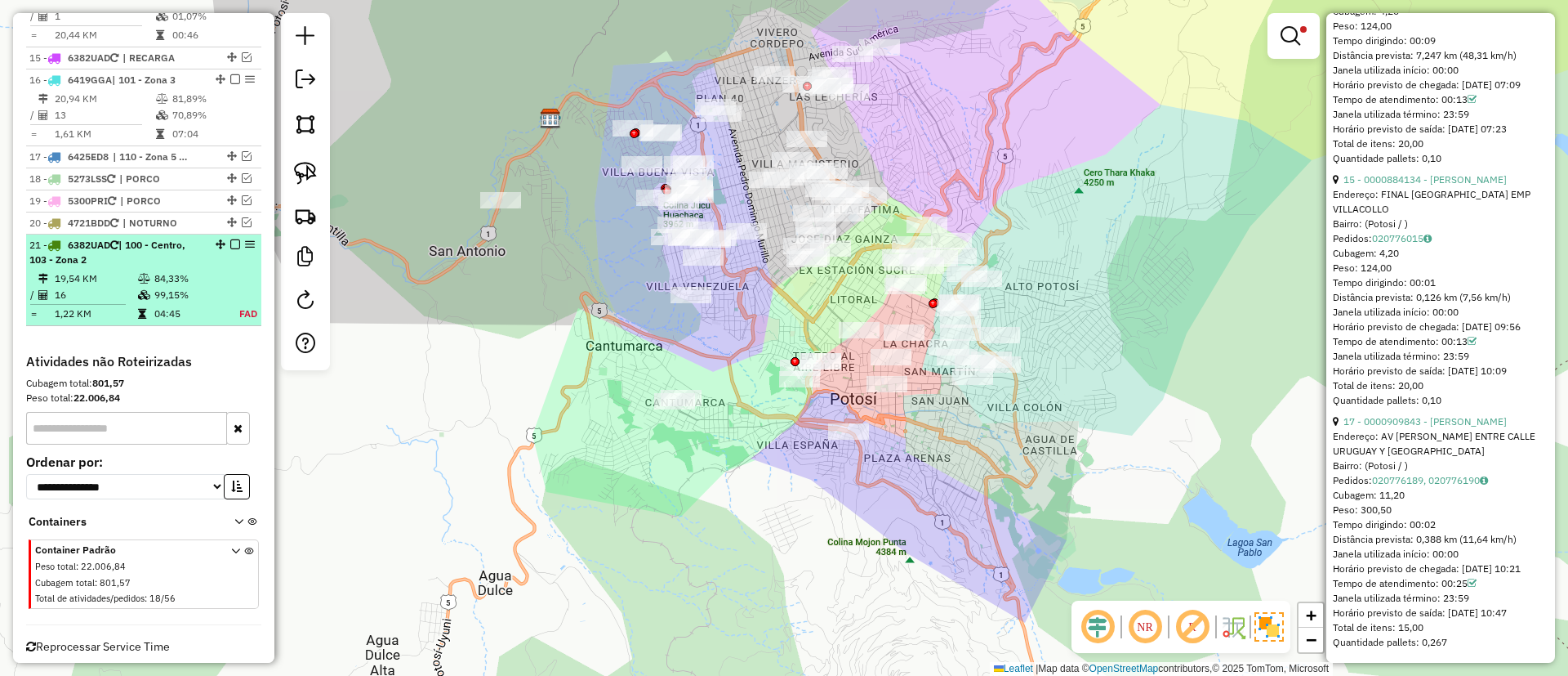
click at [230, 239] on em at bounding box center [235, 244] width 10 height 10
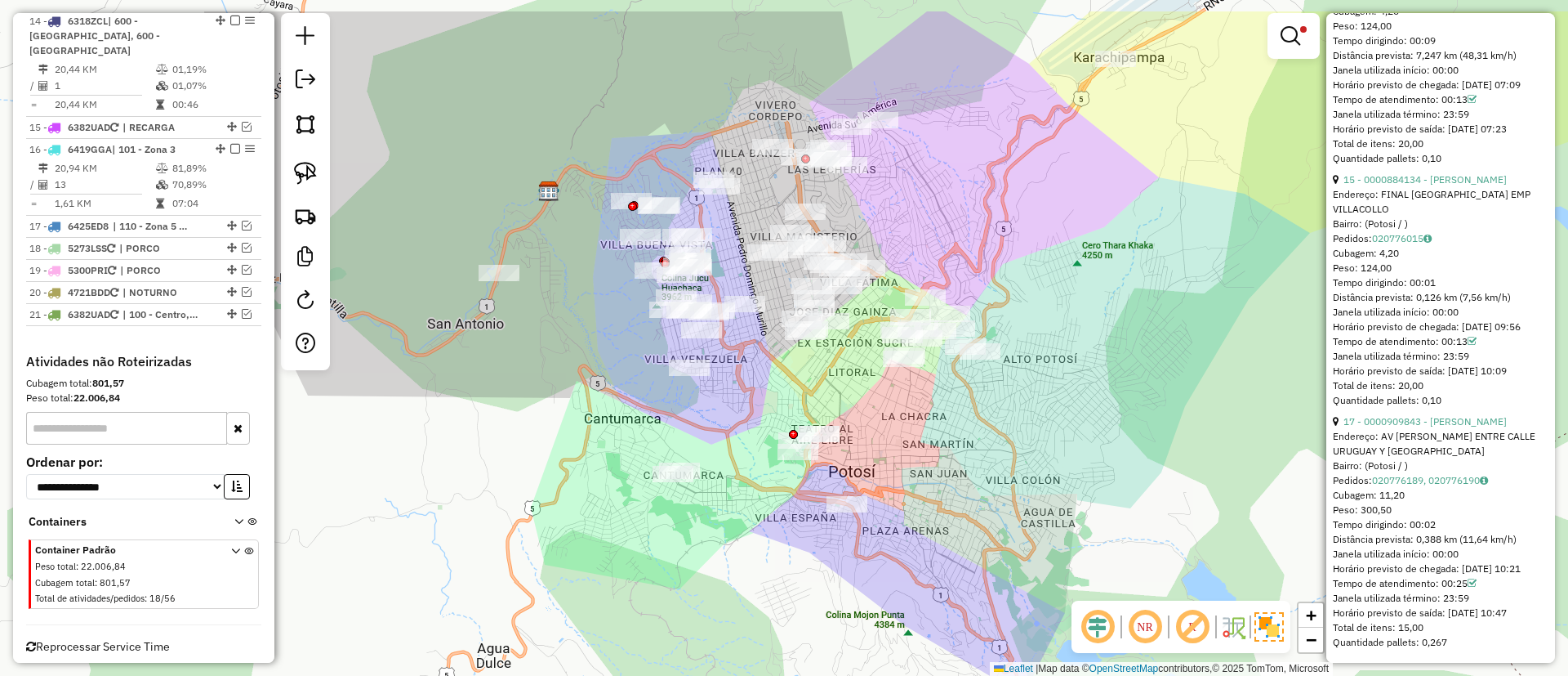
drag, startPoint x: 741, startPoint y: 259, endPoint x: 761, endPoint y: 335, distance: 78.6
click at [761, 335] on div "Limpar filtros Janela de atendimento Grade de atendimento Capacidade Transporta…" at bounding box center [784, 338] width 1568 height 676
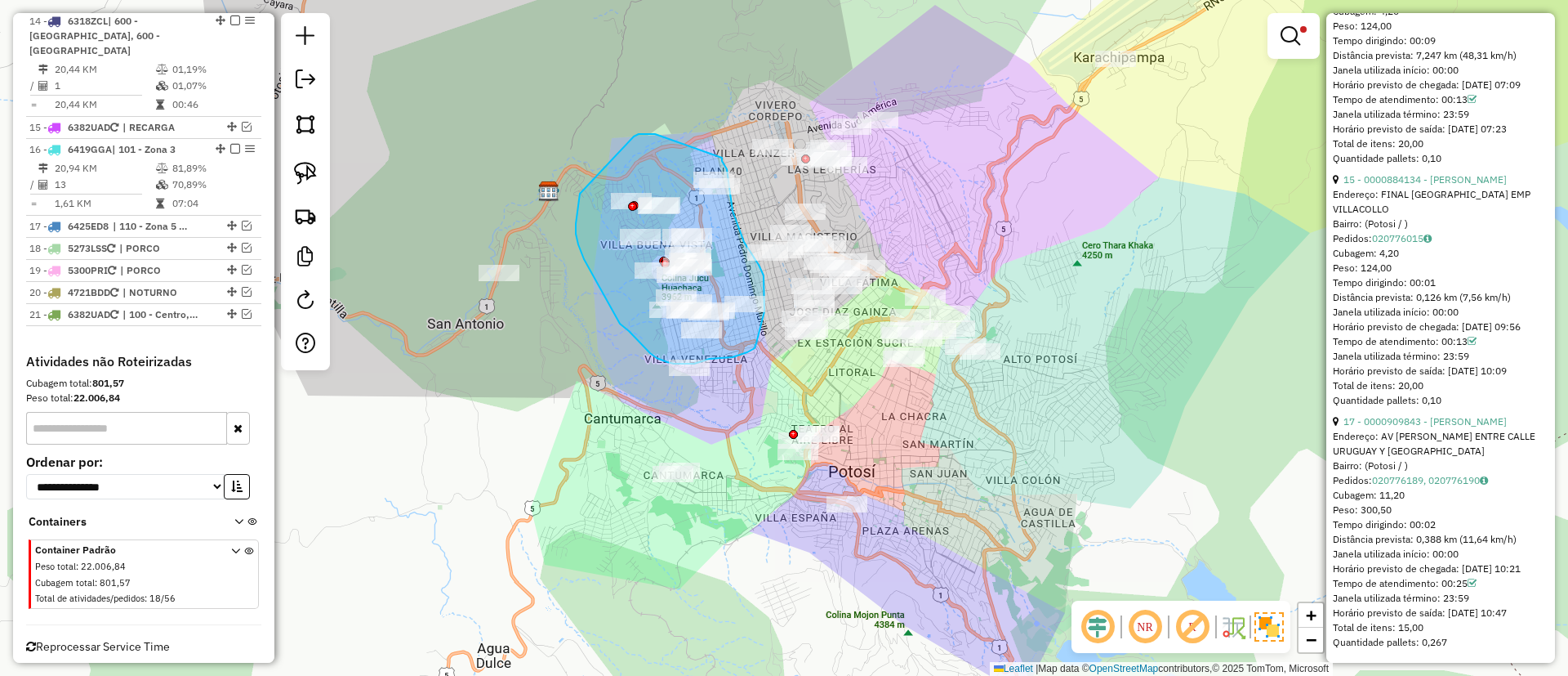
drag, startPoint x: 650, startPoint y: 134, endPoint x: 722, endPoint y: 158, distance: 75.9
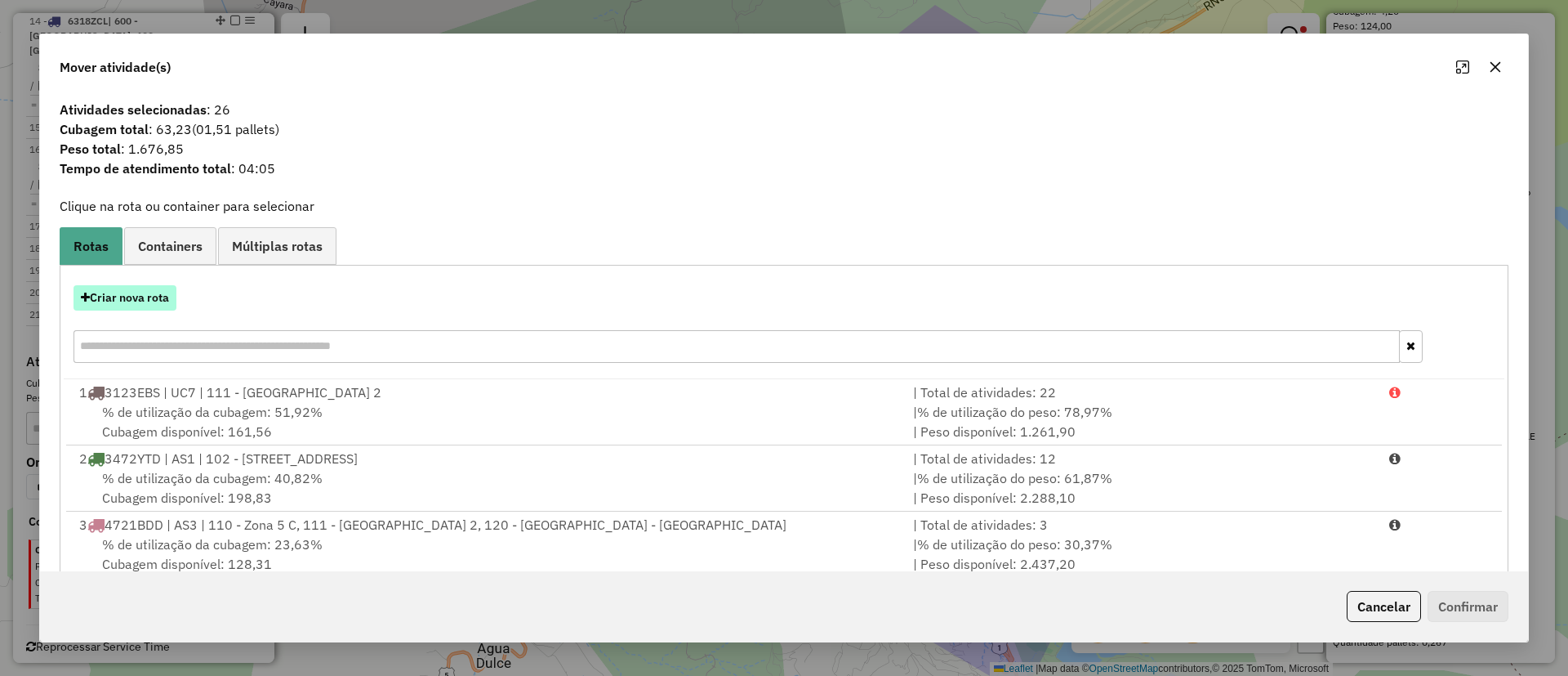
click at [125, 305] on button "Criar nova rota" at bounding box center [125, 297] width 103 height 25
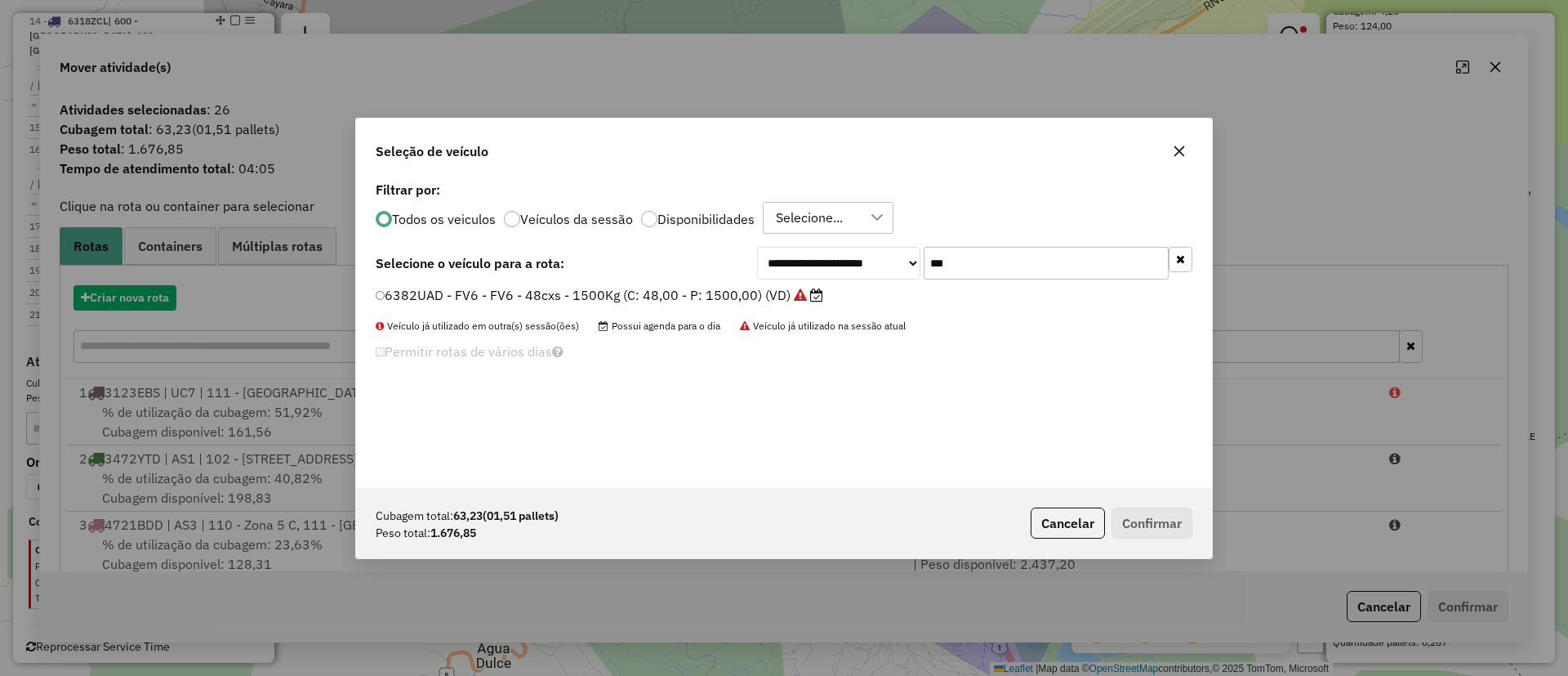
scroll to position [9, 5]
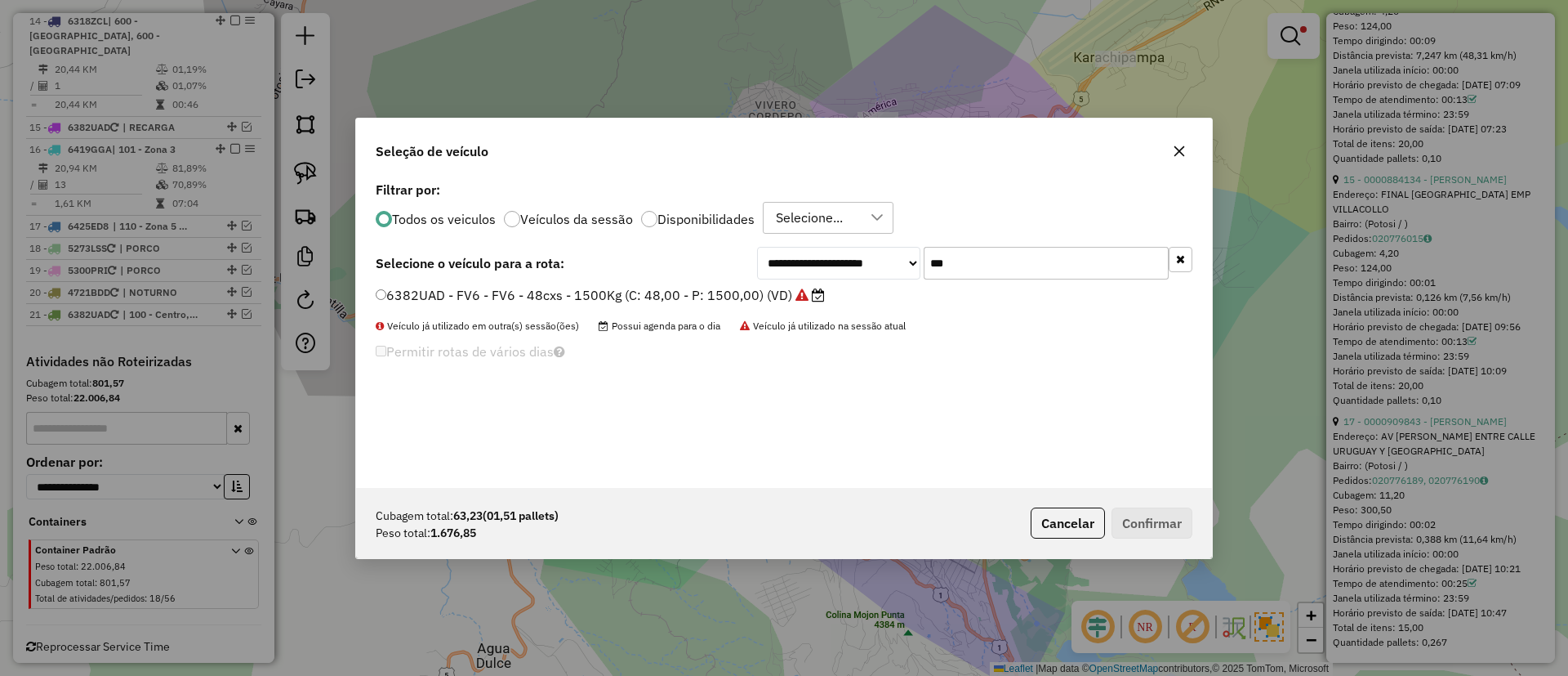
drag, startPoint x: 1037, startPoint y: 256, endPoint x: 896, endPoint y: 257, distance: 141.0
click at [896, 257] on div "**********" at bounding box center [975, 263] width 436 height 33
type input "***"
click at [796, 294] on label "6425ED8 - ZT8 - ZT8 - 200cxs - 2000kg (C: 200,00 - P: 2000,00) (VD)" at bounding box center [606, 294] width 461 height 20
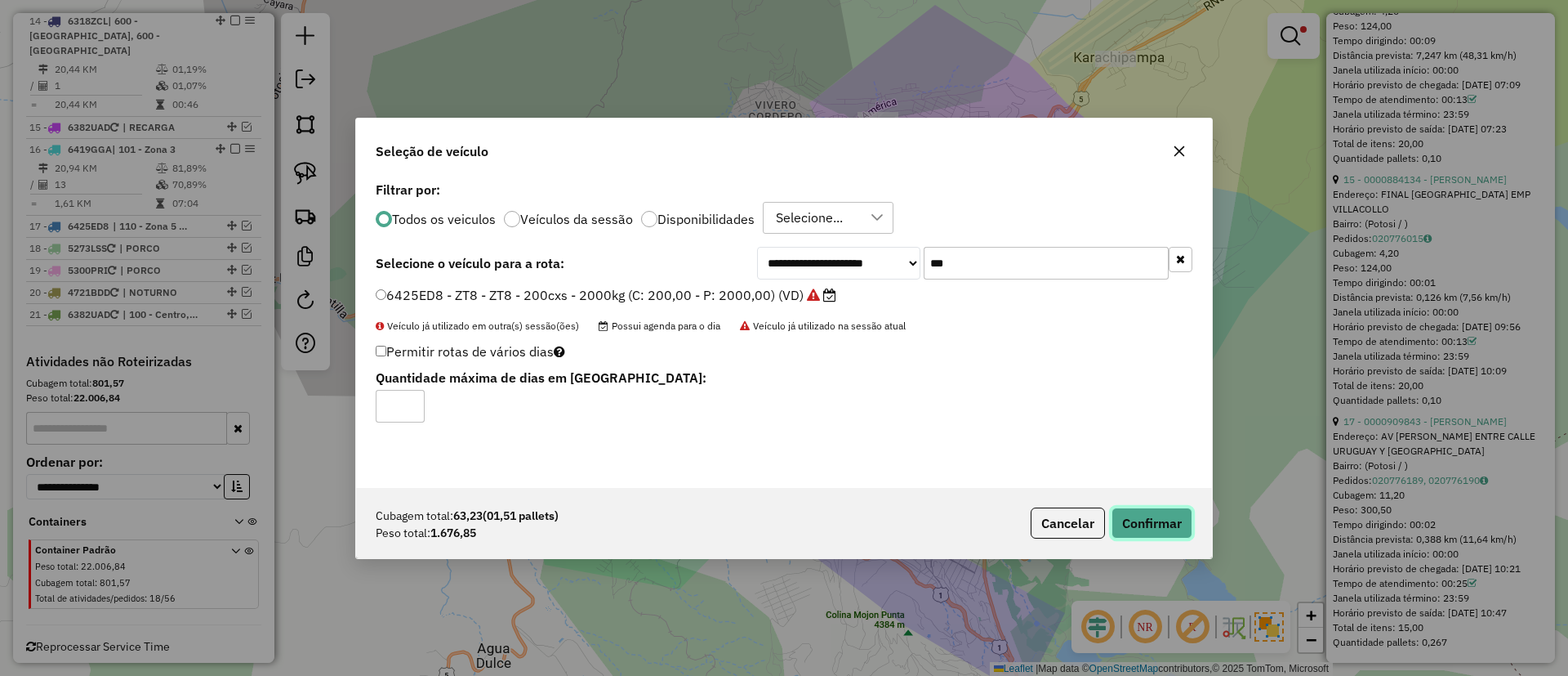
click at [1160, 520] on button "Confirmar" at bounding box center [1151, 523] width 81 height 31
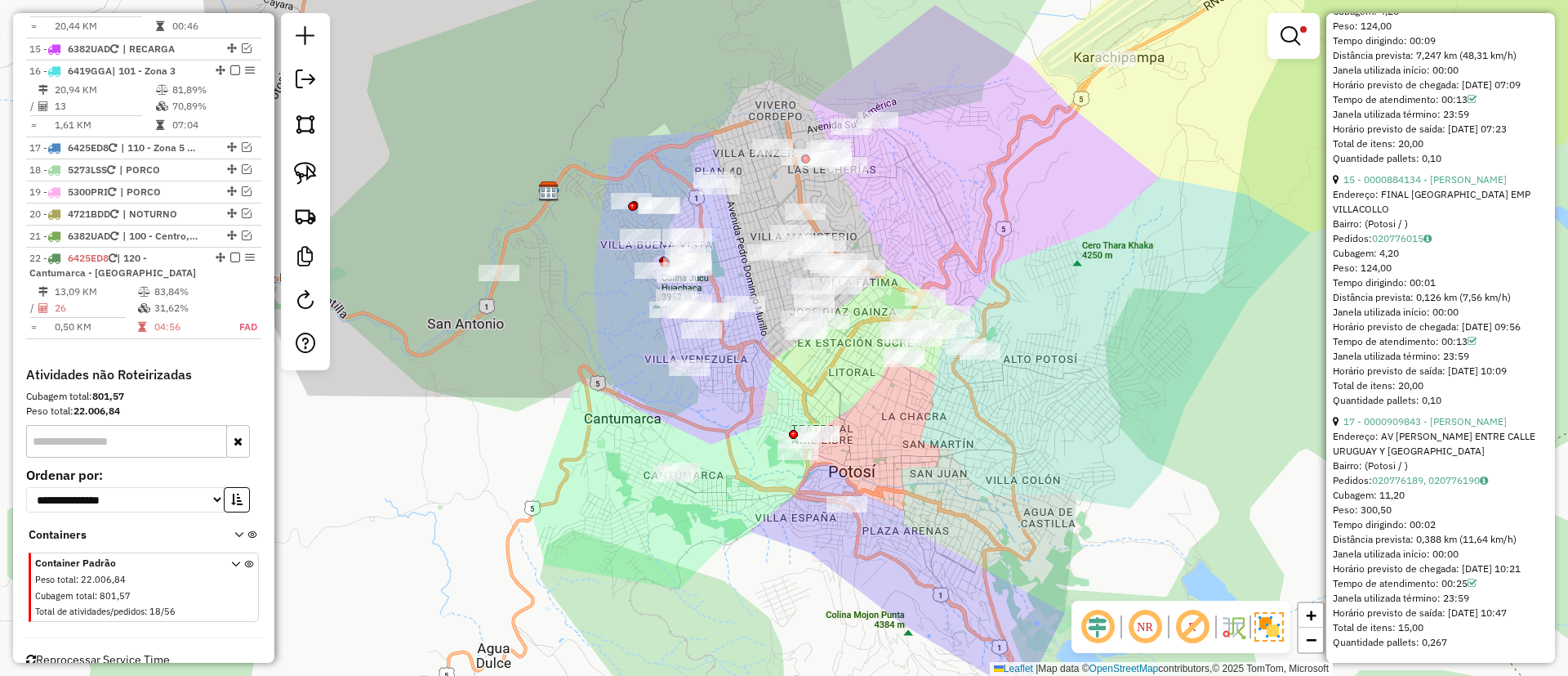
scroll to position [1701, 0]
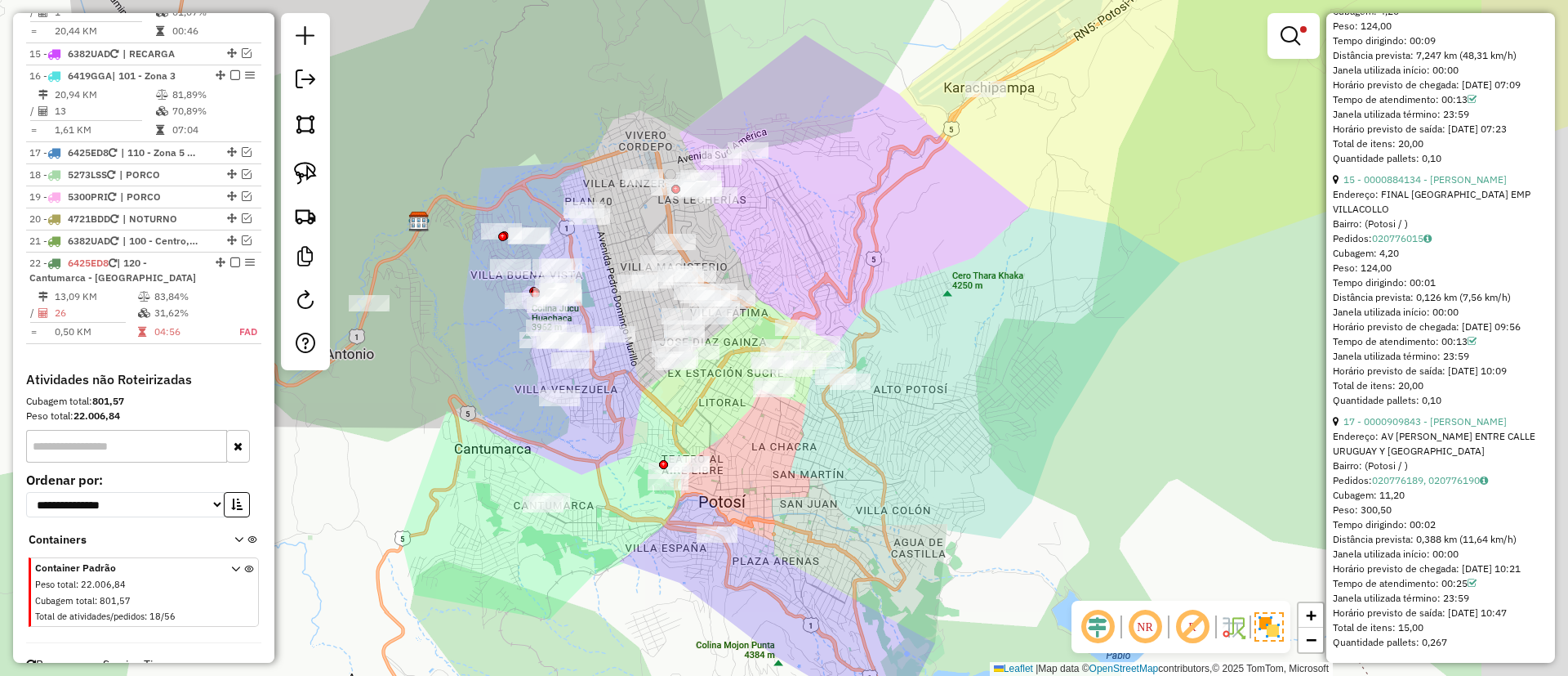
drag, startPoint x: 828, startPoint y: 380, endPoint x: 692, endPoint y: 410, distance: 139.3
click at [692, 410] on div "Limpar filtros Janela de atendimento Grade de atendimento Capacidade Transporta…" at bounding box center [784, 338] width 1568 height 676
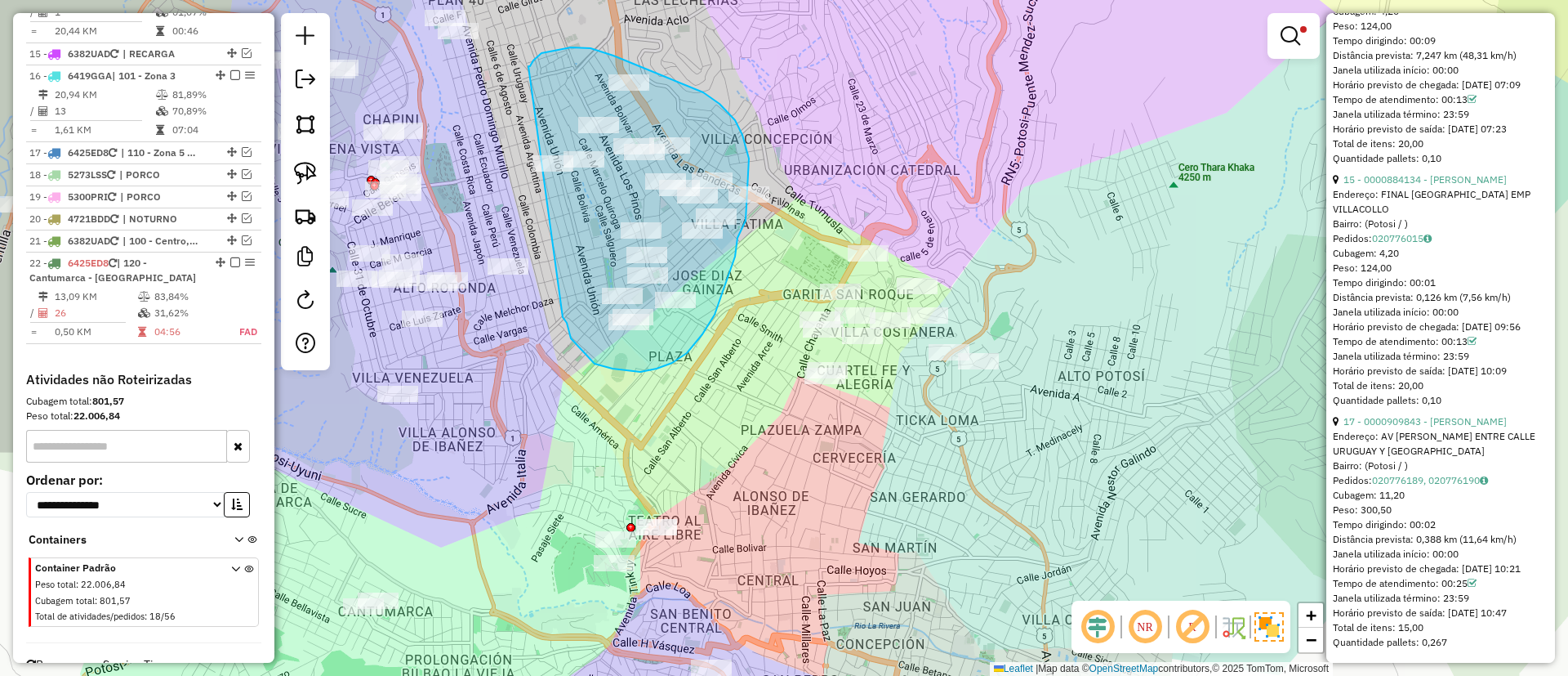
drag, startPoint x: 567, startPoint y: 323, endPoint x: 528, endPoint y: 66, distance: 259.9
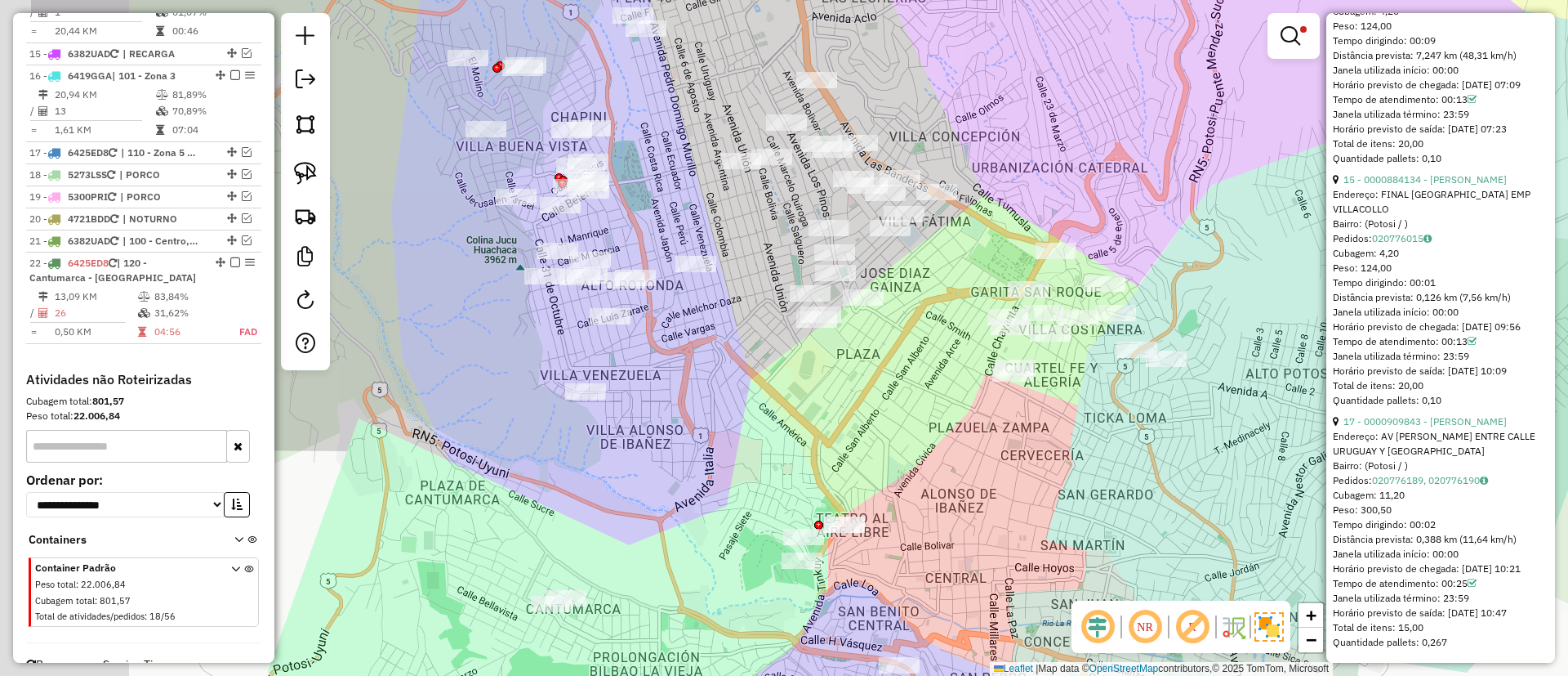
drag, startPoint x: 521, startPoint y: 120, endPoint x: 709, endPoint y: 117, distance: 188.0
click at [709, 117] on div "Limpar filtros Janela de atendimento Grade de atendimento Capacidade Transporta…" at bounding box center [784, 338] width 1568 height 676
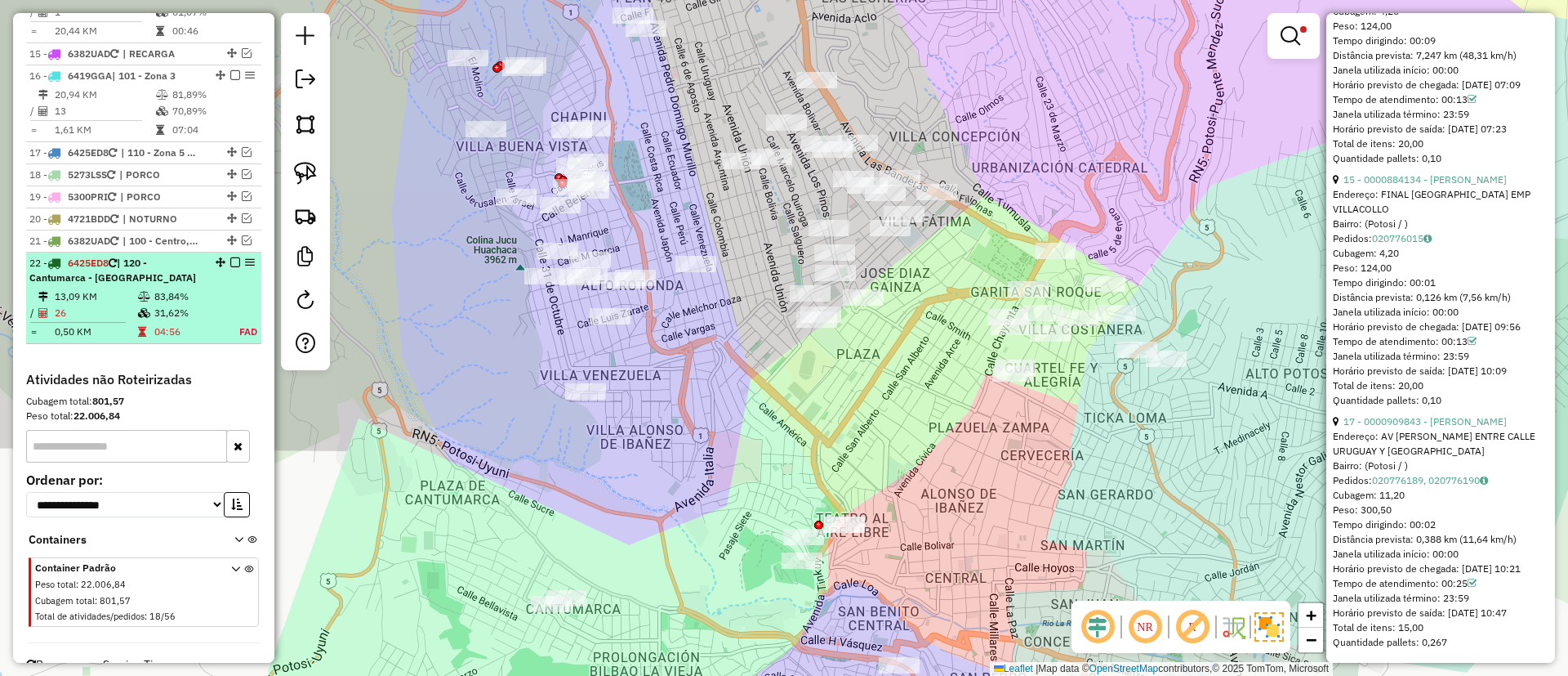
click at [205, 289] on td "83,84%" at bounding box center [187, 296] width 68 height 16
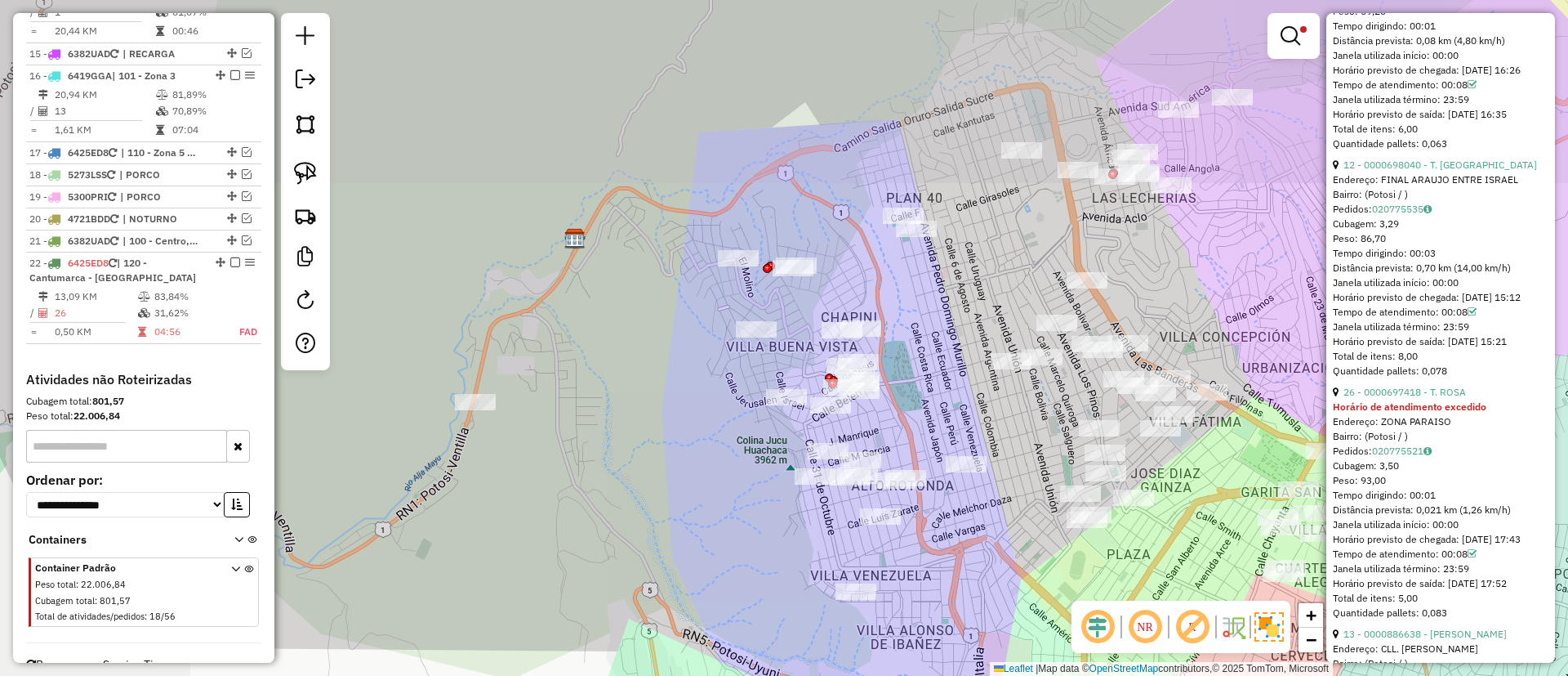
scroll to position [1719, 0]
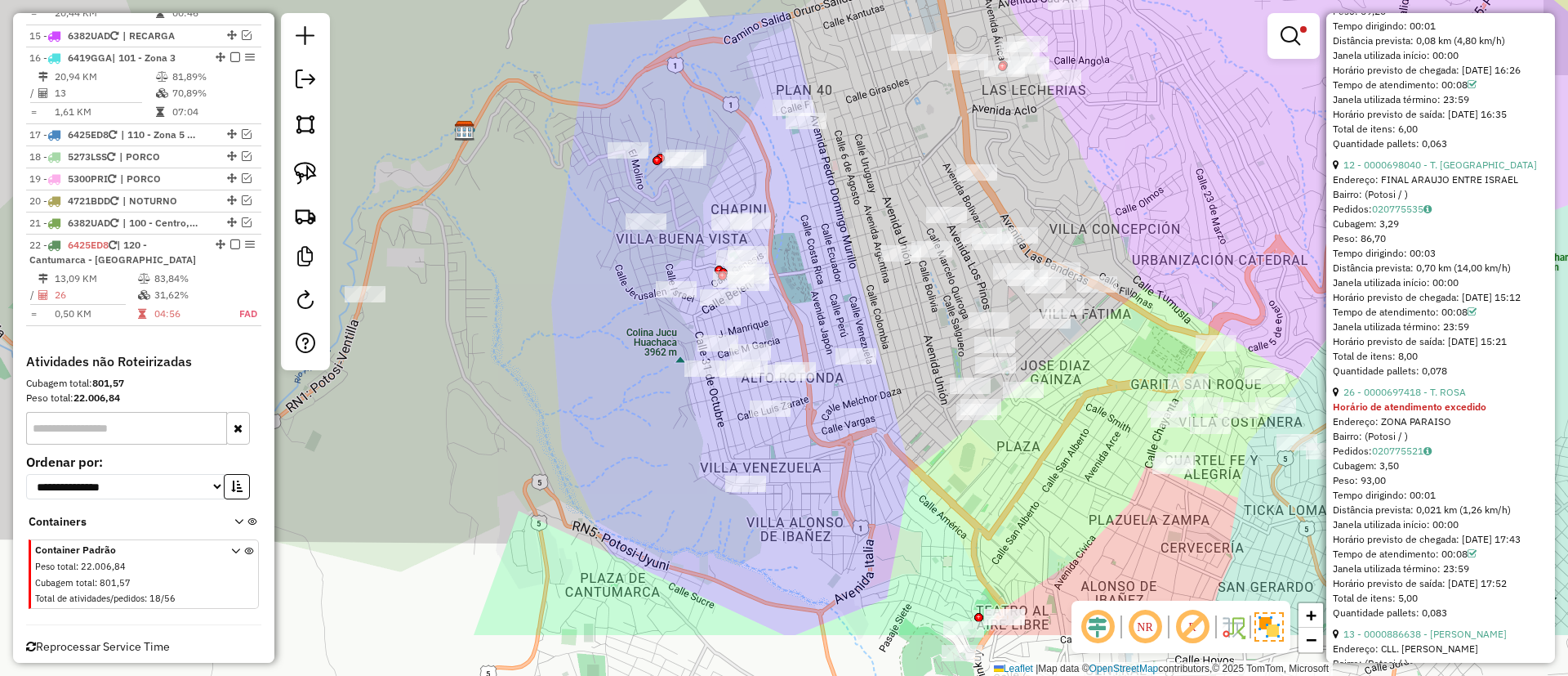
drag, startPoint x: 656, startPoint y: 346, endPoint x: 647, endPoint y: 318, distance: 29.4
click at [546, 234] on div "Limpar filtros Janela de atendimento Grade de atendimento Capacidade Transporta…" at bounding box center [784, 338] width 1568 height 676
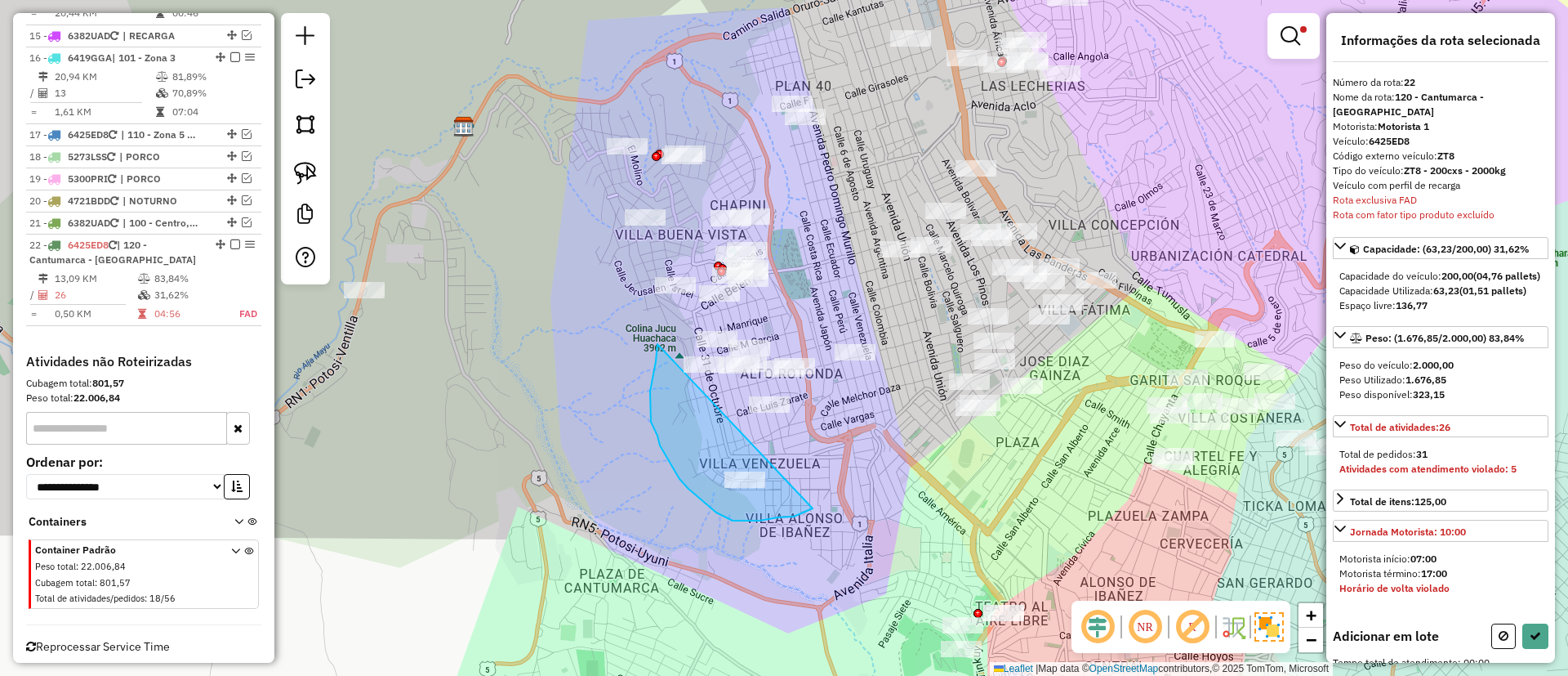
drag, startPoint x: 651, startPoint y: 422, endPoint x: 823, endPoint y: 426, distance: 172.0
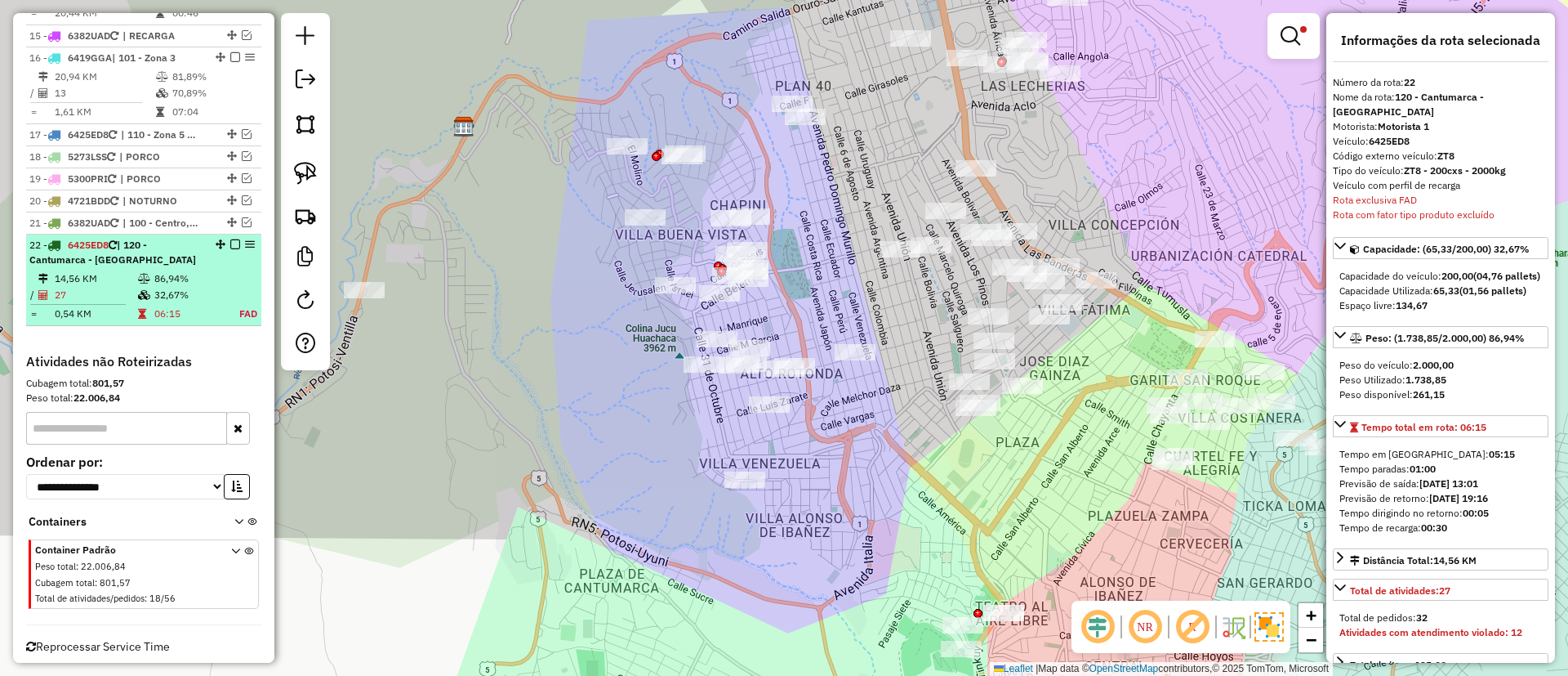
click at [209, 238] on div "22 - 6425ED8 | 120 - Cantumarca - Villa Copacabana" at bounding box center [143, 252] width 228 height 30
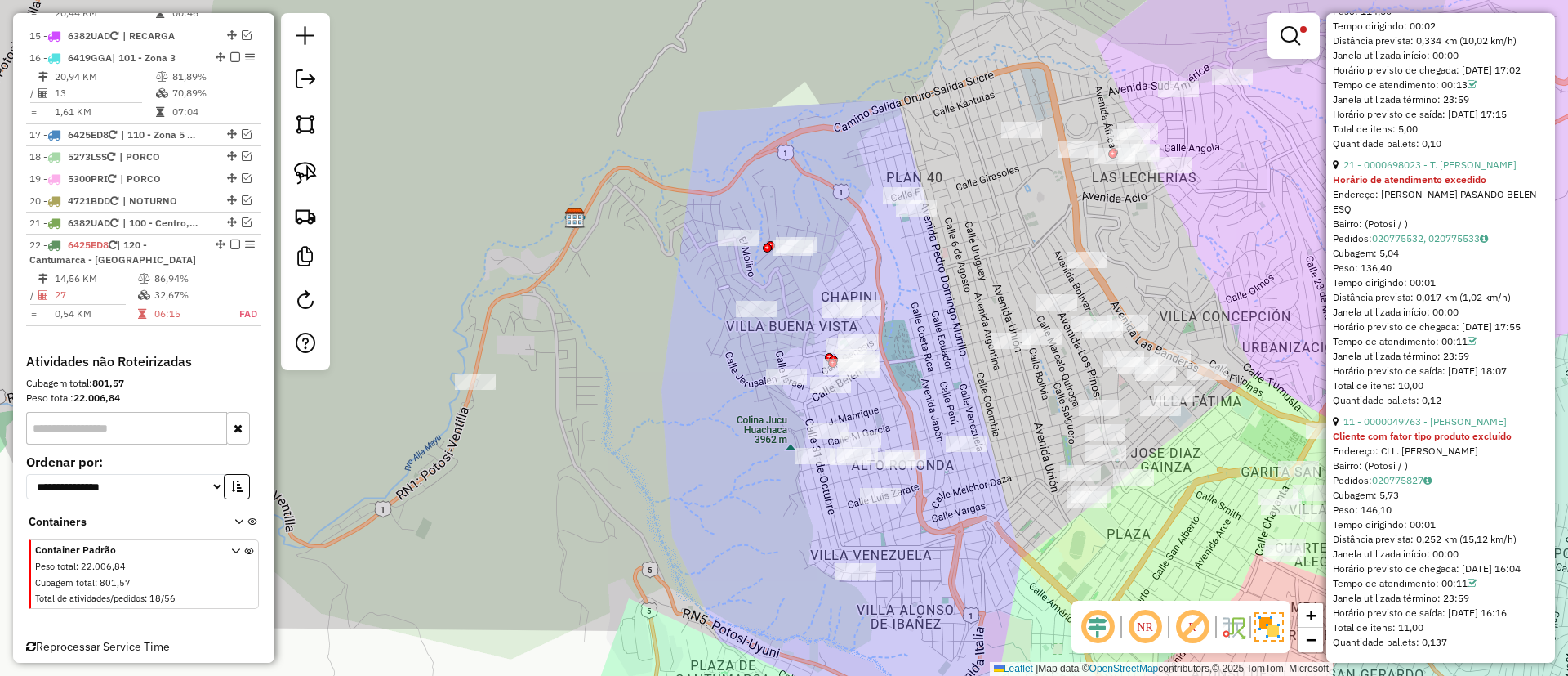
scroll to position [7172, 0]
click at [102, 639] on span "Reprocessar Service Time" at bounding box center [97, 645] width 143 height 14
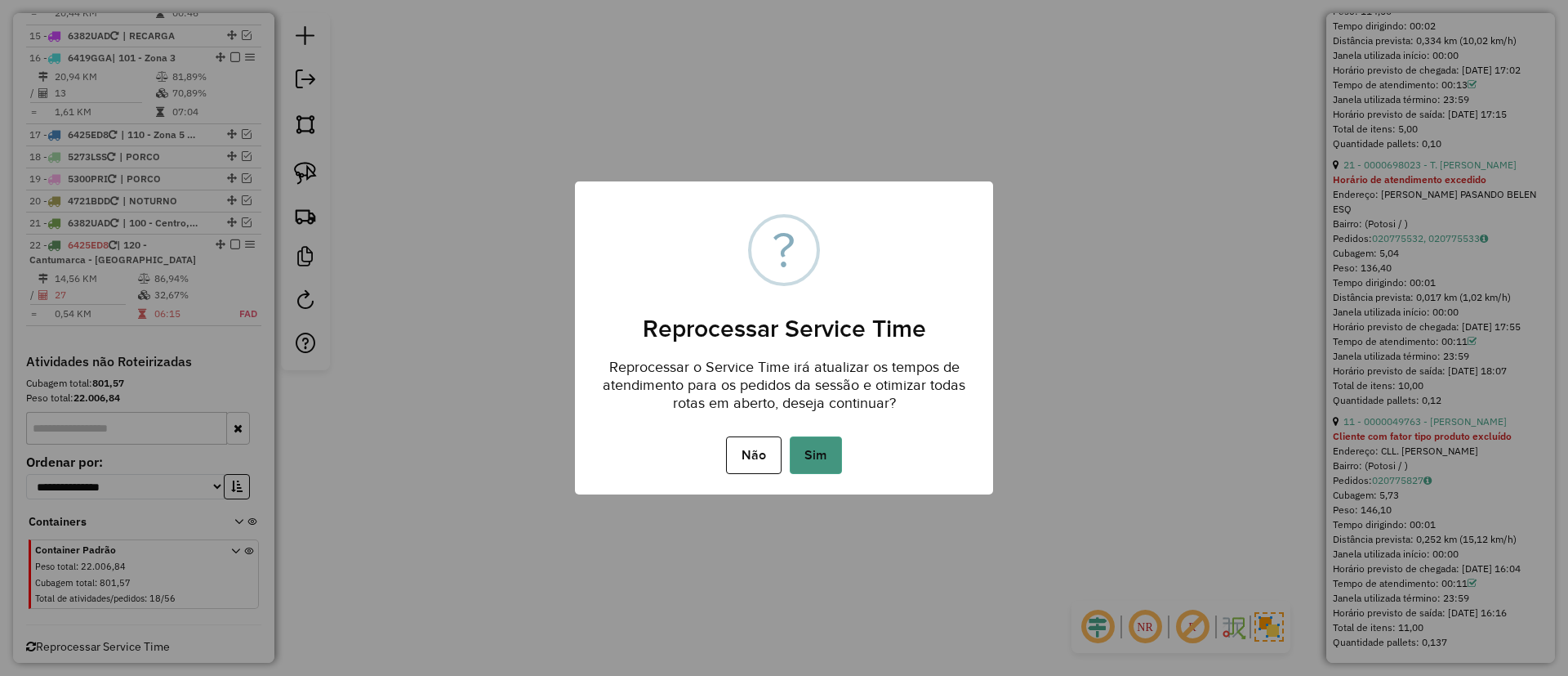
click at [794, 447] on button "Sim" at bounding box center [815, 454] width 53 height 37
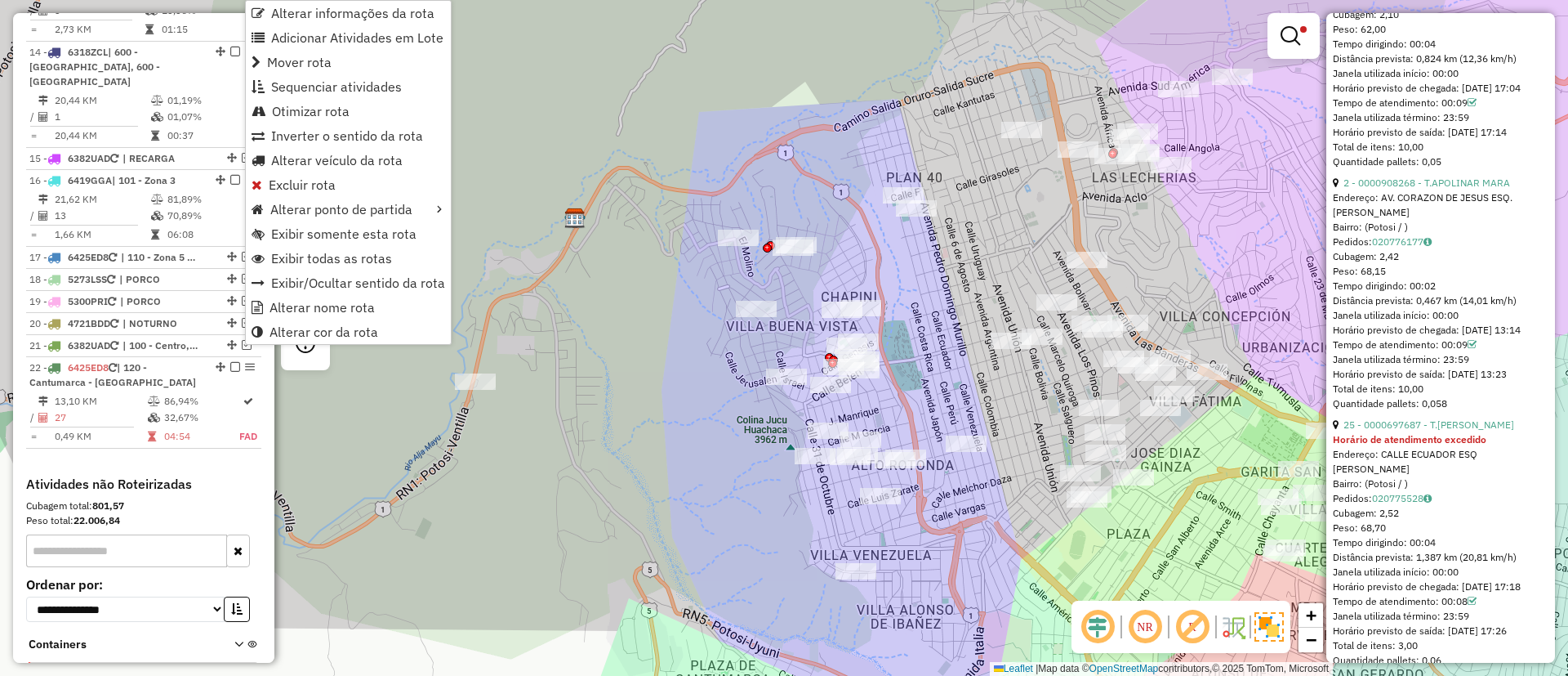
scroll to position [1719, 0]
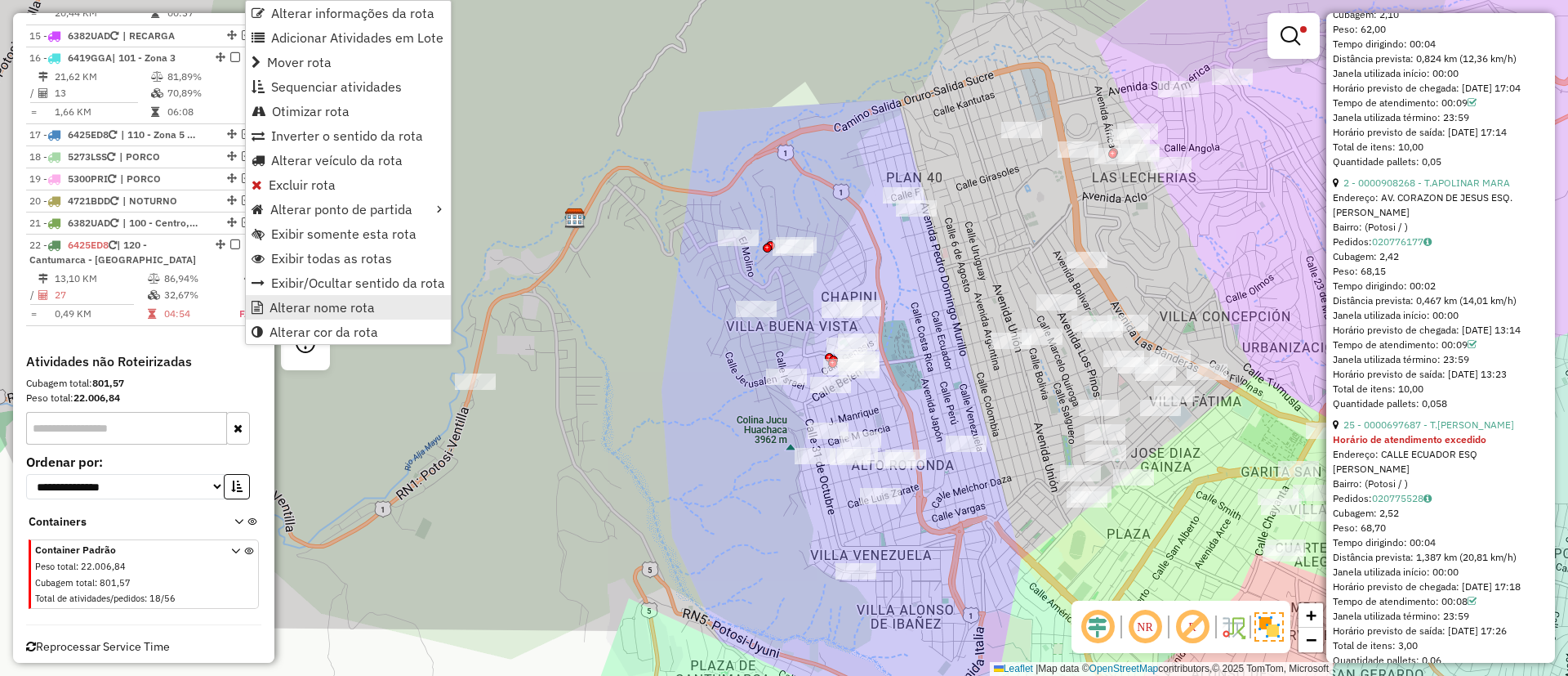
click at [272, 306] on span "Alterar nome rota" at bounding box center [322, 308] width 105 height 13
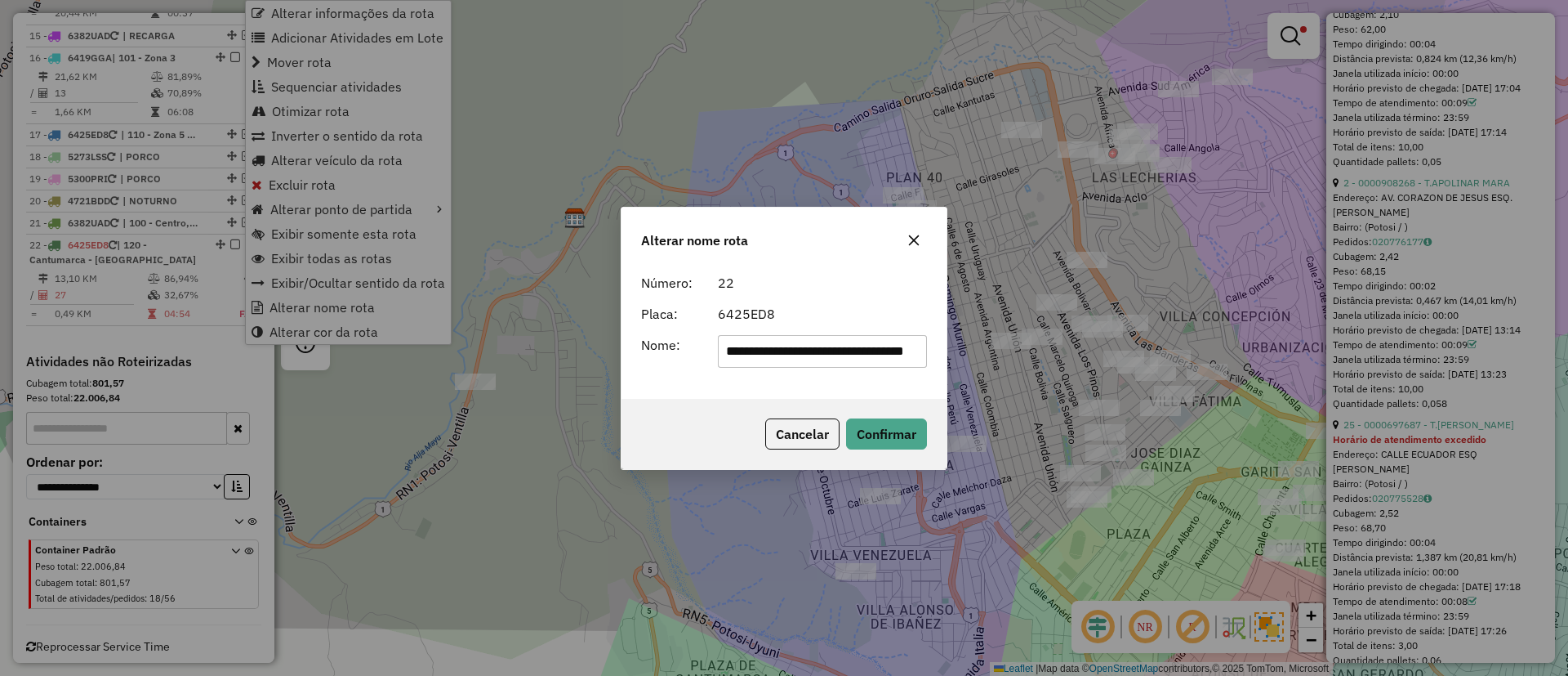
scroll to position [0, 28]
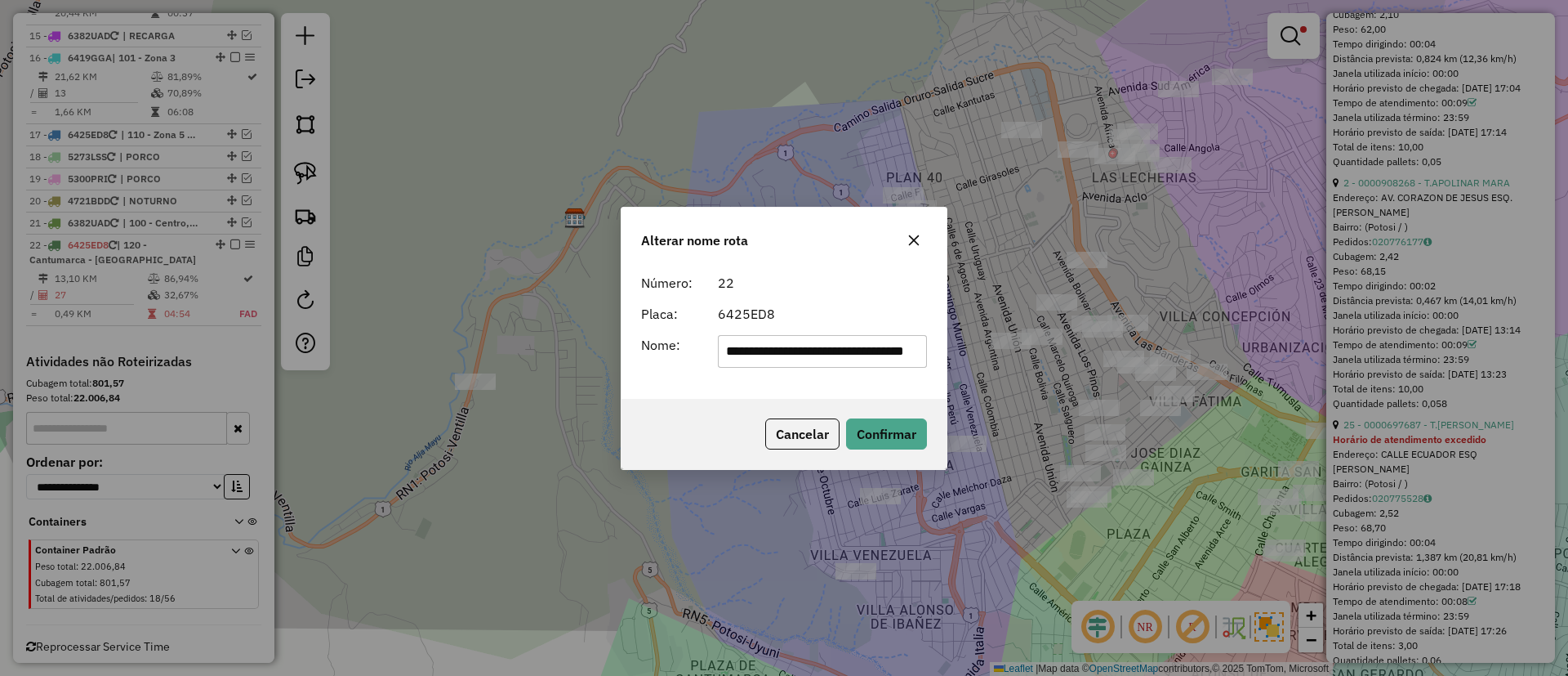
click at [779, 357] on input "**********" at bounding box center [823, 351] width 210 height 33
click at [787, 360] on input "**********" at bounding box center [823, 351] width 210 height 33
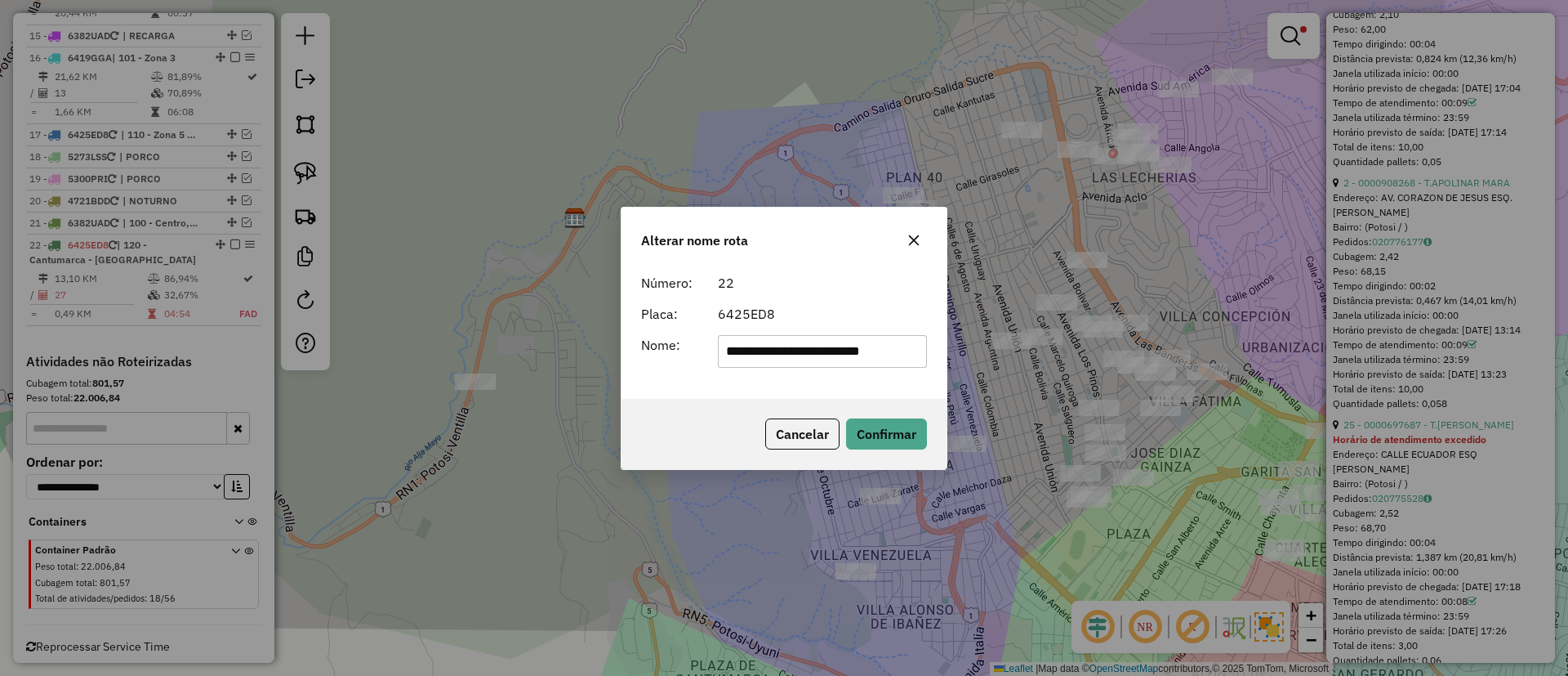
click at [787, 360] on input "**********" at bounding box center [823, 351] width 210 height 33
type input "*******"
click at [891, 423] on button "Confirmar" at bounding box center [886, 434] width 81 height 31
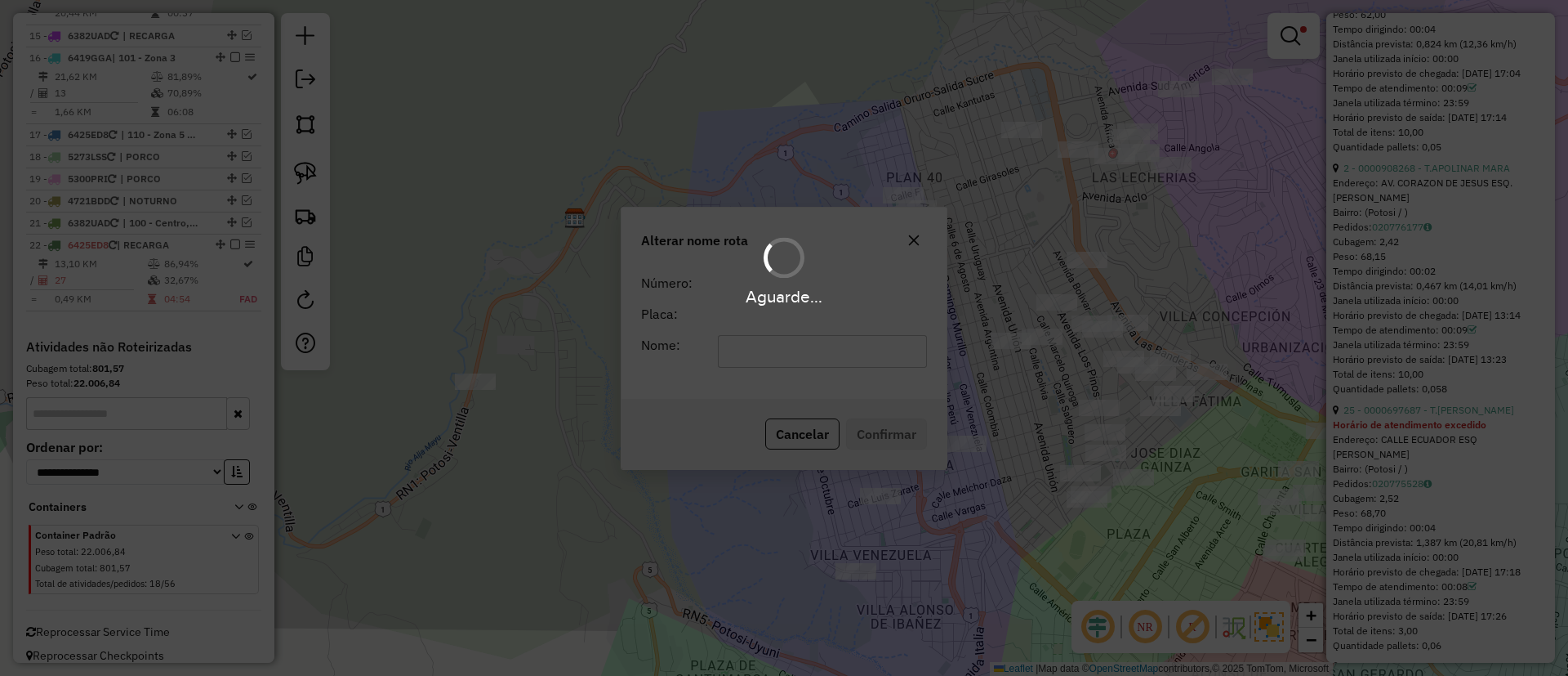
scroll to position [4170, 0]
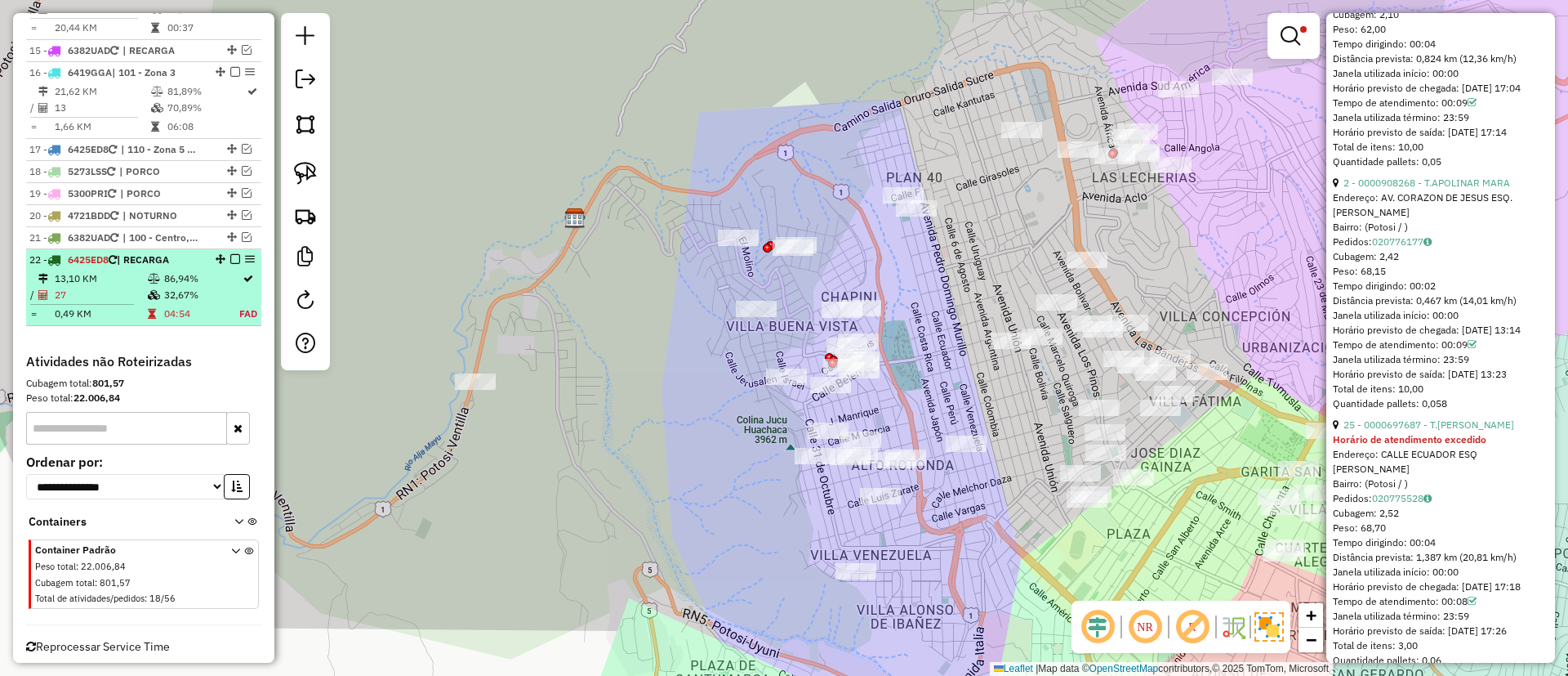
click at [224, 254] on div at bounding box center [229, 259] width 49 height 10
click at [235, 254] on div at bounding box center [229, 259] width 49 height 10
click at [230, 254] on em at bounding box center [235, 259] width 10 height 10
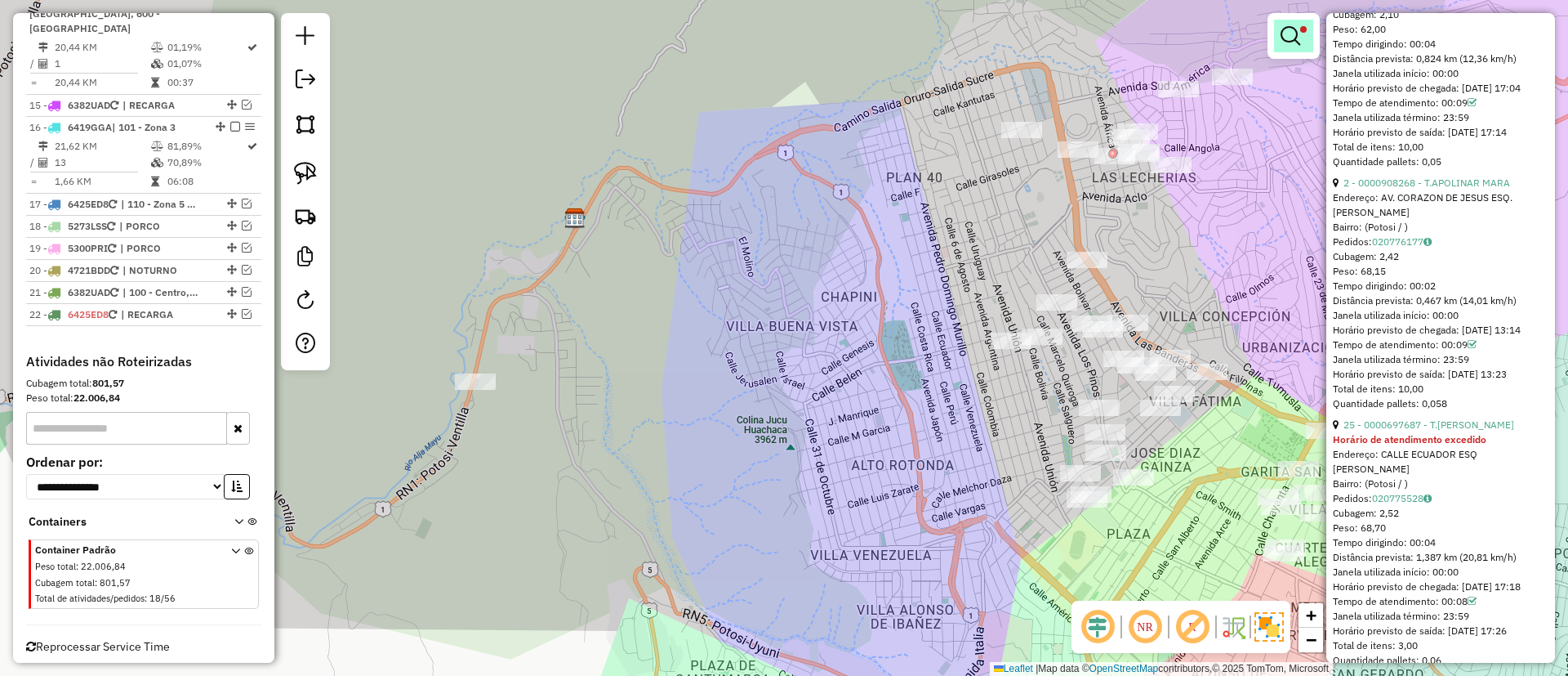
click at [1294, 48] on link at bounding box center [1293, 36] width 39 height 33
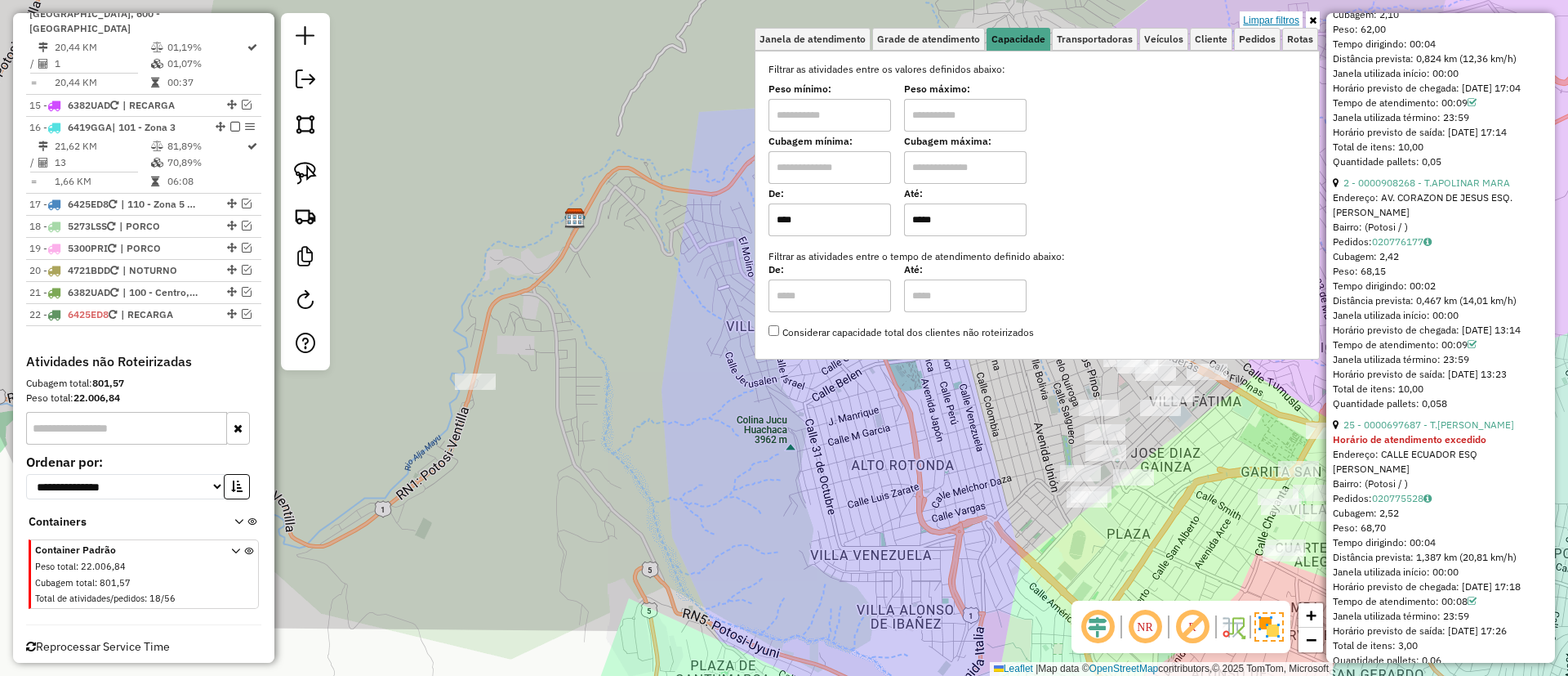
click at [1275, 23] on link "Limpar filtros" at bounding box center [1271, 20] width 63 height 18
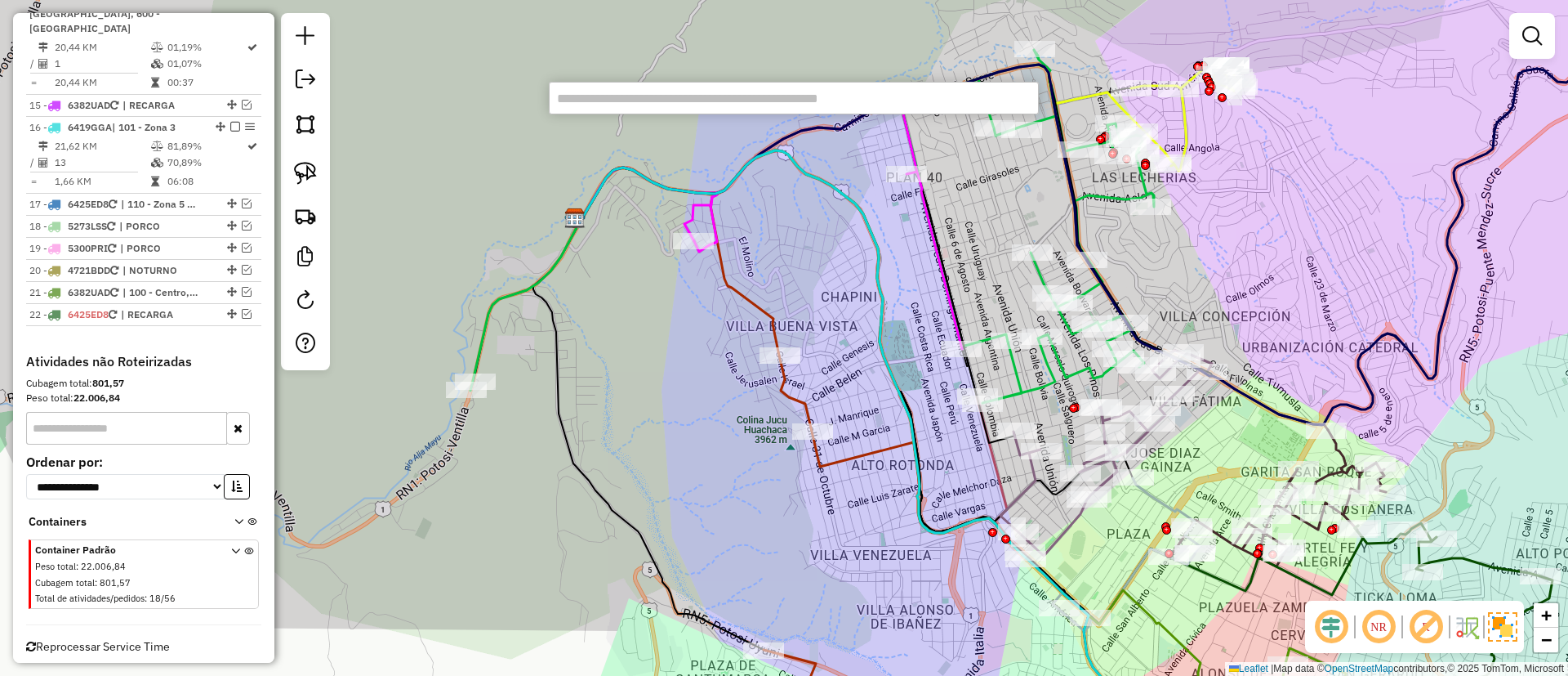
paste input "**********"
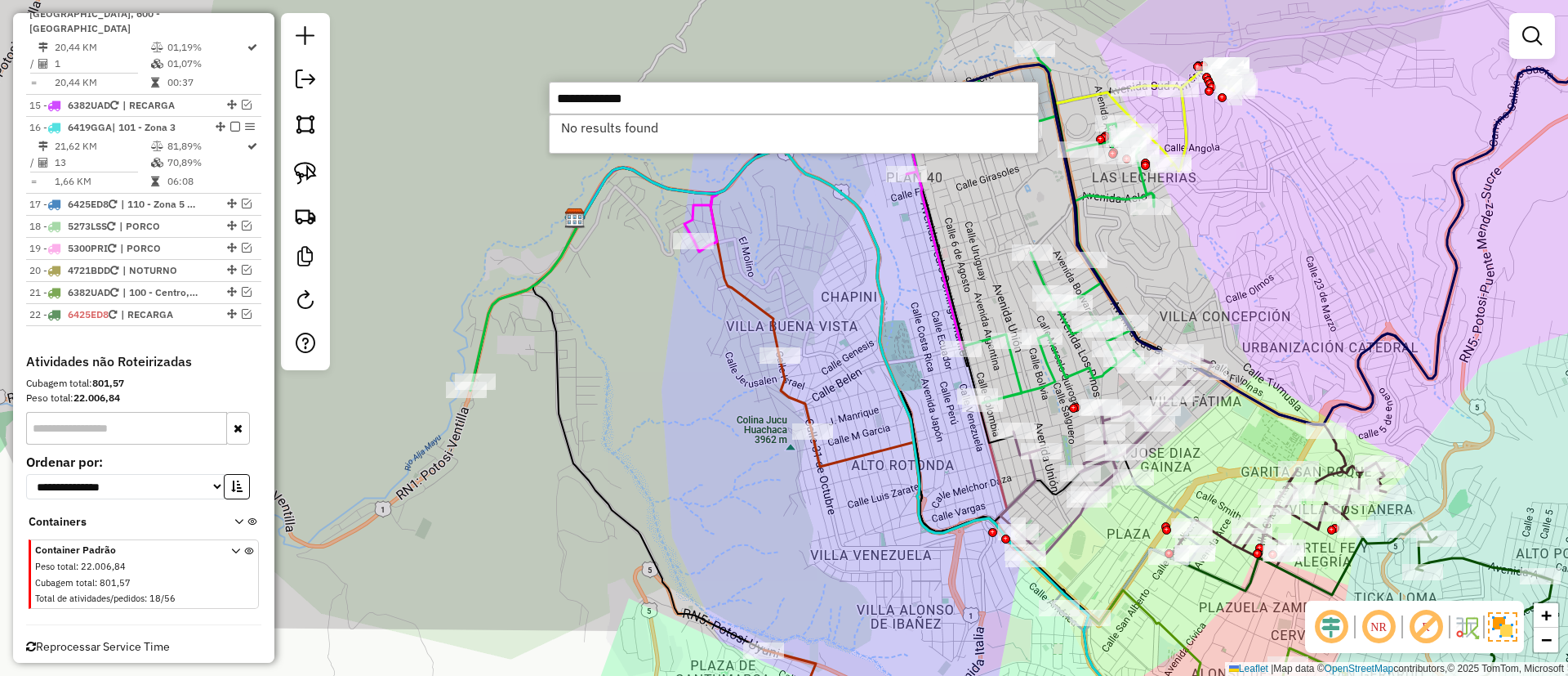
drag, startPoint x: 606, startPoint y: 93, endPoint x: 743, endPoint y: 85, distance: 137.2
click at [707, 88] on input "**********" at bounding box center [793, 98] width 490 height 33
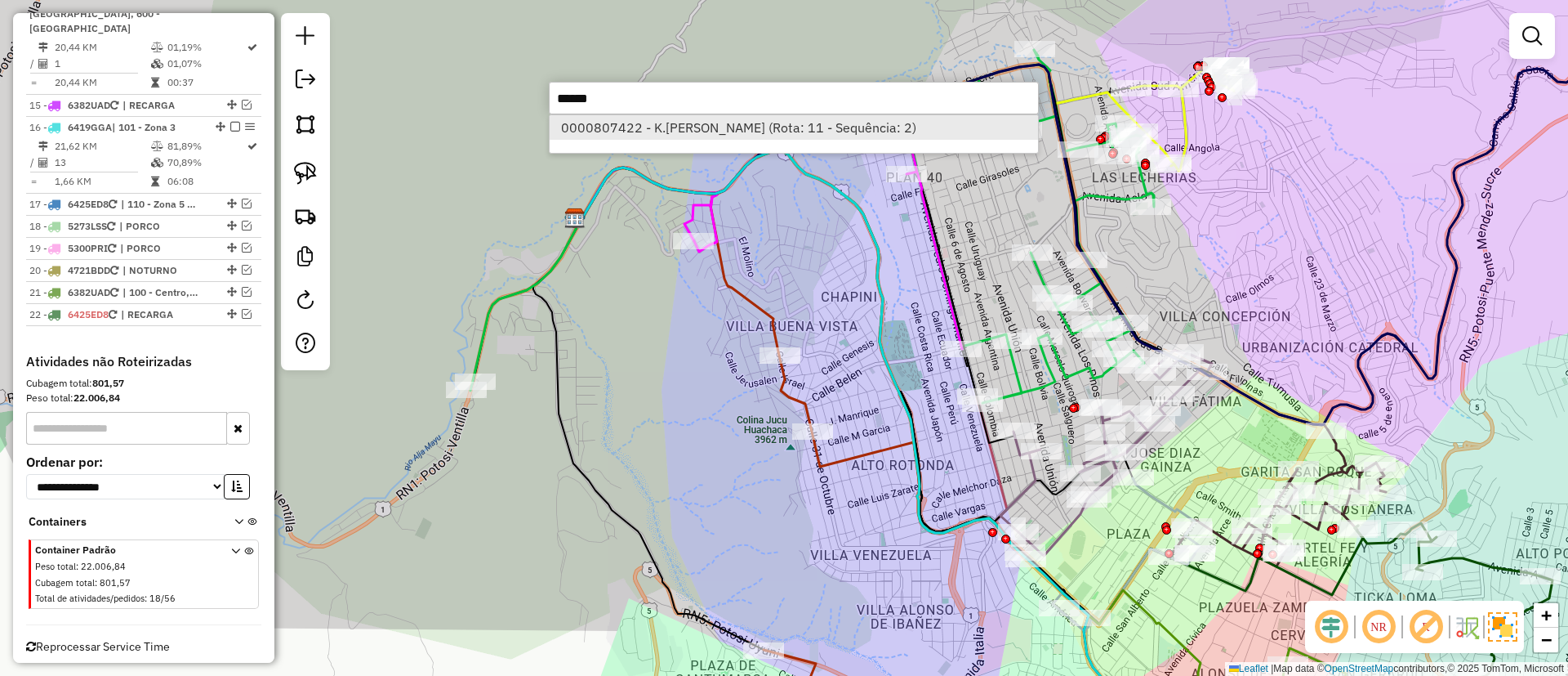
type input "******"
click at [736, 126] on li "0000807422 - K.SANDRA (Rota: 11 - Sequência: 2)" at bounding box center [793, 128] width 488 height 25
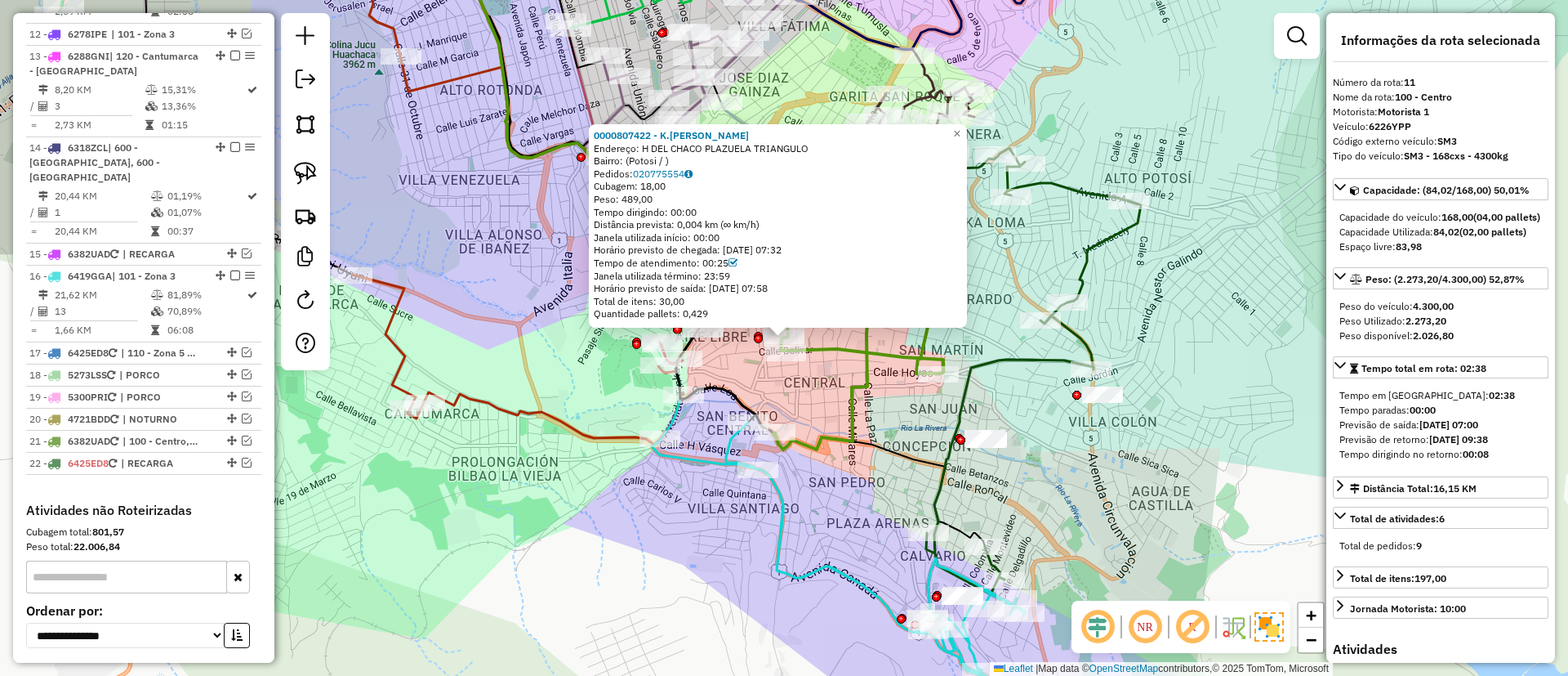
scroll to position [1420, 0]
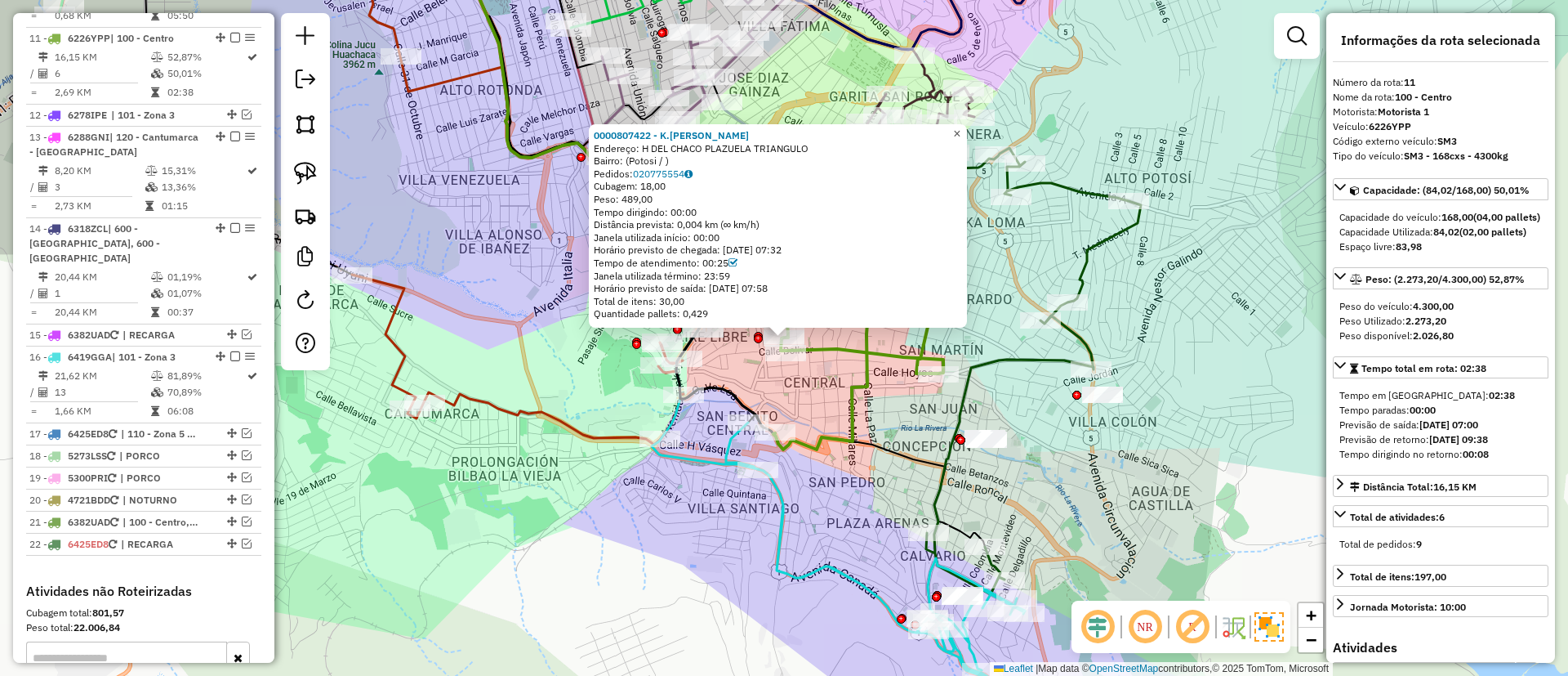
click at [960, 126] on span "×" at bounding box center [956, 133] width 8 height 14
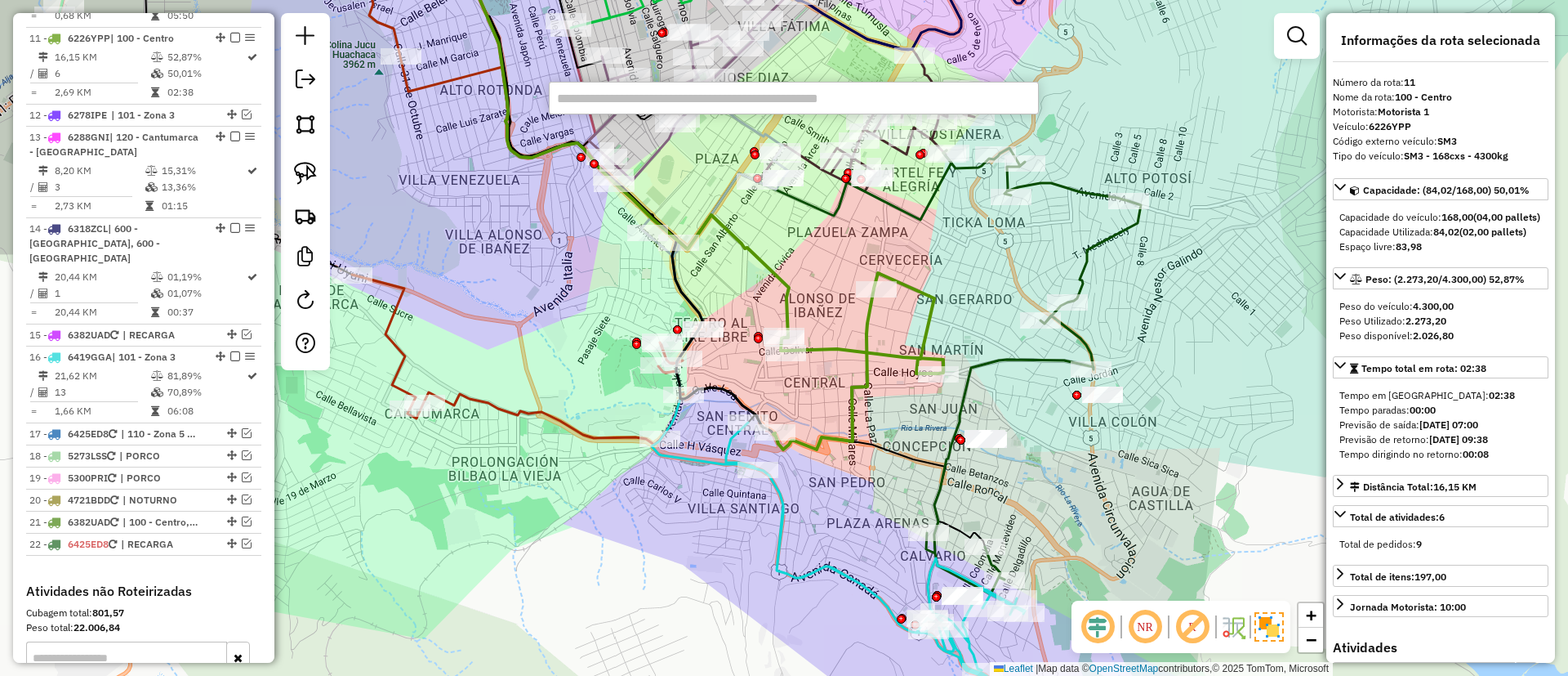
paste input "**********"
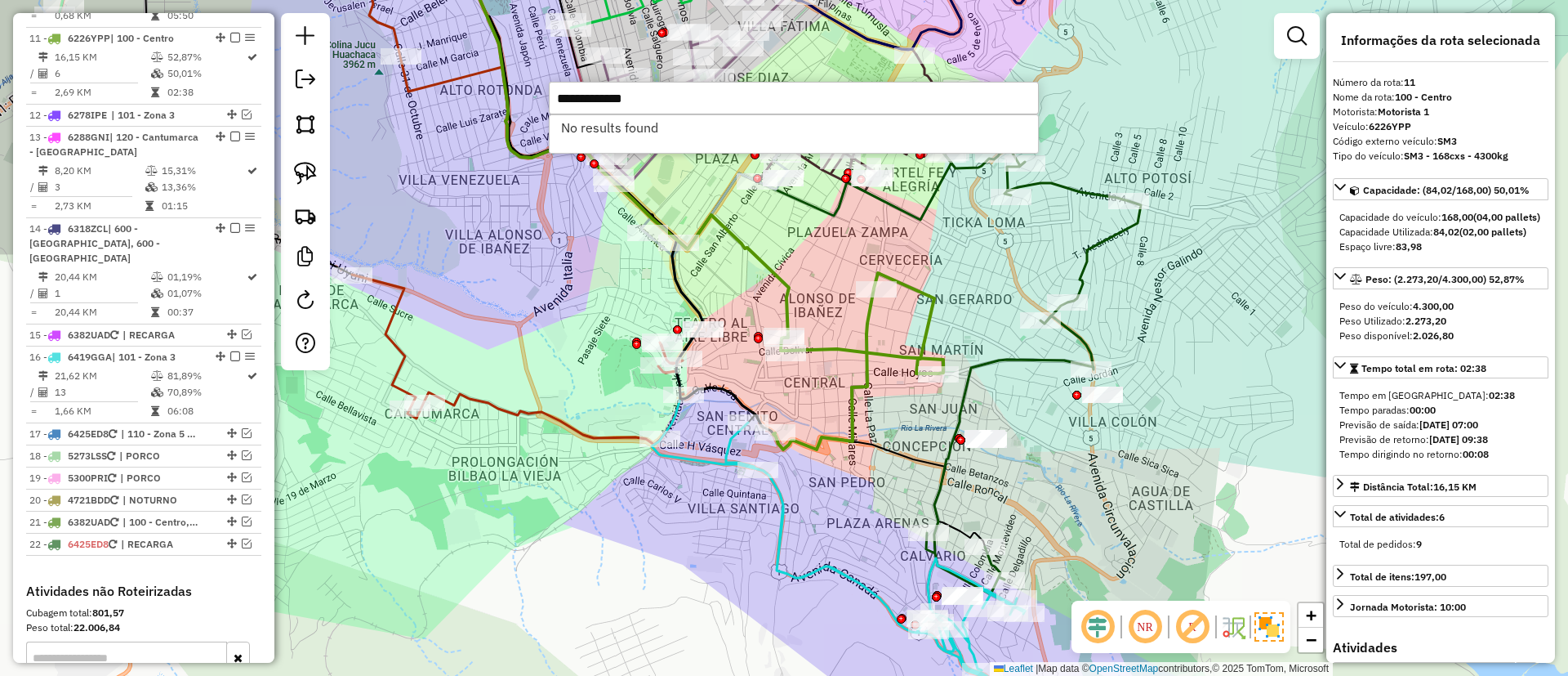
drag, startPoint x: 609, startPoint y: 97, endPoint x: 651, endPoint y: 116, distance: 46.1
click at [534, 84] on hb-router-mapa "Informações da Sessão 1229612 - 14/08/2025 Criação: 13/08/2025 19:30 Depósito: …" at bounding box center [784, 338] width 1568 height 676
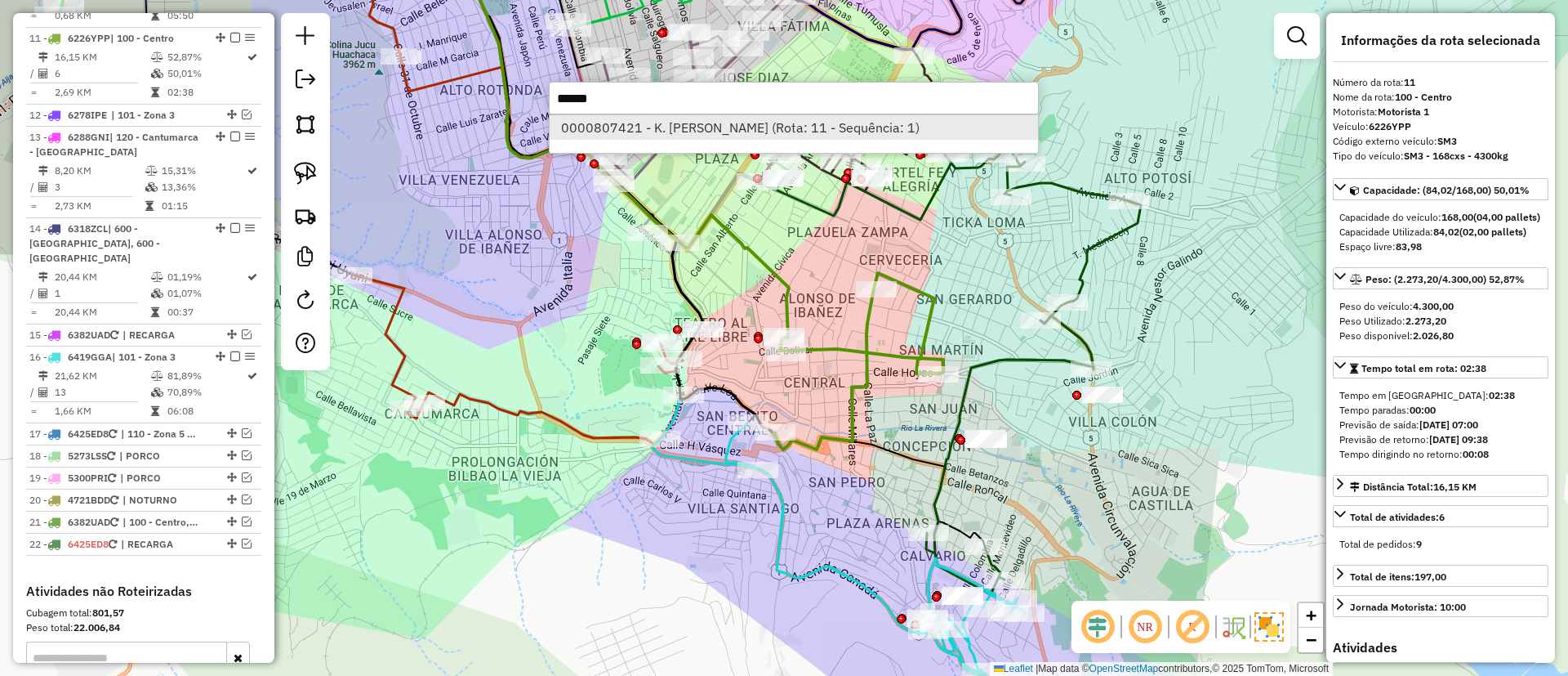
type input "******"
click at [654, 116] on li "0000807421 - K. MARGARITA (Rota: 11 - Sequência: 1)" at bounding box center [793, 128] width 488 height 25
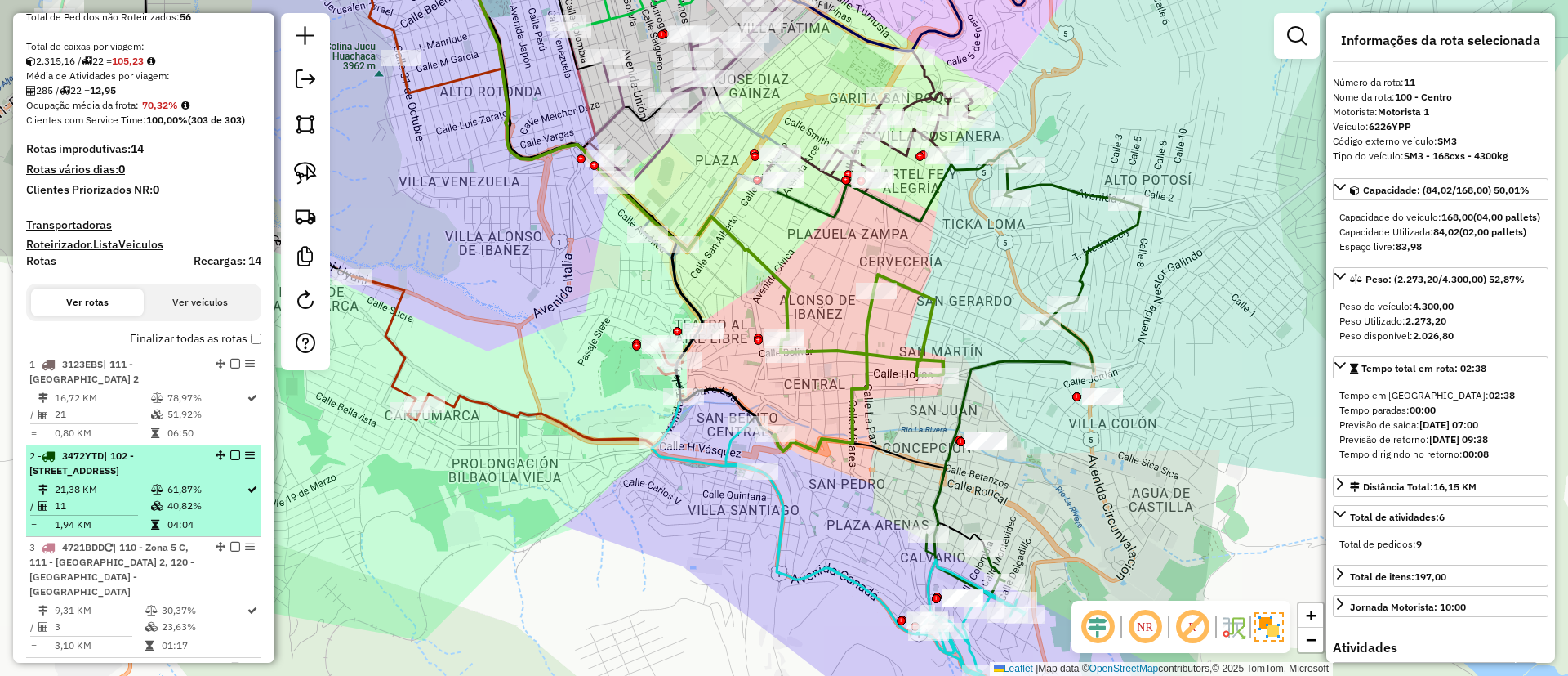
scroll to position [0, 0]
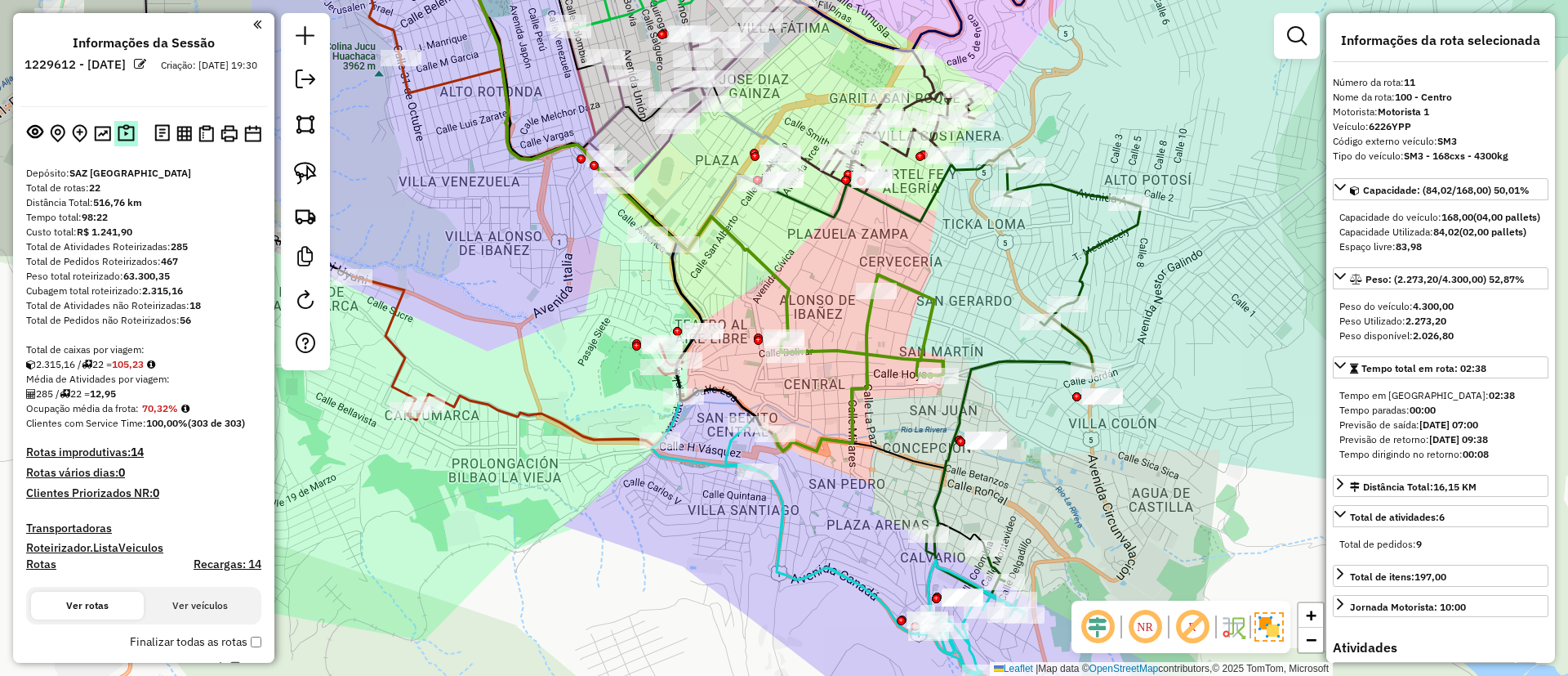
click at [128, 143] on button at bounding box center [126, 133] width 24 height 25
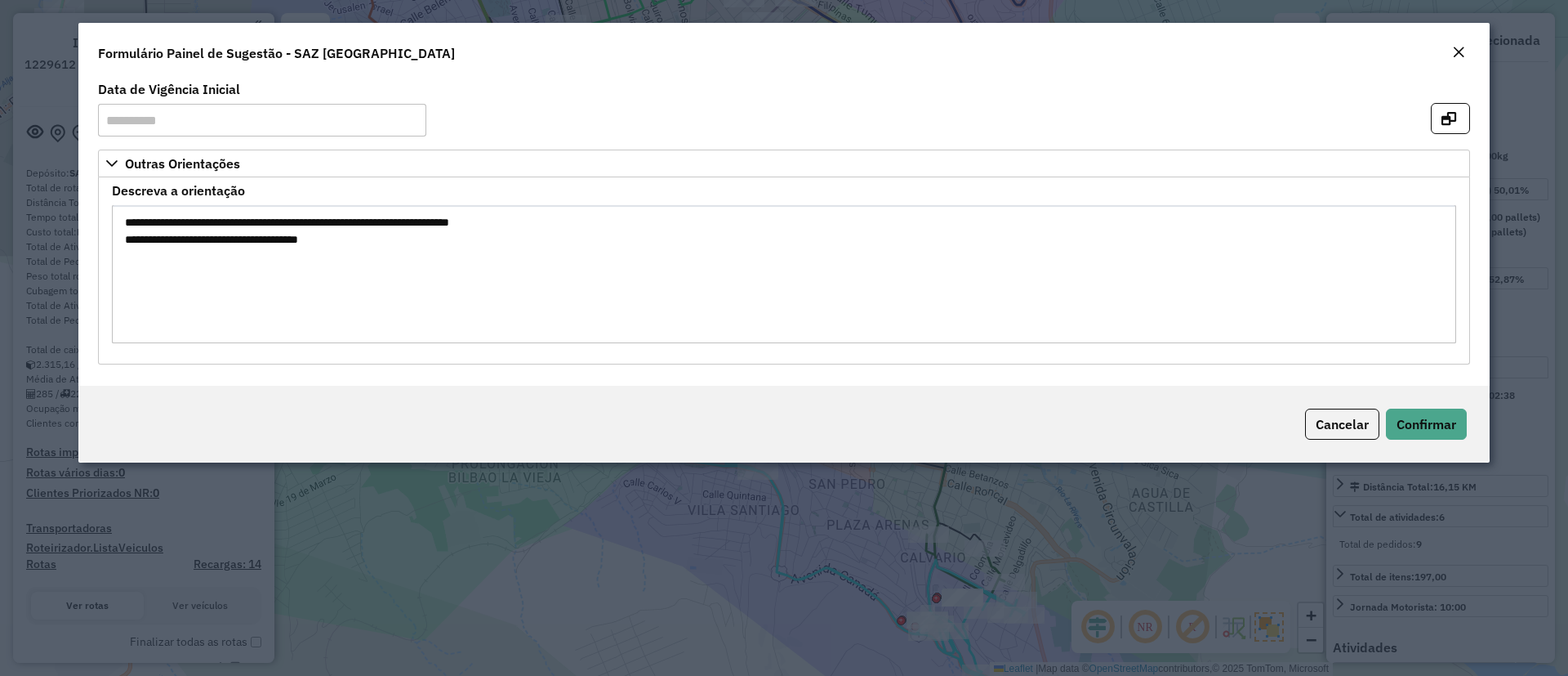
drag, startPoint x: 220, startPoint y: 217, endPoint x: 377, endPoint y: 222, distance: 157.1
click at [377, 222] on textarea "**********" at bounding box center [784, 274] width 1344 height 138
click at [390, 258] on textarea "**********" at bounding box center [784, 274] width 1344 height 138
drag, startPoint x: 156, startPoint y: 237, endPoint x: 370, endPoint y: 238, distance: 214.0
click at [370, 238] on textarea "**********" at bounding box center [784, 274] width 1344 height 138
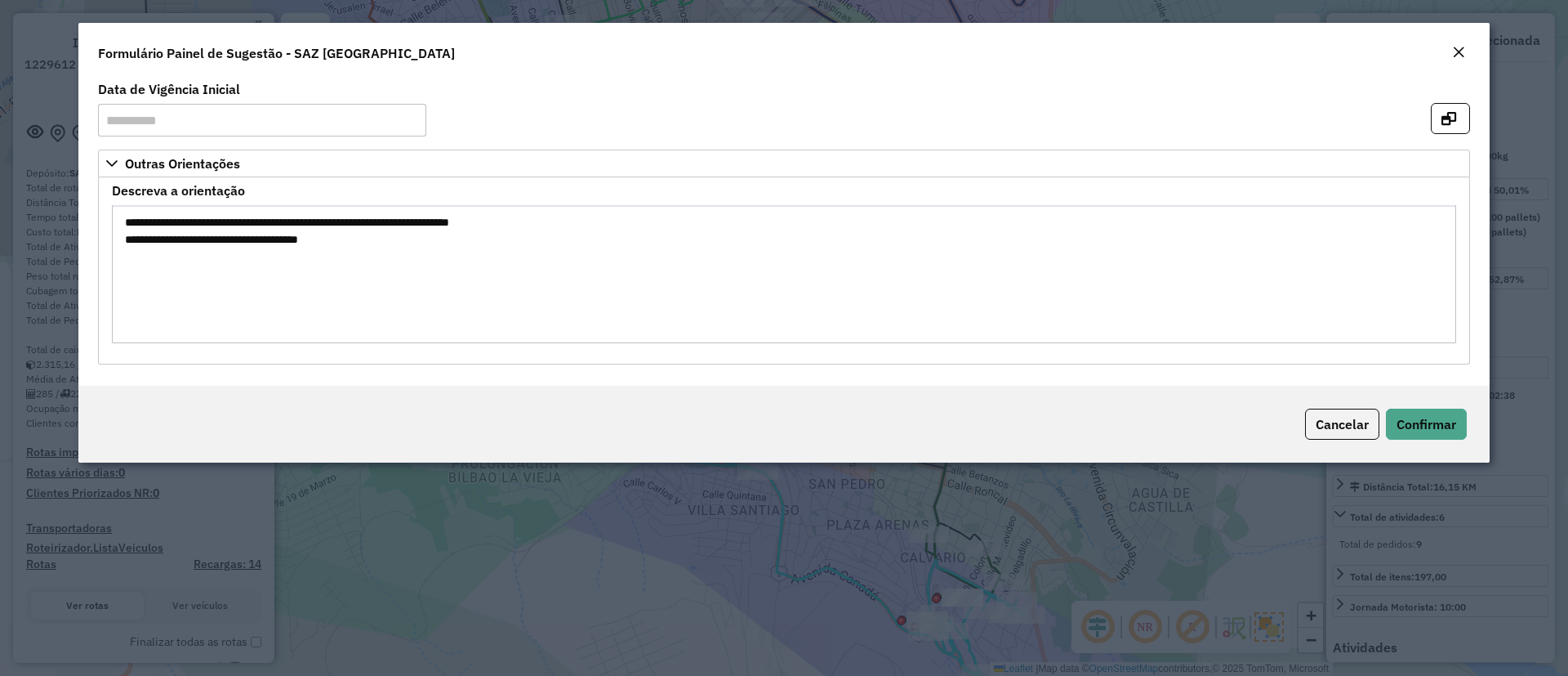
click at [1458, 53] on em "Close" at bounding box center [1459, 53] width 13 height 13
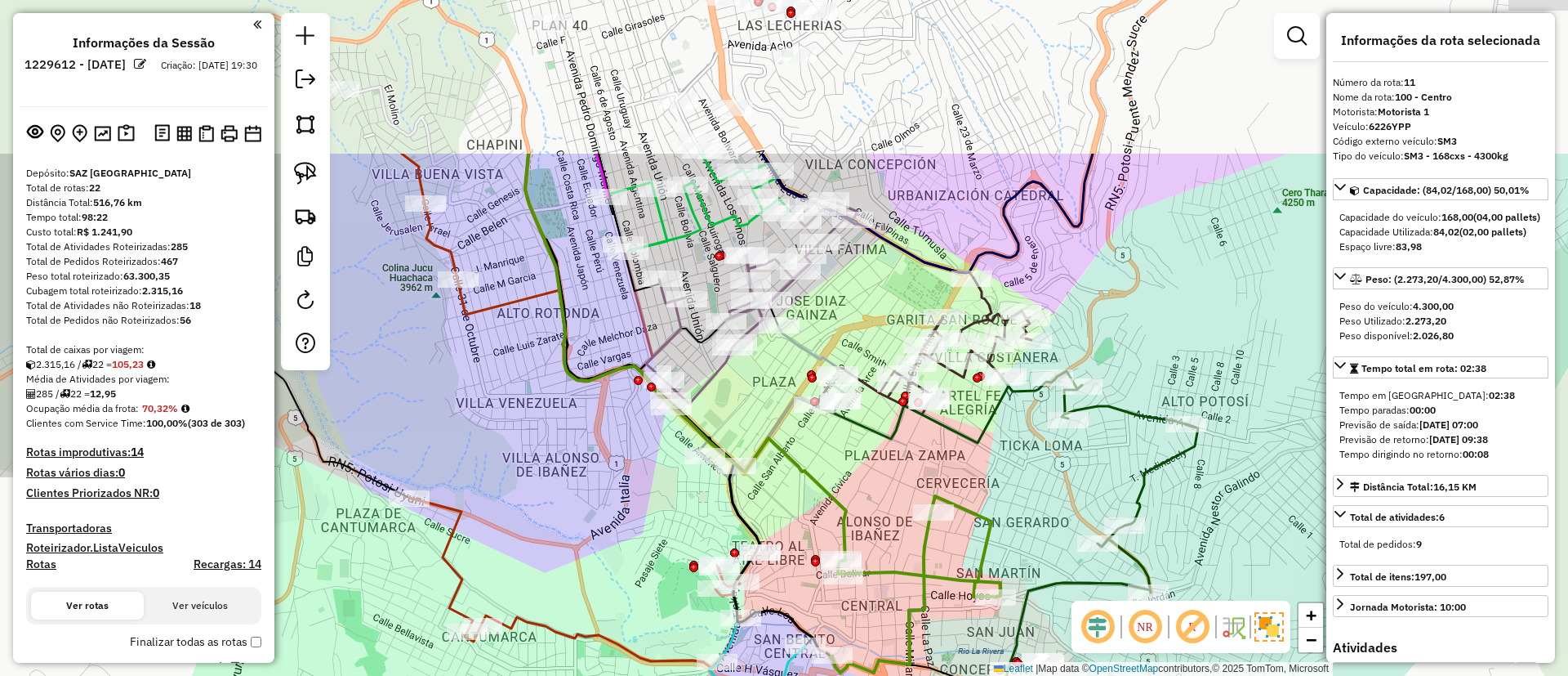
drag, startPoint x: 782, startPoint y: 161, endPoint x: 840, endPoint y: 403, distance: 248.9
click at [840, 403] on div "Rota 1 - Placa 3123EBS 0000826174 - MAY.CHANINI Janela de atendimento Grade de …" at bounding box center [784, 338] width 1568 height 676
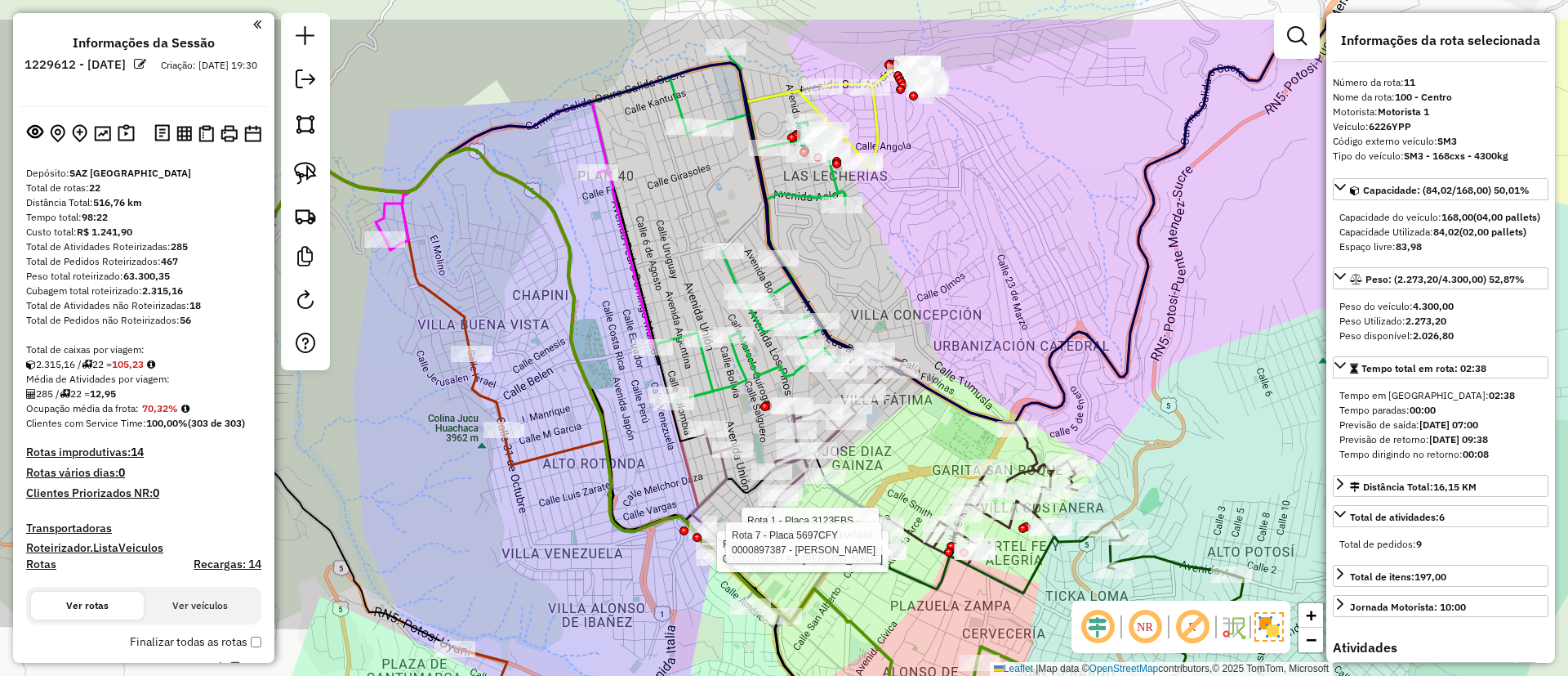
drag, startPoint x: 929, startPoint y: 226, endPoint x: 957, endPoint y: 363, distance: 139.8
click at [957, 363] on div "Rota 7 - Placa 5697CFY 0000071605 - AG.JAVIER CHOQU Rota 1 - Placa 3123EBS 0000…" at bounding box center [784, 338] width 1568 height 676
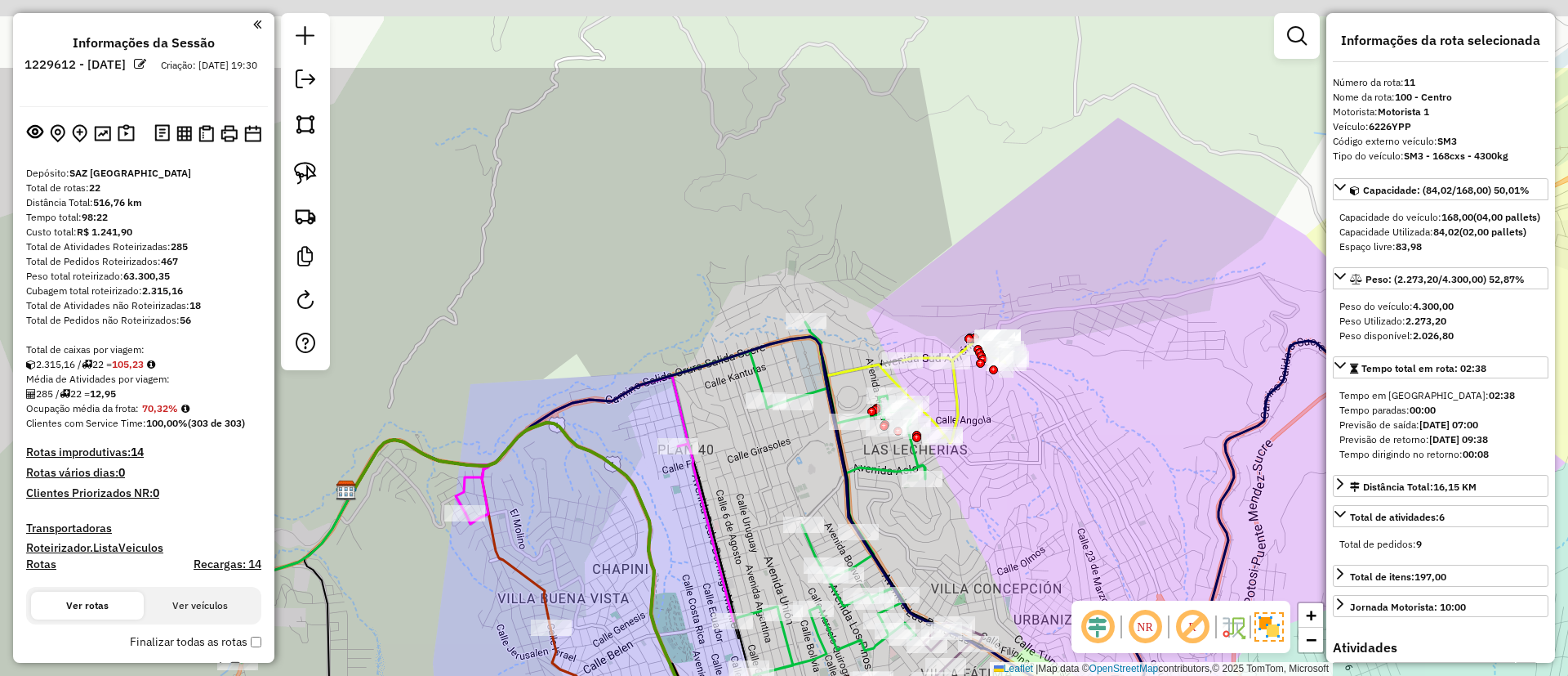
click at [1068, 326] on div "Rota 7 - Placa 5697CFY 0000071605 - AG.JAVIER CHOQU Rota 1 - Placa 3123EBS 0000…" at bounding box center [784, 338] width 1568 height 676
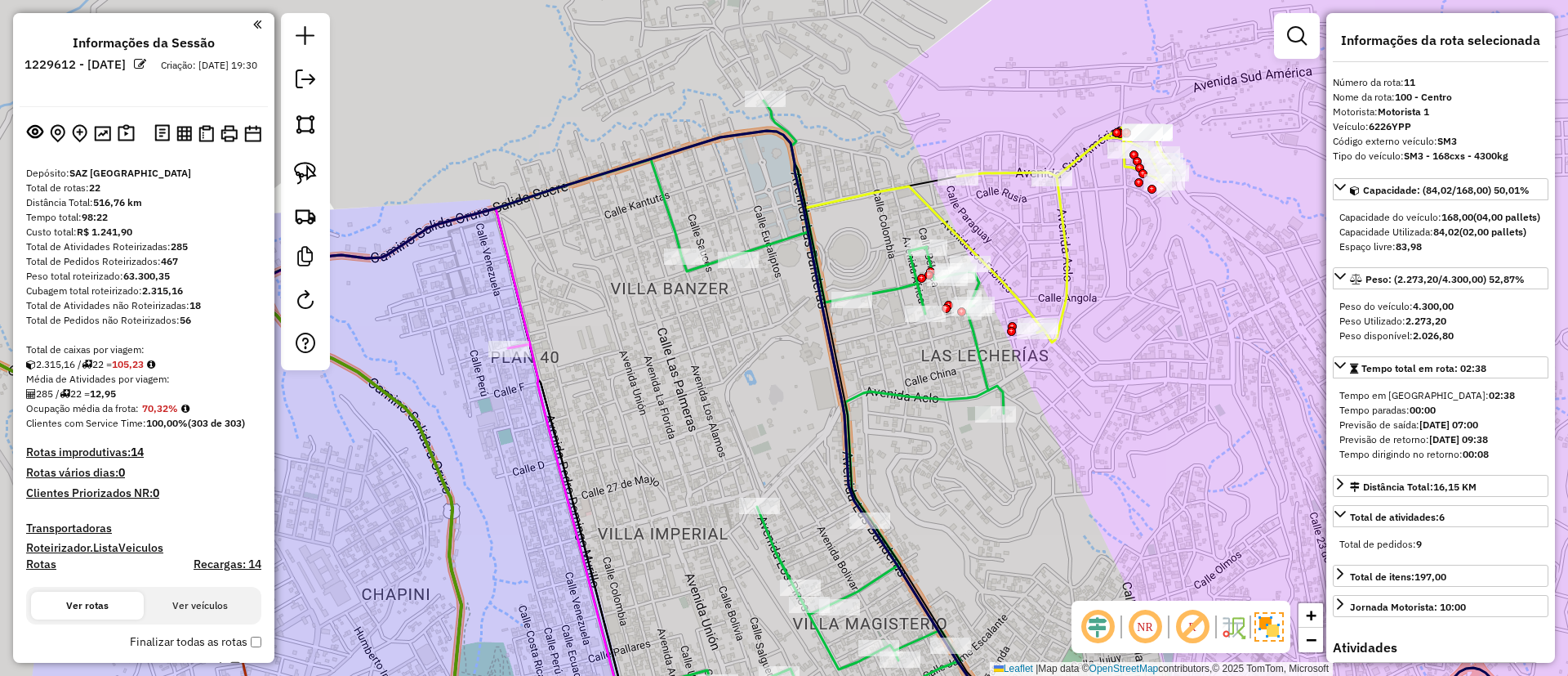
drag, startPoint x: 1084, startPoint y: 407, endPoint x: 954, endPoint y: 437, distance: 133.4
click at [925, 454] on div "Rota 7 - Placa 5697CFY 0000071605 - AG.JAVIER CHOQU Rota 1 - Placa 3123EBS 0000…" at bounding box center [784, 338] width 1568 height 676
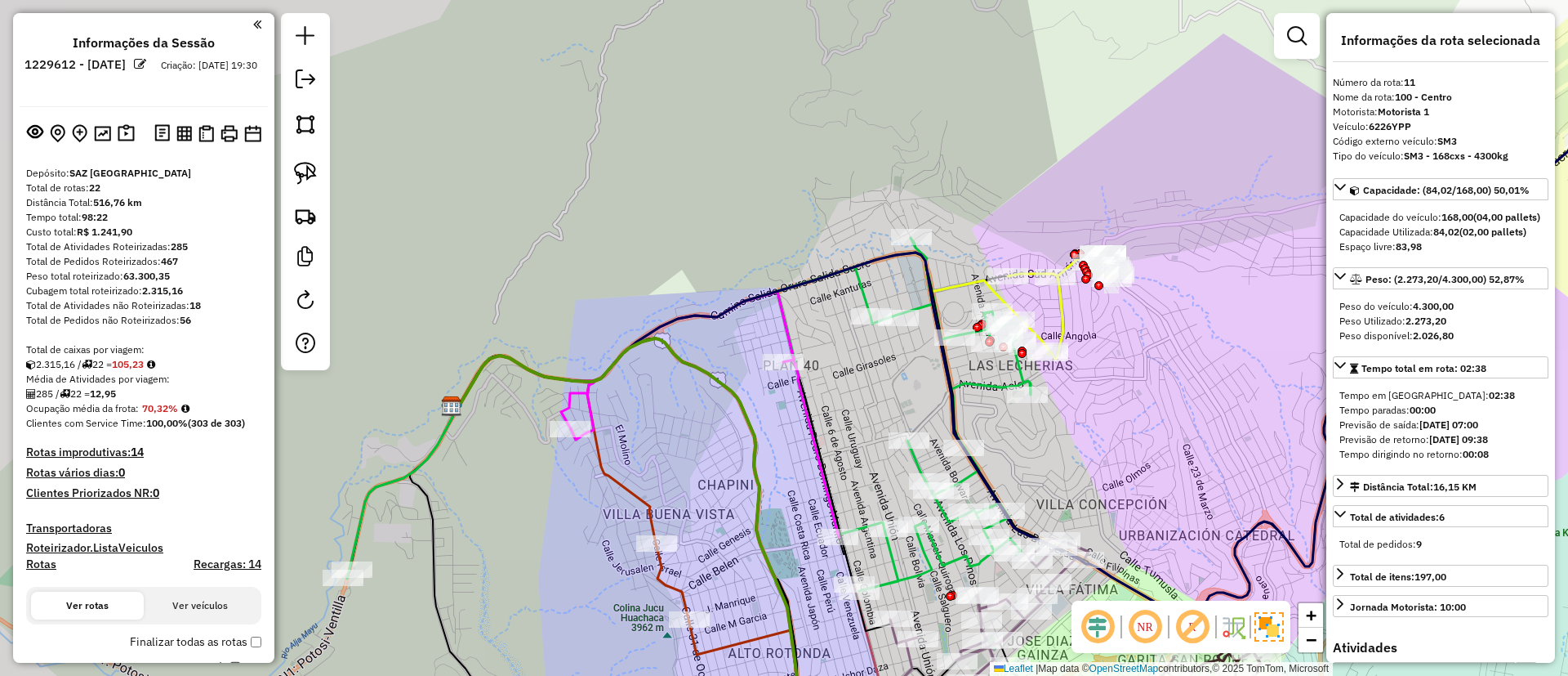
drag, startPoint x: 1127, startPoint y: 365, endPoint x: 1106, endPoint y: 360, distance: 21.6
click at [1106, 360] on div "Rota 7 - Placa 5697CFY 0000071605 - AG.JAVIER CHOQU Rota 1 - Placa 3123EBS 0000…" at bounding box center [784, 338] width 1568 height 676
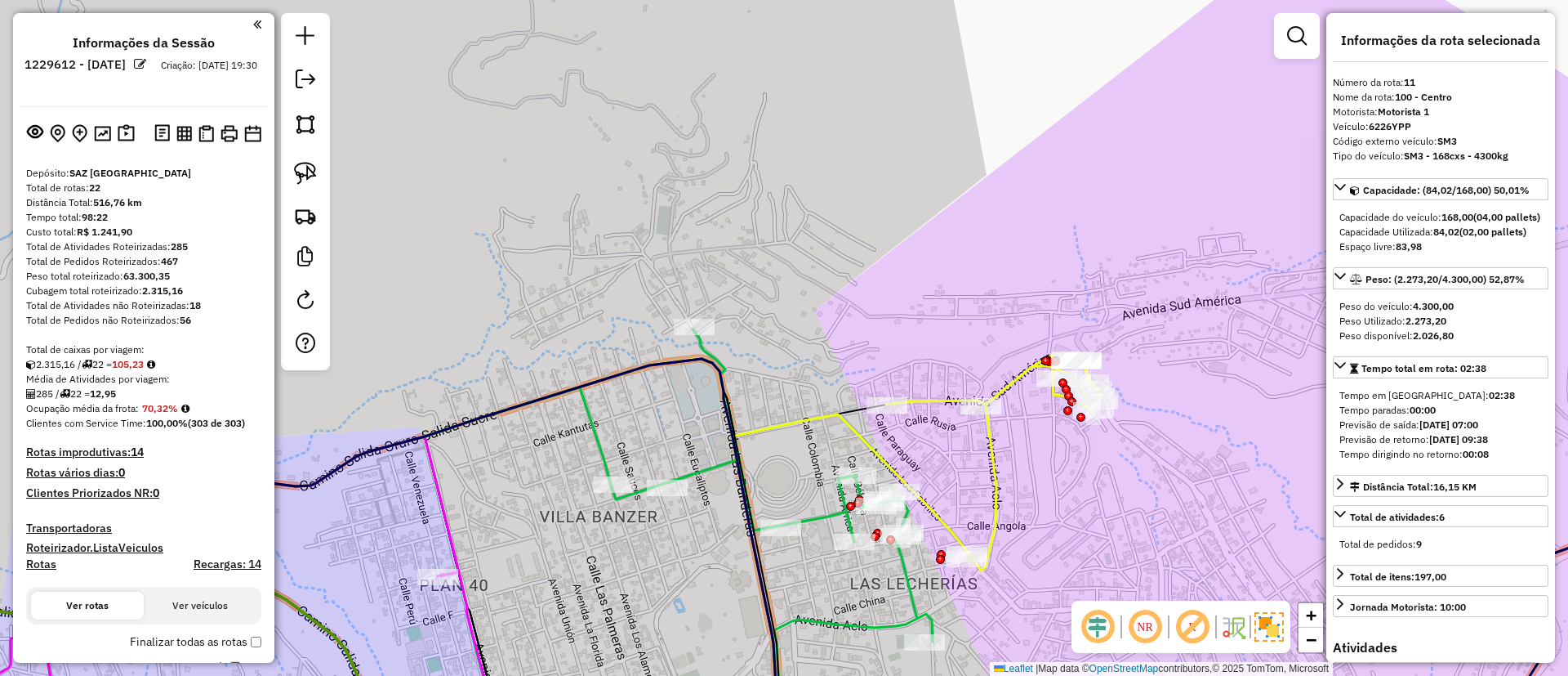
drag, startPoint x: 1089, startPoint y: 235, endPoint x: 853, endPoint y: 135, distance: 256.3
click at [854, 136] on div "Rota 7 - Placa 5697CFY 0000071605 - AG.JAVIER CHOQU Rota 1 - Placa 3123EBS 0000…" at bounding box center [784, 338] width 1568 height 676
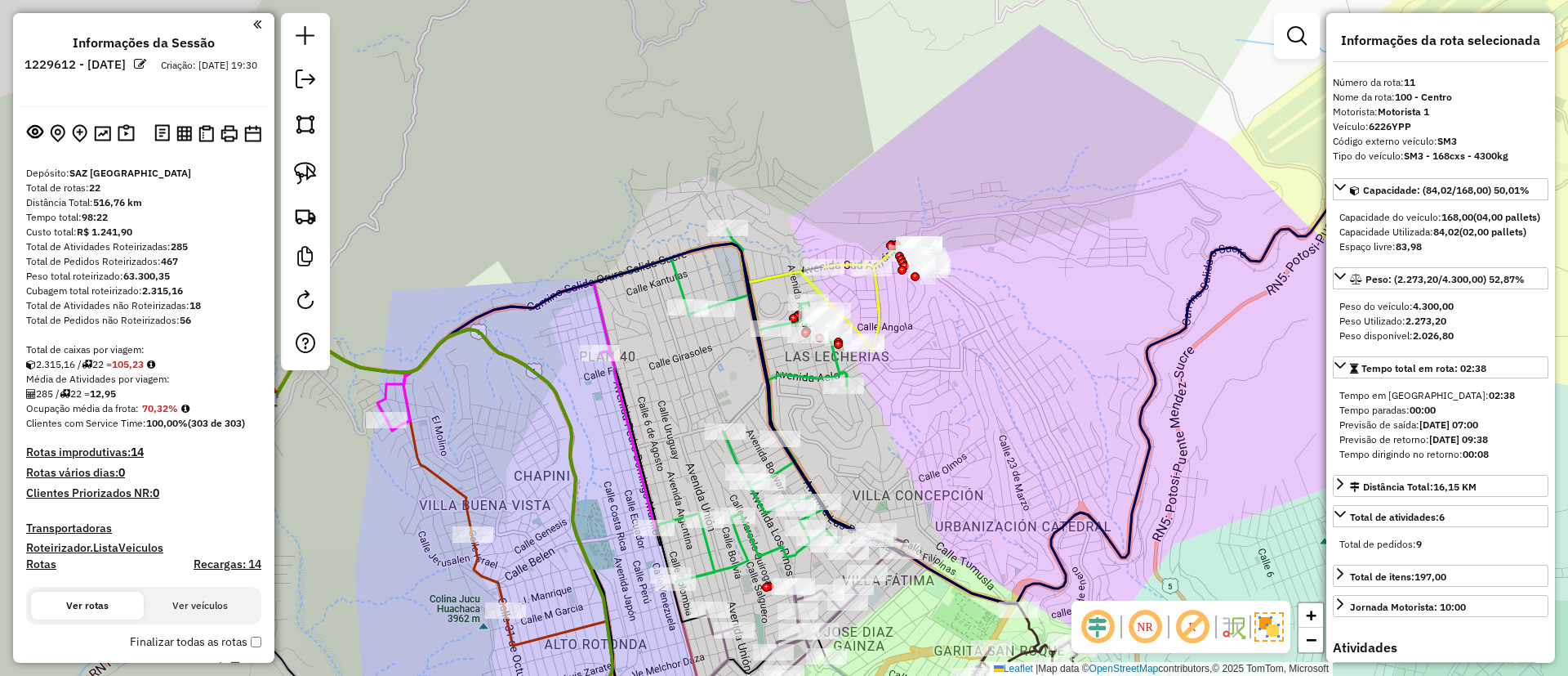
click at [1030, 245] on div "Rota 7 - Placa 5697CFY 0000071605 - AG.JAVIER CHOQU Rota 1 - Placa 3123EBS 0000…" at bounding box center [784, 338] width 1568 height 676
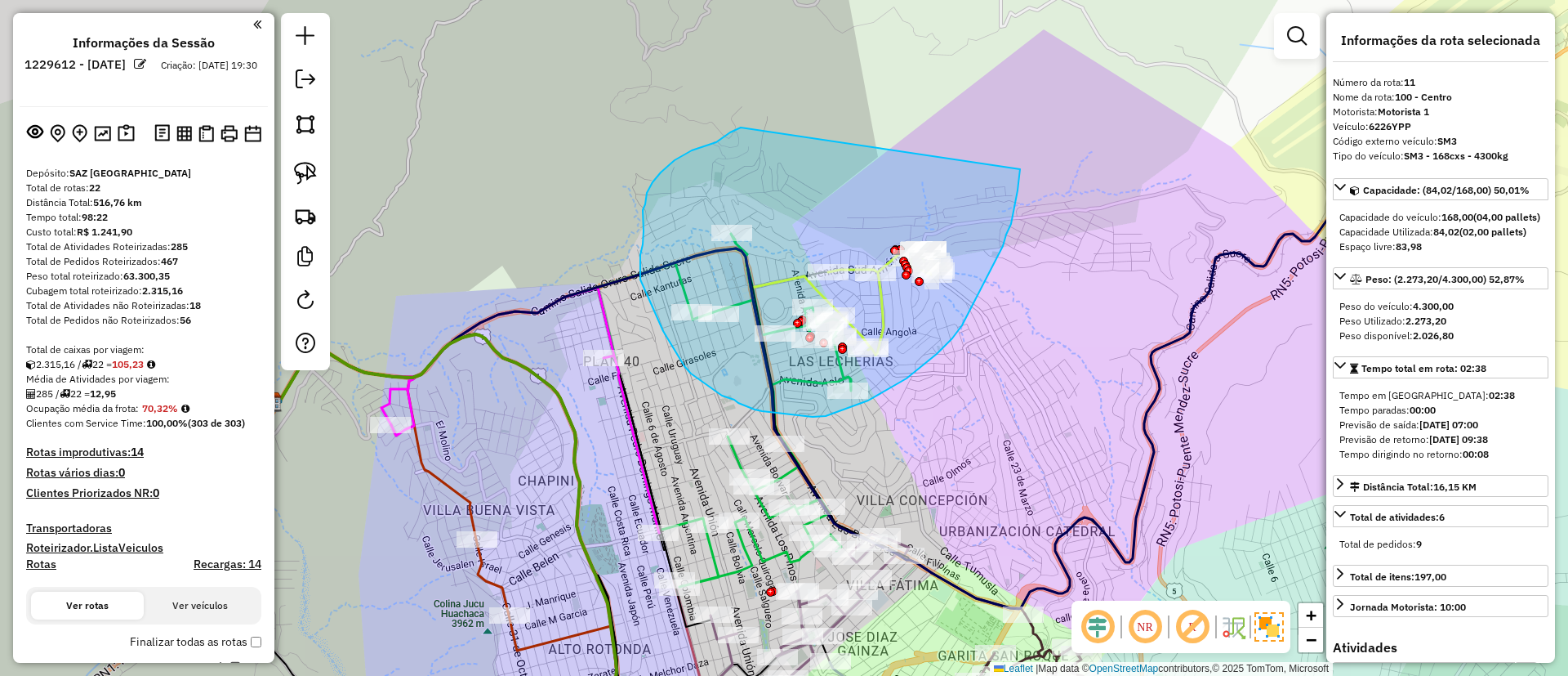
drag, startPoint x: 675, startPoint y: 161, endPoint x: 1019, endPoint y: 165, distance: 344.0
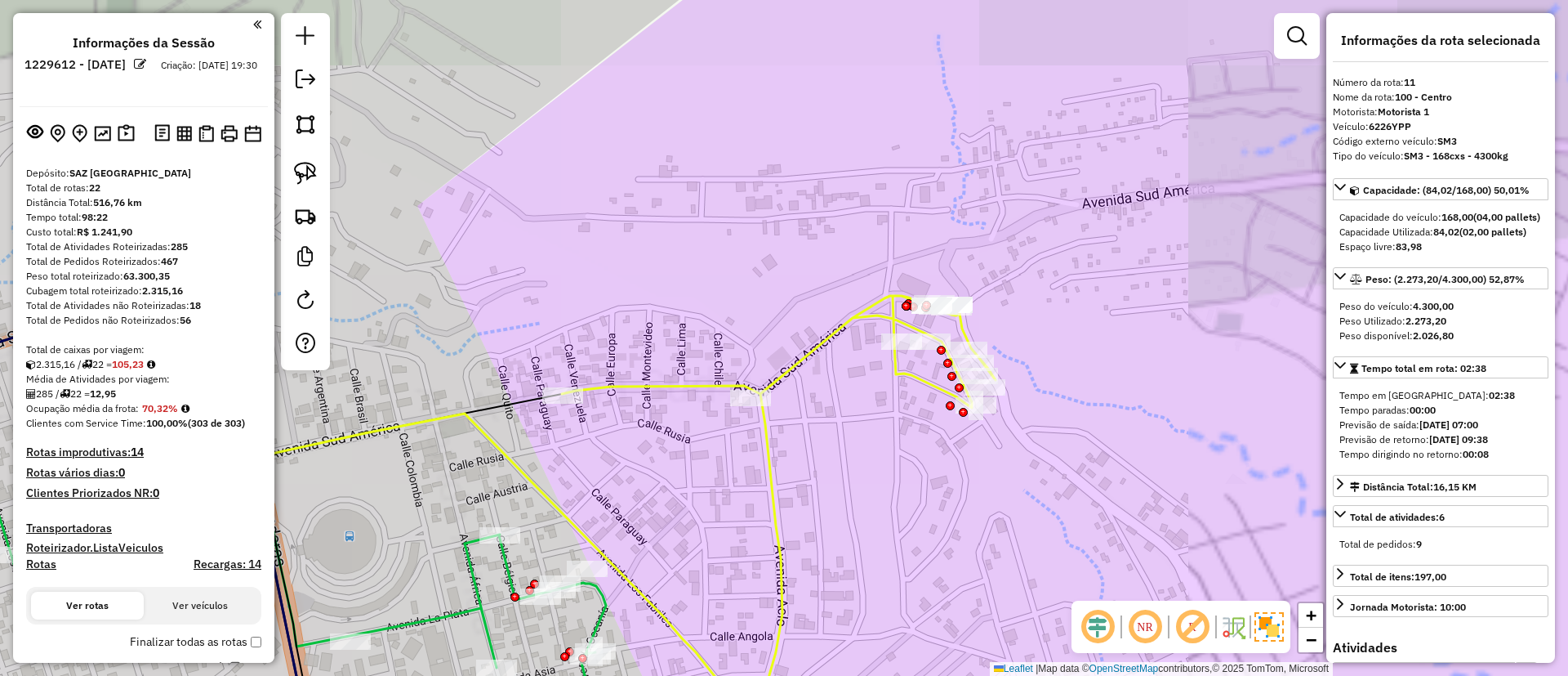
drag, startPoint x: 775, startPoint y: 285, endPoint x: 914, endPoint y: 201, distance: 162.4
click at [914, 201] on div "Rota 7 - Placa 5697CFY 0000071605 - AG.JAVIER CHOQU Rota 1 - Placa 3123EBS 0000…" at bounding box center [784, 338] width 1568 height 676
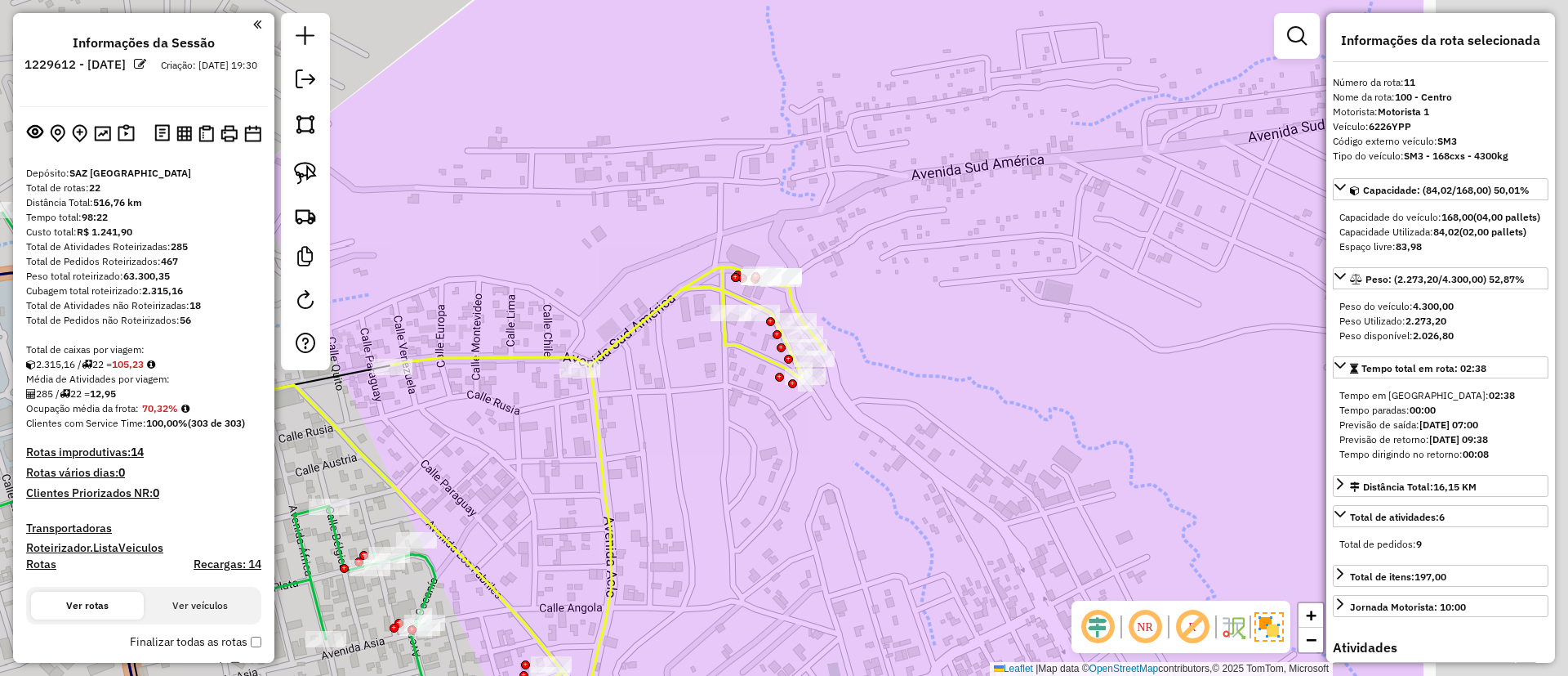
drag, startPoint x: 1149, startPoint y: 169, endPoint x: 847, endPoint y: 216, distance: 305.6
click at [847, 216] on div "Rota 7 - Placa 5697CFY 0000071605 - AG.JAVIER CHOQU Rota 1 - Placa 3123EBS 0000…" at bounding box center [784, 338] width 1568 height 676
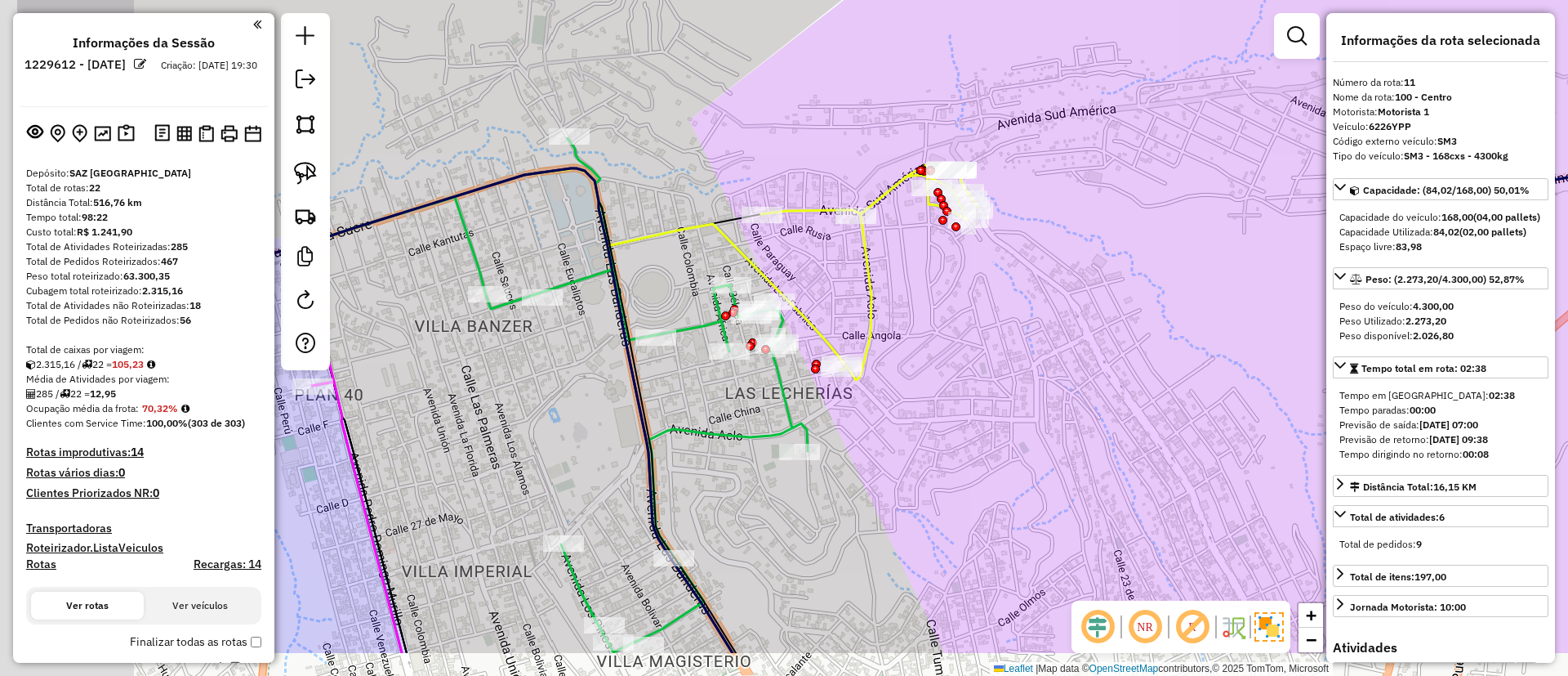
drag, startPoint x: 854, startPoint y: 260, endPoint x: 1028, endPoint y: 170, distance: 195.9
click at [1028, 170] on div "Rota 7 - Placa 5697CFY 0000071605 - AG.JAVIER CHOQU Rota 1 - Placa 3123EBS 0000…" at bounding box center [784, 338] width 1568 height 676
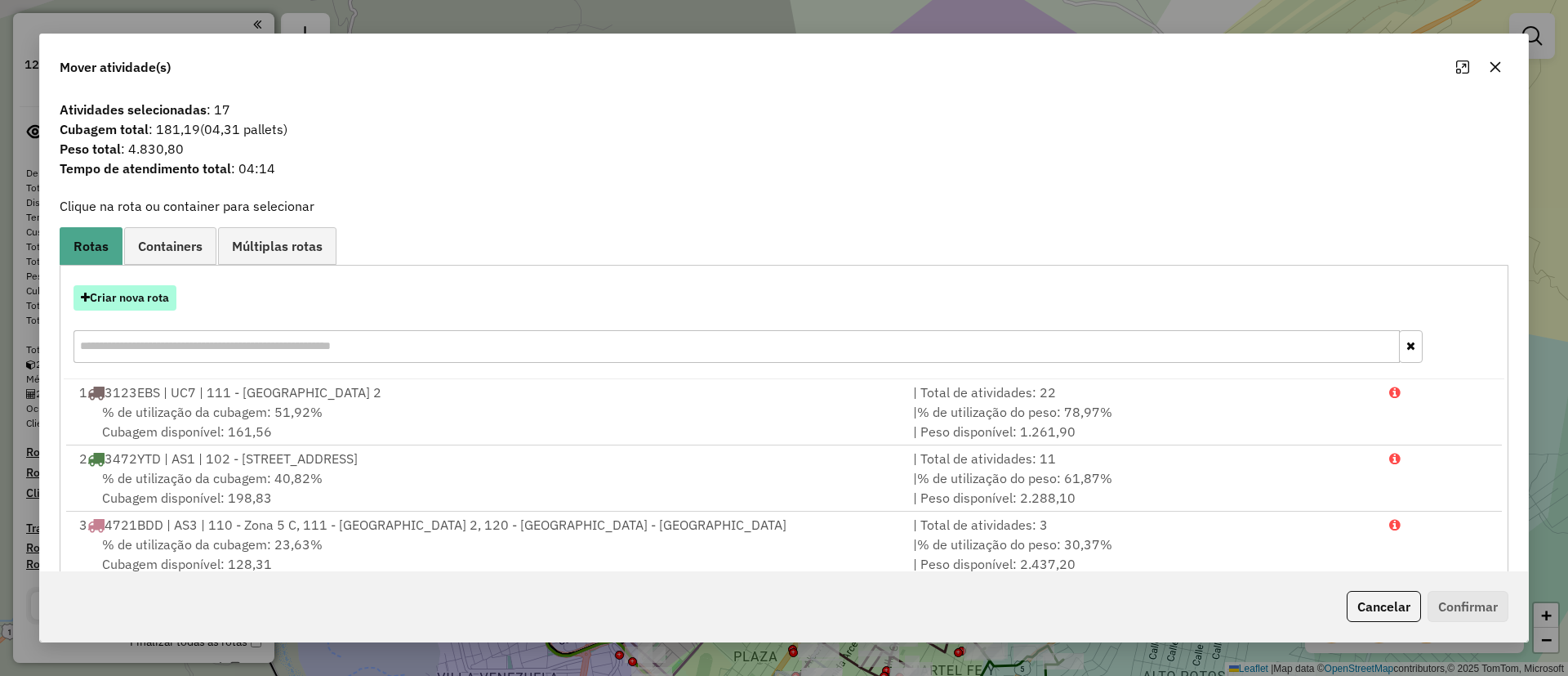
click at [158, 295] on button "Criar nova rota" at bounding box center [125, 297] width 103 height 25
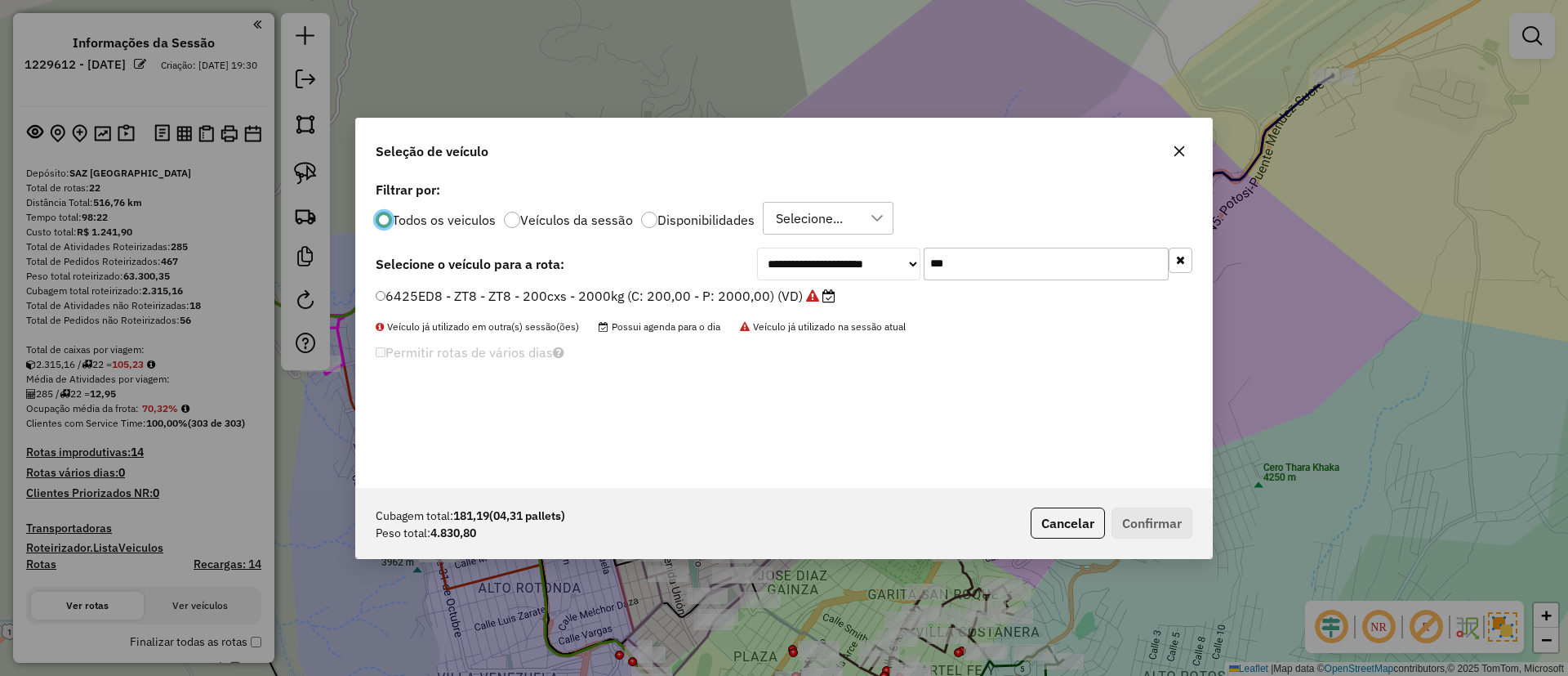
scroll to position [9, 5]
drag, startPoint x: 997, startPoint y: 264, endPoint x: 856, endPoint y: 255, distance: 141.3
click at [856, 255] on div "**********" at bounding box center [975, 263] width 436 height 33
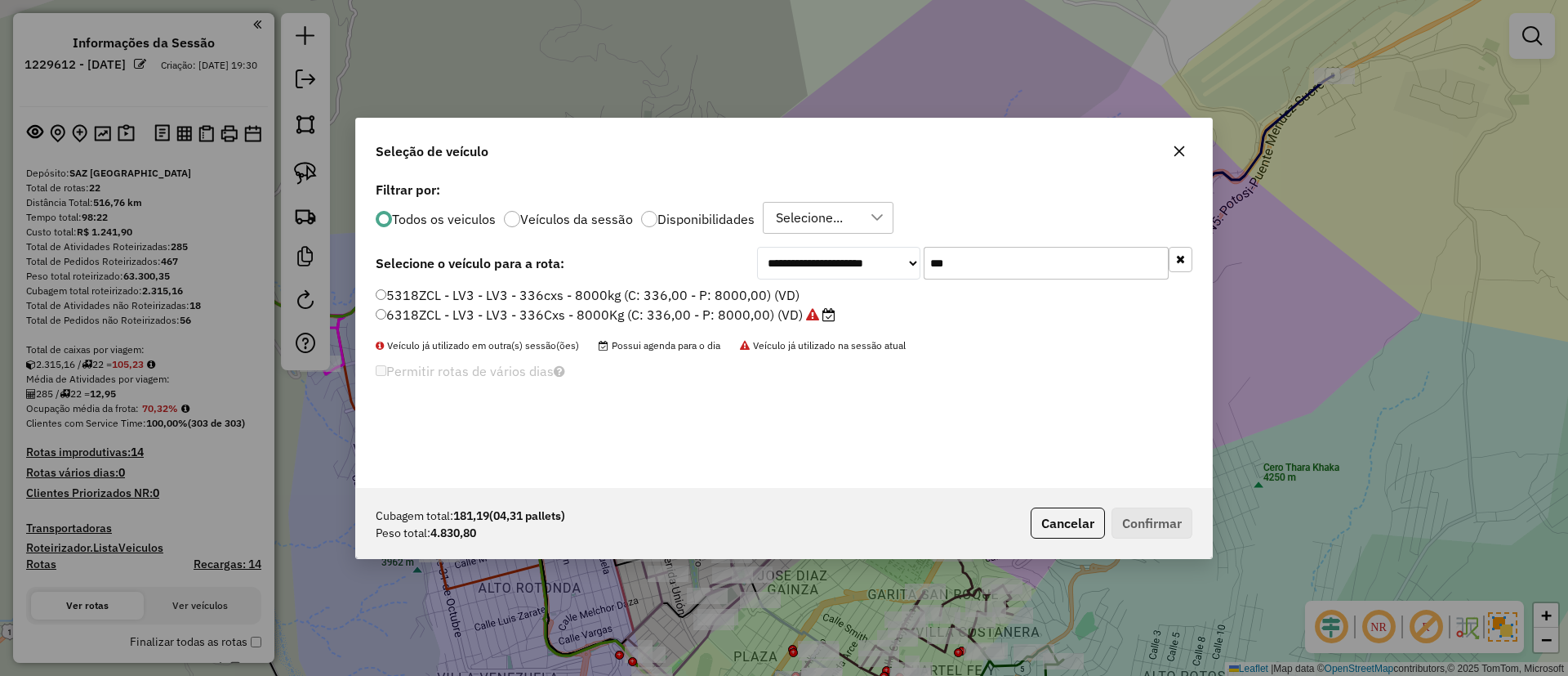
type input "***"
click at [798, 316] on label "6318ZCL - LV3 - LV3 - 336Cxs - 8000Kg (C: 336,00 - P: 8000,00) (VD)" at bounding box center [605, 315] width 460 height 20
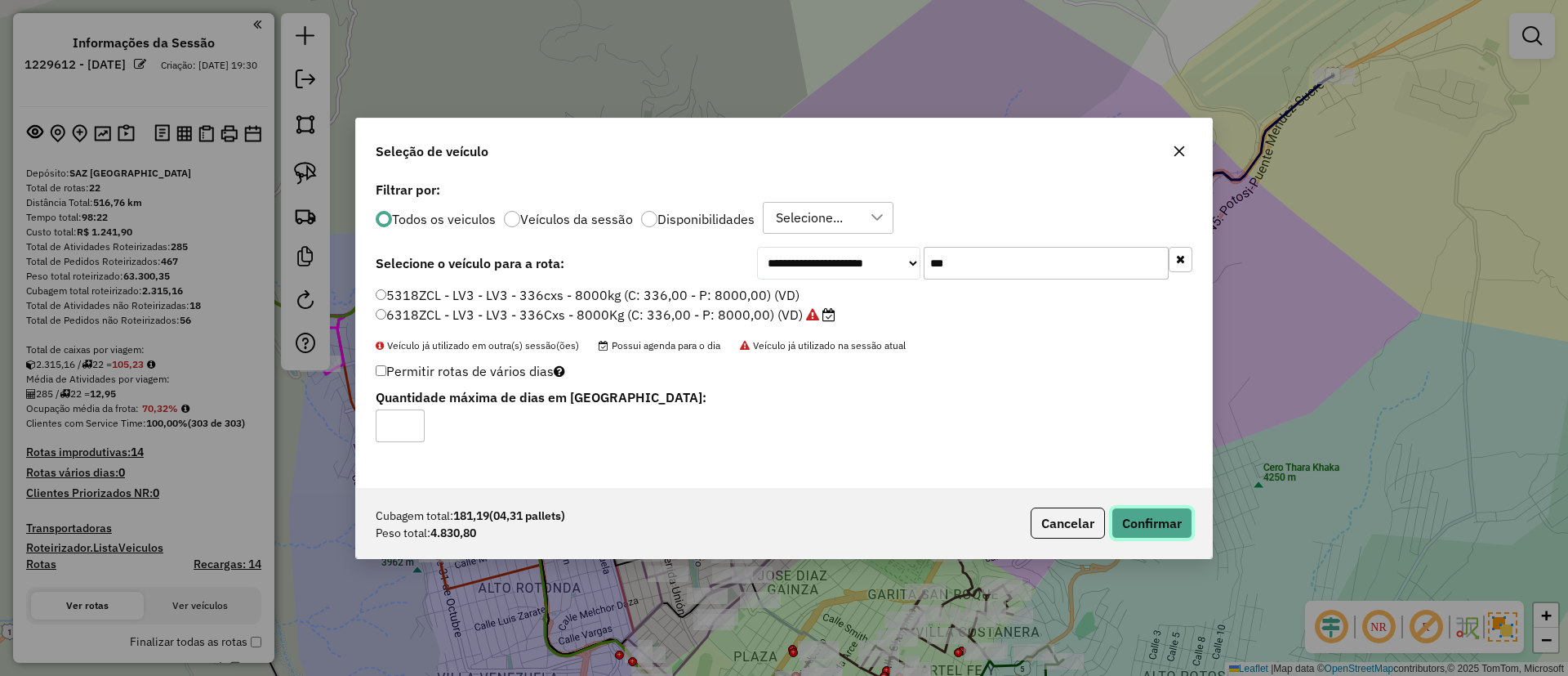
click at [1164, 510] on button "Confirmar" at bounding box center [1151, 523] width 81 height 31
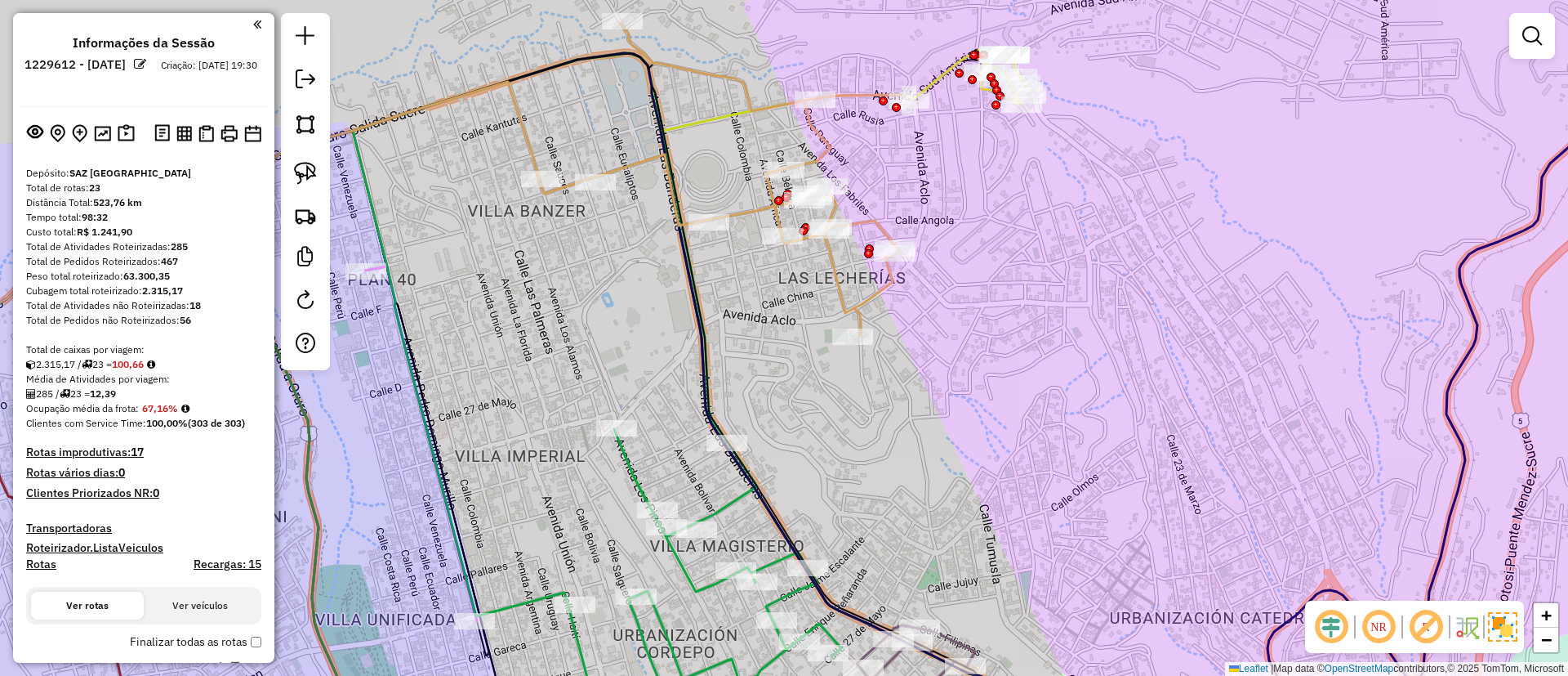
click at [736, 87] on icon at bounding box center [724, 179] width 372 height 313
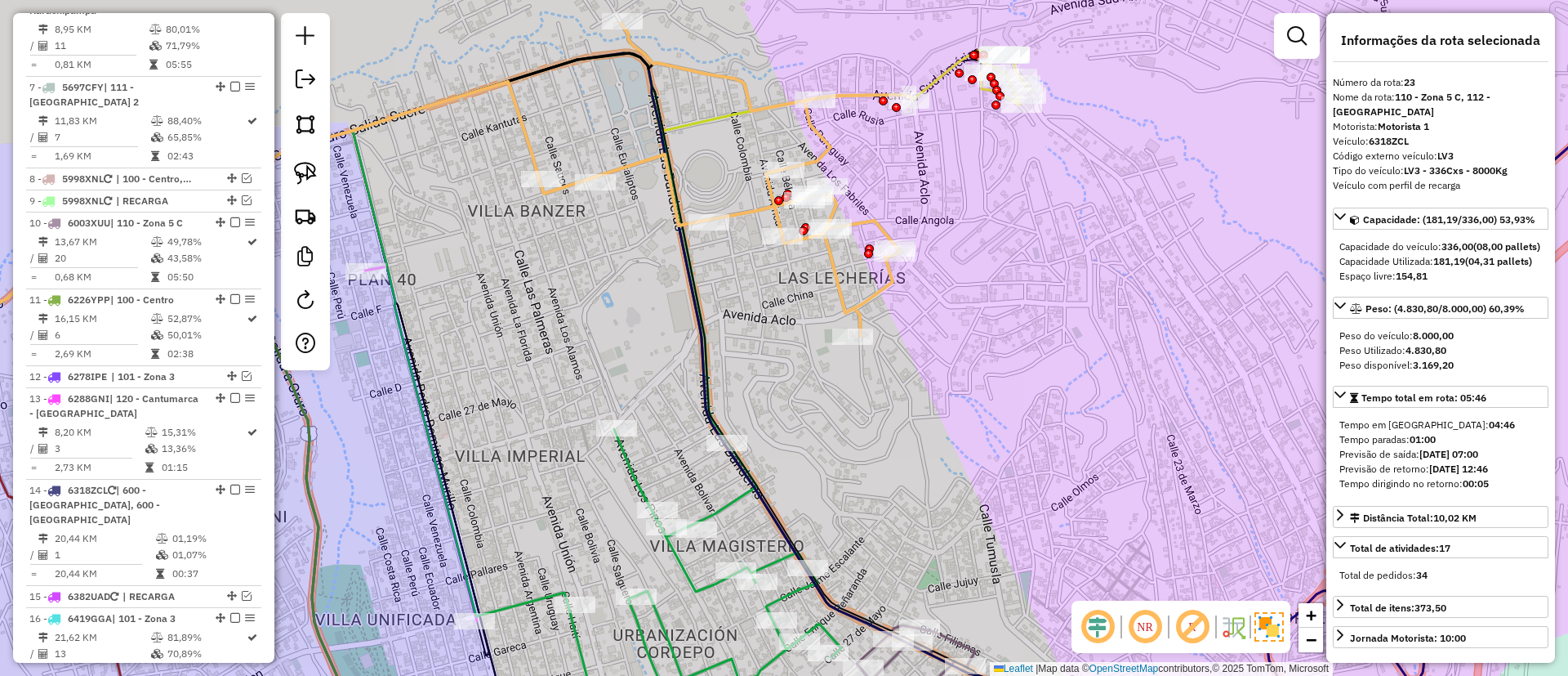
scroll to position [1741, 0]
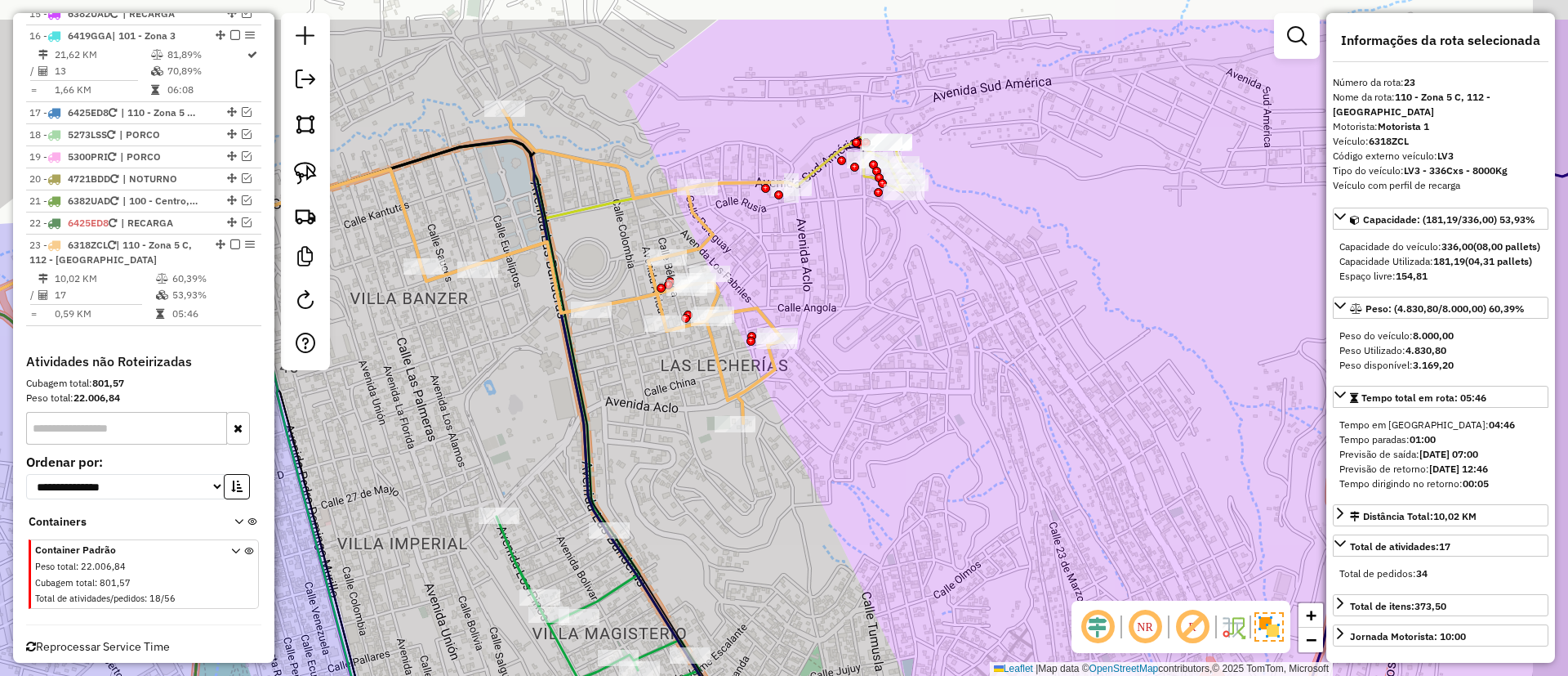
drag, startPoint x: 929, startPoint y: 185, endPoint x: 802, endPoint y: 255, distance: 145.0
click at [805, 258] on div "Janela de atendimento Grade de atendimento Capacidade Transportadoras Veículos …" at bounding box center [784, 338] width 1568 height 676
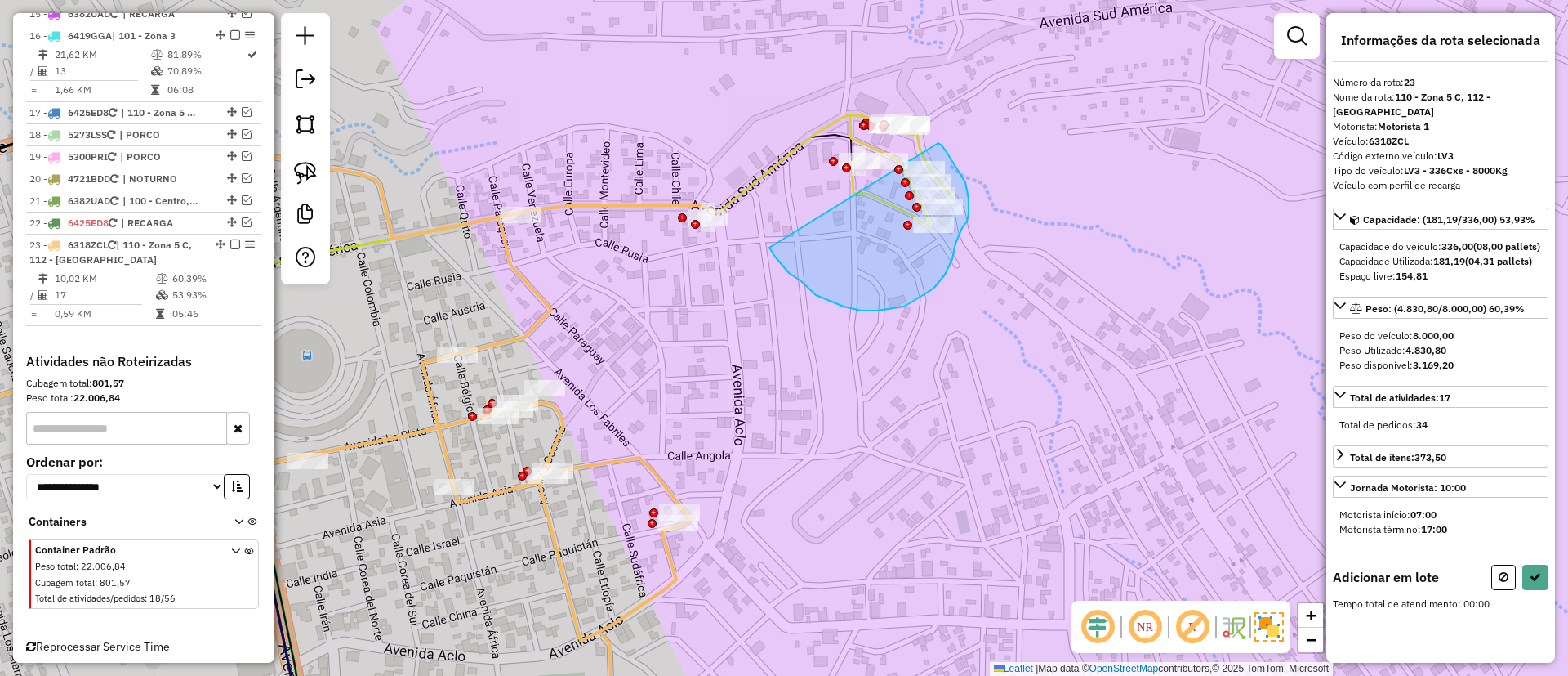
drag, startPoint x: 844, startPoint y: 307, endPoint x: 938, endPoint y: 143, distance: 189.0
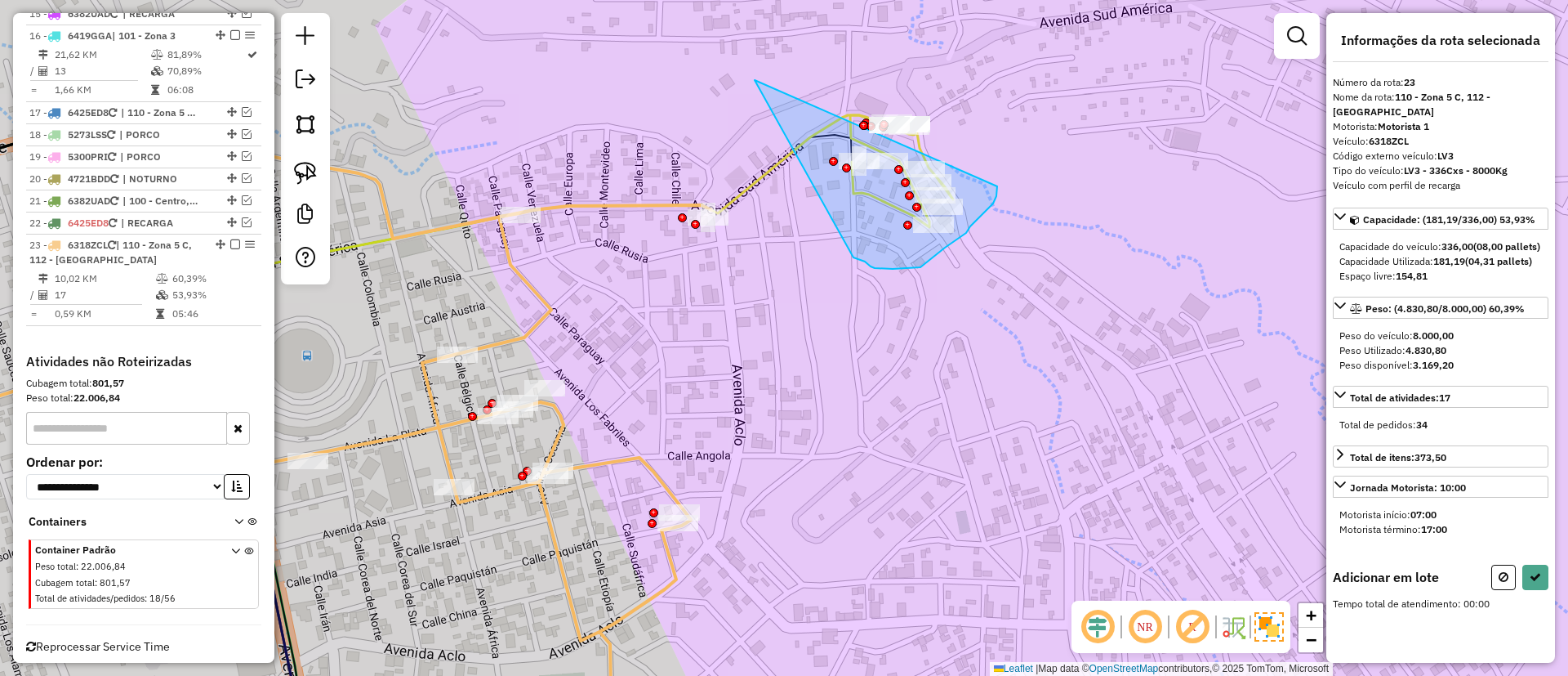
drag, startPoint x: 920, startPoint y: 267, endPoint x: 998, endPoint y: 186, distance: 112.4
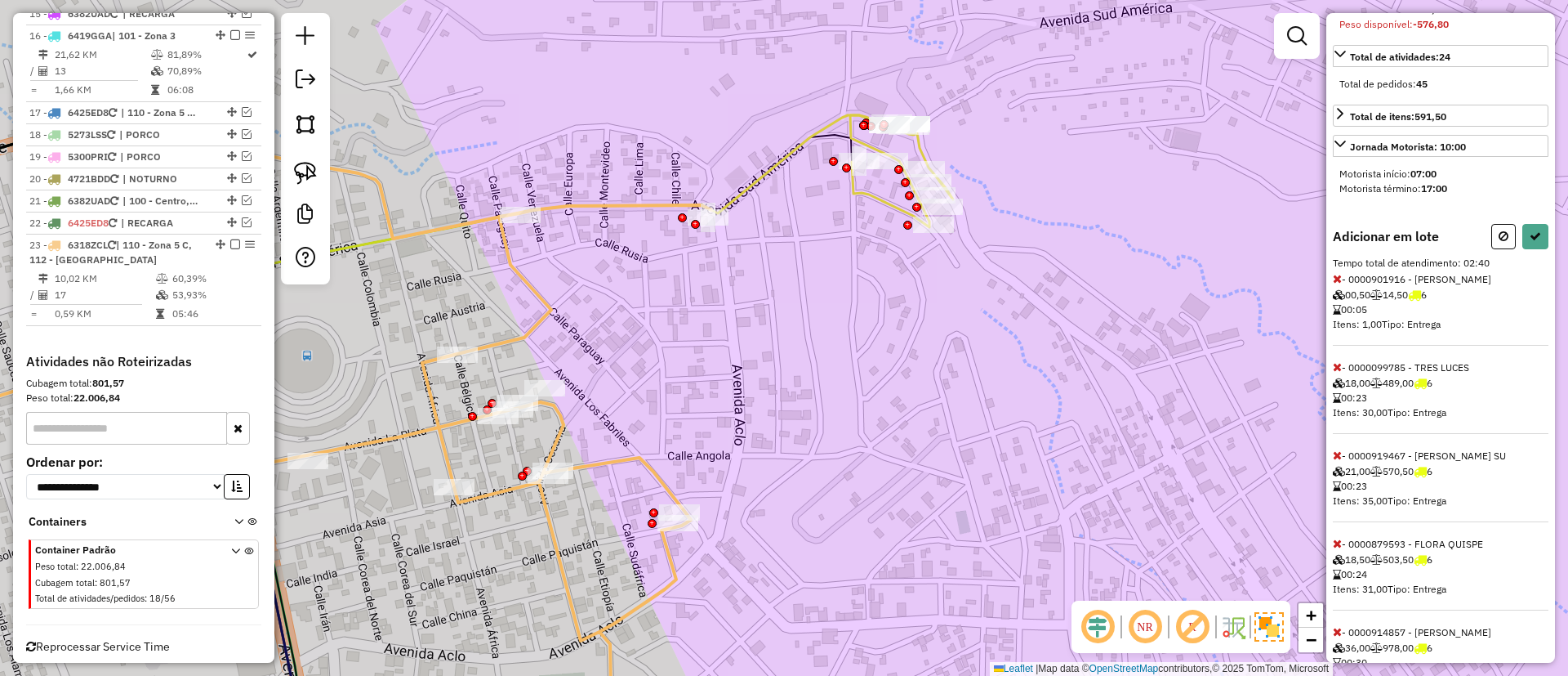
scroll to position [368, 0]
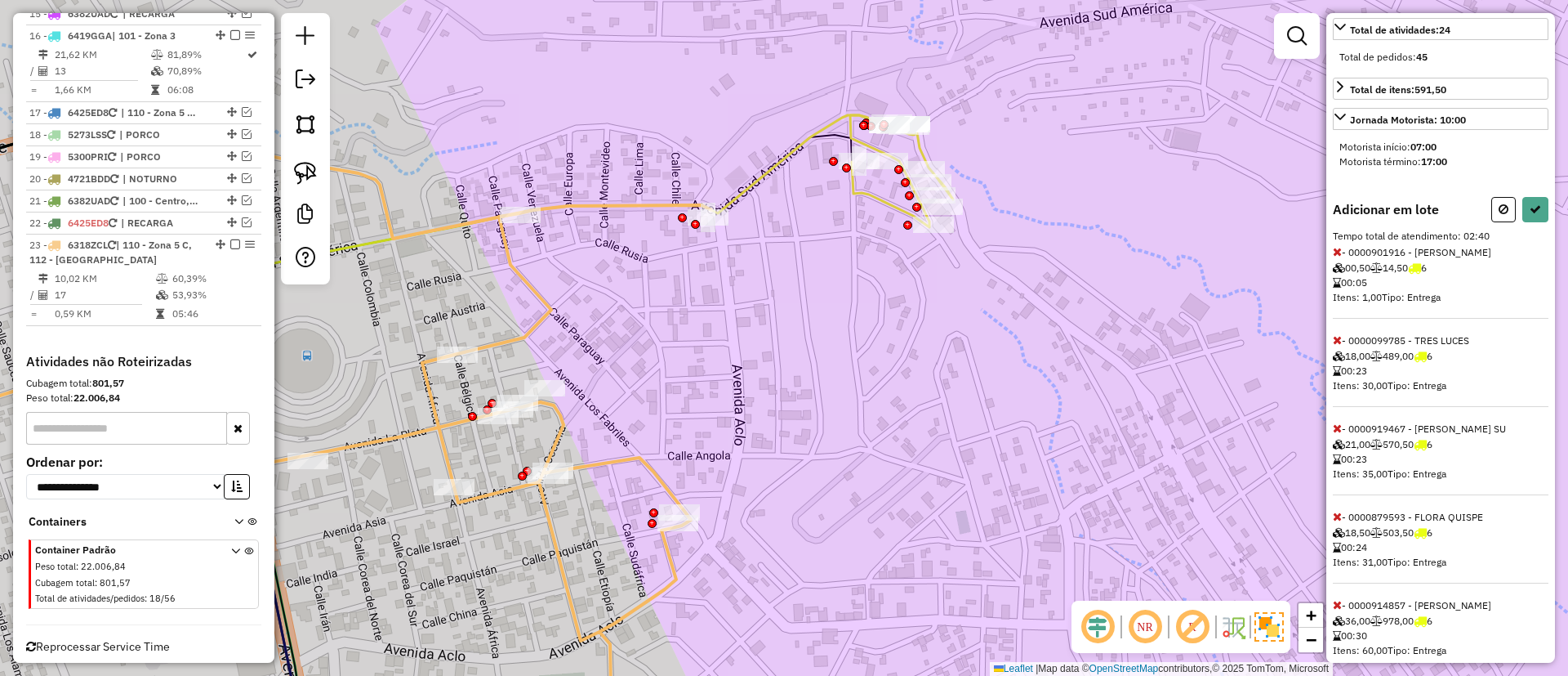
click at [1337, 434] on icon at bounding box center [1337, 428] width 9 height 11
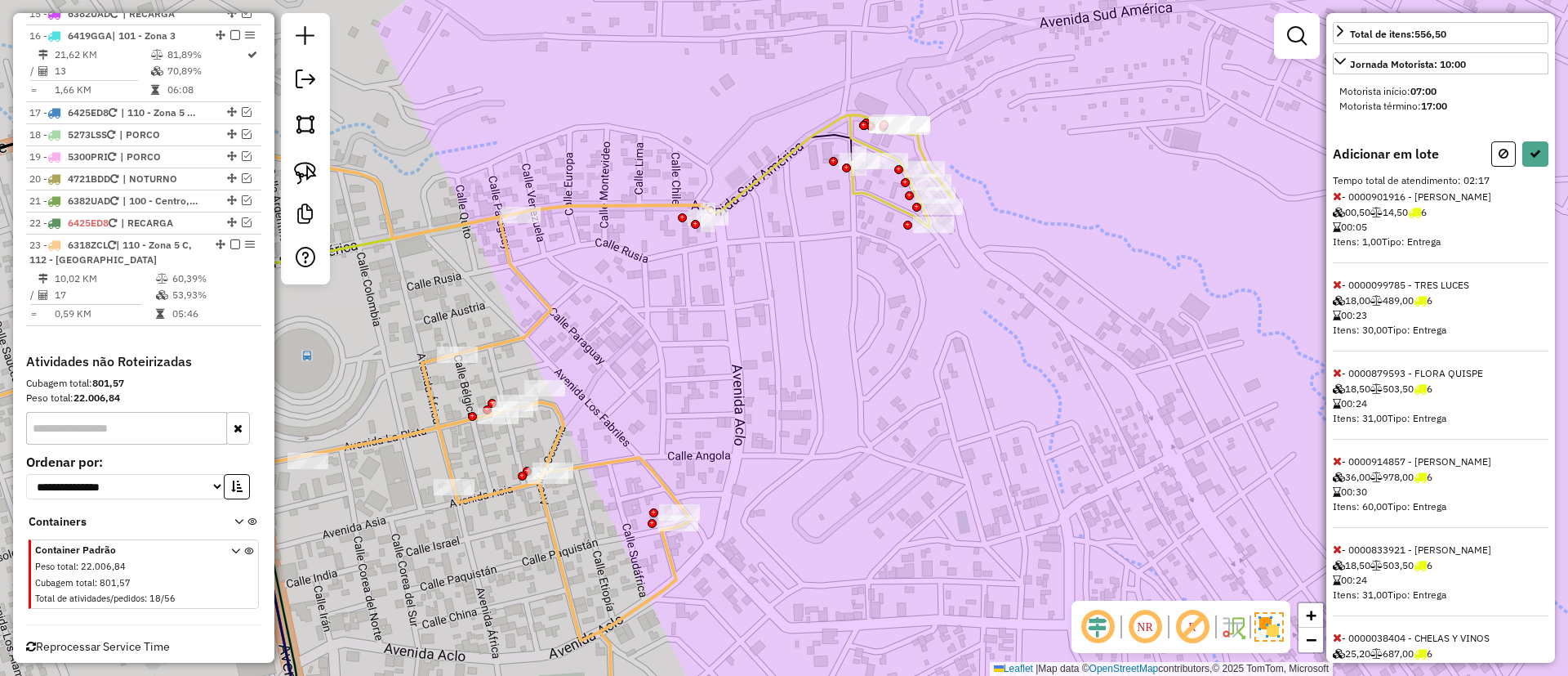
scroll to position [391, 0]
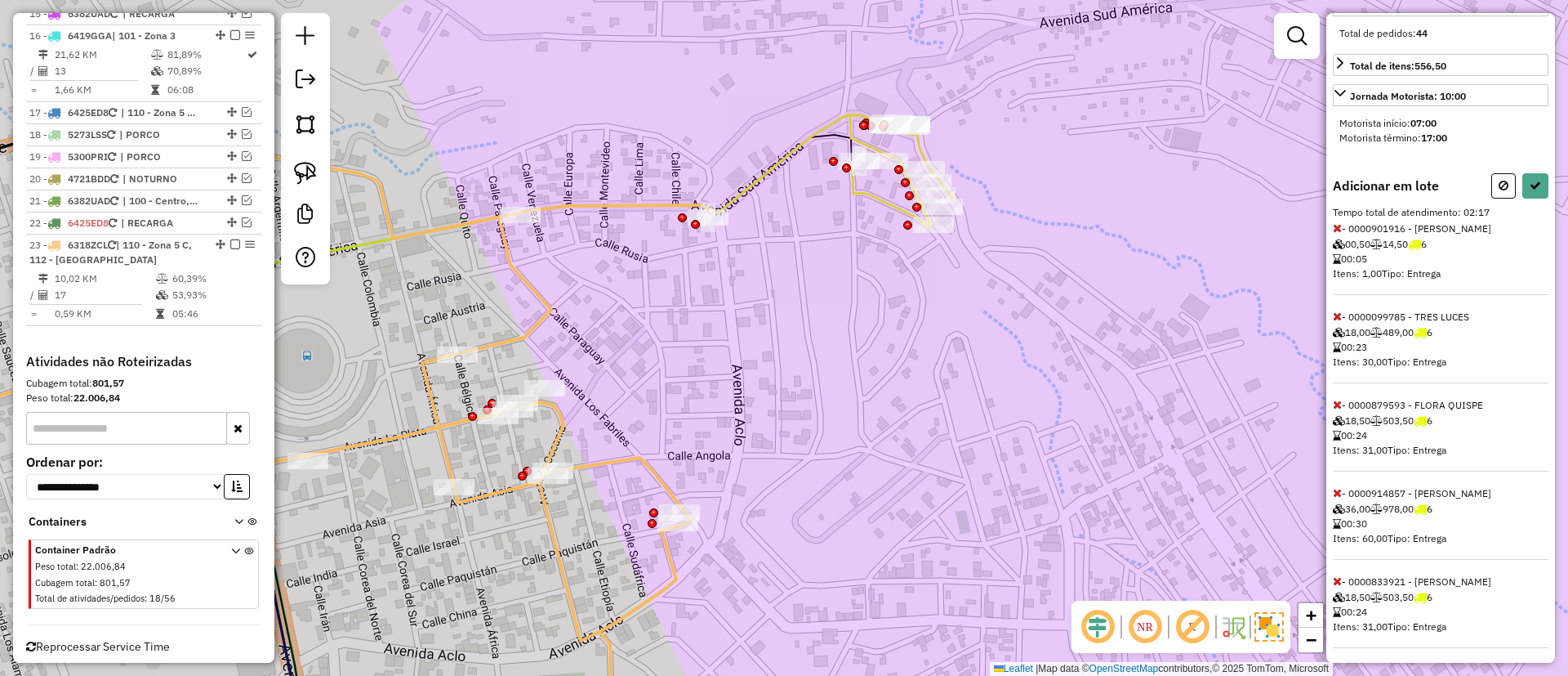
click at [1338, 233] on icon at bounding box center [1337, 228] width 9 height 11
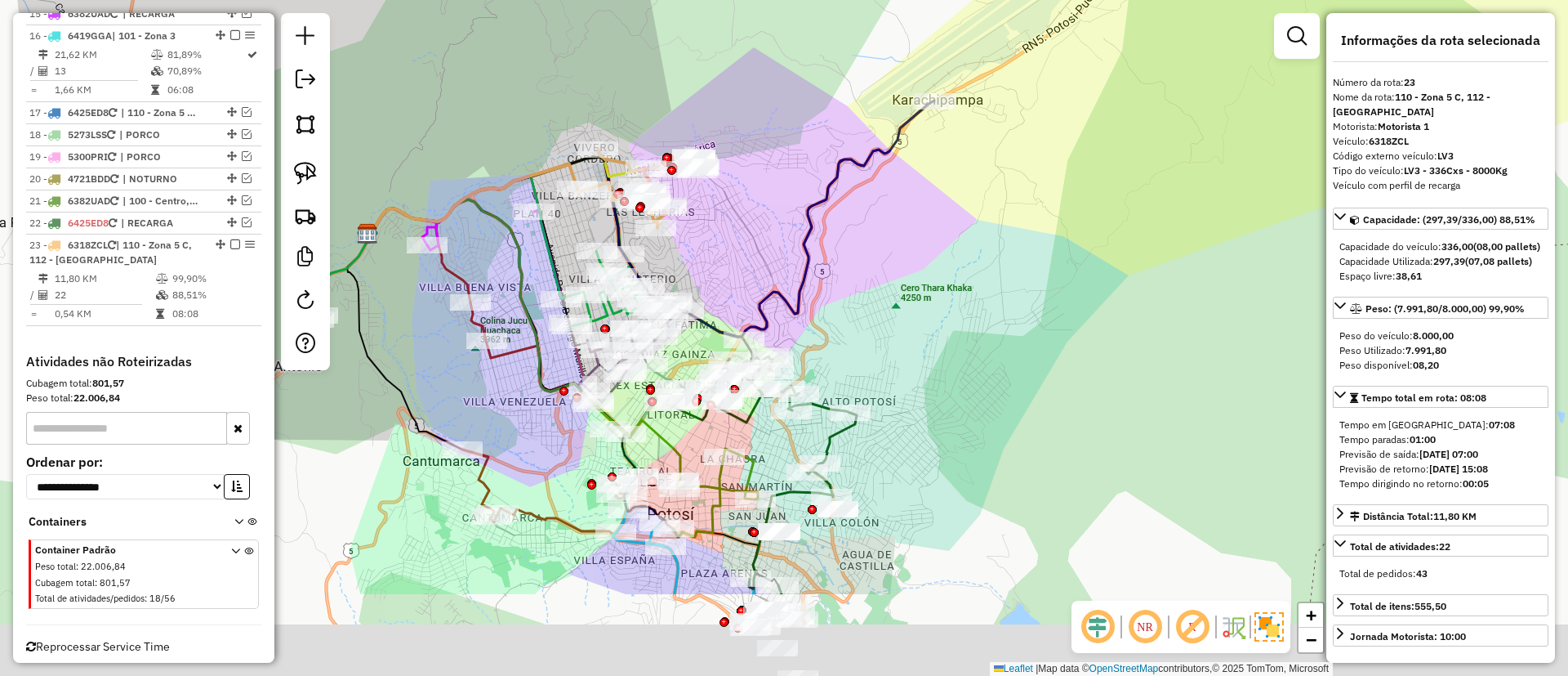
drag, startPoint x: 828, startPoint y: 375, endPoint x: 769, endPoint y: 227, distance: 159.3
click at [769, 227] on div "Janela de atendimento Grade de atendimento Capacidade Transportadoras Veículos …" at bounding box center [784, 338] width 1568 height 676
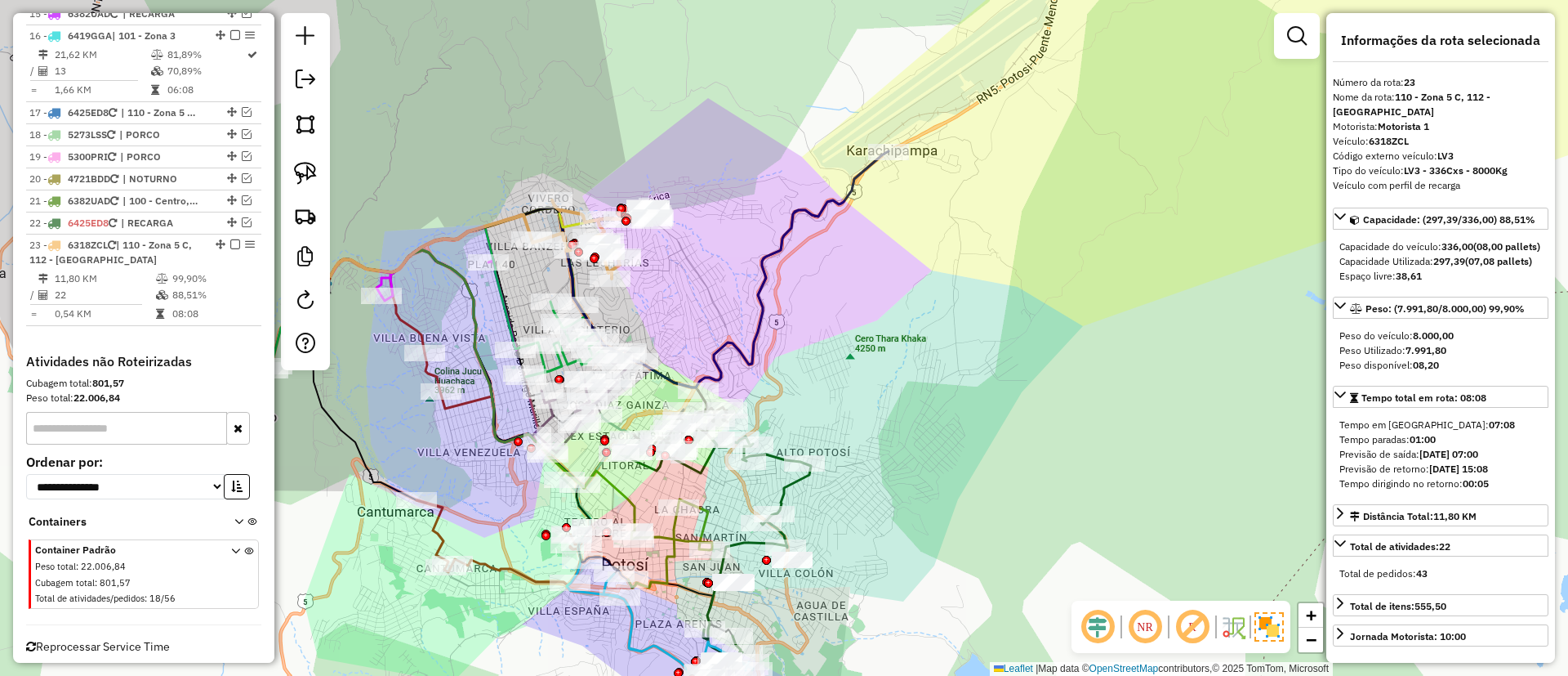
drag, startPoint x: 784, startPoint y: 235, endPoint x: 730, endPoint y: 314, distance: 95.7
click at [728, 314] on icon at bounding box center [607, 269] width 564 height 236
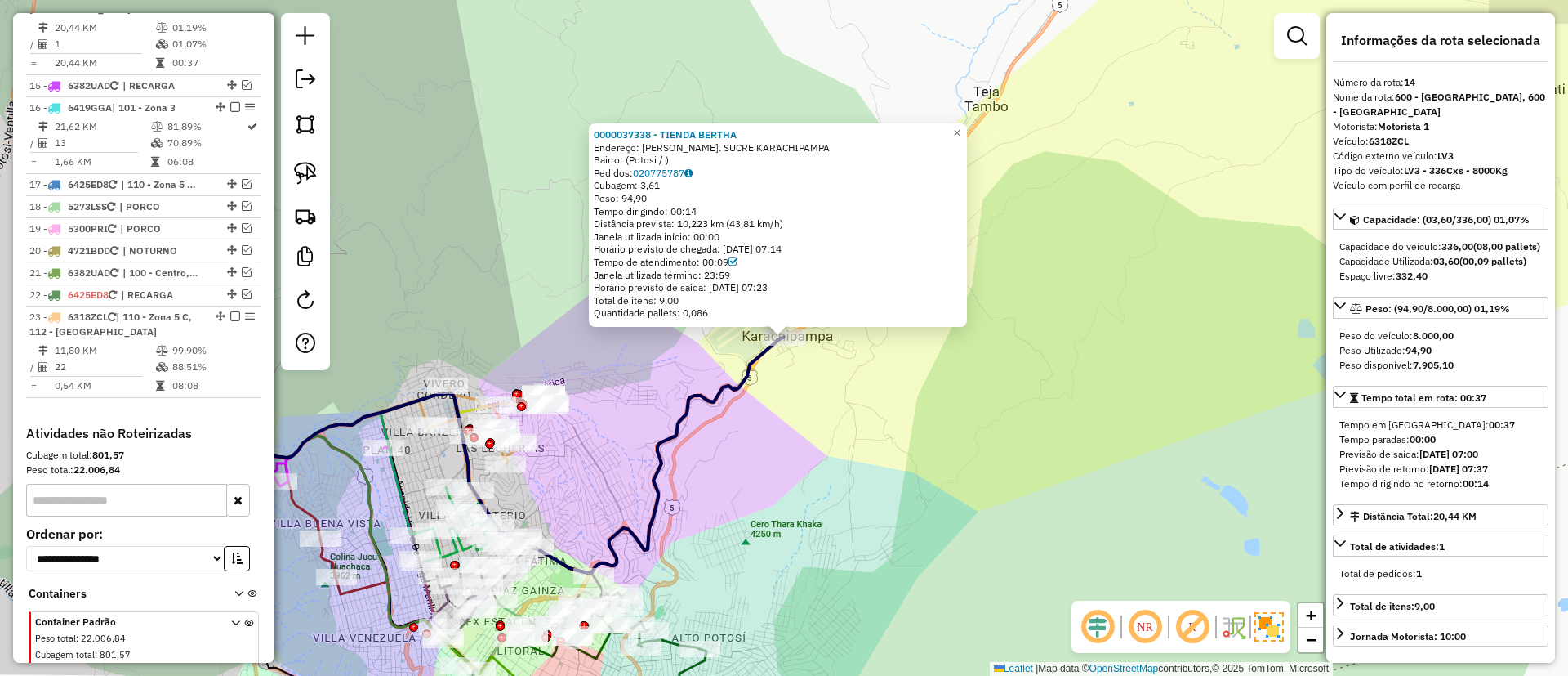
scroll to position [1611, 0]
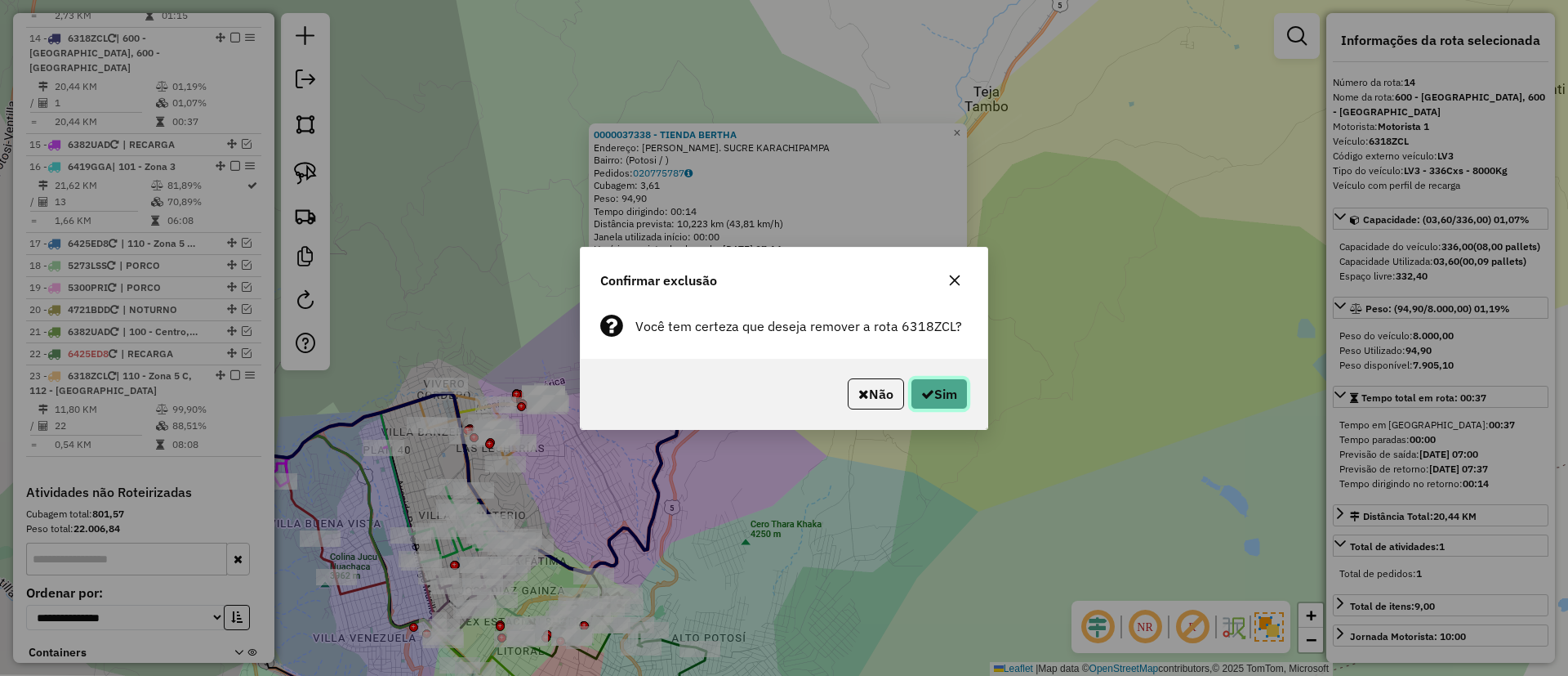
click at [956, 385] on button "Sim" at bounding box center [939, 394] width 57 height 31
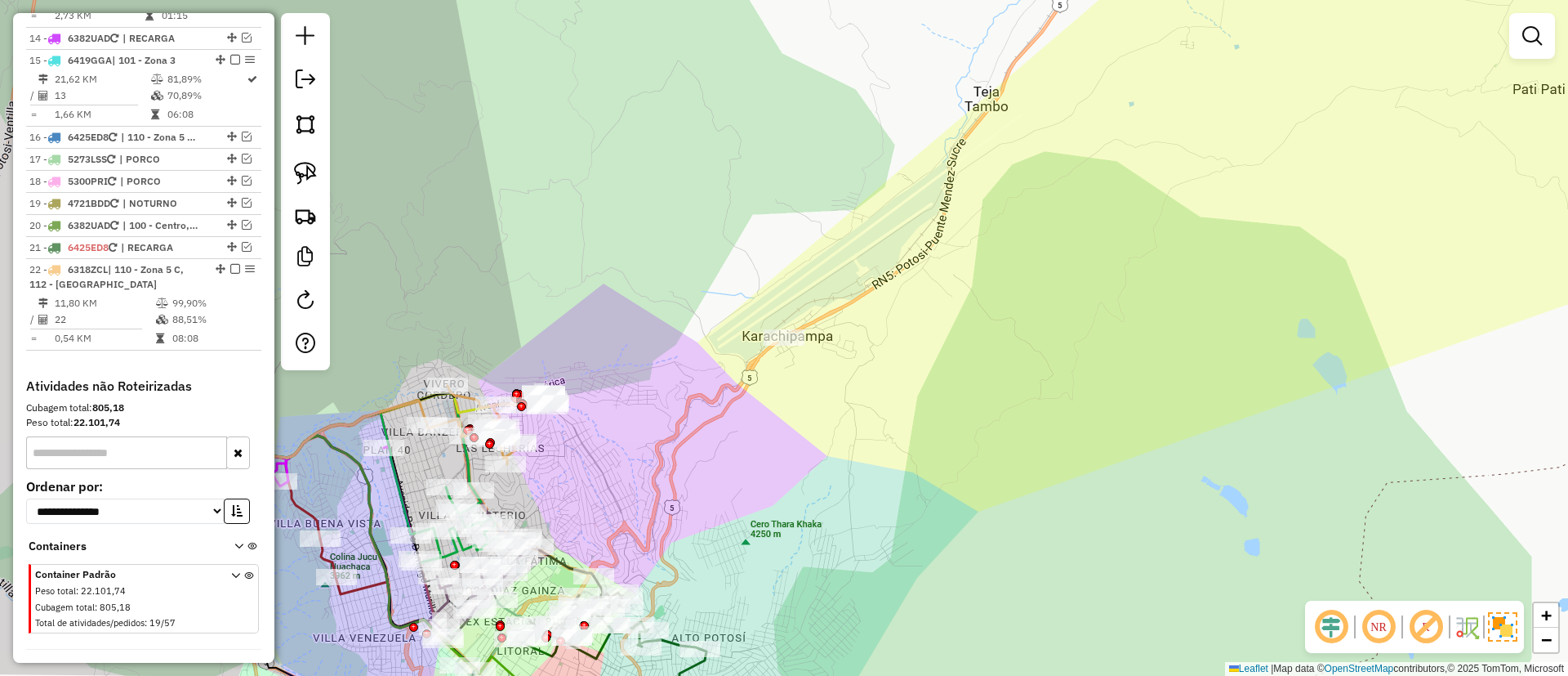
scroll to position [1519, 0]
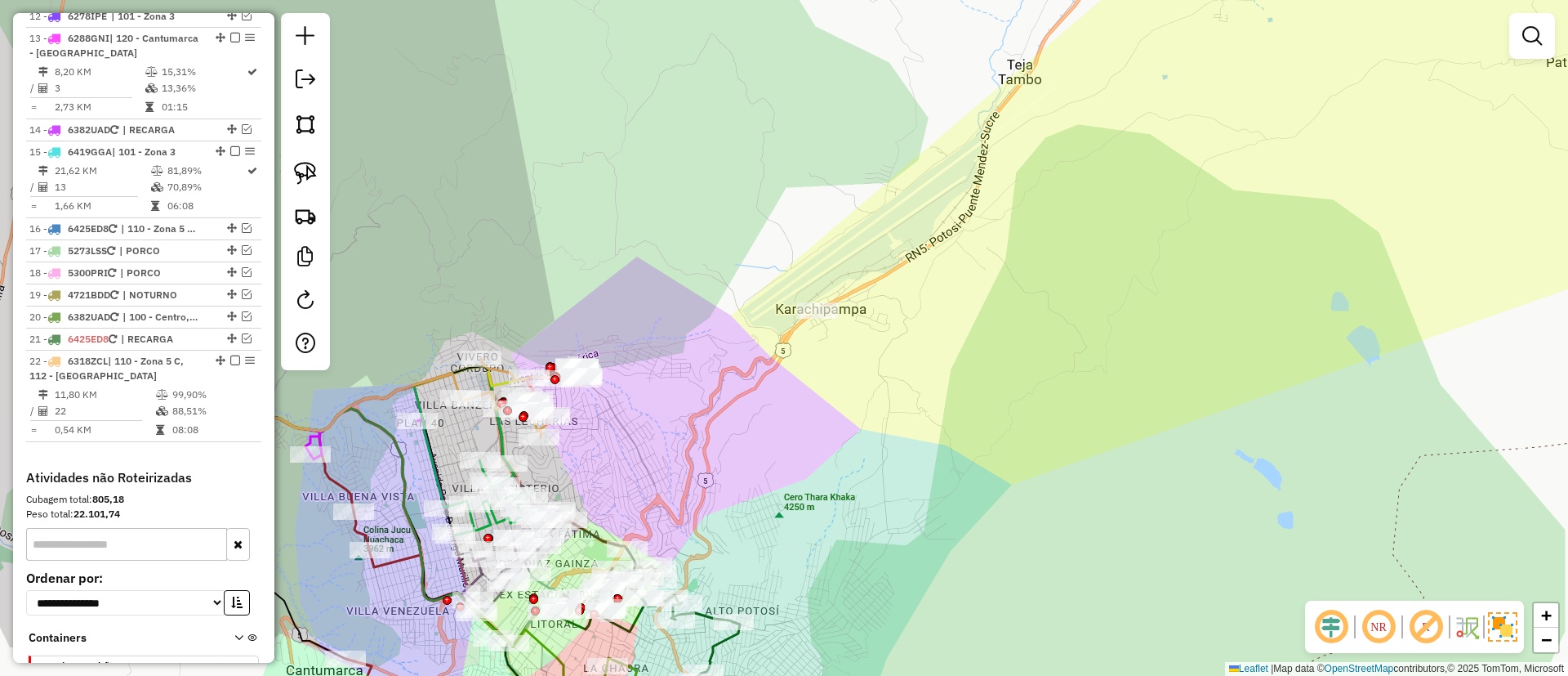
drag, startPoint x: 644, startPoint y: 380, endPoint x: 705, endPoint y: 312, distance: 91.4
click at [705, 312] on div "Janela de atendimento Grade de atendimento Capacidade Transportadoras Veículos …" at bounding box center [784, 338] width 1568 height 676
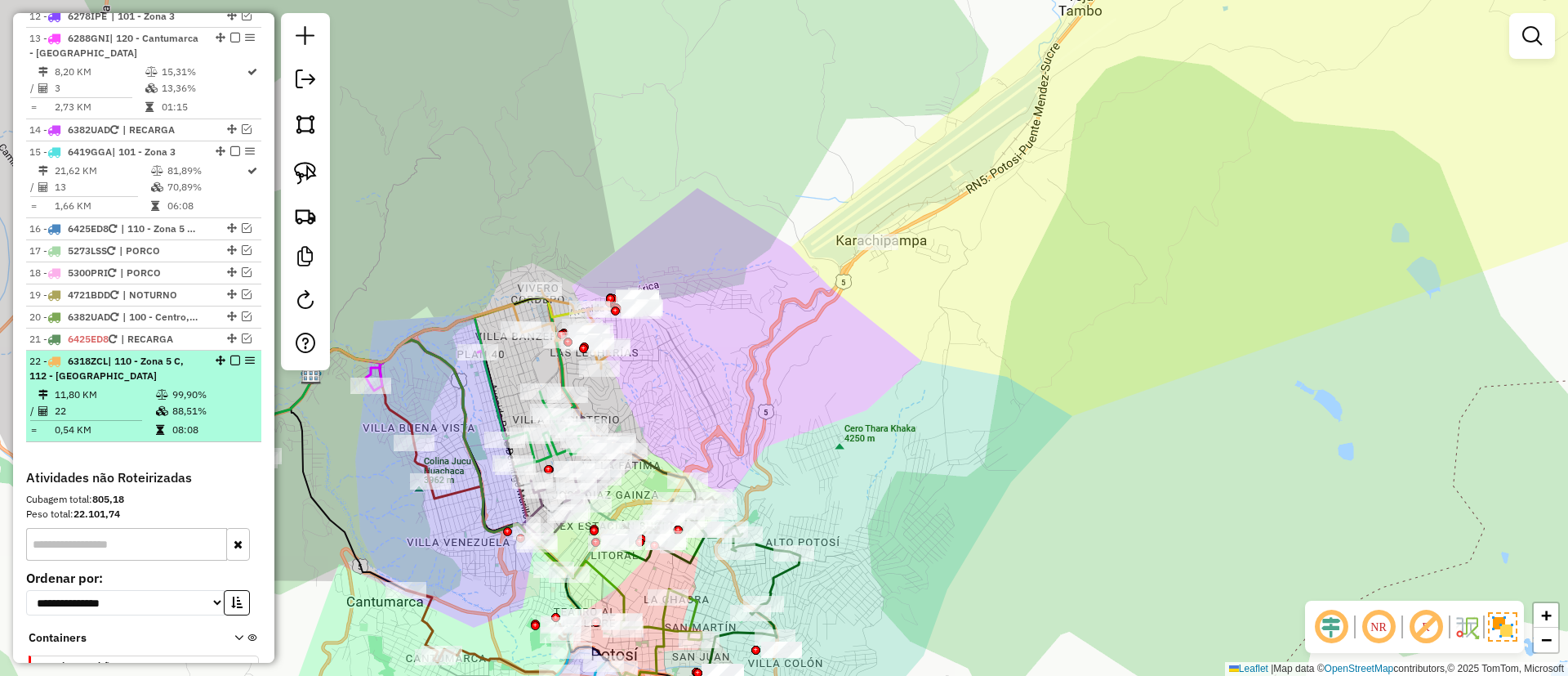
click at [233, 356] on em at bounding box center [235, 360] width 10 height 10
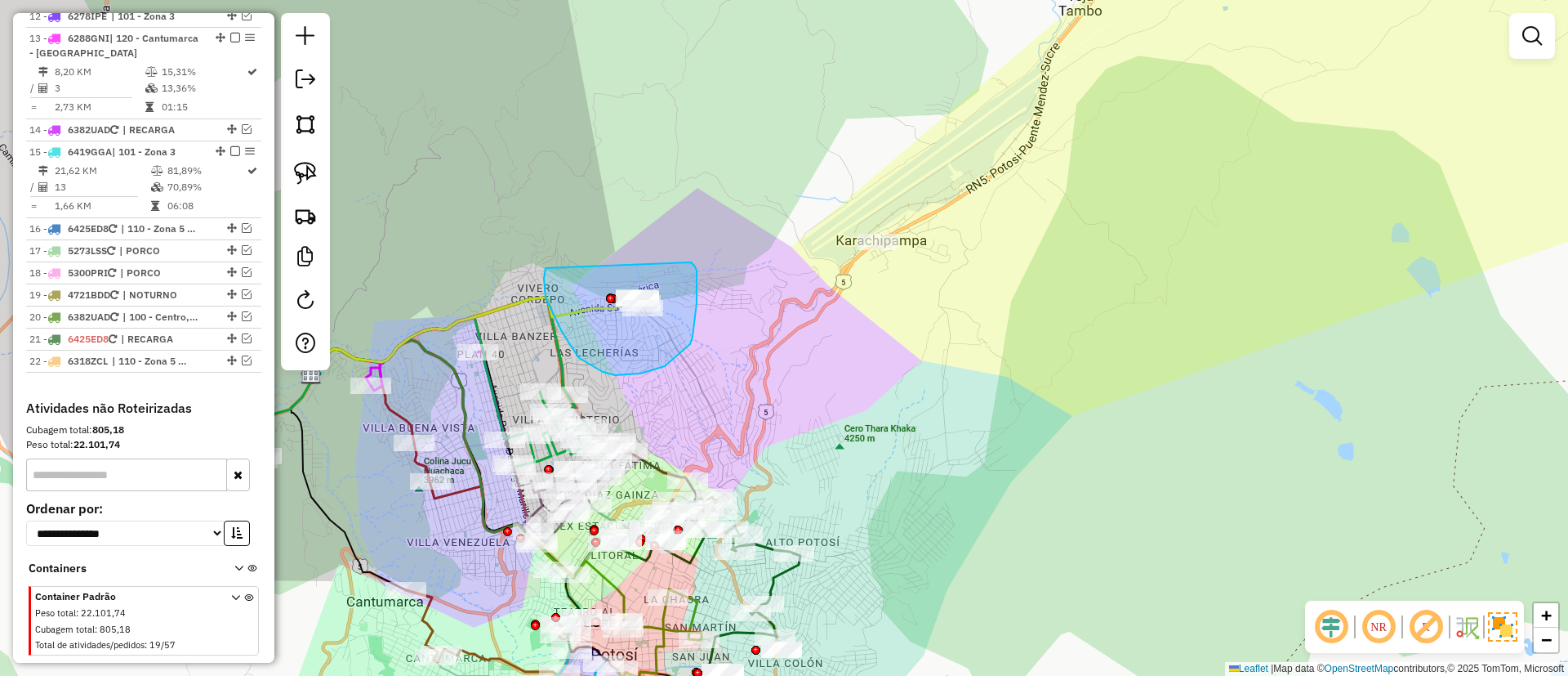
drag, startPoint x: 546, startPoint y: 297, endPoint x: 690, endPoint y: 258, distance: 149.2
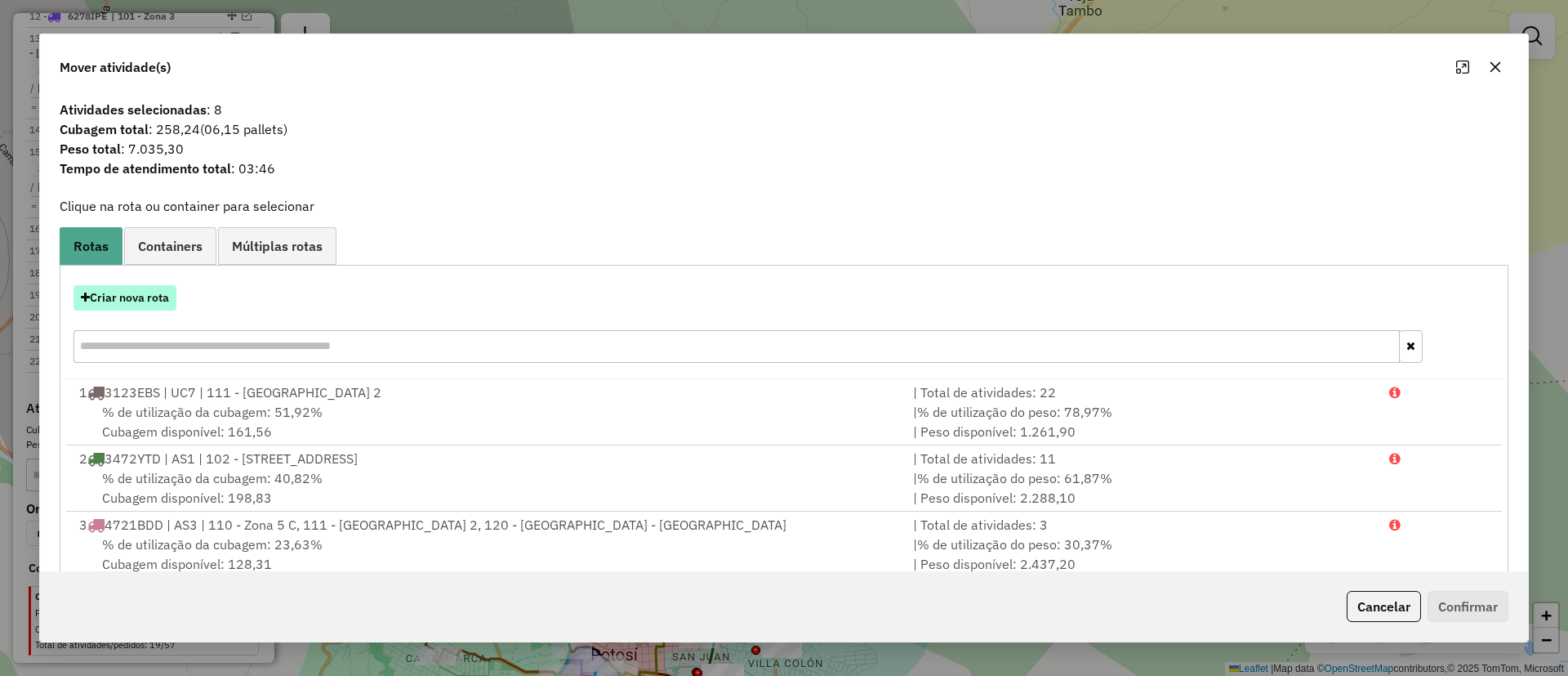
click at [139, 295] on button "Criar nova rota" at bounding box center [125, 297] width 103 height 25
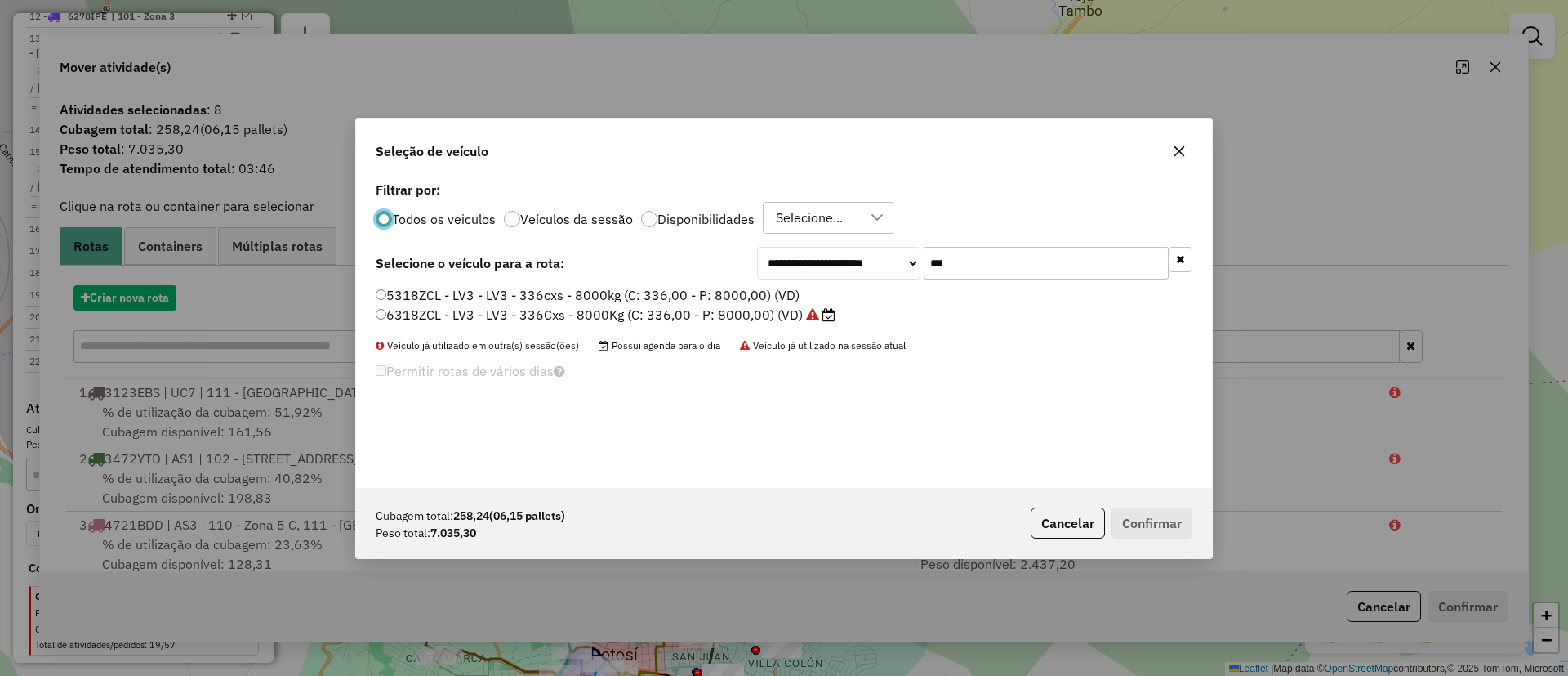
scroll to position [9, 5]
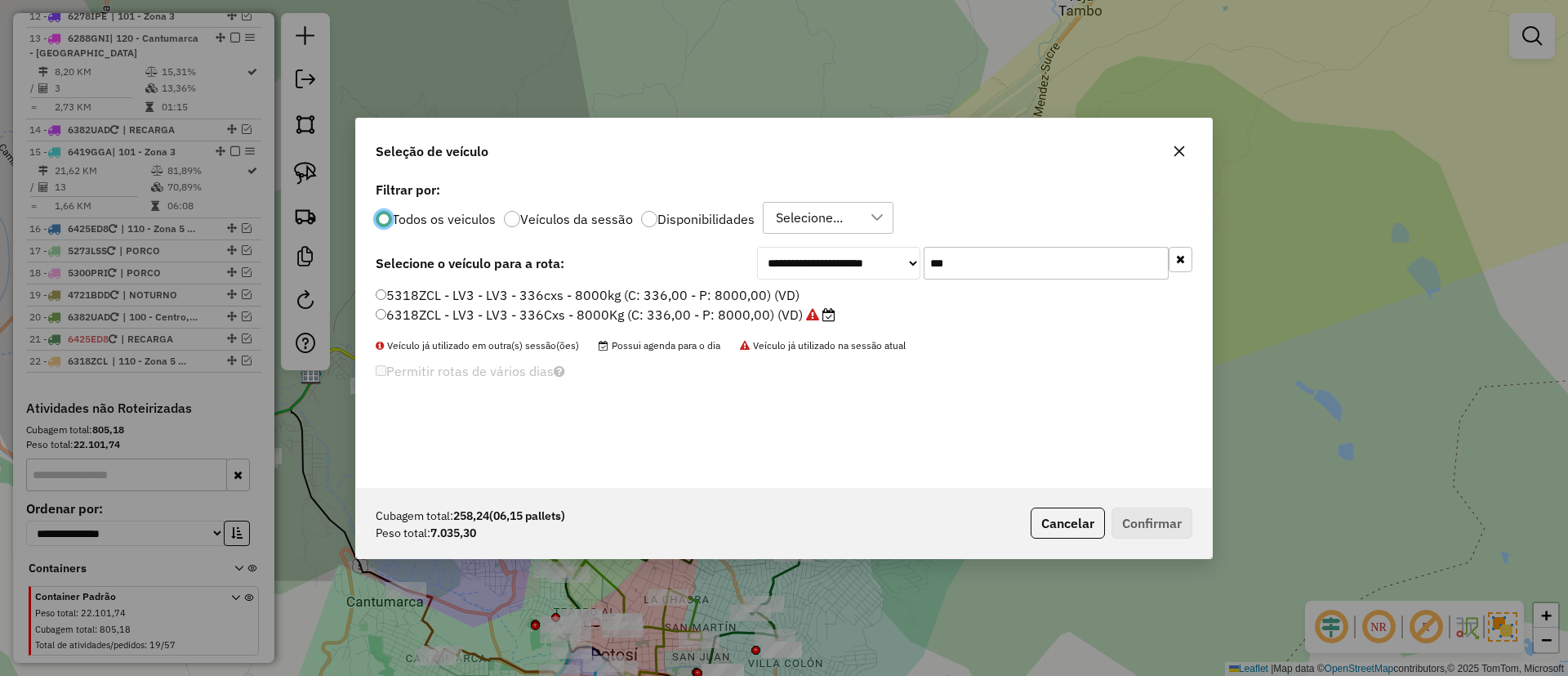
click at [750, 314] on label "6318ZCL - LV3 - LV3 - 336Cxs - 8000Kg (C: 336,00 - P: 8000,00) (VD)" at bounding box center [605, 315] width 460 height 20
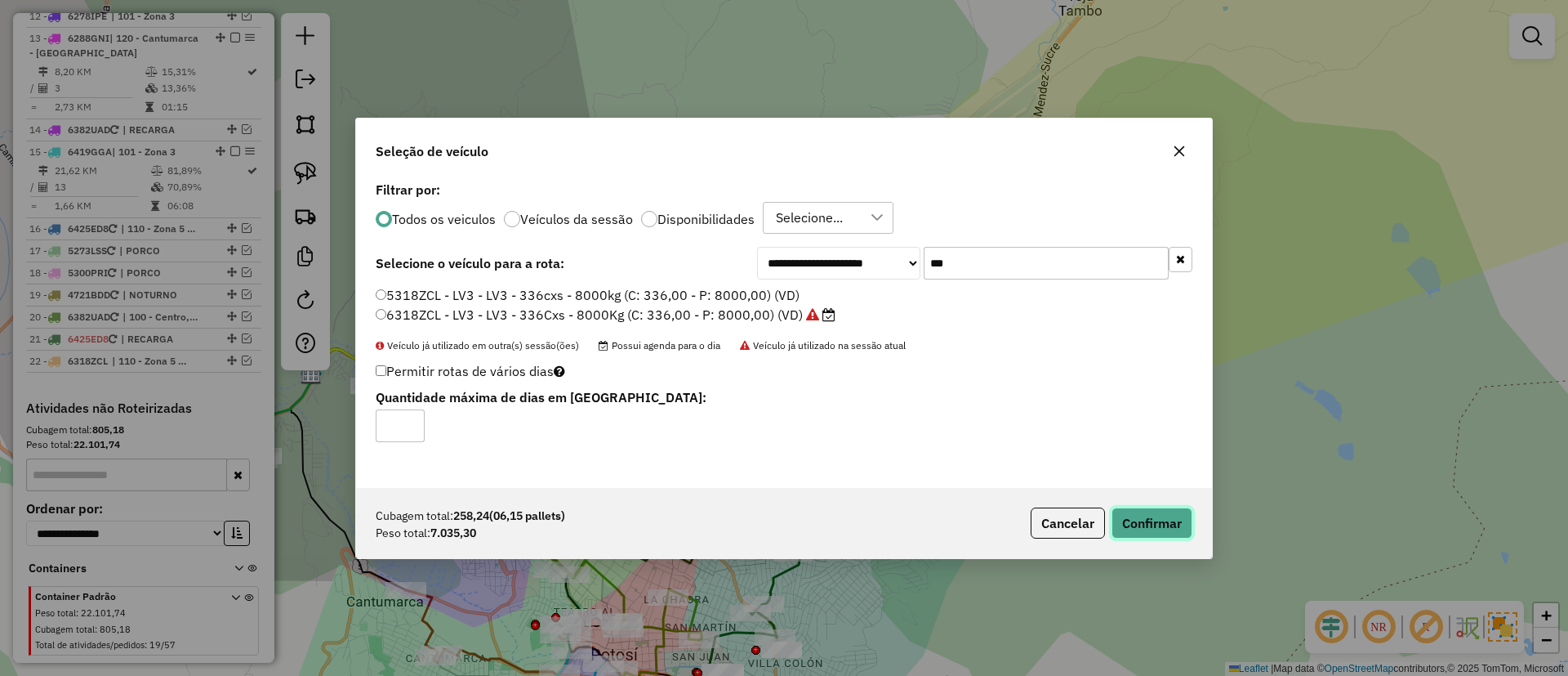
click at [1144, 520] on button "Confirmar" at bounding box center [1151, 523] width 81 height 31
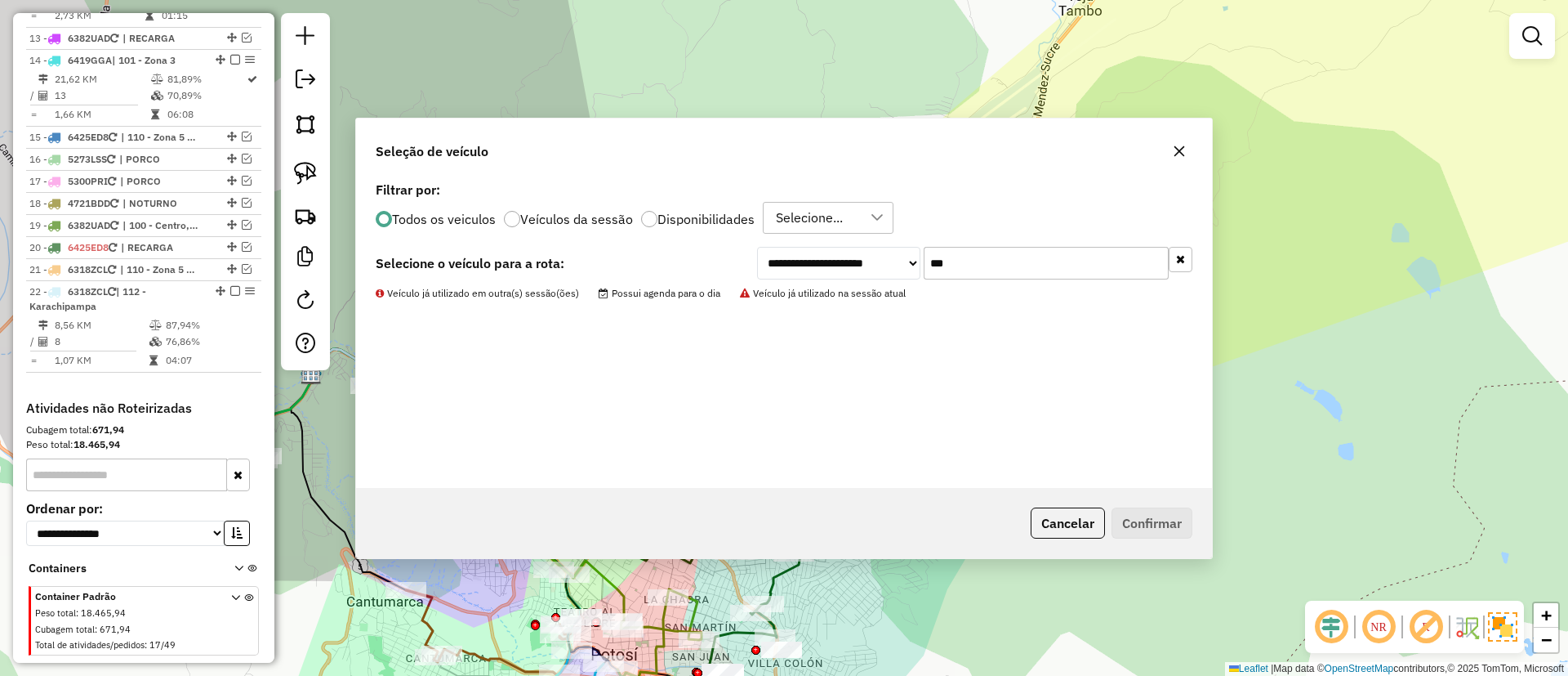
scroll to position [1428, 0]
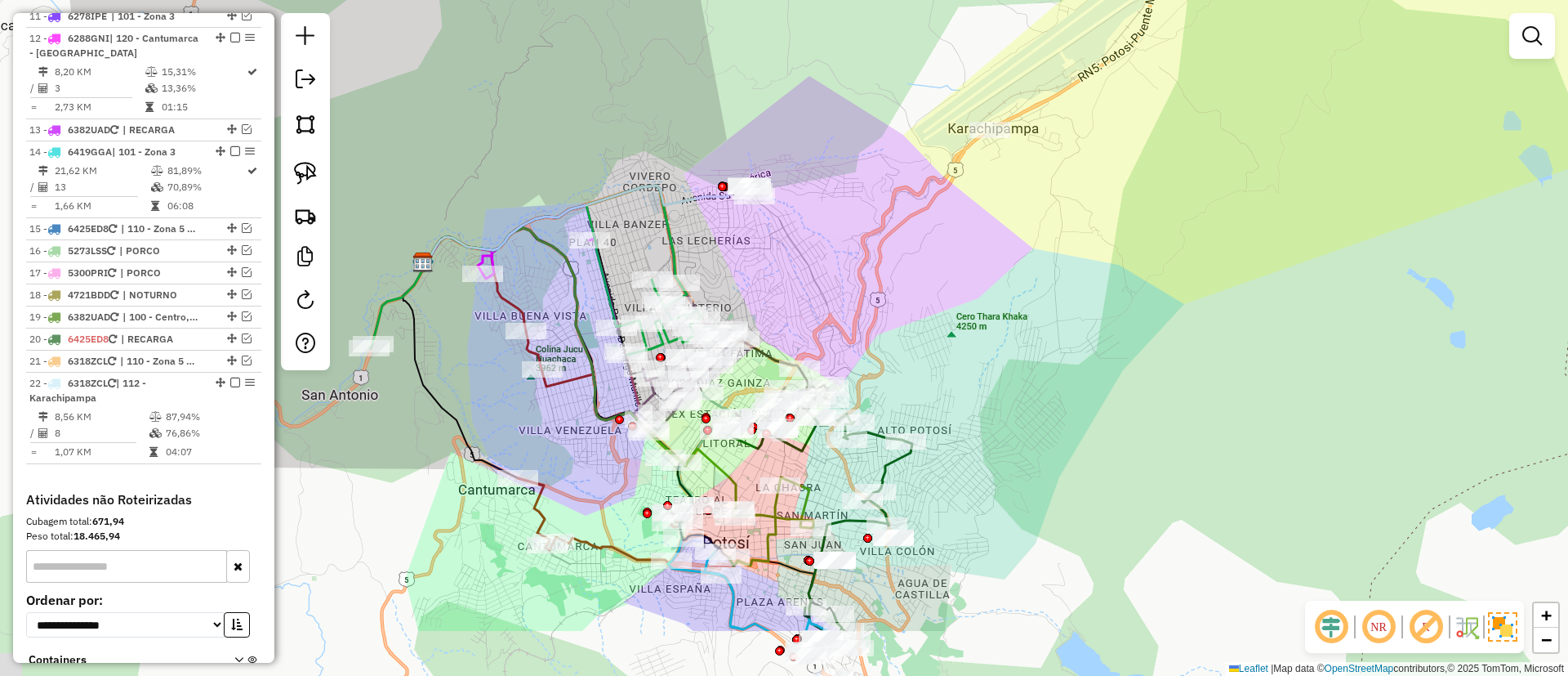
drag, startPoint x: 683, startPoint y: 356, endPoint x: 803, endPoint y: 218, distance: 182.9
click at [807, 215] on div "Janela de atendimento Grade de atendimento Capacidade Transportadoras Veículos …" at bounding box center [784, 338] width 1568 height 676
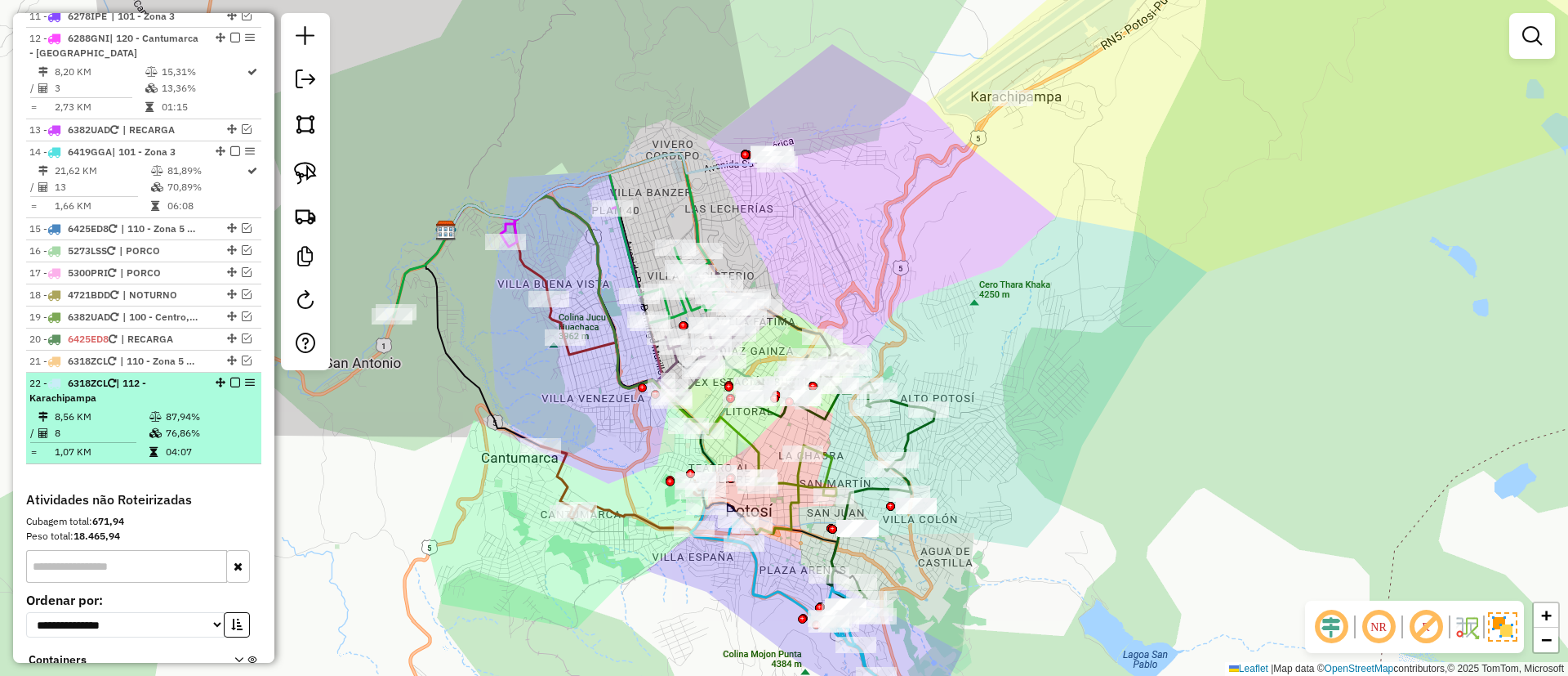
click at [231, 378] on em at bounding box center [235, 382] width 10 height 10
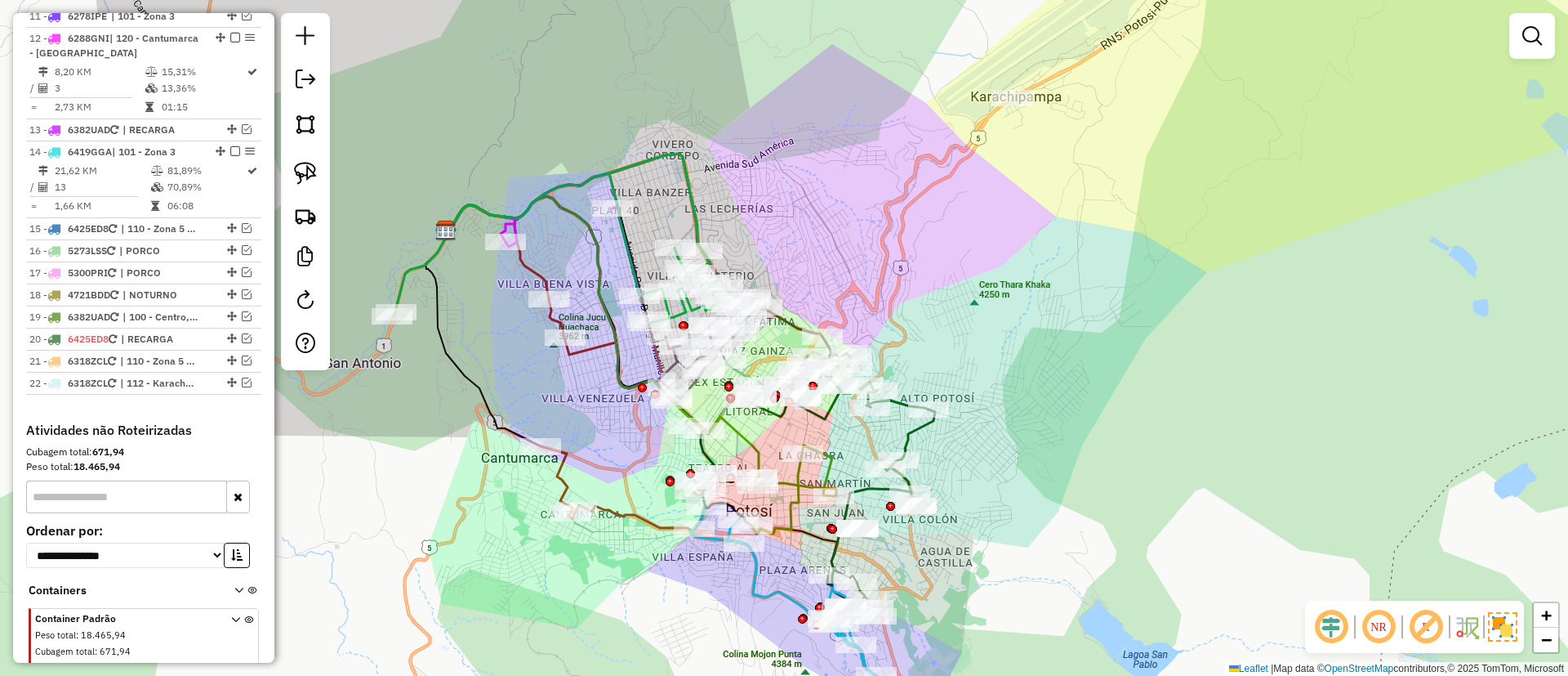
drag, startPoint x: 639, startPoint y: 573, endPoint x: 561, endPoint y: 407, distance: 183.4
click at [545, 413] on div "Janela de atendimento Grade de atendimento Capacidade Transportadoras Veículos …" at bounding box center [784, 338] width 1568 height 676
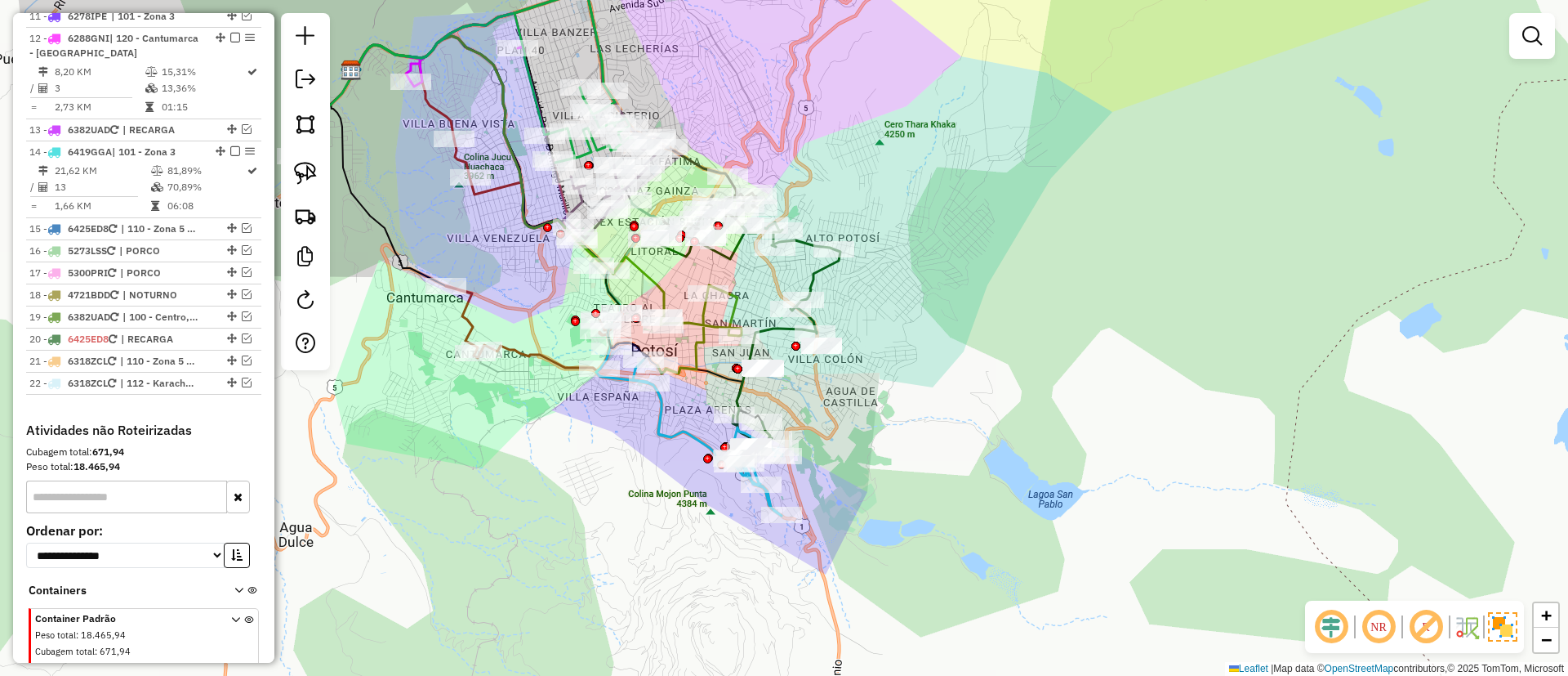
click at [694, 325] on icon at bounding box center [699, 329] width 84 height 88
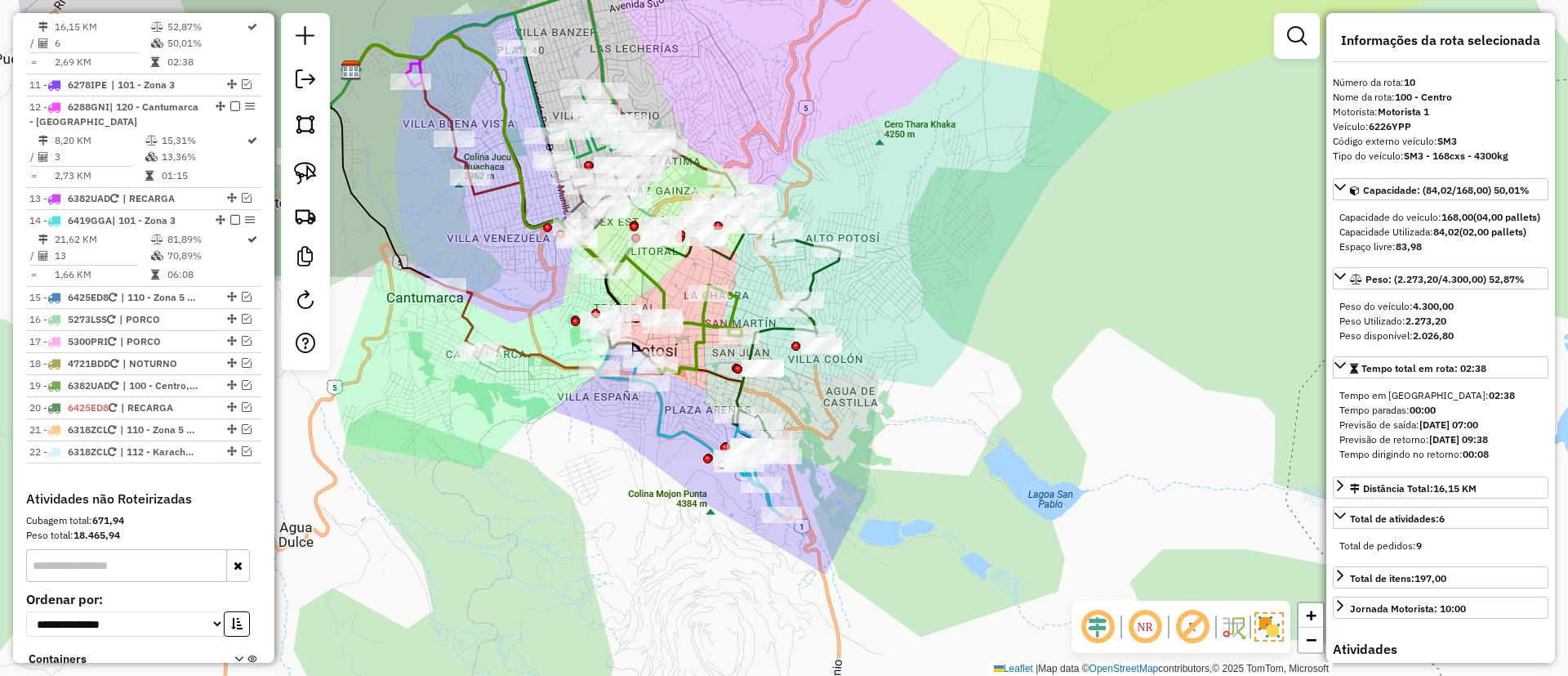
scroll to position [1329, 0]
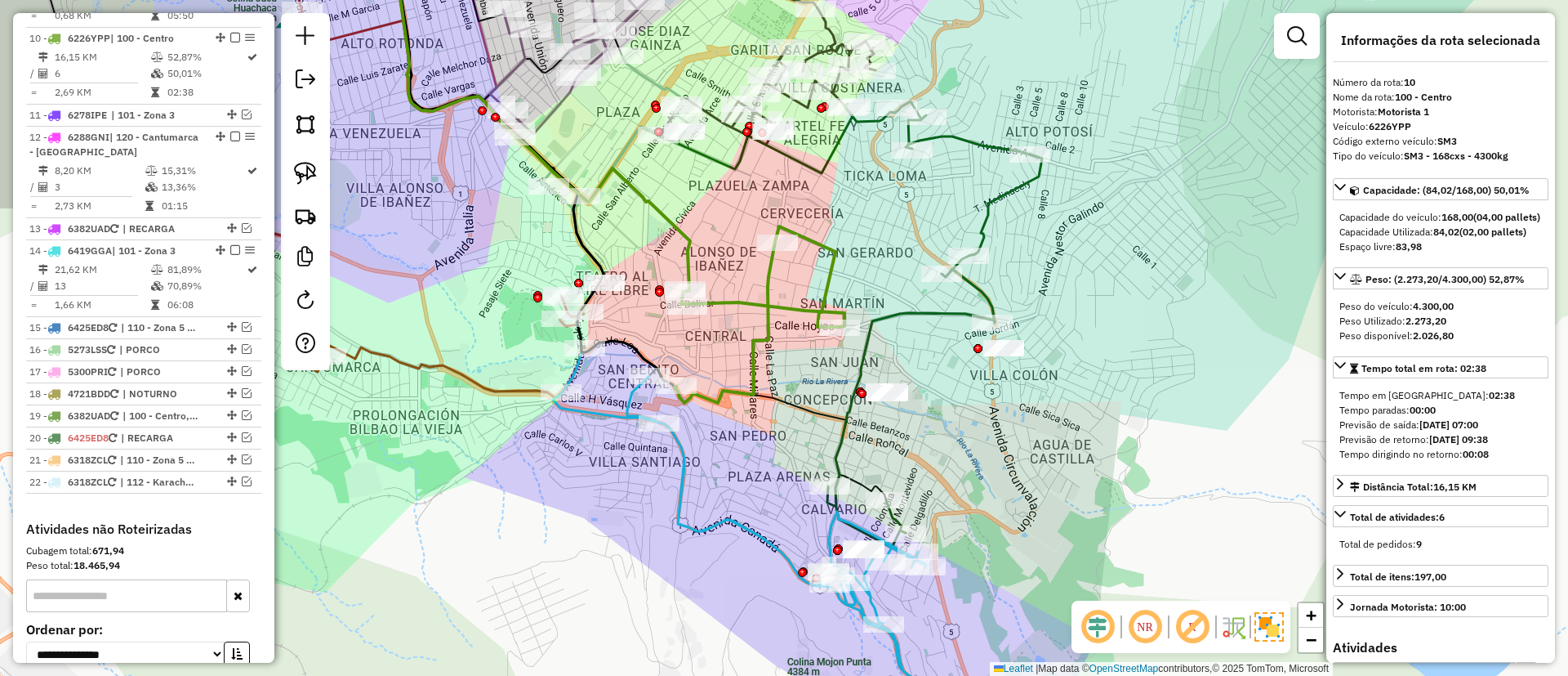
drag, startPoint x: 717, startPoint y: 385, endPoint x: 794, endPoint y: 319, distance: 101.4
click at [794, 319] on div "Janela de atendimento Grade de atendimento Capacidade Transportadoras Veículos …" at bounding box center [784, 338] width 1568 height 676
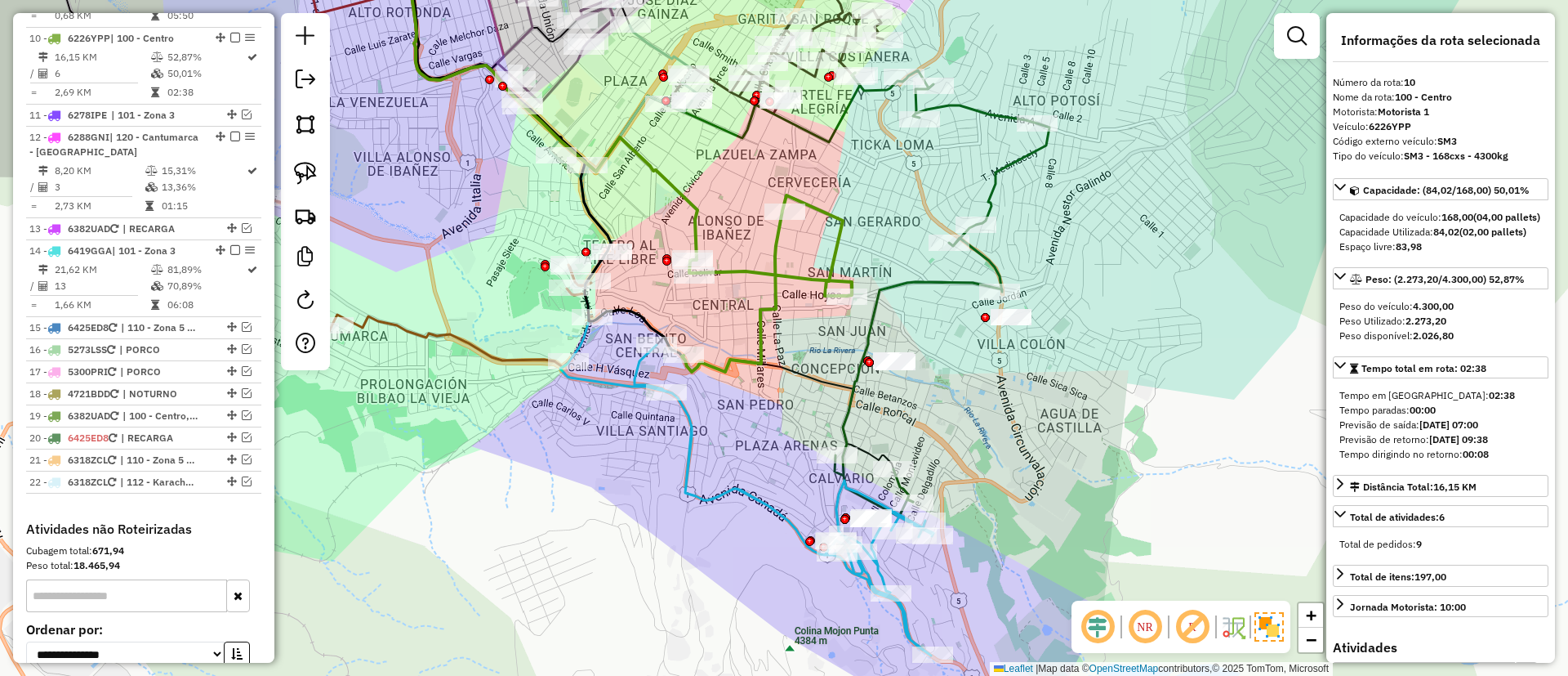
click at [705, 498] on icon at bounding box center [784, 500] width 299 height 311
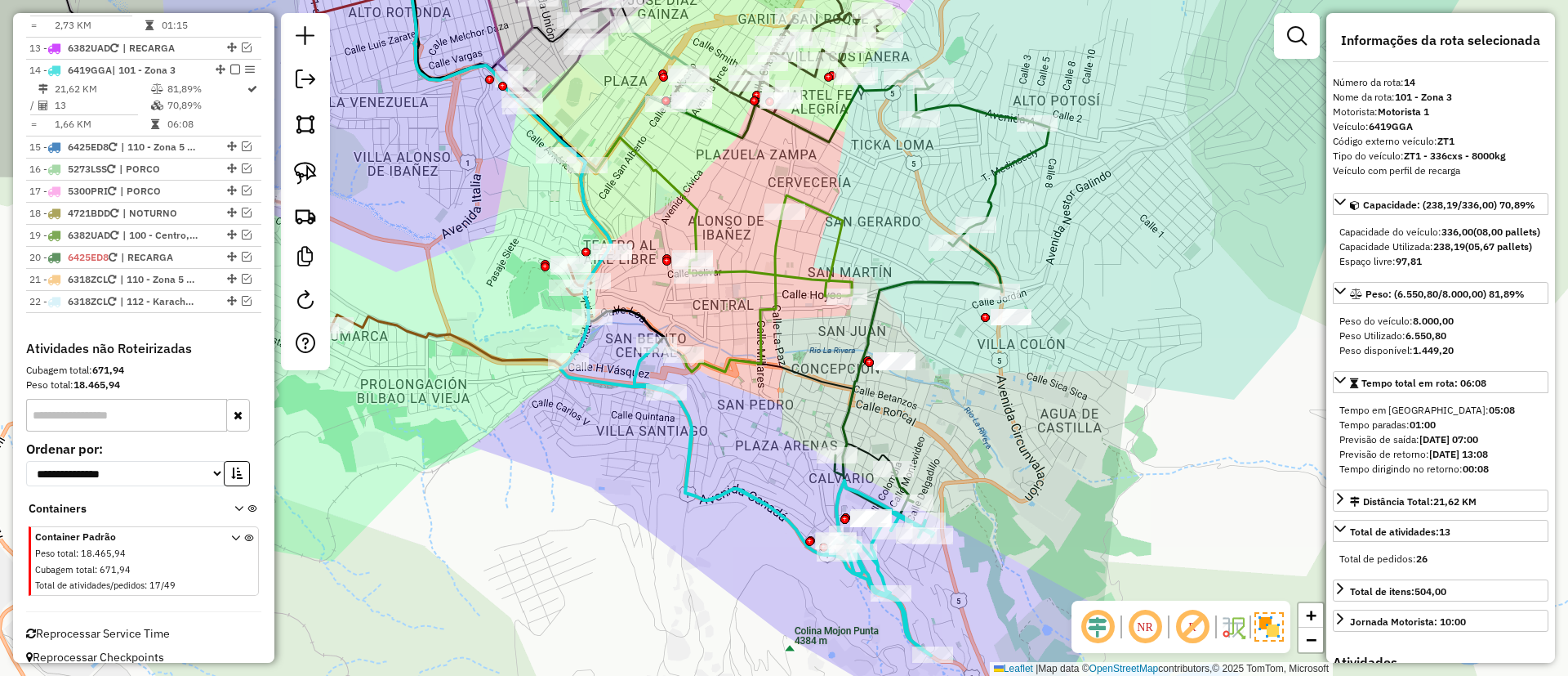
scroll to position [1511, 0]
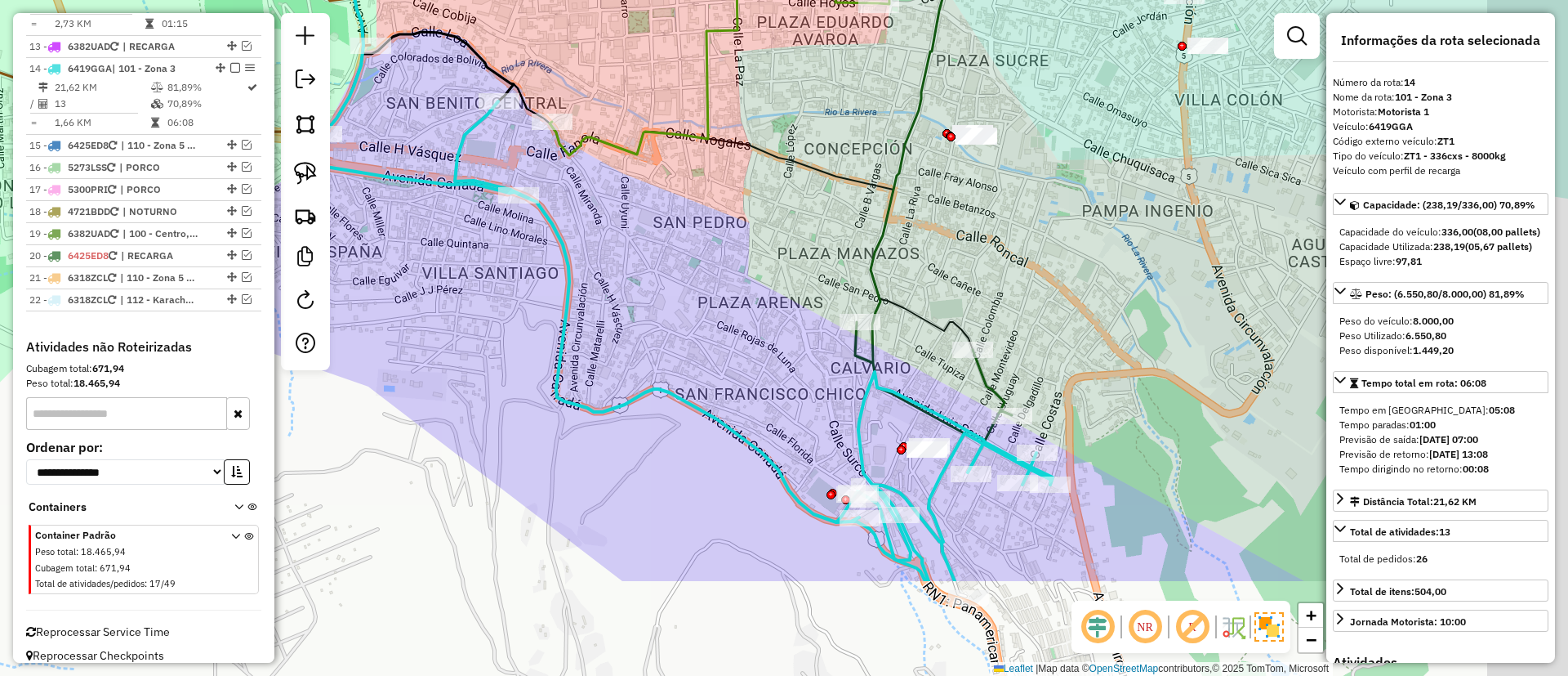
drag, startPoint x: 766, startPoint y: 458, endPoint x: 670, endPoint y: 323, distance: 165.7
click at [670, 323] on div "Janela de atendimento Grade de atendimento Capacidade Transportadoras Veículos …" at bounding box center [784, 338] width 1568 height 676
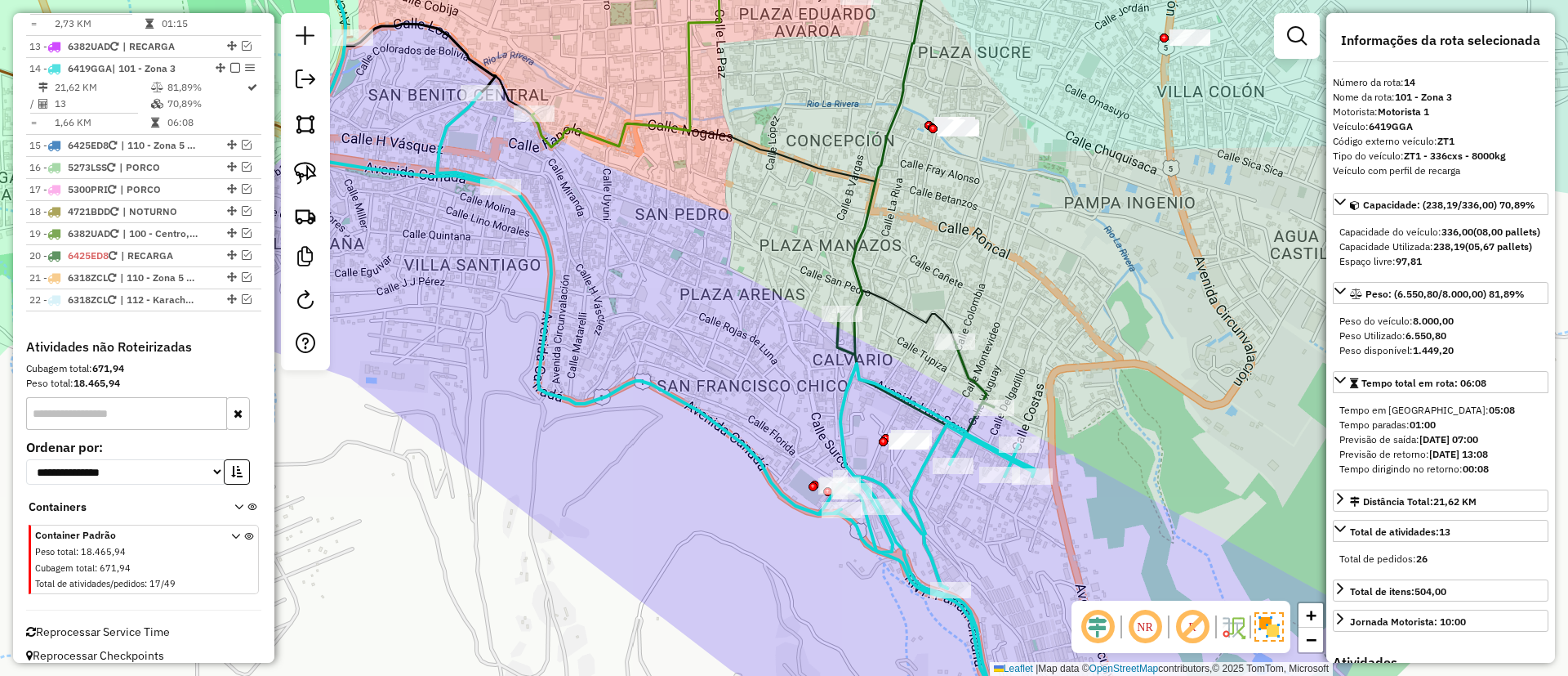
drag, startPoint x: 913, startPoint y: 380, endPoint x: 902, endPoint y: 390, distance: 14.9
click at [889, 388] on div "Janela de atendimento Grade de atendimento Capacidade Transportadoras Veículos …" at bounding box center [784, 338] width 1568 height 676
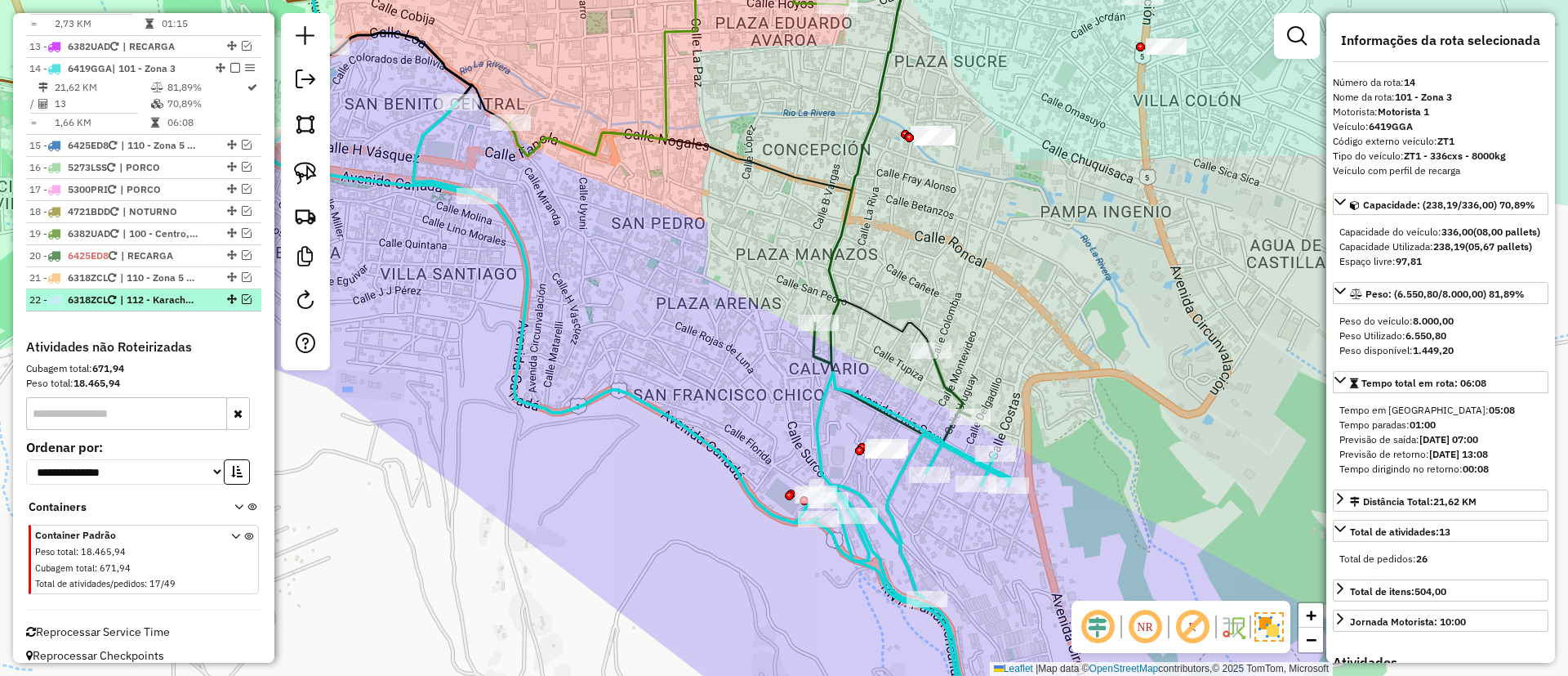
click at [236, 294] on div at bounding box center [229, 299] width 49 height 10
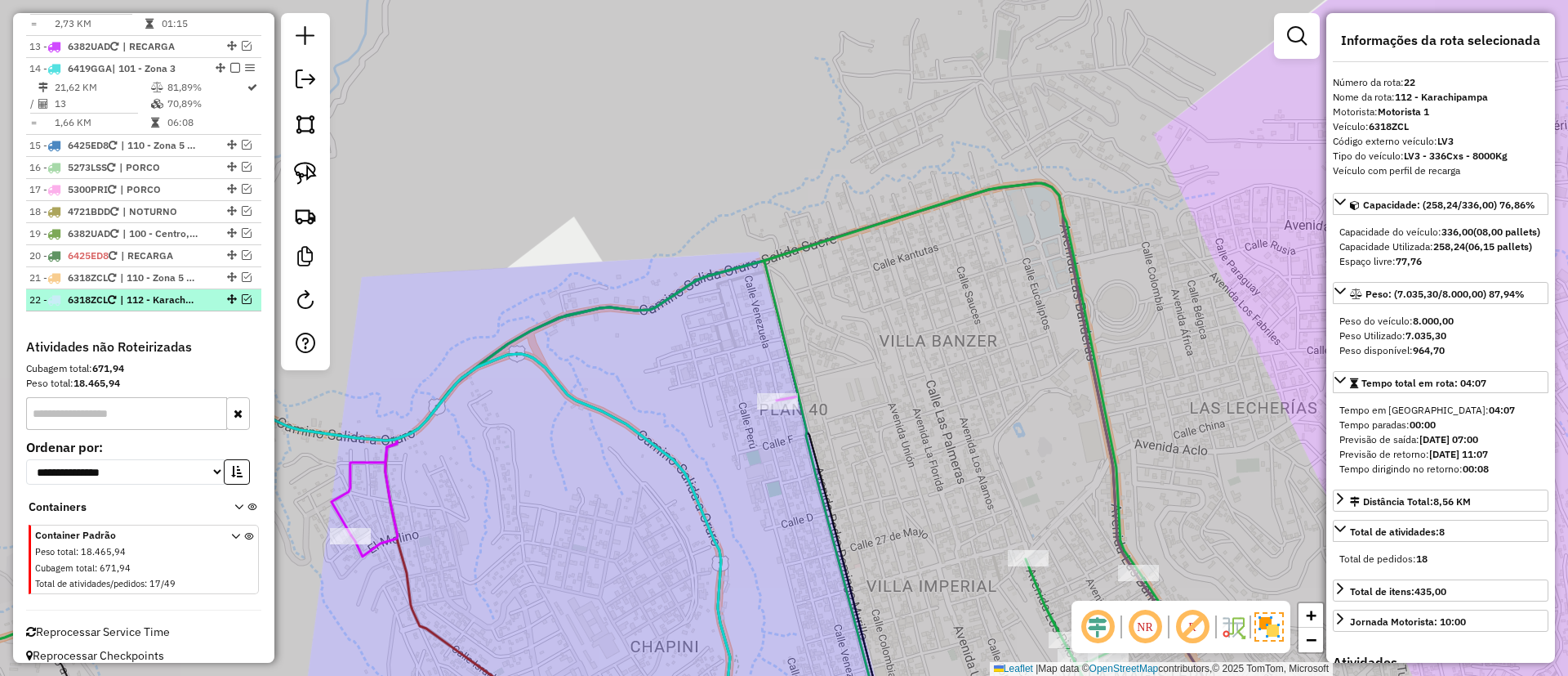
click at [242, 294] on em at bounding box center [247, 299] width 10 height 10
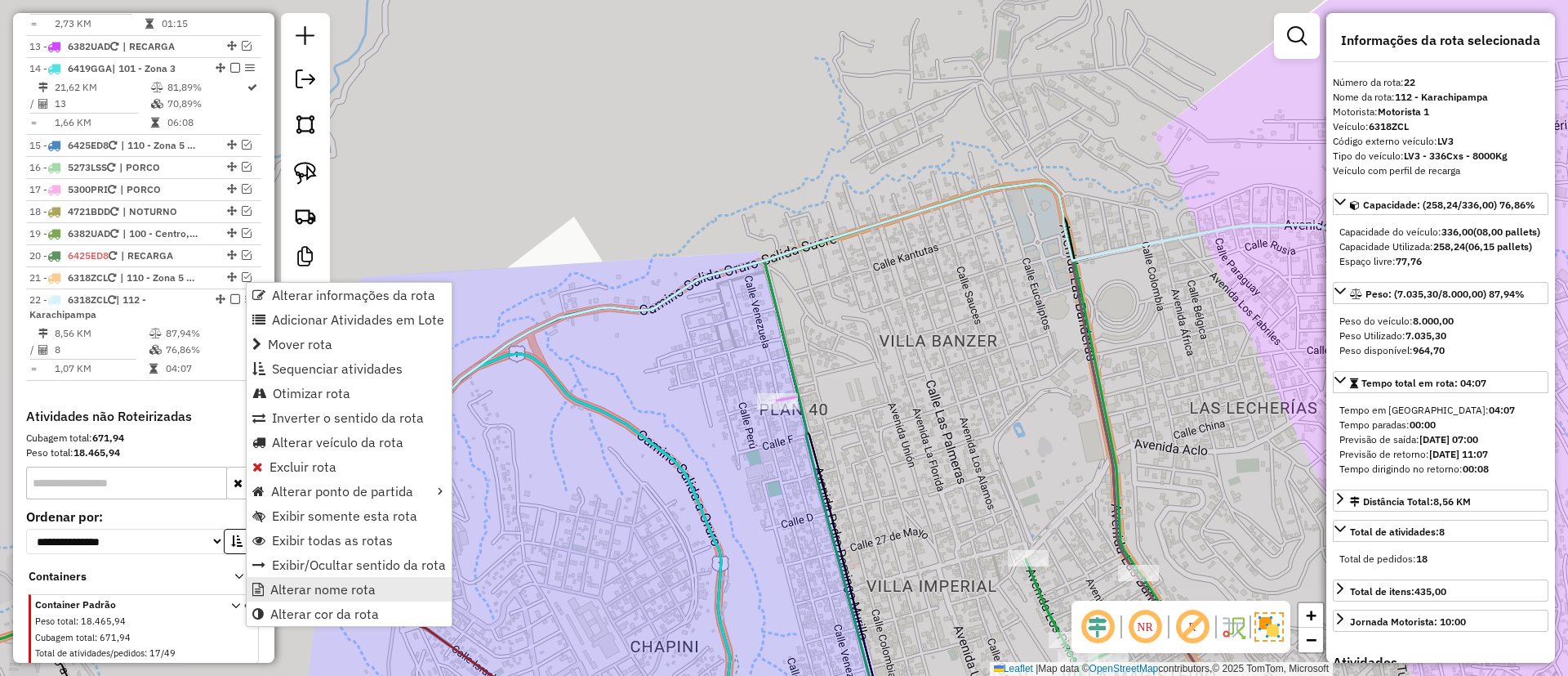
click at [311, 582] on span "Alterar nome rota" at bounding box center [323, 589] width 105 height 13
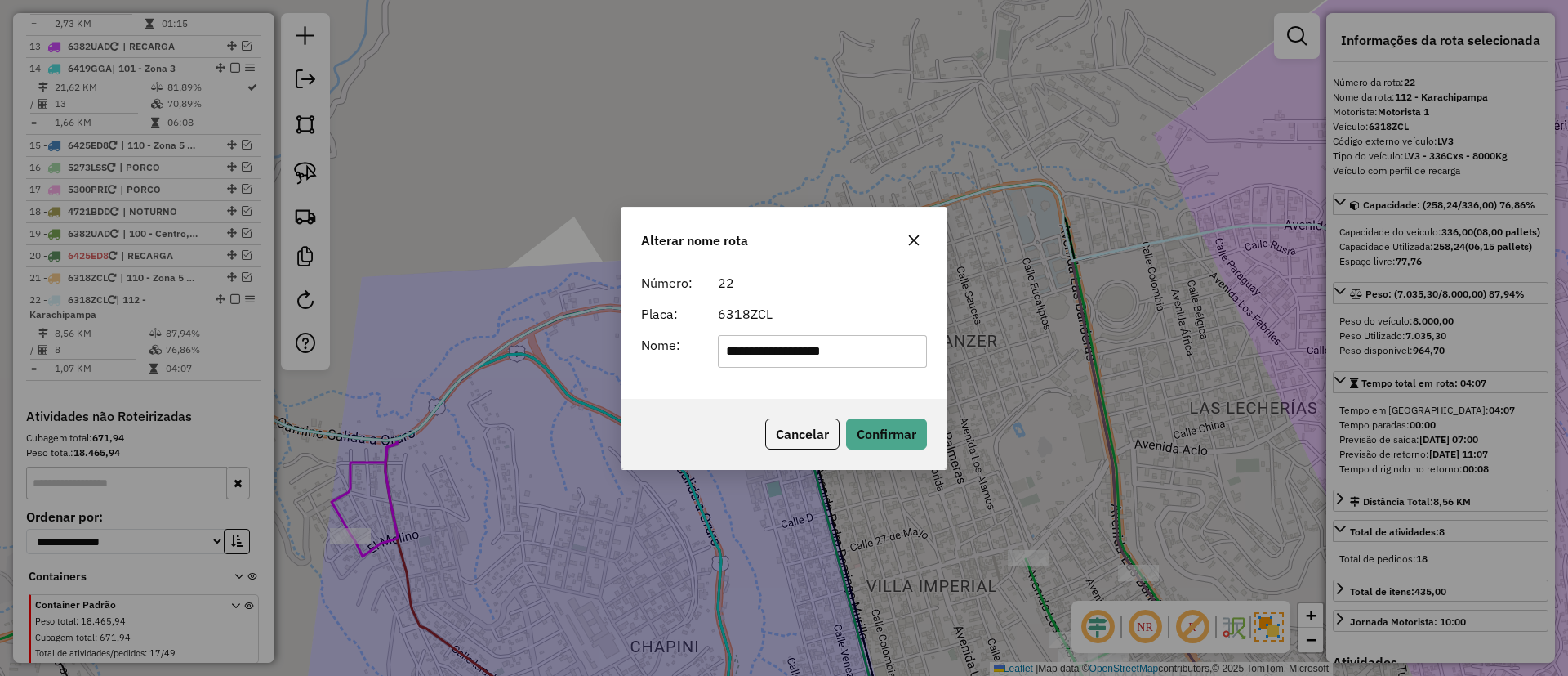
click at [762, 341] on input "**********" at bounding box center [823, 351] width 210 height 33
type input "*******"
click at [891, 429] on button "Confirmar" at bounding box center [886, 434] width 81 height 31
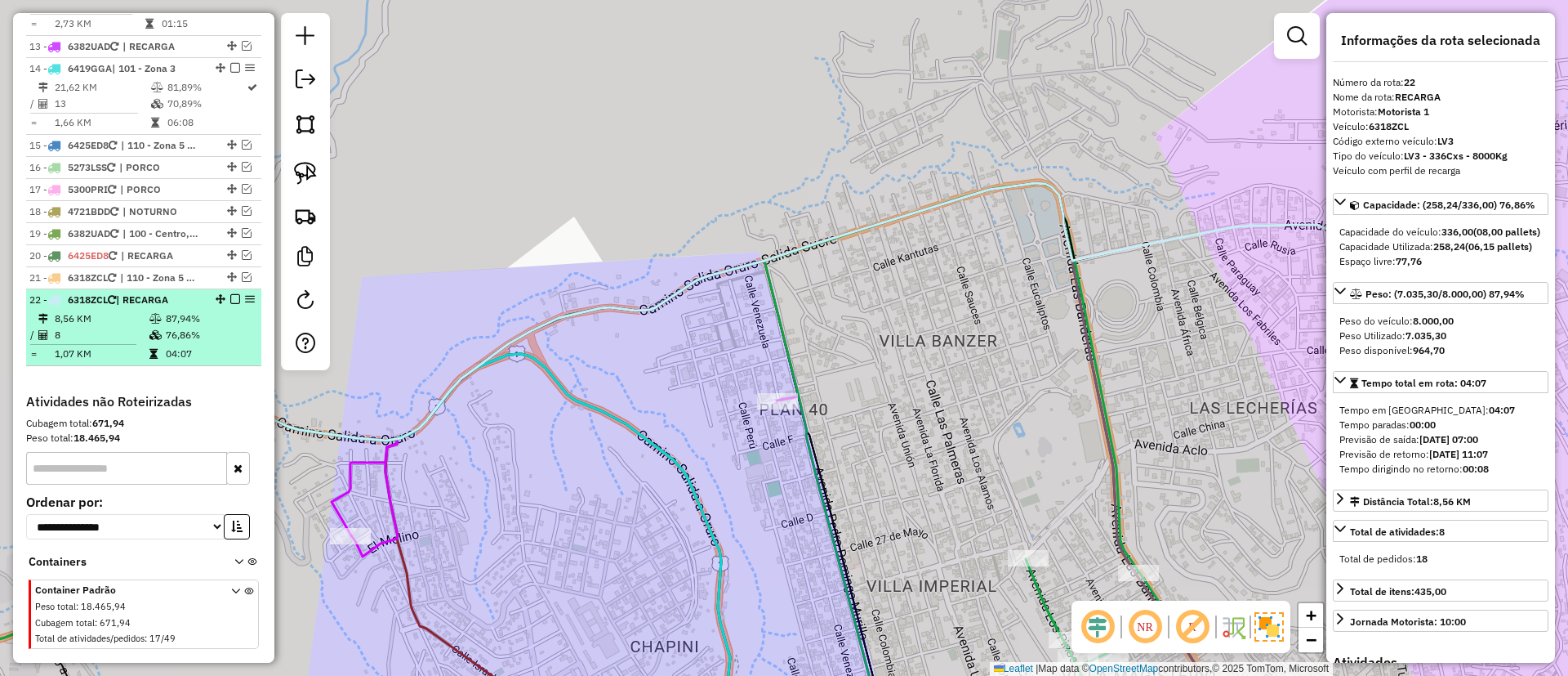
click at [230, 294] on em at bounding box center [235, 299] width 10 height 10
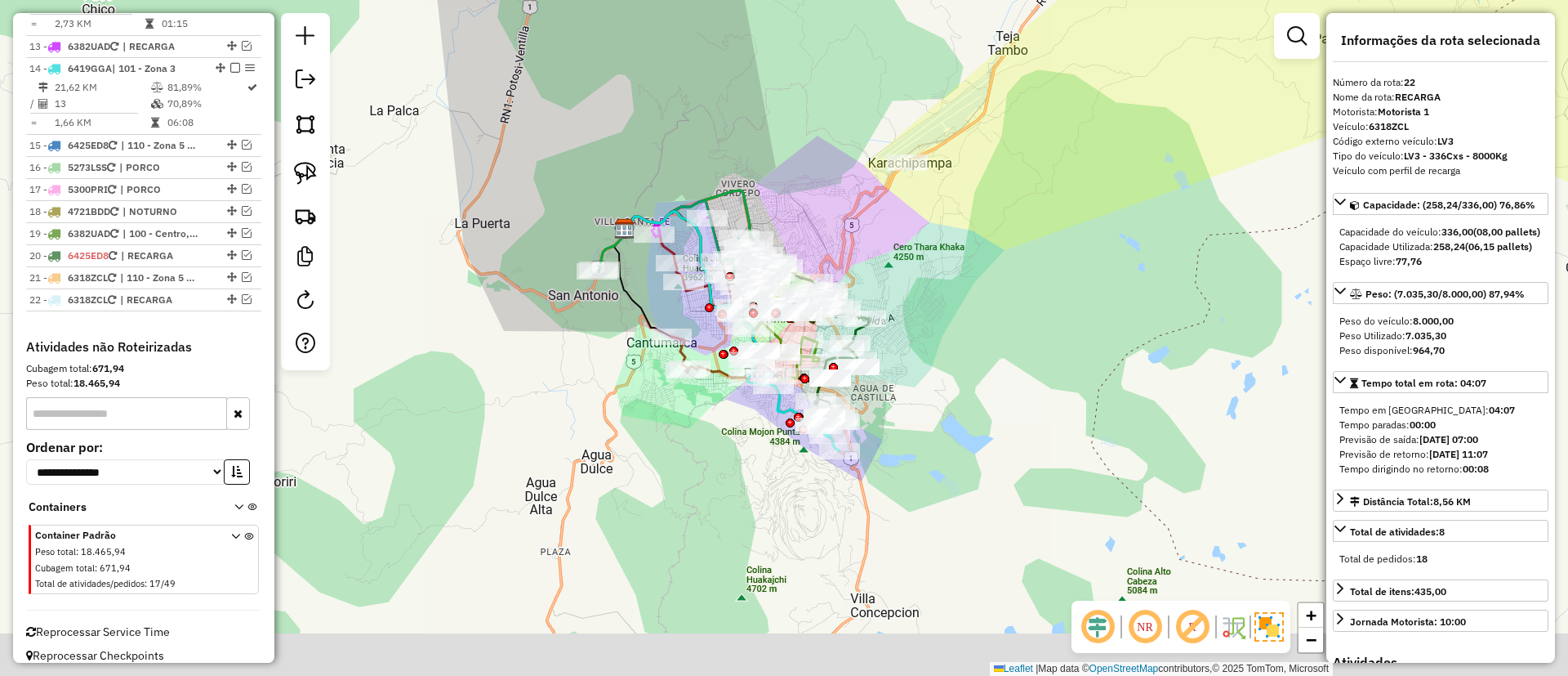
drag, startPoint x: 864, startPoint y: 248, endPoint x: 805, endPoint y: 196, distance: 78.6
click at [805, 196] on div "Janela de atendimento Grade de atendimento Capacidade Transportadoras Veículos …" at bounding box center [784, 338] width 1568 height 676
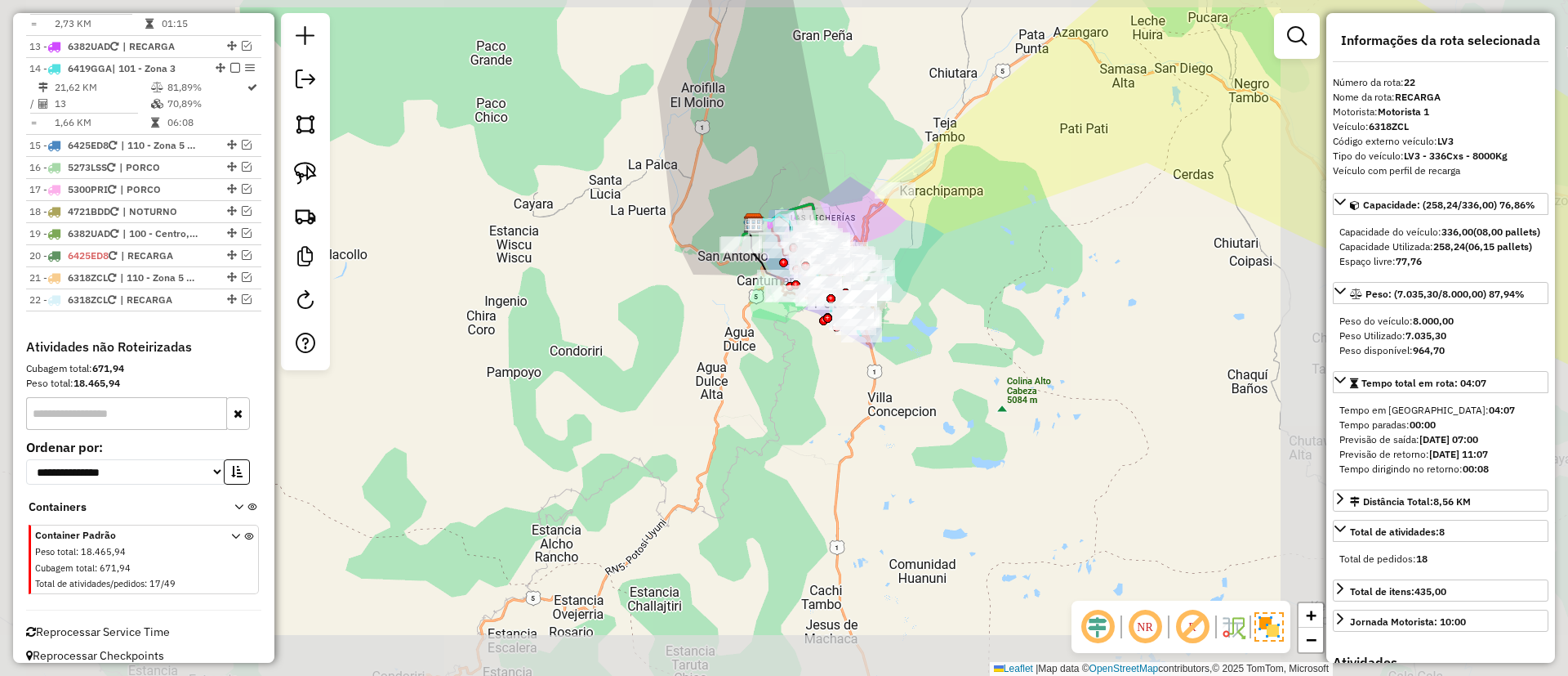
drag, startPoint x: 1081, startPoint y: 207, endPoint x: 836, endPoint y: 317, distance: 268.6
click at [844, 317] on div "Janela de atendimento Grade de atendimento Capacidade Transportadoras Veículos …" at bounding box center [784, 338] width 1568 height 676
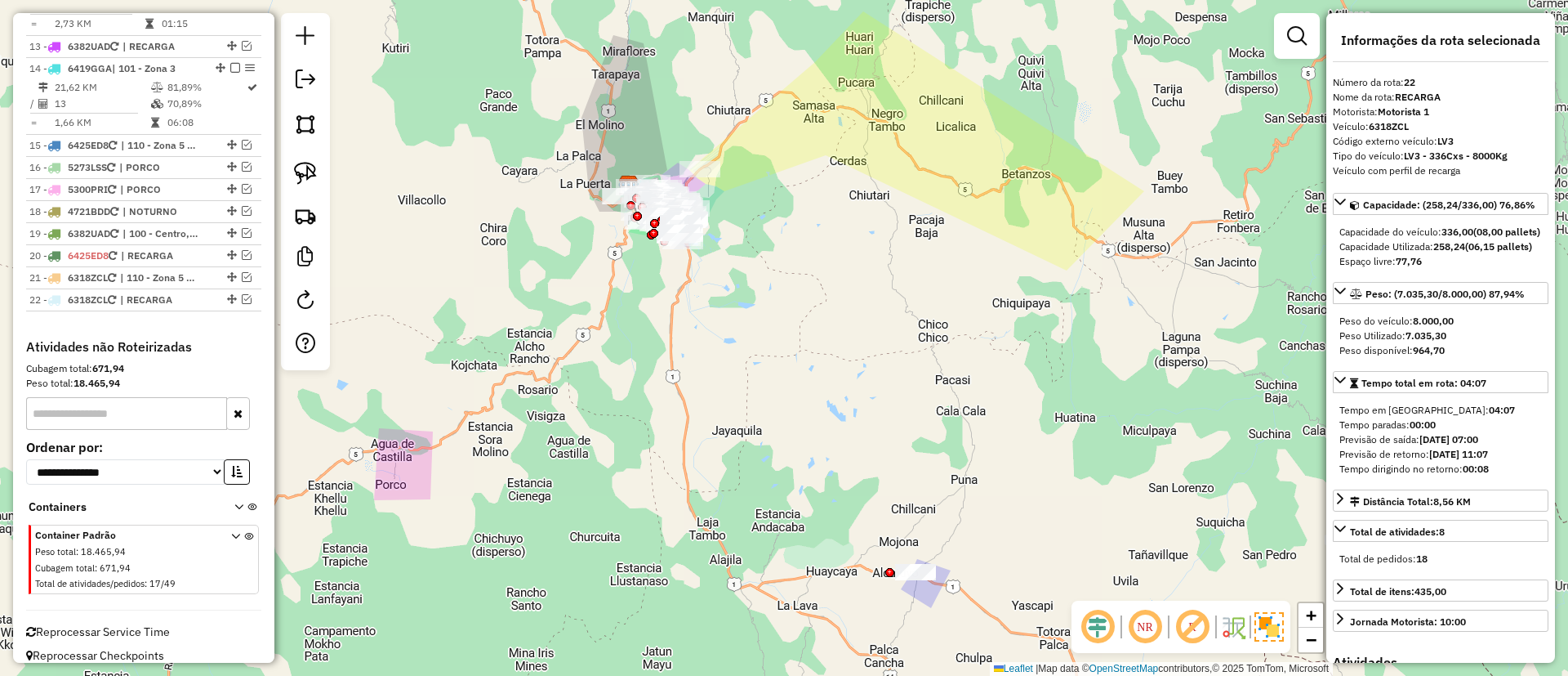
drag, startPoint x: 796, startPoint y: 312, endPoint x: 1058, endPoint y: 9, distance: 400.6
click at [1058, 9] on div "Janela de atendimento Grade de atendimento Capacidade Transportadoras Veículos …" at bounding box center [784, 338] width 1568 height 676
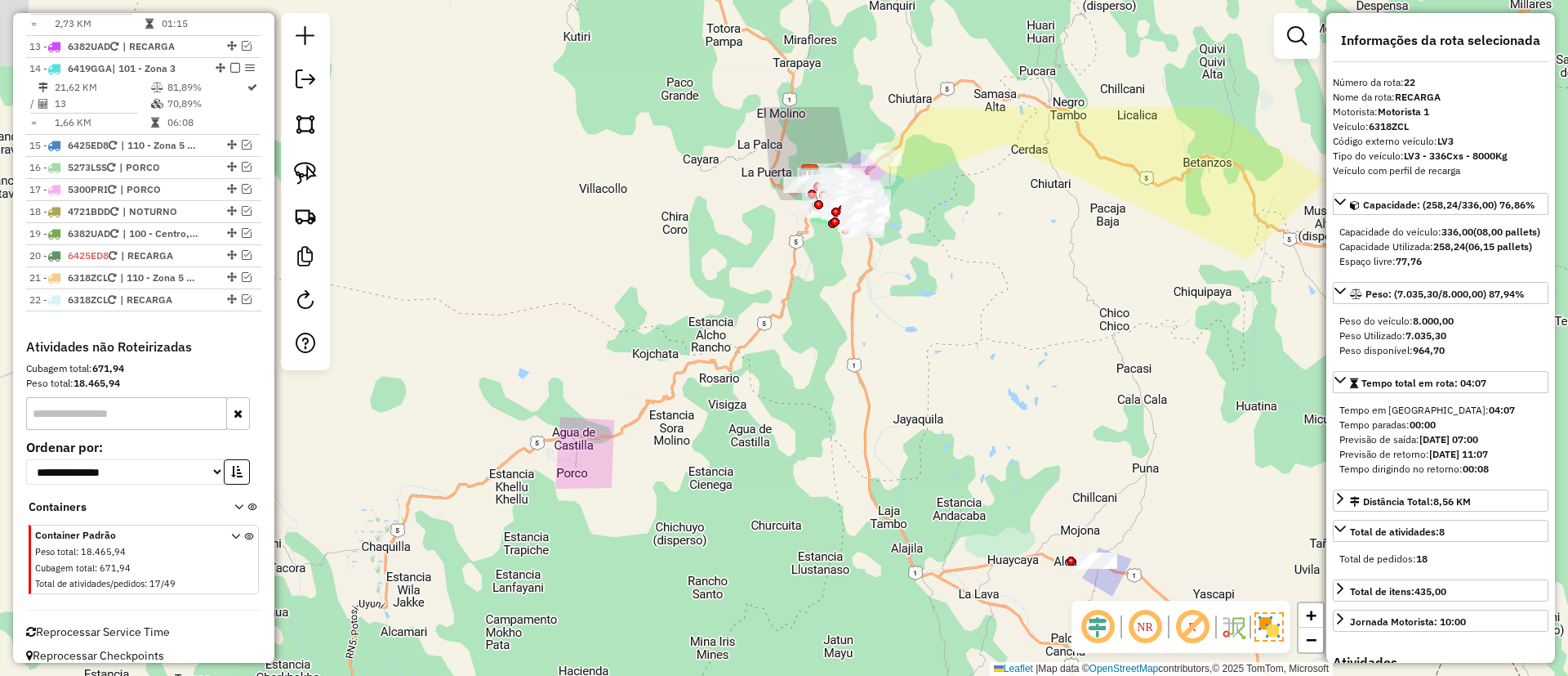
drag, startPoint x: 908, startPoint y: 227, endPoint x: 904, endPoint y: 379, distance: 152.1
click at [904, 379] on div "Janela de atendimento Grade de atendimento Capacidade Transportadoras Veículos …" at bounding box center [784, 338] width 1568 height 676
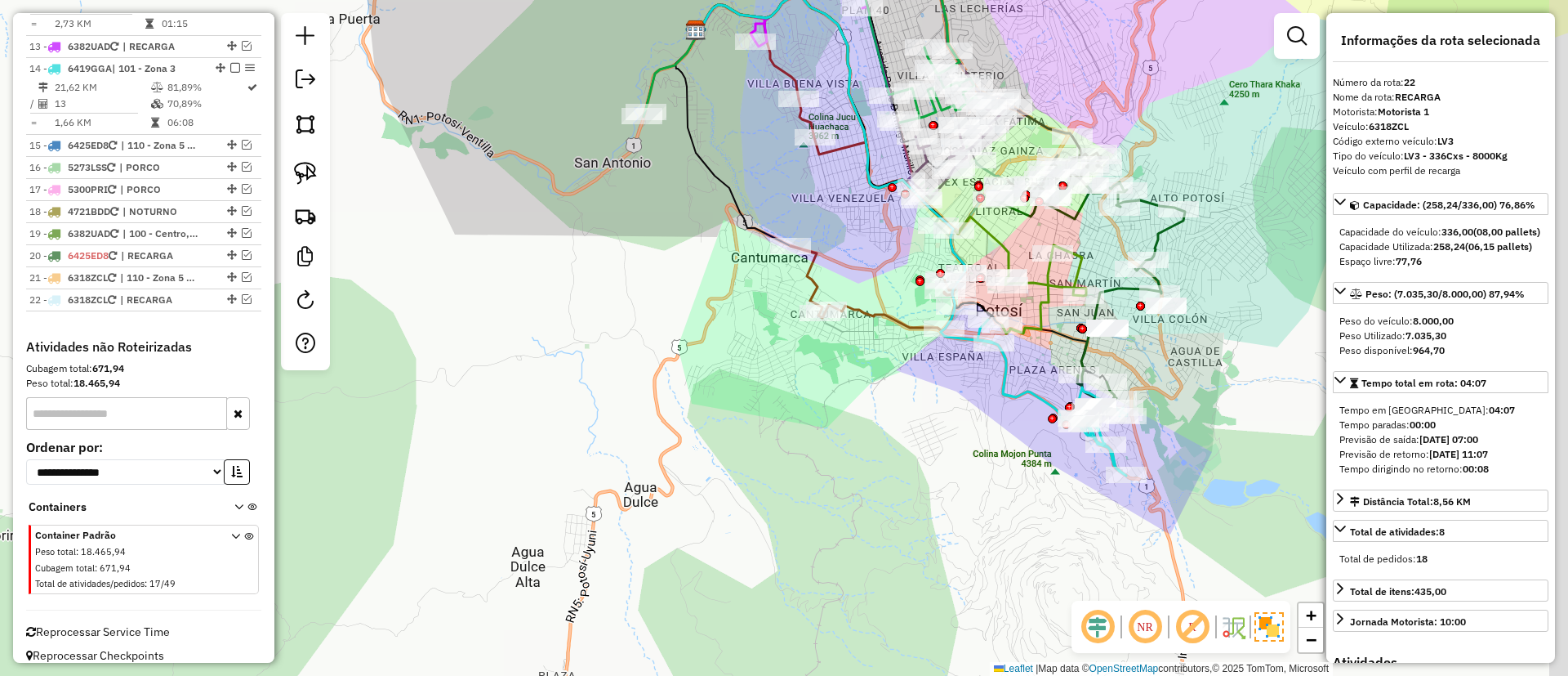
drag, startPoint x: 862, startPoint y: 369, endPoint x: 591, endPoint y: 366, distance: 271.0
click at [591, 366] on div "Janela de atendimento Grade de atendimento Capacidade Transportadoras Veículos …" at bounding box center [784, 338] width 1568 height 676
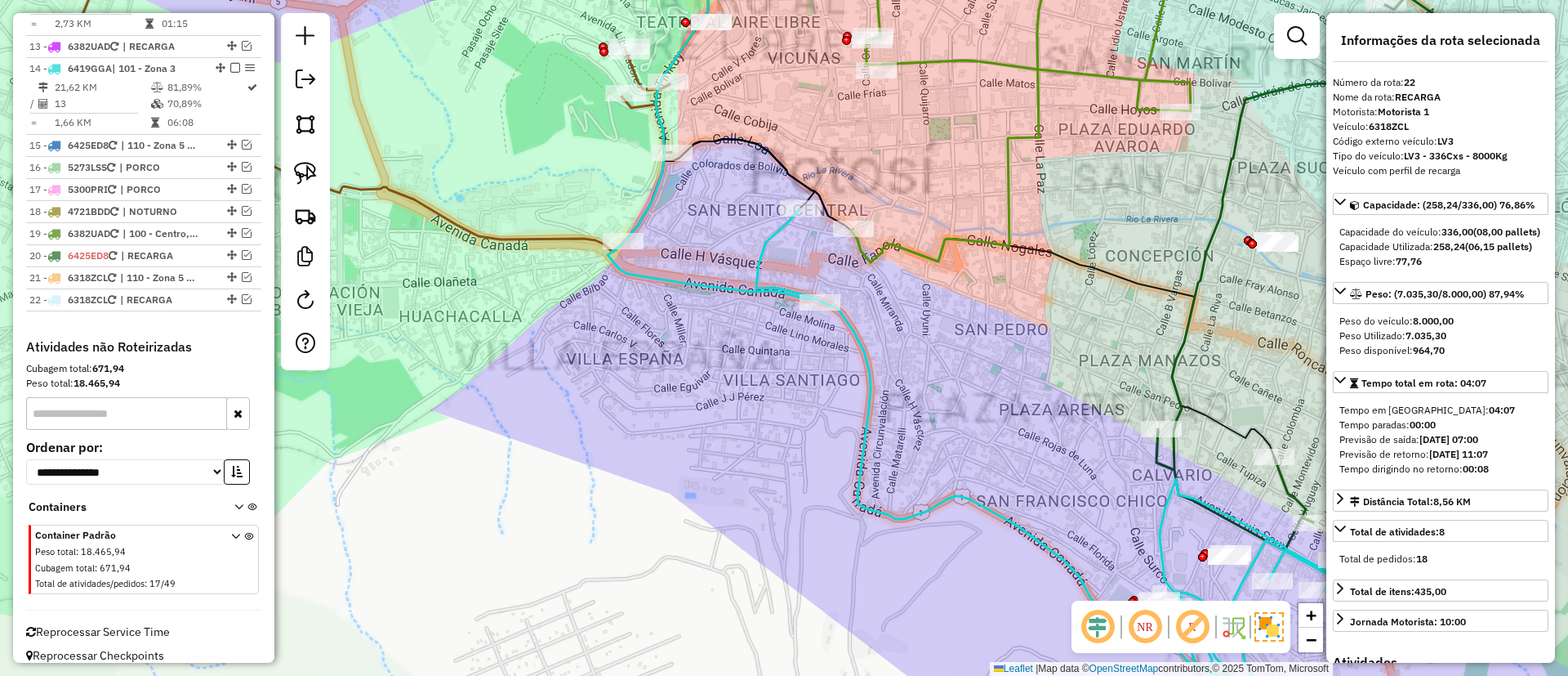
drag, startPoint x: 913, startPoint y: 446, endPoint x: 645, endPoint y: 449, distance: 268.0
click at [645, 449] on div "Janela de atendimento Grade de atendimento Capacidade Transportadoras Veículos …" at bounding box center [784, 338] width 1568 height 676
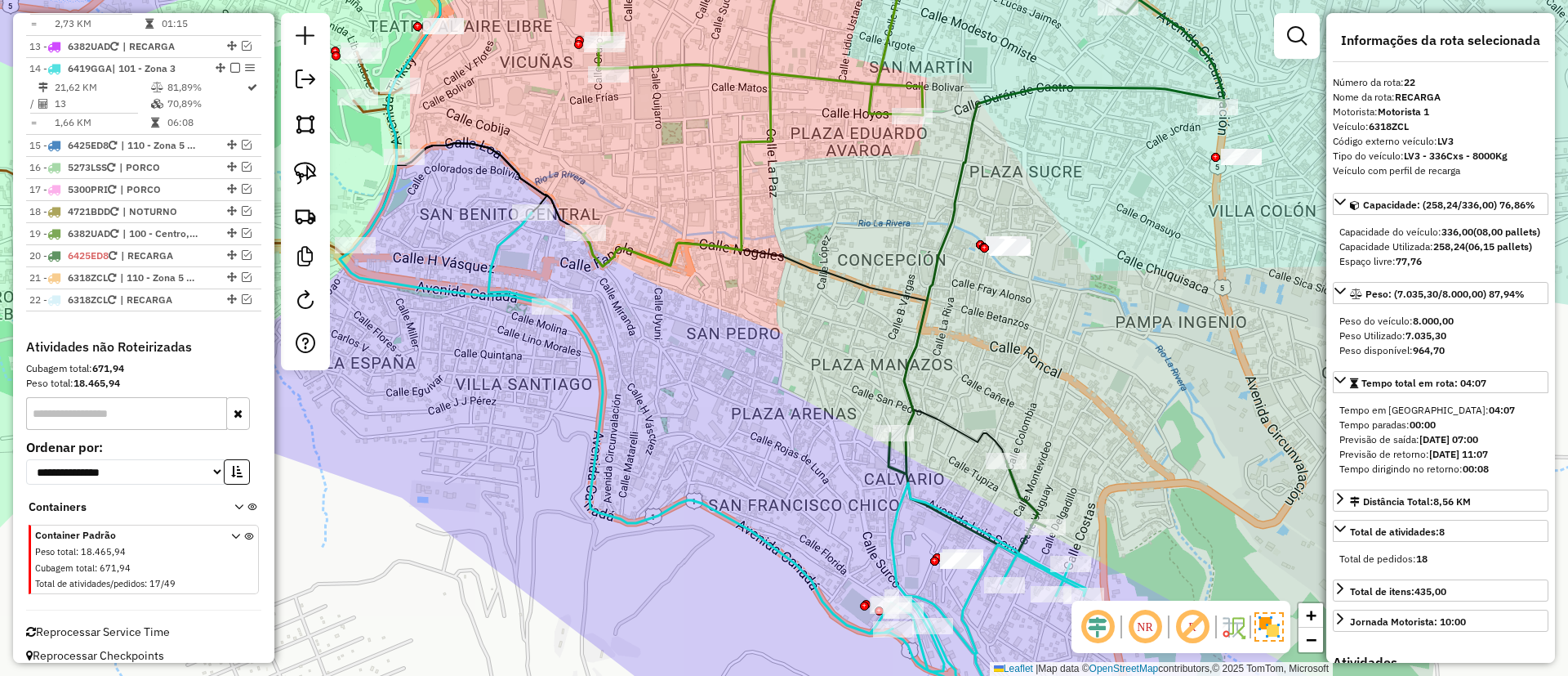
click at [925, 321] on icon at bounding box center [1056, 243] width 335 height 622
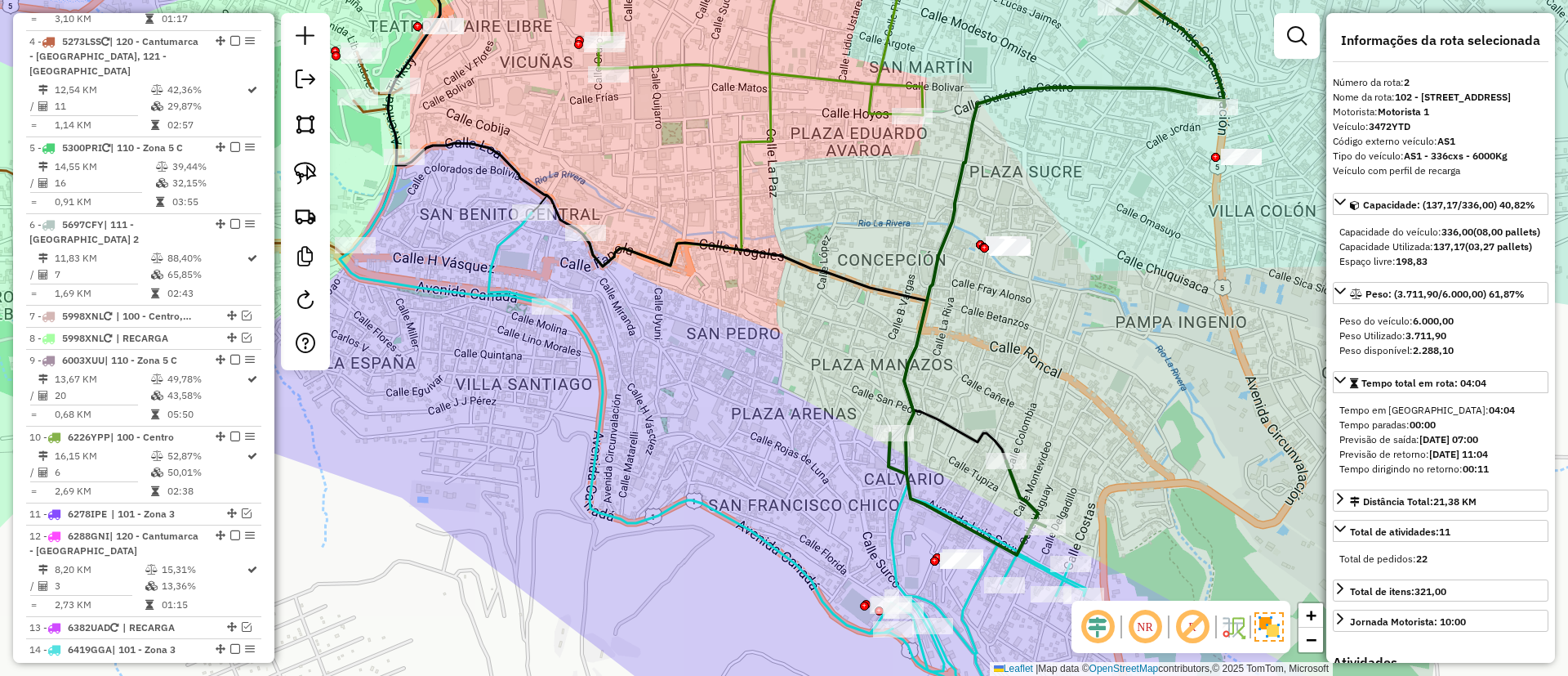
scroll to position [735, 0]
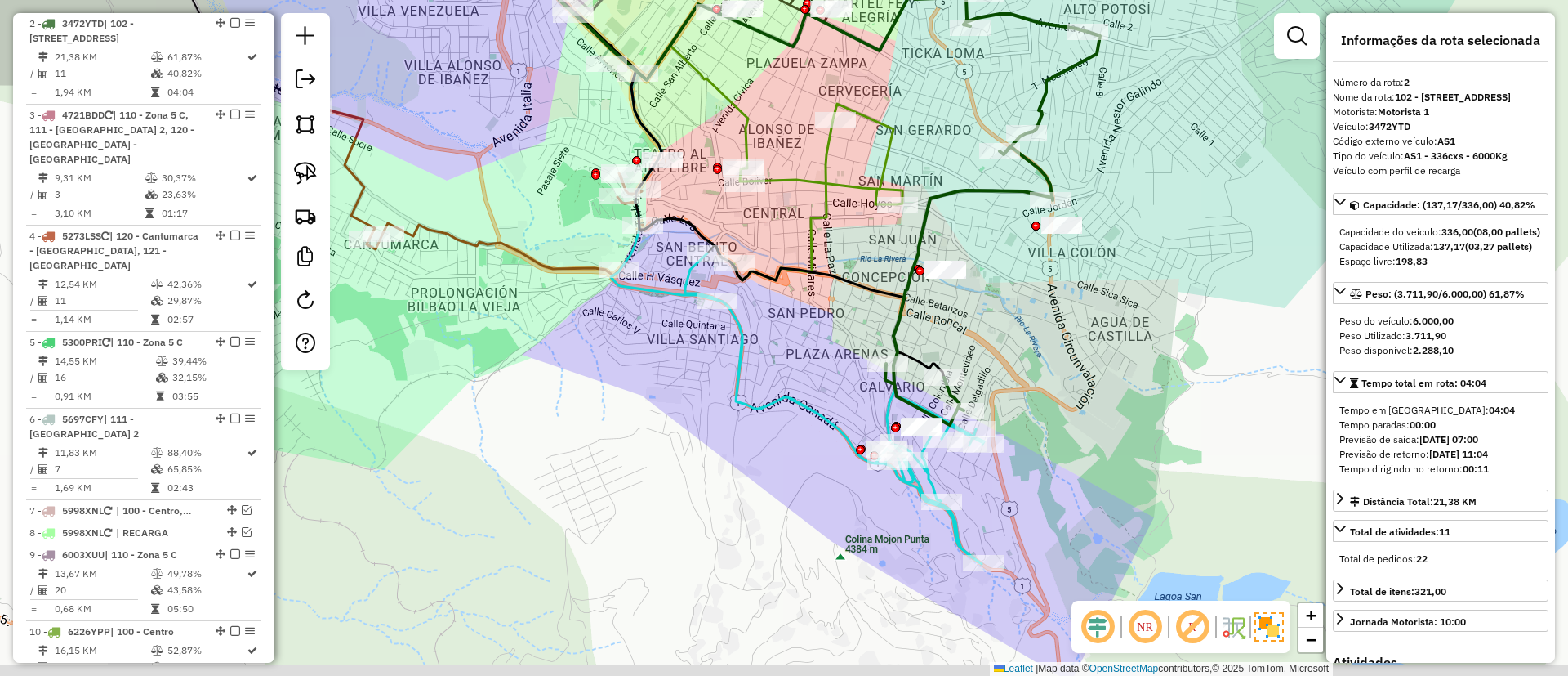
drag, startPoint x: 894, startPoint y: 320, endPoint x: 876, endPoint y: 304, distance: 24.1
click at [876, 304] on div "Janela de atendimento Grade de atendimento Capacidade Transportadoras Veículos …" at bounding box center [784, 338] width 1568 height 676
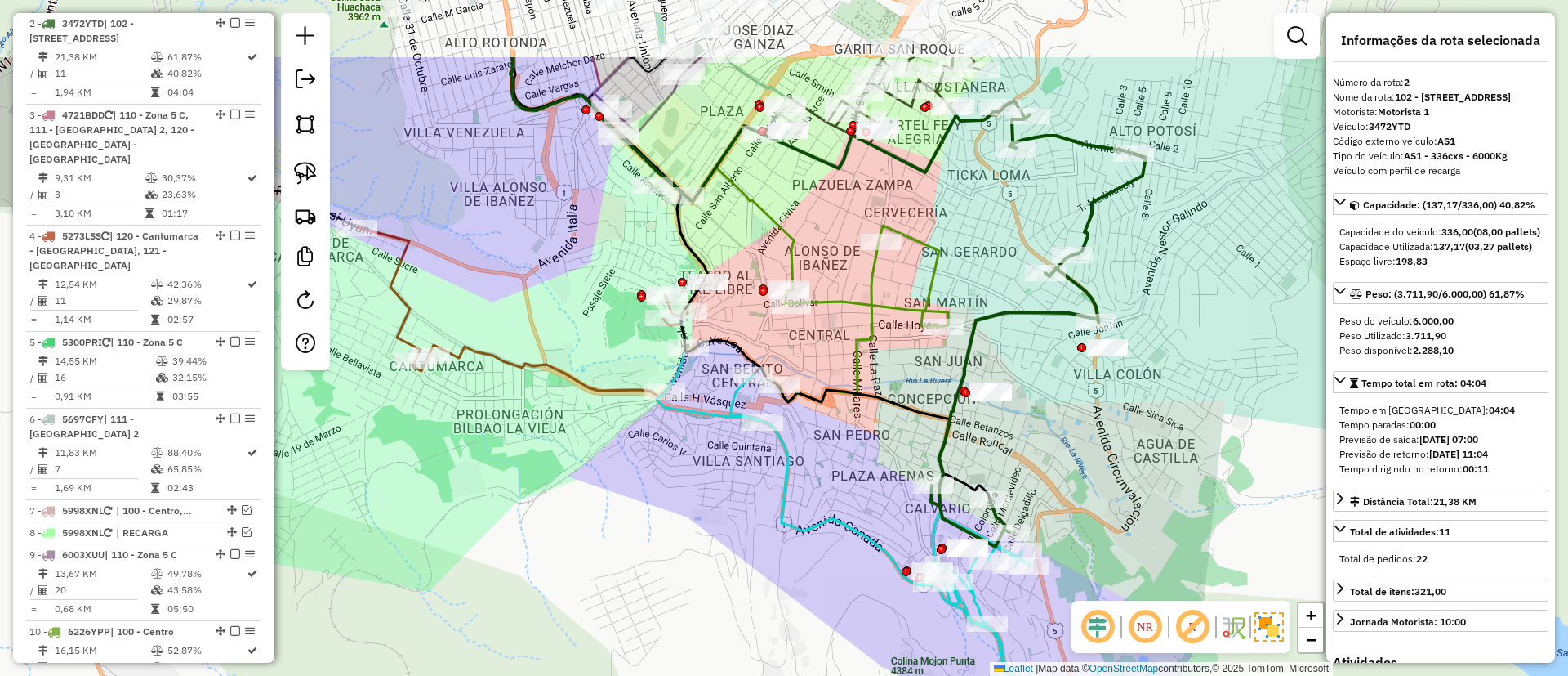
drag, startPoint x: 851, startPoint y: 319, endPoint x: 899, endPoint y: 442, distance: 132.0
click at [899, 442] on div "Janela de atendimento Grade de atendimento Capacidade Transportadoras Veículos …" at bounding box center [784, 338] width 1568 height 676
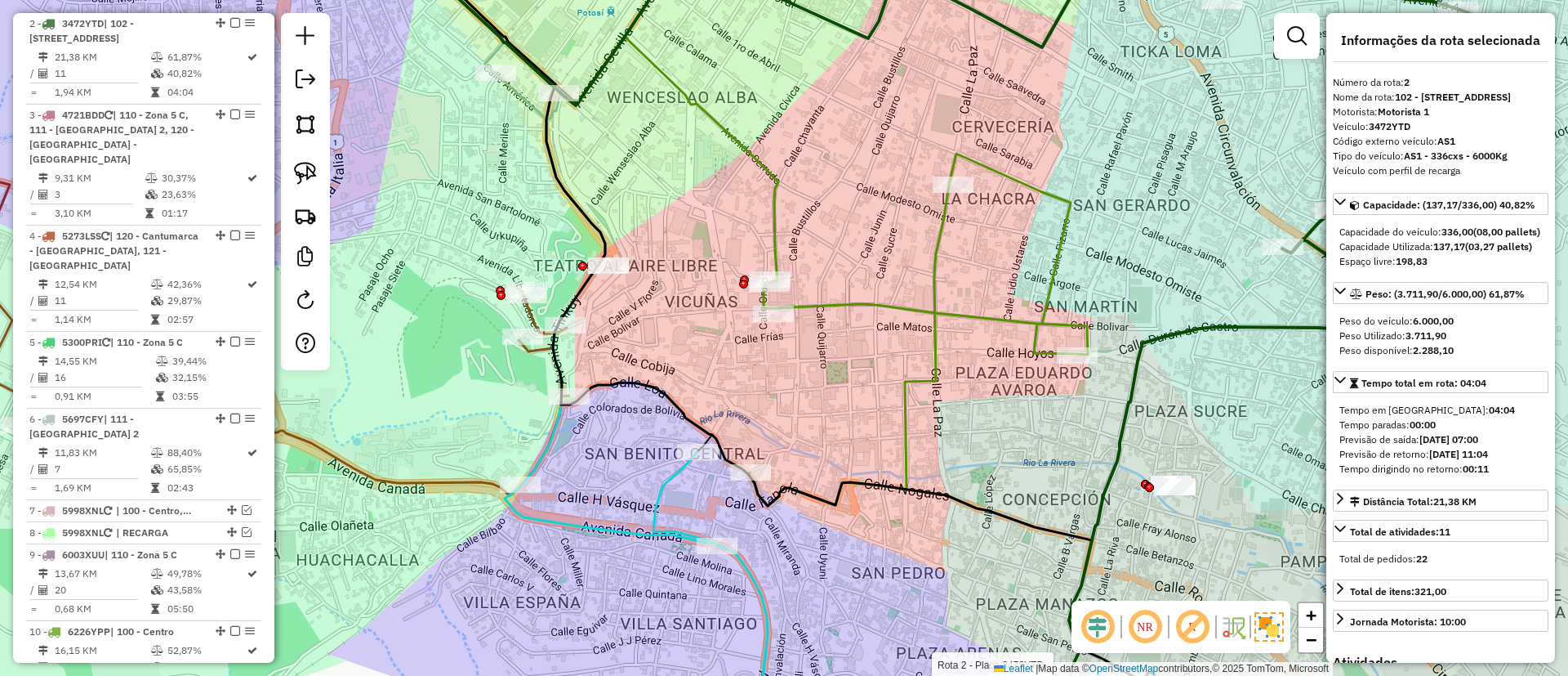
click at [848, 304] on icon at bounding box center [918, 330] width 340 height 352
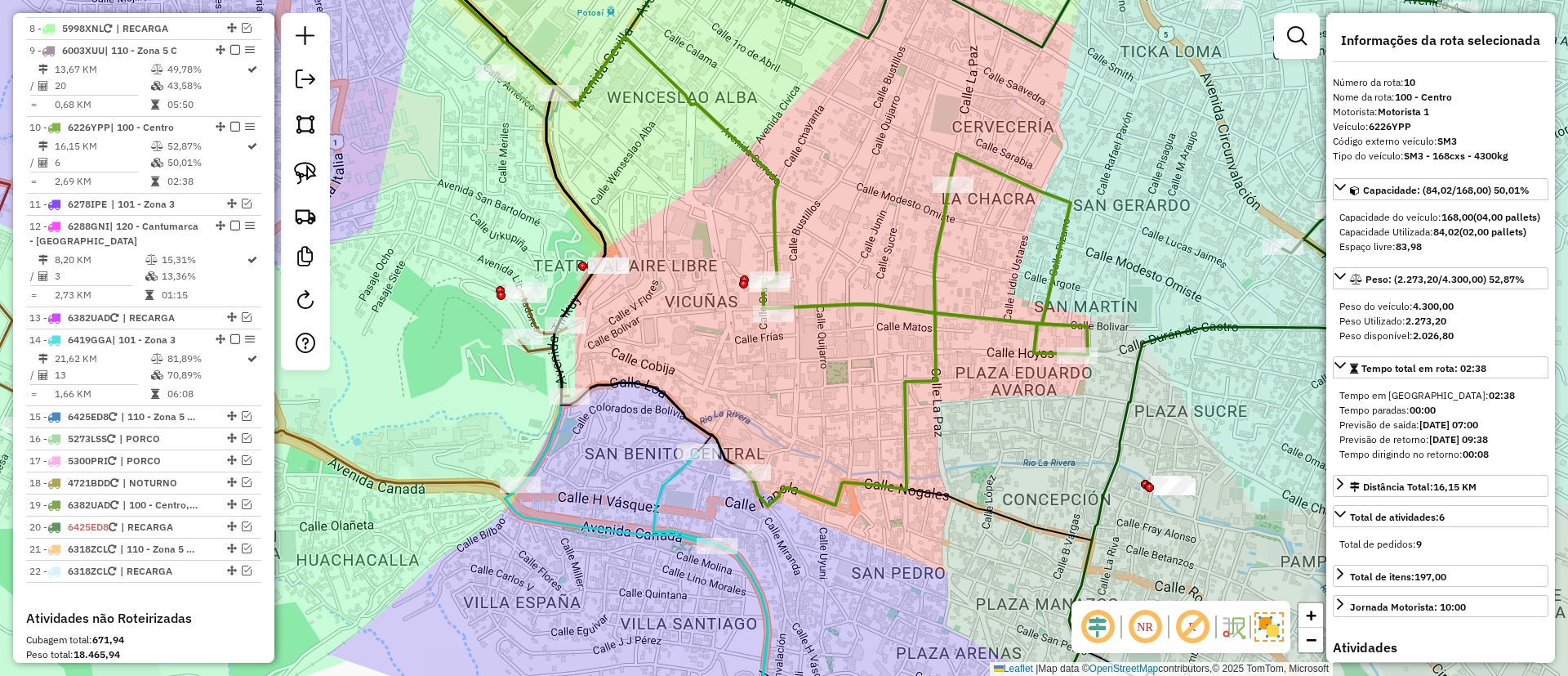
scroll to position [1329, 0]
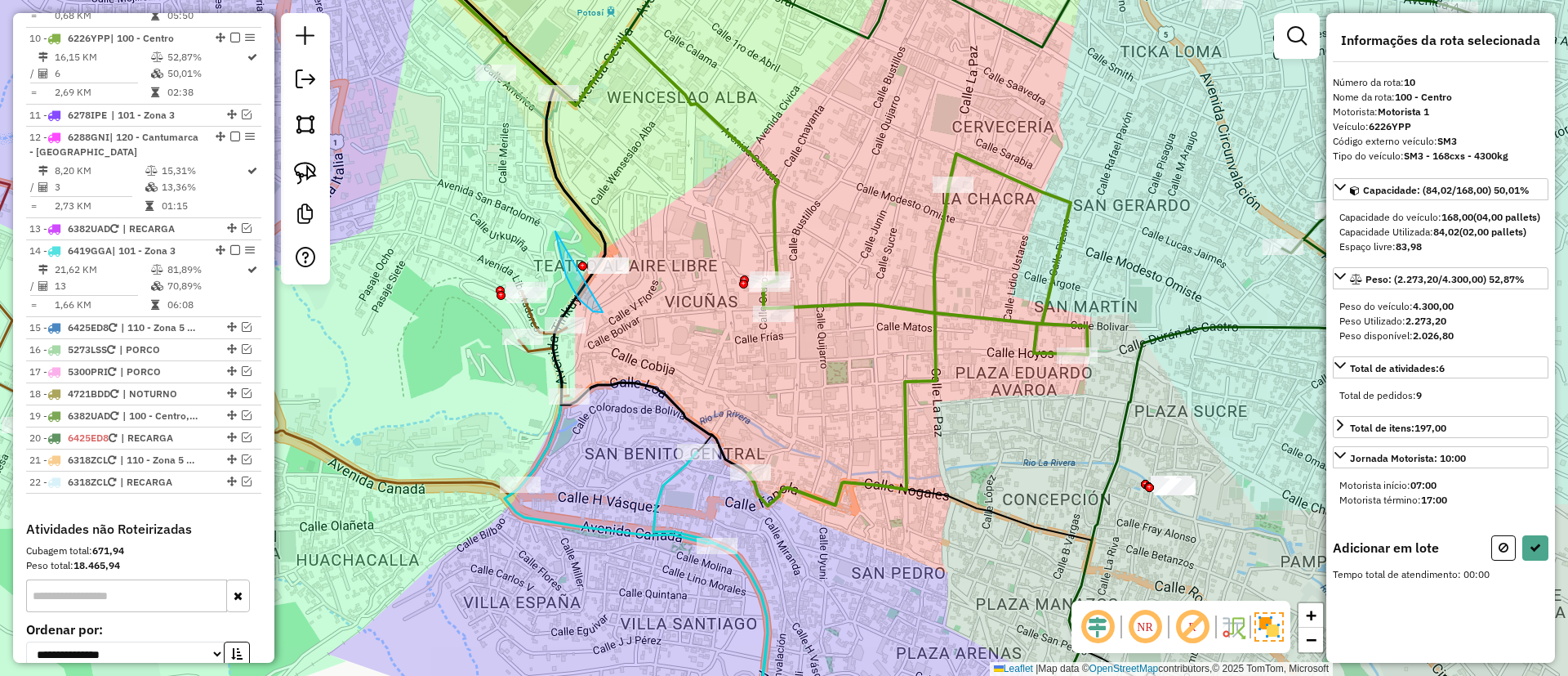
drag, startPoint x: 603, startPoint y: 312, endPoint x: 706, endPoint y: 251, distance: 119.7
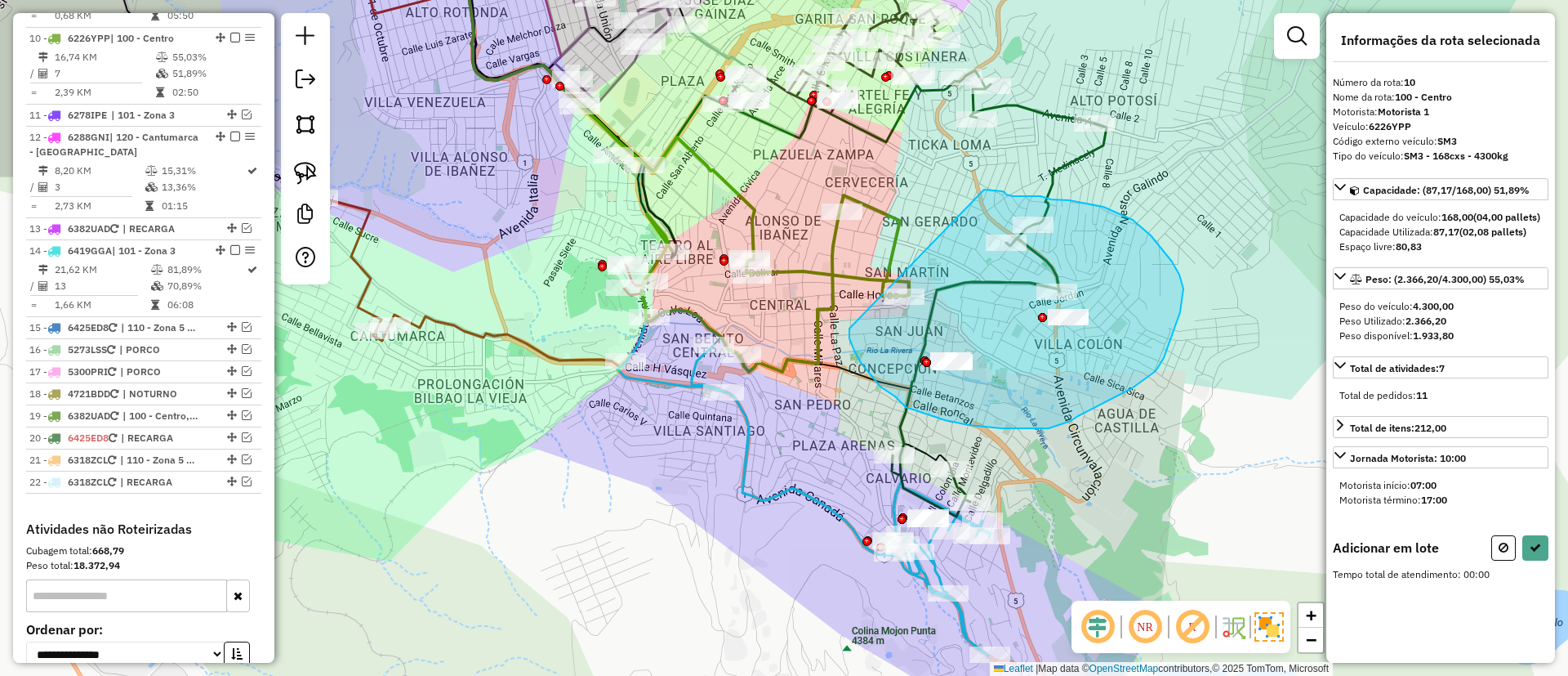
drag, startPoint x: 923, startPoint y: 413, endPoint x: 984, endPoint y: 189, distance: 232.2
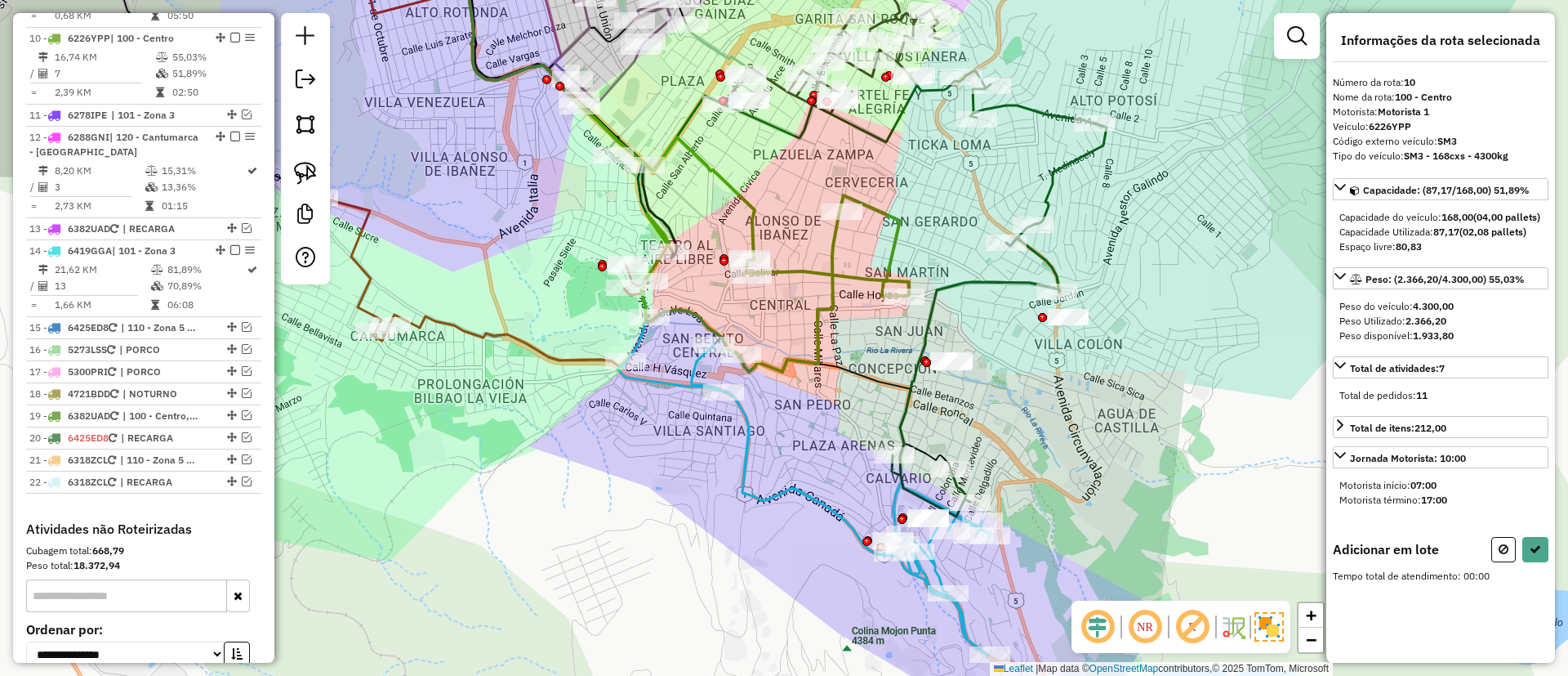
scroll to position [0, 0]
drag, startPoint x: 850, startPoint y: 346, endPoint x: 997, endPoint y: 289, distance: 157.7
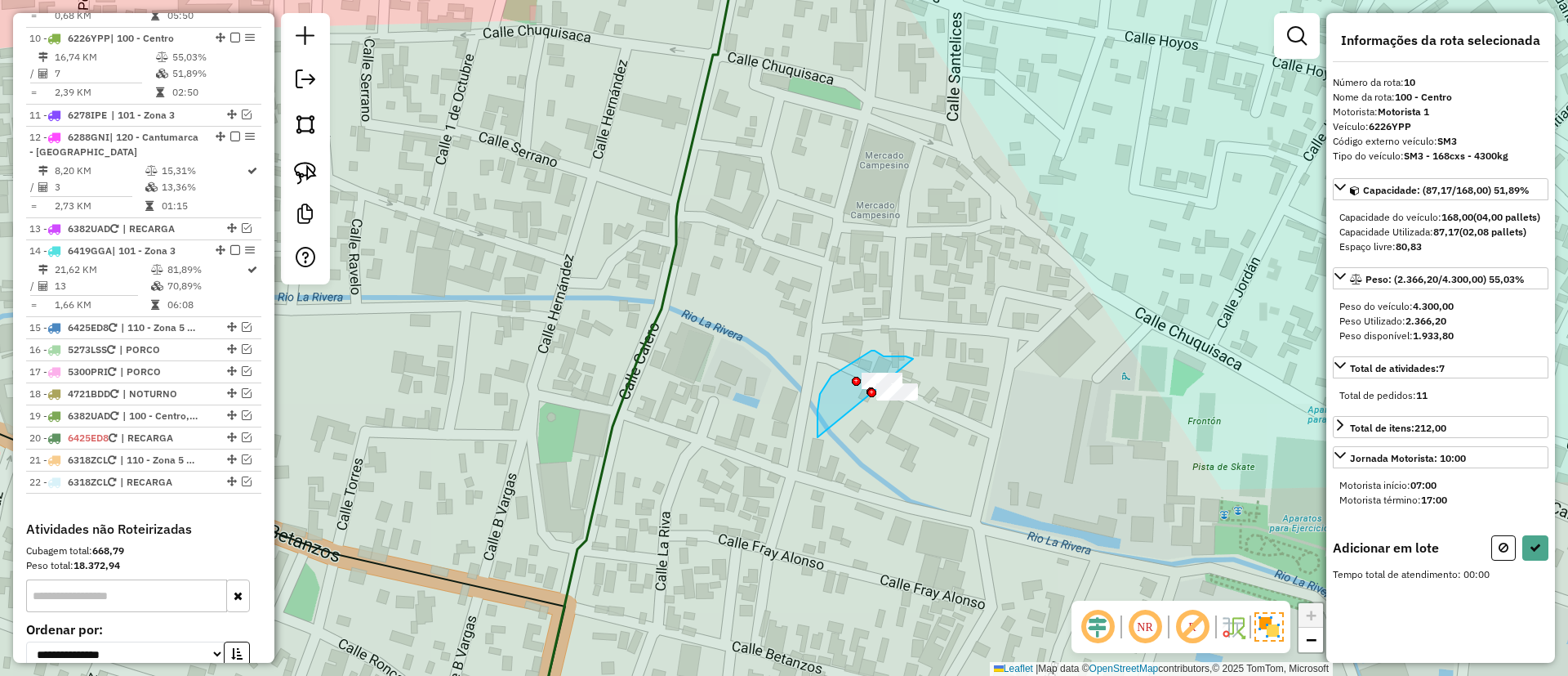
drag, startPoint x: 818, startPoint y: 437, endPoint x: 913, endPoint y: 359, distance: 122.9
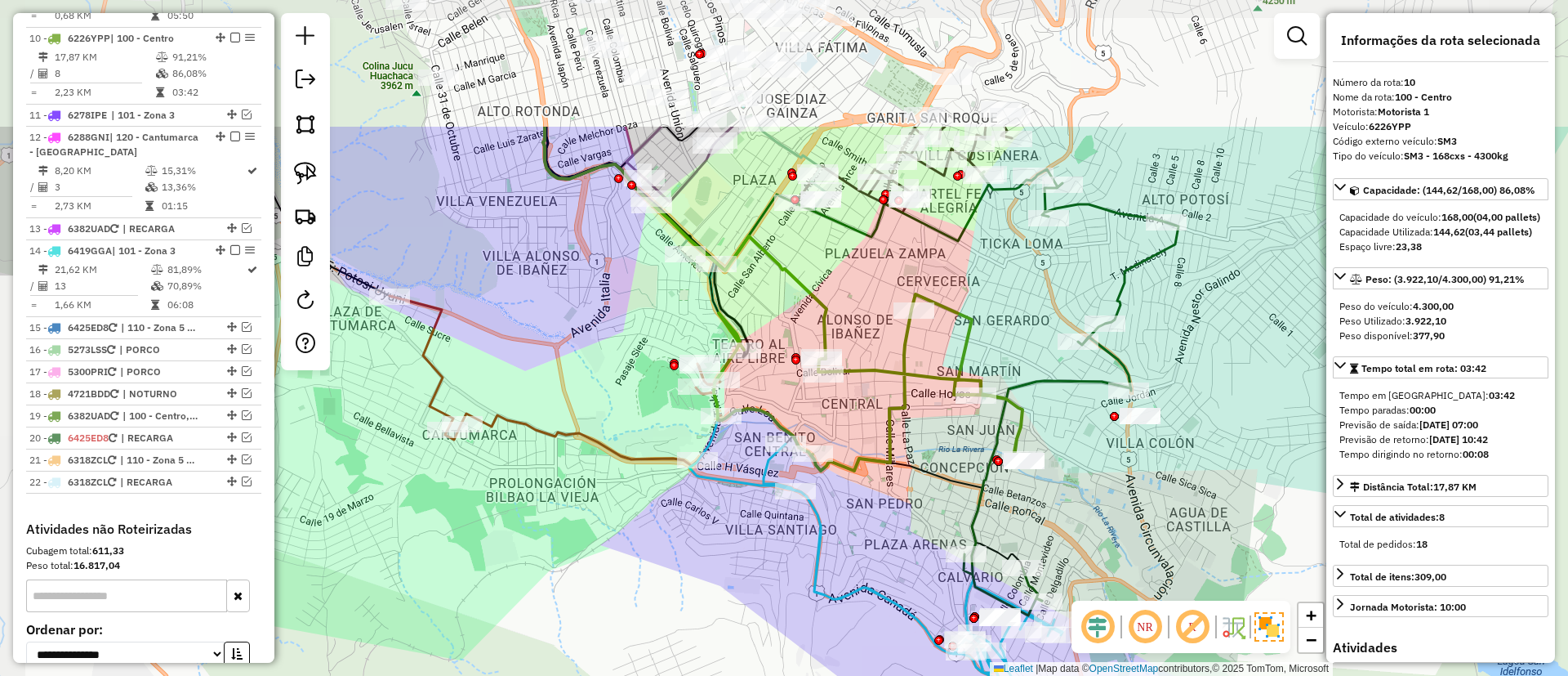
drag, startPoint x: 832, startPoint y: 149, endPoint x: 981, endPoint y: 343, distance: 244.6
click at [981, 343] on div "Janela de atendimento Grade de atendimento Capacidade Transportadoras Veículos …" at bounding box center [784, 338] width 1568 height 676
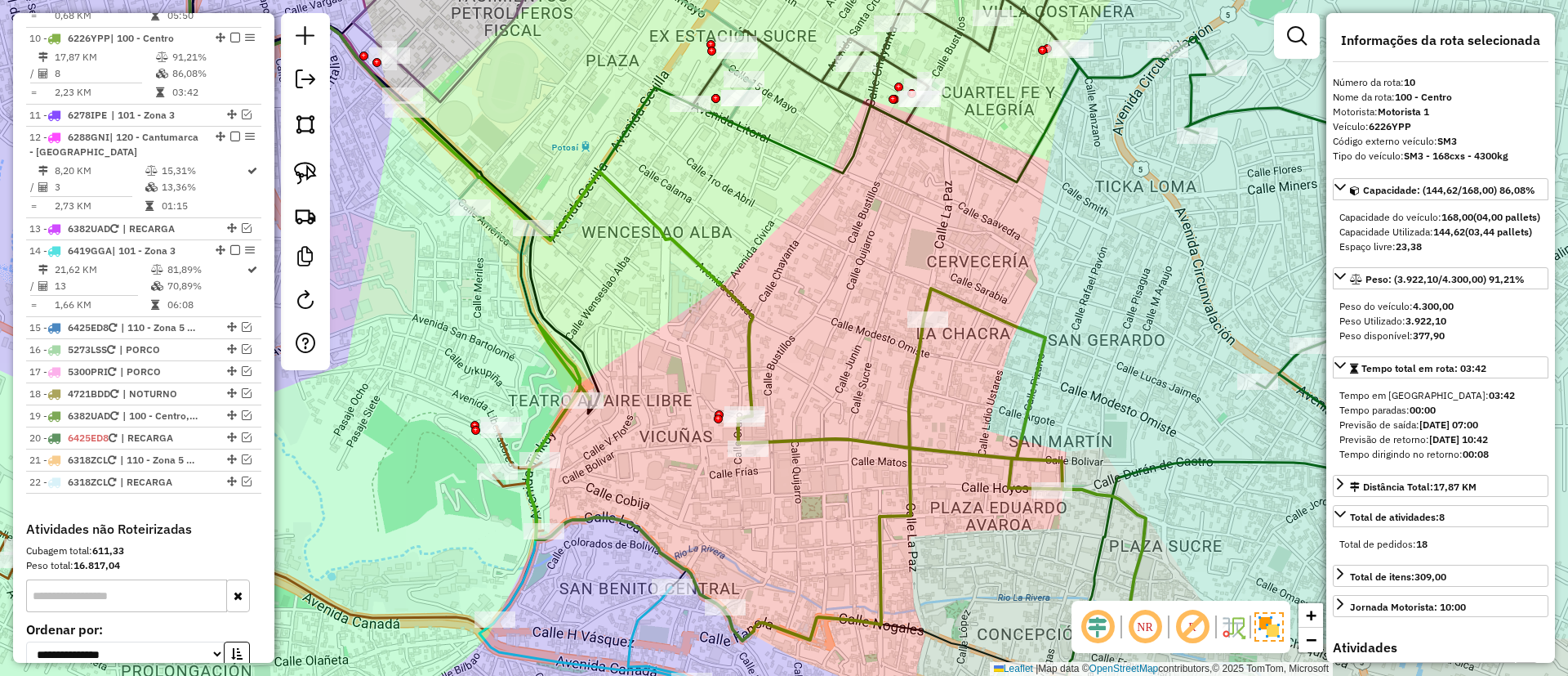
drag, startPoint x: 965, startPoint y: 295, endPoint x: 896, endPoint y: 288, distance: 69.4
click at [896, 288] on div "Janela de atendimento Grade de atendimento Capacidade Transportadoras Veículos …" at bounding box center [784, 338] width 1568 height 676
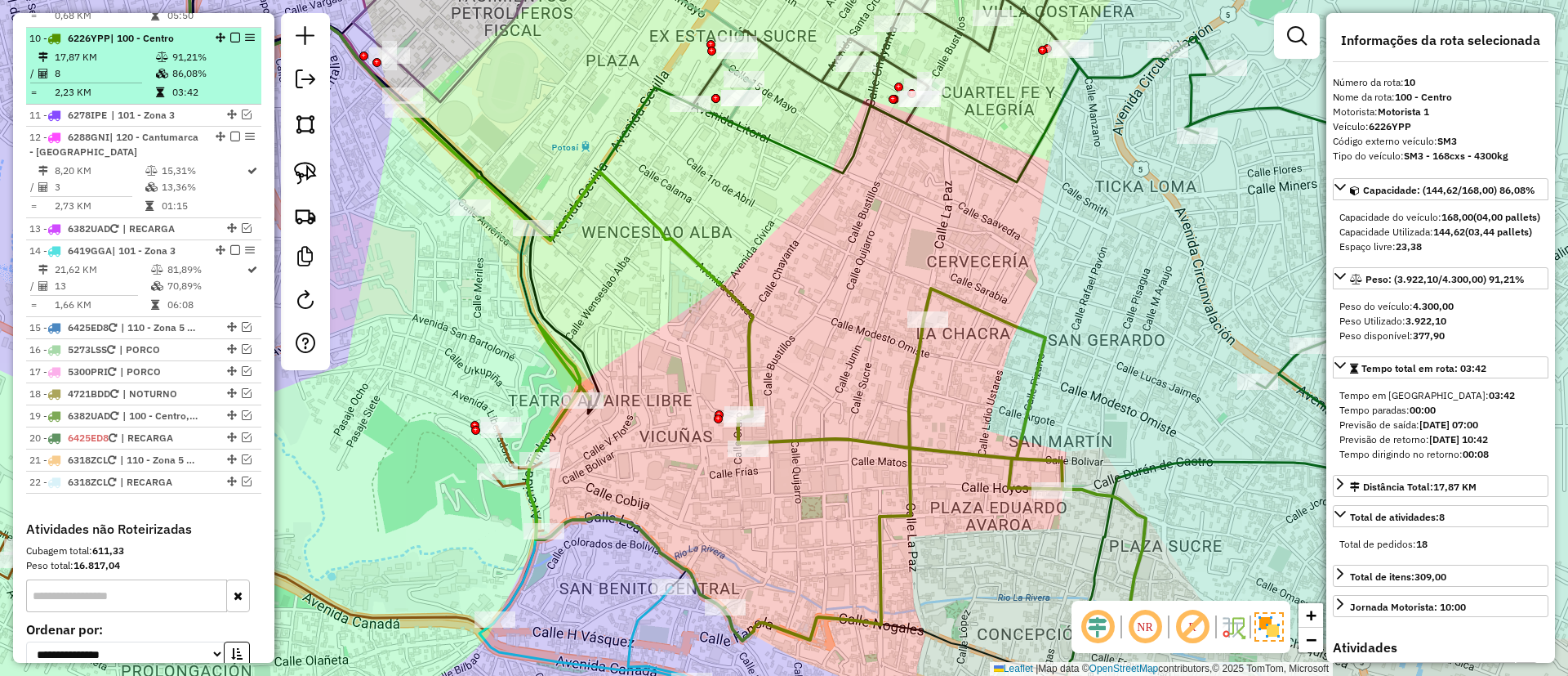
click at [235, 33] on div at bounding box center [229, 37] width 49 height 10
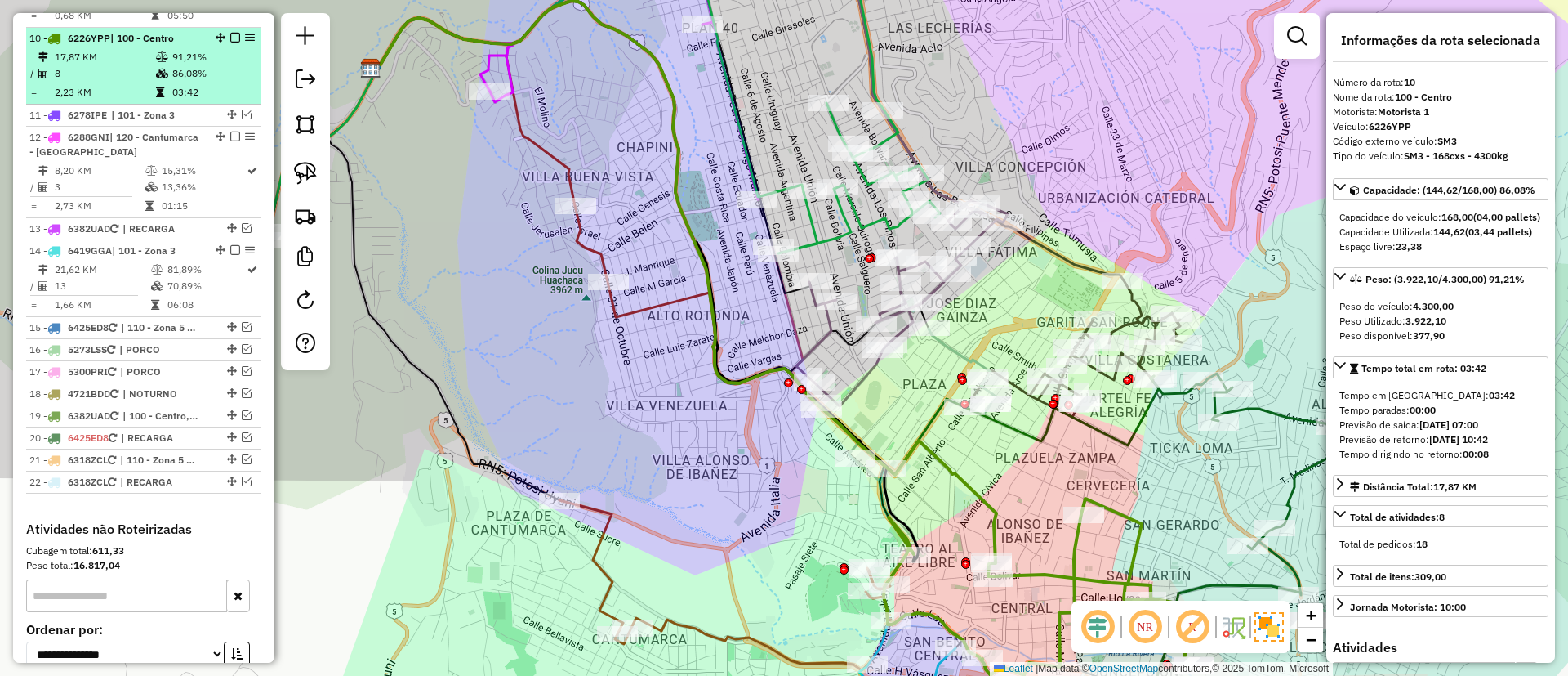
click at [233, 33] on em at bounding box center [235, 37] width 10 height 10
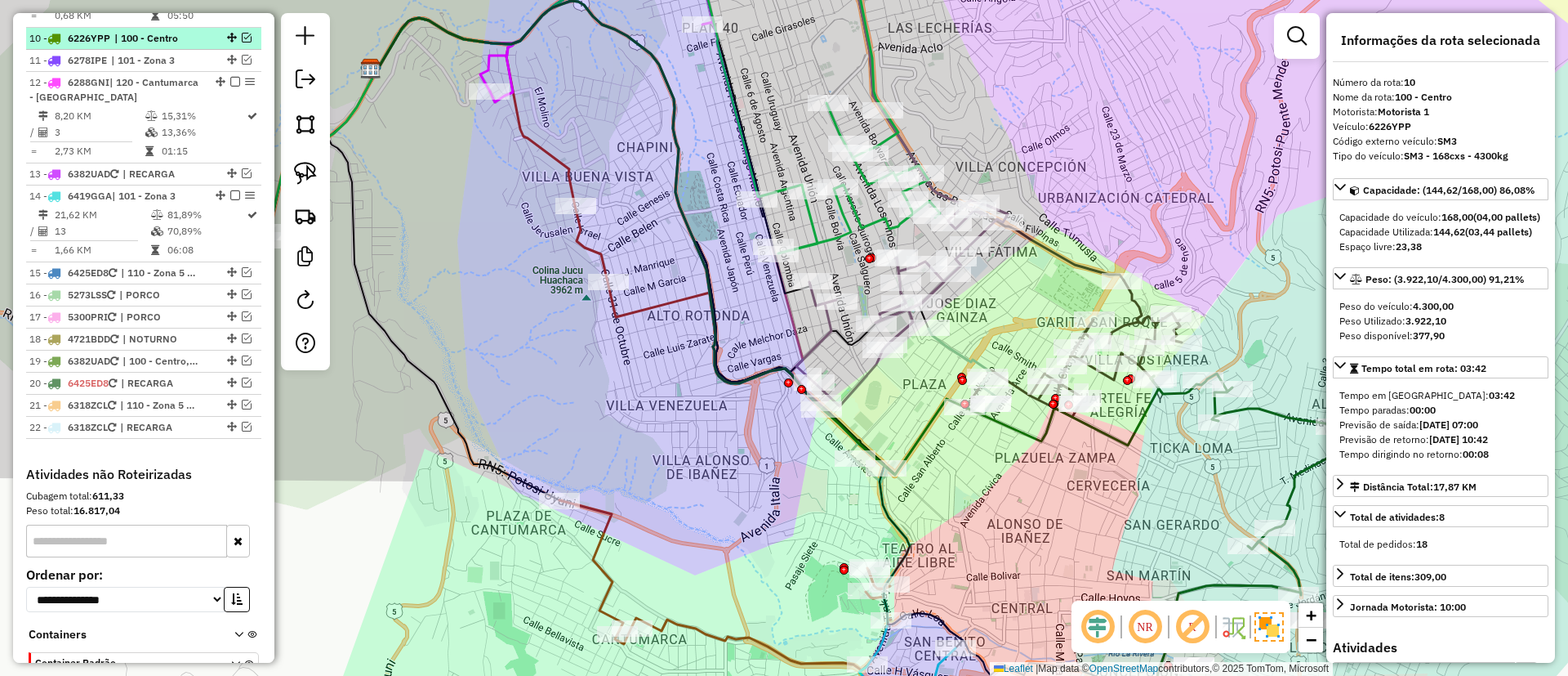
scroll to position [1274, 0]
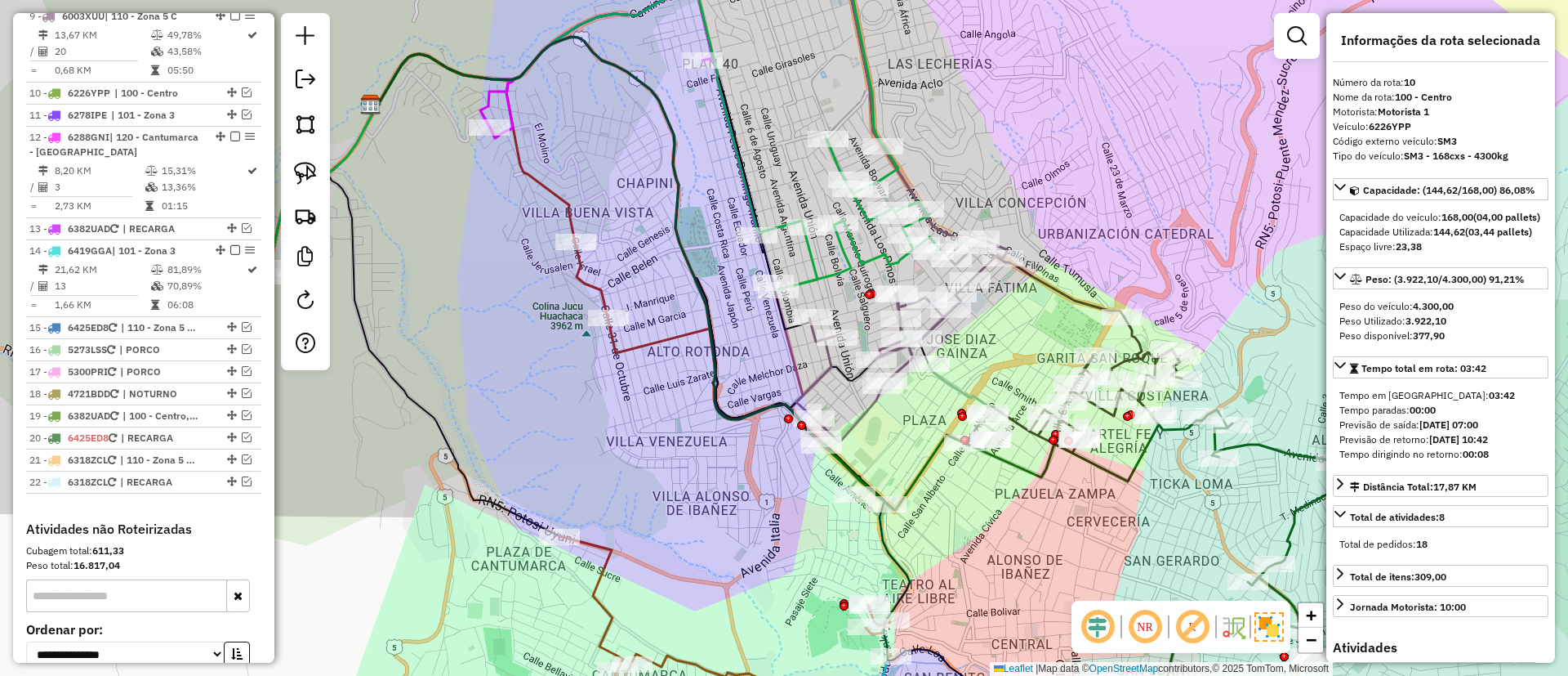
drag, startPoint x: 579, startPoint y: 340, endPoint x: 579, endPoint y: 376, distance: 36.0
click at [579, 376] on div "Janela de atendimento Grade de atendimento Capacidade Transportadoras Veículos …" at bounding box center [784, 338] width 1568 height 676
click at [549, 190] on icon at bounding box center [476, 147] width 199 height 188
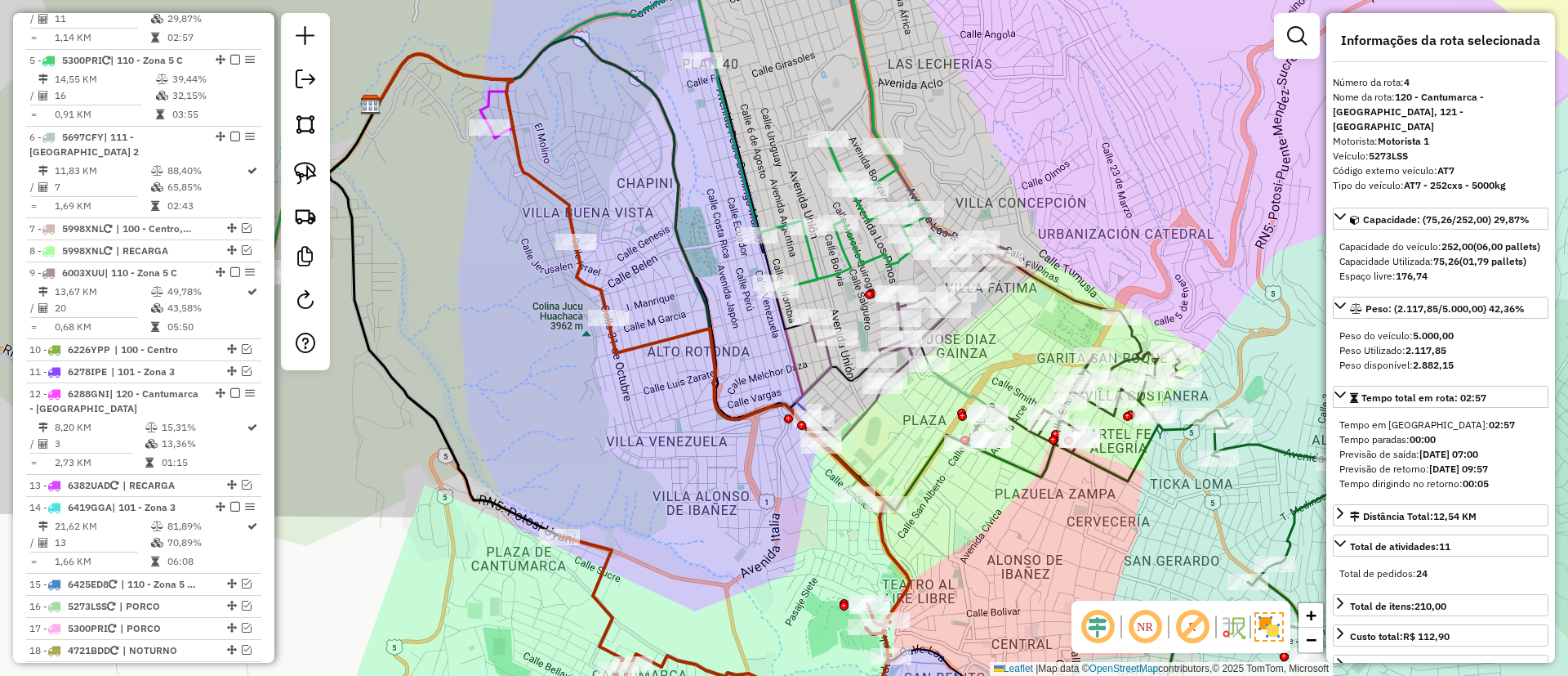
scroll to position [933, 0]
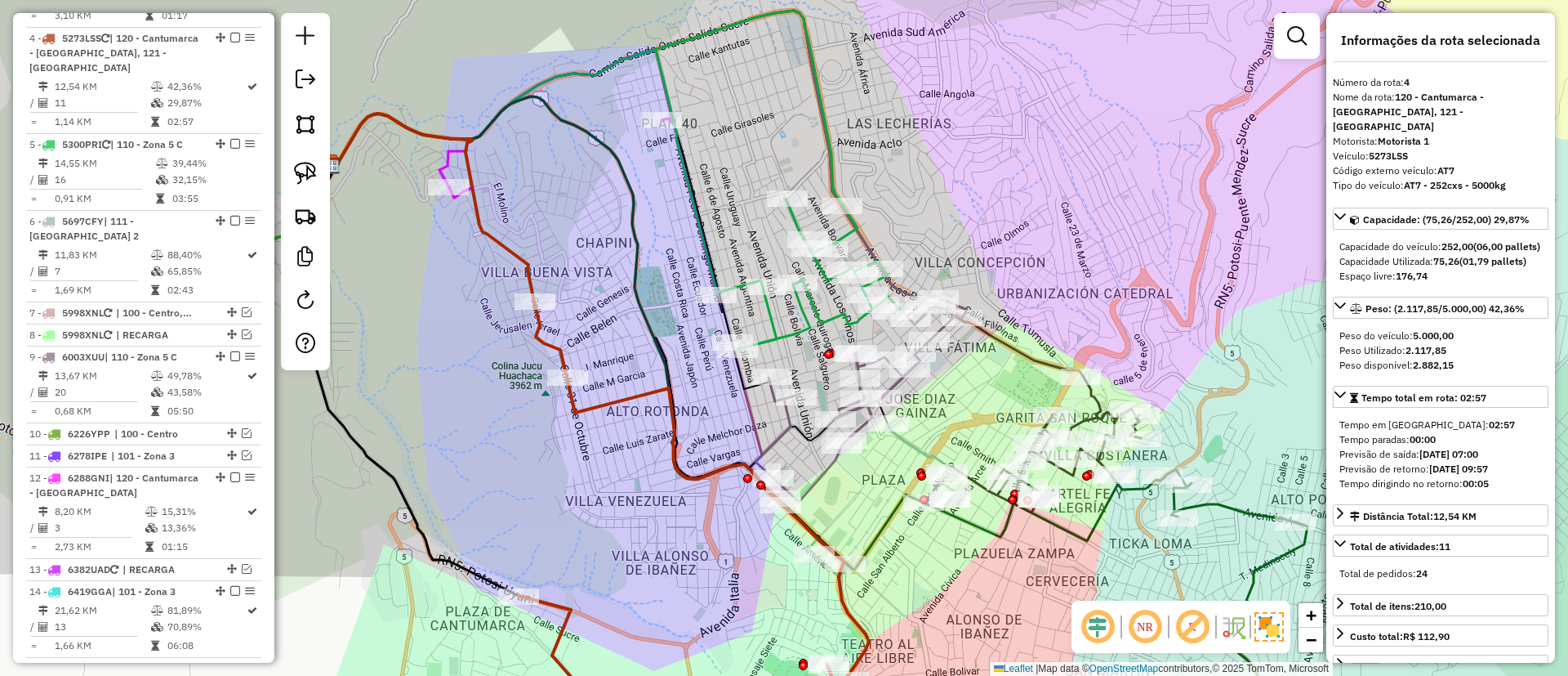
drag, startPoint x: 566, startPoint y: 167, endPoint x: 453, endPoint y: 346, distance: 211.7
click at [453, 346] on div "Janela de atendimento Grade de atendimento Capacidade Transportadoras Veículos …" at bounding box center [784, 338] width 1568 height 676
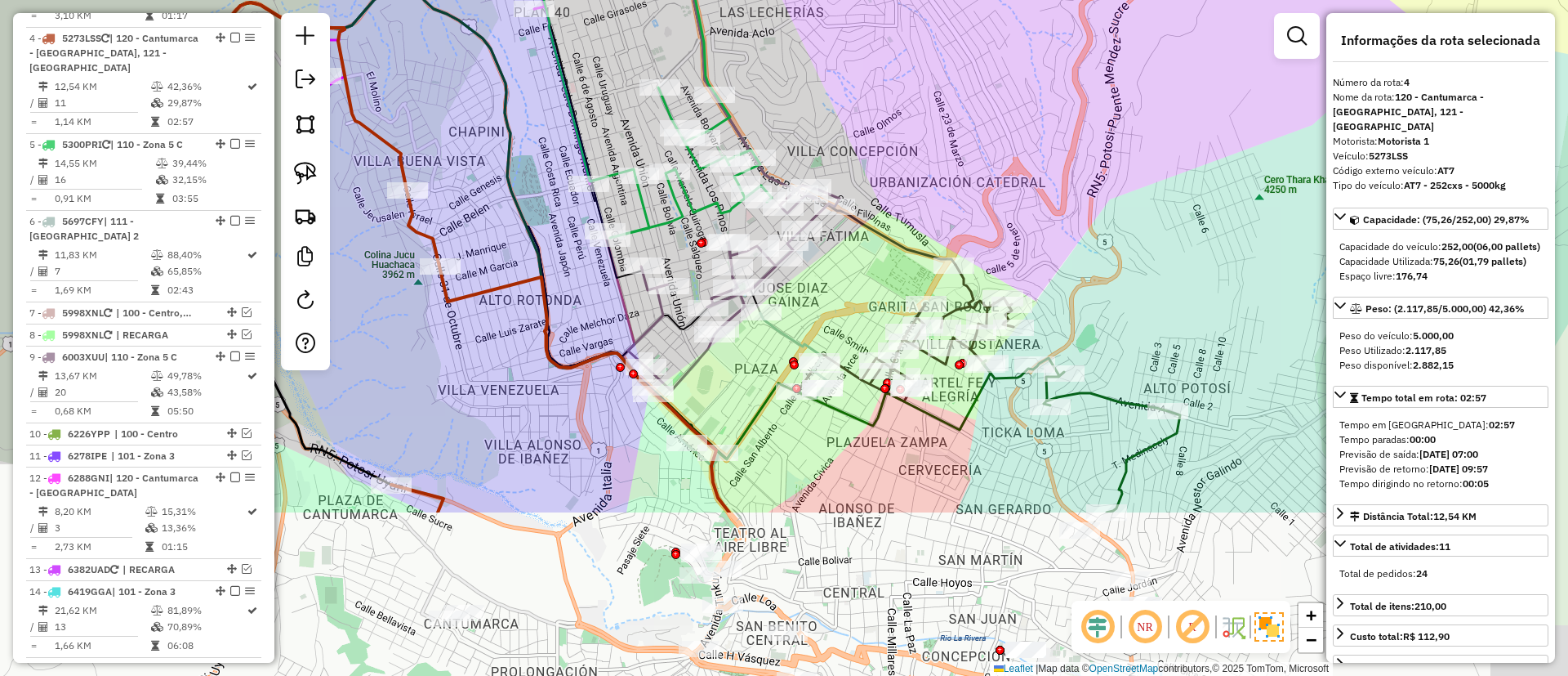
drag, startPoint x: 511, startPoint y: 379, endPoint x: 464, endPoint y: 81, distance: 301.7
click at [461, 92] on div "Janela de atendimento Grade de atendimento Capacidade Transportadoras Veículos …" at bounding box center [784, 338] width 1568 height 676
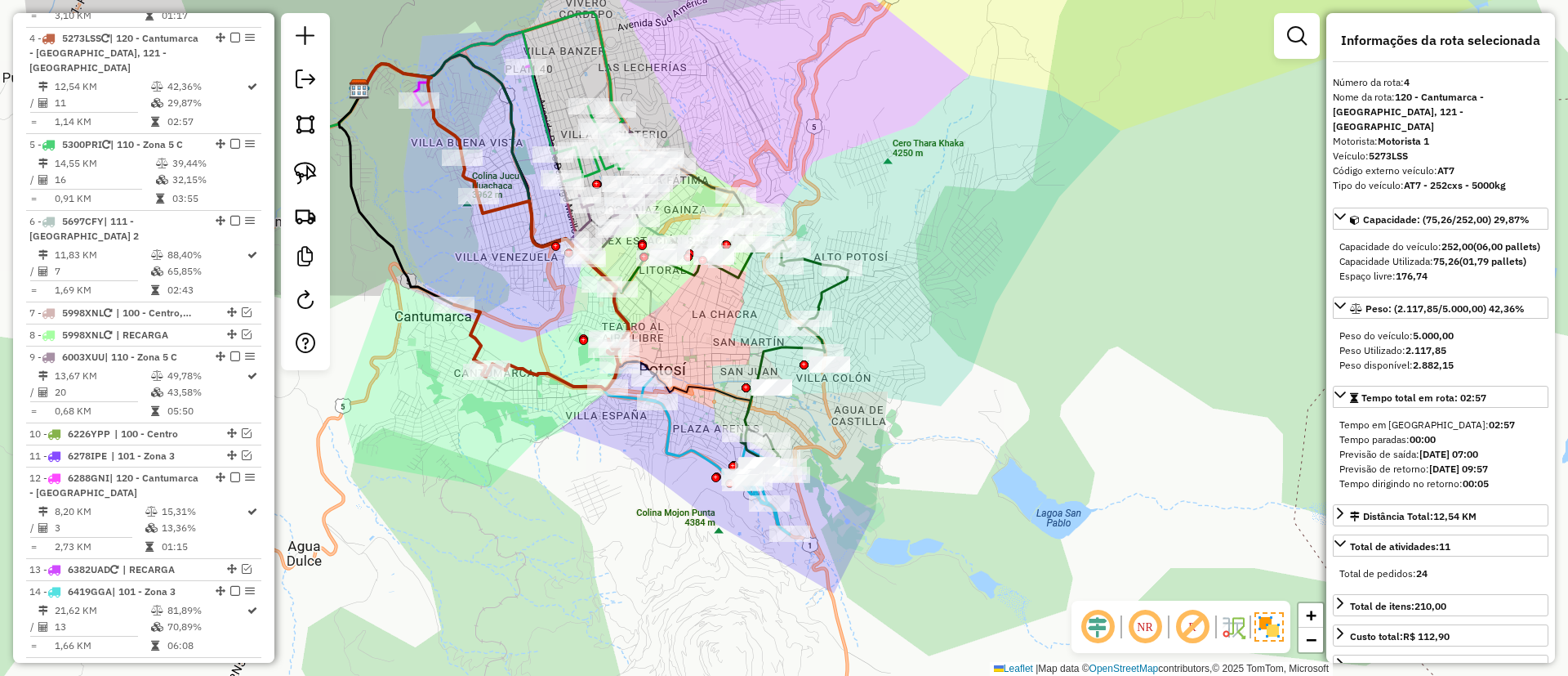
drag, startPoint x: 551, startPoint y: 344, endPoint x: 608, endPoint y: 472, distance: 140.1
click at [608, 472] on div "Janela de atendimento Grade de atendimento Capacidade Transportadoras Veículos …" at bounding box center [784, 338] width 1568 height 676
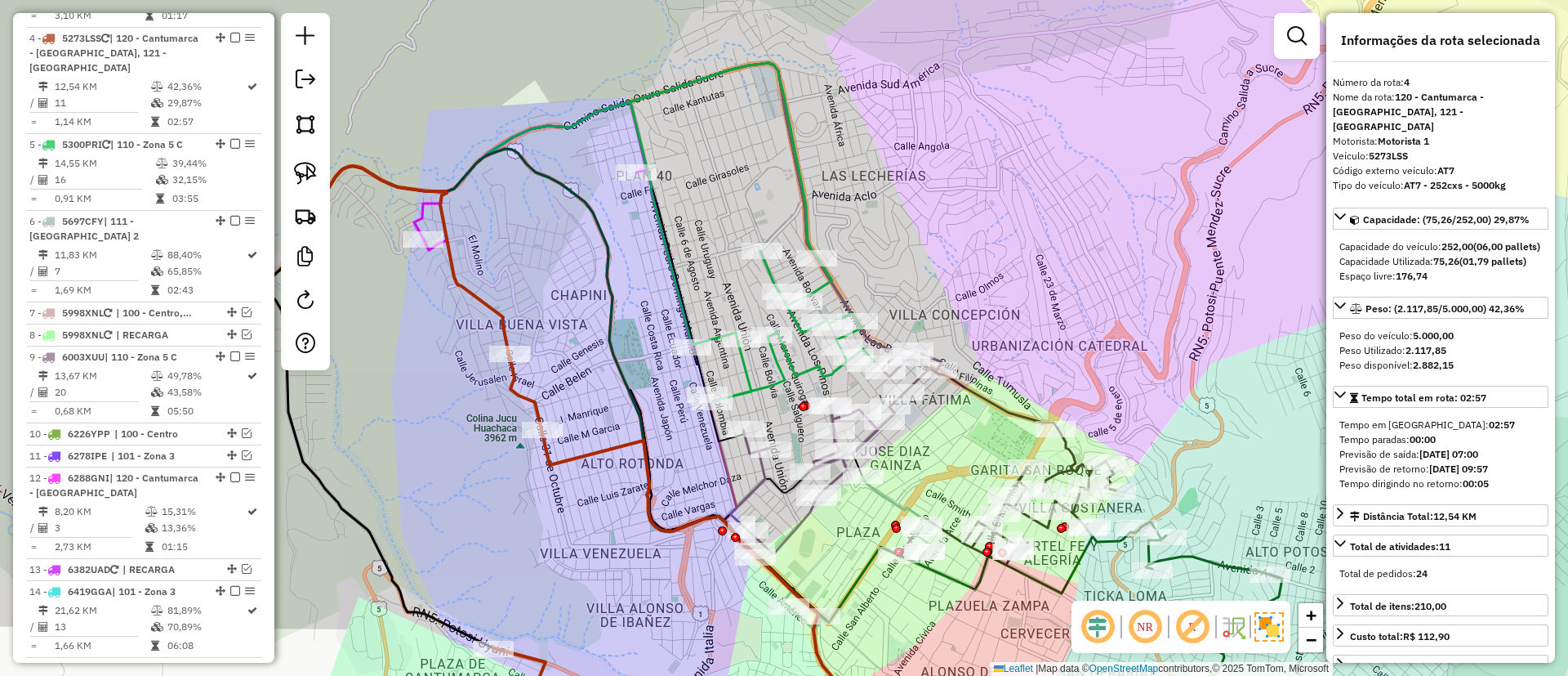
drag, startPoint x: 676, startPoint y: 295, endPoint x: 495, endPoint y: 22, distance: 327.6
click at [499, 102] on icon at bounding box center [524, 224] width 427 height 243
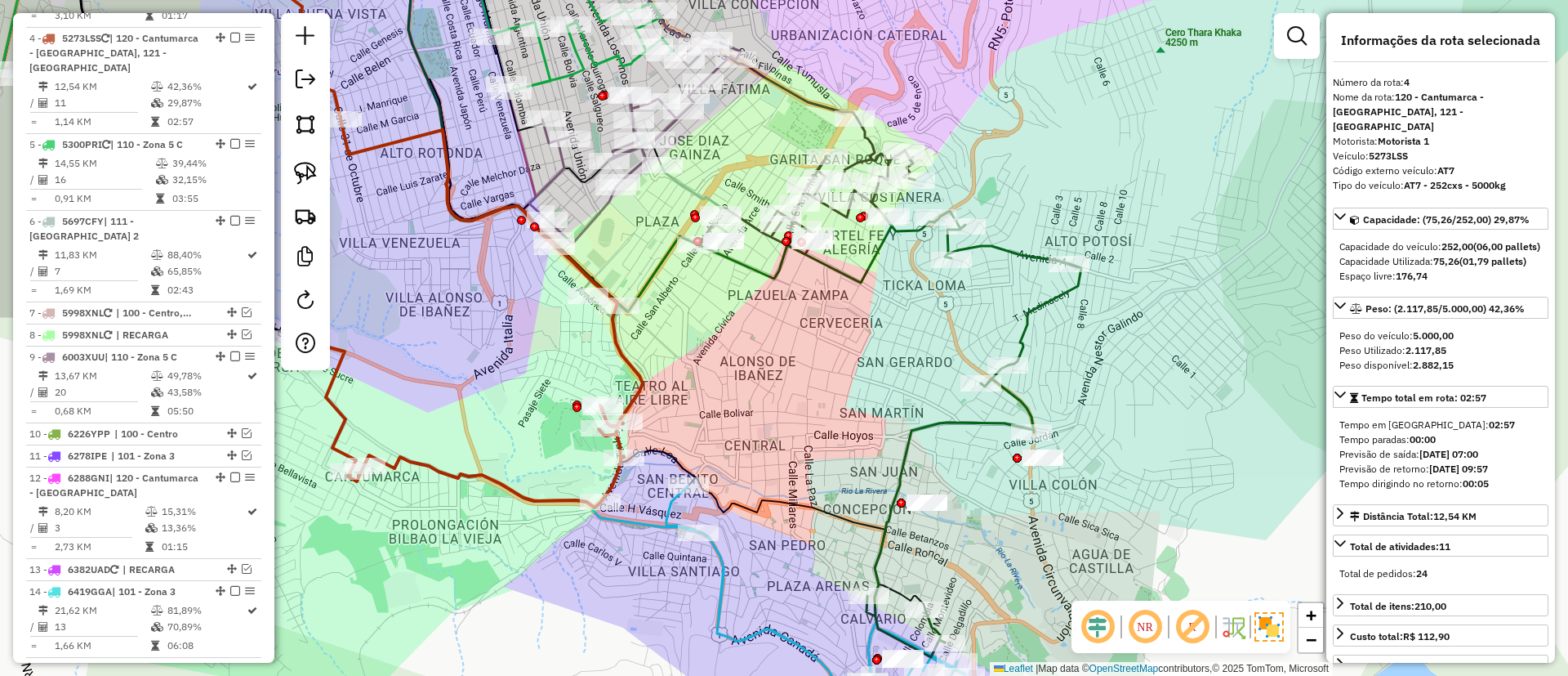
drag, startPoint x: 808, startPoint y: 402, endPoint x: 818, endPoint y: 188, distance: 214.2
click at [818, 189] on div "Janela de atendimento Grade de atendimento Capacidade Transportadoras Veículos …" at bounding box center [784, 338] width 1568 height 676
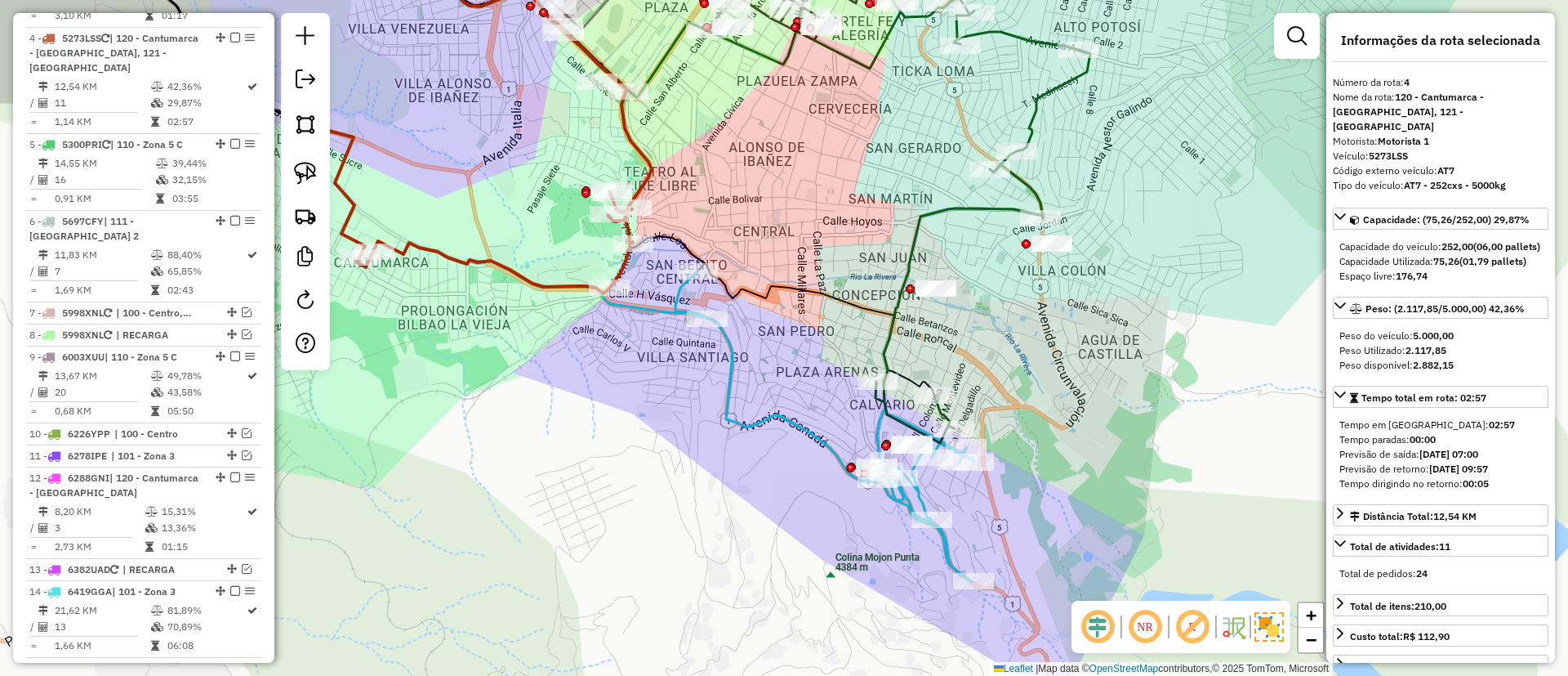
click at [889, 348] on icon at bounding box center [982, 220] width 215 height 447
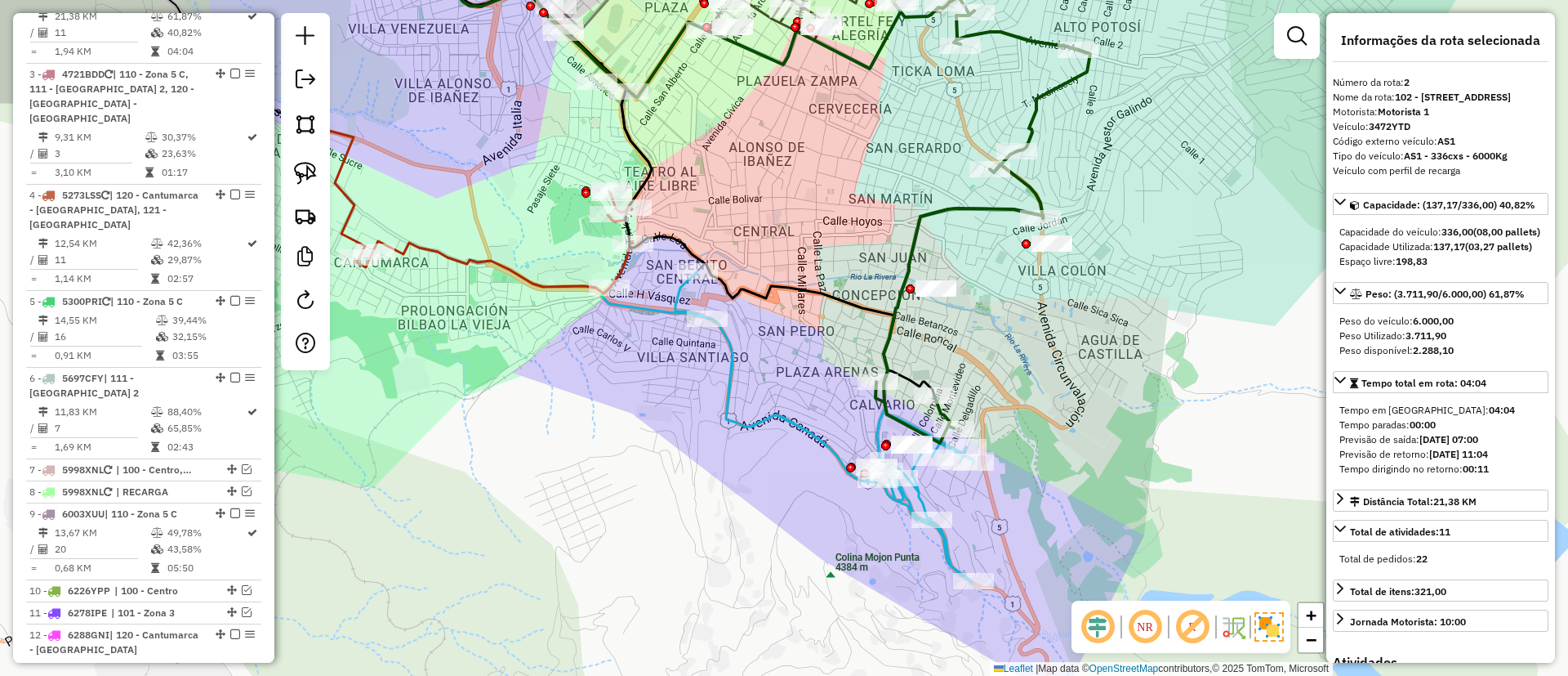
scroll to position [735, 0]
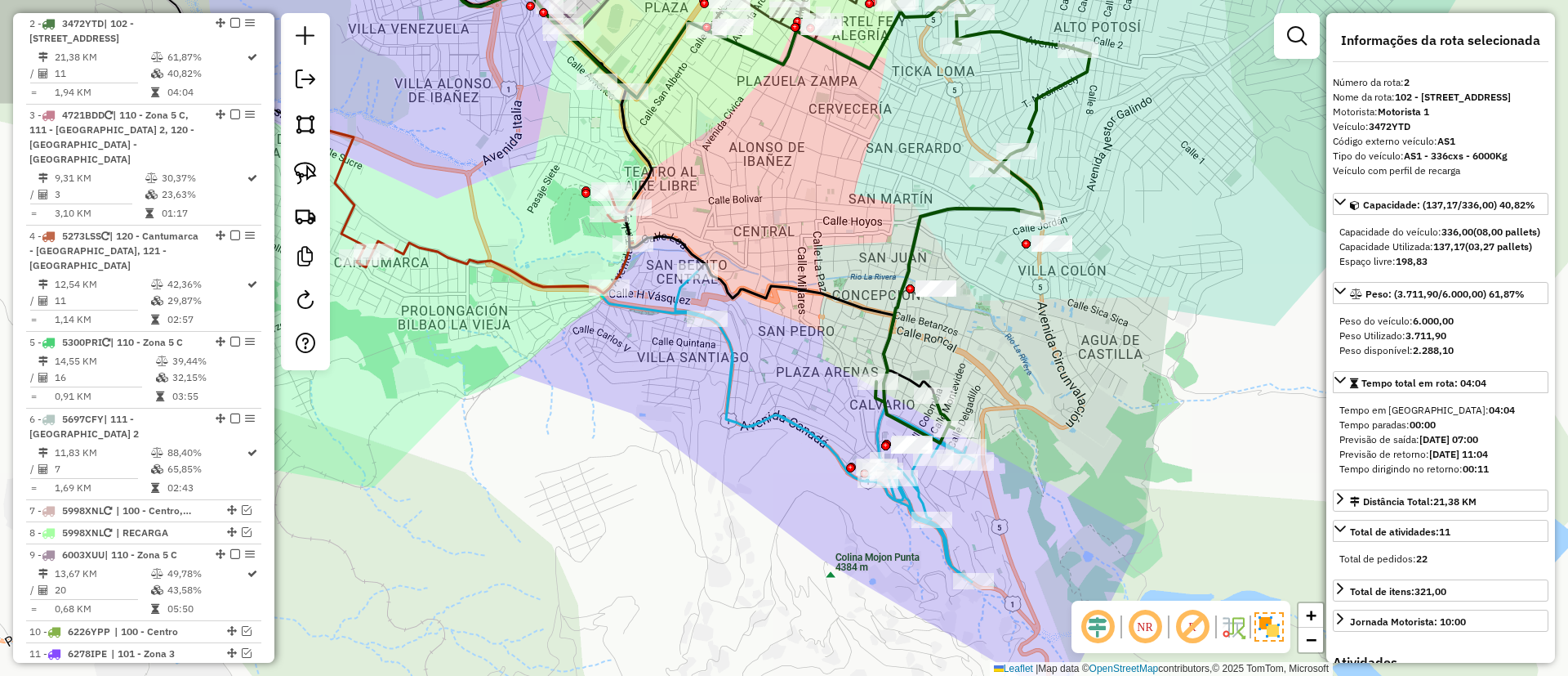
drag, startPoint x: 826, startPoint y: 356, endPoint x: 847, endPoint y: 293, distance: 66.4
click at [847, 293] on div "Janela de atendimento Grade de atendimento Capacidade Transportadoras Veículos …" at bounding box center [784, 338] width 1568 height 676
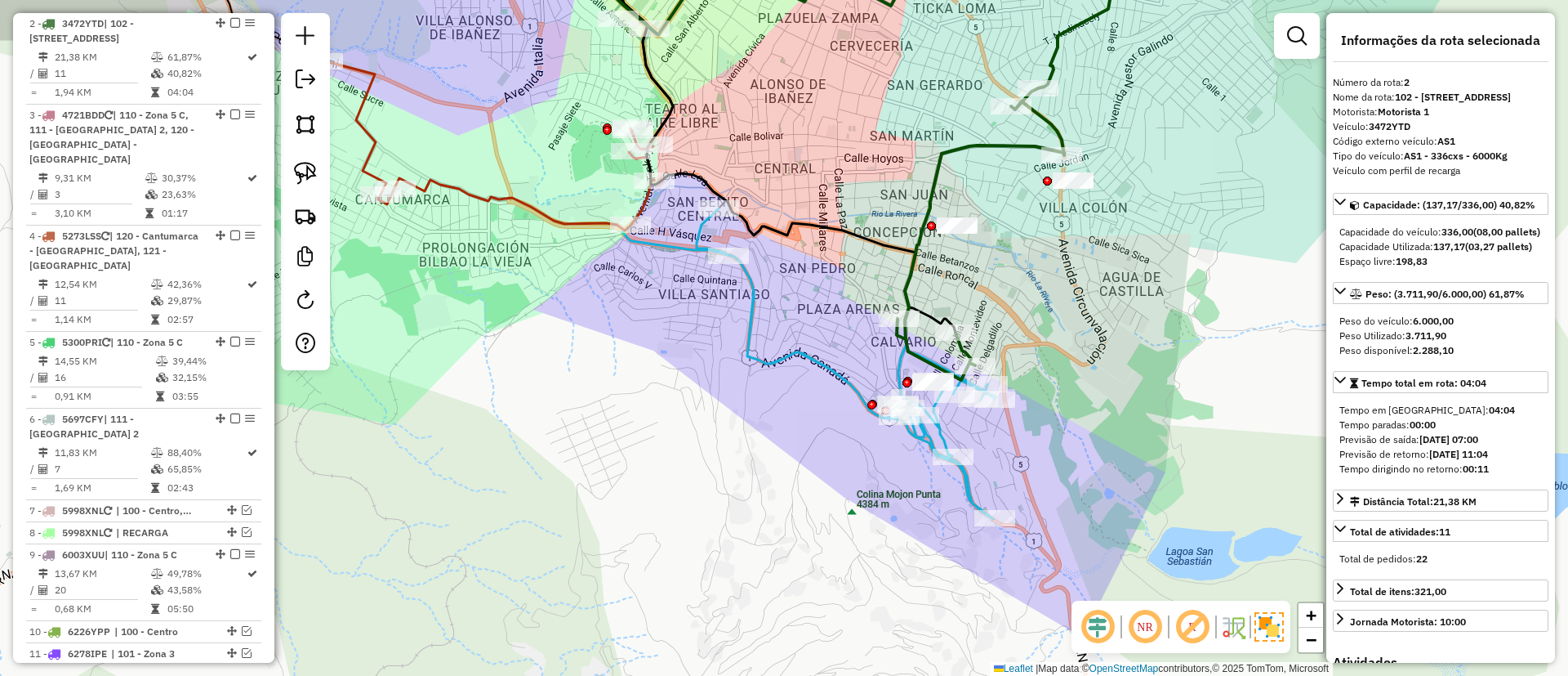
click at [799, 312] on div "Janela de atendimento Grade de atendimento Capacidade Transportadoras Veículos …" at bounding box center [784, 338] width 1568 height 676
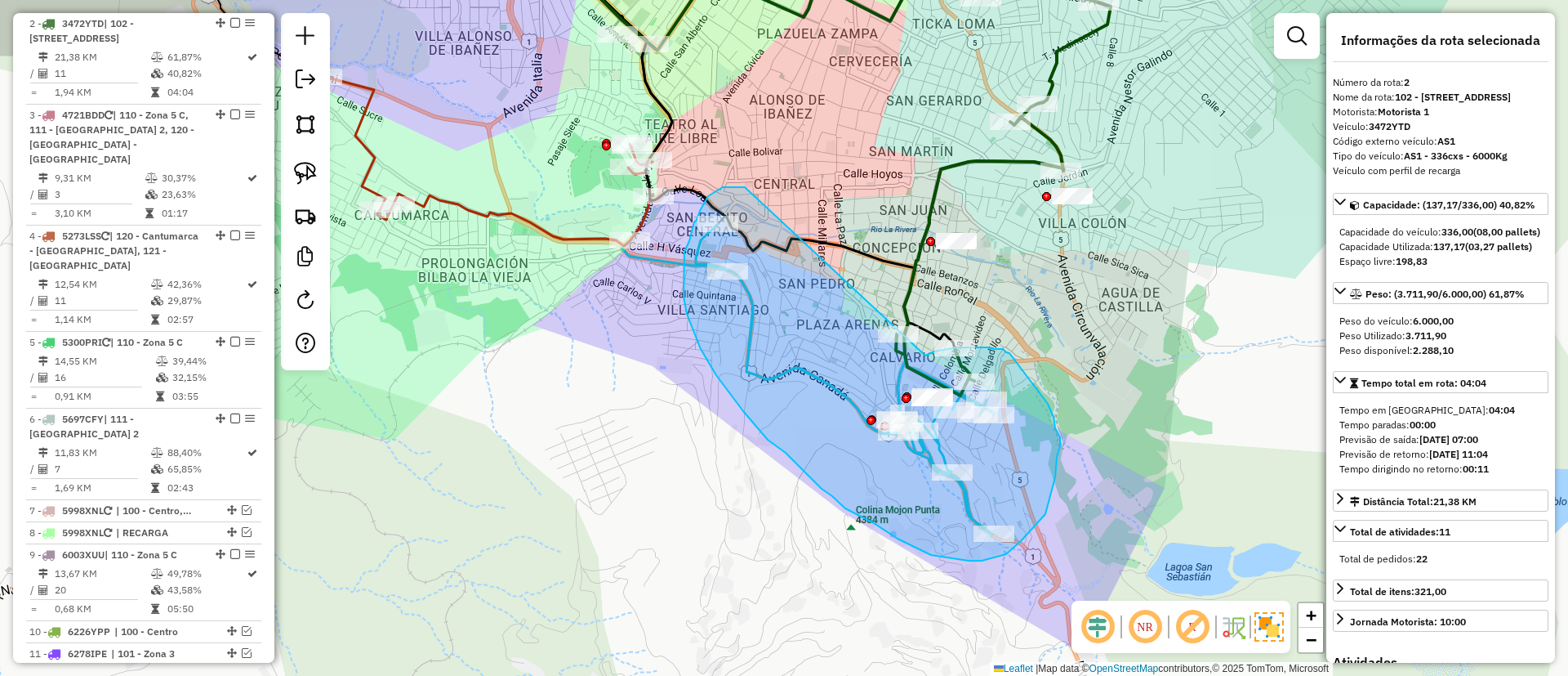
drag, startPoint x: 694, startPoint y: 222, endPoint x: 923, endPoint y: 357, distance: 265.8
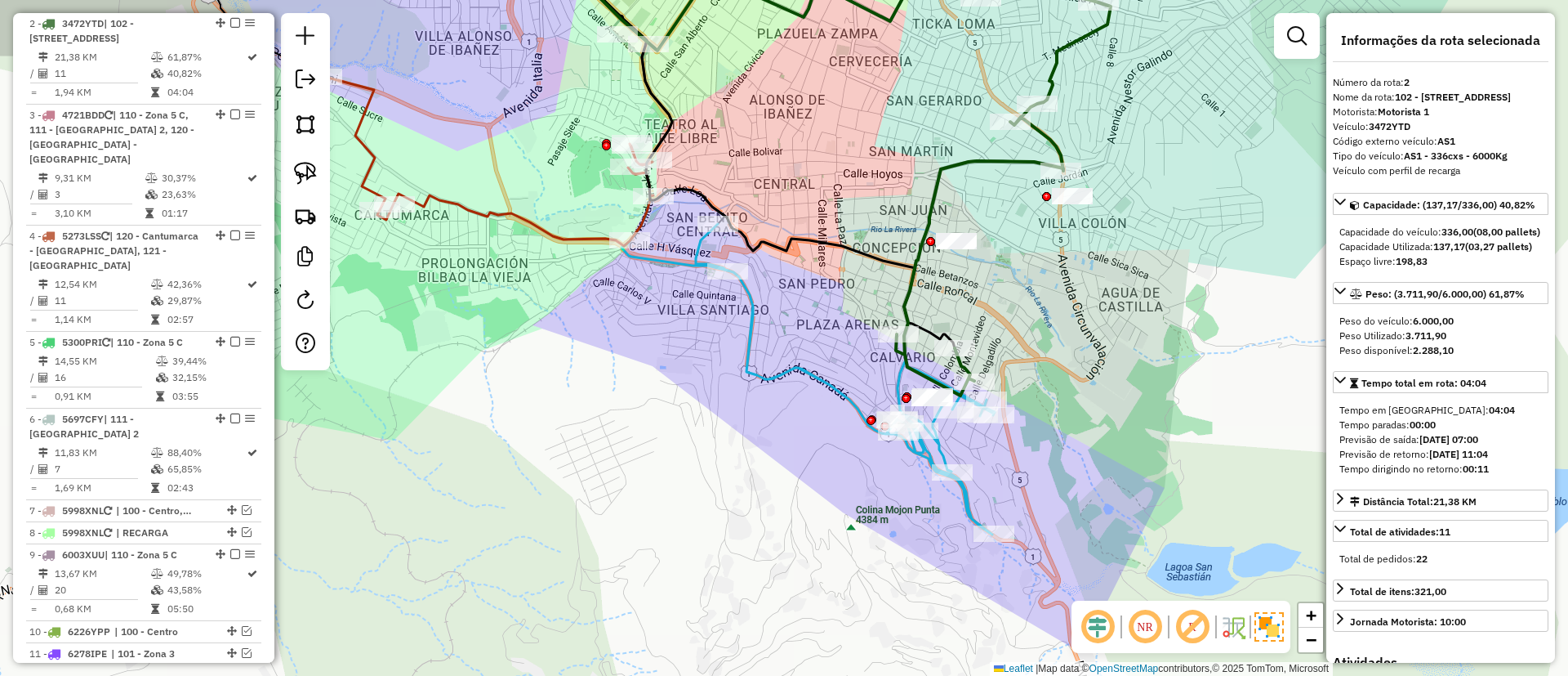
drag, startPoint x: 781, startPoint y: 336, endPoint x: 818, endPoint y: 338, distance: 37.1
click at [818, 338] on hb-app "Aguarde... Pop-up bloqueado! Seu navegador bloqueou automáticamente a abertura …" at bounding box center [784, 338] width 1568 height 676
click at [692, 360] on div "Janela de atendimento Grade de atendimento Capacidade Transportadoras Veículos …" at bounding box center [784, 338] width 1568 height 676
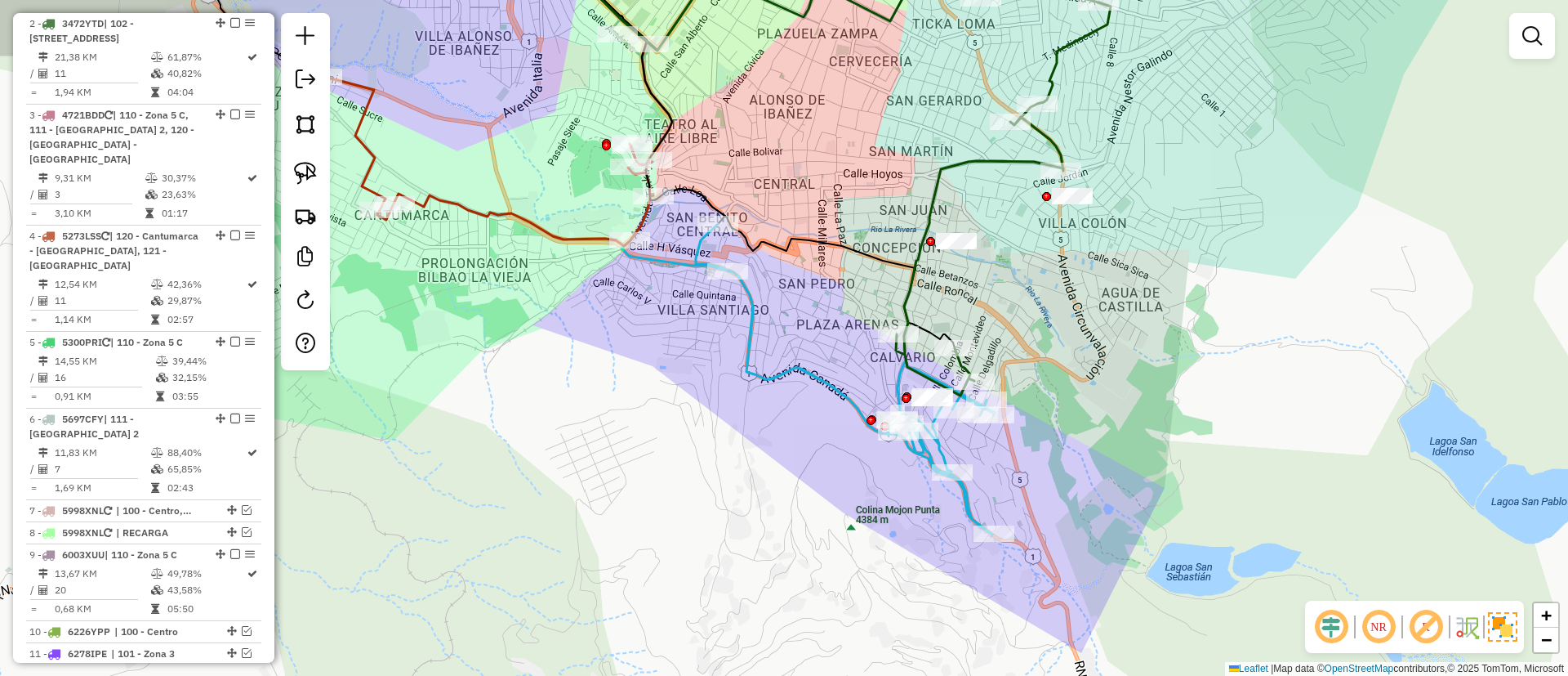
click at [464, 417] on div "Janela de atendimento Grade de atendimento Capacidade Transportadoras Veículos …" at bounding box center [784, 338] width 1568 height 676
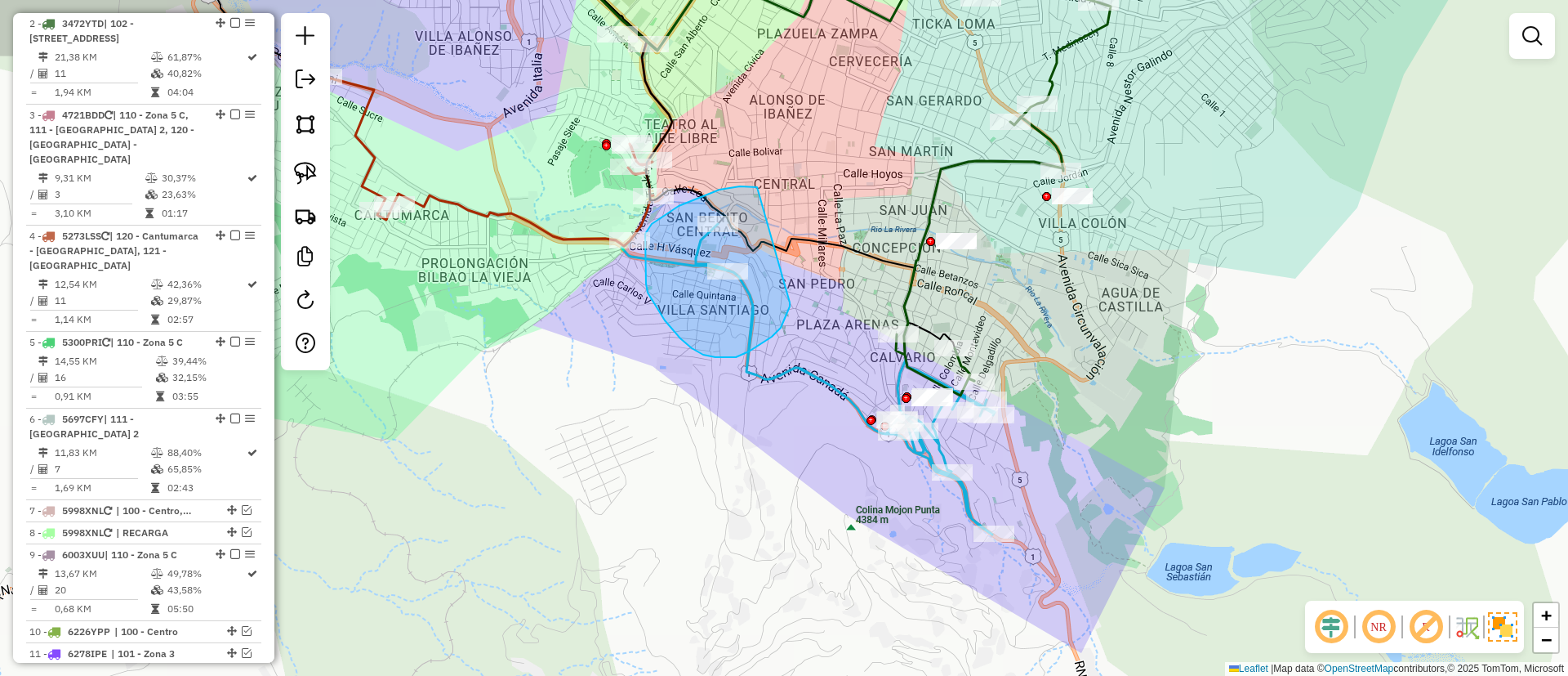
drag, startPoint x: 757, startPoint y: 188, endPoint x: 789, endPoint y: 302, distance: 118.4
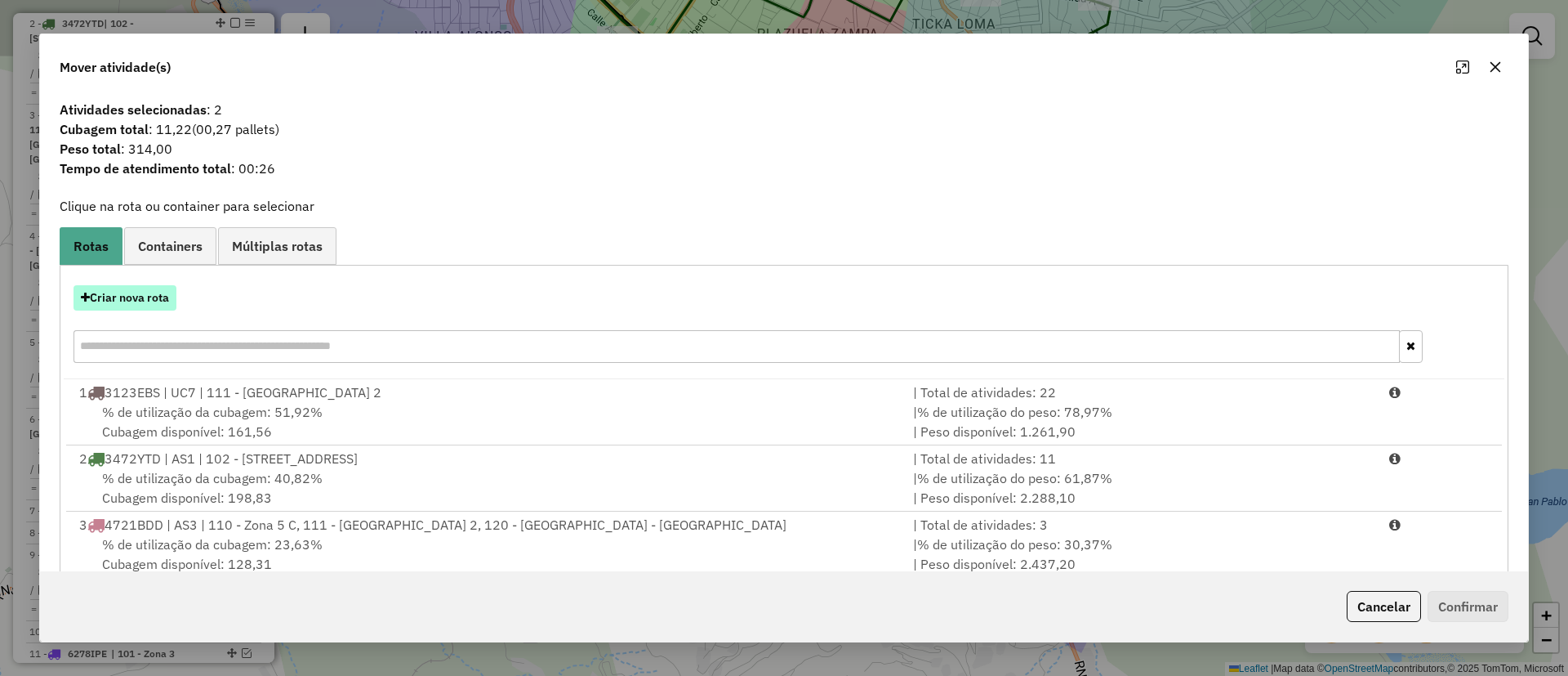
click at [125, 296] on button "Criar nova rota" at bounding box center [125, 297] width 103 height 25
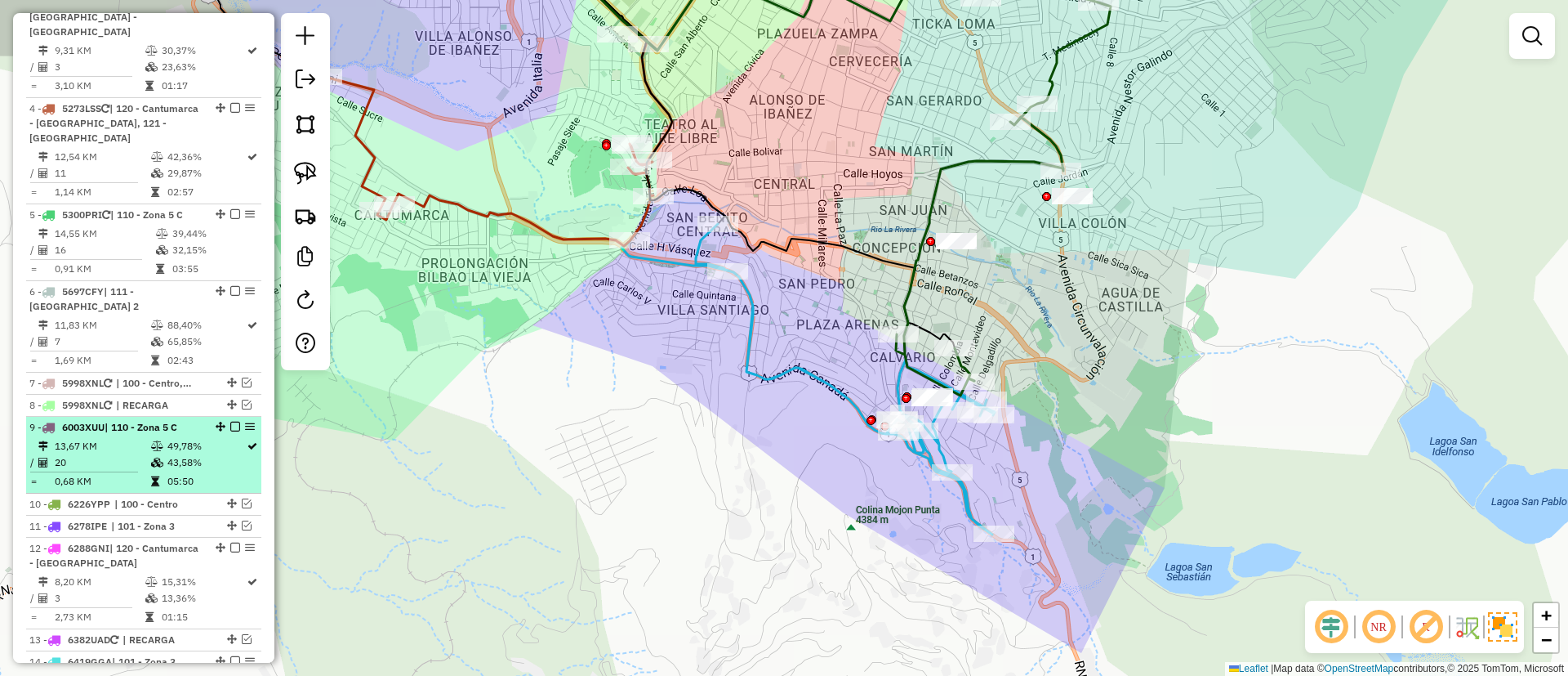
scroll to position [981, 0]
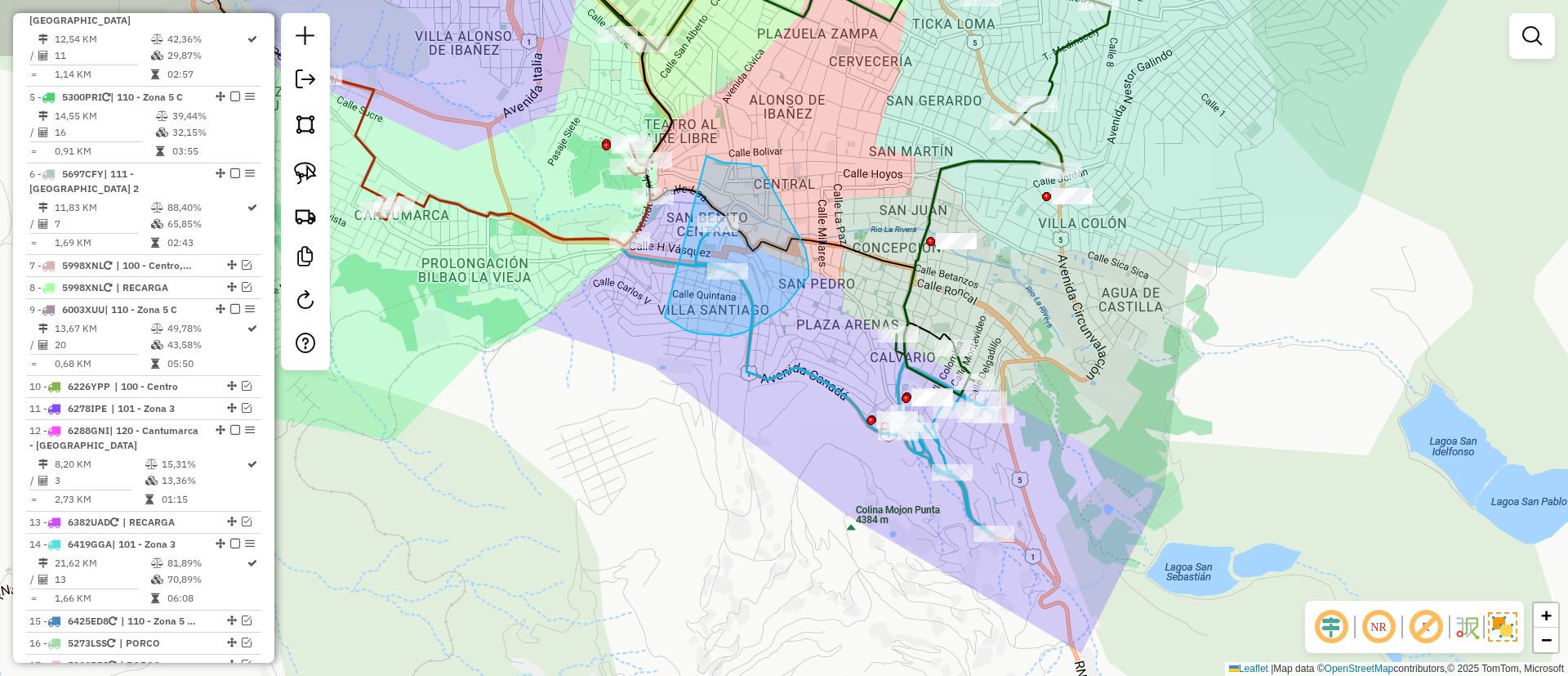
drag, startPoint x: 665, startPoint y: 317, endPoint x: 706, endPoint y: 156, distance: 166.1
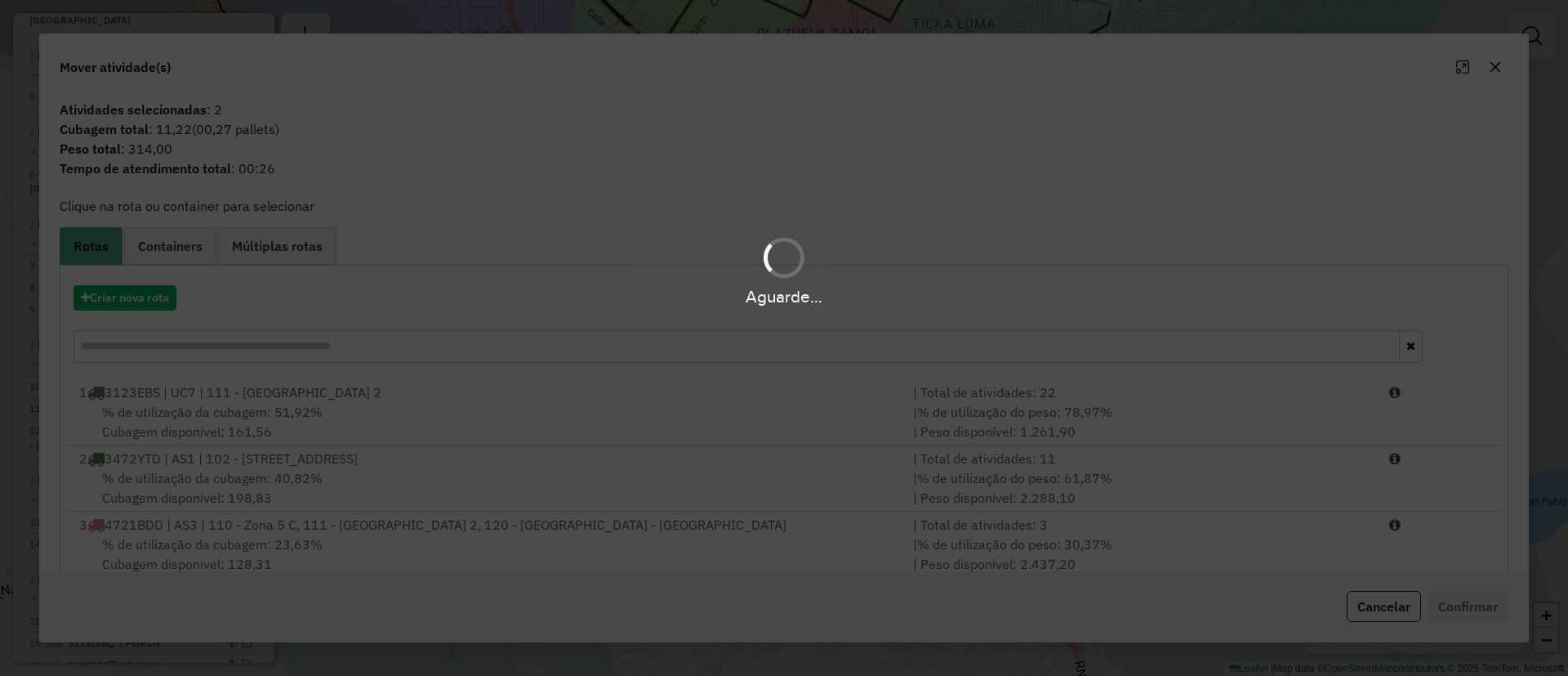
click at [151, 296] on hb-app "Aguarde... Pop-up bloqueado! Seu navegador bloqueou automáticamente a abertura …" at bounding box center [784, 338] width 1568 height 676
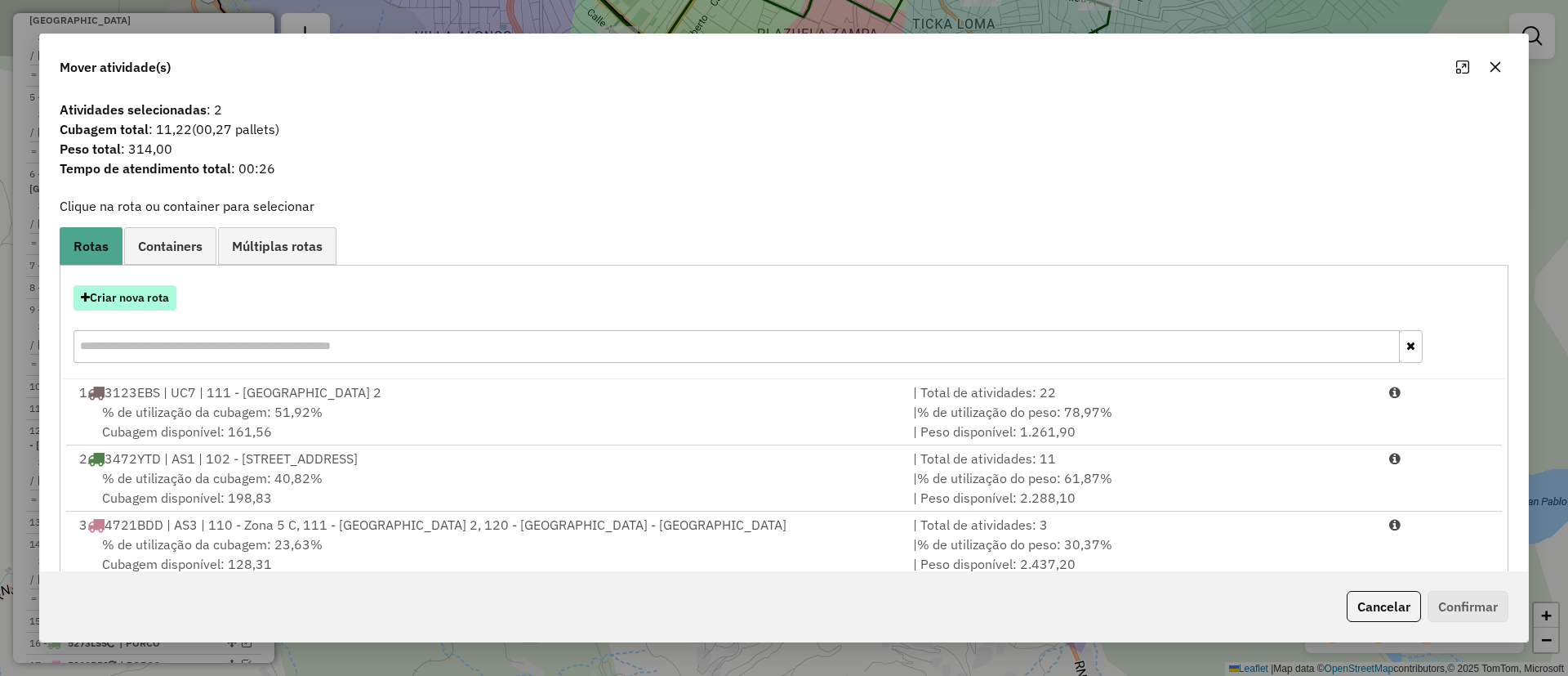
click at [151, 296] on button "Criar nova rota" at bounding box center [125, 297] width 103 height 25
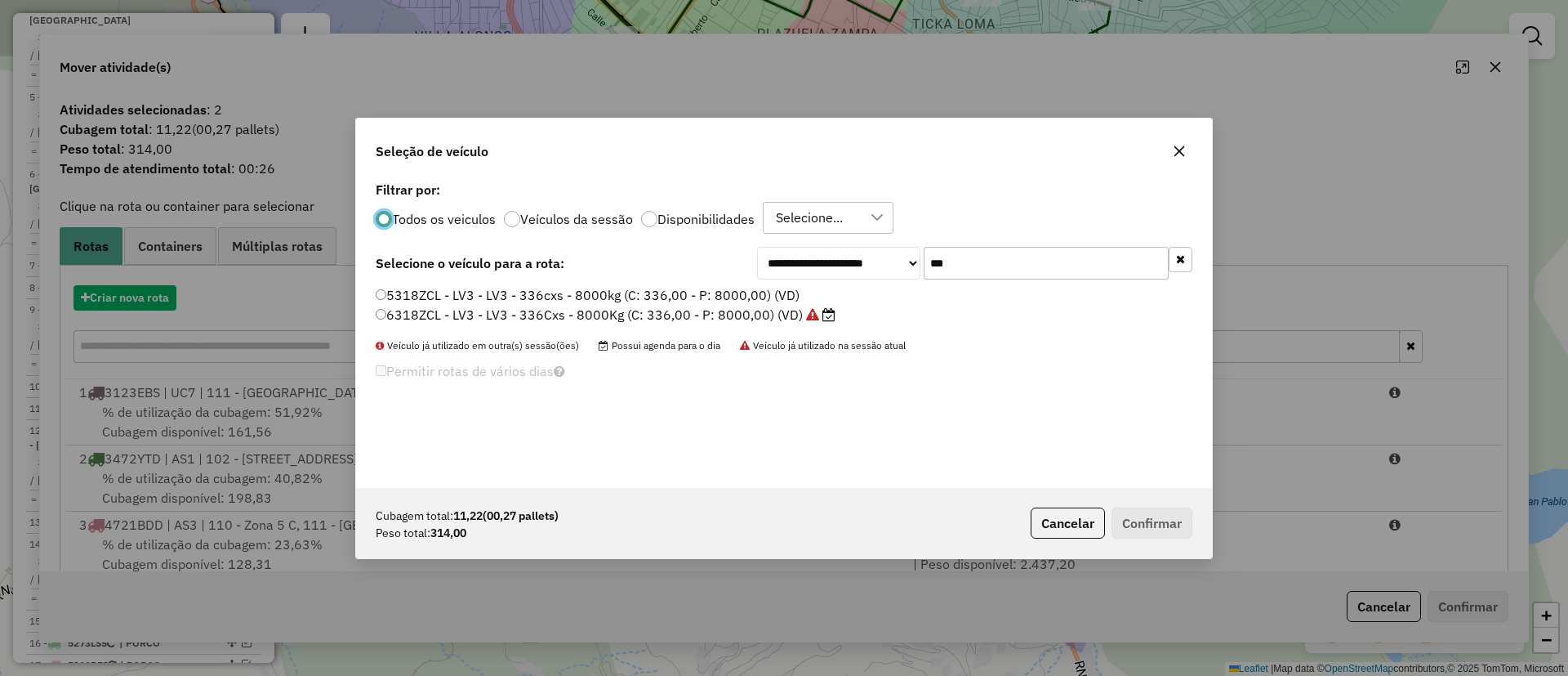
scroll to position [9, 5]
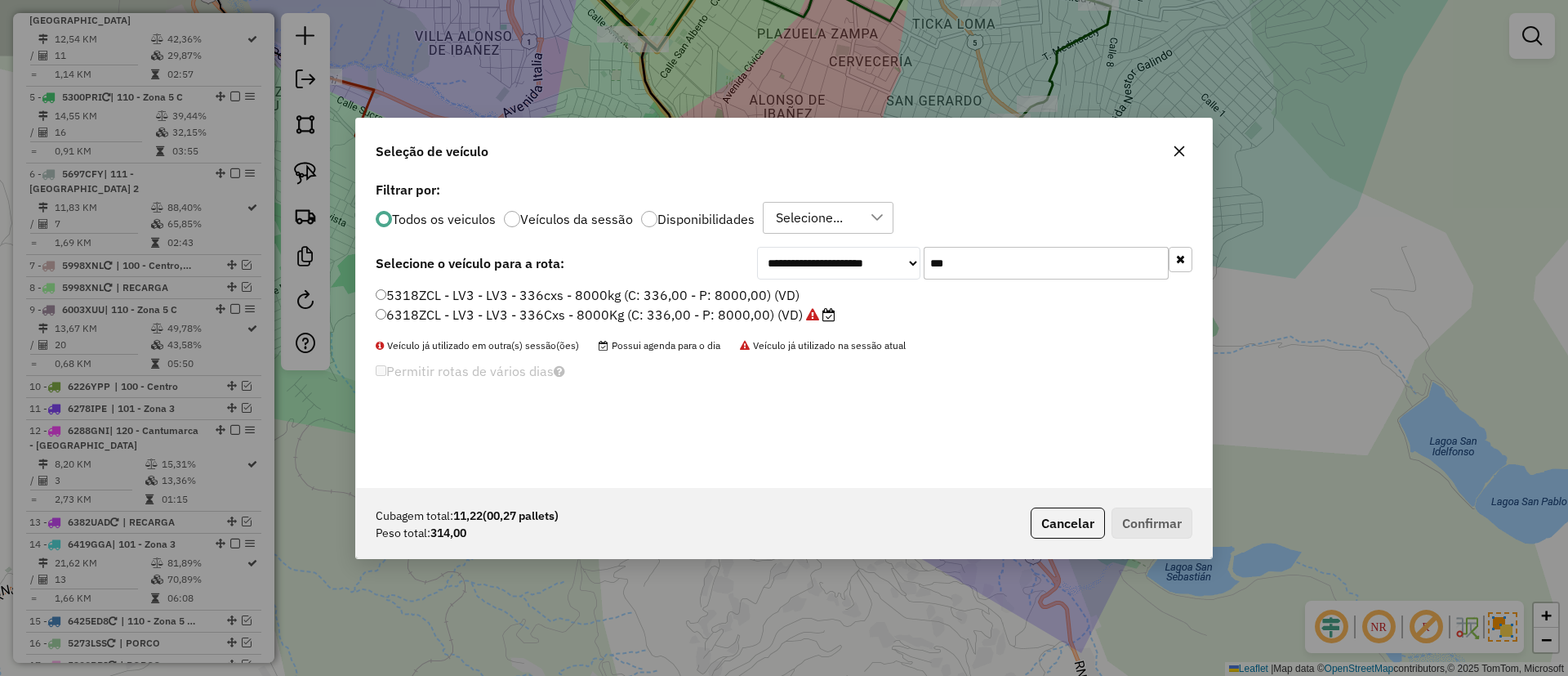
click at [891, 268] on div "**********" at bounding box center [975, 263] width 436 height 33
type input "***"
click at [741, 293] on label "3472YTD - AS1 - AS1 - 336cxs - 6000Kg (C: 336,00 - P: 6000,00) (VD)" at bounding box center [607, 294] width 463 height 20
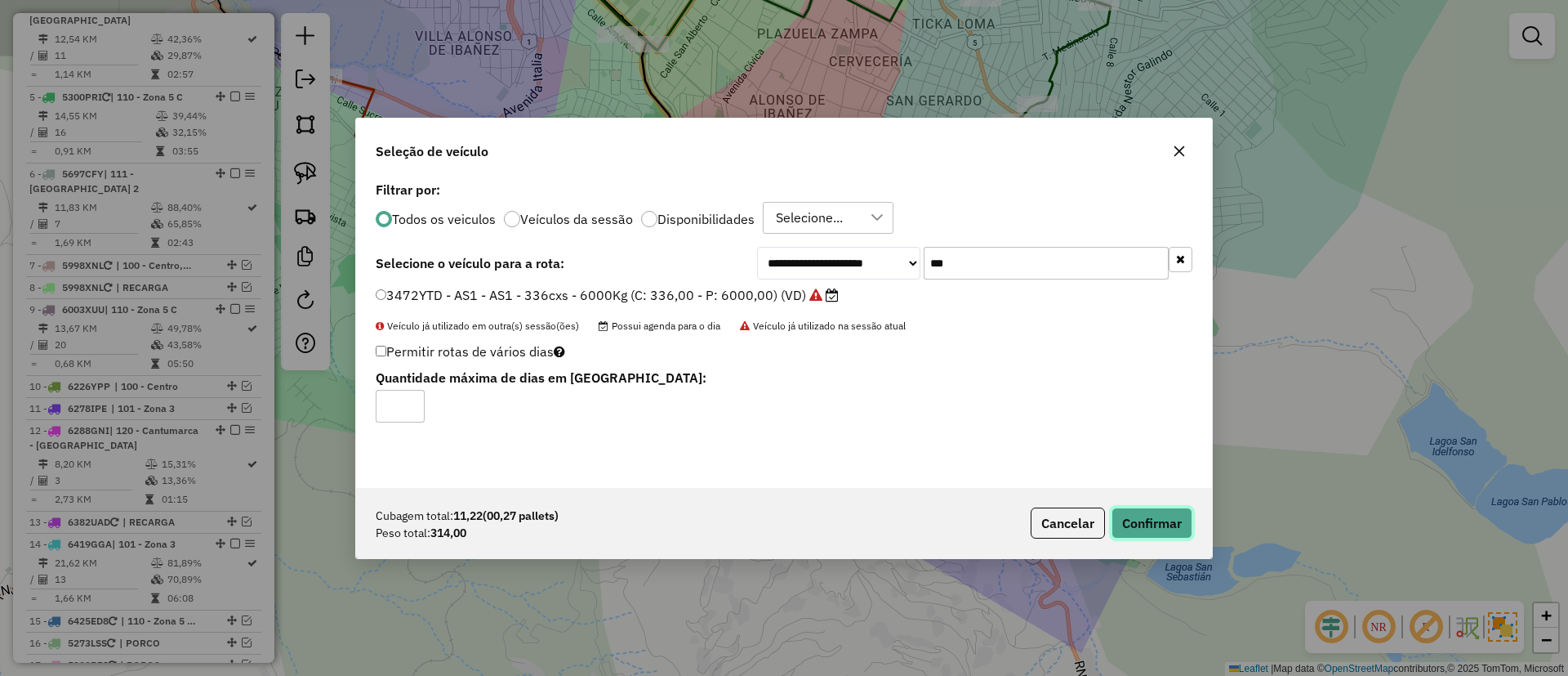
click at [1161, 528] on button "Confirmar" at bounding box center [1151, 523] width 81 height 31
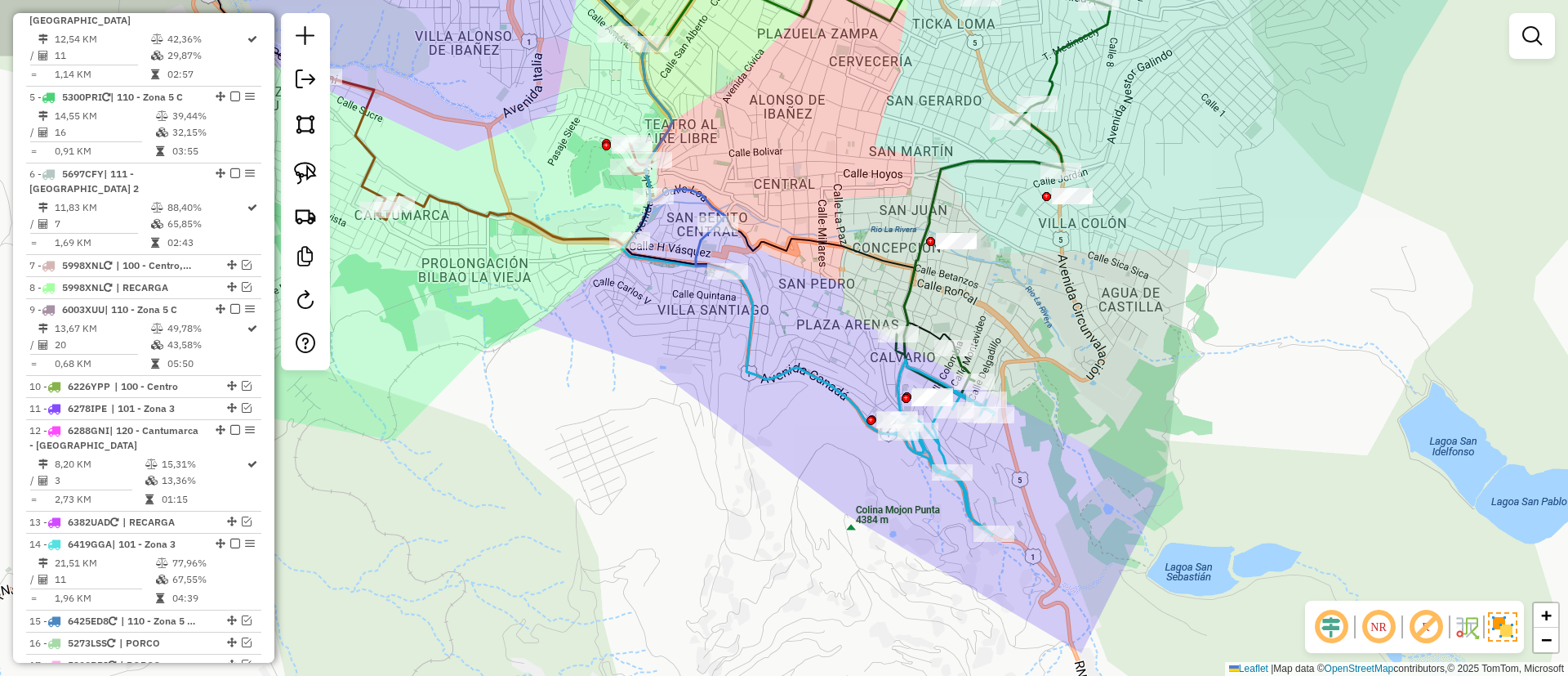
click at [700, 239] on icon at bounding box center [711, 247] width 32 height 47
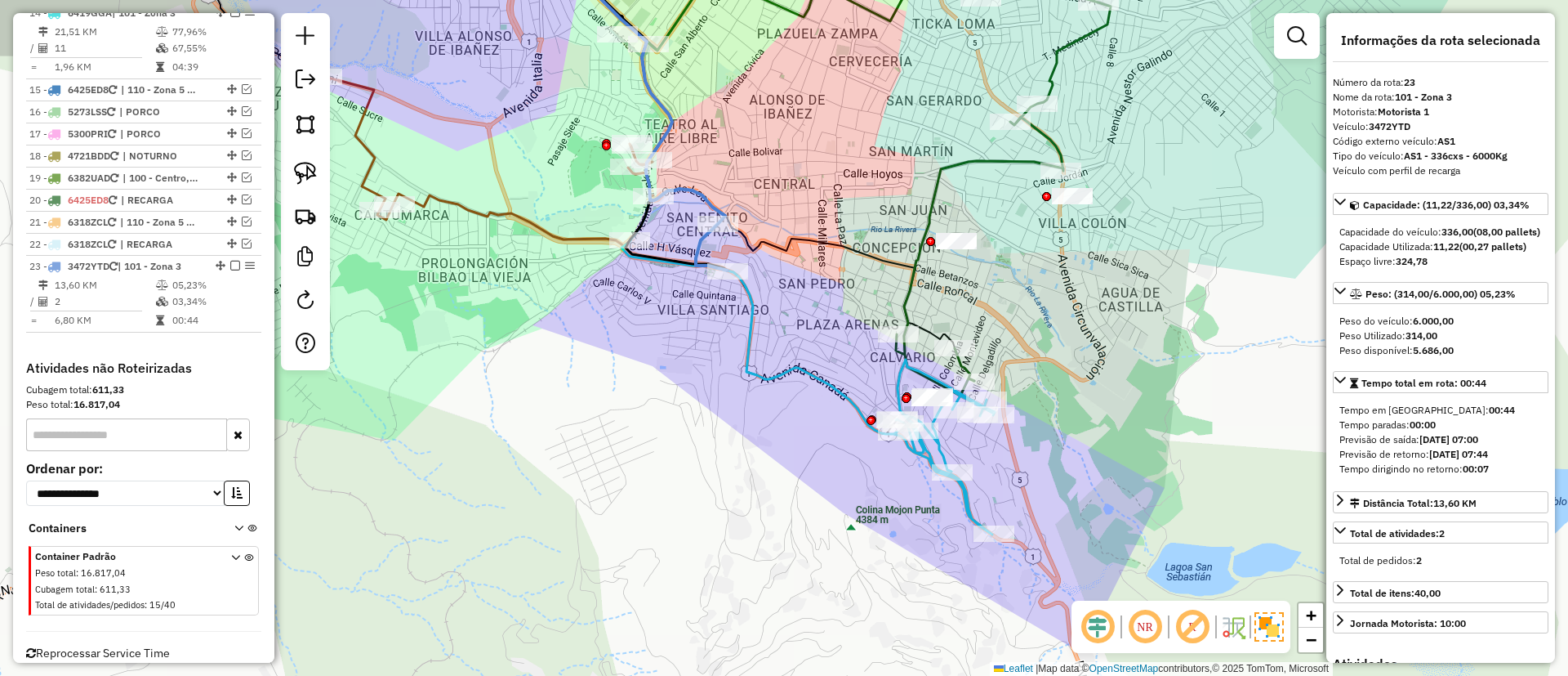
scroll to position [1533, 0]
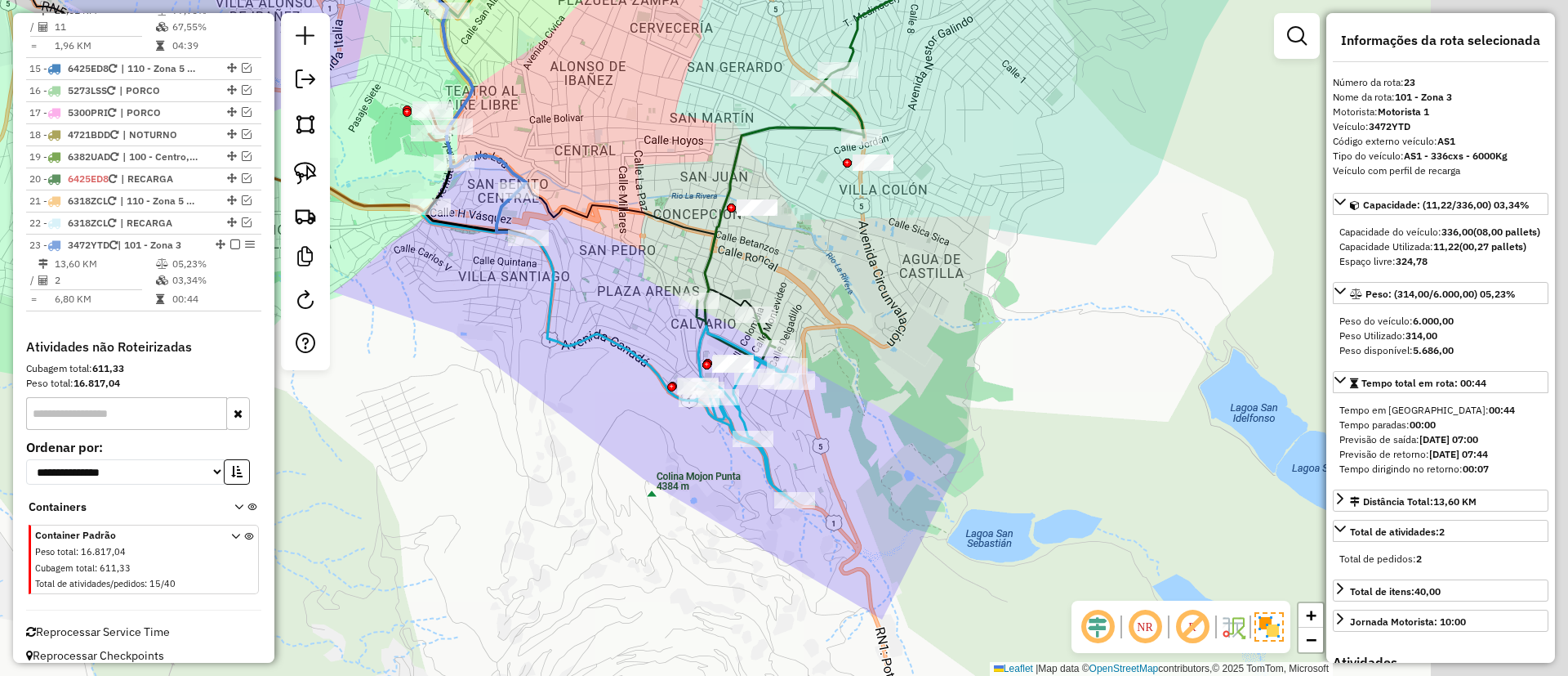
drag, startPoint x: 723, startPoint y: 386, endPoint x: 569, endPoint y: 362, distance: 155.9
click at [569, 362] on div "Janela de atendimento Grade de atendimento Capacidade Transportadoras Veículos …" at bounding box center [784, 338] width 1568 height 676
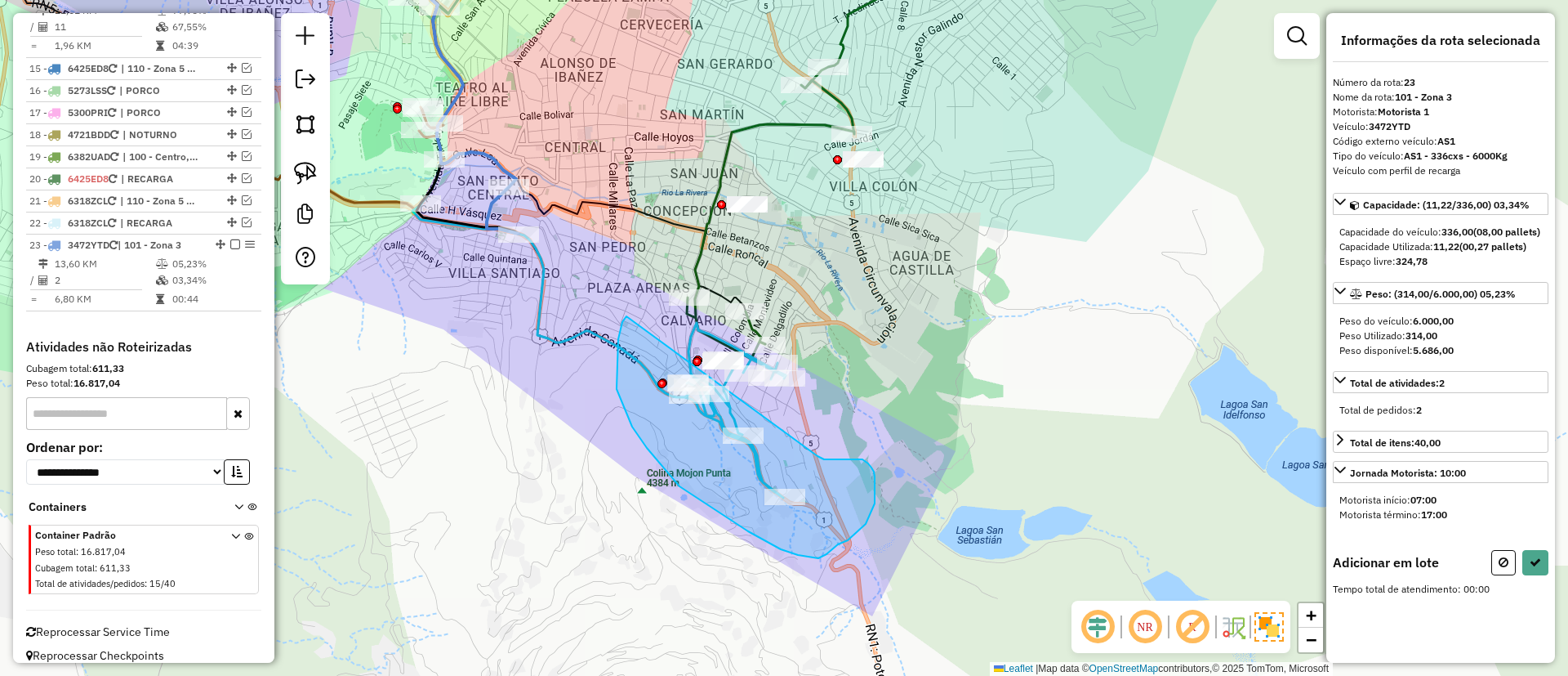
drag, startPoint x: 617, startPoint y: 348, endPoint x: 818, endPoint y: 456, distance: 228.2
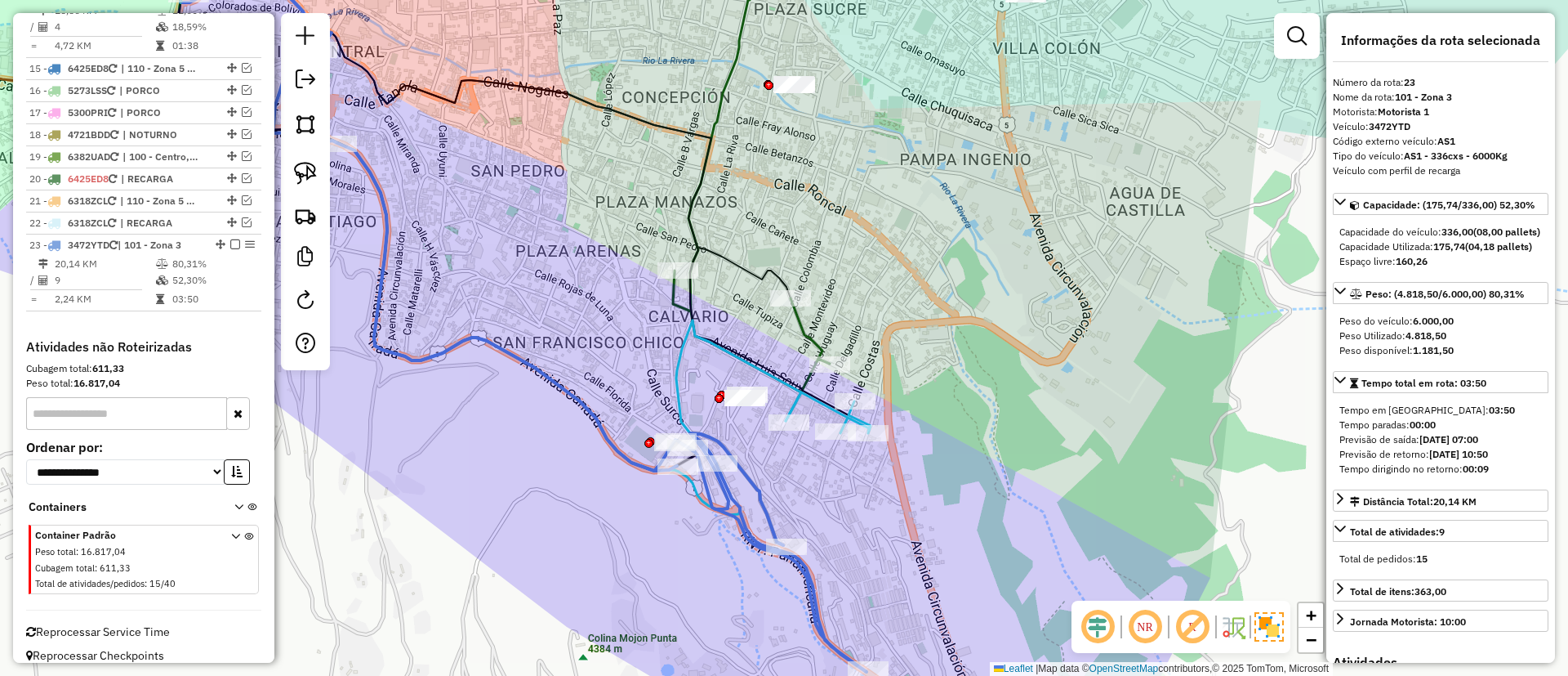
click at [819, 401] on icon at bounding box center [827, 412] width 85 height 41
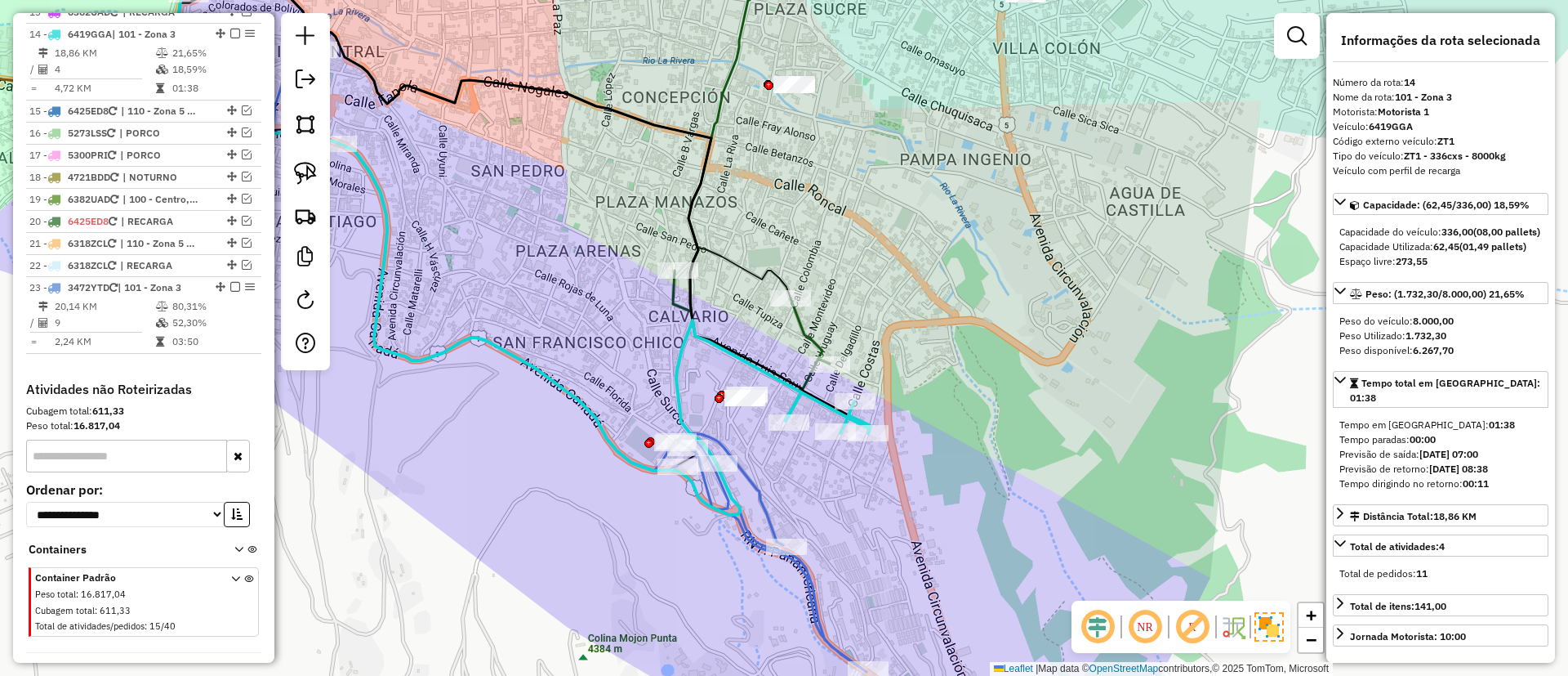
scroll to position [1487, 0]
click at [758, 487] on icon at bounding box center [569, 360] width 593 height 621
click at [751, 479] on icon at bounding box center [571, 360] width 593 height 621
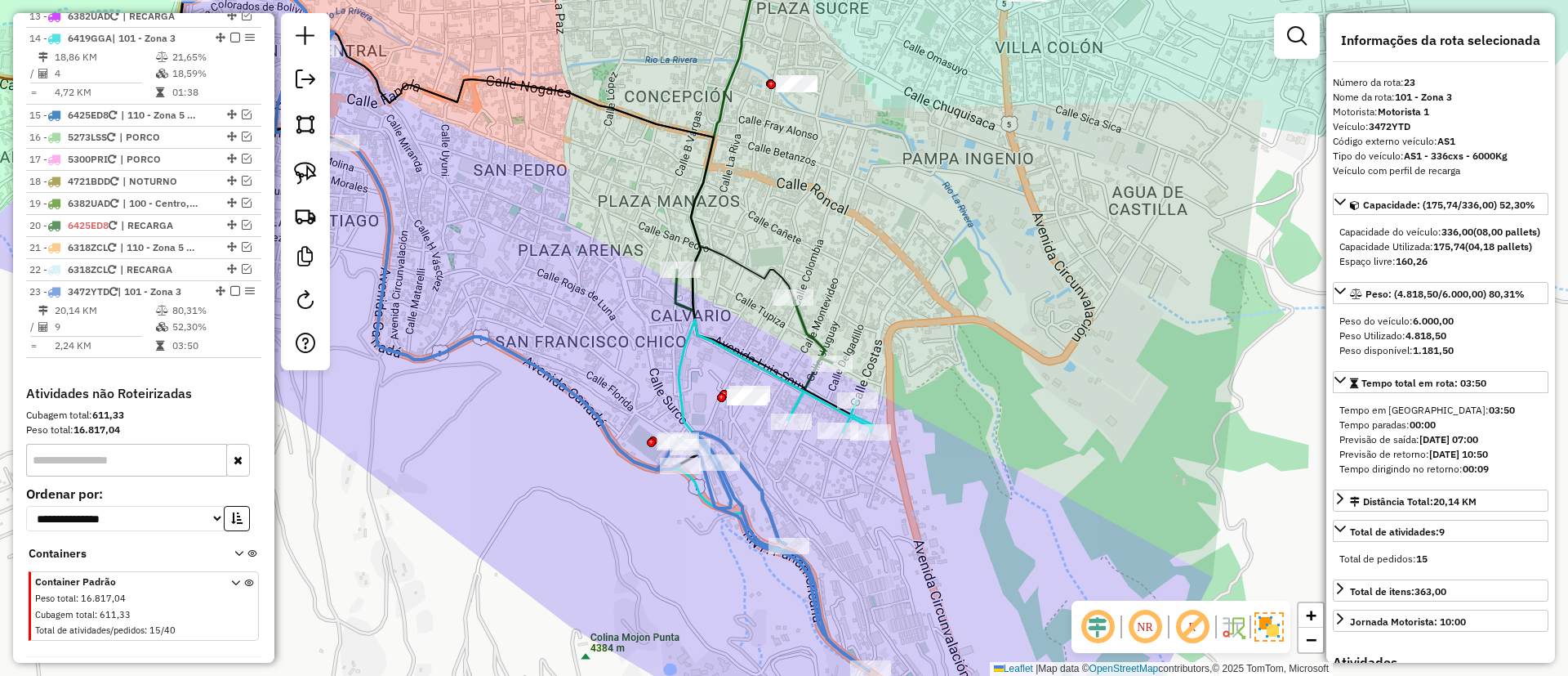
scroll to position [1533, 0]
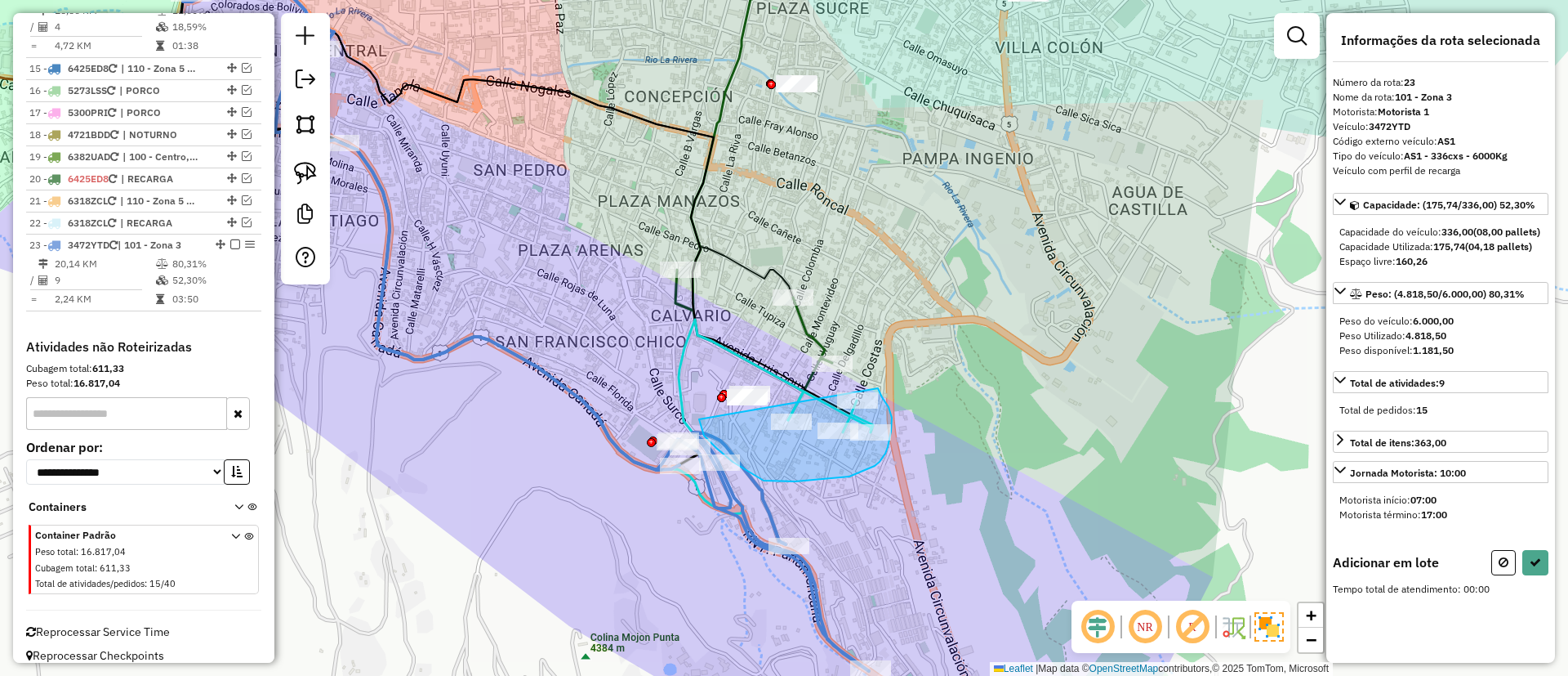
drag, startPoint x: 821, startPoint y: 480, endPoint x: 878, endPoint y: 388, distance: 108.2
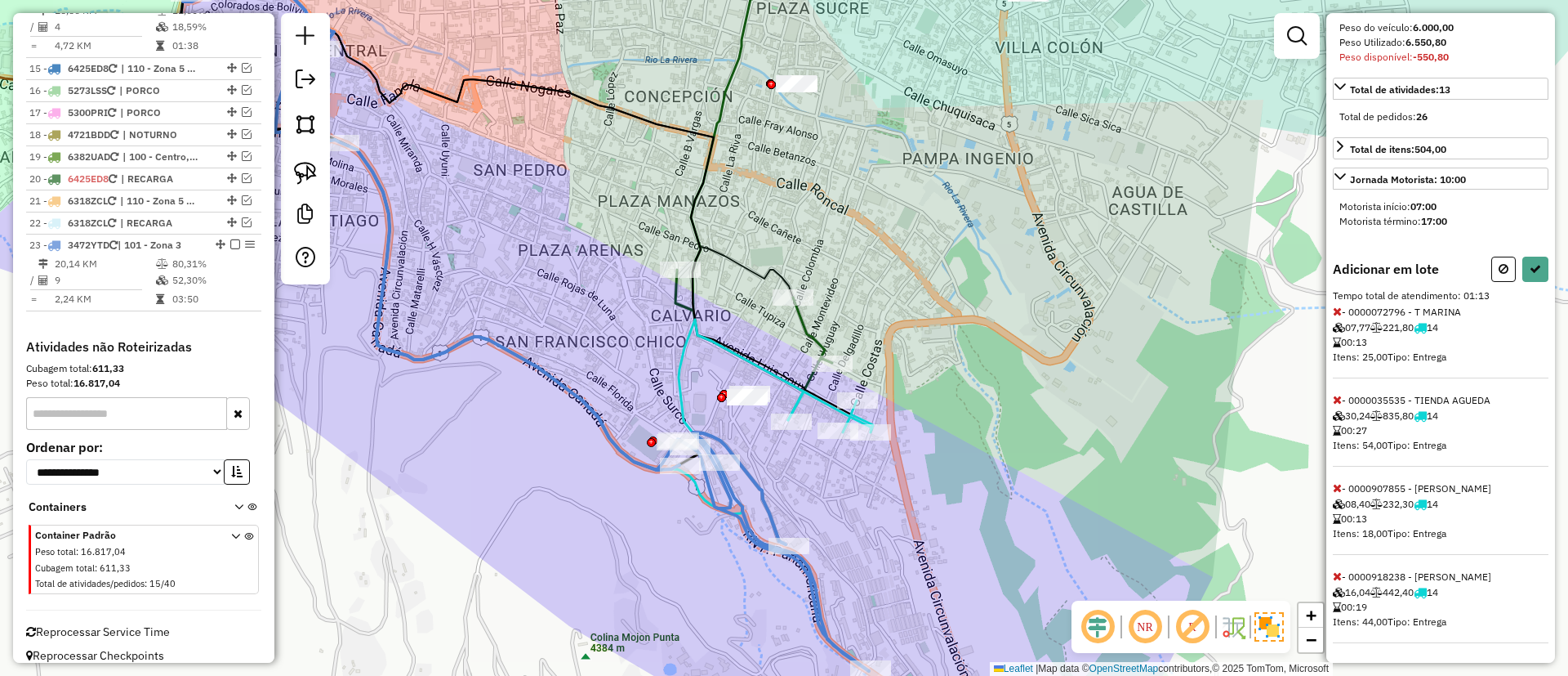
scroll to position [323, 0]
click at [1339, 485] on icon at bounding box center [1337, 488] width 9 height 11
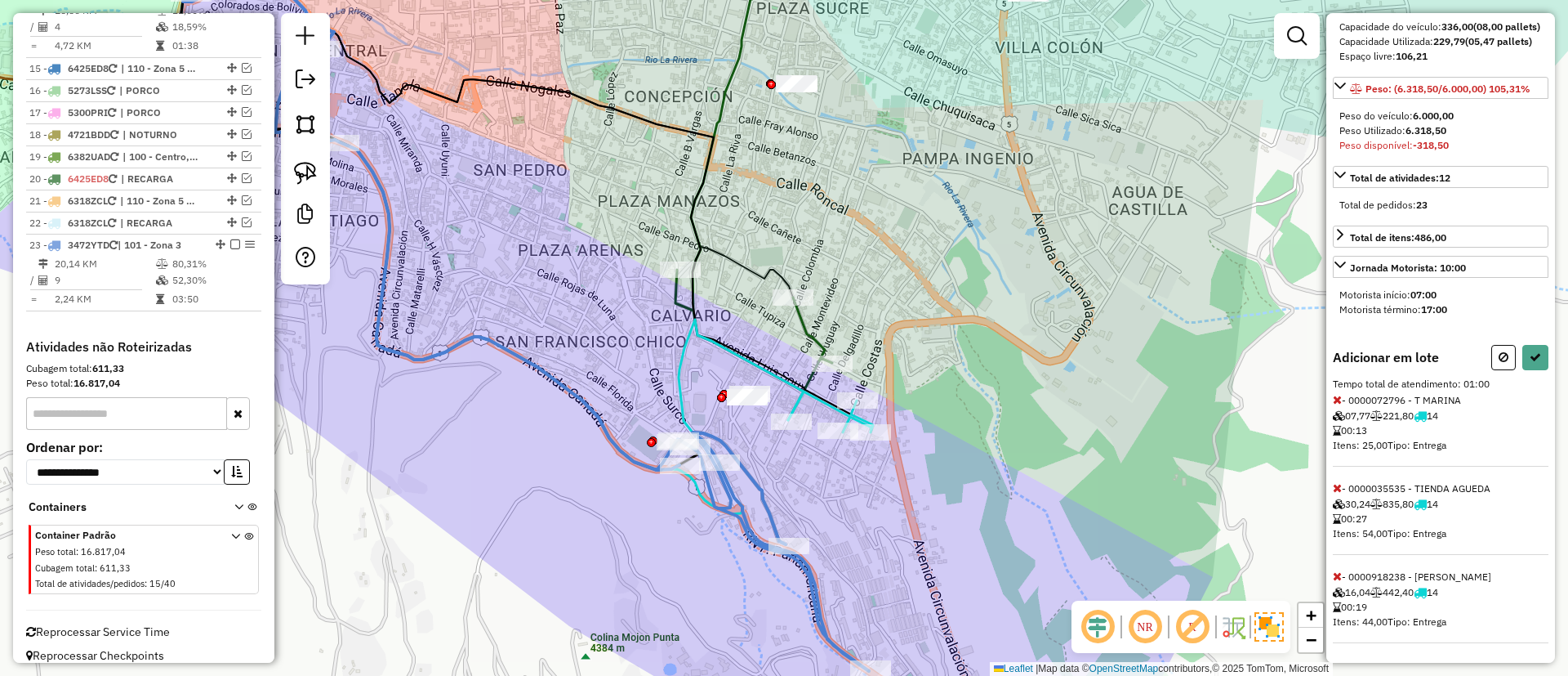
click at [1339, 401] on icon at bounding box center [1337, 400] width 9 height 11
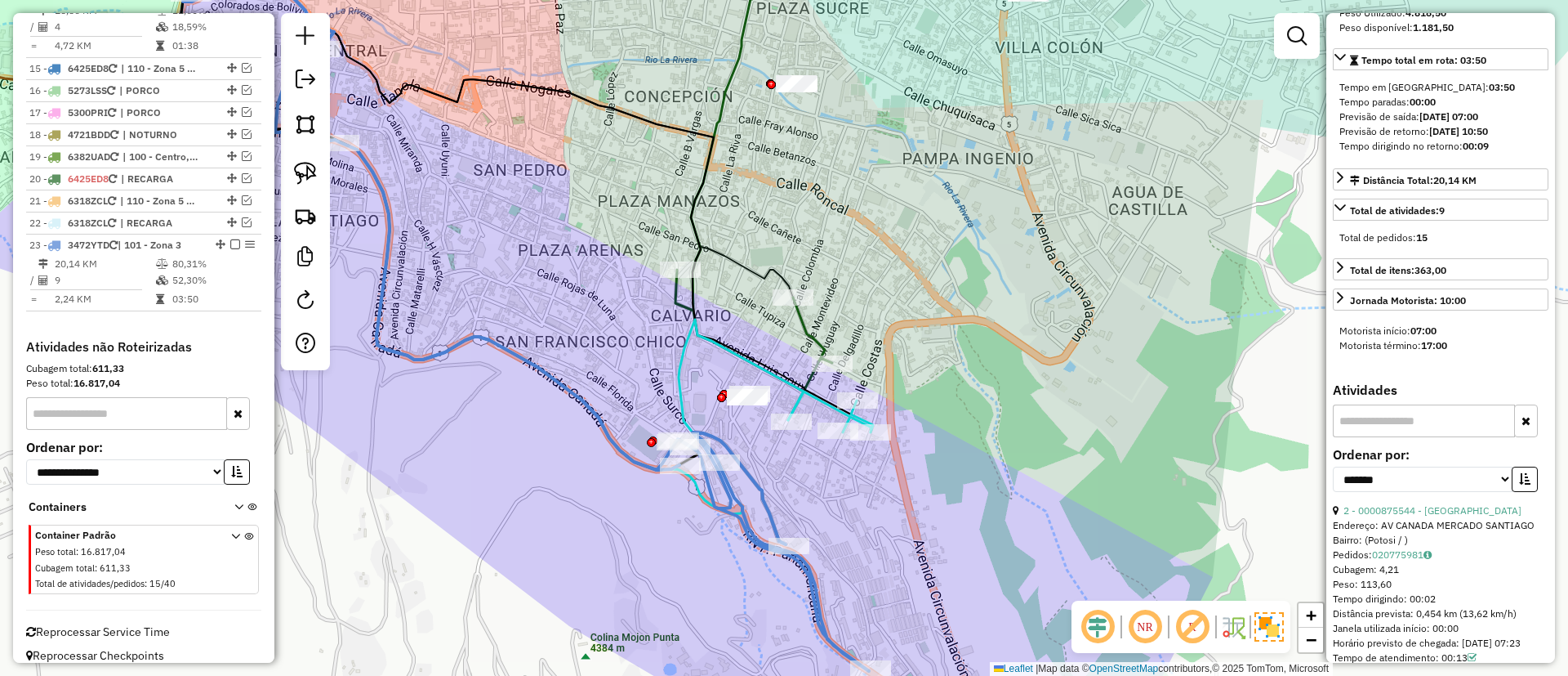
scroll to position [0, 0]
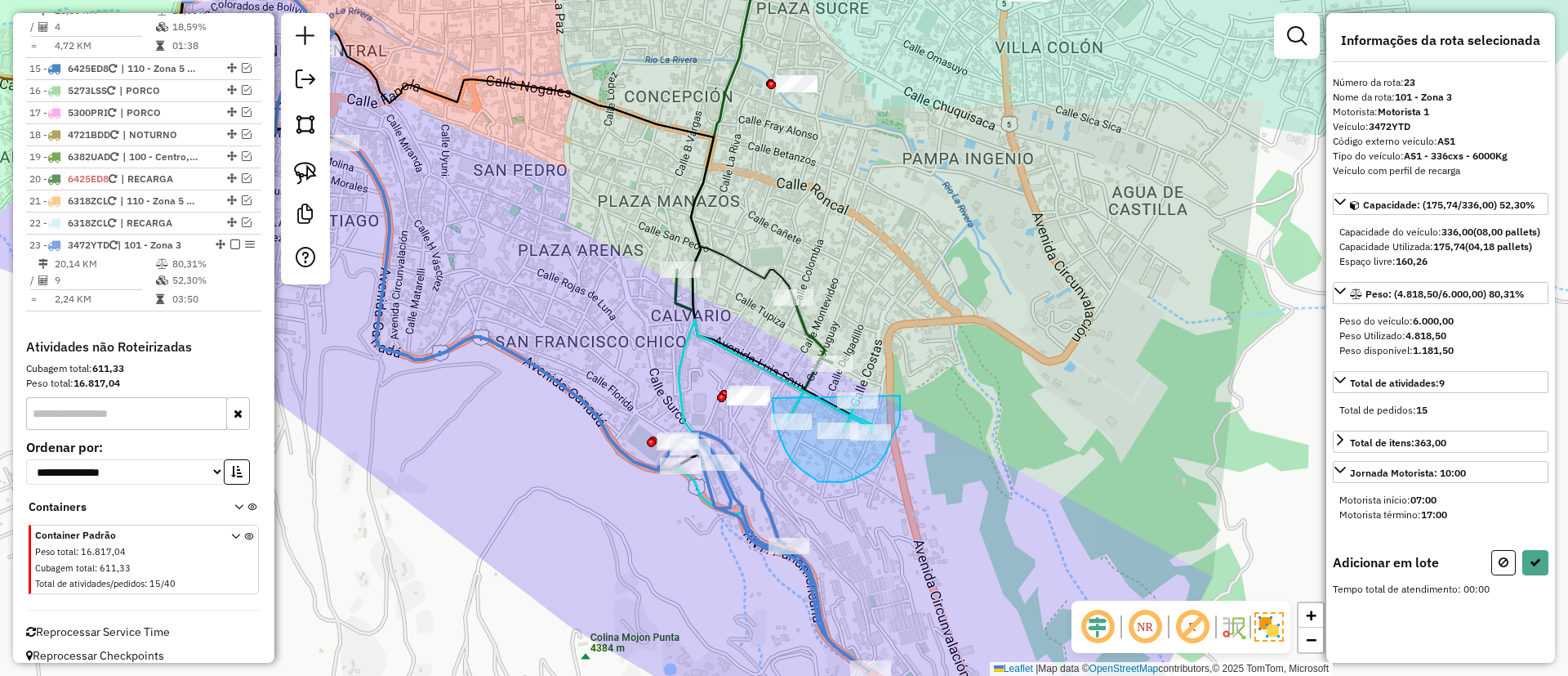
drag, startPoint x: 773, startPoint y: 399, endPoint x: 891, endPoint y: 368, distance: 122.0
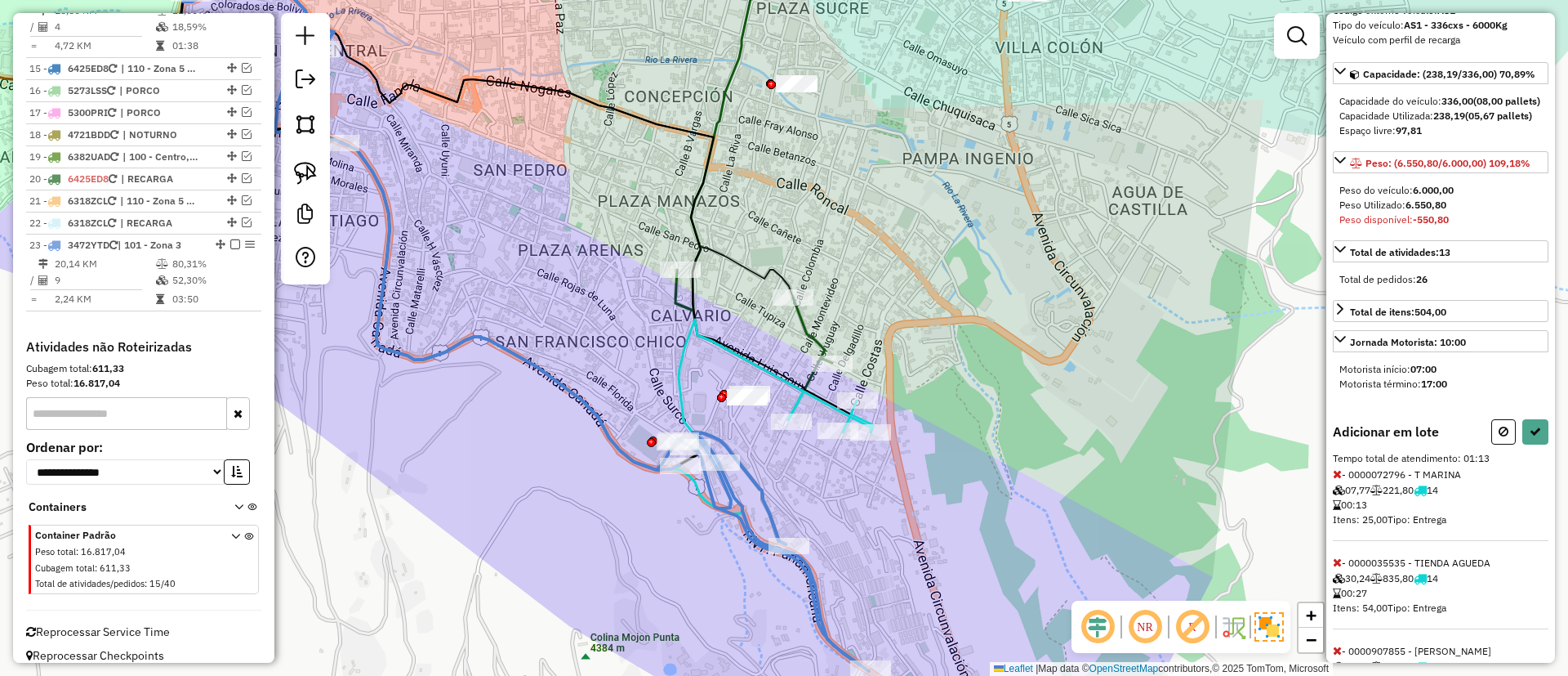
scroll to position [323, 0]
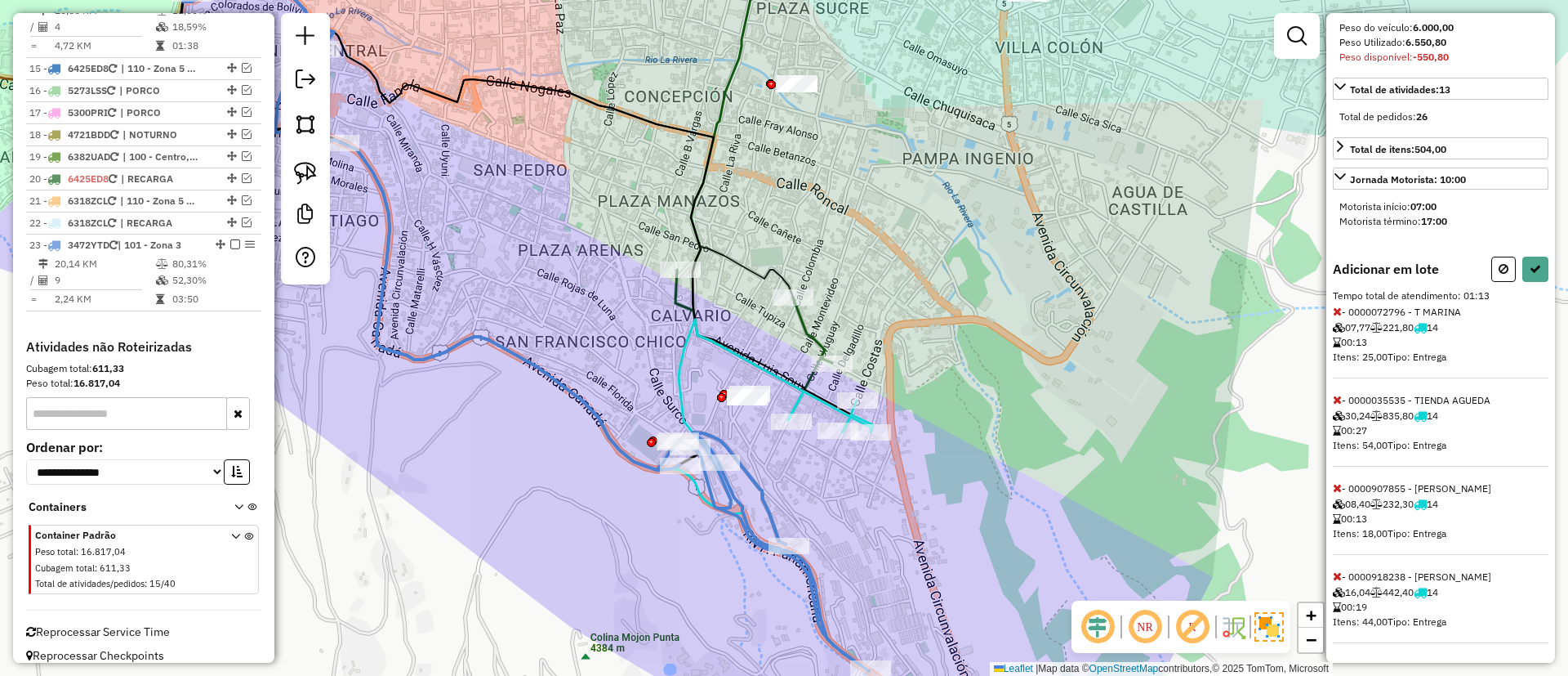
click at [1337, 578] on icon at bounding box center [1337, 577] width 9 height 11
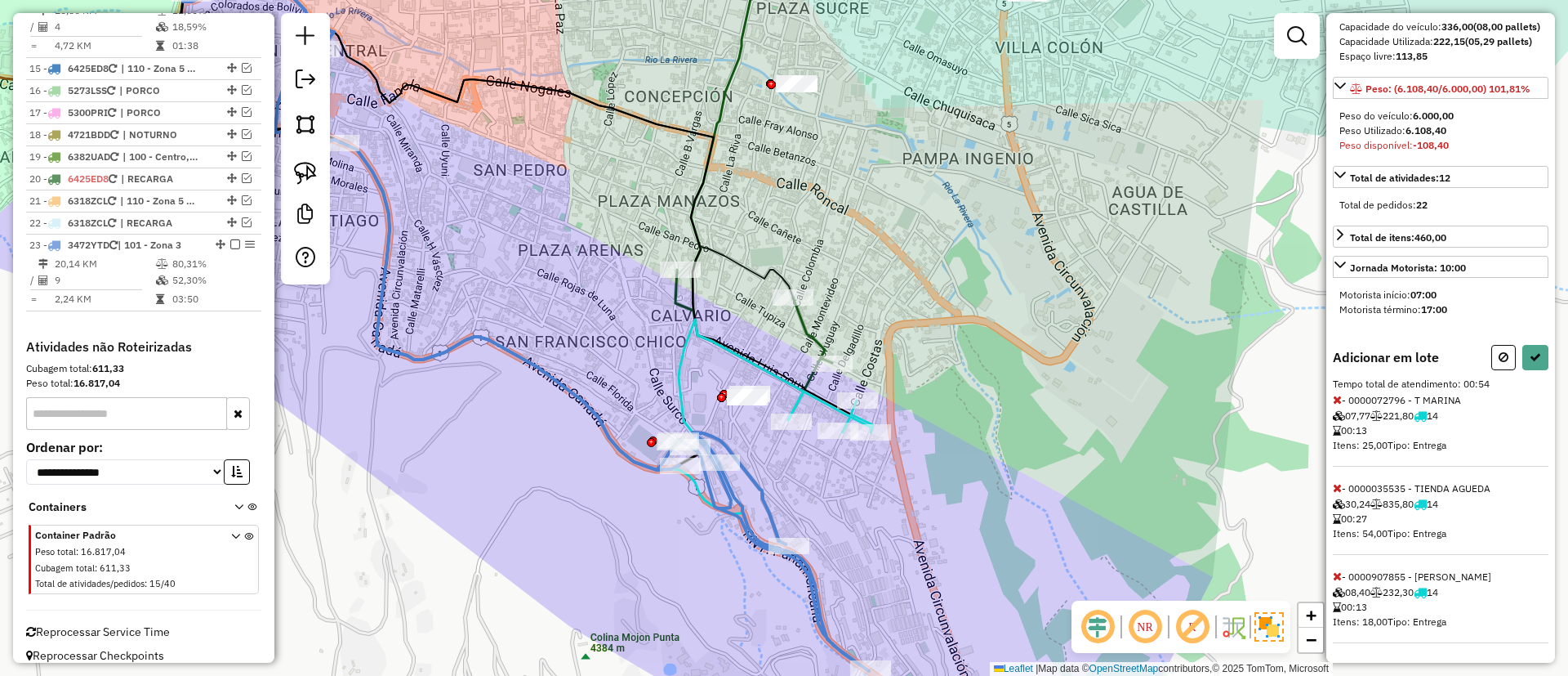
scroll to position [234, 0]
click at [1339, 397] on icon at bounding box center [1337, 400] width 9 height 11
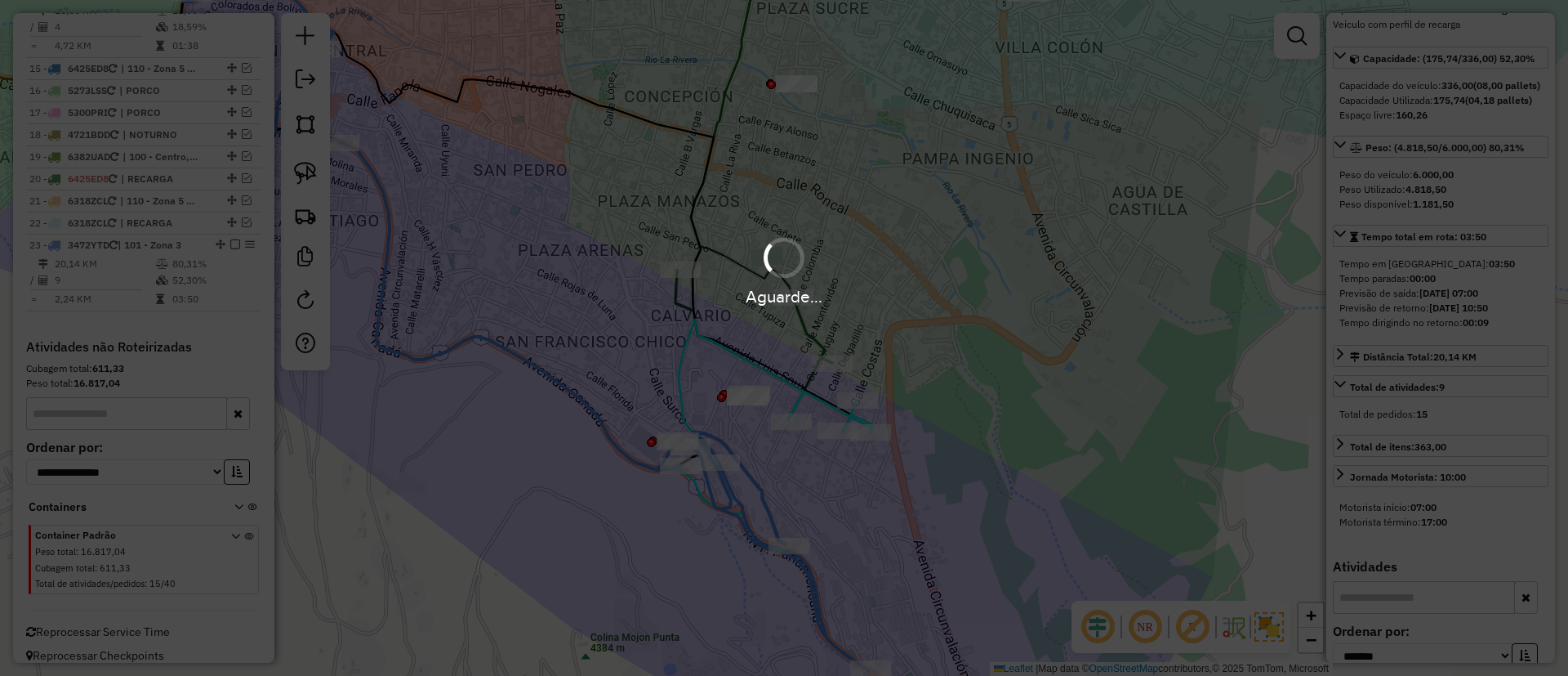
scroll to position [323, 0]
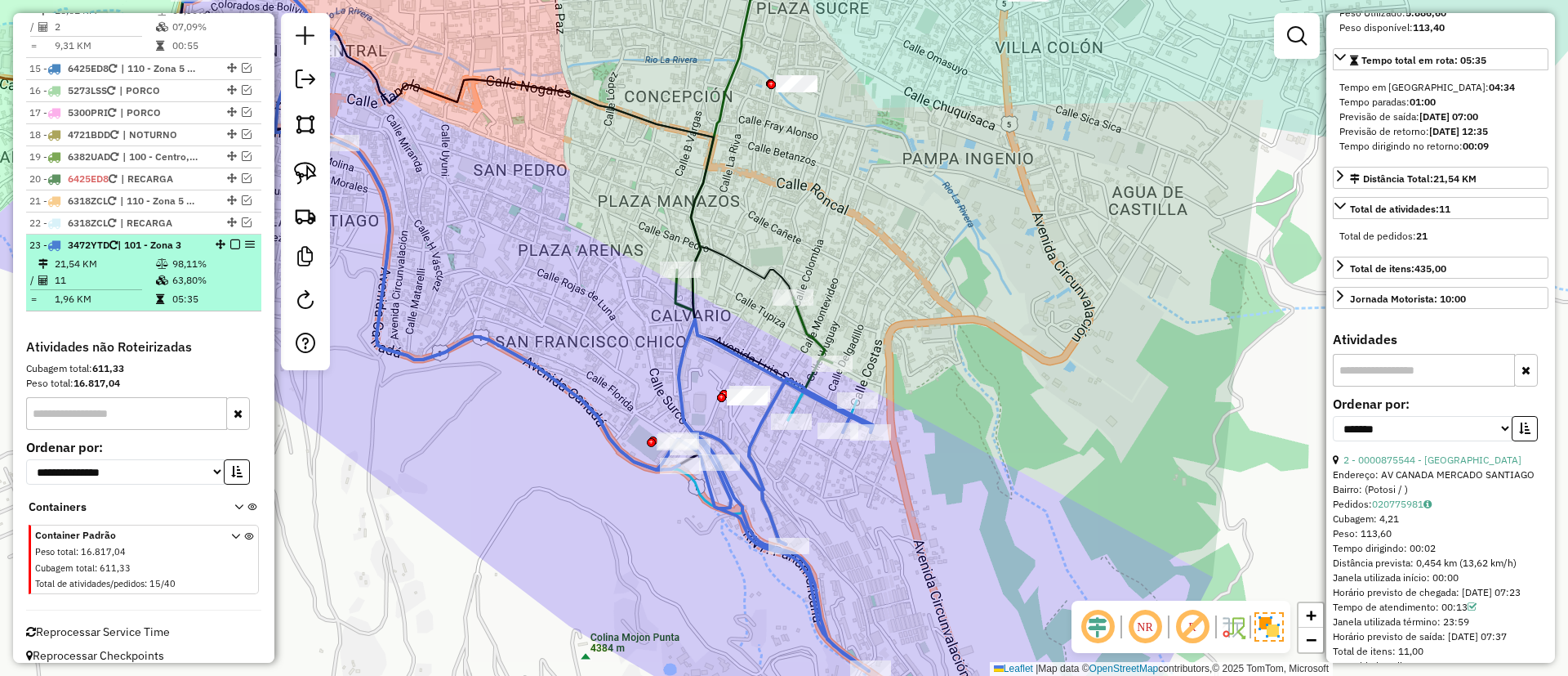
click at [231, 239] on em at bounding box center [235, 244] width 10 height 10
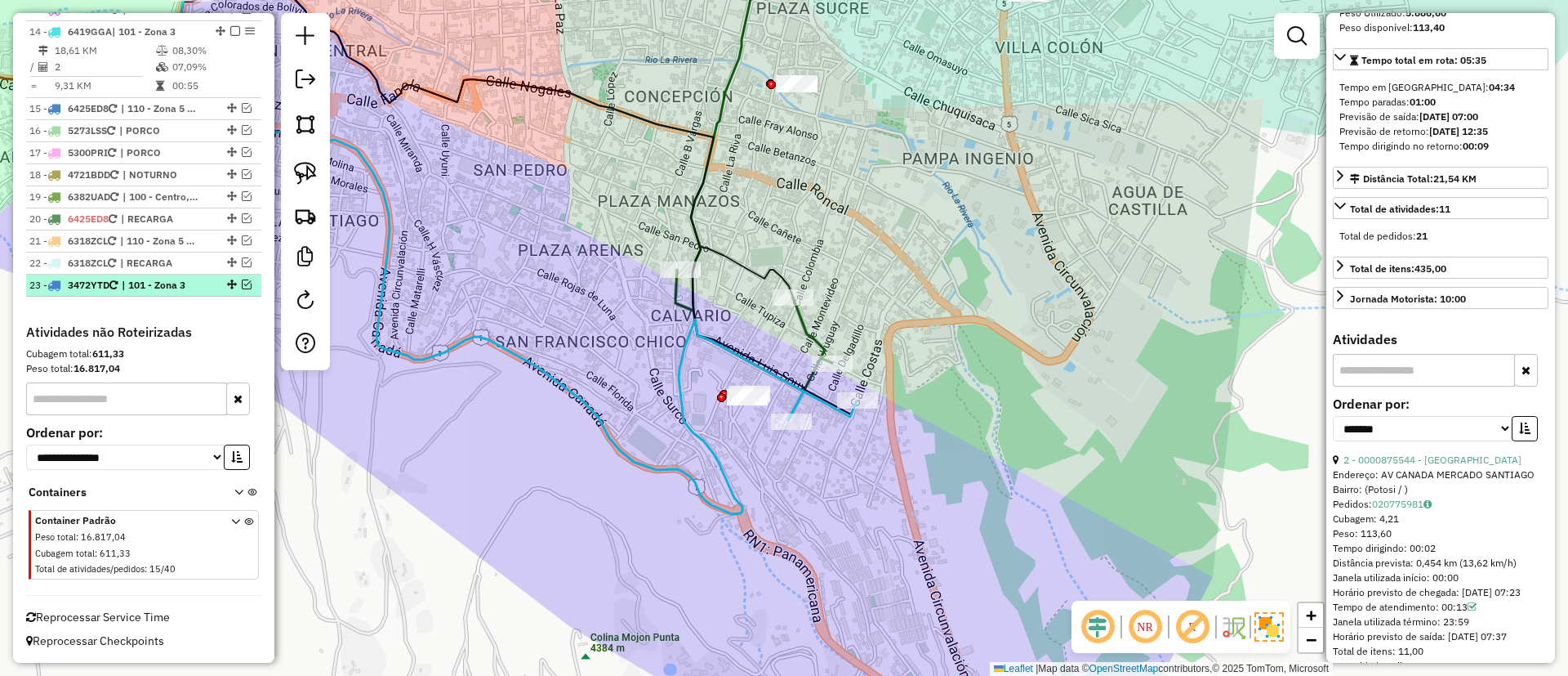
scroll to position [1478, 0]
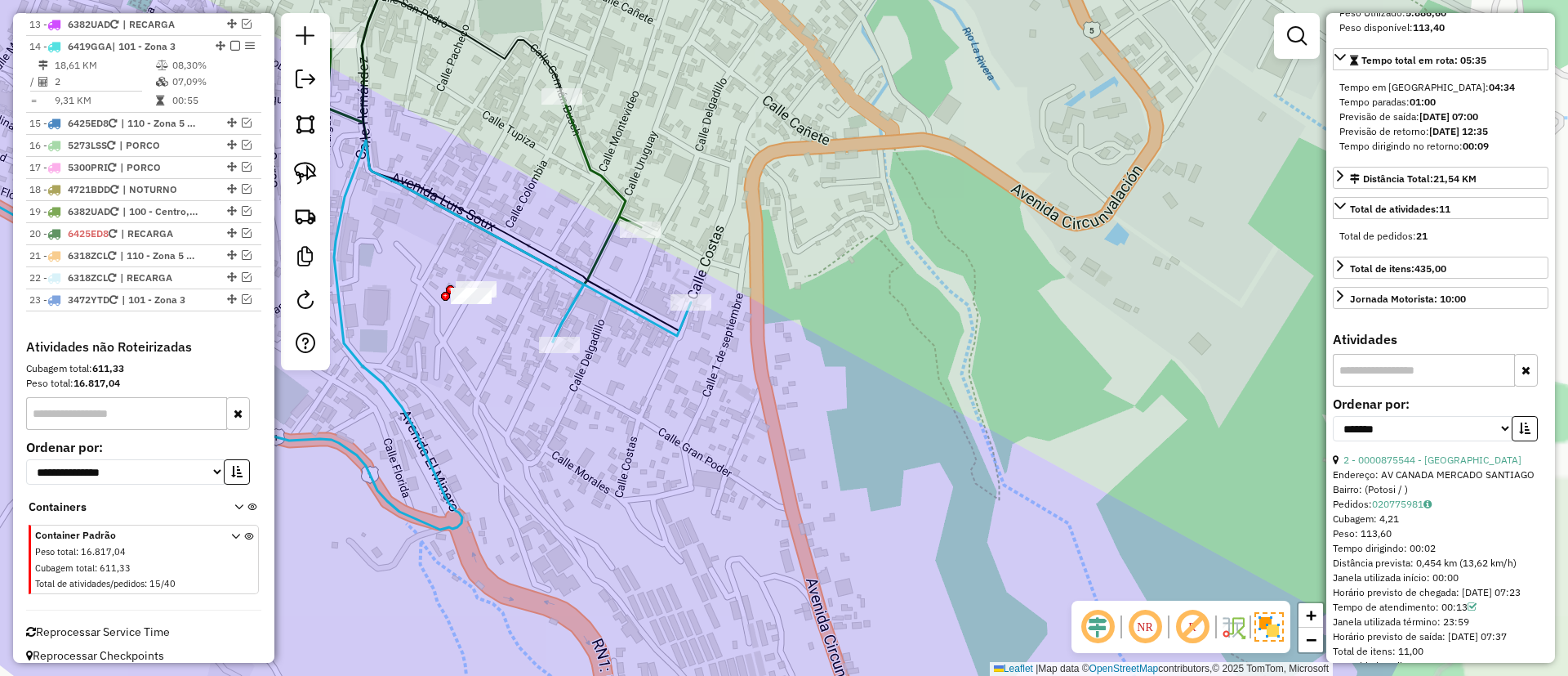
click at [638, 318] on icon at bounding box center [622, 313] width 138 height 57
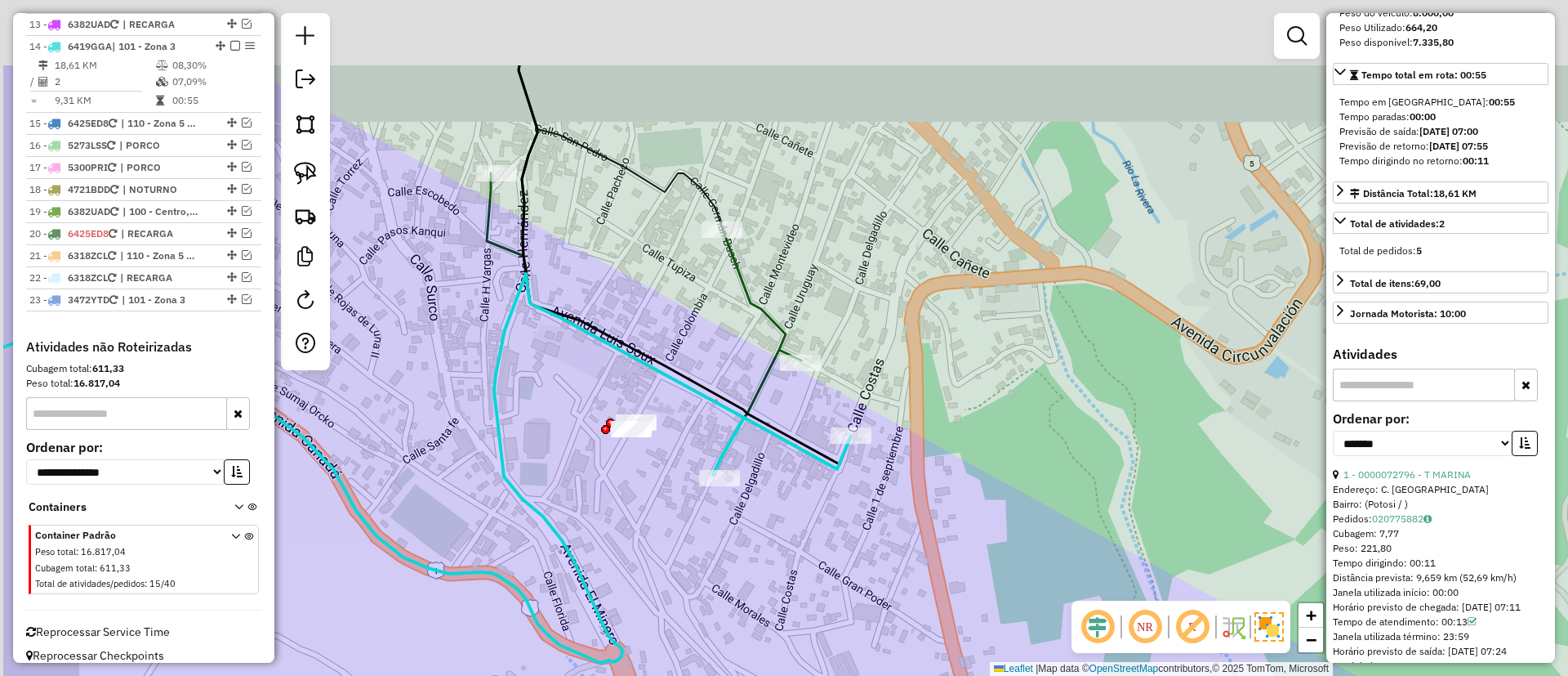
drag, startPoint x: 703, startPoint y: 377, endPoint x: 823, endPoint y: 450, distance: 140.5
click at [833, 463] on icon at bounding box center [782, 447] width 138 height 57
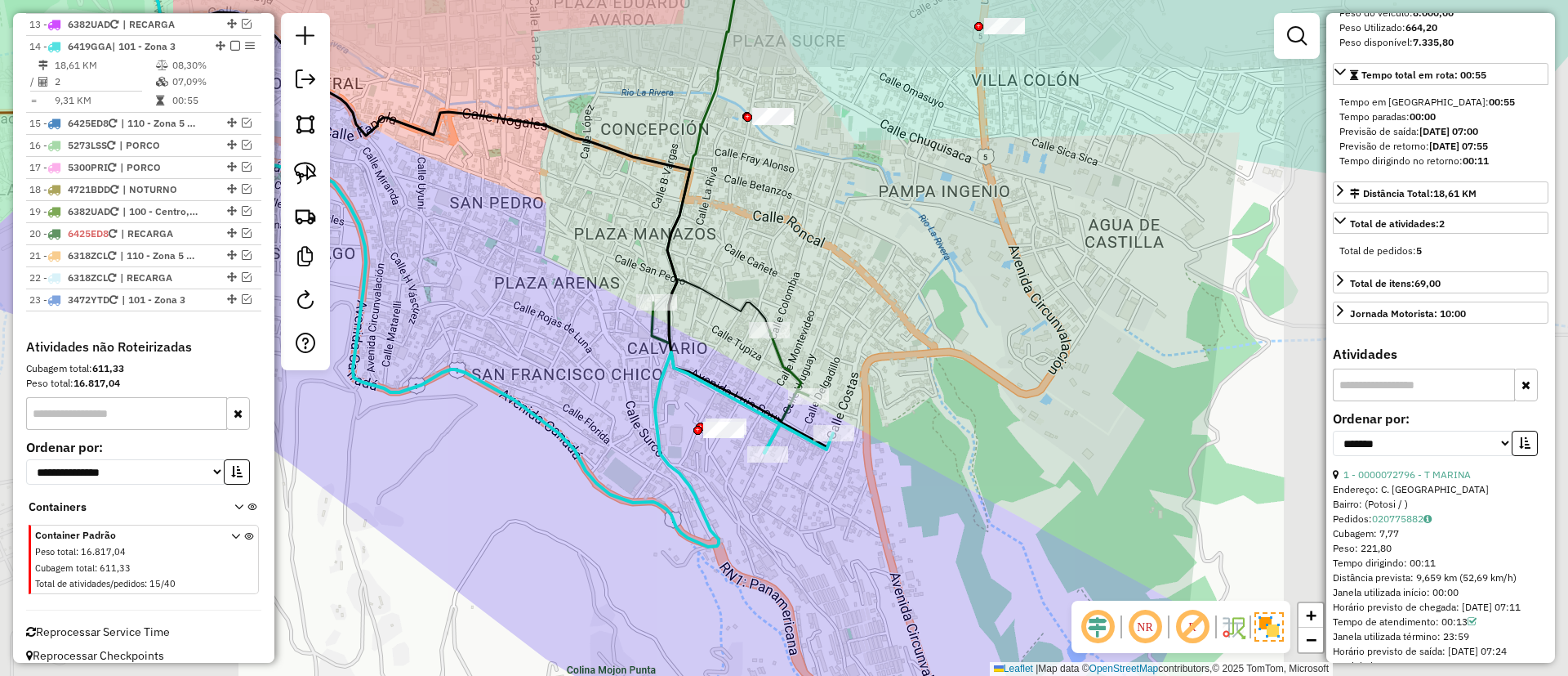
scroll to position [0, 0]
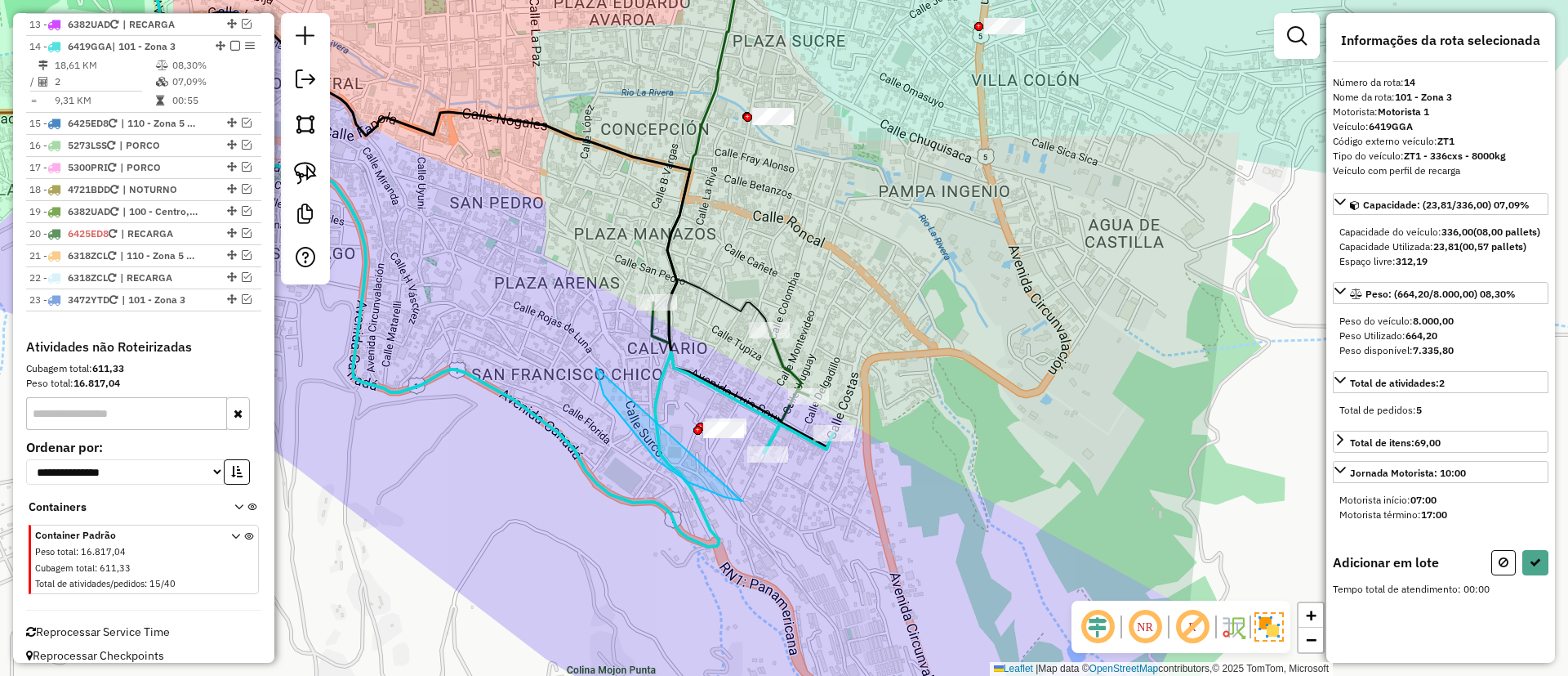
drag, startPoint x: 724, startPoint y: 497, endPoint x: 851, endPoint y: 413, distance: 152.3
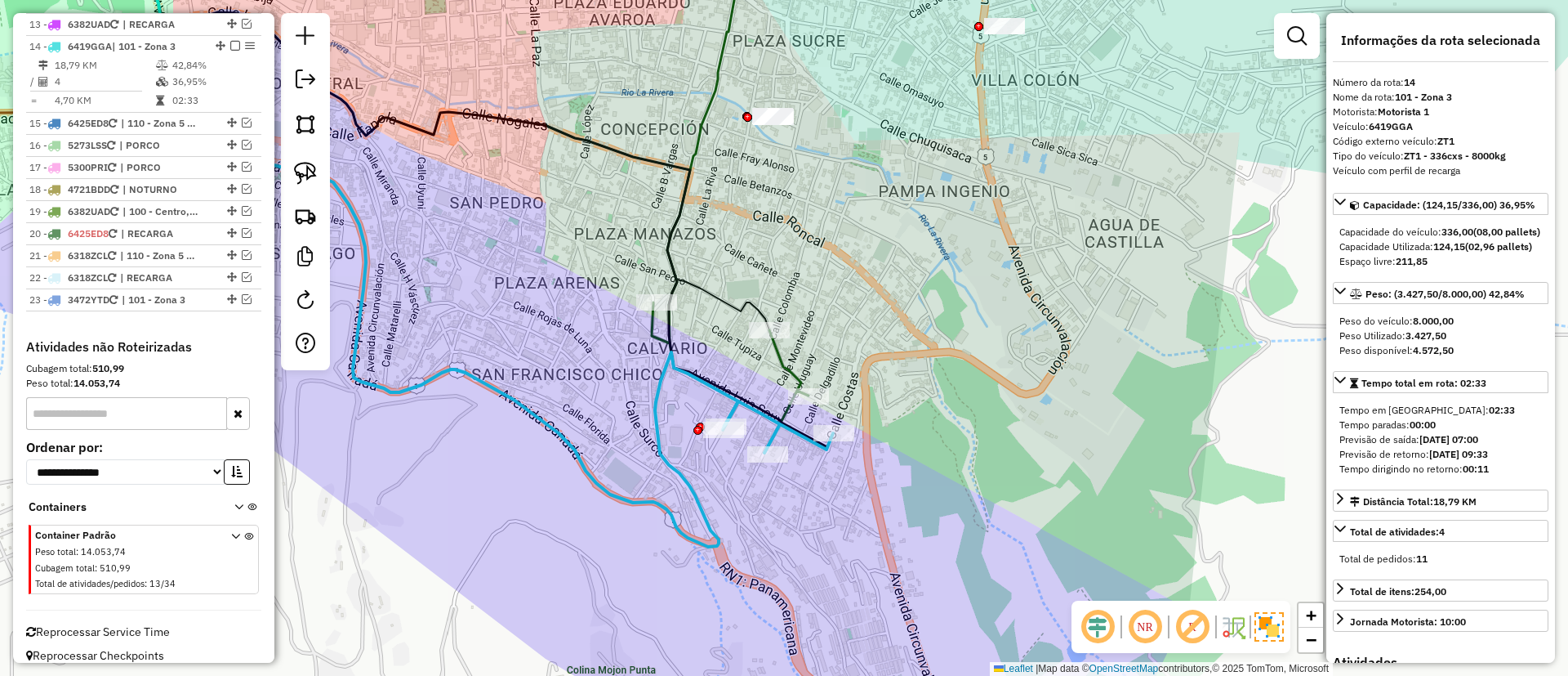
drag, startPoint x: 906, startPoint y: 251, endPoint x: 968, endPoint y: 378, distance: 141.3
click at [968, 378] on div "Janela de atendimento Grade de atendimento Capacidade Transportadoras Veículos …" at bounding box center [784, 338] width 1568 height 676
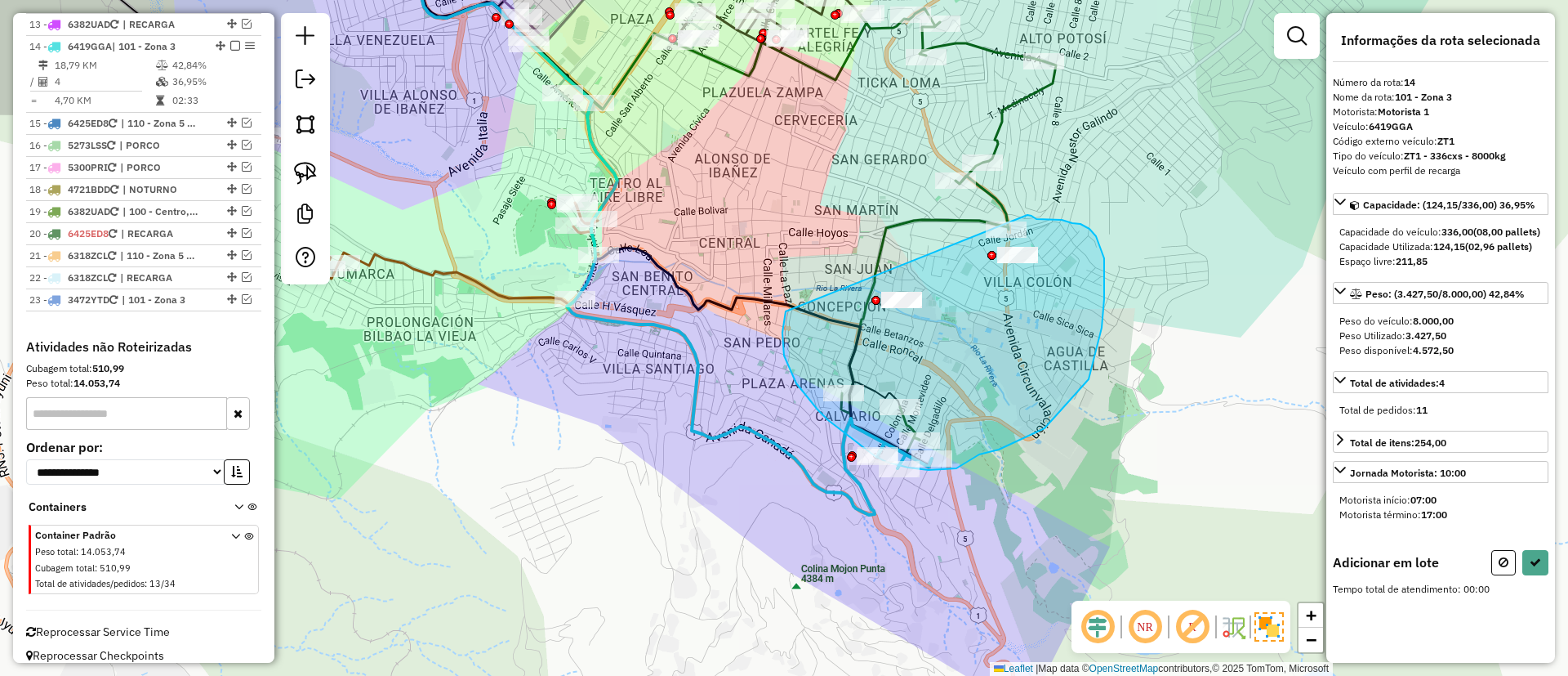
drag, startPoint x: 784, startPoint y: 317, endPoint x: 998, endPoint y: 193, distance: 247.3
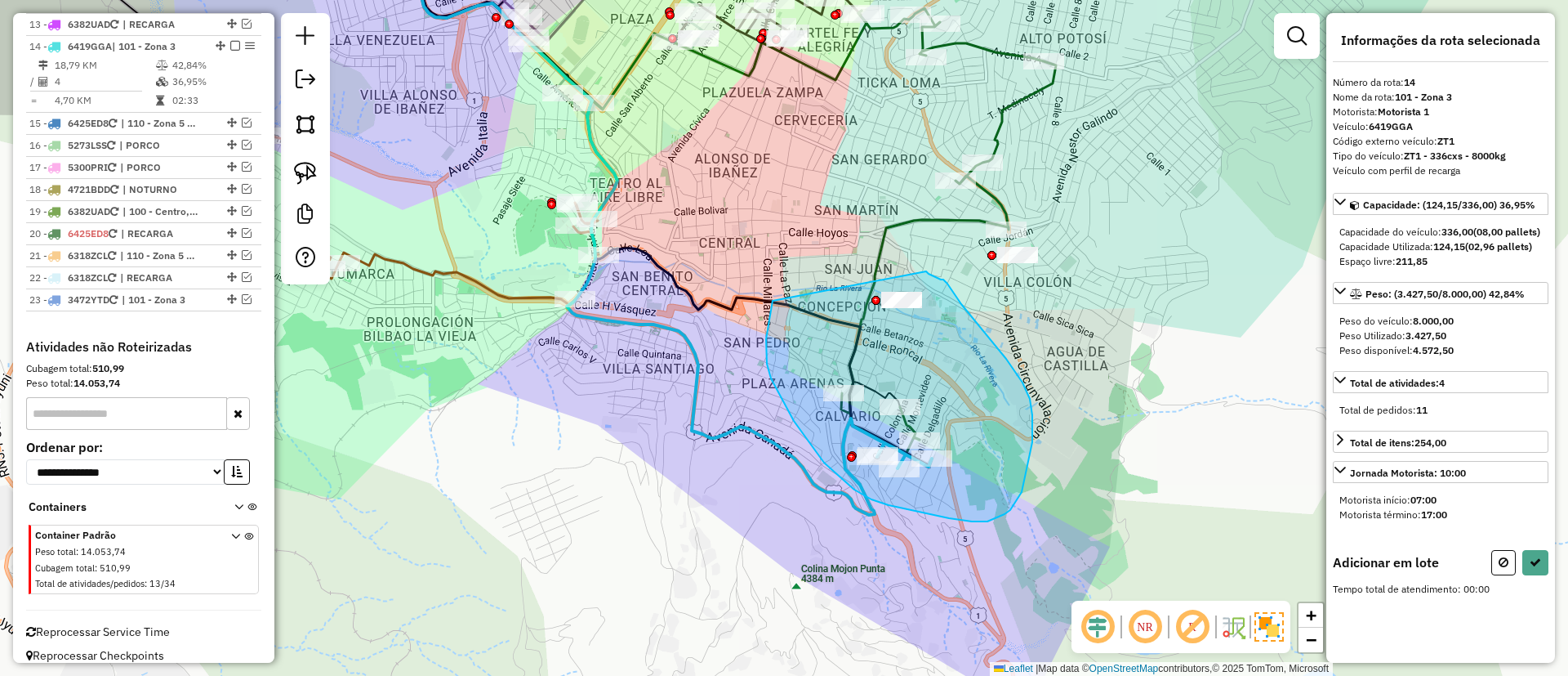
drag, startPoint x: 824, startPoint y: 463, endPoint x: 913, endPoint y: 266, distance: 216.2
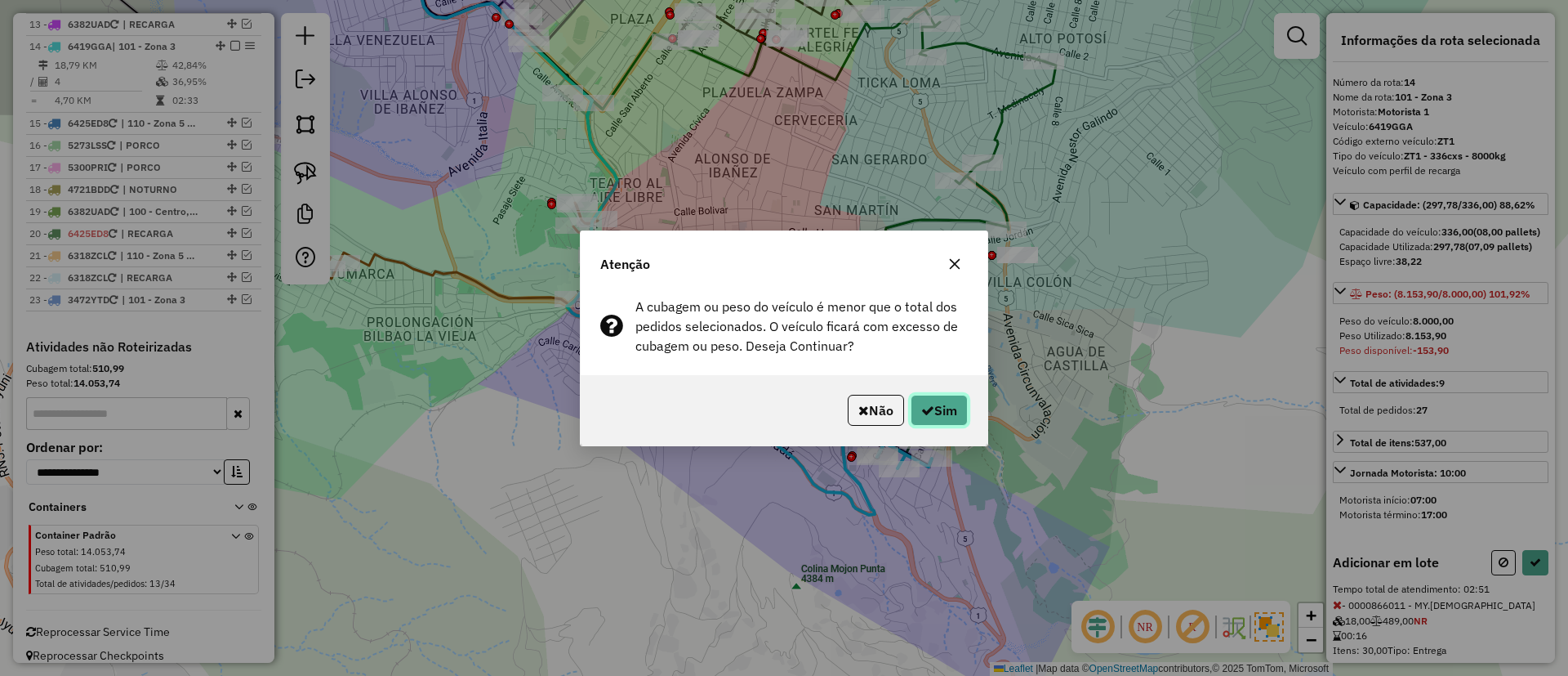
click at [938, 413] on button "Sim" at bounding box center [939, 410] width 57 height 31
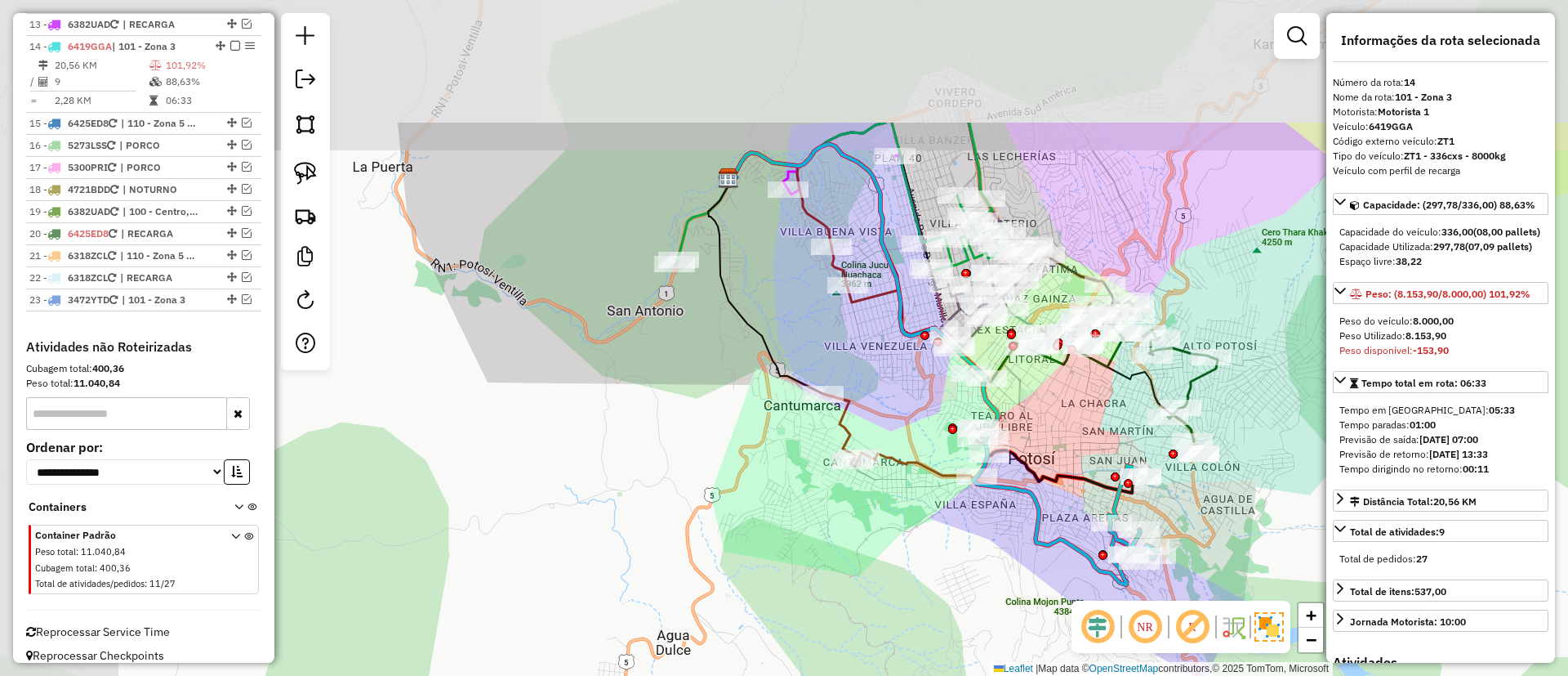
drag, startPoint x: 812, startPoint y: 242, endPoint x: 1097, endPoint y: 432, distance: 342.5
click at [1097, 432] on div "Janela de atendimento Grade de atendimento Capacidade Transportadoras Veículos …" at bounding box center [784, 338] width 1568 height 676
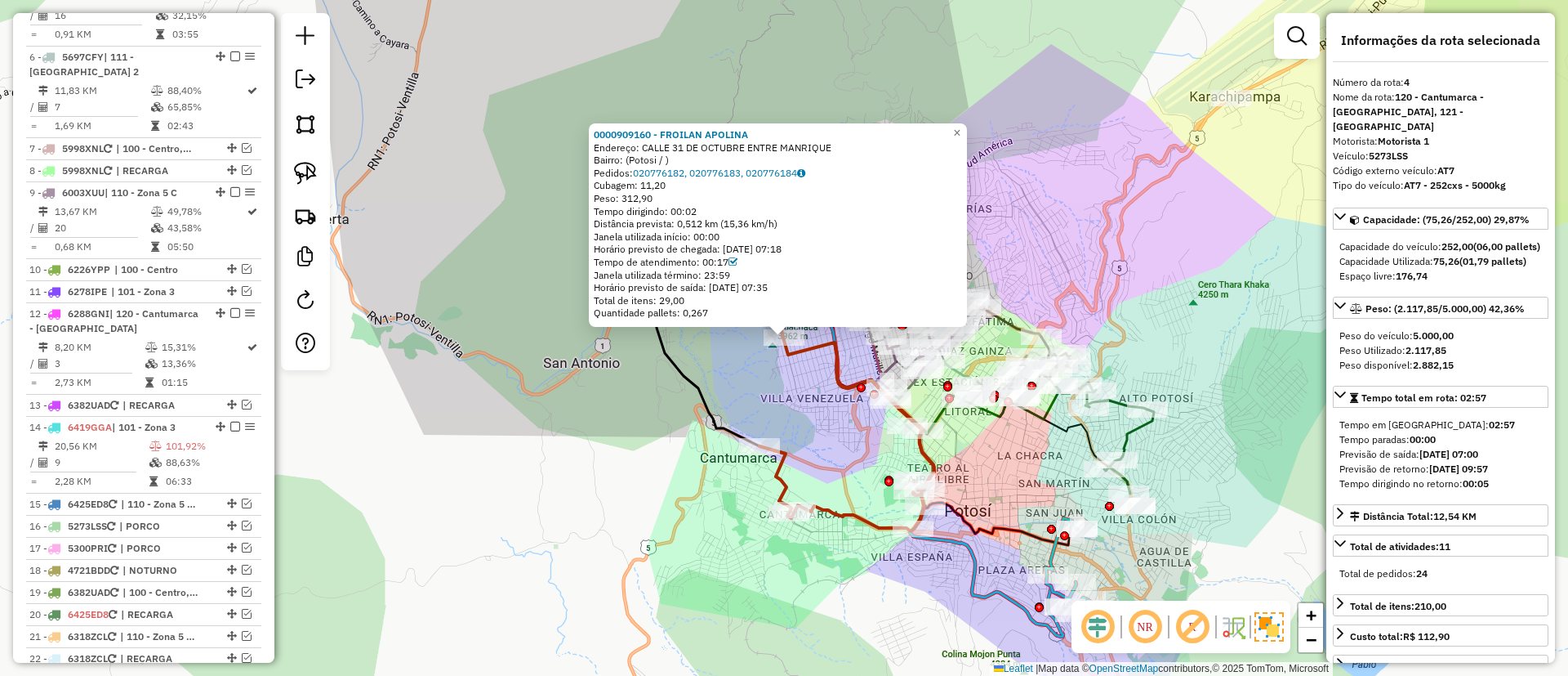
scroll to position [933, 0]
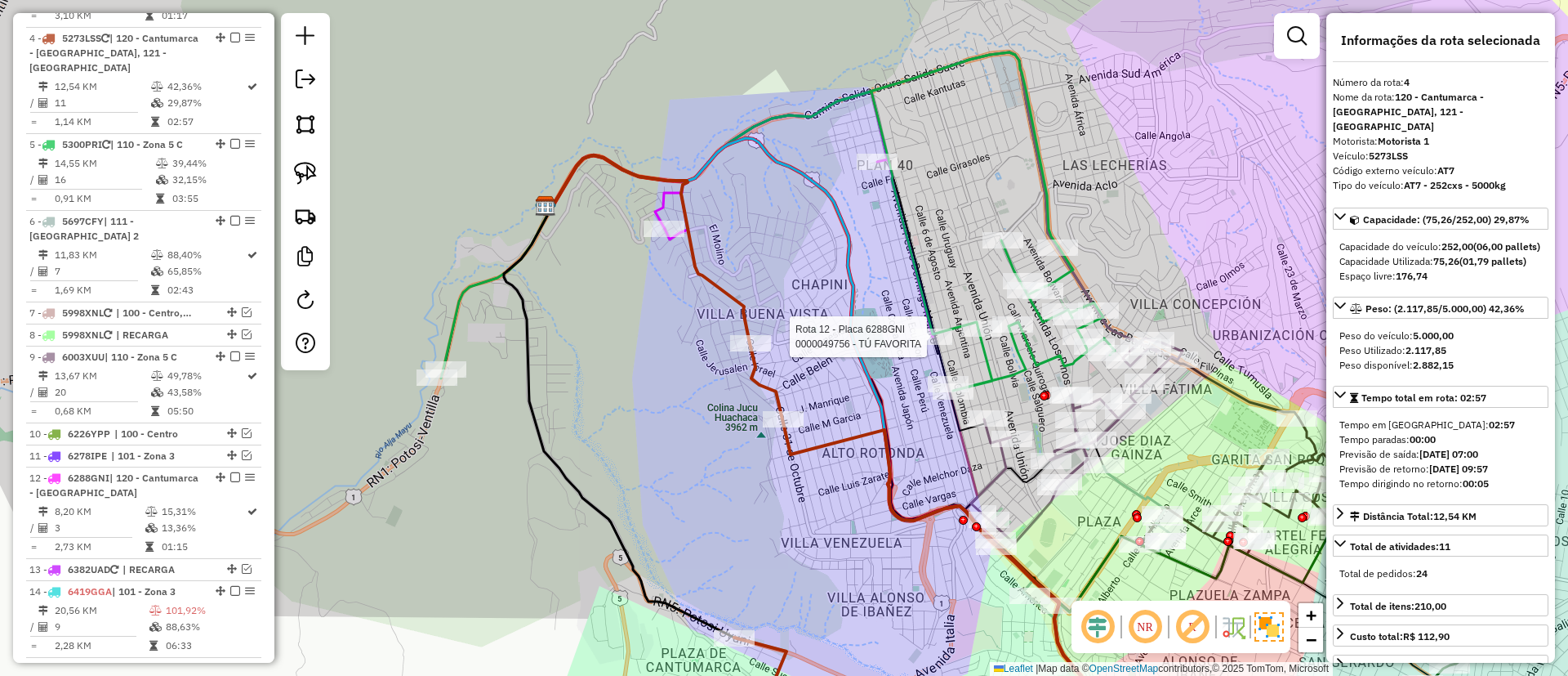
click at [919, 345] on div at bounding box center [932, 337] width 41 height 16
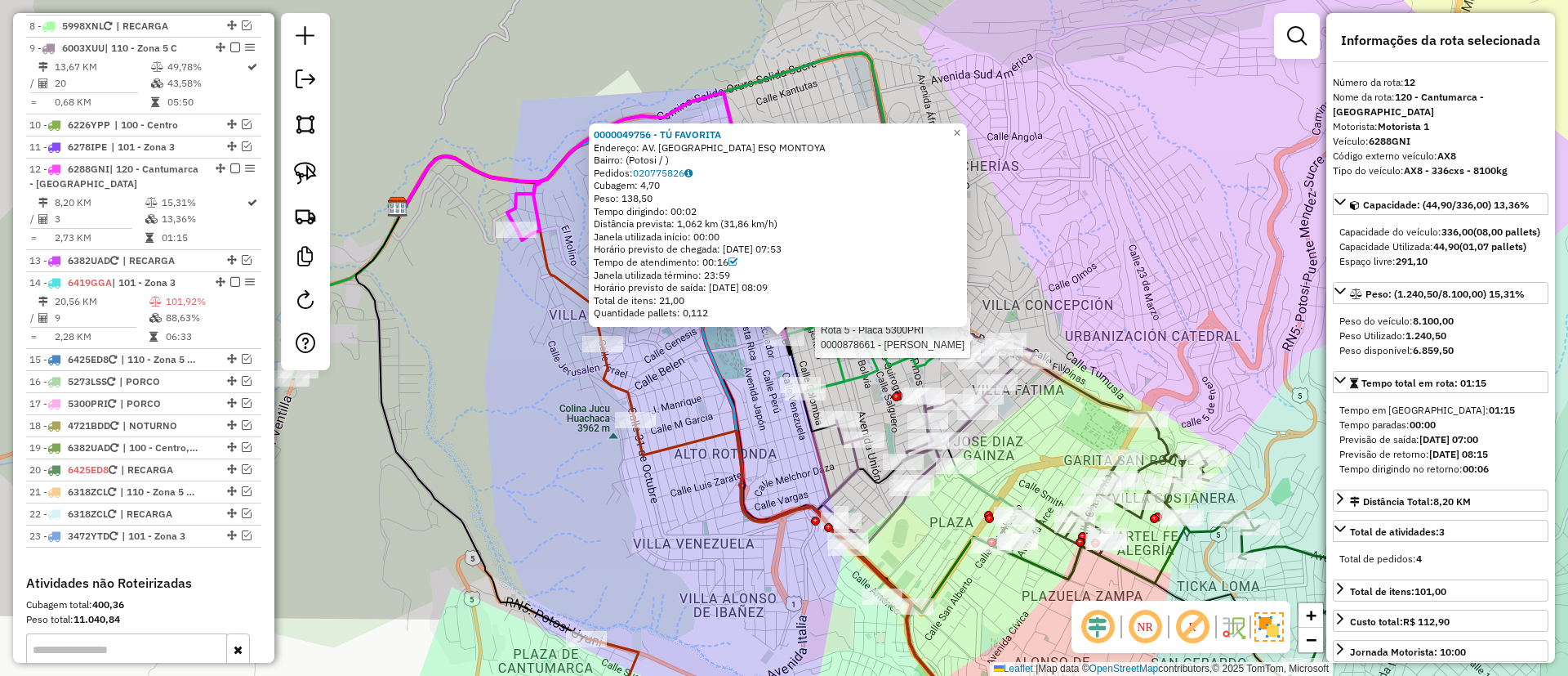
scroll to position [1373, 0]
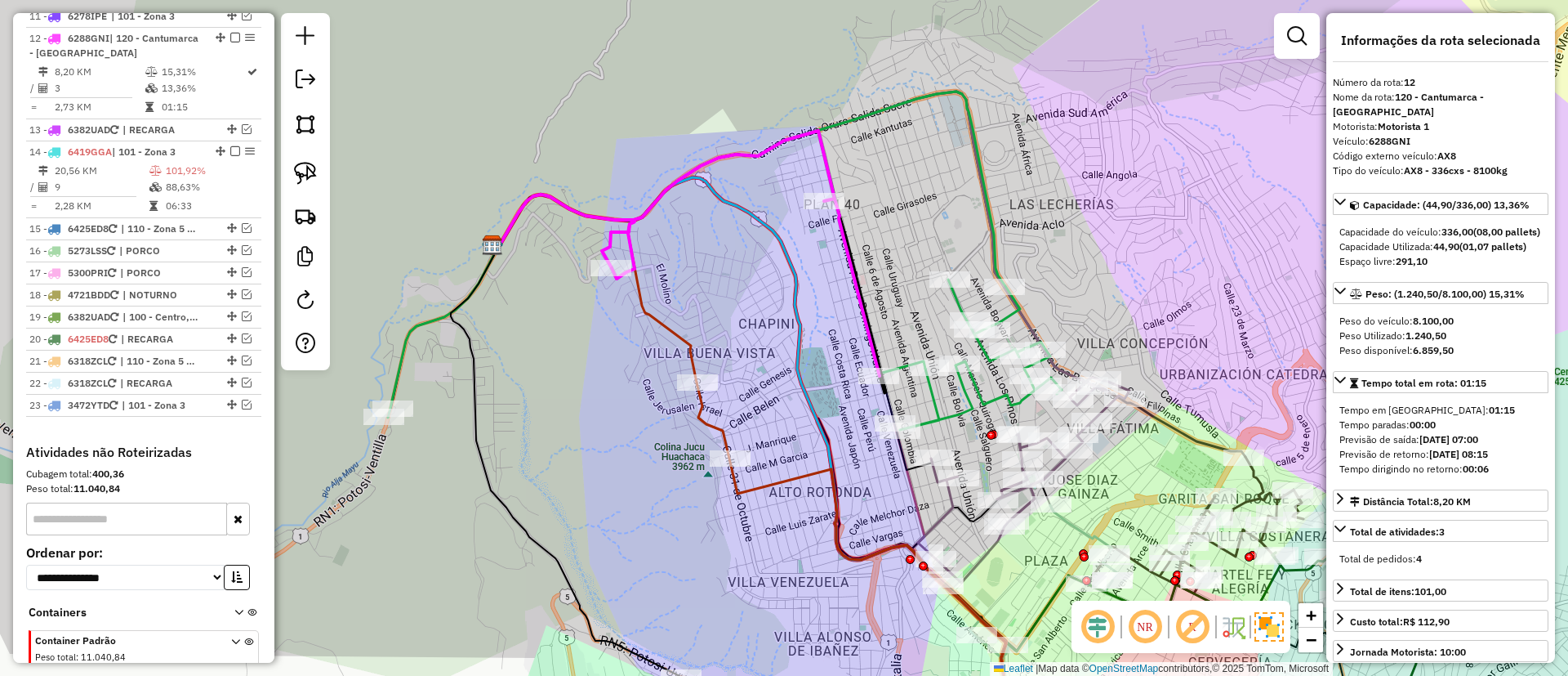
drag, startPoint x: 744, startPoint y: 362, endPoint x: 845, endPoint y: 406, distance: 110.2
click at [845, 406] on div "Janela de atendimento Grade de atendimento Capacidade Transportadoras Veículos …" at bounding box center [784, 338] width 1568 height 676
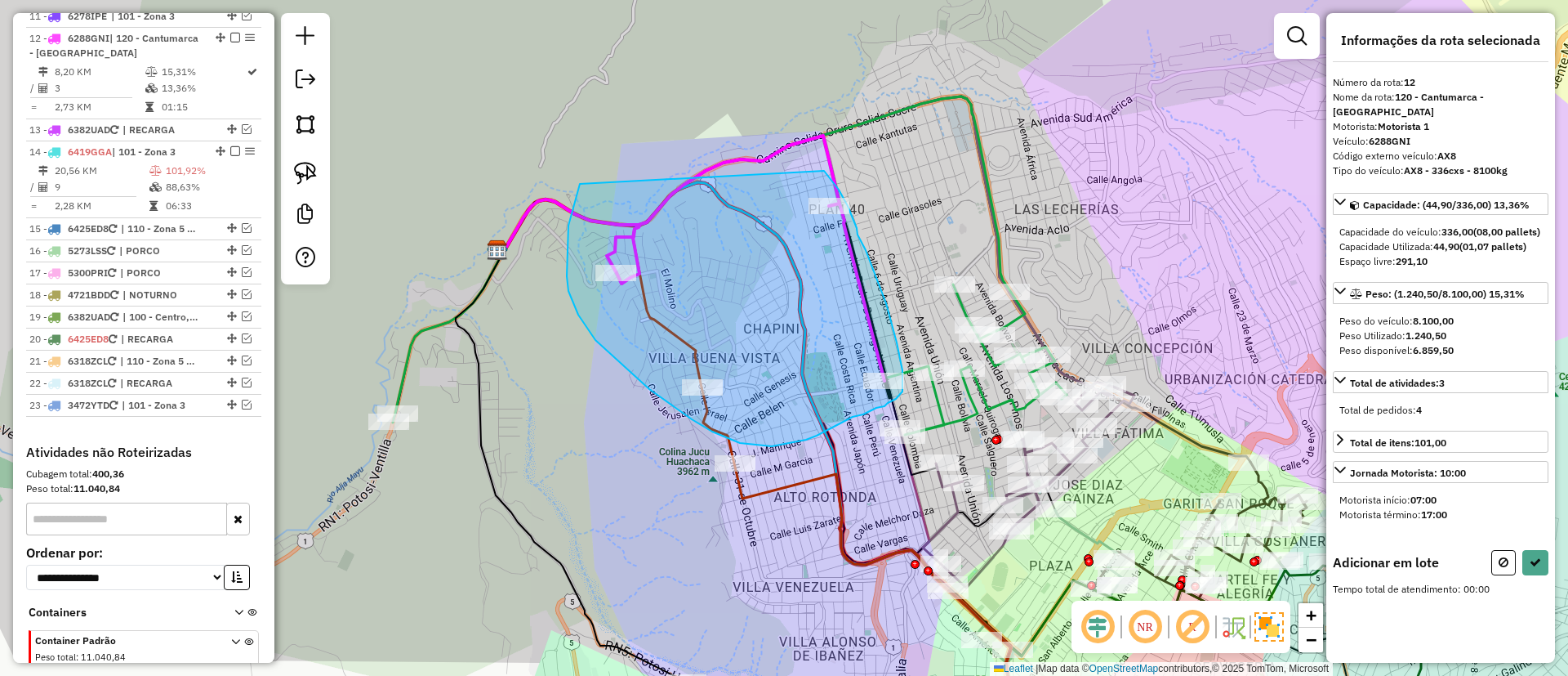
drag, startPoint x: 580, startPoint y: 184, endPoint x: 824, endPoint y: 171, distance: 244.3
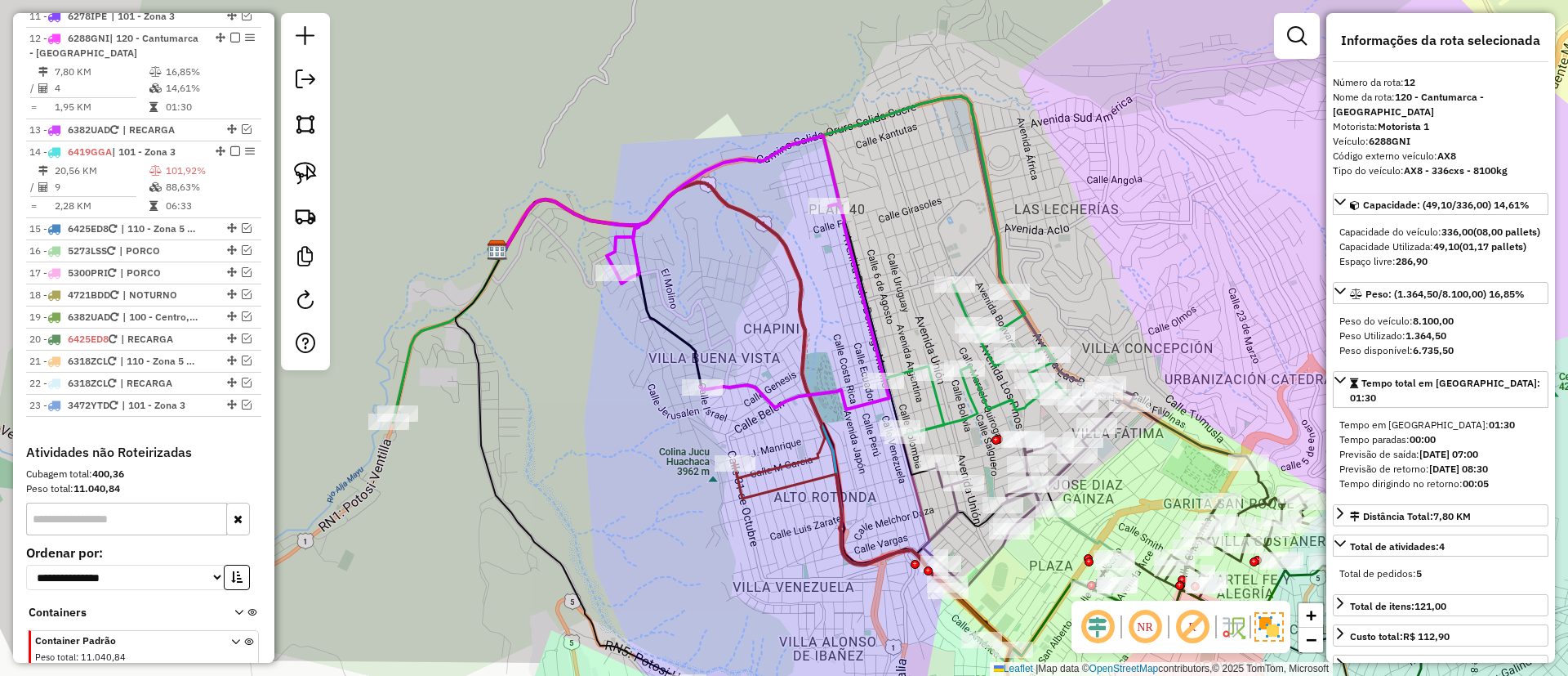
click at [780, 487] on icon at bounding box center [861, 603] width 351 height 279
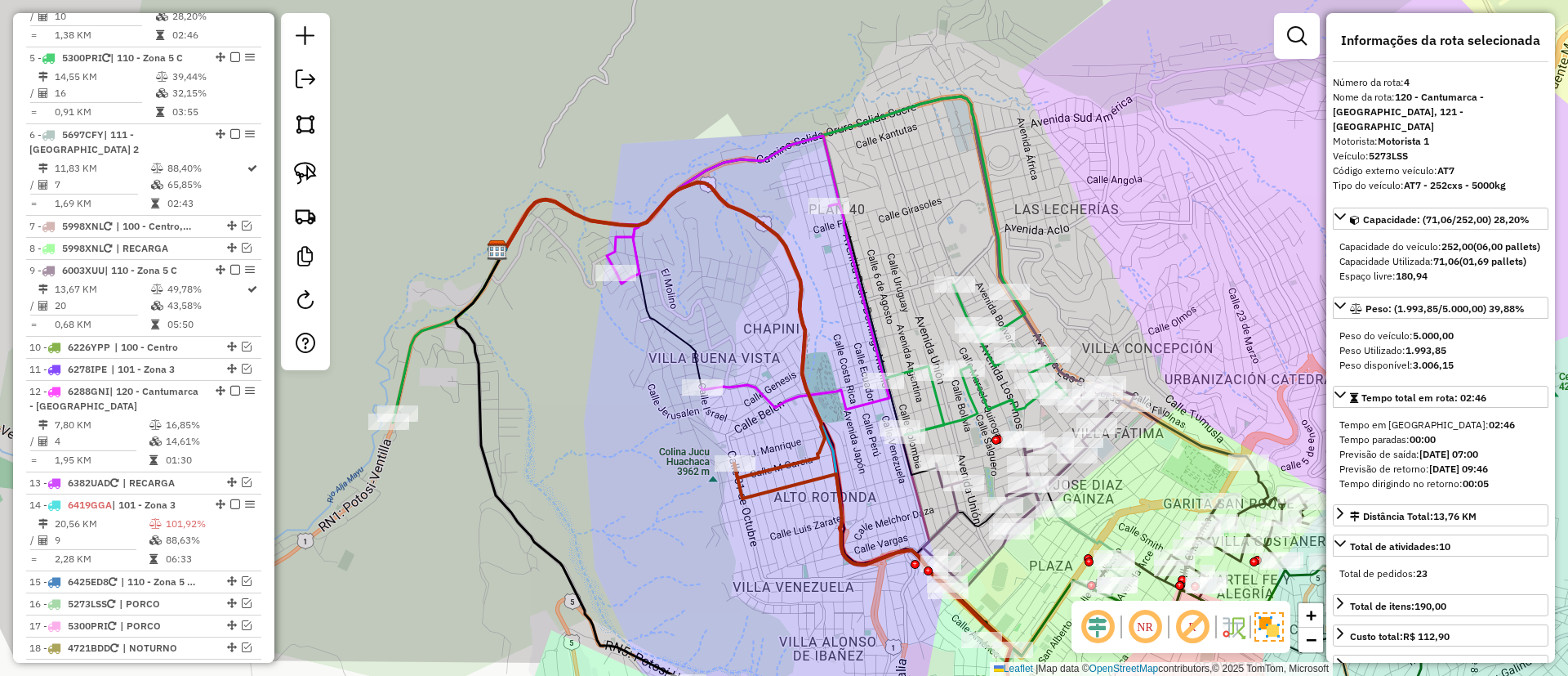
scroll to position [933, 0]
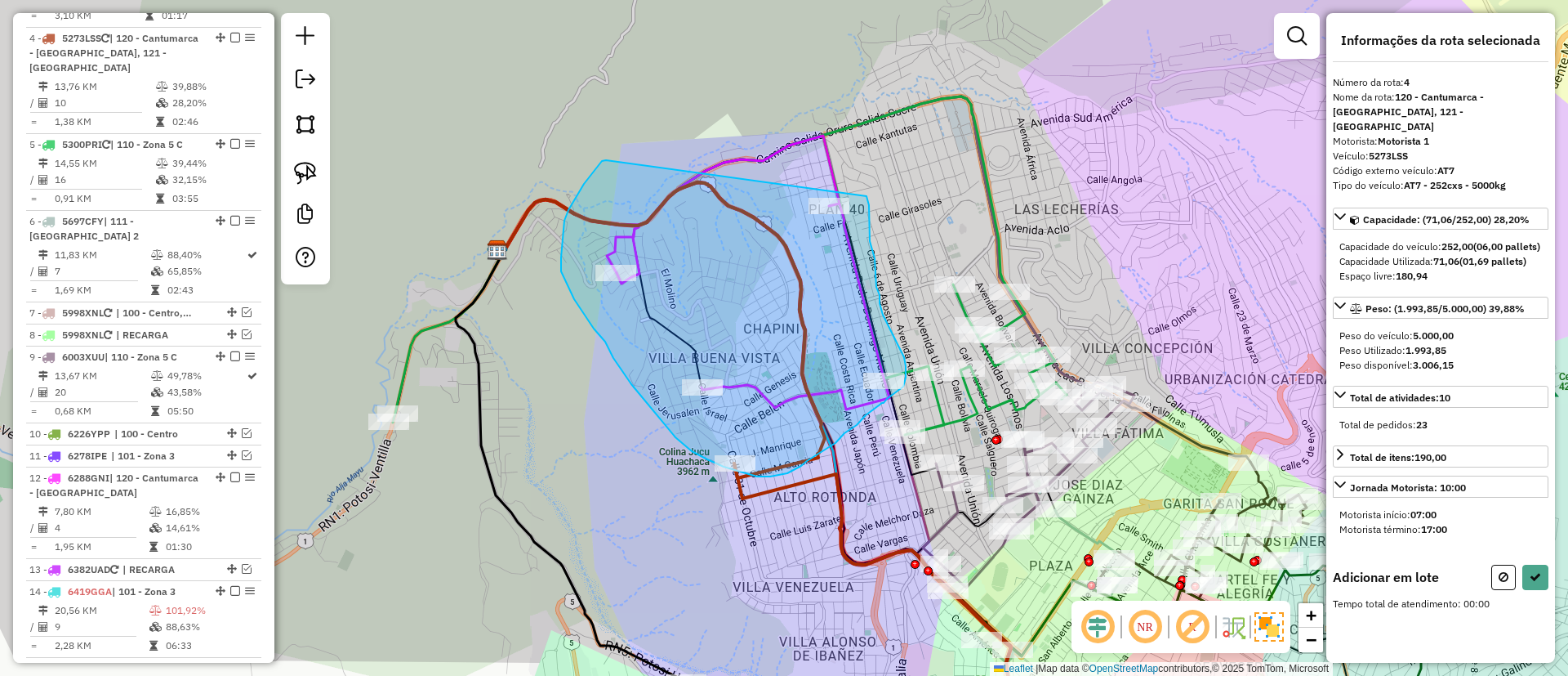
drag, startPoint x: 565, startPoint y: 221, endPoint x: 841, endPoint y: 151, distance: 284.7
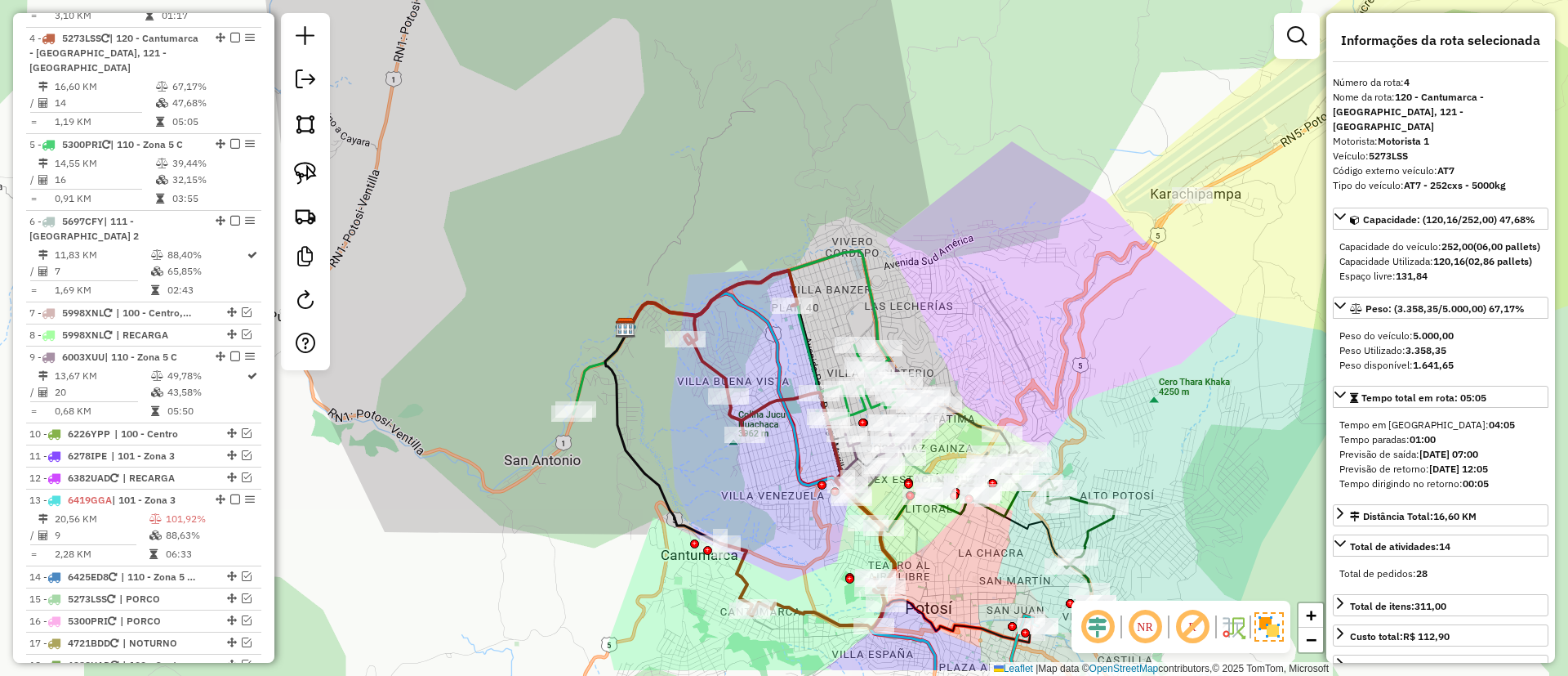
drag, startPoint x: 804, startPoint y: 557, endPoint x: 654, endPoint y: 212, distance: 376.2
click at [660, 227] on div "Janela de atendimento Grade de atendimento Capacidade Transportadoras Veículos …" at bounding box center [784, 338] width 1568 height 676
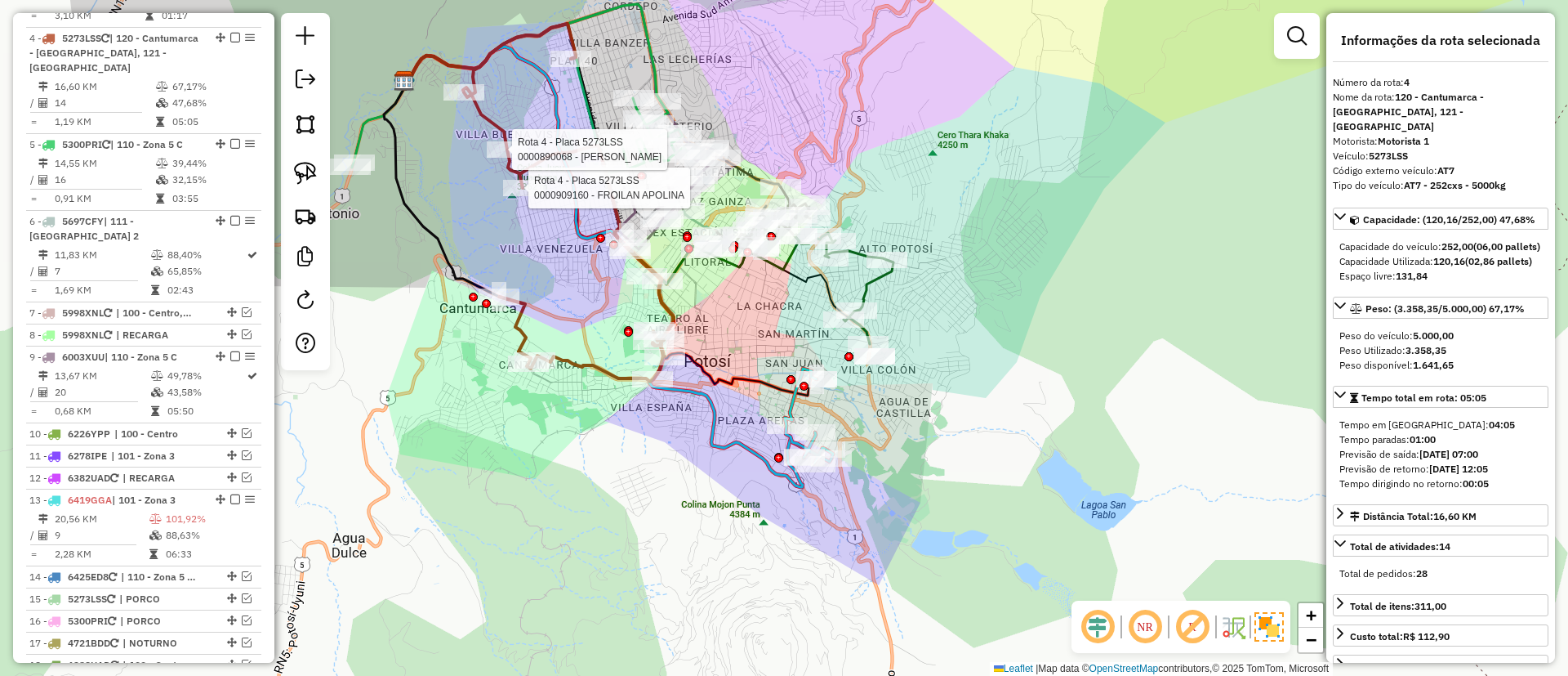
drag, startPoint x: 826, startPoint y: 306, endPoint x: 699, endPoint y: 295, distance: 127.5
click at [699, 295] on div "Rota 4 - Placa 5273LSS 0000909160 - FROILAN APOLINA Rota 4 - Placa 5273LSS 0000…" at bounding box center [784, 338] width 1568 height 676
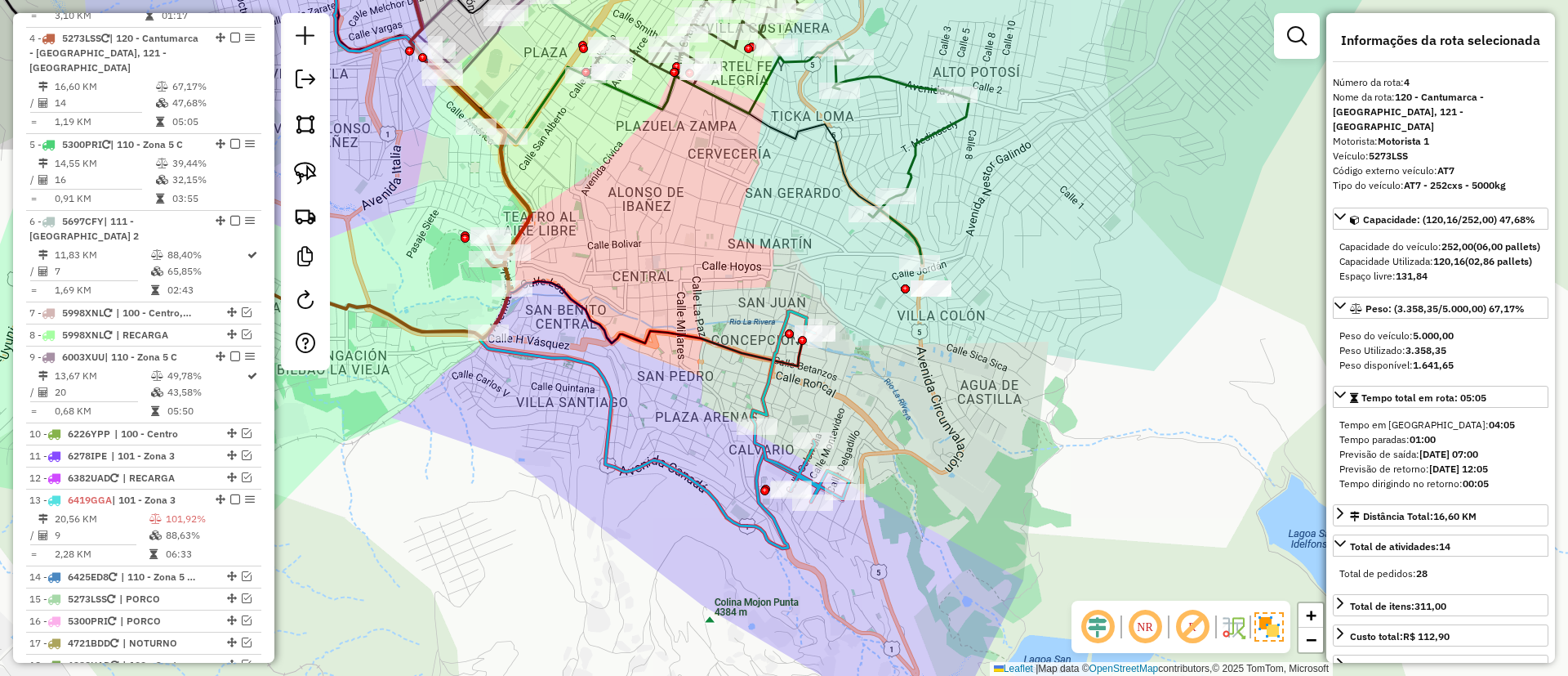
click at [770, 382] on icon at bounding box center [800, 406] width 98 height 190
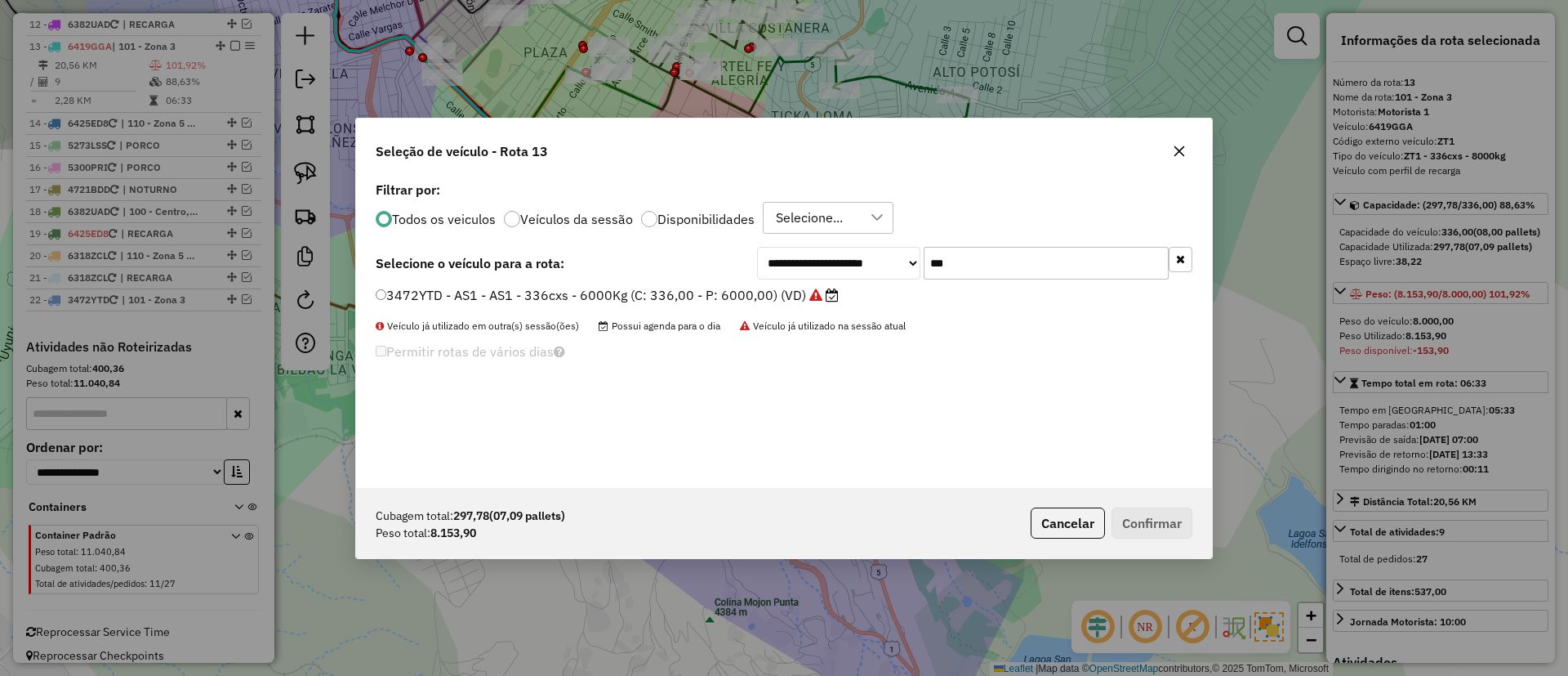
scroll to position [9, 5]
drag, startPoint x: 984, startPoint y: 261, endPoint x: 893, endPoint y: 259, distance: 91.0
click at [893, 259] on div "**********" at bounding box center [975, 263] width 436 height 33
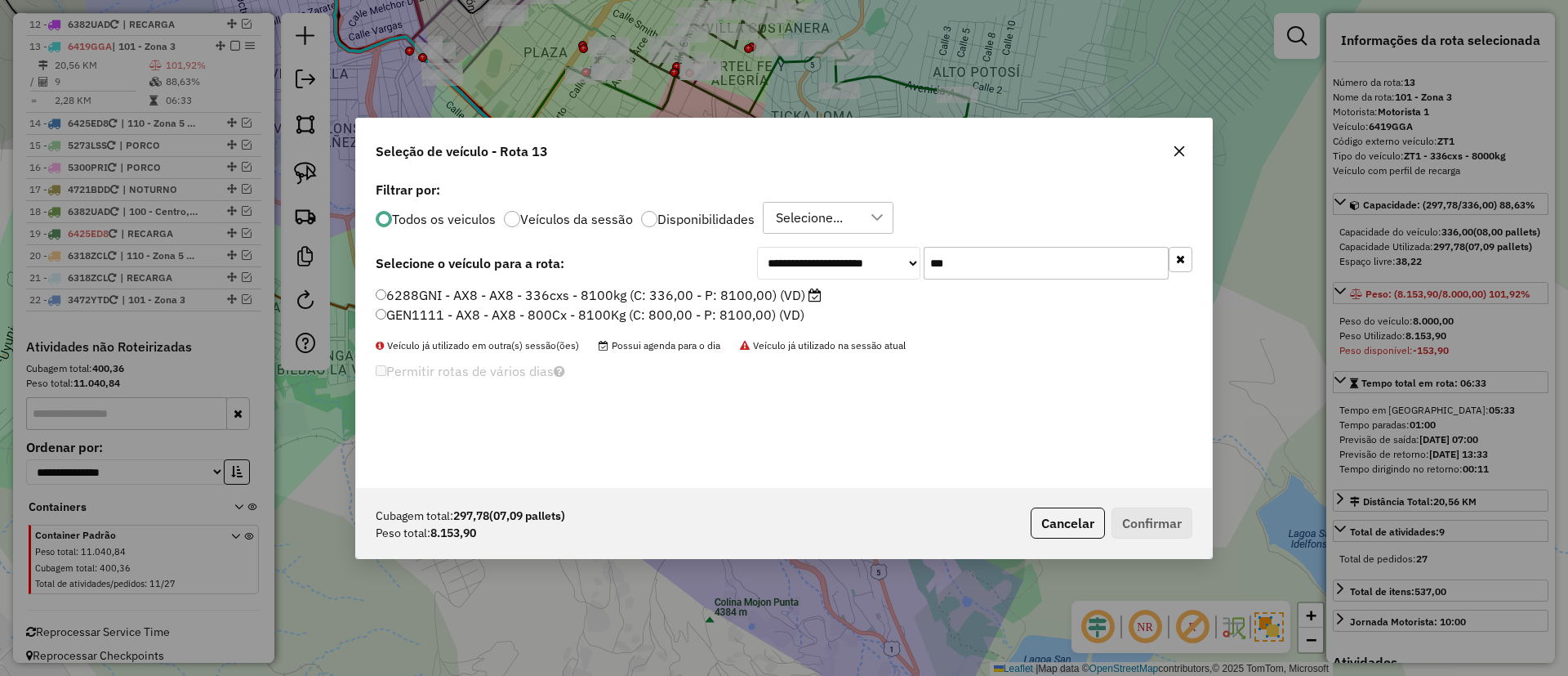
type input "***"
click at [771, 301] on label "6288GNI - AX8 - AX8 - 336cxs - 8100kg (C: 336,00 - P: 8100,00) (VD)" at bounding box center [598, 294] width 446 height 20
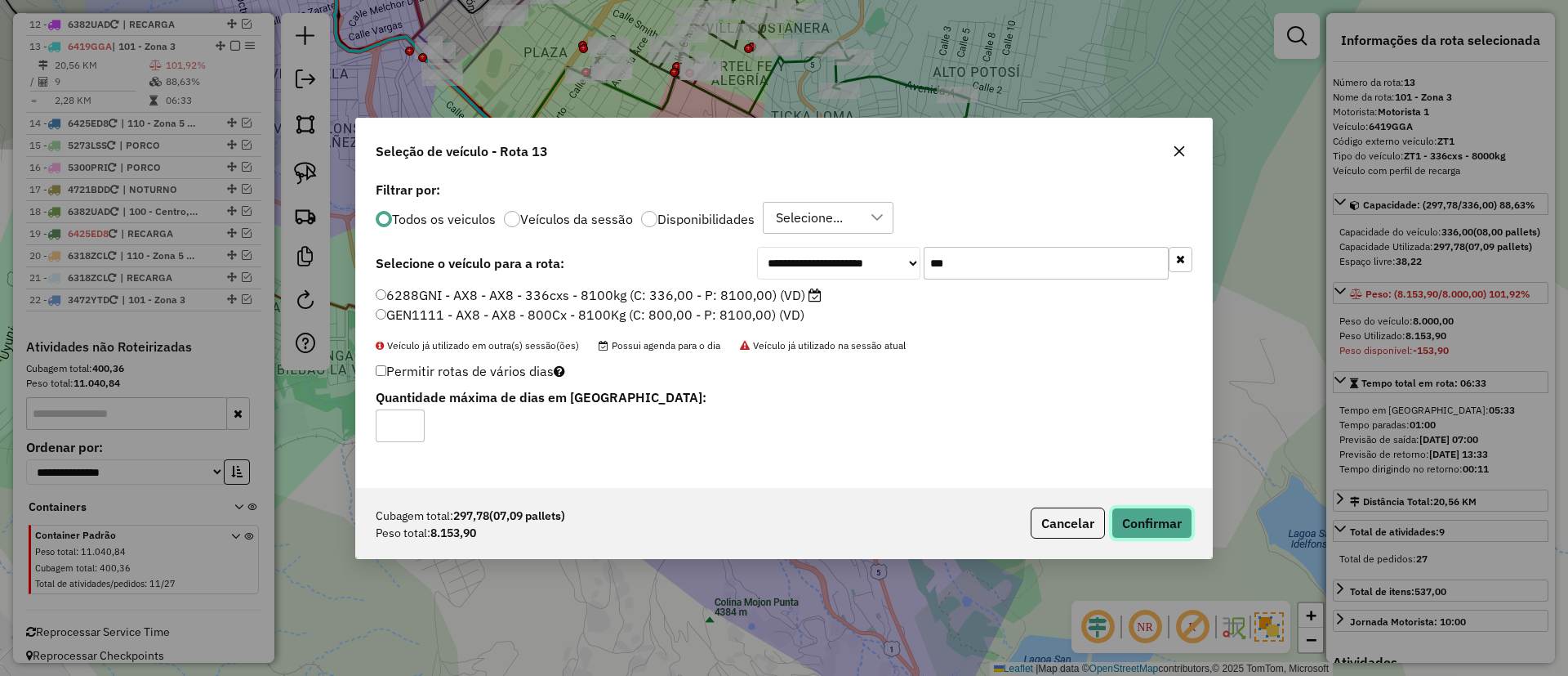
click at [1132, 528] on button "Confirmar" at bounding box center [1151, 523] width 81 height 31
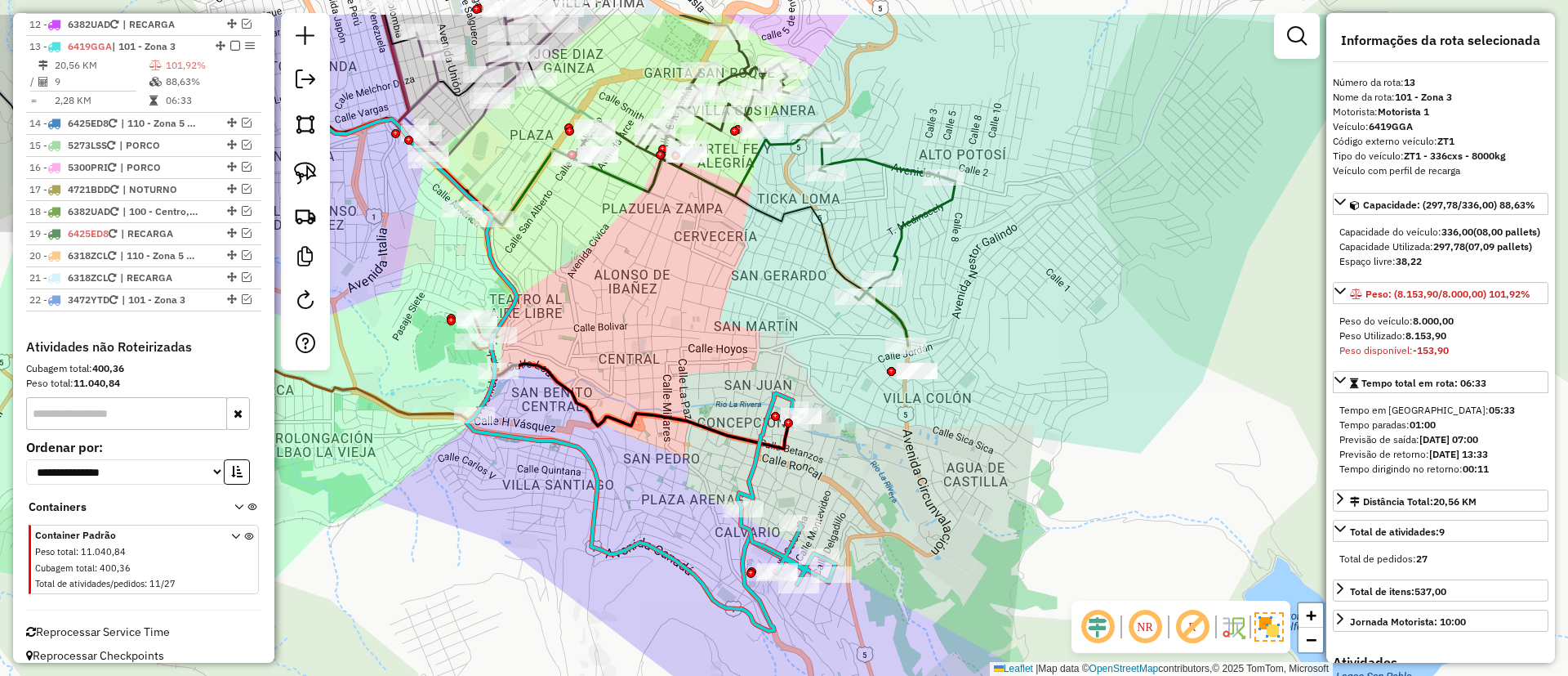
drag, startPoint x: 863, startPoint y: 409, endPoint x: 851, endPoint y: 459, distance: 51.4
click at [848, 492] on div "Janela de atendimento Grade de atendimento Capacidade Transportadoras Veículos …" at bounding box center [784, 338] width 1568 height 676
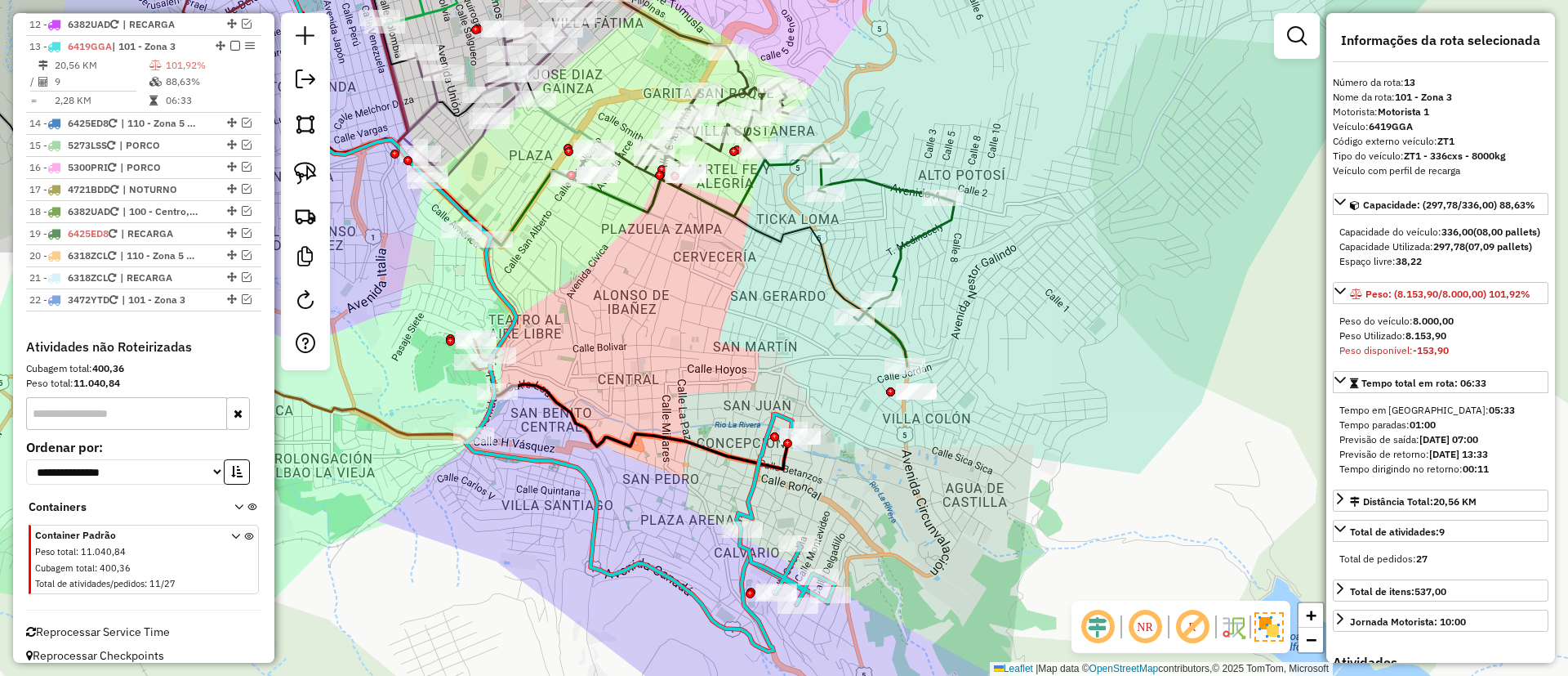
drag, startPoint x: 857, startPoint y: 431, endPoint x: 857, endPoint y: 445, distance: 14.0
click at [857, 445] on div "Janela de atendimento Grade de atendimento Capacidade Transportadoras Veículos …" at bounding box center [784, 338] width 1568 height 676
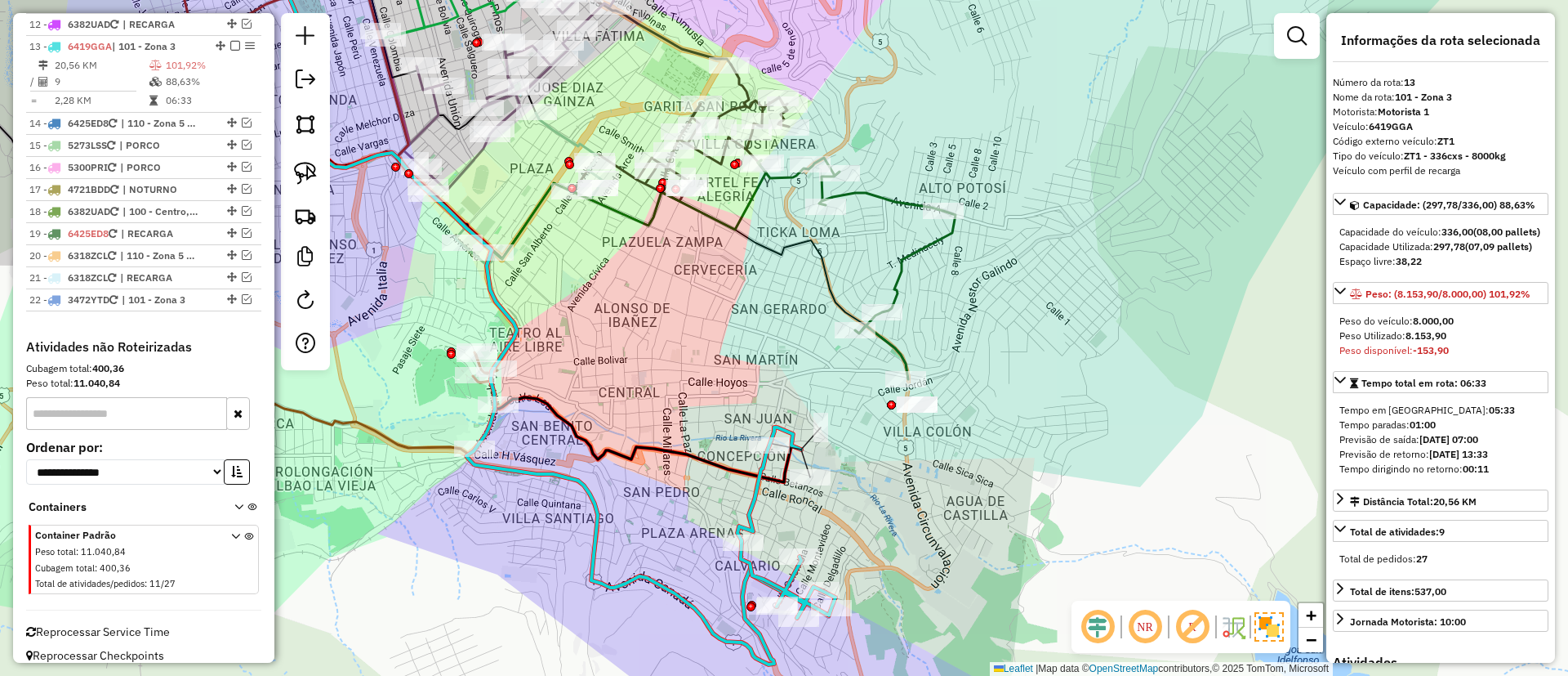
drag, startPoint x: 832, startPoint y: 512, endPoint x: 839, endPoint y: 503, distance: 11.4
click at [839, 503] on div "Janela de atendimento Grade de atendimento Capacidade Transportadoras Veículos …" at bounding box center [784, 338] width 1568 height 676
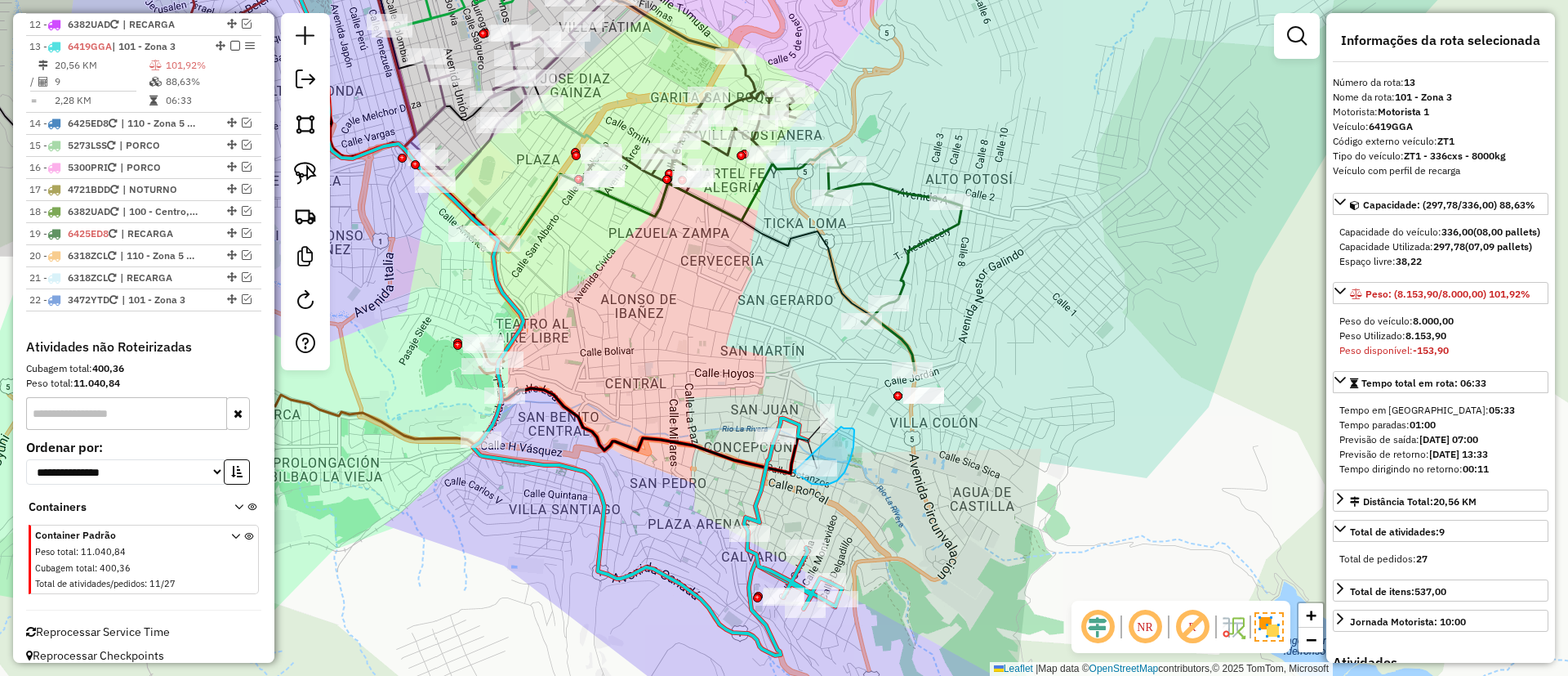
drag, startPoint x: 853, startPoint y: 447, endPoint x: 841, endPoint y: 426, distance: 24.2
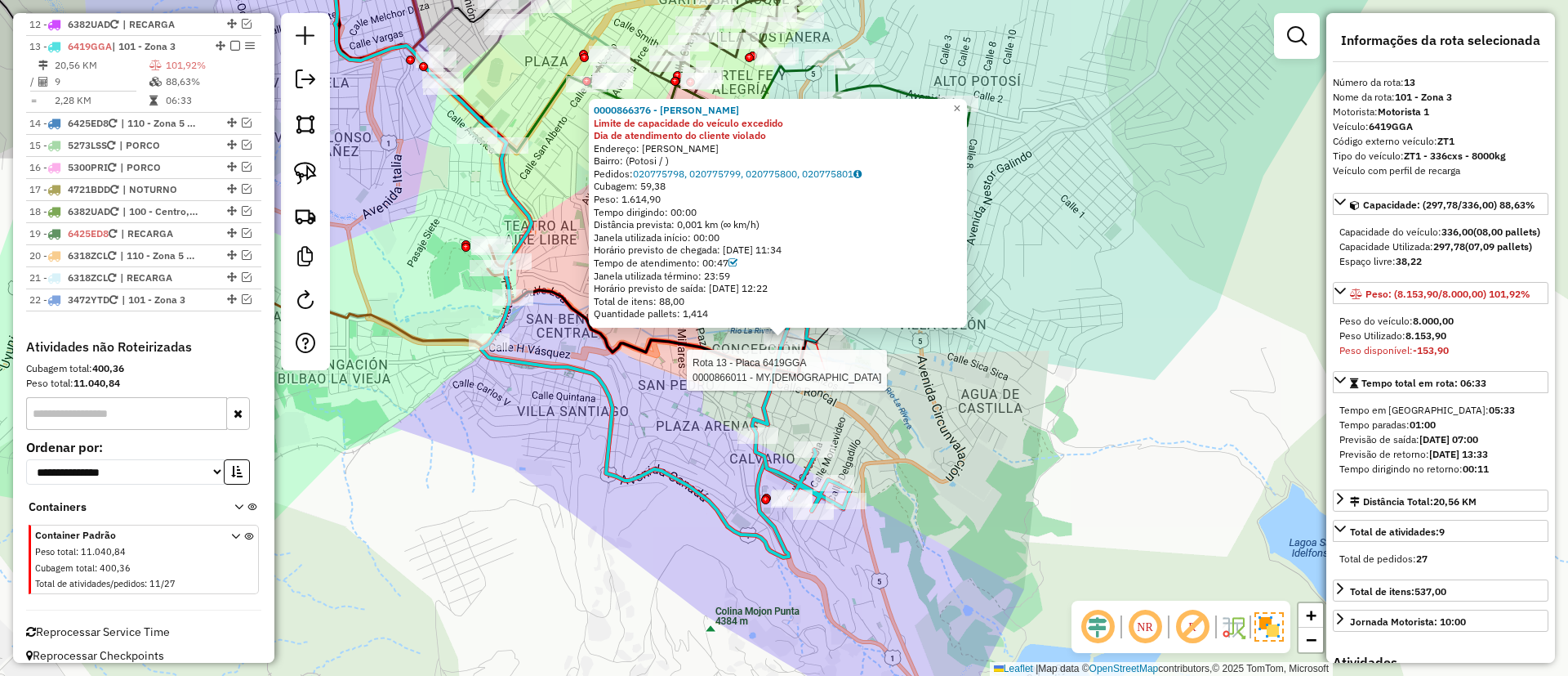
click at [836, 379] on div at bounding box center [825, 370] width 41 height 16
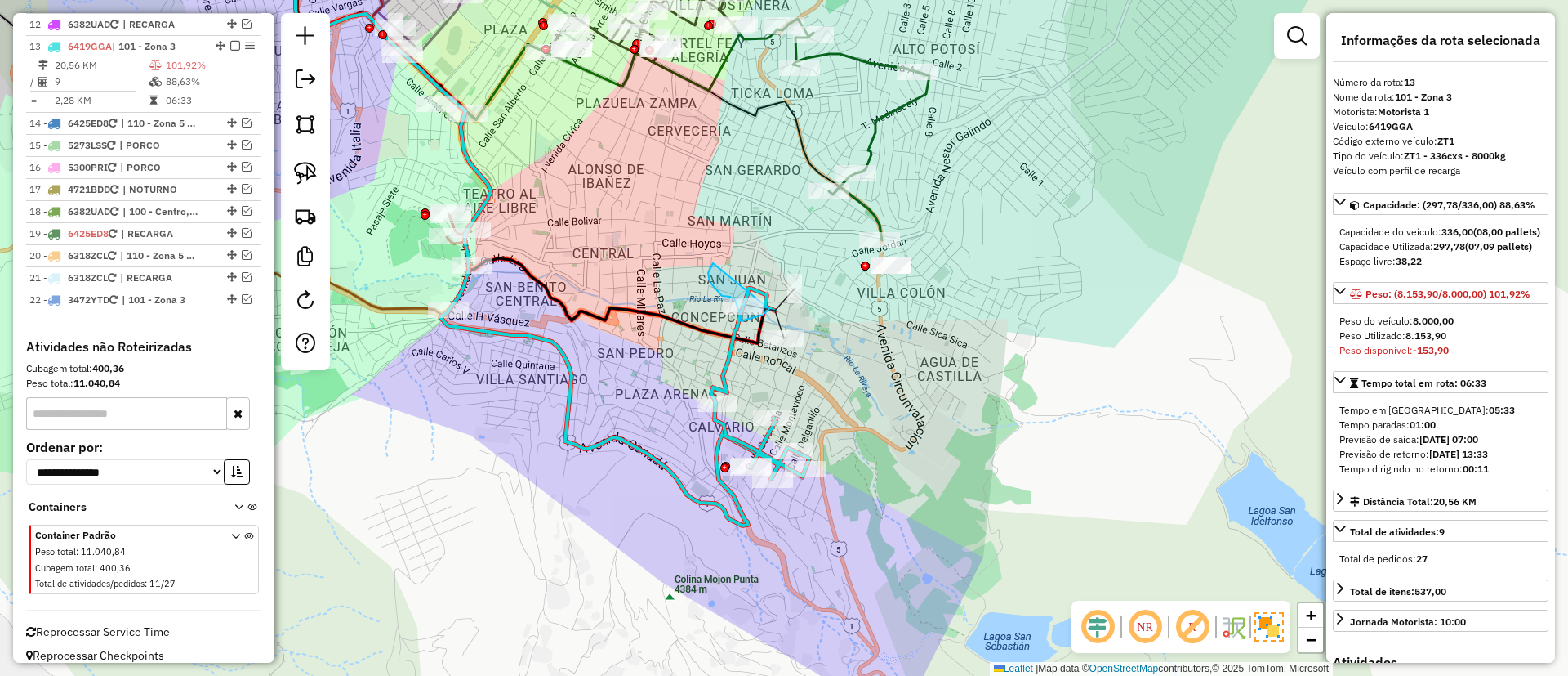
drag, startPoint x: 708, startPoint y: 273, endPoint x: 779, endPoint y: 285, distance: 72.0
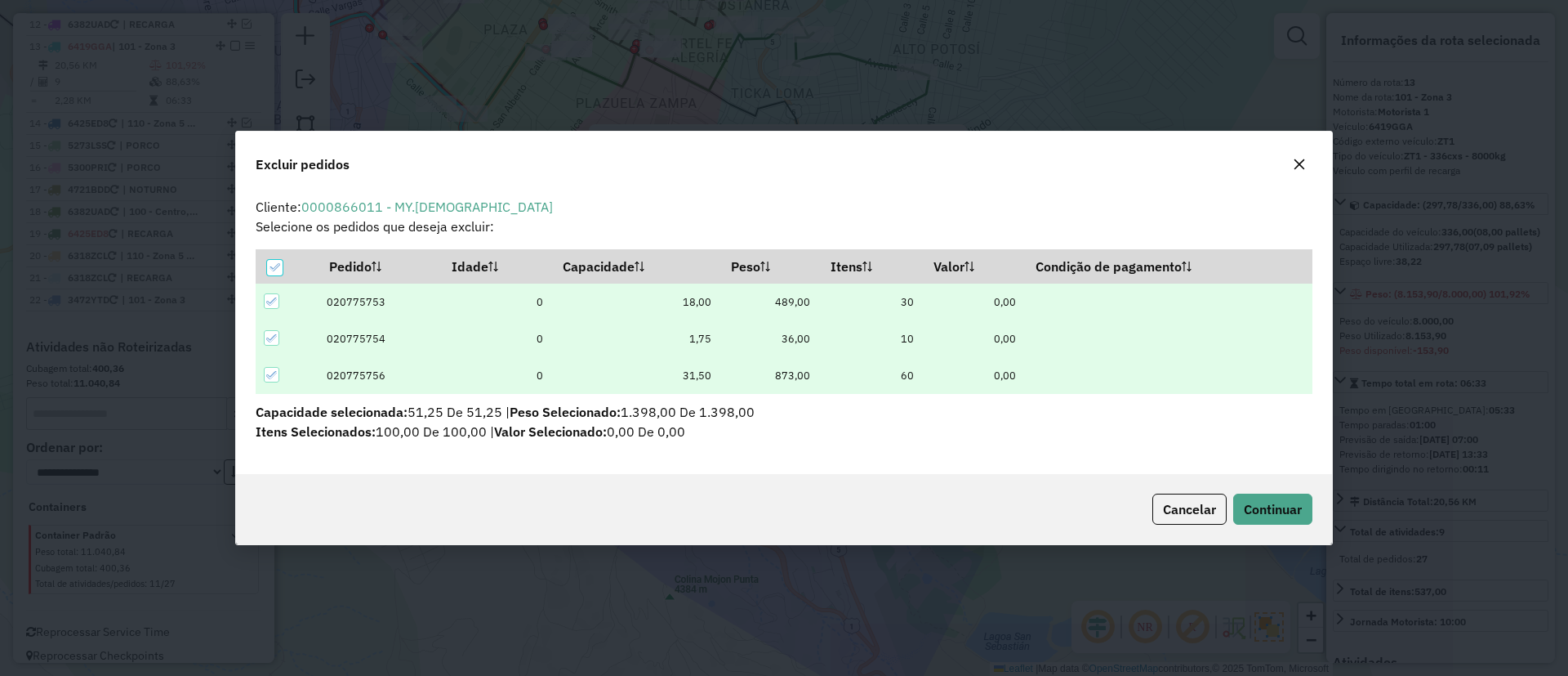
scroll to position [0, 0]
click at [1261, 503] on span "Continuar" at bounding box center [1273, 509] width 58 height 16
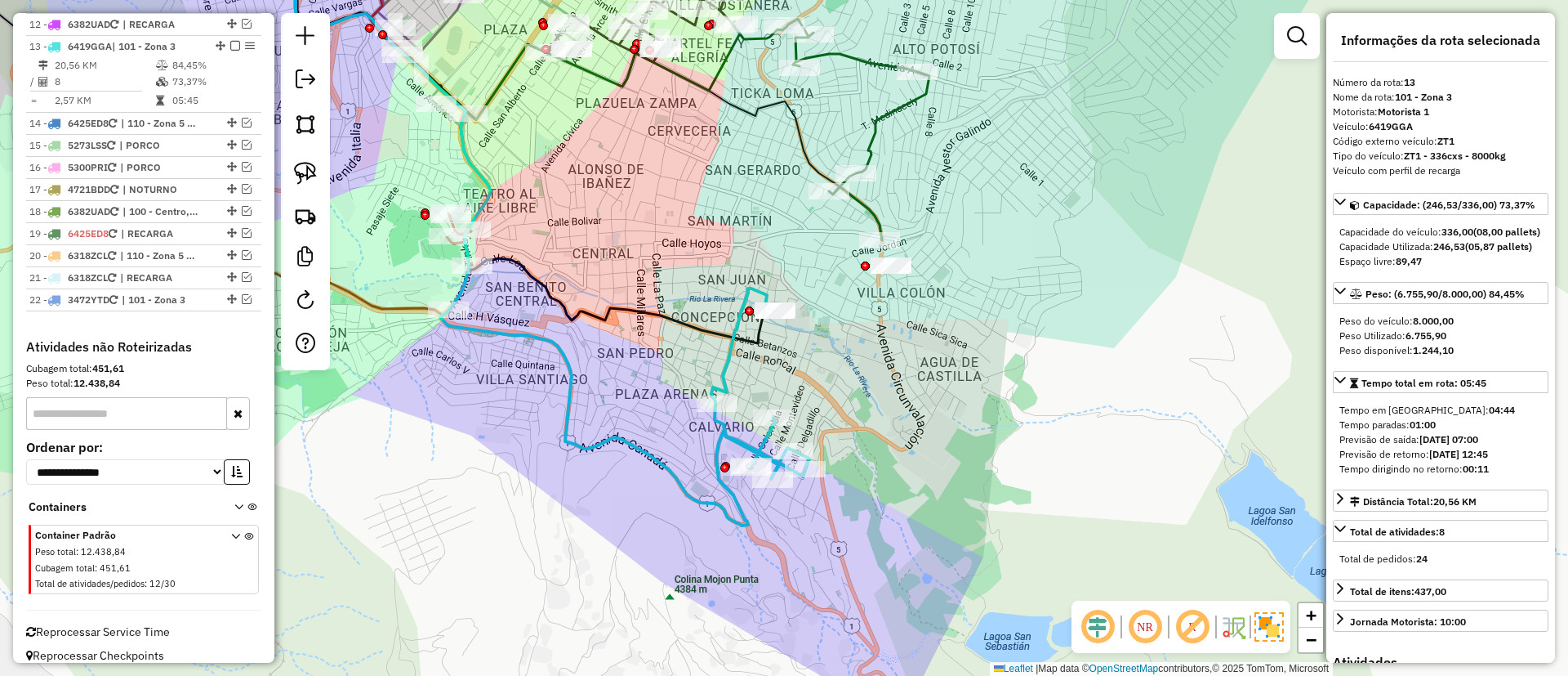
click at [730, 354] on icon at bounding box center [760, 383] width 98 height 190
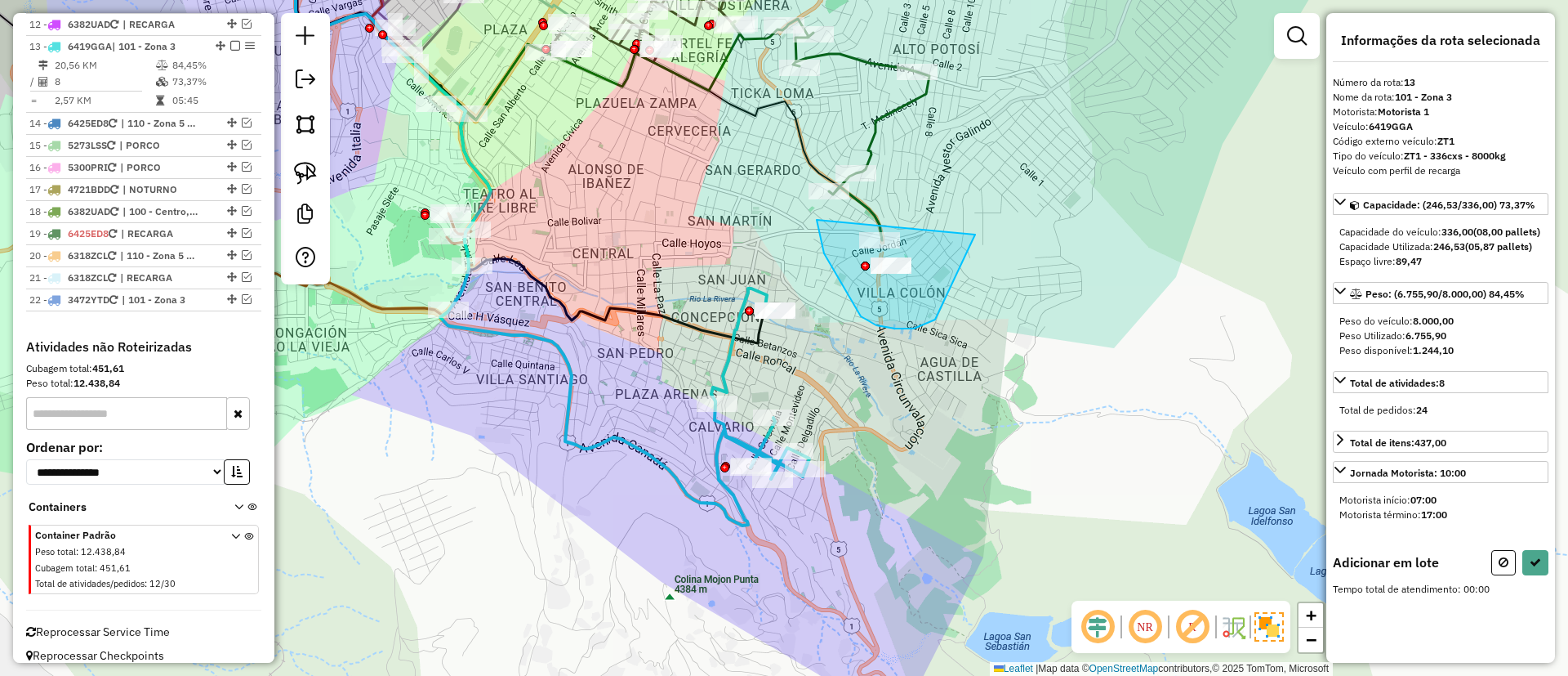
drag, startPoint x: 824, startPoint y: 253, endPoint x: 969, endPoint y: 187, distance: 159.3
drag, startPoint x: 891, startPoint y: 303, endPoint x: 932, endPoint y: 239, distance: 76.0
drag, startPoint x: 840, startPoint y: 273, endPoint x: 935, endPoint y: 230, distance: 104.3
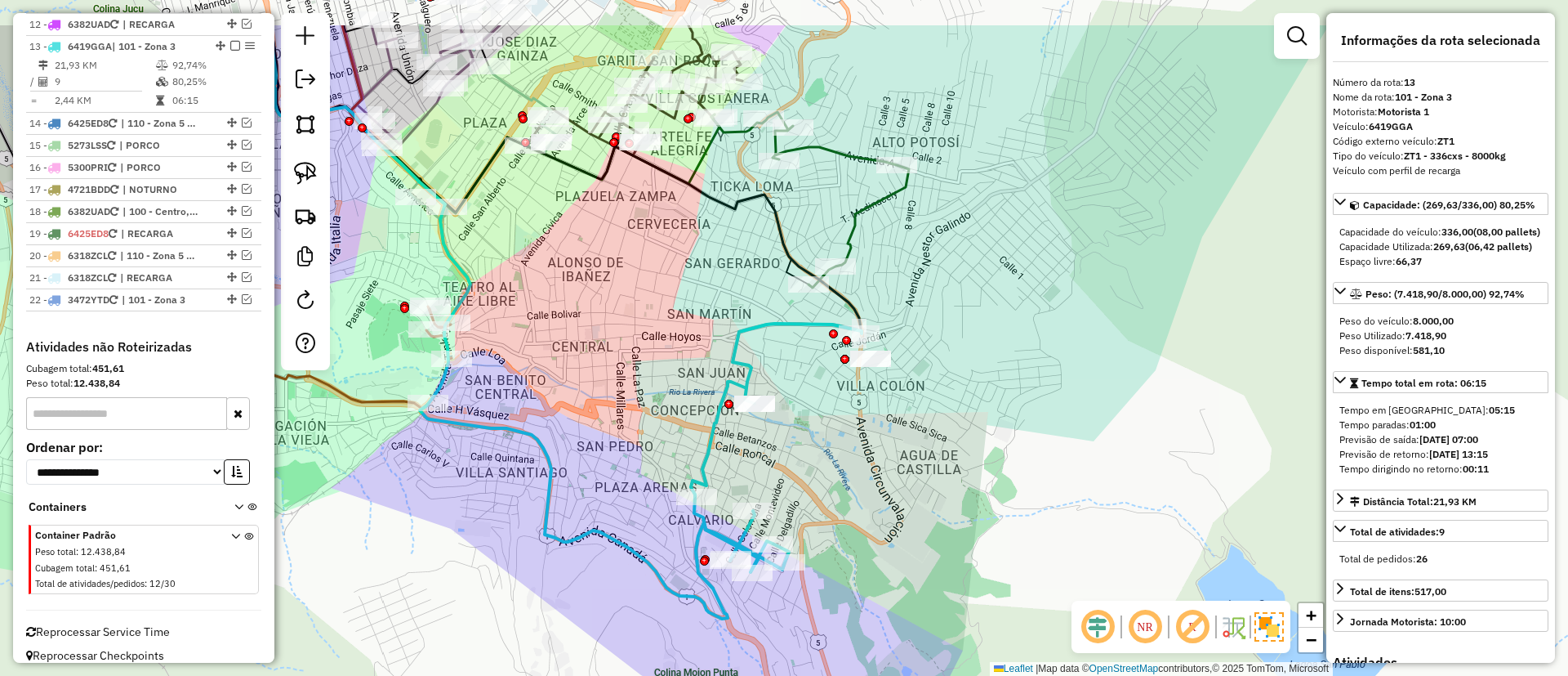
drag, startPoint x: 999, startPoint y: 411, endPoint x: 995, endPoint y: 421, distance: 10.8
click at [995, 421] on div "Janela de atendimento Grade de atendimento Capacidade Transportadoras Veículos …" at bounding box center [784, 338] width 1568 height 676
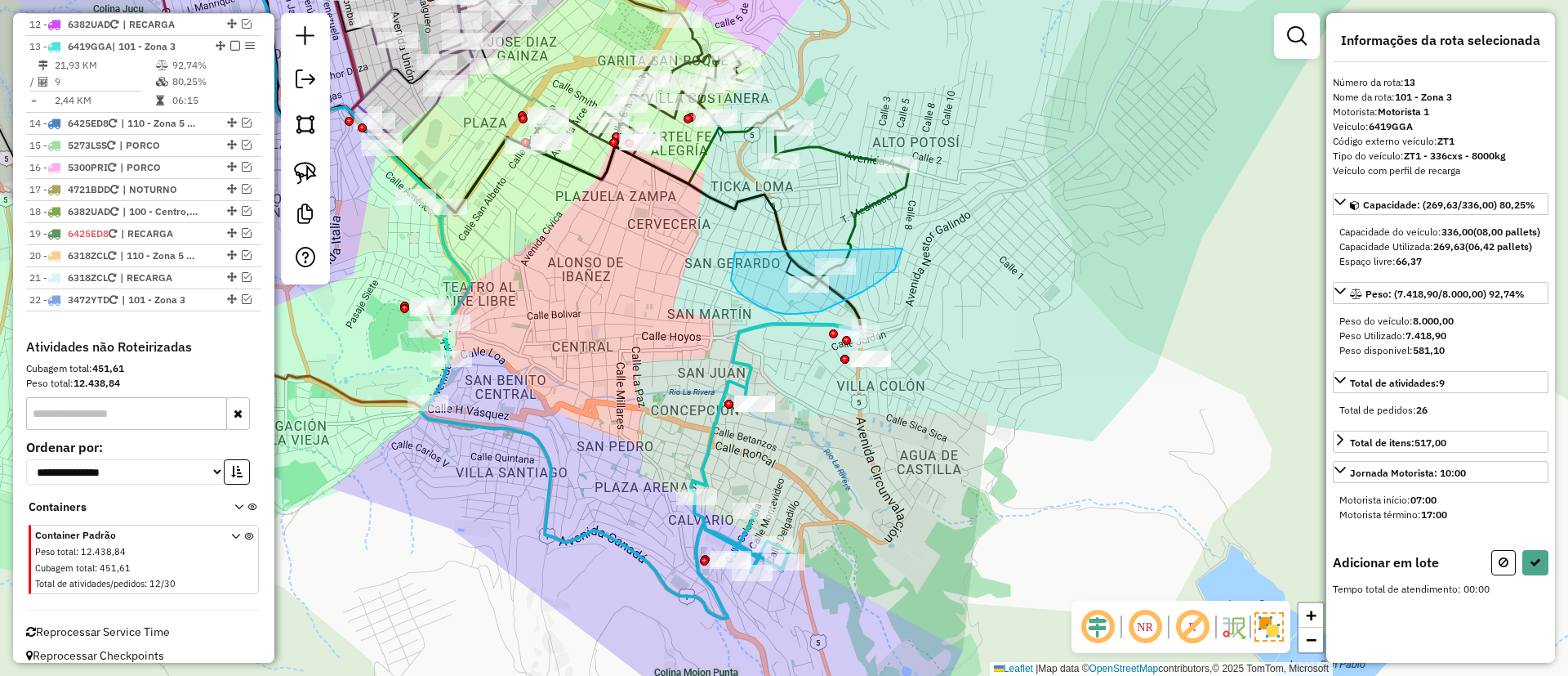
drag, startPoint x: 904, startPoint y: 246, endPoint x: 908, endPoint y: 216, distance: 30.3
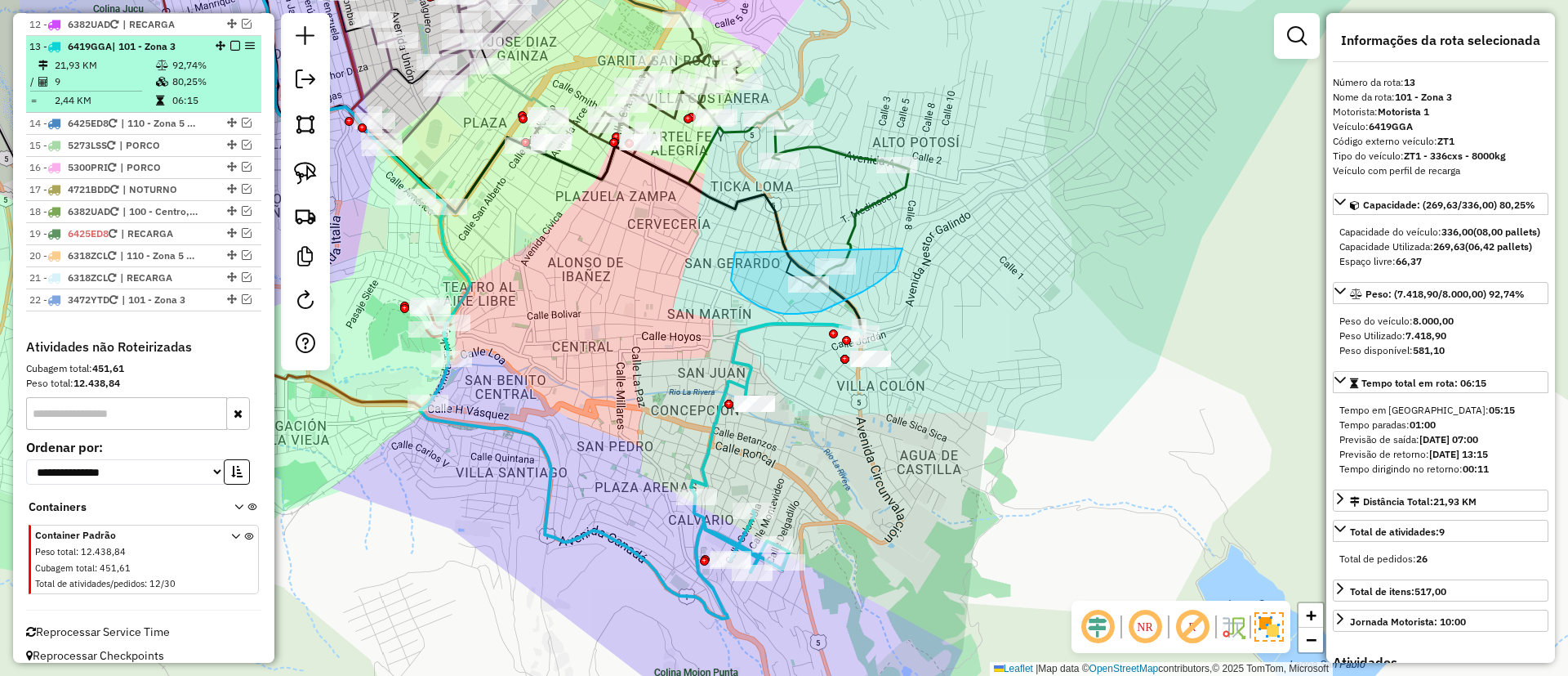
click at [213, 74] on td "80,25%" at bounding box center [212, 81] width 82 height 16
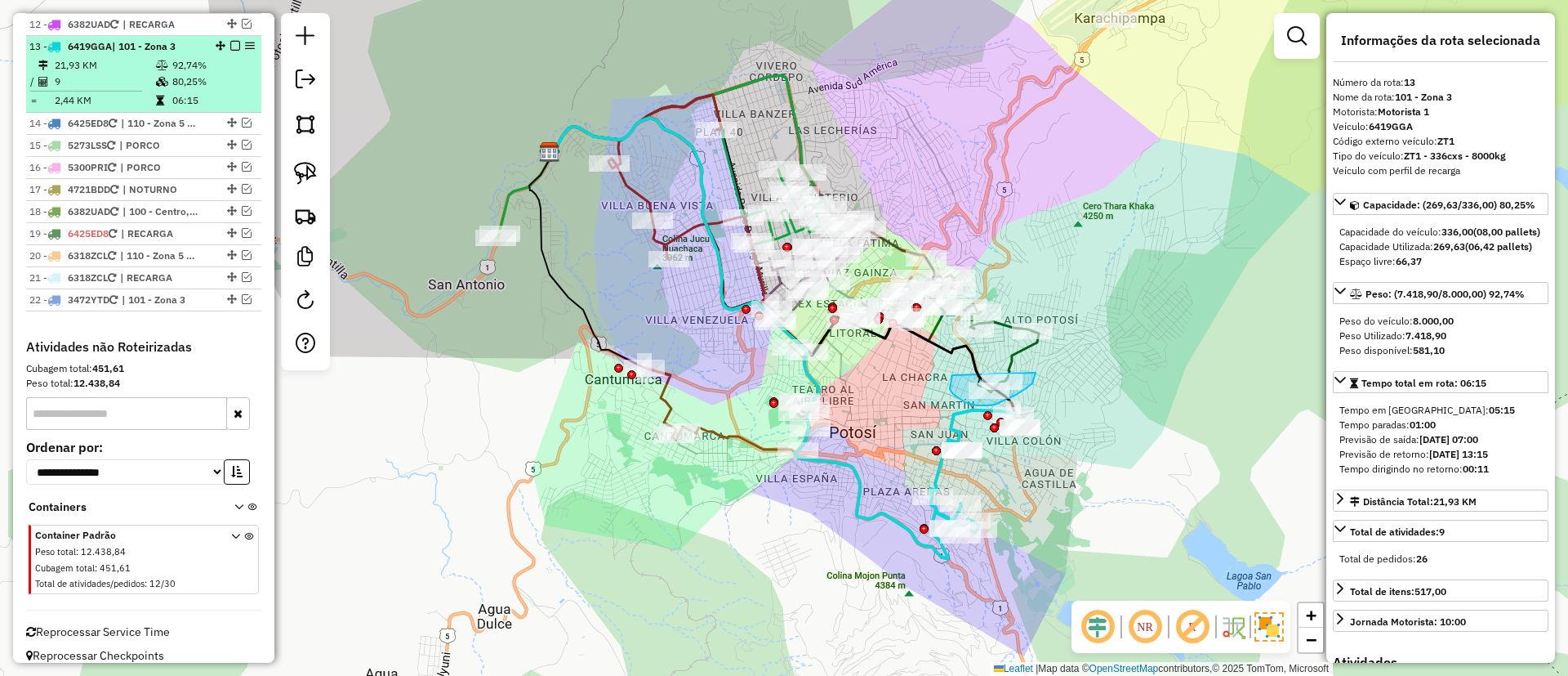
click at [230, 41] on em at bounding box center [235, 46] width 10 height 10
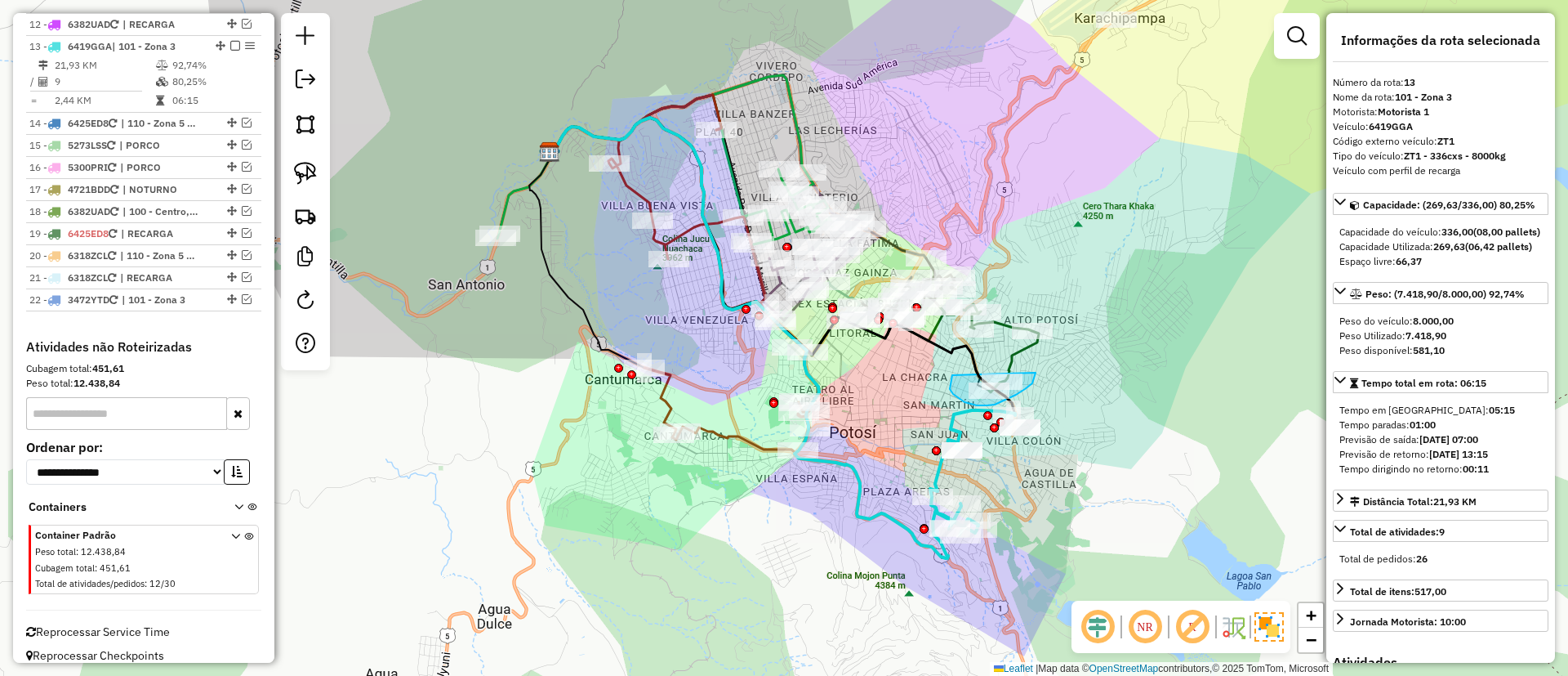
scroll to position [1332, 0]
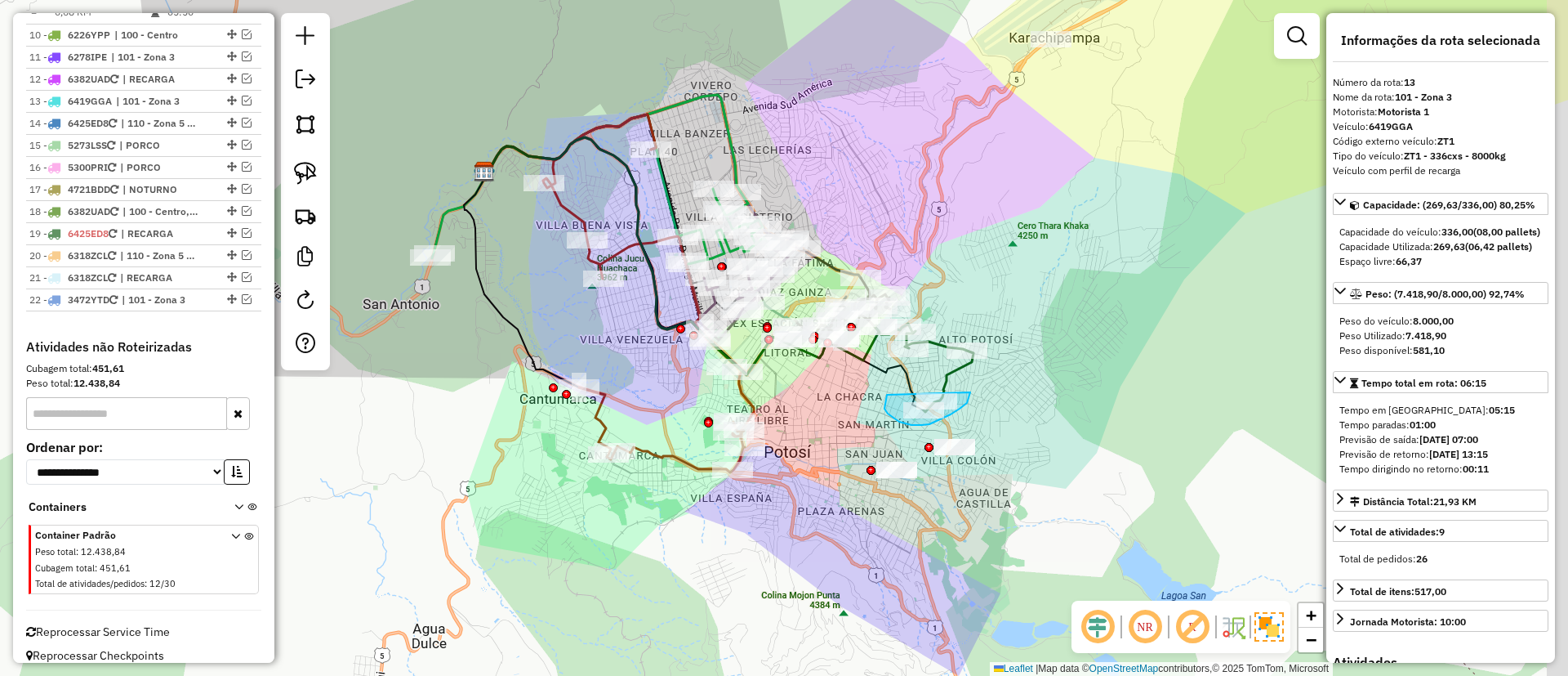
drag, startPoint x: 899, startPoint y: 507, endPoint x: 857, endPoint y: 509, distance: 42.0
click at [857, 509] on div "Janela de atendimento Grade de atendimento Capacidade Transportadoras Veículos …" at bounding box center [784, 338] width 1568 height 676
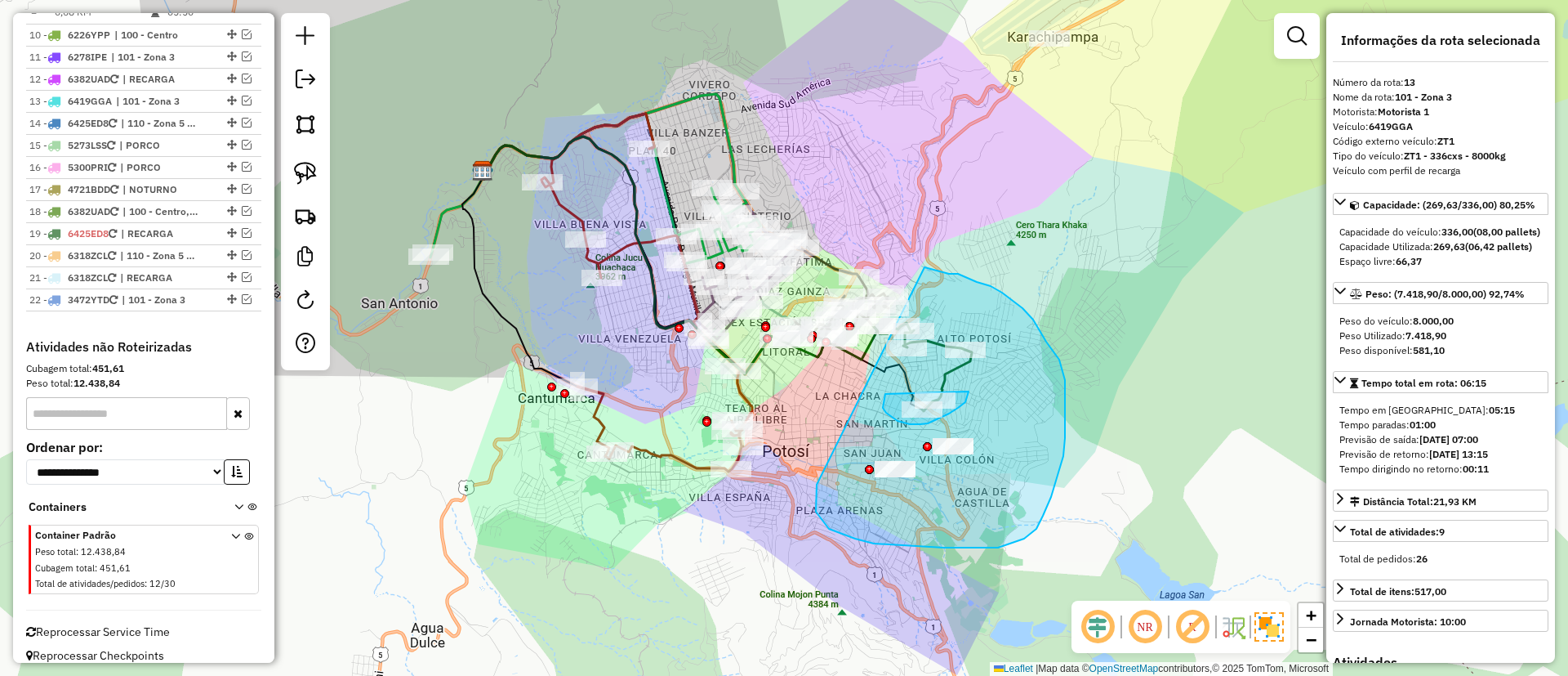
drag, startPoint x: 816, startPoint y: 512, endPoint x: 924, endPoint y: 267, distance: 267.7
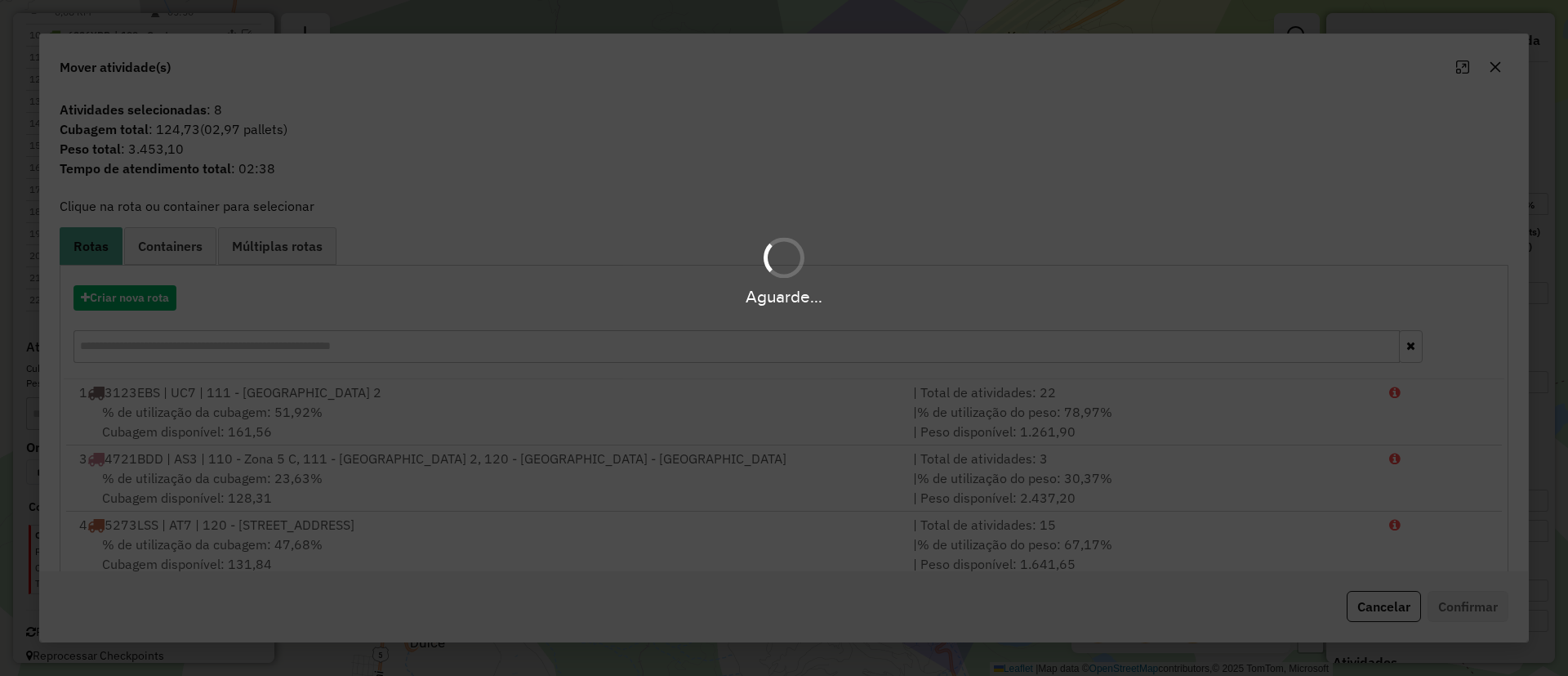
click at [124, 298] on div "Aguarde..." at bounding box center [784, 296] width 1568 height 25
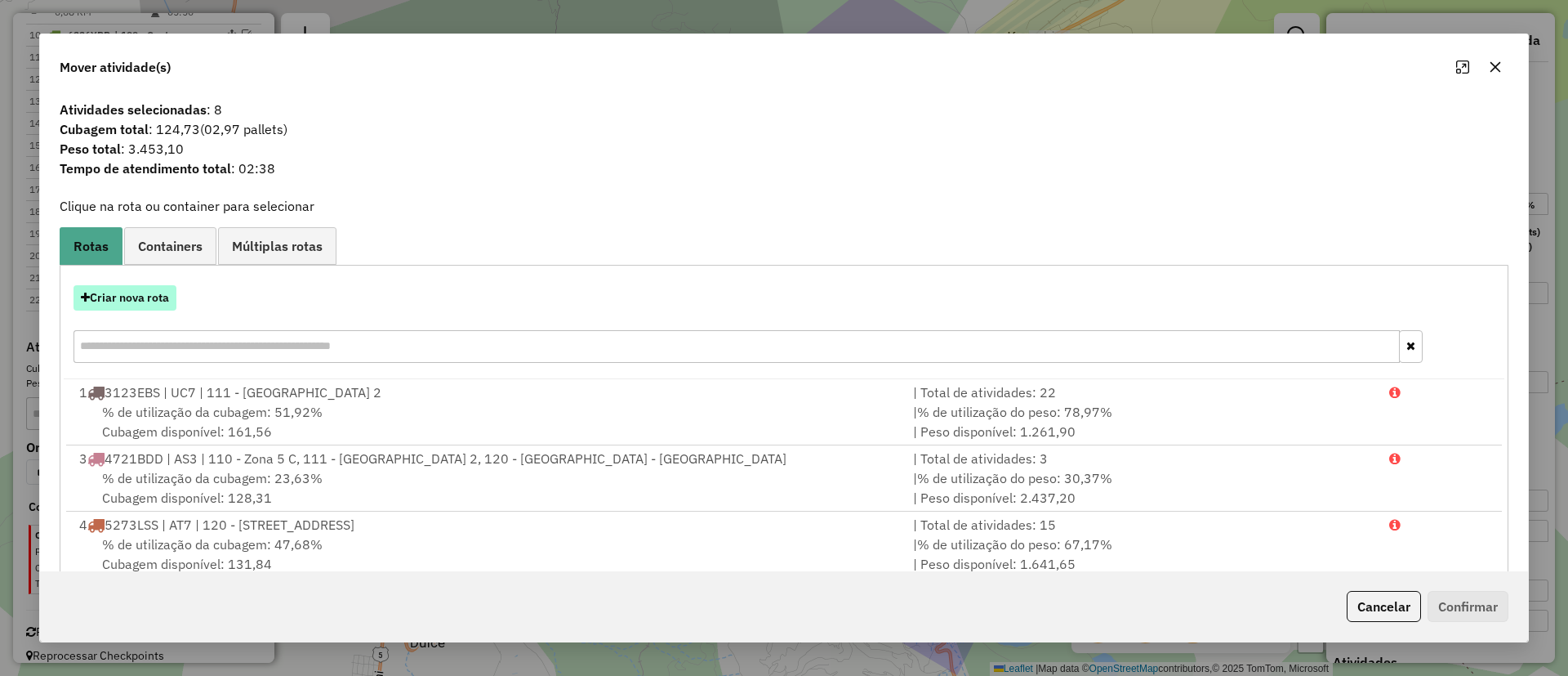
click at [126, 298] on button "Criar nova rota" at bounding box center [125, 297] width 103 height 25
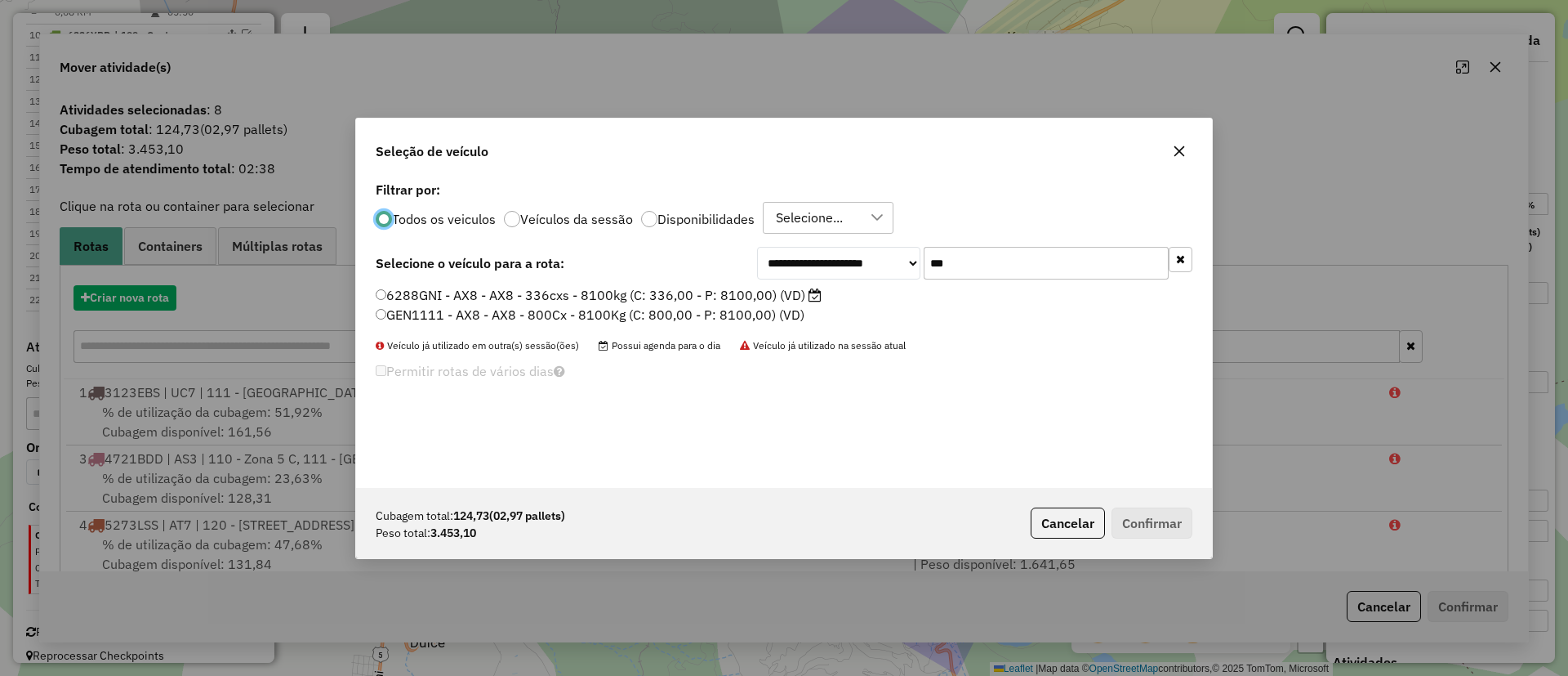
scroll to position [9, 5]
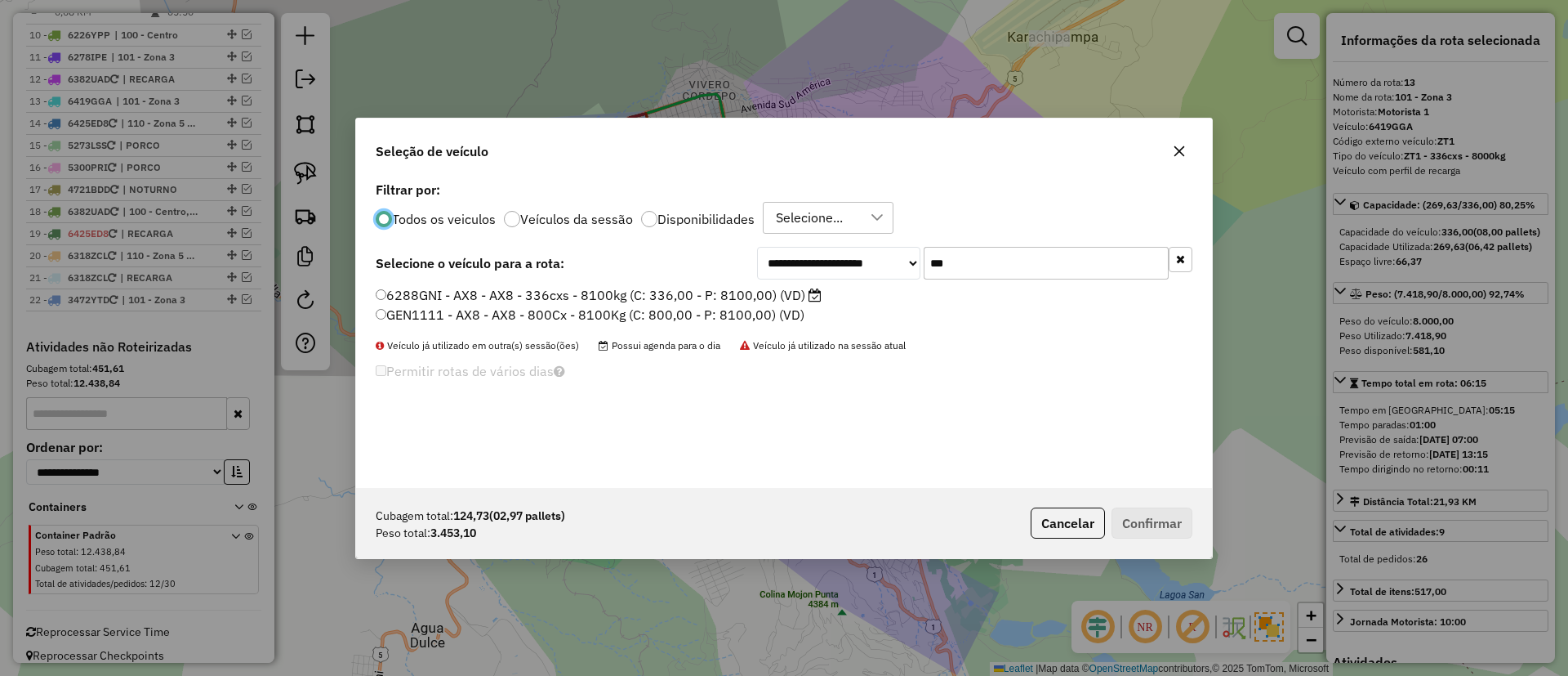
click at [964, 267] on input "***" at bounding box center [1046, 263] width 245 height 33
click at [812, 285] on label "6288GNI - AX8 - AX8 - 336cxs - 8100kg (C: 336,00 - P: 8100,00) (VD)" at bounding box center [598, 294] width 446 height 20
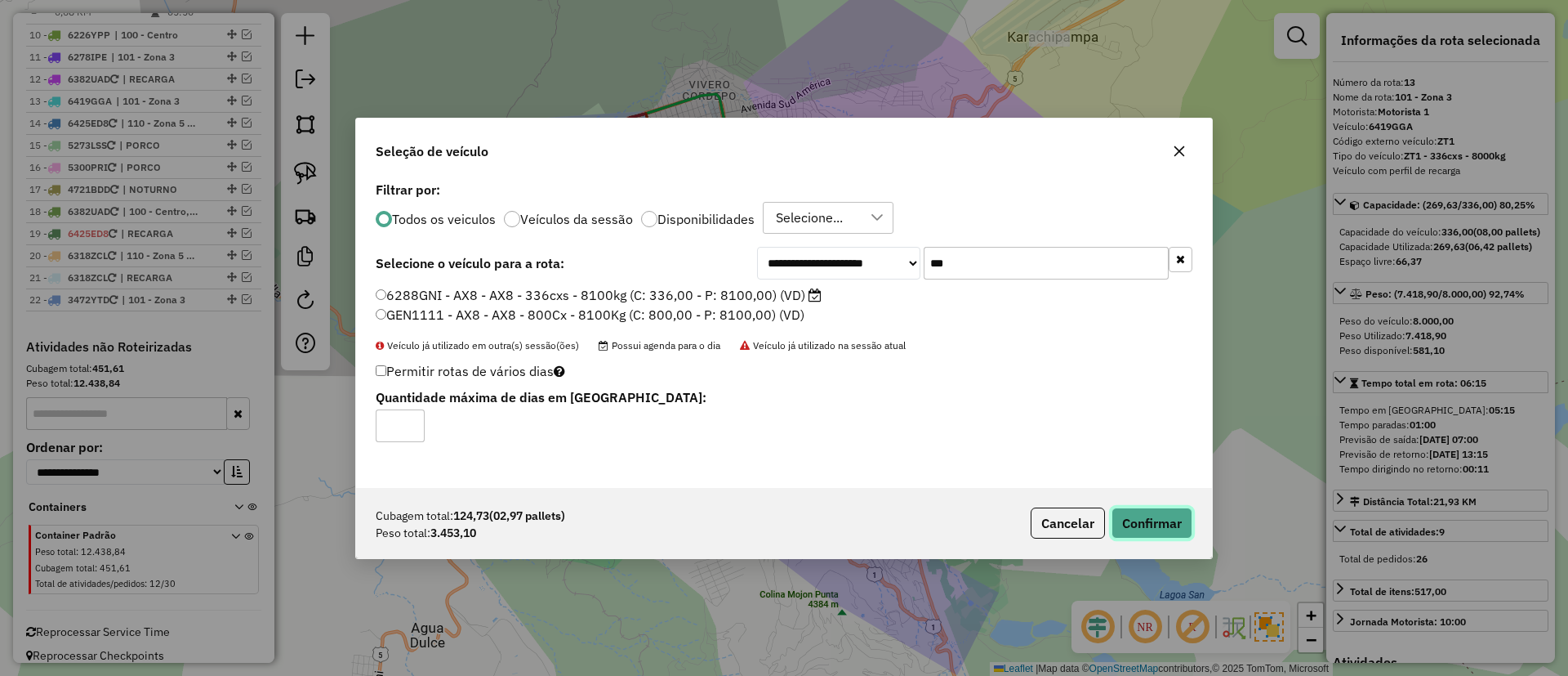
click at [1129, 514] on button "Confirmar" at bounding box center [1151, 523] width 81 height 31
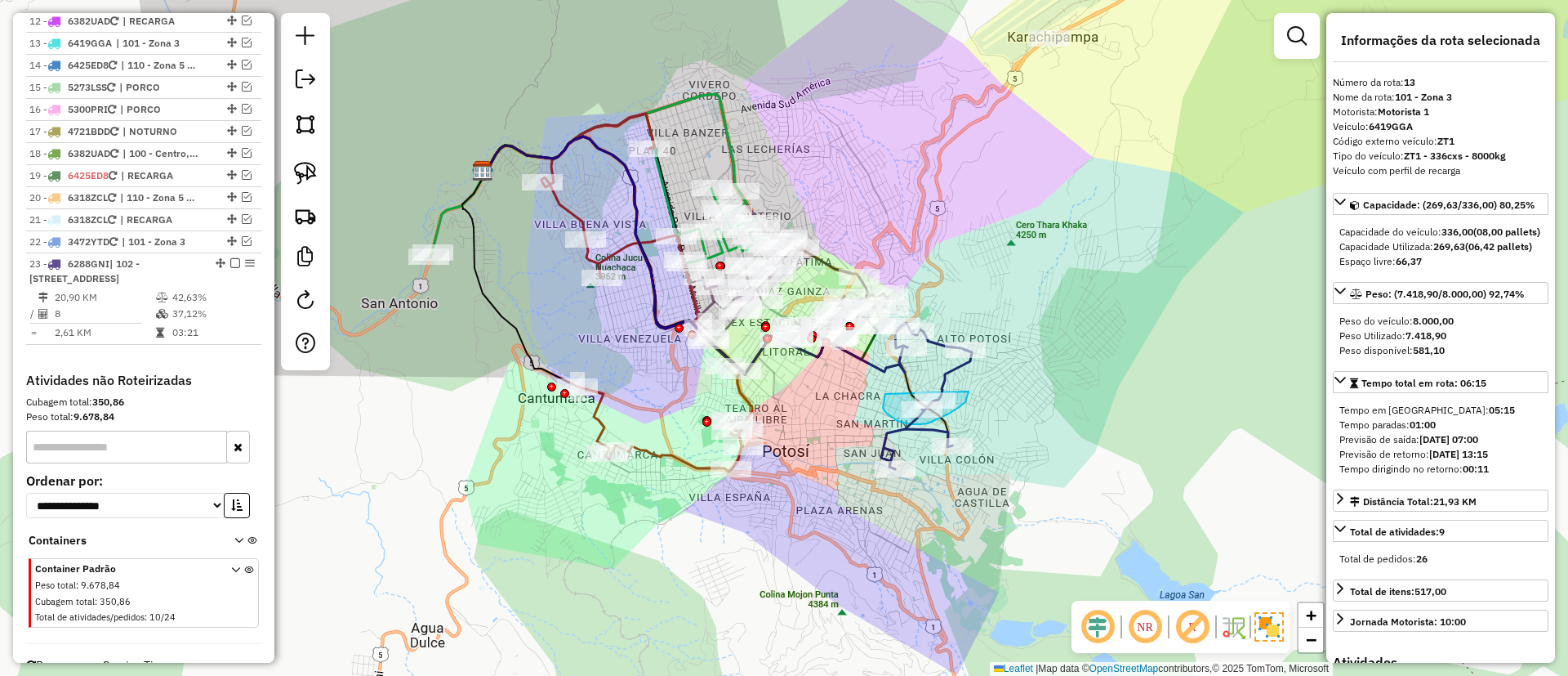
scroll to position [1395, 0]
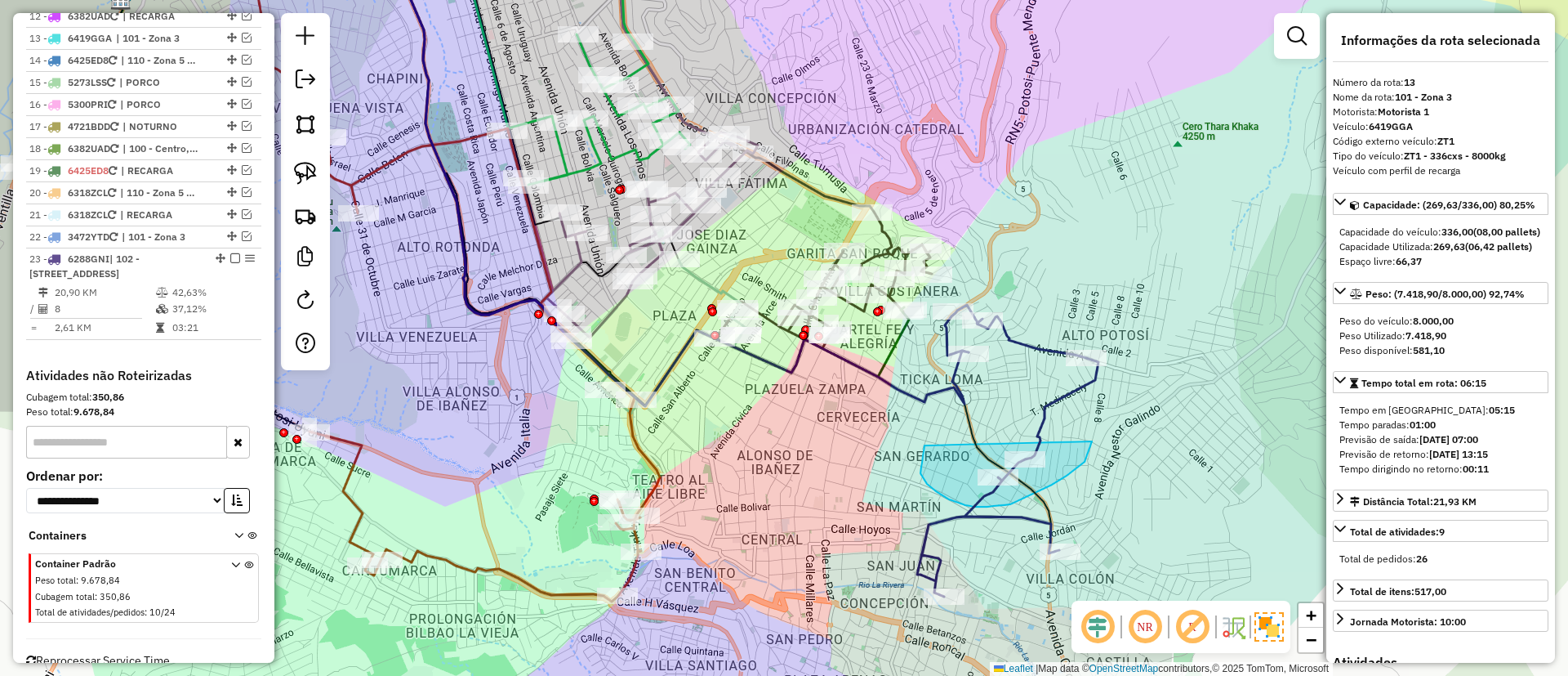
drag, startPoint x: 879, startPoint y: 377, endPoint x: 801, endPoint y: 480, distance: 129.2
click at [801, 480] on div "Janela de atendimento Grade de atendimento Capacidade Transportadoras Veículos …" at bounding box center [784, 338] width 1568 height 676
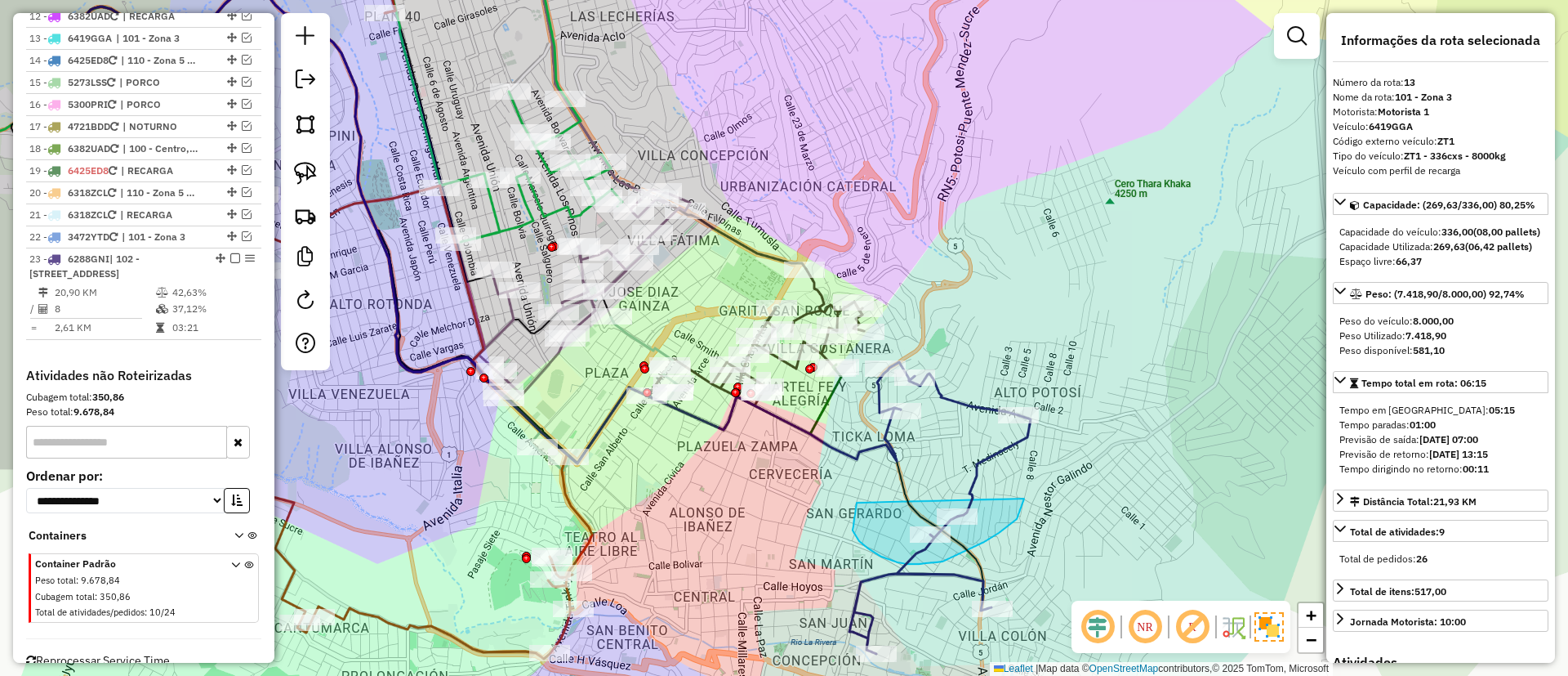
click at [954, 400] on icon at bounding box center [940, 508] width 182 height 292
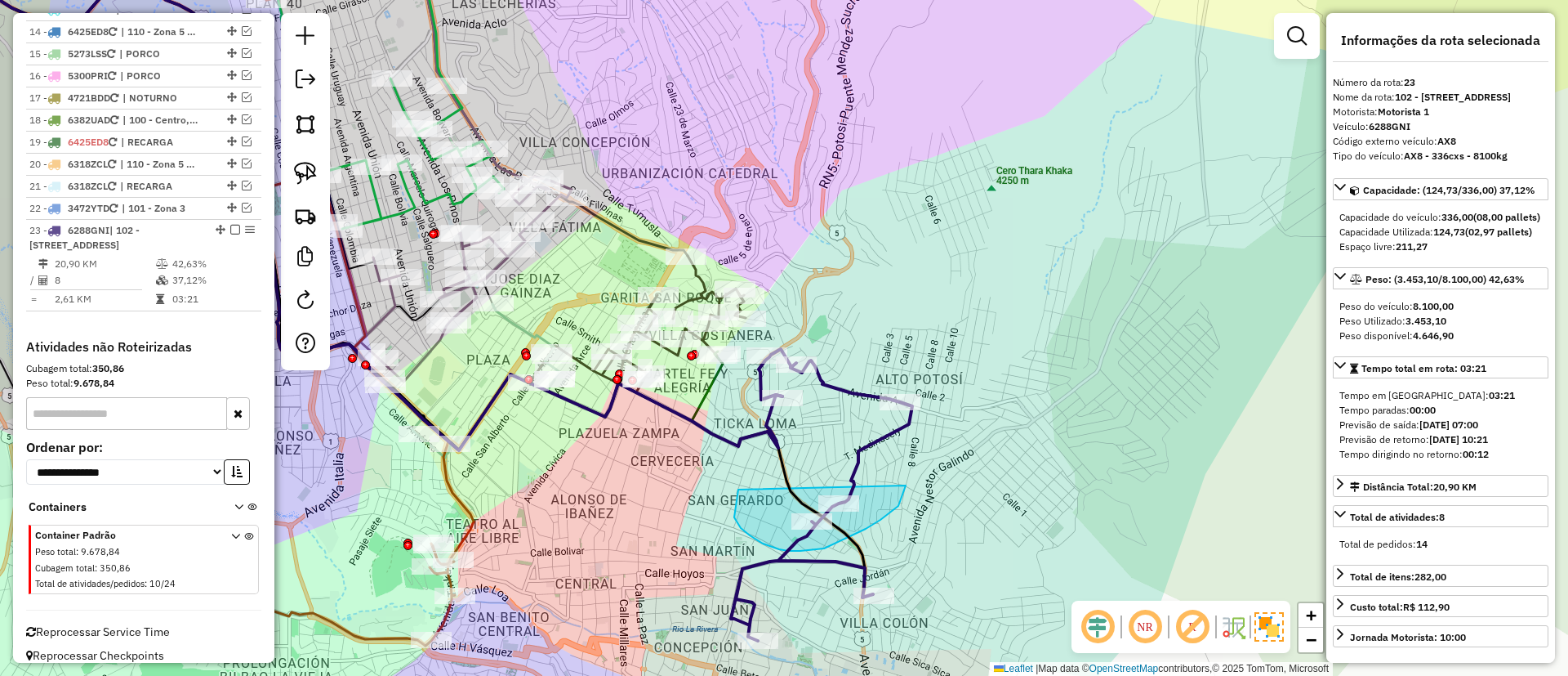
drag, startPoint x: 838, startPoint y: 327, endPoint x: 819, endPoint y: 396, distance: 71.6
click at [819, 396] on div "Janela de atendimento Grade de atendimento Capacidade Transportadoras Veículos …" at bounding box center [784, 338] width 1568 height 676
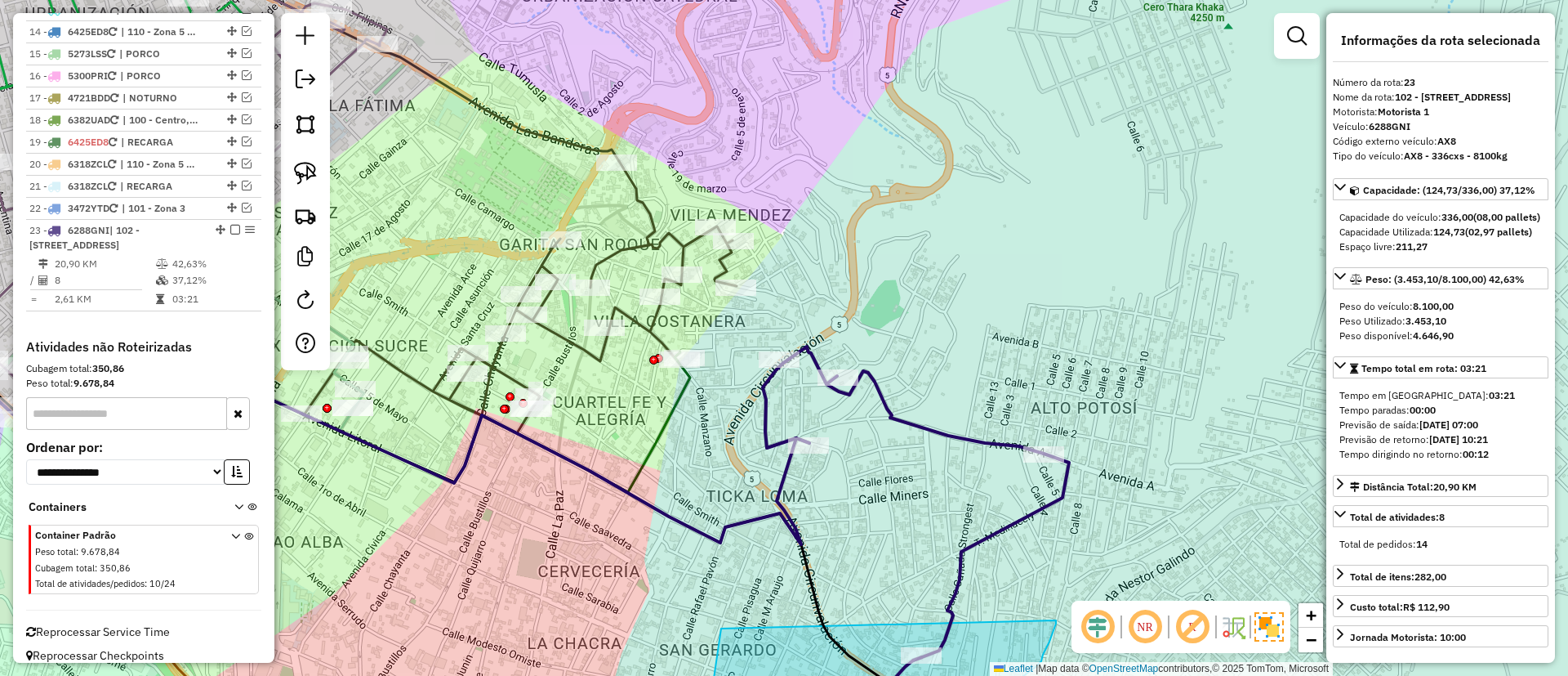
drag, startPoint x: 677, startPoint y: 425, endPoint x: 688, endPoint y: 425, distance: 11.0
click at [688, 425] on div "Janela de atendimento Grade de atendimento Capacidade Transportadoras Veículos …" at bounding box center [784, 338] width 1568 height 676
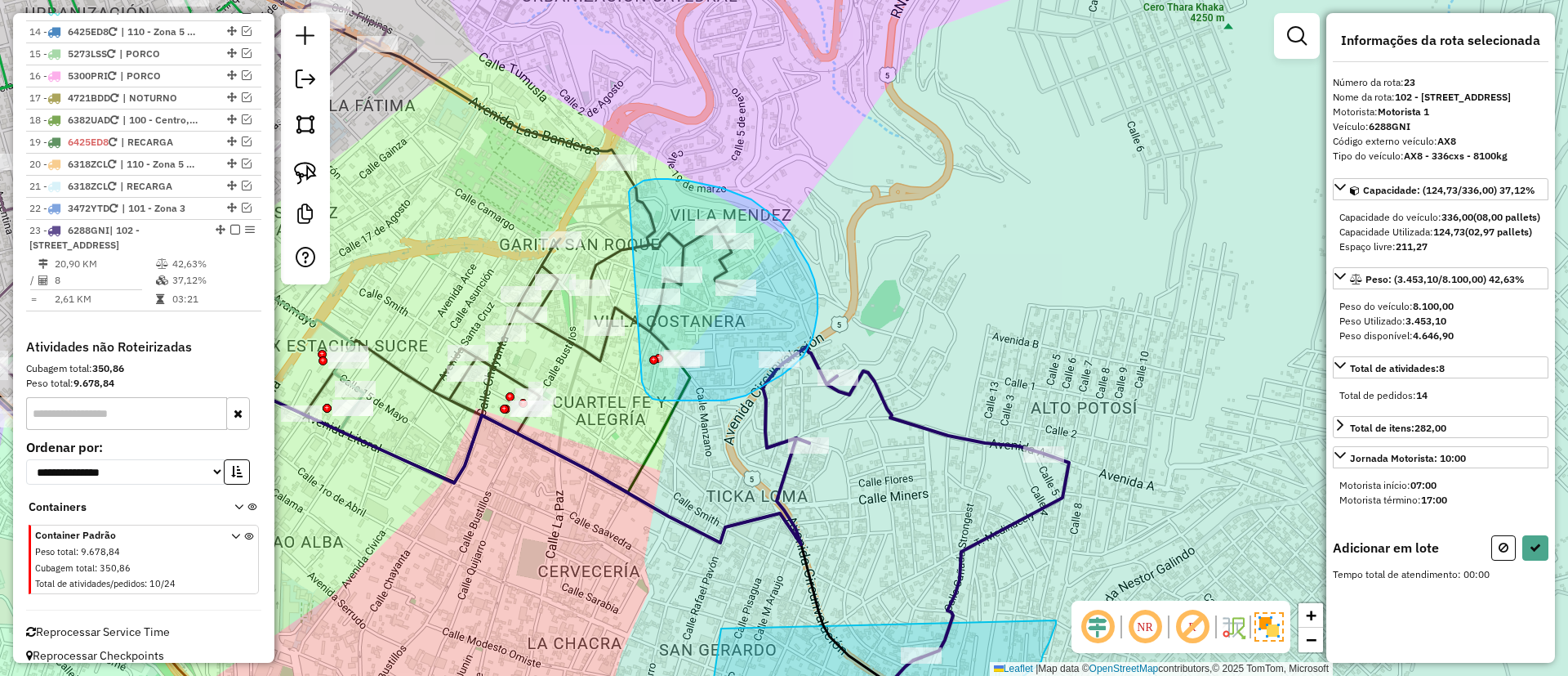
drag, startPoint x: 661, startPoint y: 401, endPoint x: 629, endPoint y: 194, distance: 209.5
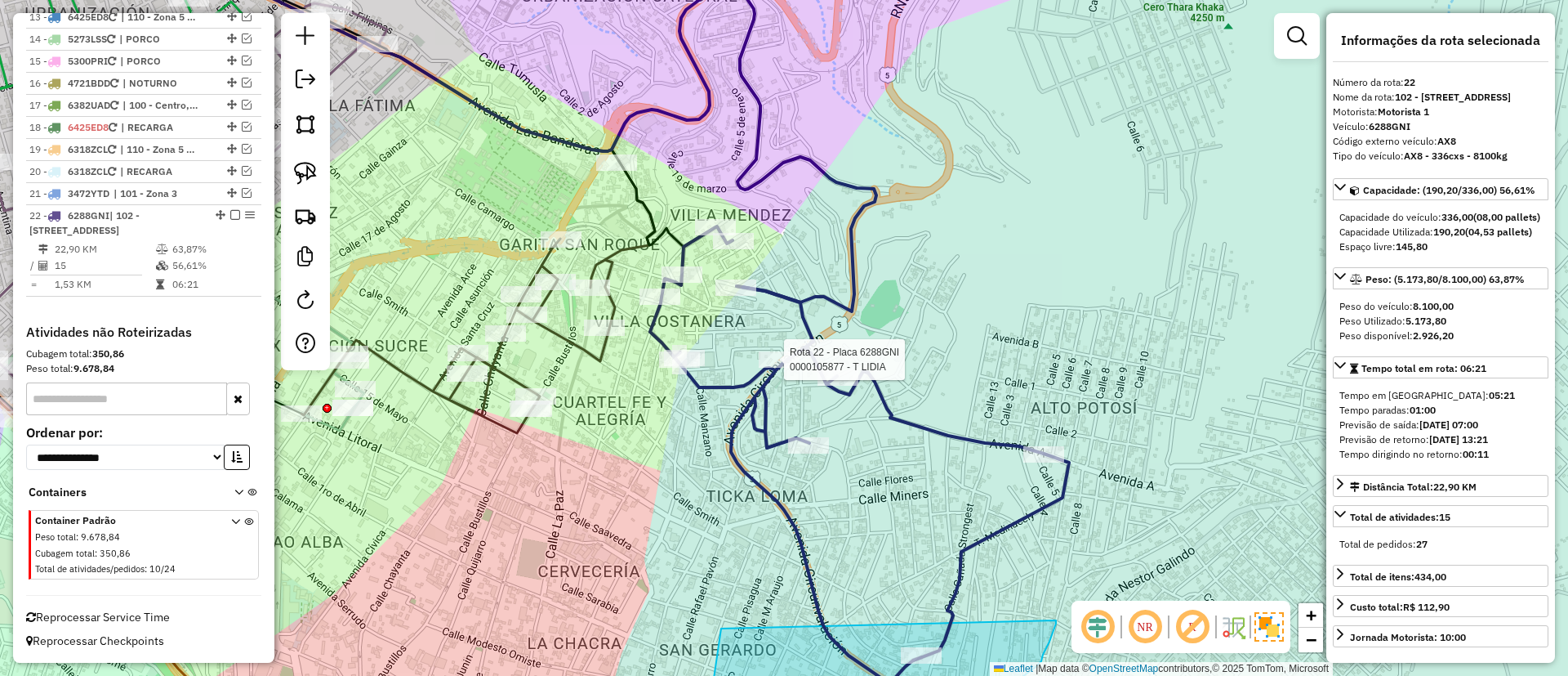
scroll to position [1332, 0]
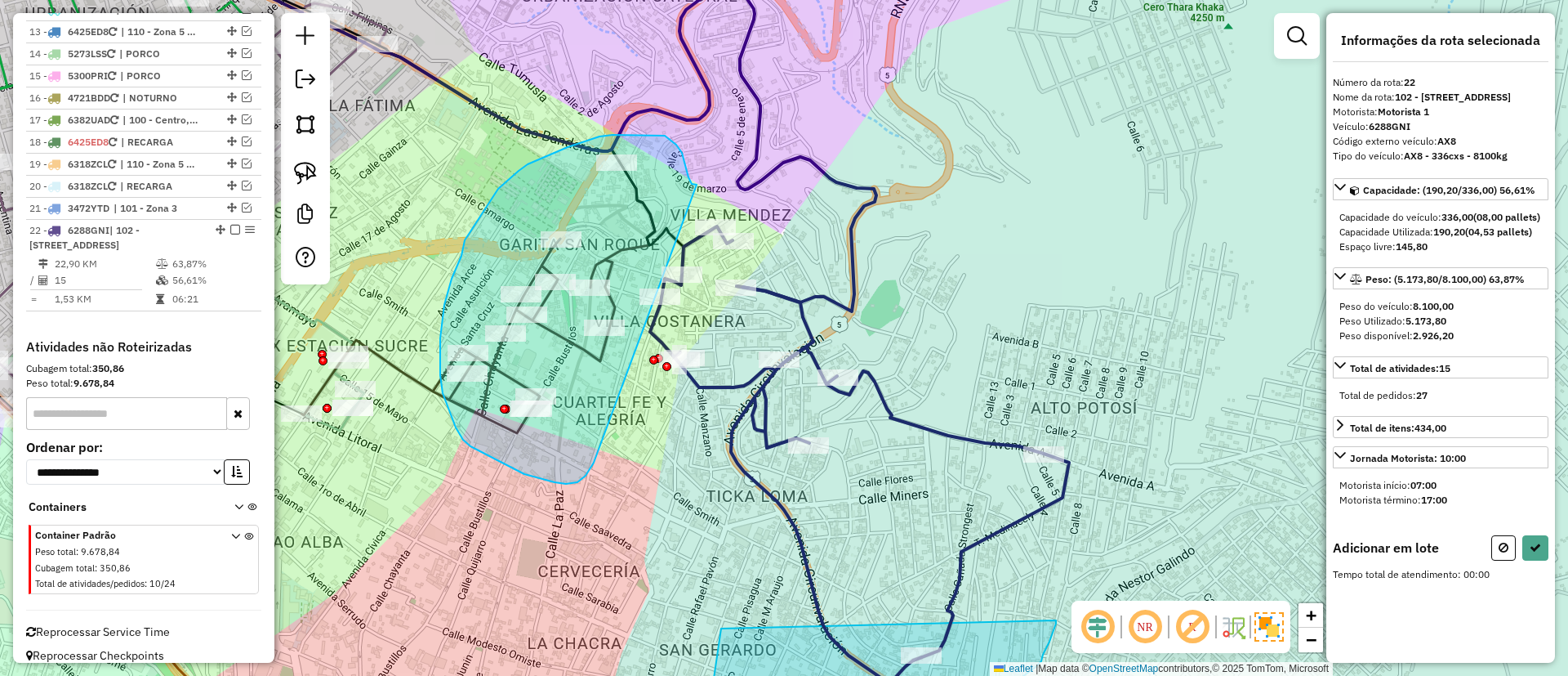
drag, startPoint x: 692, startPoint y: 184, endPoint x: 618, endPoint y: 422, distance: 249.2
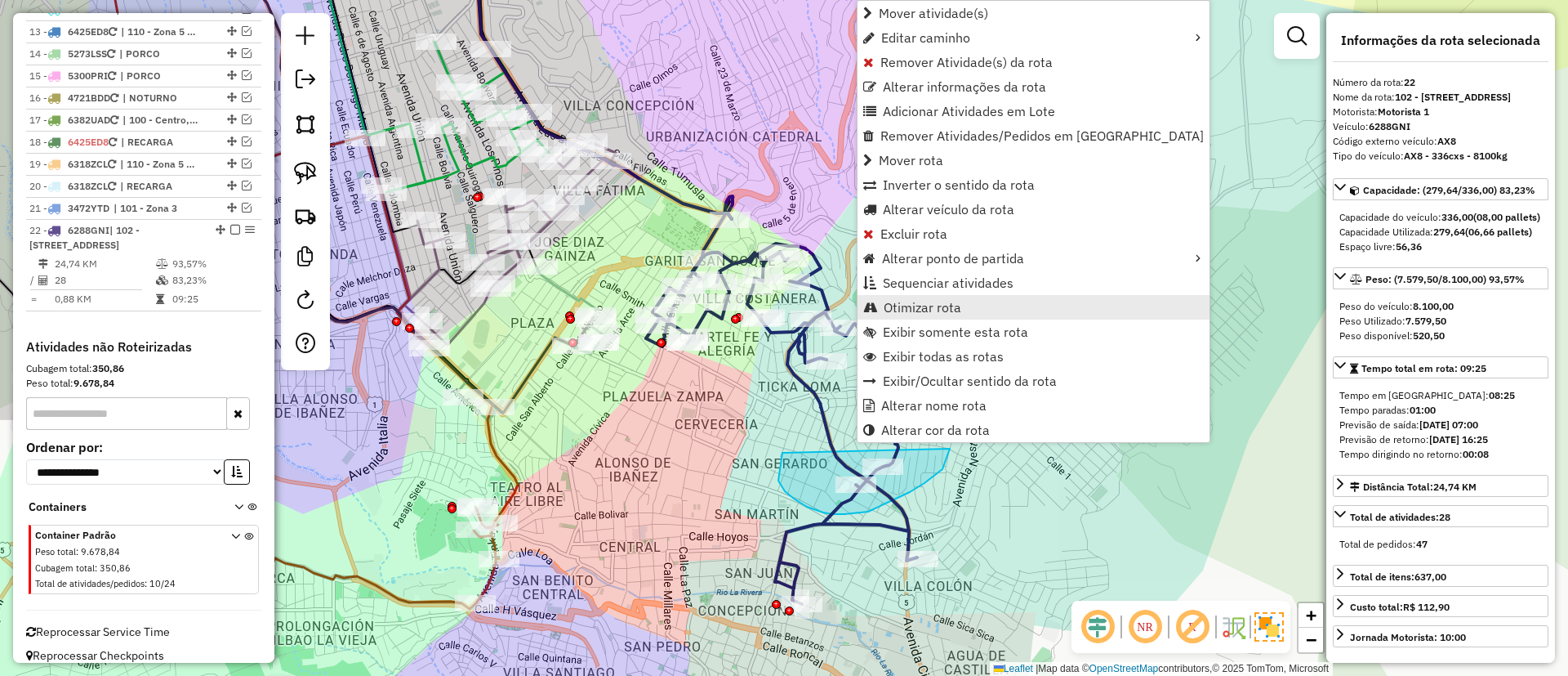
click at [916, 313] on span "Otimizar rota" at bounding box center [922, 308] width 77 height 13
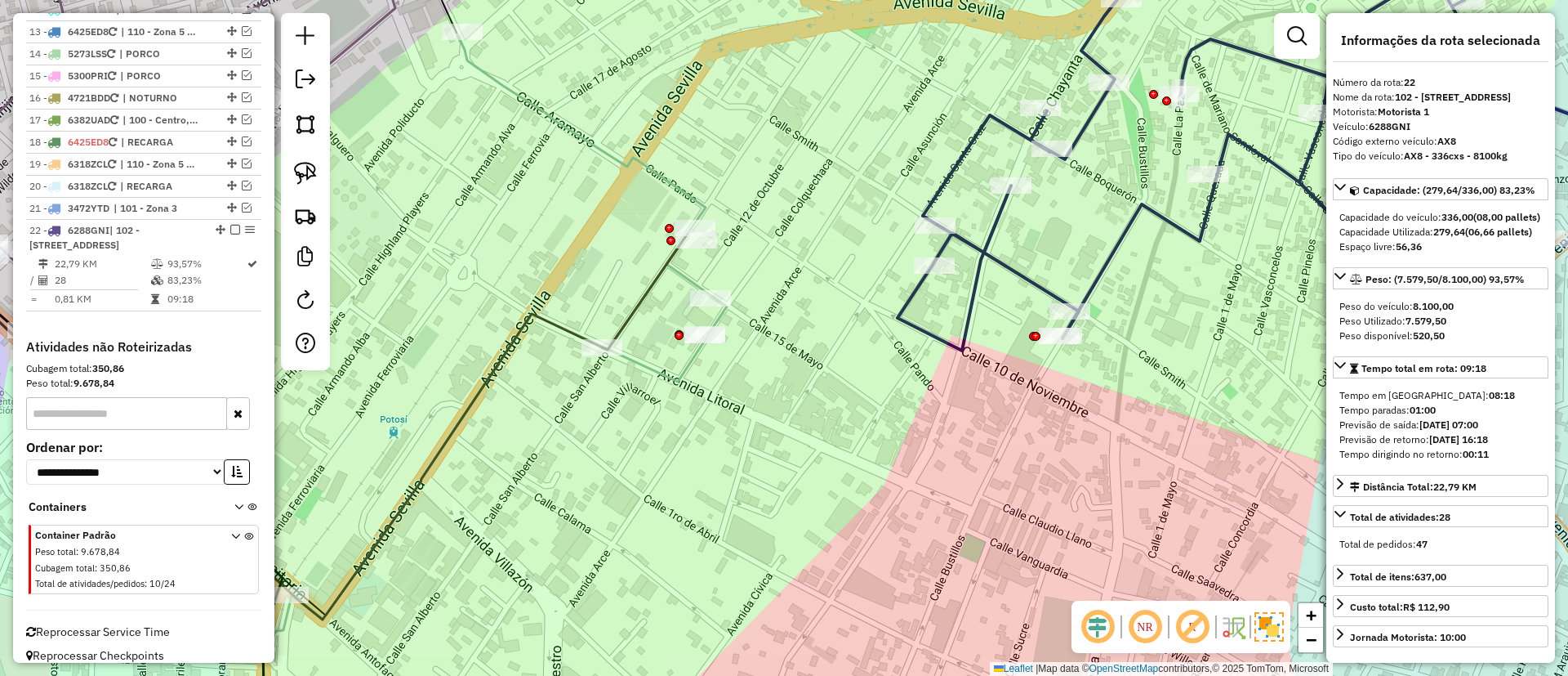
click at [688, 275] on icon at bounding box center [444, 341] width 565 height 614
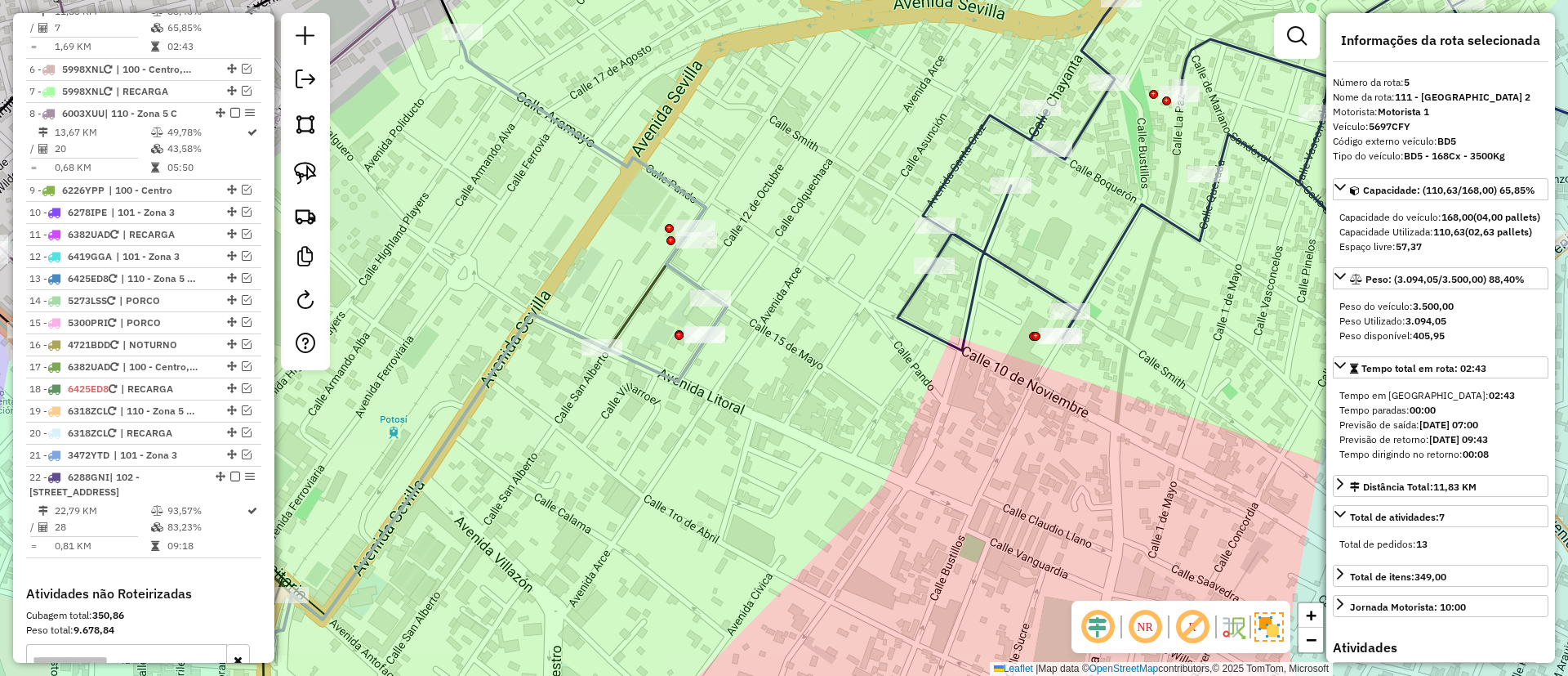
scroll to position [1025, 0]
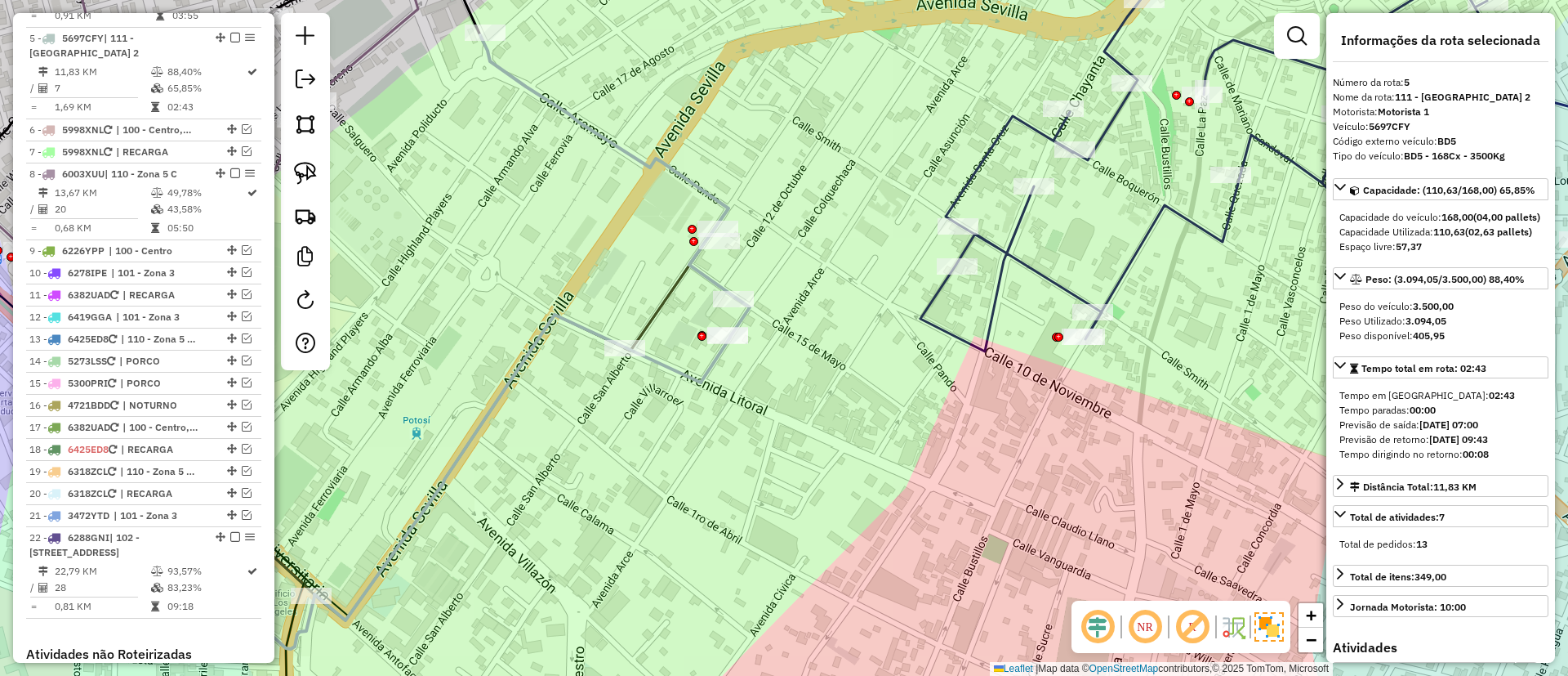
drag, startPoint x: 688, startPoint y: 275, endPoint x: 711, endPoint y: 276, distance: 23.0
click at [711, 276] on icon at bounding box center [467, 342] width 565 height 614
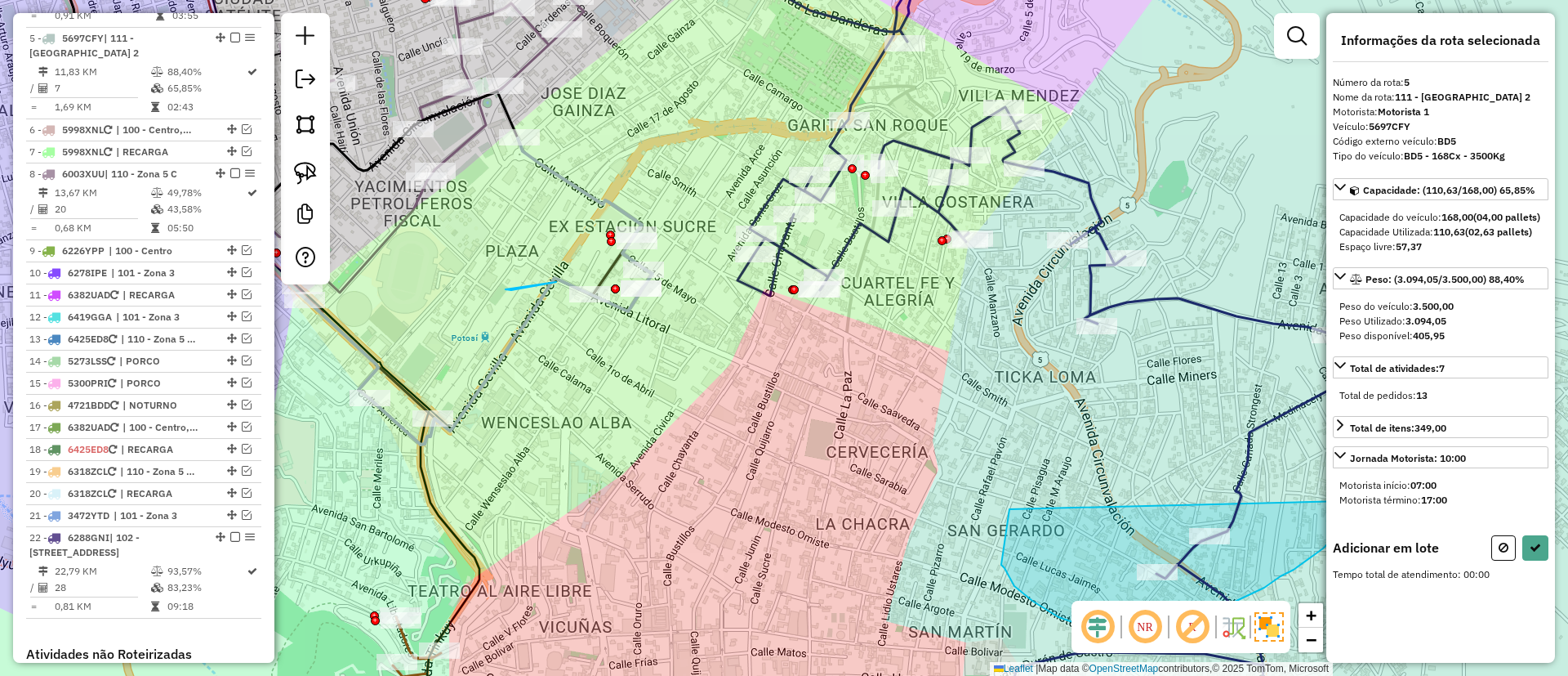
drag, startPoint x: 505, startPoint y: 290, endPoint x: 655, endPoint y: 254, distance: 154.3
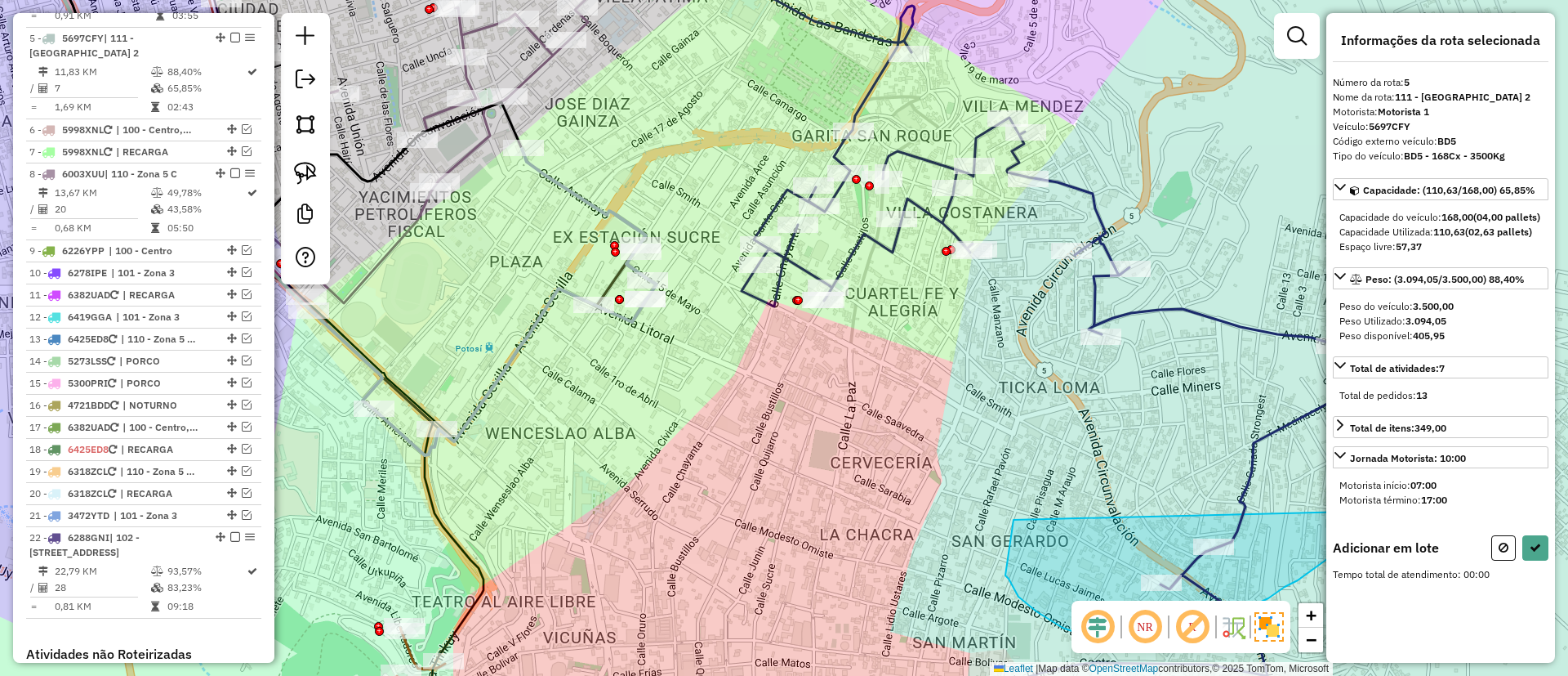
drag, startPoint x: 506, startPoint y: 316, endPoint x: 558, endPoint y: 342, distance: 58.1
click at [558, 342] on div "Janela de atendimento Grade de atendimento Capacidade Transportadoras Veículos …" at bounding box center [784, 338] width 1568 height 676
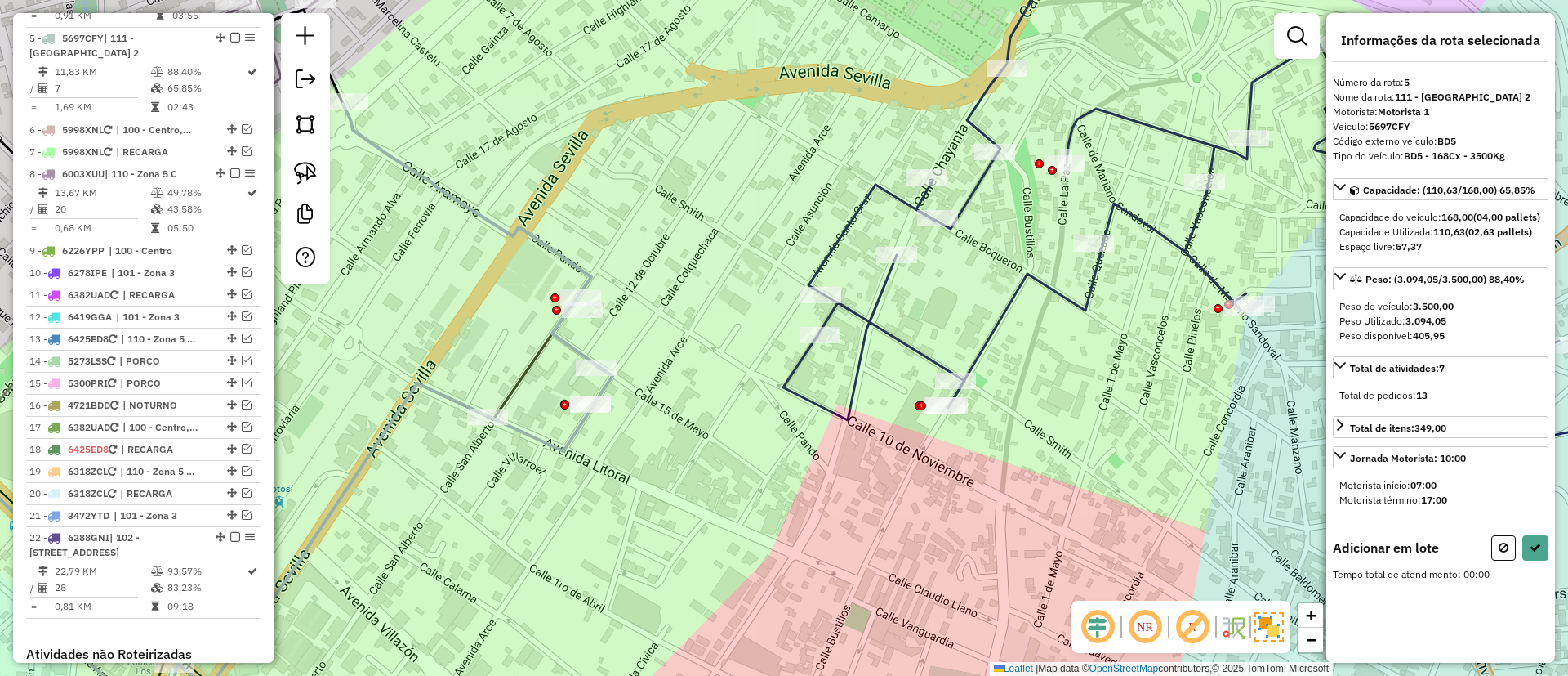
click at [574, 259] on icon at bounding box center [330, 411] width 565 height 614
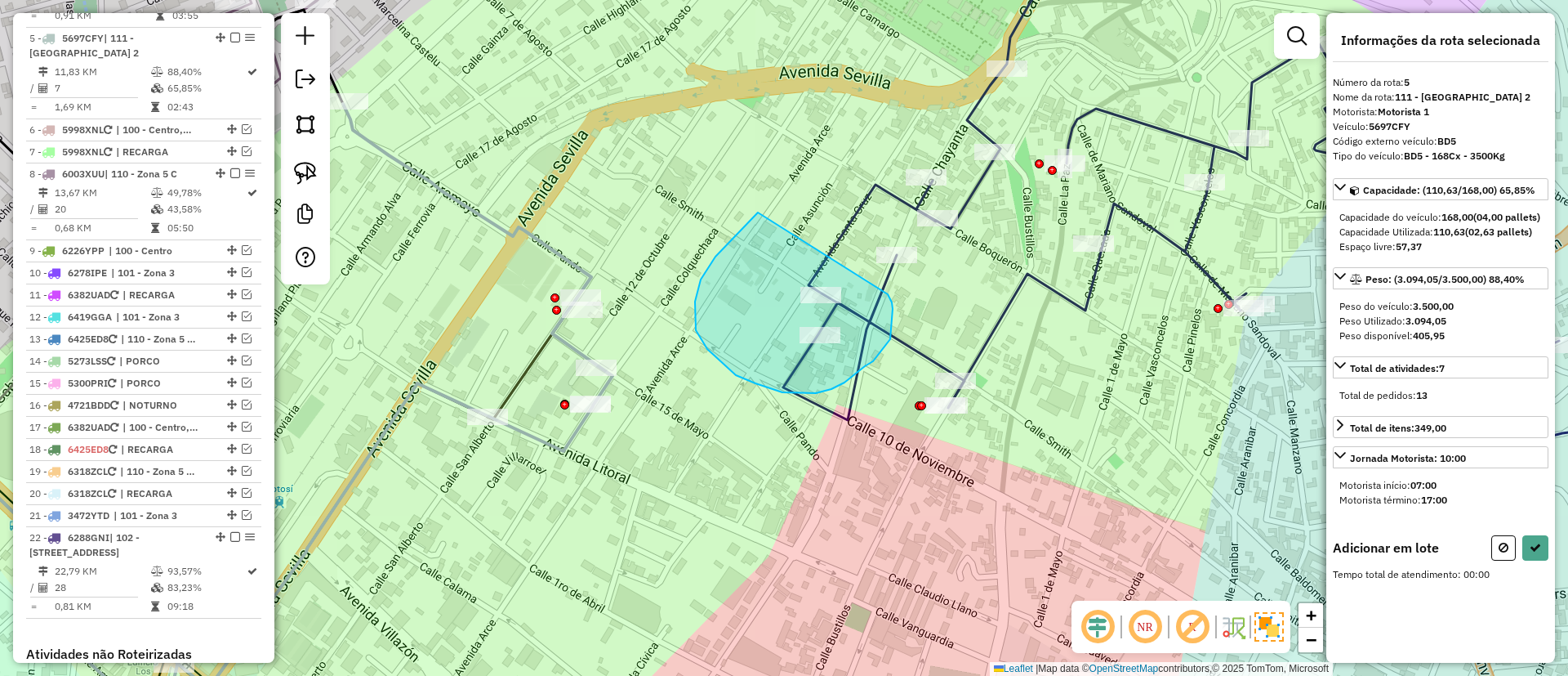
drag, startPoint x: 758, startPoint y: 212, endPoint x: 885, endPoint y: 290, distance: 149.0
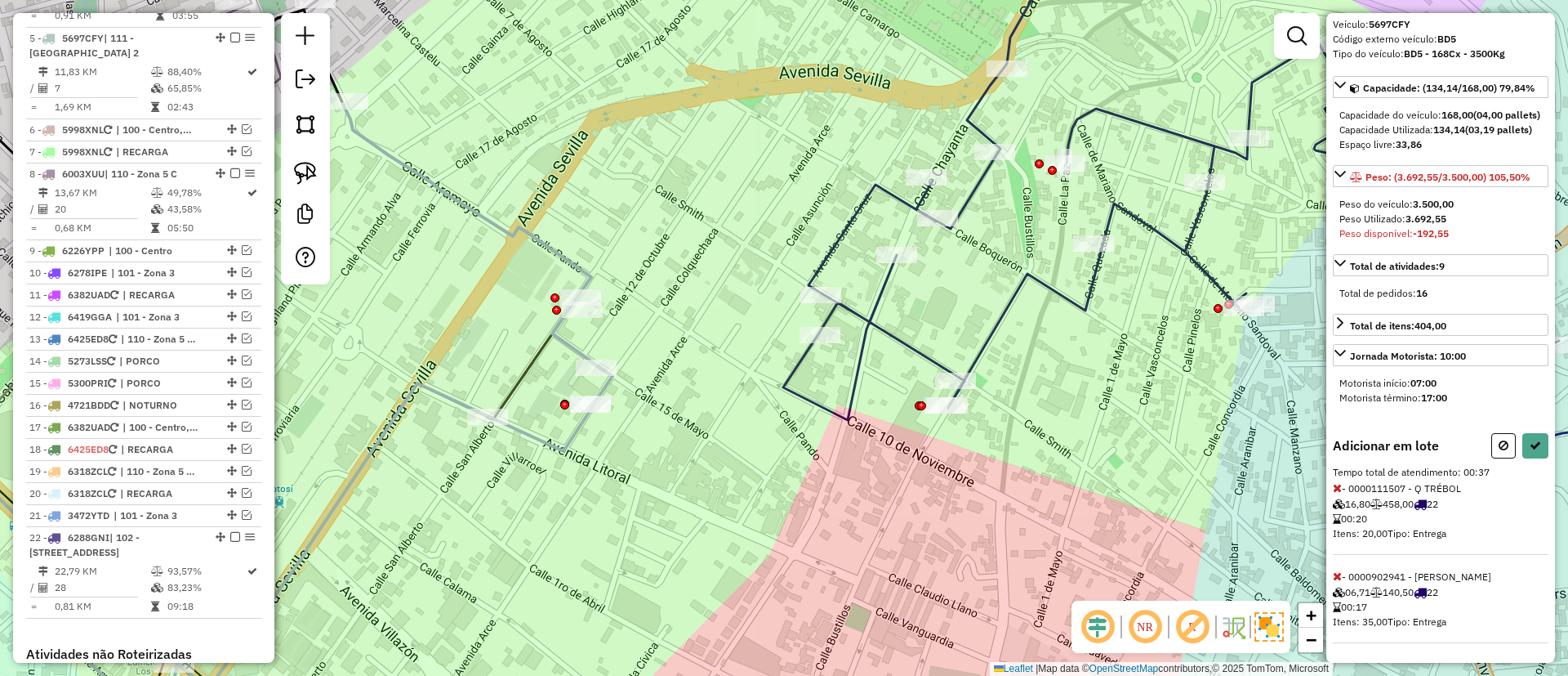
click at [1335, 487] on icon at bounding box center [1337, 488] width 9 height 11
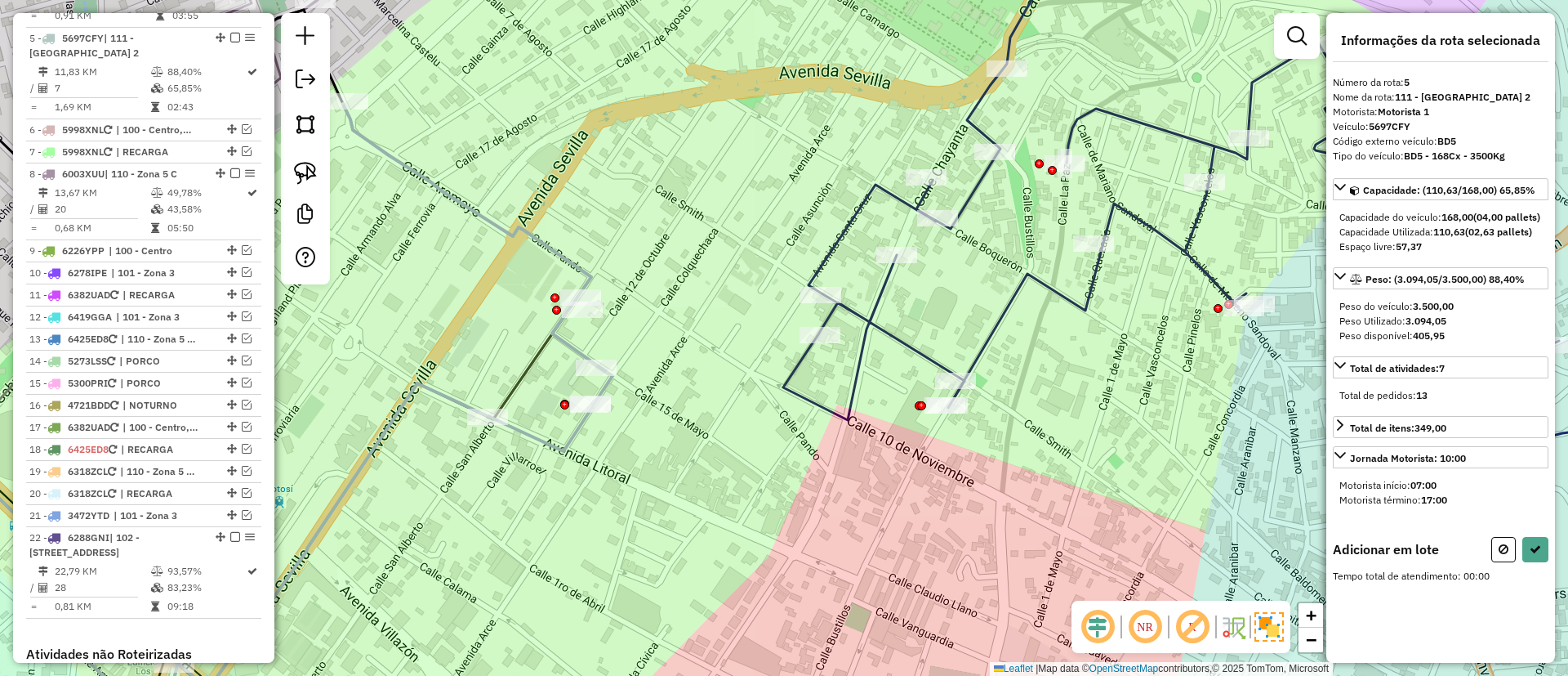
scroll to position [0, 0]
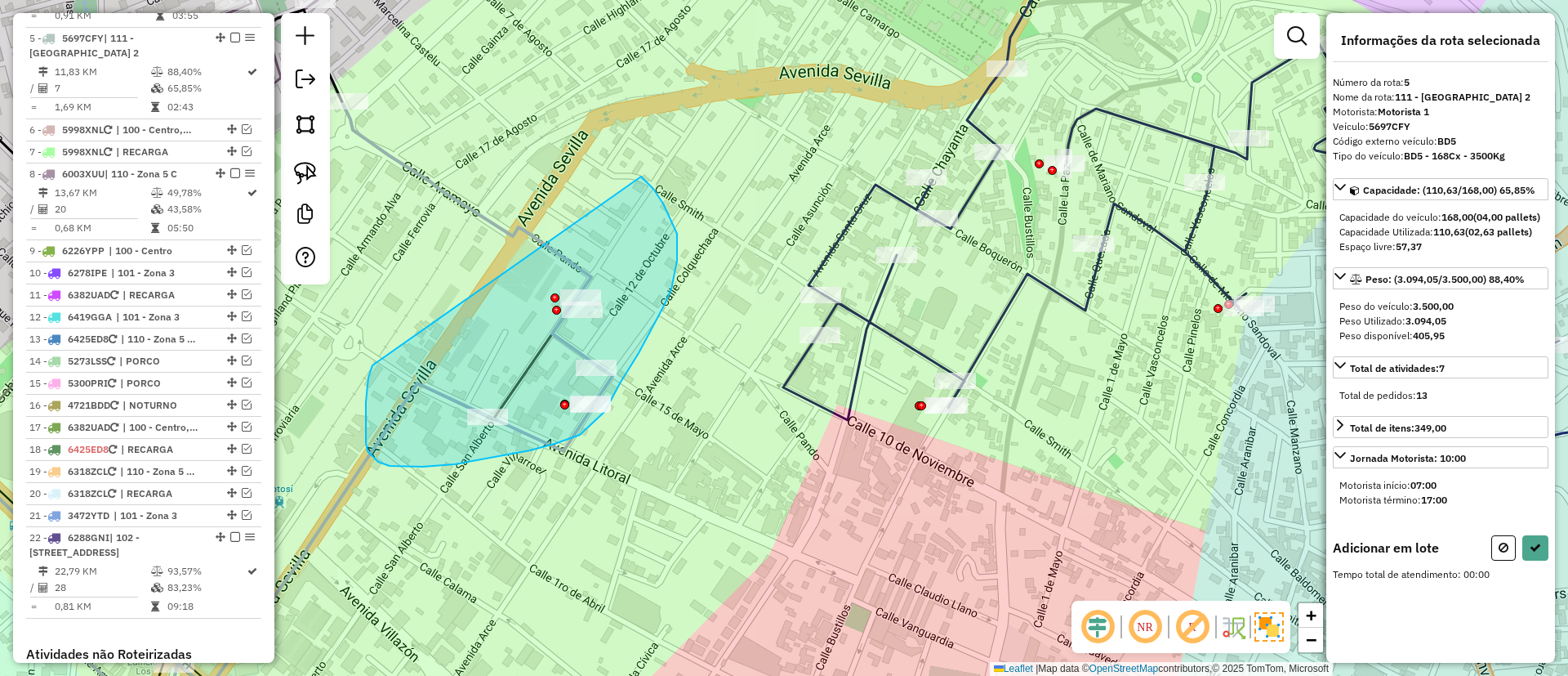
drag, startPoint x: 390, startPoint y: 466, endPoint x: 632, endPoint y: 171, distance: 381.6
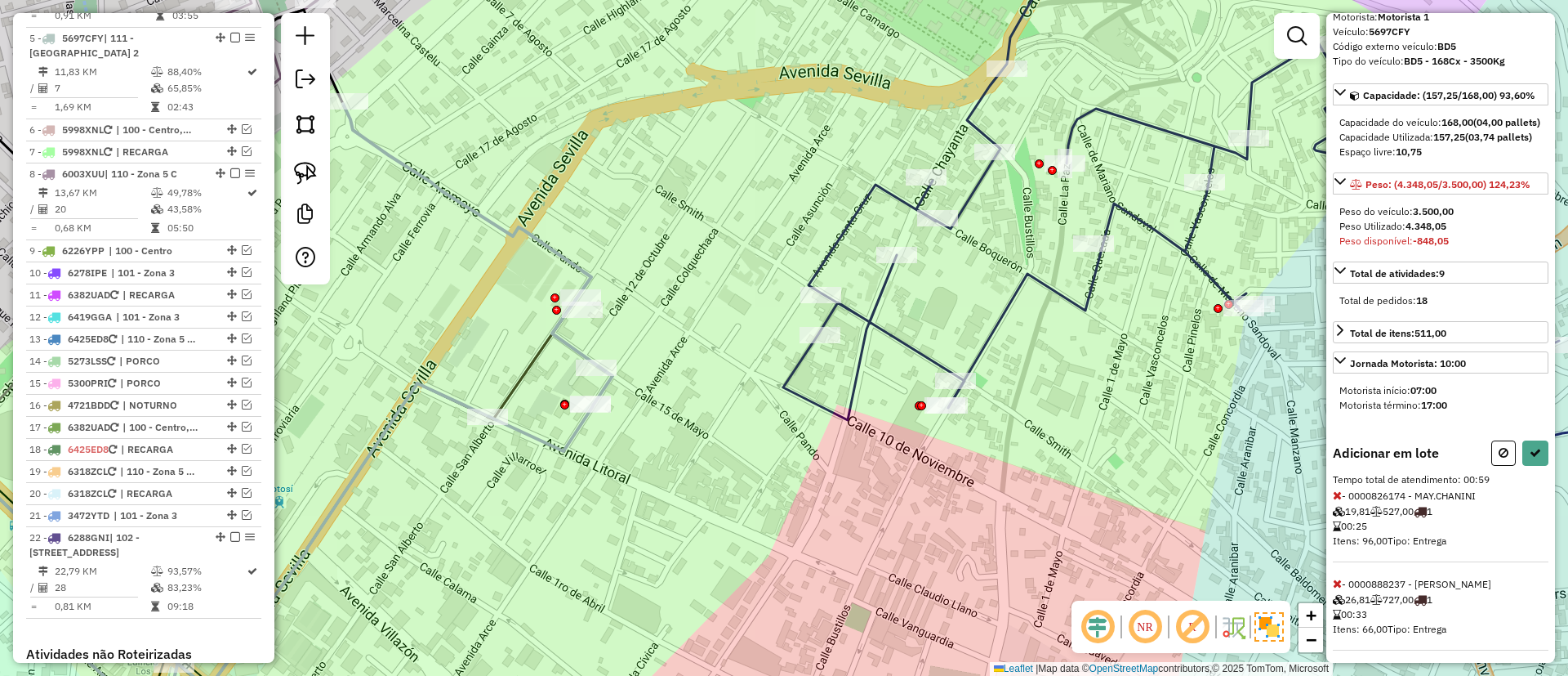
scroll to position [132, 0]
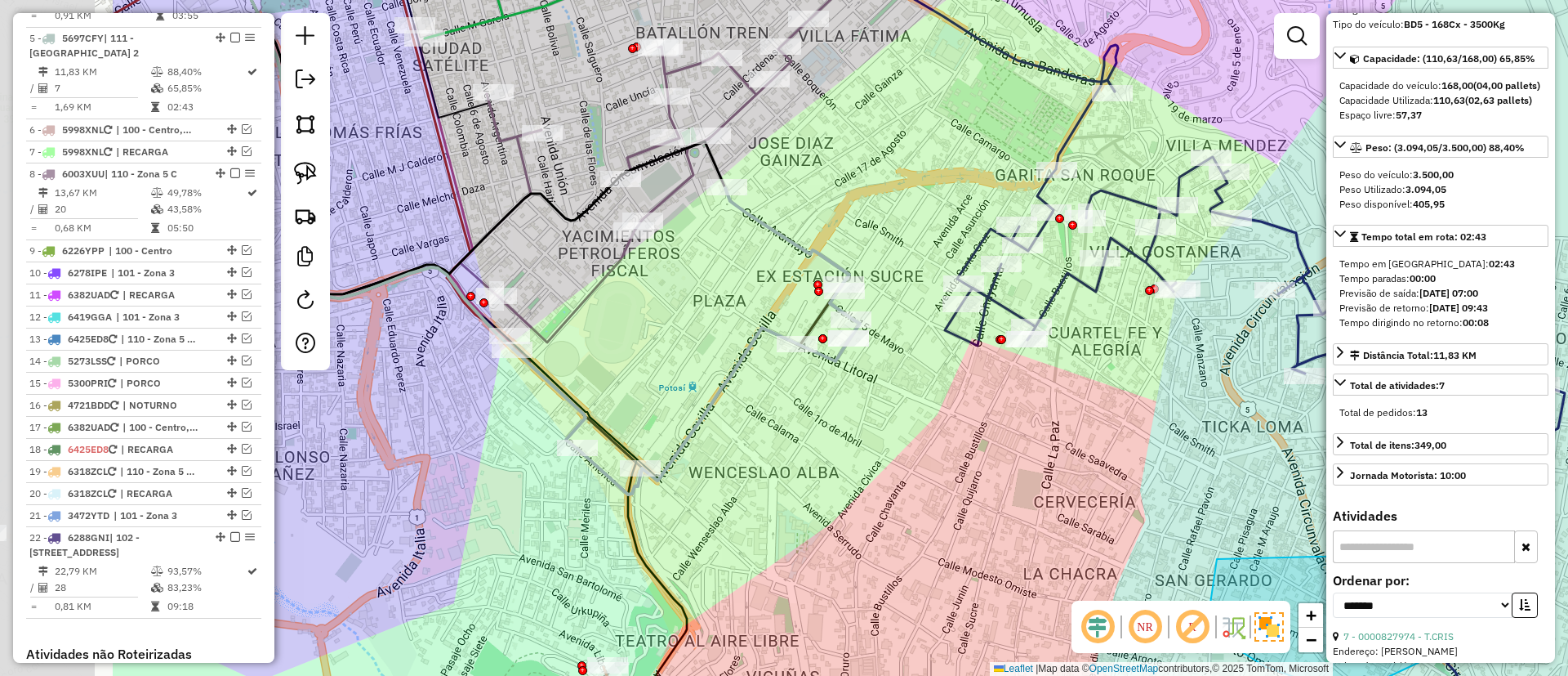
drag, startPoint x: 573, startPoint y: 121, endPoint x: 859, endPoint y: 193, distance: 294.9
click at [859, 193] on div "Janela de atendimento Grade de atendimento Capacidade Transportadoras Veículos …" at bounding box center [784, 338] width 1568 height 676
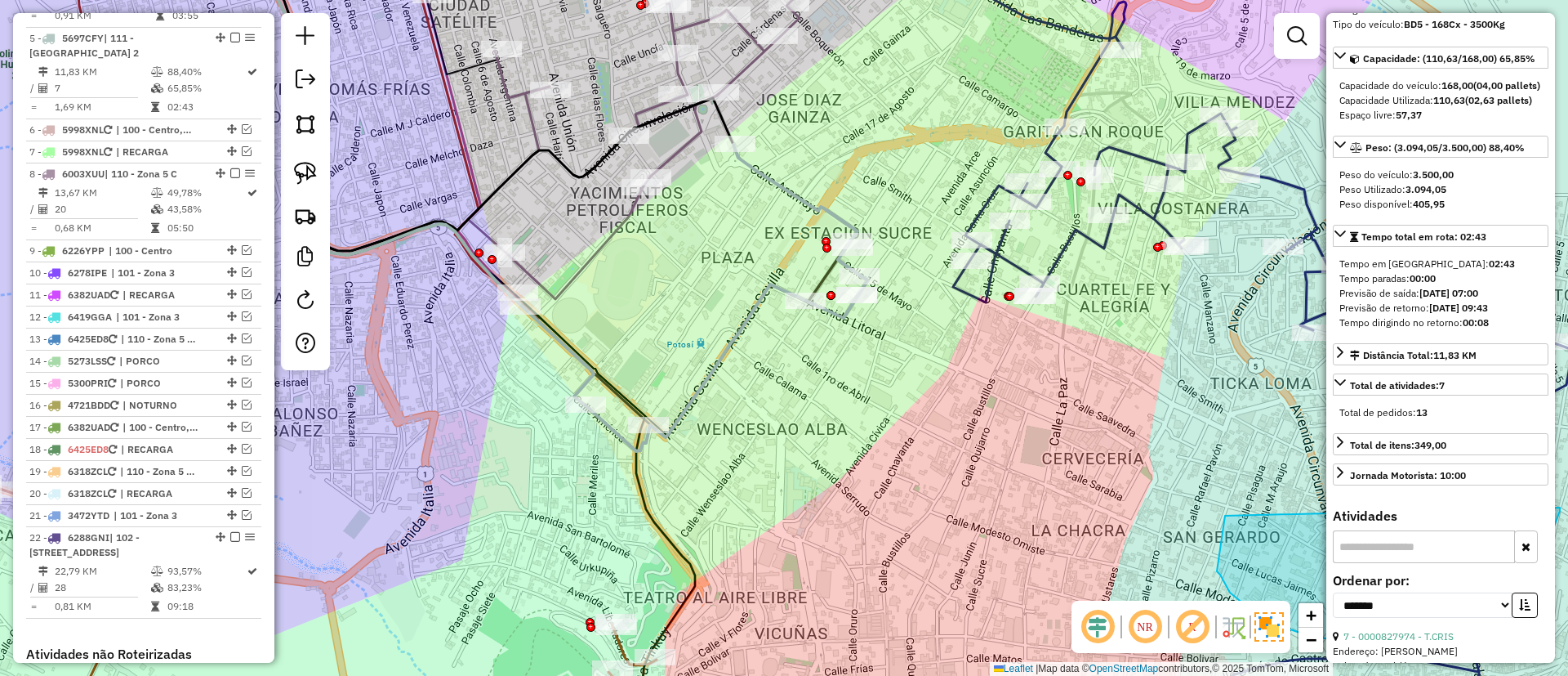
drag, startPoint x: 700, startPoint y: 344, endPoint x: 693, endPoint y: 290, distance: 54.5
click at [693, 290] on div "Janela de atendimento Grade de atendimento Capacidade Transportadoras Veículos …" at bounding box center [784, 338] width 1568 height 676
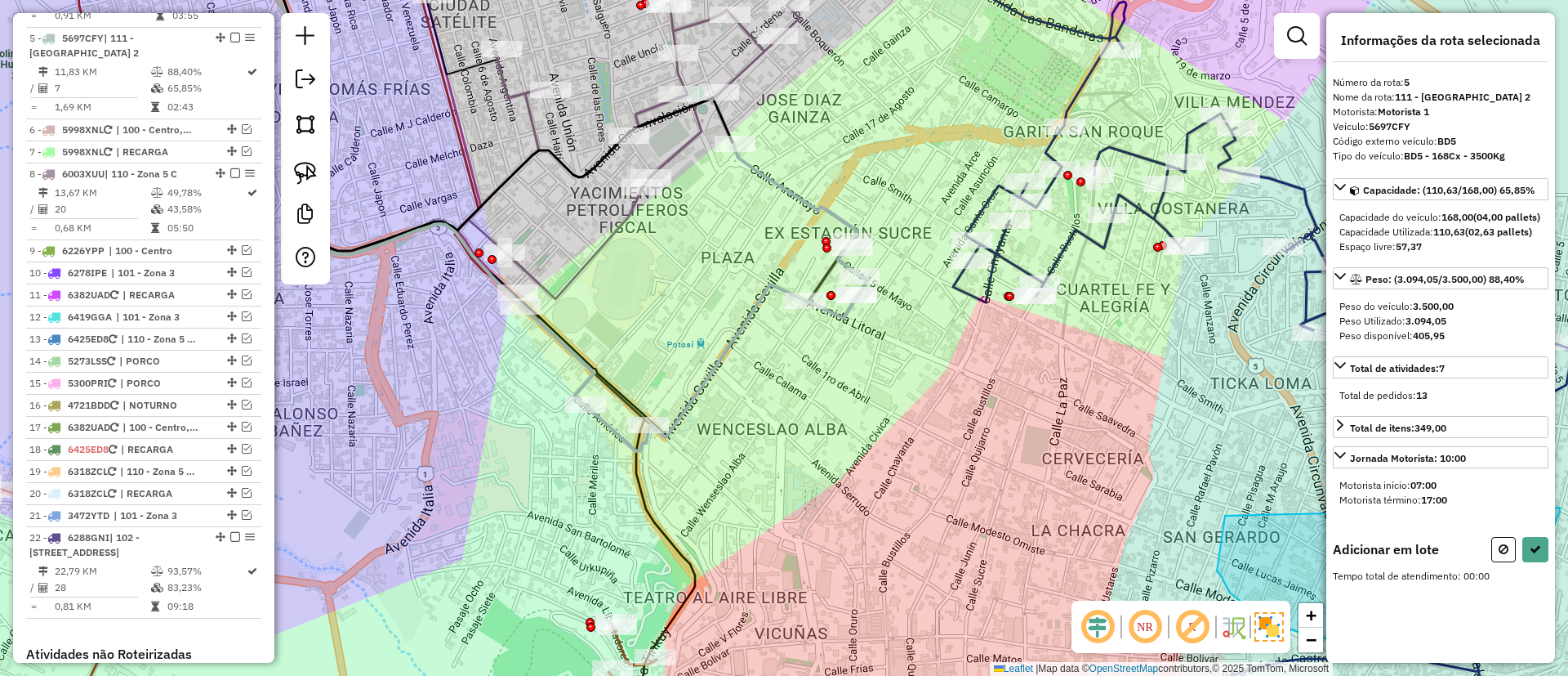
scroll to position [0, 0]
drag, startPoint x: 415, startPoint y: 287, endPoint x: 582, endPoint y: 261, distance: 169.0
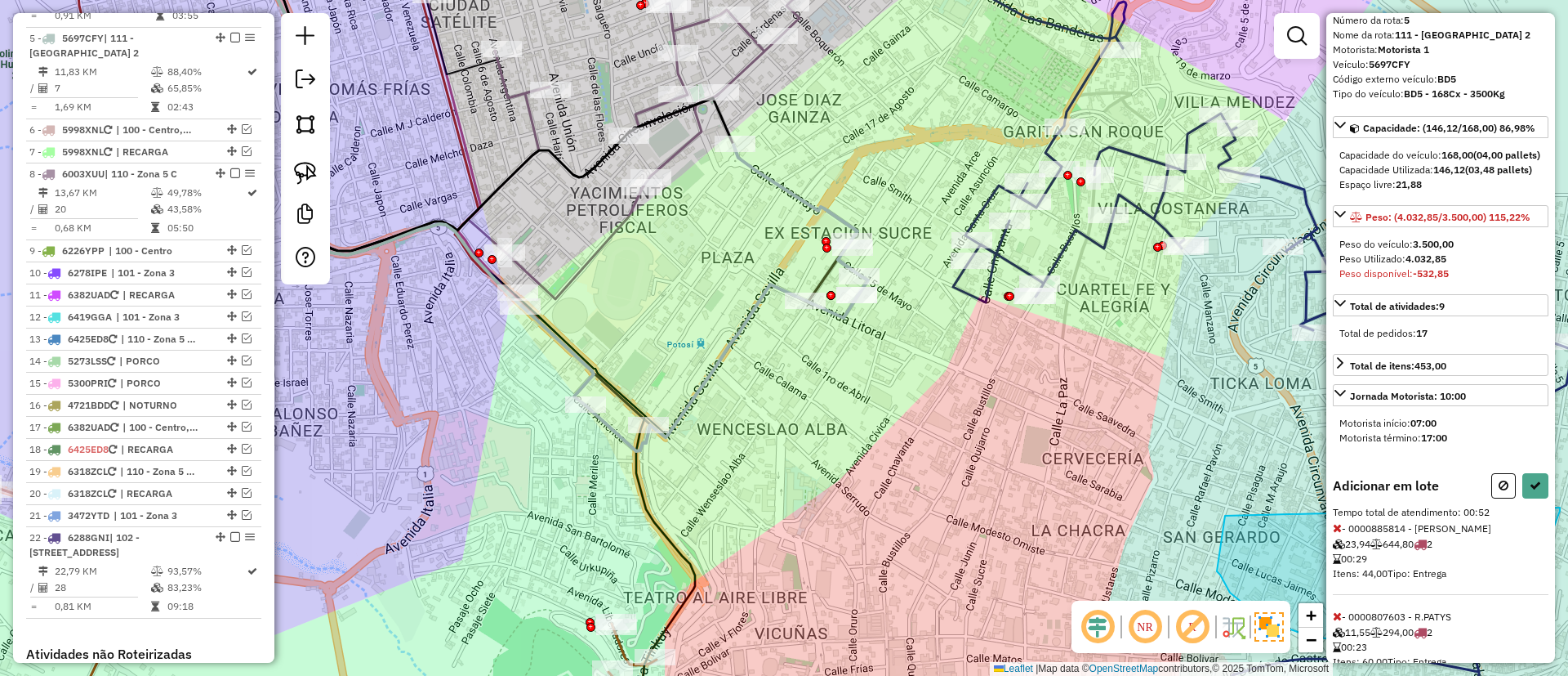
scroll to position [132, 0]
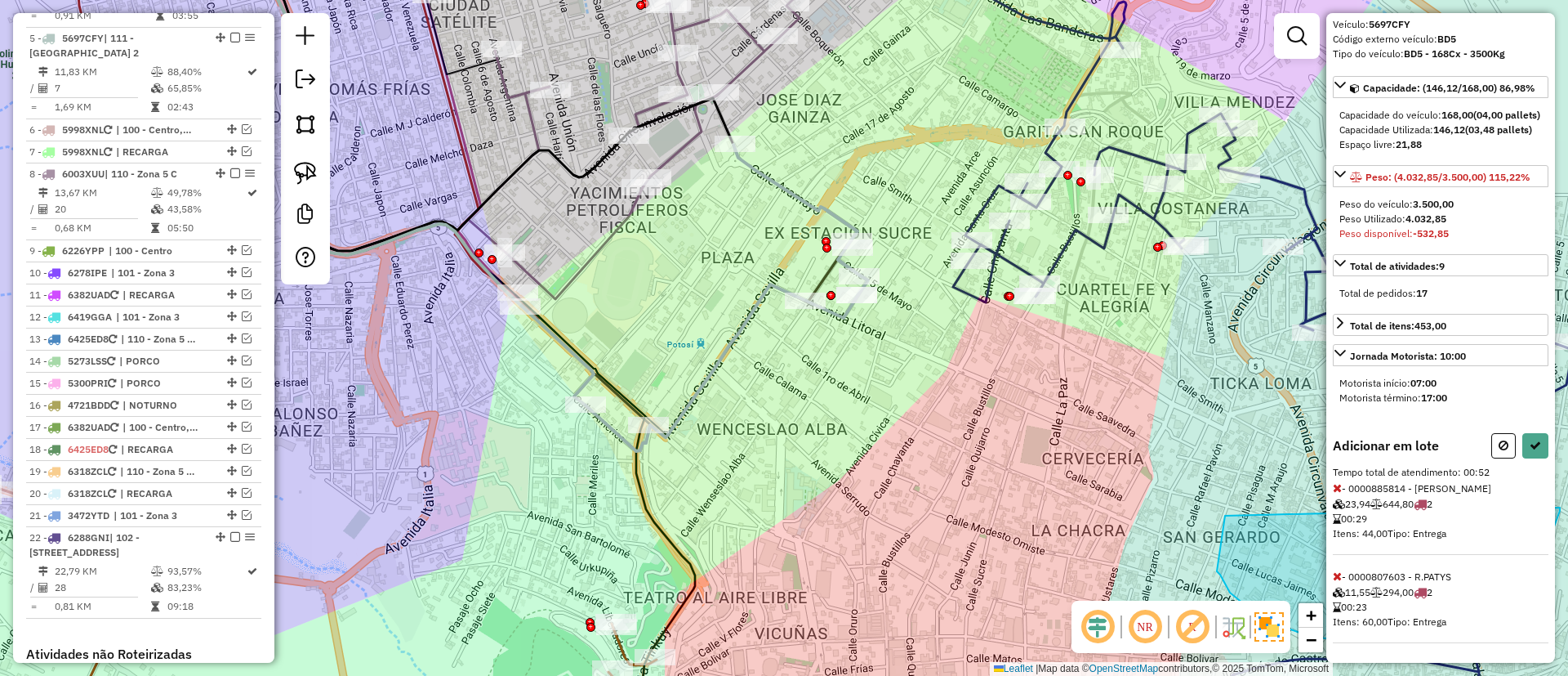
click at [1340, 484] on icon at bounding box center [1337, 488] width 9 height 11
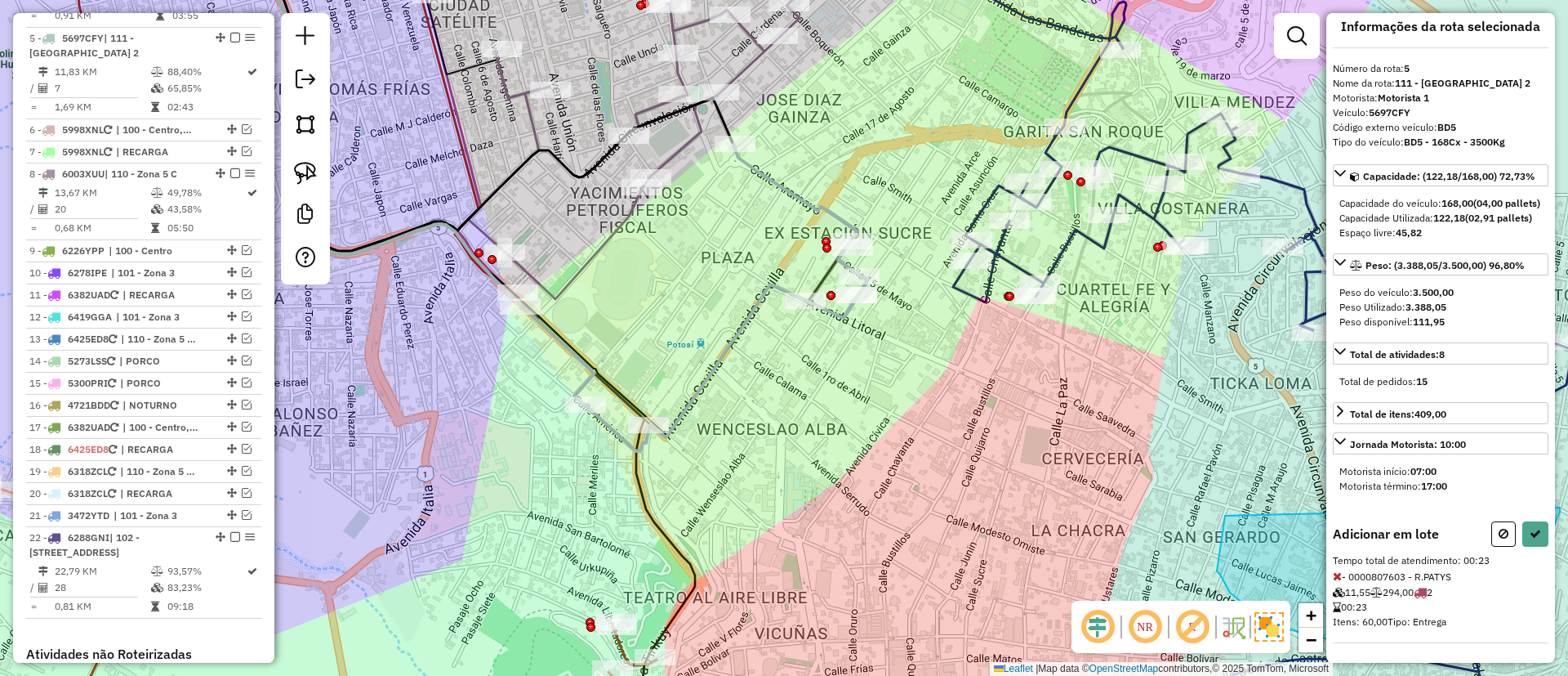
scroll to position [0, 0]
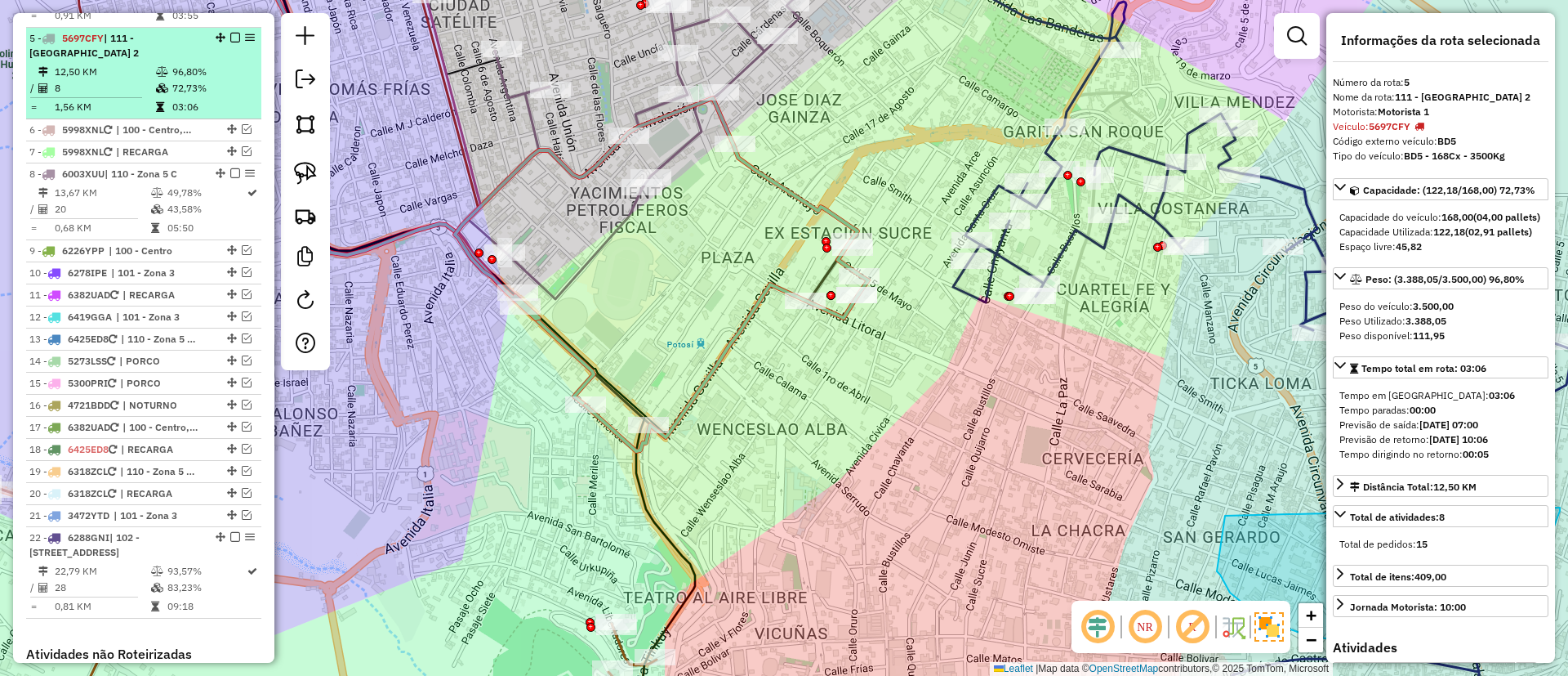
click at [230, 33] on em at bounding box center [235, 37] width 10 height 10
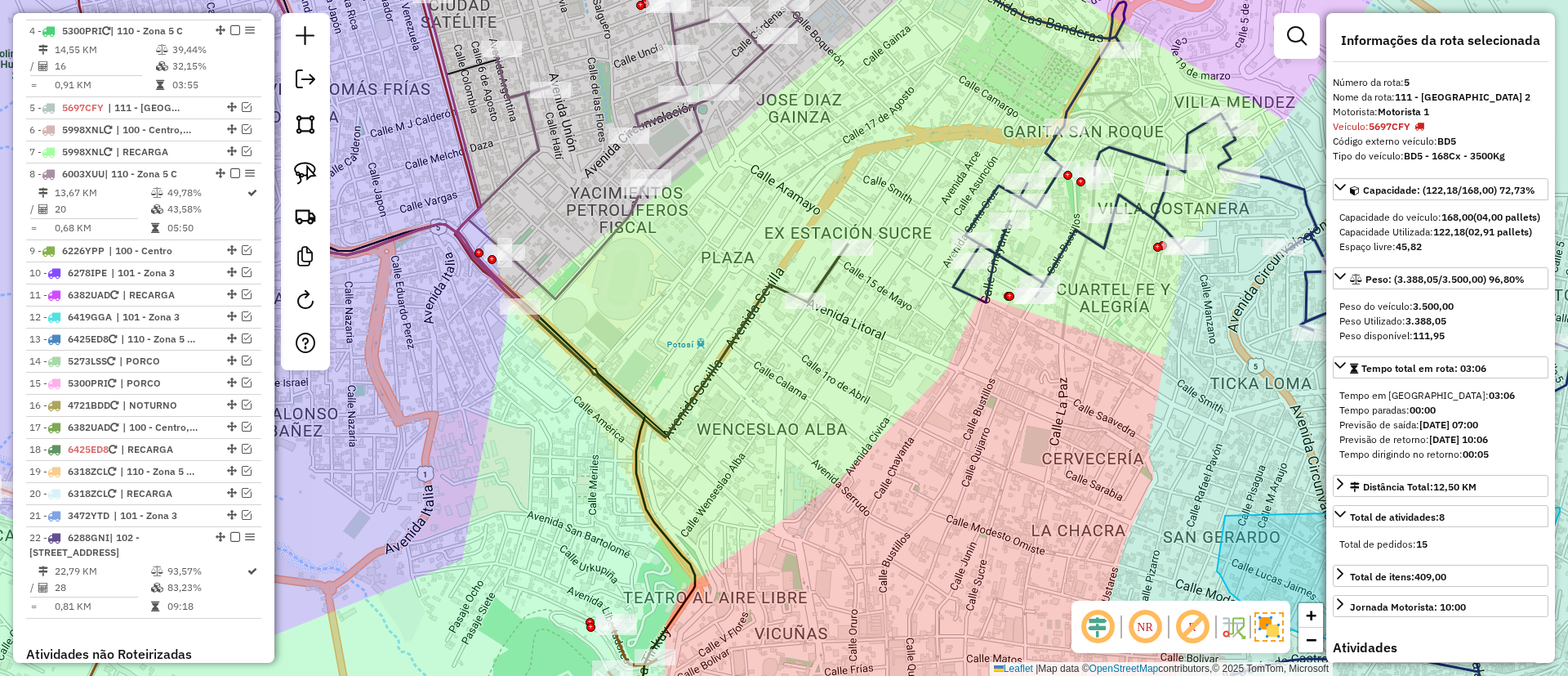
click at [765, 293] on icon at bounding box center [548, 185] width 598 height 505
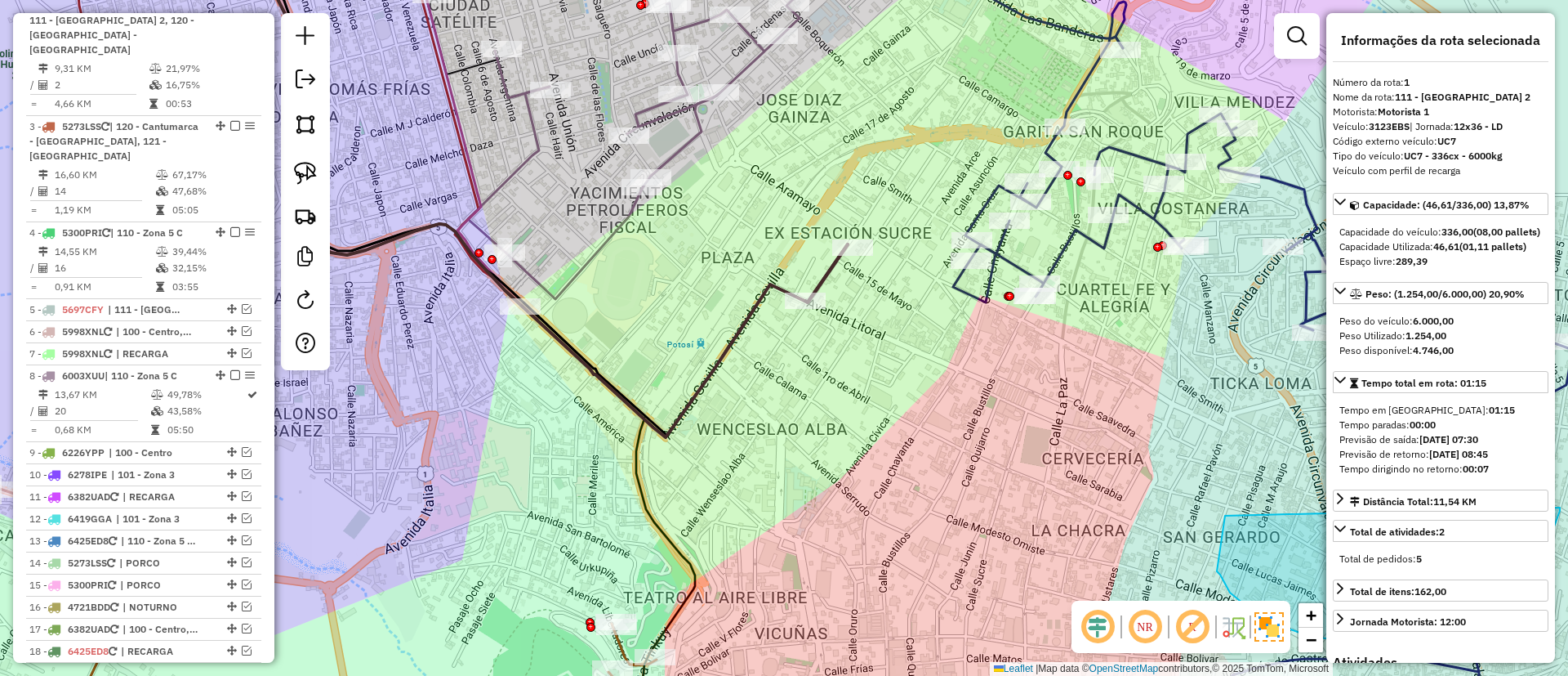
scroll to position [643, 0]
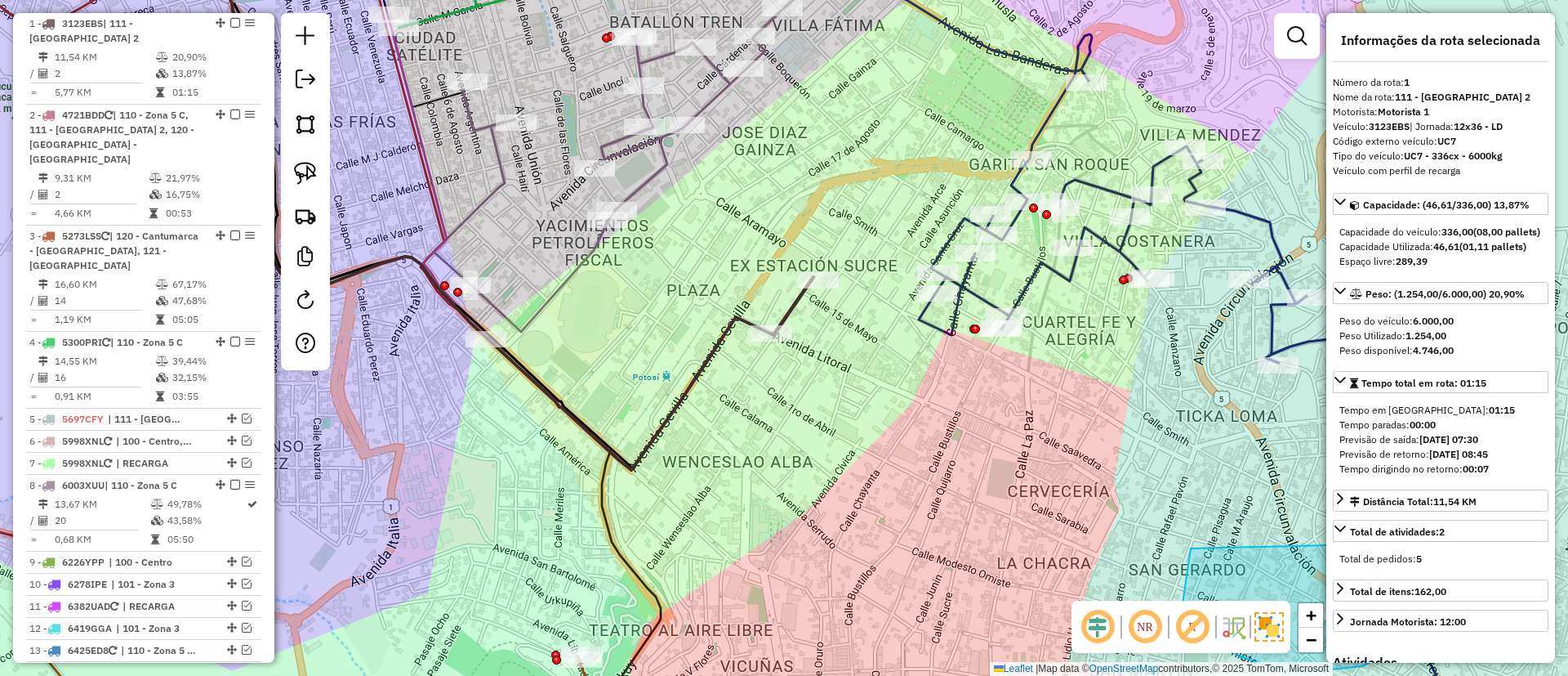
drag, startPoint x: 843, startPoint y: 367, endPoint x: 808, endPoint y: 400, distance: 48.1
click at [808, 400] on div "Janela de atendimento Grade de atendimento Capacidade Transportadoras Veículos …" at bounding box center [784, 338] width 1568 height 676
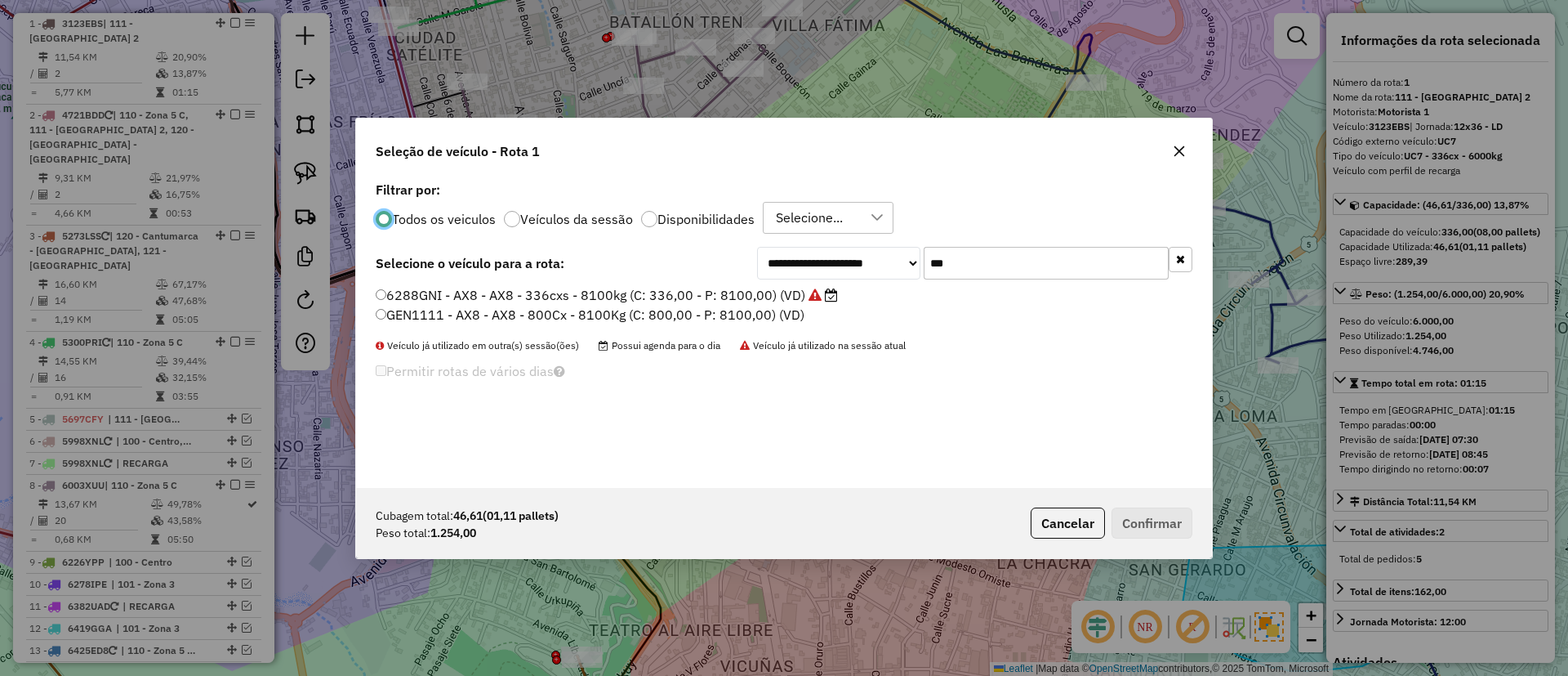
scroll to position [9, 5]
click at [577, 207] on div "Todos os veiculos Veículos da sessão Disponibilidades Selecione..." at bounding box center [784, 218] width 817 height 33
click at [581, 212] on label "Veículos da sessão" at bounding box center [576, 219] width 113 height 13
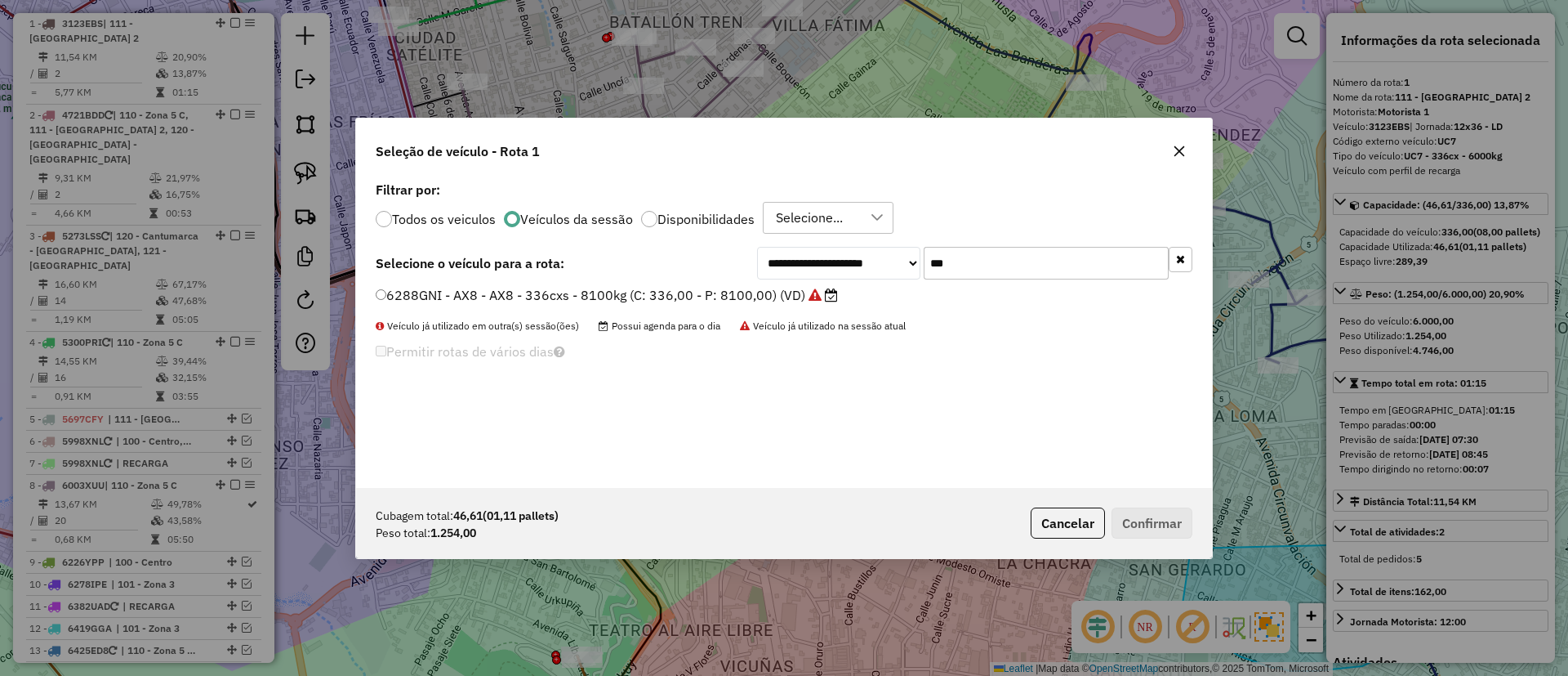
click at [1188, 267] on button "button" at bounding box center [1180, 259] width 24 height 25
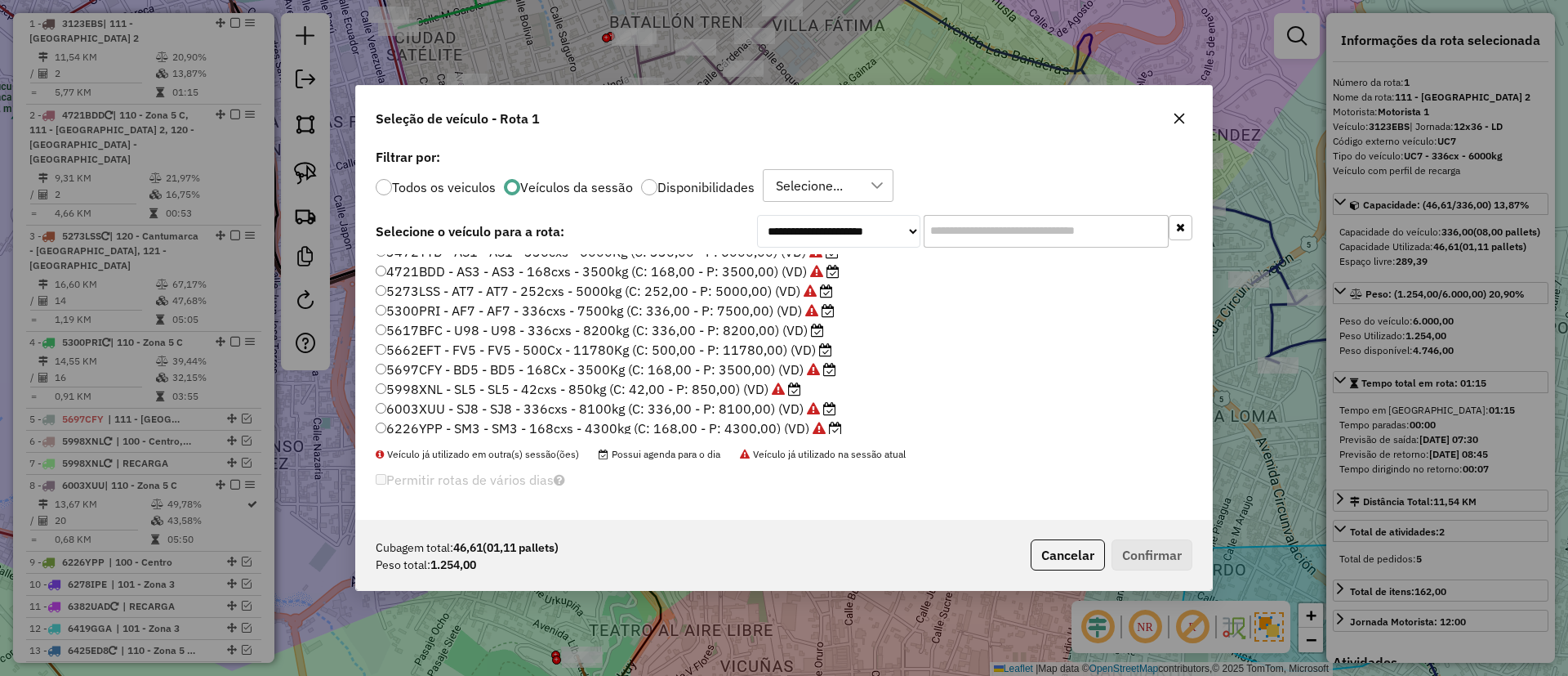
scroll to position [0, 0]
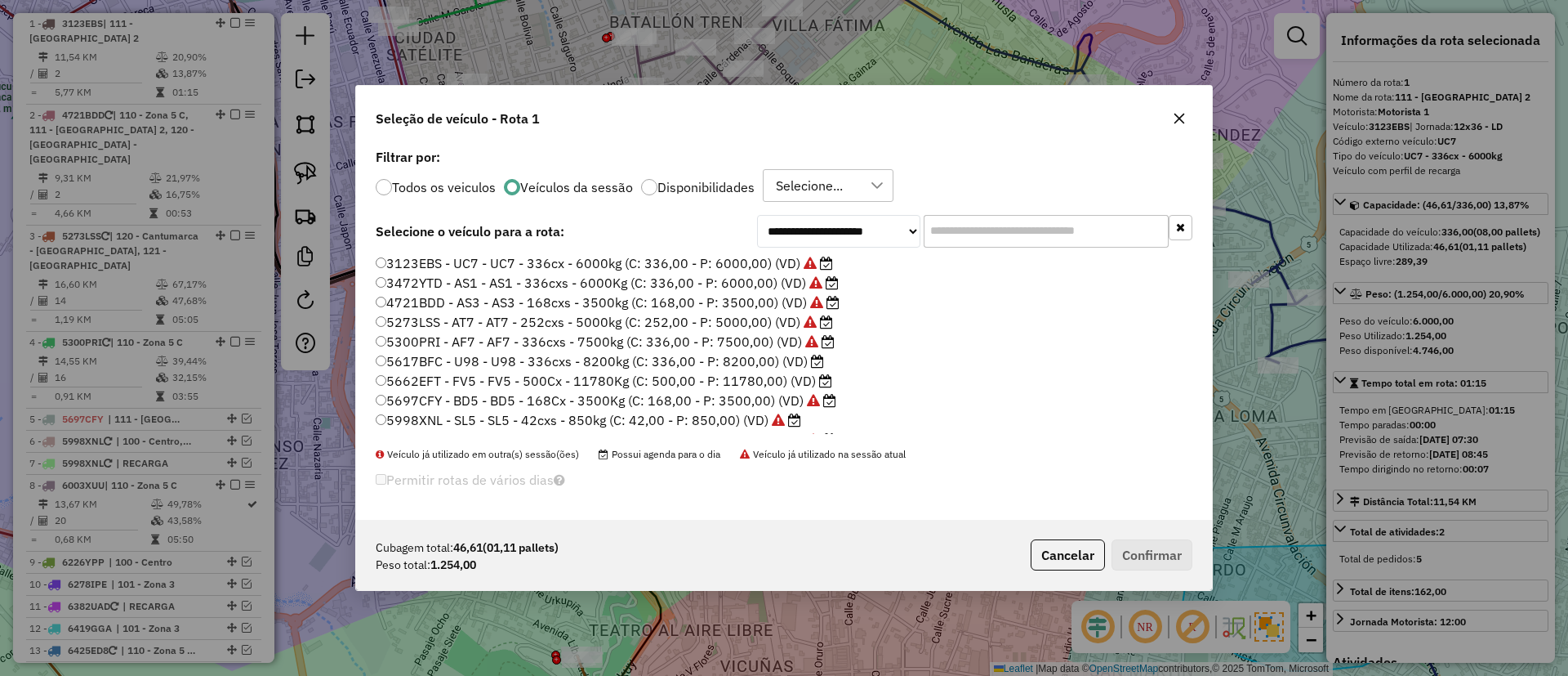
click at [1177, 119] on icon "button" at bounding box center [1179, 119] width 13 height 13
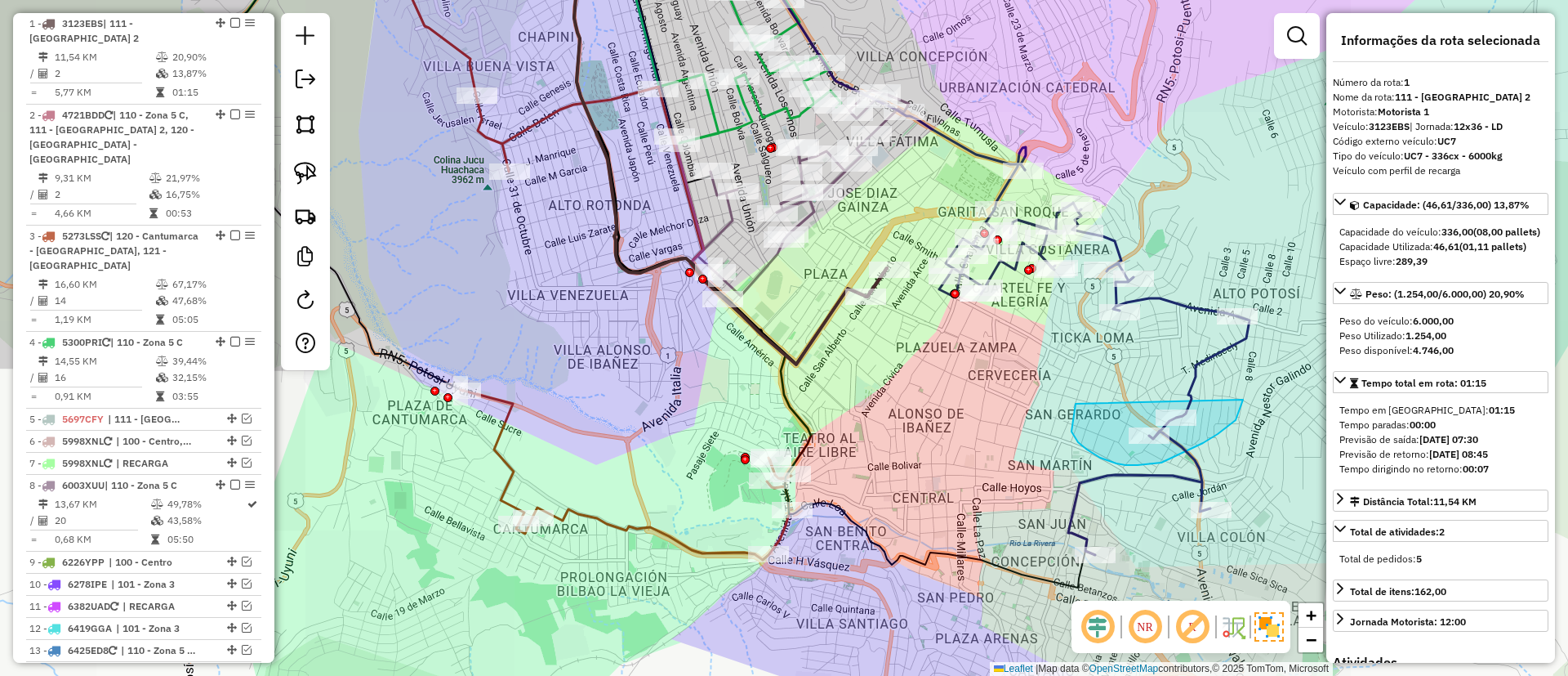
drag, startPoint x: 761, startPoint y: 317, endPoint x: 841, endPoint y: 367, distance: 94.3
click at [841, 367] on div "Janela de atendimento Grade de atendimento Capacidade Transportadoras Veículos …" at bounding box center [784, 338] width 1568 height 676
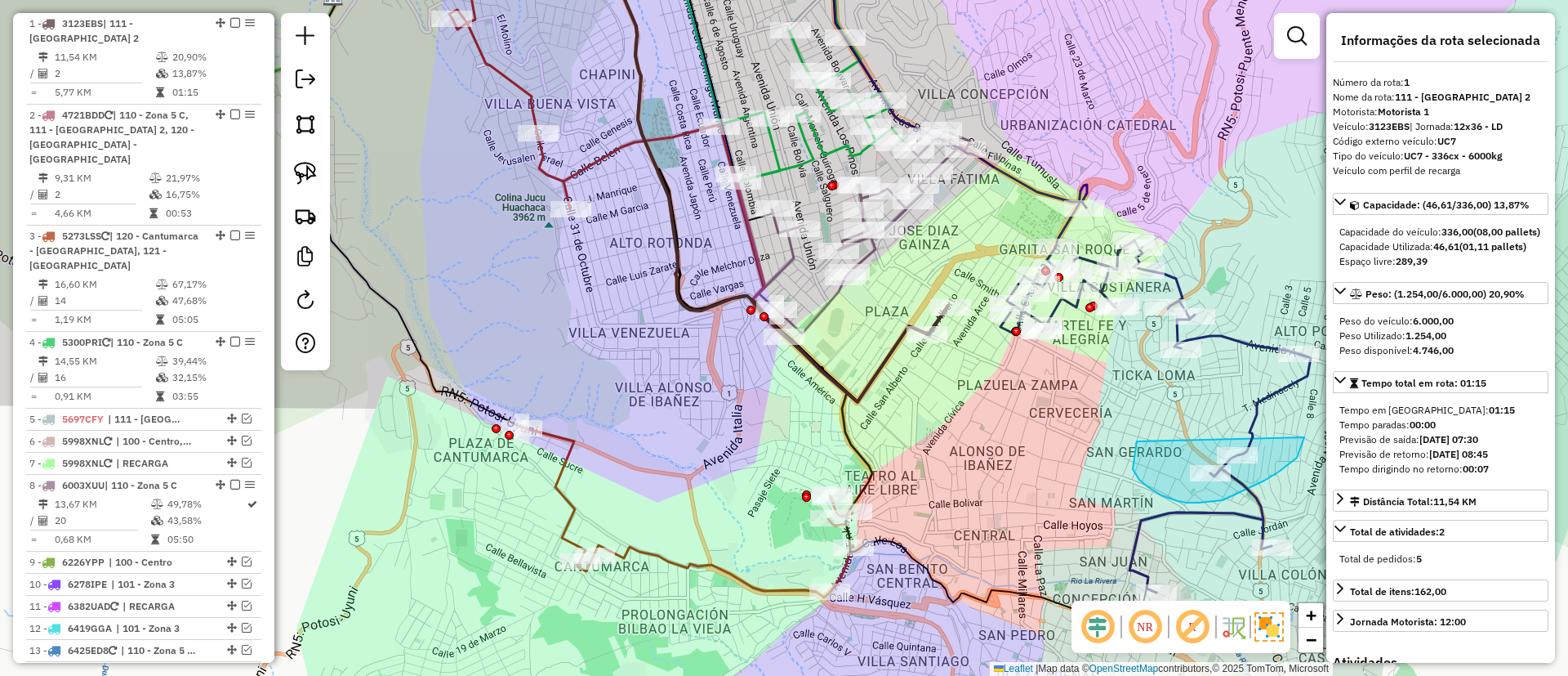
click at [801, 148] on icon at bounding box center [565, 56] width 674 height 249
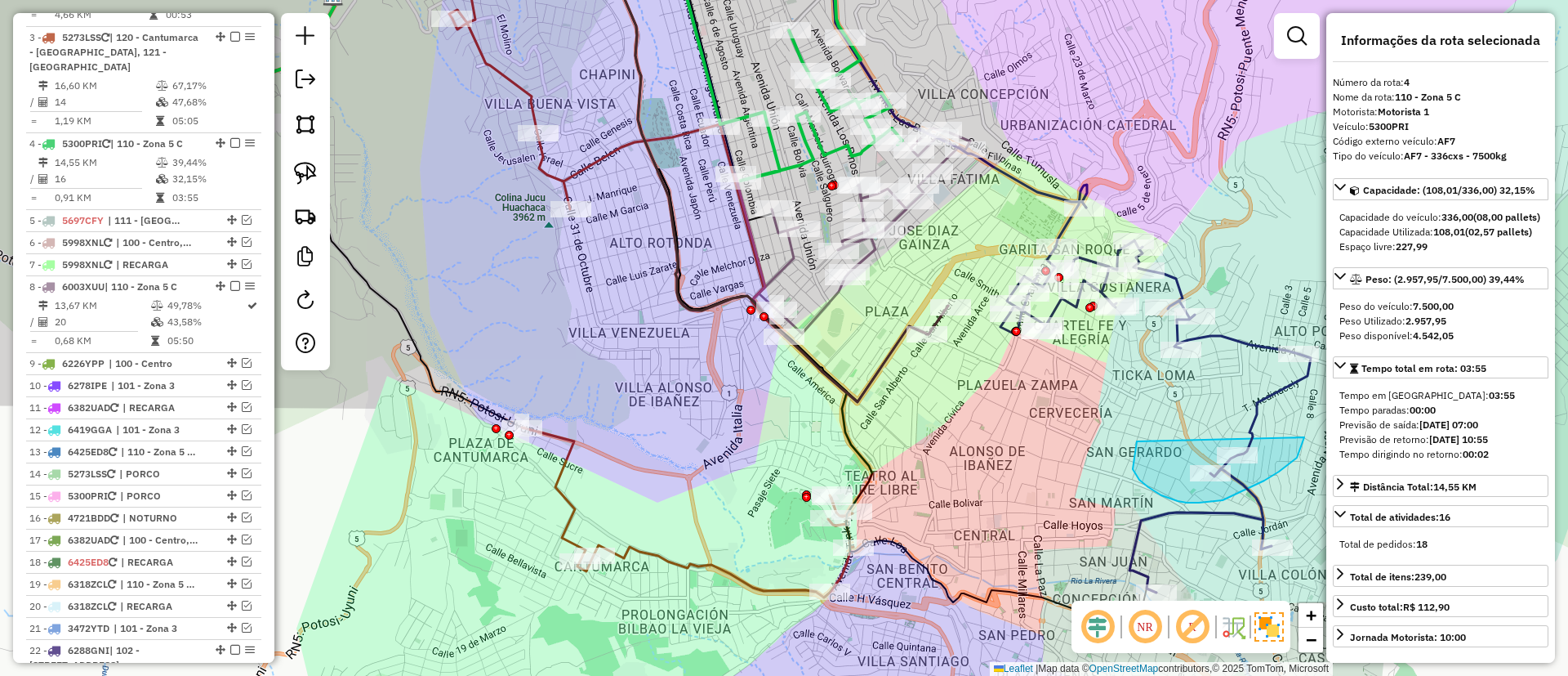
scroll to position [948, 0]
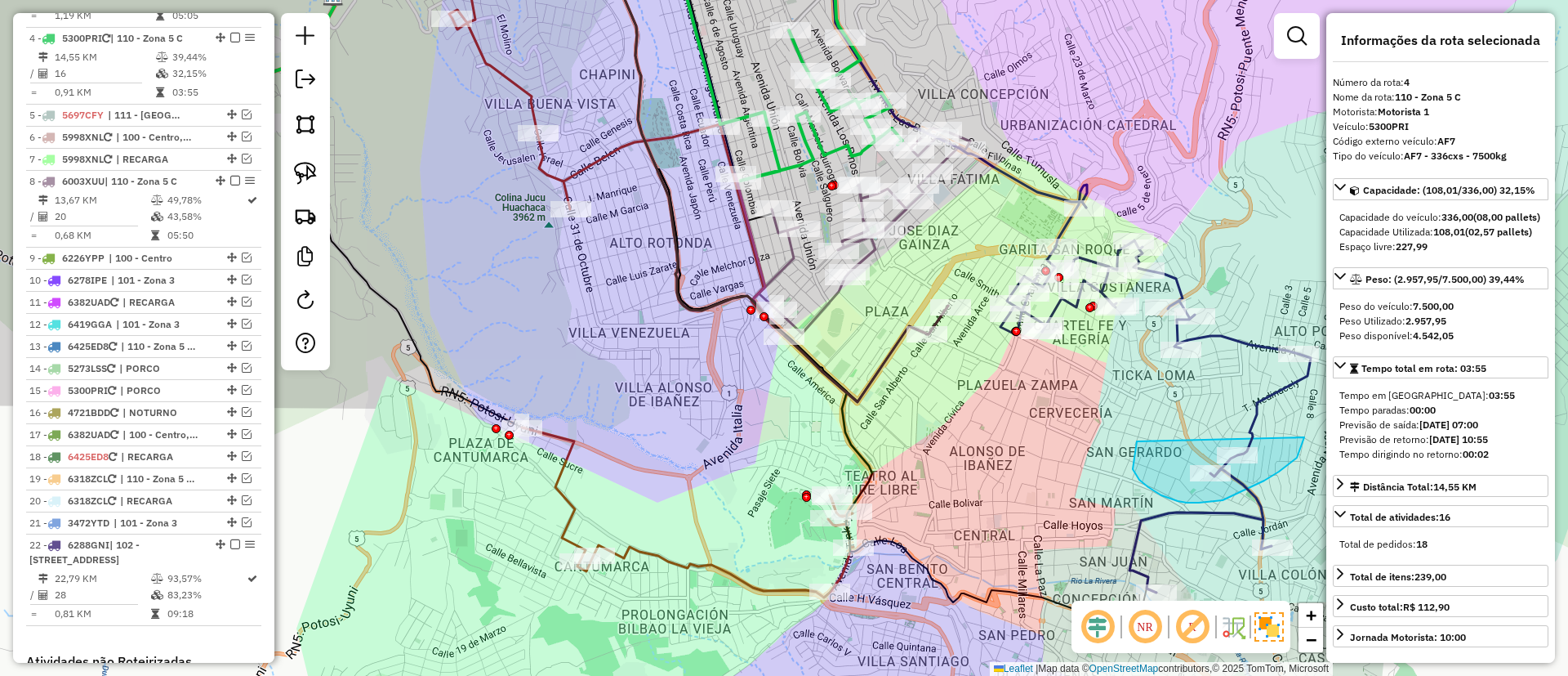
drag, startPoint x: 803, startPoint y: 148, endPoint x: 764, endPoint y: 217, distance: 79.3
click at [764, 181] on icon at bounding box center [565, 56] width 674 height 249
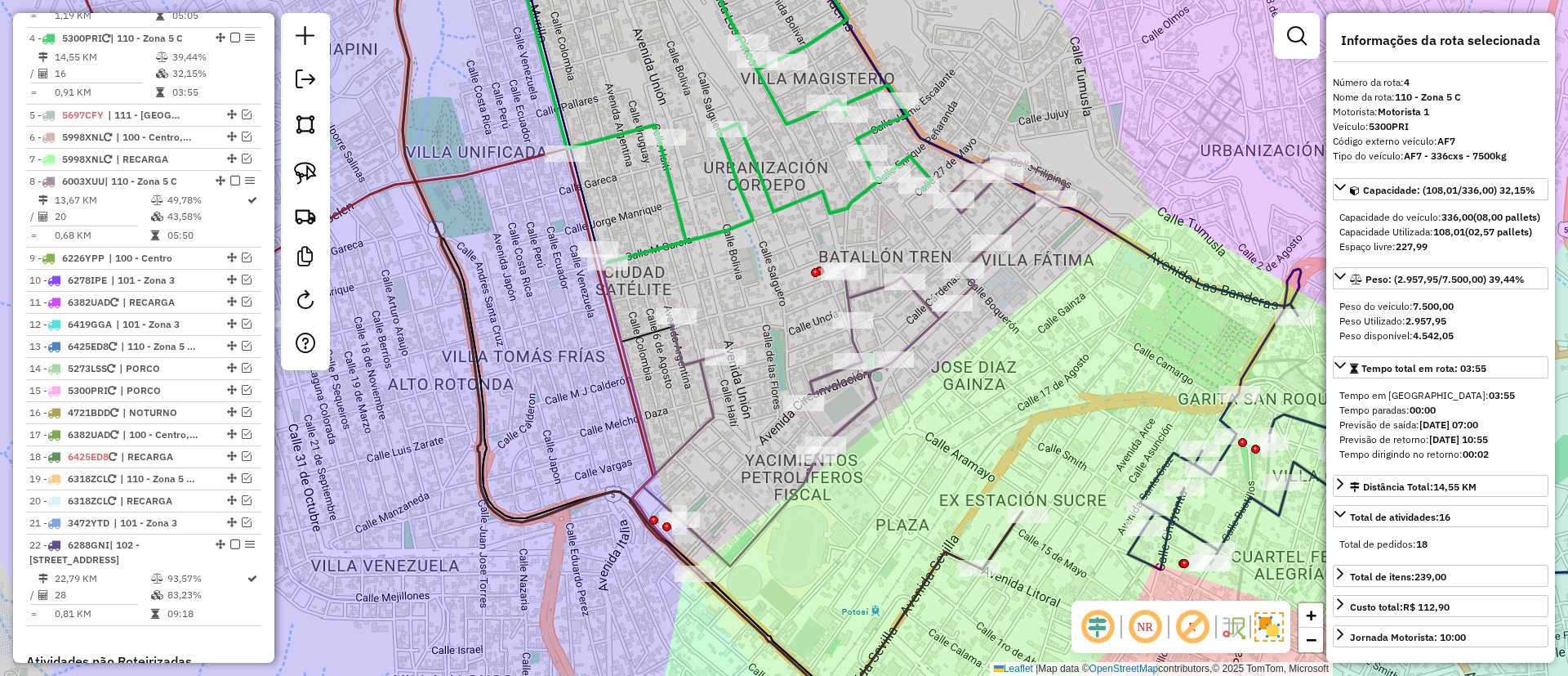
click at [930, 317] on icon at bounding box center [854, 361] width 423 height 408
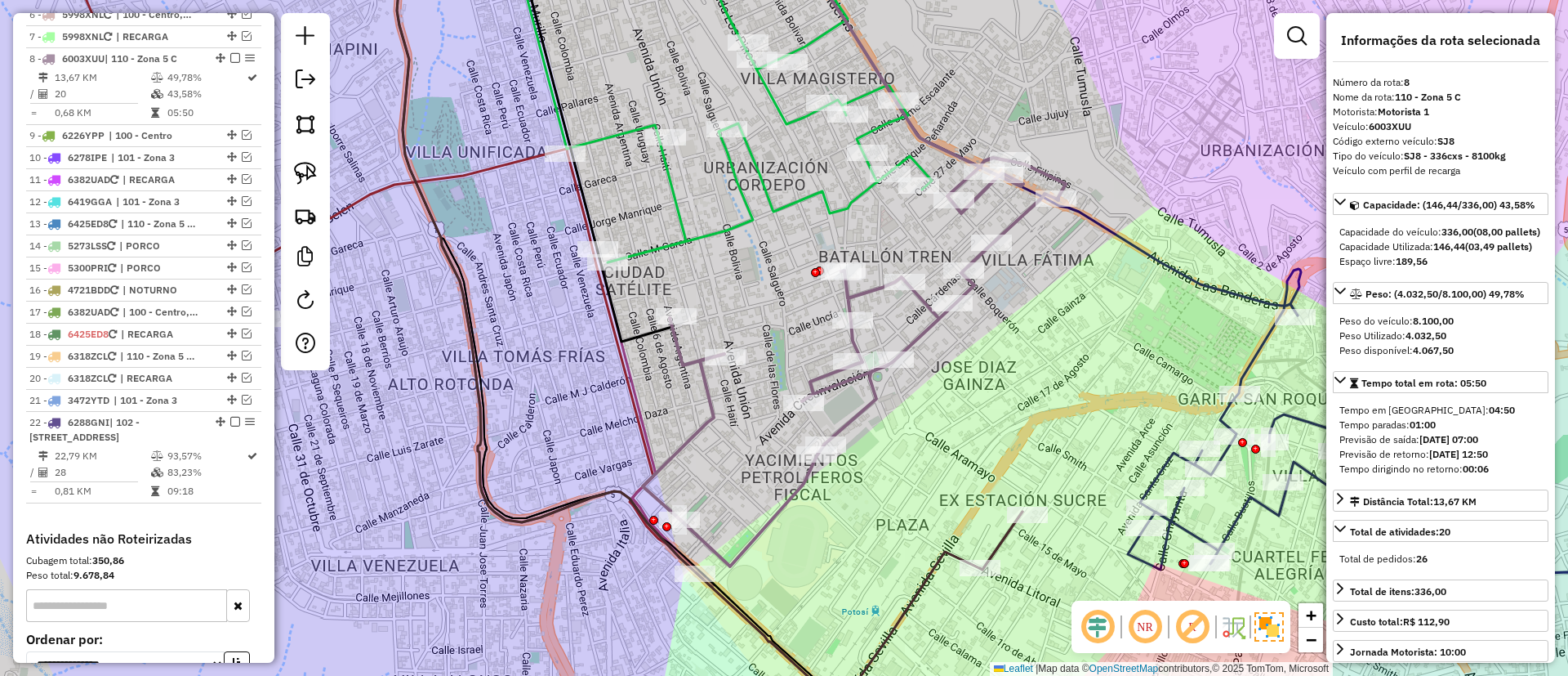
scroll to position [1091, 0]
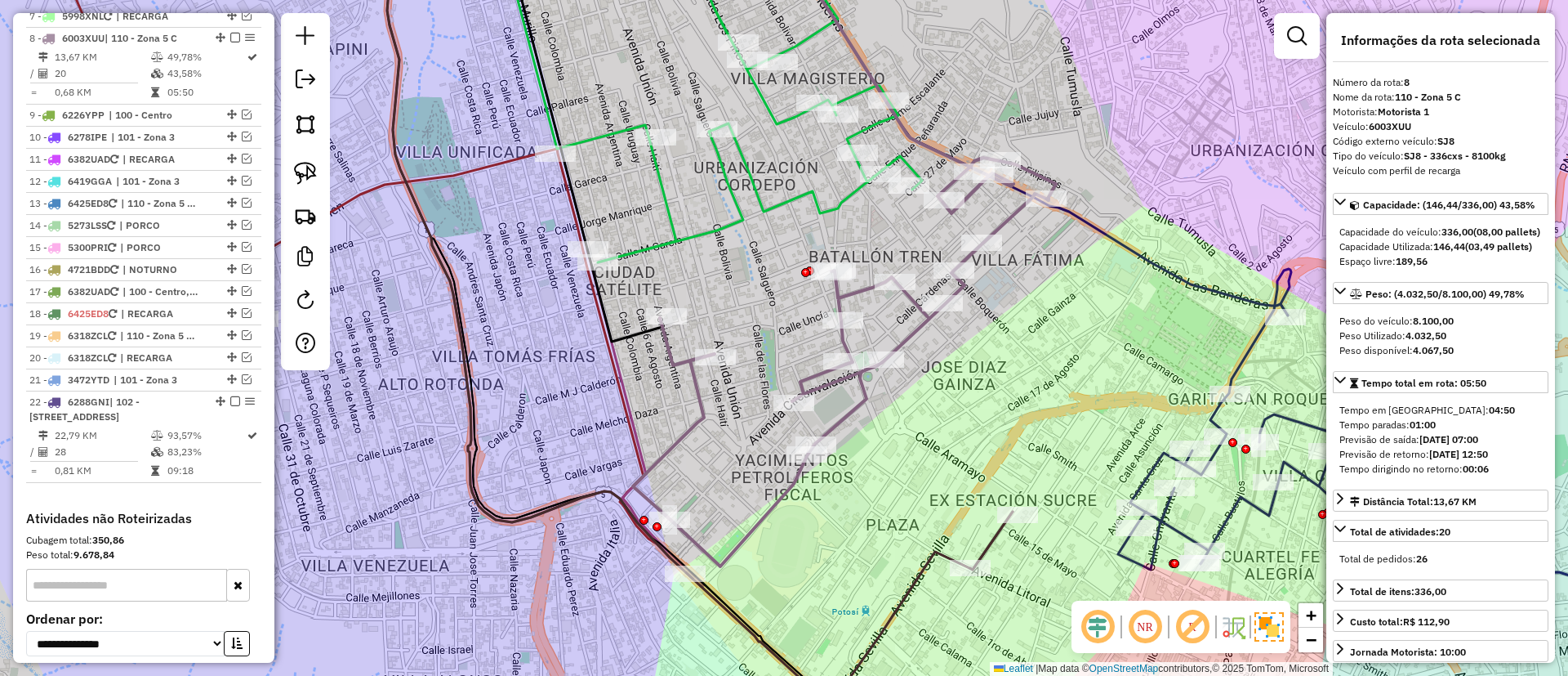
drag, startPoint x: 943, startPoint y: 335, endPoint x: 767, endPoint y: 177, distance: 236.5
click at [767, 183] on div "Janela de atendimento Grade de atendimento Capacidade Transportadoras Veículos …" at bounding box center [784, 338] width 1568 height 676
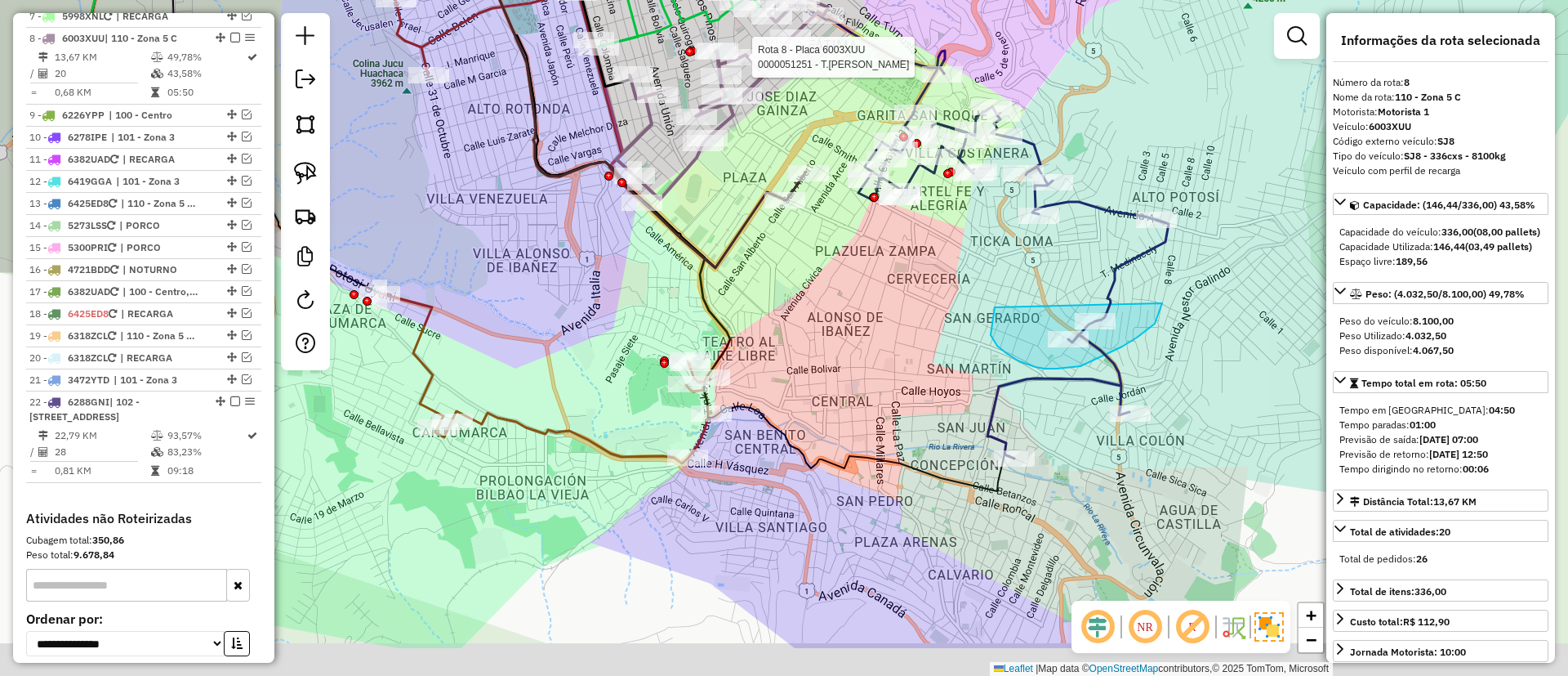
drag, startPoint x: 1020, startPoint y: 376, endPoint x: 1027, endPoint y: 270, distance: 106.2
click at [1027, 270] on div "Rota 8 - Placa 6003XUU 0000051251 - T.JAVIER Janela de atendimento Grade de ate…" at bounding box center [784, 338] width 1568 height 676
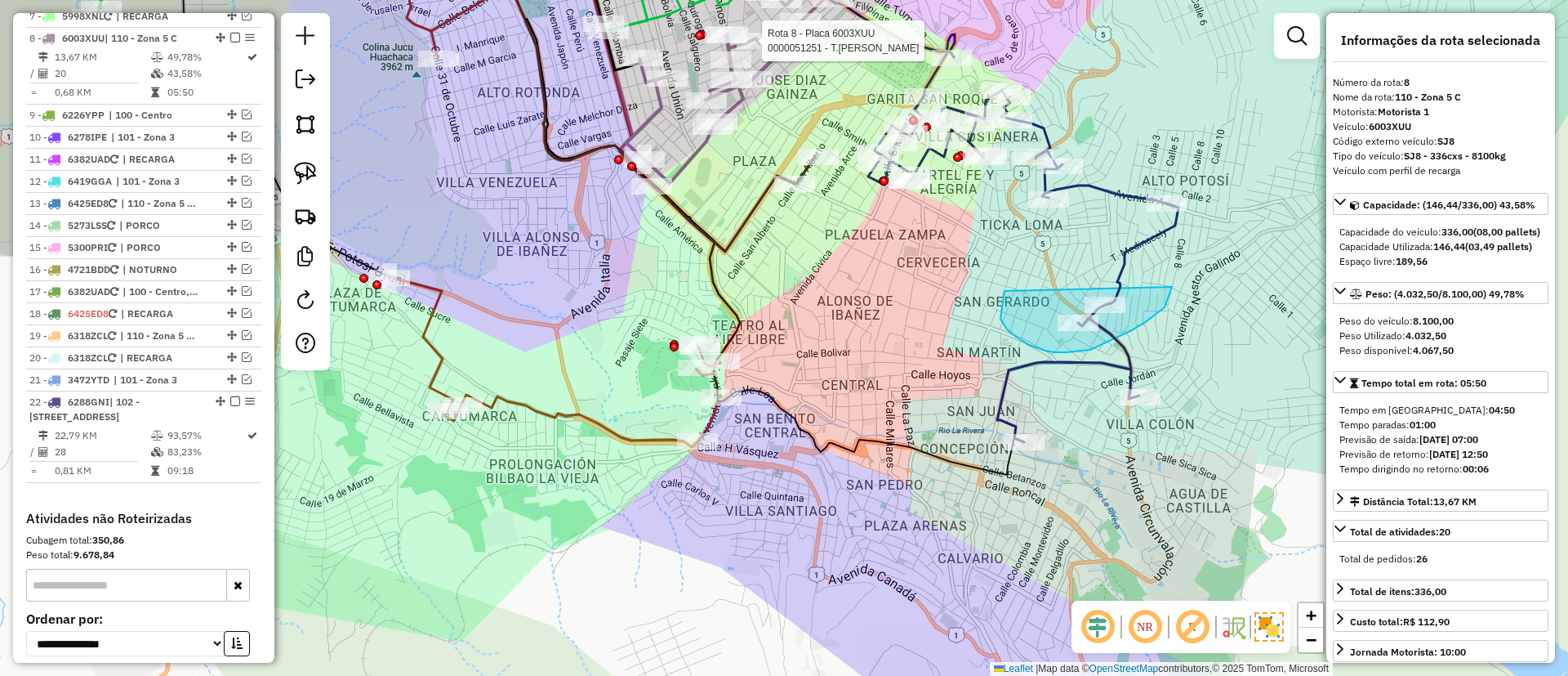
click at [578, 415] on icon at bounding box center [560, 189] width 358 height 514
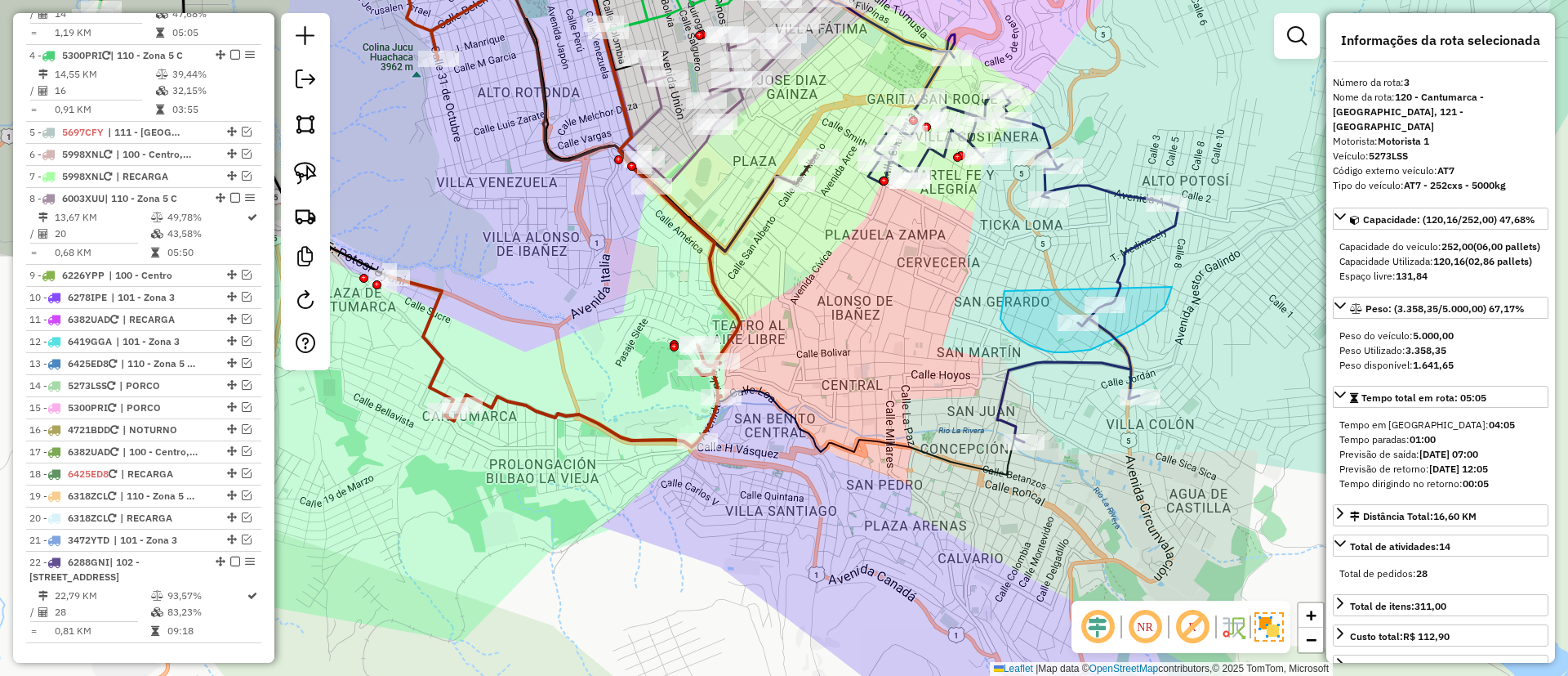
scroll to position [841, 0]
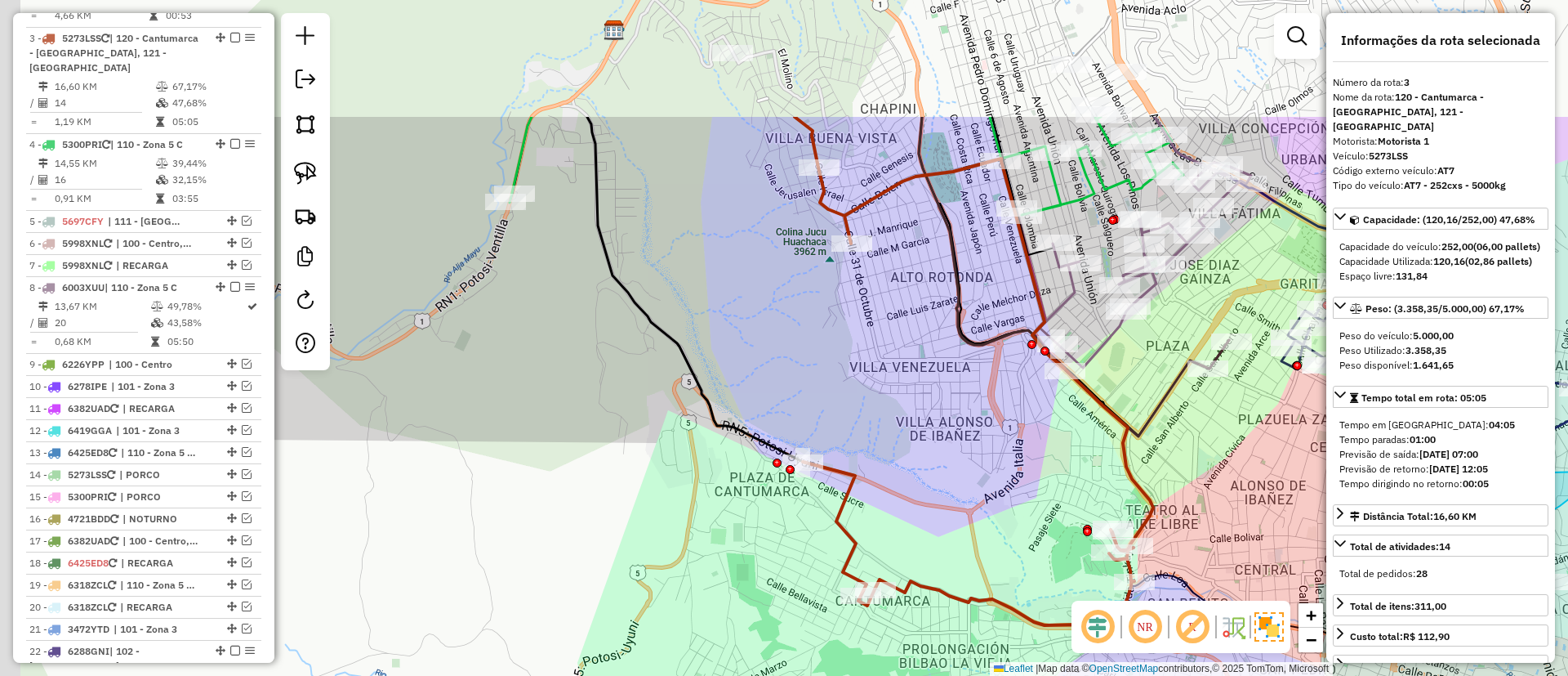
drag, startPoint x: 495, startPoint y: 276, endPoint x: 908, endPoint y: 461, distance: 452.5
click at [908, 461] on div "Janela de atendimento Grade de atendimento Capacidade Transportadoras Veículos …" at bounding box center [784, 338] width 1568 height 676
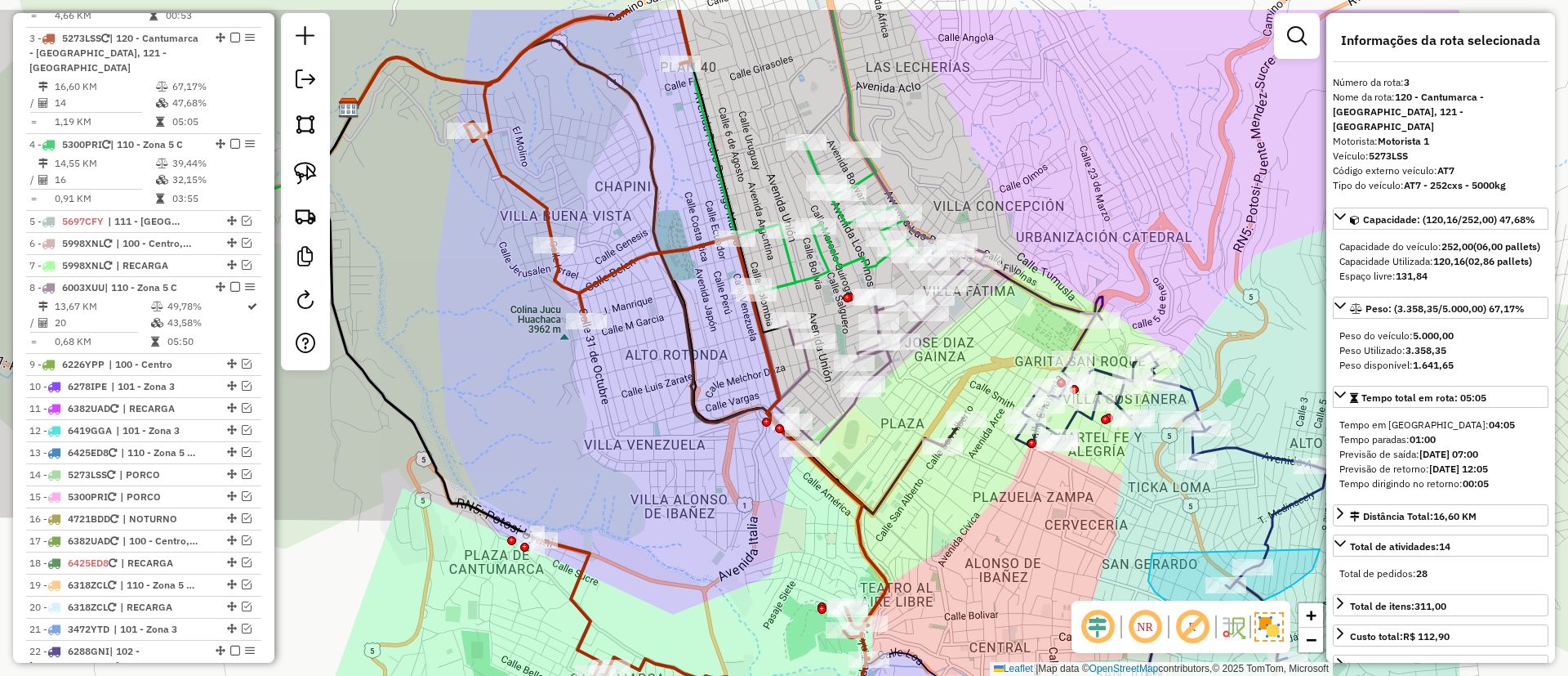
drag, startPoint x: 891, startPoint y: 357, endPoint x: 623, endPoint y: 445, distance: 282.1
click at [623, 445] on div "Janela de atendimento Grade de atendimento Capacidade Transportadoras Veículos …" at bounding box center [784, 338] width 1568 height 676
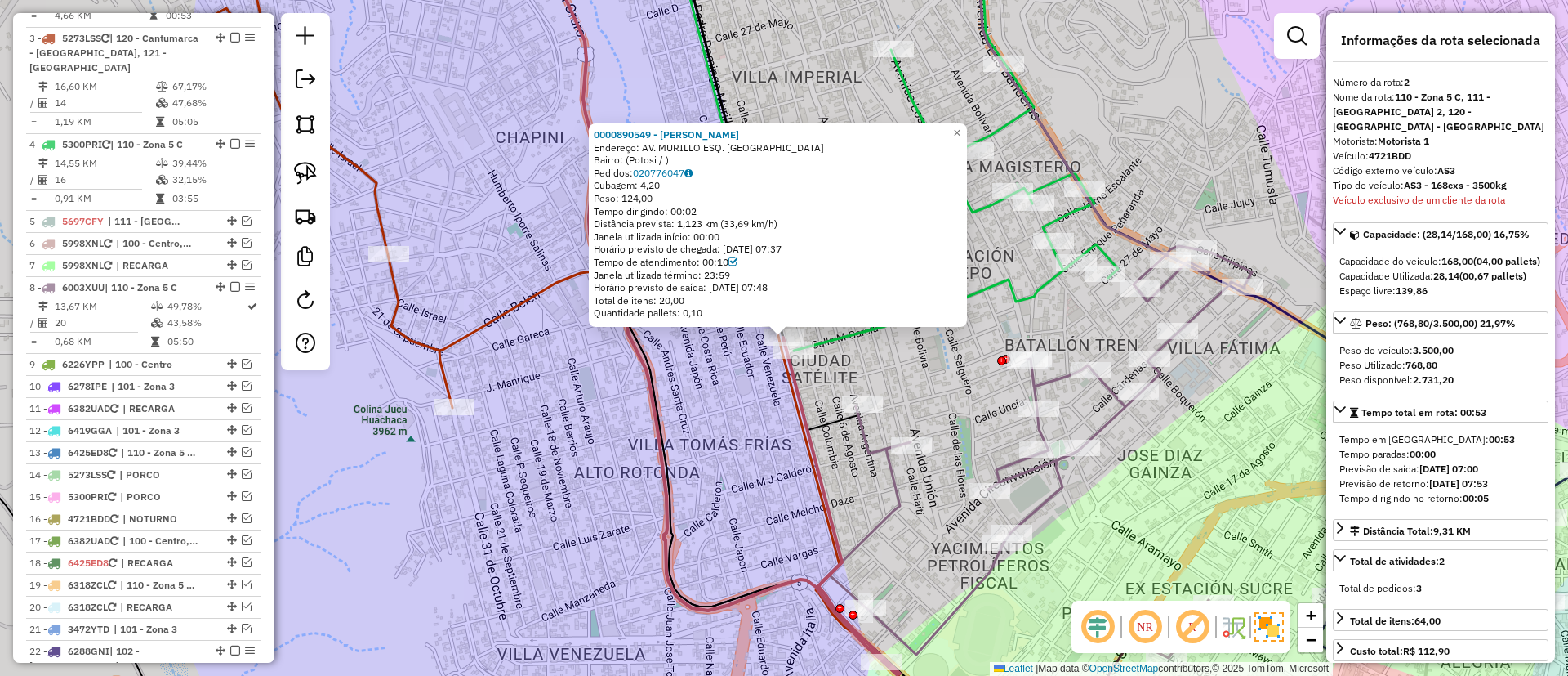
scroll to position [735, 0]
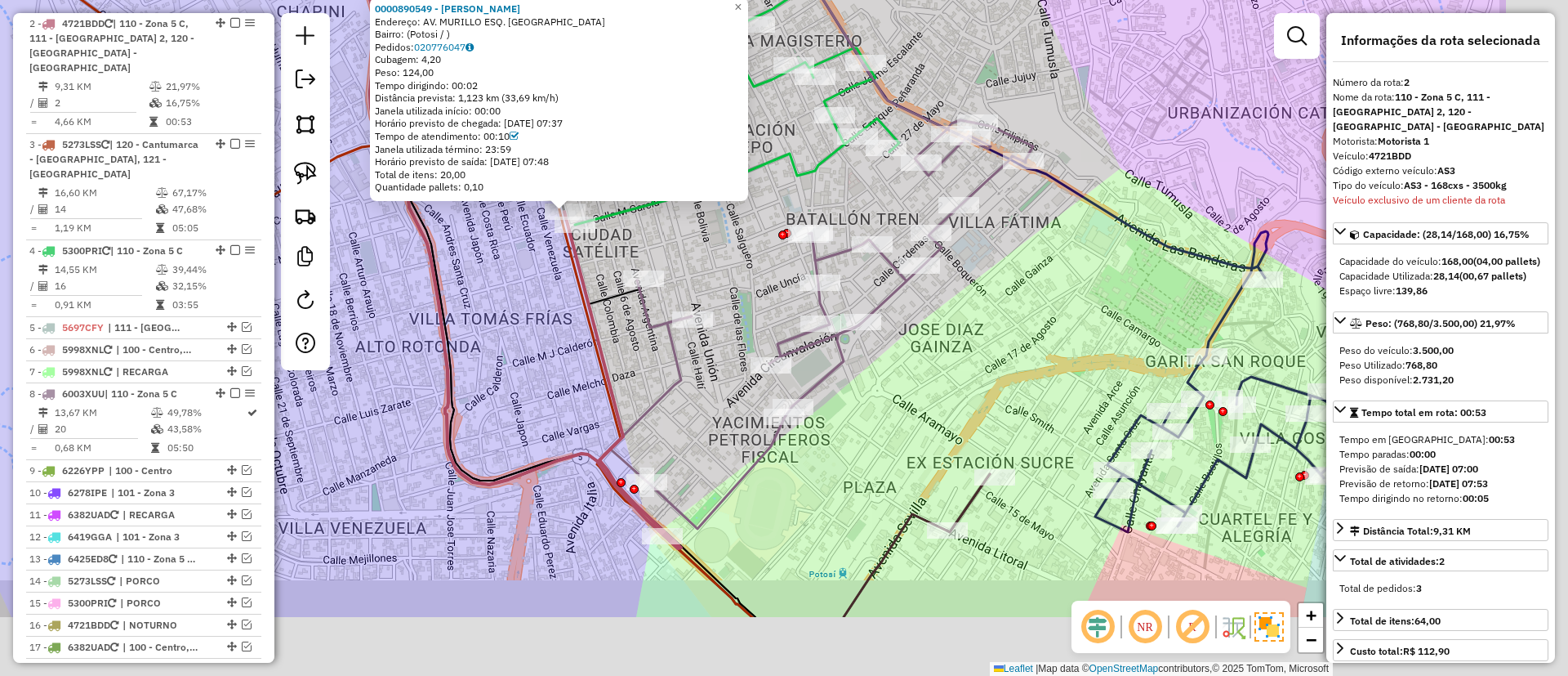
drag, startPoint x: 544, startPoint y: 325, endPoint x: 497, endPoint y: 296, distance: 55.2
click at [497, 297] on div "0000890549 - JUAN Endereço: AV. MURILLO ESQ. ARELLANO Bairro: (Potosi / ) Pedid…" at bounding box center [784, 338] width 1568 height 676
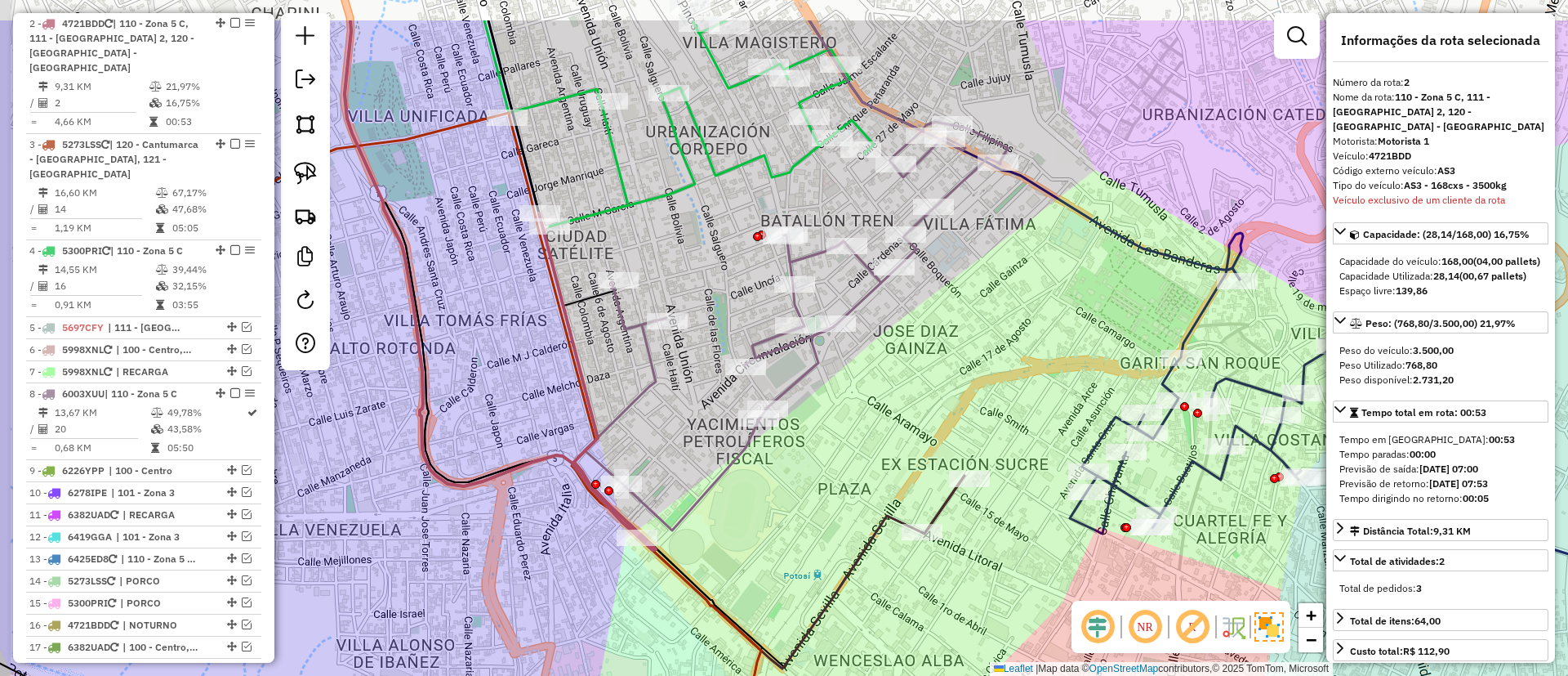
drag, startPoint x: 495, startPoint y: 211, endPoint x: 562, endPoint y: 261, distance: 83.6
click at [560, 273] on icon at bounding box center [597, 382] width 117 height 337
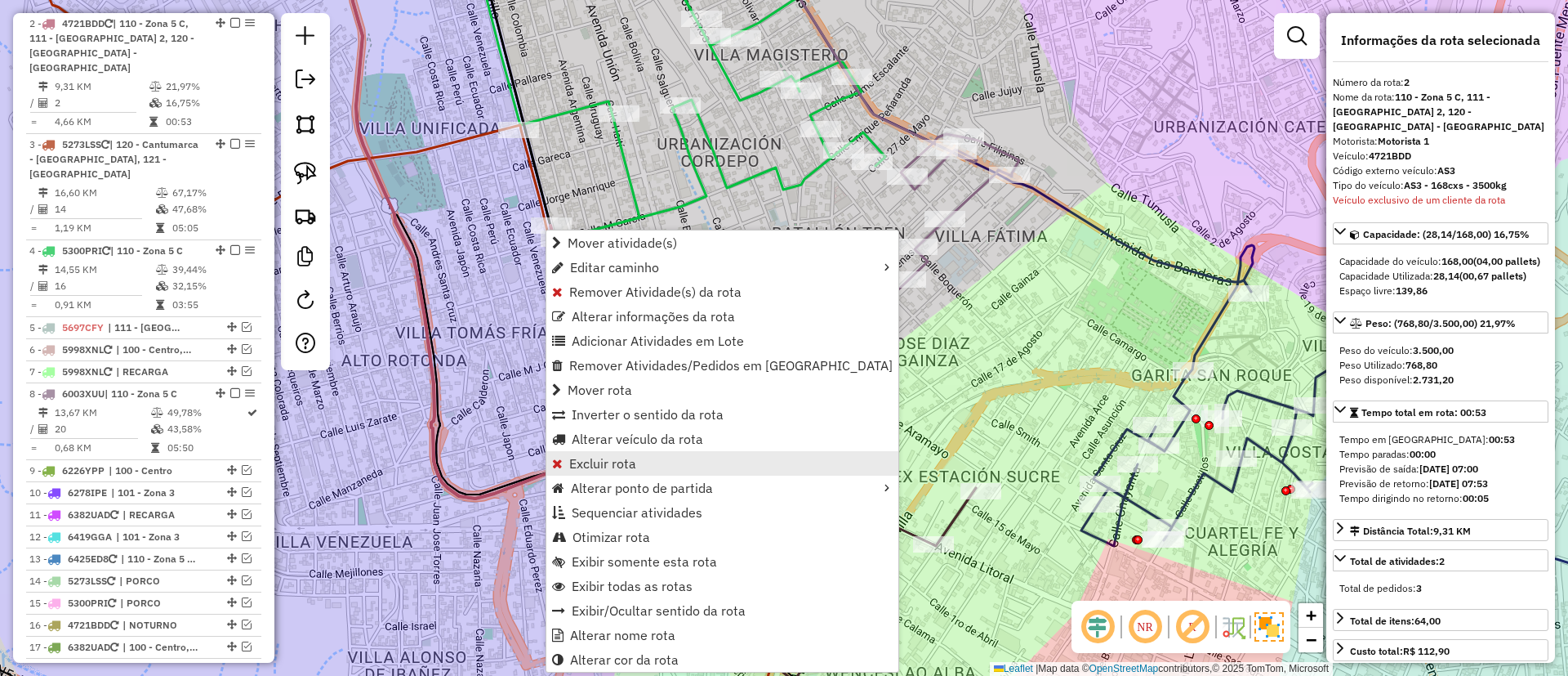
click at [605, 464] on span "Excluir rota" at bounding box center [603, 464] width 67 height 13
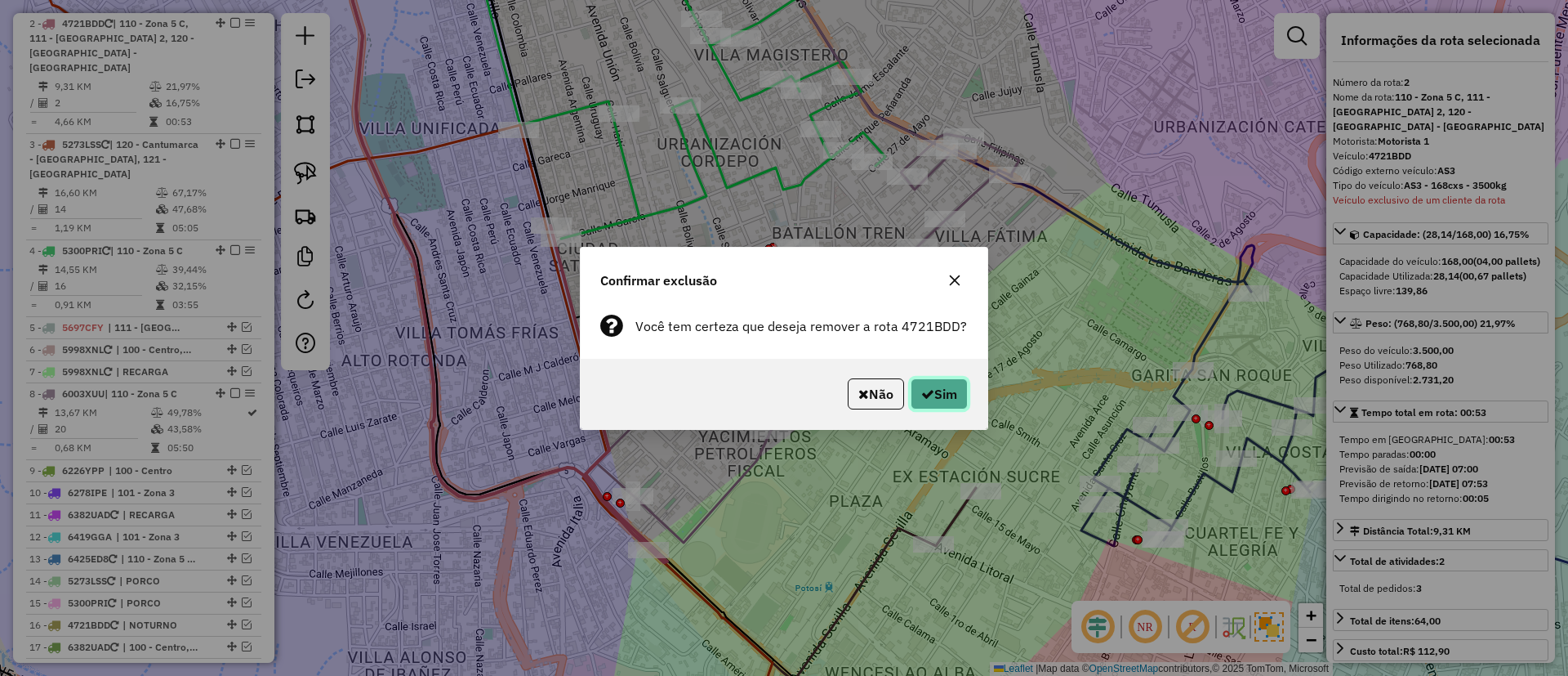
click at [941, 381] on button "Sim" at bounding box center [939, 394] width 57 height 31
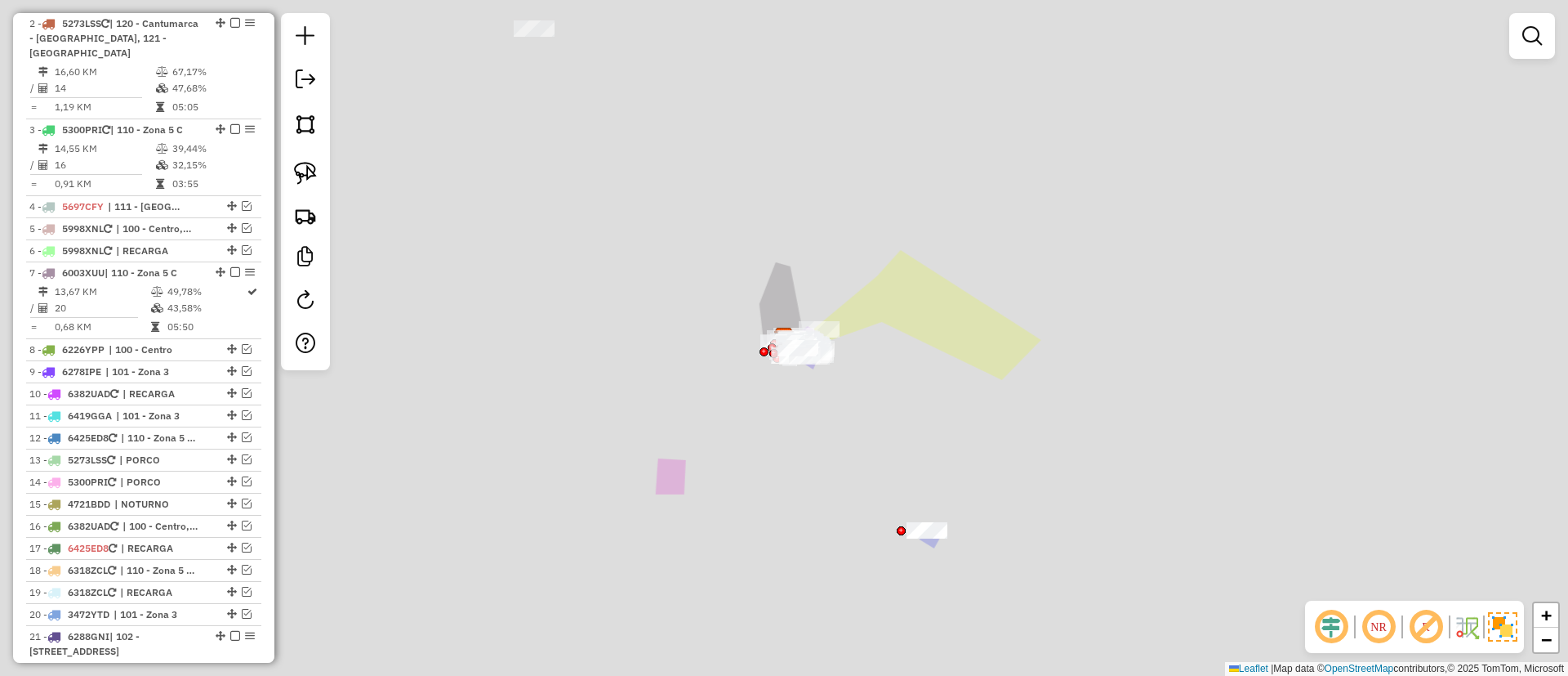
scroll to position [629, 0]
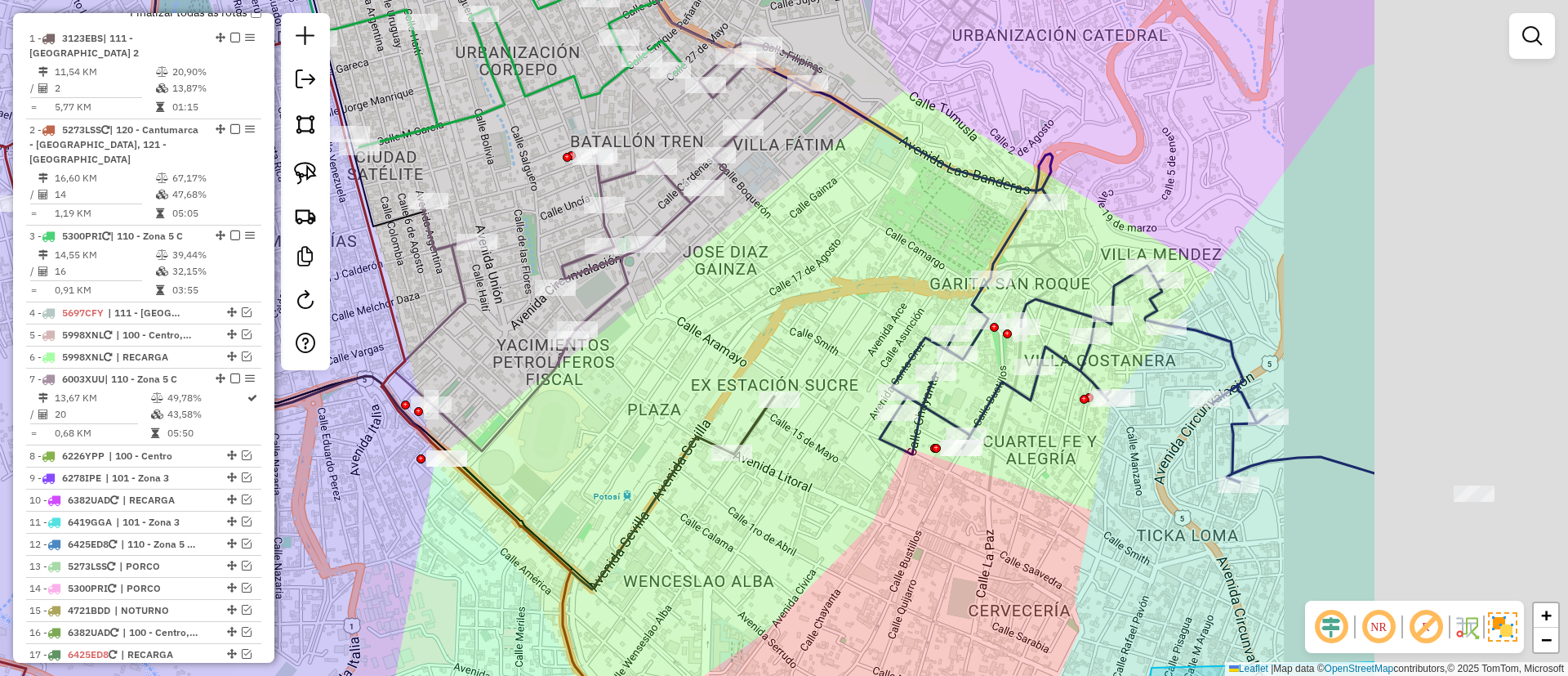
drag, startPoint x: 702, startPoint y: 353, endPoint x: 605, endPoint y: 328, distance: 100.2
click at [605, 328] on div "Janela de atendimento Grade de atendimento Capacidade Transportadoras Veículos …" at bounding box center [784, 338] width 1568 height 676
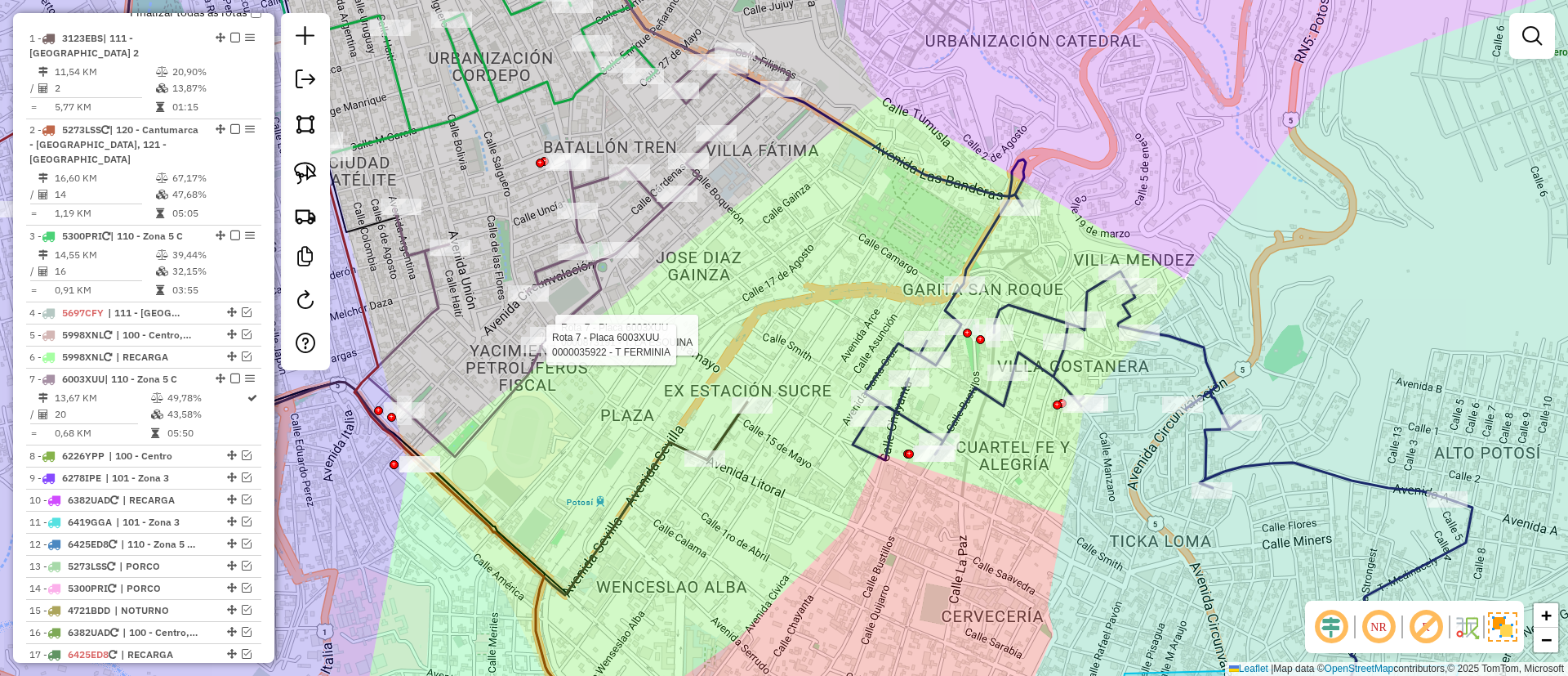
drag, startPoint x: 652, startPoint y: 386, endPoint x: 660, endPoint y: 403, distance: 18.8
click at [660, 403] on div "Rota 7 - Placa 6003XUU 0000873191 - T. LA ESQUINA Rota 7 - Placa 6003XUU 000003…" at bounding box center [784, 338] width 1568 height 676
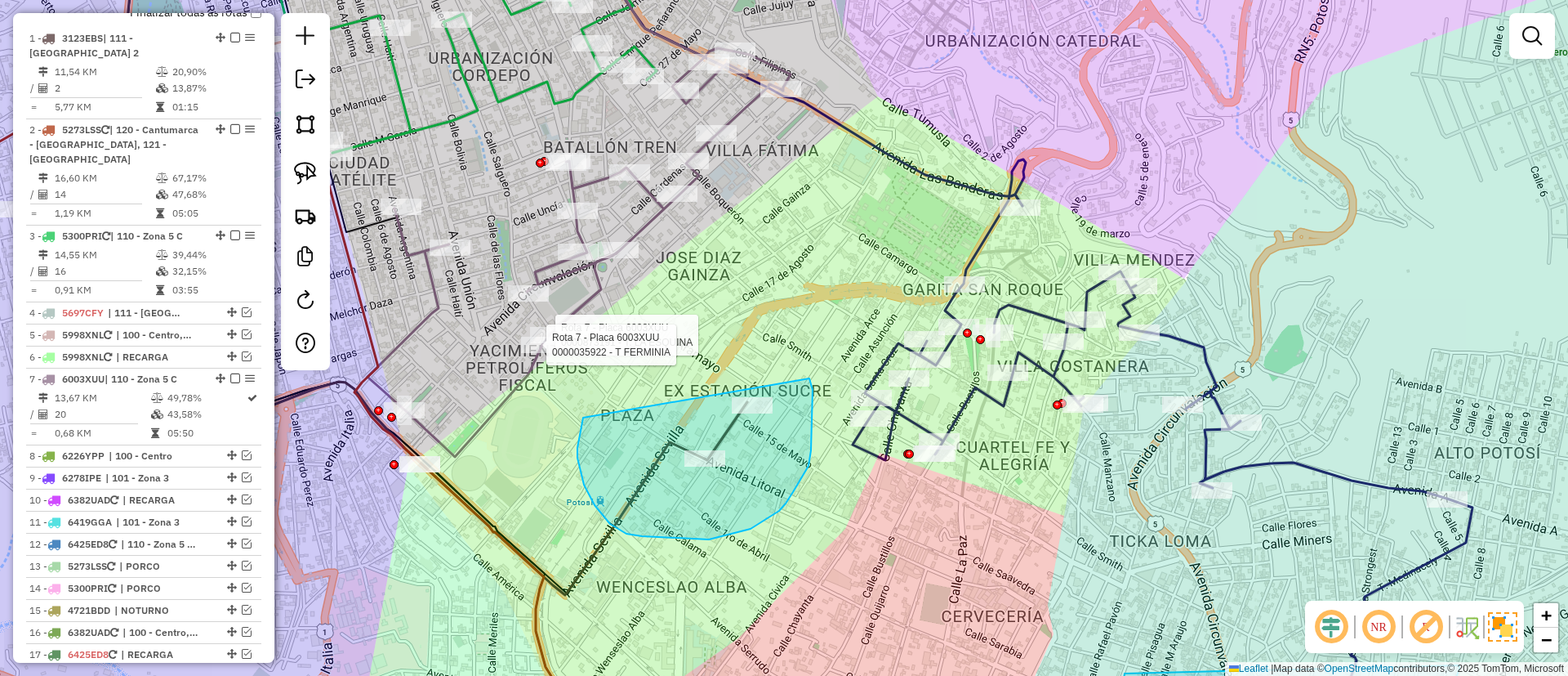
drag, startPoint x: 627, startPoint y: 534, endPoint x: 774, endPoint y: 315, distance: 263.8
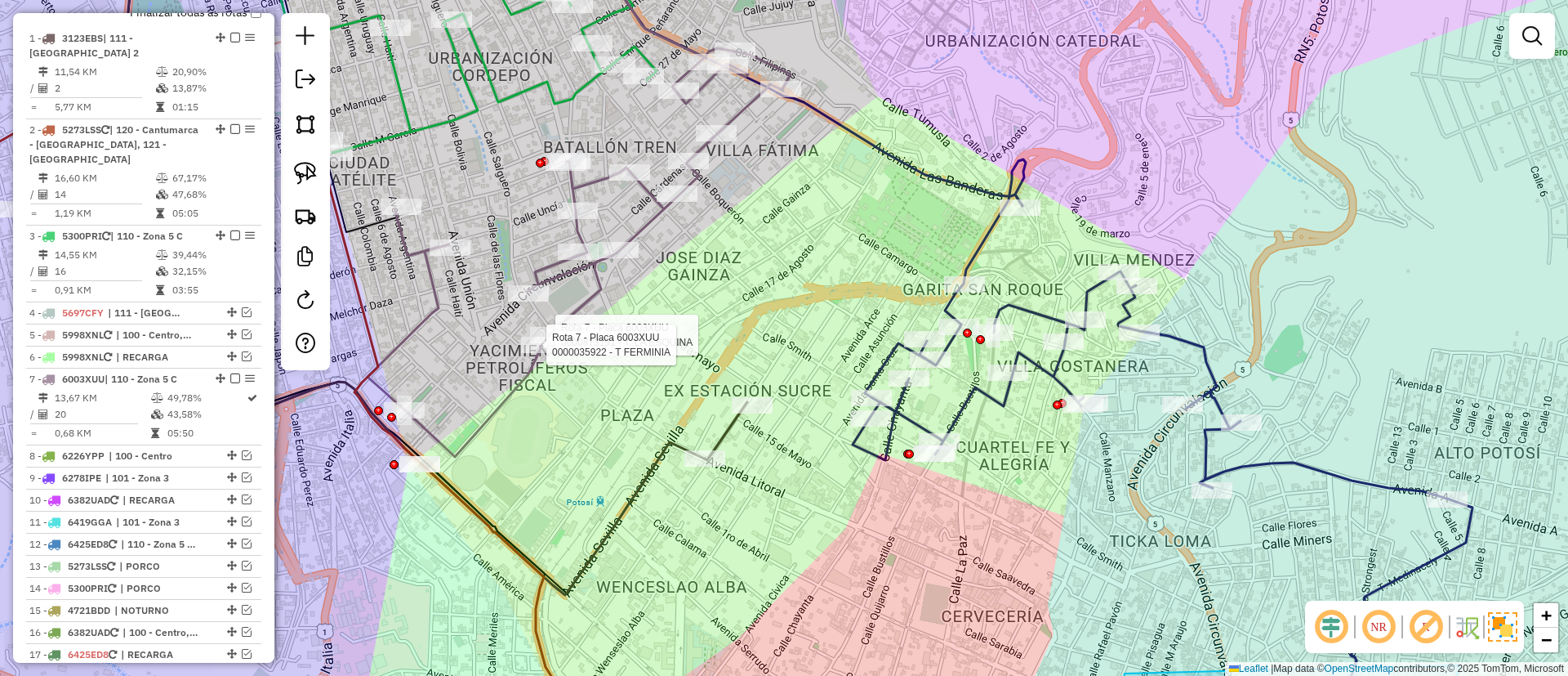
drag, startPoint x: 645, startPoint y: 494, endPoint x: 637, endPoint y: 469, distance: 26.2
click at [637, 469] on icon at bounding box center [437, 263] width 620 height 663
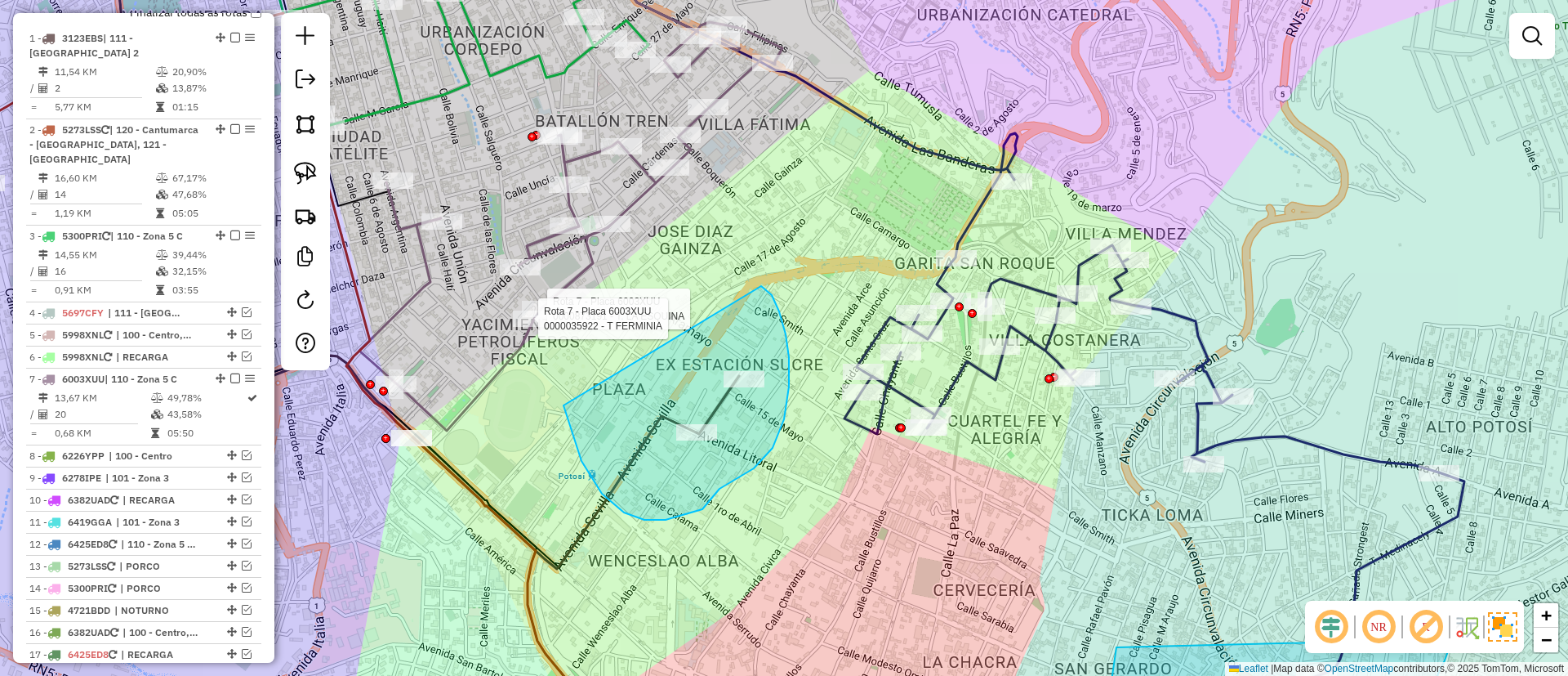
drag, startPoint x: 624, startPoint y: 512, endPoint x: 761, endPoint y: 286, distance: 264.3
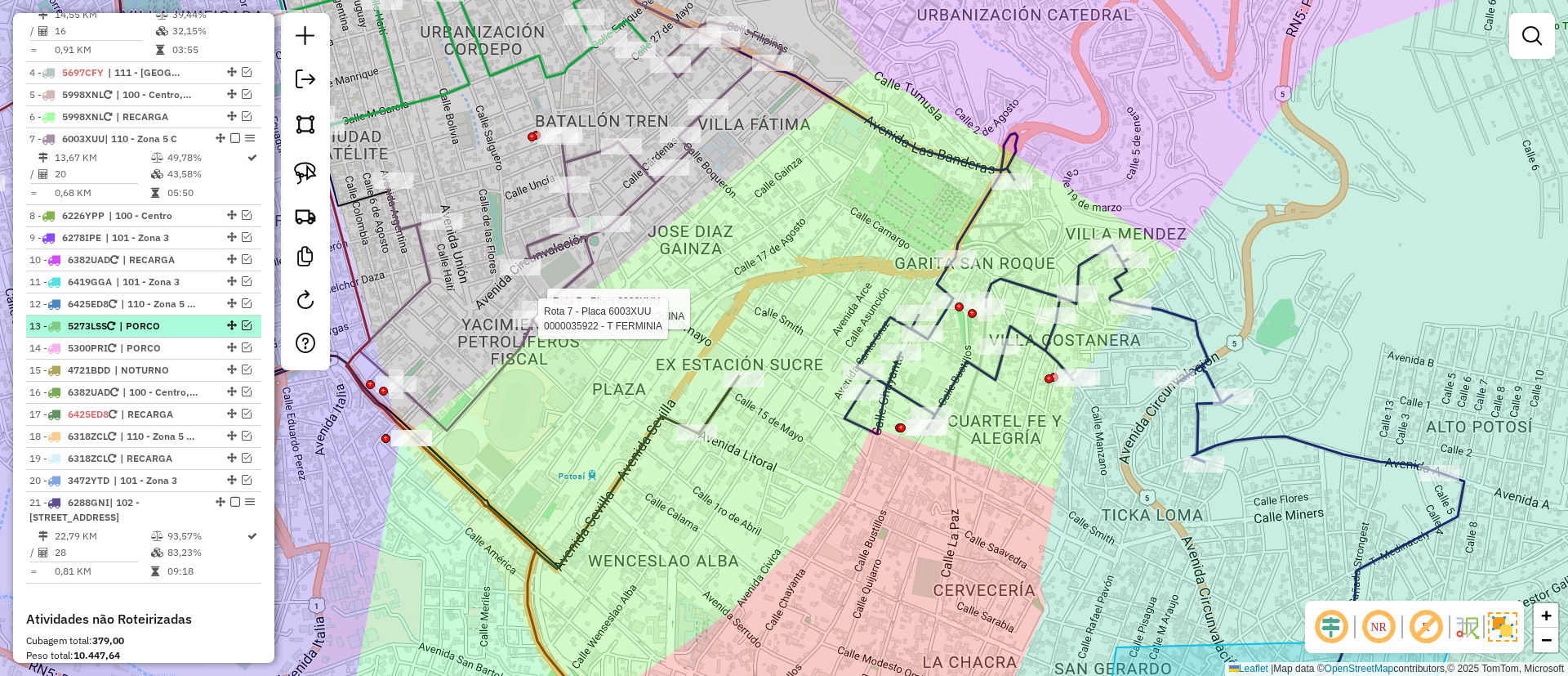
scroll to position [997, 0]
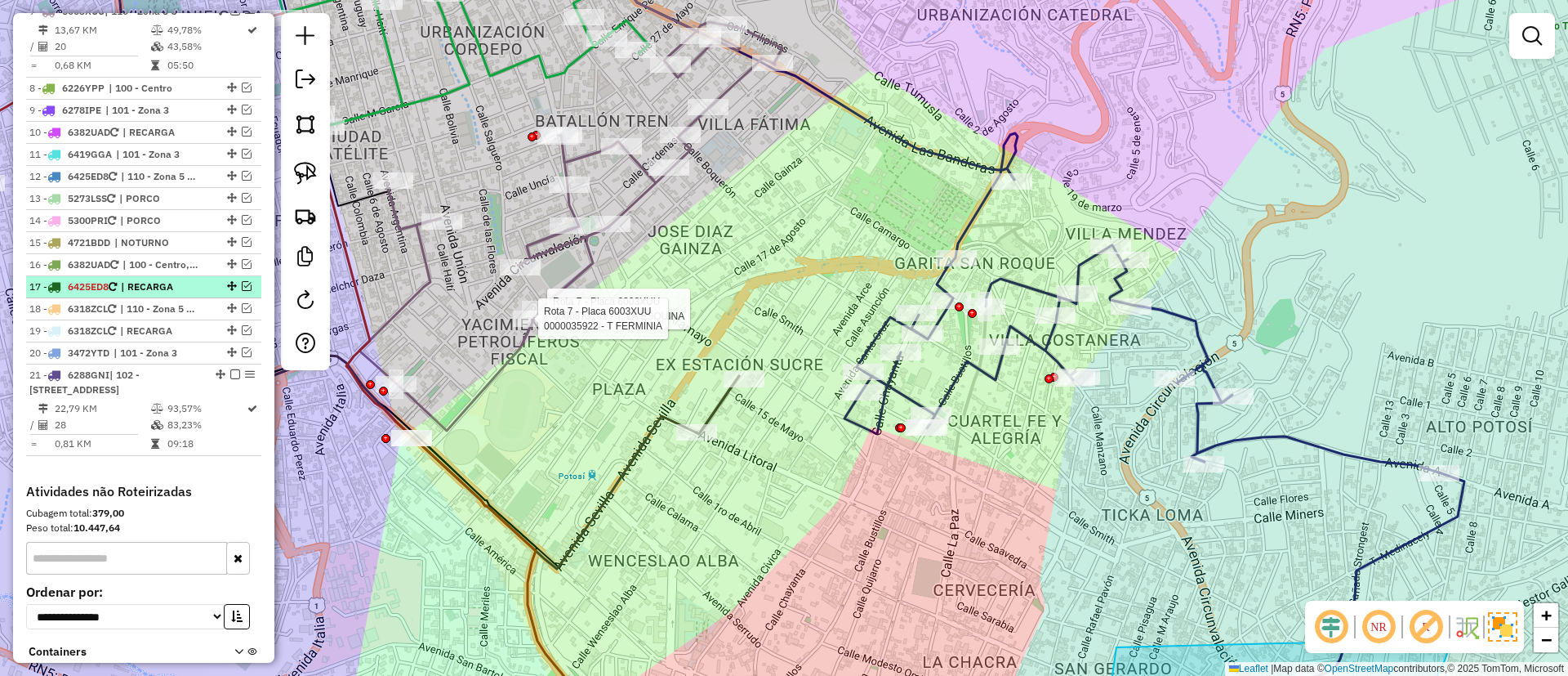
click at [245, 283] on em at bounding box center [247, 286] width 10 height 10
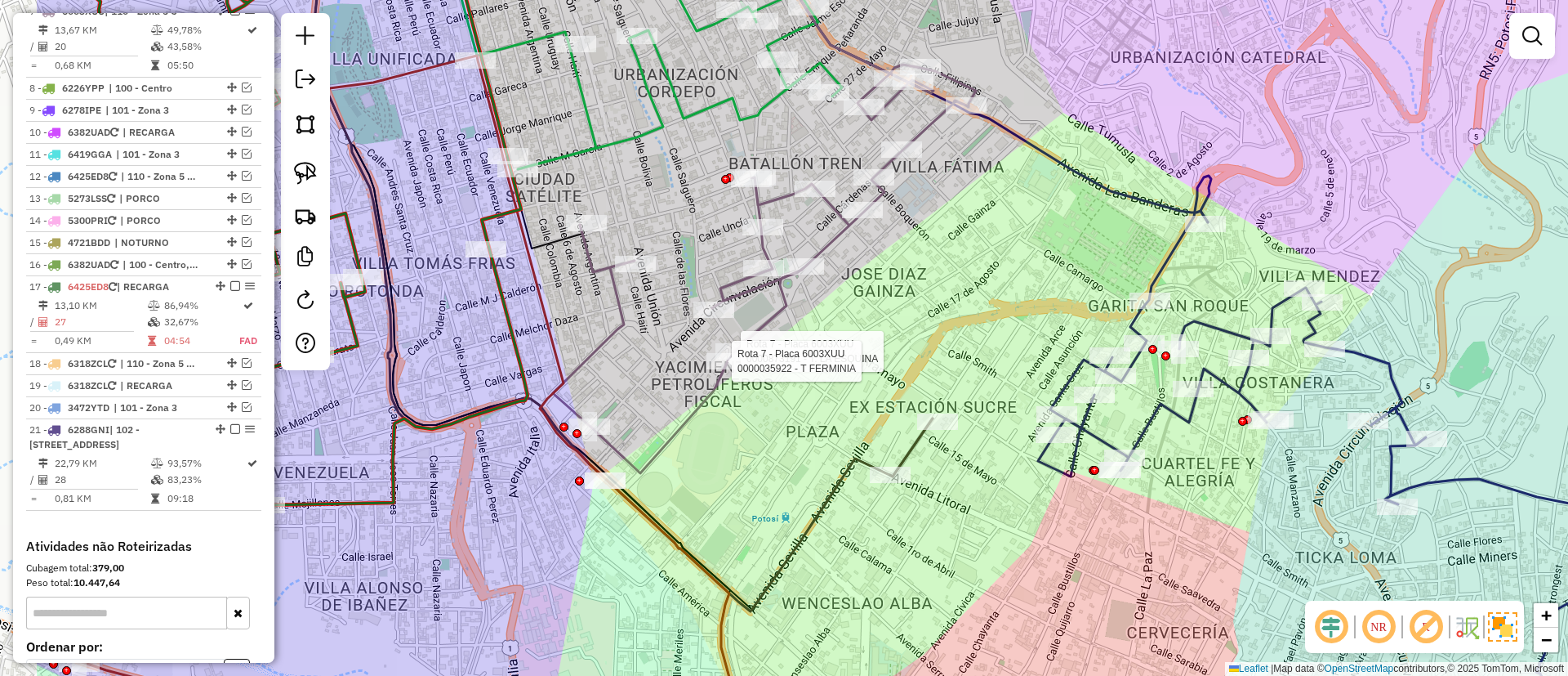
drag, startPoint x: 667, startPoint y: 411, endPoint x: 546, endPoint y: 320, distance: 151.4
click at [711, 411] on div "Rota 7 - Placa 6003XUU 0000873191 - T. LA ESQUINA Rota 7 - Placa 6003XUU 000003…" at bounding box center [784, 338] width 1568 height 676
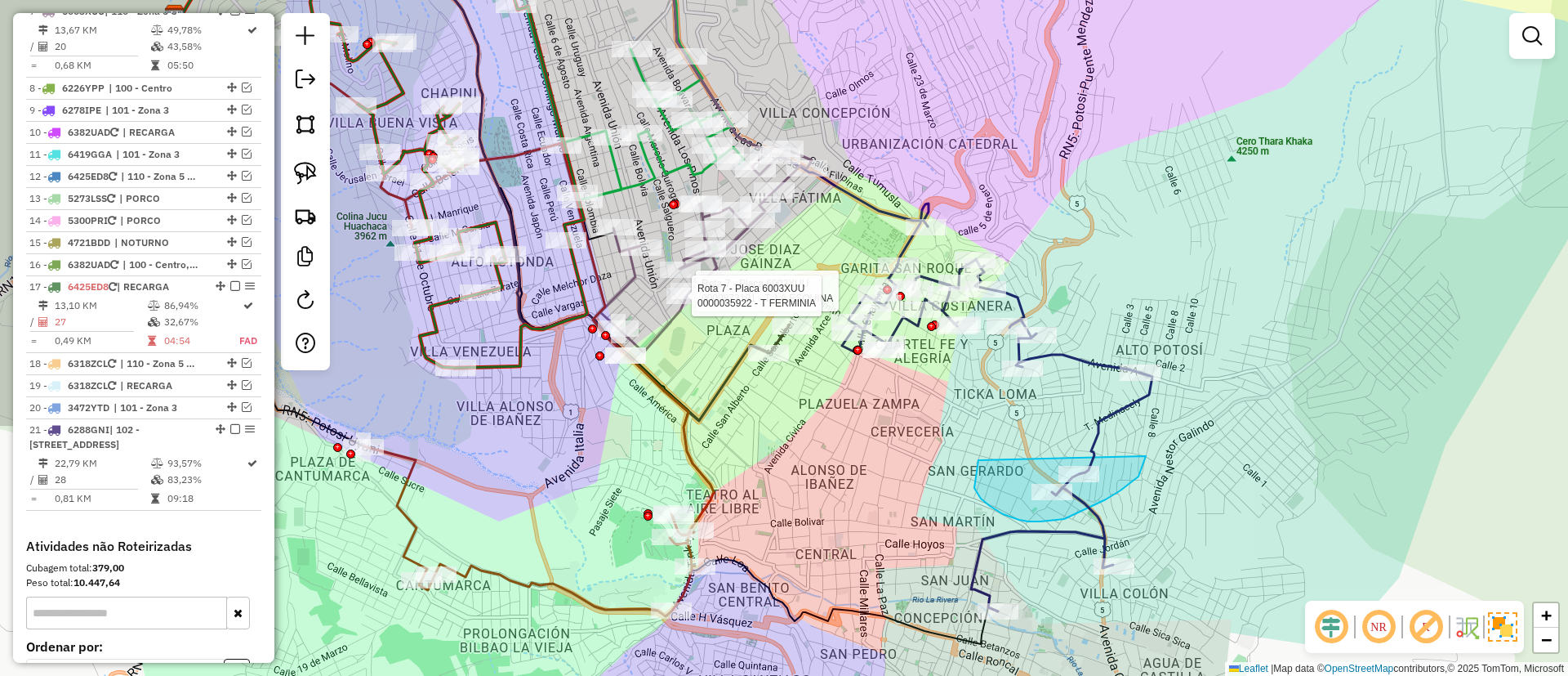
drag, startPoint x: 583, startPoint y: 346, endPoint x: 543, endPoint y: 288, distance: 70.5
click at [543, 288] on div "Rota 7 - Placa 6003XUU 0000873191 - T. LA ESQUINA Rota 7 - Placa 6003XUU 000003…" at bounding box center [784, 338] width 1568 height 676
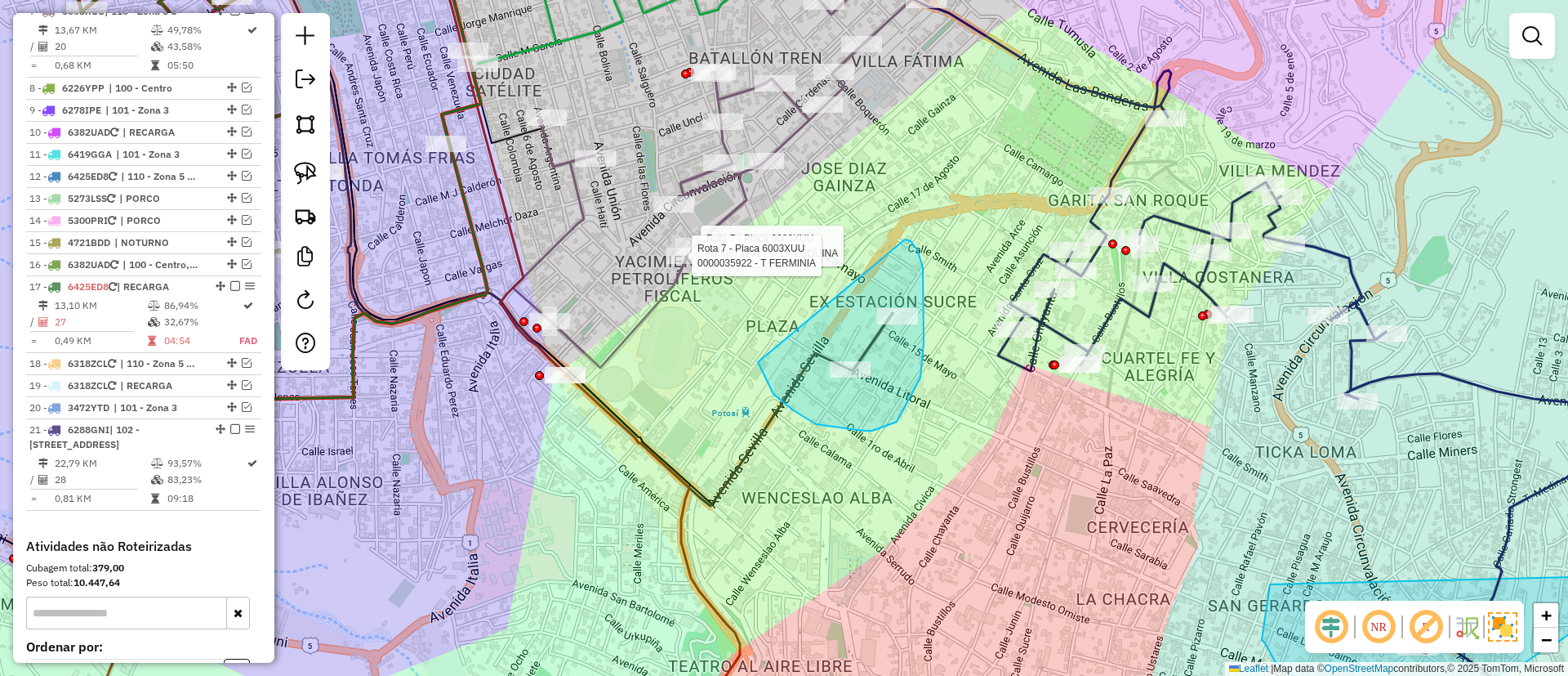
drag, startPoint x: 896, startPoint y: 422, endPoint x: 905, endPoint y: 239, distance: 183.2
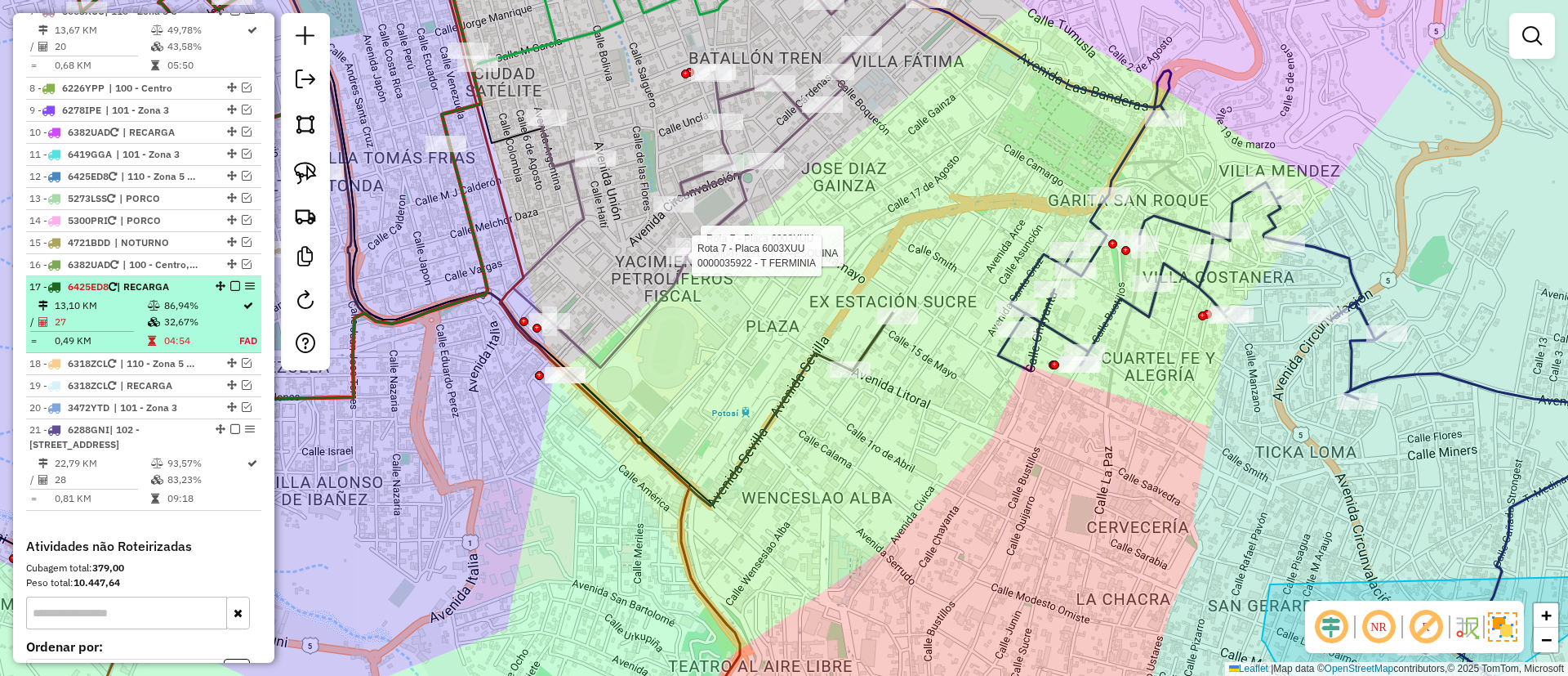
click at [215, 316] on td "32,67%" at bounding box center [201, 321] width 75 height 16
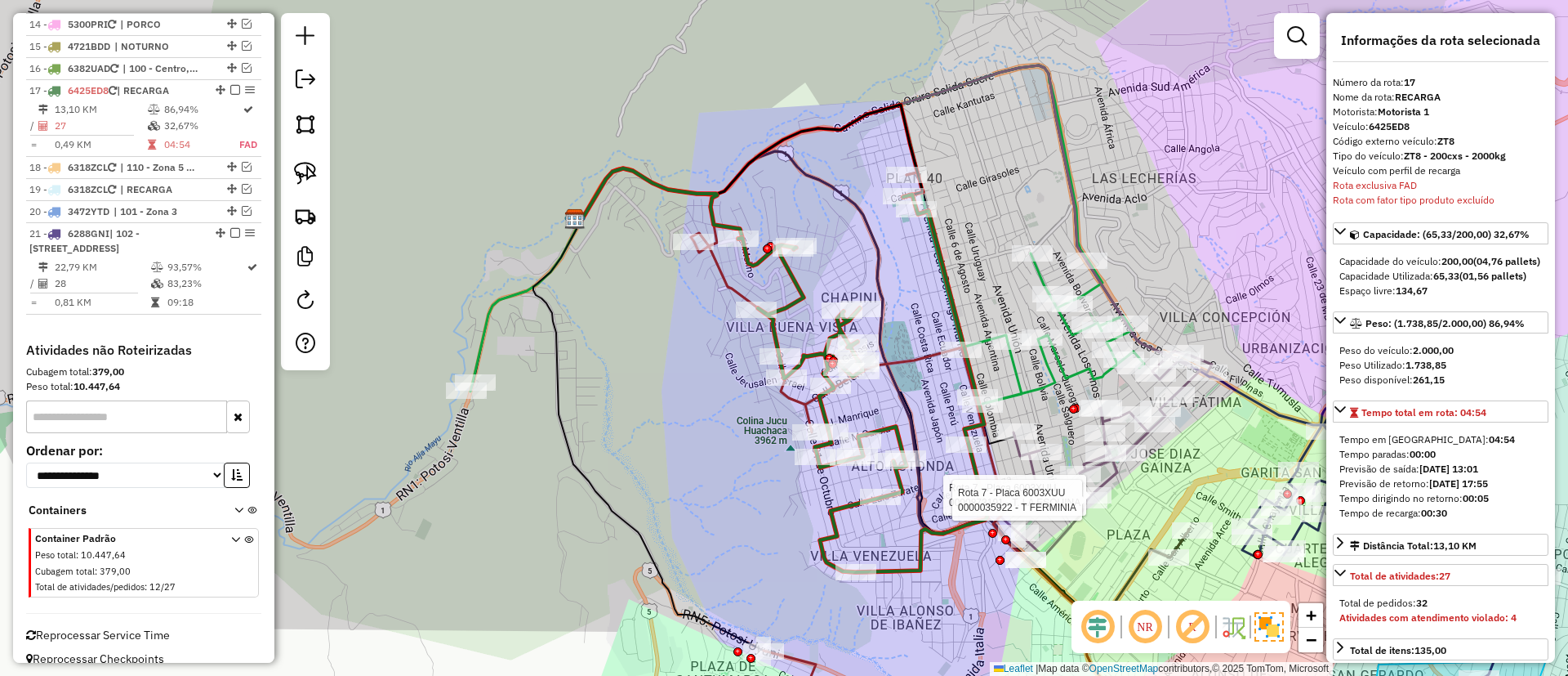
scroll to position [1211, 0]
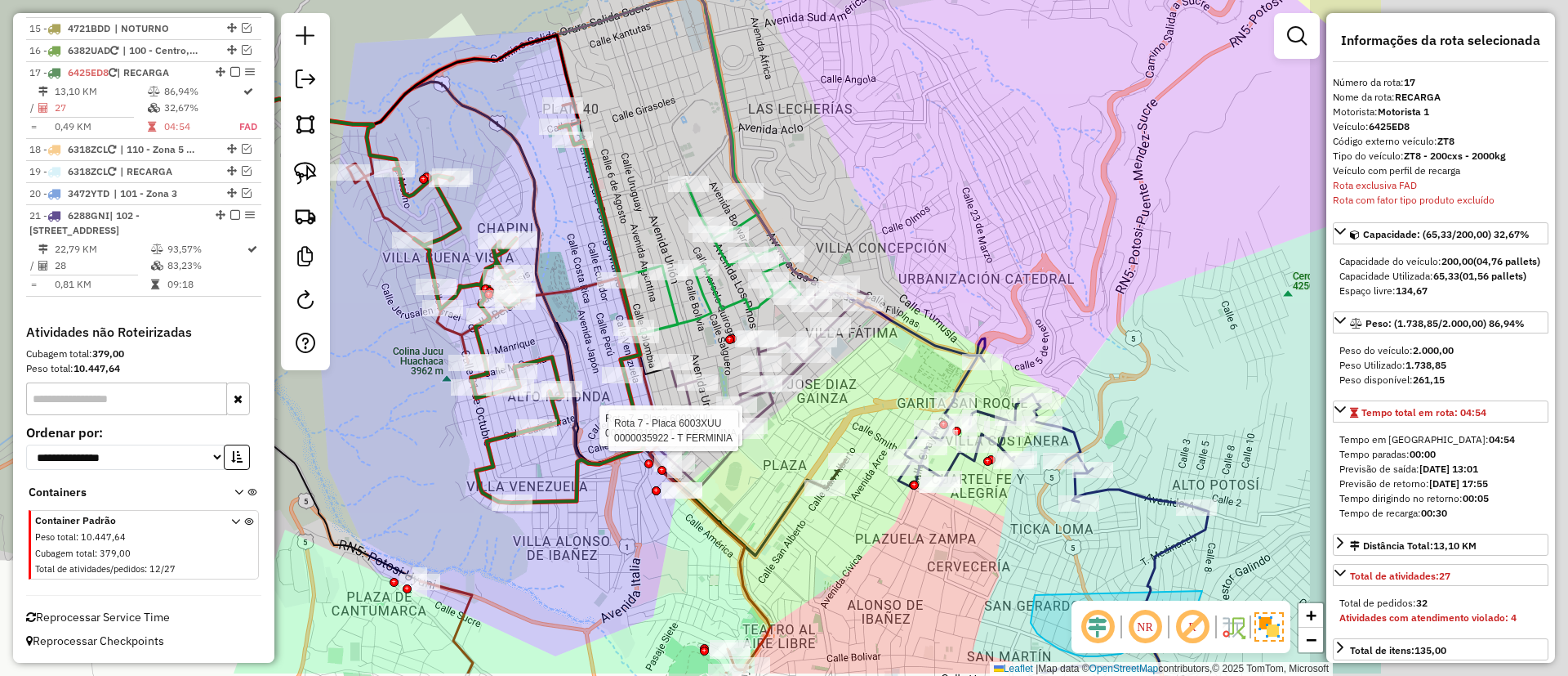
drag, startPoint x: 897, startPoint y: 555, endPoint x: 766, endPoint y: 472, distance: 155.1
click at [691, 491] on icon at bounding box center [558, 354] width 423 height 638
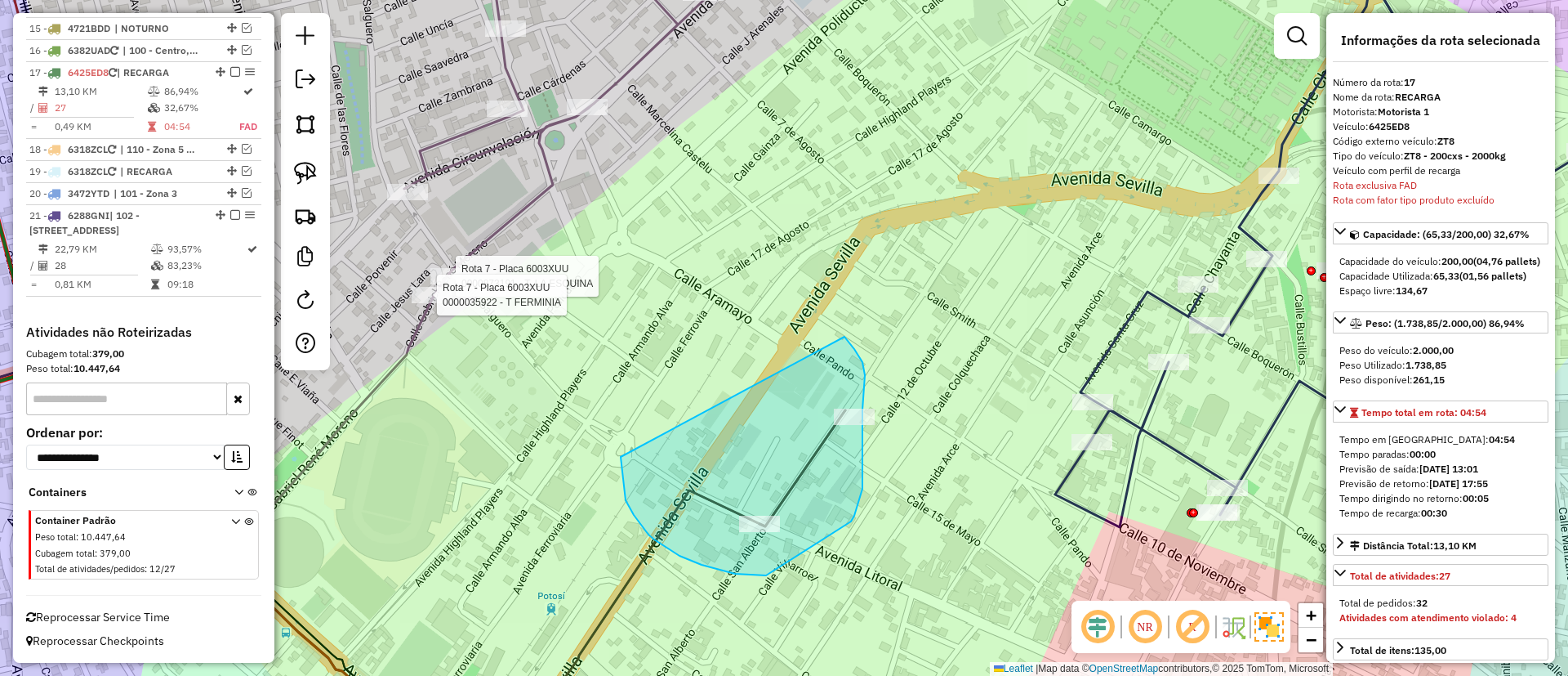
drag, startPoint x: 626, startPoint y: 500, endPoint x: 816, endPoint y: 313, distance: 266.6
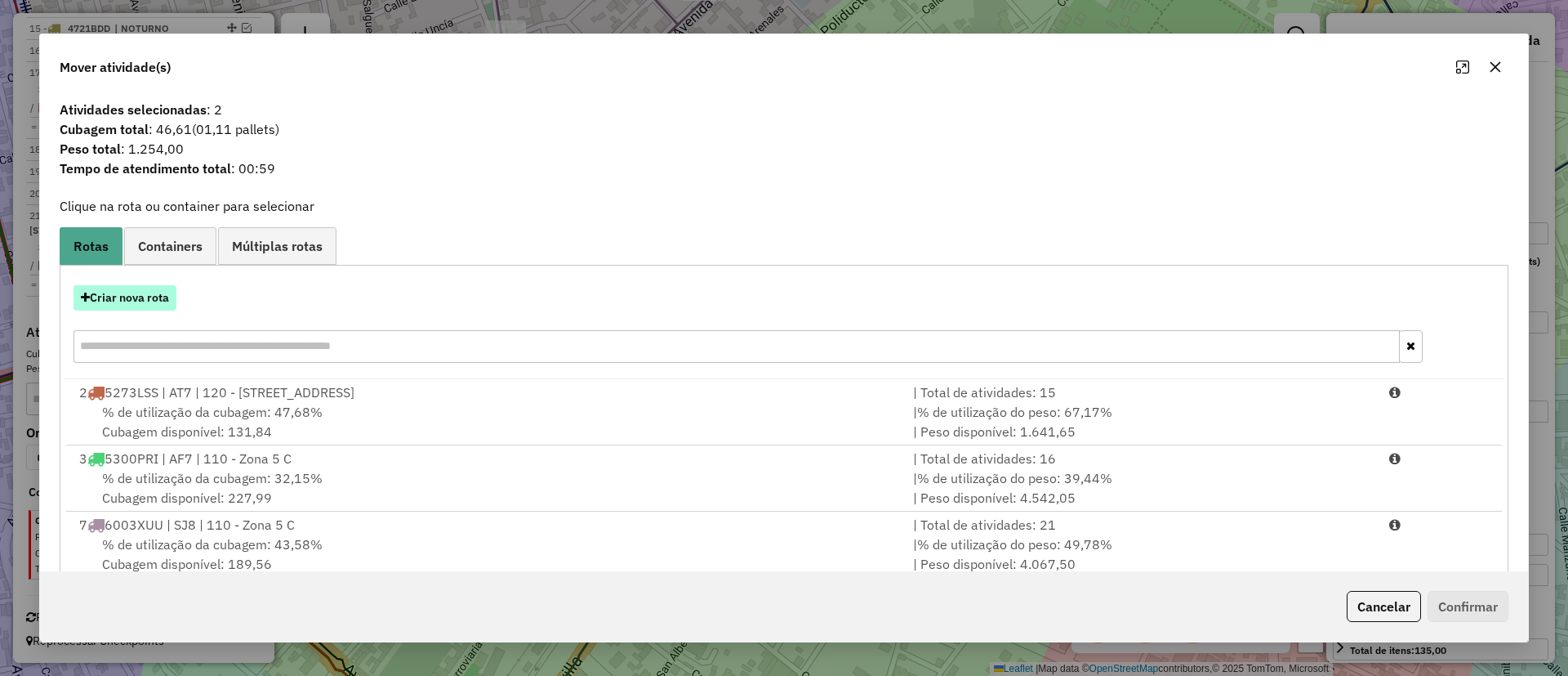
click at [161, 293] on button "Criar nova rota" at bounding box center [125, 297] width 103 height 25
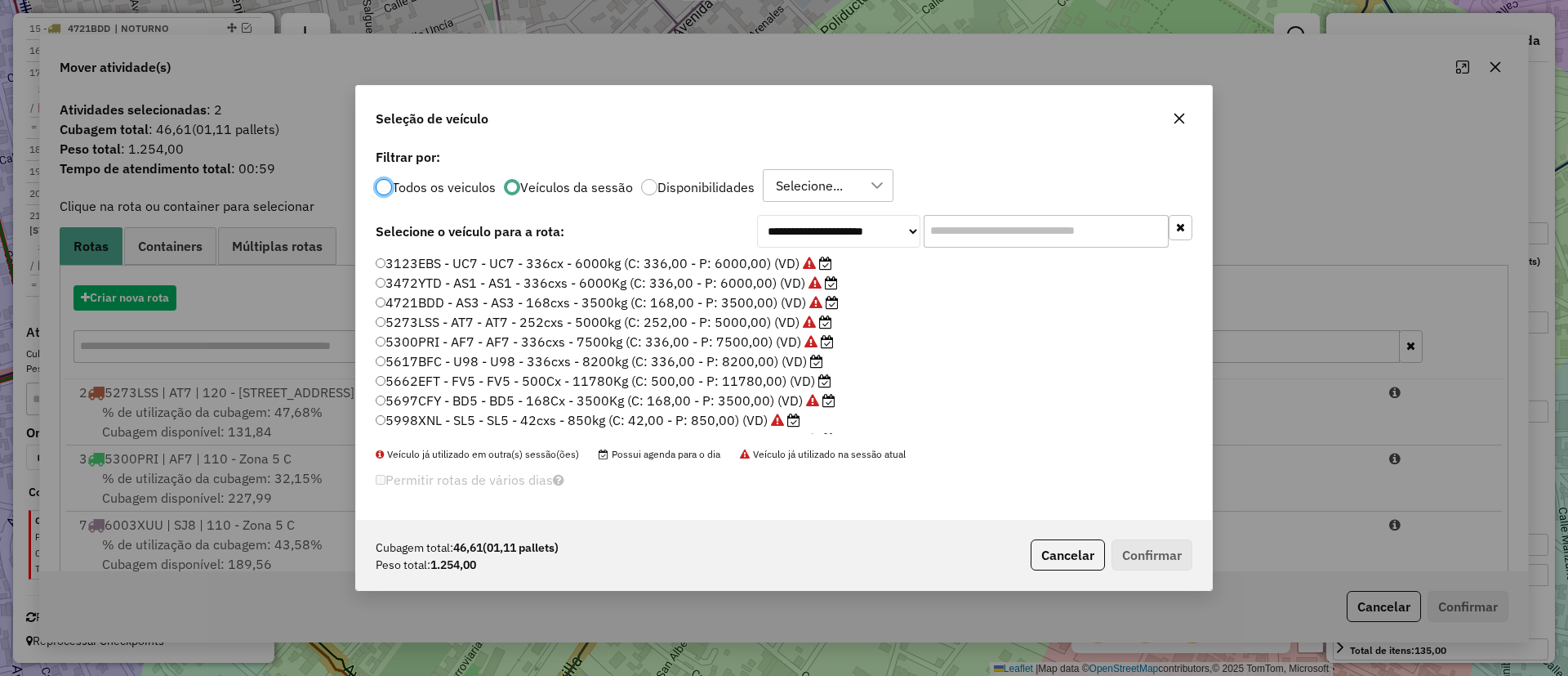
scroll to position [9, 5]
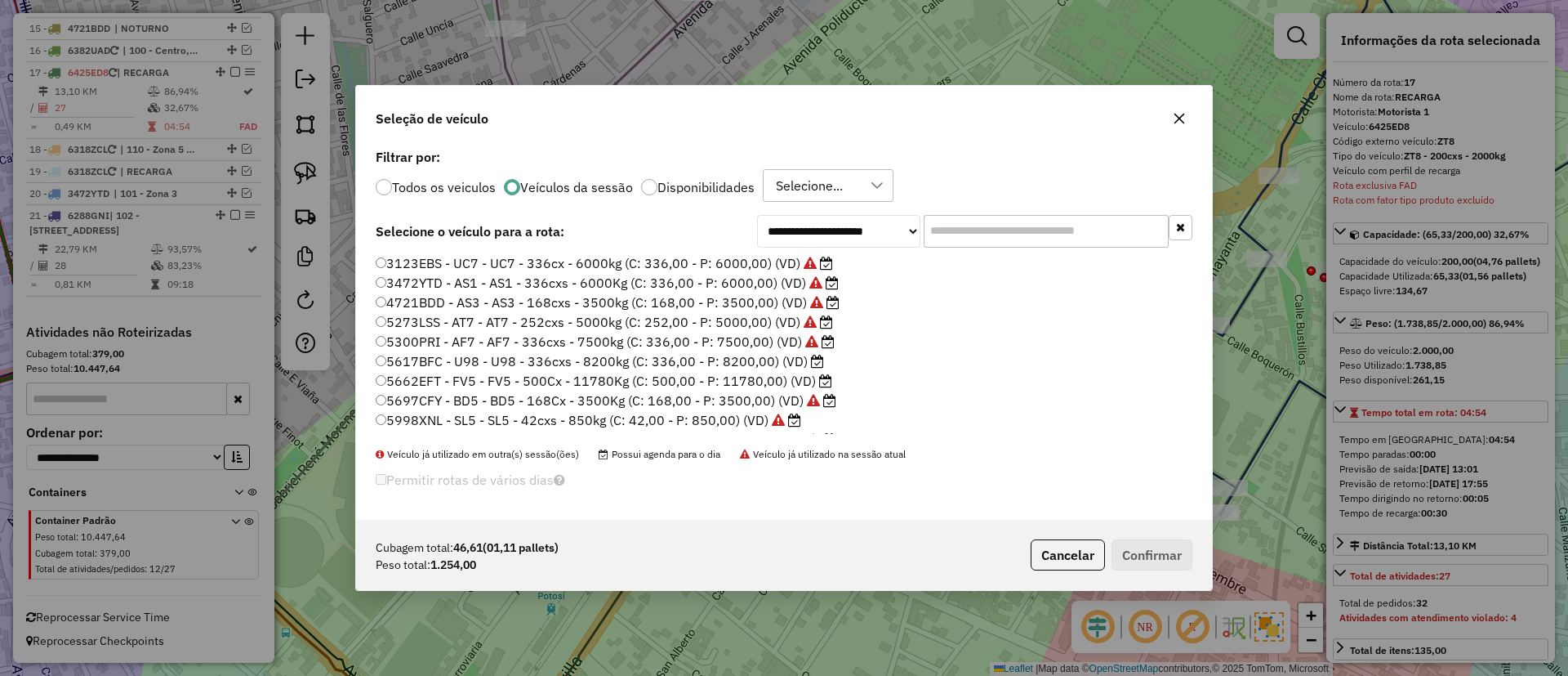
click at [980, 228] on input "text" at bounding box center [1046, 231] width 245 height 33
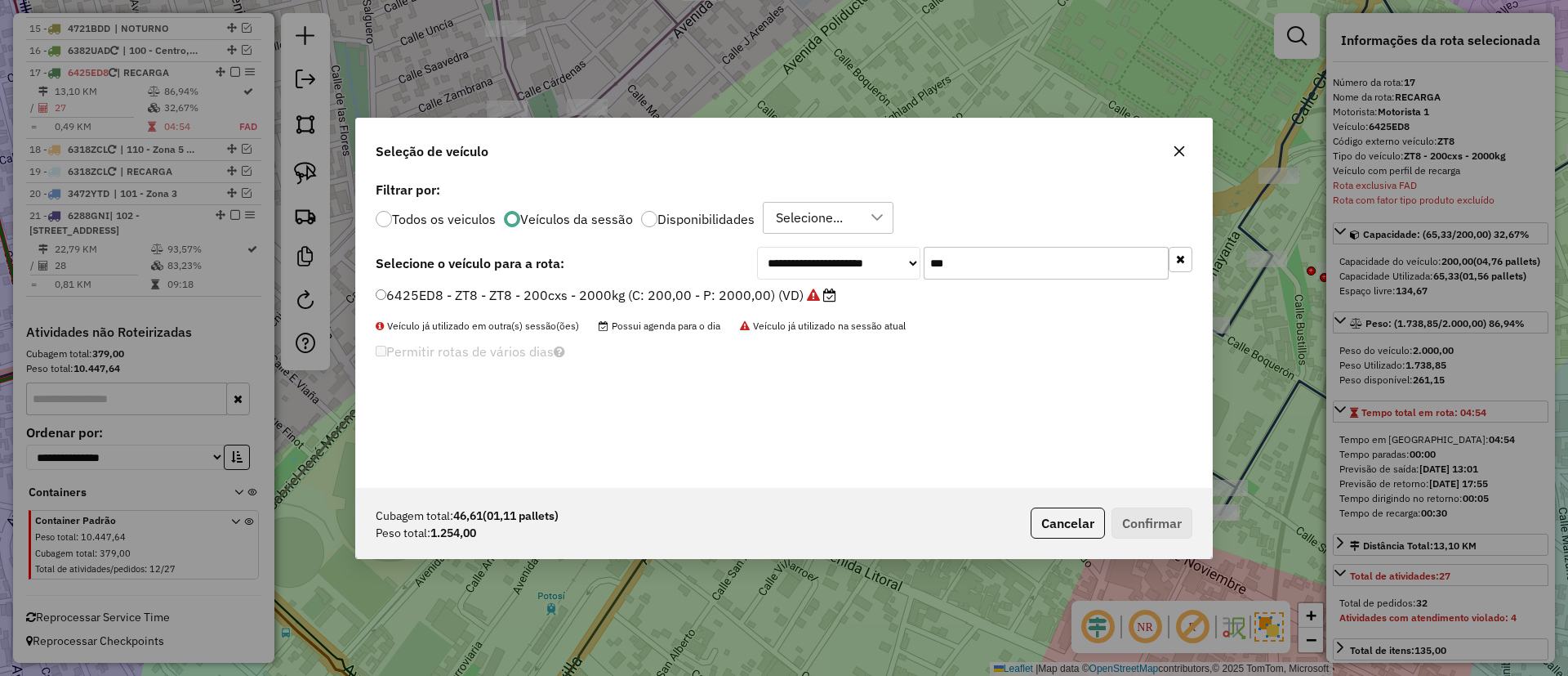
type input "***"
click at [749, 296] on label "6425ED8 - ZT8 - ZT8 - 200cxs - 2000kg (C: 200,00 - P: 2000,00) (VD)" at bounding box center [606, 294] width 461 height 20
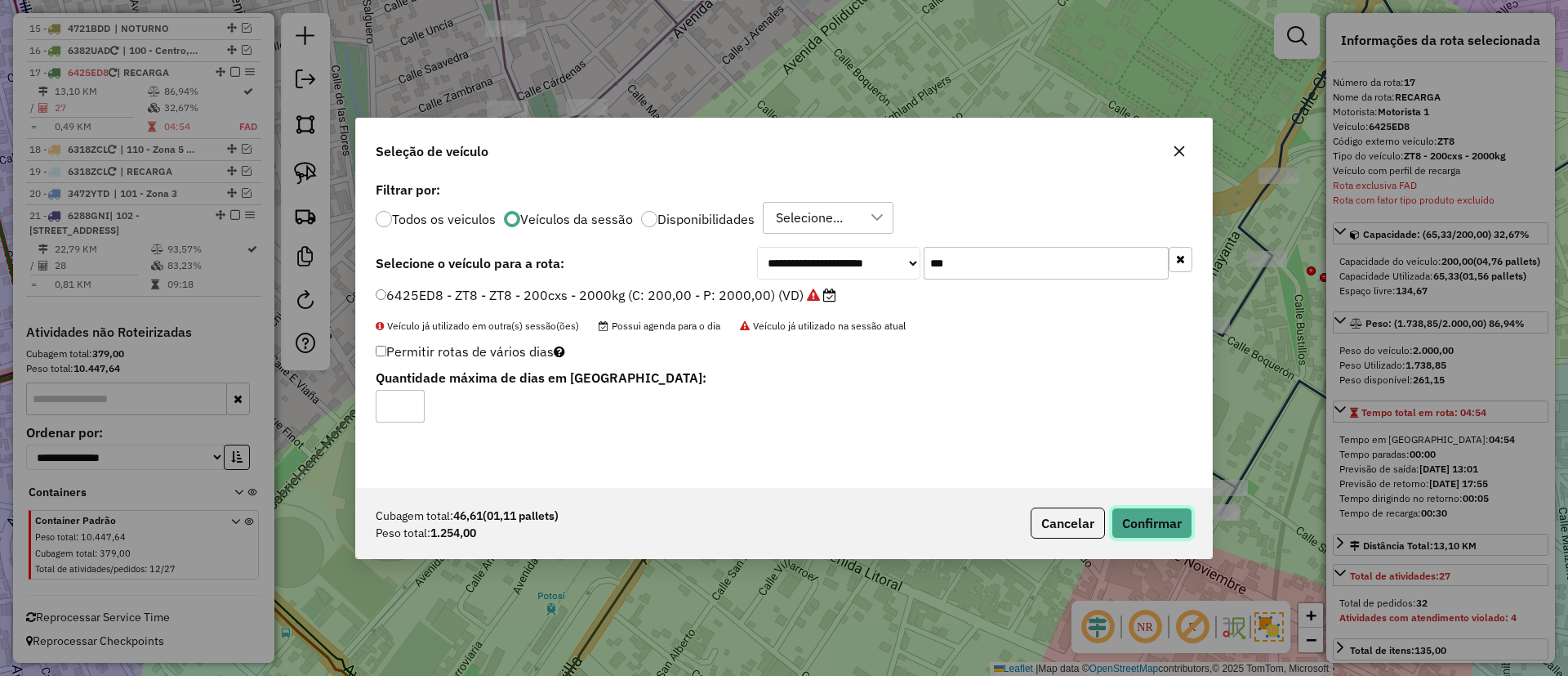
click at [1149, 514] on button "Confirmar" at bounding box center [1151, 523] width 81 height 31
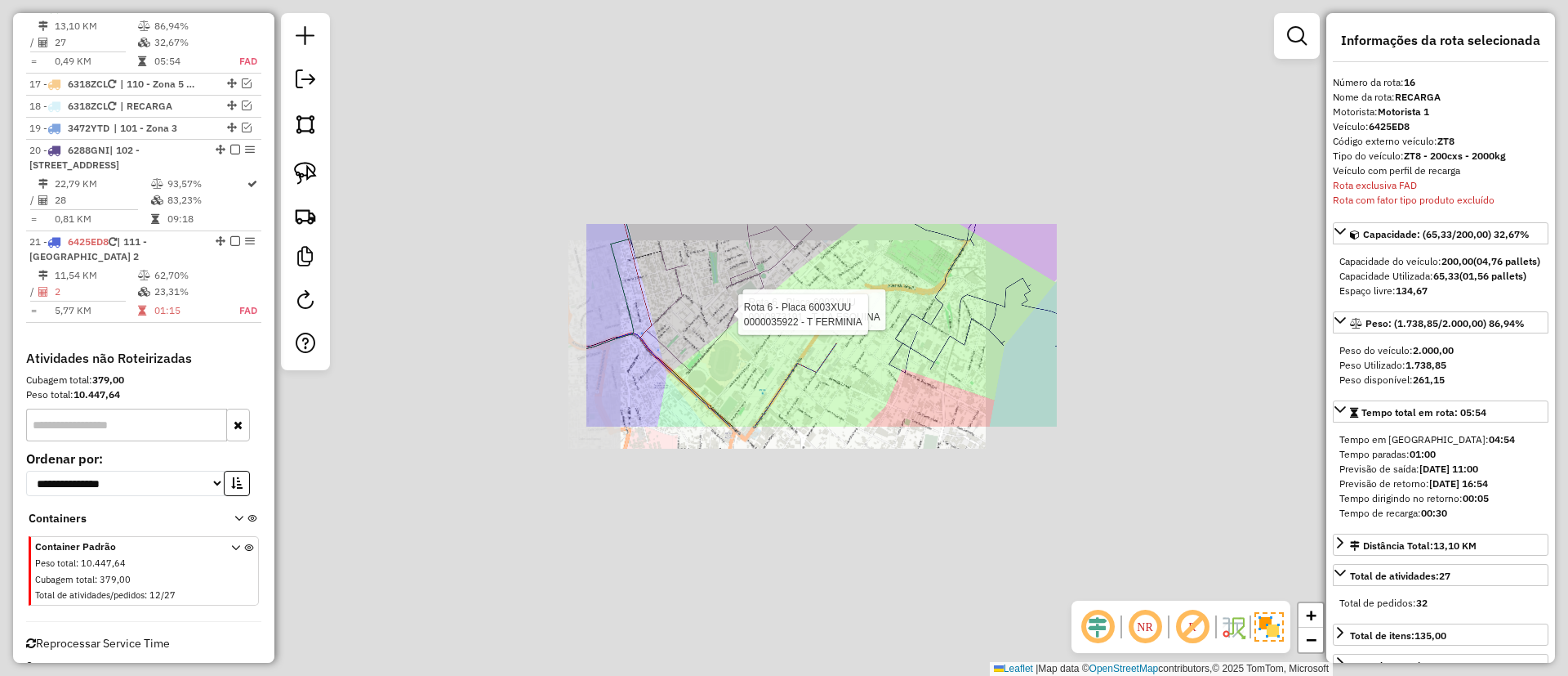
scroll to position [1142, 0]
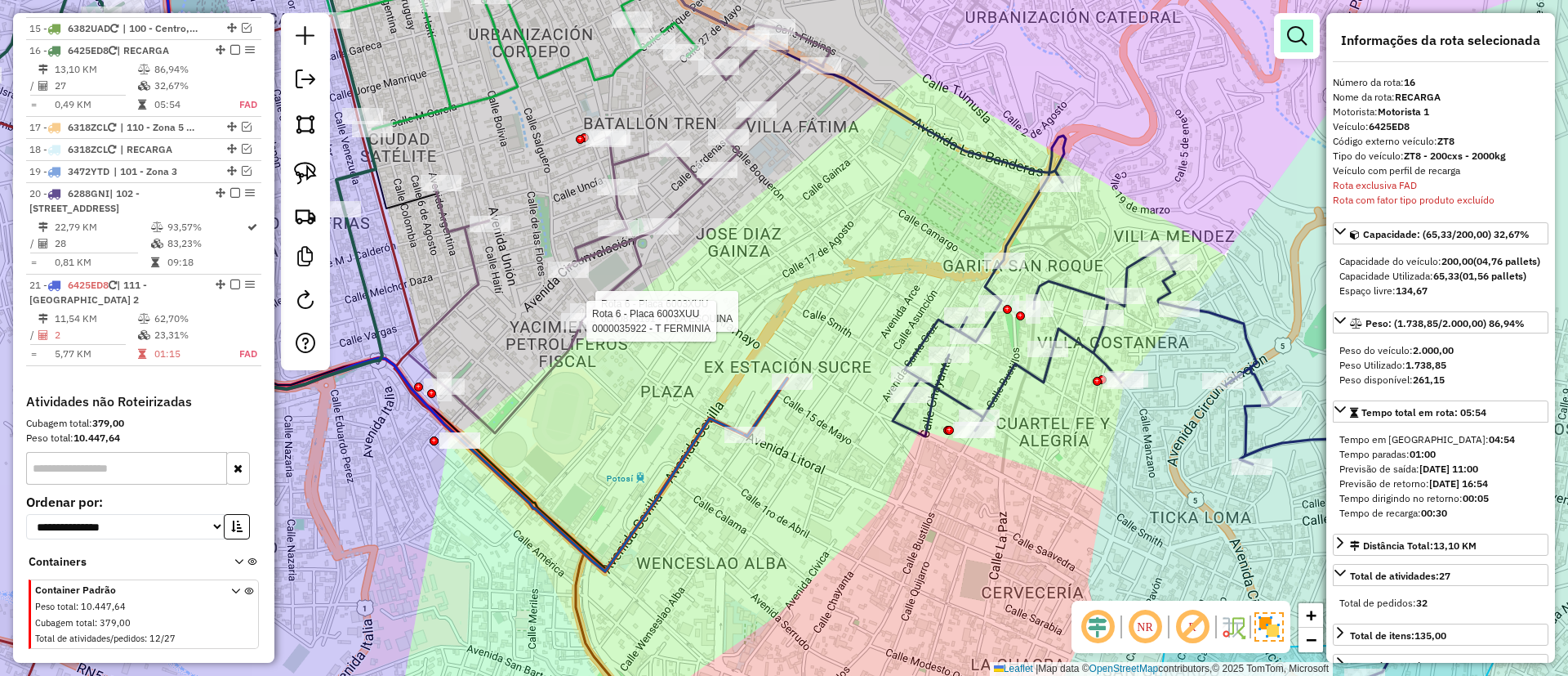
click at [1310, 35] on link at bounding box center [1297, 36] width 32 height 33
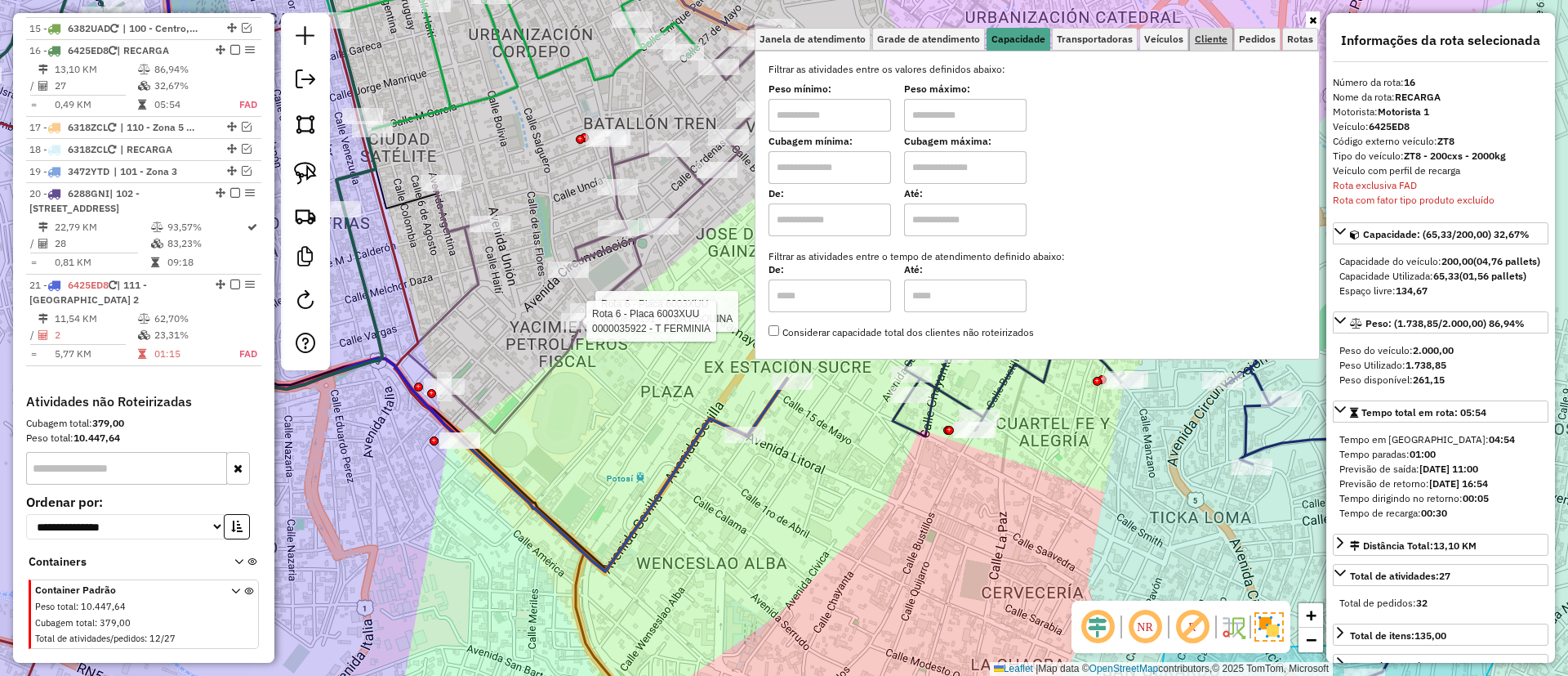
click at [1202, 41] on span "Cliente" at bounding box center [1211, 39] width 32 height 10
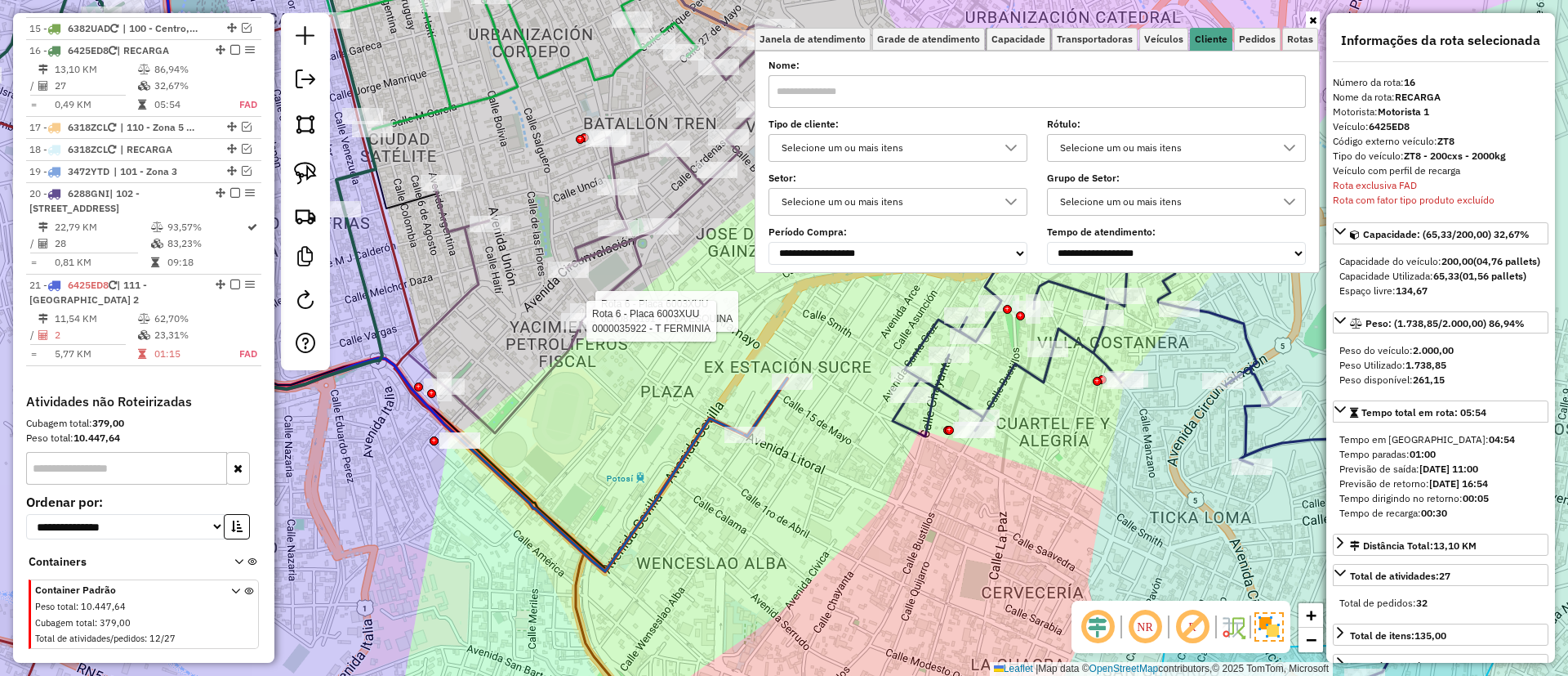
drag, startPoint x: 999, startPoint y: 44, endPoint x: 987, endPoint y: 110, distance: 67.1
click at [1002, 44] on span "Capacidade" at bounding box center [1019, 39] width 54 height 10
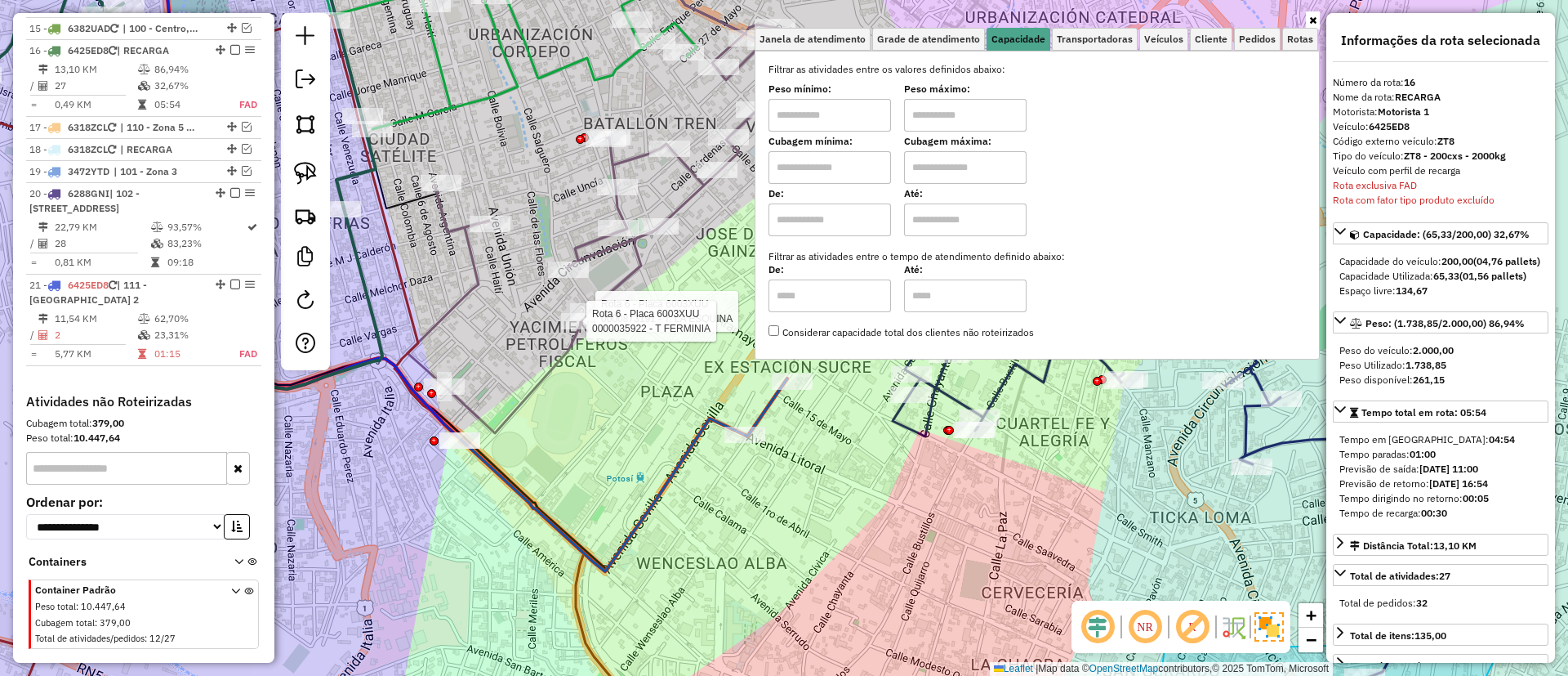
drag, startPoint x: 866, startPoint y: 233, endPoint x: 890, endPoint y: 236, distance: 24.2
click at [863, 233] on input "text" at bounding box center [829, 220] width 122 height 33
type input "****"
click at [934, 218] on input "text" at bounding box center [965, 220] width 122 height 33
type input "*****"
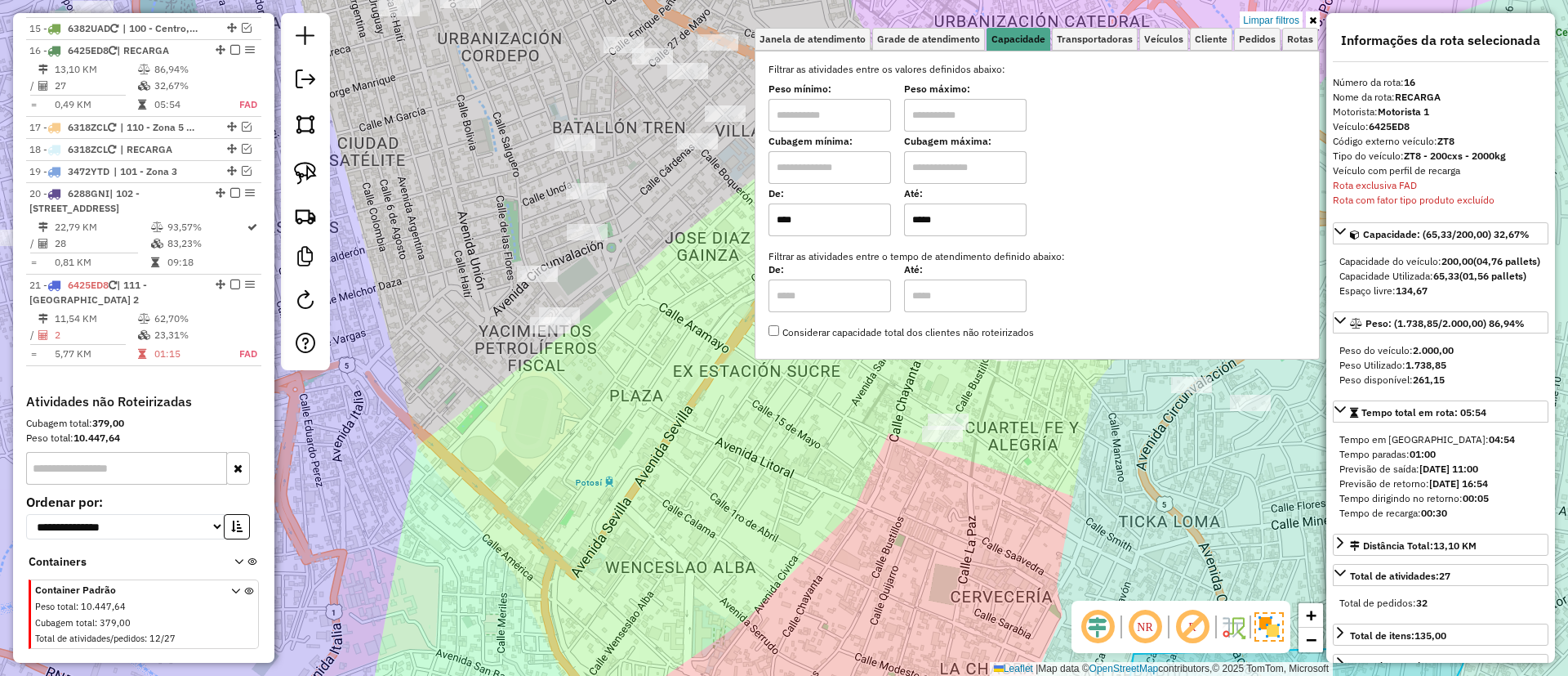
drag, startPoint x: 739, startPoint y: 508, endPoint x: 604, endPoint y: 546, distance: 140.2
click at [604, 546] on div "Limpar filtros Janela de atendimento Grade de atendimento Capacidade Transporta…" at bounding box center [784, 338] width 1568 height 676
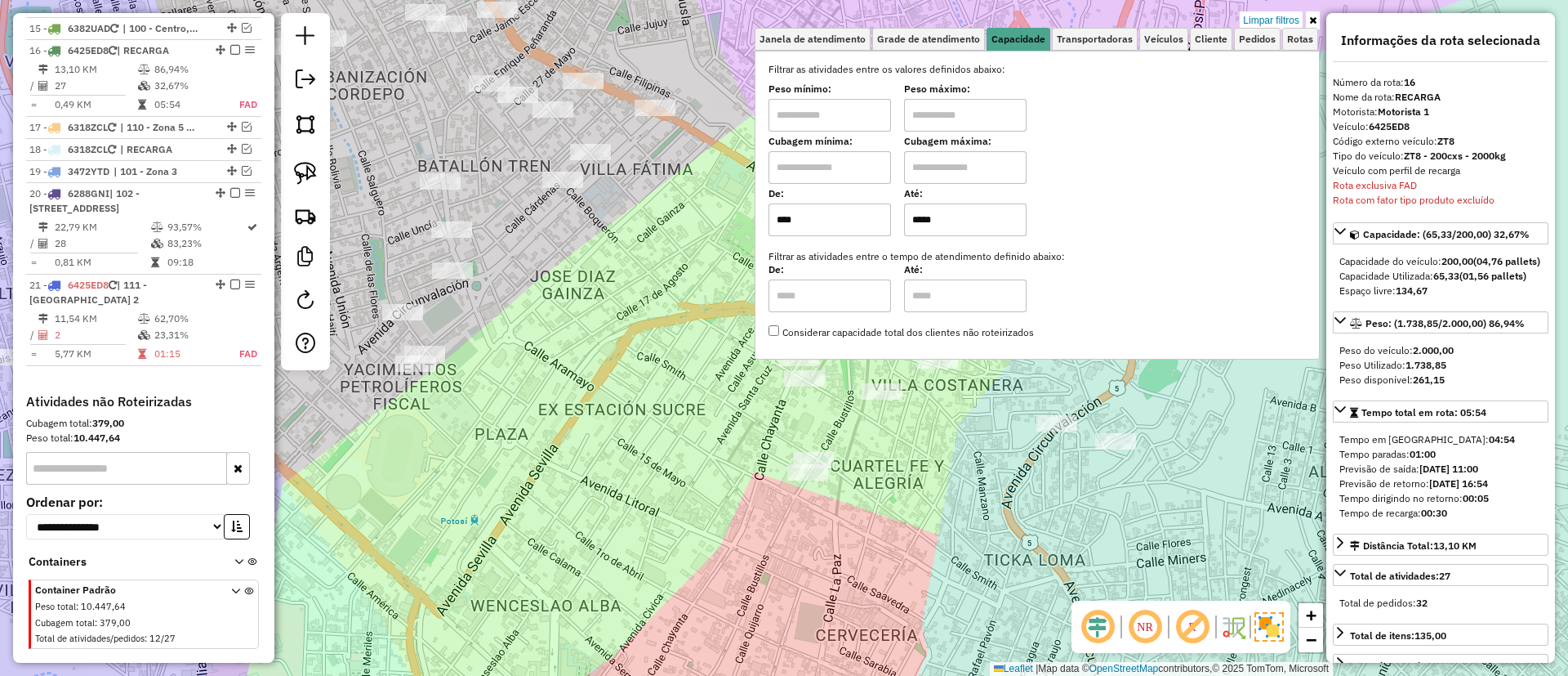
click at [554, 535] on div "Limpar filtros Janela de atendimento Grade de atendimento Capacidade Transporta…" at bounding box center [784, 338] width 1568 height 676
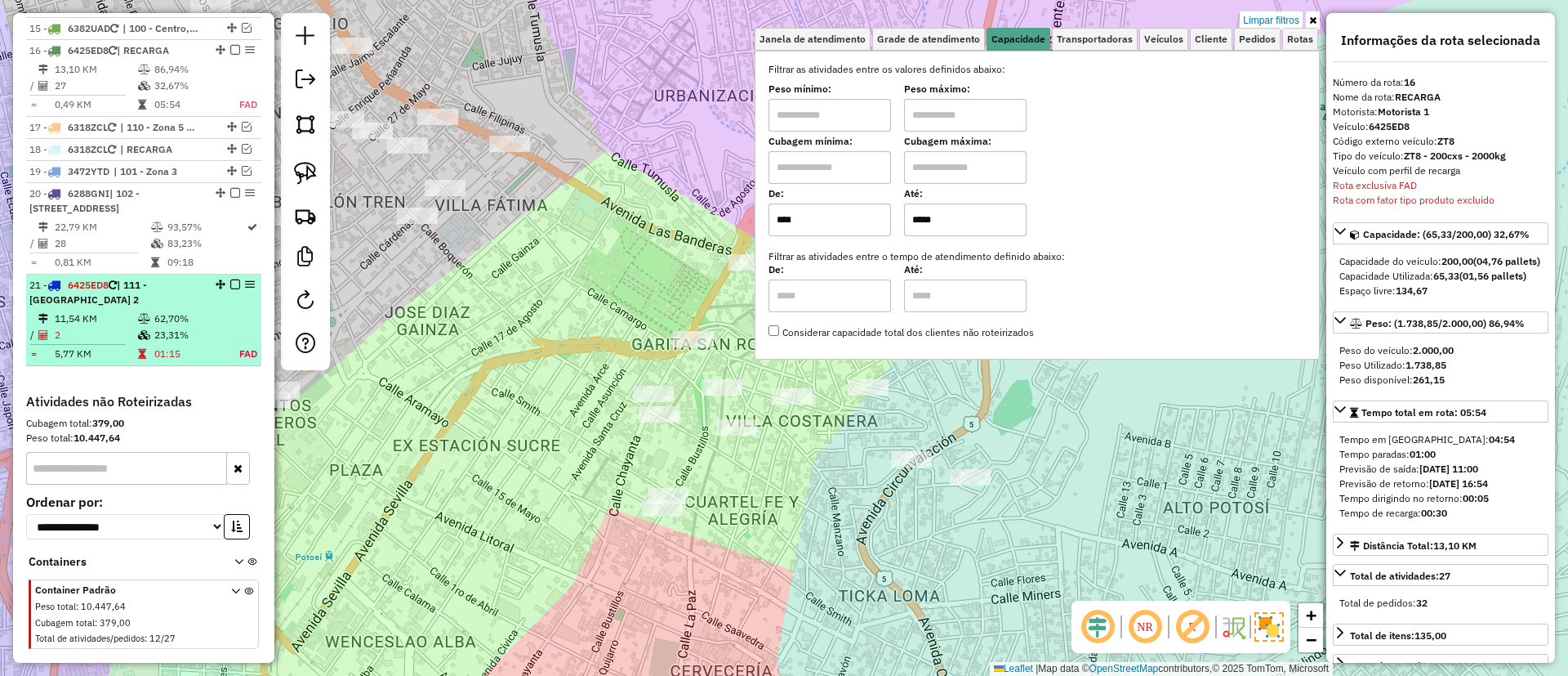
click at [218, 312] on table "11,54 KM 62,70% / 2 23,31% = 5,77 KM 01:15 FAD" at bounding box center [143, 337] width 228 height 52
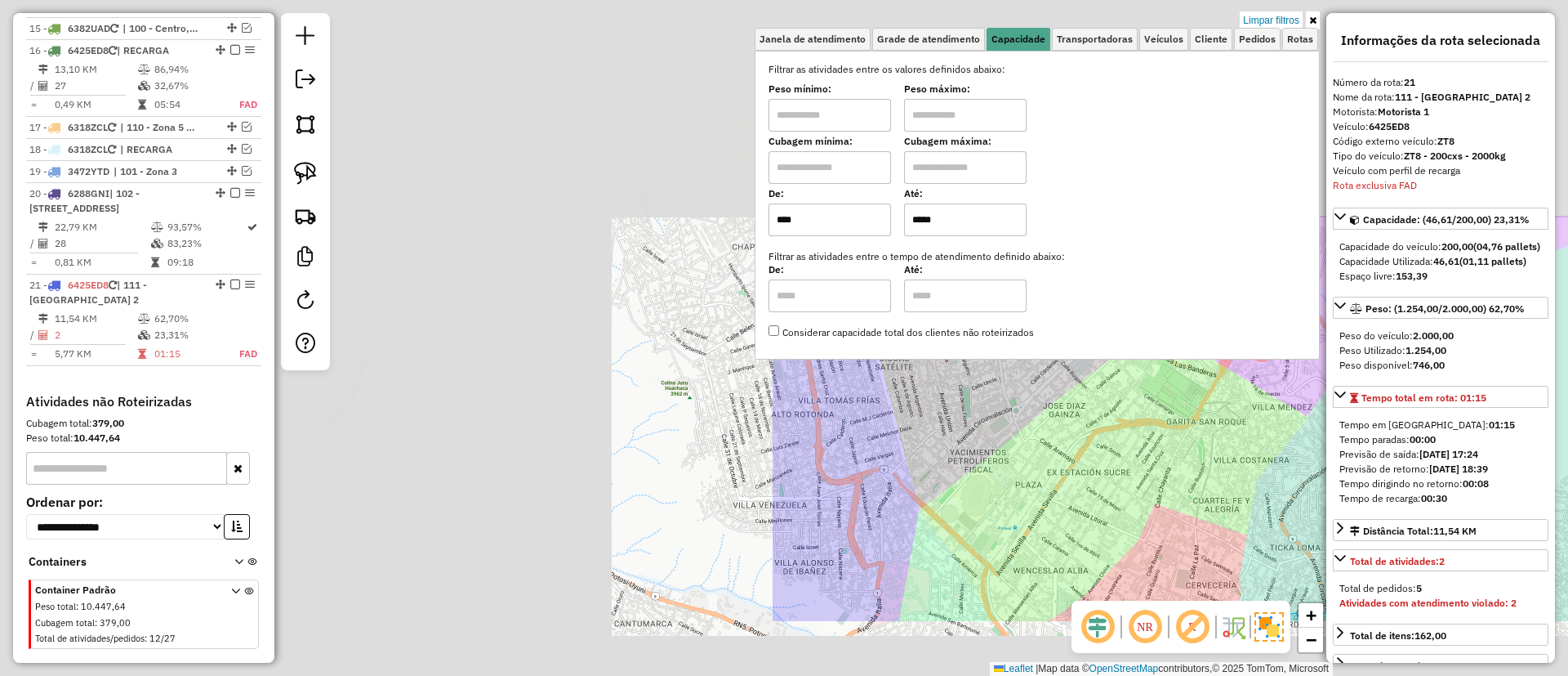
scroll to position [1211, 0]
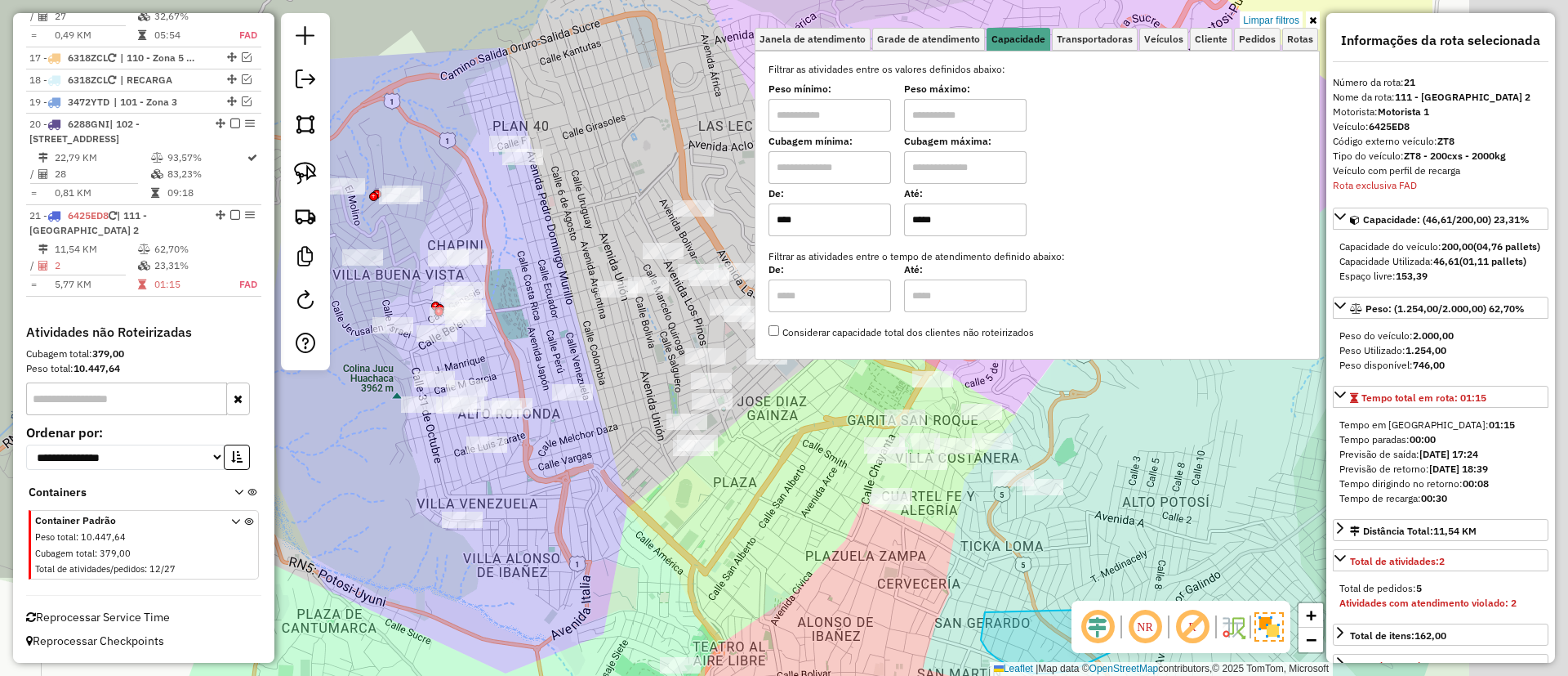
drag, startPoint x: 848, startPoint y: 534, endPoint x: 485, endPoint y: 513, distance: 363.6
click at [455, 520] on div "Limpar filtros Janela de atendimento Grade de atendimento Capacidade Transporta…" at bounding box center [784, 338] width 1568 height 676
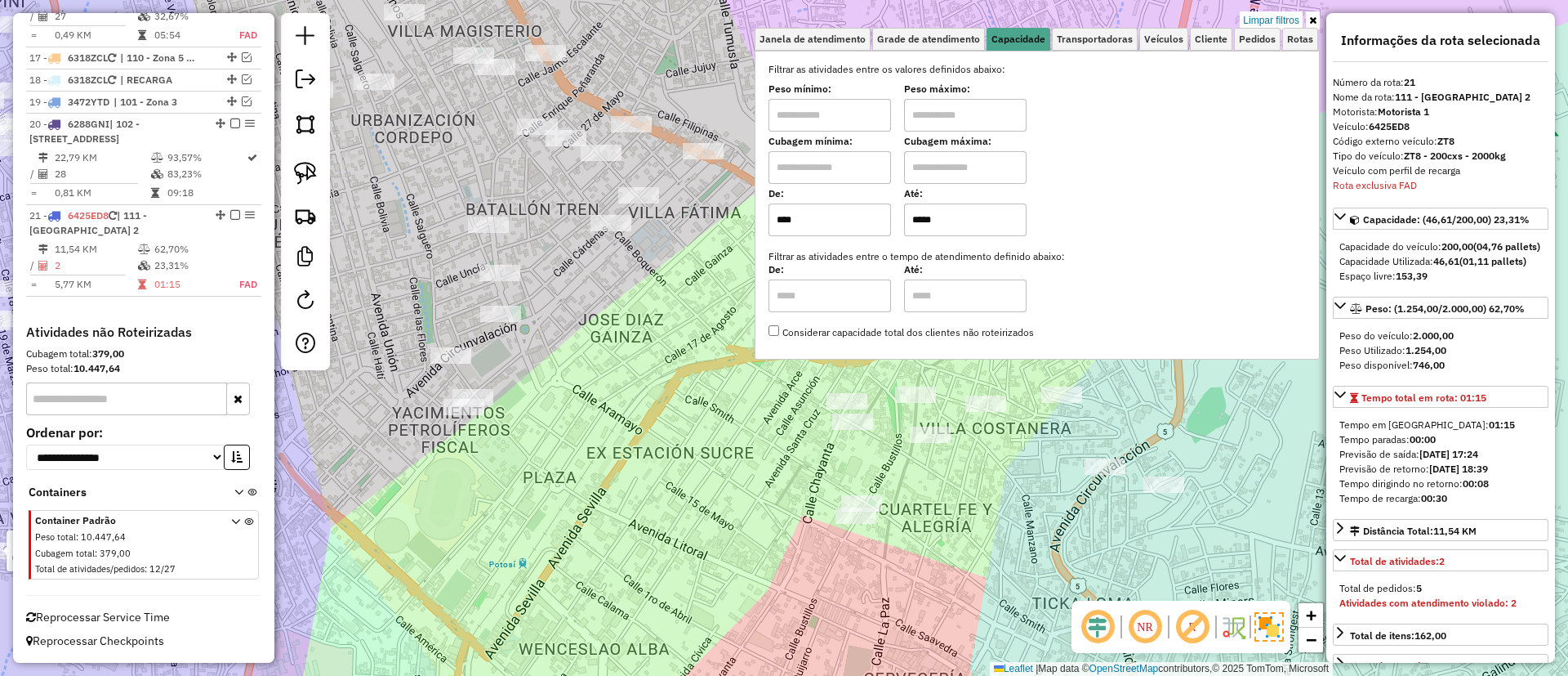
drag, startPoint x: 747, startPoint y: 463, endPoint x: 642, endPoint y: 493, distance: 109.2
click at [606, 497] on div "Rota 16 - Placa 6425ED8 0000812786 - T. SOLEDAD Limpar filtros Janela de atendi…" at bounding box center [784, 338] width 1568 height 676
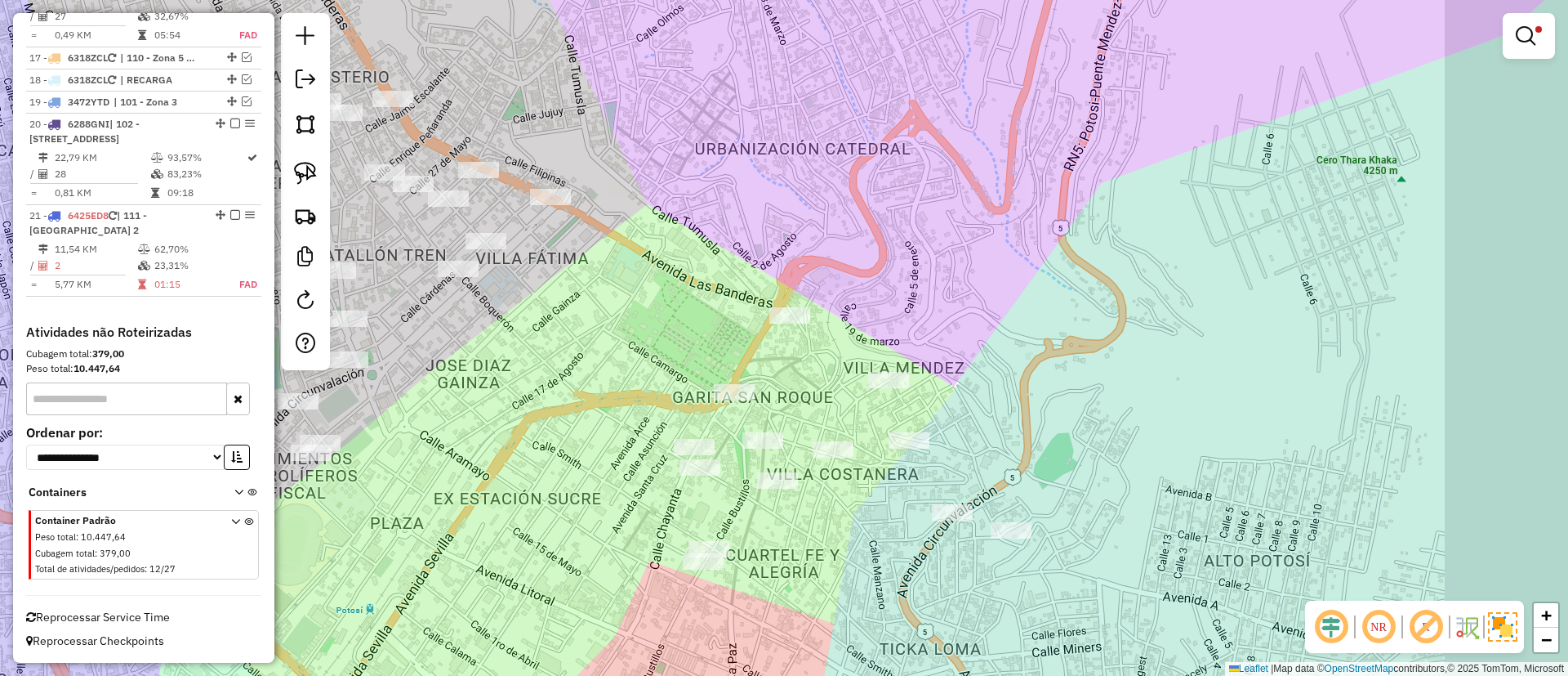
drag, startPoint x: 763, startPoint y: 469, endPoint x: 495, endPoint y: 476, distance: 268.1
click at [538, 498] on div "Limpar filtros Janela de atendimento Grade de atendimento Capacidade Transporta…" at bounding box center [784, 338] width 1568 height 676
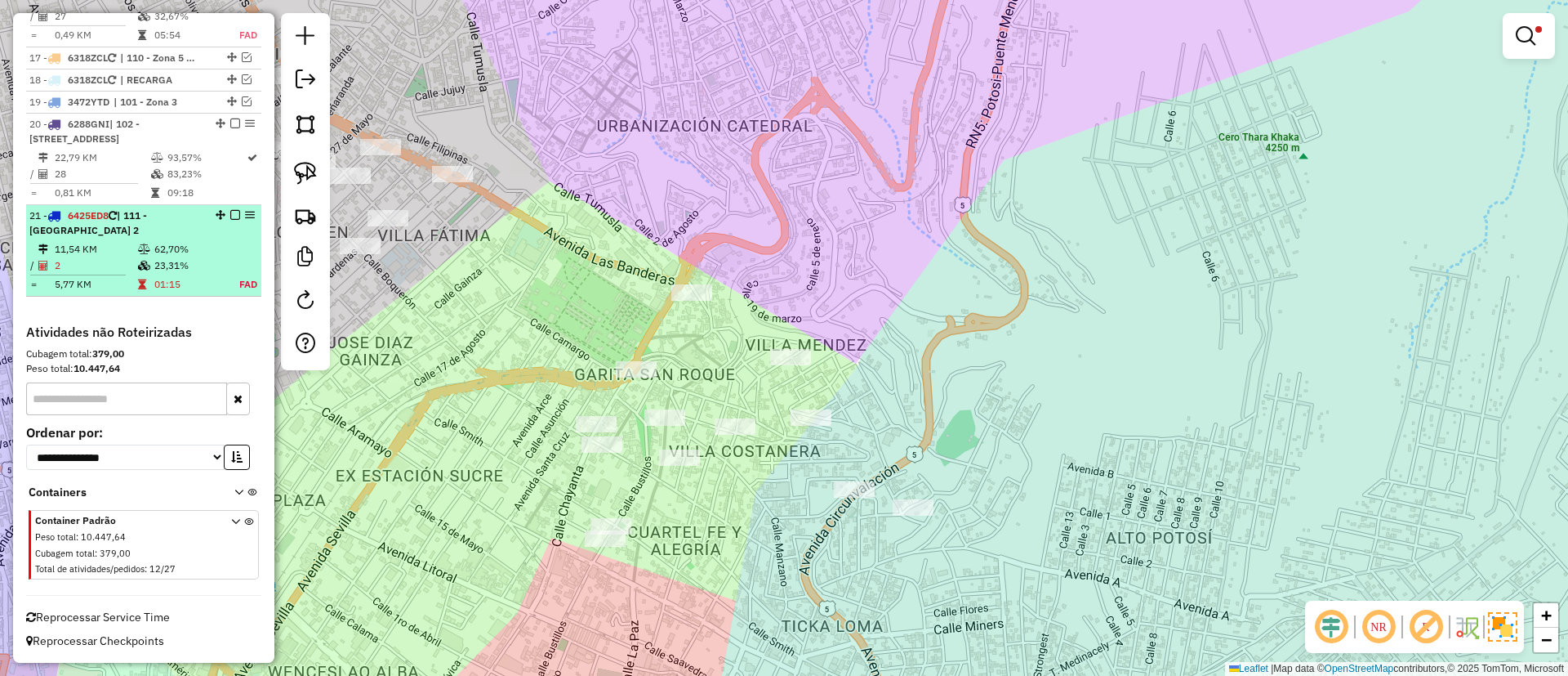
click at [200, 261] on td "23,31%" at bounding box center [187, 265] width 68 height 16
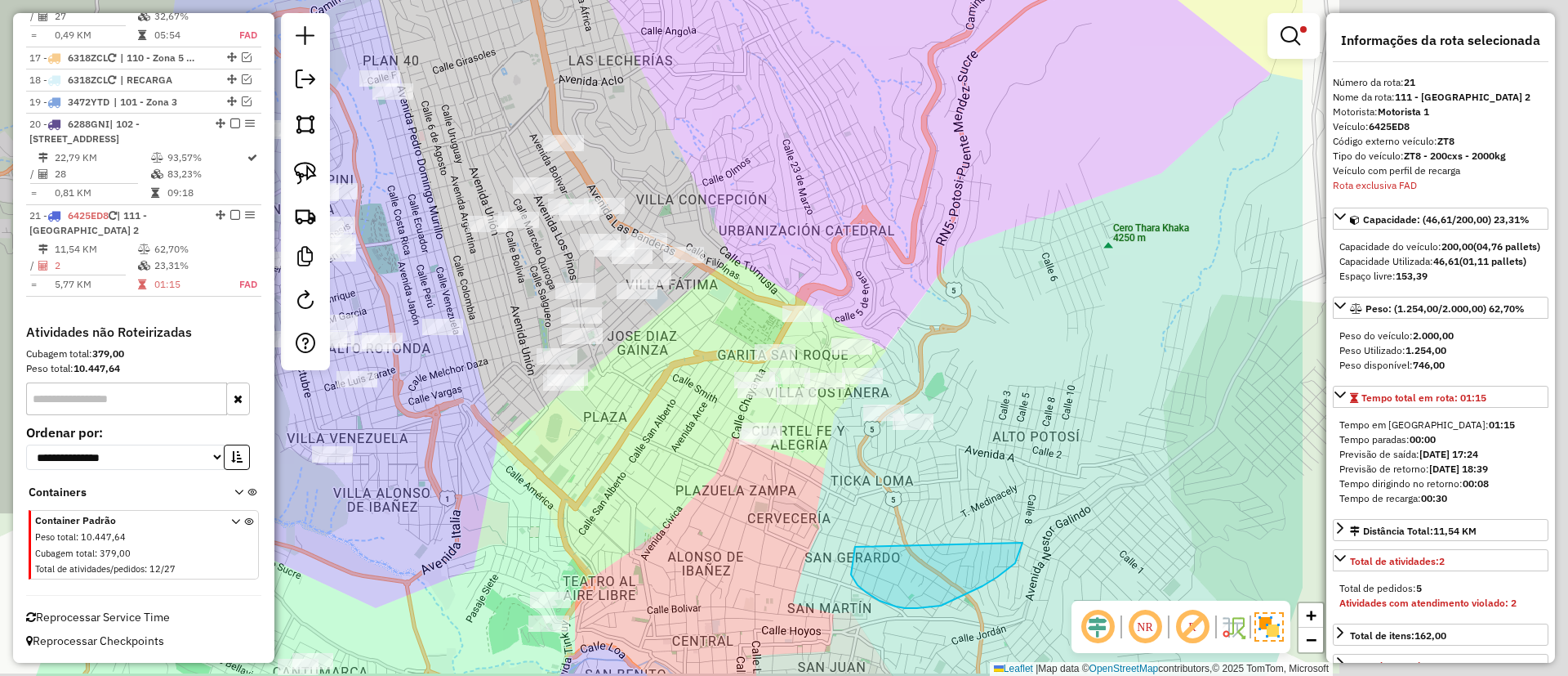
drag, startPoint x: 894, startPoint y: 521, endPoint x: 415, endPoint y: 447, distance: 484.7
click at [416, 448] on div "Limpar filtros Janela de atendimento Grade de atendimento Capacidade Transporta…" at bounding box center [784, 338] width 1568 height 676
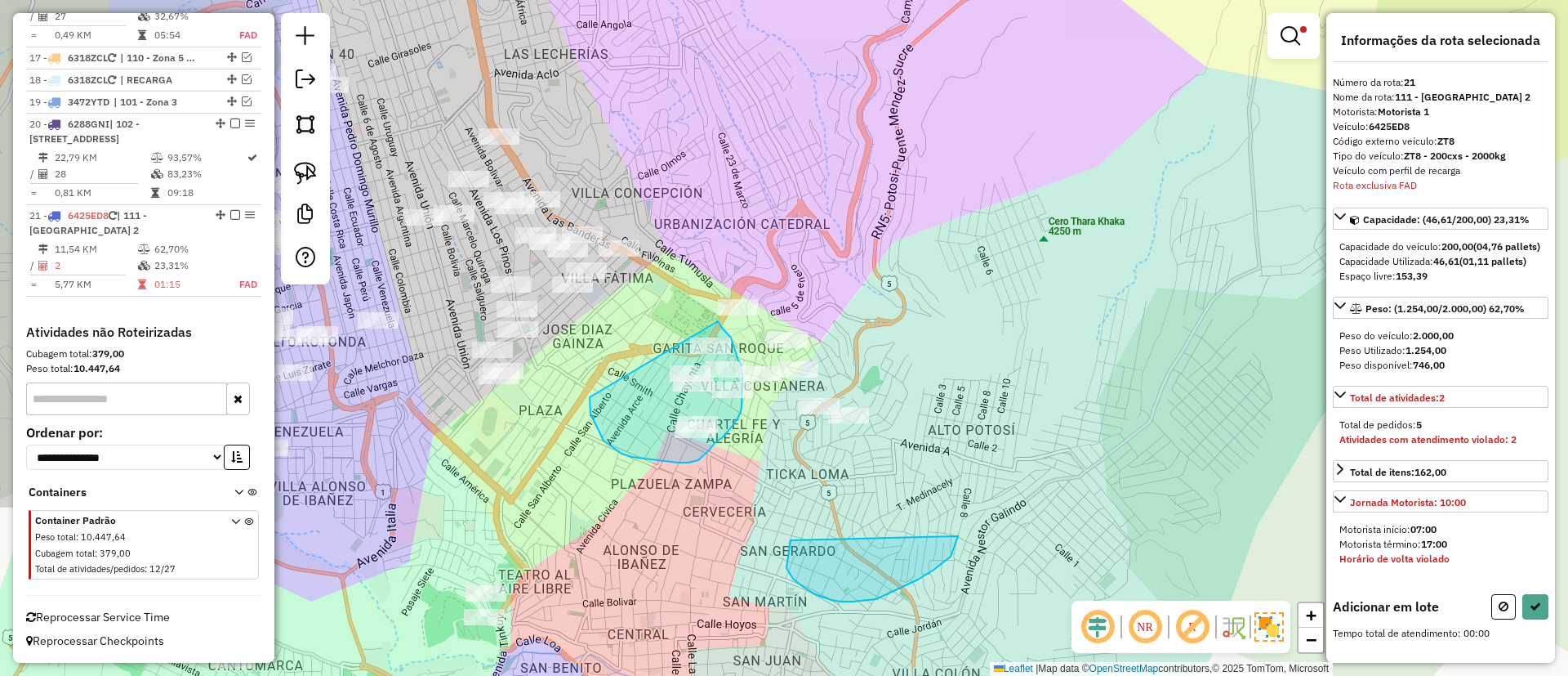
drag, startPoint x: 596, startPoint y: 426, endPoint x: 707, endPoint y: 316, distance: 156.3
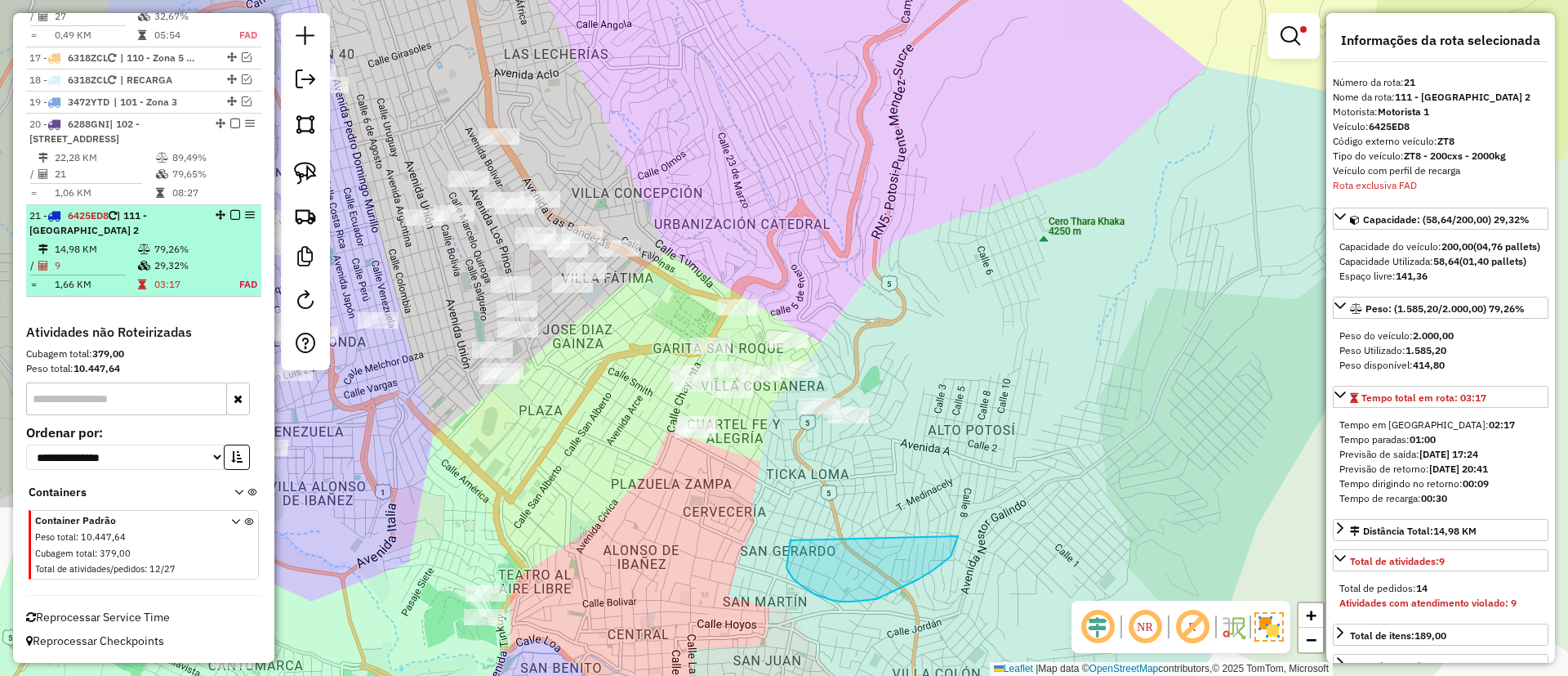
click at [204, 241] on td "79,26%" at bounding box center [187, 249] width 68 height 16
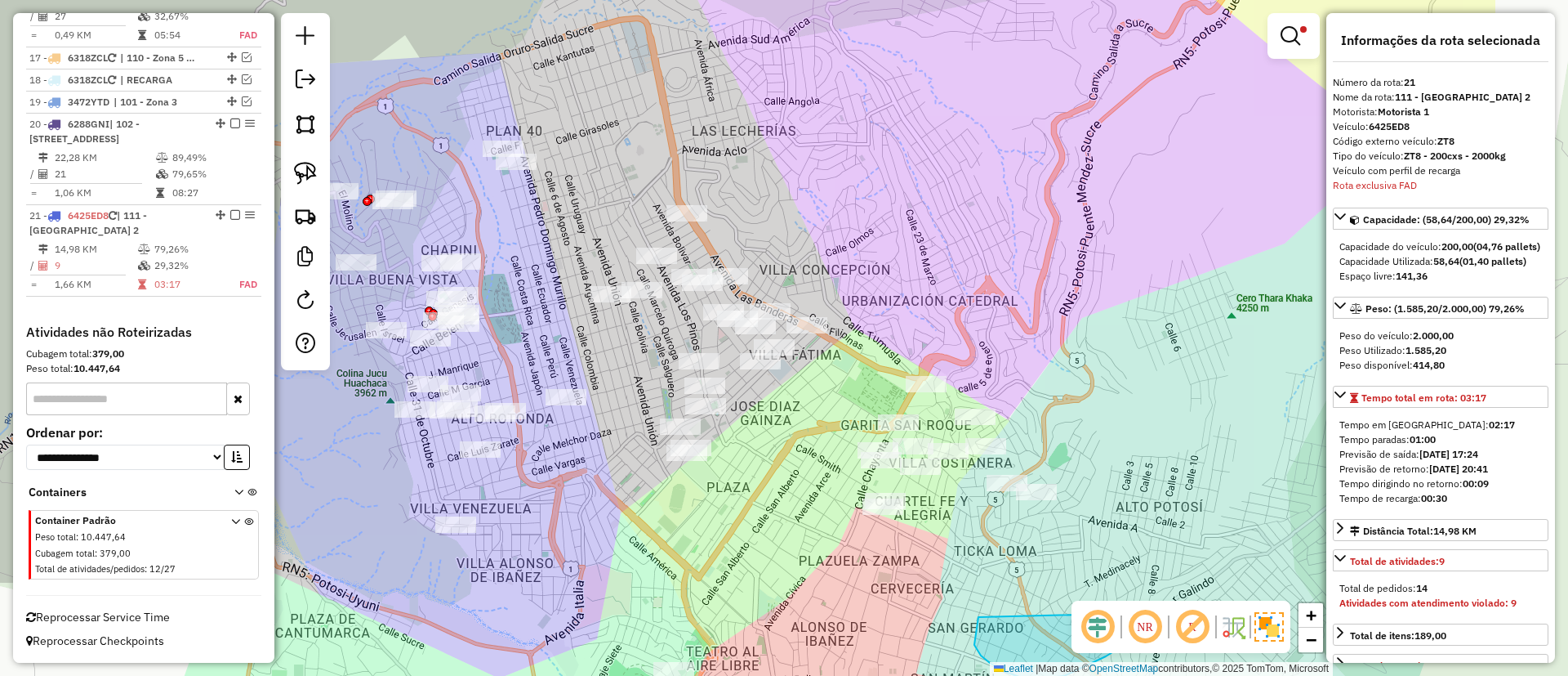
drag, startPoint x: 942, startPoint y: 481, endPoint x: 693, endPoint y: 481, distance: 249.0
click at [693, 481] on div "Limpar filtros Janela de atendimento Grade de atendimento Capacidade Transporta…" at bounding box center [784, 338] width 1568 height 676
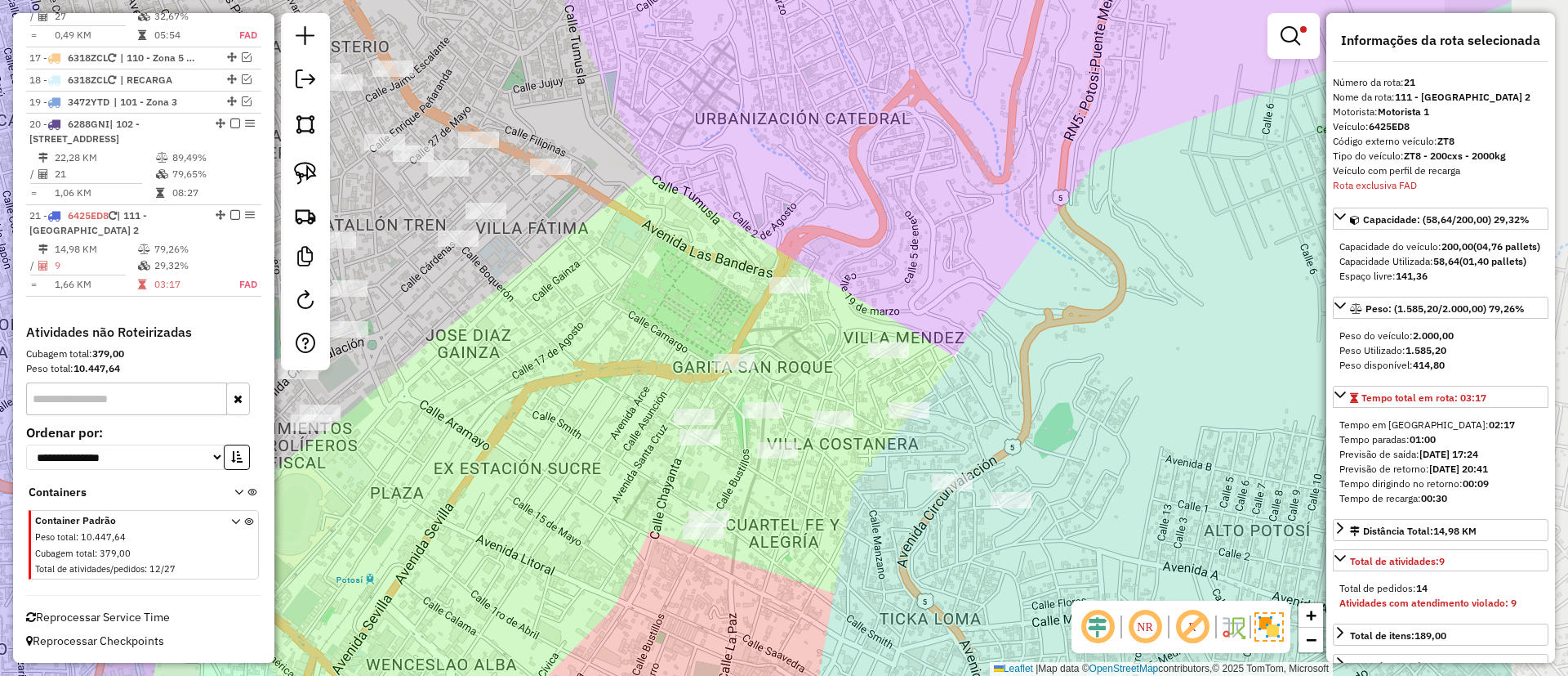
drag, startPoint x: 765, startPoint y: 430, endPoint x: 537, endPoint y: 385, distance: 232.4
click at [537, 385] on div "Limpar filtros Janela de atendimento Grade de atendimento Capacidade Transporta…" at bounding box center [784, 338] width 1568 height 676
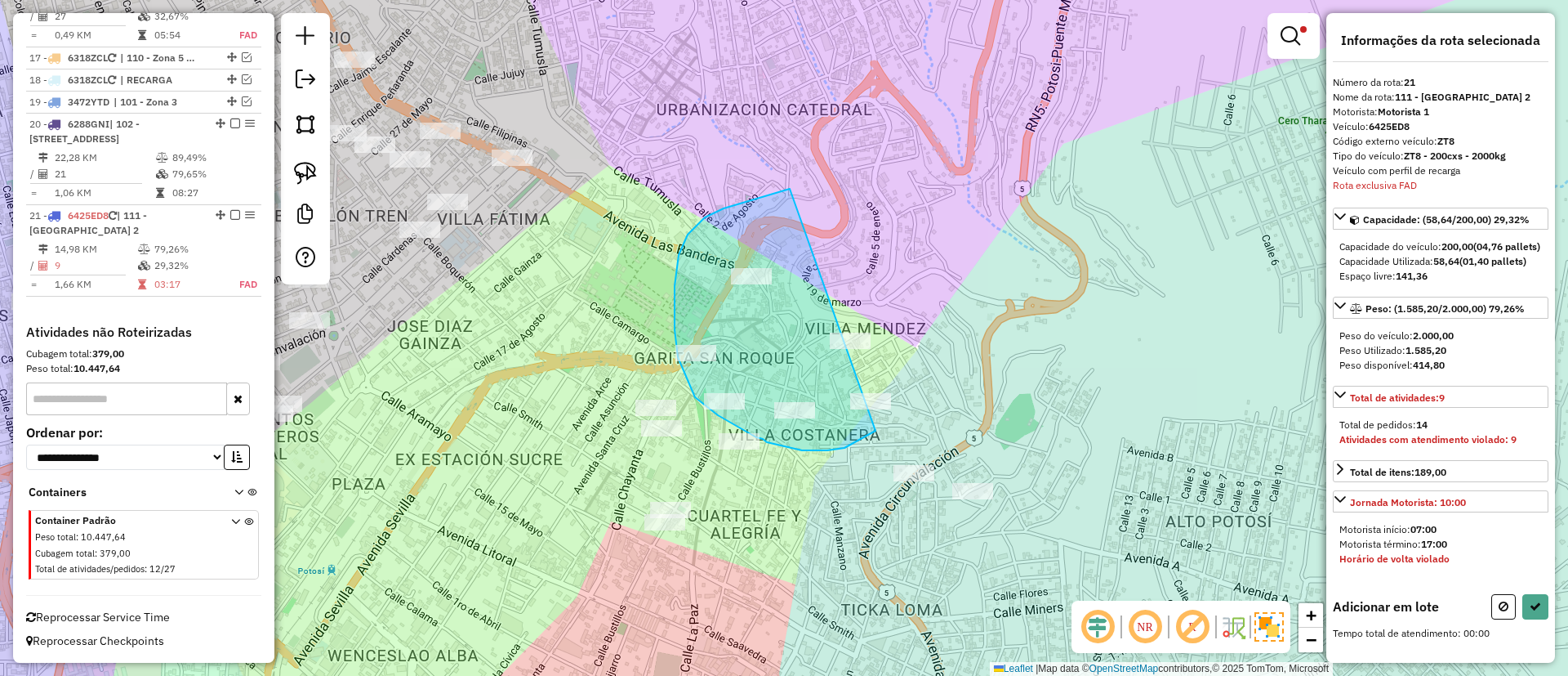
drag, startPoint x: 675, startPoint y: 286, endPoint x: 919, endPoint y: 335, distance: 248.9
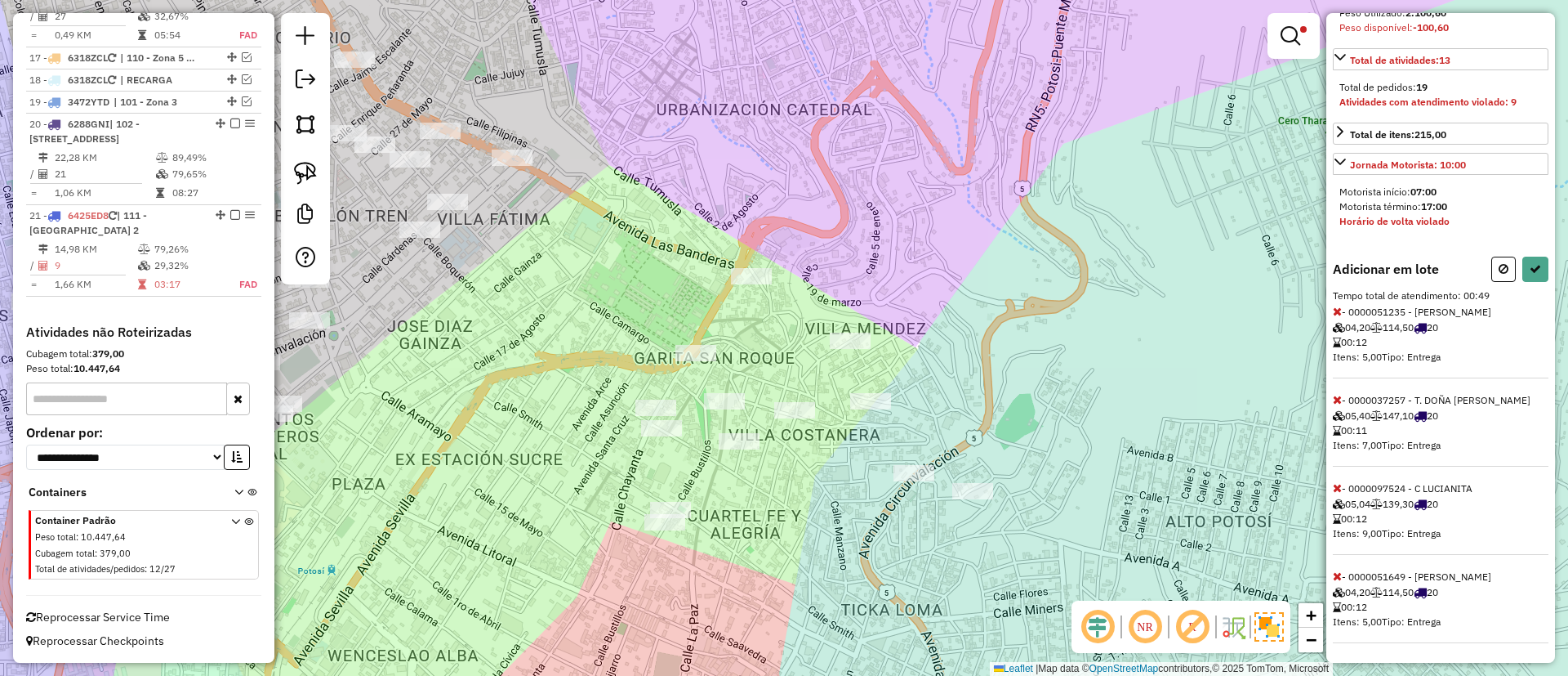
scroll to position [352, 0]
click at [1340, 311] on icon at bounding box center [1337, 312] width 9 height 11
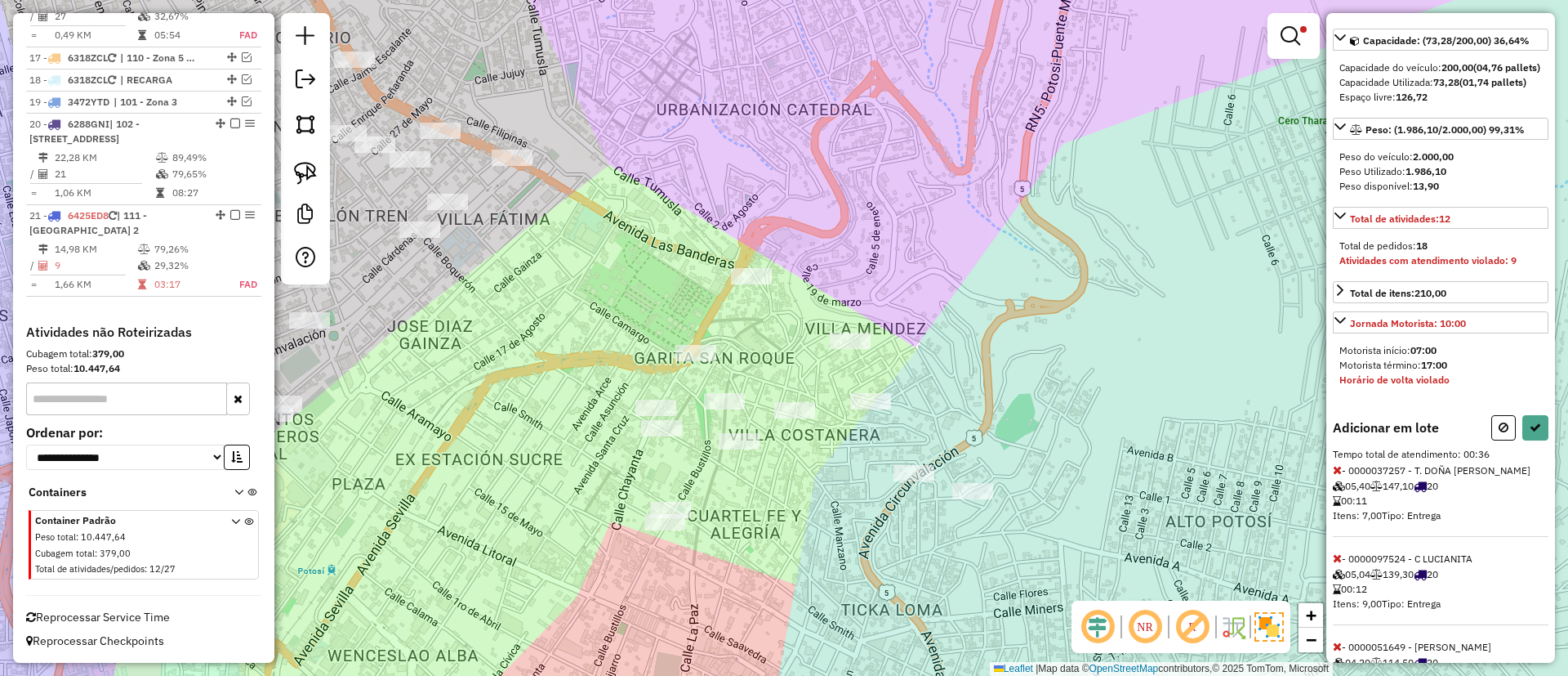
scroll to position [142, 0]
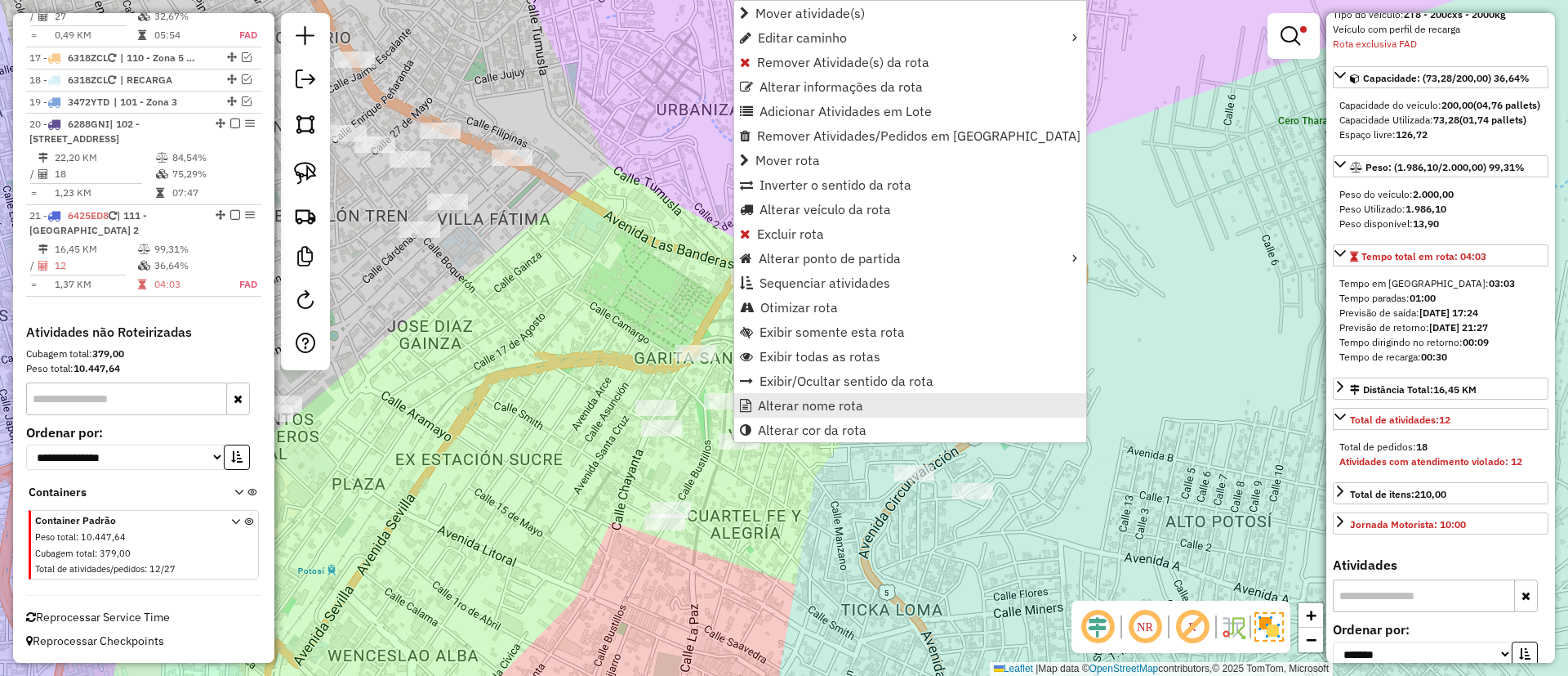
click at [784, 399] on span "Alterar nome rota" at bounding box center [810, 405] width 105 height 13
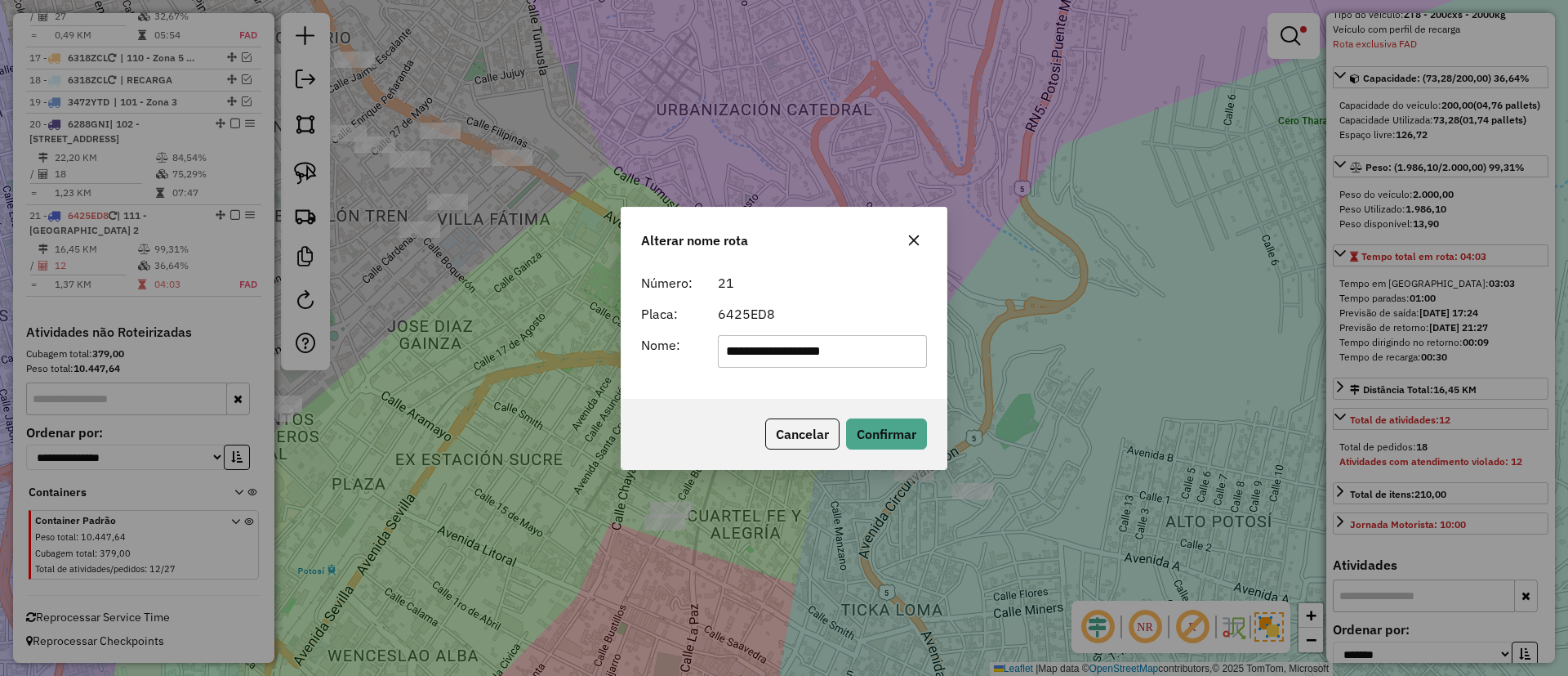
click at [817, 329] on form "**********" at bounding box center [784, 319] width 286 height 95
click at [817, 334] on form "**********" at bounding box center [784, 319] width 286 height 95
click at [805, 348] on input "**********" at bounding box center [823, 351] width 210 height 33
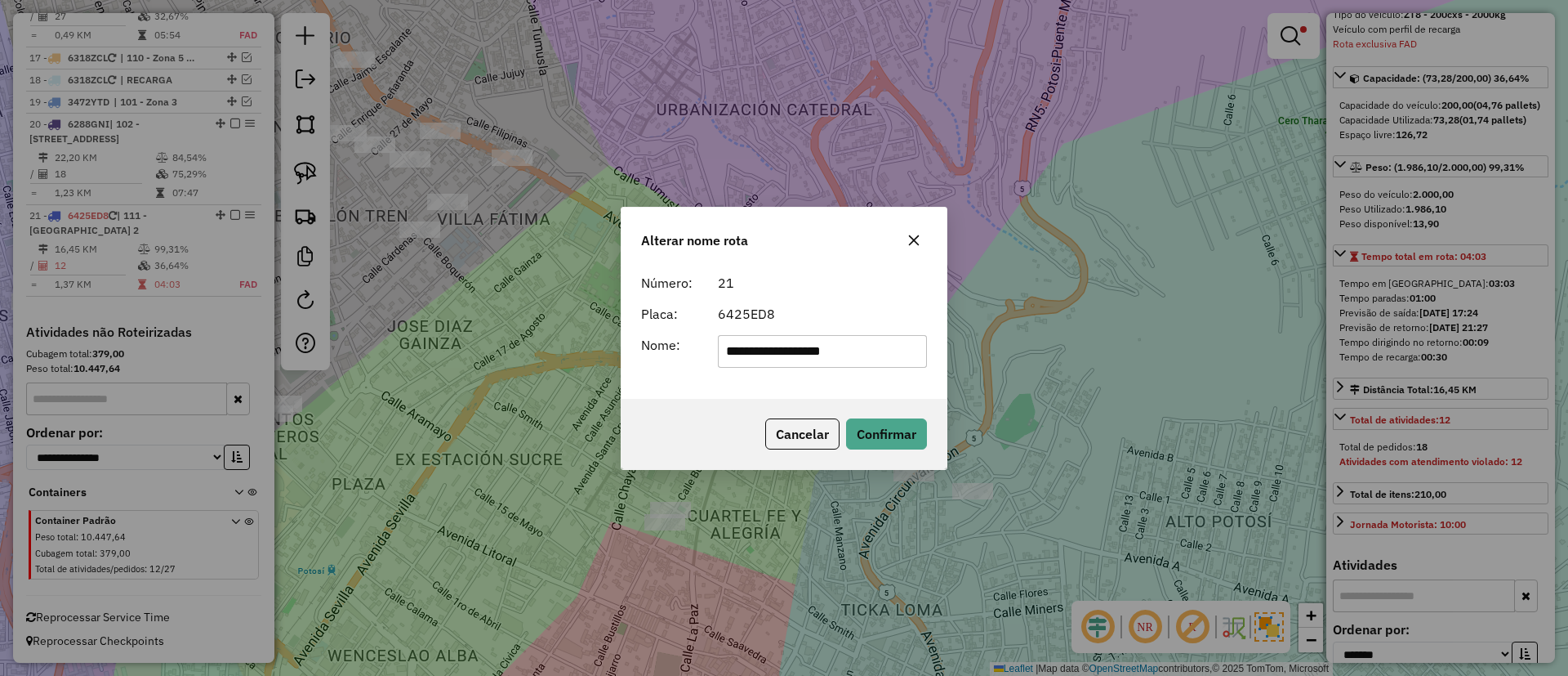
click at [805, 348] on input "**********" at bounding box center [823, 351] width 210 height 33
type input "*******"
click at [881, 437] on button "Confirmar" at bounding box center [886, 434] width 81 height 31
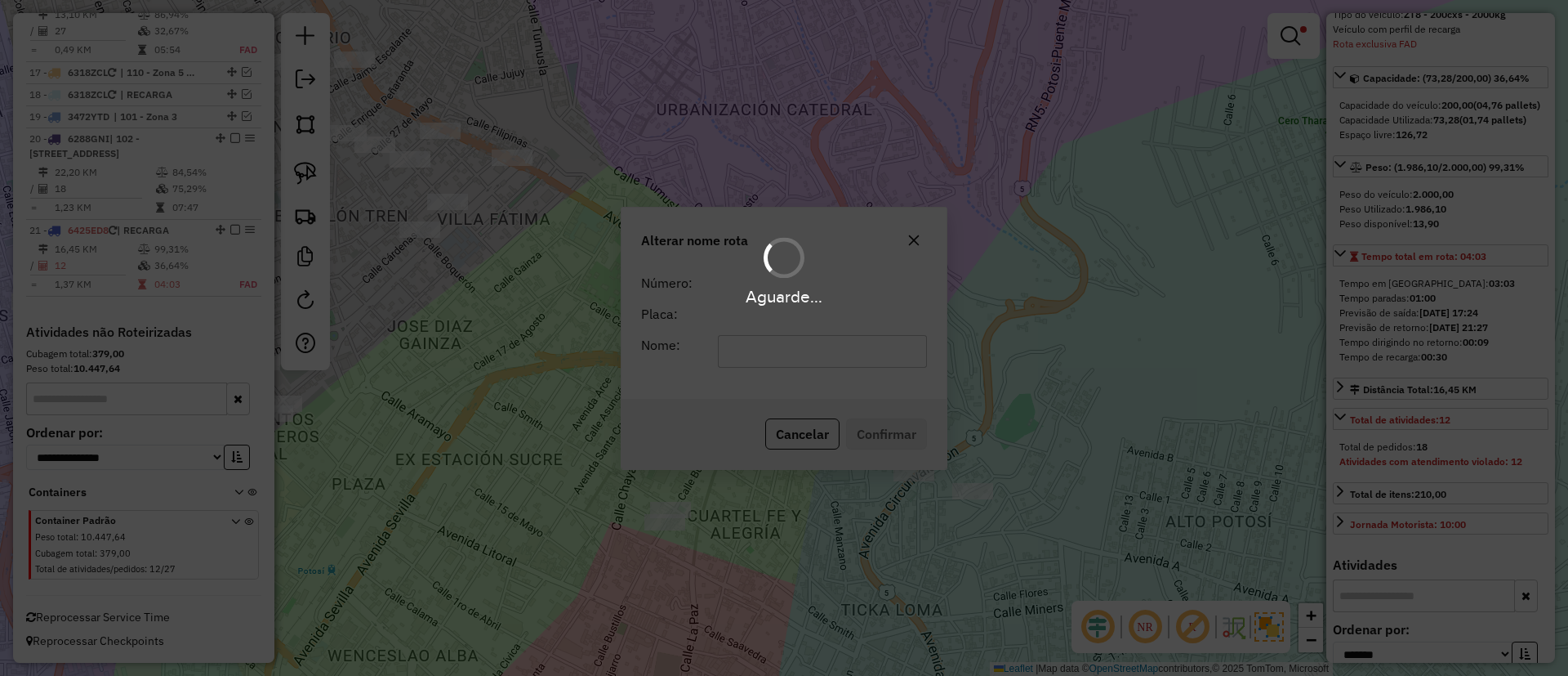
scroll to position [1196, 0]
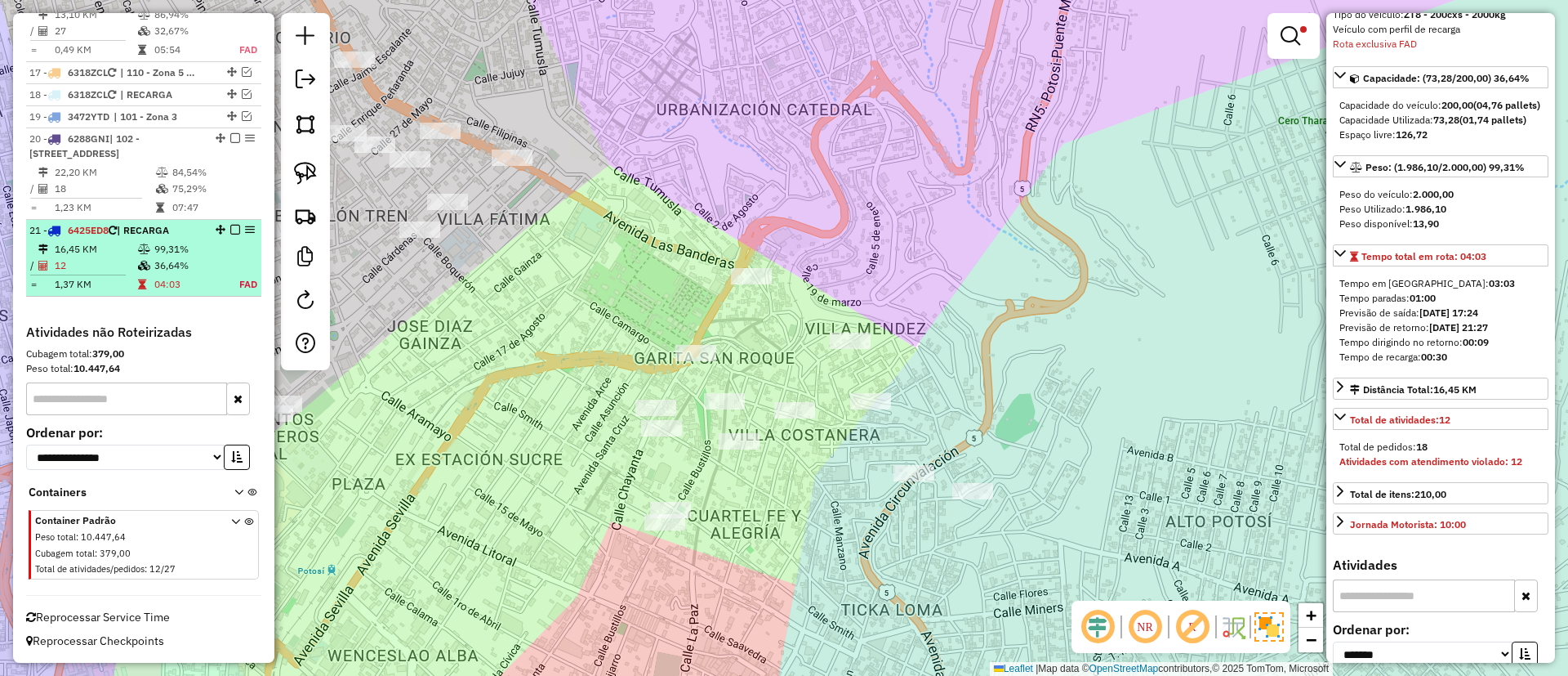
click at [230, 229] on em at bounding box center [235, 229] width 10 height 10
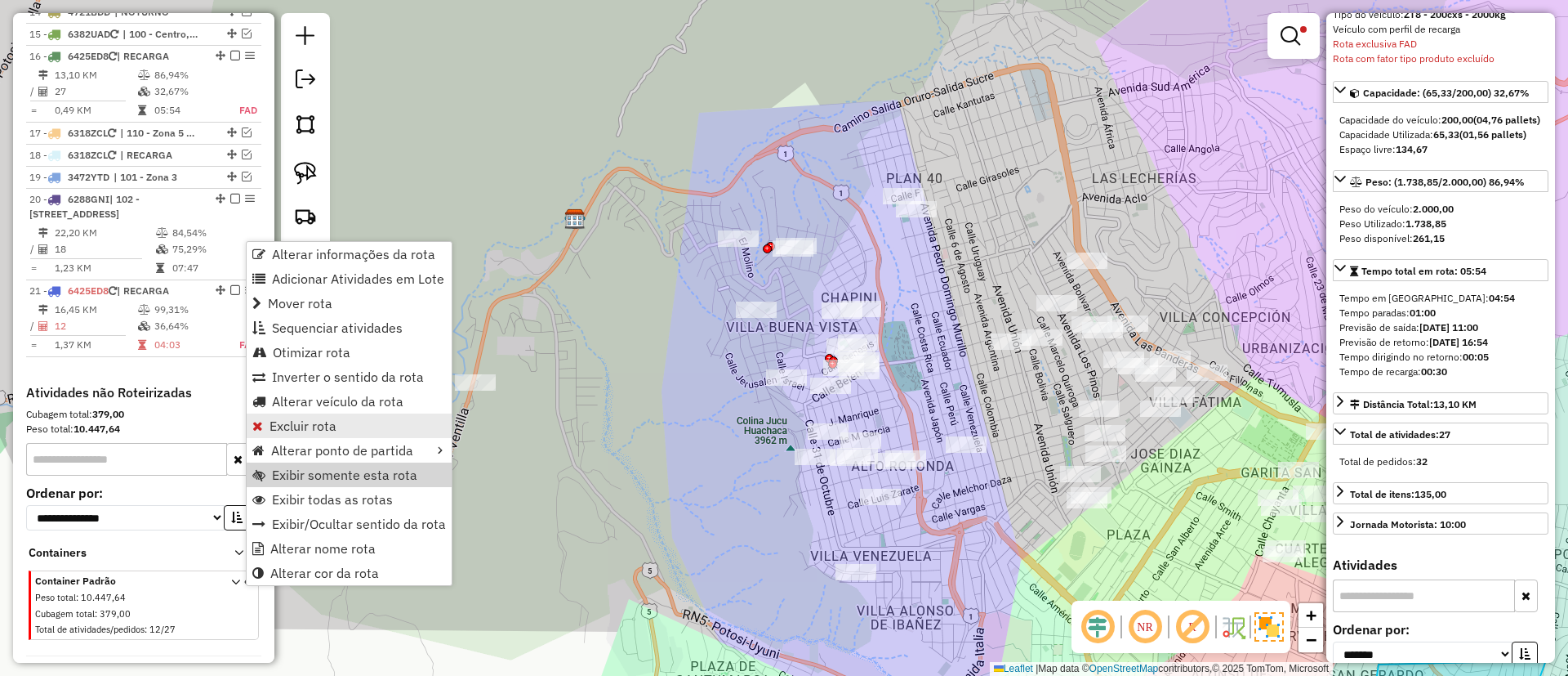
scroll to position [1168, 0]
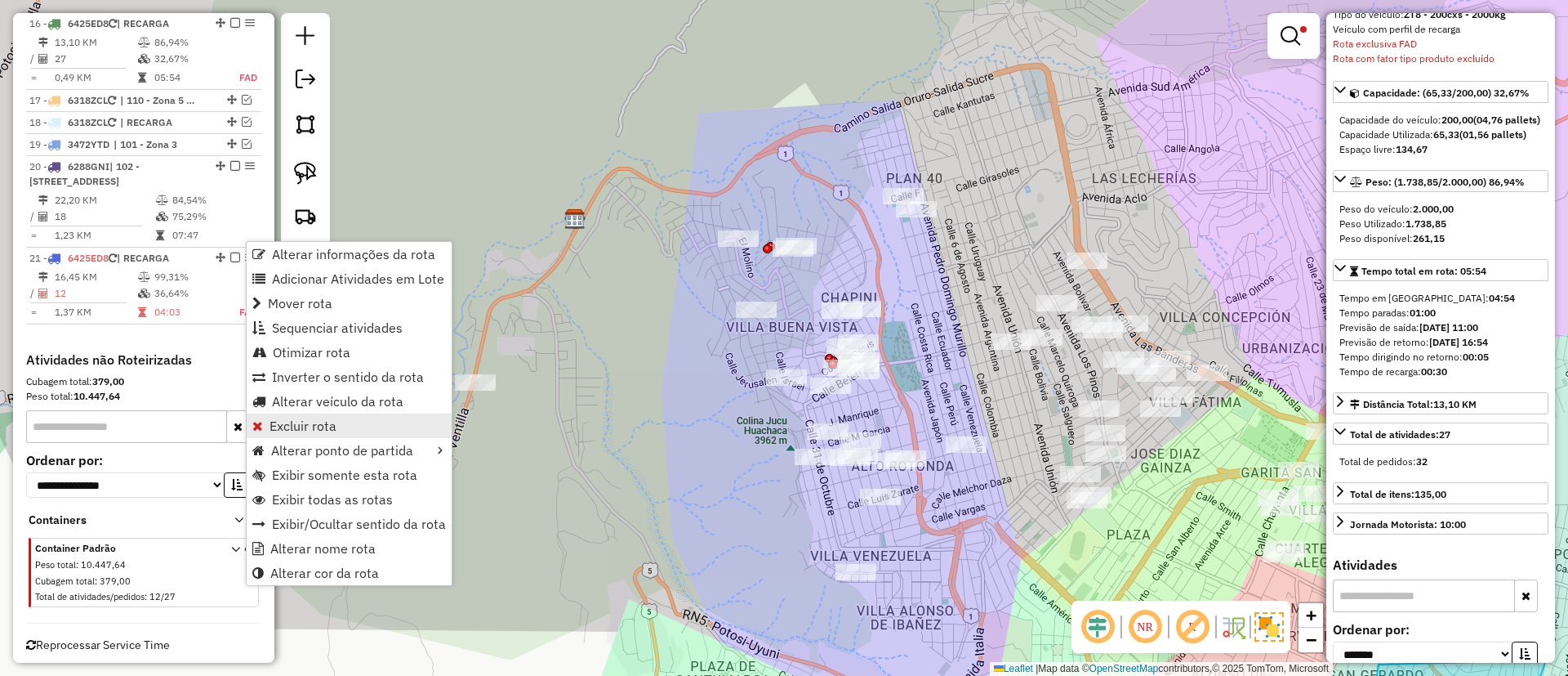
click at [326, 413] on link "Excluir rota" at bounding box center [349, 425] width 205 height 25
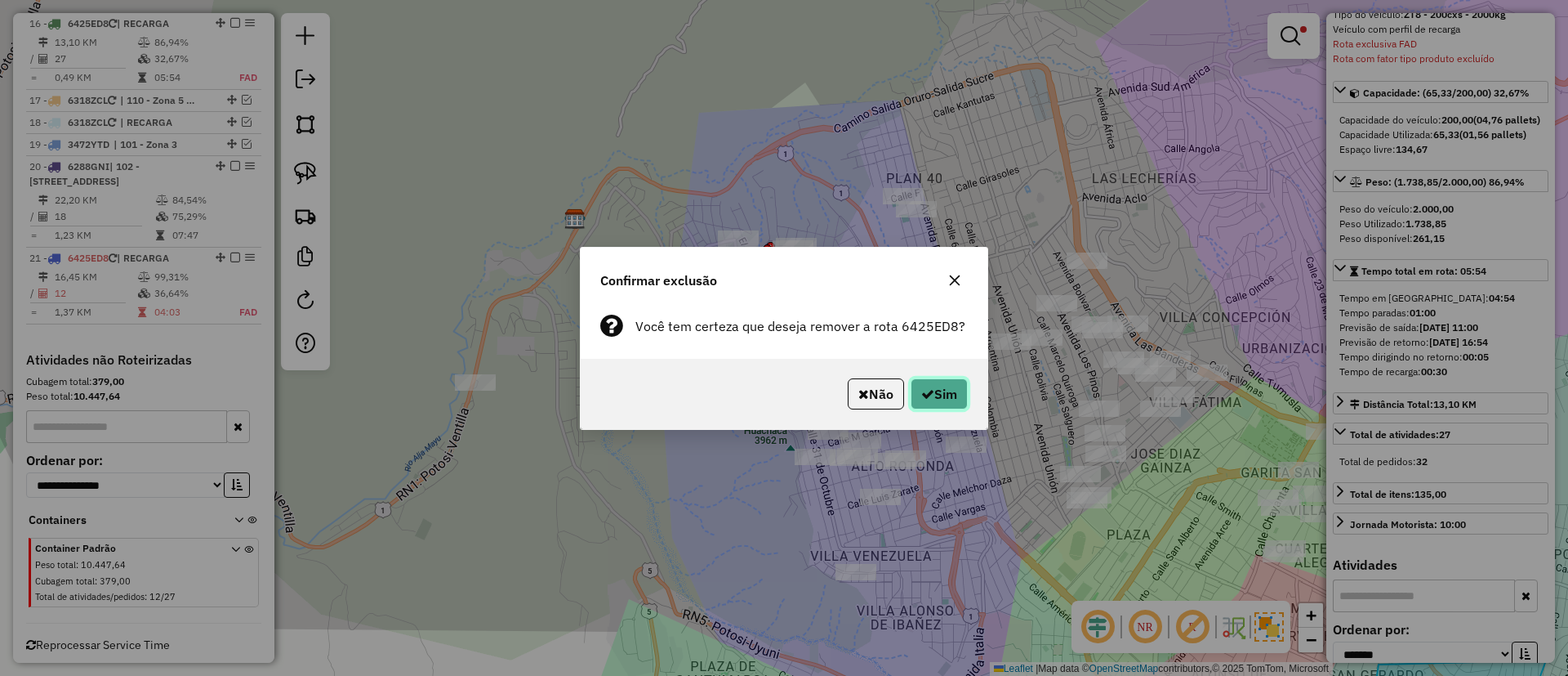
drag, startPoint x: 956, startPoint y: 393, endPoint x: 851, endPoint y: 382, distance: 105.6
click at [955, 394] on button "Sim" at bounding box center [939, 394] width 57 height 31
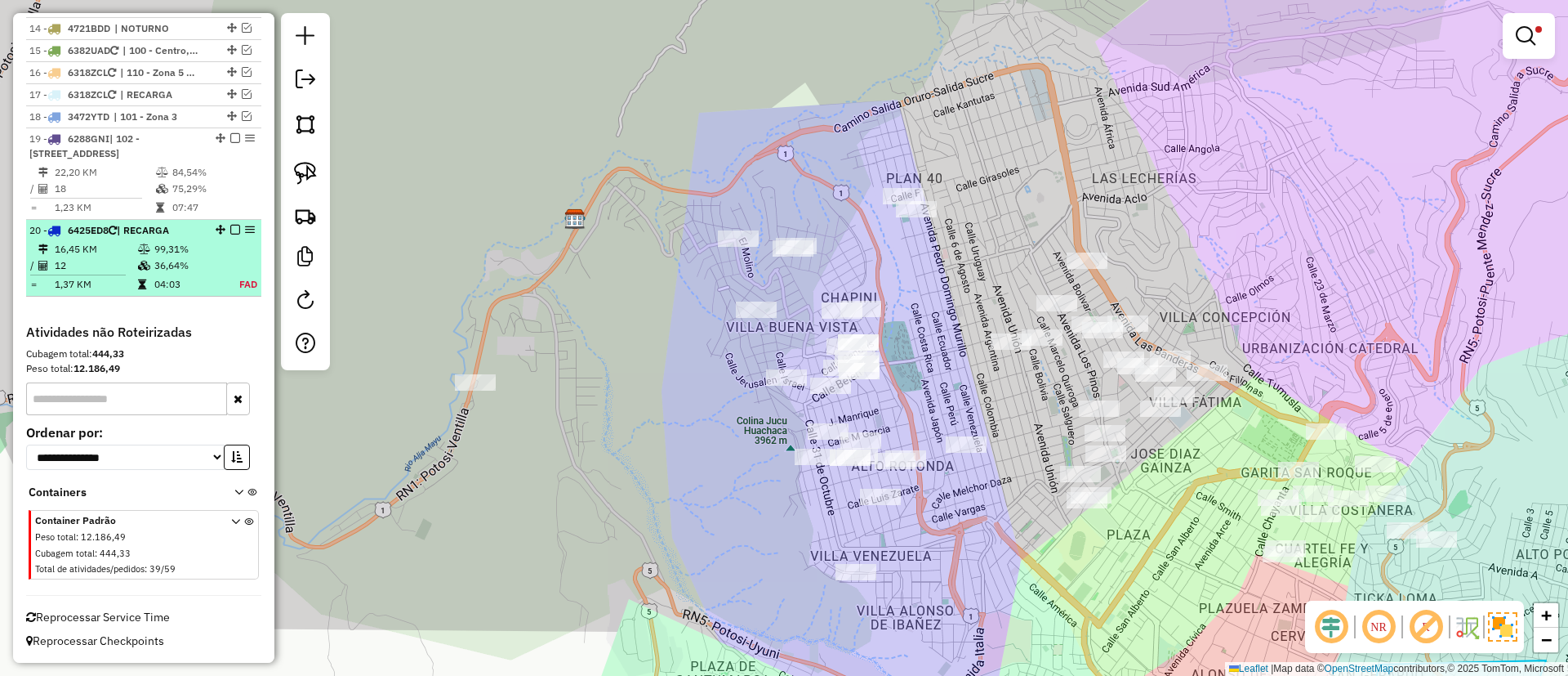
scroll to position [1092, 0]
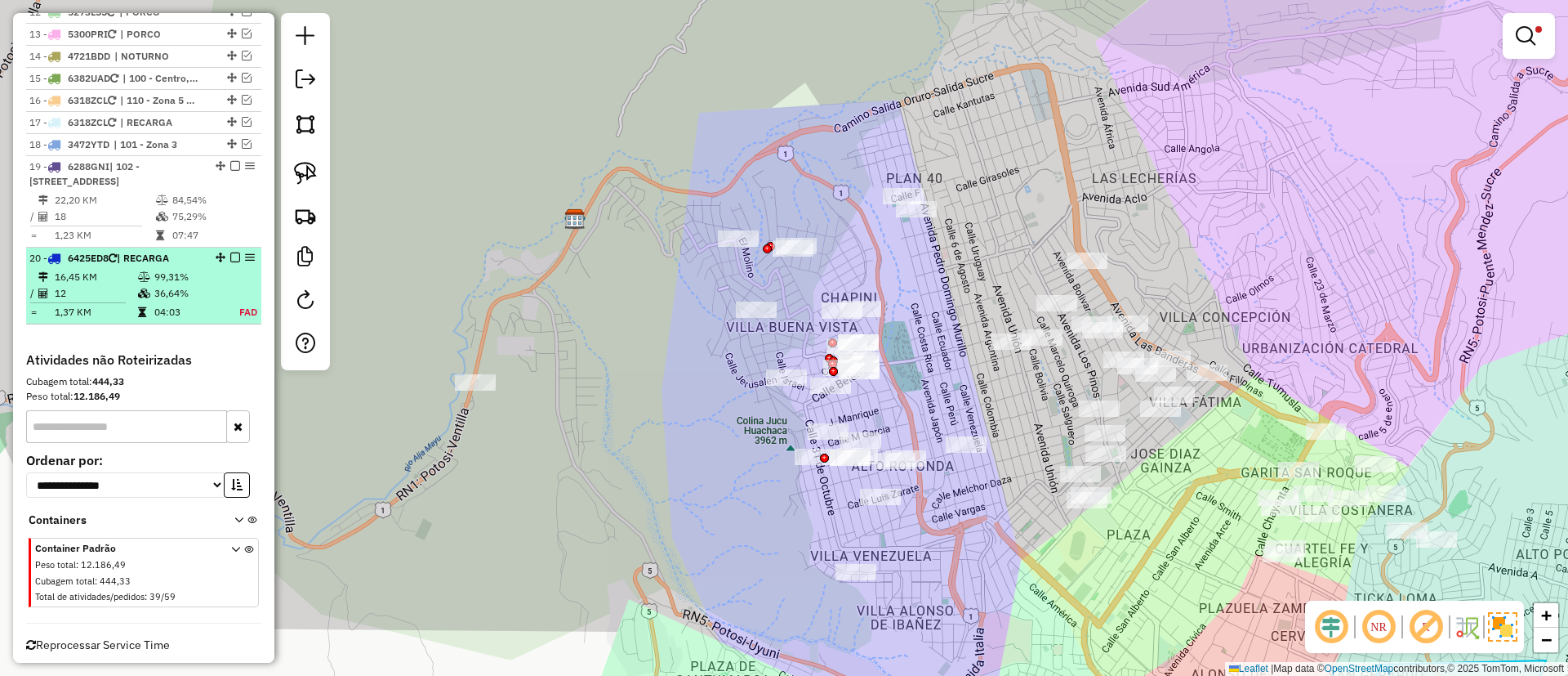
click at [233, 258] on em at bounding box center [235, 257] width 10 height 10
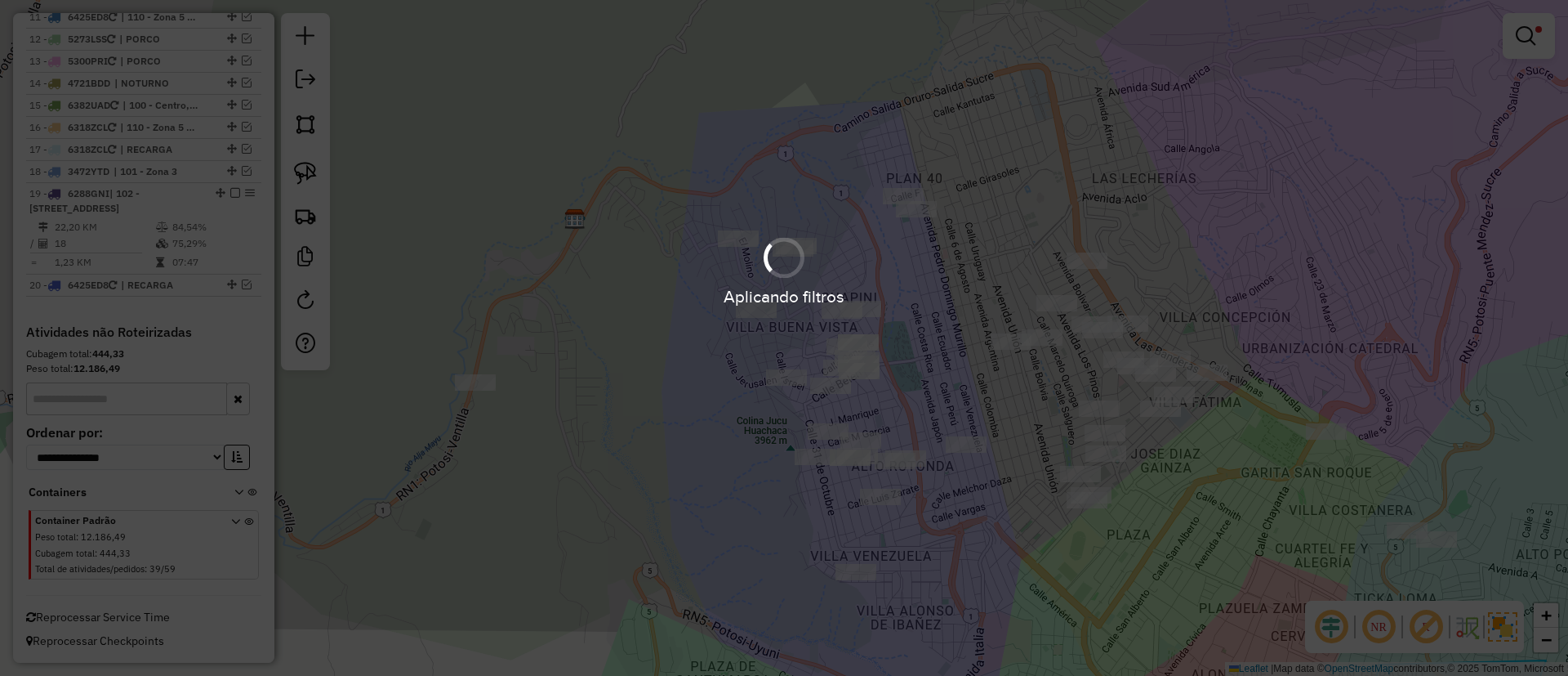
scroll to position [1065, 0]
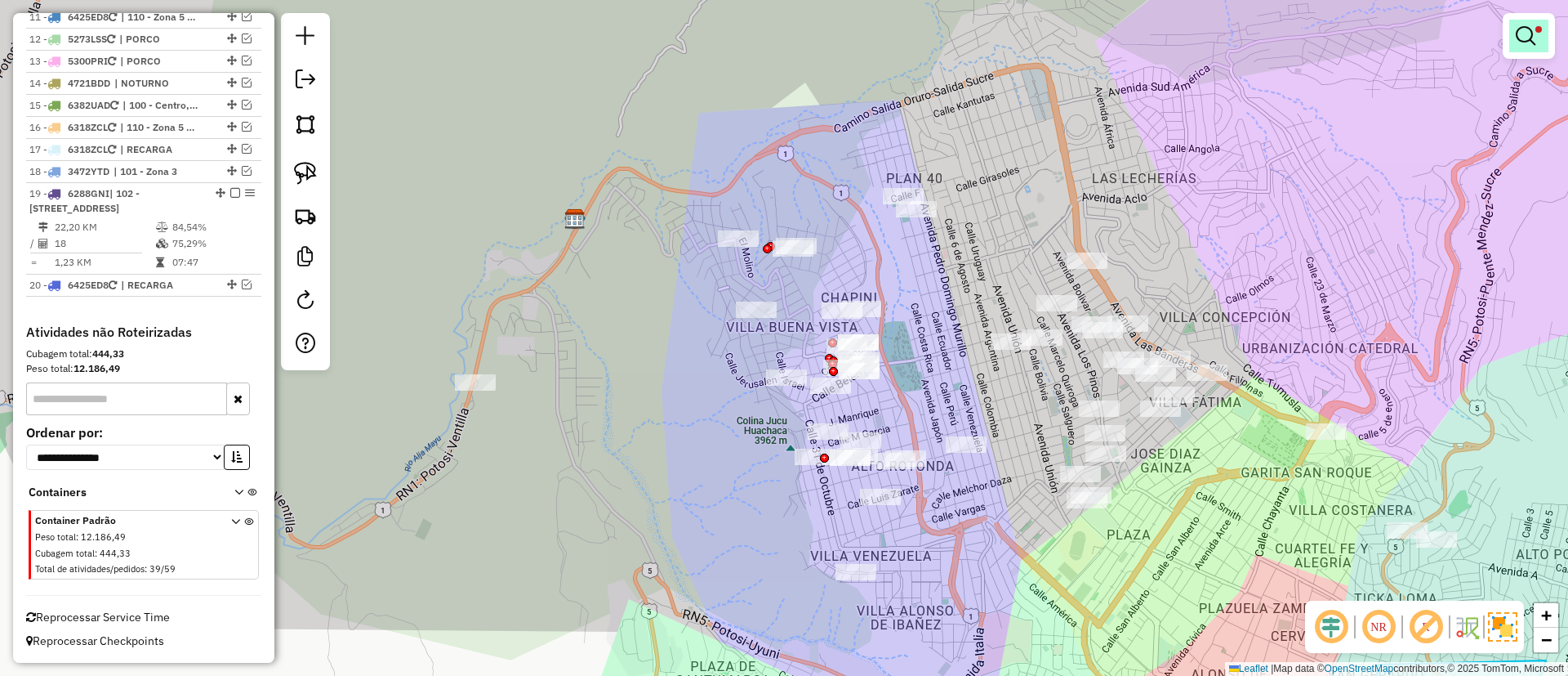
click at [1518, 38] on em at bounding box center [1525, 35] width 20 height 20
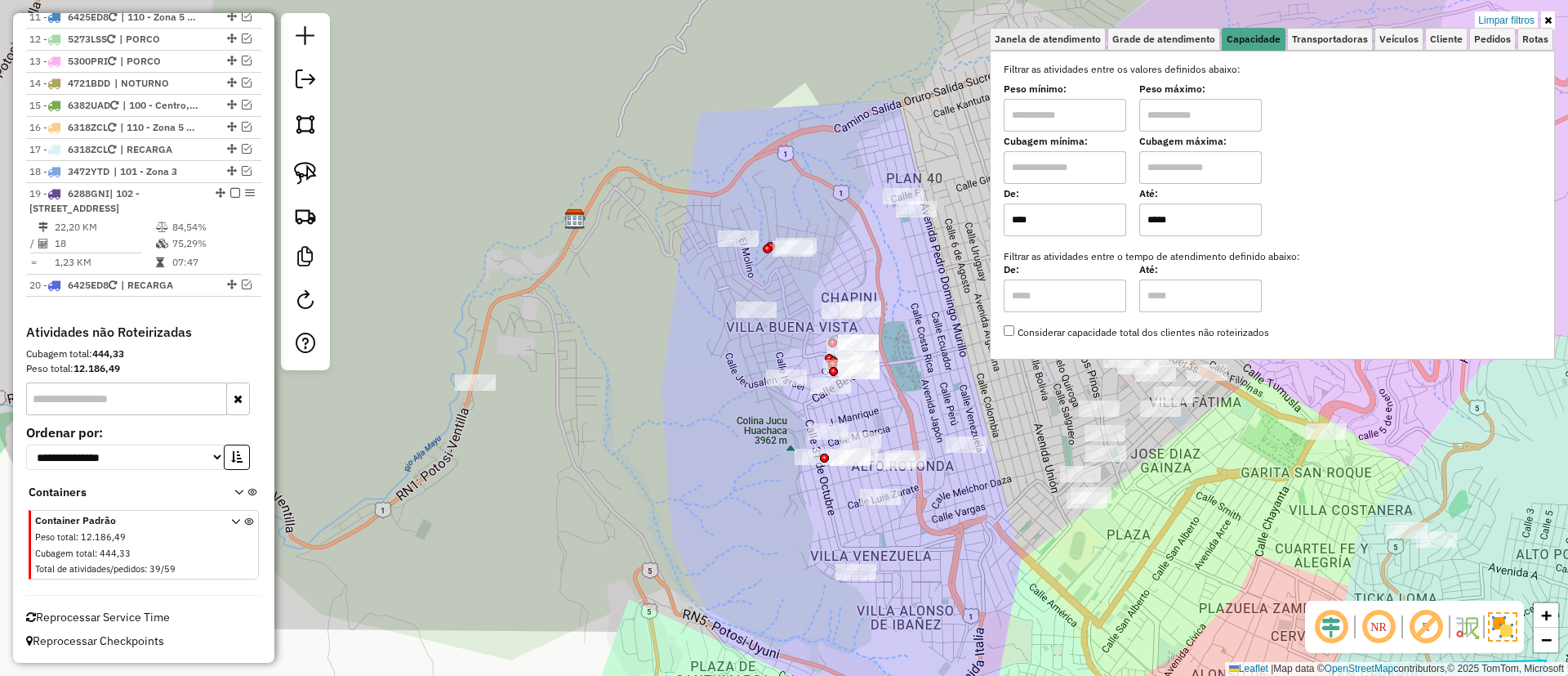
drag, startPoint x: 1494, startPoint y: 21, endPoint x: 1484, endPoint y: 26, distance: 11.2
click at [1495, 21] on link "Limpar filtros" at bounding box center [1507, 20] width 63 height 18
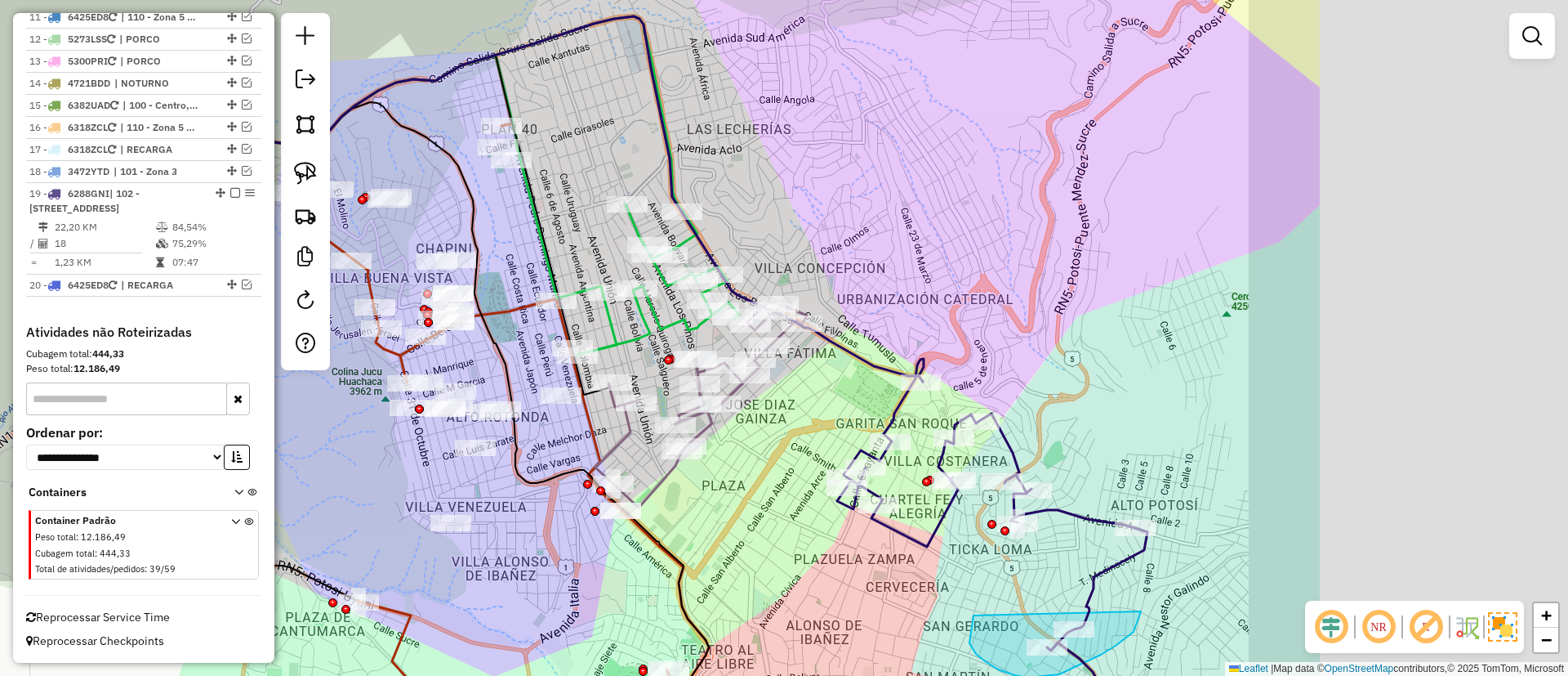
drag, startPoint x: 1203, startPoint y: 535, endPoint x: 738, endPoint y: 421, distance: 478.8
click at [749, 442] on div "Janela de atendimento Grade de atendimento Capacidade Transportadoras Veículos …" at bounding box center [784, 338] width 1568 height 676
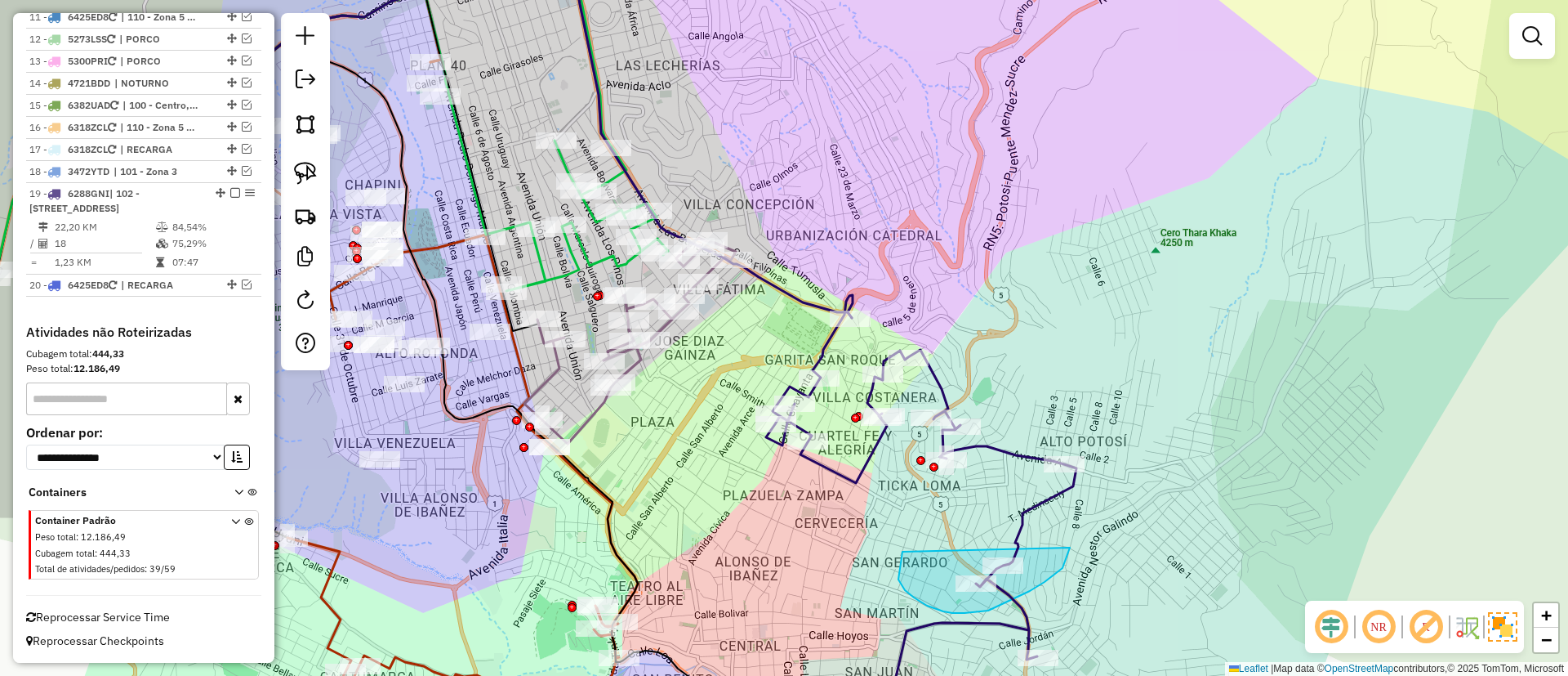
click at [990, 449] on icon at bounding box center [921, 499] width 311 height 407
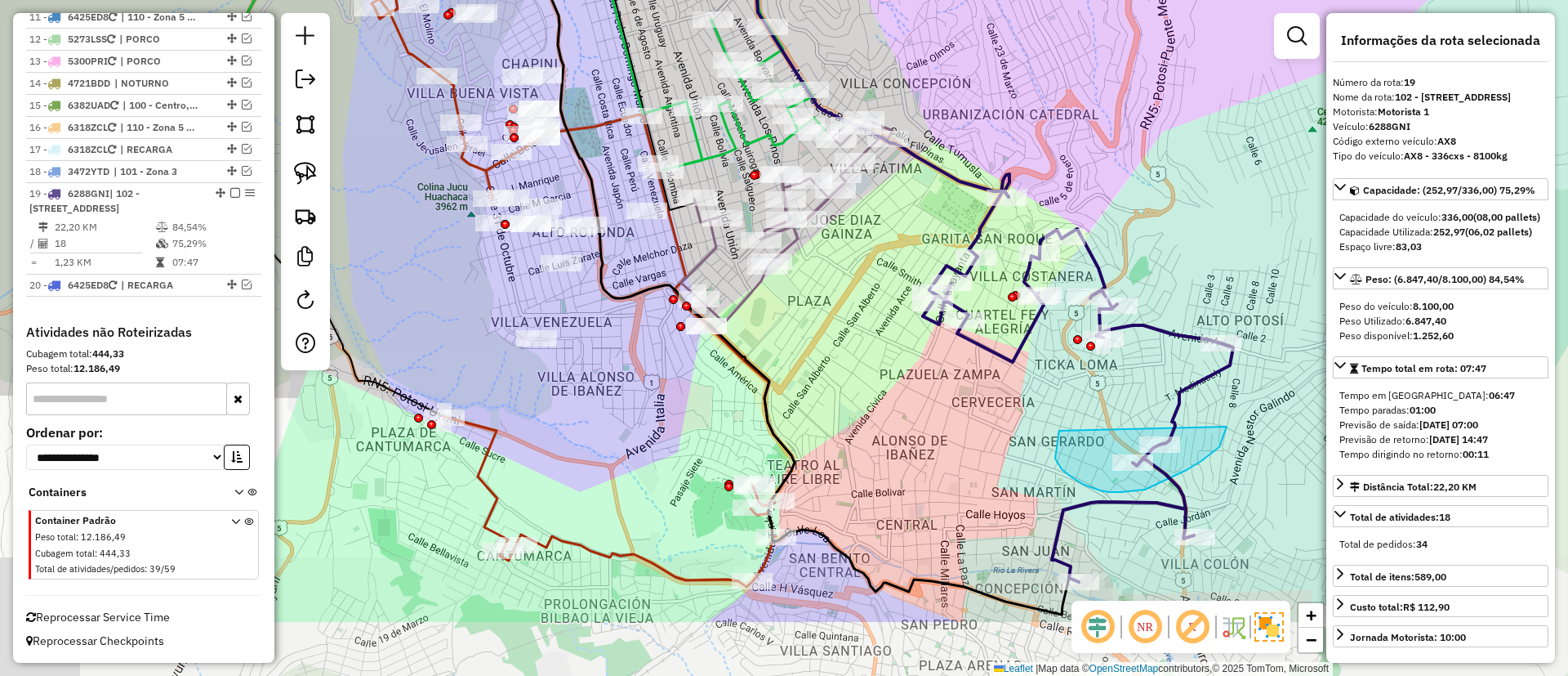
drag, startPoint x: 716, startPoint y: 435, endPoint x: 876, endPoint y: 313, distance: 201.2
click at [875, 314] on div "Janela de atendimento Grade de atendimento Capacidade Transportadoras Veículos …" at bounding box center [784, 338] width 1568 height 676
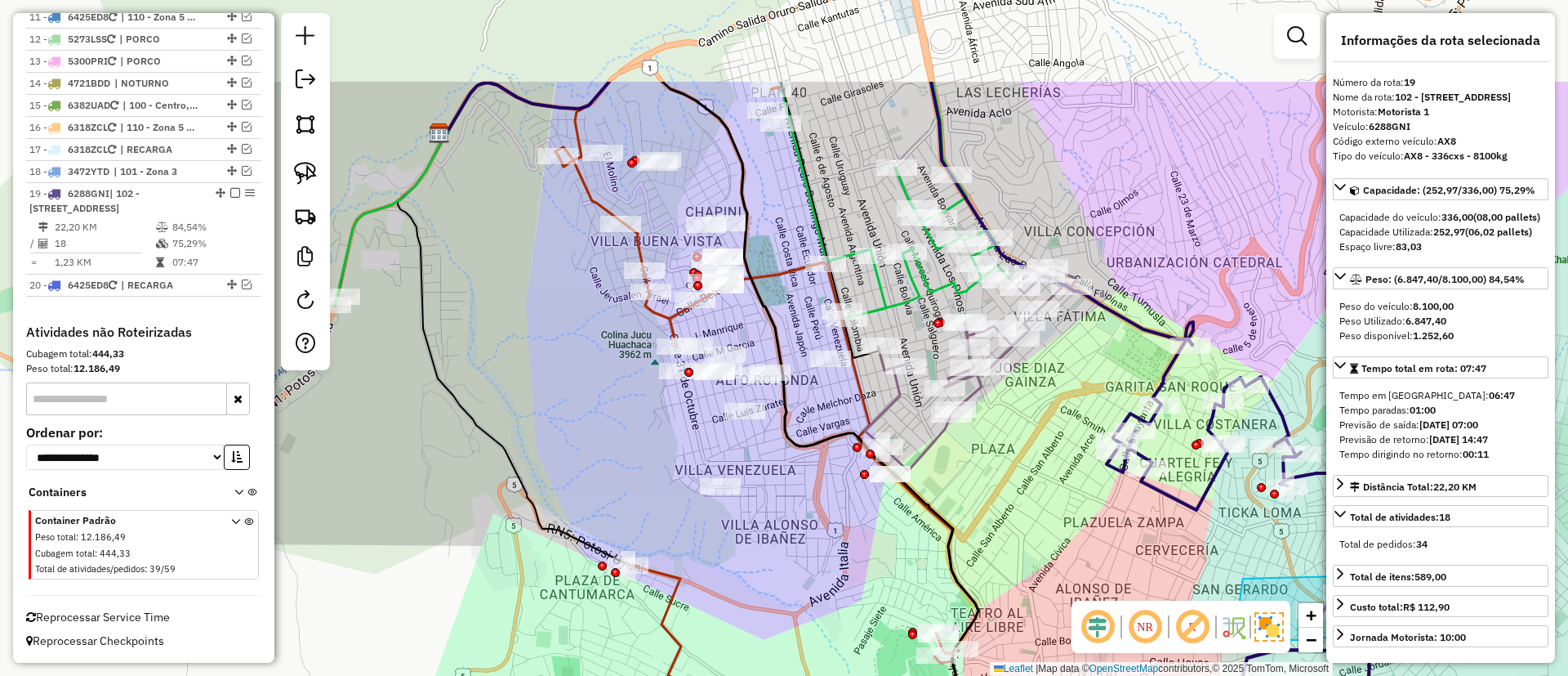
drag, startPoint x: 750, startPoint y: 425, endPoint x: 836, endPoint y: 490, distance: 107.8
click at [836, 490] on div "Janela de atendimento Grade de atendimento Capacidade Transportadoras Veículos …" at bounding box center [784, 338] width 1568 height 676
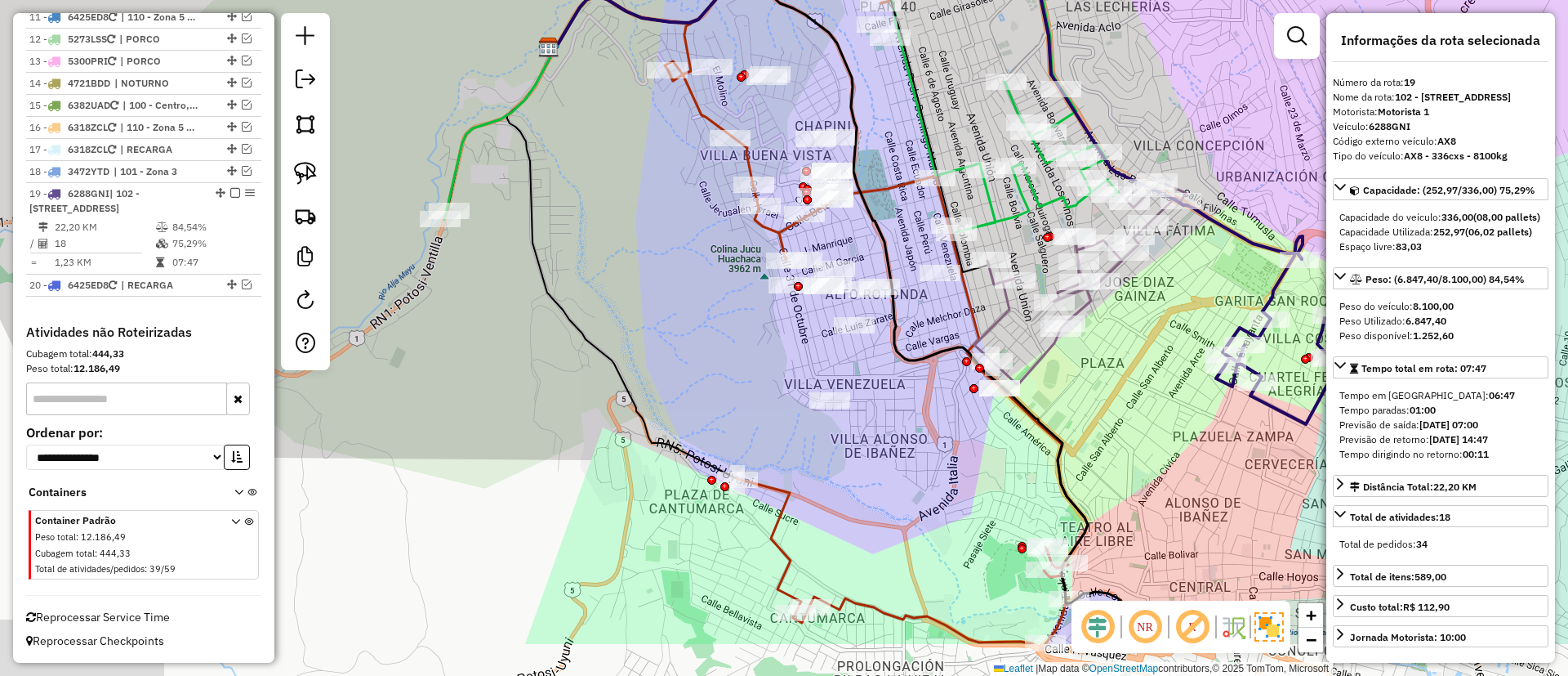
drag, startPoint x: 762, startPoint y: 498, endPoint x: 851, endPoint y: 412, distance: 123.8
click at [851, 397] on div "Janela de atendimento Grade de atendimento Capacidade Transportadoras Veículos …" at bounding box center [784, 338] width 1568 height 676
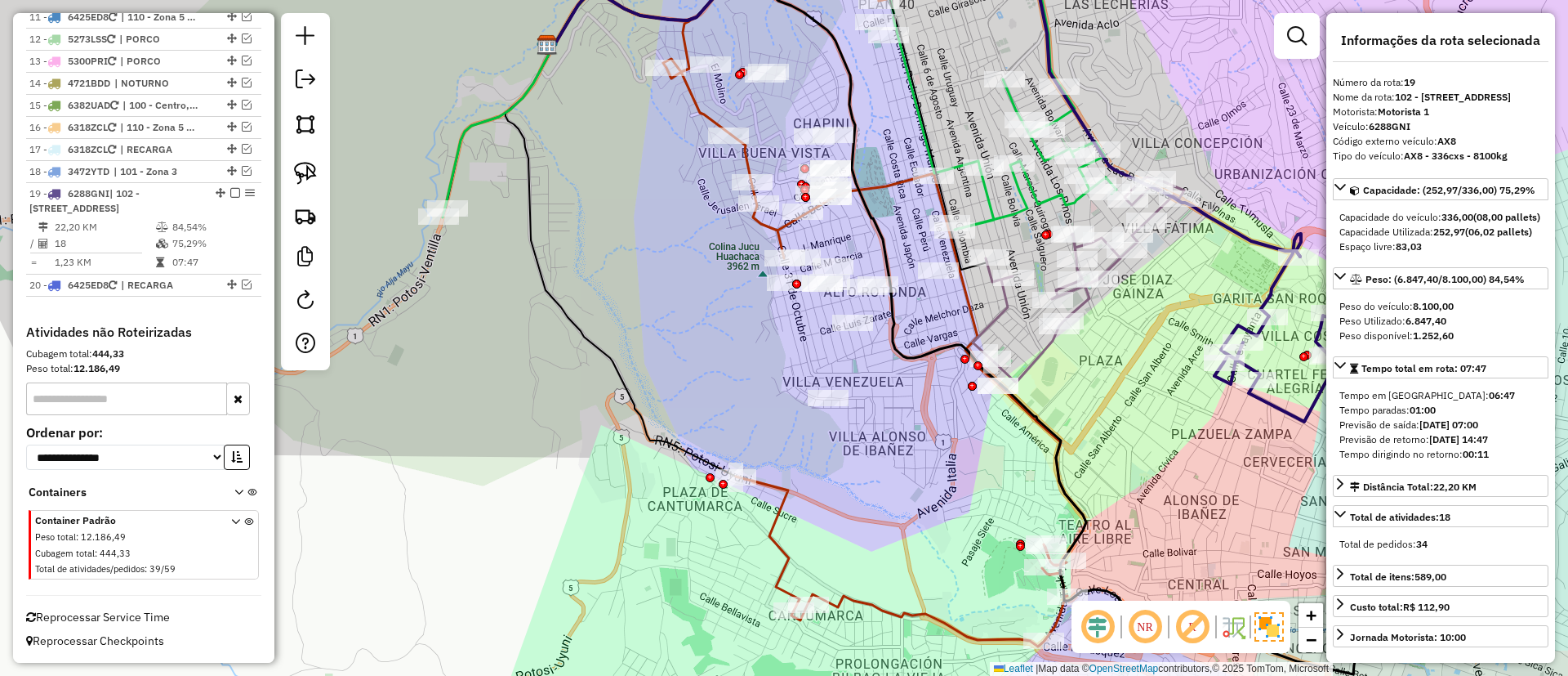
click at [778, 552] on icon at bounding box center [874, 289] width 423 height 714
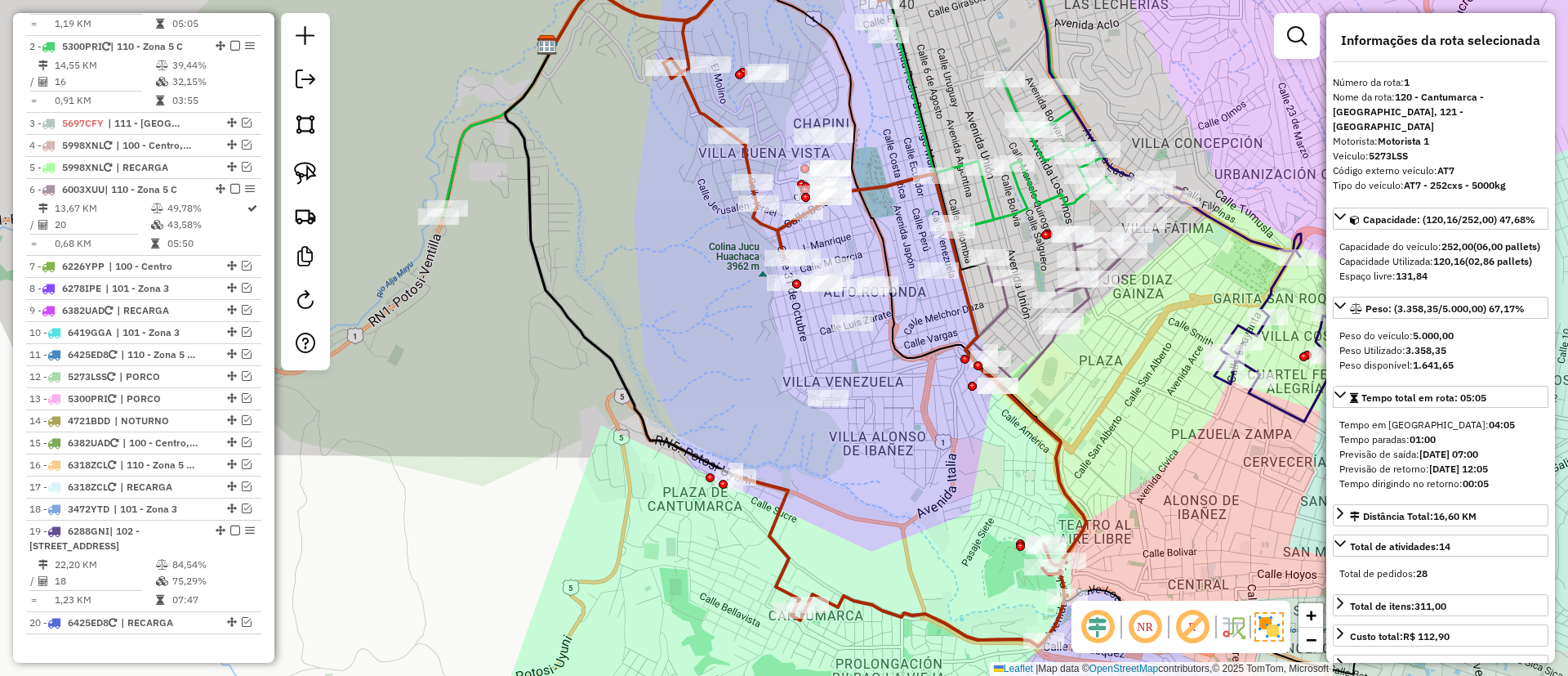
scroll to position [643, 0]
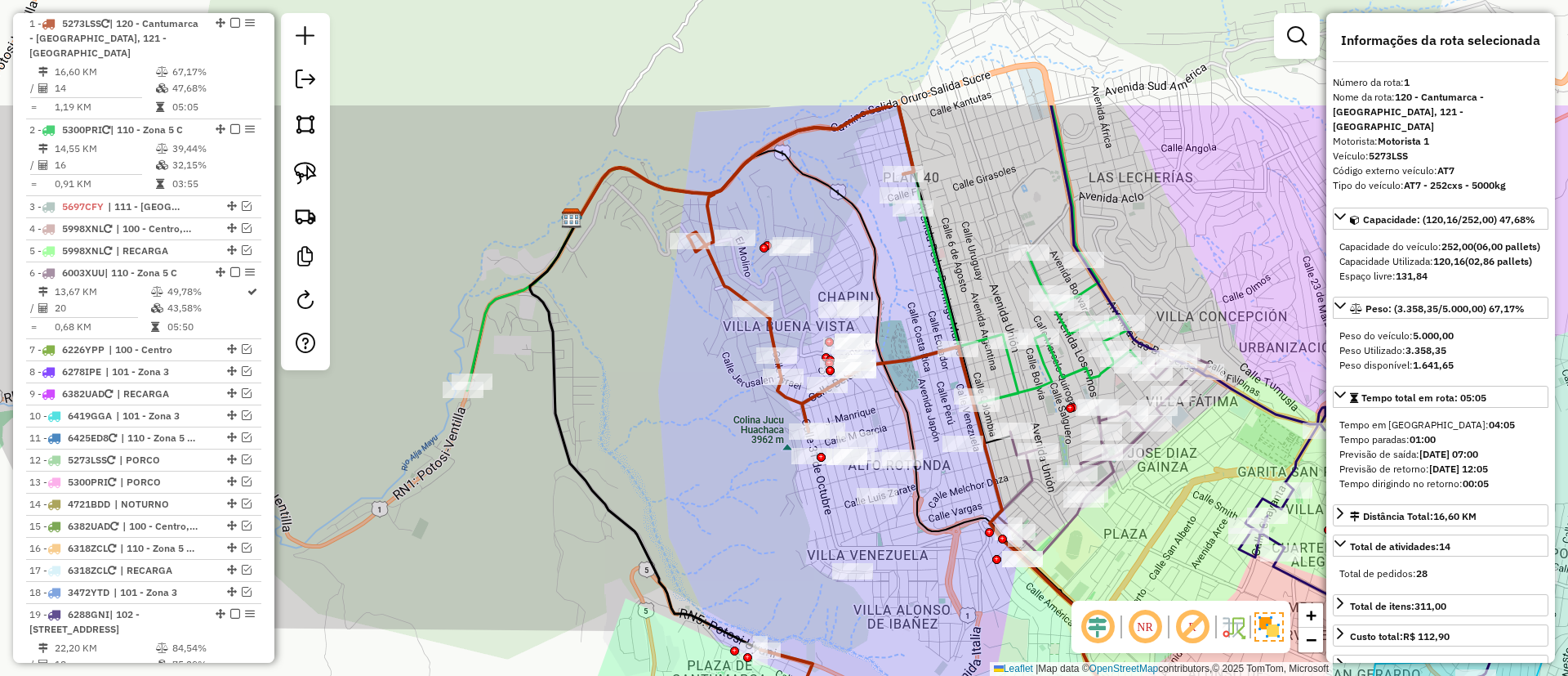
drag, startPoint x: 822, startPoint y: 452, endPoint x: 845, endPoint y: 626, distance: 175.5
click at [845, 626] on div "Janela de atendimento Grade de atendimento Capacidade Transportadoras Veículos …" at bounding box center [784, 338] width 1568 height 676
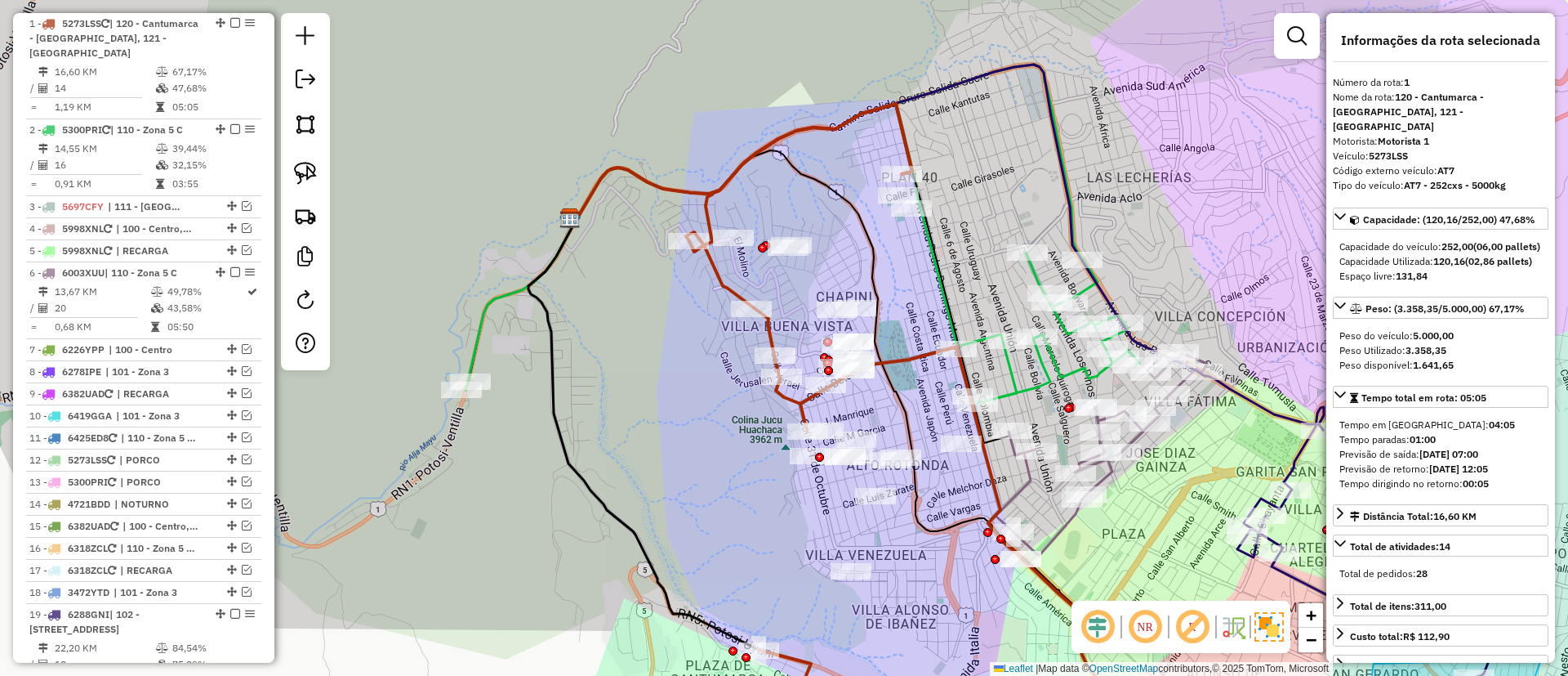
click at [1053, 368] on icon at bounding box center [802, 234] width 674 height 338
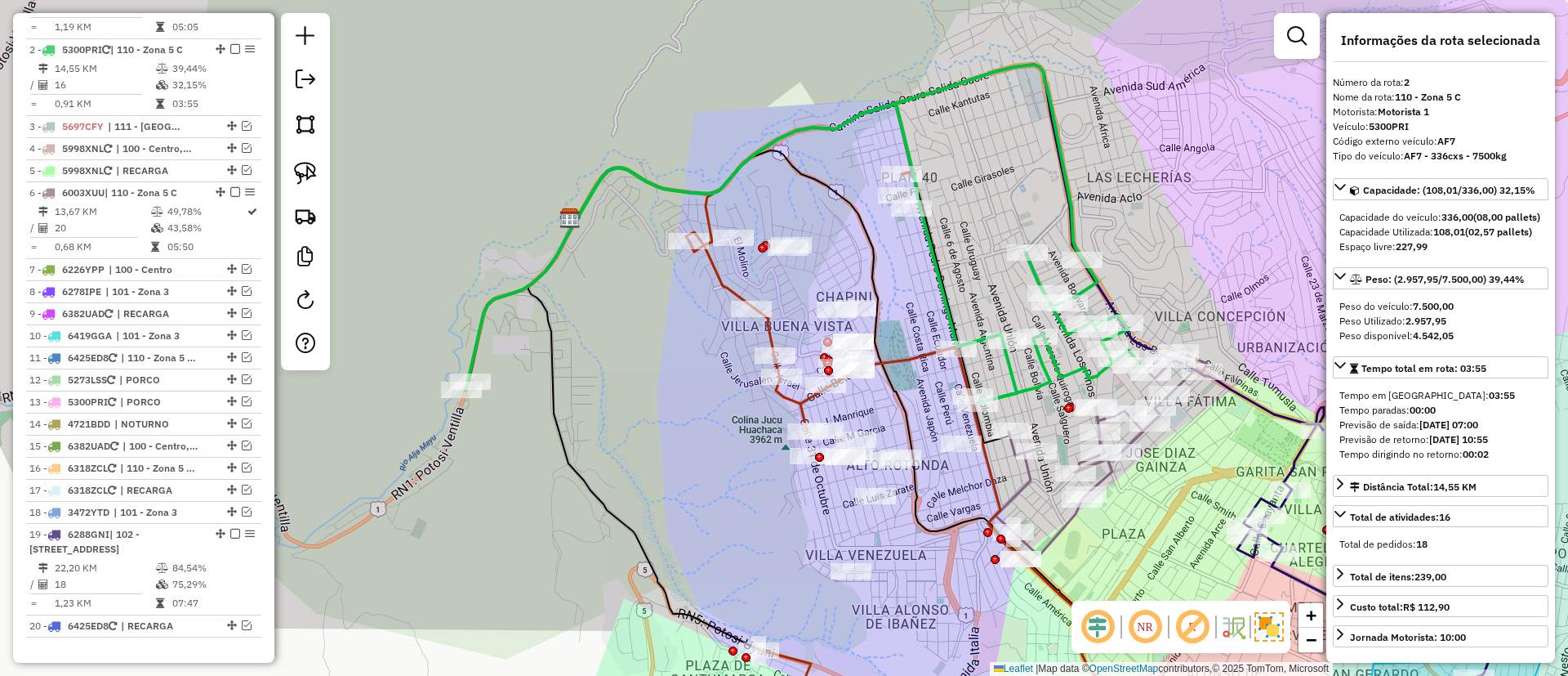
scroll to position [751, 0]
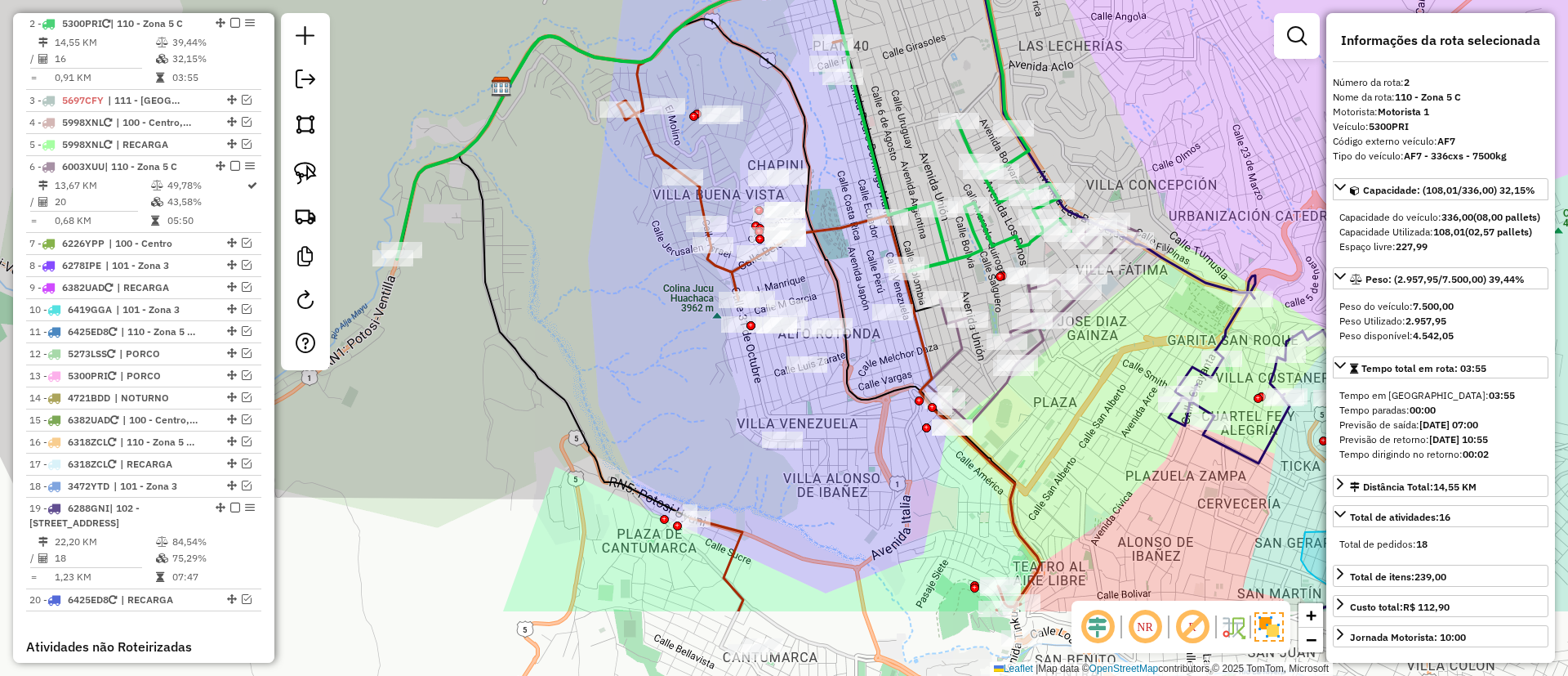
drag, startPoint x: 741, startPoint y: 409, endPoint x: 708, endPoint y: 336, distance: 80.1
click at [708, 336] on div "Janela de atendimento Grade de atendimento Capacidade Transportadoras Veículos …" at bounding box center [784, 338] width 1568 height 676
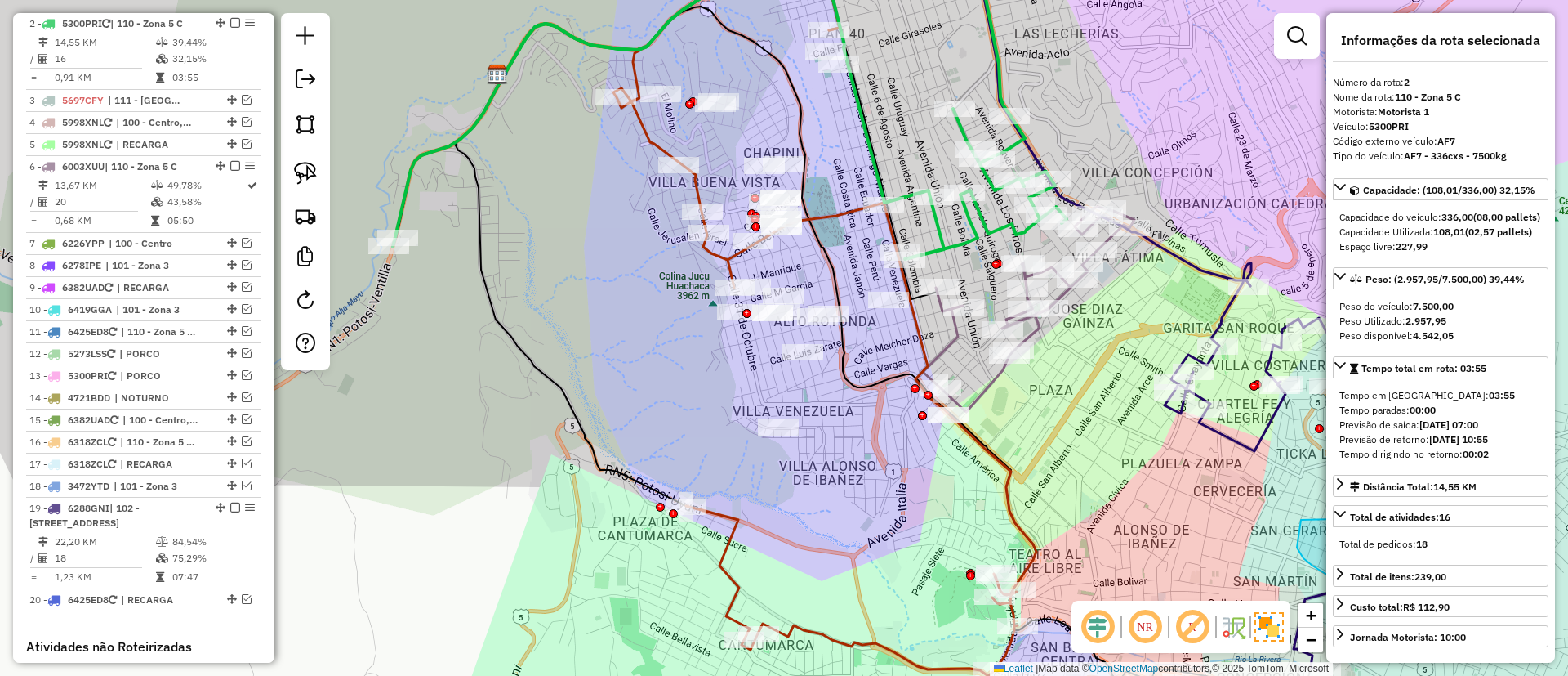
click at [724, 565] on icon at bounding box center [825, 317] width 423 height 716
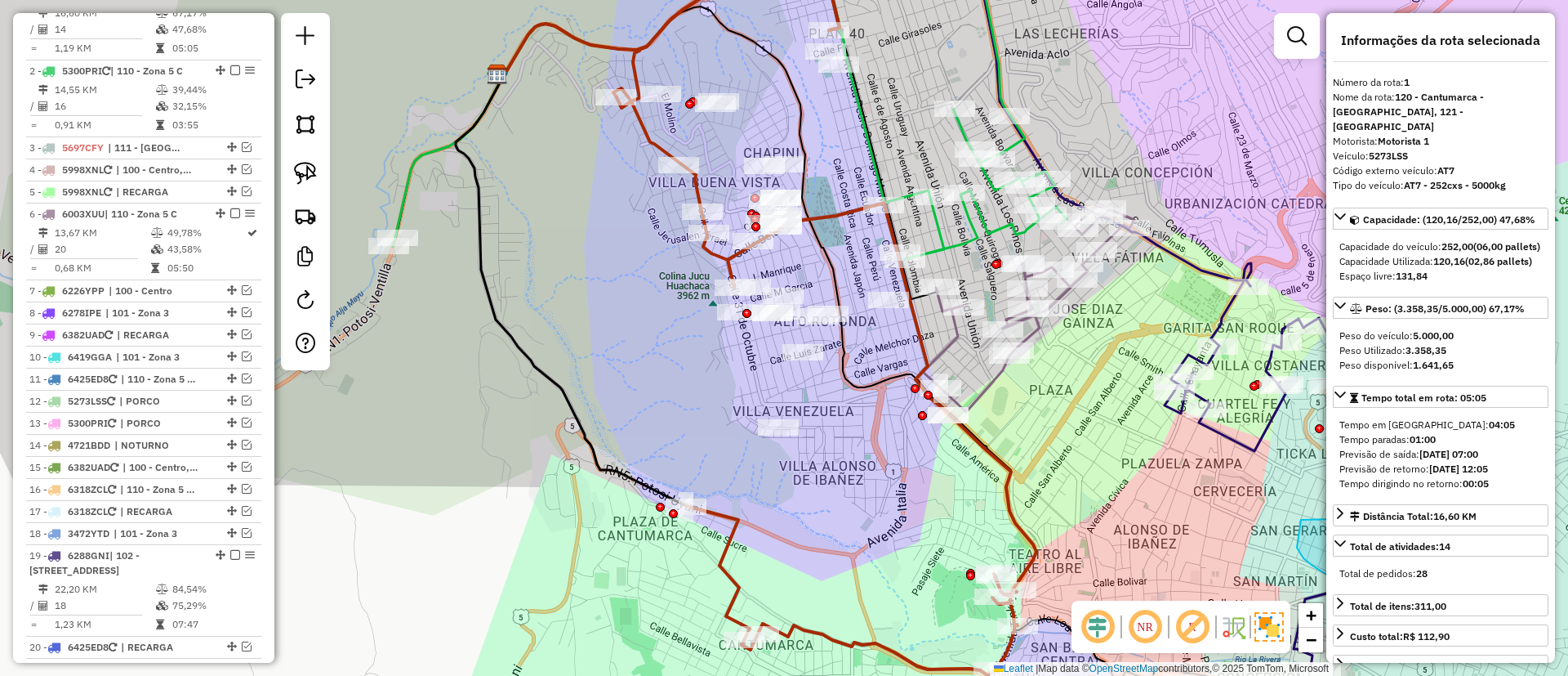
scroll to position [643, 0]
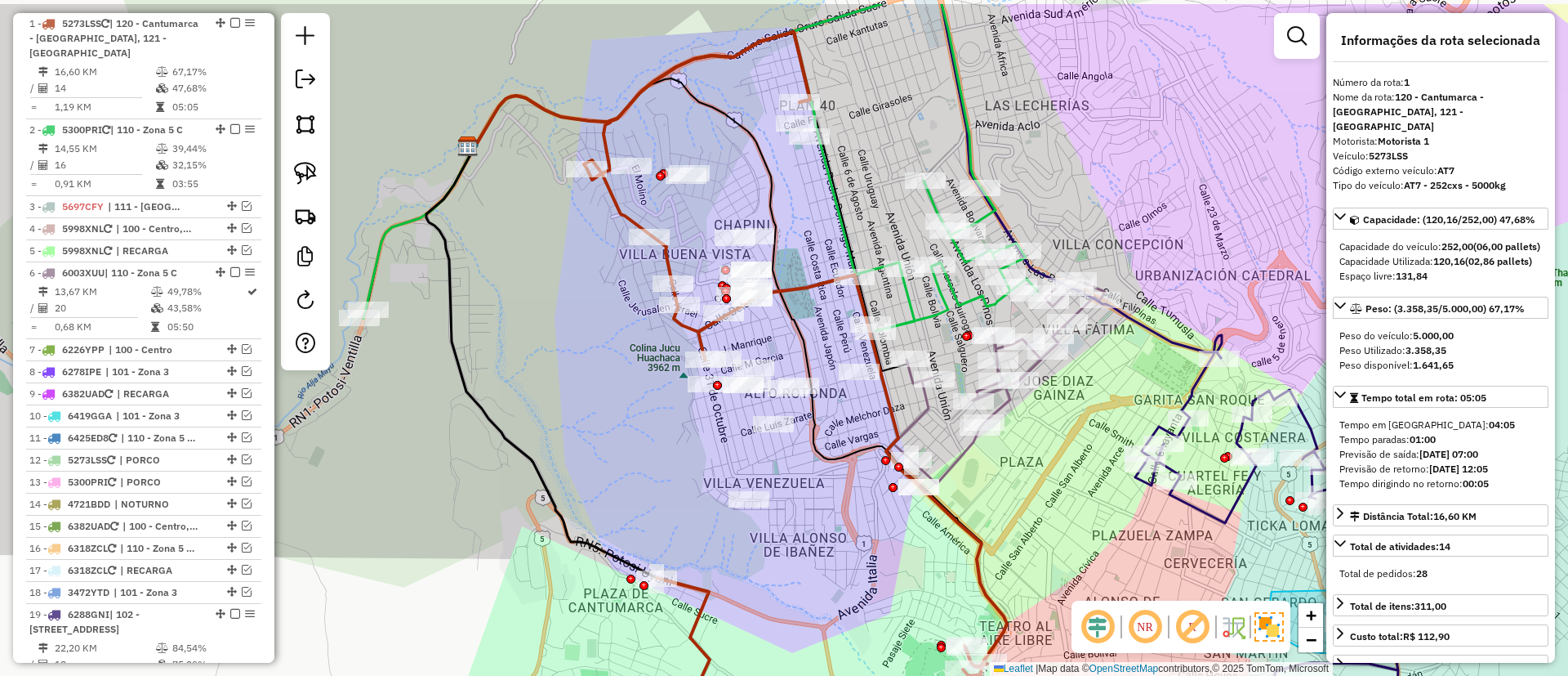
drag, startPoint x: 803, startPoint y: 481, endPoint x: 773, endPoint y: 552, distance: 77.1
click at [773, 552] on div "Janela de atendimento Grade de atendimento Capacidade Transportadoras Veículos …" at bounding box center [784, 338] width 1568 height 676
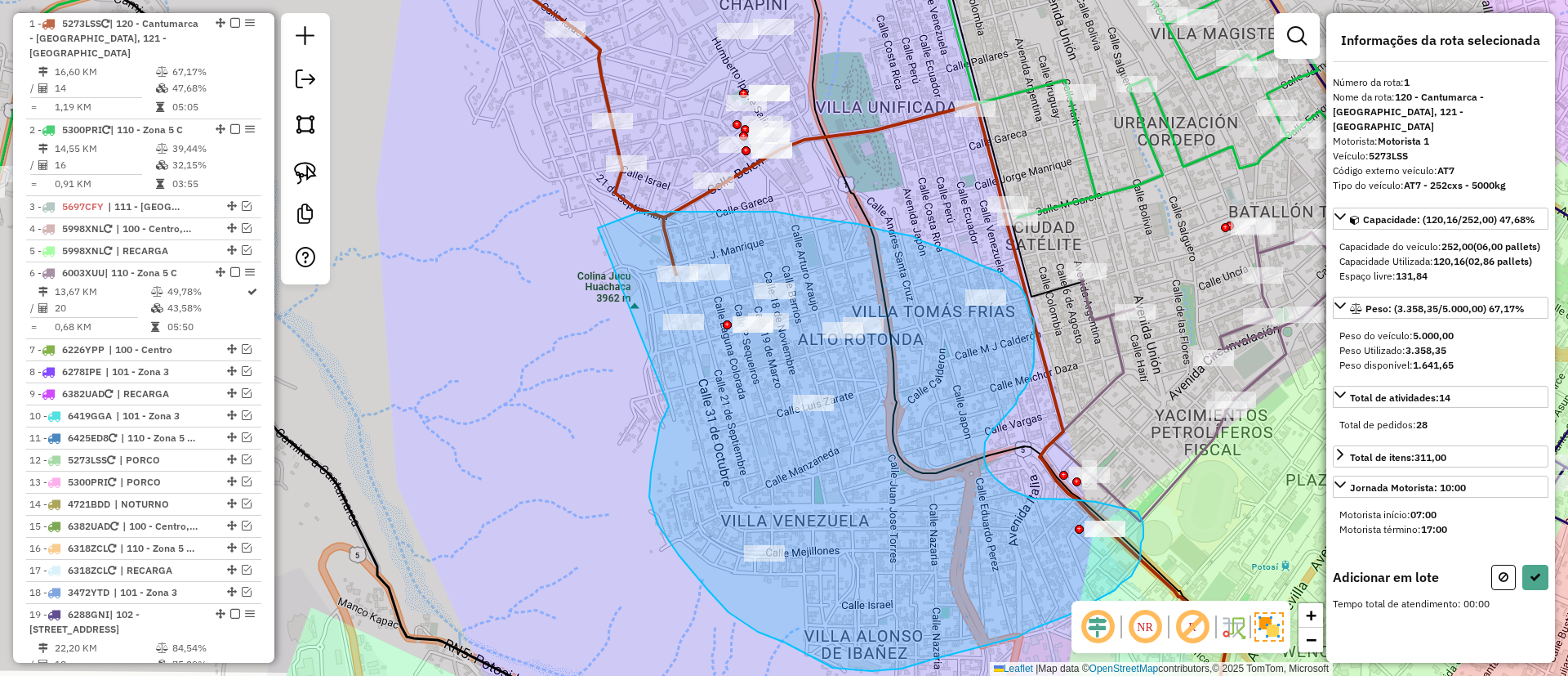
drag, startPoint x: 649, startPoint y: 497, endPoint x: 593, endPoint y: 229, distance: 273.8
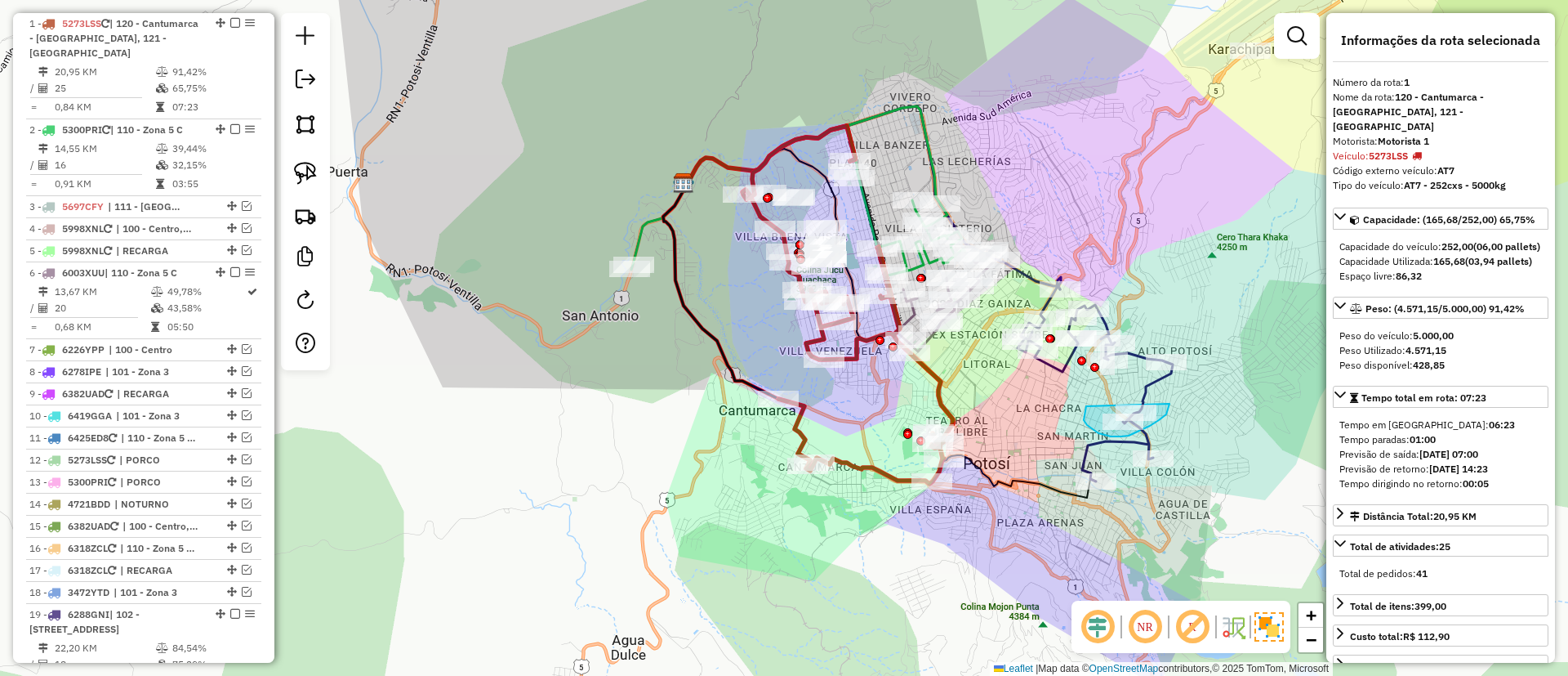
drag, startPoint x: 860, startPoint y: 230, endPoint x: 811, endPoint y: 430, distance: 205.9
click at [811, 430] on icon at bounding box center [891, 323] width 409 height 349
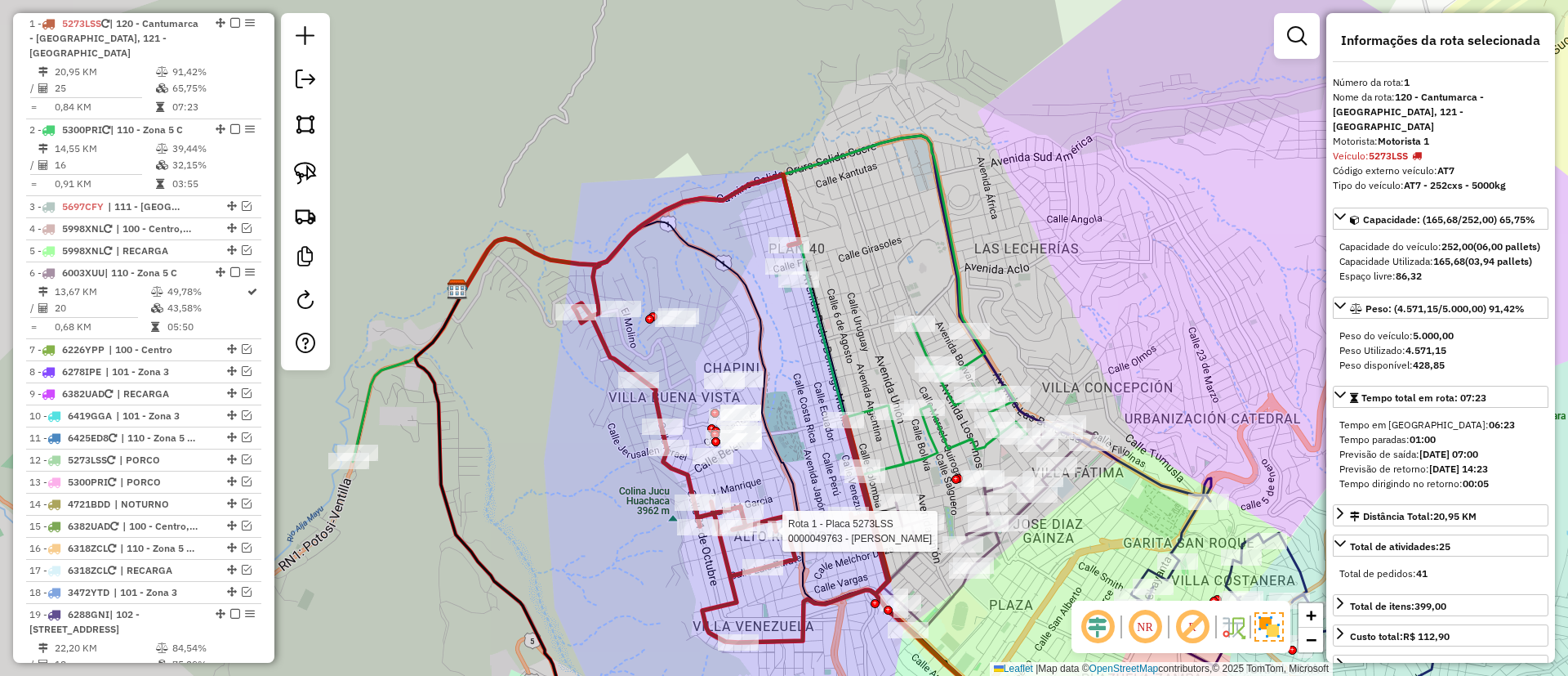
click at [964, 284] on icon at bounding box center [689, 305] width 674 height 338
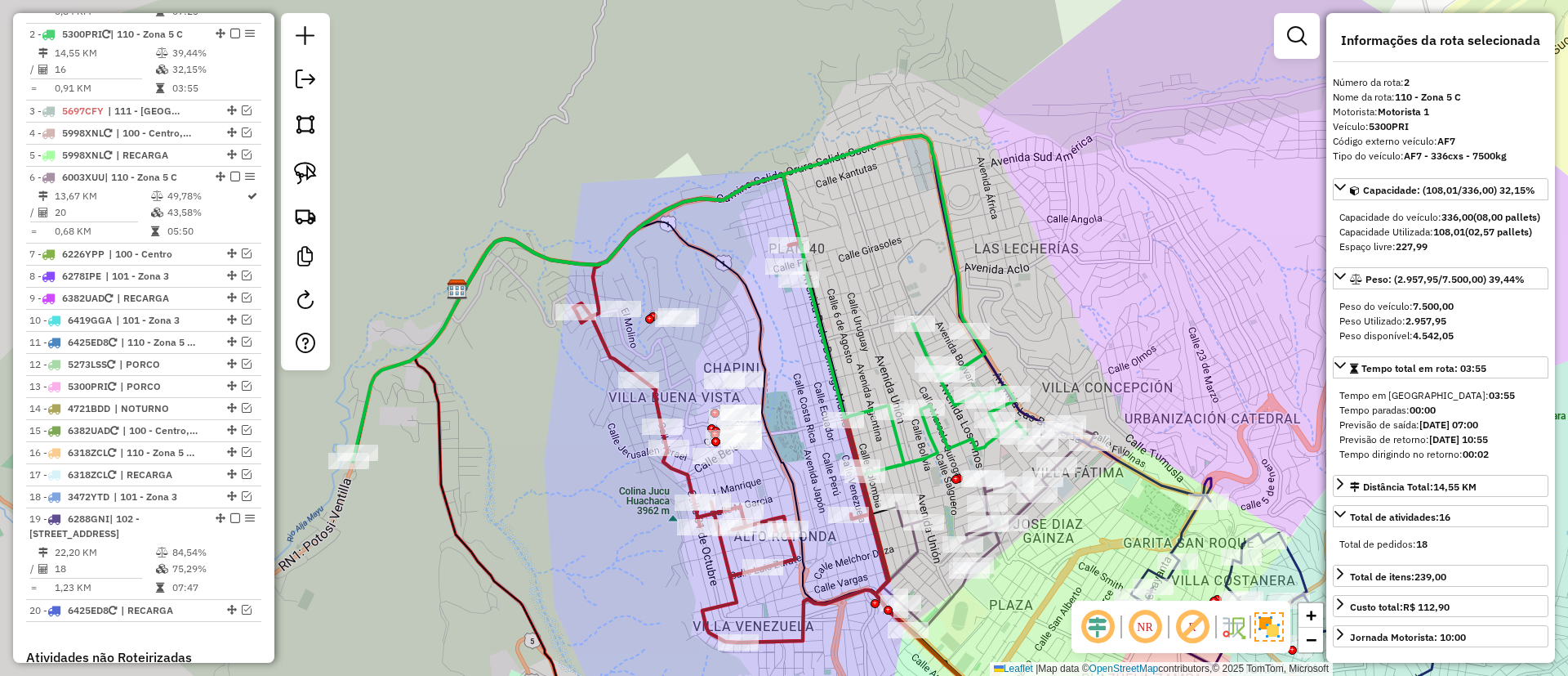
scroll to position [751, 0]
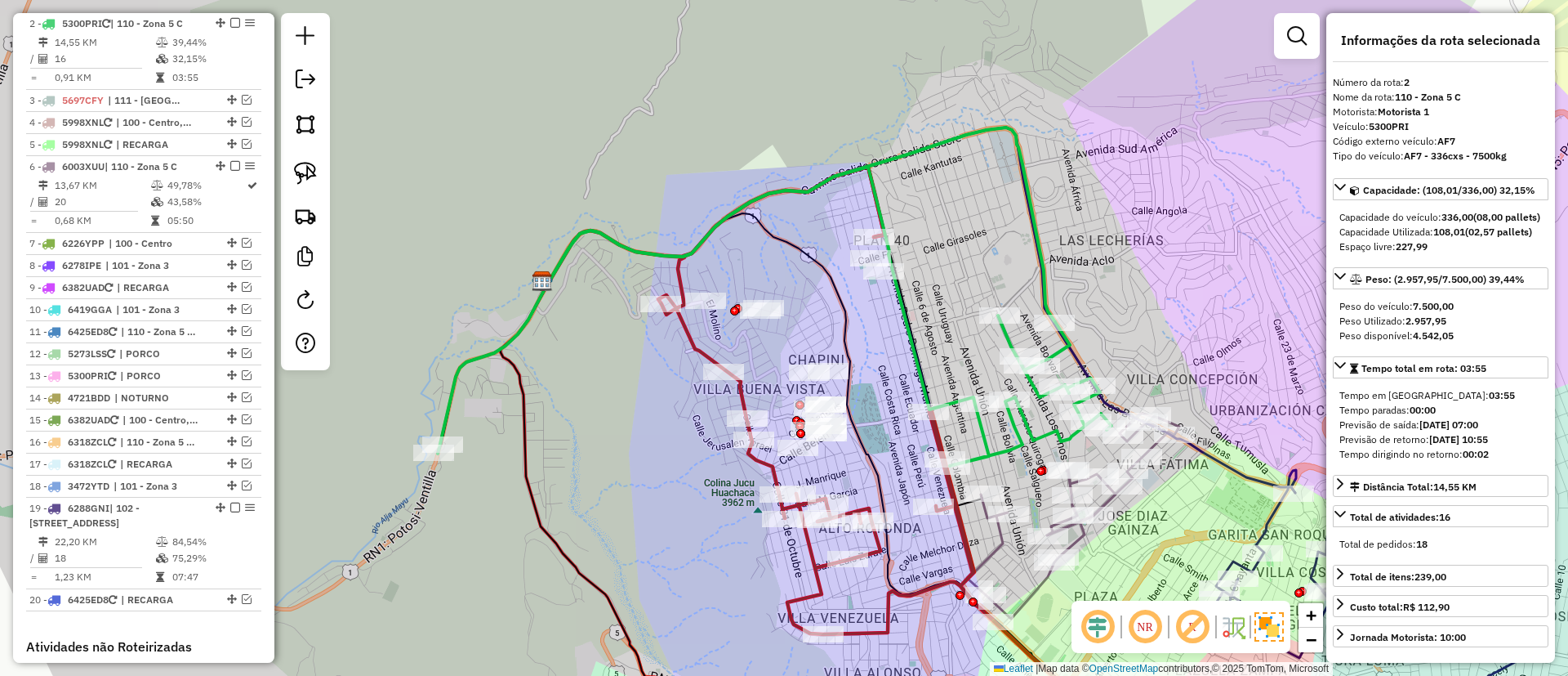
drag, startPoint x: 908, startPoint y: 275, endPoint x: 993, endPoint y: 267, distance: 85.4
click at [993, 267] on div "Janela de atendimento Grade de atendimento Capacidade Transportadoras Veículos …" at bounding box center [784, 338] width 1568 height 676
drag, startPoint x: 978, startPoint y: 277, endPoint x: 840, endPoint y: 162, distance: 179.6
click at [840, 162] on div "Janela de atendimento Grade de atendimento Capacidade Transportadoras Veículos …" at bounding box center [784, 338] width 1568 height 676
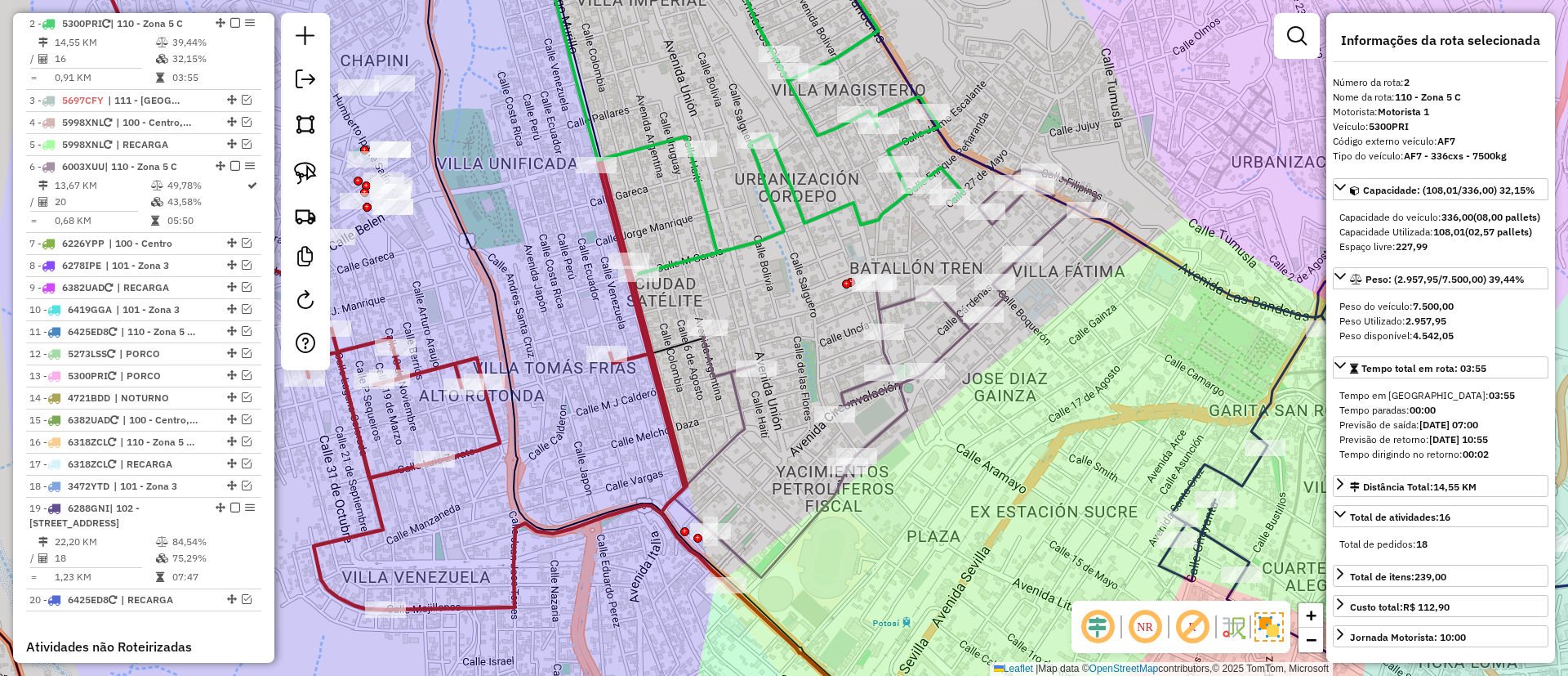
click at [956, 349] on icon at bounding box center [885, 373] width 423 height 408
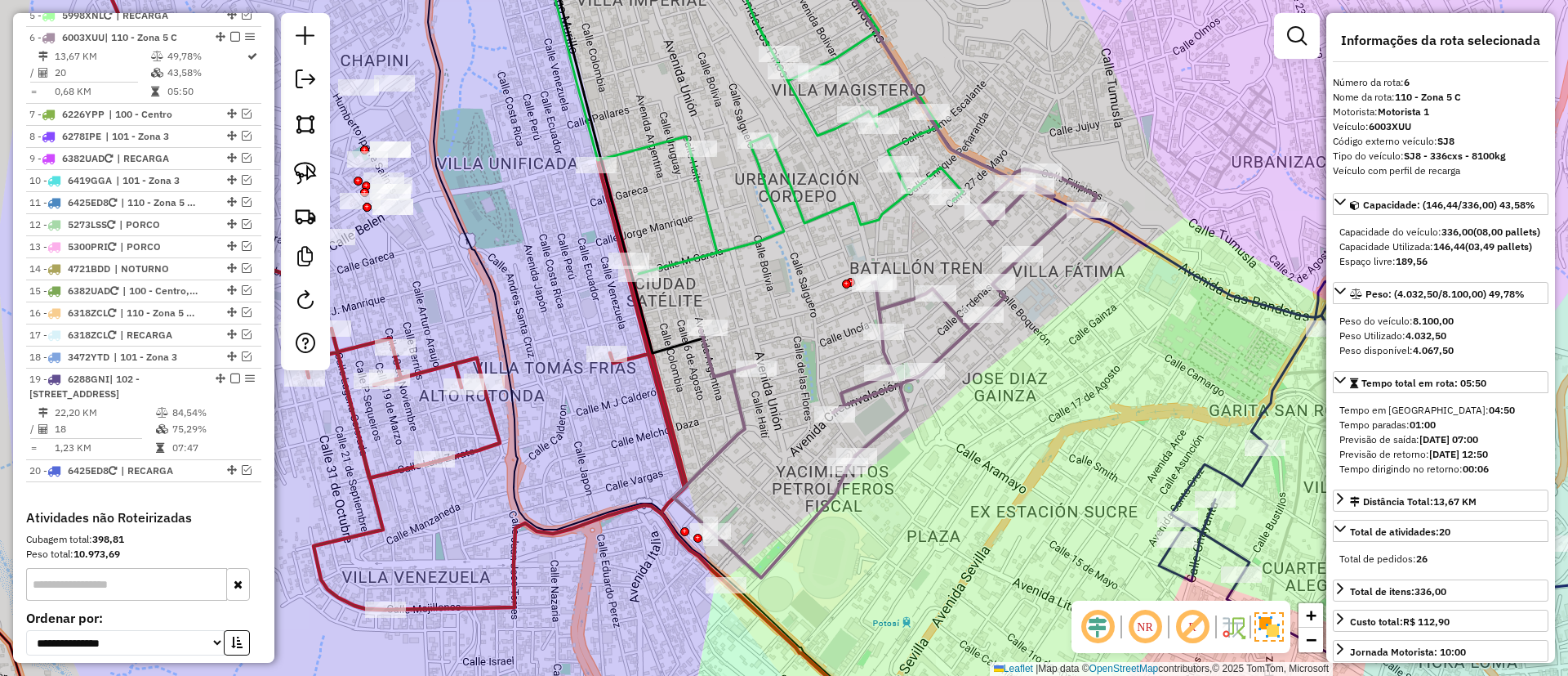
scroll to position [893, 0]
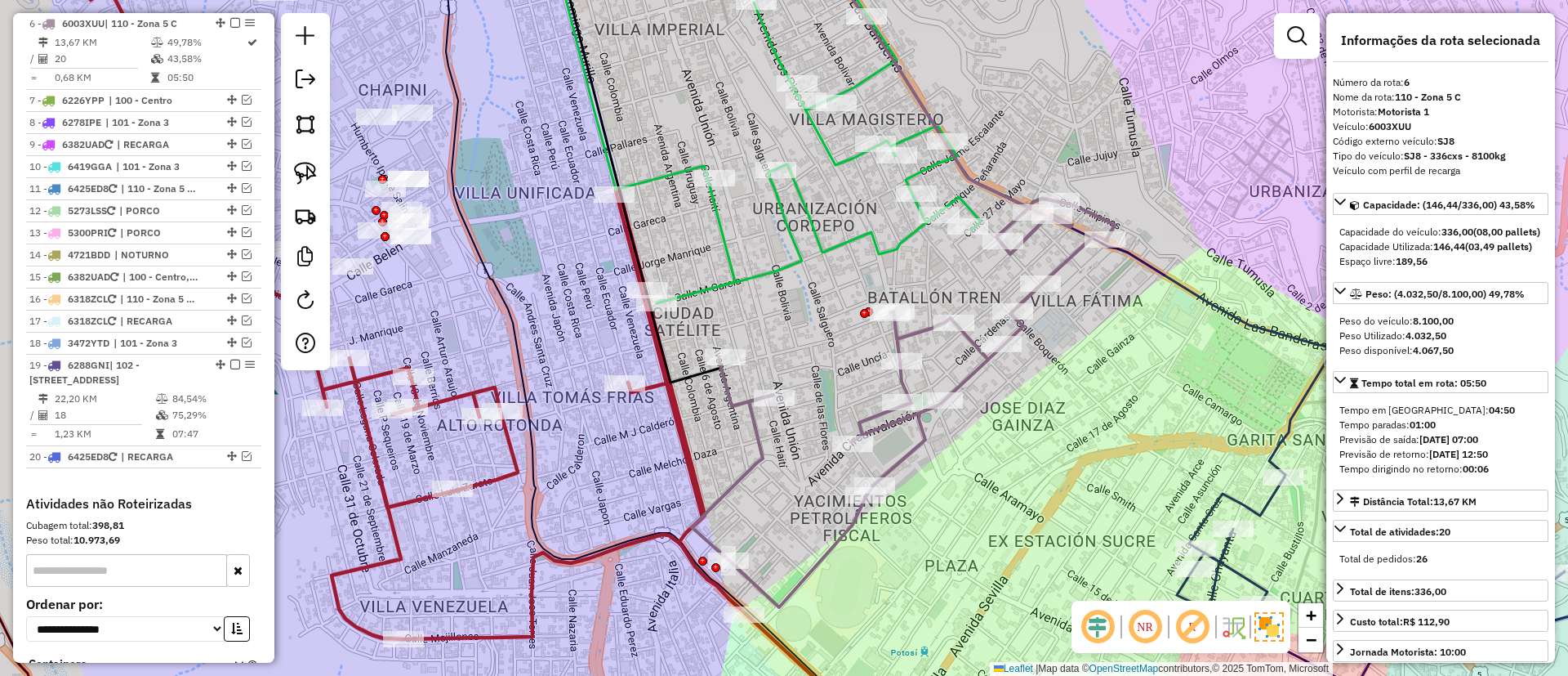
drag, startPoint x: 956, startPoint y: 349, endPoint x: 975, endPoint y: 379, distance: 35.5
click at [975, 379] on icon at bounding box center [903, 403] width 423 height 408
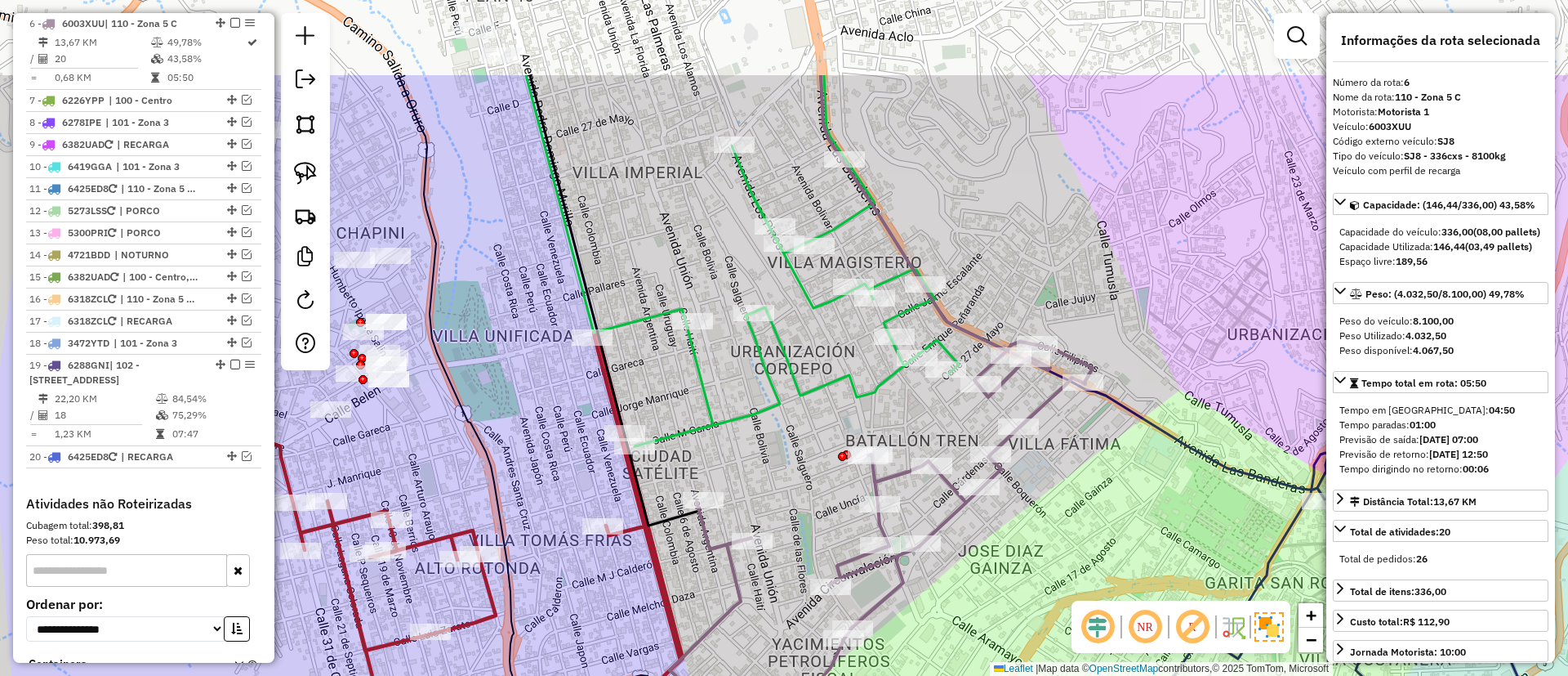
drag, startPoint x: 1039, startPoint y: 379, endPoint x: 1001, endPoint y: 552, distance: 177.1
click at [1007, 559] on div "Janela de atendimento Grade de atendimento Capacidade Transportadoras Veículos …" at bounding box center [784, 338] width 1568 height 676
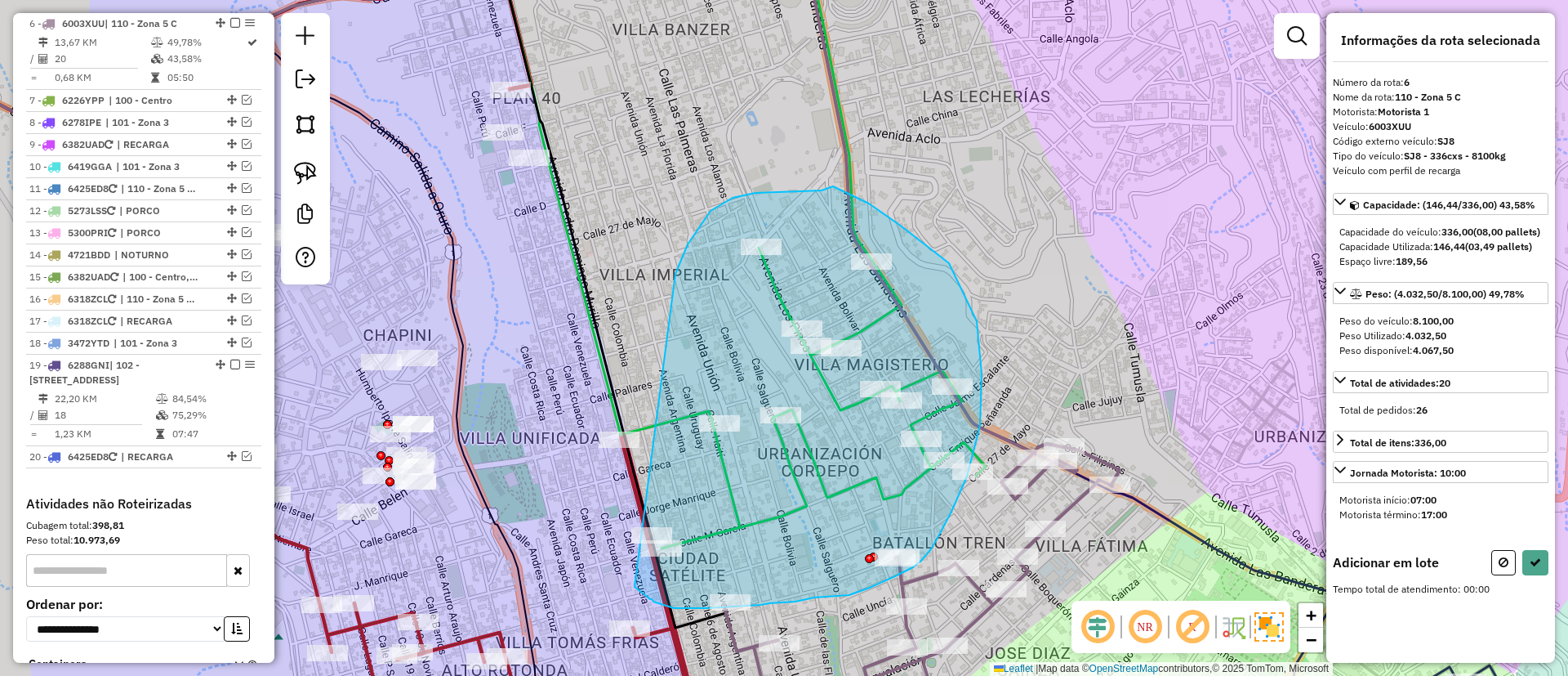
drag, startPoint x: 700, startPoint y: 224, endPoint x: 614, endPoint y: 547, distance: 334.3
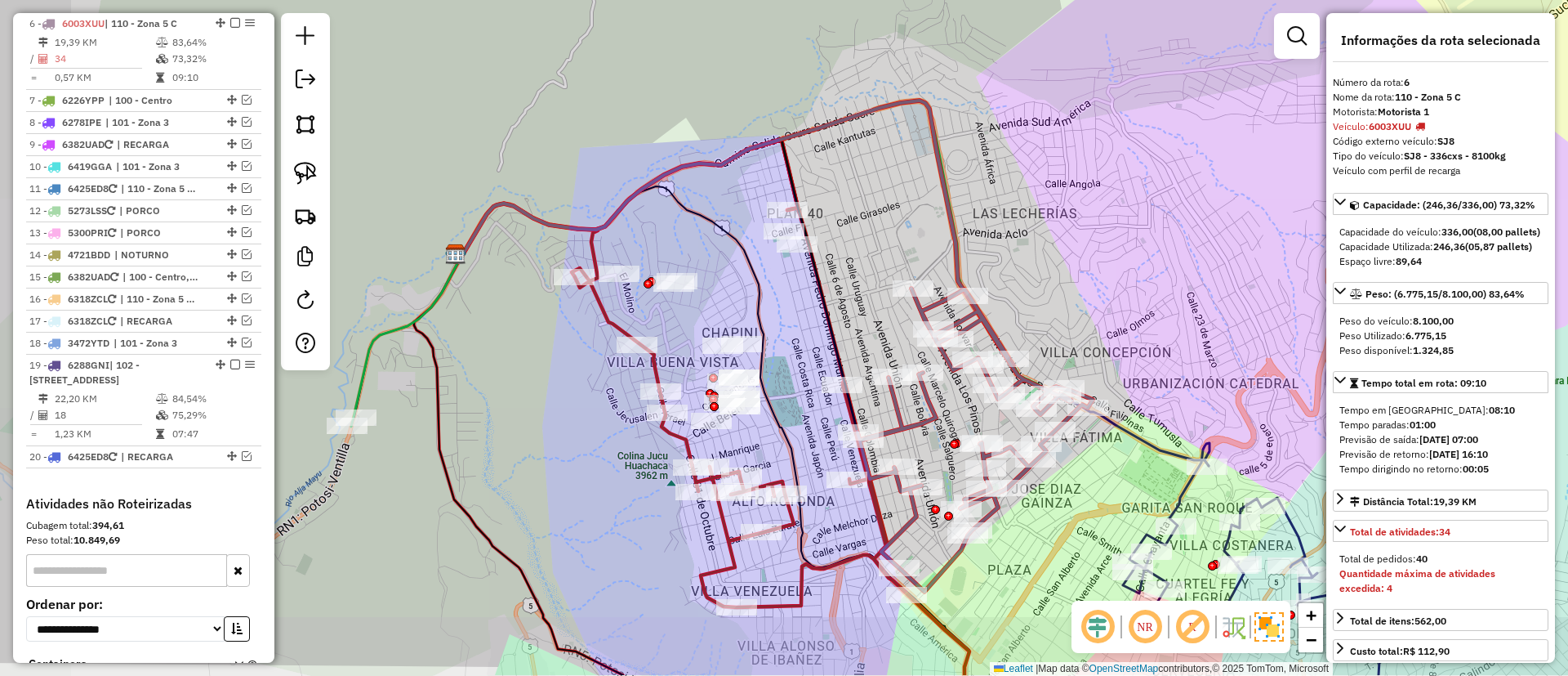
drag, startPoint x: 721, startPoint y: 308, endPoint x: 864, endPoint y: 239, distance: 158.8
click at [864, 239] on div "Janela de atendimento Grade de atendimento Capacidade Transportadoras Veículos …" at bounding box center [784, 338] width 1568 height 676
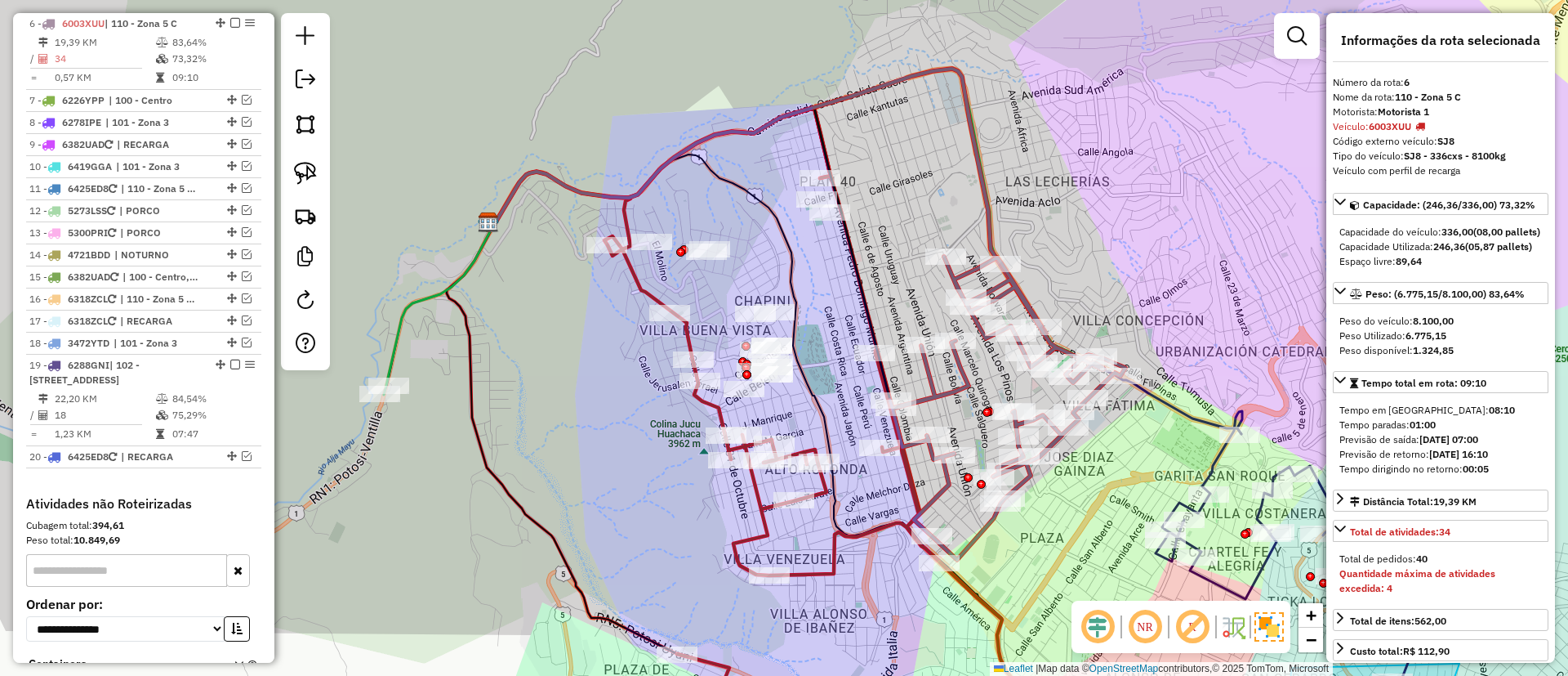
drag, startPoint x: 794, startPoint y: 316, endPoint x: 834, endPoint y: 295, distance: 45.2
click at [834, 295] on div "Janela de atendimento Grade de atendimento Capacidade Transportadoras Veículos …" at bounding box center [784, 338] width 1568 height 676
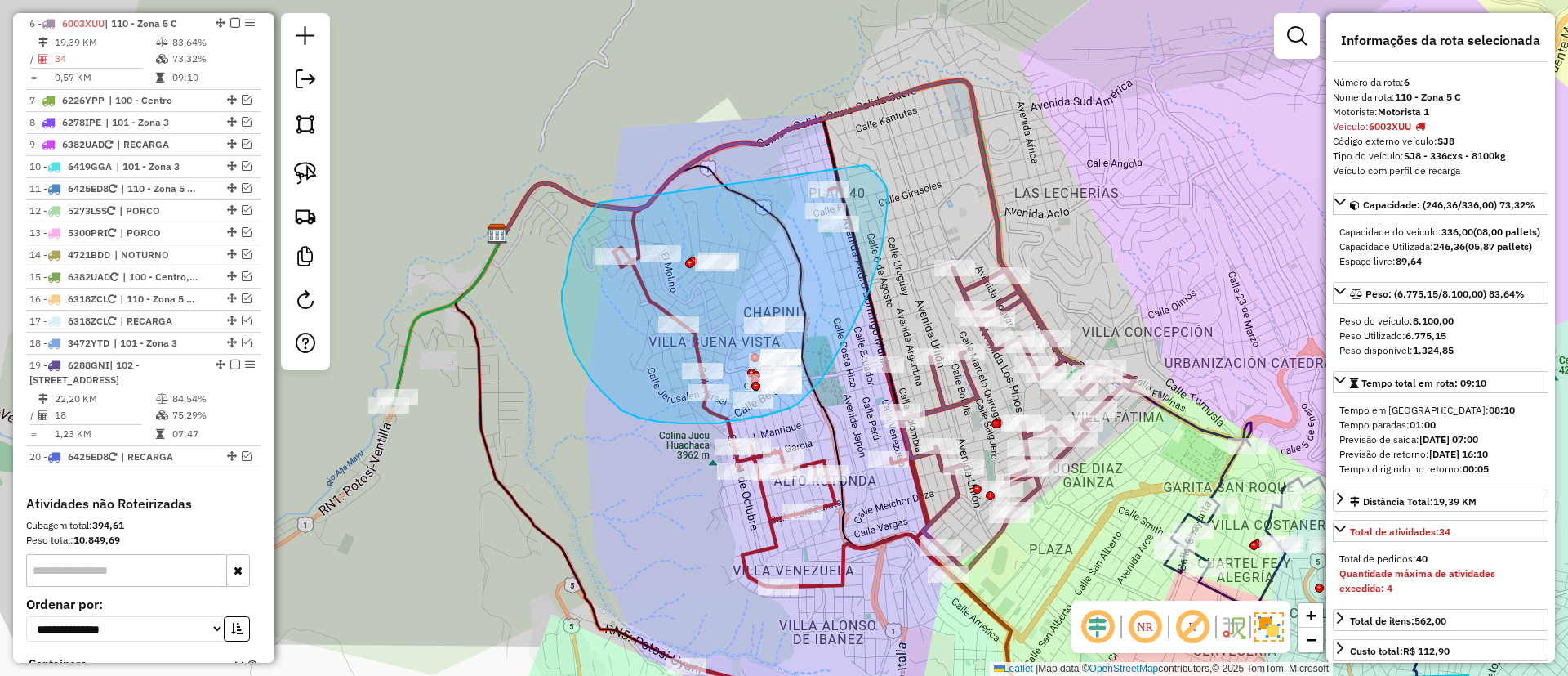
drag, startPoint x: 562, startPoint y: 302, endPoint x: 866, endPoint y: 165, distance: 333.4
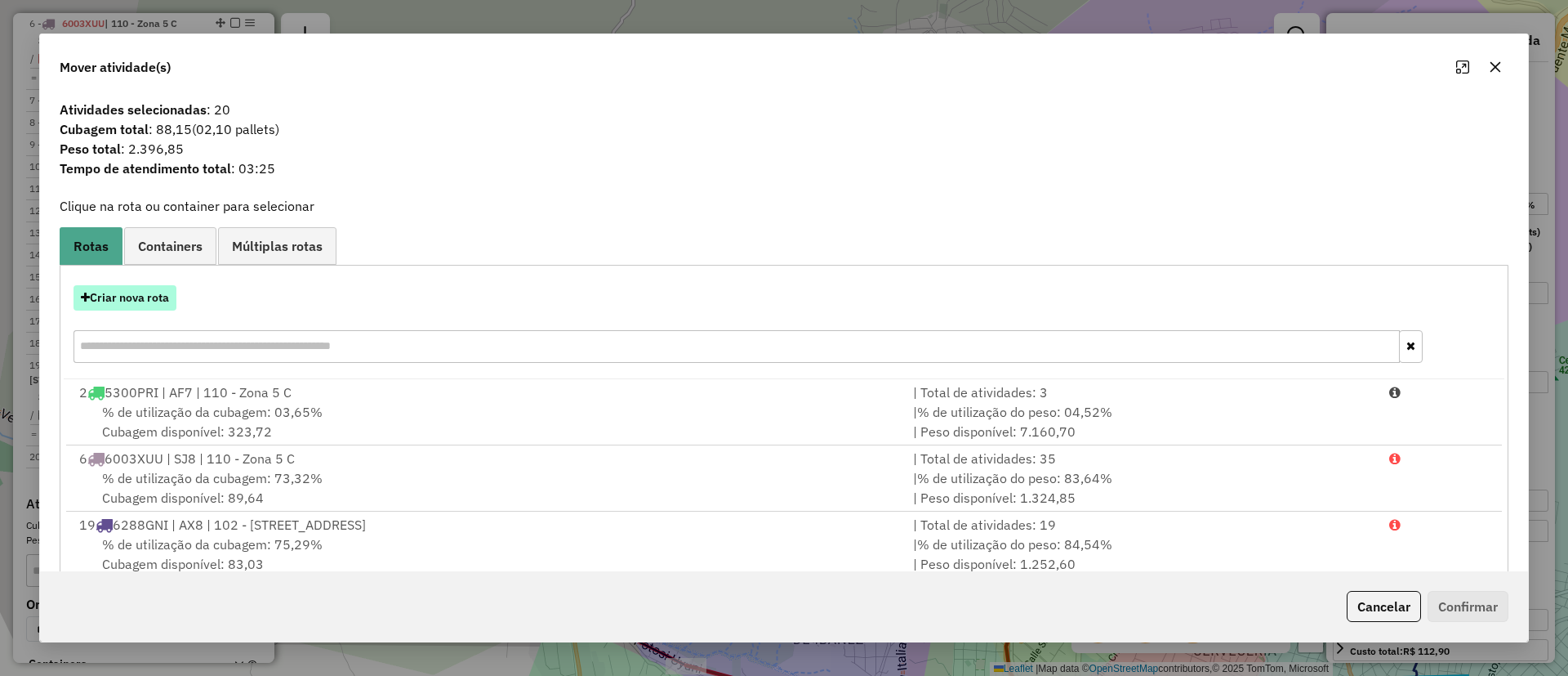
click at [138, 298] on button "Criar nova rota" at bounding box center [125, 297] width 103 height 25
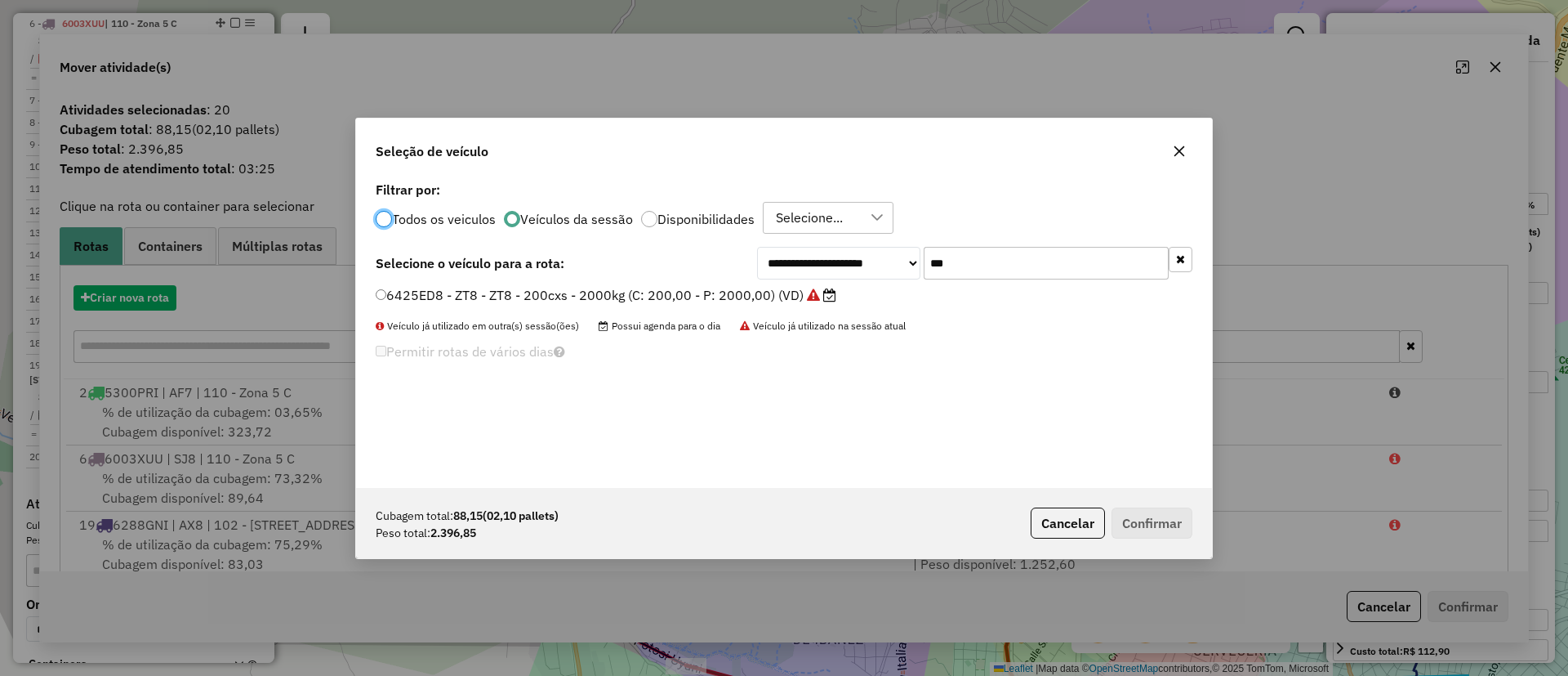
scroll to position [9, 5]
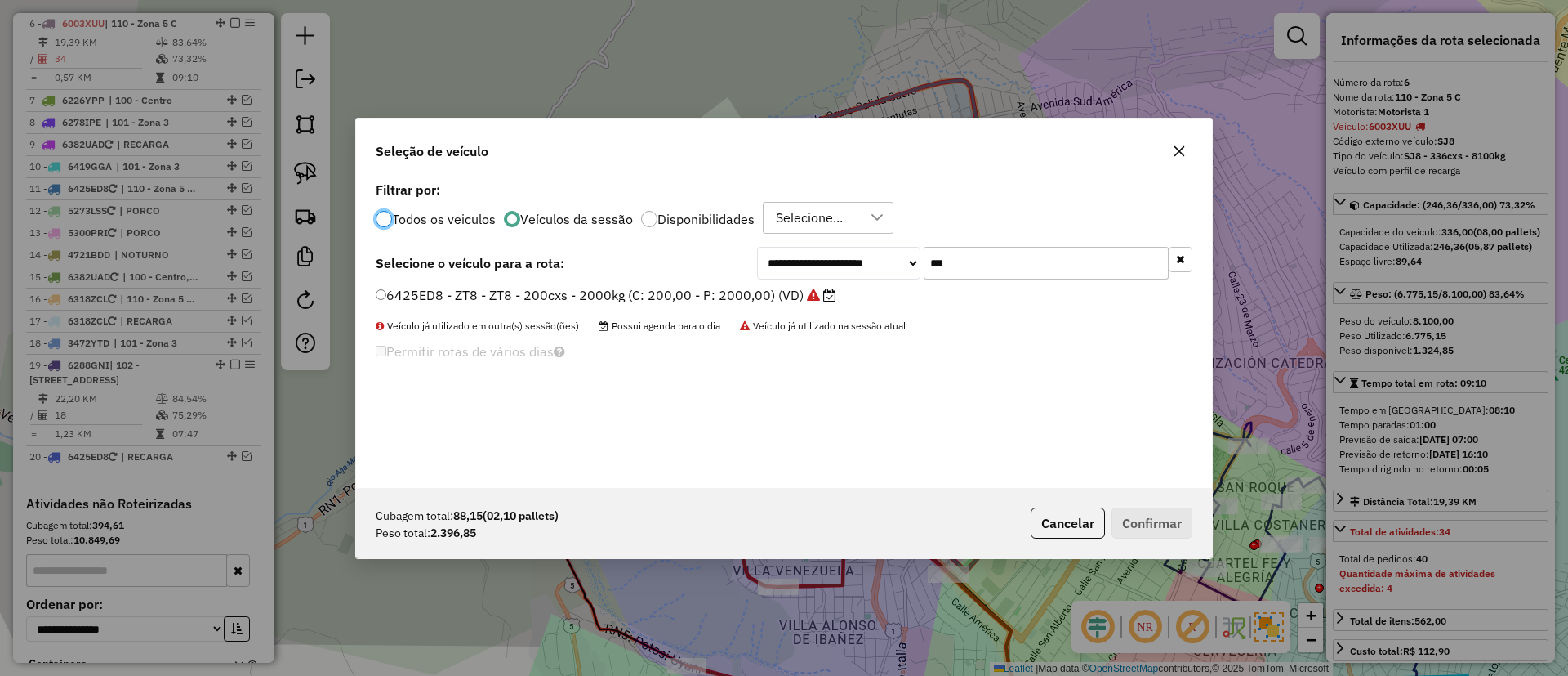
click at [561, 234] on div "**********" at bounding box center [784, 332] width 856 height 311
click at [1182, 261] on icon "button" at bounding box center [1180, 259] width 9 height 11
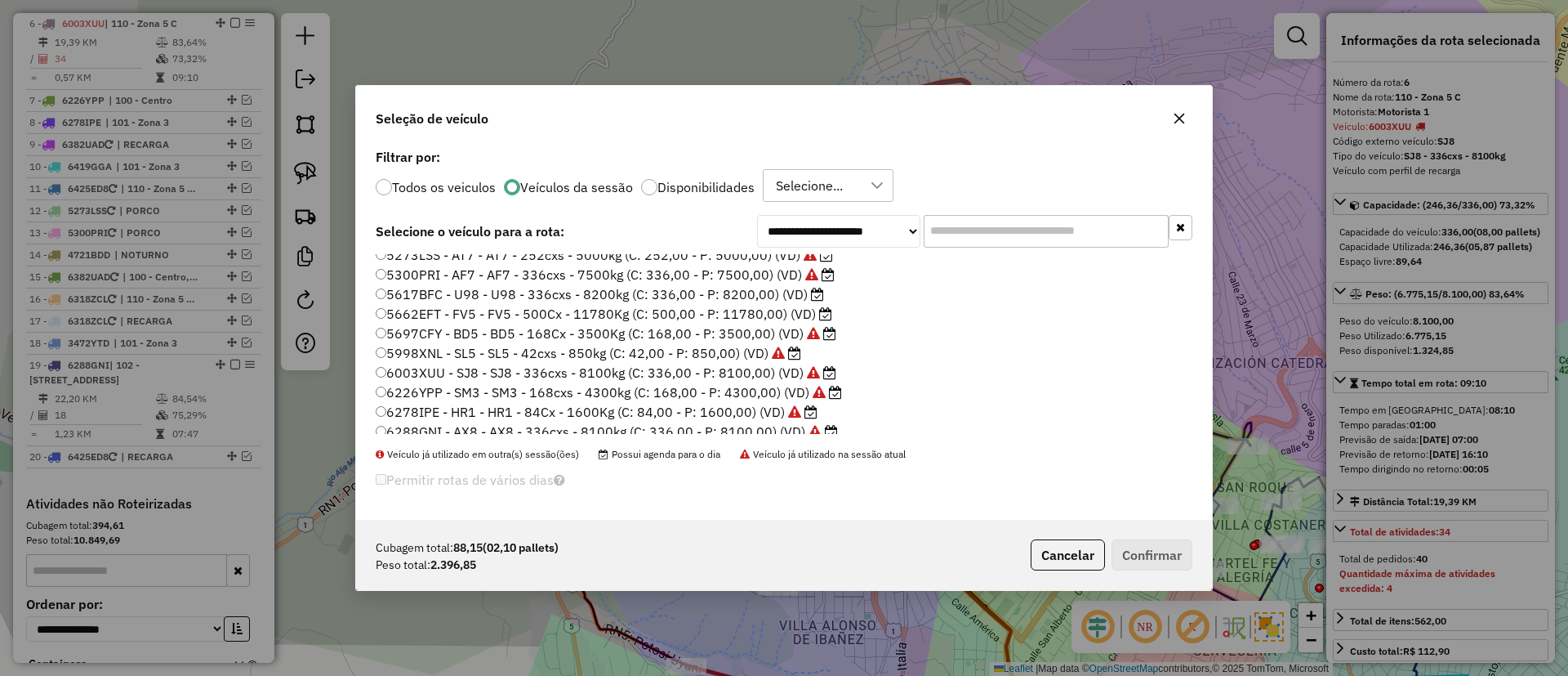
scroll to position [0, 0]
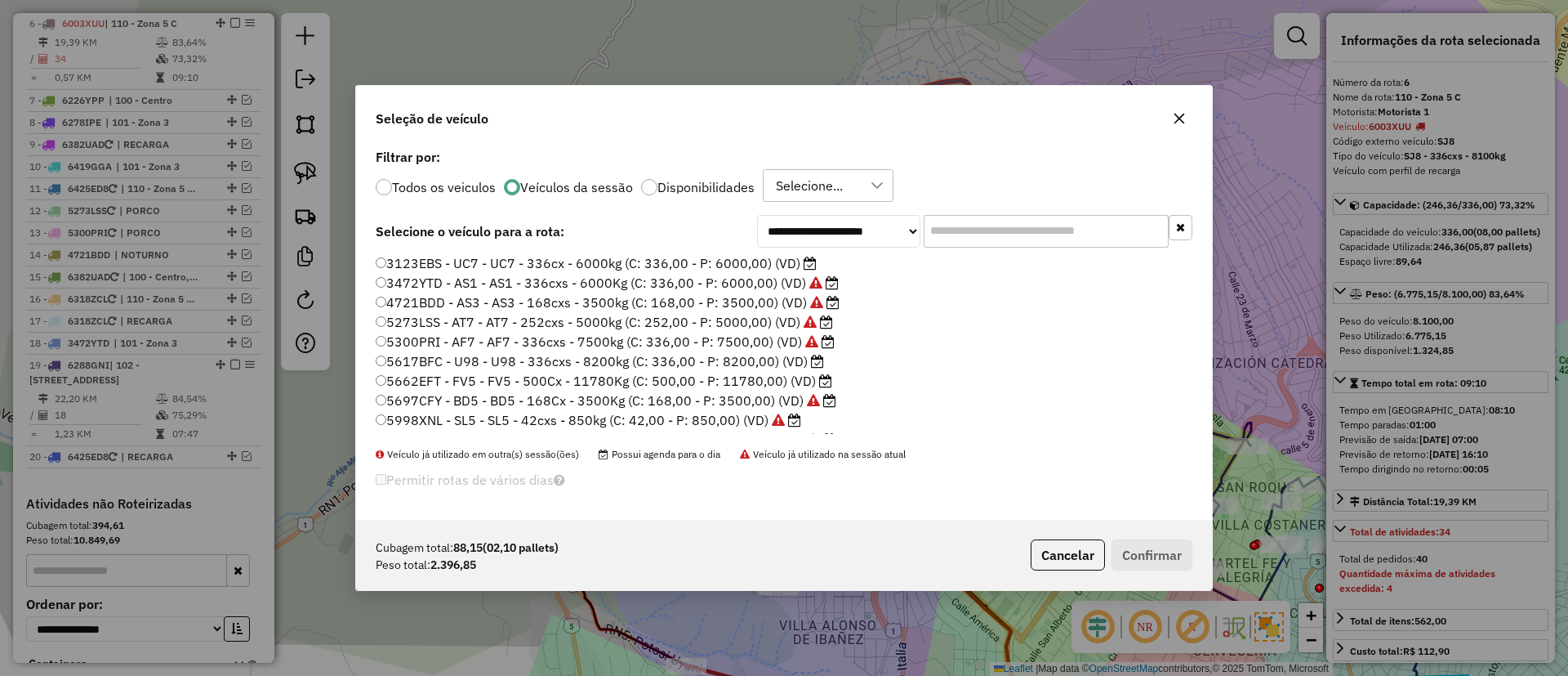
click at [791, 260] on label "3123EBS - UC7 - UC7 - 336cx - 6000kg (C: 336,00 - P: 6000,00) (VD)" at bounding box center [596, 263] width 441 height 20
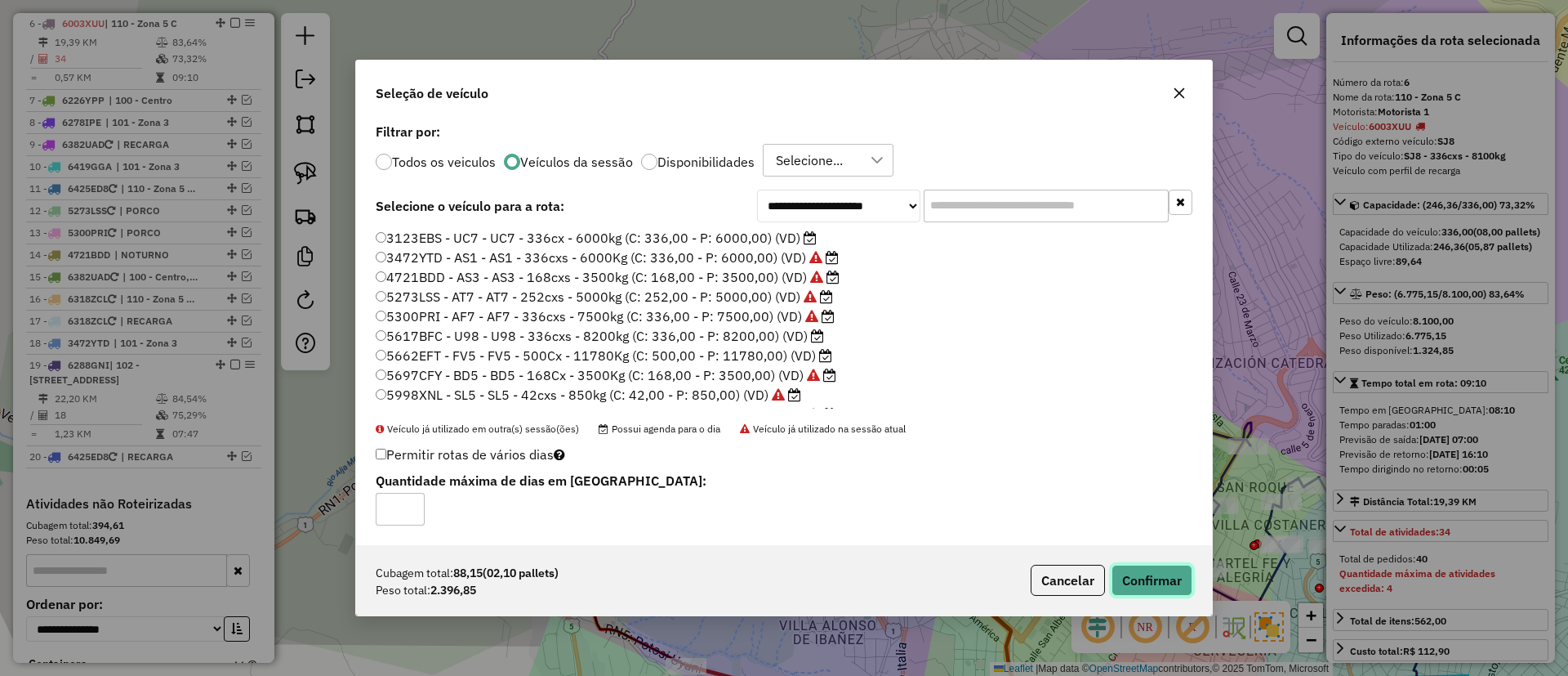
click at [1152, 570] on button "Confirmar" at bounding box center [1151, 580] width 81 height 31
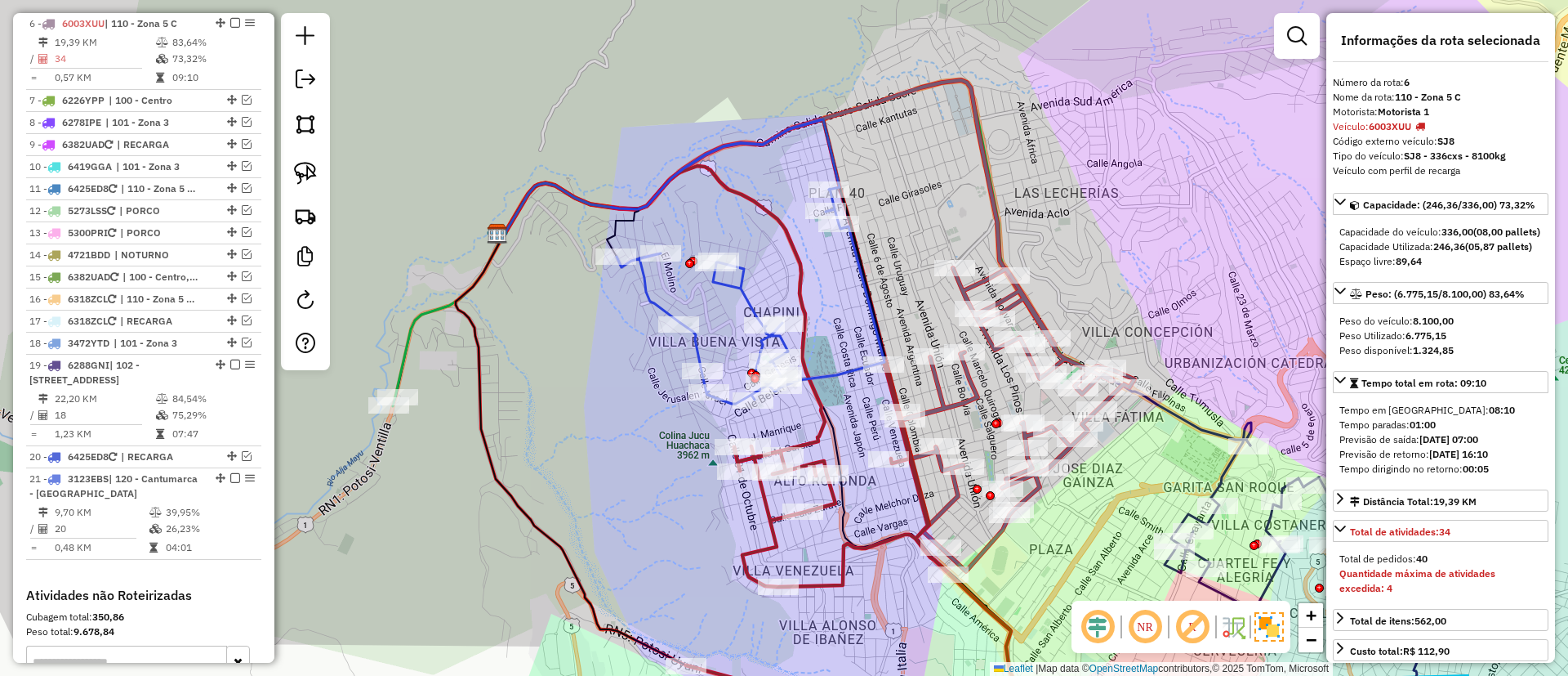
click at [840, 368] on icon at bounding box center [750, 295] width 268 height 215
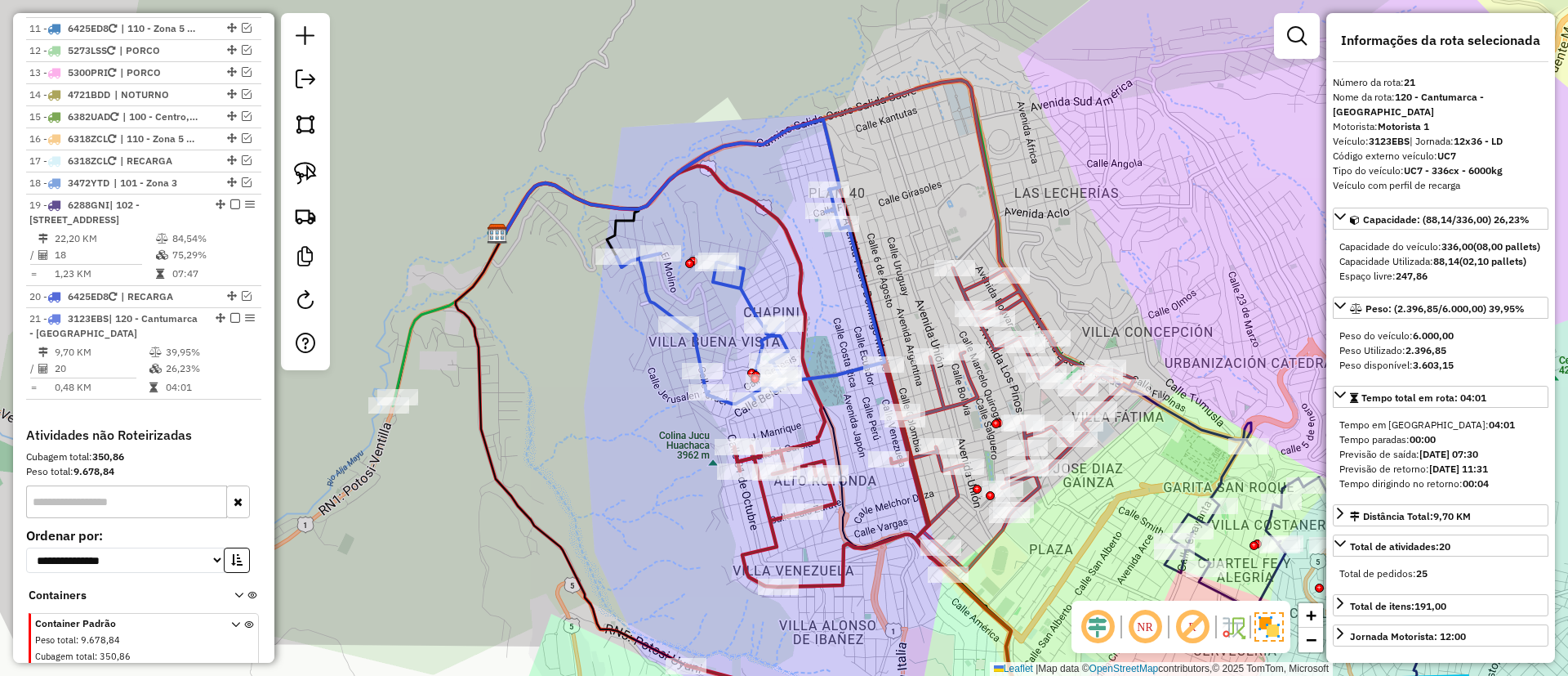
scroll to position [1156, 0]
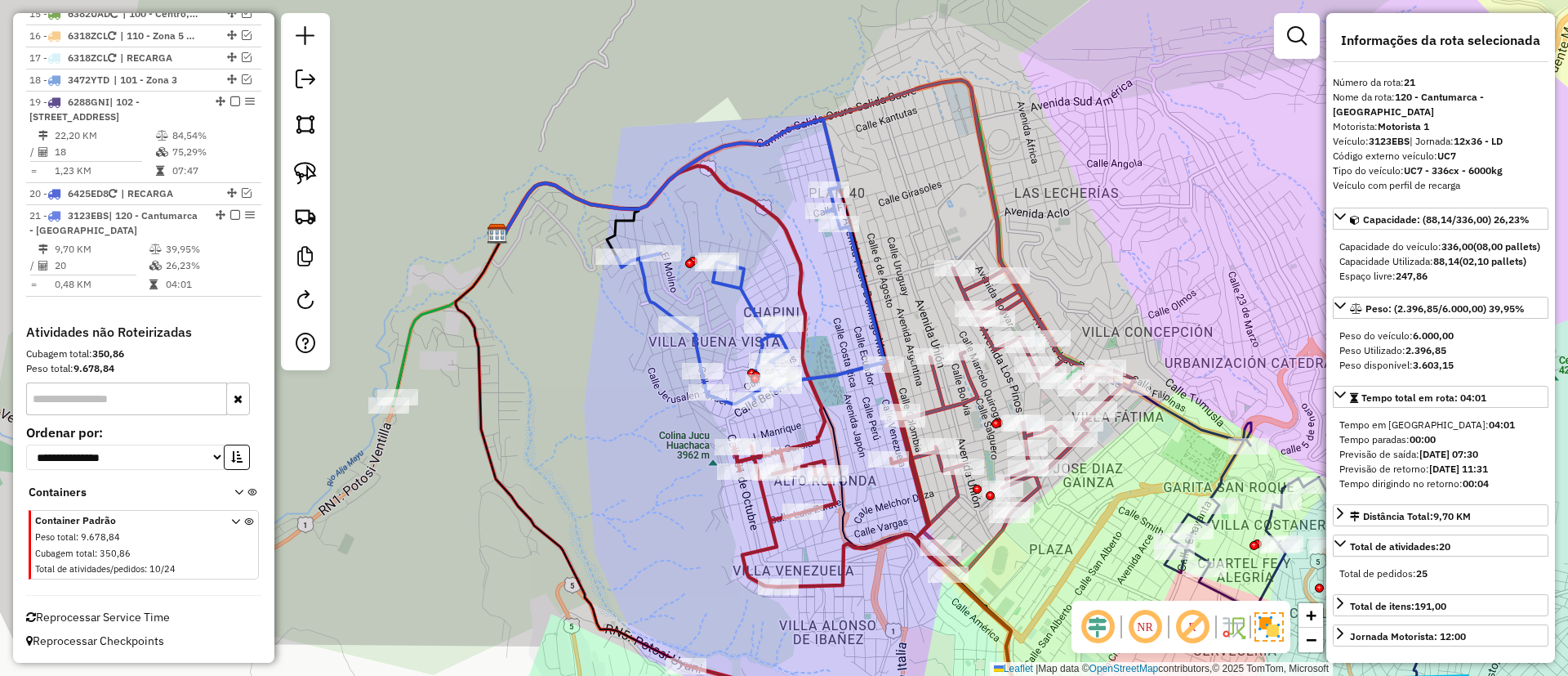
drag, startPoint x: 588, startPoint y: 381, endPoint x: 738, endPoint y: 364, distance: 151.0
click at [738, 364] on div "Janela de atendimento Grade de atendimento Capacidade Transportadoras Veículos …" at bounding box center [784, 338] width 1568 height 676
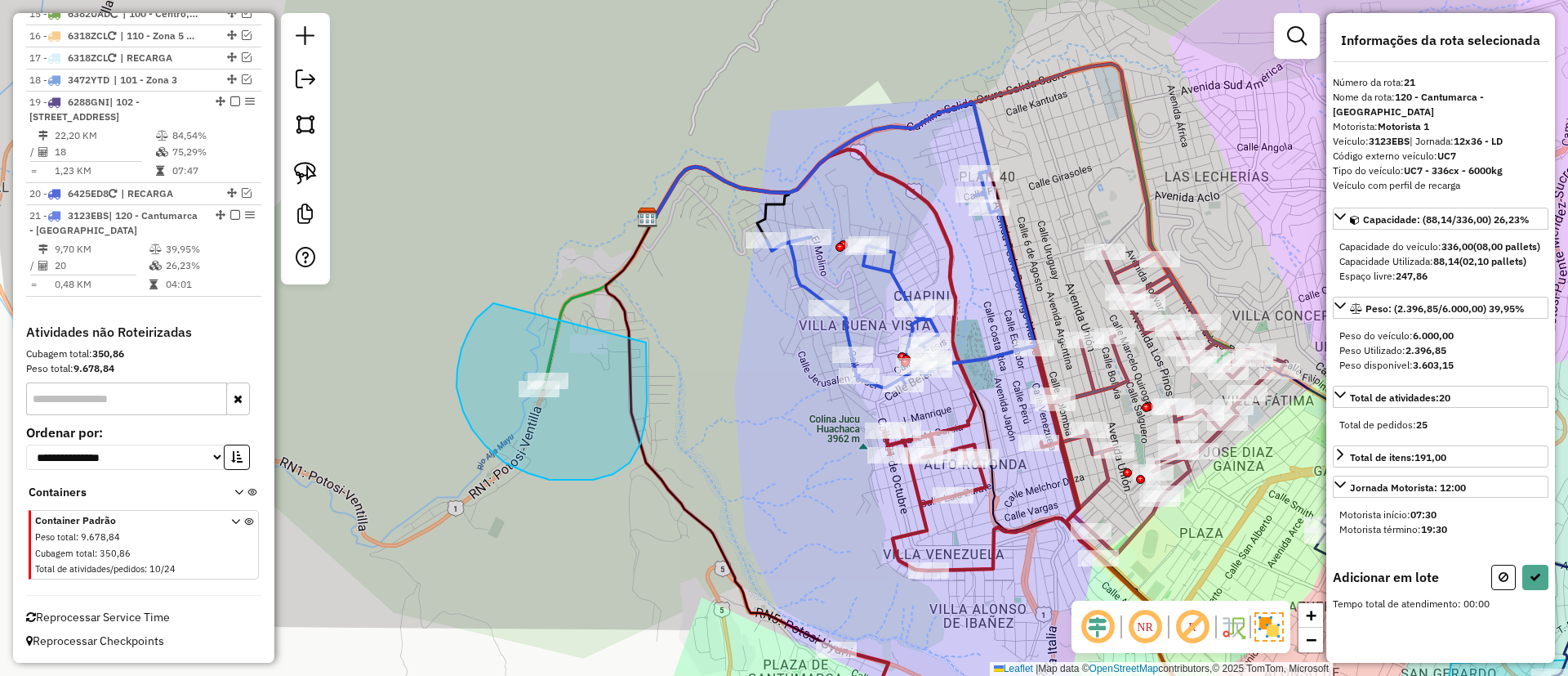
drag, startPoint x: 457, startPoint y: 387, endPoint x: 643, endPoint y: 335, distance: 193.1
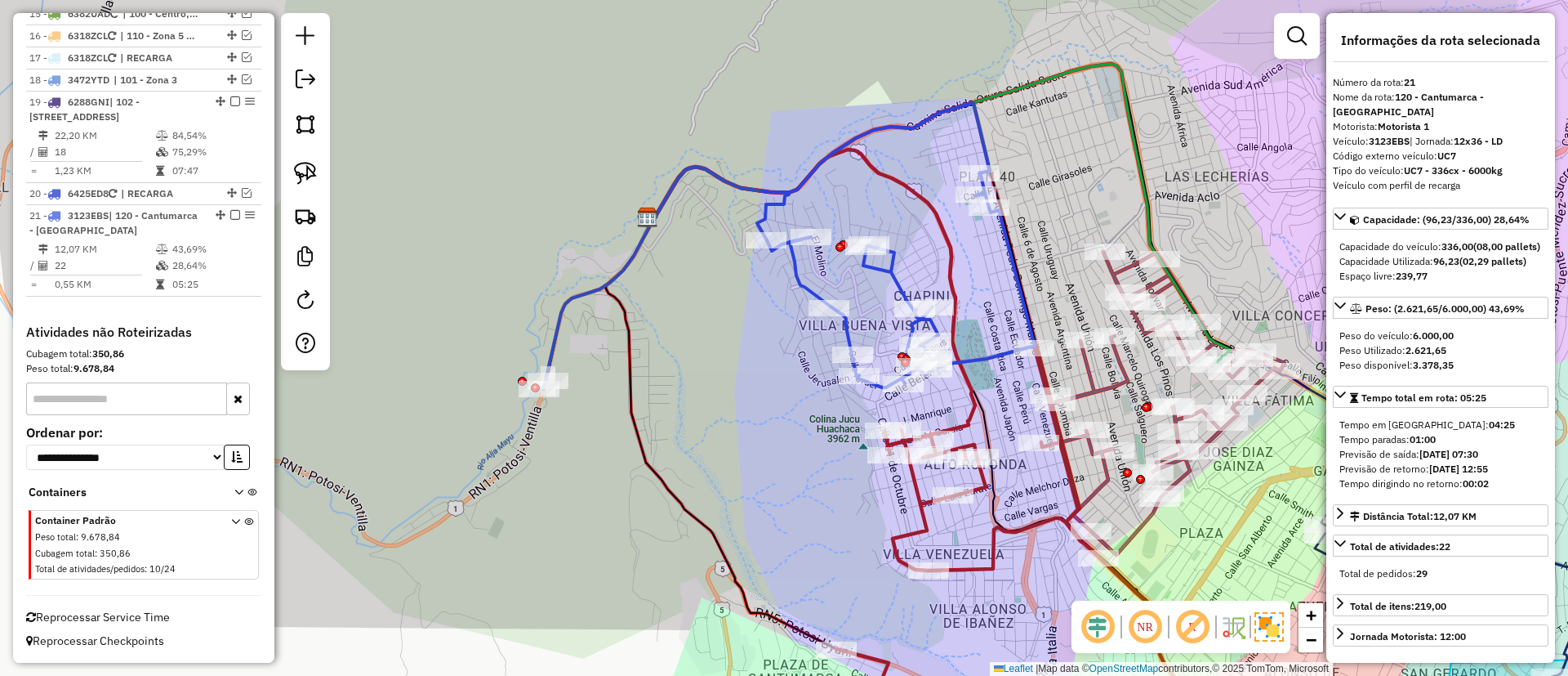
click at [1123, 376] on icon at bounding box center [1167, 403] width 235 height 303
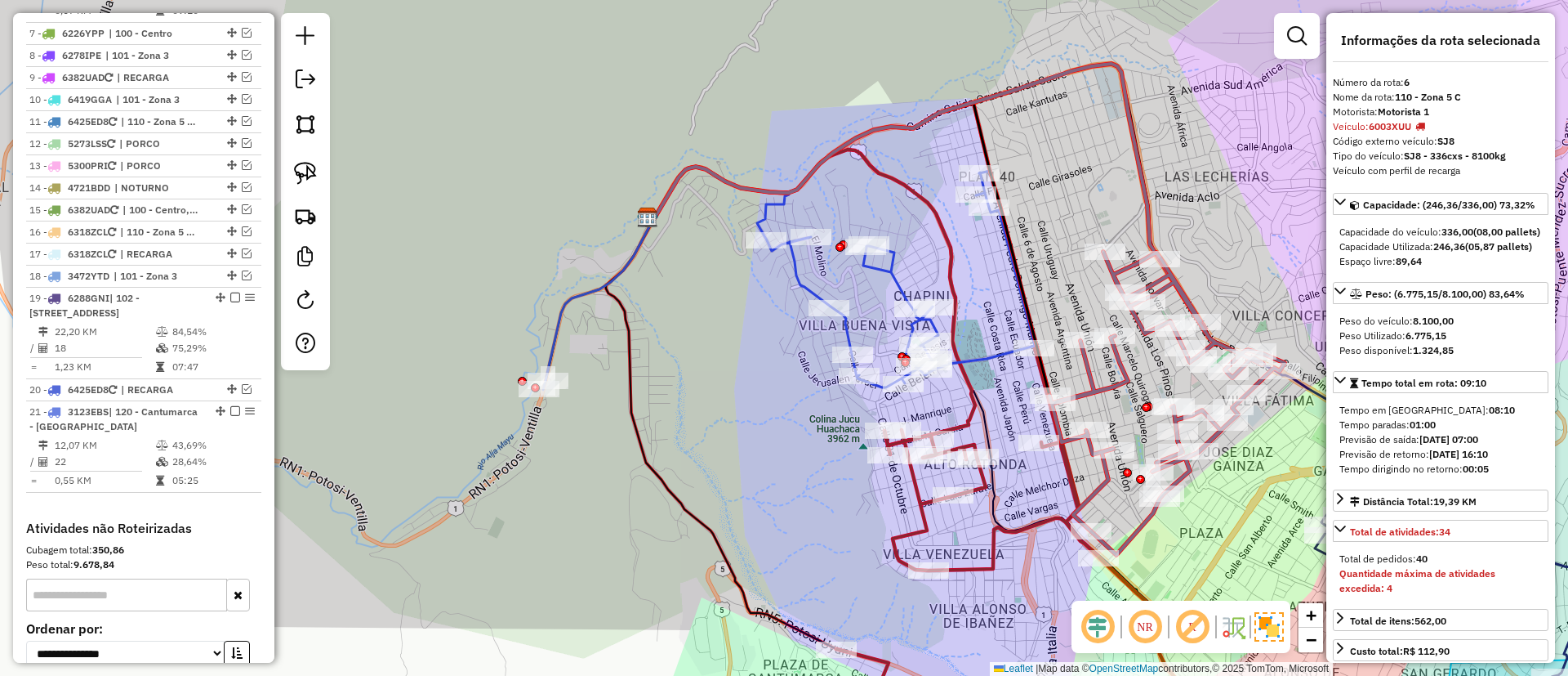
scroll to position [893, 0]
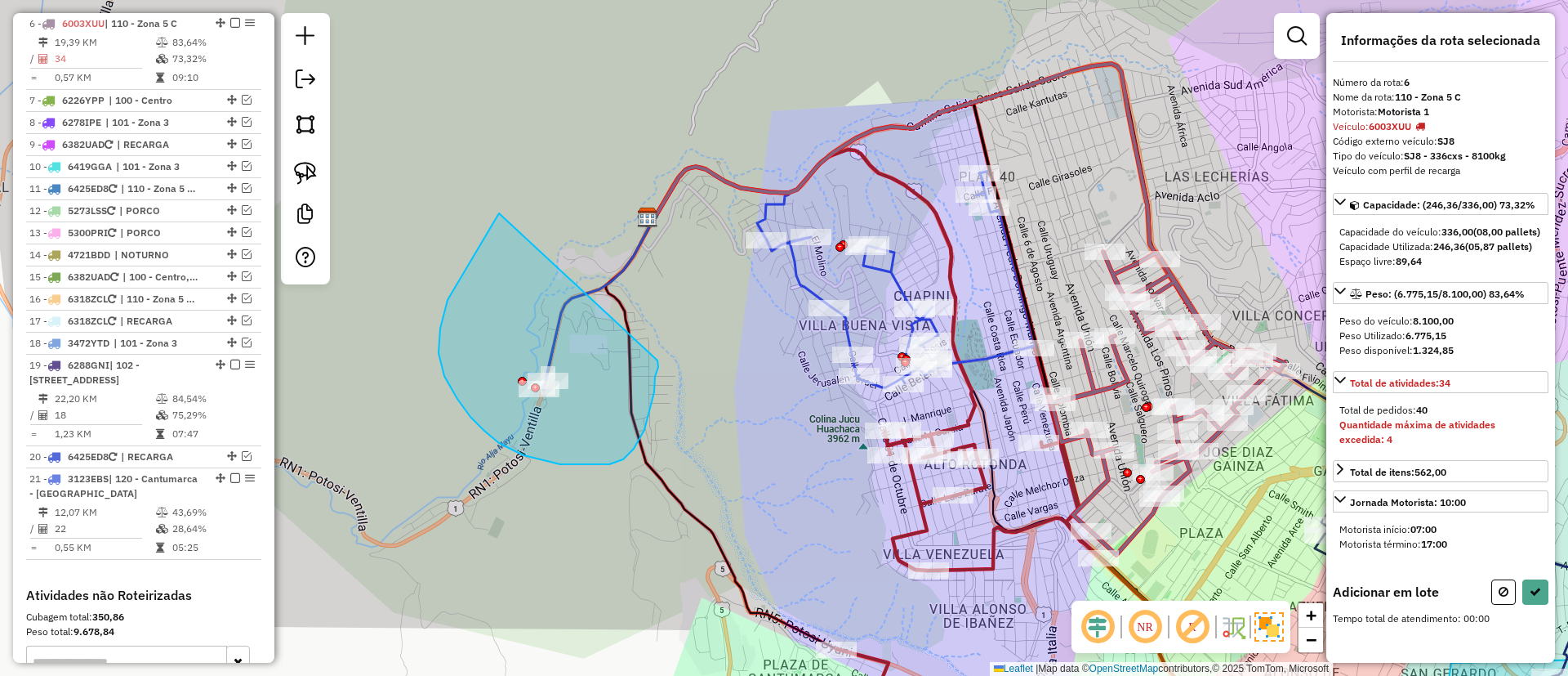
drag, startPoint x: 499, startPoint y: 443, endPoint x: 657, endPoint y: 360, distance: 178.5
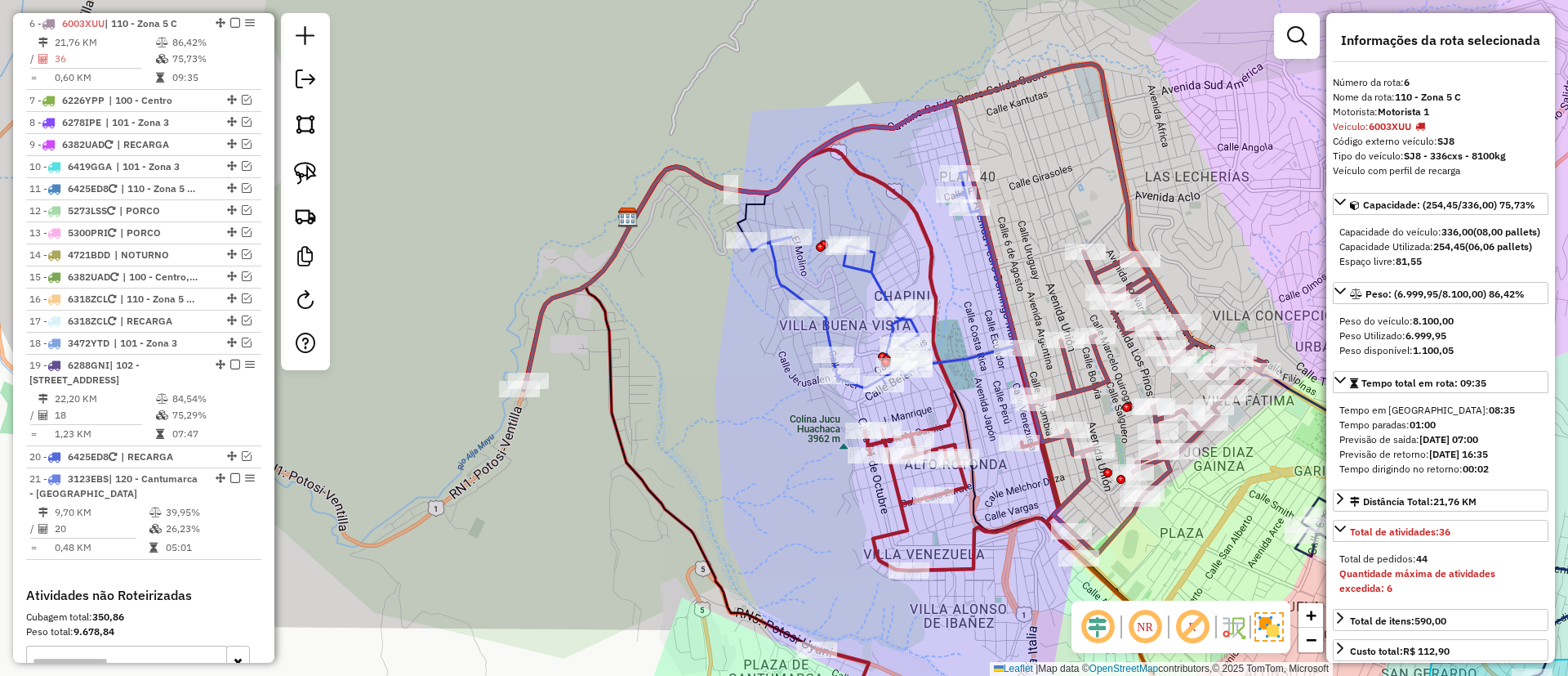
drag, startPoint x: 1011, startPoint y: 520, endPoint x: 824, endPoint y: 497, distance: 188.4
click at [827, 514] on icon at bounding box center [900, 446] width 533 height 593
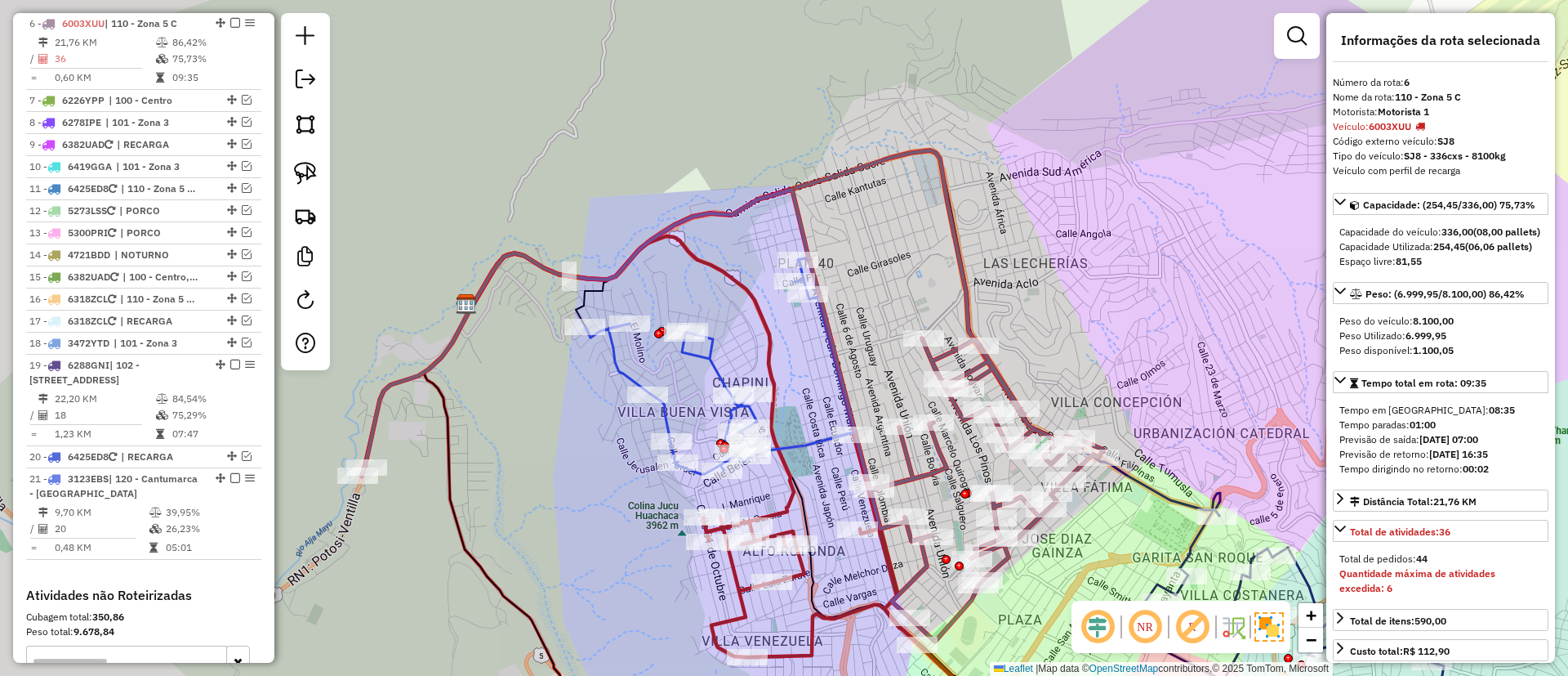
click at [949, 214] on icon at bounding box center [748, 283] width 552 height 266
click at [945, 468] on icon at bounding box center [733, 415] width 741 height 452
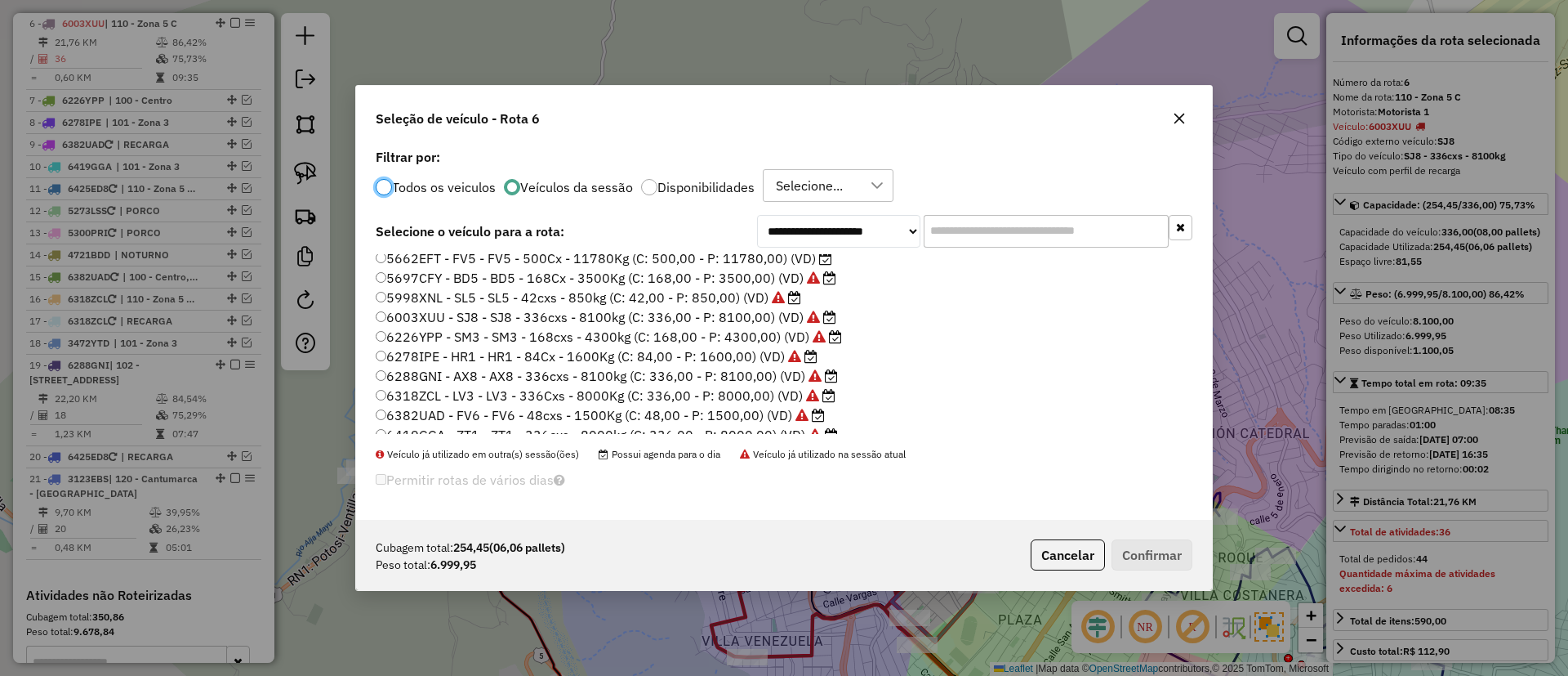
scroll to position [154, 0]
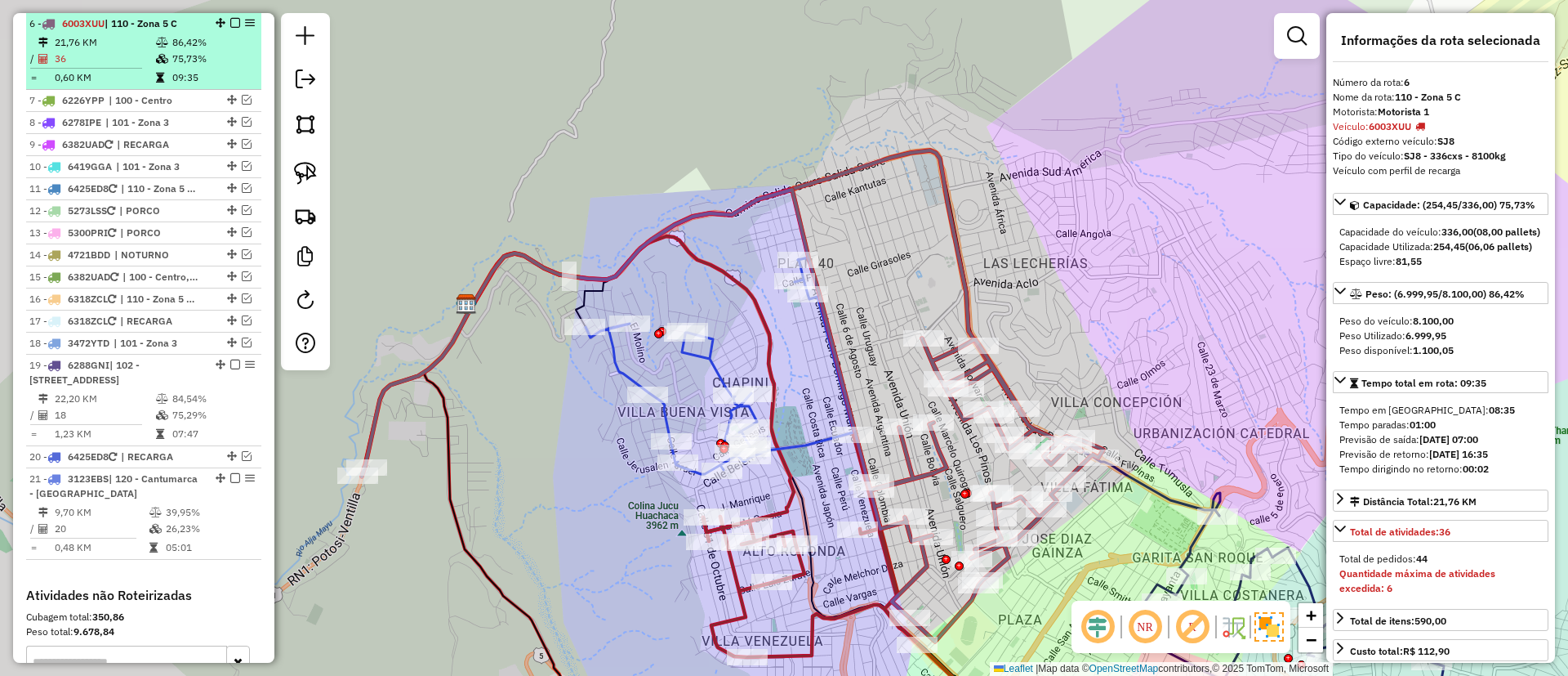
click at [230, 21] on em at bounding box center [235, 23] width 10 height 10
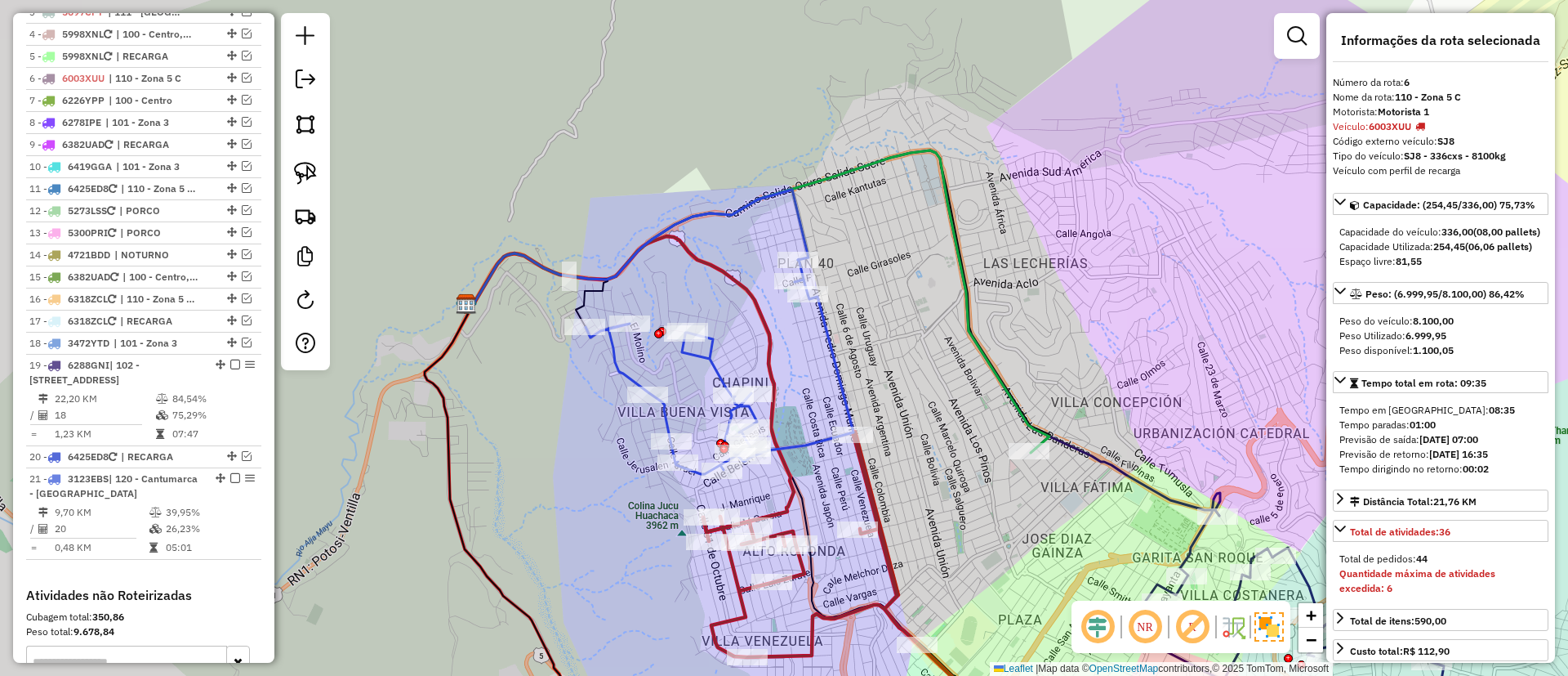
drag, startPoint x: 964, startPoint y: 449, endPoint x: 978, endPoint y: 424, distance: 28.7
click at [962, 447] on div "Janela de atendimento Grade de atendimento Capacidade Transportadoras Veículos …" at bounding box center [784, 338] width 1568 height 676
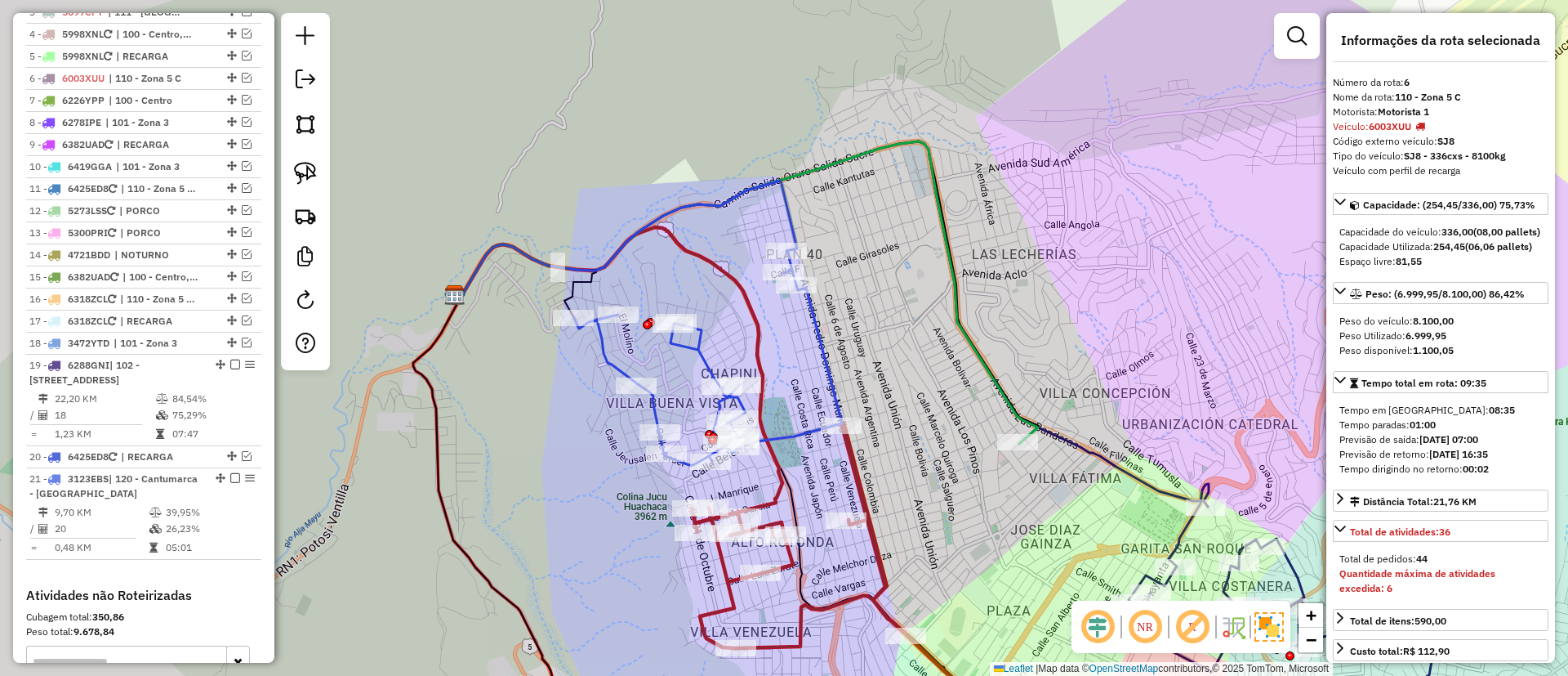
click at [997, 389] on icon at bounding box center [749, 293] width 577 height 302
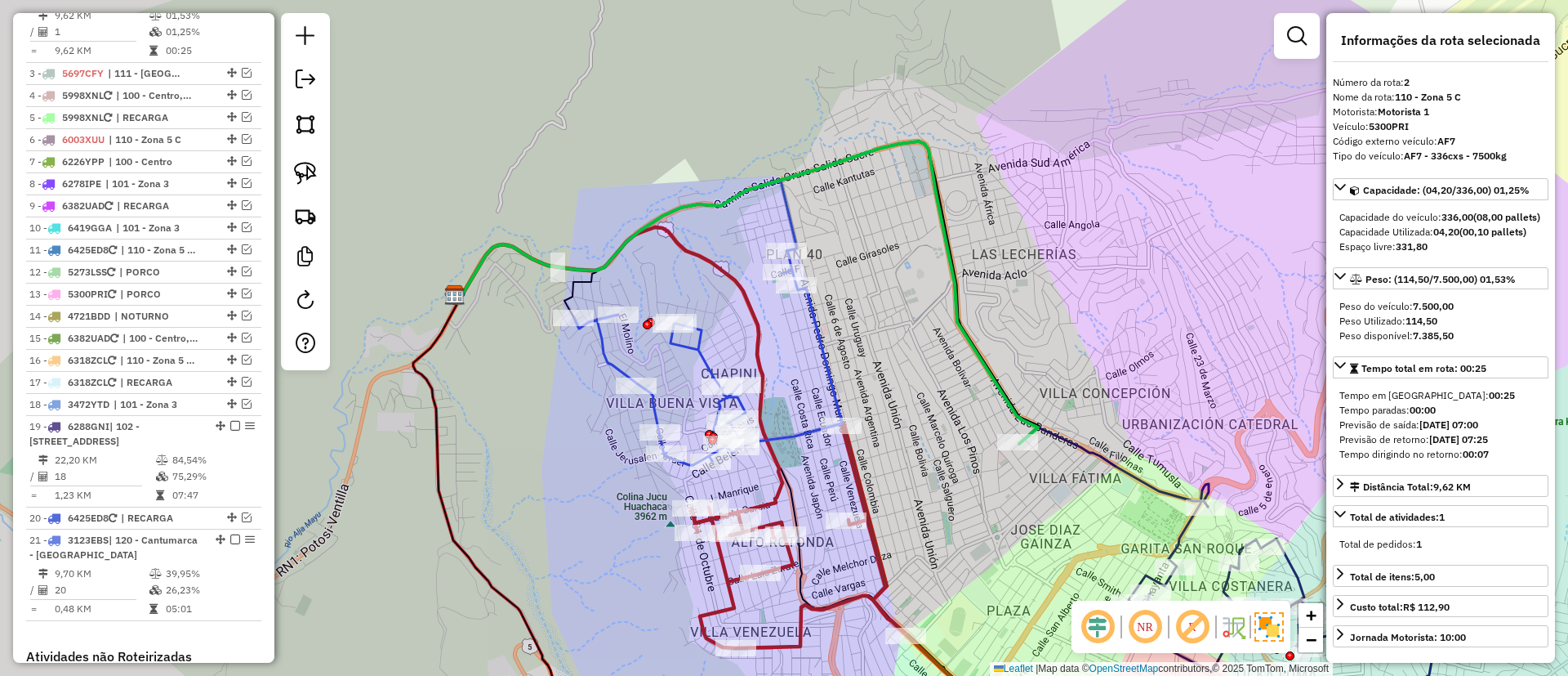
scroll to position [751, 0]
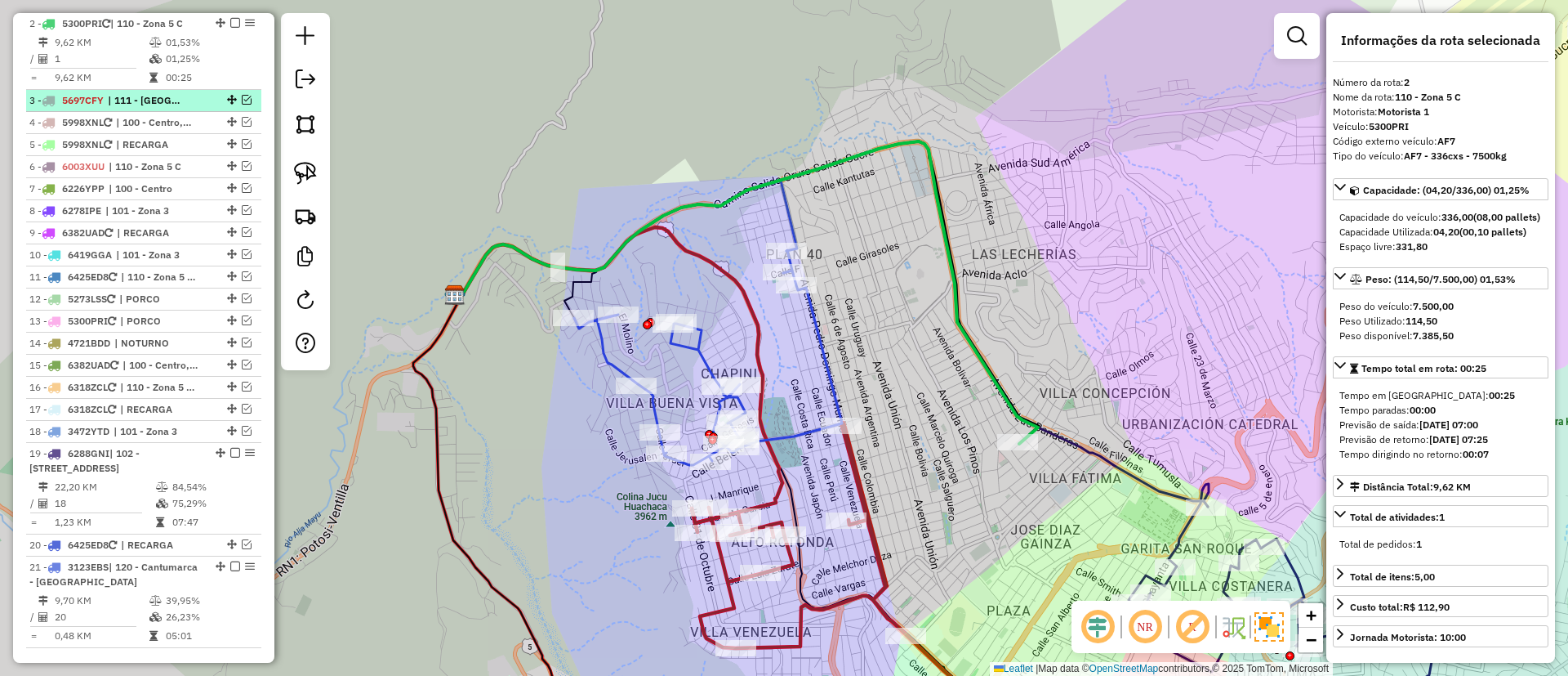
click at [242, 99] on em at bounding box center [247, 99] width 10 height 10
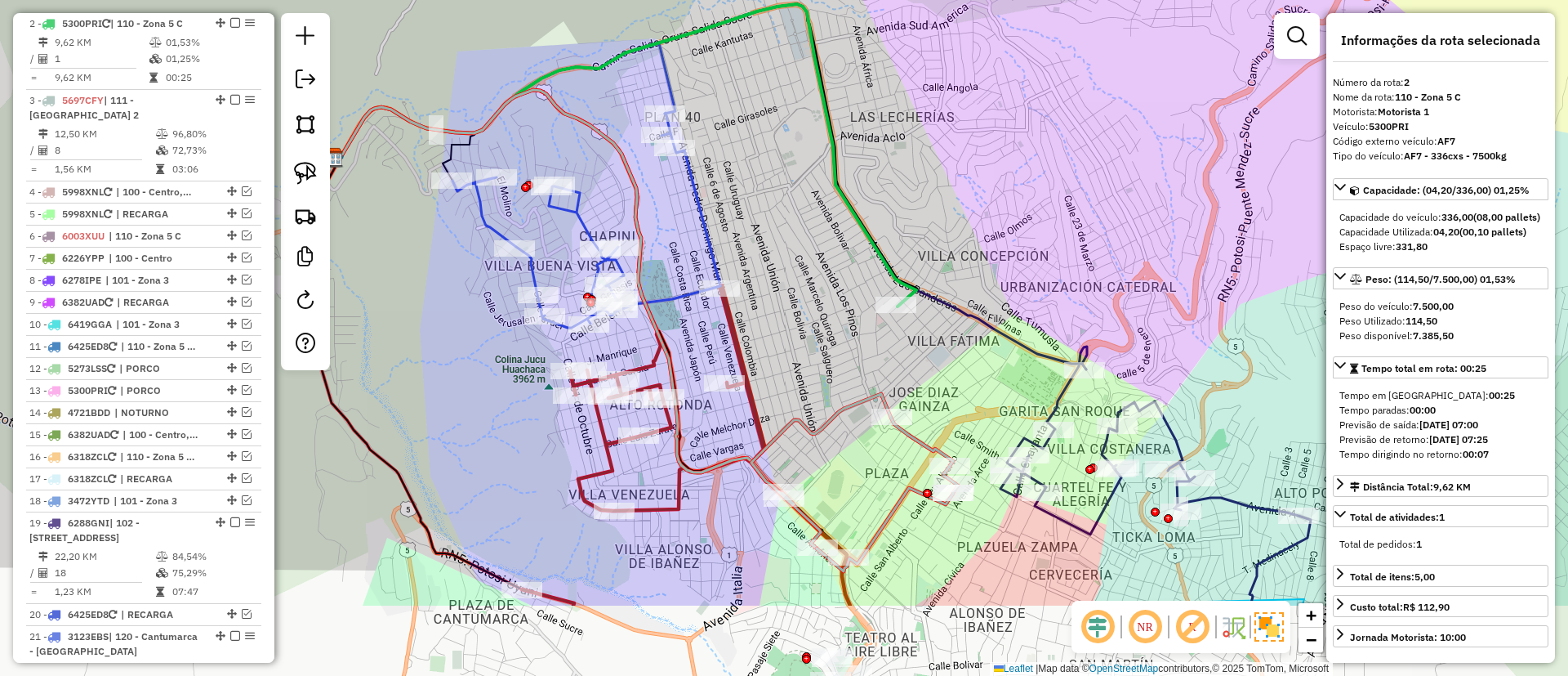
drag, startPoint x: 994, startPoint y: 469, endPoint x: 907, endPoint y: 385, distance: 120.9
click at [907, 385] on div "Janela de atendimento Grade de atendimento Capacidade Transportadoras Veículos …" at bounding box center [784, 338] width 1568 height 676
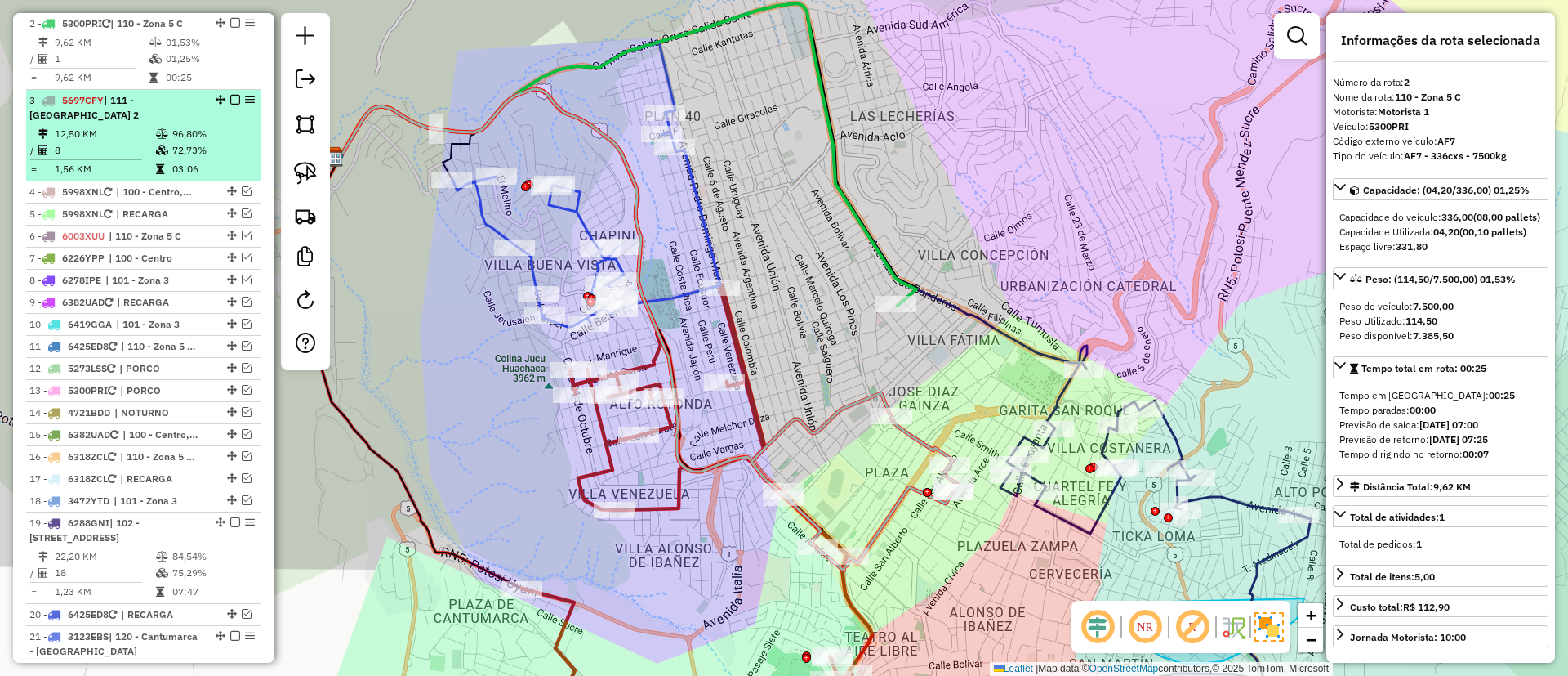
click at [230, 97] on em at bounding box center [235, 99] width 10 height 10
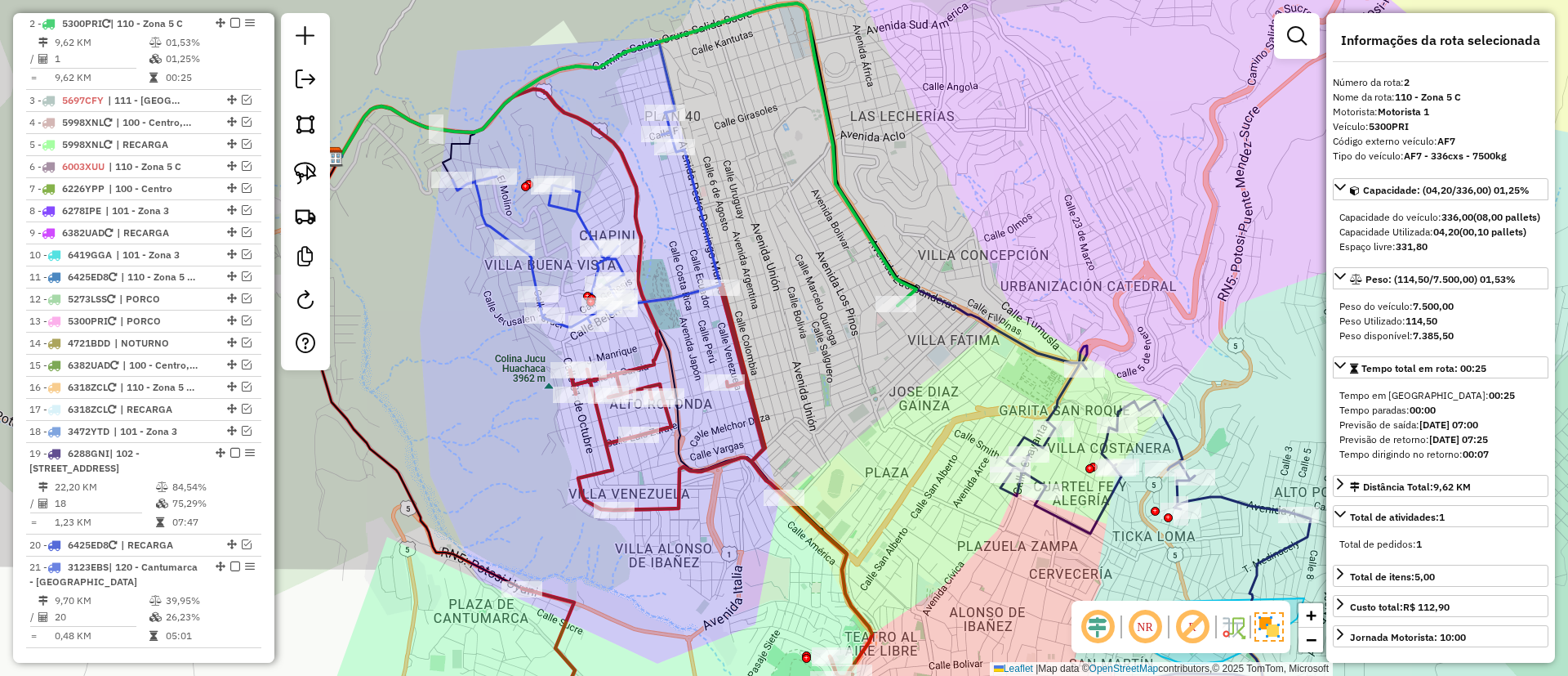
click at [715, 469] on icon at bounding box center [697, 512] width 351 height 458
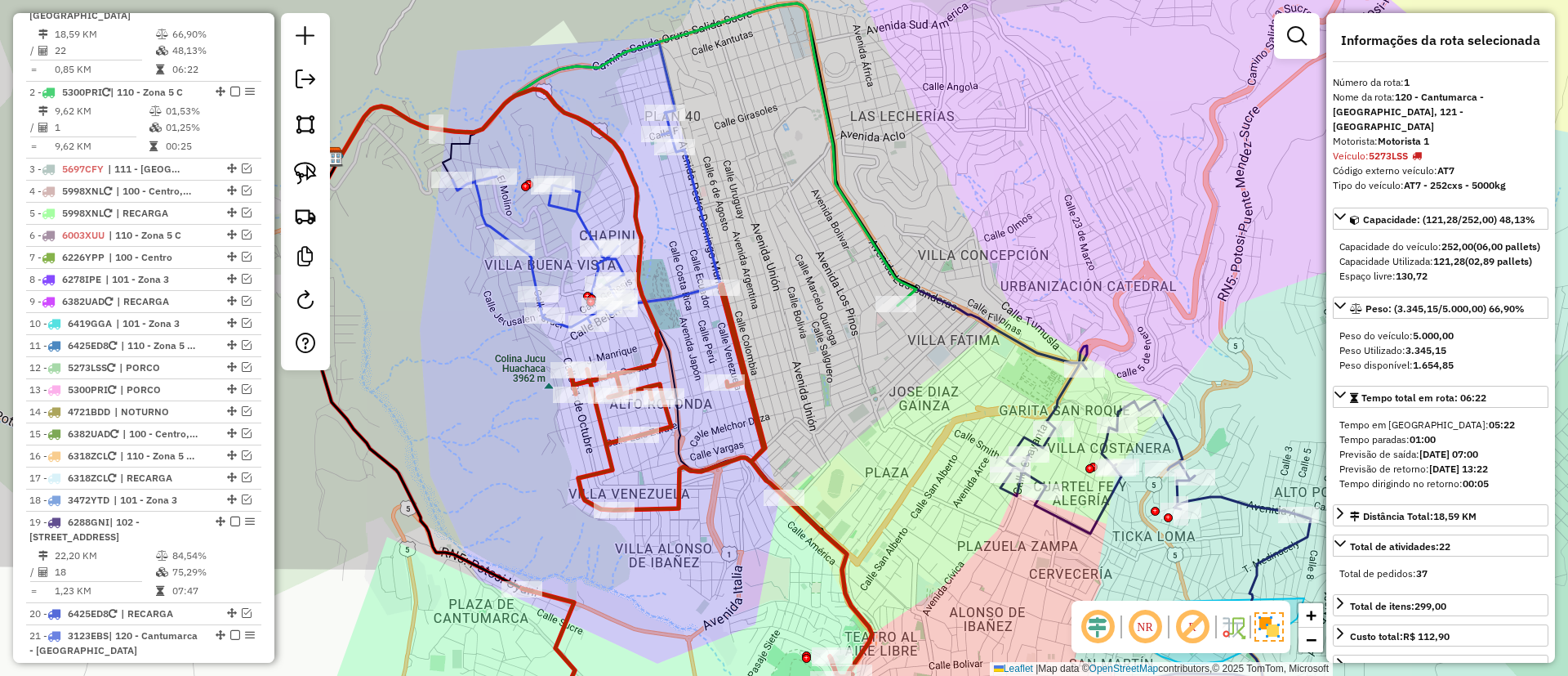
scroll to position [643, 0]
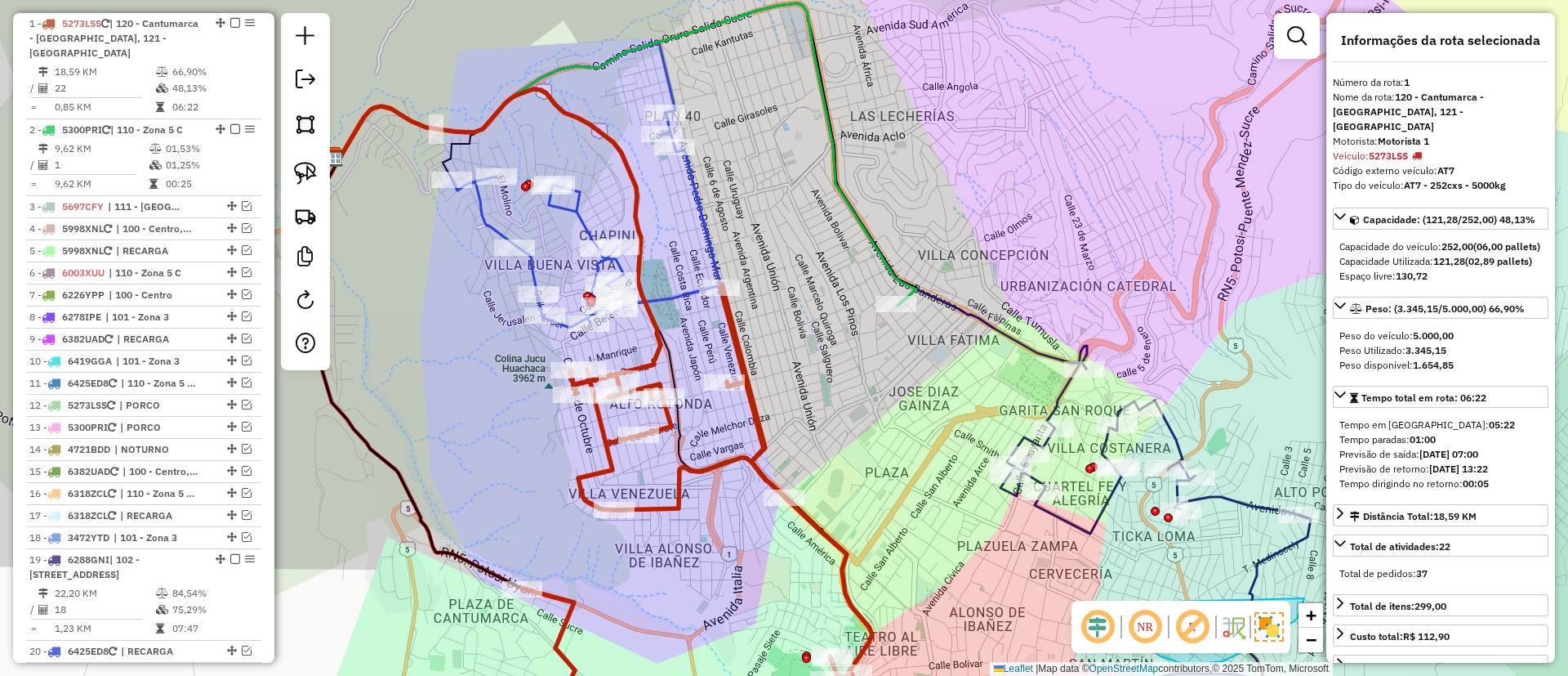
click at [577, 200] on icon at bounding box center [586, 219] width 268 height 215
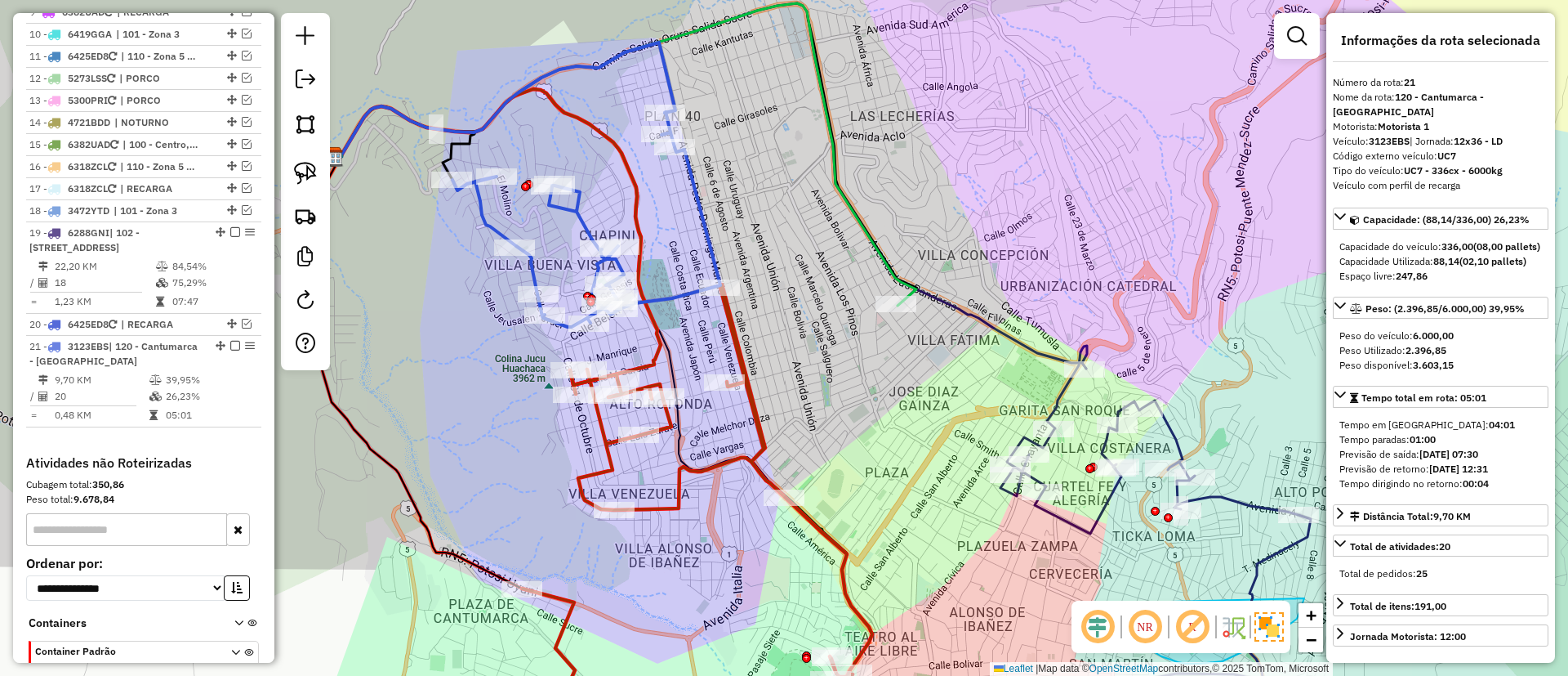
scroll to position [1101, 0]
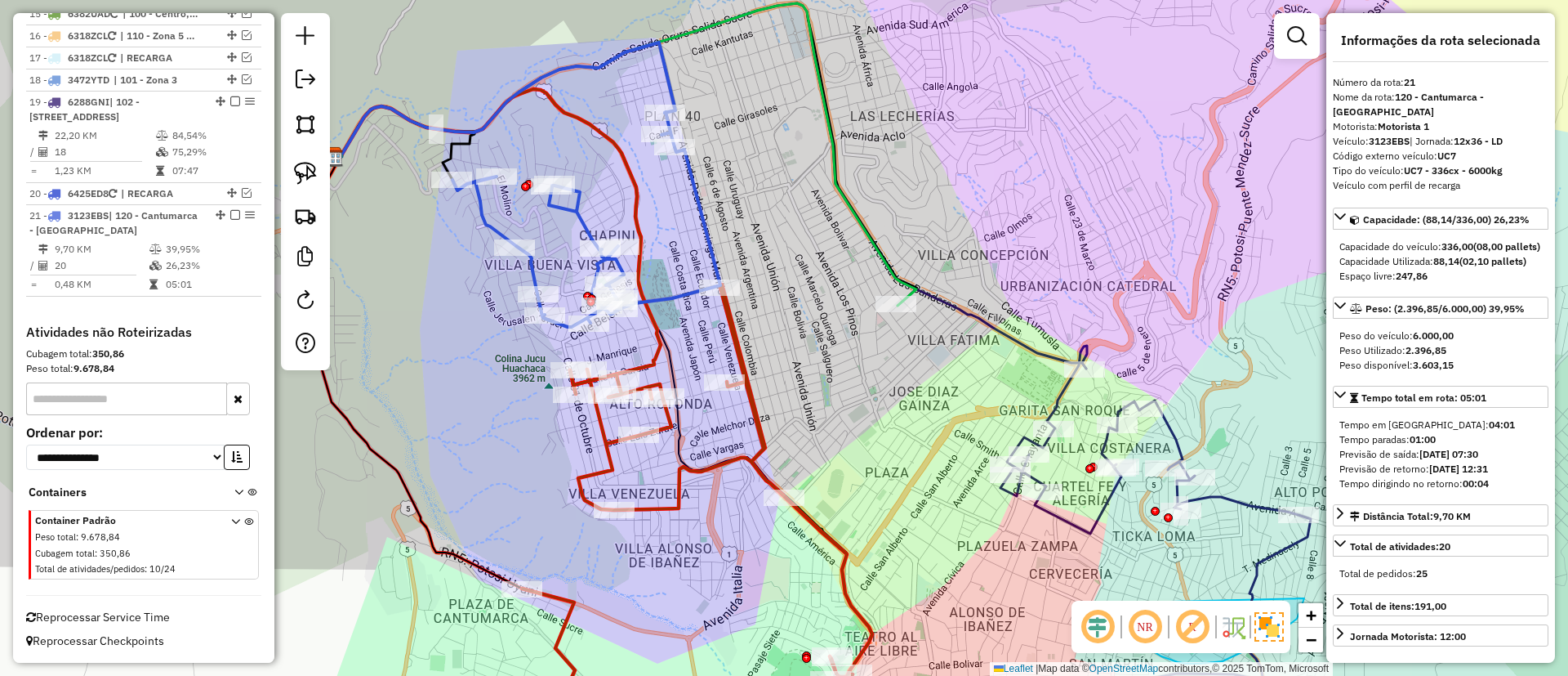
click at [735, 450] on icon at bounding box center [697, 512] width 351 height 458
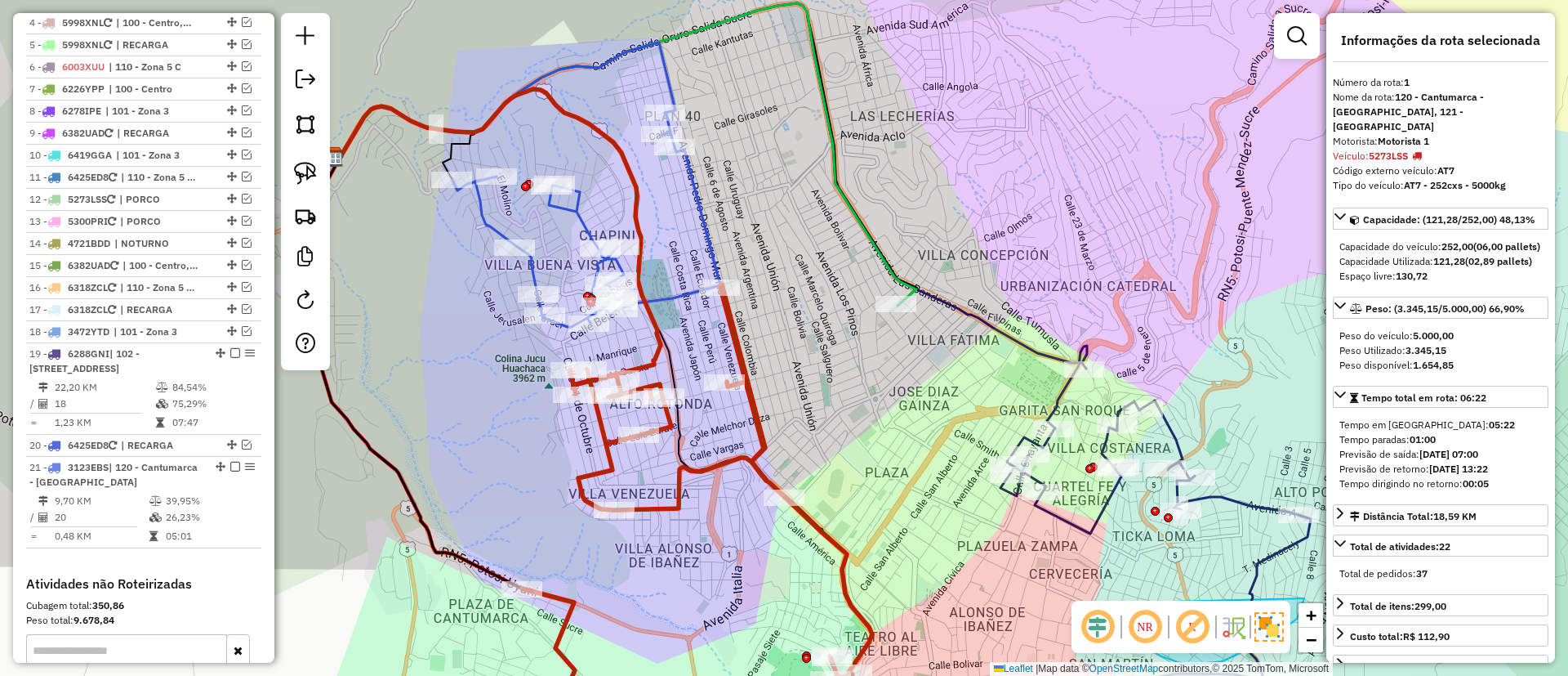
scroll to position [643, 0]
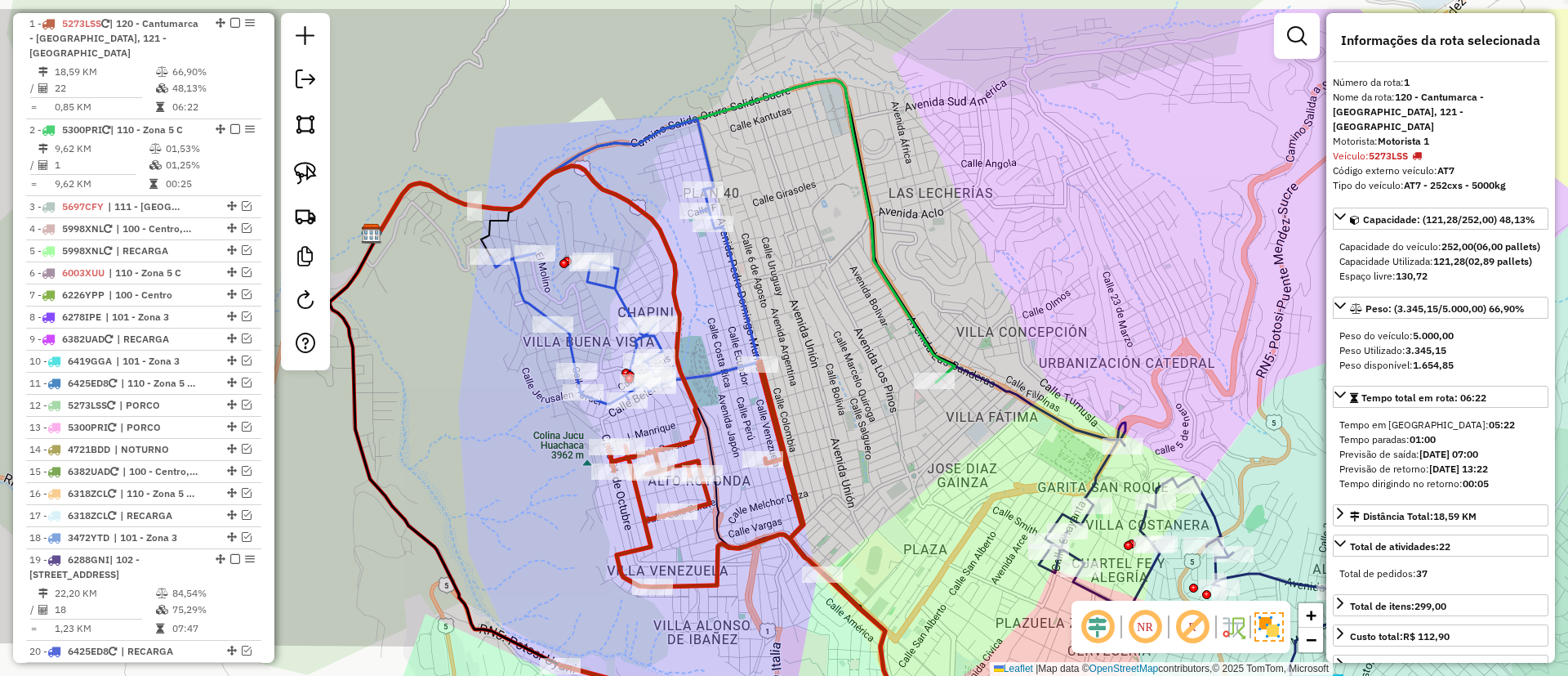
drag, startPoint x: 735, startPoint y: 450, endPoint x: 773, endPoint y: 527, distance: 85.9
click at [773, 527] on icon at bounding box center [735, 590] width 351 height 458
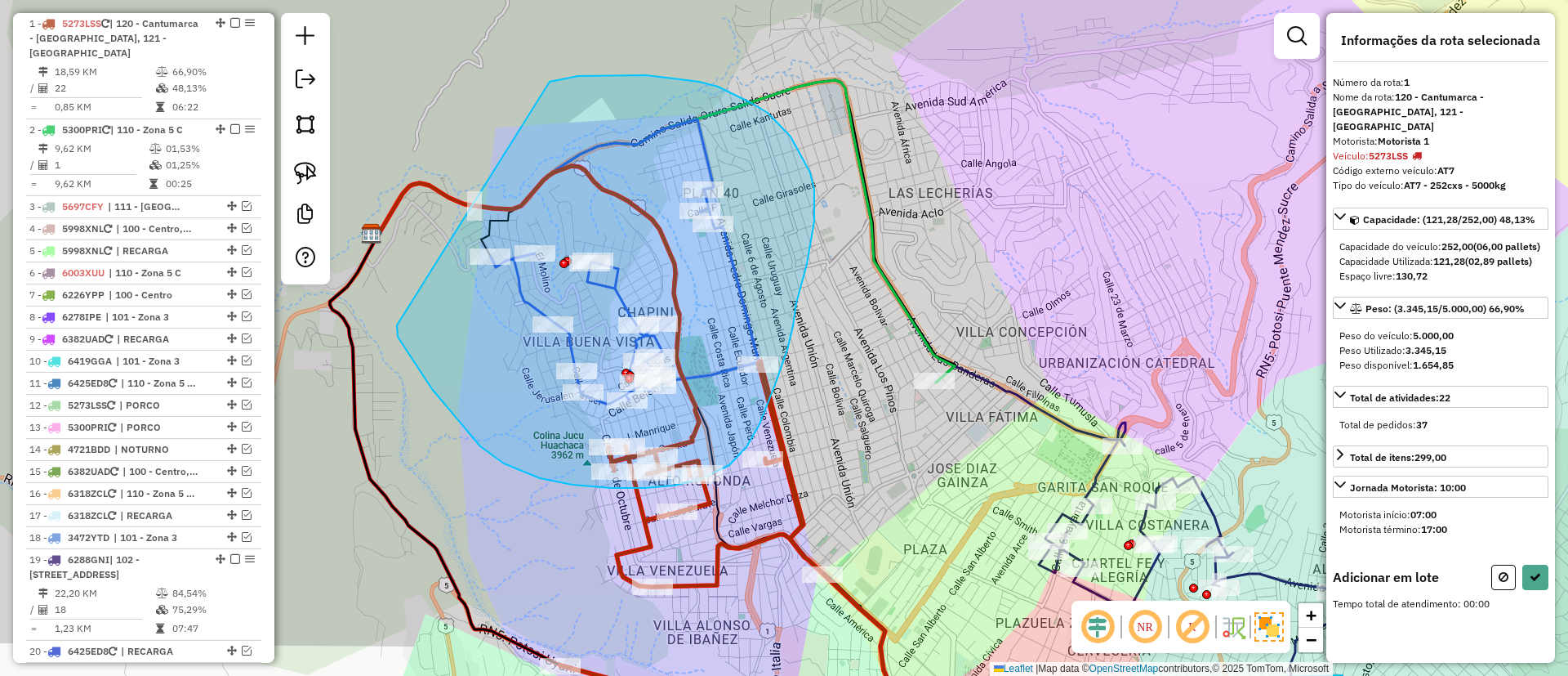
drag, startPoint x: 504, startPoint y: 464, endPoint x: 549, endPoint y: 81, distance: 385.6
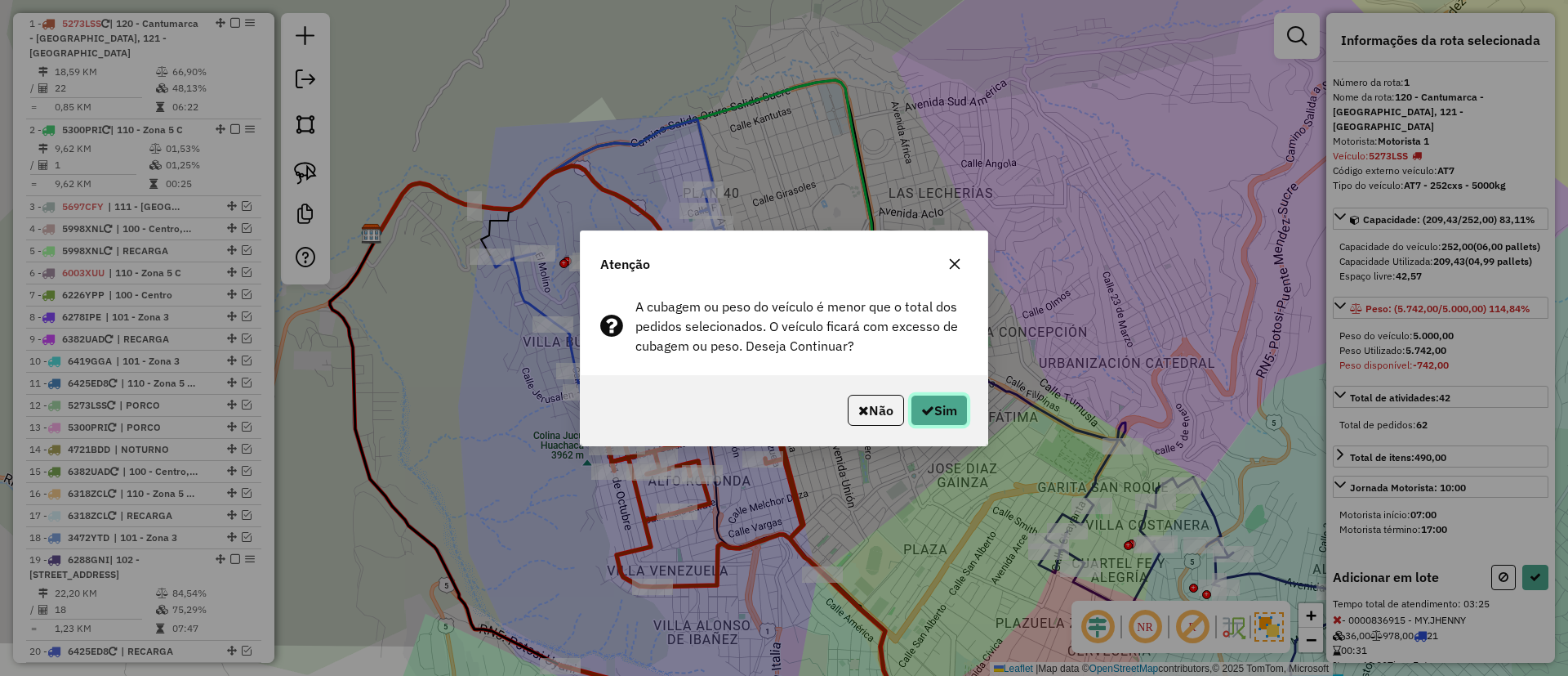
click at [947, 424] on button "Sim" at bounding box center [939, 410] width 57 height 31
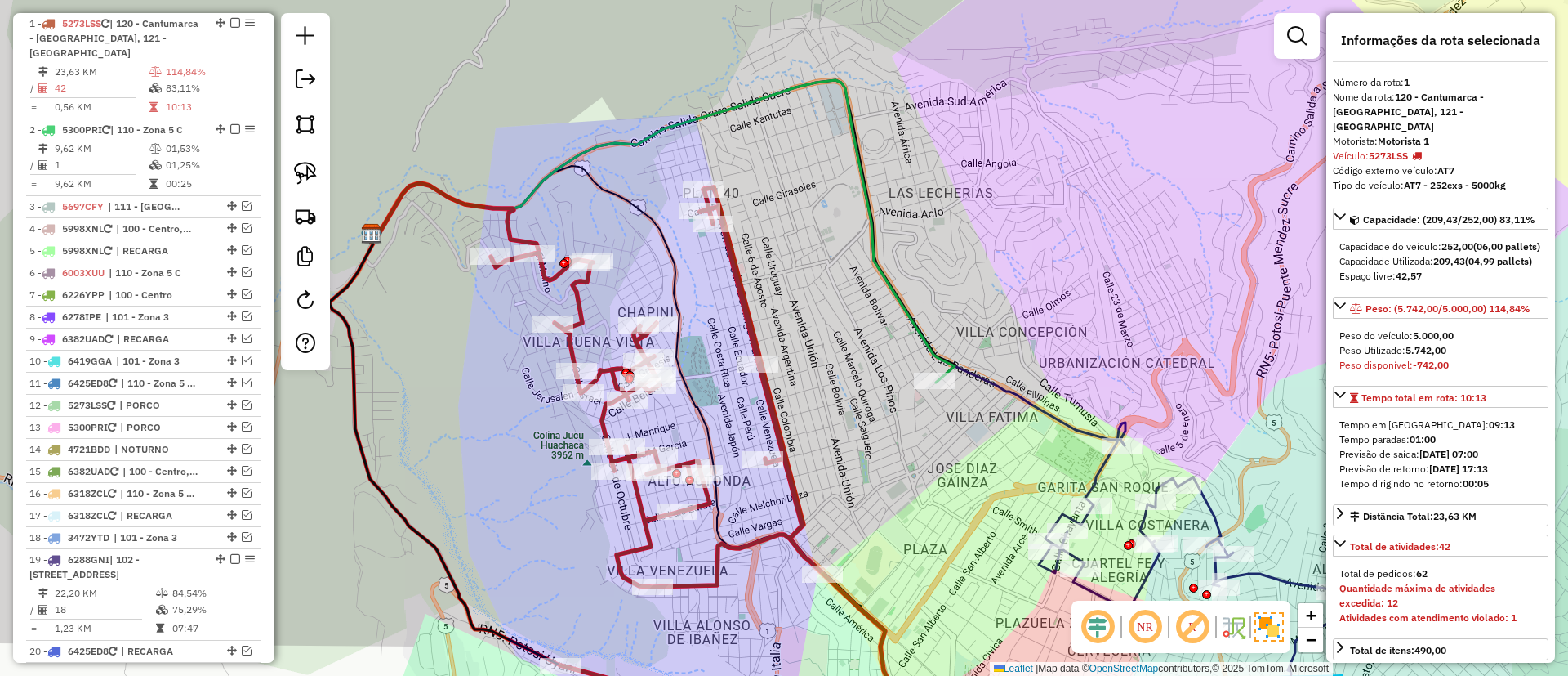
click at [773, 415] on icon at bounding box center [700, 465] width 419 height 556
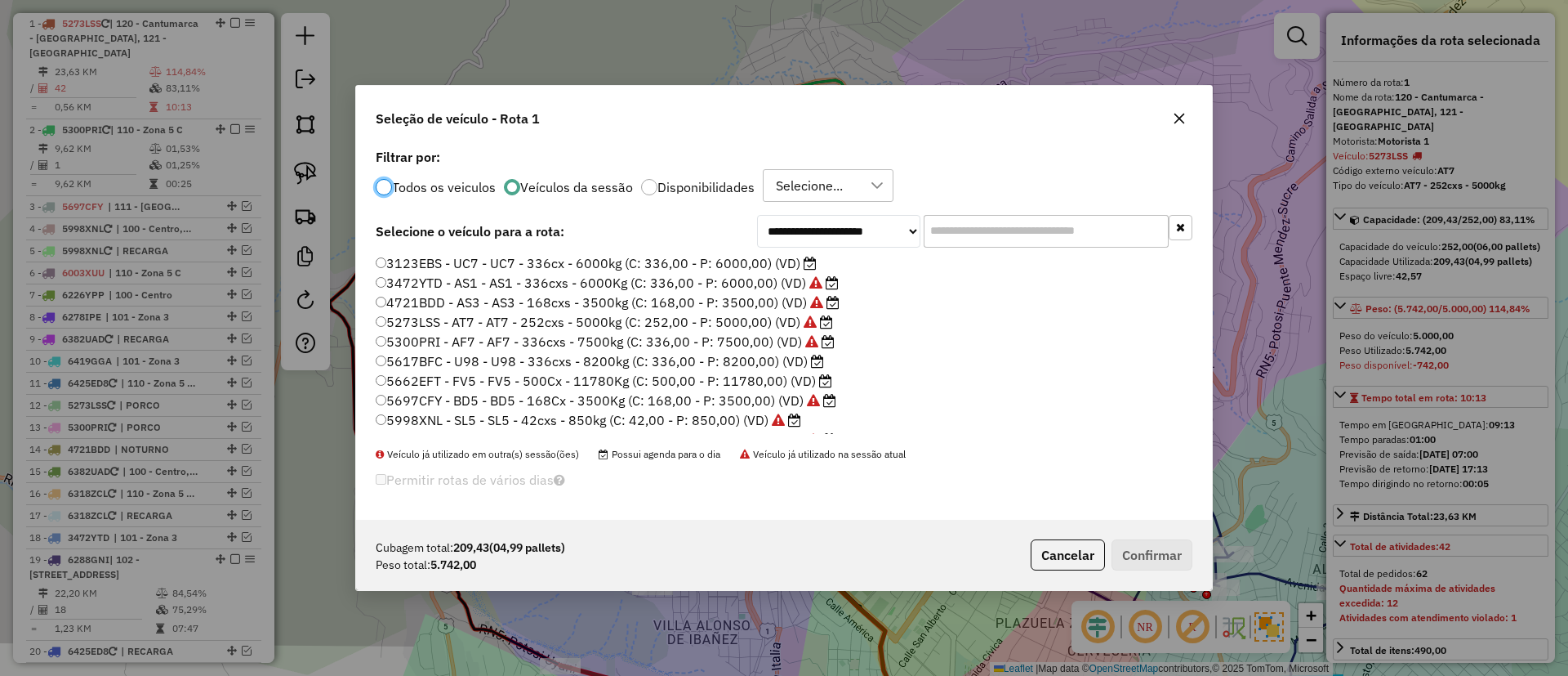
scroll to position [9, 5]
click at [740, 260] on label "3123EBS - UC7 - UC7 - 336cx - 6000kg (C: 336,00 - P: 6000,00) (VD)" at bounding box center [596, 263] width 441 height 20
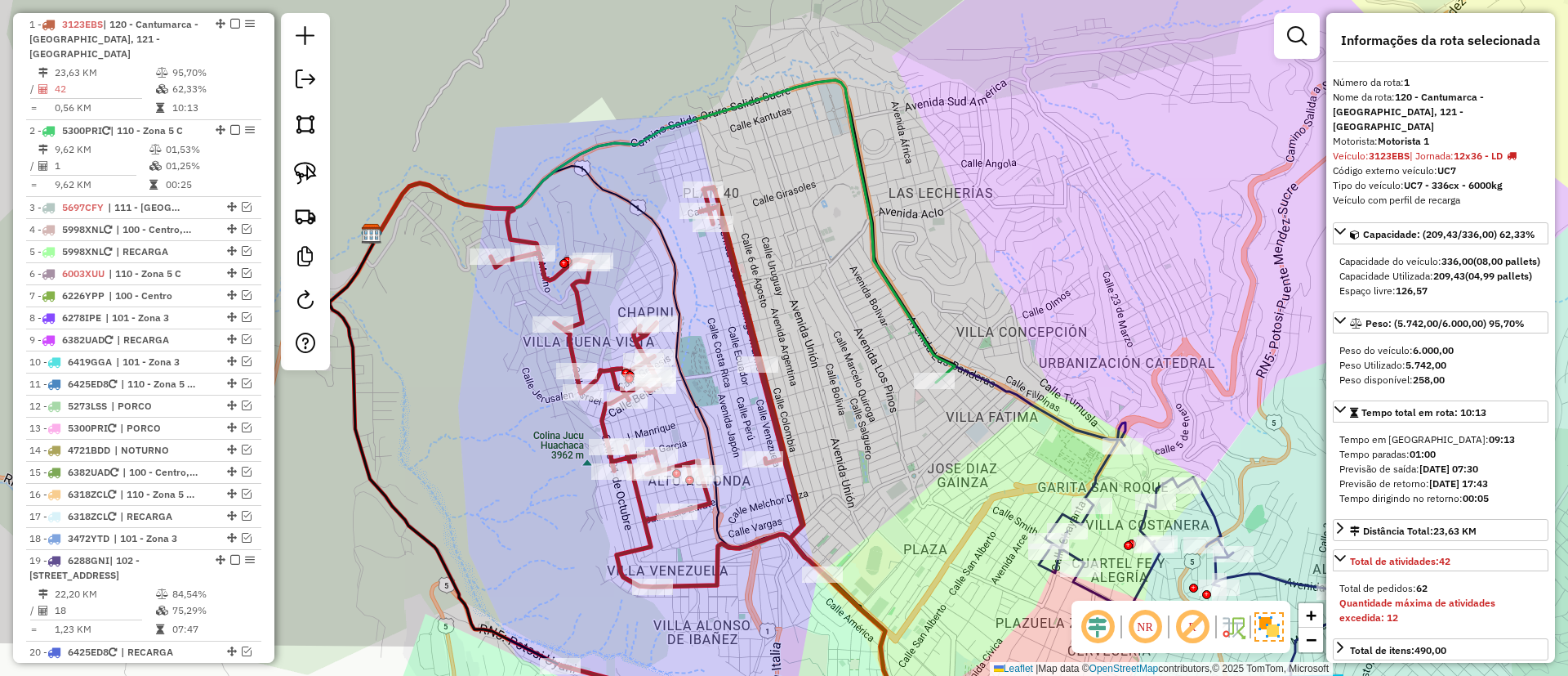
scroll to position [643, 0]
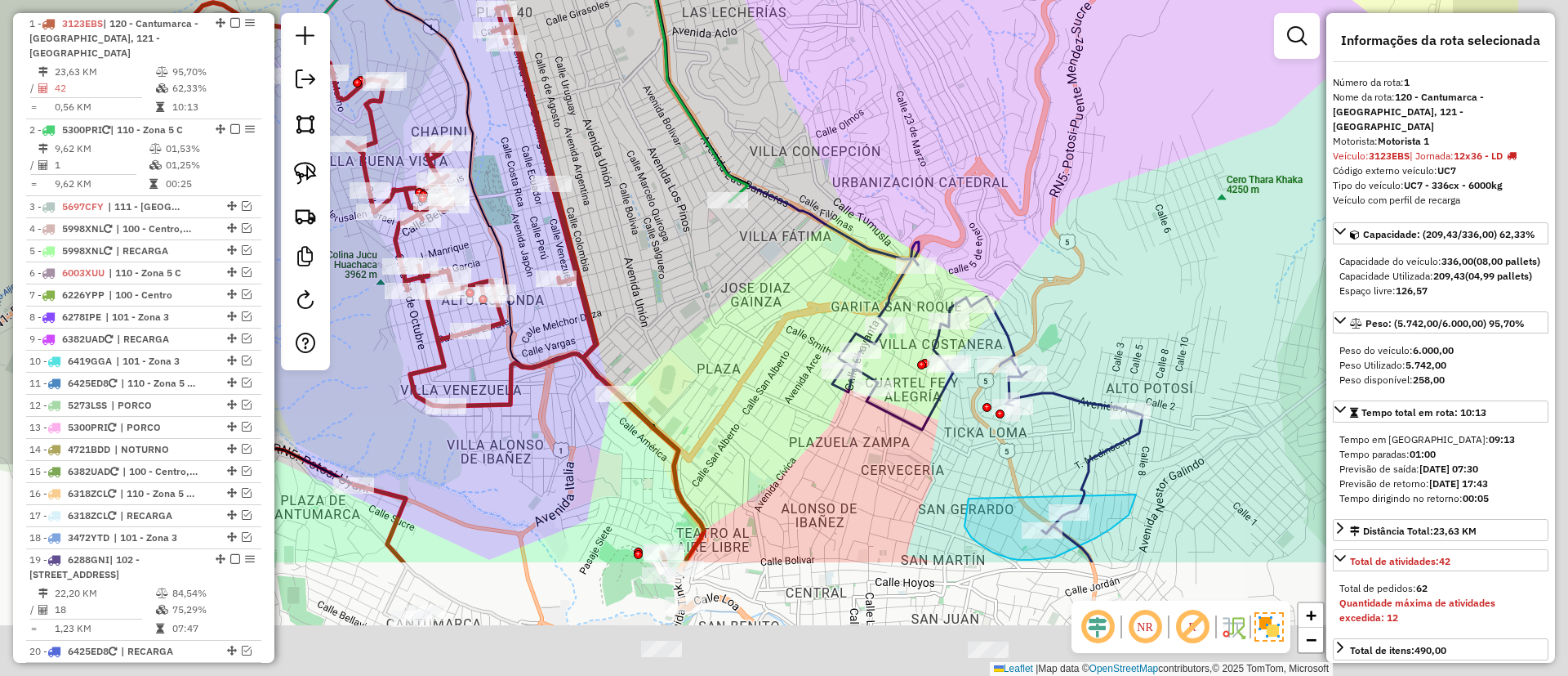
drag, startPoint x: 897, startPoint y: 470, endPoint x: 662, endPoint y: 271, distance: 307.9
click at [660, 267] on div "Janela de atendimento Grade de atendimento Capacidade Transportadoras Veículos …" at bounding box center [784, 338] width 1568 height 676
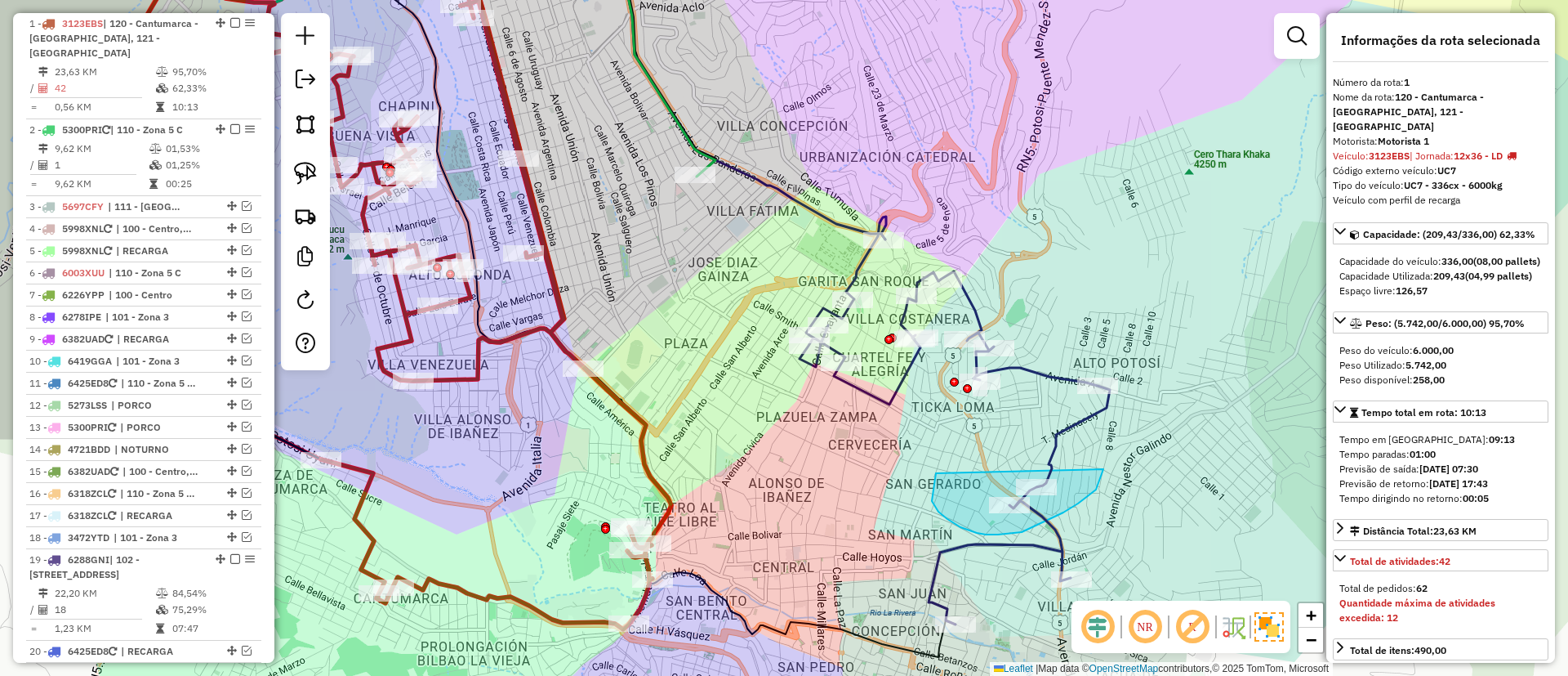
click at [1025, 369] on icon at bounding box center [955, 420] width 311 height 407
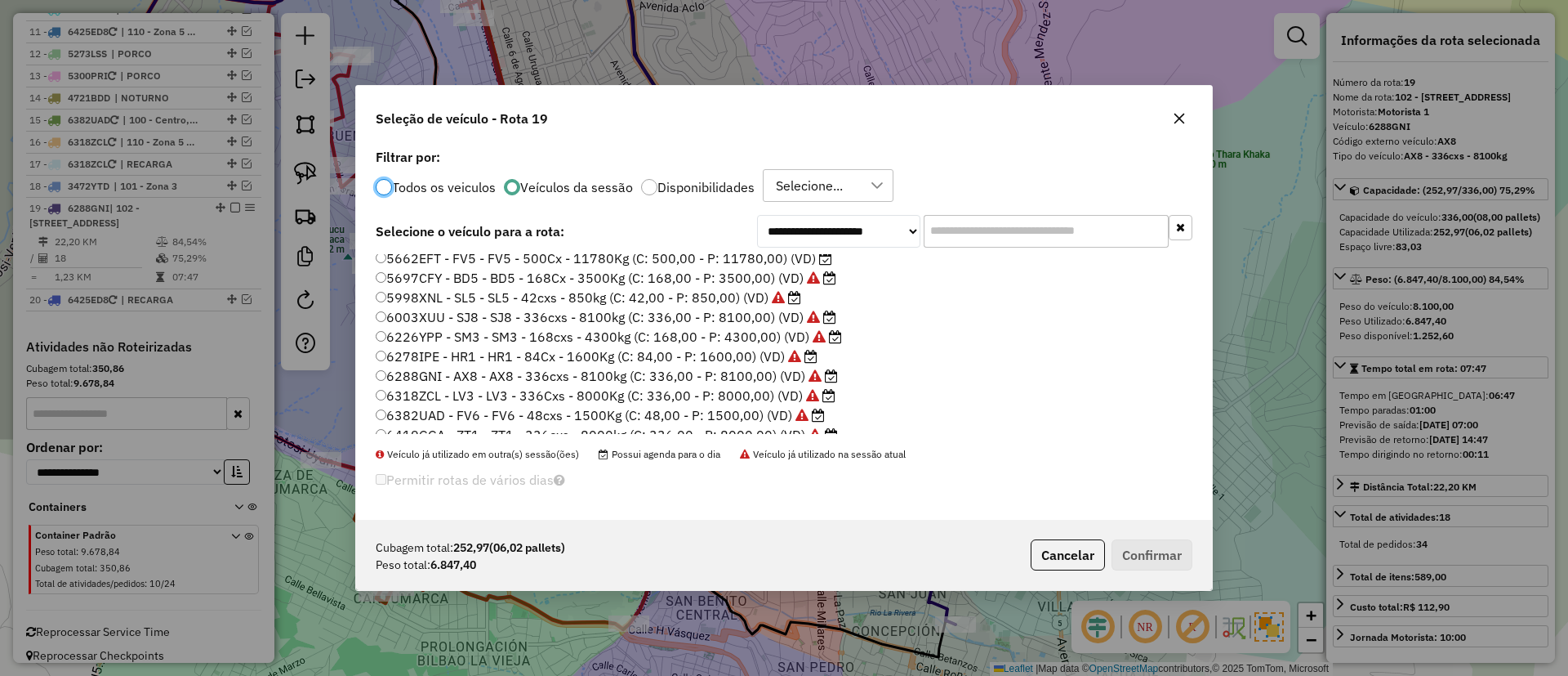
scroll to position [0, 0]
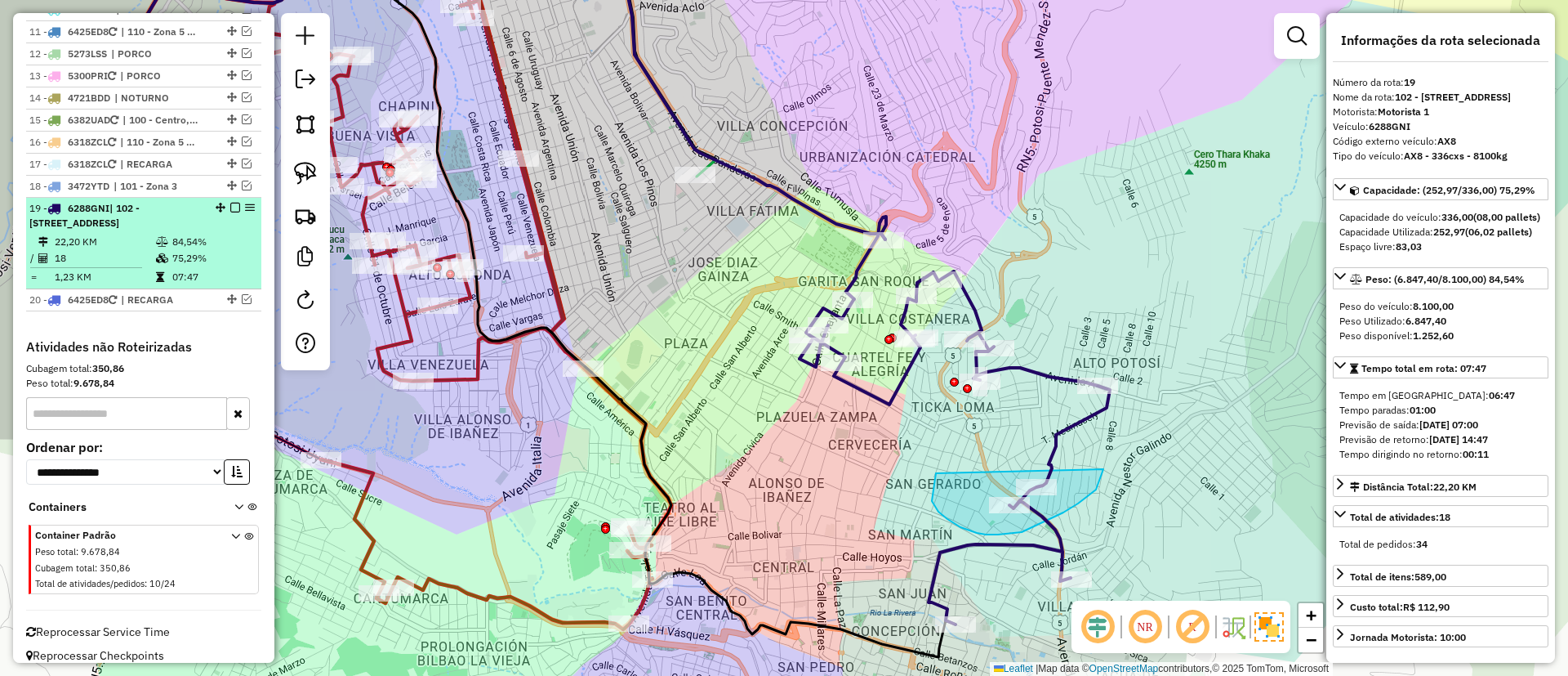
click at [231, 203] on em at bounding box center [235, 207] width 10 height 10
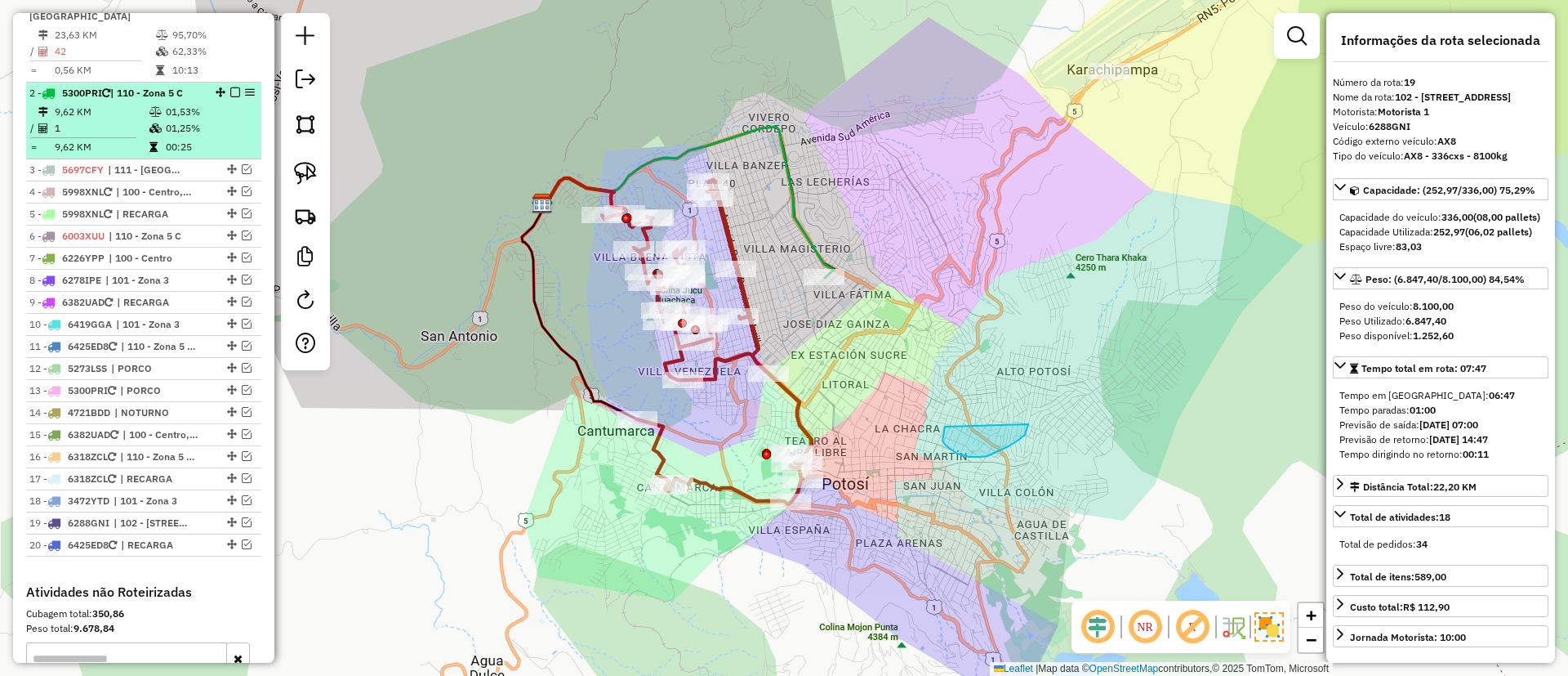
scroll to position [436, 0]
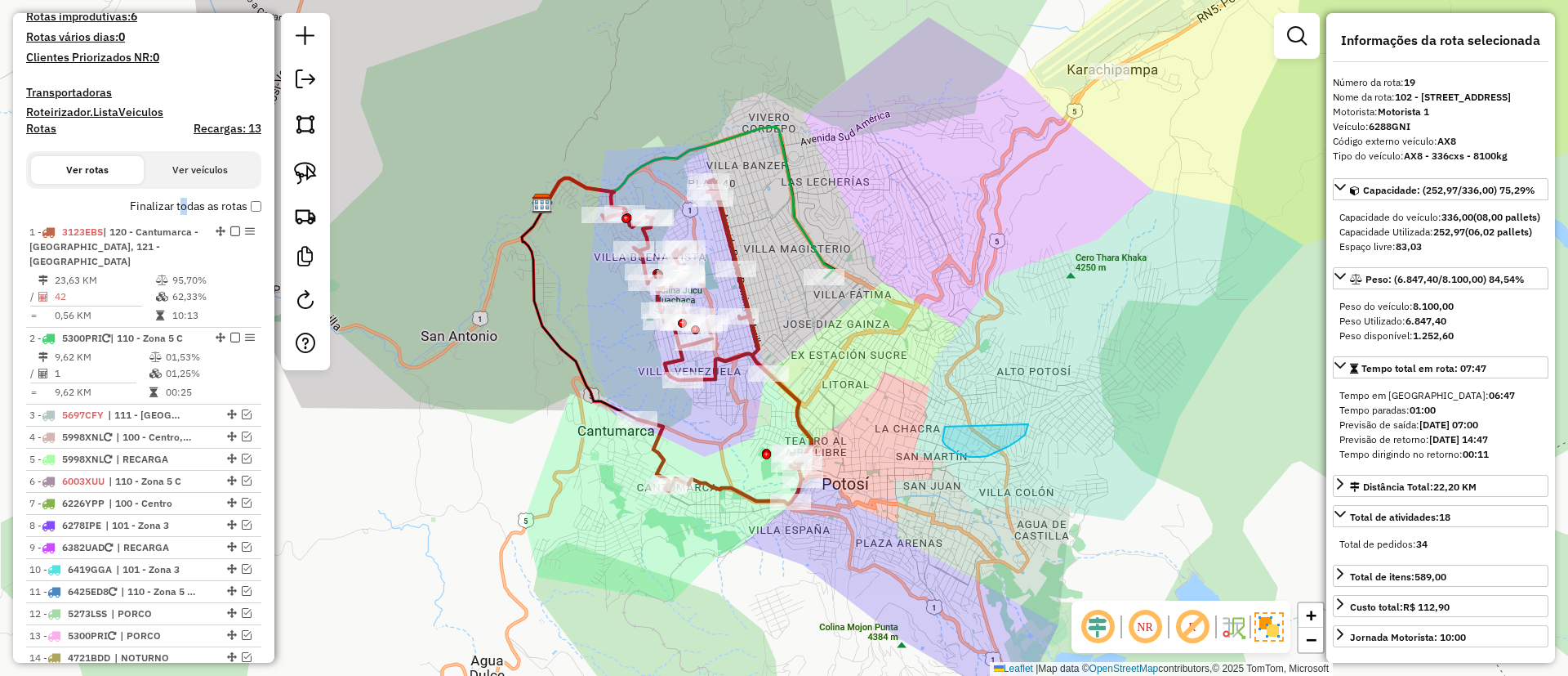
click at [179, 199] on label "Finalizar todas as rotas" at bounding box center [196, 207] width 132 height 17
click at [181, 202] on label "Finalizar todas as rotas" at bounding box center [196, 207] width 132 height 17
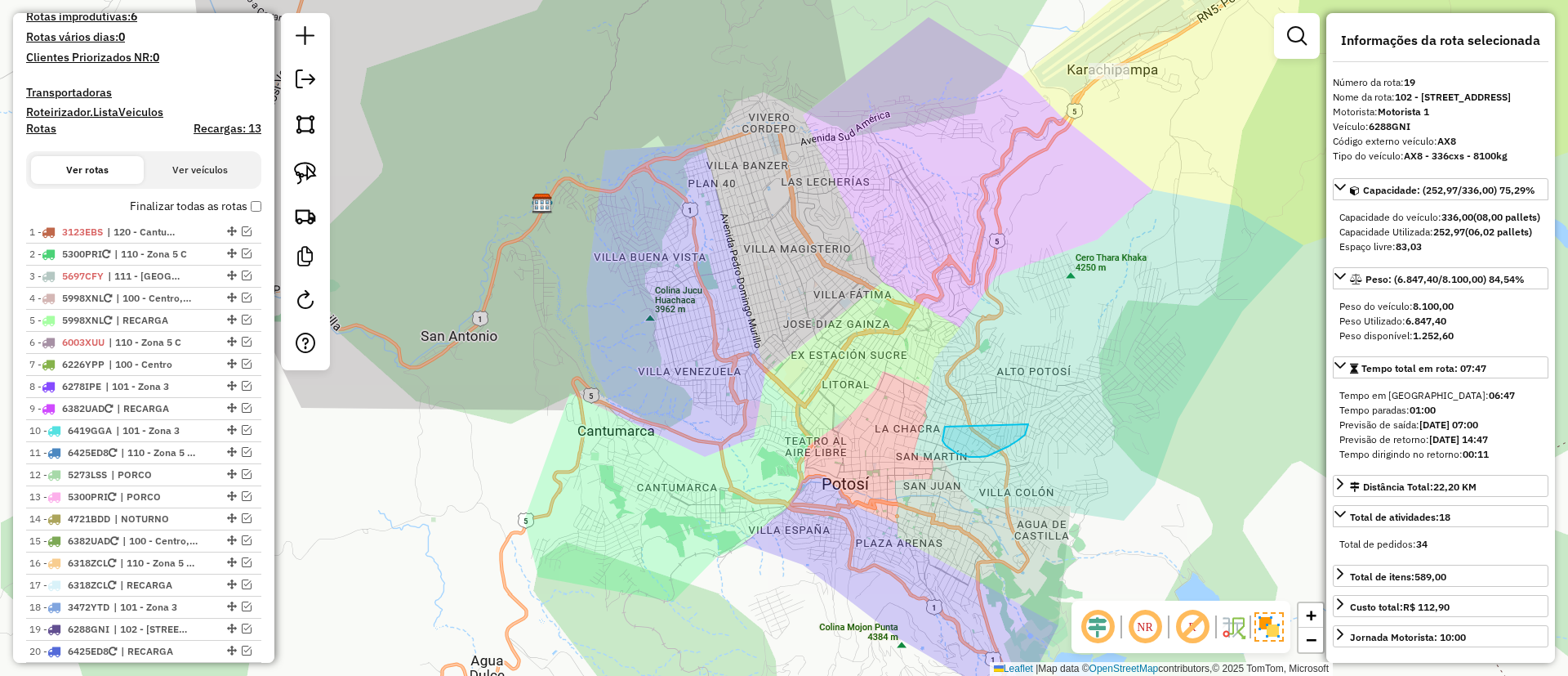
click at [181, 207] on label "Finalizar todas as rotas" at bounding box center [196, 207] width 132 height 17
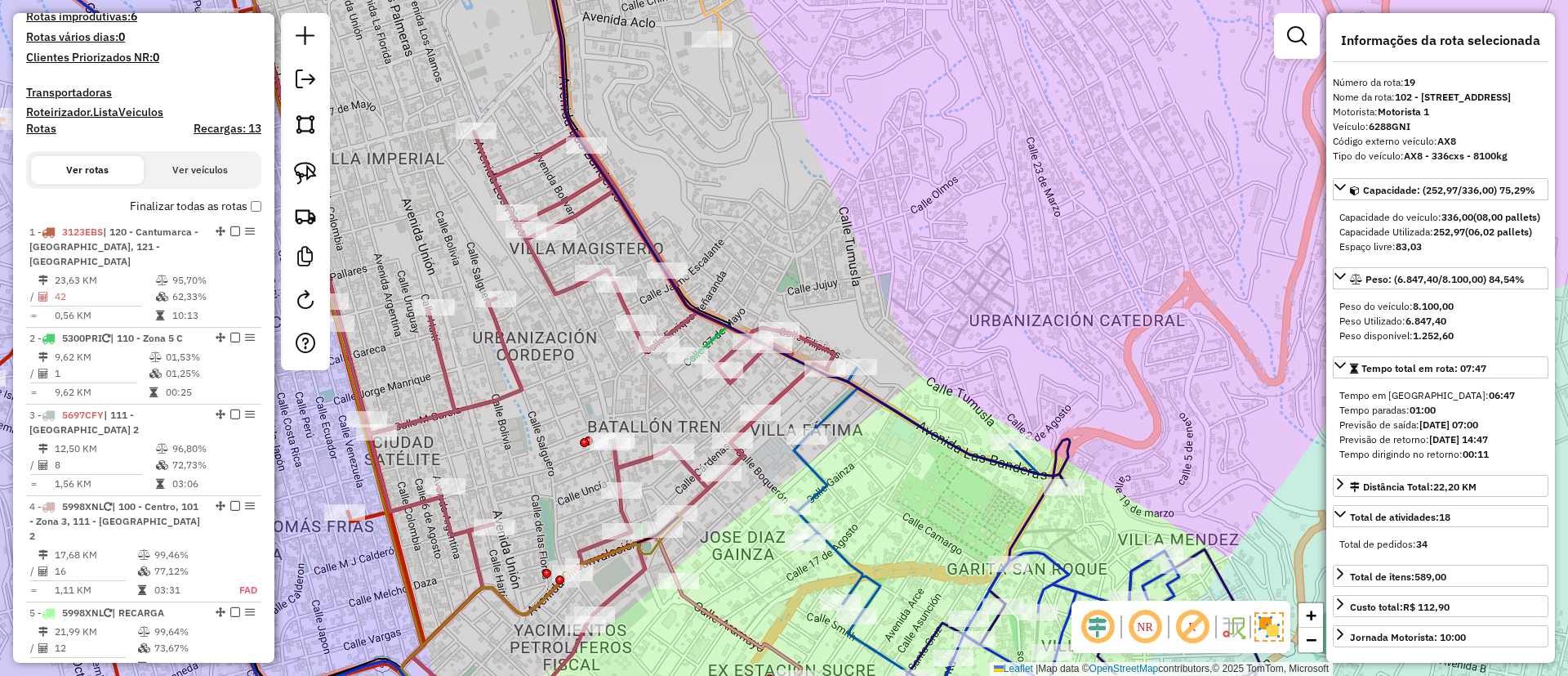
click at [789, 386] on icon at bounding box center [339, 334] width 992 height 804
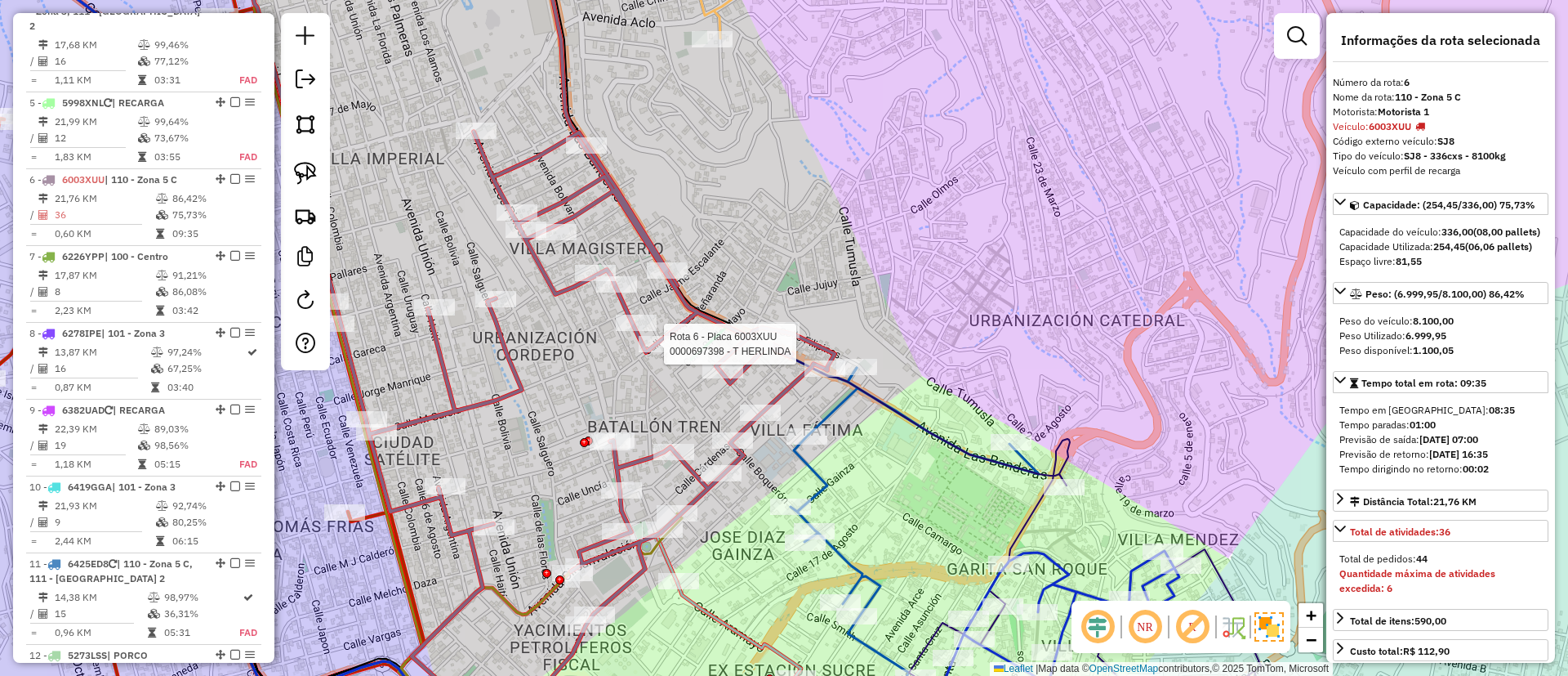
scroll to position [1072, 0]
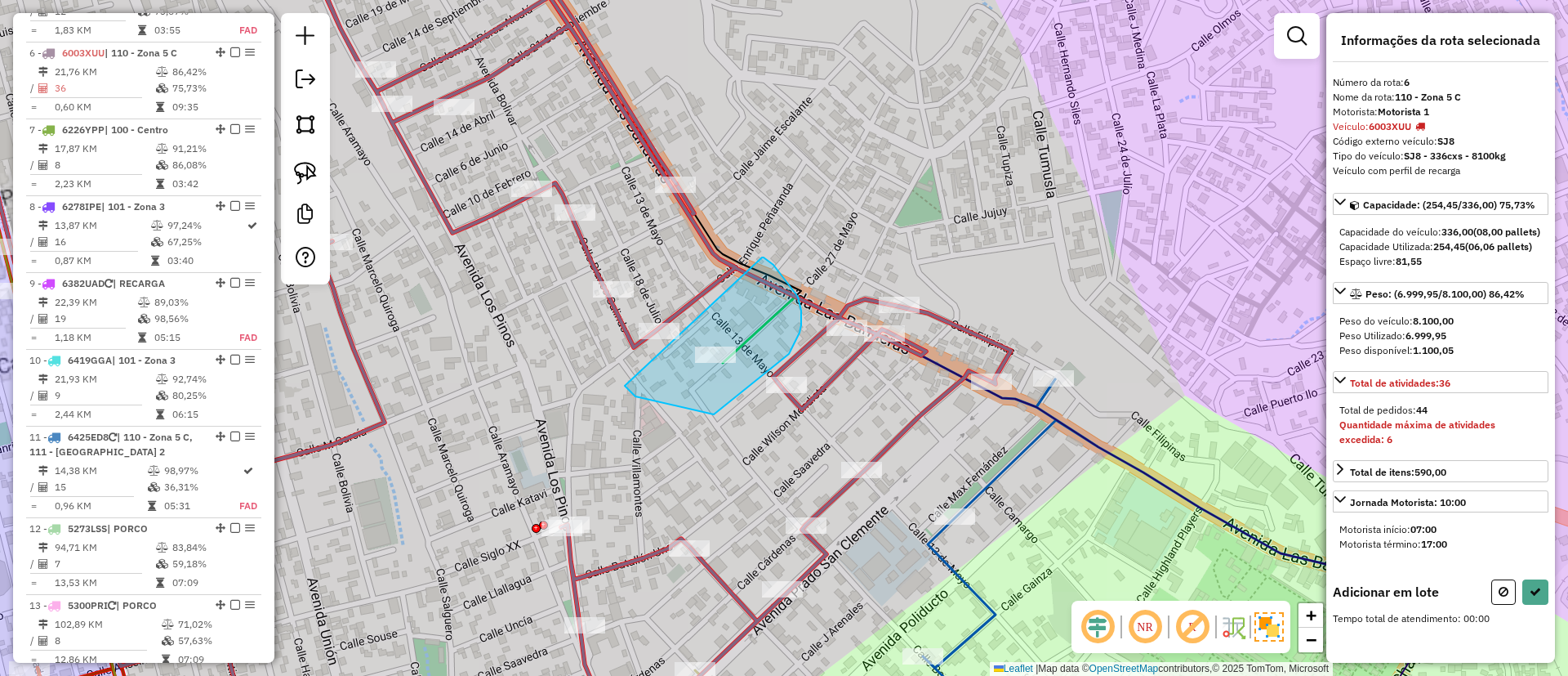
drag, startPoint x: 635, startPoint y: 397, endPoint x: 762, endPoint y: 257, distance: 189.0
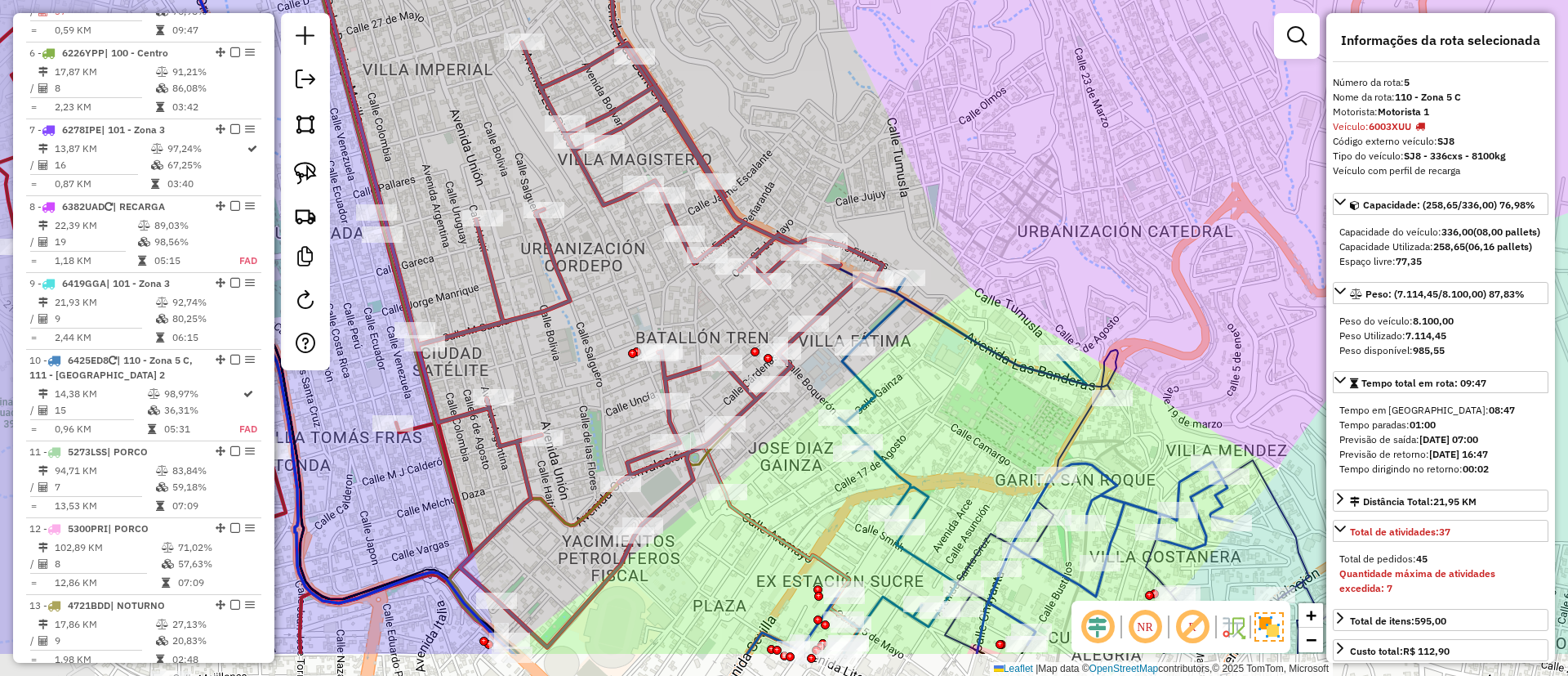
drag, startPoint x: 530, startPoint y: 436, endPoint x: 684, endPoint y: 268, distance: 227.9
click at [682, 269] on div "Rota 5 - Placa 6003XUU 0000111314 - ORLANDO Janela de atendimento Grade de aten…" at bounding box center [784, 338] width 1568 height 676
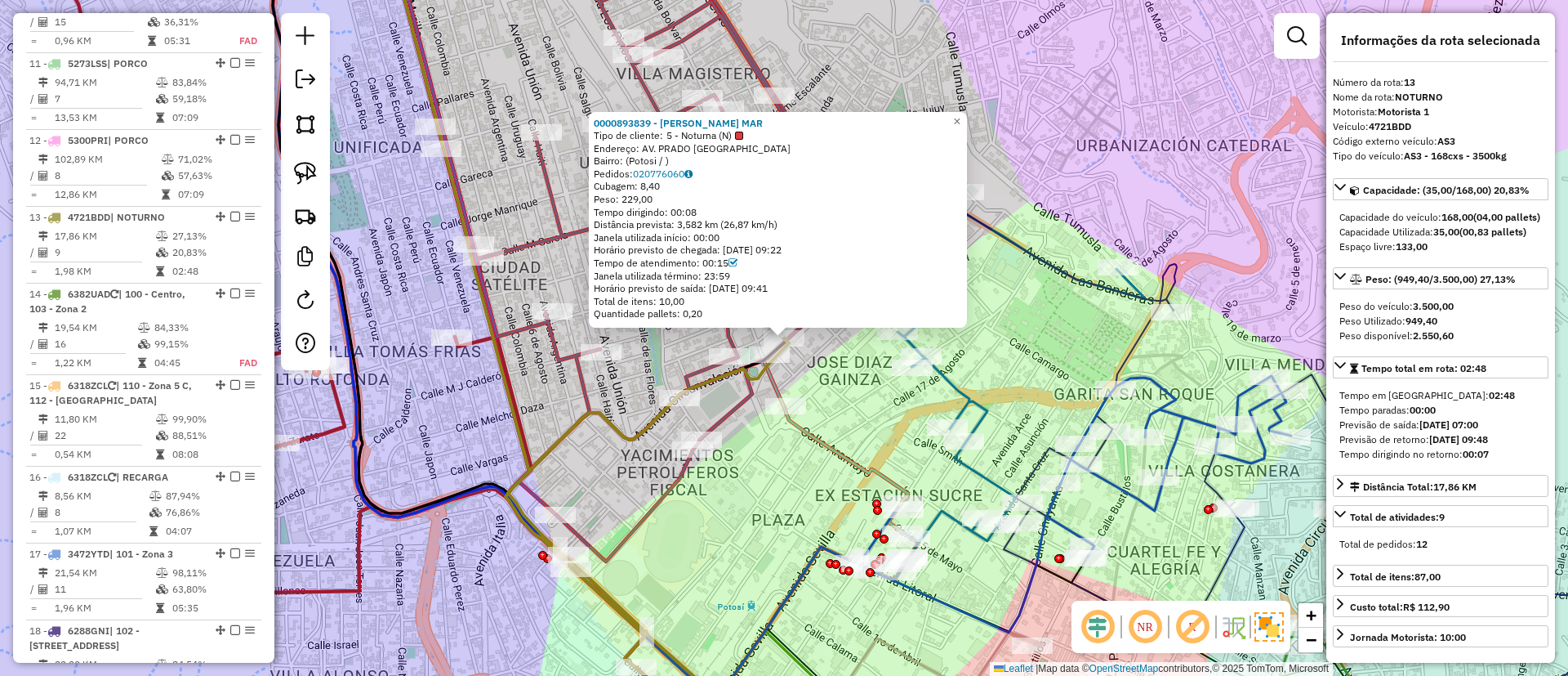
scroll to position [1625, 0]
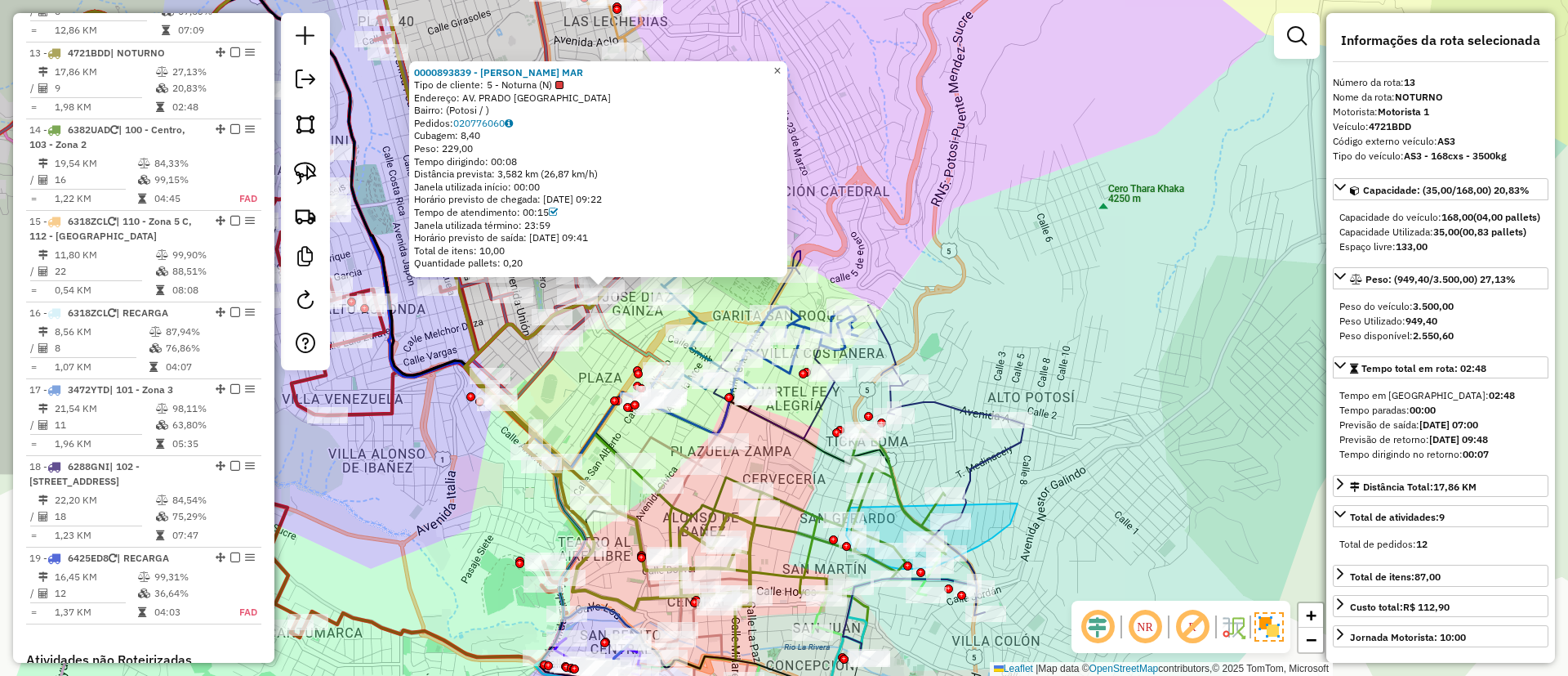
click at [781, 64] on span "×" at bounding box center [777, 71] width 8 height 14
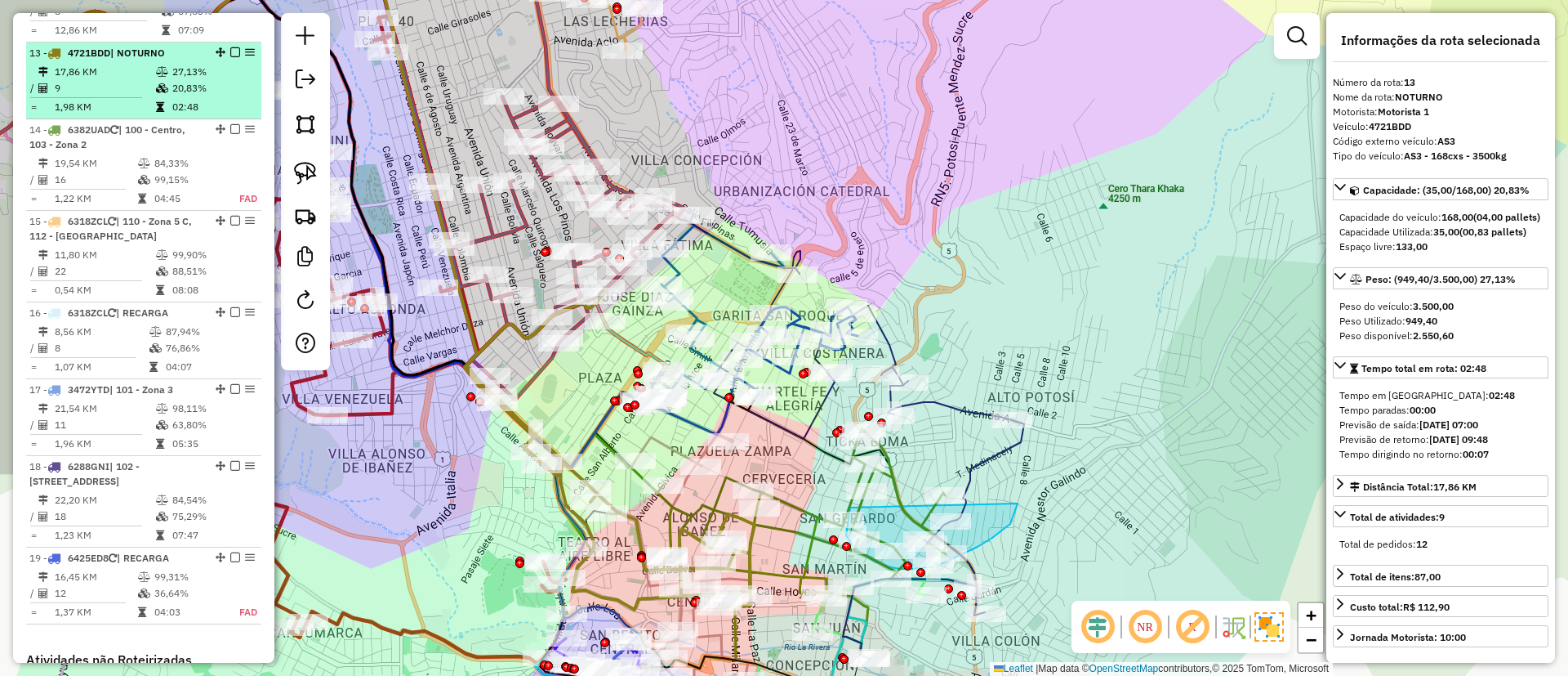
scroll to position [1502, 0]
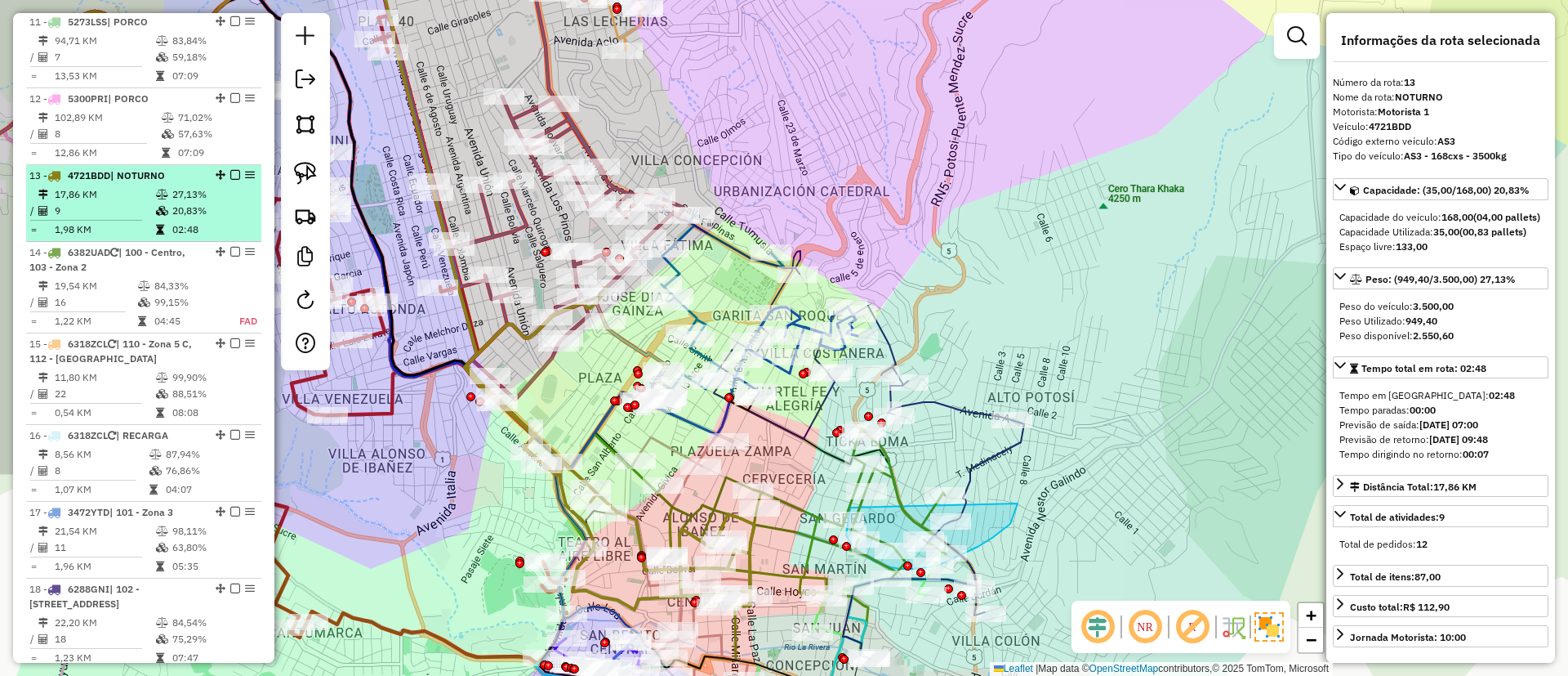
click at [231, 170] on em at bounding box center [235, 175] width 10 height 10
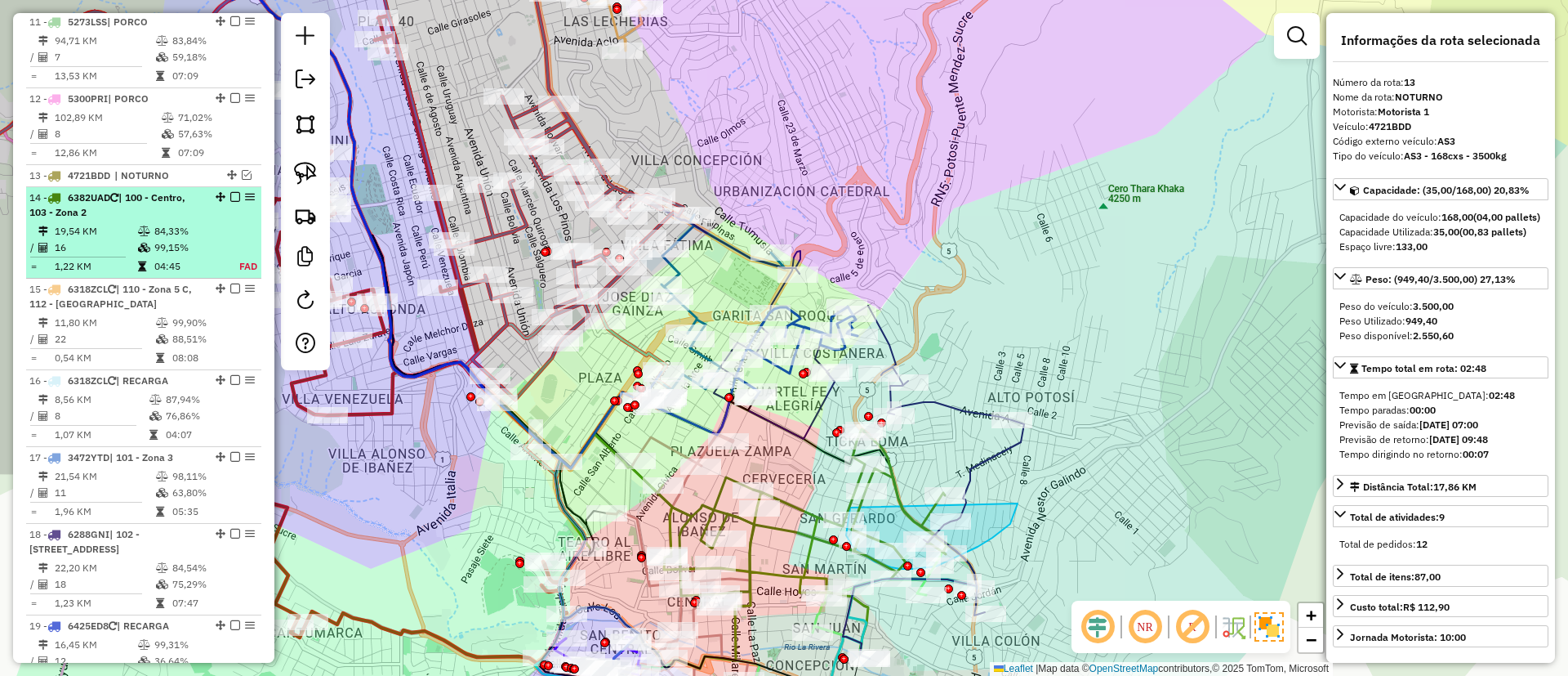
click at [232, 192] on em at bounding box center [235, 197] width 10 height 10
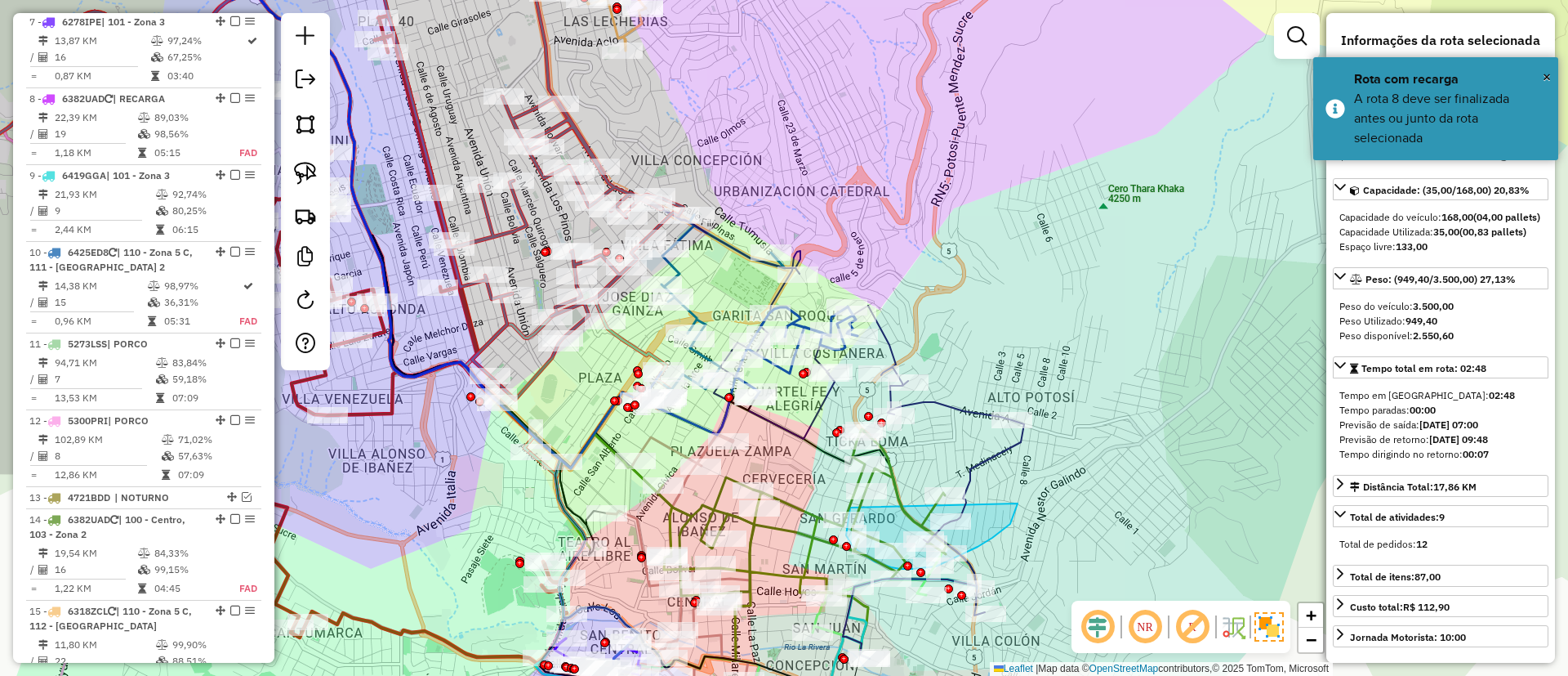
scroll to position [1134, 0]
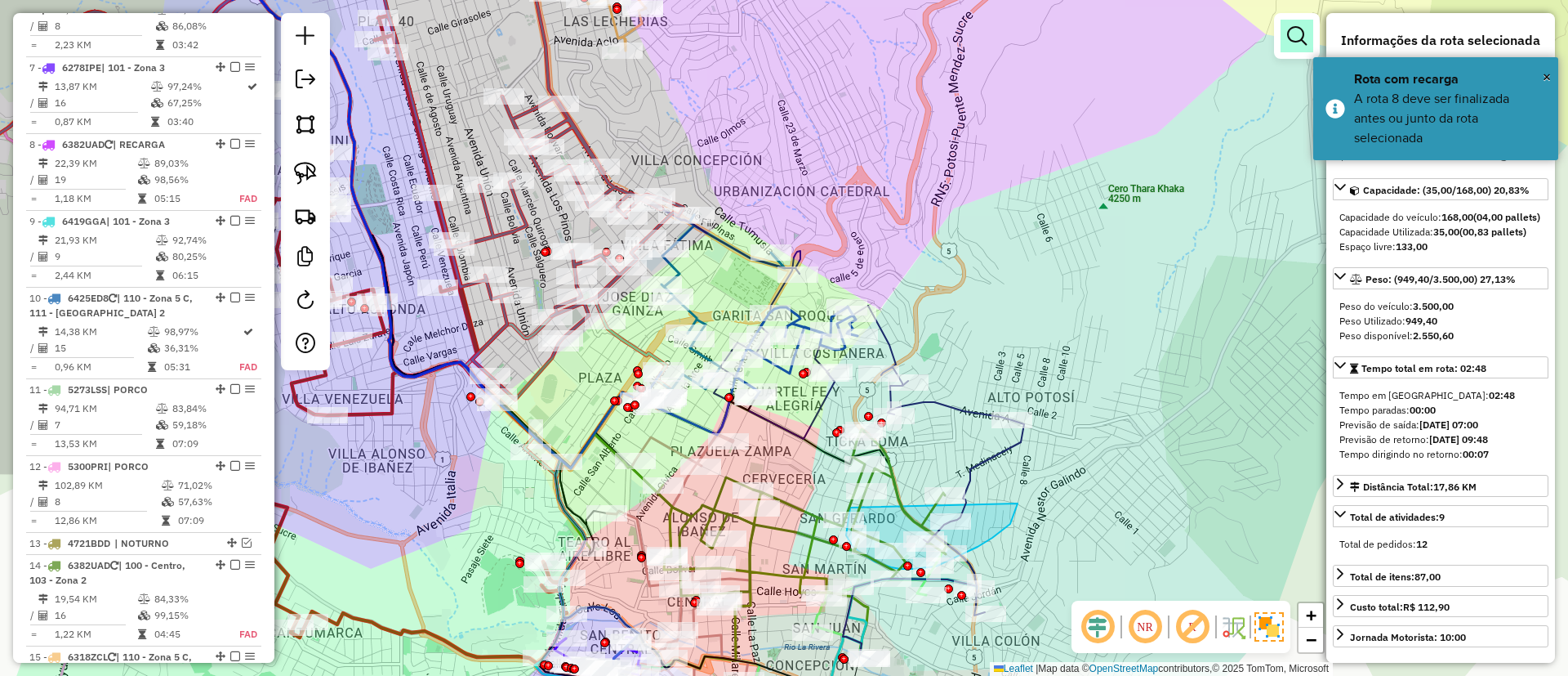
click at [1310, 23] on link at bounding box center [1297, 36] width 32 height 33
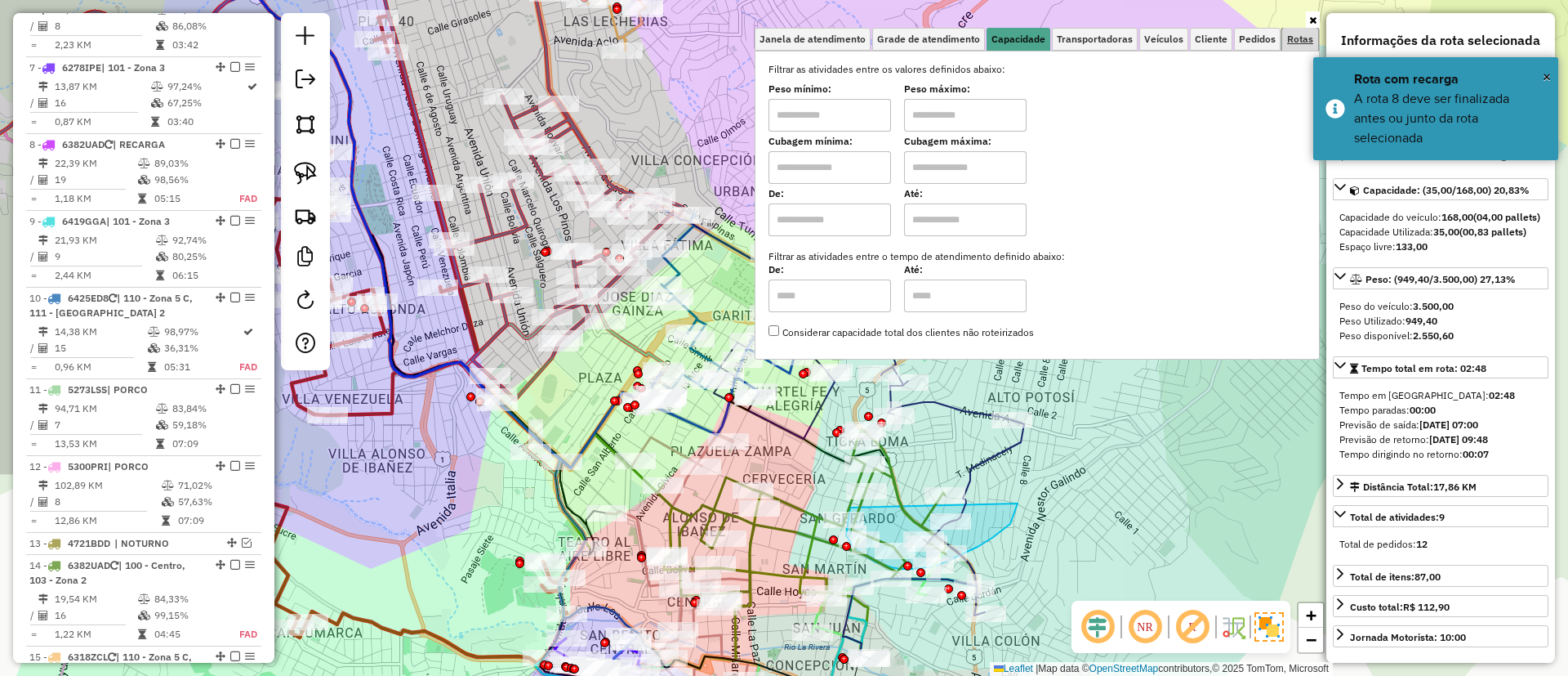
click at [1291, 37] on span "Rotas" at bounding box center [1300, 39] width 26 height 10
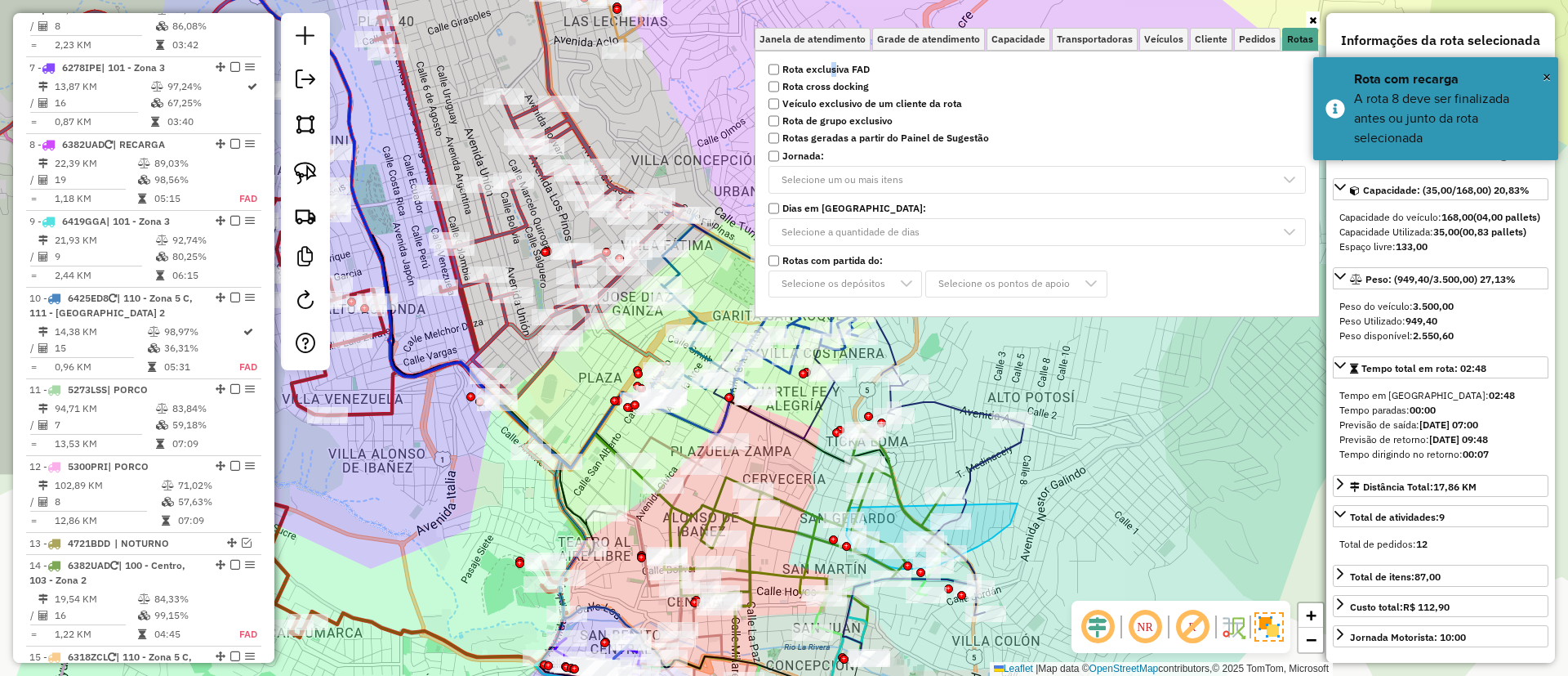
click at [839, 70] on strong "Rota exclusiva FAD" at bounding box center [826, 69] width 87 height 14
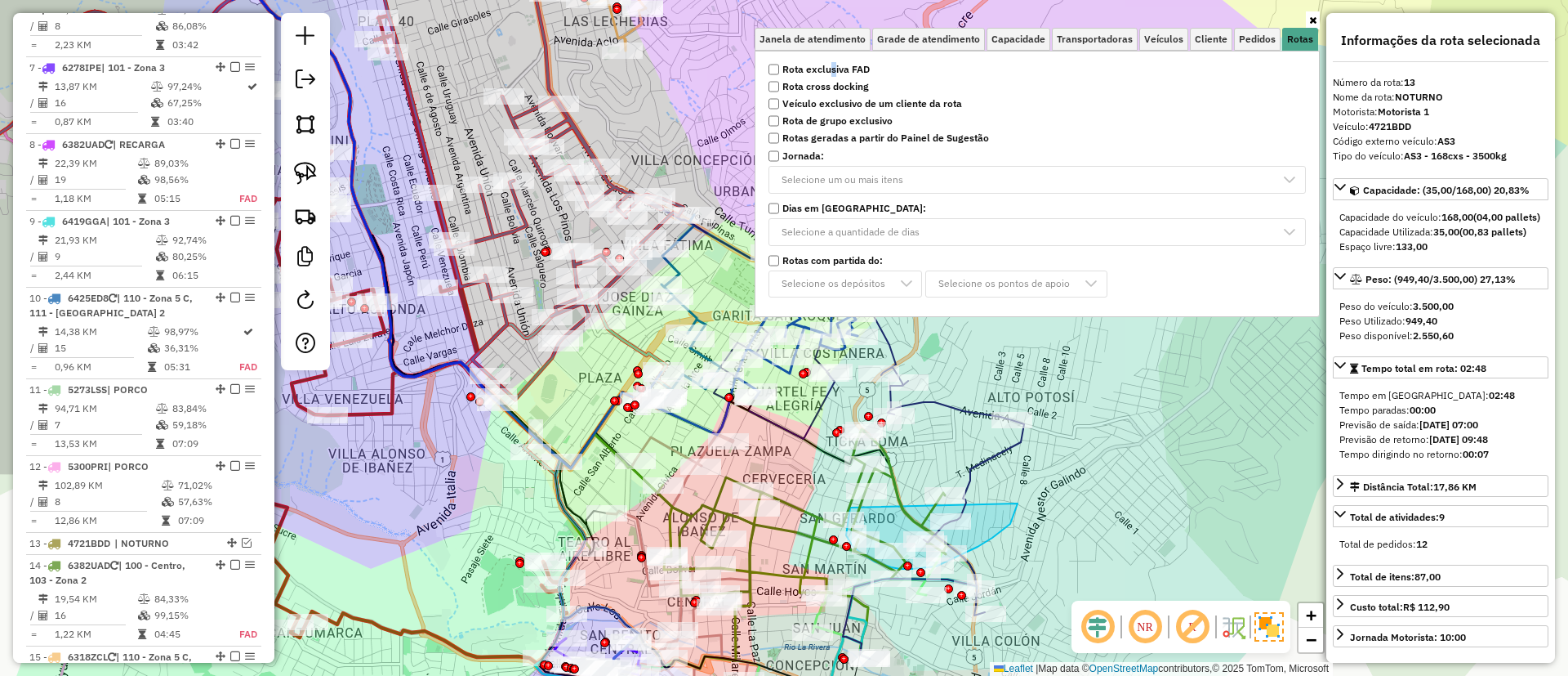
click at [806, 66] on strong "Rota exclusiva FAD" at bounding box center [826, 69] width 87 height 14
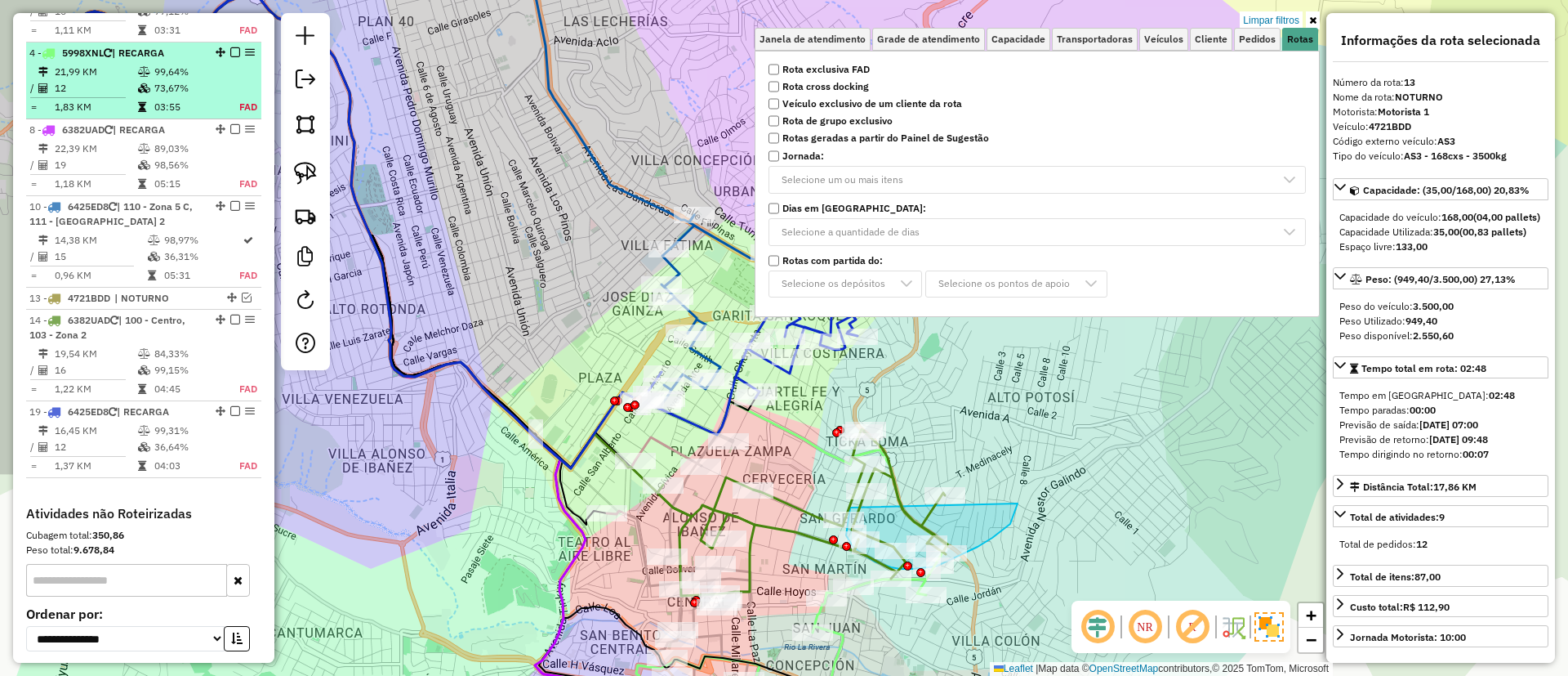
scroll to position [475, 0]
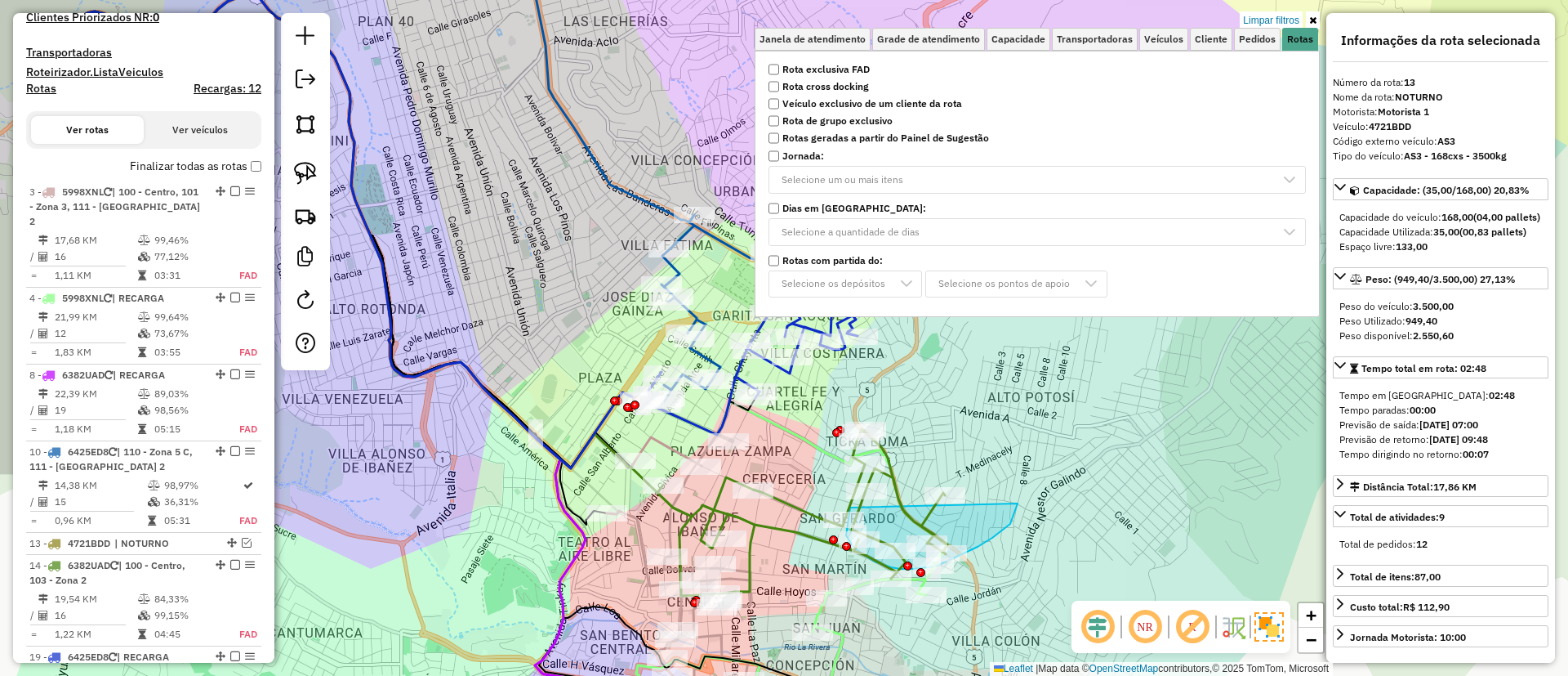
click at [235, 167] on label "Finalizar todas as rotas" at bounding box center [196, 166] width 132 height 17
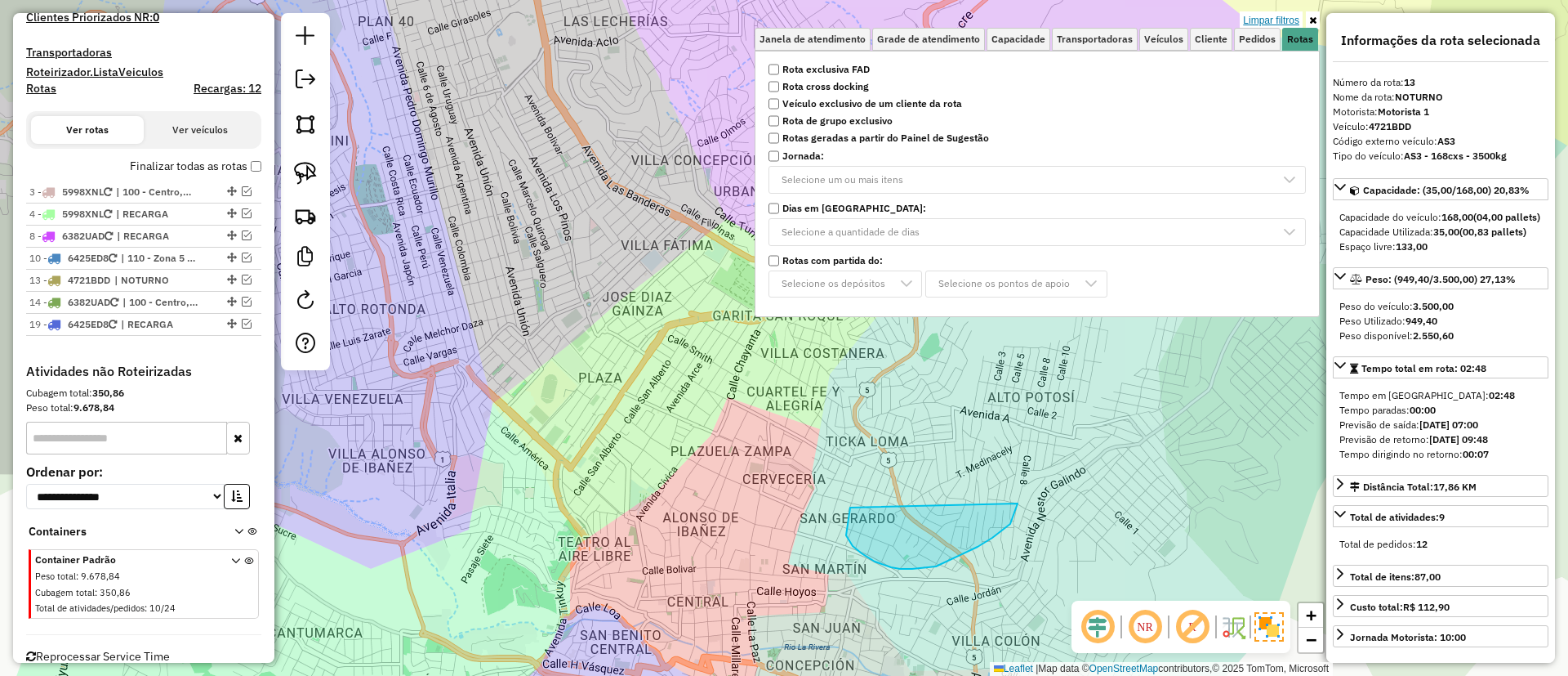
click at [1284, 23] on link "Limpar filtros" at bounding box center [1271, 20] width 63 height 18
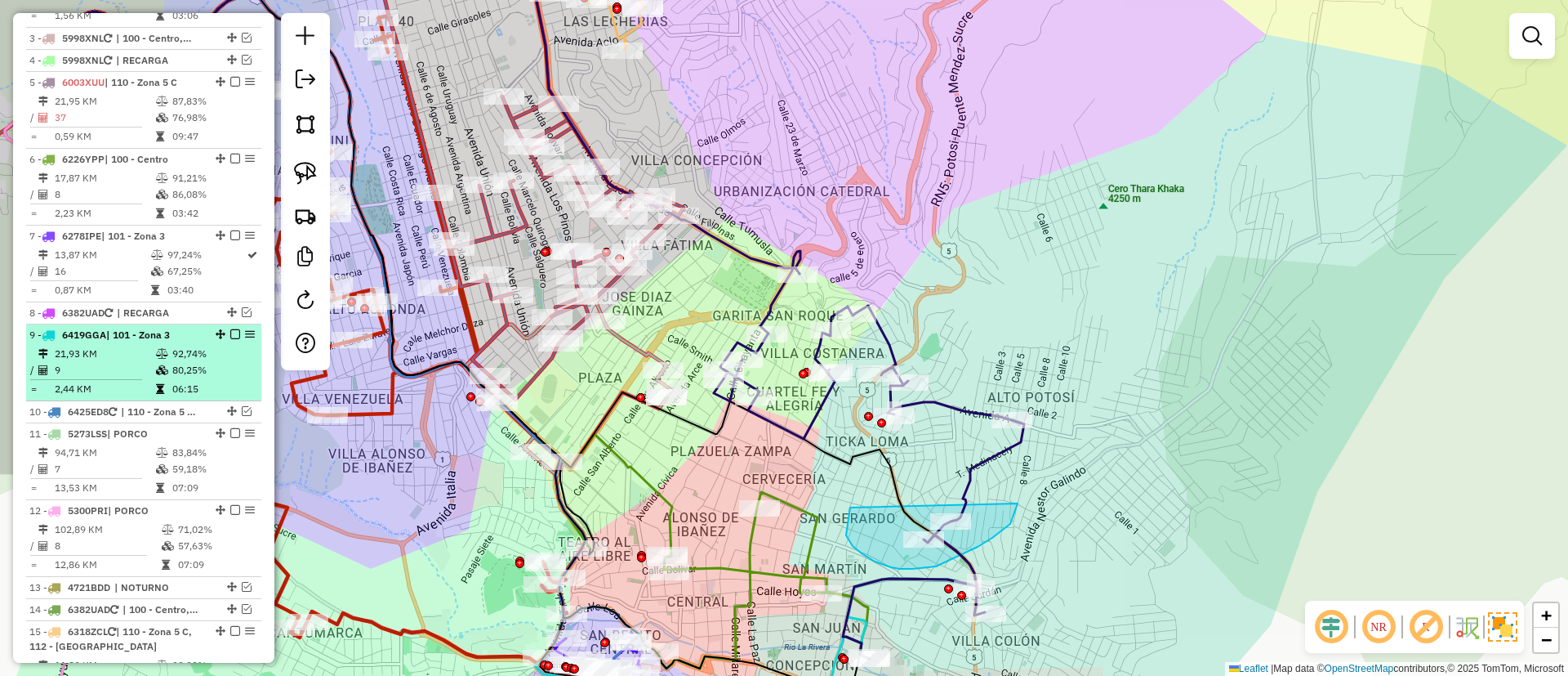
scroll to position [843, 0]
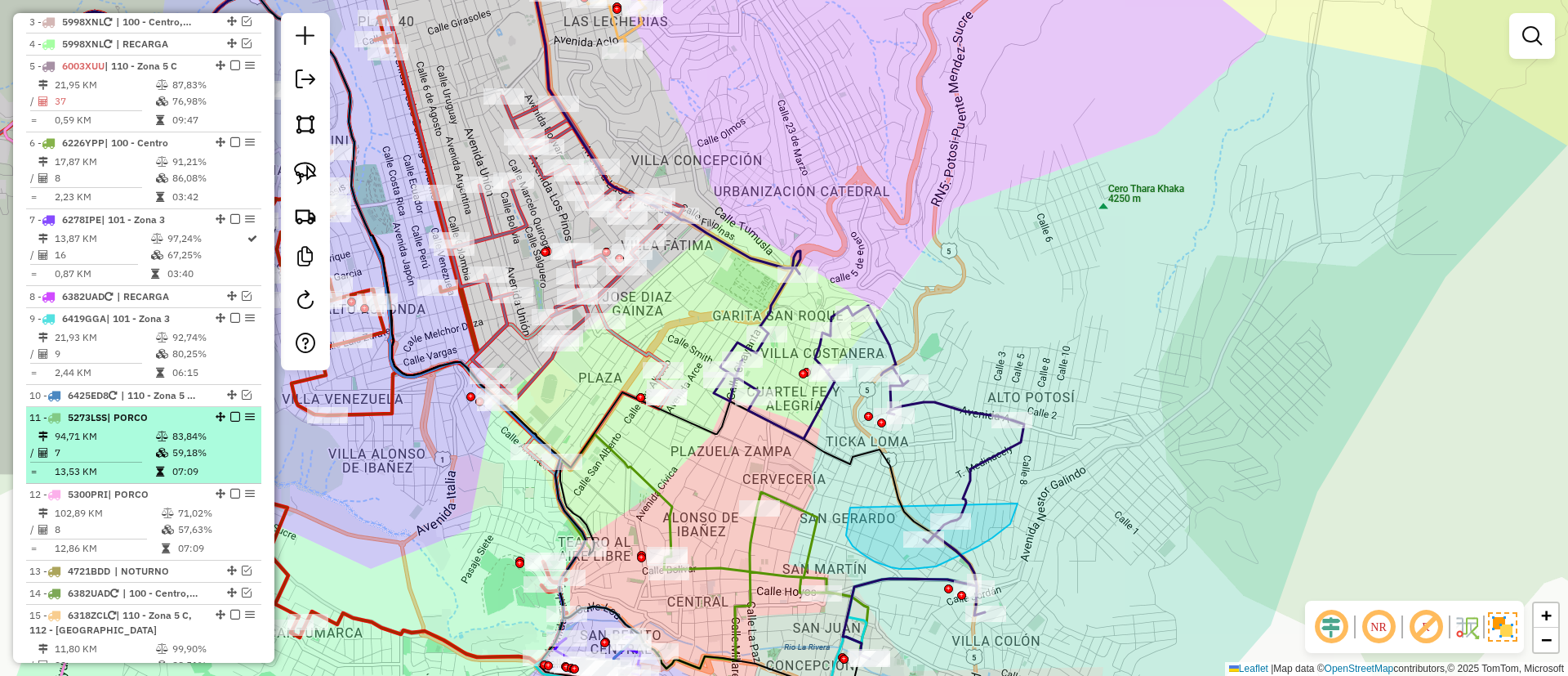
click at [231, 412] on em at bounding box center [235, 417] width 10 height 10
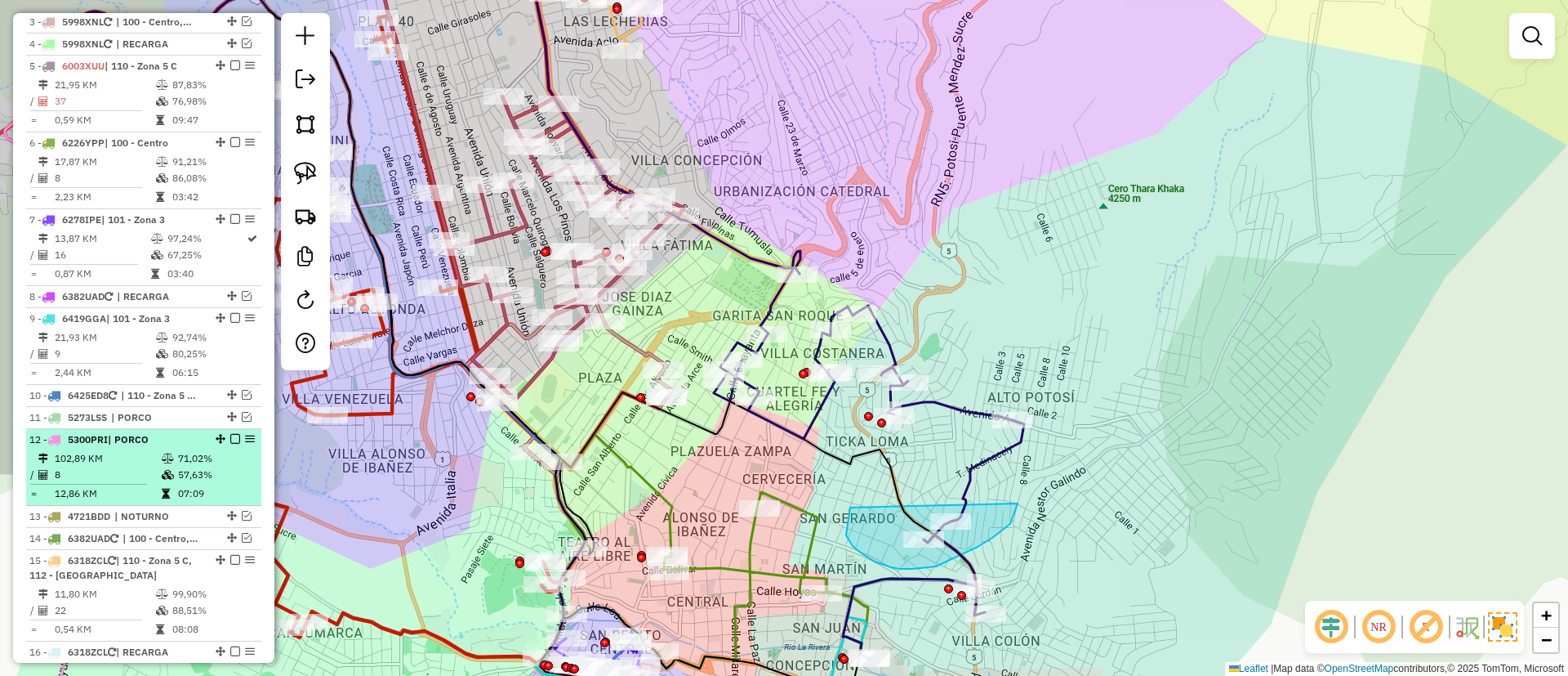
click at [232, 434] on em at bounding box center [235, 439] width 10 height 10
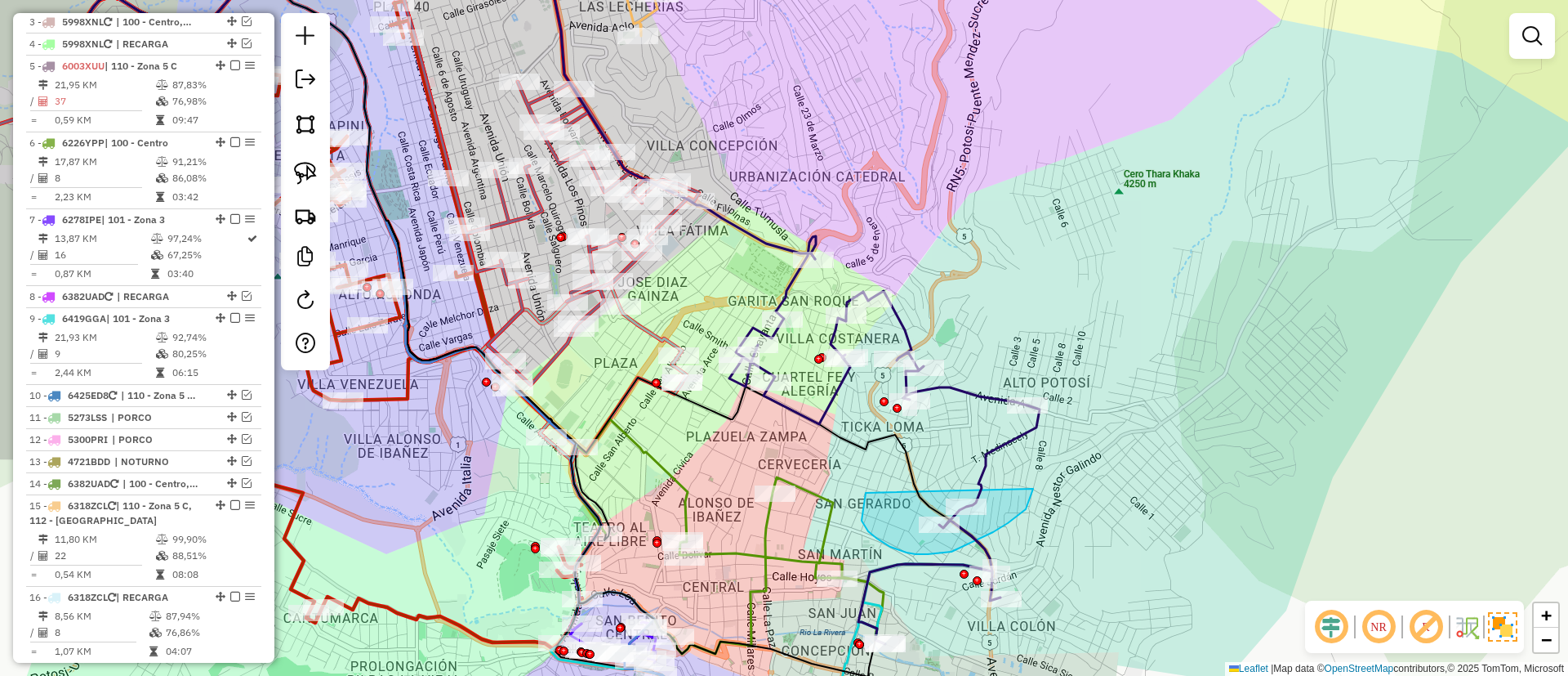
drag, startPoint x: 410, startPoint y: 453, endPoint x: 540, endPoint y: 270, distance: 224.5
click at [535, 278] on div "Janela de atendimento Grade de atendimento Capacidade Transportadoras Veículos …" at bounding box center [784, 338] width 1568 height 676
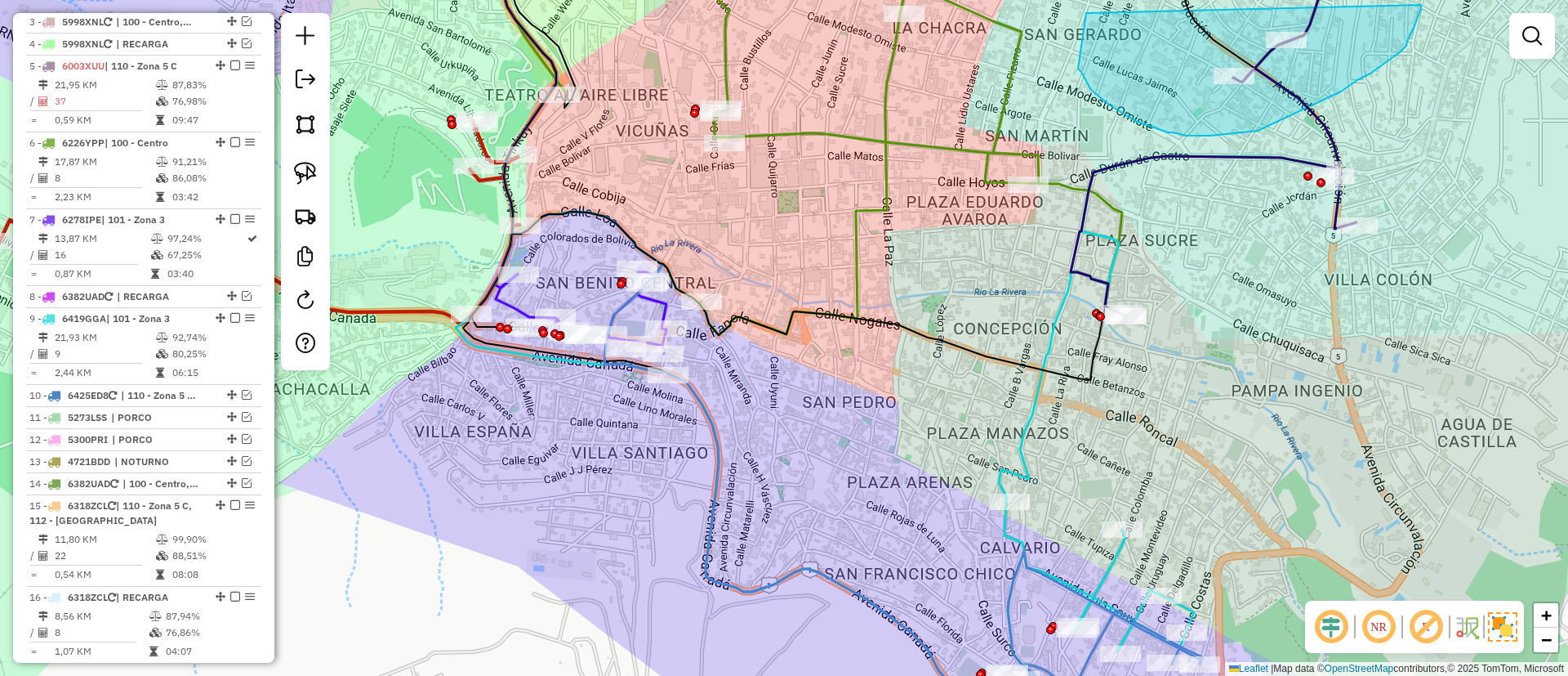
click at [628, 307] on icon at bounding box center [903, 512] width 598 height 462
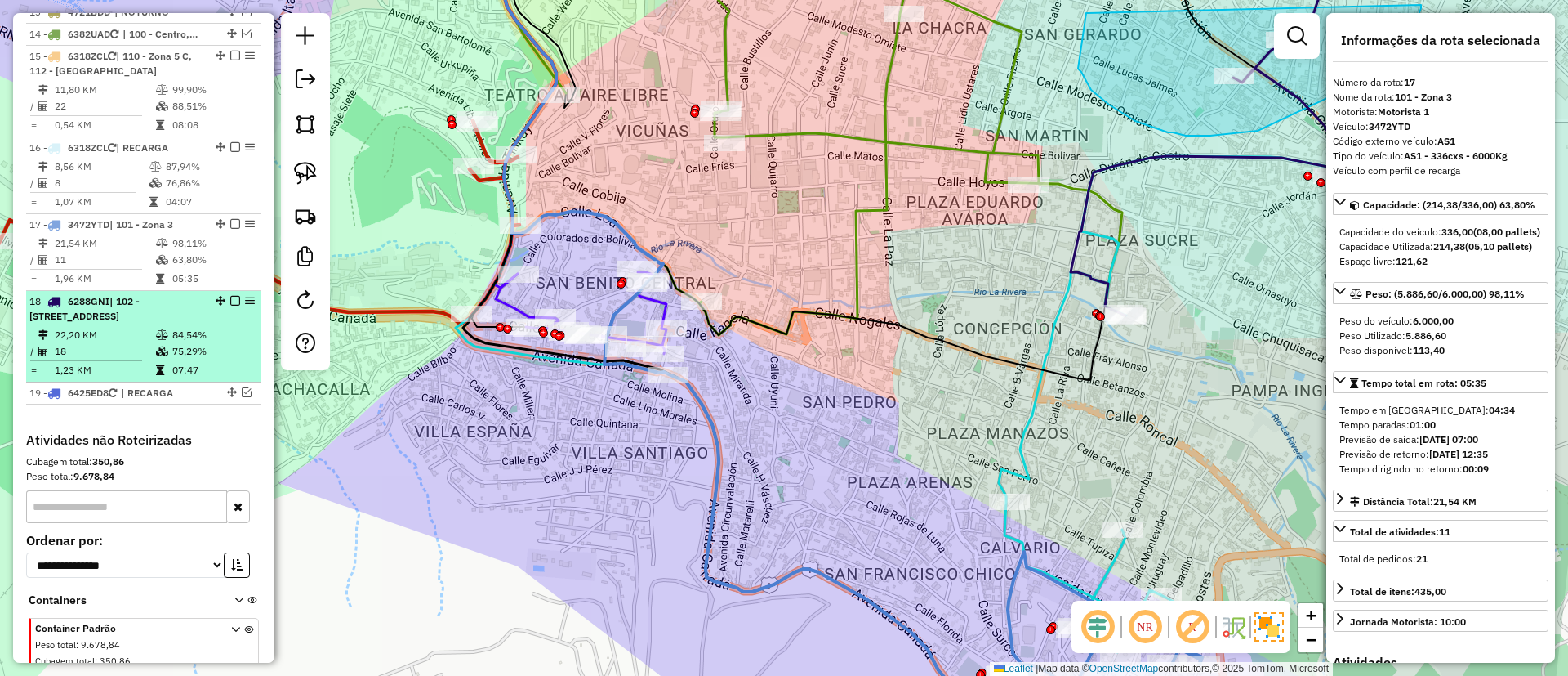
scroll to position [1263, 0]
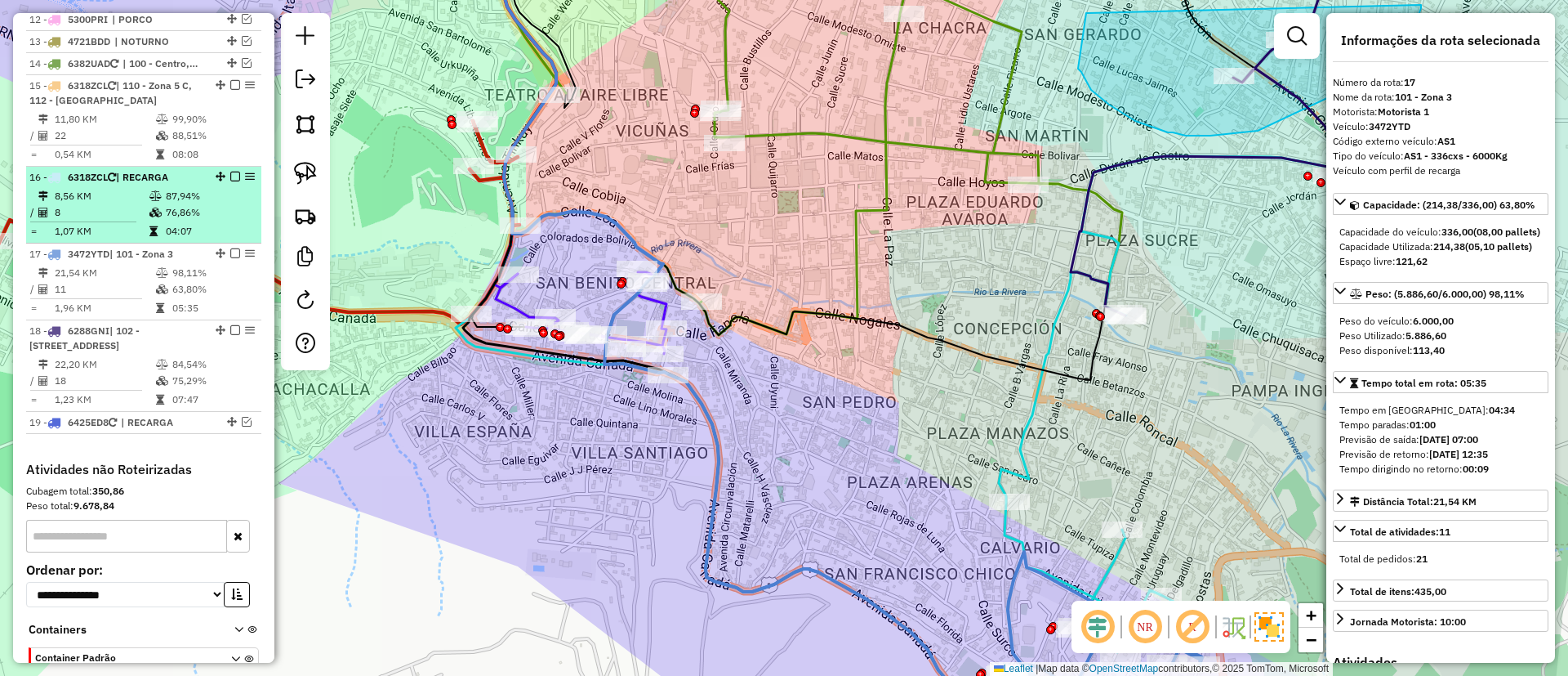
click at [206, 171] on li "16 - 6318ZCL | RECARGA 8,56 KM 87,94% / 8 76,86% = 1,07 KM 04:07" at bounding box center [143, 205] width 235 height 76
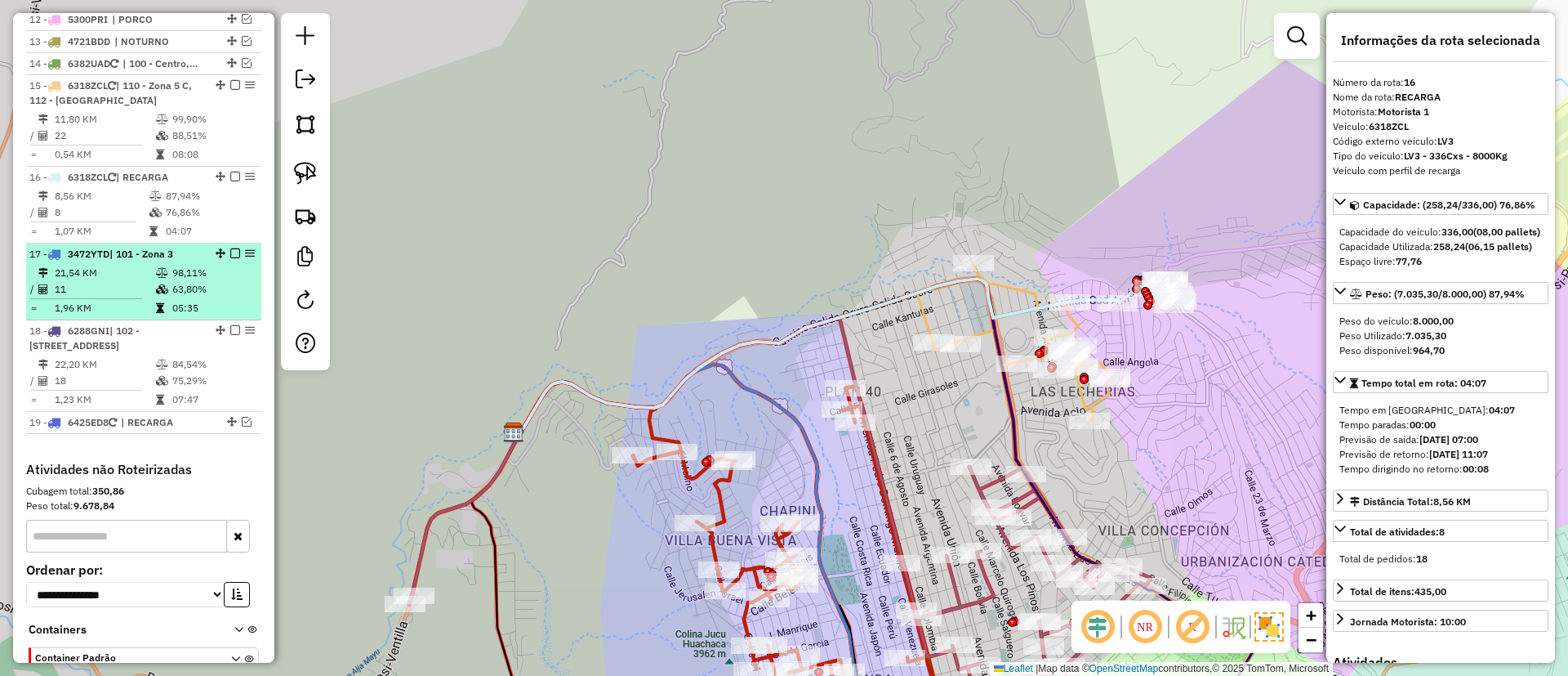
click at [189, 265] on td "98,11%" at bounding box center [212, 273] width 82 height 16
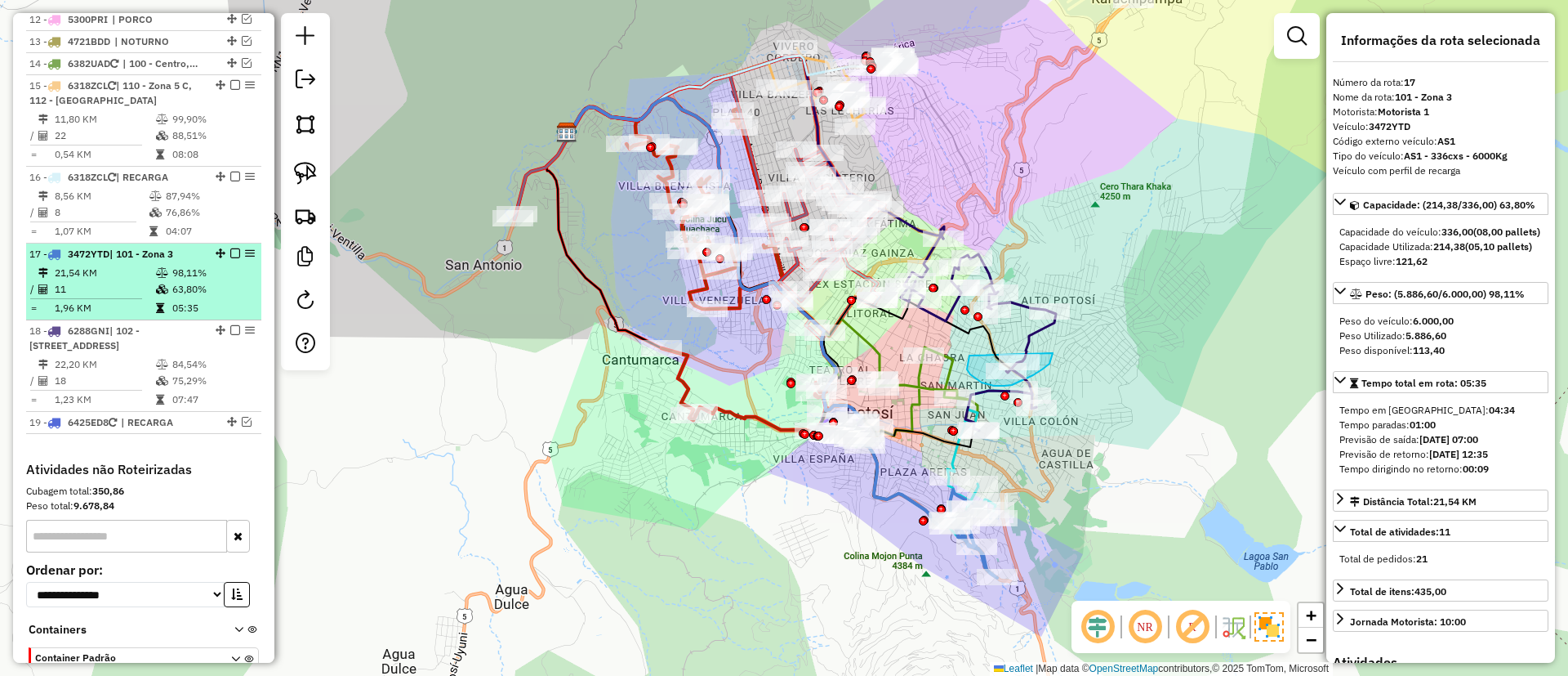
click at [231, 249] on em at bounding box center [235, 253] width 10 height 10
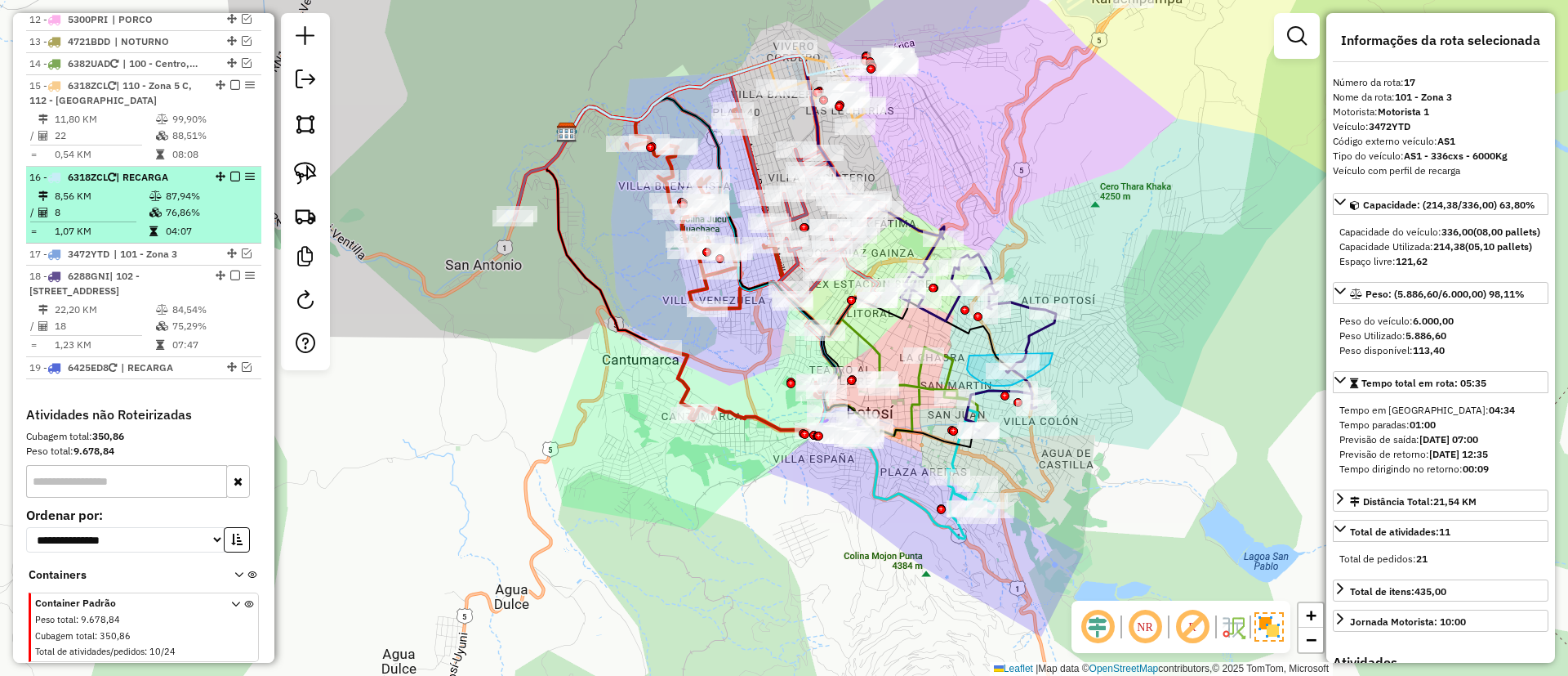
click at [205, 188] on td "87,94%" at bounding box center [209, 196] width 89 height 16
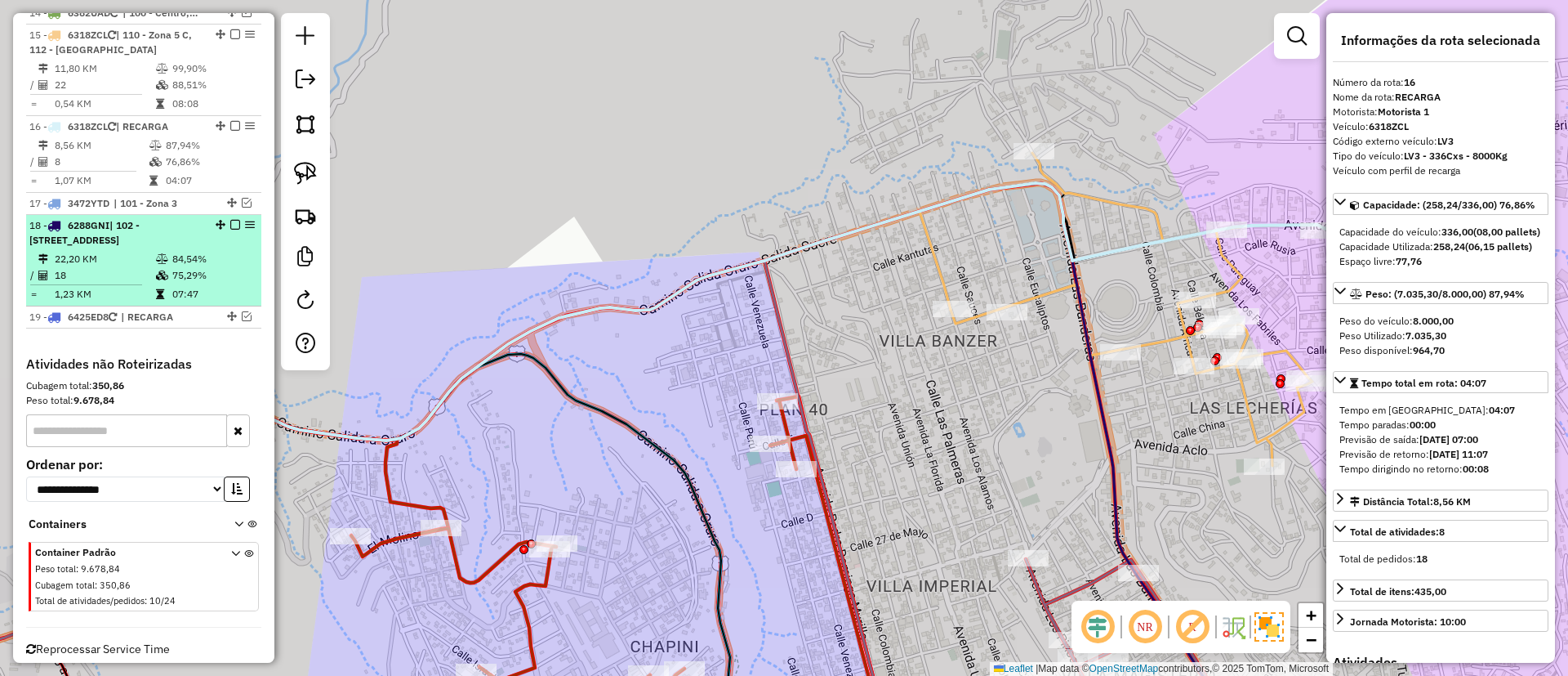
scroll to position [1331, 0]
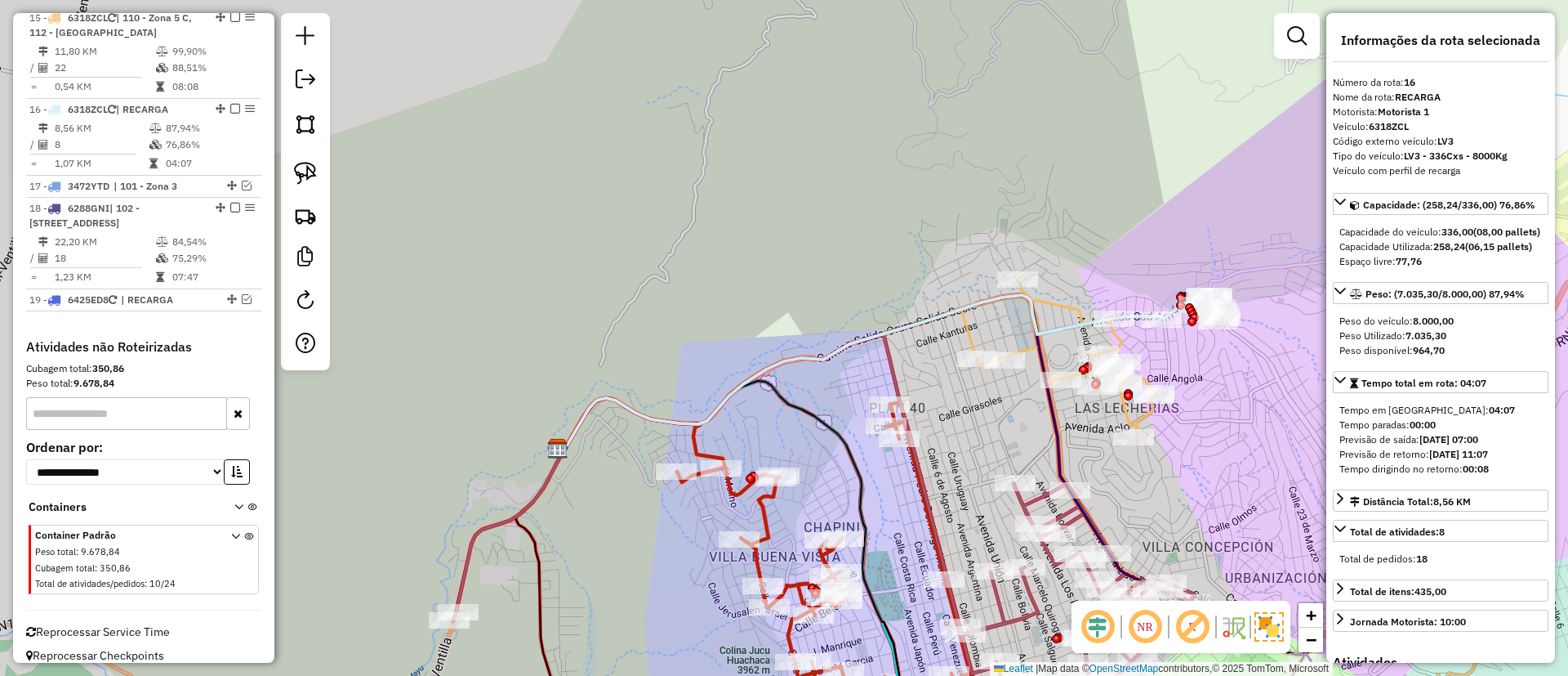
drag, startPoint x: 980, startPoint y: 466, endPoint x: 762, endPoint y: 131, distance: 399.7
click at [781, 149] on div "Janela de atendimento Grade de atendimento Capacidade Transportadoras Veículos …" at bounding box center [784, 338] width 1568 height 676
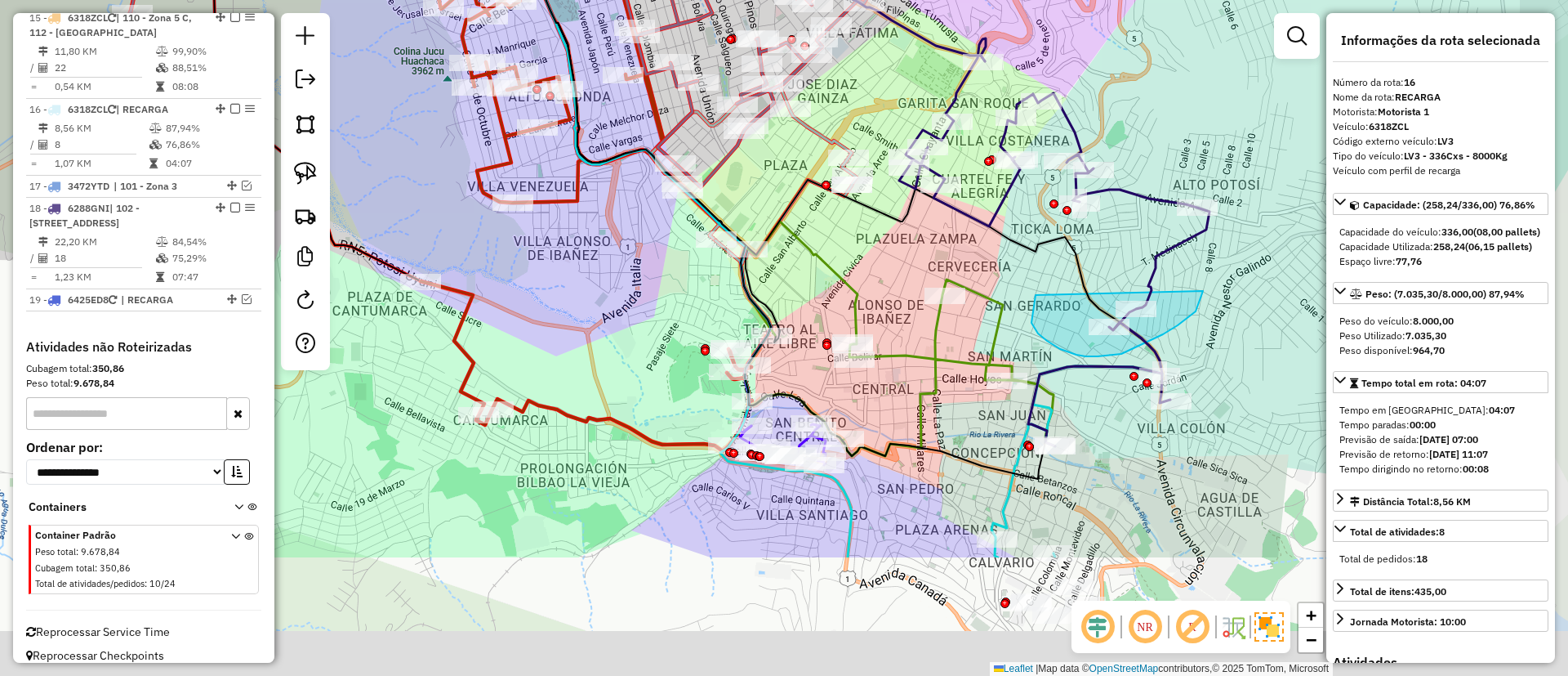
drag, startPoint x: 939, startPoint y: 352, endPoint x: 915, endPoint y: 334, distance: 30.0
click at [930, 318] on div "Janela de atendimento Grade de atendimento Capacidade Transportadoras Veículos …" at bounding box center [784, 338] width 1568 height 676
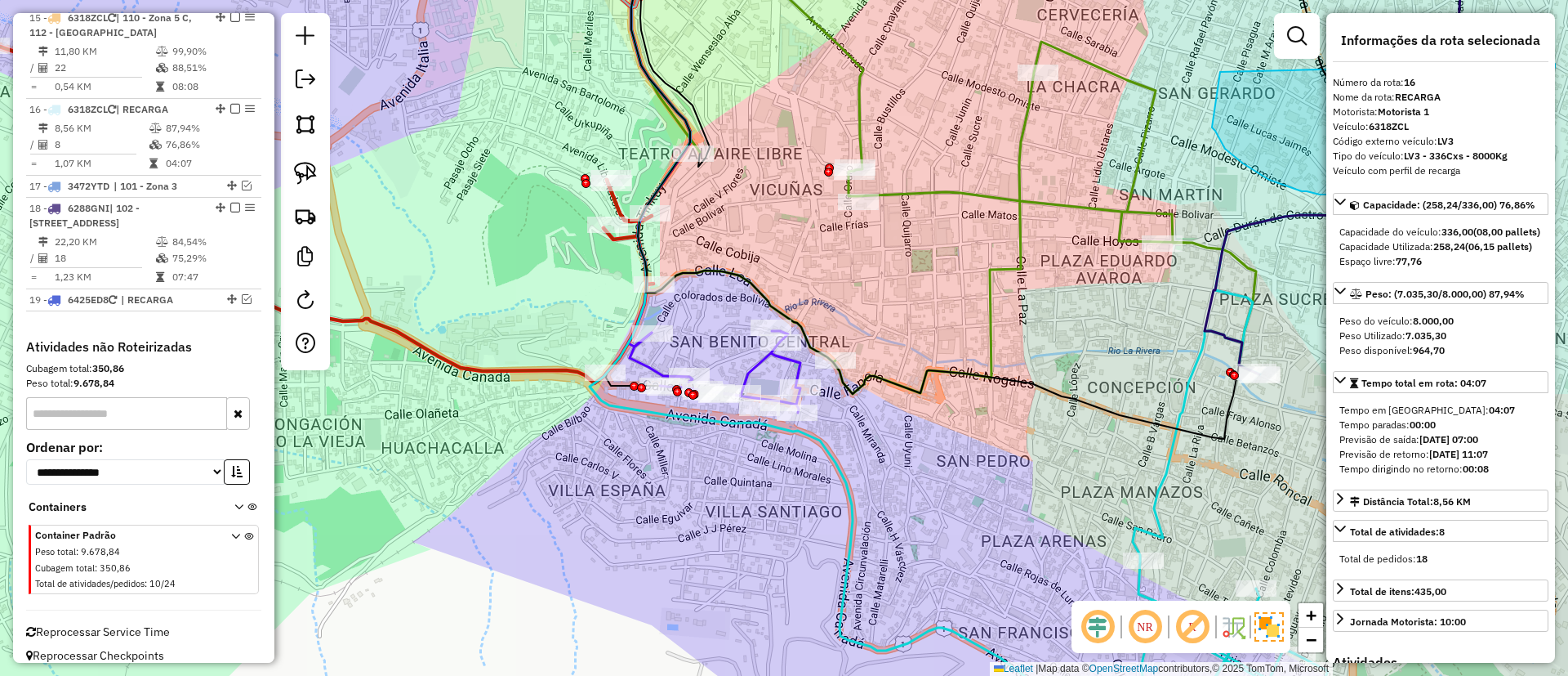
click at [837, 458] on icon at bounding box center [907, 338] width 635 height 811
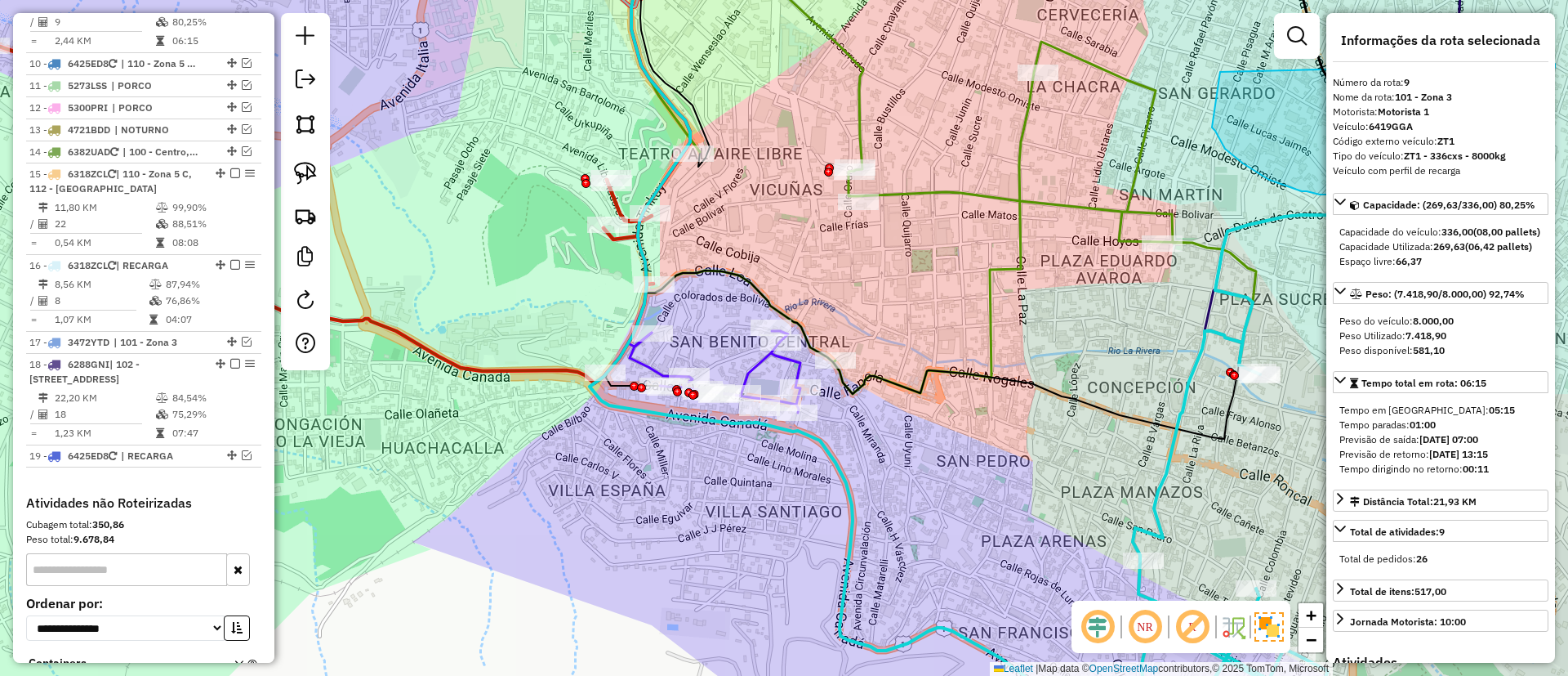
scroll to position [1123, 0]
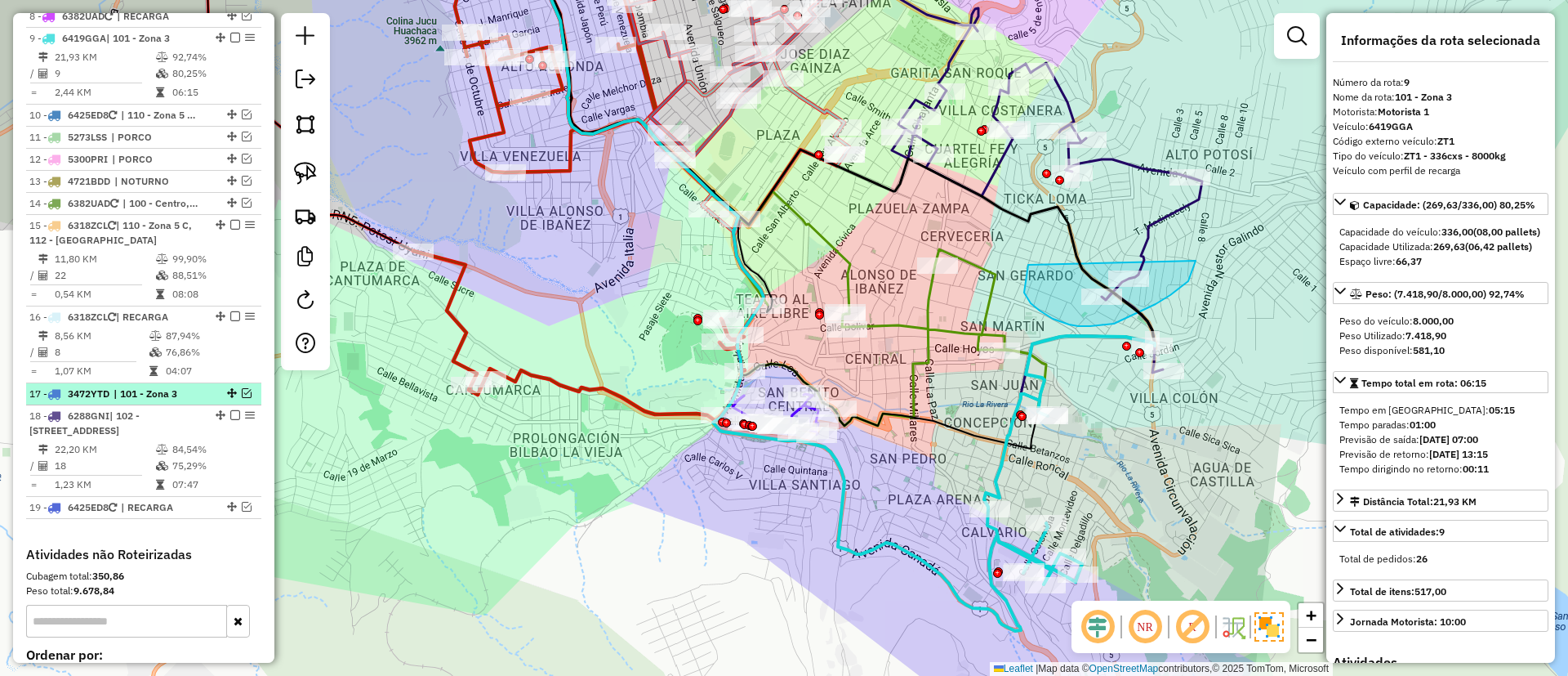
click at [235, 388] on div at bounding box center [229, 393] width 49 height 10
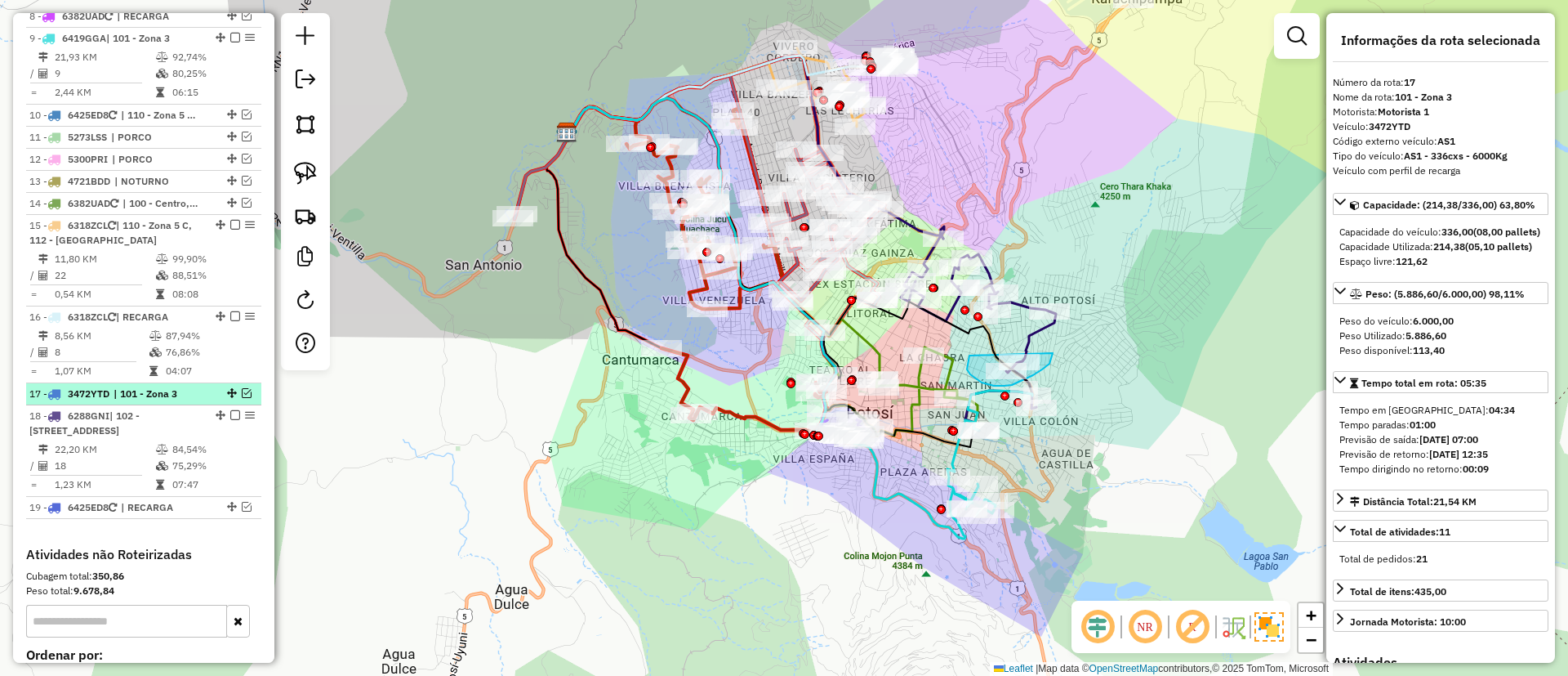
click at [248, 388] on div at bounding box center [229, 393] width 49 height 10
click at [244, 388] on em at bounding box center [247, 393] width 10 height 10
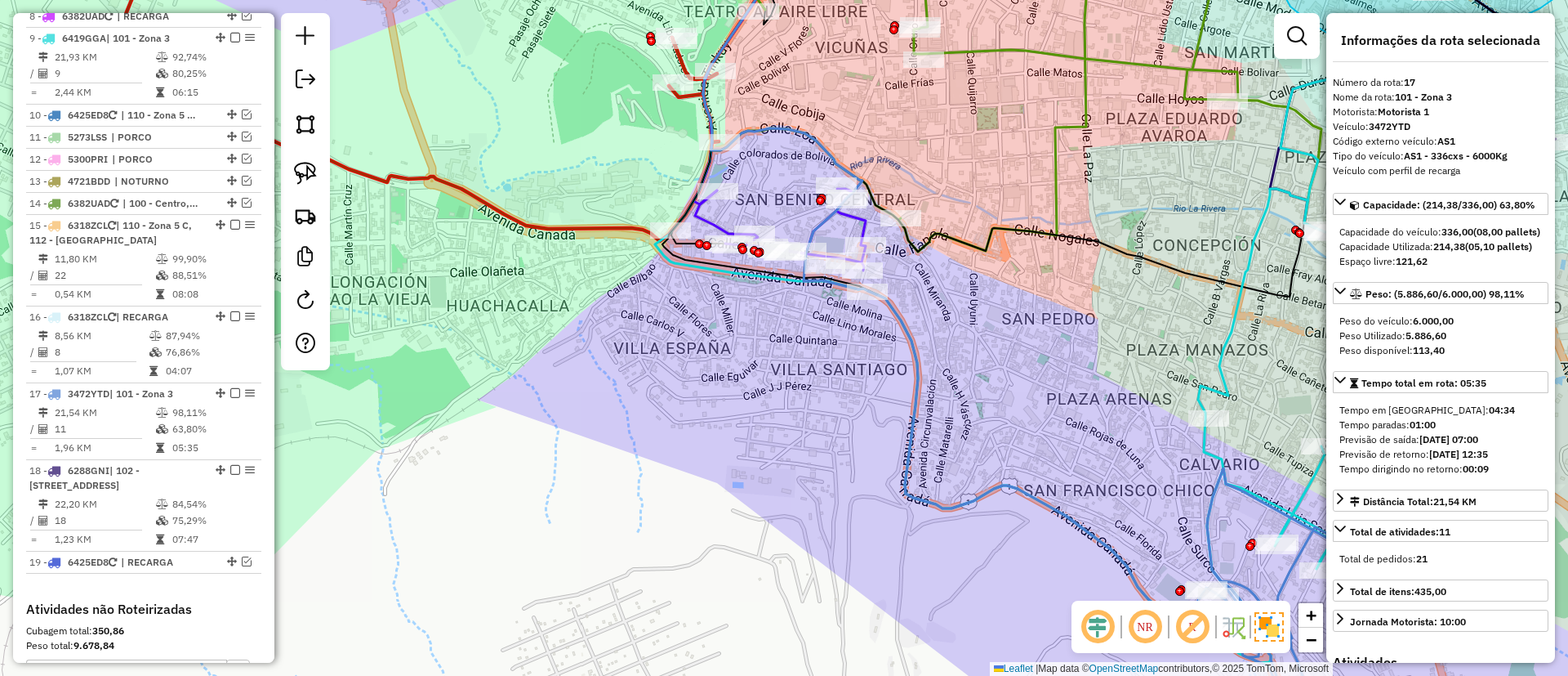
click at [920, 383] on icon at bounding box center [1103, 470] width 598 height 545
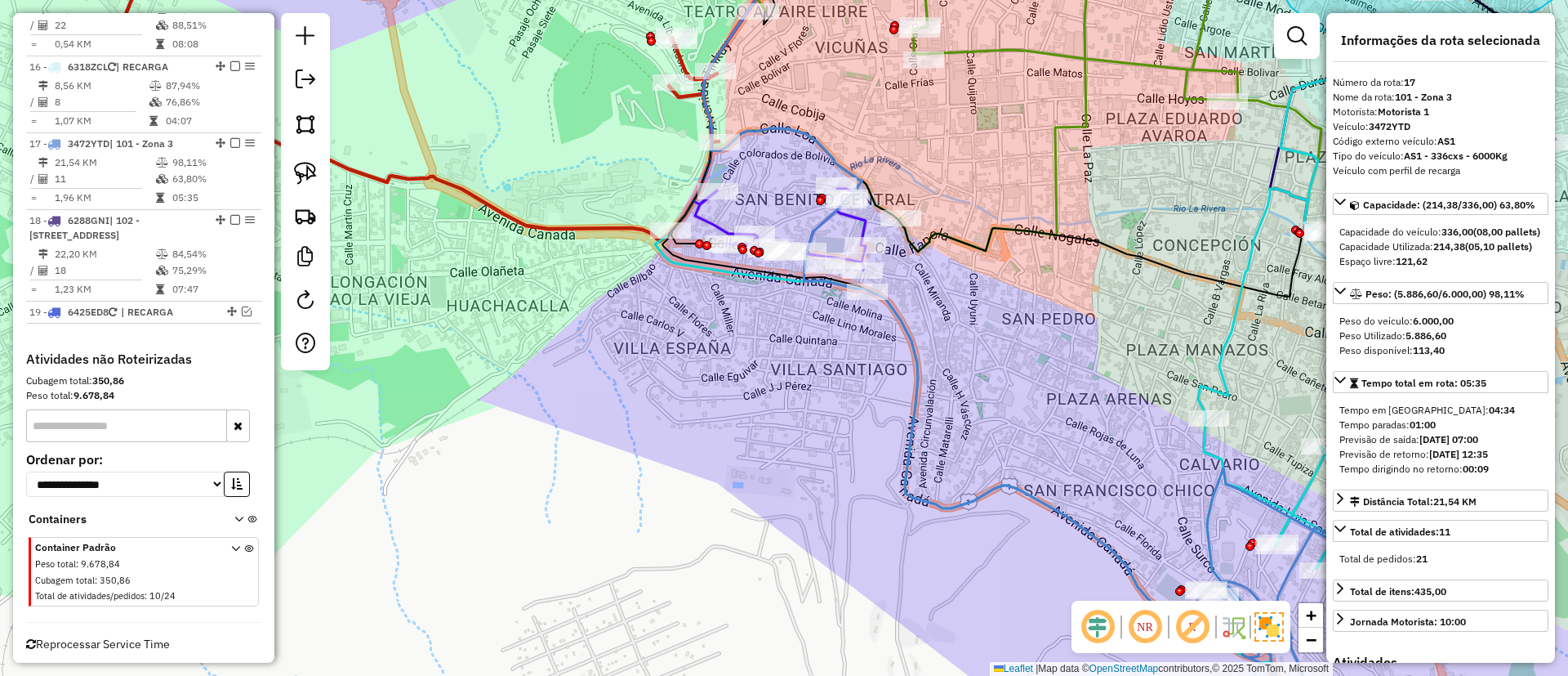
scroll to position [1386, 0]
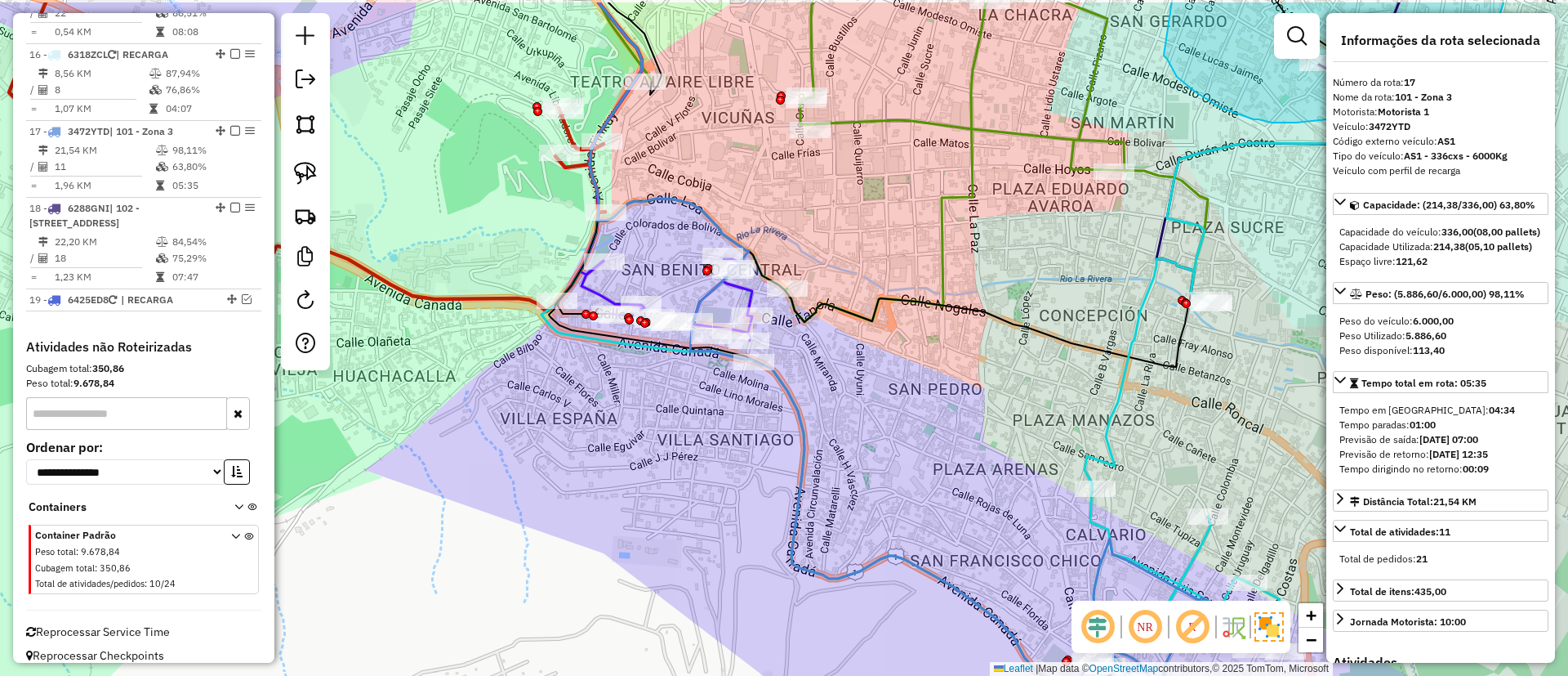
drag, startPoint x: 917, startPoint y: 373, endPoint x: 804, endPoint y: 443, distance: 132.9
click at [804, 443] on icon at bounding box center [989, 540] width 598 height 545
click at [804, 443] on icon at bounding box center [989, 505] width 598 height 475
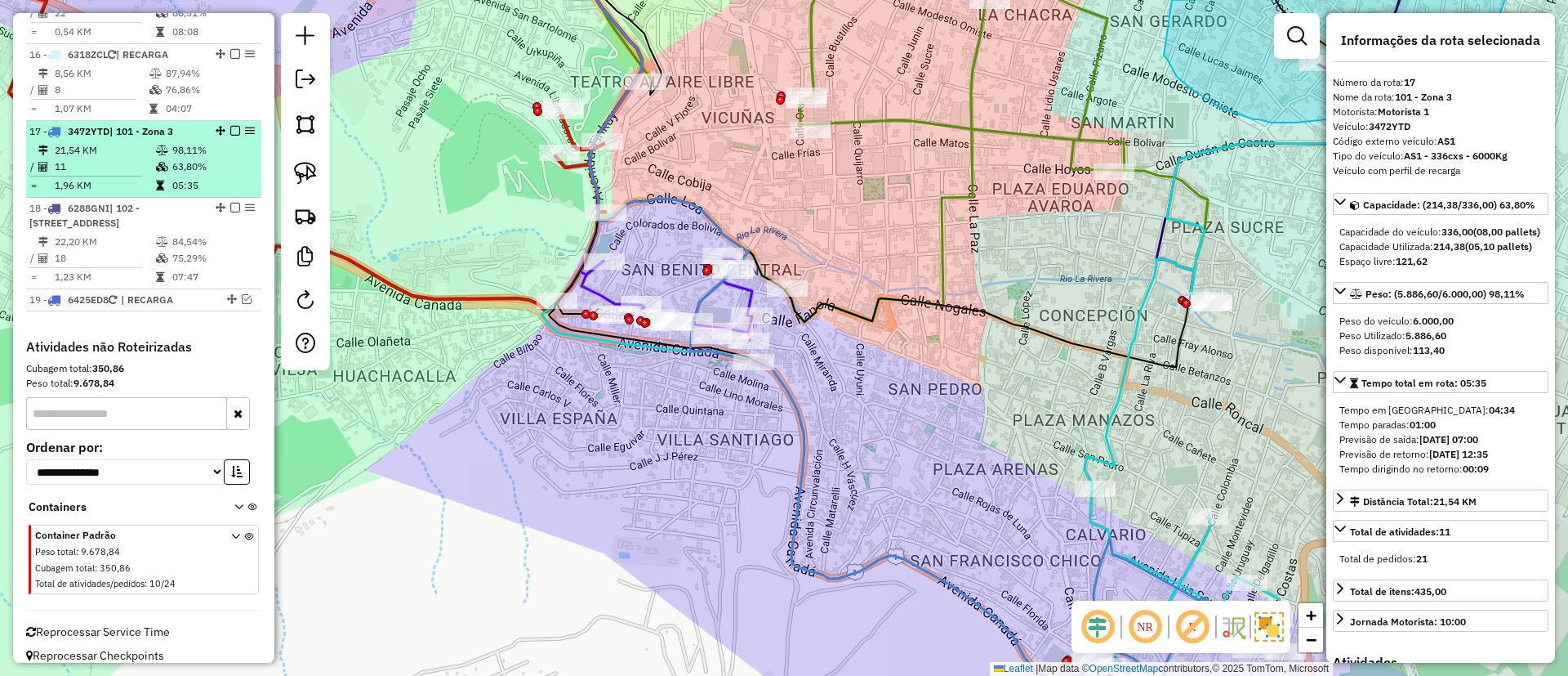
click at [232, 126] on em at bounding box center [235, 131] width 10 height 10
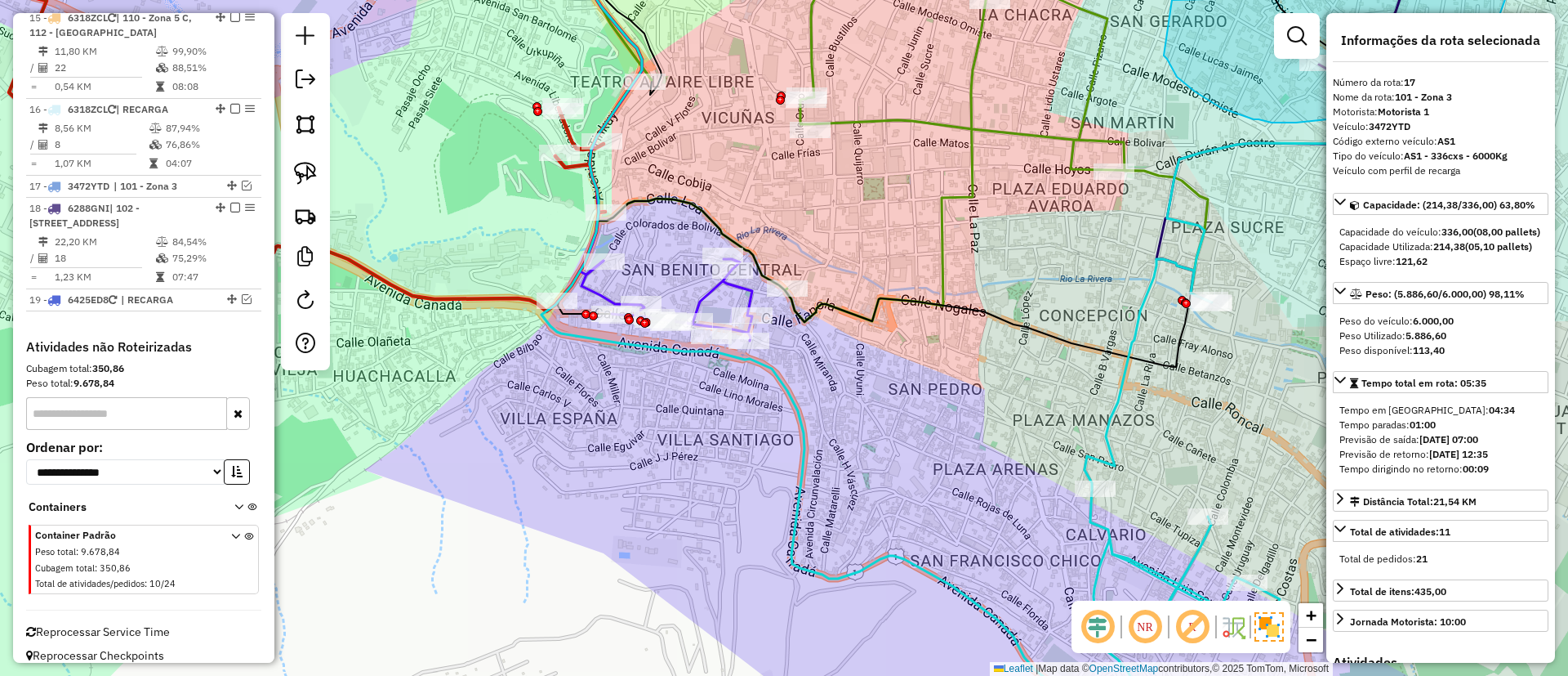
click at [706, 294] on icon at bounding box center [667, 299] width 171 height 81
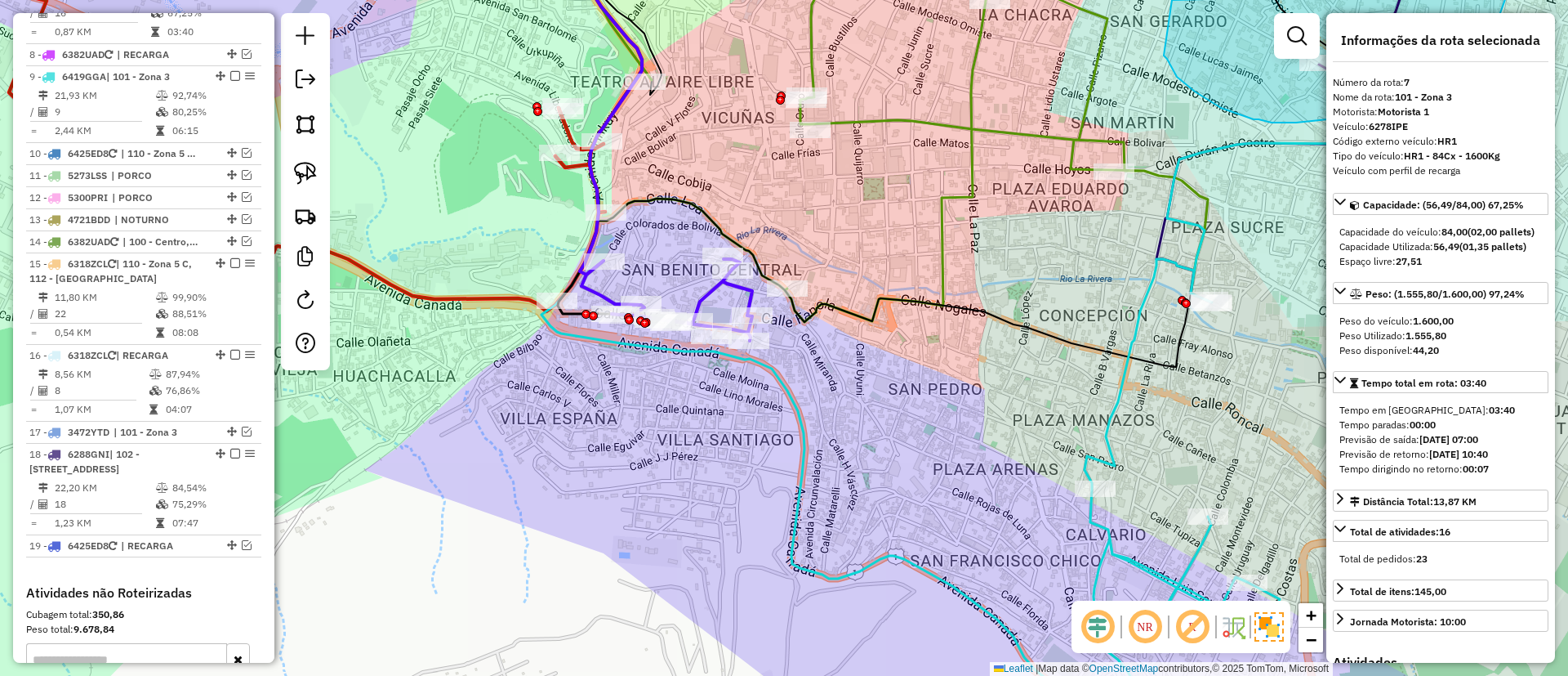
scroll to position [1025, 0]
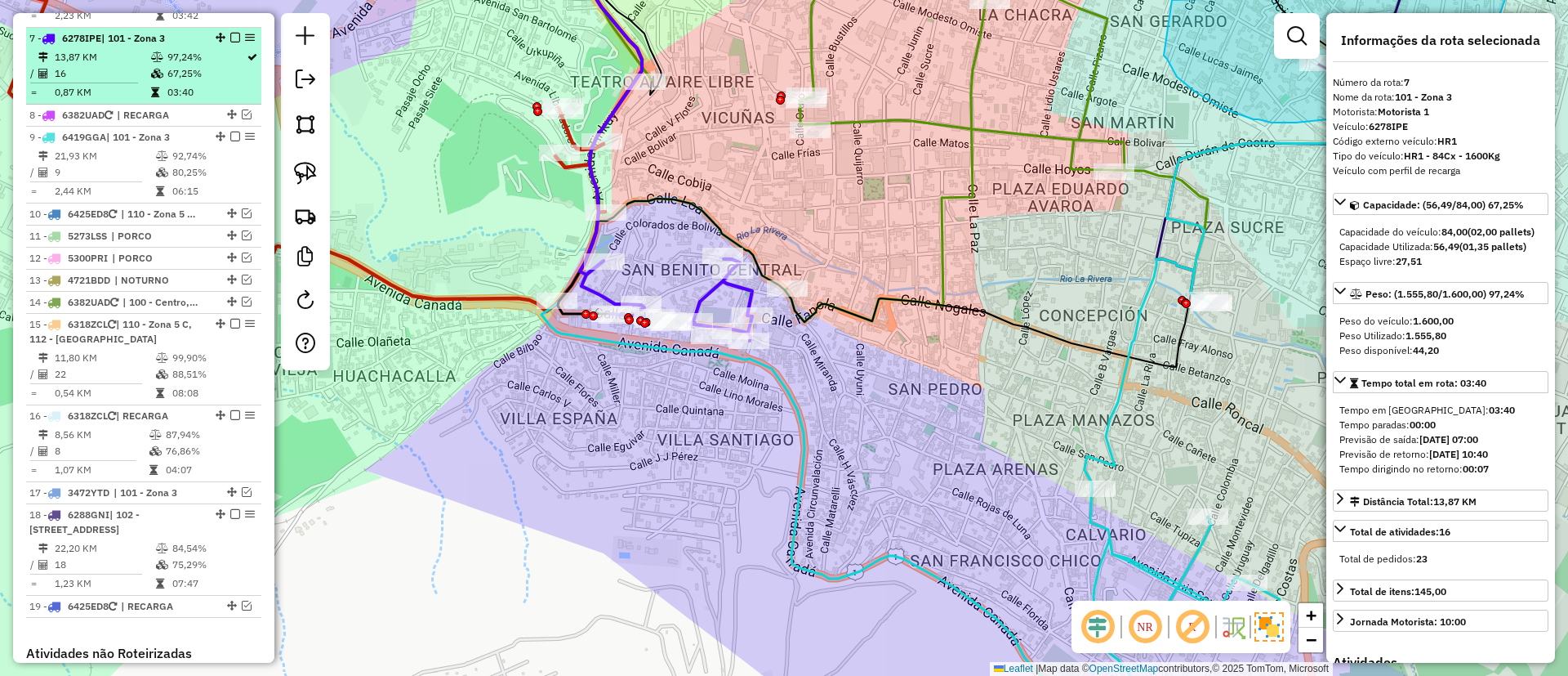
click at [233, 33] on em at bounding box center [235, 37] width 10 height 10
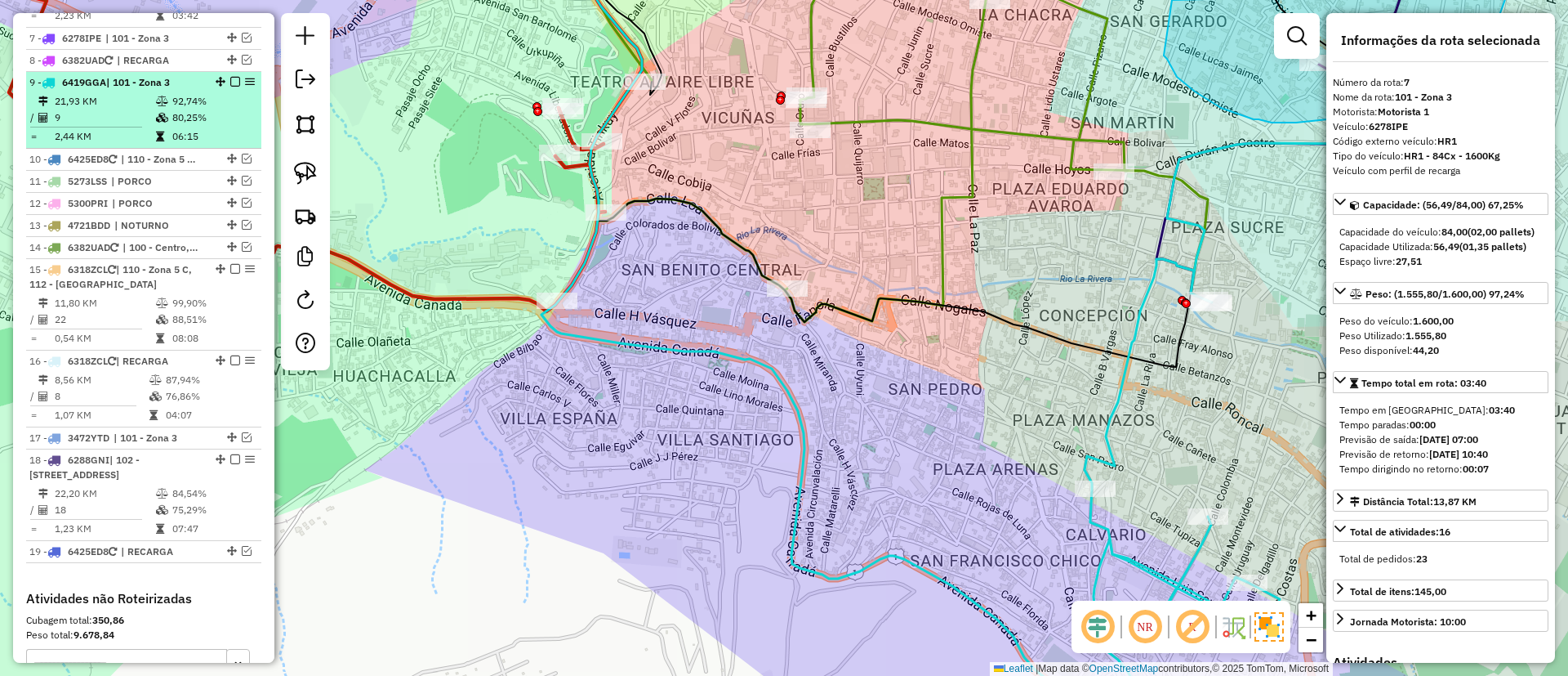
drag, startPoint x: 666, startPoint y: 402, endPoint x: 245, endPoint y: 113, distance: 510.6
click at [250, 120] on hb-router-mapa "Informações da Sessão 1229612 - 14/08/2025 Criação: 13/08/2025 19:30 Depósito: …" at bounding box center [784, 338] width 1568 height 676
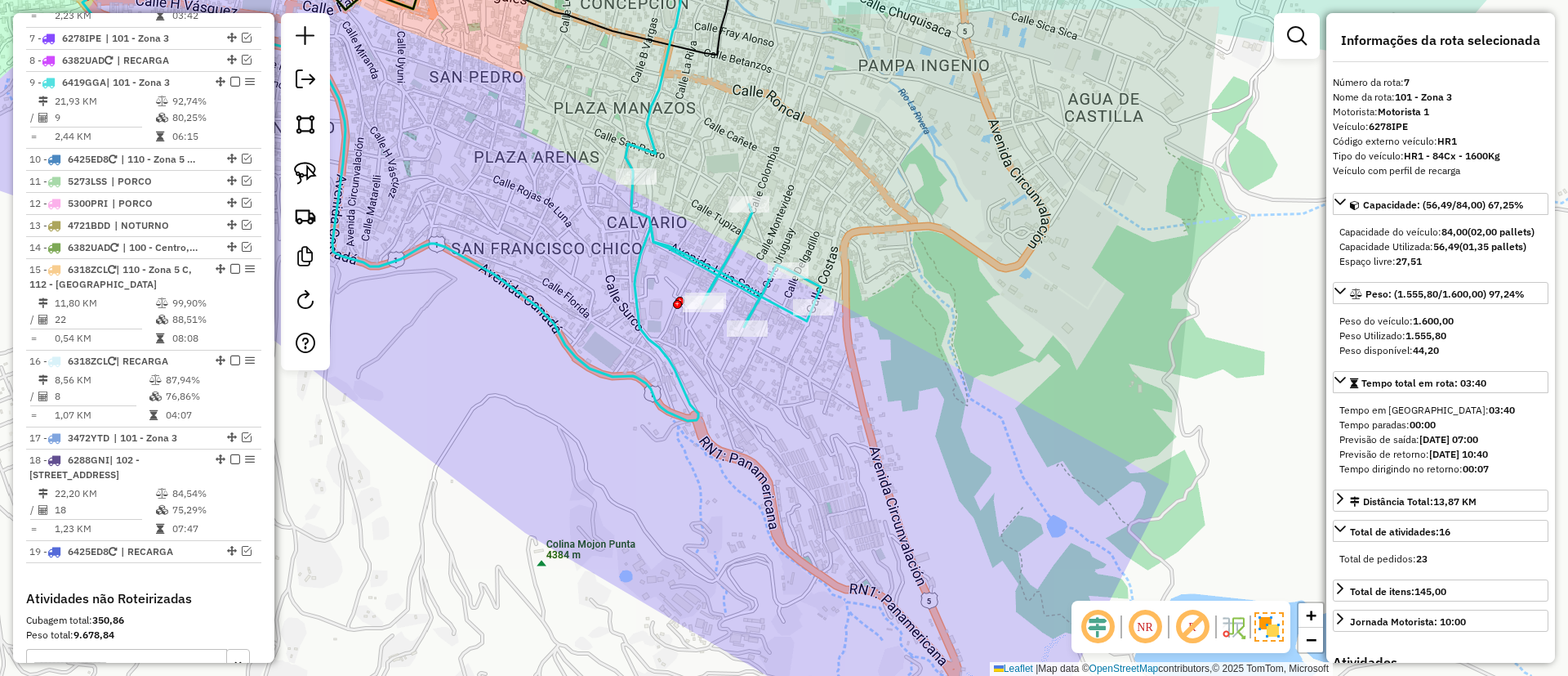
click at [730, 278] on icon at bounding box center [723, 129] width 195 height 395
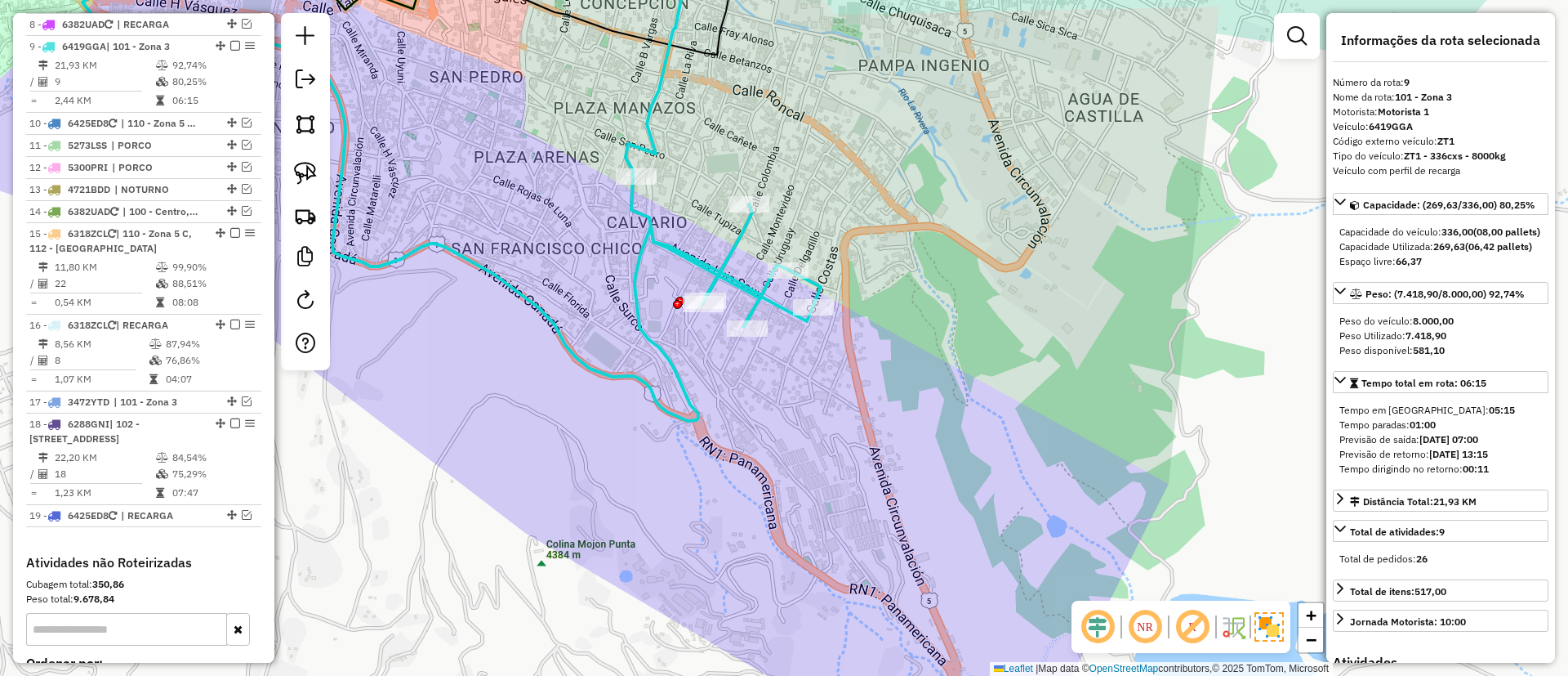
scroll to position [1069, 0]
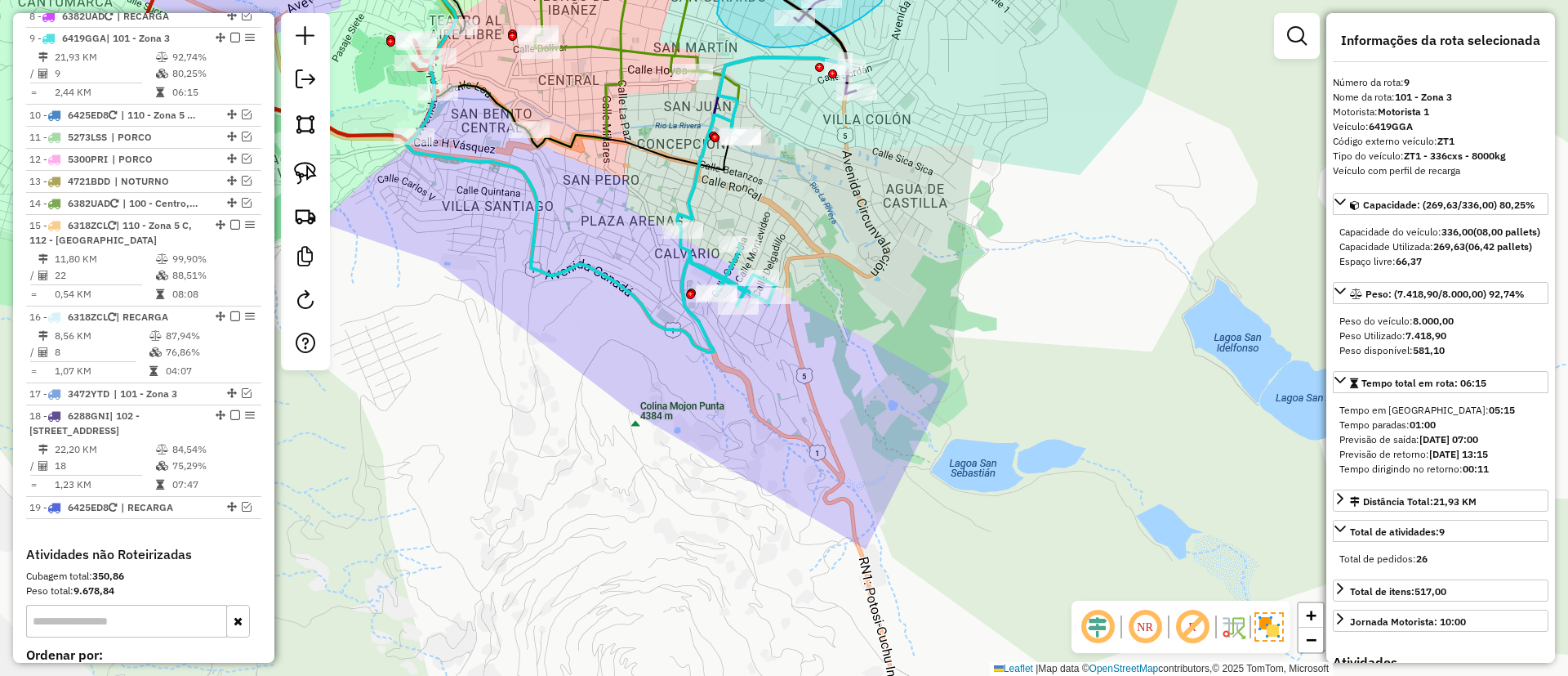
drag, startPoint x: 698, startPoint y: 350, endPoint x: 706, endPoint y: 441, distance: 91.4
click at [706, 352] on icon at bounding box center [565, 143] width 317 height 417
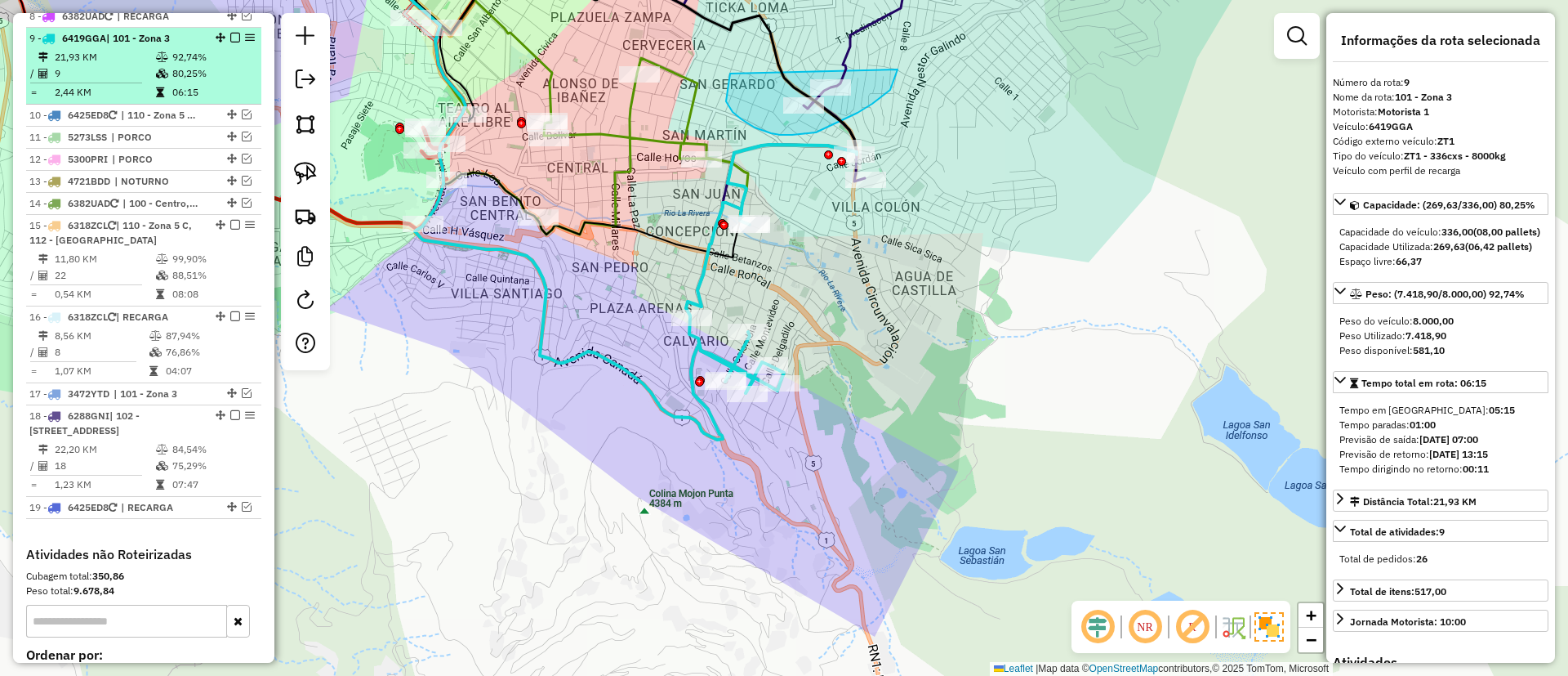
click at [233, 31] on div "9 - 6419GGA | 101 - Zona 3" at bounding box center [143, 37] width 228 height 14
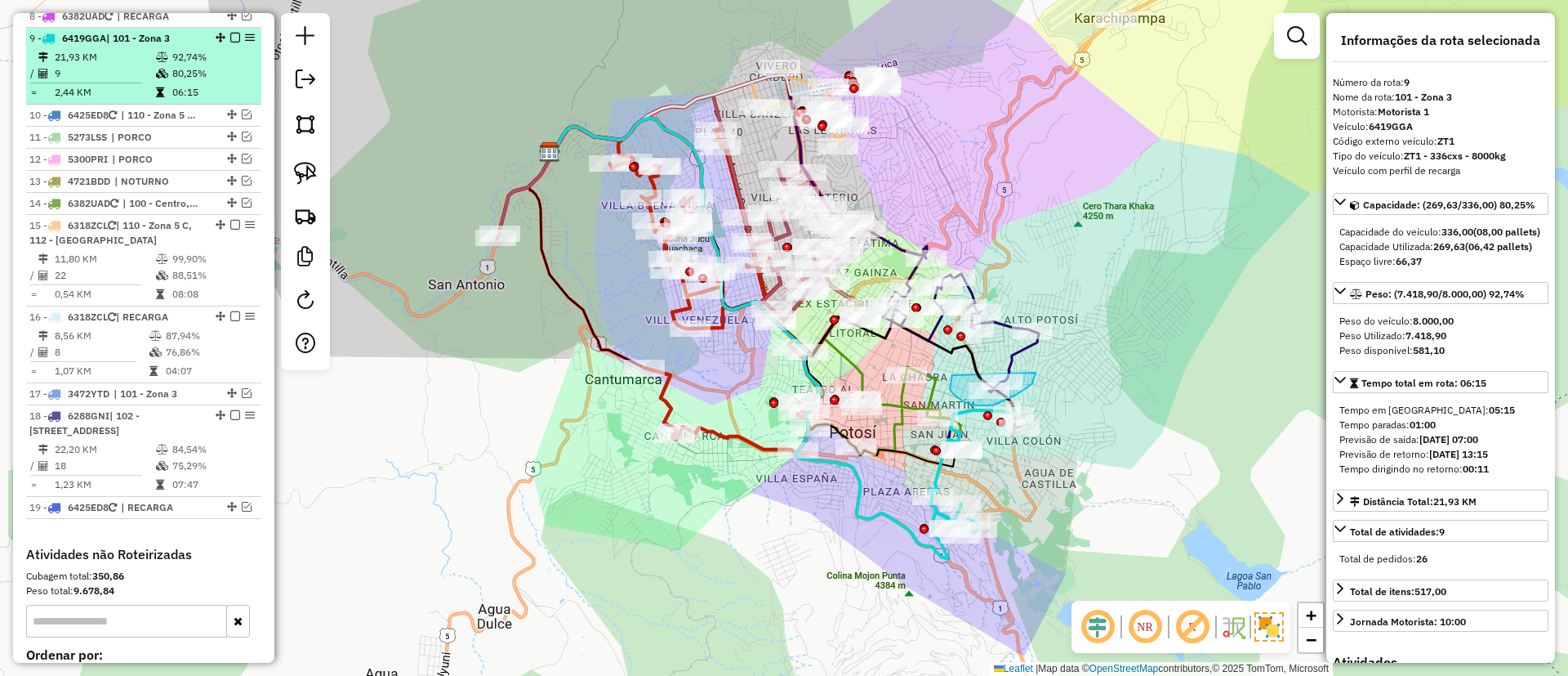
click at [231, 33] on em at bounding box center [235, 37] width 10 height 10
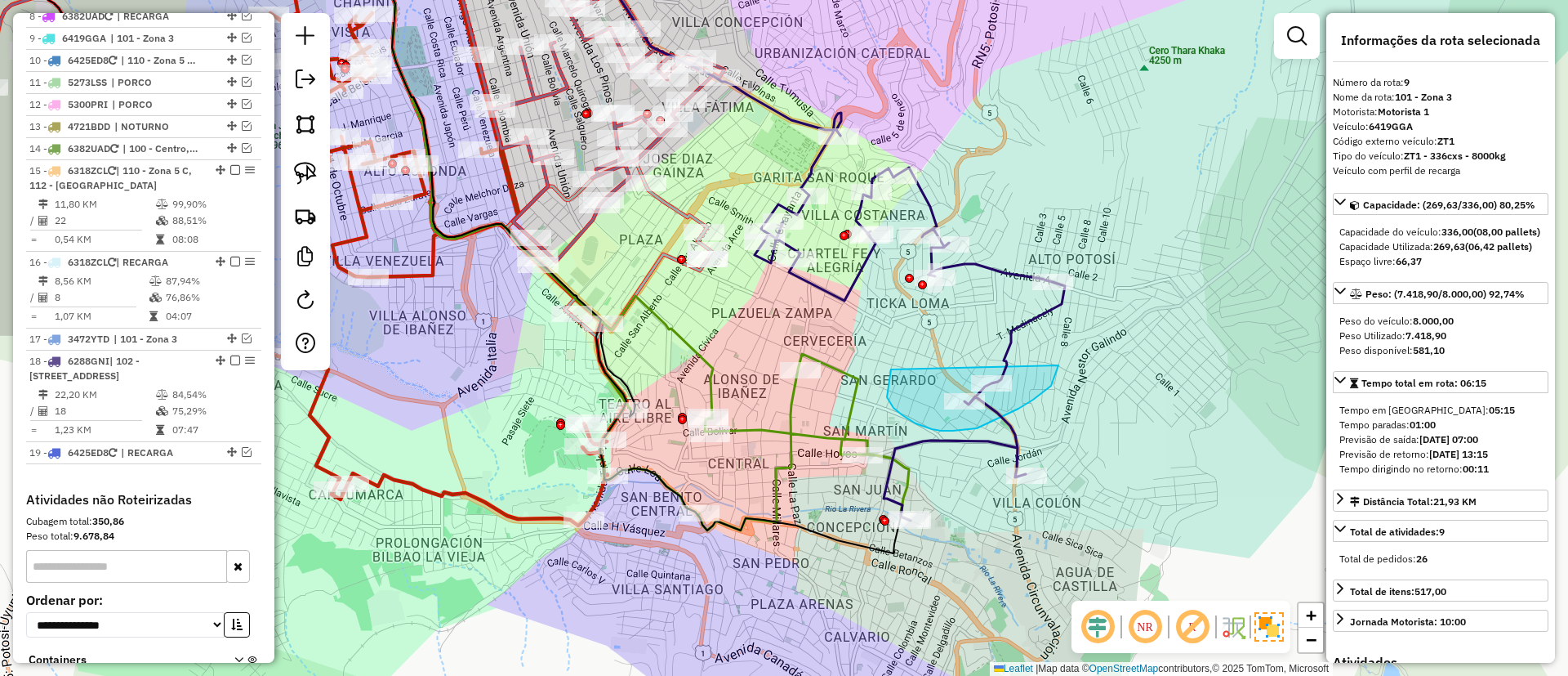
click at [1023, 322] on icon at bounding box center [910, 316] width 311 height 407
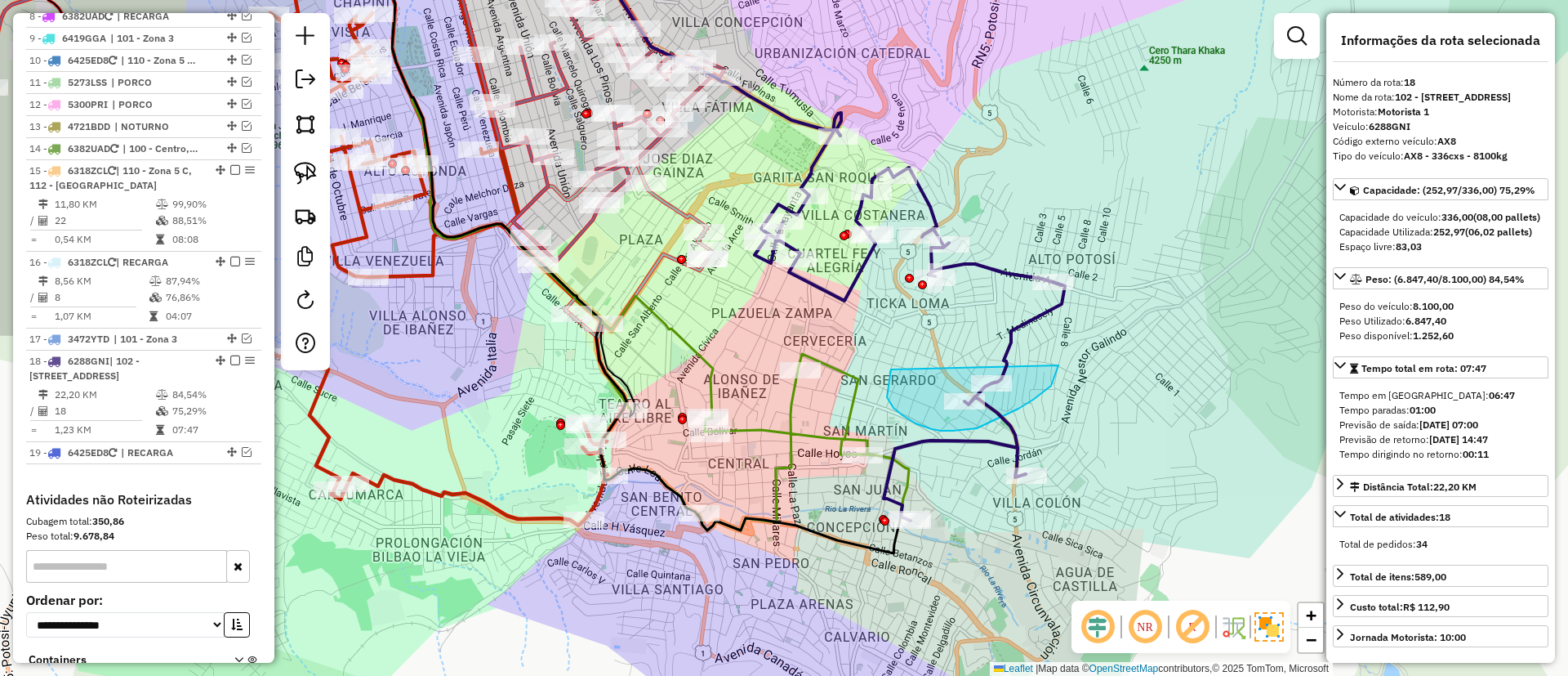
scroll to position [1222, 0]
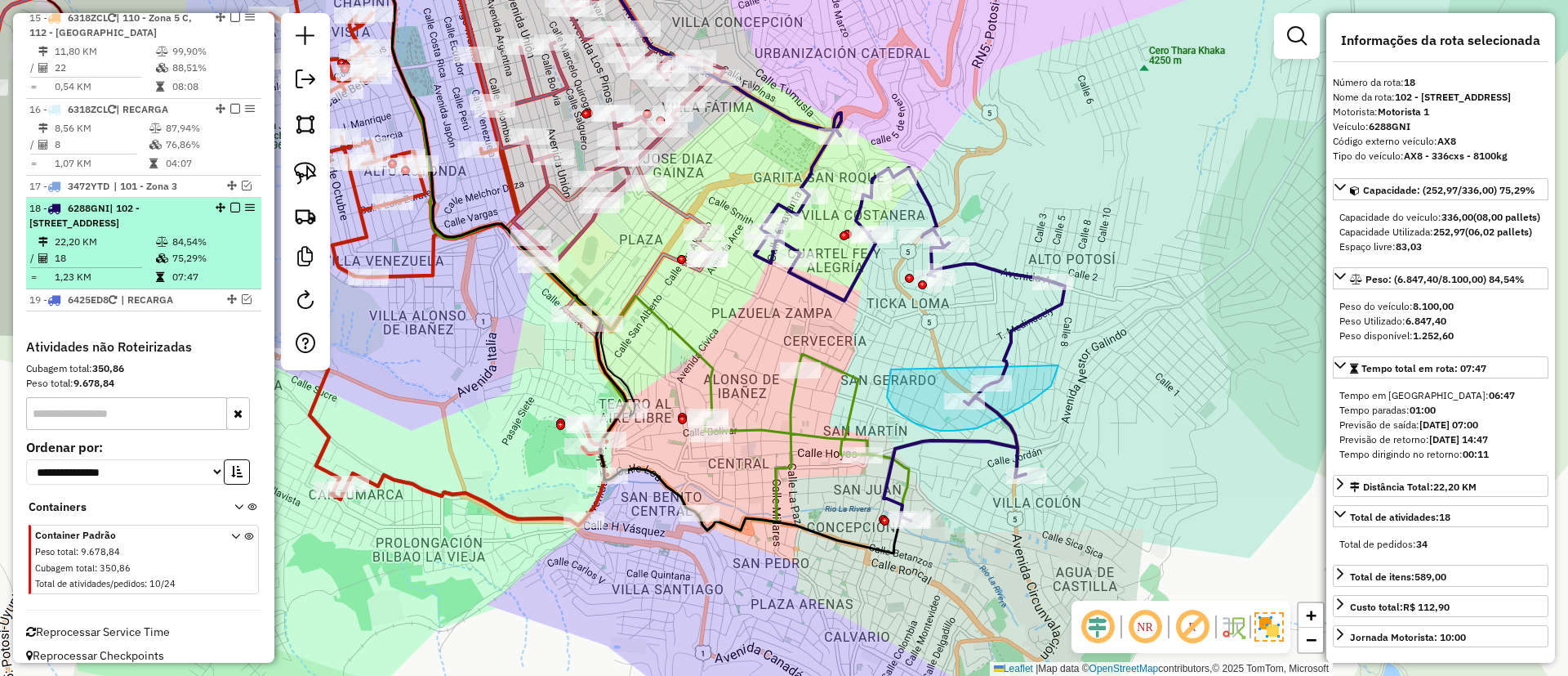
click at [233, 203] on em at bounding box center [235, 207] width 10 height 10
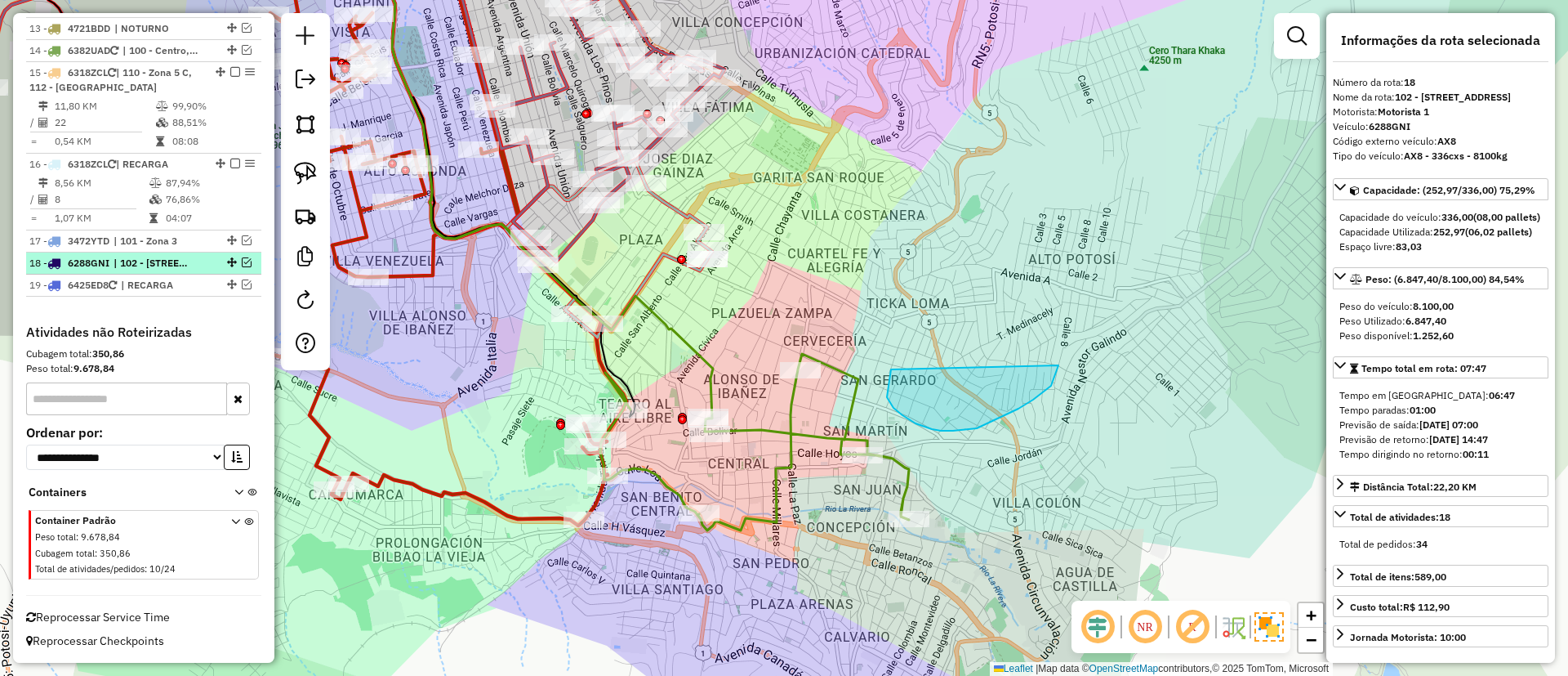
scroll to position [1152, 0]
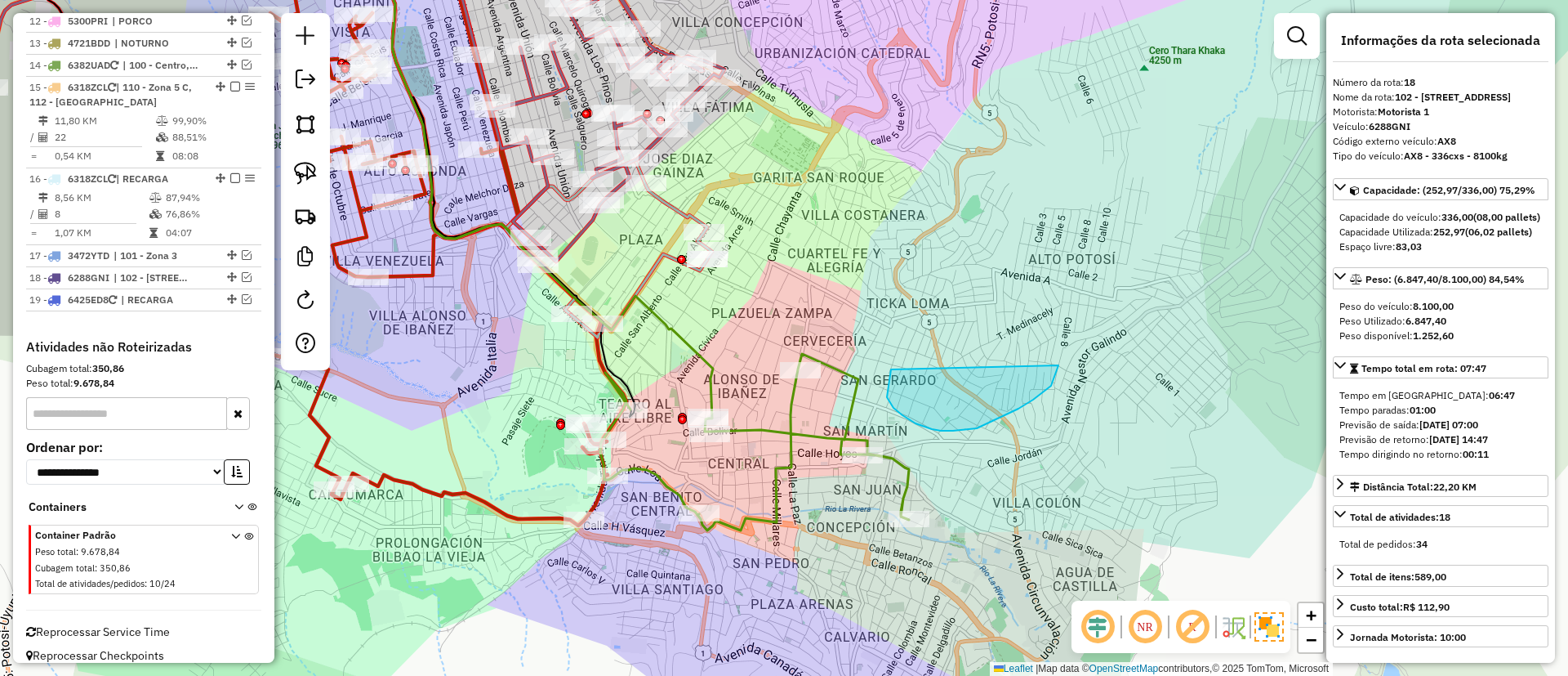
click at [775, 427] on icon at bounding box center [754, 442] width 309 height 177
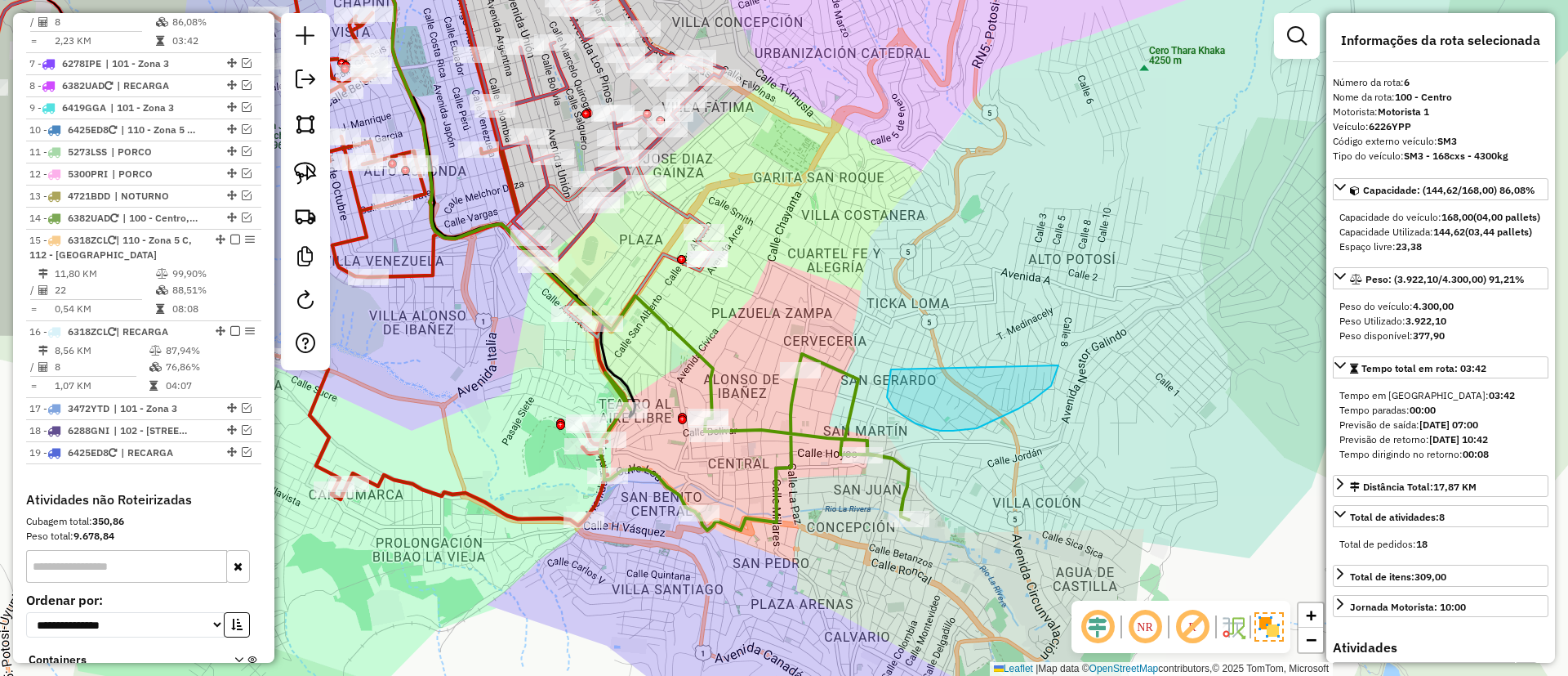
scroll to position [948, 0]
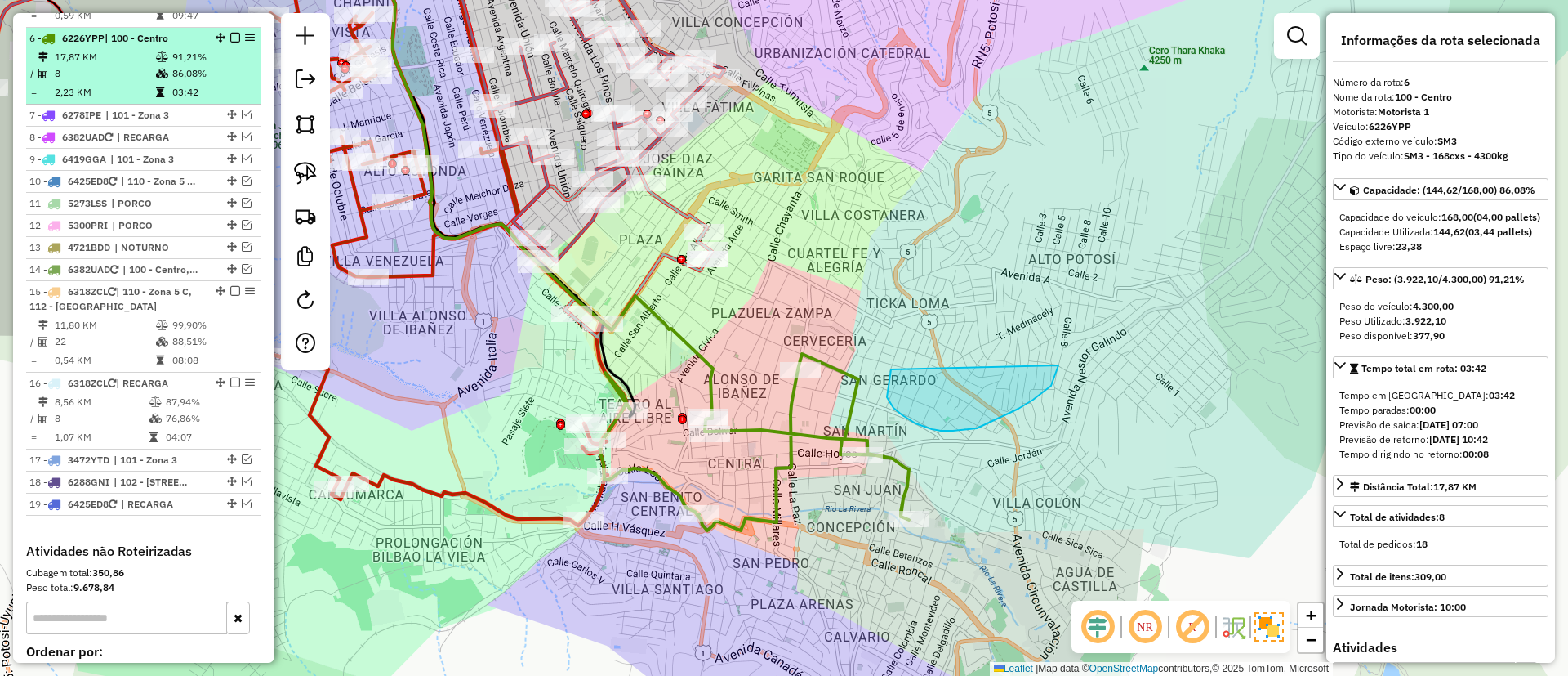
click at [230, 33] on em at bounding box center [235, 37] width 10 height 10
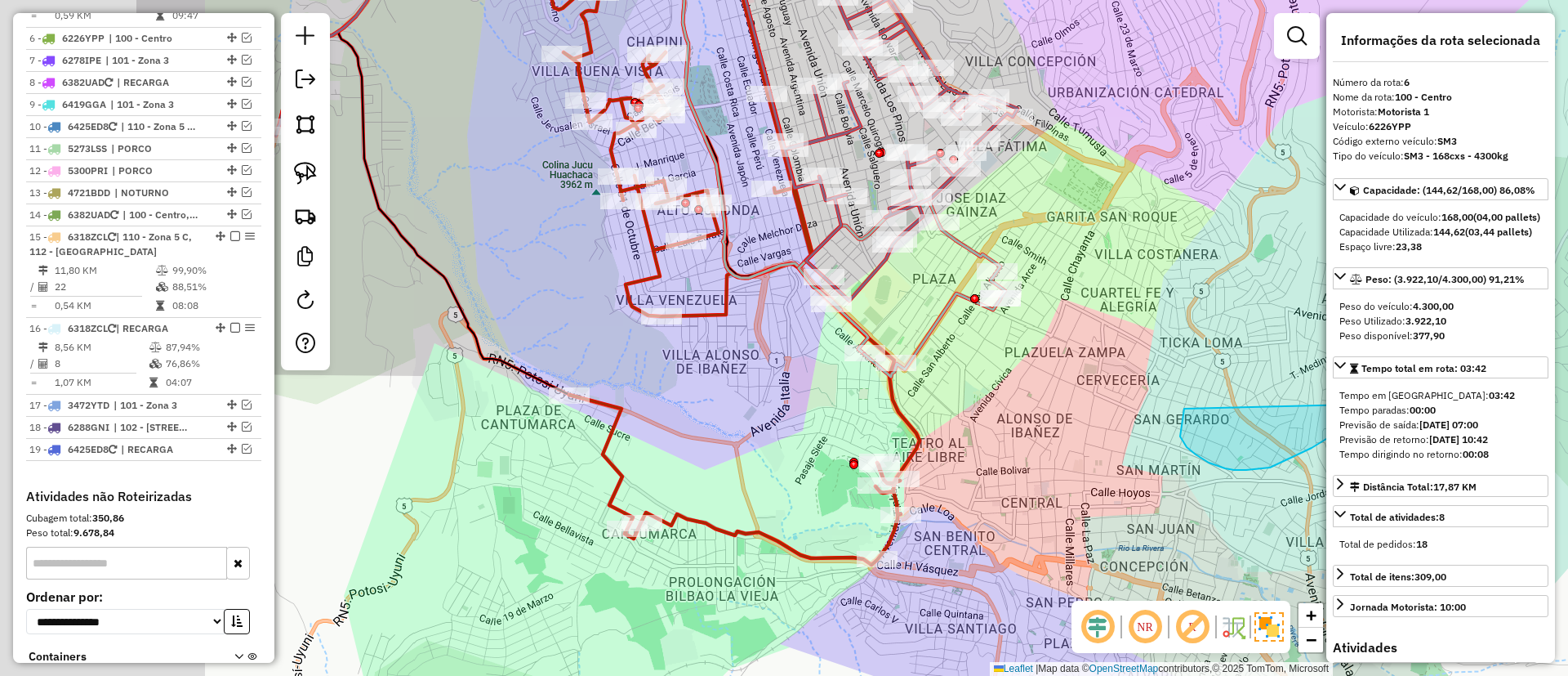
drag, startPoint x: 660, startPoint y: 362, endPoint x: 873, endPoint y: 401, distance: 216.5
click at [873, 401] on div "Janela de atendimento Grade de atendimento Capacidade Transportadoras Veículos …" at bounding box center [784, 338] width 1568 height 676
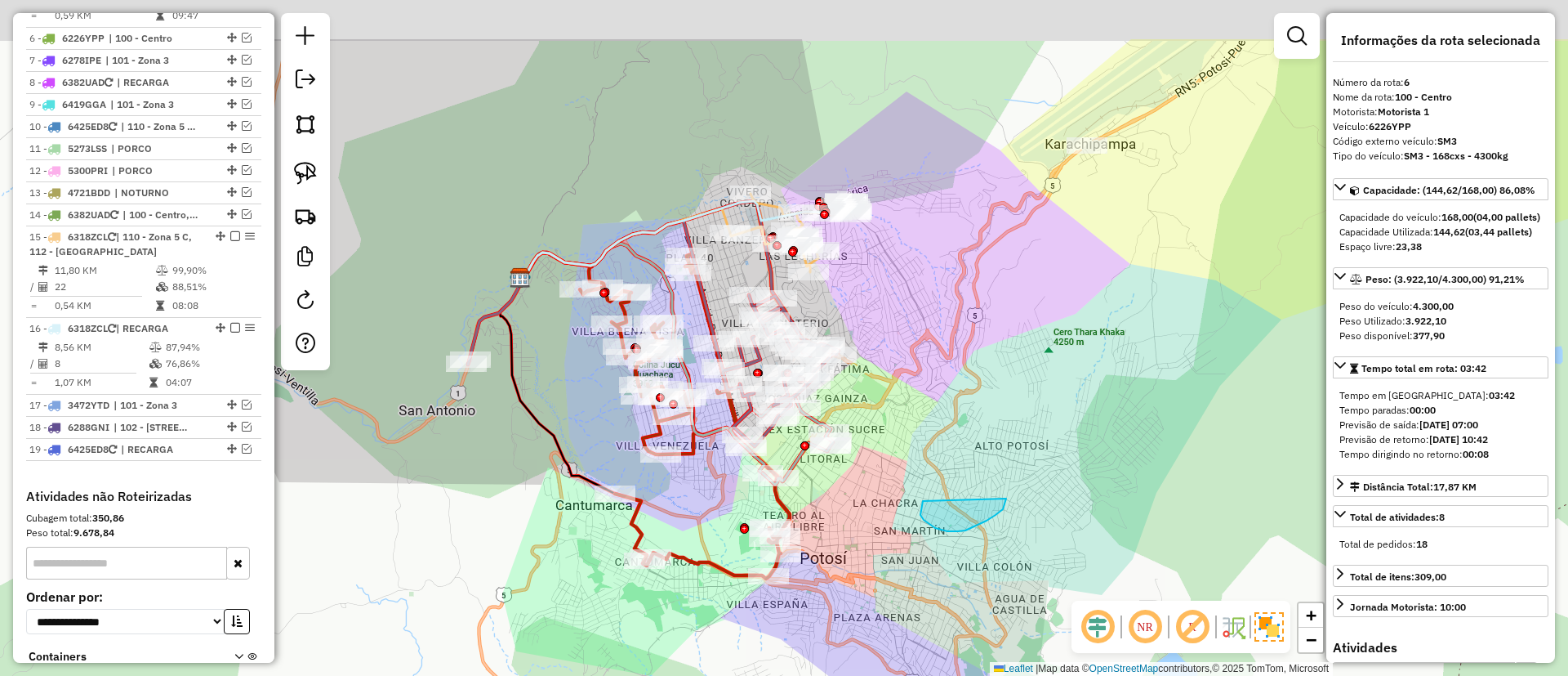
drag, startPoint x: 775, startPoint y: 385, endPoint x: 698, endPoint y: 491, distance: 131.0
click at [698, 491] on div "Janela de atendimento Grade de atendimento Capacidade Transportadoras Veículos …" at bounding box center [784, 338] width 1568 height 676
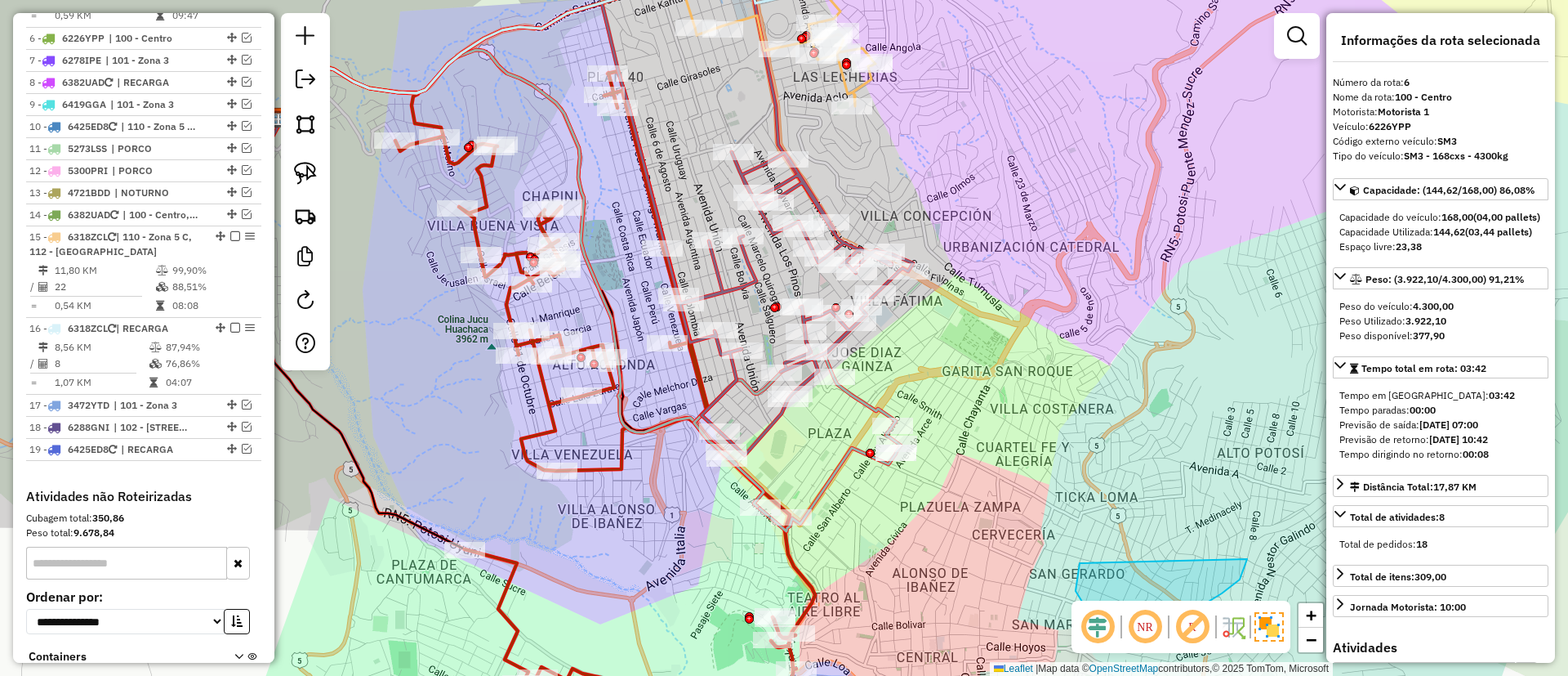
click at [853, 465] on div "Janela de atendimento Grade de atendimento Capacidade Transportadoras Veículos …" at bounding box center [784, 338] width 1568 height 676
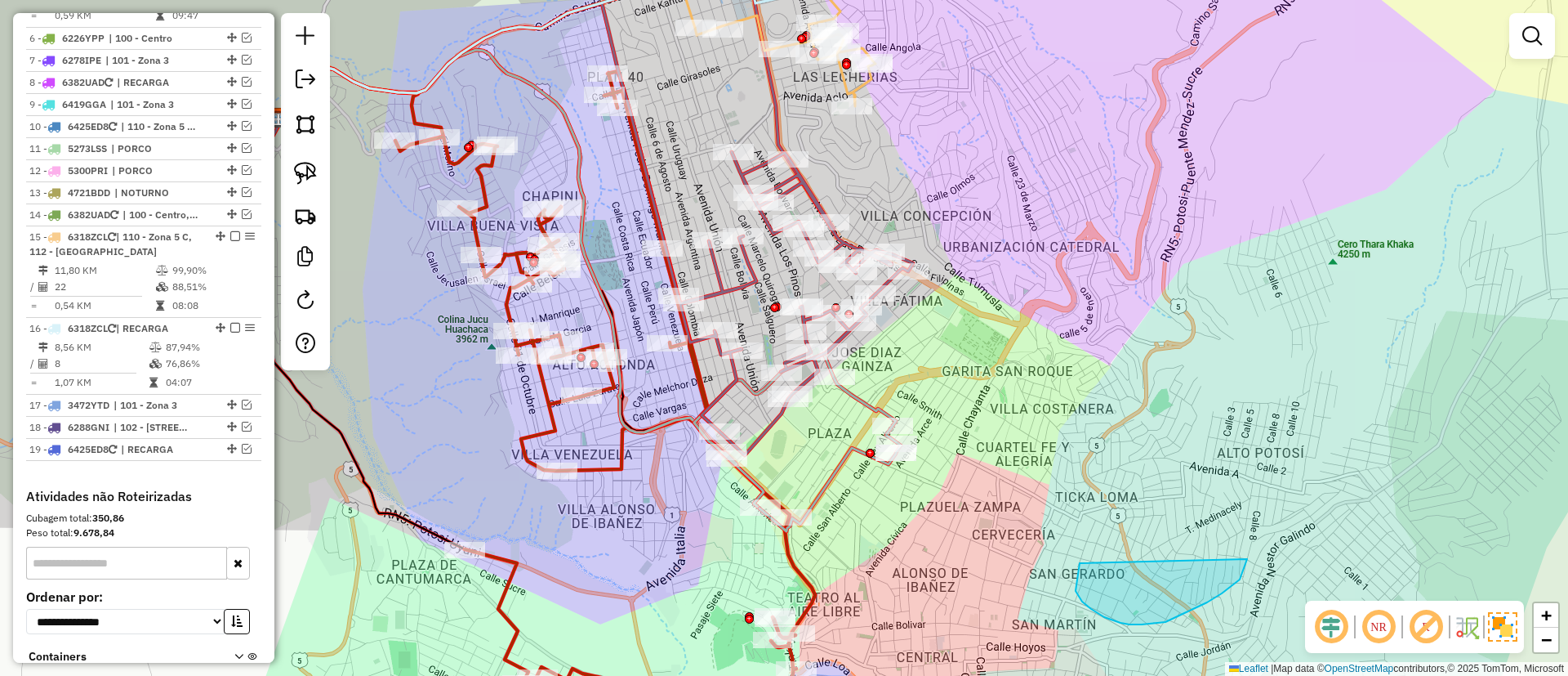
click at [853, 462] on icon at bounding box center [797, 442] width 206 height 177
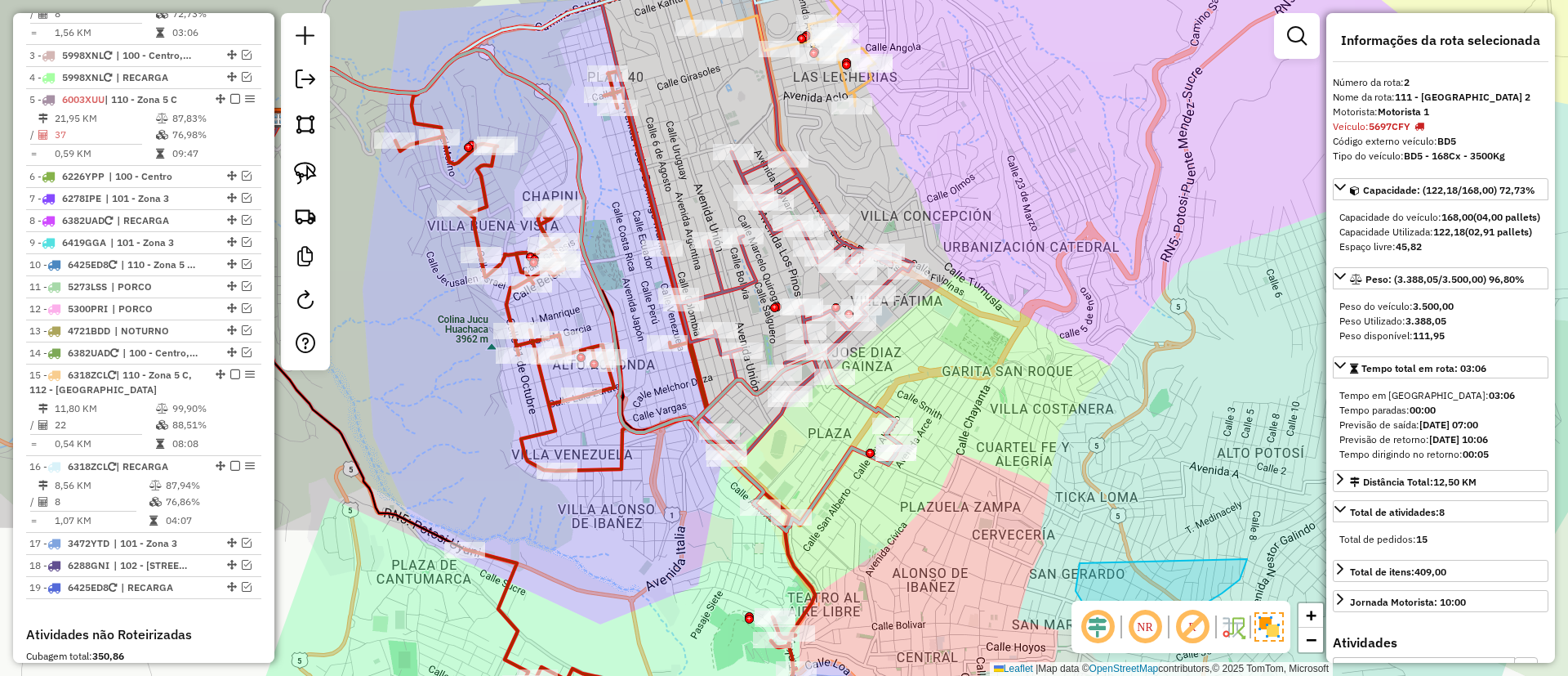
scroll to position [735, 0]
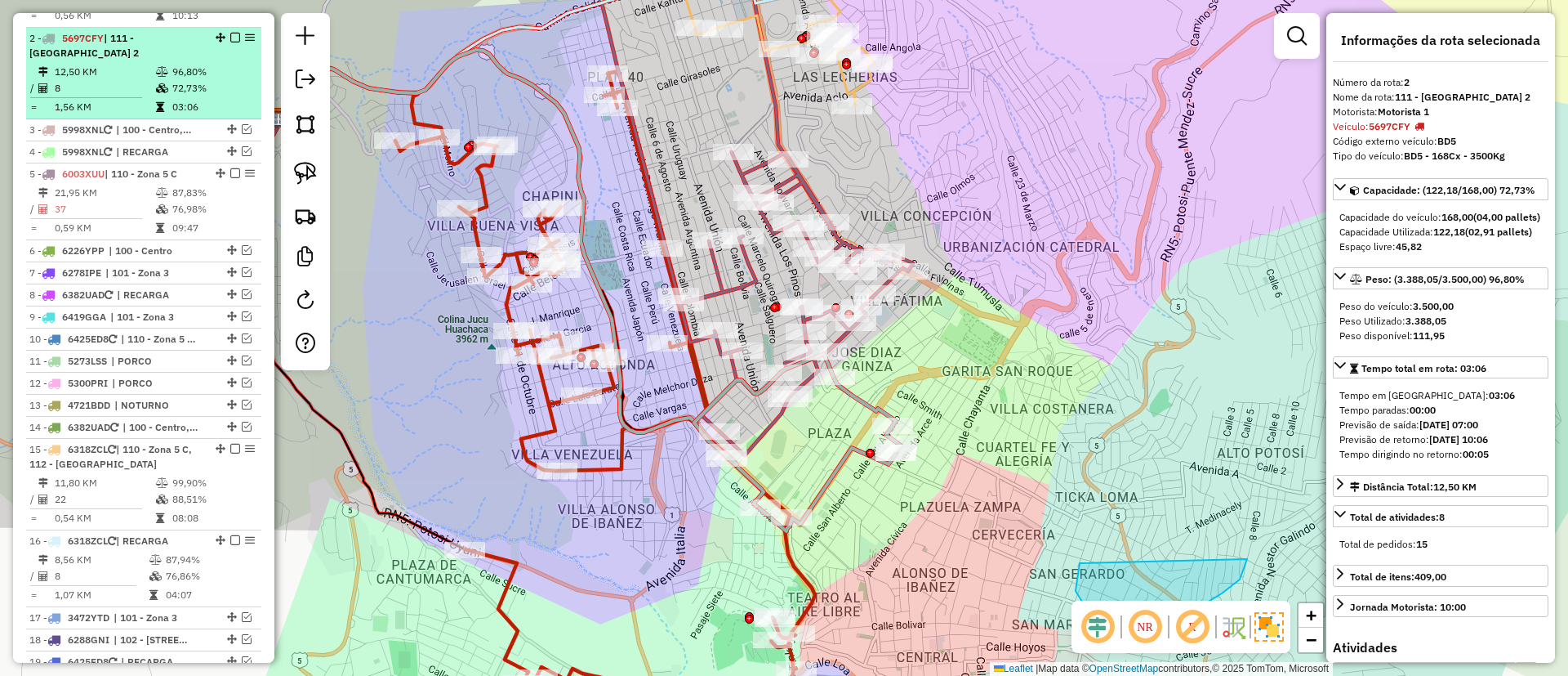
click at [230, 33] on em at bounding box center [235, 37] width 10 height 10
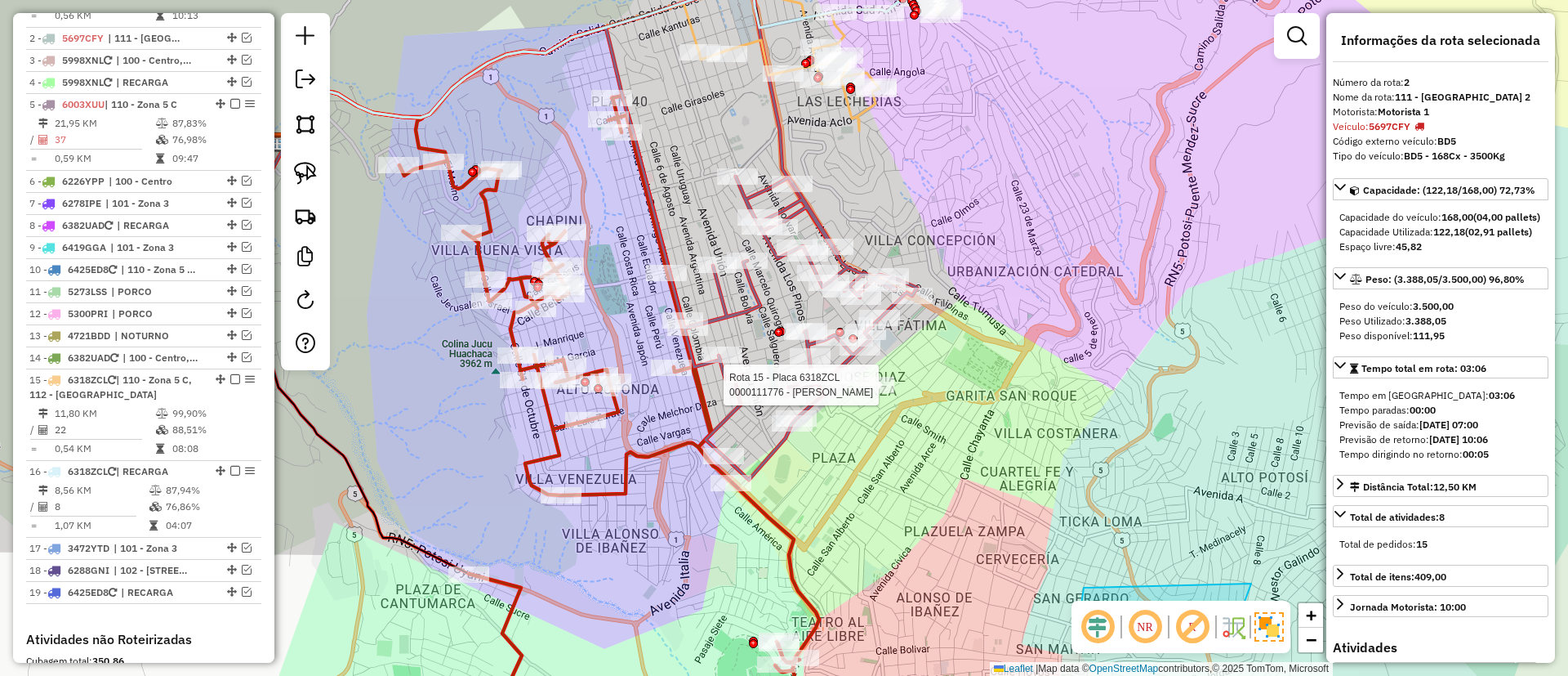
drag, startPoint x: 862, startPoint y: 141, endPoint x: 880, endPoint y: 362, distance: 221.7
click at [879, 393] on div at bounding box center [873, 384] width 41 height 16
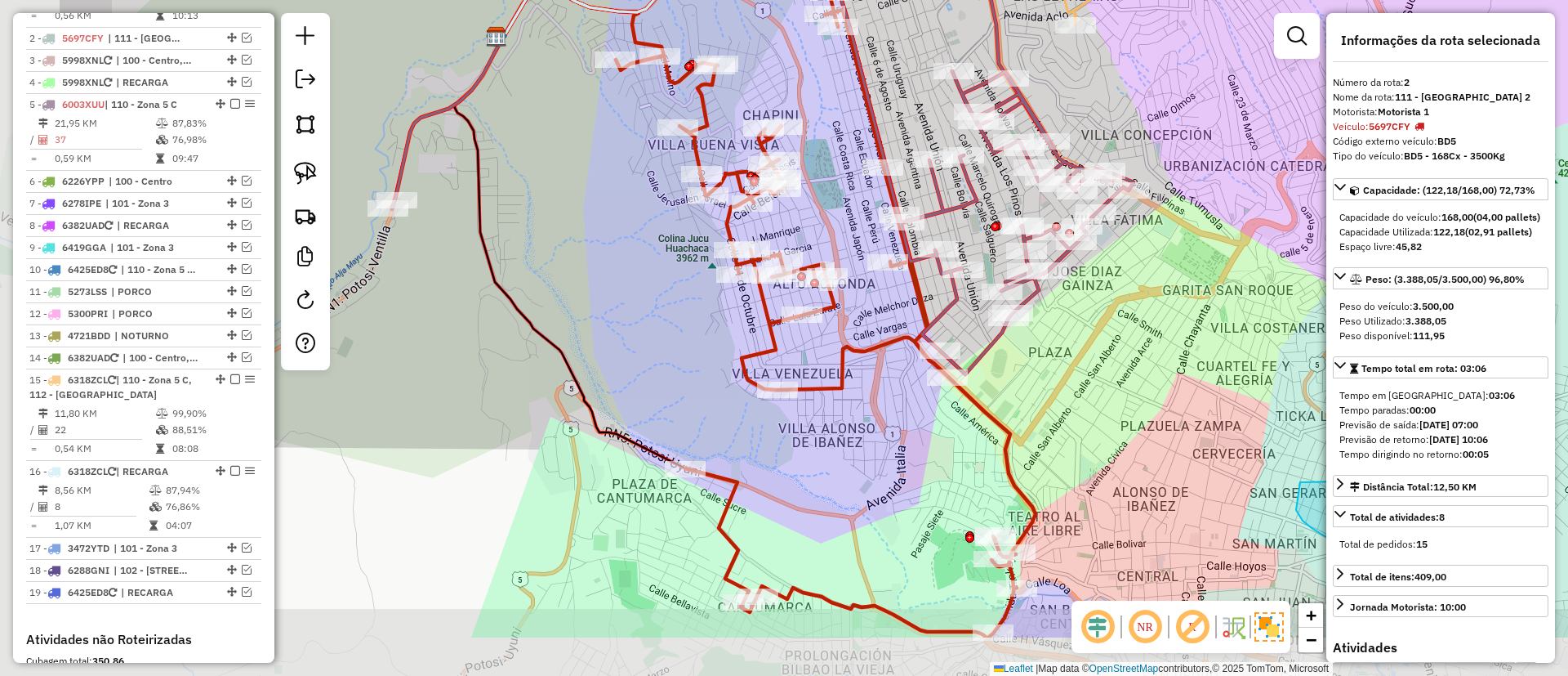
drag, startPoint x: 979, startPoint y: 180, endPoint x: 1195, endPoint y: 75, distance: 240.2
click at [1195, 75] on div "Janela de atendimento Grade de atendimento Capacidade Transportadoras Veículos …" at bounding box center [784, 338] width 1568 height 676
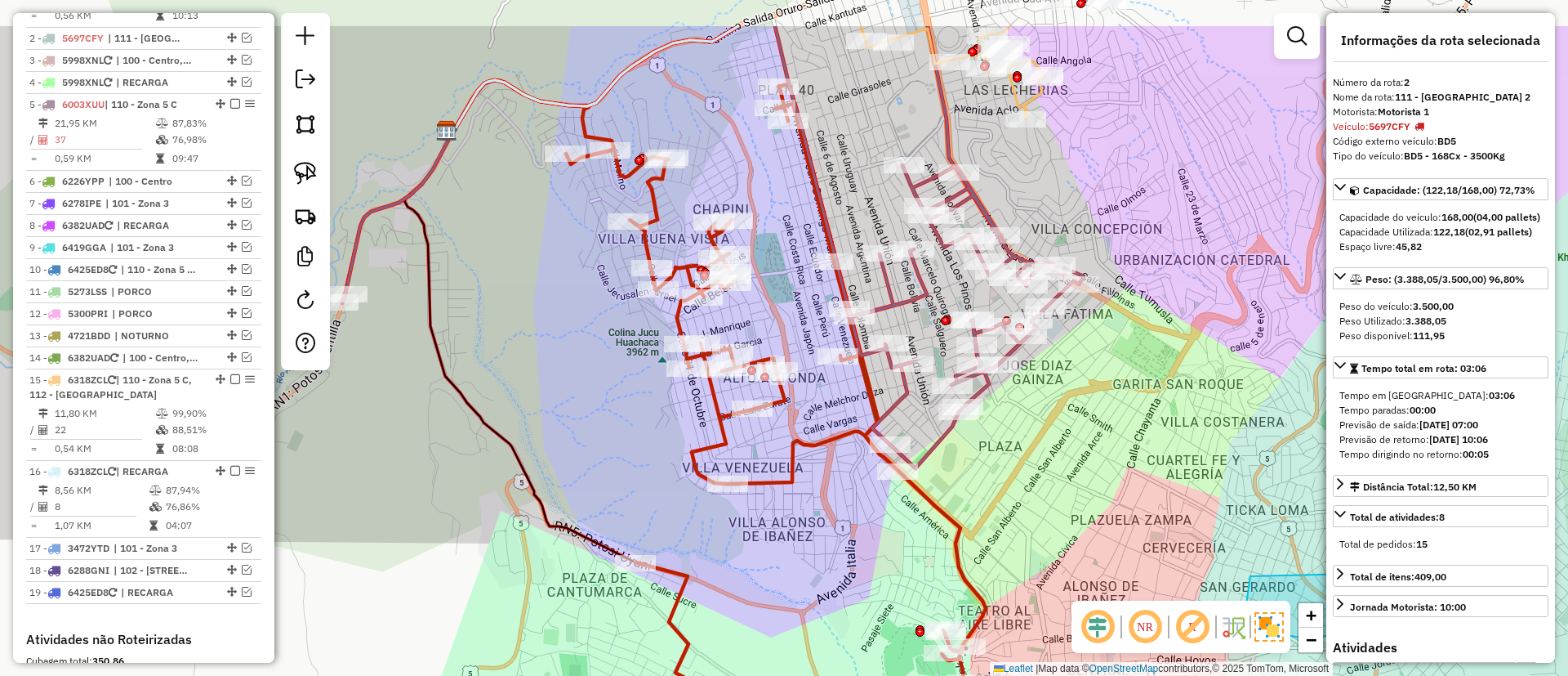
drag, startPoint x: 685, startPoint y: 284, endPoint x: 618, endPoint y: 414, distance: 146.2
click at [617, 416] on div "Janela de atendimento Grade de atendimento Capacidade Transportadoras Veículos …" at bounding box center [784, 338] width 1568 height 676
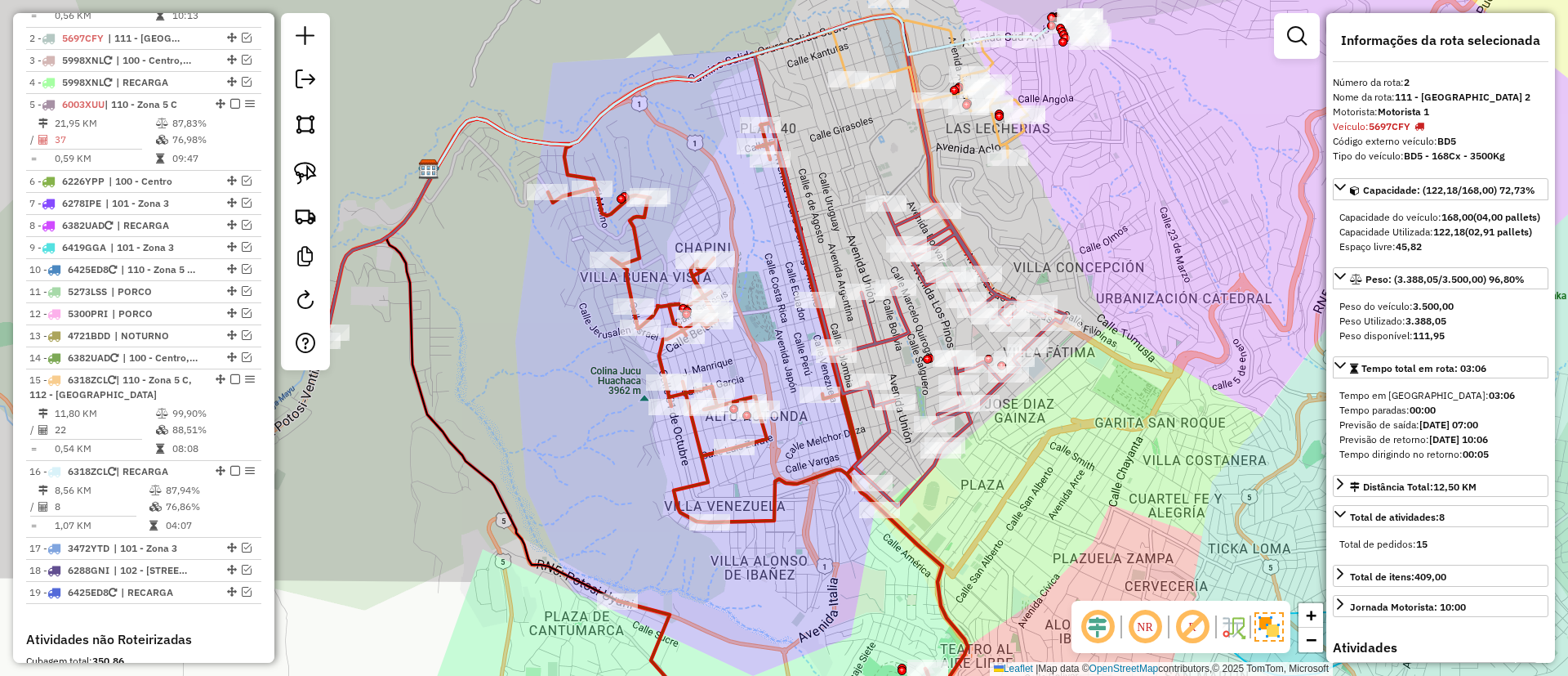
click at [811, 472] on icon at bounding box center [757, 432] width 419 height 621
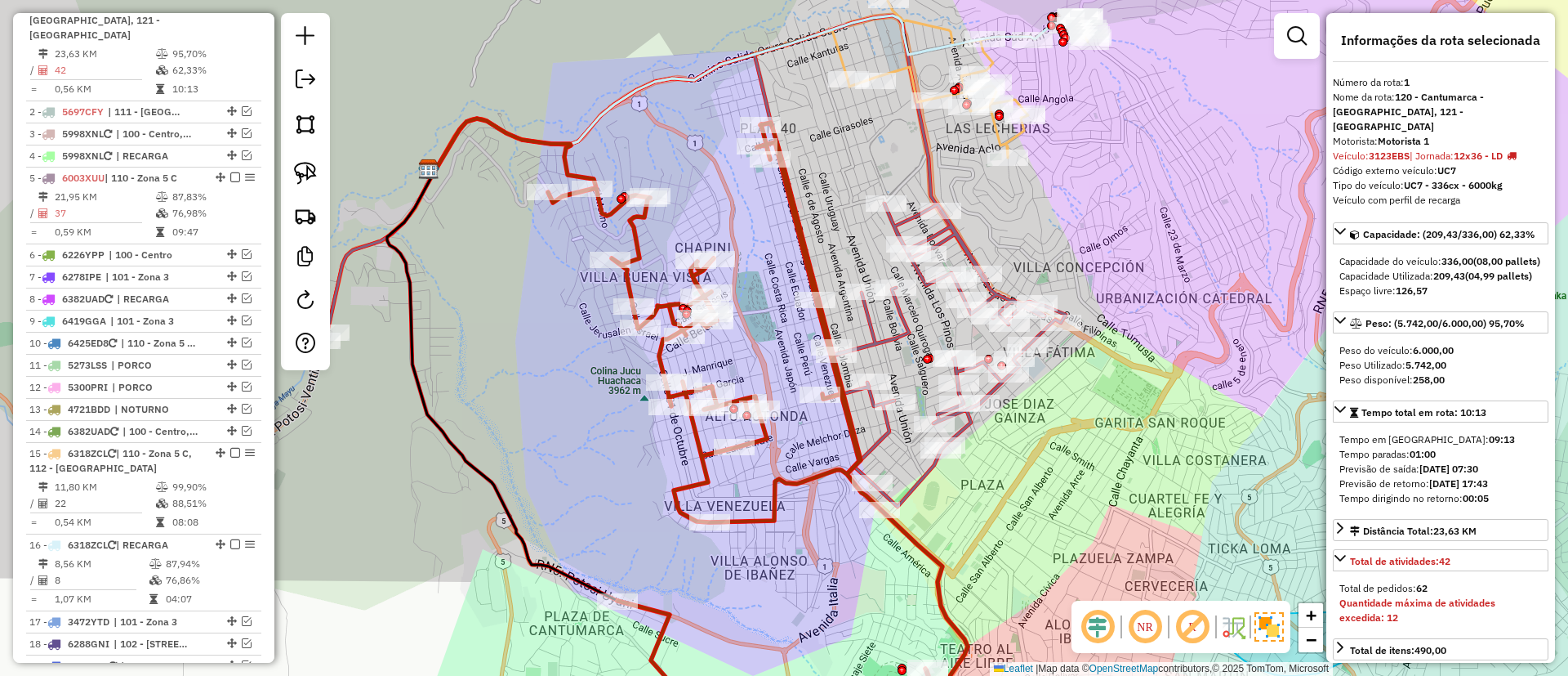
scroll to position [643, 0]
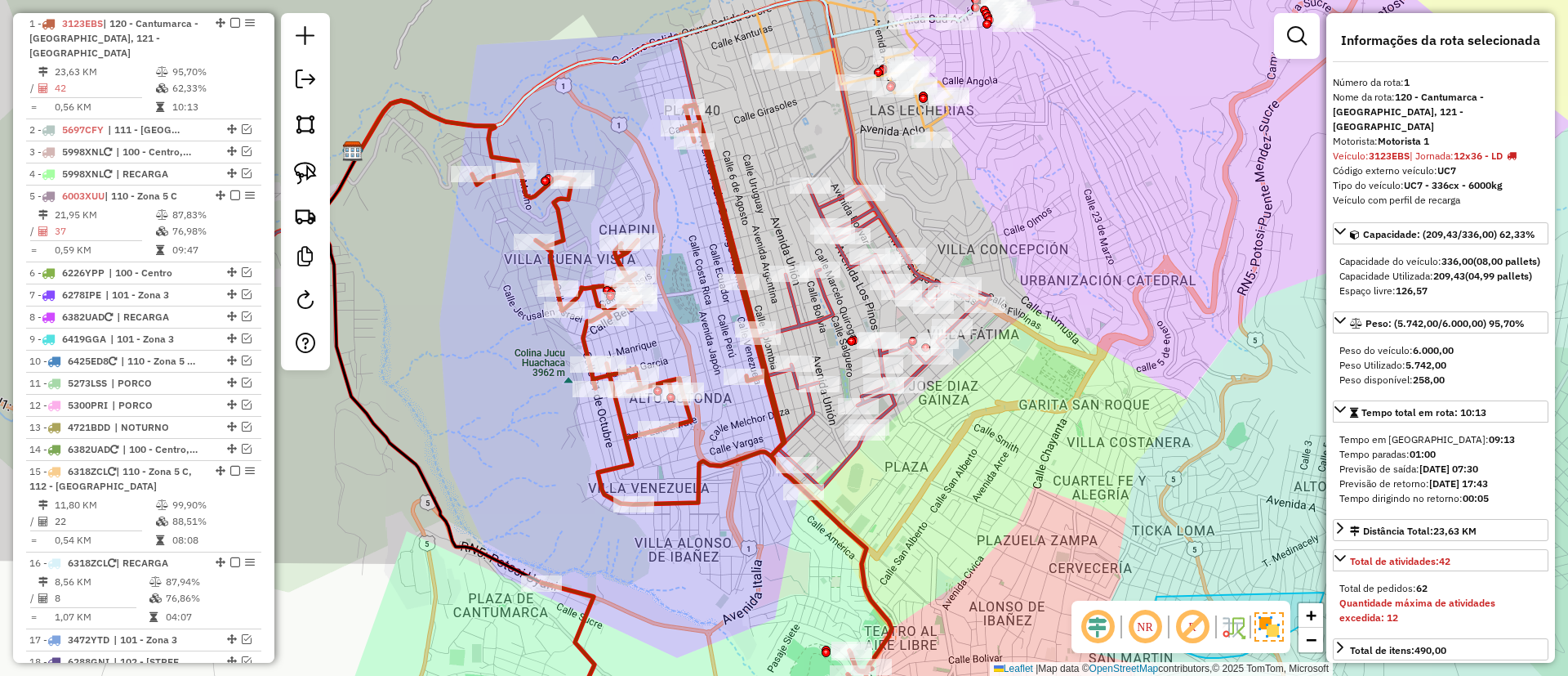
drag, startPoint x: 806, startPoint y: 468, endPoint x: 730, endPoint y: 449, distance: 78.3
click at [730, 449] on div "Janela de atendimento Grade de atendimento Capacidade Transportadoras Veículos …" at bounding box center [784, 338] width 1568 height 676
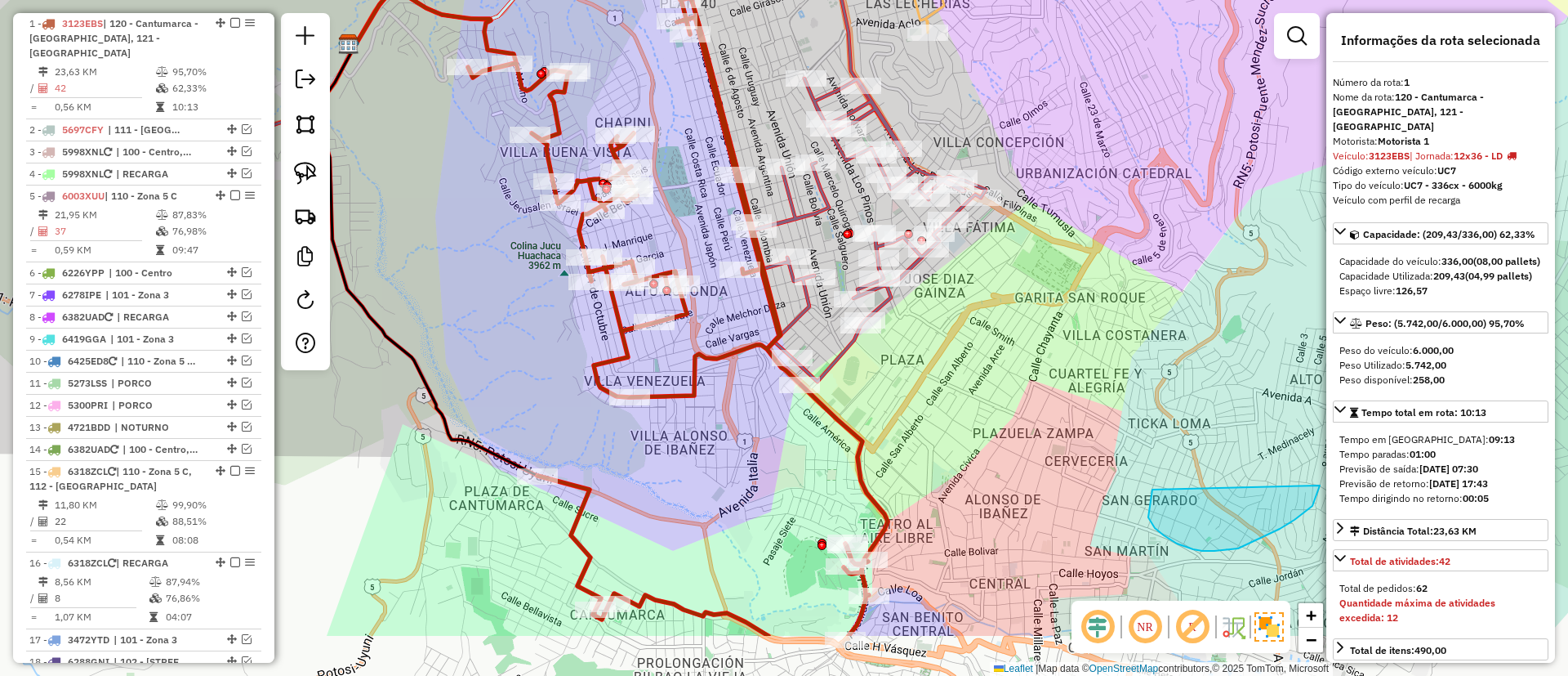
drag, startPoint x: 804, startPoint y: 305, endPoint x: 802, endPoint y: 295, distance: 10.2
click at [802, 295] on icon at bounding box center [615, 155] width 741 height 452
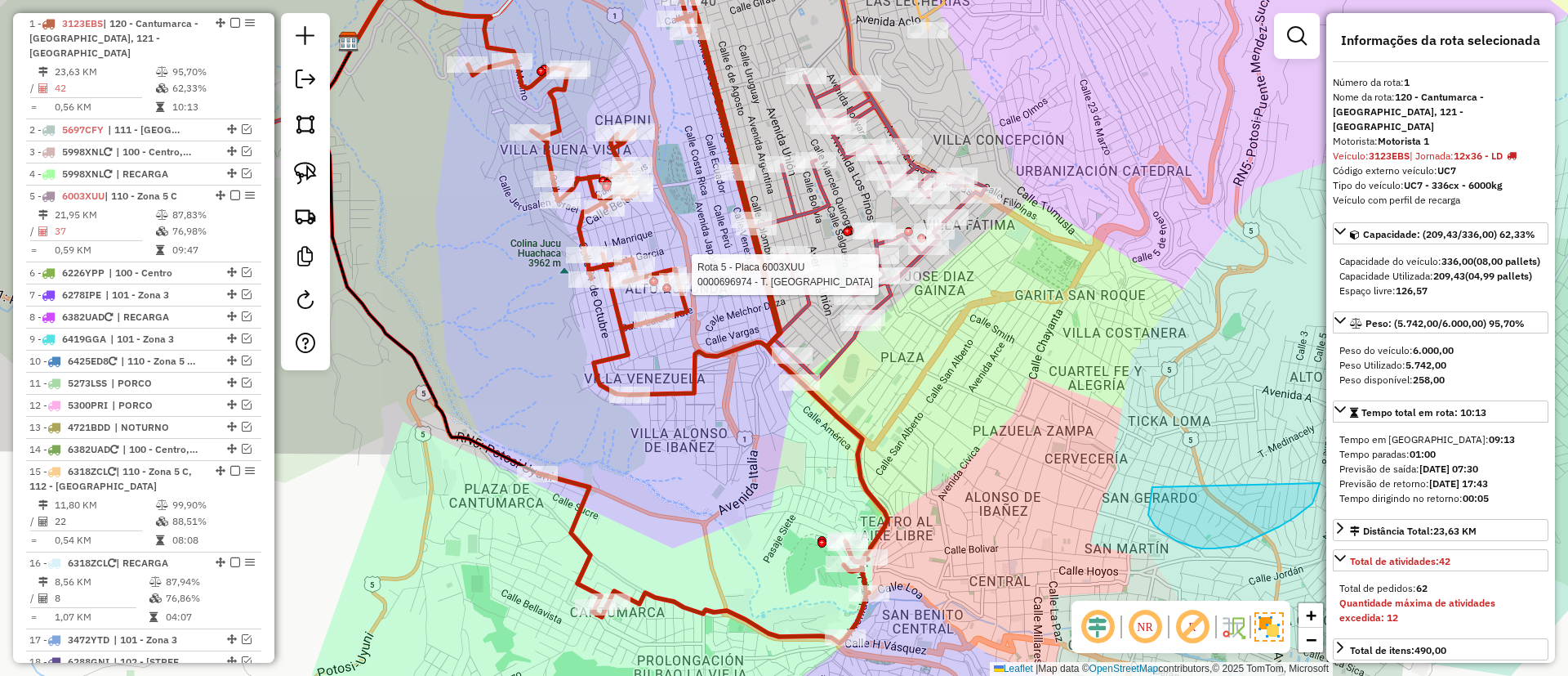
drag, startPoint x: 670, startPoint y: 474, endPoint x: 660, endPoint y: 478, distance: 10.8
click at [660, 478] on div "Rota 5 - Placa 6003XUU 0000696974 - T. GILDA Janela de atendimento Grade de ate…" at bounding box center [784, 338] width 1568 height 676
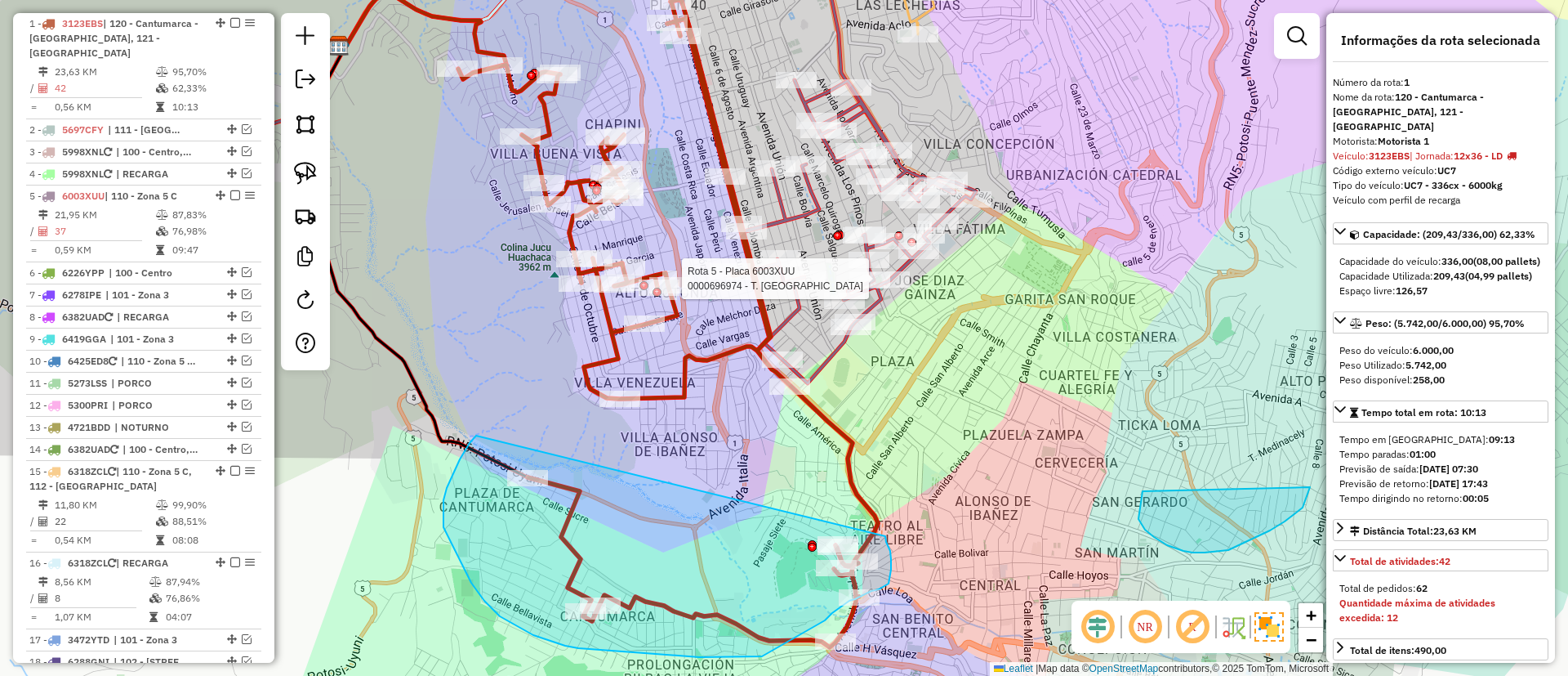
drag, startPoint x: 447, startPoint y: 488, endPoint x: 885, endPoint y: 536, distance: 440.6
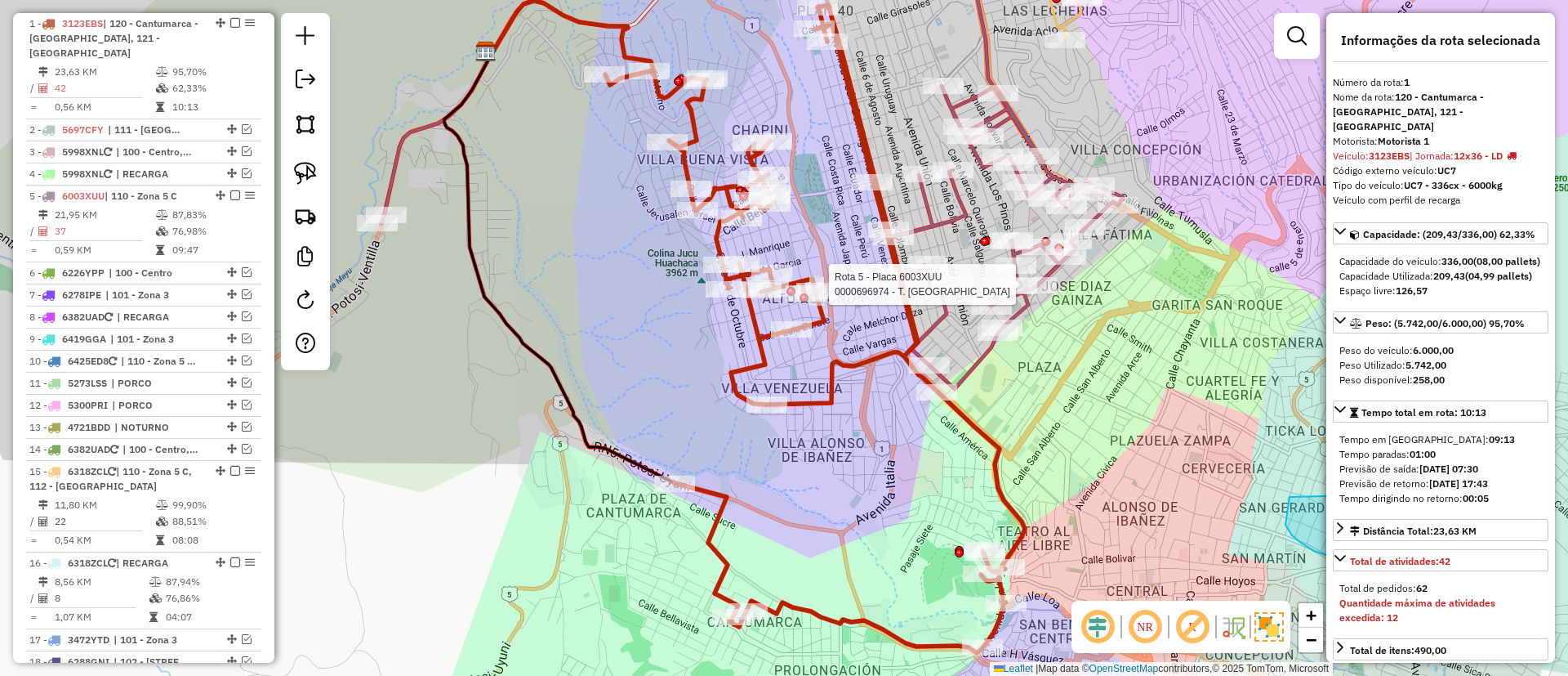
drag, startPoint x: 668, startPoint y: 472, endPoint x: 815, endPoint y: 467, distance: 147.1
click at [815, 470] on div "Rota 5 - Placa 6003XUU 0000696974 - T. GILDA Janela de atendimento Grade de ate…" at bounding box center [784, 338] width 1568 height 676
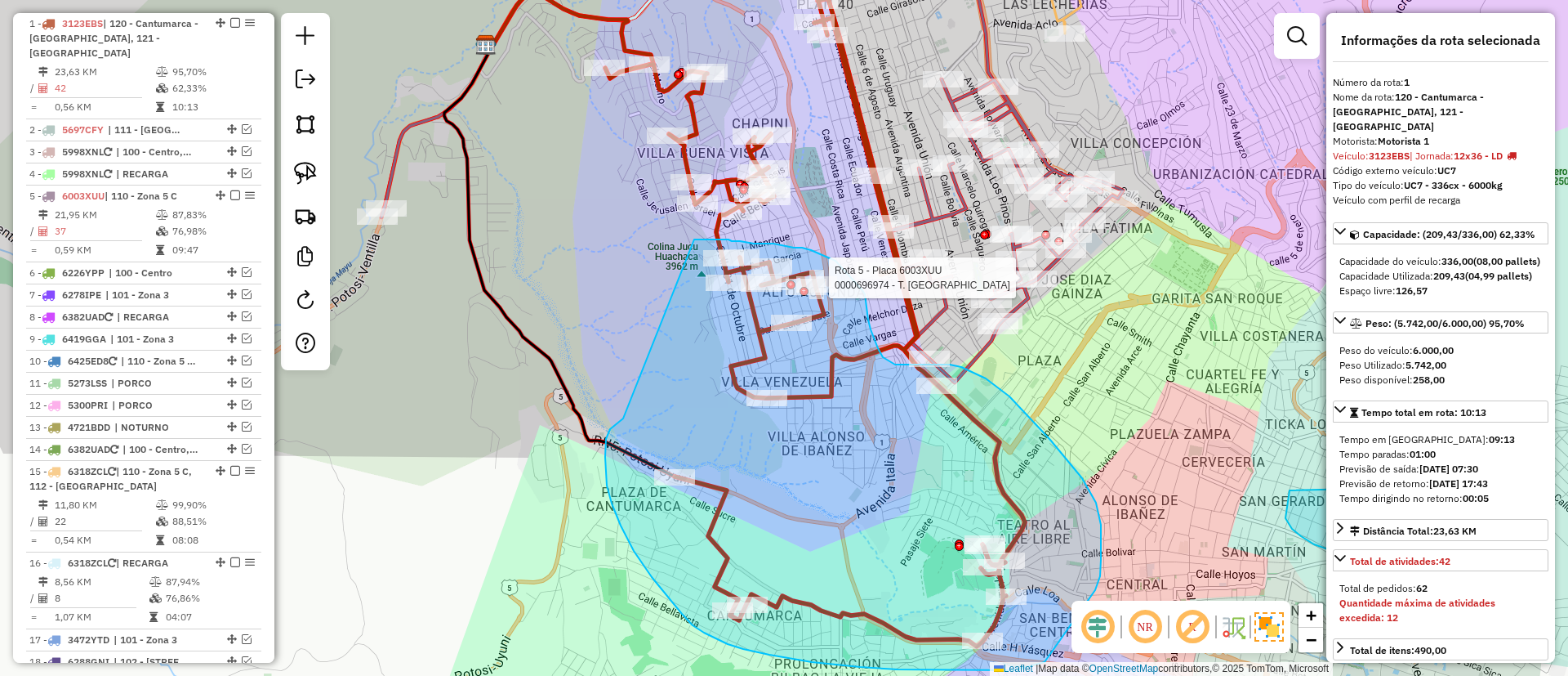
drag, startPoint x: 605, startPoint y: 470, endPoint x: 694, endPoint y: 239, distance: 247.6
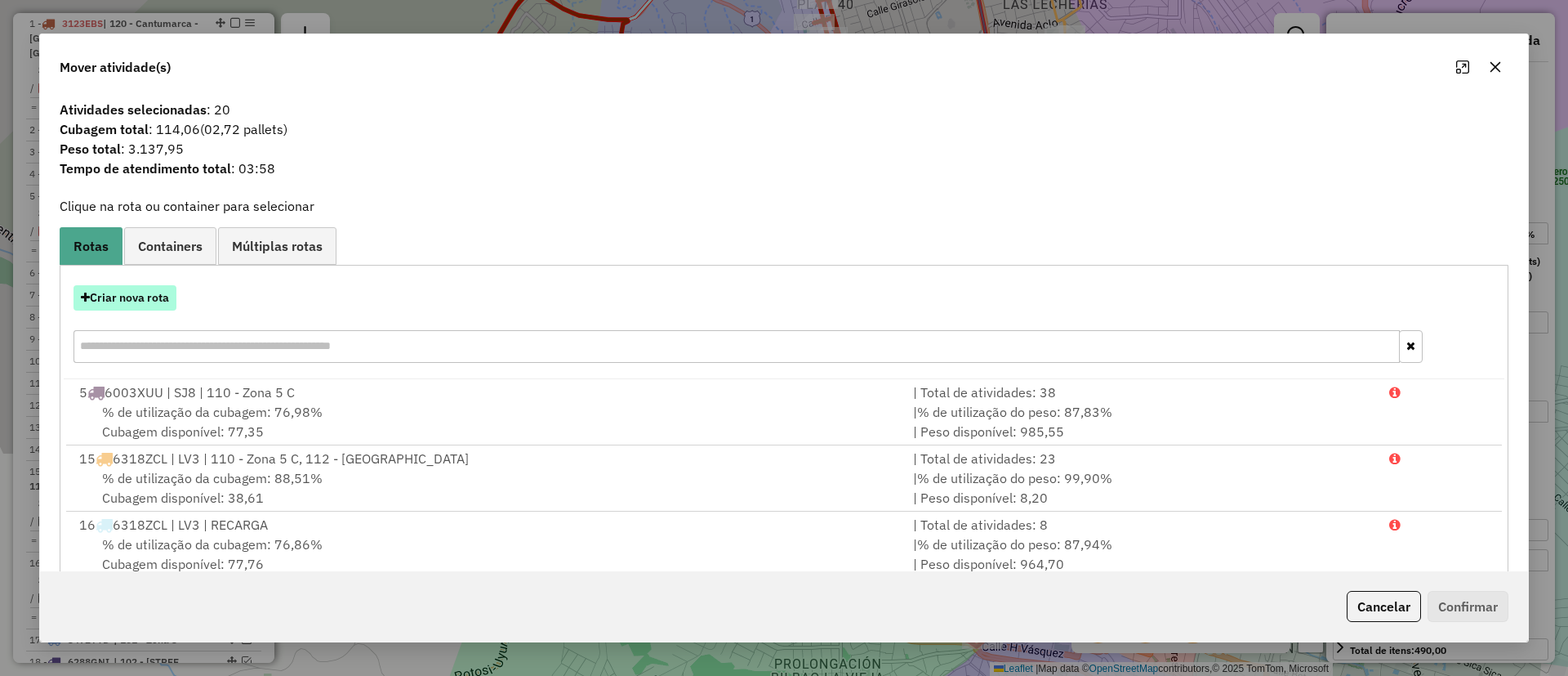
click at [147, 302] on button "Criar nova rota" at bounding box center [125, 297] width 103 height 25
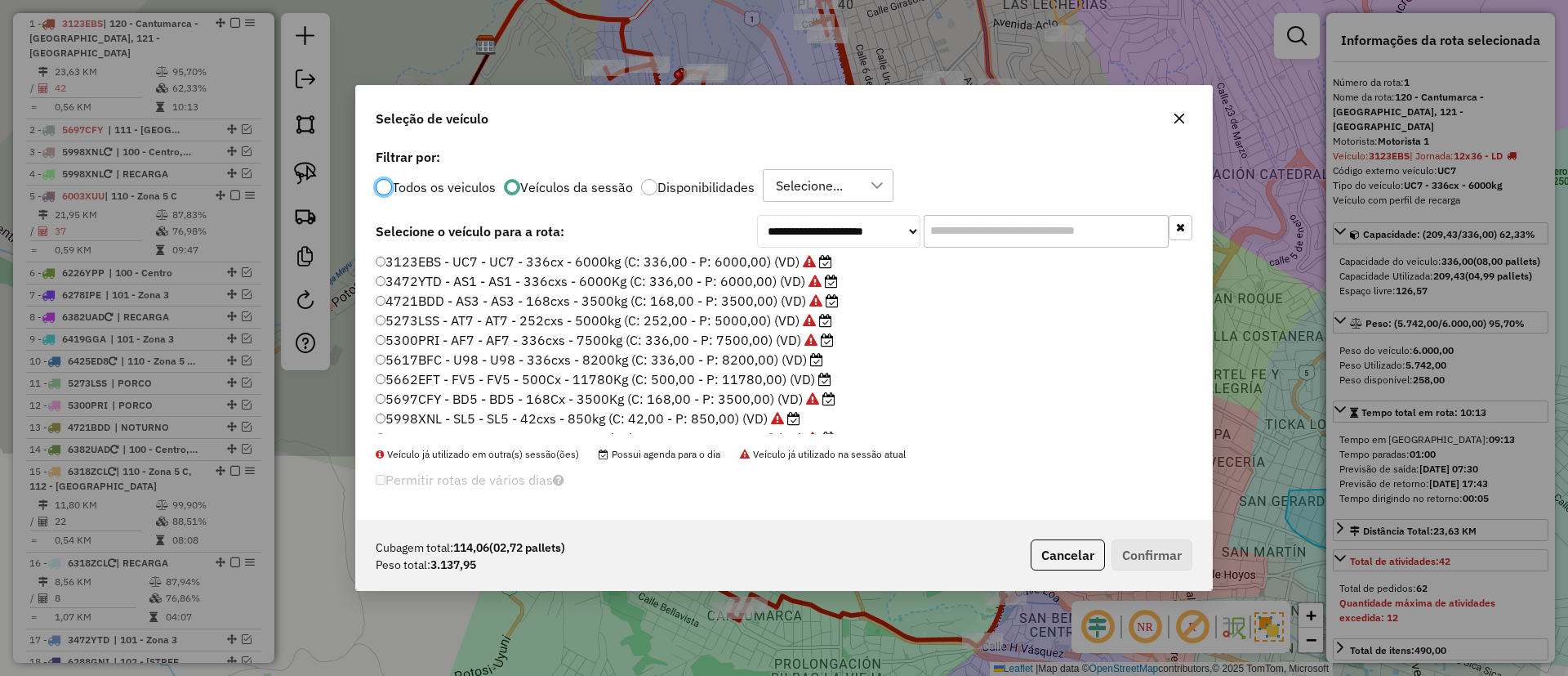
scroll to position [0, 0]
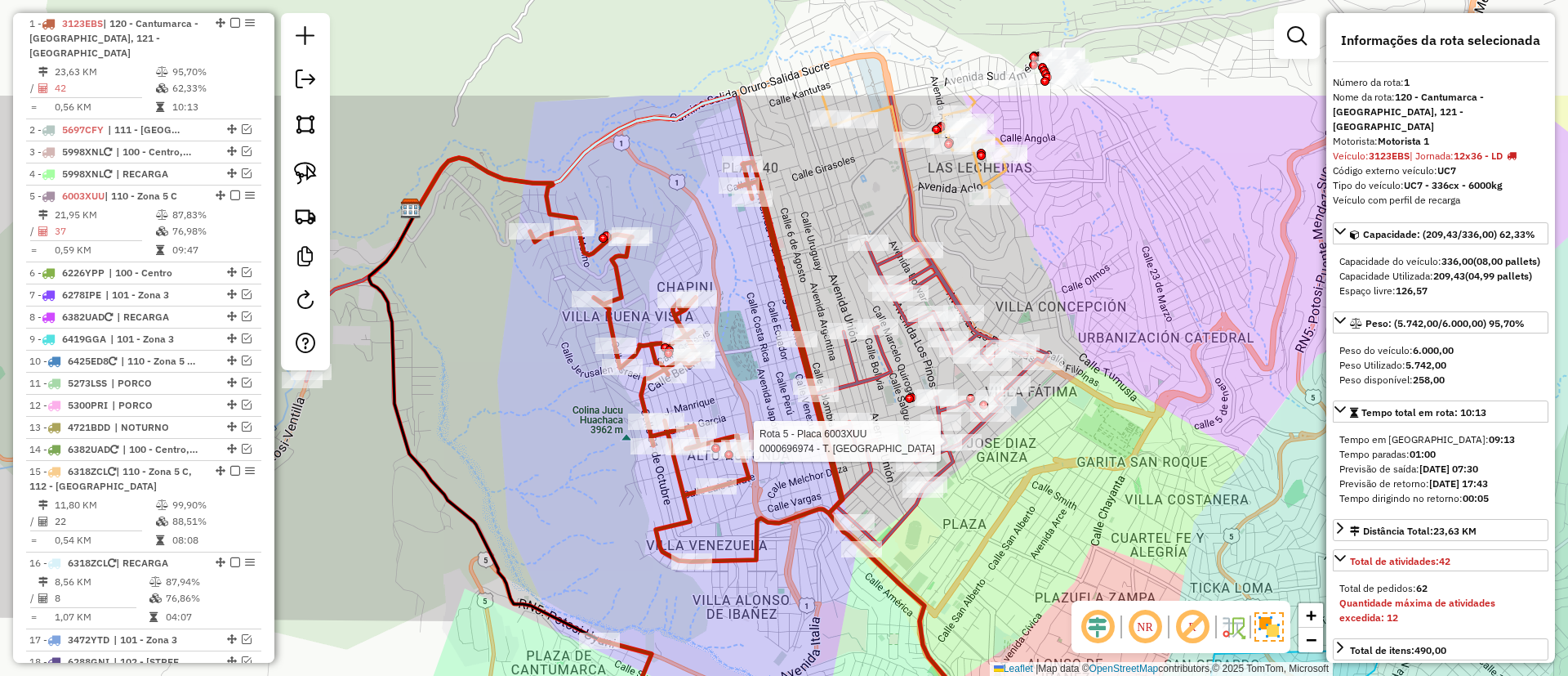
drag, startPoint x: 672, startPoint y: 377, endPoint x: 633, endPoint y: 488, distance: 117.7
click at [633, 488] on div "Rota 5 - Placa 6003XUU 0000696974 - T. GILDA Janela de atendimento Grade de ate…" at bounding box center [784, 338] width 1568 height 676
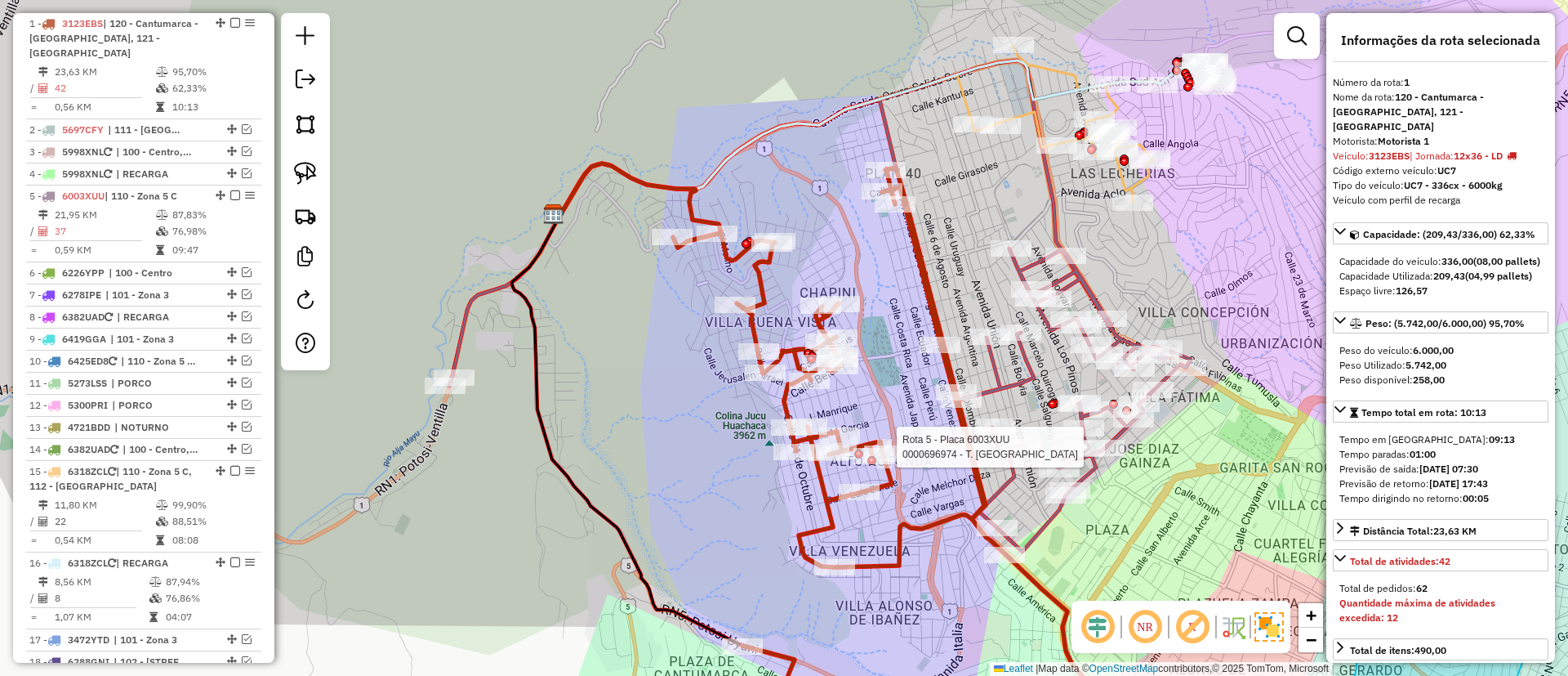
drag, startPoint x: 1019, startPoint y: 292, endPoint x: 1142, endPoint y: 221, distance: 142.0
click at [1142, 221] on div "Rota 5 - Placa 6003XUU 0000696974 - T. GILDA Janela de atendimento Grade de ate…" at bounding box center [784, 338] width 1568 height 676
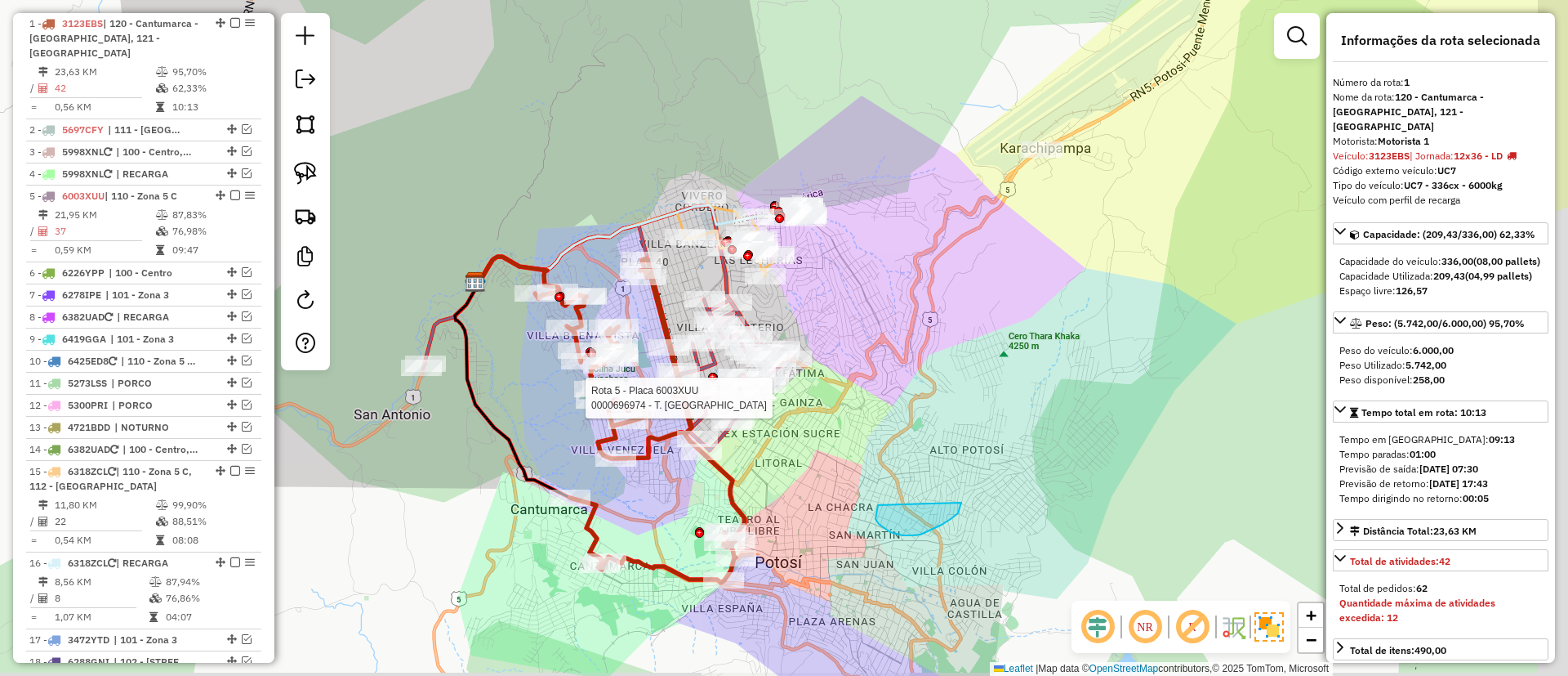
drag, startPoint x: 719, startPoint y: 552, endPoint x: 642, endPoint y: 492, distance: 97.6
click at [642, 492] on div "Rota 5 - Placa 6003XUU 0000696974 - T. GILDA Janela de atendimento Grade de ate…" at bounding box center [784, 338] width 1568 height 676
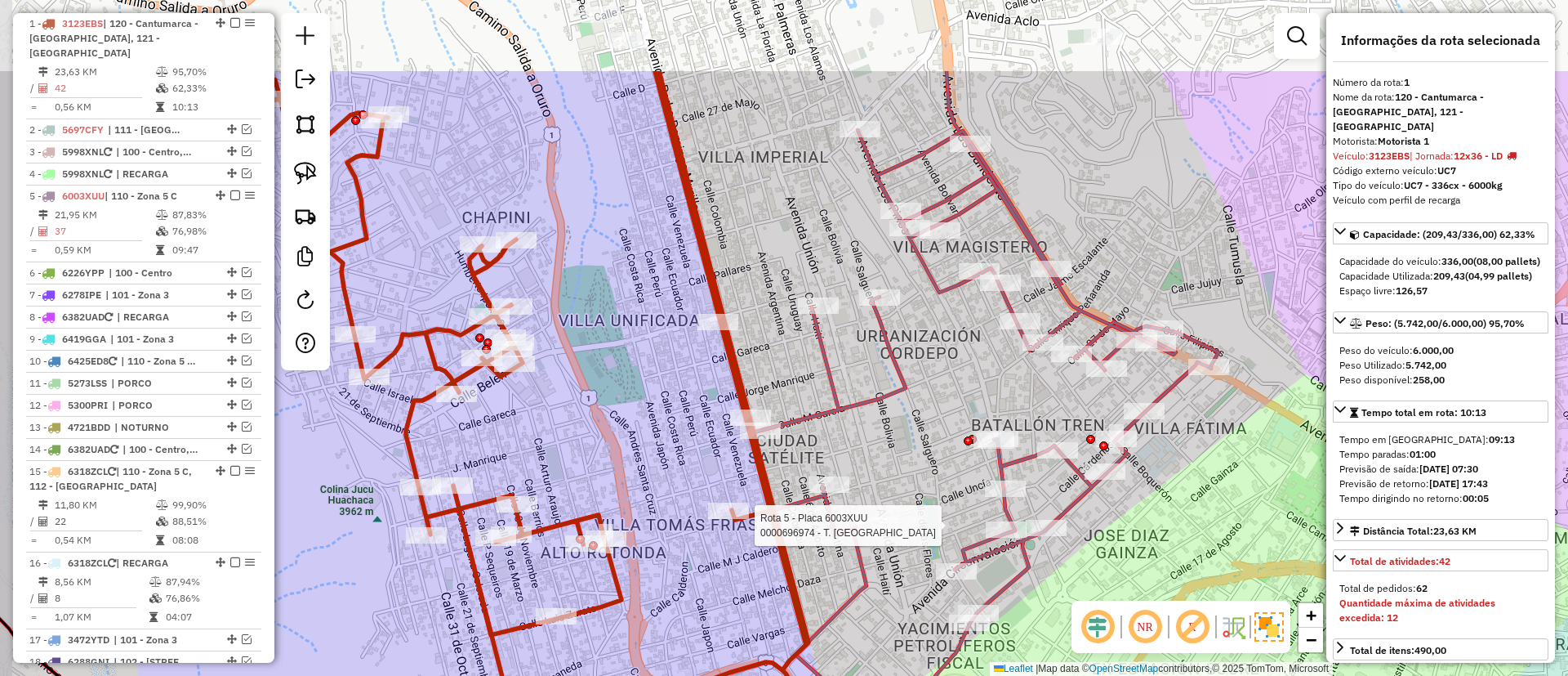
drag, startPoint x: 655, startPoint y: 312, endPoint x: 683, endPoint y: 451, distance: 141.8
click at [683, 451] on div "Rota 5 - Placa 6003XUU 0000696974 - T. GILDA Janela de atendimento Grade de ate…" at bounding box center [784, 338] width 1568 height 676
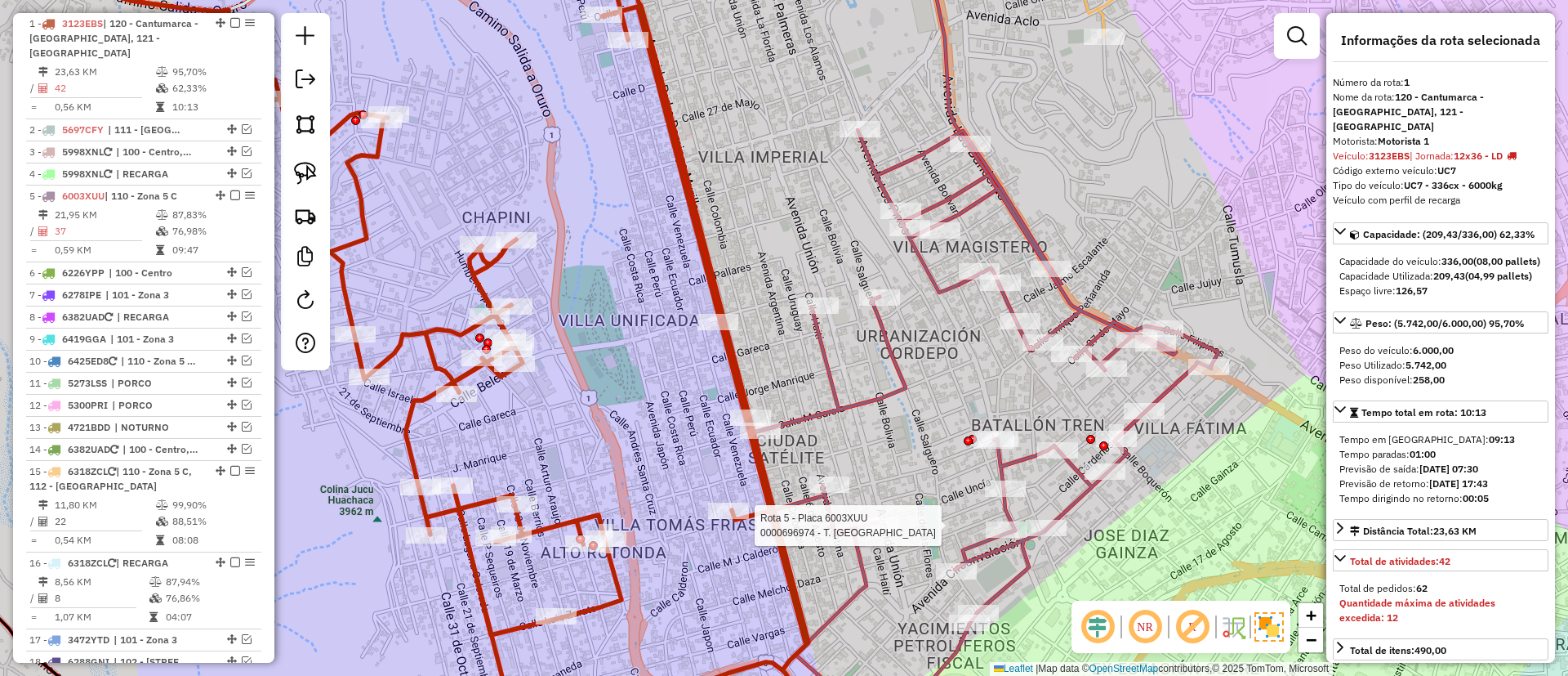
click at [864, 403] on icon at bounding box center [530, 333] width 1375 height 802
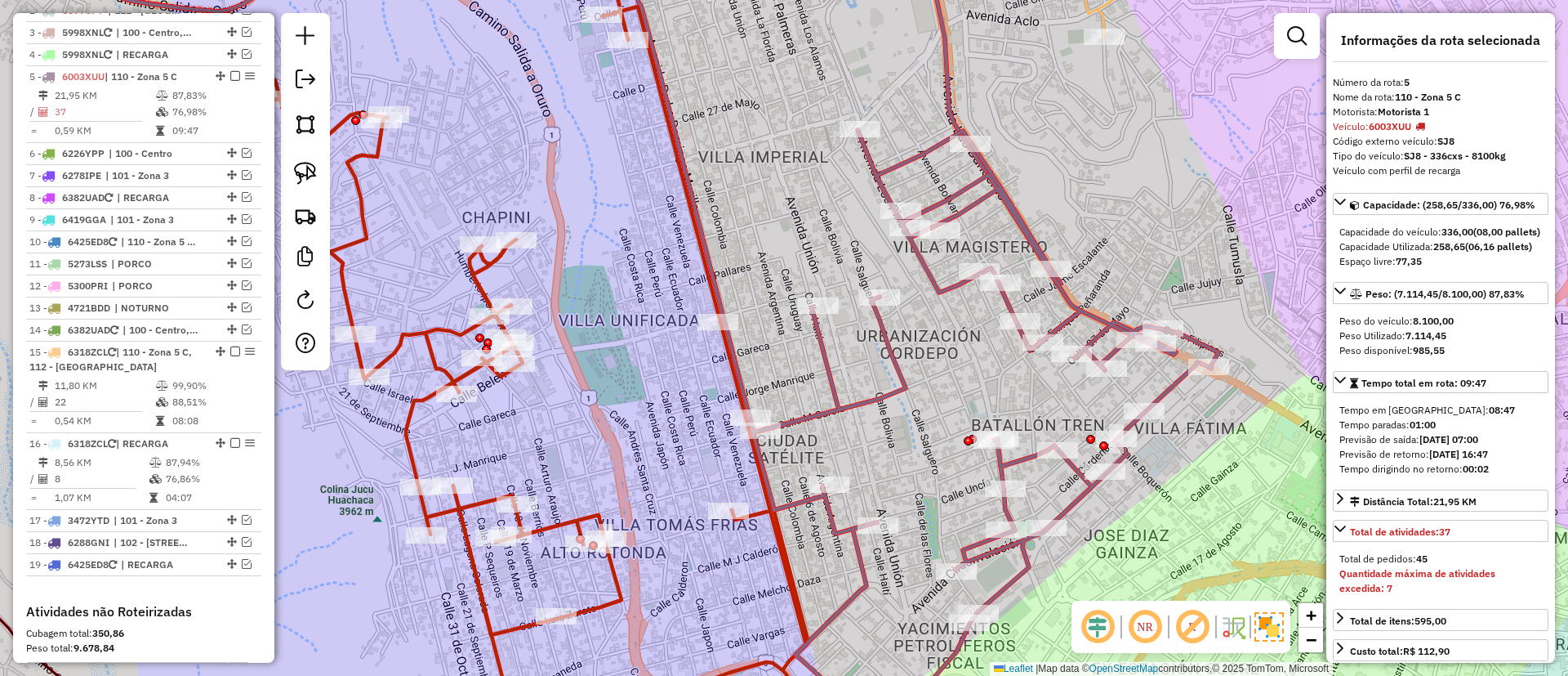
scroll to position [801, 0]
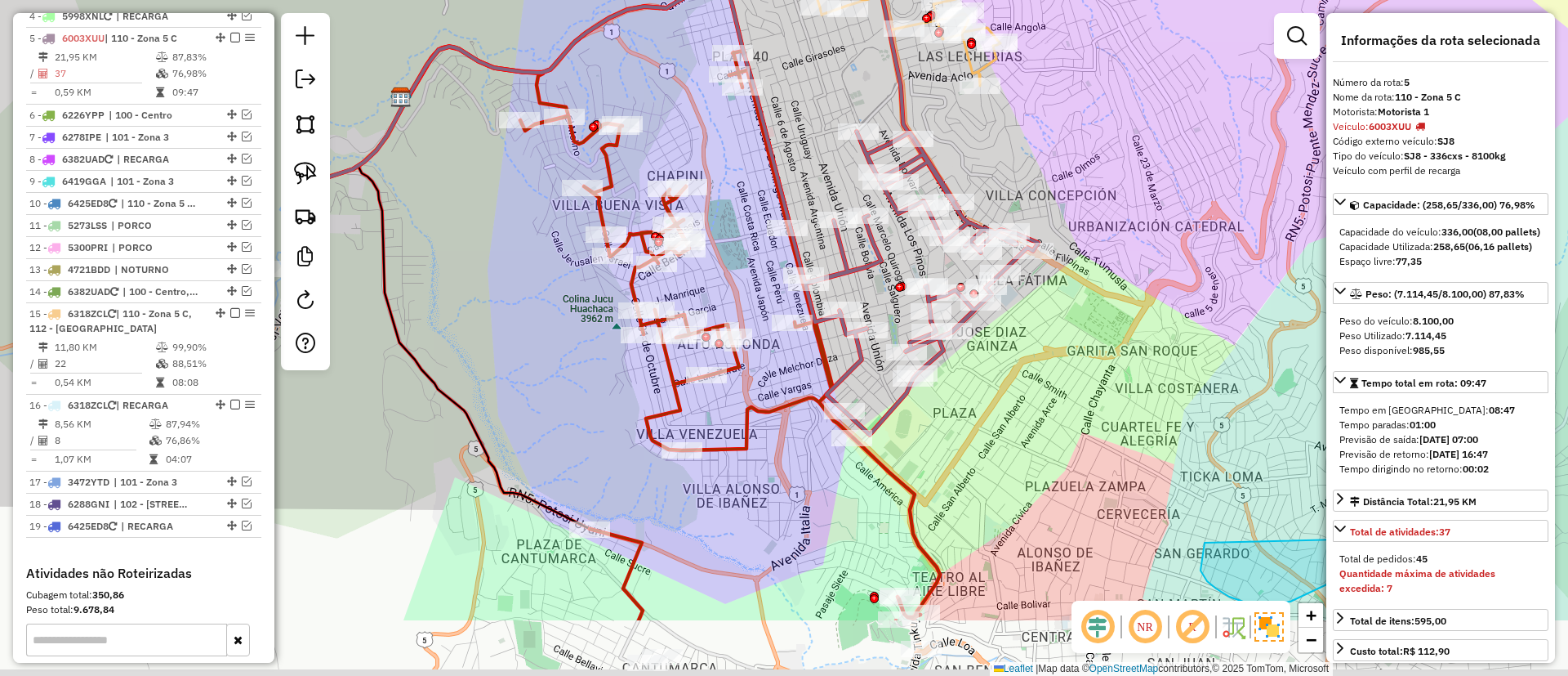
drag, startPoint x: 864, startPoint y: 373, endPoint x: 855, endPoint y: 228, distance: 145.3
click at [855, 228] on icon at bounding box center [667, 208] width 741 height 452
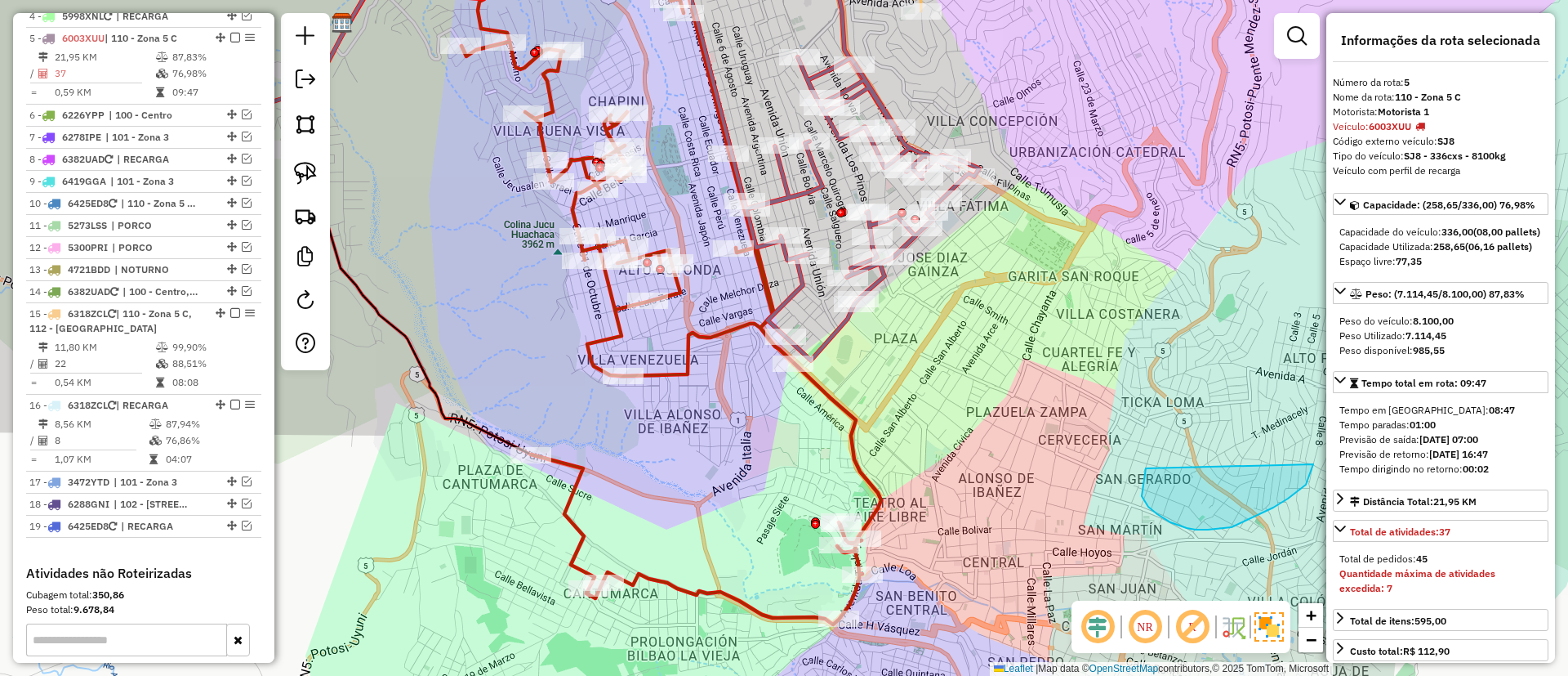
click at [723, 407] on div "Janela de atendimento Grade de atendimento Capacidade Transportadoras Veículos …" at bounding box center [784, 338] width 1568 height 676
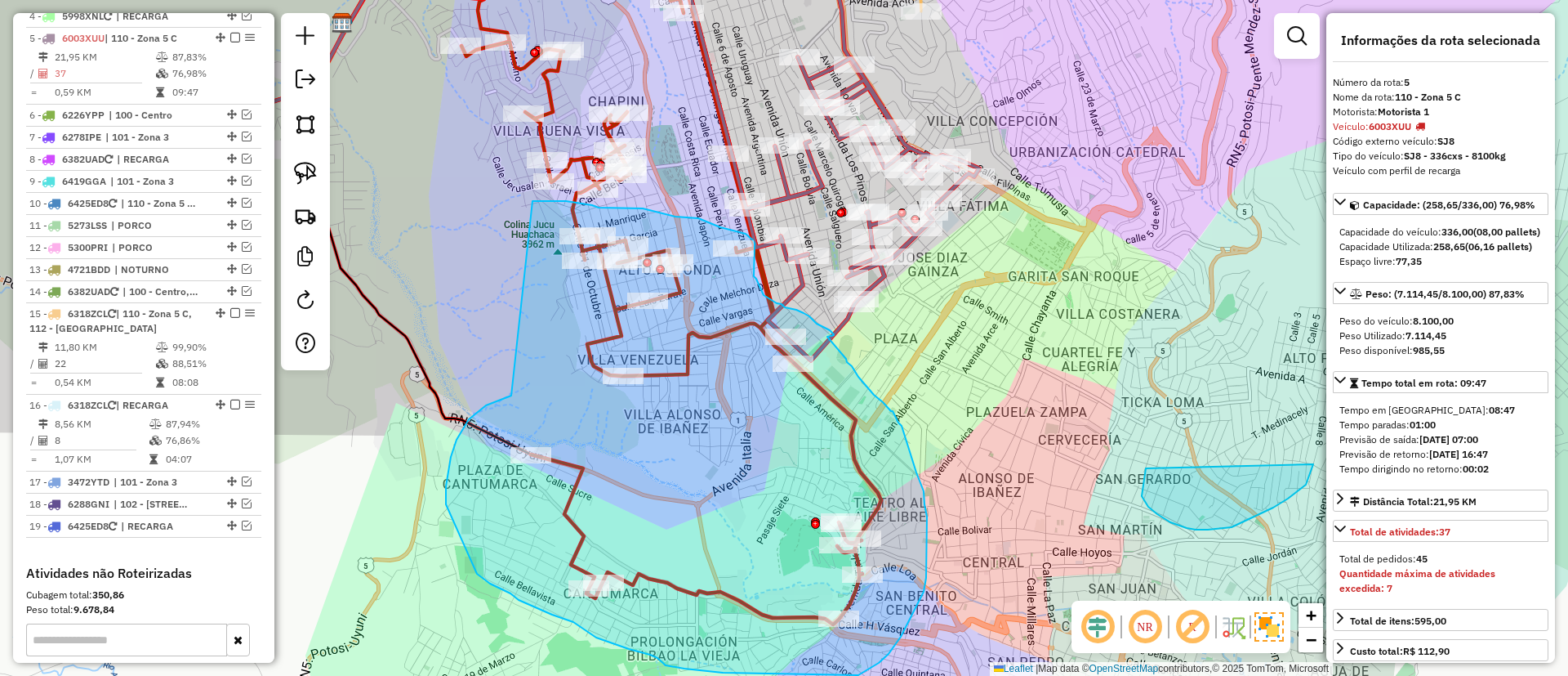
drag, startPoint x: 486, startPoint y: 405, endPoint x: 532, endPoint y: 201, distance: 209.1
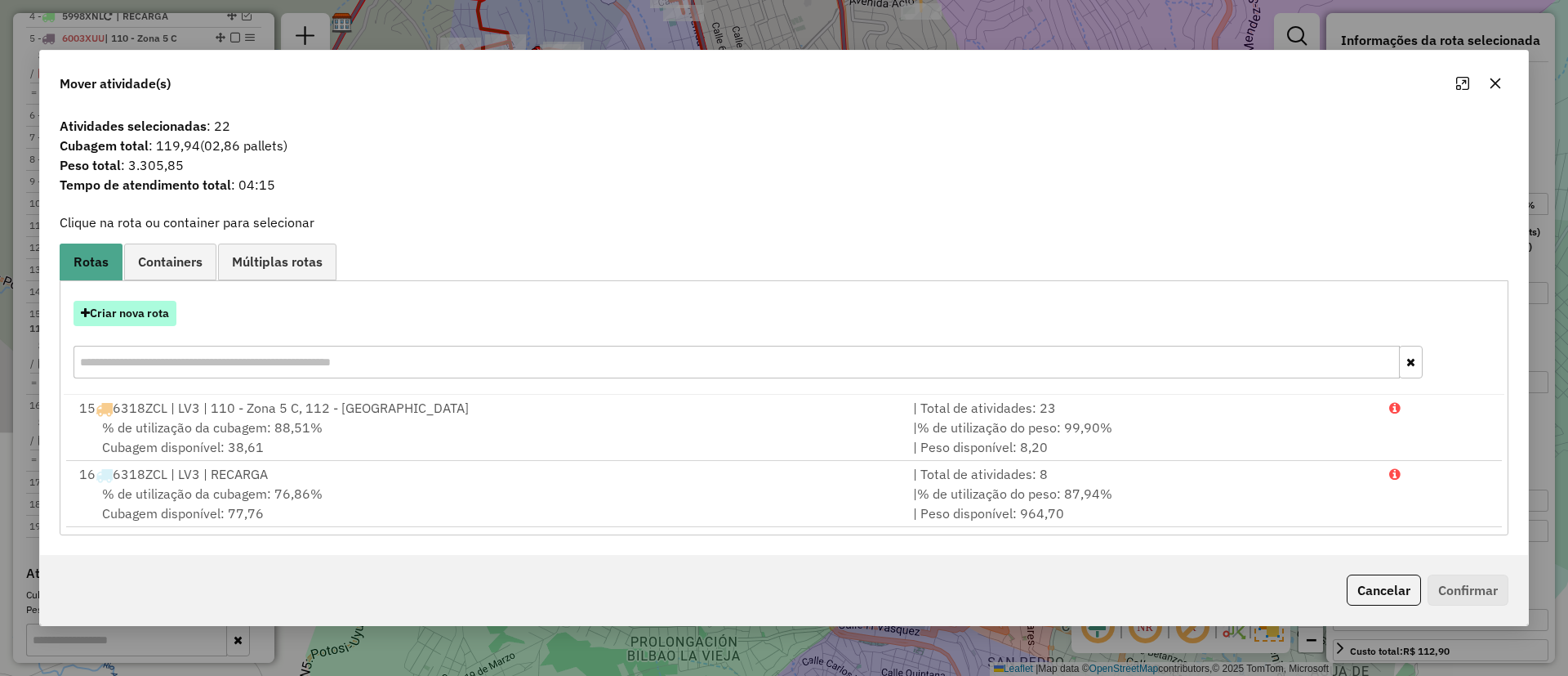
click at [128, 319] on button "Criar nova rota" at bounding box center [125, 314] width 103 height 25
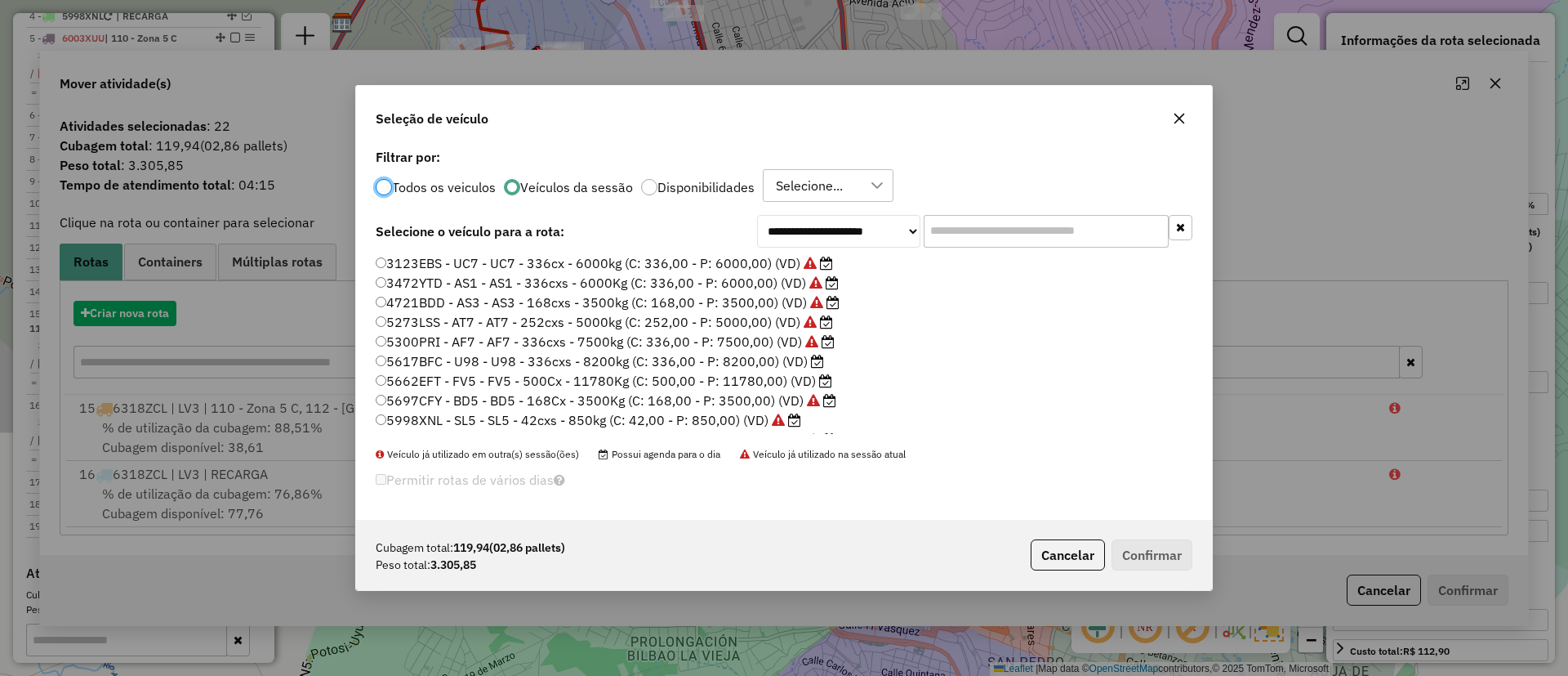
scroll to position [9, 5]
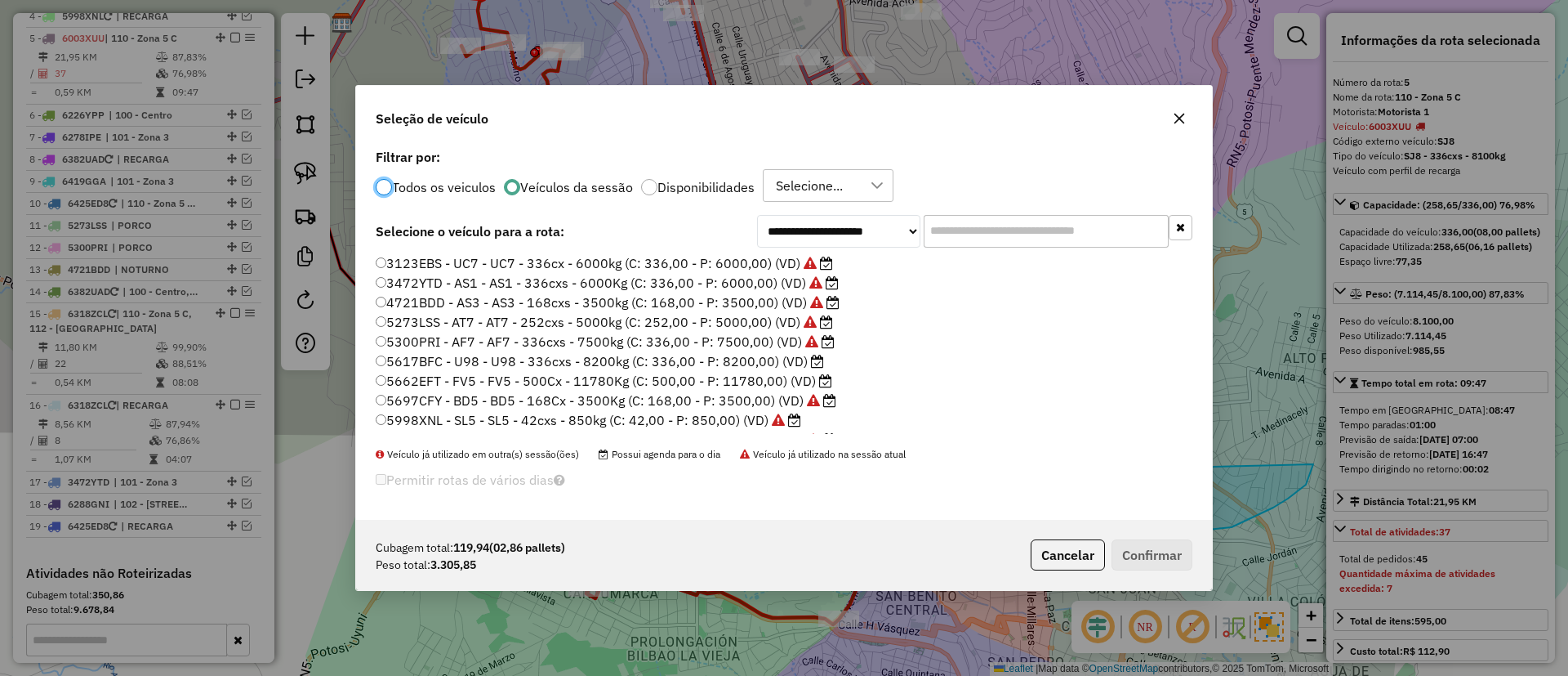
click at [739, 362] on label "5617BFC - U98 - U98 - 336cxs - 8200kg (C: 336,00 - P: 8200,00) (VD)" at bounding box center [599, 361] width 448 height 20
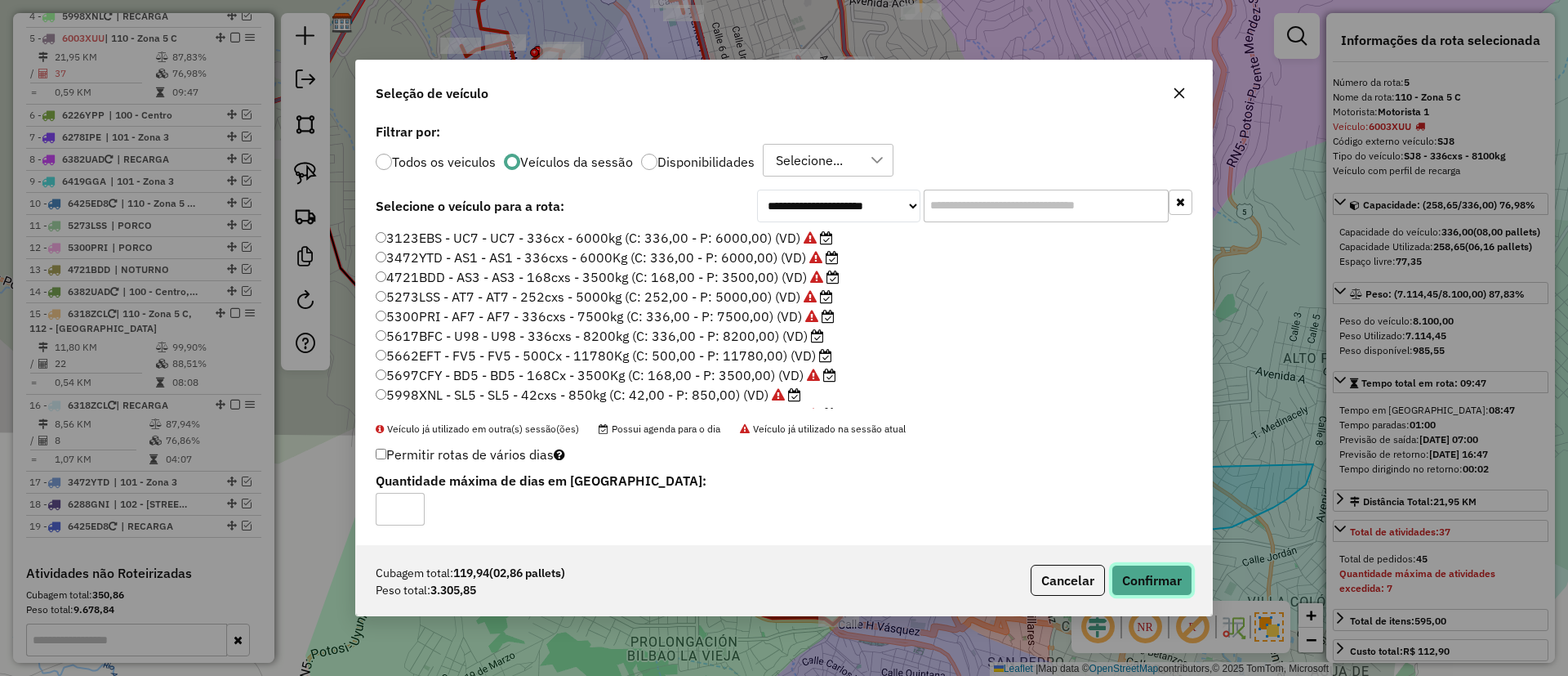
click at [1180, 576] on button "Confirmar" at bounding box center [1151, 580] width 81 height 31
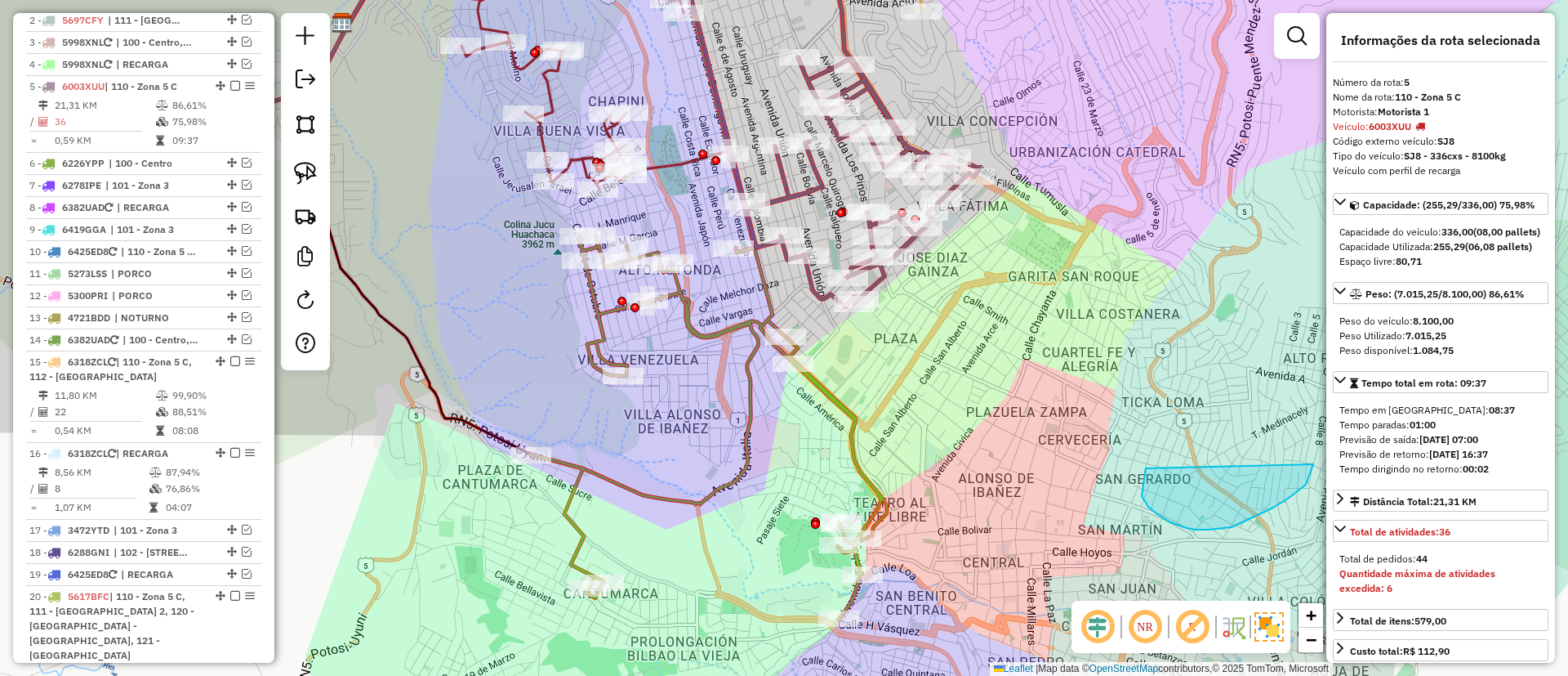
scroll to position [801, 0]
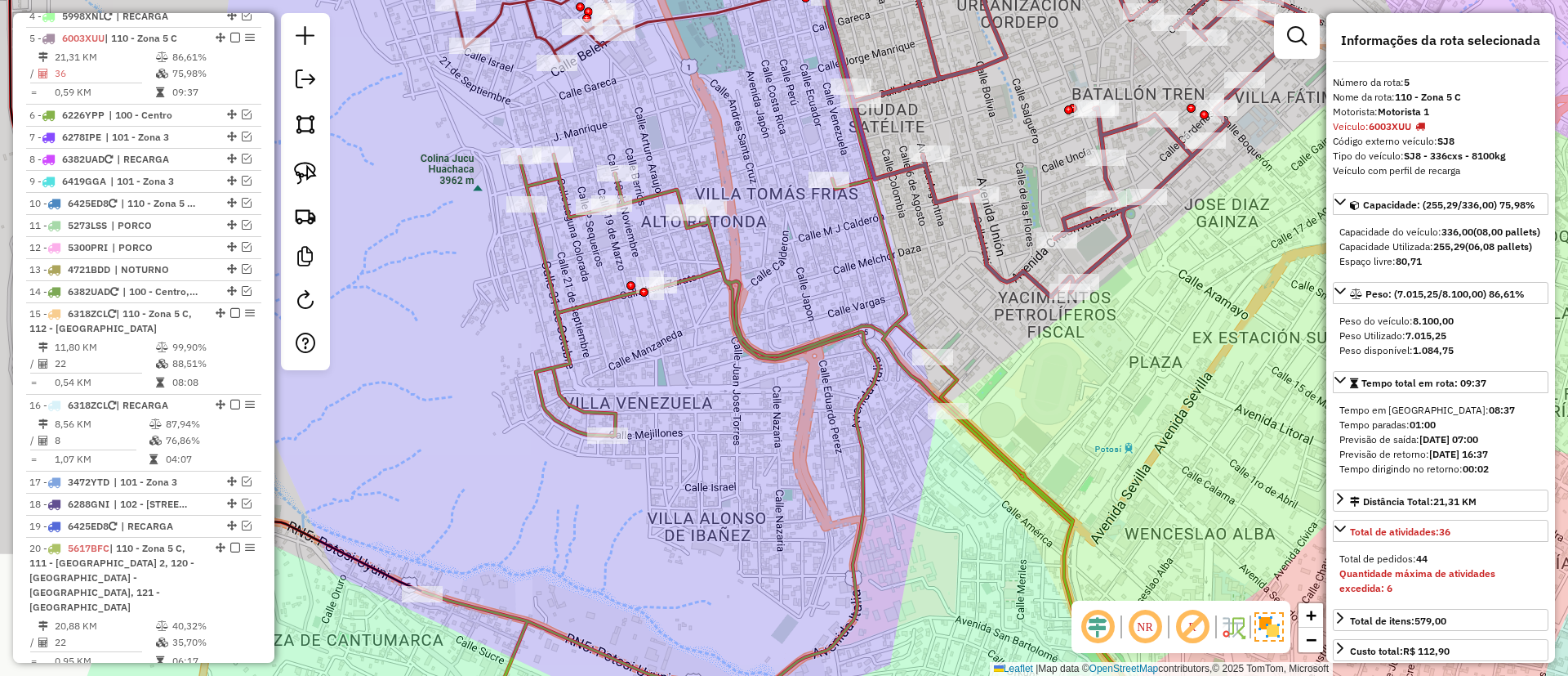
click at [744, 335] on icon at bounding box center [779, 448] width 711 height 588
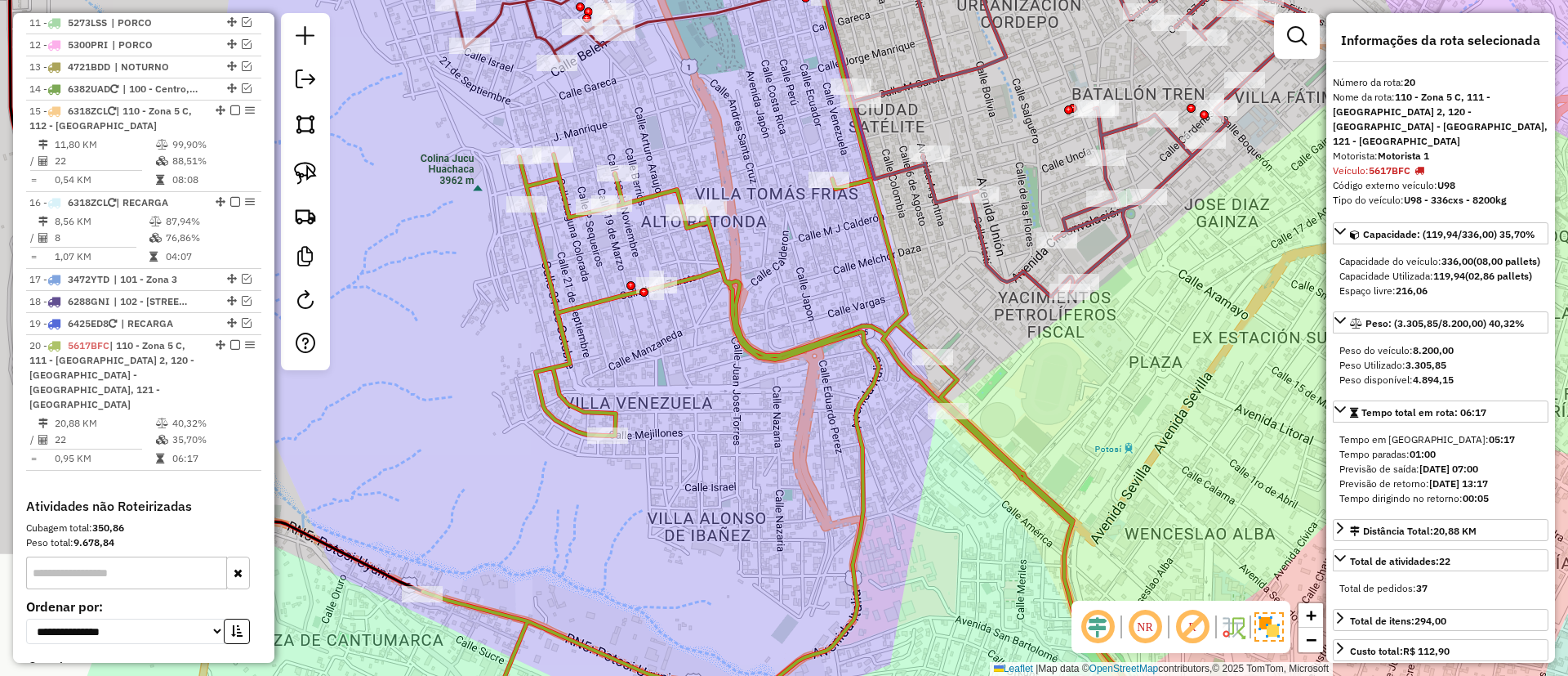
scroll to position [1149, 0]
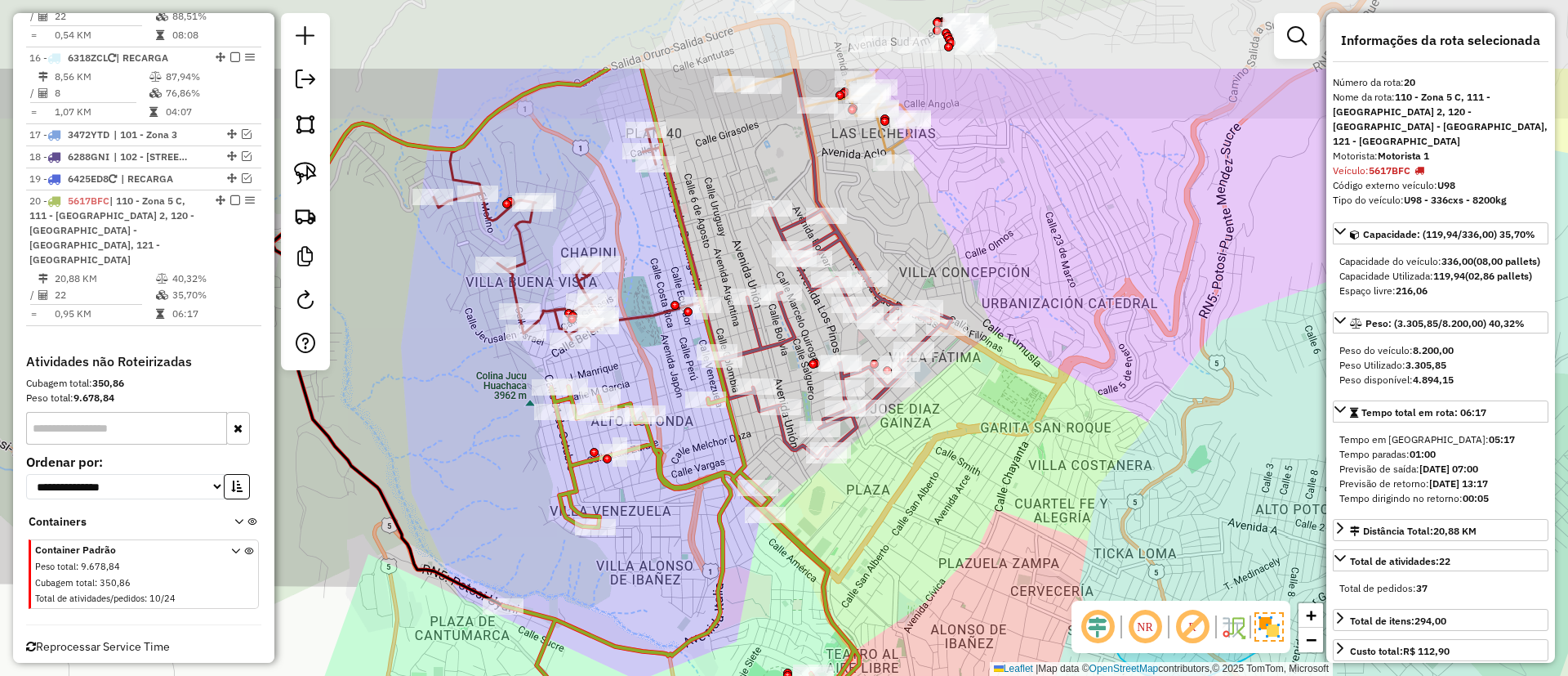
drag, startPoint x: 731, startPoint y: 430, endPoint x: 672, endPoint y: 537, distance: 122.2
click at [672, 537] on div "Janela de atendimento Grade de atendimento Capacidade Transportadoras Veículos …" at bounding box center [784, 338] width 1568 height 676
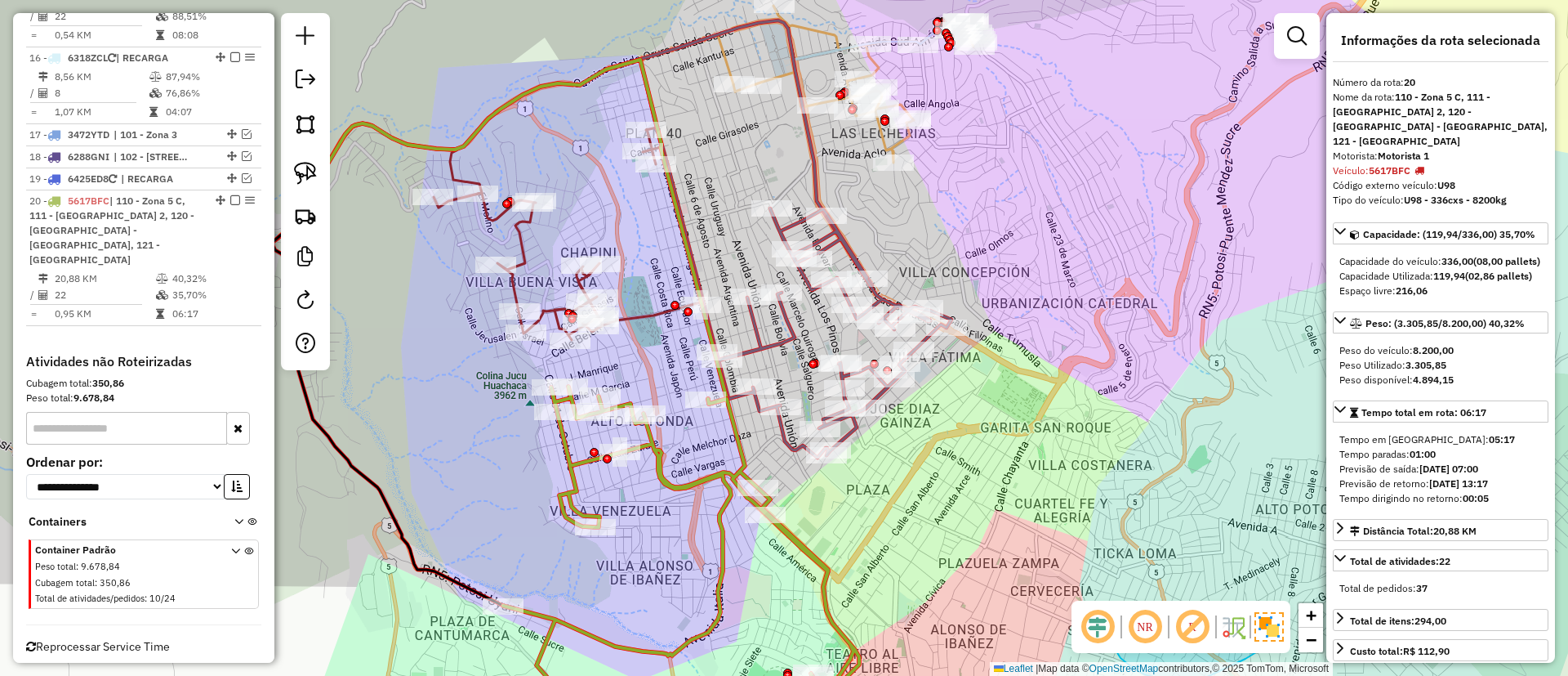
click at [655, 312] on icon at bounding box center [569, 233] width 269 height 212
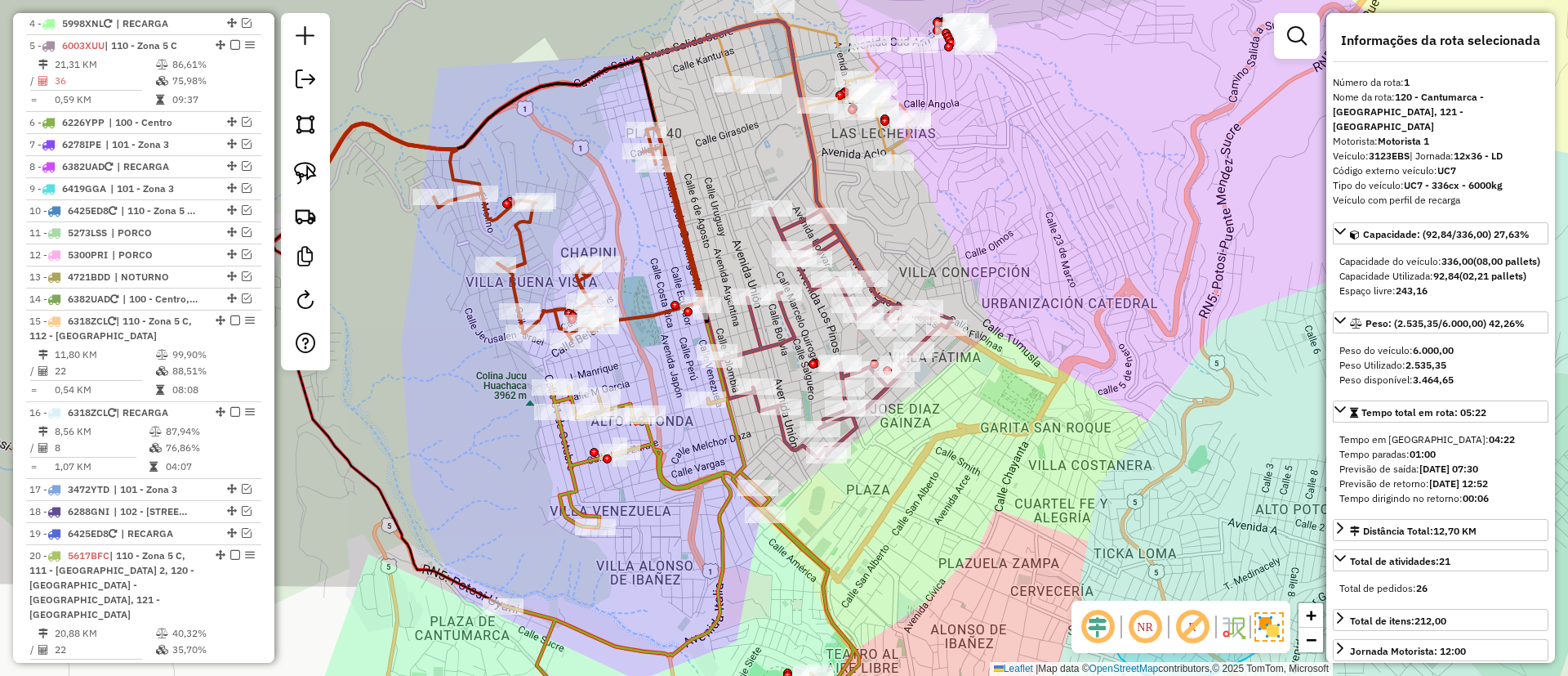
scroll to position [643, 0]
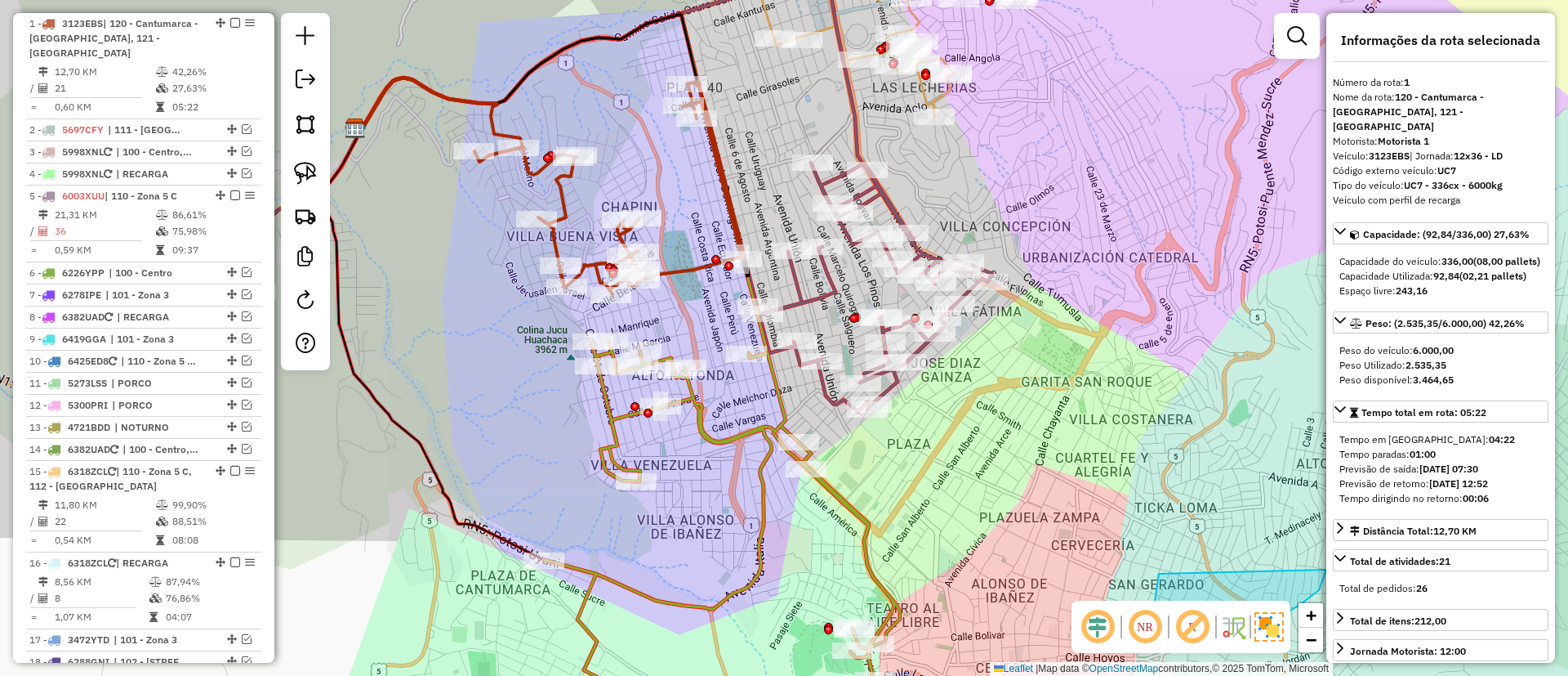
drag, startPoint x: 655, startPoint y: 312, endPoint x: 714, endPoint y: 246, distance: 88.5
click at [714, 246] on icon at bounding box center [610, 187] width 269 height 212
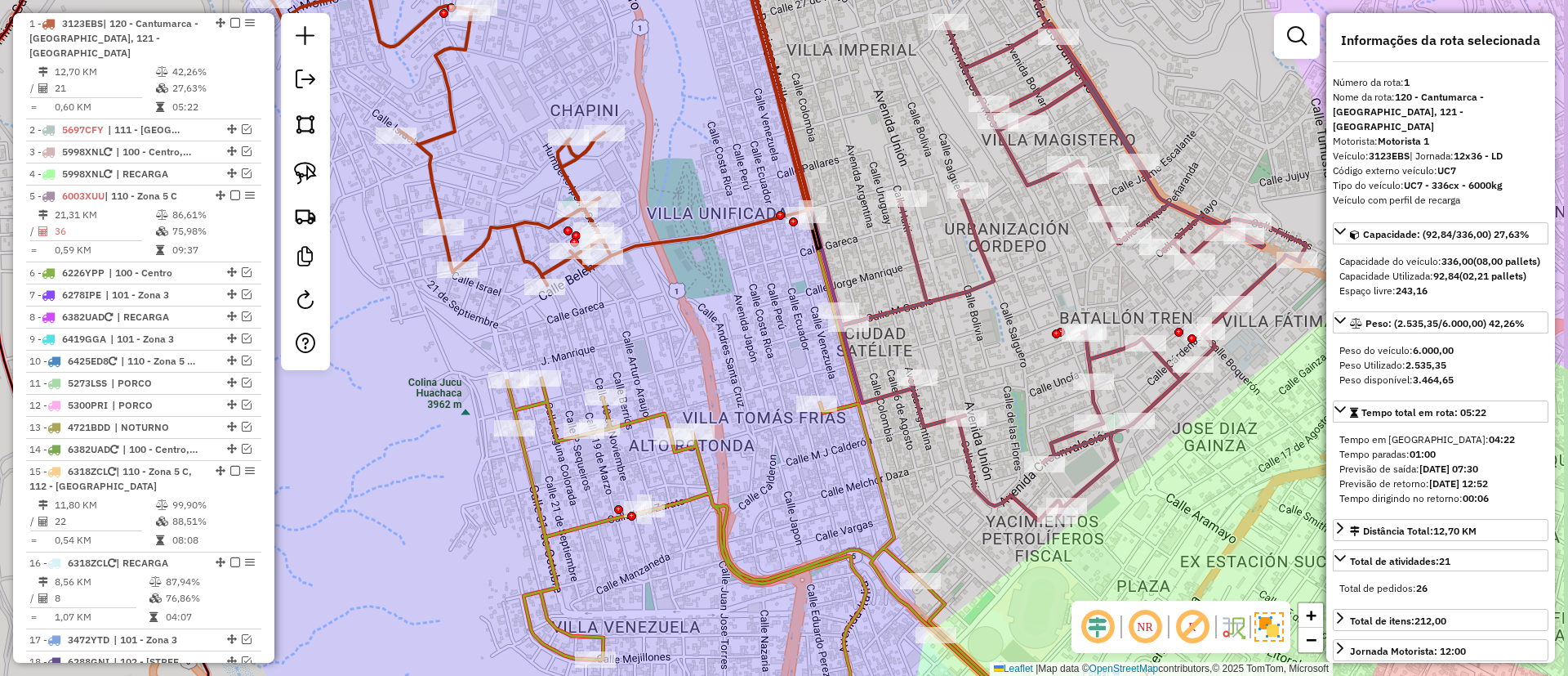
drag, startPoint x: 717, startPoint y: 288, endPoint x: 699, endPoint y: 314, distance: 31.6
click at [699, 314] on div "Janela de atendimento Grade de atendimento Capacidade Transportadoras Veículos …" at bounding box center [784, 338] width 1568 height 676
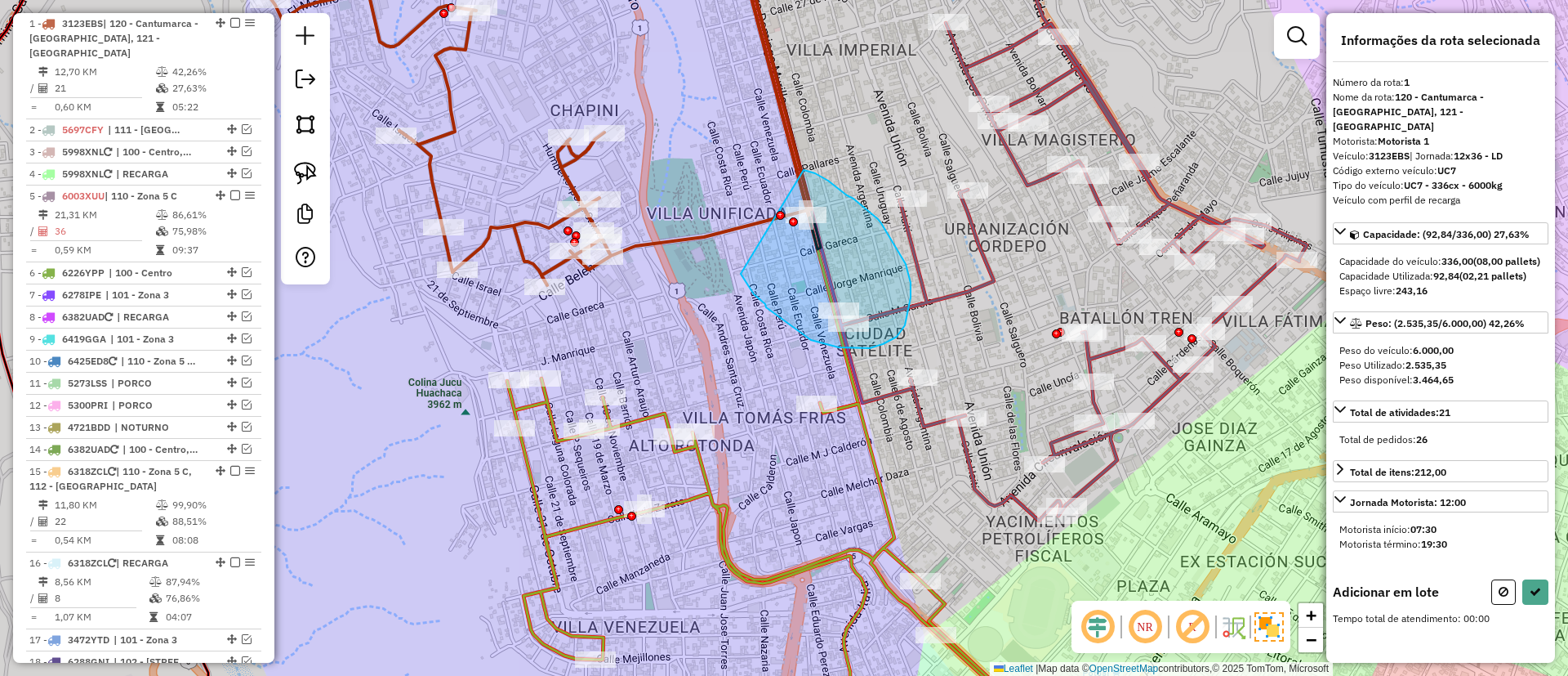
drag, startPoint x: 766, startPoint y: 307, endPoint x: 784, endPoint y: 168, distance: 140.2
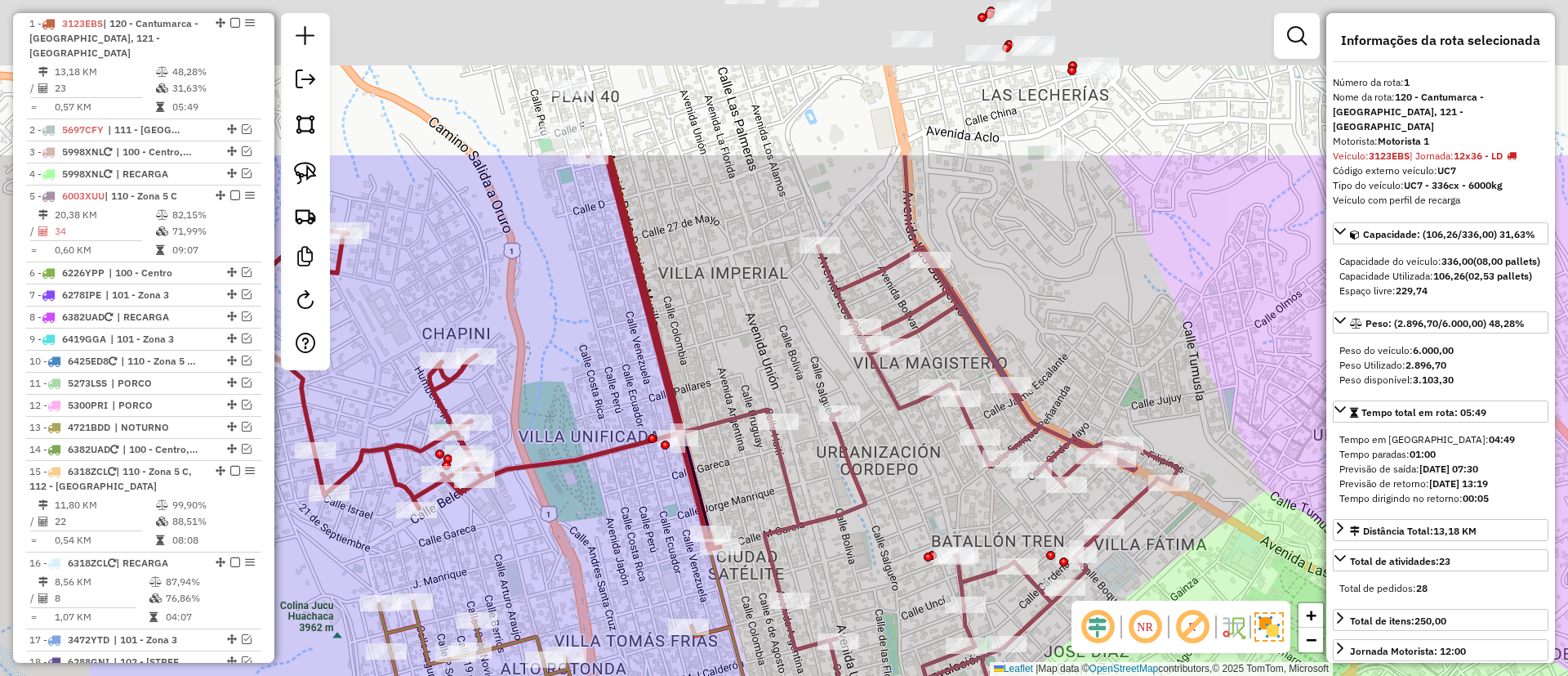
drag, startPoint x: 1097, startPoint y: 321, endPoint x: 988, endPoint y: 467, distance: 182.2
click at [969, 544] on div "Rota 5 - Placa 6003XUU 0000111314 - ORLANDO Janela de atendimento Grade de aten…" at bounding box center [784, 338] width 1568 height 676
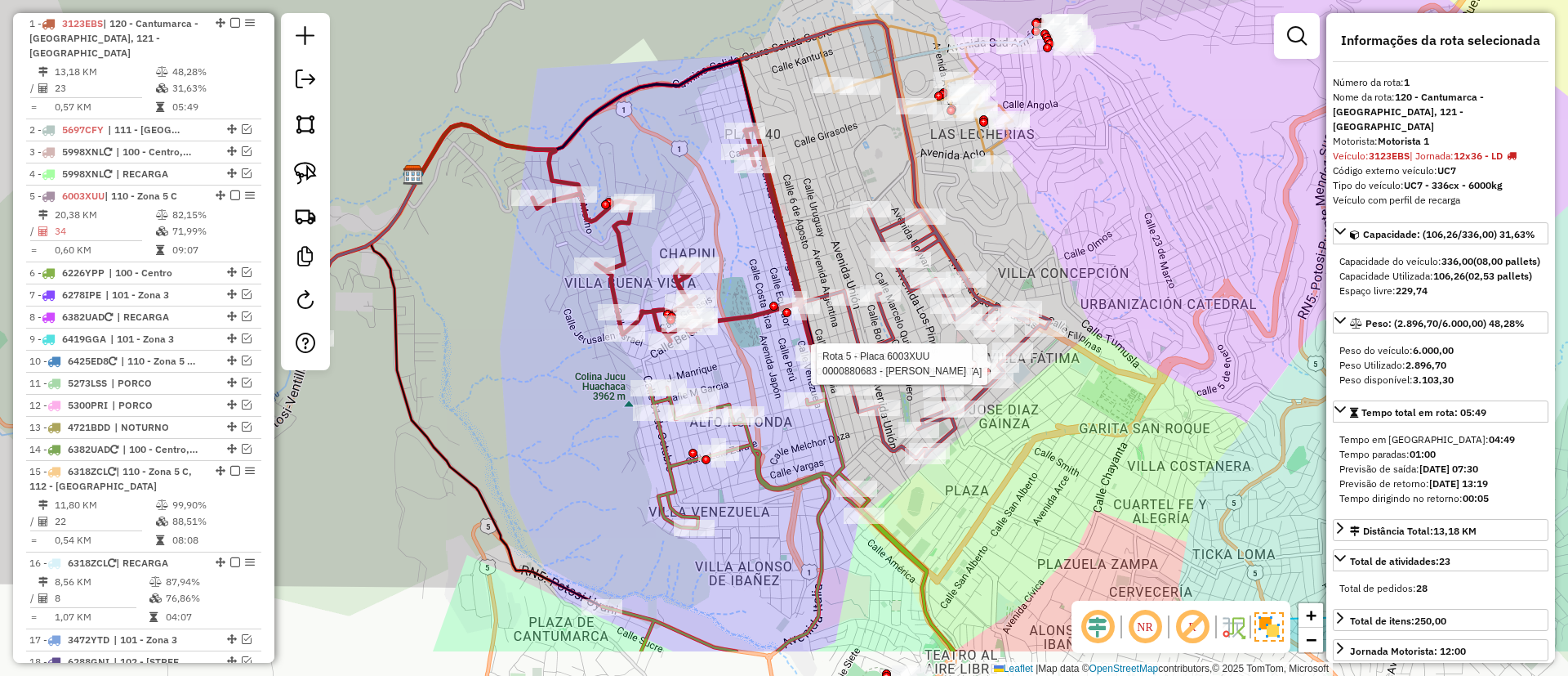
drag, startPoint x: 850, startPoint y: 329, endPoint x: 821, endPoint y: 233, distance: 100.3
click at [821, 233] on div "Rota 5 - Placa 6003XUU 0000111314 - ORLANDO Rota 5 - Placa 6003XUU 0000880683 -…" at bounding box center [784, 338] width 1568 height 676
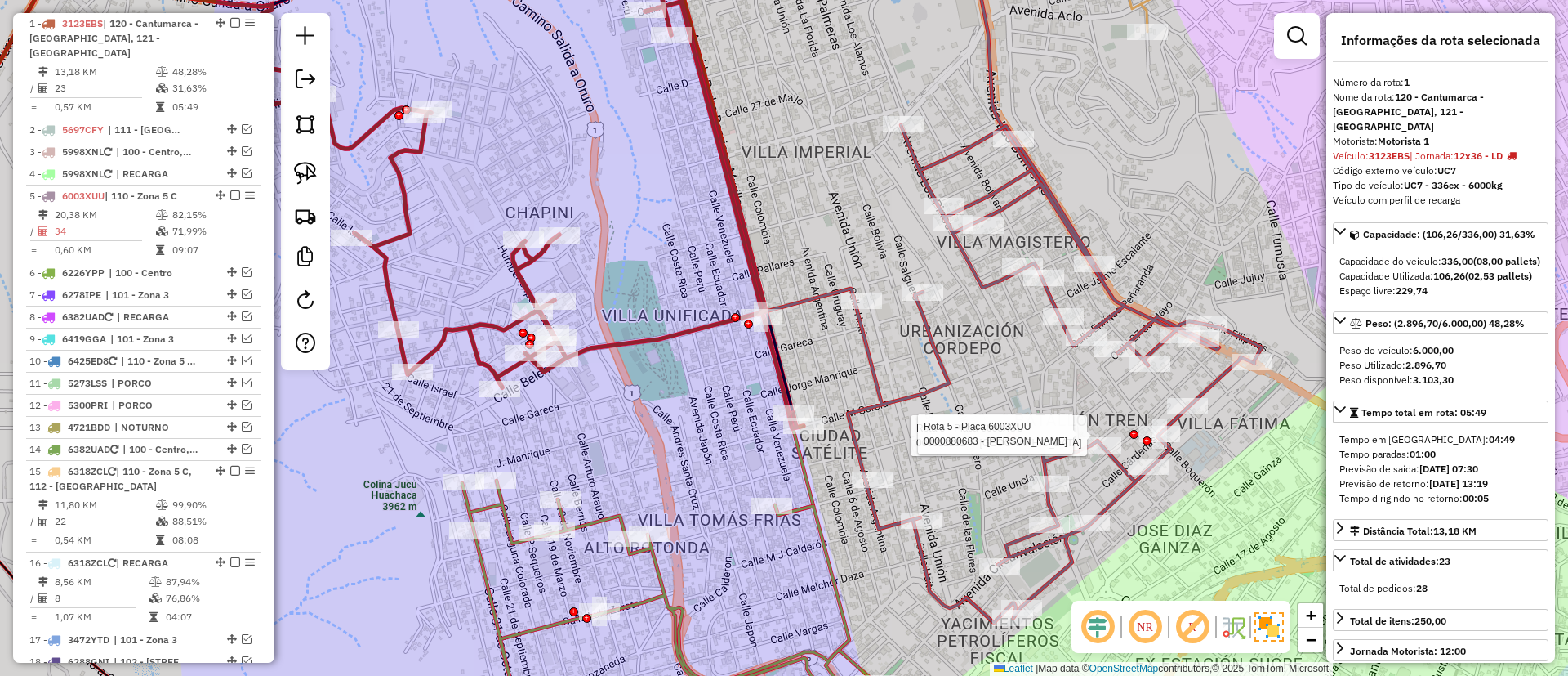
drag, startPoint x: 846, startPoint y: 292, endPoint x: 815, endPoint y: 206, distance: 91.4
click at [823, 207] on div "Rota 5 - Placa 6003XUU 0000111314 - ORLANDO Rota 5 - Placa 6003XUU 0000880683 -…" at bounding box center [784, 338] width 1568 height 676
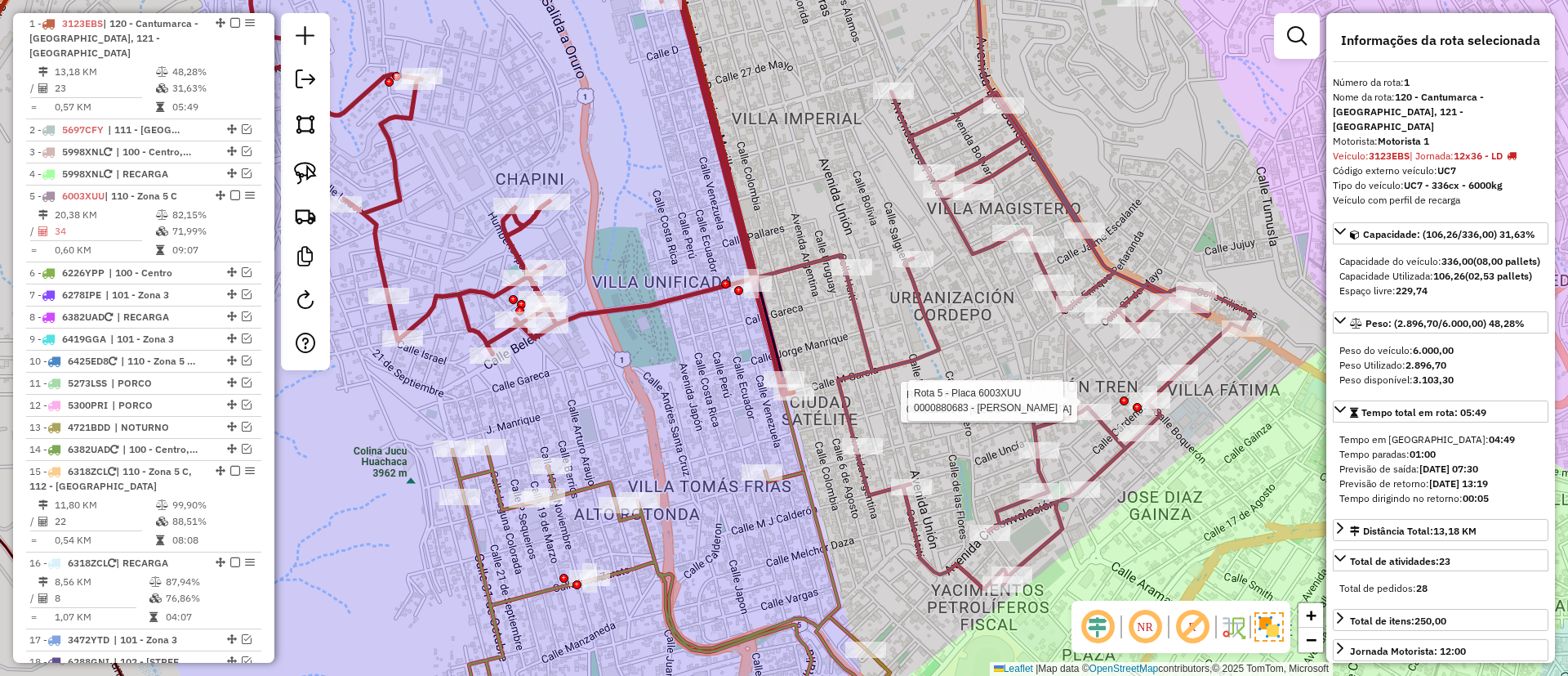
click at [735, 211] on icon at bounding box center [505, 164] width 577 height 463
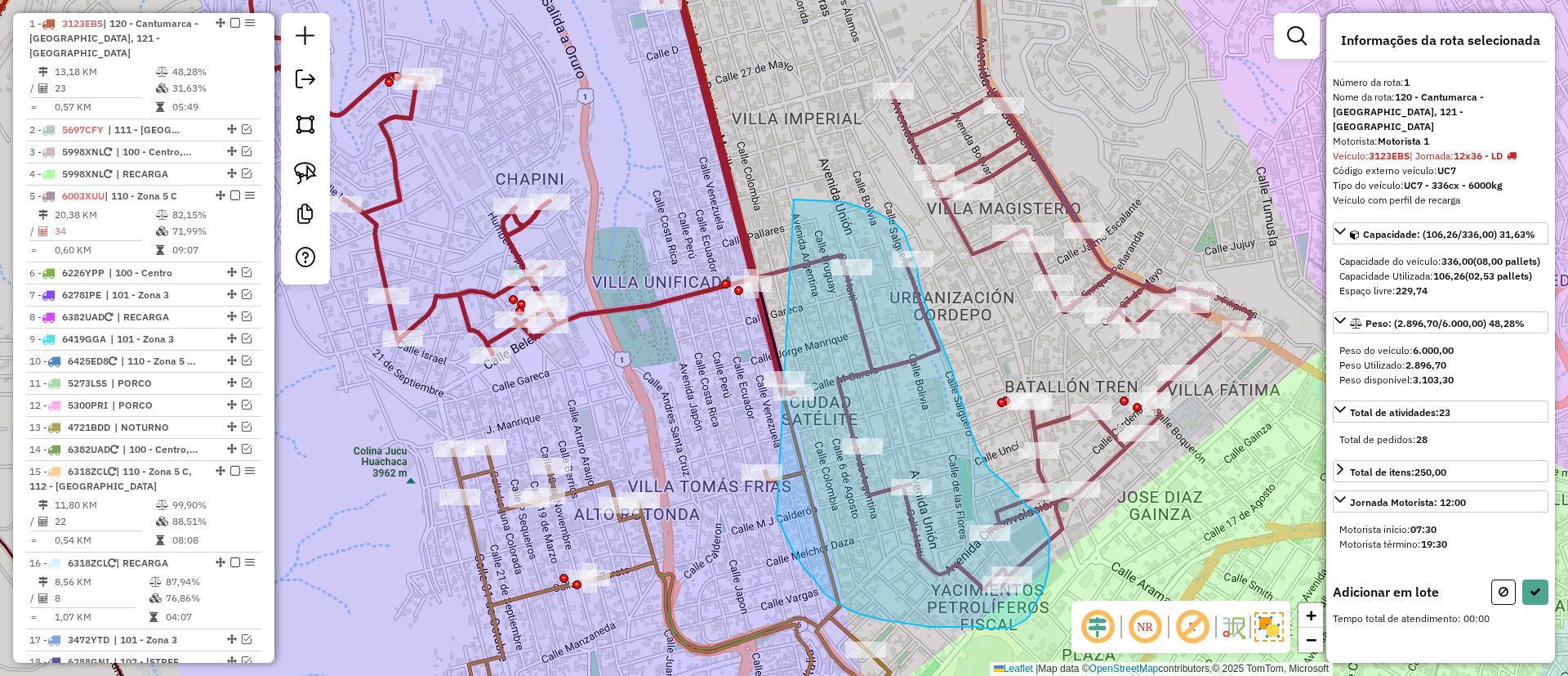
drag, startPoint x: 778, startPoint y: 520, endPoint x: 794, endPoint y: 200, distance: 320.4
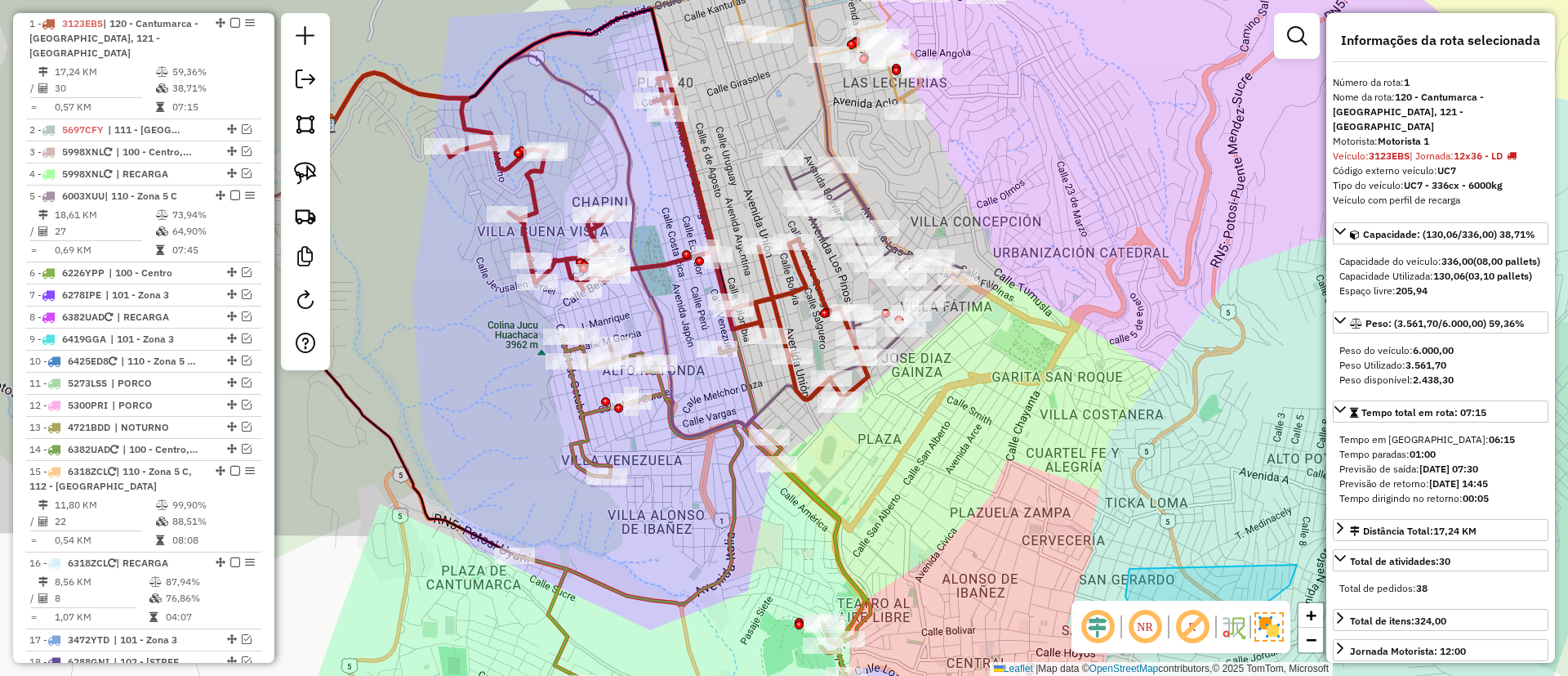
drag, startPoint x: 770, startPoint y: 359, endPoint x: 702, endPoint y: 372, distance: 69.2
click at [702, 372] on div "Janela de atendimento Grade de atendimento Capacidade Transportadoras Veículos …" at bounding box center [784, 338] width 1568 height 676
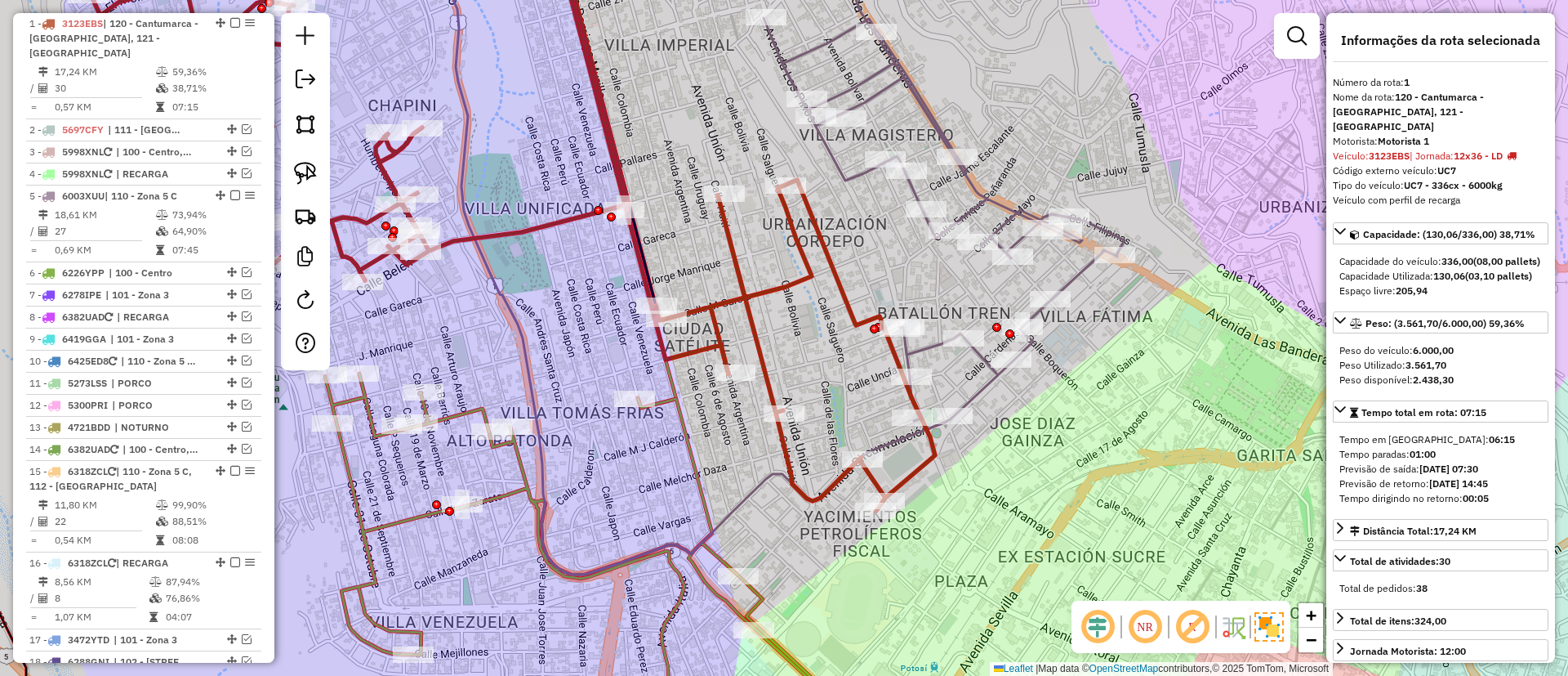
click at [995, 377] on icon at bounding box center [483, 253] width 1281 height 643
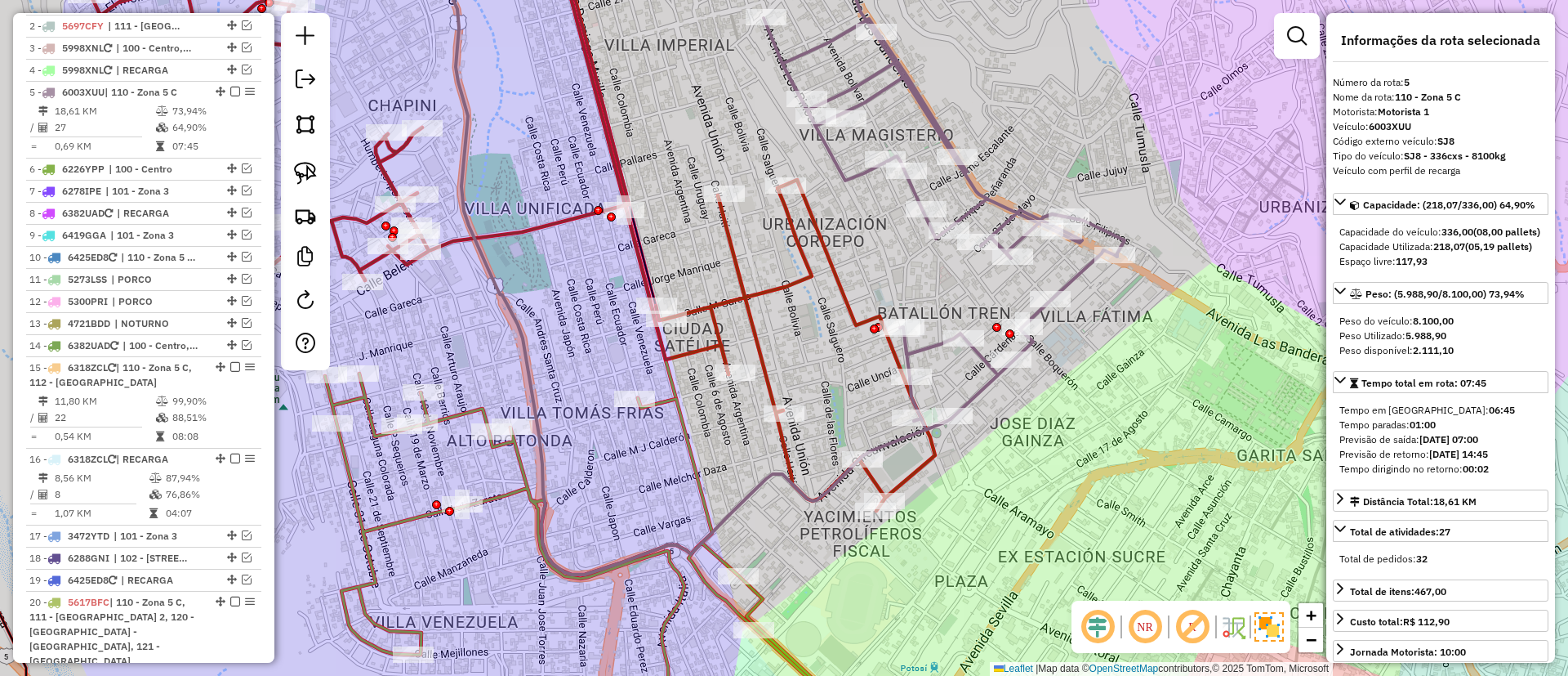
scroll to position [801, 0]
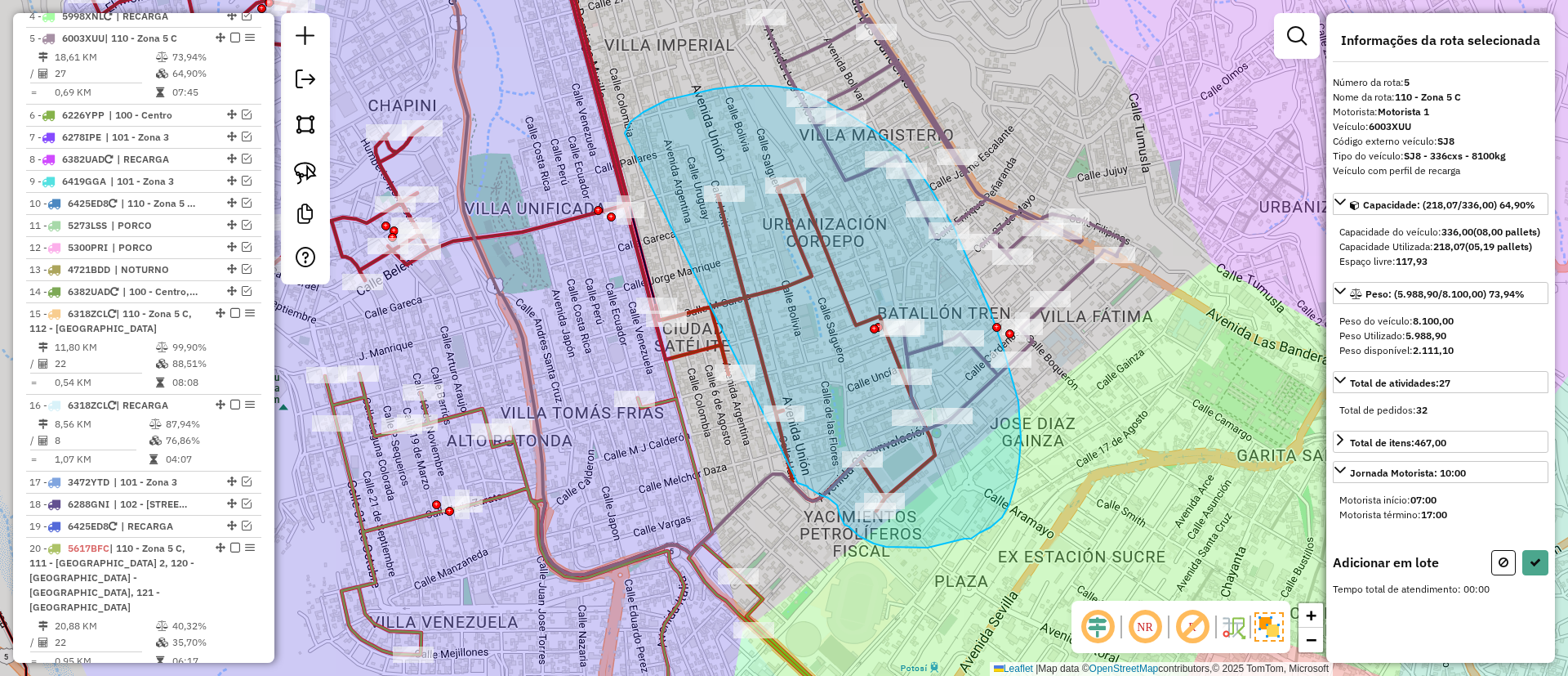
drag, startPoint x: 625, startPoint y: 134, endPoint x: 798, endPoint y: 483, distance: 389.5
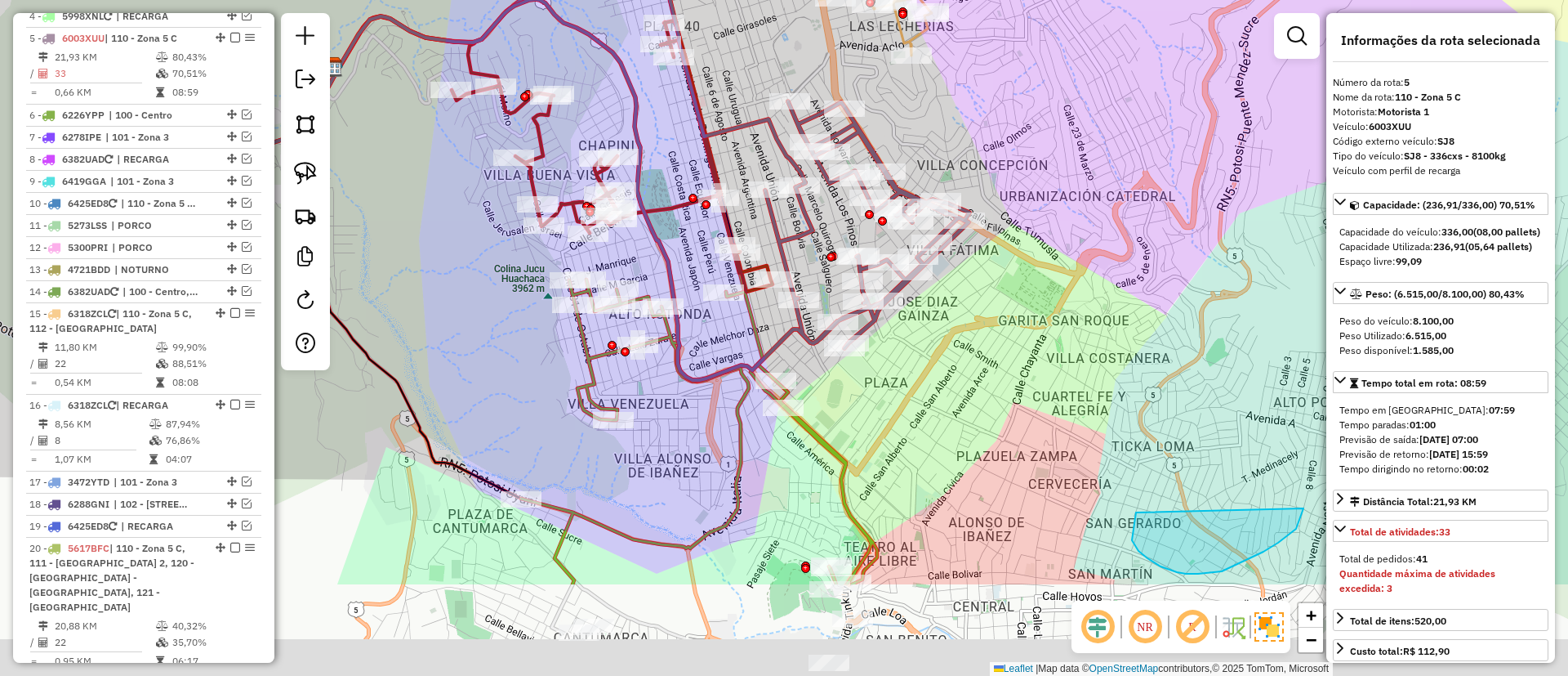
drag, startPoint x: 683, startPoint y: 500, endPoint x: 751, endPoint y: 333, distance: 180.3
click at [751, 333] on icon at bounding box center [698, 431] width 356 height 305
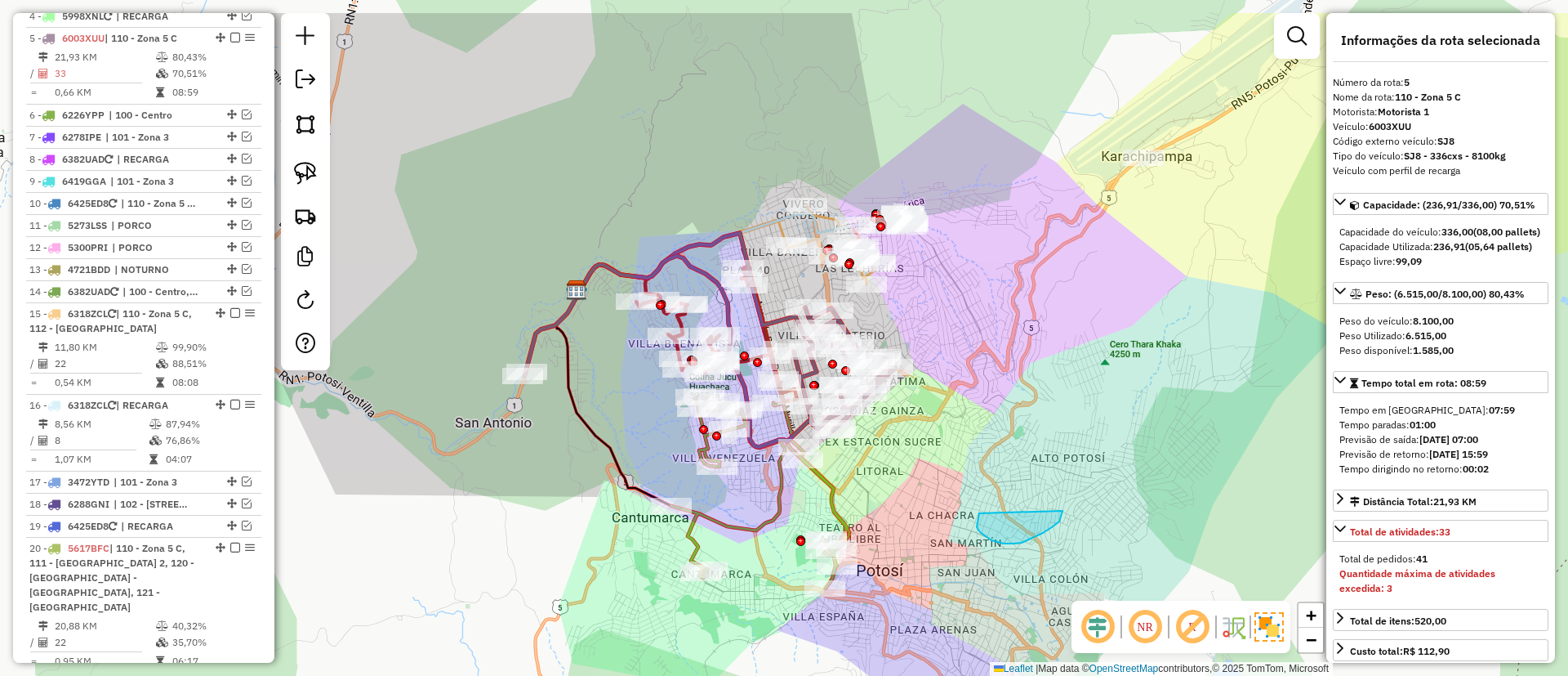
drag, startPoint x: 928, startPoint y: 440, endPoint x: 964, endPoint y: 520, distance: 87.7
click at [964, 520] on div "Janela de atendimento Grade de atendimento Capacidade Transportadoras Veículos …" at bounding box center [784, 338] width 1568 height 676
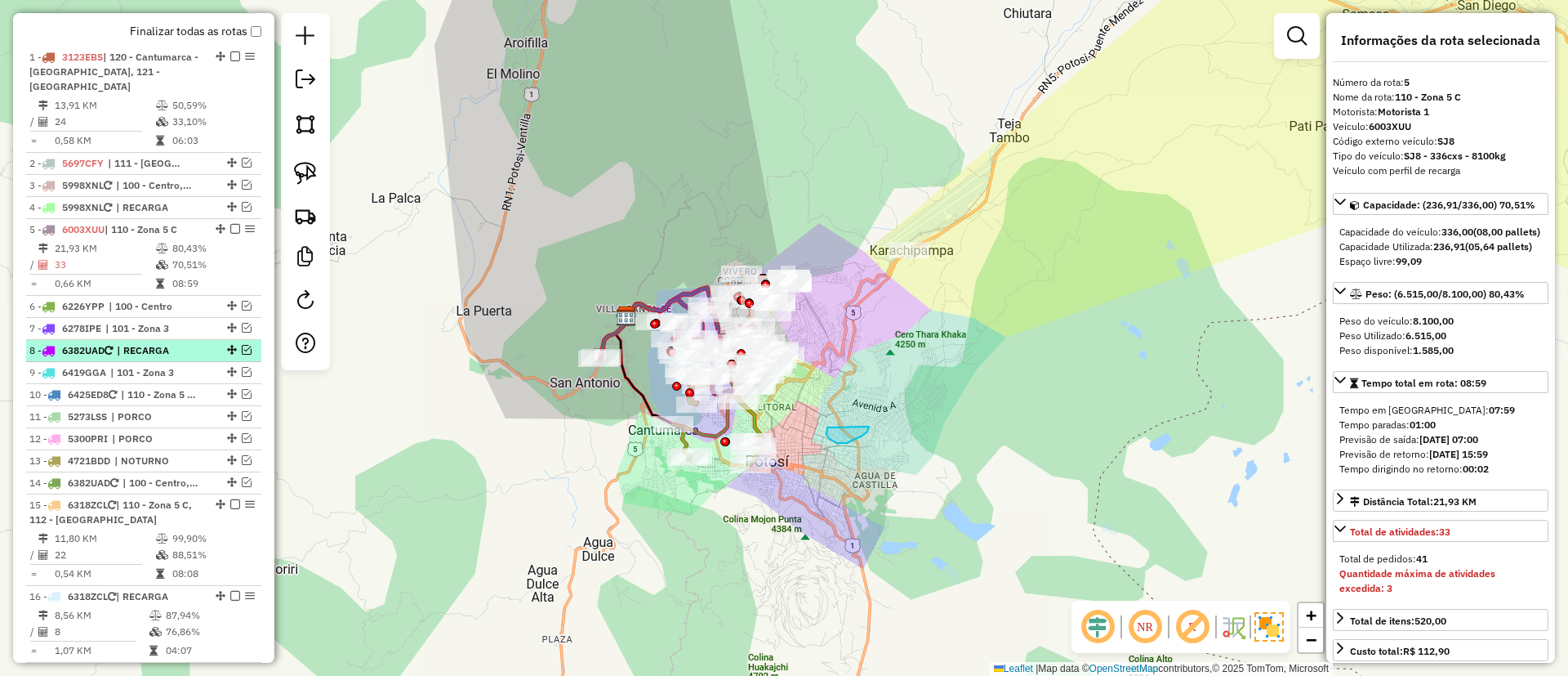
scroll to position [556, 0]
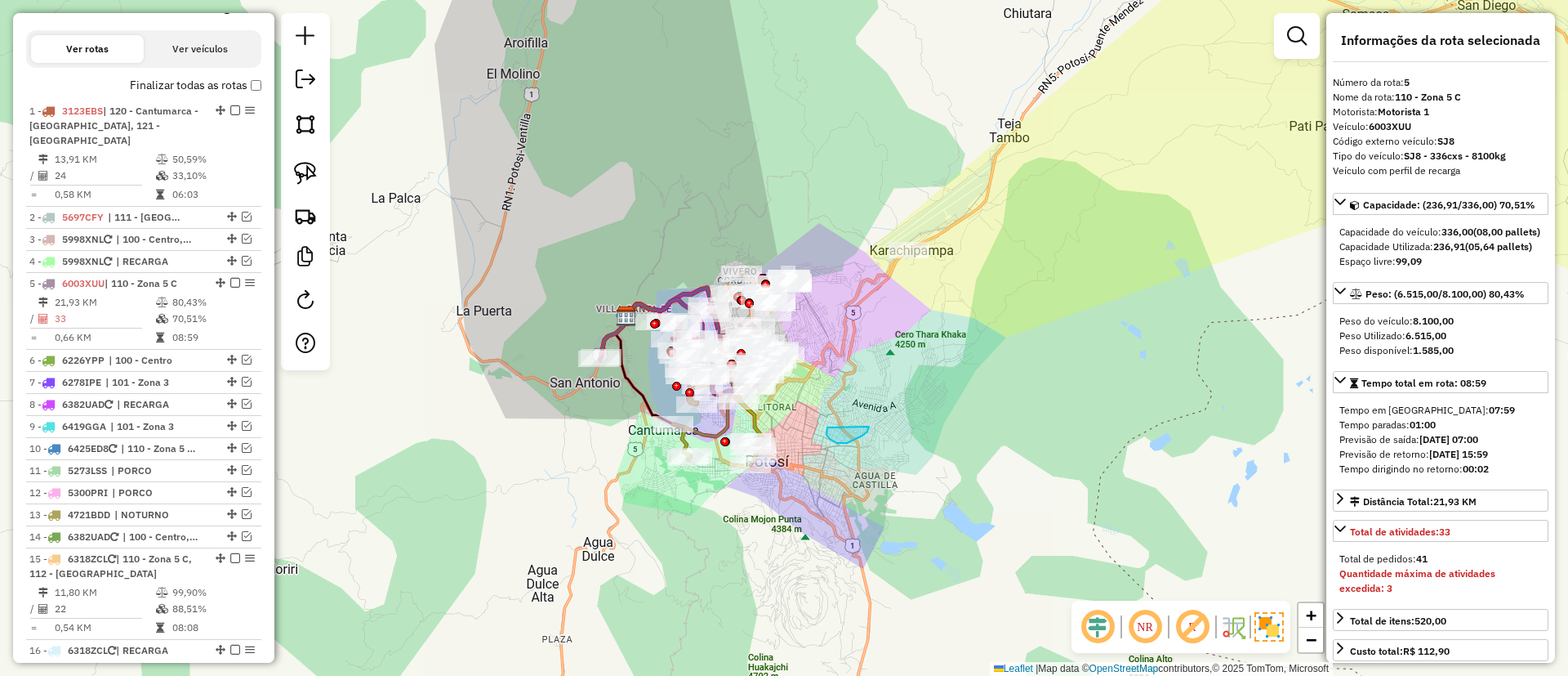
click at [180, 77] on label "Finalizar todas as rotas" at bounding box center [196, 85] width 132 height 17
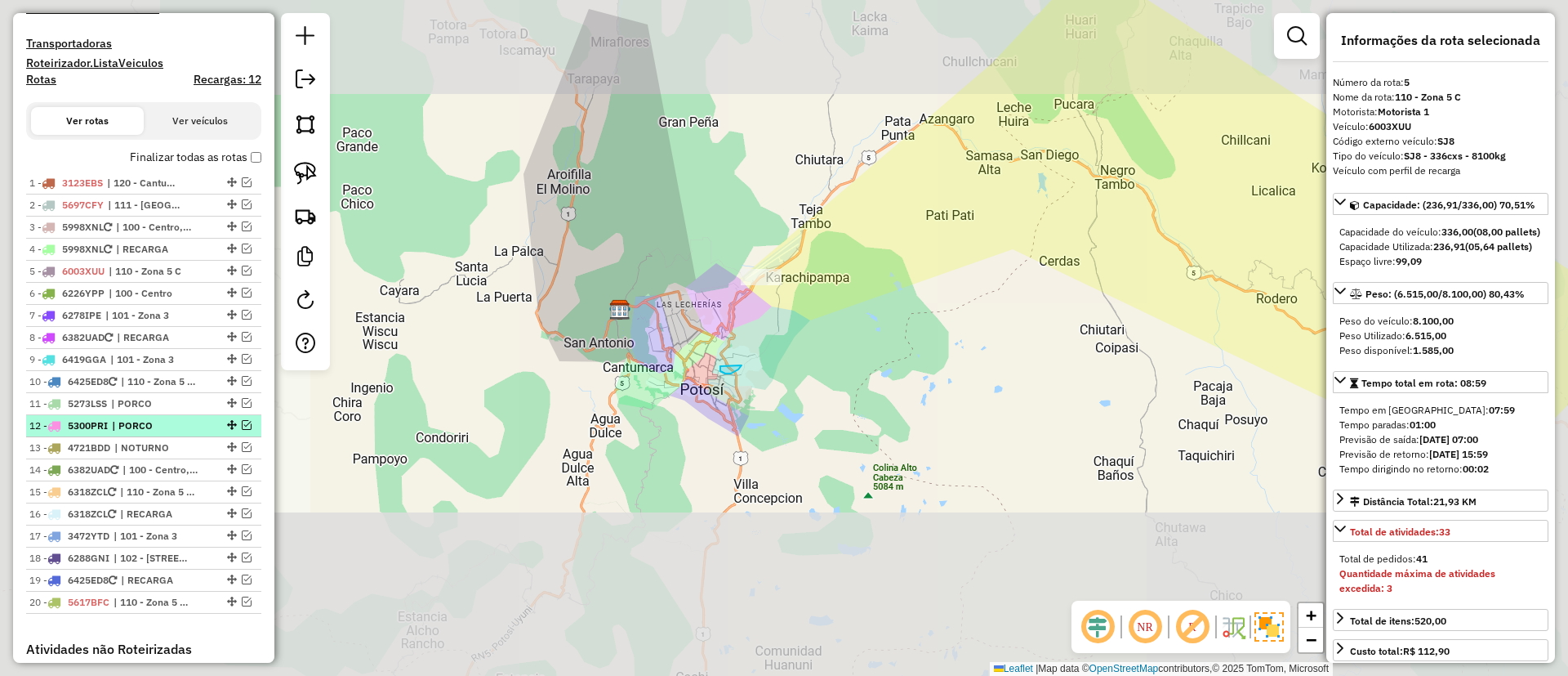
scroll to position [434, 0]
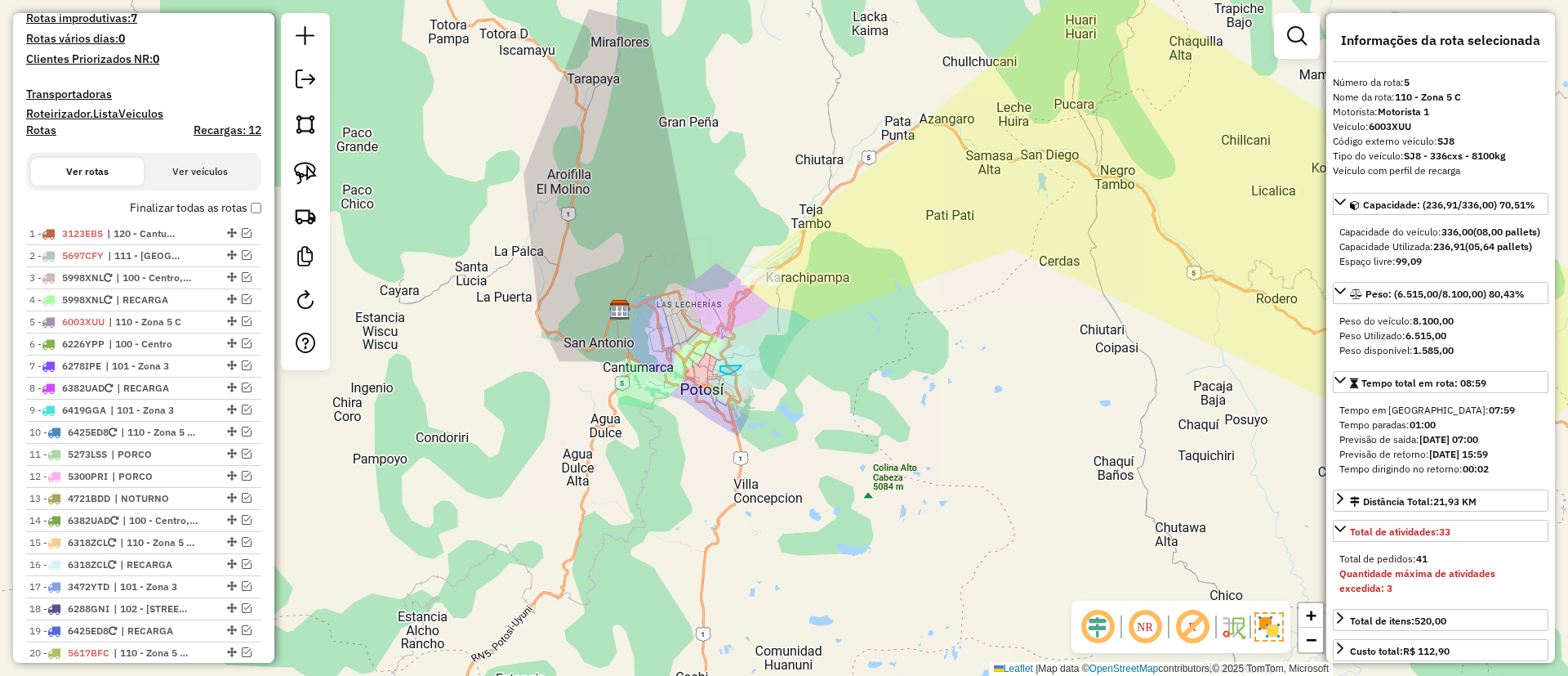
click at [200, 211] on label "Finalizar todas as rotas" at bounding box center [196, 208] width 132 height 17
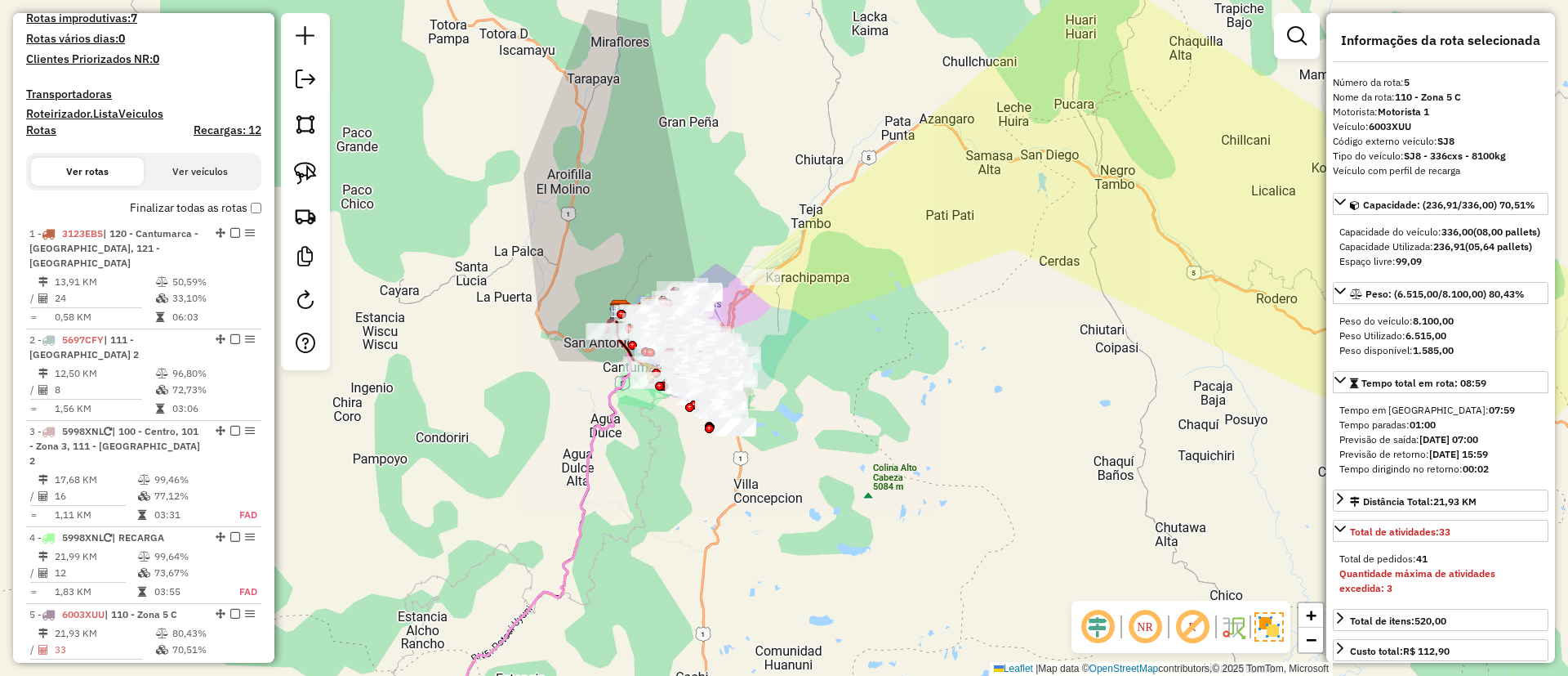
click at [217, 129] on h4 "Recargas: 12" at bounding box center [227, 130] width 68 height 14
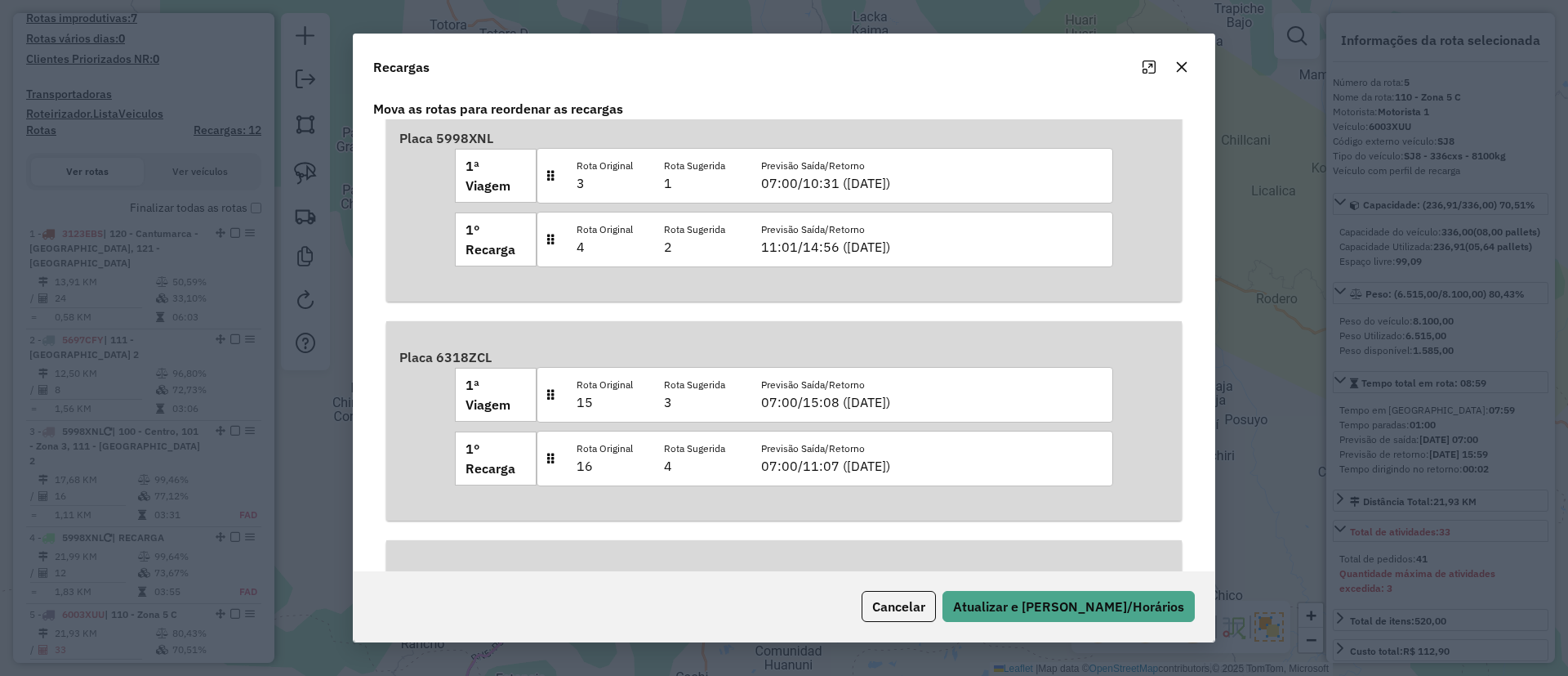
scroll to position [20, 0]
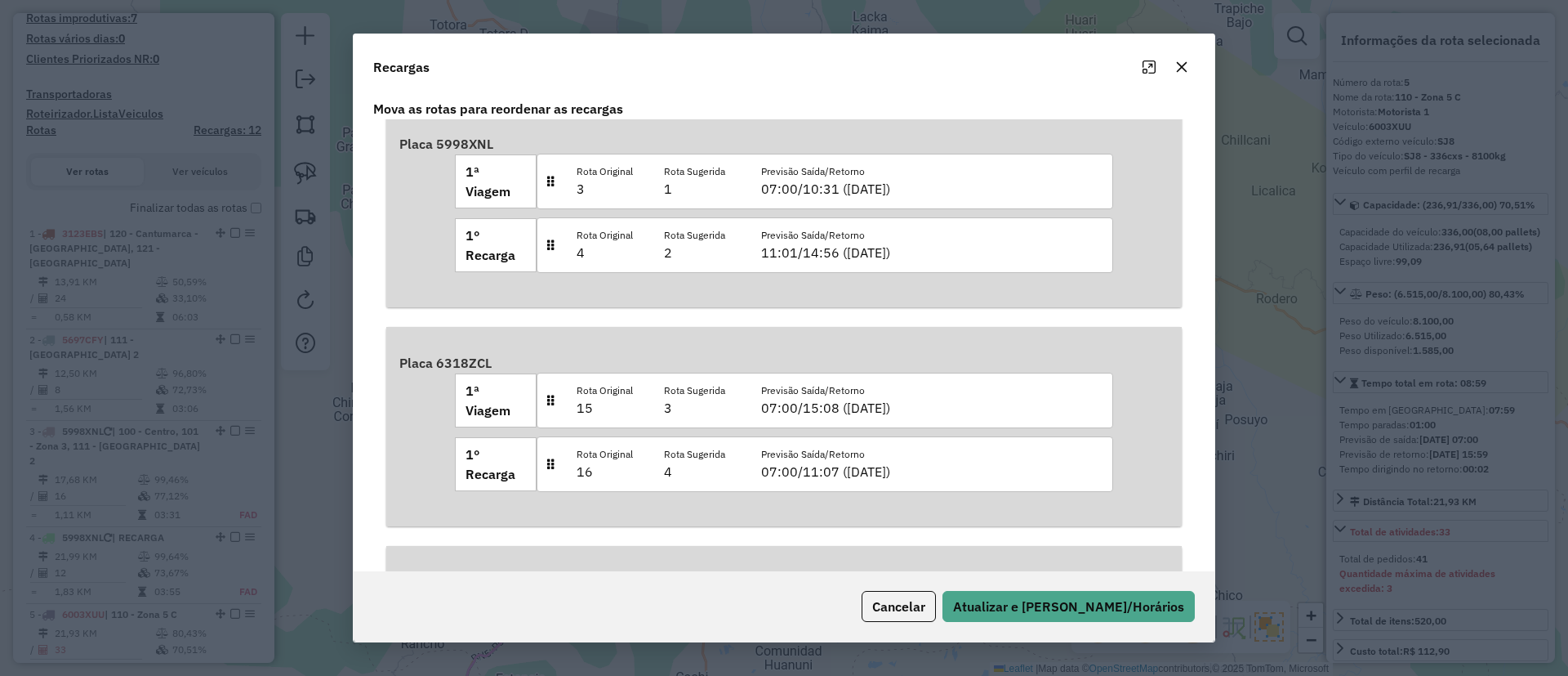
click at [1180, 56] on button "button" at bounding box center [1181, 66] width 26 height 26
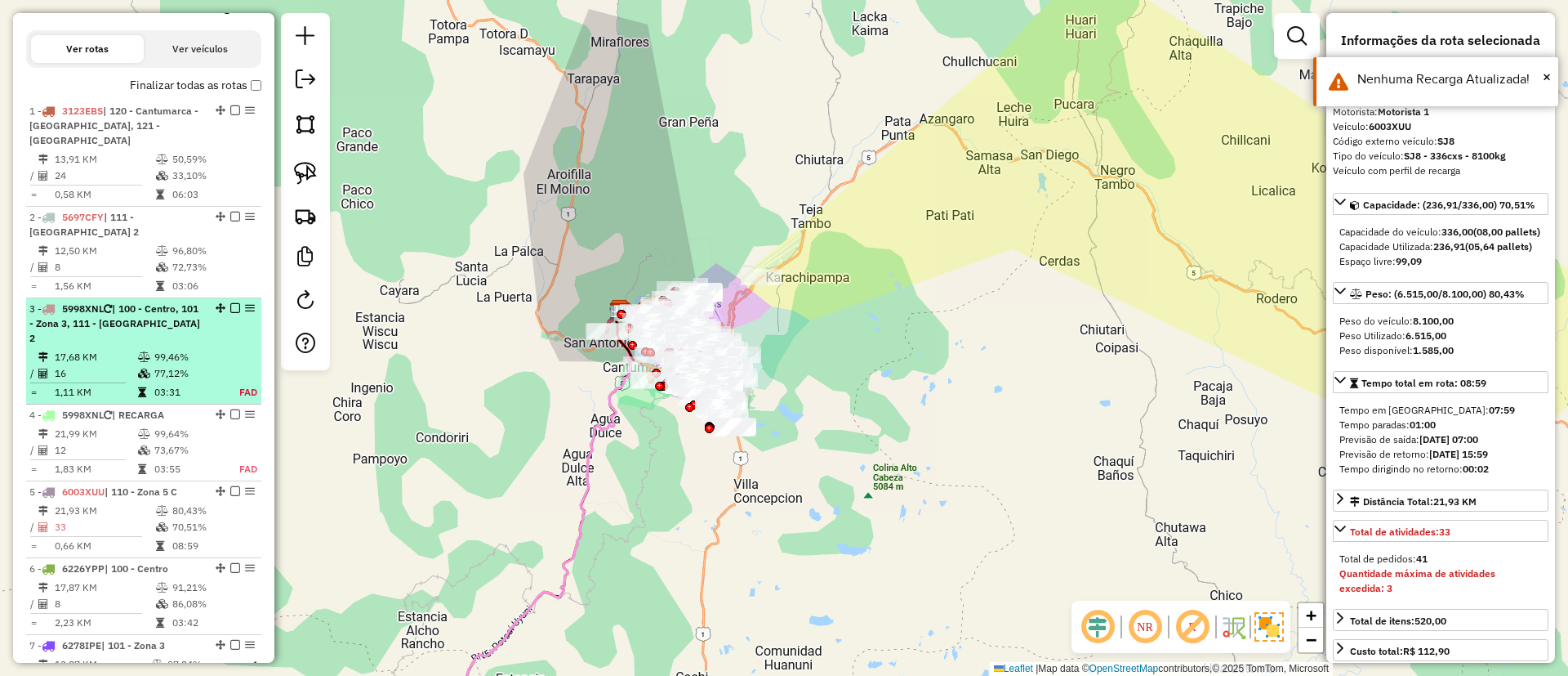
scroll to position [679, 0]
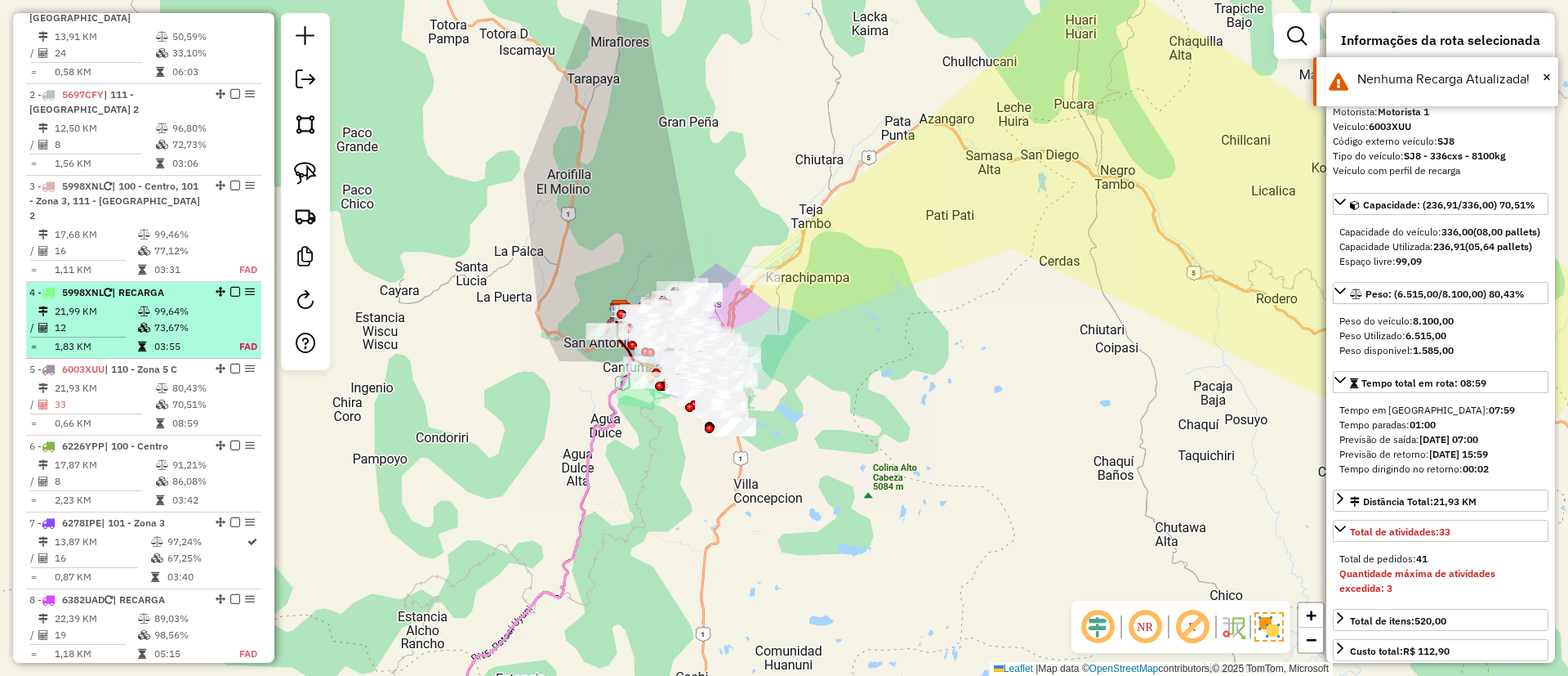
click at [174, 303] on td "99,64%" at bounding box center [187, 311] width 68 height 16
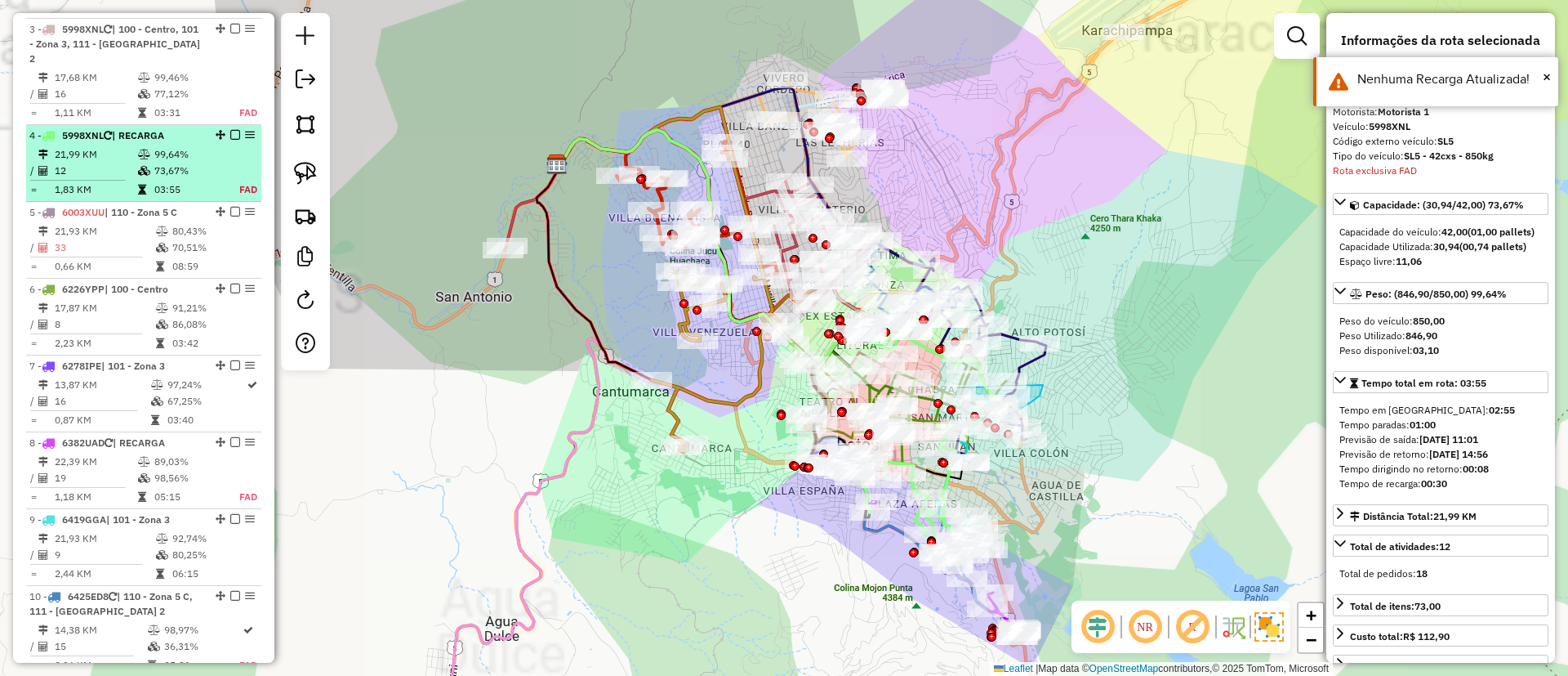
scroll to position [919, 0]
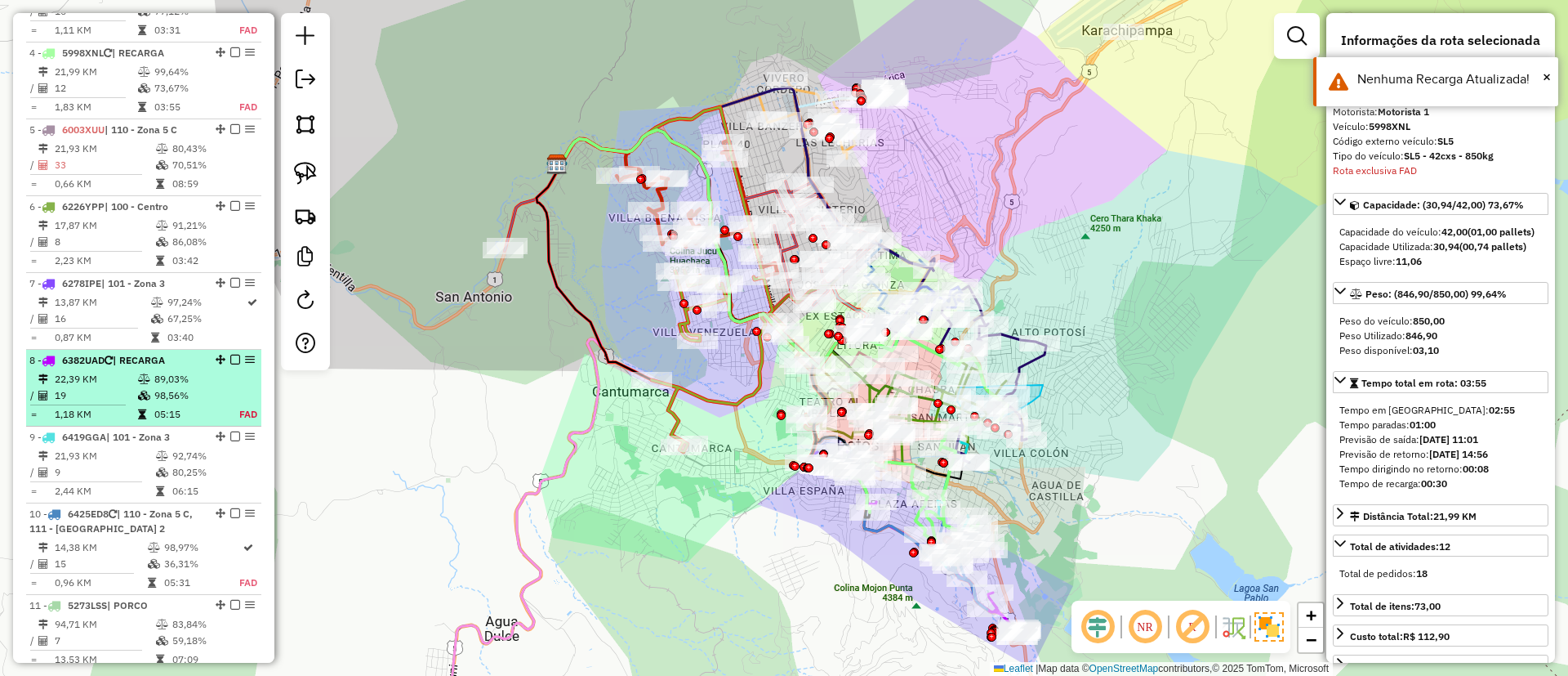
click at [222, 387] on td at bounding box center [240, 395] width 36 height 16
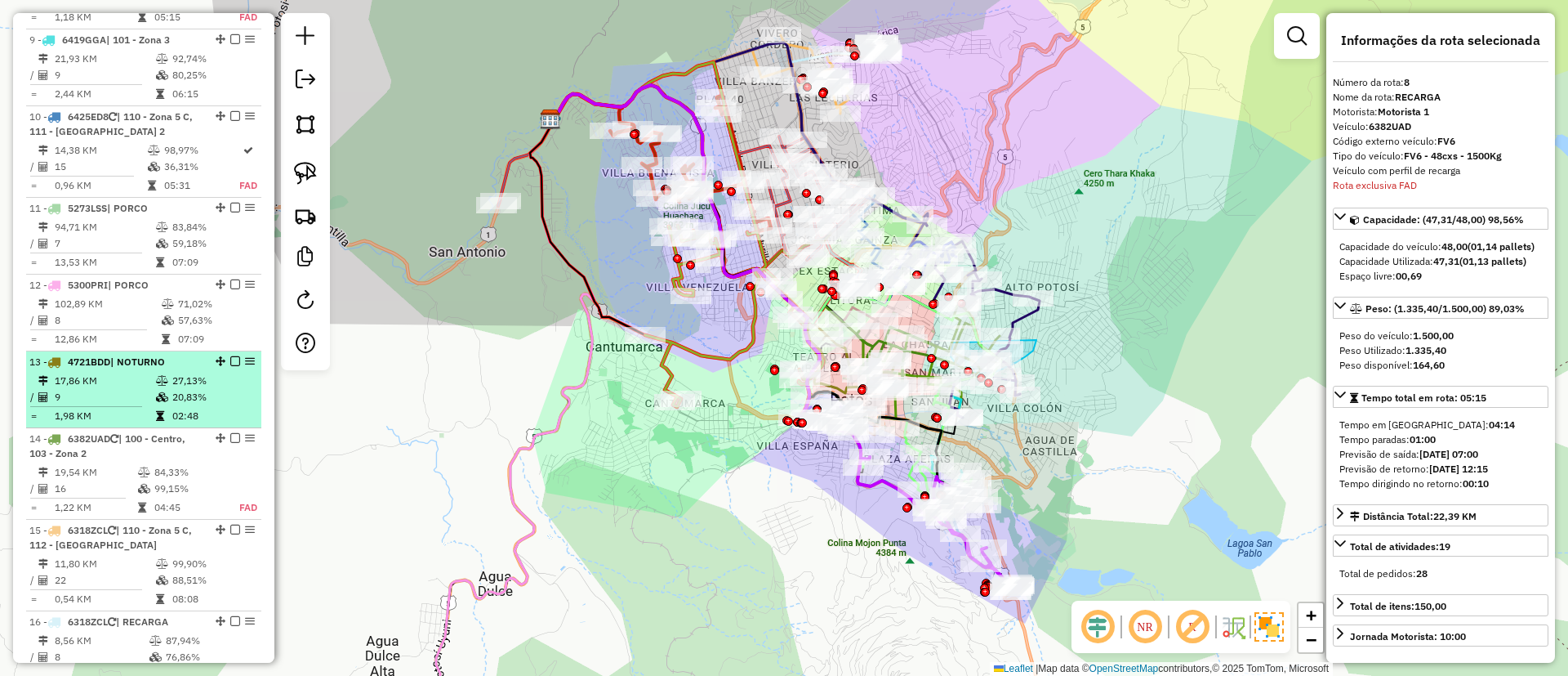
scroll to position [1348, 0]
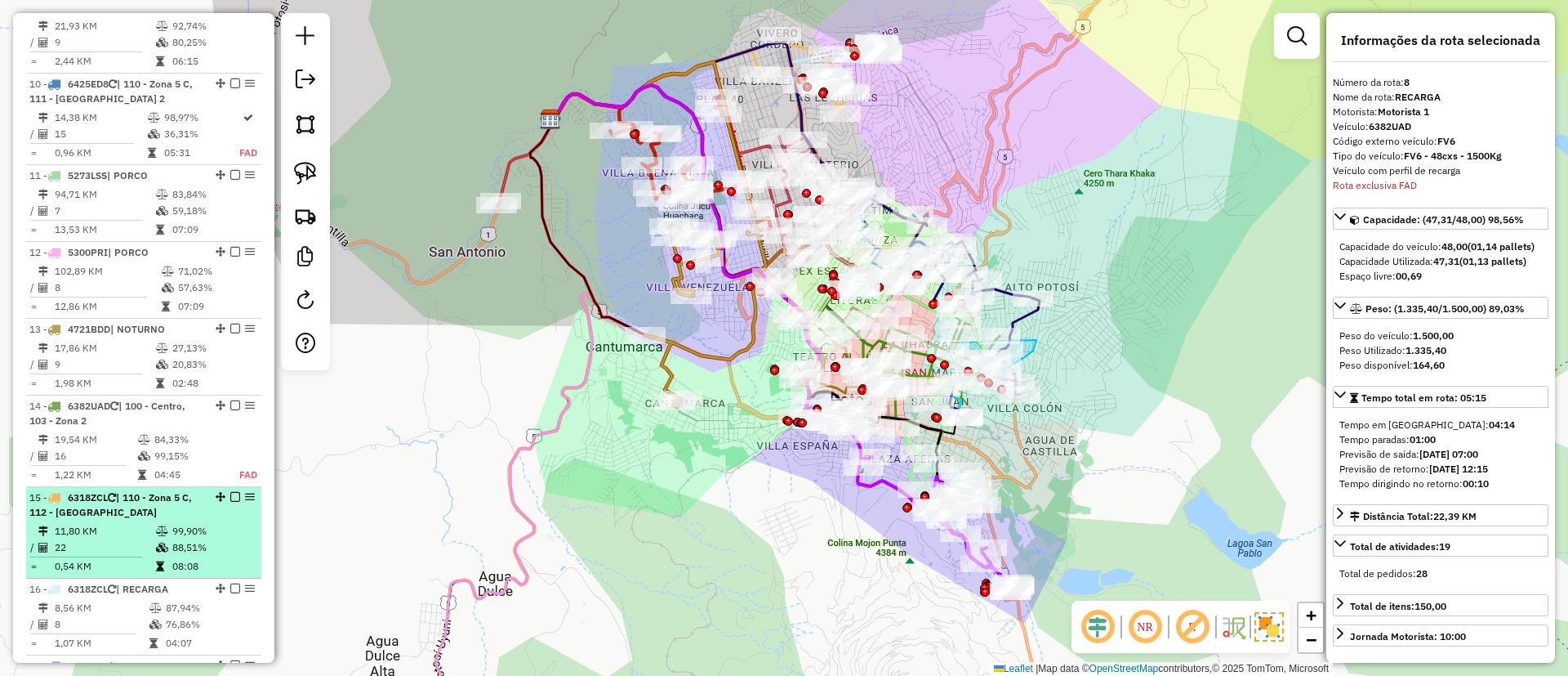
drag, startPoint x: 212, startPoint y: 508, endPoint x: 199, endPoint y: 532, distance: 27.3
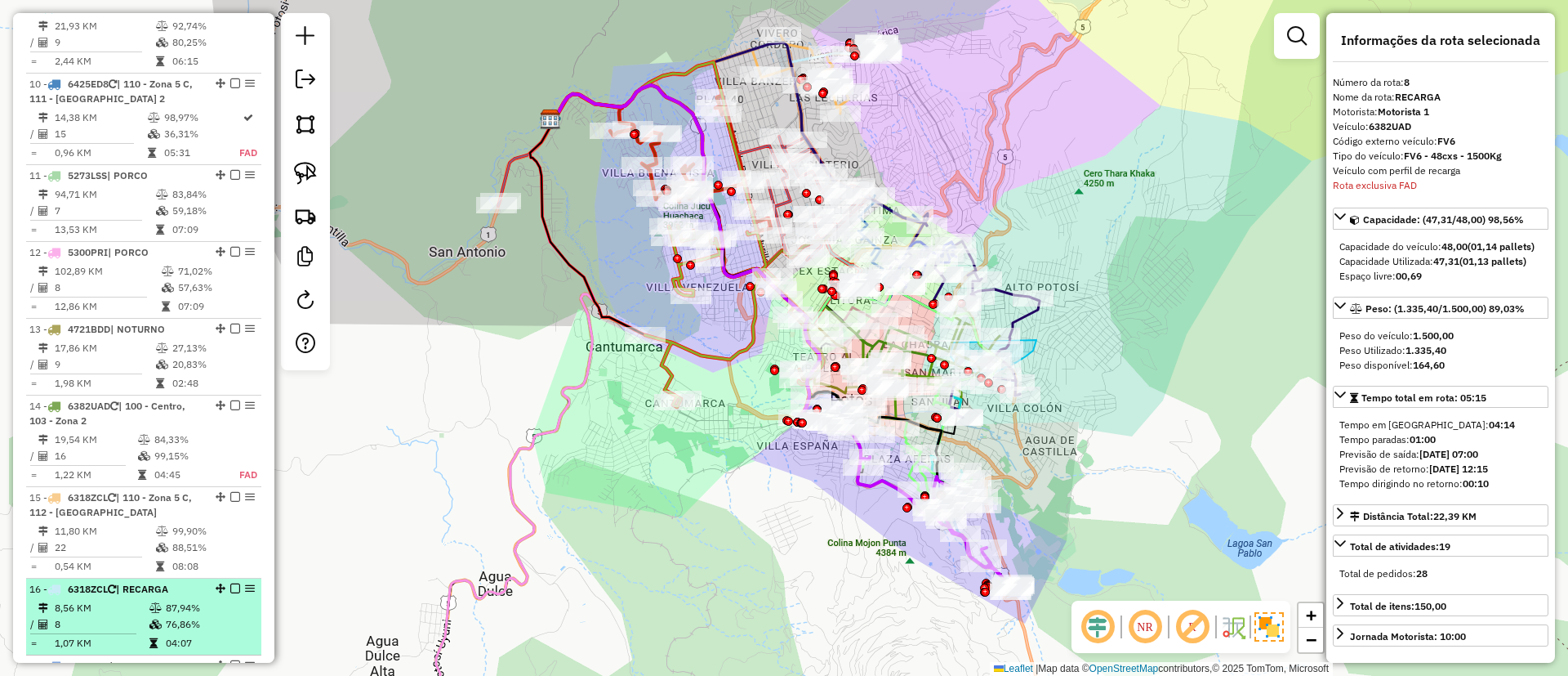
drag, startPoint x: 199, startPoint y: 532, endPoint x: 132, endPoint y: 564, distance: 74.2
click at [132, 582] on span "| RECARGA" at bounding box center [141, 588] width 53 height 12
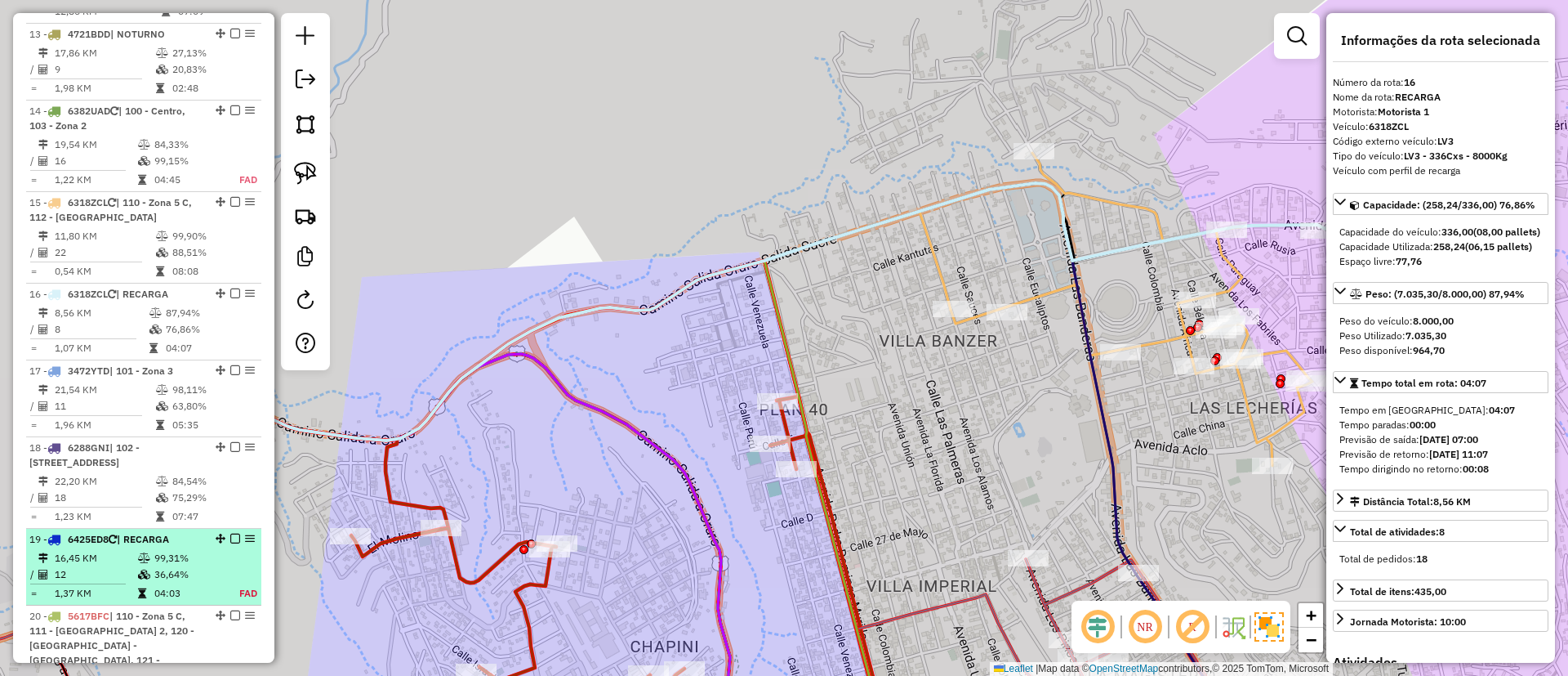
scroll to position [1594, 0]
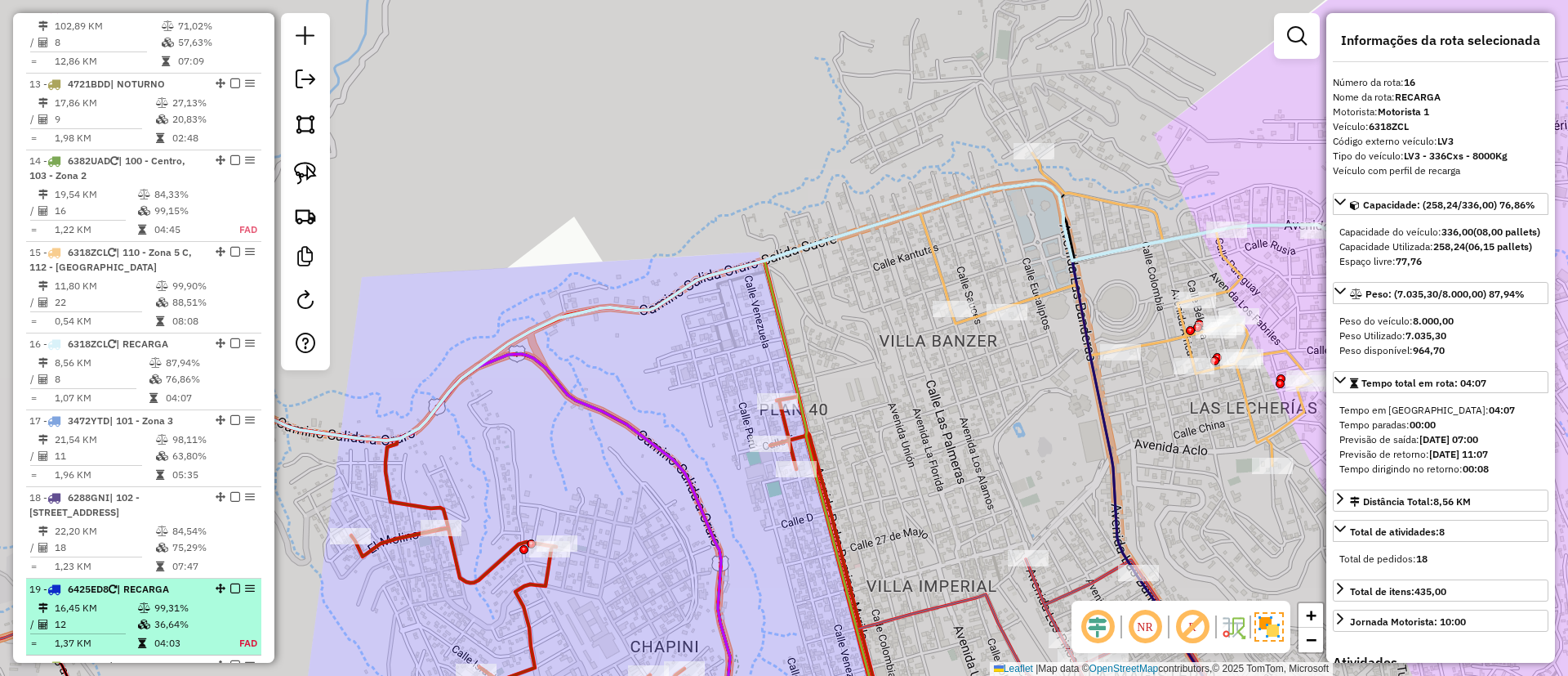
click at [191, 600] on td "99,31%" at bounding box center [187, 607] width 68 height 16
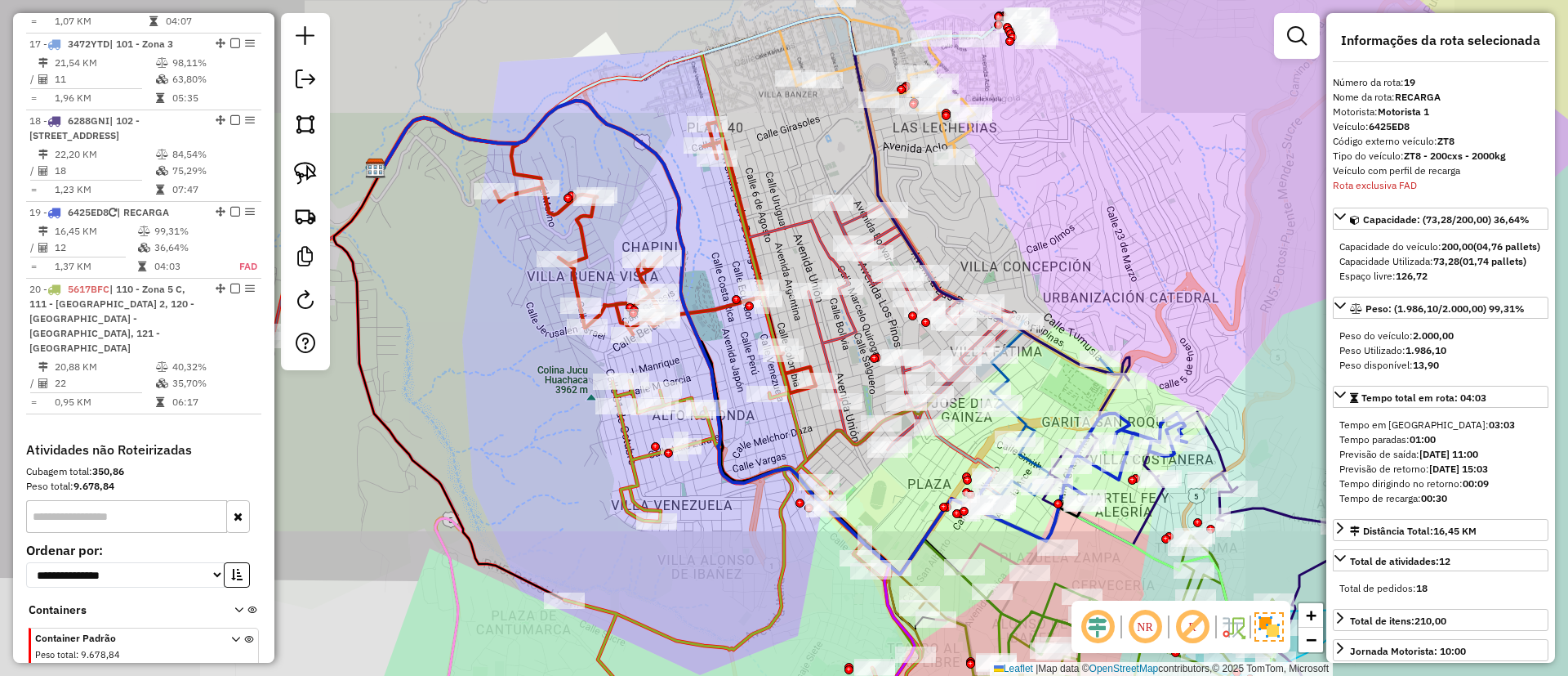
scroll to position [2044, 0]
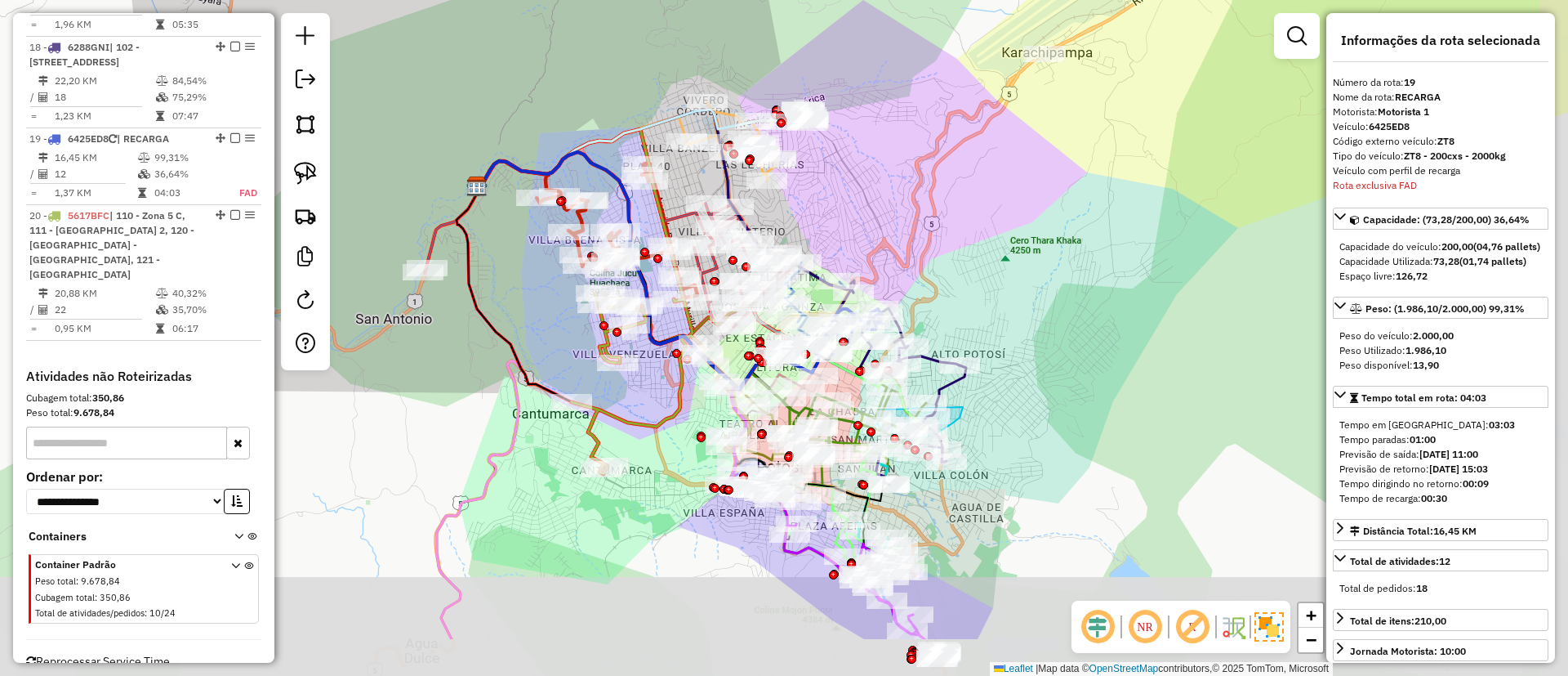
drag, startPoint x: 1039, startPoint y: 256, endPoint x: 1017, endPoint y: 222, distance: 40.5
click at [1017, 222] on div "Janela de atendimento Grade de atendimento Capacidade Transportadoras Veículos …" at bounding box center [784, 338] width 1568 height 676
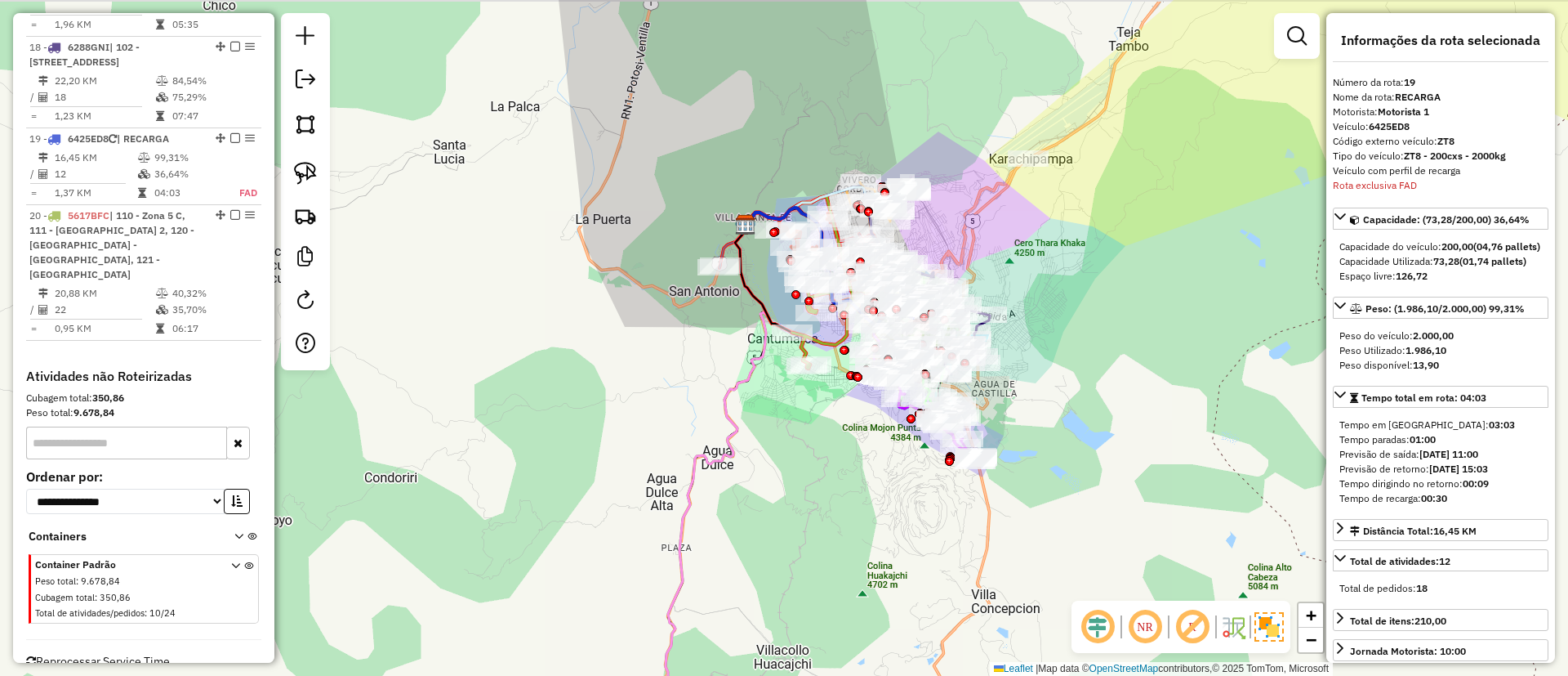
click at [1085, 374] on div "Janela de atendimento Grade de atendimento Capacidade Transportadoras Veículos …" at bounding box center [784, 338] width 1568 height 676
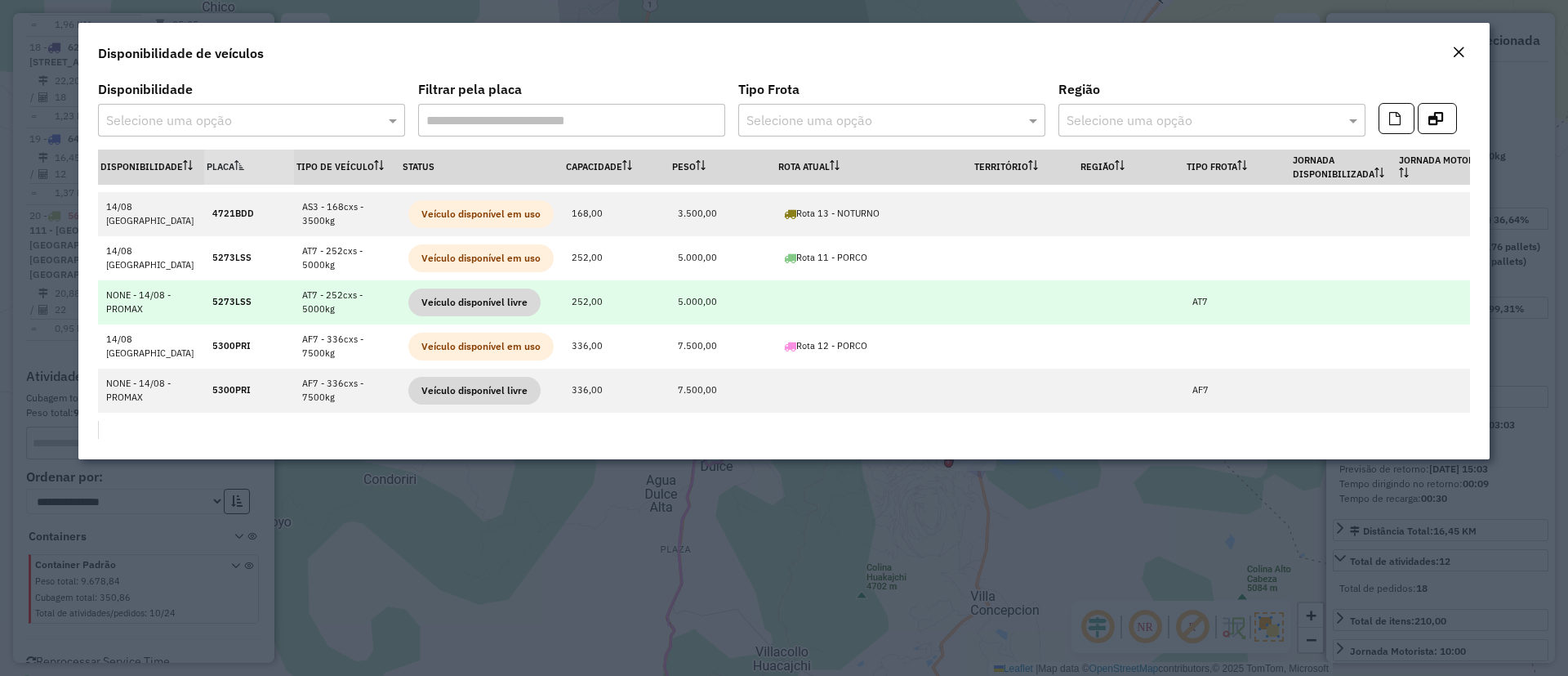
scroll to position [122, 0]
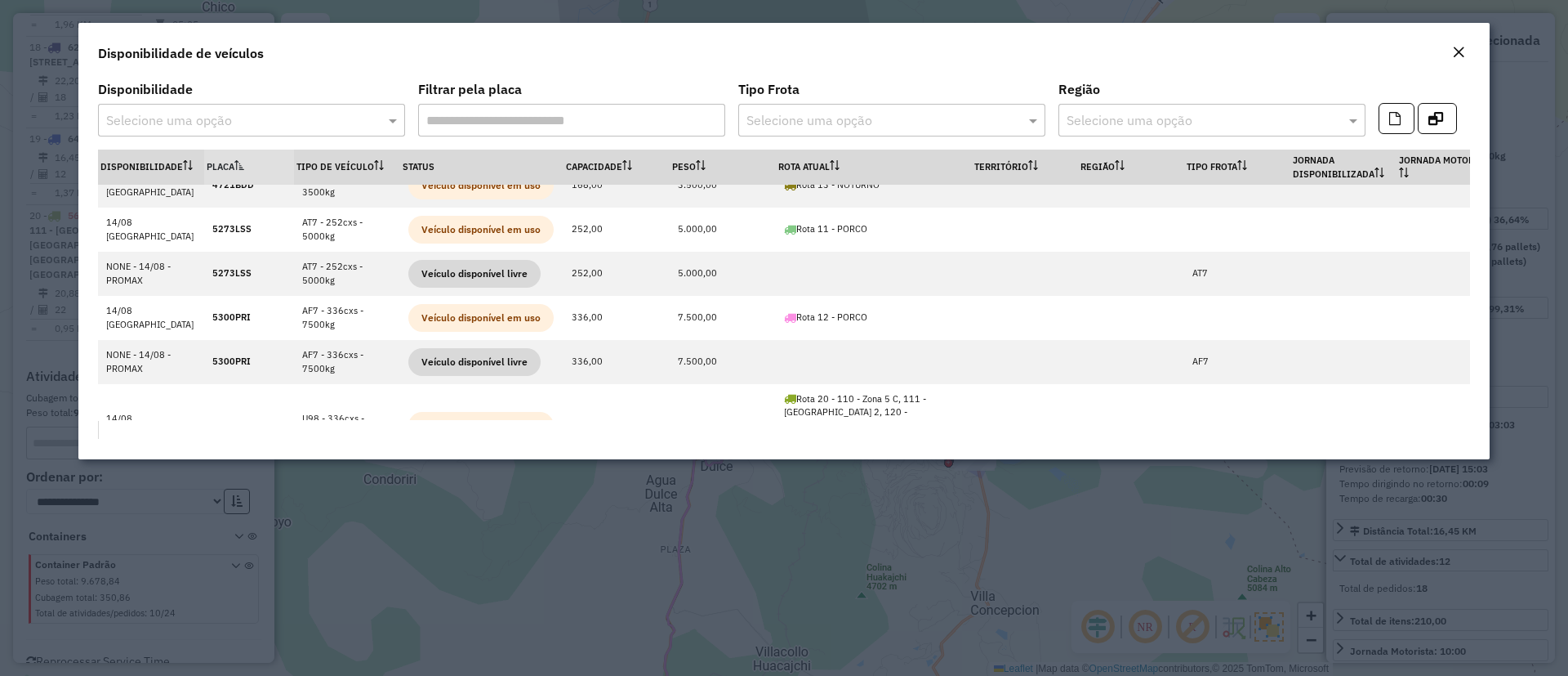
click at [357, 111] on input "text" at bounding box center [235, 120] width 258 height 20
click at [268, 170] on div "14/08 POTOSÍ" at bounding box center [251, 167] width 306 height 28
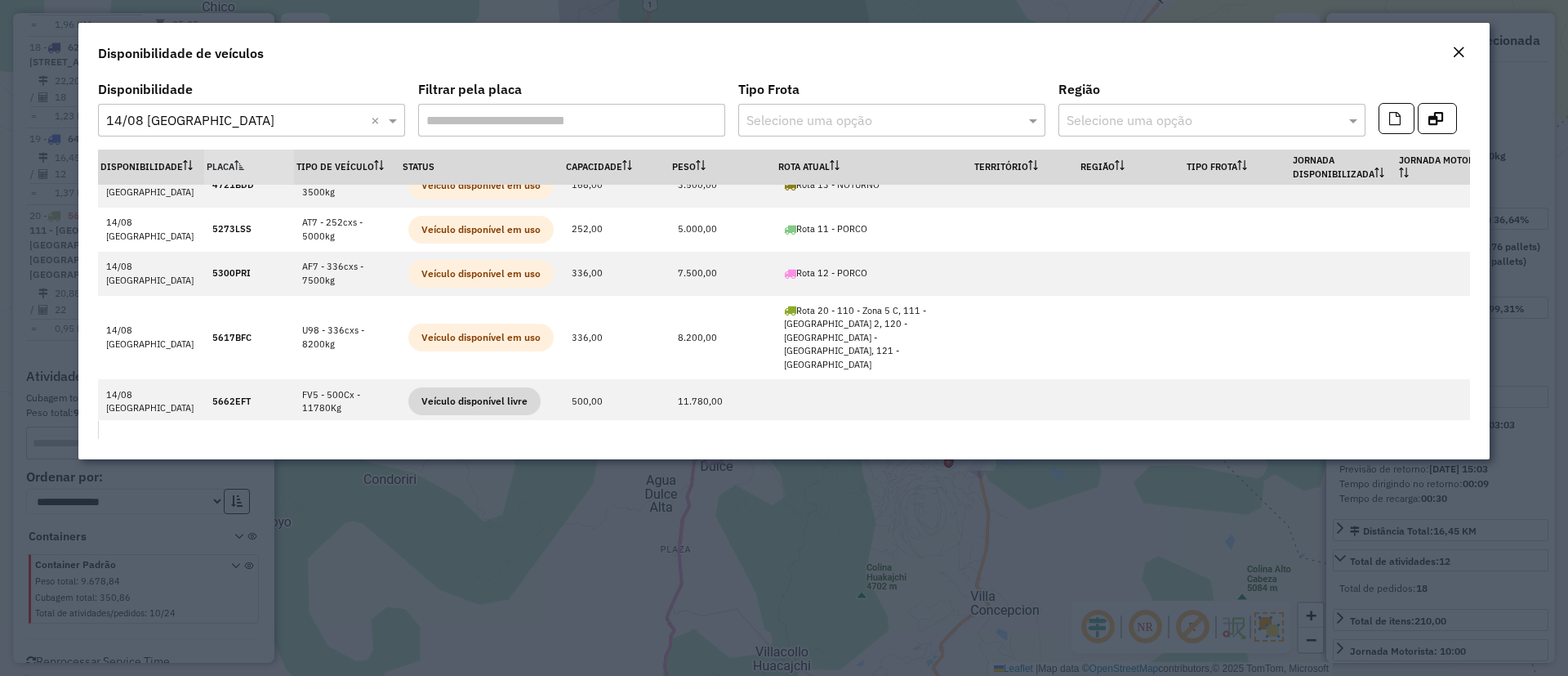
click at [1457, 51] on em "Close" at bounding box center [1459, 53] width 13 height 13
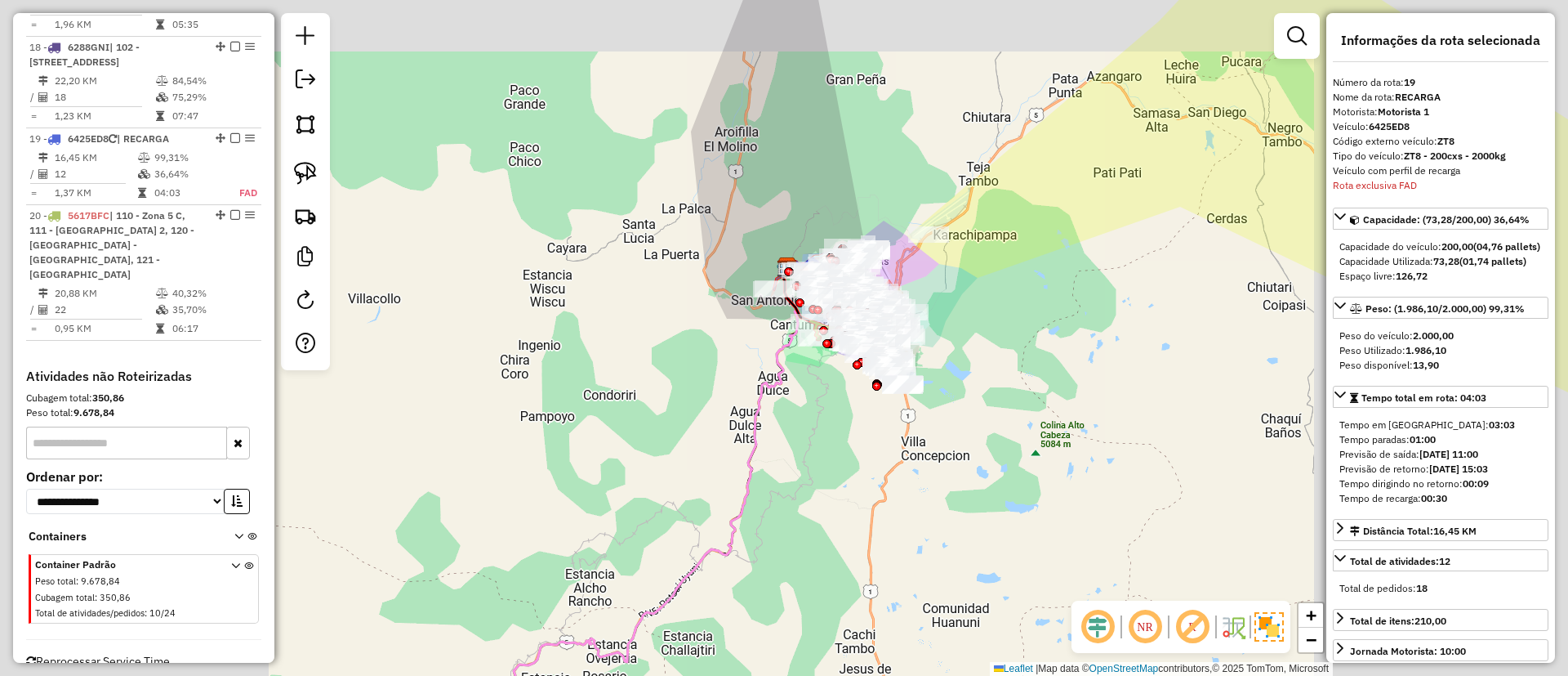
drag, startPoint x: 539, startPoint y: 352, endPoint x: 517, endPoint y: 352, distance: 22.0
click at [538, 352] on div "Janela de atendimento Grade de atendimento Capacidade Transportadoras Veículos …" at bounding box center [784, 338] width 1568 height 676
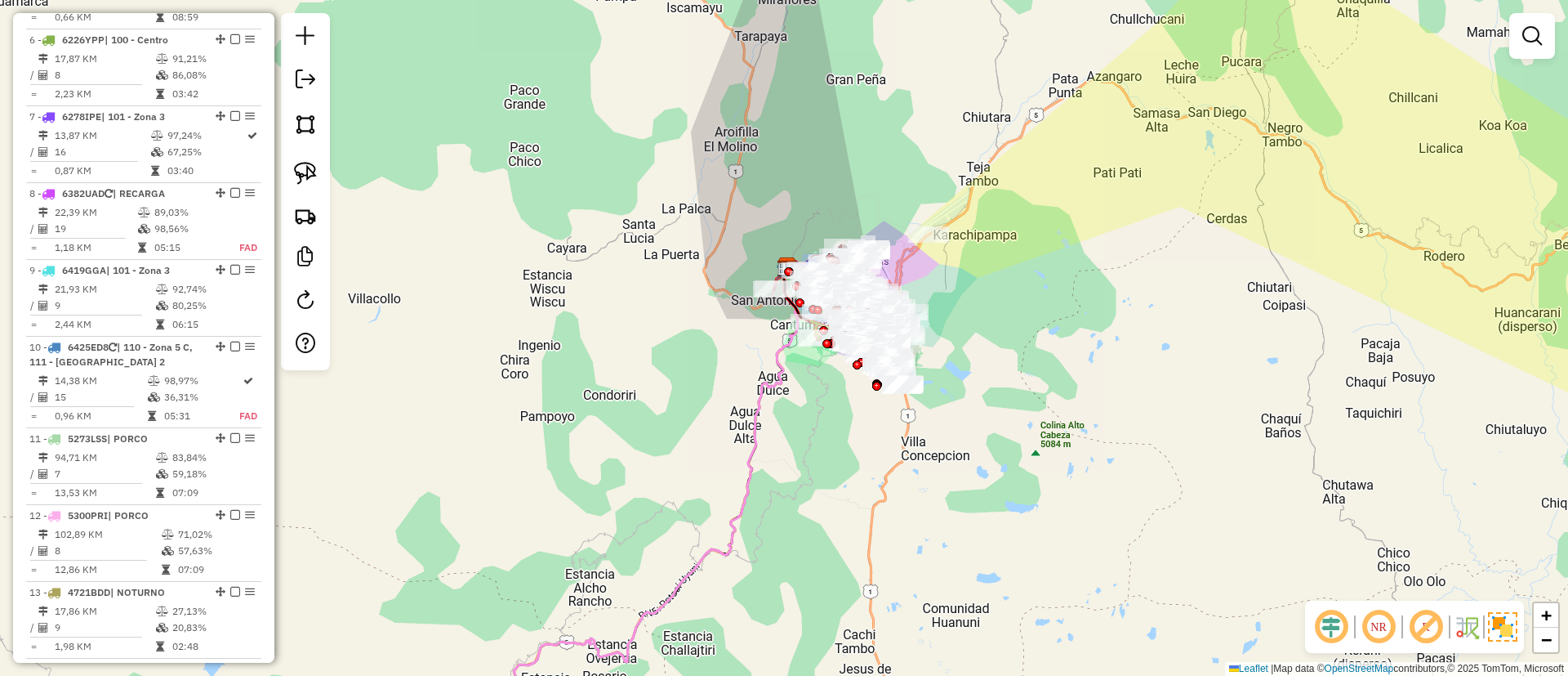
scroll to position [1063, 0]
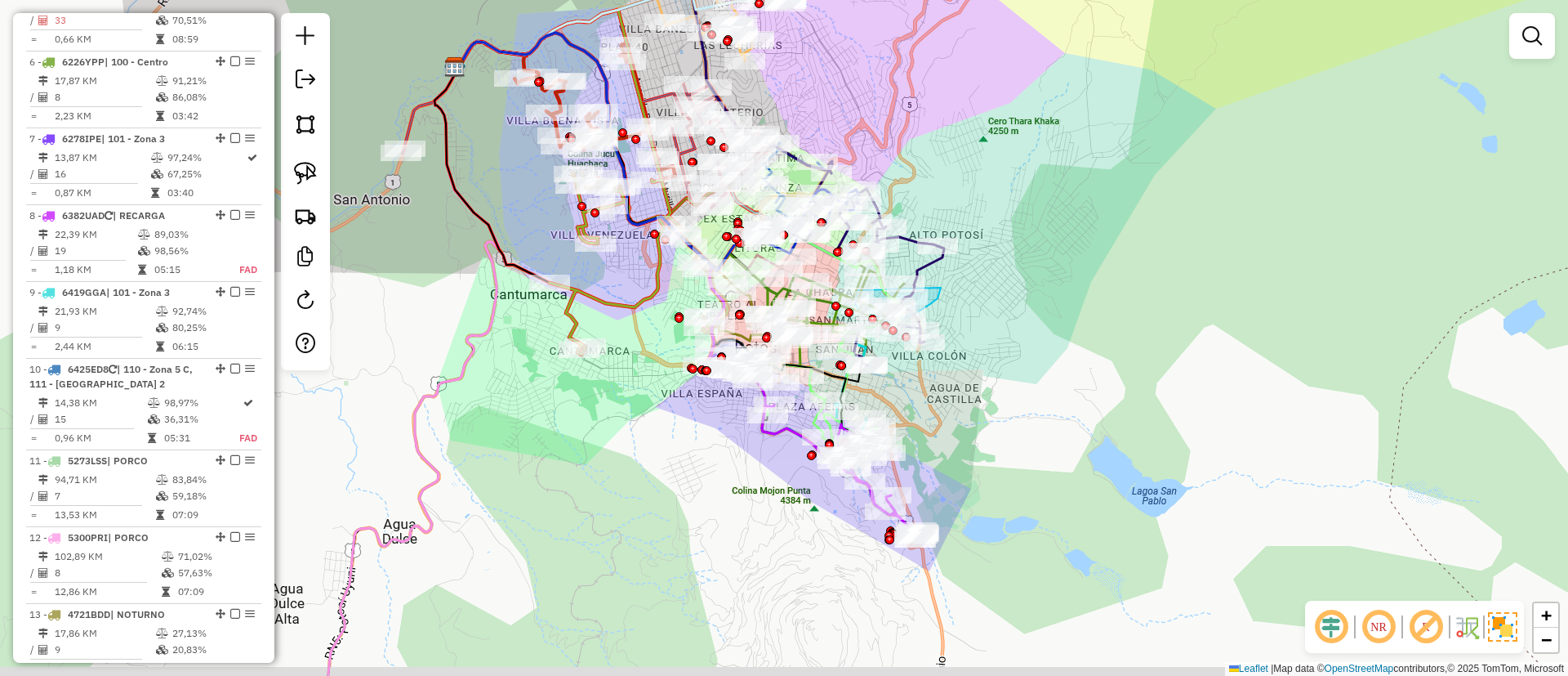
drag, startPoint x: 584, startPoint y: 501, endPoint x: 615, endPoint y: 486, distance: 34.4
click at [615, 486] on div "Janela de atendimento Grade de atendimento Capacidade Transportadoras Veículos …" at bounding box center [784, 338] width 1568 height 676
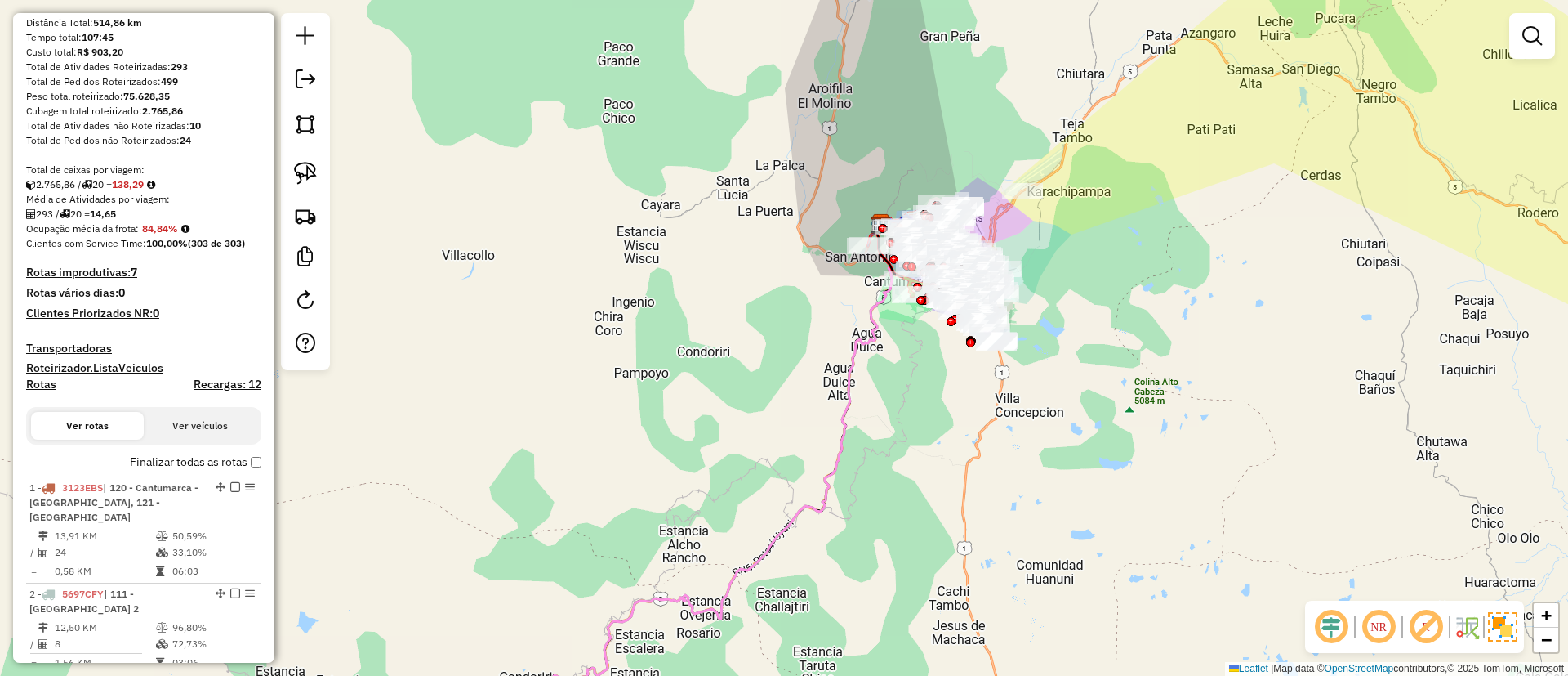
scroll to position [0, 0]
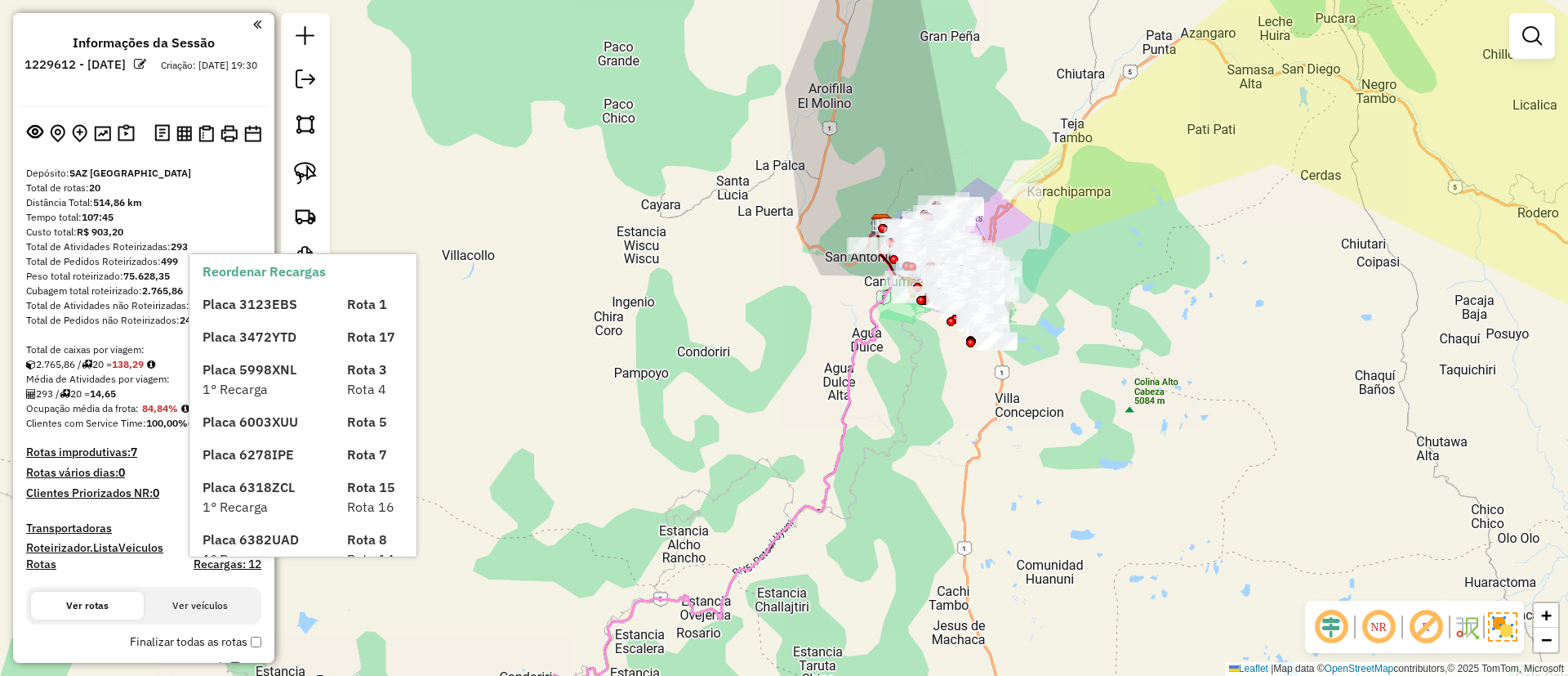
click at [176, 633] on label "Finalizar todas as rotas" at bounding box center [196, 642] width 132 height 17
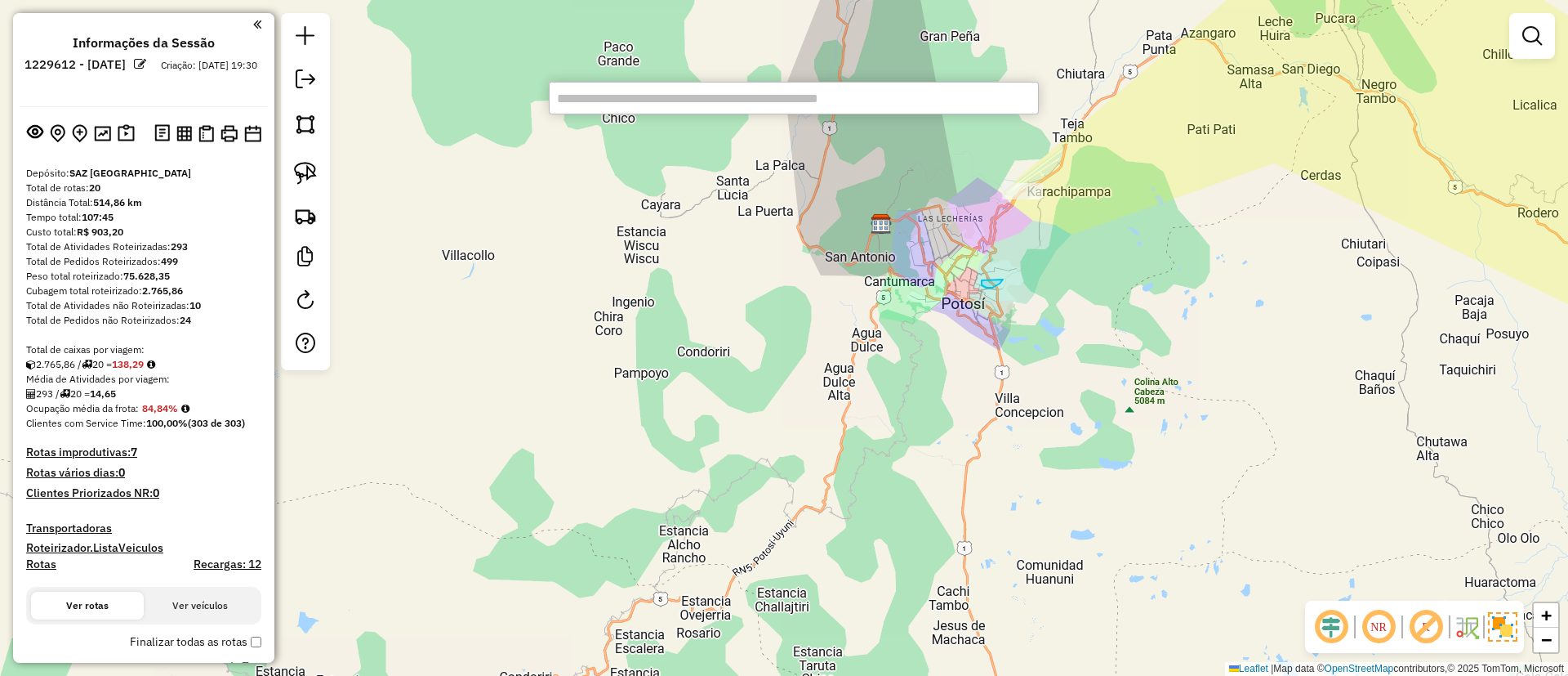
paste input "******"
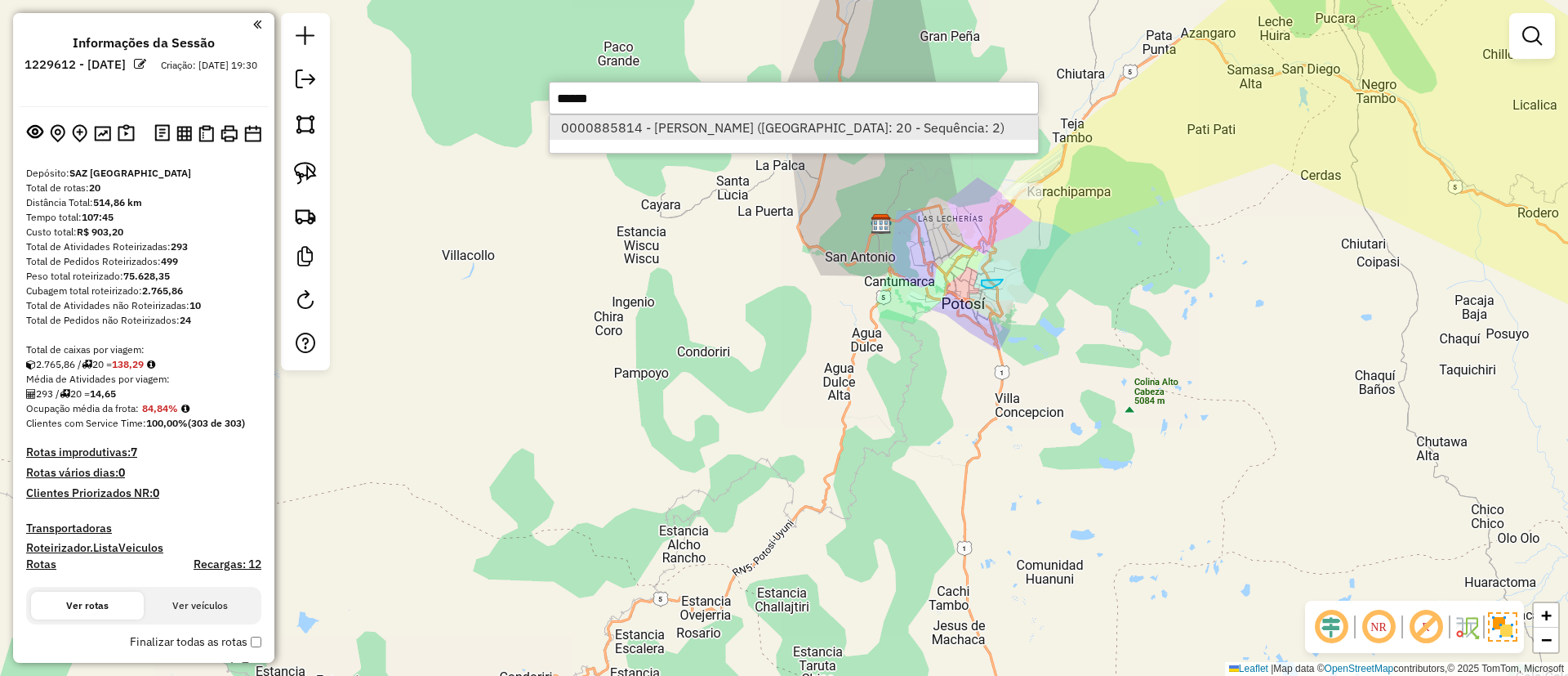
type input "******"
click at [648, 127] on li "0000885814 - YOLANDA QUINTAN (Rota: 20 - Sequência: 2)" at bounding box center [793, 128] width 488 height 25
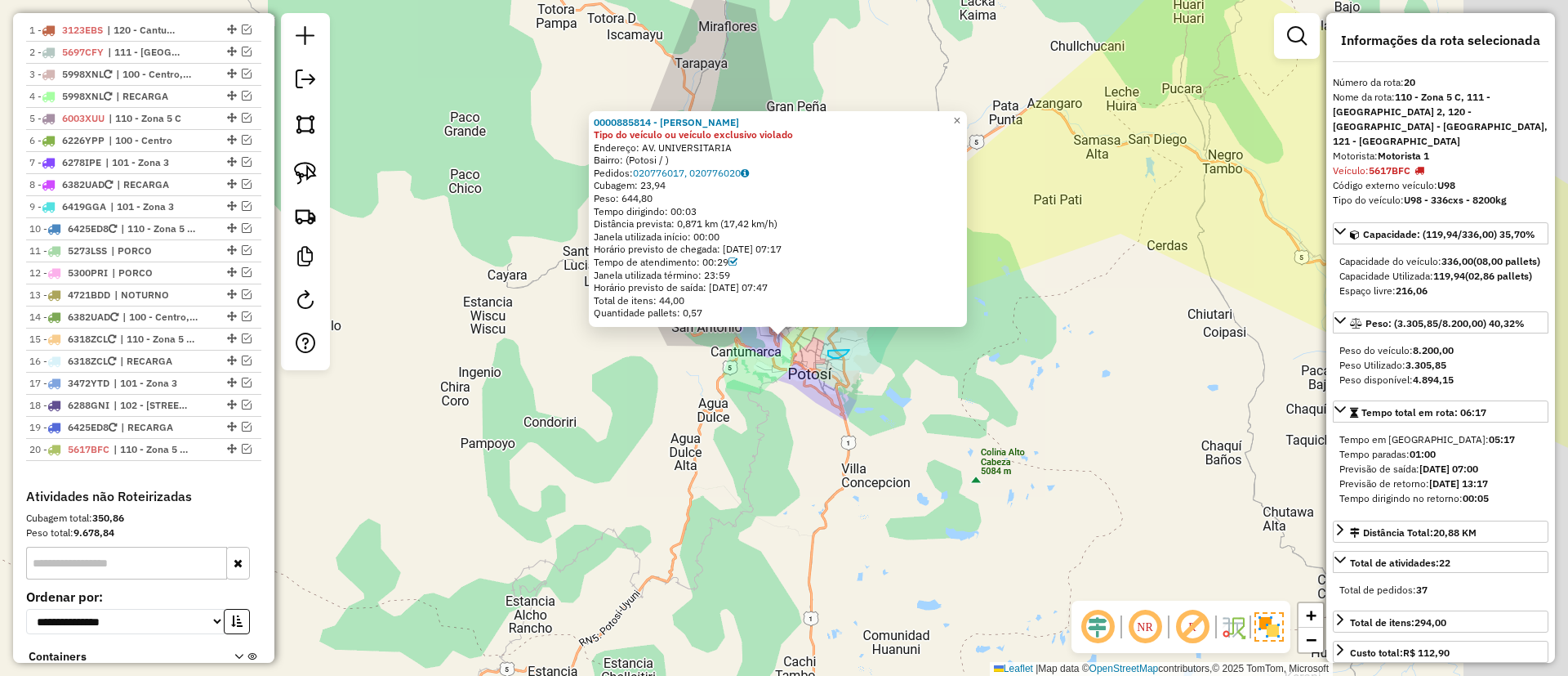
scroll to position [801, 0]
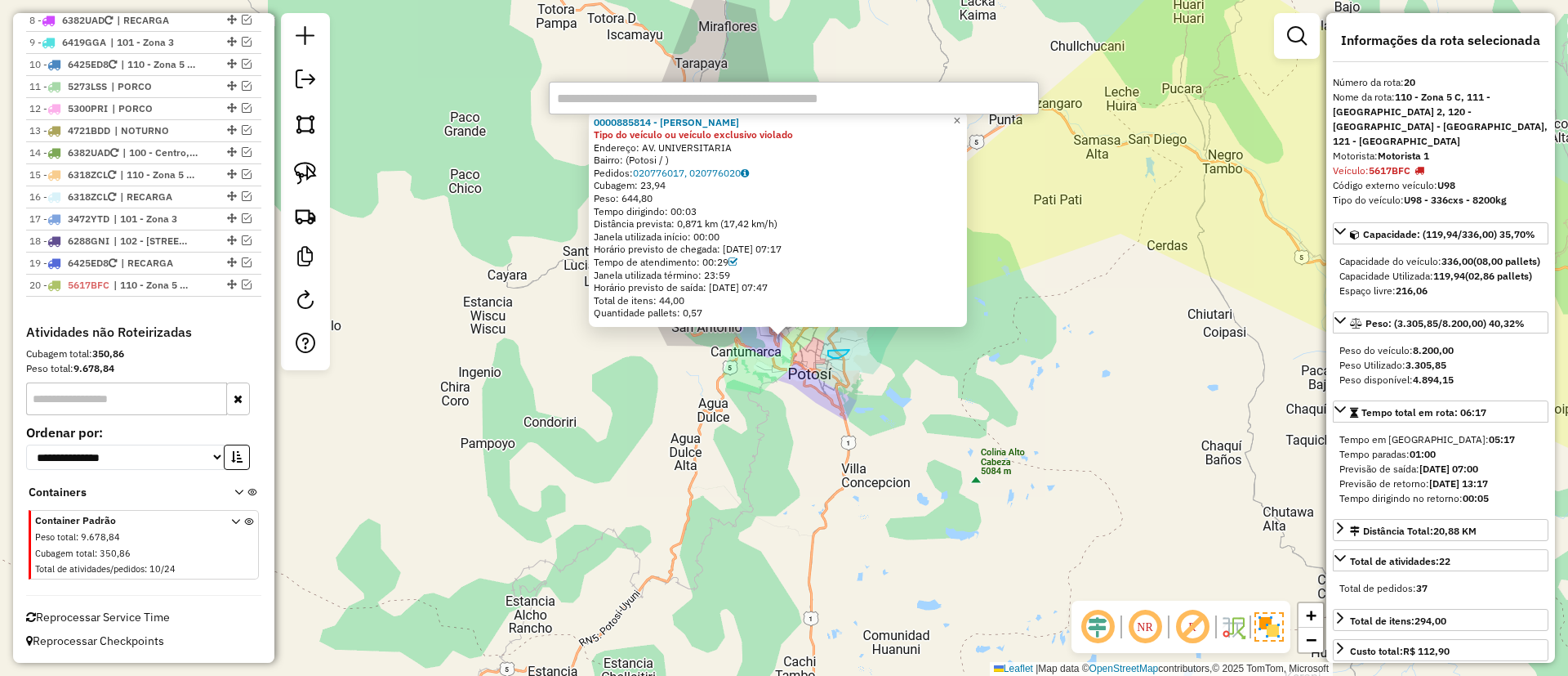
paste input "******"
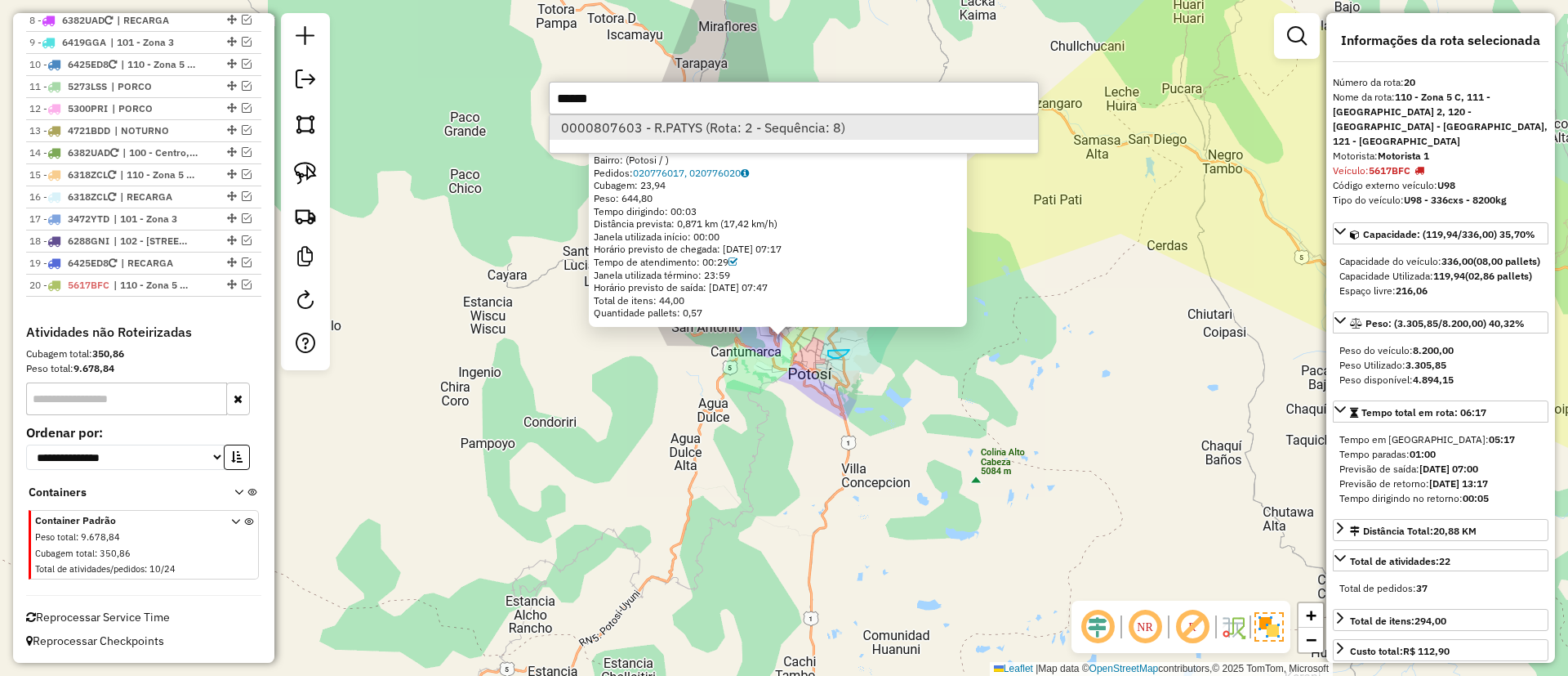
type input "******"
click at [652, 121] on li "0000807603 - R.PATYS (Rota: 2 - Sequência: 8)" at bounding box center [793, 128] width 488 height 25
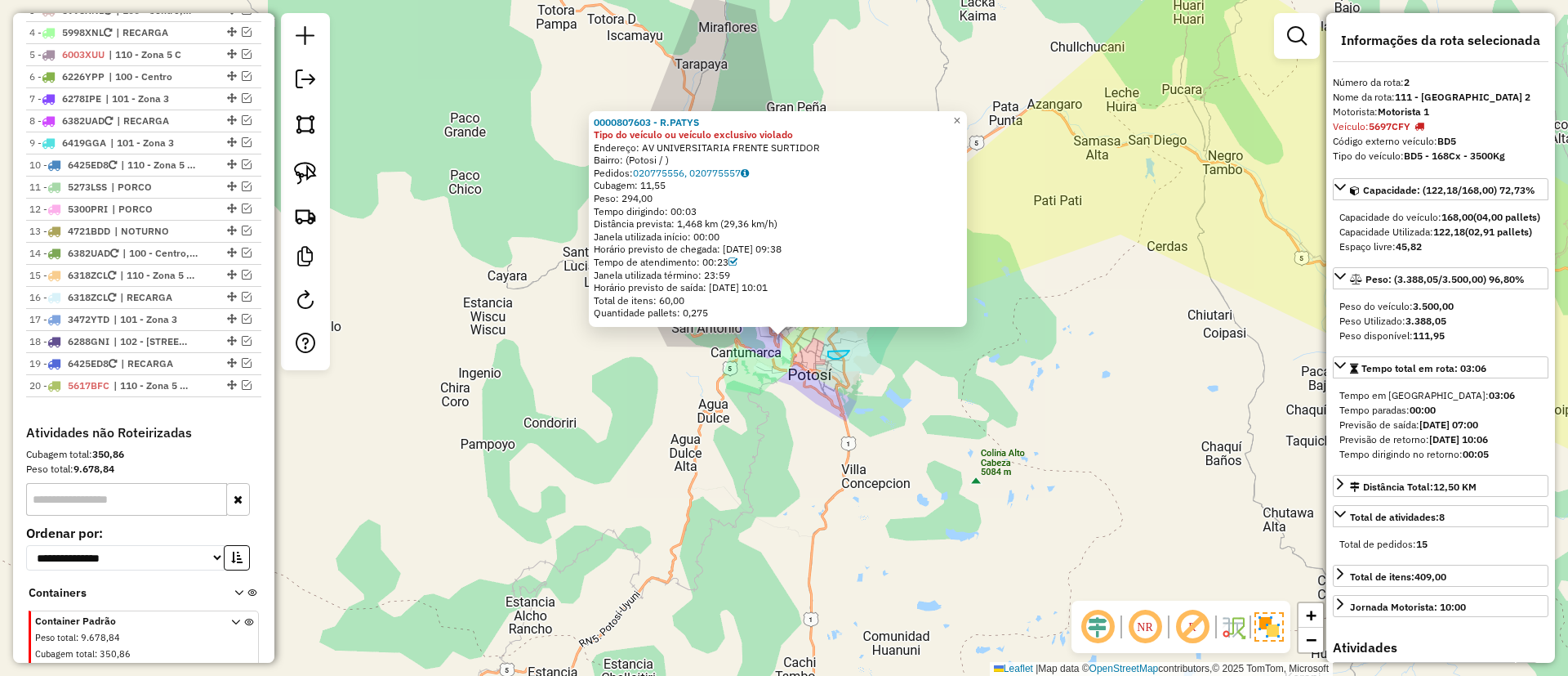
scroll to position [666, 0]
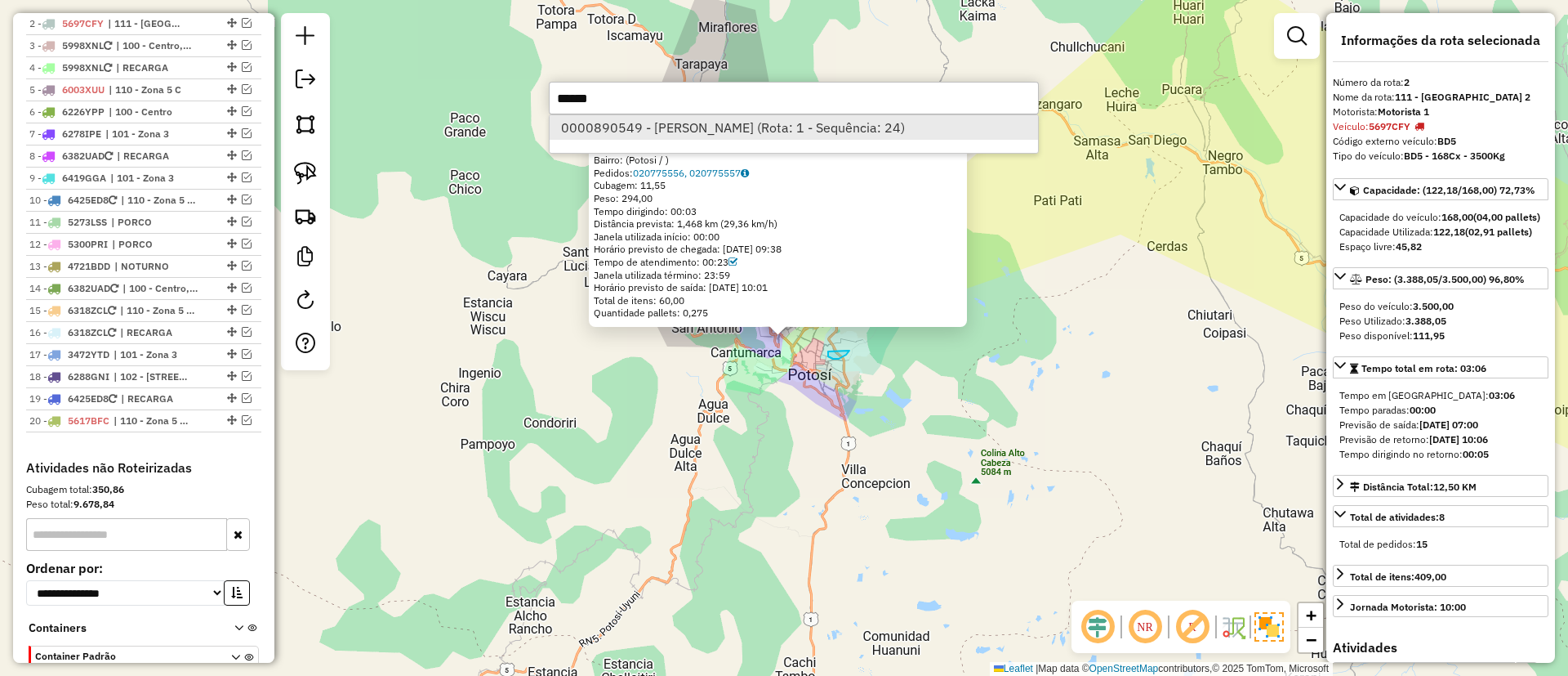
type input "******"
click at [659, 120] on li "0000890549 - JUAN (Rota: 1 - Sequência: 24)" at bounding box center [793, 128] width 488 height 25
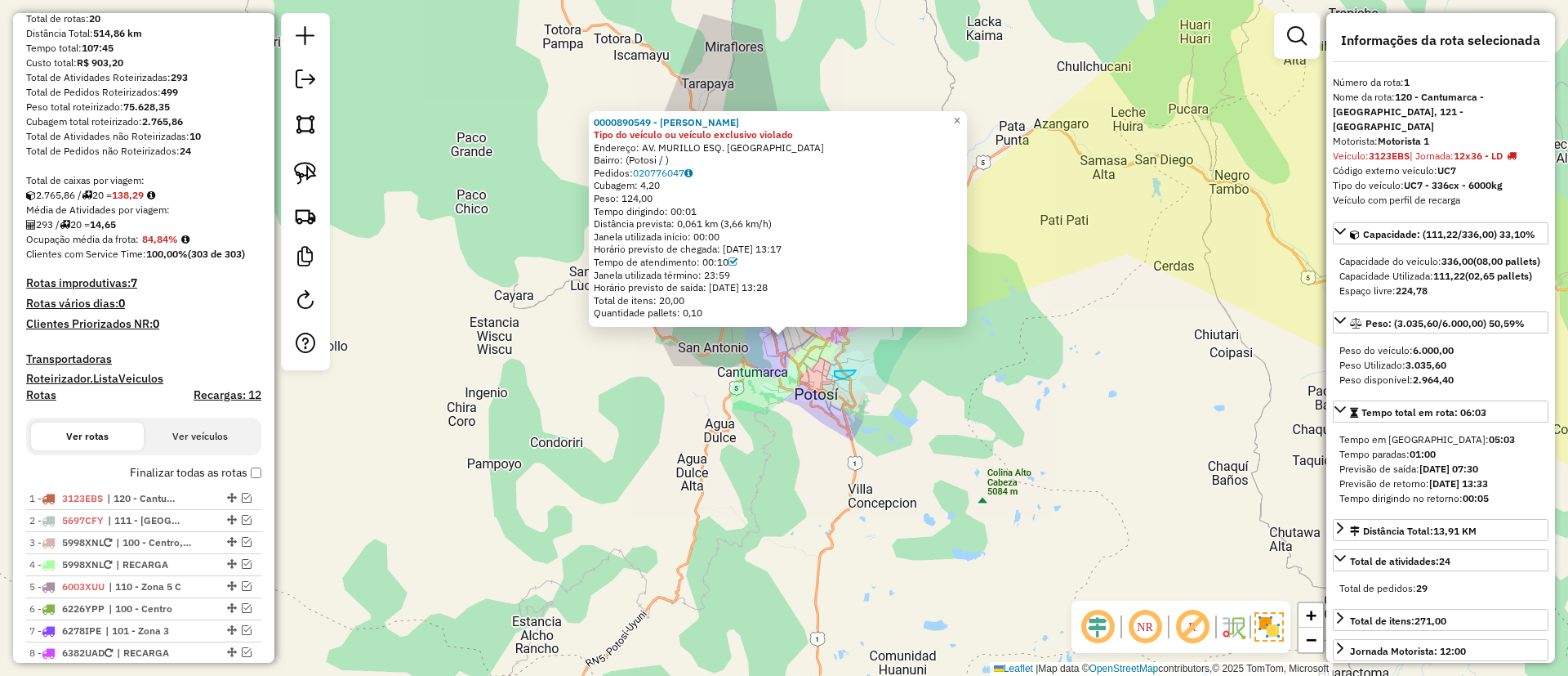
scroll to position [154, 0]
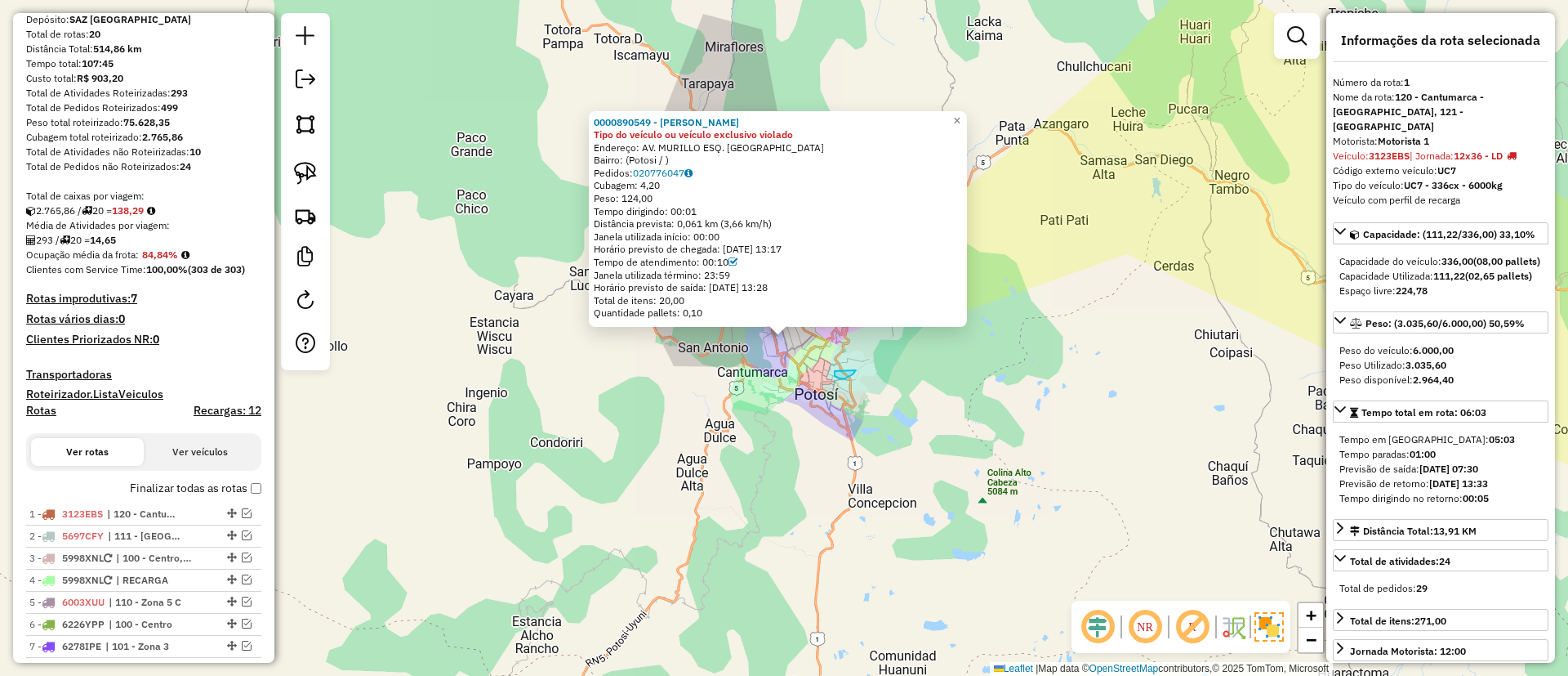
click at [184, 489] on label "Finalizar todas as rotas" at bounding box center [196, 489] width 132 height 17
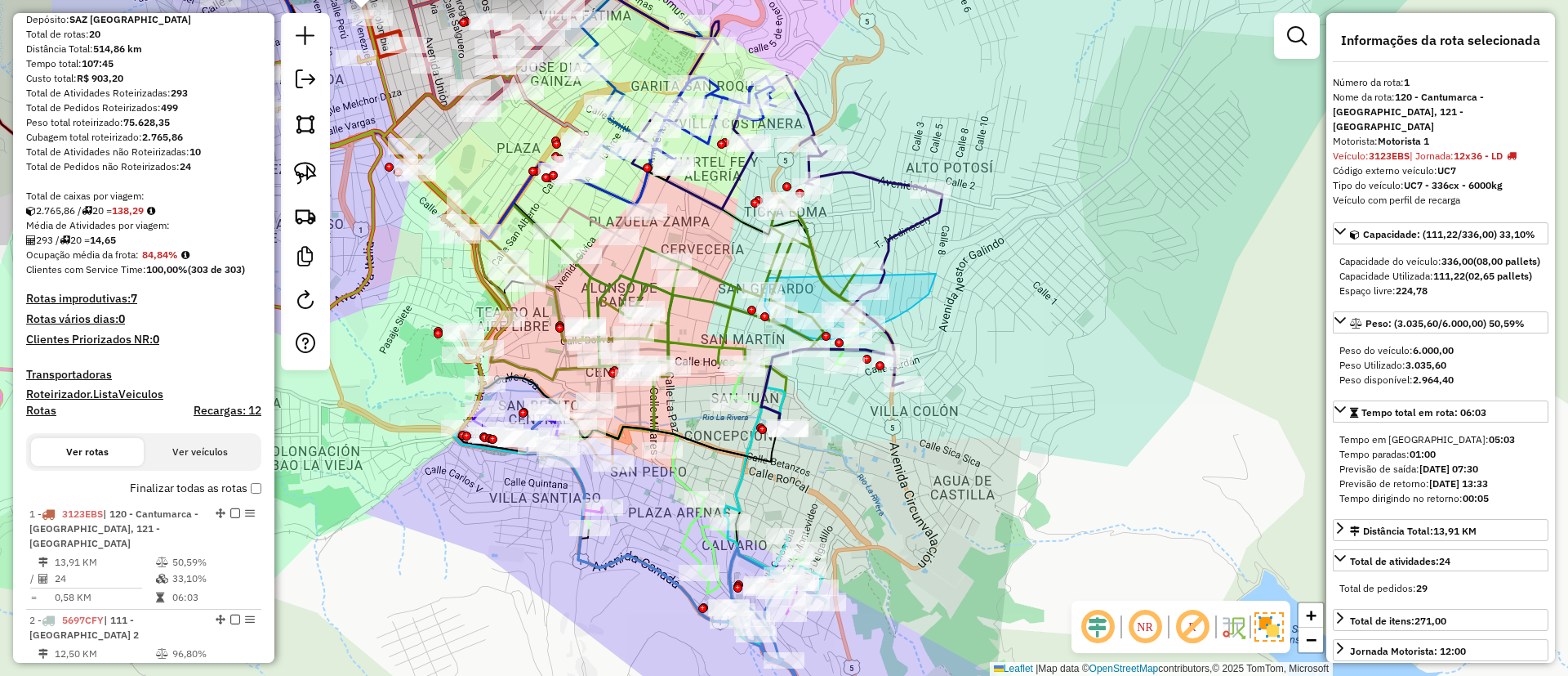
click at [710, 280] on icon at bounding box center [720, 283] width 290 height 166
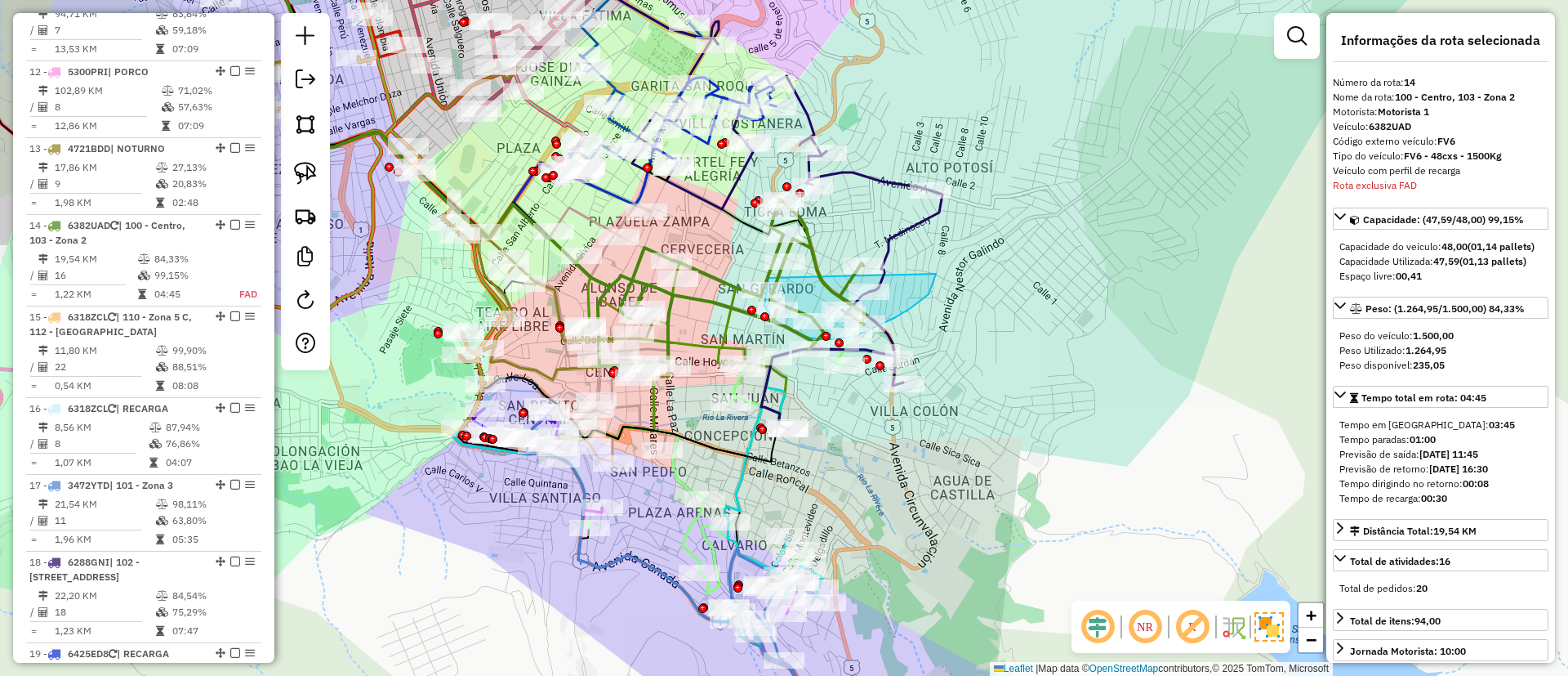
scroll to position [1701, 0]
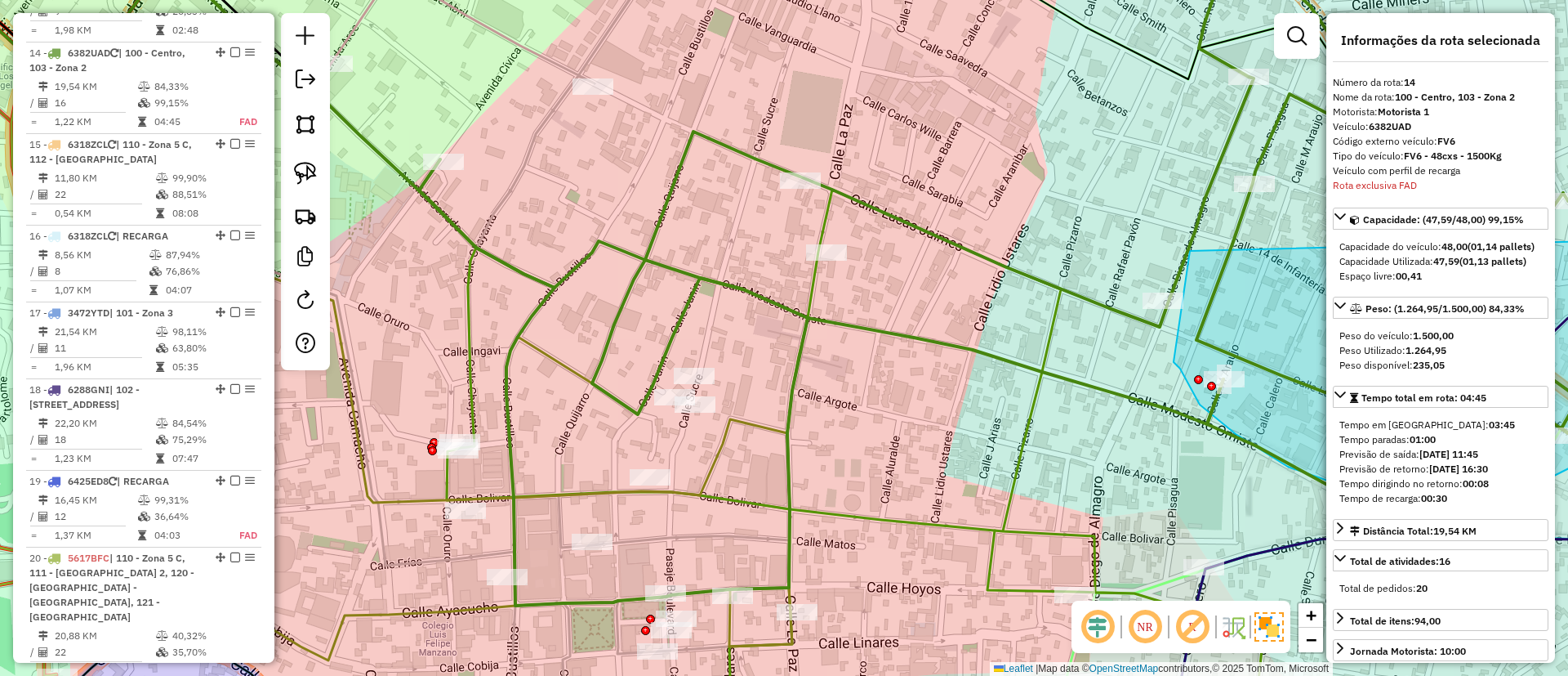
click at [630, 297] on icon at bounding box center [999, 271] width 1160 height 669
click at [615, 294] on div "Janela de atendimento Grade de atendimento Capacidade Transportadoras Veículos …" at bounding box center [784, 338] width 1568 height 676
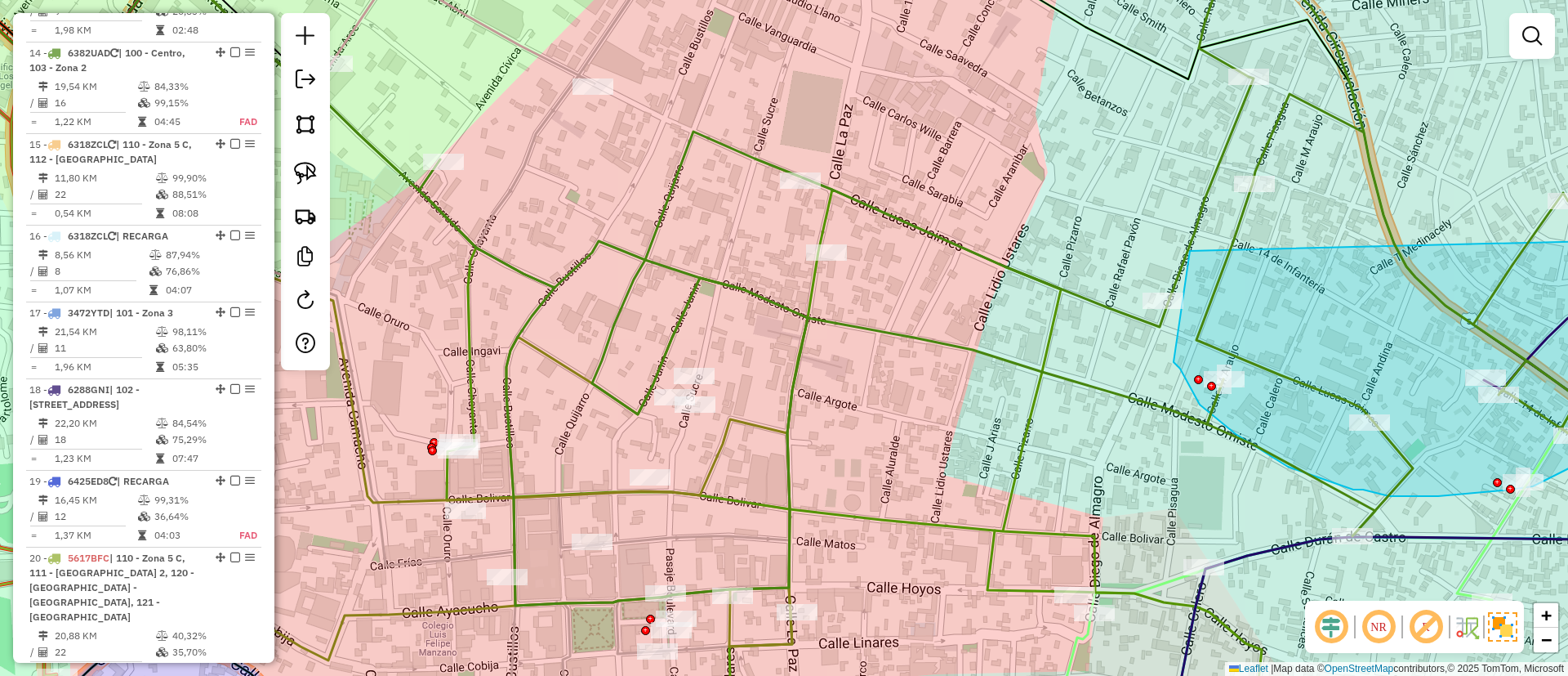
click at [615, 294] on div "Janela de atendimento Grade de atendimento Capacidade Transportadoras Veículos …" at bounding box center [784, 338] width 1568 height 676
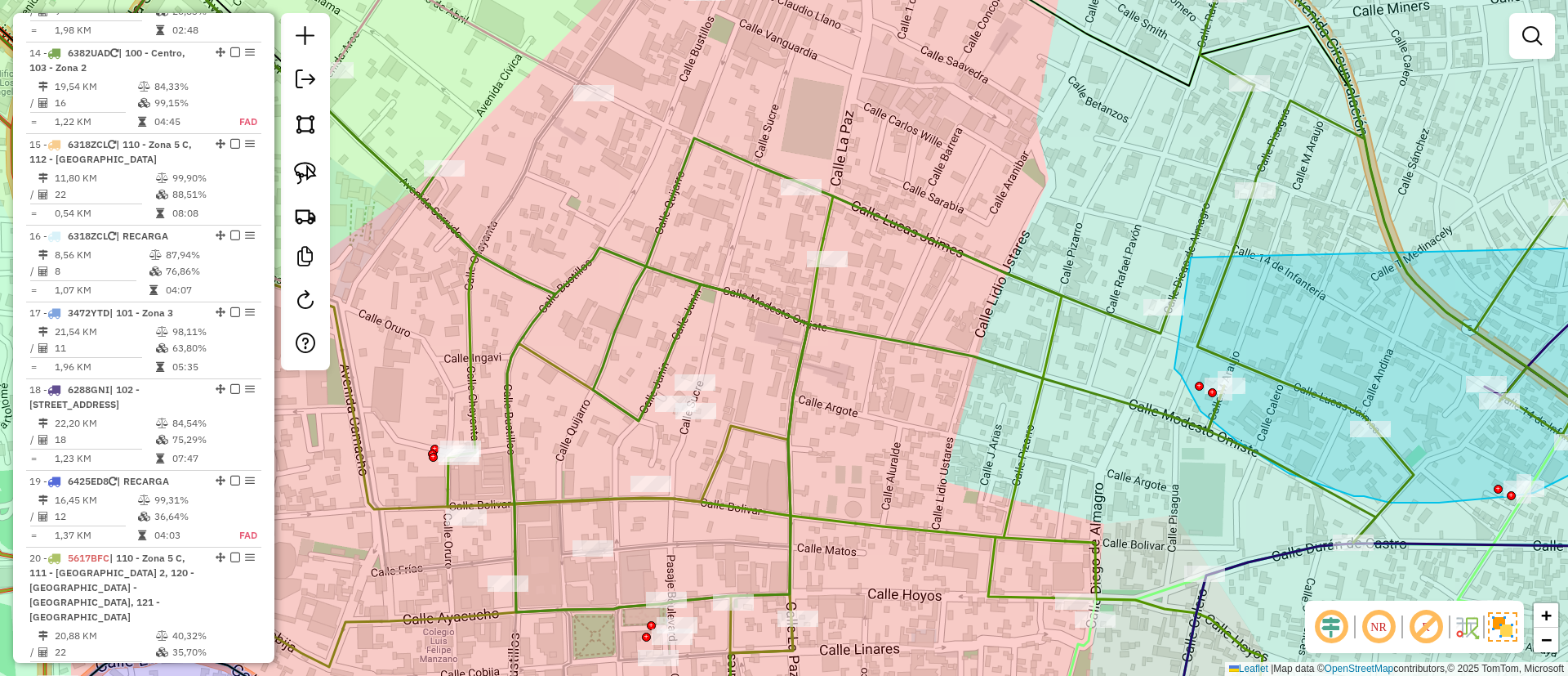
click at [684, 425] on div "Rota 13 - Placa 4721BDD 0000900717 - MILTON BRAVO Janela de atendimento Grade d…" at bounding box center [784, 338] width 1568 height 676
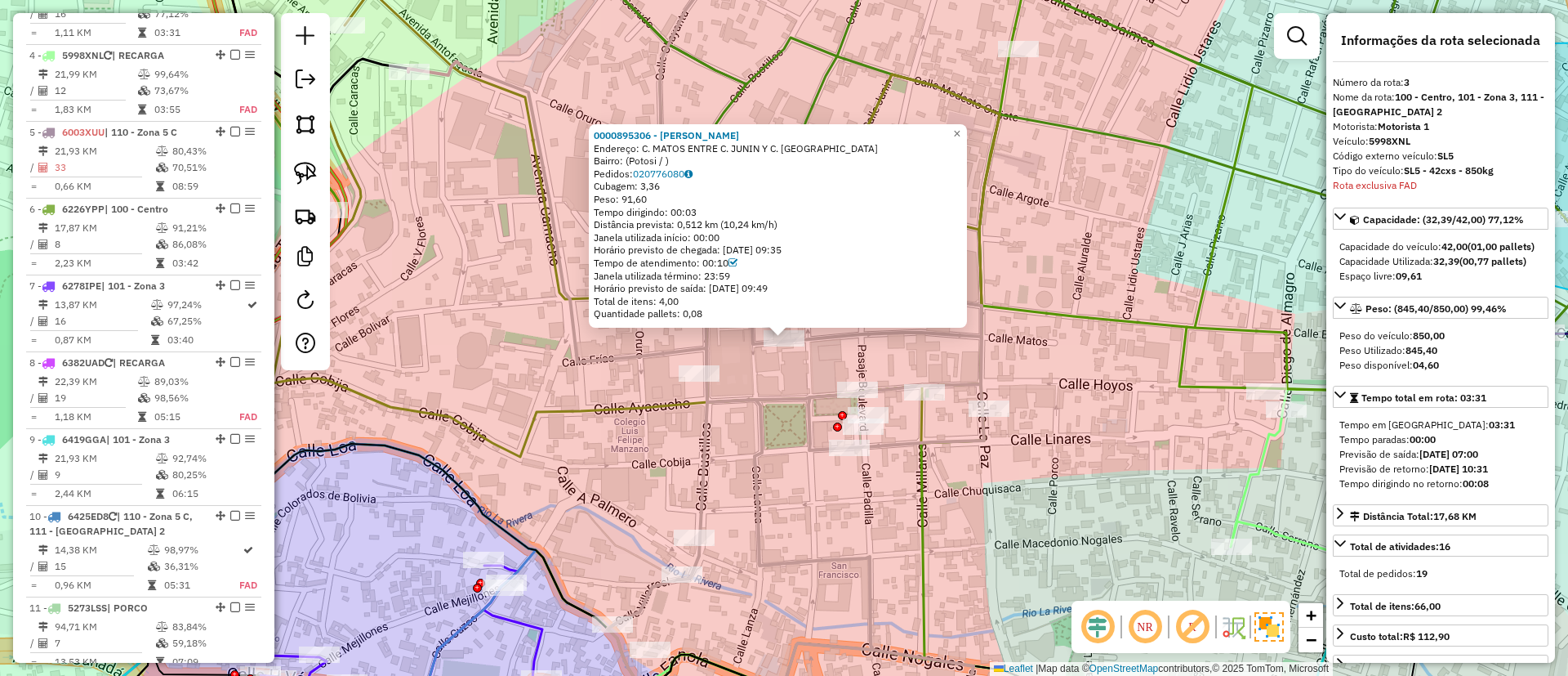
scroll to position [825, 0]
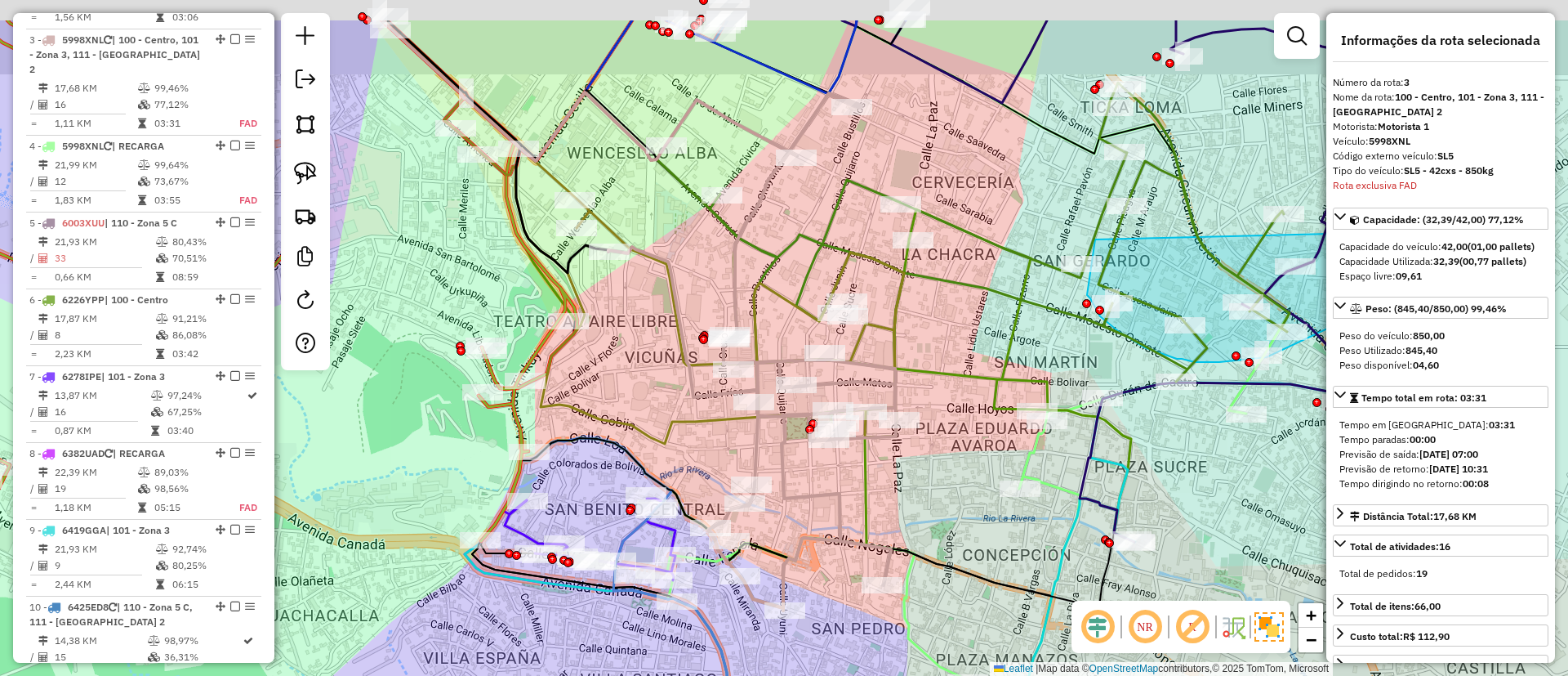
drag, startPoint x: 684, startPoint y: 268, endPoint x: 653, endPoint y: 400, distance: 135.6
click at [653, 400] on div "Janela de atendimento Grade de atendimento Capacidade Transportadoras Veículos …" at bounding box center [784, 338] width 1568 height 676
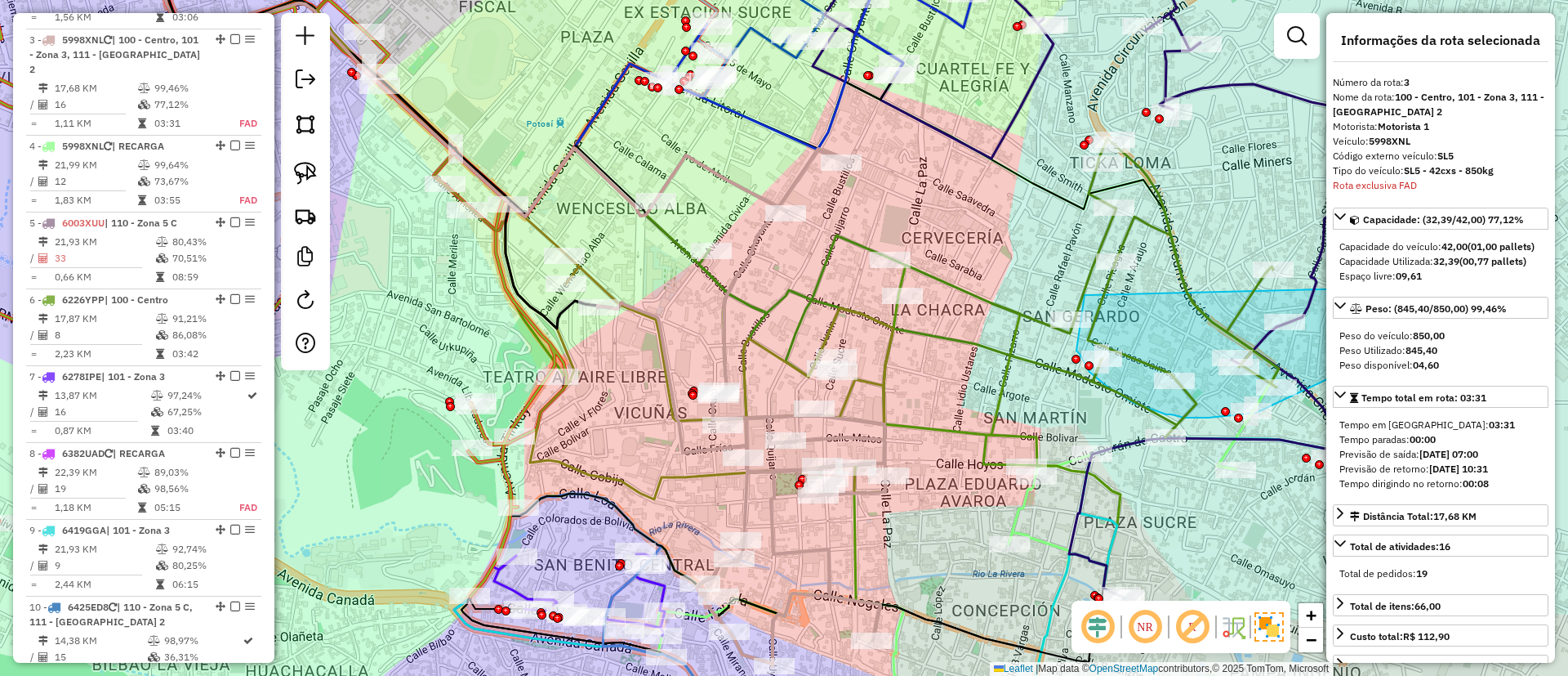
click at [770, 307] on icon at bounding box center [989, 305] width 580 height 335
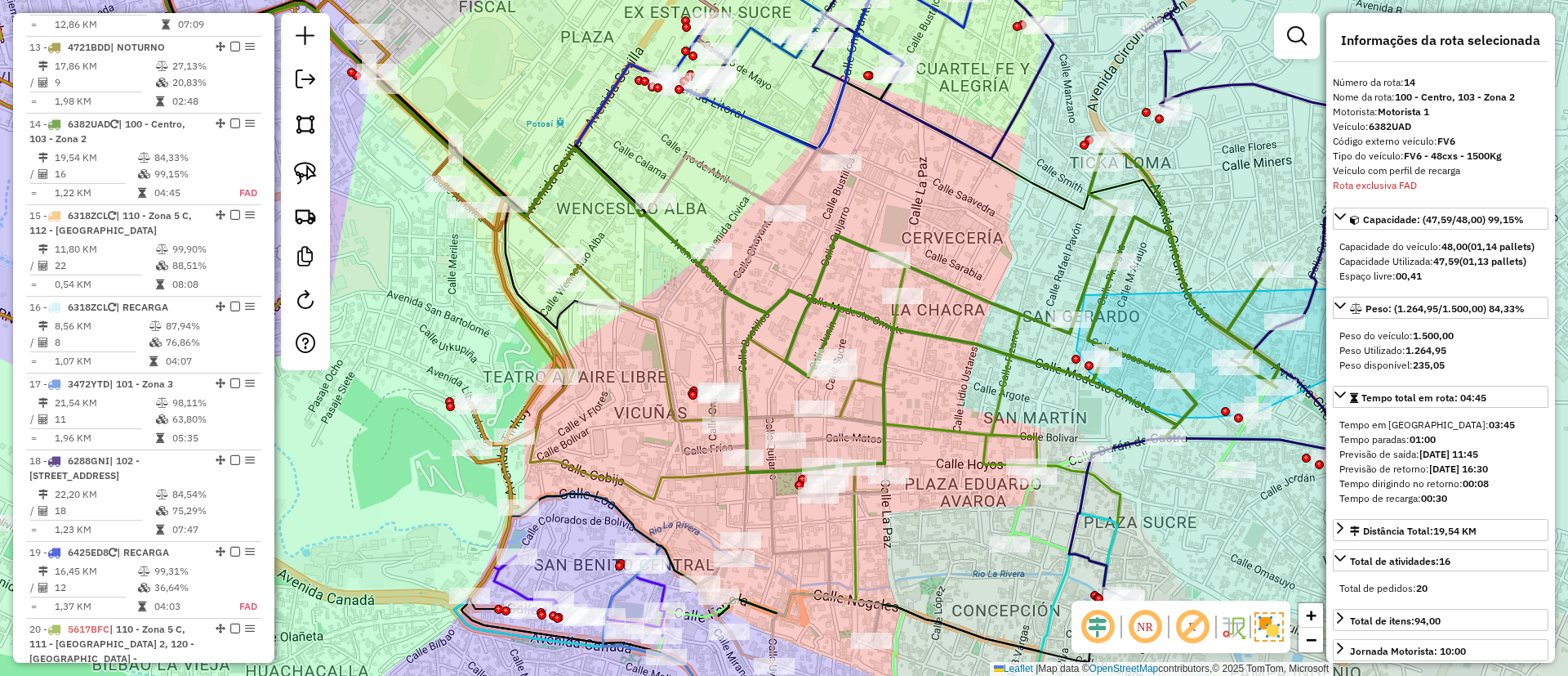
scroll to position [1701, 0]
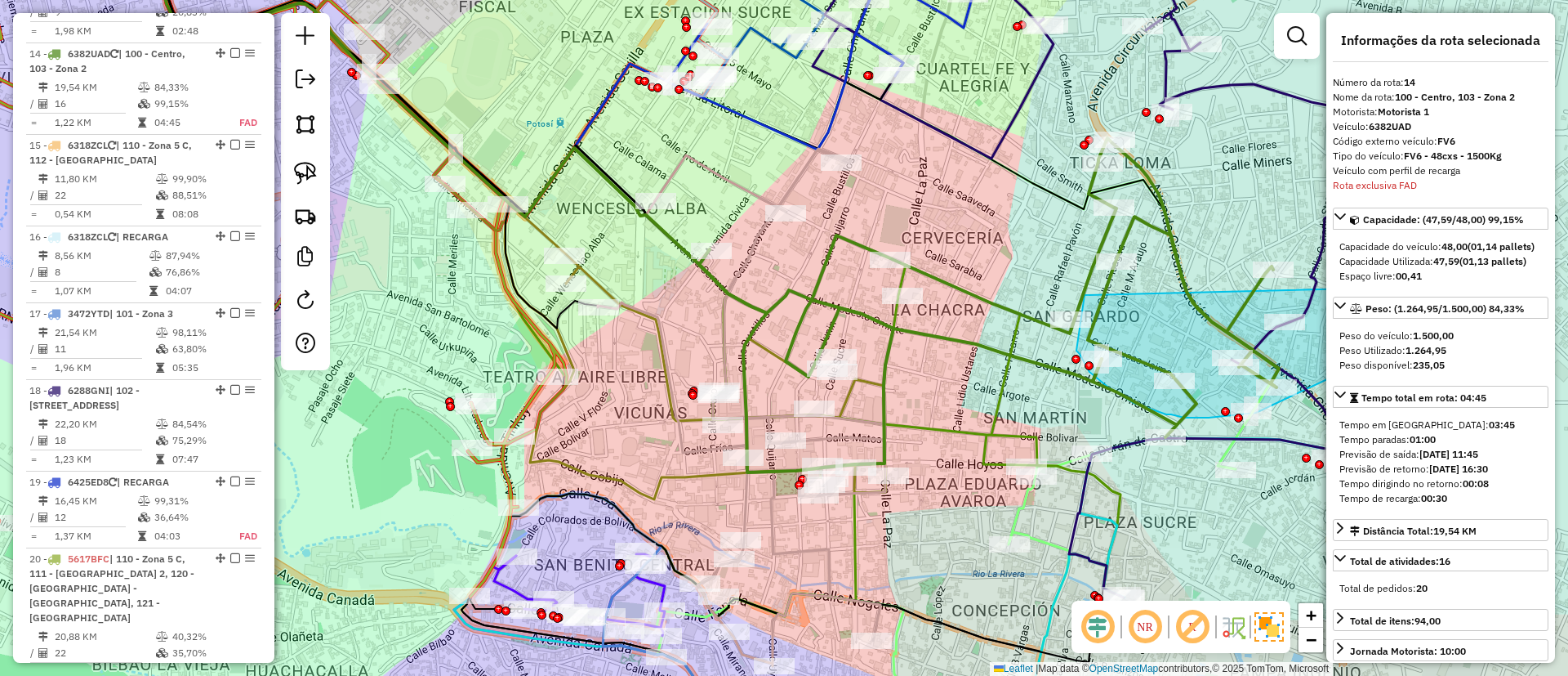
click at [755, 310] on icon at bounding box center [989, 305] width 580 height 335
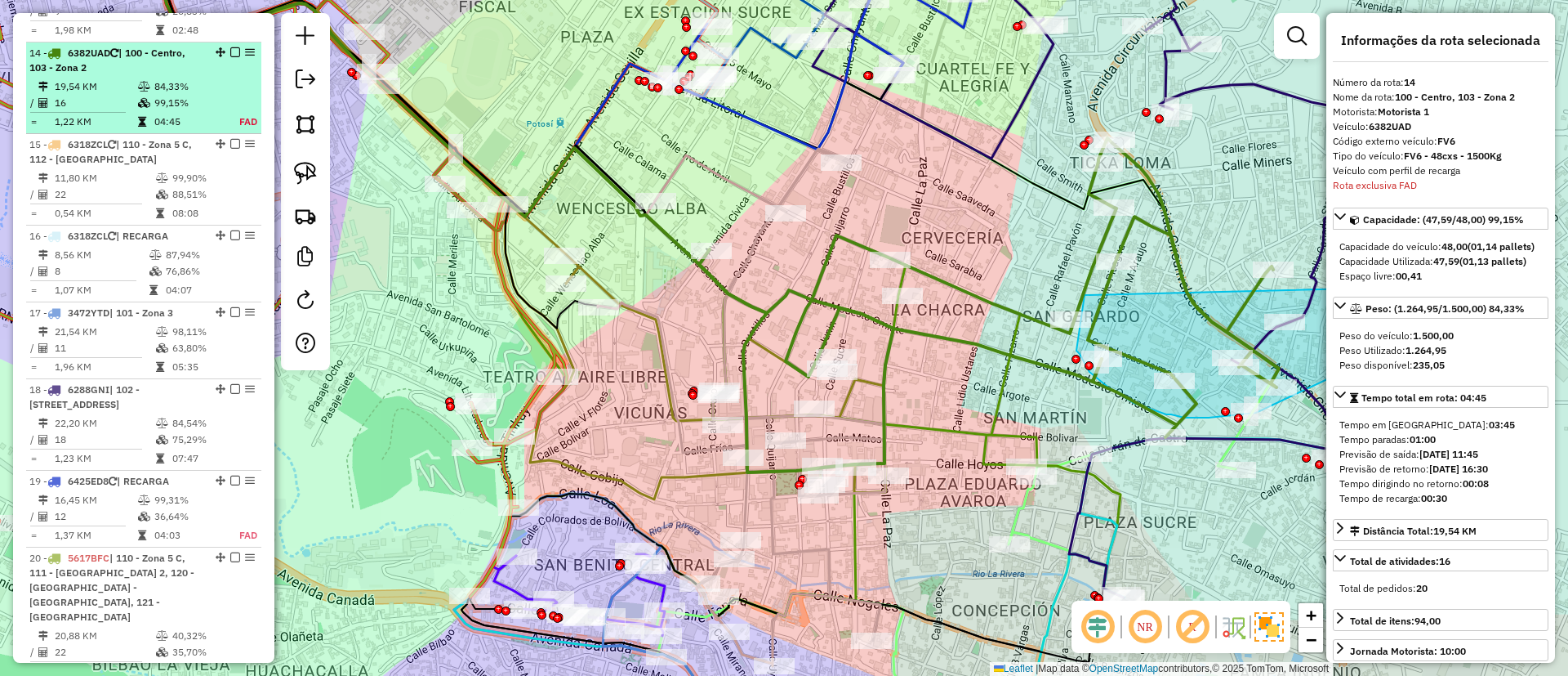
click at [232, 48] on em at bounding box center [235, 53] width 10 height 10
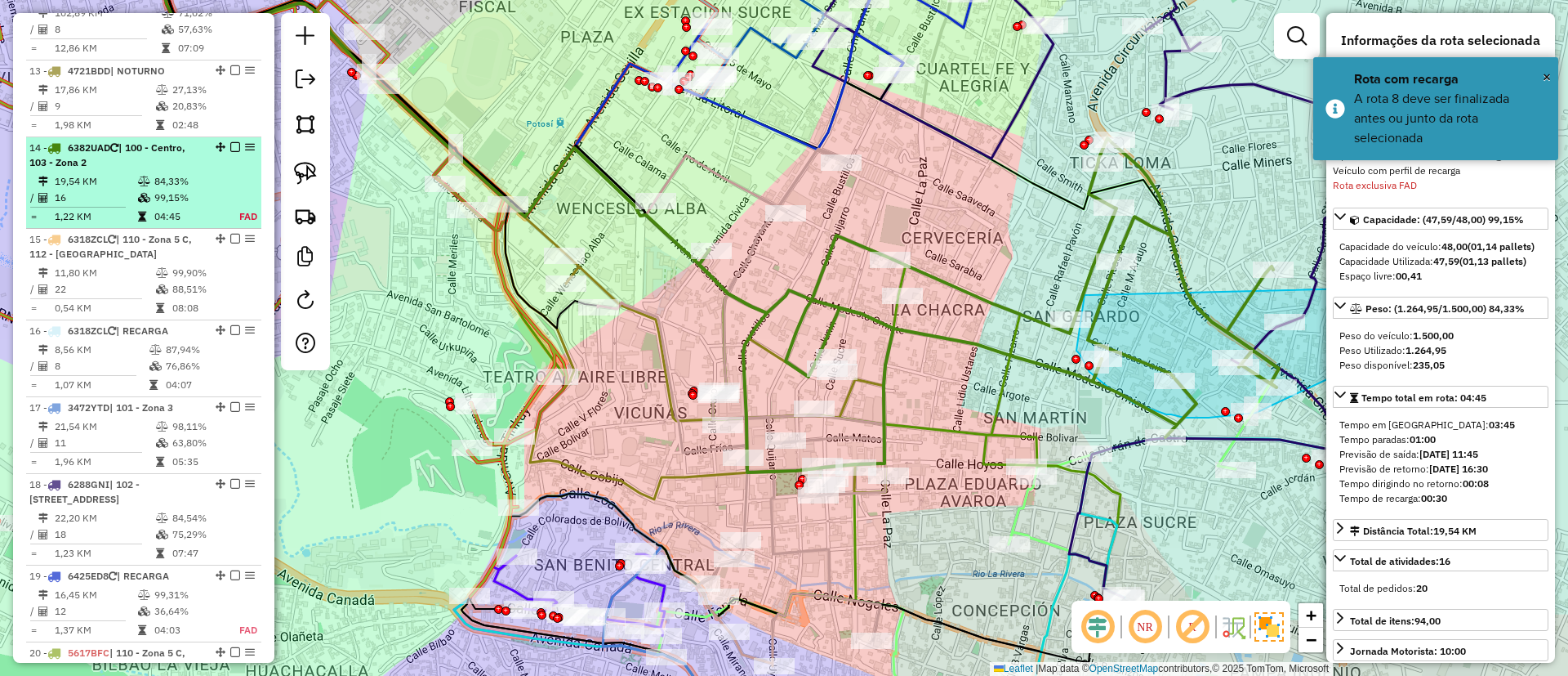
scroll to position [1456, 0]
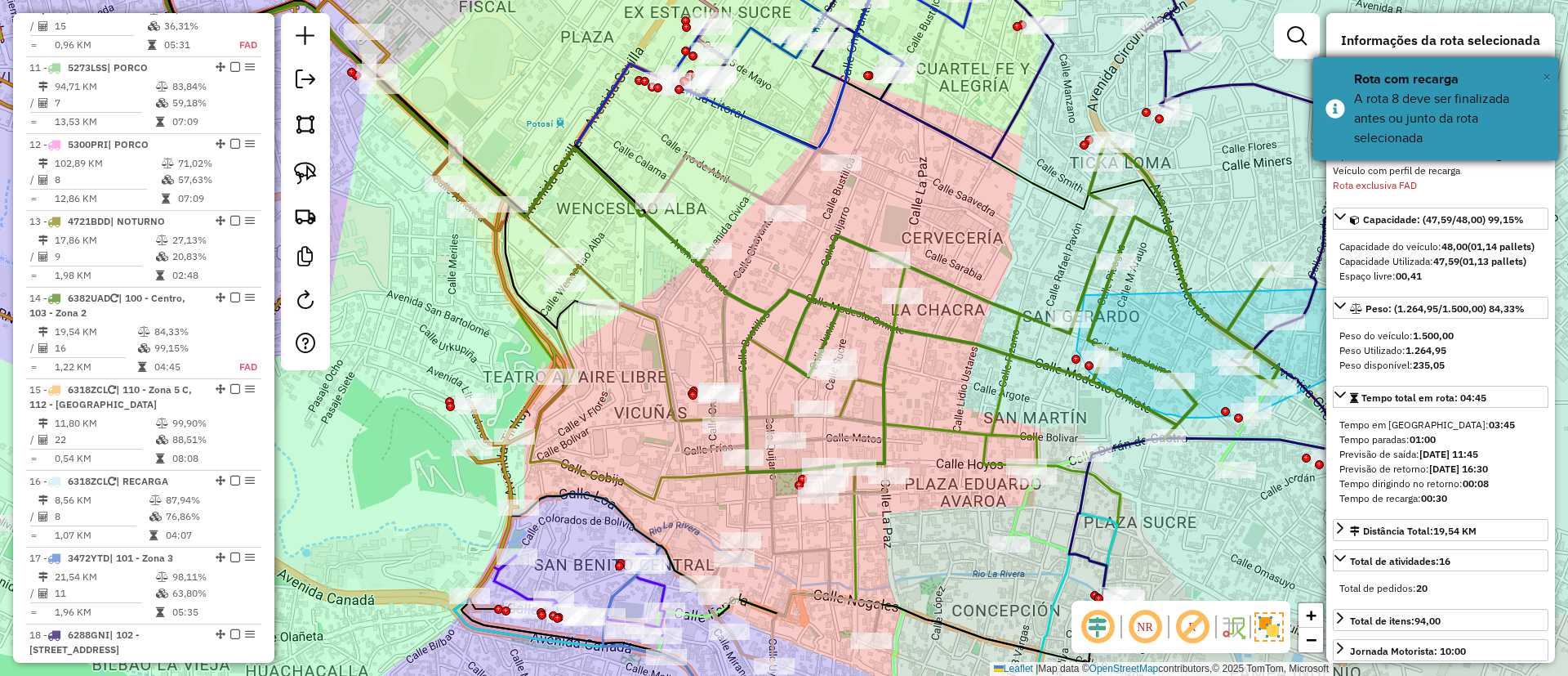
click at [1542, 65] on button "×" at bounding box center [1546, 77] width 9 height 25
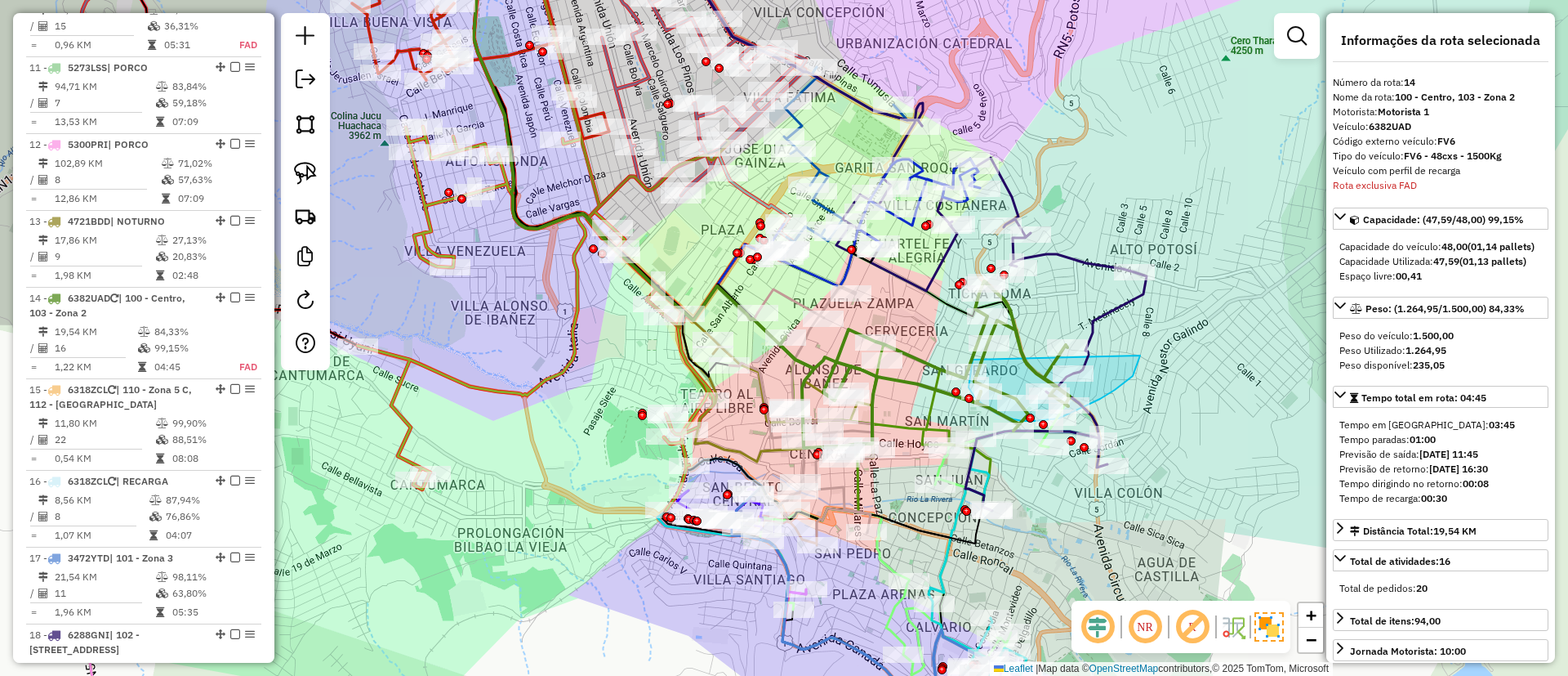
click at [828, 488] on icon at bounding box center [801, 415] width 143 height 259
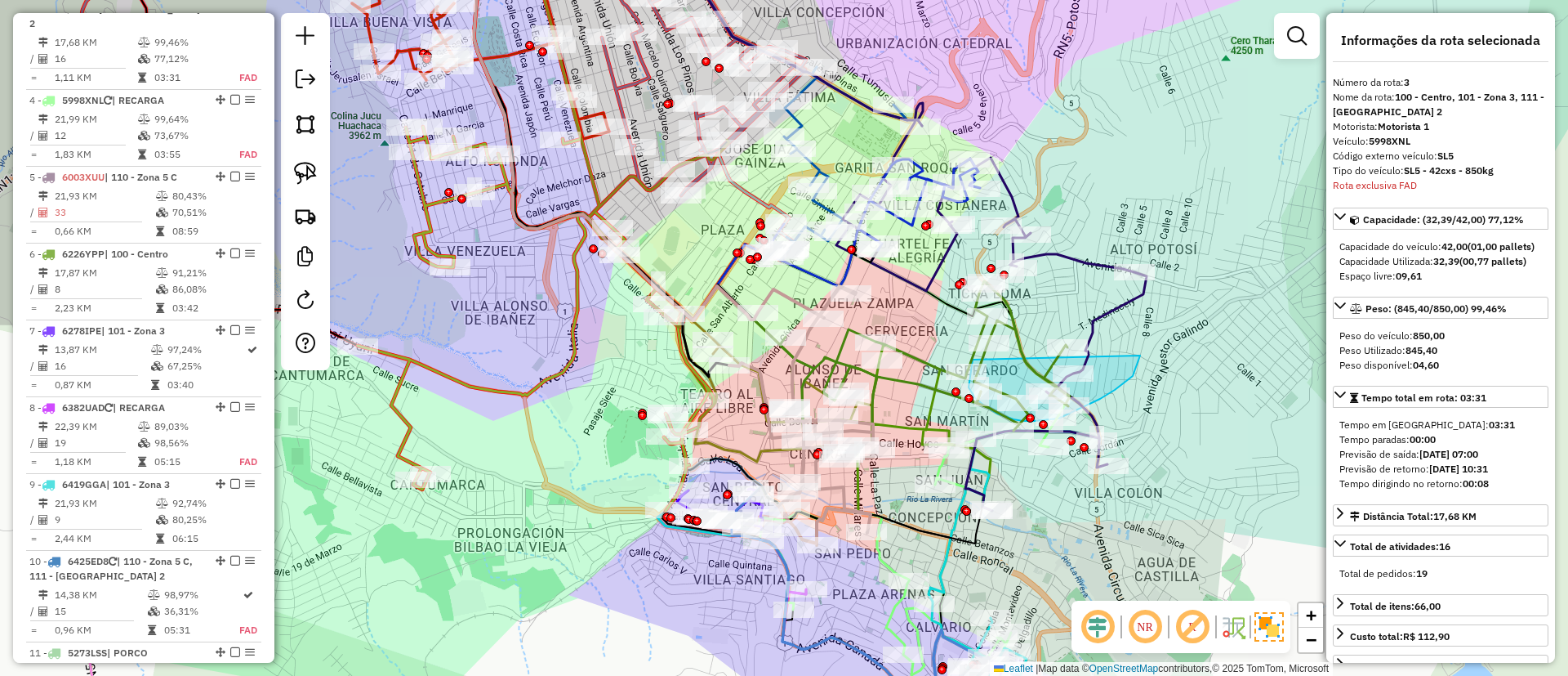
scroll to position [827, 0]
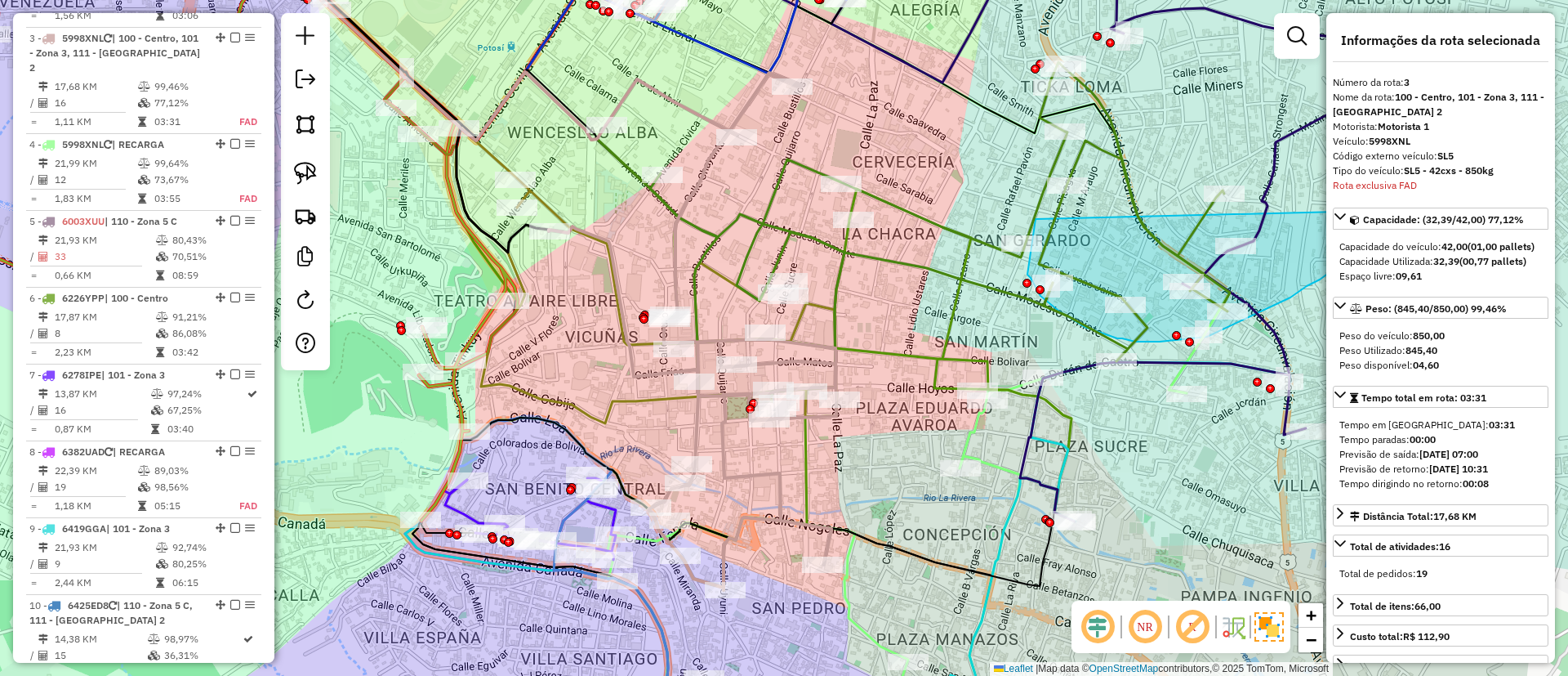
drag, startPoint x: 1119, startPoint y: 413, endPoint x: 958, endPoint y: 452, distance: 165.7
click at [959, 458] on icon at bounding box center [1118, 564] width 341 height 403
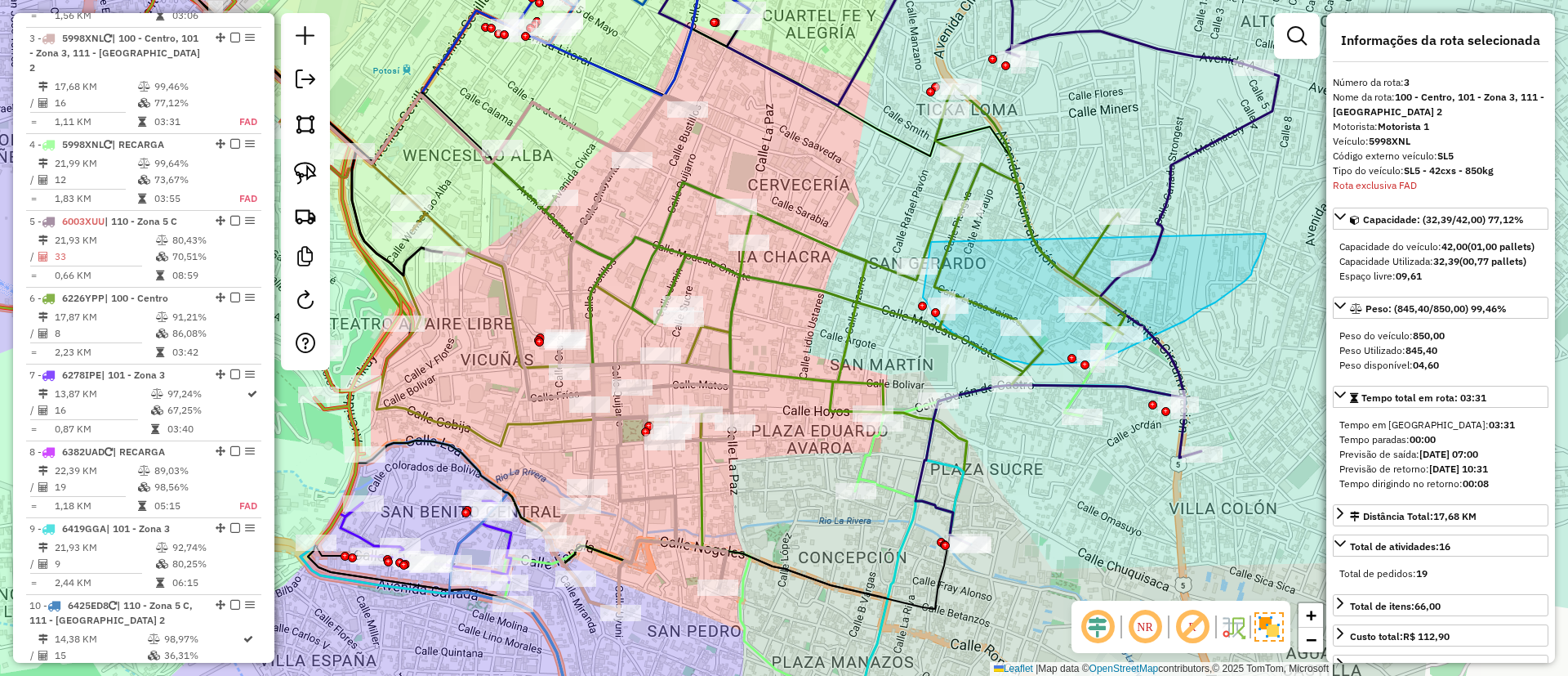
click at [902, 540] on icon at bounding box center [1014, 564] width 341 height 358
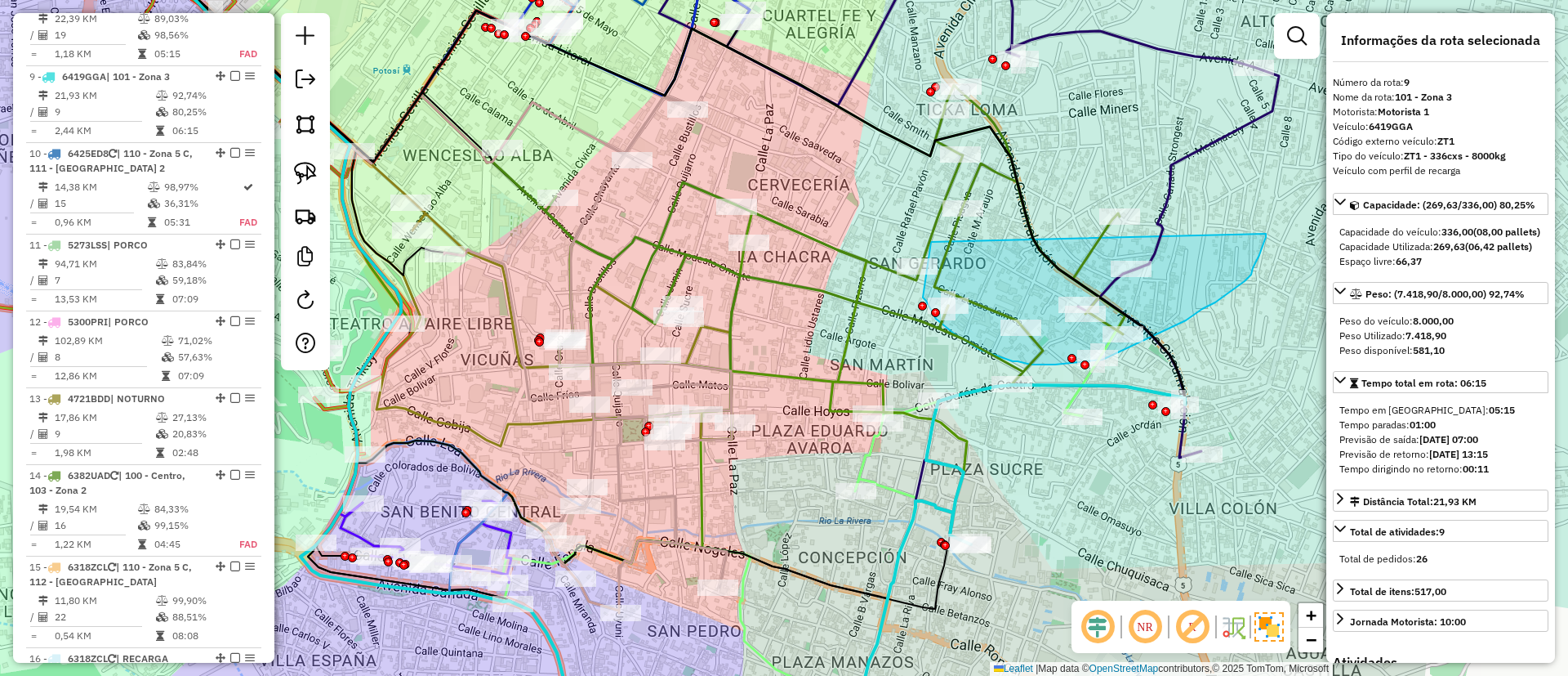
scroll to position [1302, 0]
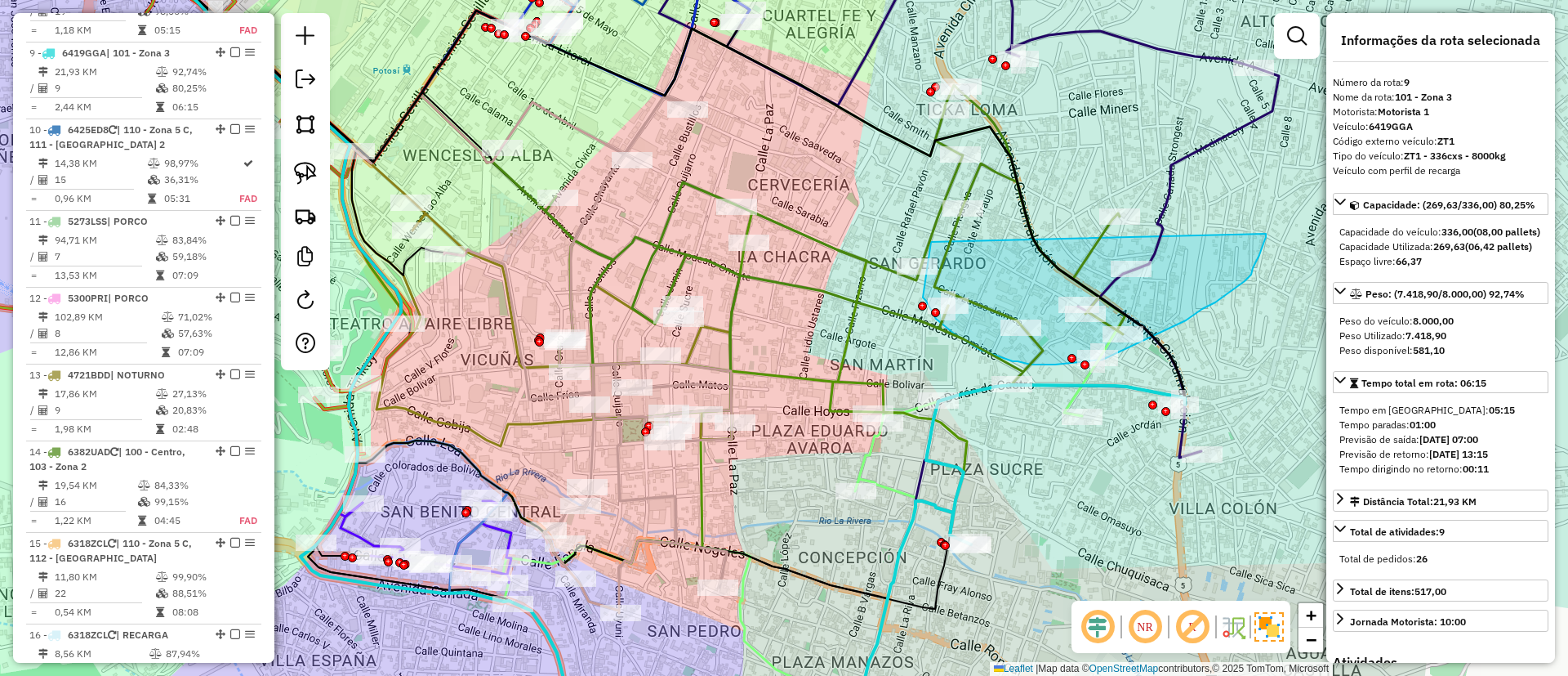
click at [885, 487] on icon at bounding box center [801, 551] width 596 height 384
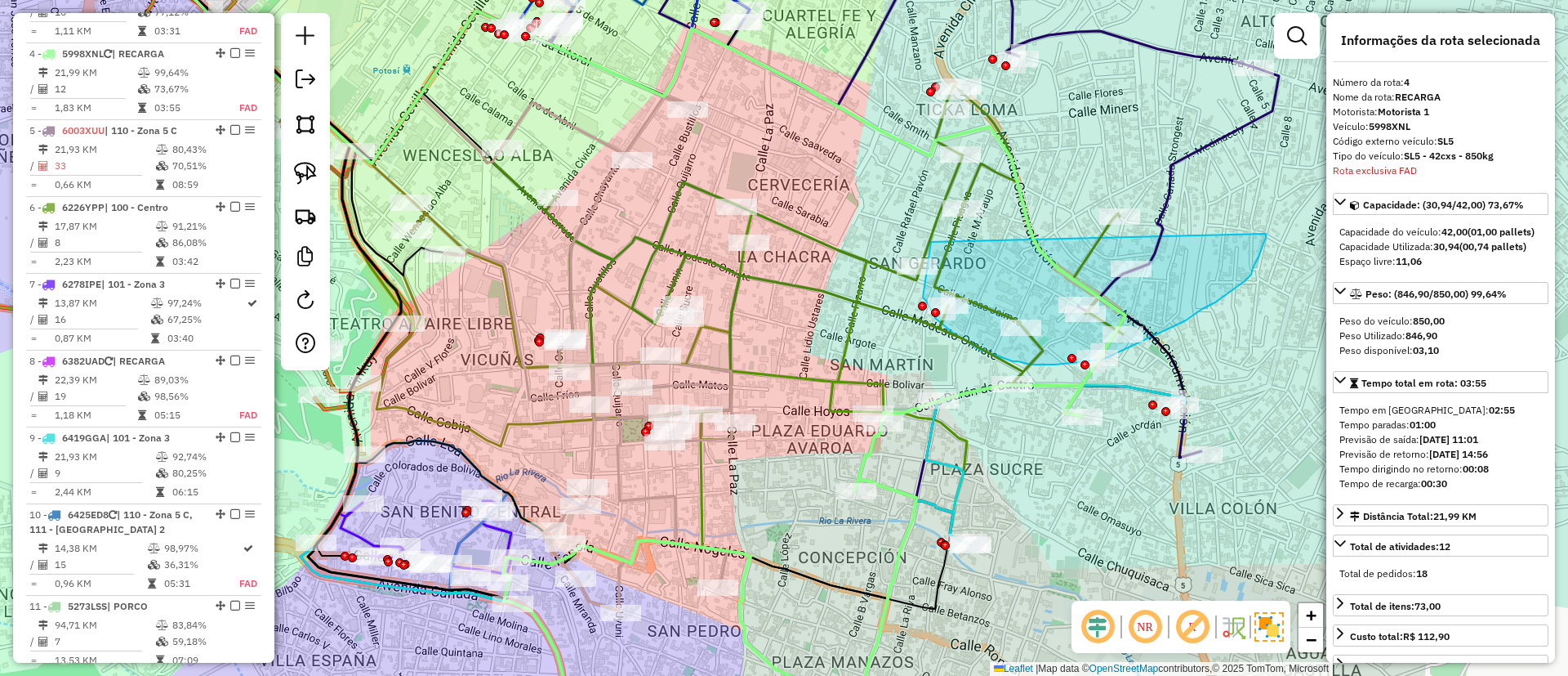
scroll to position [919, 0]
click at [640, 125] on icon at bounding box center [588, 354] width 288 height 517
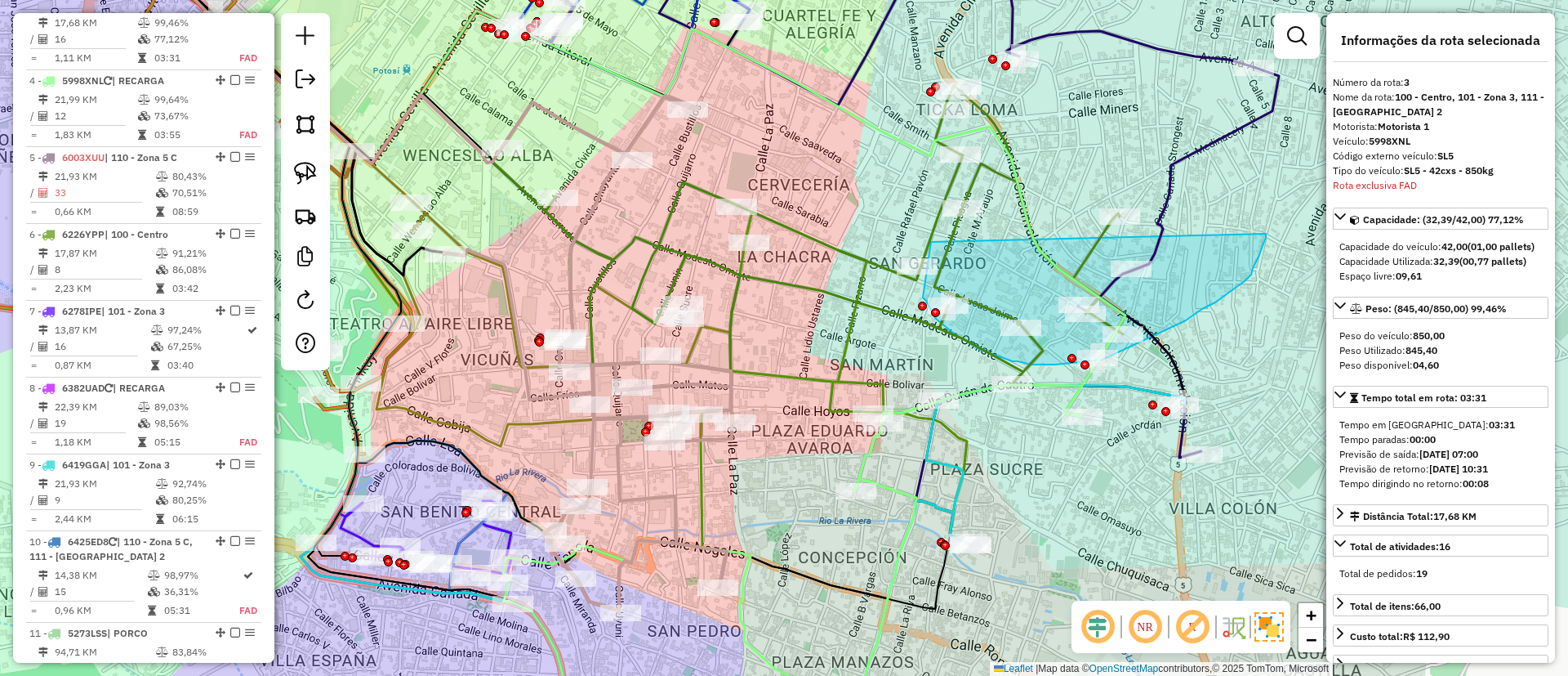
scroll to position [827, 0]
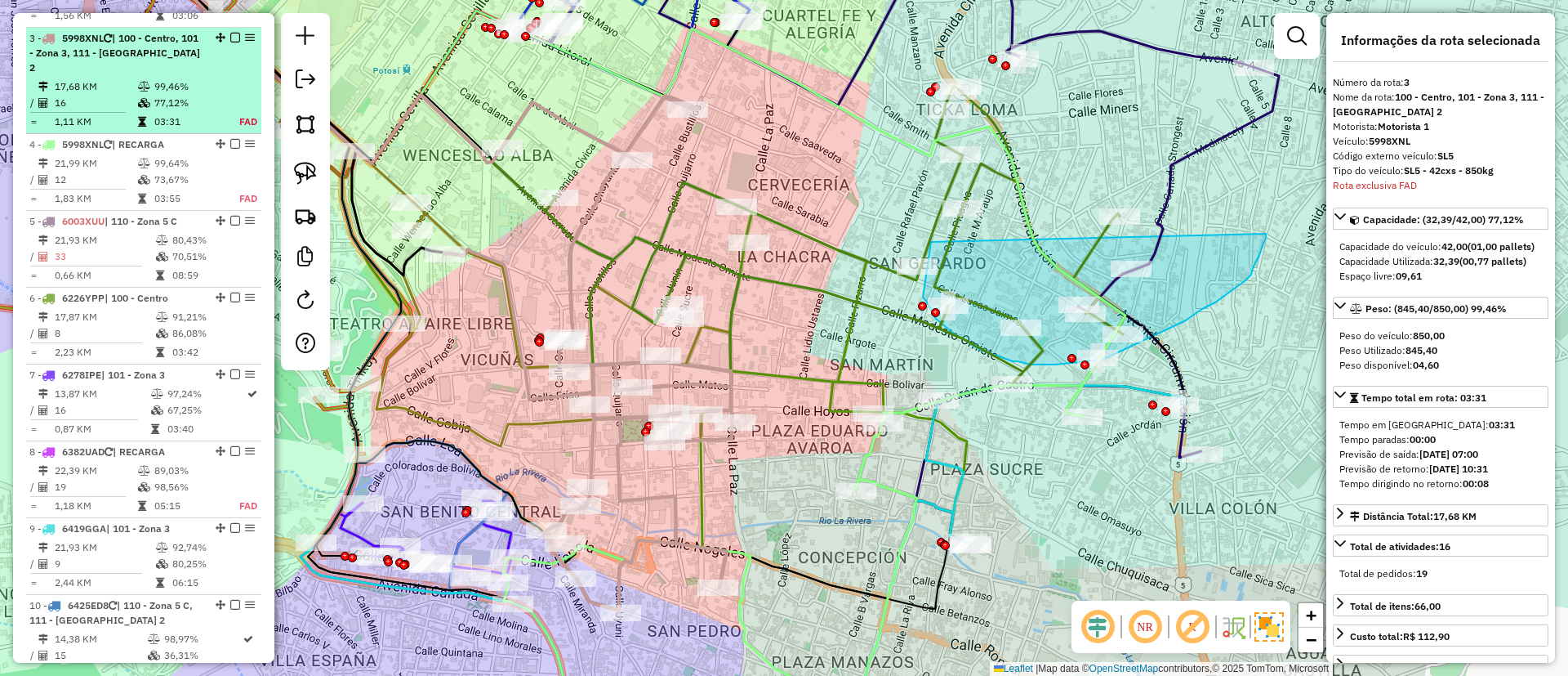
click at [231, 33] on em at bounding box center [235, 37] width 10 height 10
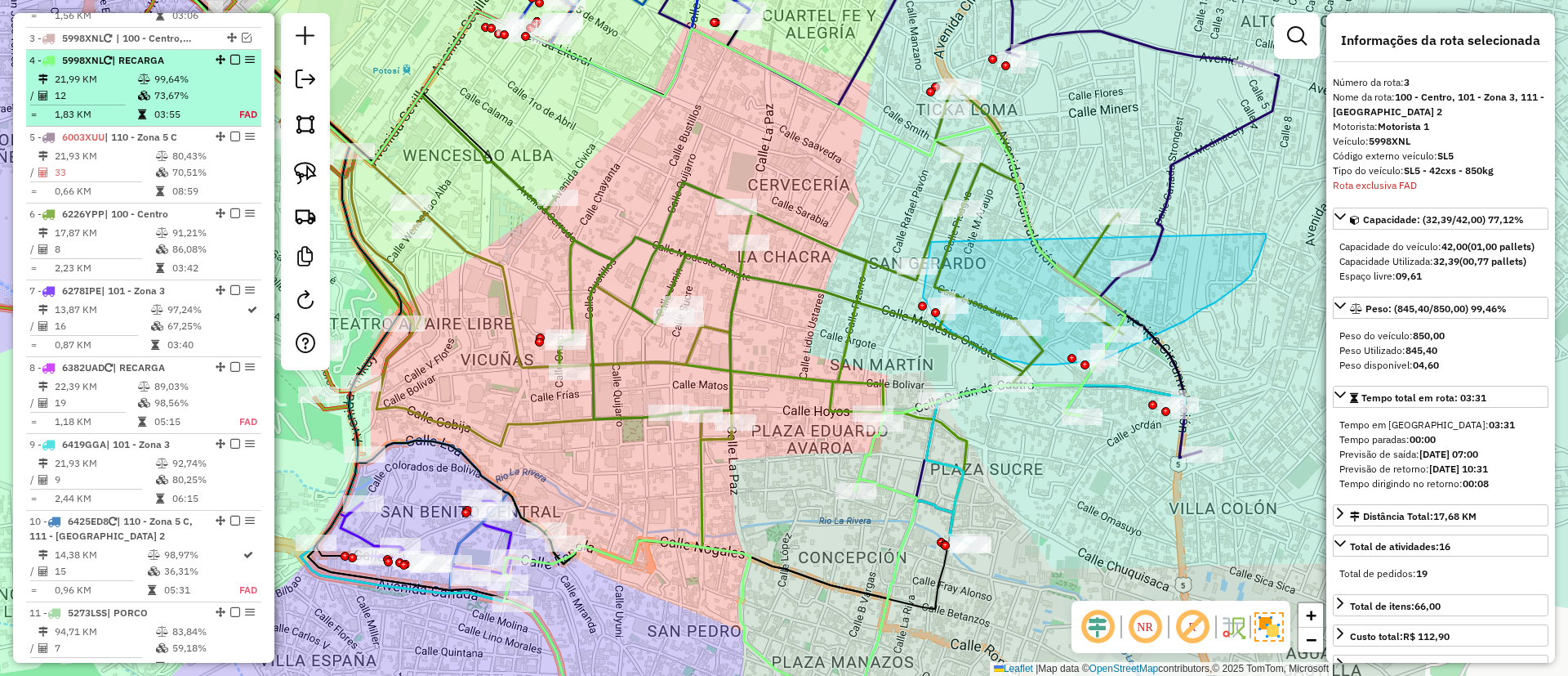
click at [232, 55] on em at bounding box center [235, 59] width 10 height 10
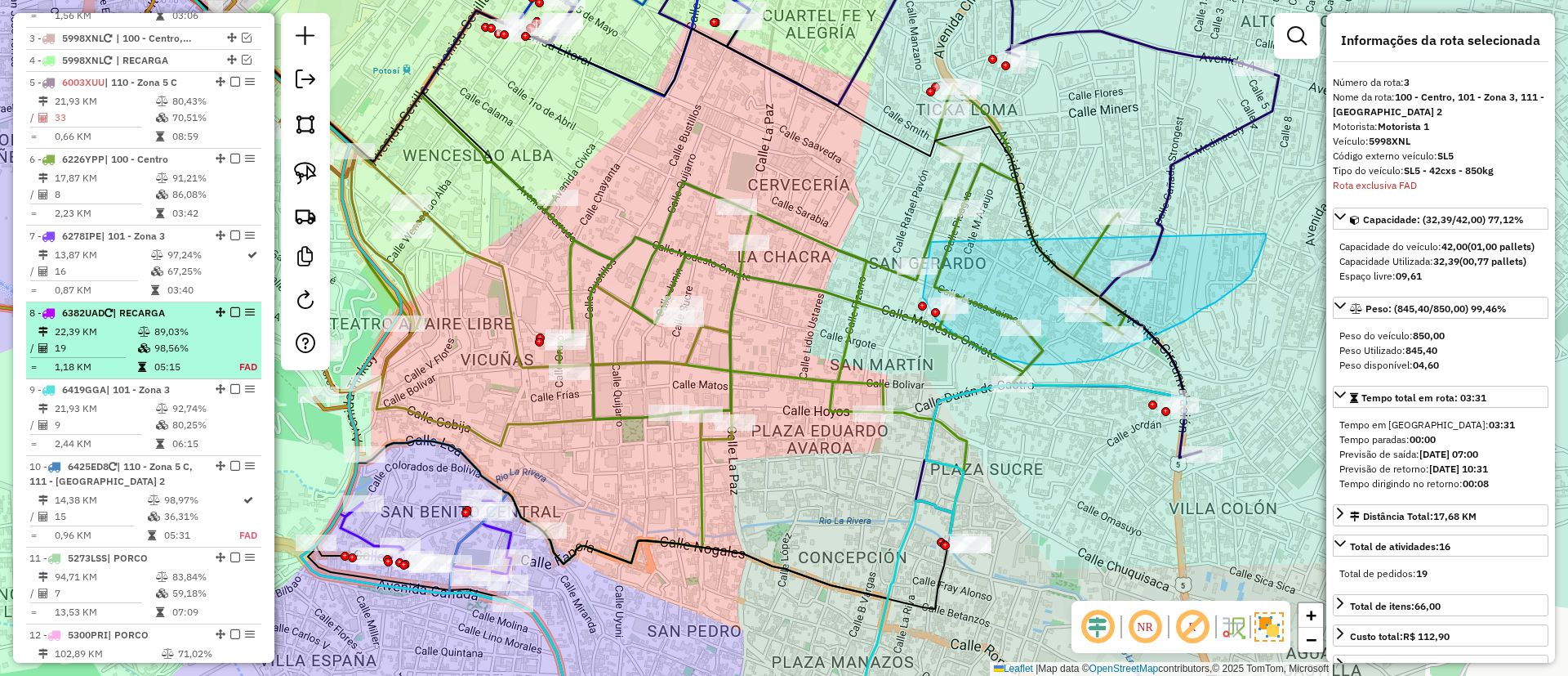
click at [233, 307] on em at bounding box center [235, 312] width 10 height 10
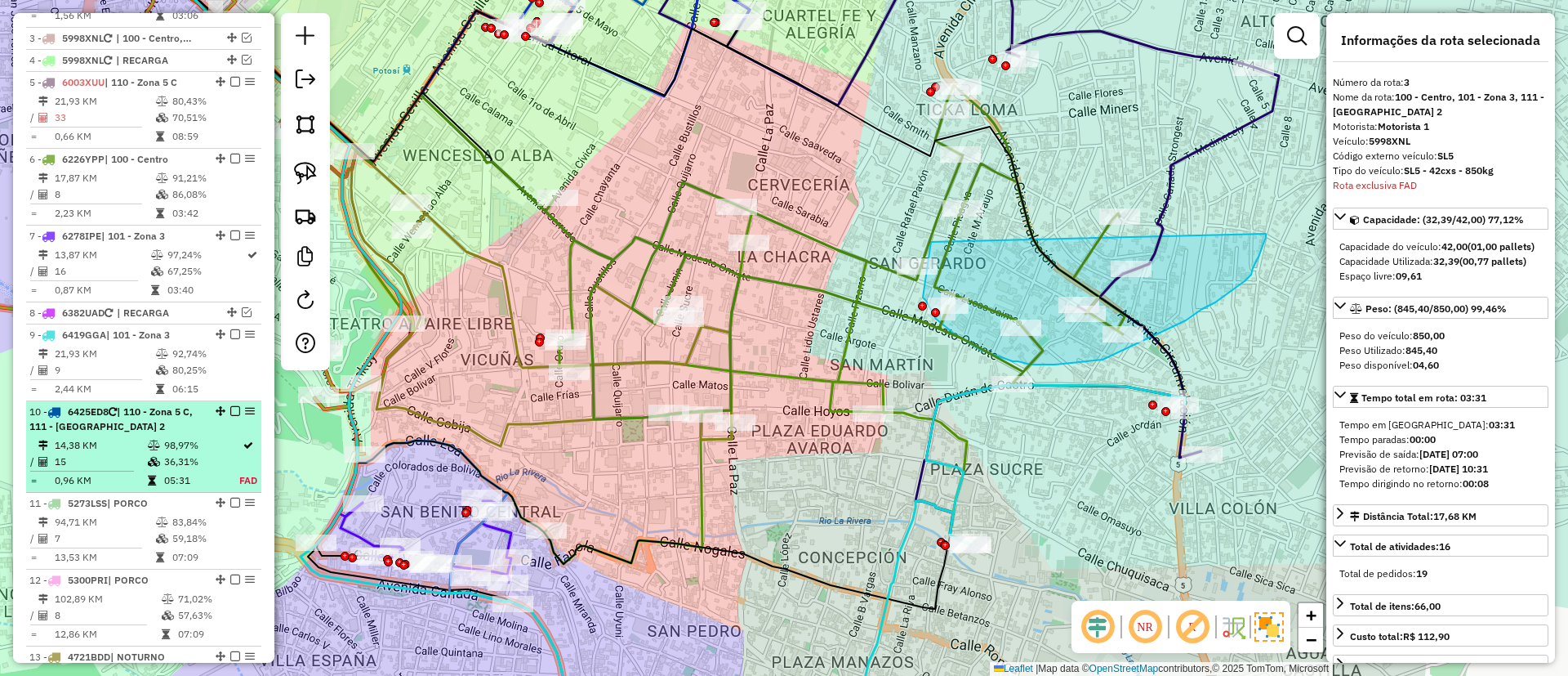
click at [233, 402] on li "10 - 6425ED8 | 110 - Zona 5 C, 111 - Casco Viejo 2 14,38 KM 98,97% / 15 36,31% …" at bounding box center [143, 447] width 235 height 92
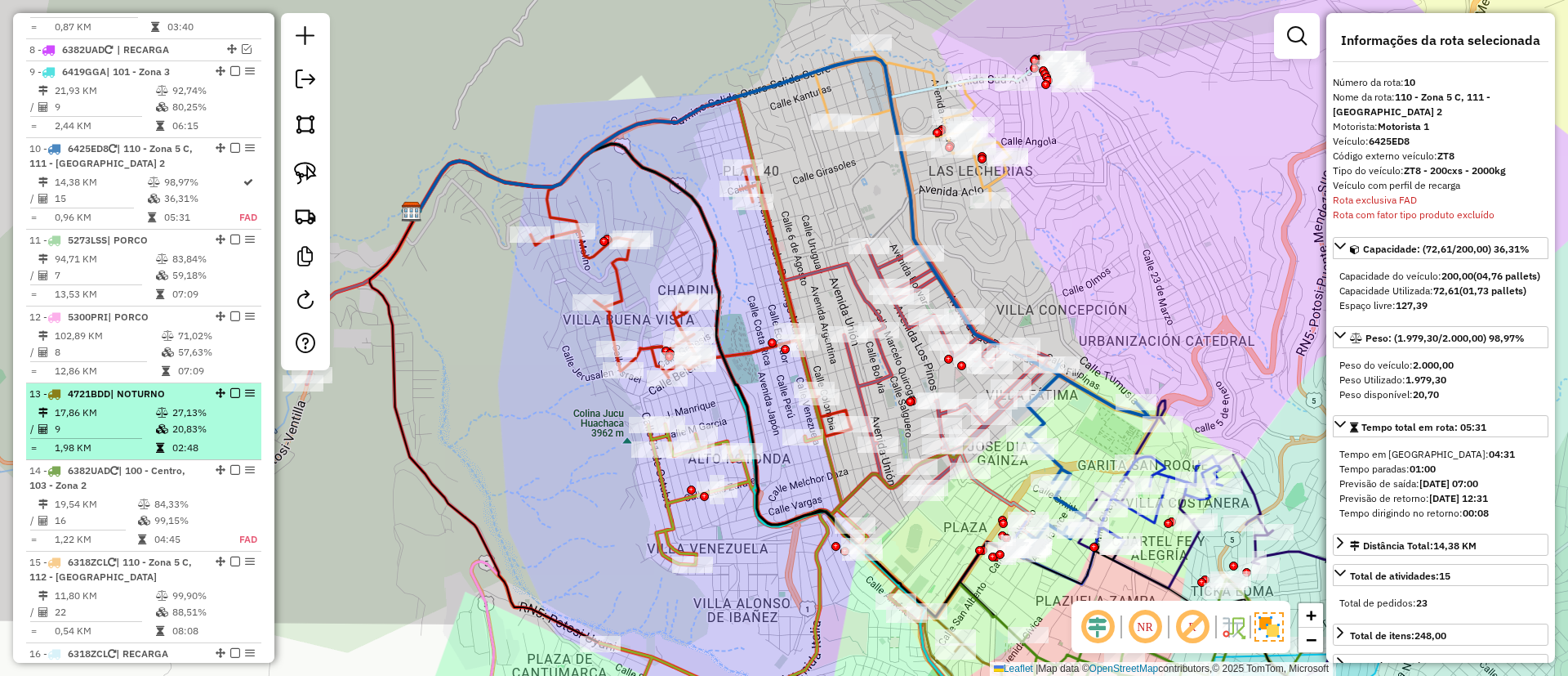
scroll to position [1201, 0]
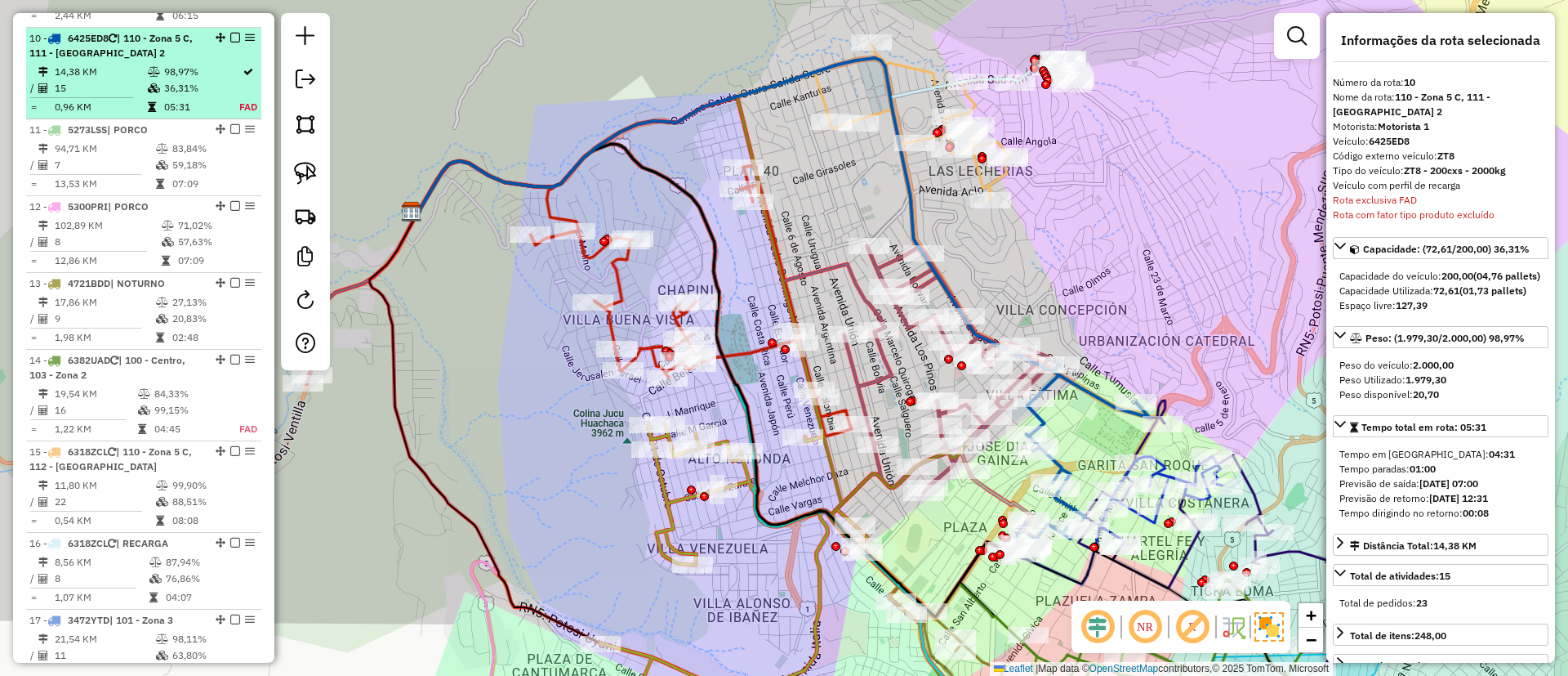
click at [230, 33] on em at bounding box center [235, 37] width 10 height 10
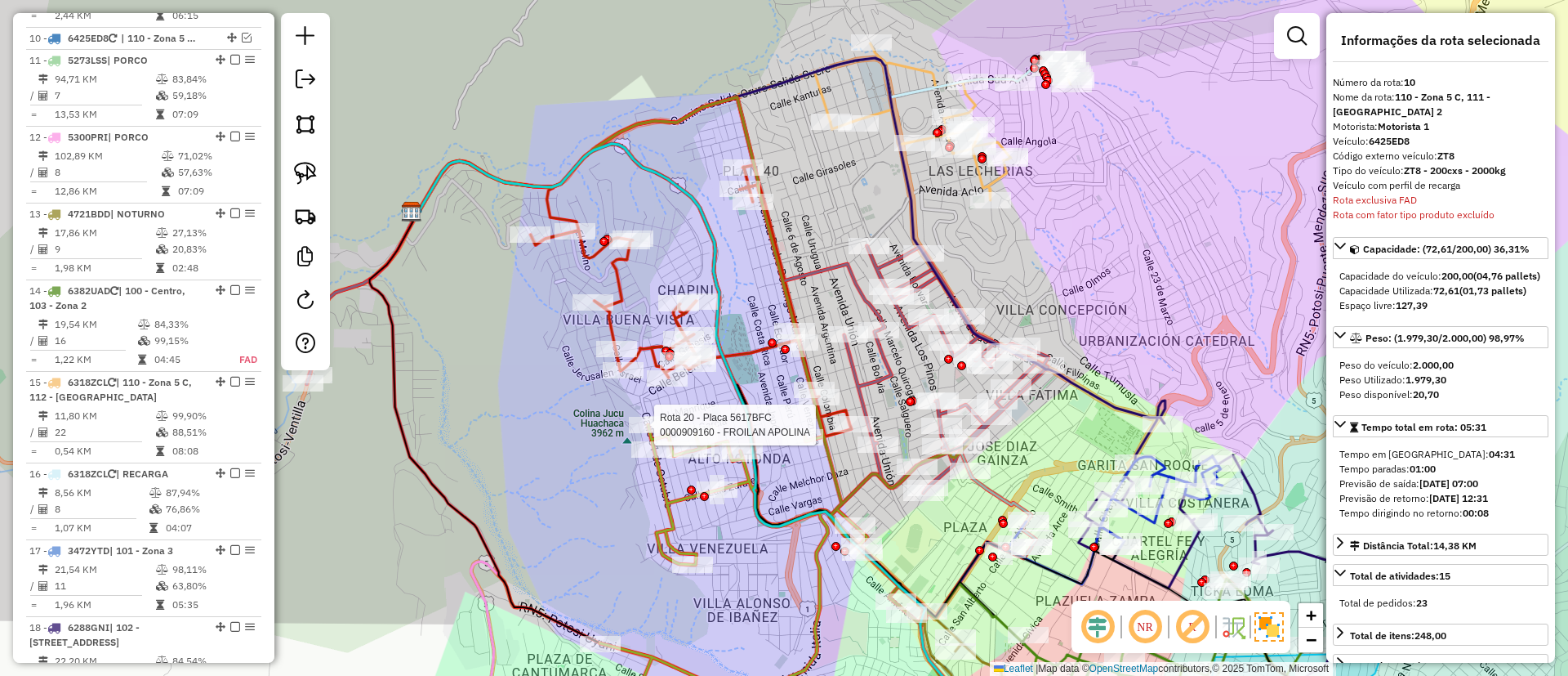
drag, startPoint x: 654, startPoint y: 436, endPoint x: 302, endPoint y: 234, distance: 405.8
click at [307, 240] on hb-router-mapa "Informações da Sessão 1229612 - 14/08/2025 Criação: 13/08/2025 19:30 Depósito: …" at bounding box center [784, 338] width 1568 height 676
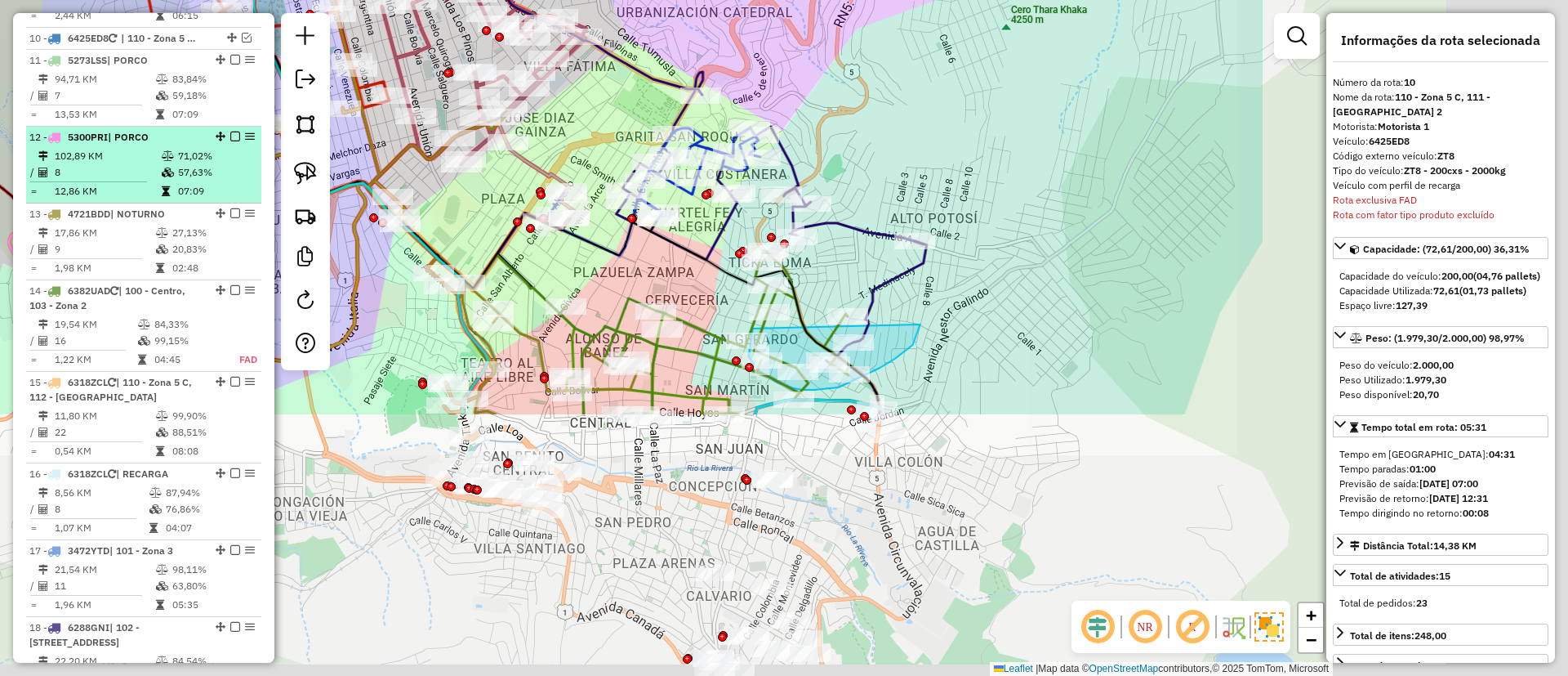
drag, startPoint x: 345, startPoint y: 286, endPoint x: 210, endPoint y: 180, distance: 171.6
click at [227, 190] on hb-router-mapa "Informações da Sessão 1229612 - 14/08/2025 Criação: 13/08/2025 19:30 Depósito: …" at bounding box center [784, 338] width 1568 height 676
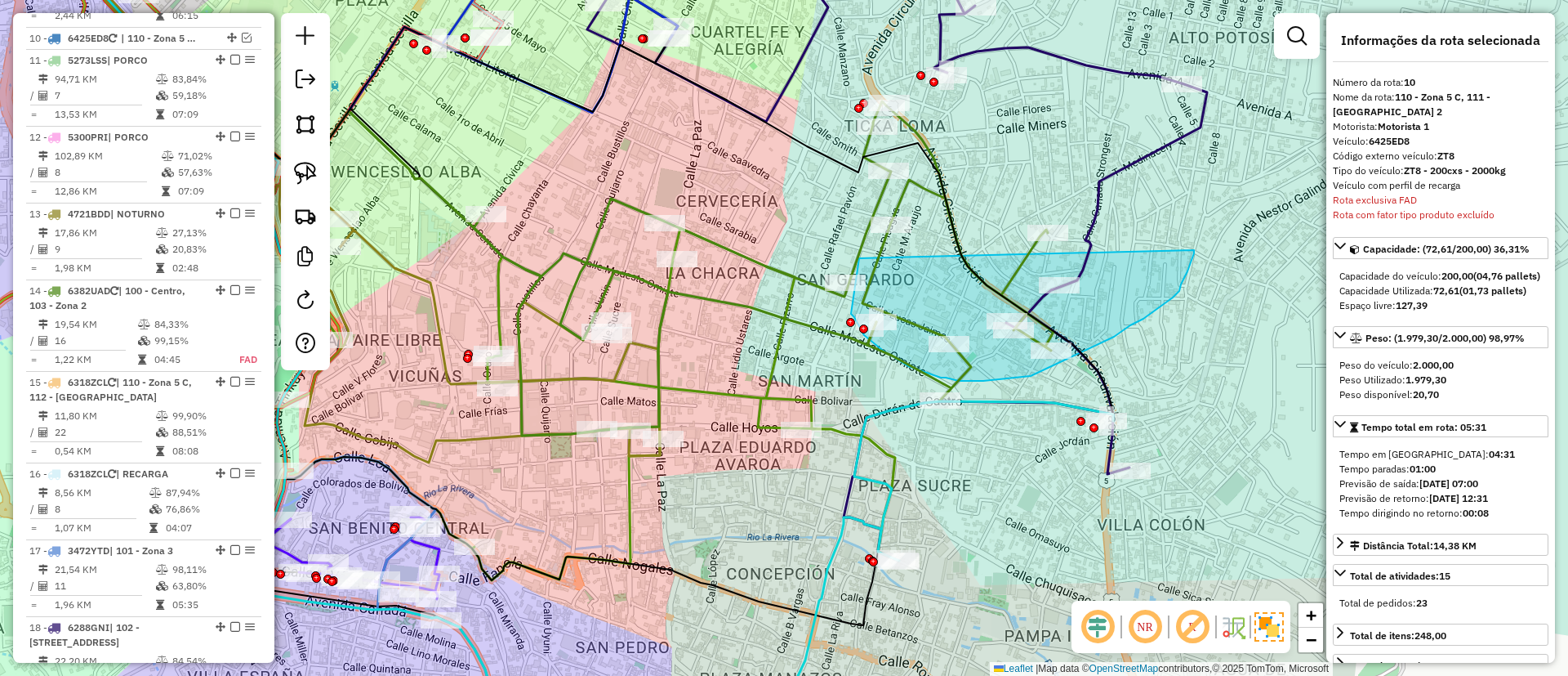
click at [660, 375] on icon at bounding box center [763, 269] width 580 height 335
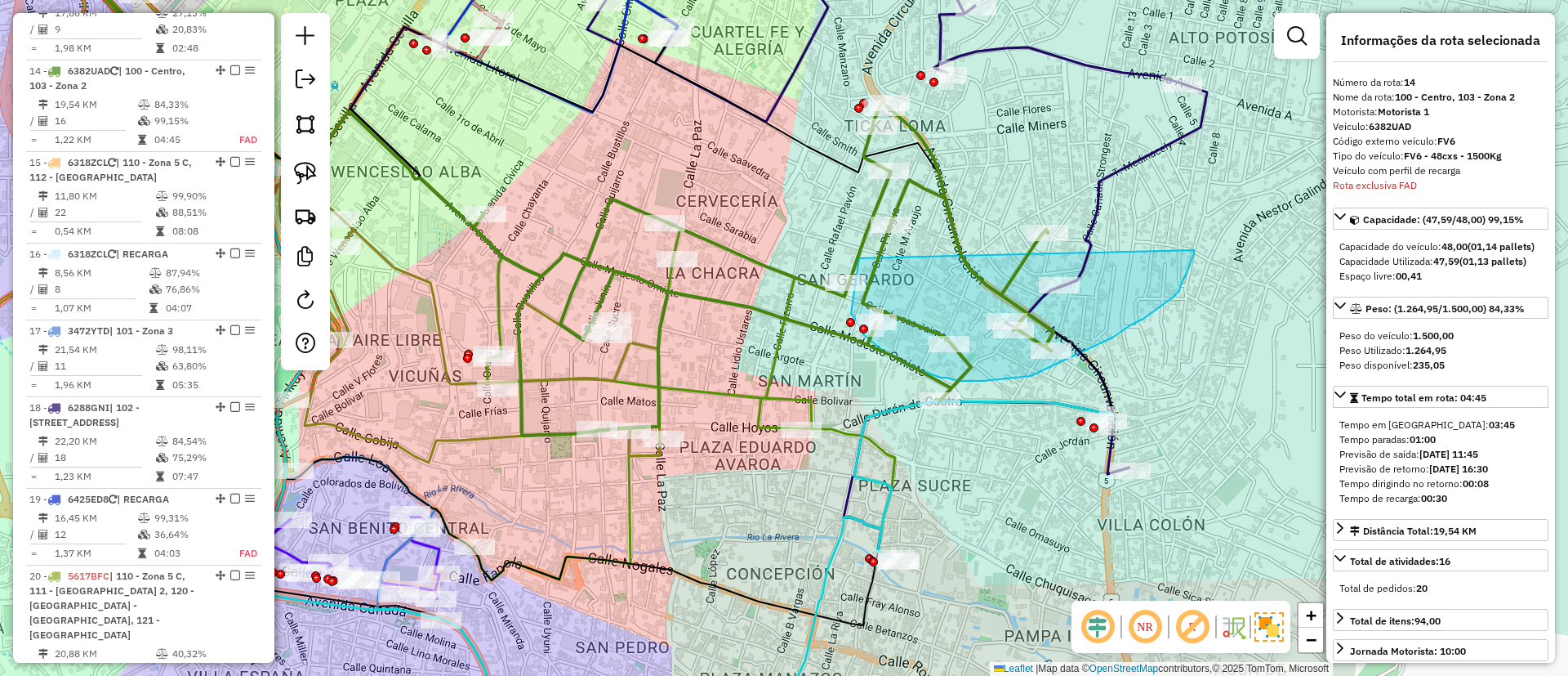
scroll to position [1453, 0]
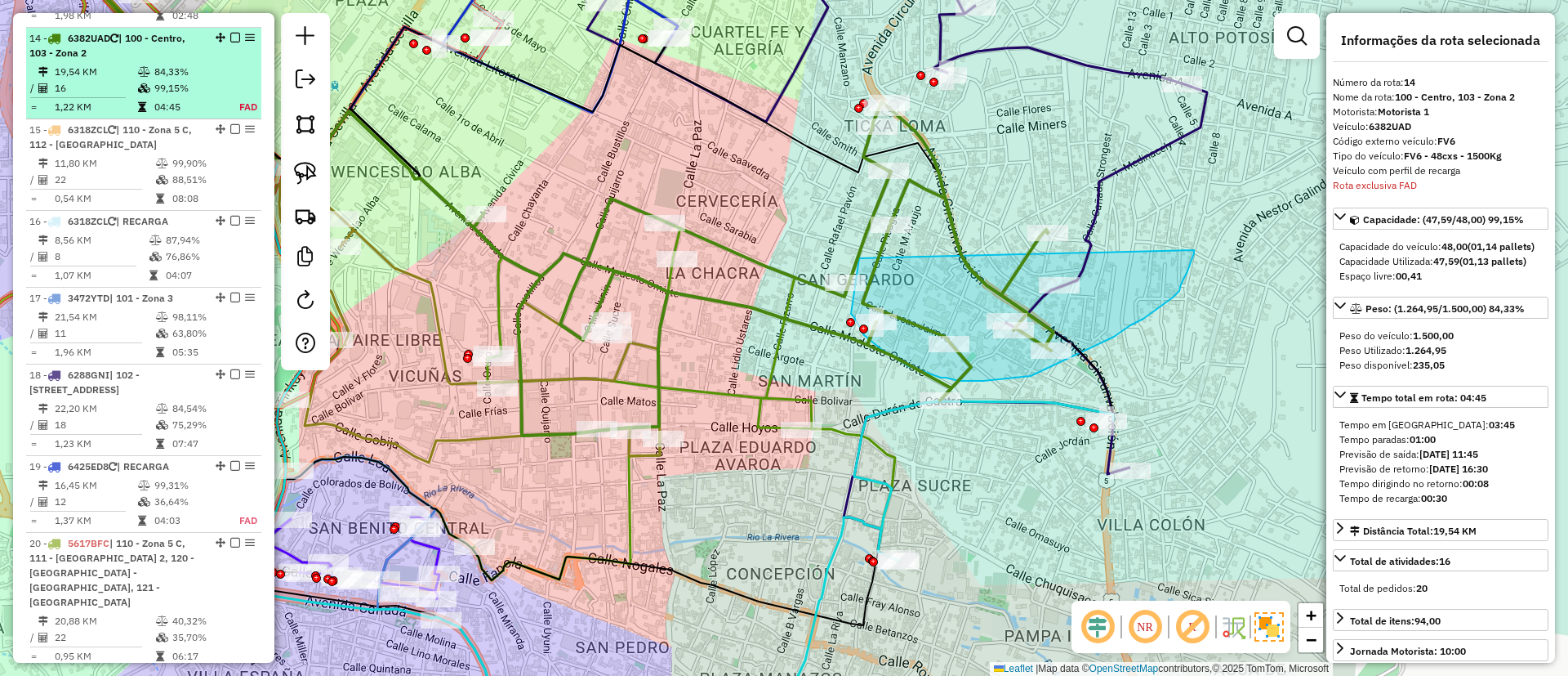
click at [230, 33] on em at bounding box center [235, 37] width 10 height 10
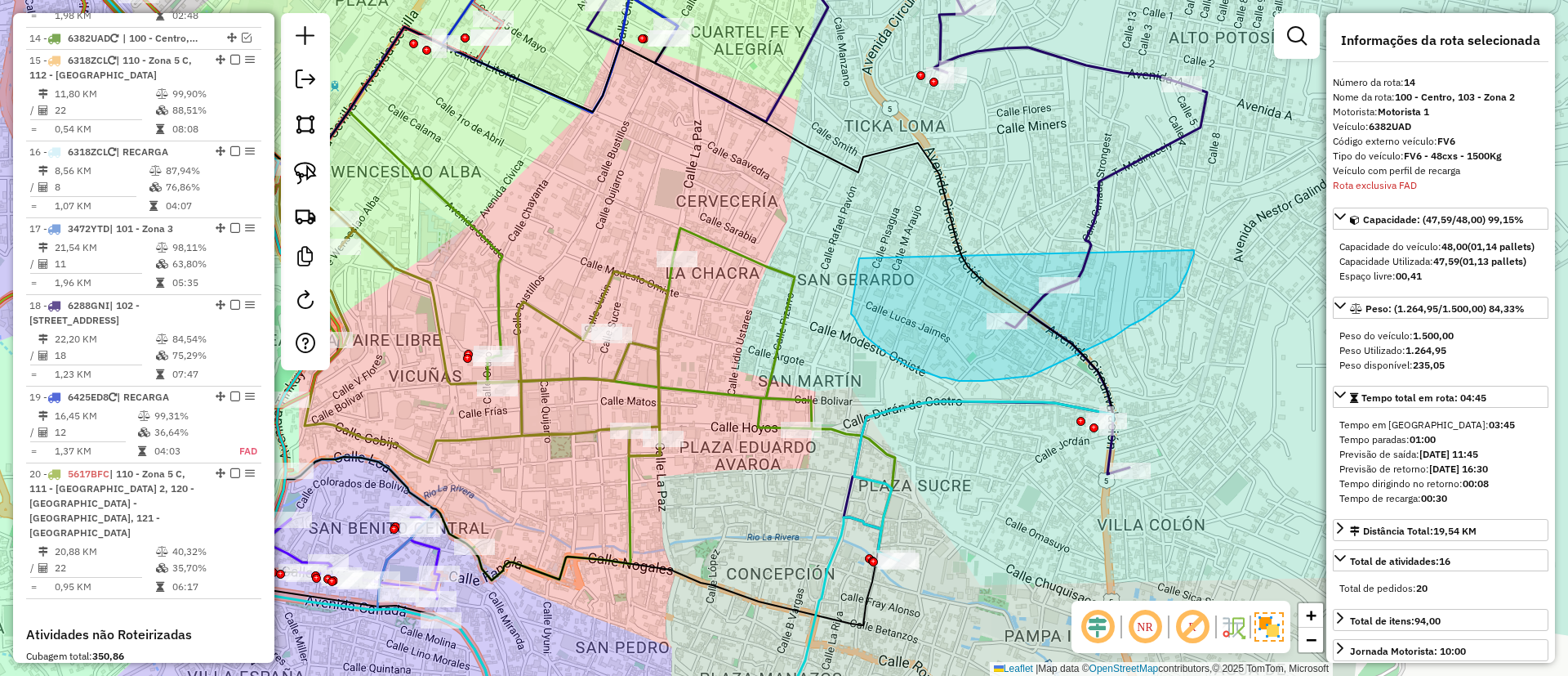
click at [668, 282] on icon at bounding box center [378, 197] width 579 height 531
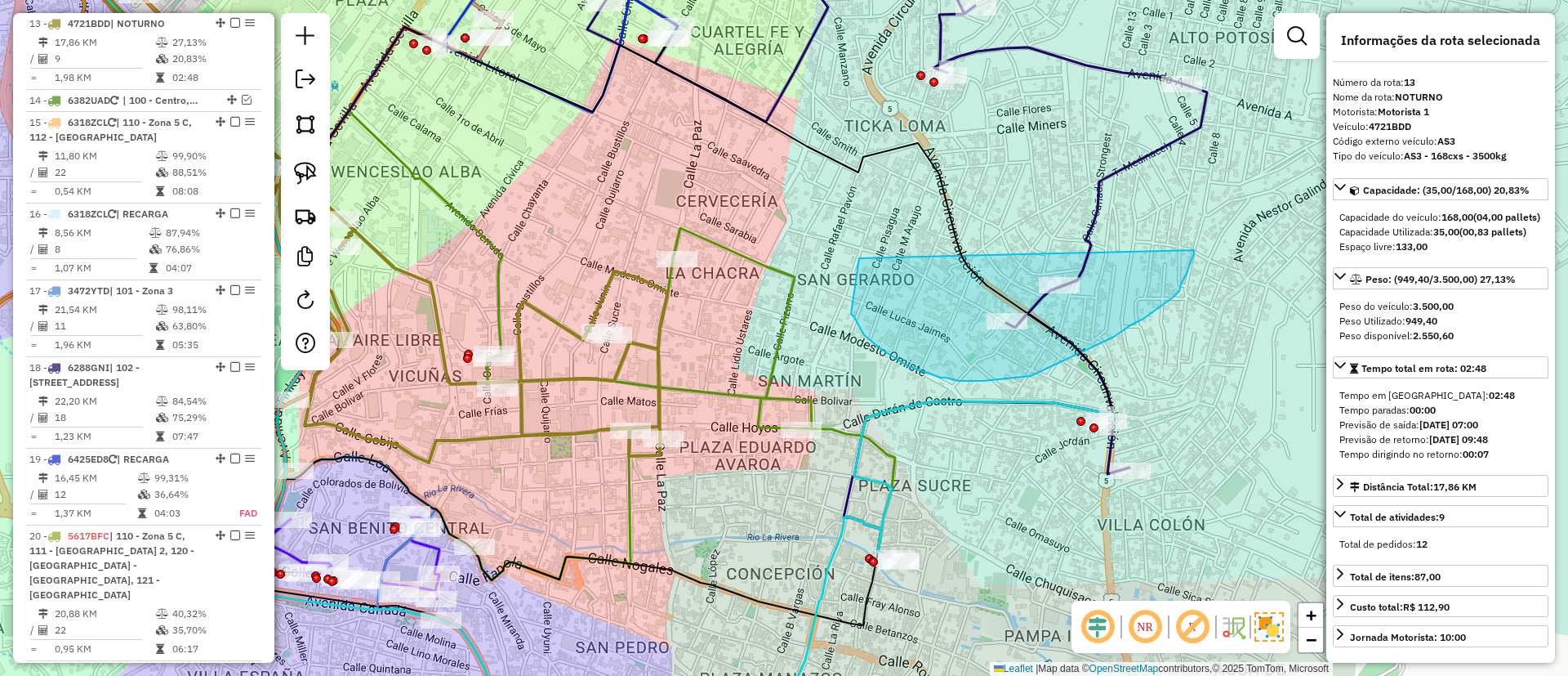
scroll to position [1376, 0]
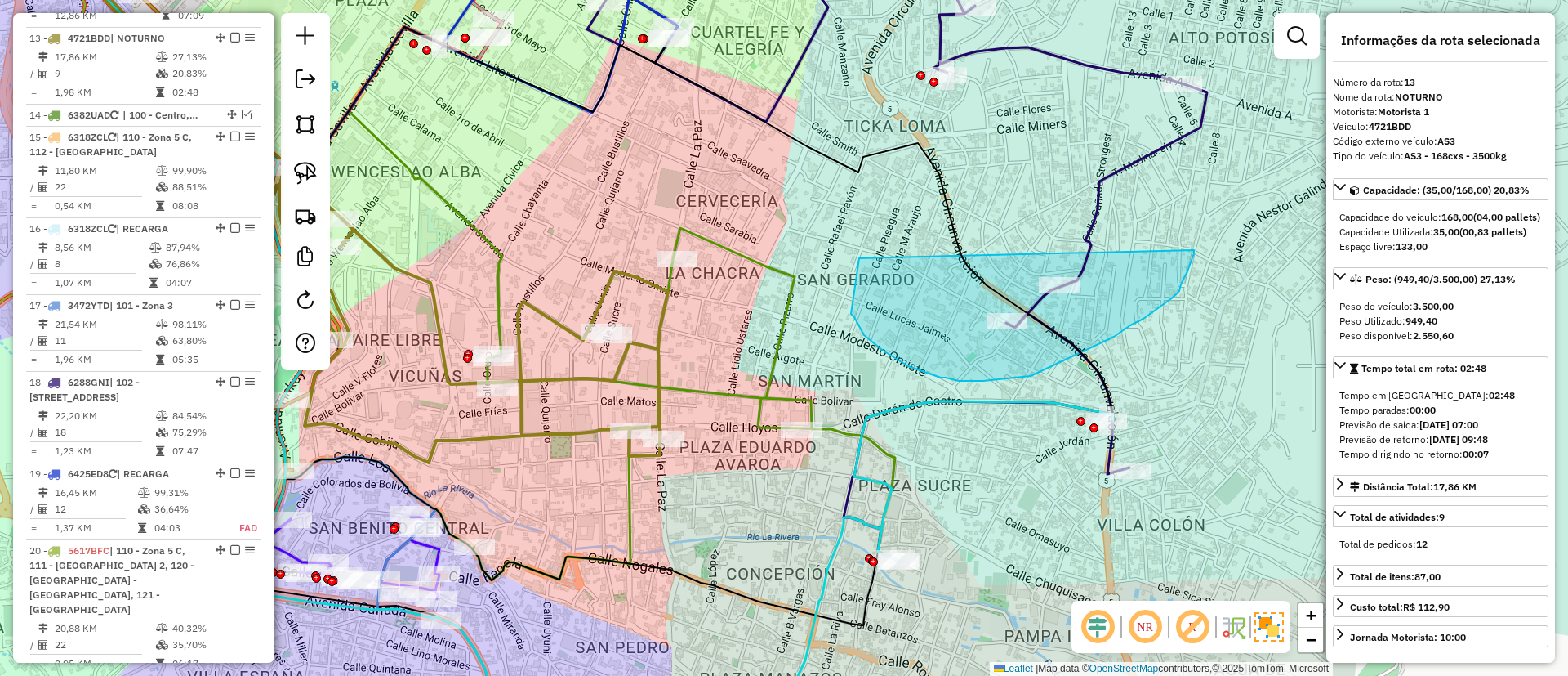
click at [668, 282] on icon at bounding box center [378, 197] width 579 height 531
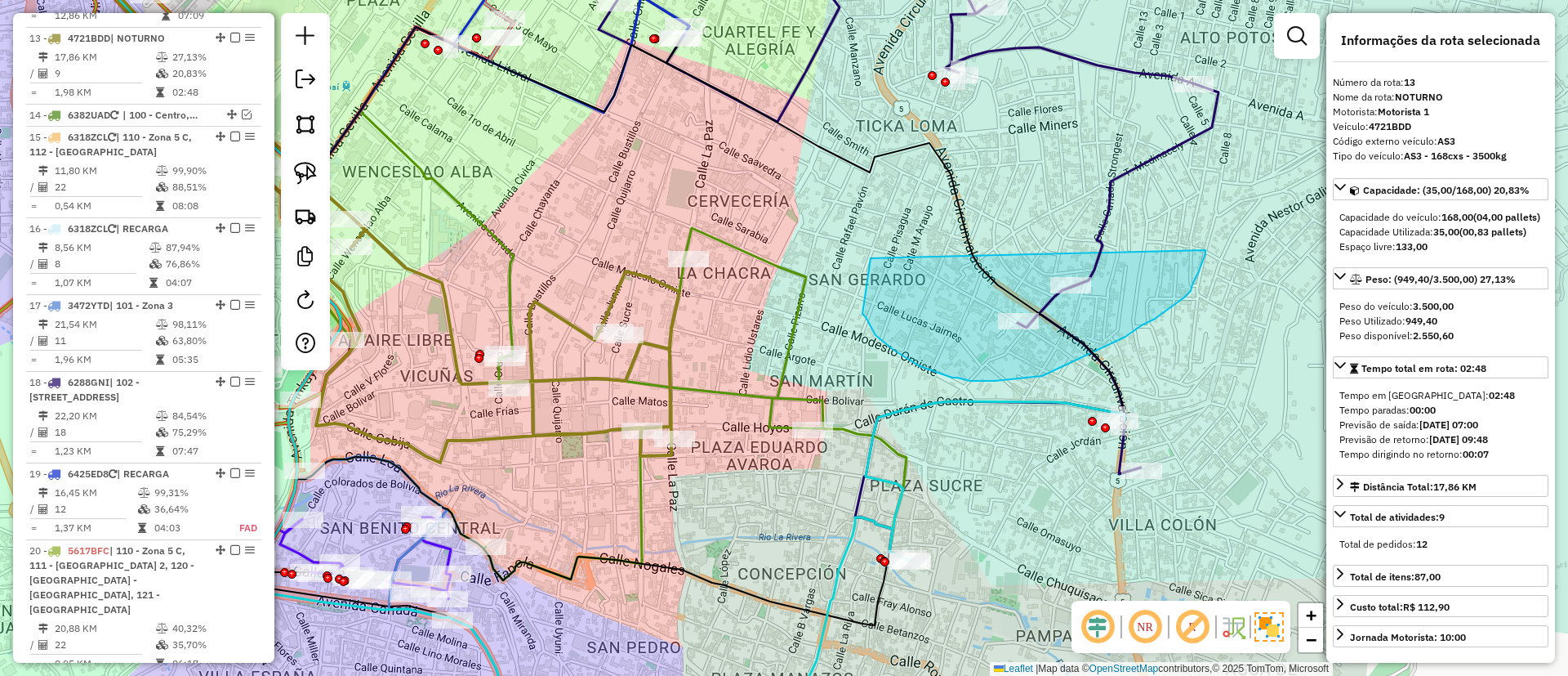
drag, startPoint x: 688, startPoint y: 332, endPoint x: 873, endPoint y: 273, distance: 194.2
click at [873, 273] on div "Janela de atendimento Grade de atendimento Capacidade Transportadoras Veículos …" at bounding box center [784, 338] width 1568 height 676
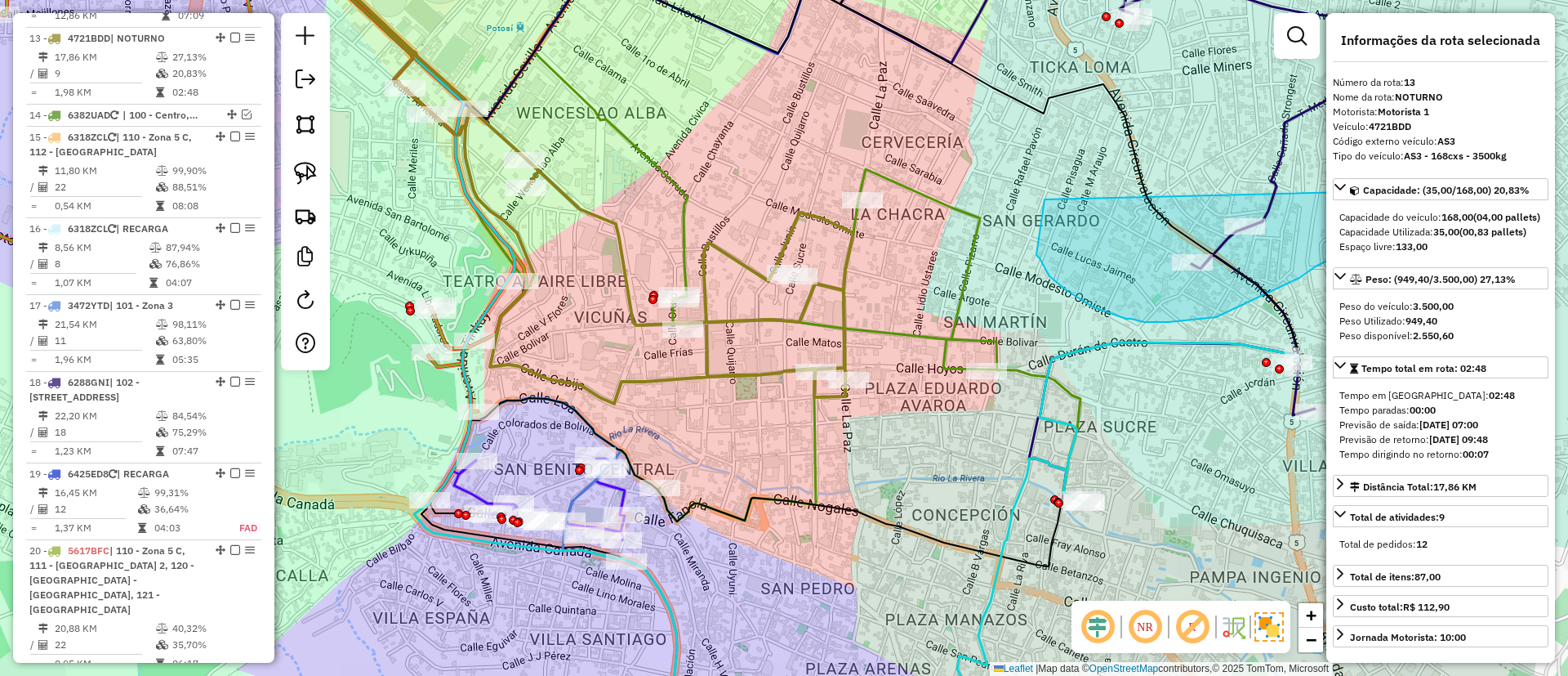
click at [751, 272] on icon at bounding box center [569, 167] width 569 height 471
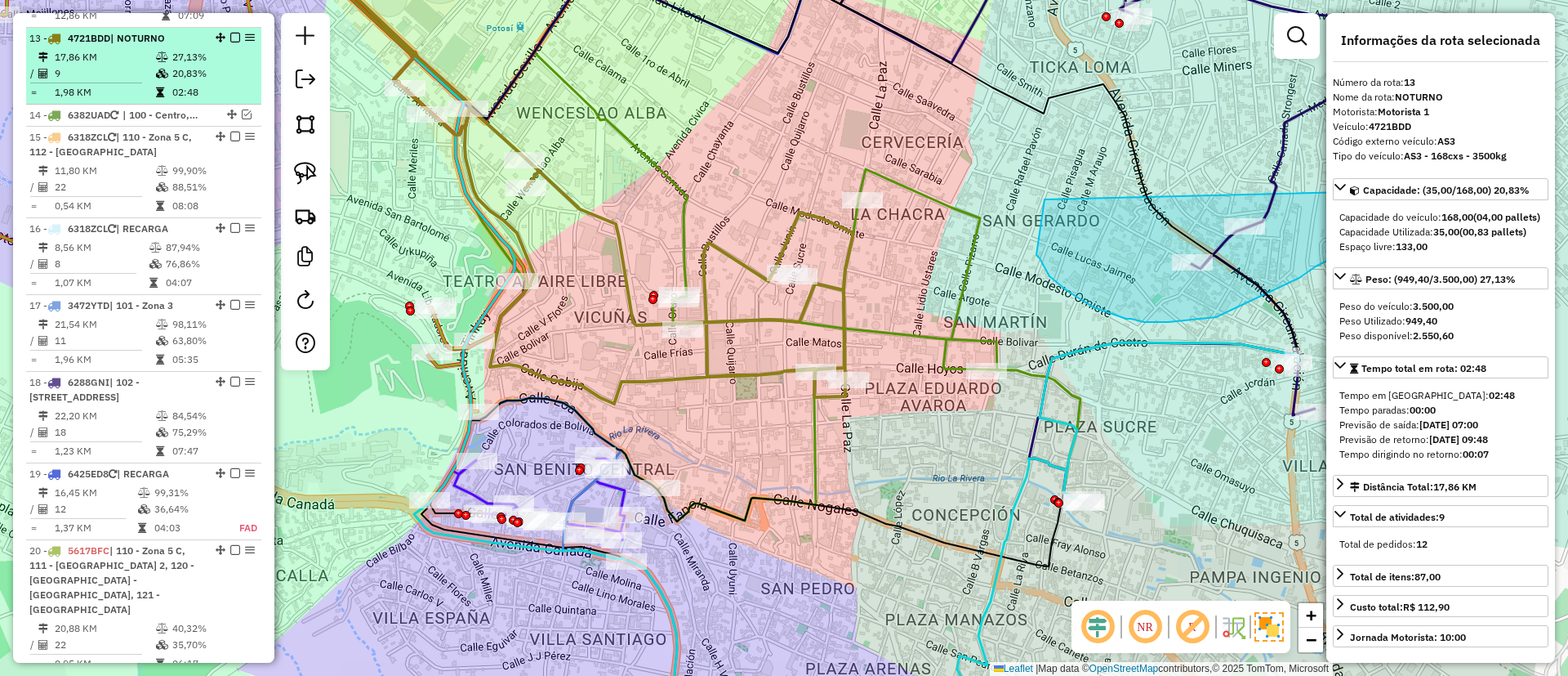
click at [215, 49] on td "27,13%" at bounding box center [212, 56] width 82 height 16
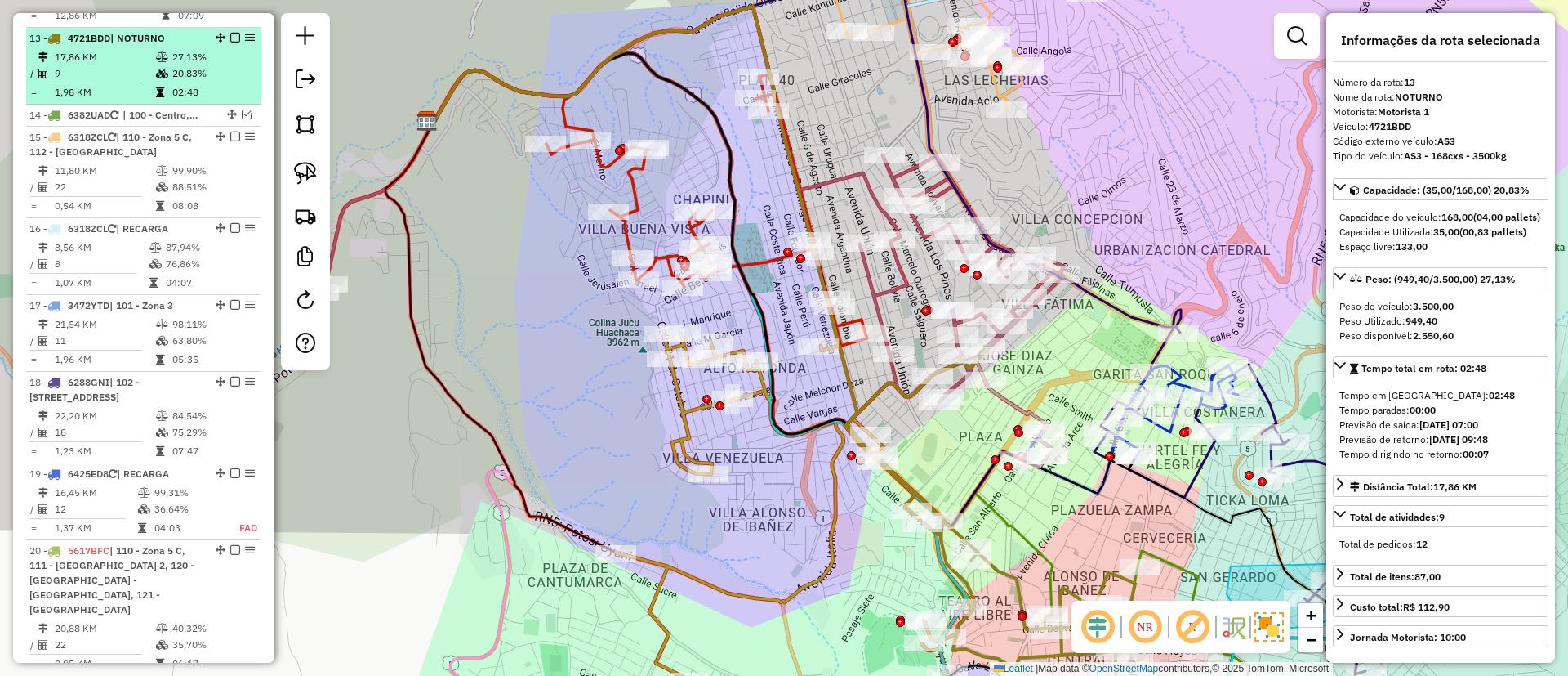
click at [230, 33] on em at bounding box center [235, 37] width 10 height 10
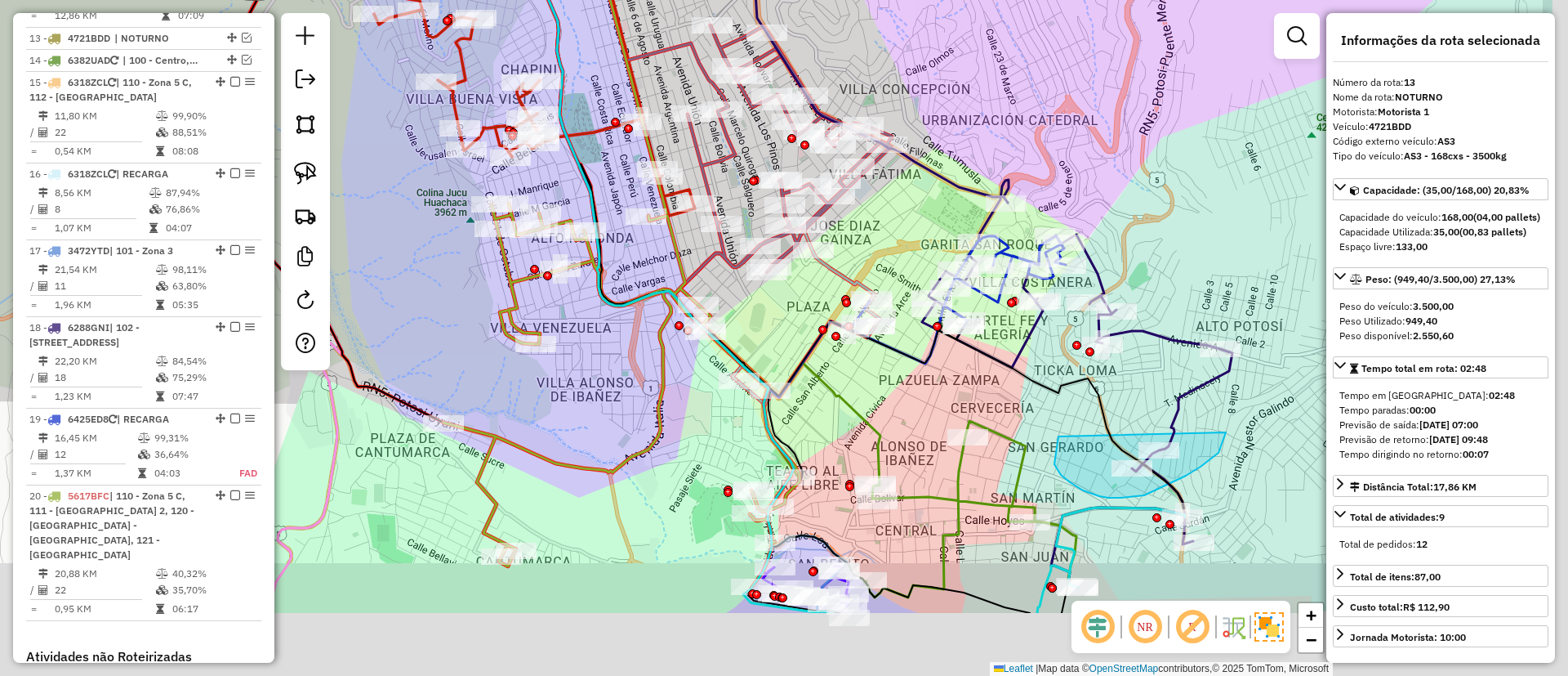
drag, startPoint x: 645, startPoint y: 398, endPoint x: 459, endPoint y: 273, distance: 224.1
click at [459, 273] on div "Janela de atendimento Grade de atendimento Capacidade Transportadoras Veículos …" at bounding box center [784, 338] width 1568 height 676
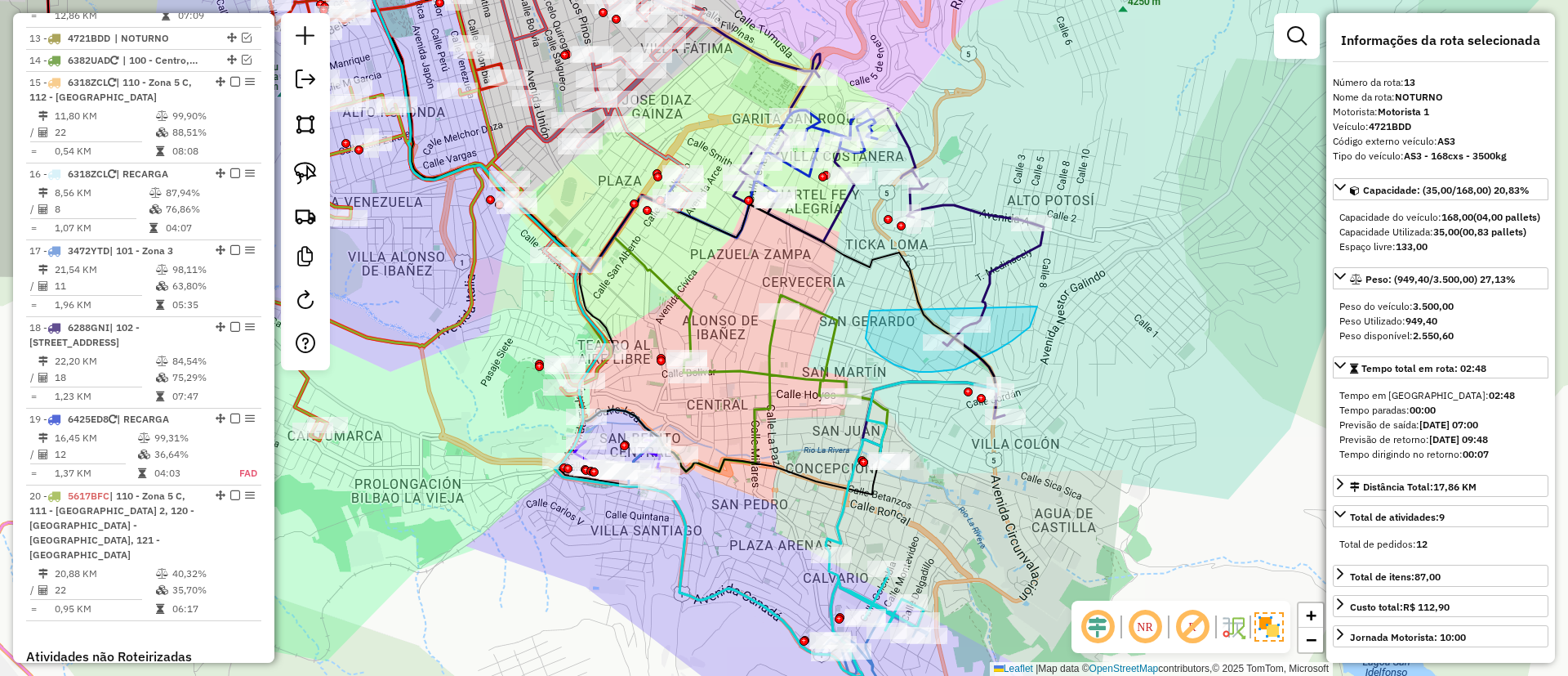
click at [762, 375] on icon at bounding box center [733, 383] width 309 height 177
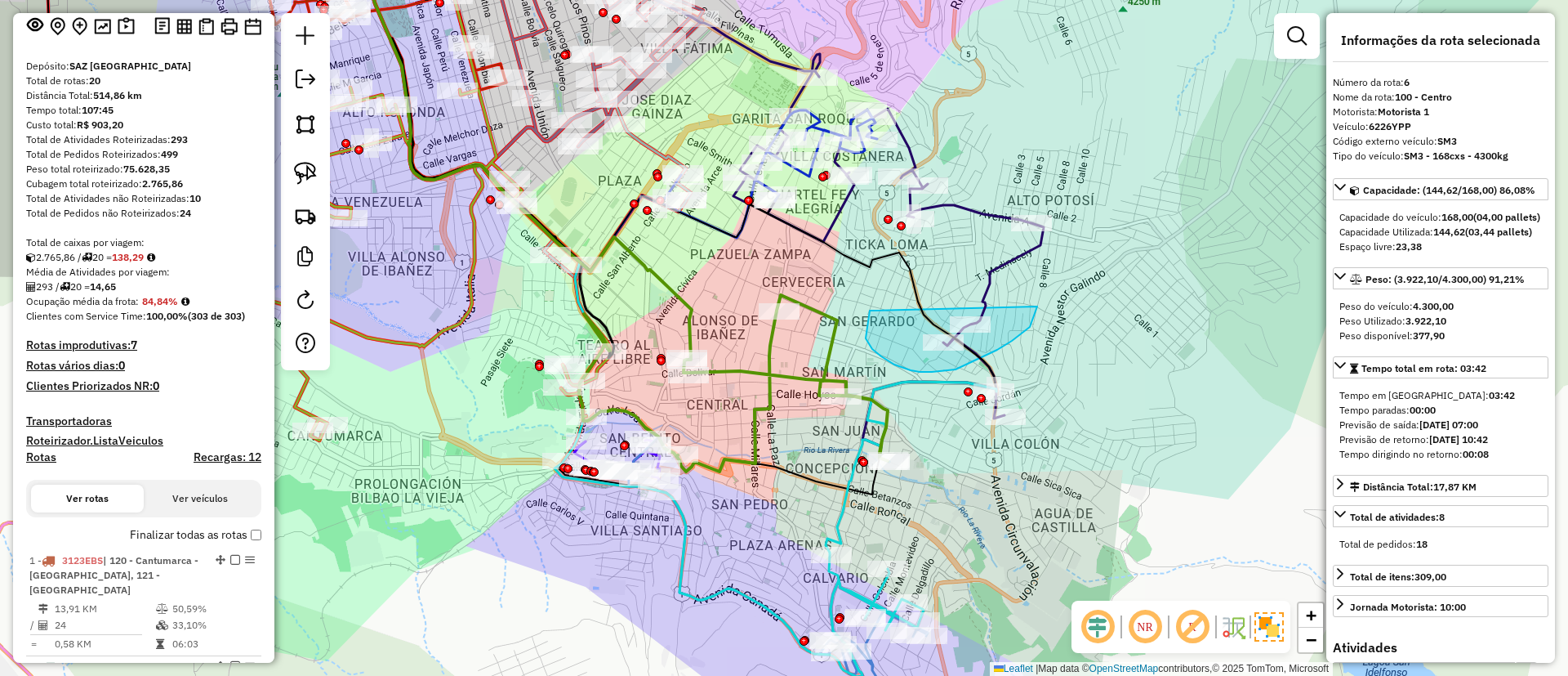
scroll to position [90, 0]
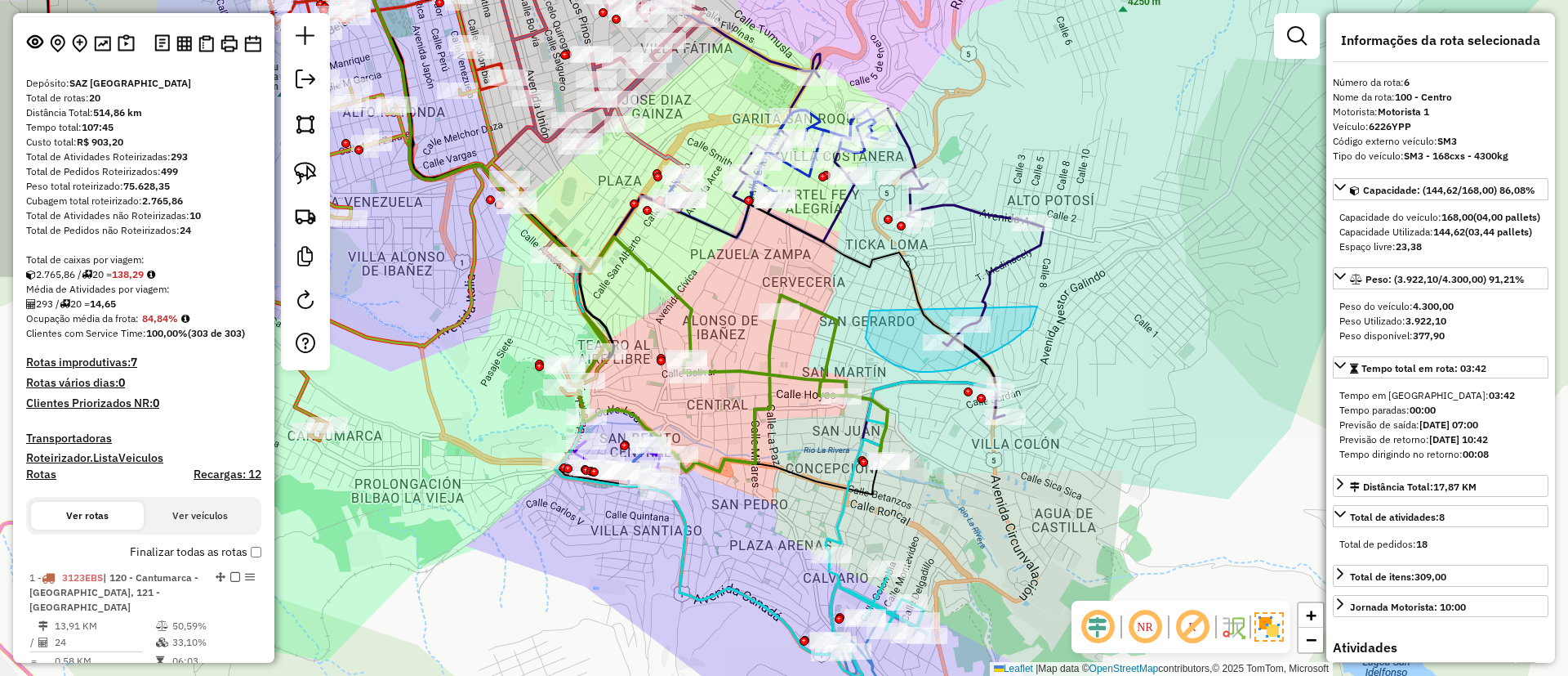
click at [139, 550] on label "Finalizar todas as rotas" at bounding box center [196, 552] width 132 height 17
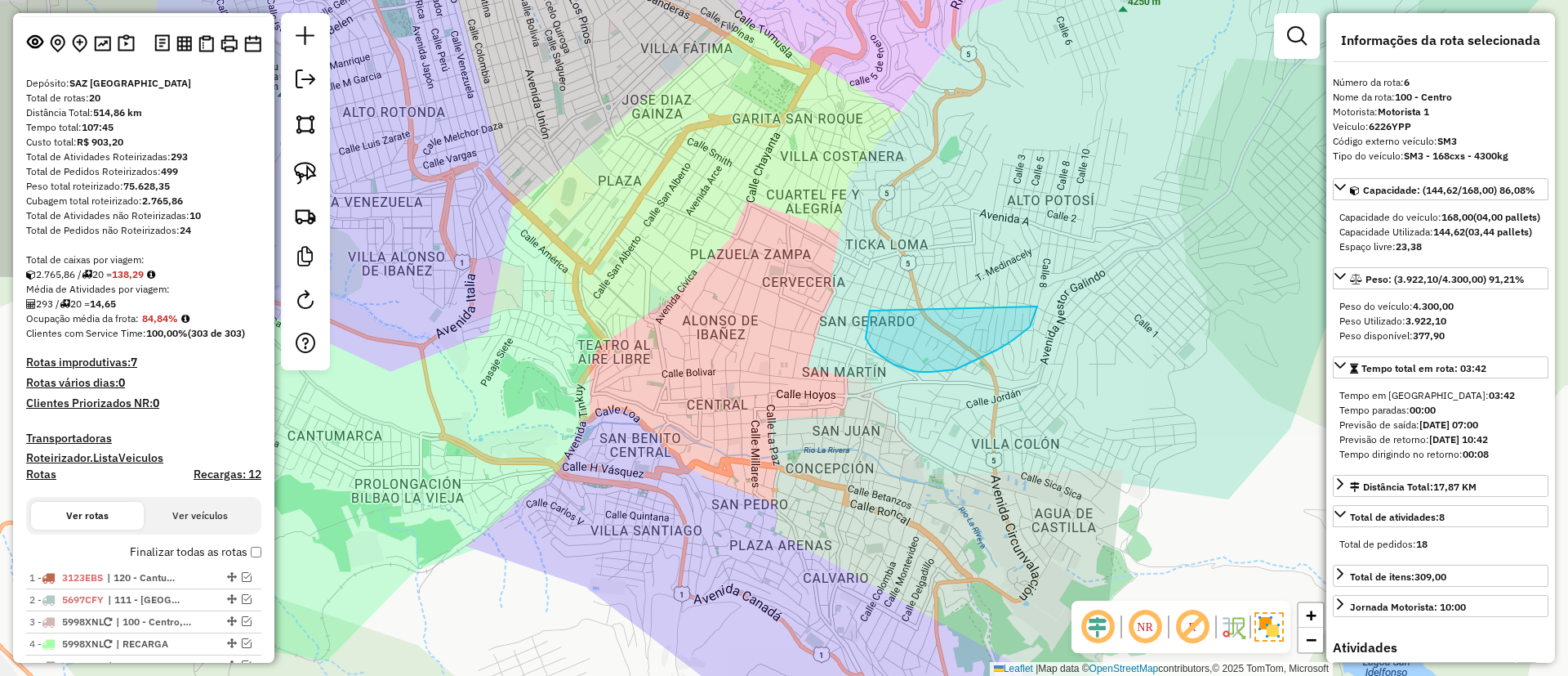
click at [204, 469] on h4 "Recargas: 12" at bounding box center [227, 474] width 68 height 14
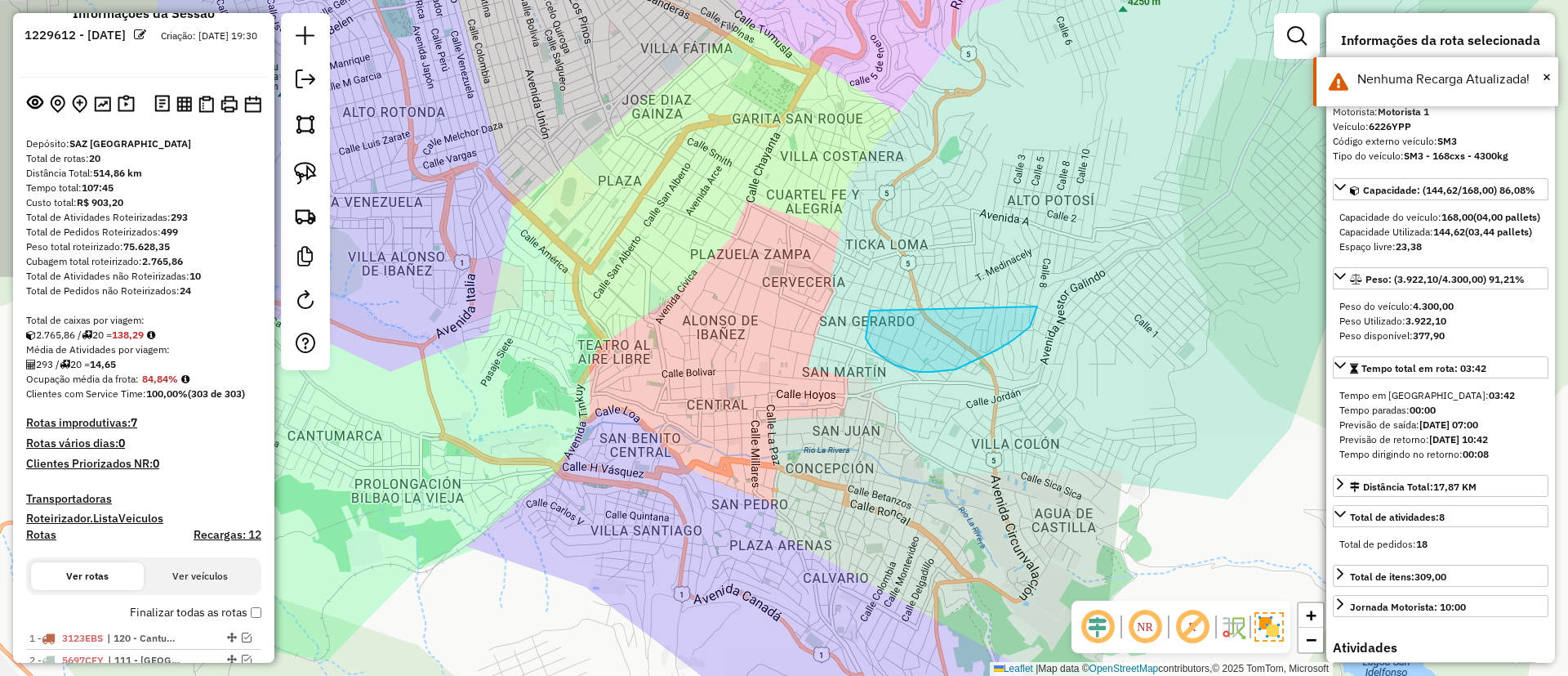
scroll to position [0, 0]
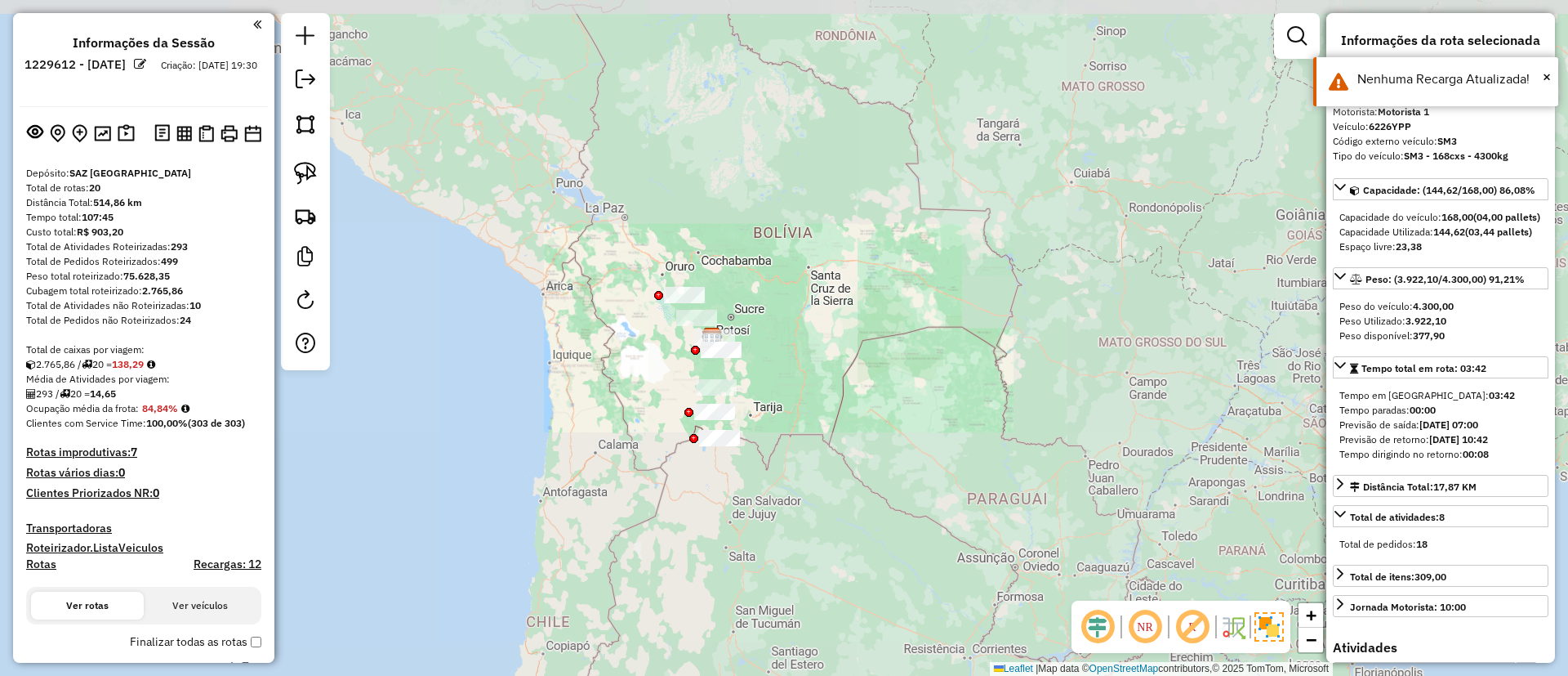
drag, startPoint x: 791, startPoint y: 390, endPoint x: 700, endPoint y: 228, distance: 185.8
click at [723, 323] on div "Janela de atendimento Grade de atendimento Capacidade Transportadoras Veículos …" at bounding box center [784, 338] width 1568 height 676
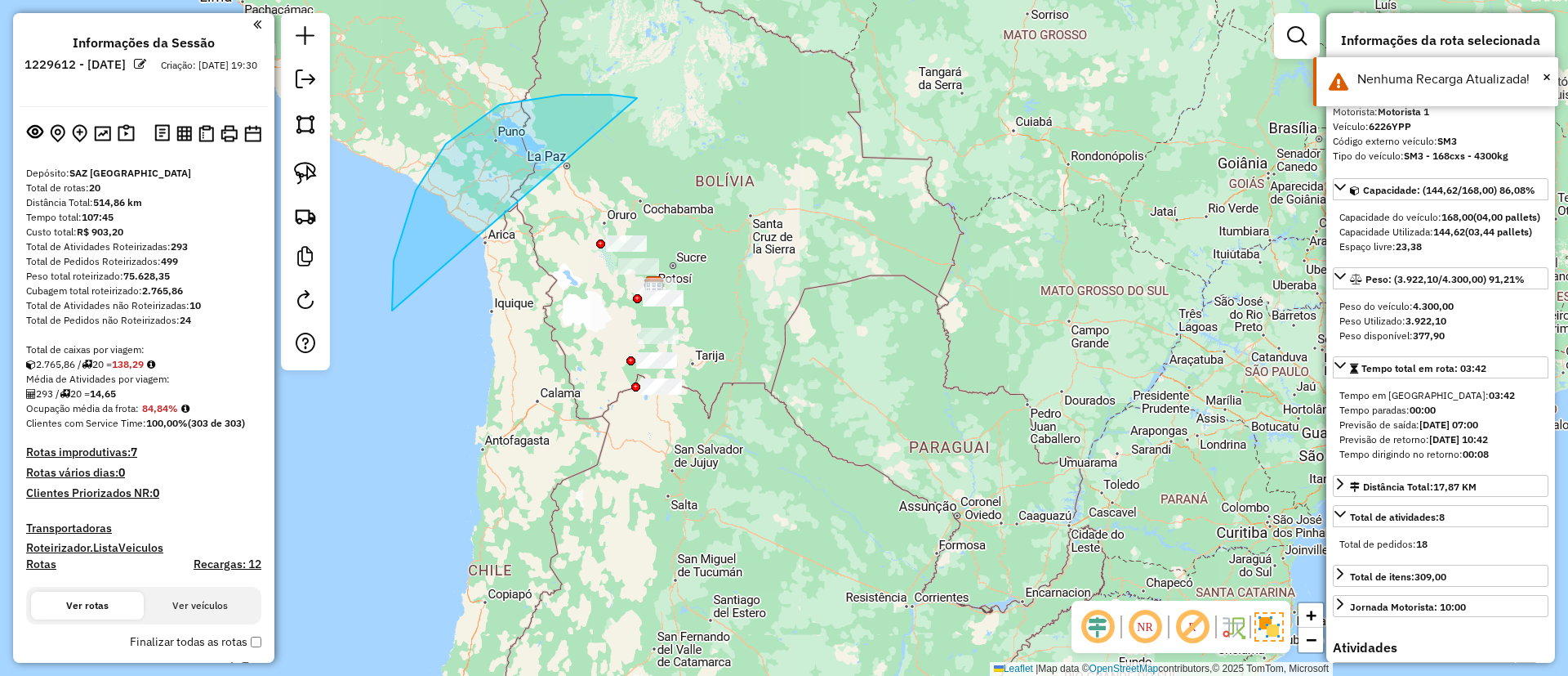
drag, startPoint x: 562, startPoint y: 95, endPoint x: 1095, endPoint y: 319, distance: 578.2
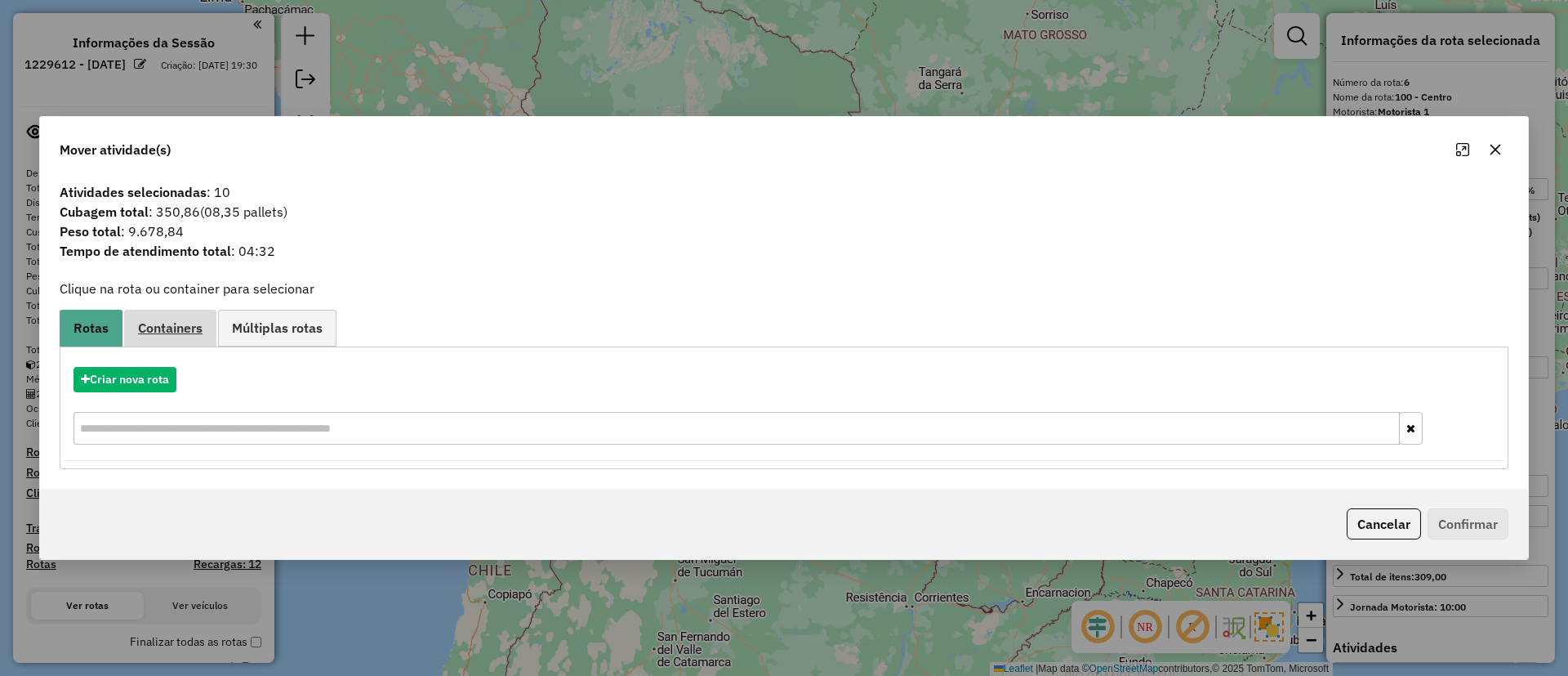
click at [161, 330] on span "Containers" at bounding box center [170, 328] width 65 height 13
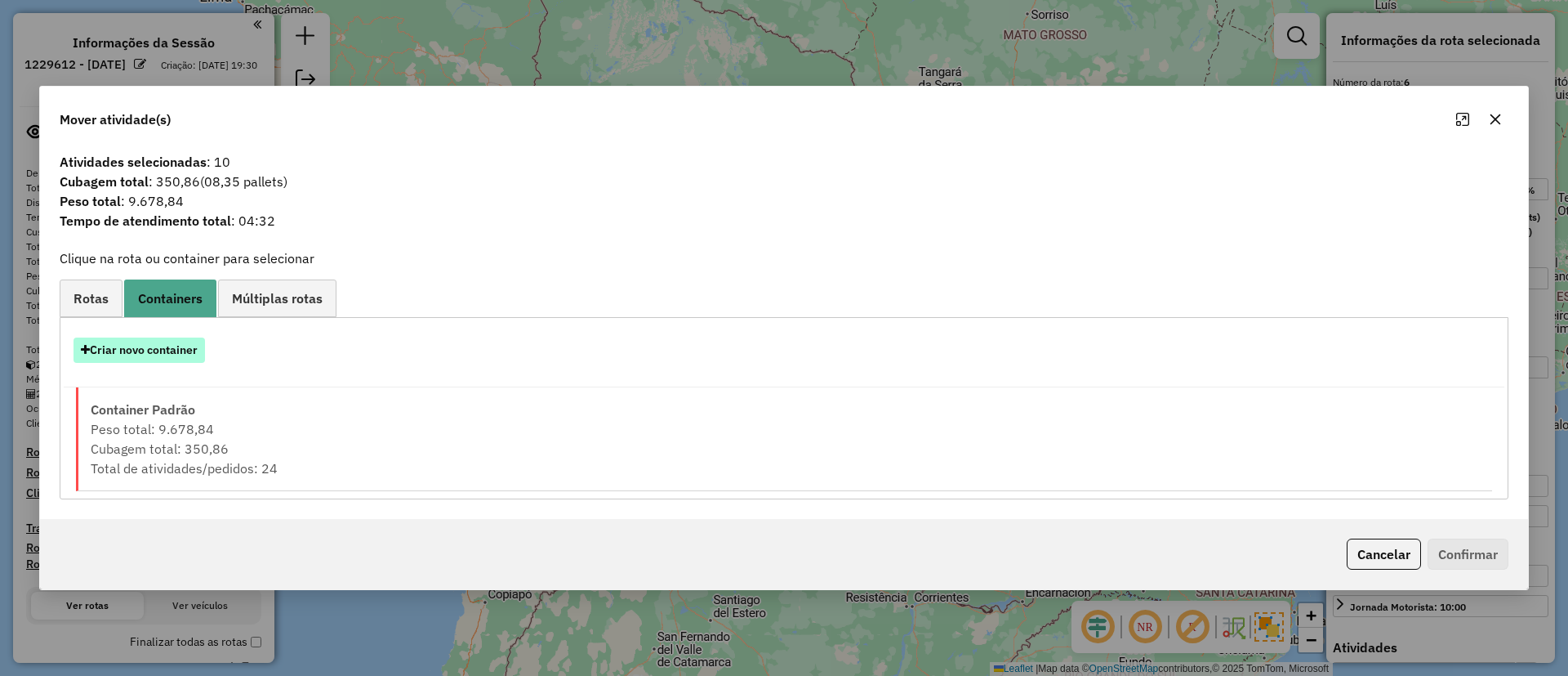
click at [148, 346] on button "Criar novo container" at bounding box center [140, 350] width 132 height 25
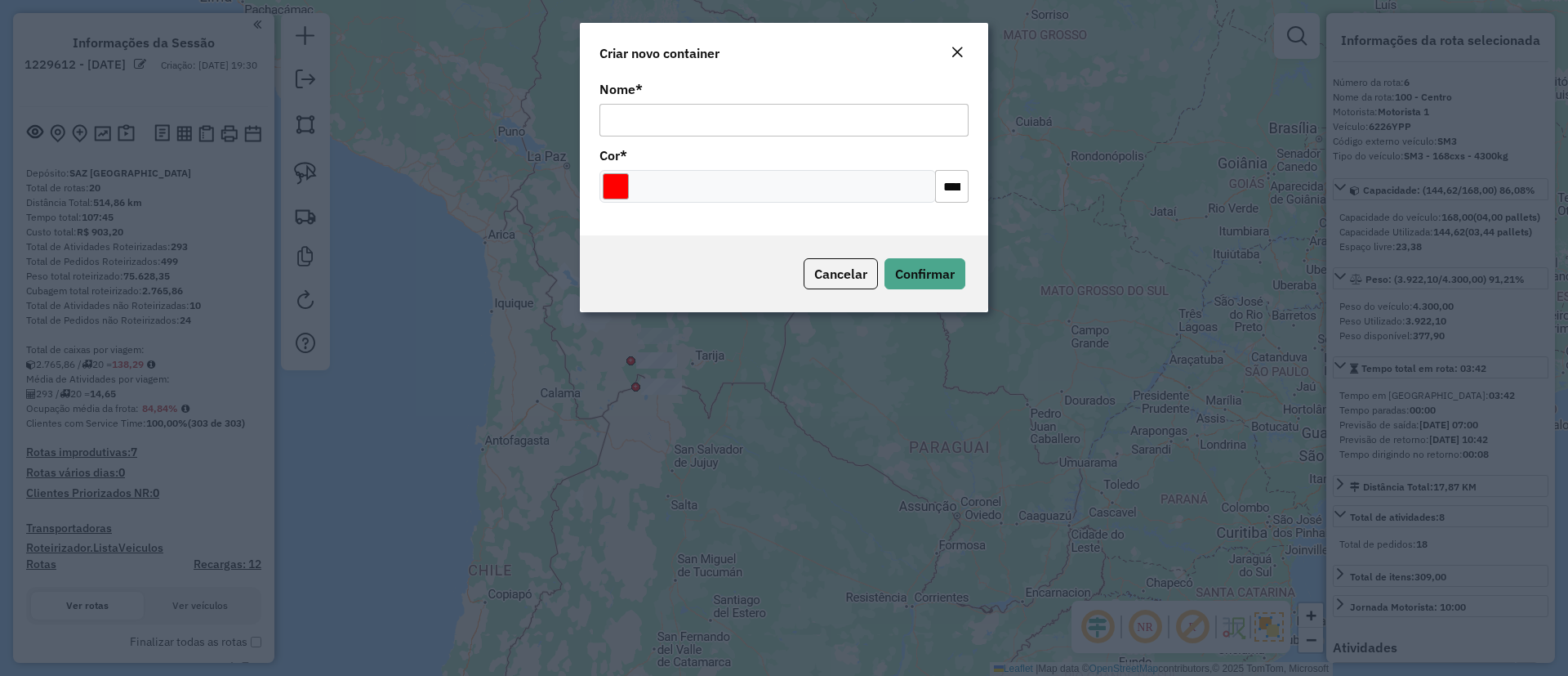
click at [786, 109] on input "Nome *" at bounding box center [784, 120] width 369 height 33
type input "******"
click at [617, 187] on input "Select a color" at bounding box center [615, 185] width 26 height 26
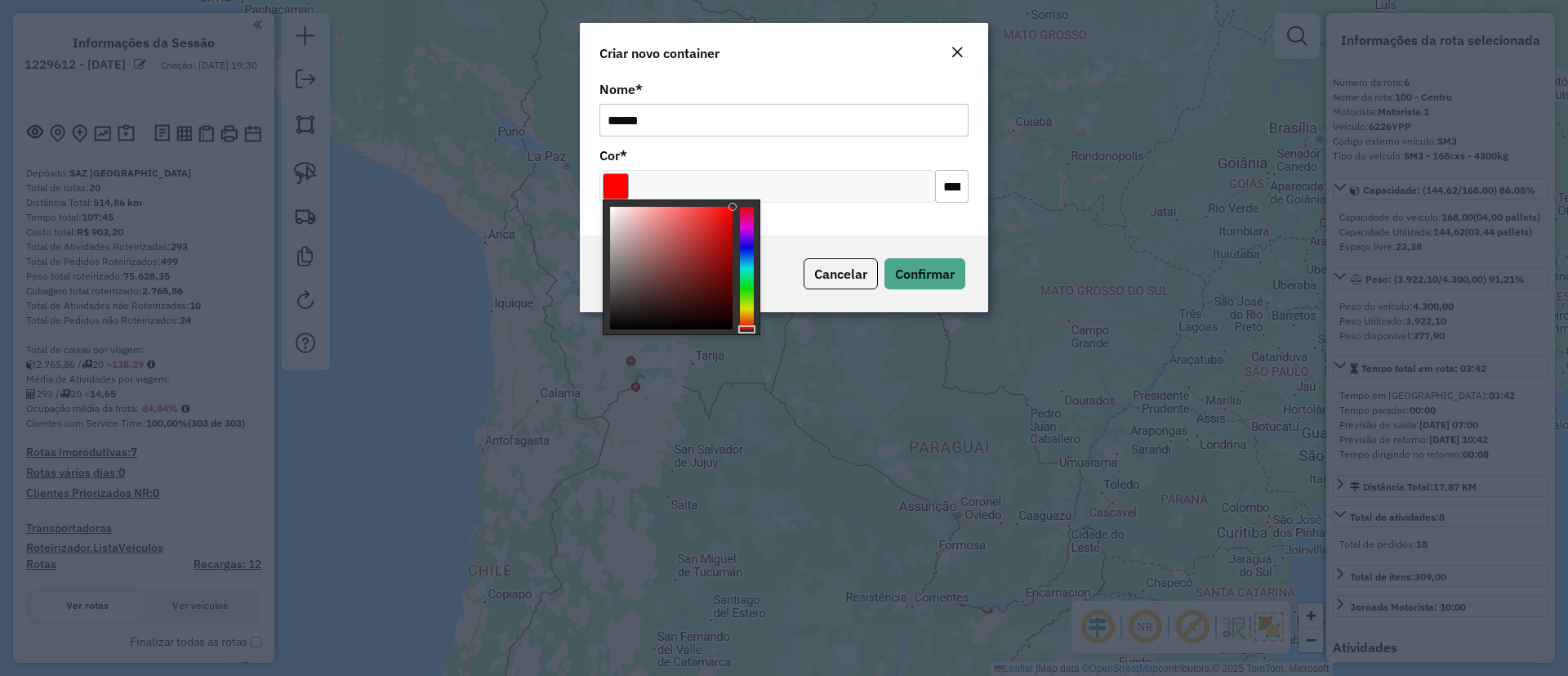
type input "*******"
drag, startPoint x: 658, startPoint y: 267, endPoint x: 623, endPoint y: 335, distance: 76.5
click at [623, 335] on body "Aguarde... Pop-up bloqueado! Seu navegador bloqueou automáticamente a abertura …" at bounding box center [784, 338] width 1568 height 676
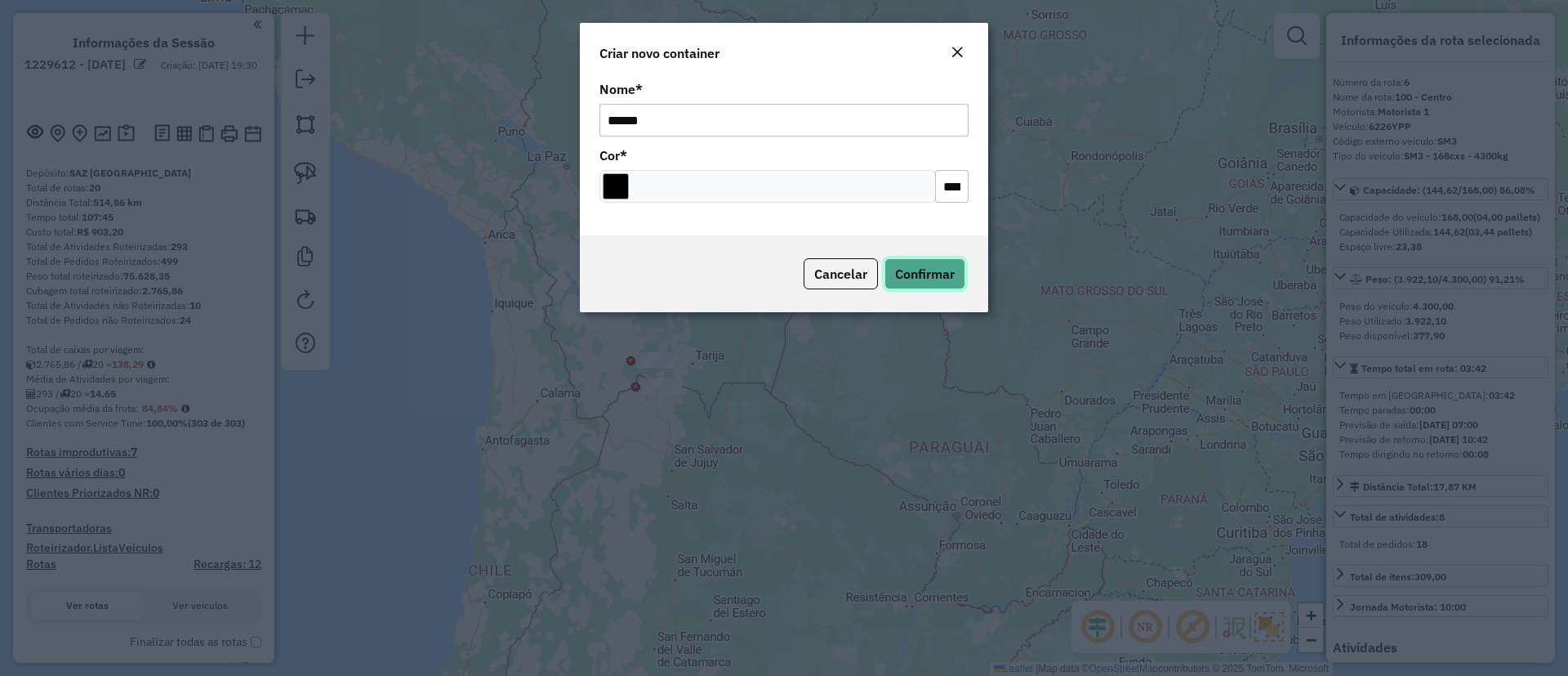
click at [945, 261] on button "Confirmar" at bounding box center [925, 273] width 81 height 31
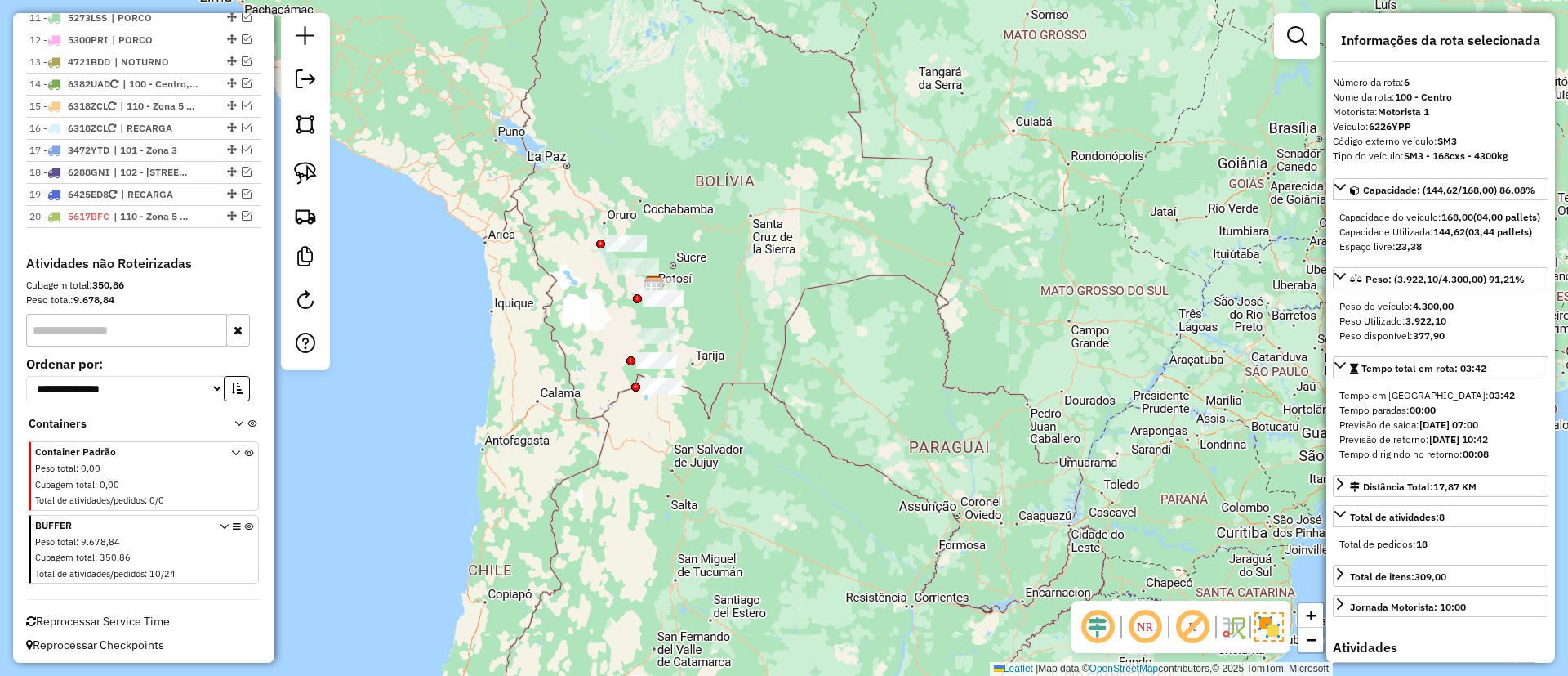
scroll to position [874, 0]
click at [242, 514] on span at bounding box center [236, 547] width 33 height 65
click at [245, 519] on icon at bounding box center [248, 549] width 9 height 61
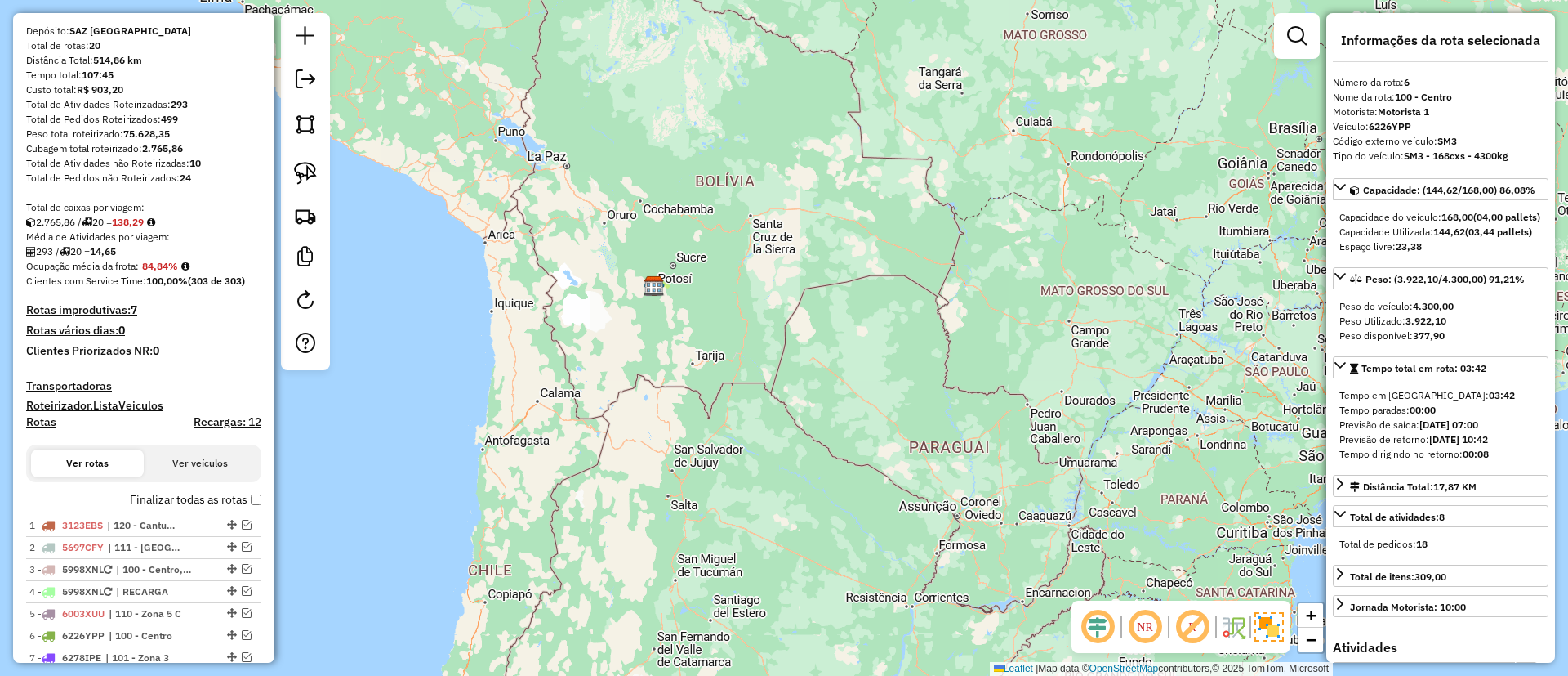
scroll to position [16, 0]
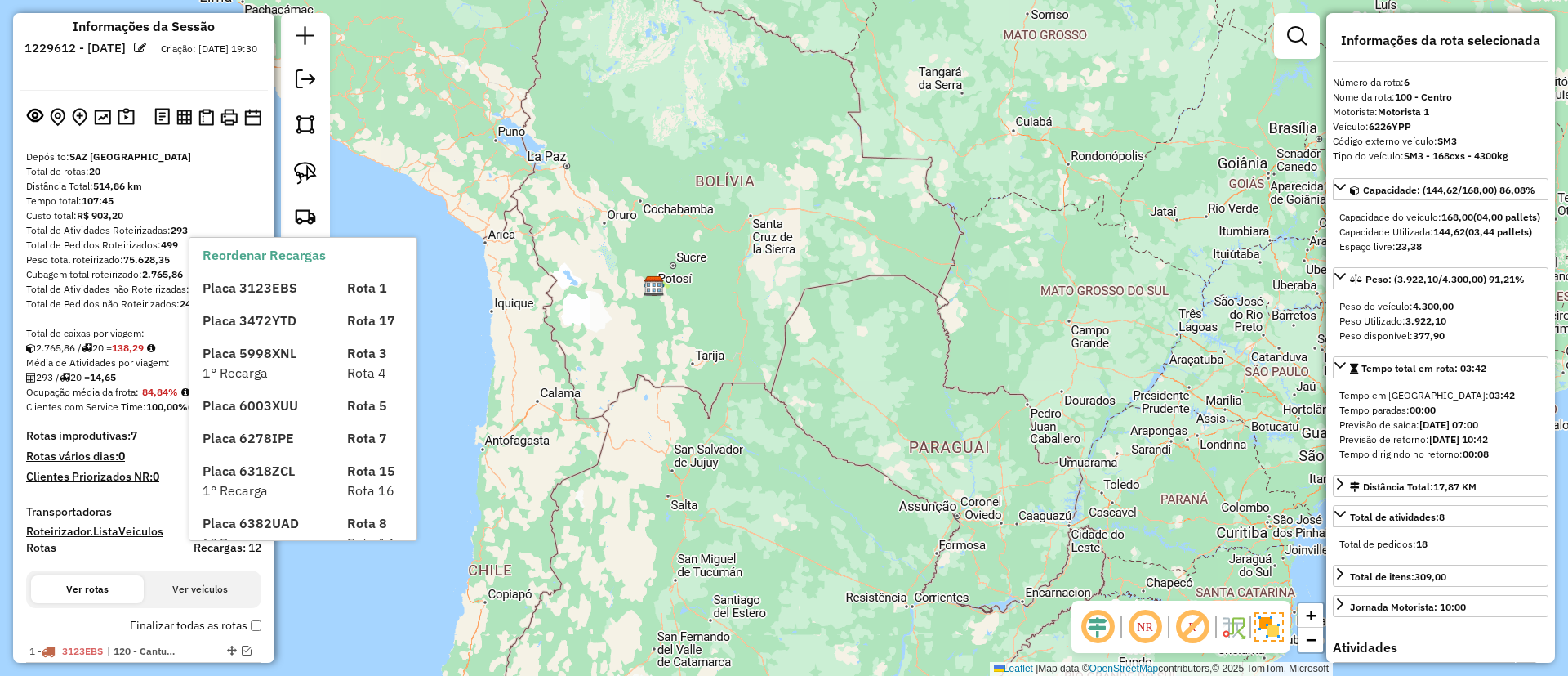
click at [183, 623] on label "Finalizar todas as rotas" at bounding box center [196, 625] width 132 height 17
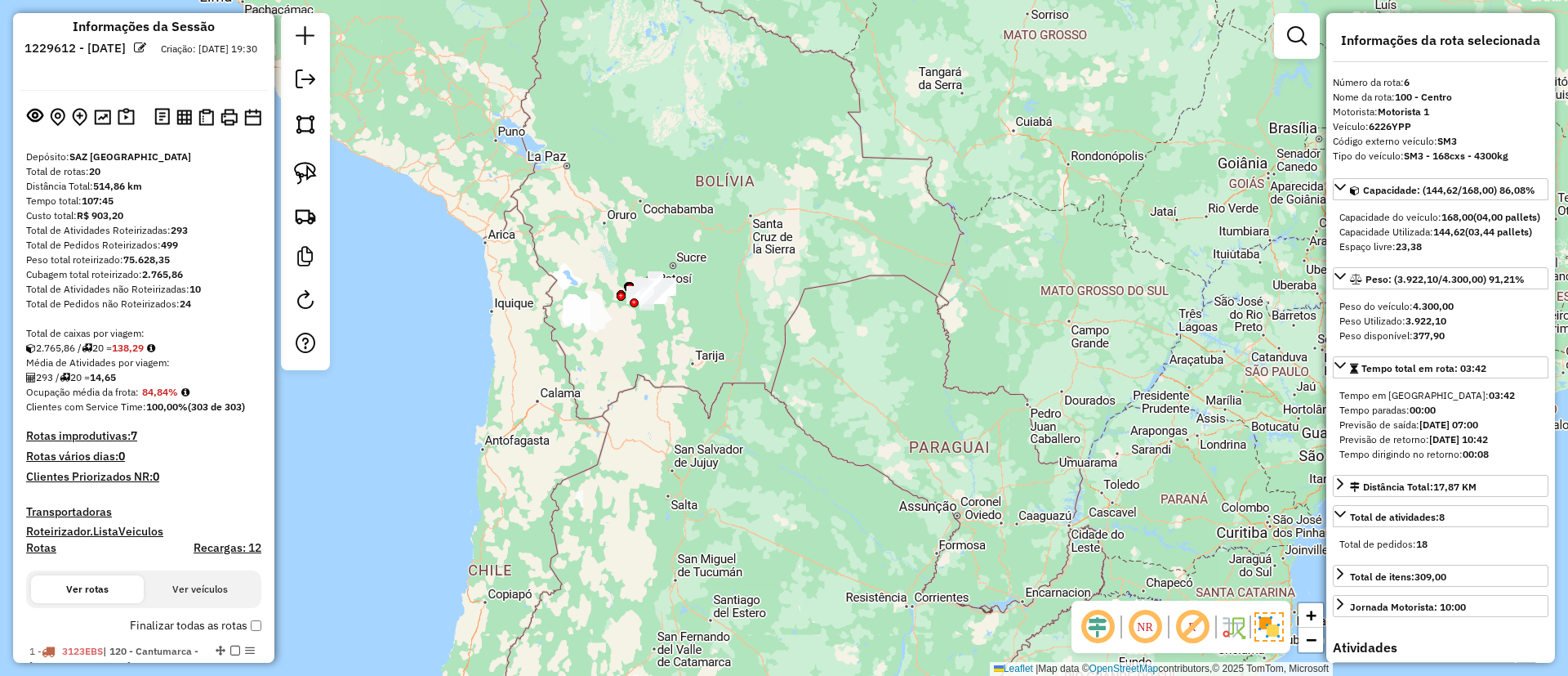
click at [54, 547] on h4 "Rotas" at bounding box center [41, 548] width 31 height 14
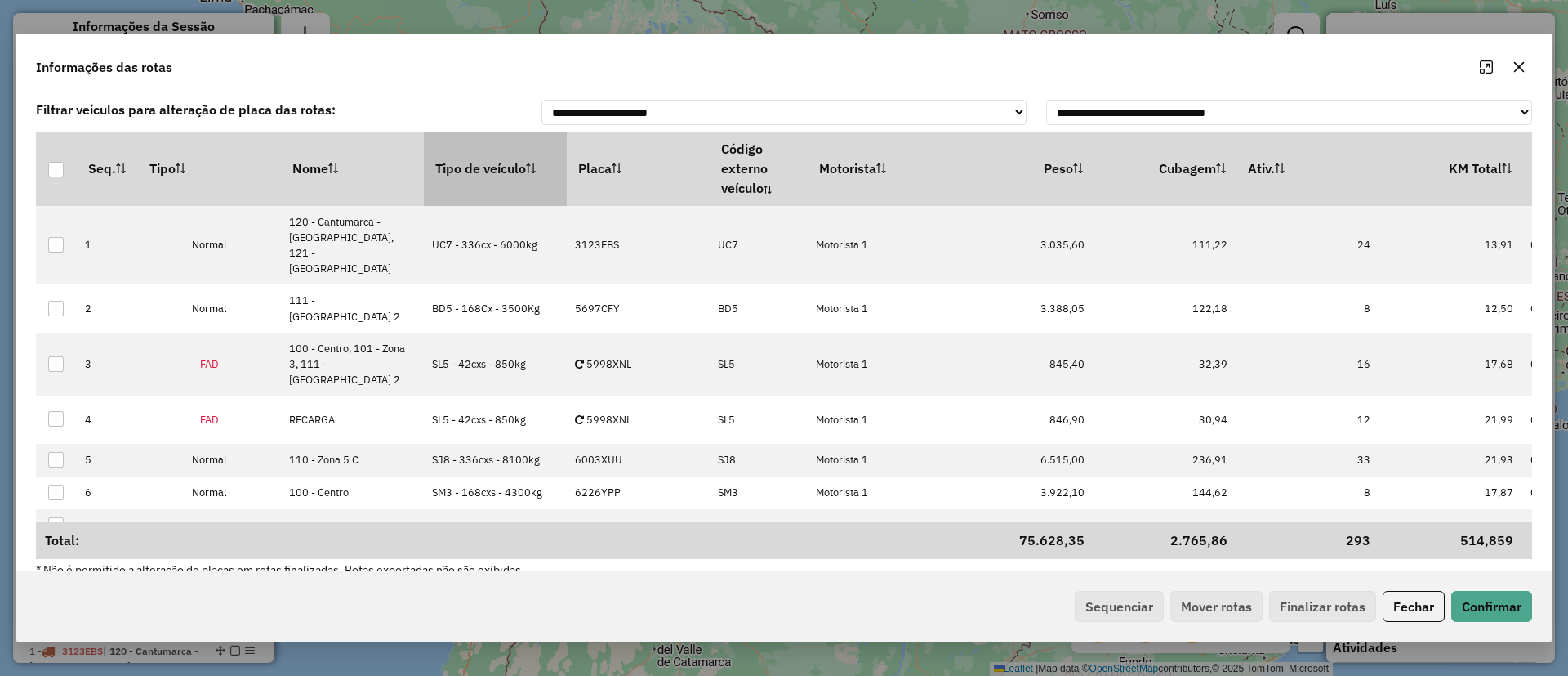
click at [478, 167] on th "Tipo de veículo" at bounding box center [496, 168] width 143 height 74
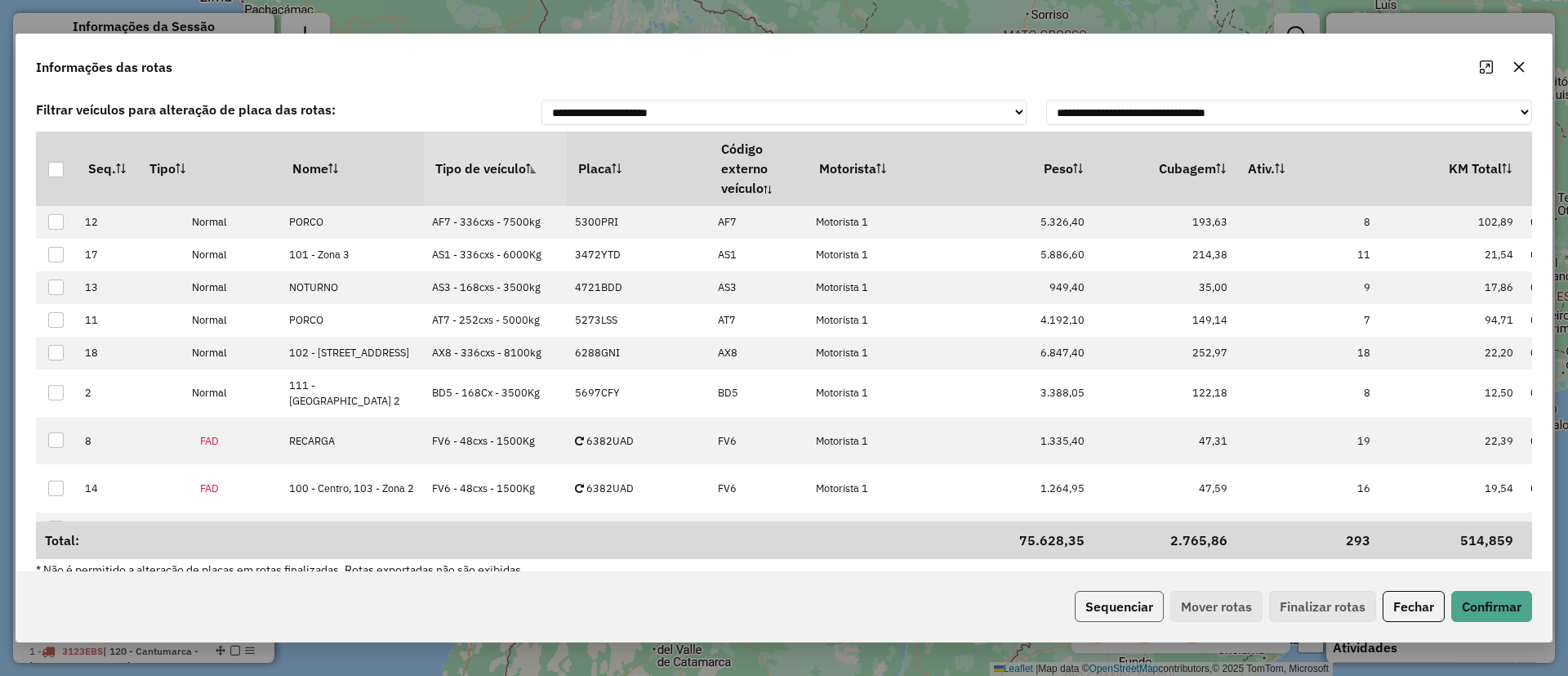
click at [1097, 599] on button "Sequenciar" at bounding box center [1119, 606] width 89 height 31
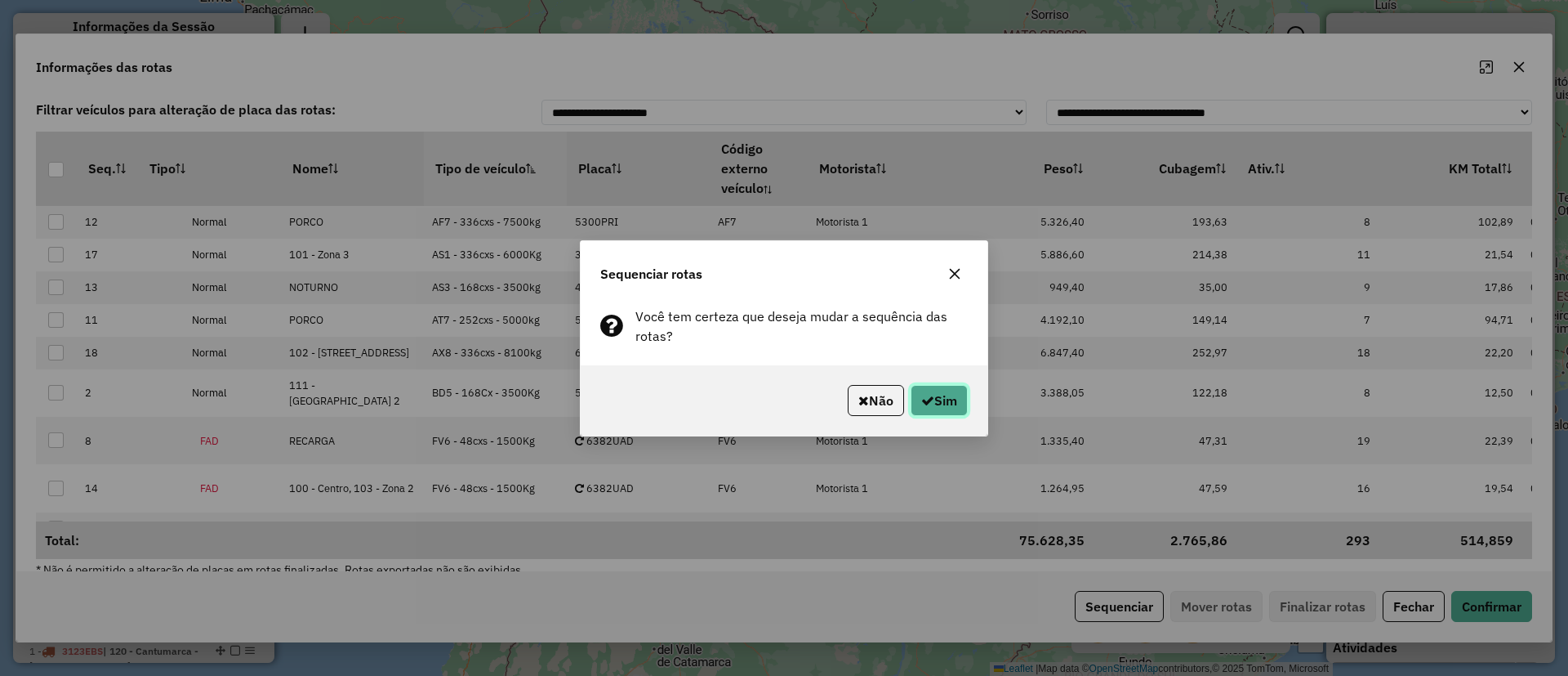
click at [948, 389] on button "Sim" at bounding box center [939, 401] width 57 height 31
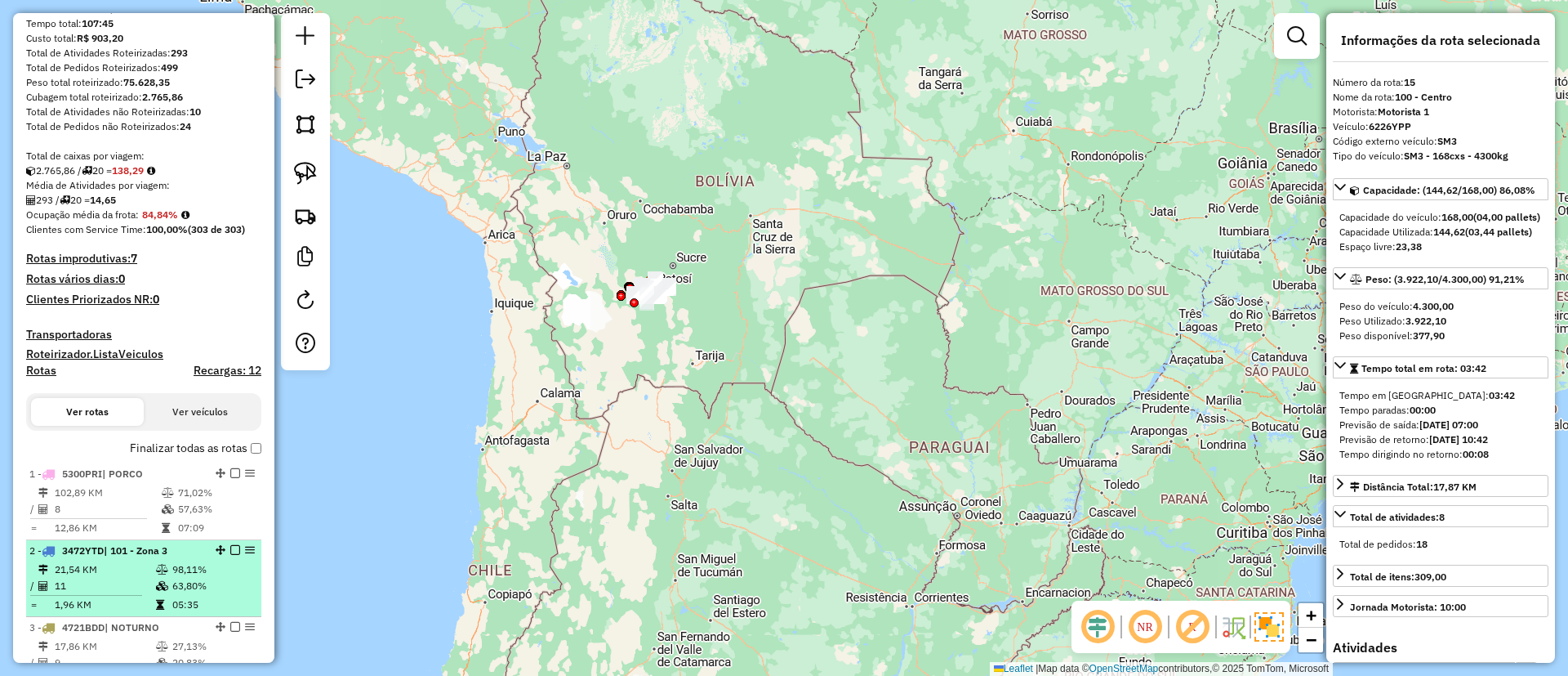
scroll to position [245, 0]
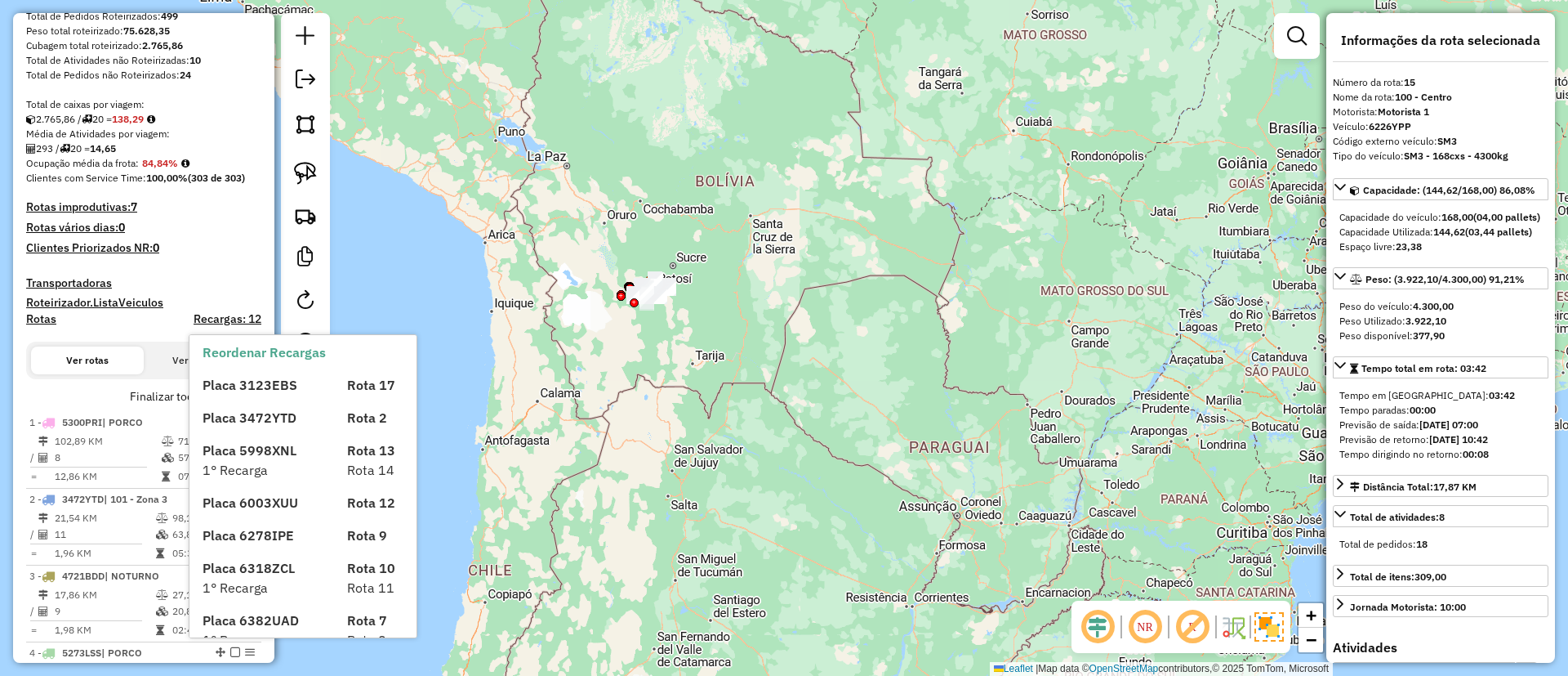
click at [211, 402] on div "Placa 3123EBS Rota 17 Placa 3472YTD Rota 2 Placa 5998XNL Rota 13 1° Recarga Rot…" at bounding box center [316, 549] width 228 height 373
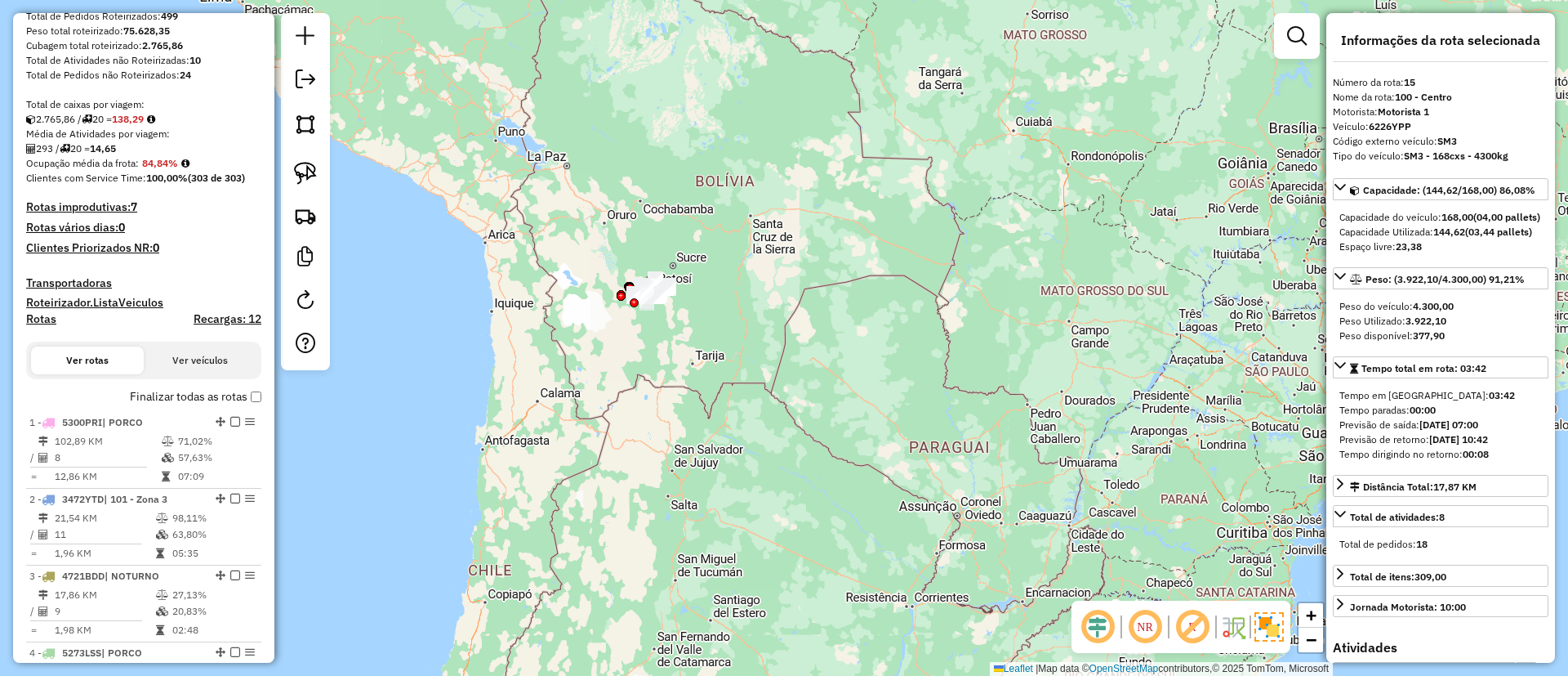
click at [158, 396] on label "Finalizar todas as rotas" at bounding box center [196, 397] width 132 height 17
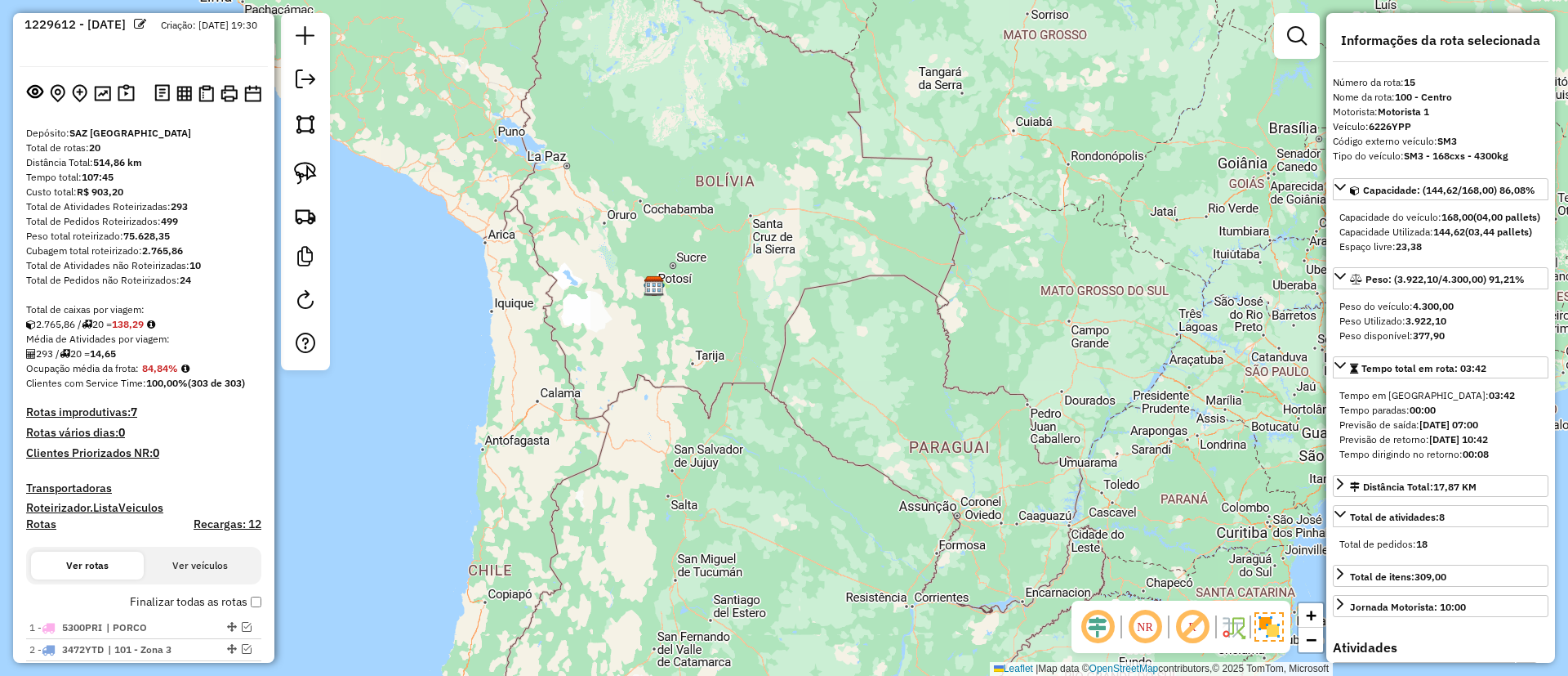
scroll to position [0, 0]
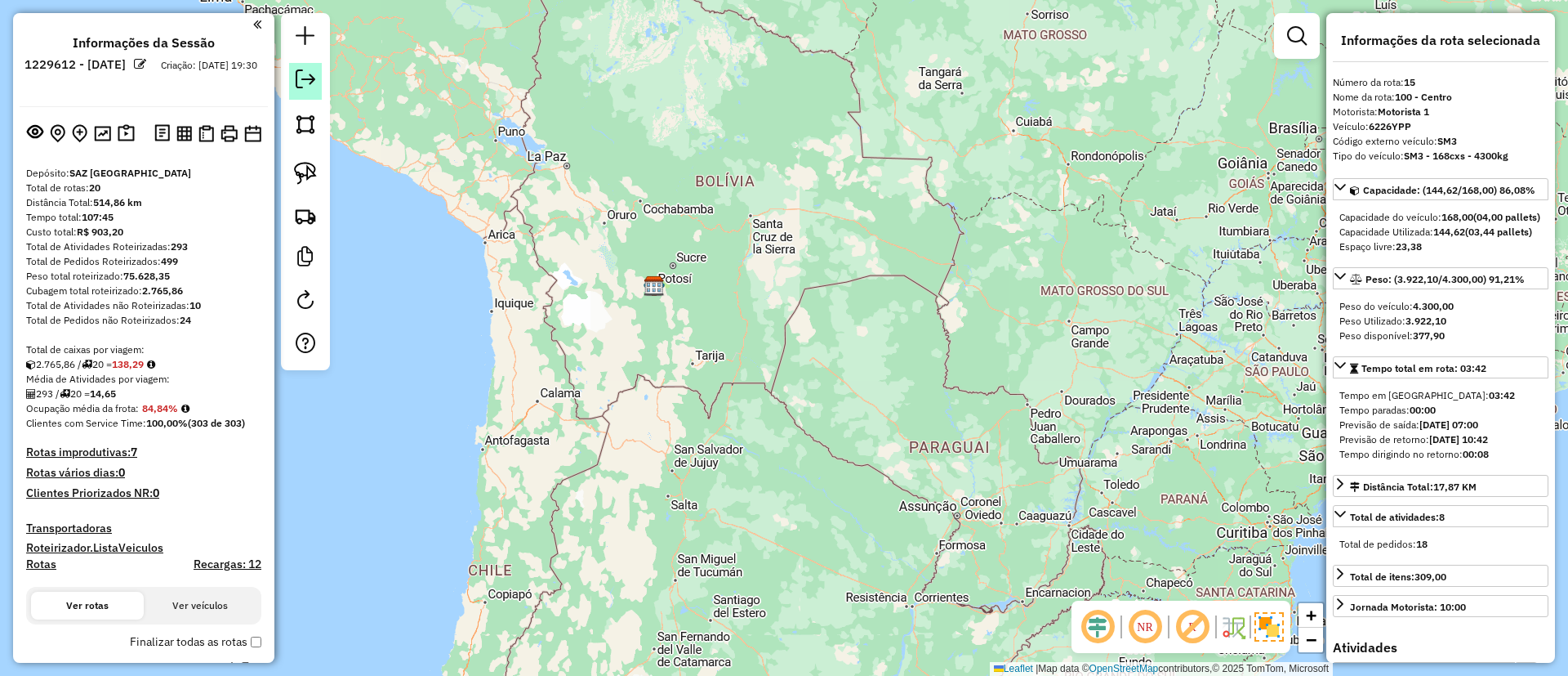
click at [300, 74] on em at bounding box center [305, 79] width 20 height 20
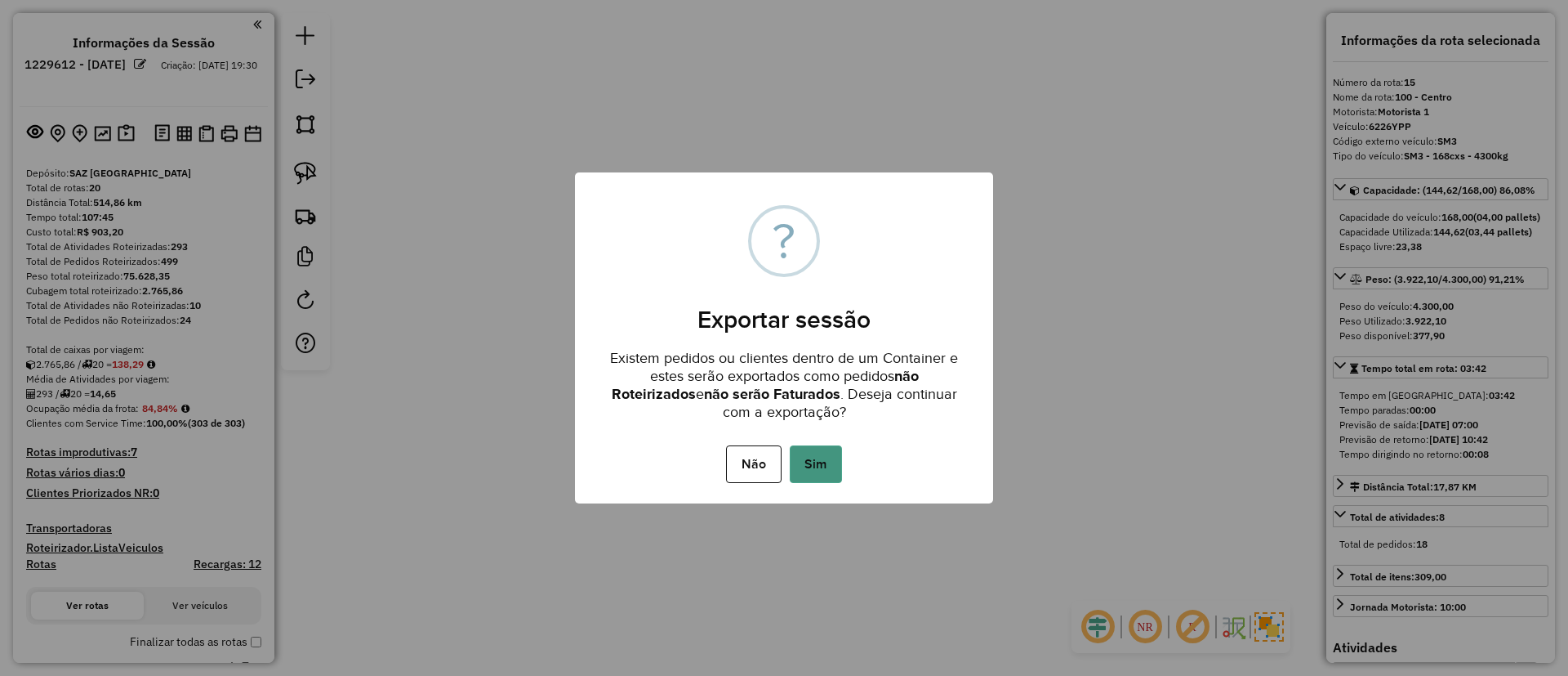
click at [795, 452] on button "Sim" at bounding box center [815, 464] width 53 height 37
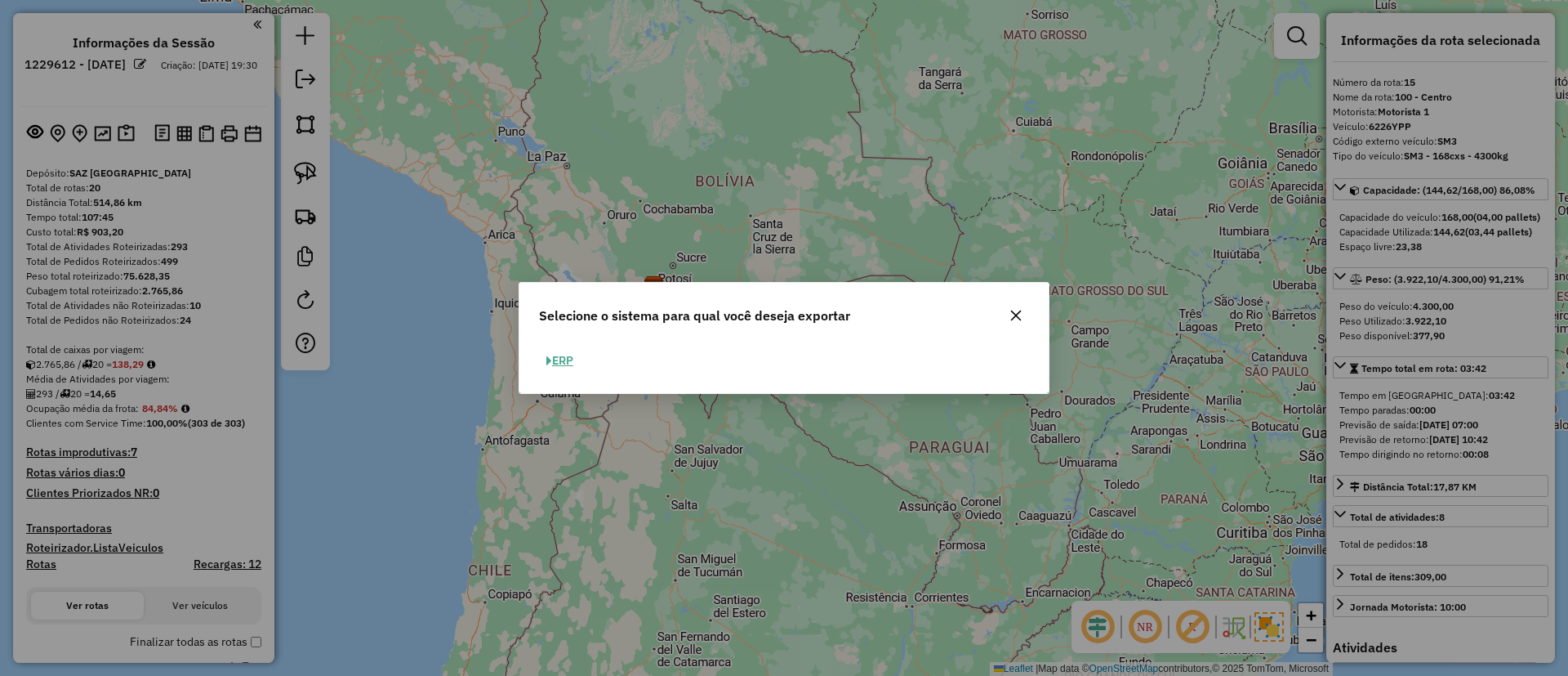
click at [547, 362] on span "button" at bounding box center [549, 361] width 6 height 11
select select "**"
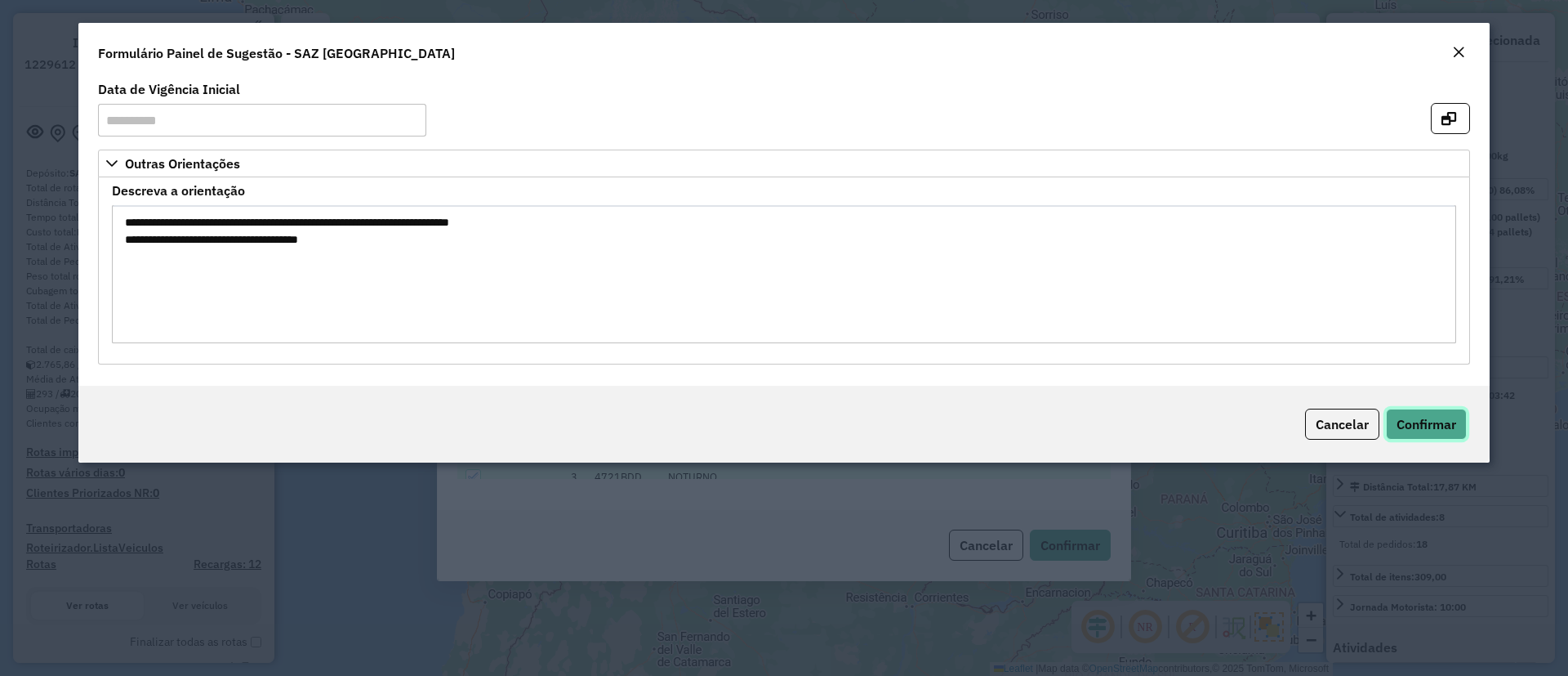
click at [1439, 417] on span "Confirmar" at bounding box center [1426, 424] width 59 height 16
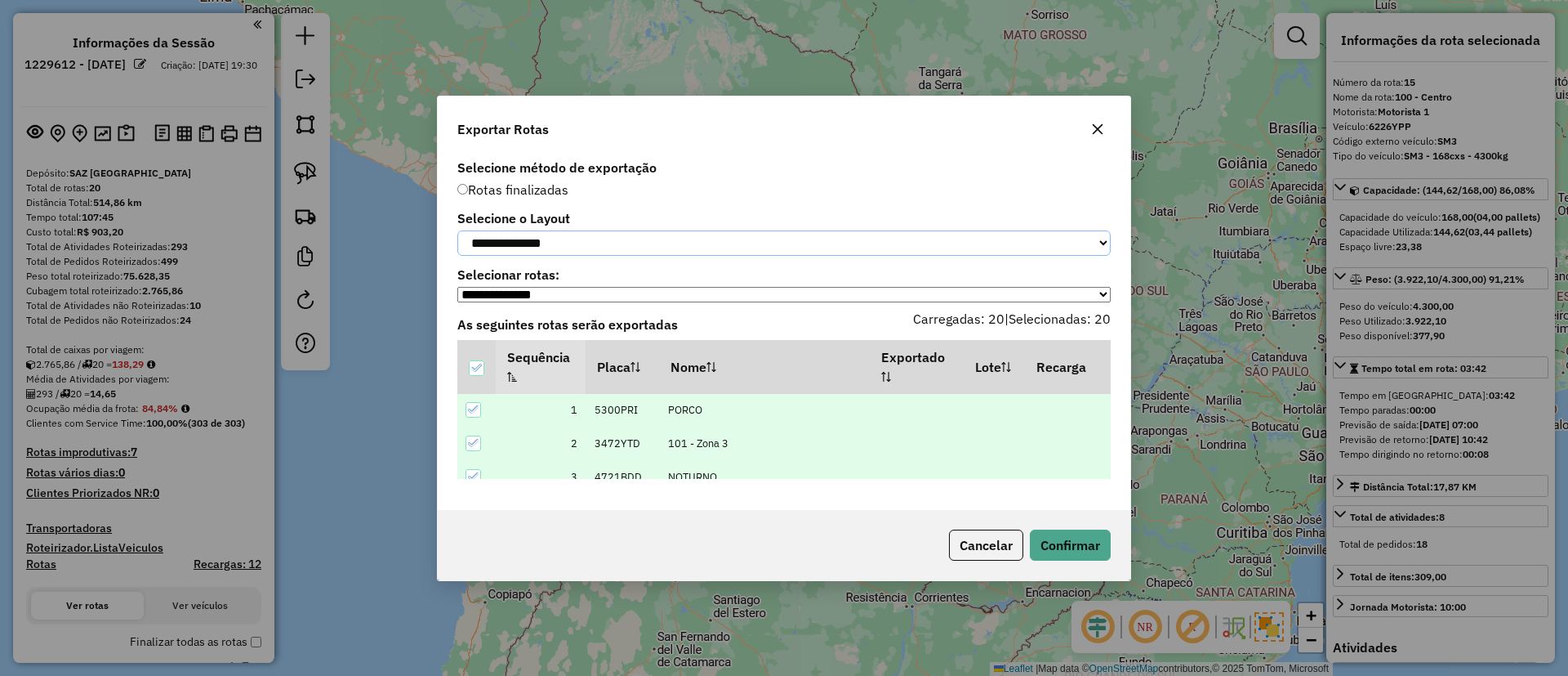
click at [587, 240] on select "**********" at bounding box center [784, 243] width 654 height 25
select select "*********"
click at [458, 230] on select "**********" at bounding box center [784, 243] width 654 height 25
click at [1060, 549] on button "Confirmar" at bounding box center [1070, 545] width 81 height 31
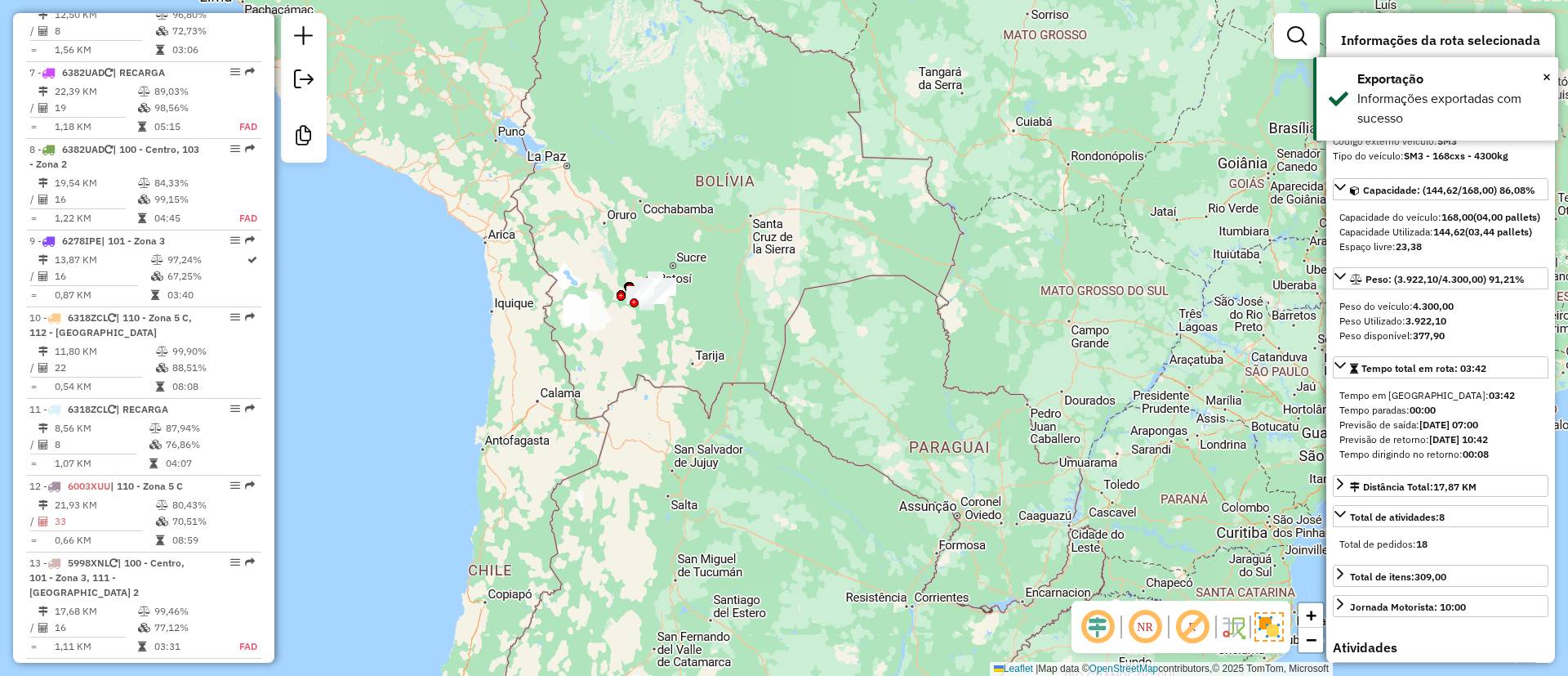
scroll to position [1804, 0]
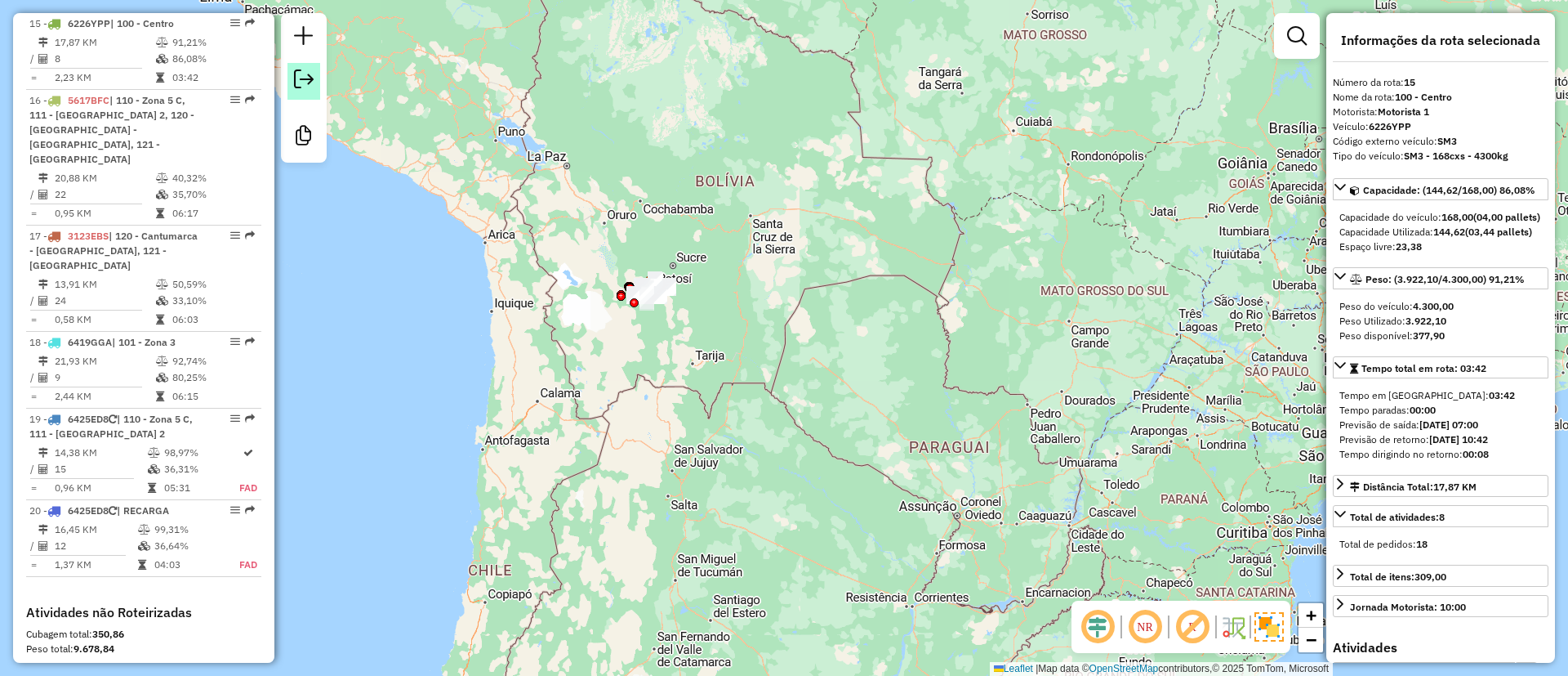
click at [307, 72] on em at bounding box center [304, 79] width 20 height 20
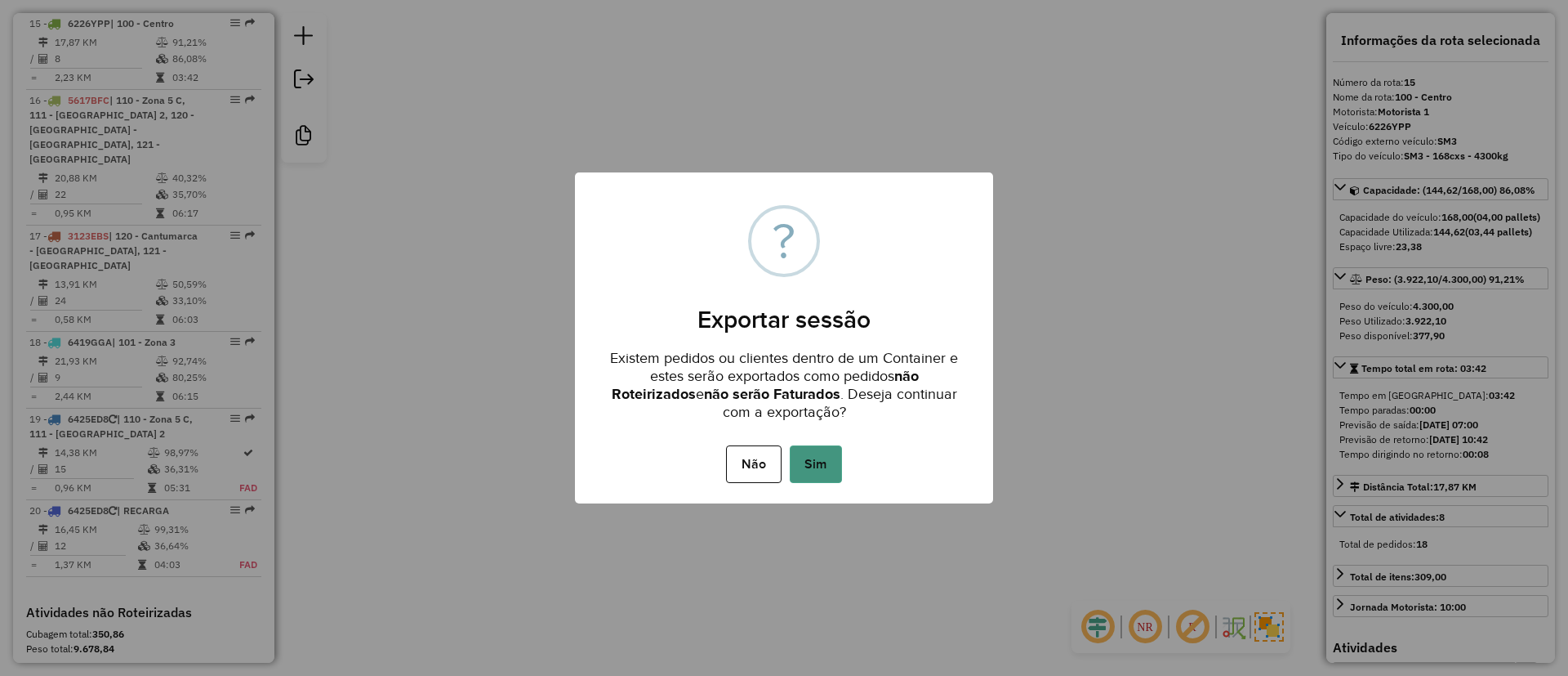
click at [811, 452] on button "Sim" at bounding box center [815, 464] width 53 height 37
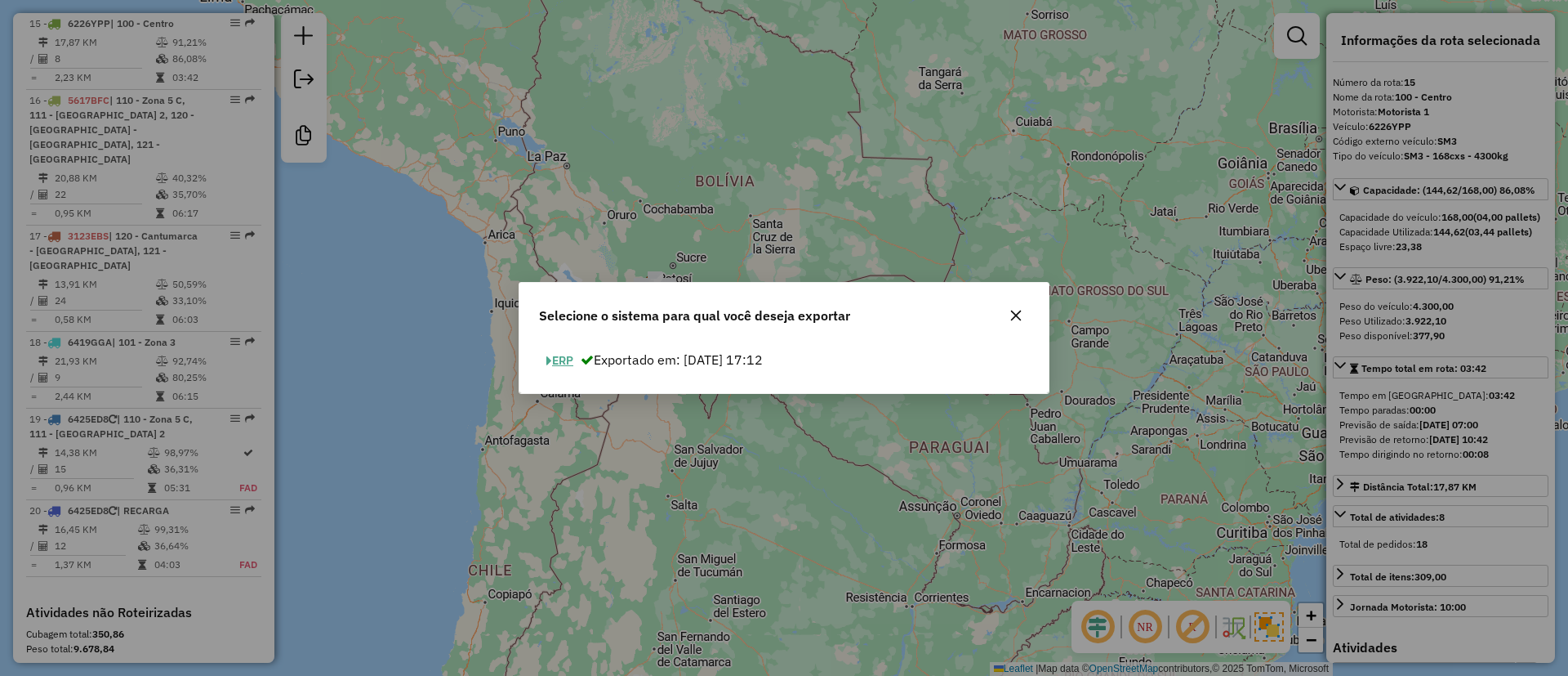
click at [569, 361] on button "ERP" at bounding box center [560, 360] width 42 height 25
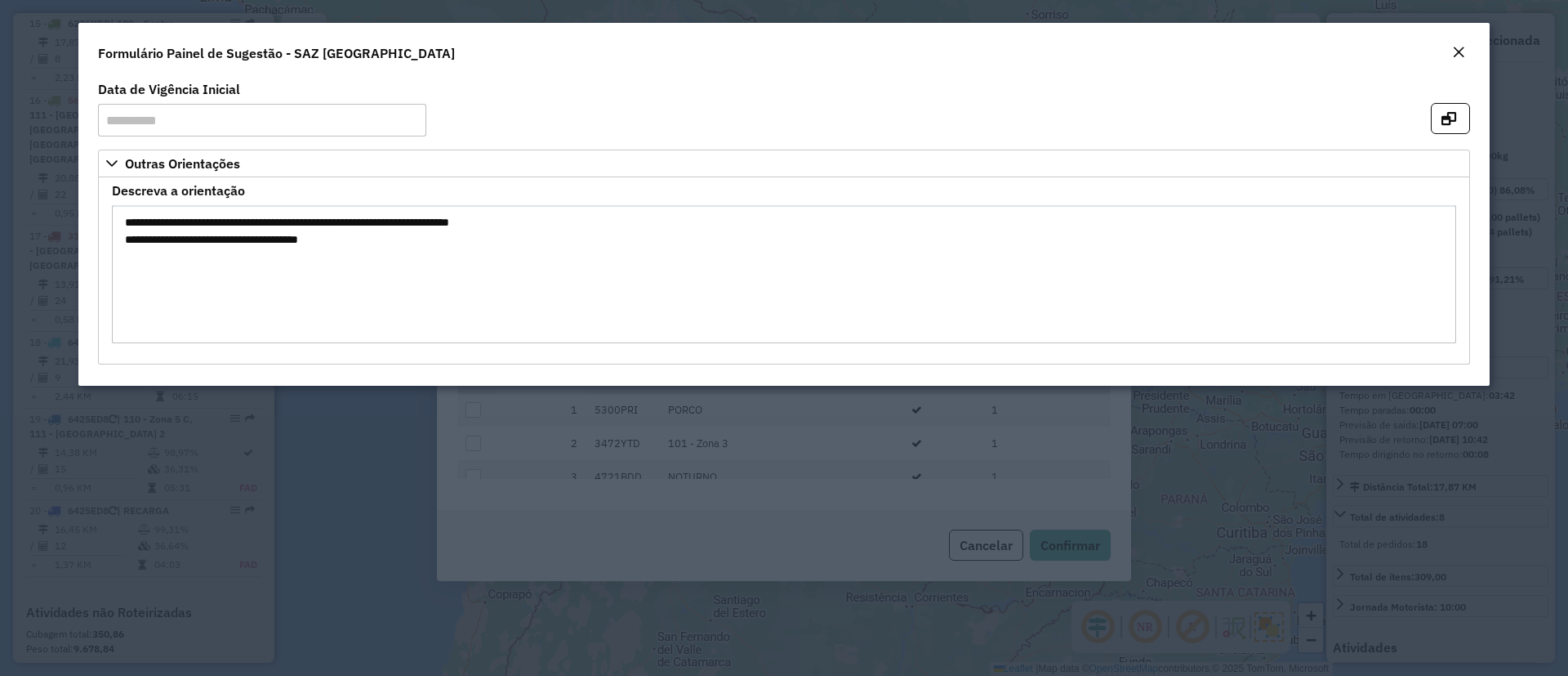
click at [1470, 47] on button "Close" at bounding box center [1458, 53] width 23 height 21
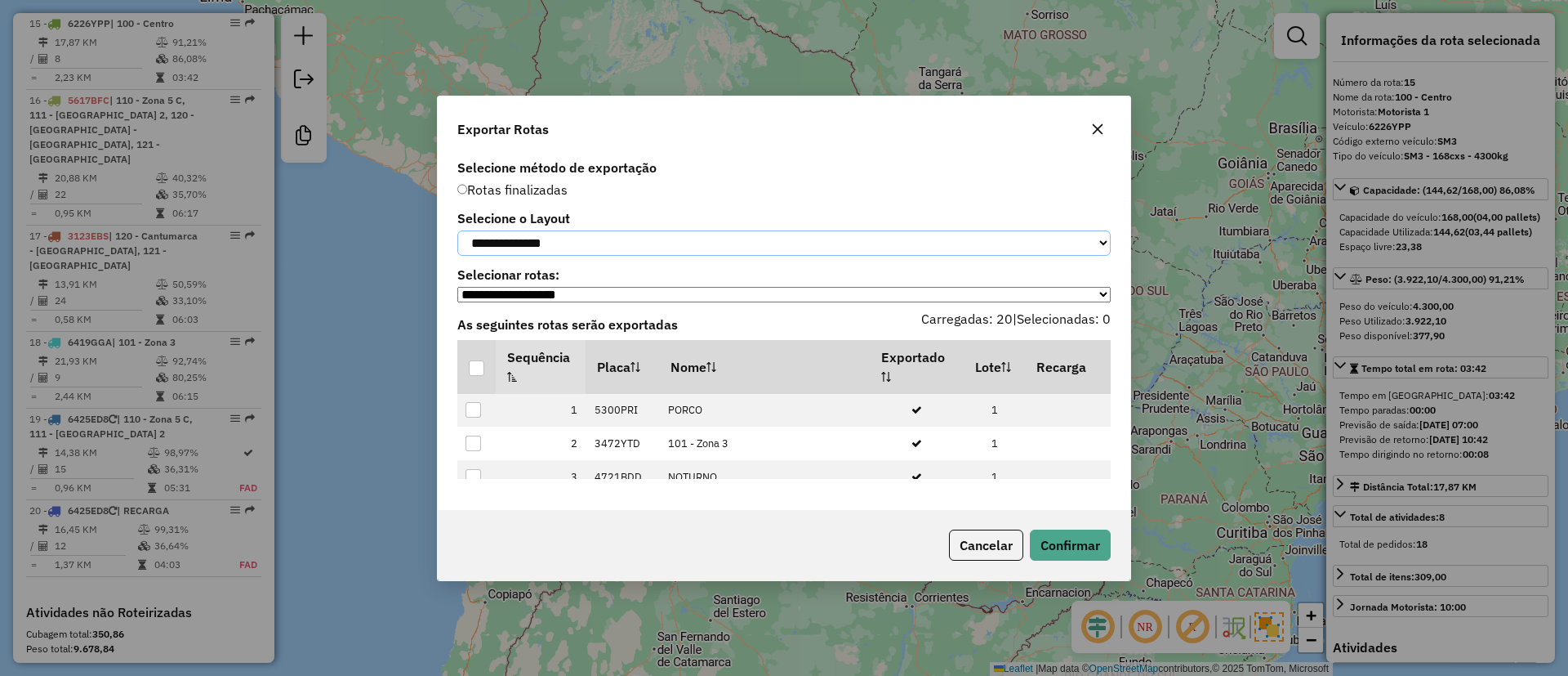
click at [587, 245] on select "**********" at bounding box center [784, 243] width 654 height 25
select select "*********"
click at [458, 230] on select "**********" at bounding box center [784, 243] width 654 height 25
click at [474, 372] on div at bounding box center [477, 368] width 15 height 15
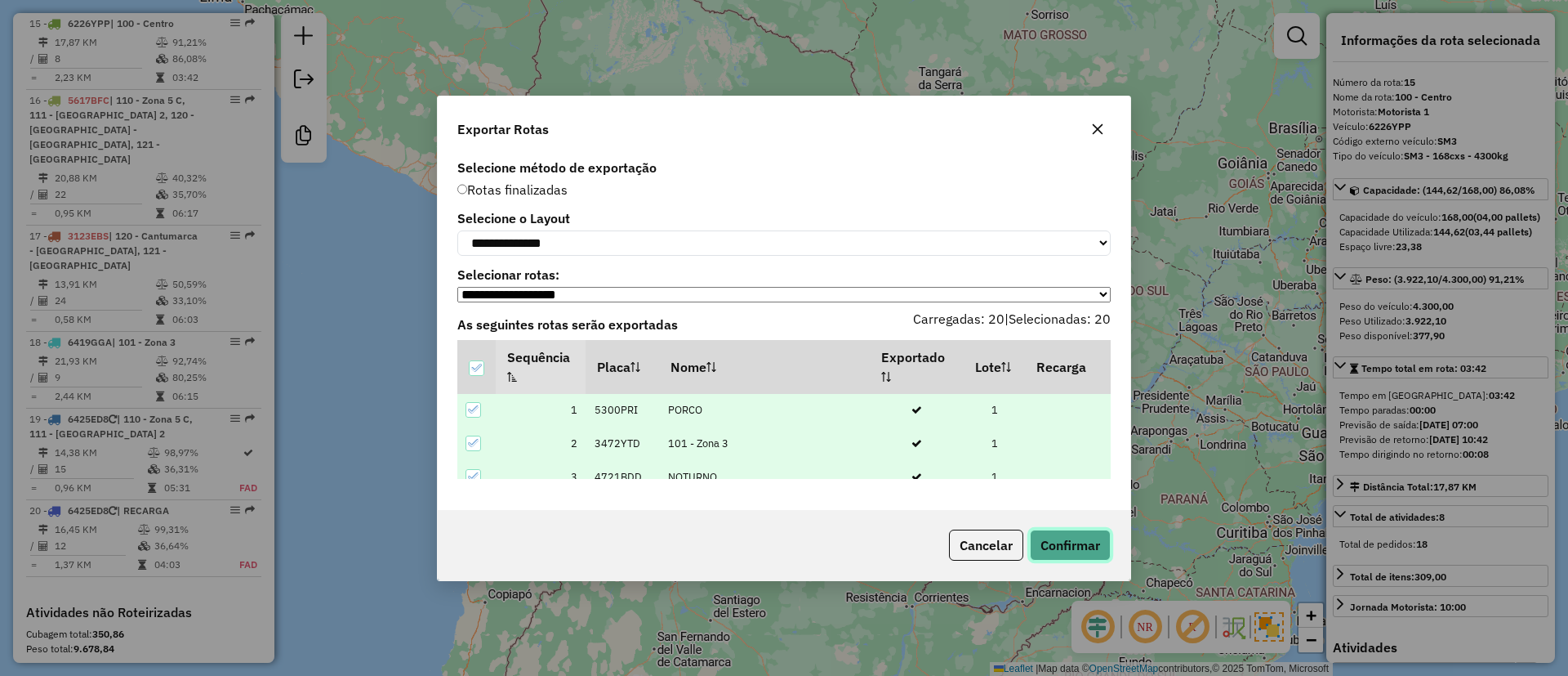
click at [1058, 545] on button "Confirmar" at bounding box center [1070, 545] width 81 height 31
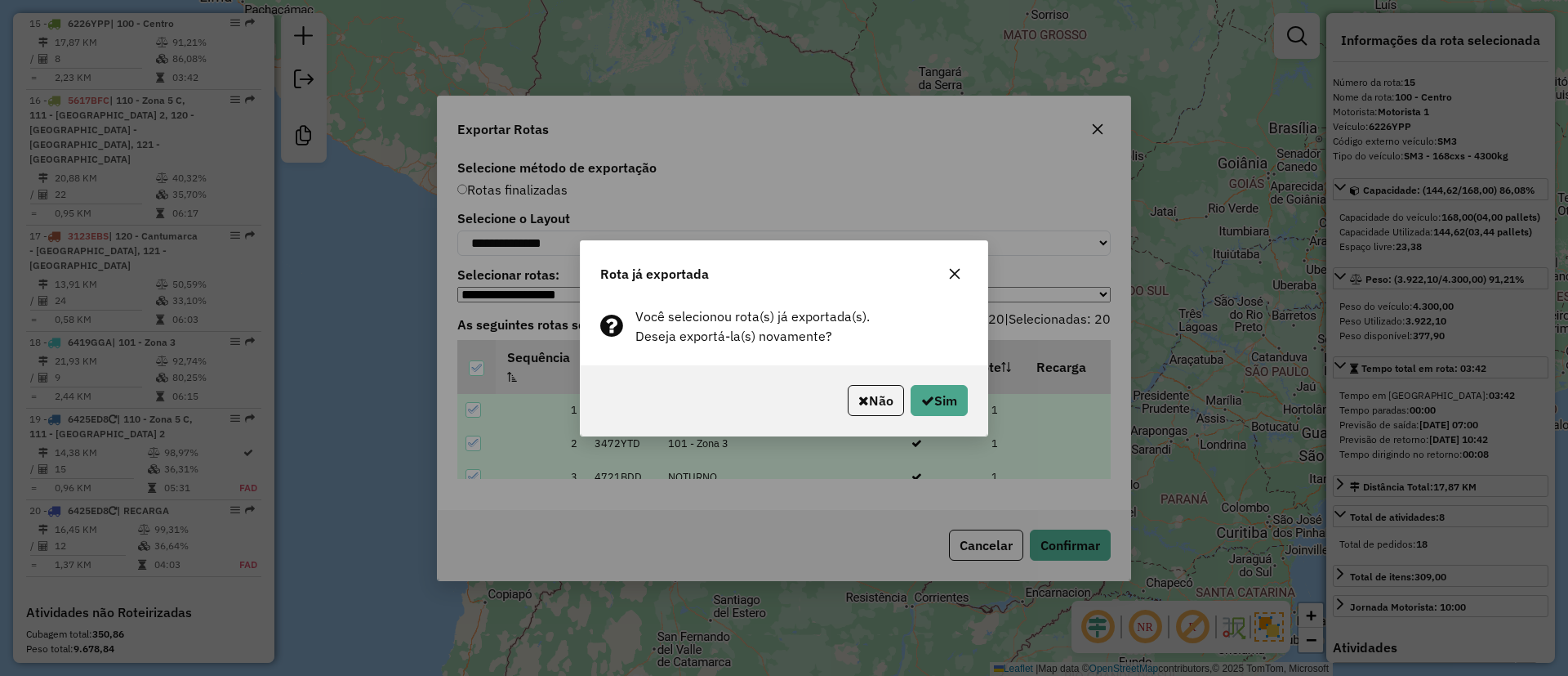
click at [934, 377] on div "Não Sim" at bounding box center [784, 401] width 407 height 71
click at [933, 397] on button "Sim" at bounding box center [939, 401] width 57 height 31
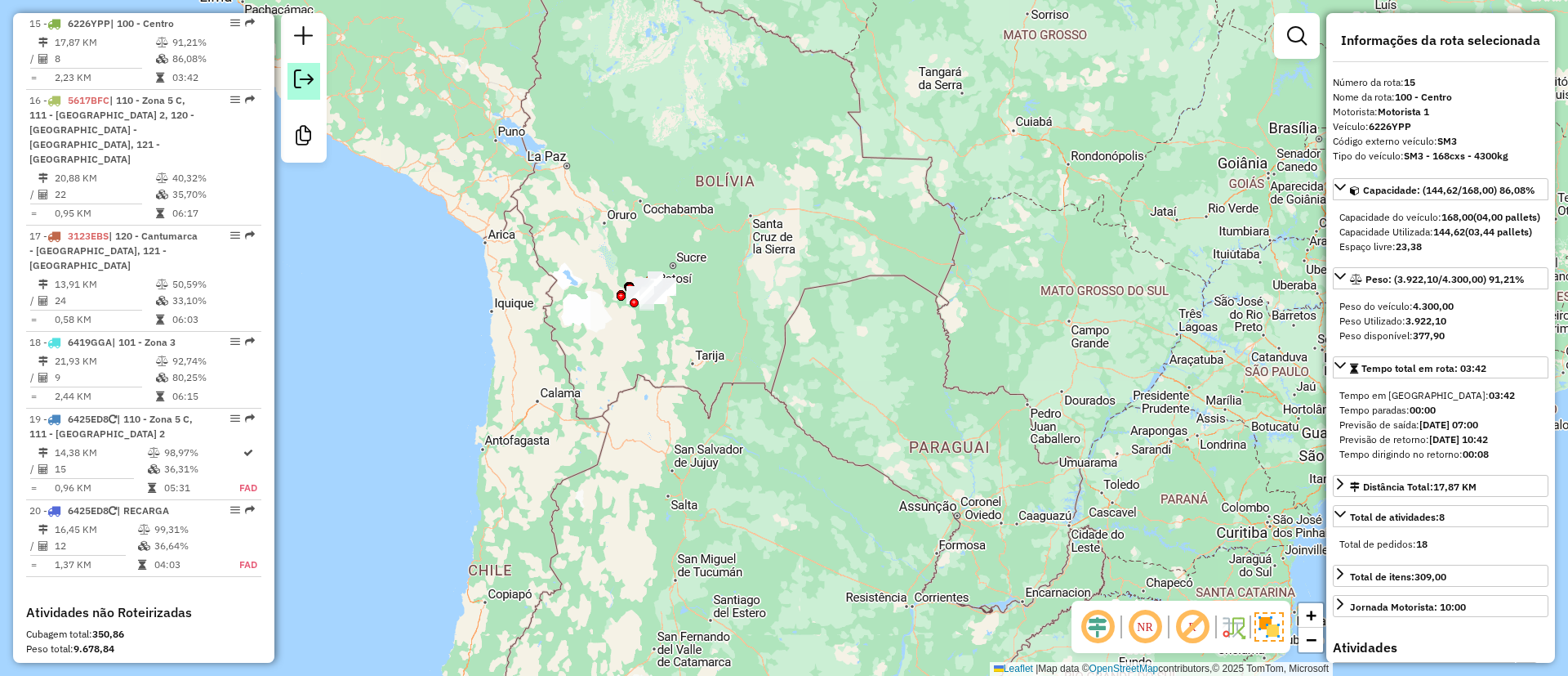
click at [312, 70] on em at bounding box center [304, 79] width 20 height 20
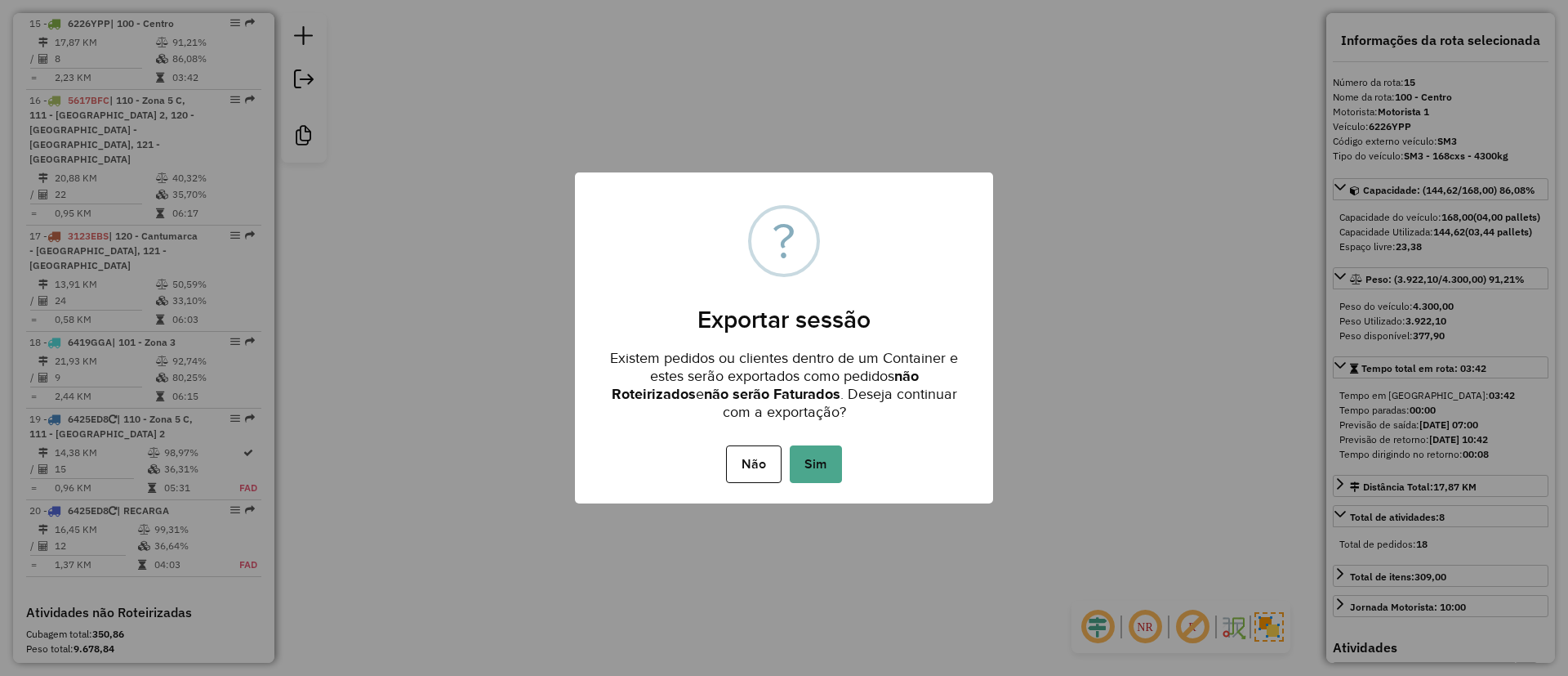
click at [814, 447] on button "Sim" at bounding box center [815, 464] width 53 height 37
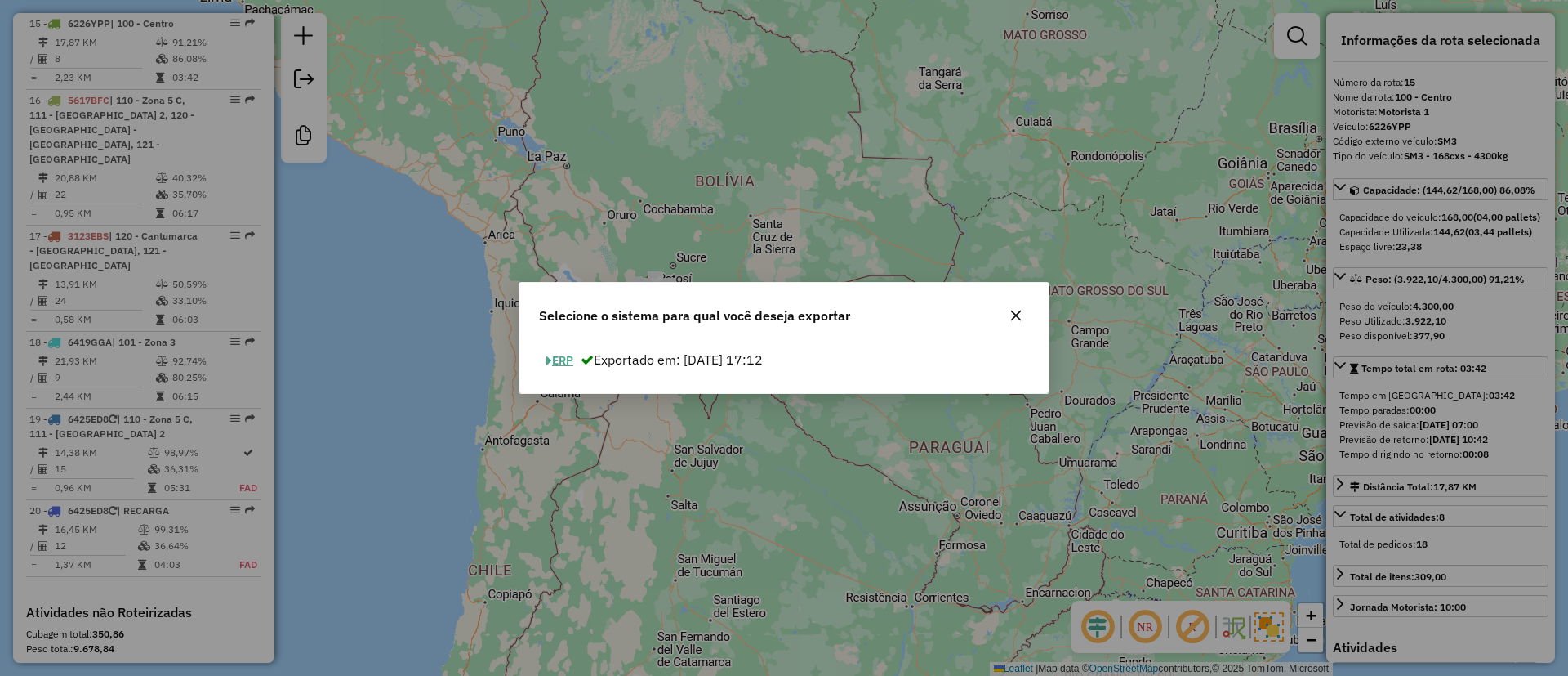
click at [563, 367] on button "ERP" at bounding box center [560, 360] width 42 height 25
select select "*********"
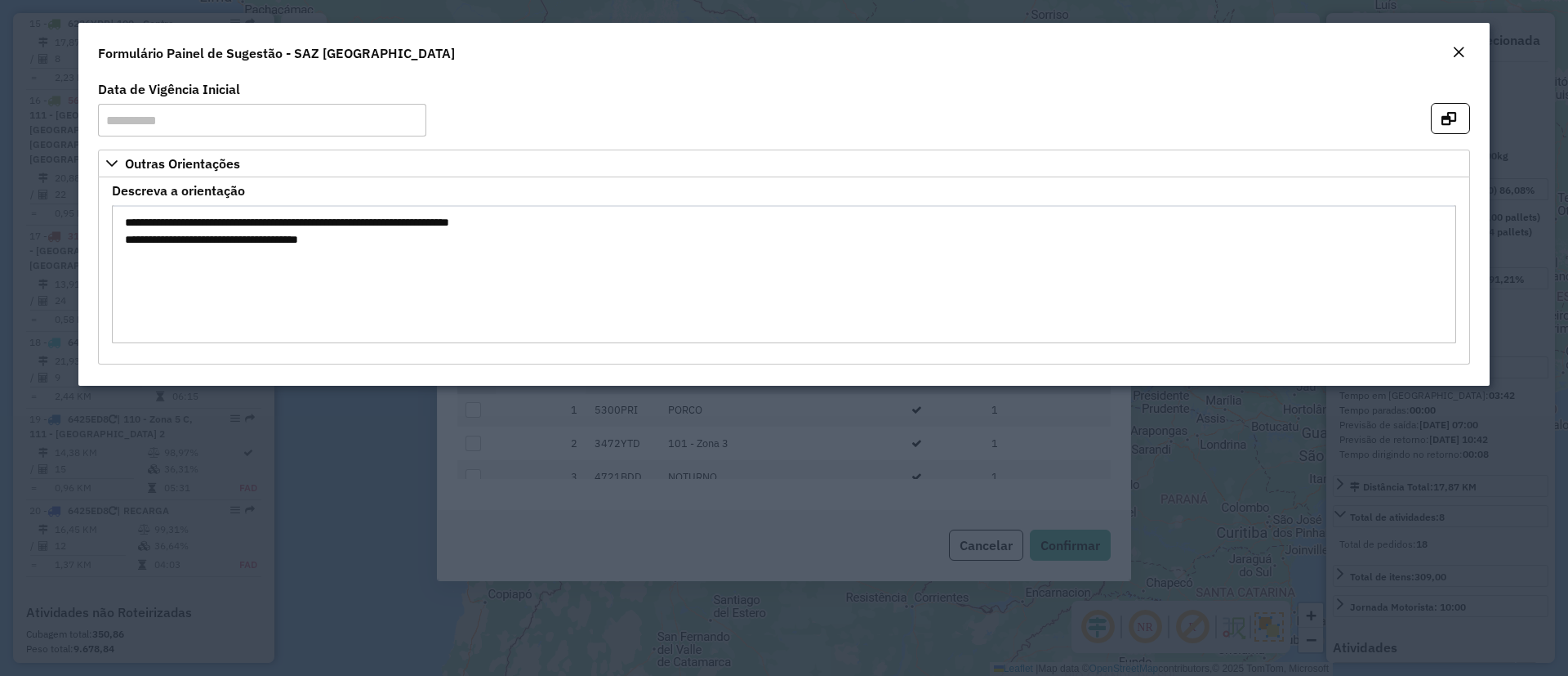
click at [1449, 63] on button "Close" at bounding box center [1458, 53] width 23 height 21
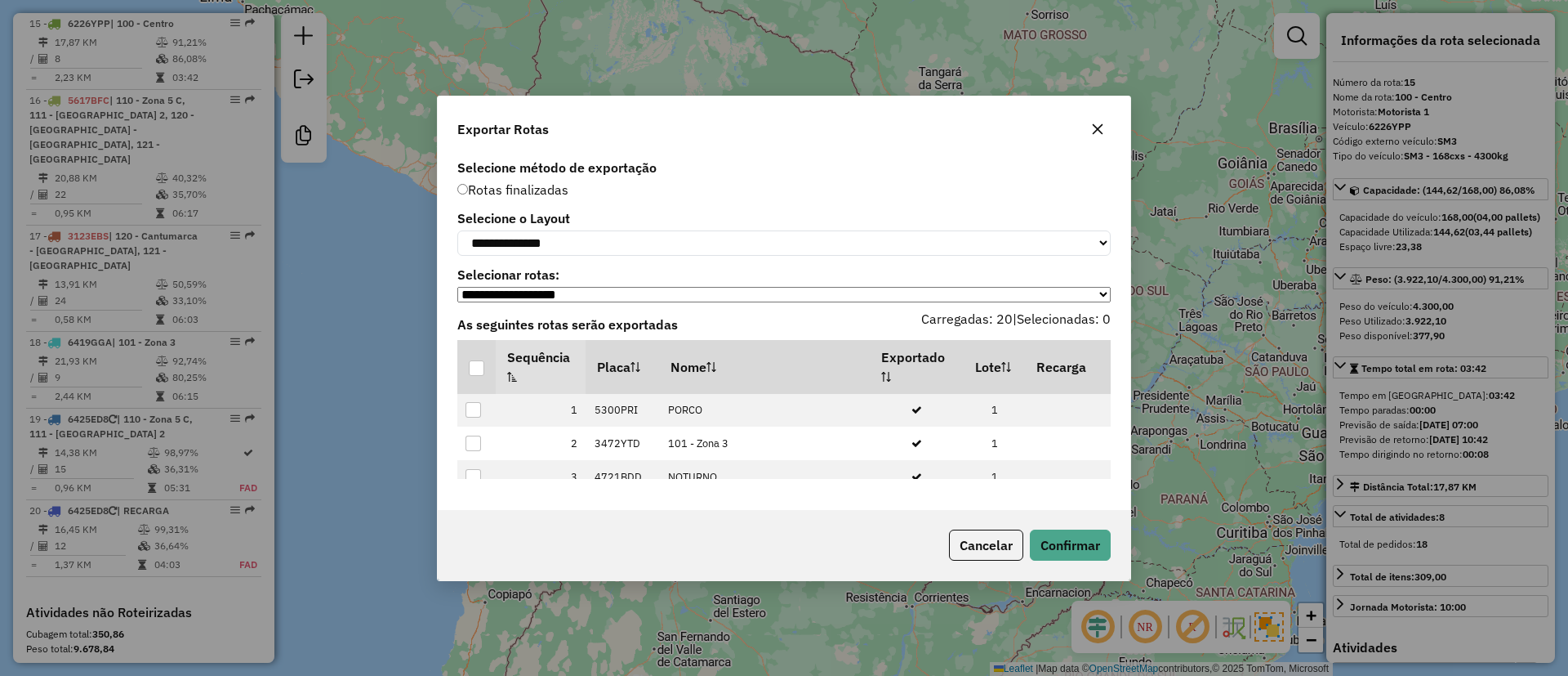
click at [669, 223] on div "**********" at bounding box center [784, 233] width 654 height 43
drag, startPoint x: 567, startPoint y: 239, endPoint x: 550, endPoint y: 251, distance: 20.8
click at [566, 239] on select "**********" at bounding box center [784, 243] width 654 height 25
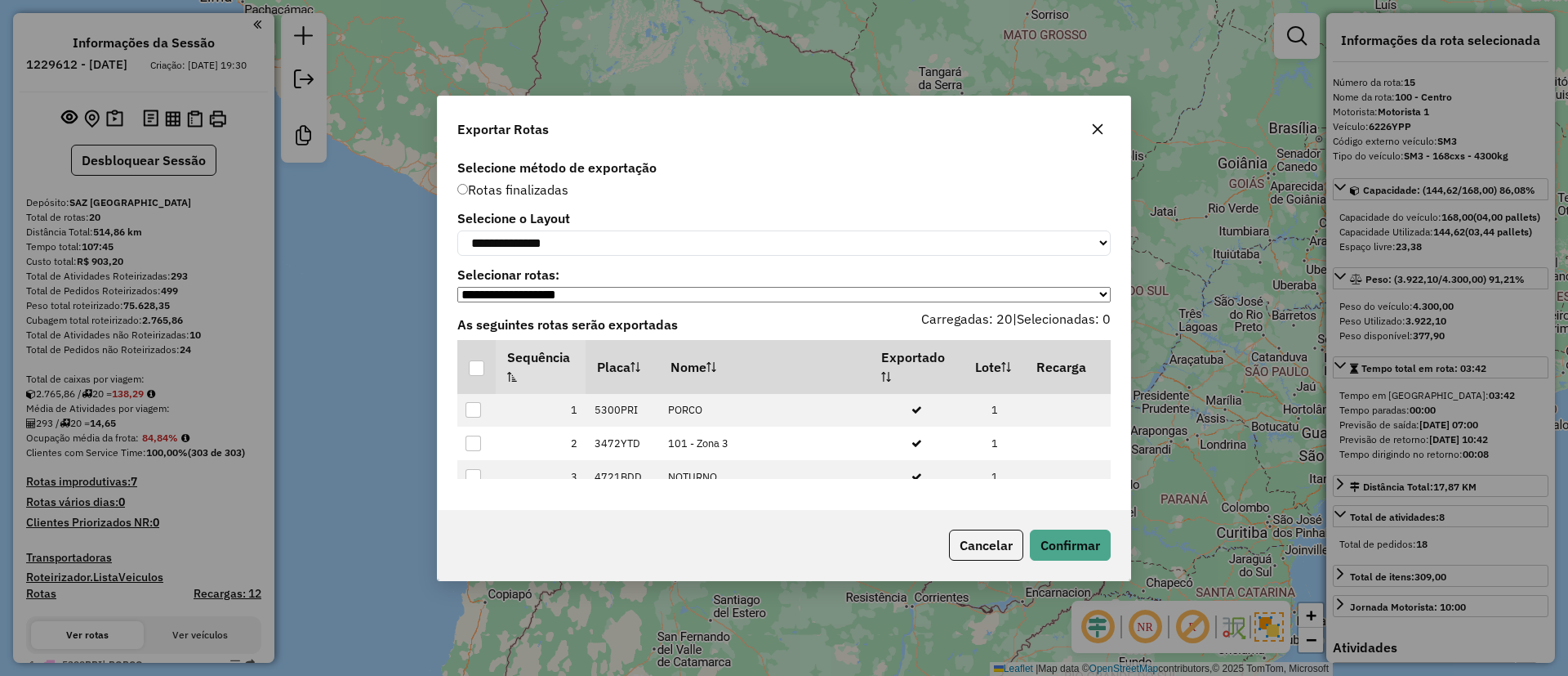
select select "*********"
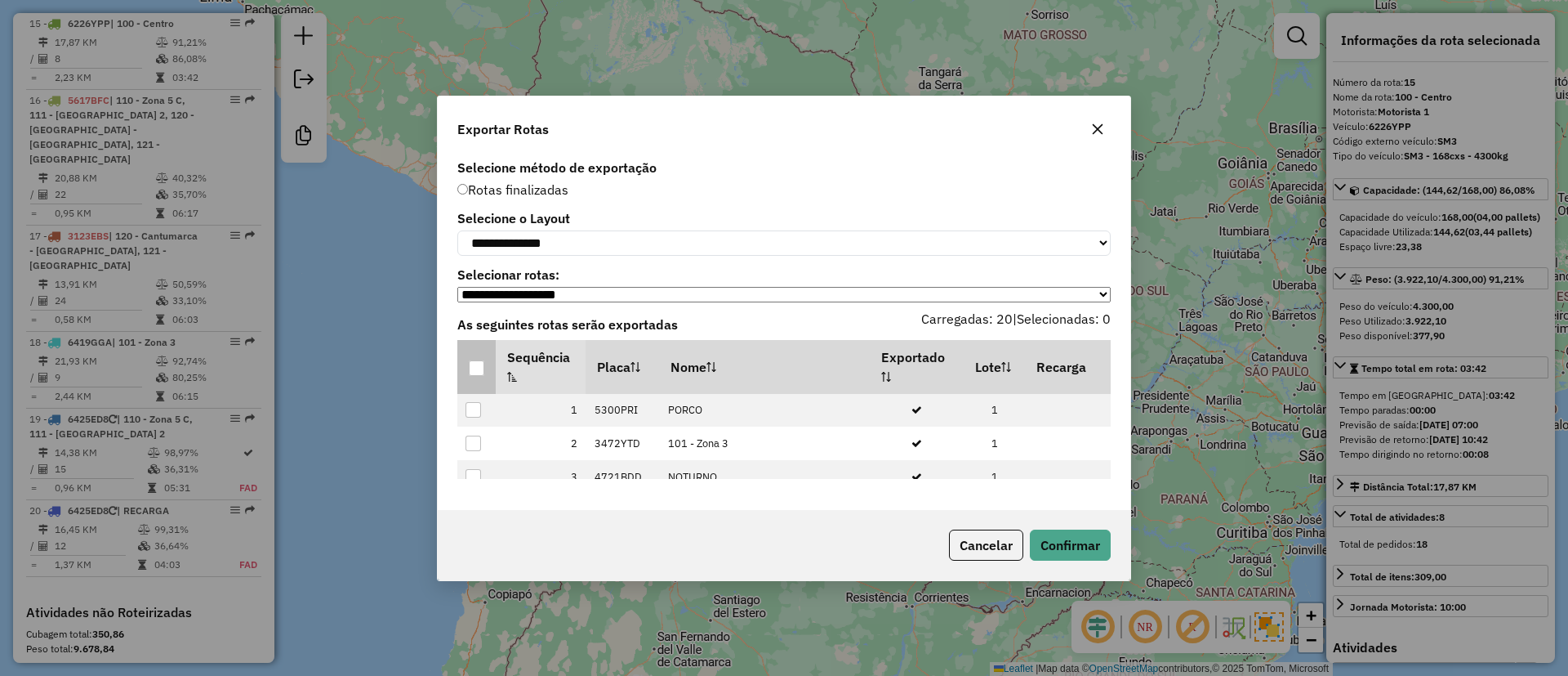
click at [479, 365] on div at bounding box center [477, 368] width 15 height 15
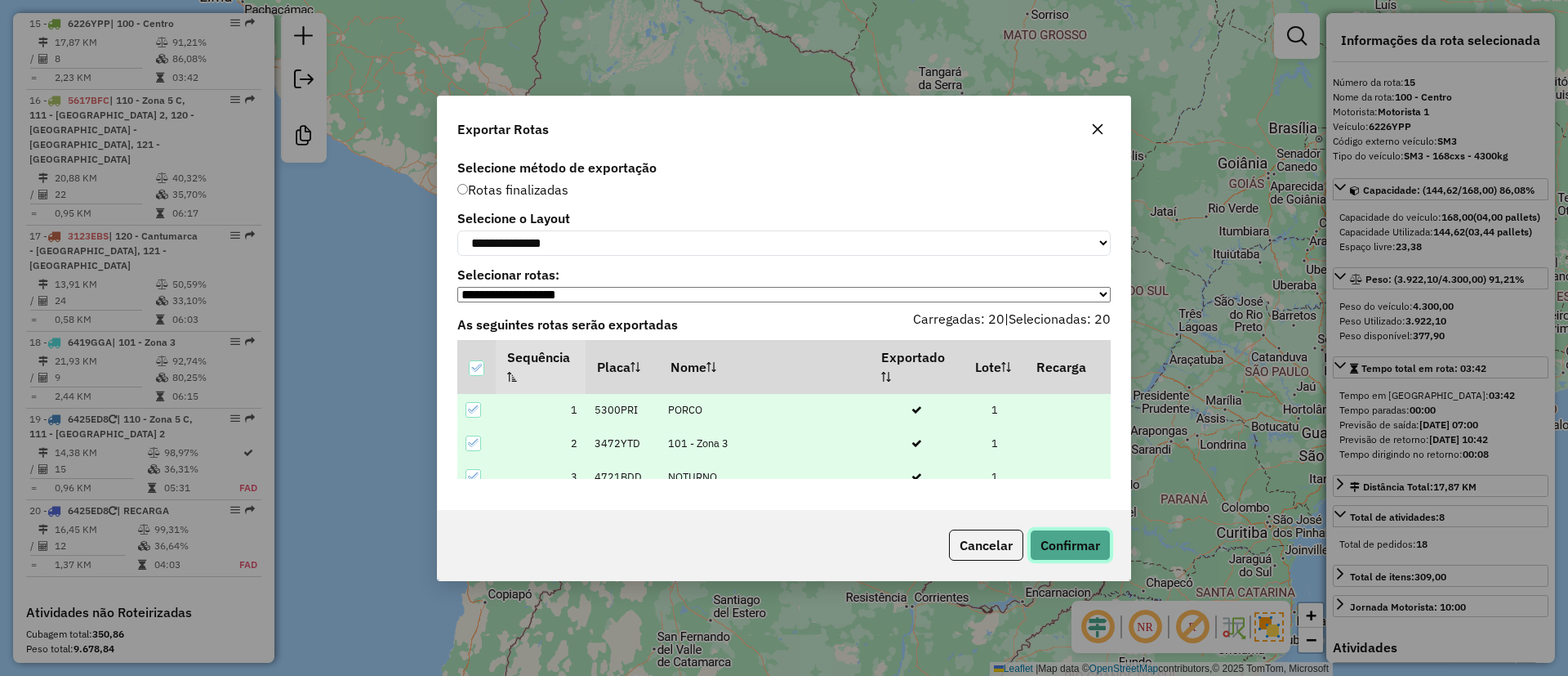
click at [1060, 543] on button "Confirmar" at bounding box center [1070, 545] width 81 height 31
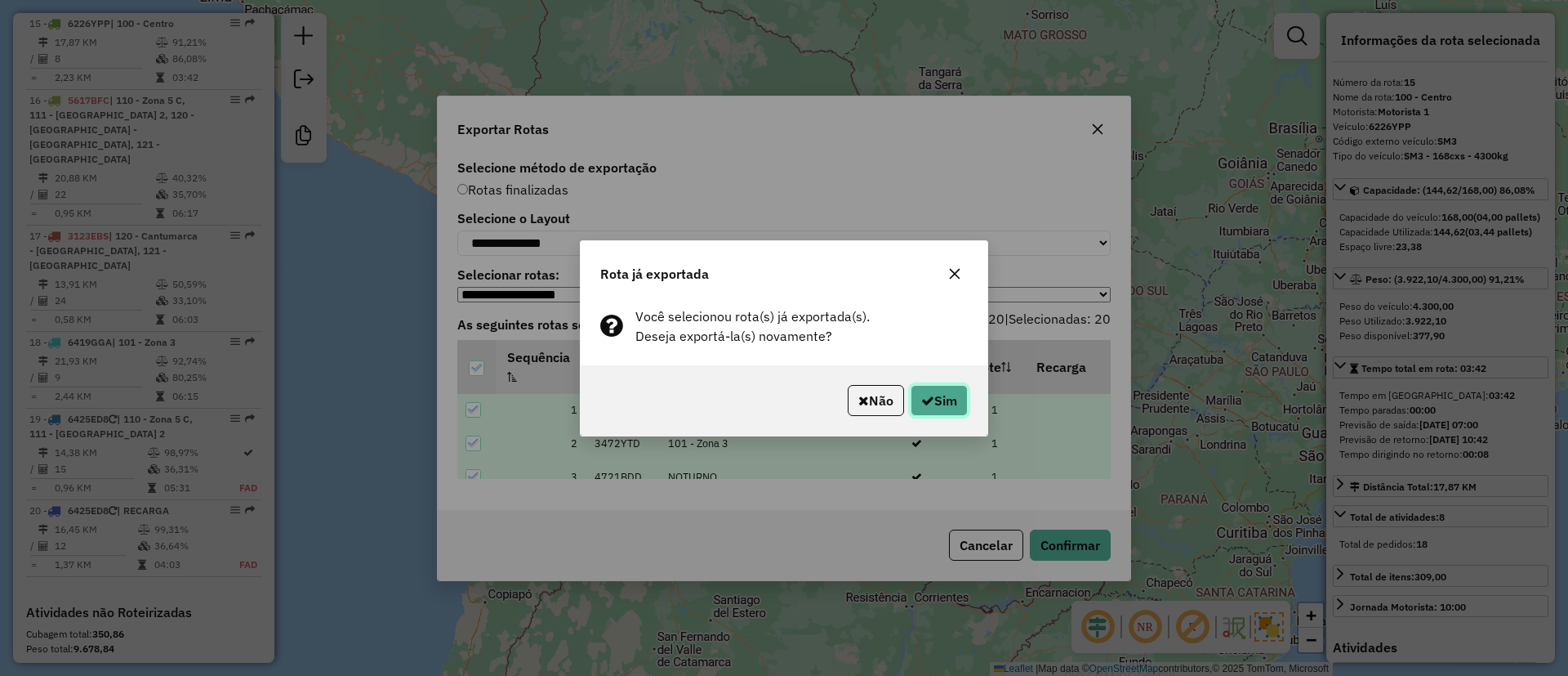
click at [953, 402] on button "Sim" at bounding box center [939, 401] width 57 height 31
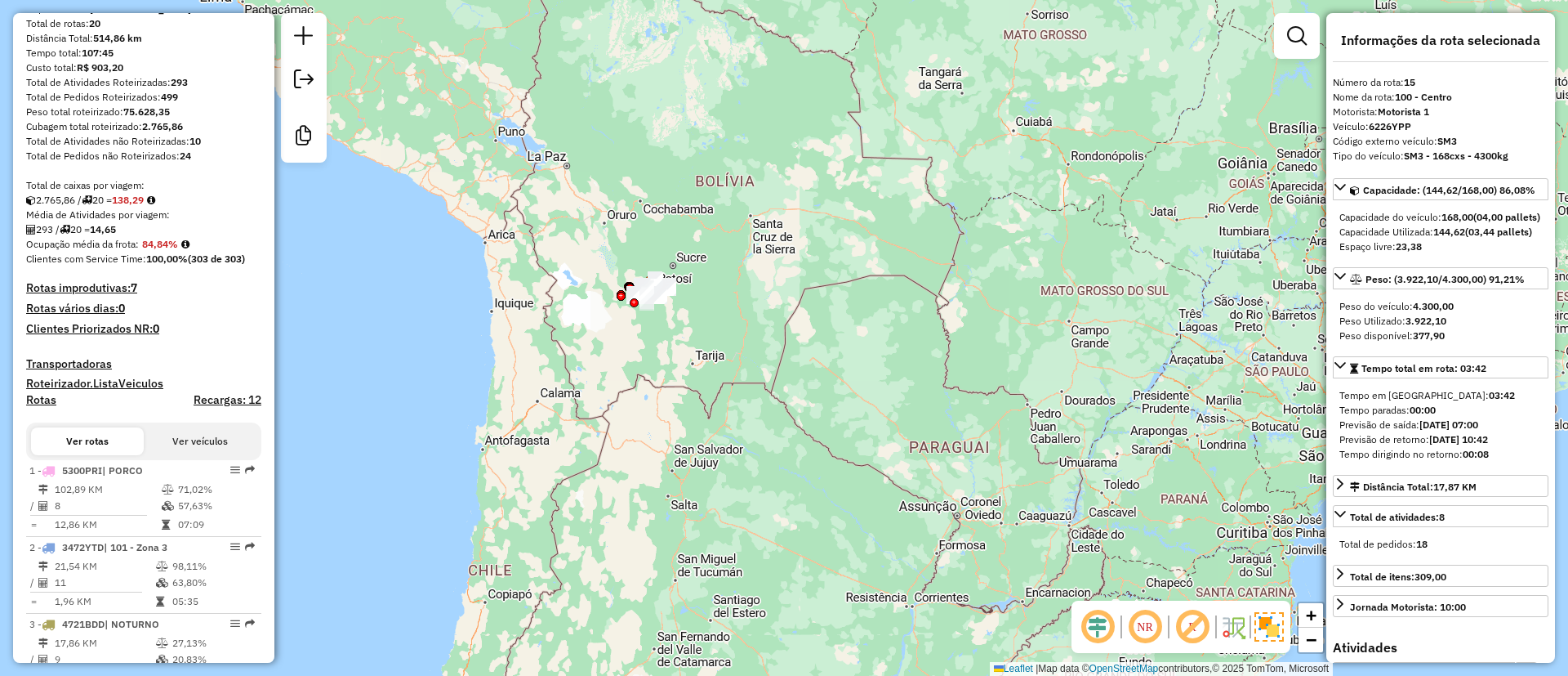
scroll to position [0, 0]
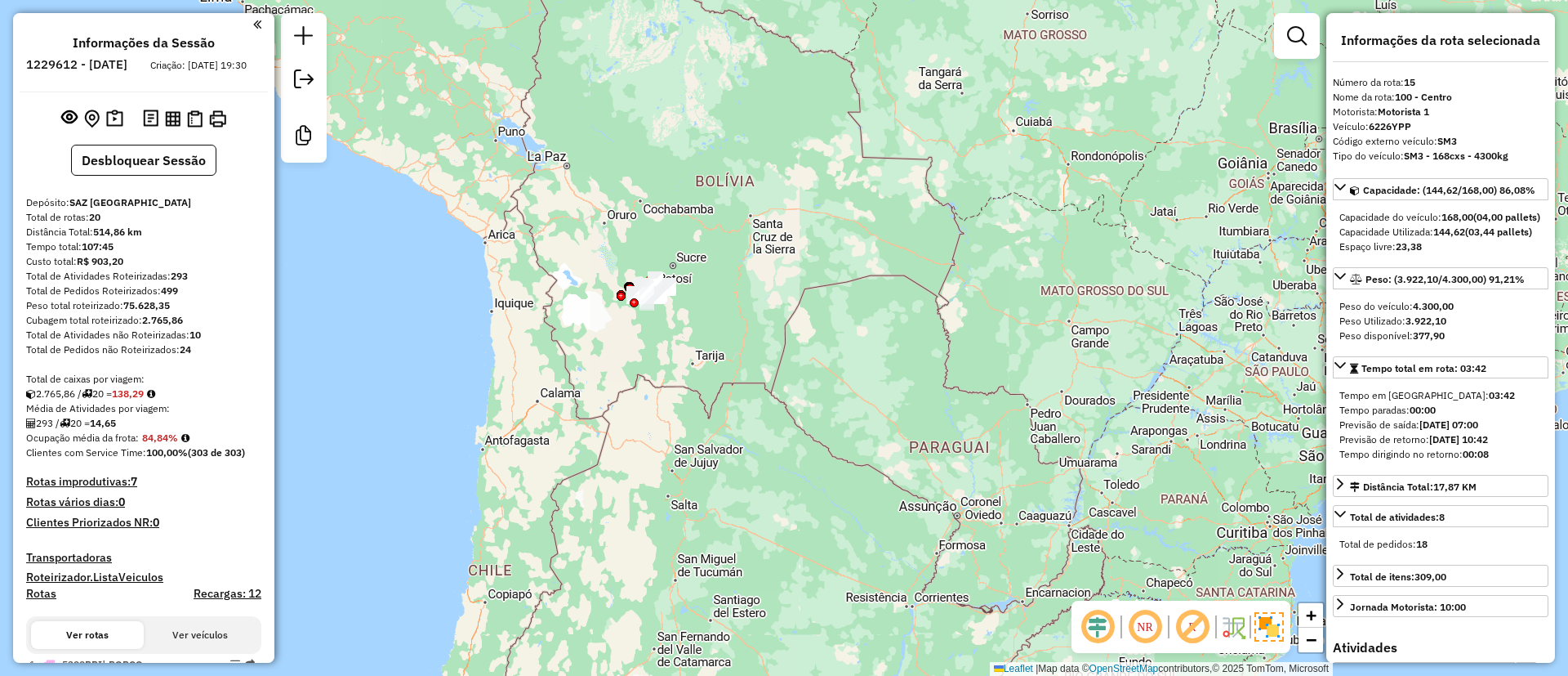
drag, startPoint x: 141, startPoint y: 448, endPoint x: 178, endPoint y: 449, distance: 37.0
click at [178, 446] on div "Ocupação média da frota: 84,84%" at bounding box center [143, 437] width 235 height 14
copy strong "84,84%"
drag, startPoint x: 101, startPoint y: 431, endPoint x: 140, endPoint y: 441, distance: 40.3
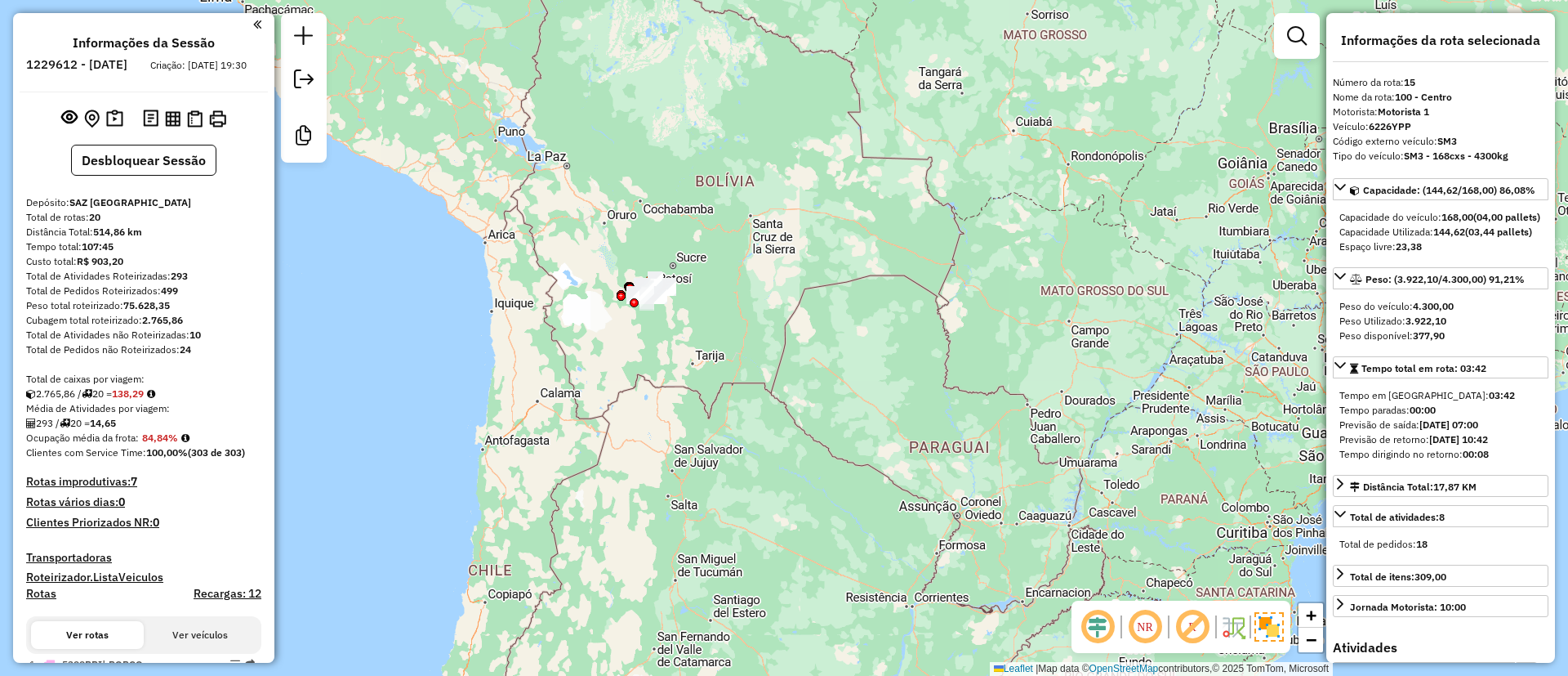
click at [140, 430] on div "293 / 20 = 14,65" at bounding box center [143, 423] width 235 height 14
drag, startPoint x: 98, startPoint y: 442, endPoint x: 121, endPoint y: 442, distance: 23.0
click at [121, 430] on div "293 / 20 = 14,65" at bounding box center [143, 423] width 235 height 14
click at [135, 430] on div "293 / 20 = 14,65" at bounding box center [143, 423] width 235 height 14
drag, startPoint x: 135, startPoint y: 436, endPoint x: 104, endPoint y: 439, distance: 31.1
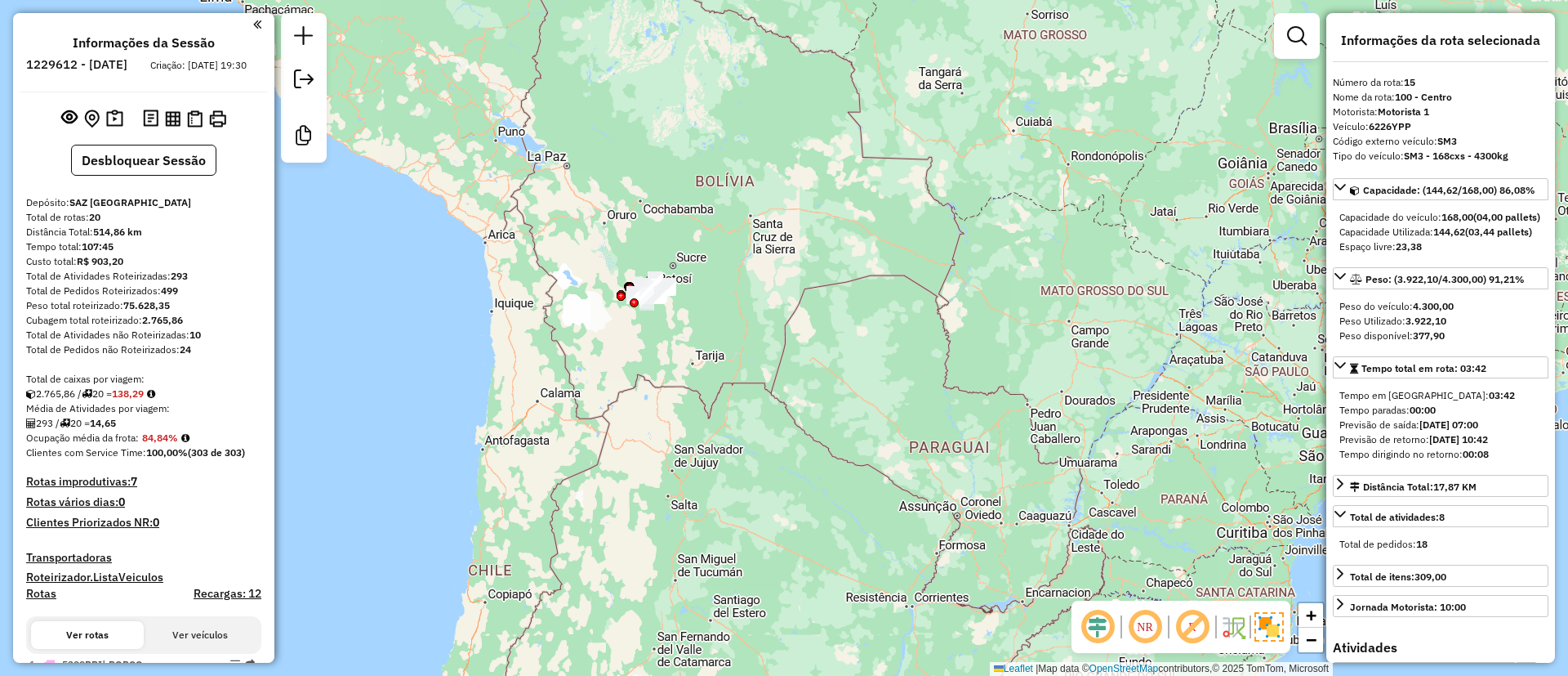
click at [104, 430] on div "293 / 20 = 14,65" at bounding box center [143, 423] width 235 height 14
copy strong "14,65"
drag, startPoint x: 170, startPoint y: 292, endPoint x: 187, endPoint y: 288, distance: 17.5
click at [187, 284] on div "Total de Atividades Roteirizadas: 293" at bounding box center [143, 275] width 235 height 14
copy div "293"
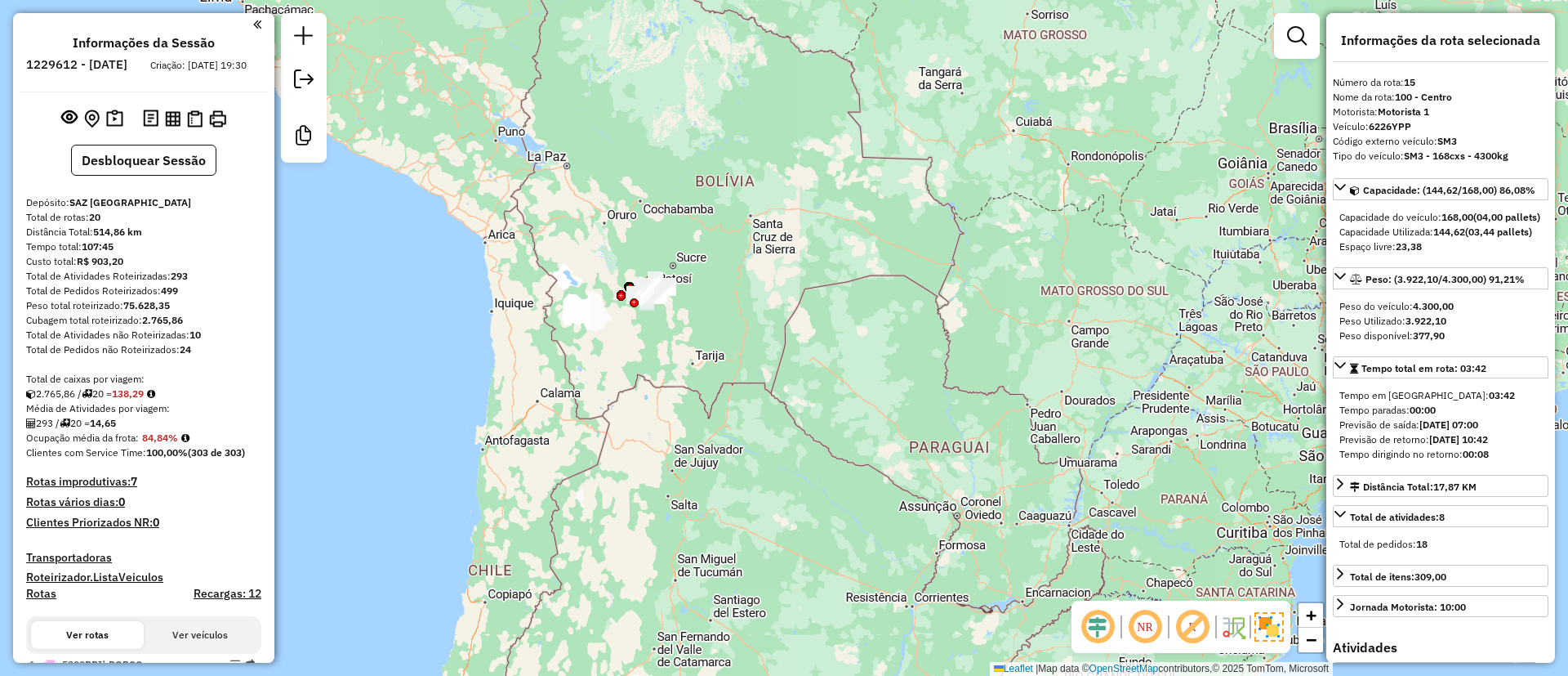
click at [243, 584] on h4 "Roteirizador.ListaVeiculos" at bounding box center [143, 578] width 235 height 14
click at [216, 600] on h4 "Recargas: 12" at bounding box center [227, 594] width 68 height 14
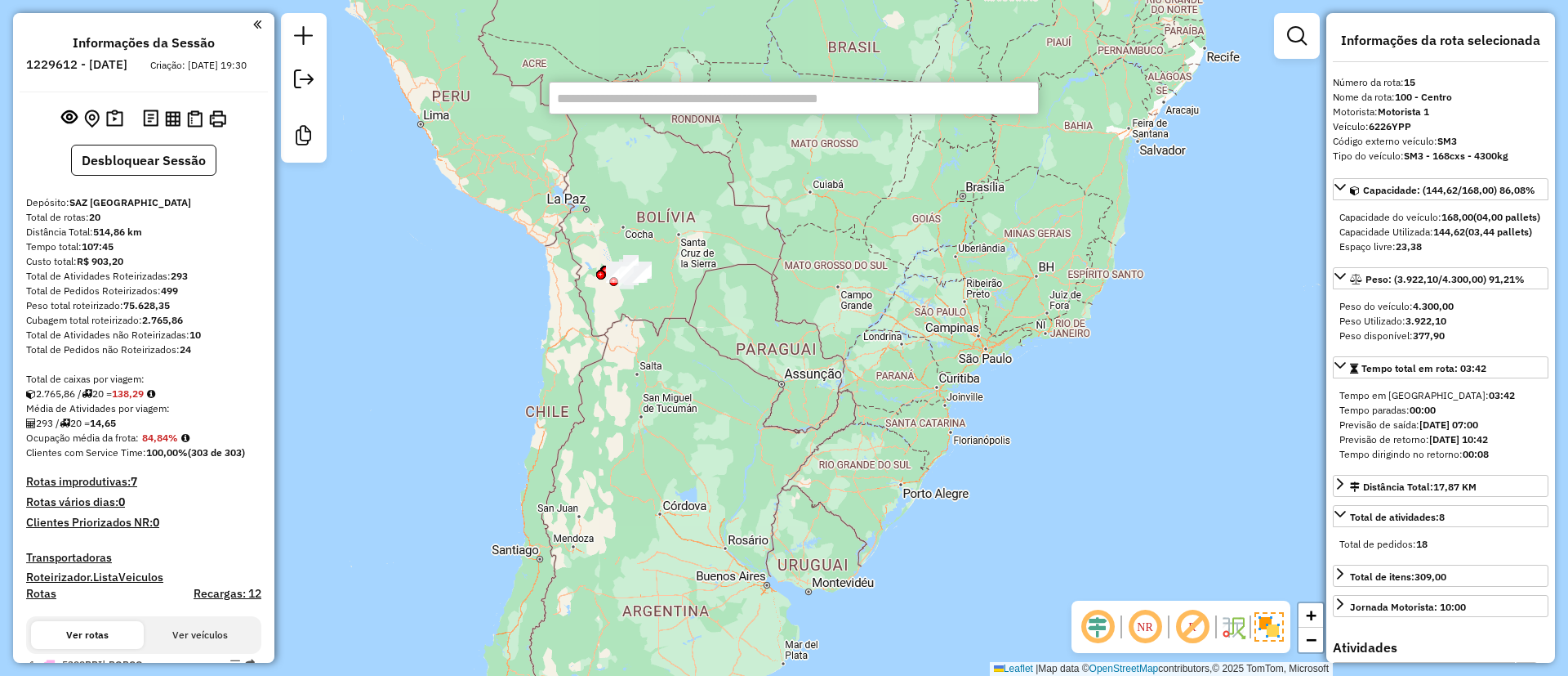
click at [637, 108] on input "text" at bounding box center [793, 98] width 490 height 33
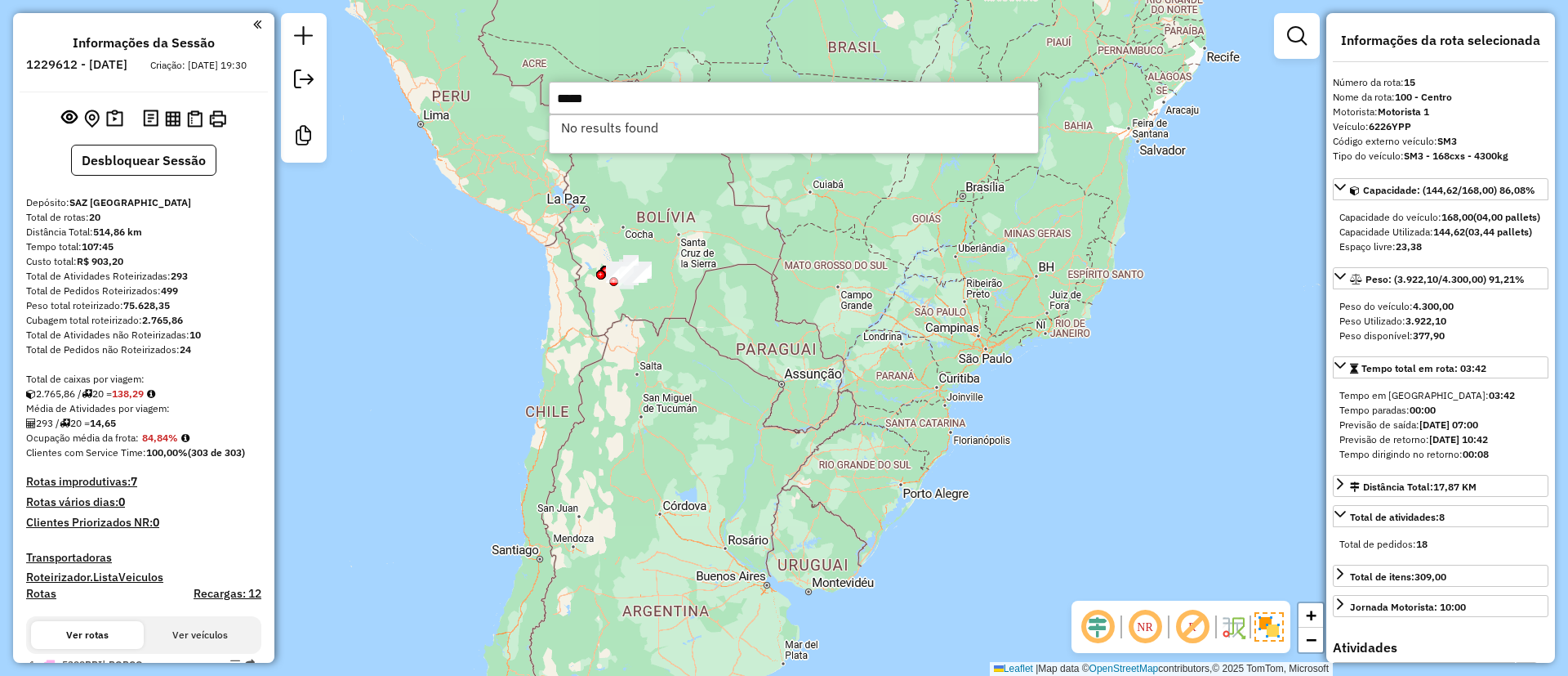
drag, startPoint x: 567, startPoint y: 93, endPoint x: 555, endPoint y: 92, distance: 12.0
click at [555, 92] on input "*****" at bounding box center [793, 98] width 490 height 33
paste input "text"
type input "*****"
click at [669, 127] on li "0000037338 - TIENDA BERTHA (Não roteirizado)" at bounding box center [793, 128] width 488 height 25
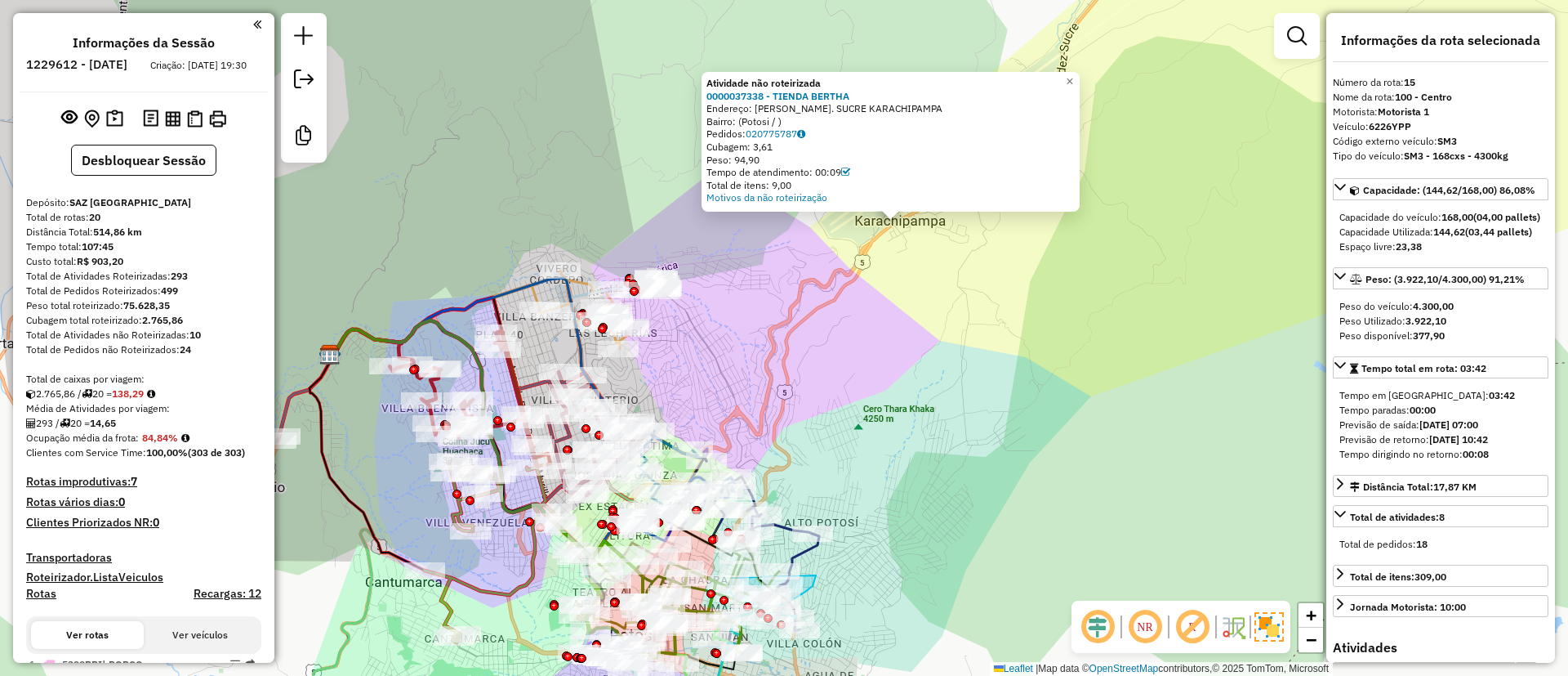
drag, startPoint x: 877, startPoint y: 305, endPoint x: 757, endPoint y: 344, distance: 126.2
click at [757, 344] on div "Atividade não roteirizada 0000037338 - TIENDA [PERSON_NAME]: [PERSON_NAME]. SUC…" at bounding box center [784, 338] width 1568 height 676
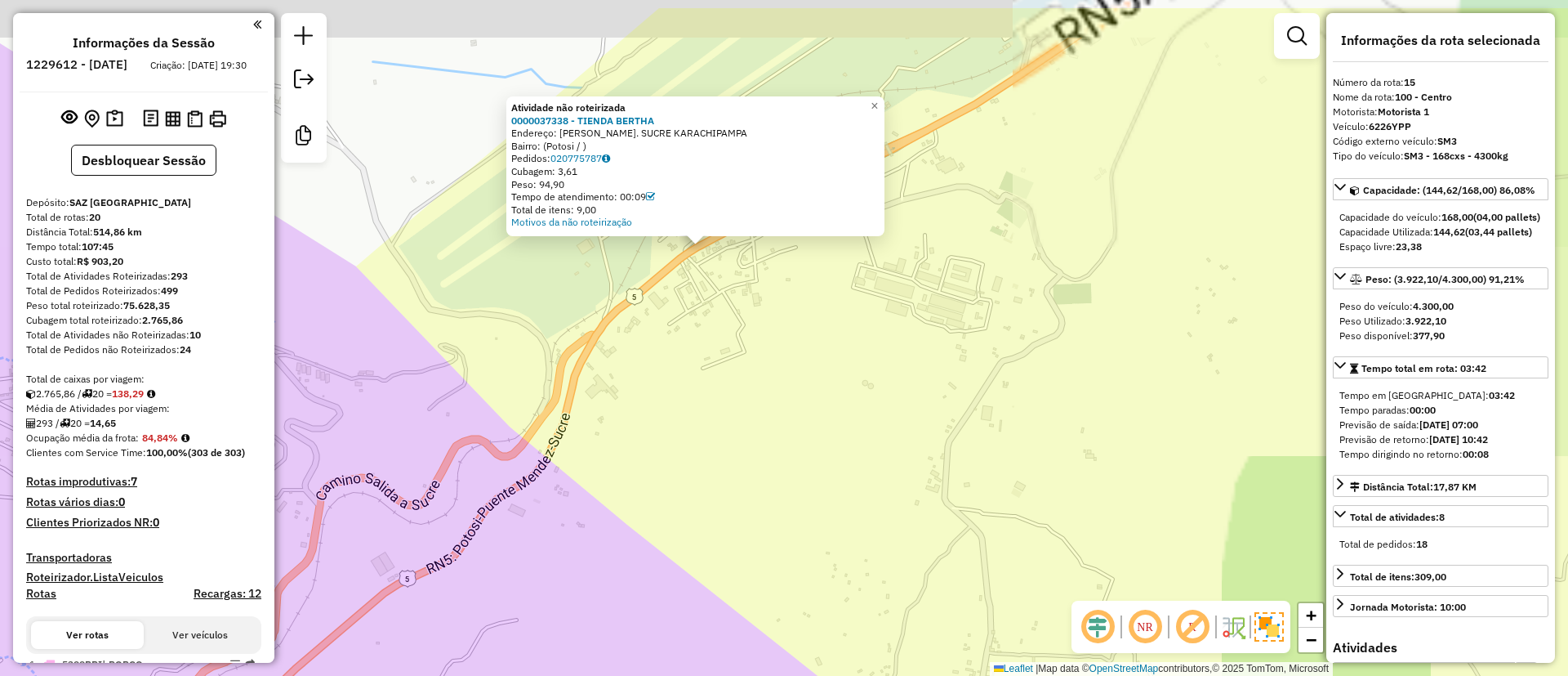
drag, startPoint x: 789, startPoint y: 264, endPoint x: 708, endPoint y: 339, distance: 110.4
click at [708, 339] on div "Atividade não roteirizada 0000037338 - TIENDA [PERSON_NAME]: [PERSON_NAME]. SUC…" at bounding box center [784, 338] width 1568 height 676
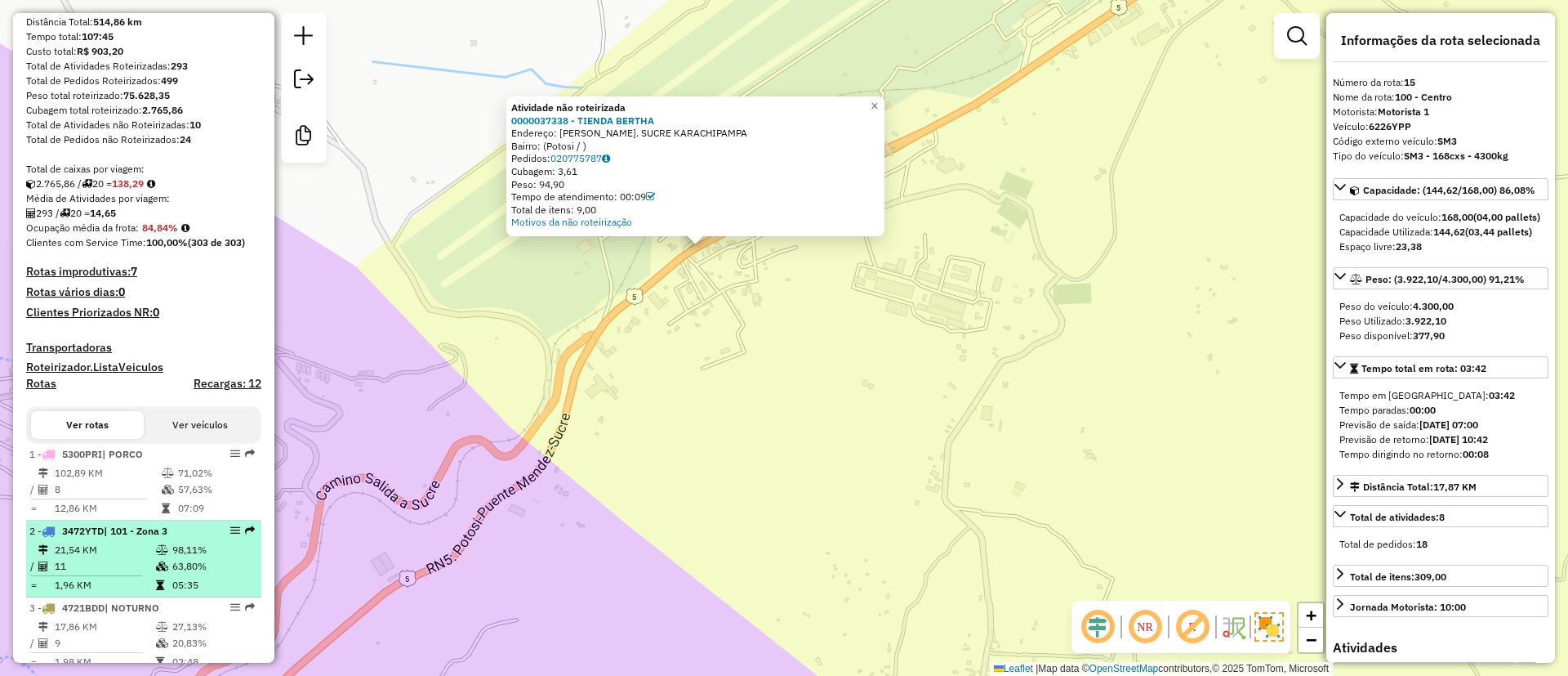
scroll to position [245, 0]
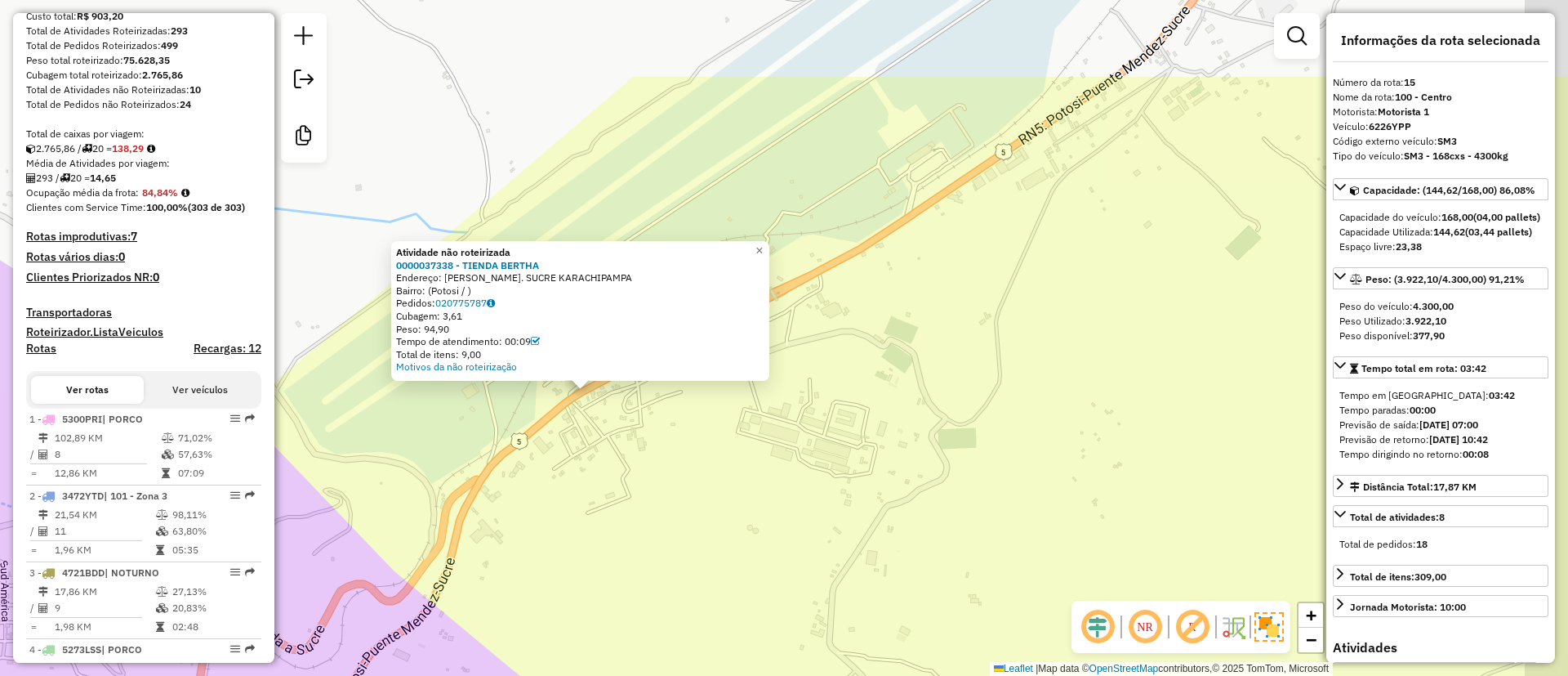
drag, startPoint x: 666, startPoint y: 327, endPoint x: 530, endPoint y: 494, distance: 215.4
click at [530, 494] on div "Atividade não roteirizada 0000037338 - TIENDA [PERSON_NAME]: [PERSON_NAME]. SUC…" at bounding box center [784, 338] width 1568 height 676
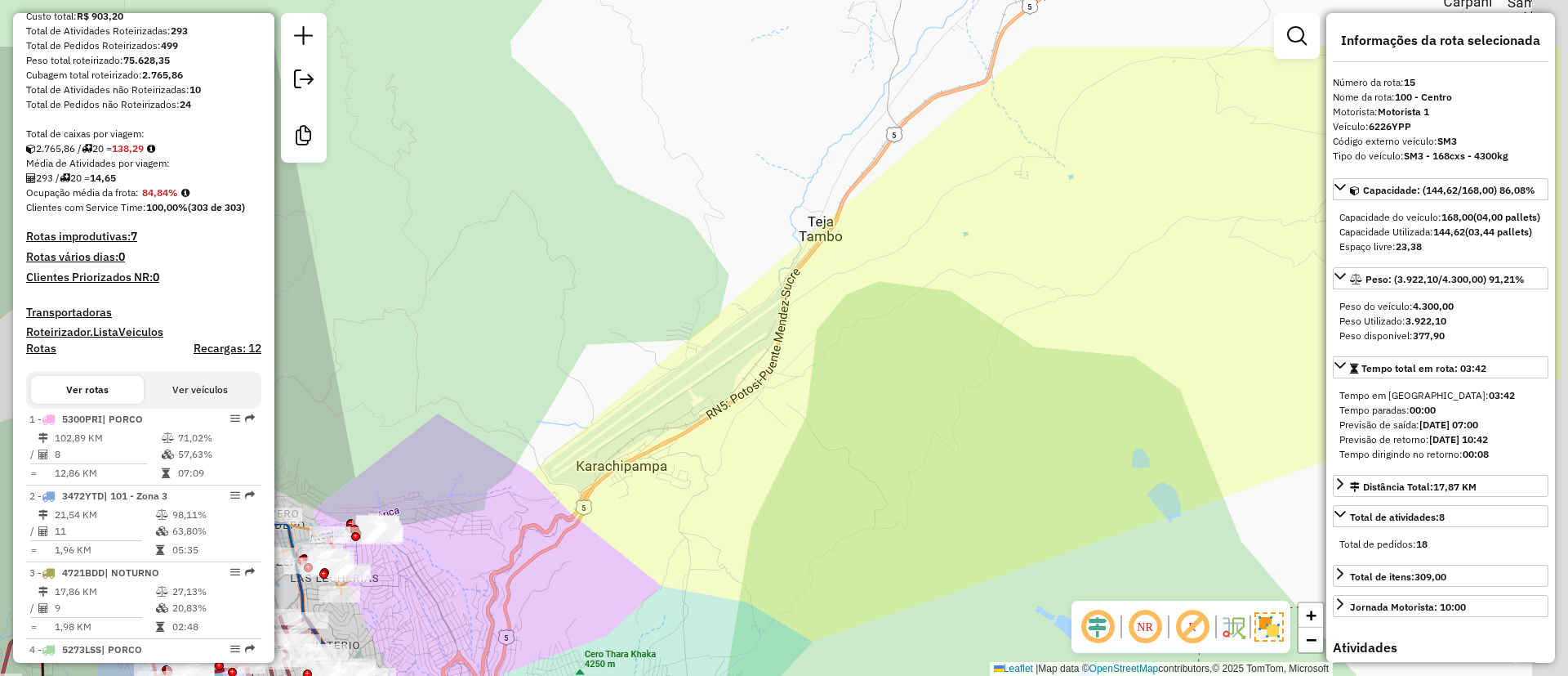
drag, startPoint x: 898, startPoint y: 335, endPoint x: 735, endPoint y: 448, distance: 198.3
click at [735, 448] on div "Janela de atendimento Grade de atendimento Capacidade Transportadoras Veículos …" at bounding box center [784, 338] width 1568 height 676
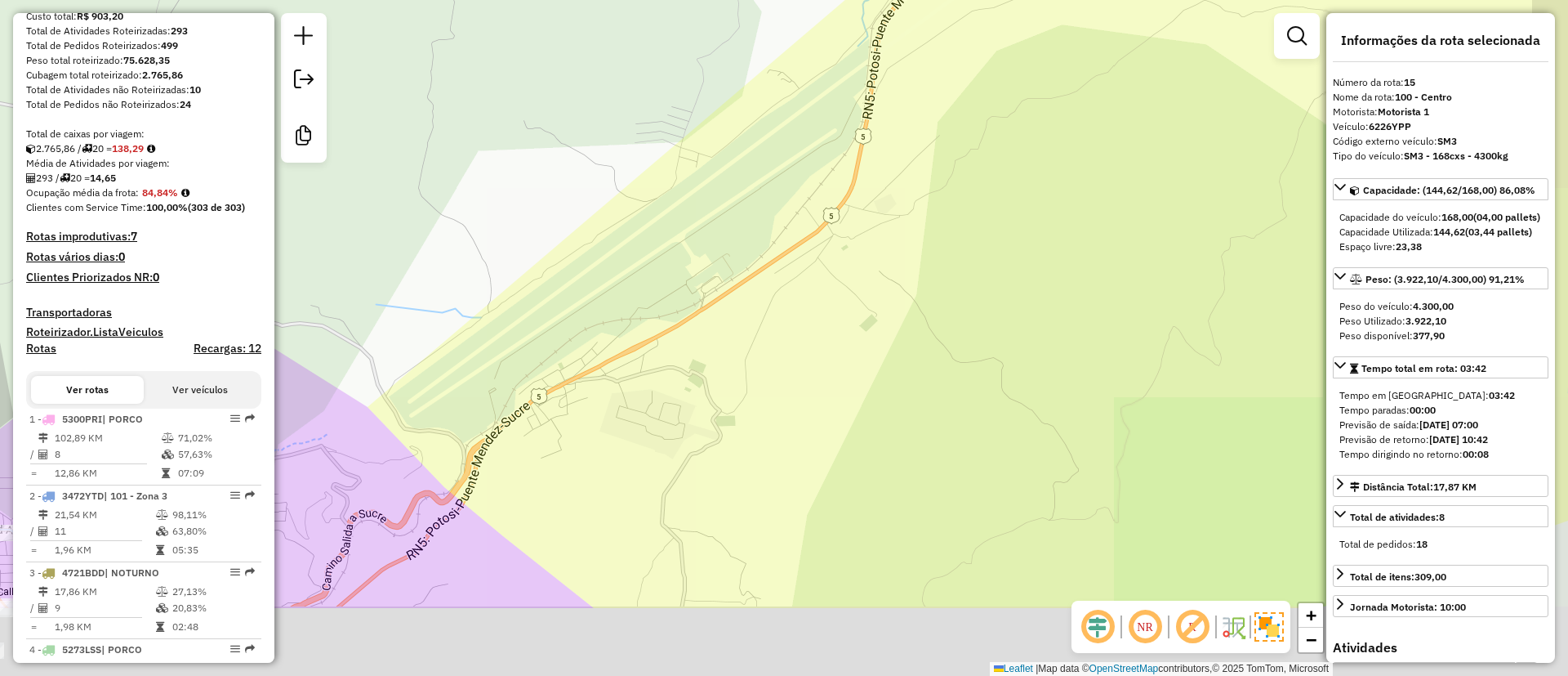
drag, startPoint x: 762, startPoint y: 490, endPoint x: 768, endPoint y: 352, distance: 138.1
click at [775, 352] on div "Janela de atendimento Grade de atendimento Capacidade Transportadoras Veículos …" at bounding box center [784, 338] width 1568 height 676
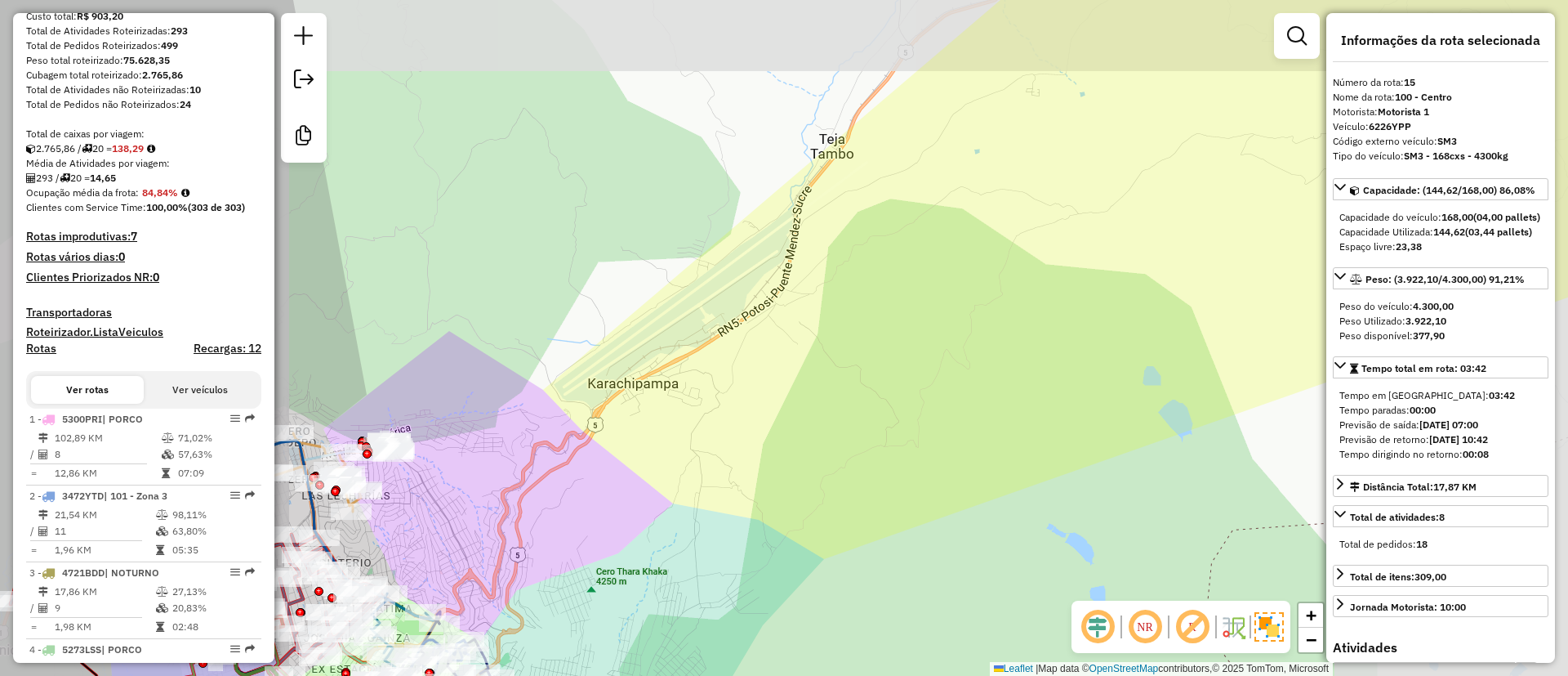
drag, startPoint x: 779, startPoint y: 387, endPoint x: 723, endPoint y: 413, distance: 61.7
click at [723, 413] on div "Janela de atendimento Grade de atendimento Capacidade Transportadoras Veículos …" at bounding box center [784, 338] width 1568 height 676
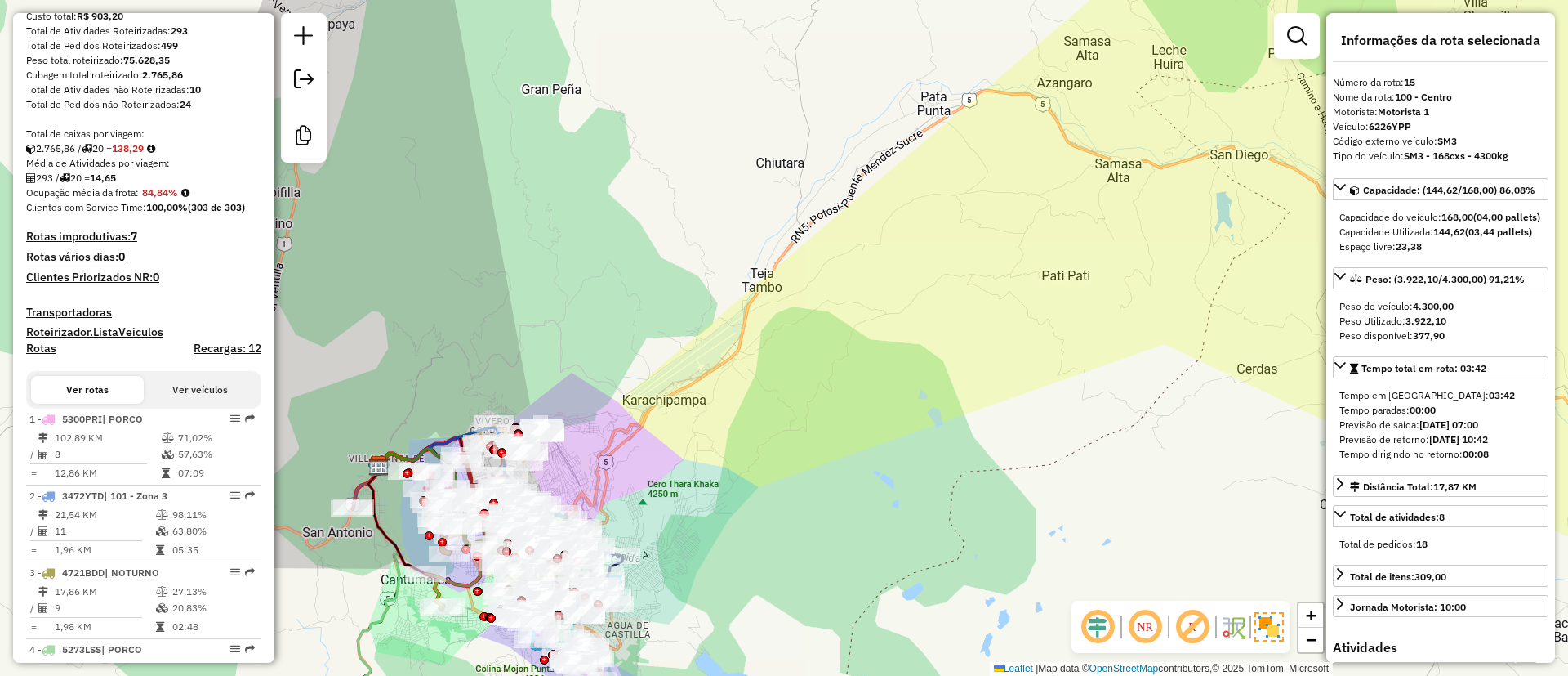
click at [789, 398] on div "Janela de atendimento Grade de atendimento Capacidade Transportadoras Veículos …" at bounding box center [784, 338] width 1568 height 676
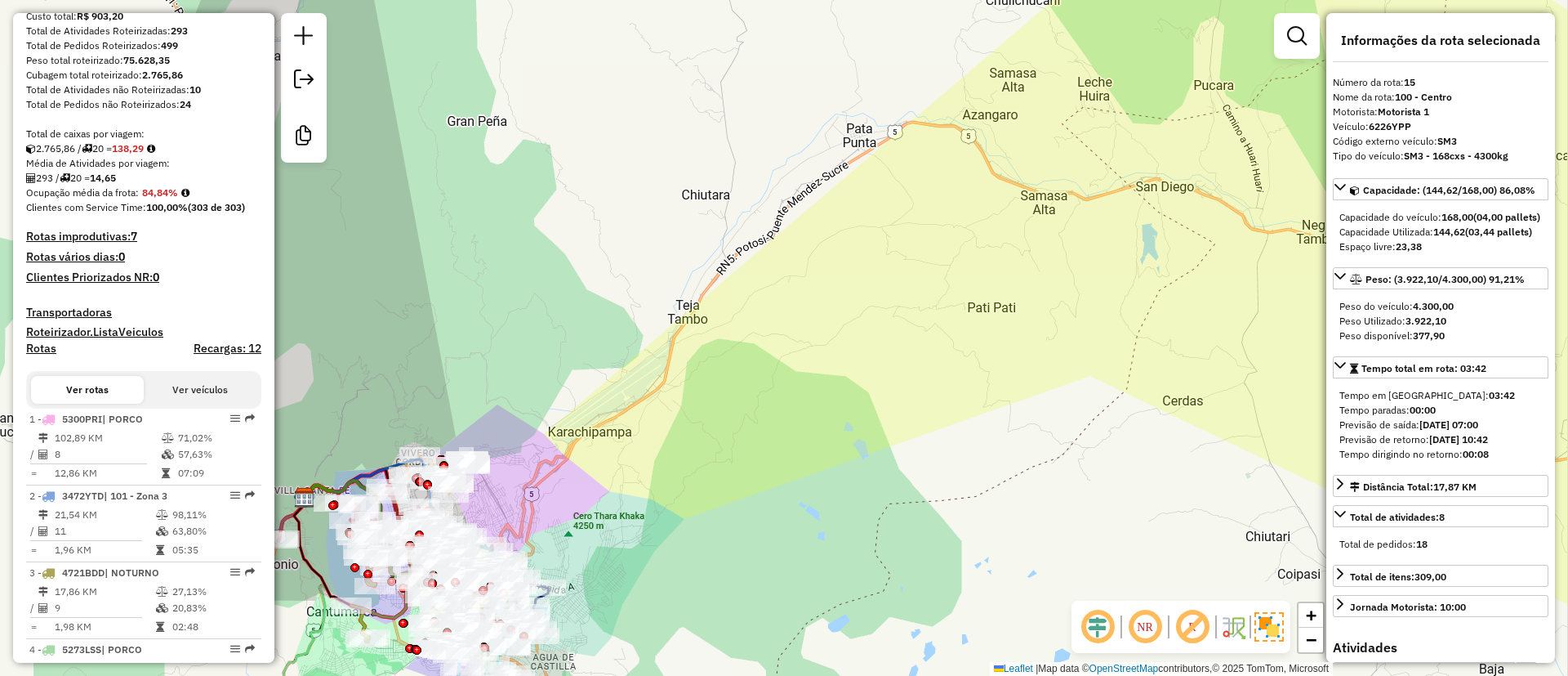
drag, startPoint x: 995, startPoint y: 319, endPoint x: 918, endPoint y: 343, distance: 80.7
click at [920, 350] on div "Janela de atendimento Grade de atendimento Capacidade Transportadoras Veículos …" at bounding box center [784, 338] width 1568 height 676
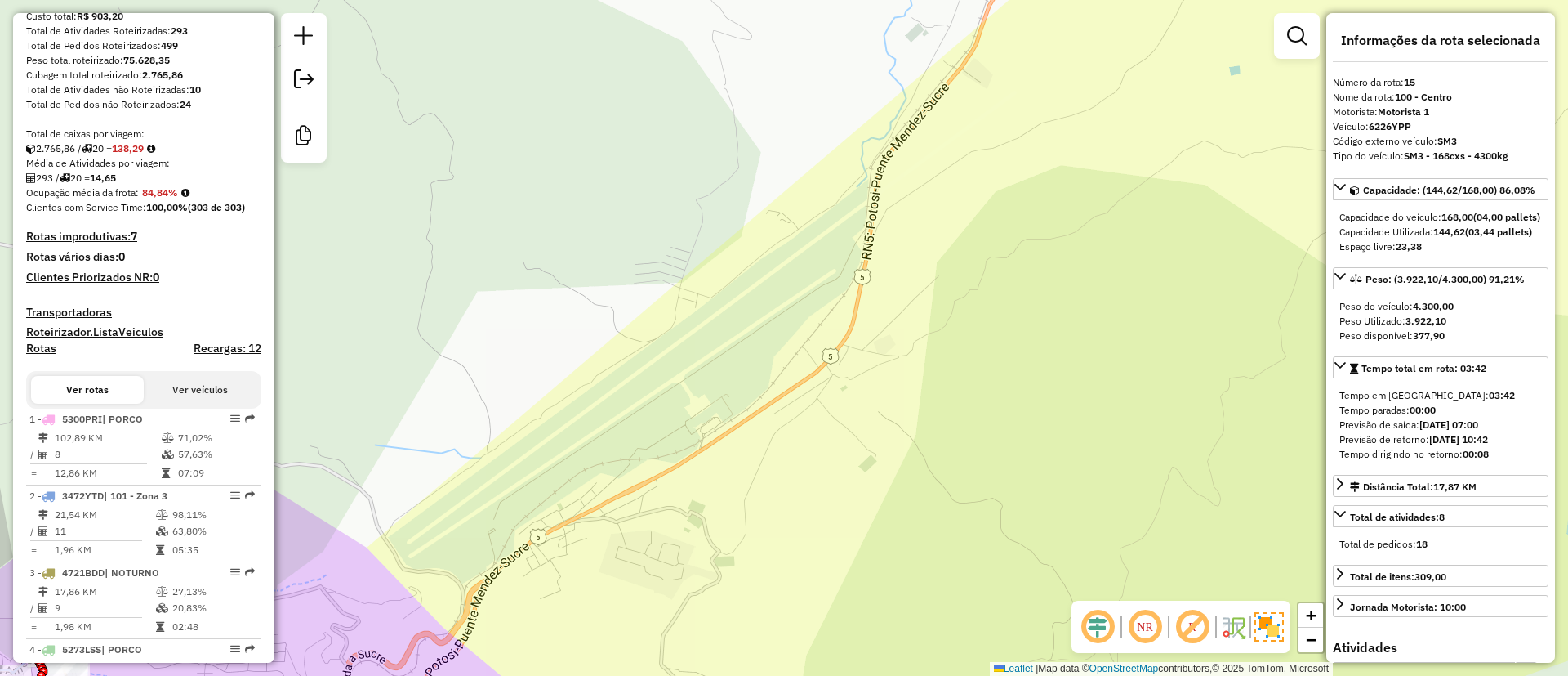
drag, startPoint x: 339, startPoint y: 587, endPoint x: 489, endPoint y: 543, distance: 156.3
click at [454, 554] on div "Janela de atendimento Grade de atendimento Capacidade Transportadoras Veículos …" at bounding box center [784, 338] width 1568 height 676
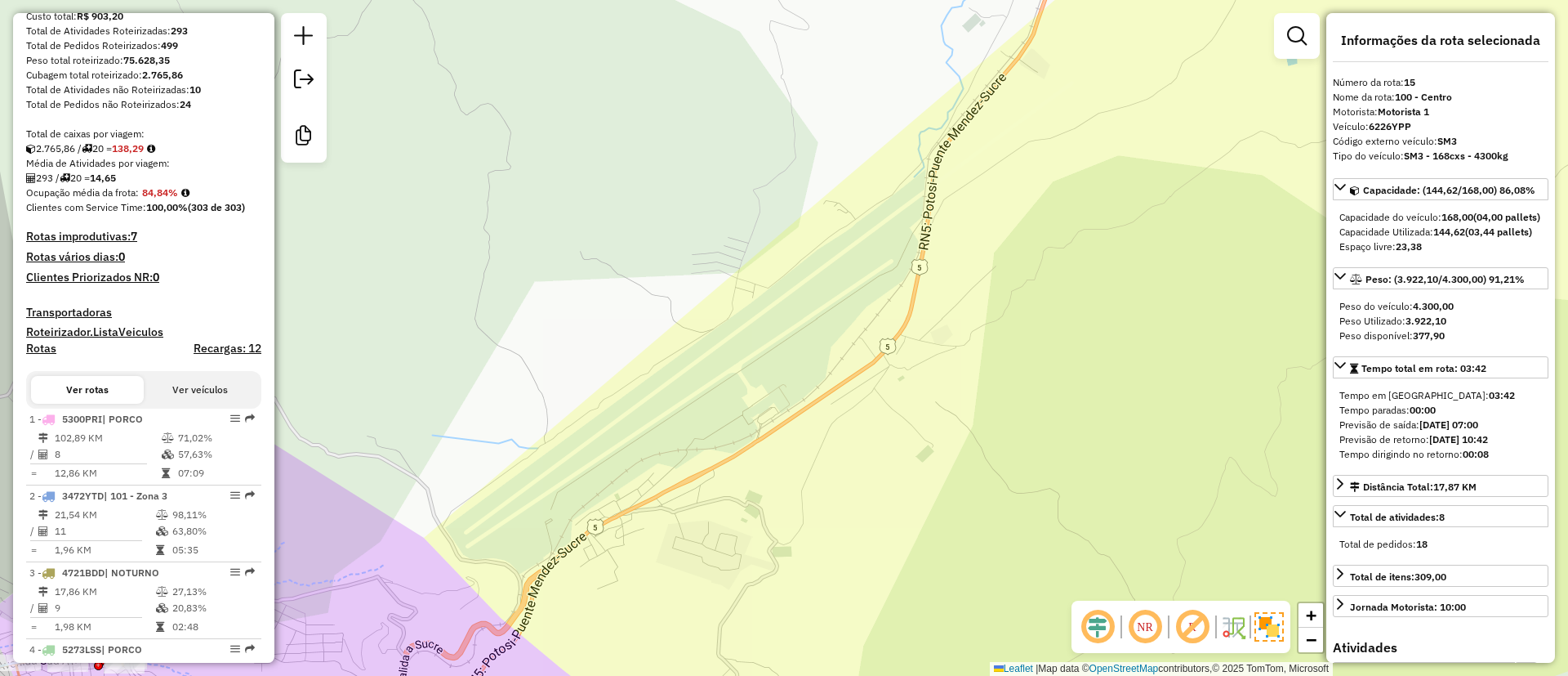
click at [765, 474] on div "Janela de atendimento Grade de atendimento Capacidade Transportadoras Veículos …" at bounding box center [784, 338] width 1568 height 676
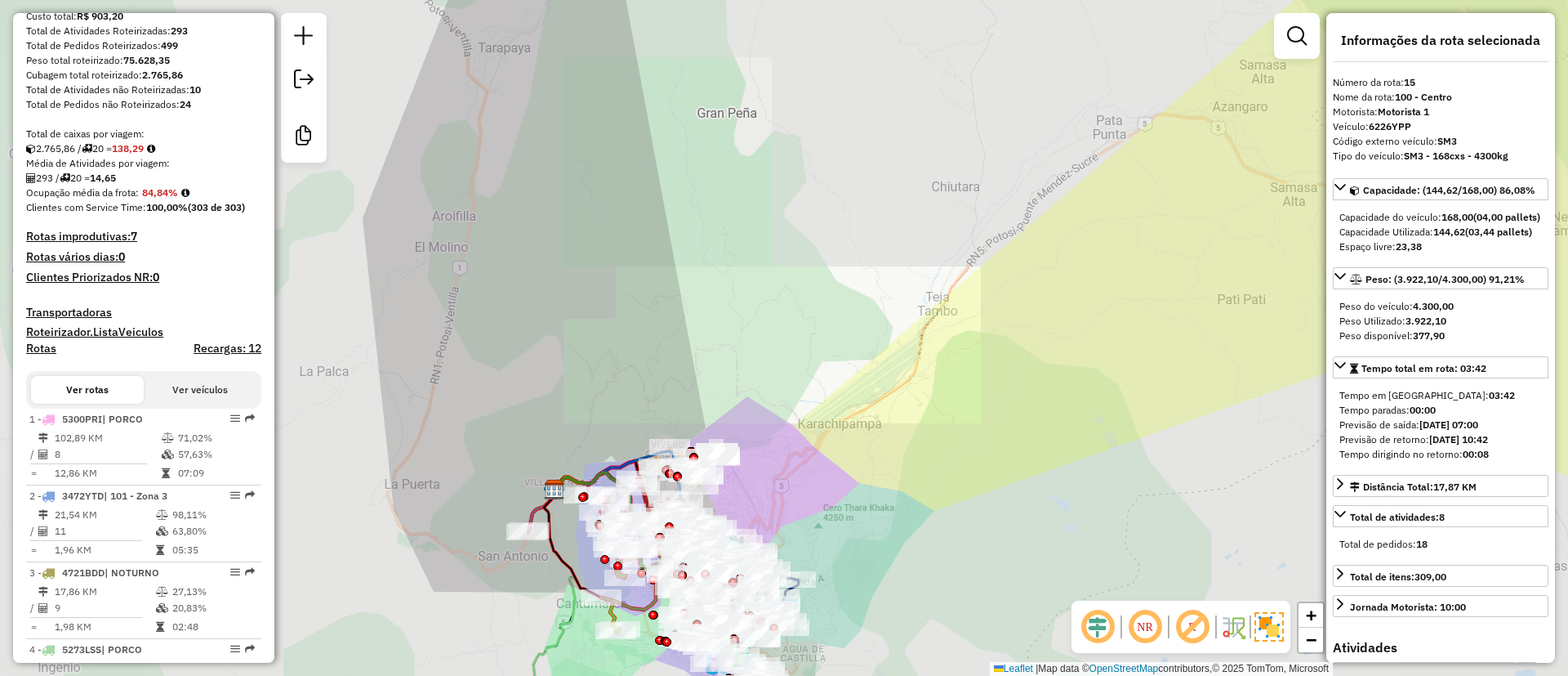
drag, startPoint x: 965, startPoint y: 338, endPoint x: 728, endPoint y: 346, distance: 237.1
click at [729, 346] on div "Janela de atendimento Grade de atendimento Capacidade Transportadoras Veículos …" at bounding box center [784, 338] width 1568 height 676
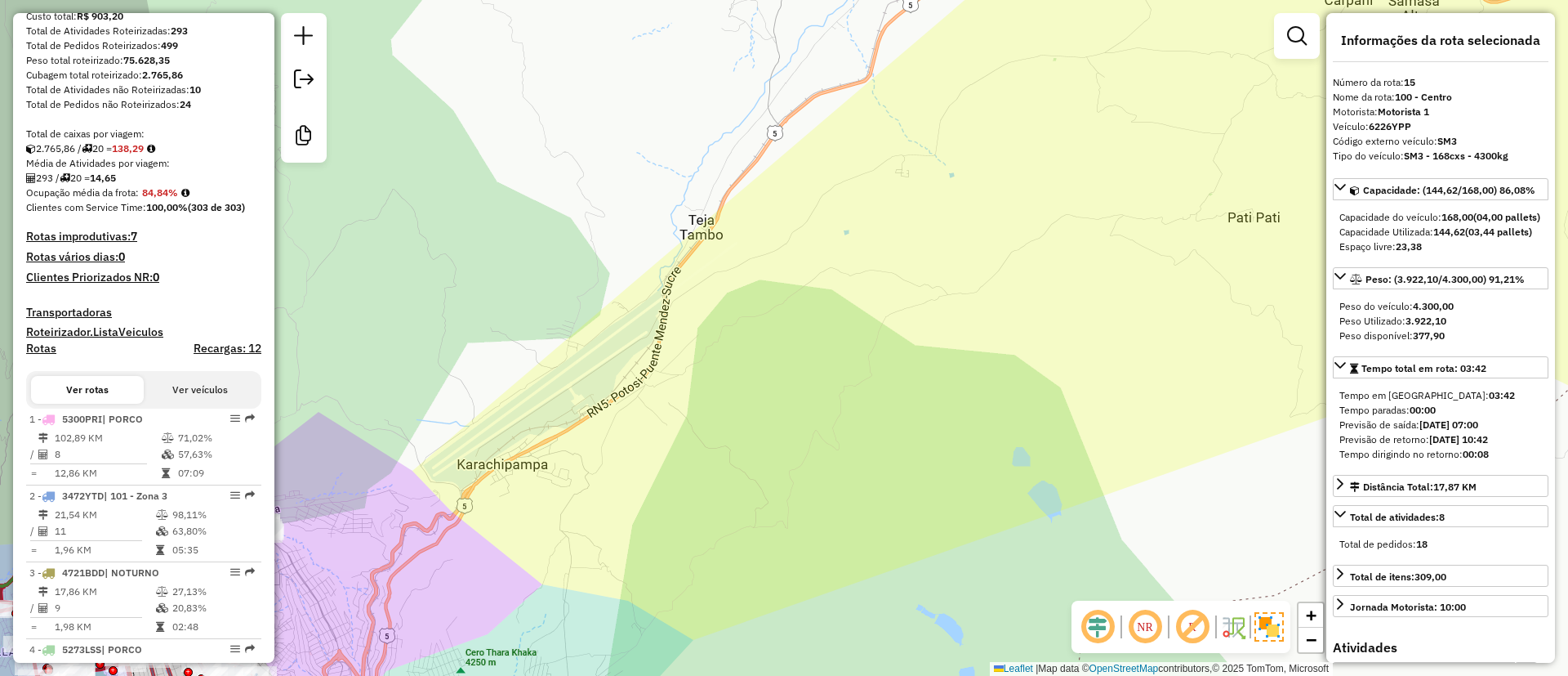
drag, startPoint x: 562, startPoint y: 447, endPoint x: 634, endPoint y: 433, distance: 73.3
click at [634, 433] on div "Janela de atendimento Grade de atendimento Capacidade Transportadoras Veículos …" at bounding box center [784, 338] width 1568 height 676
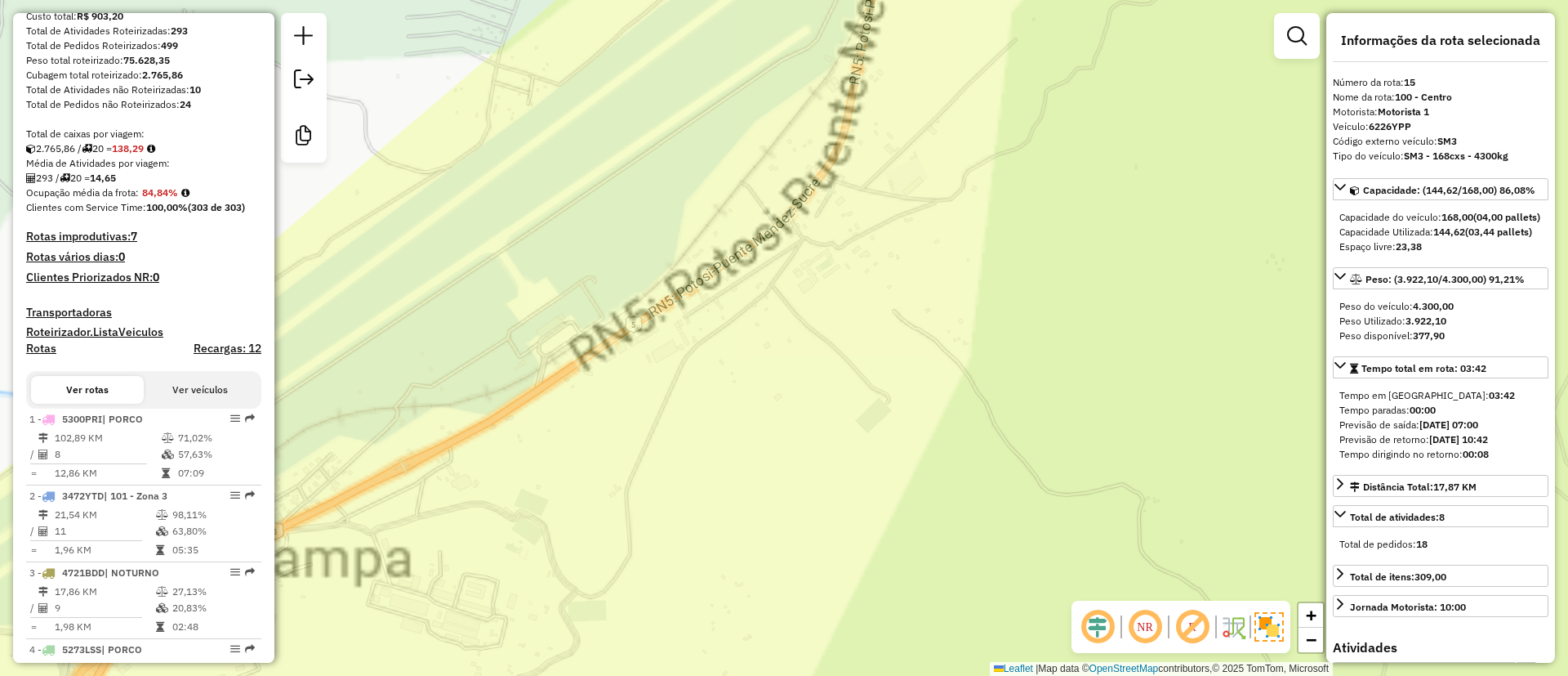
drag, startPoint x: 543, startPoint y: 466, endPoint x: 728, endPoint y: 413, distance: 192.4
click at [728, 413] on div "Janela de atendimento Grade de atendimento Capacidade Transportadoras Veículos …" at bounding box center [784, 338] width 1568 height 676
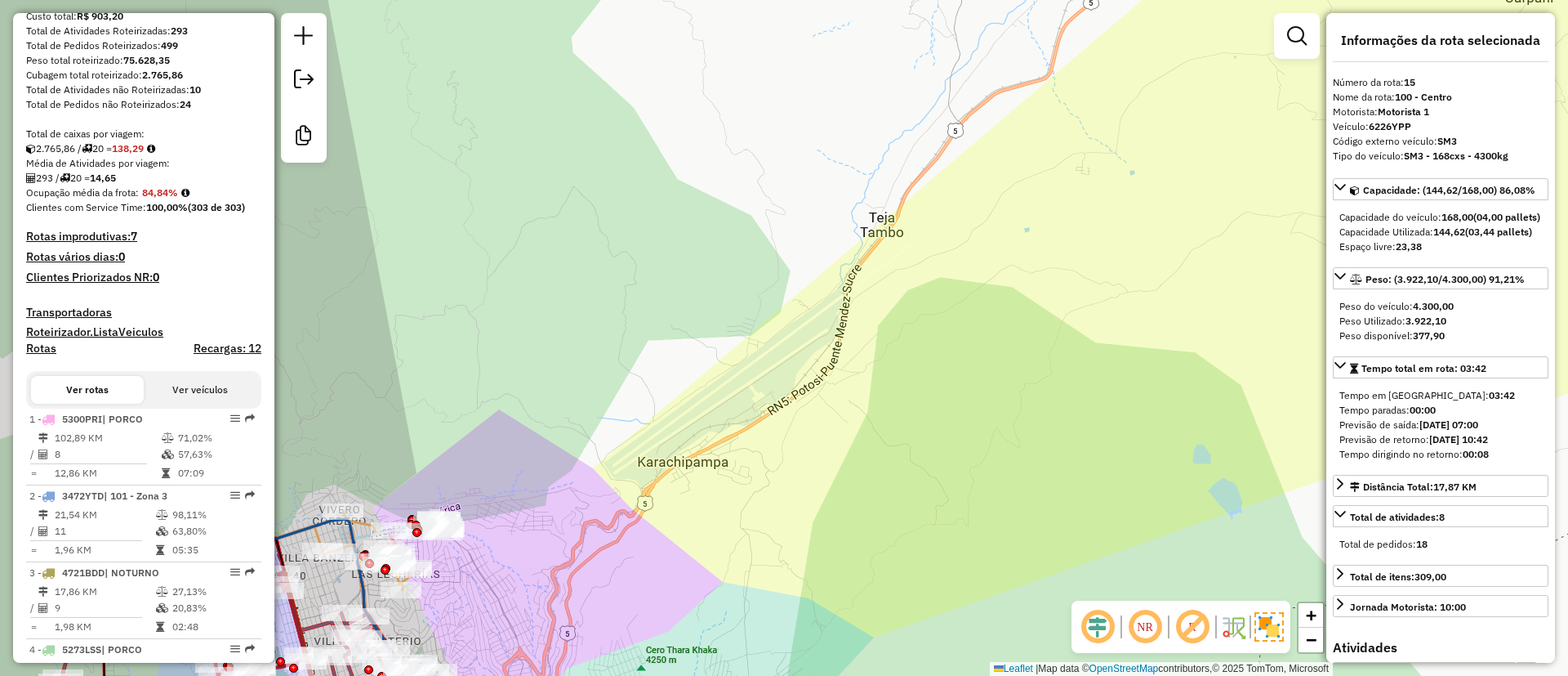
drag, startPoint x: 698, startPoint y: 531, endPoint x: 741, endPoint y: 435, distance: 105.2
click at [741, 435] on div "Janela de atendimento Grade de atendimento Capacidade Transportadoras Veículos …" at bounding box center [784, 338] width 1568 height 676
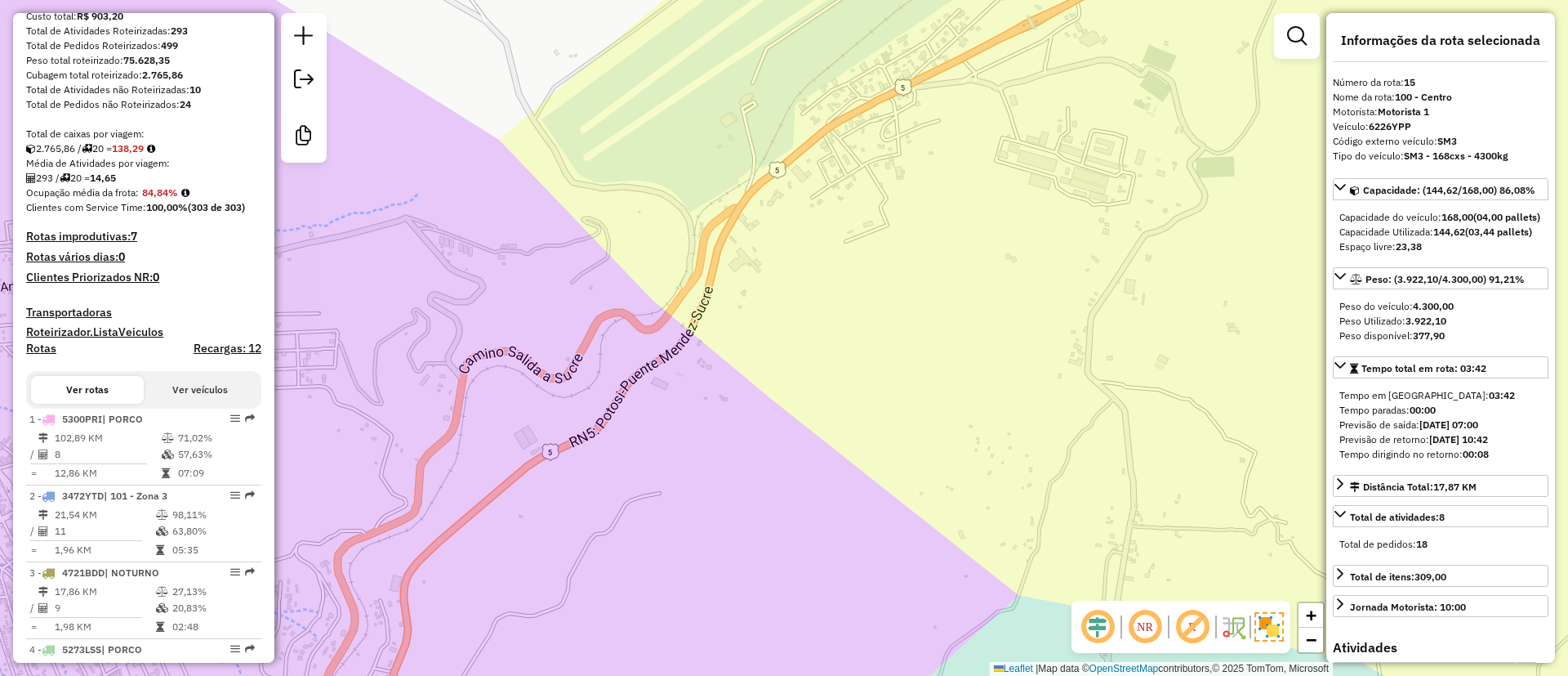
drag, startPoint x: 739, startPoint y: 436, endPoint x: 774, endPoint y: 394, distance: 54.7
click at [774, 394] on div "Janela de atendimento Grade de atendimento Capacidade Transportadoras Veículos …" at bounding box center [784, 338] width 1568 height 676
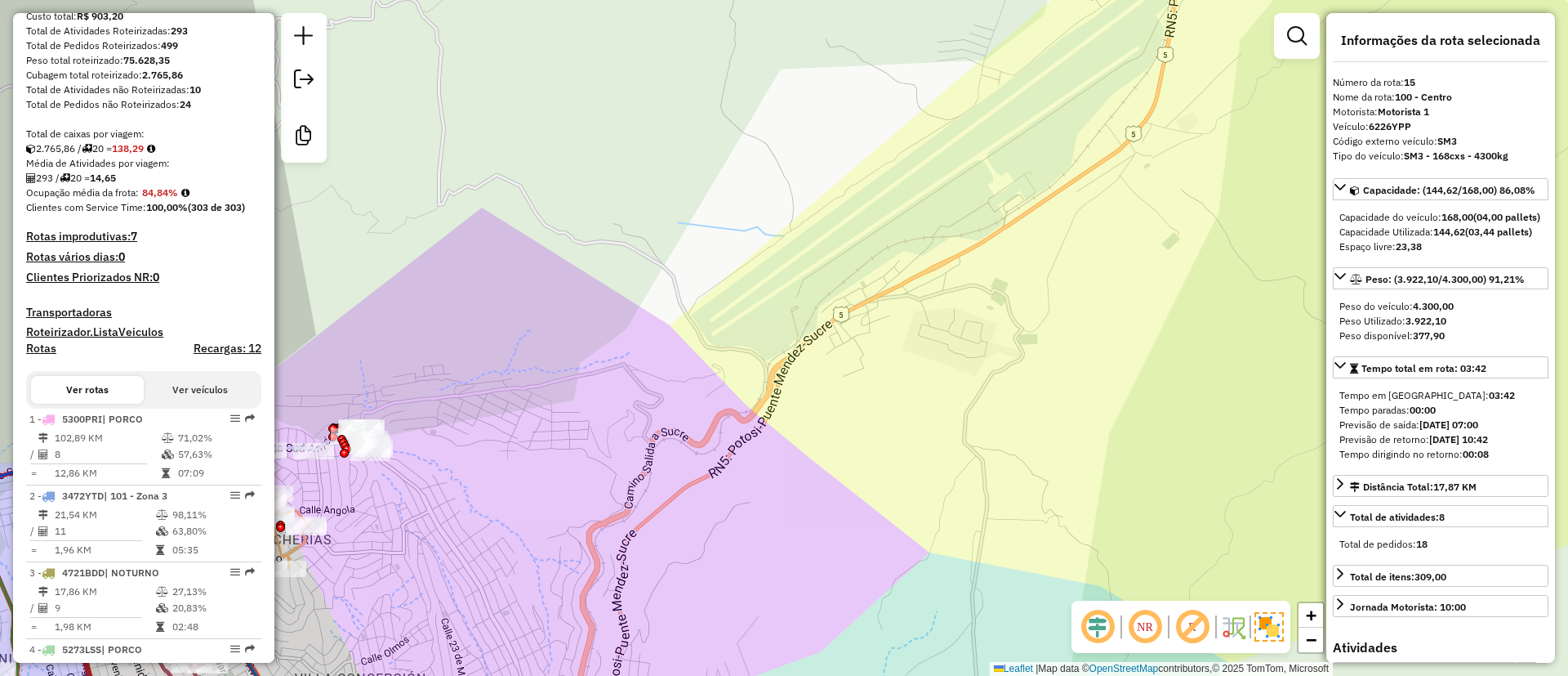
drag, startPoint x: 714, startPoint y: 418, endPoint x: 794, endPoint y: 468, distance: 94.3
click at [794, 468] on div "Janela de atendimento Grade de atendimento Capacidade Transportadoras Veículos …" at bounding box center [784, 338] width 1568 height 676
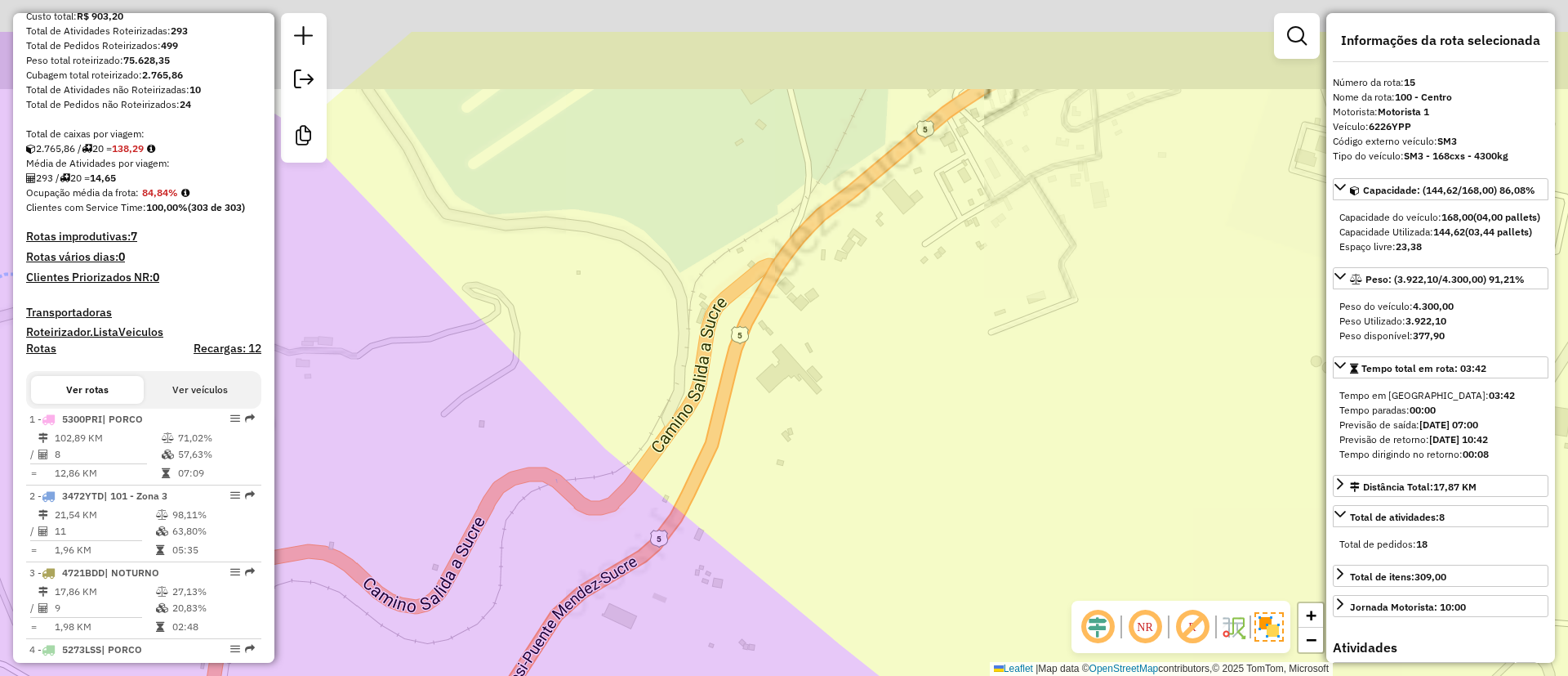
drag, startPoint x: 779, startPoint y: 395, endPoint x: 699, endPoint y: 556, distance: 179.8
click at [699, 556] on div "Janela de atendimento Grade de atendimento Capacidade Transportadoras Veículos …" at bounding box center [784, 338] width 1568 height 676
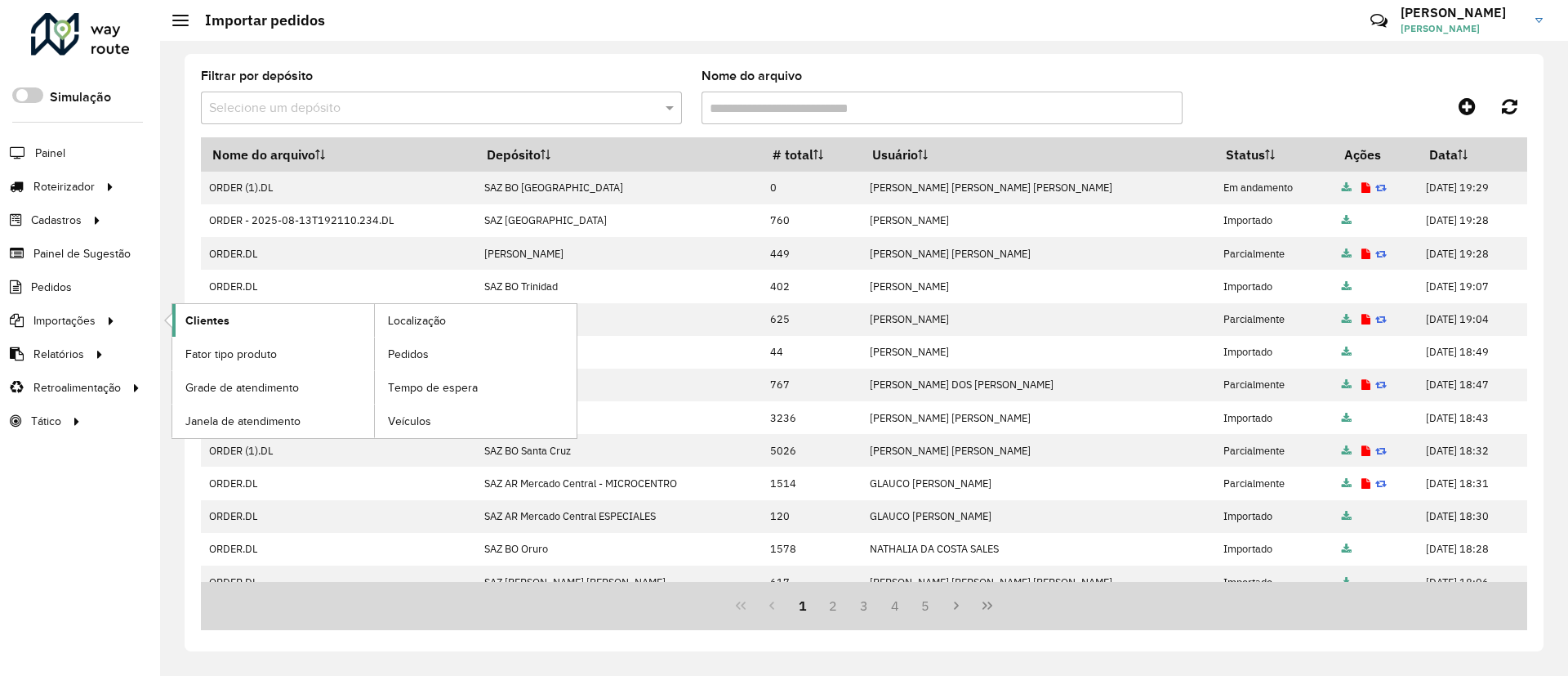
click at [291, 319] on link "Clientes" at bounding box center [272, 320] width 202 height 33
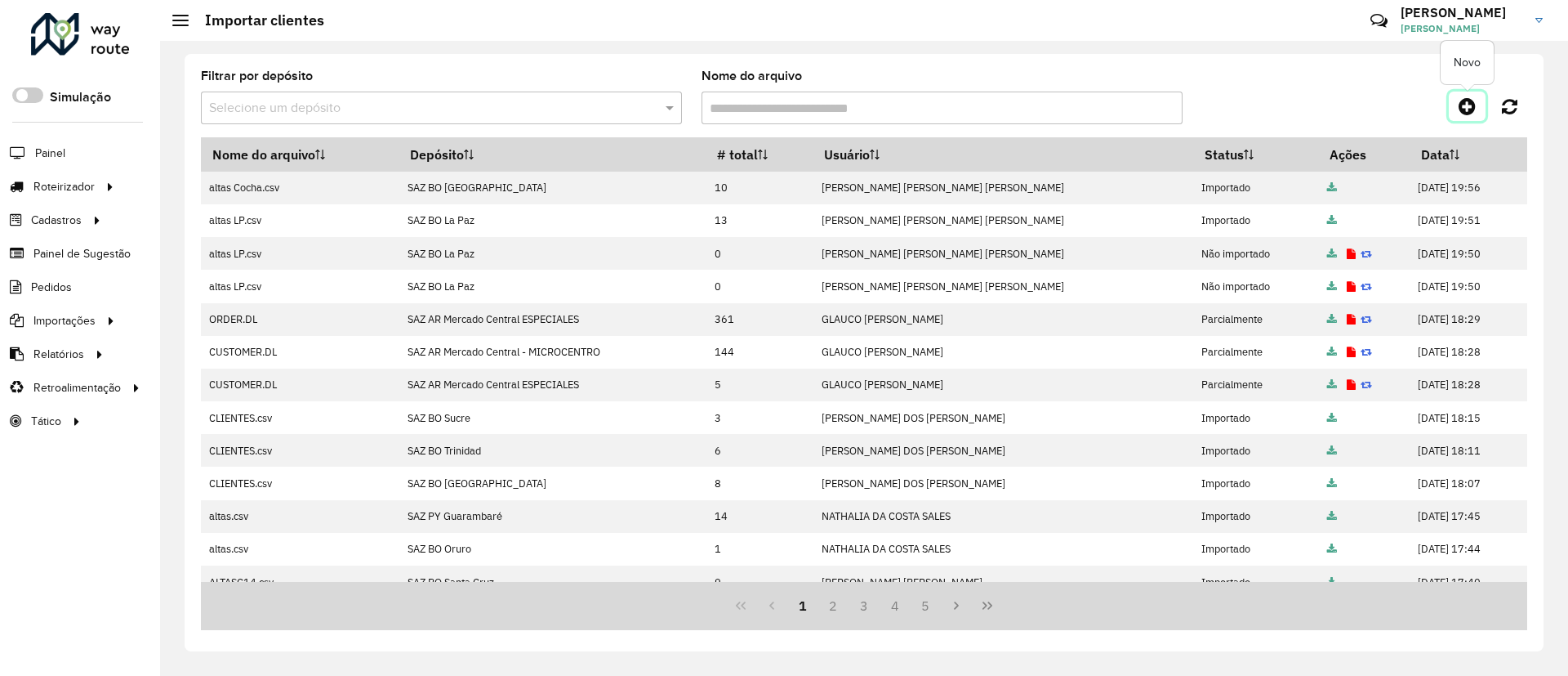
click at [1466, 109] on icon at bounding box center [1467, 106] width 17 height 20
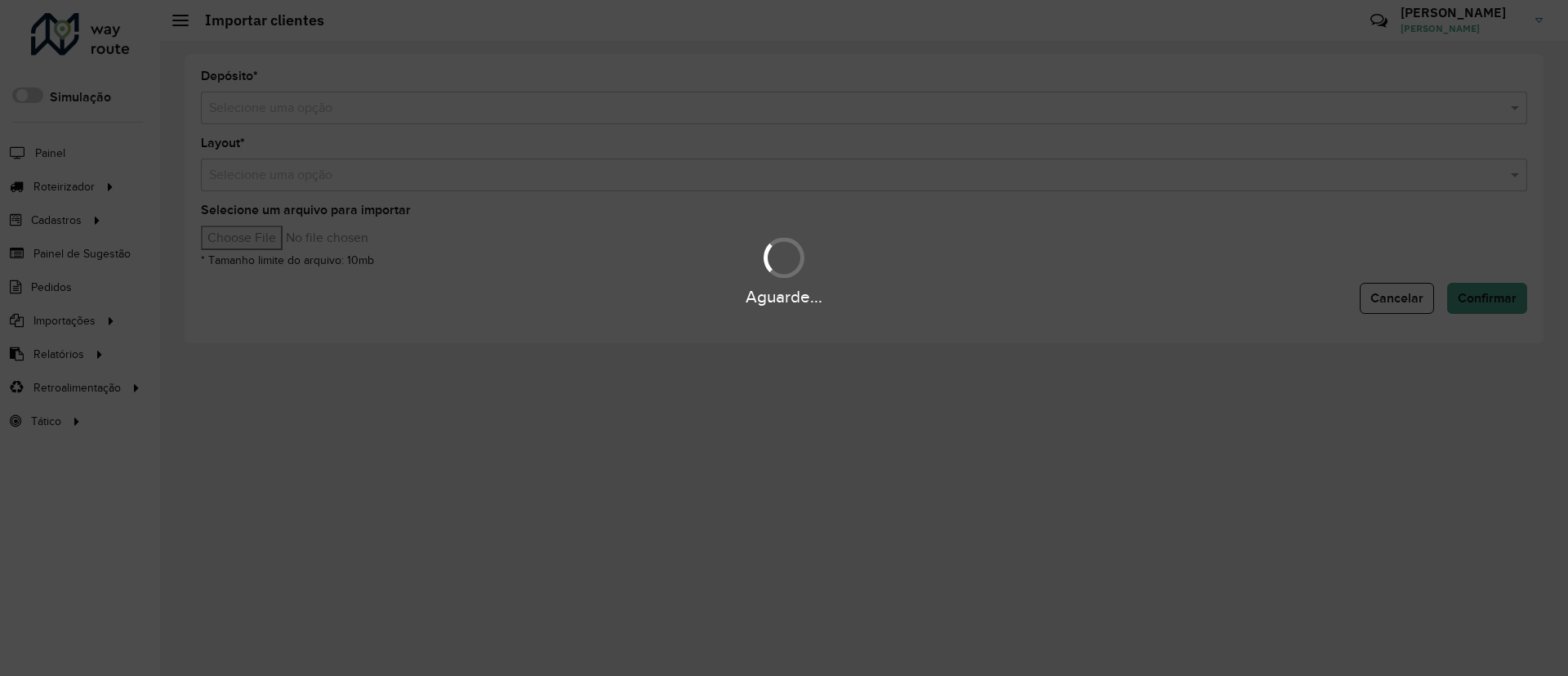
click at [512, 104] on input "text" at bounding box center [848, 108] width 1278 height 20
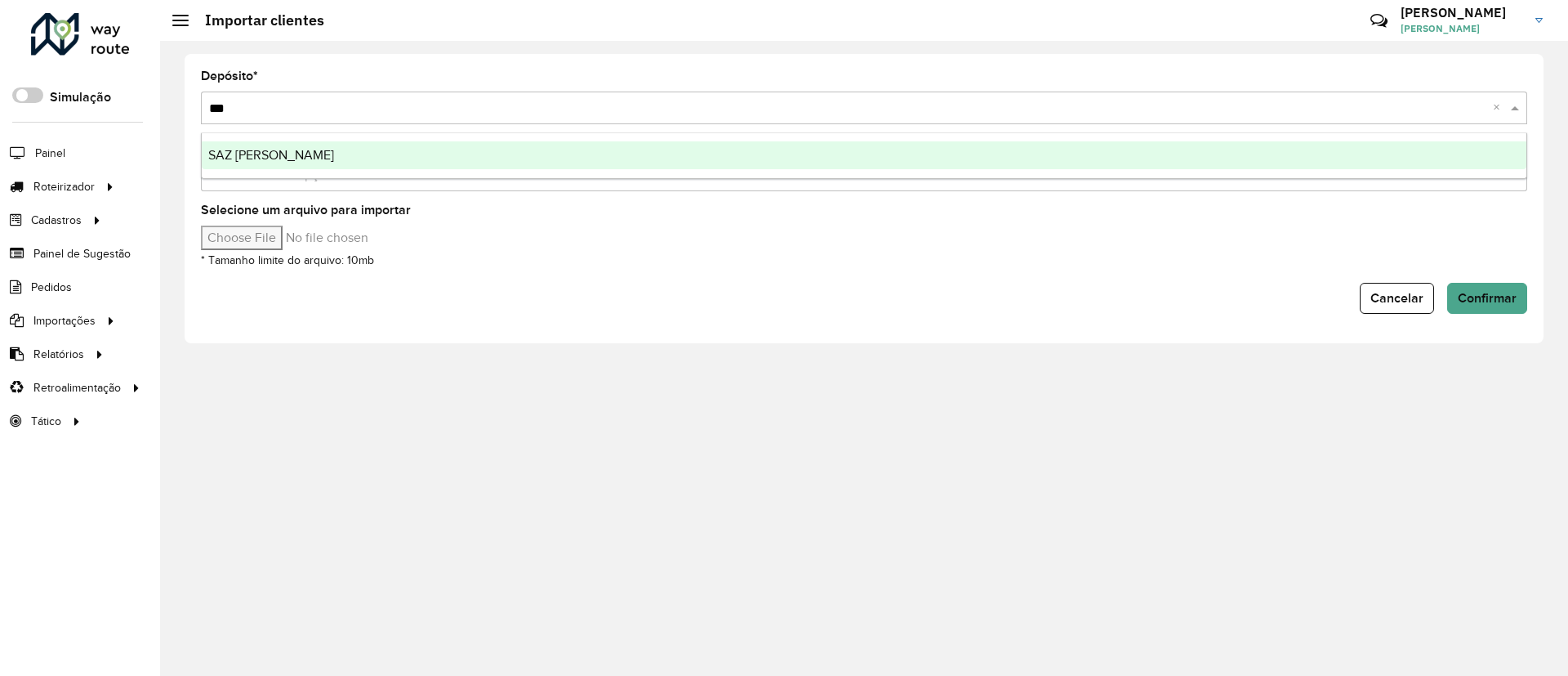
type input "****"
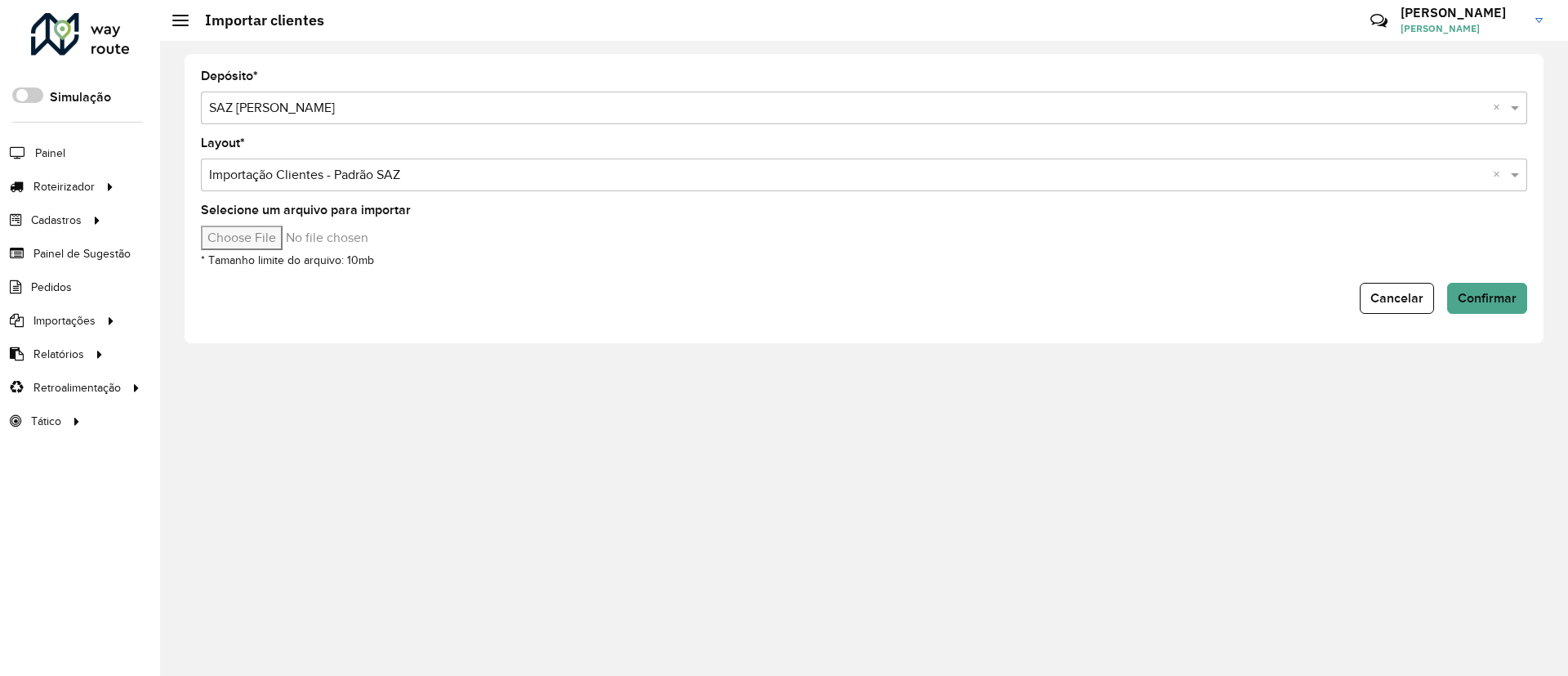
click at [261, 246] on input "Selecione um arquivo para importar" at bounding box center [339, 238] width 278 height 25
type input "**********"
click at [1474, 309] on button "Confirmar" at bounding box center [1487, 298] width 80 height 31
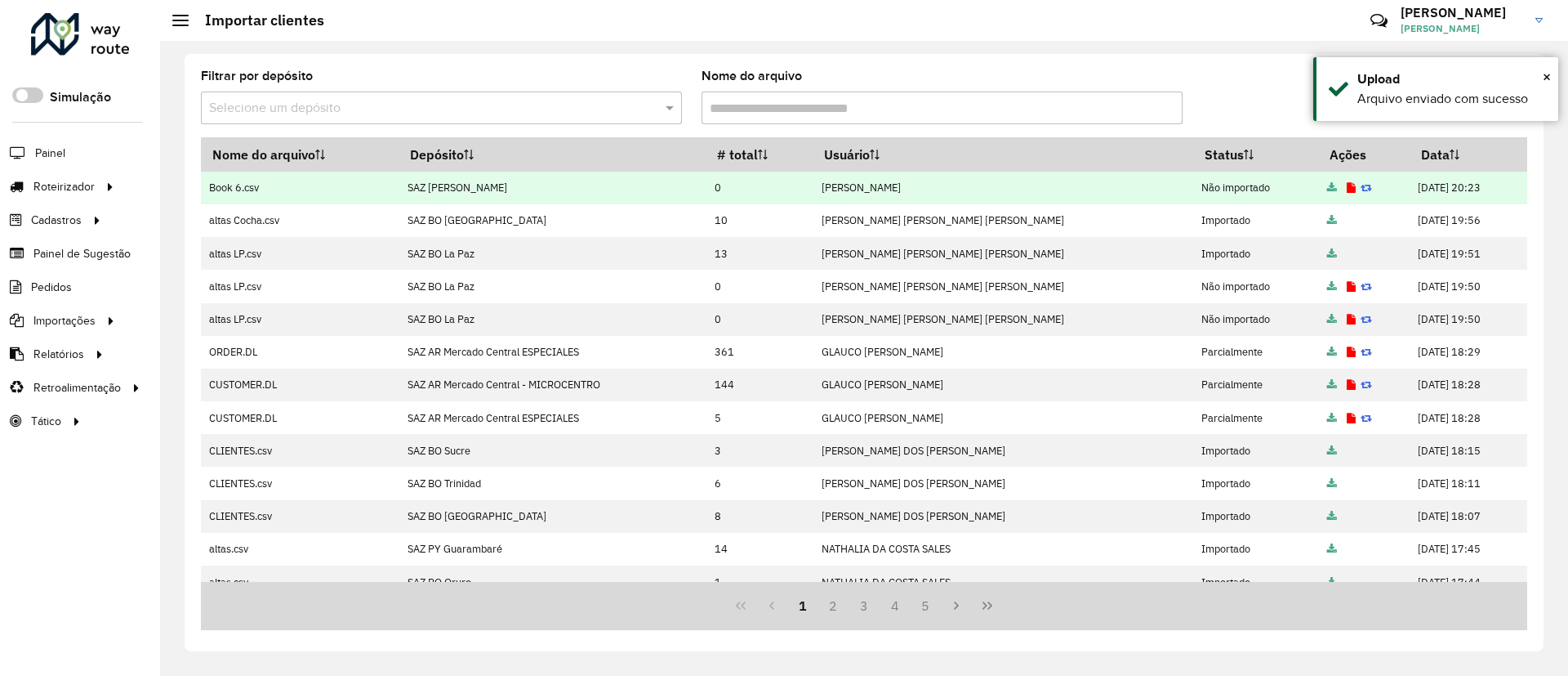
click at [1319, 180] on td at bounding box center [1364, 187] width 91 height 33
click at [1346, 181] on link at bounding box center [1350, 187] width 9 height 14
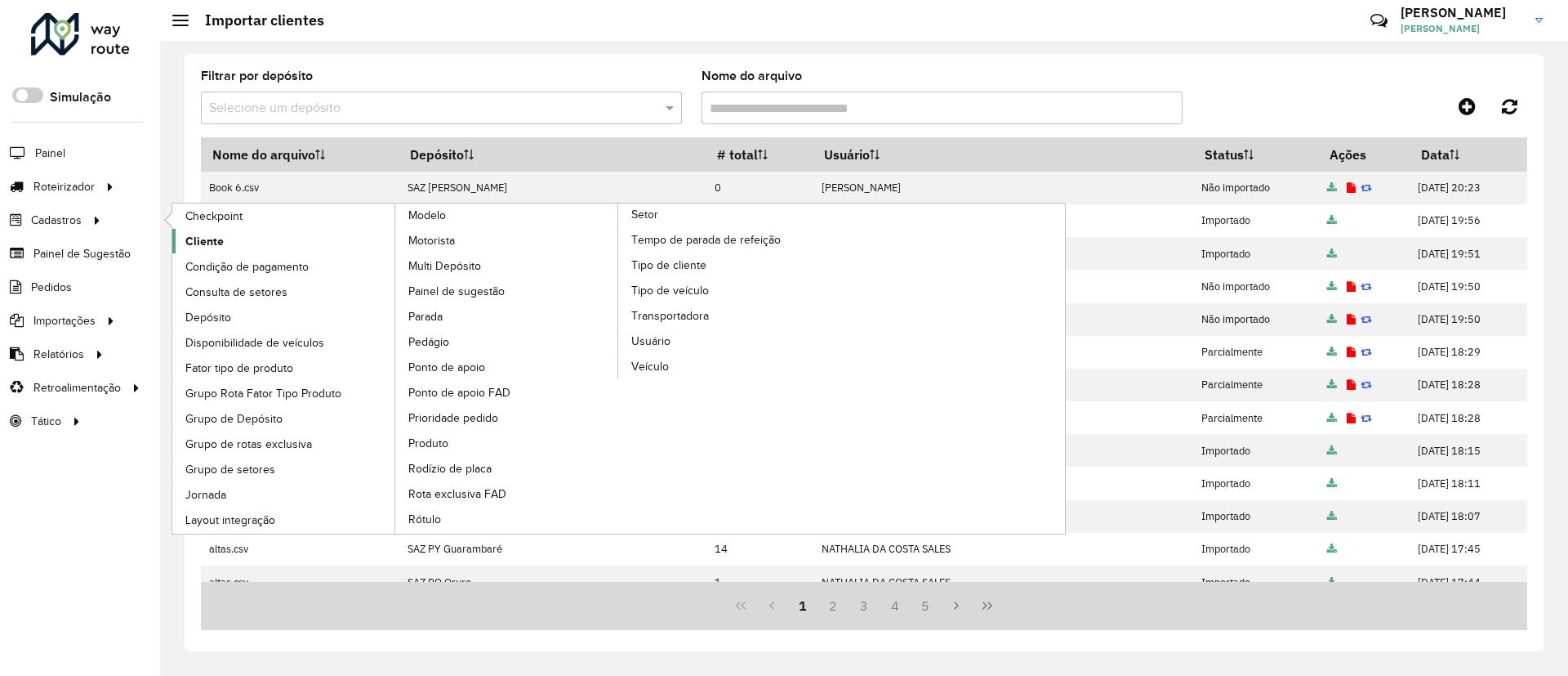
click at [197, 251] on link "Cliente" at bounding box center [284, 241] width 224 height 25
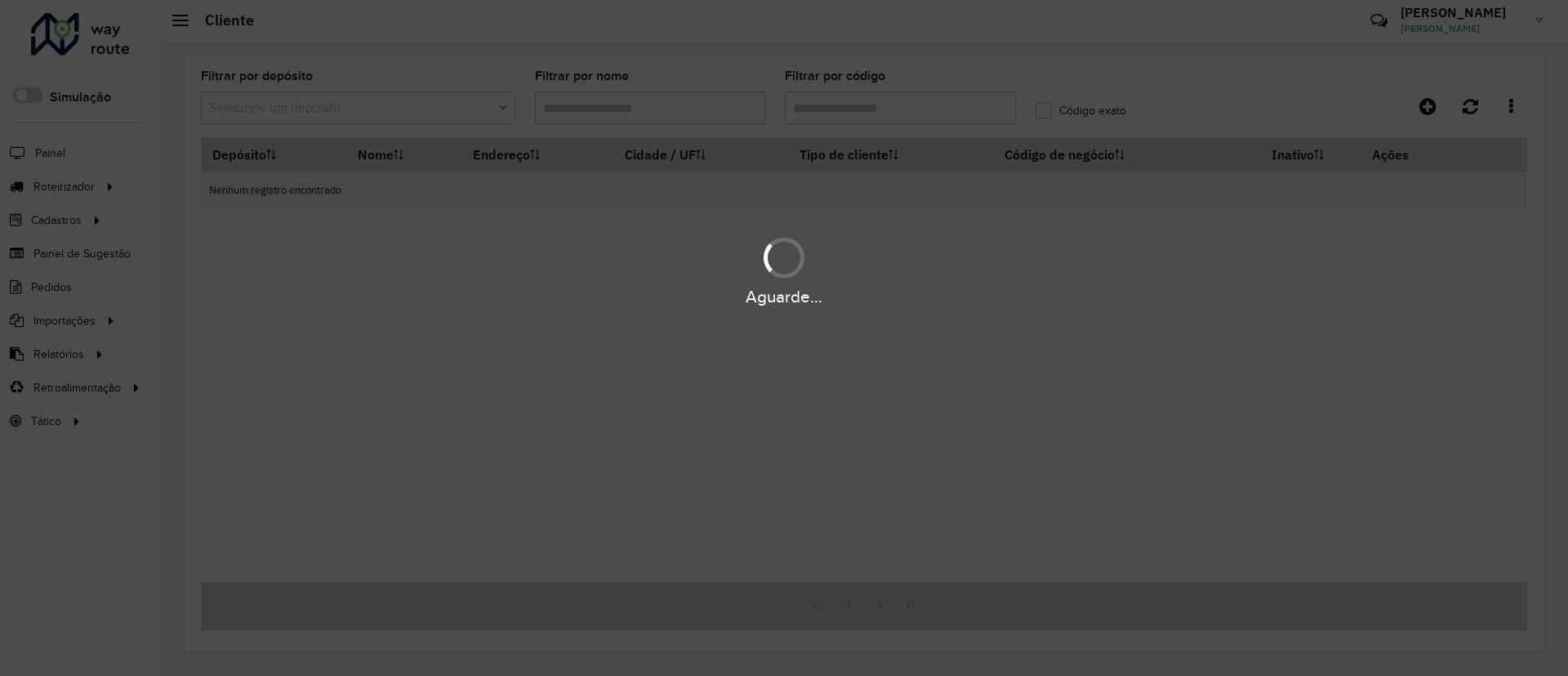
click at [325, 98] on div "Aguarde..." at bounding box center [784, 338] width 1568 height 676
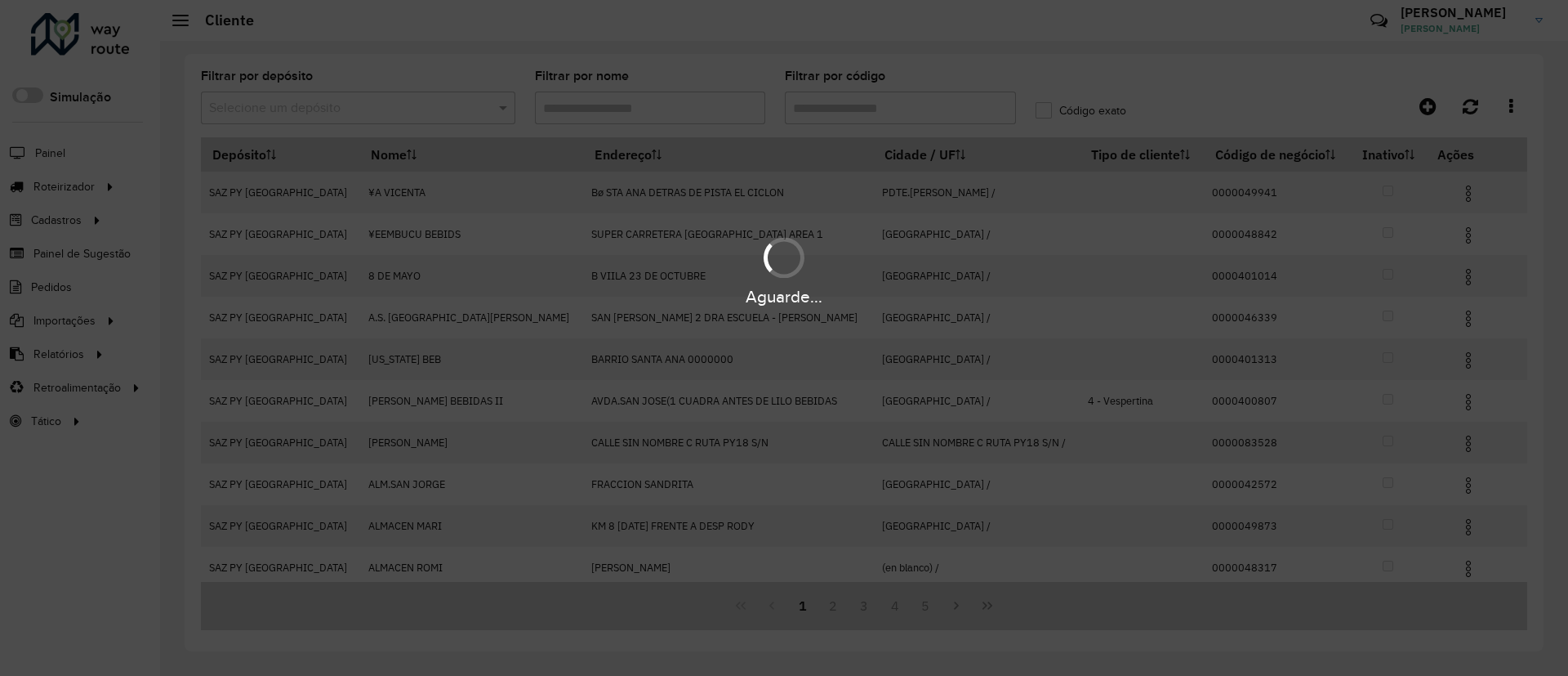
click at [330, 102] on div "Aguarde..." at bounding box center [784, 338] width 1568 height 676
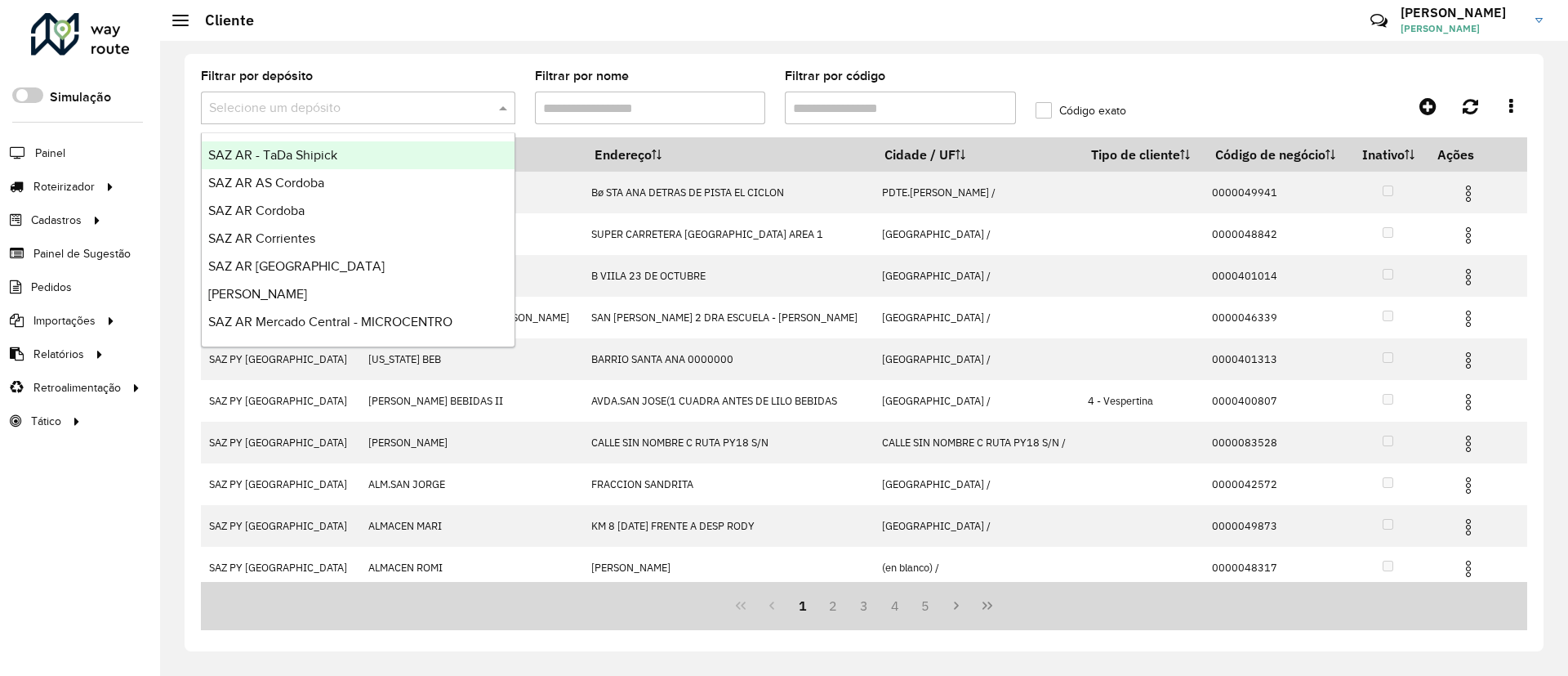
click at [330, 102] on input "text" at bounding box center [342, 108] width 266 height 20
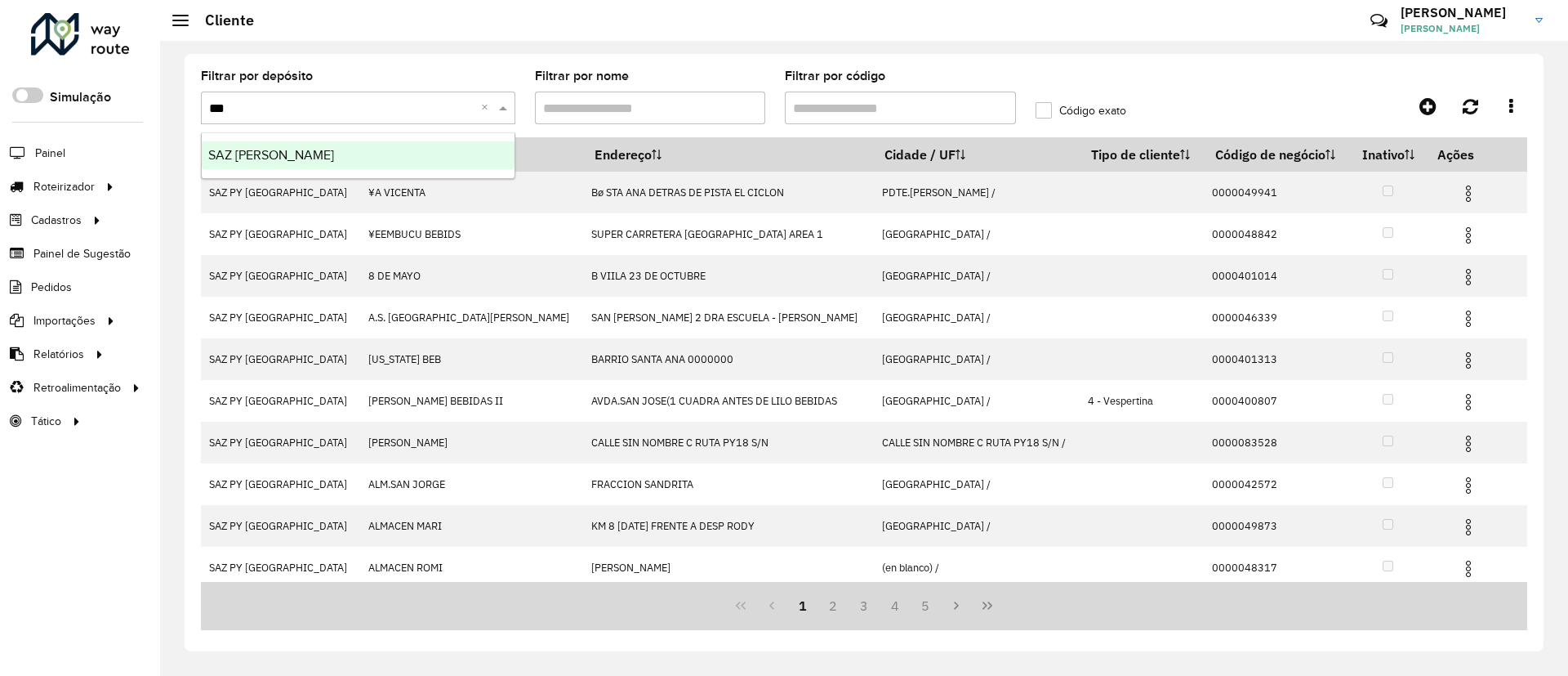
type input "****"
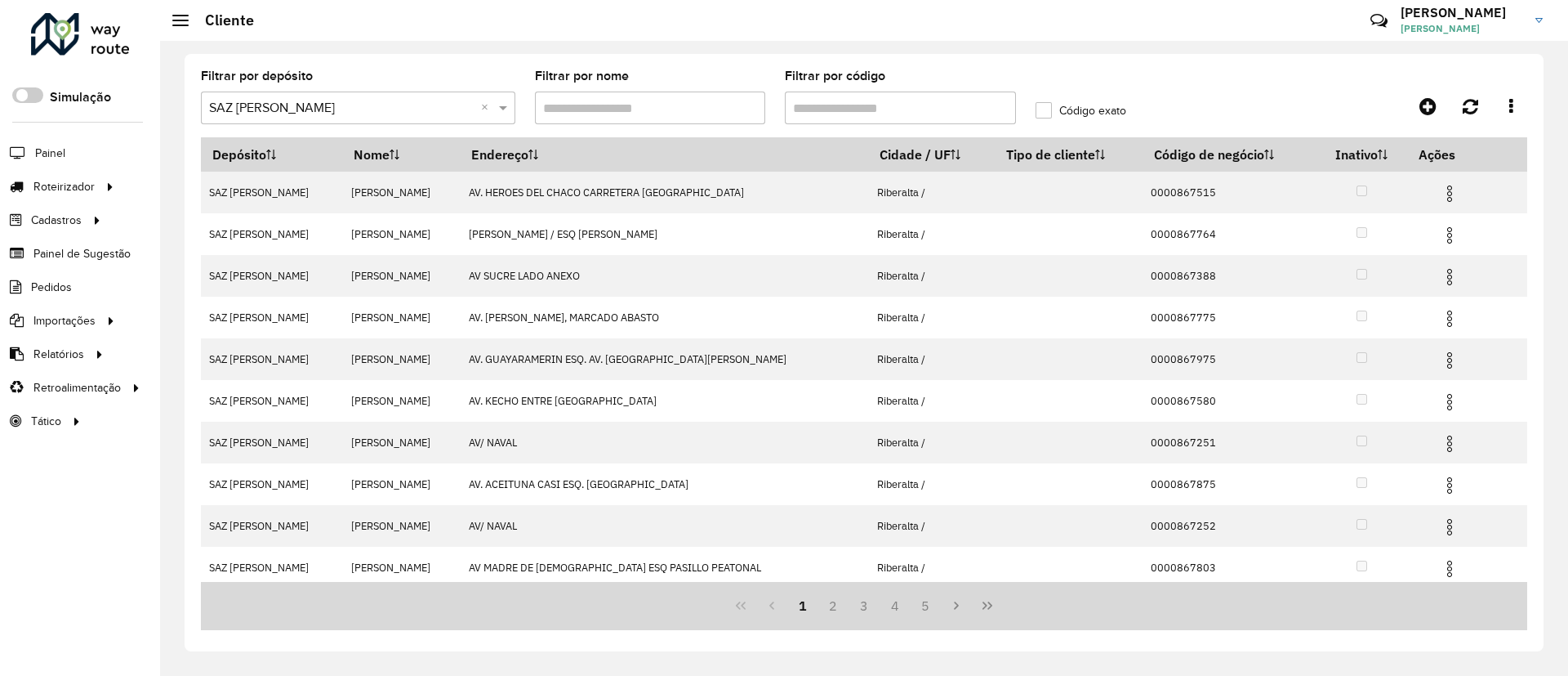
click at [804, 103] on input "Filtrar por código" at bounding box center [900, 108] width 231 height 33
paste input "******"
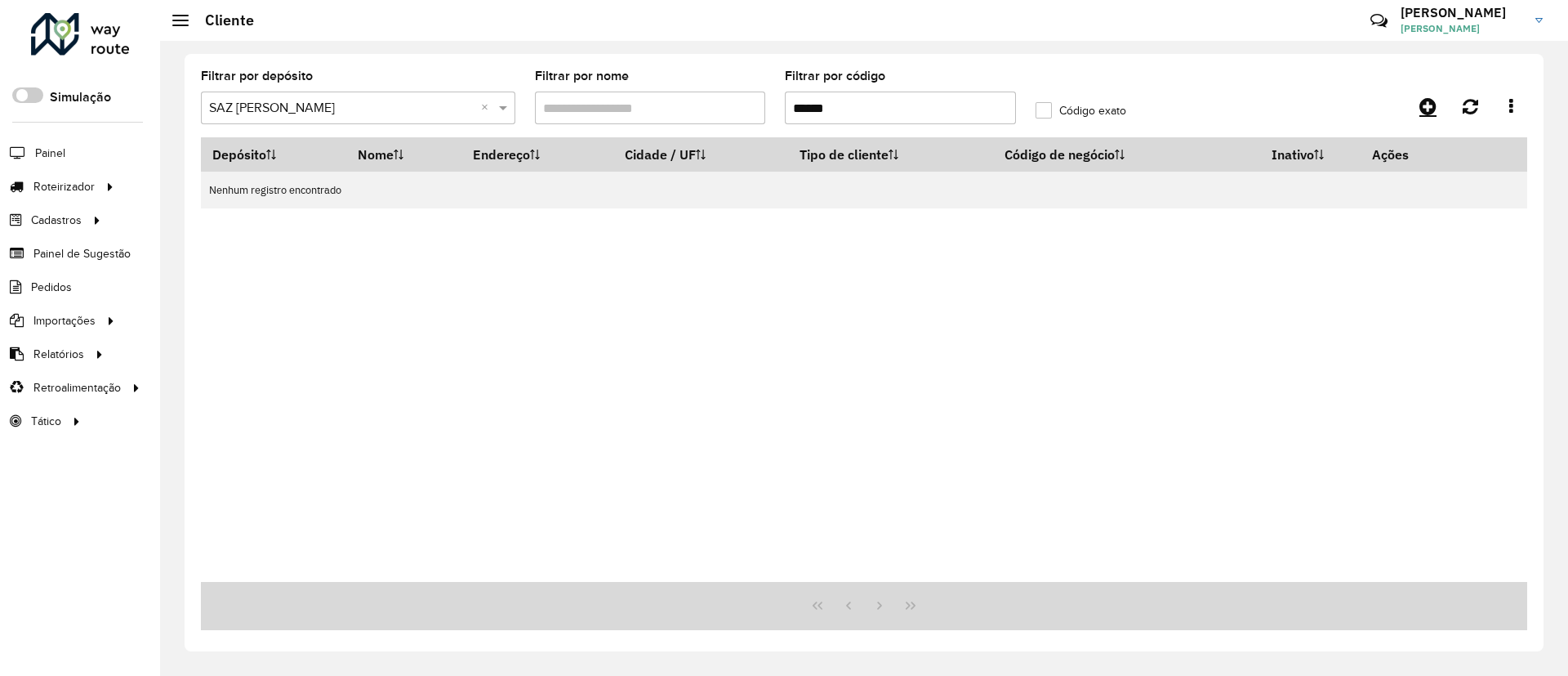
type input "******"
click at [1428, 98] on icon at bounding box center [1428, 106] width 17 height 20
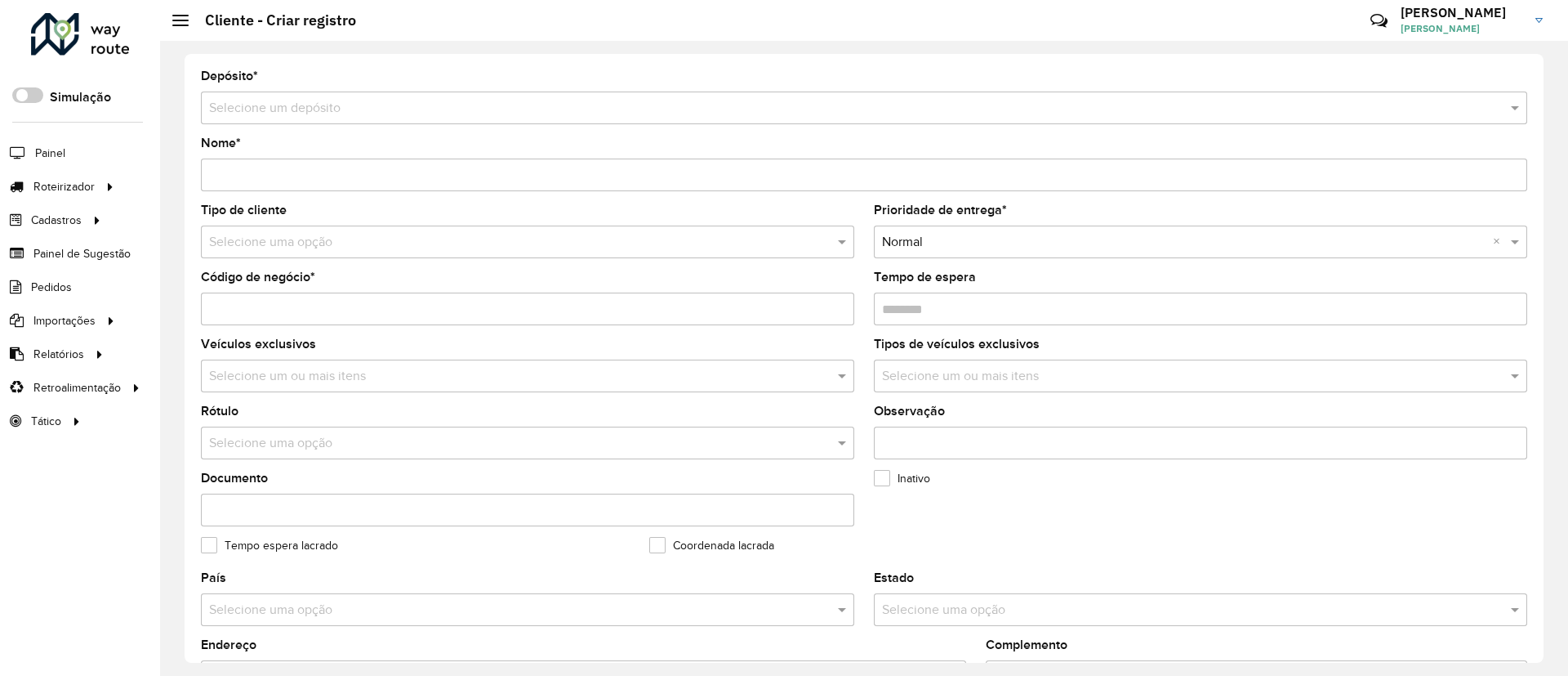
click at [342, 100] on input "text" at bounding box center [848, 108] width 1278 height 20
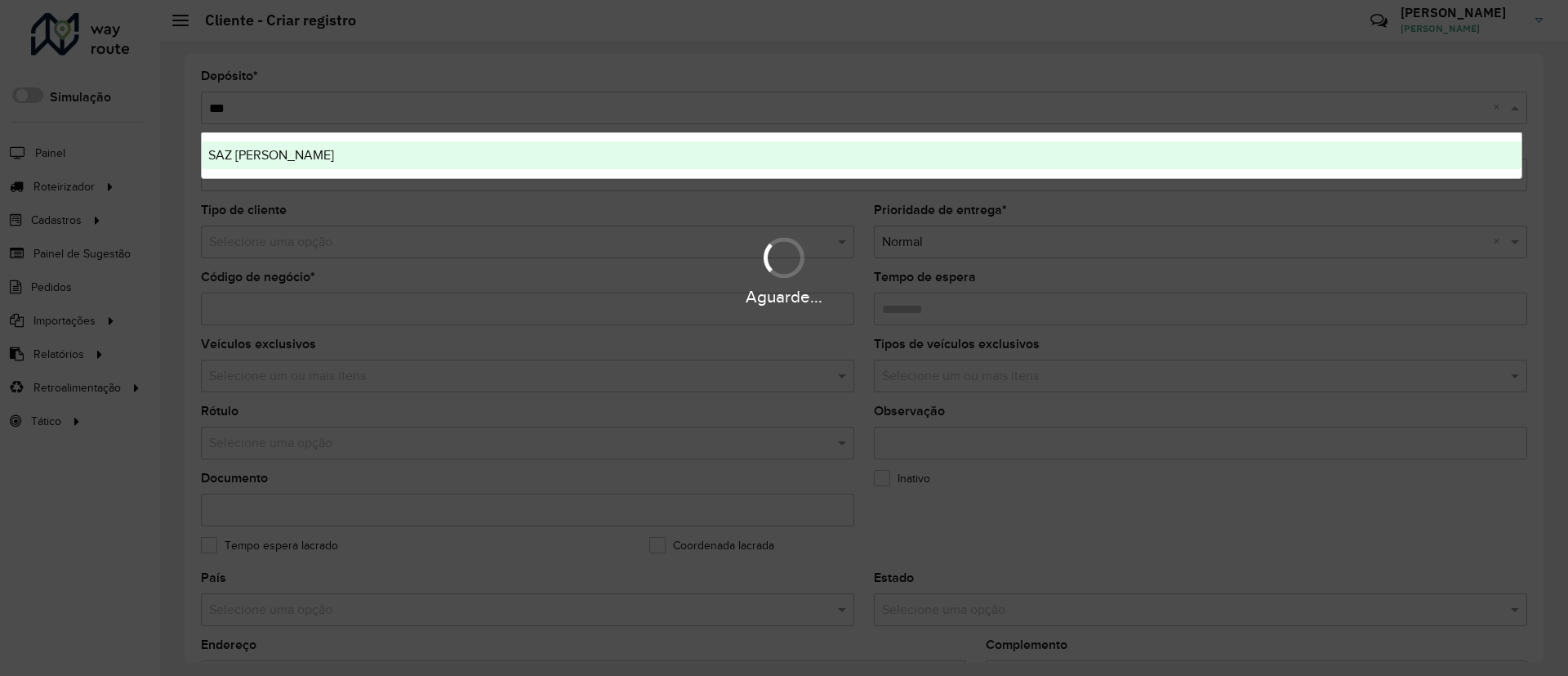
type input "****"
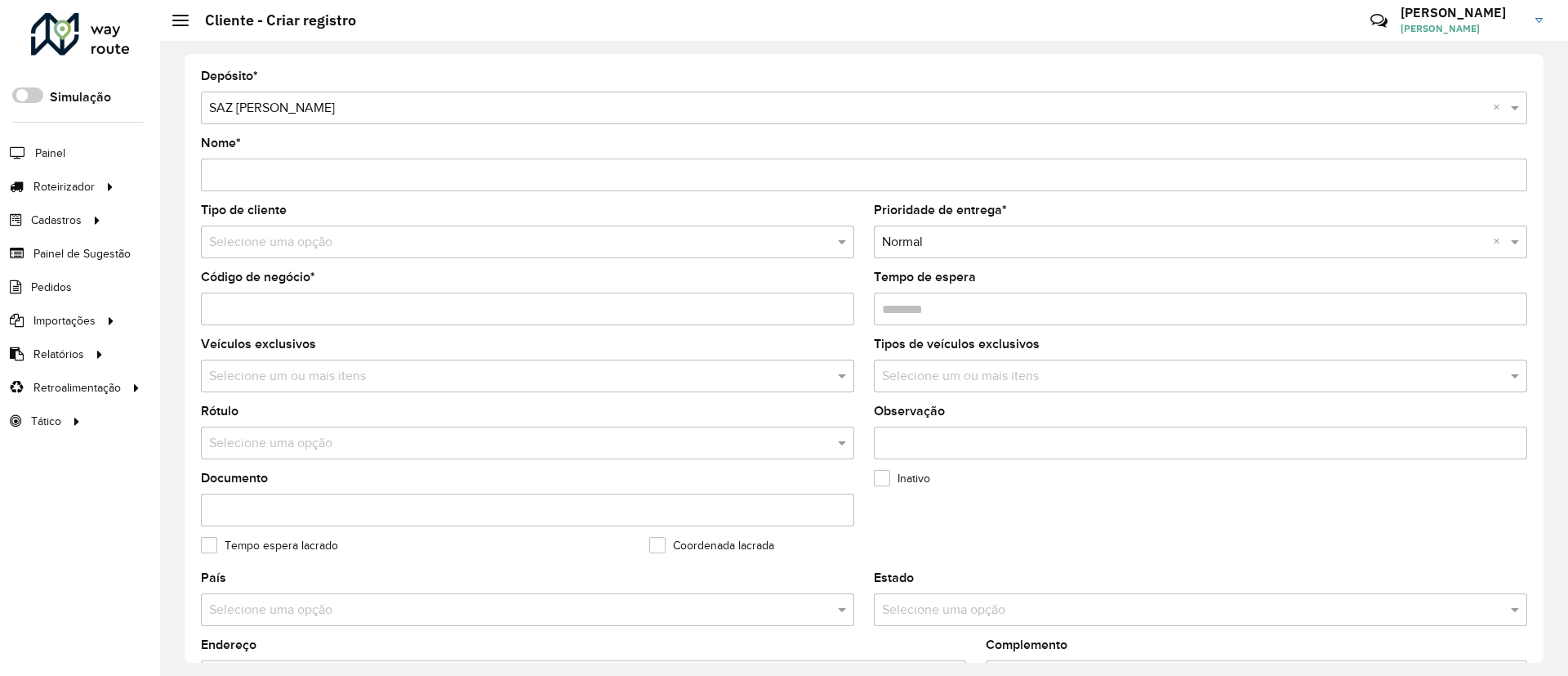
click at [247, 303] on input "Código de negócio *" at bounding box center [527, 309] width 654 height 33
paste input "******"
click at [206, 314] on input "******" at bounding box center [527, 309] width 654 height 33
type input "**********"
click at [257, 154] on div "Nome *" at bounding box center [864, 164] width 1326 height 54
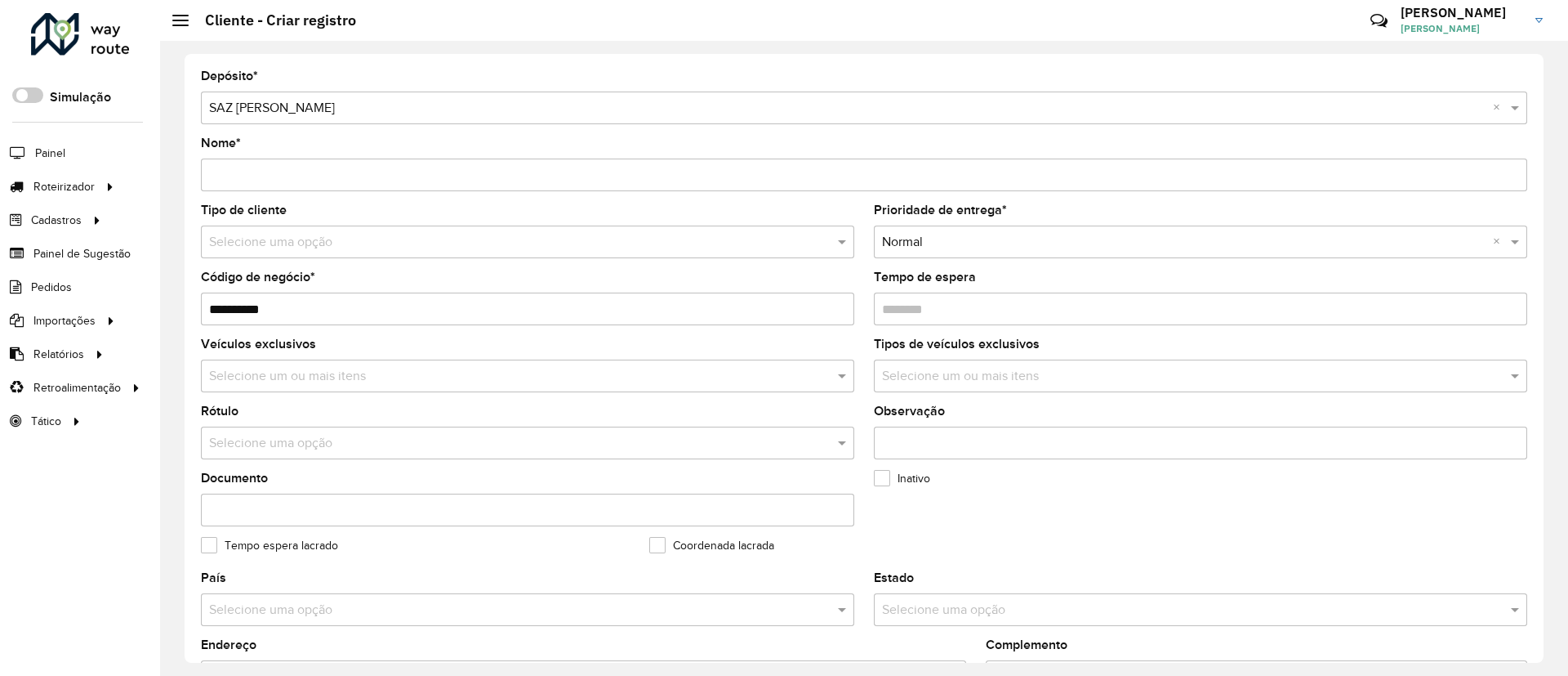
click at [256, 169] on input "Nome *" at bounding box center [864, 175] width 1326 height 33
paste input "**********"
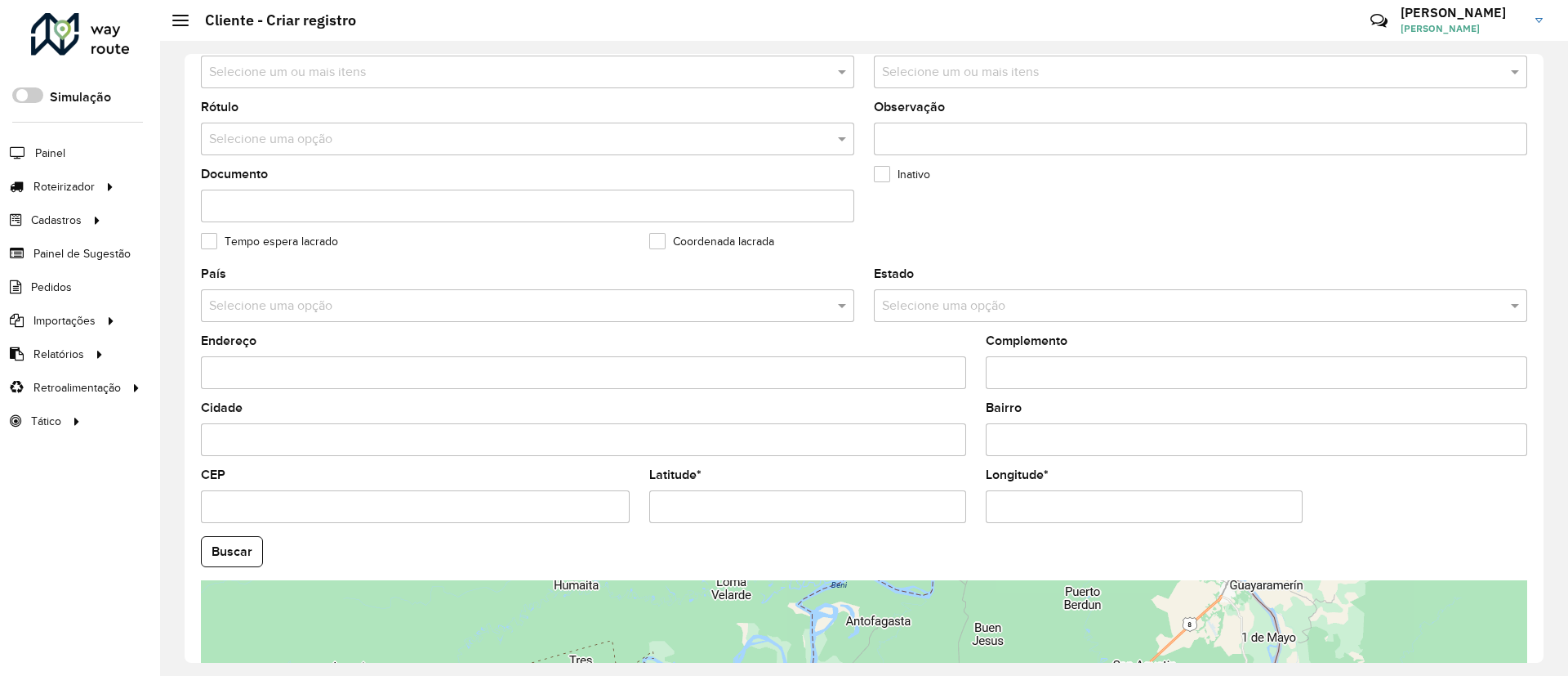
scroll to position [540, 0]
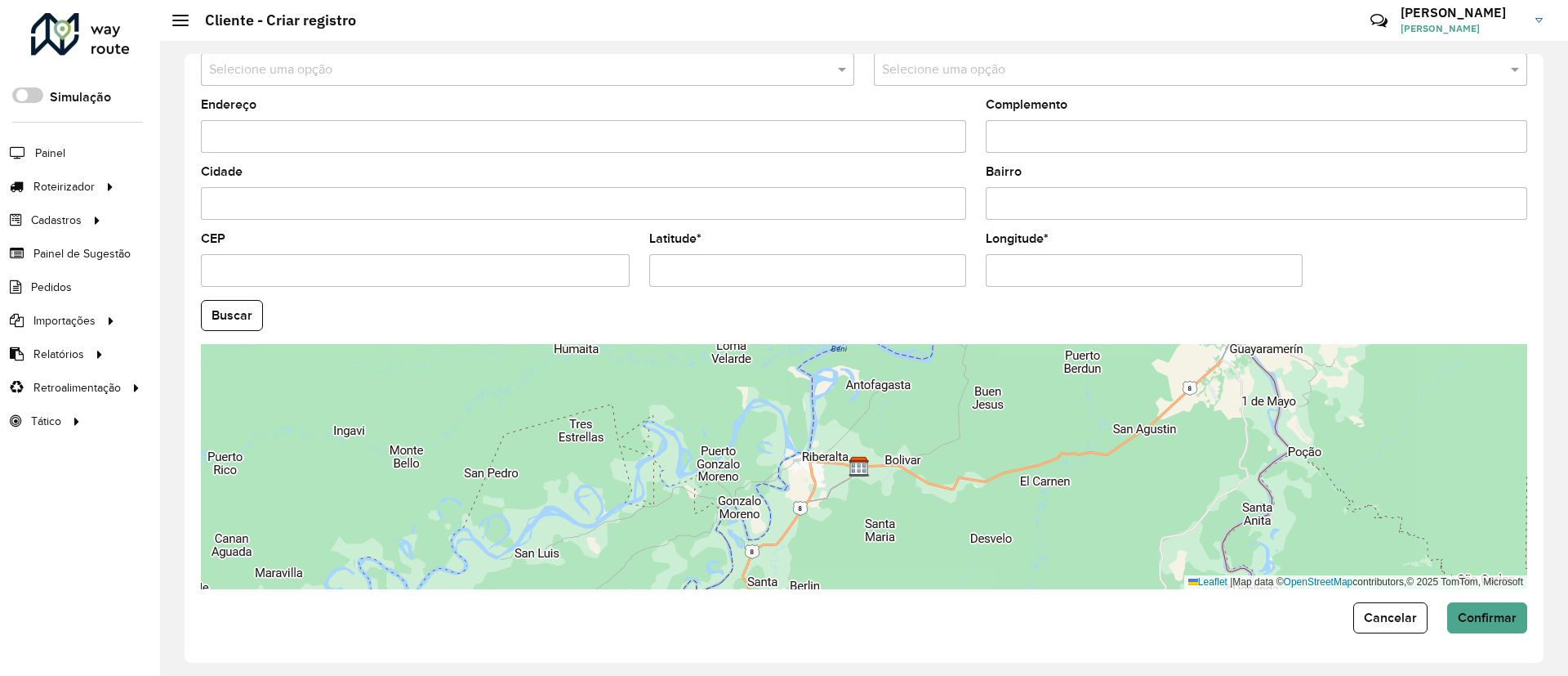
type input "**********"
click at [805, 273] on input "Latitude *" at bounding box center [807, 271] width 317 height 33
paste input "**********"
type input "**********"
click at [1005, 270] on input "Longitude *" at bounding box center [1145, 271] width 317 height 33
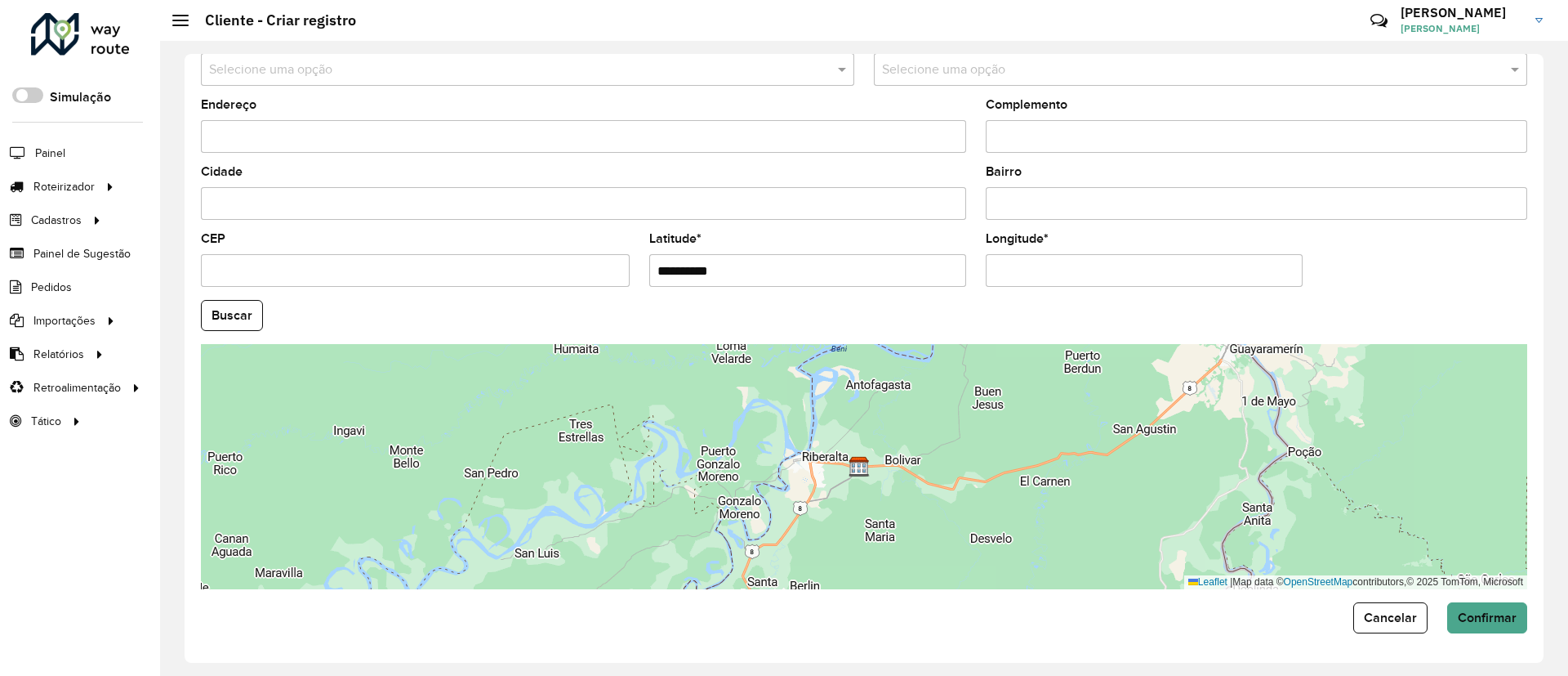
paste input "**********"
type input "**********"
click at [242, 319] on hb-app "Aguarde... Pop-up bloqueado! Seu navegador bloqueou automáticamente a abertura …" at bounding box center [784, 338] width 1568 height 676
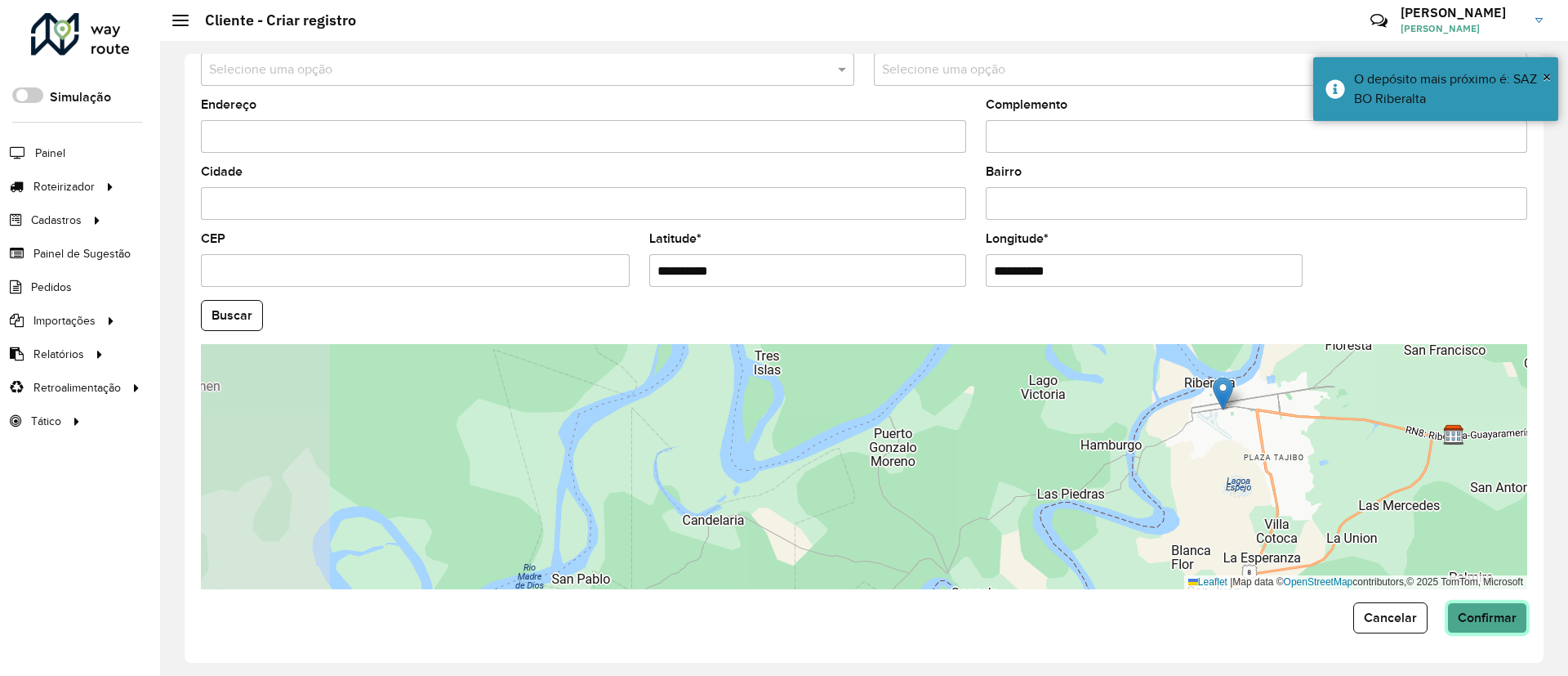
click at [1470, 610] on span "Confirmar" at bounding box center [1488, 617] width 59 height 14
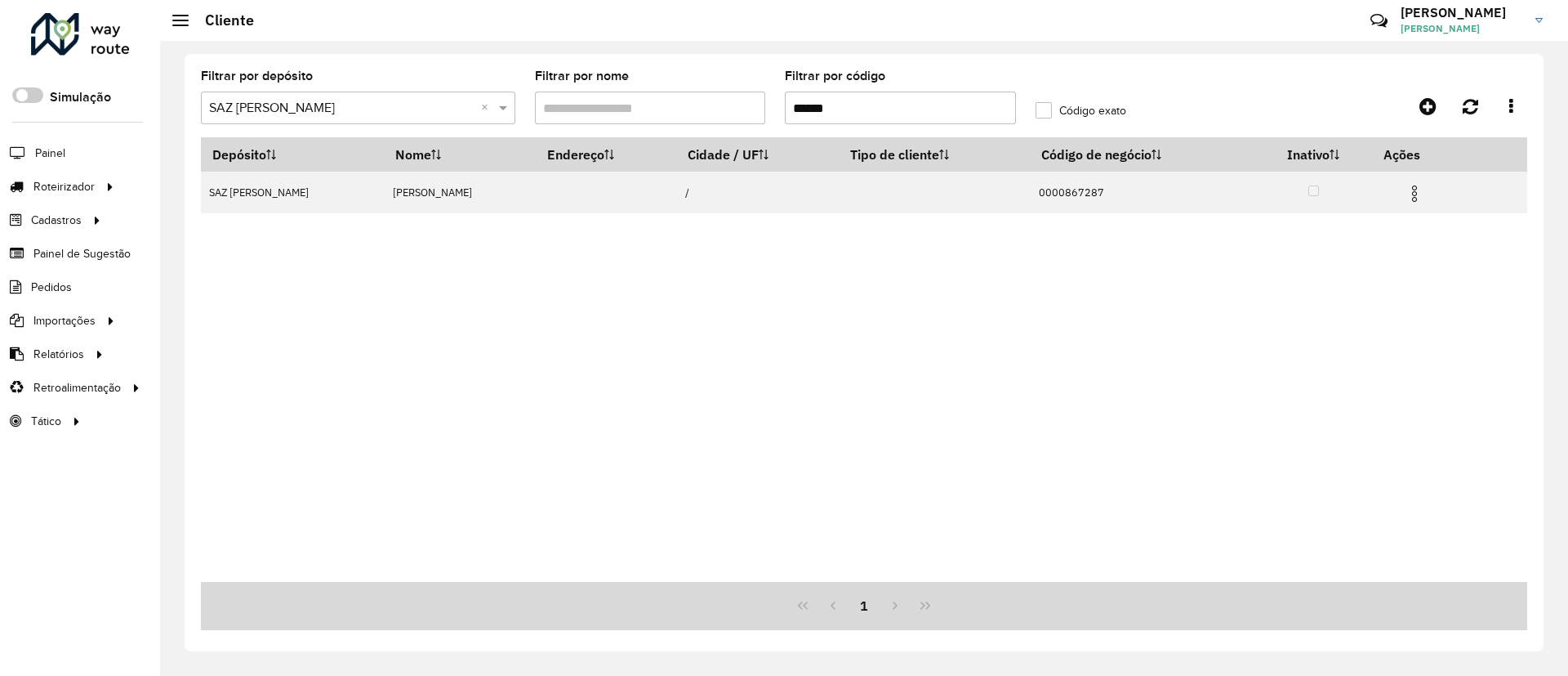
click at [1370, 219] on div "Depósito Nome Endereço Cidade / UF Tipo de cliente Código de negócio Inativo Aç…" at bounding box center [864, 360] width 1326 height 445
drag, startPoint x: 885, startPoint y: 110, endPoint x: 778, endPoint y: 110, distance: 107.0
click at [778, 110] on formly-field "Filtrar por código ******" at bounding box center [900, 104] width 250 height 67
paste input "text"
type input "******"
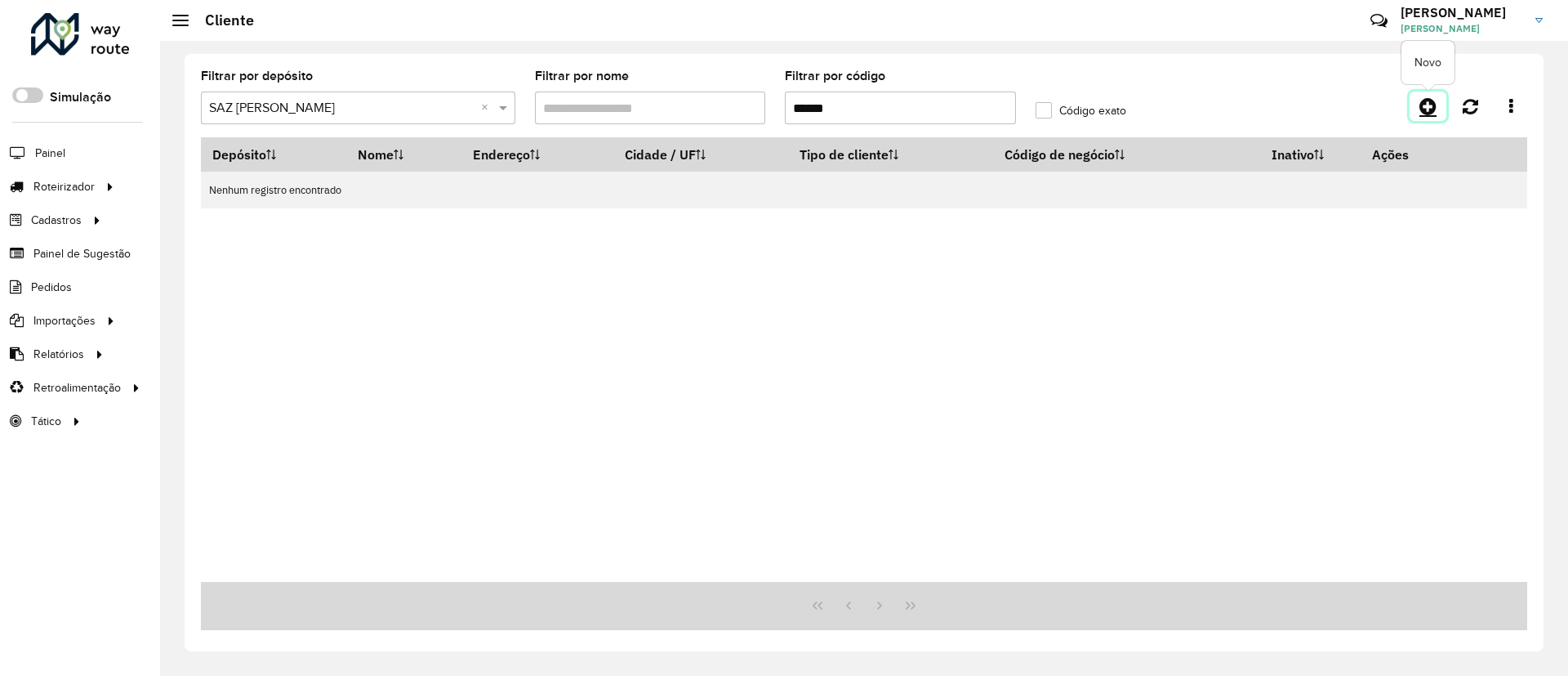
click at [1437, 107] on link at bounding box center [1428, 106] width 36 height 30
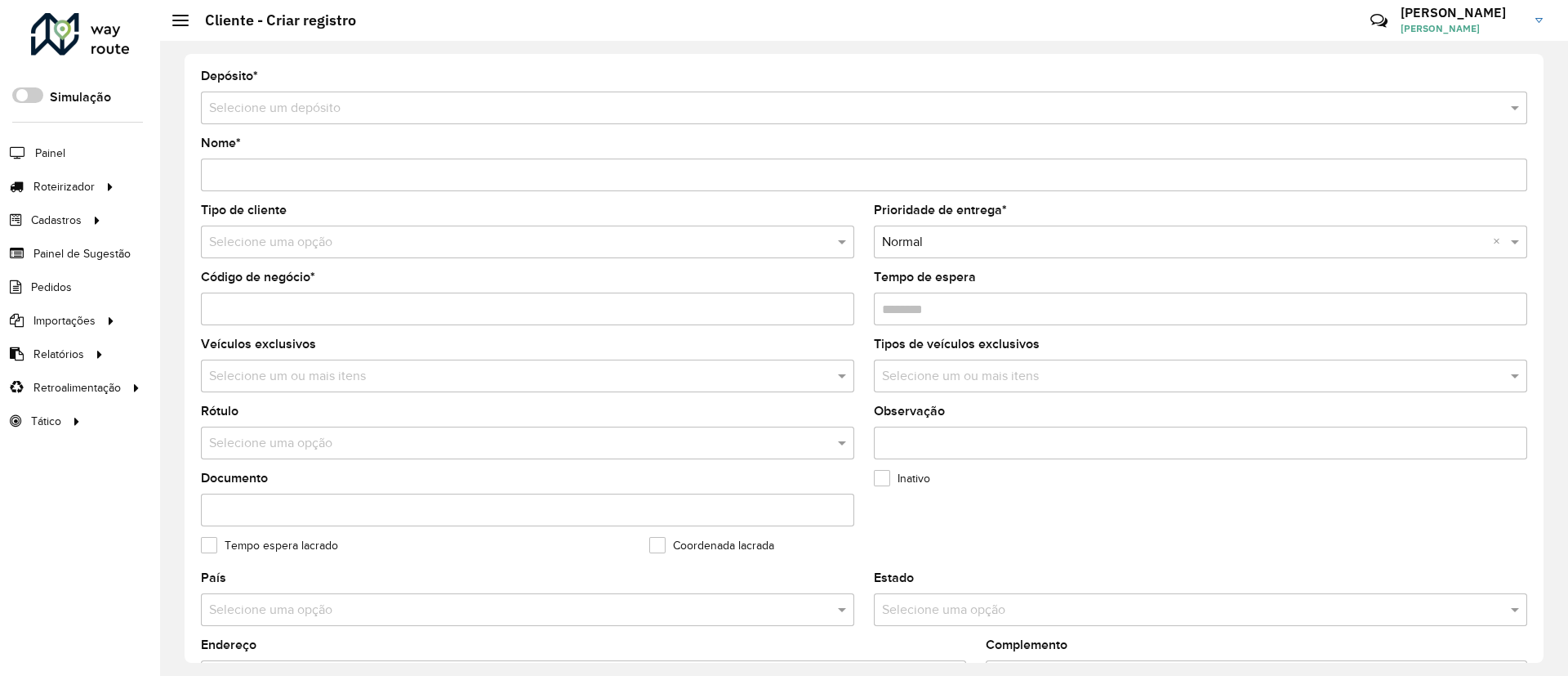
click at [257, 306] on input "Código de negócio *" at bounding box center [527, 309] width 654 height 33
paste input "******"
click at [211, 308] on hb-app "Aguarde... Pop-up bloqueado! Seu navegador bloqueou automáticamente a abertura …" at bounding box center [784, 338] width 1568 height 676
type input "**********"
click at [260, 164] on input "Nome *" at bounding box center [864, 175] width 1326 height 33
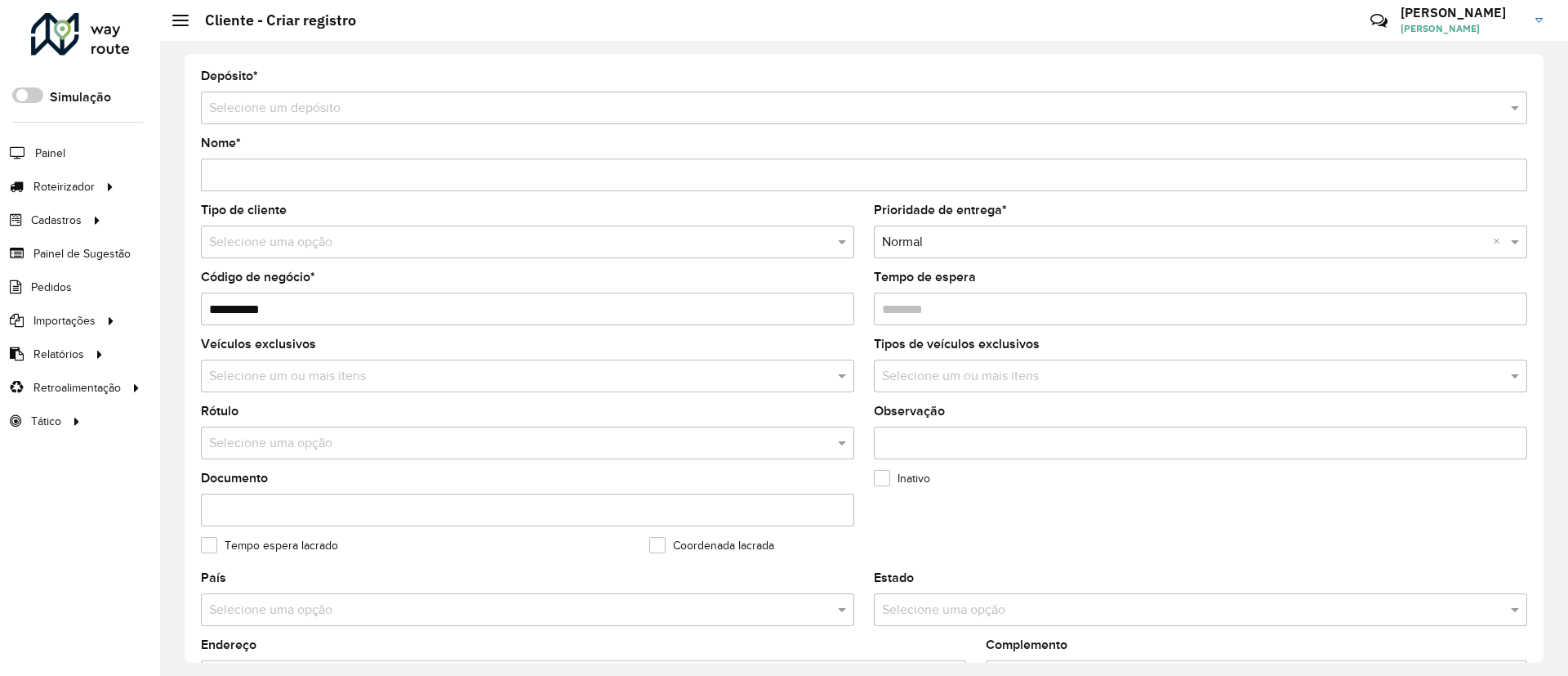
paste input "**********"
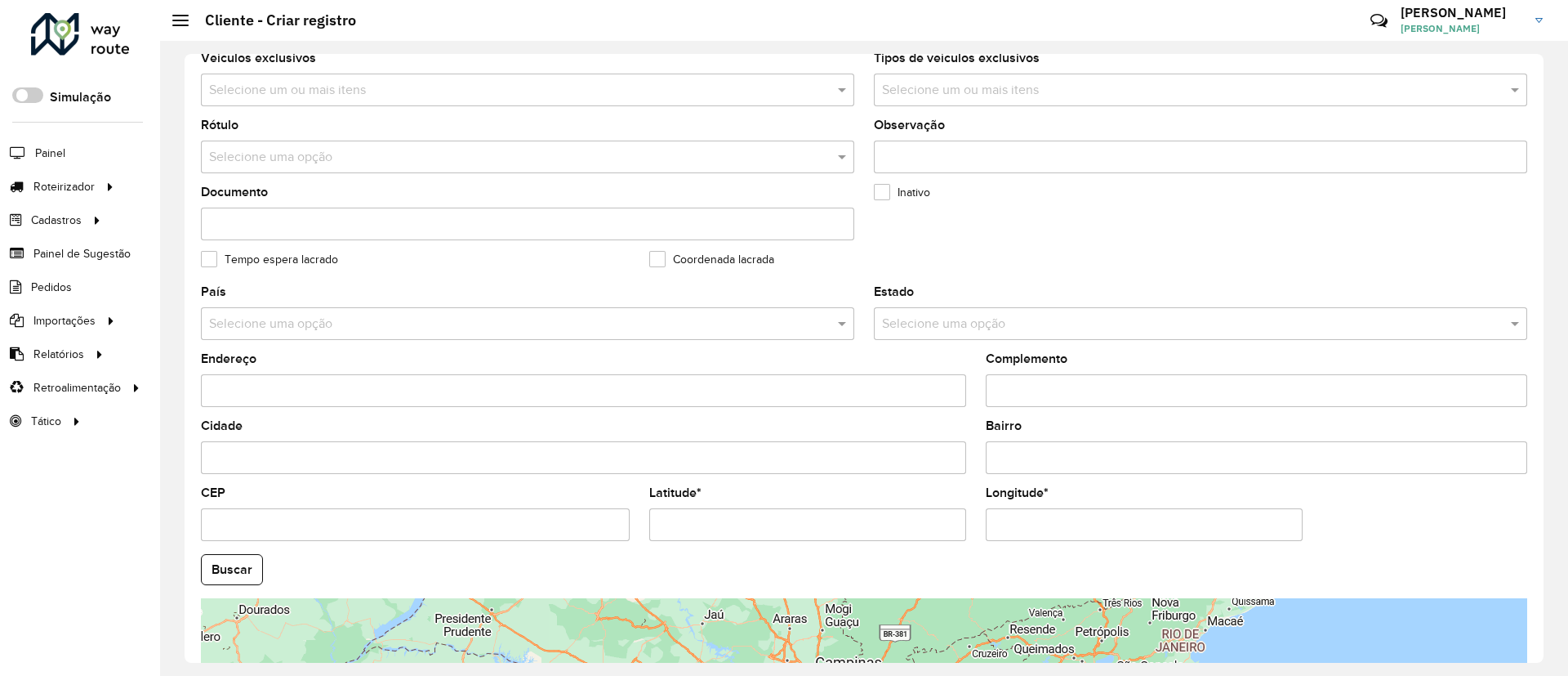
scroll to position [540, 0]
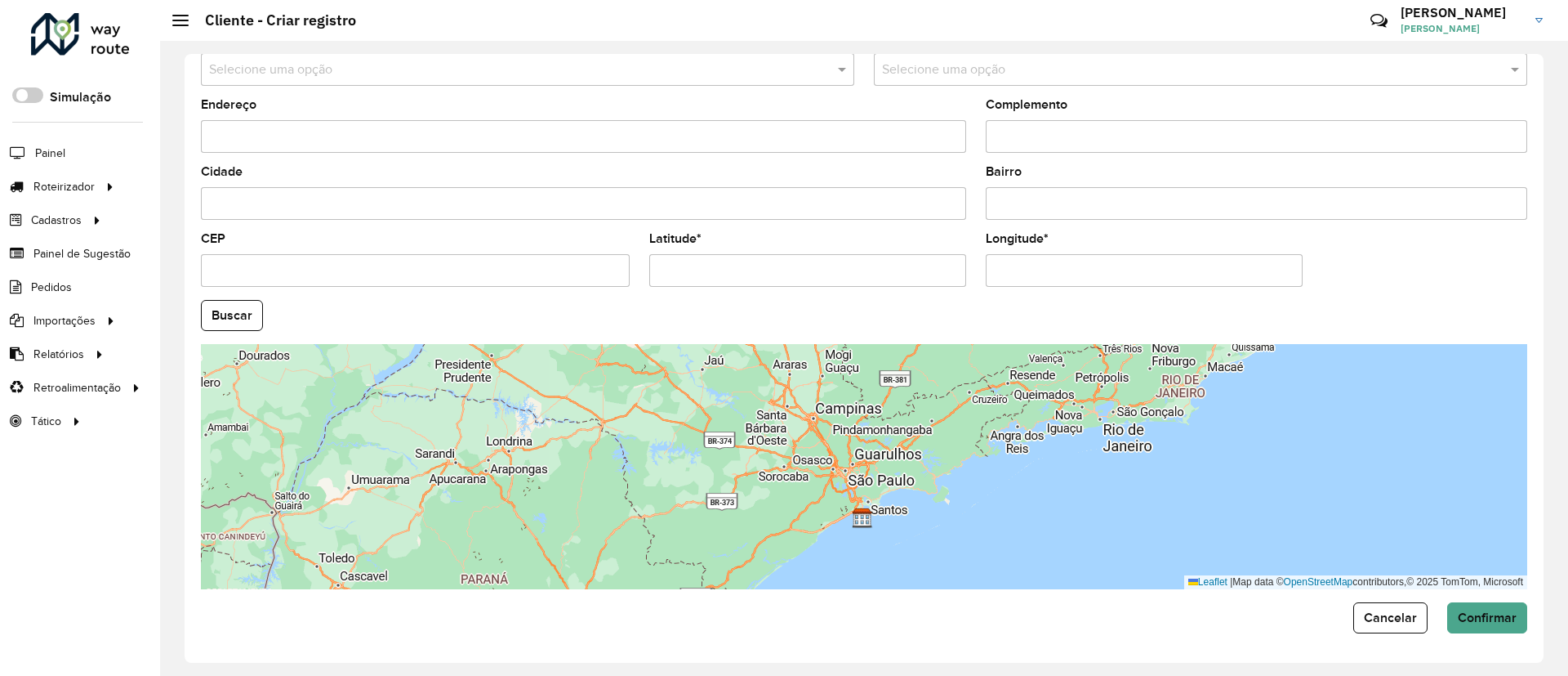
type input "**********"
click at [758, 270] on input "Latitude *" at bounding box center [807, 271] width 317 height 33
paste input "**********"
type input "**********"
click at [1031, 267] on input "Longitude *" at bounding box center [1145, 271] width 317 height 33
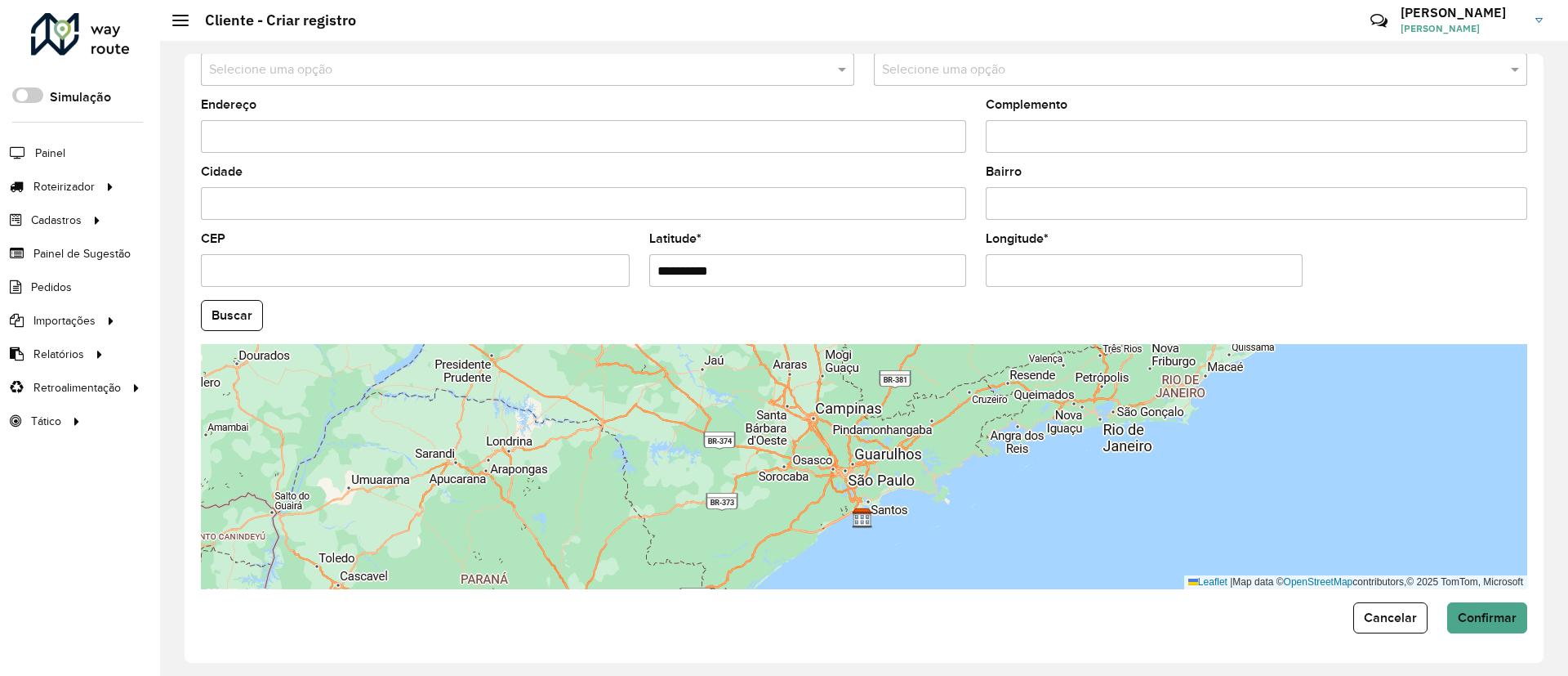
paste input "**********"
type input "**********"
click at [226, 323] on hb-app "Aguarde... Pop-up bloqueado! Seu navegador bloqueou automáticamente a abertura …" at bounding box center [784, 338] width 1568 height 676
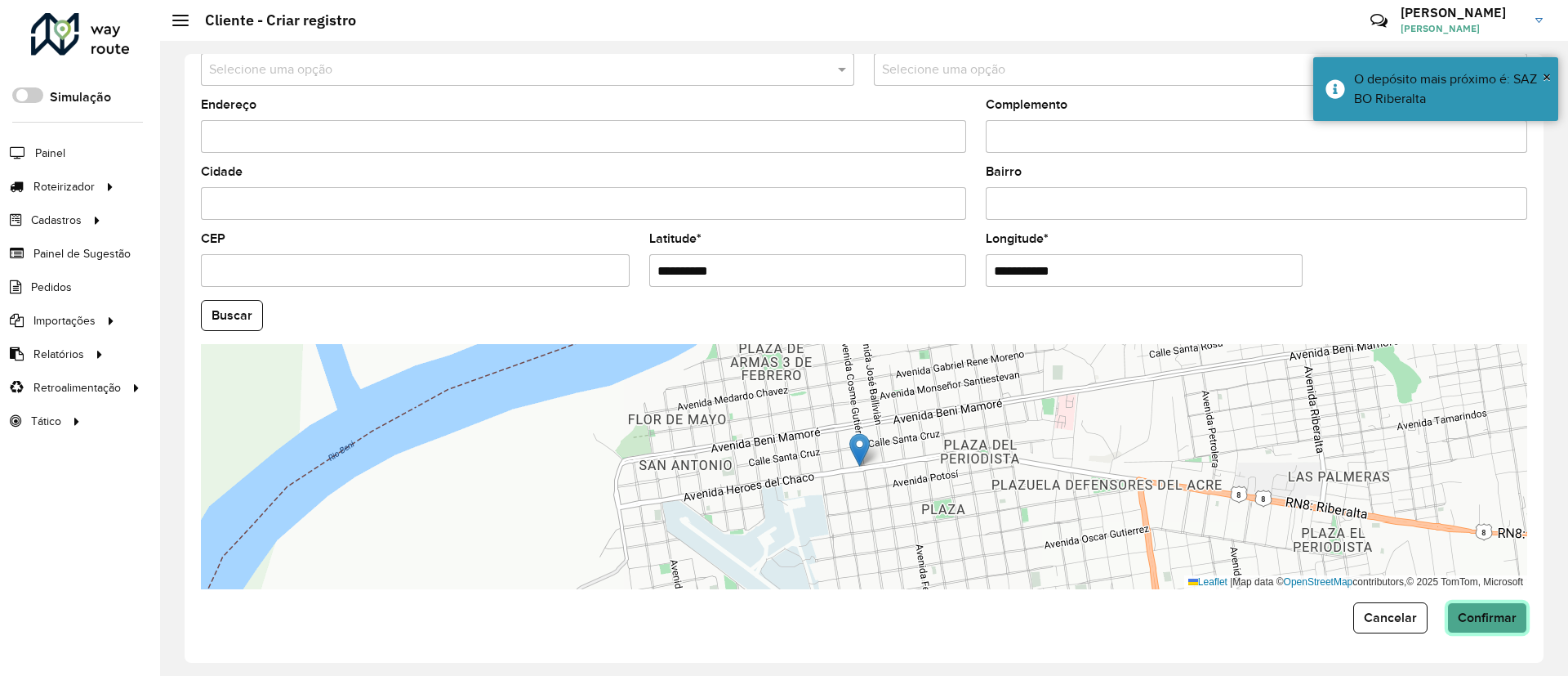
click at [1477, 614] on span "Confirmar" at bounding box center [1488, 617] width 59 height 14
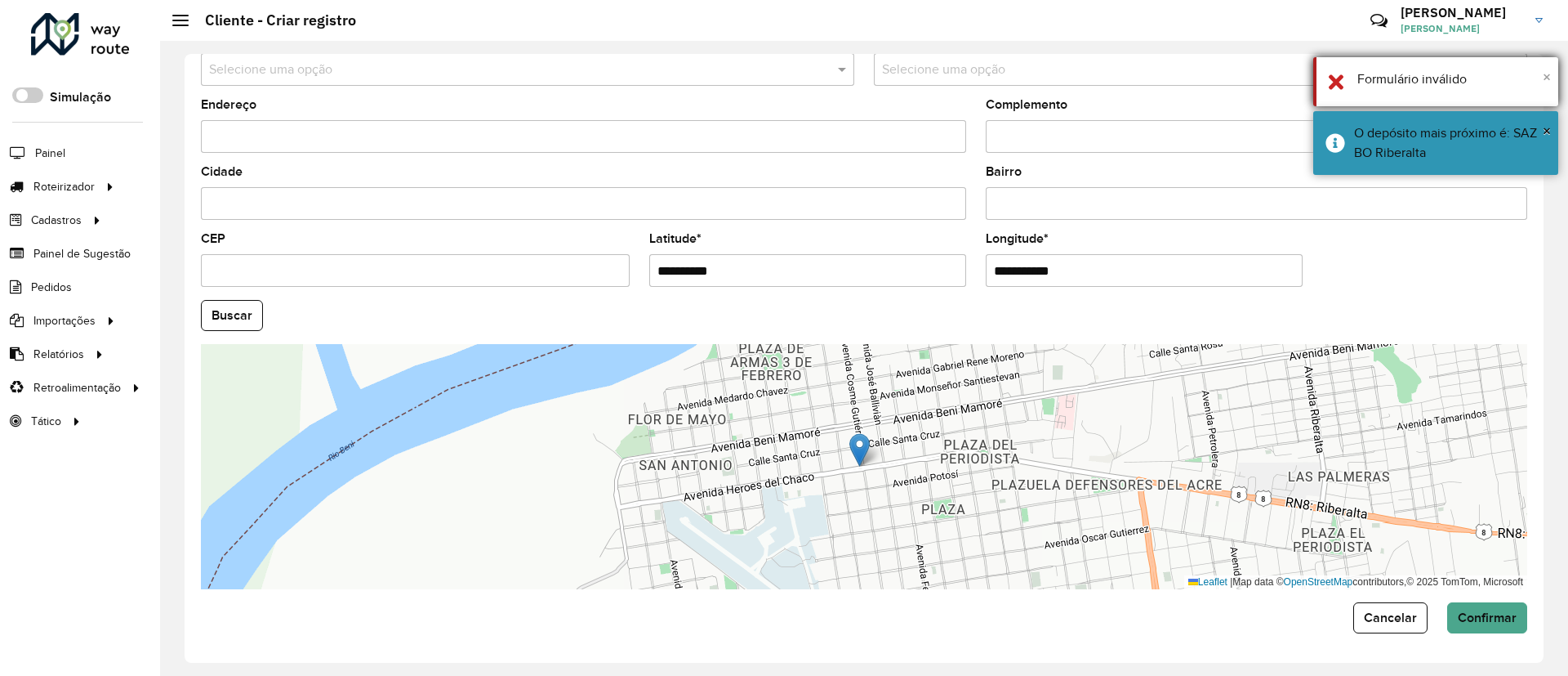
click at [1547, 67] on button "×" at bounding box center [1546, 77] width 9 height 25
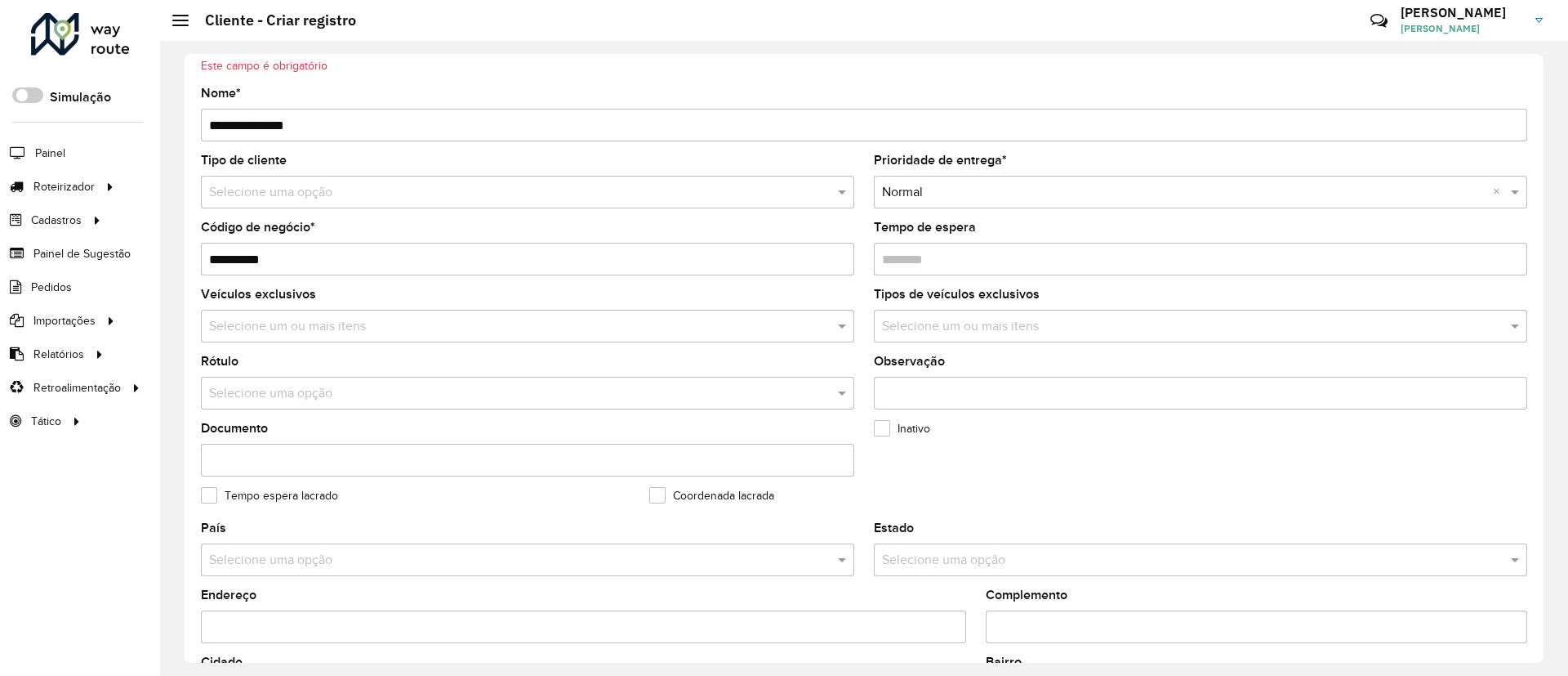
scroll to position [0, 0]
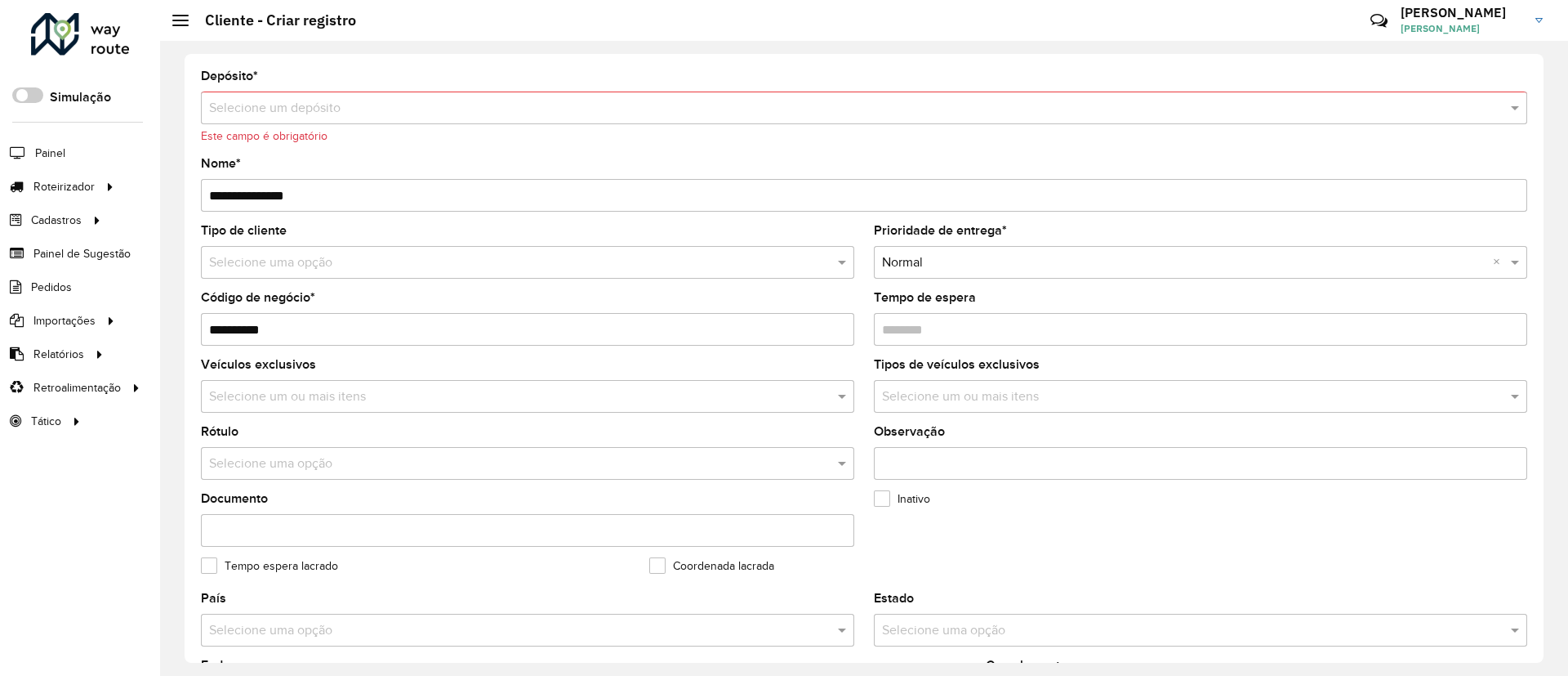
click at [309, 120] on div "Selecione um depósito" at bounding box center [864, 108] width 1326 height 33
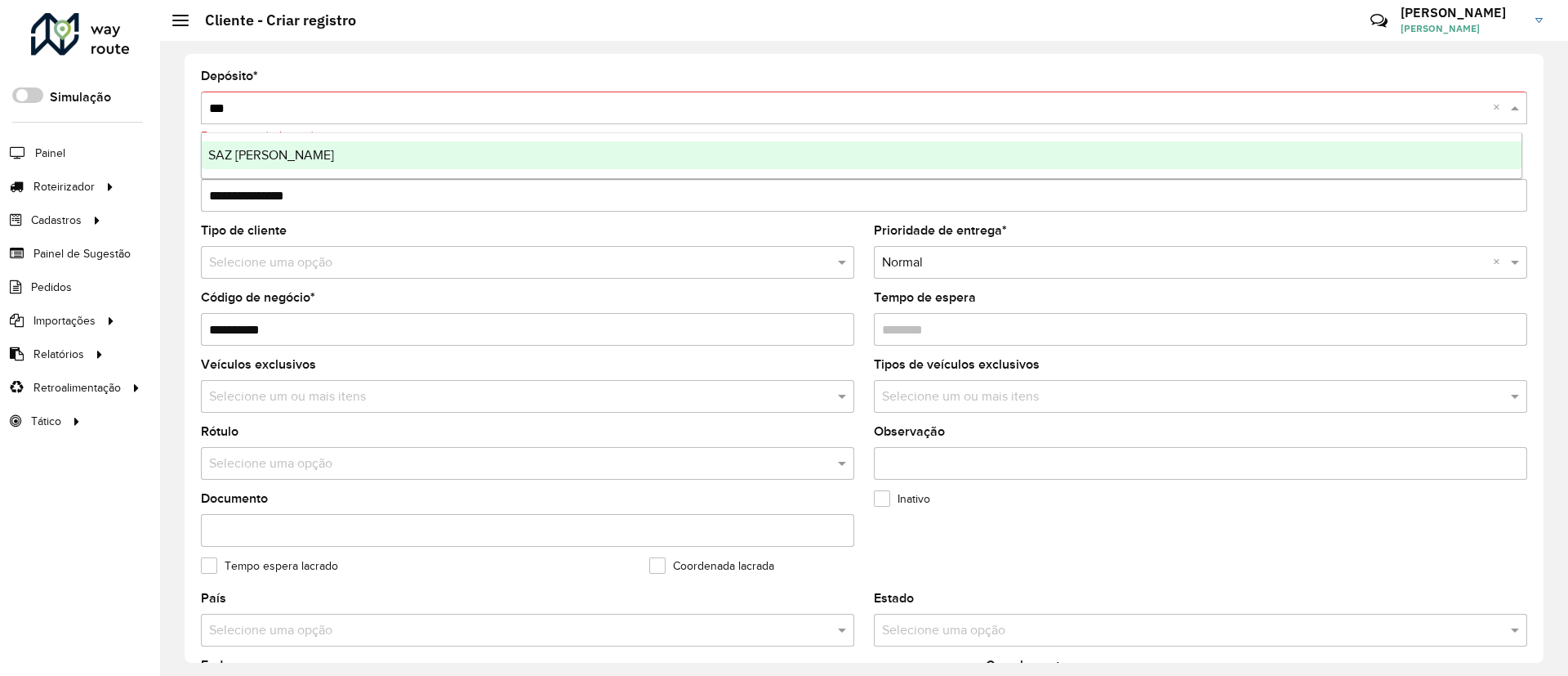
type input "****"
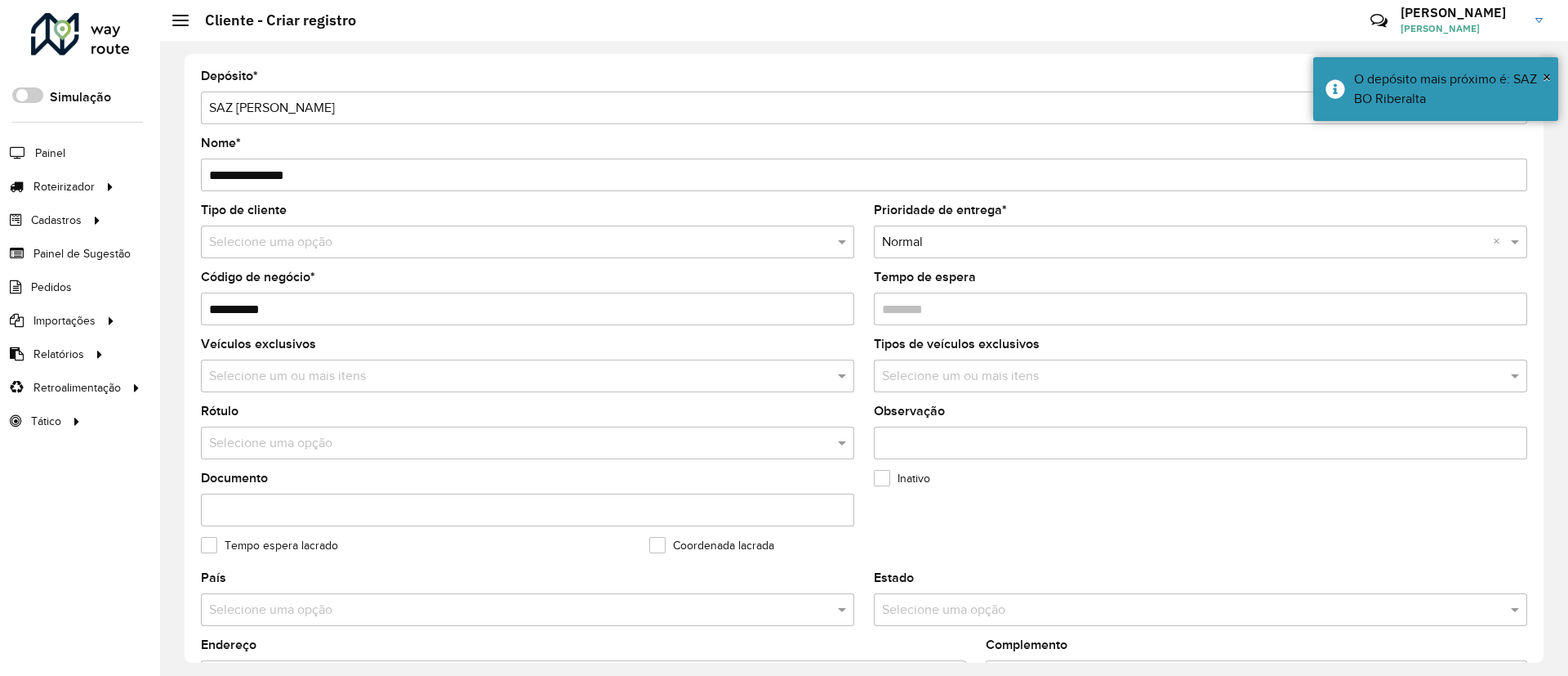
scroll to position [540, 0]
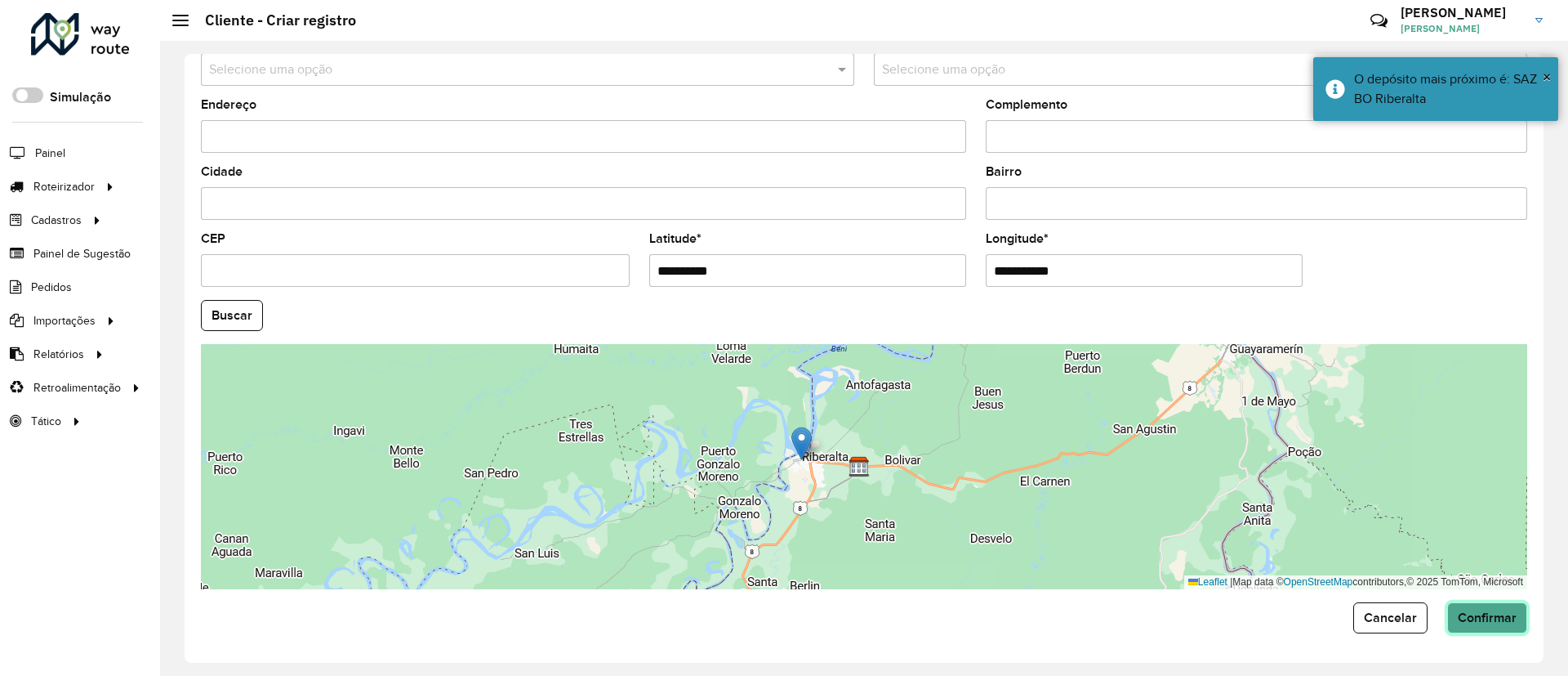
click at [1470, 626] on button "Confirmar" at bounding box center [1487, 618] width 80 height 31
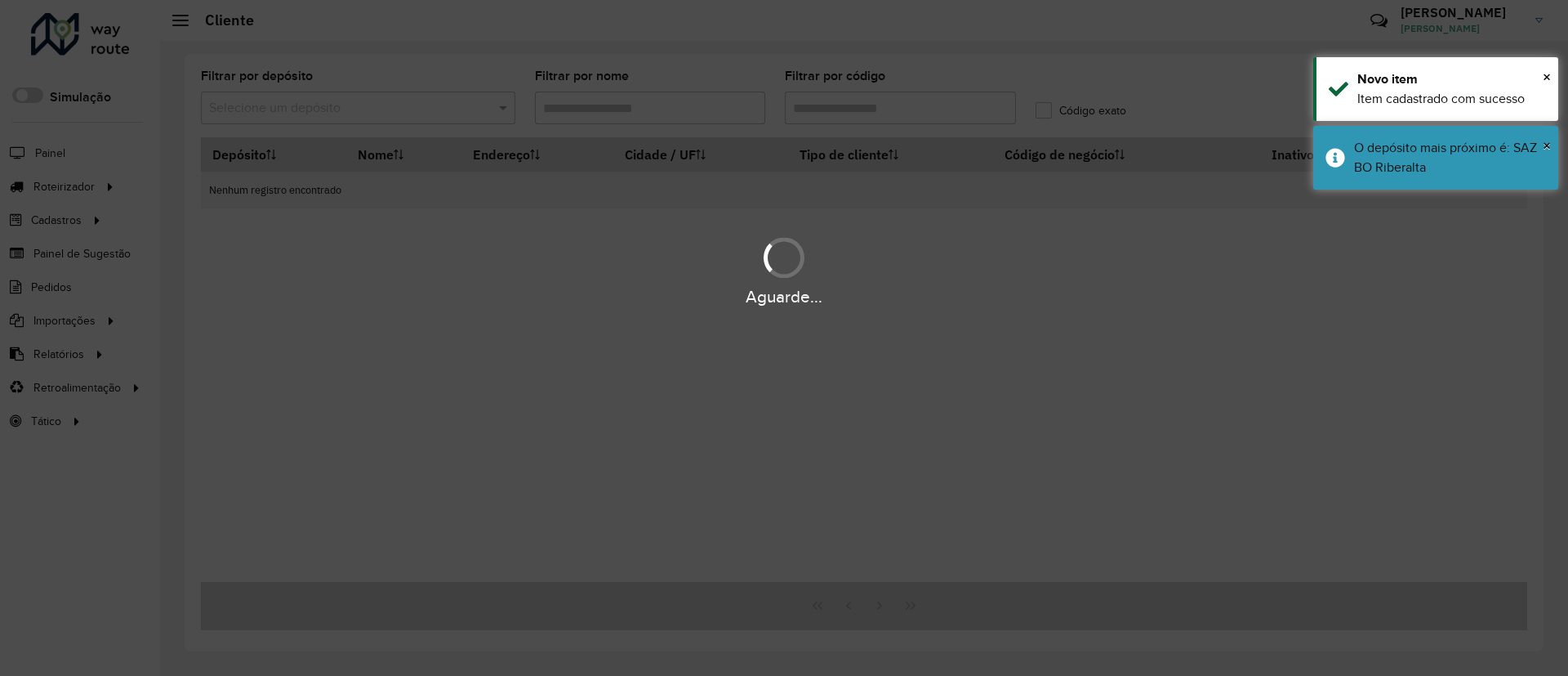
type input "******"
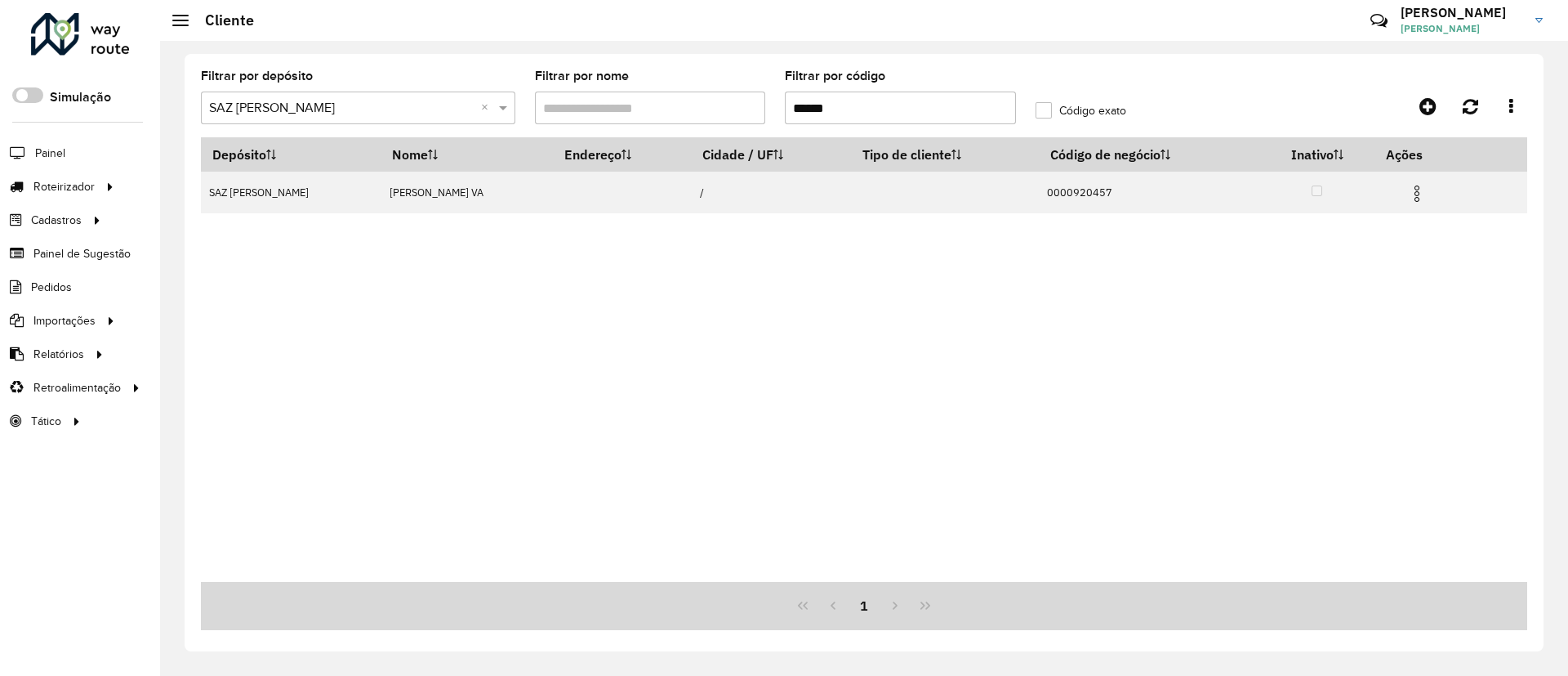
drag, startPoint x: 870, startPoint y: 110, endPoint x: 796, endPoint y: 98, distance: 75.0
click at [796, 98] on input "******" at bounding box center [900, 108] width 231 height 33
paste input "******"
type input "******"
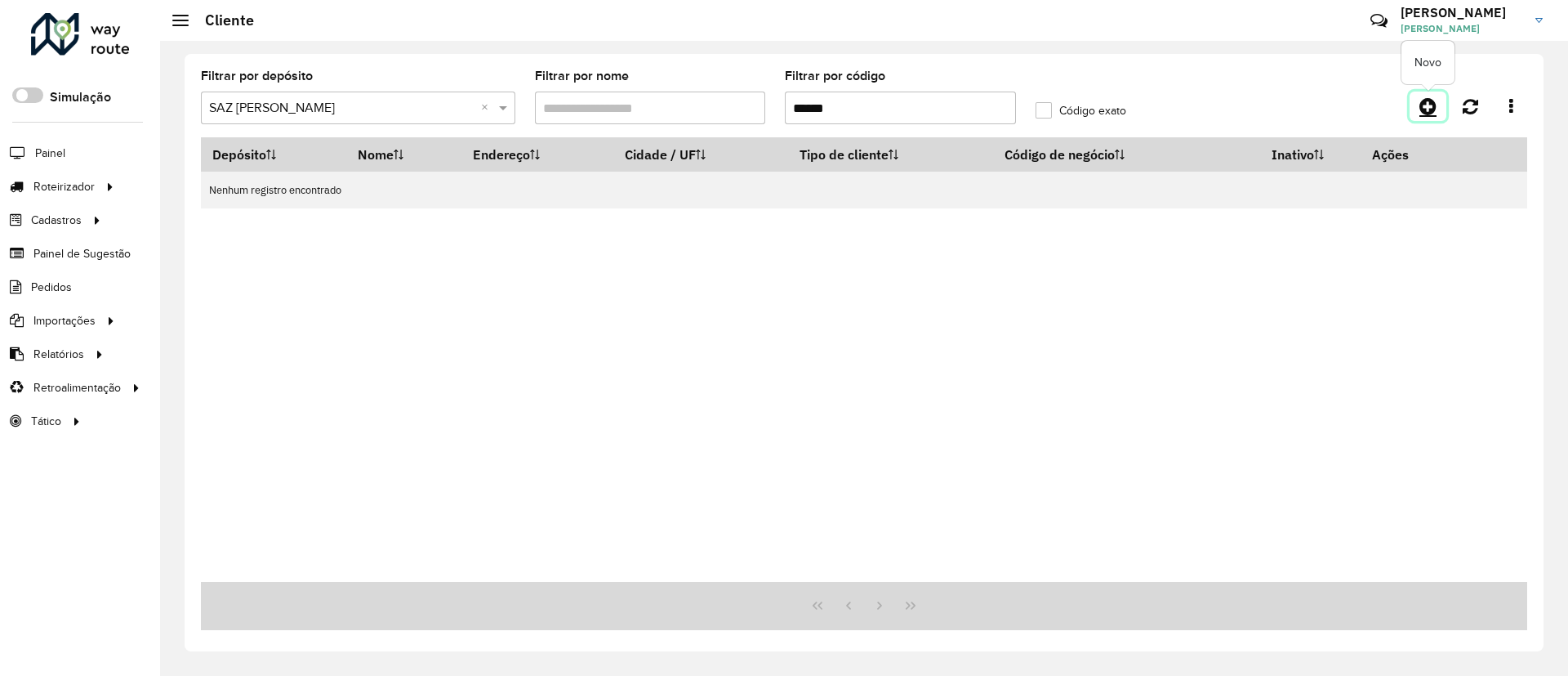
click at [1436, 101] on icon at bounding box center [1428, 106] width 17 height 20
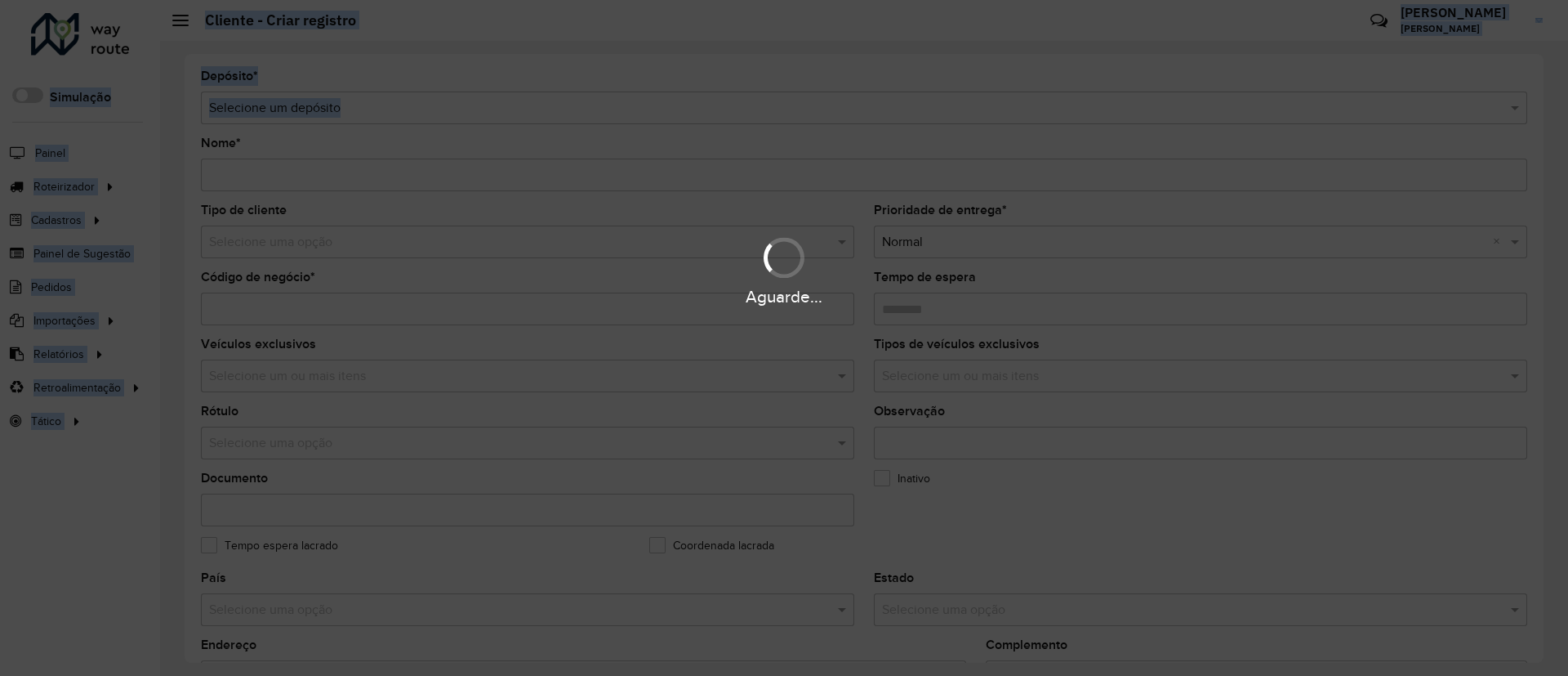
drag, startPoint x: 486, startPoint y: 107, endPoint x: 408, endPoint y: 105, distance: 78.0
click at [408, 105] on hb-app "Aguarde... Pop-up bloqueado! Seu navegador bloqueou automáticamente a abertura …" at bounding box center [784, 338] width 1568 height 676
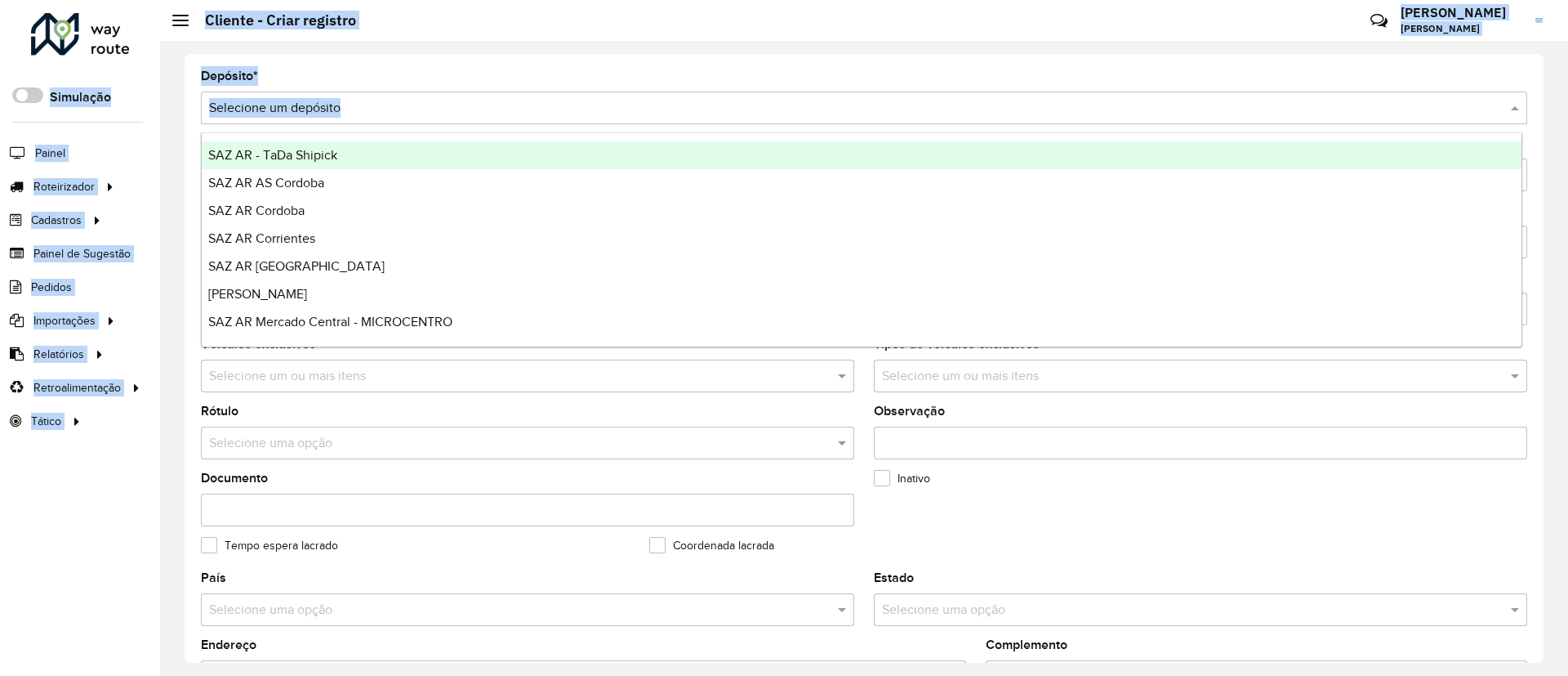
click at [408, 105] on input "text" at bounding box center [848, 108] width 1278 height 20
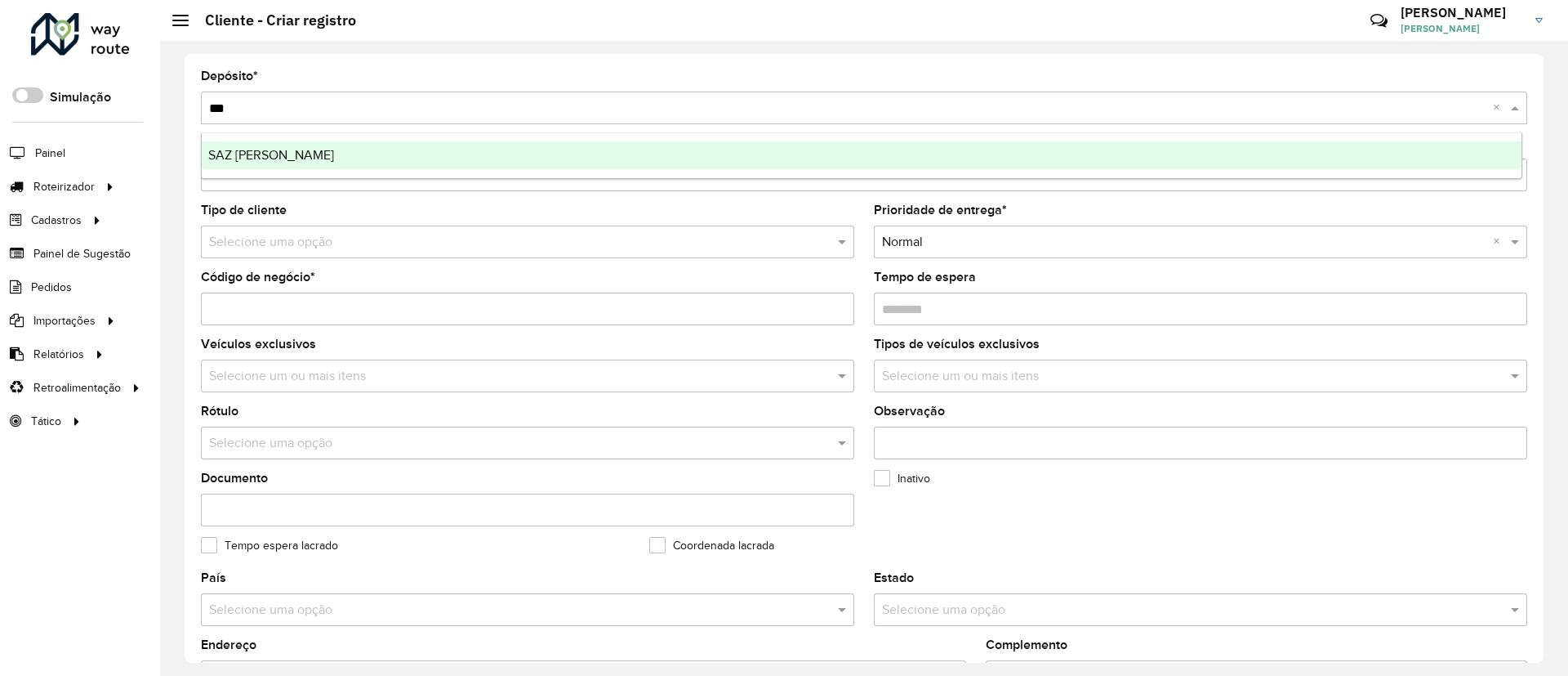
type input "****"
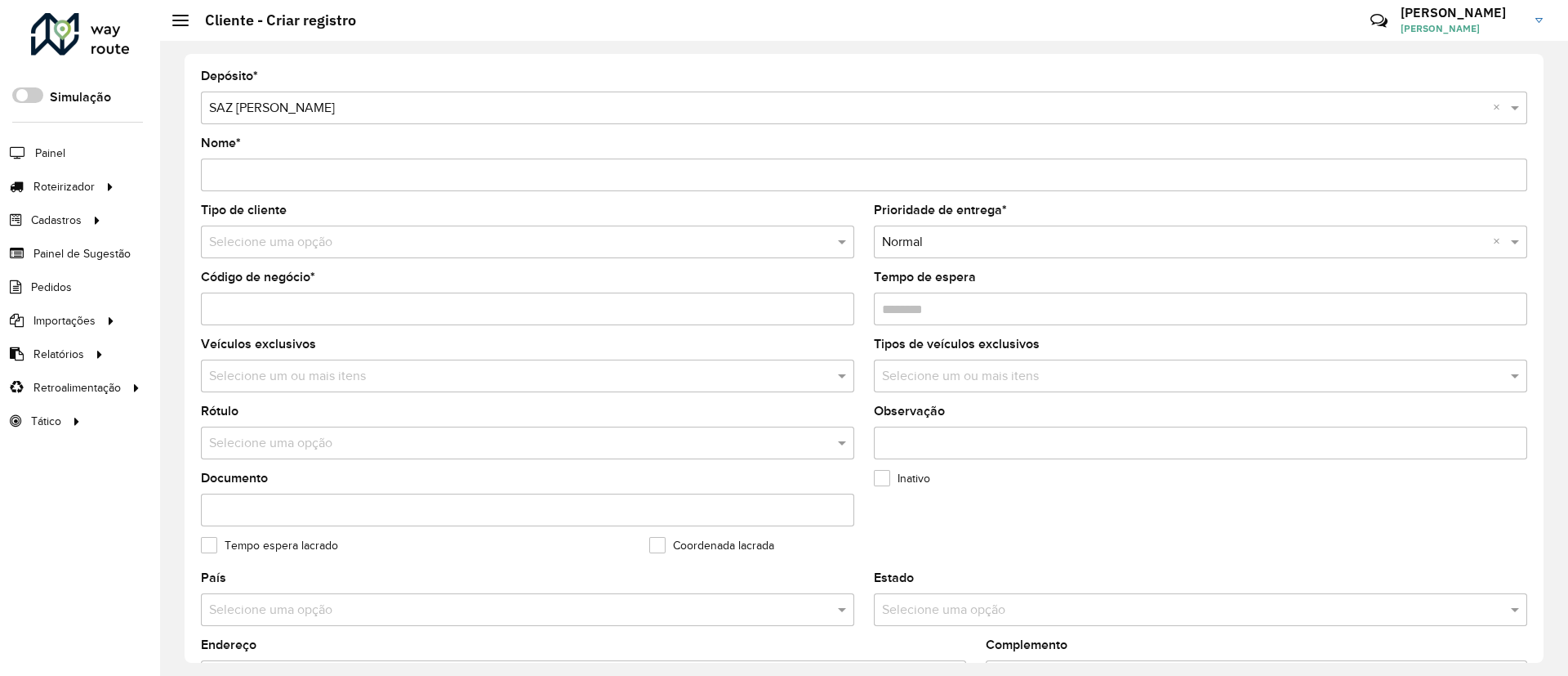
click at [250, 299] on input "Código de negócio *" at bounding box center [527, 309] width 654 height 33
paste input "******"
click at [210, 308] on input "******" at bounding box center [527, 309] width 654 height 33
type input "**********"
click at [245, 171] on input "Nome *" at bounding box center [864, 175] width 1326 height 33
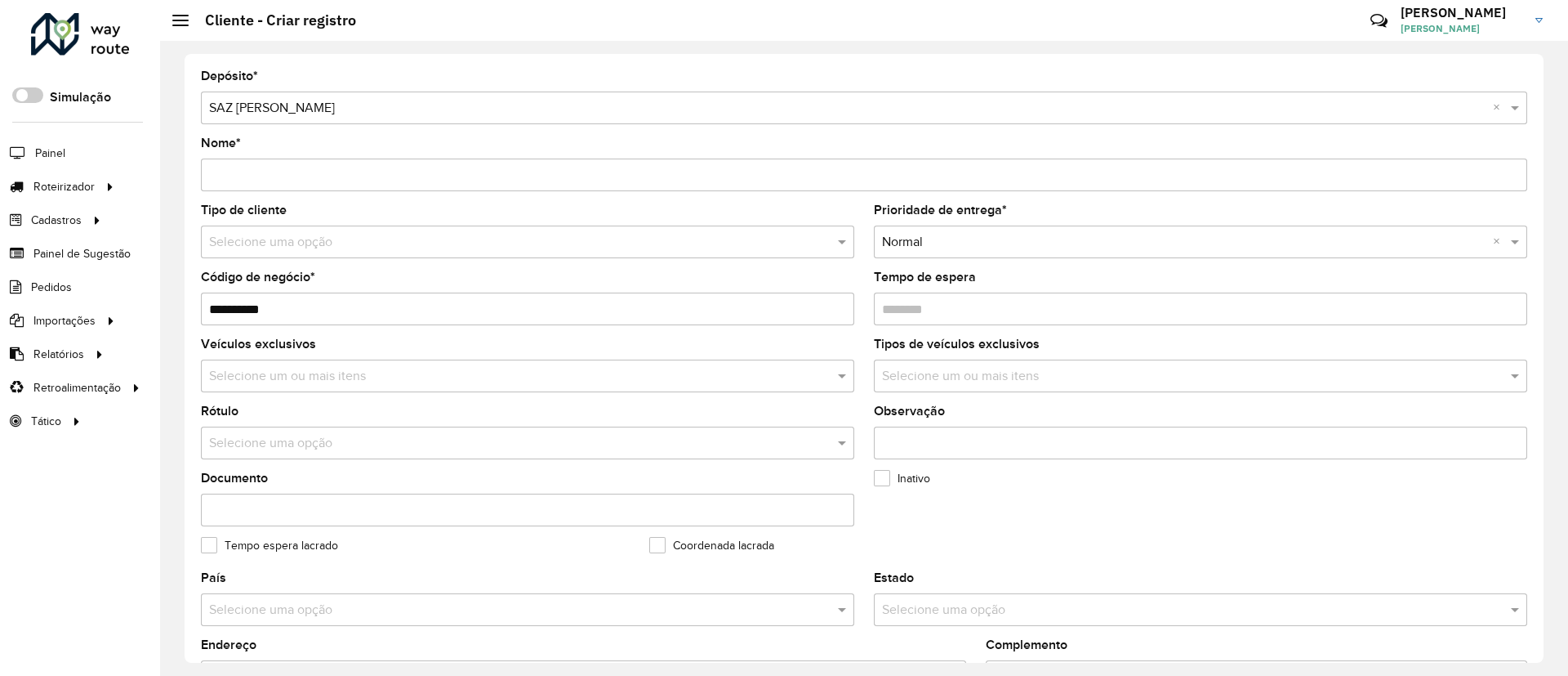
paste input "**********"
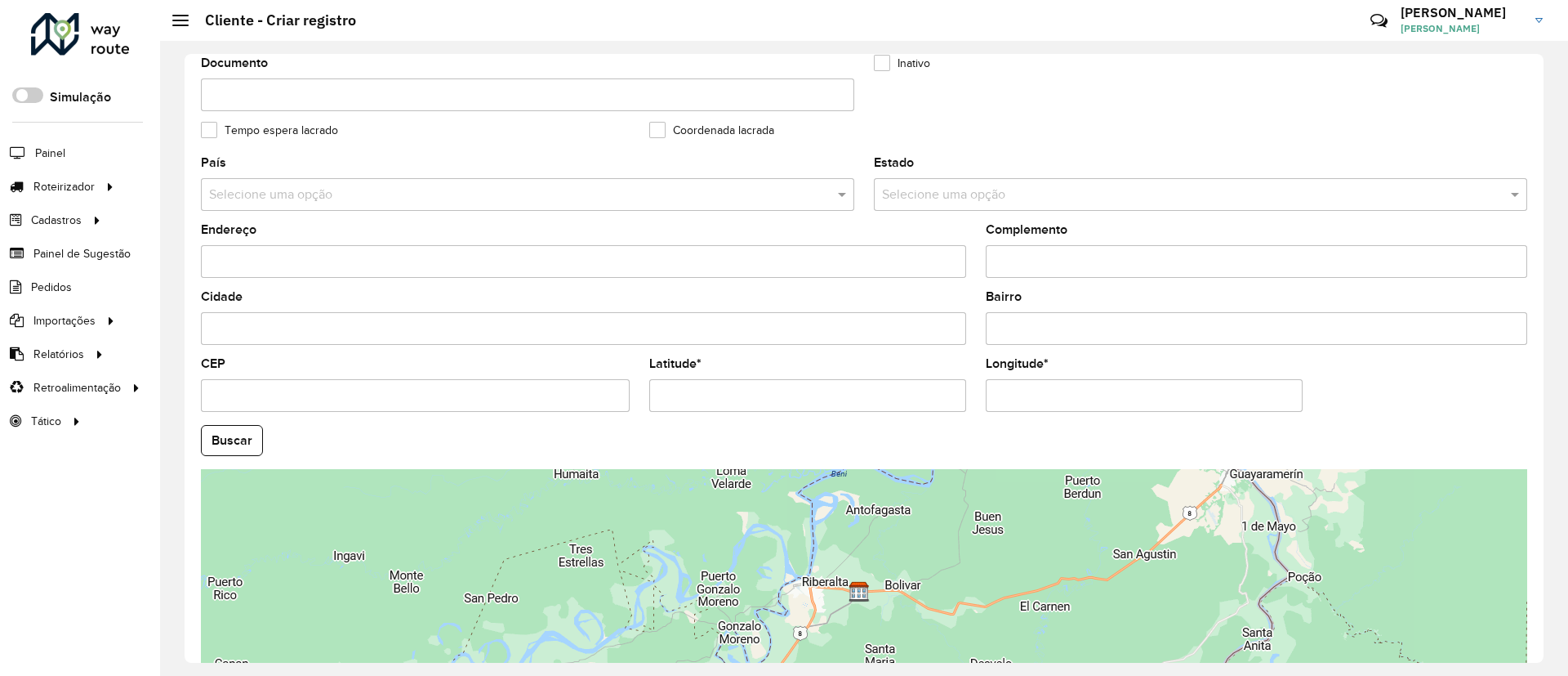
scroll to position [368, 0]
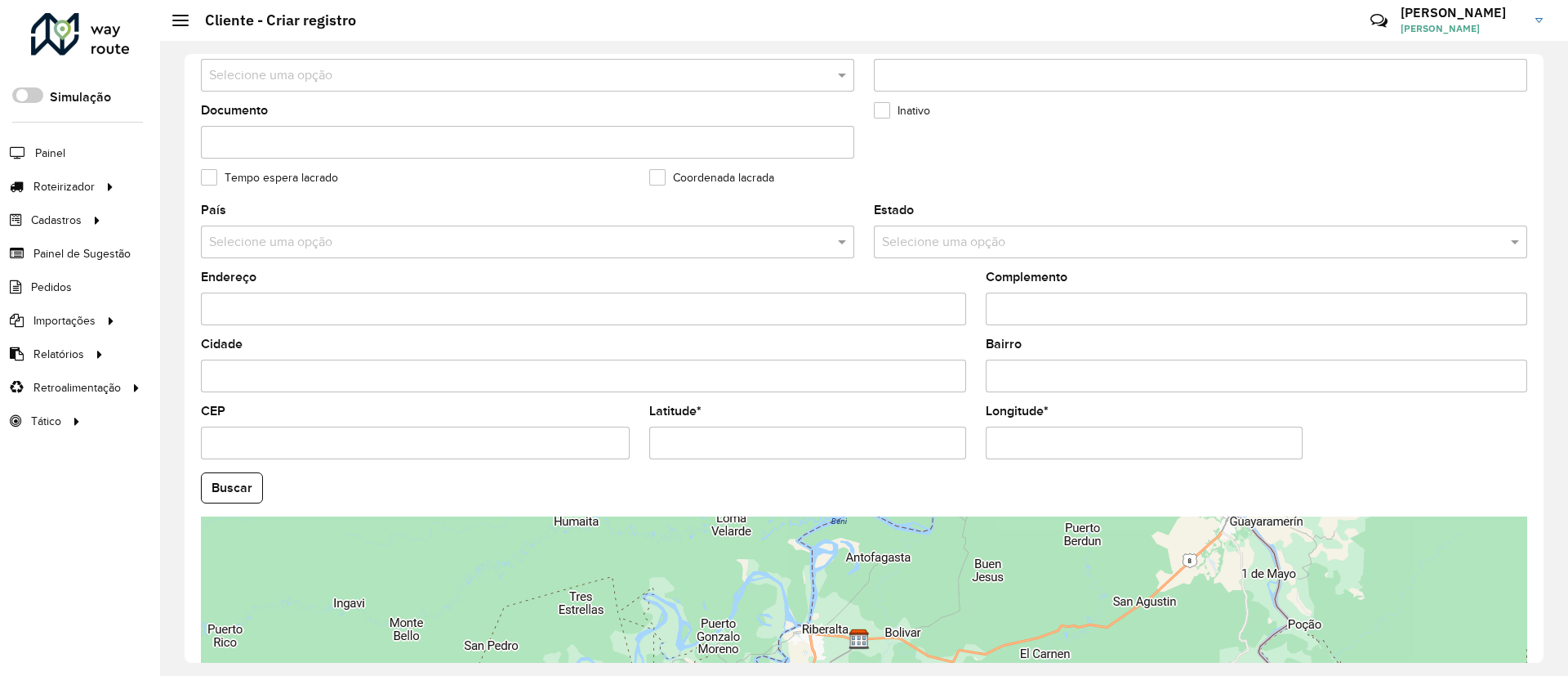
type input "**********"
click at [744, 442] on input "Latitude *" at bounding box center [807, 443] width 317 height 33
paste input "**********"
type input "**********"
click at [989, 449] on input "Longitude *" at bounding box center [1145, 443] width 317 height 33
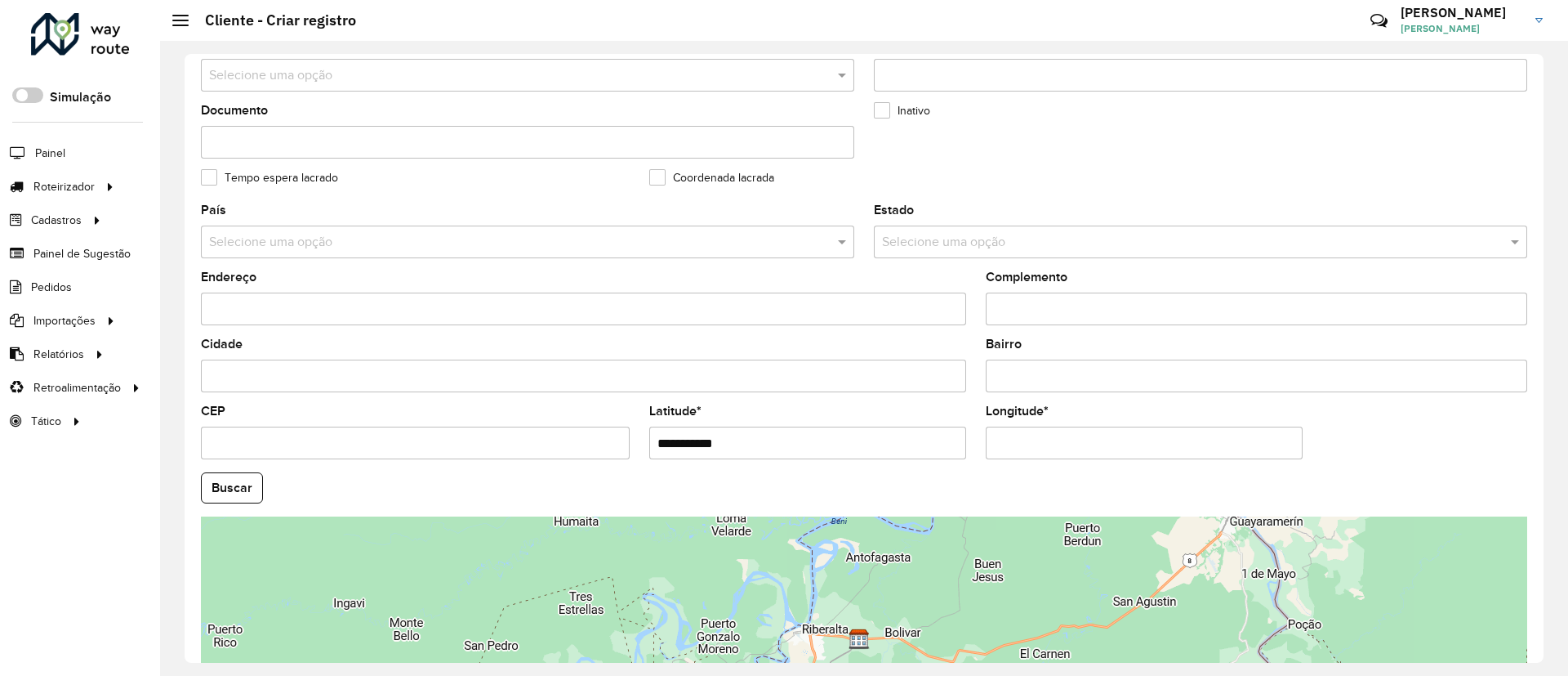
paste input "**********"
type input "**********"
click at [253, 479] on hb-app "Aguarde... Pop-up bloqueado! Seu navegador bloqueou automáticamente a abertura …" at bounding box center [784, 338] width 1568 height 676
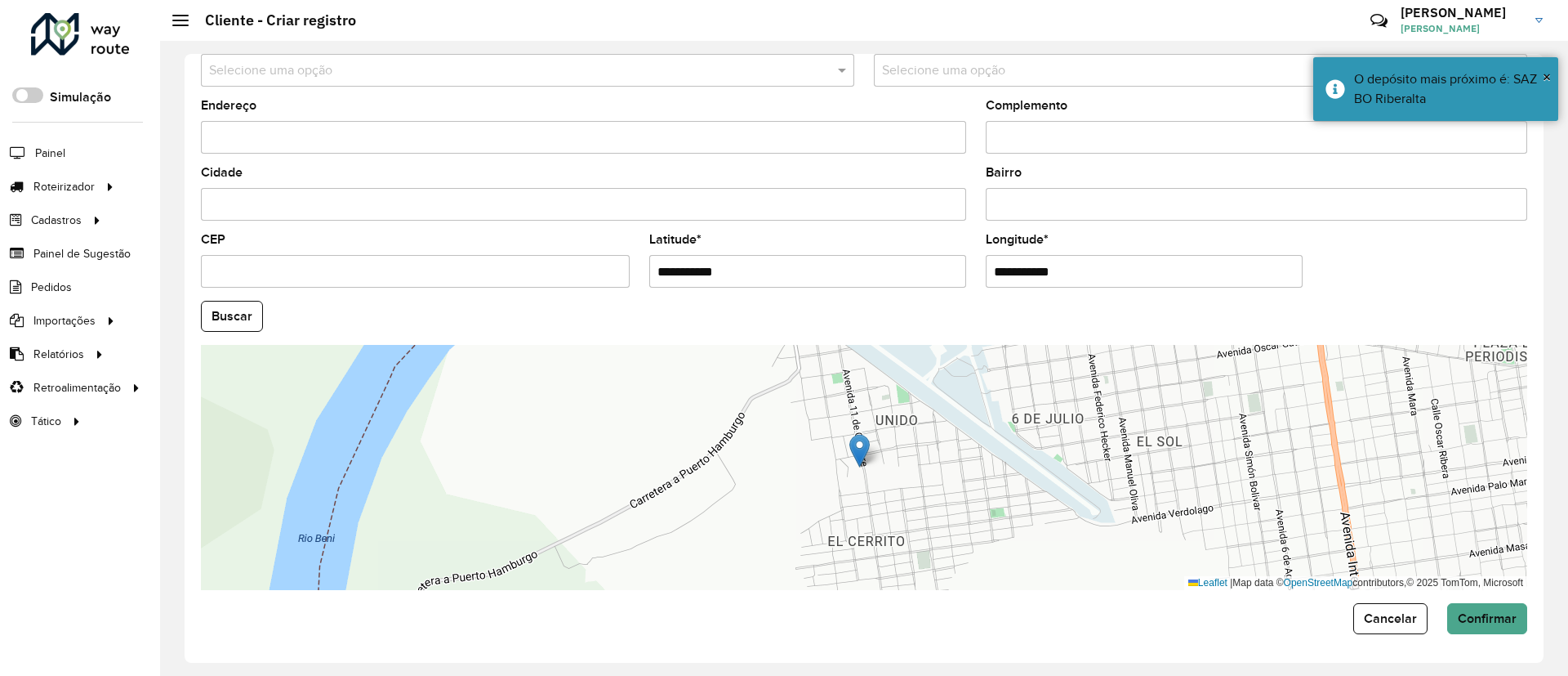
scroll to position [540, 0]
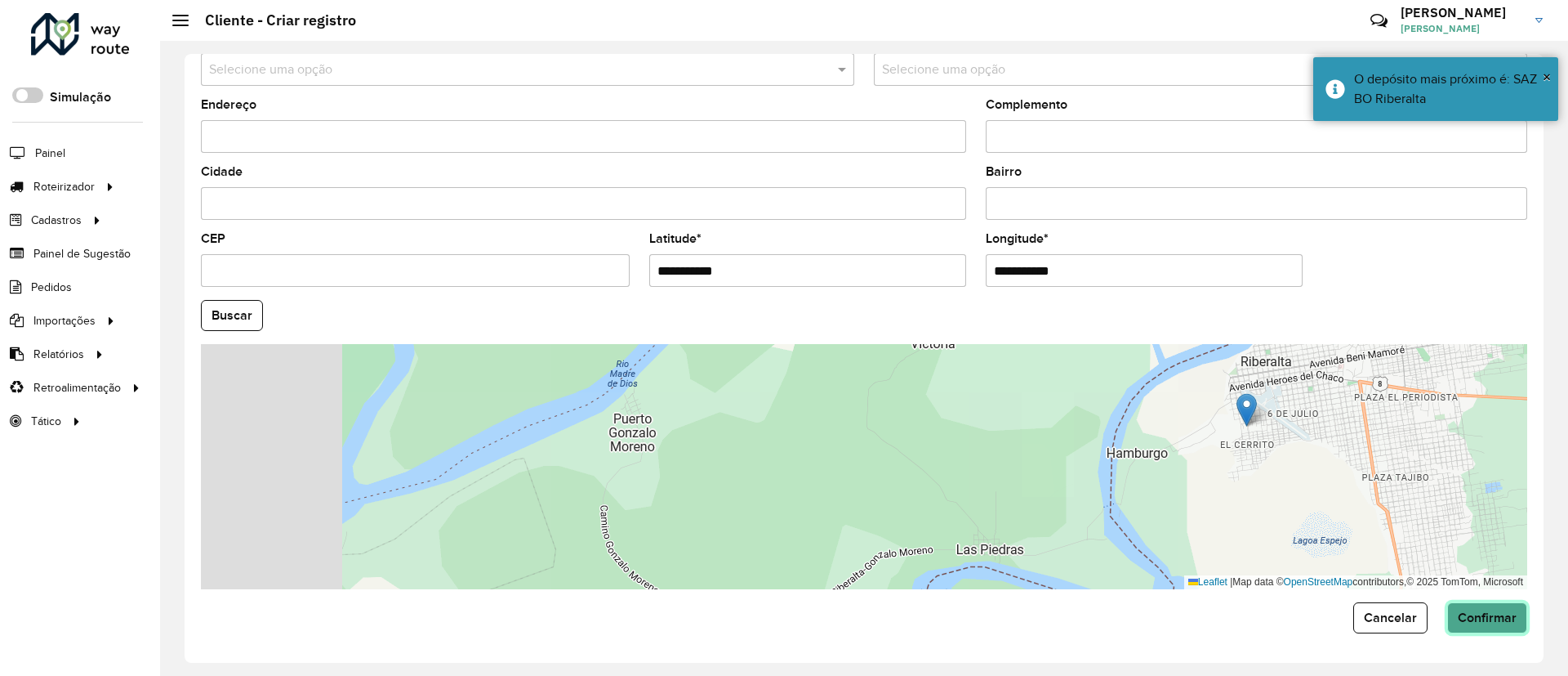
click at [1497, 616] on span "Confirmar" at bounding box center [1488, 617] width 59 height 14
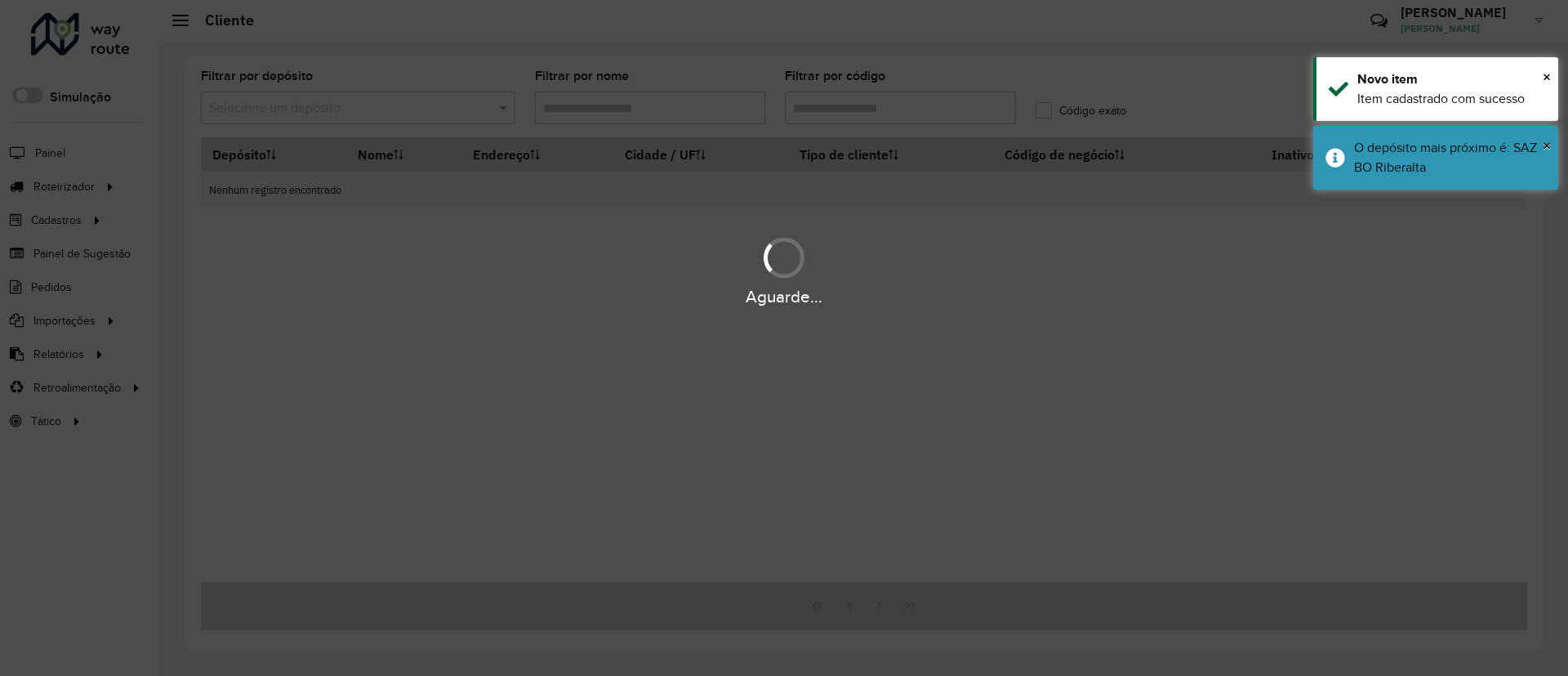
type input "******"
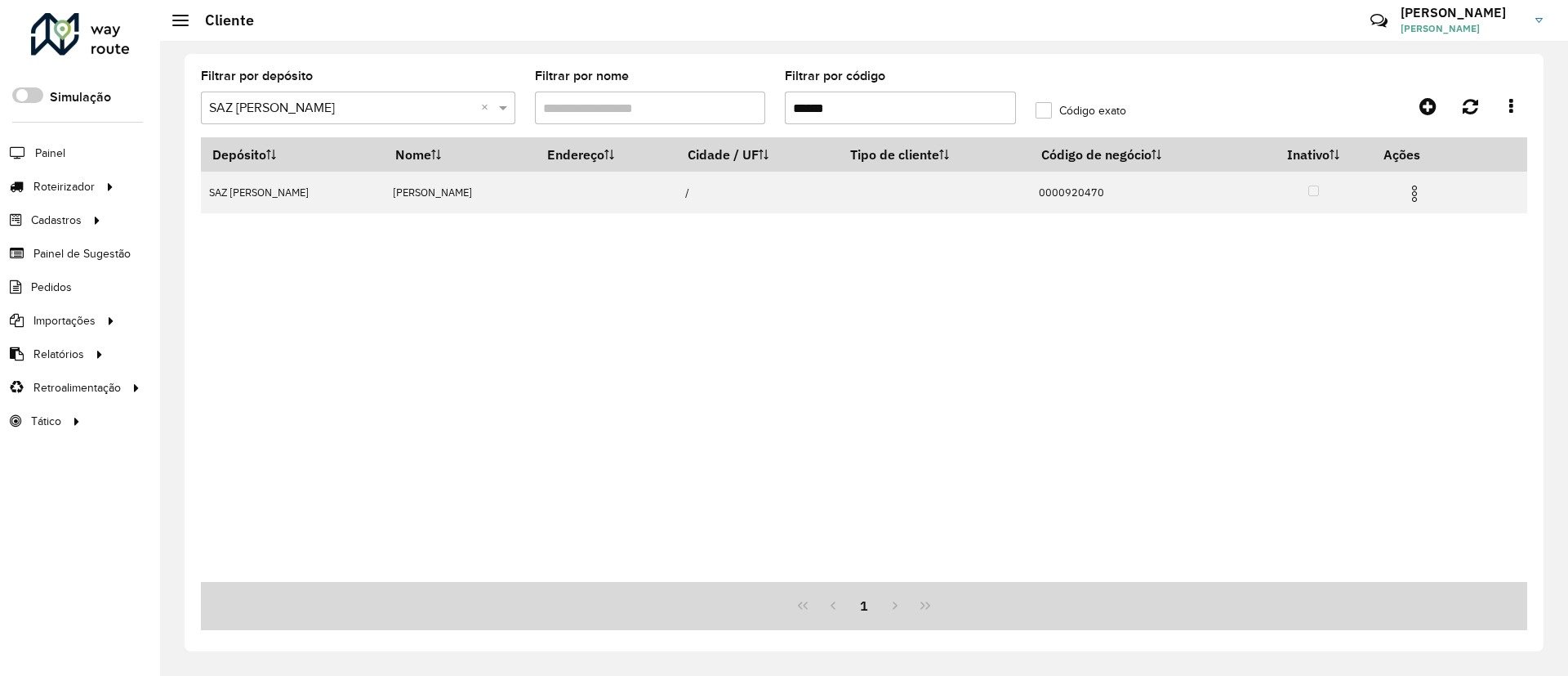
drag, startPoint x: 864, startPoint y: 107, endPoint x: 666, endPoint y: 106, distance: 198.0
click at [666, 106] on formly-group "Filtrar por depósito Selecione um depósito × SAZ BO Riberalta × Filtrar por nom…" at bounding box center [692, 104] width 1001 height 67
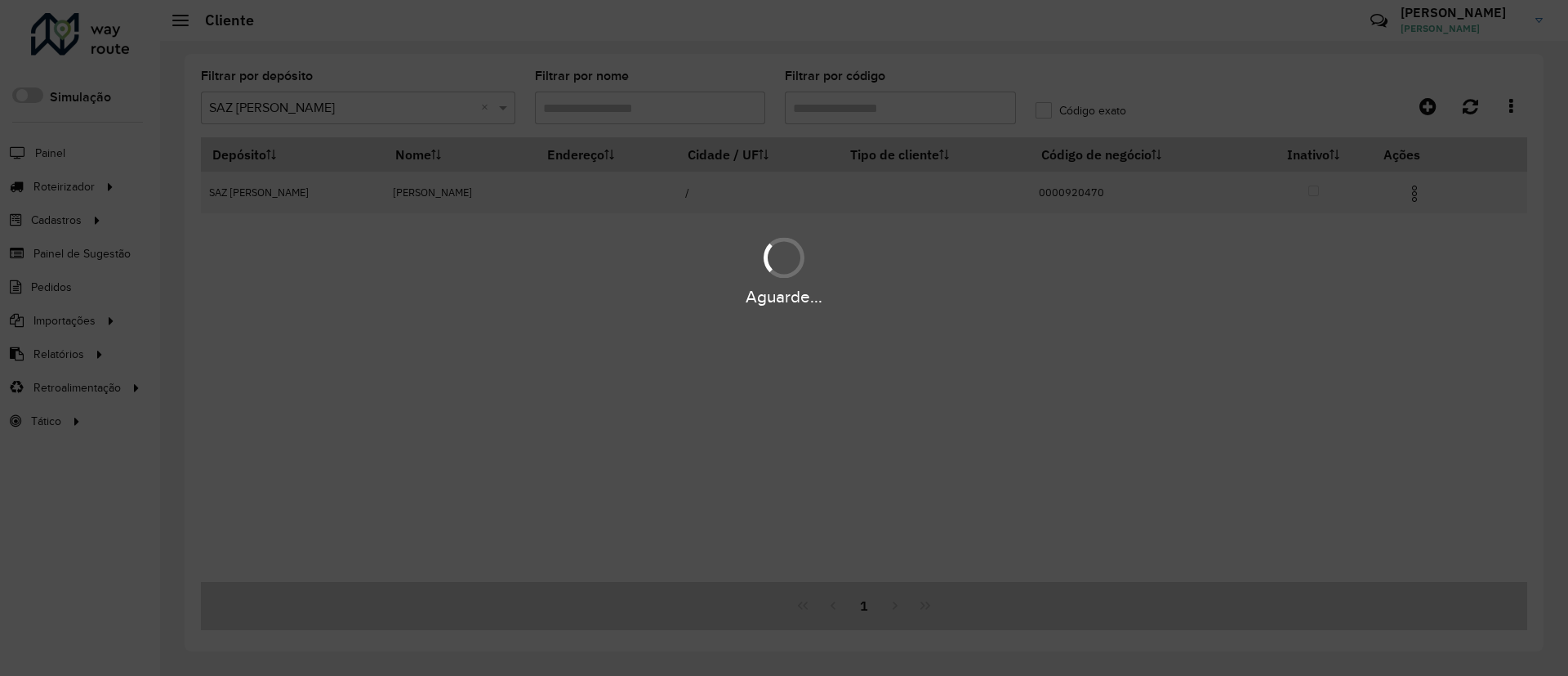
paste input "******"
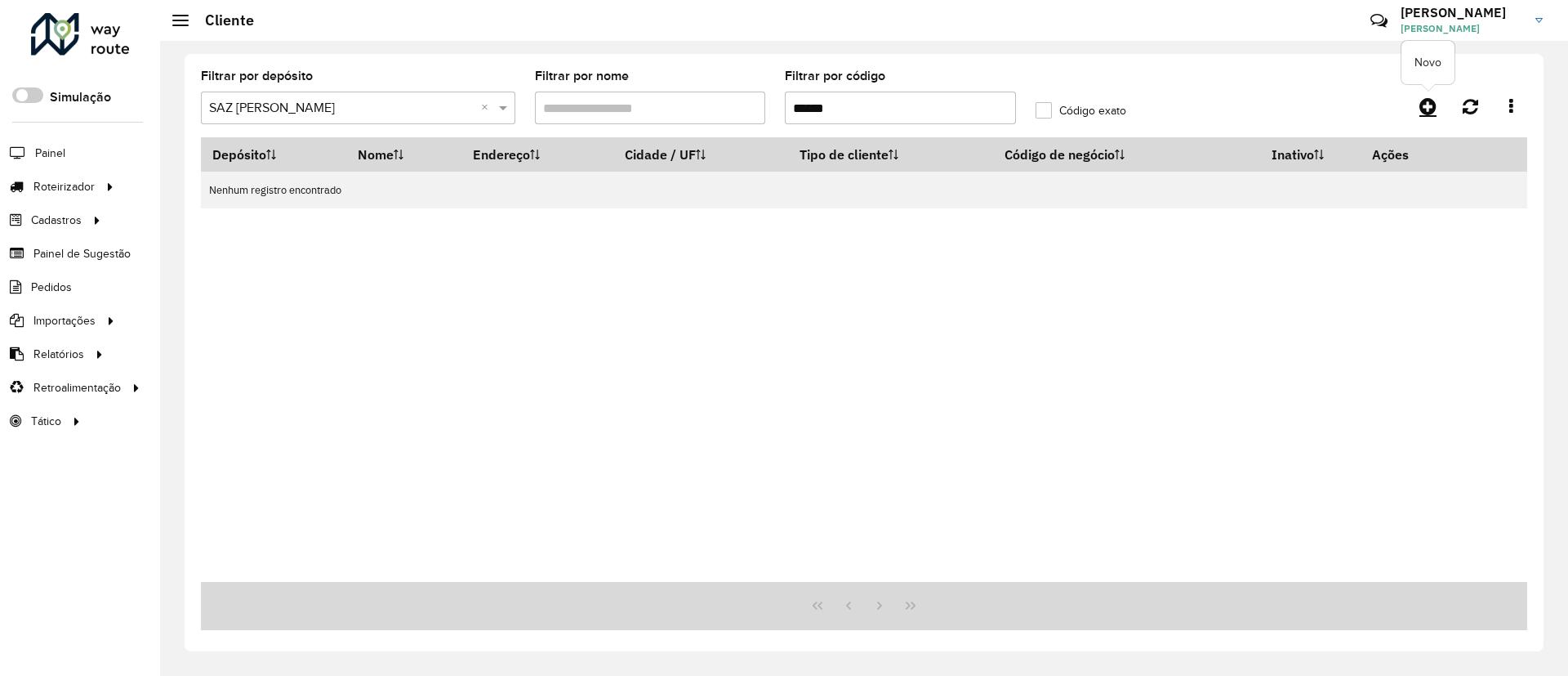
type input "******"
click at [1430, 106] on icon at bounding box center [1428, 106] width 17 height 20
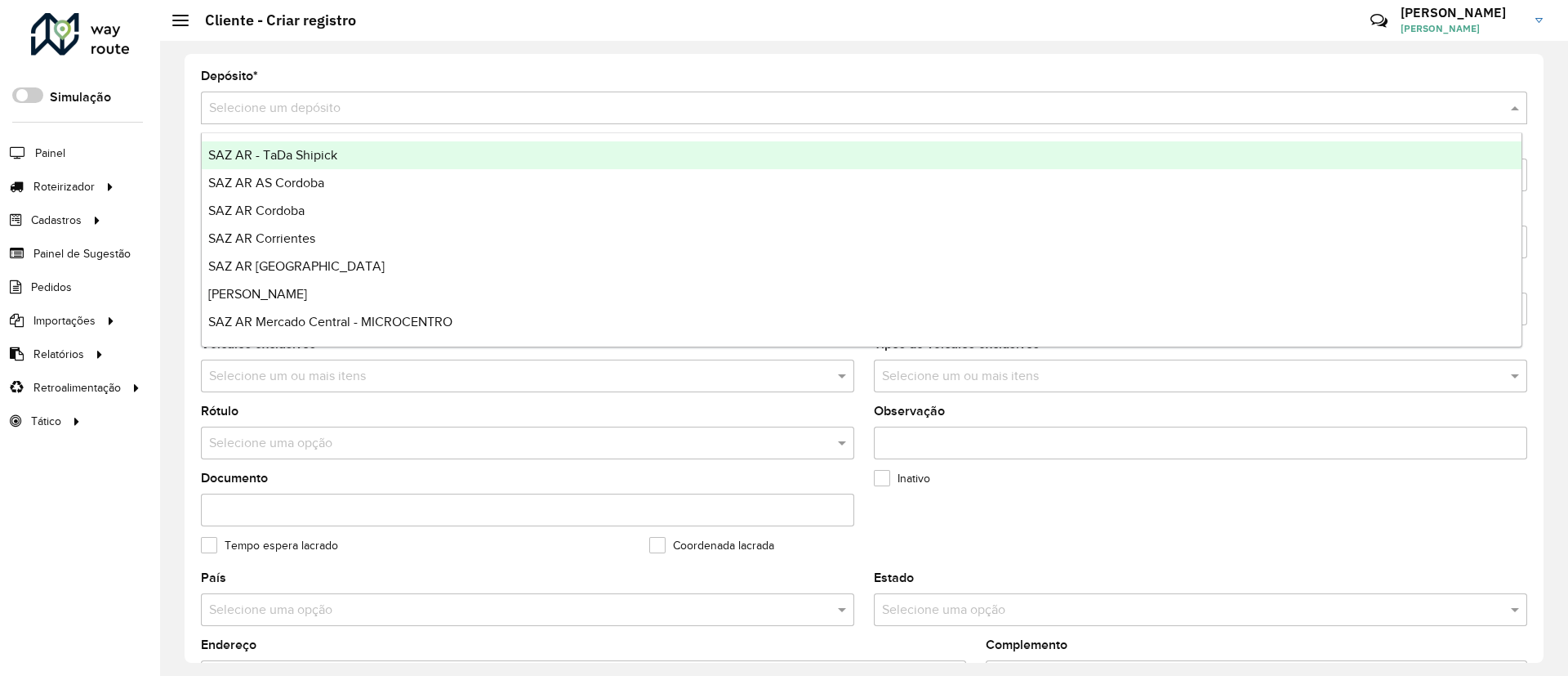
click at [813, 92] on div "Selecione um depósito" at bounding box center [864, 108] width 1326 height 33
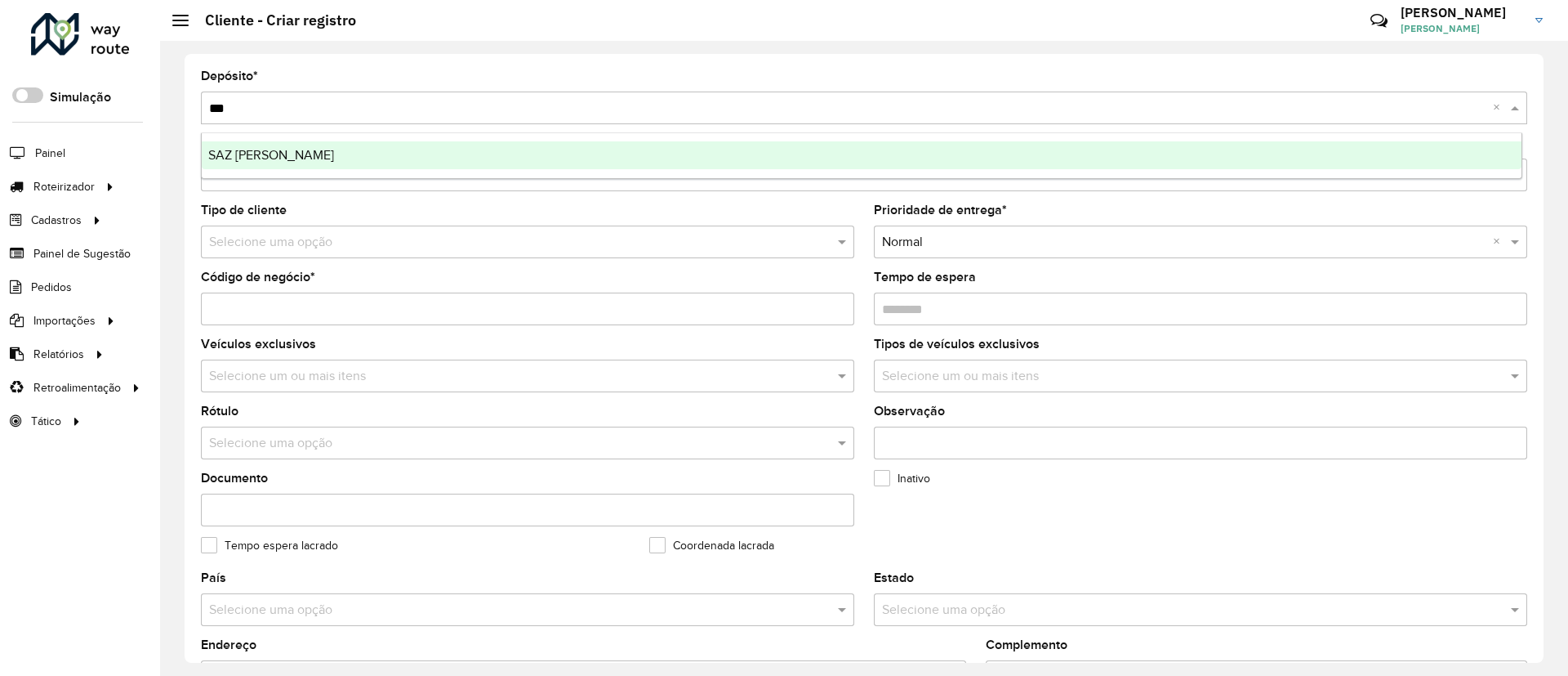
type input "****"
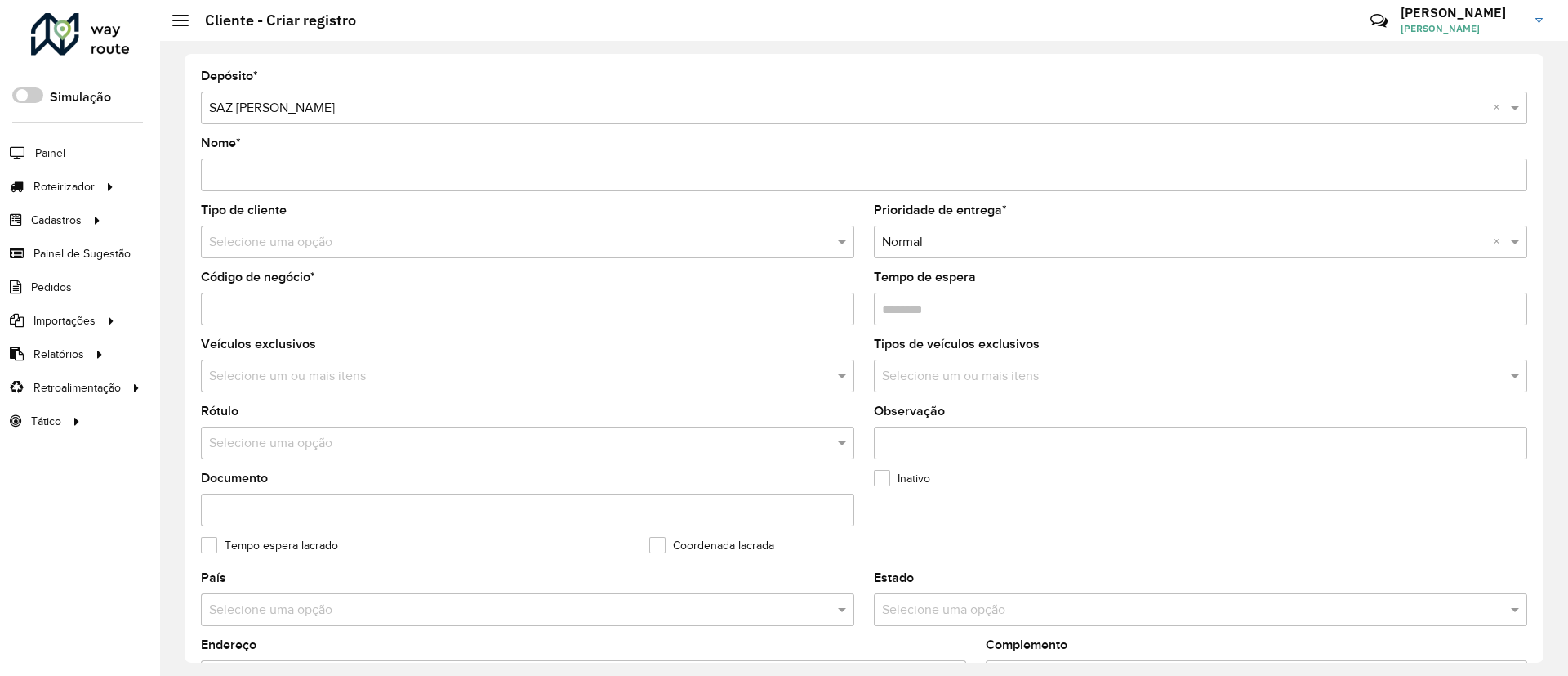
click at [278, 290] on div "Código de negócio *" at bounding box center [527, 298] width 654 height 54
click at [270, 295] on input "Código de negócio *" at bounding box center [527, 309] width 654 height 33
paste input "******"
click at [208, 302] on input "******" at bounding box center [527, 309] width 654 height 33
type input "**********"
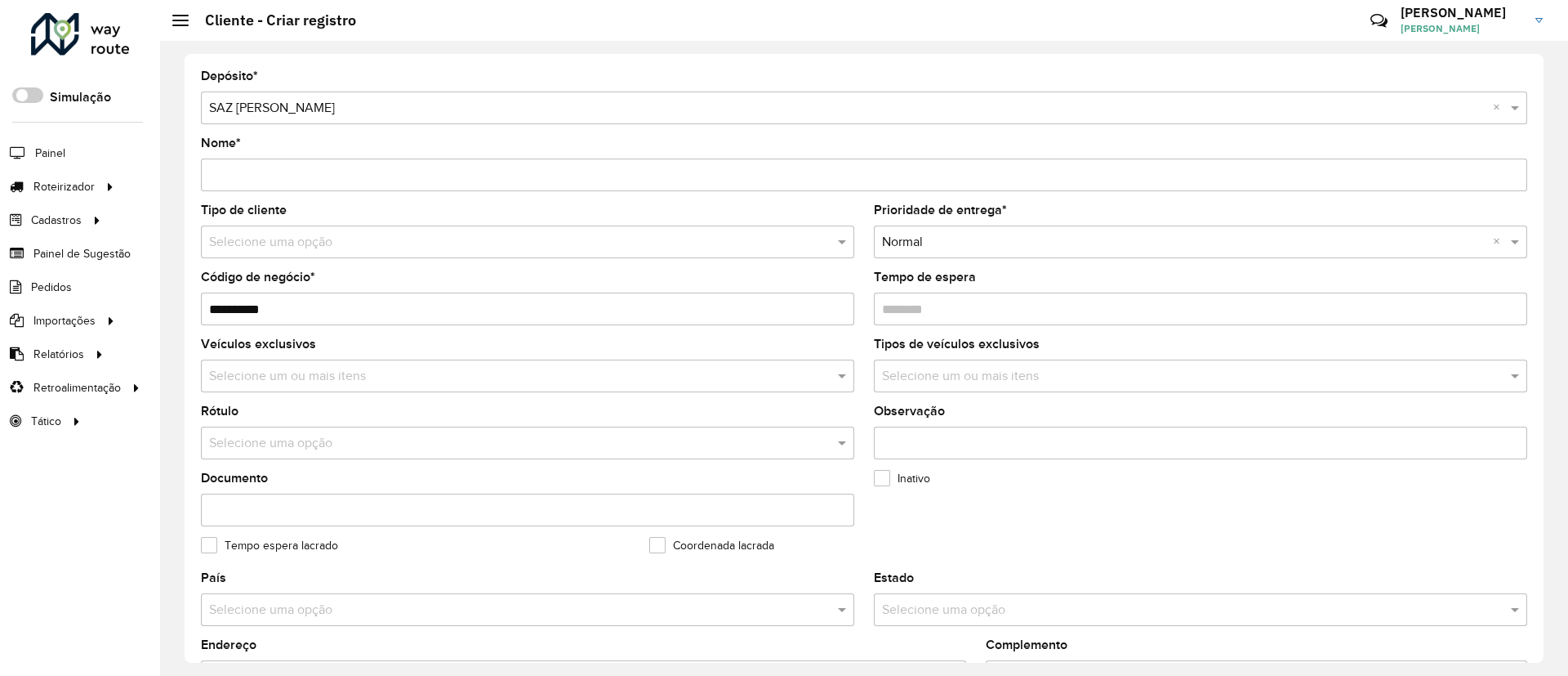
click at [288, 148] on div "Nome *" at bounding box center [864, 164] width 1326 height 54
click at [288, 174] on input "Nome *" at bounding box center [864, 175] width 1326 height 33
paste input "**********"
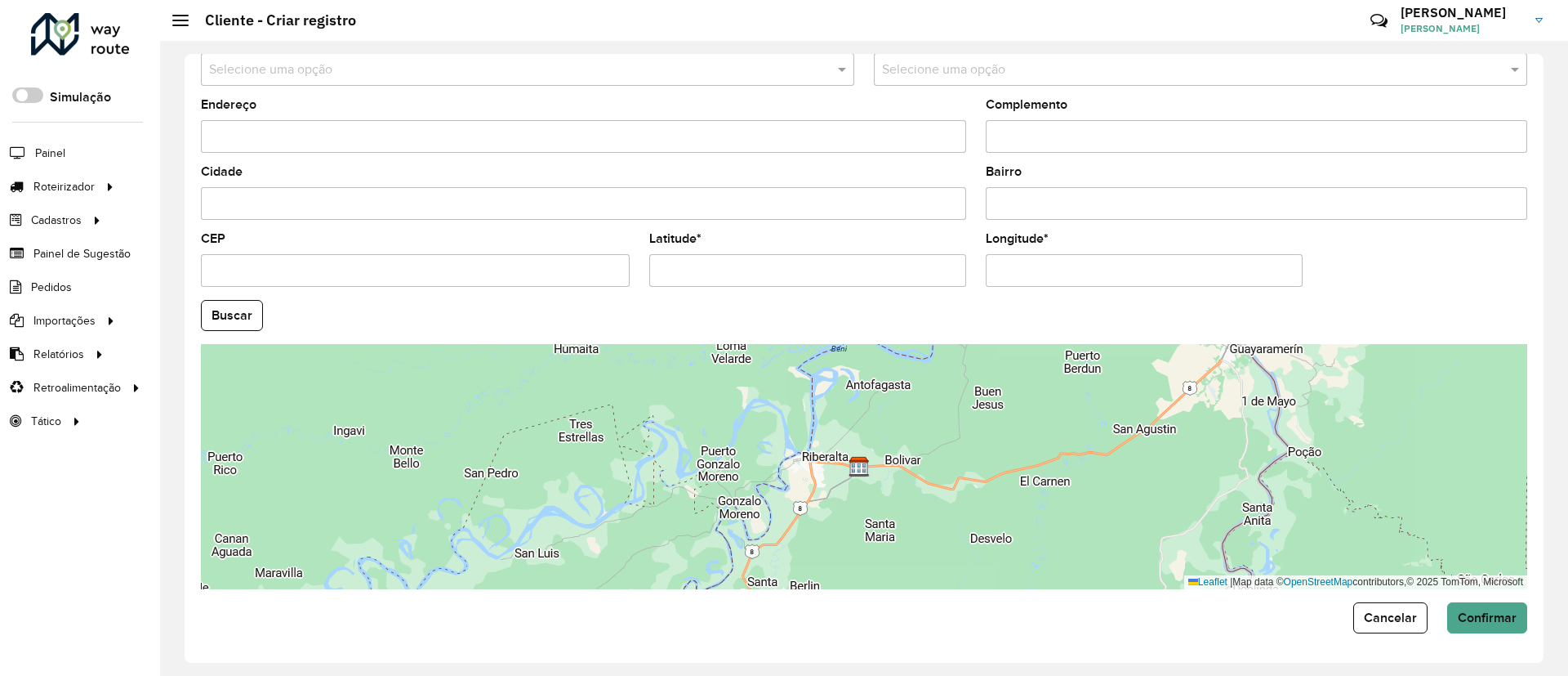
type input "**********"
click at [800, 266] on div "Latitude *" at bounding box center [807, 260] width 317 height 54
click at [800, 266] on input "Latitude *" at bounding box center [807, 271] width 317 height 33
paste input "**********"
type input "**********"
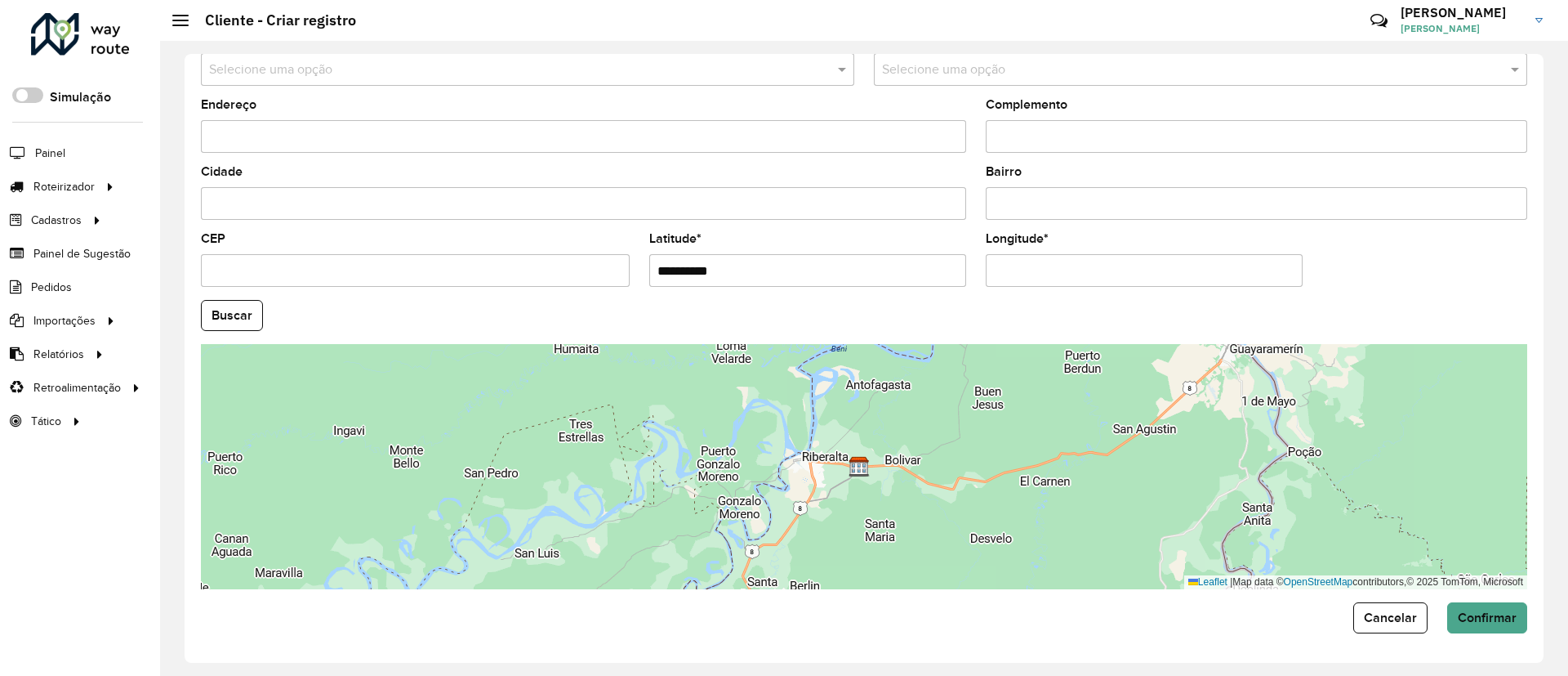
click at [996, 271] on input "Longitude *" at bounding box center [1145, 271] width 317 height 33
paste input "**********"
type input "**********"
click at [229, 318] on hb-app "Aguarde... Pop-up bloqueado! Seu navegador bloqueou automáticamente a abertura …" at bounding box center [784, 338] width 1568 height 676
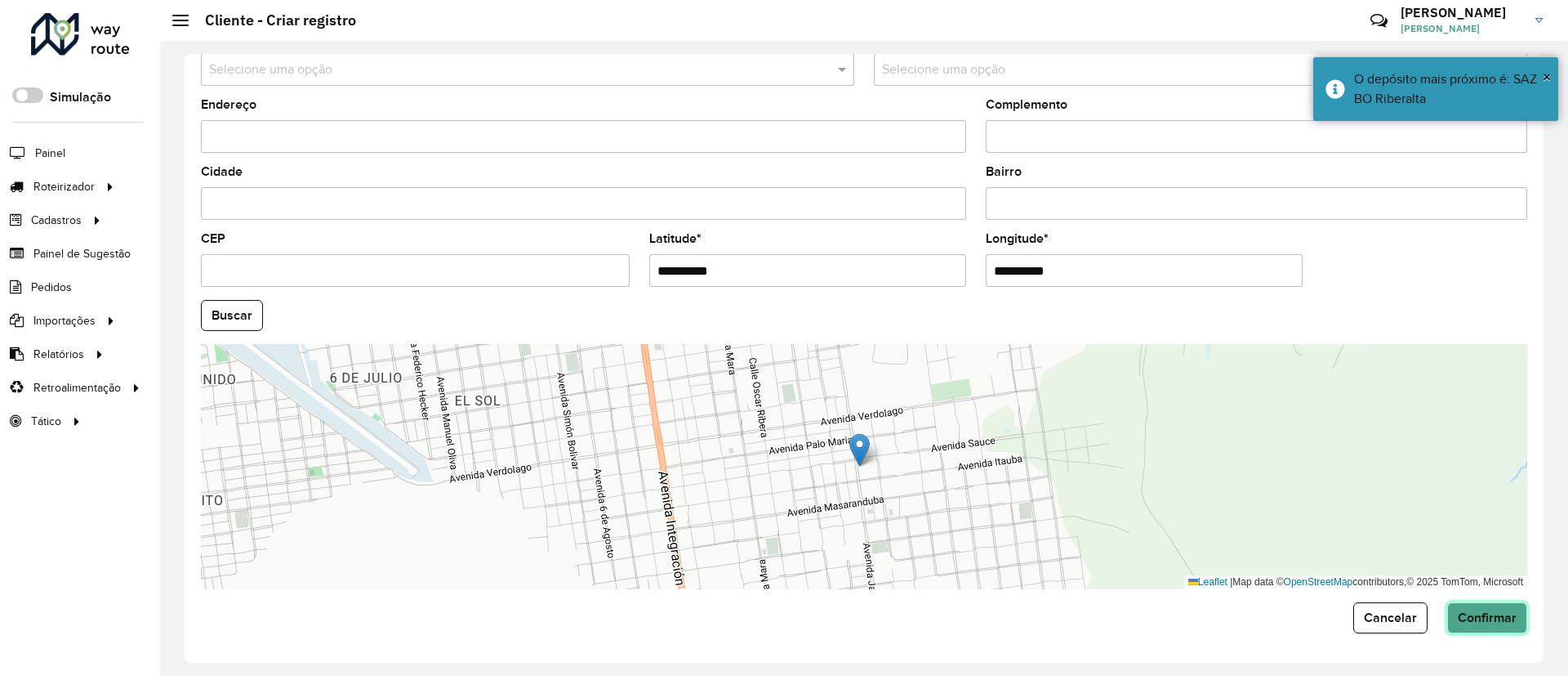
click at [1469, 605] on button "Confirmar" at bounding box center [1487, 618] width 80 height 31
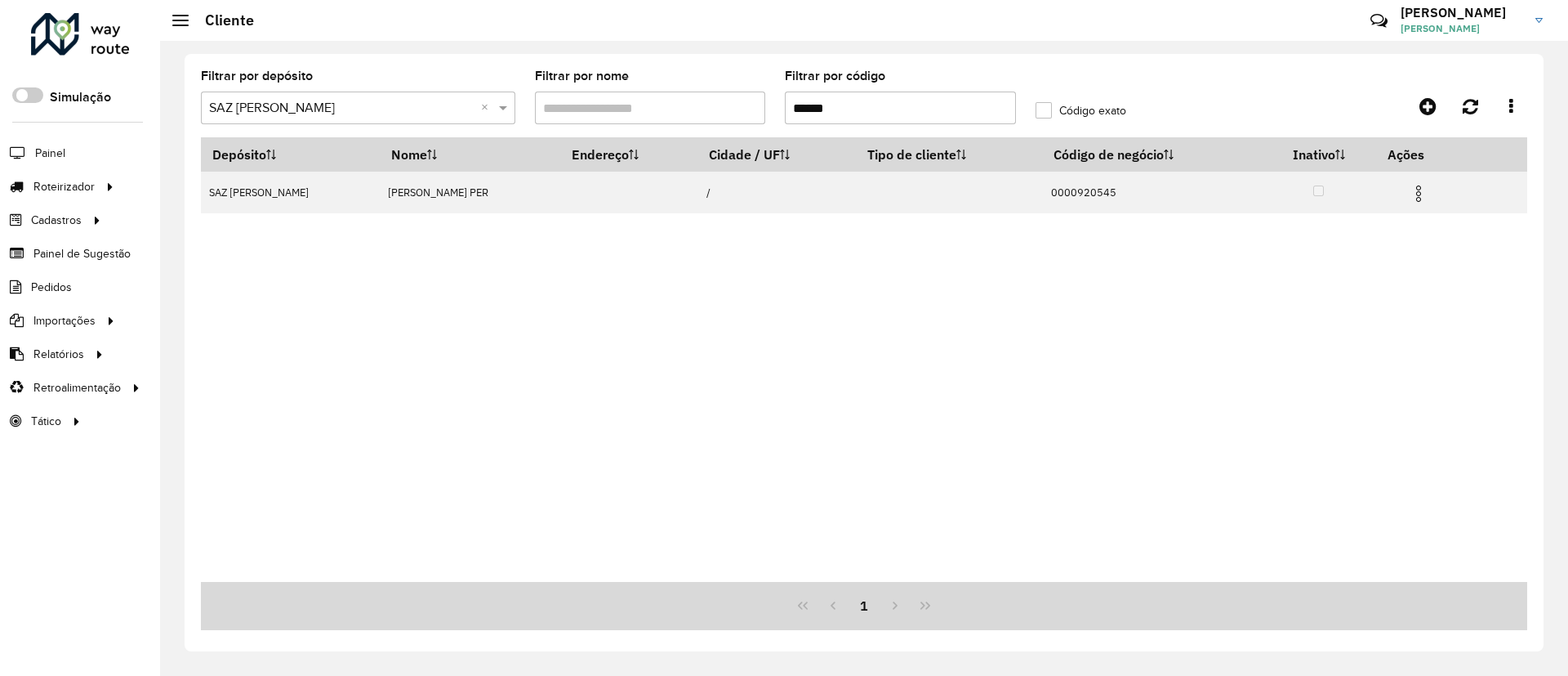
click at [767, 98] on formly-field "Filtrar por nome" at bounding box center [651, 104] width 250 height 67
drag, startPoint x: 837, startPoint y: 100, endPoint x: 750, endPoint y: 98, distance: 87.0
click at [750, 98] on formly-group "Filtrar por depósito Selecione um depósito × SAZ BO Riberalta × Filtrar por nom…" at bounding box center [692, 104] width 1001 height 67
paste input "text"
type input "******"
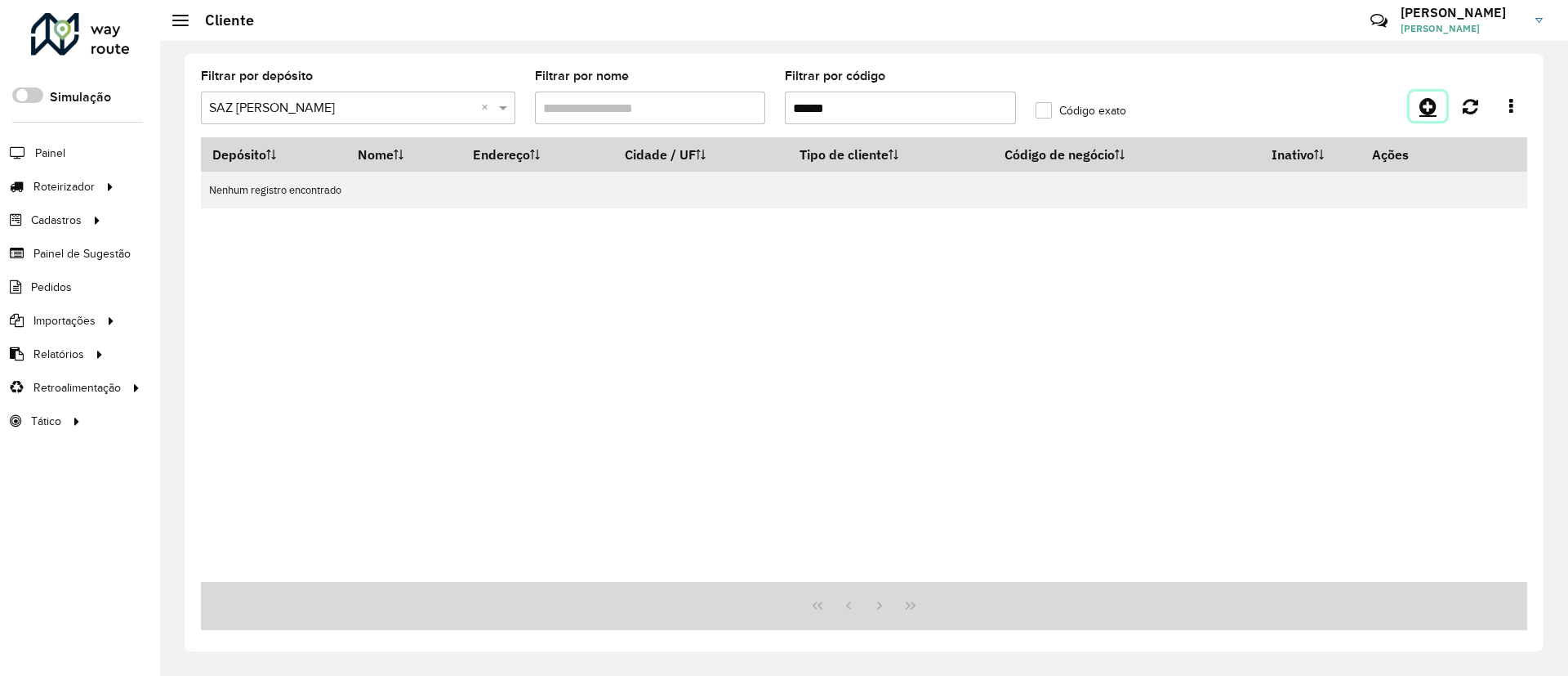
click at [1419, 112] on icon at bounding box center [1428, 106] width 17 height 20
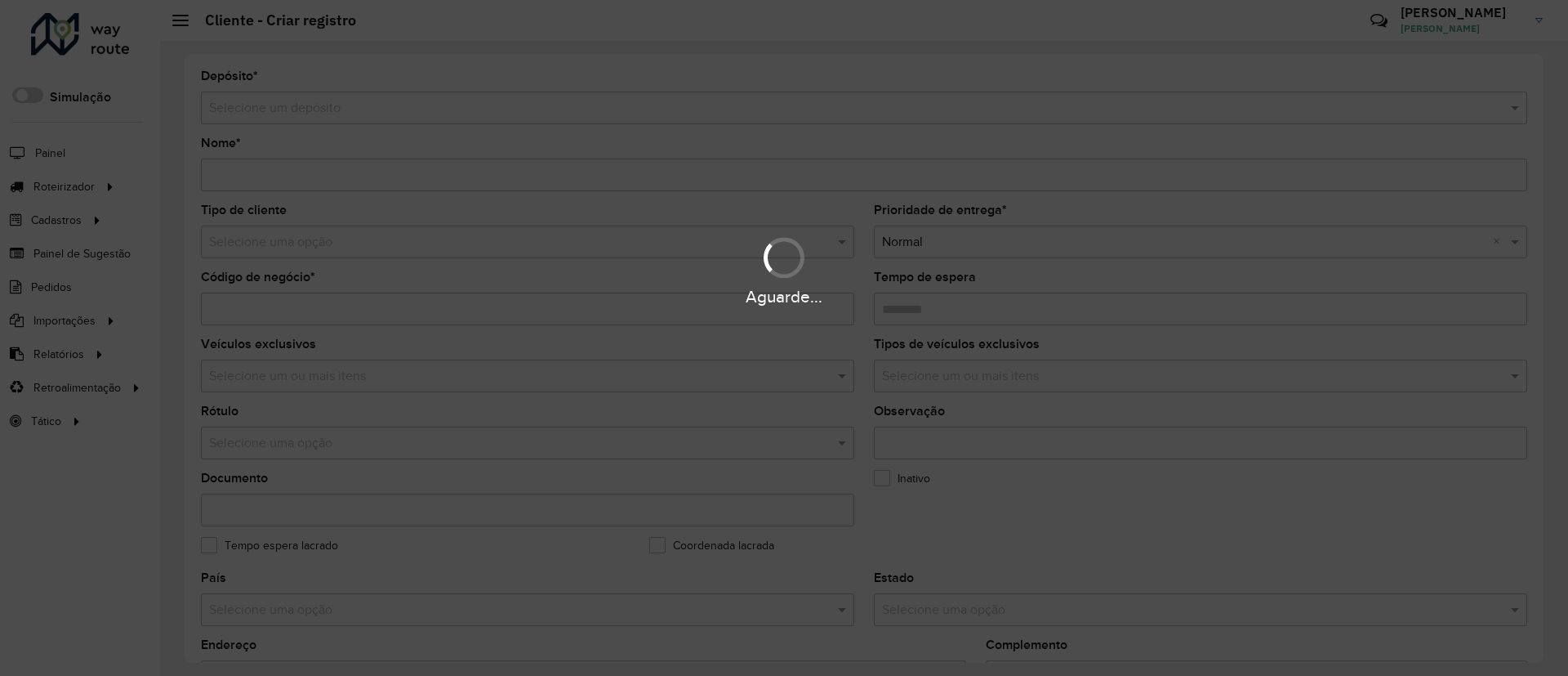
click at [631, 115] on div "Aguarde..." at bounding box center [784, 338] width 1568 height 676
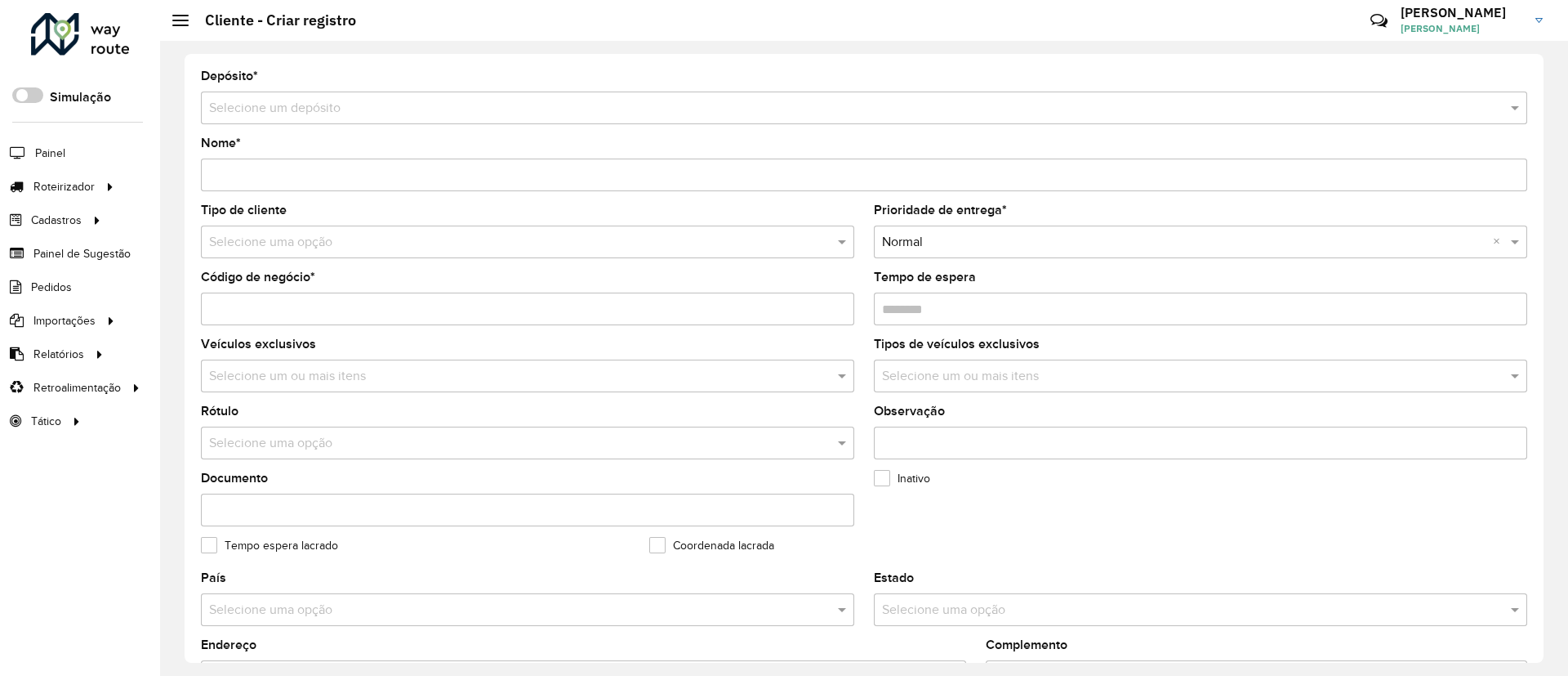
click at [625, 110] on input "text" at bounding box center [848, 108] width 1278 height 20
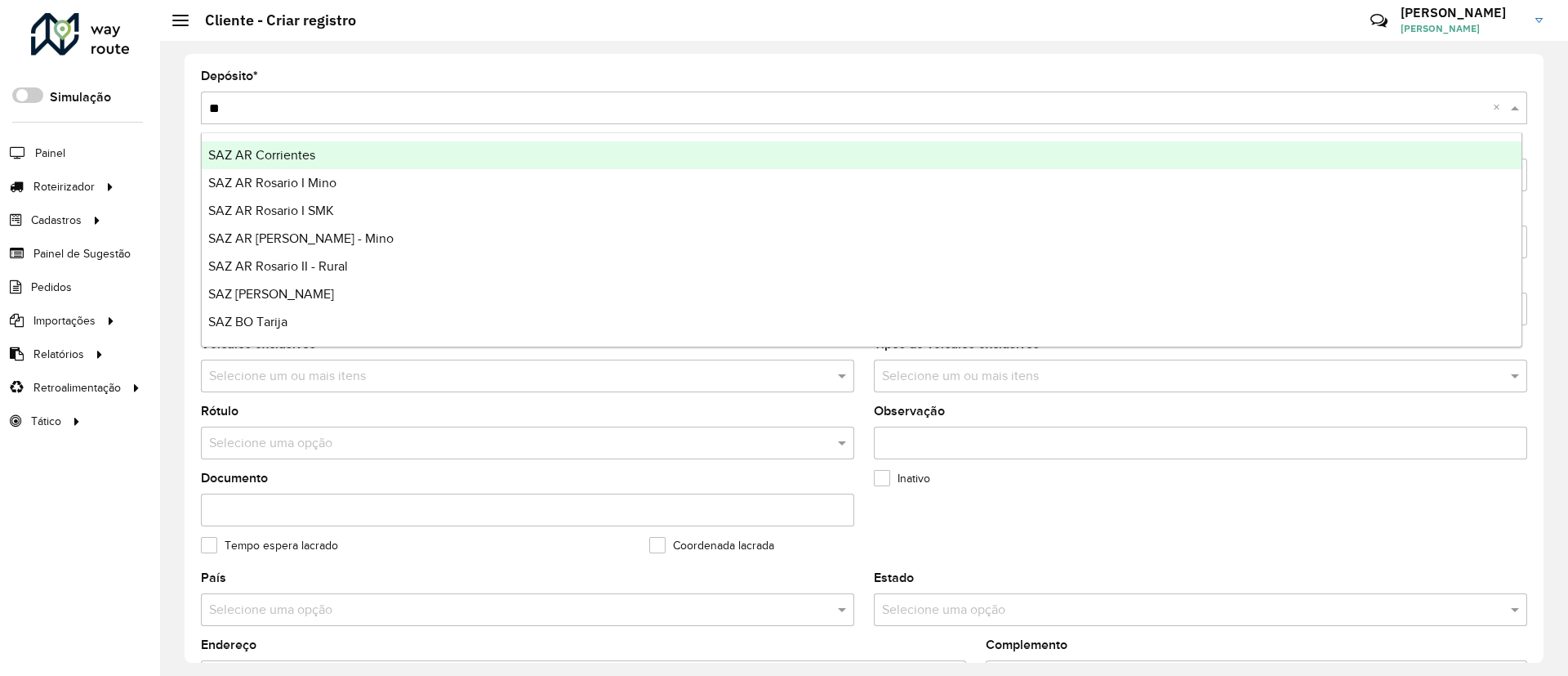
type input "***"
click at [679, 92] on div "Selecione um depósito × SAZ AR Corrientes ×" at bounding box center [864, 108] width 1326 height 33
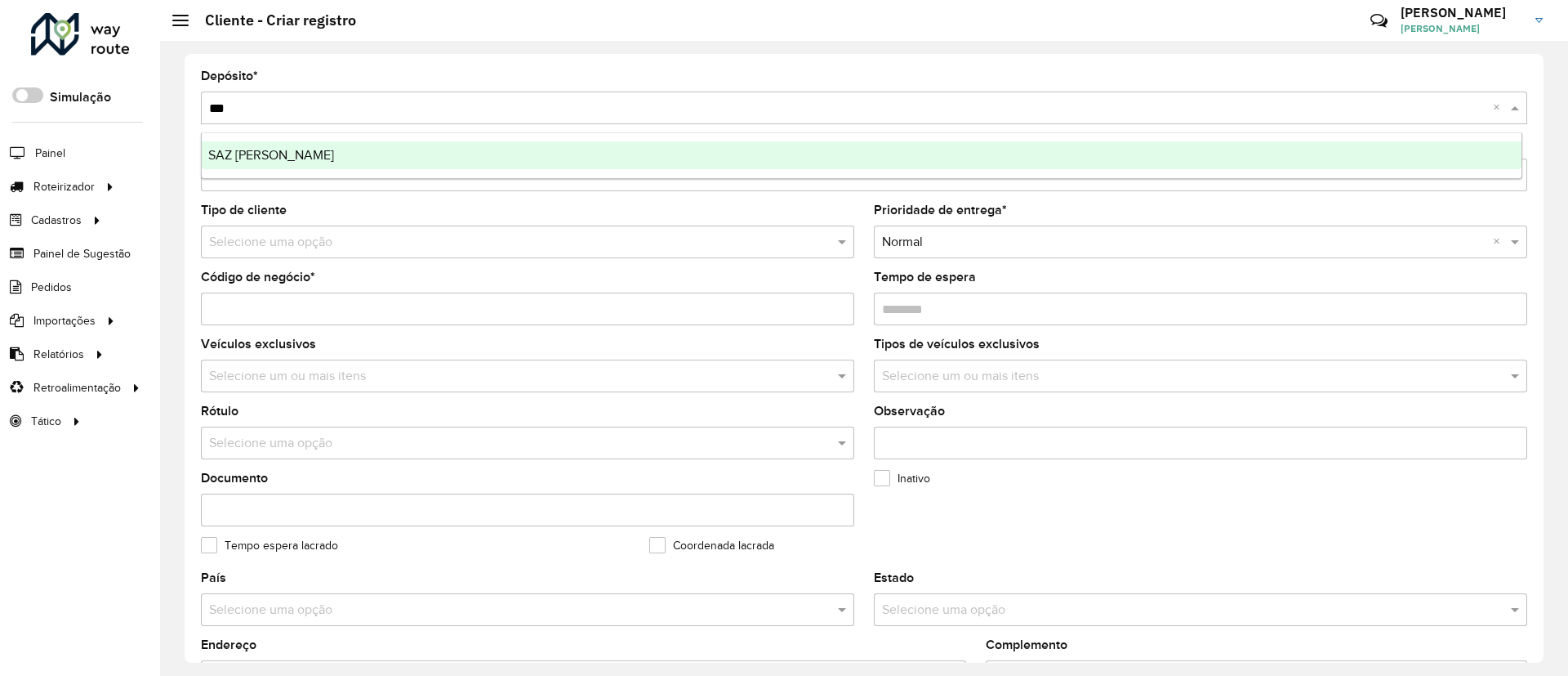
type input "****"
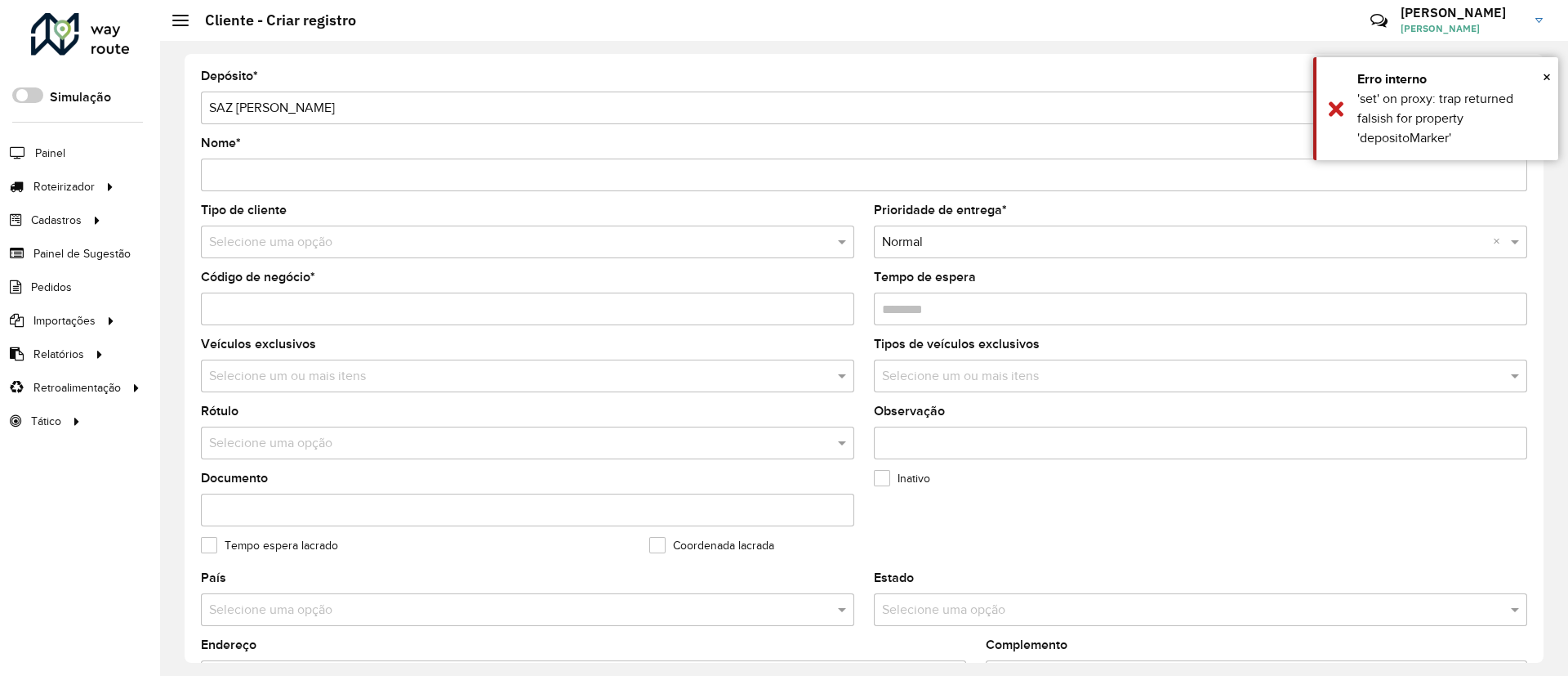
click at [261, 307] on input "Código de negócio *" at bounding box center [527, 309] width 654 height 33
paste input "******"
click at [195, 305] on formly-field "Código de negócio * ******" at bounding box center [527, 305] width 673 height 67
click at [219, 301] on input "******" at bounding box center [527, 309] width 654 height 33
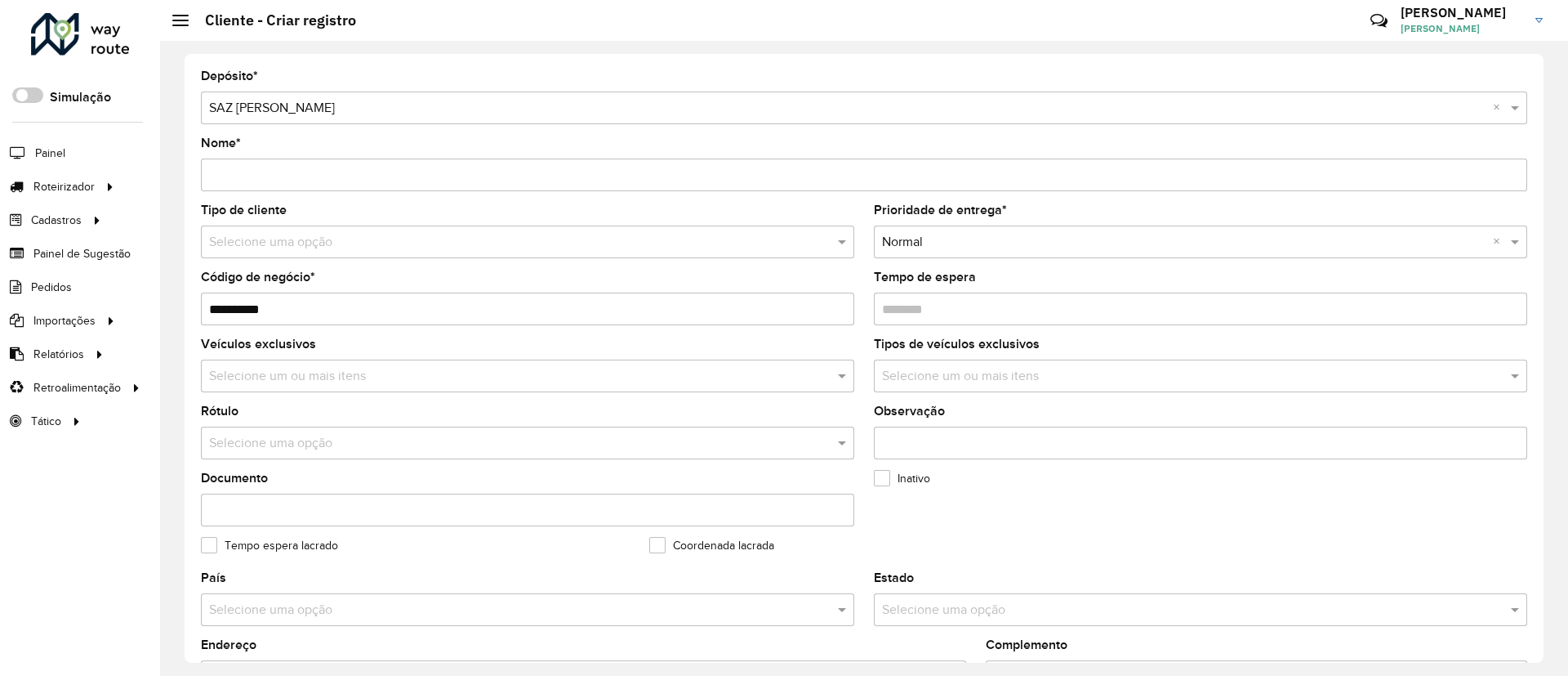
type input "**********"
click at [292, 176] on input "Nome *" at bounding box center [864, 175] width 1326 height 33
paste input "**********"
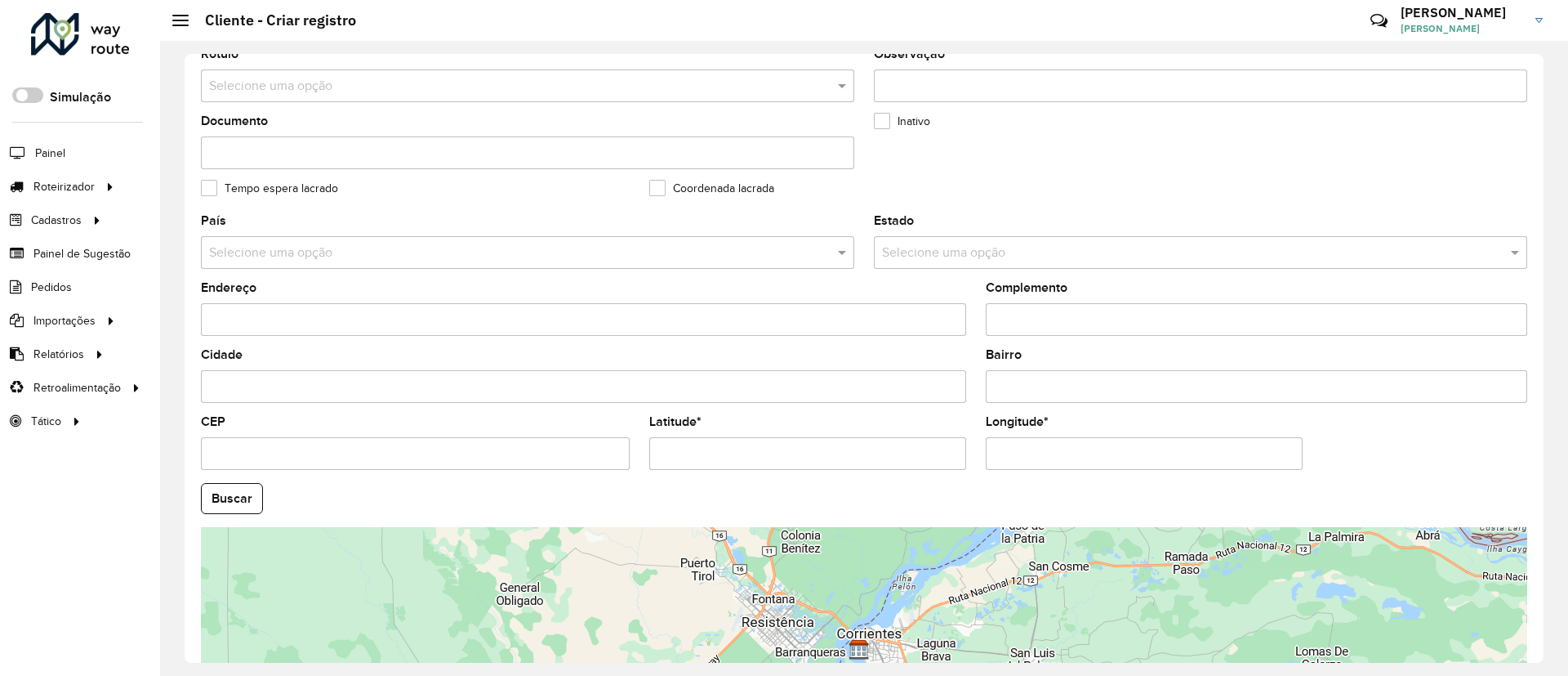
scroll to position [368, 0]
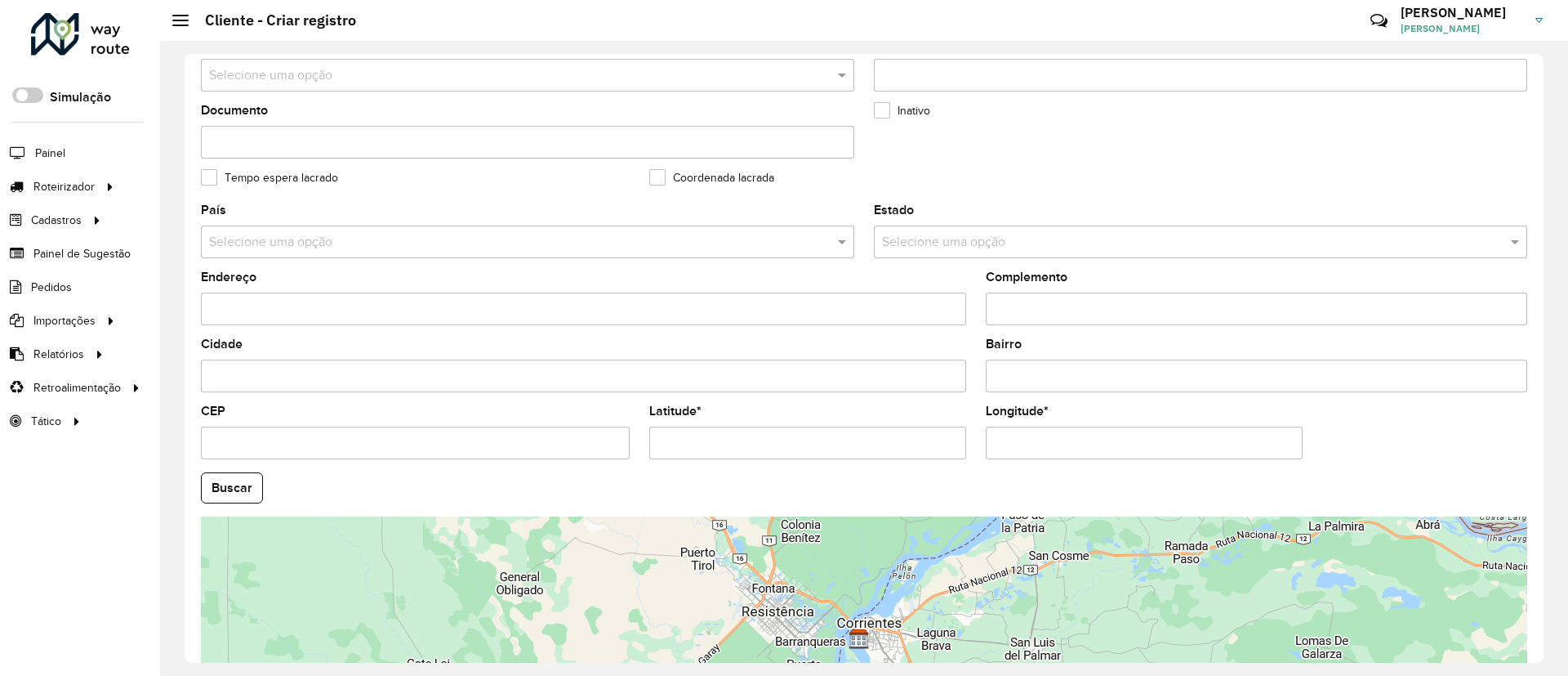
type input "**********"
click at [793, 443] on input "Latitude *" at bounding box center [807, 443] width 317 height 33
paste input "**********"
type input "**********"
click at [999, 418] on label "Longitude *" at bounding box center [1018, 411] width 63 height 20
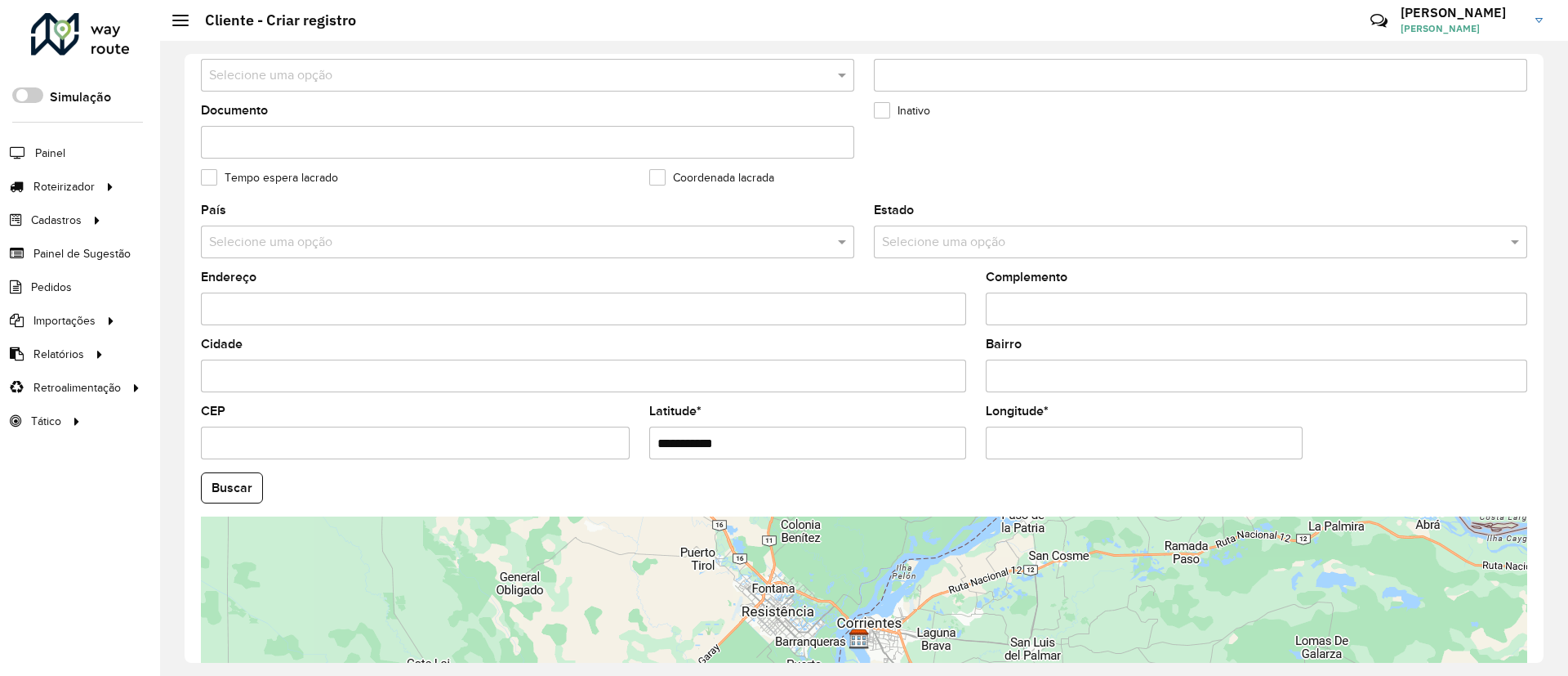
click at [999, 426] on input "Longitude *" at bounding box center [1145, 443] width 317 height 33
paste input "**********"
type input "**********"
click at [241, 491] on hb-app "Aguarde... Pop-up bloqueado! Seu navegador bloqueou automáticamente a abertura …" at bounding box center [784, 338] width 1568 height 676
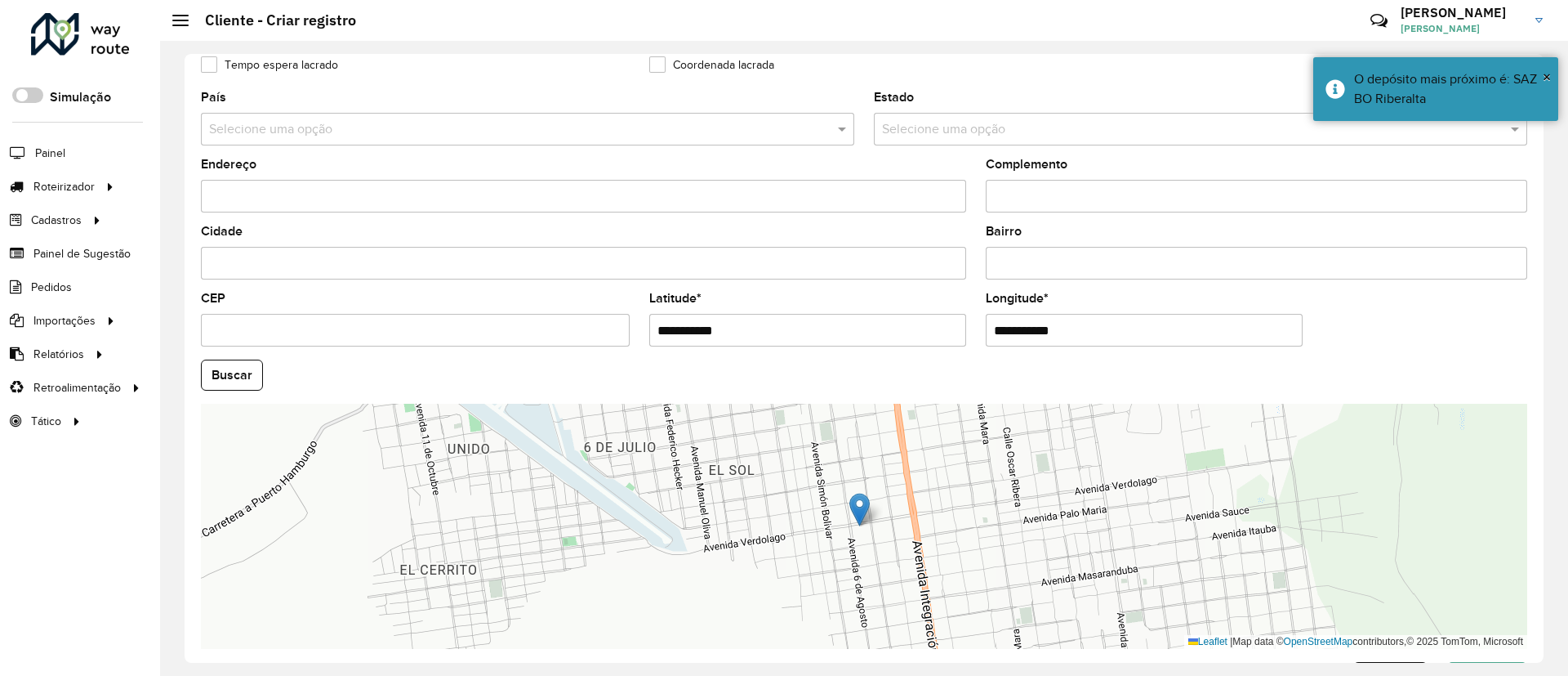
scroll to position [540, 0]
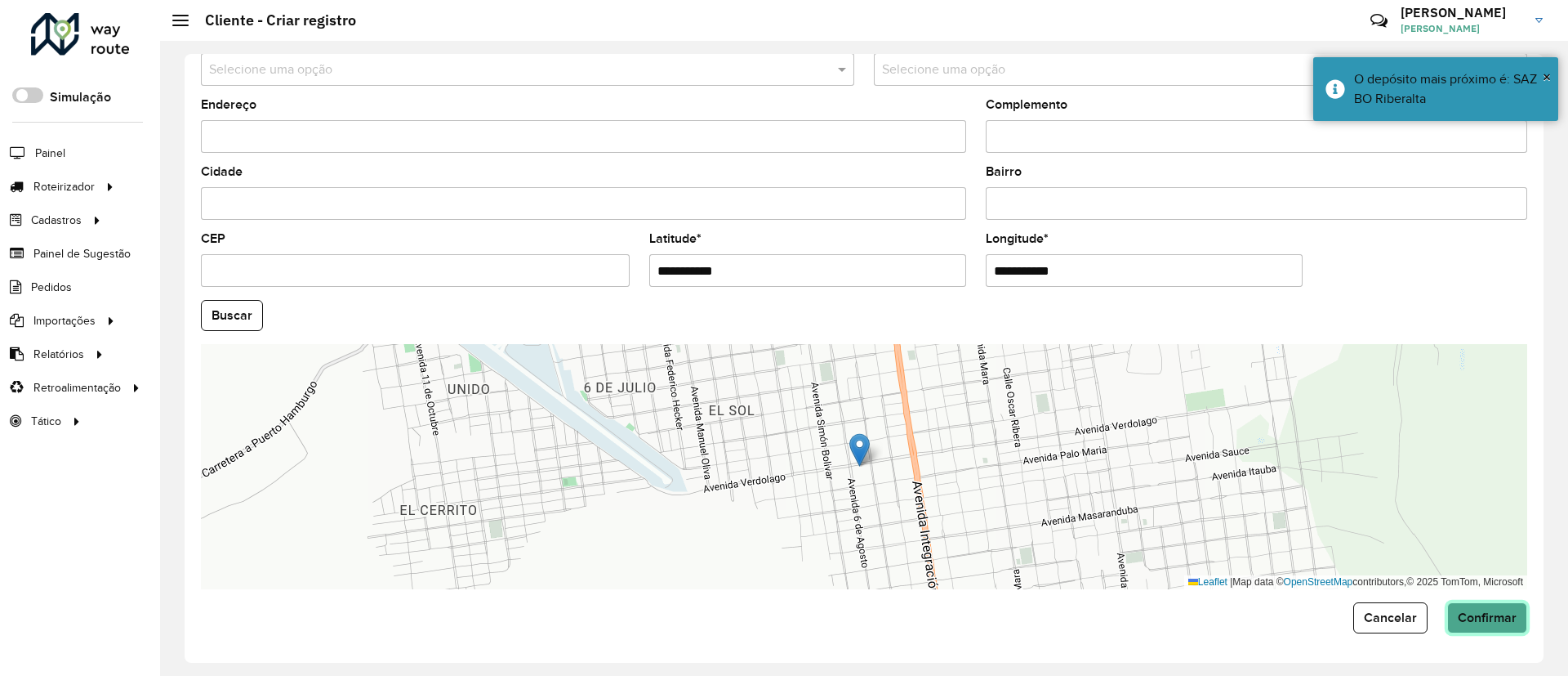
click at [1493, 624] on button "Confirmar" at bounding box center [1487, 618] width 80 height 31
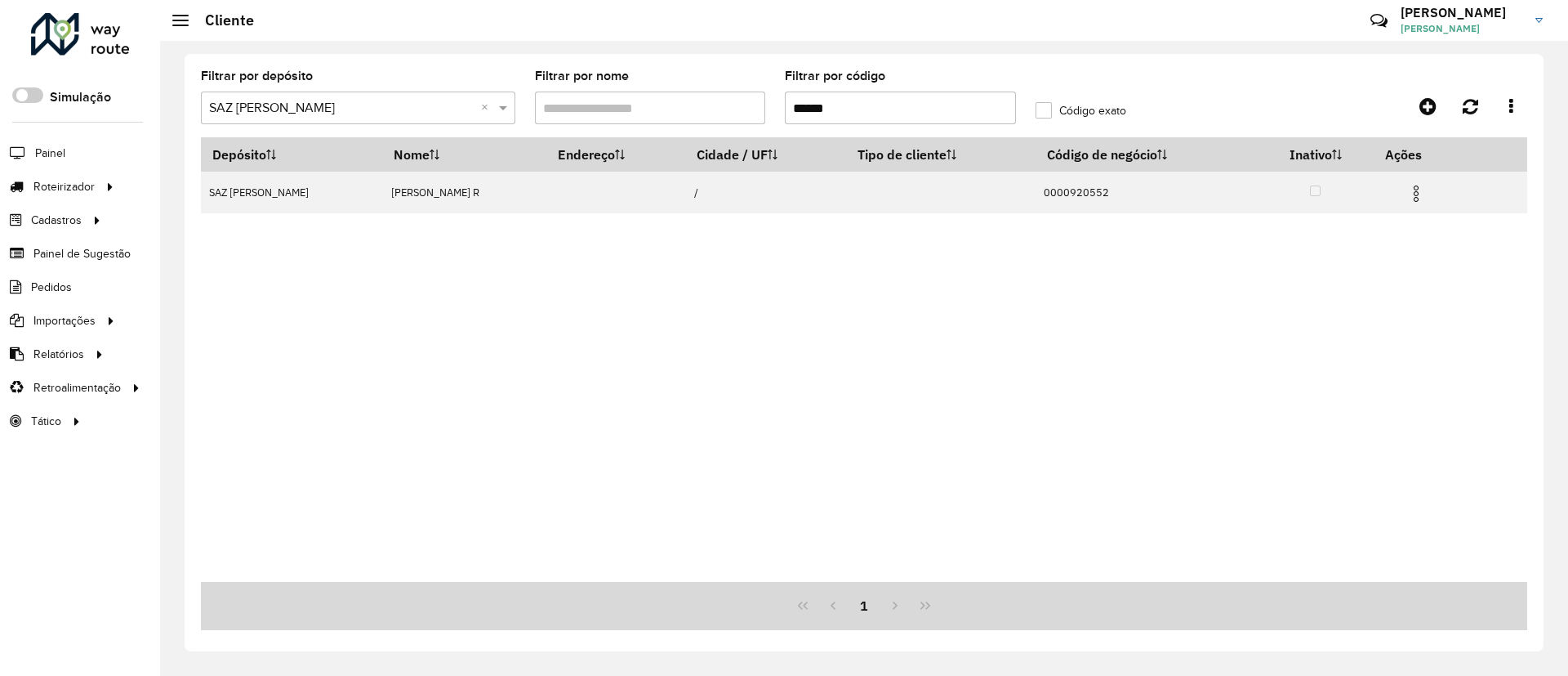
click at [846, 100] on input "******" at bounding box center [900, 108] width 231 height 33
drag, startPoint x: 850, startPoint y: 100, endPoint x: 767, endPoint y: 98, distance: 83.0
click at [767, 98] on formly-group "Filtrar por depósito Selecione um depósito × SAZ BO Riberalta × Filtrar por nom…" at bounding box center [692, 104] width 1001 height 67
paste input "text"
type input "******"
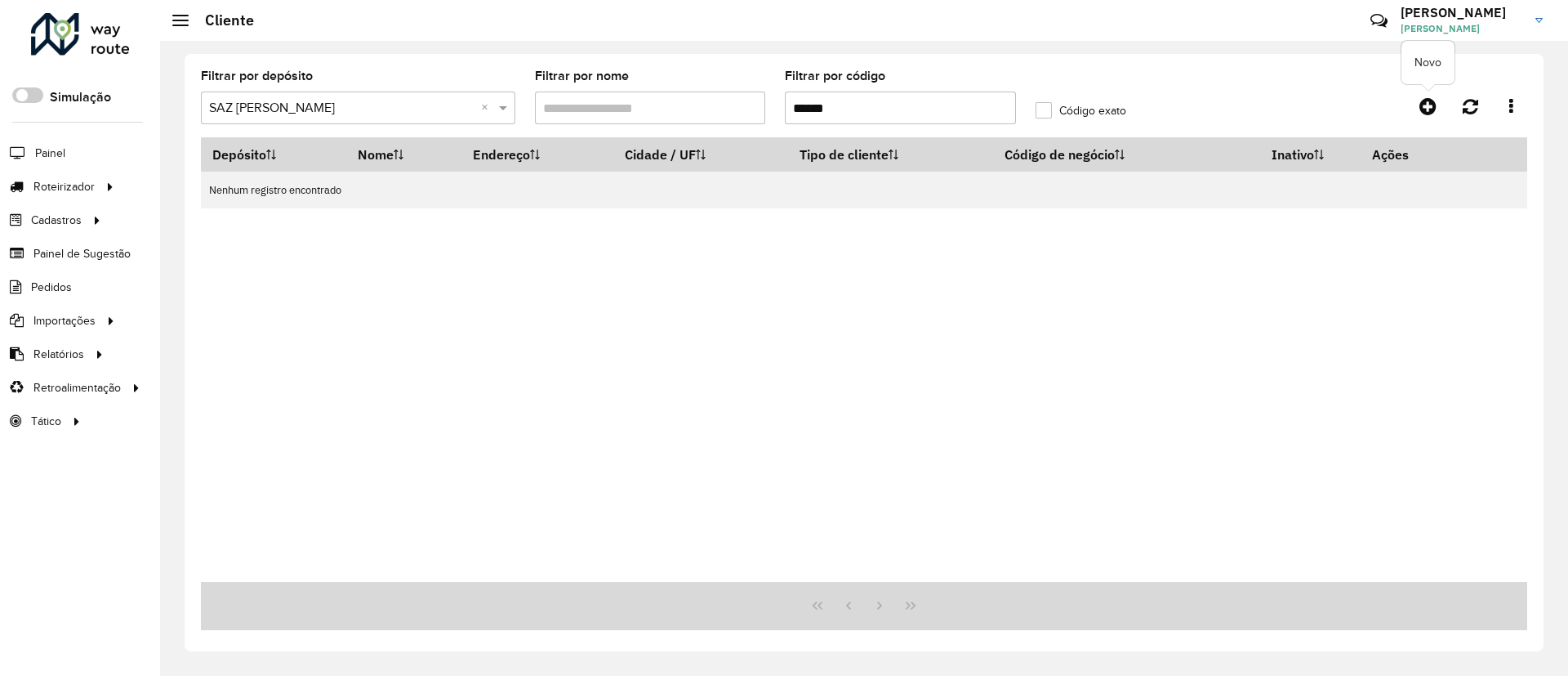
click at [1431, 87] on div "Filtrar por depósito Selecione um depósito × SAZ BO Riberalta × Filtrar por nom…" at bounding box center [864, 104] width 1326 height 67
click at [1427, 102] on icon at bounding box center [1428, 106] width 17 height 20
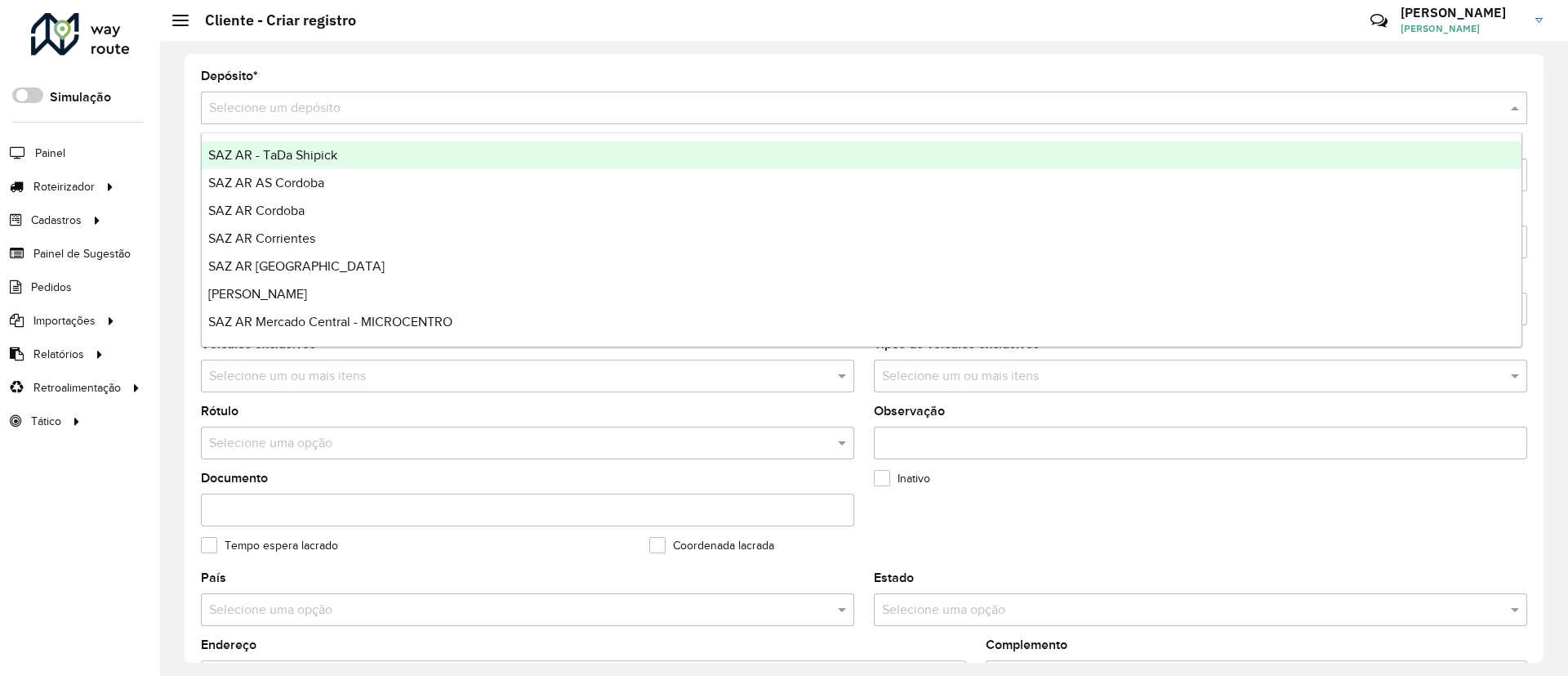
click at [537, 118] on div "Selecione um depósito" at bounding box center [864, 108] width 1326 height 33
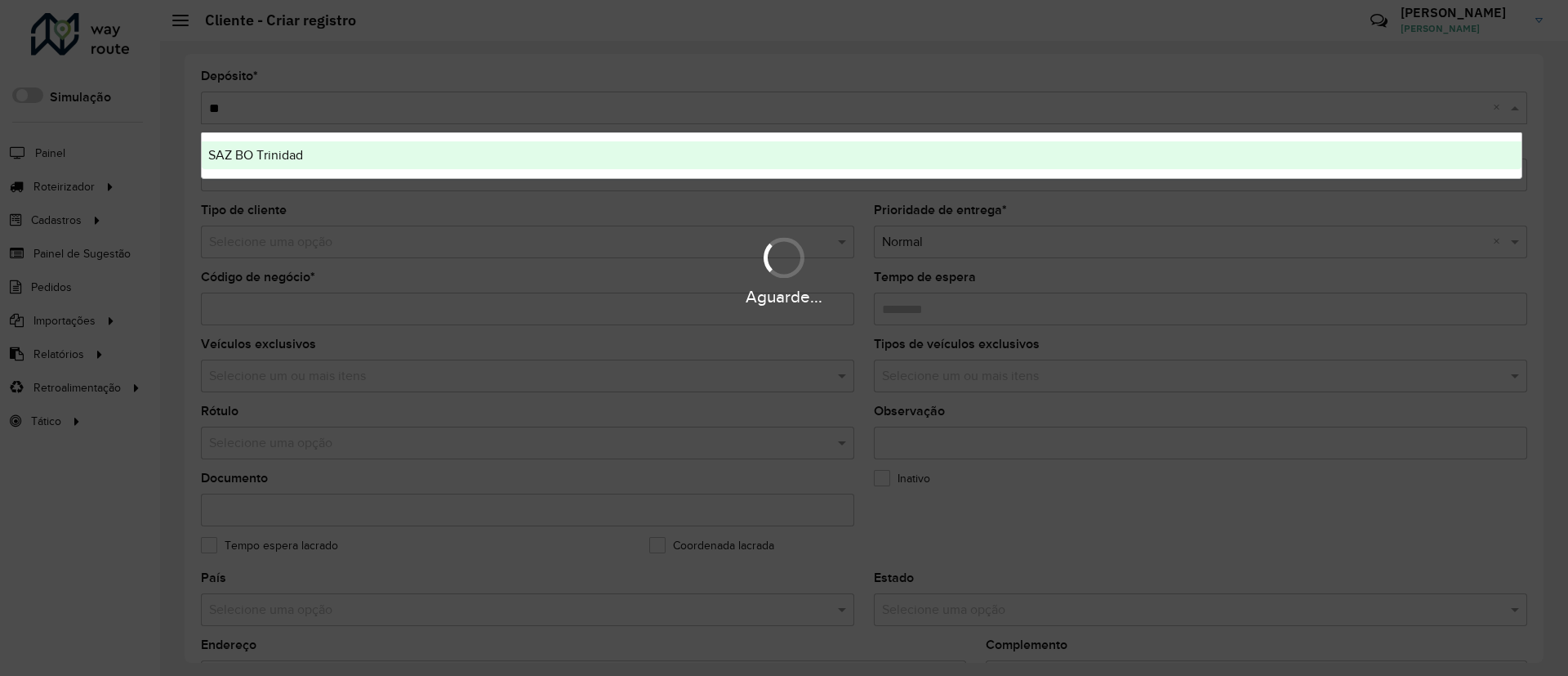
type input "*"
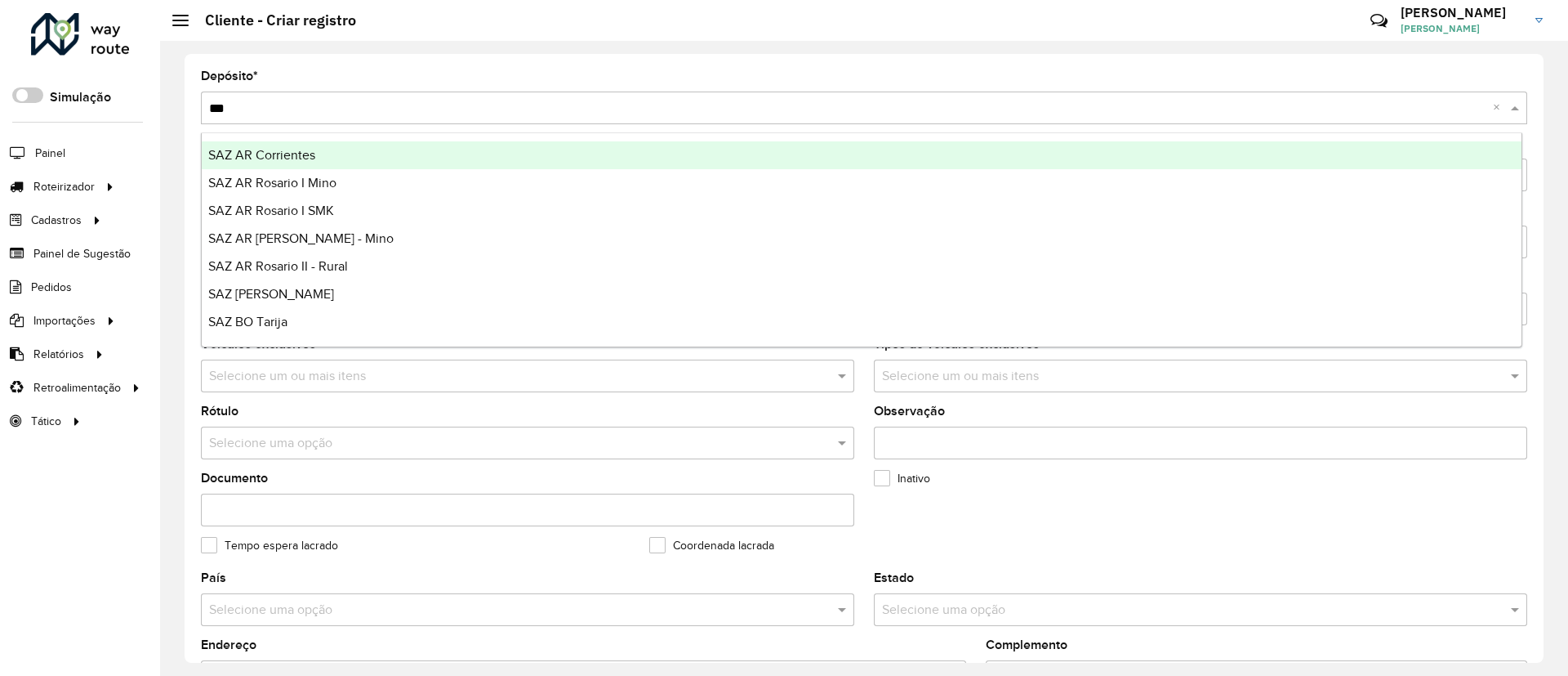
type input "****"
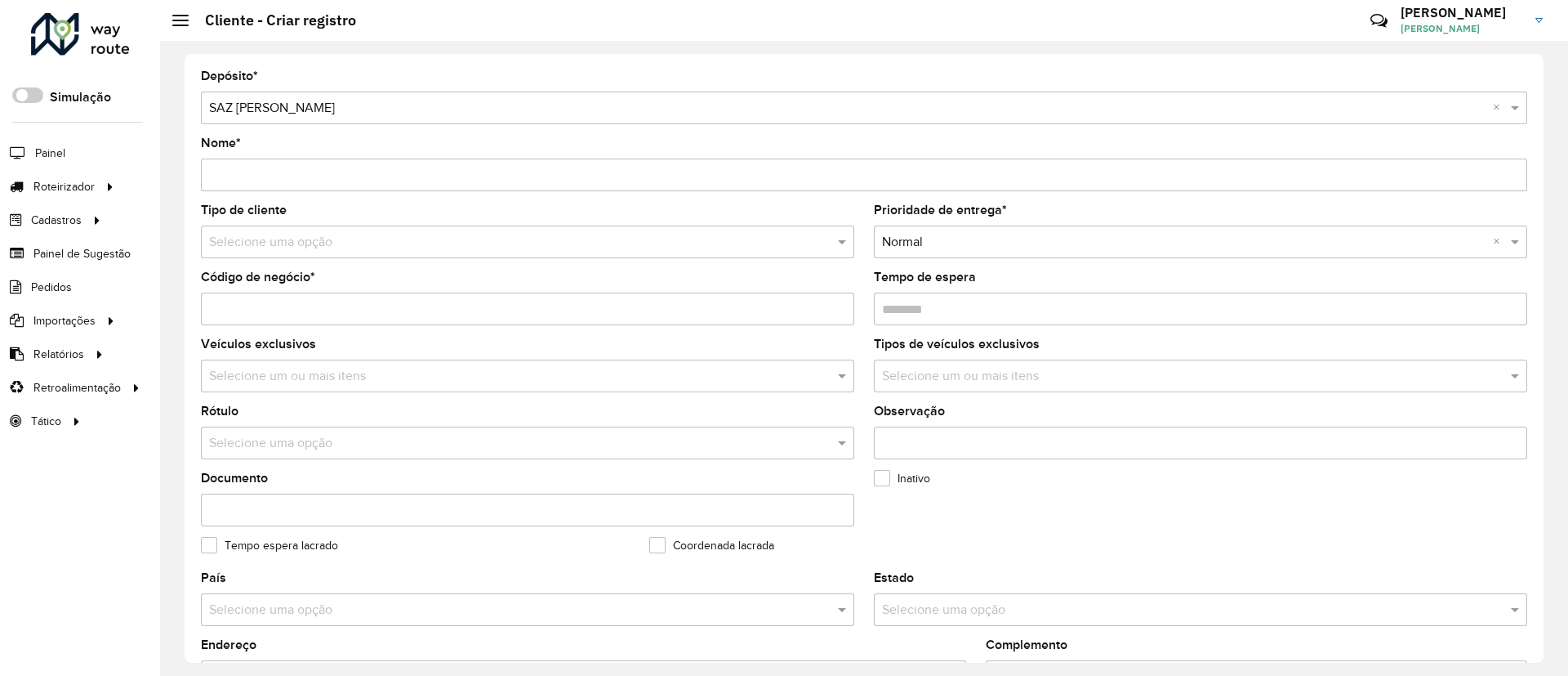
click at [273, 316] on input "Código de negócio *" at bounding box center [527, 309] width 654 height 33
paste input "******"
click at [213, 307] on input "******" at bounding box center [527, 309] width 654 height 33
type input "**********"
click at [262, 170] on input "Nome *" at bounding box center [864, 175] width 1326 height 33
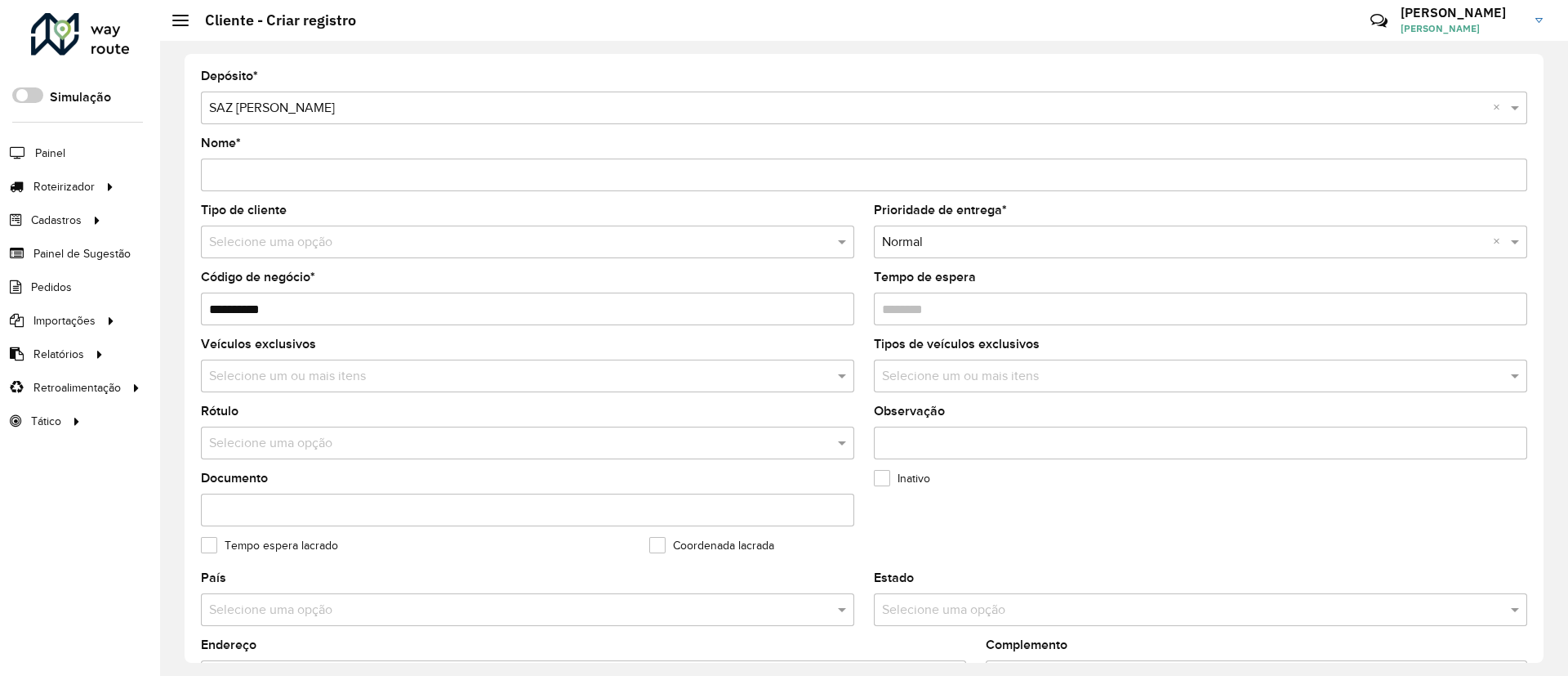
paste input "**********"
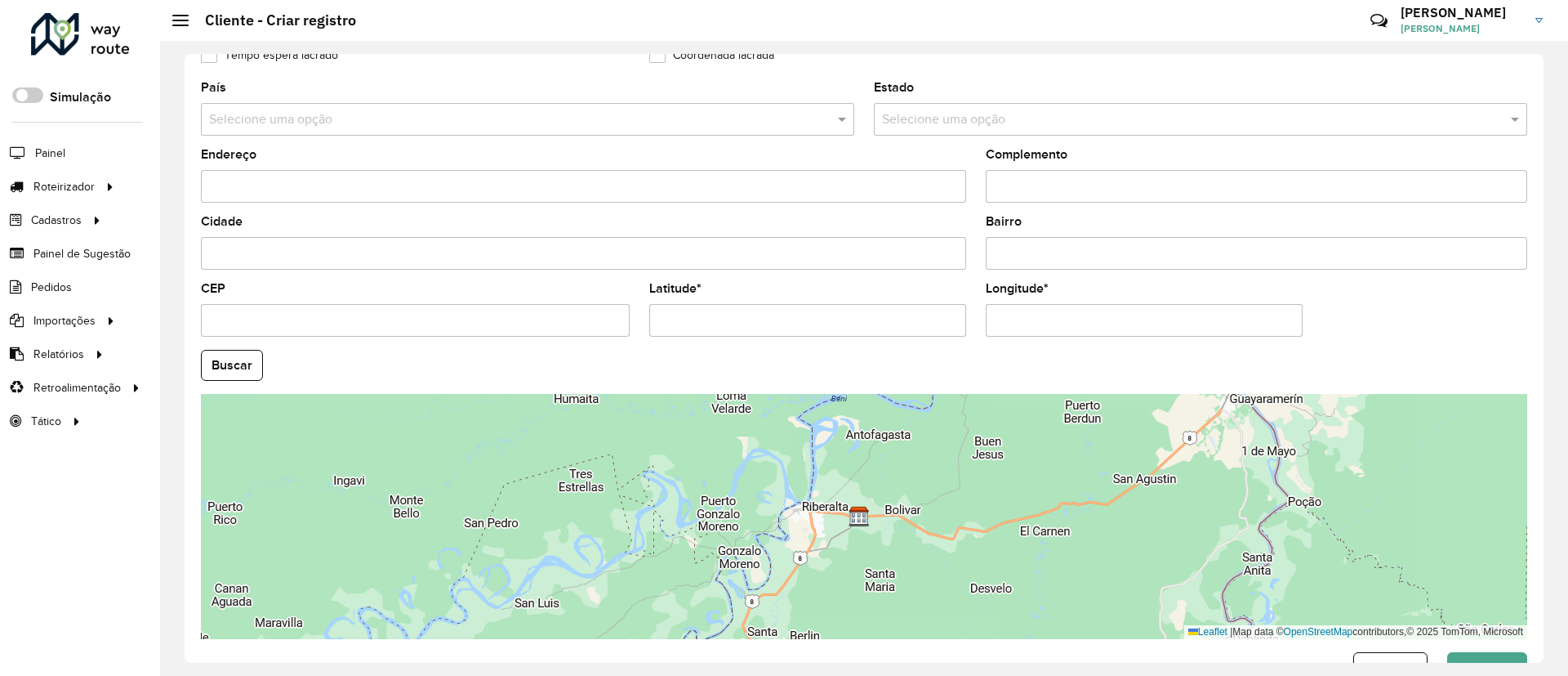
type input "**********"
click at [892, 321] on input "Latitude *" at bounding box center [807, 320] width 317 height 33
paste input "**********"
type input "**********"
click at [1029, 324] on input "Longitude *" at bounding box center [1145, 320] width 317 height 33
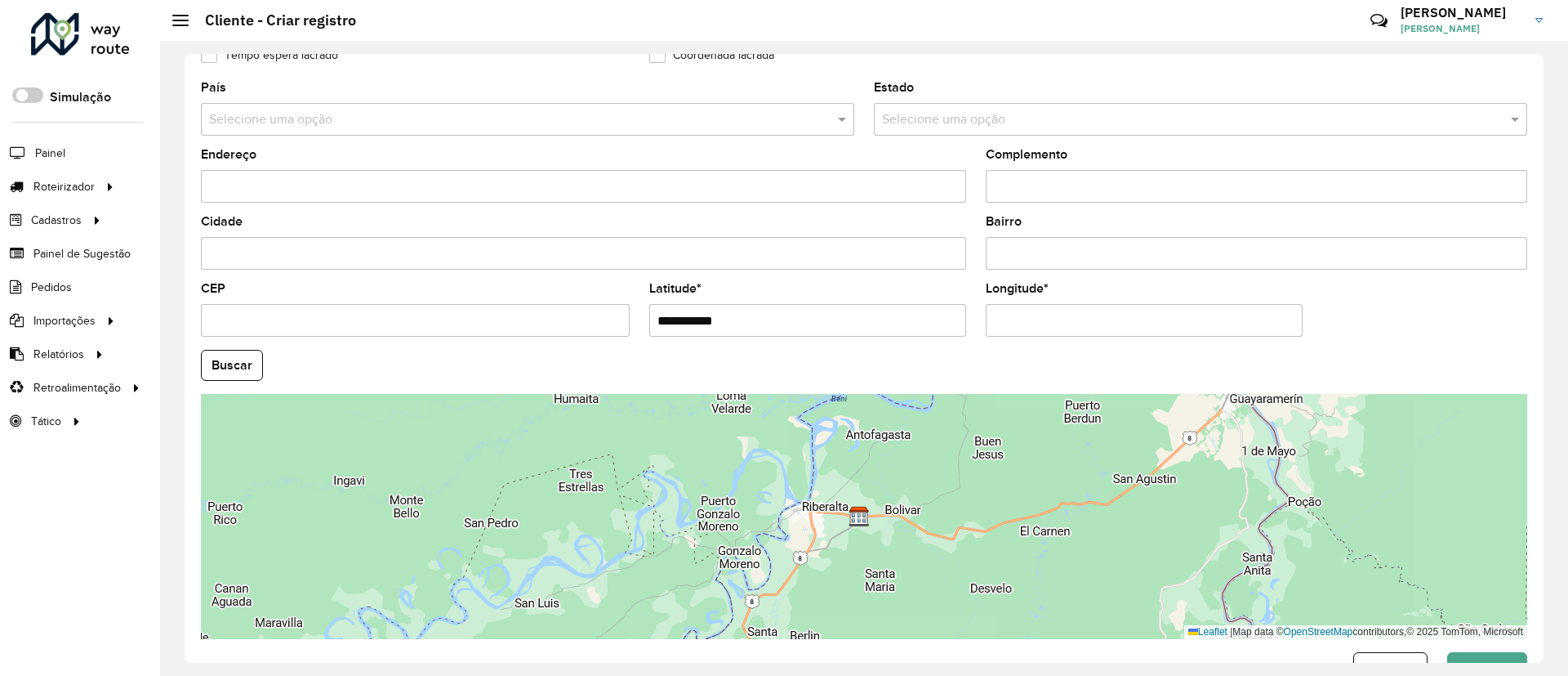
paste input "**********"
type input "**********"
click at [236, 357] on hb-app "Aguarde... Pop-up bloqueado! Seu navegador bloqueou automáticamente a abertura …" at bounding box center [784, 338] width 1568 height 676
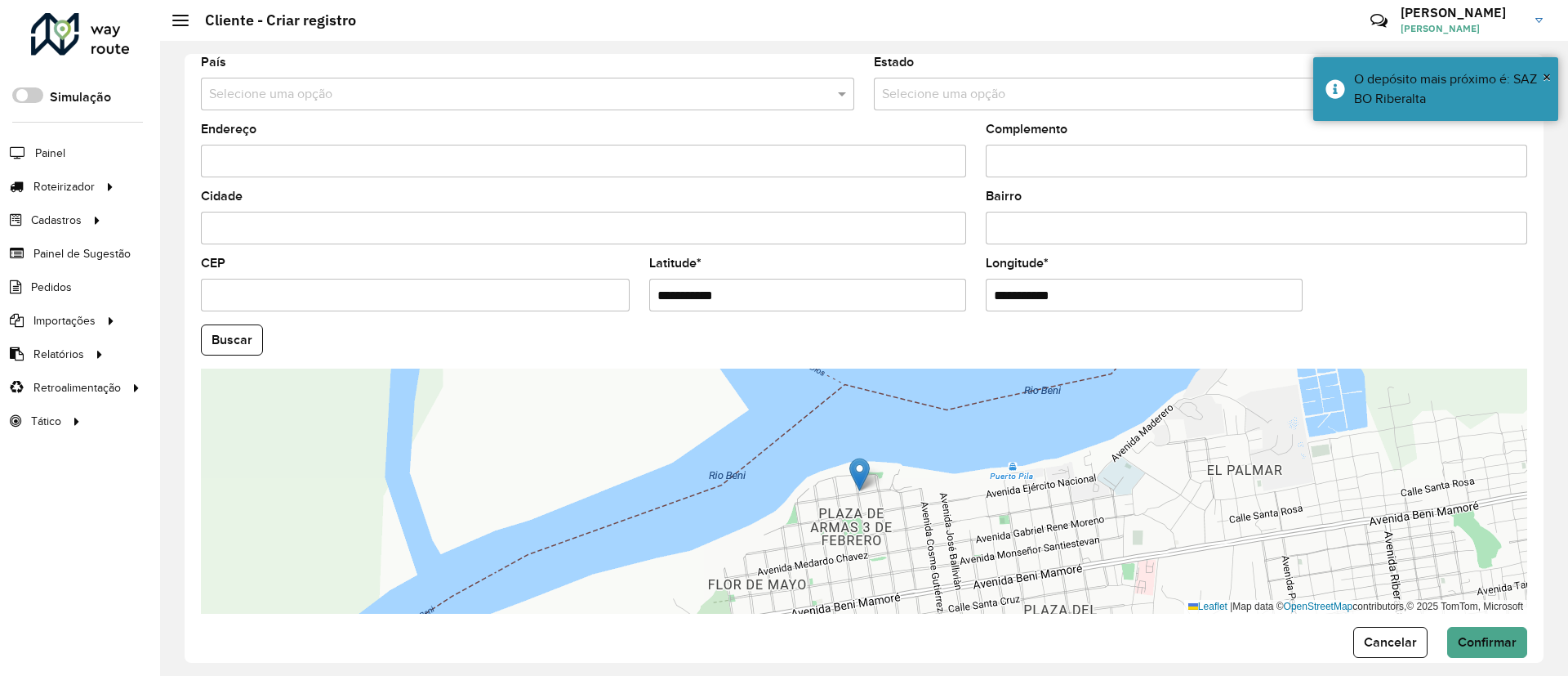
scroll to position [540, 0]
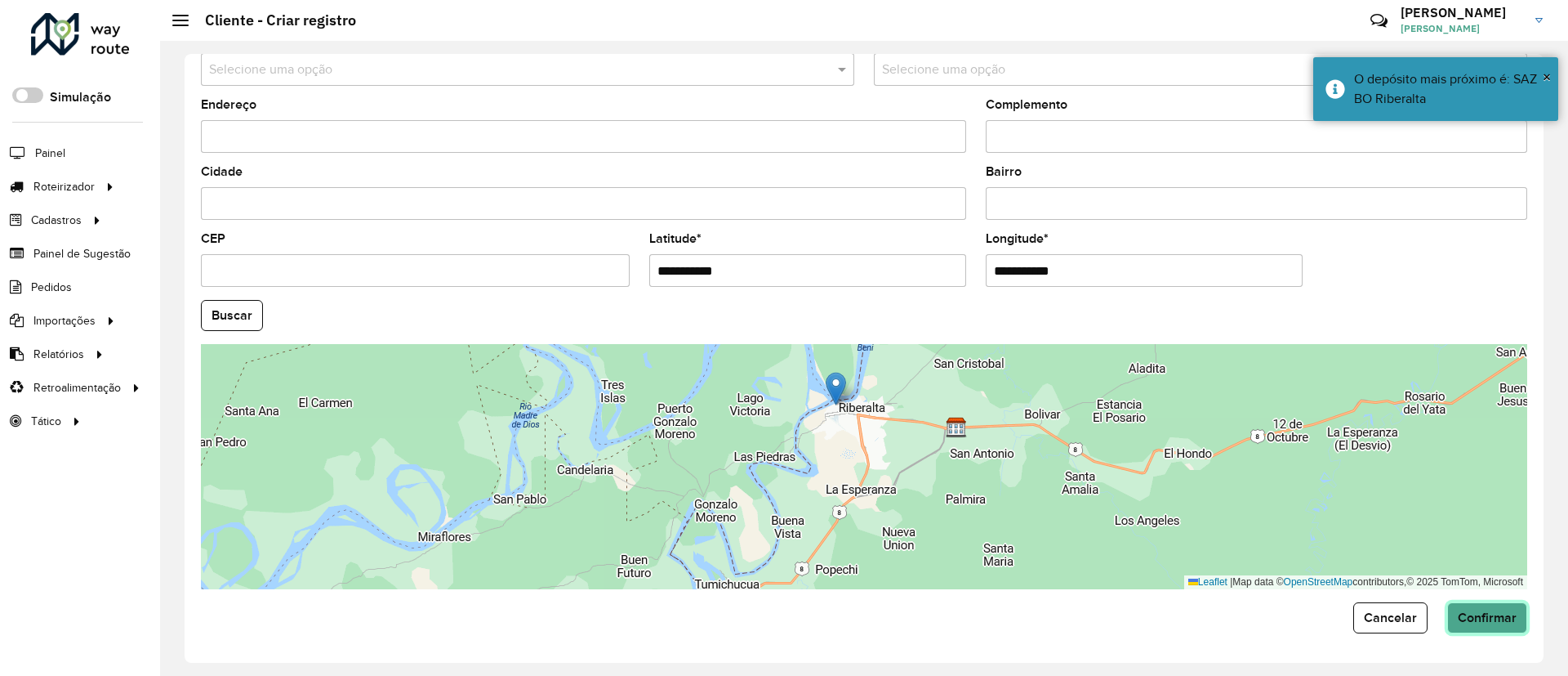
click at [1453, 607] on button "Confirmar" at bounding box center [1487, 618] width 80 height 31
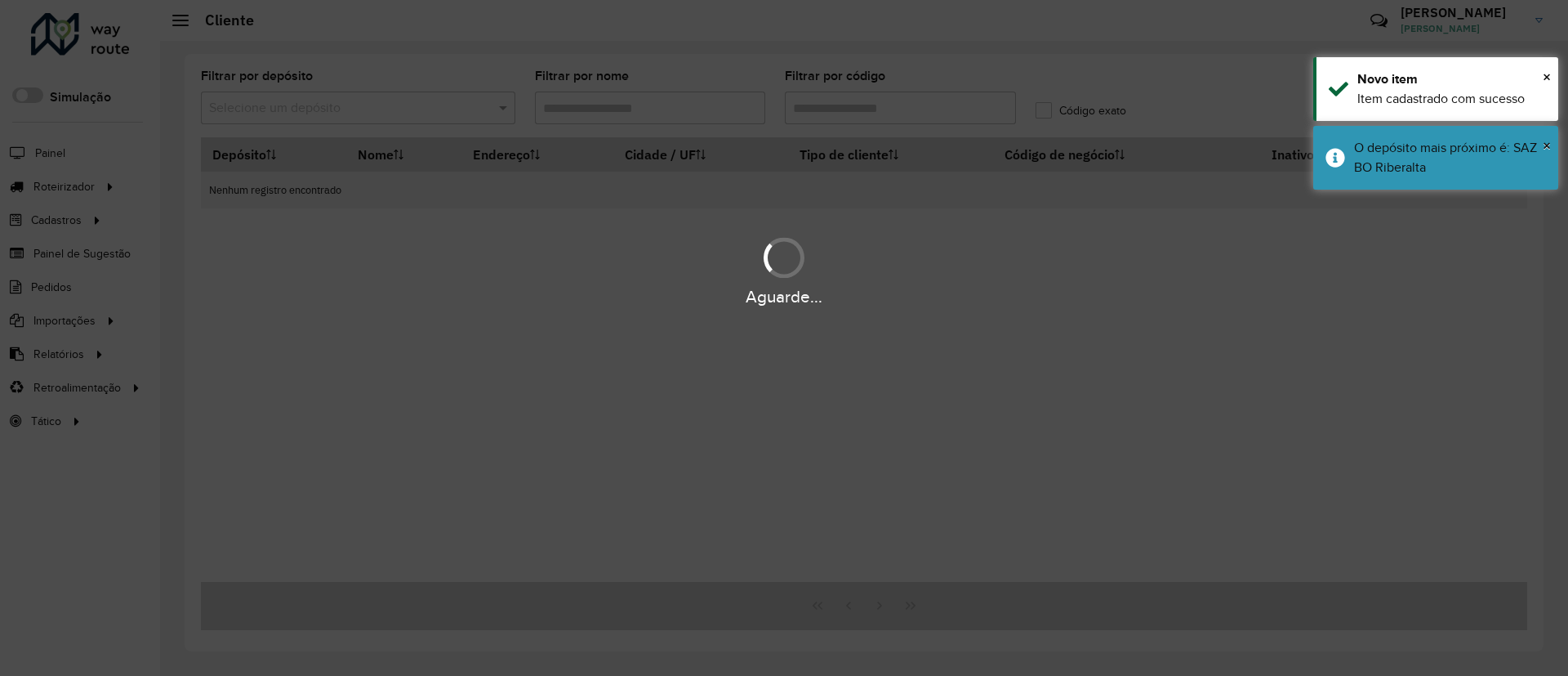
type input "******"
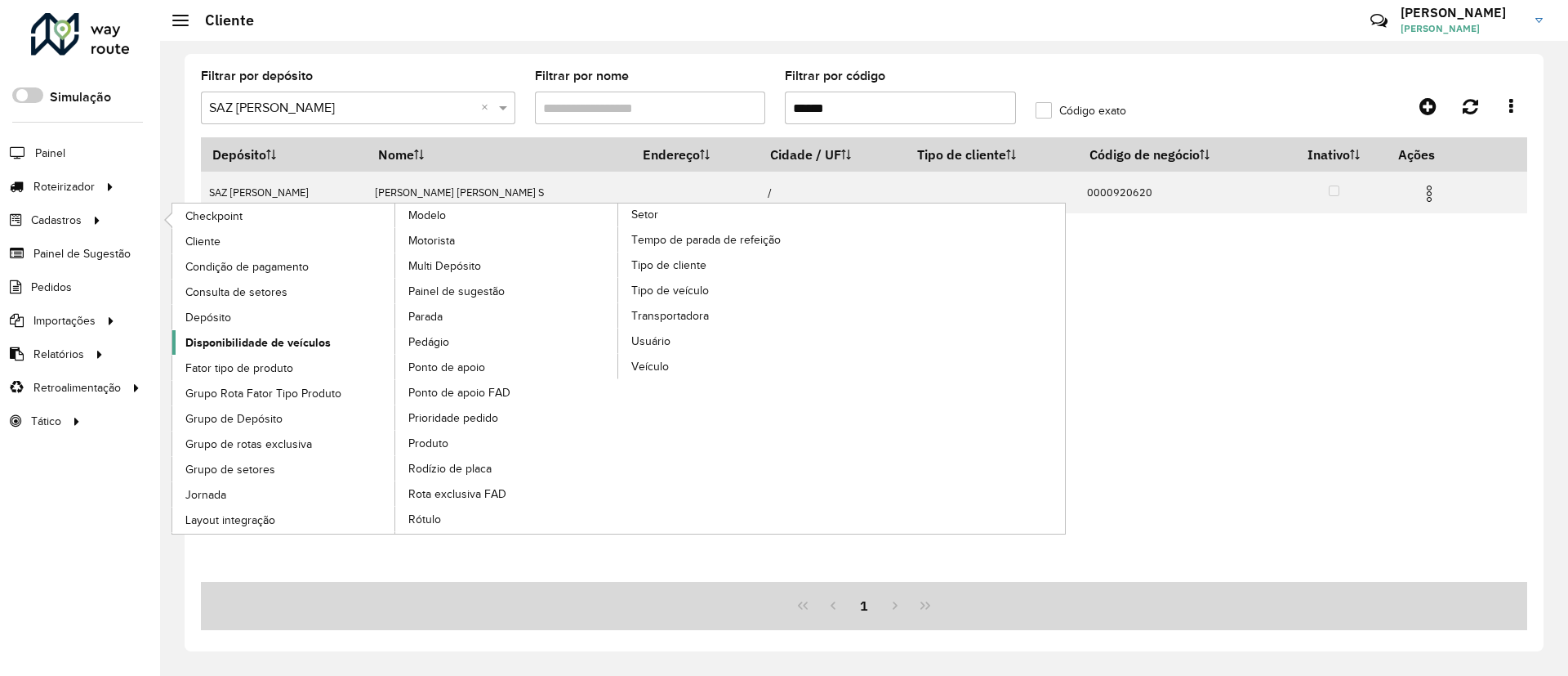
click at [268, 335] on span "Disponibilidade de veículos" at bounding box center [258, 343] width 145 height 17
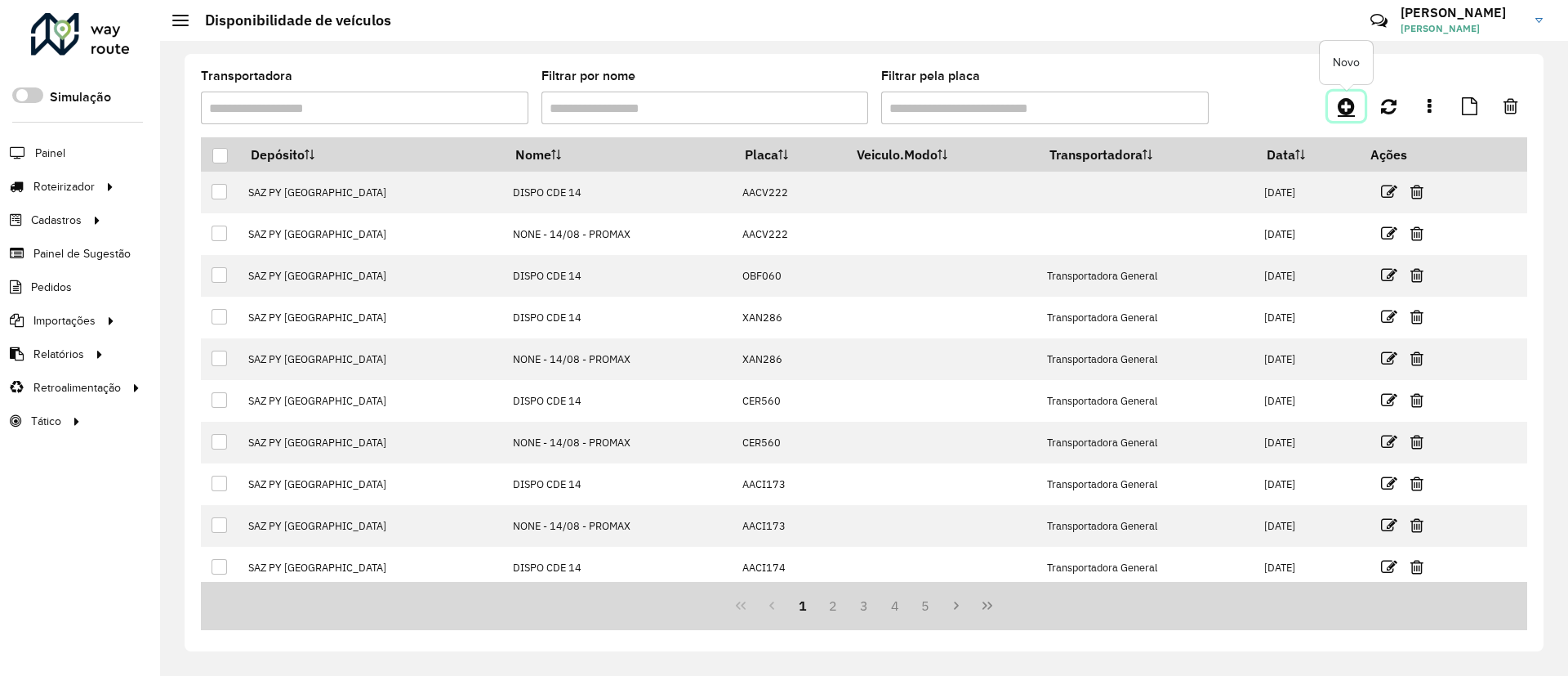
click at [1352, 118] on link at bounding box center [1346, 106] width 36 height 30
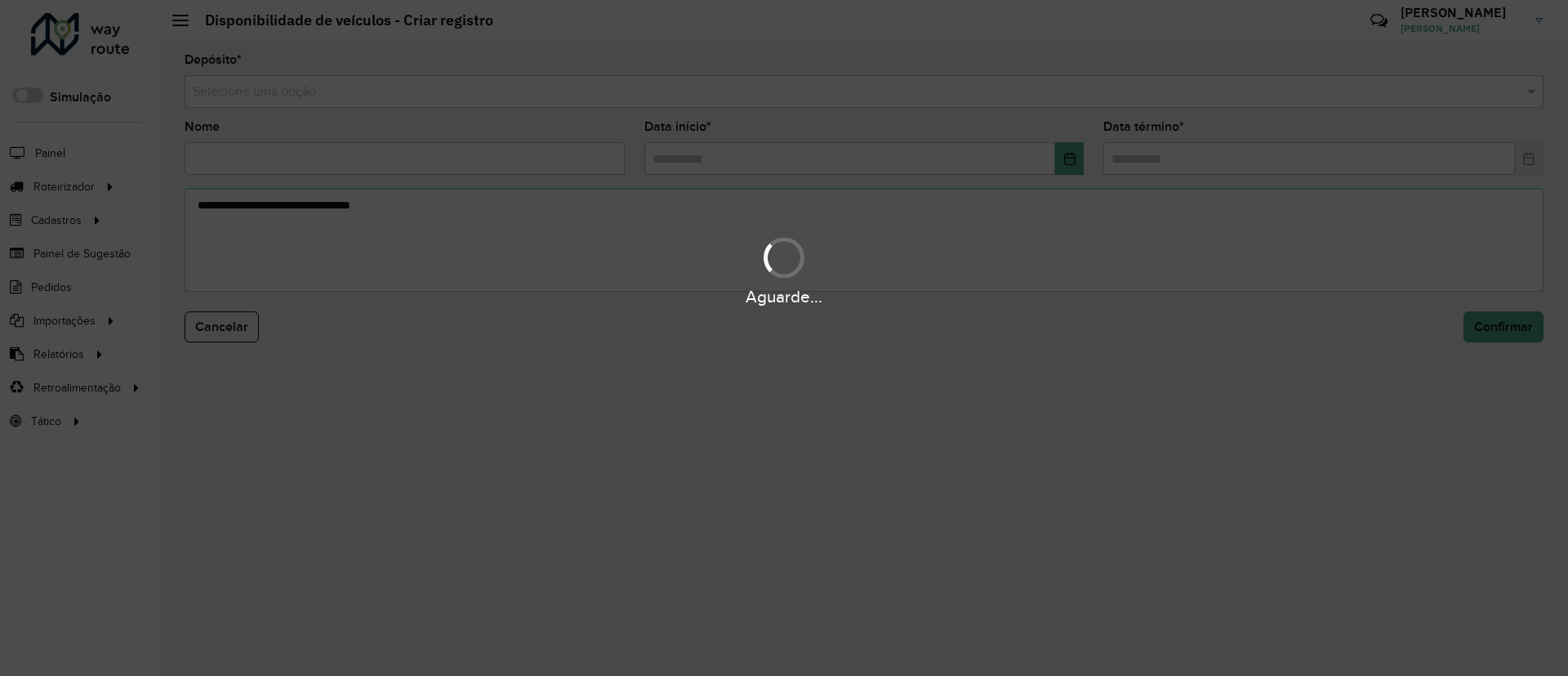
click at [785, 91] on hb-app "Aguarde... Pop-up bloqueado! Seu navegador bloqueou automáticamente a abertura …" at bounding box center [784, 338] width 1568 height 676
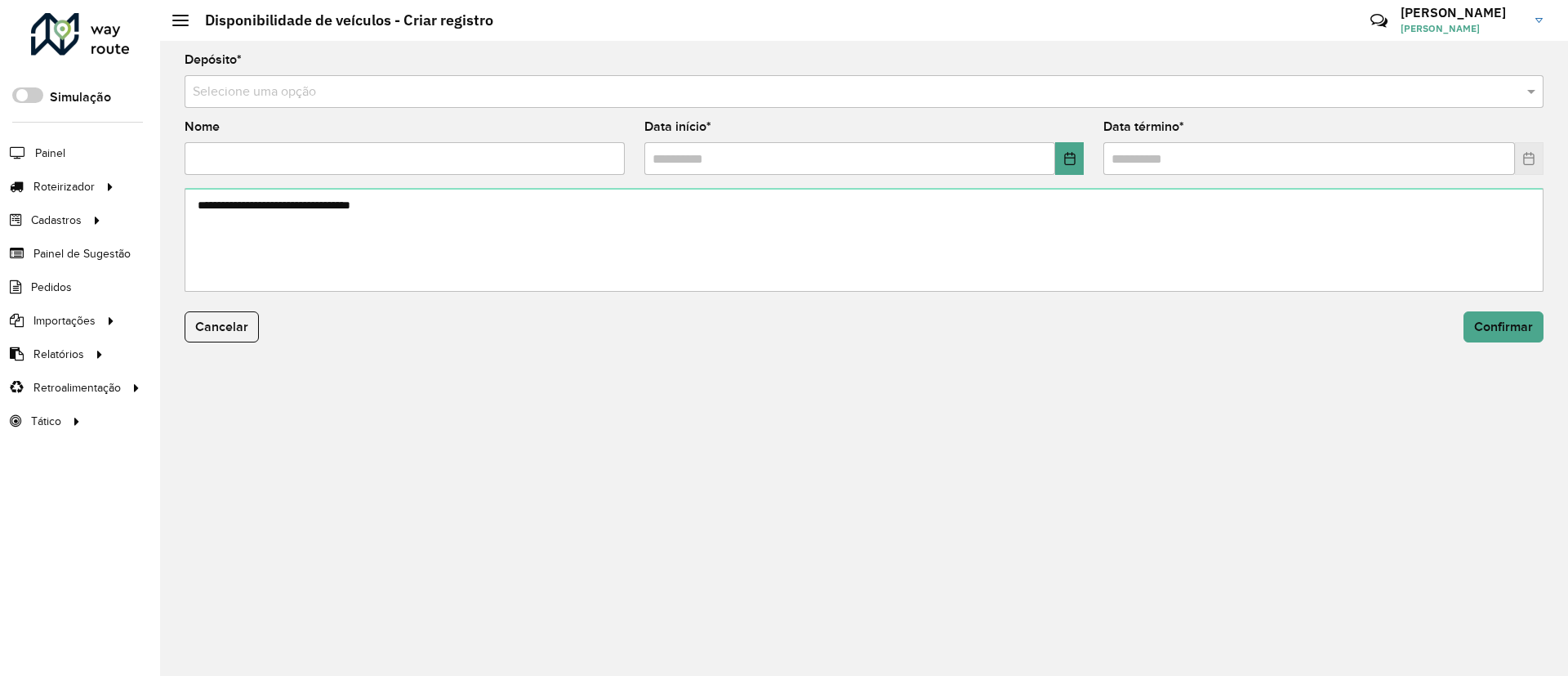
click at [785, 91] on input "text" at bounding box center [848, 92] width 1310 height 20
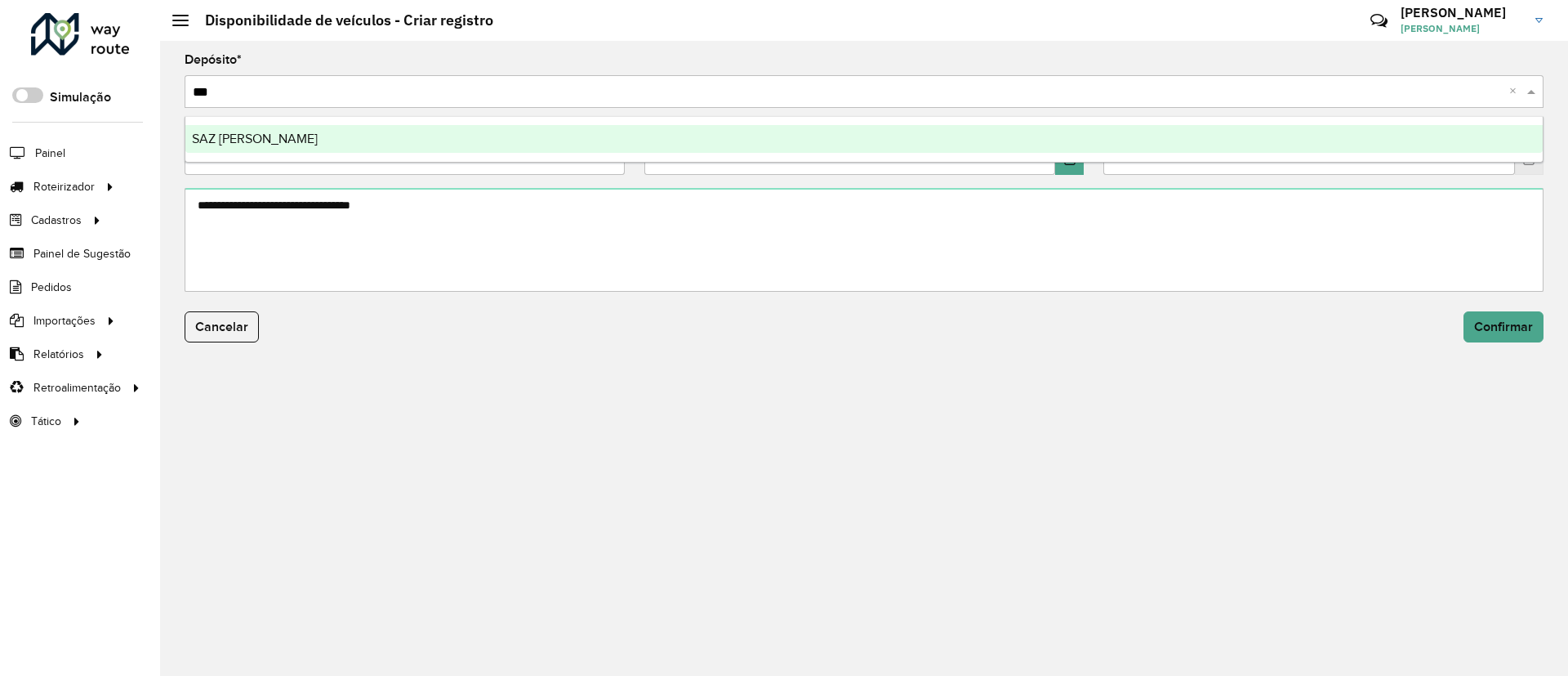
type input "****"
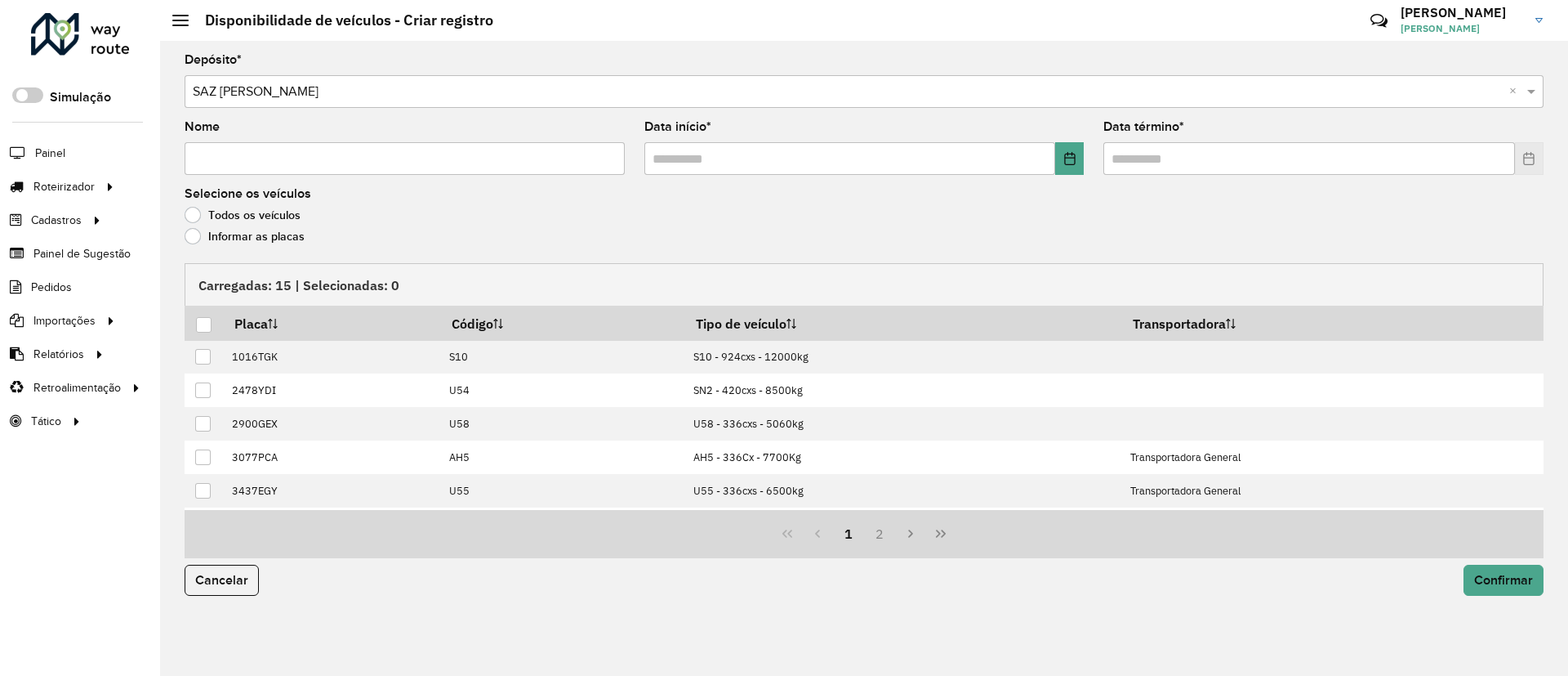
click at [514, 163] on input "Nome" at bounding box center [404, 159] width 440 height 33
type input "**********"
click at [1080, 158] on button "Choose Date" at bounding box center [1069, 159] width 29 height 33
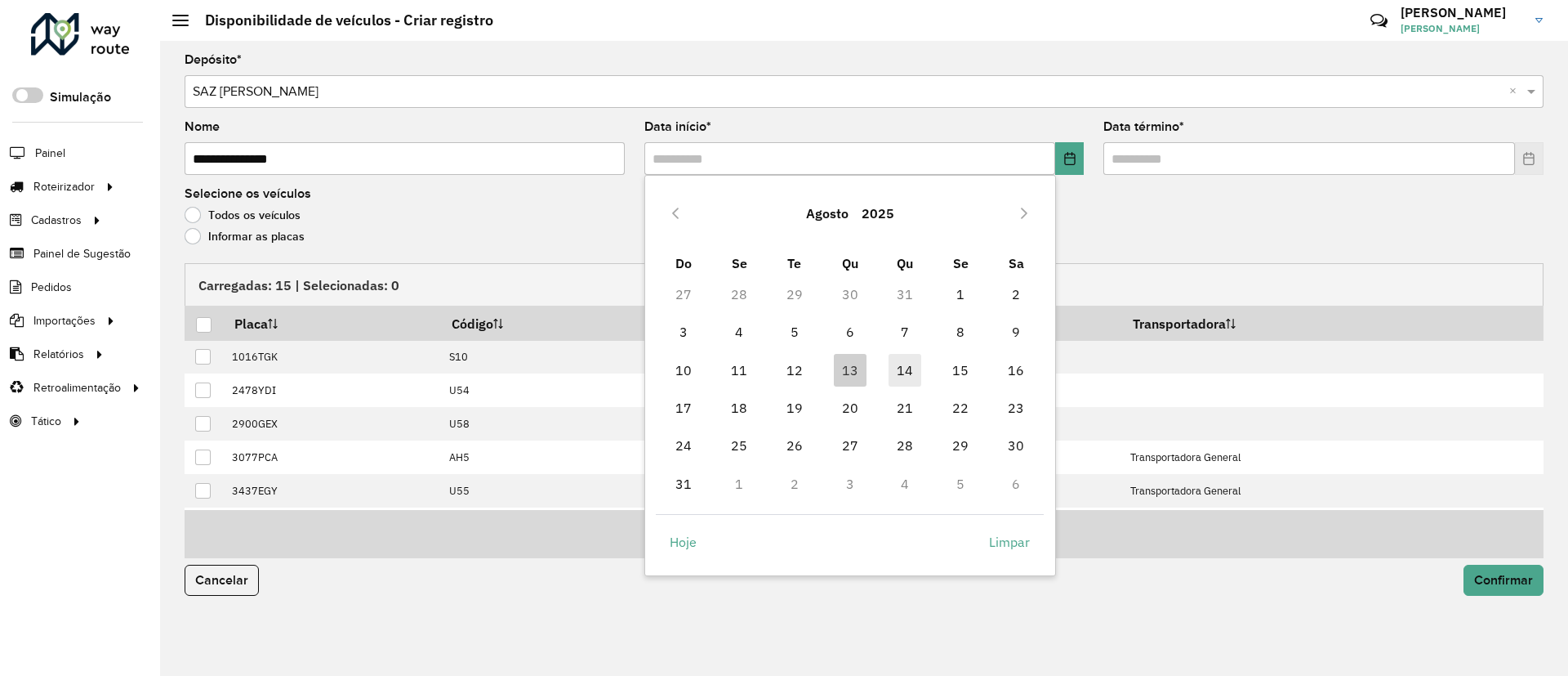
click at [912, 368] on span "14" at bounding box center [905, 370] width 32 height 33
type input "**********"
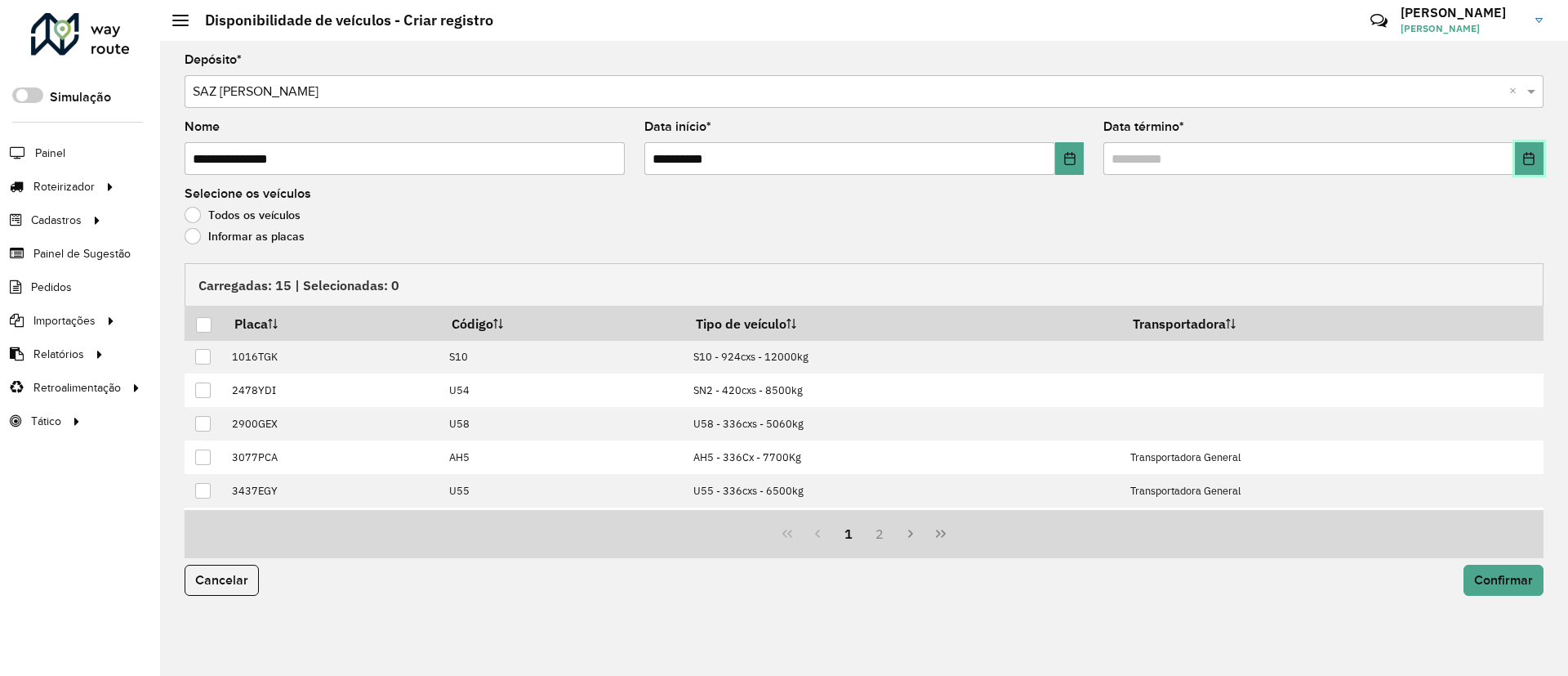
click at [1532, 156] on icon "Choose Date" at bounding box center [1529, 159] width 13 height 13
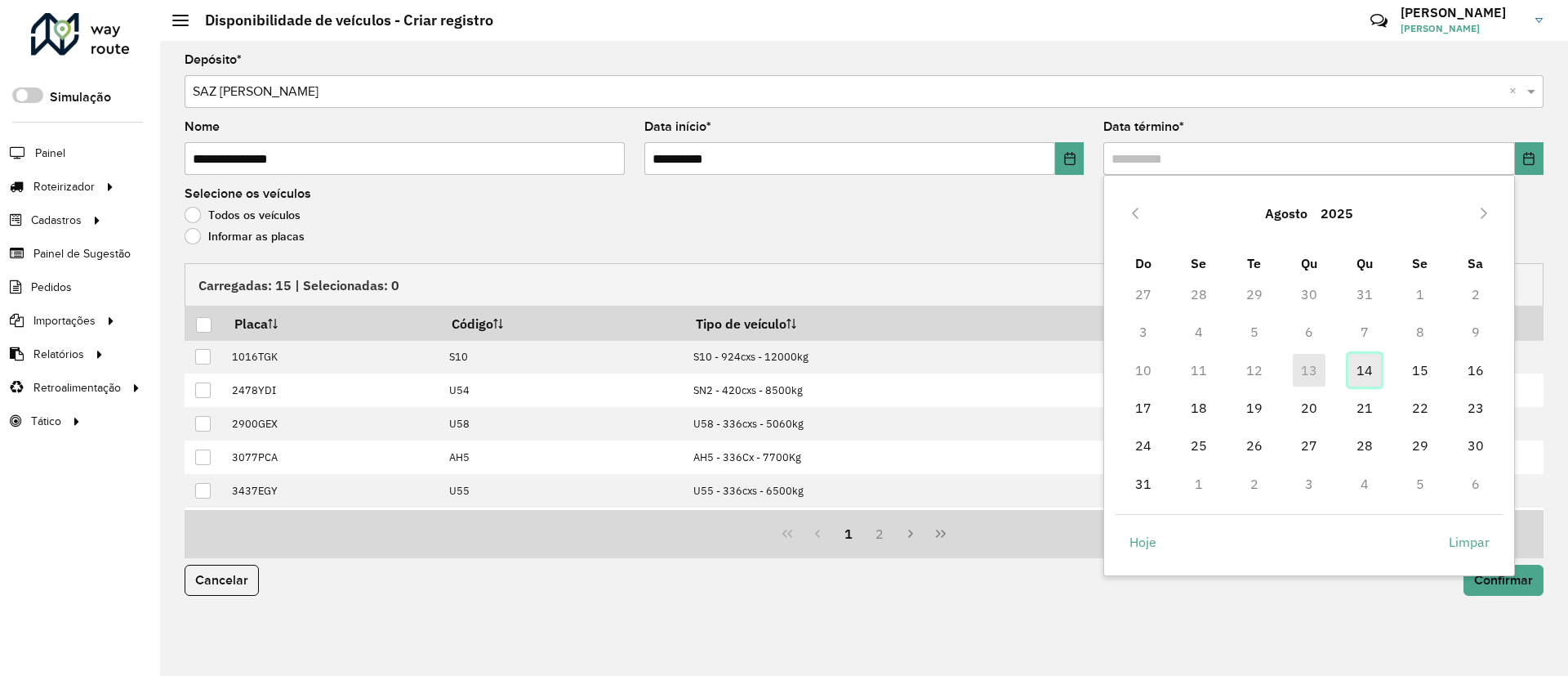
click at [1352, 384] on span "14" at bounding box center [1364, 370] width 32 height 33
type input "**********"
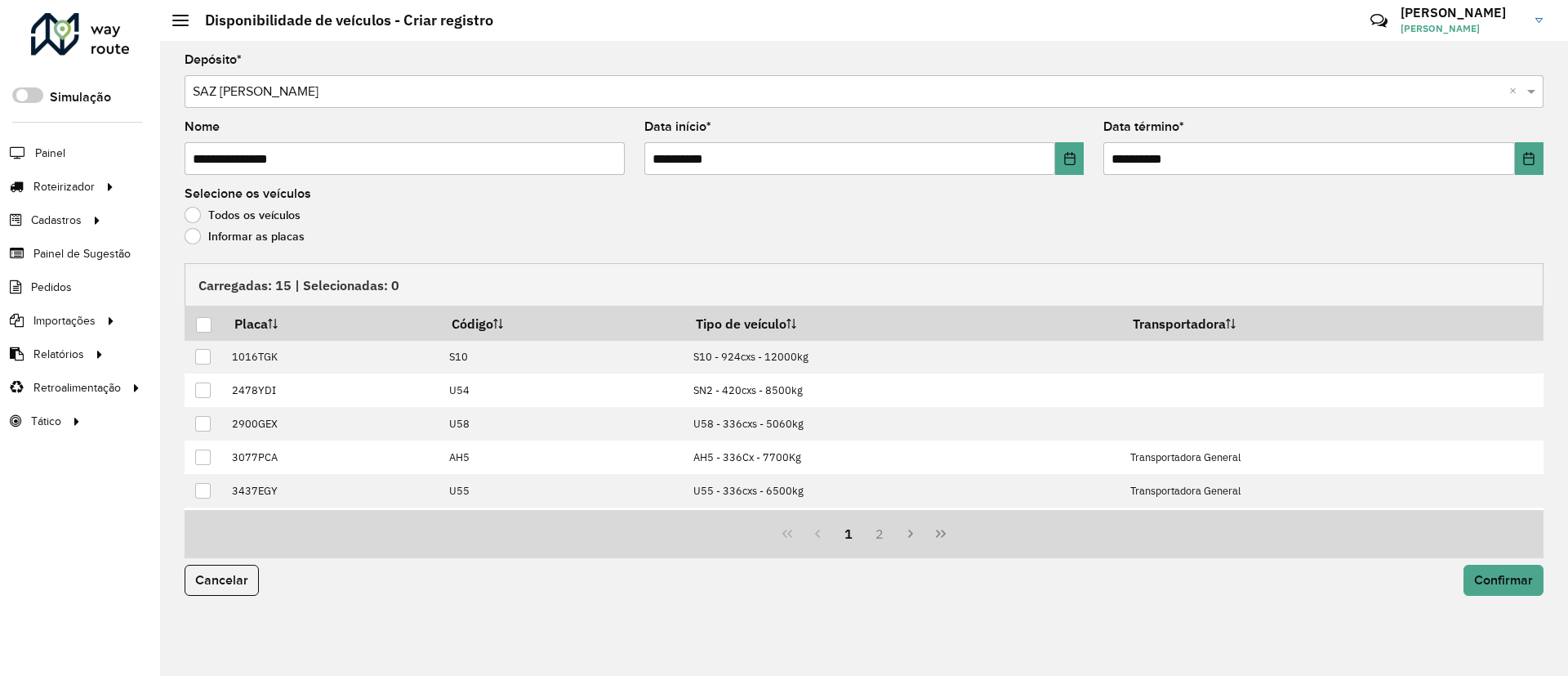
click at [243, 233] on label "Informar as placas" at bounding box center [245, 235] width 120 height 16
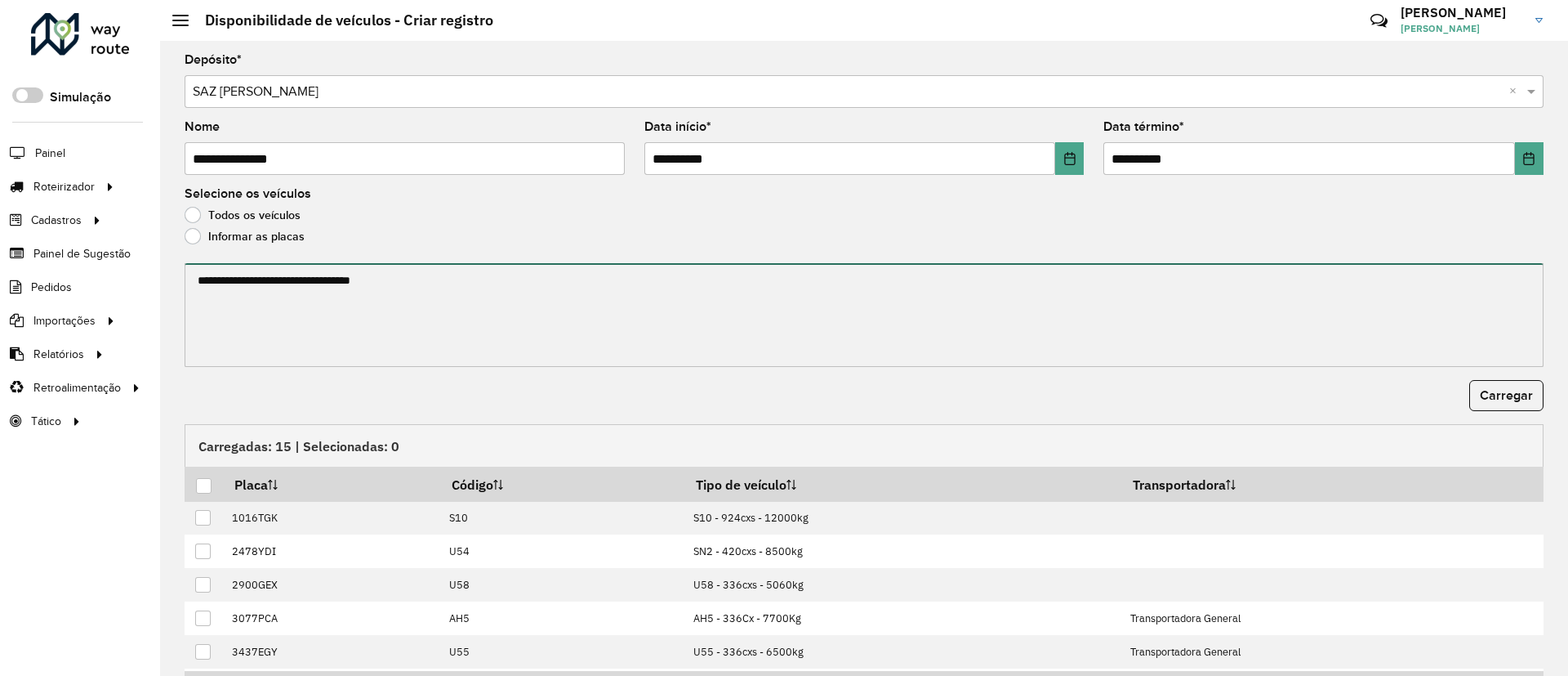
click at [243, 299] on textarea at bounding box center [864, 315] width 1359 height 104
paste textarea "******* ******* ******* ******* *******"
type textarea "******* ******* ******* ******* *******"
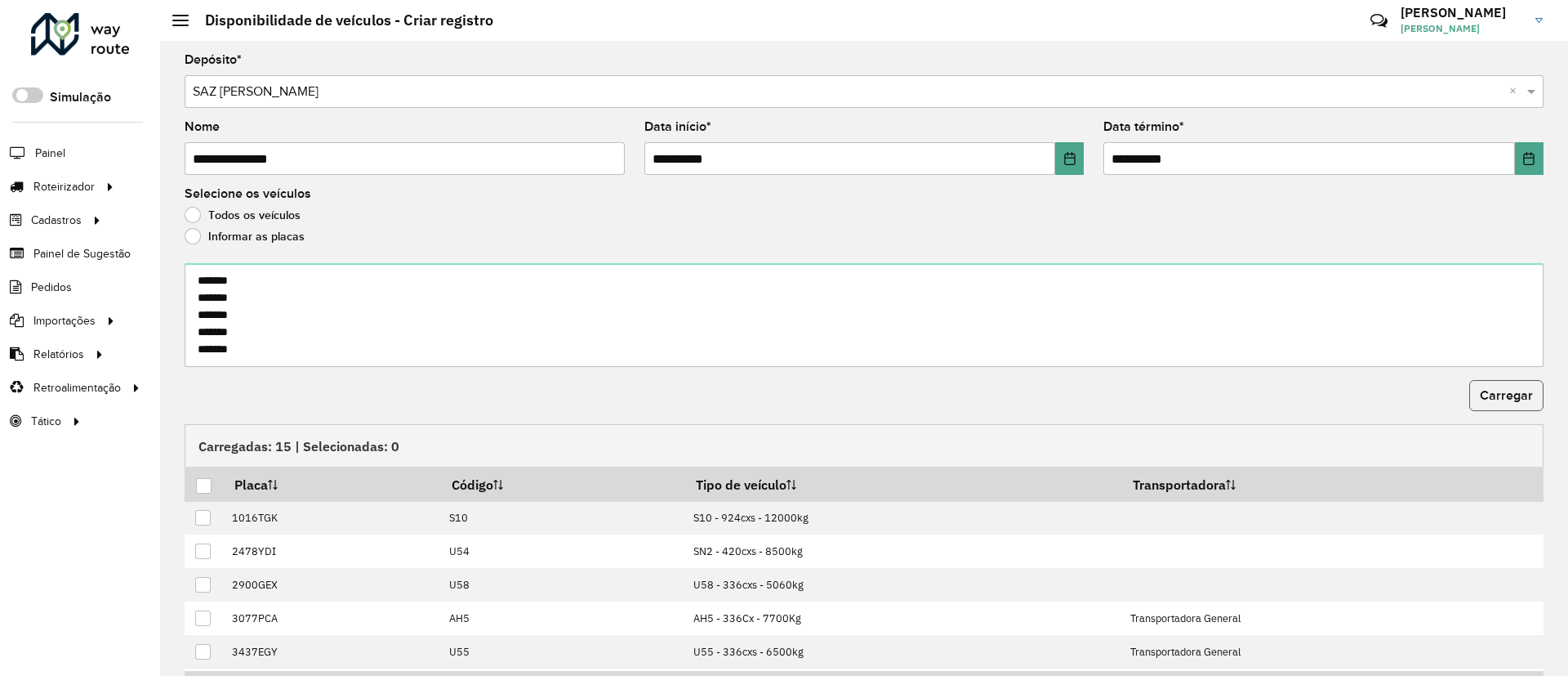
click at [1503, 383] on button "Carregar" at bounding box center [1507, 395] width 75 height 31
click at [198, 489] on div at bounding box center [204, 486] width 15 height 15
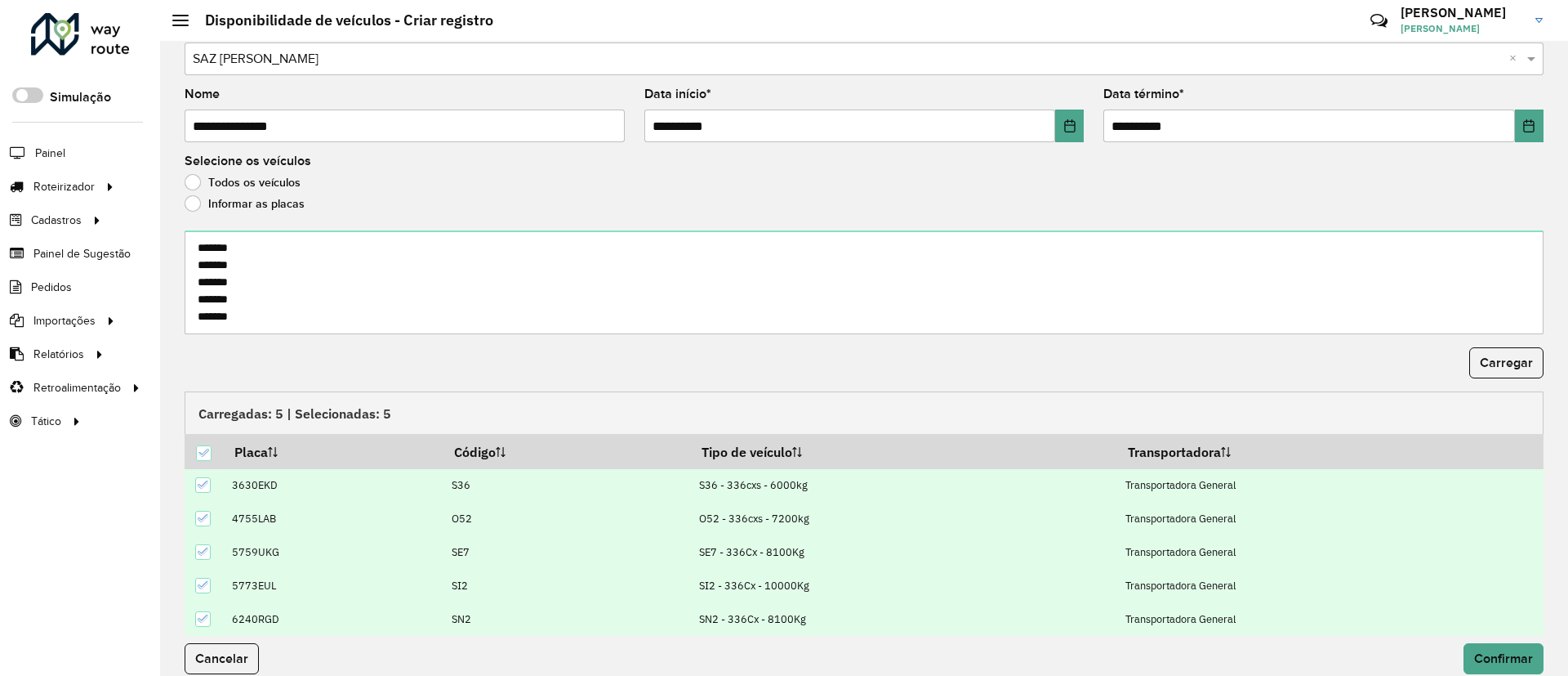
scroll to position [51, 0]
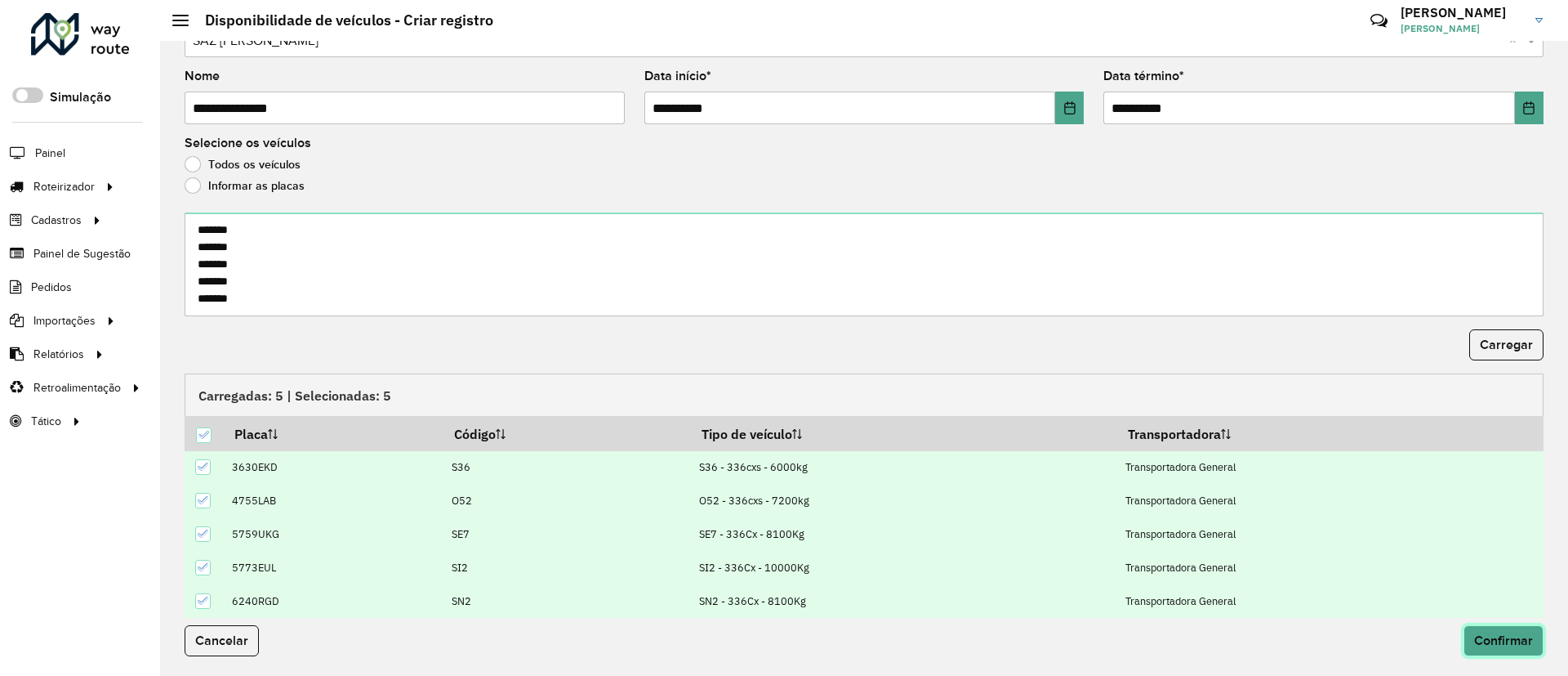
click at [1491, 643] on span "Confirmar" at bounding box center [1504, 640] width 59 height 14
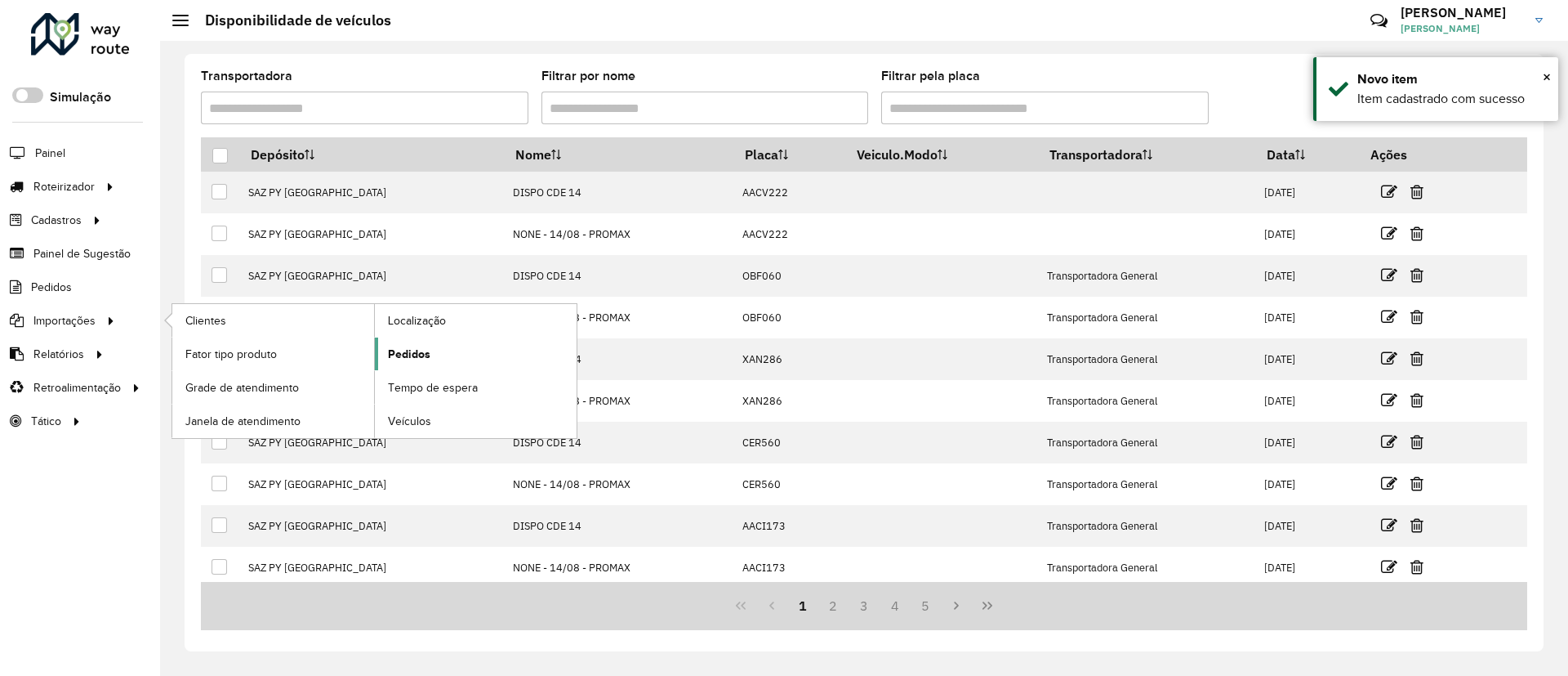
click at [407, 346] on span "Pedidos" at bounding box center [409, 355] width 42 height 17
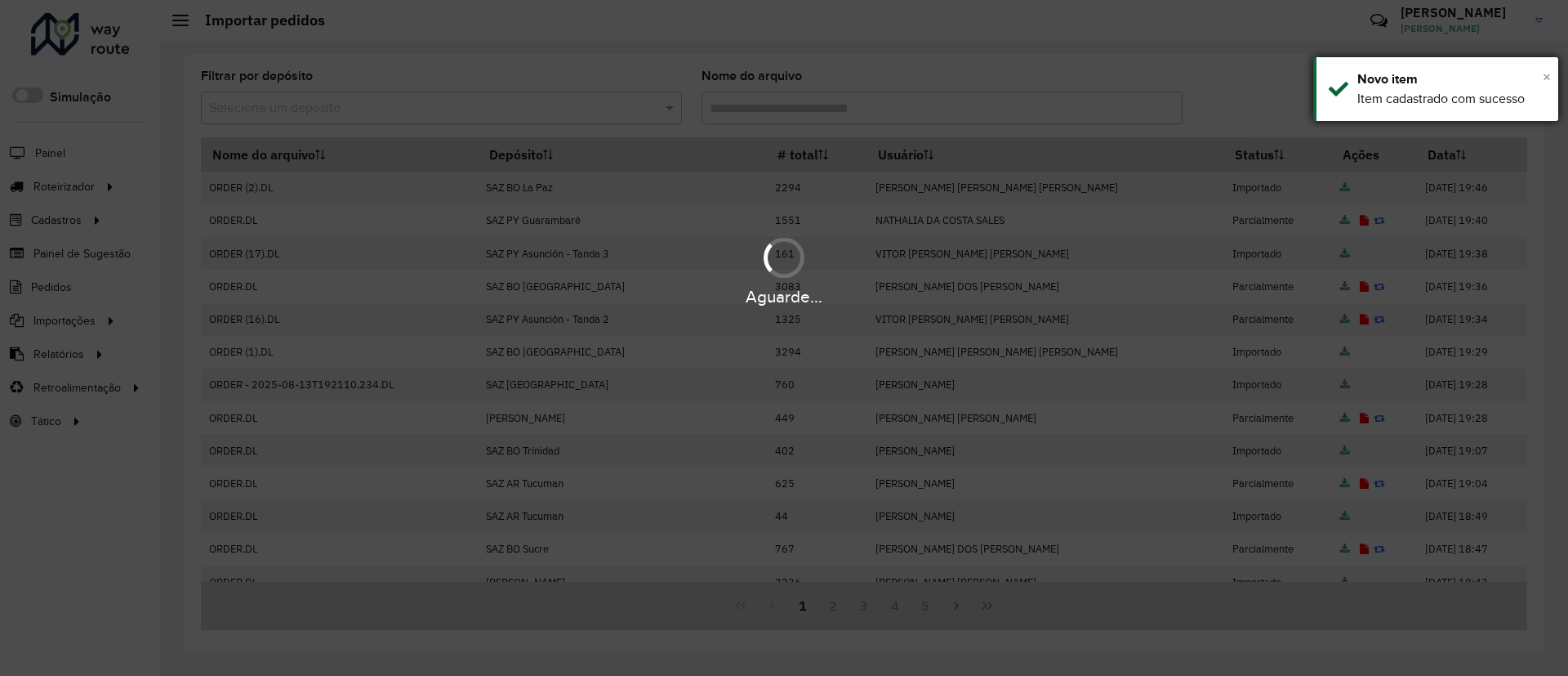
click at [1542, 79] on span "×" at bounding box center [1546, 76] width 9 height 18
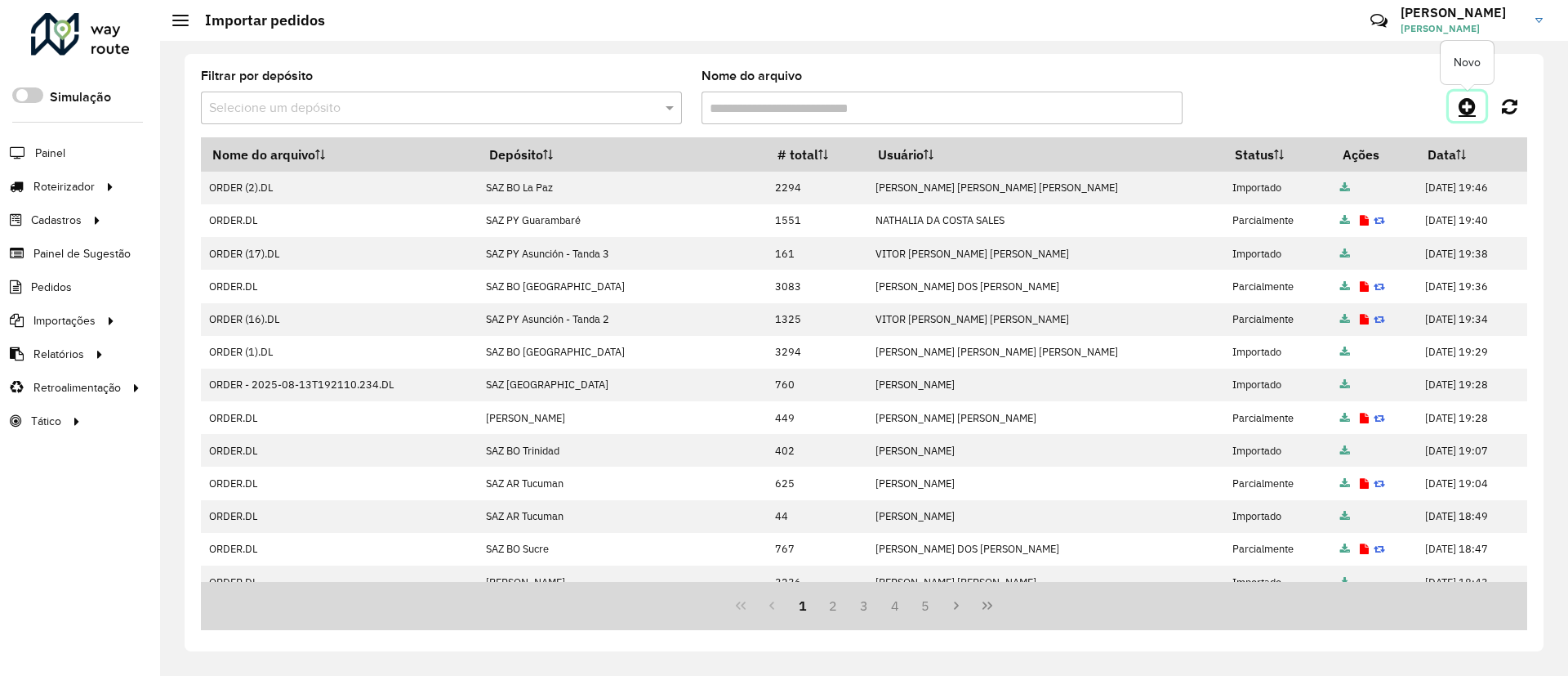
click at [1452, 110] on link at bounding box center [1467, 106] width 36 height 30
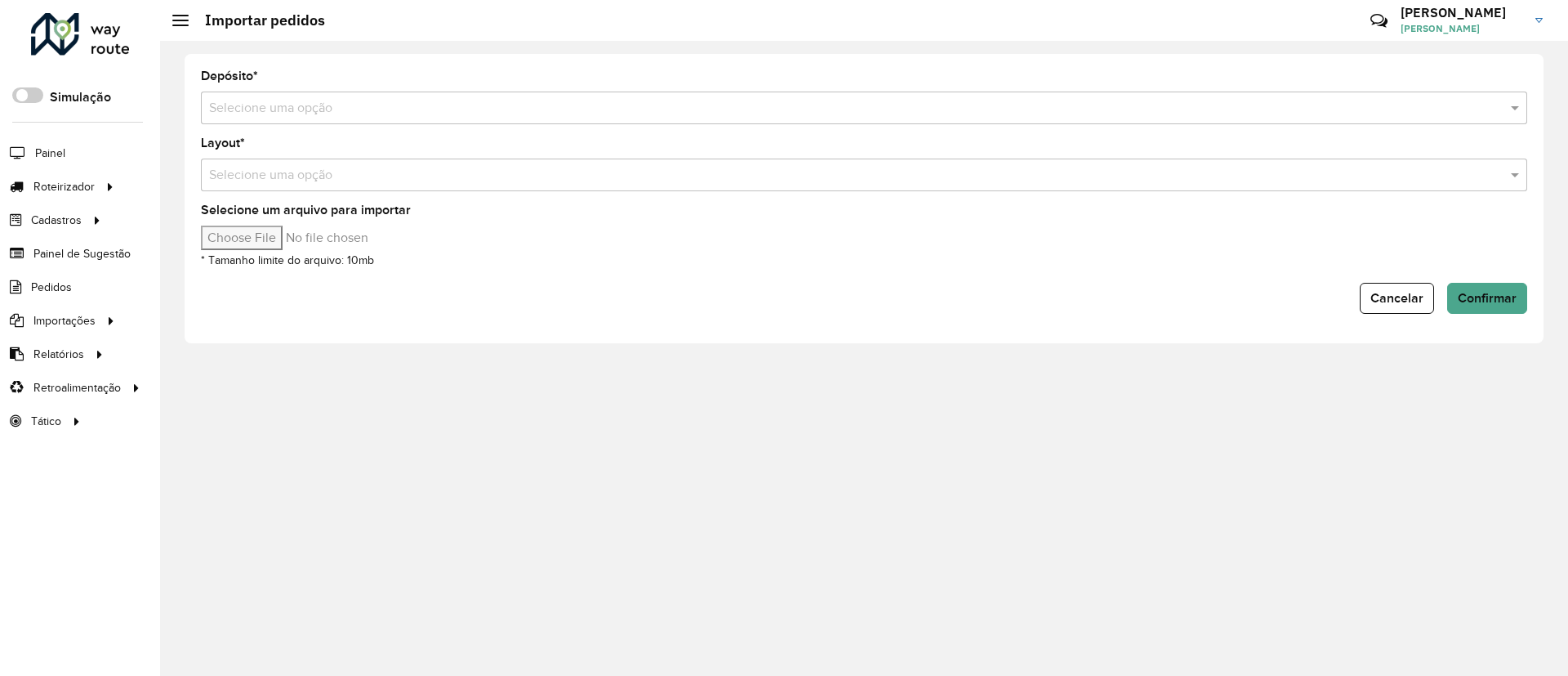
click at [728, 108] on input "text" at bounding box center [848, 108] width 1278 height 20
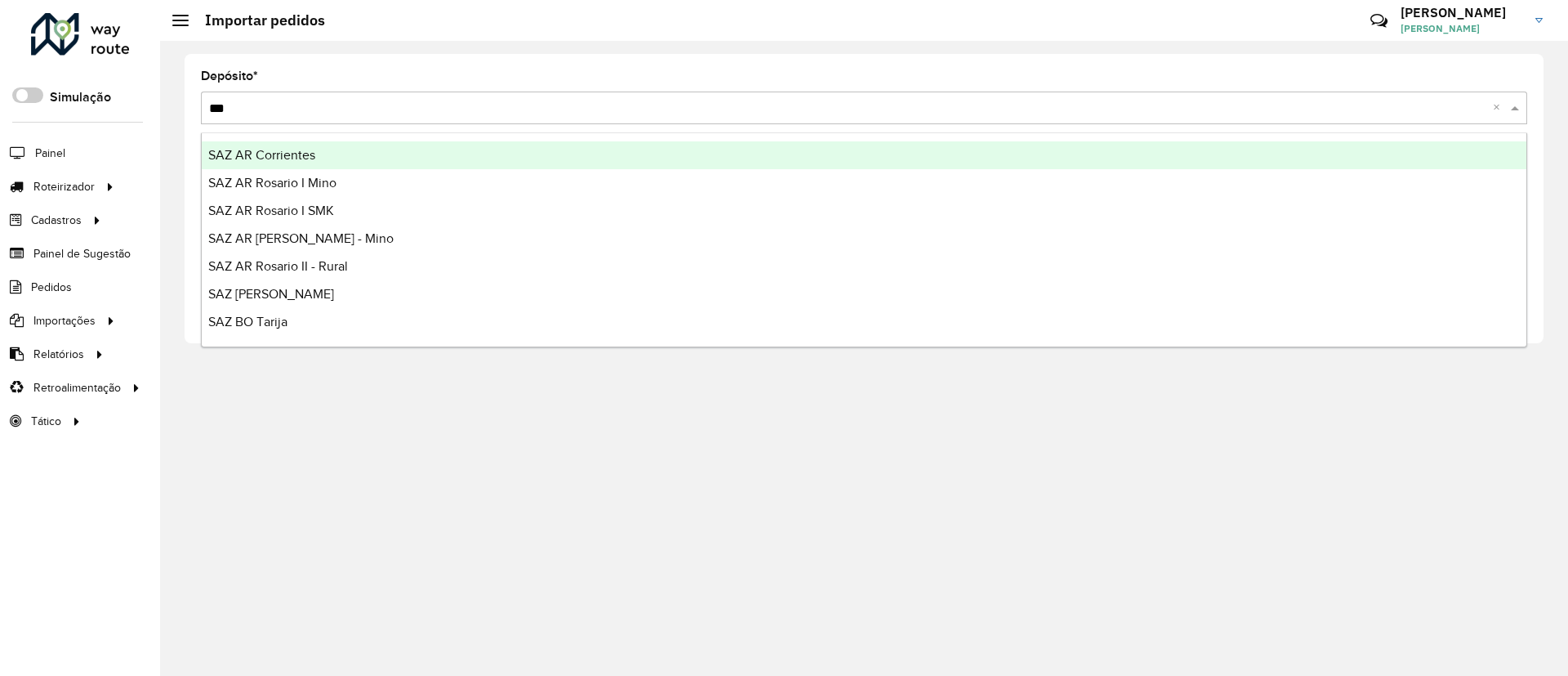
type input "****"
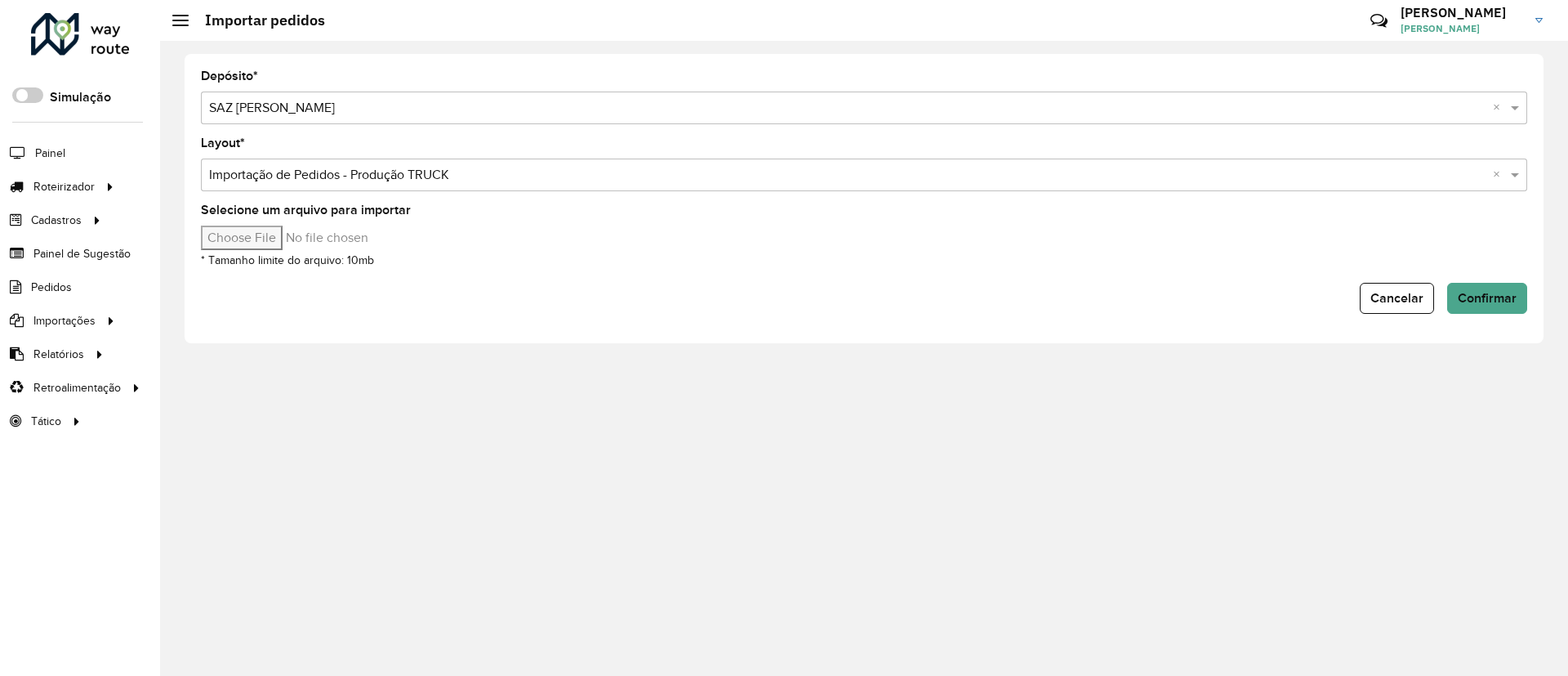
click at [287, 240] on input "Selecione um arquivo para importar" at bounding box center [339, 238] width 278 height 25
type input "**********"
click at [1471, 292] on span "Confirmar" at bounding box center [1488, 297] width 59 height 14
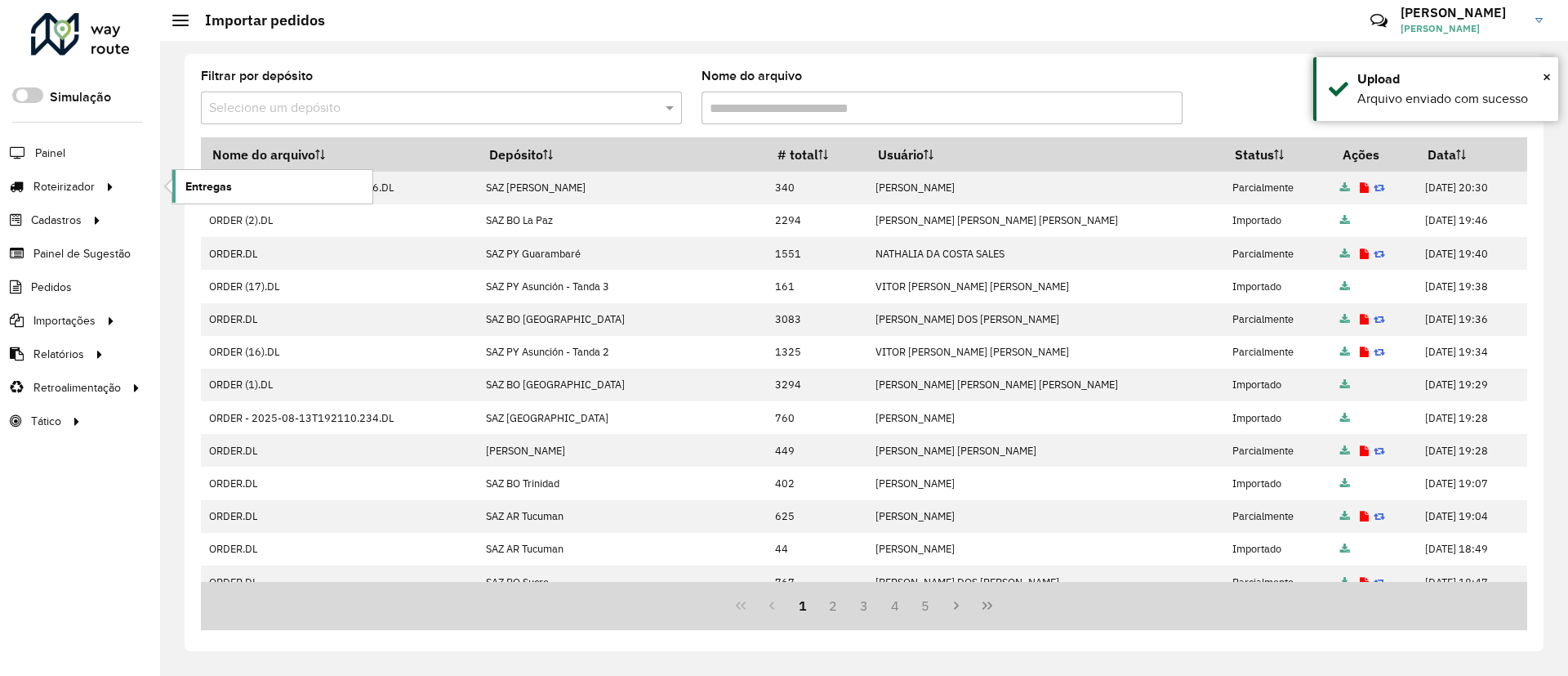
click at [183, 183] on link "Entregas" at bounding box center [271, 186] width 200 height 33
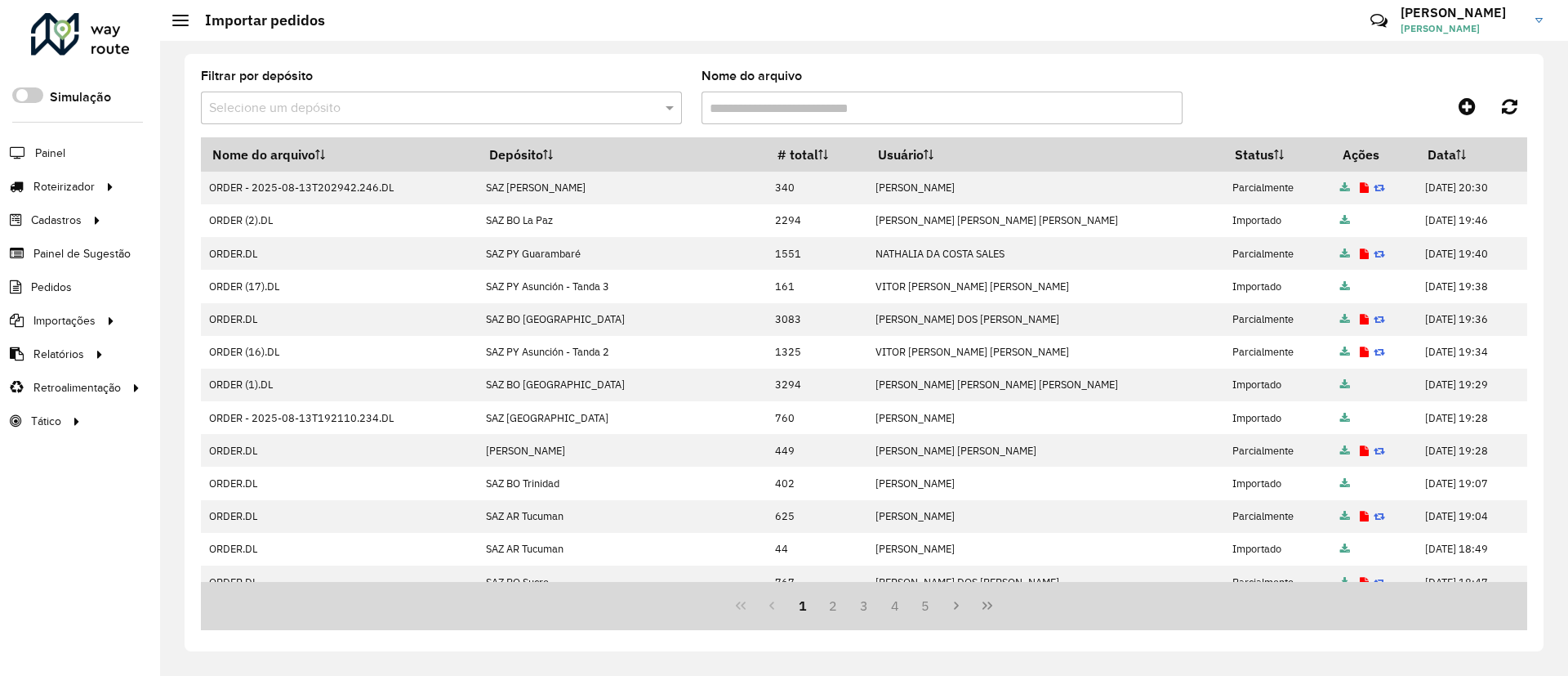
click at [555, 114] on input "text" at bounding box center [425, 108] width 432 height 20
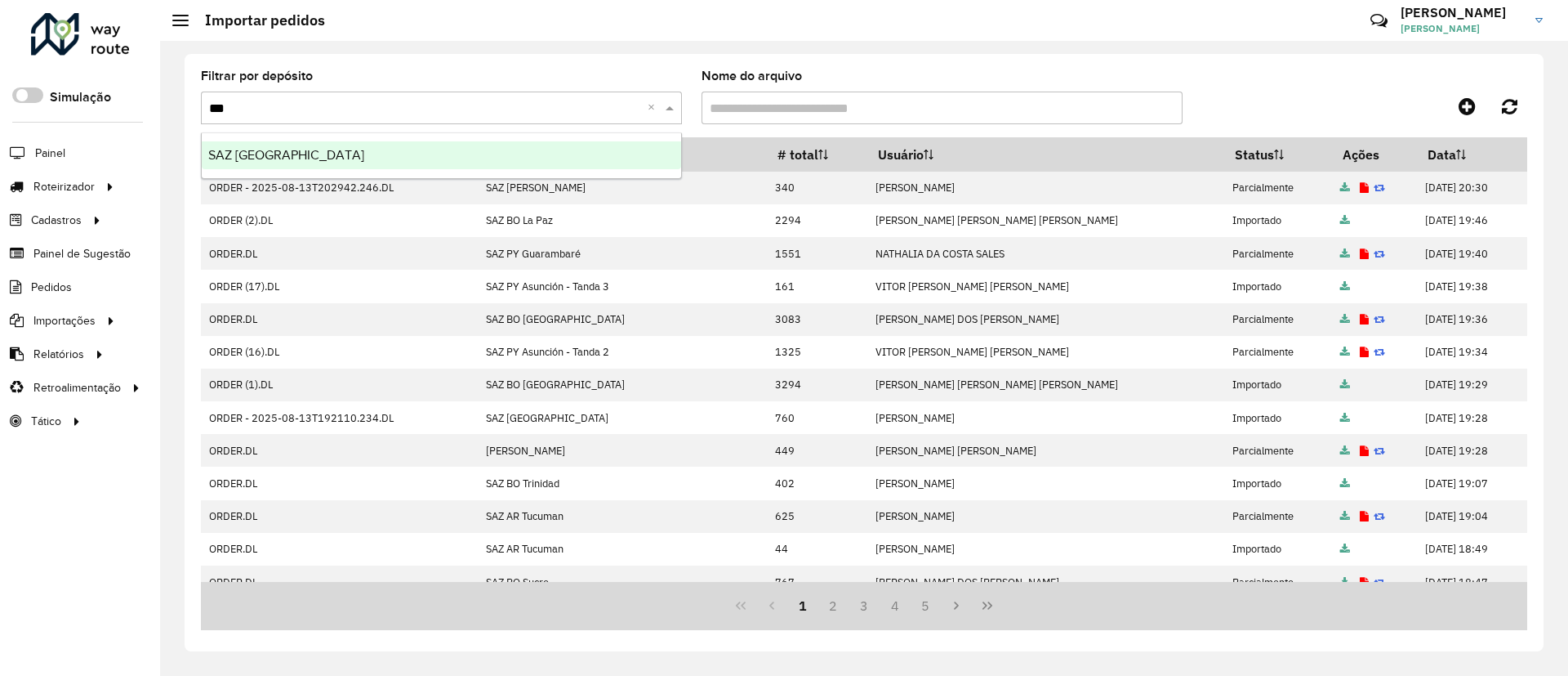
type input "****"
click at [553, 152] on div "SAZ BO Potosí" at bounding box center [441, 155] width 480 height 28
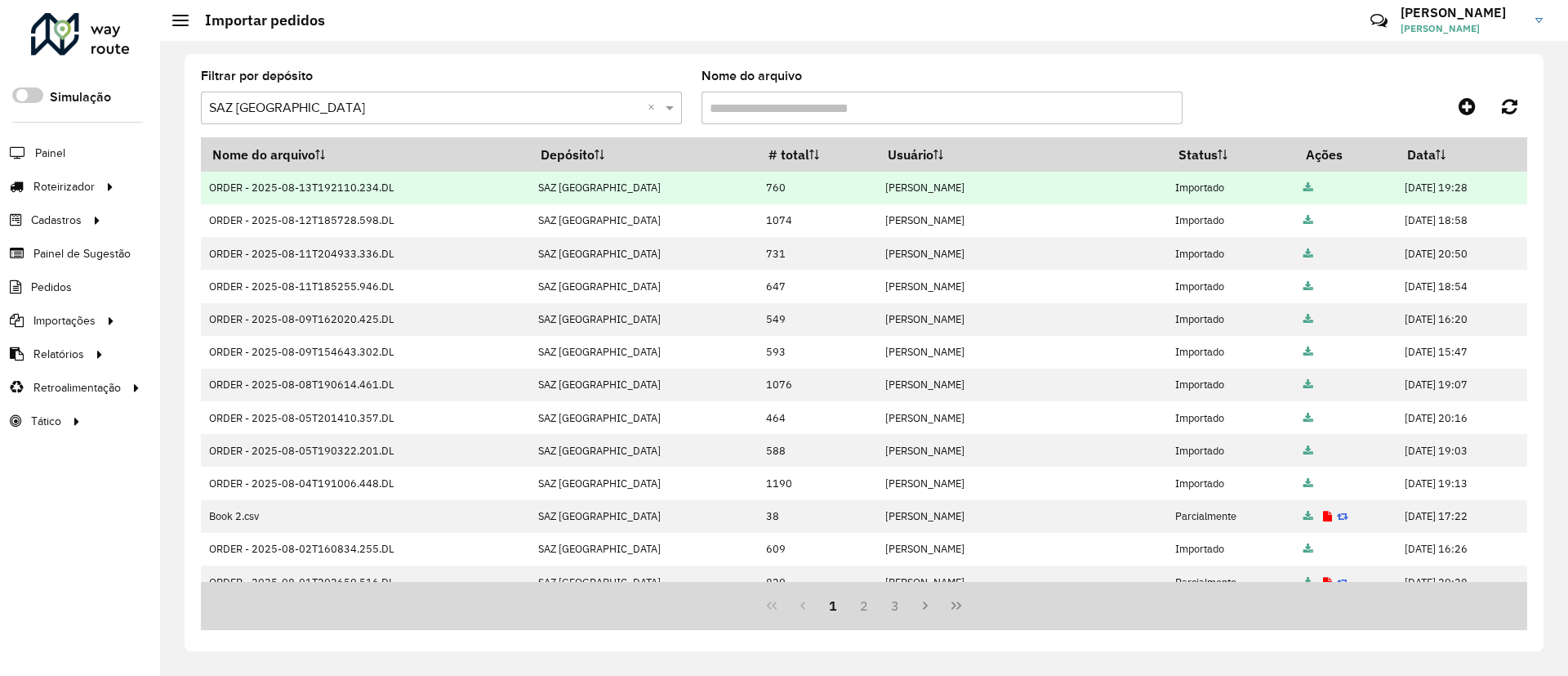
click at [1303, 188] on icon at bounding box center [1308, 187] width 10 height 11
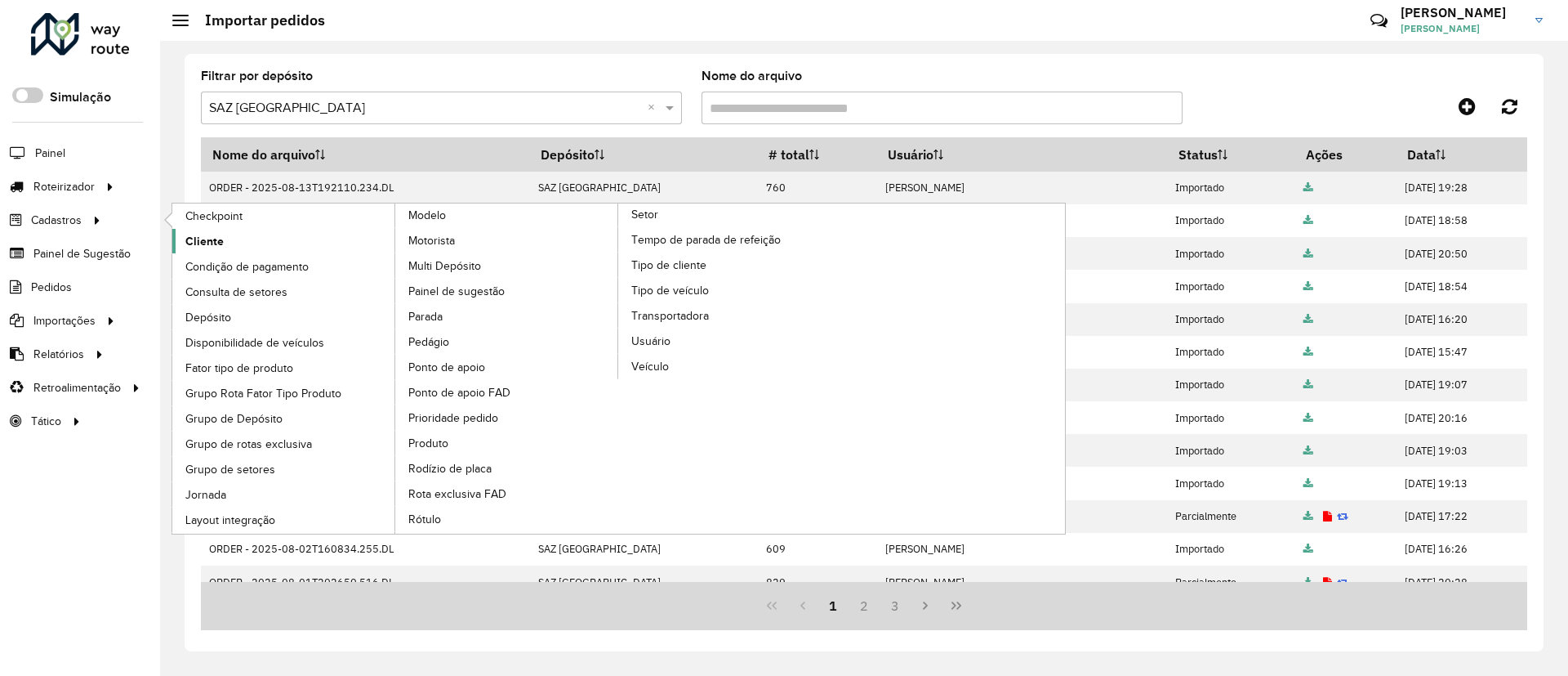
click at [207, 231] on link "Cliente" at bounding box center [284, 241] width 224 height 25
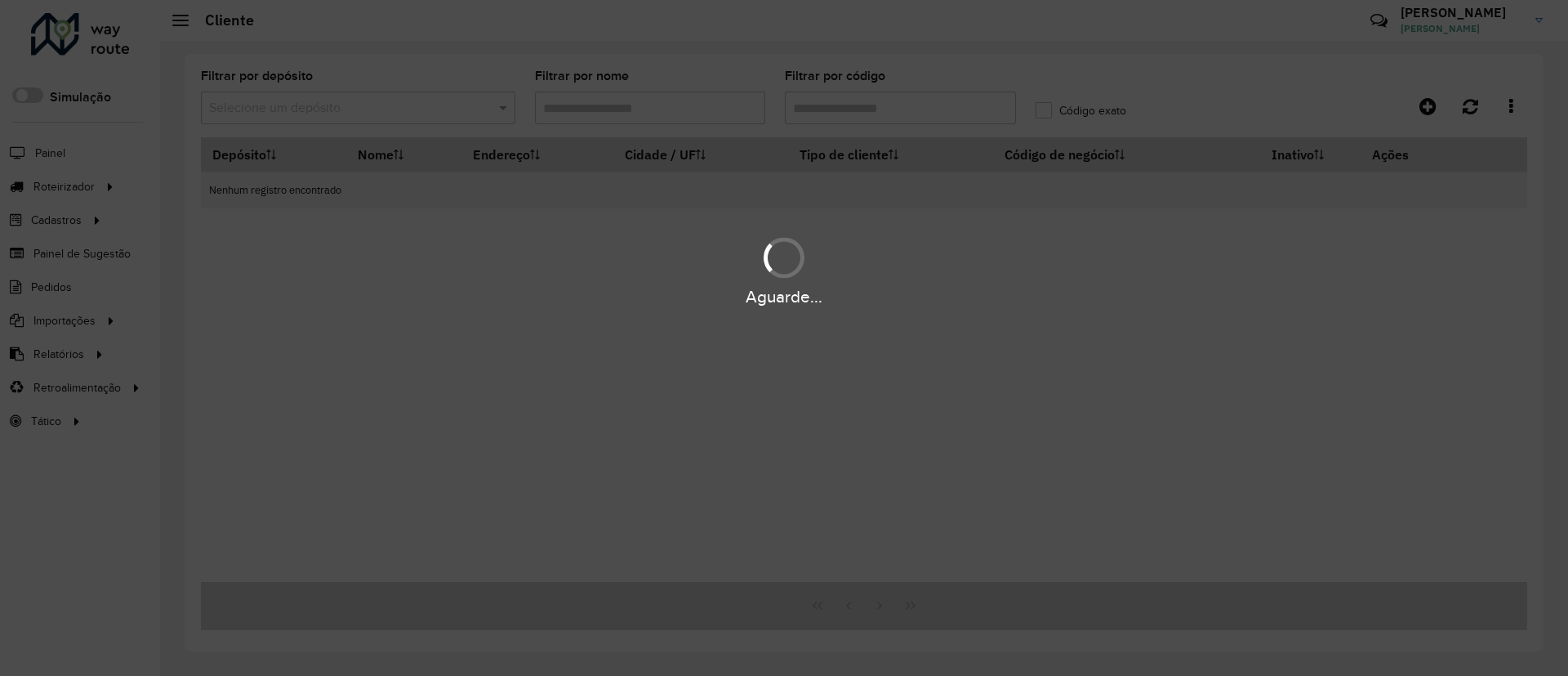
click at [408, 111] on div "Aguarde..." at bounding box center [784, 338] width 1568 height 676
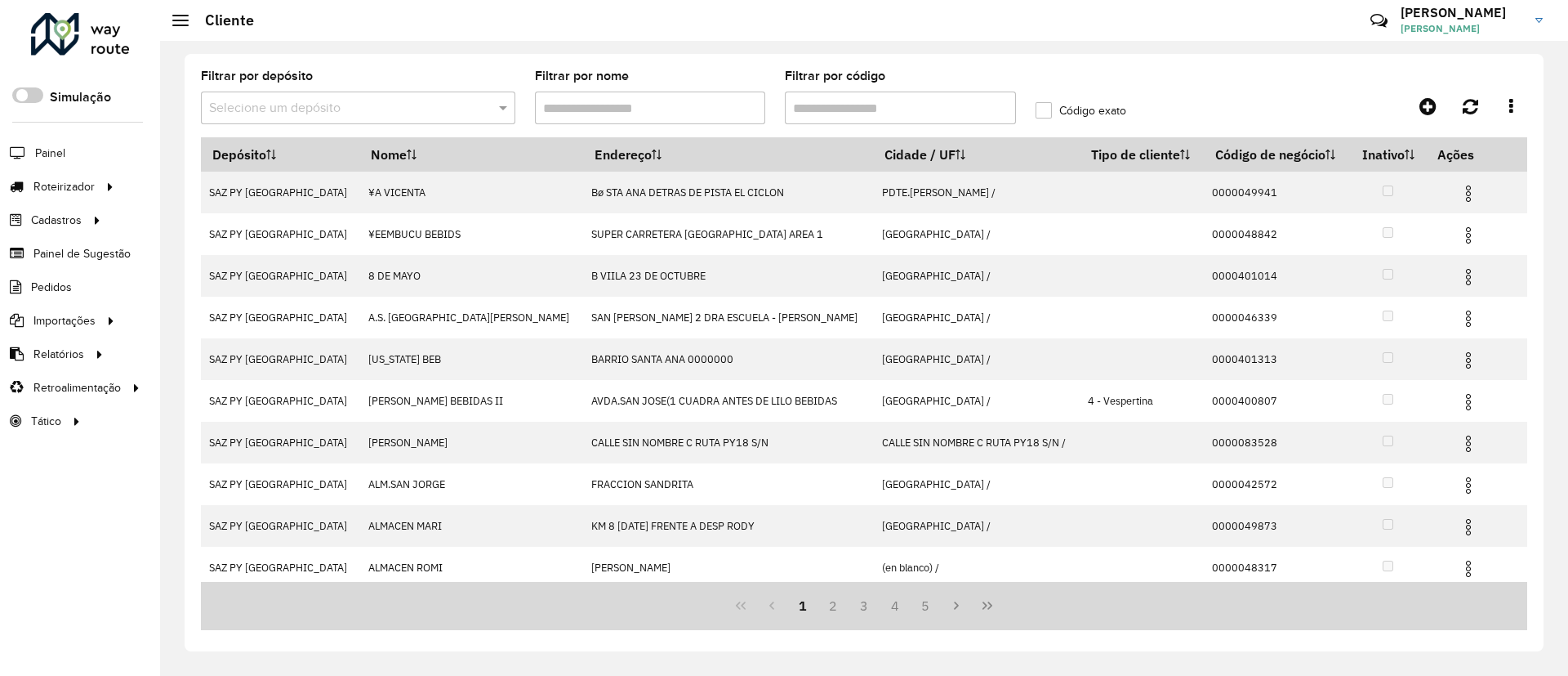
click at [412, 106] on input "text" at bounding box center [342, 108] width 266 height 20
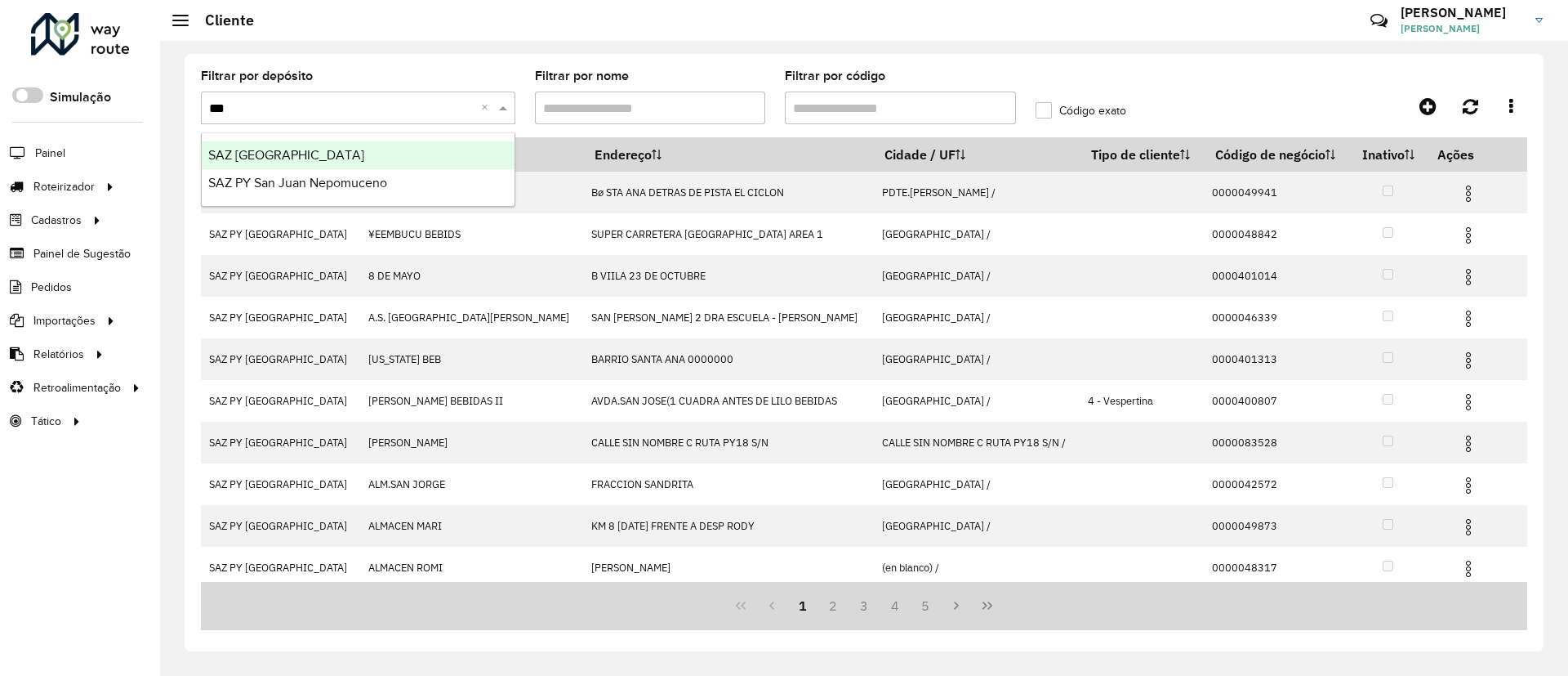
type input "****"
click at [422, 138] on ng-dropdown-panel "SAZ BO Potosí" at bounding box center [357, 155] width 314 height 47
click at [422, 151] on div "SAZ BO Potosí" at bounding box center [357, 155] width 312 height 28
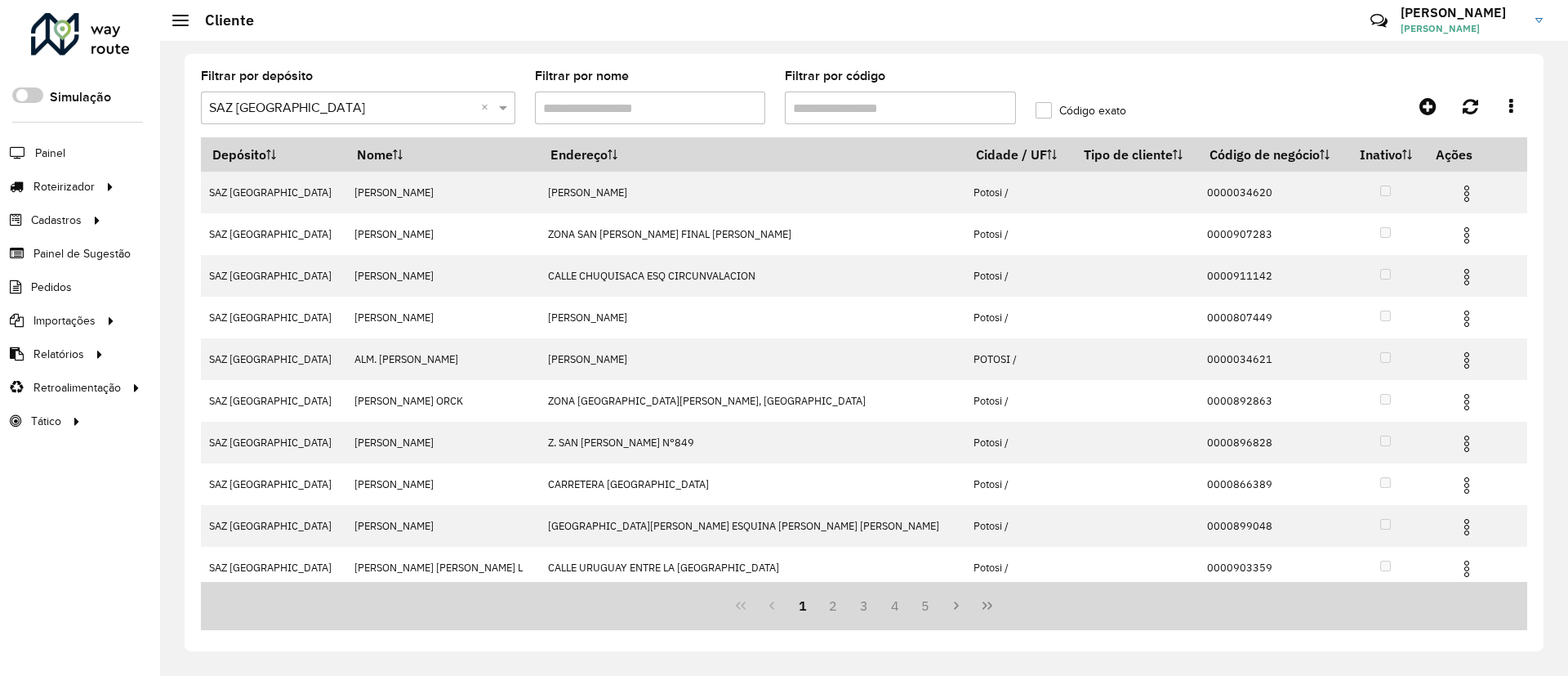
click at [806, 102] on input "Filtrar por código" at bounding box center [900, 108] width 231 height 33
paste input "*****"
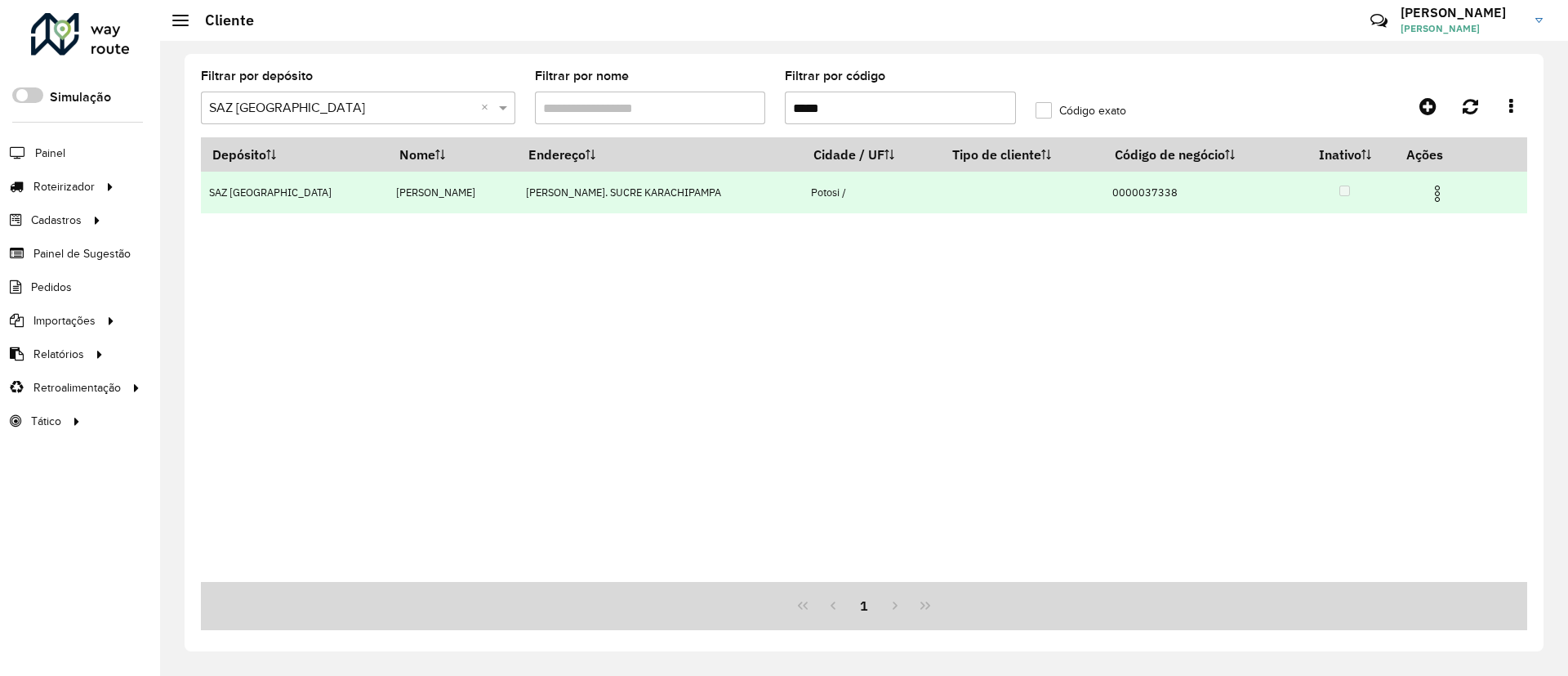
type input "*****"
click at [1434, 188] on img at bounding box center [1437, 193] width 20 height 20
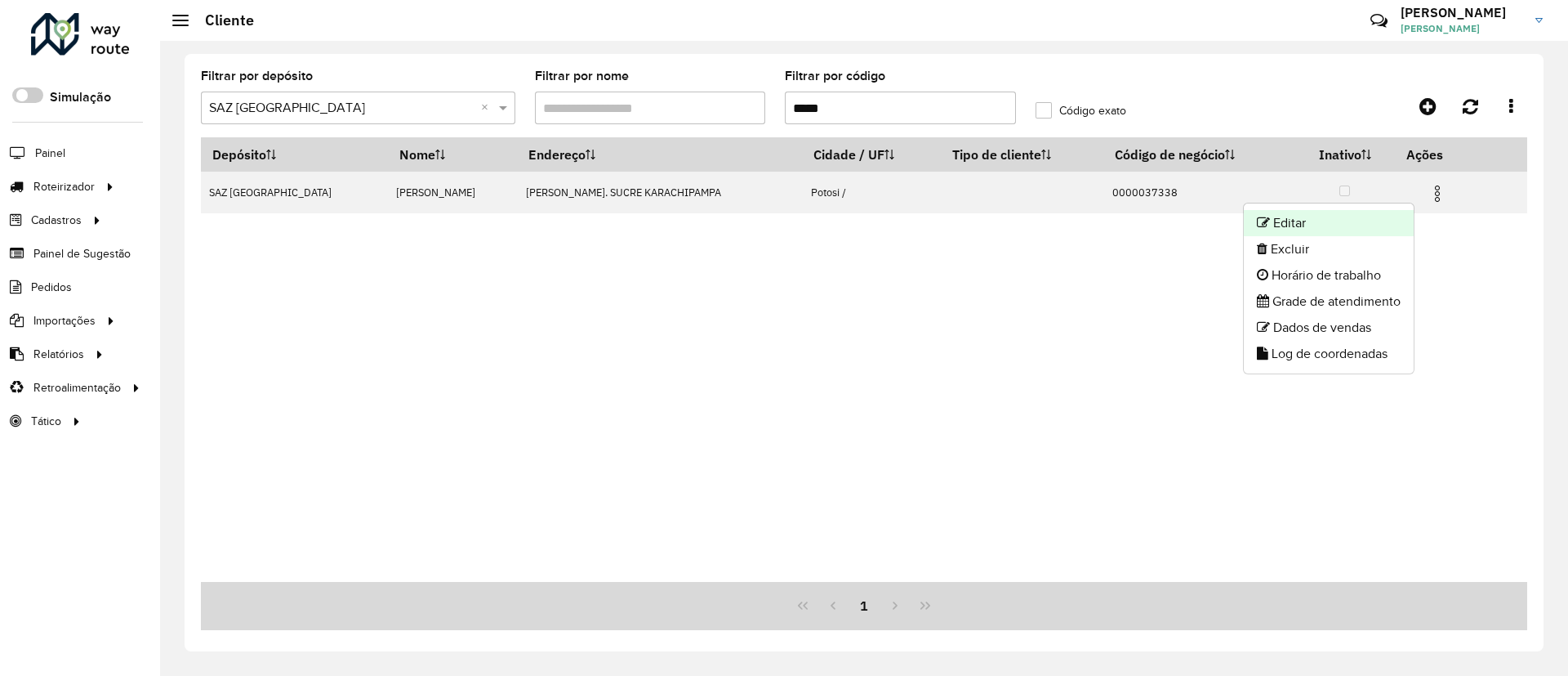
click at [1349, 221] on li "Editar" at bounding box center [1329, 223] width 170 height 26
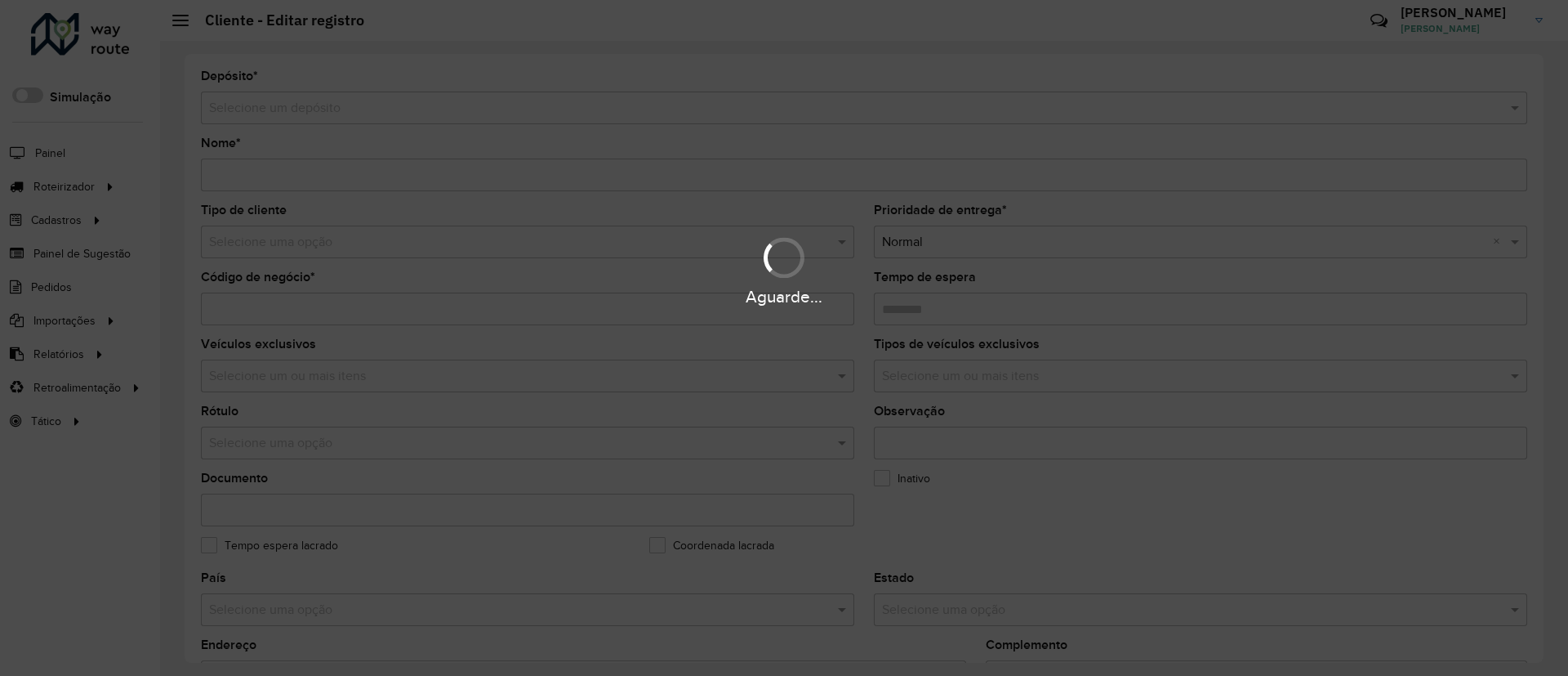
type input "**********"
type input "********"
type input "**********"
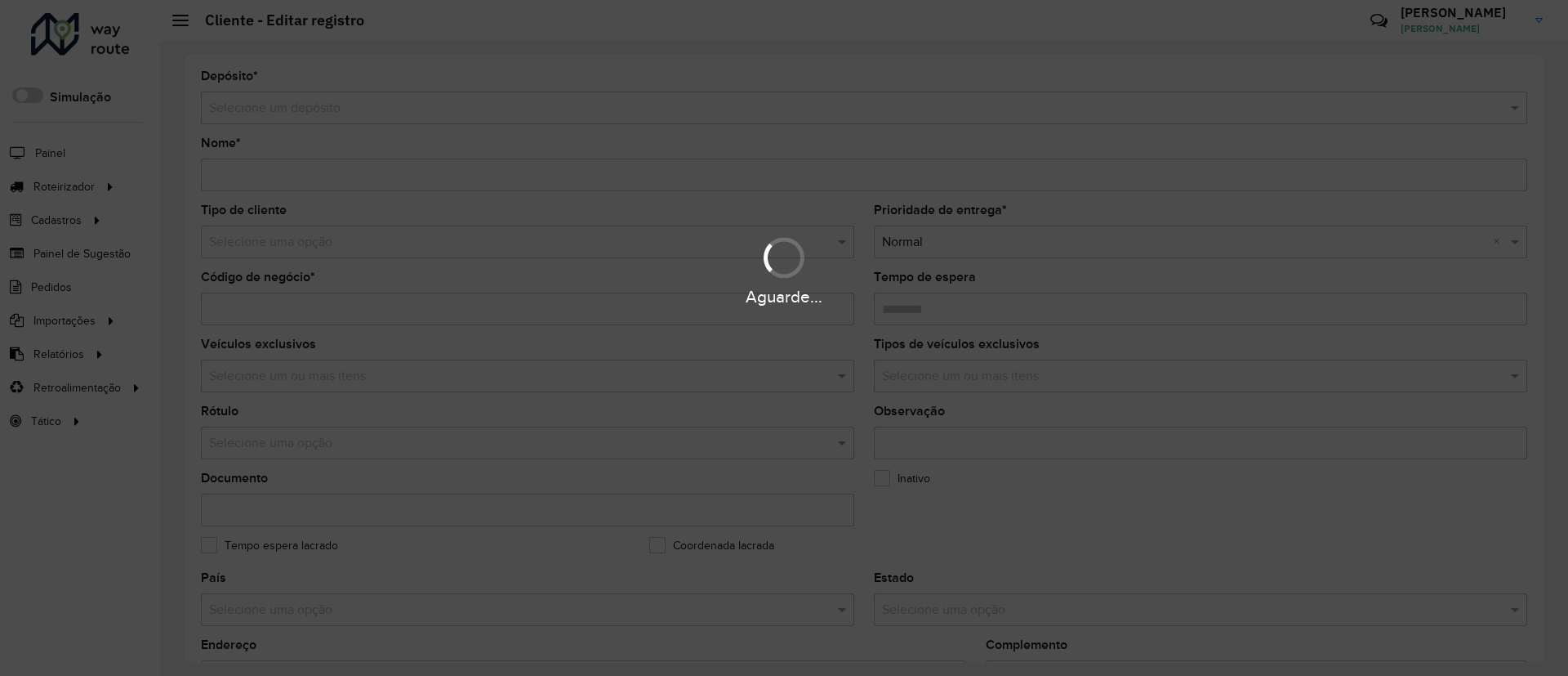
type input "******"
type input "*********"
type input "**********"
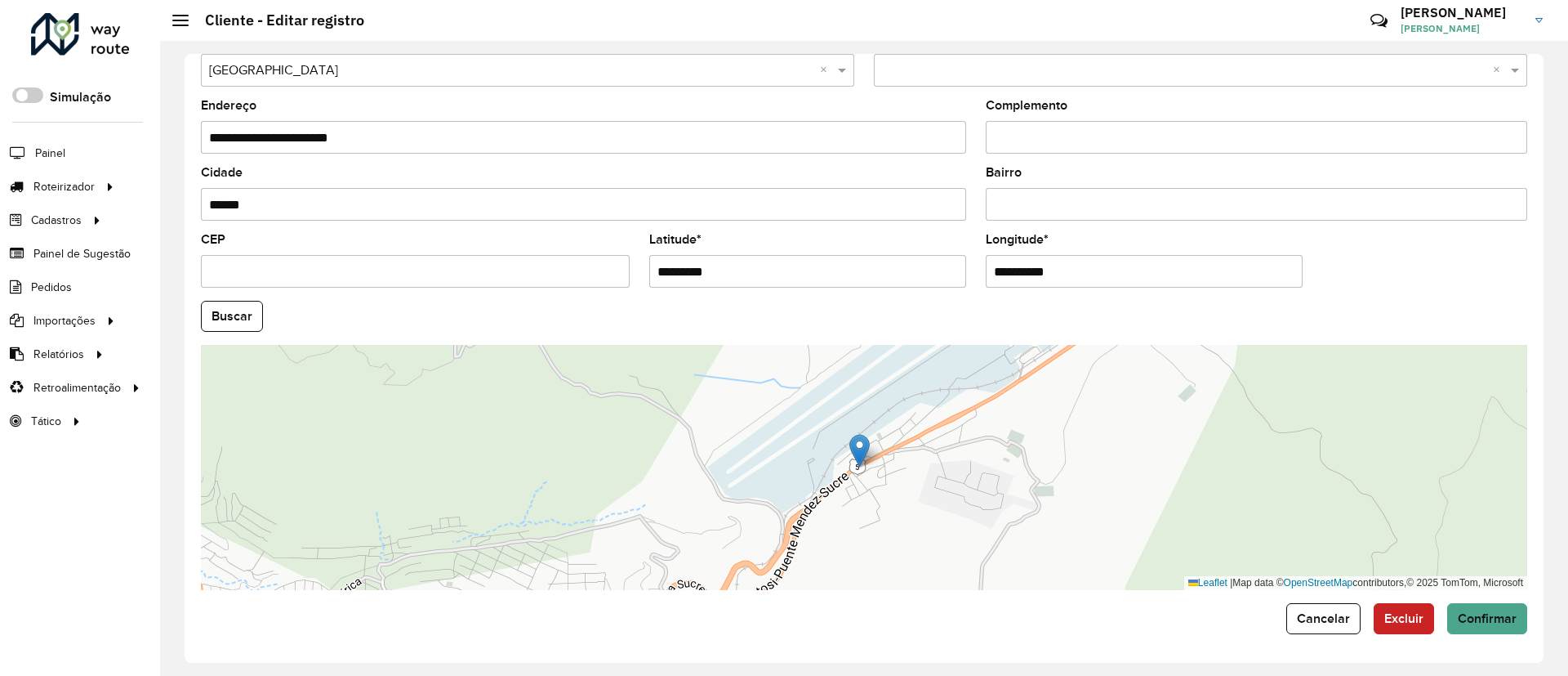
scroll to position [540, 0]
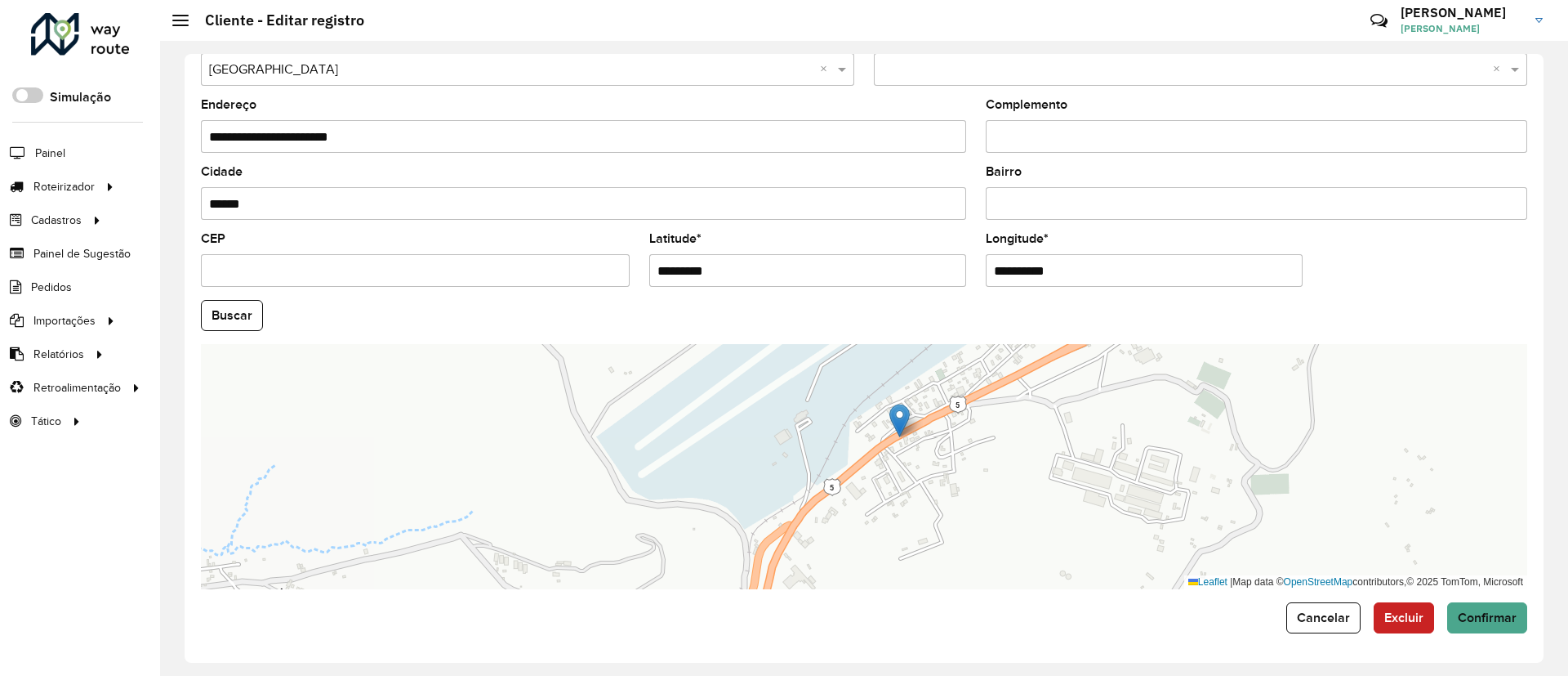
drag, startPoint x: 894, startPoint y: 465, endPoint x: 908, endPoint y: 442, distance: 26.9
click at [908, 442] on div "Leaflet | Map data © OpenStreetMap contributors,© 2025 TomTom, Microsoft" at bounding box center [864, 467] width 1326 height 245
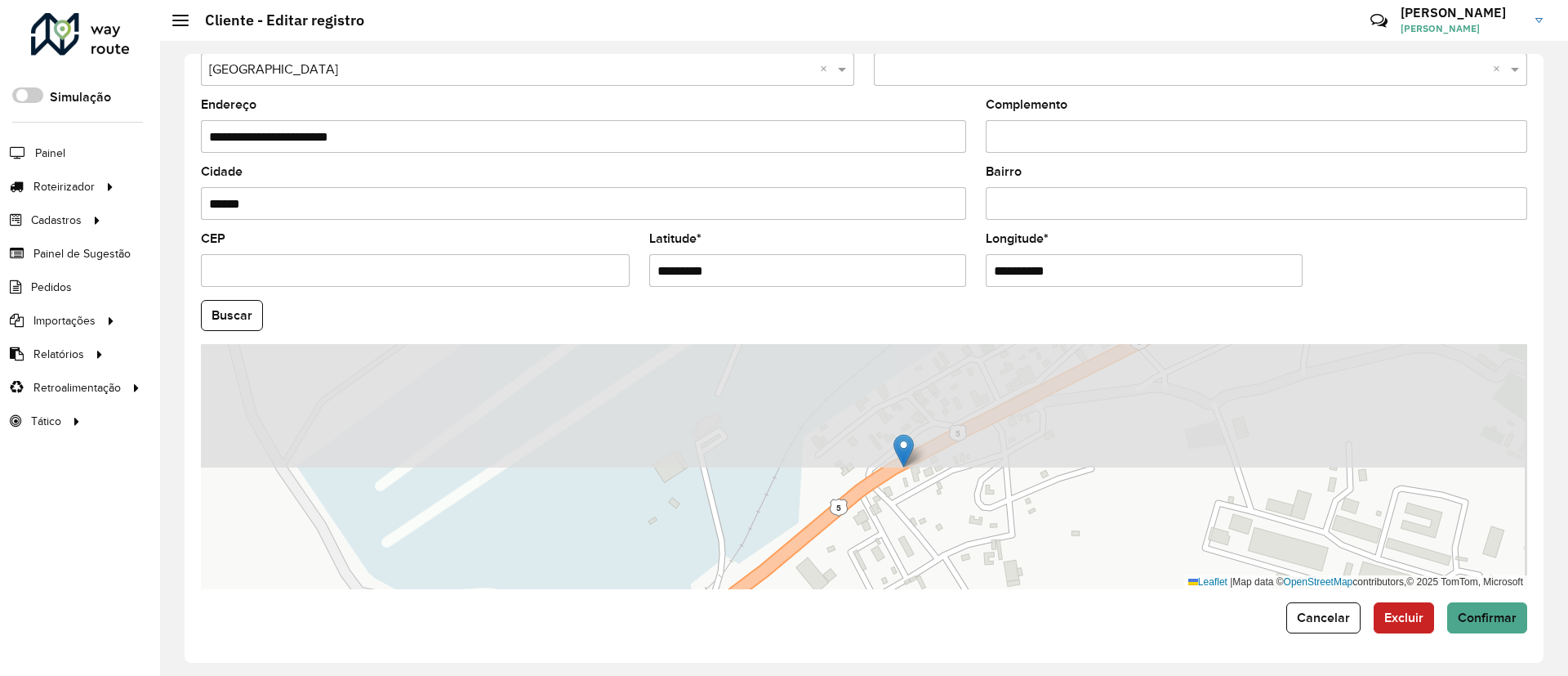
drag, startPoint x: 931, startPoint y: 484, endPoint x: 918, endPoint y: 589, distance: 105.8
click at [918, 589] on form "**********" at bounding box center [864, 82] width 1326 height 1103
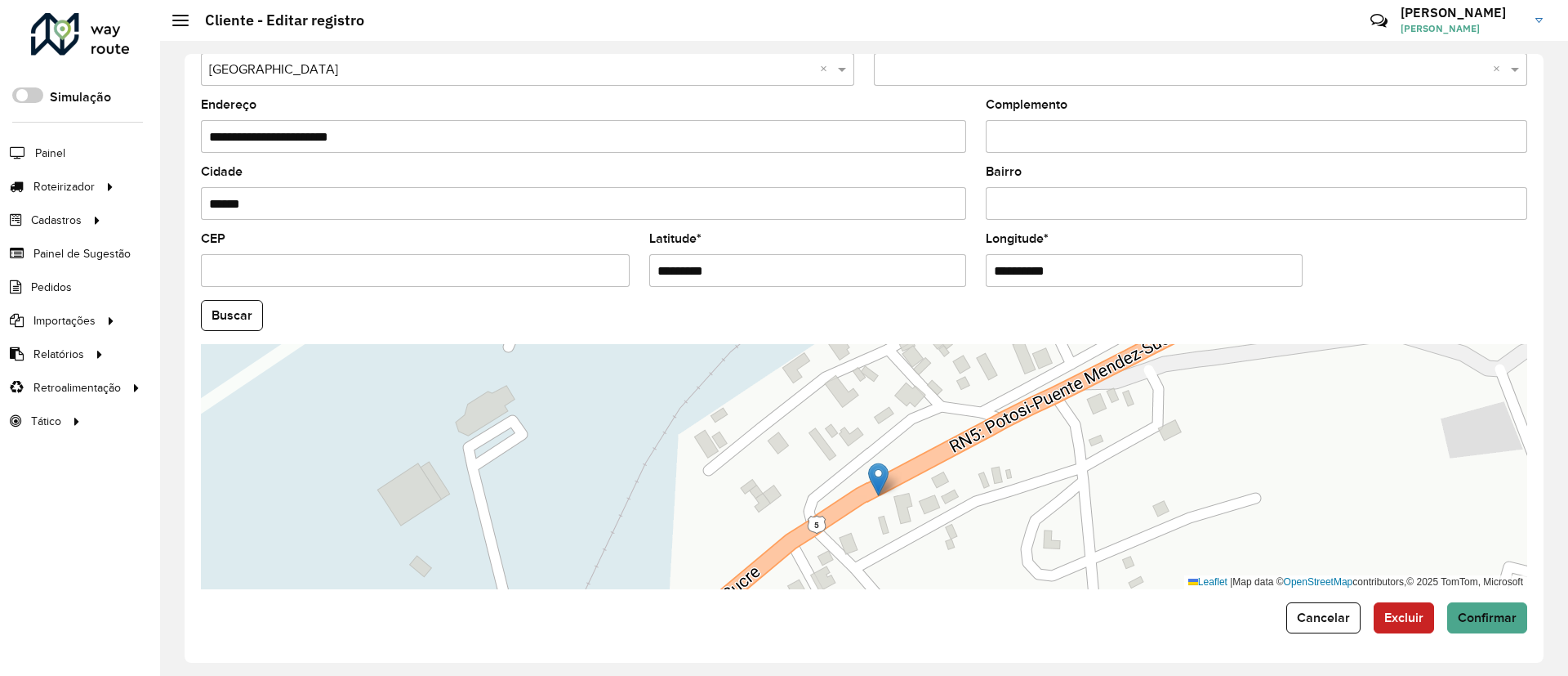
drag, startPoint x: 919, startPoint y: 485, endPoint x: 928, endPoint y: 467, distance: 20.1
click at [928, 467] on div "Leaflet | Map data © OpenStreetMap contributors,© 2025 TomTom, Microsoft" at bounding box center [864, 467] width 1326 height 245
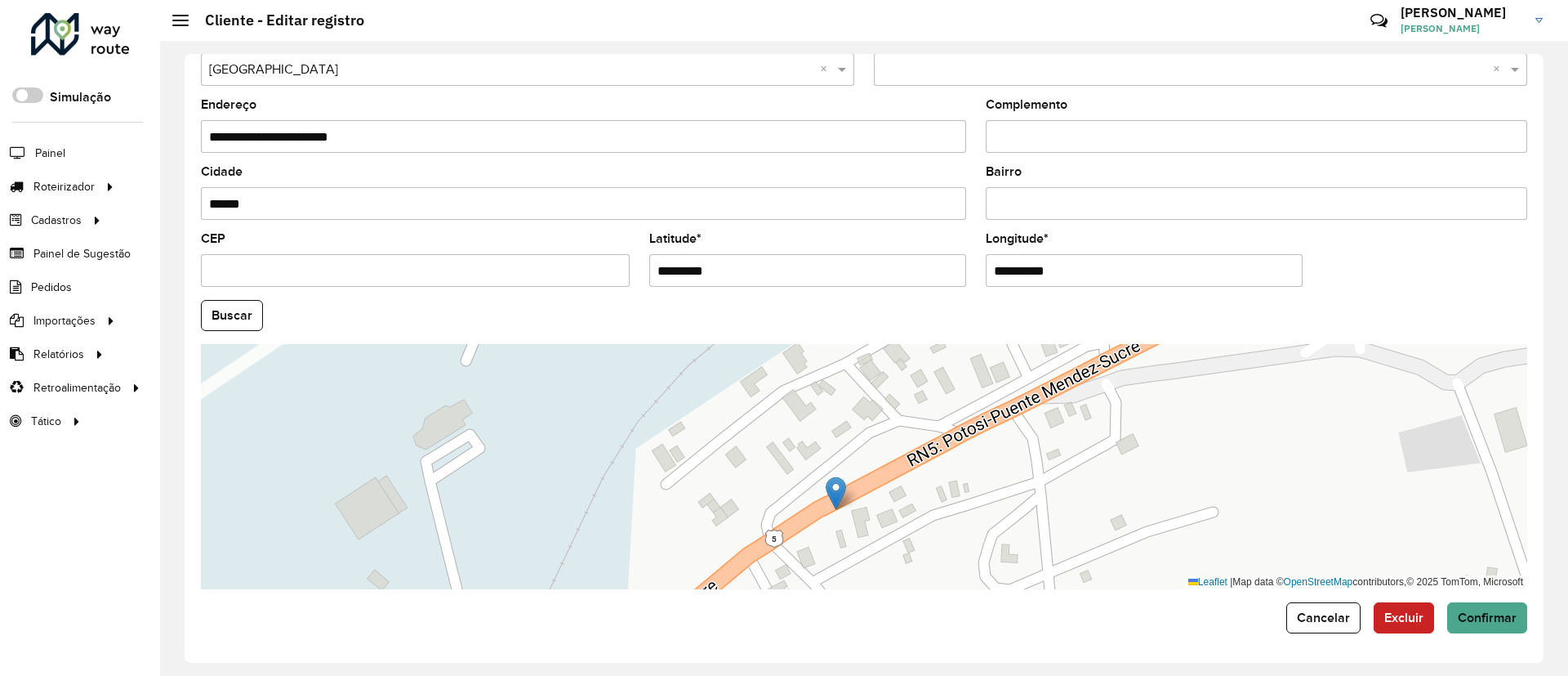
drag, startPoint x: 934, startPoint y: 468, endPoint x: 859, endPoint y: 521, distance: 91.8
click at [859, 521] on div "Leaflet | Map data © OpenStreetMap contributors,© 2025 TomTom, Microsoft" at bounding box center [864, 467] width 1326 height 245
drag, startPoint x: 891, startPoint y: 500, endPoint x: 926, endPoint y: 470, distance: 46.1
click at [926, 470] on div "Leaflet | Map data © OpenStreetMap contributors,© 2025 TomTom, Microsoft" at bounding box center [864, 467] width 1326 height 245
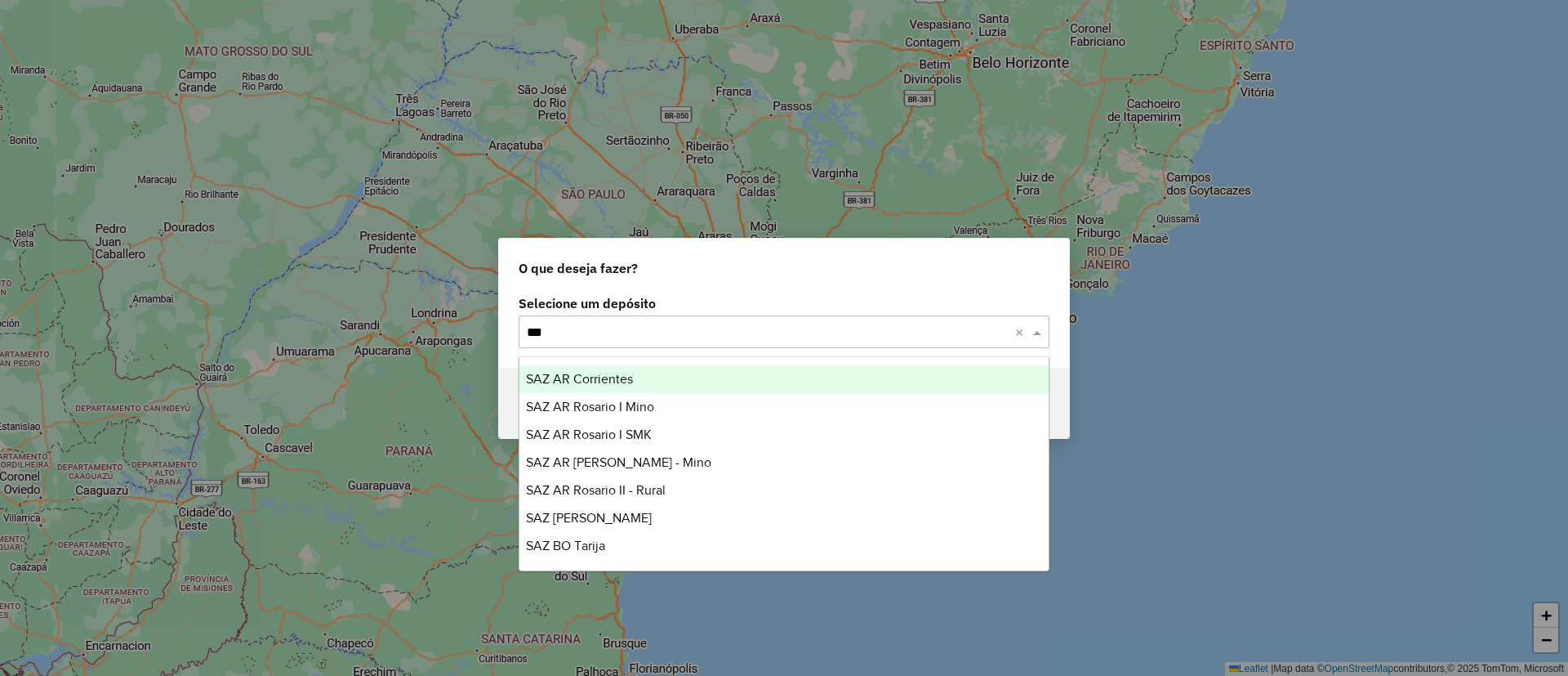
type input "****"
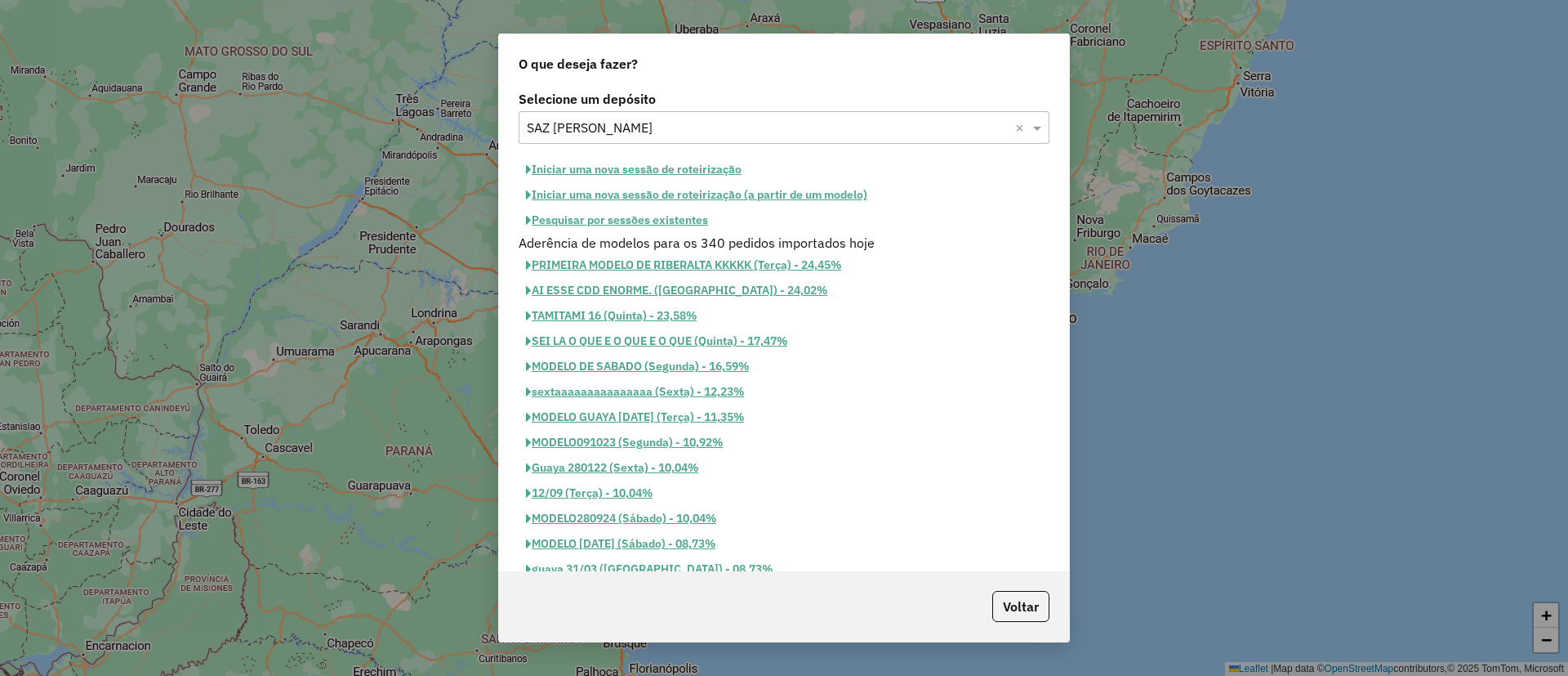
click at [664, 169] on button "Iniciar uma nova sessão de roteirização" at bounding box center [634, 169] width 230 height 25
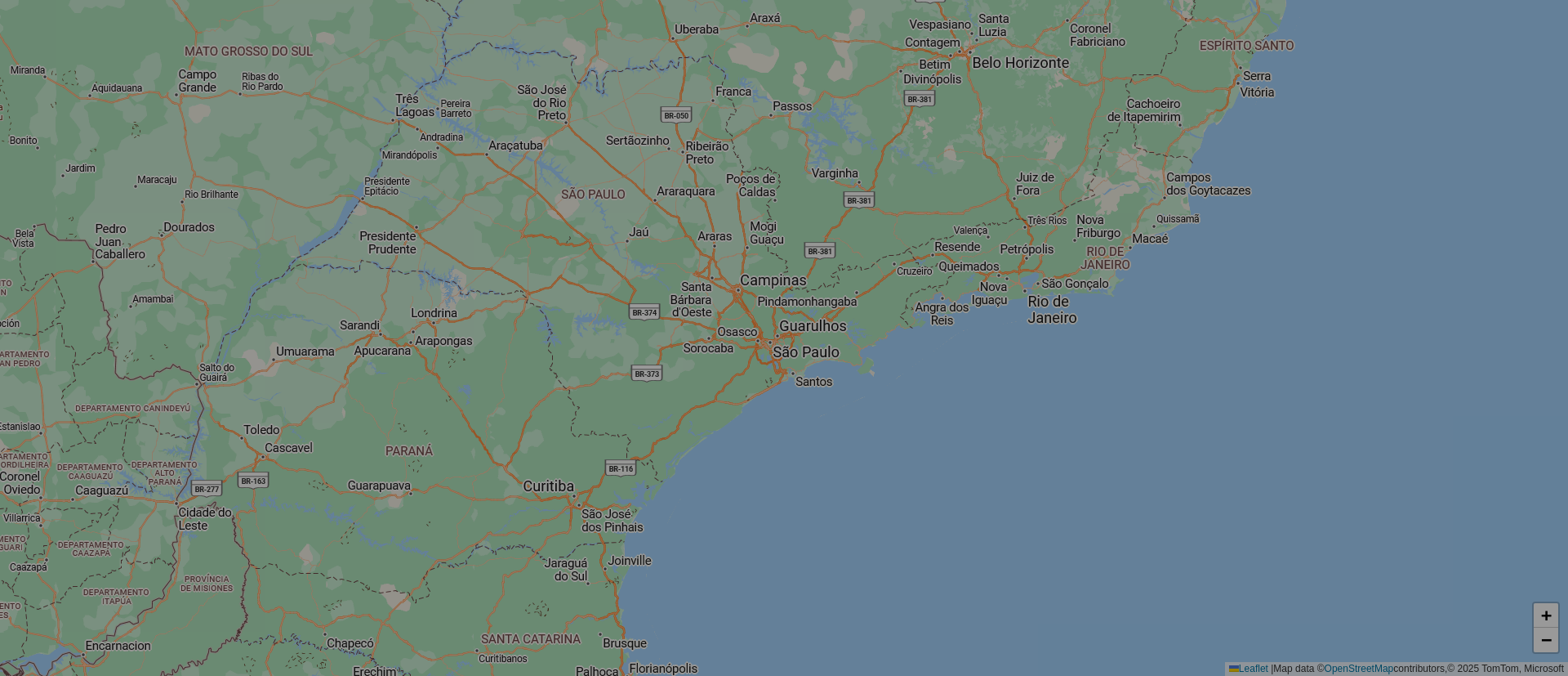
select select "*"
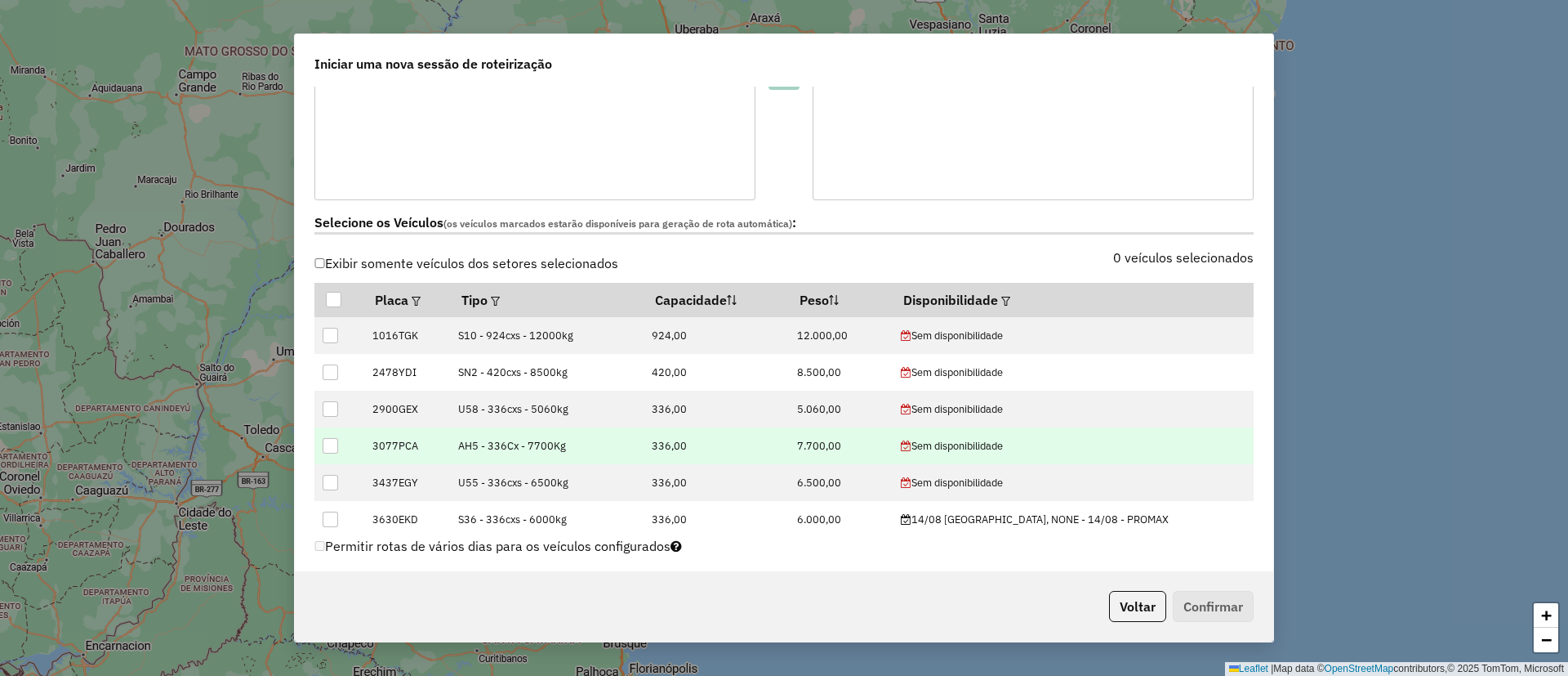
scroll to position [491, 0]
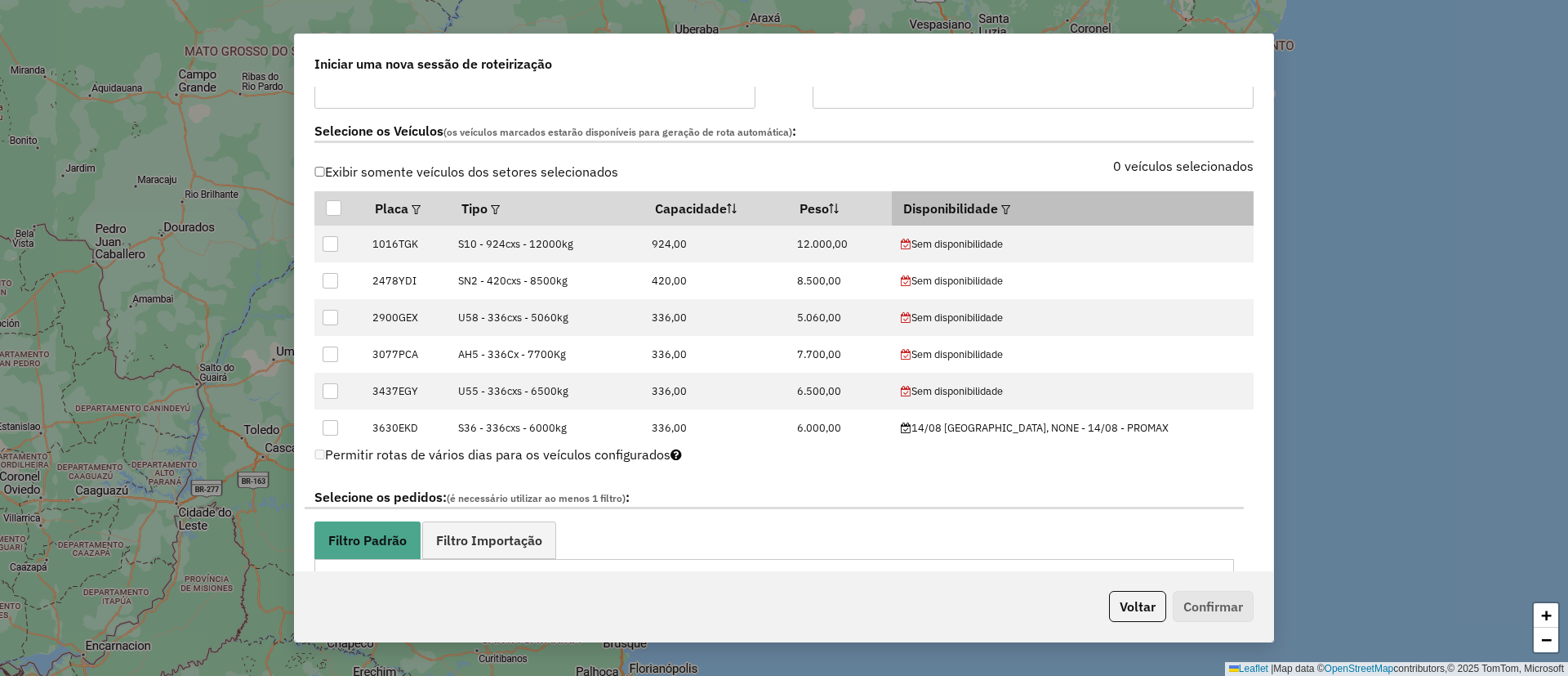
click at [1010, 203] on div at bounding box center [1003, 208] width 12 height 20
click at [1010, 207] on em at bounding box center [1005, 209] width 9 height 9
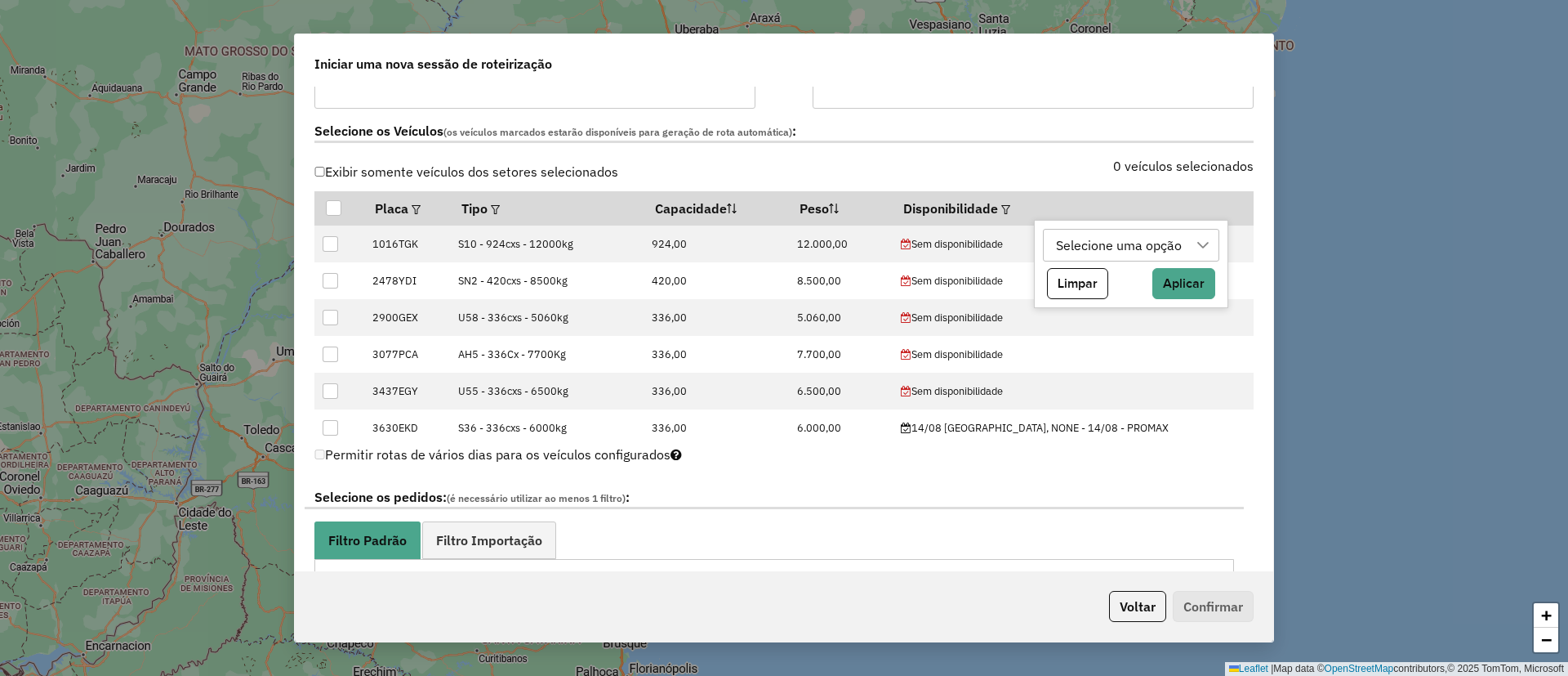
click at [1144, 250] on div "Selecione uma opção" at bounding box center [1119, 245] width 138 height 31
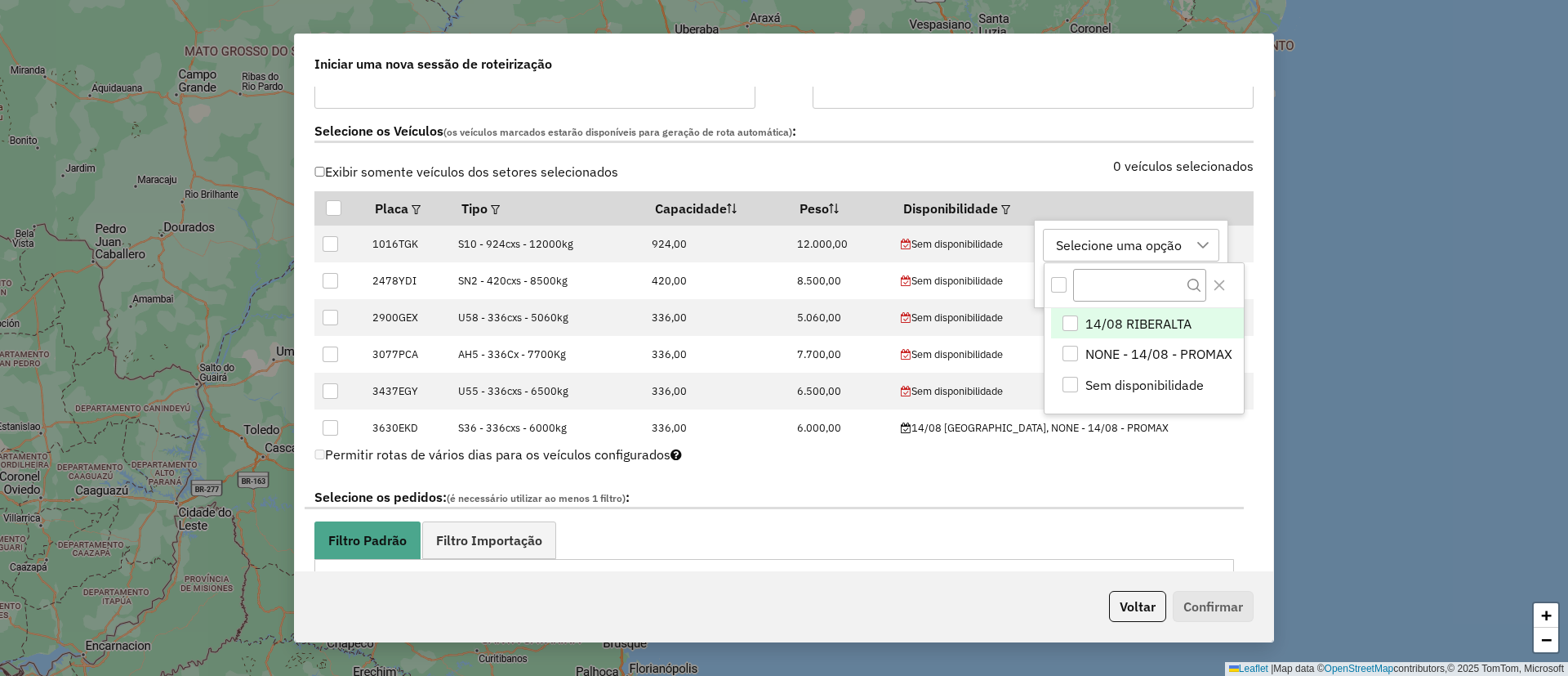
click at [1108, 314] on span "14/08 RIBERALTA" at bounding box center [1138, 323] width 106 height 20
click at [1214, 282] on icon "Close" at bounding box center [1219, 285] width 13 height 13
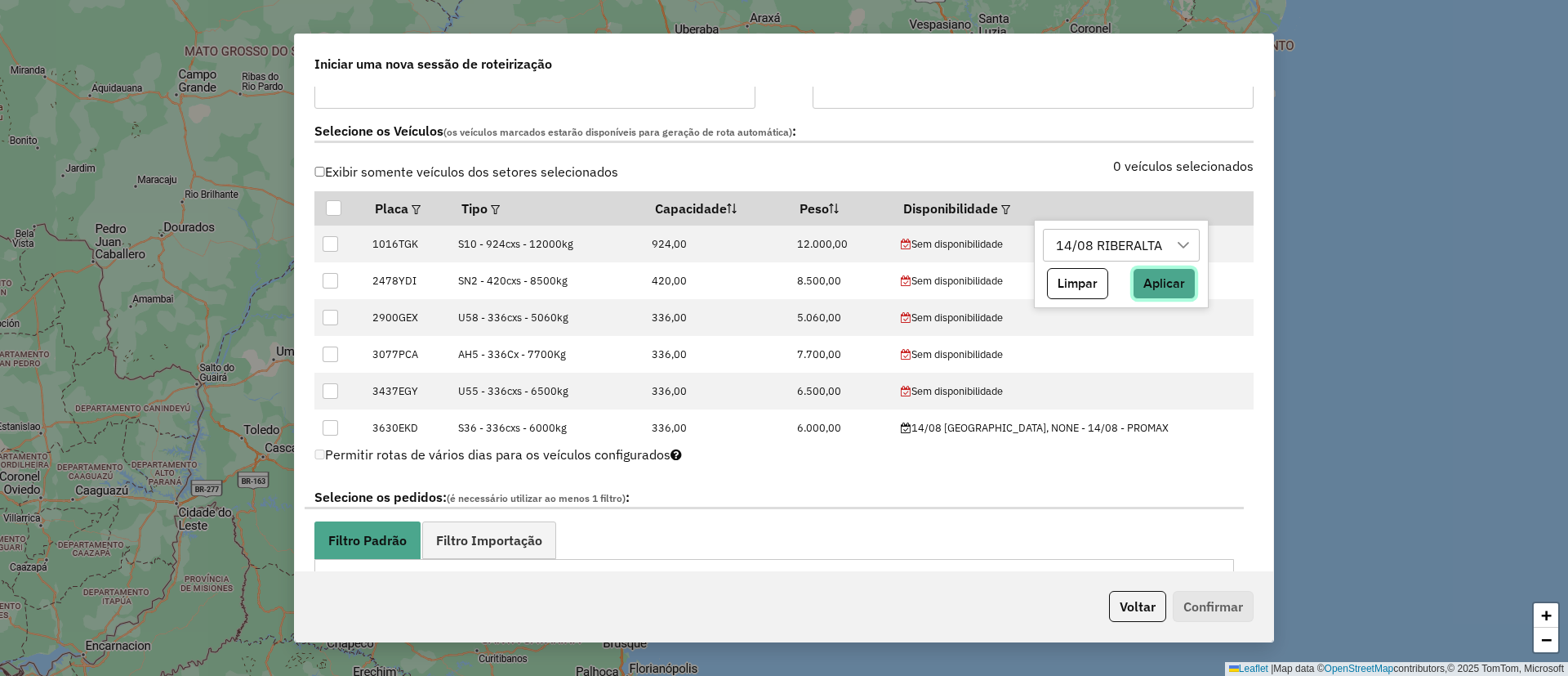
click at [1185, 284] on button "Aplicar" at bounding box center [1164, 283] width 63 height 31
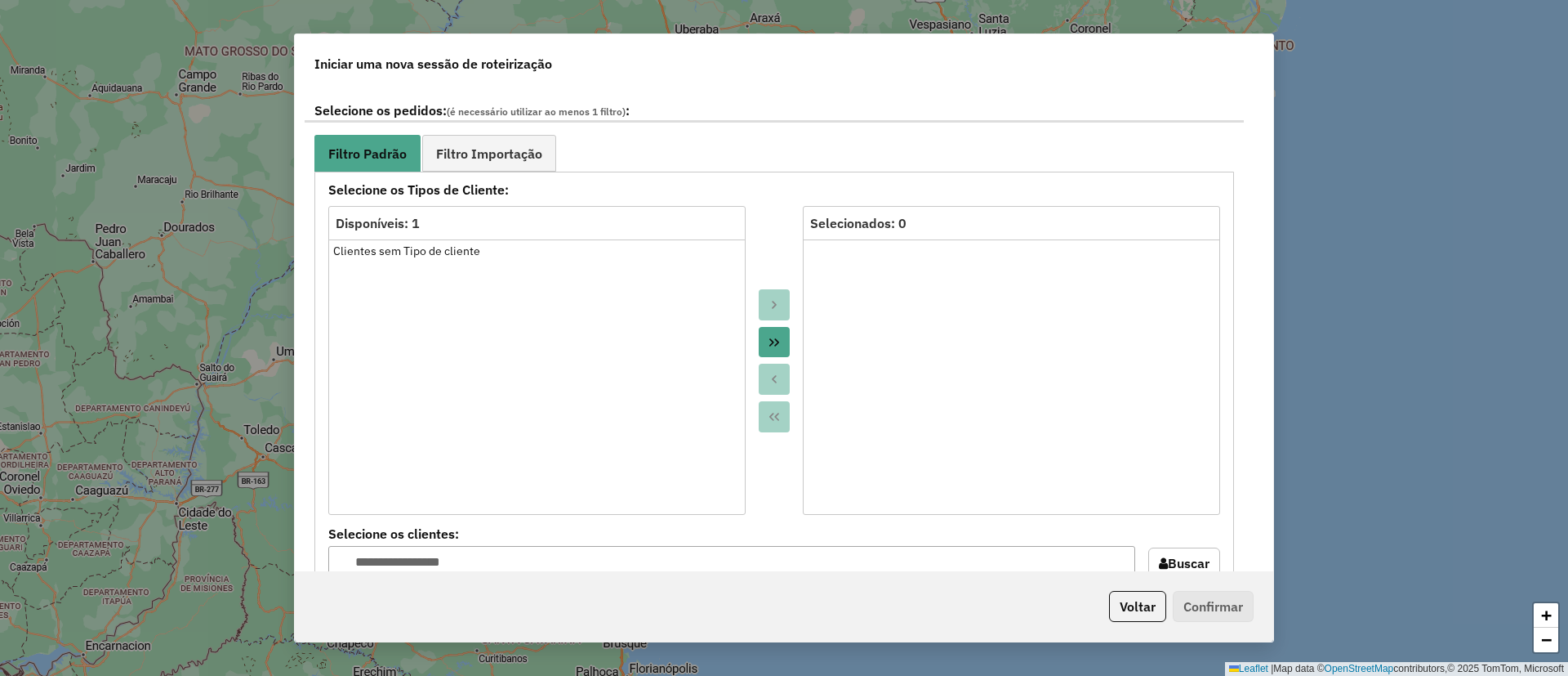
scroll to position [858, 0]
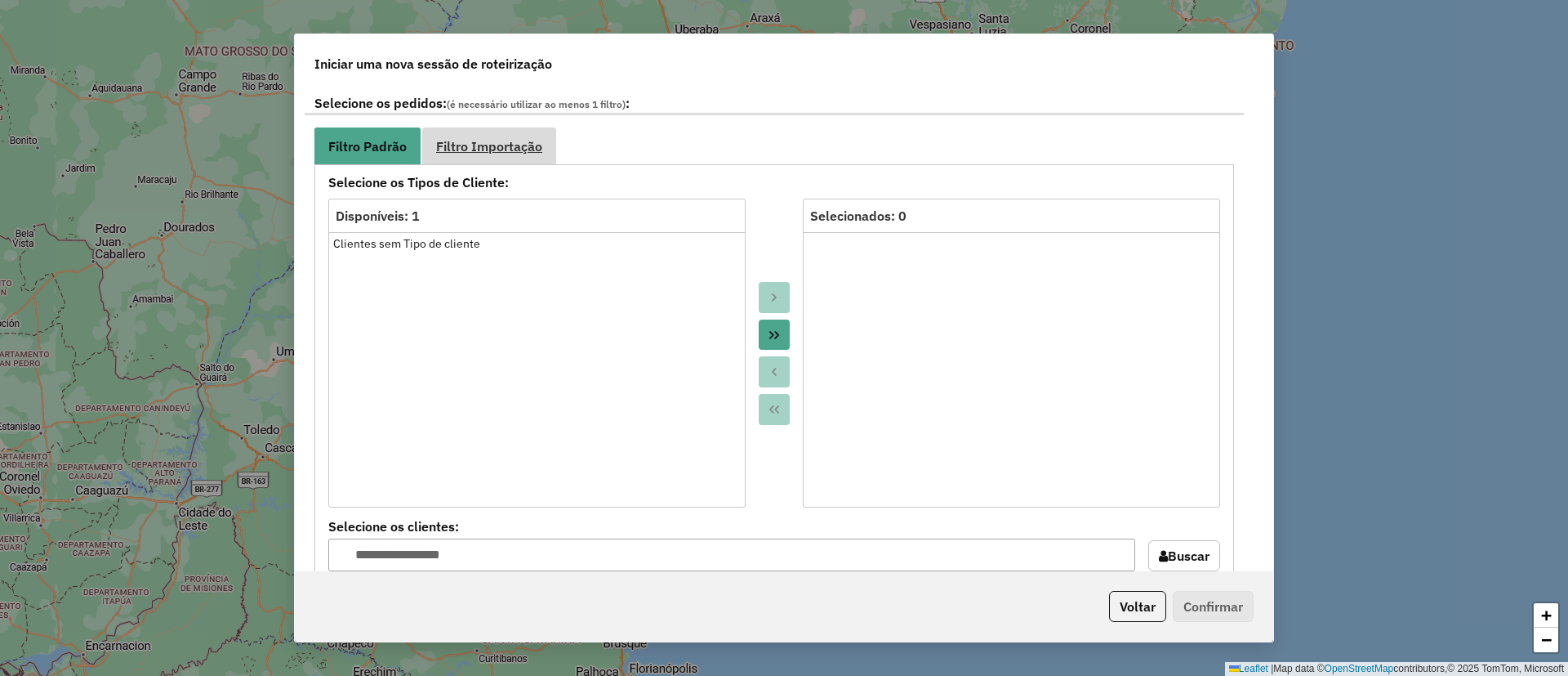
click at [501, 150] on span "Filtro Importação" at bounding box center [488, 146] width 106 height 13
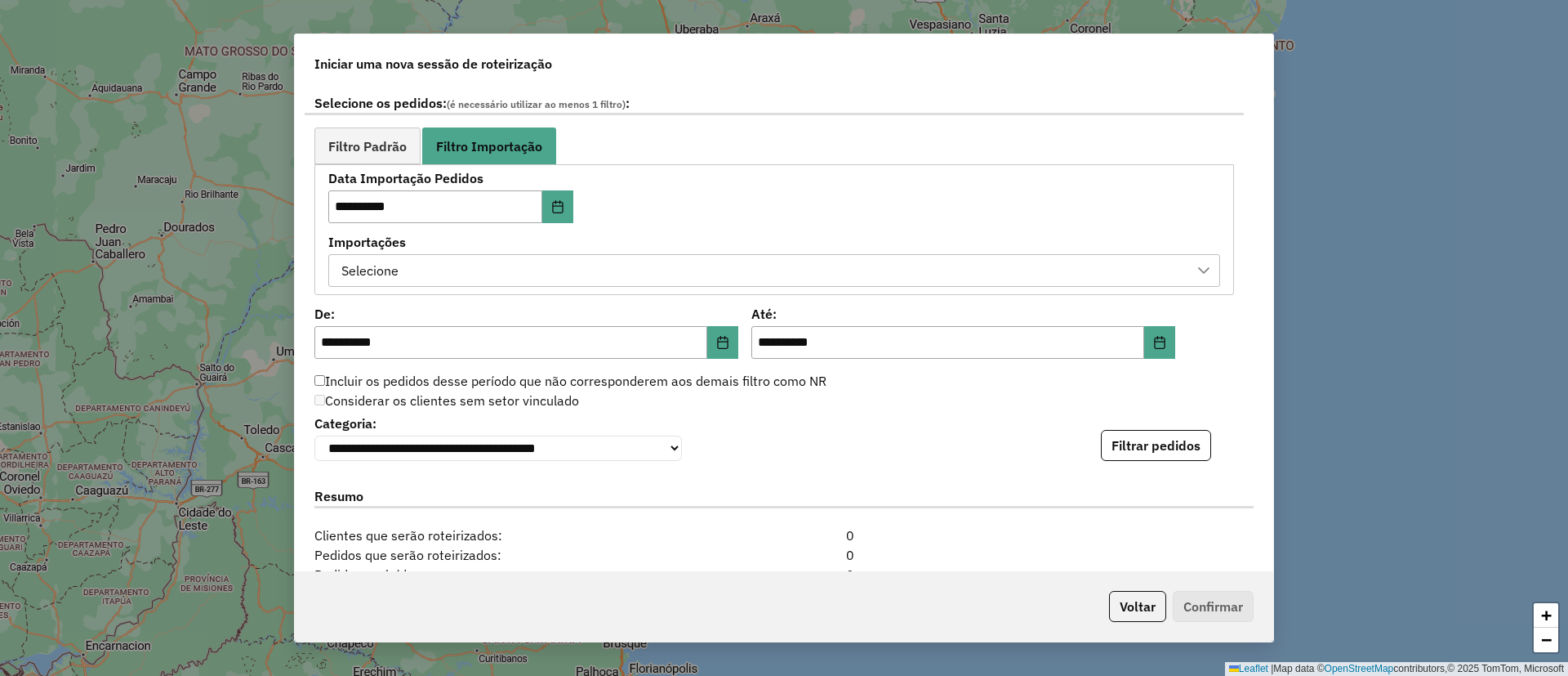
click at [423, 265] on div "Selecione" at bounding box center [762, 271] width 852 height 31
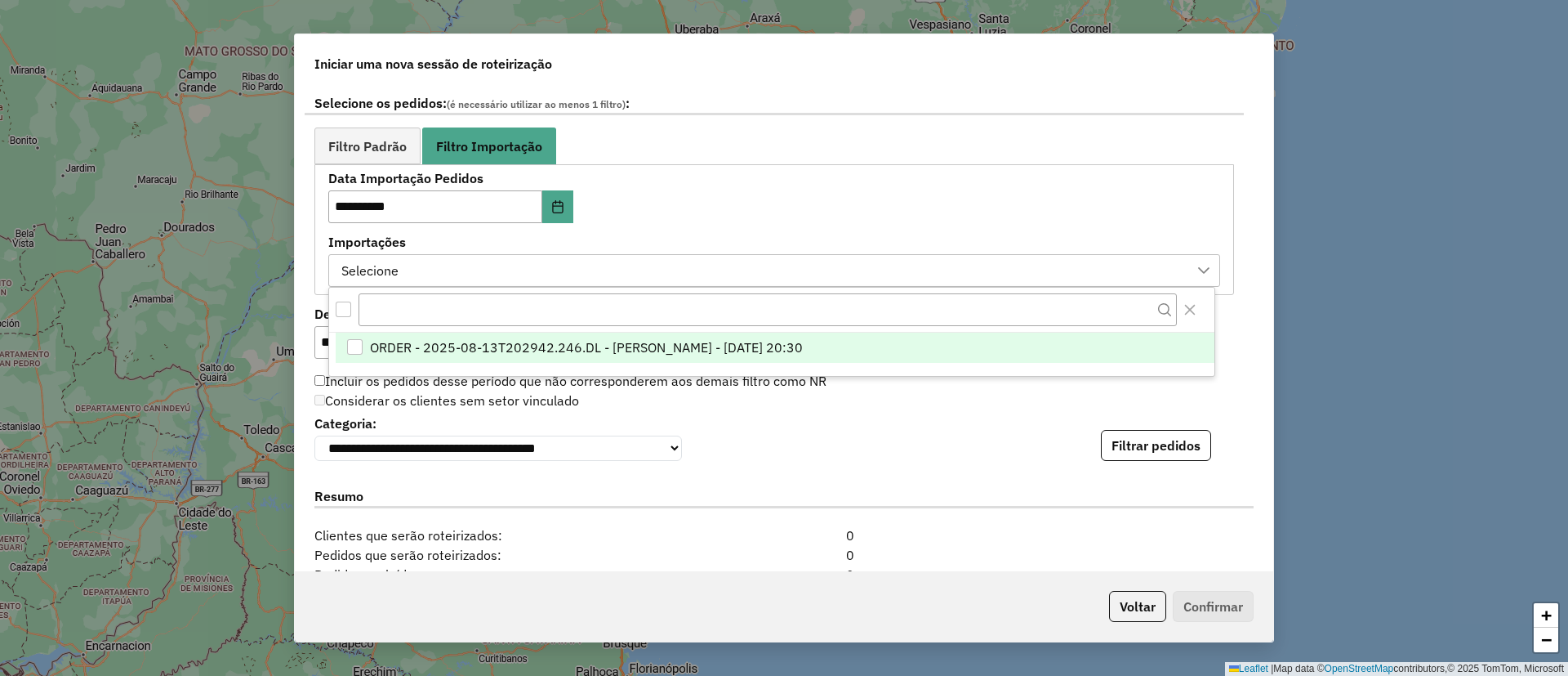
click at [454, 357] on li "ORDER - 2025-08-13T202942.246.DL - [PERSON_NAME] - [DATE] 20:30" at bounding box center [775, 348] width 879 height 31
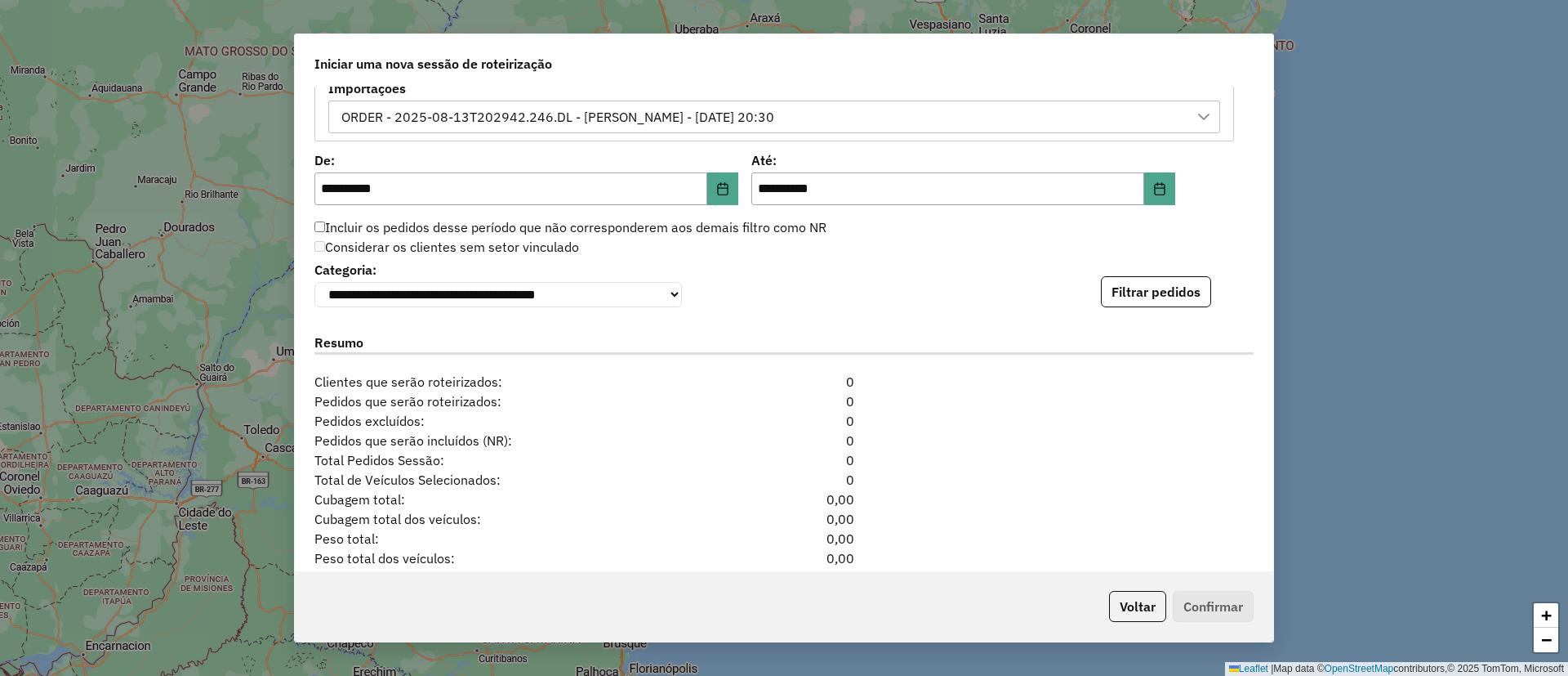
scroll to position [1103, 0]
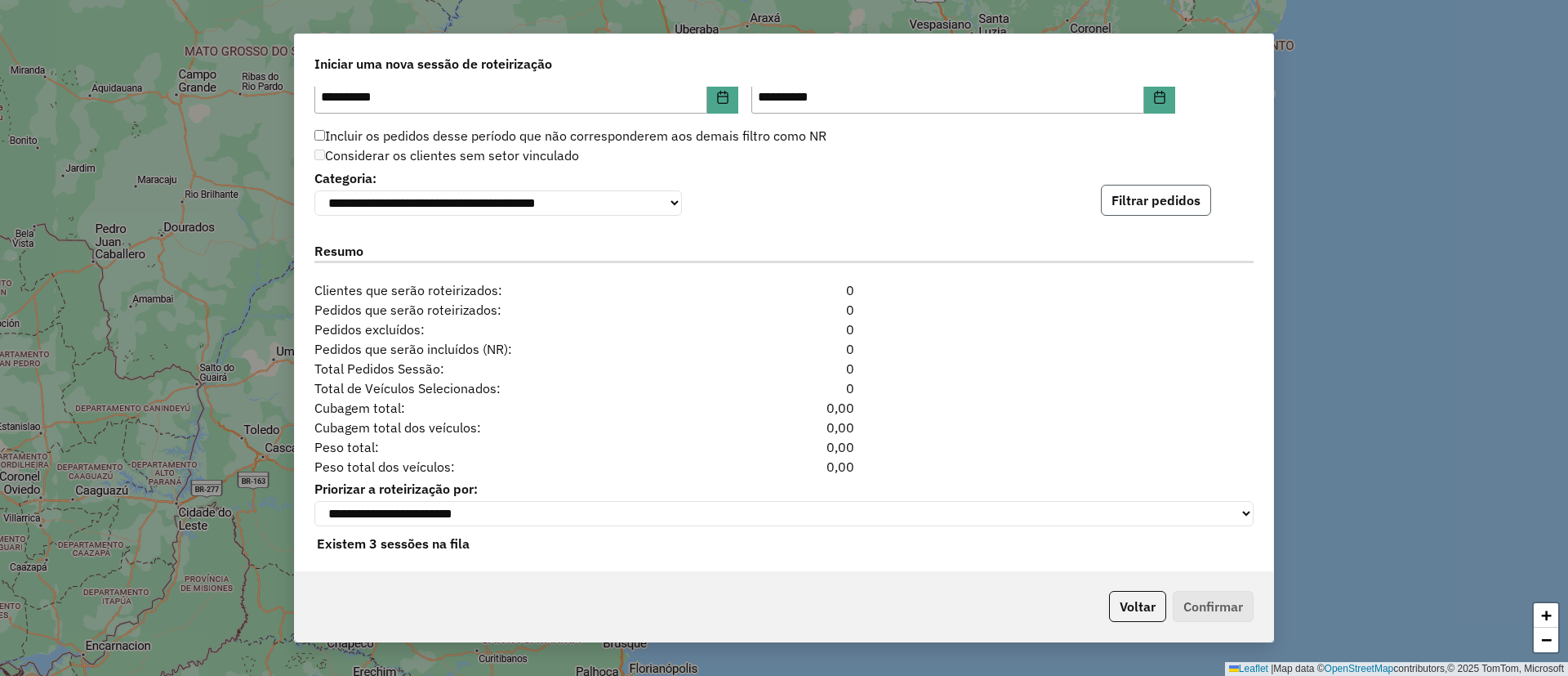
click at [1156, 195] on button "Filtrar pedidos" at bounding box center [1155, 200] width 110 height 31
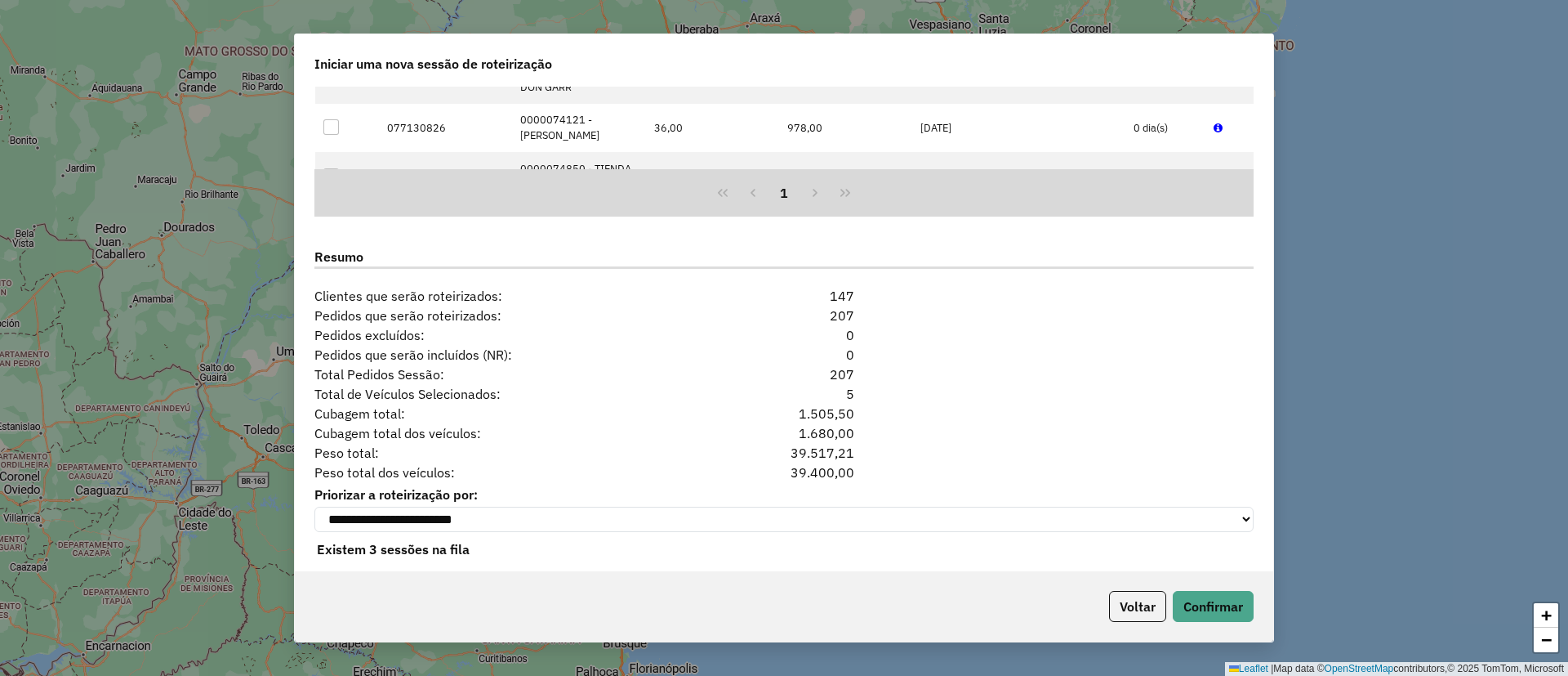
scroll to position [1459, 0]
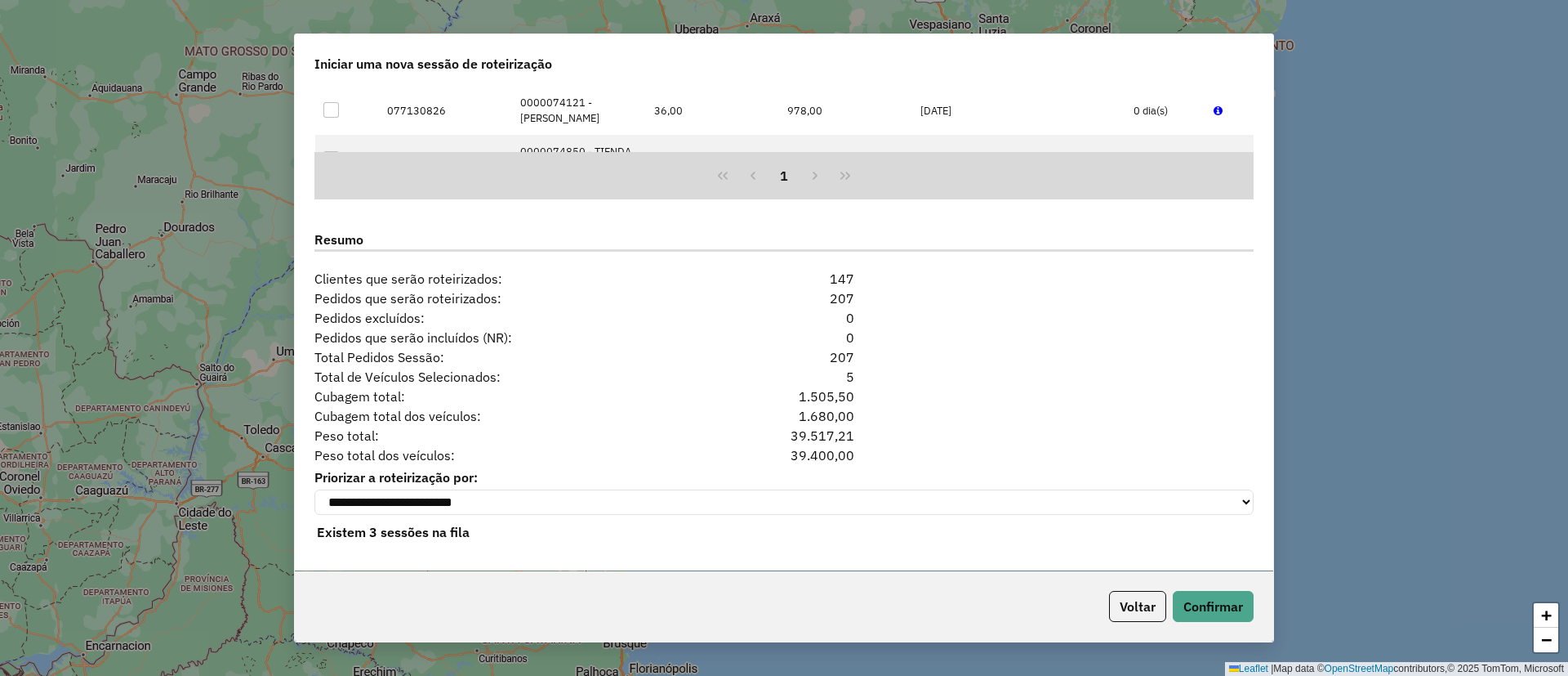
click at [1254, 596] on div "Voltar Confirmar" at bounding box center [784, 606] width 978 height 71
click at [1240, 602] on button "Confirmar" at bounding box center [1213, 606] width 81 height 31
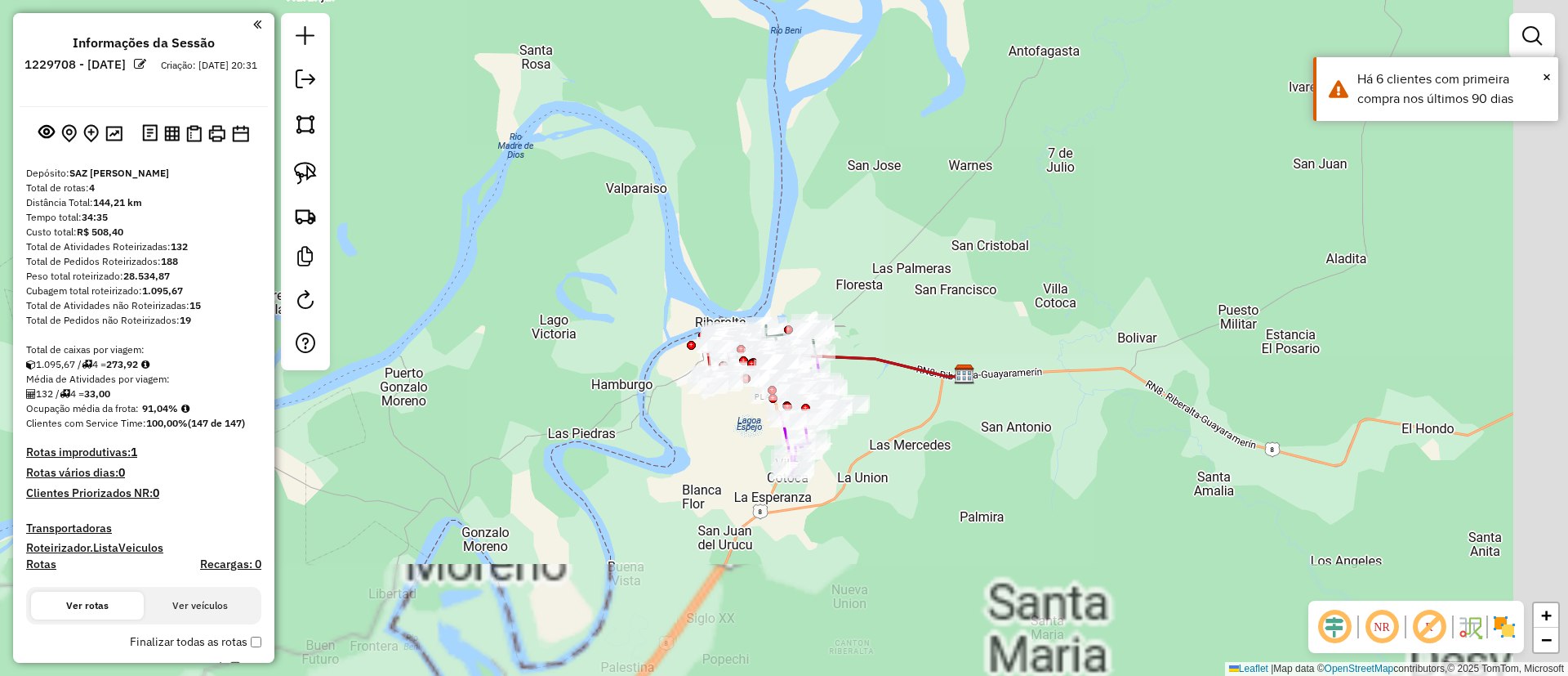
drag, startPoint x: 649, startPoint y: 359, endPoint x: 598, endPoint y: 292, distance: 84.2
click at [608, 295] on div "Janela de atendimento Grade de atendimento Capacidade Transportadoras Veículos …" at bounding box center [784, 338] width 1568 height 676
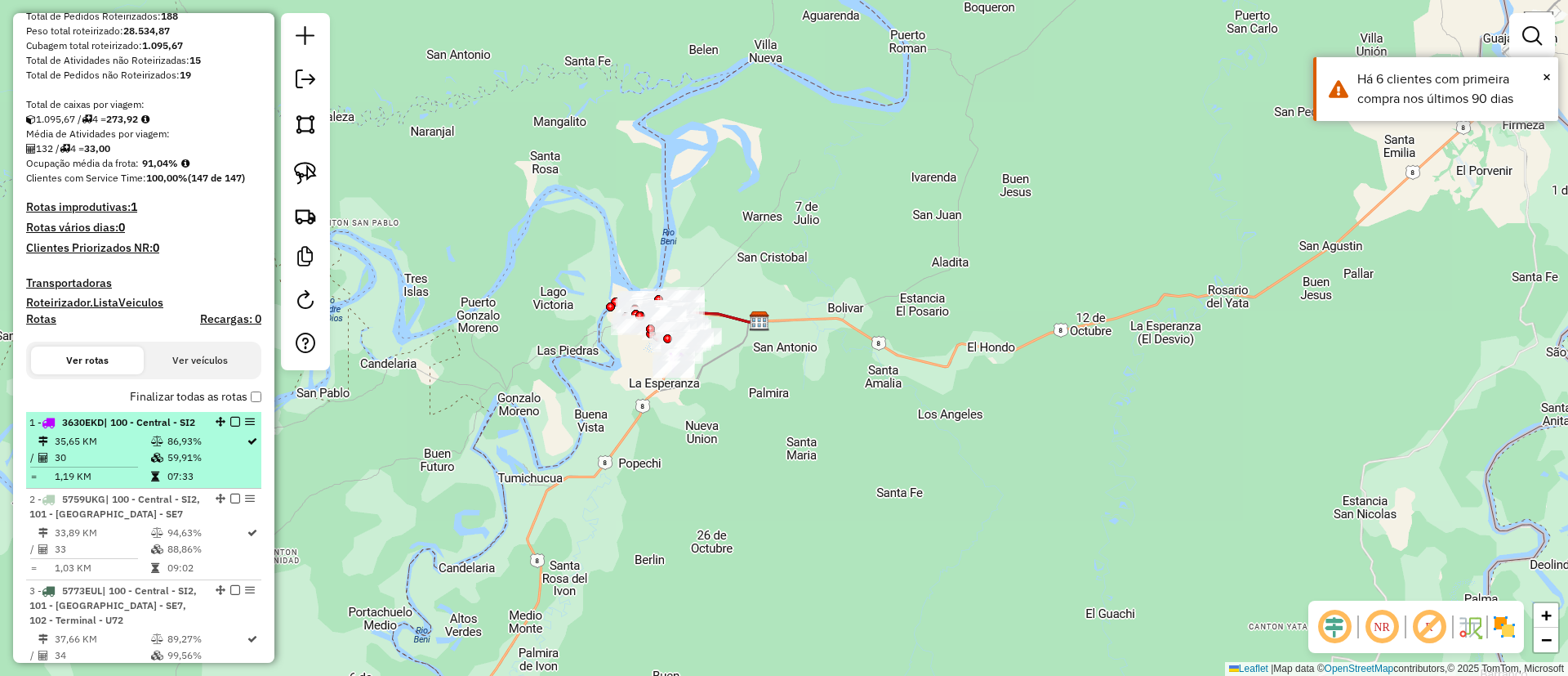
scroll to position [368, 0]
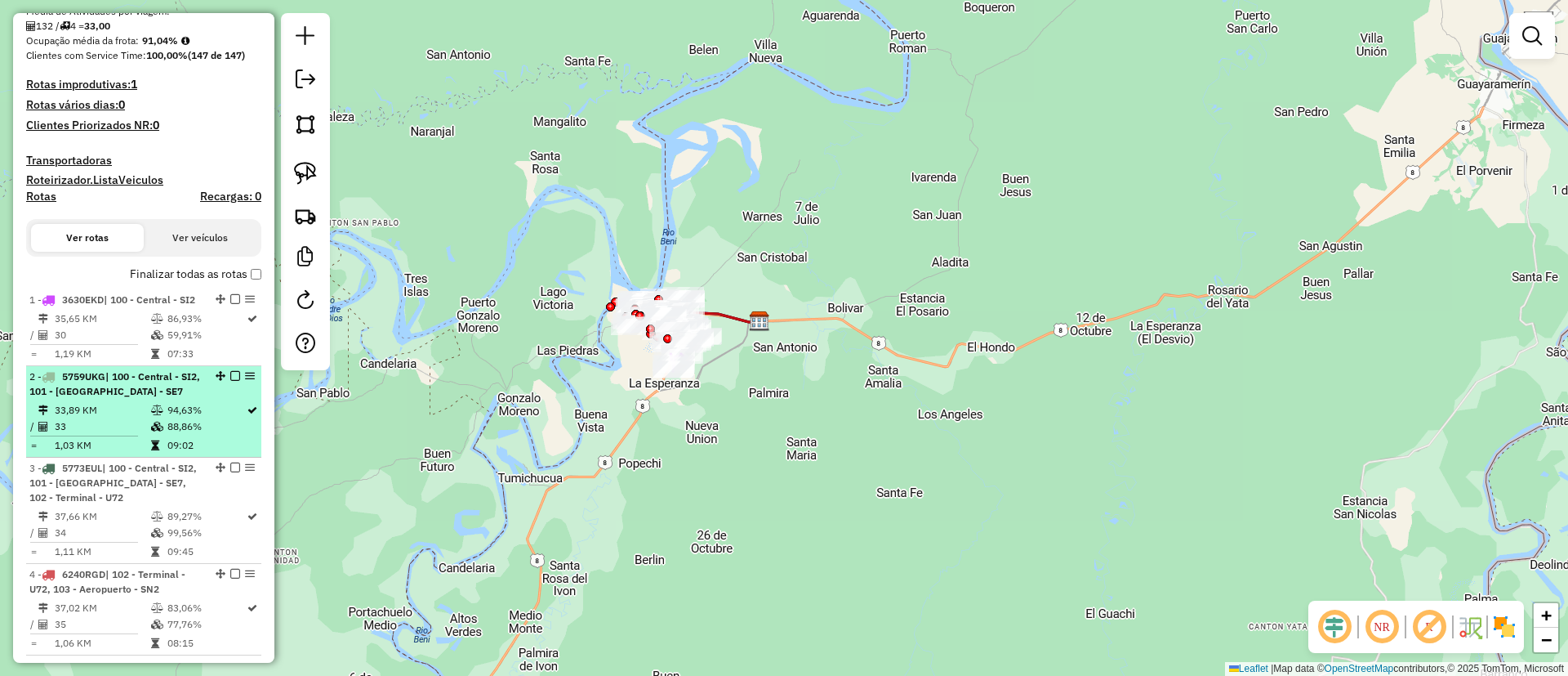
click at [232, 381] on em at bounding box center [235, 376] width 10 height 10
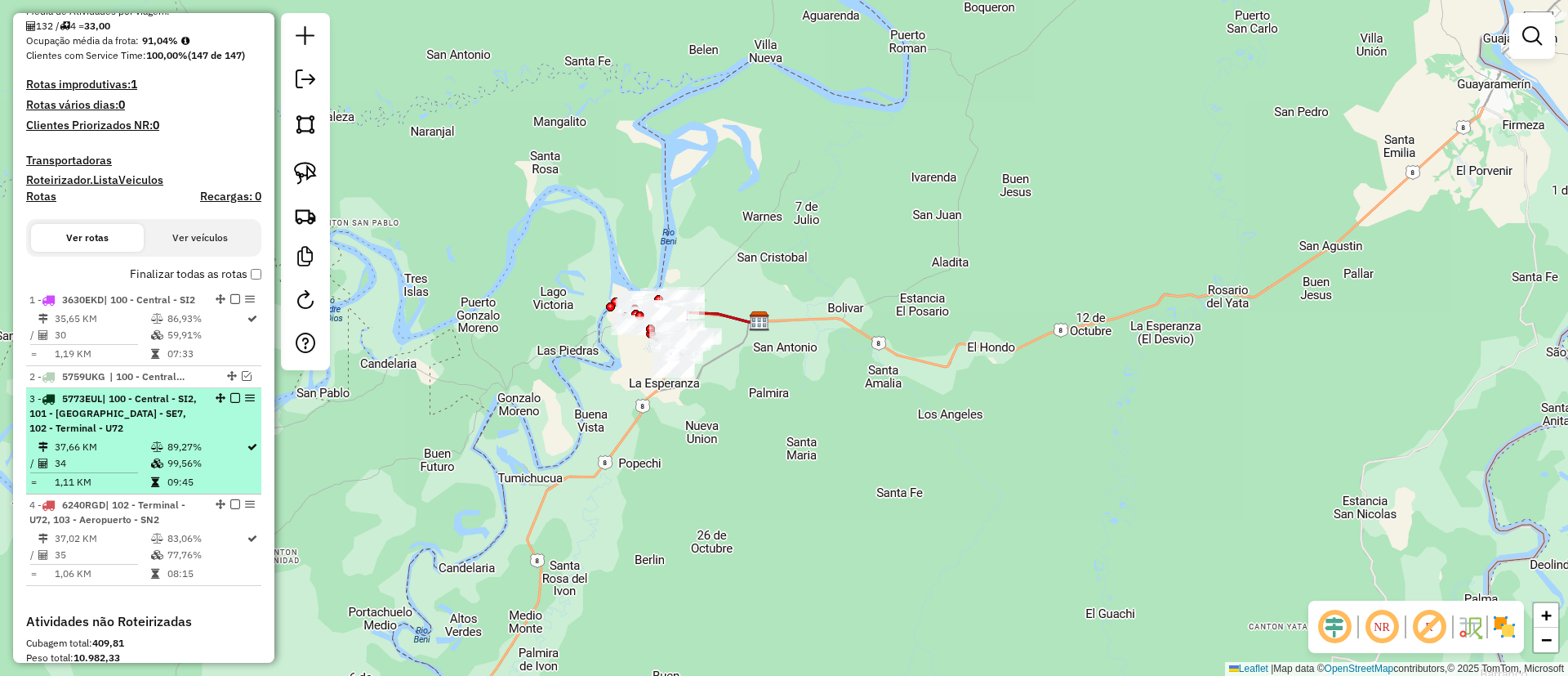
click at [230, 403] on em at bounding box center [235, 398] width 10 height 10
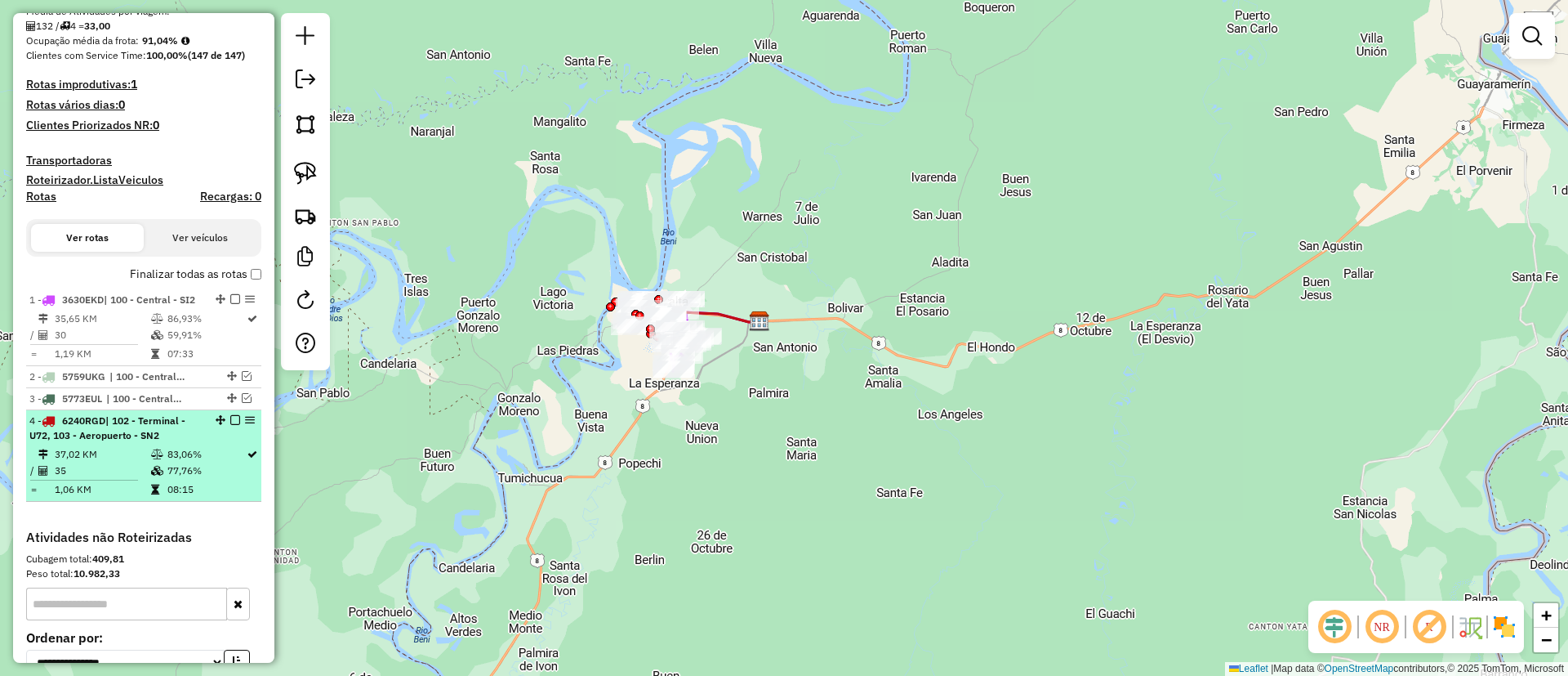
click at [233, 458] on li "4 - 6240RGD | 102 - Terminal - U72, 103 - Aeropuerto - SN2 37,02 KM 83,06% / 35…" at bounding box center [143, 456] width 235 height 92
select select "**********"
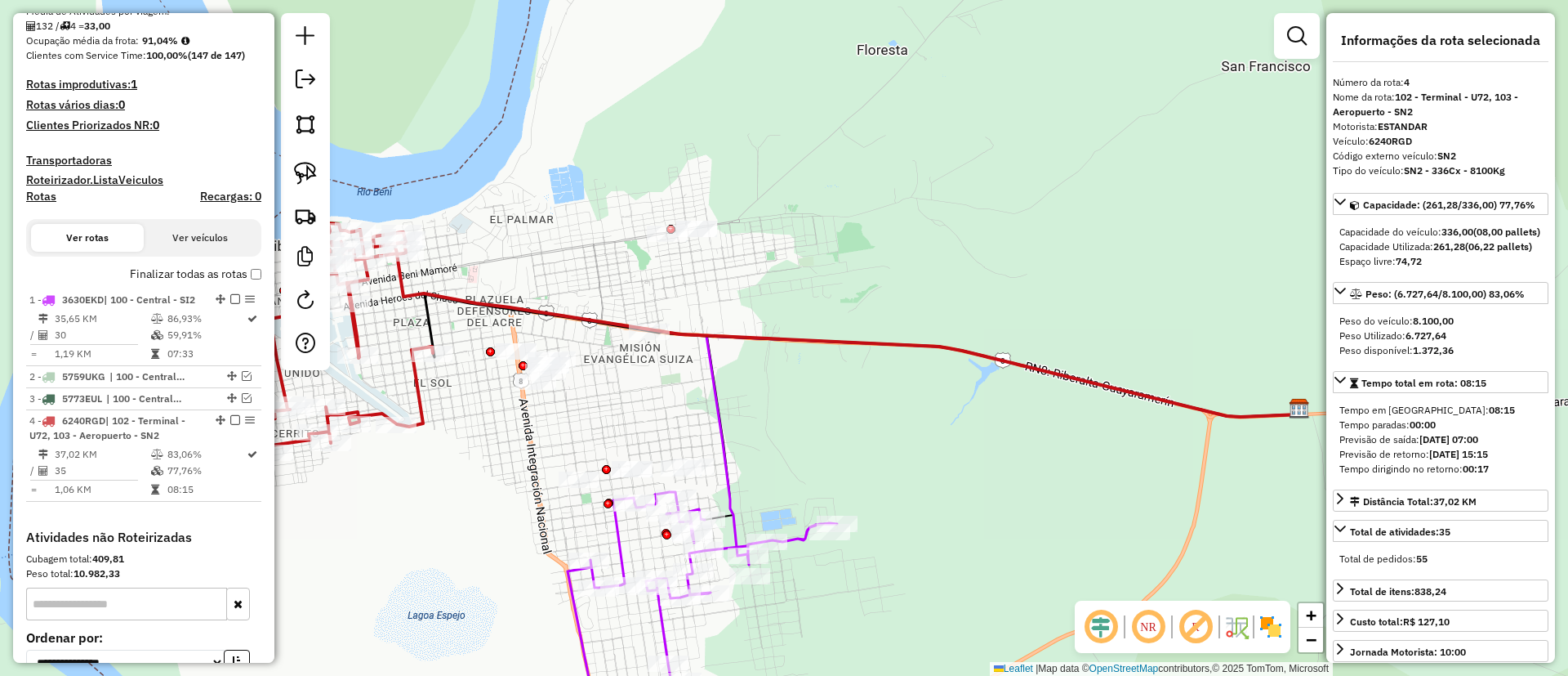
click at [656, 447] on div "Janela de atendimento Grade de atendimento Capacidade Transportadoras Veículos …" at bounding box center [784, 338] width 1568 height 676
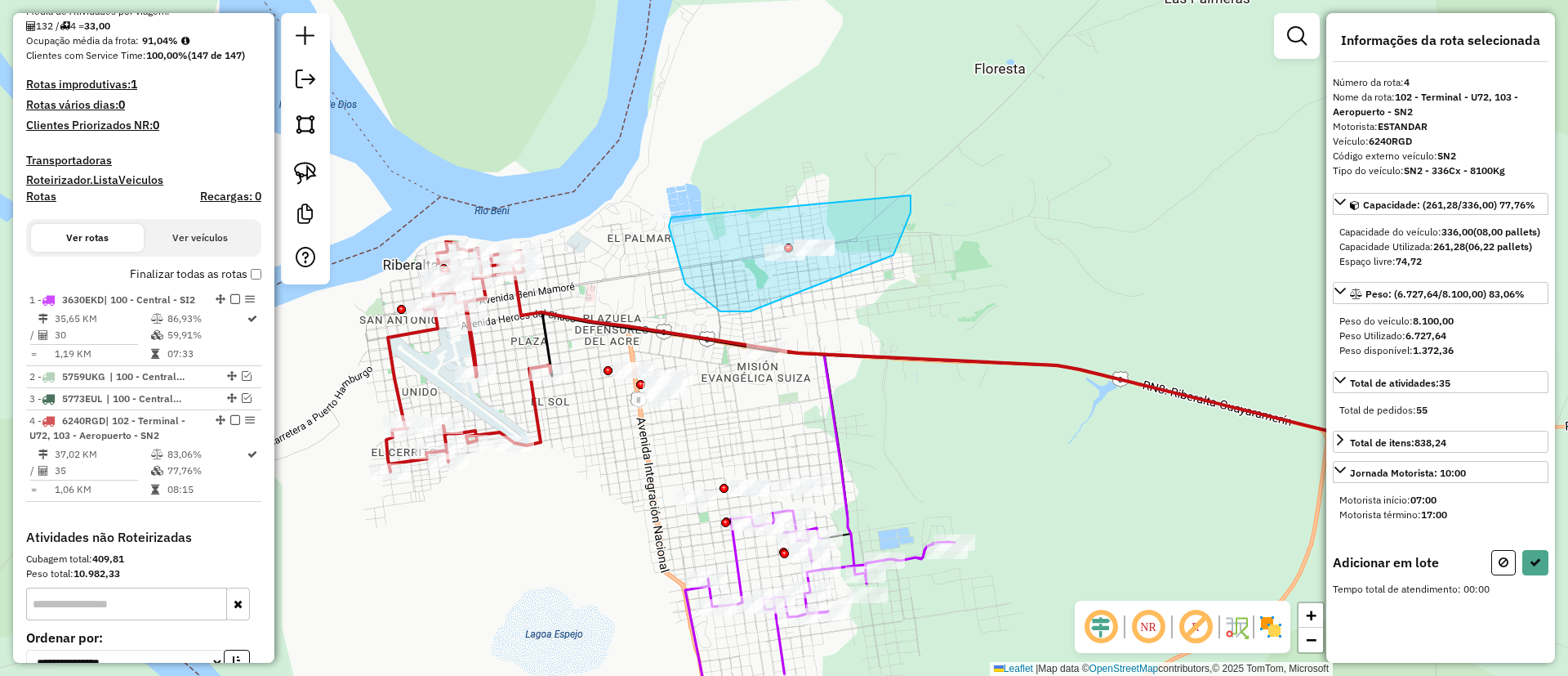
drag, startPoint x: 685, startPoint y: 284, endPoint x: 900, endPoint y: 165, distance: 245.7
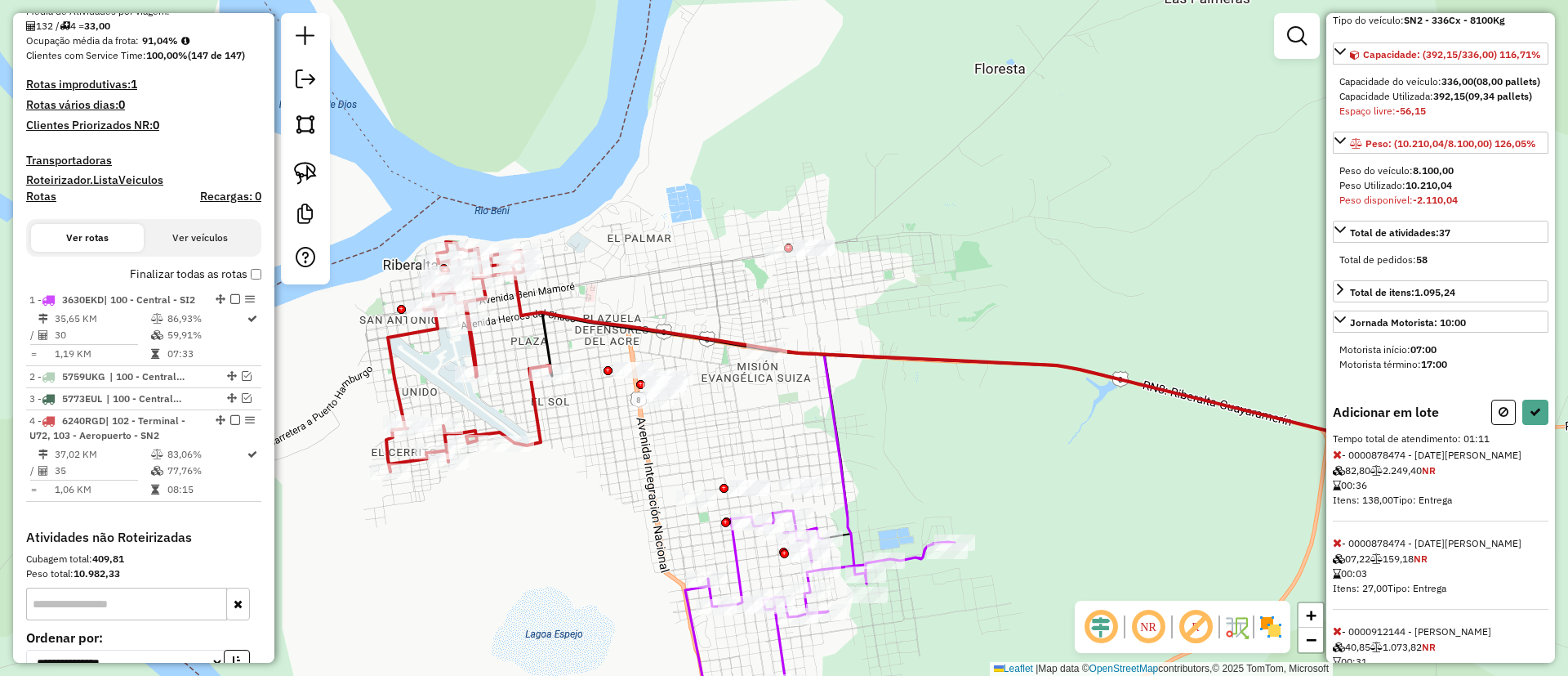
scroll to position [250, 0]
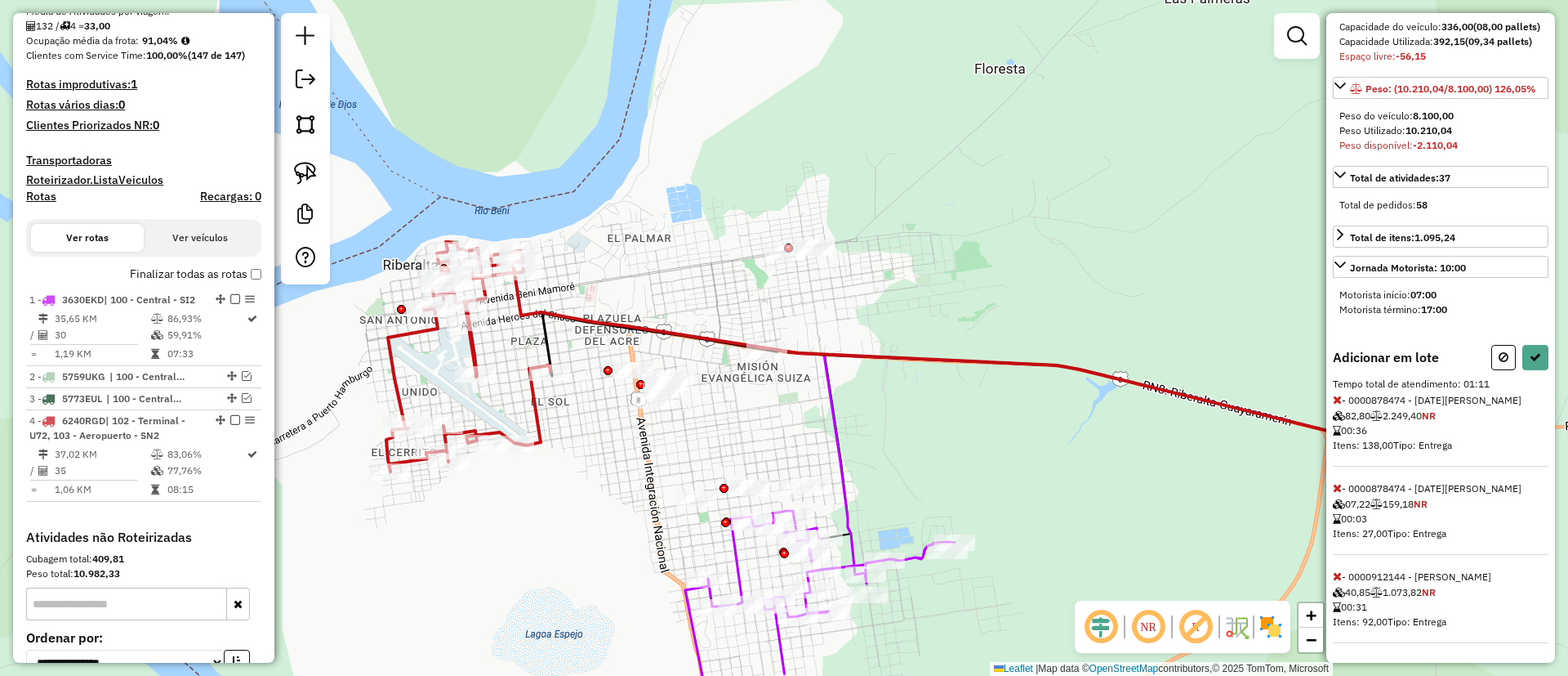
click at [1338, 397] on icon at bounding box center [1337, 400] width 9 height 11
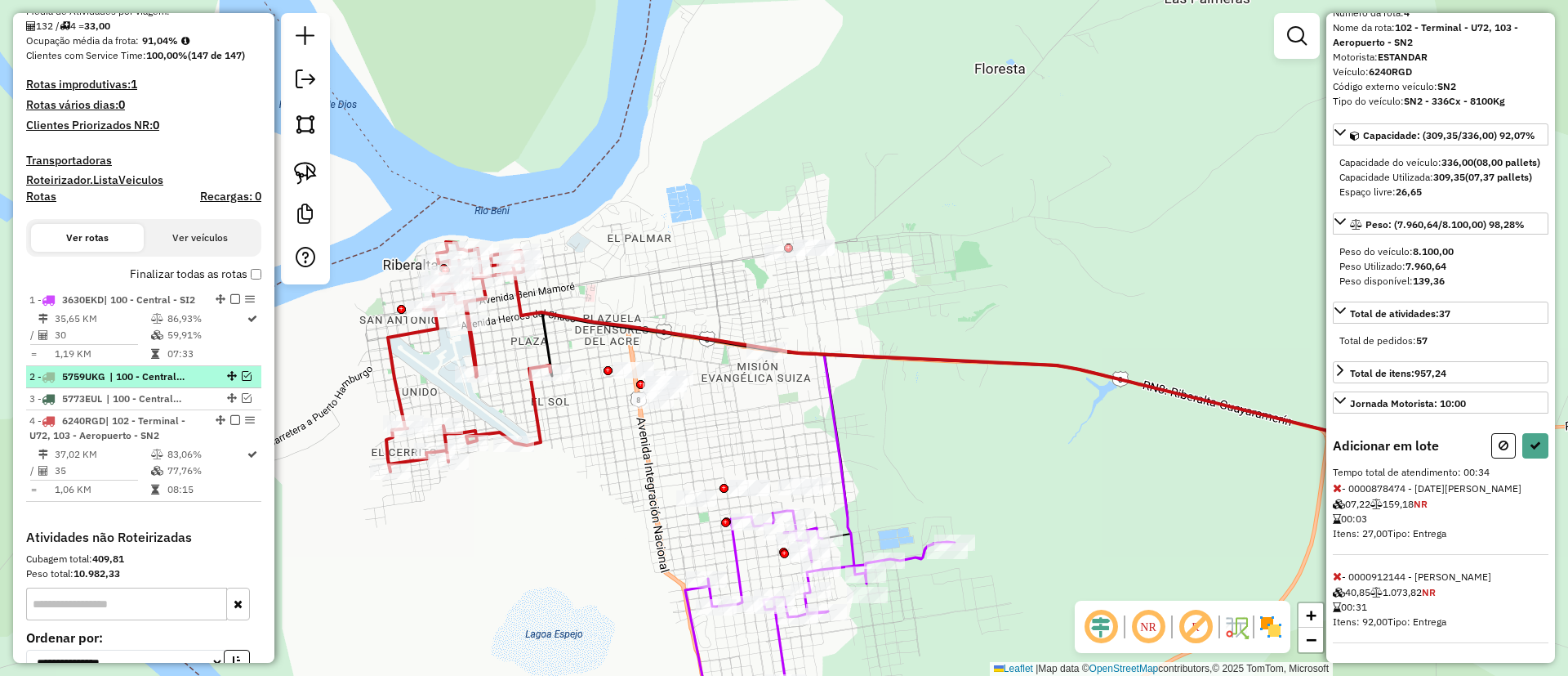
select select "**********"
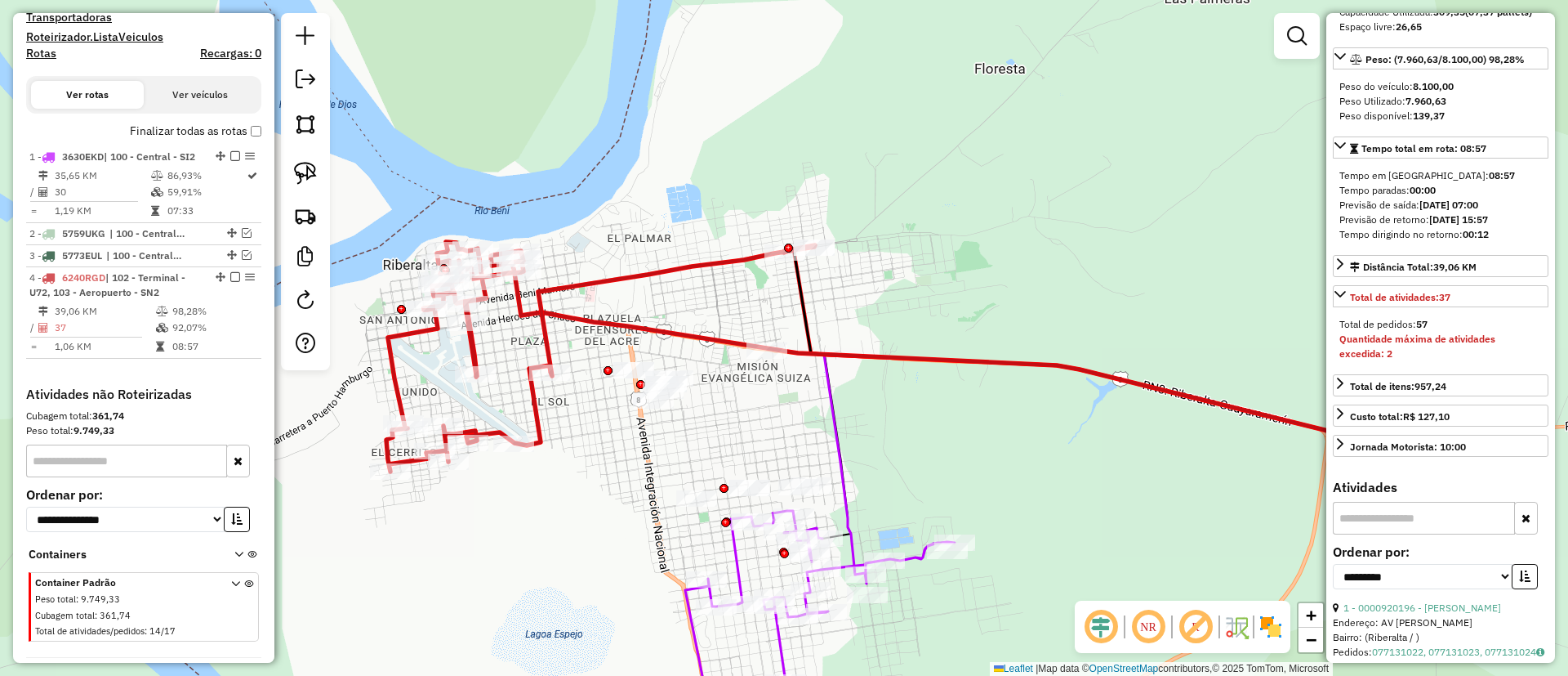
scroll to position [588, 0]
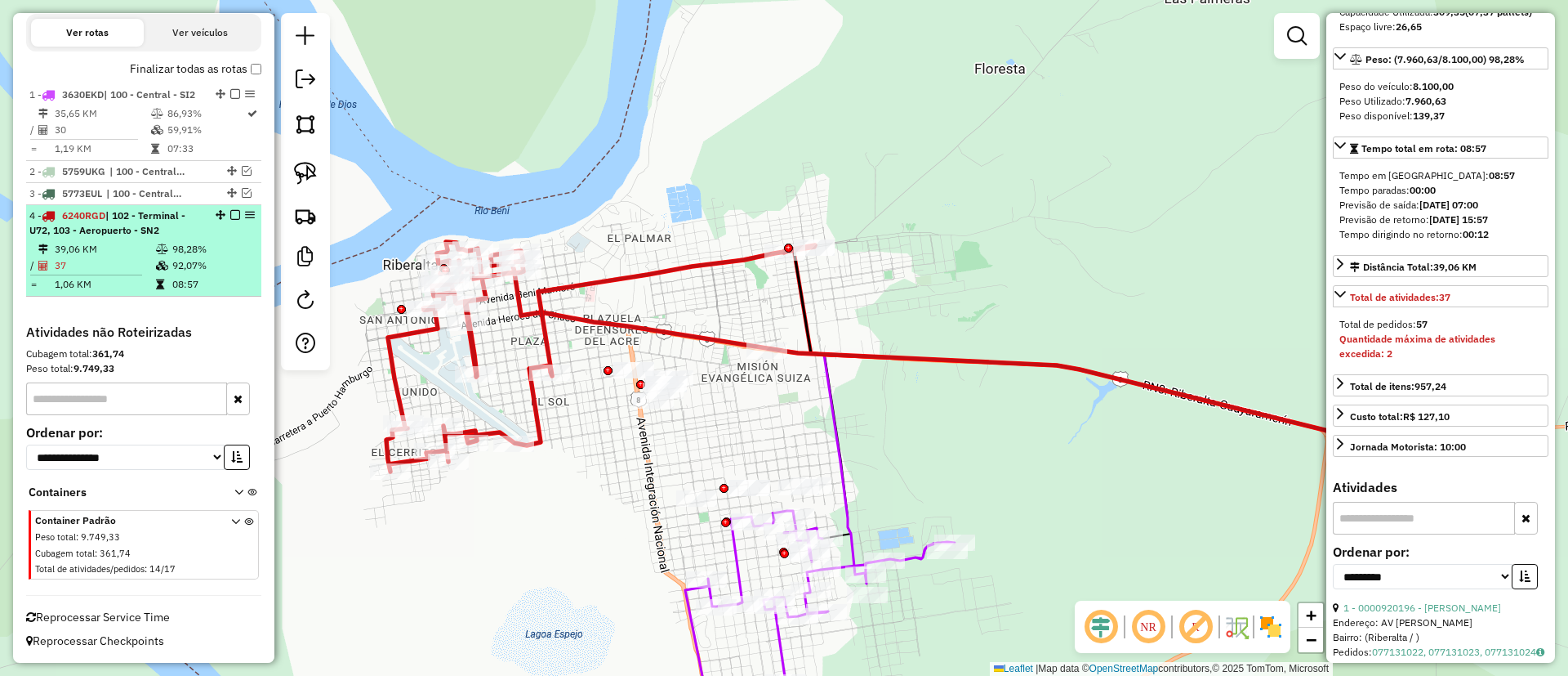
click at [230, 219] on em at bounding box center [235, 215] width 10 height 10
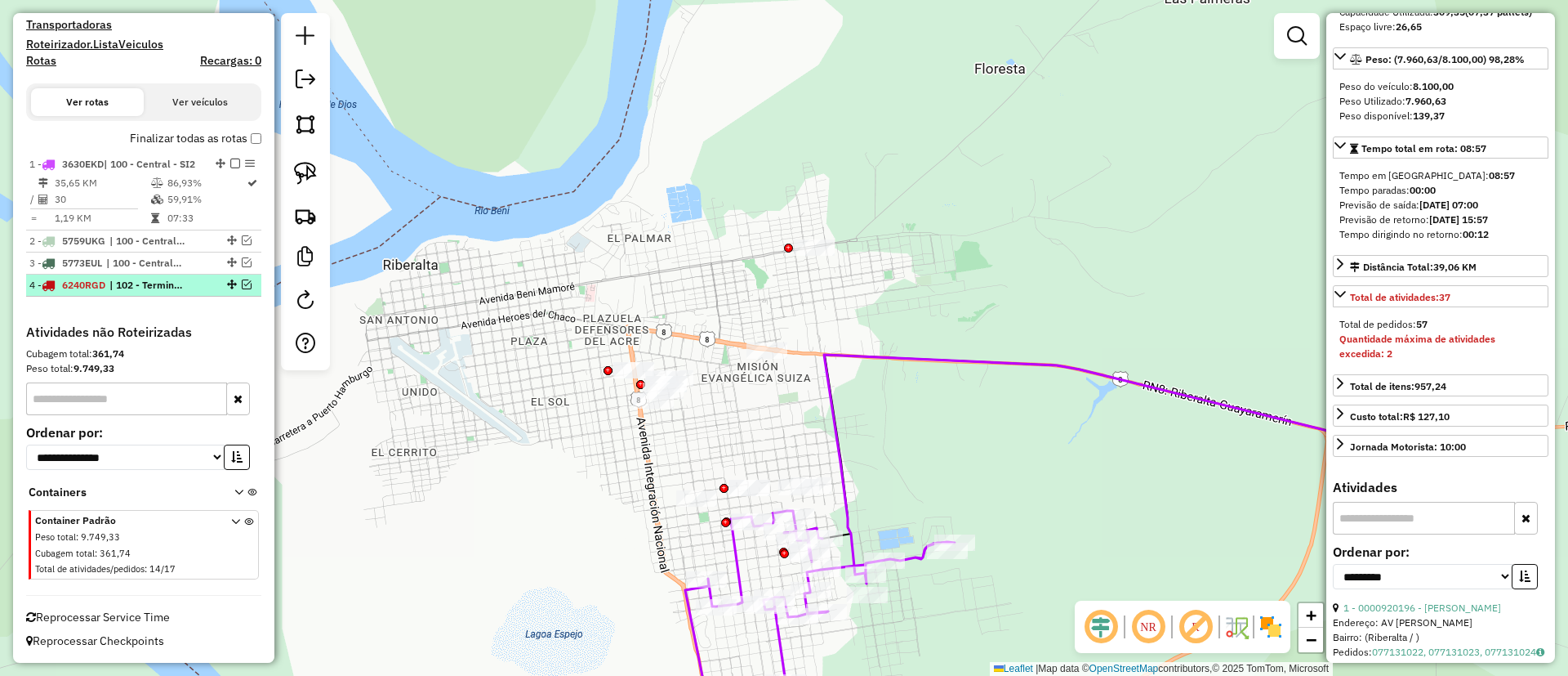
scroll to position [518, 0]
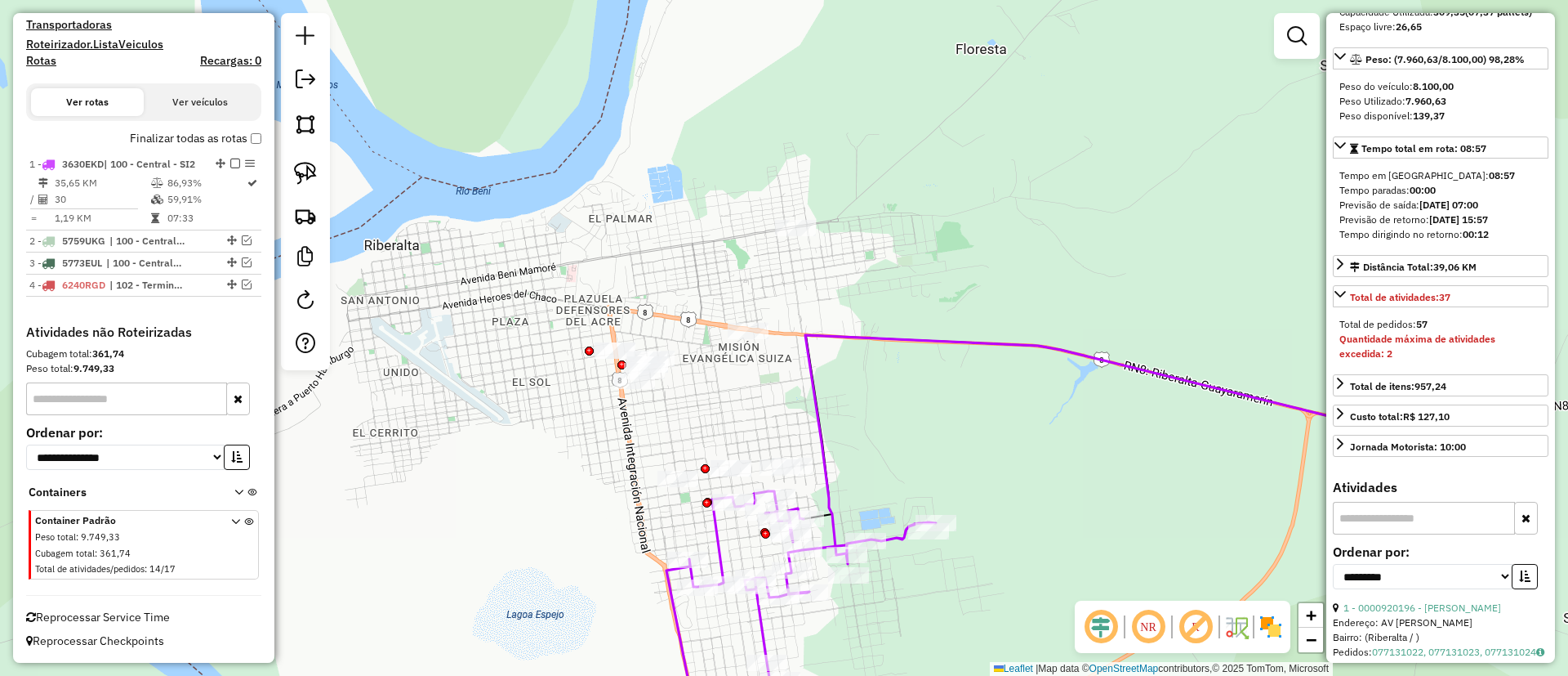
drag, startPoint x: 553, startPoint y: 443, endPoint x: 609, endPoint y: 391, distance: 76.4
click at [514, 393] on div "Janela de atendimento Grade de atendimento Capacidade Transportadoras Veículos …" at bounding box center [784, 338] width 1568 height 676
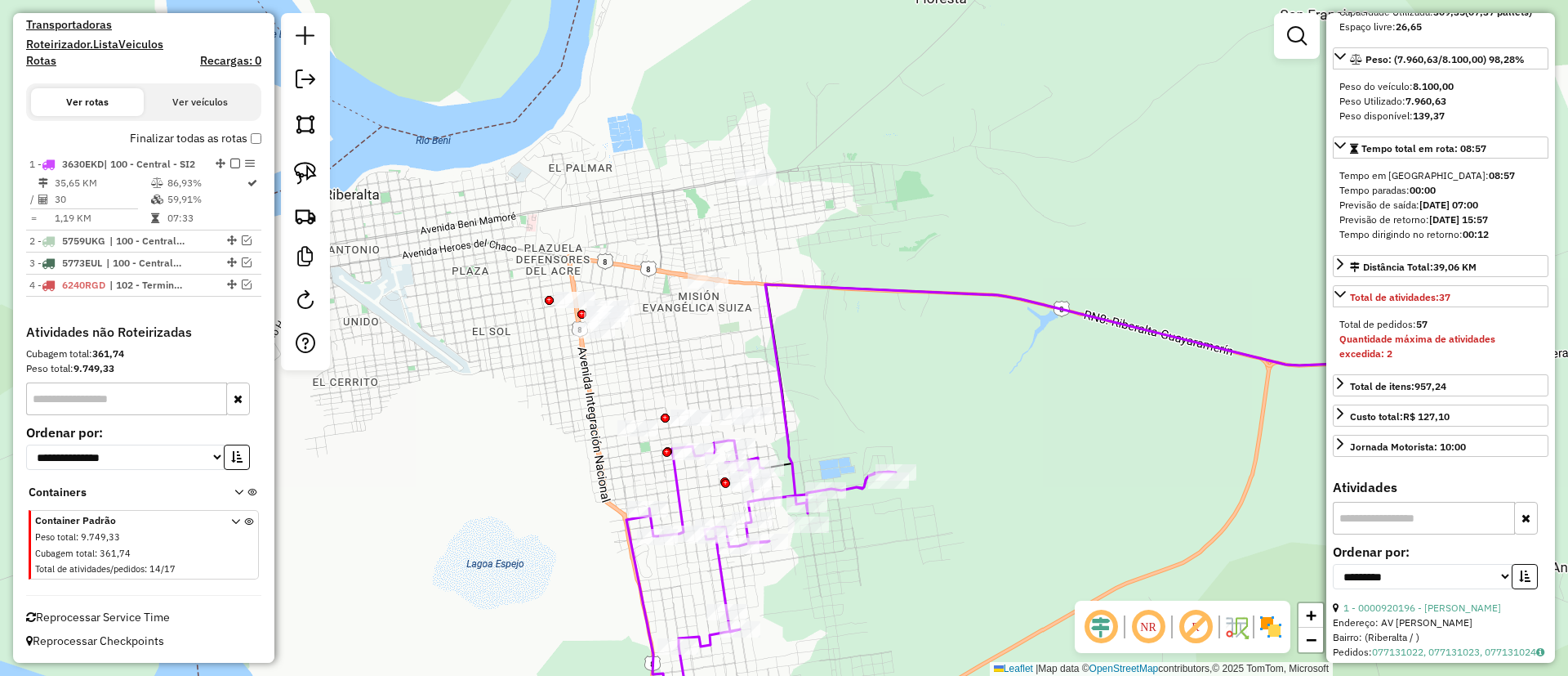
click at [784, 377] on icon at bounding box center [1062, 398] width 592 height 229
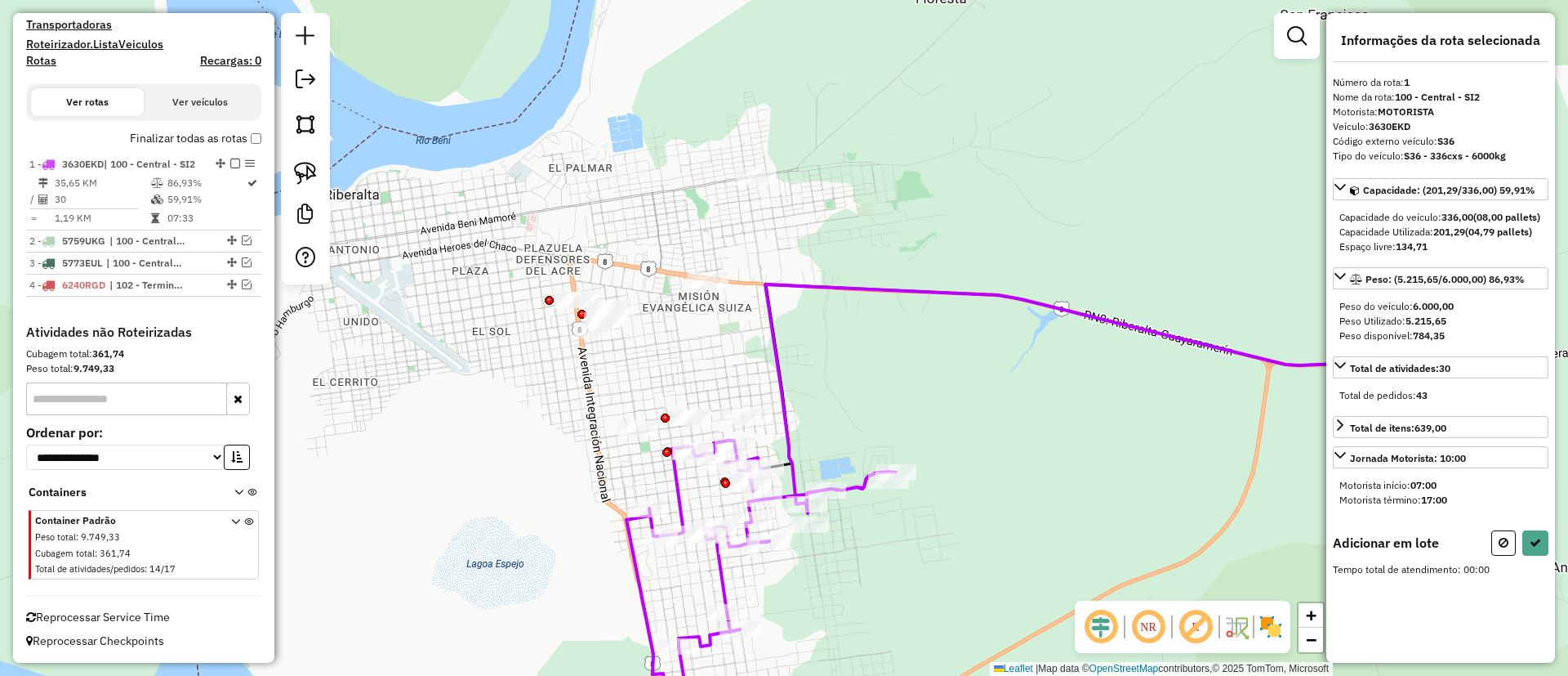
scroll to position [0, 0]
drag, startPoint x: 756, startPoint y: 587, endPoint x: 808, endPoint y: 425, distance: 170.1
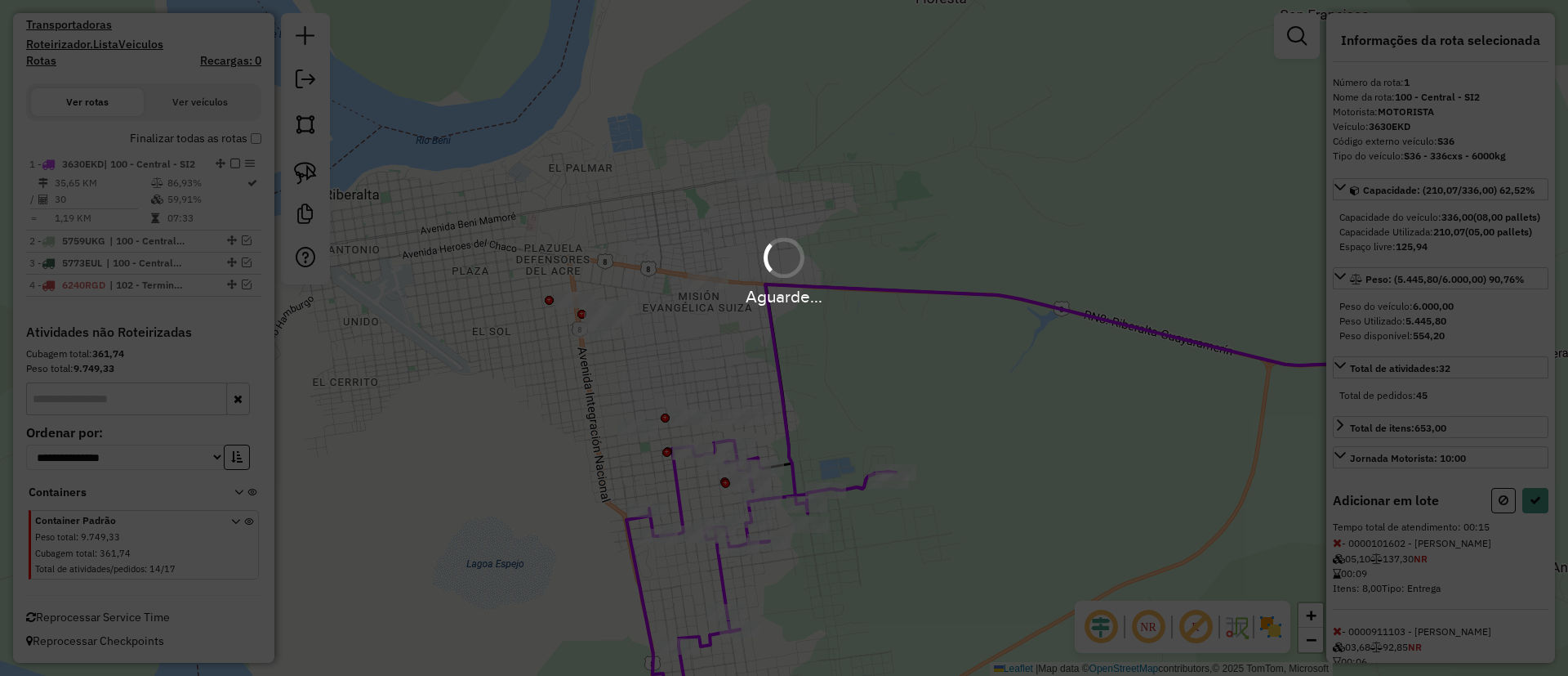
select select "**********"
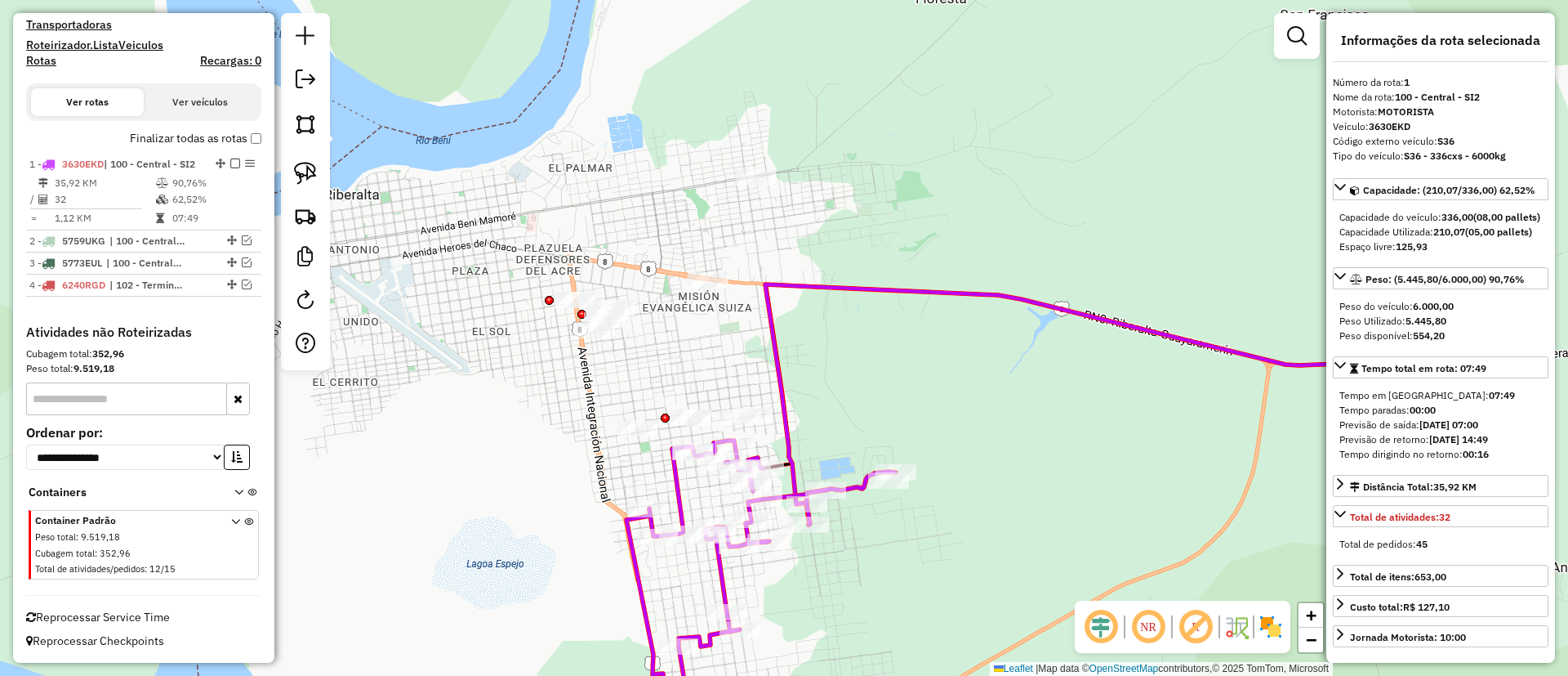
scroll to position [497, 0]
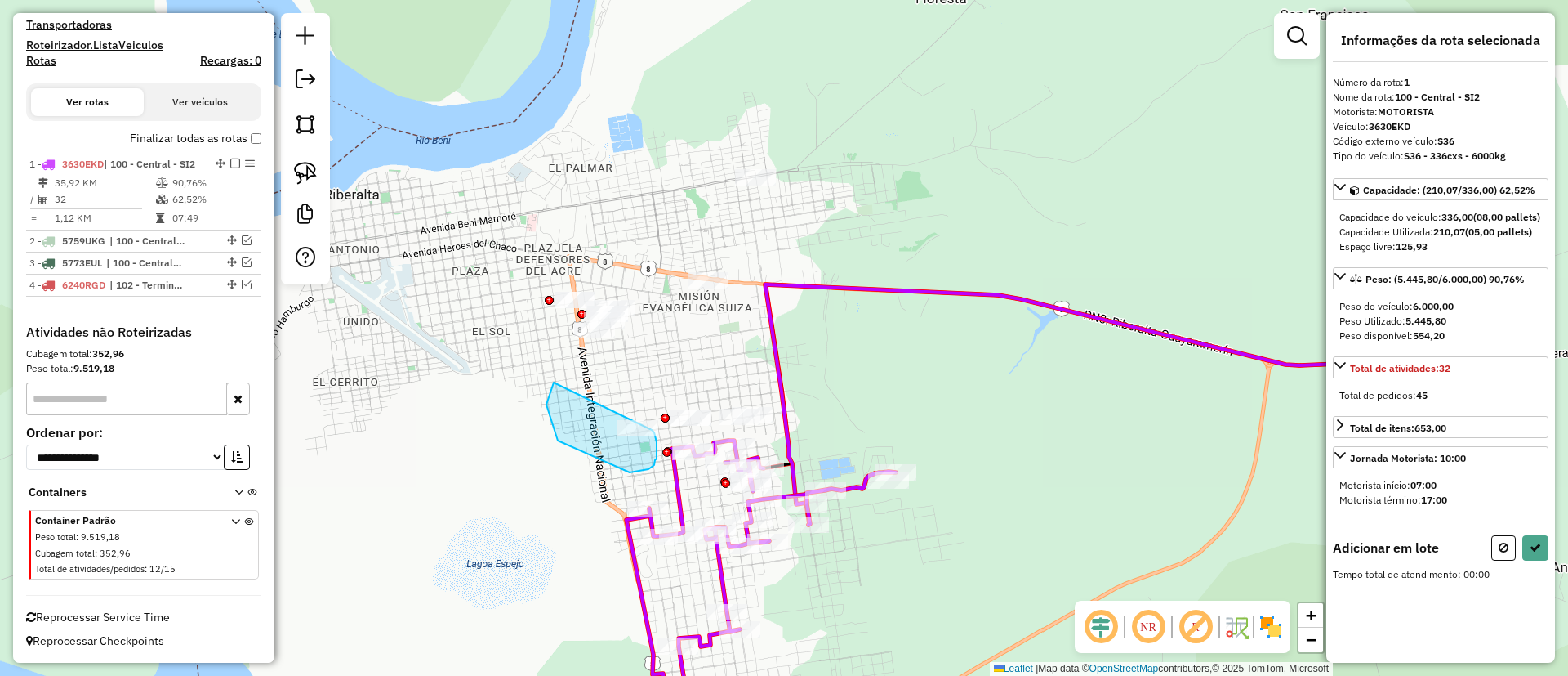
click at [643, 419] on div "Janela de atendimento Grade de atendimento Capacidade Transportadoras Veículos …" at bounding box center [784, 338] width 1568 height 676
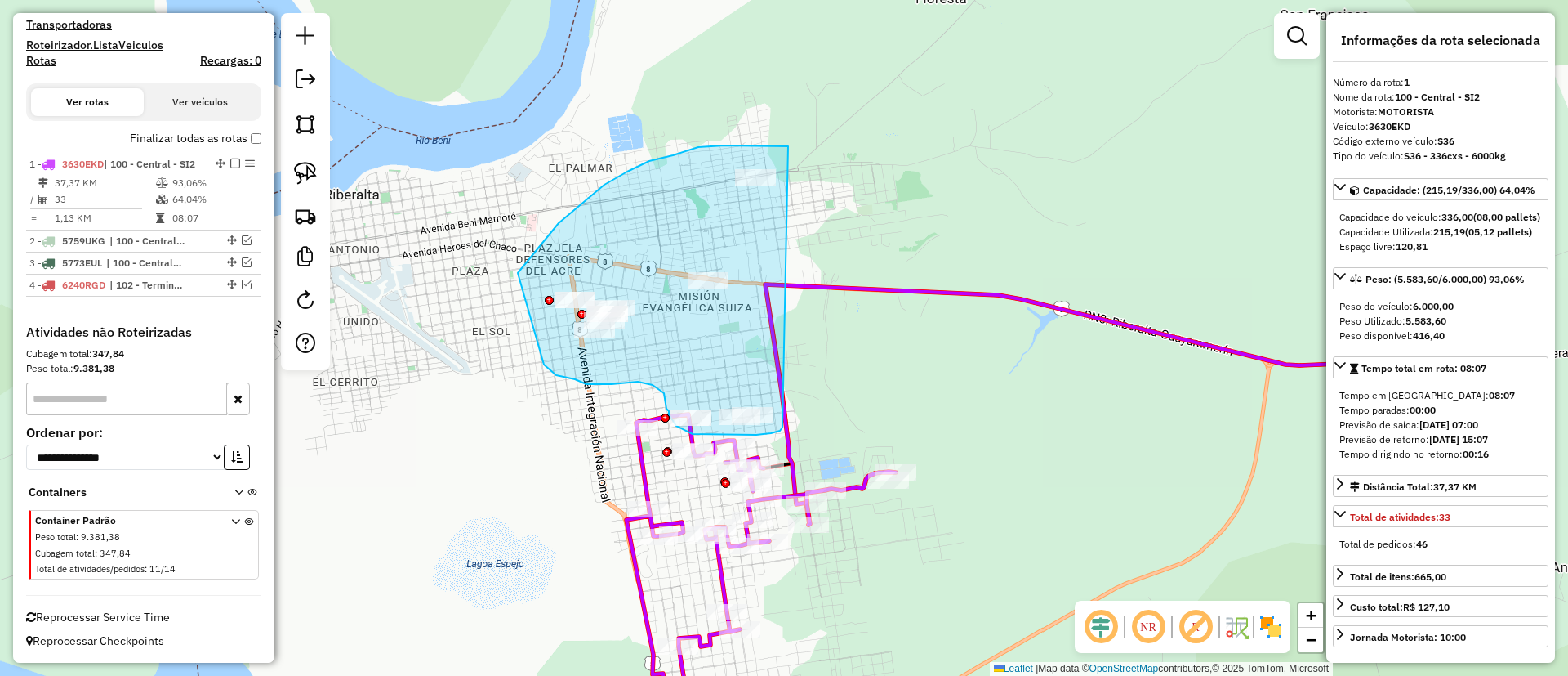
drag, startPoint x: 788, startPoint y: 146, endPoint x: 797, endPoint y: 404, distance: 258.2
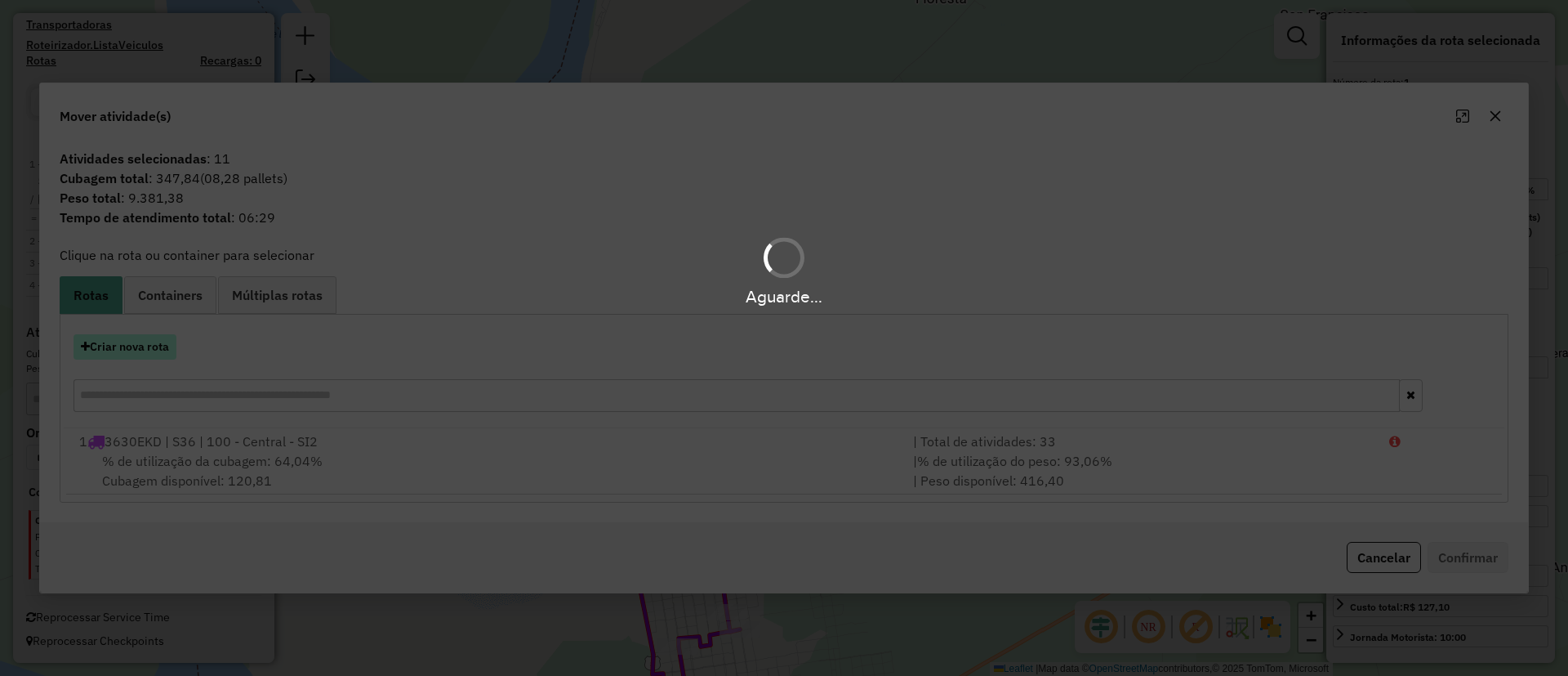
click at [140, 338] on button "Criar nova rota" at bounding box center [125, 347] width 103 height 25
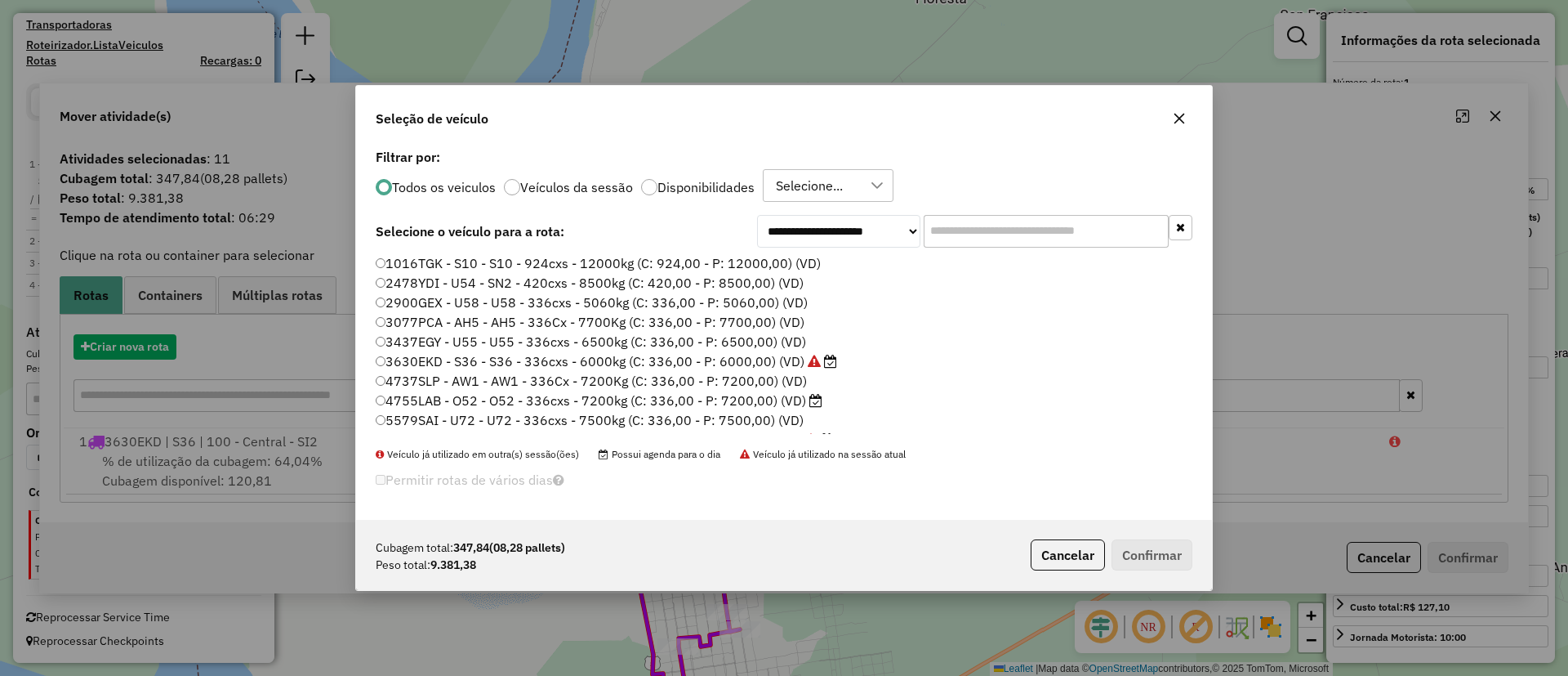
scroll to position [9, 5]
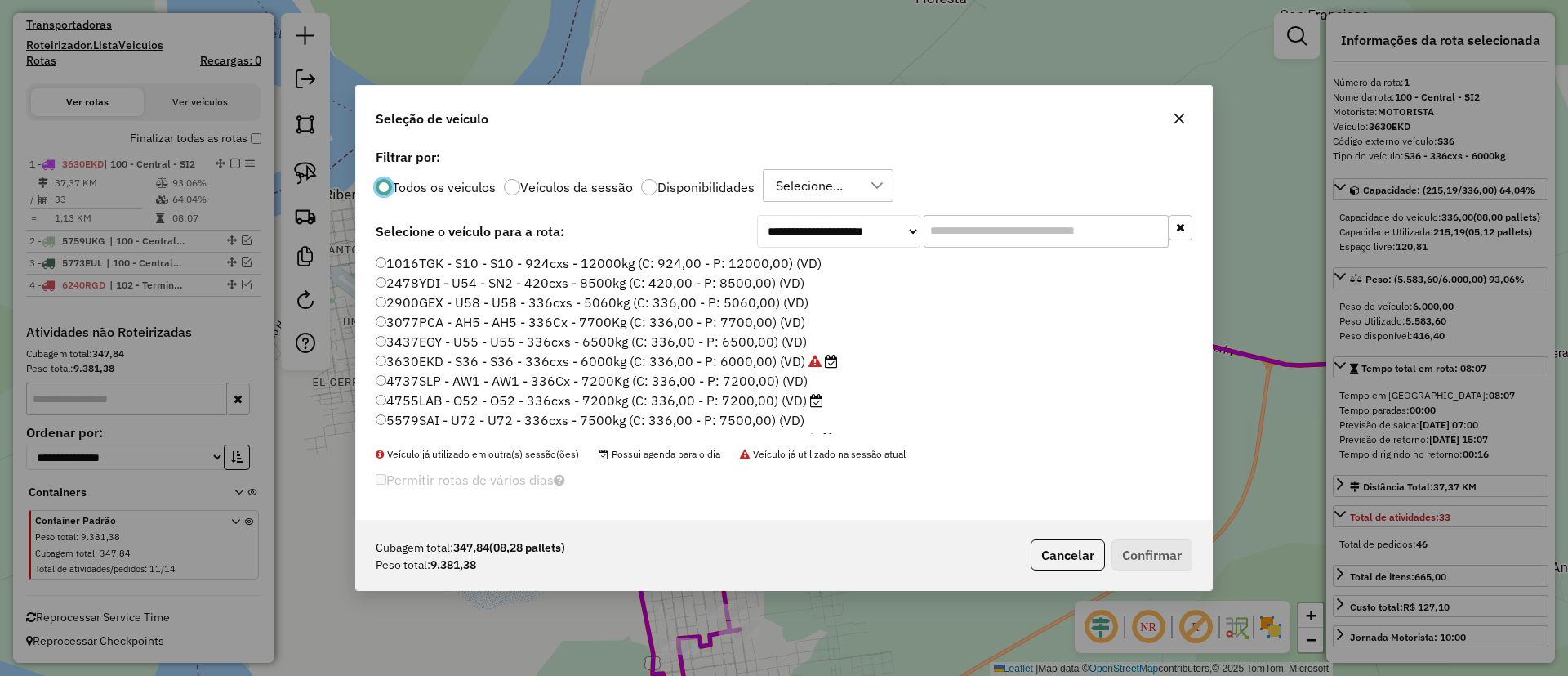
click at [582, 174] on div "Todos os veiculos Veículos da sessão Disponibilidades Selecione..." at bounding box center [784, 185] width 817 height 33
click at [586, 183] on label "Veículos da sessão" at bounding box center [576, 187] width 113 height 13
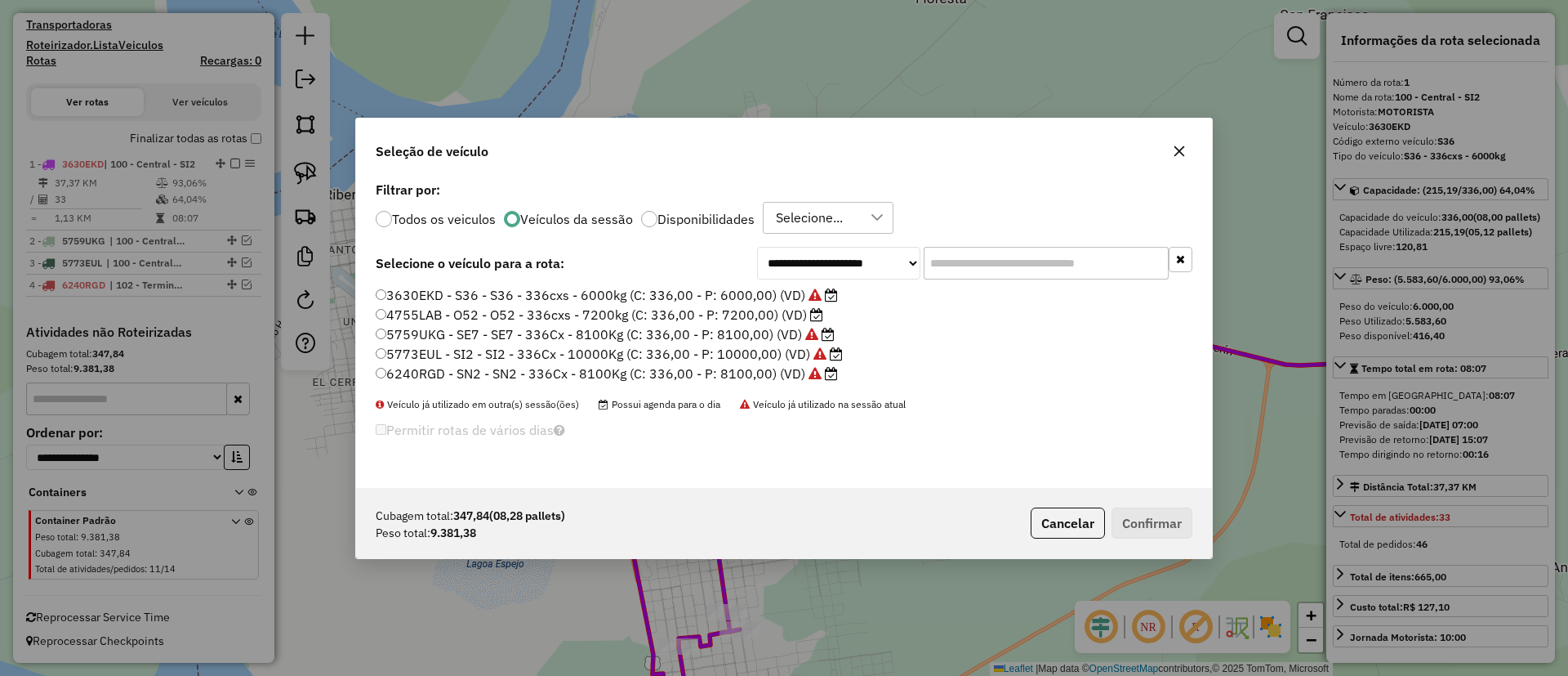
click at [805, 316] on label "4755LAB - O52 - O52 - 336cxs - 7200kg (C: 336,00 - P: 7200,00) (VD)" at bounding box center [599, 315] width 447 height 20
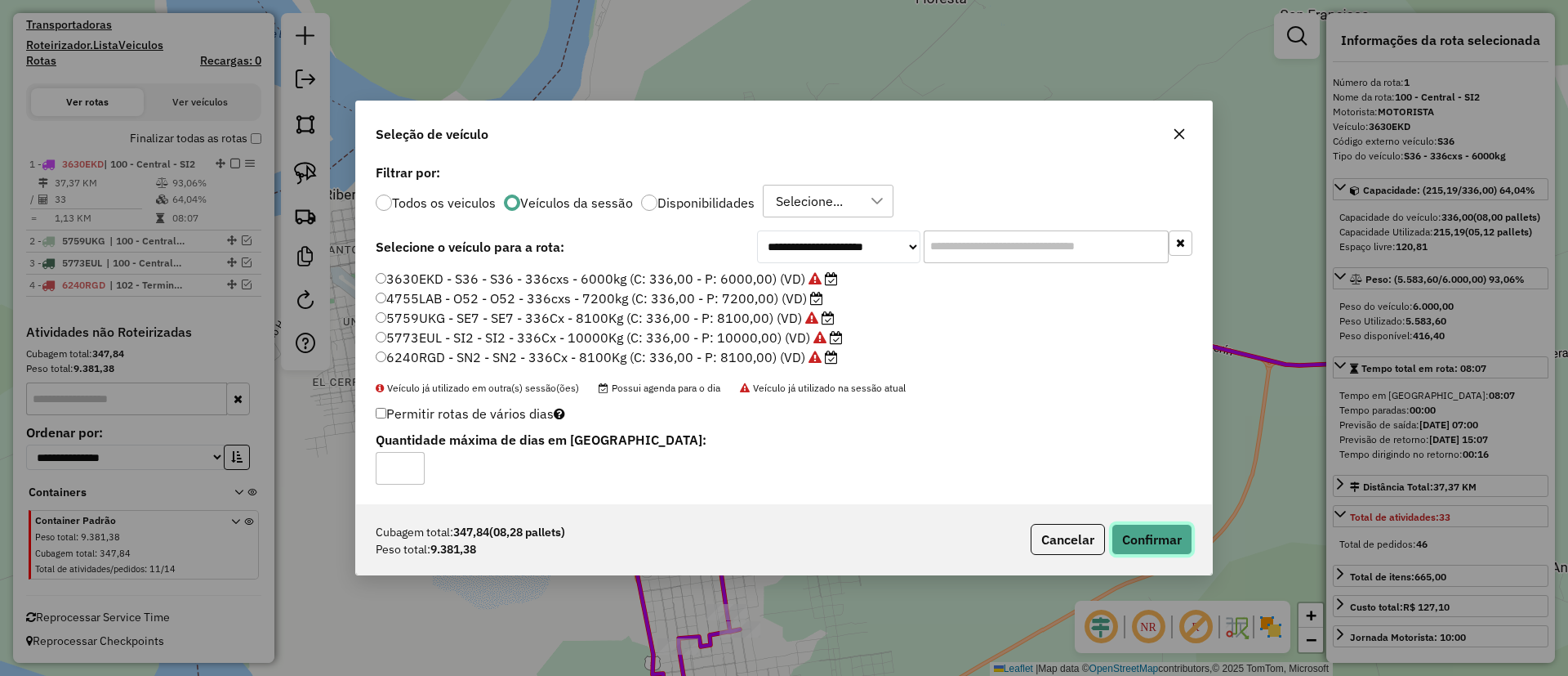
click at [1146, 531] on button "Confirmar" at bounding box center [1151, 539] width 81 height 31
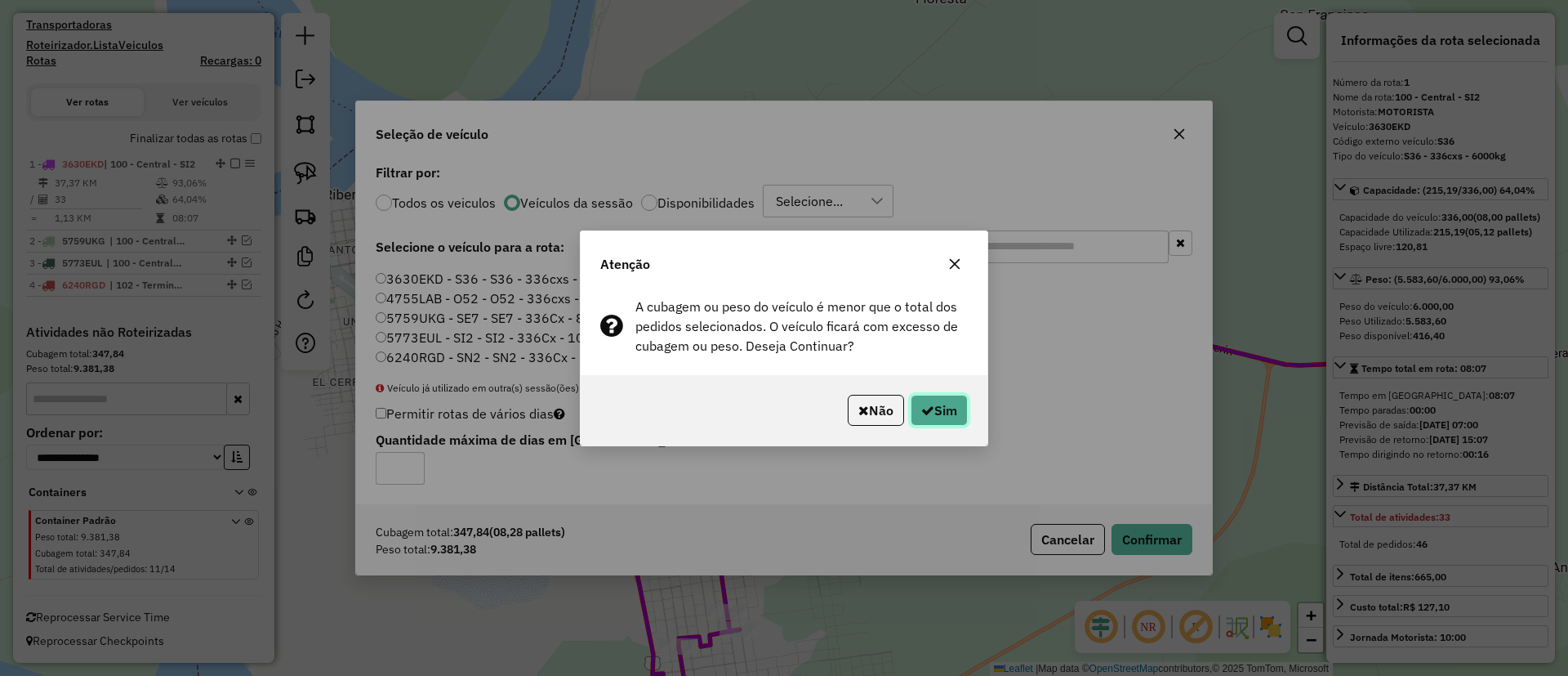
click at [937, 405] on button "Sim" at bounding box center [939, 410] width 57 height 31
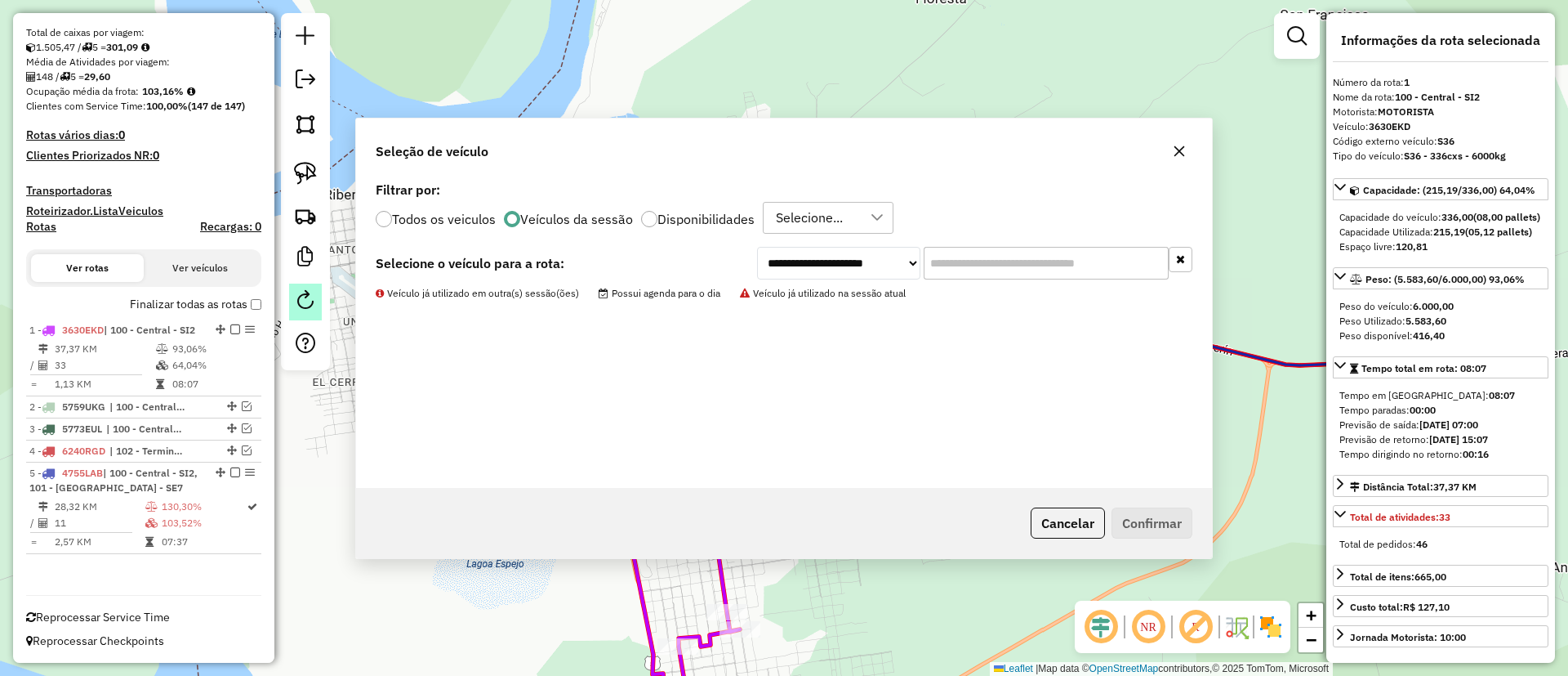
scroll to position [332, 0]
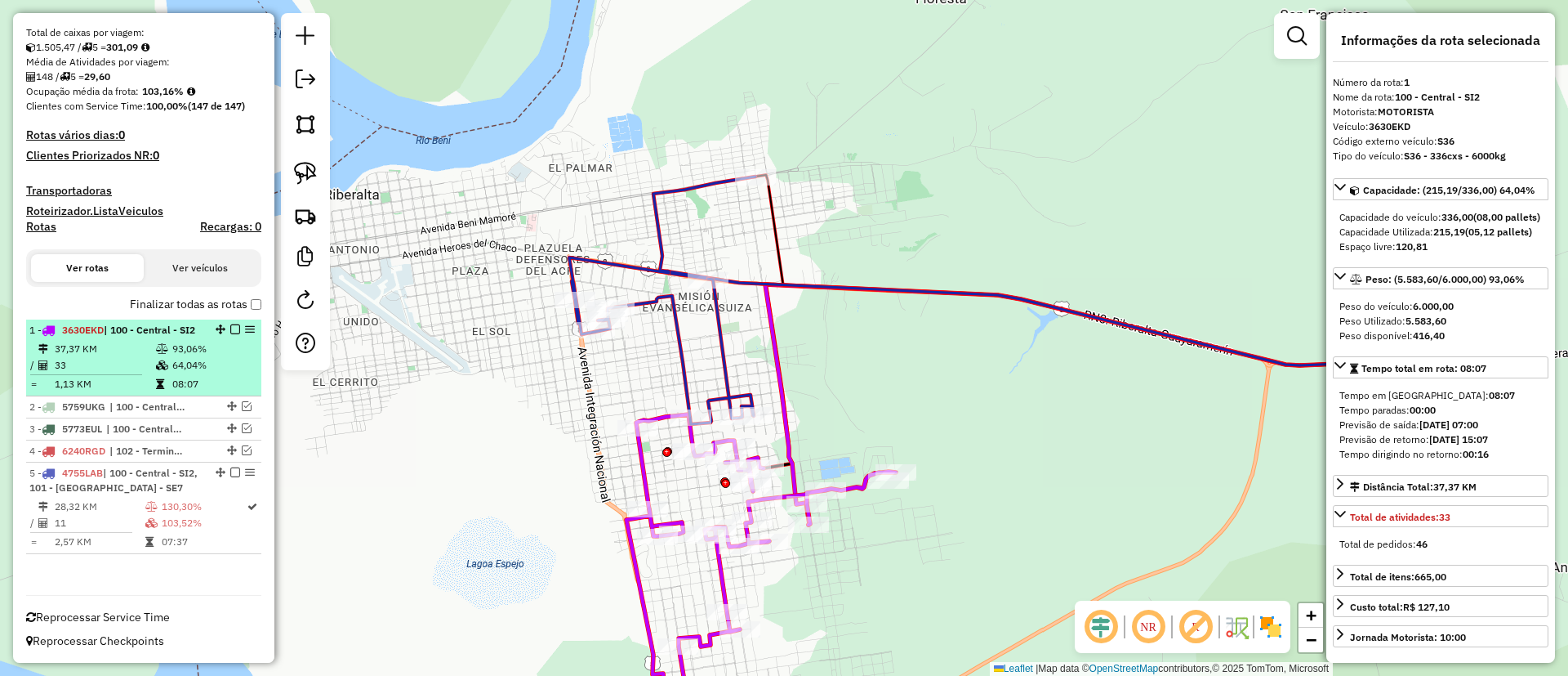
click at [234, 324] on em at bounding box center [235, 329] width 10 height 10
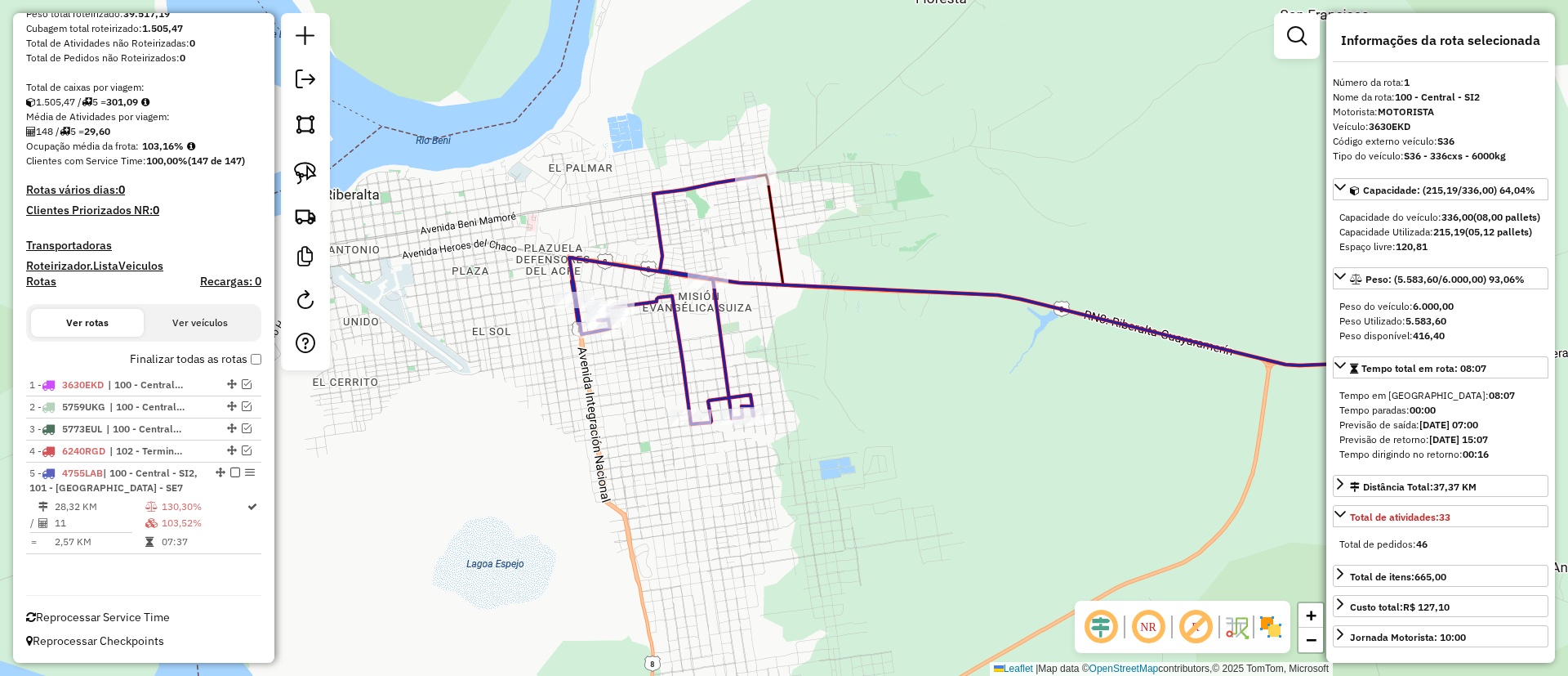
click at [676, 310] on icon at bounding box center [662, 300] width 186 height 248
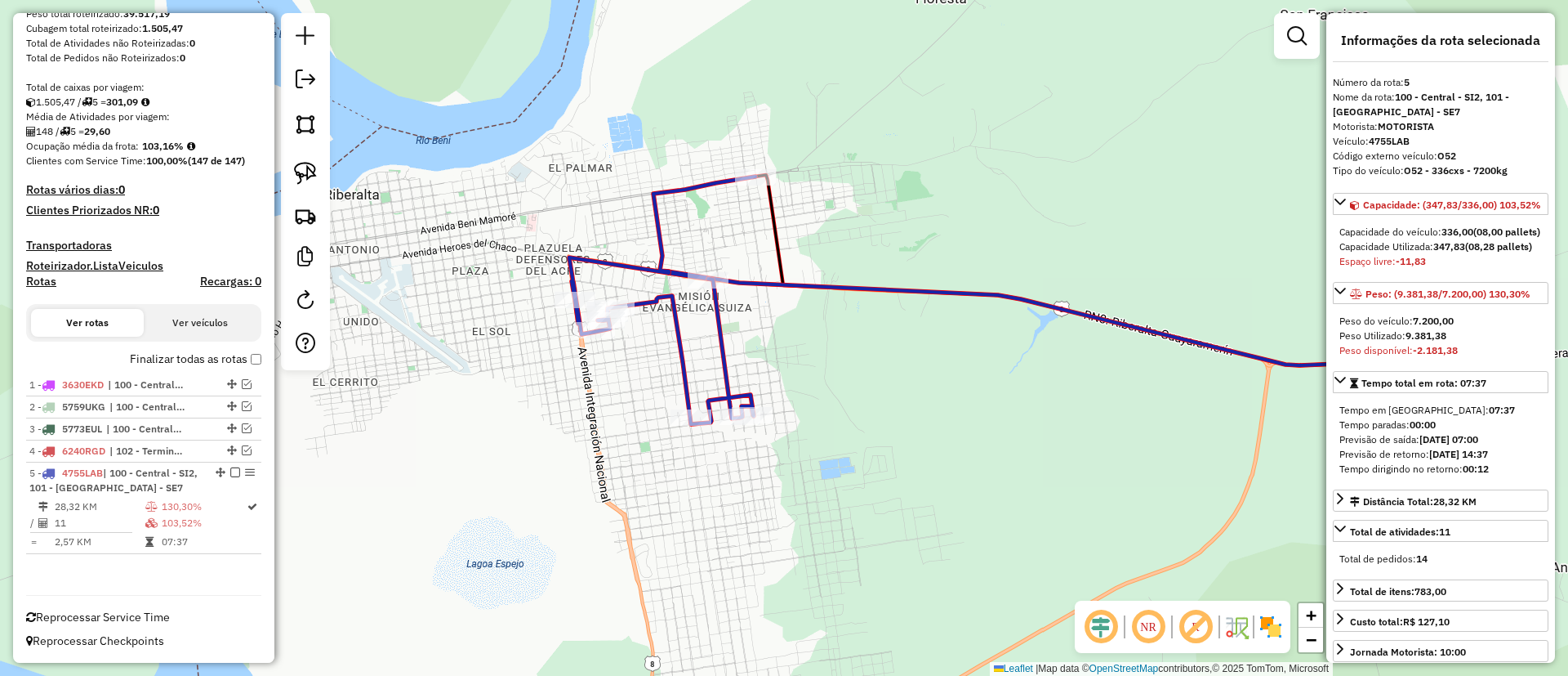
scroll to position [245, 0]
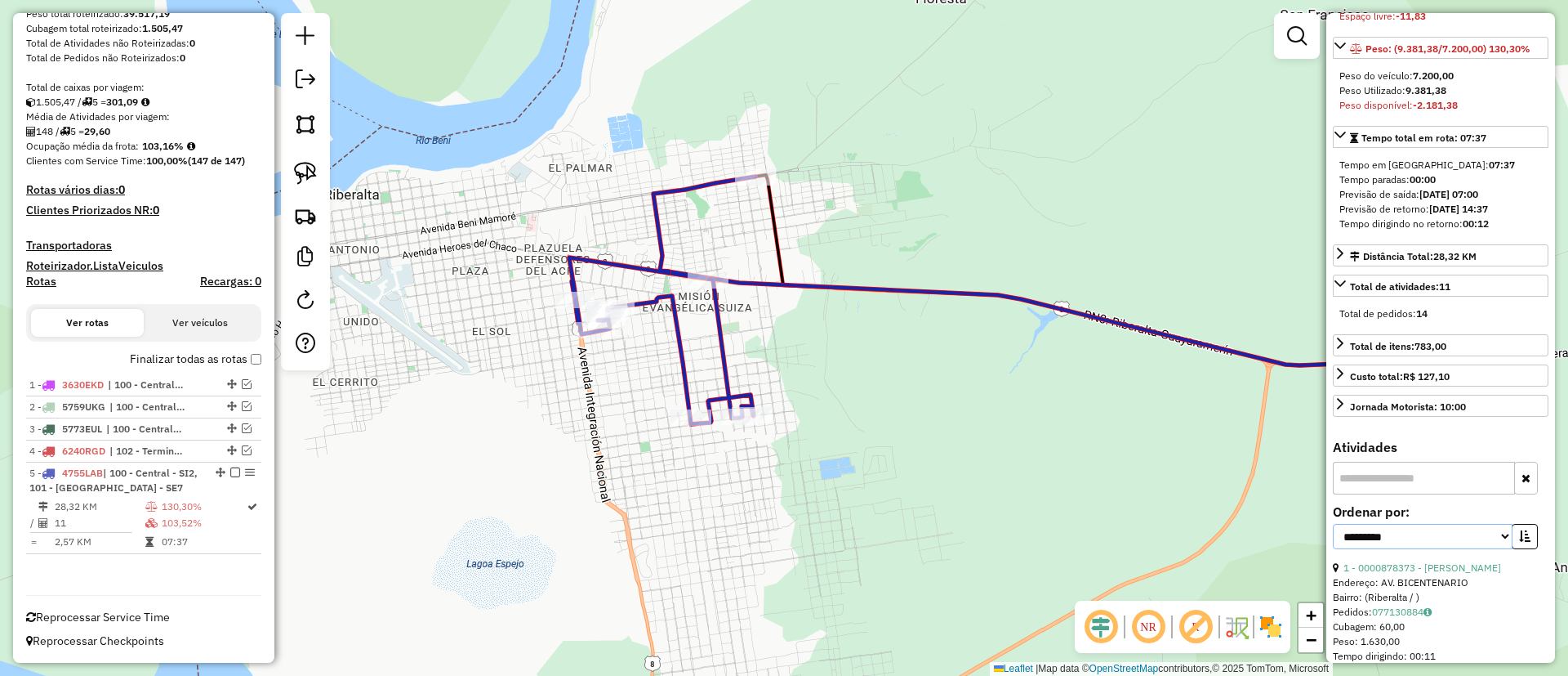
click at [1452, 549] on select "**********" at bounding box center [1423, 536] width 180 height 25
select select "*********"
click at [1333, 549] on select "**********" at bounding box center [1423, 536] width 180 height 25
click at [1530, 560] on div "**********" at bounding box center [1441, 533] width 216 height 55
click at [1522, 542] on icon "button" at bounding box center [1525, 536] width 11 height 11
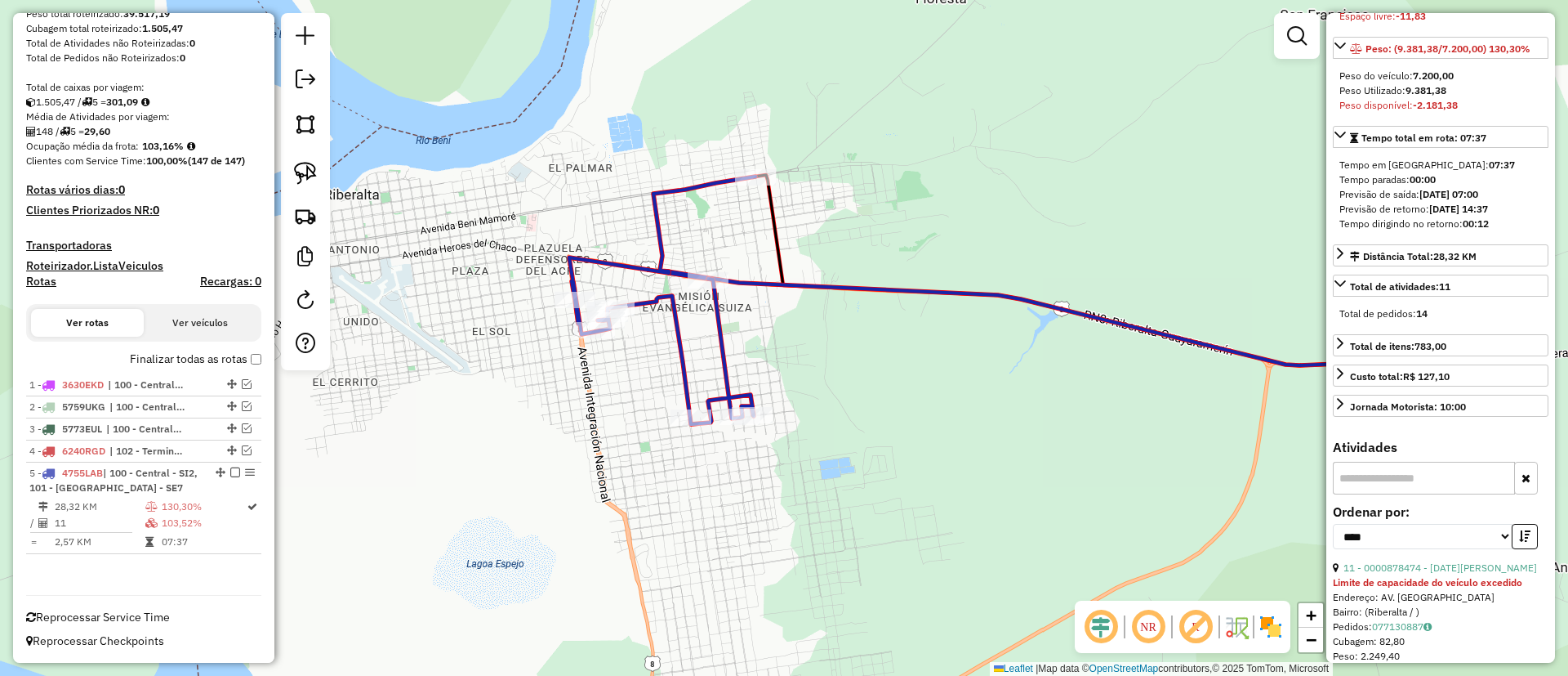
scroll to position [491, 0]
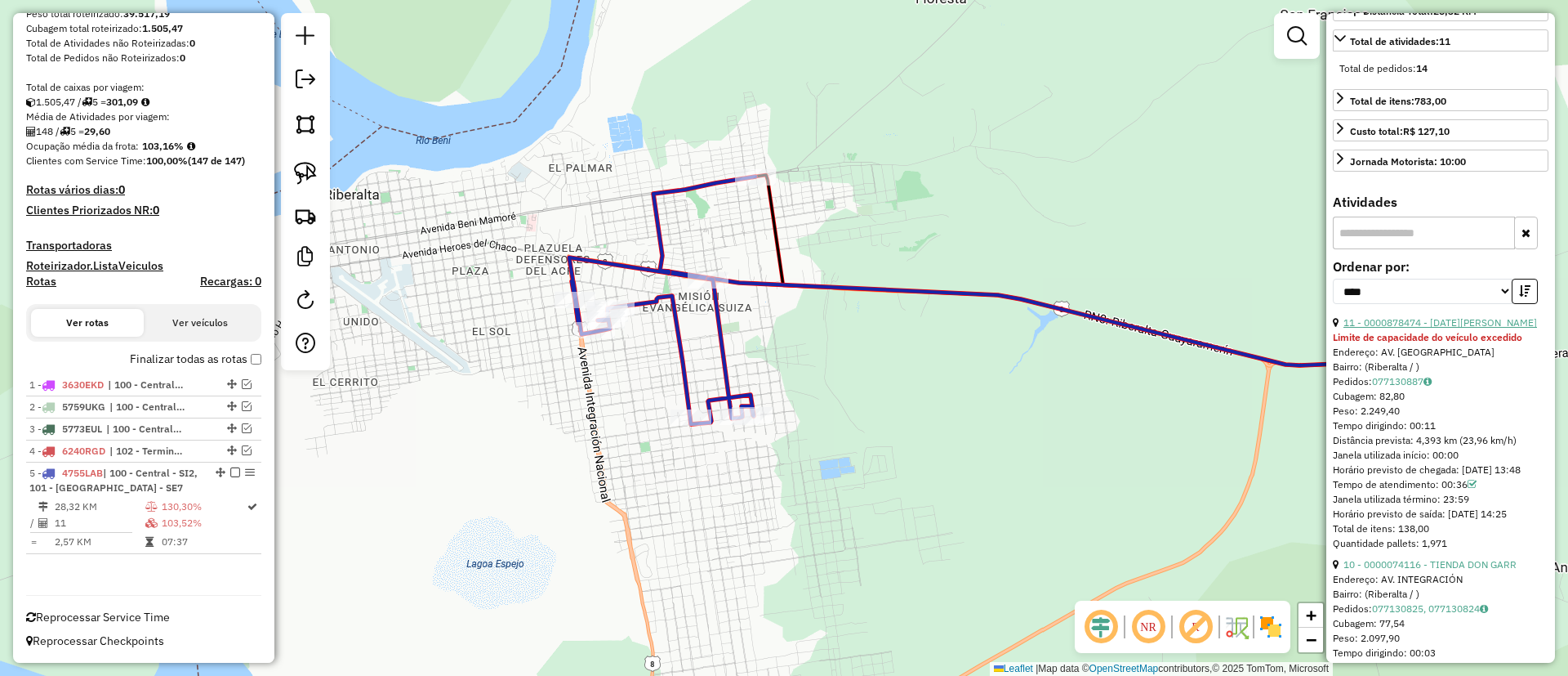
click at [1416, 329] on link "11 - 0000878474 - [DATE][PERSON_NAME]" at bounding box center [1440, 322] width 194 height 12
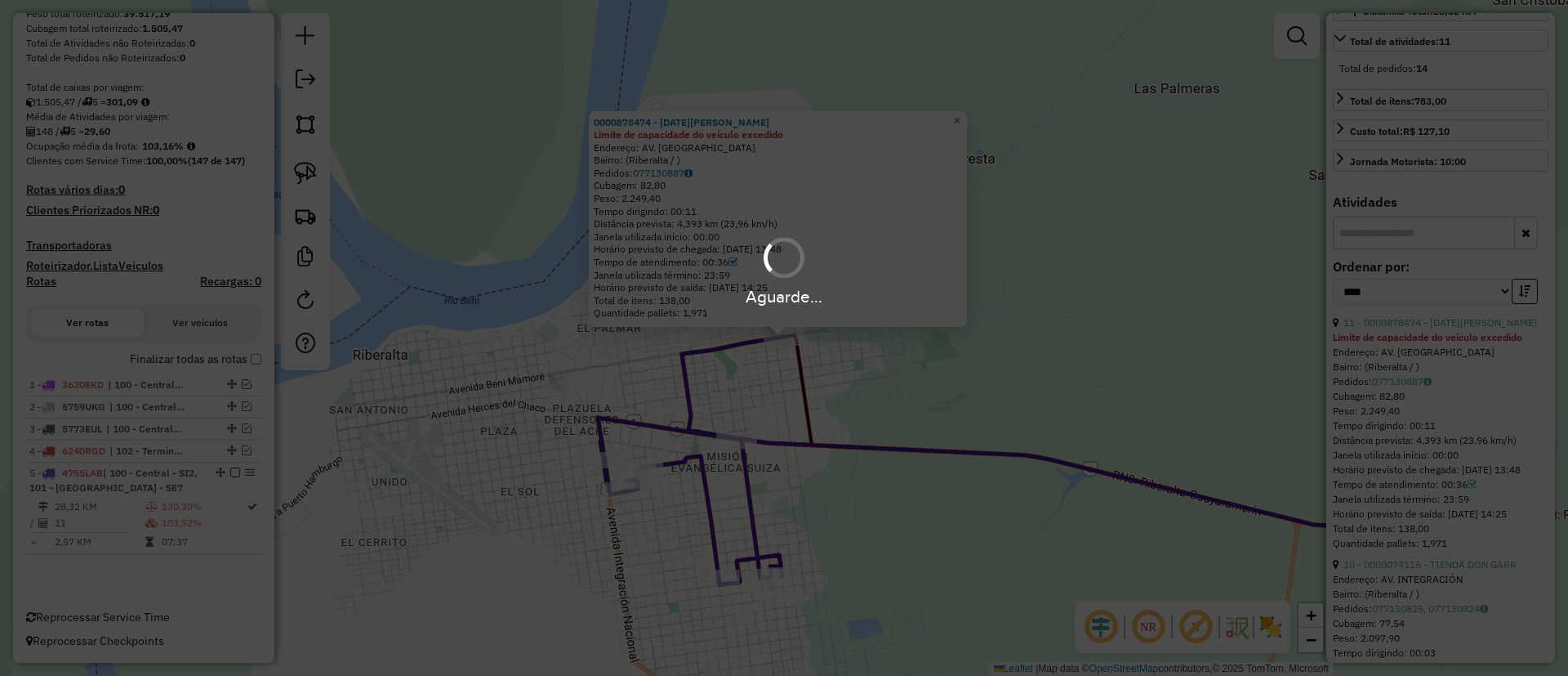
scroll to position [475, 0]
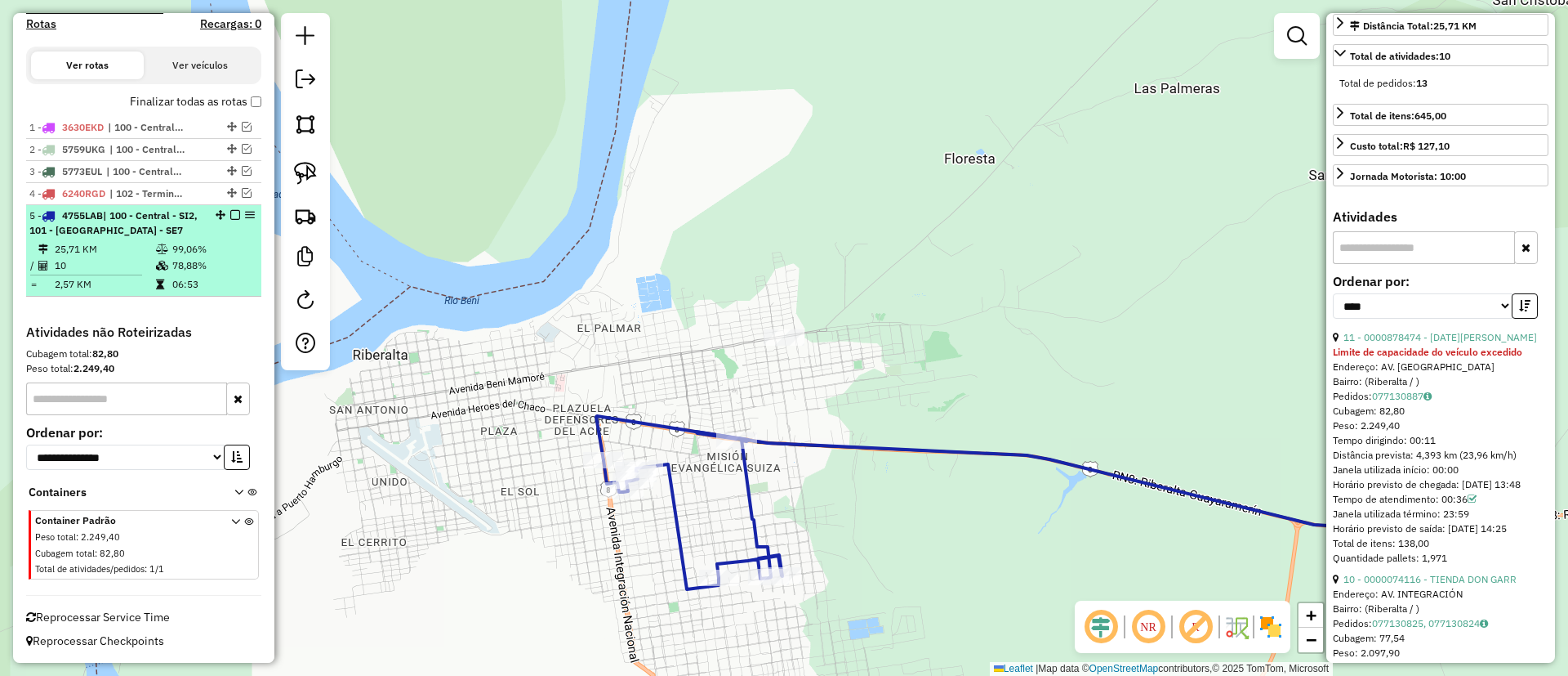
click at [233, 214] on em at bounding box center [235, 215] width 10 height 10
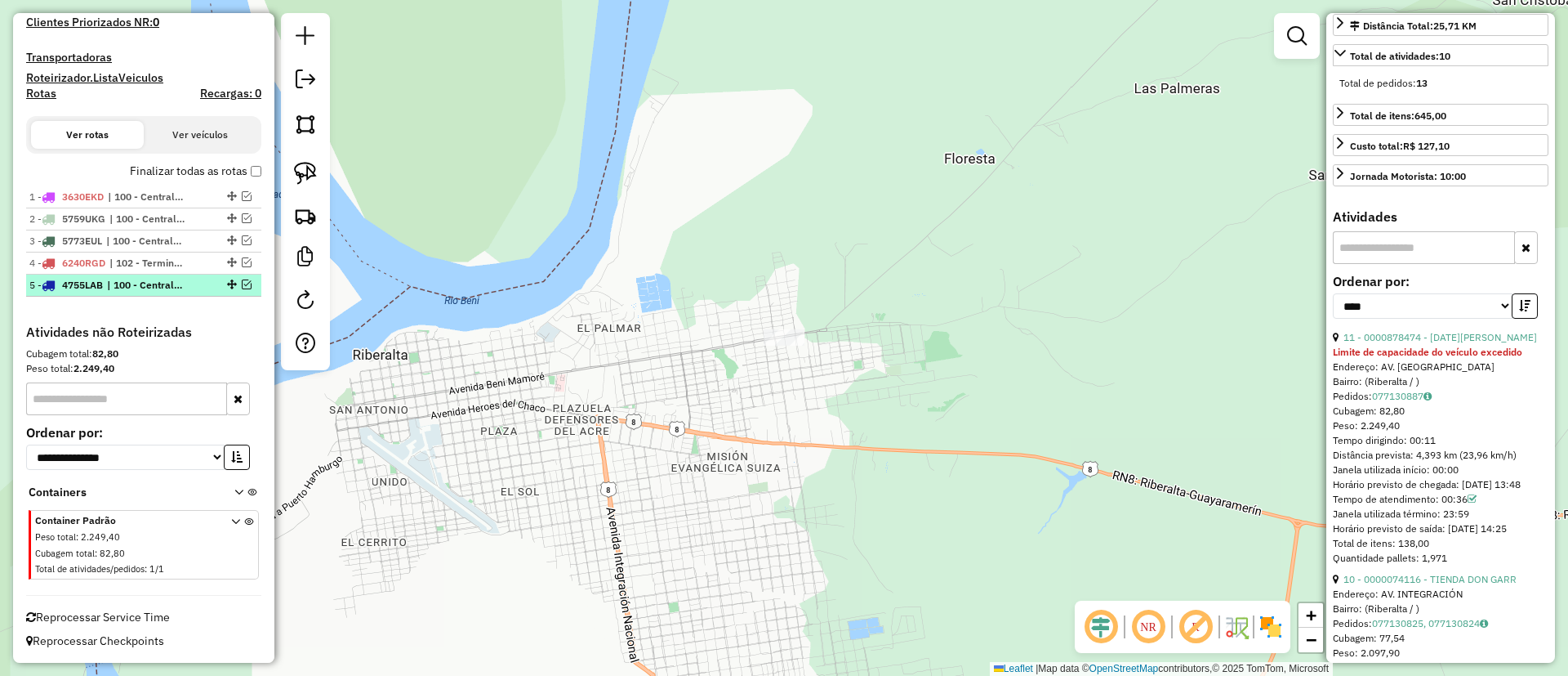
scroll to position [450, 0]
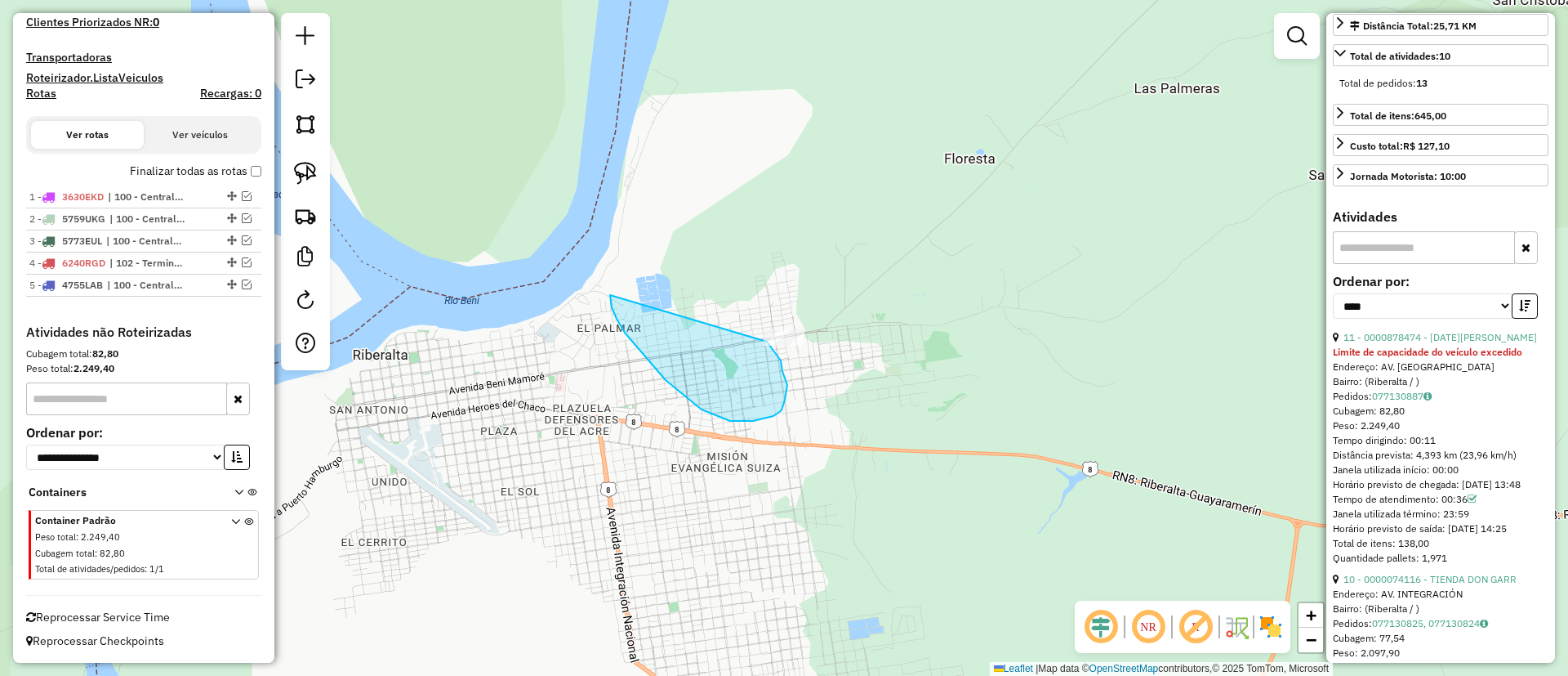
click at [764, 340] on div "Janela de atendimento Grade de atendimento Capacidade Transportadoras Veículos …" at bounding box center [784, 338] width 1568 height 676
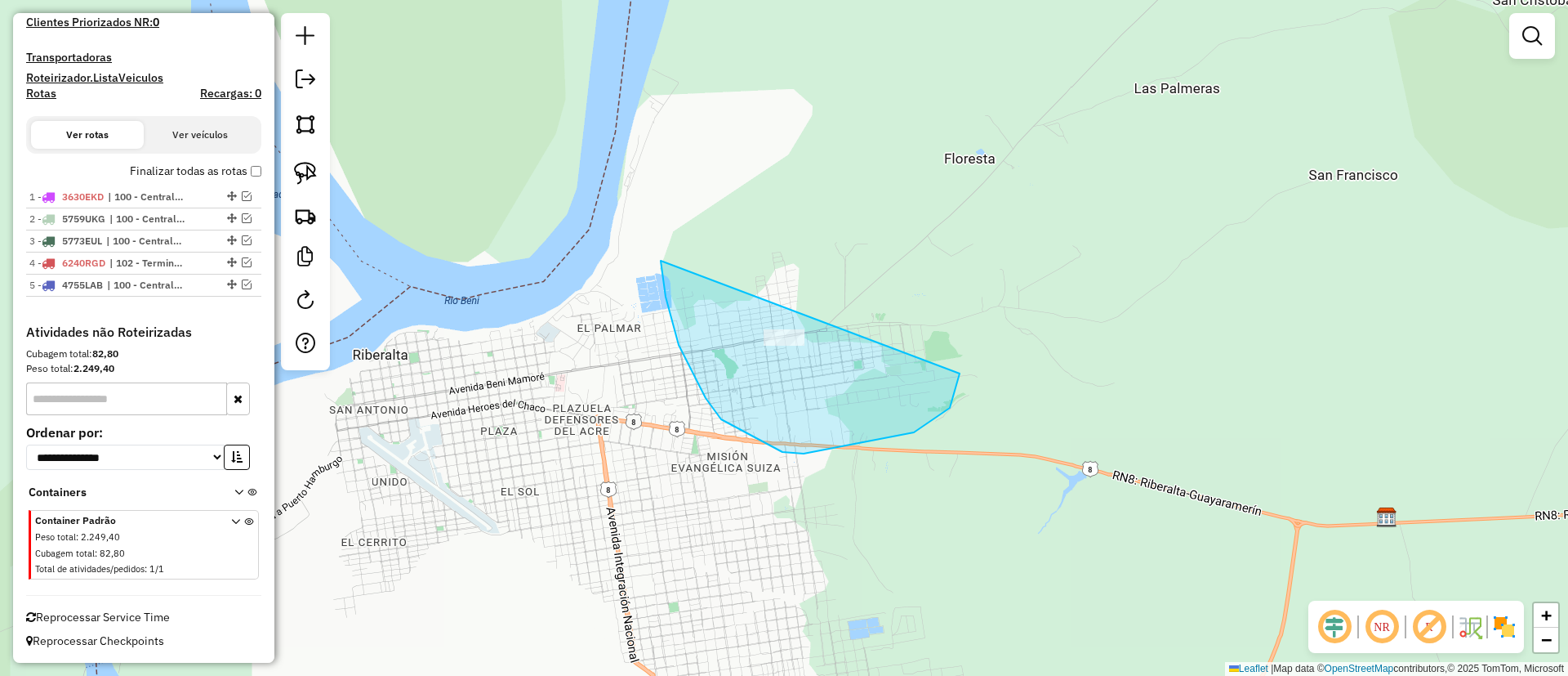
drag, startPoint x: 666, startPoint y: 296, endPoint x: 908, endPoint y: 235, distance: 249.6
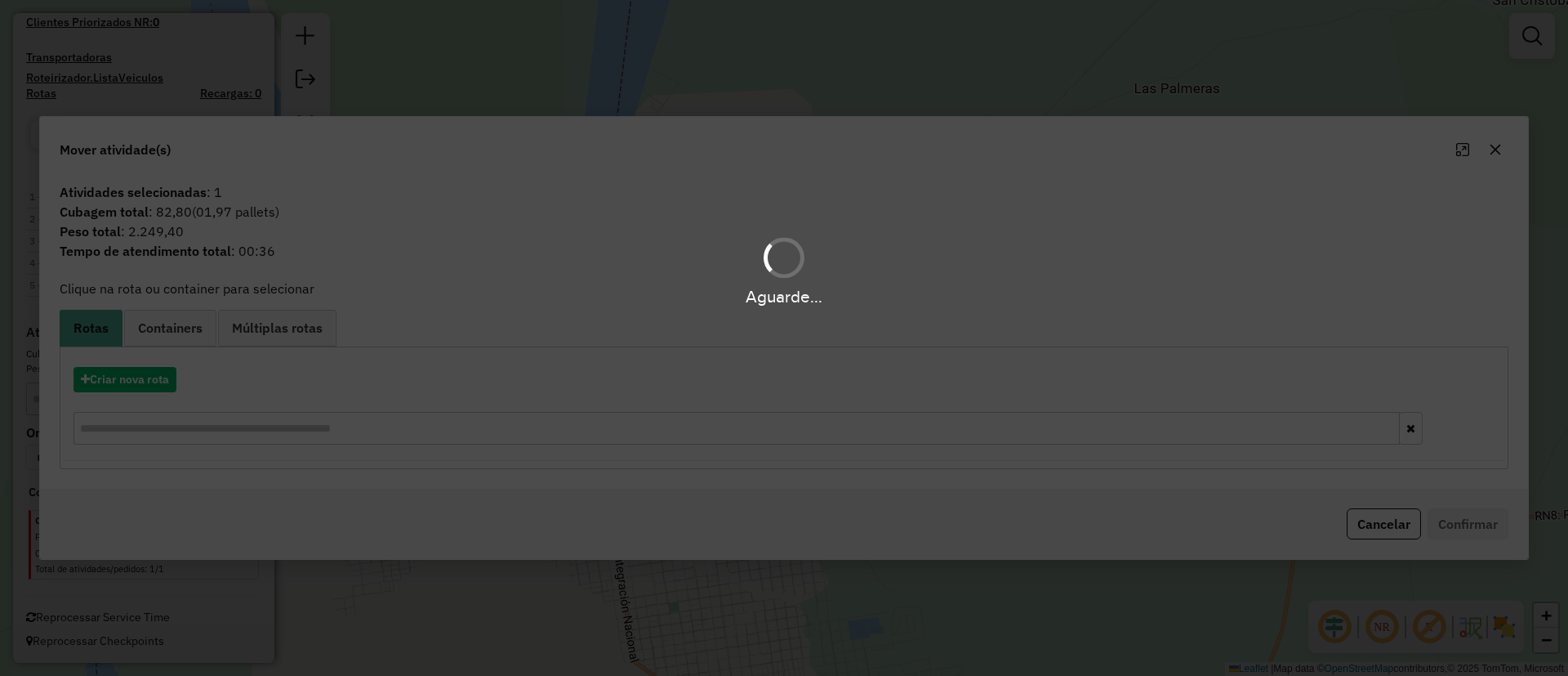
click at [146, 384] on hb-app "Aguarde... Pop-up bloqueado! Seu navegador bloqueou automáticamente a abertura …" at bounding box center [784, 338] width 1568 height 676
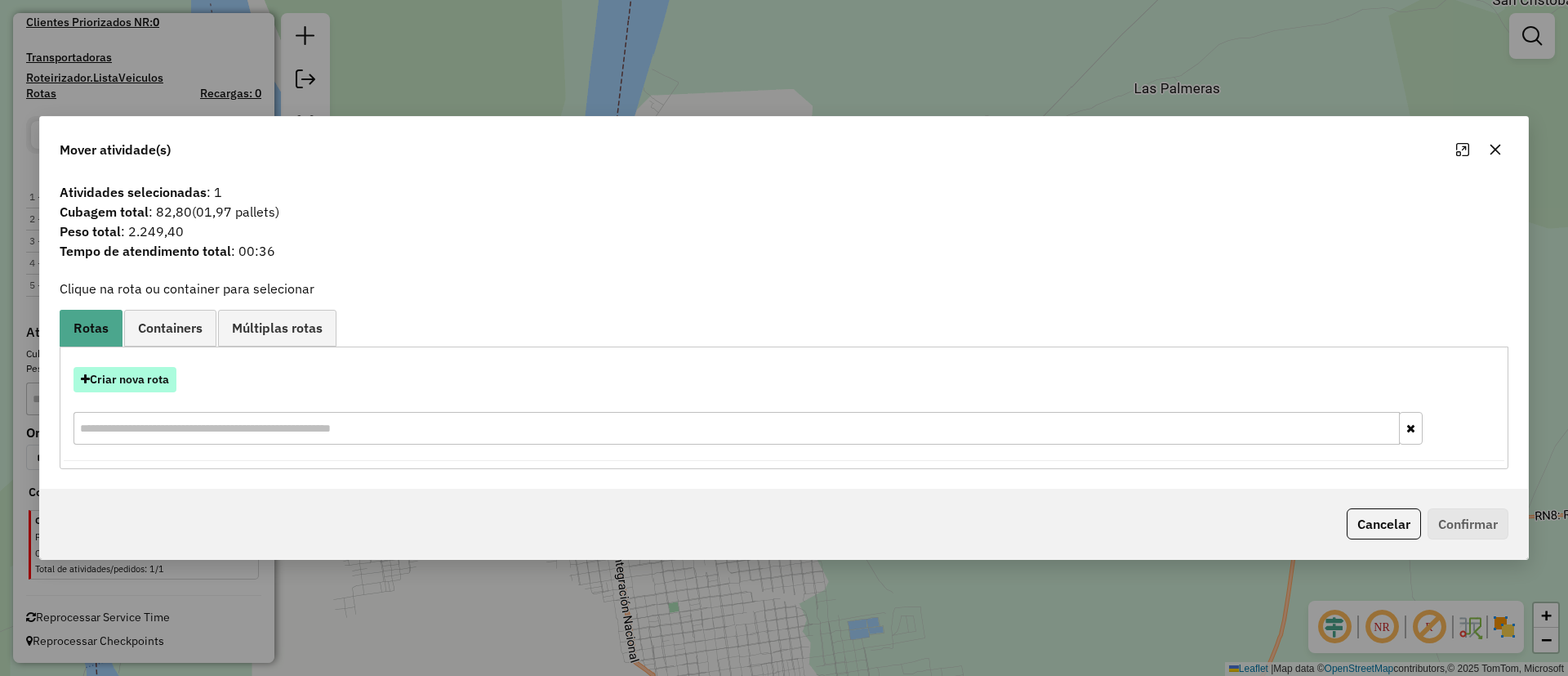
click at [143, 384] on button "Criar nova rota" at bounding box center [125, 380] width 103 height 25
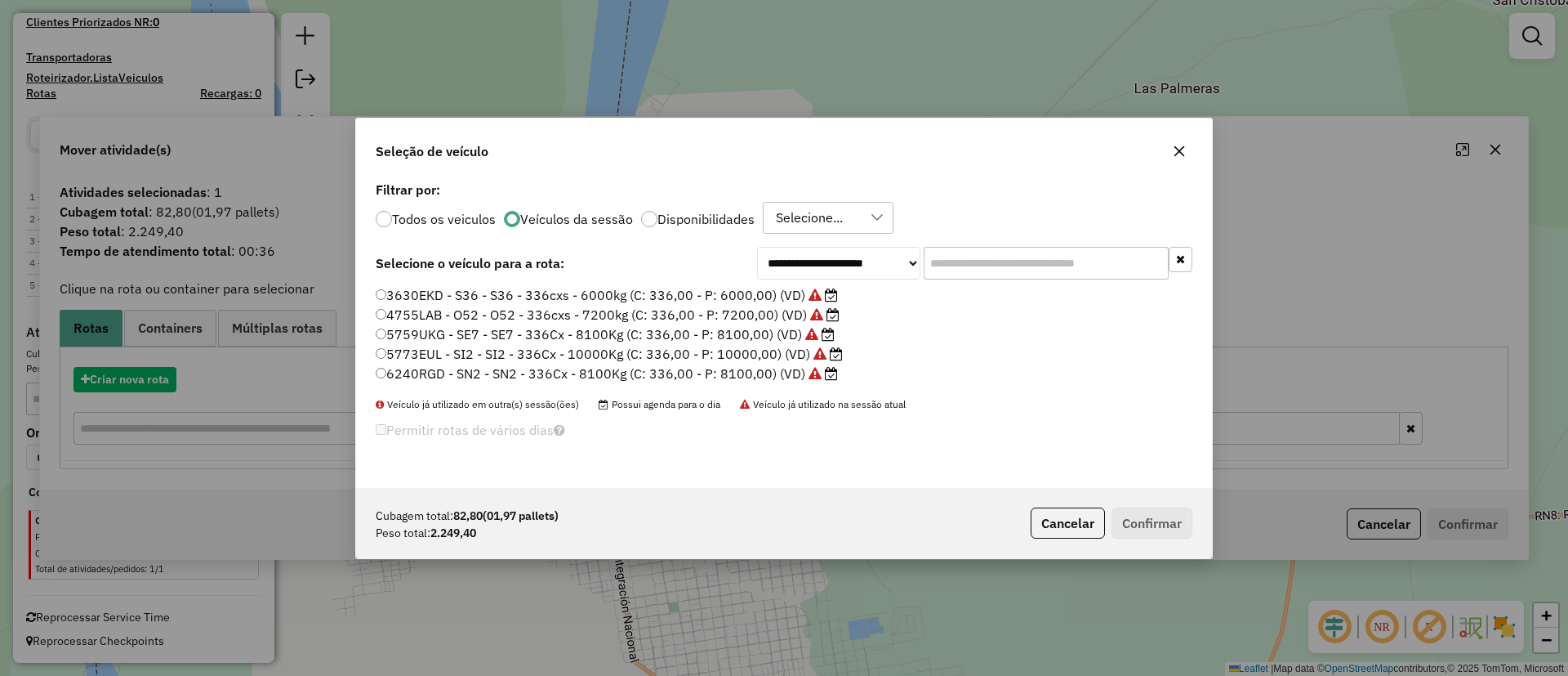
scroll to position [9, 5]
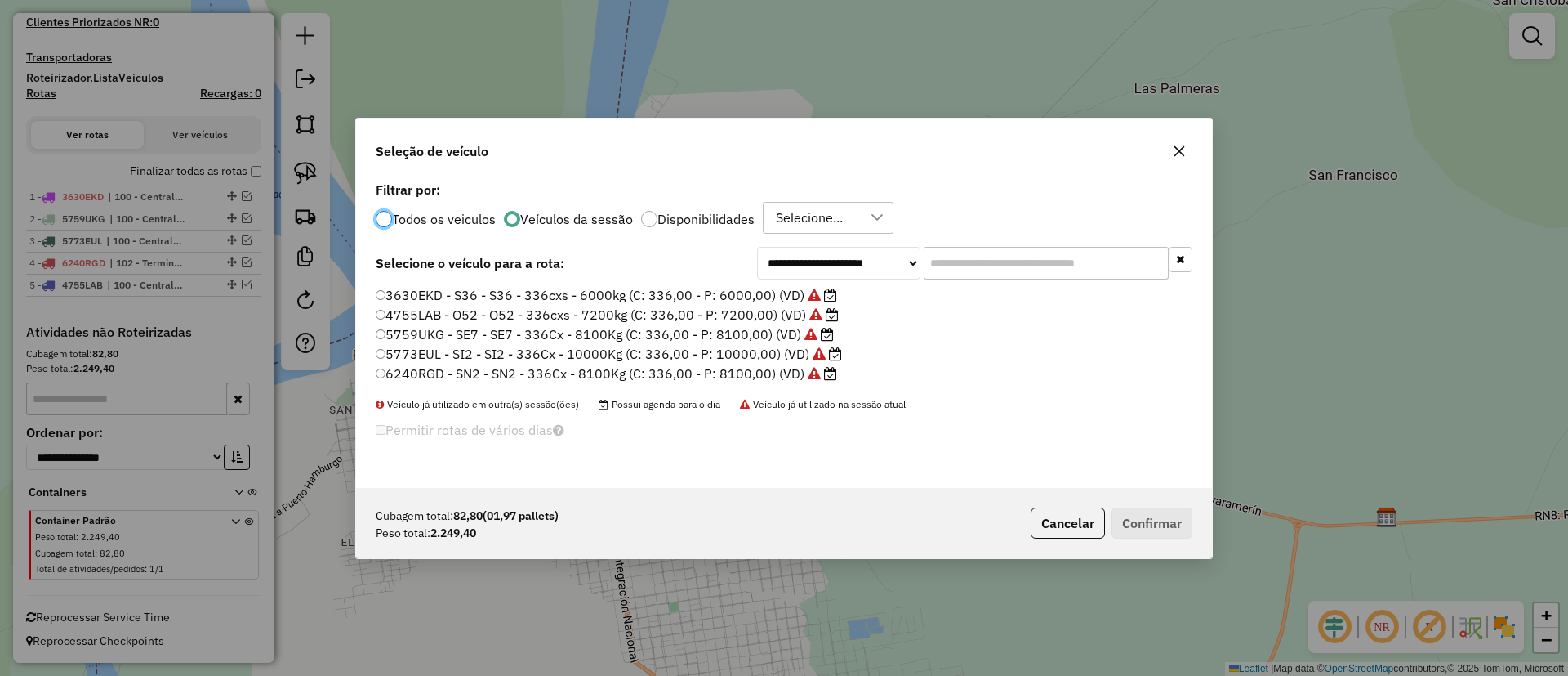
click at [769, 292] on label "3630EKD - S36 - S36 - 336cxs - 6000kg (C: 336,00 - P: 6000,00) (VD)" at bounding box center [606, 294] width 462 height 20
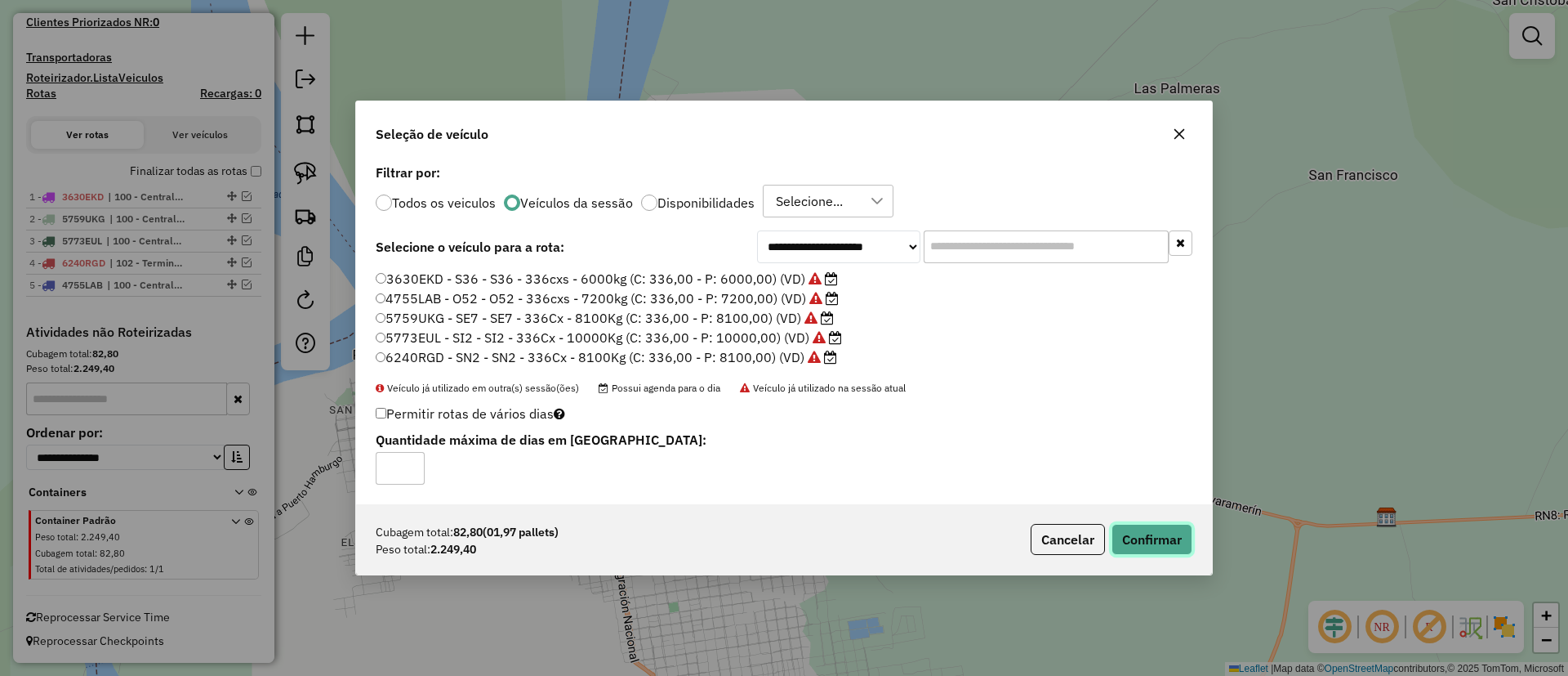
click at [1140, 525] on button "Confirmar" at bounding box center [1151, 539] width 81 height 31
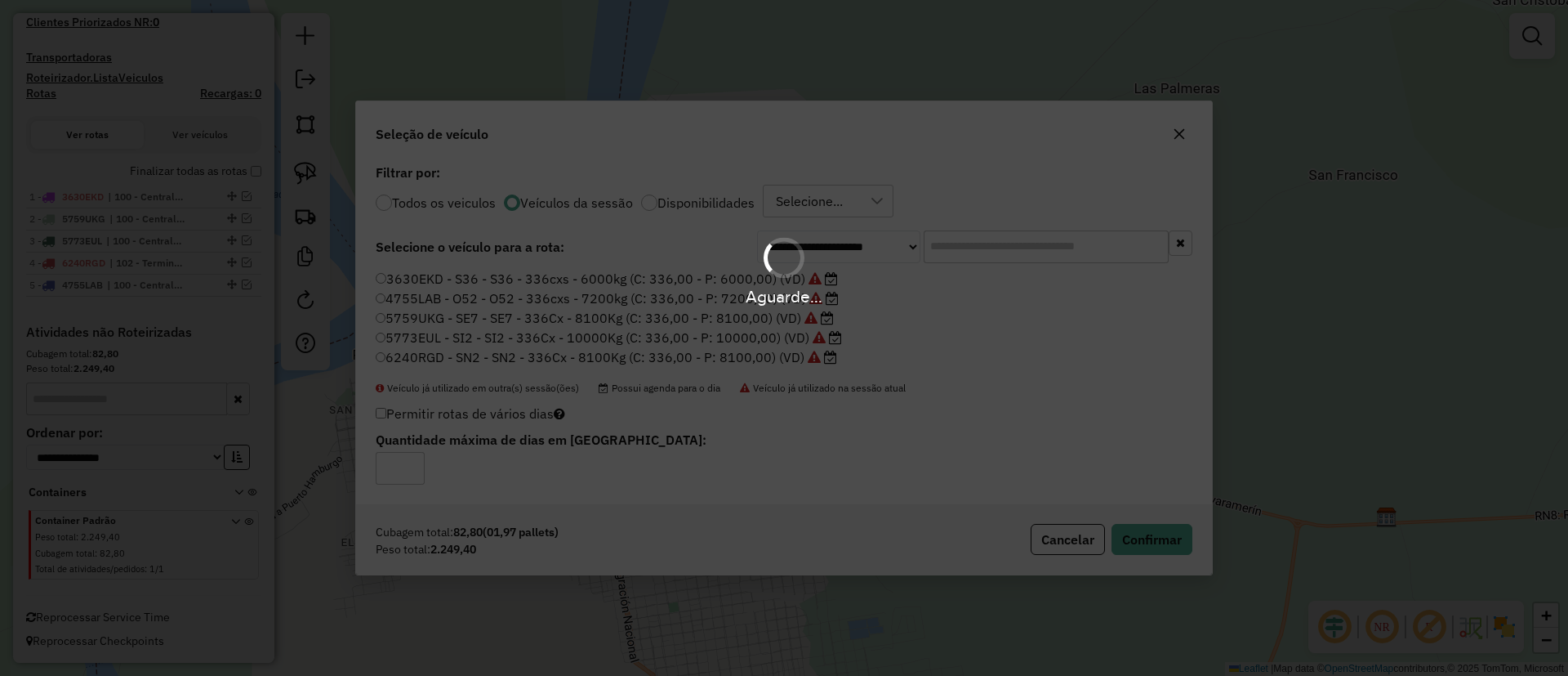
scroll to position [305, 0]
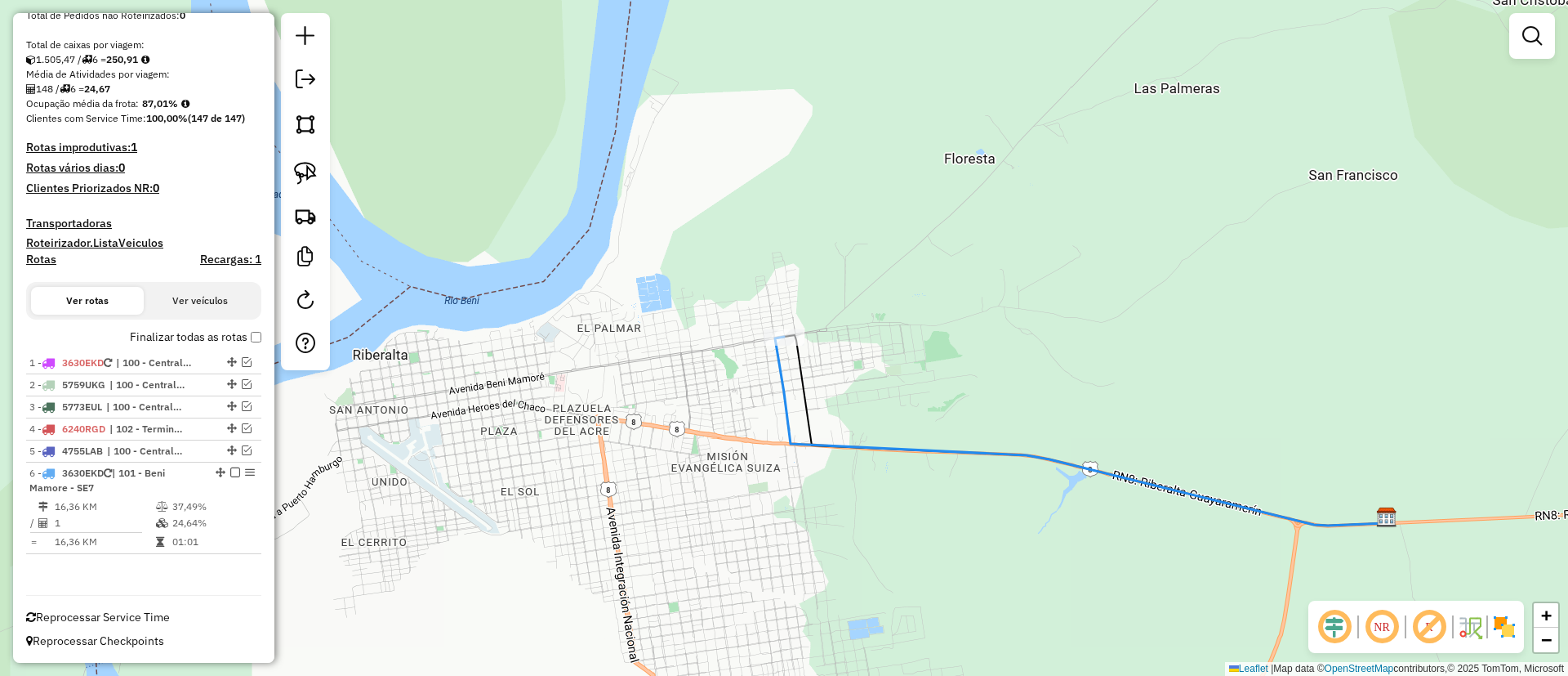
click at [193, 325] on div "Depósito: SAZ BO Riberalta Total de rotas: 6 Distância Total: 190,05 km Tempo t…" at bounding box center [144, 222] width 248 height 721
click at [204, 339] on label "Finalizar todas as rotas" at bounding box center [196, 338] width 132 height 17
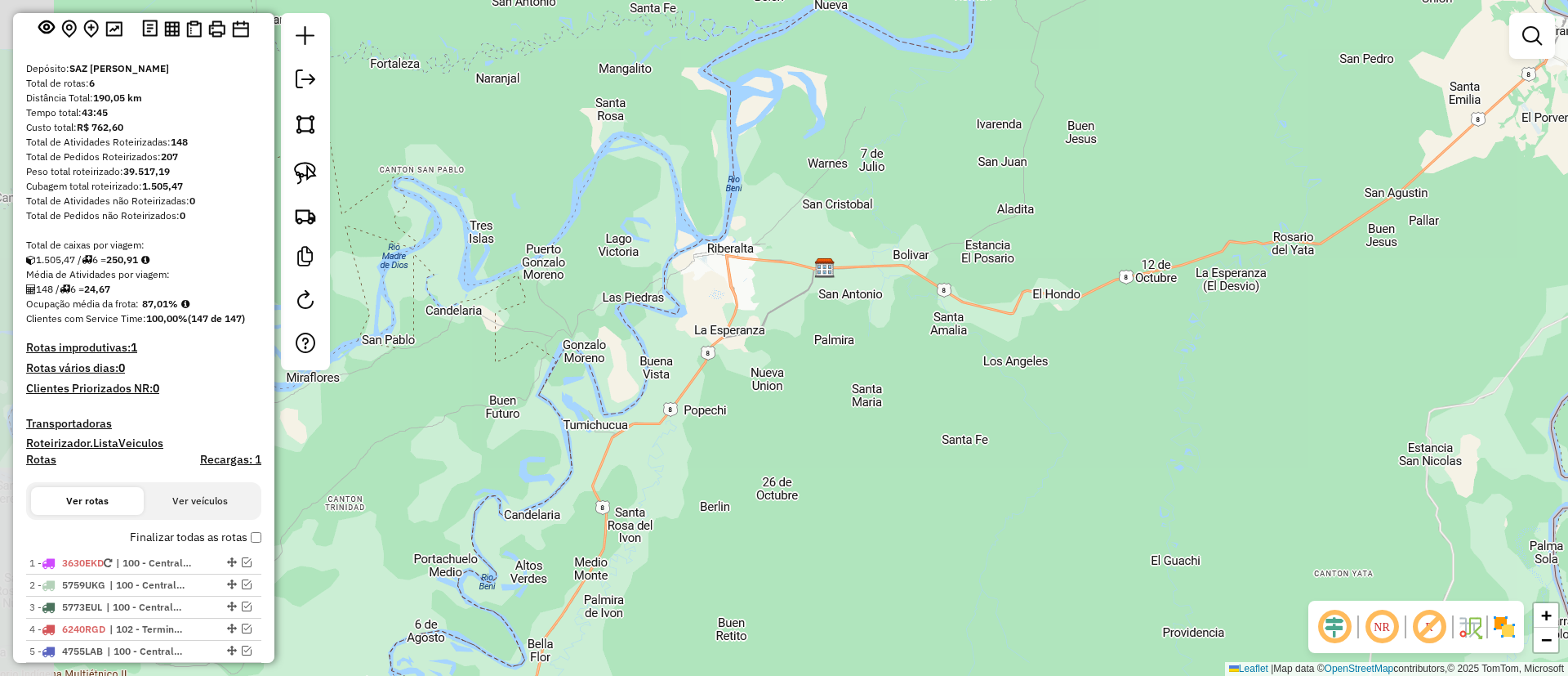
scroll to position [0, 0]
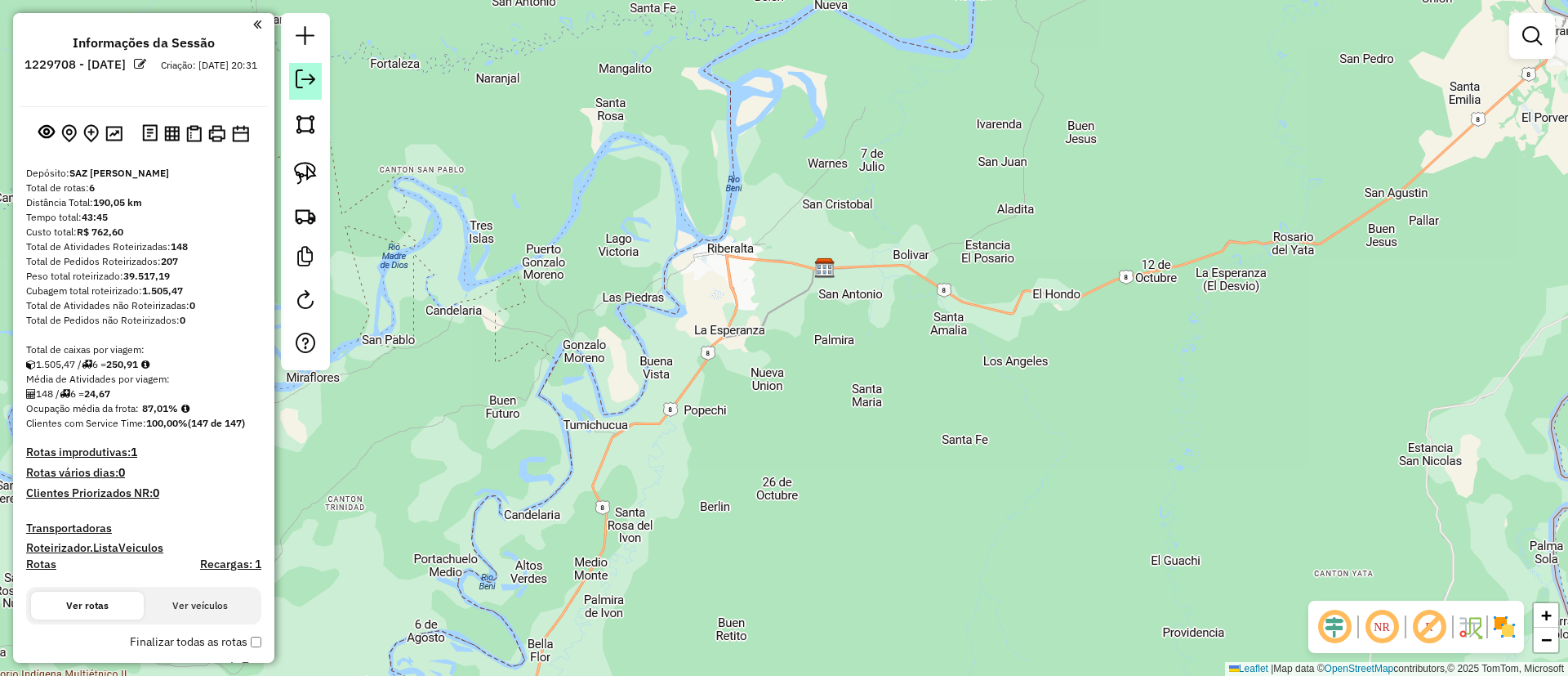
click at [306, 77] on em at bounding box center [305, 79] width 20 height 20
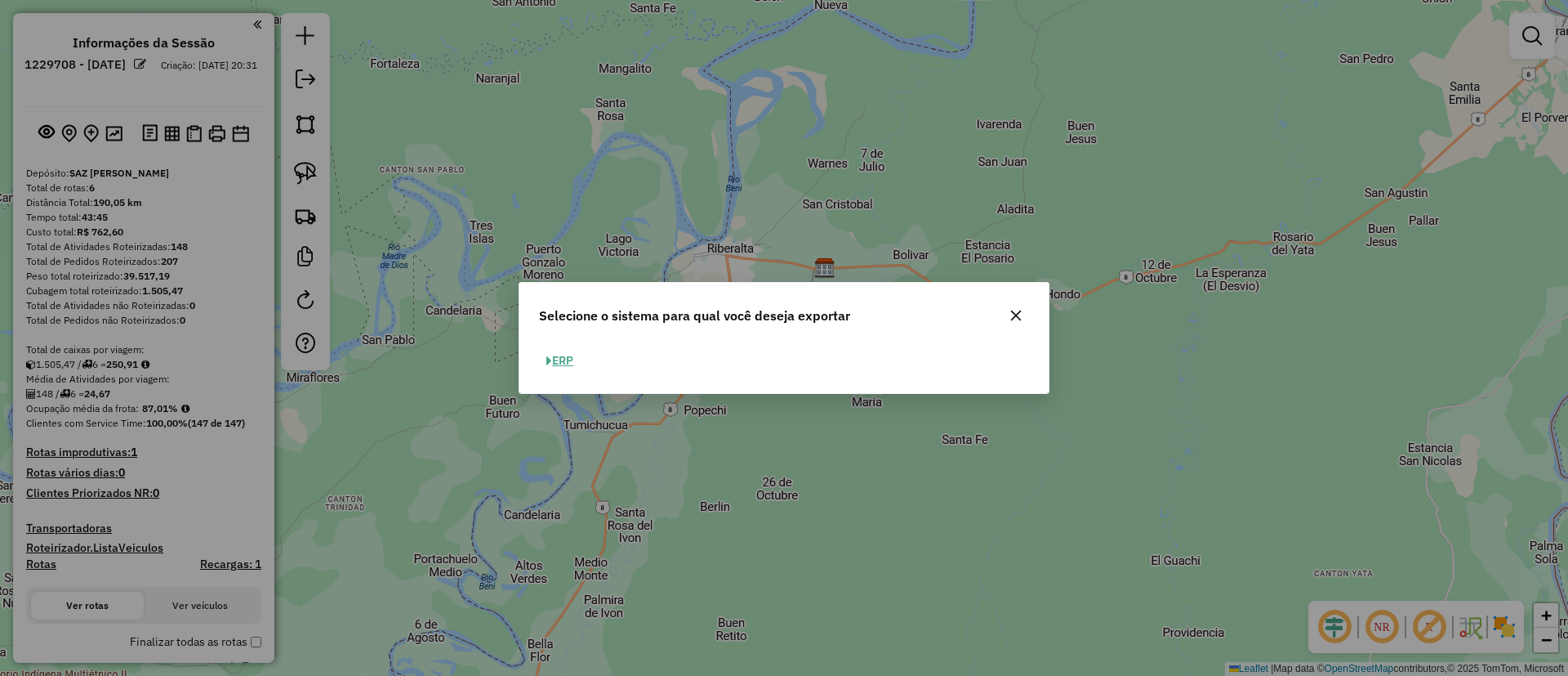
click at [566, 361] on button "ERP" at bounding box center [560, 360] width 42 height 25
select select "**"
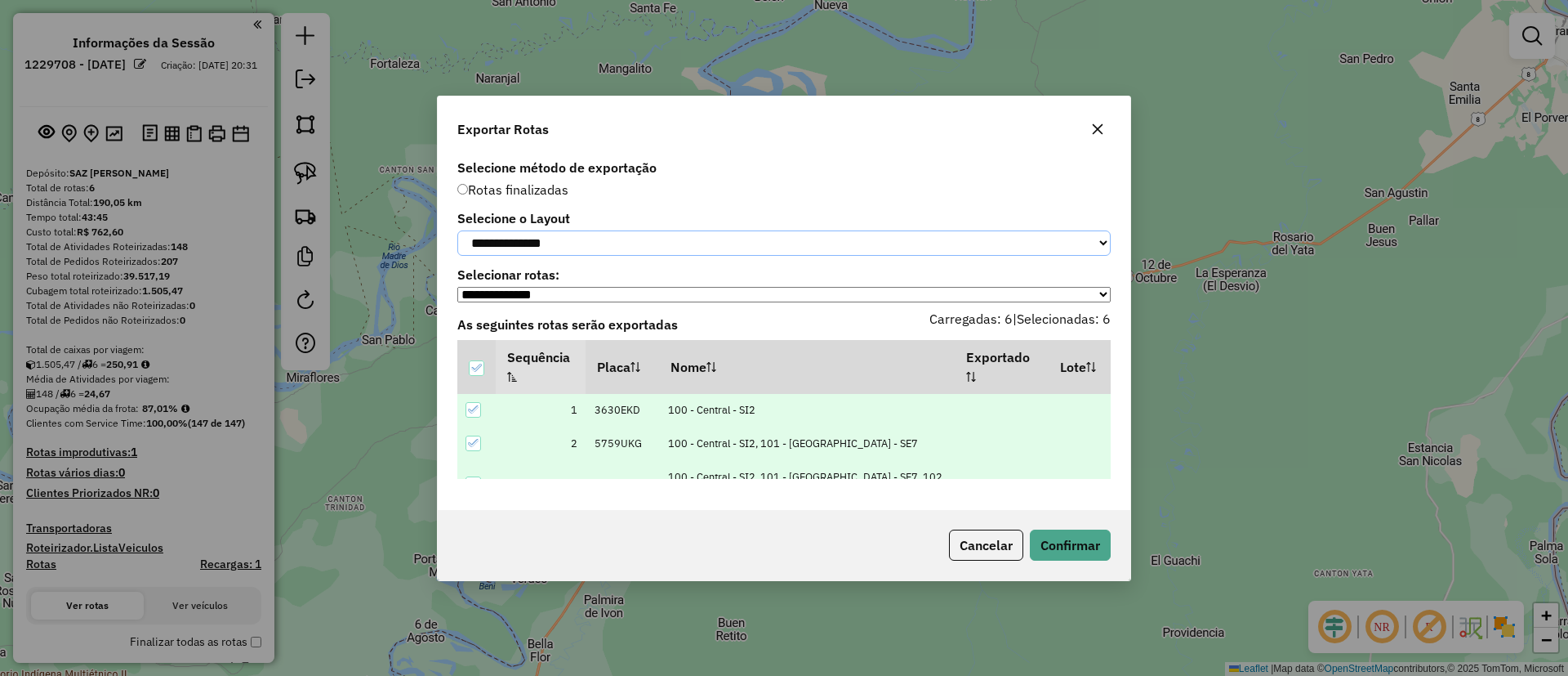
drag, startPoint x: 538, startPoint y: 226, endPoint x: 546, endPoint y: 253, distance: 28.2
click at [538, 230] on select "**********" at bounding box center [784, 243] width 654 height 25
select select "*********"
click at [458, 230] on select "**********" at bounding box center [784, 243] width 654 height 25
click at [1034, 535] on button "Confirmar" at bounding box center [1070, 545] width 81 height 31
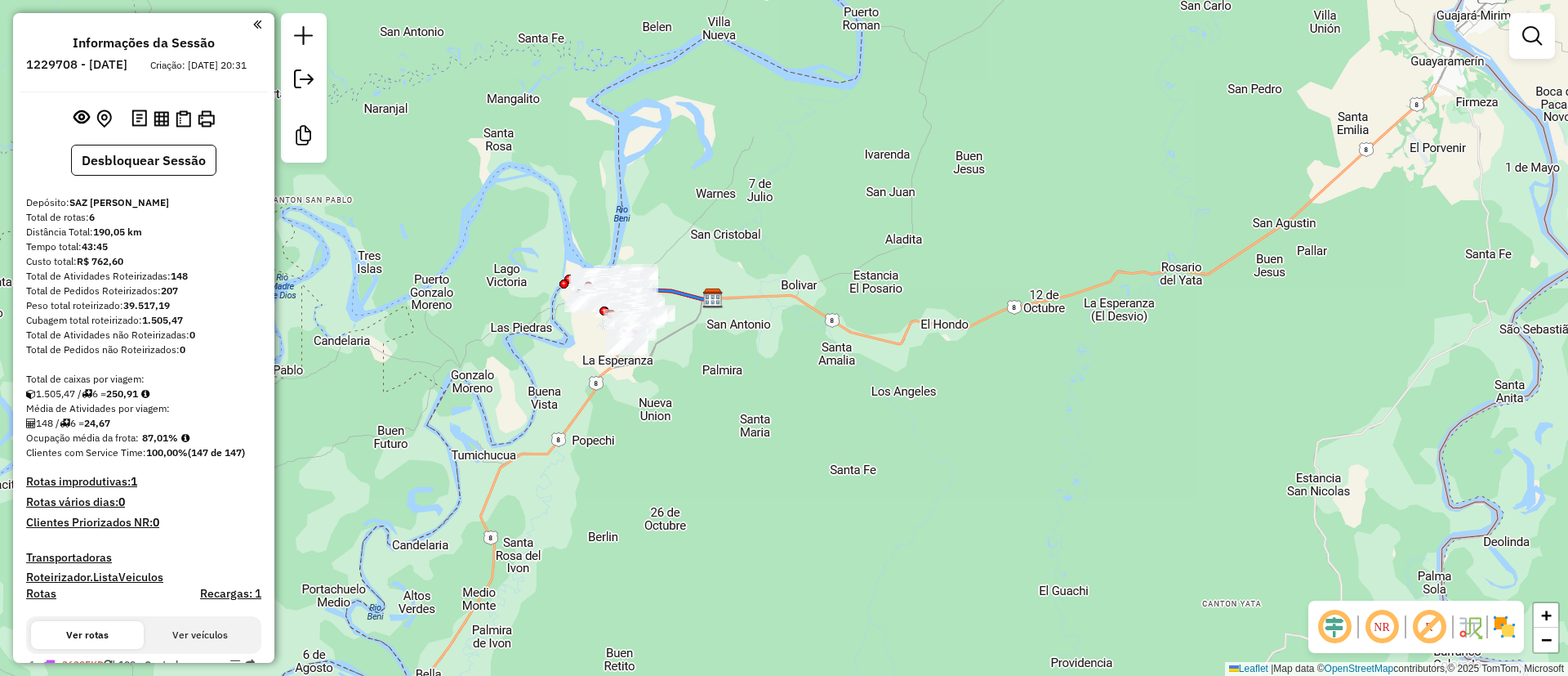
drag, startPoint x: 779, startPoint y: 359, endPoint x: 769, endPoint y: 375, distance: 18.9
click at [769, 375] on div "Janela de atendimento Grade de atendimento Capacidade Transportadoras Veículos …" at bounding box center [784, 338] width 1568 height 676
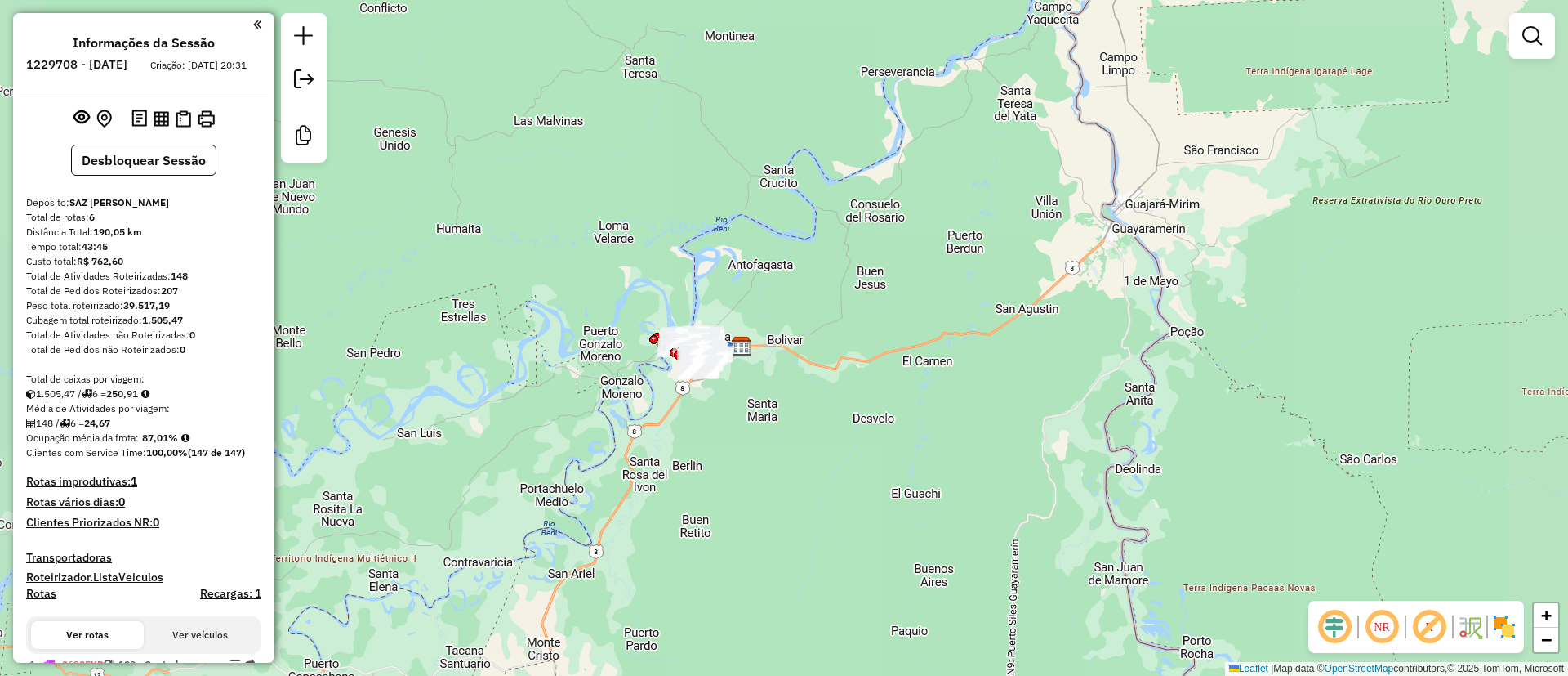
drag, startPoint x: 1025, startPoint y: 347, endPoint x: 997, endPoint y: 362, distance: 31.8
click at [997, 362] on div "Janela de atendimento Grade de atendimento Capacidade Transportadoras Veículos …" at bounding box center [784, 338] width 1568 height 676
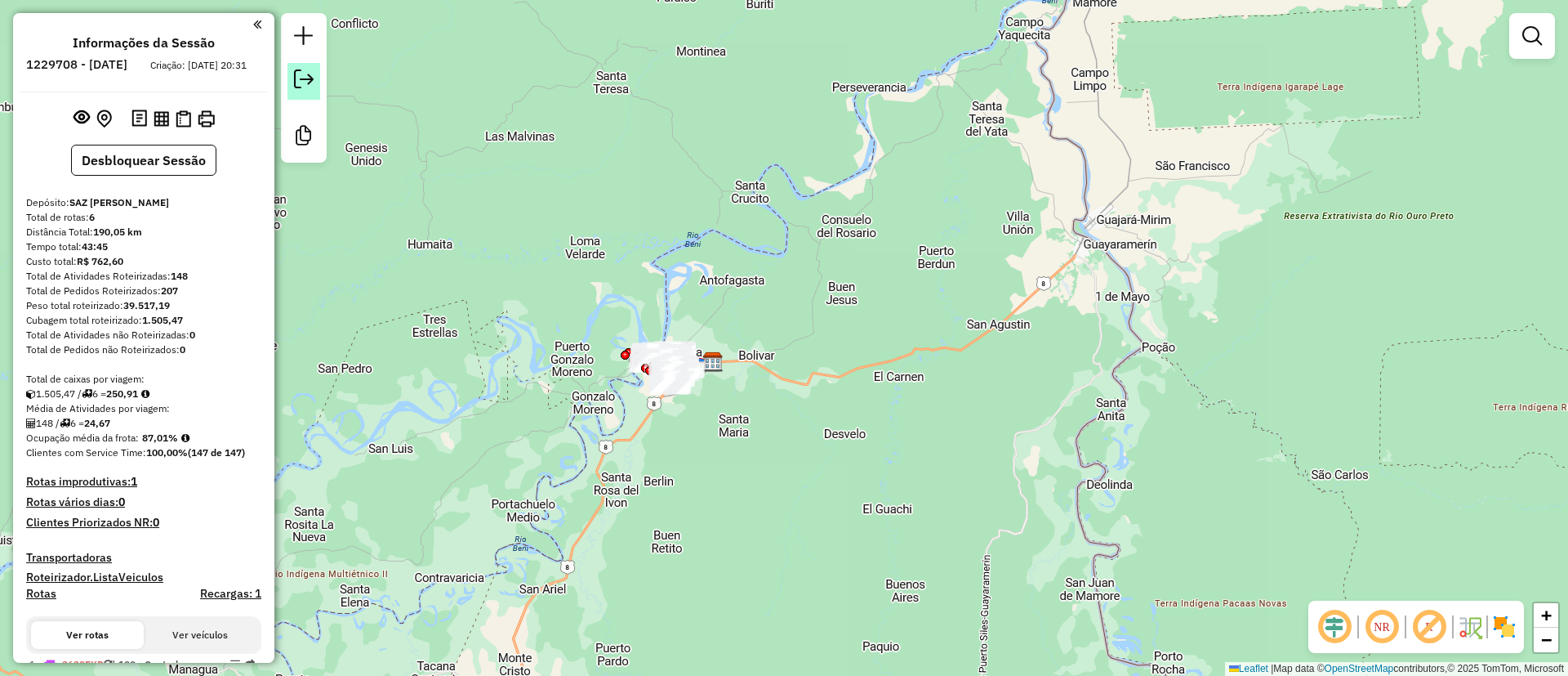
click at [318, 76] on link at bounding box center [304, 81] width 32 height 36
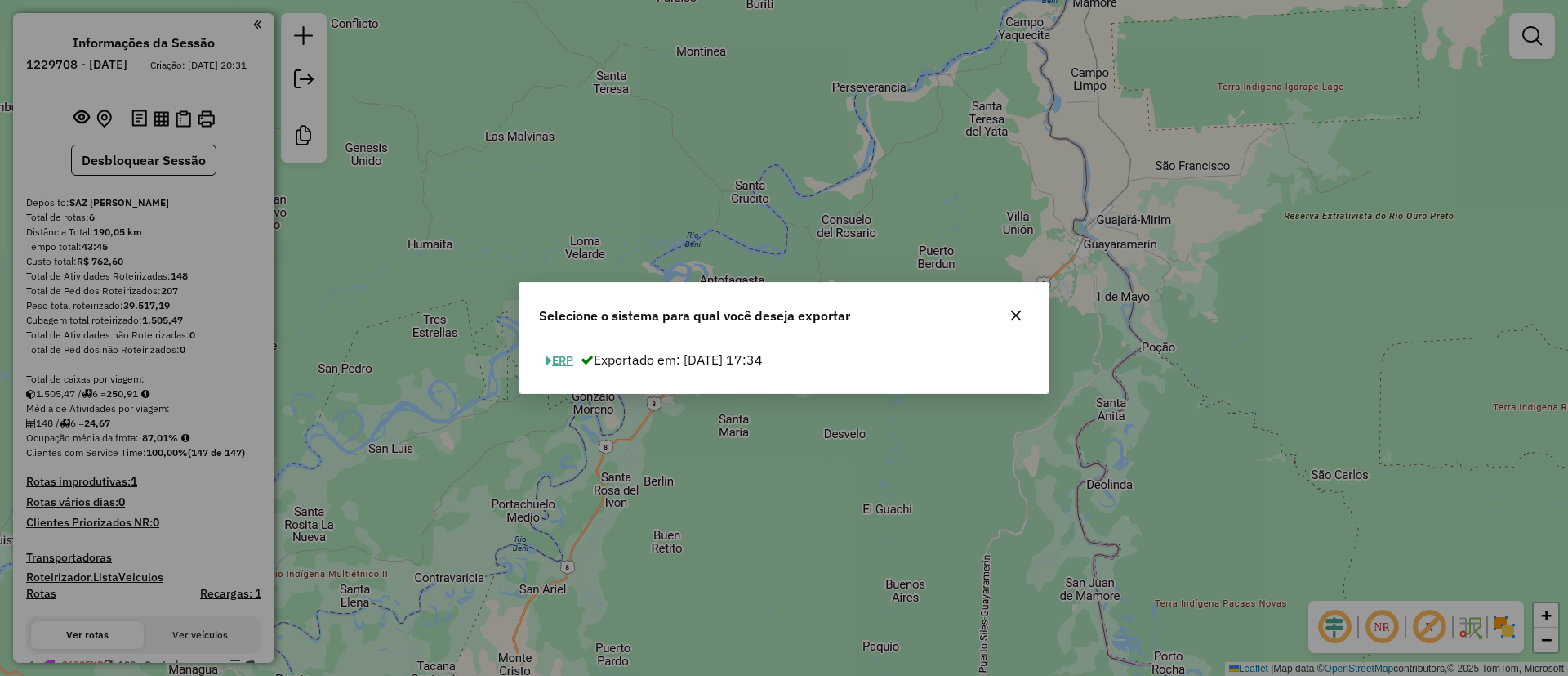
click at [534, 360] on div "ERP Exportado em: [DATE] 17:34" at bounding box center [784, 360] width 509 height 25
click at [557, 368] on button "ERP" at bounding box center [560, 360] width 42 height 25
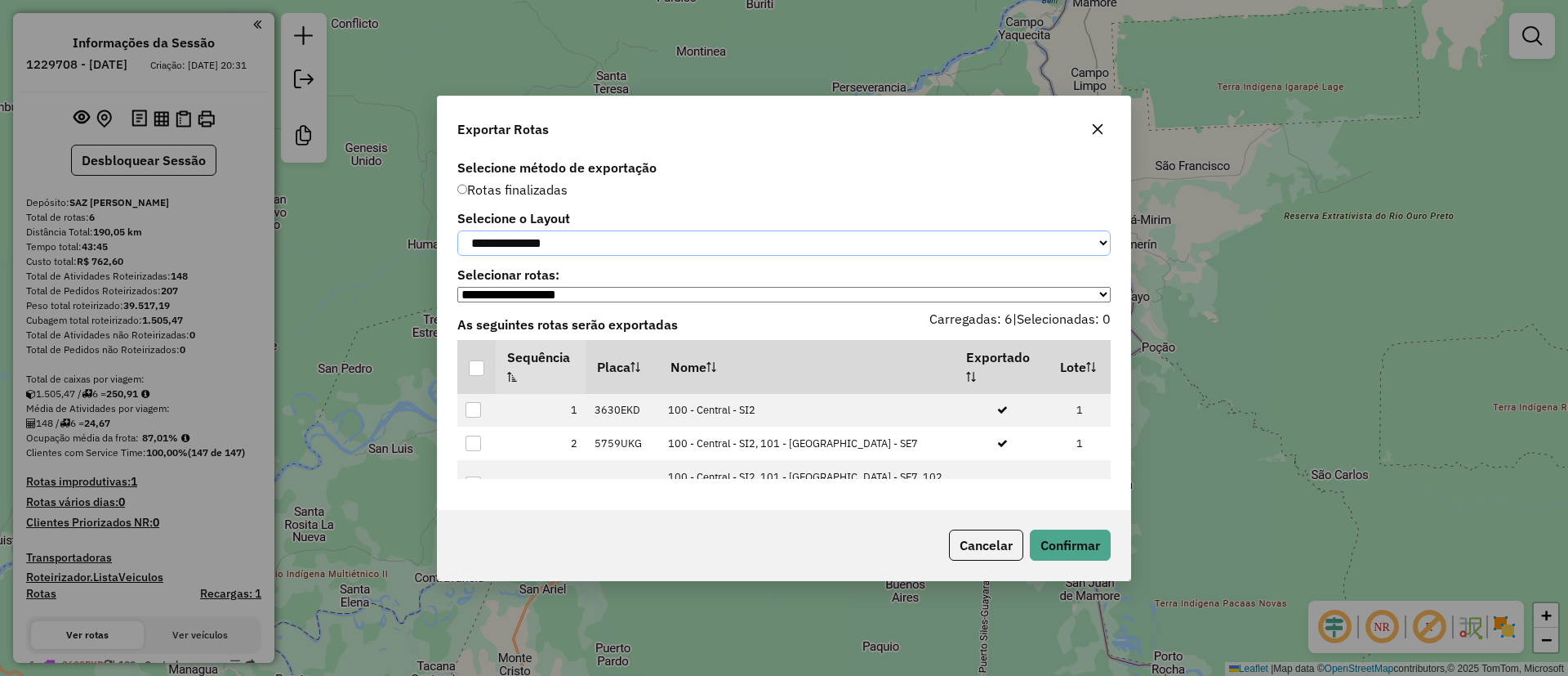
click at [610, 240] on select "**********" at bounding box center [784, 243] width 654 height 25
select select "*********"
click at [458, 230] on select "**********" at bounding box center [784, 243] width 654 height 25
click at [482, 369] on div at bounding box center [477, 368] width 15 height 15
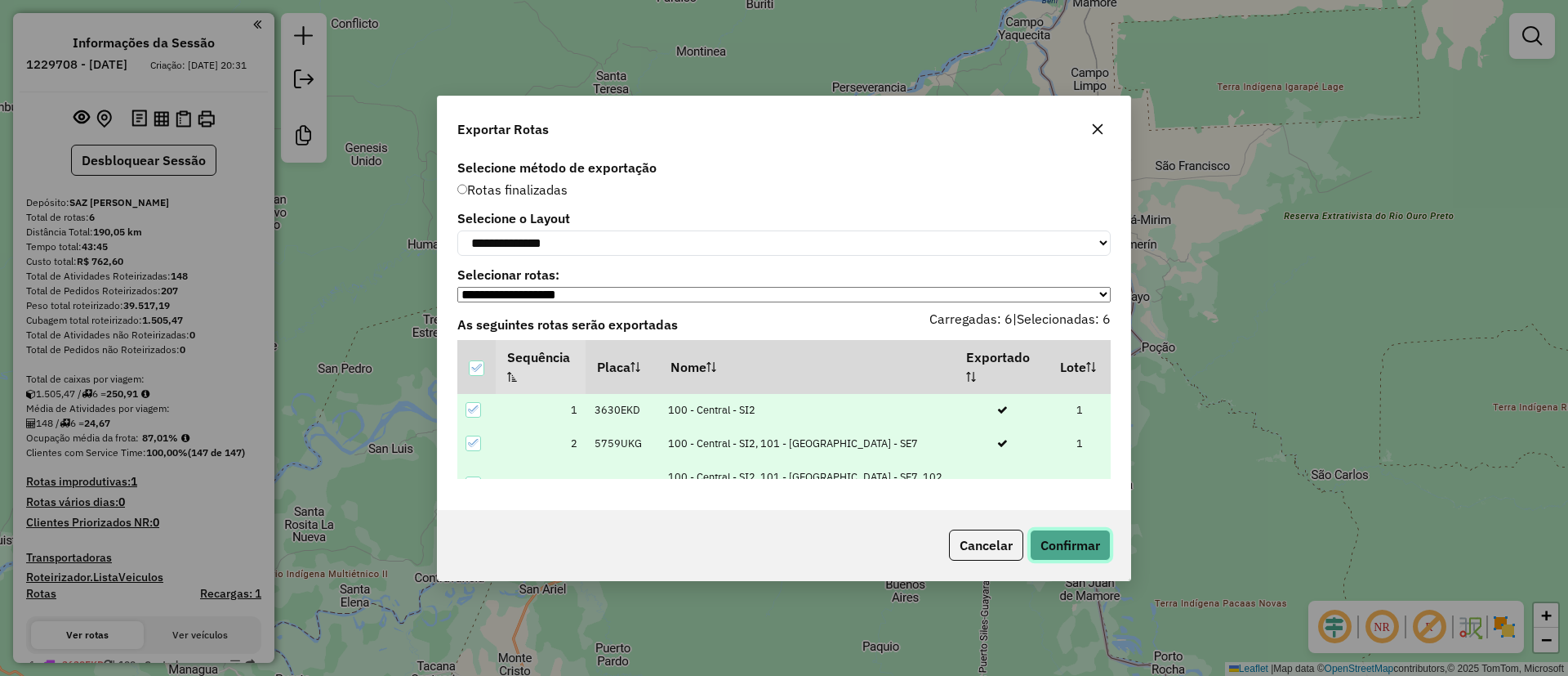
click at [1105, 560] on button "Confirmar" at bounding box center [1070, 545] width 81 height 31
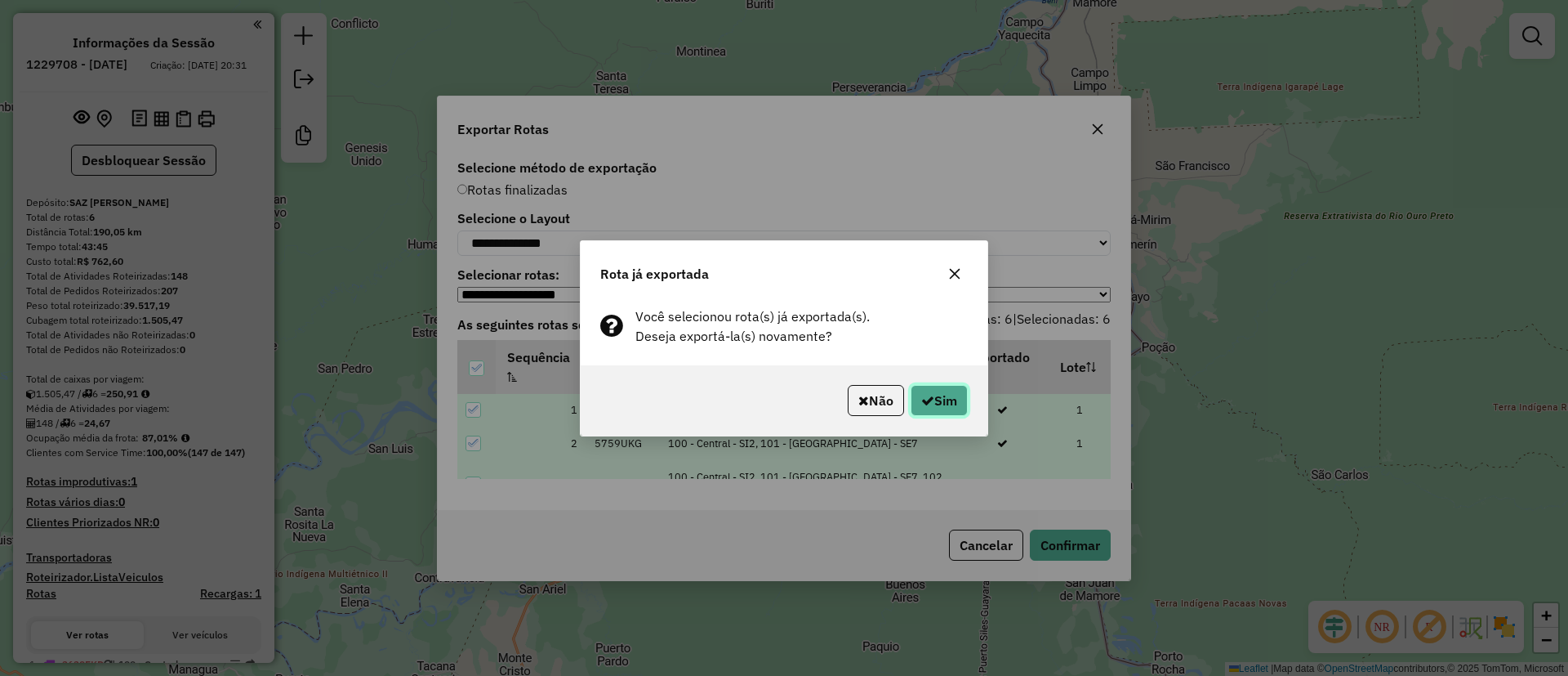
click at [928, 403] on icon "button" at bounding box center [928, 401] width 13 height 13
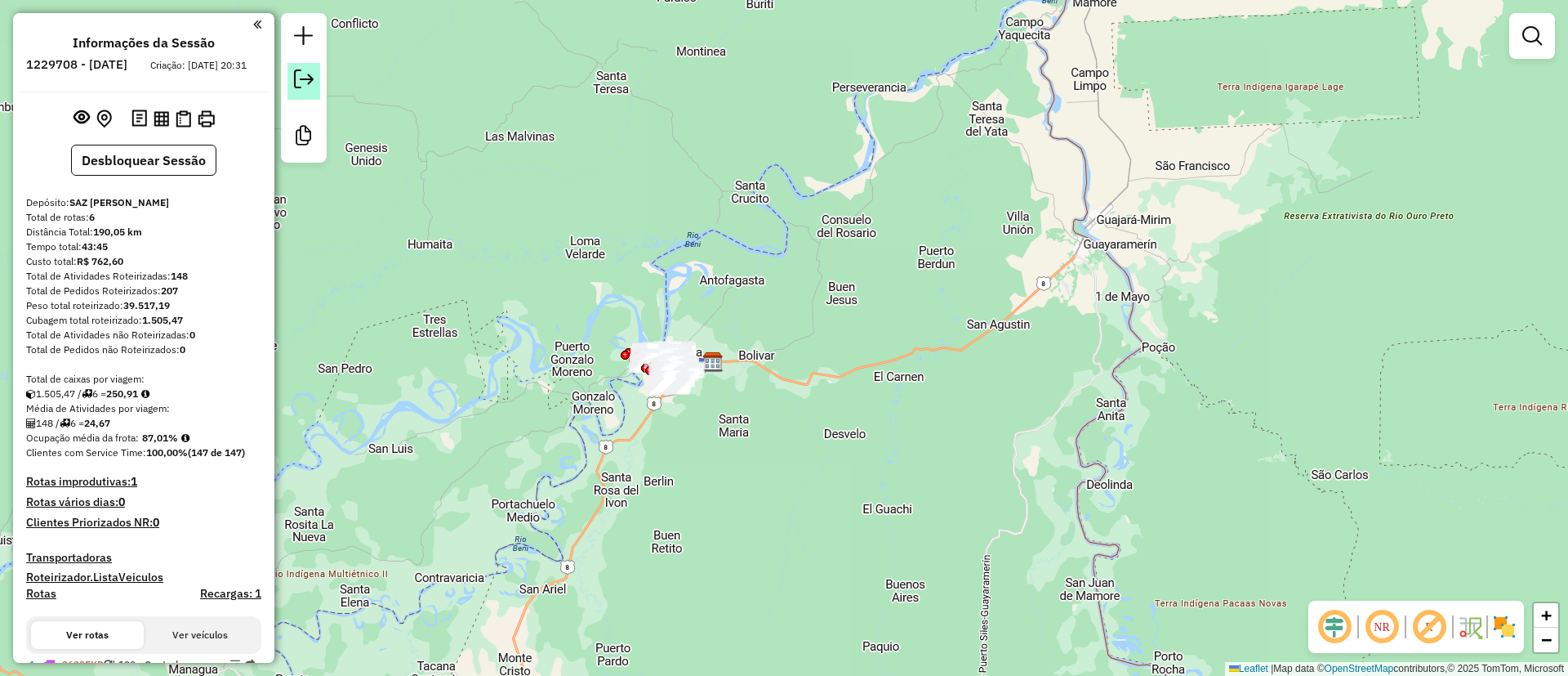
click at [301, 81] on em at bounding box center [304, 79] width 20 height 20
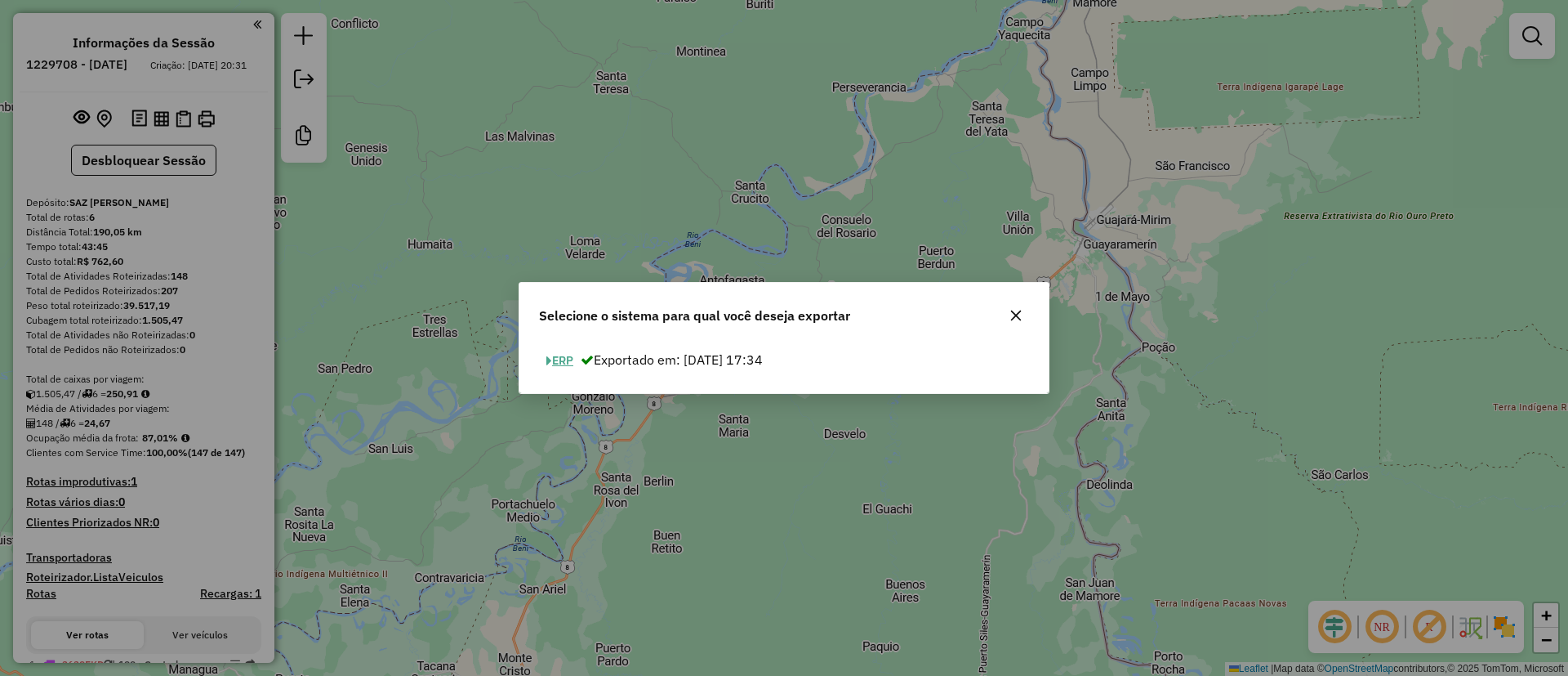
click at [563, 355] on button "ERP" at bounding box center [560, 360] width 42 height 25
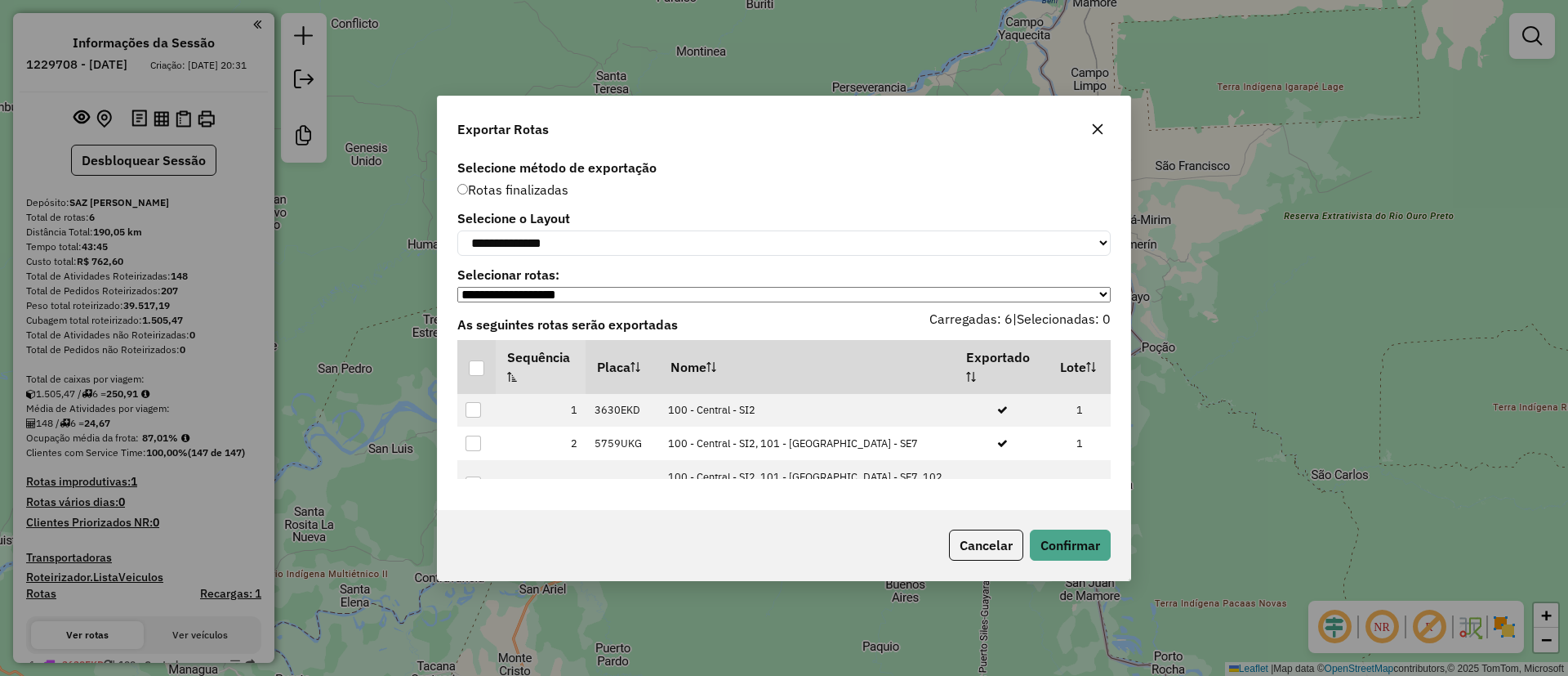
click at [595, 208] on label "Selecione o Layout" at bounding box center [784, 218] width 654 height 20
click at [576, 245] on select "**********" at bounding box center [784, 243] width 654 height 25
select select "*********"
click at [458, 230] on select "**********" at bounding box center [784, 243] width 654 height 25
click at [481, 371] on div at bounding box center [477, 368] width 16 height 16
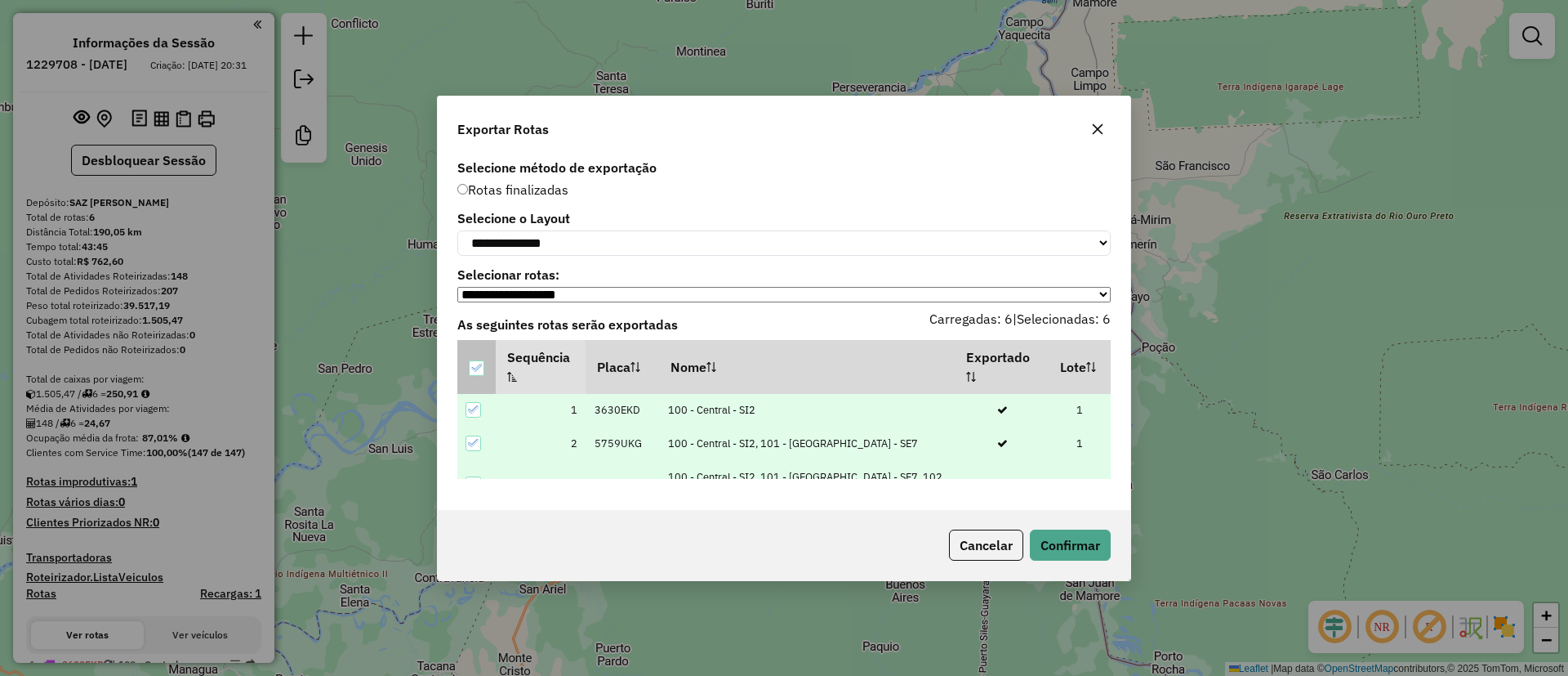
click at [476, 369] on icon at bounding box center [476, 368] width 11 height 11
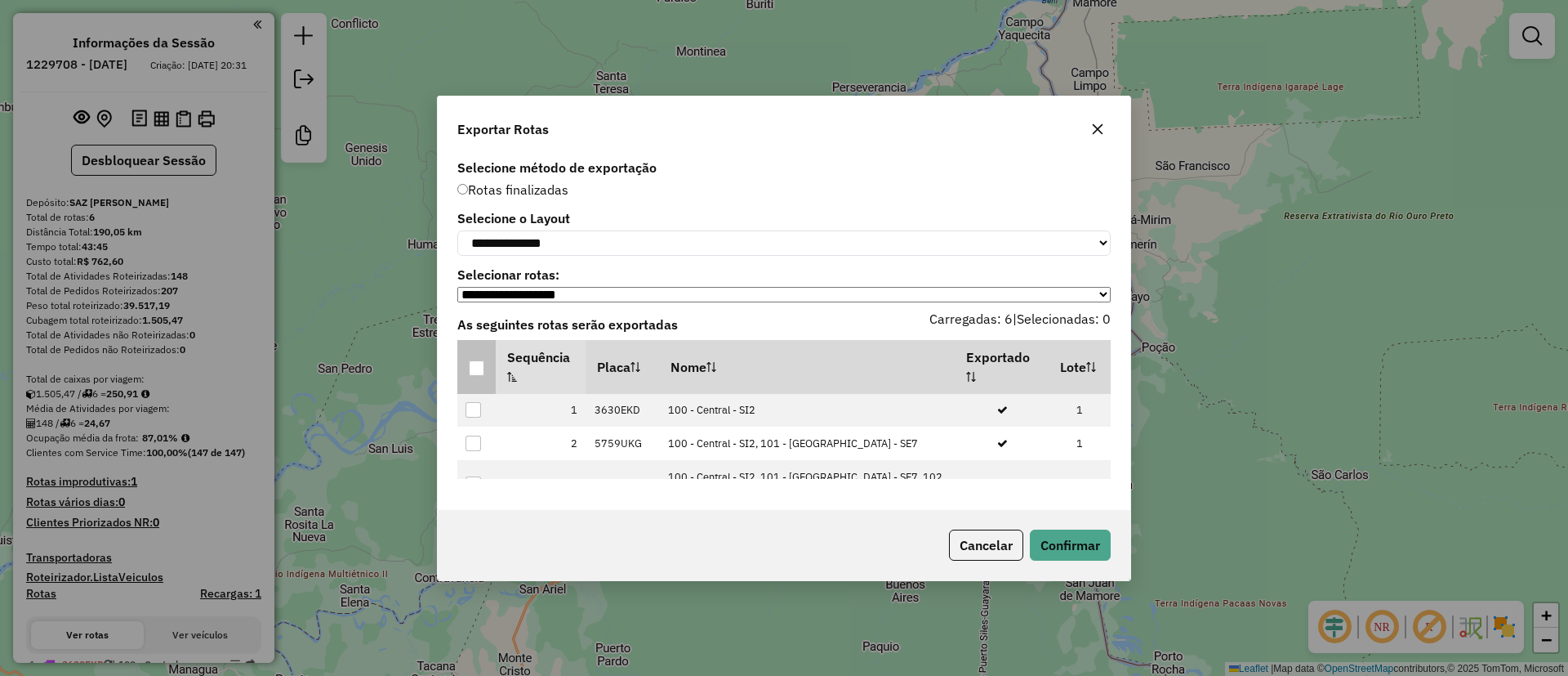
click at [475, 362] on p-tableheadercheckbox at bounding box center [477, 366] width 16 height 16
click at [481, 373] on div at bounding box center [477, 368] width 15 height 15
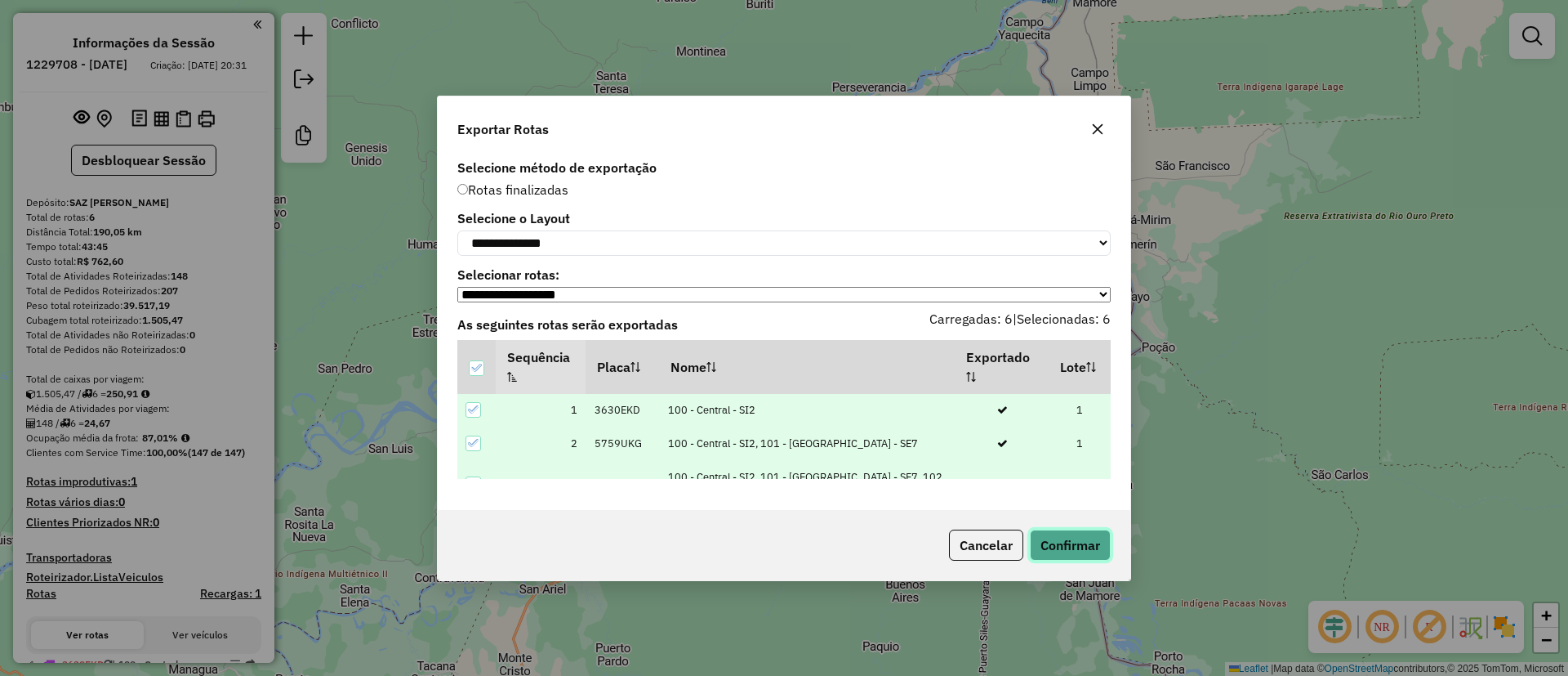
click at [1043, 549] on button "Confirmar" at bounding box center [1070, 545] width 81 height 31
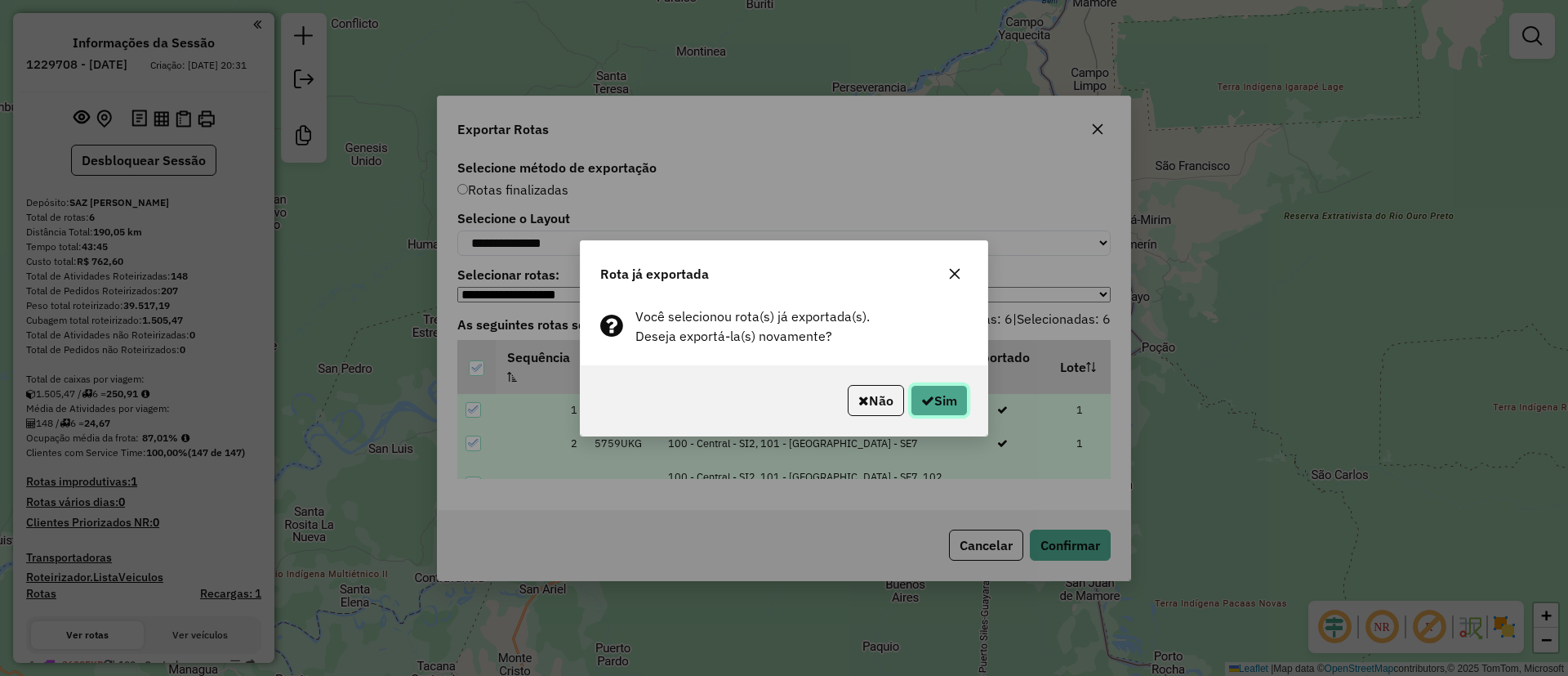
click at [915, 397] on button "Sim" at bounding box center [939, 401] width 57 height 31
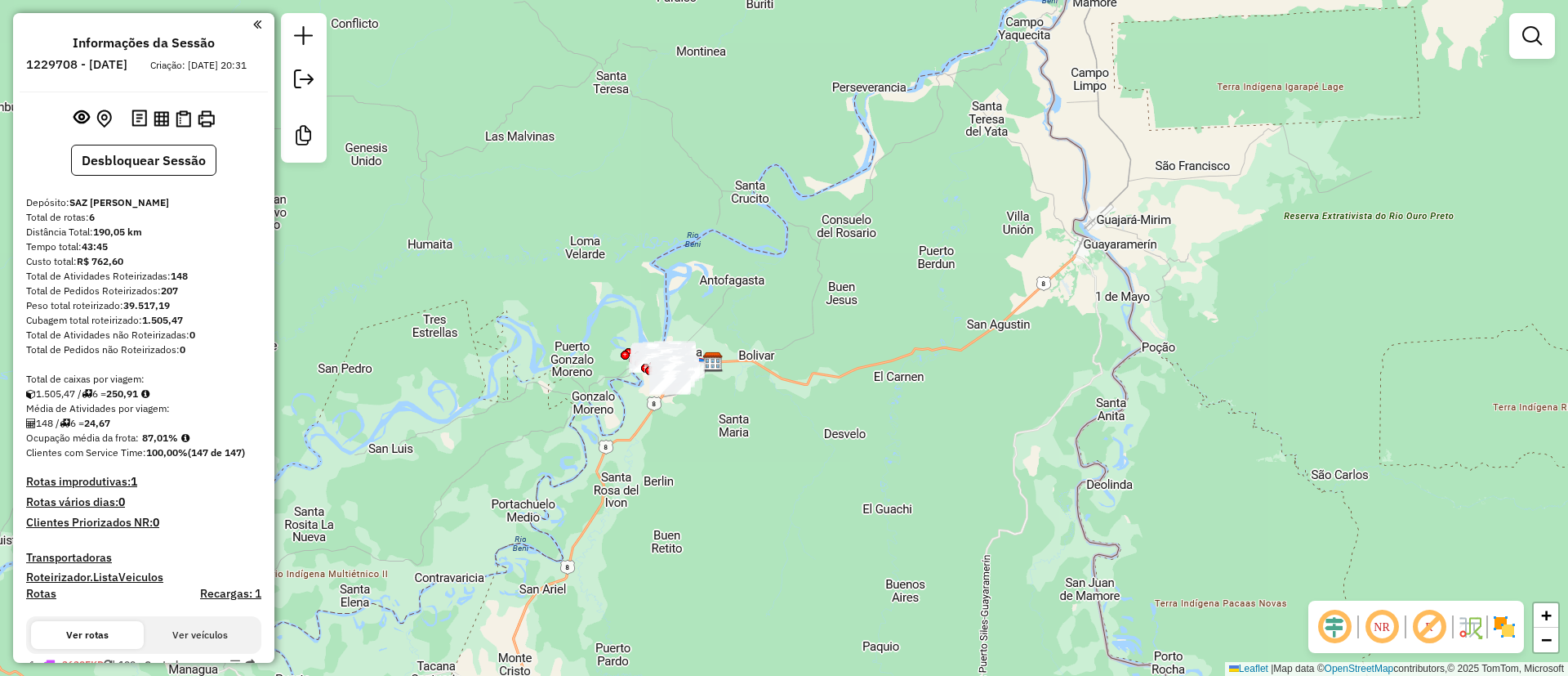
drag, startPoint x: 143, startPoint y: 444, endPoint x: 181, endPoint y: 447, distance: 38.1
click at [205, 430] on div "148 / 6 = 24,67" at bounding box center [143, 423] width 235 height 14
drag, startPoint x: 143, startPoint y: 450, endPoint x: 187, endPoint y: 449, distance: 44.0
click at [187, 446] on div "Ocupação média da frota: 87,01%" at bounding box center [143, 437] width 235 height 14
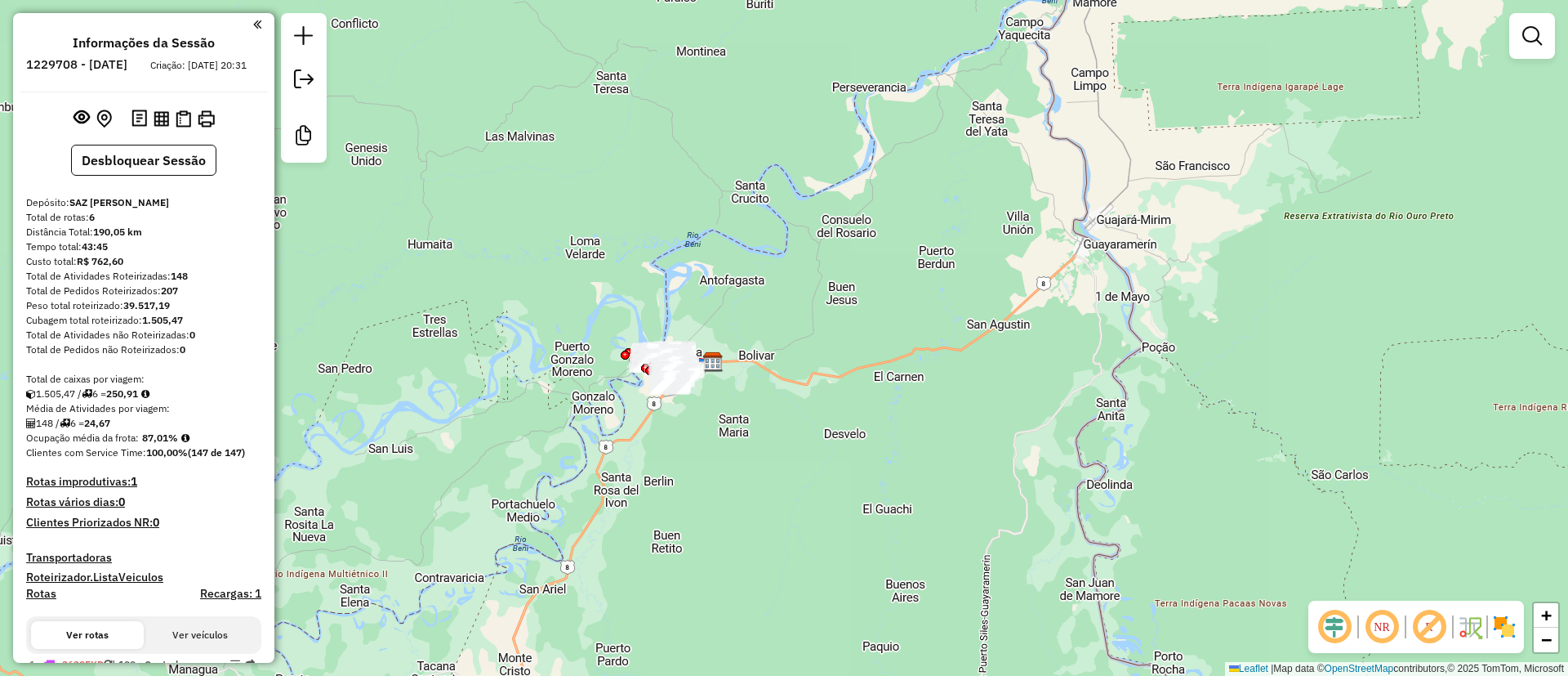
copy strong "87,01%"
drag, startPoint x: 169, startPoint y: 287, endPoint x: 186, endPoint y: 286, distance: 17.0
click at [186, 284] on div "Total de Atividades Roteirizadas: 148" at bounding box center [143, 275] width 235 height 14
click at [194, 284] on div "Total de Atividades Roteirizadas: 148" at bounding box center [143, 275] width 235 height 14
drag, startPoint x: 194, startPoint y: 287, endPoint x: 170, endPoint y: 290, distance: 24.2
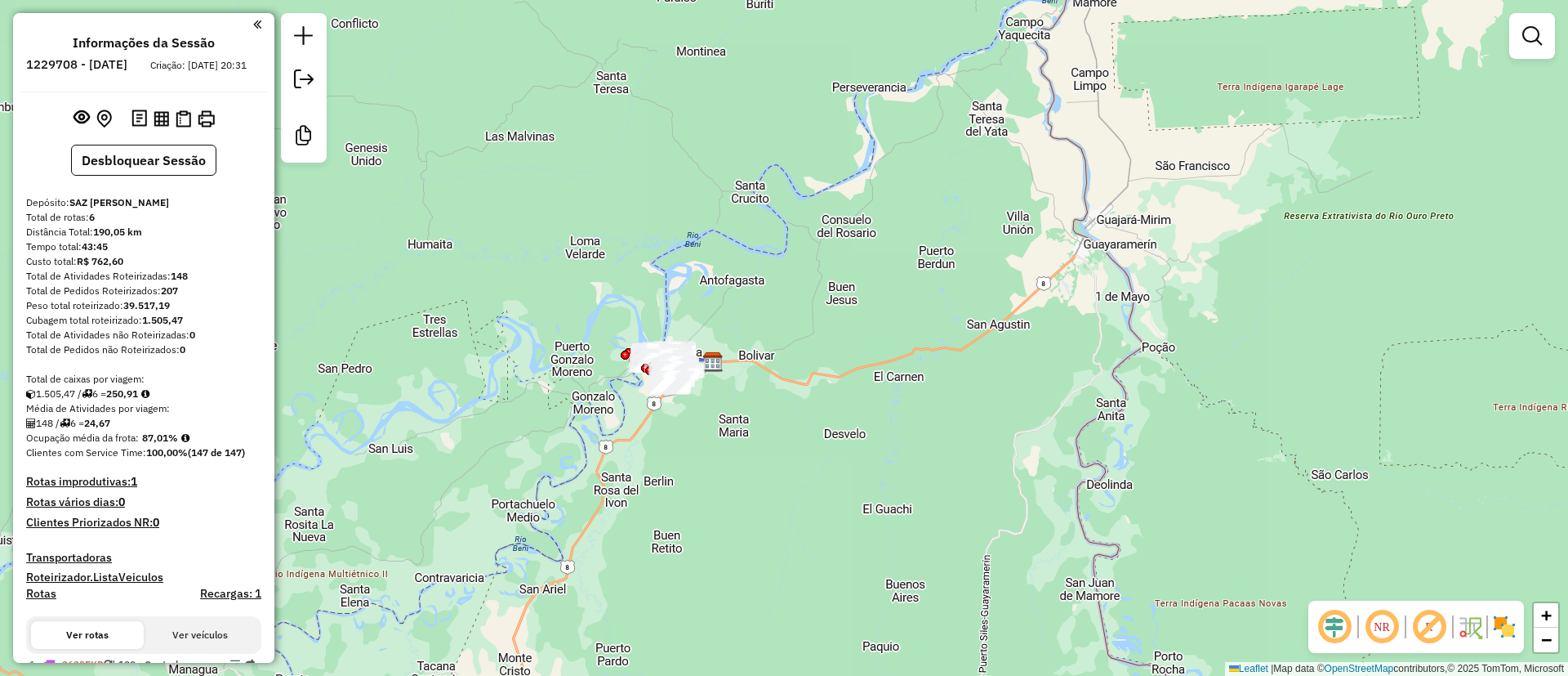
click at [170, 284] on div "Total de Atividades Roteirizadas: 148" at bounding box center [143, 275] width 235 height 14
copy div "148"
drag, startPoint x: 97, startPoint y: 433, endPoint x: 120, endPoint y: 431, distance: 23.1
click at [120, 430] on div "148 / 6 = 24,67" at bounding box center [143, 423] width 235 height 14
copy strong "24,67"
